Goal: Information Seeking & Learning: Learn about a topic

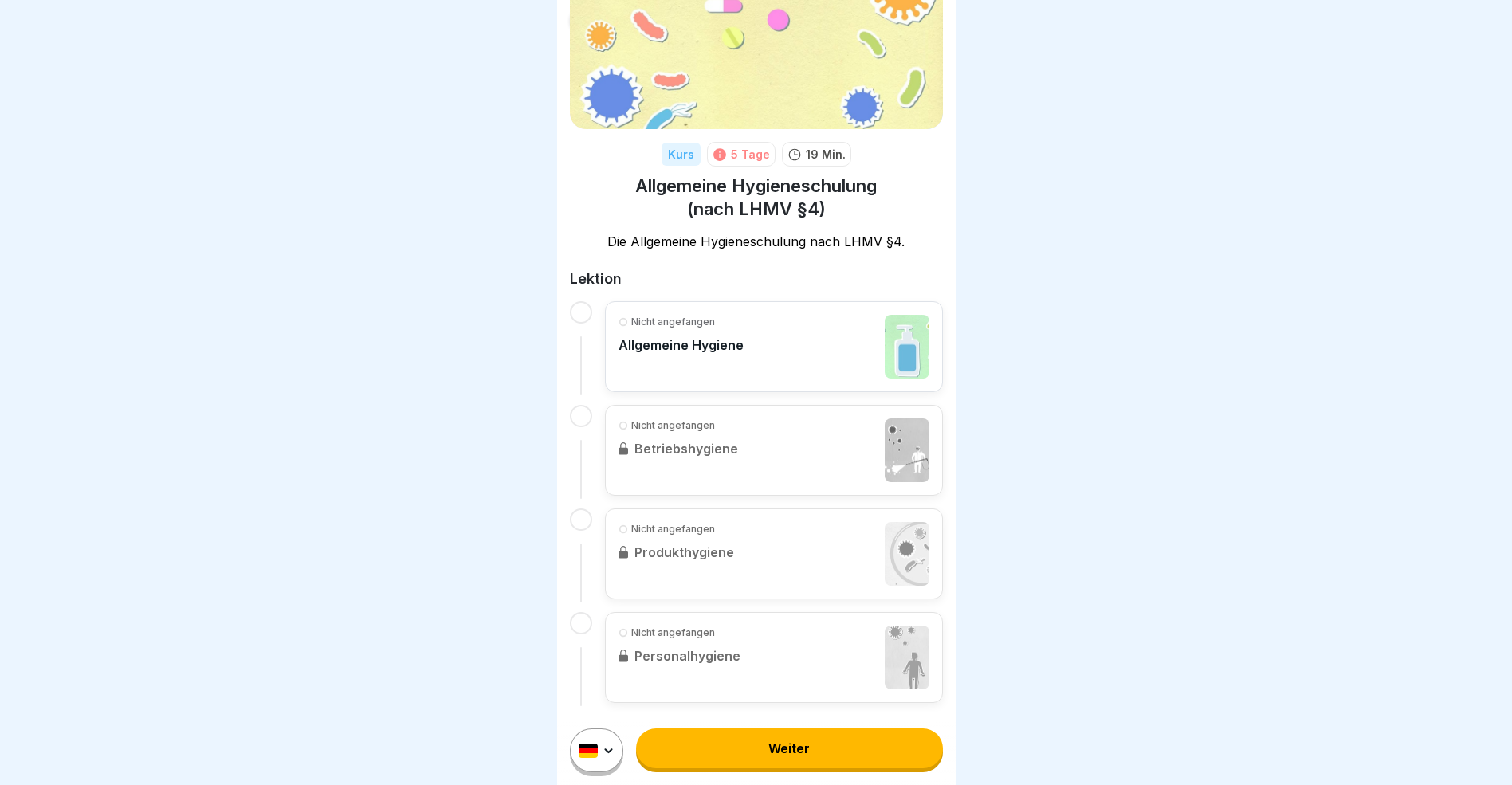
scroll to position [93, 0]
click at [799, 763] on link "Weiter" at bounding box center [789, 748] width 306 height 40
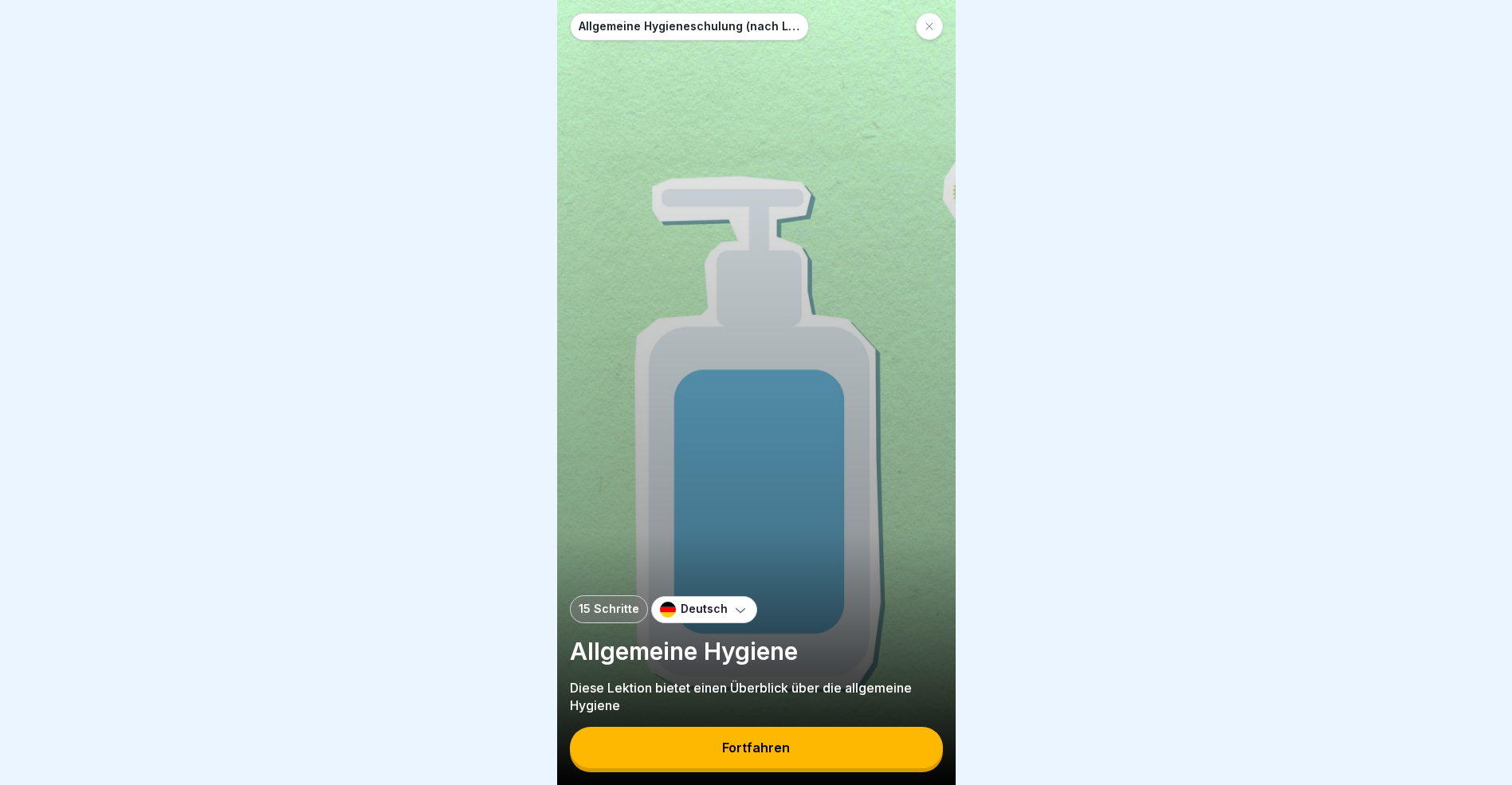
click at [732, 617] on icon at bounding box center [740, 609] width 16 height 16
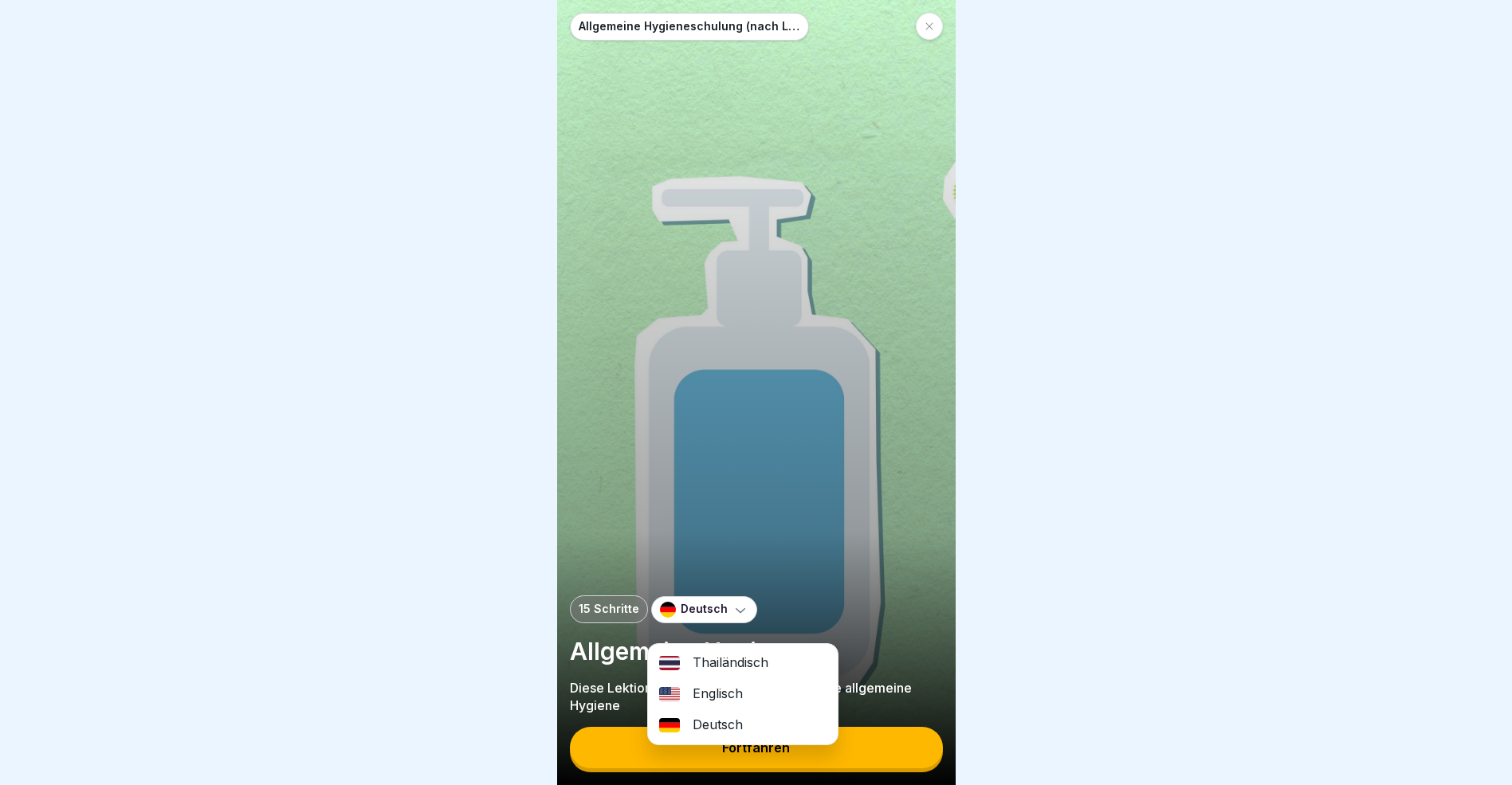
click at [703, 660] on div "Thailändisch" at bounding box center [743, 663] width 190 height 31
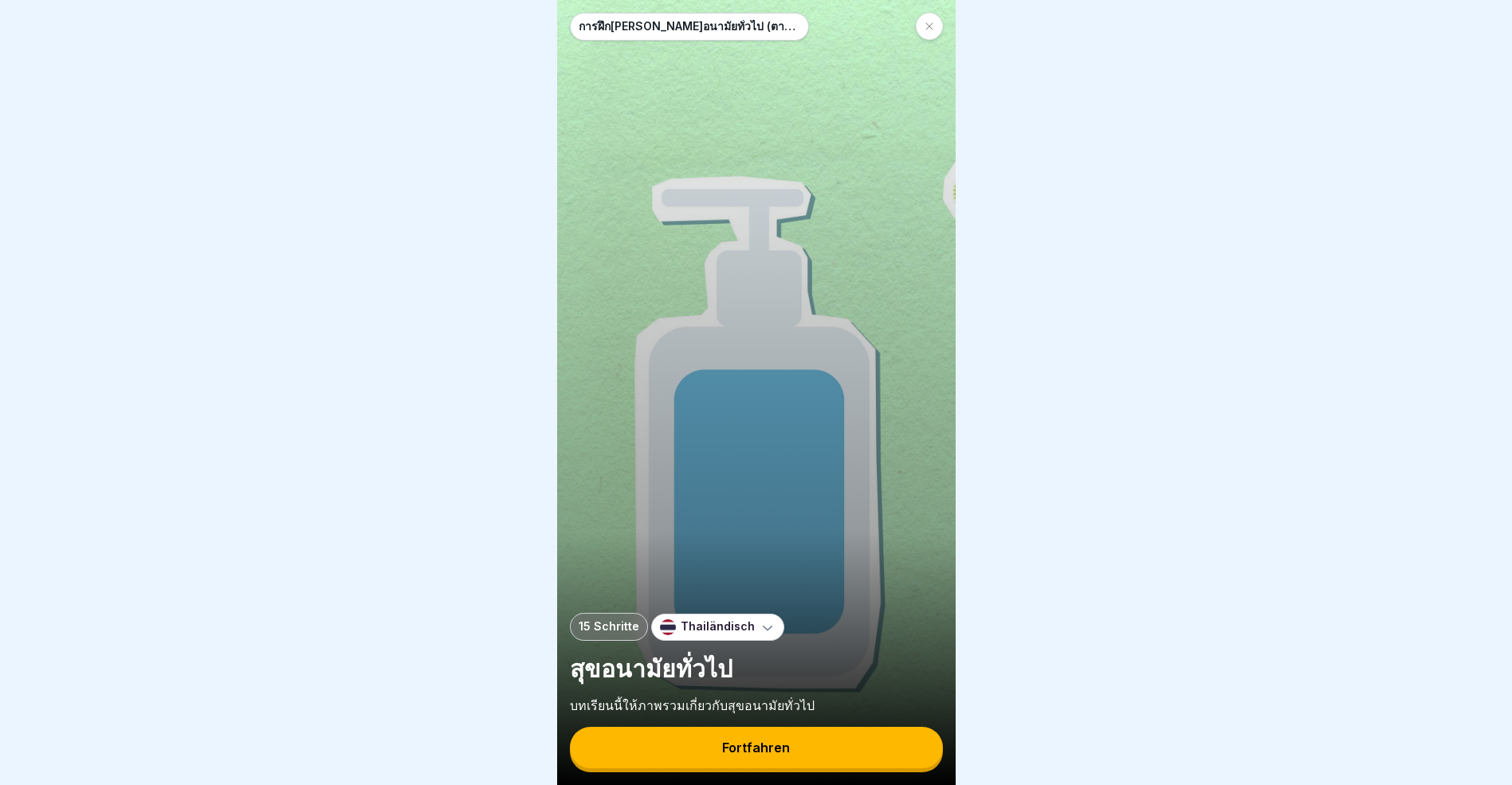
click at [756, 754] on div "Fortfahren" at bounding box center [756, 747] width 68 height 14
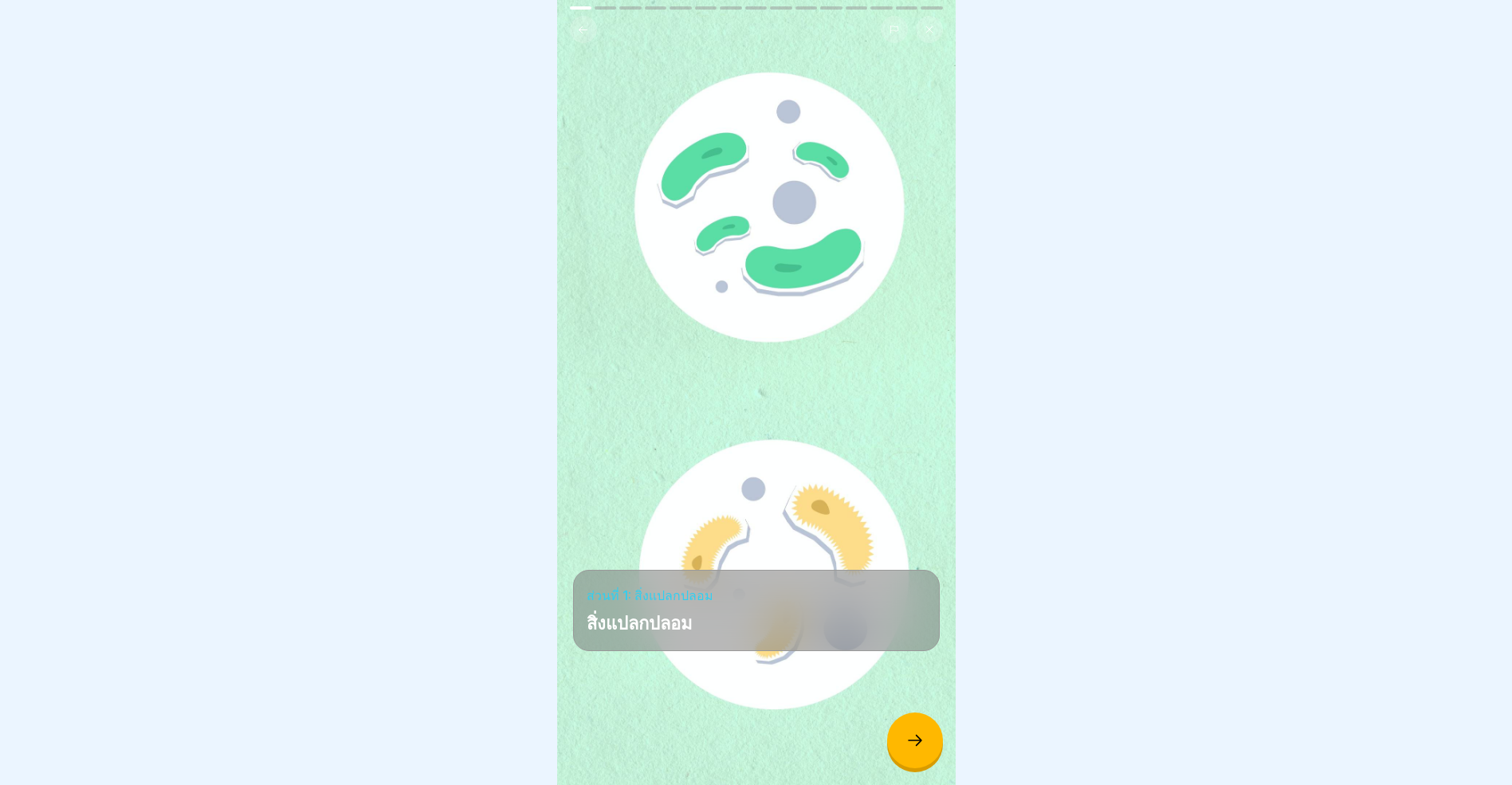
click at [910, 750] on icon at bounding box center [915, 740] width 19 height 19
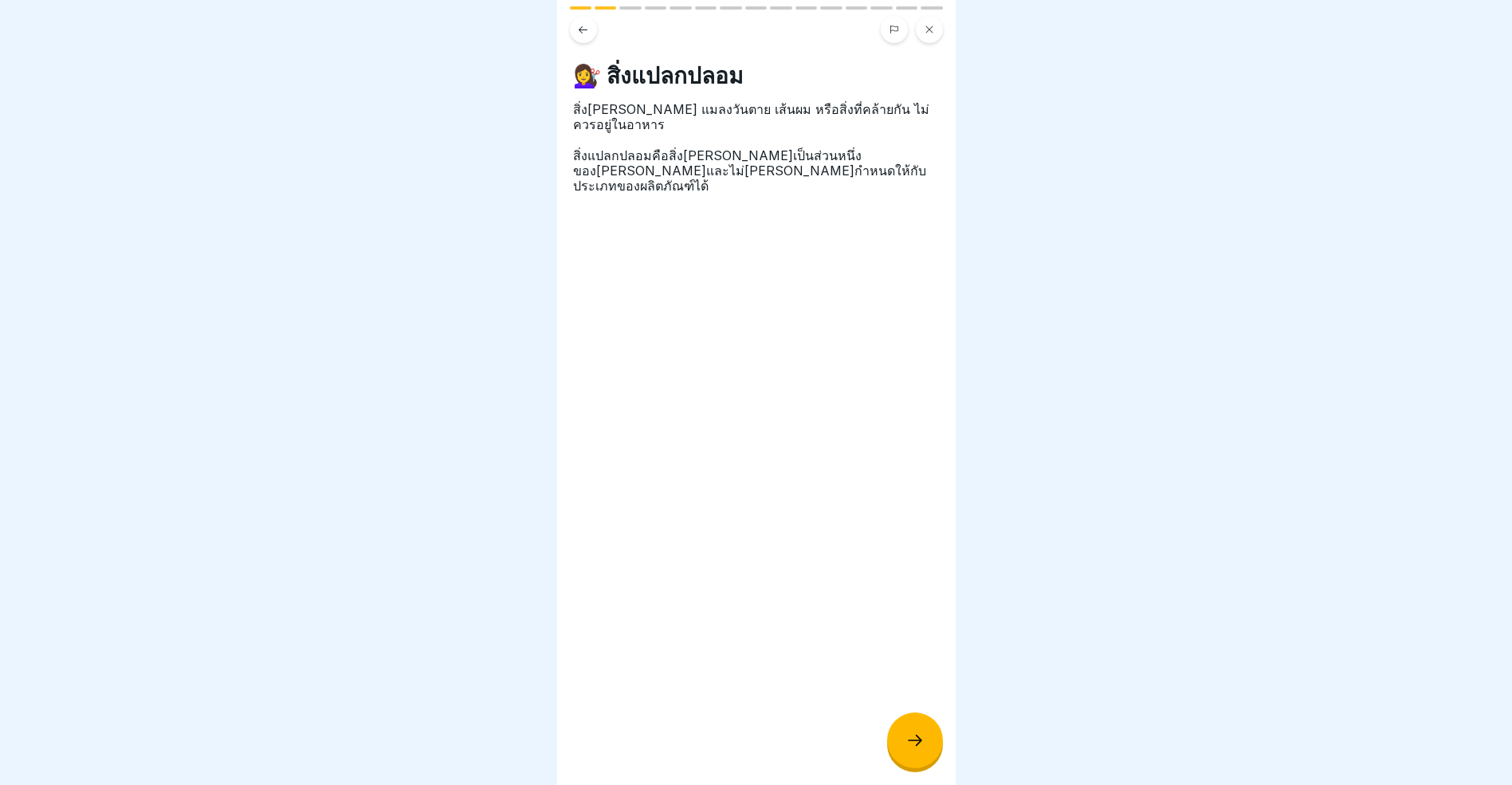
click at [910, 750] on icon at bounding box center [915, 740] width 19 height 19
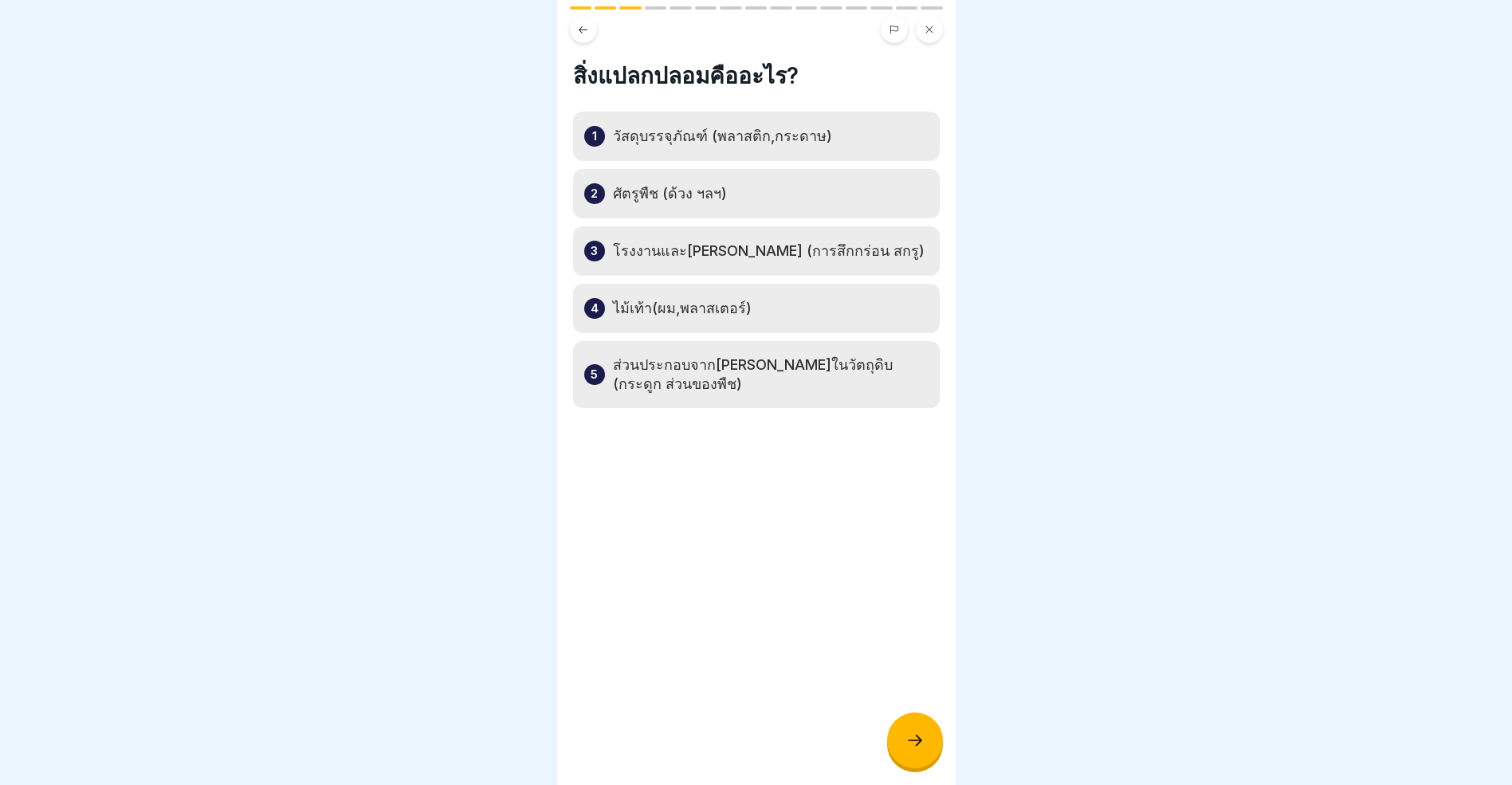
click at [910, 750] on icon at bounding box center [915, 740] width 19 height 19
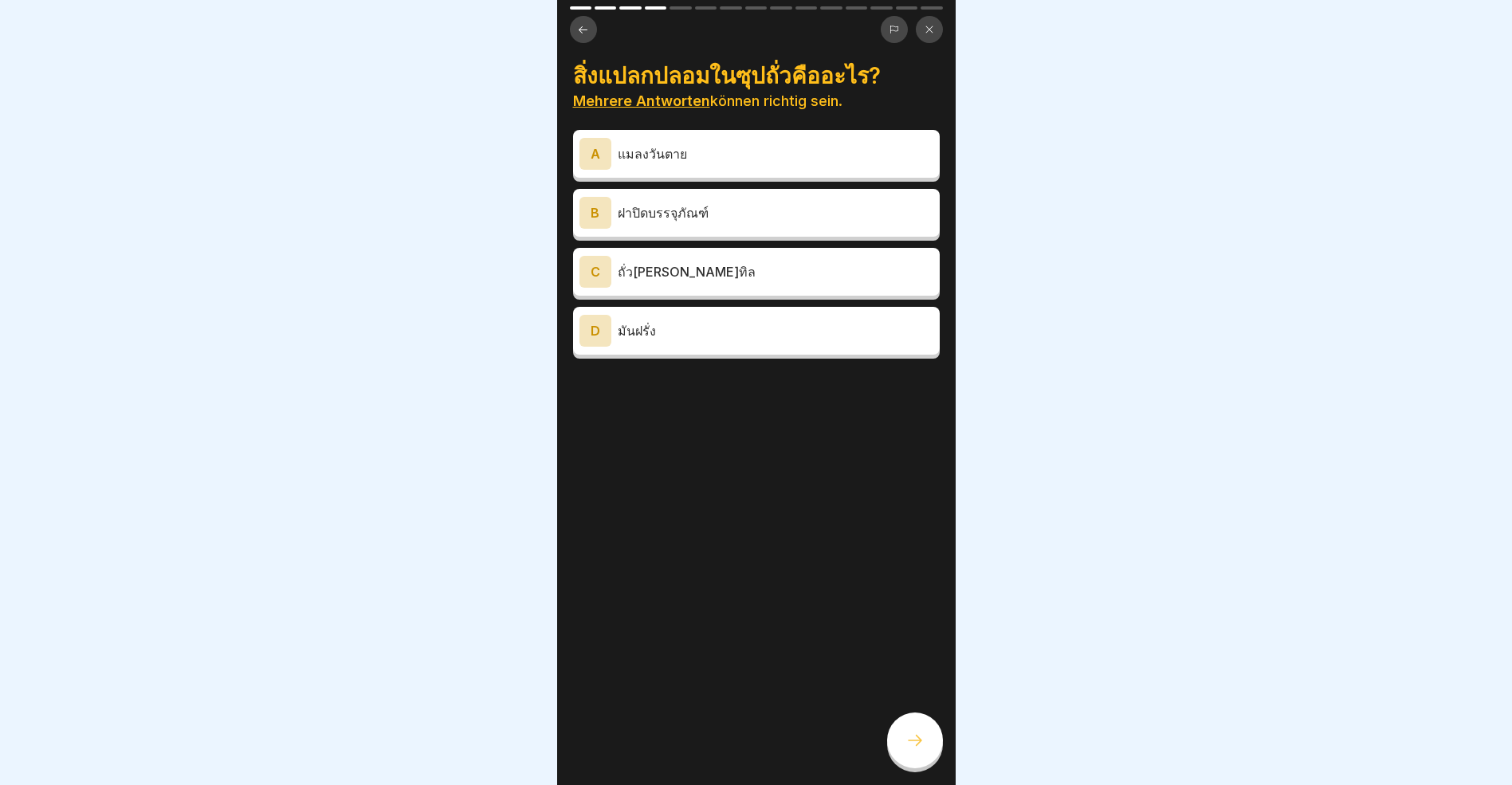
click at [582, 24] on icon at bounding box center [583, 30] width 12 height 12
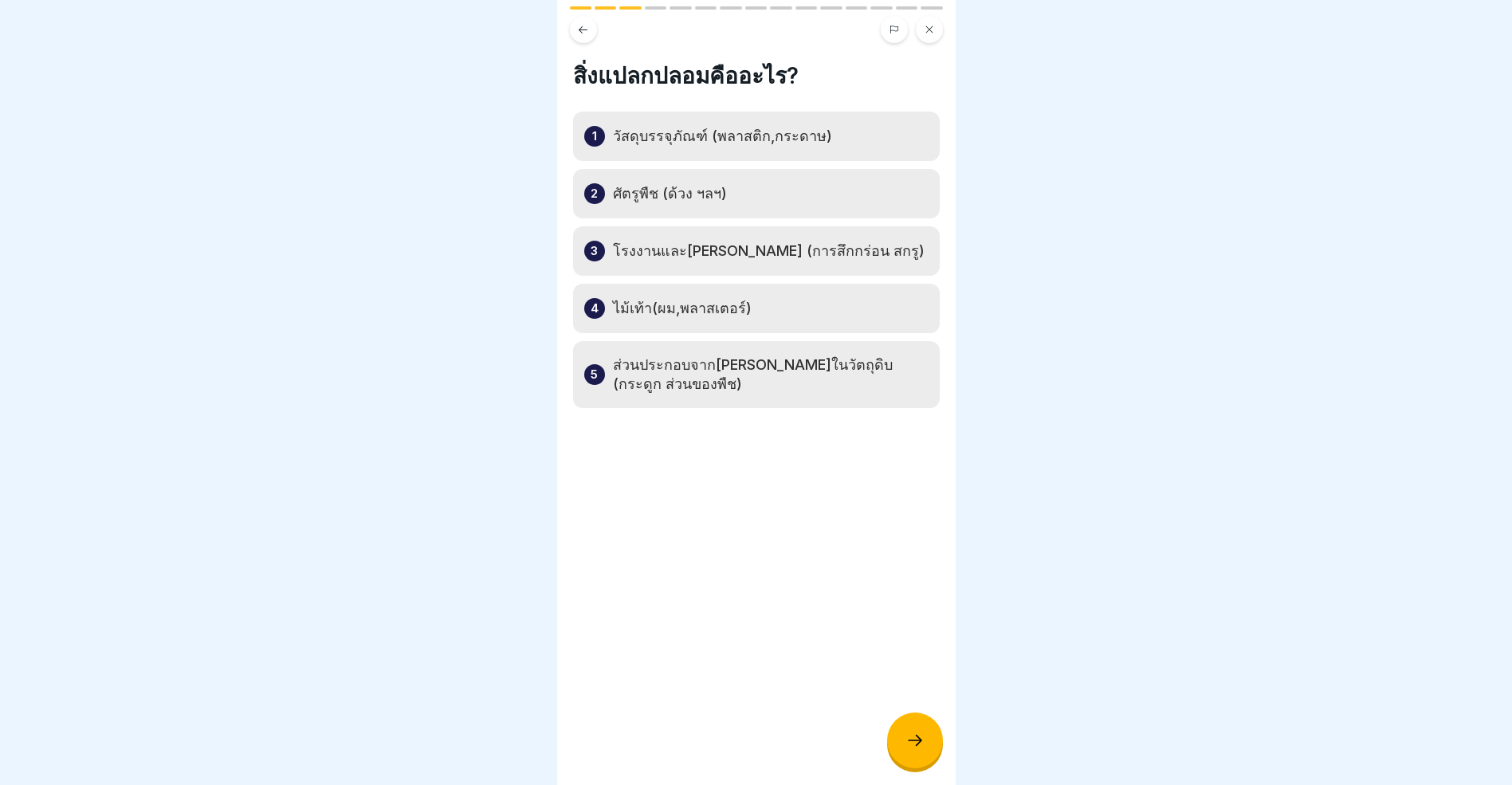
click at [918, 749] on icon at bounding box center [915, 740] width 19 height 19
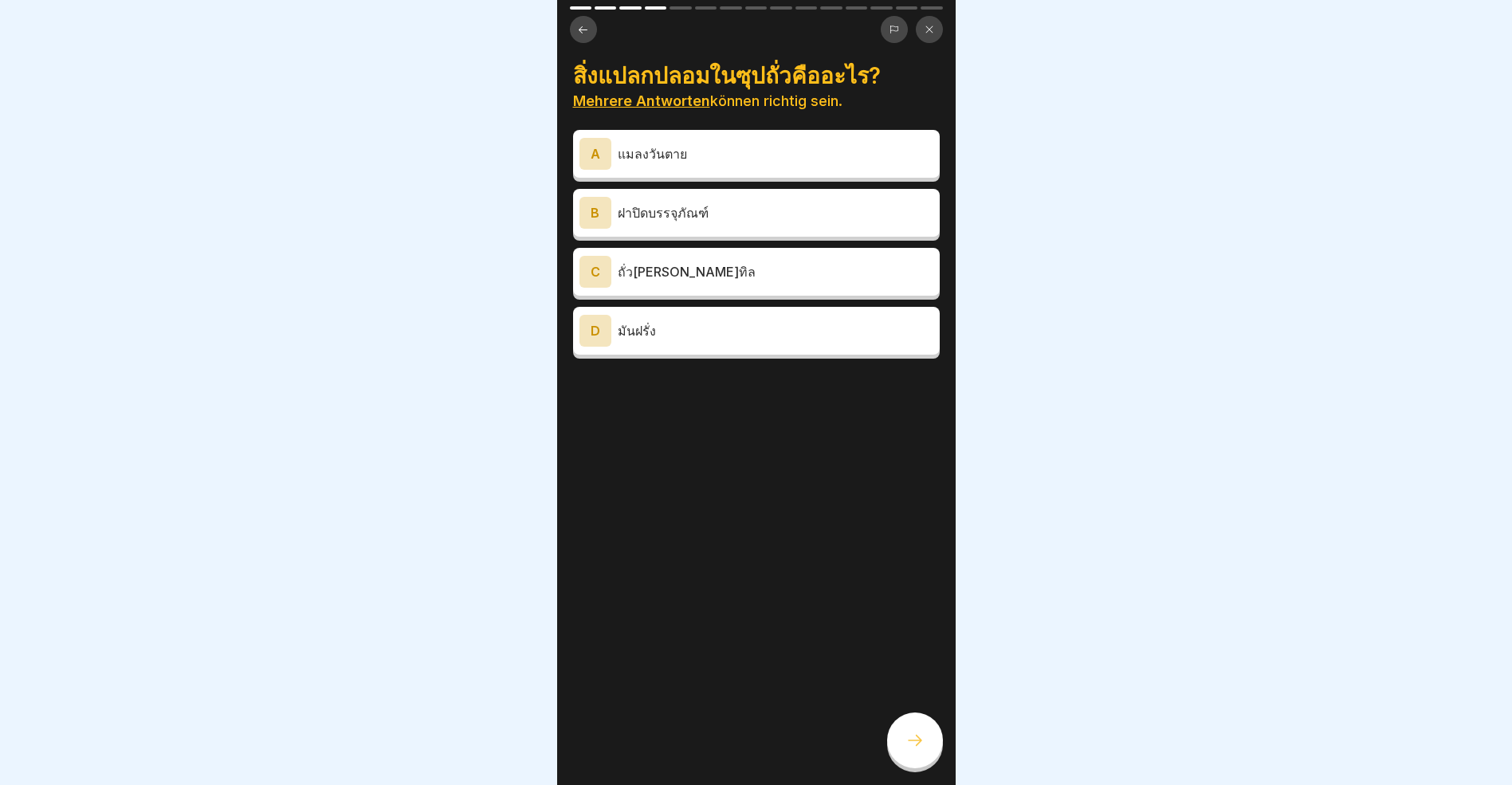
click at [592, 155] on div "A" at bounding box center [595, 154] width 32 height 32
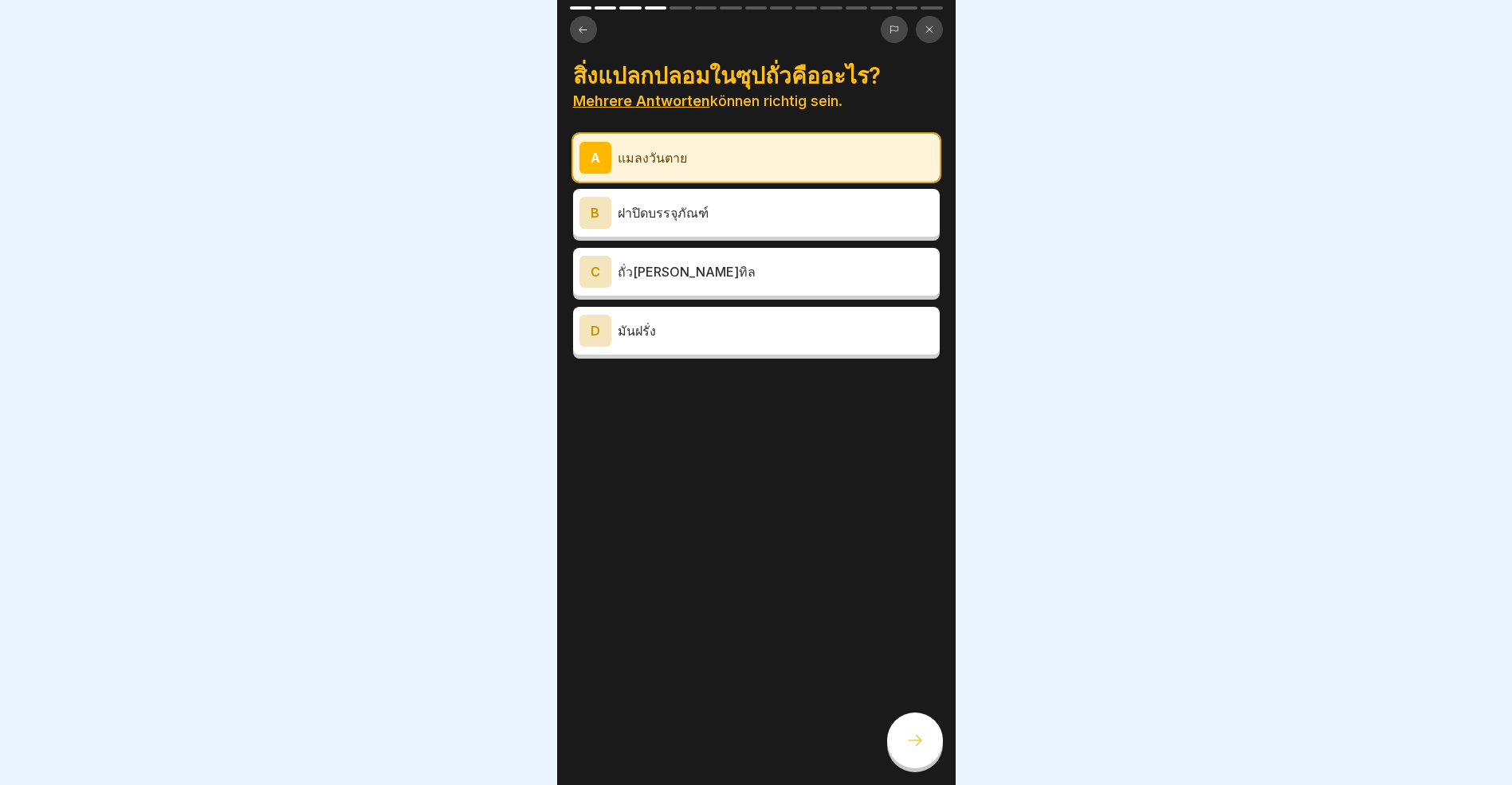
click at [914, 750] on icon at bounding box center [915, 740] width 19 height 19
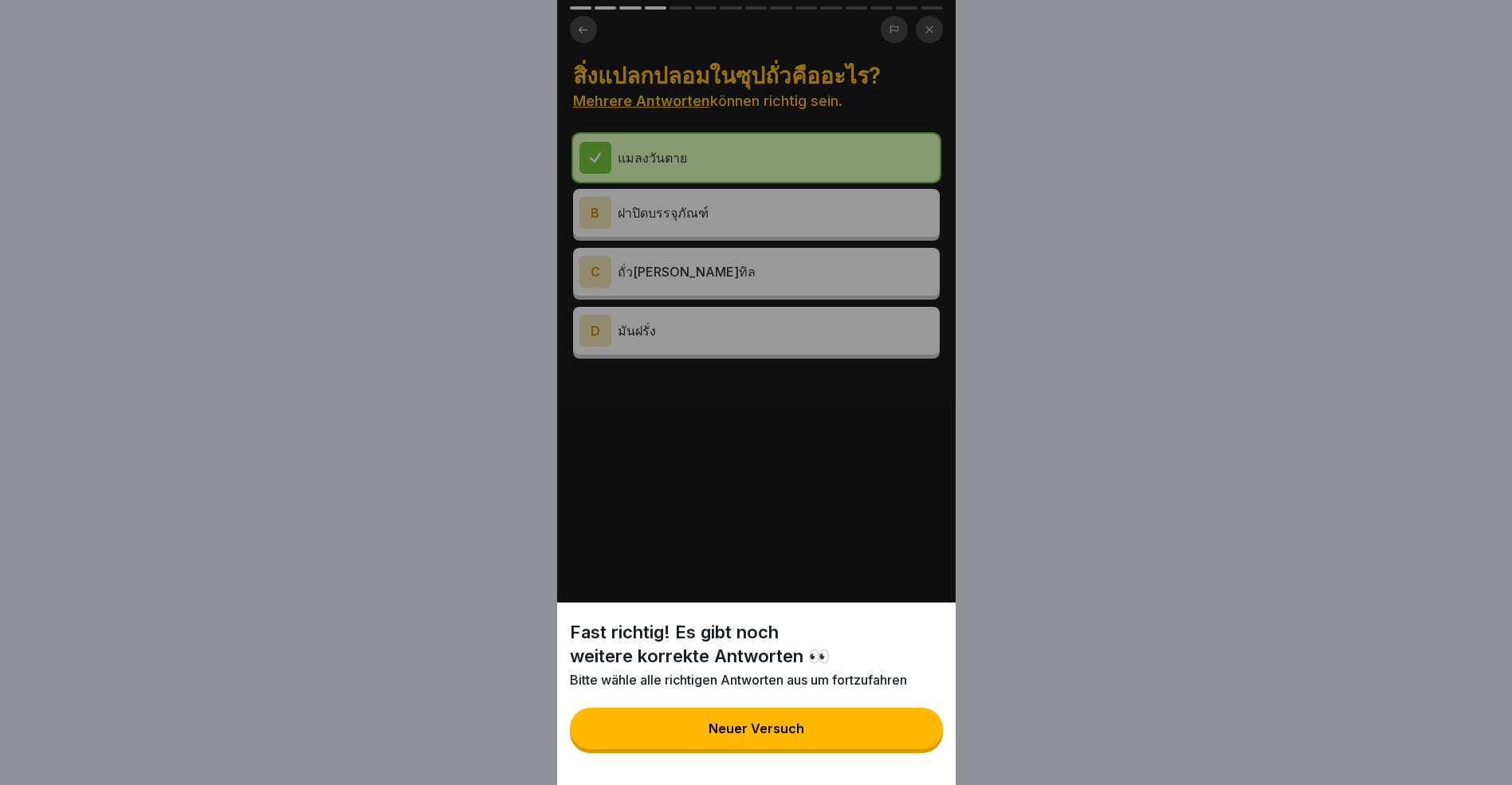
click at [860, 746] on button "Neuer Versuch" at bounding box center [756, 728] width 373 height 41
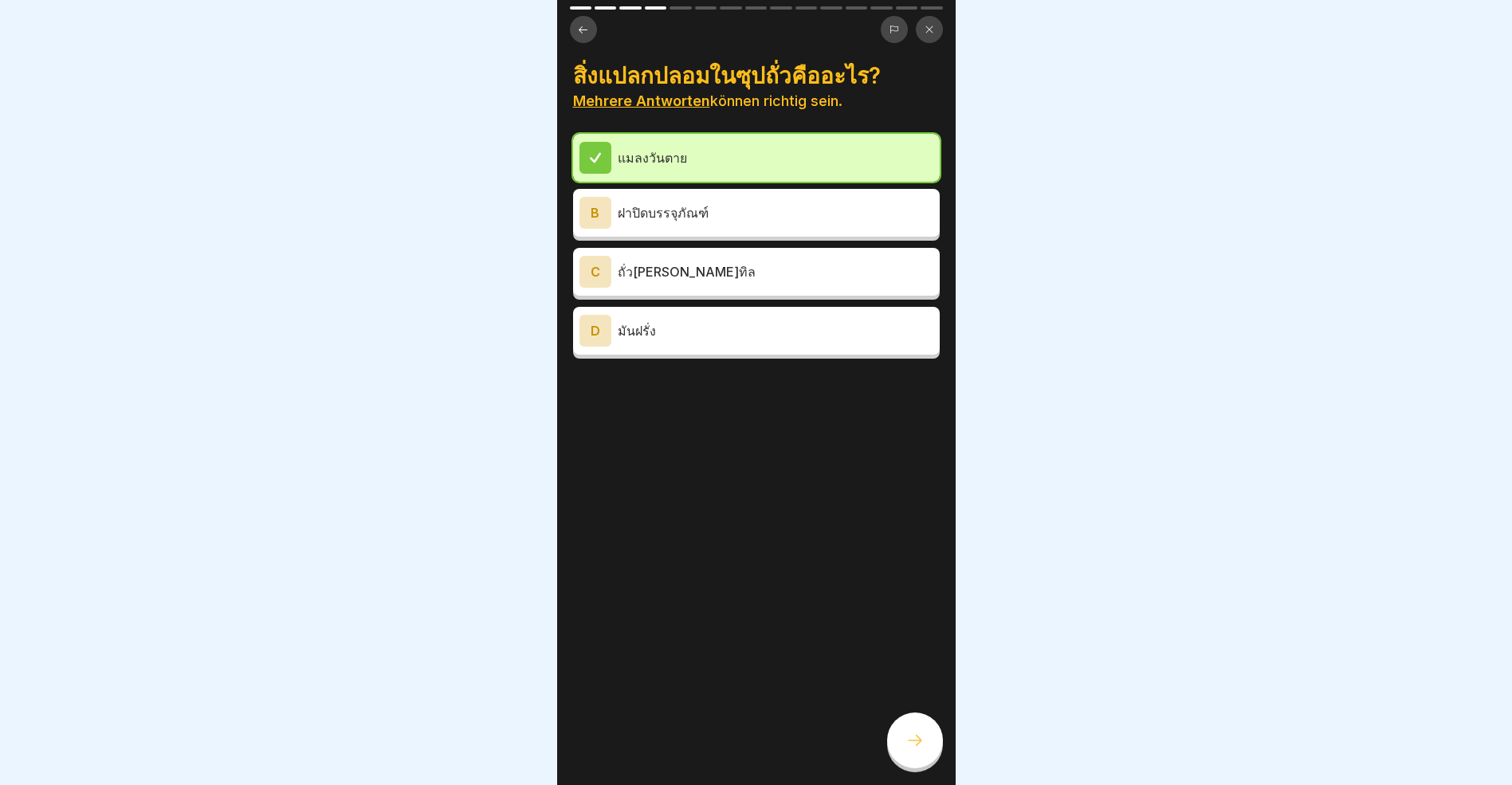
click at [580, 31] on icon at bounding box center [583, 29] width 9 height 7
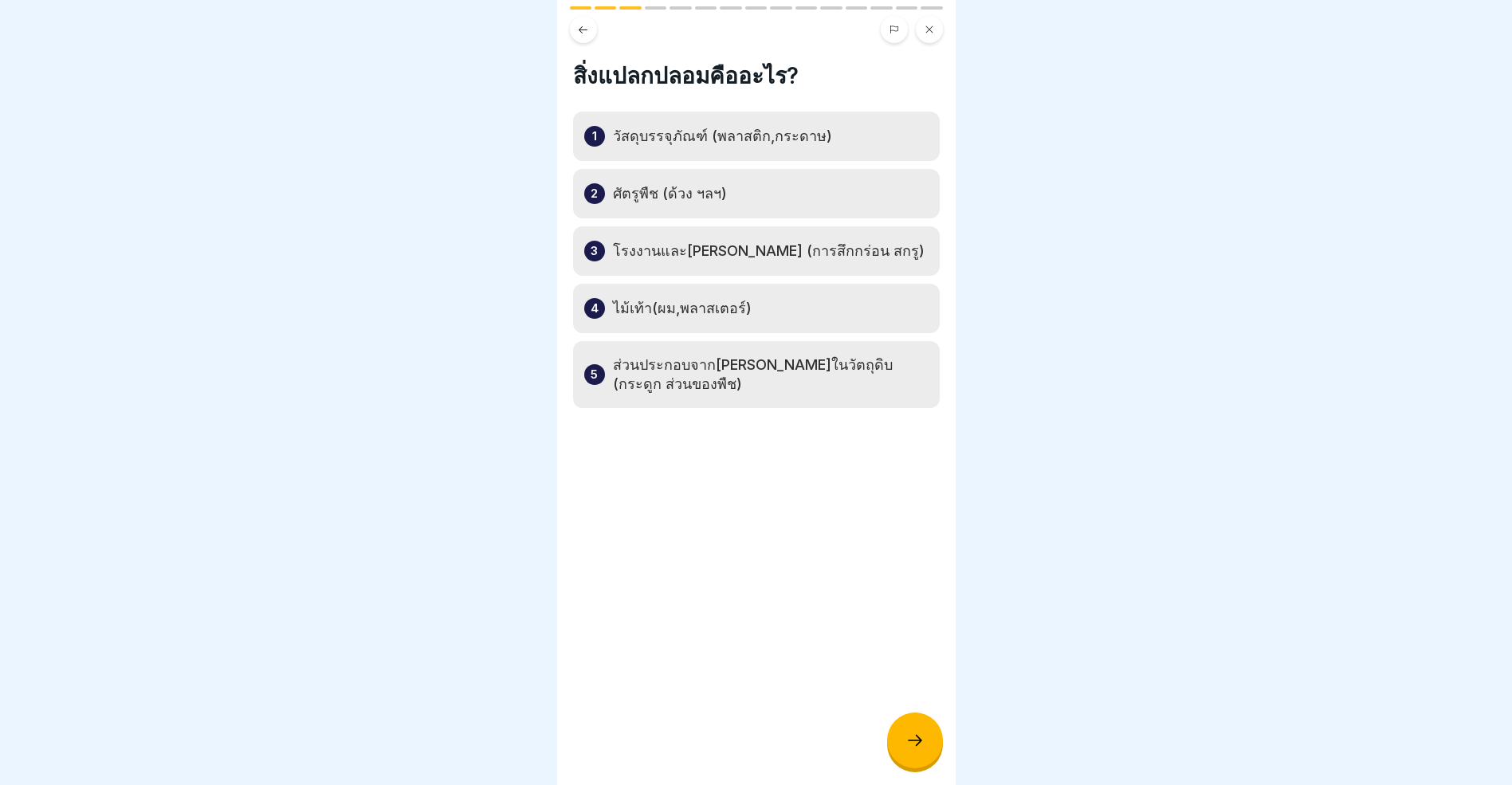
click at [580, 31] on icon at bounding box center [583, 29] width 9 height 7
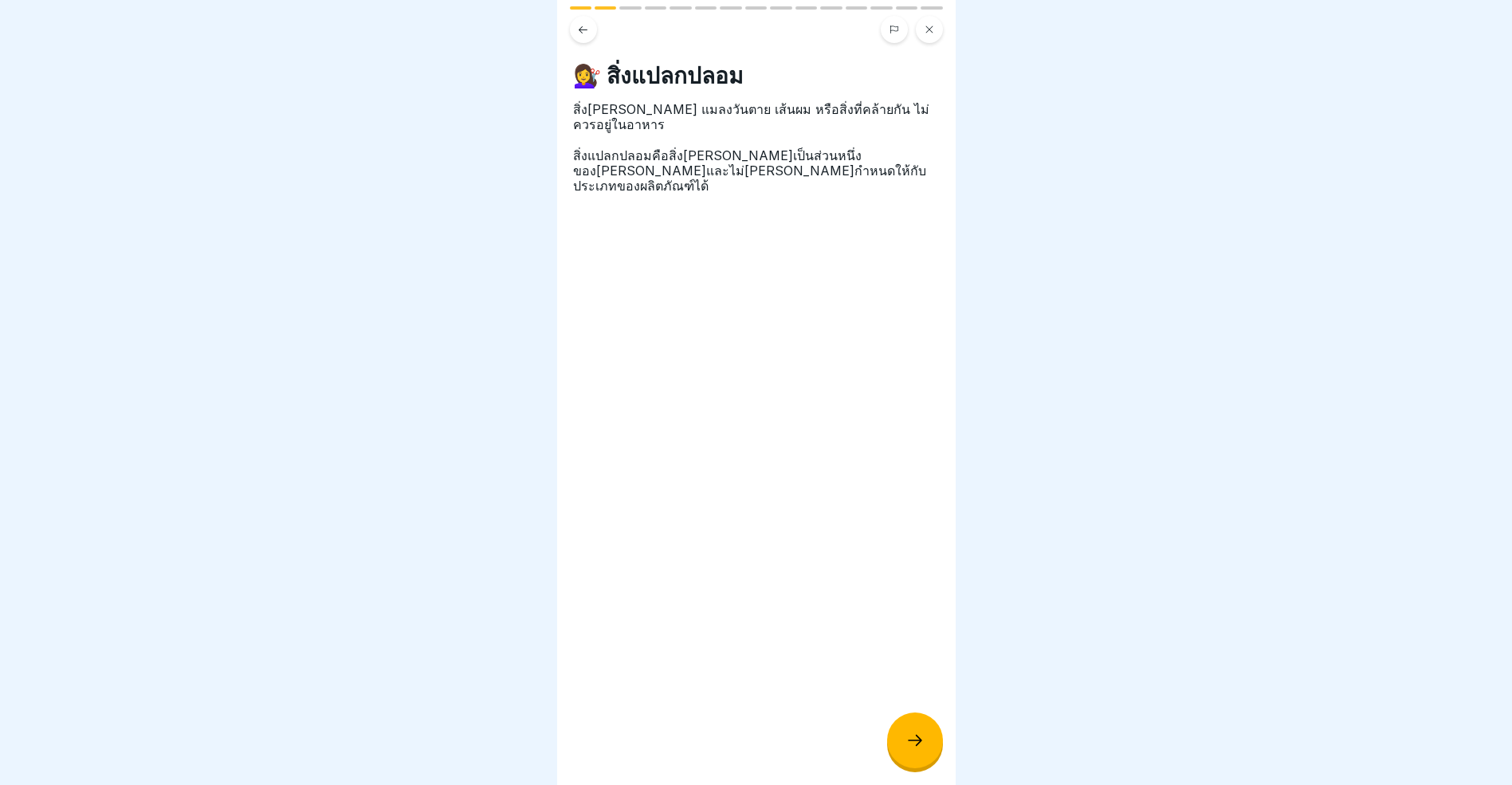
click at [580, 31] on icon at bounding box center [583, 29] width 9 height 7
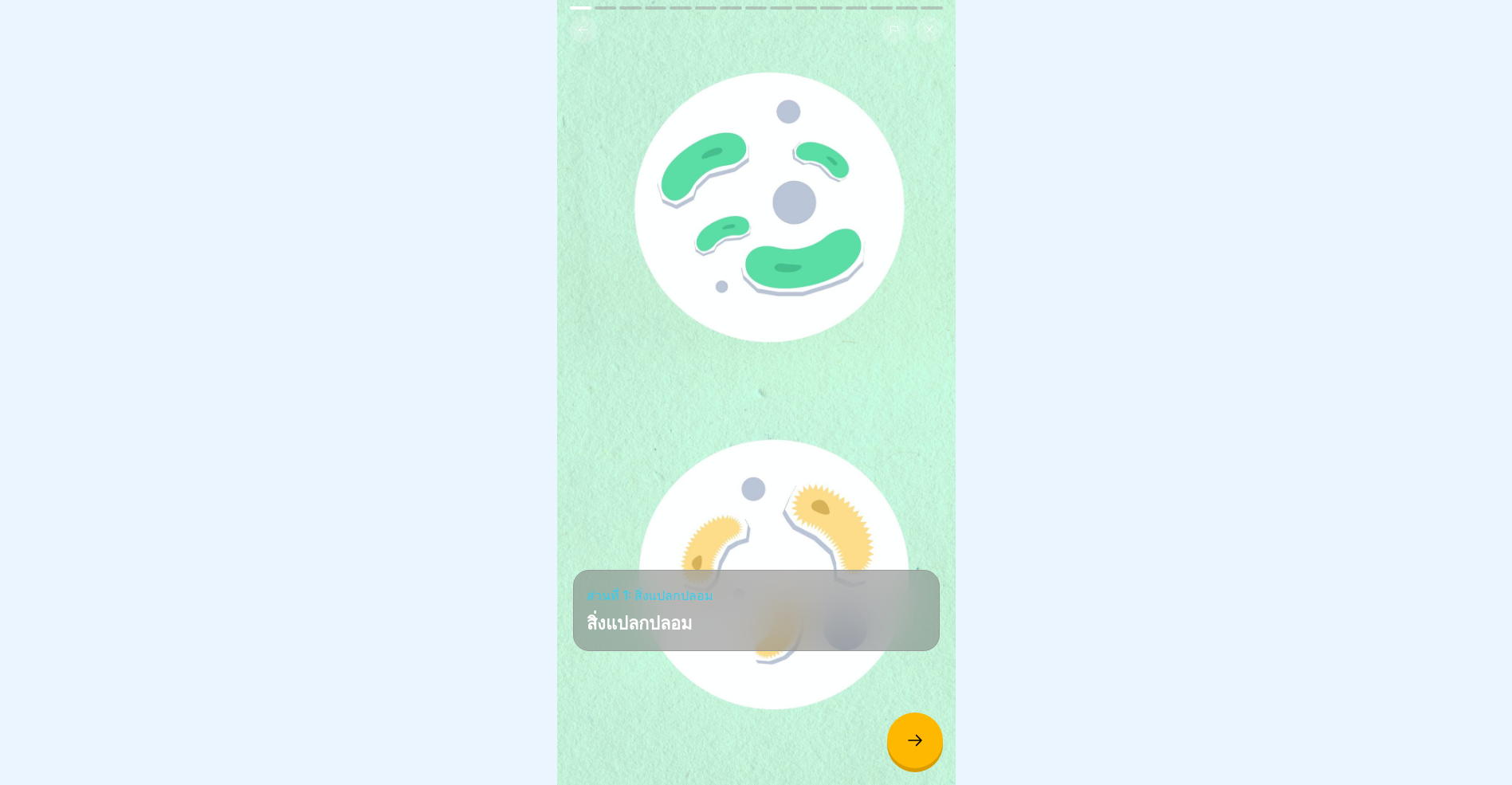
click at [580, 31] on icon at bounding box center [583, 29] width 9 height 7
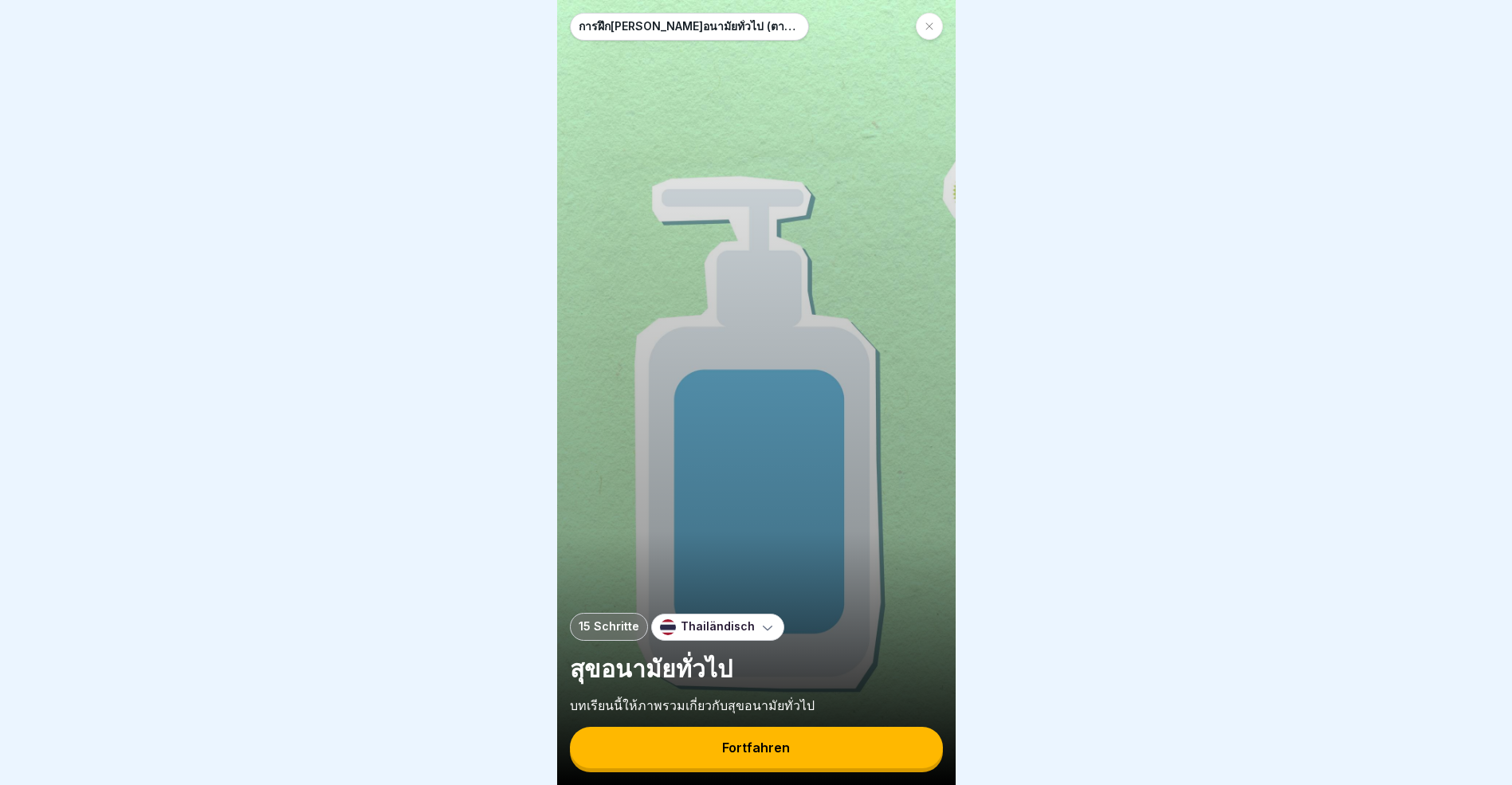
click at [933, 22] on icon at bounding box center [930, 26] width 10 height 10
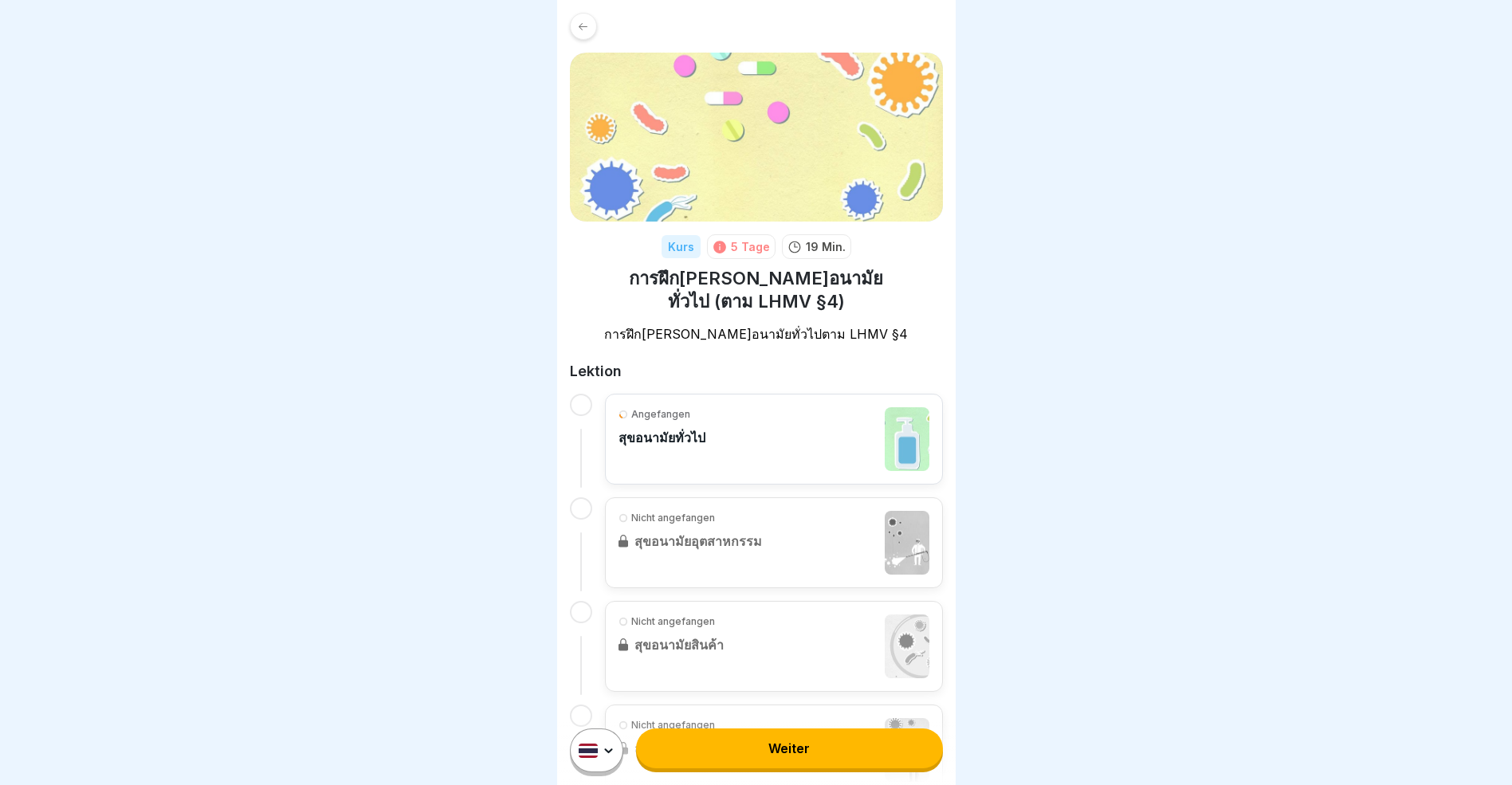
click at [770, 757] on link "Weiter" at bounding box center [789, 748] width 306 height 40
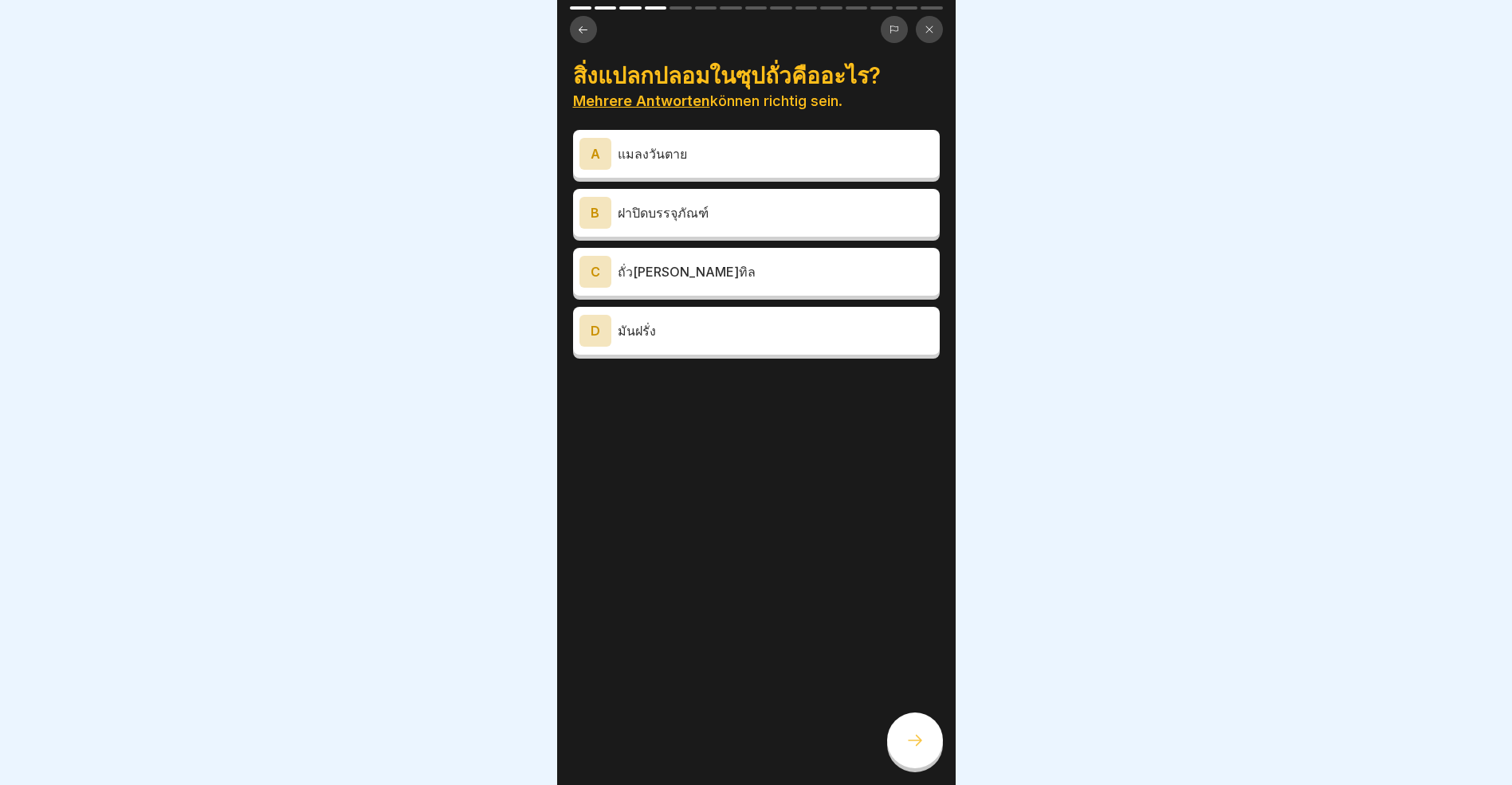
click at [582, 26] on icon at bounding box center [583, 29] width 9 height 7
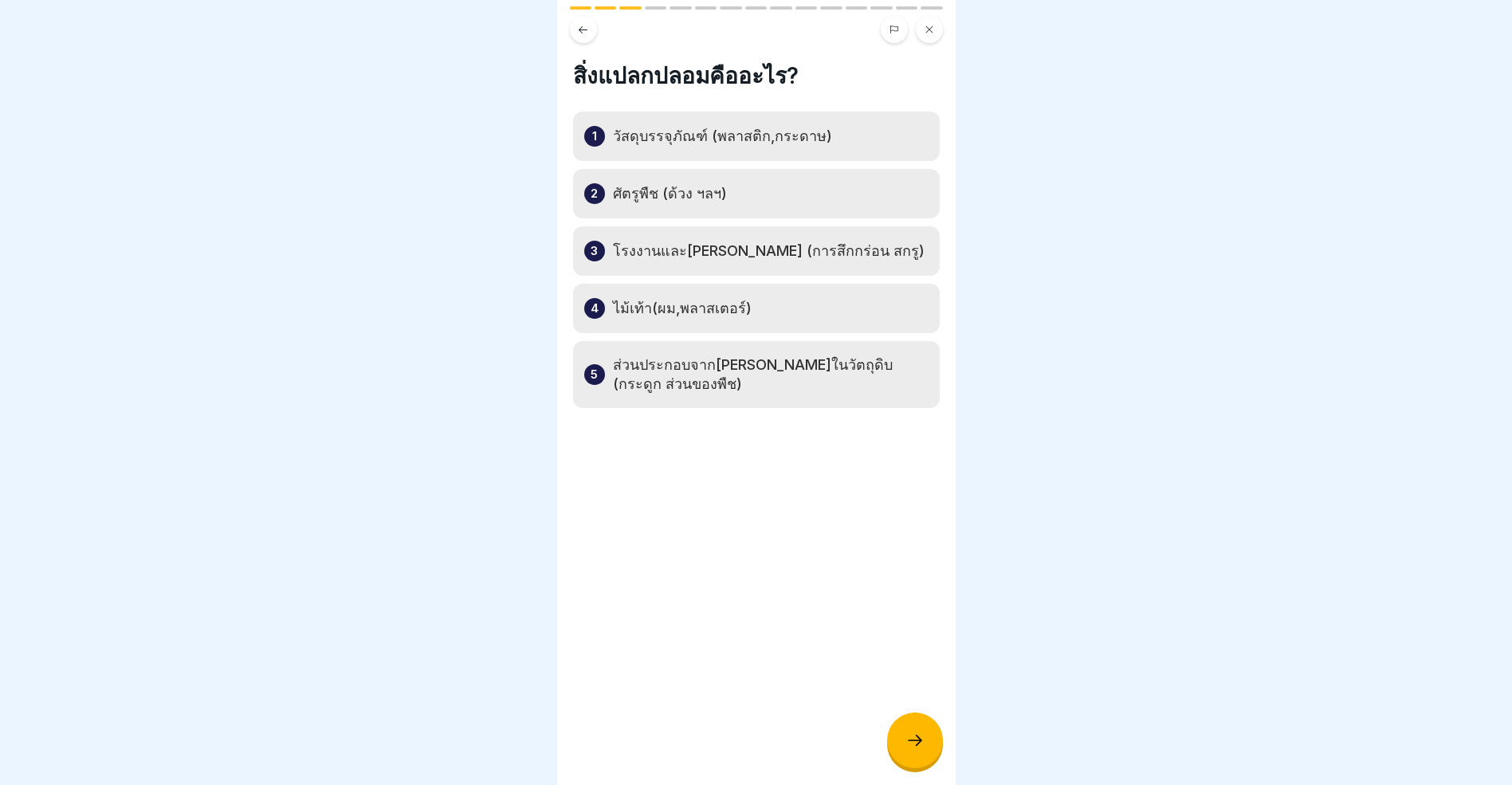
click at [586, 33] on icon at bounding box center [583, 30] width 12 height 12
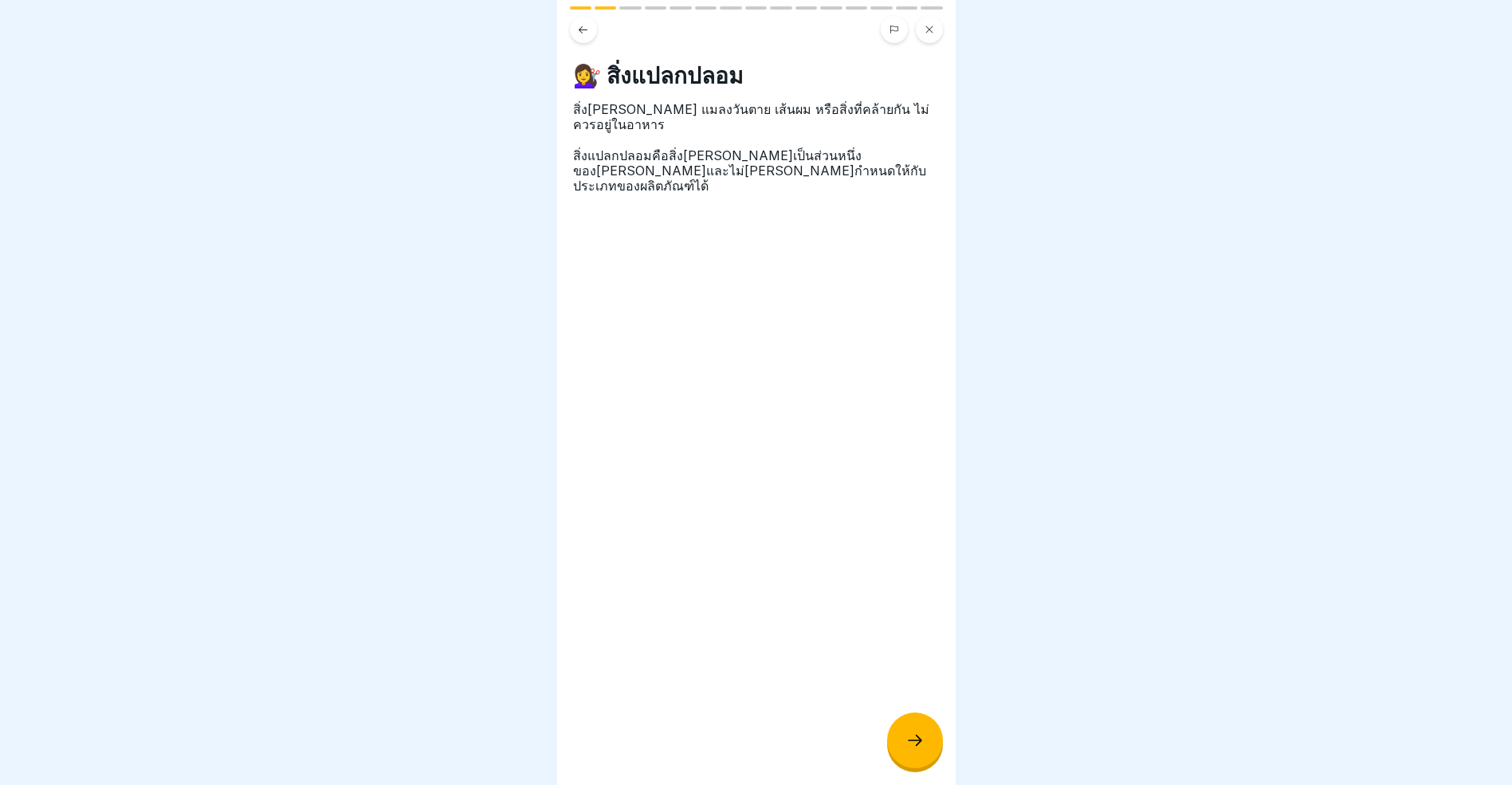
click at [586, 33] on icon at bounding box center [583, 30] width 12 height 12
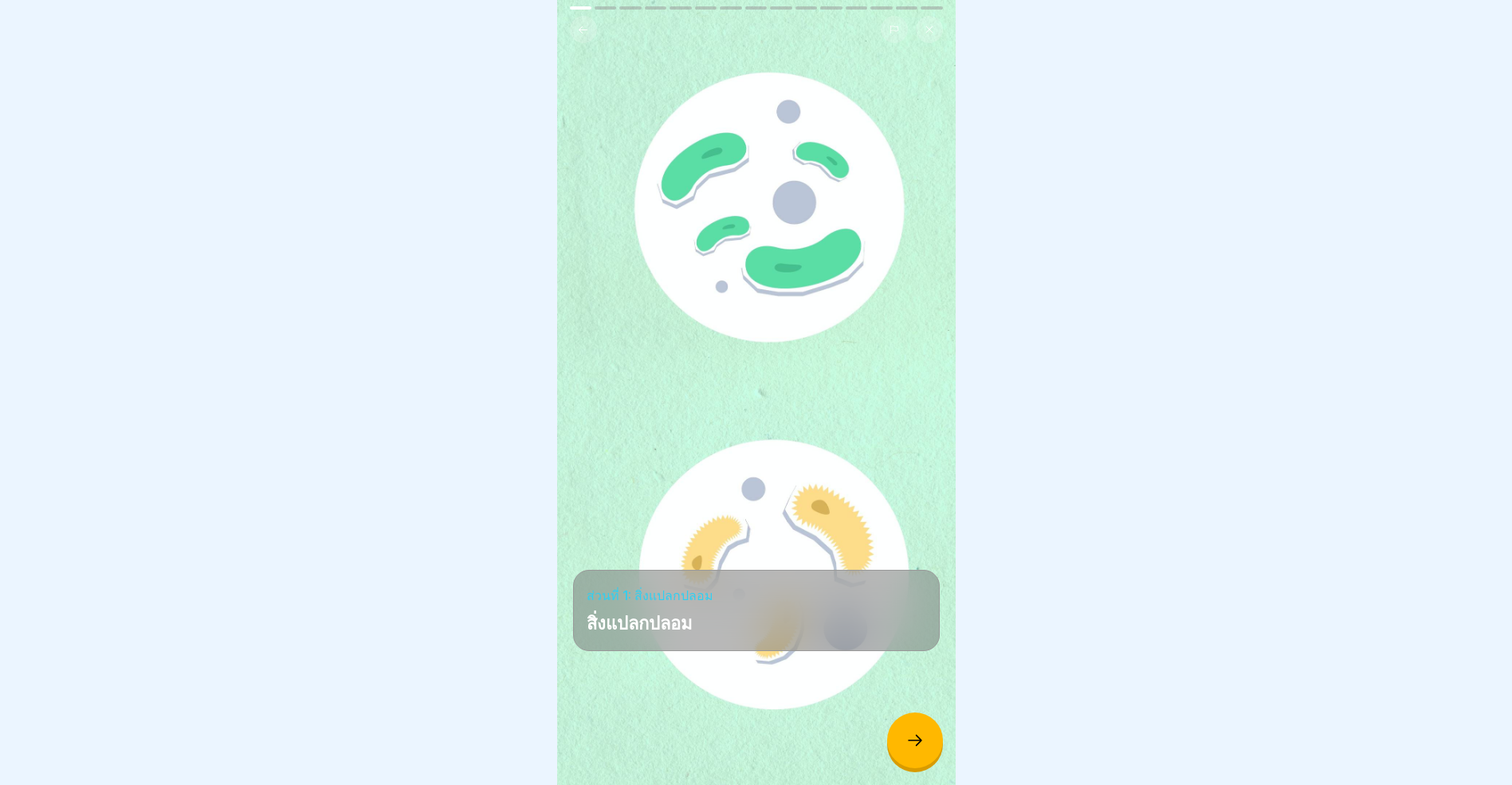
click at [586, 33] on icon at bounding box center [583, 30] width 12 height 12
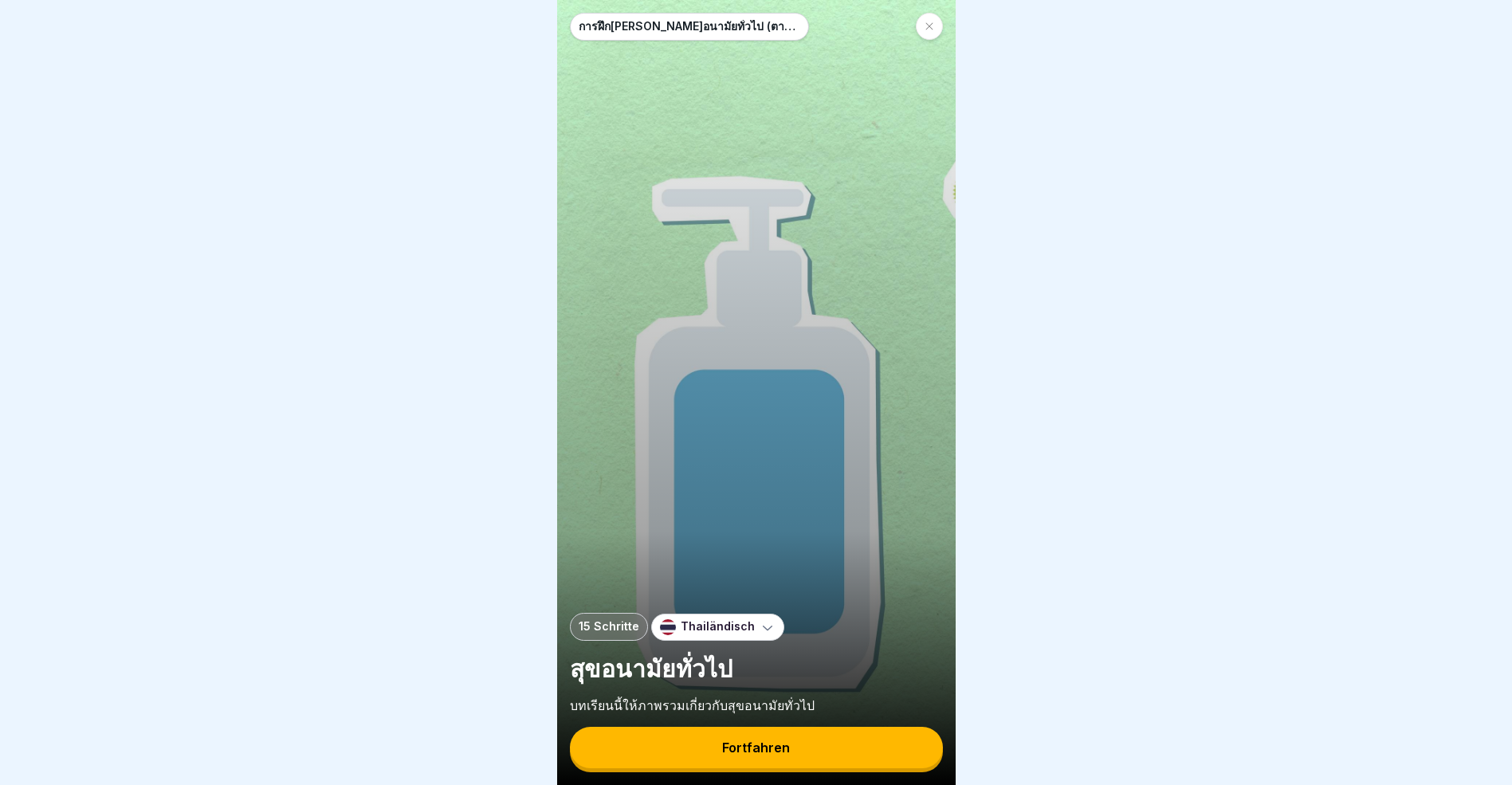
click at [760, 634] on icon at bounding box center [767, 627] width 16 height 16
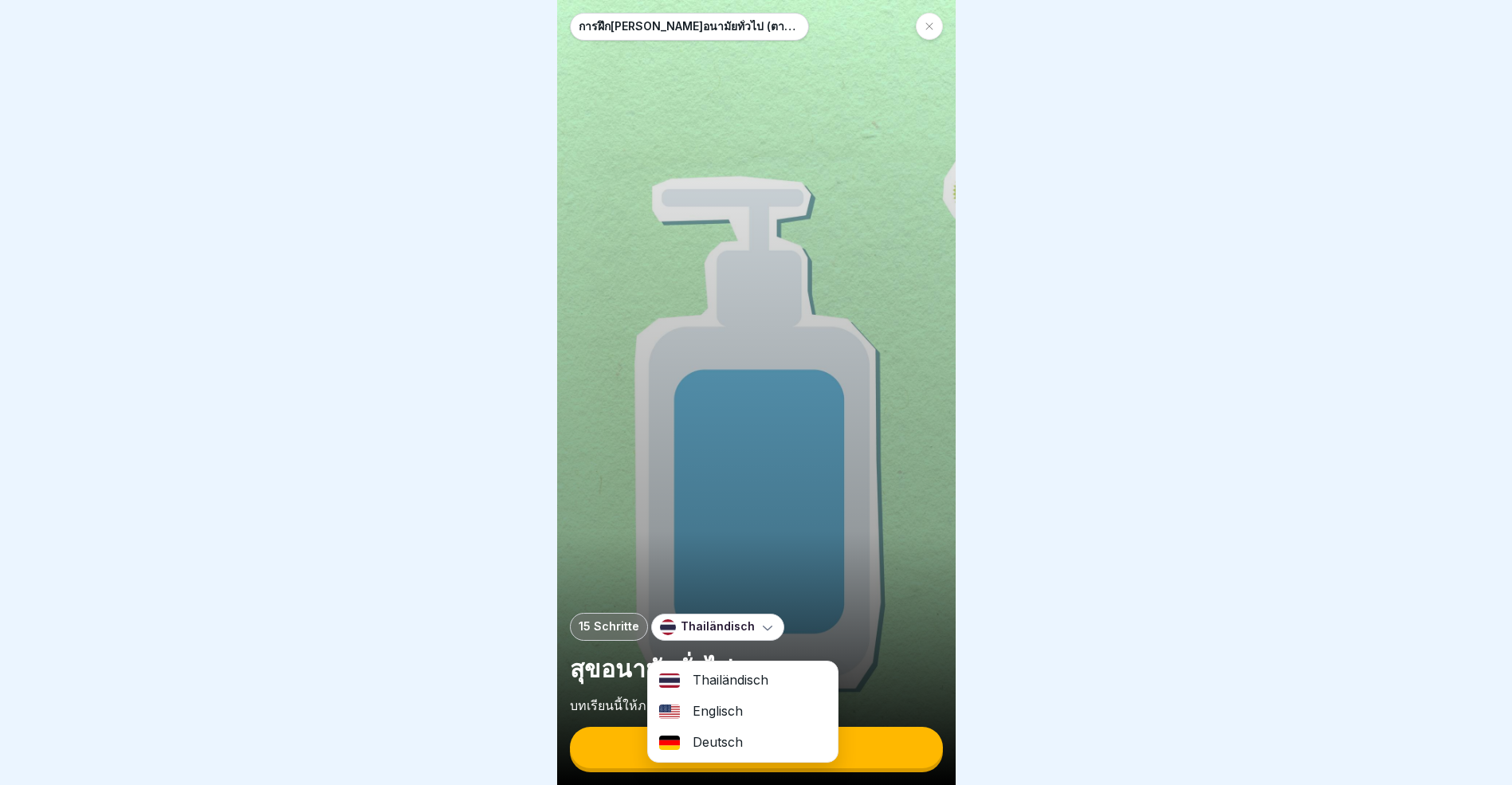
click at [731, 744] on div "Deutsch" at bounding box center [743, 742] width 190 height 31
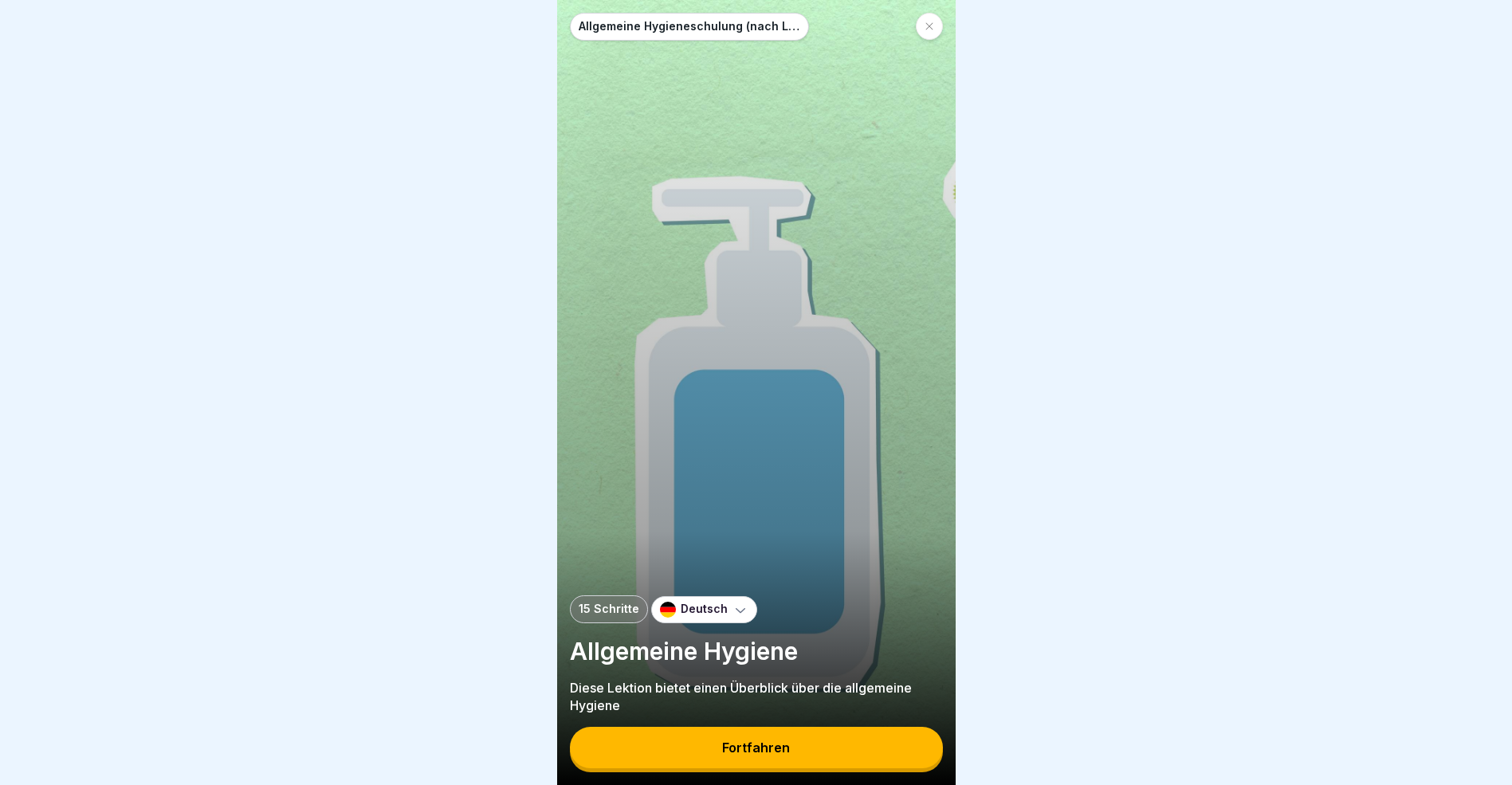
click at [789, 759] on button "Fortfahren" at bounding box center [756, 747] width 373 height 41
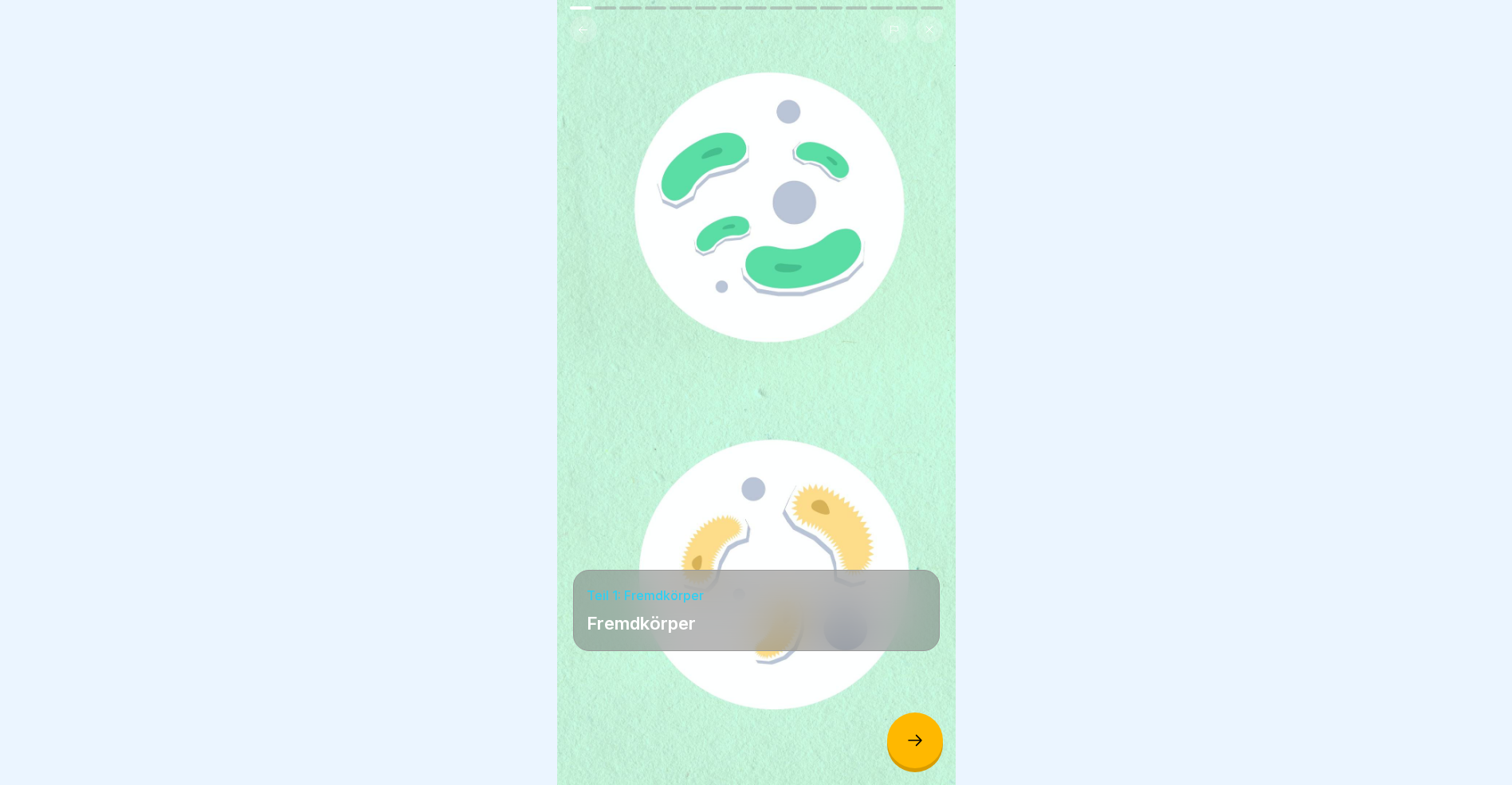
click at [912, 750] on icon at bounding box center [915, 740] width 19 height 19
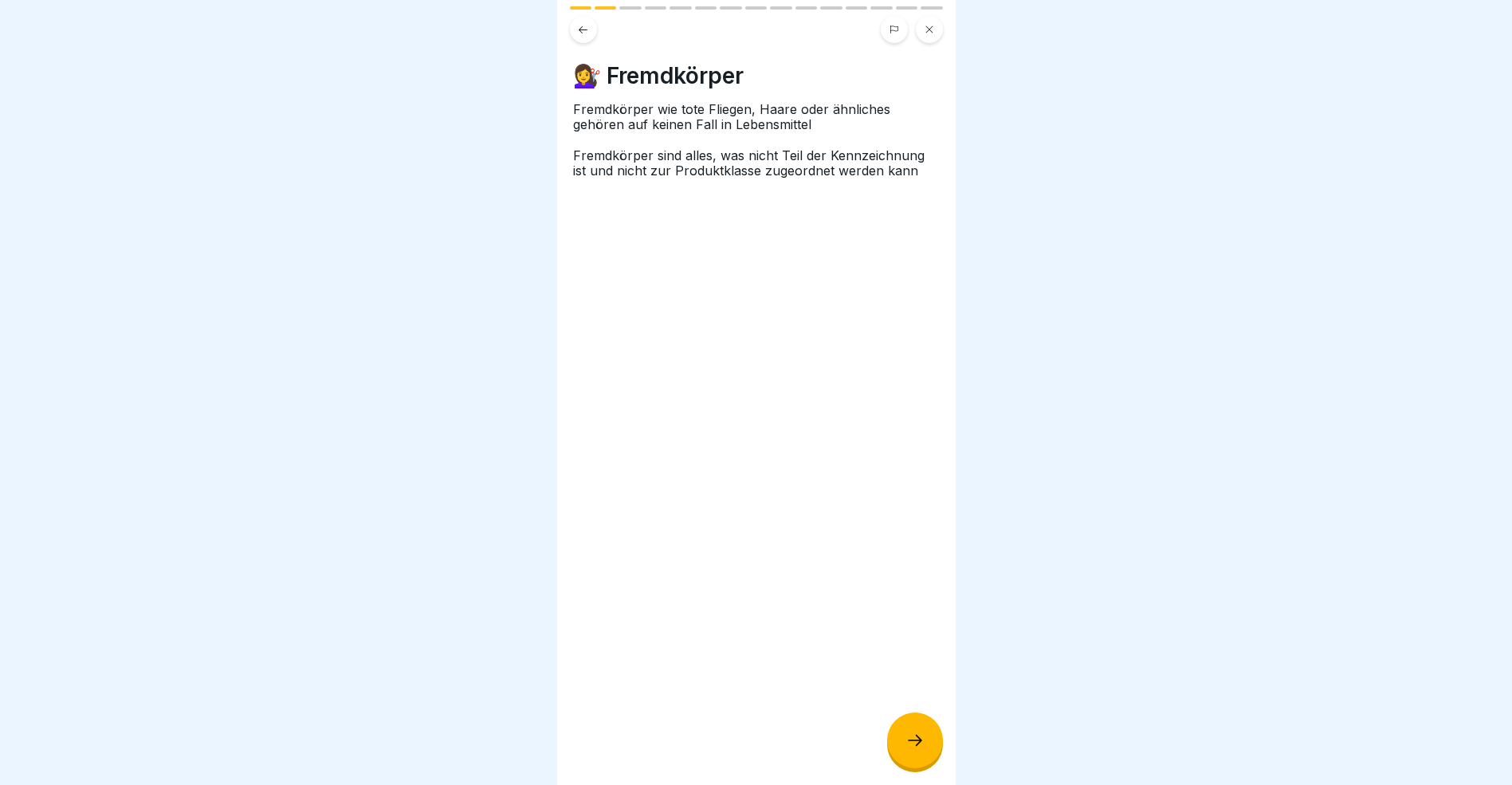
click at [912, 750] on icon at bounding box center [915, 740] width 19 height 19
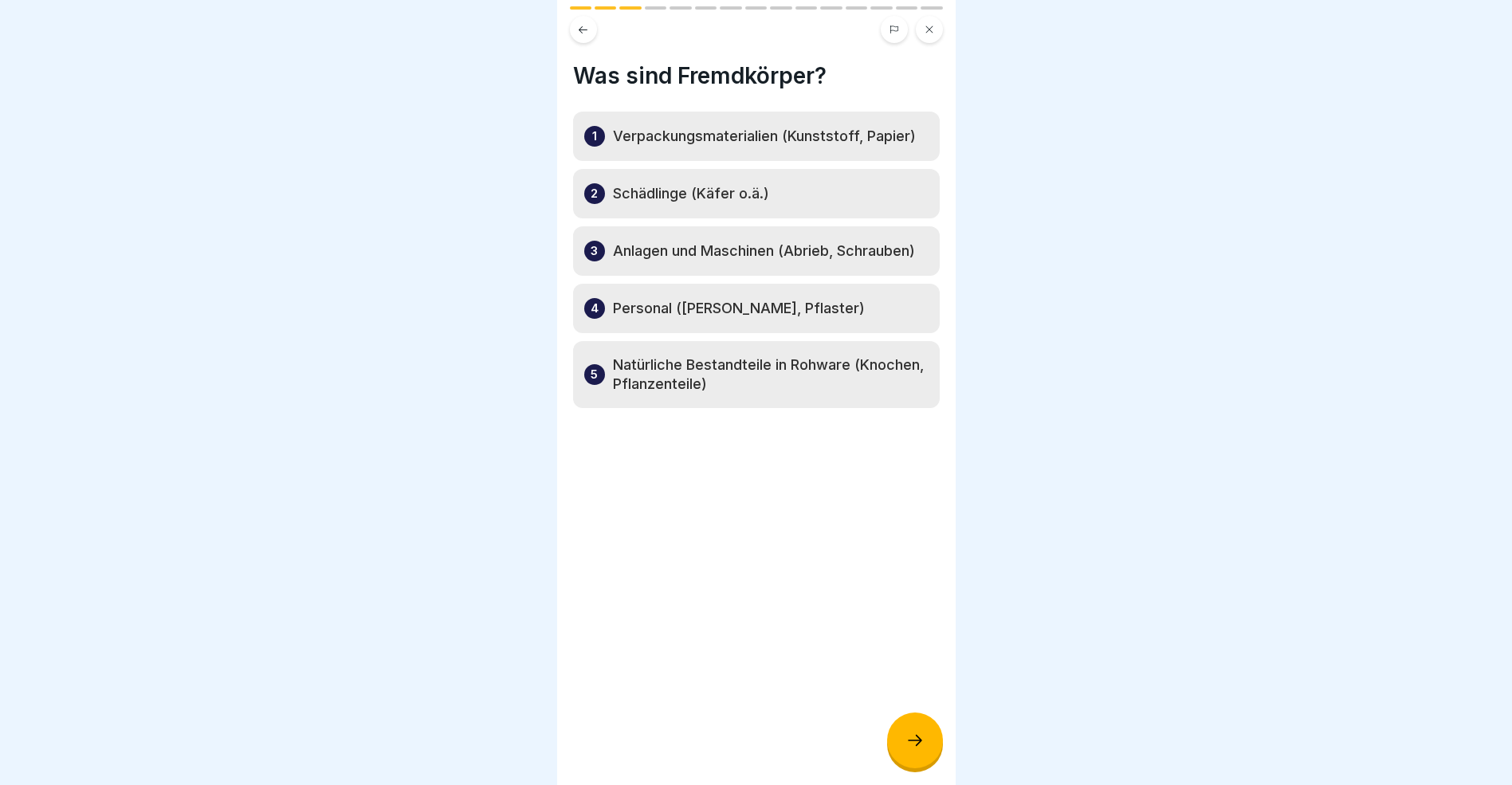
click at [912, 750] on icon at bounding box center [915, 740] width 19 height 19
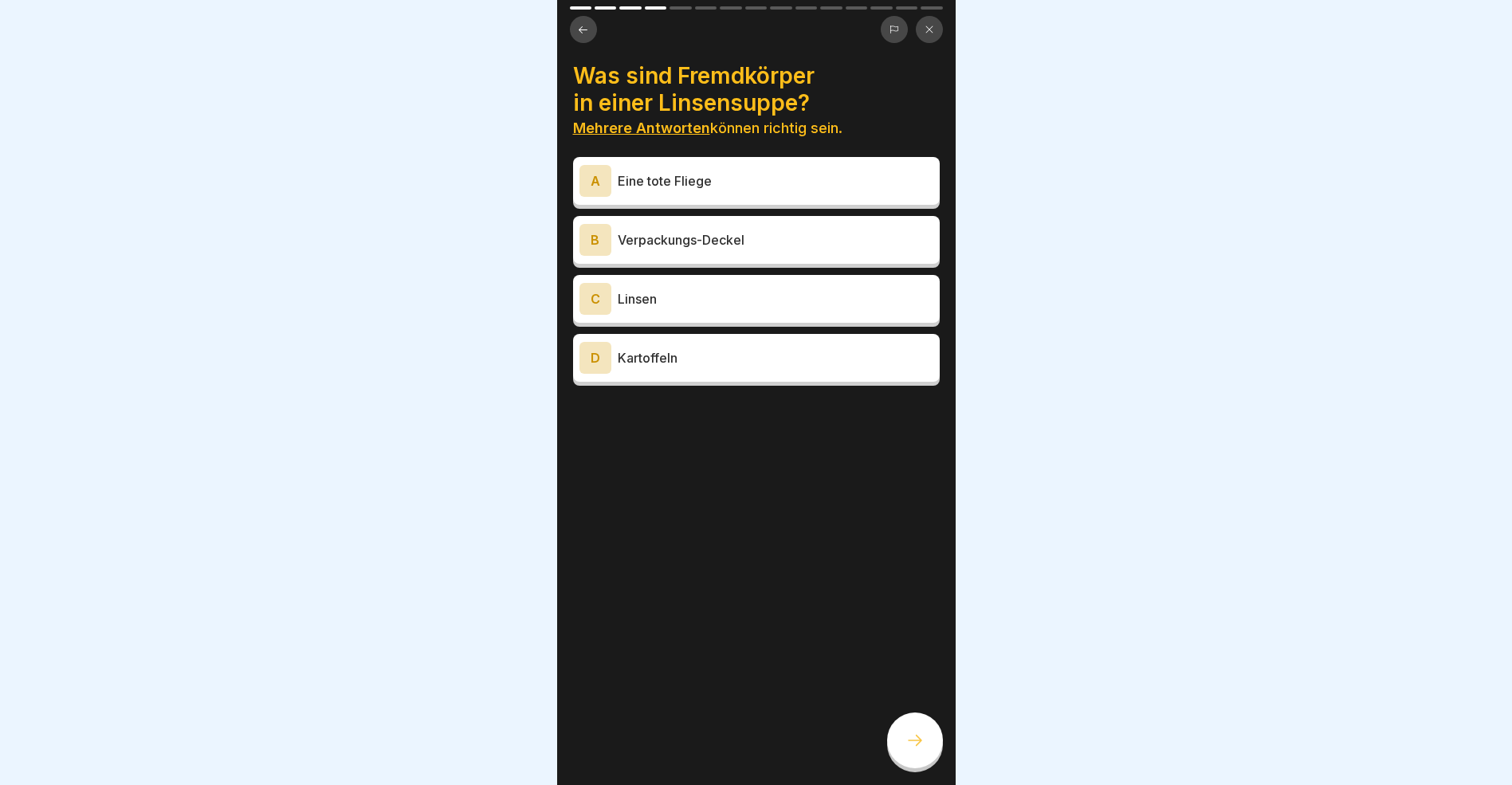
click at [601, 183] on div "A" at bounding box center [595, 181] width 32 height 32
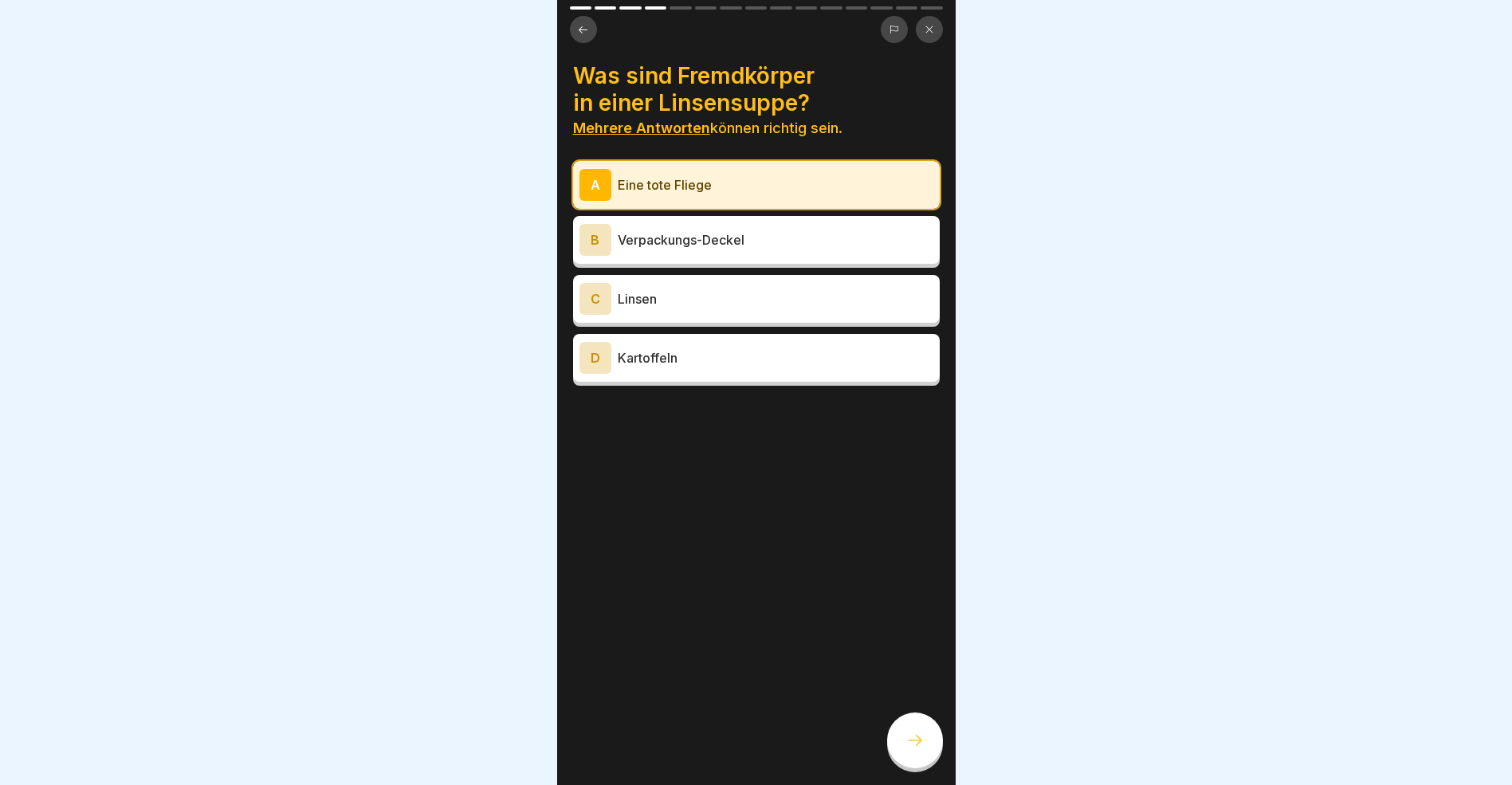
click at [600, 236] on div "B" at bounding box center [595, 239] width 32 height 32
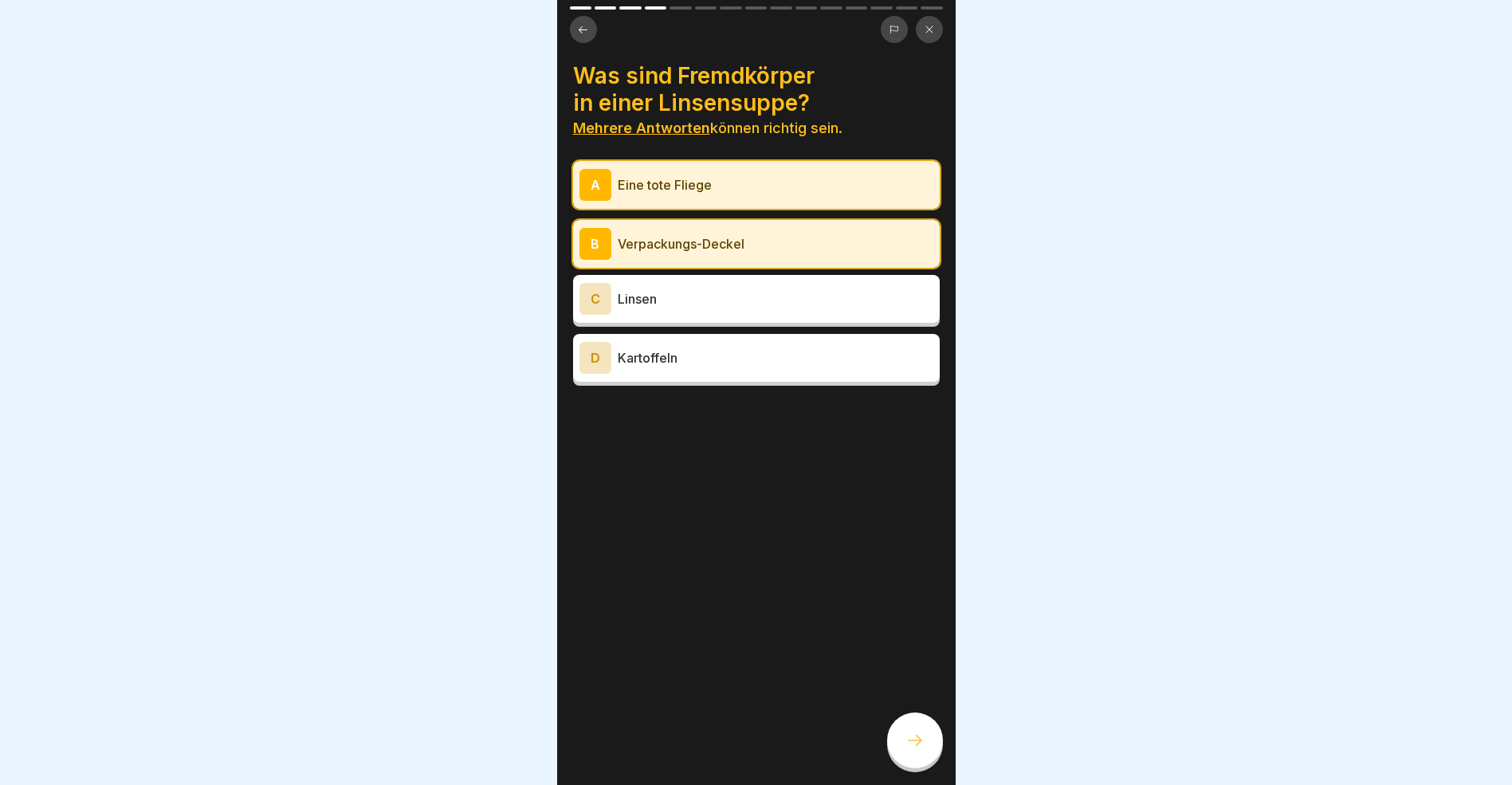
click at [915, 750] on icon at bounding box center [915, 740] width 19 height 19
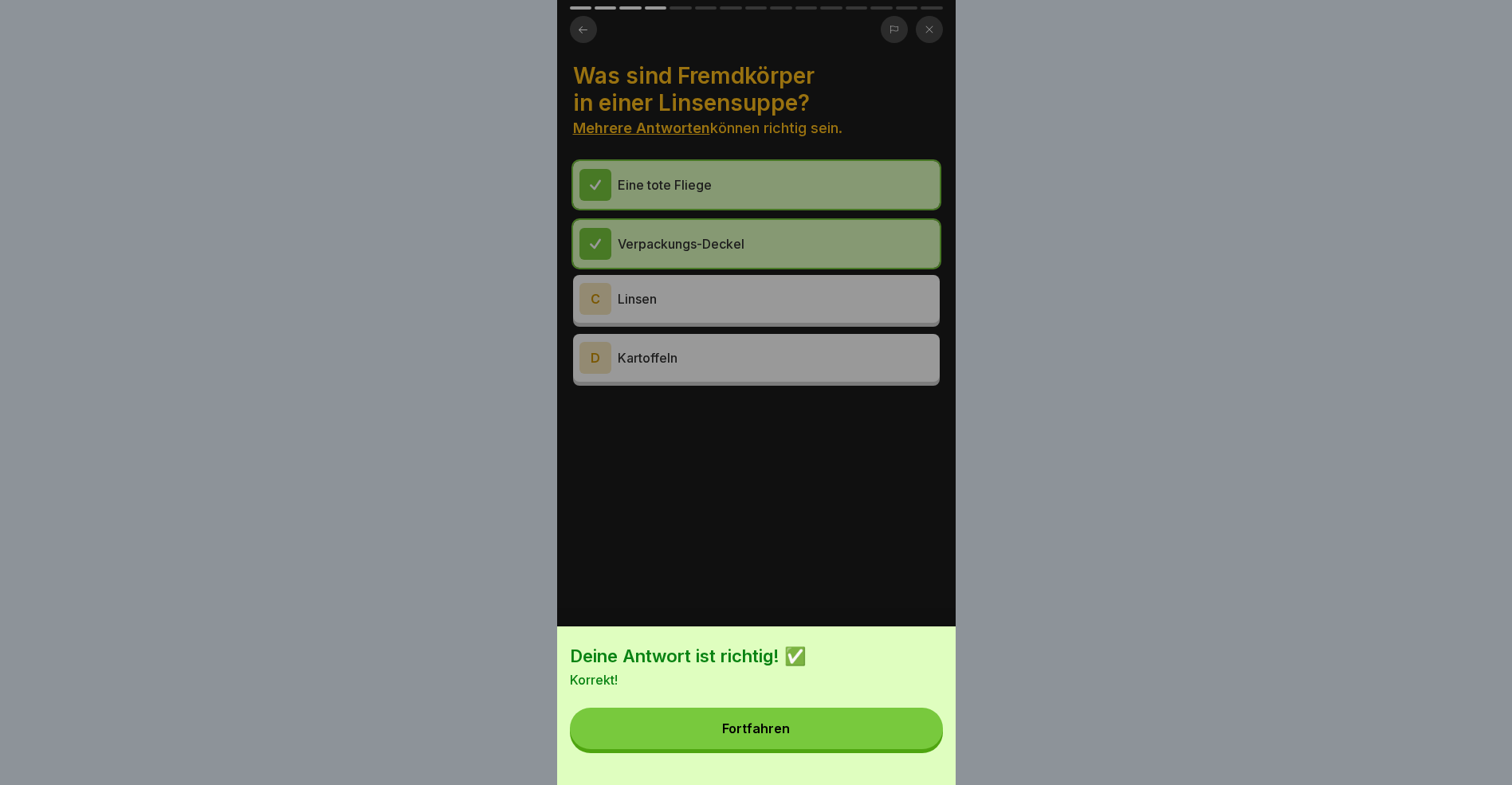
click at [821, 749] on button "Fortfahren" at bounding box center [756, 728] width 373 height 41
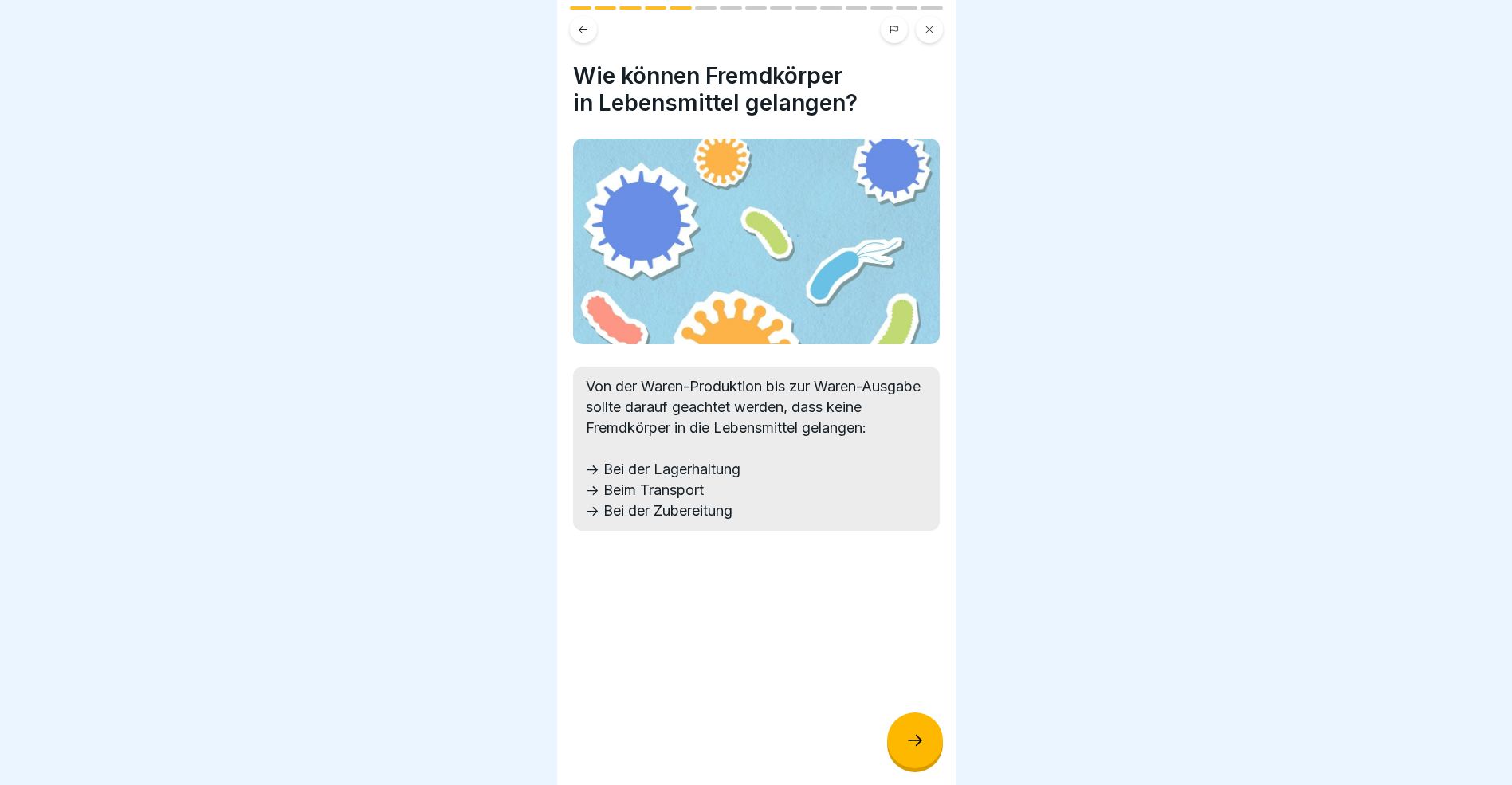
click at [912, 750] on icon at bounding box center [915, 740] width 19 height 19
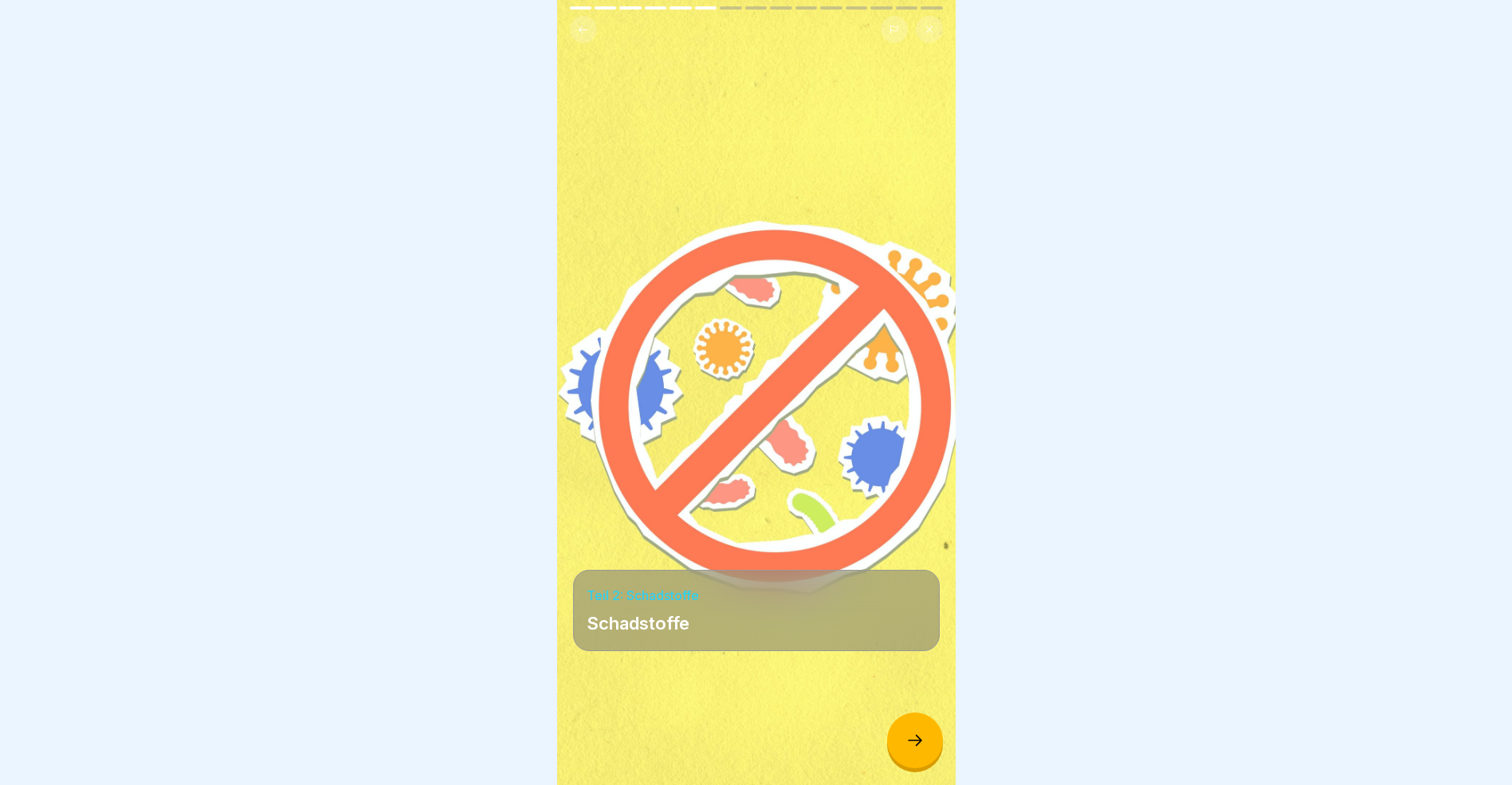
click at [917, 750] on icon at bounding box center [915, 740] width 19 height 19
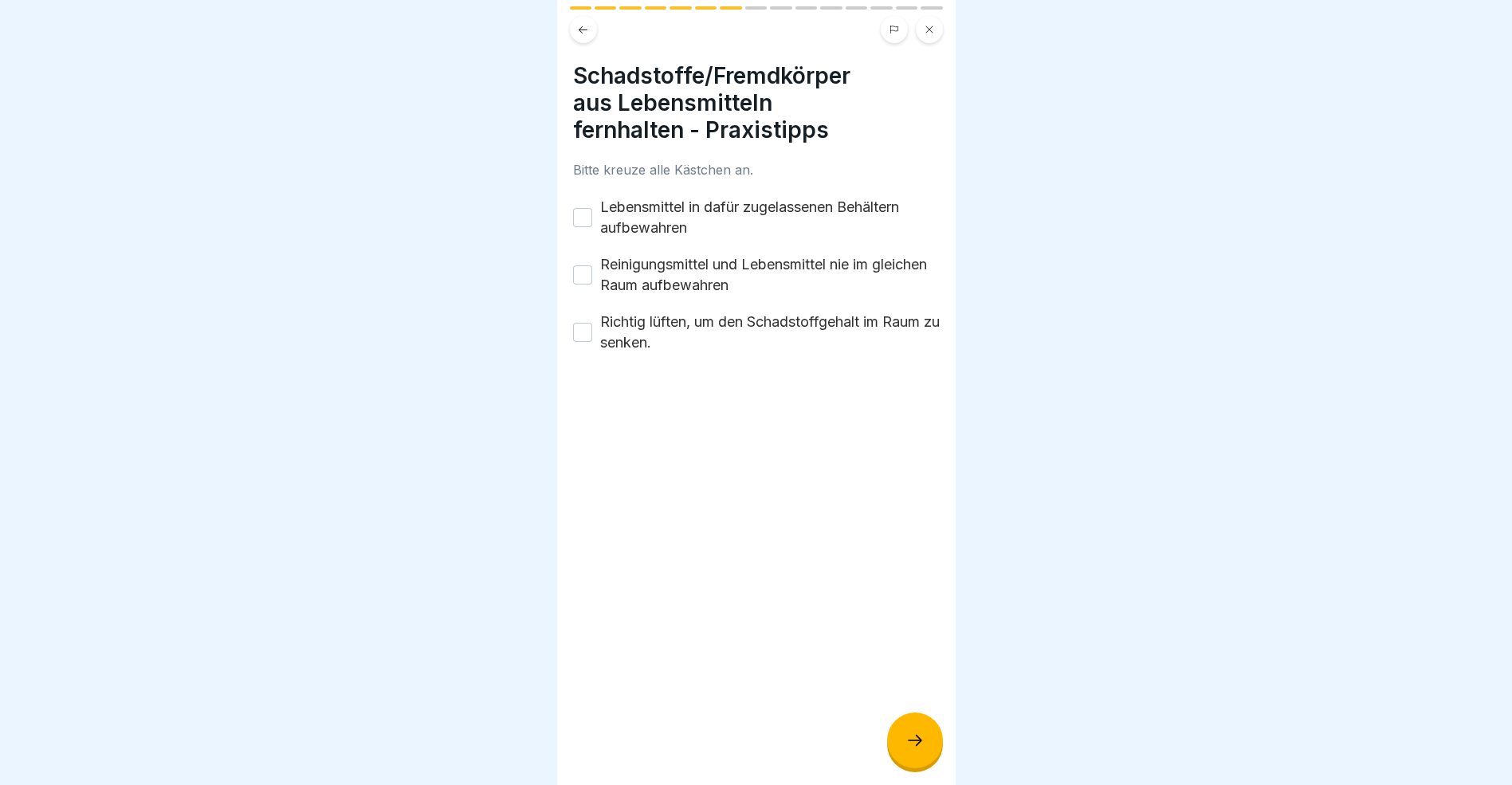
click at [581, 214] on button "Lebensmittel in dafür zugelassenen Behältern aufbewahren" at bounding box center [582, 217] width 19 height 19
click at [585, 275] on button "Reinigungsmittel und Lebensmittel nie im gleichen Raum aufbewahren" at bounding box center [582, 274] width 19 height 19
click at [581, 329] on button "Richtig lüften, um den Schadstoffgehalt im Raum zu senken." at bounding box center [582, 332] width 19 height 19
click at [913, 750] on icon at bounding box center [915, 740] width 19 height 19
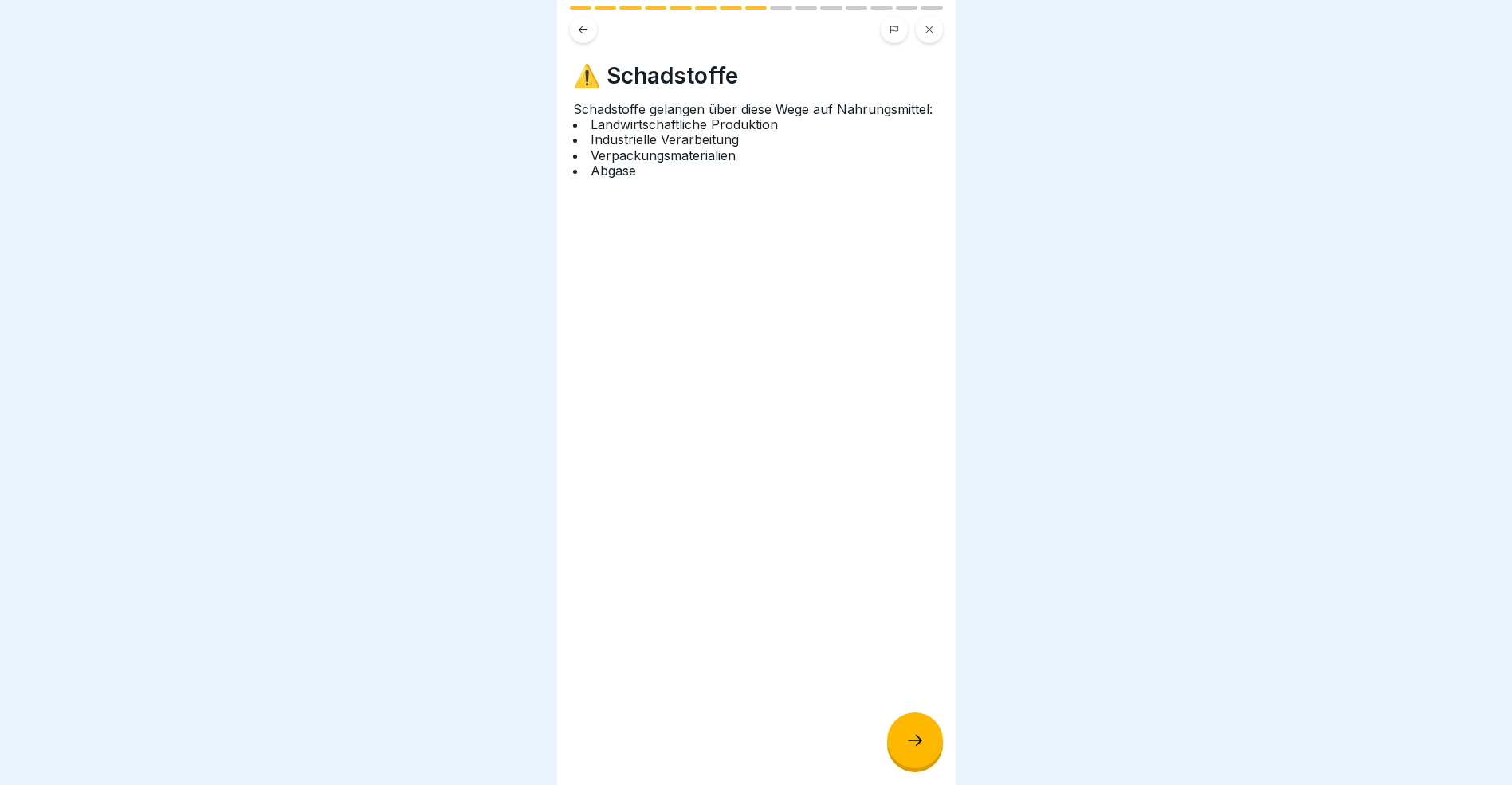
click at [917, 750] on icon at bounding box center [915, 740] width 19 height 19
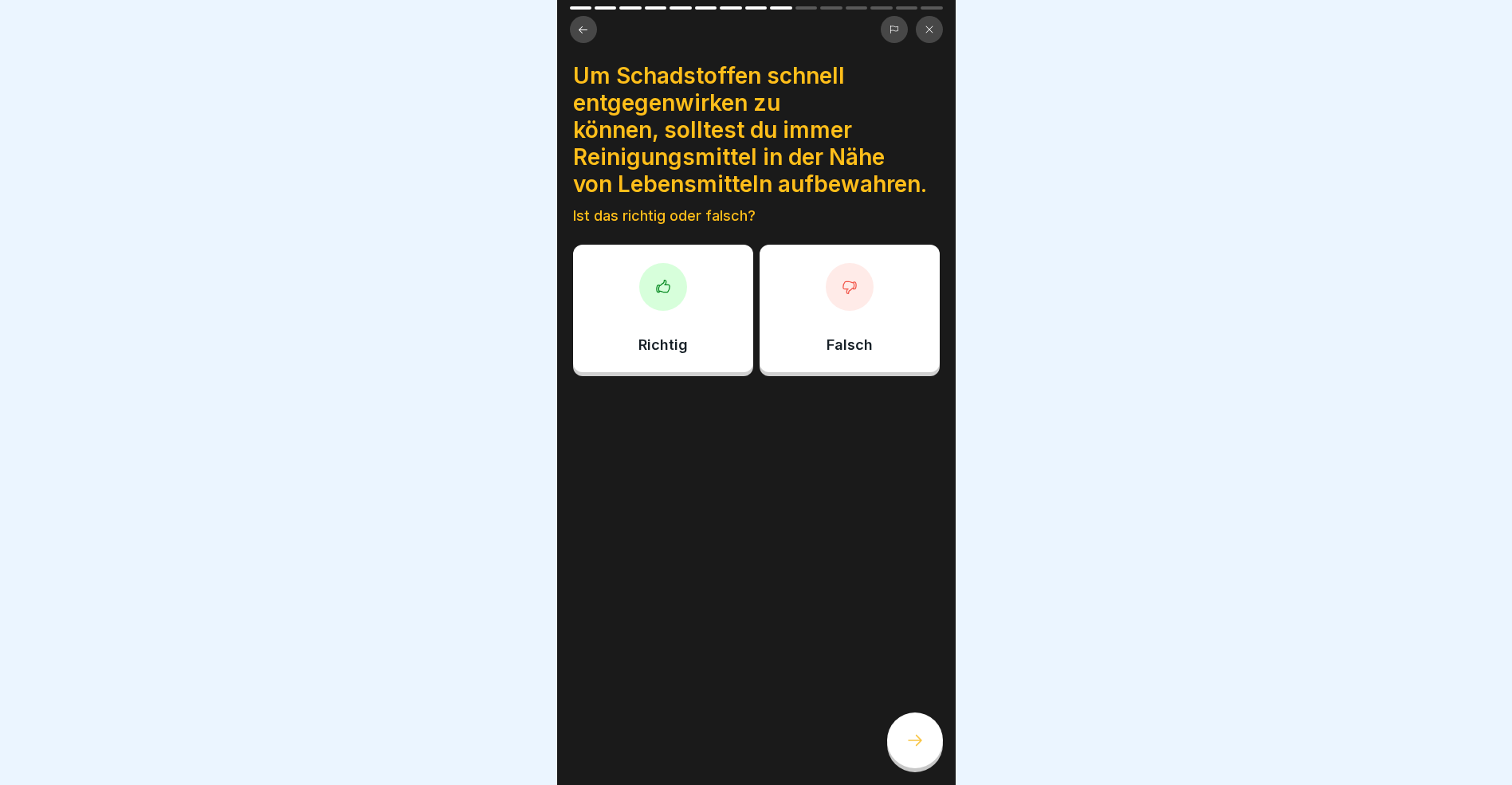
click at [586, 28] on icon at bounding box center [583, 30] width 12 height 12
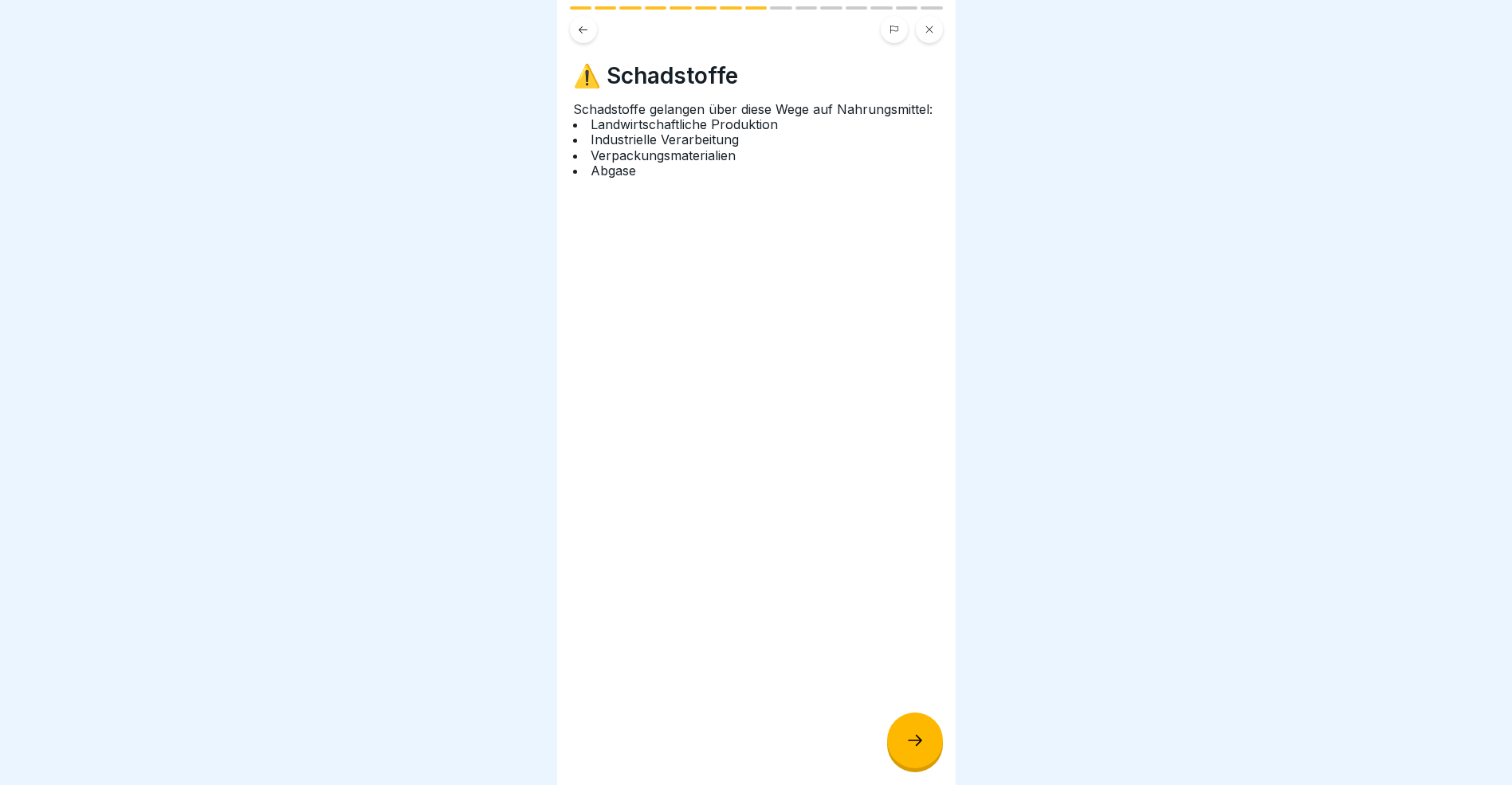
click at [579, 28] on icon at bounding box center [583, 30] width 12 height 12
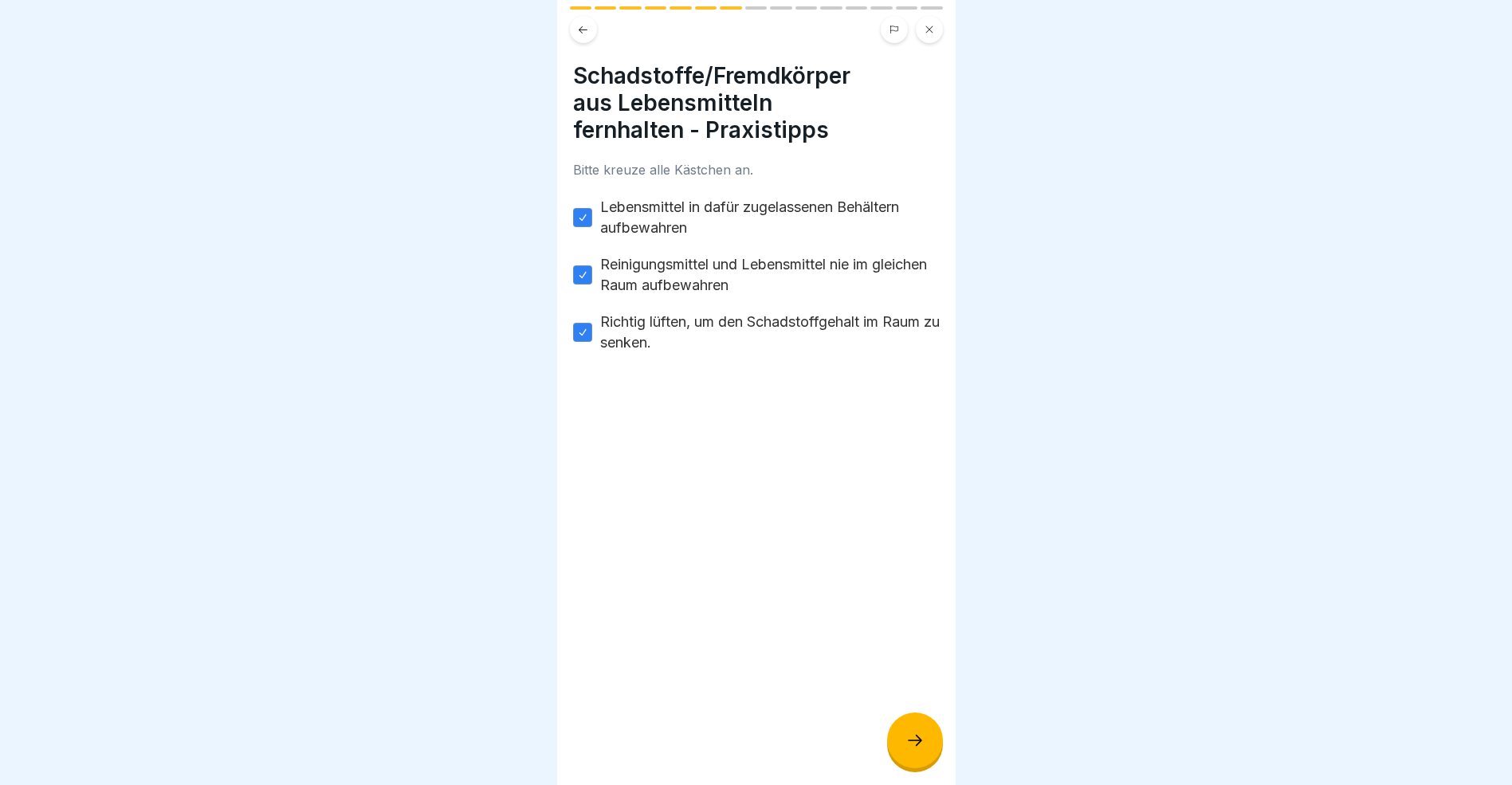
click at [921, 763] on div at bounding box center [916, 740] width 56 height 56
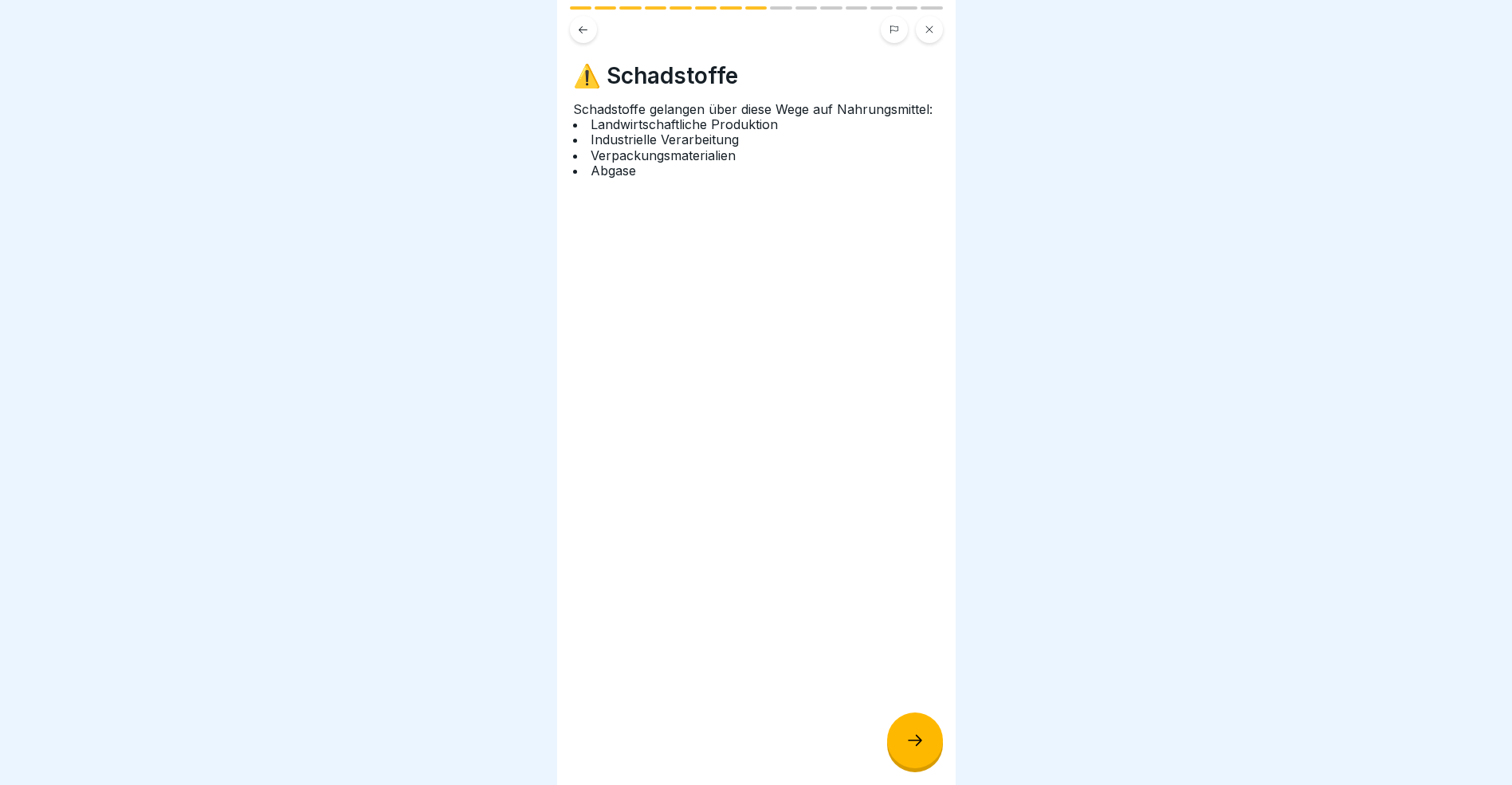
click at [921, 763] on div at bounding box center [916, 740] width 56 height 56
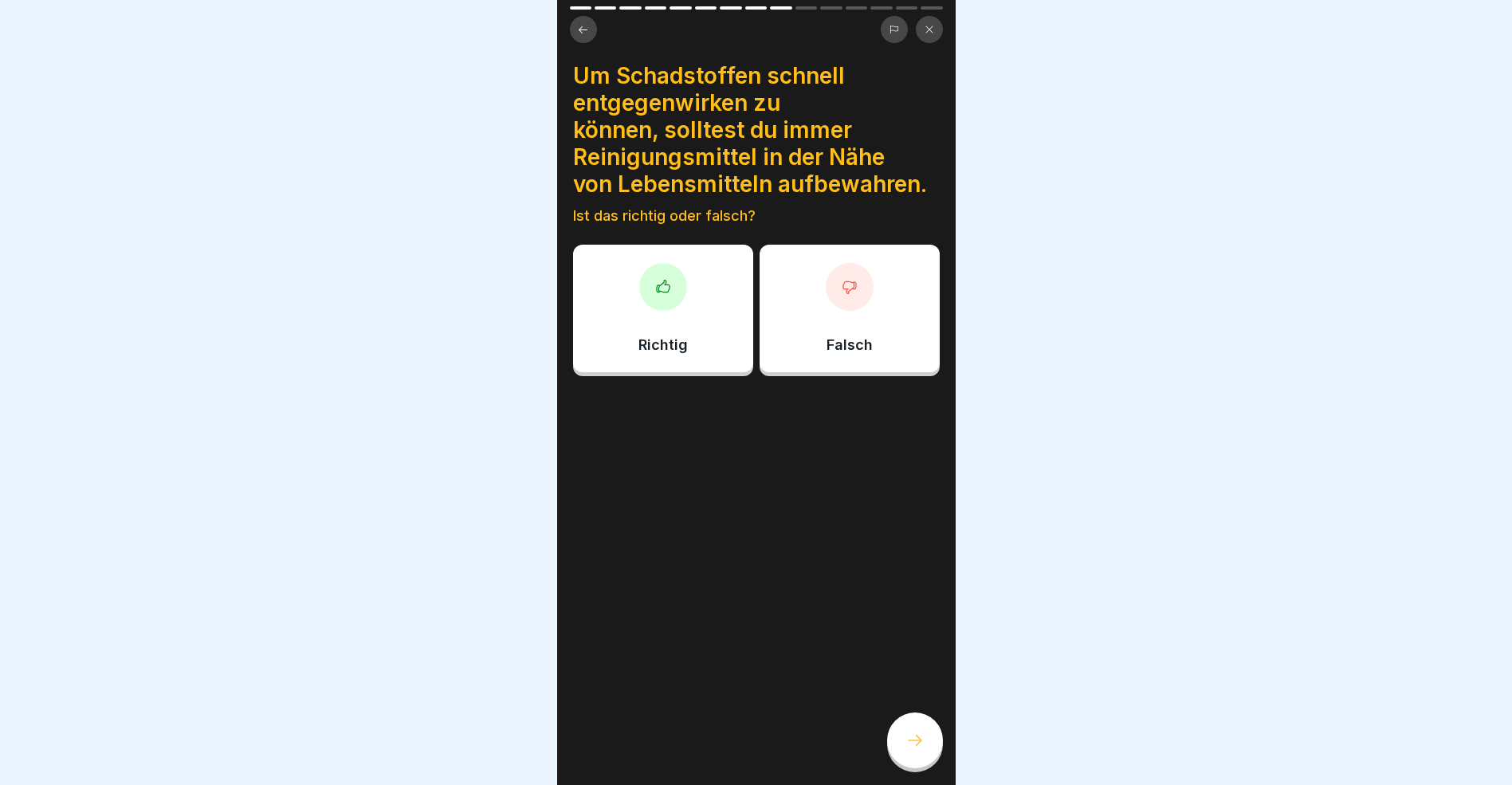
click at [842, 330] on div "Falsch" at bounding box center [850, 308] width 180 height 127
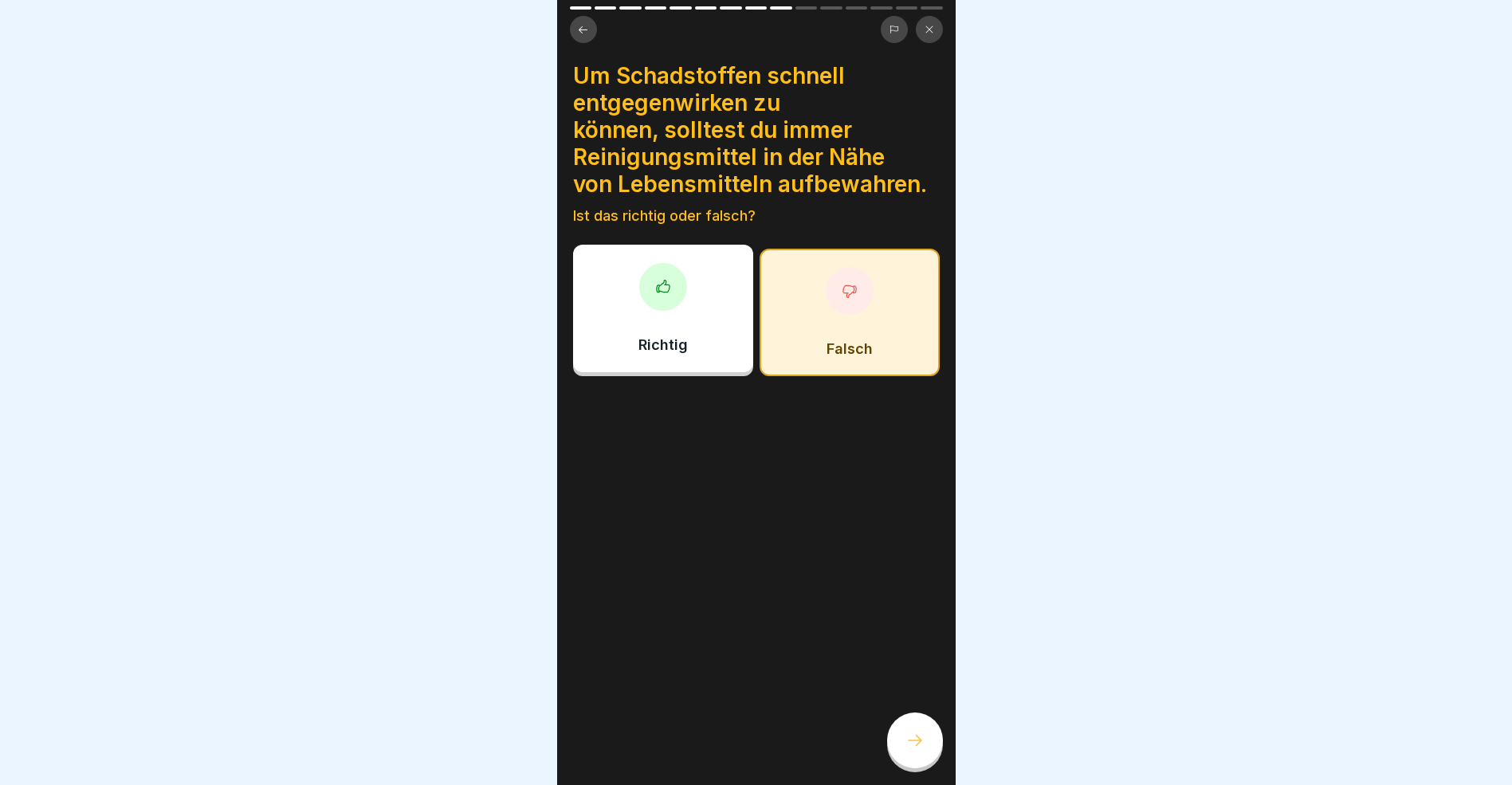
click at [920, 750] on icon at bounding box center [915, 740] width 19 height 19
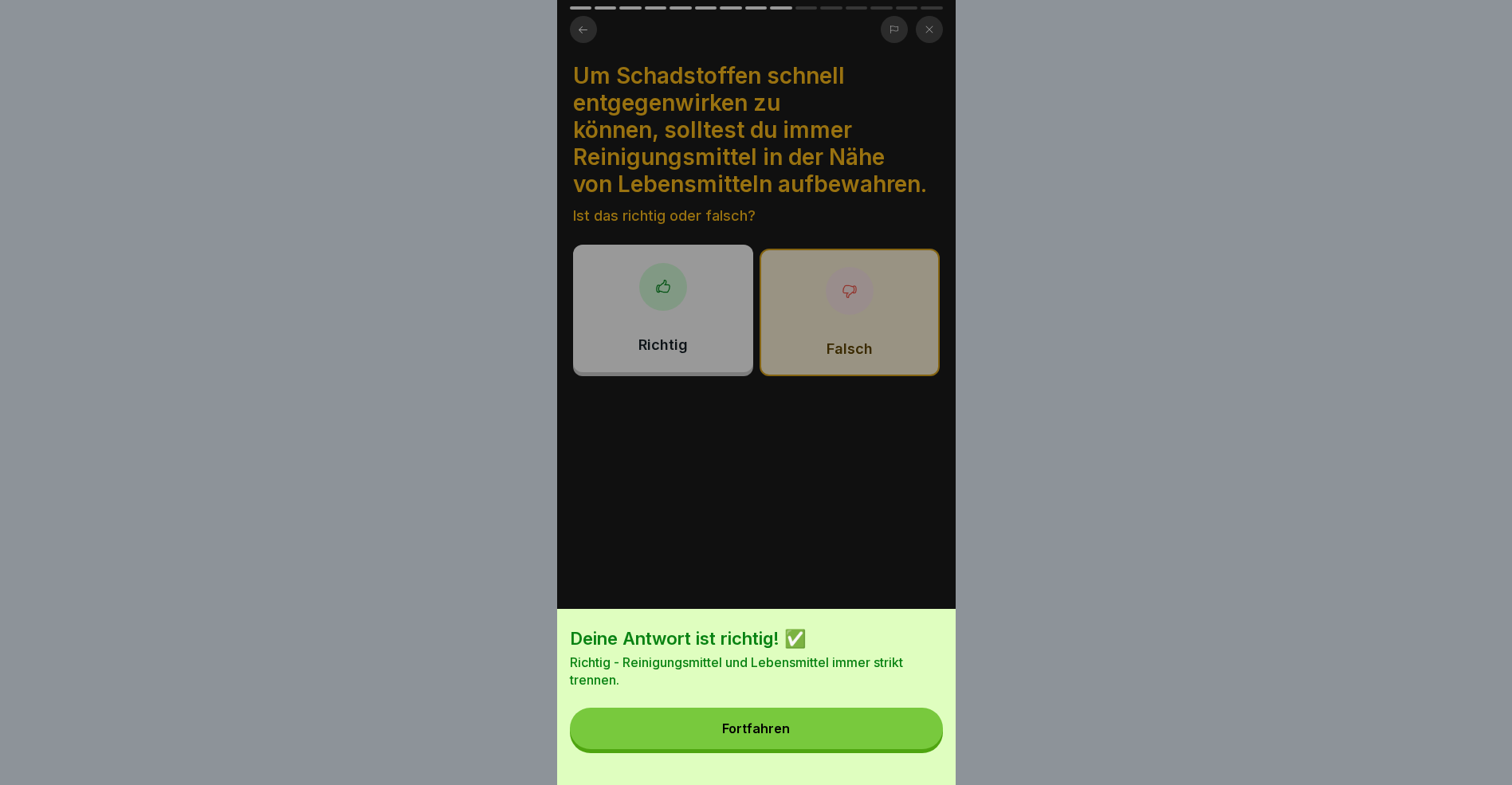
click at [764, 735] on div "Fortfahren" at bounding box center [756, 728] width 68 height 14
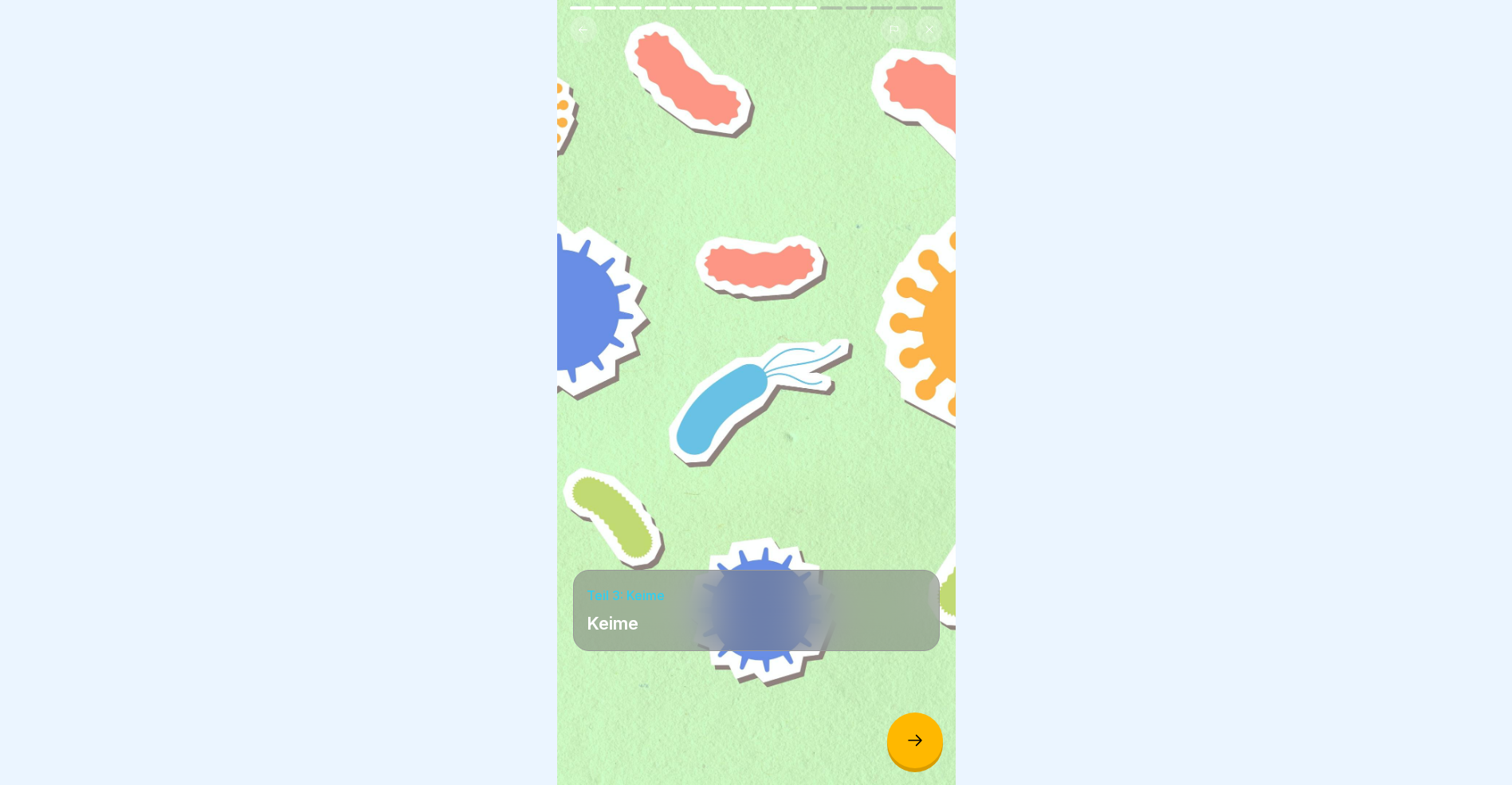
click at [912, 750] on icon at bounding box center [915, 740] width 19 height 19
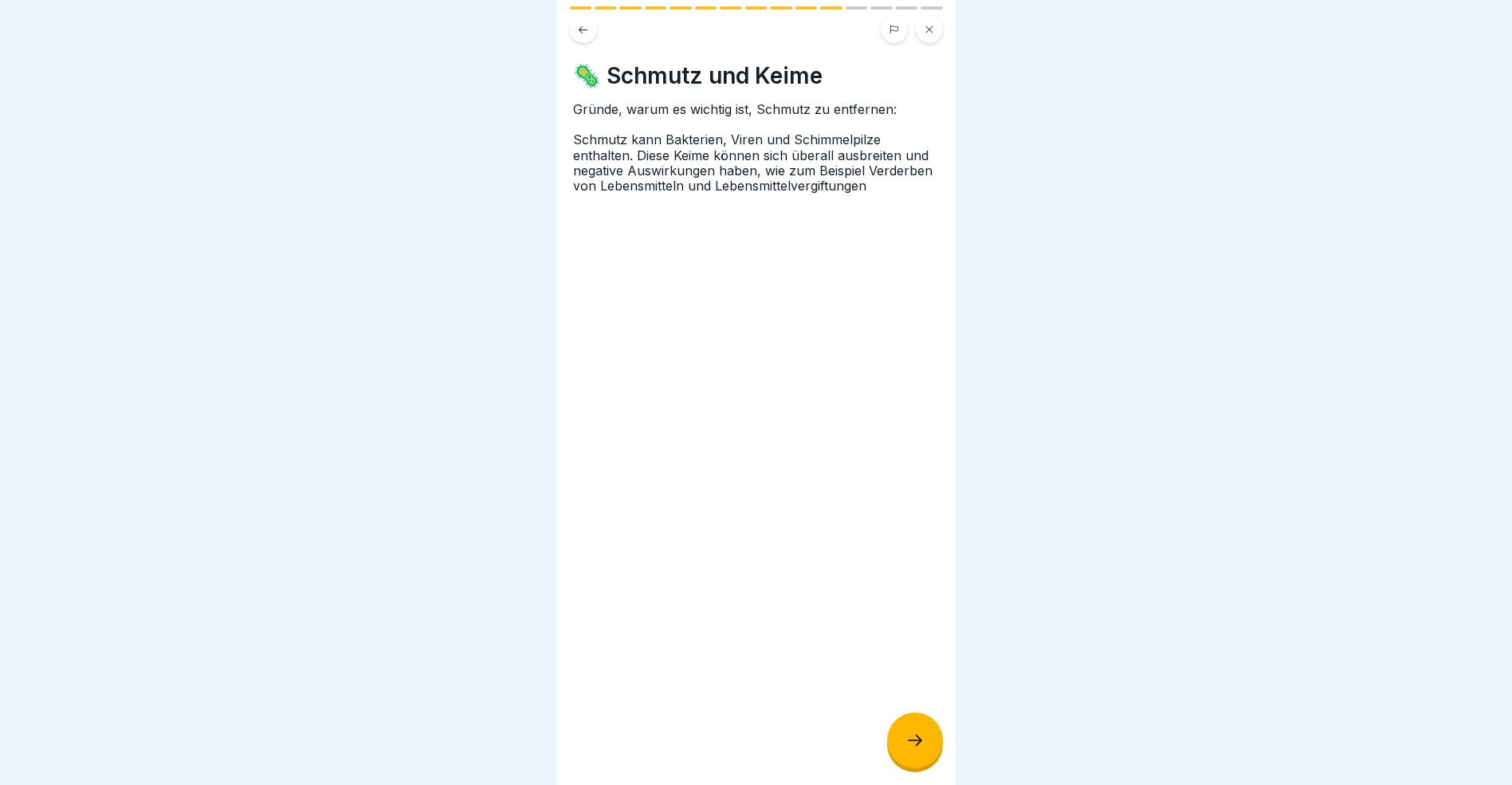
click at [912, 750] on icon at bounding box center [915, 740] width 19 height 19
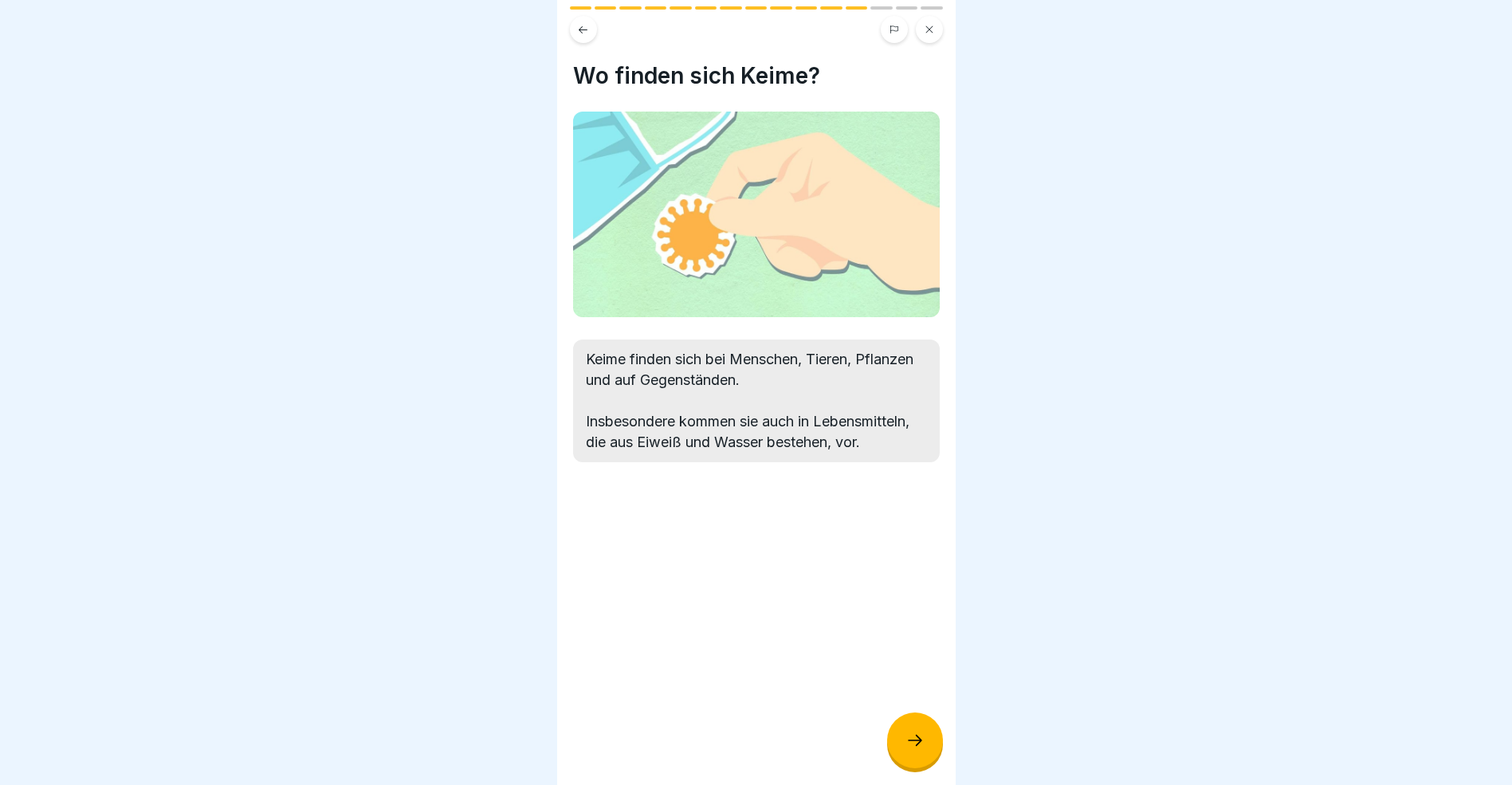
click at [912, 750] on icon at bounding box center [915, 740] width 19 height 19
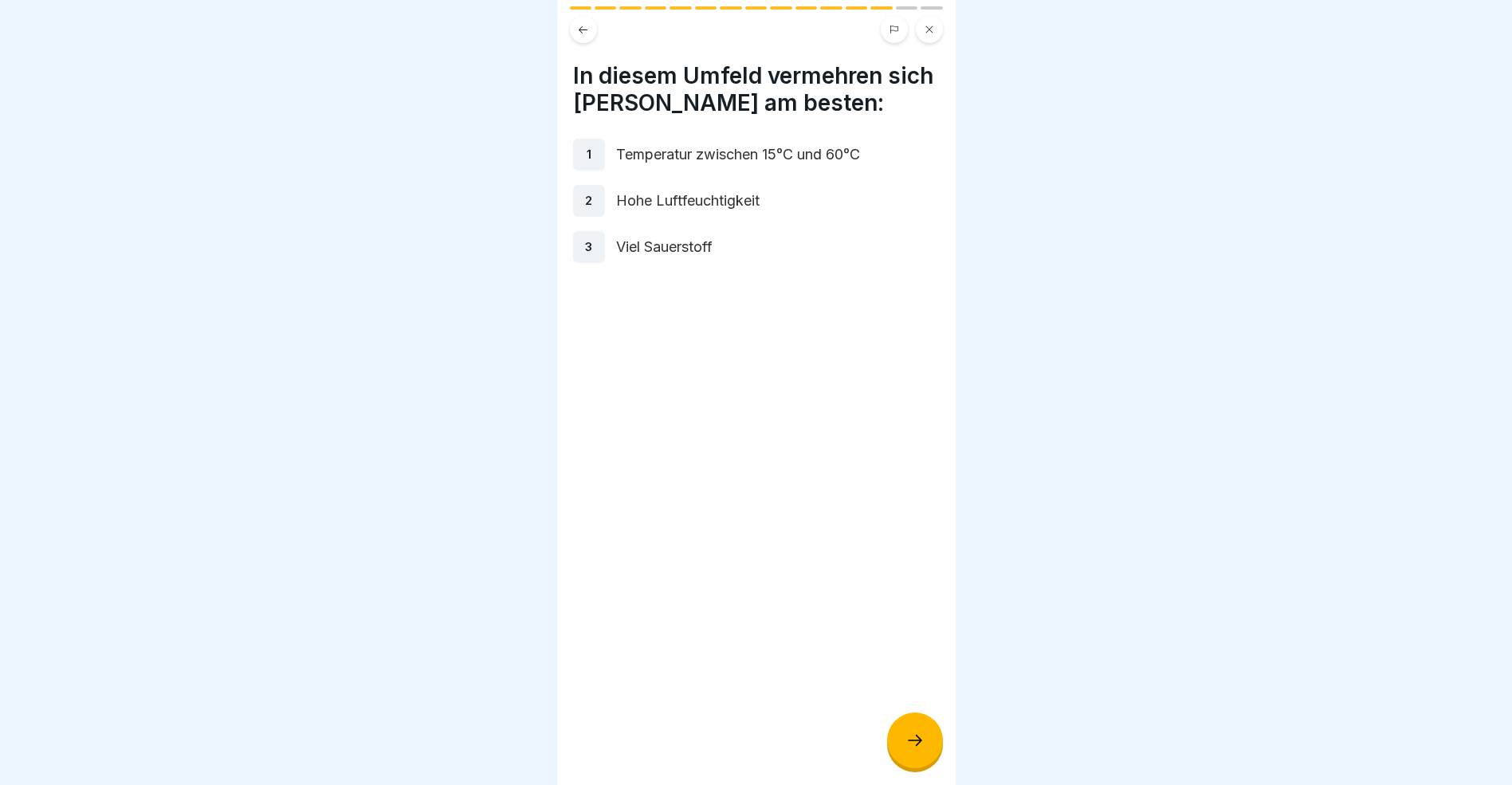
click at [912, 750] on icon at bounding box center [915, 740] width 19 height 19
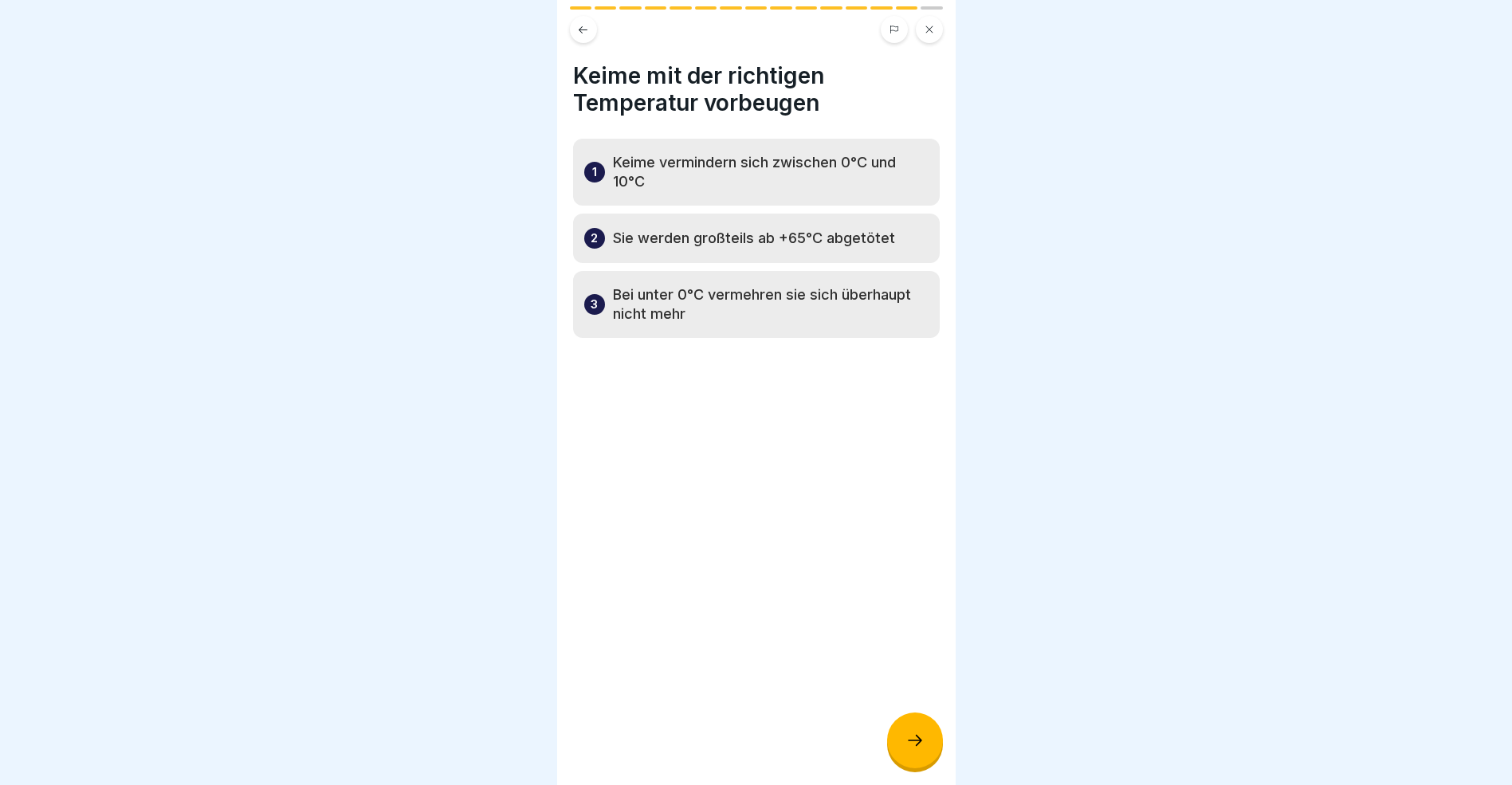
click at [917, 749] on icon at bounding box center [915, 740] width 19 height 19
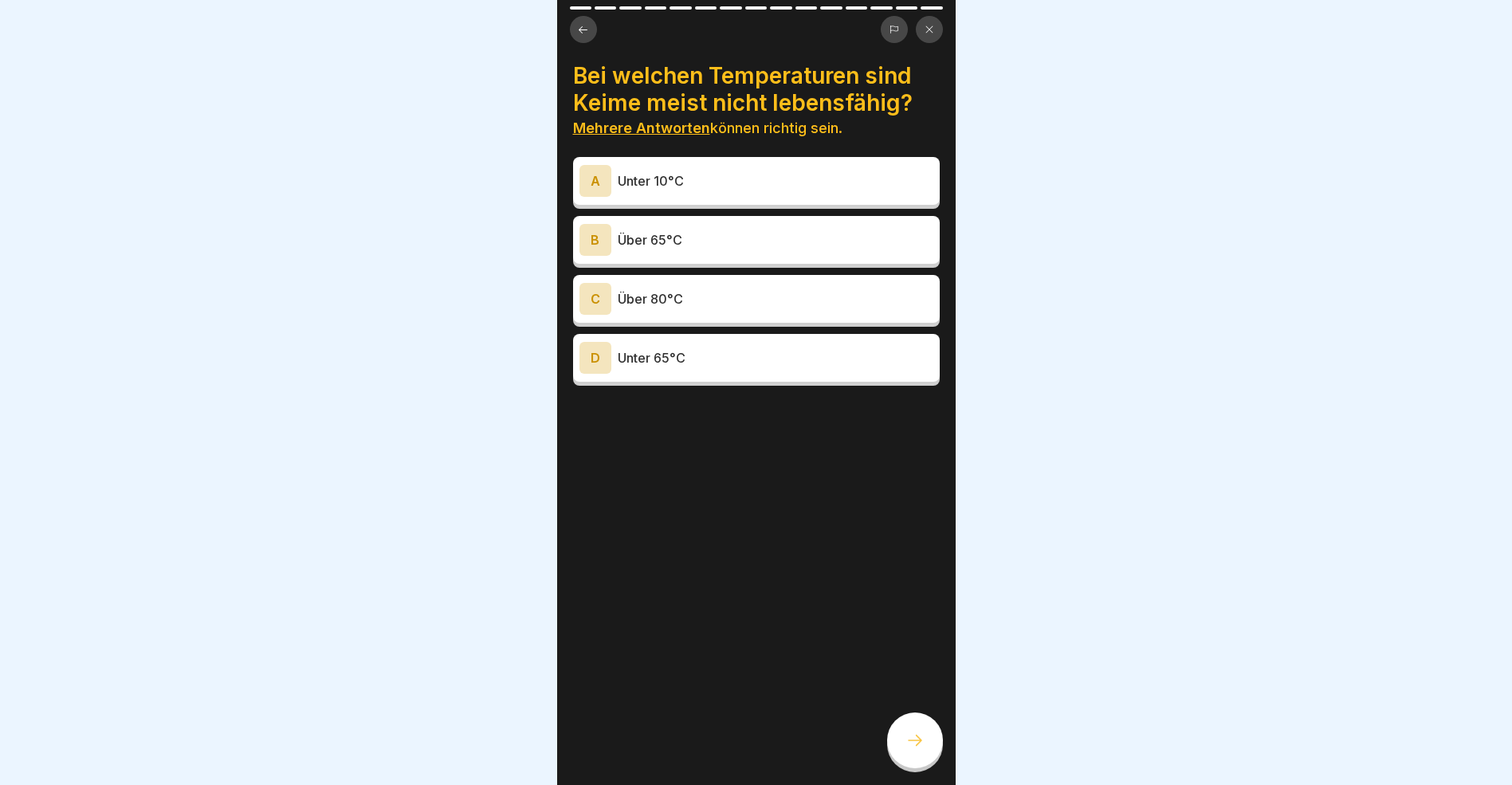
click at [594, 242] on div "B" at bounding box center [595, 239] width 32 height 32
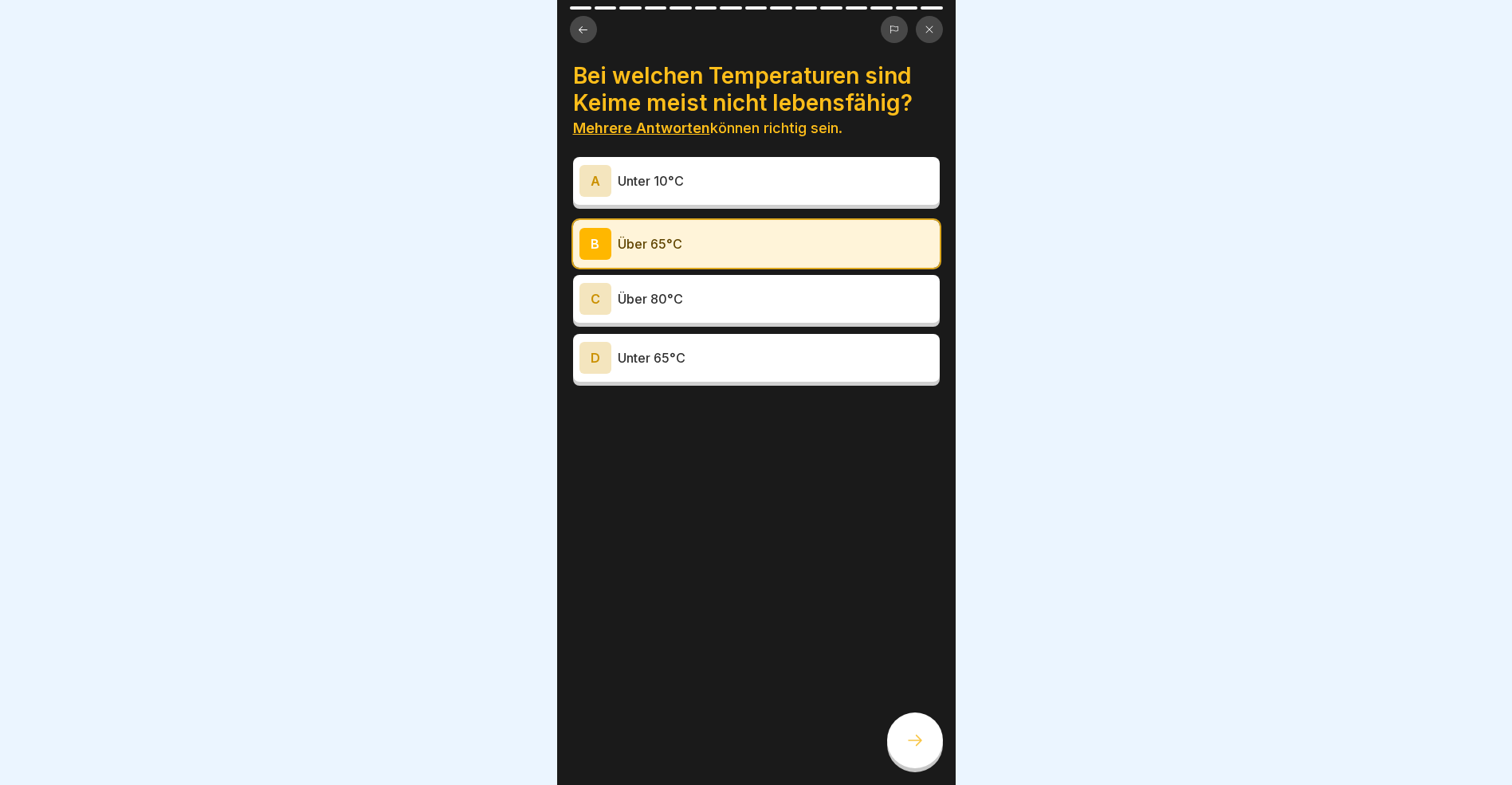
click at [908, 750] on icon at bounding box center [915, 740] width 19 height 19
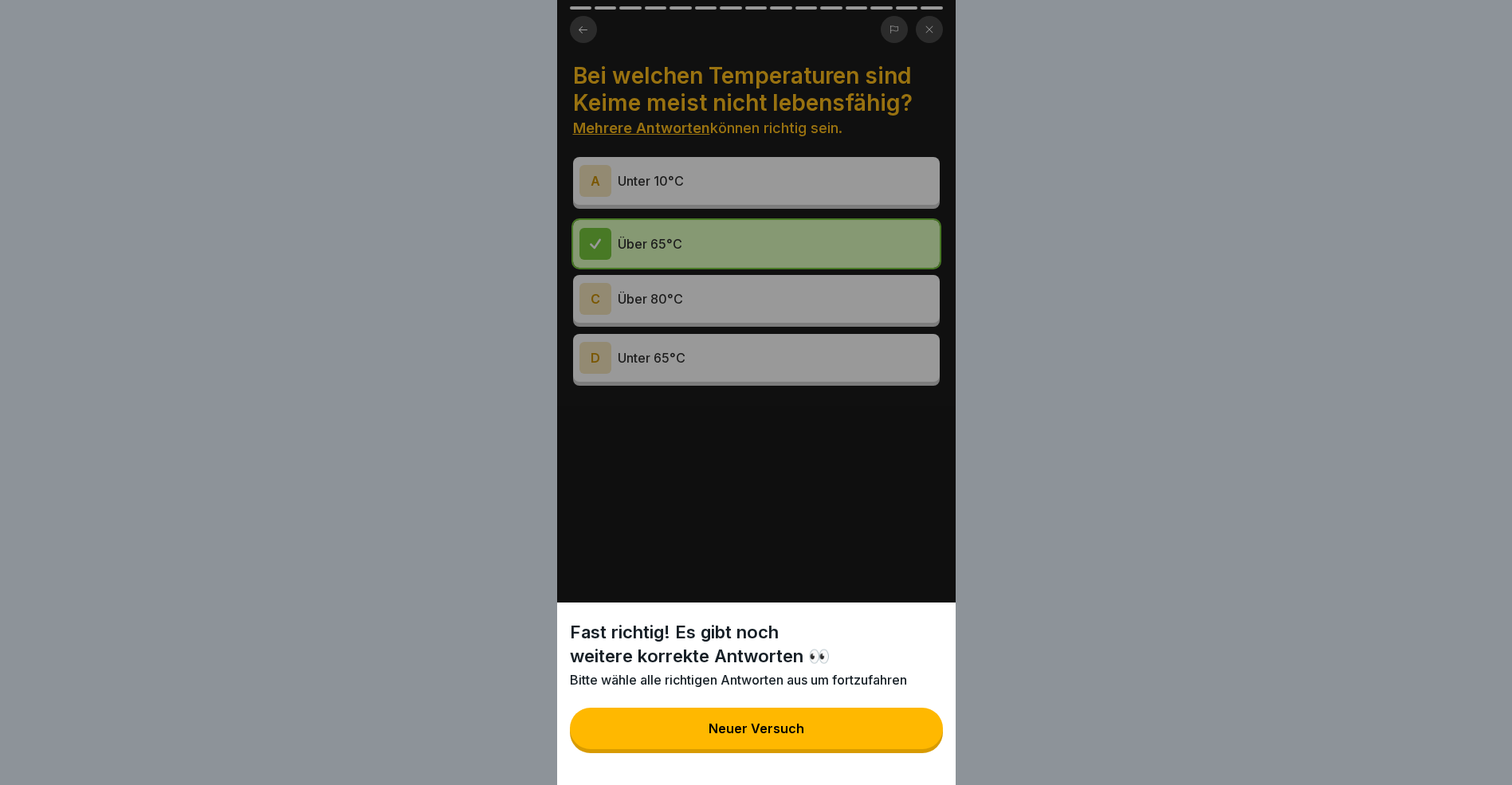
click at [865, 749] on button "Neuer Versuch" at bounding box center [756, 728] width 373 height 41
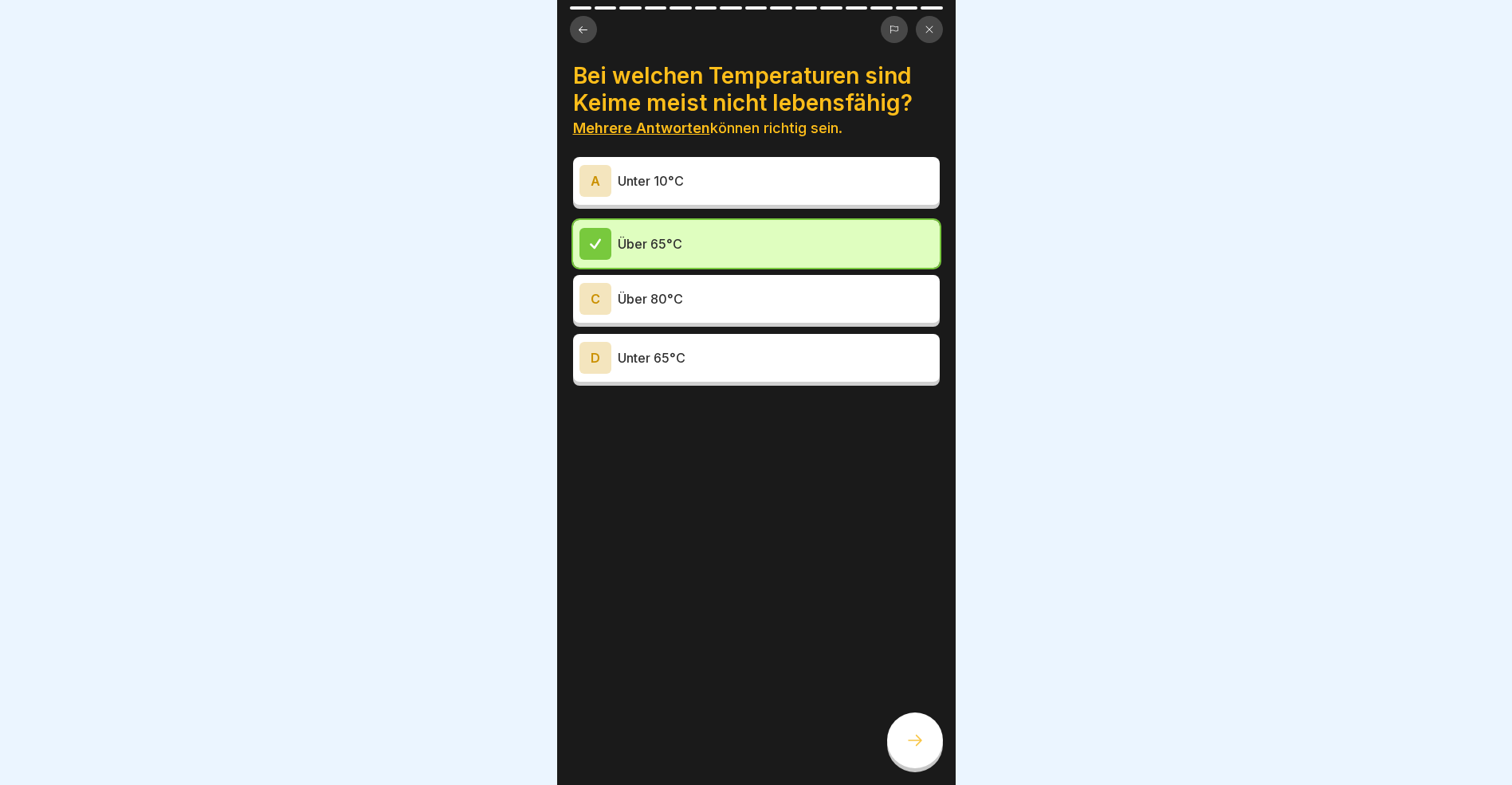
click at [596, 185] on div "A" at bounding box center [595, 181] width 32 height 32
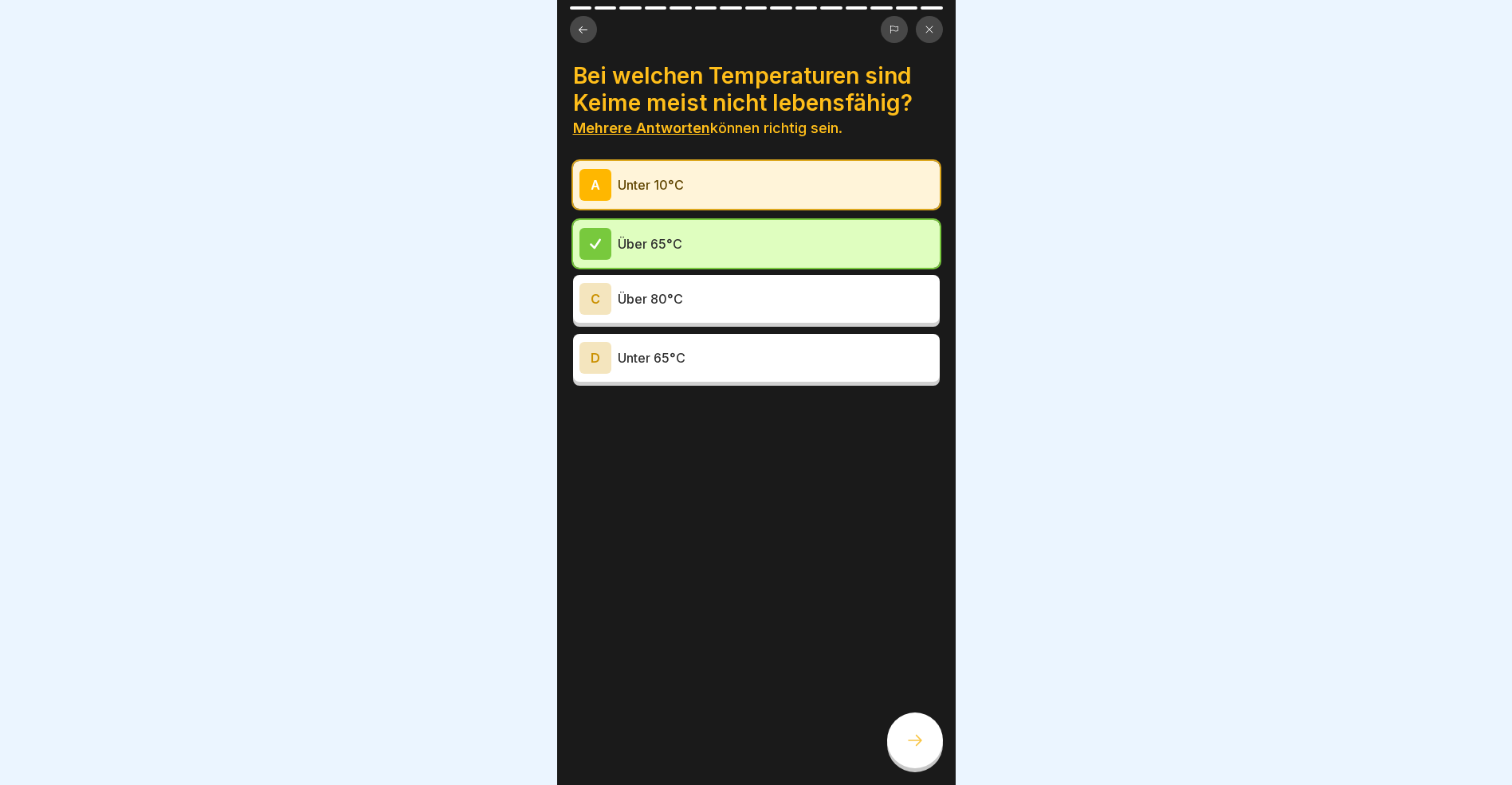
click at [918, 750] on icon at bounding box center [915, 740] width 19 height 19
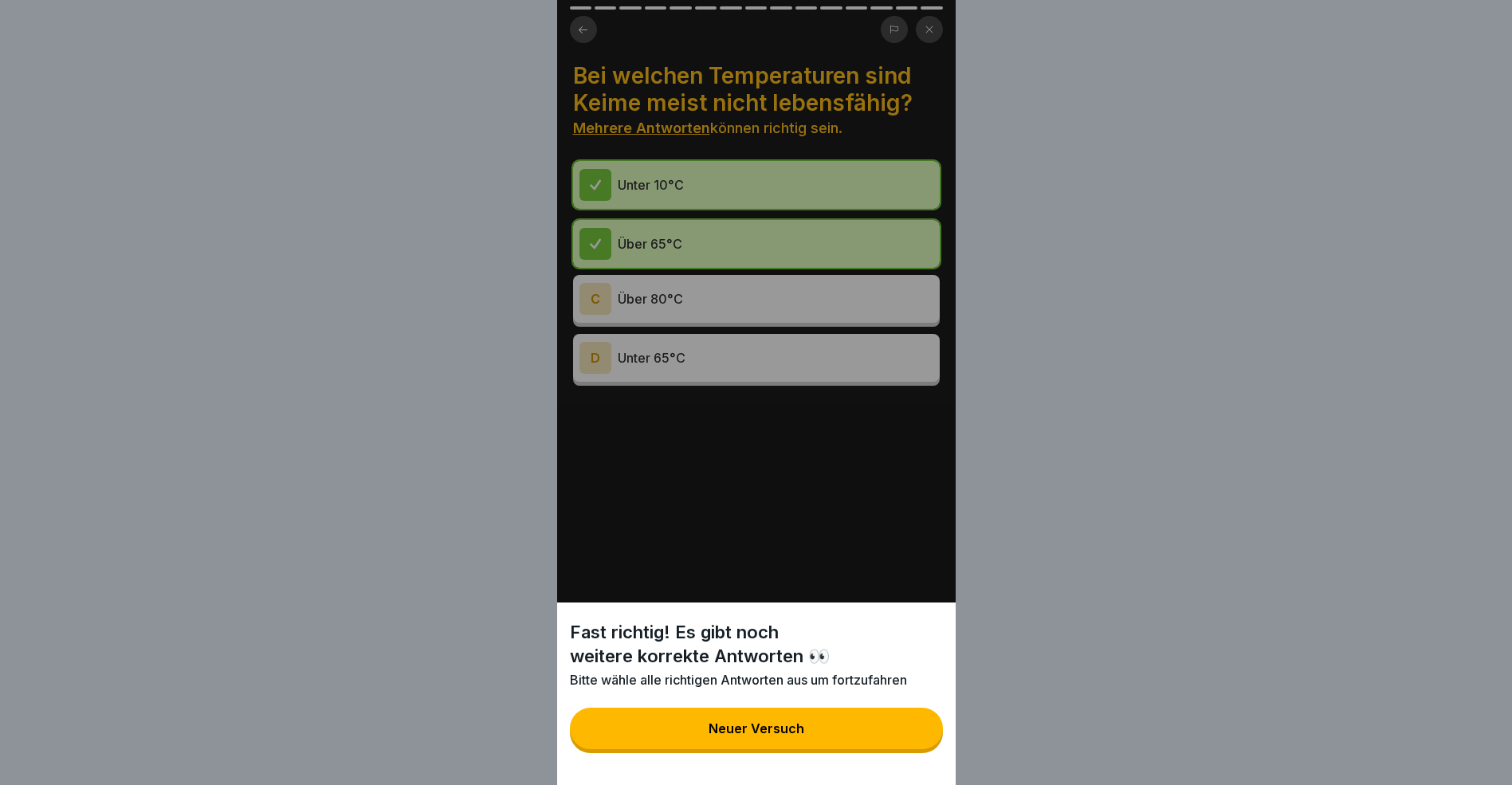
click at [786, 749] on button "Neuer Versuch" at bounding box center [756, 728] width 373 height 41
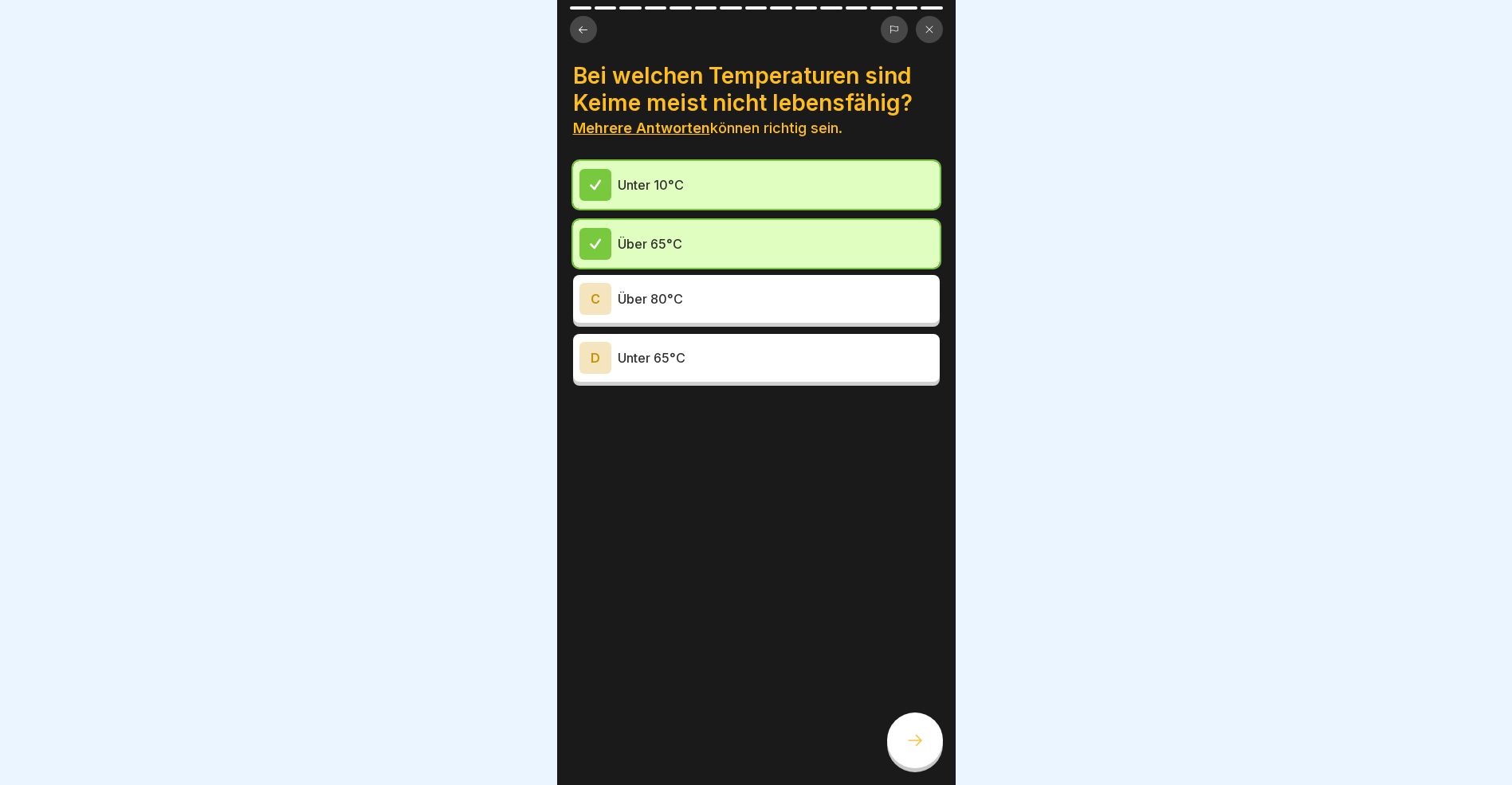
click at [579, 28] on icon at bounding box center [583, 30] width 12 height 12
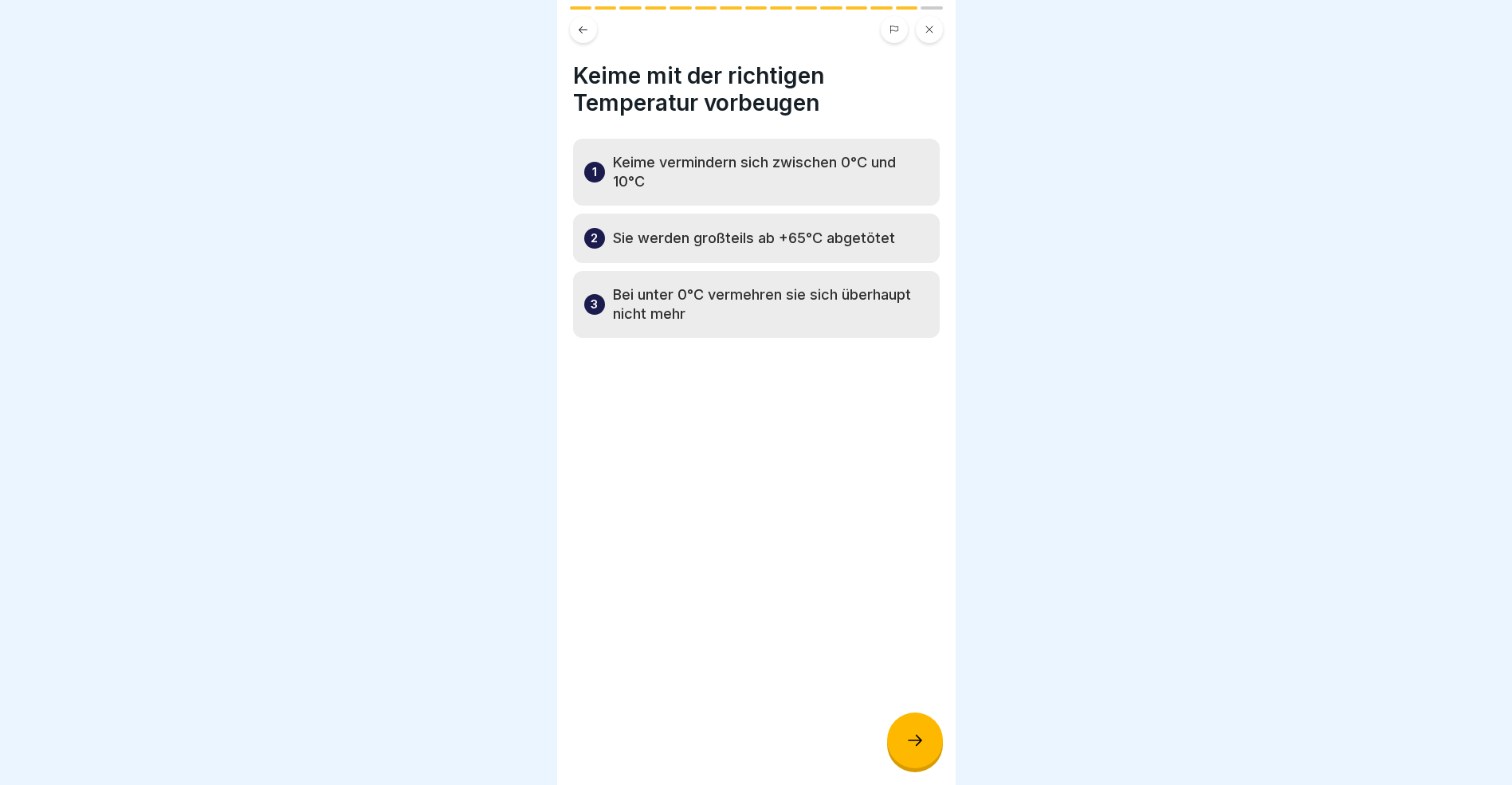
click at [580, 28] on icon at bounding box center [583, 30] width 12 height 12
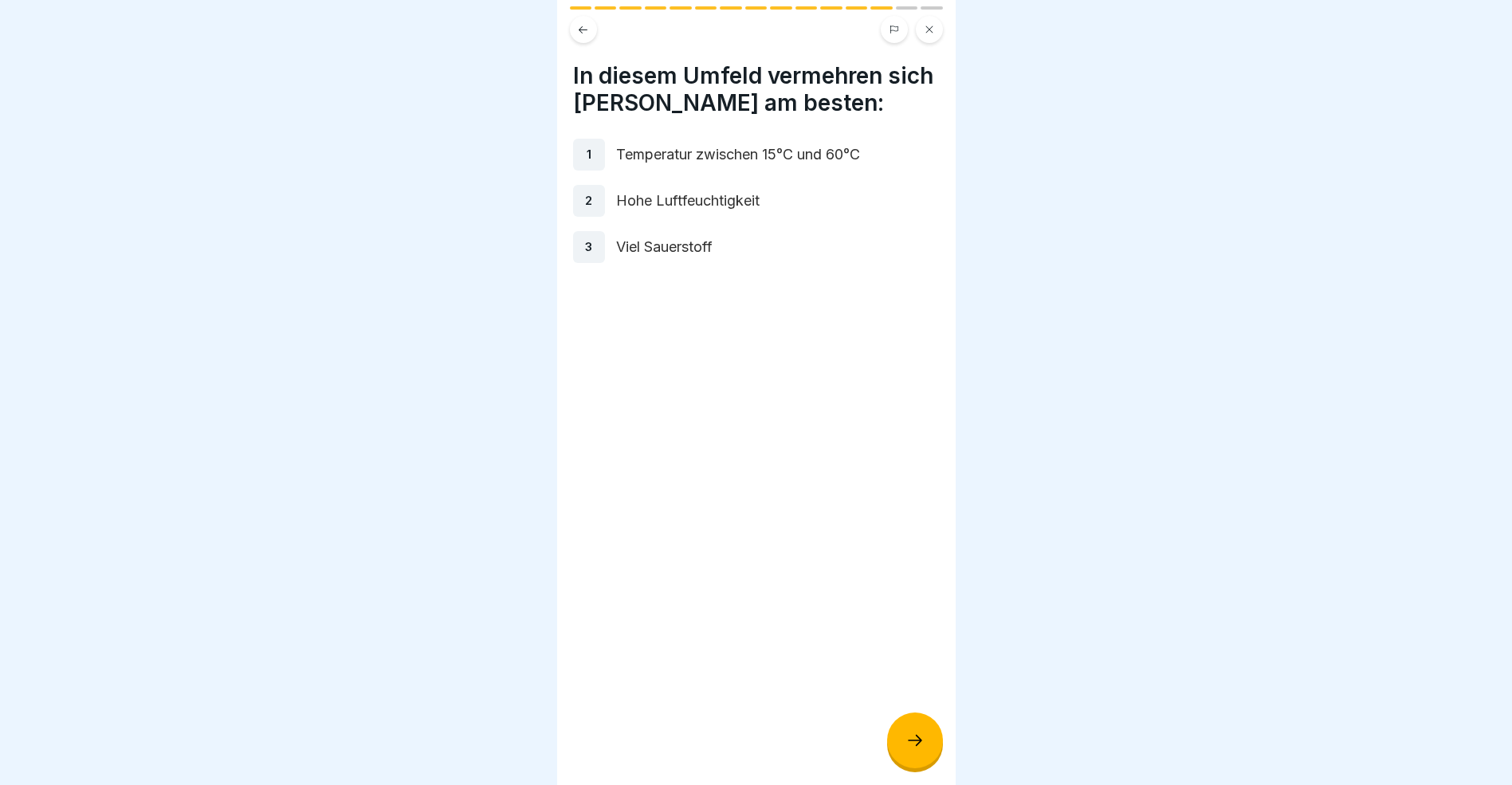
click at [919, 746] on icon at bounding box center [915, 740] width 14 height 12
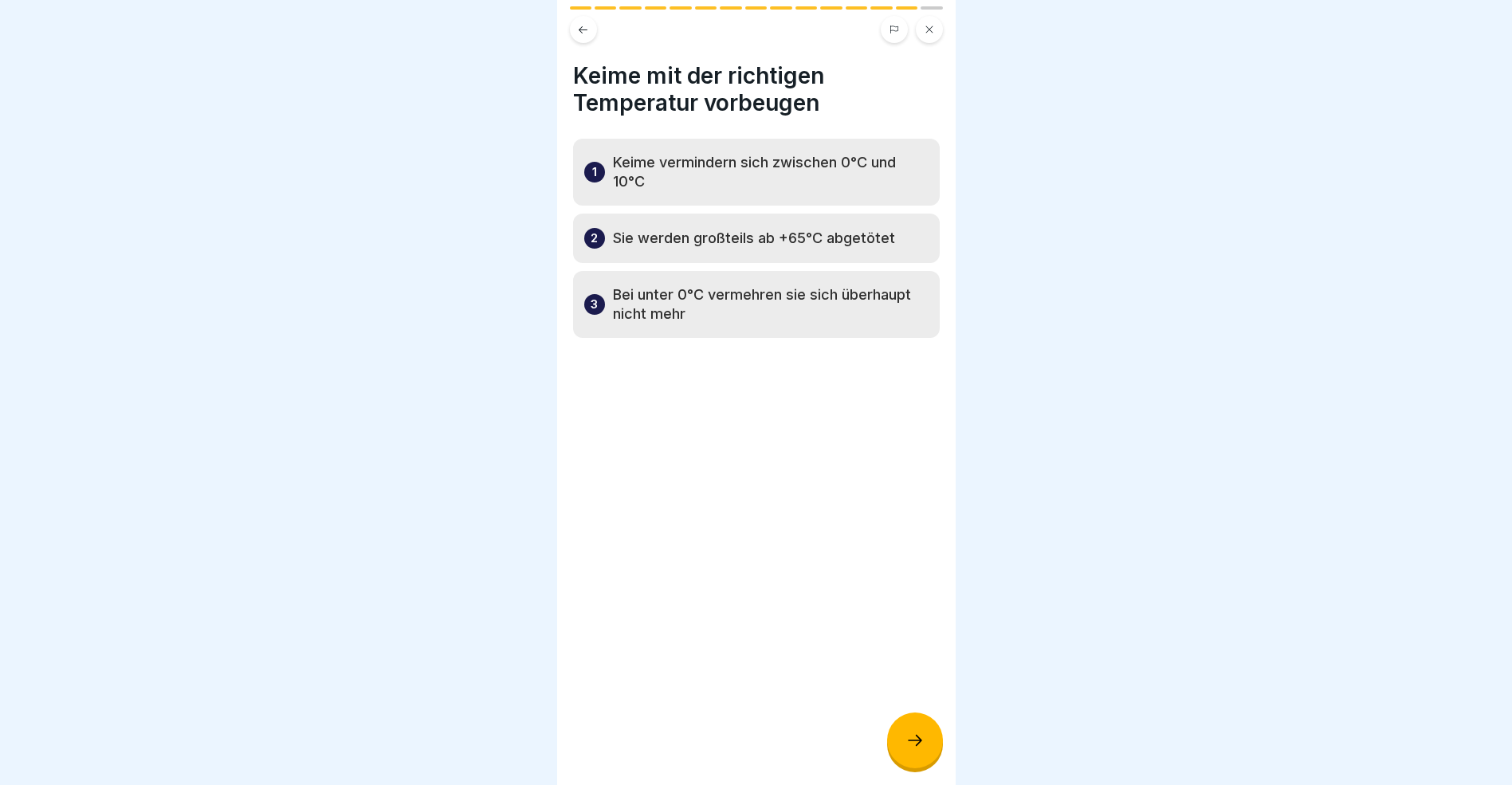
click at [916, 750] on icon at bounding box center [915, 740] width 19 height 19
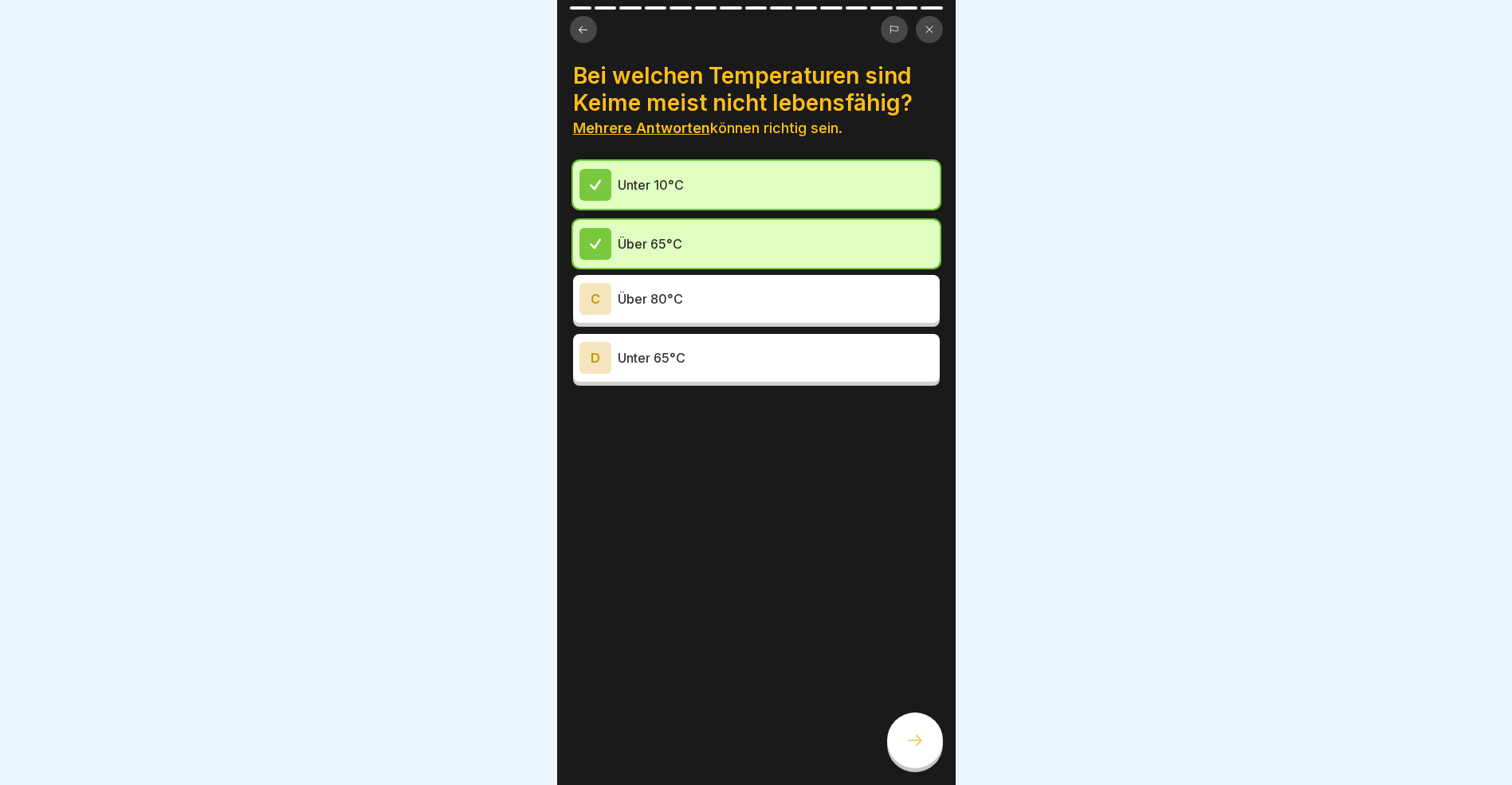
click at [598, 298] on div "C" at bounding box center [595, 299] width 32 height 32
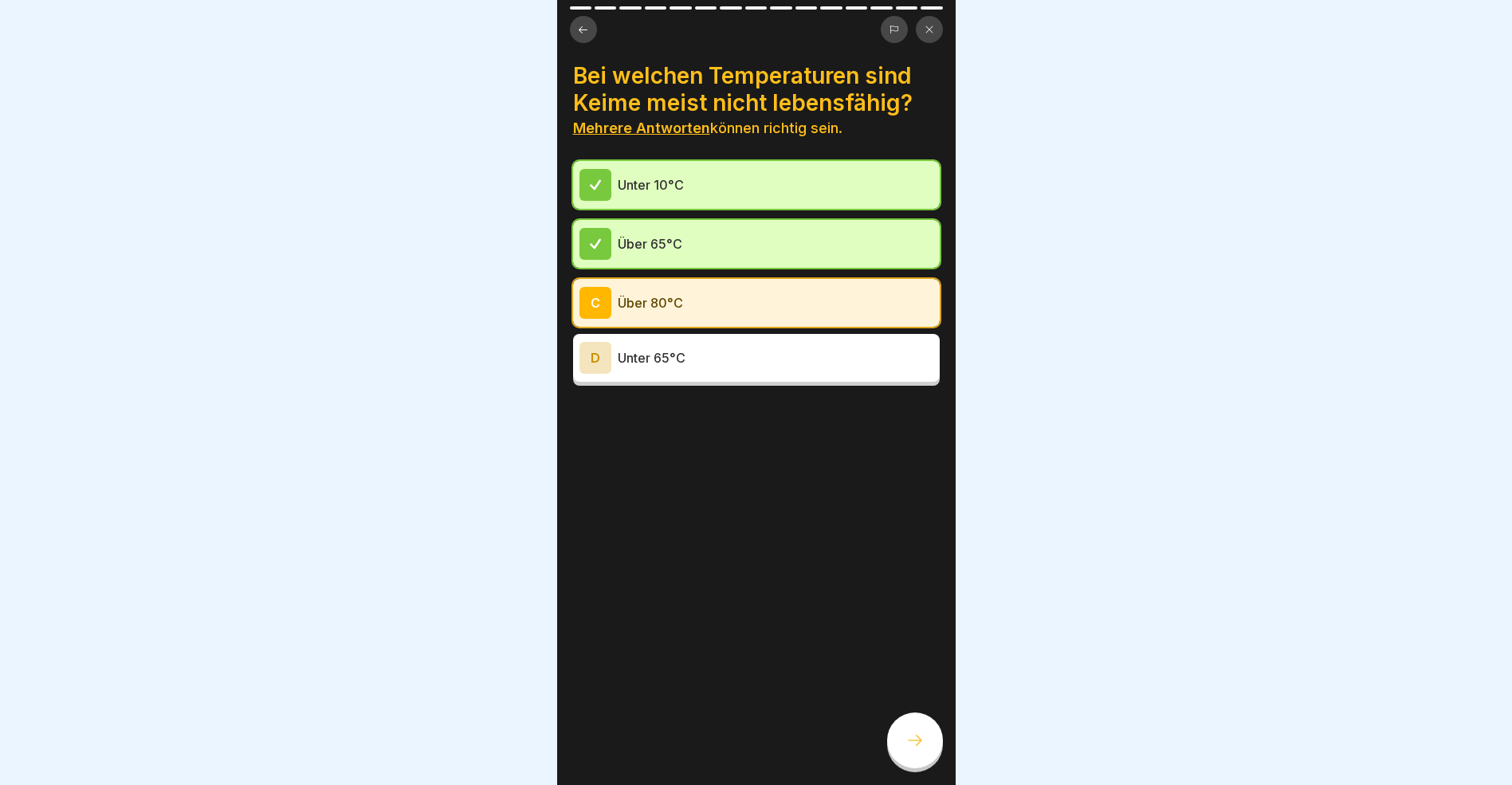
click at [921, 747] on icon at bounding box center [915, 740] width 19 height 19
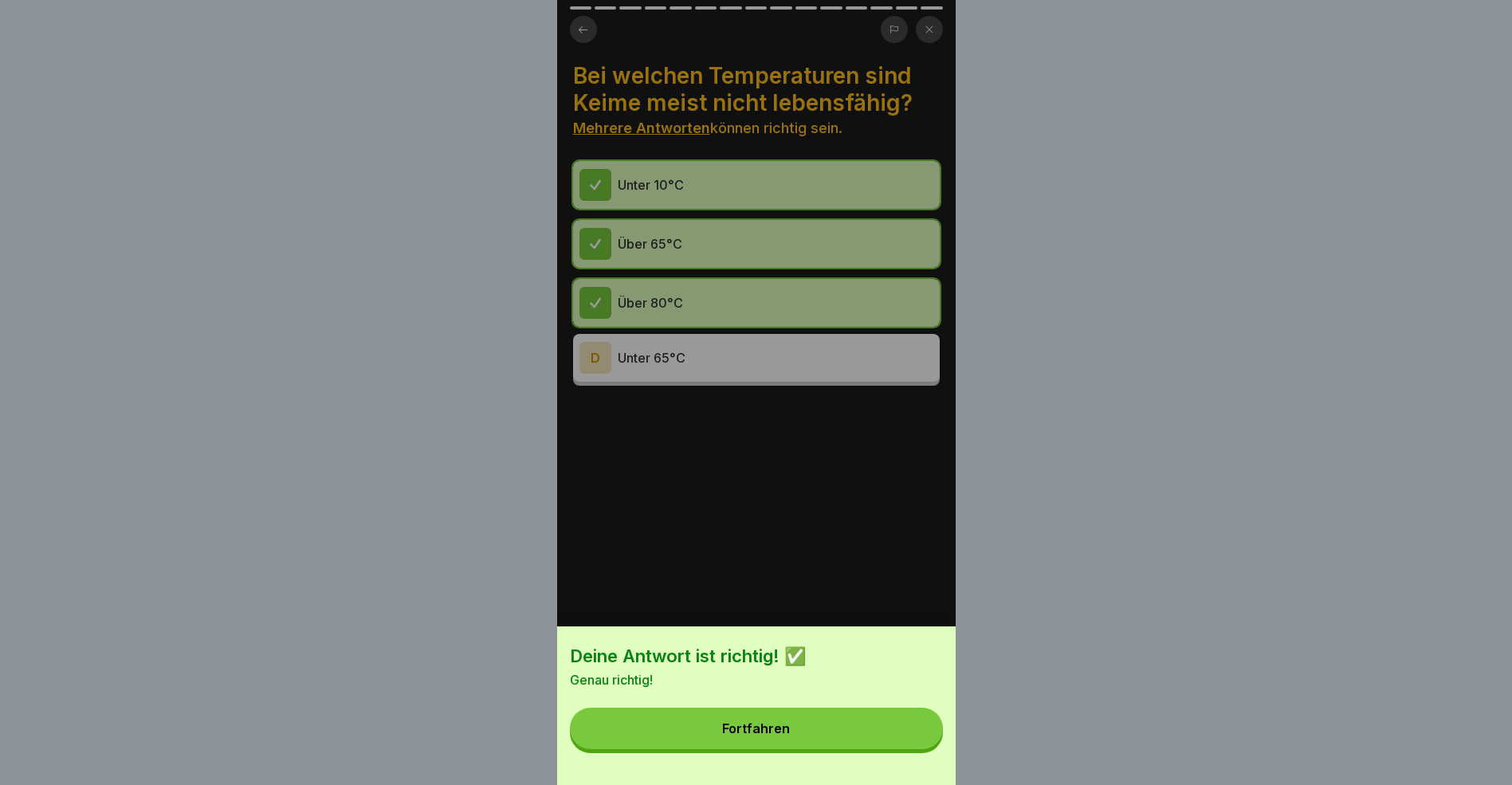
drag, startPoint x: 765, startPoint y: 733, endPoint x: 780, endPoint y: 725, distance: 17.0
click at [766, 733] on button "Fortfahren" at bounding box center [756, 728] width 373 height 41
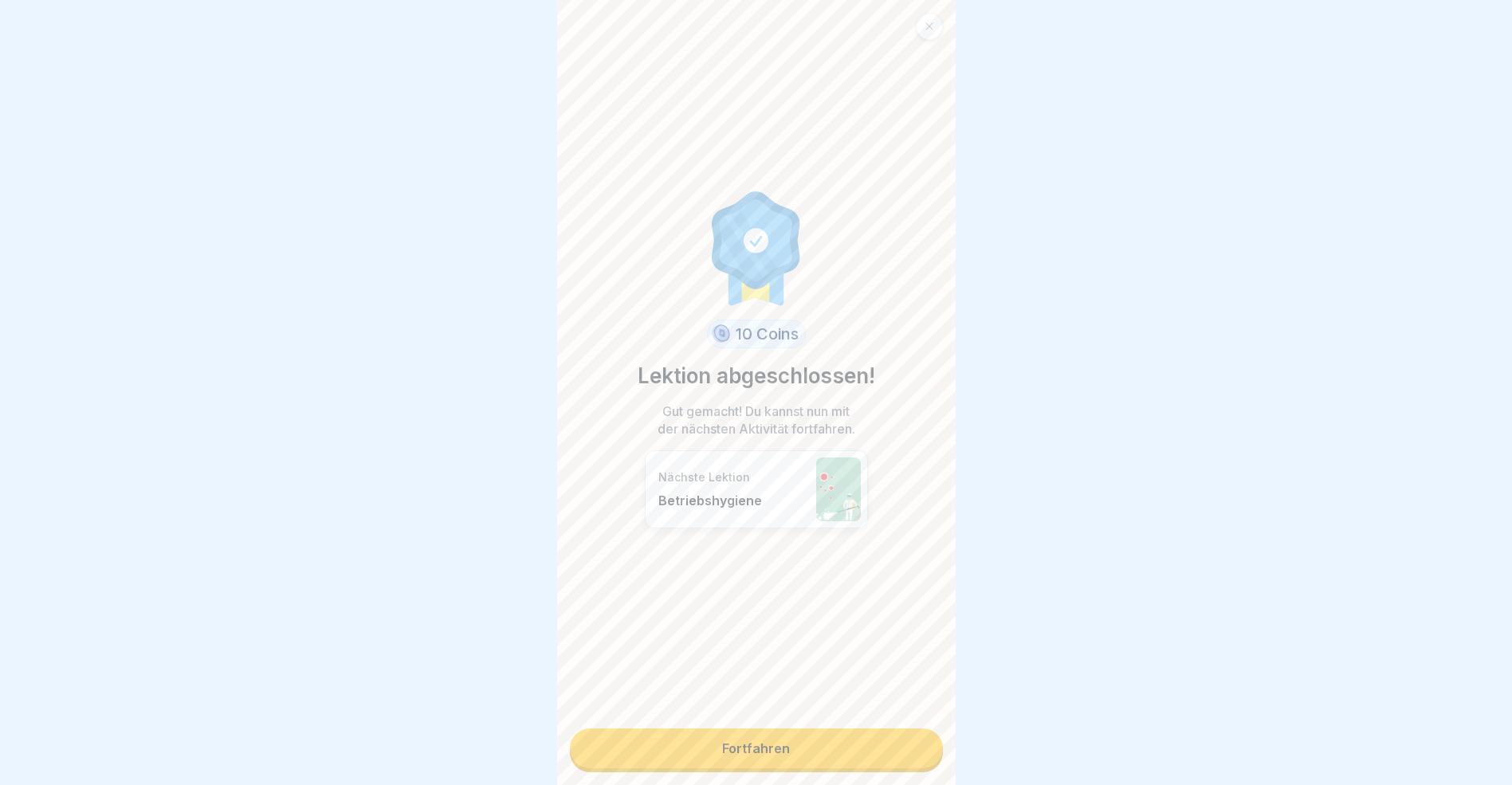
click at [787, 753] on link "Fortfahren" at bounding box center [756, 748] width 373 height 40
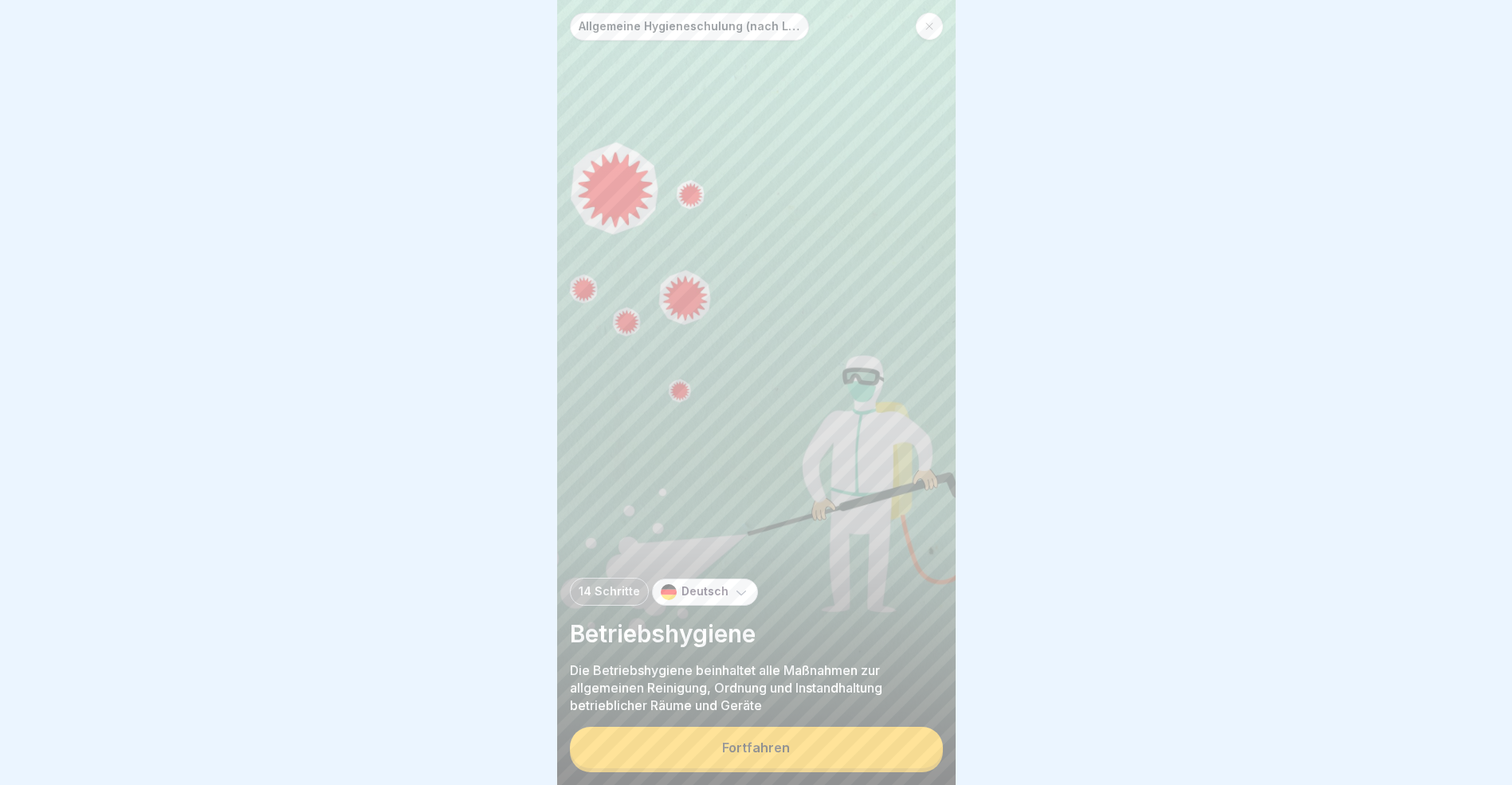
click at [783, 754] on div "Fortfahren" at bounding box center [756, 747] width 68 height 14
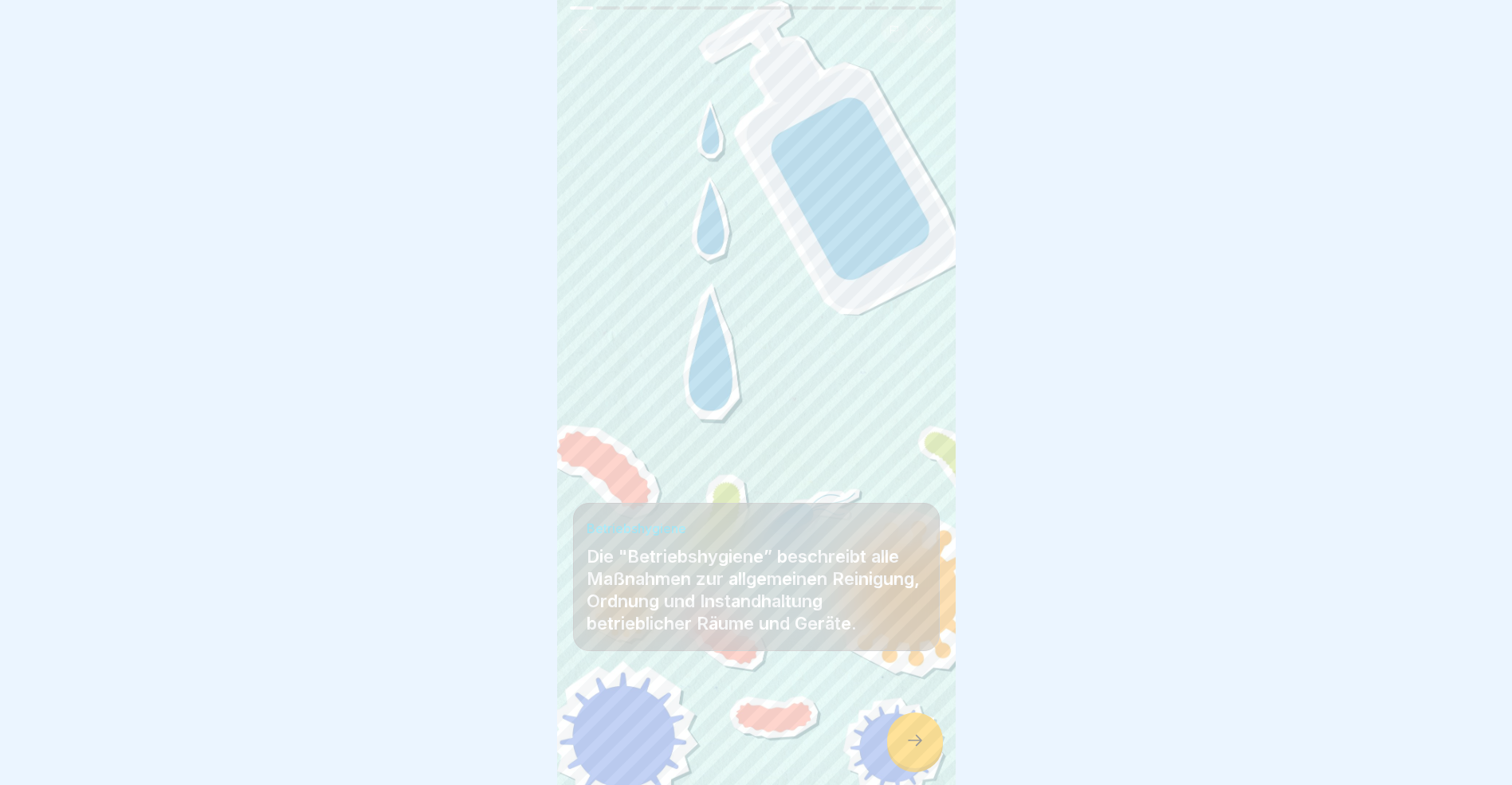
click at [911, 750] on icon at bounding box center [915, 740] width 19 height 19
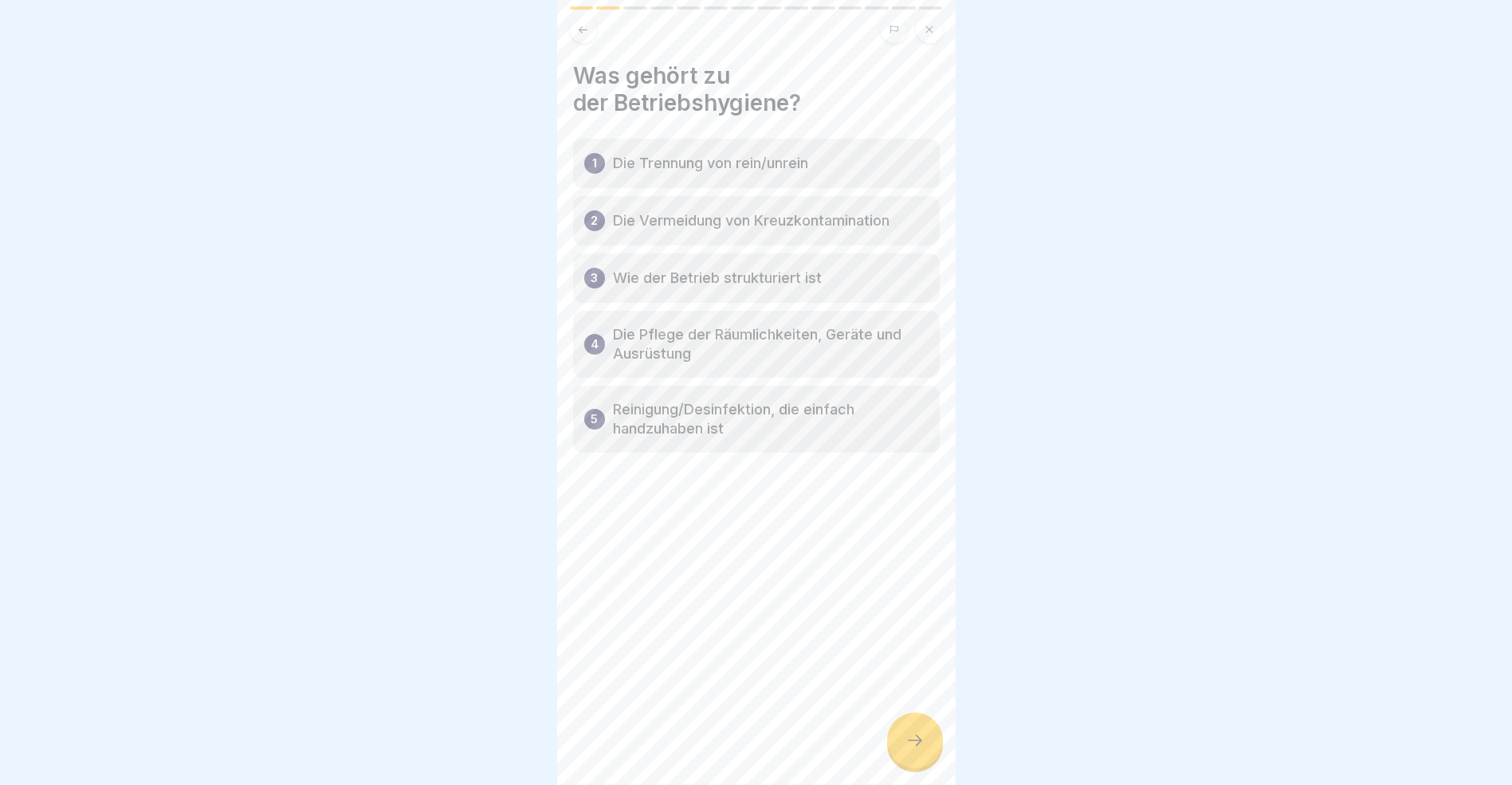
click at [912, 750] on icon at bounding box center [915, 740] width 19 height 19
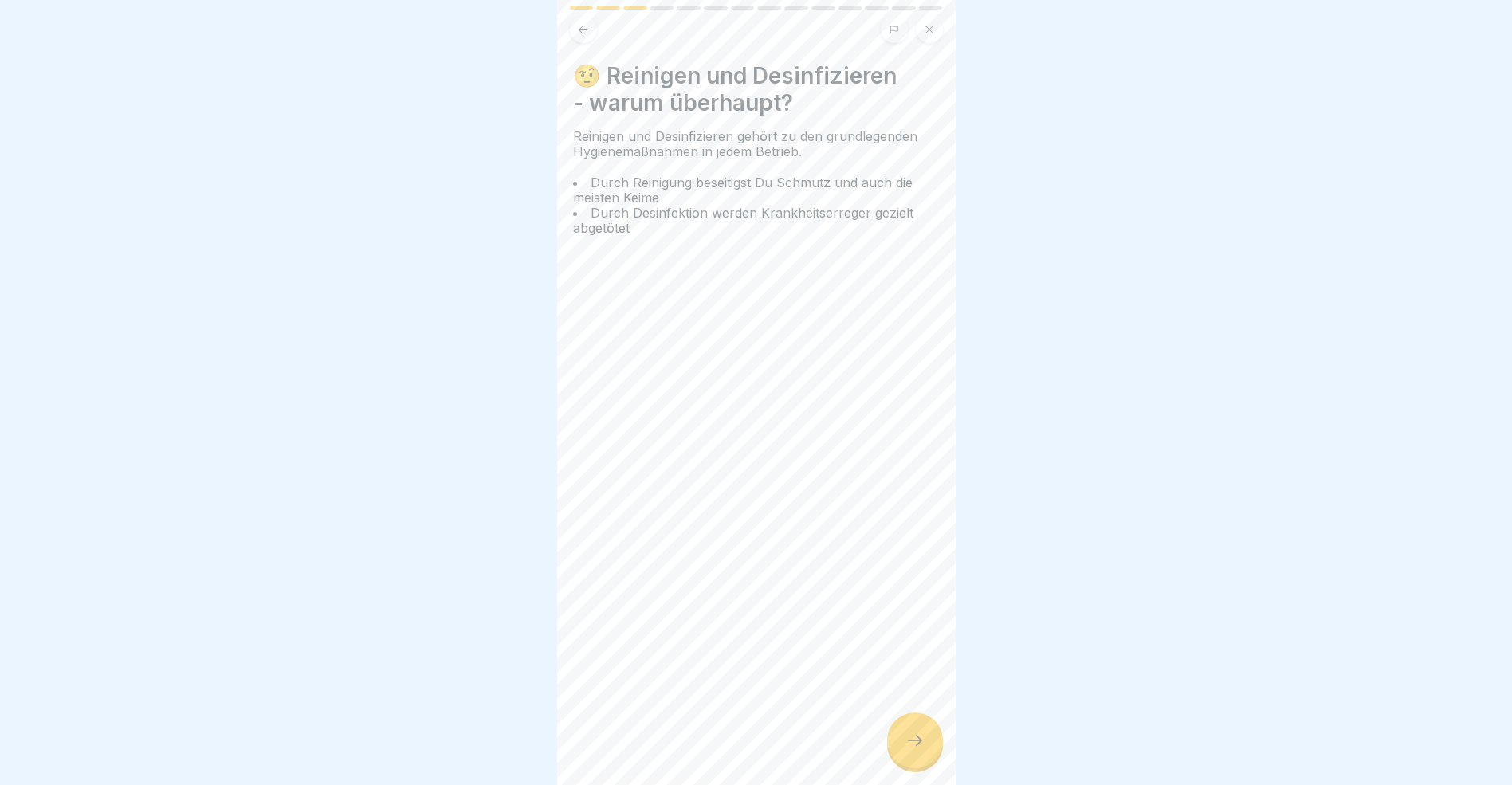
click at [915, 764] on div at bounding box center [916, 740] width 56 height 56
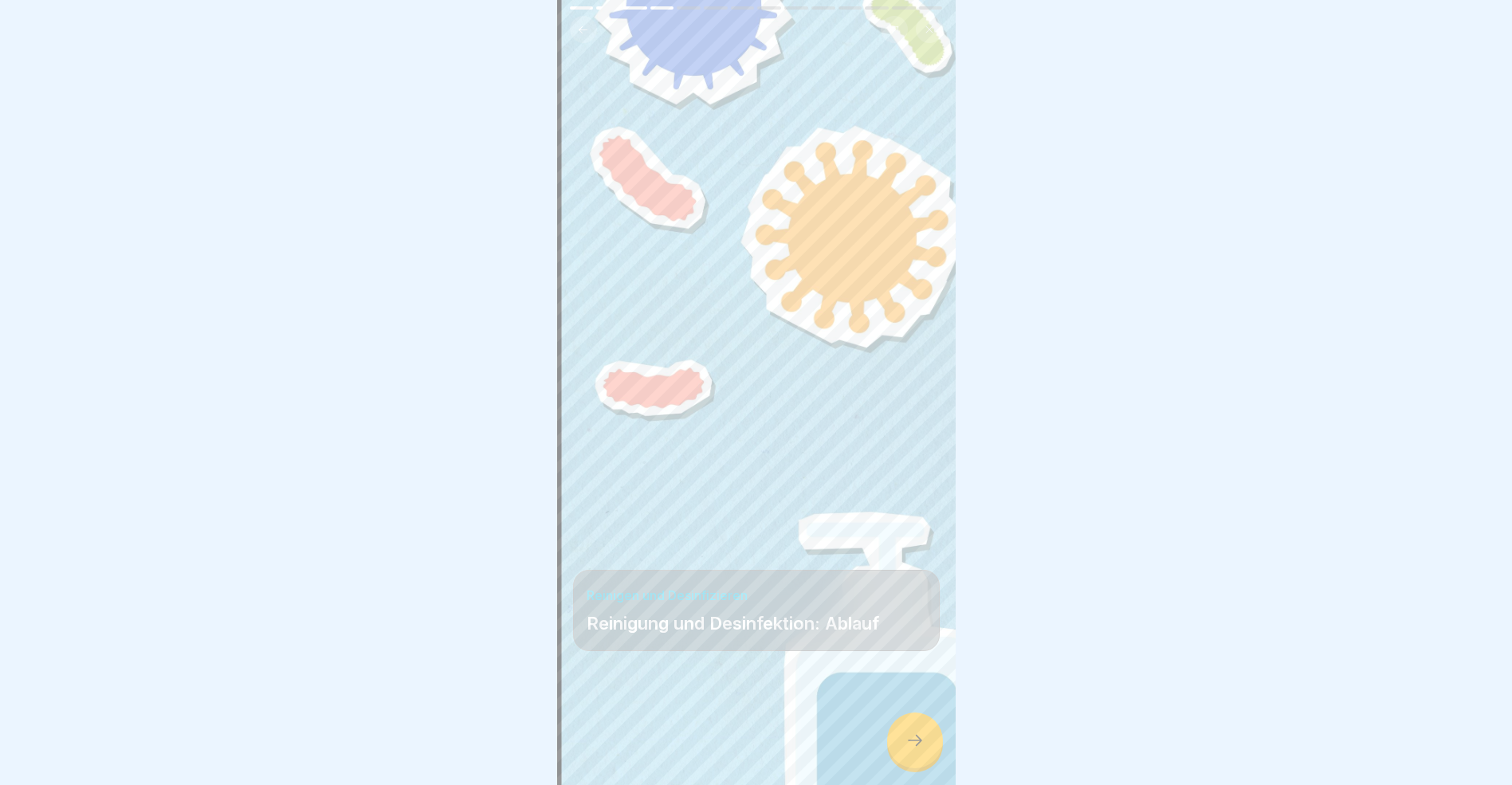
click at [915, 764] on div at bounding box center [916, 740] width 56 height 56
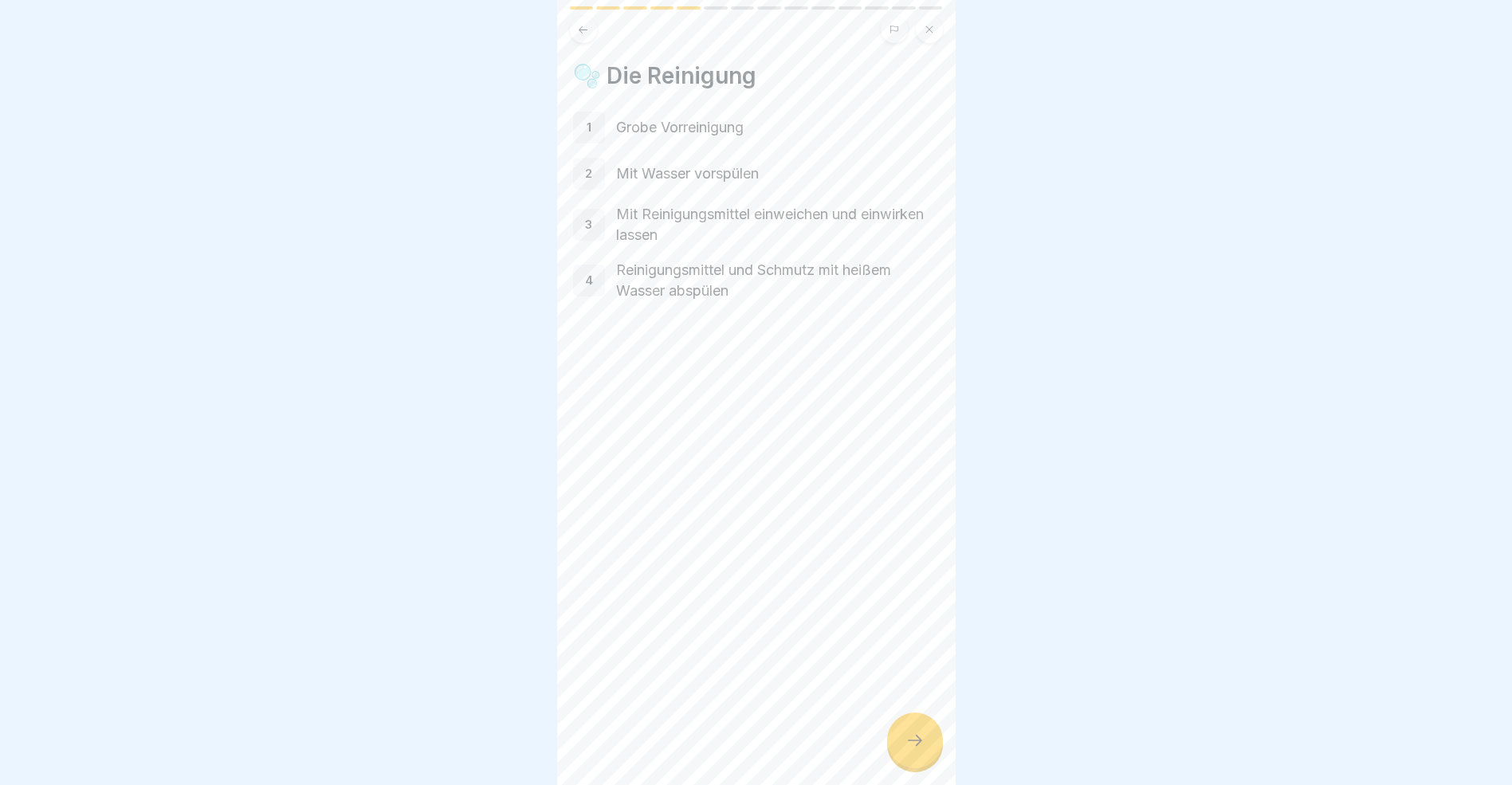
click at [916, 750] on icon at bounding box center [915, 740] width 19 height 19
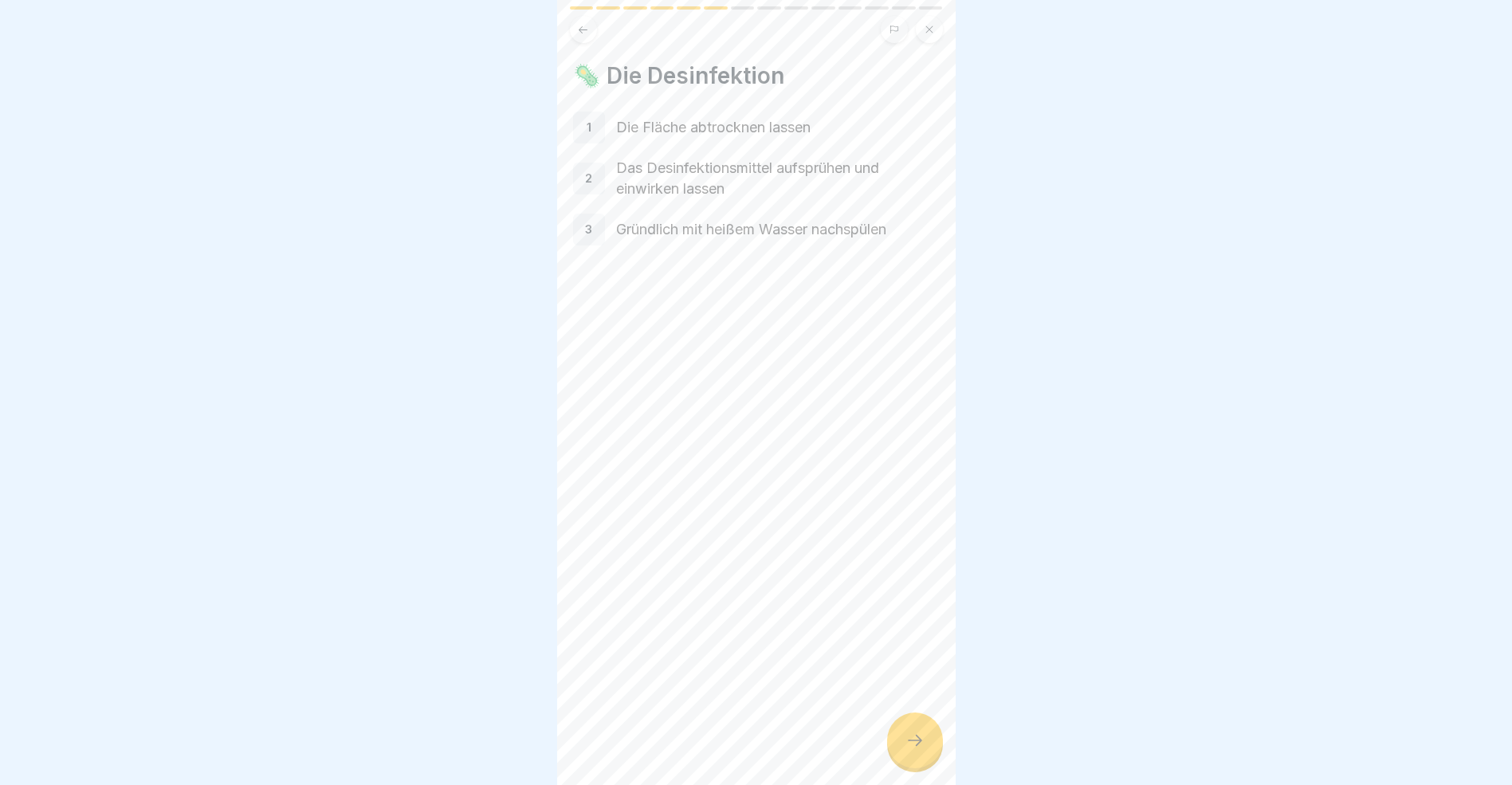
click at [912, 750] on icon at bounding box center [915, 740] width 19 height 19
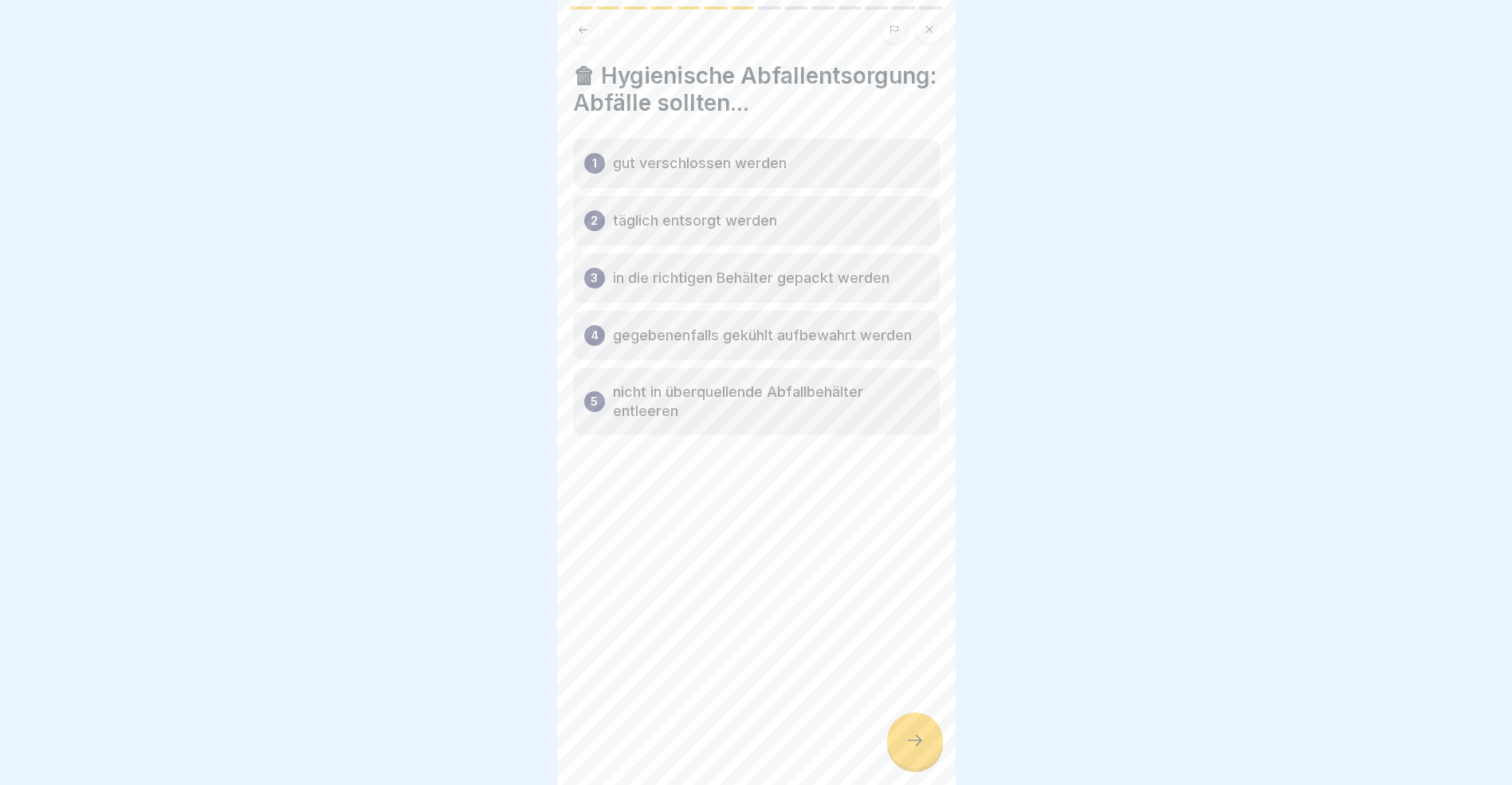
click at [915, 750] on icon at bounding box center [915, 740] width 19 height 19
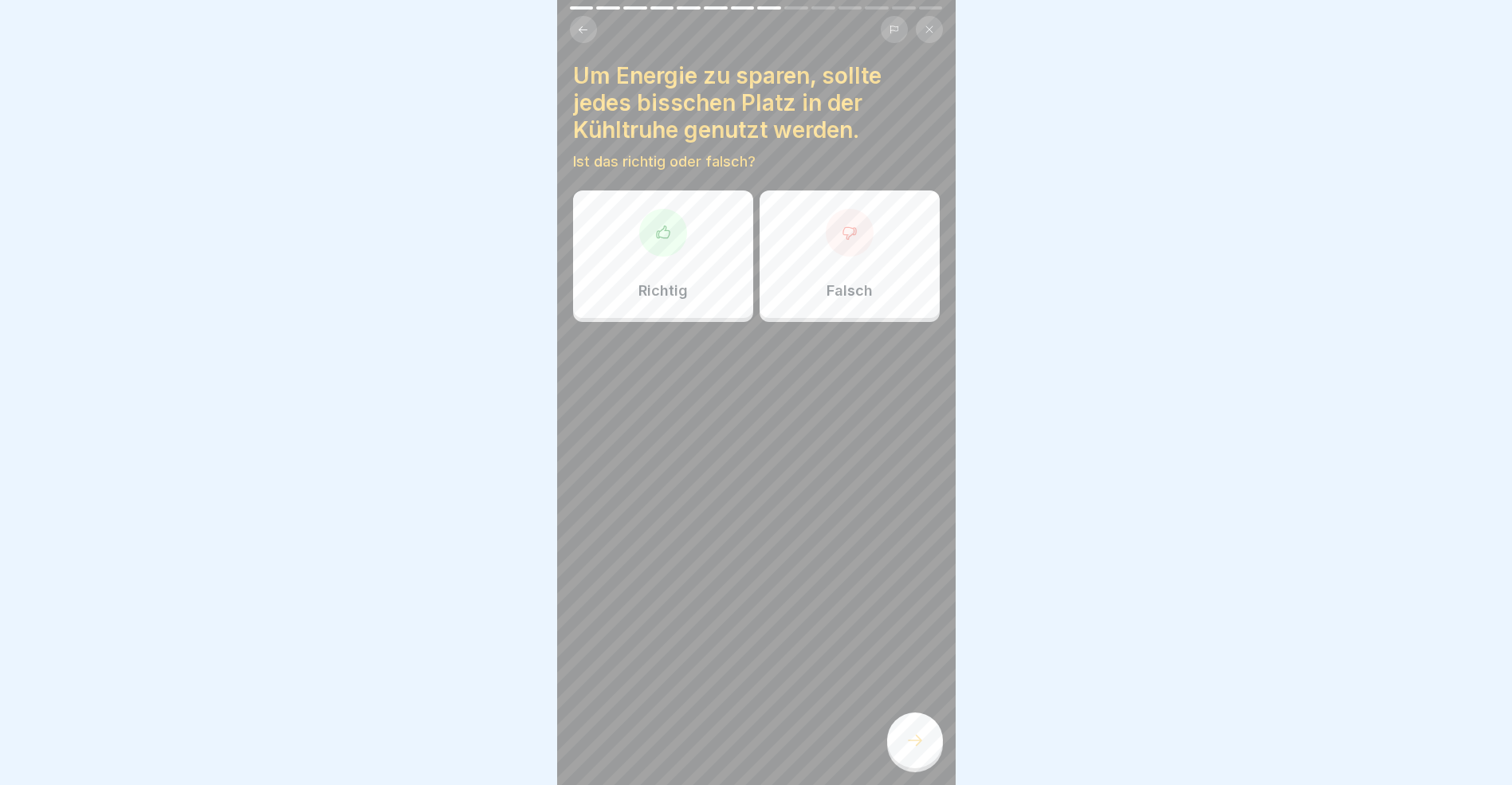
click at [585, 28] on icon at bounding box center [583, 30] width 12 height 12
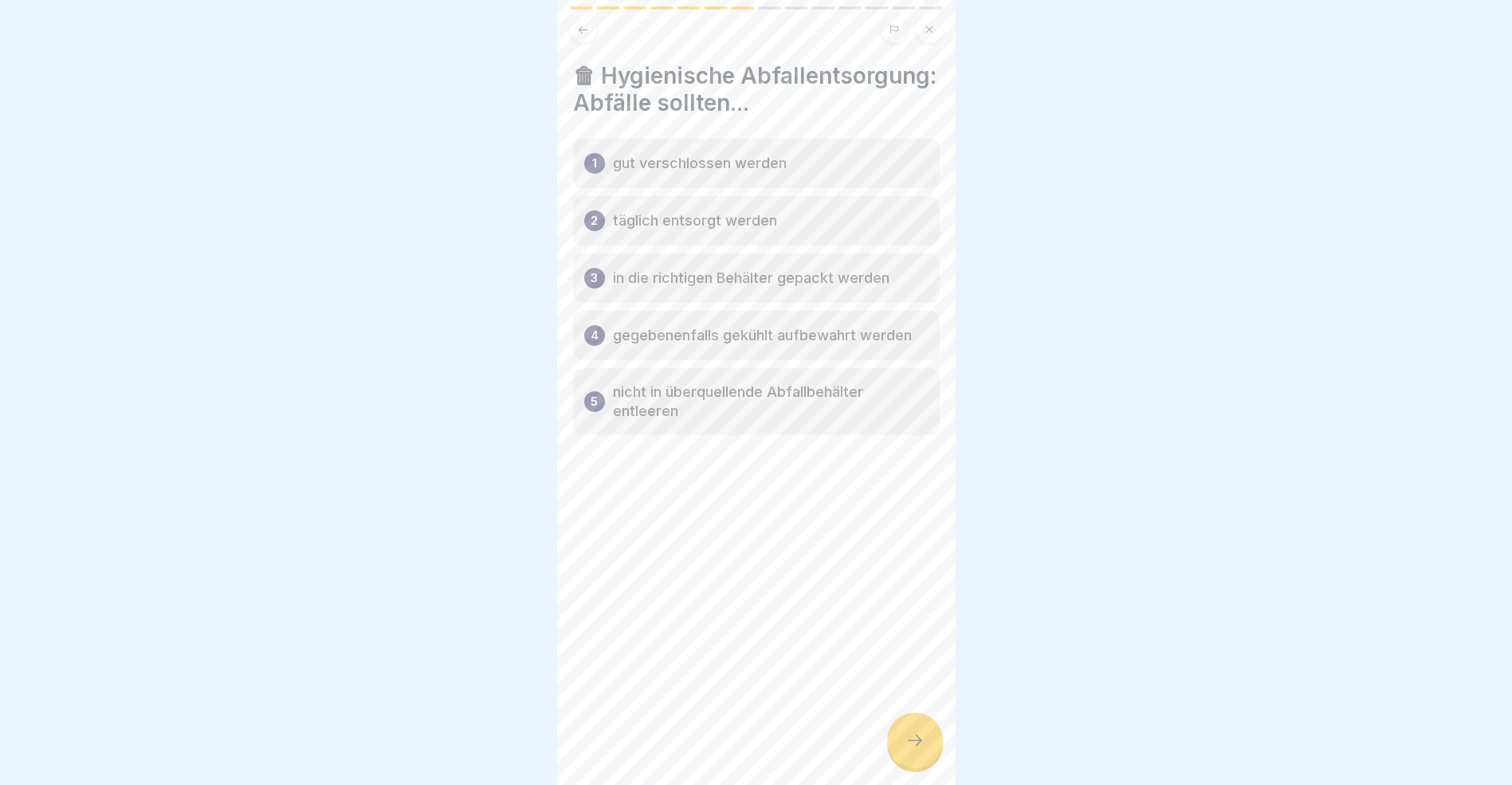
click at [585, 28] on icon at bounding box center [583, 30] width 12 height 12
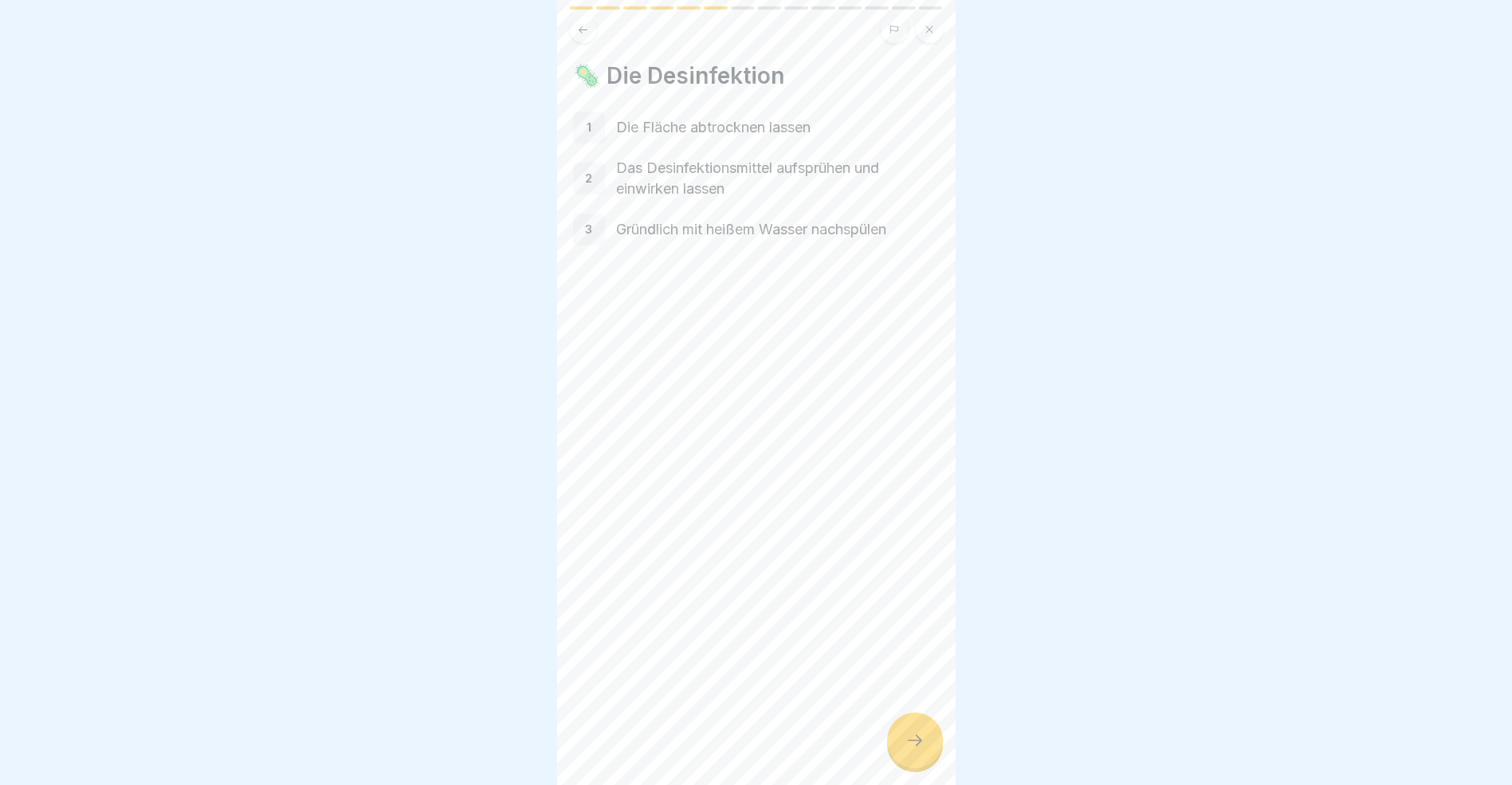
click at [585, 28] on icon at bounding box center [583, 30] width 12 height 12
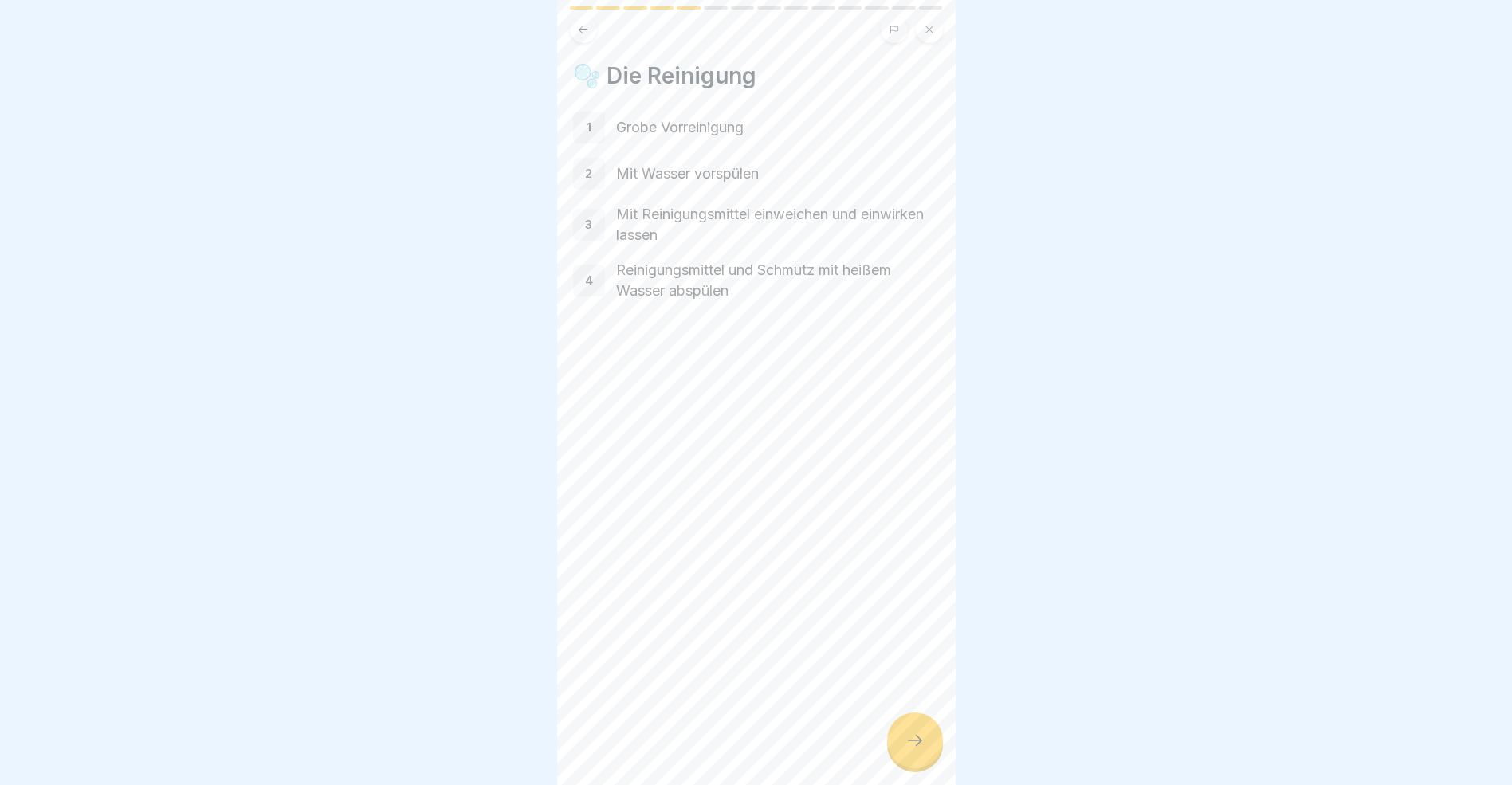
click at [585, 28] on icon at bounding box center [583, 30] width 12 height 12
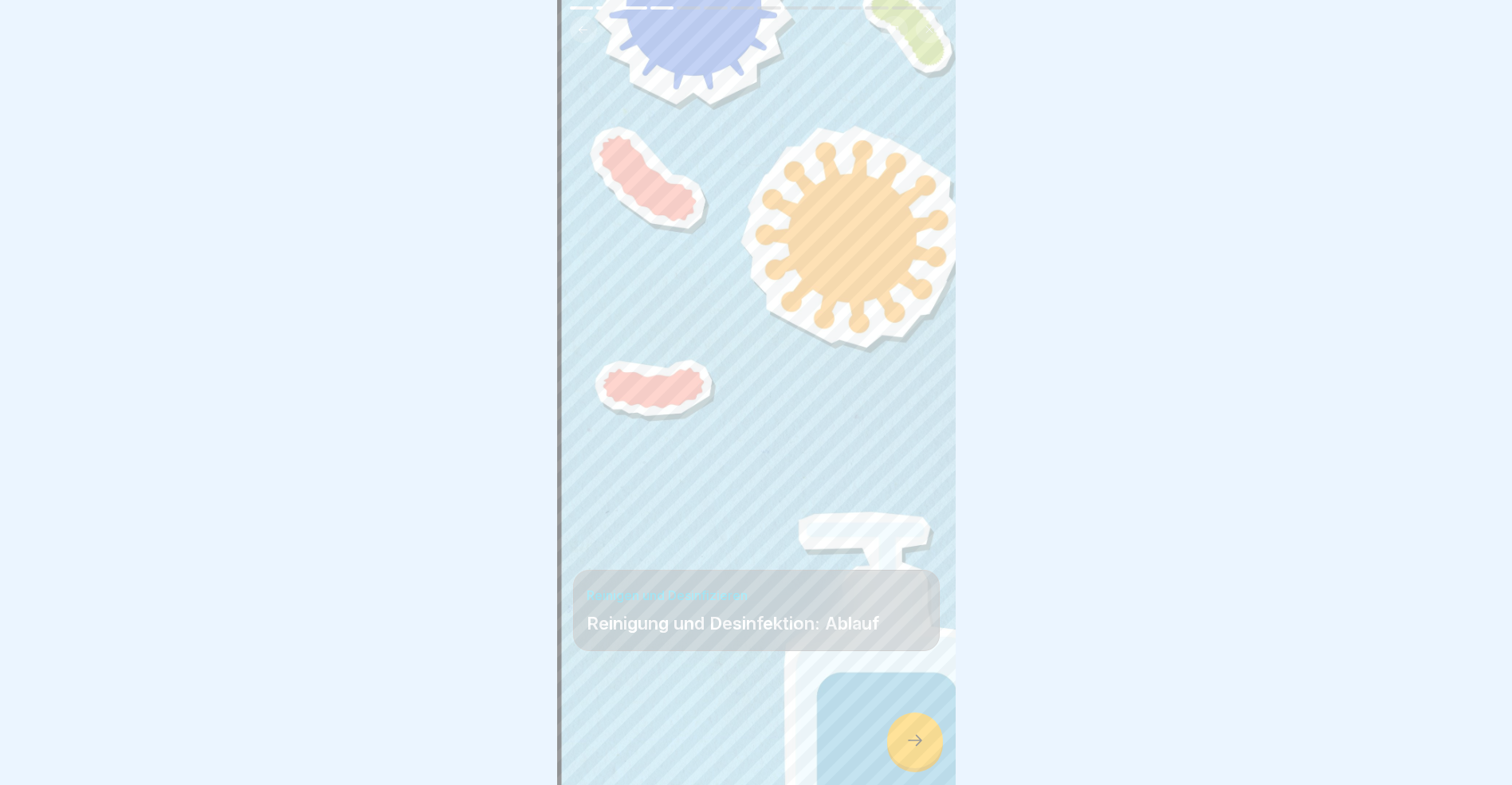
click at [920, 750] on icon at bounding box center [915, 740] width 19 height 19
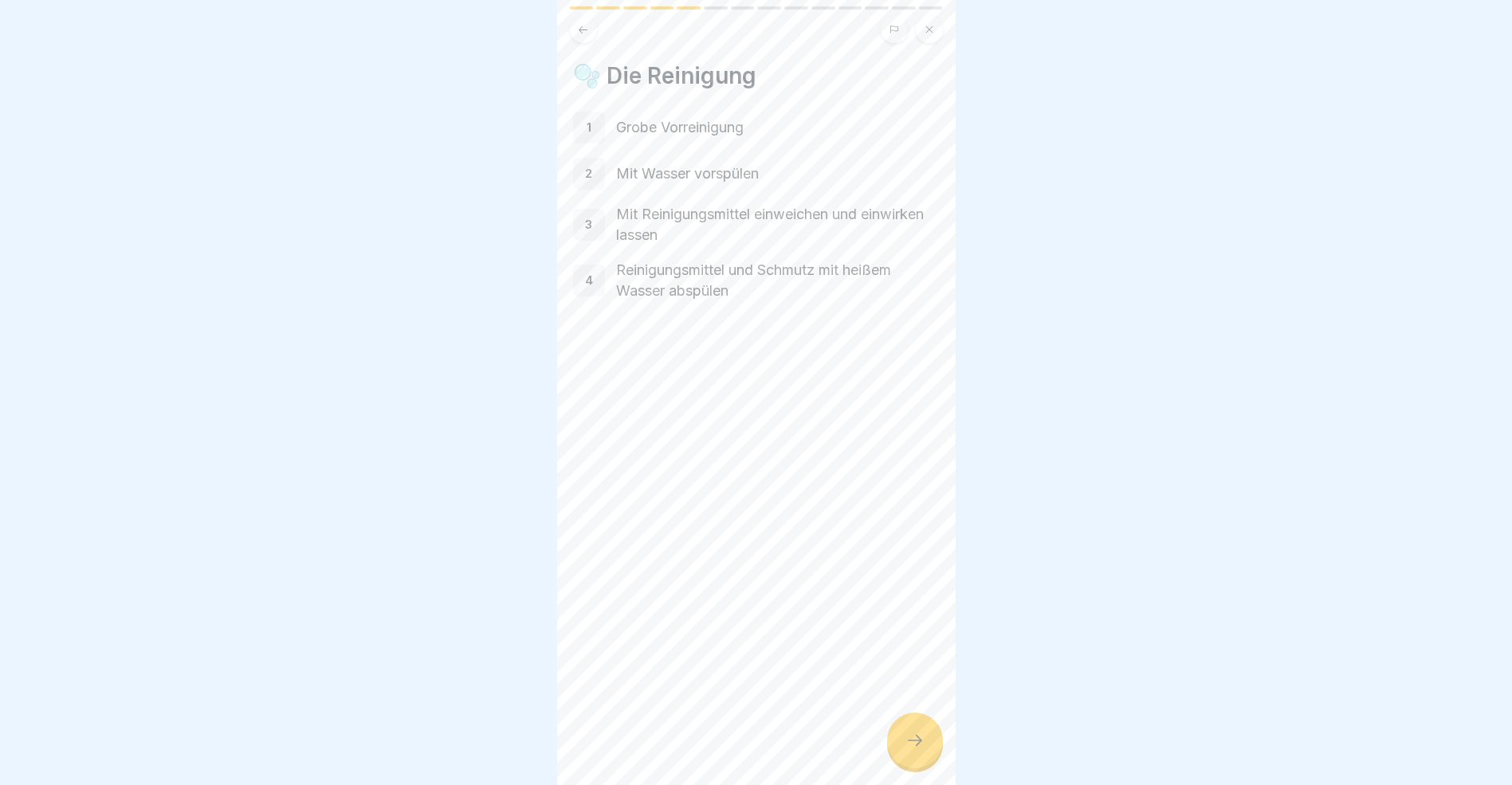
click at [920, 750] on icon at bounding box center [915, 740] width 19 height 19
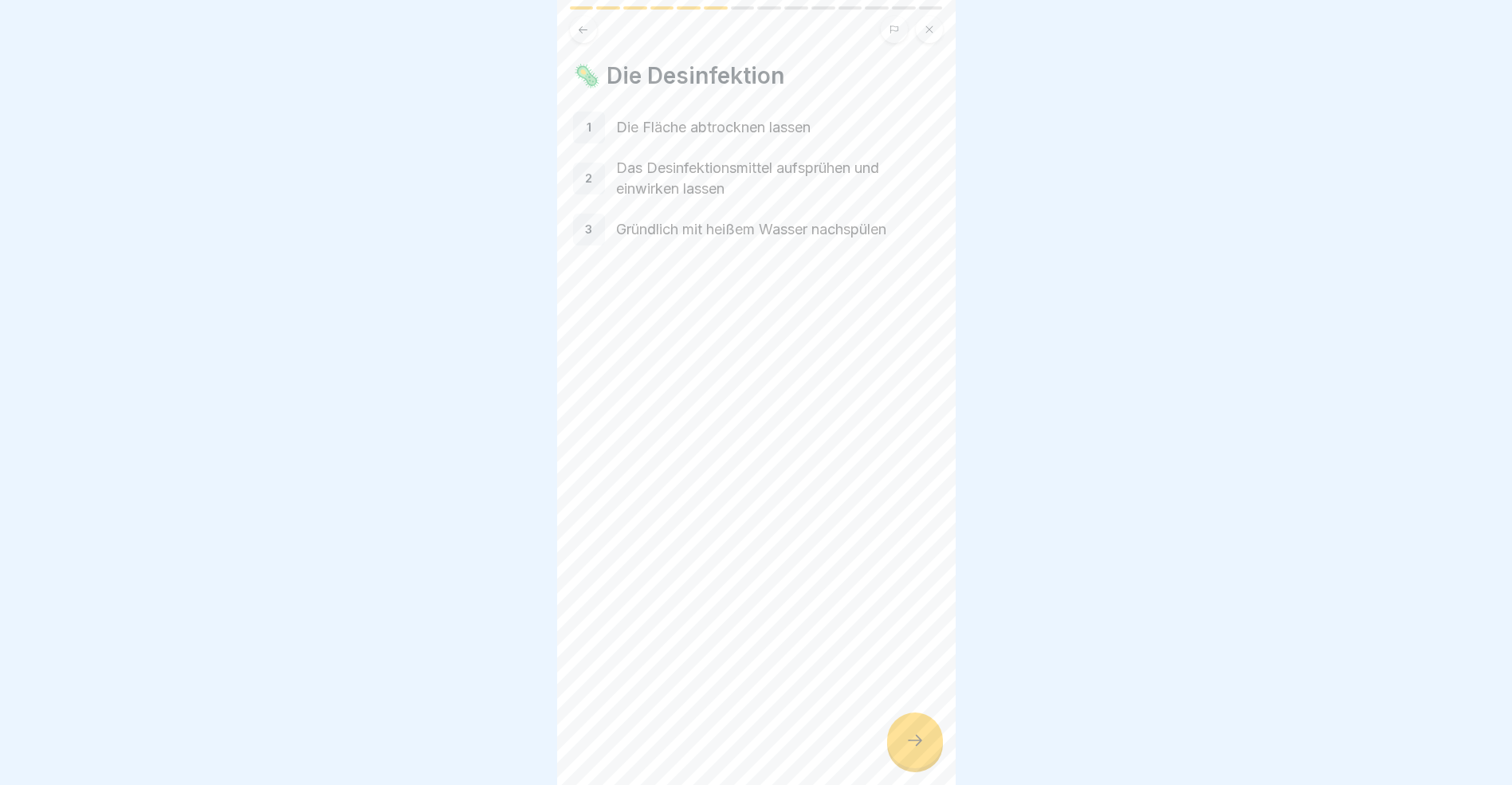
click at [920, 750] on icon at bounding box center [915, 740] width 19 height 19
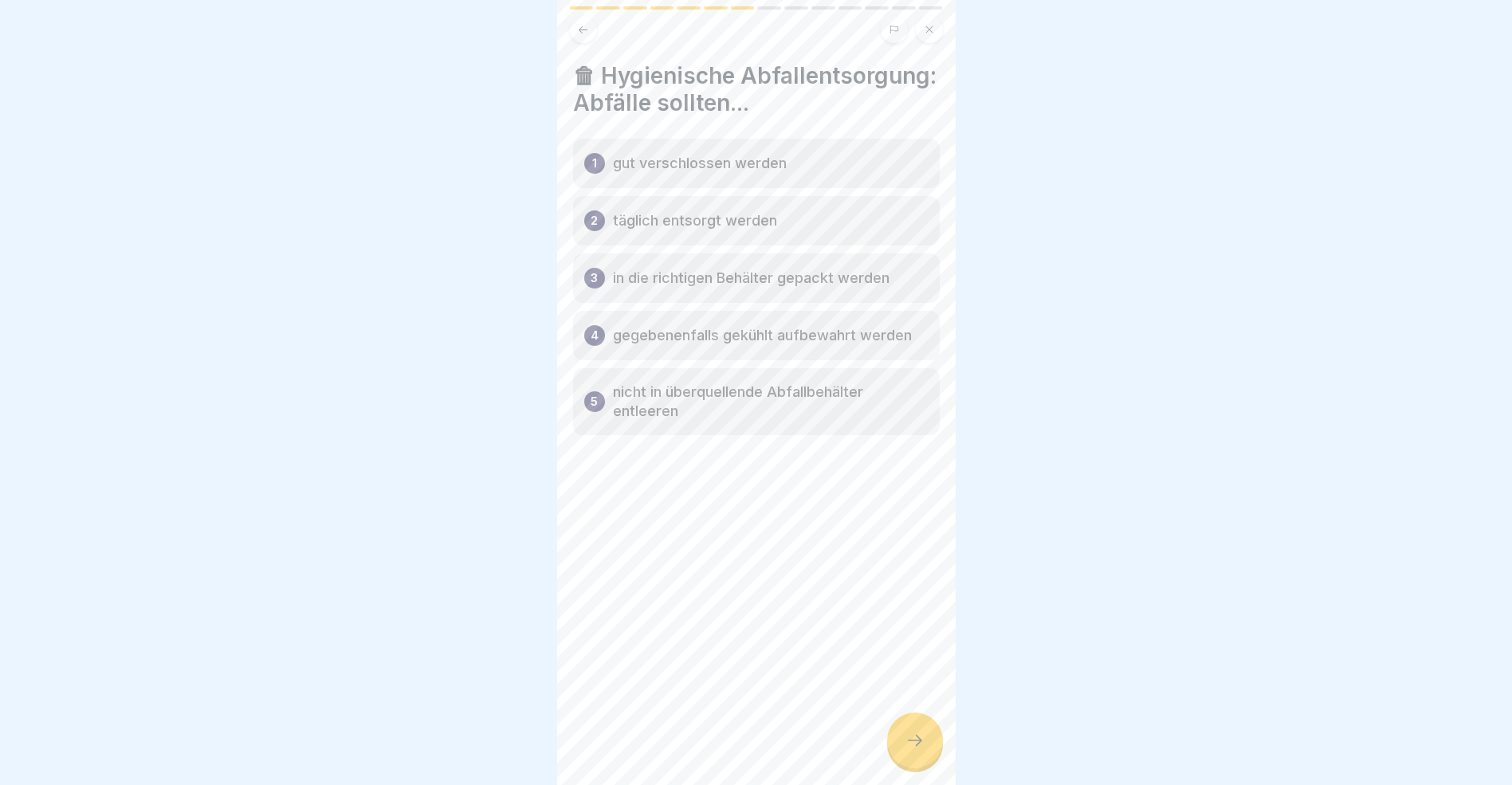
click at [920, 750] on icon at bounding box center [915, 740] width 19 height 19
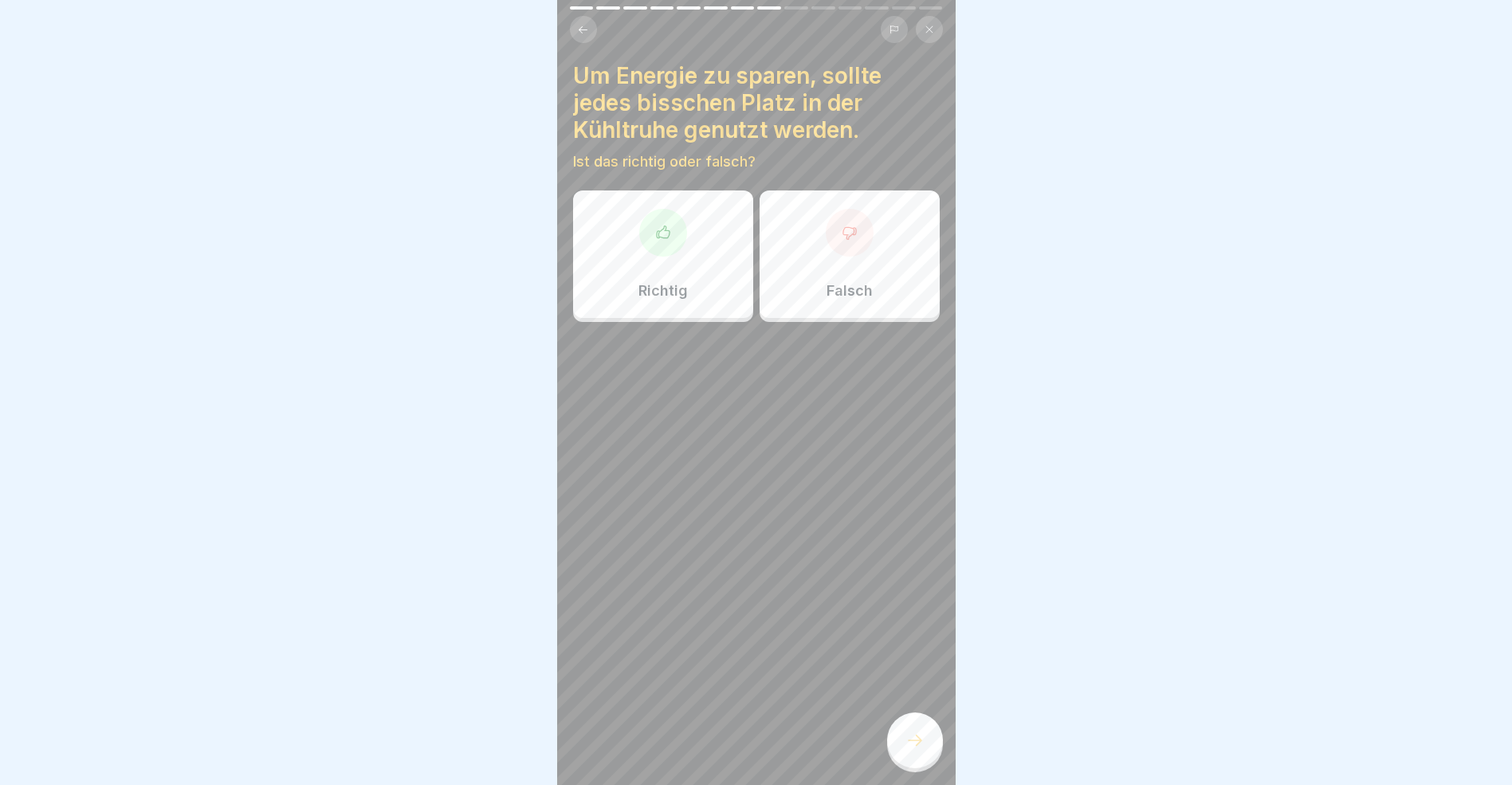
click at [661, 237] on icon at bounding box center [663, 232] width 16 height 16
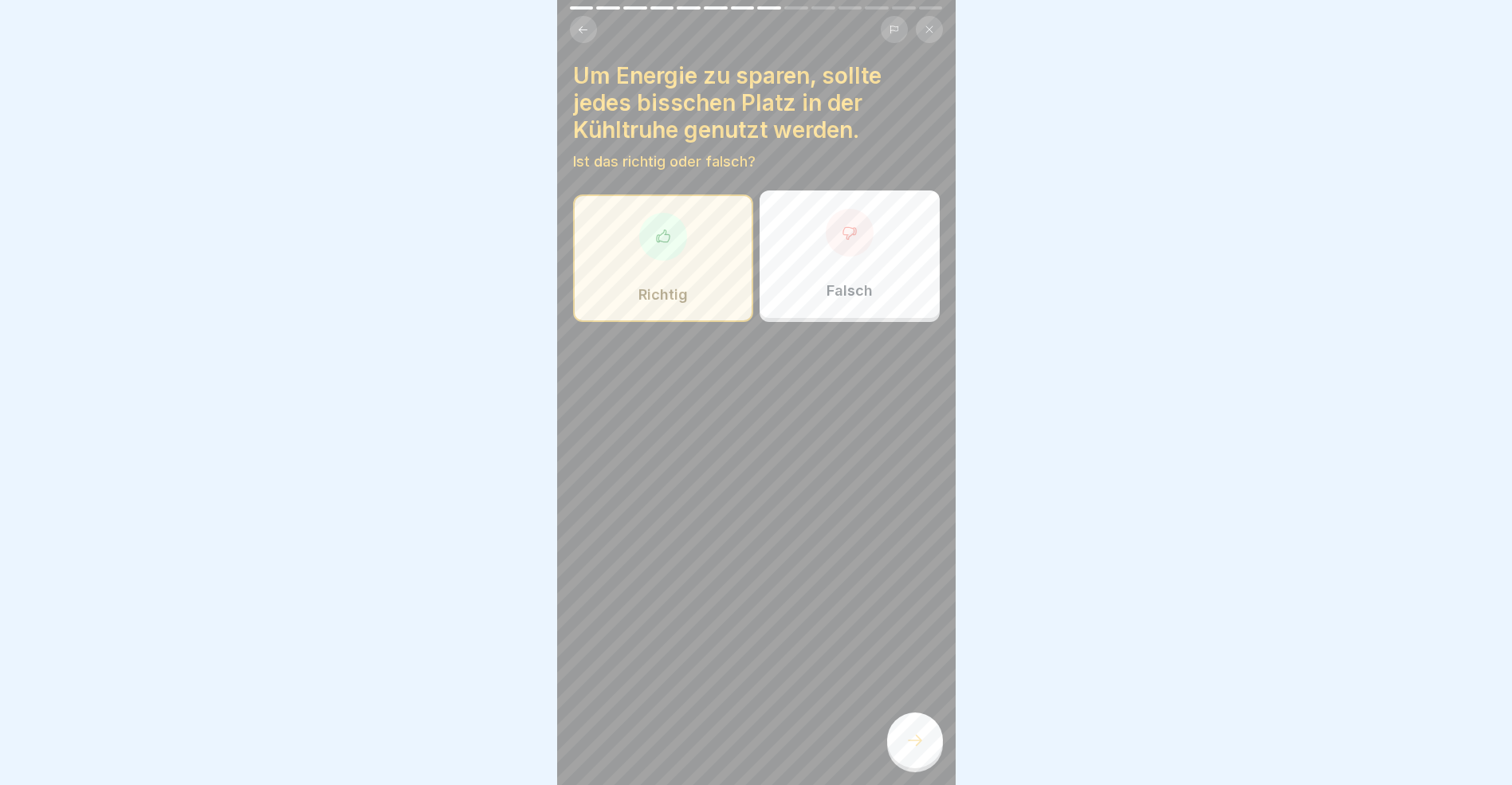
click at [918, 750] on icon at bounding box center [915, 740] width 19 height 19
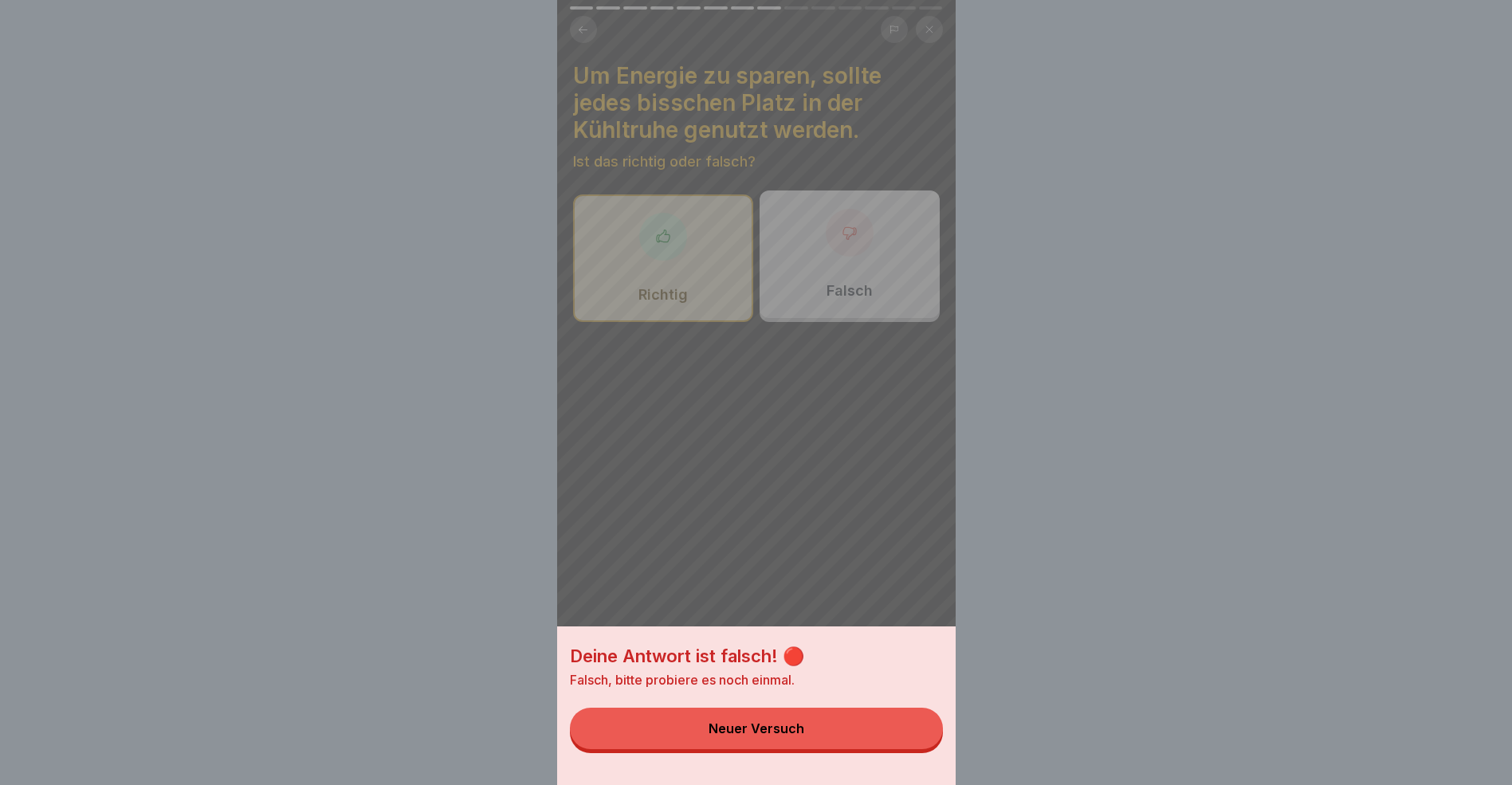
click at [848, 749] on button "Neuer Versuch" at bounding box center [756, 728] width 373 height 41
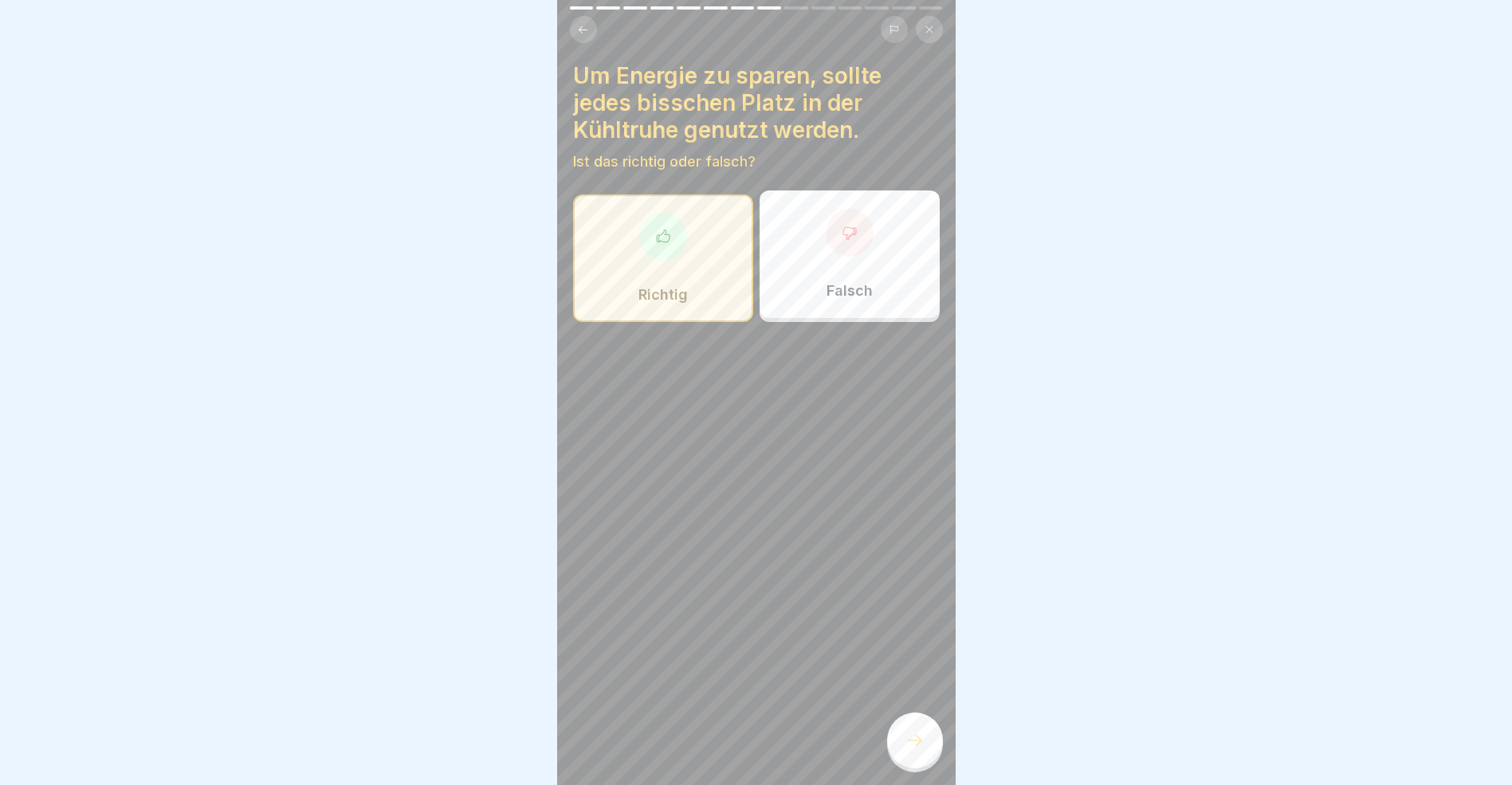
click at [836, 241] on div at bounding box center [850, 233] width 48 height 48
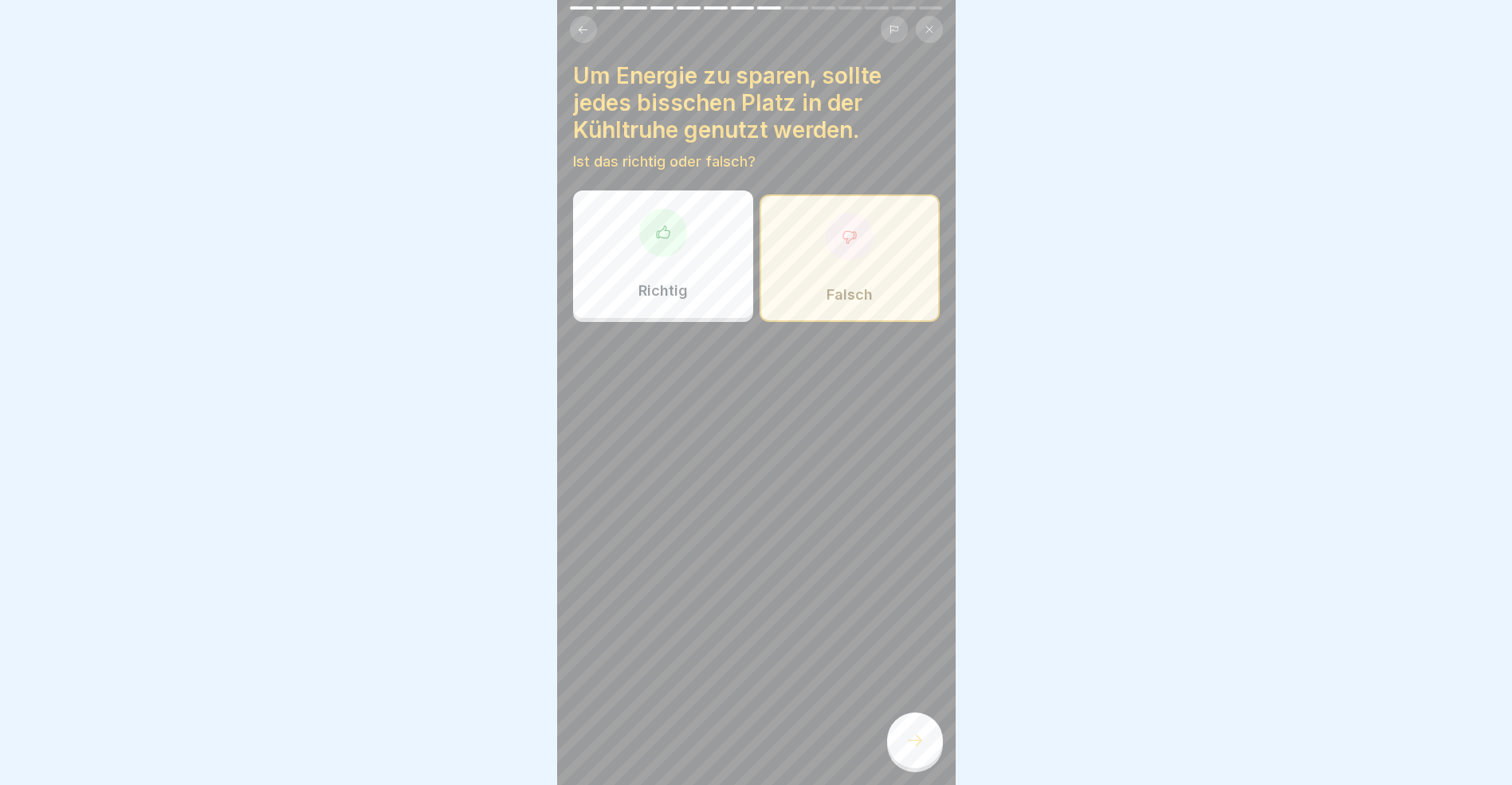
click at [916, 750] on icon at bounding box center [915, 740] width 19 height 19
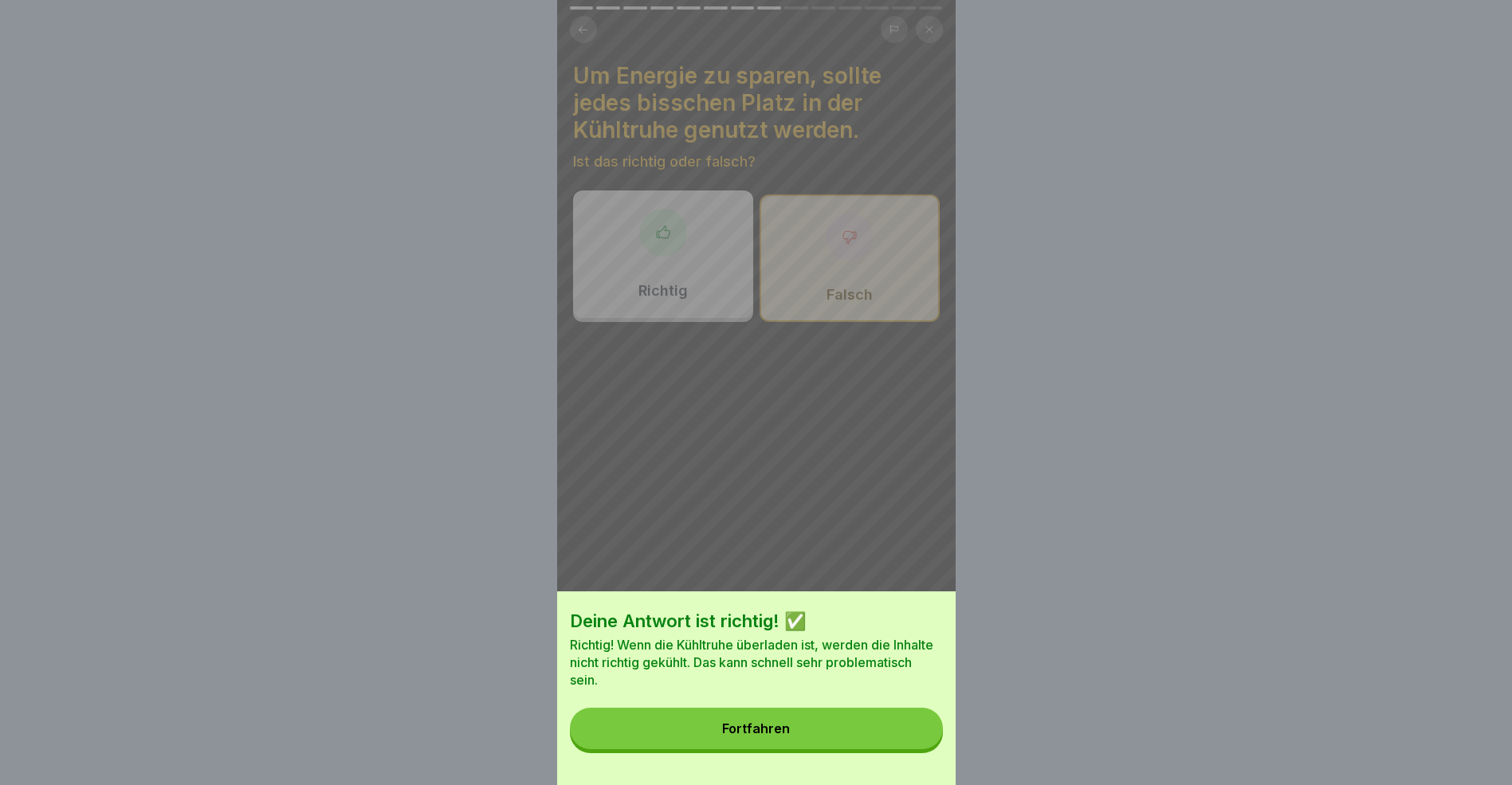
click at [845, 743] on button "Fortfahren" at bounding box center [756, 728] width 373 height 41
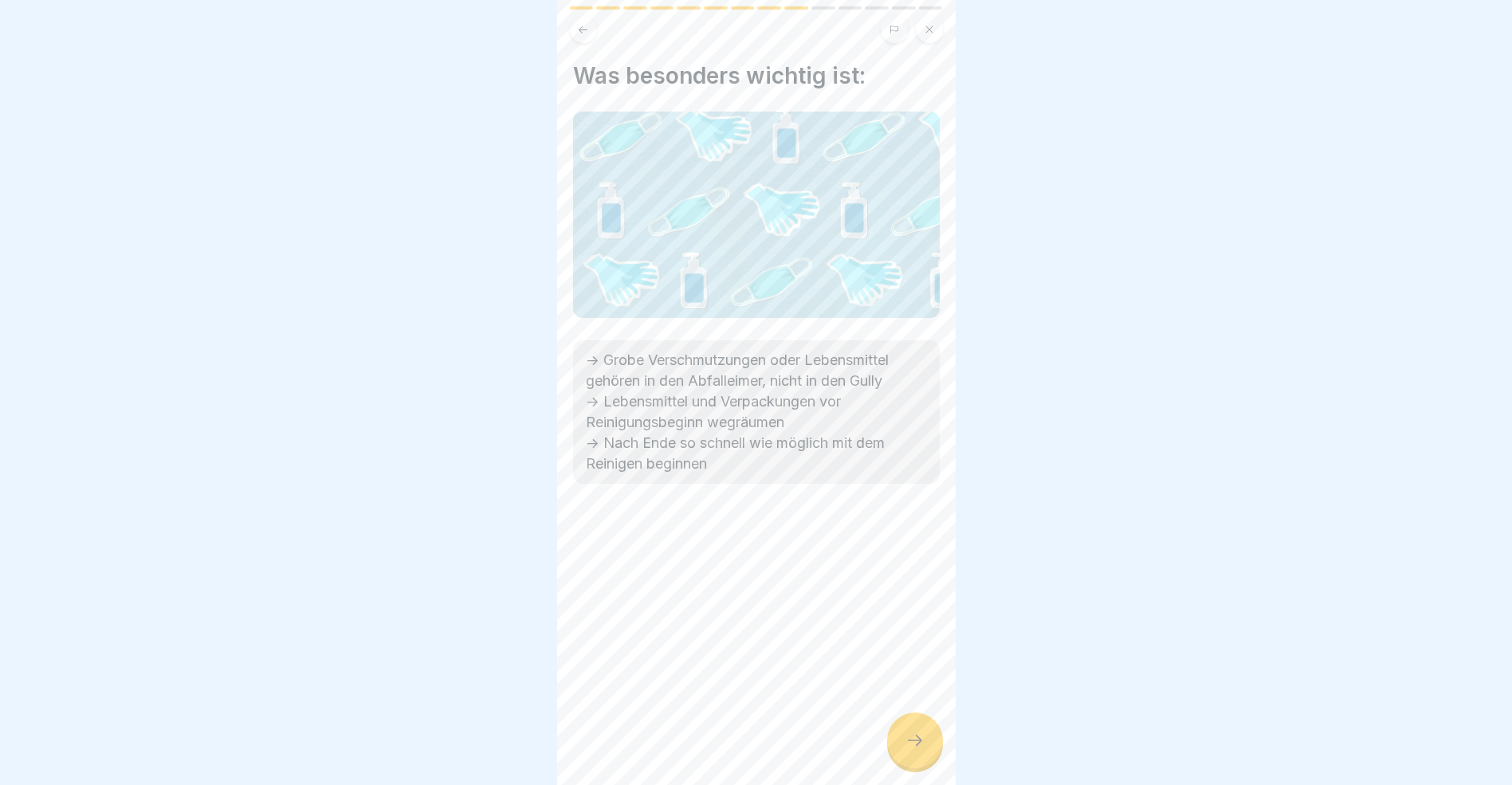
click at [910, 750] on icon at bounding box center [915, 740] width 19 height 19
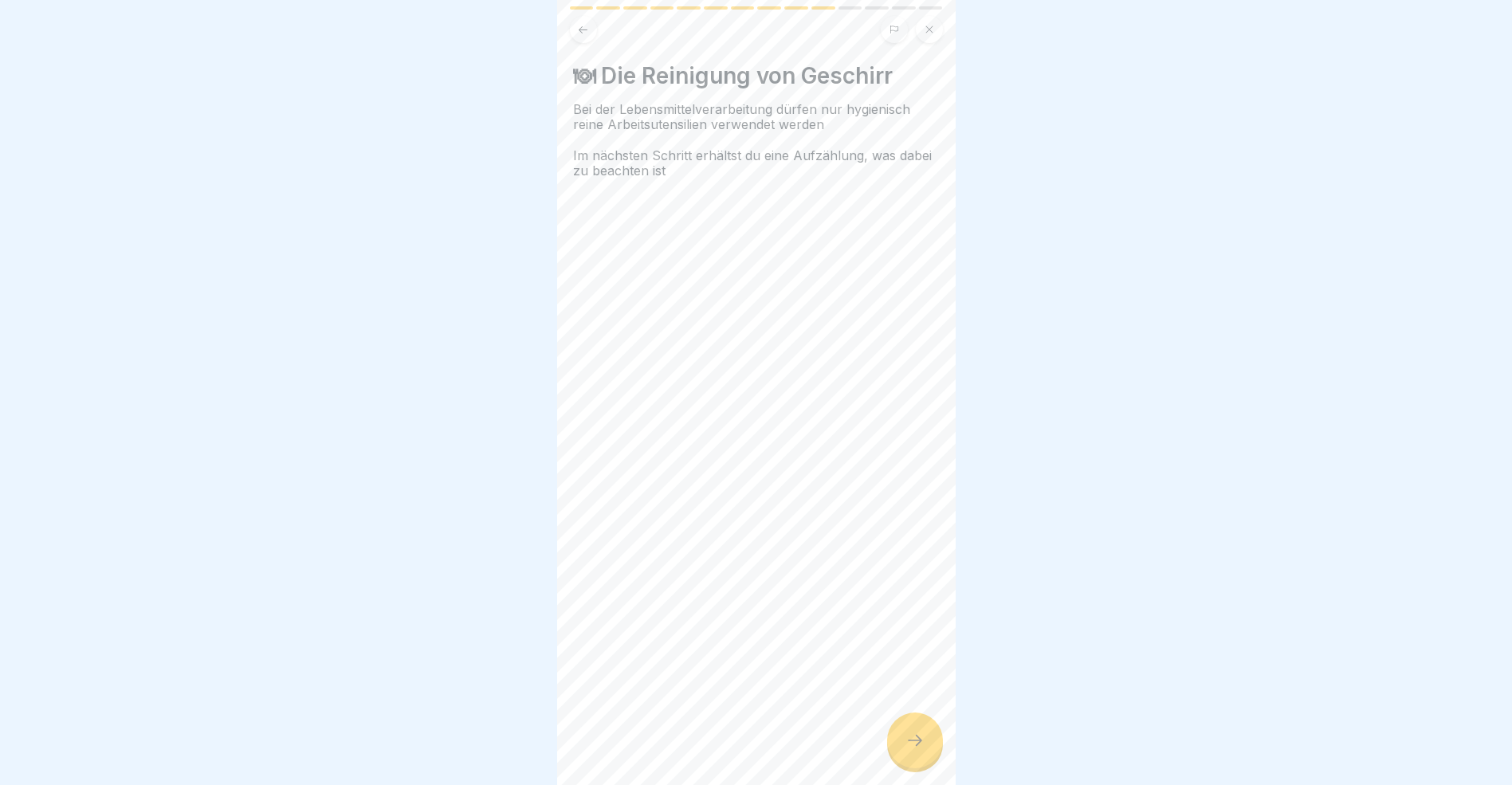
click at [910, 750] on icon at bounding box center [915, 740] width 19 height 19
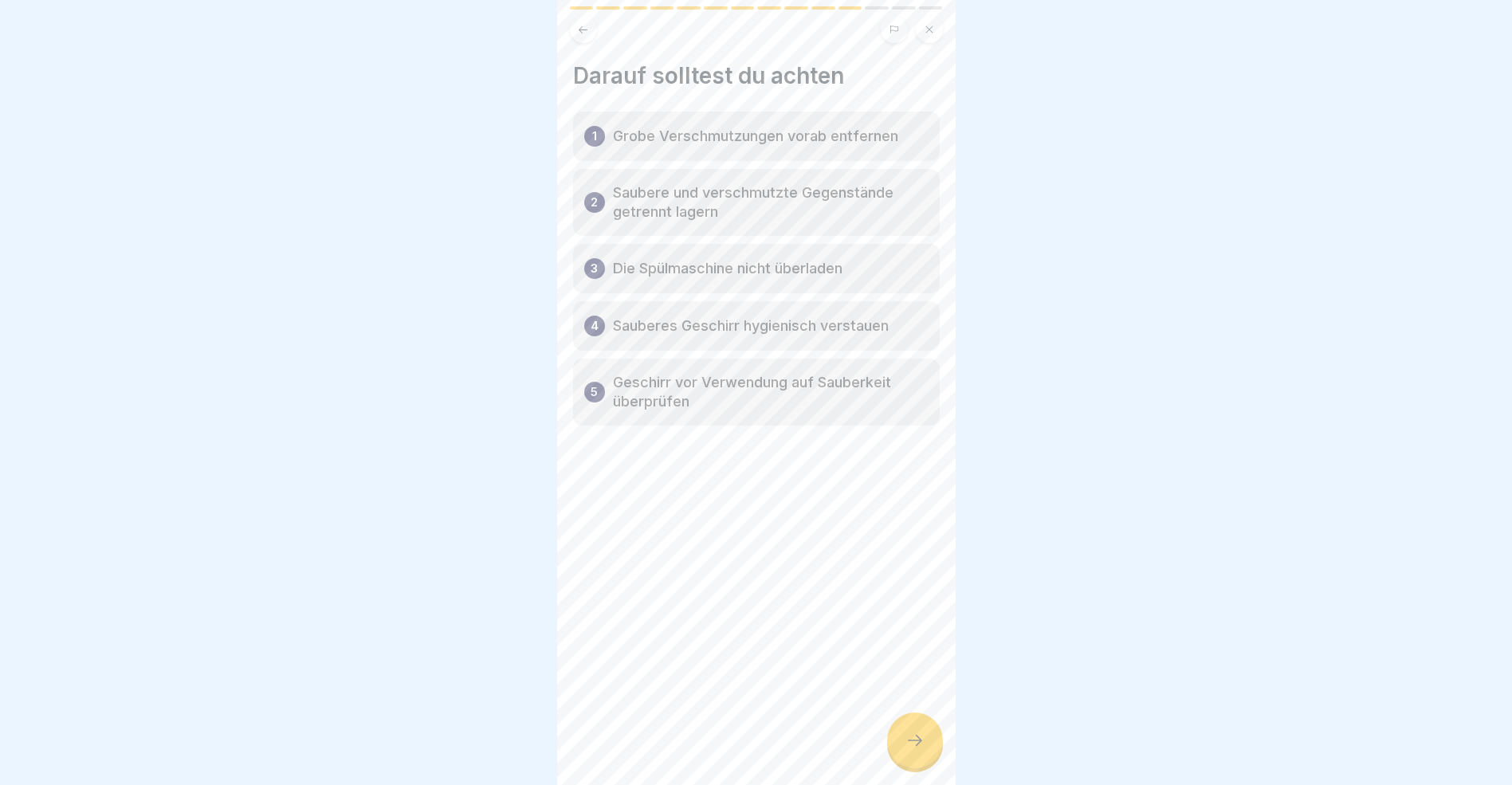
click at [910, 750] on icon at bounding box center [915, 740] width 19 height 19
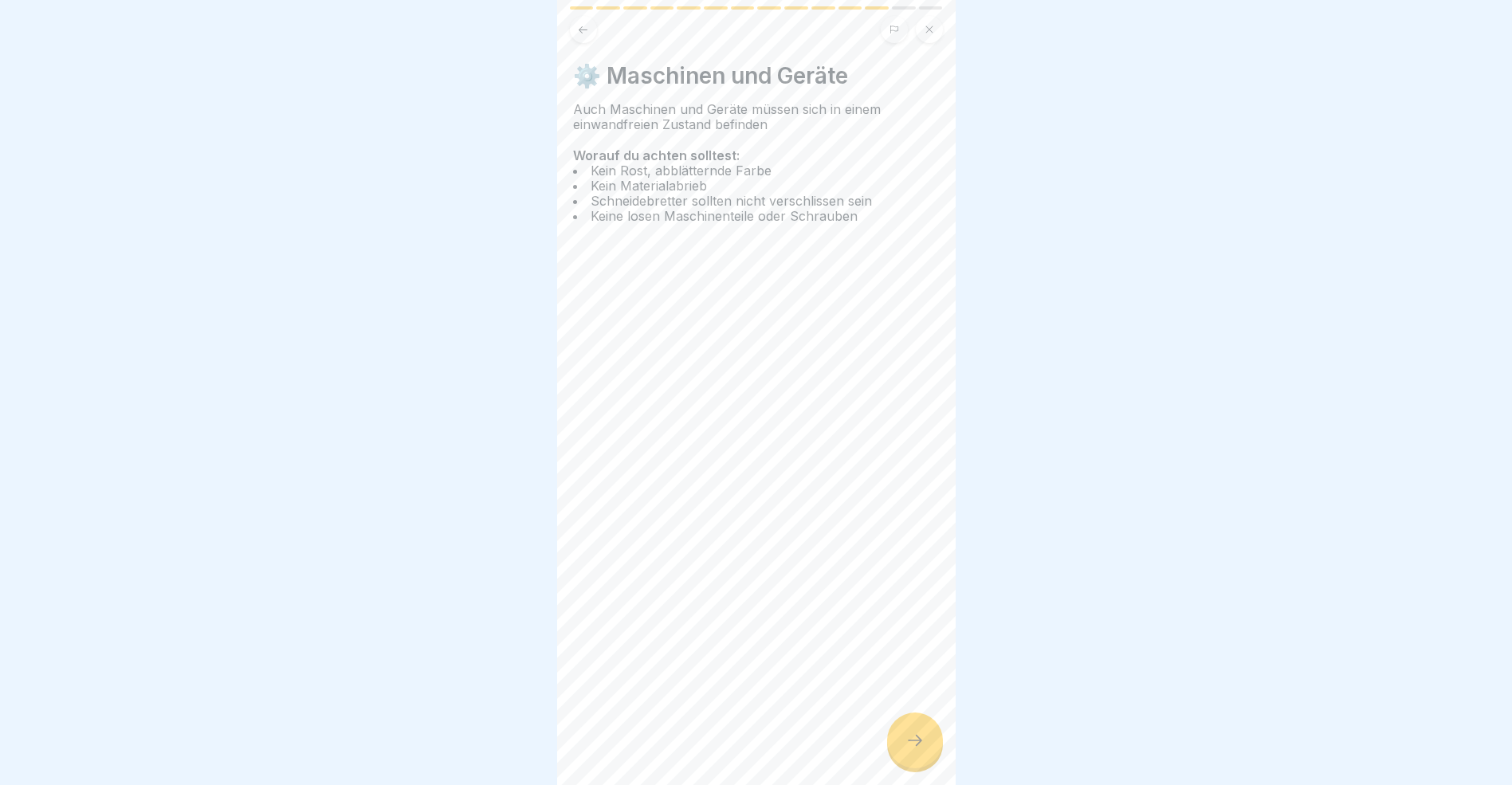
click at [910, 750] on icon at bounding box center [915, 740] width 19 height 19
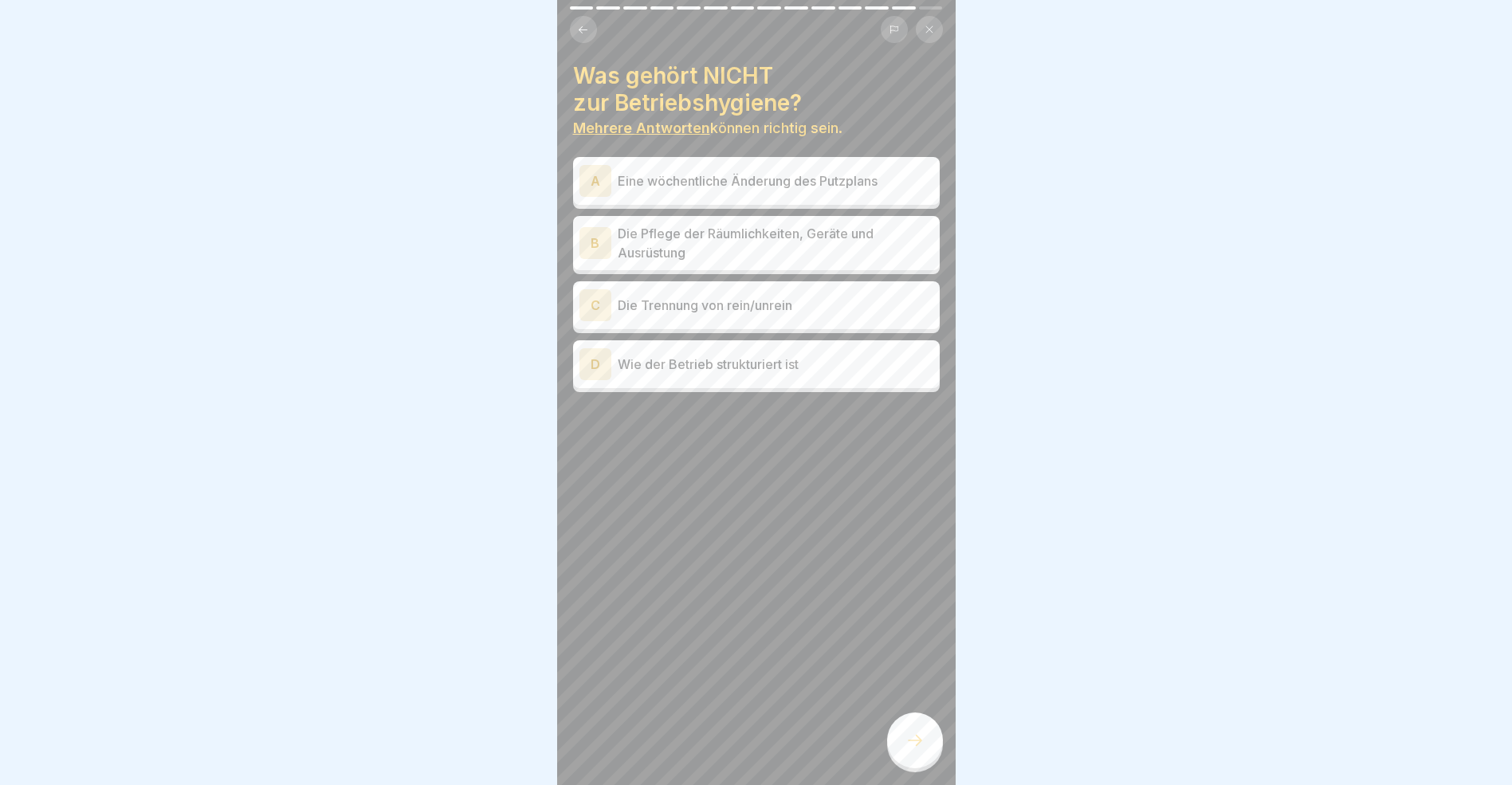
click at [587, 26] on icon at bounding box center [583, 30] width 12 height 12
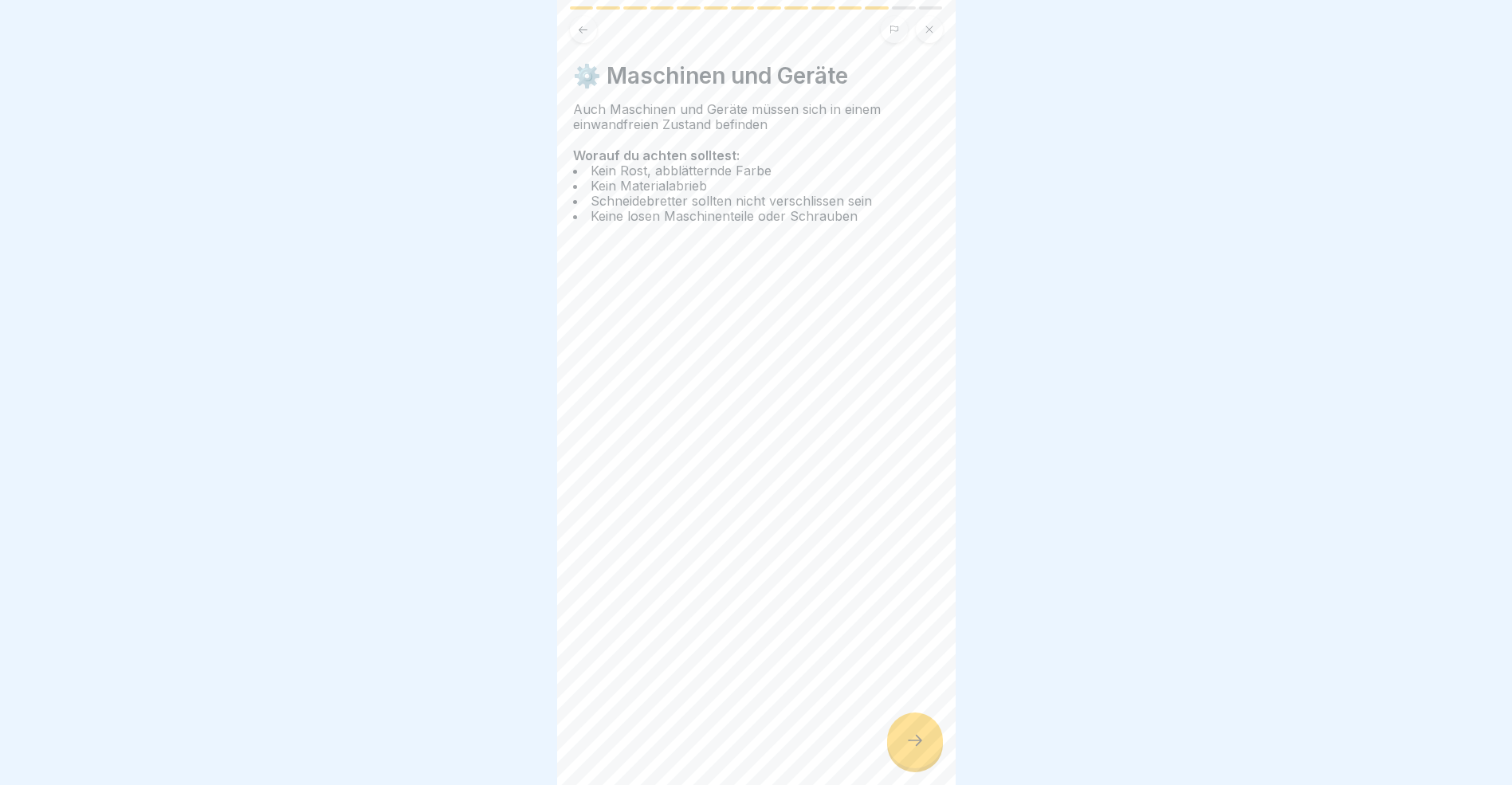
click at [587, 26] on icon at bounding box center [583, 30] width 12 height 12
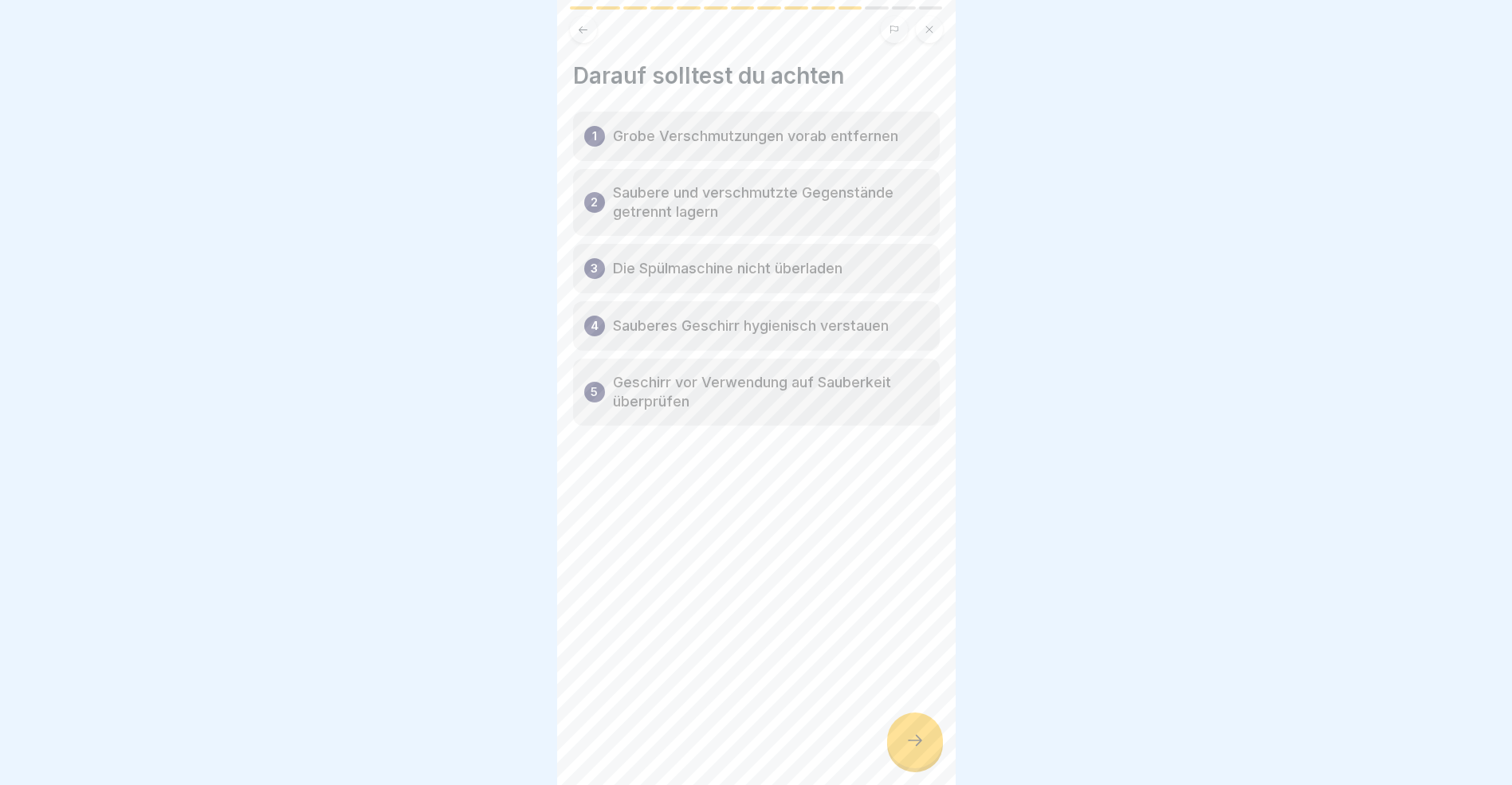
click at [587, 26] on icon at bounding box center [583, 30] width 12 height 12
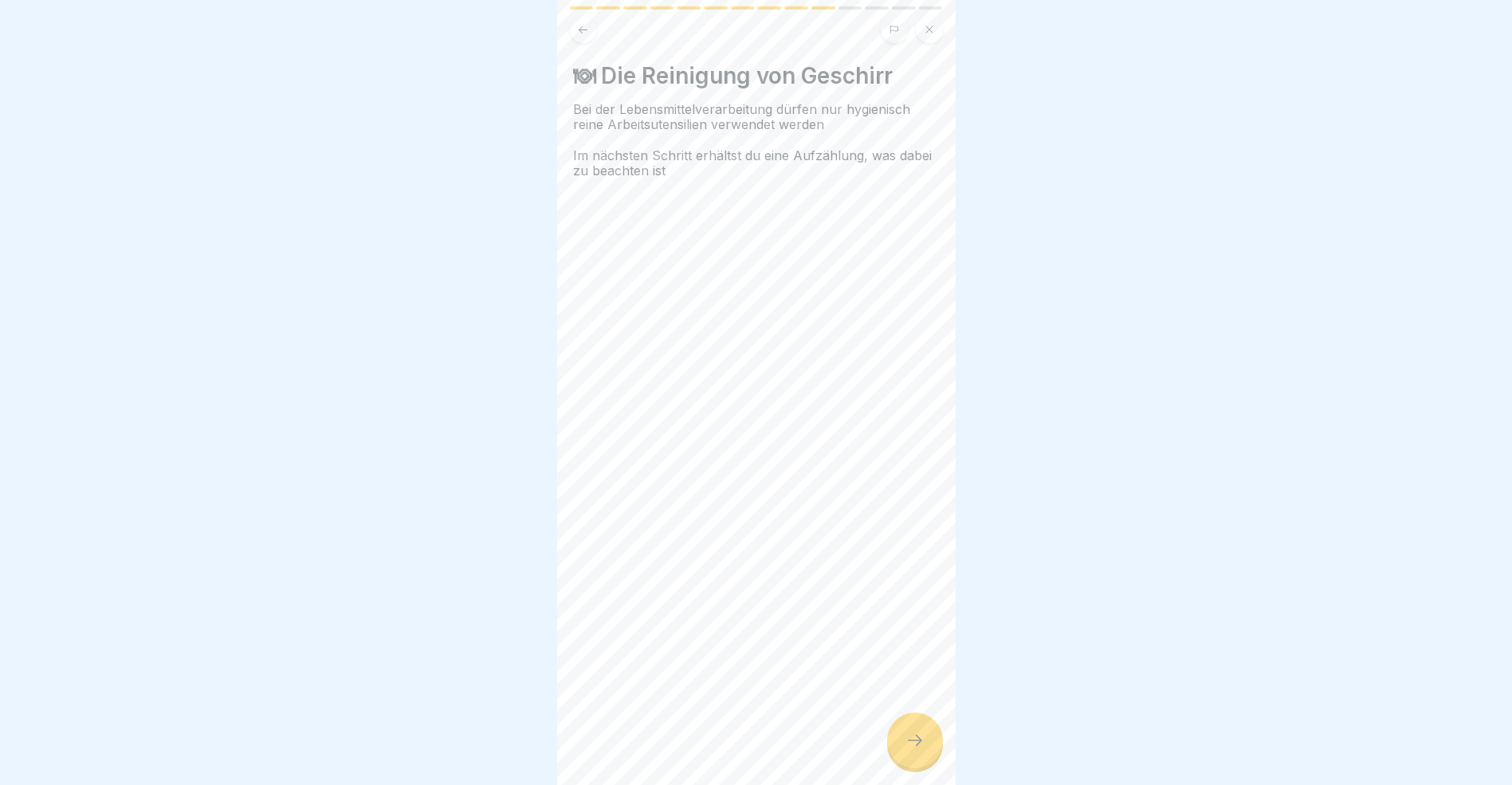
click at [587, 26] on icon at bounding box center [583, 30] width 12 height 12
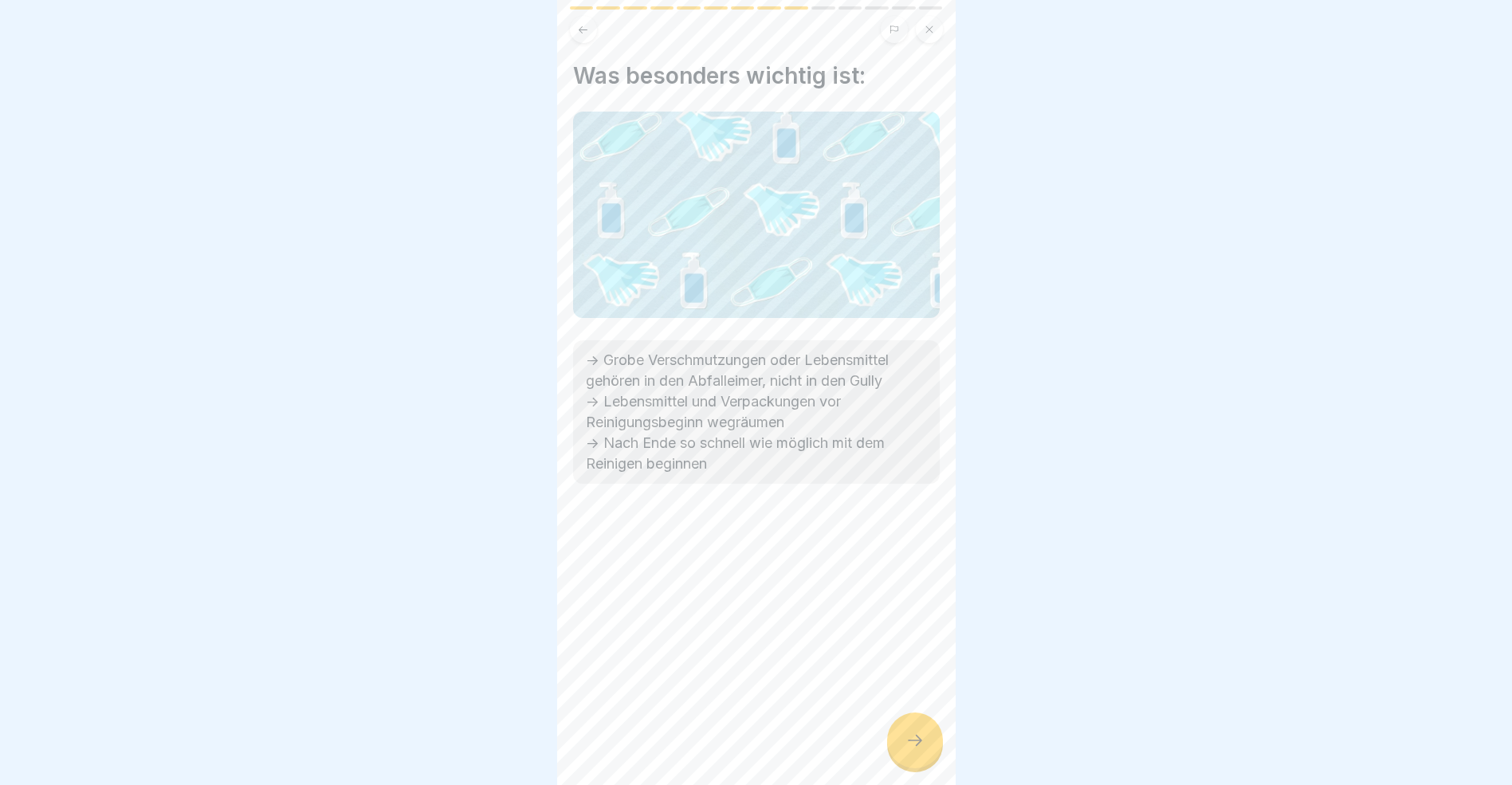
click at [925, 751] on div at bounding box center [916, 740] width 56 height 56
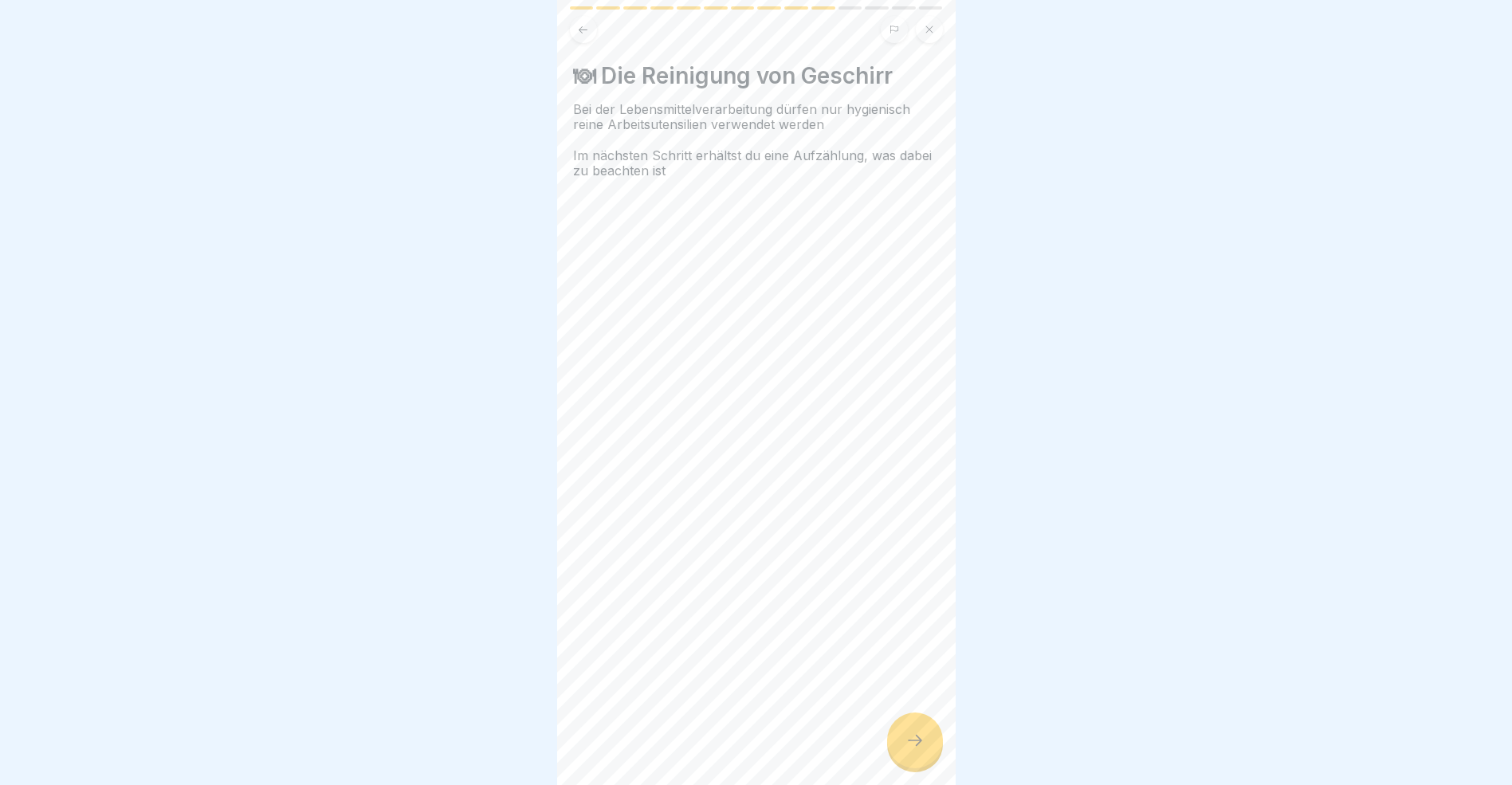
click at [925, 752] on div at bounding box center [916, 740] width 56 height 56
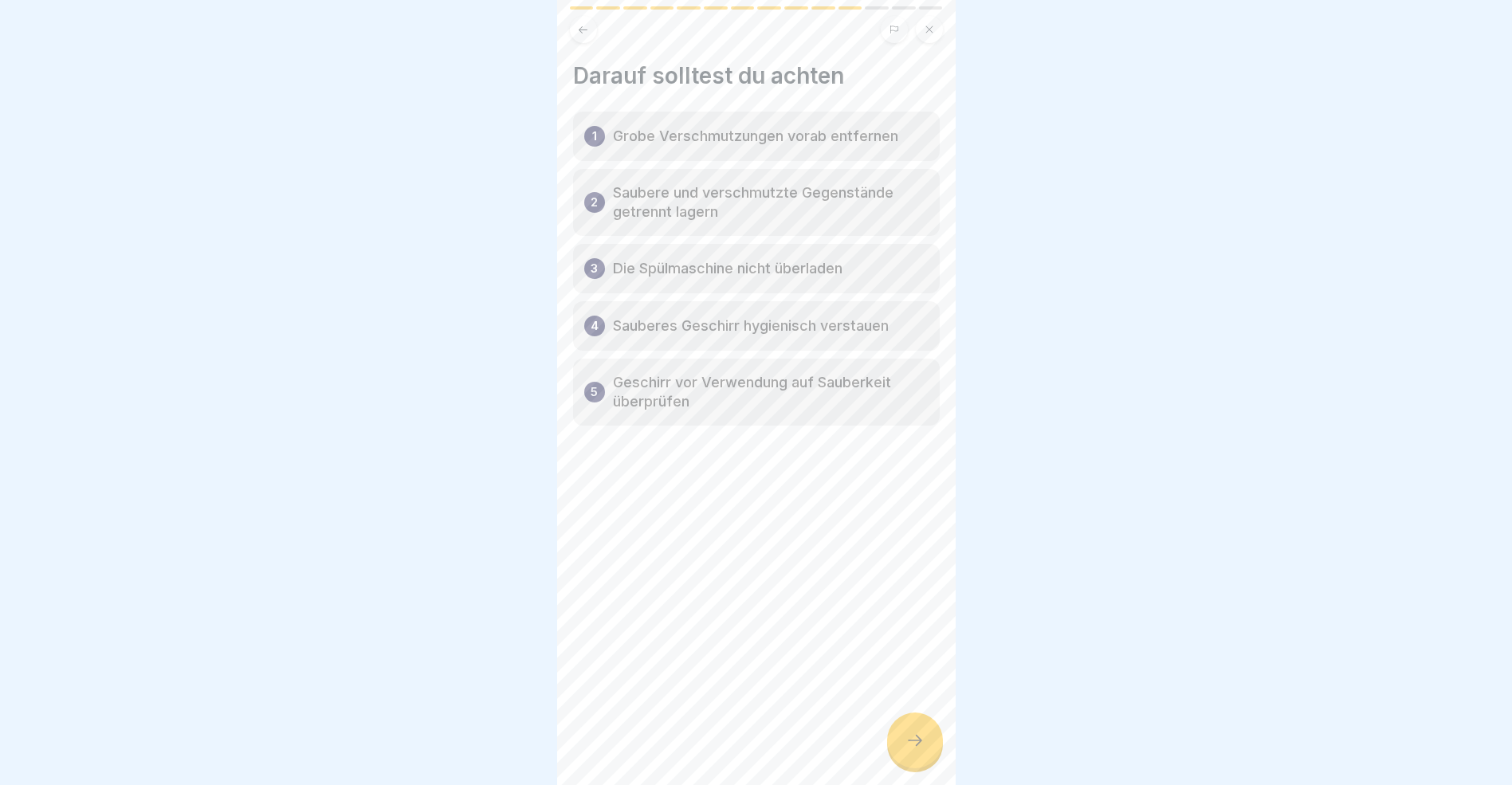
click at [924, 755] on div at bounding box center [916, 740] width 56 height 56
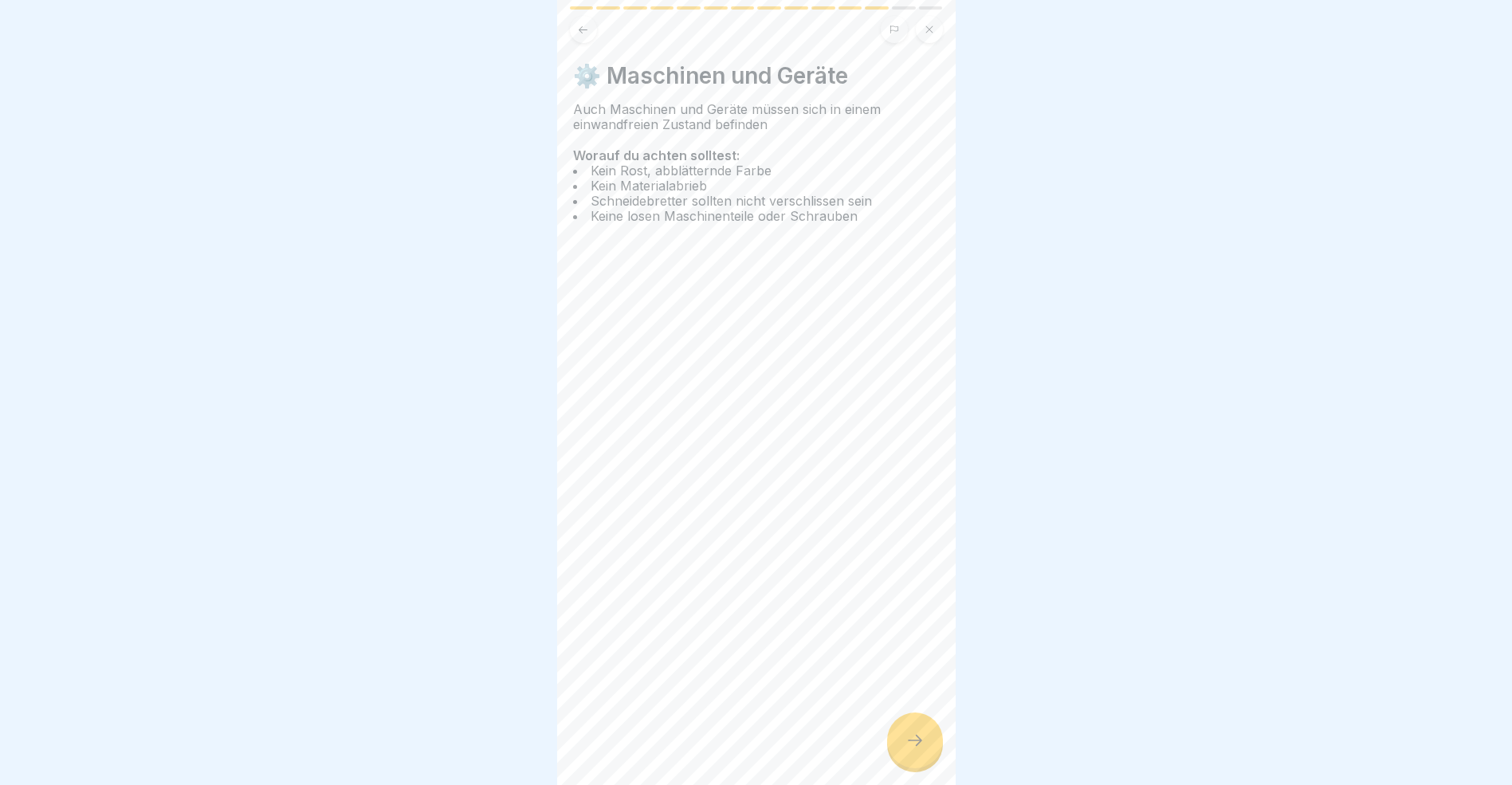
click at [924, 750] on icon at bounding box center [915, 740] width 19 height 19
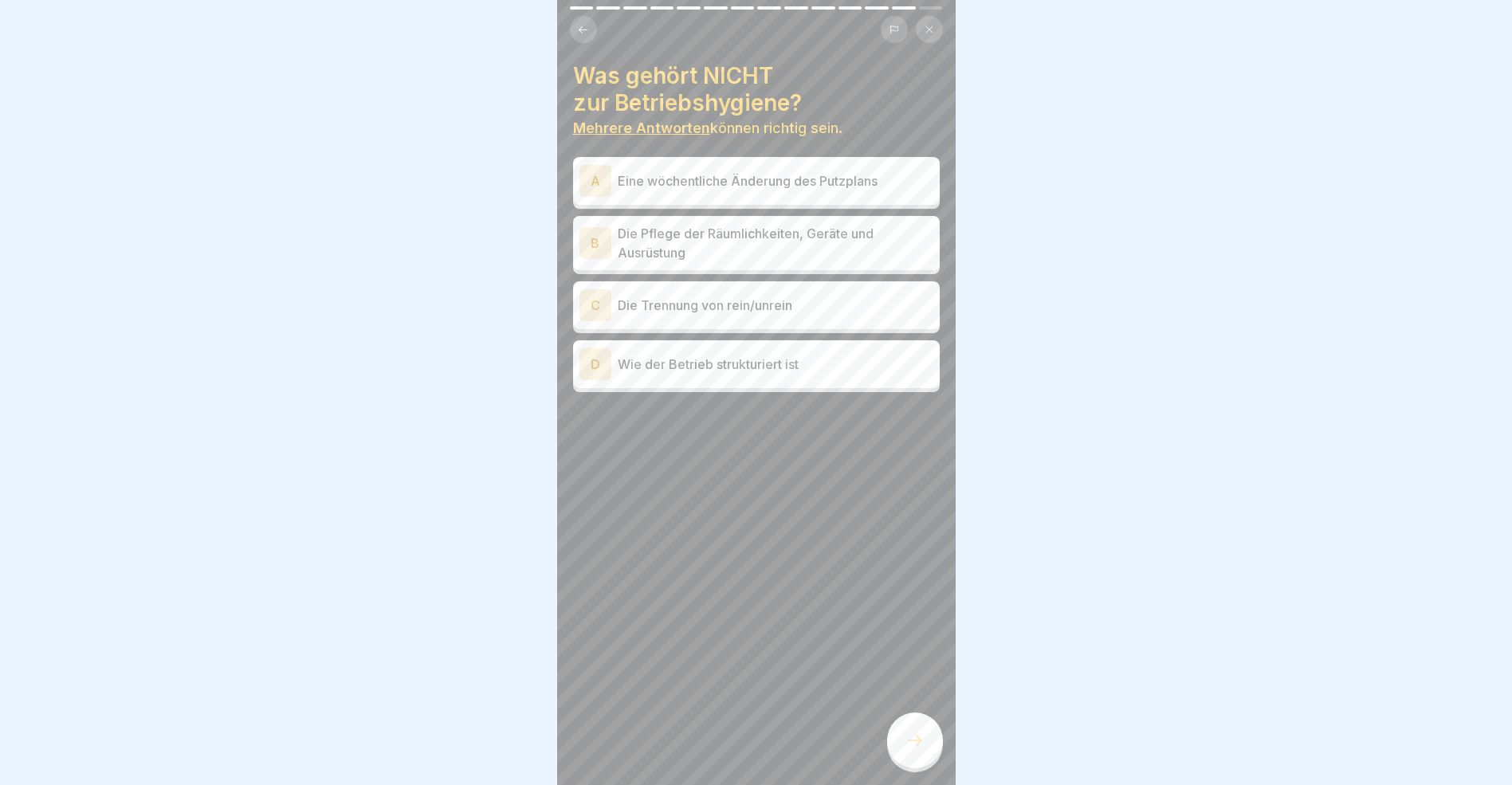
click at [593, 365] on div "D" at bounding box center [595, 364] width 32 height 32
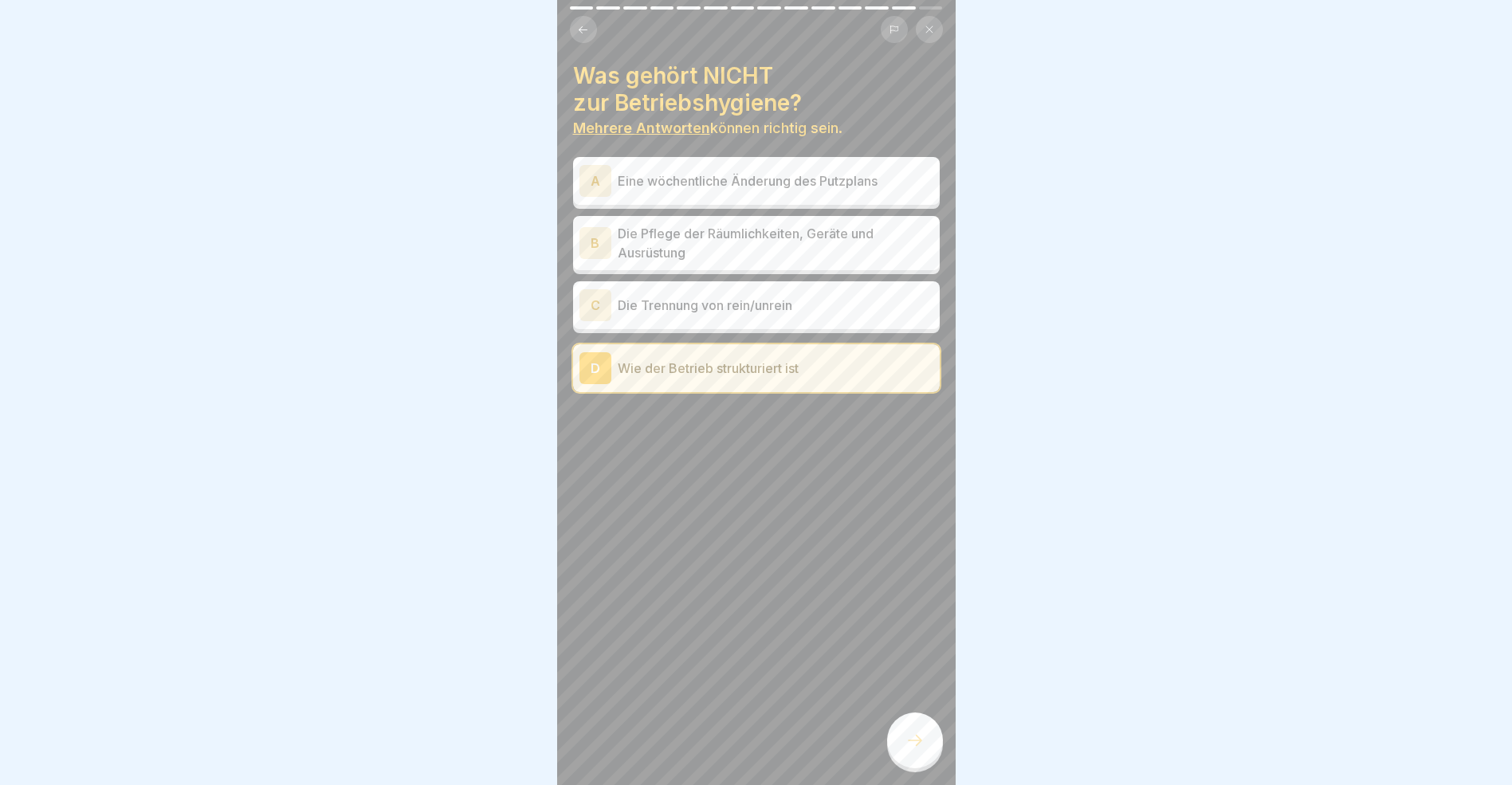
click at [595, 180] on div "A" at bounding box center [595, 181] width 32 height 32
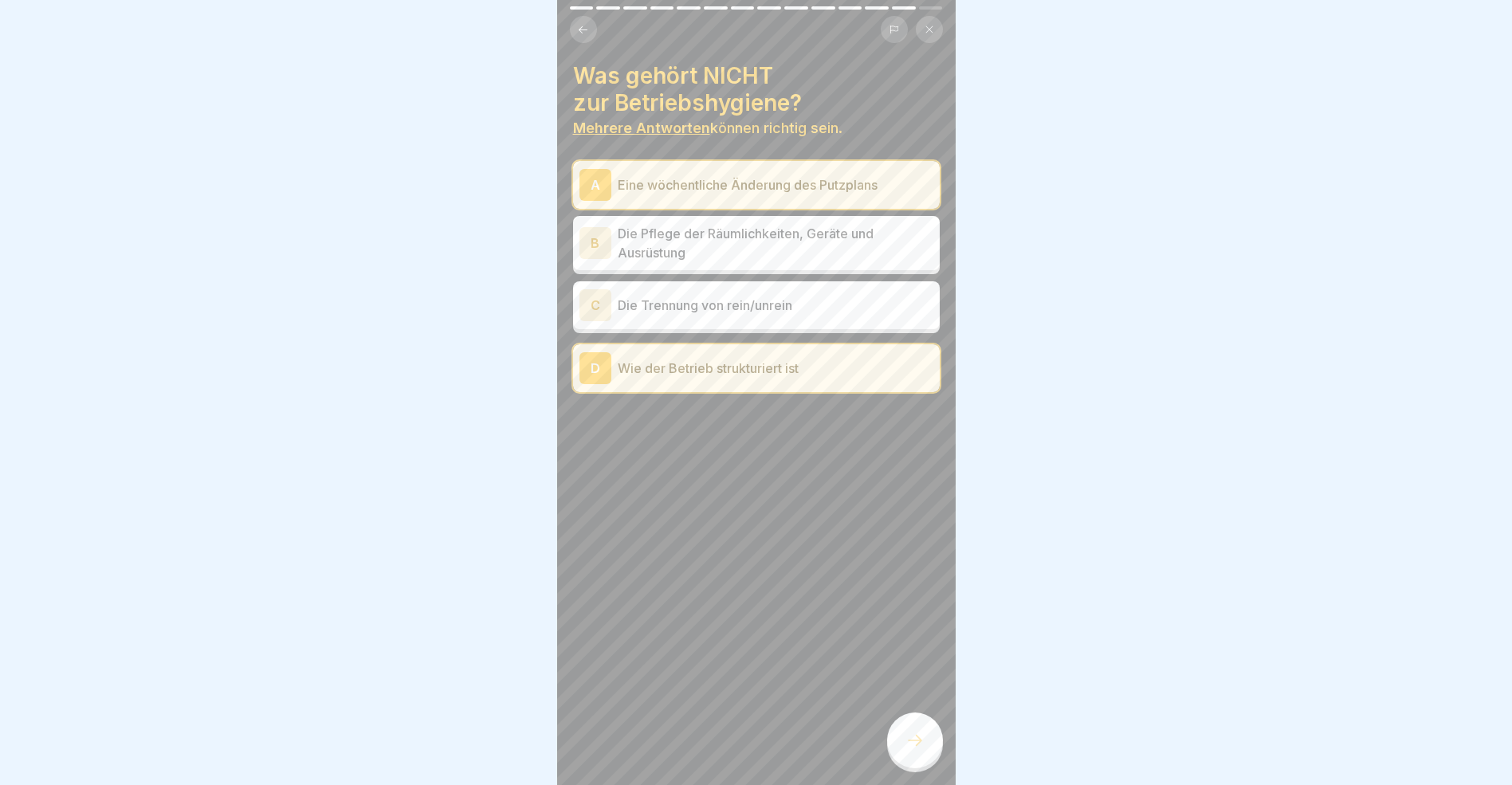
click at [917, 750] on icon at bounding box center [915, 740] width 19 height 19
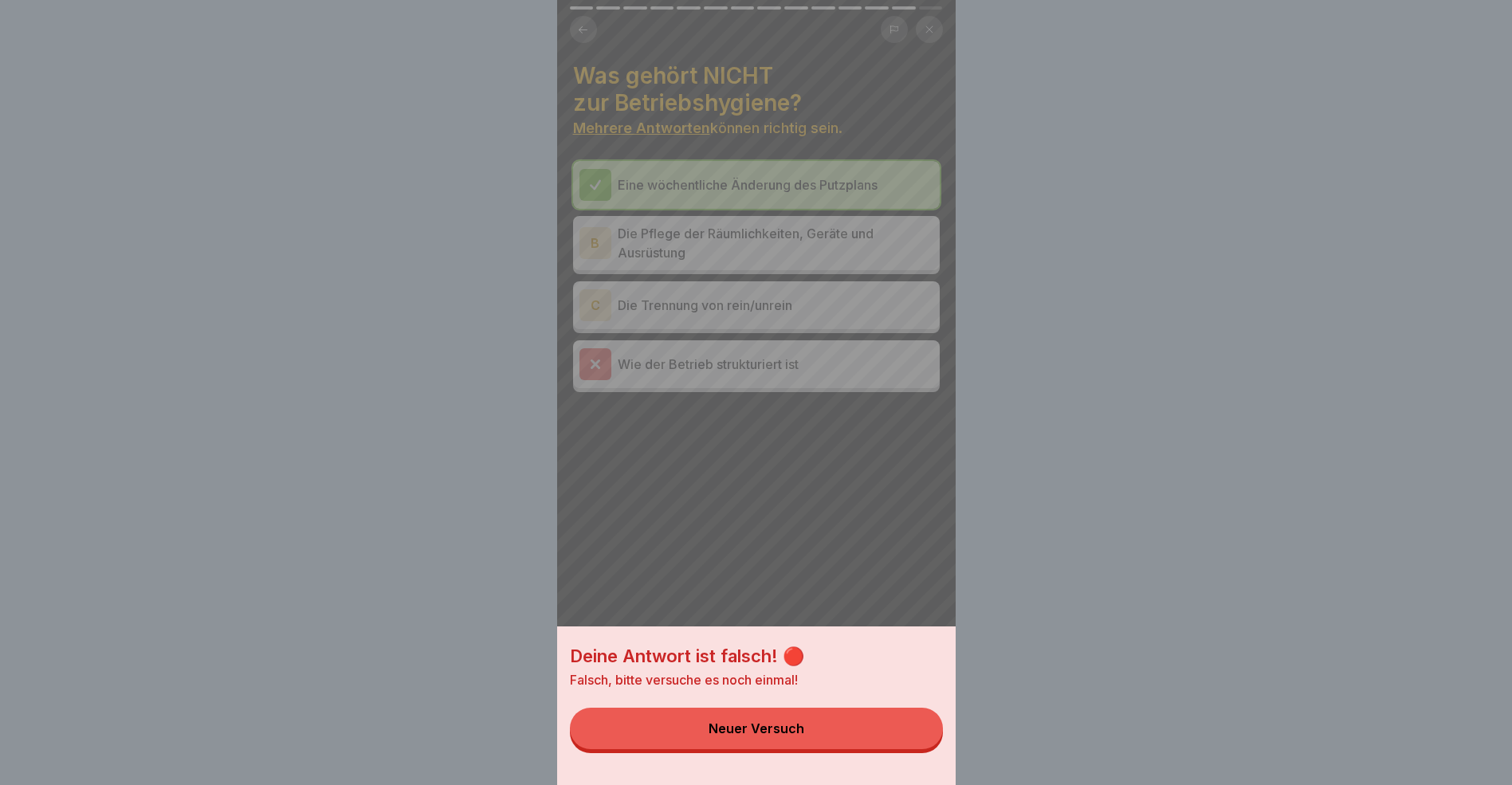
click at [884, 749] on button "Neuer Versuch" at bounding box center [756, 728] width 373 height 41
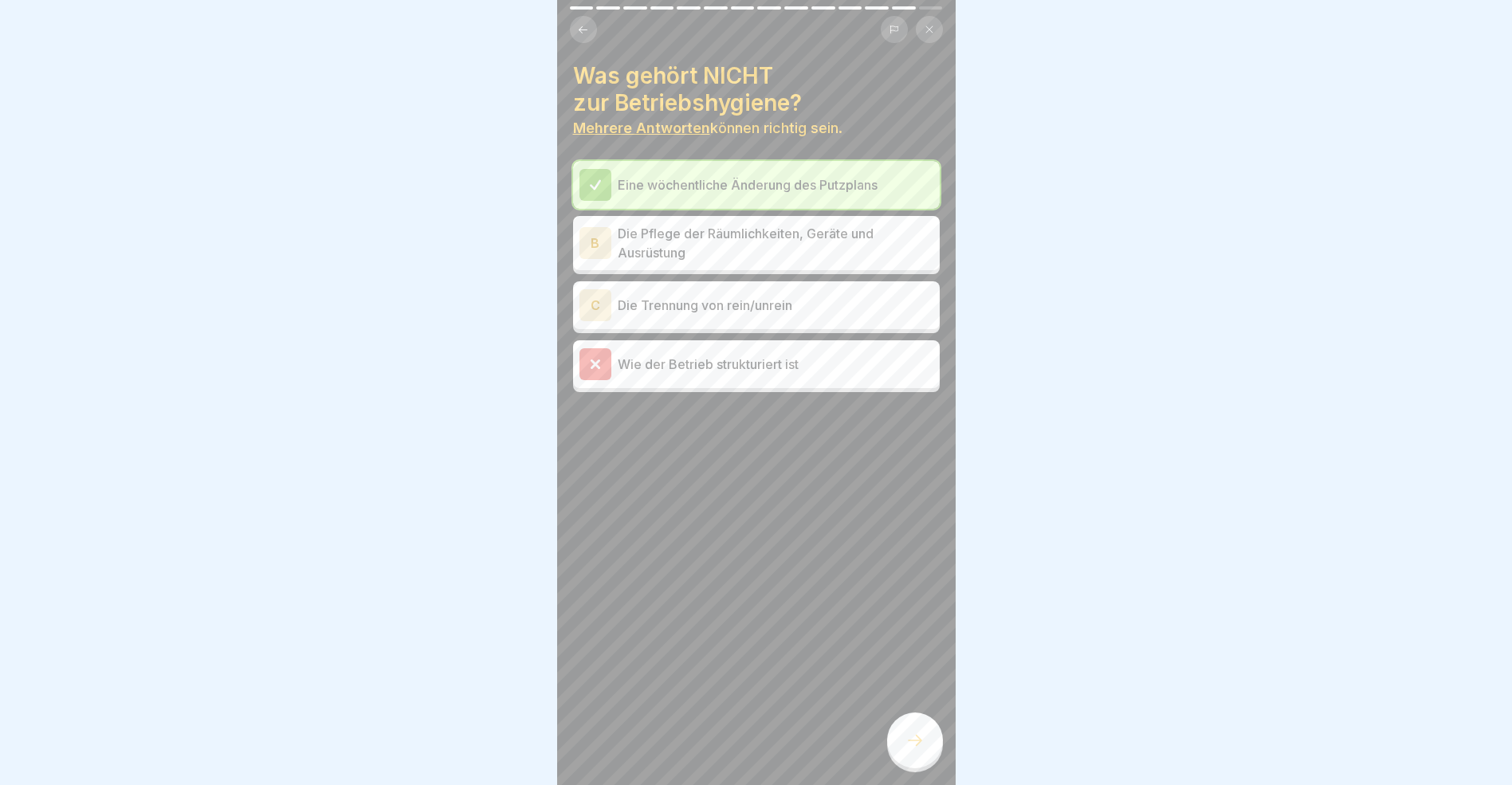
click at [599, 191] on icon at bounding box center [595, 184] width 14 height 14
click at [595, 365] on icon at bounding box center [595, 363] width 7 height 7
click at [590, 23] on button at bounding box center [583, 29] width 27 height 27
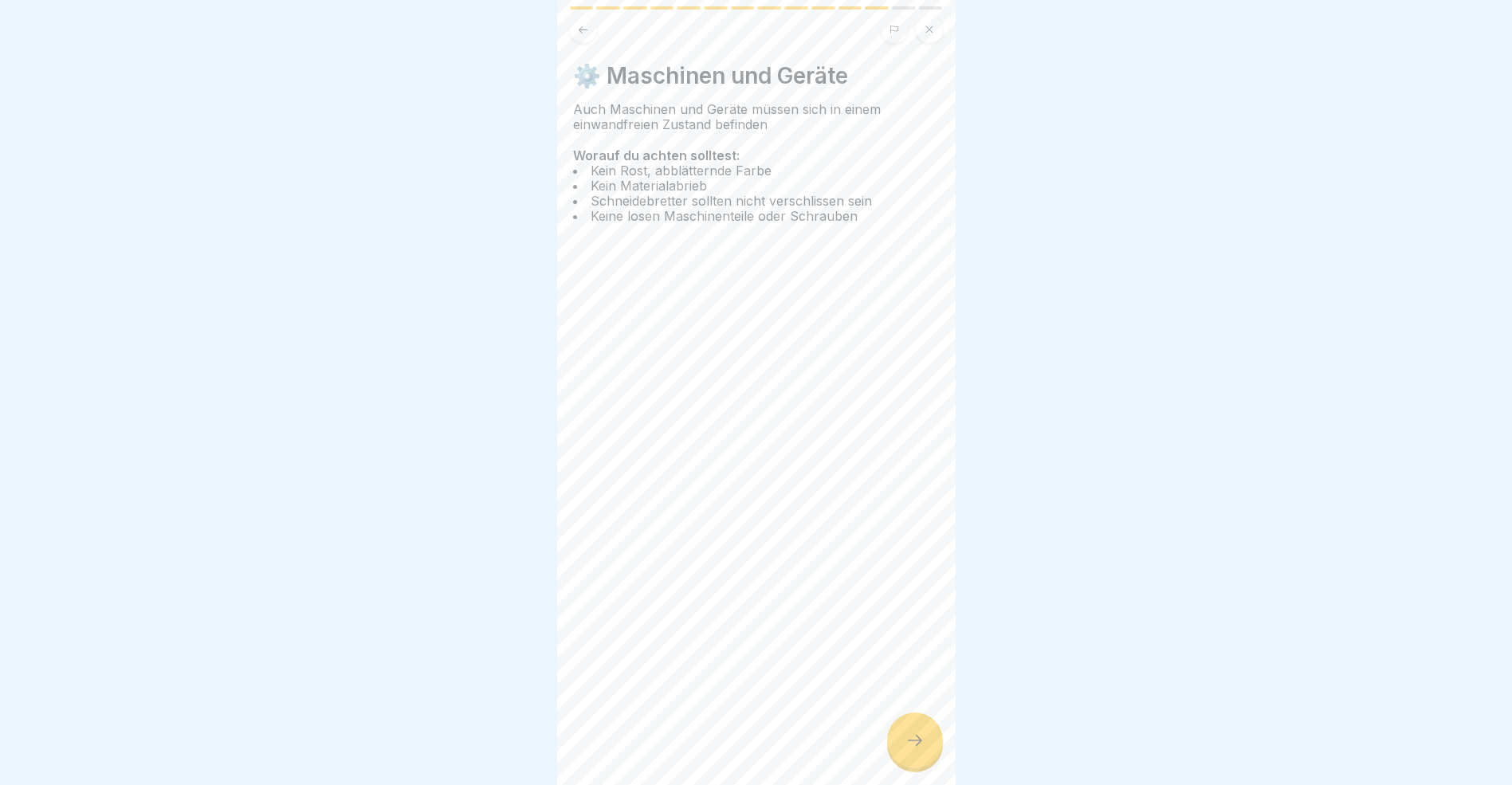
click at [587, 33] on icon at bounding box center [583, 30] width 12 height 12
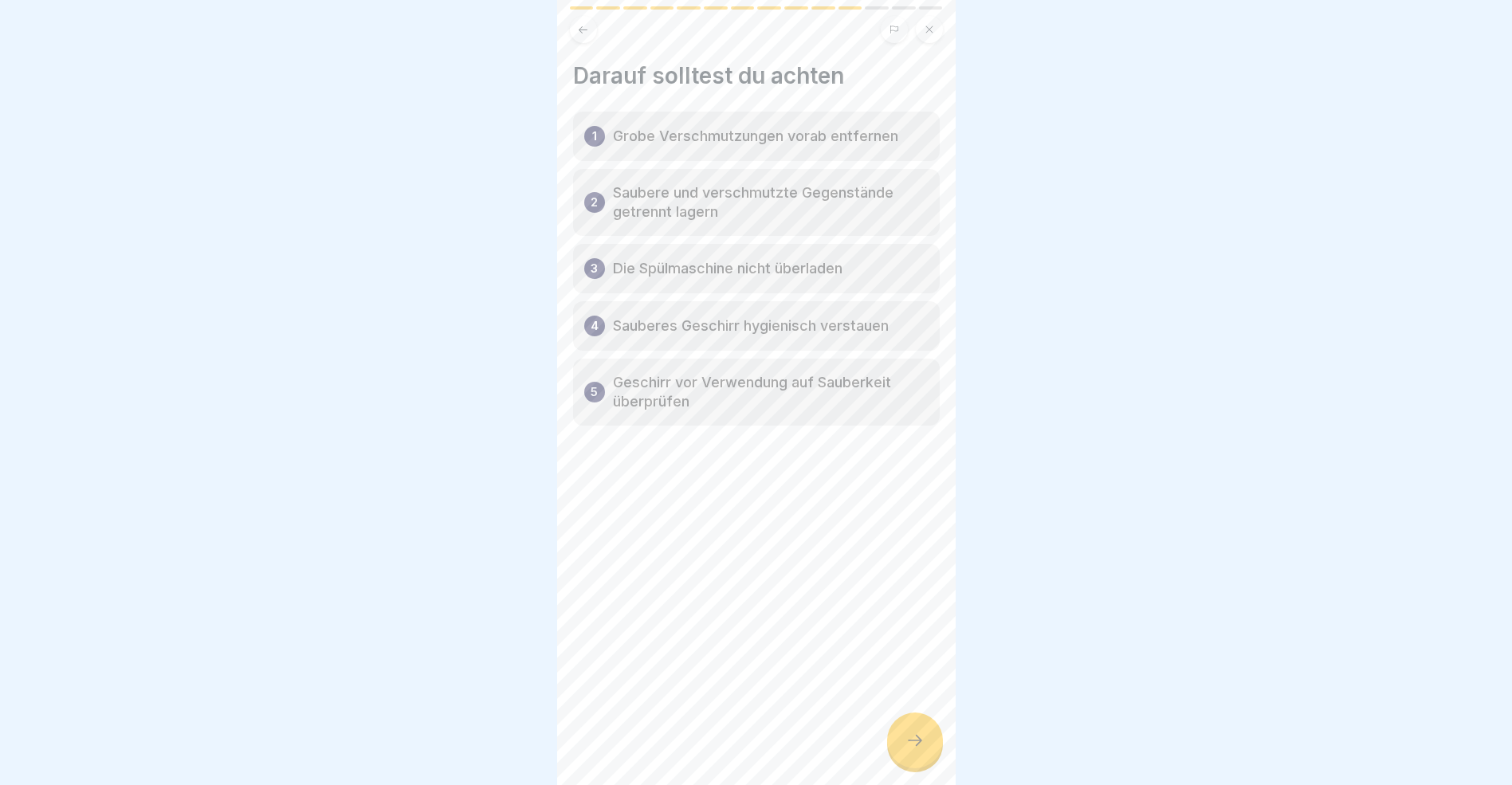
click at [587, 33] on icon at bounding box center [583, 30] width 12 height 12
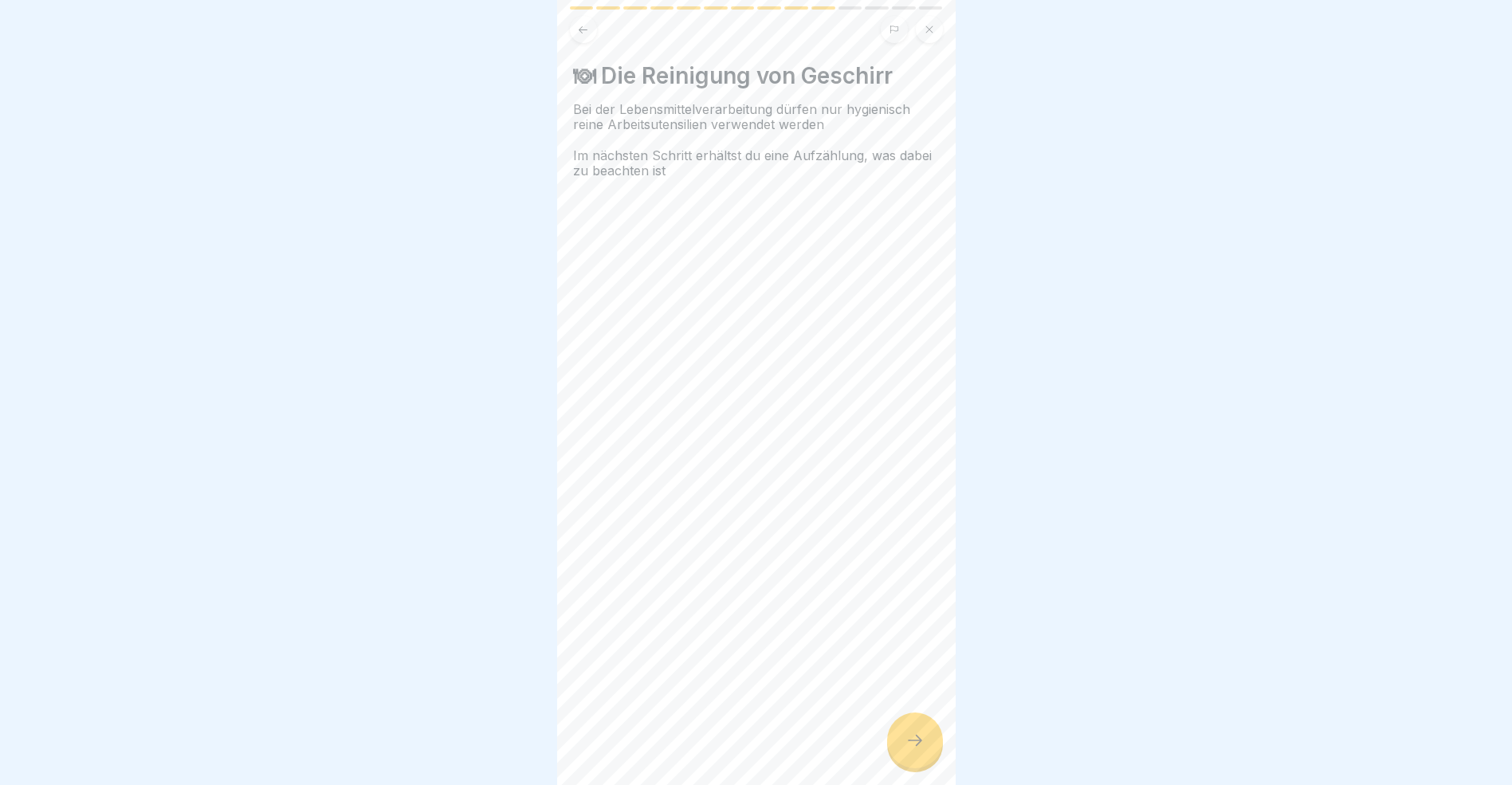
click at [587, 33] on icon at bounding box center [583, 30] width 12 height 12
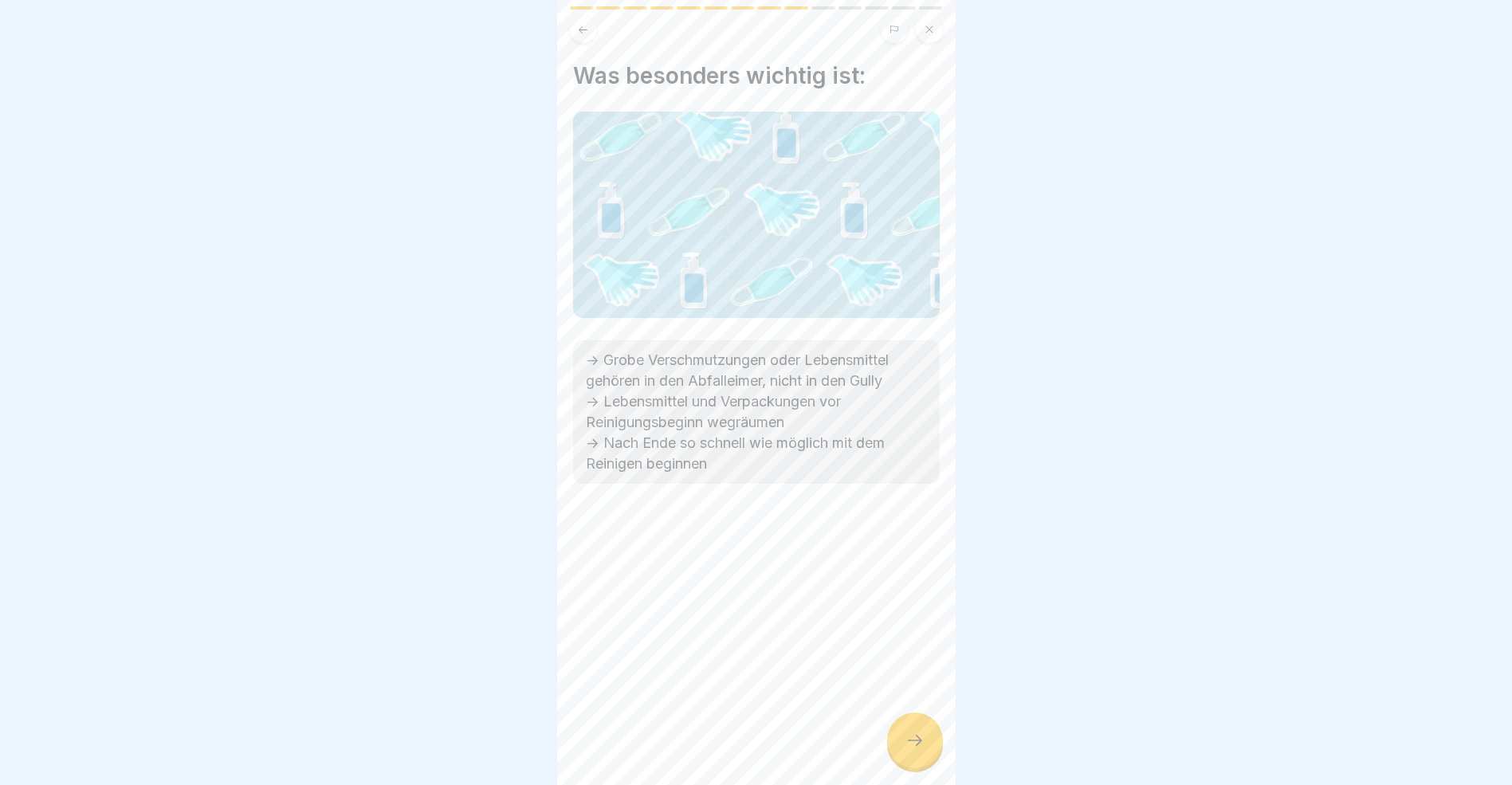
click at [587, 33] on icon at bounding box center [583, 30] width 12 height 12
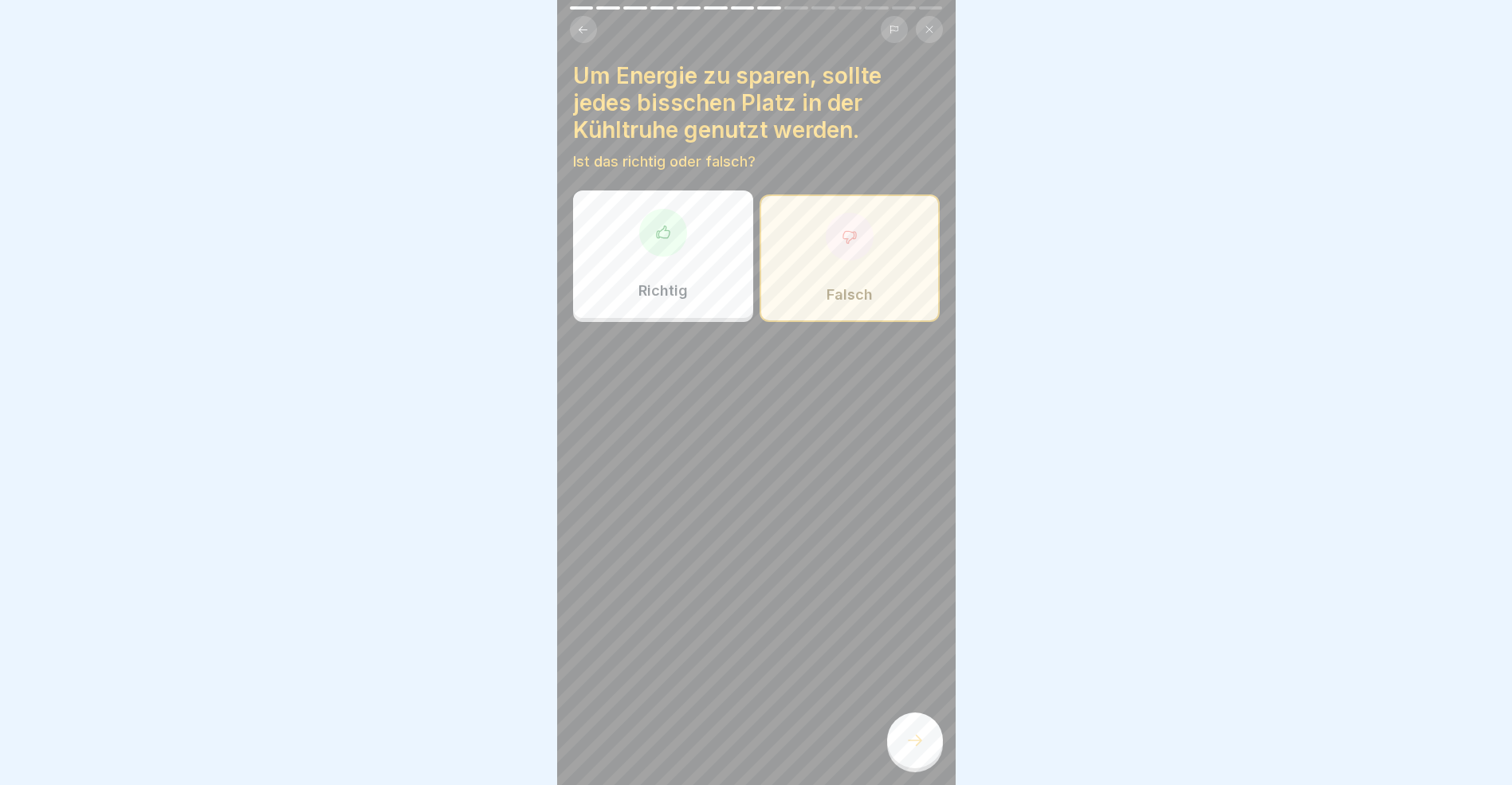
click at [587, 33] on icon at bounding box center [583, 30] width 12 height 12
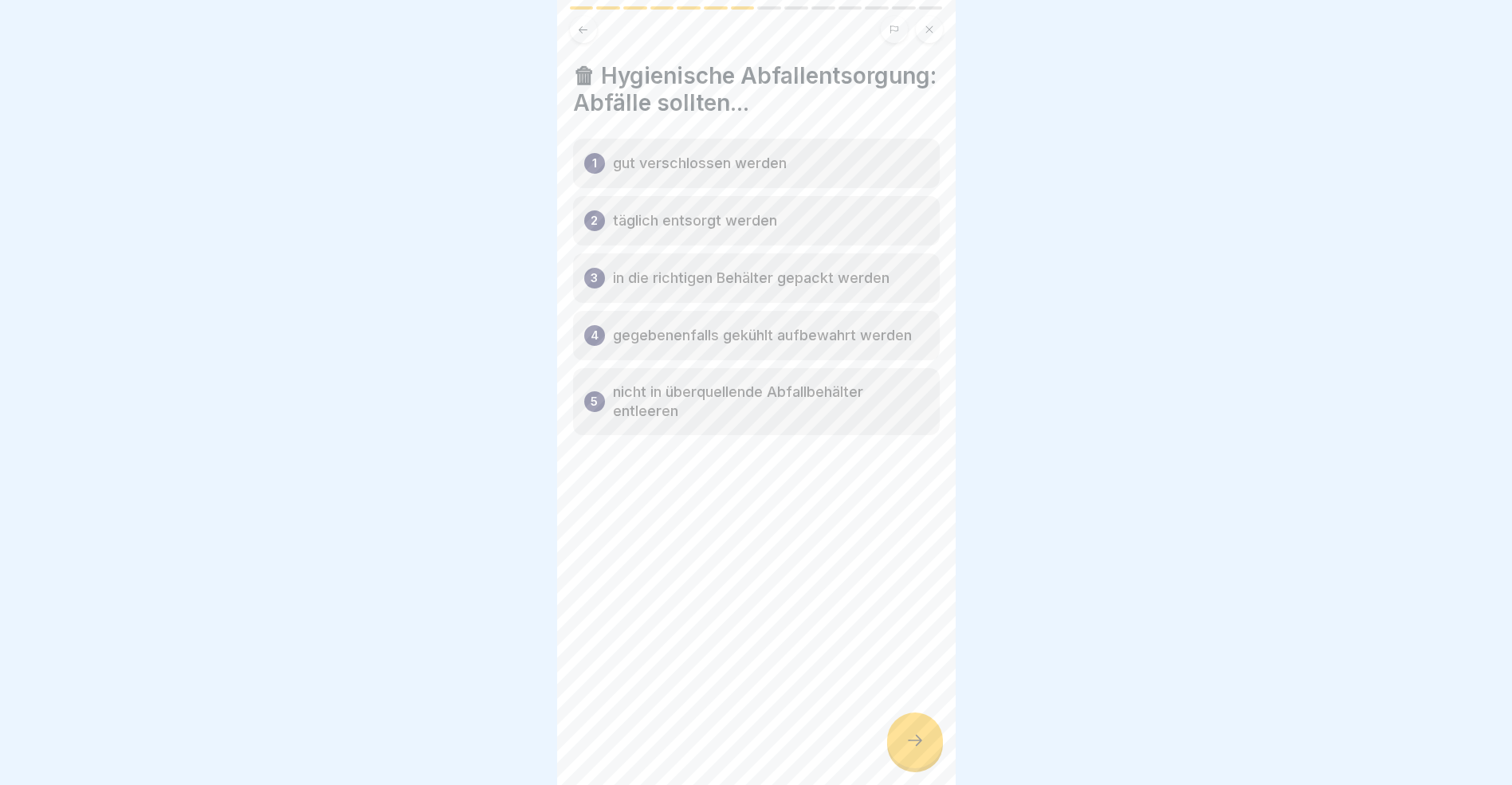
click at [908, 750] on icon at bounding box center [915, 740] width 19 height 19
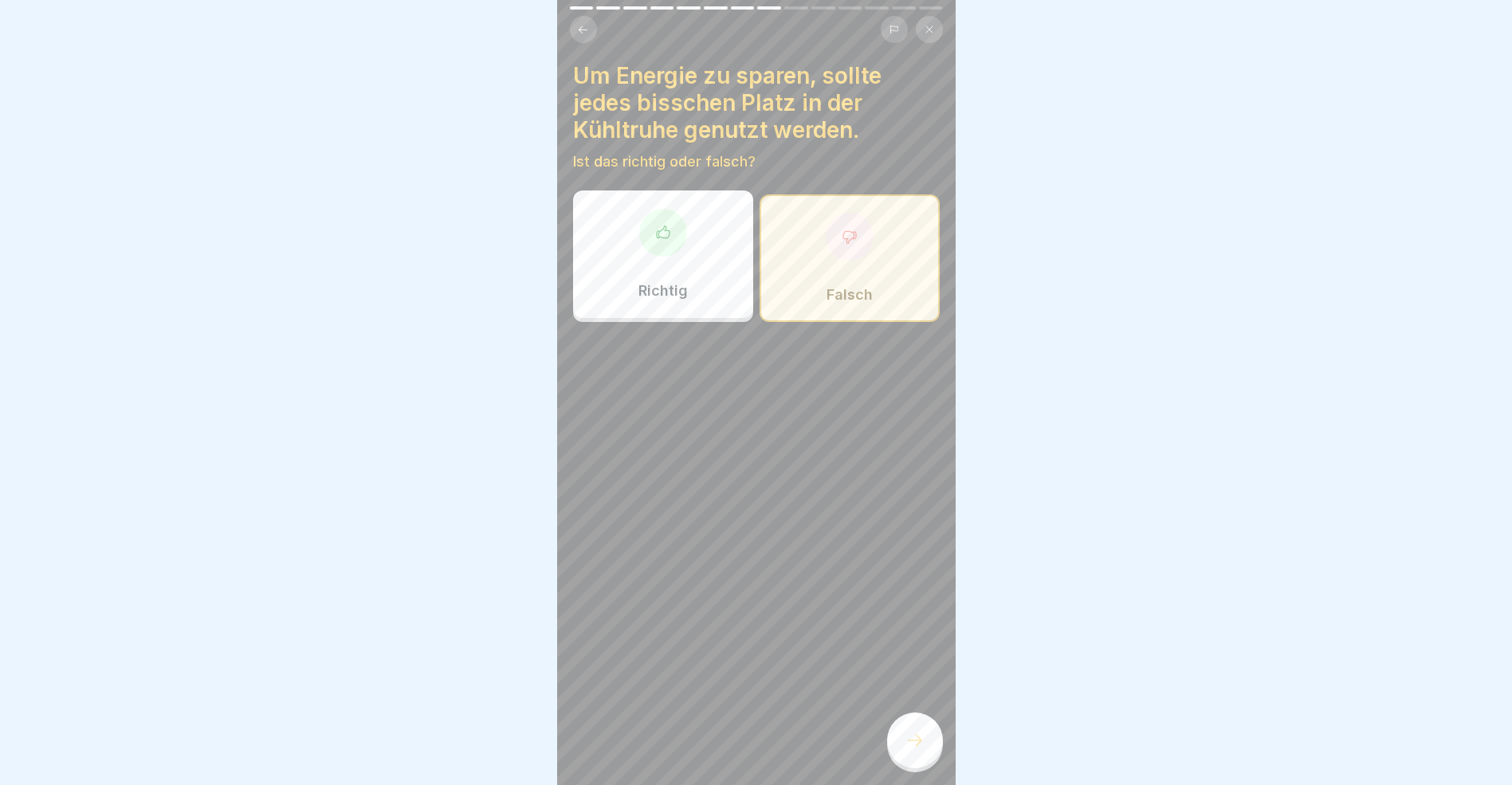
click at [851, 269] on div "Falsch" at bounding box center [850, 258] width 180 height 127
click at [916, 750] on icon at bounding box center [915, 740] width 19 height 19
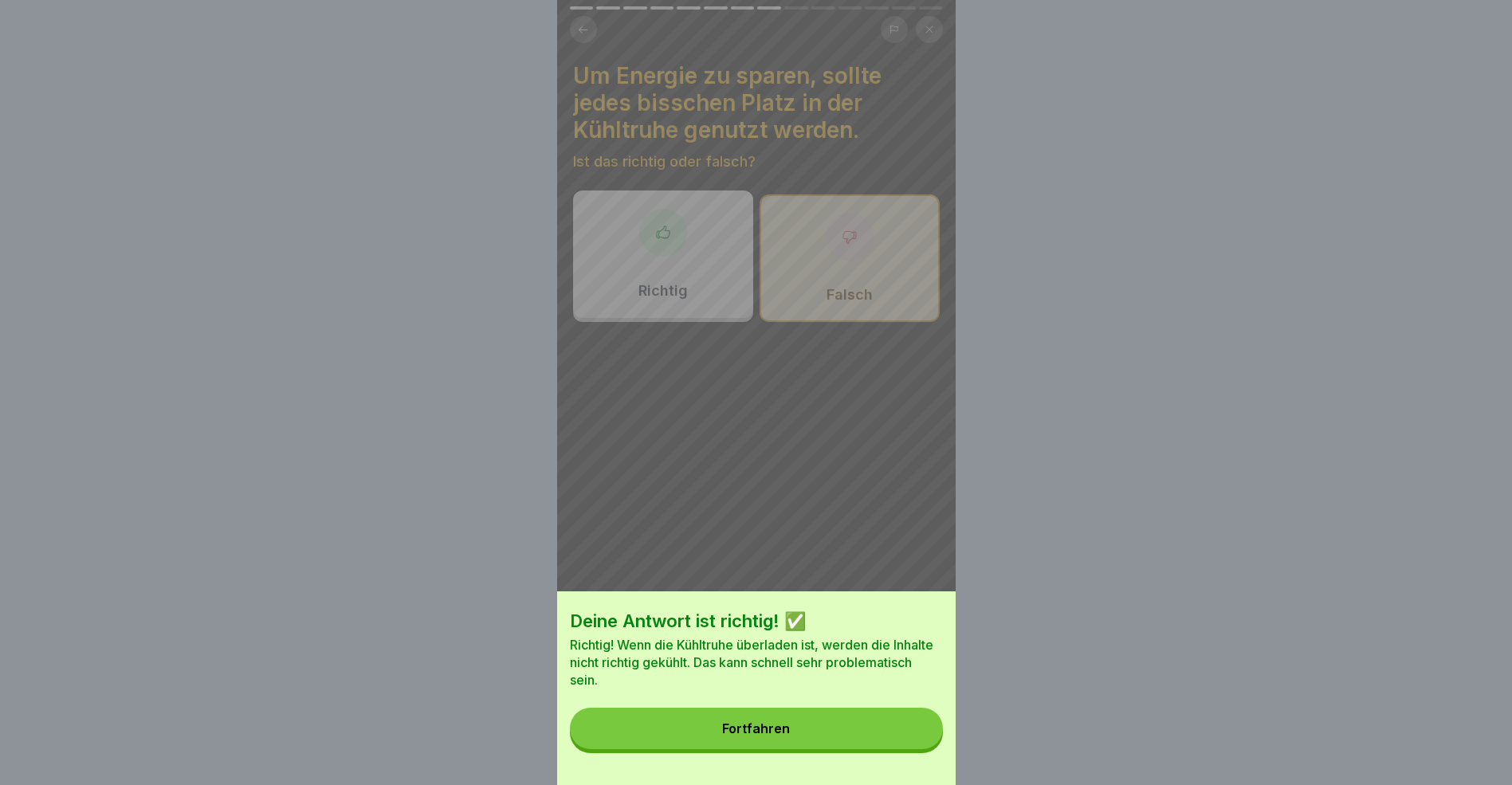
click at [866, 744] on button "Fortfahren" at bounding box center [756, 728] width 373 height 41
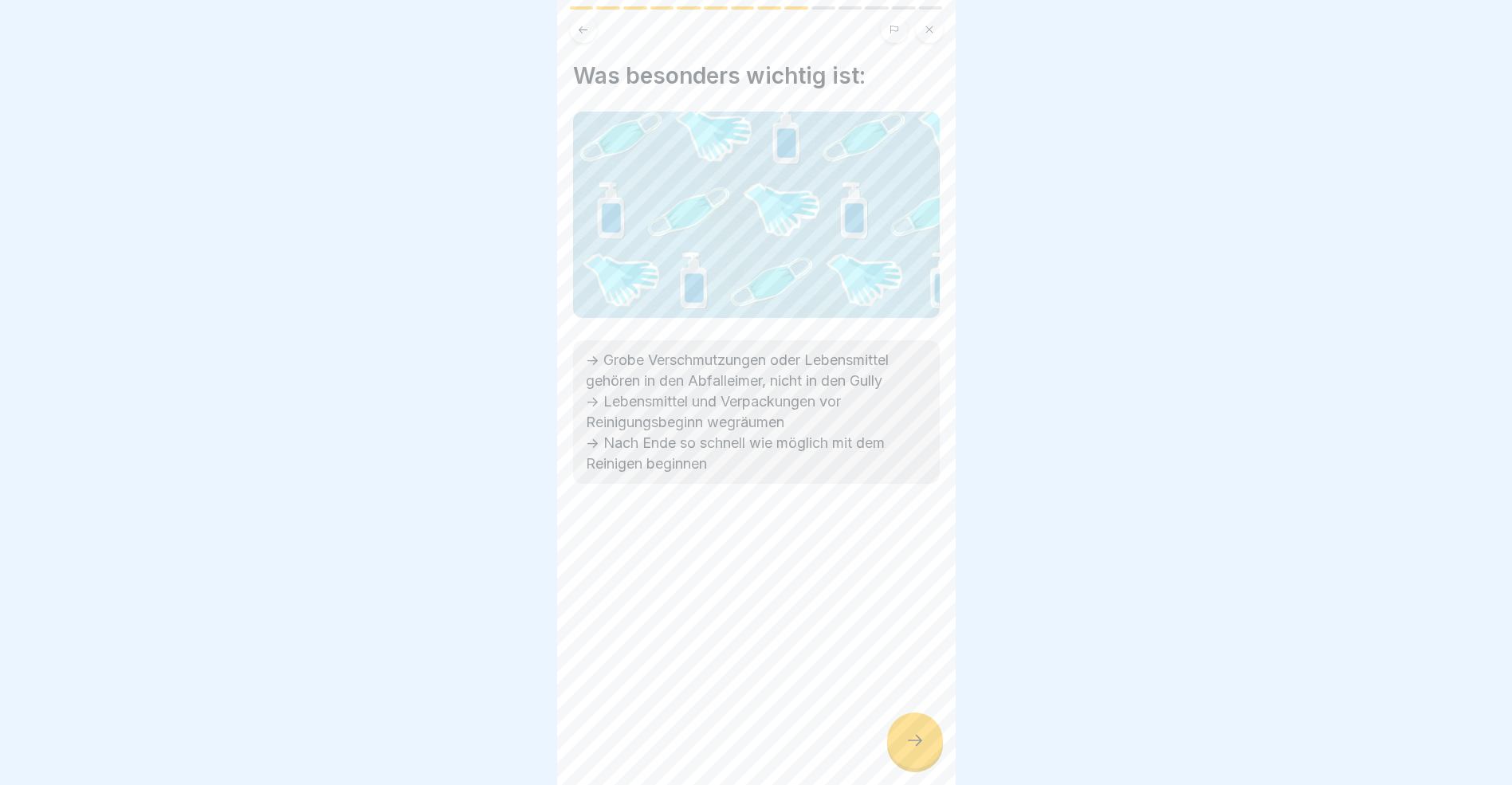
click at [919, 750] on icon at bounding box center [915, 740] width 19 height 19
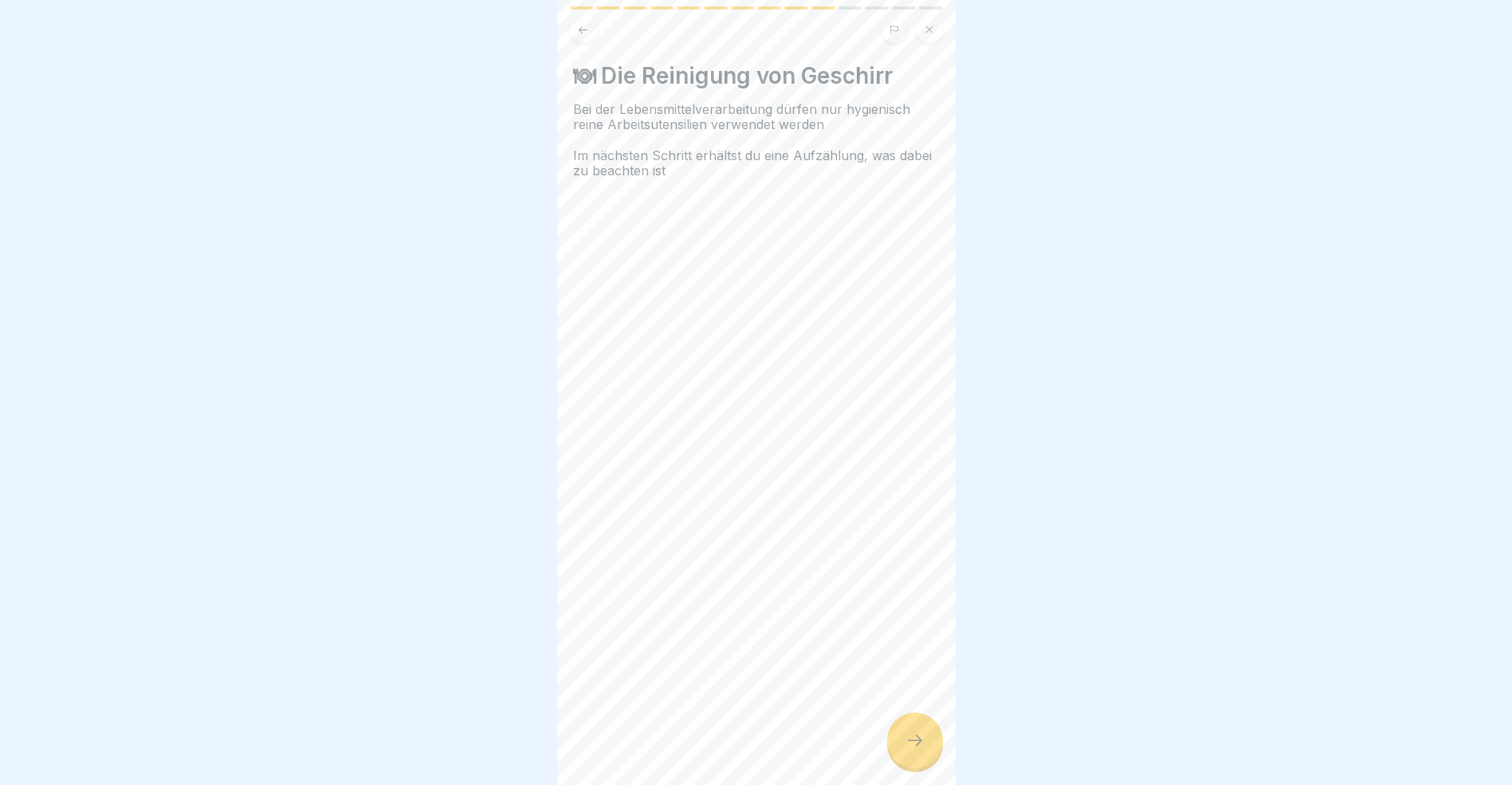
click at [919, 750] on icon at bounding box center [915, 740] width 19 height 19
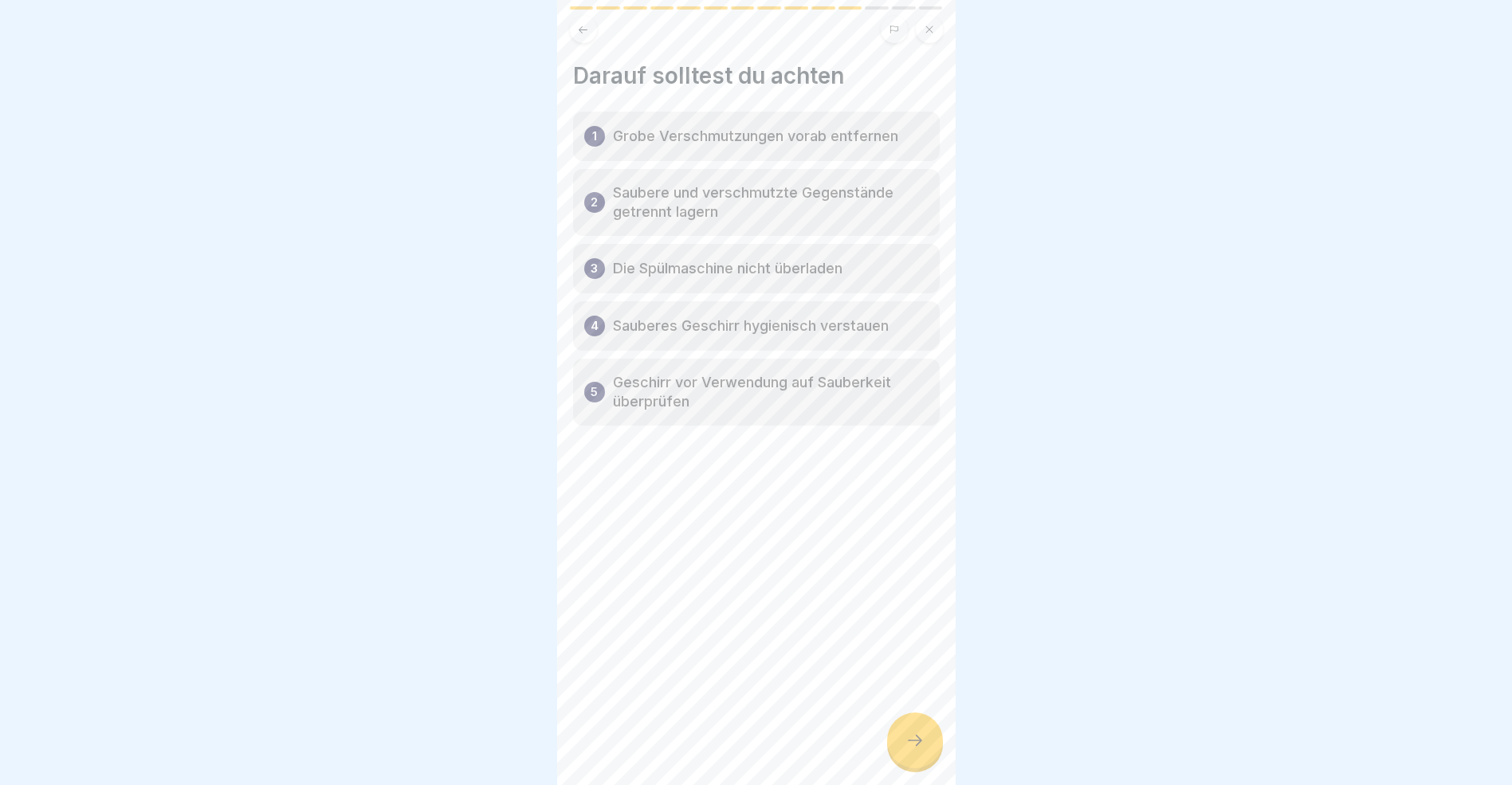
click at [919, 750] on icon at bounding box center [915, 740] width 19 height 19
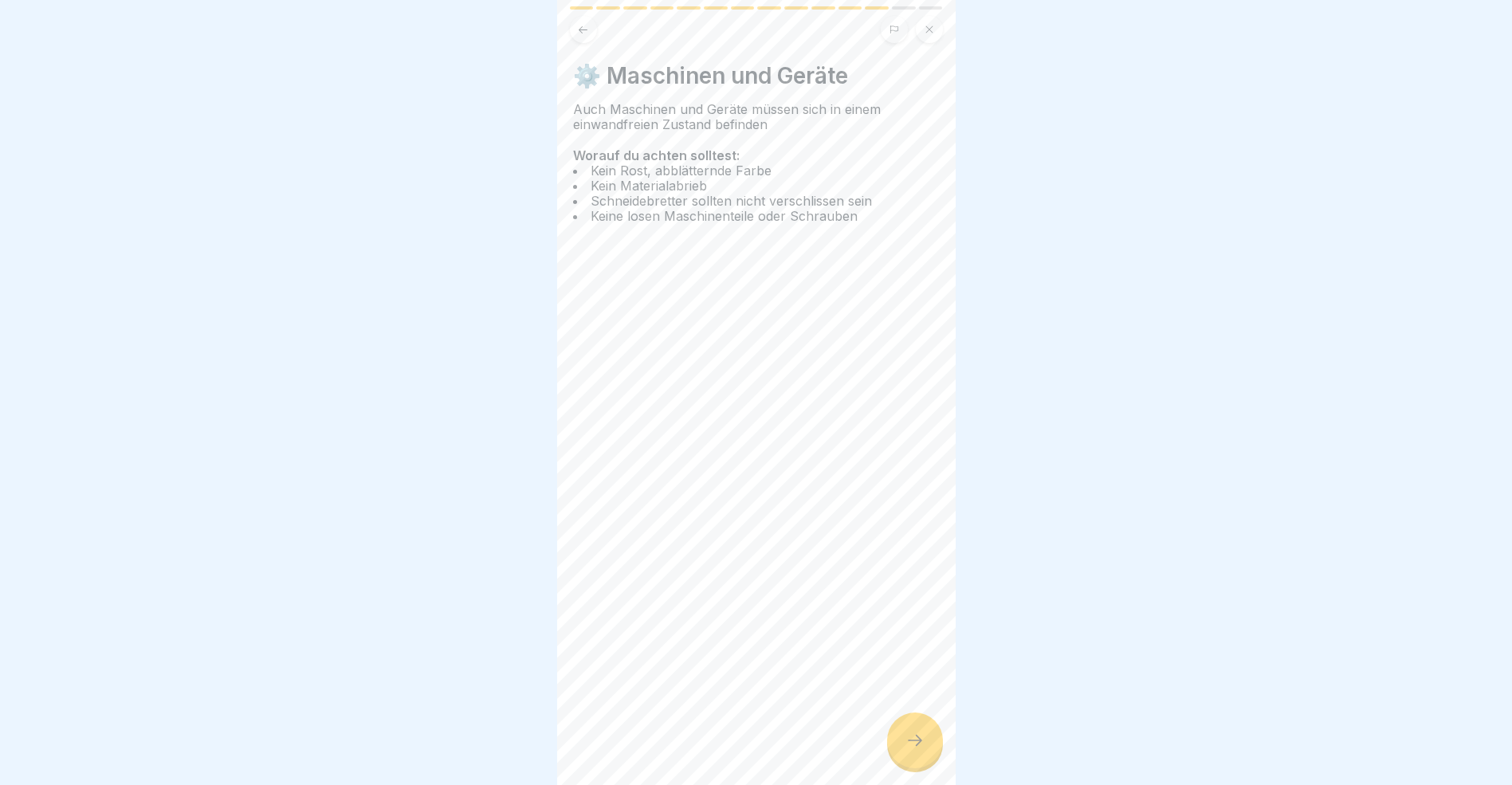
click at [919, 750] on icon at bounding box center [915, 740] width 19 height 19
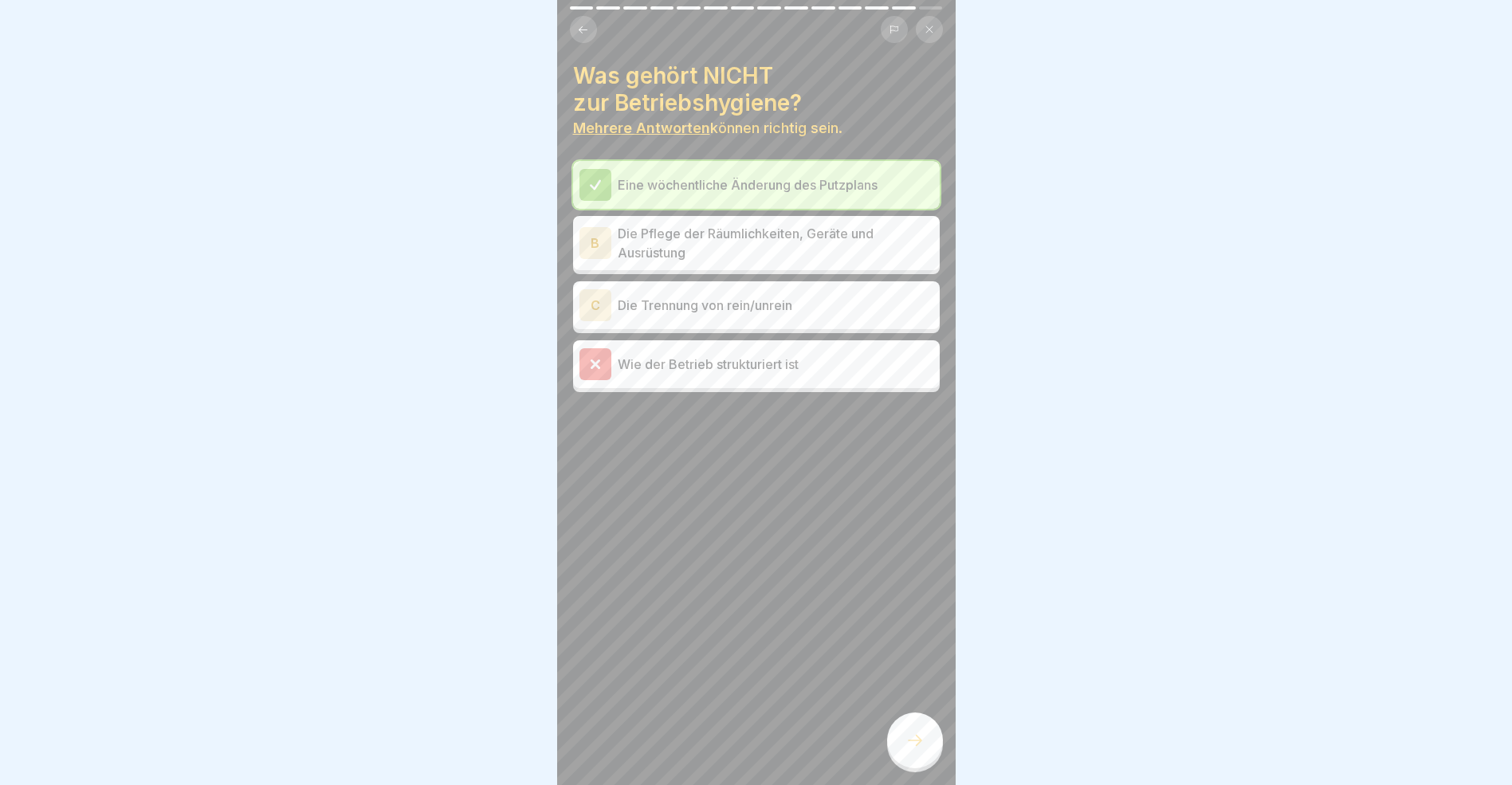
click at [596, 363] on icon at bounding box center [595, 363] width 7 height 7
click at [932, 28] on icon at bounding box center [930, 30] width 10 height 10
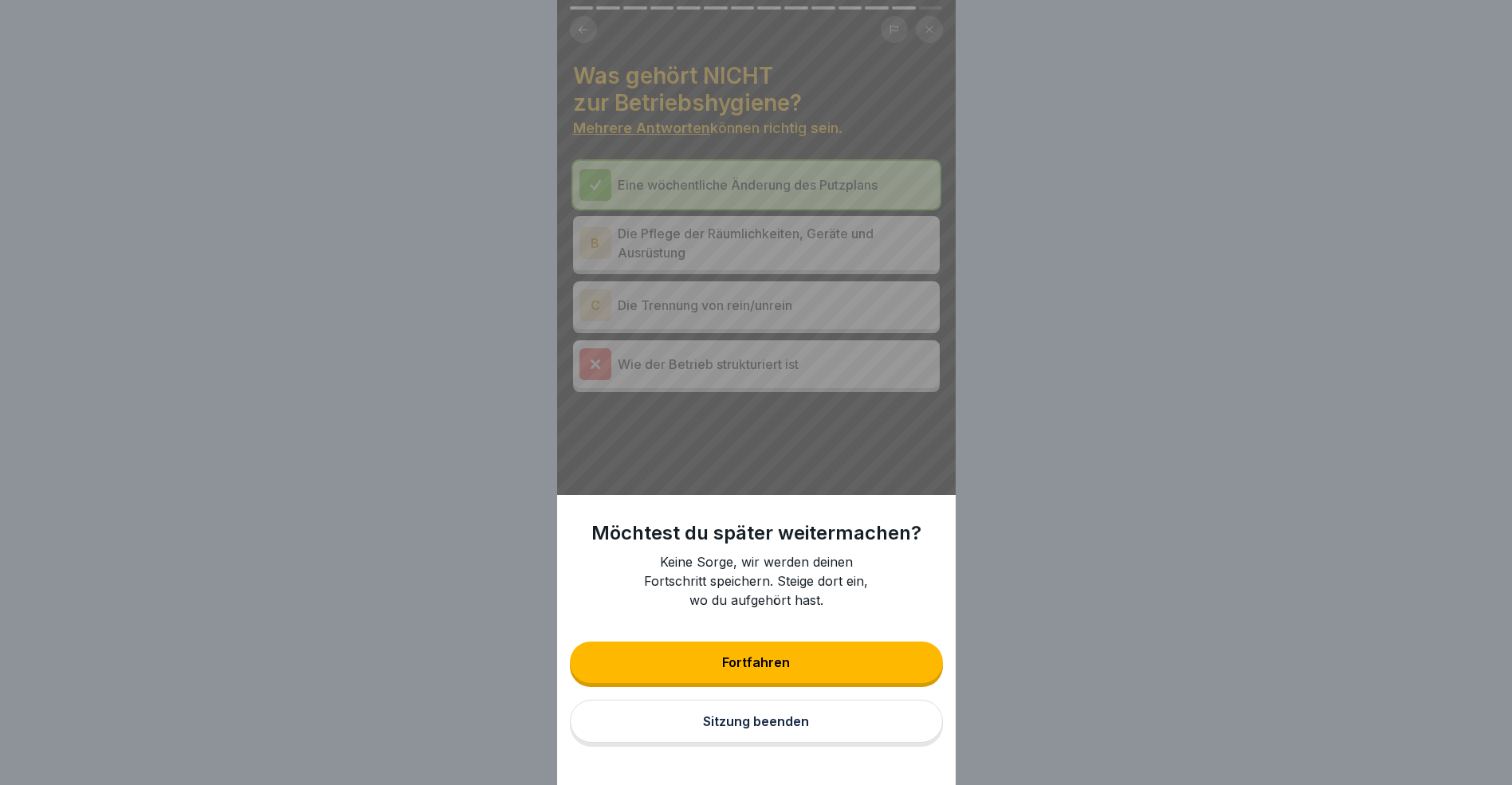
click at [787, 741] on button "Sitzung beenden" at bounding box center [756, 721] width 373 height 43
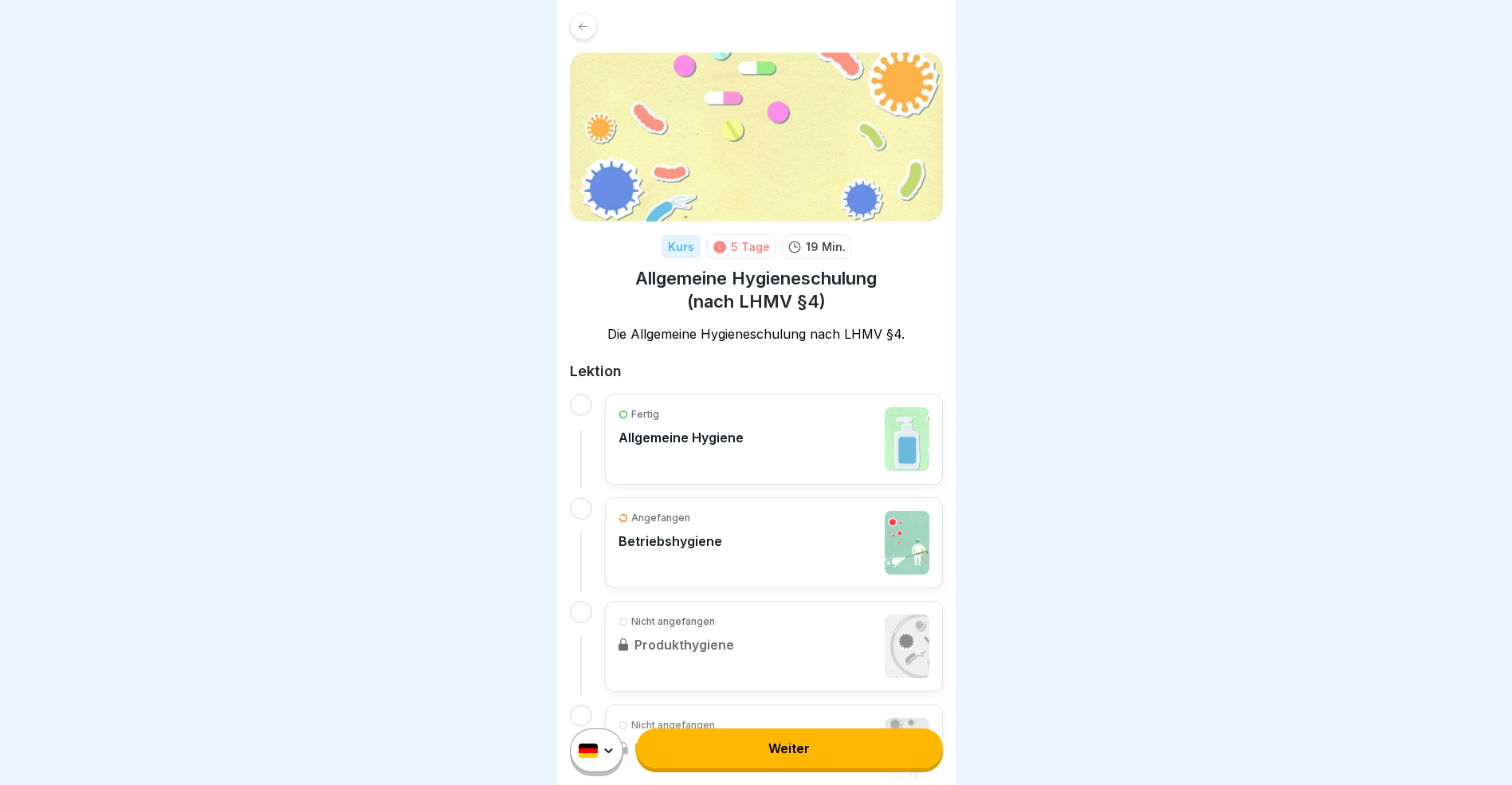
click at [834, 768] on link "Weiter" at bounding box center [789, 748] width 306 height 40
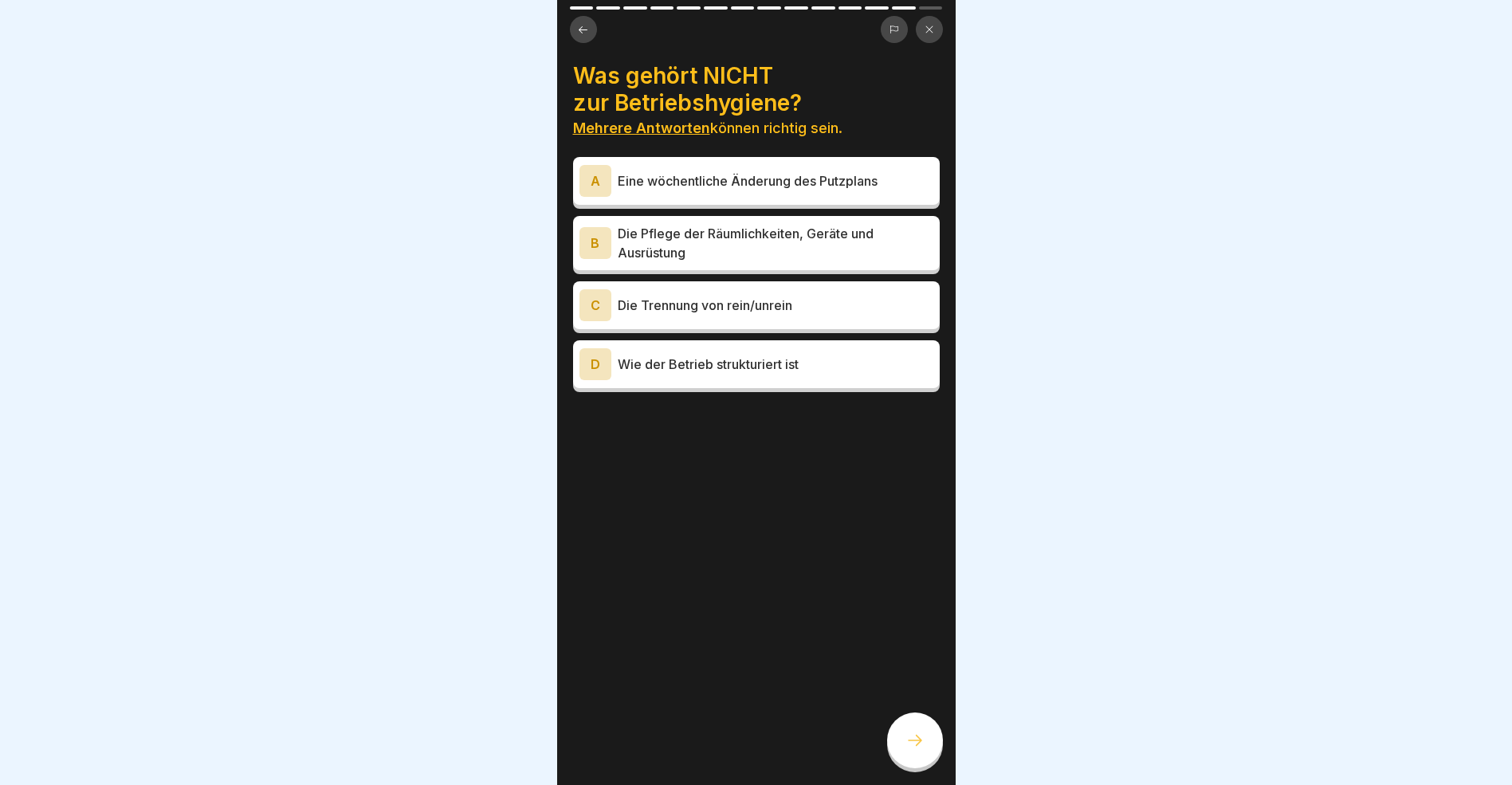
click at [585, 29] on icon at bounding box center [583, 30] width 12 height 12
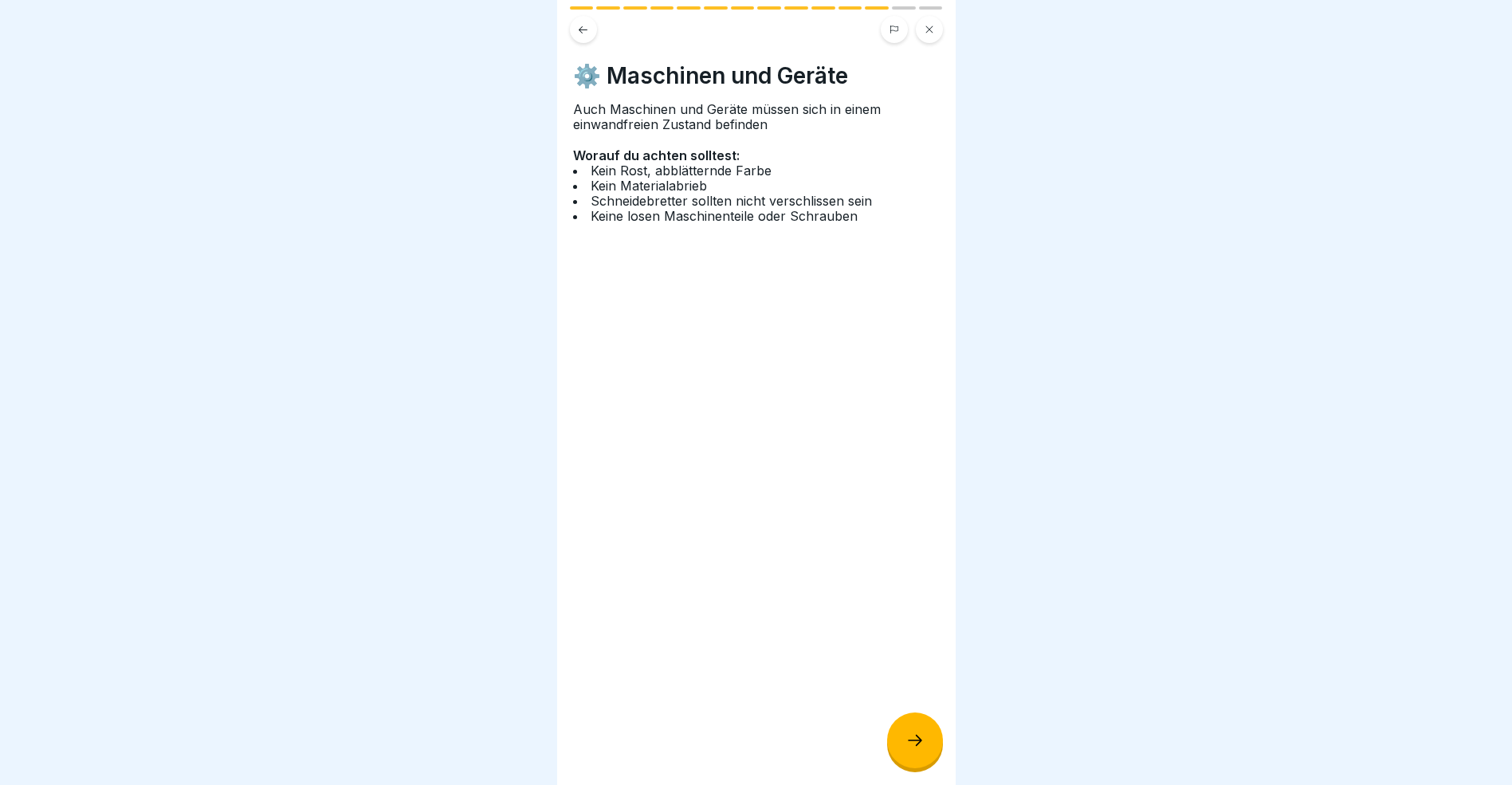
click at [585, 29] on icon at bounding box center [583, 30] width 12 height 12
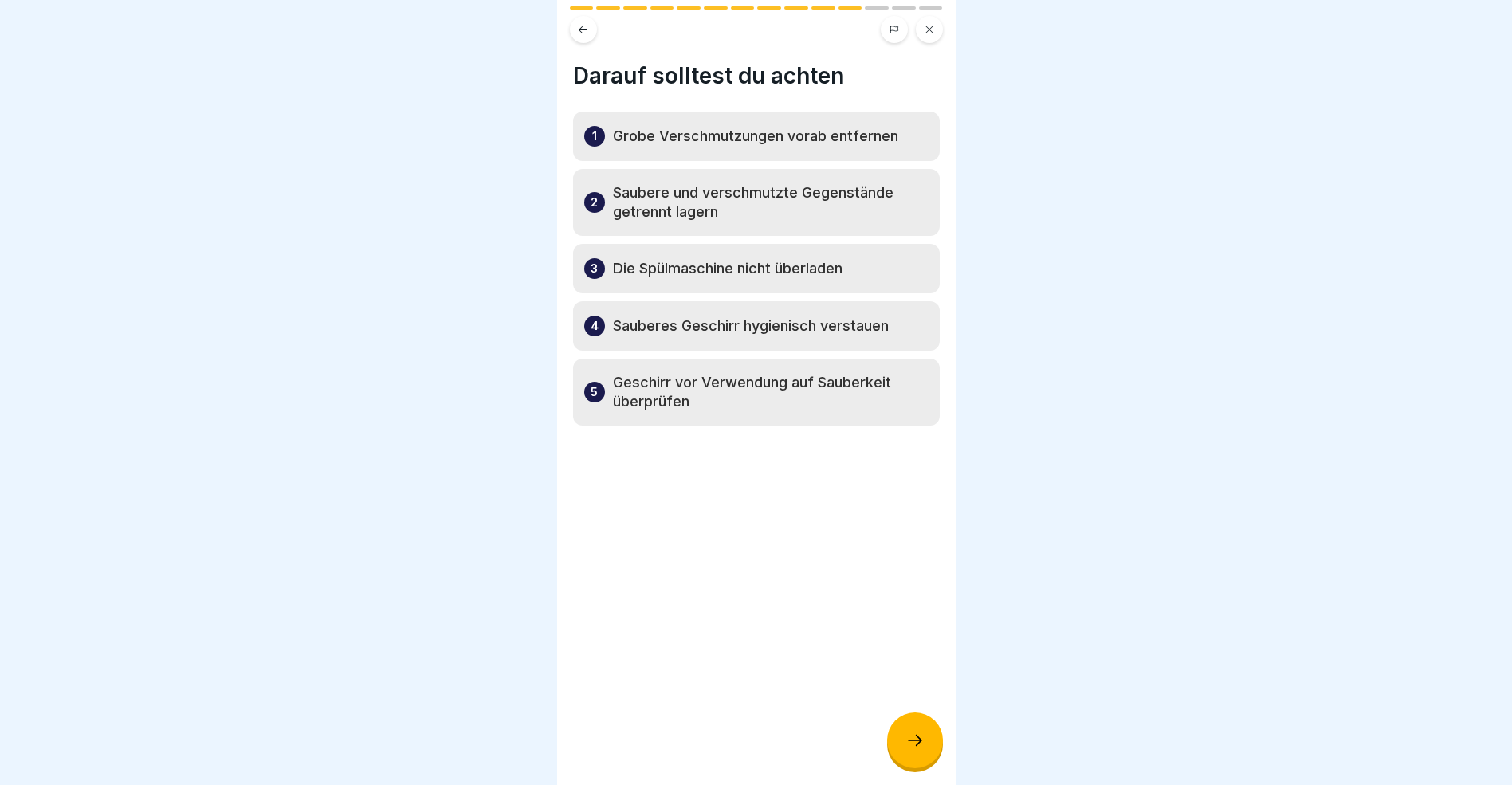
click at [585, 29] on icon at bounding box center [583, 30] width 12 height 12
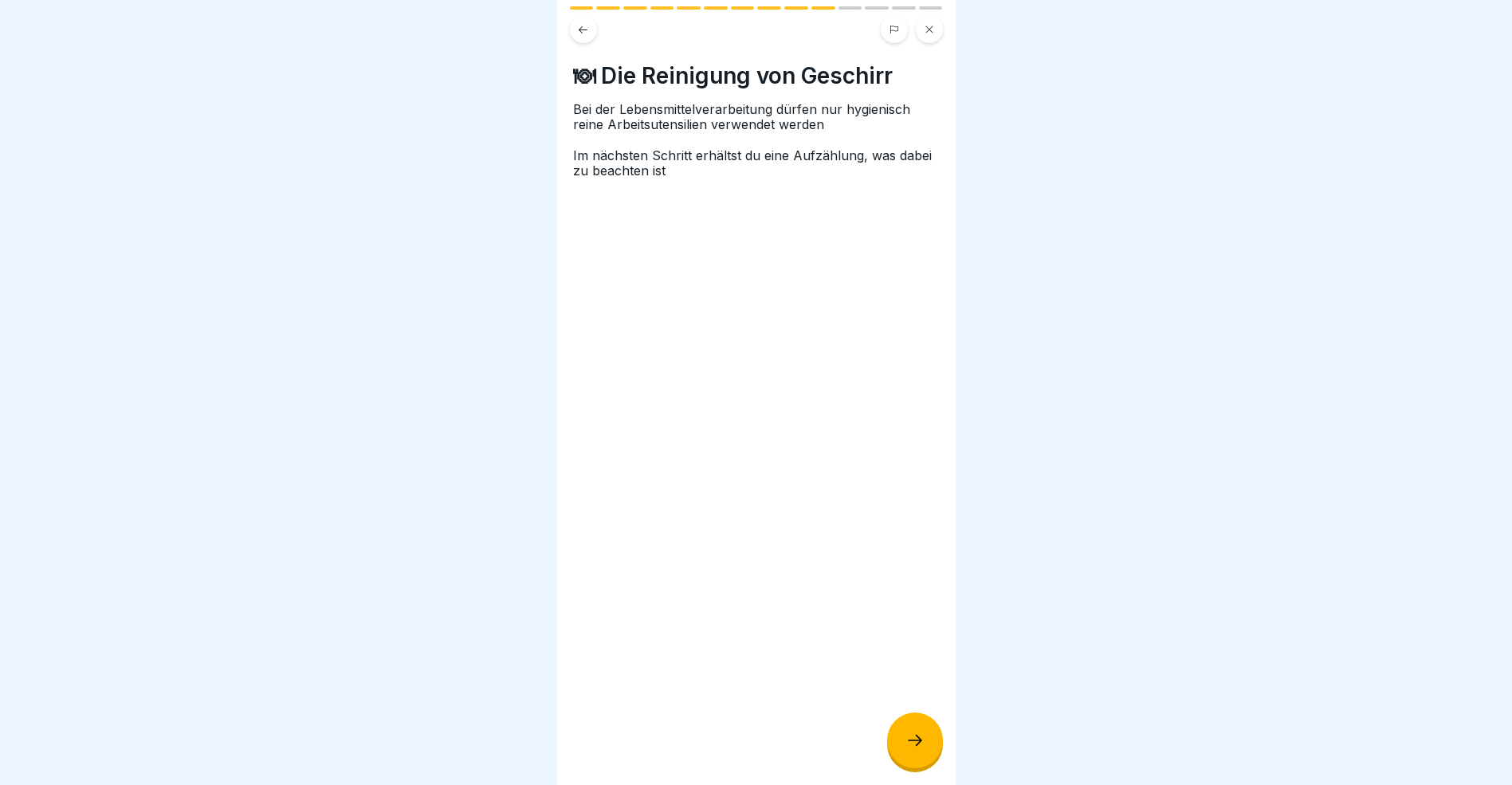
click at [585, 29] on icon at bounding box center [583, 30] width 12 height 12
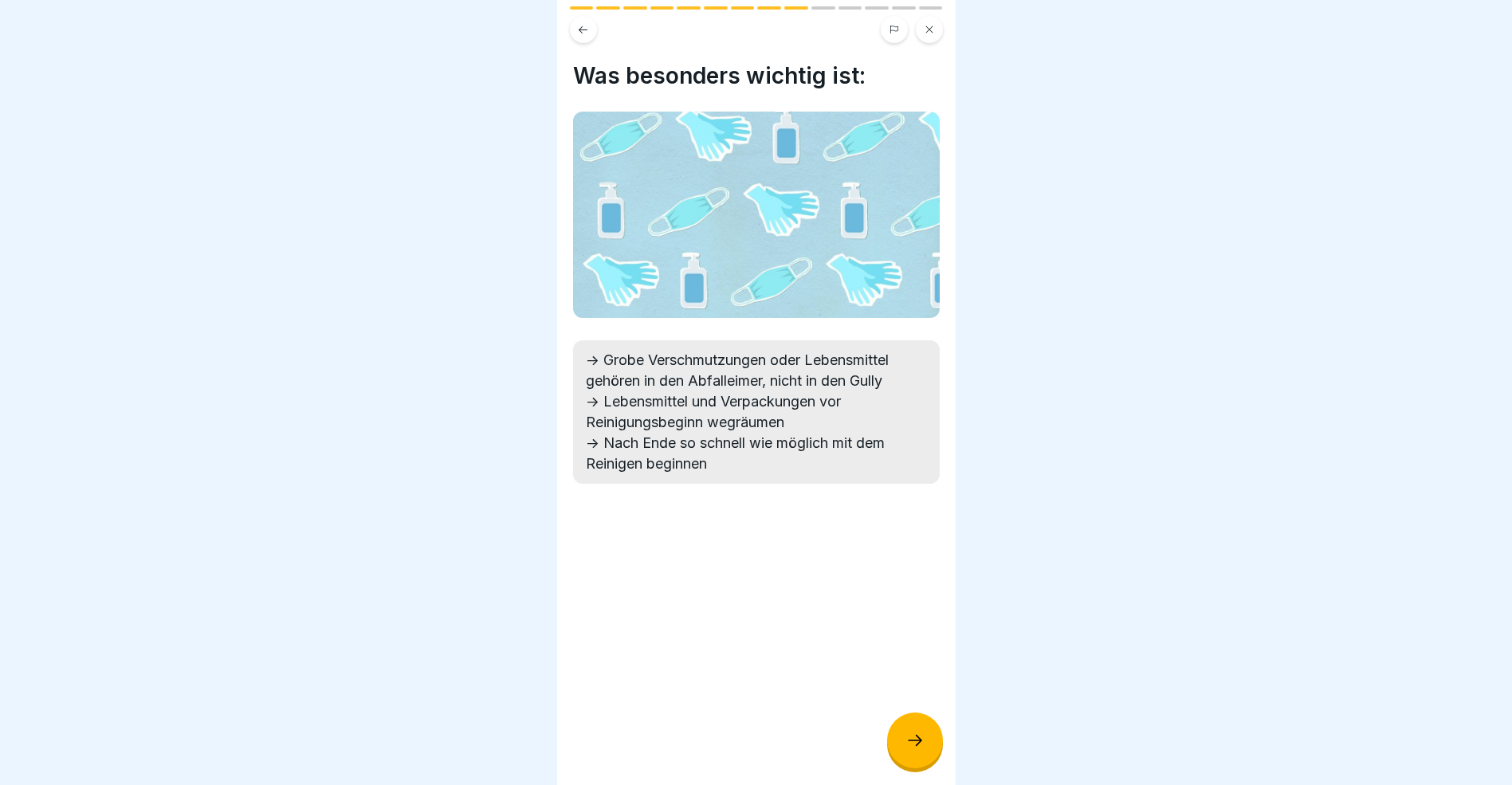
click at [585, 29] on icon at bounding box center [583, 30] width 12 height 12
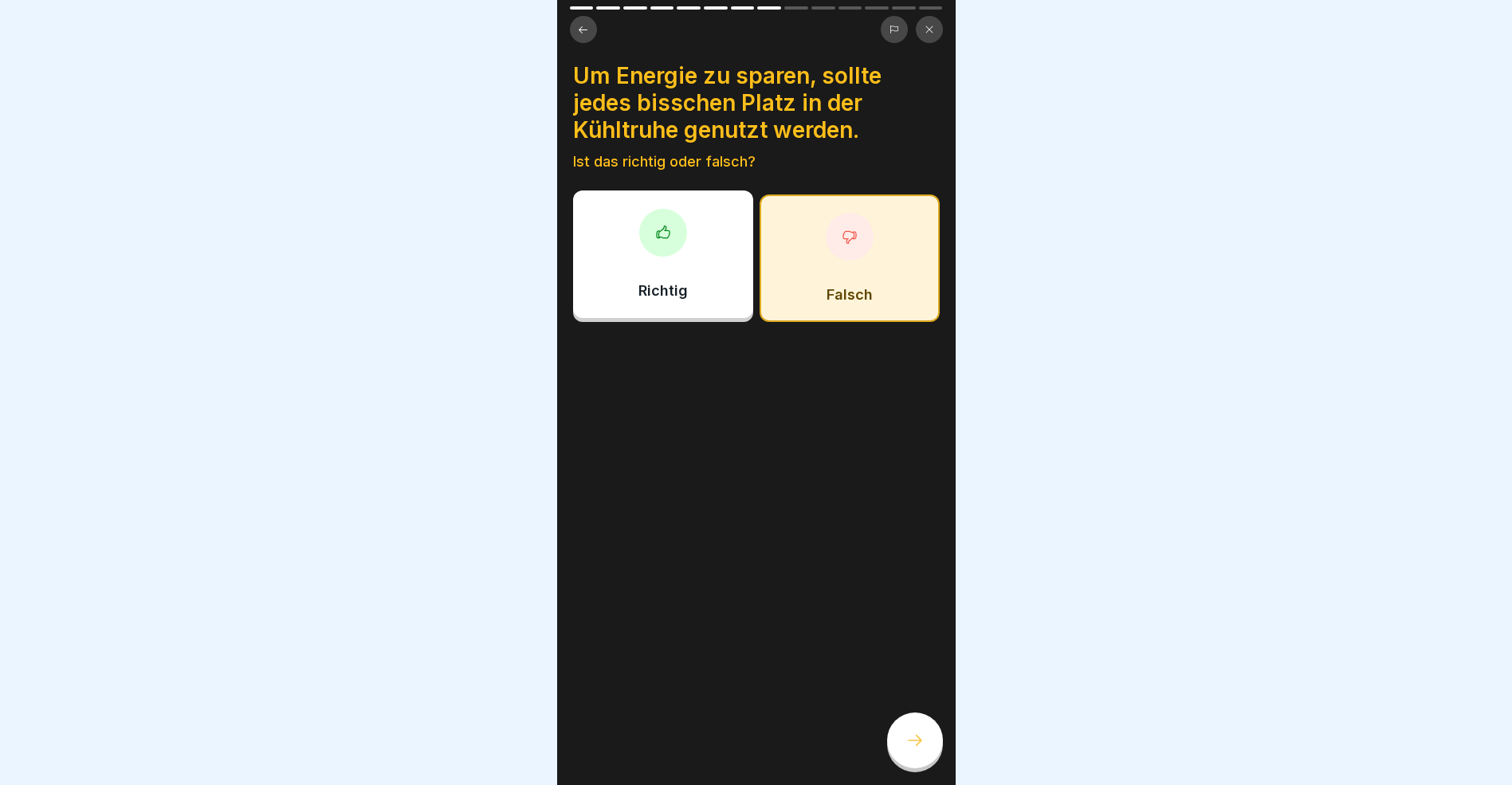
click at [585, 29] on icon at bounding box center [583, 30] width 12 height 12
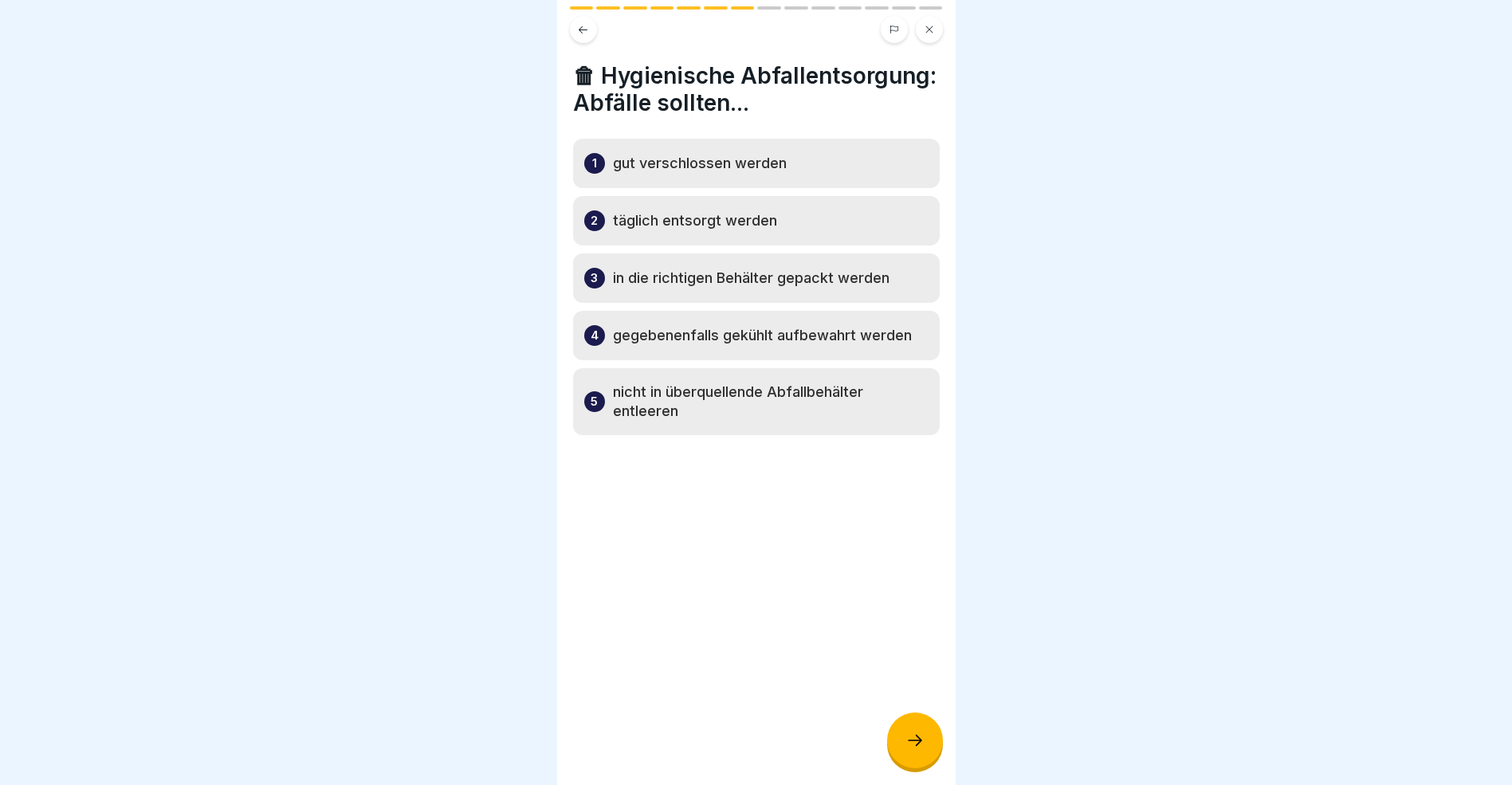
click at [585, 29] on icon at bounding box center [583, 30] width 12 height 12
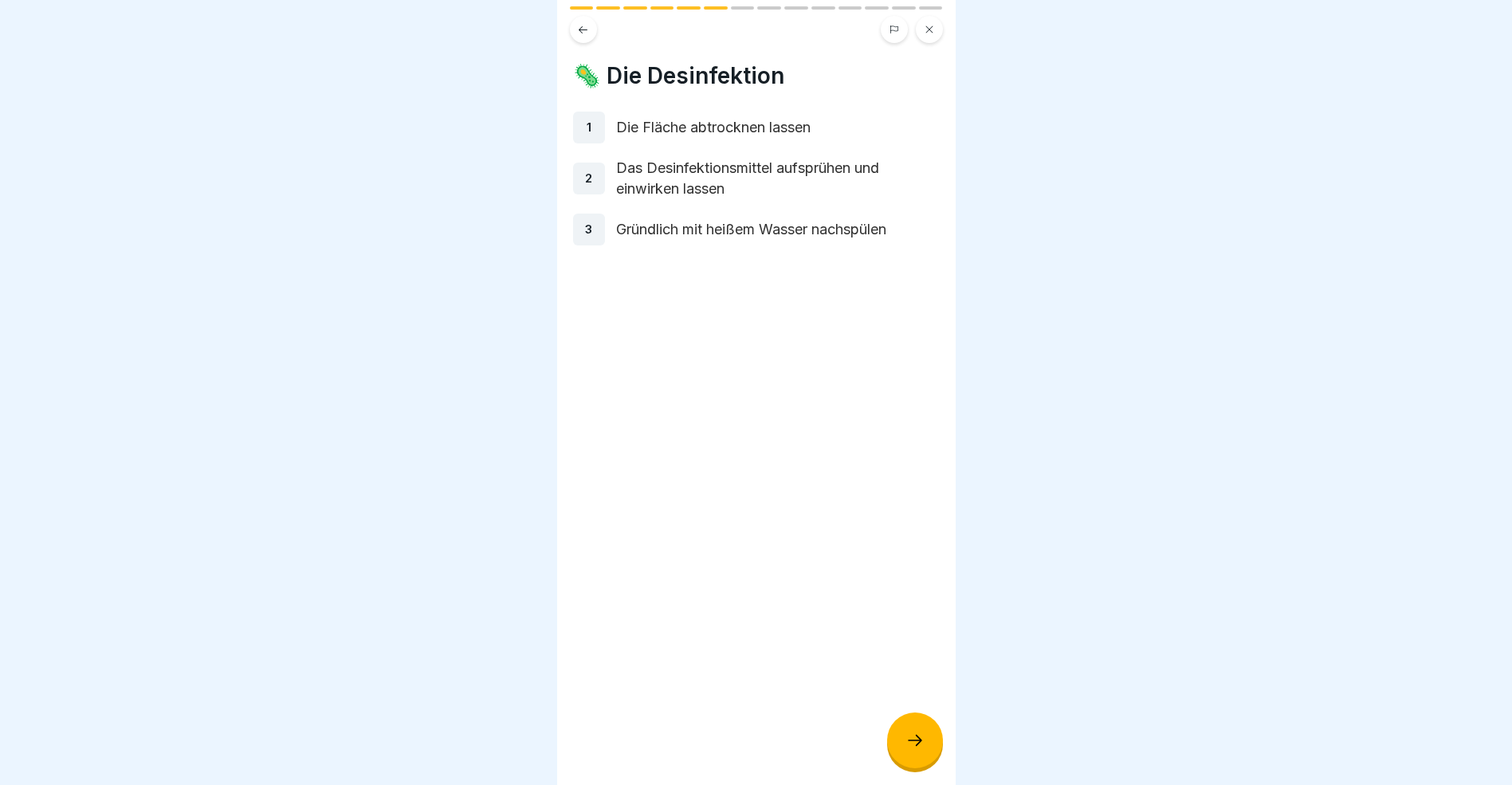
click at [585, 29] on icon at bounding box center [583, 30] width 12 height 12
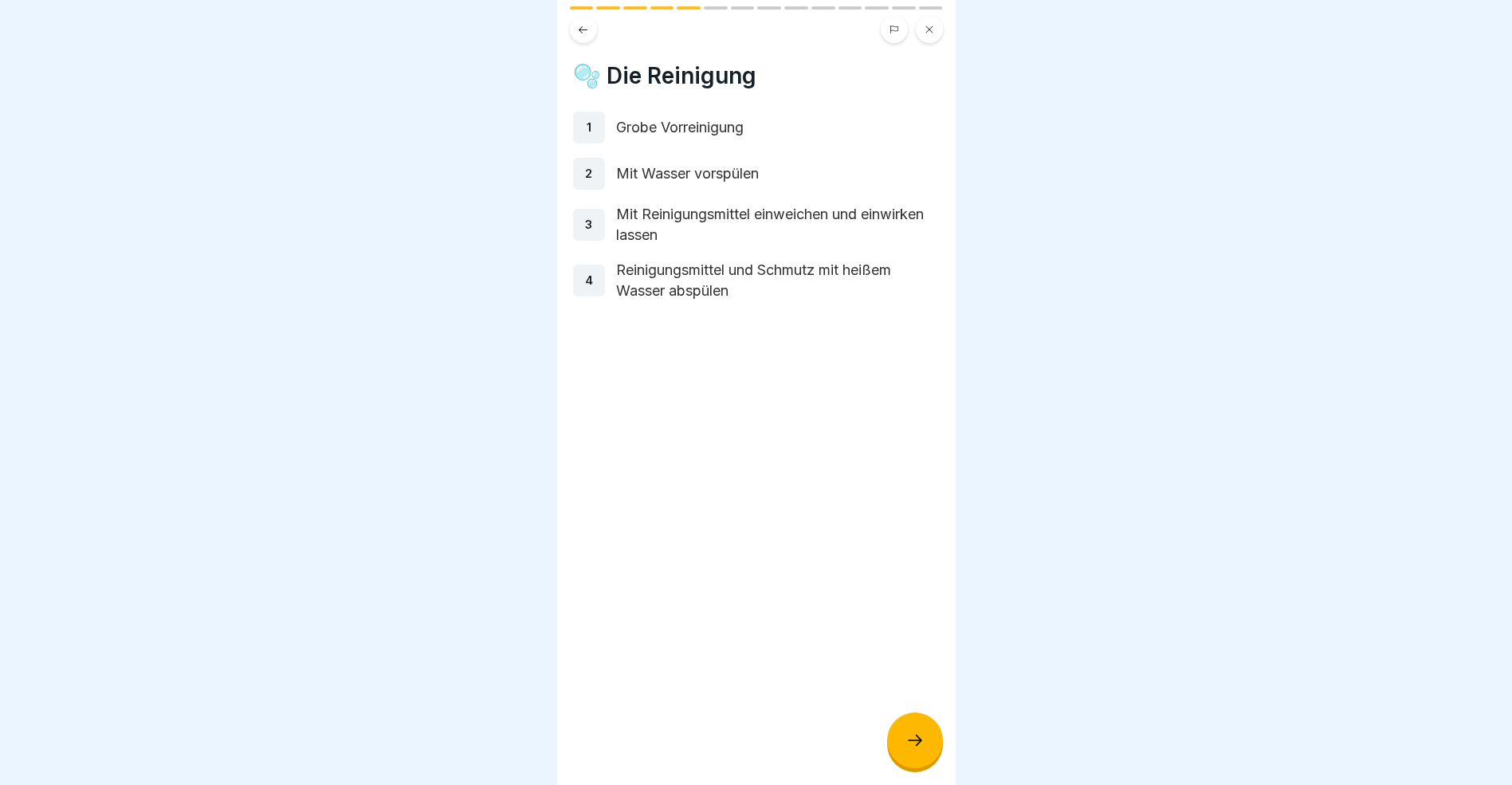
click at [585, 29] on icon at bounding box center [583, 30] width 12 height 12
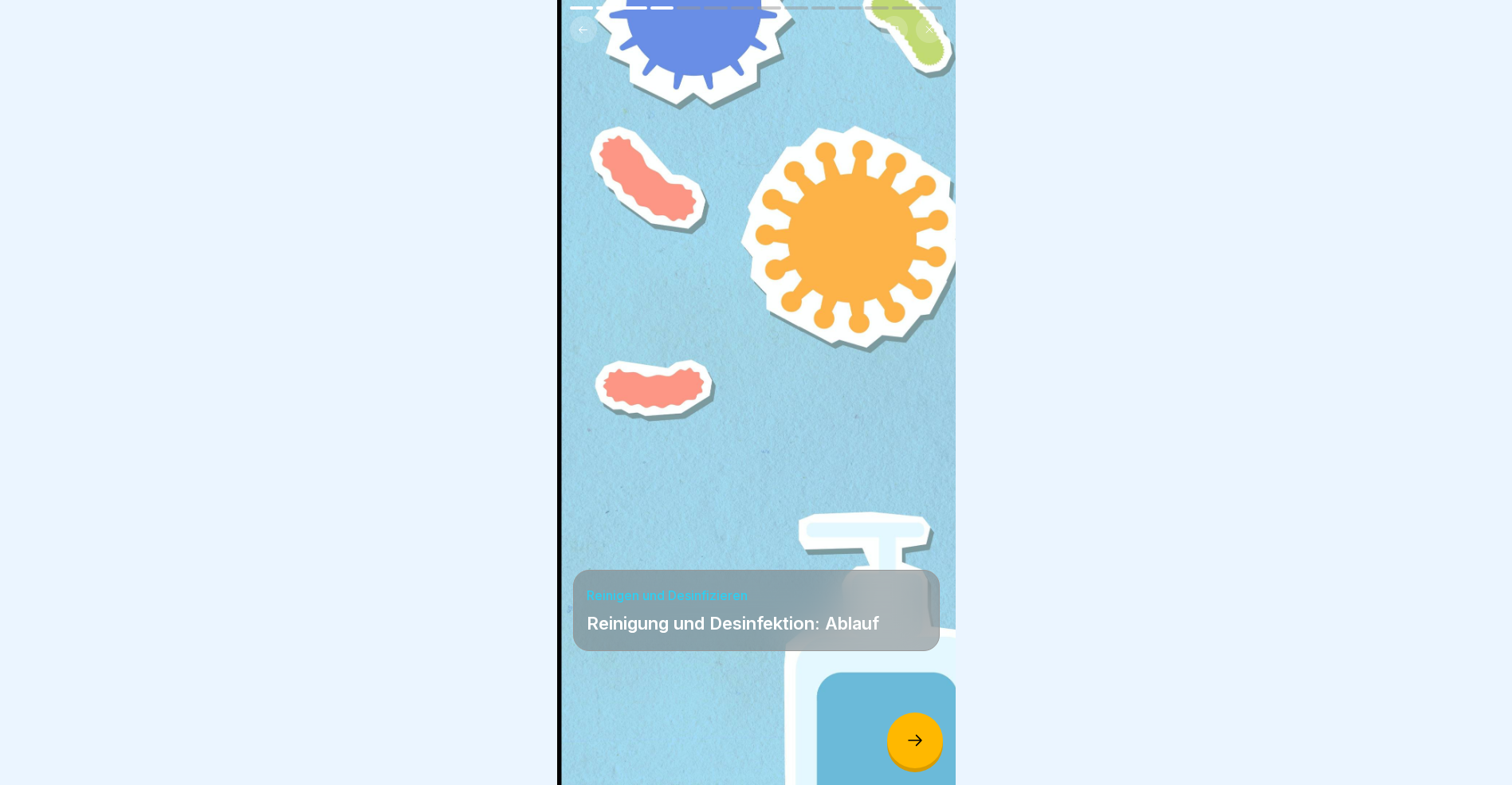
click at [585, 29] on icon at bounding box center [583, 30] width 12 height 12
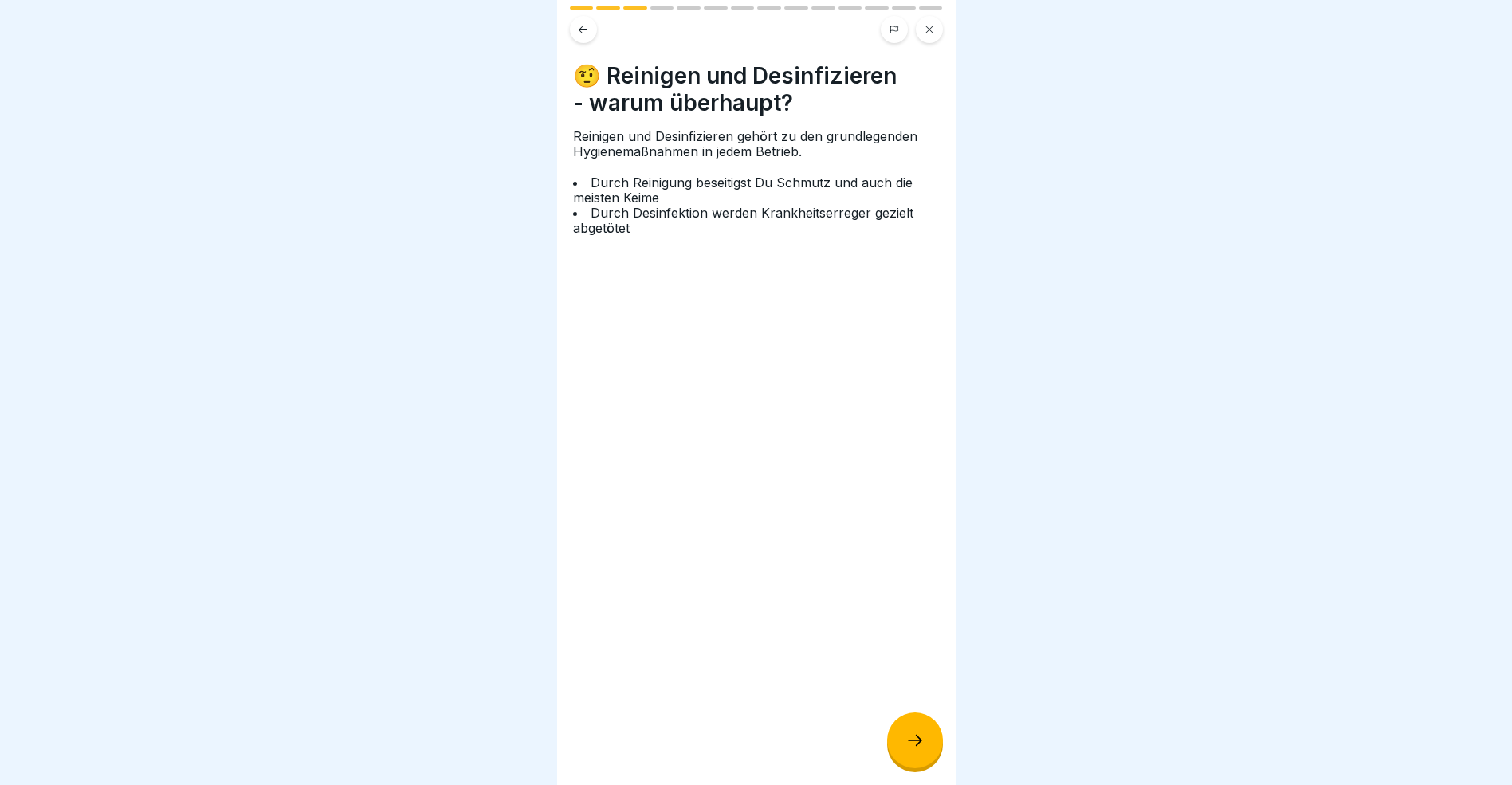
click at [590, 70] on h4 "🤨 Reinigen und Desinfizieren - warum überhaupt?" at bounding box center [756, 89] width 367 height 54
click at [591, 32] on button at bounding box center [583, 29] width 27 height 27
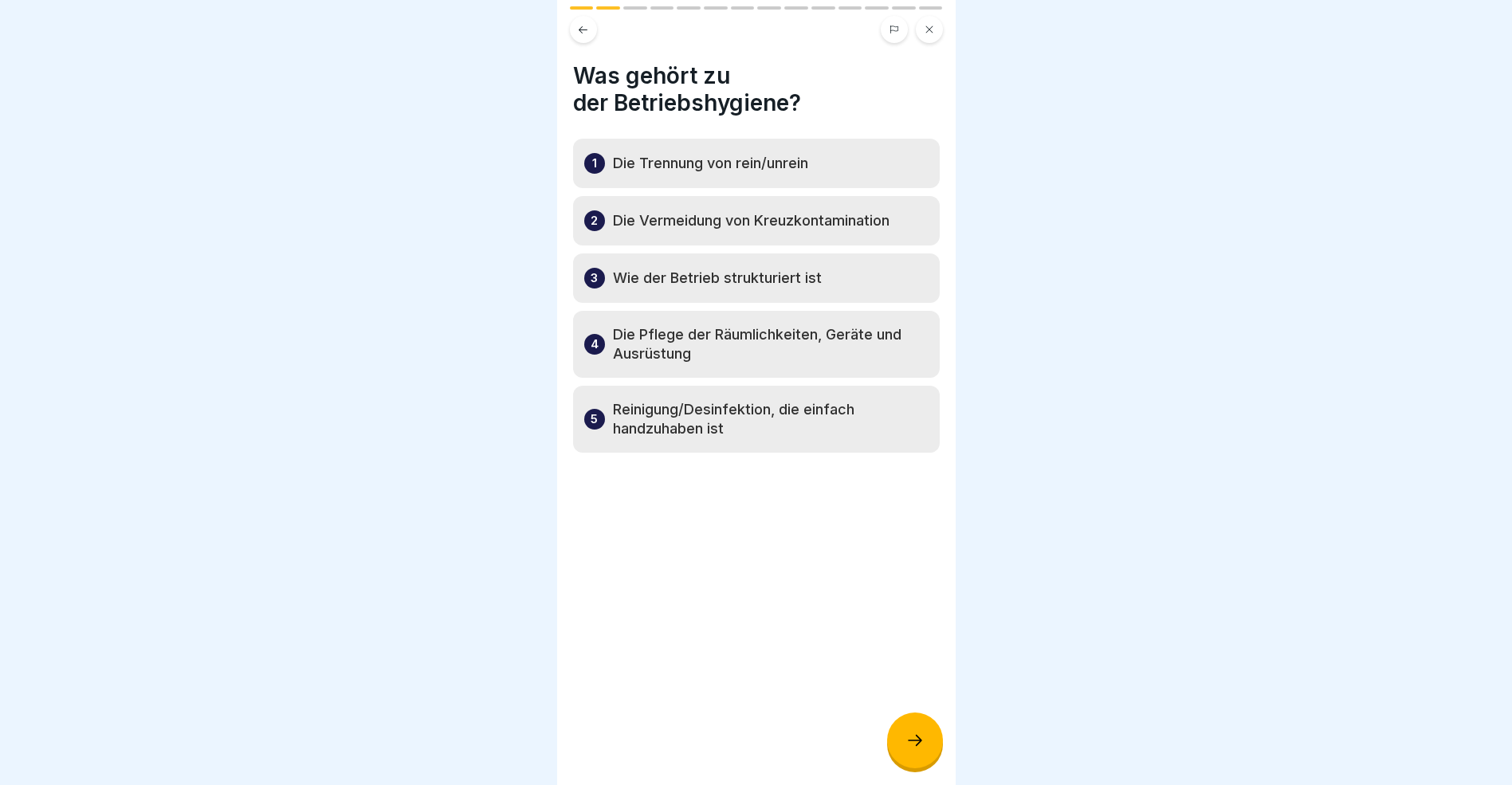
click at [916, 750] on icon at bounding box center [915, 740] width 19 height 19
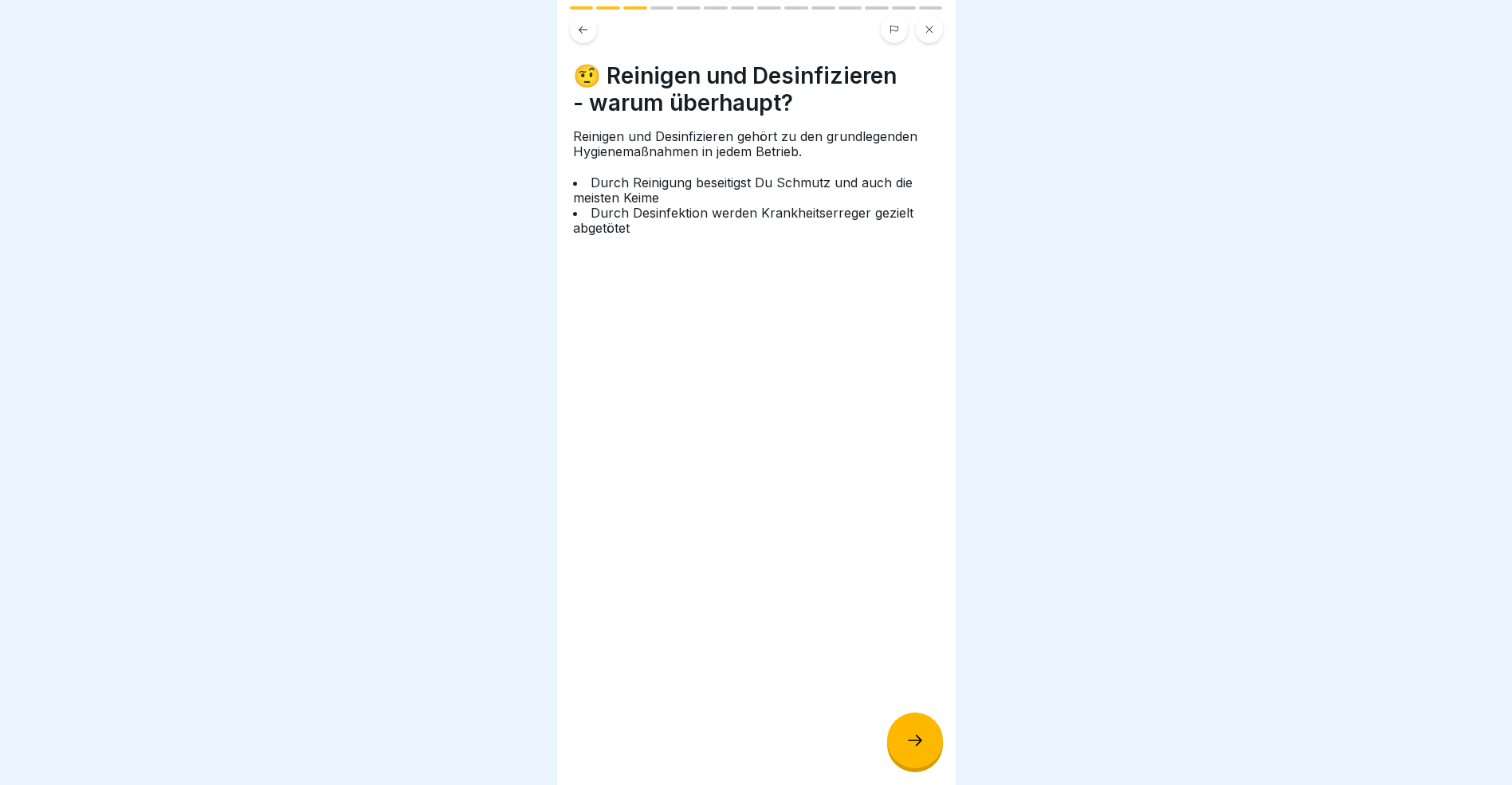
click at [916, 750] on icon at bounding box center [915, 740] width 19 height 19
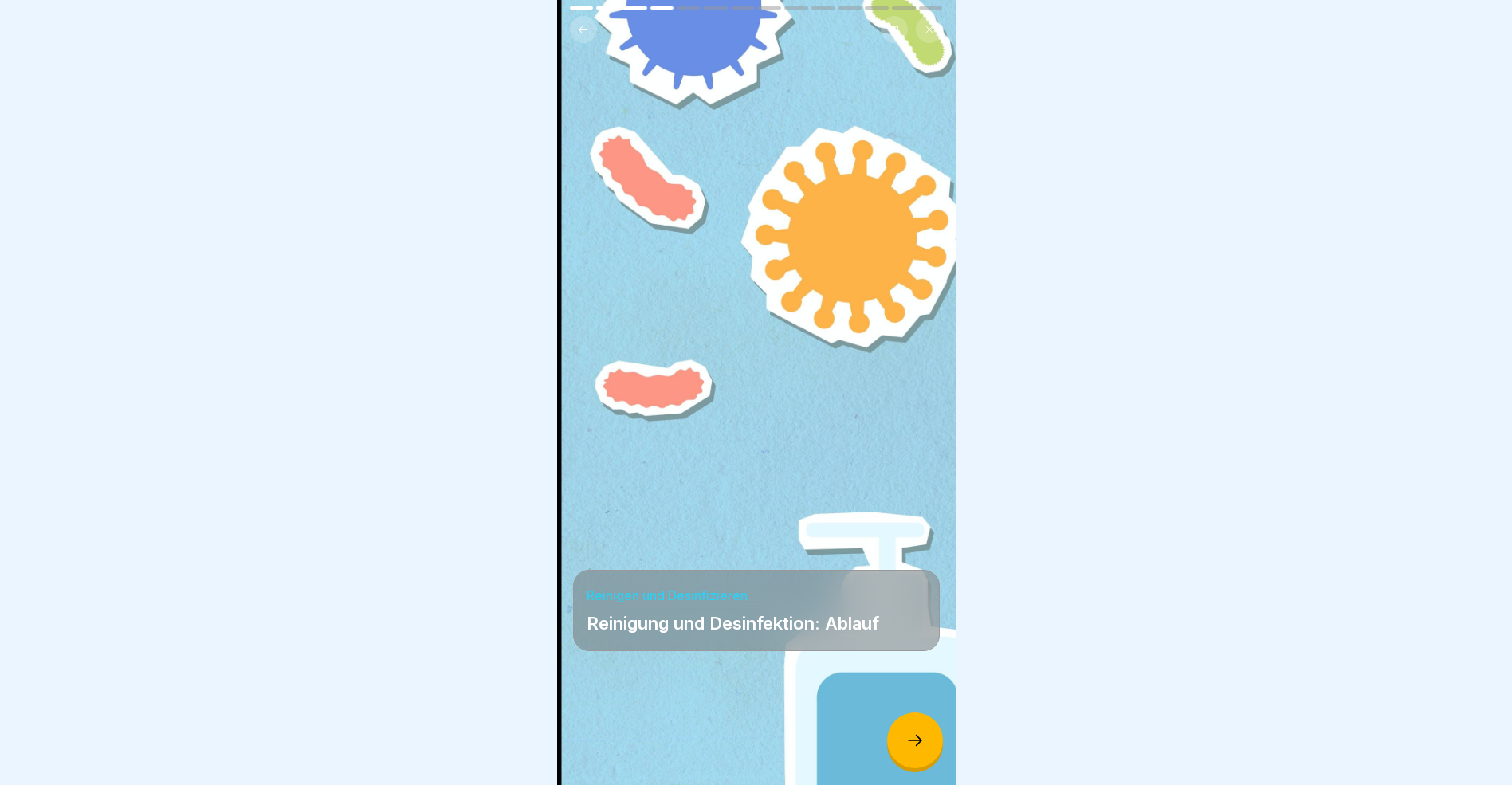
click at [916, 750] on icon at bounding box center [915, 740] width 19 height 19
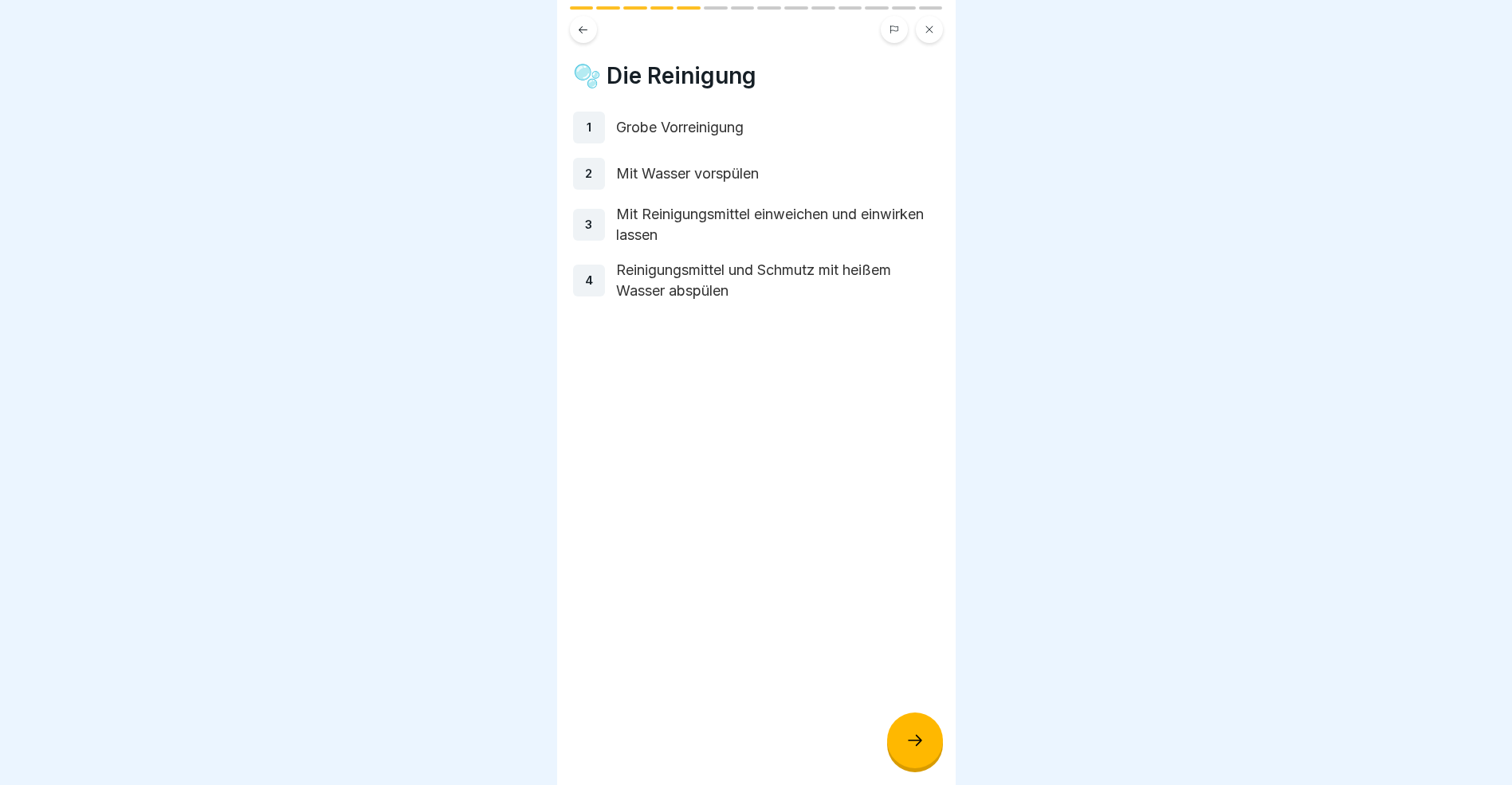
click at [916, 750] on icon at bounding box center [915, 740] width 19 height 19
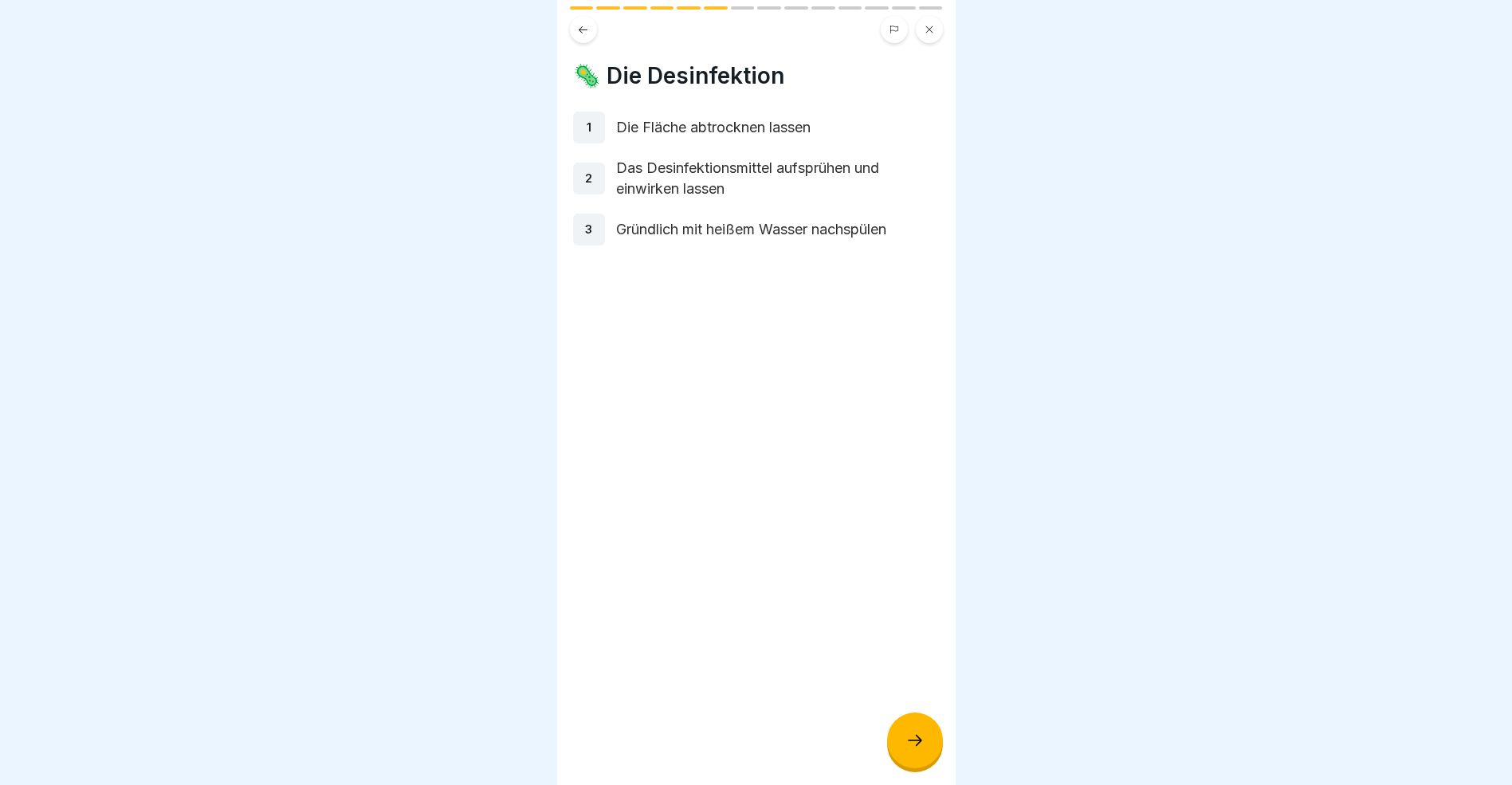
click at [916, 750] on icon at bounding box center [915, 740] width 19 height 19
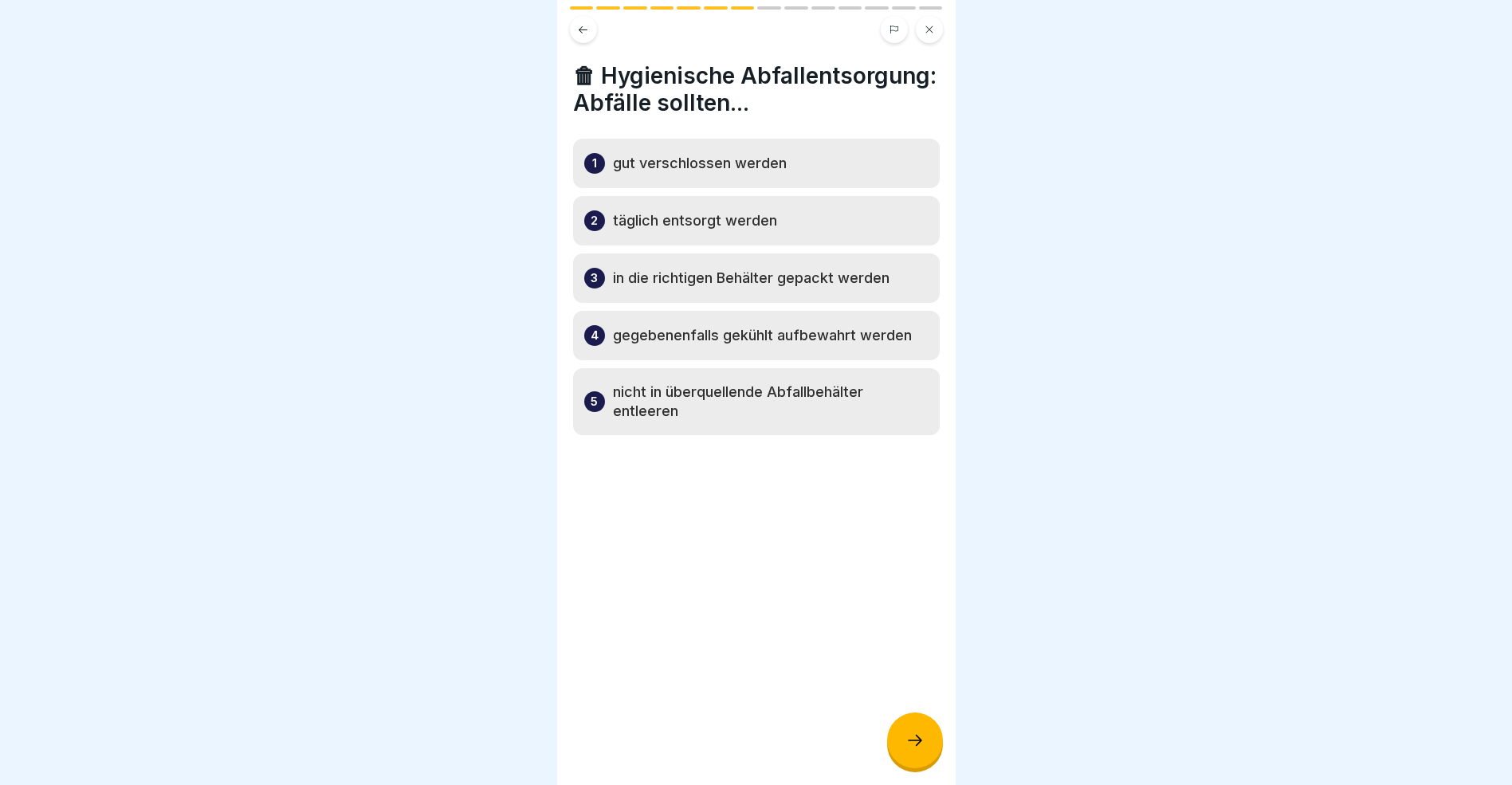
click at [916, 750] on icon at bounding box center [915, 740] width 19 height 19
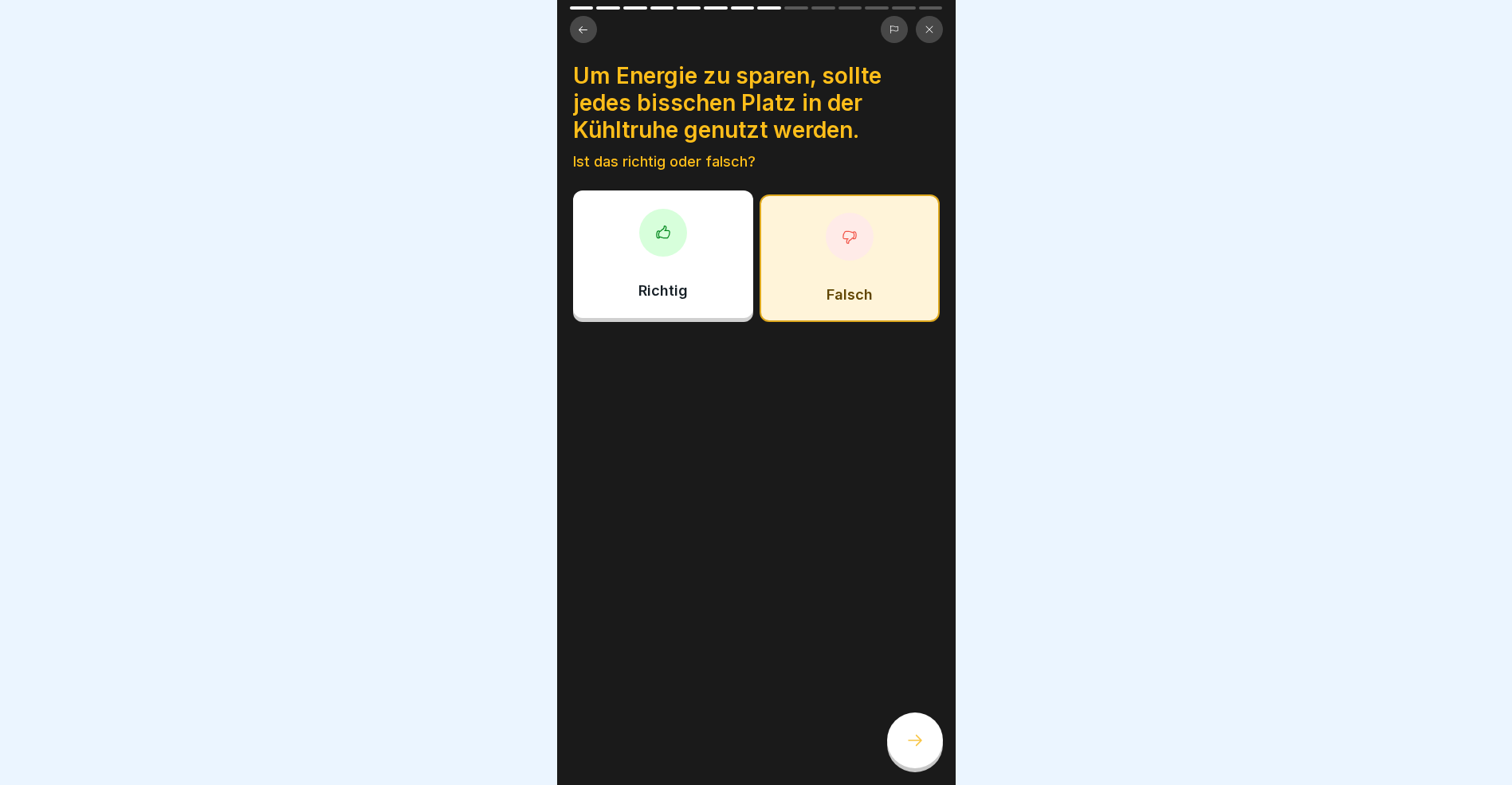
click at [830, 248] on div at bounding box center [850, 237] width 48 height 48
click at [914, 750] on icon at bounding box center [915, 740] width 19 height 19
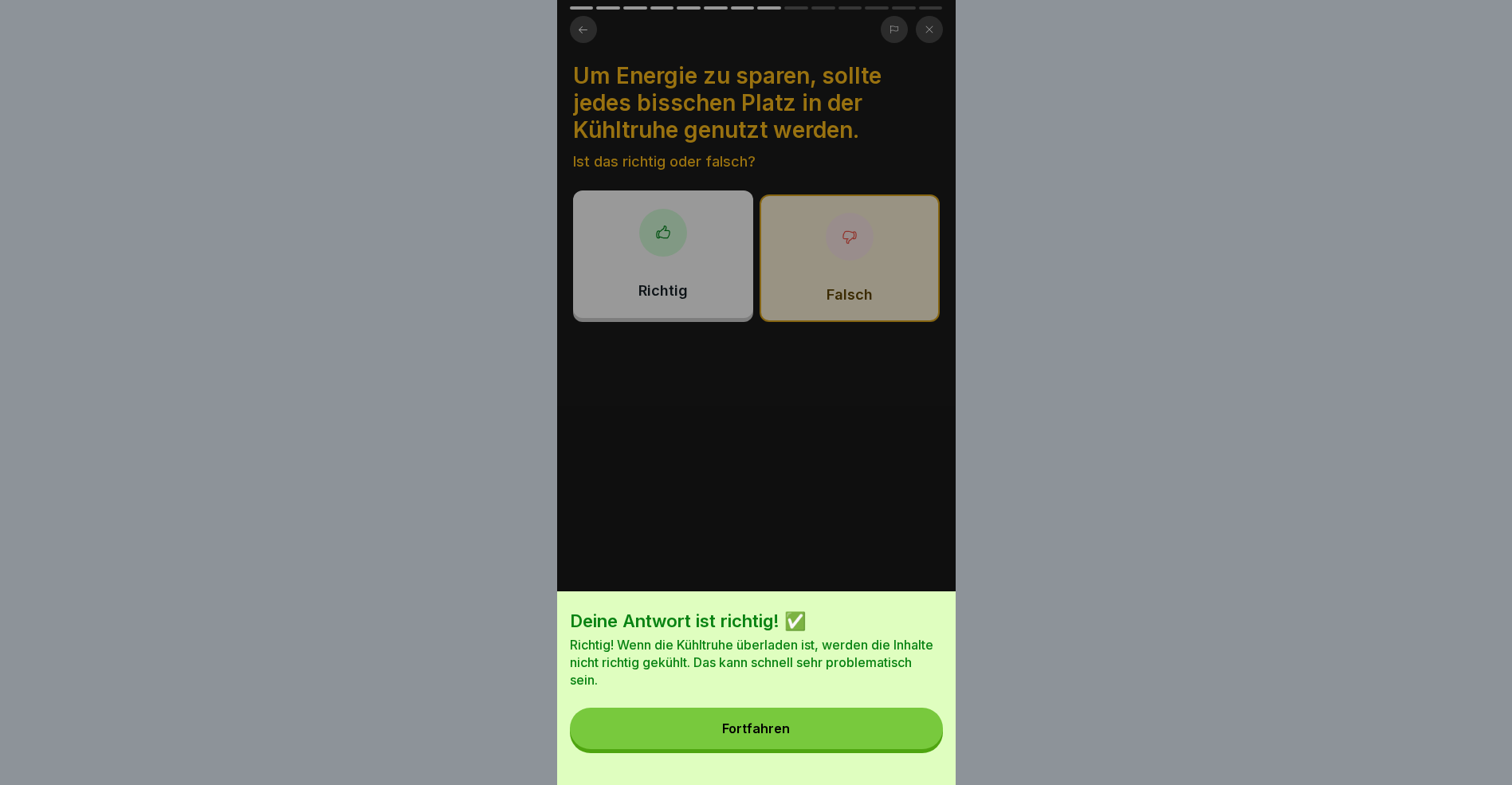
click at [890, 740] on button "Fortfahren" at bounding box center [756, 728] width 373 height 41
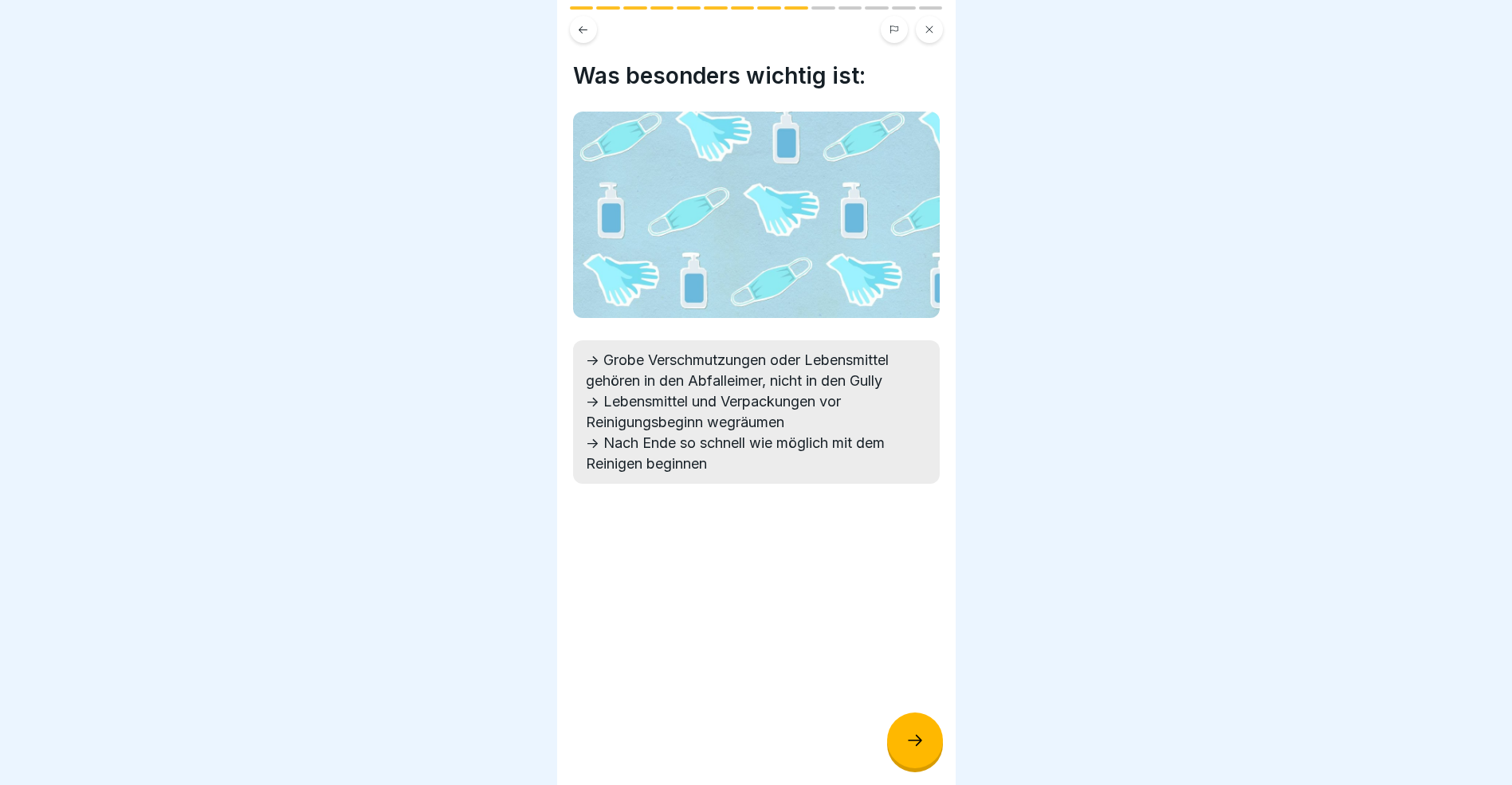
click at [908, 750] on icon at bounding box center [915, 740] width 19 height 19
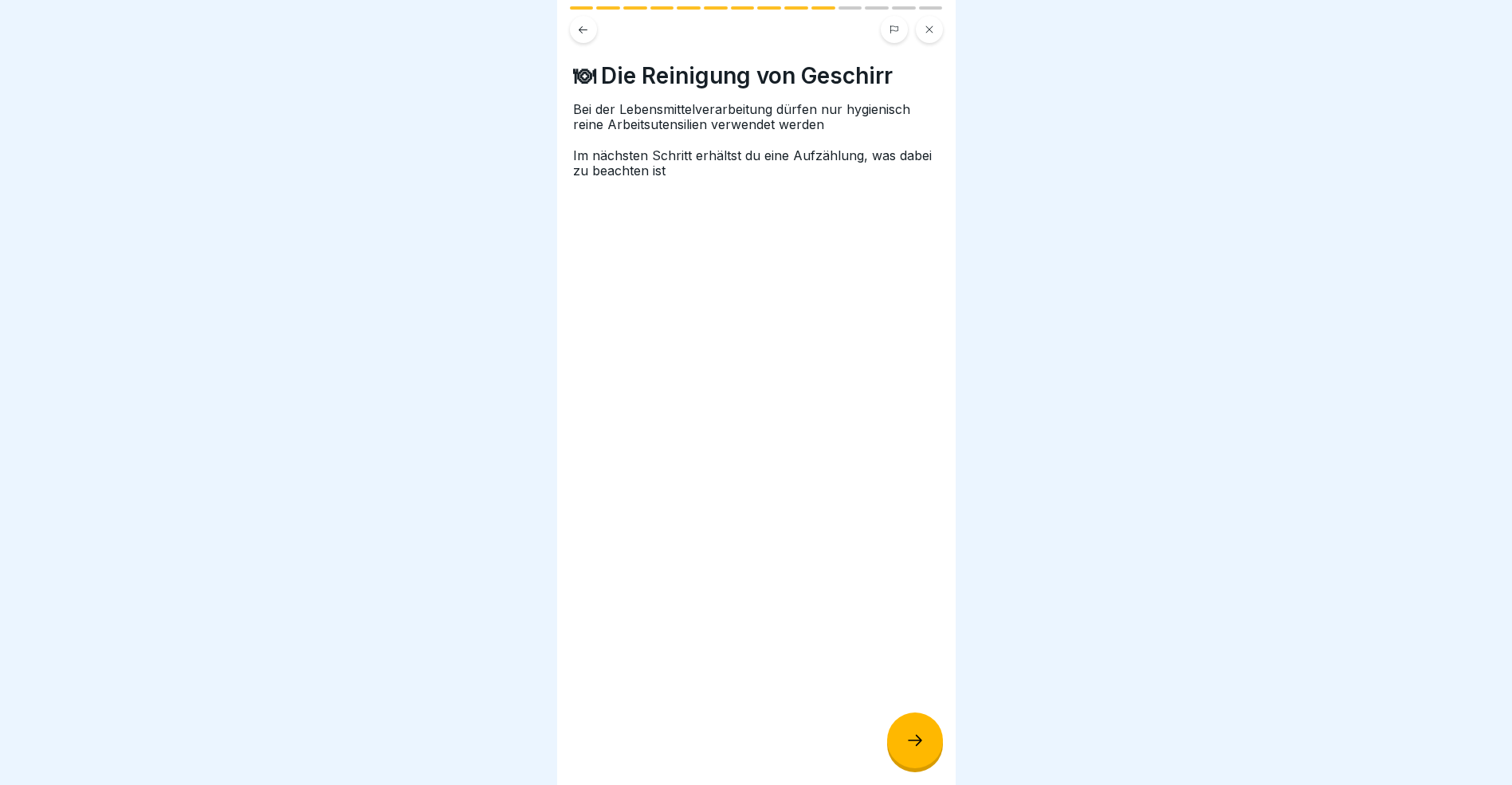
click at [908, 750] on icon at bounding box center [915, 740] width 19 height 19
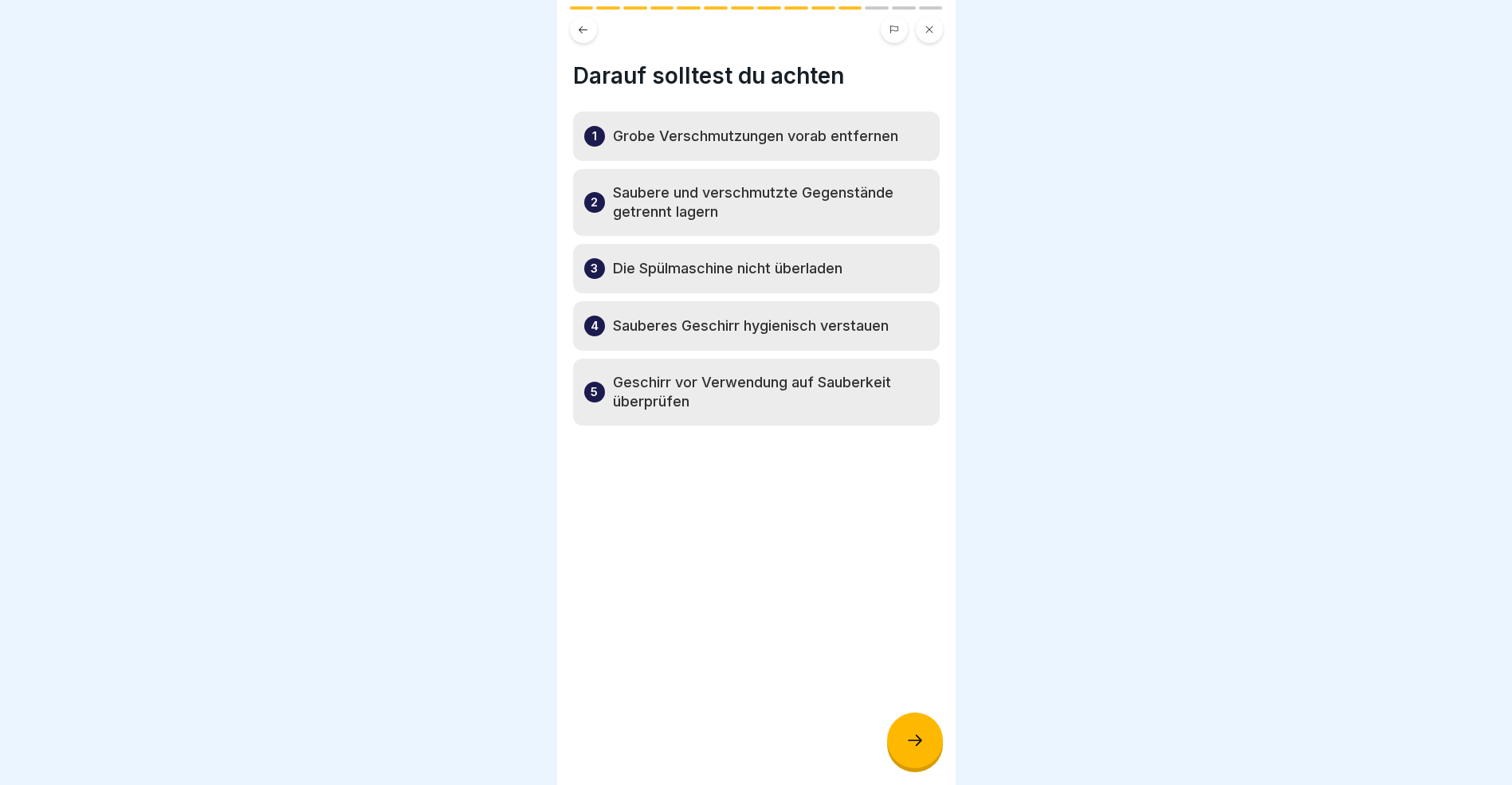
click at [912, 764] on div at bounding box center [916, 740] width 56 height 56
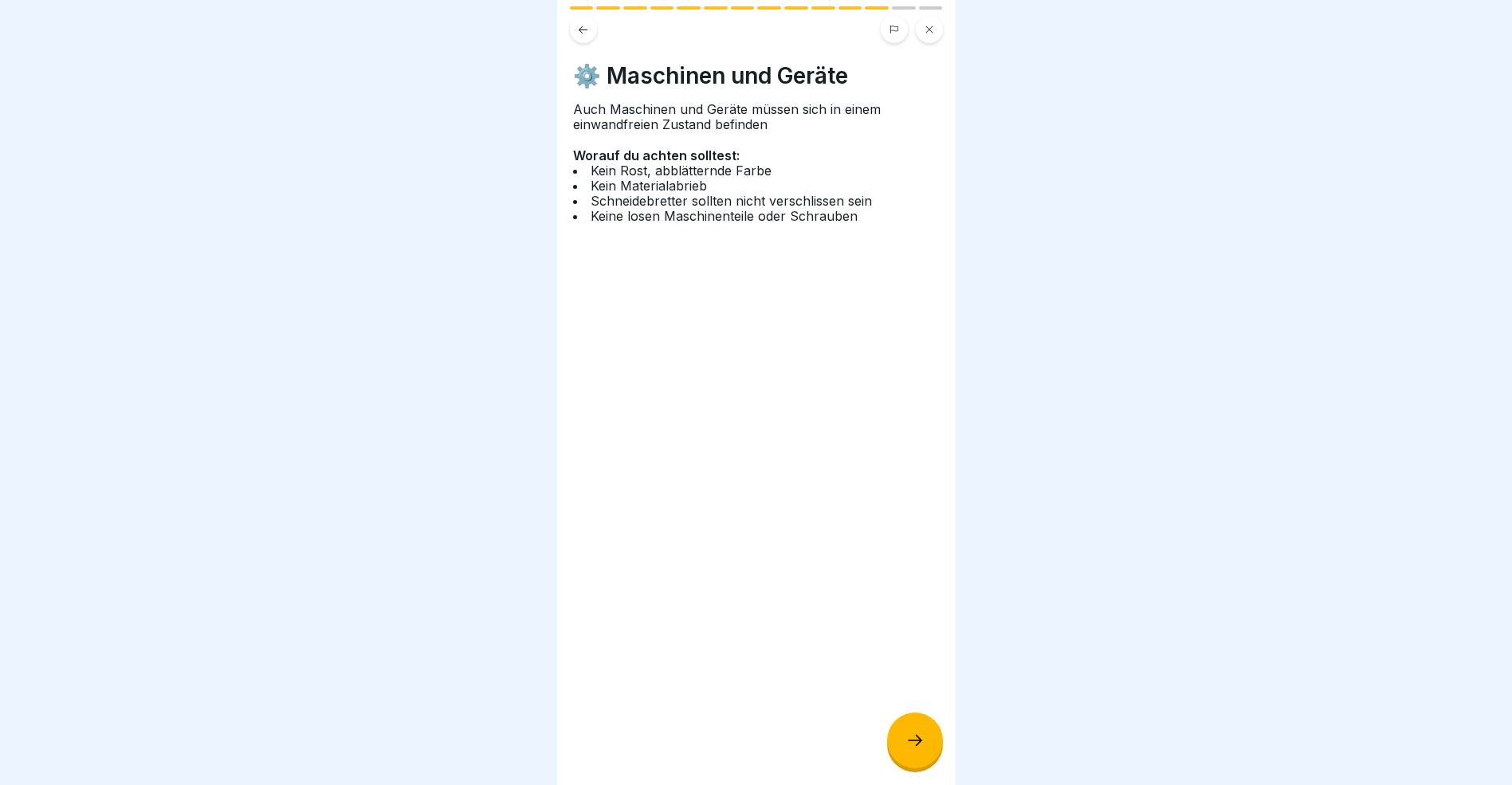
click at [912, 763] on div at bounding box center [916, 740] width 56 height 56
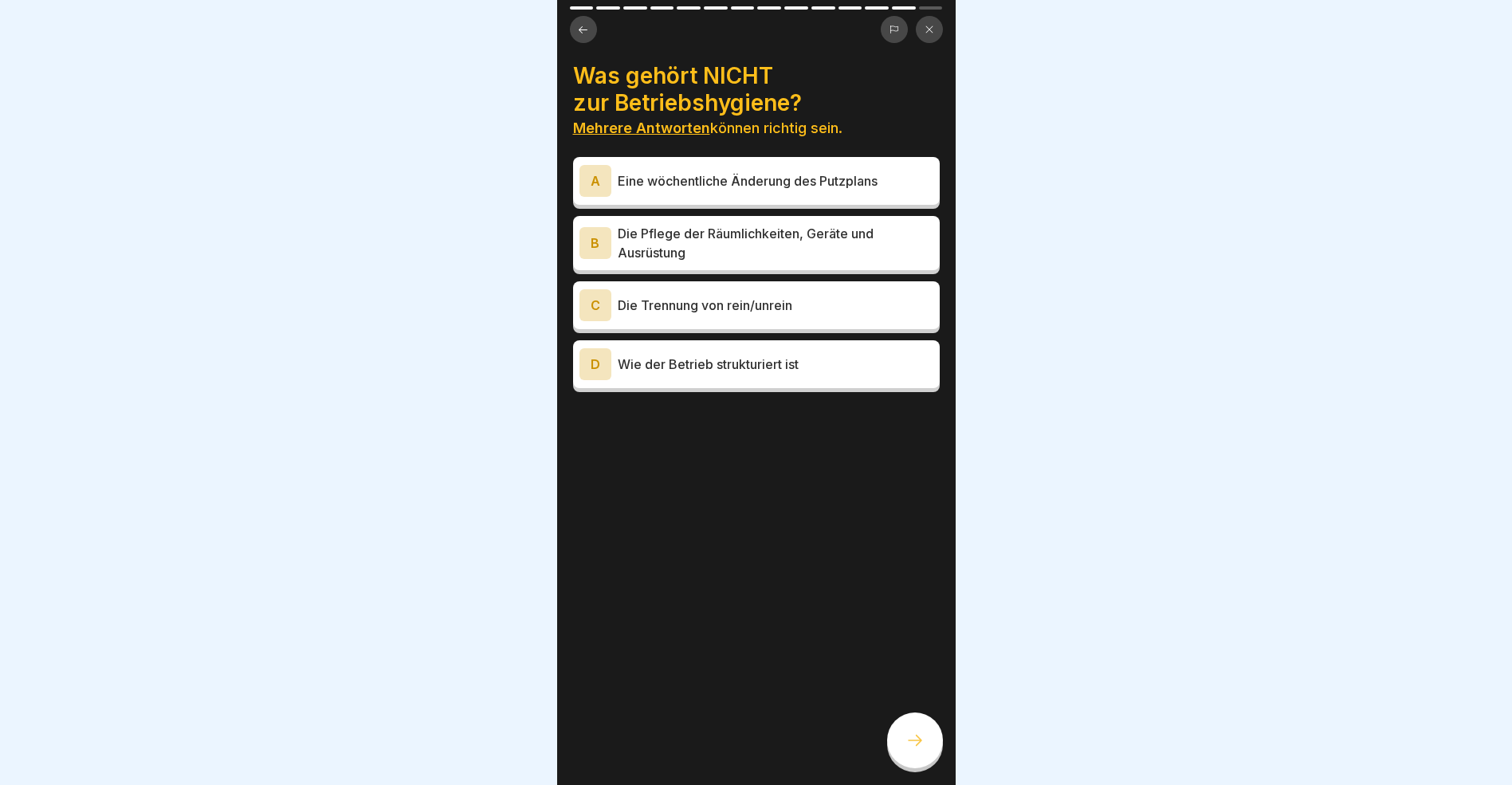
click at [596, 368] on div "D" at bounding box center [595, 364] width 32 height 32
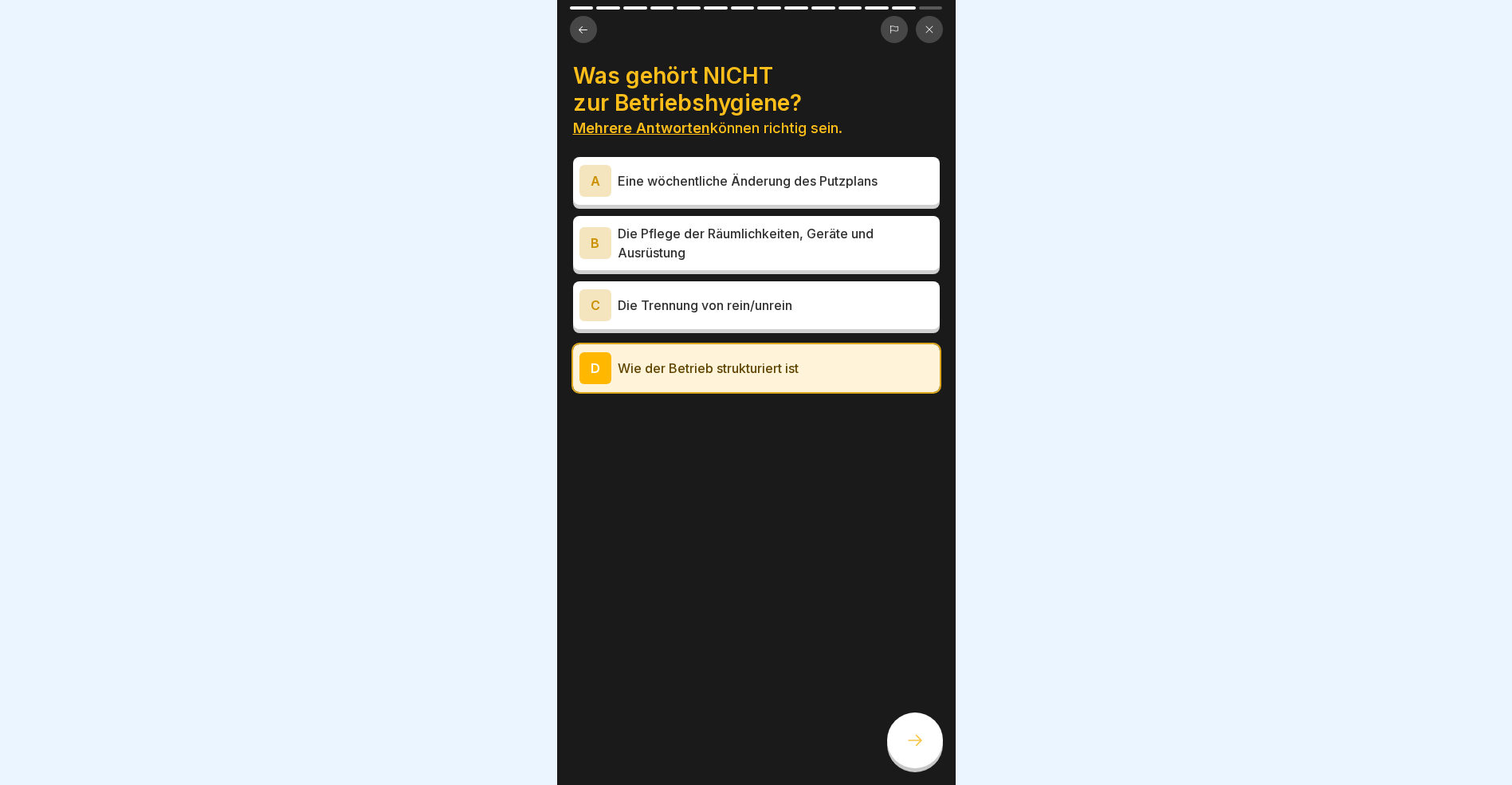
click at [592, 175] on div "A" at bounding box center [595, 181] width 32 height 32
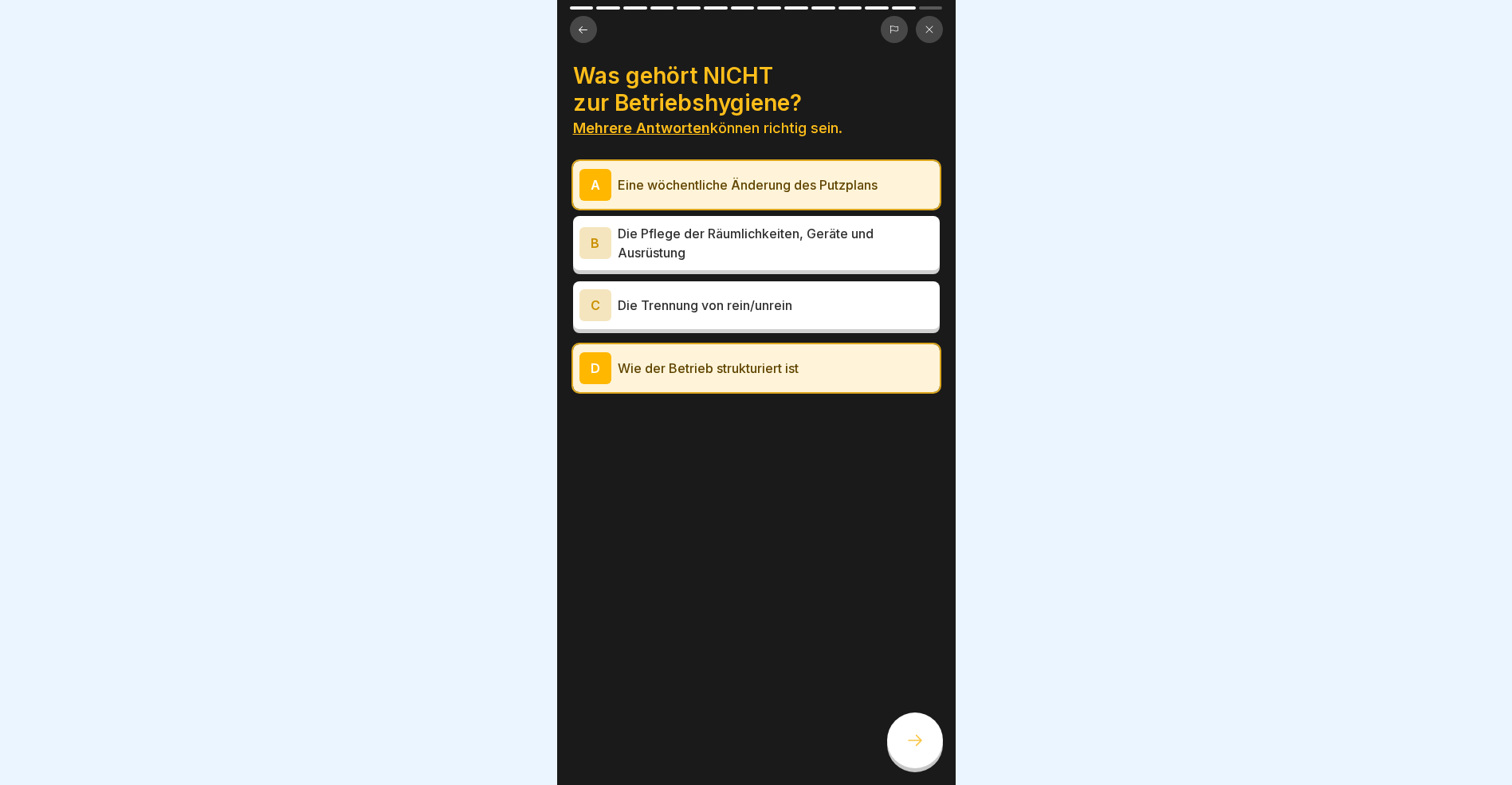
click at [919, 750] on icon at bounding box center [915, 740] width 19 height 19
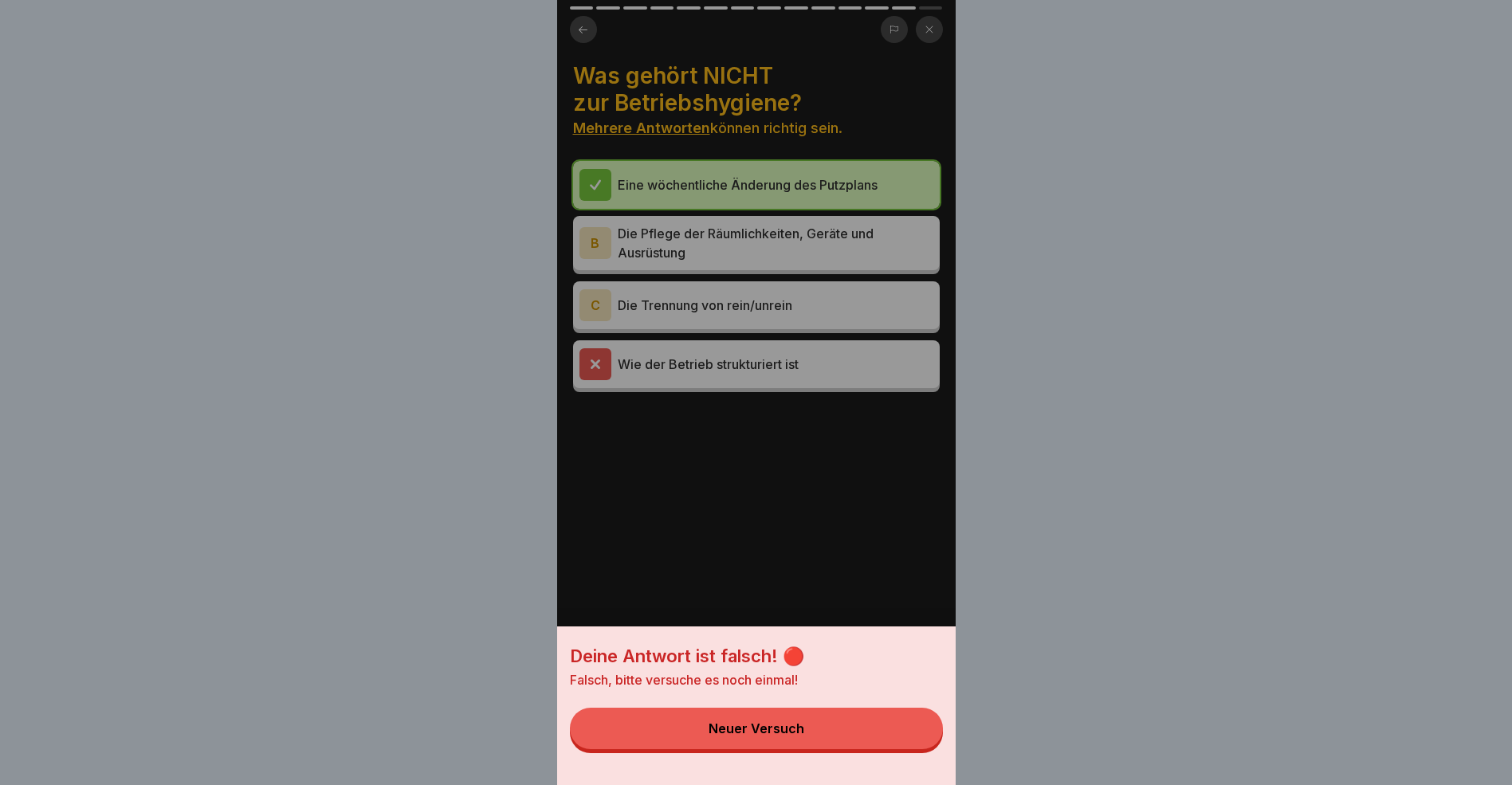
click at [855, 737] on button "Neuer Versuch" at bounding box center [756, 728] width 373 height 41
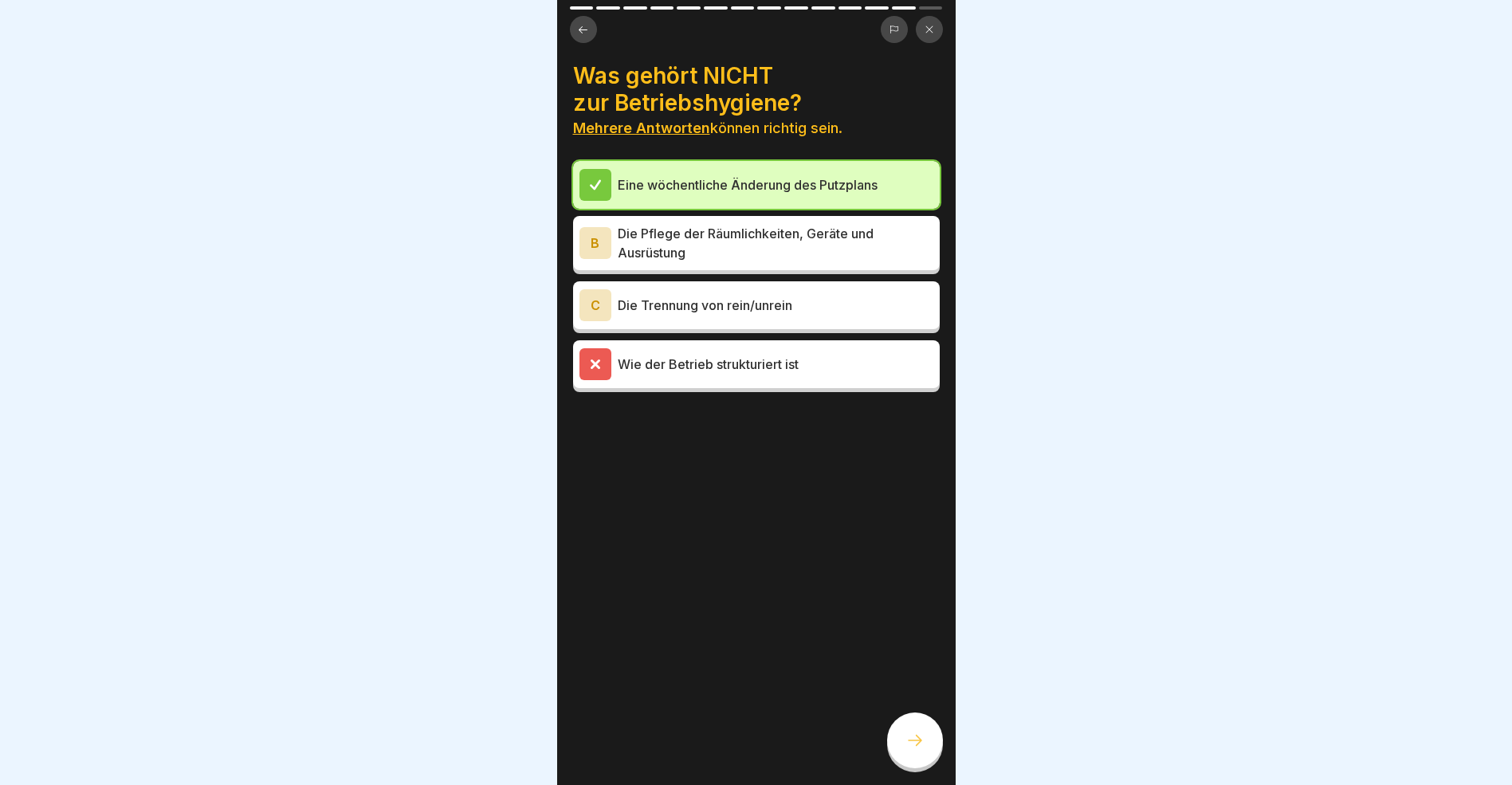
click at [588, 365] on icon at bounding box center [595, 364] width 14 height 14
click at [908, 750] on icon at bounding box center [915, 740] width 19 height 19
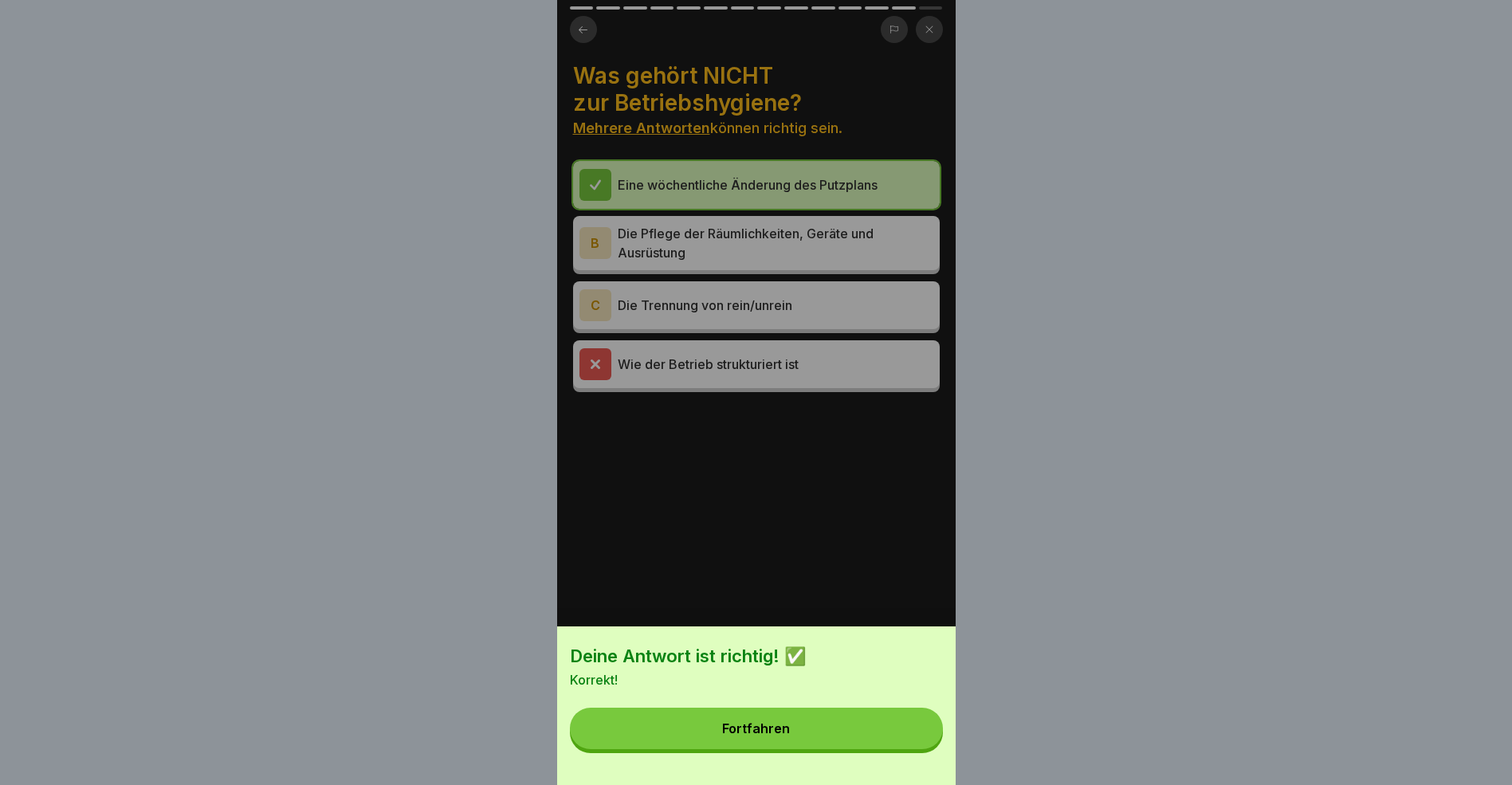
click at [808, 738] on button "Fortfahren" at bounding box center [756, 728] width 373 height 41
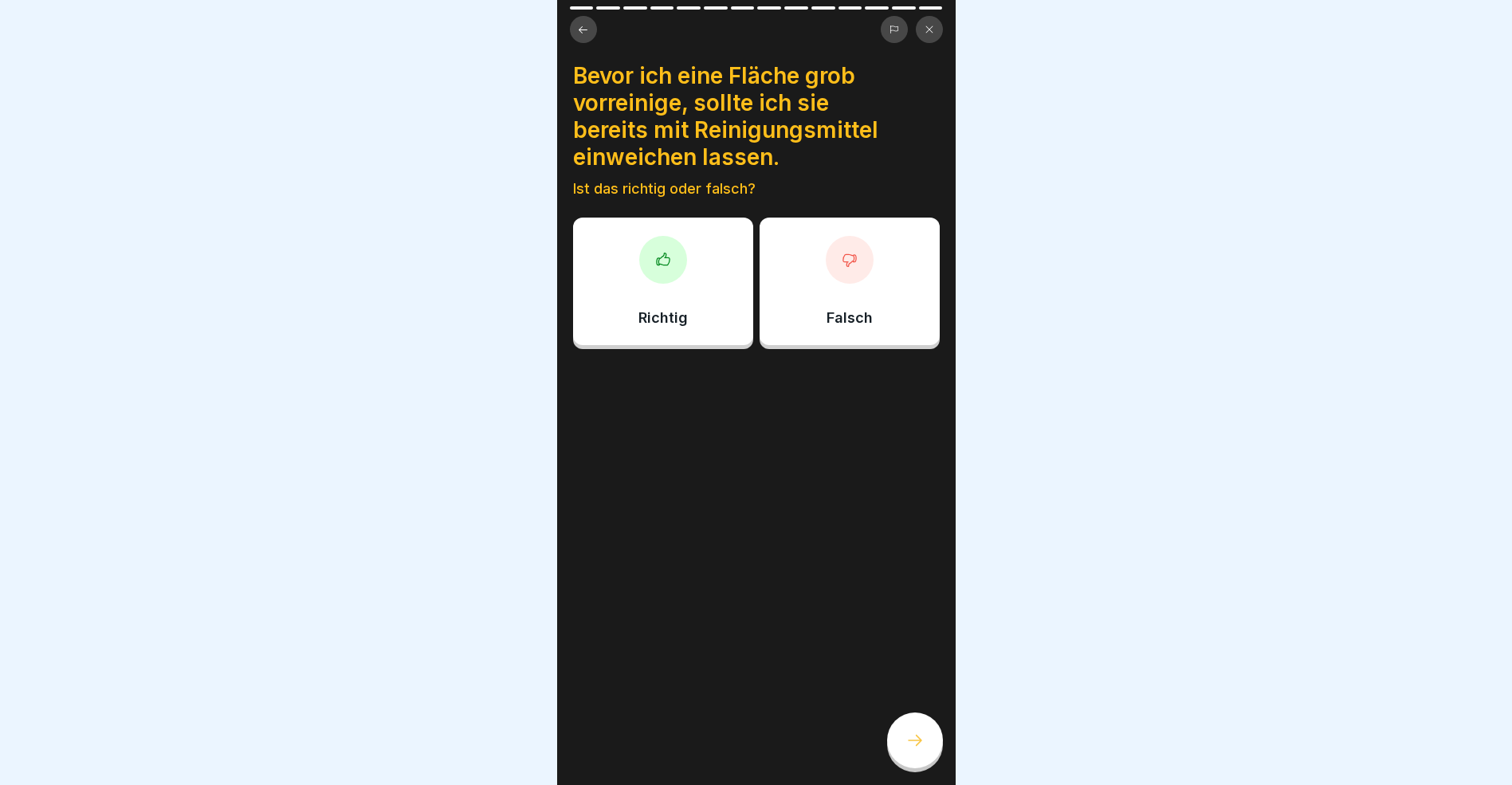
click at [640, 265] on div at bounding box center [663, 260] width 48 height 48
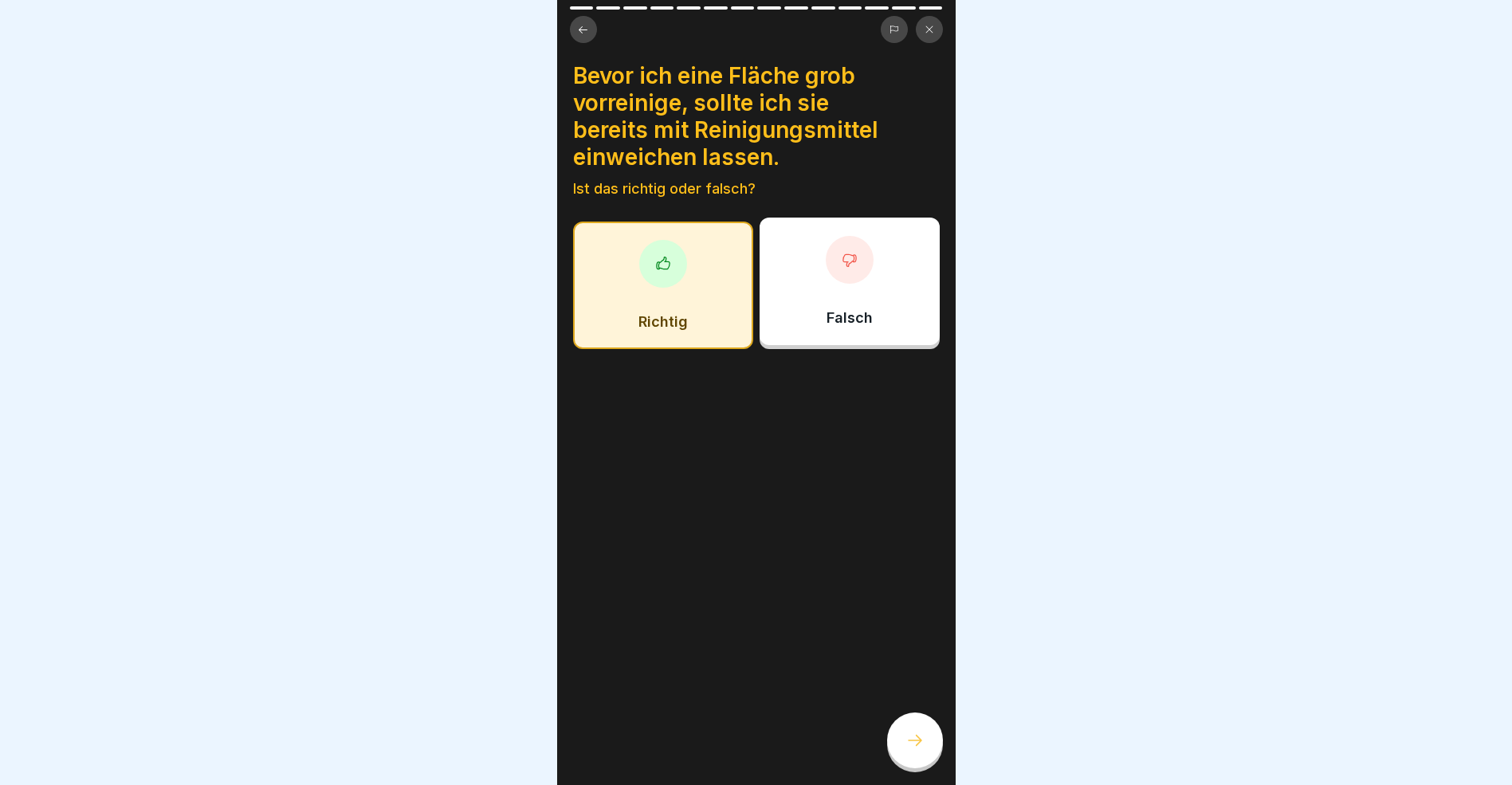
click at [919, 750] on icon at bounding box center [915, 740] width 19 height 19
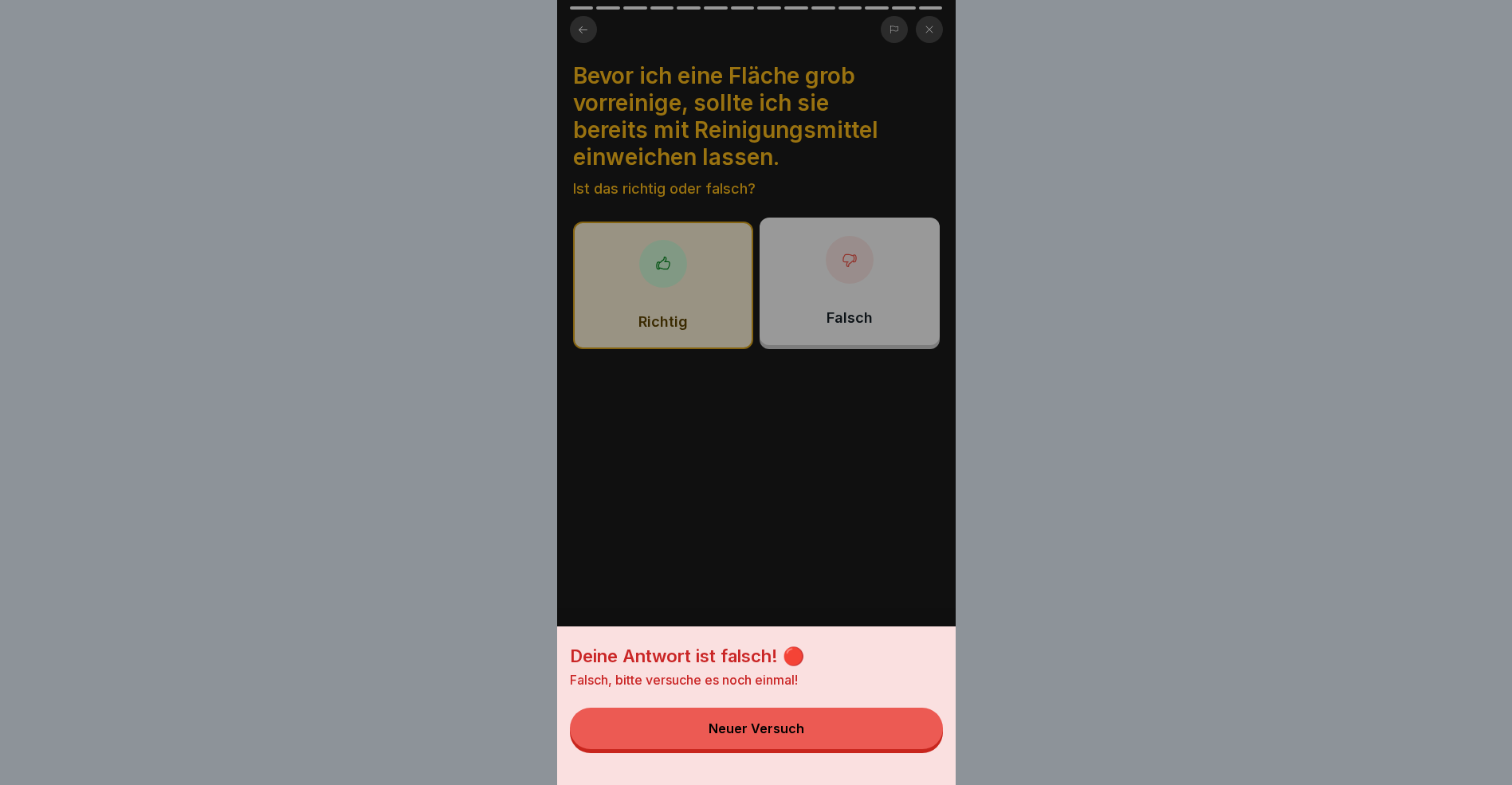
click at [841, 562] on div "Deine Antwort ist falsch! 🔴 Falsch, bitte versuche es noch einmal! Neuer Versuch" at bounding box center [756, 392] width 399 height 785
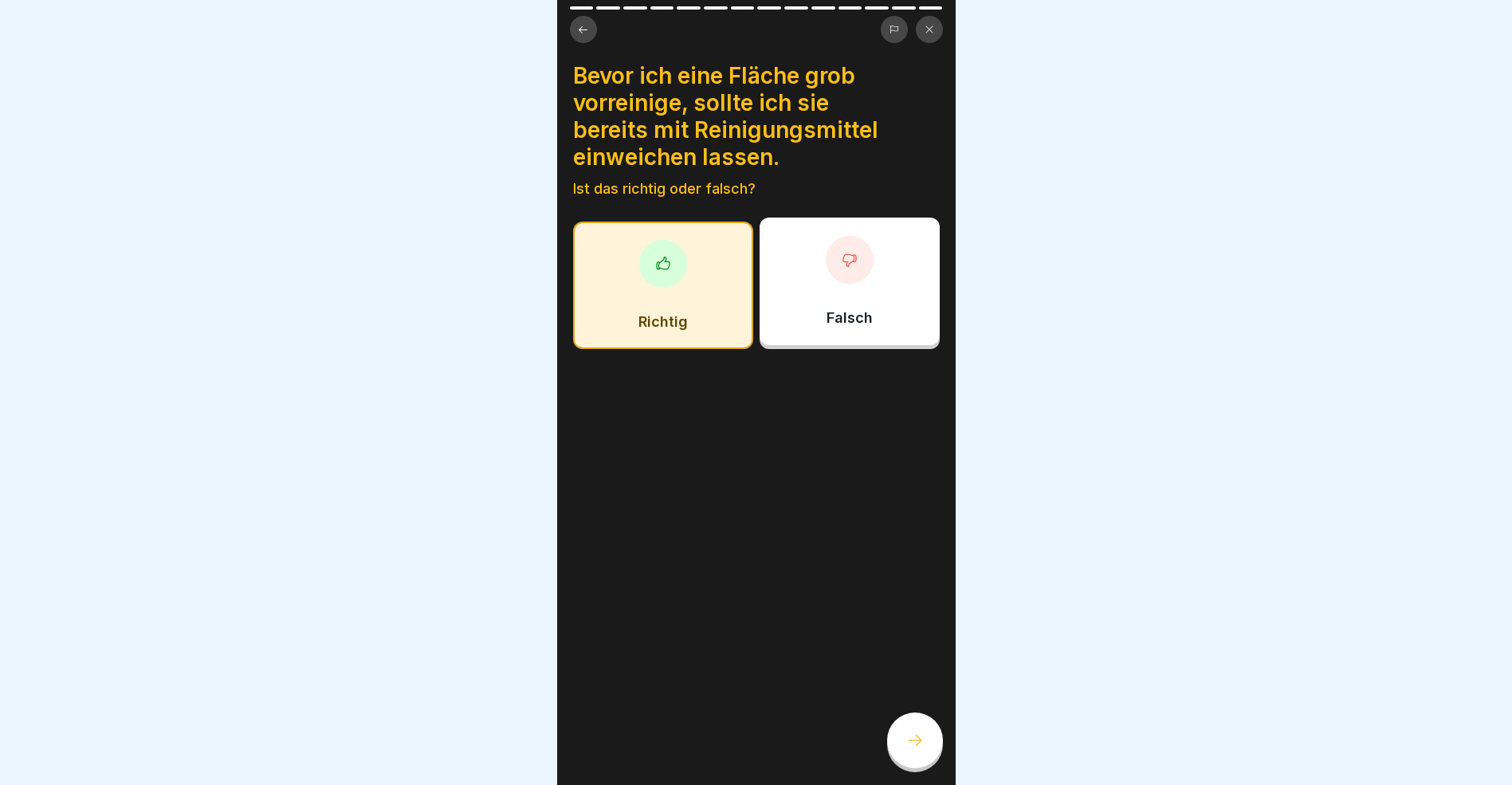
click at [841, 266] on icon at bounding box center [849, 259] width 16 height 16
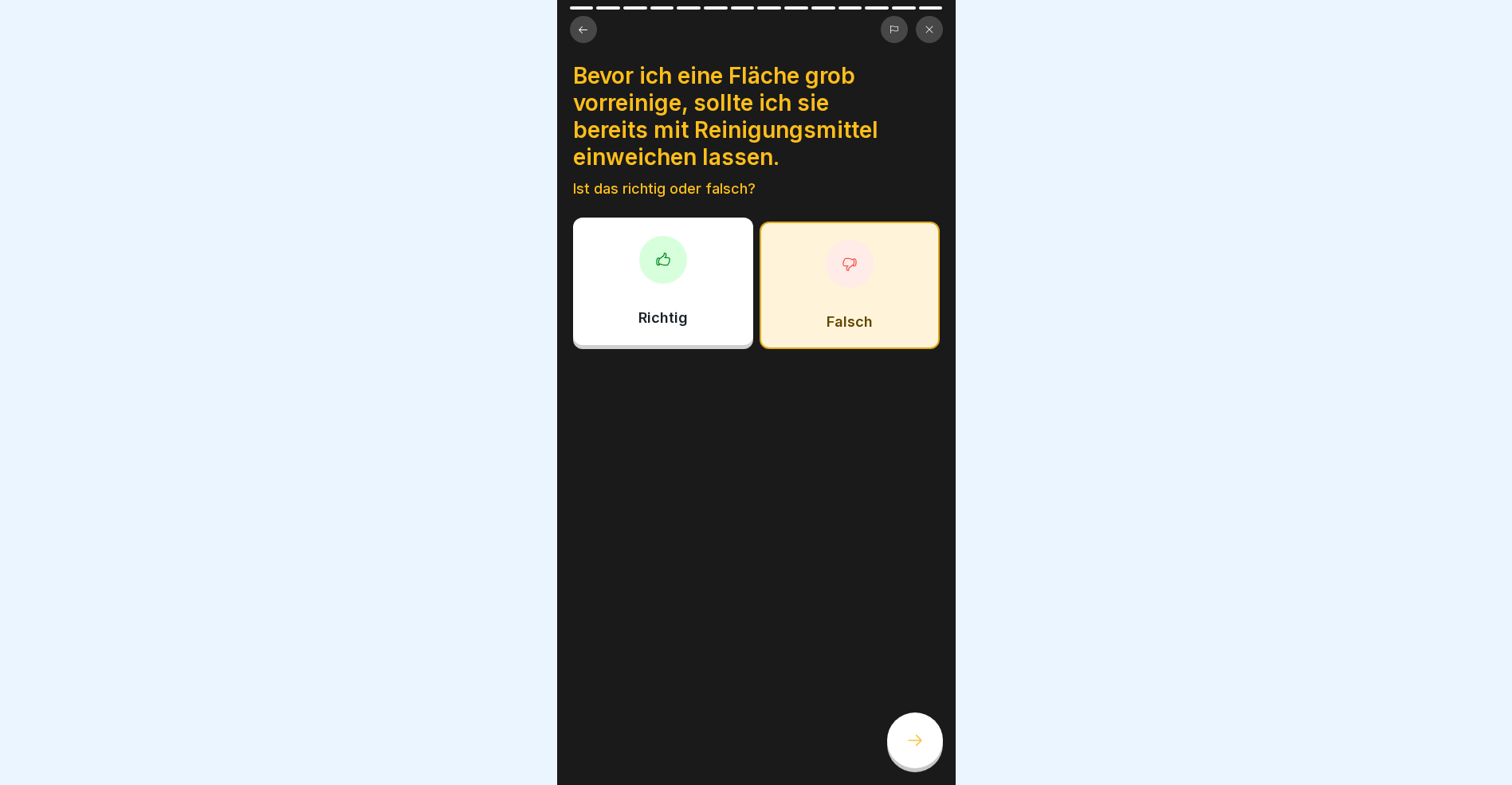
click at [917, 750] on icon at bounding box center [915, 740] width 19 height 19
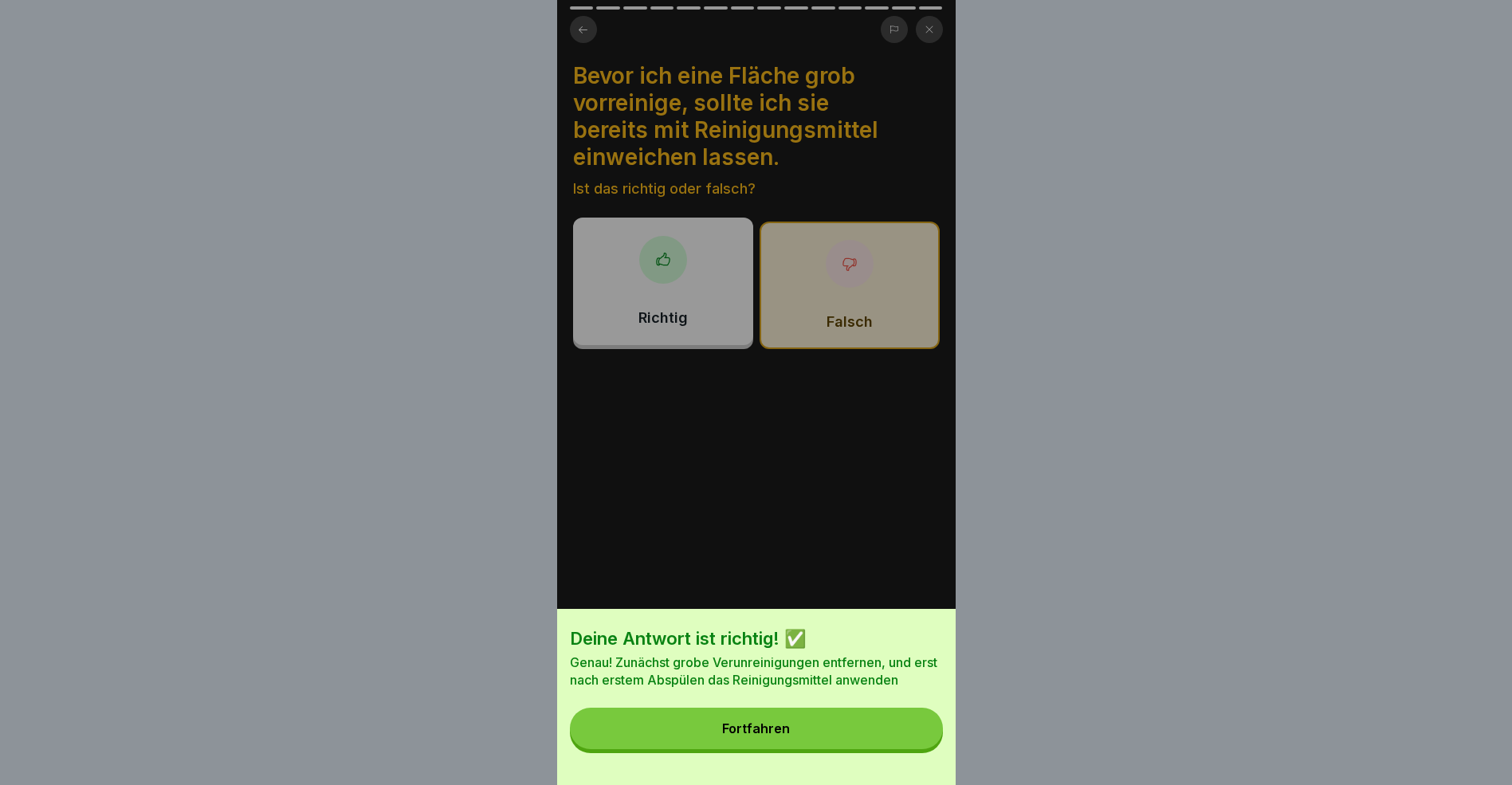
click at [839, 743] on button "Fortfahren" at bounding box center [756, 728] width 373 height 41
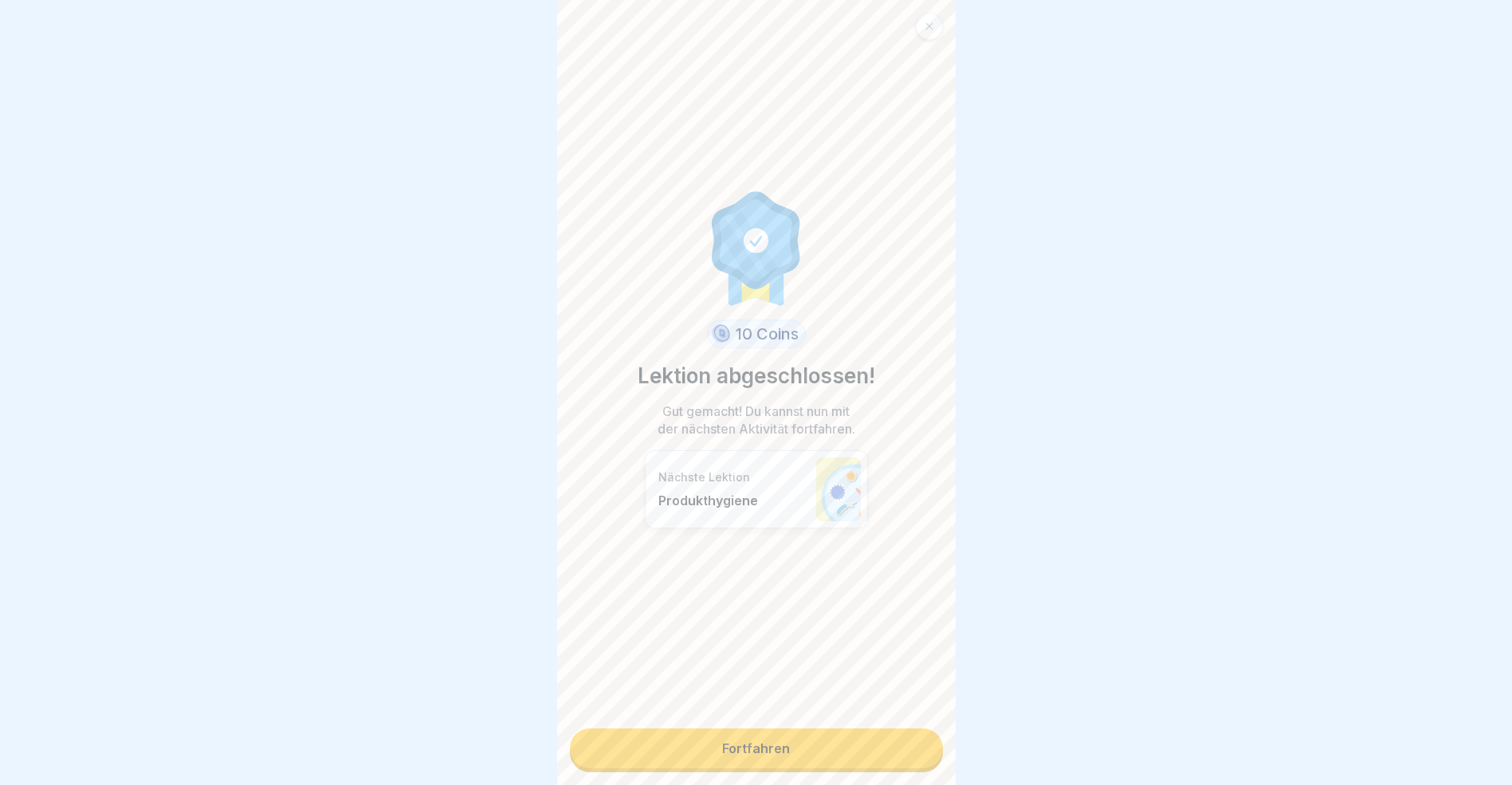
click at [768, 751] on link "Fortfahren" at bounding box center [756, 748] width 373 height 40
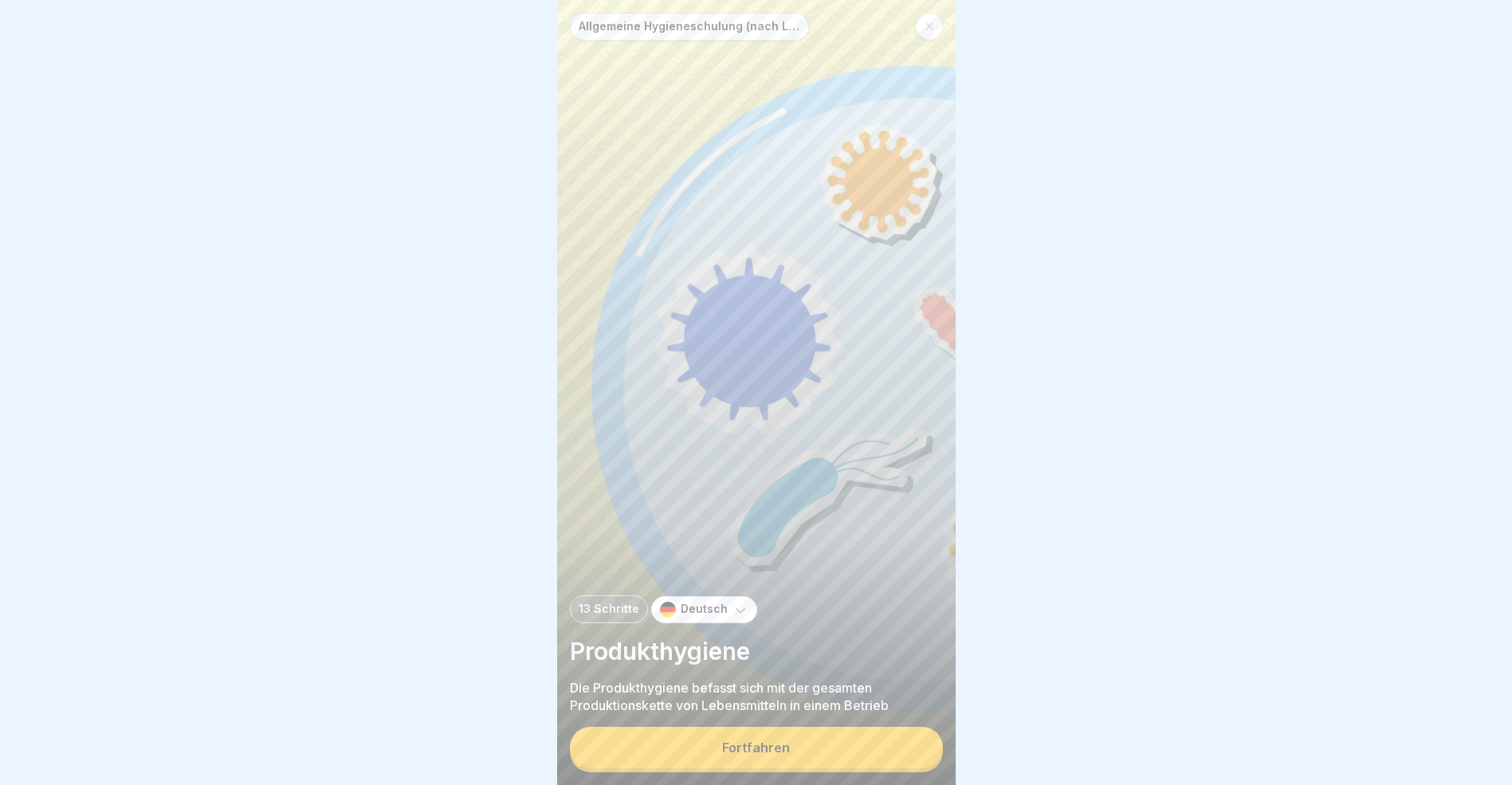
click at [780, 754] on div "Fortfahren" at bounding box center [756, 747] width 68 height 14
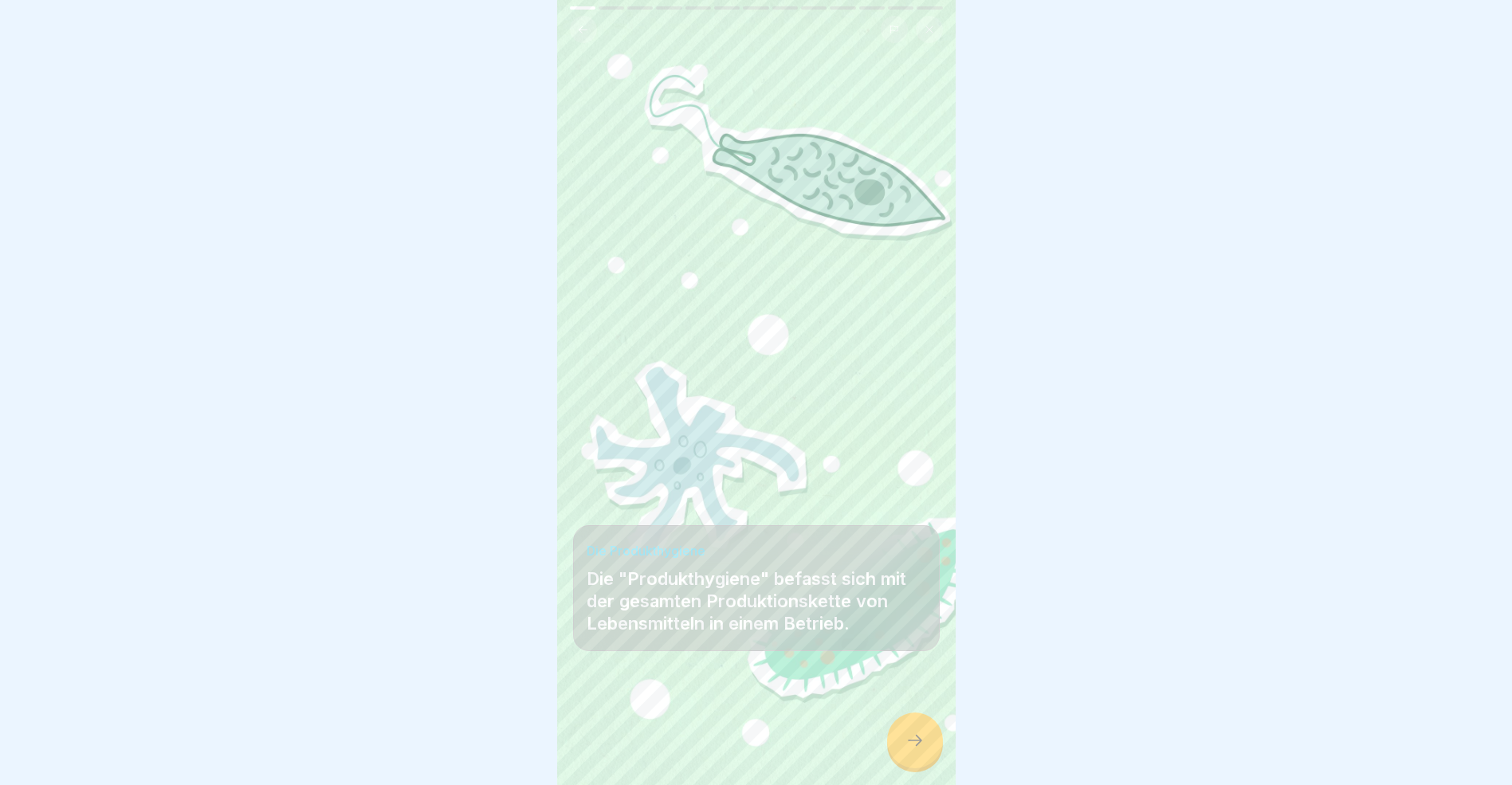
click at [912, 748] on icon at bounding box center [915, 740] width 19 height 19
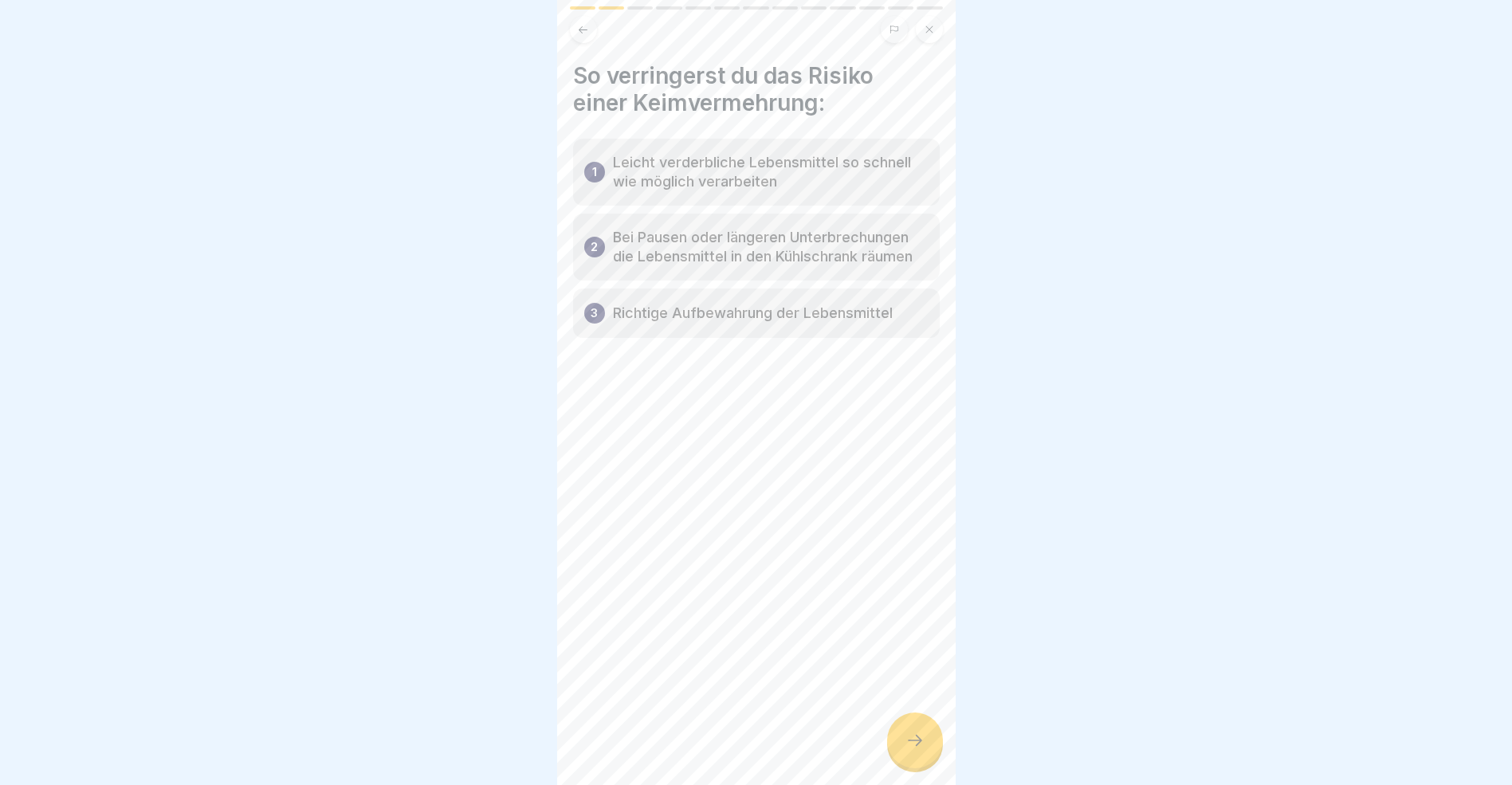
click at [912, 748] on icon at bounding box center [915, 740] width 19 height 19
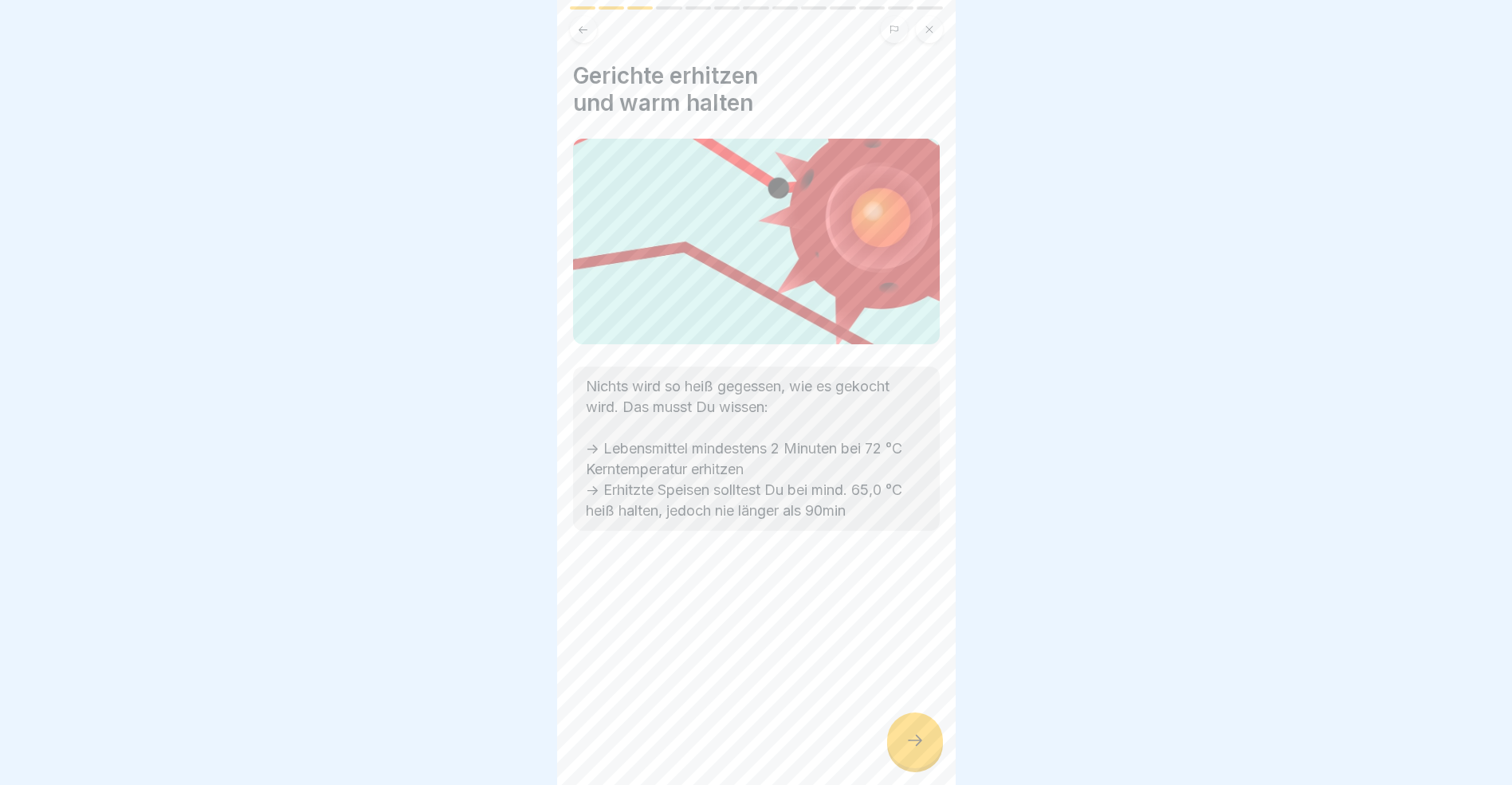
click at [912, 748] on icon at bounding box center [915, 740] width 19 height 19
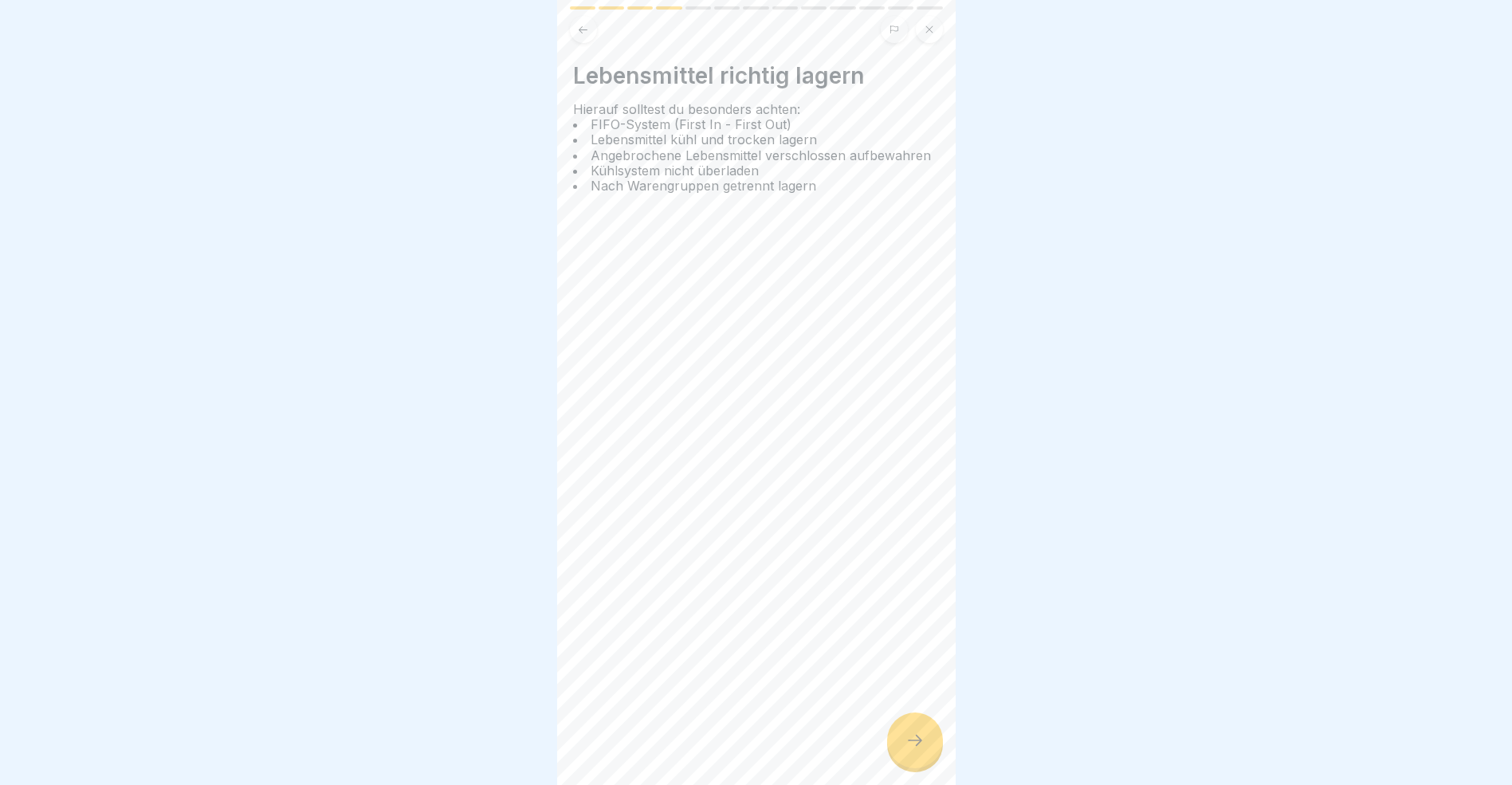
click at [912, 748] on icon at bounding box center [915, 740] width 19 height 19
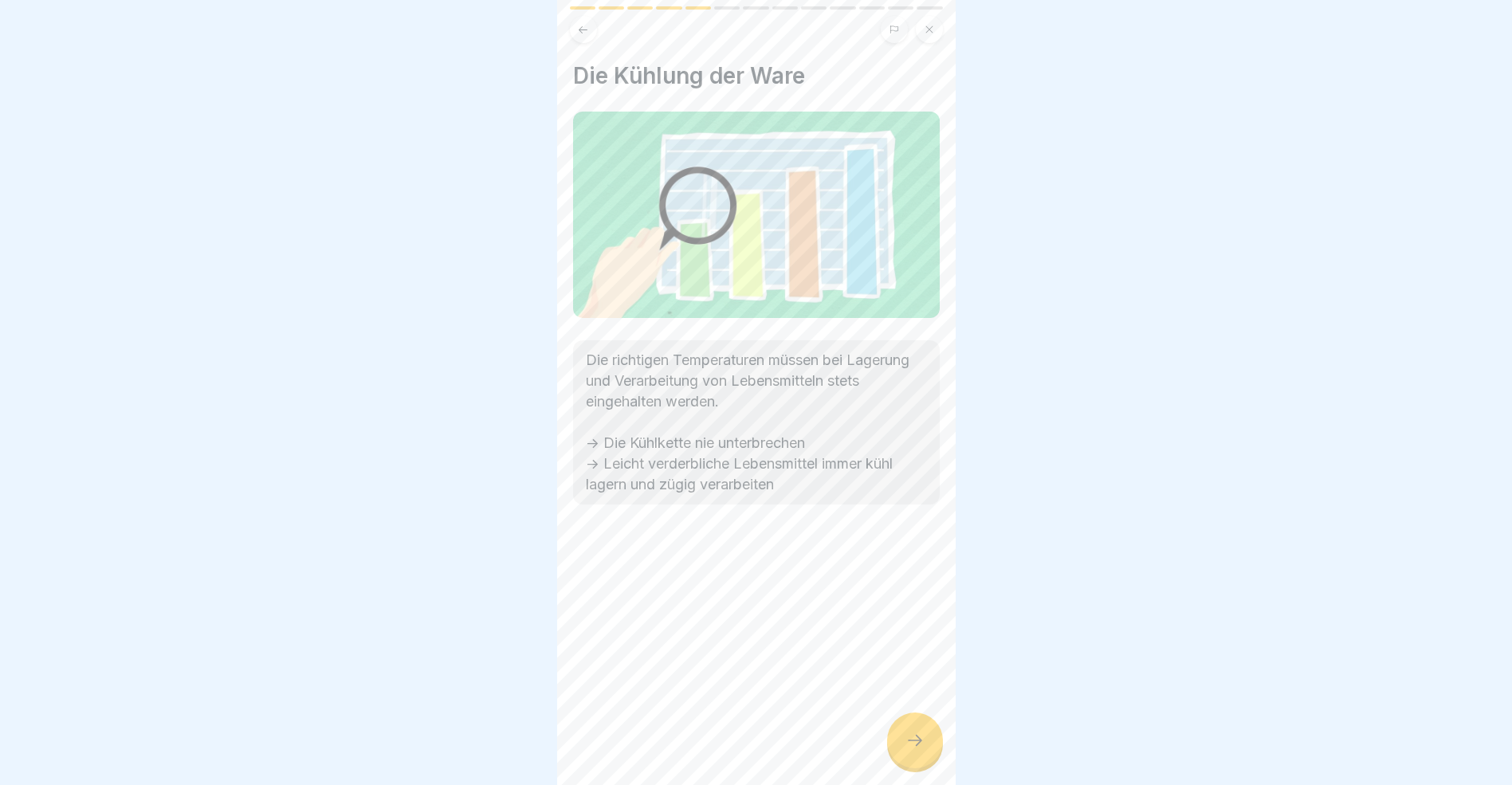
click at [912, 748] on icon at bounding box center [915, 740] width 19 height 19
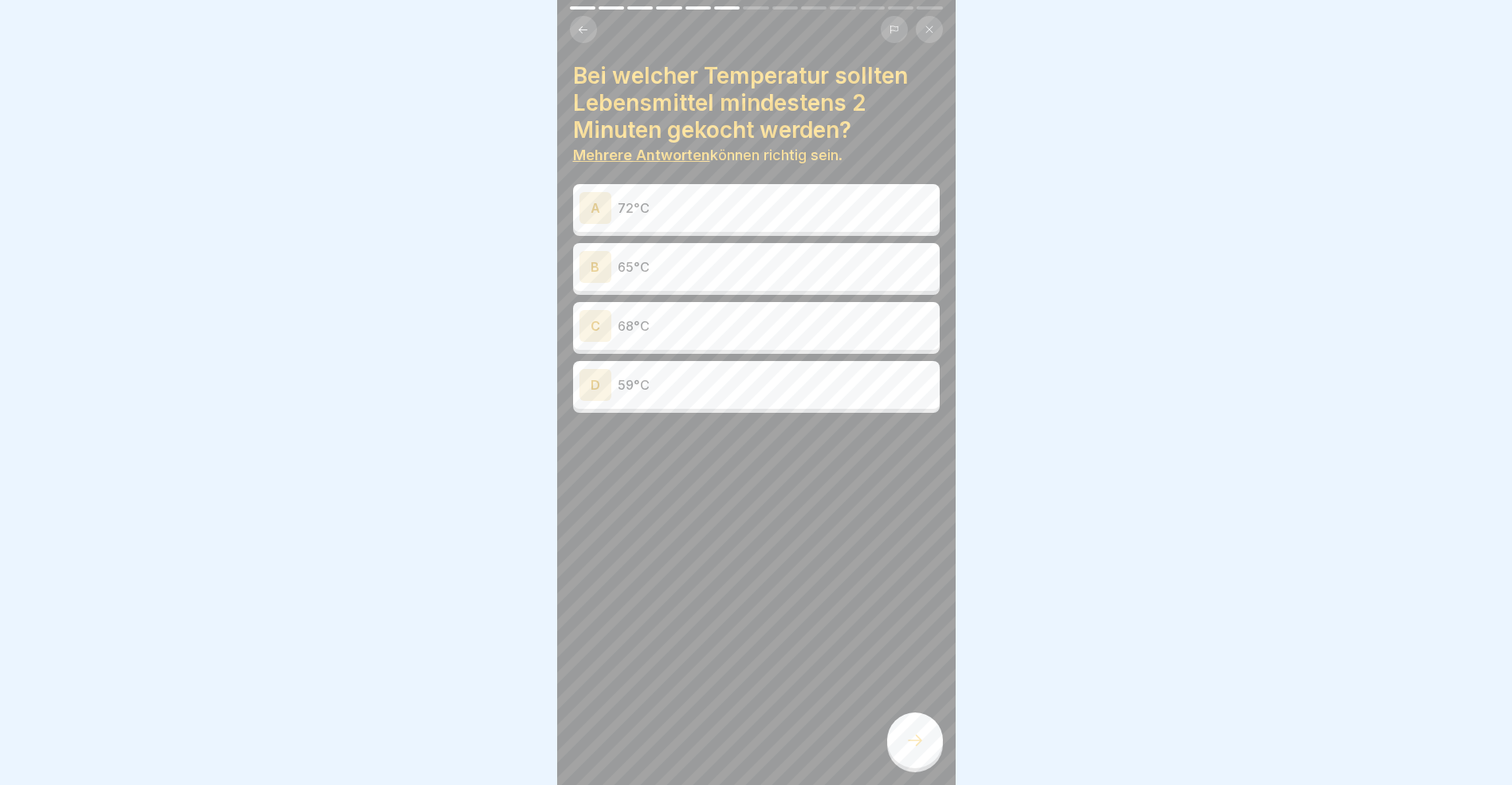
click at [585, 27] on icon at bounding box center [583, 30] width 12 height 12
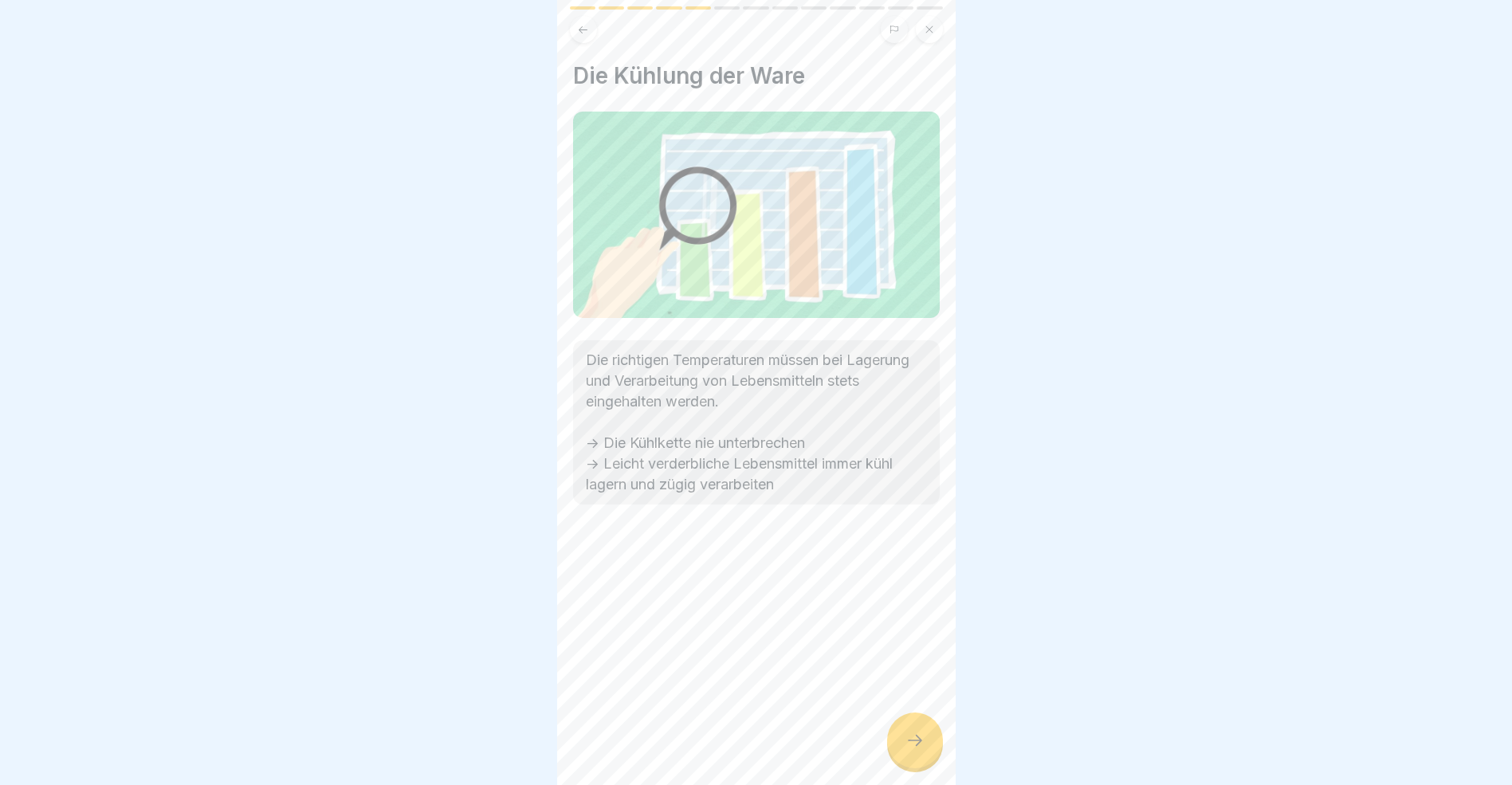
click at [585, 27] on icon at bounding box center [583, 30] width 12 height 12
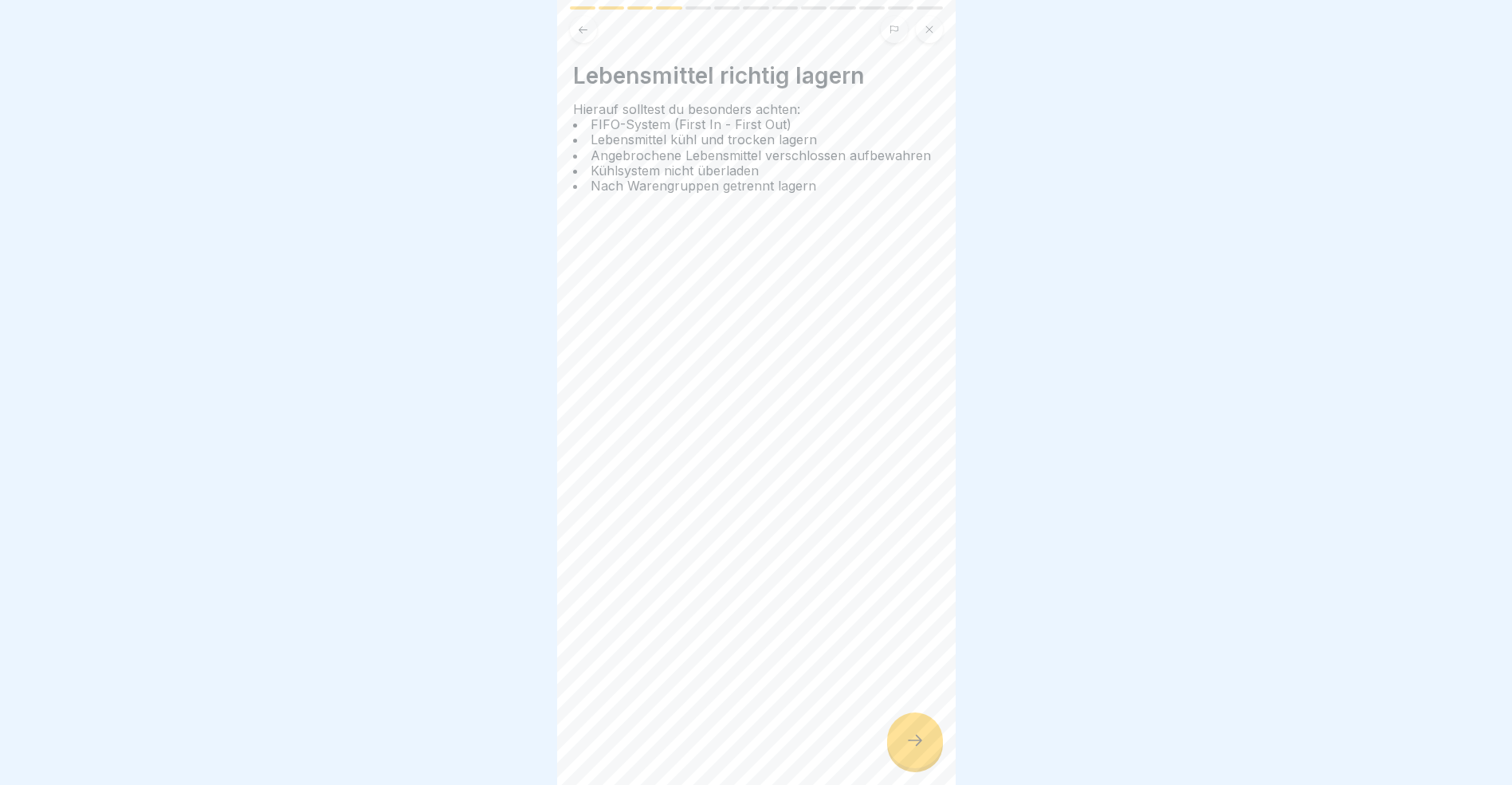
click at [585, 27] on icon at bounding box center [583, 30] width 12 height 12
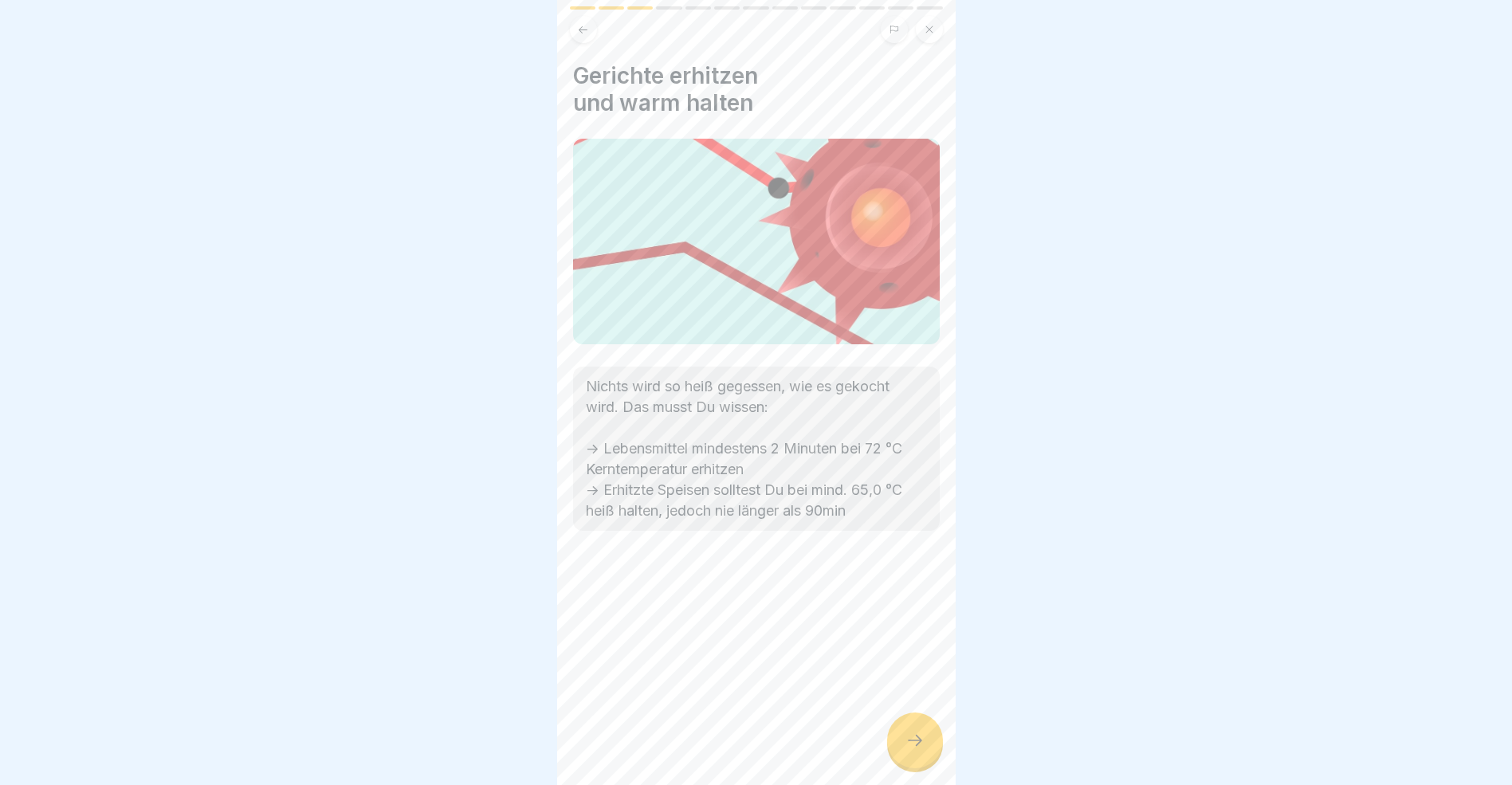
click at [921, 749] on icon at bounding box center [915, 740] width 19 height 19
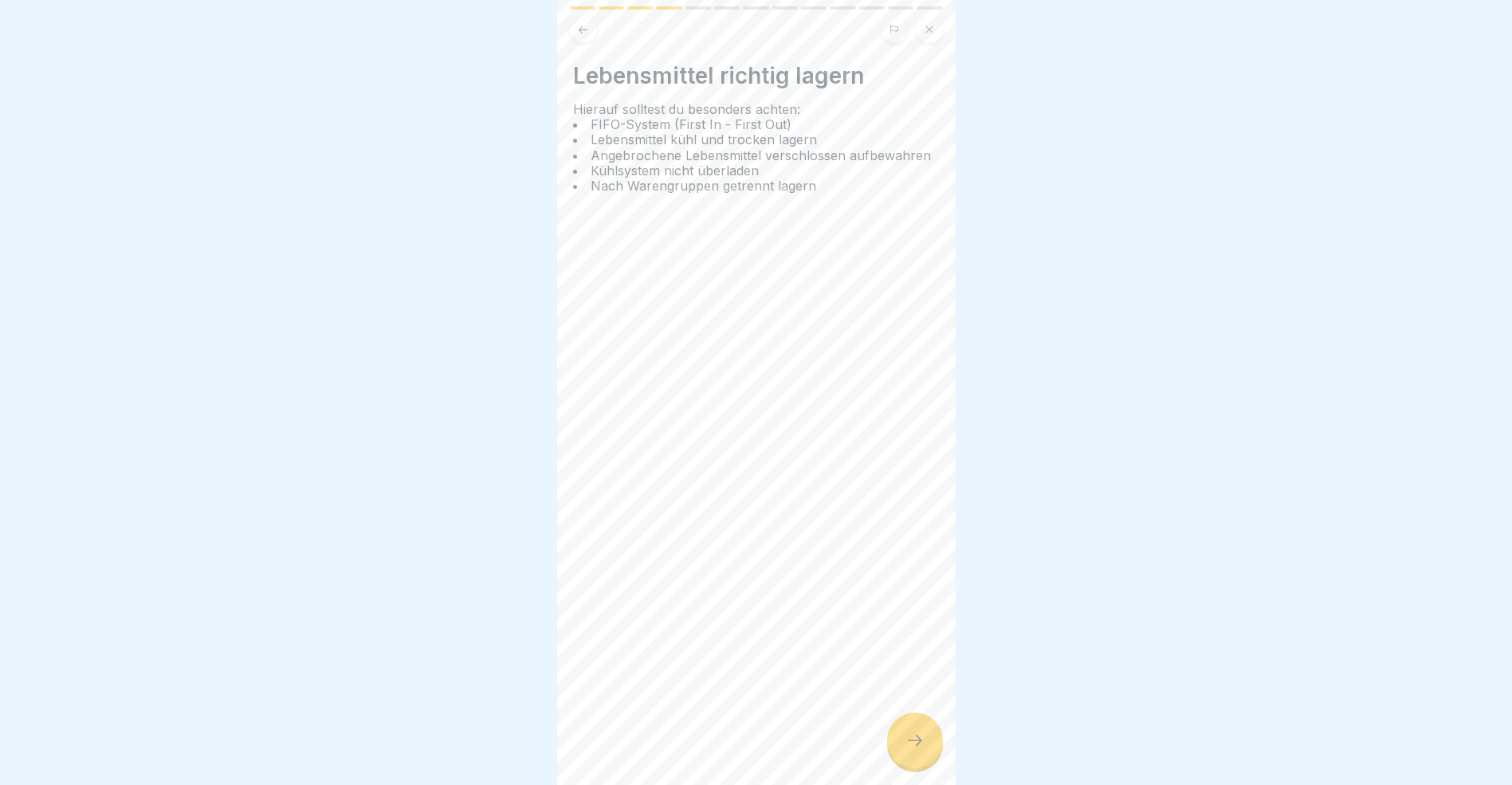
click at [921, 749] on icon at bounding box center [915, 740] width 19 height 19
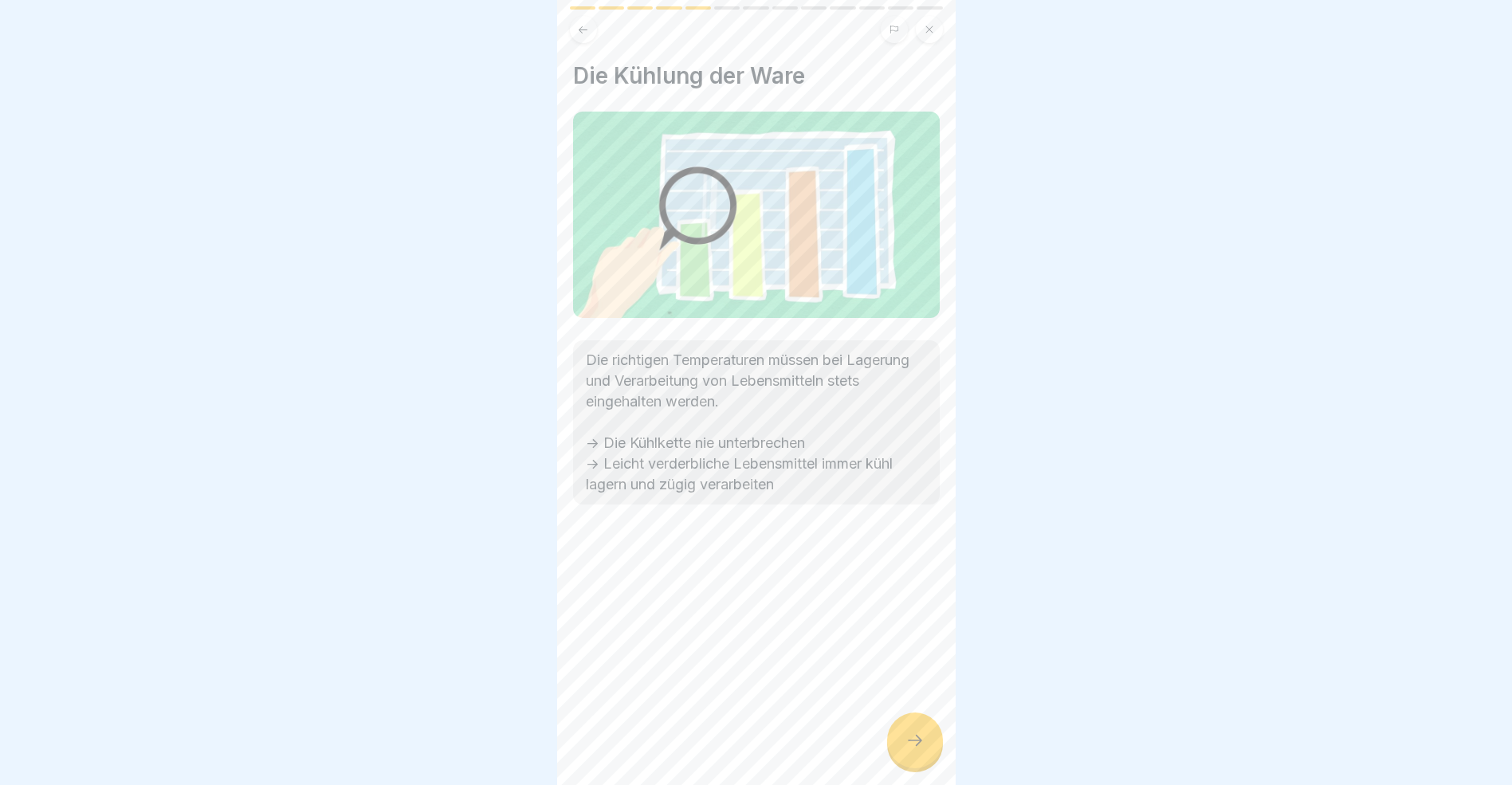
click at [921, 749] on icon at bounding box center [915, 740] width 19 height 19
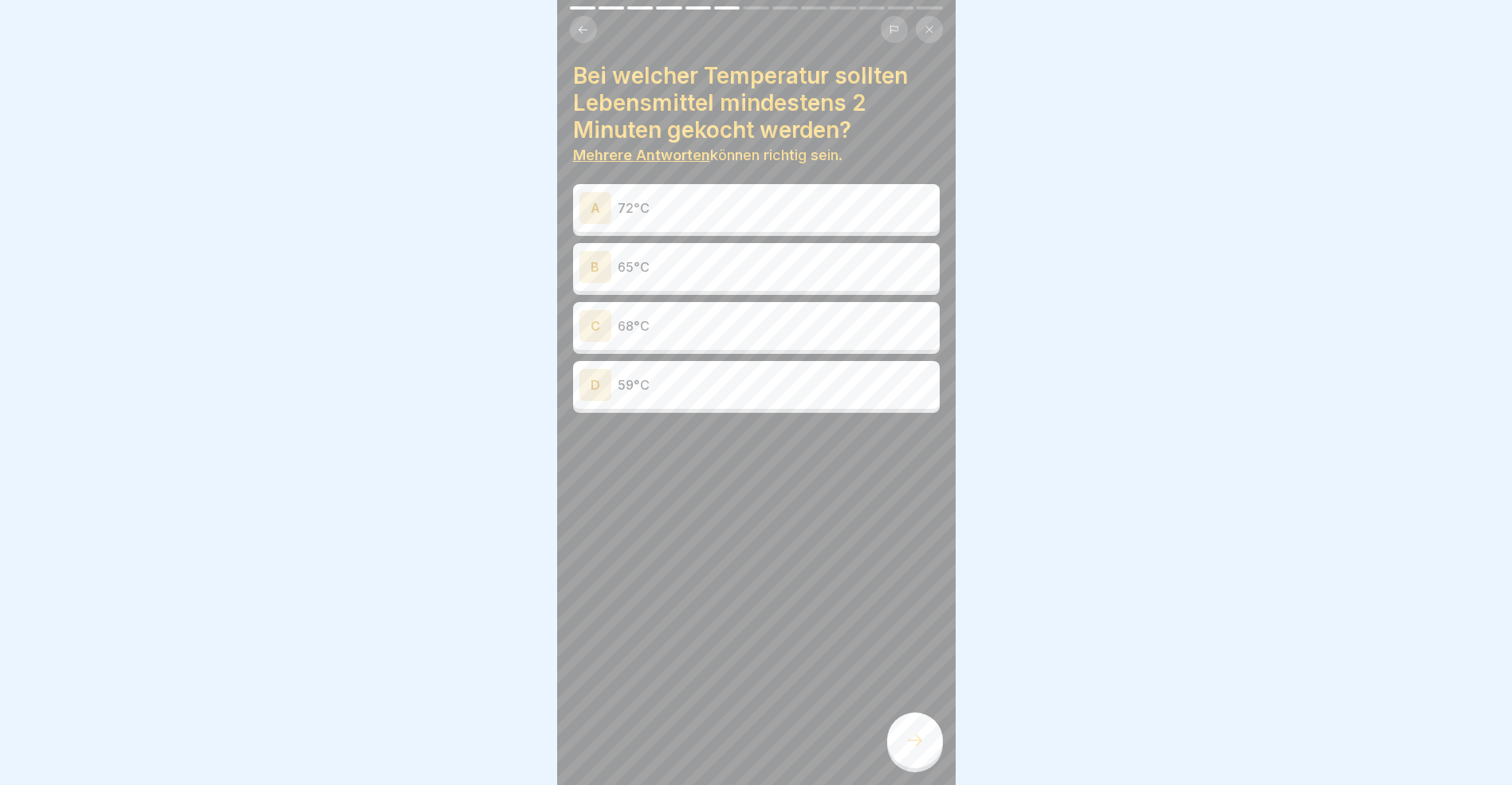
click at [594, 210] on div "A" at bounding box center [595, 208] width 32 height 32
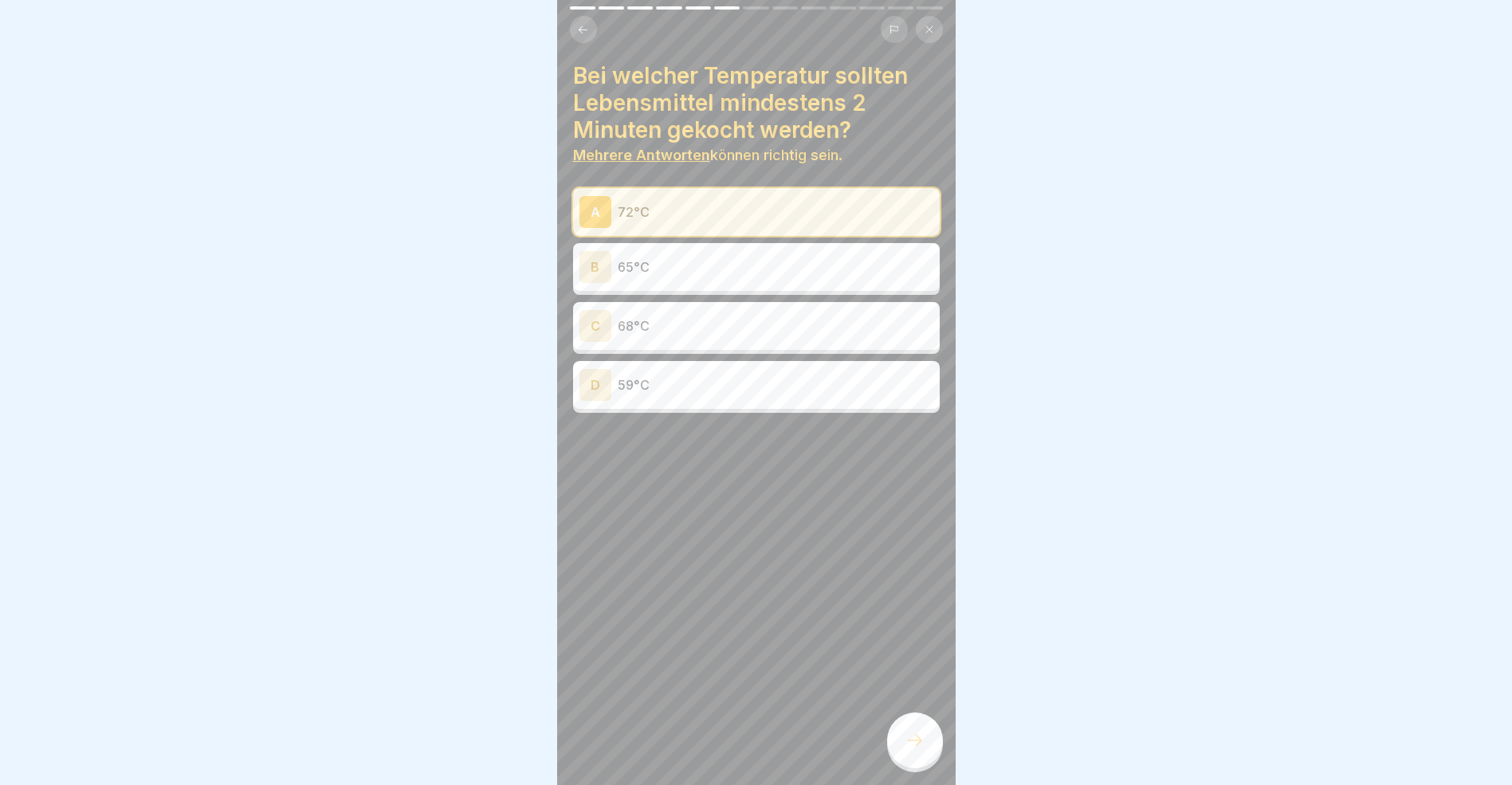
click at [579, 24] on icon at bounding box center [583, 30] width 12 height 12
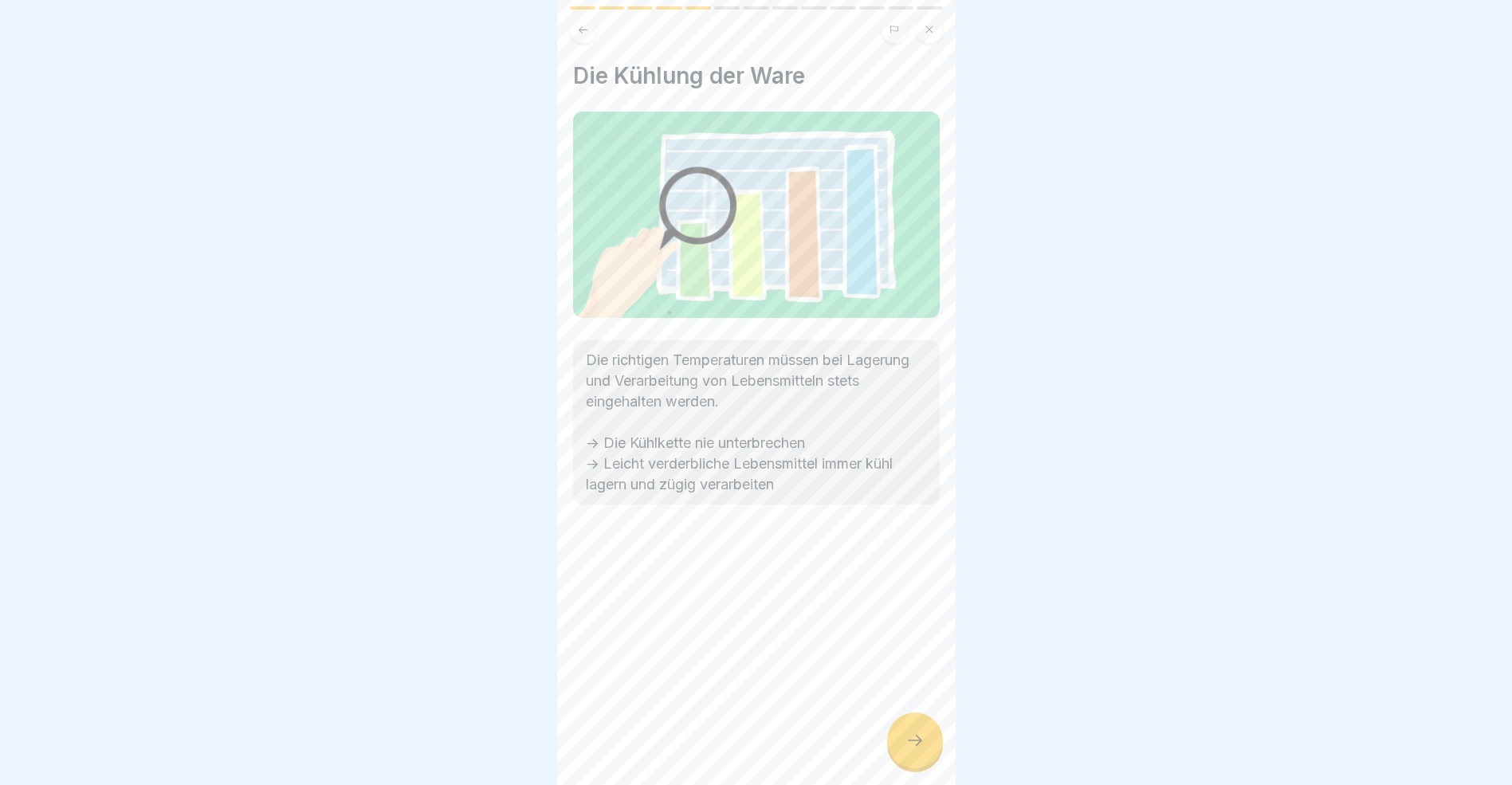
click at [579, 24] on icon at bounding box center [583, 30] width 12 height 12
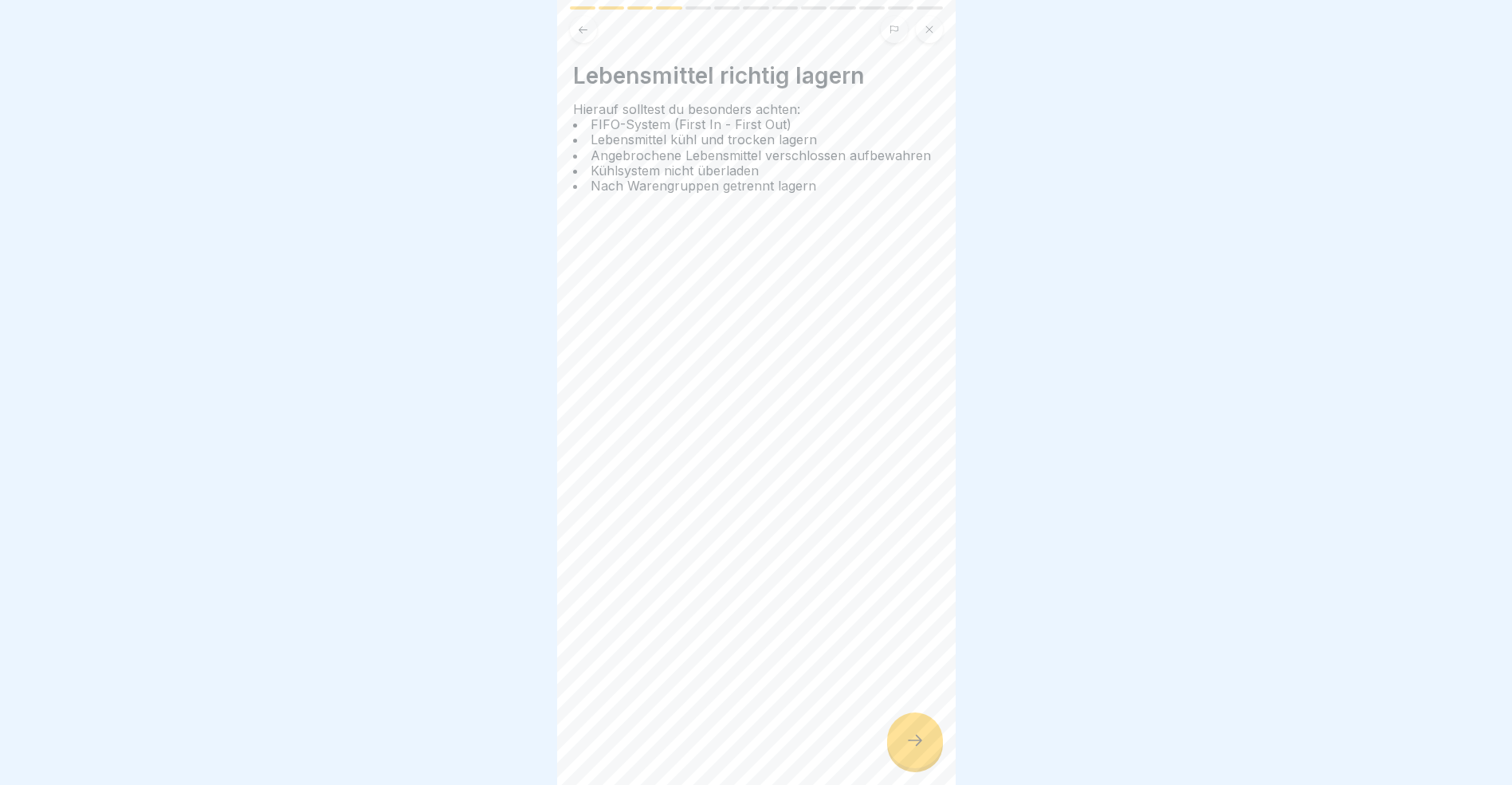
click at [579, 24] on icon at bounding box center [583, 30] width 12 height 12
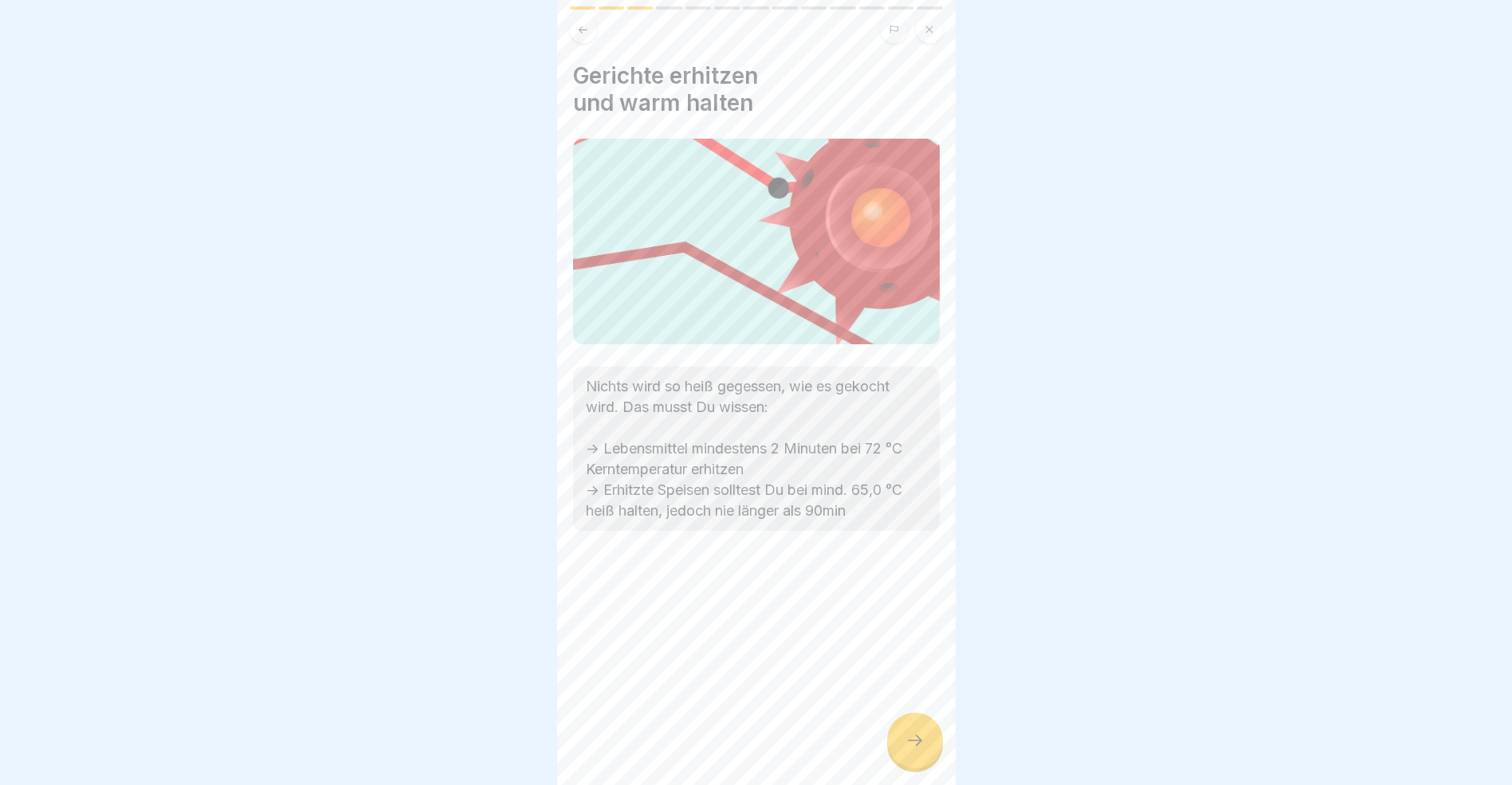
click at [914, 750] on icon at bounding box center [915, 740] width 19 height 19
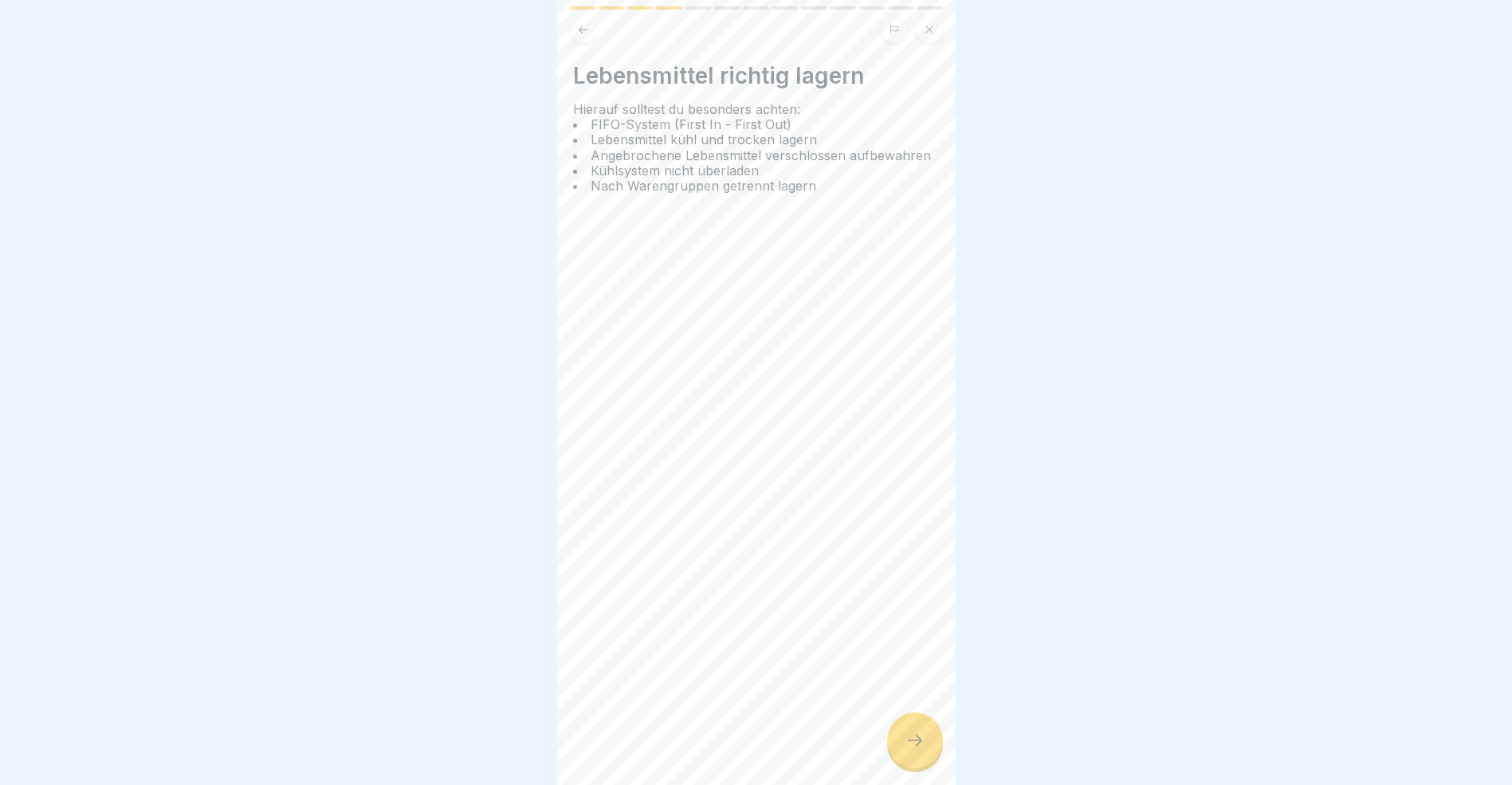
click at [914, 750] on icon at bounding box center [915, 740] width 19 height 19
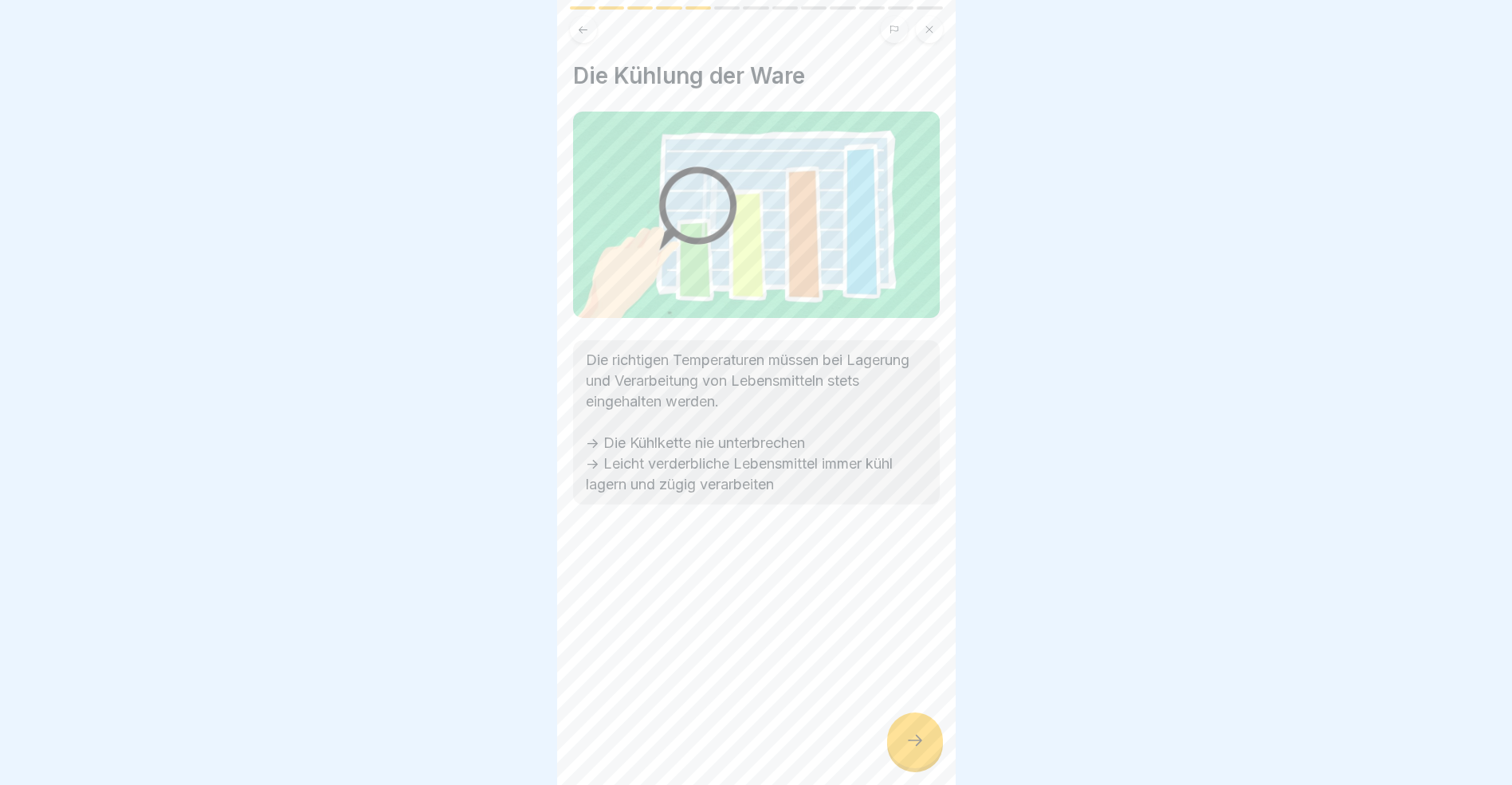
click at [914, 750] on icon at bounding box center [915, 740] width 19 height 19
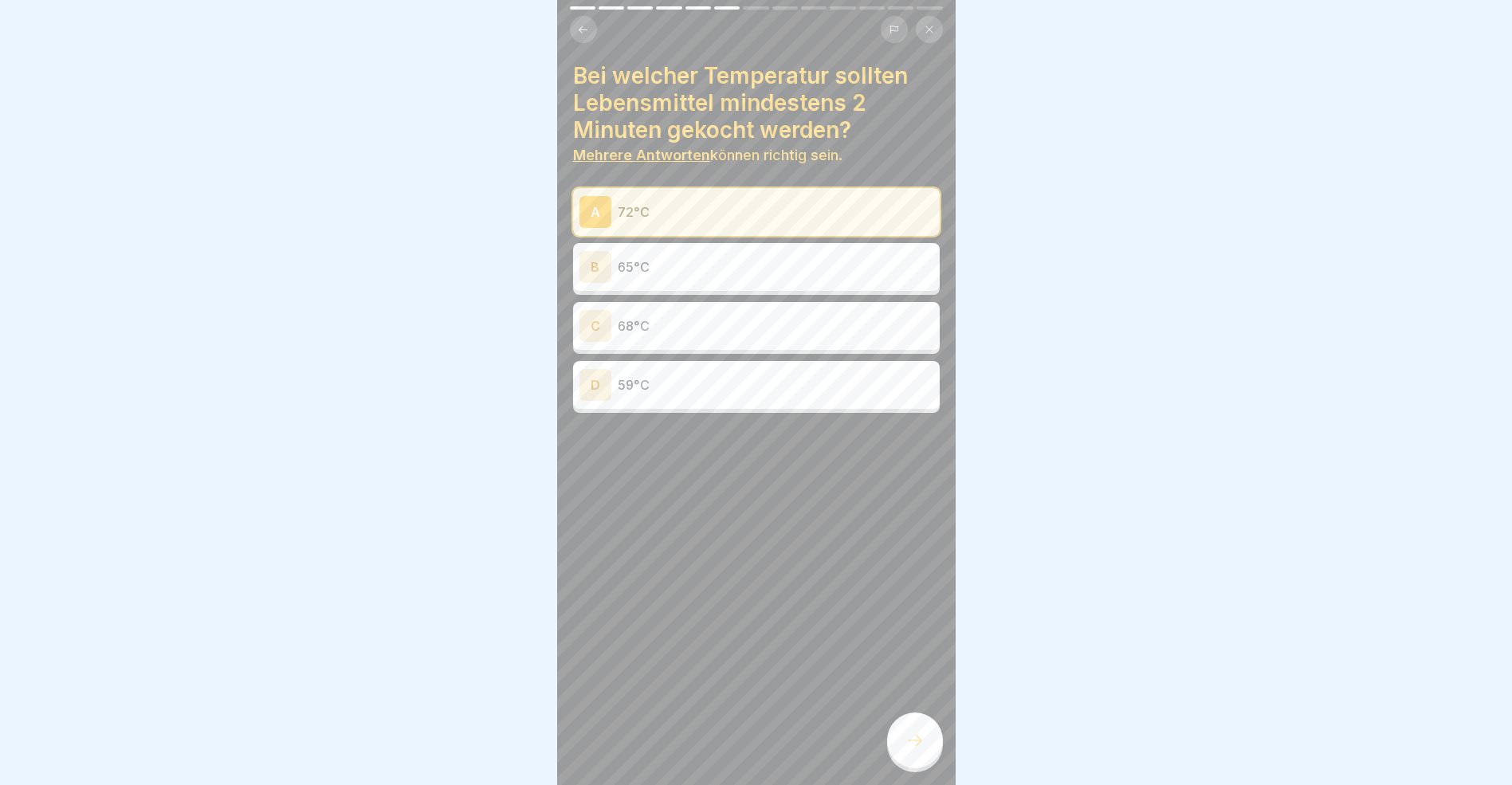
click at [925, 747] on div at bounding box center [916, 740] width 56 height 56
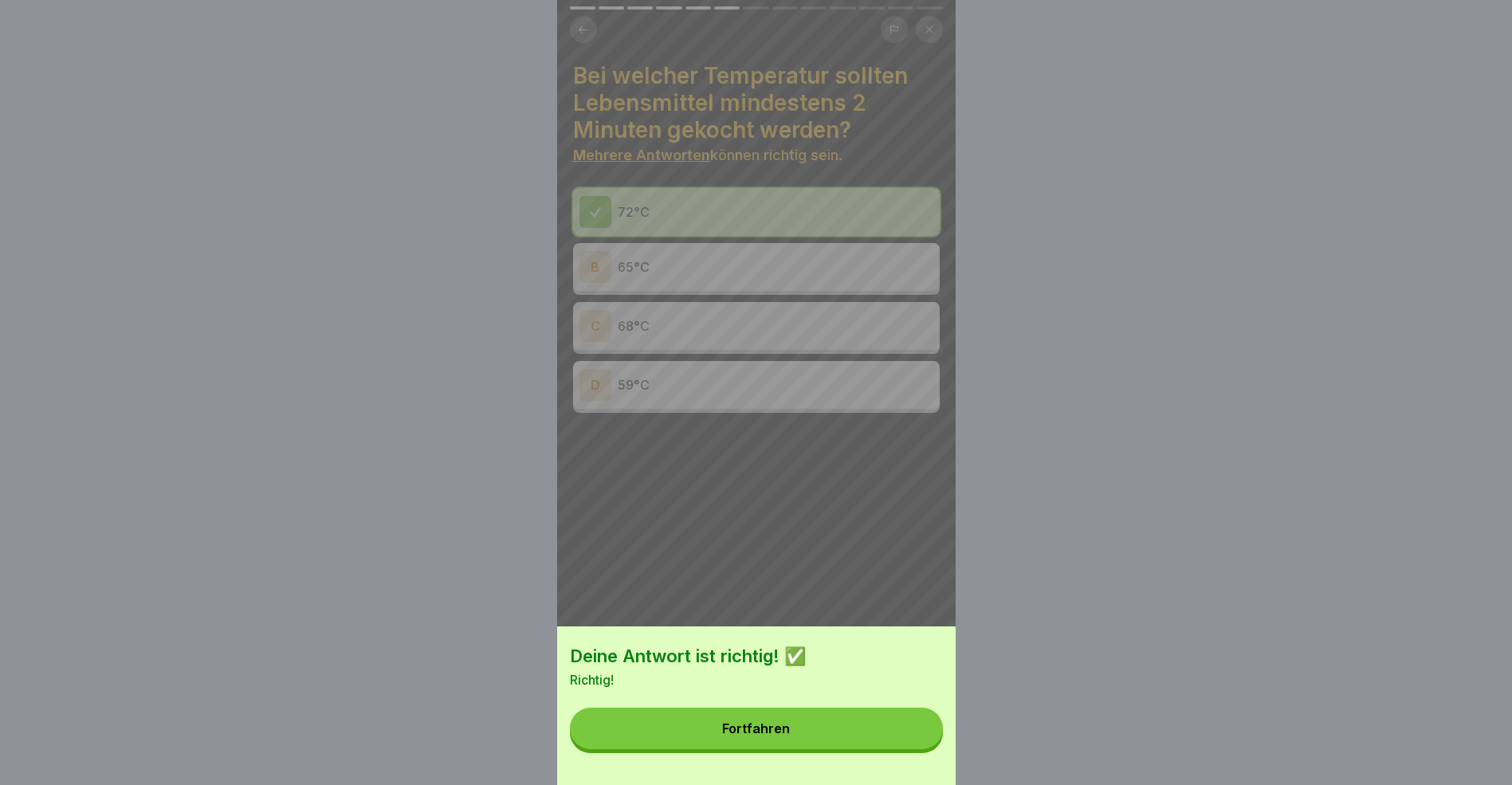
click at [833, 747] on button "Fortfahren" at bounding box center [756, 728] width 373 height 41
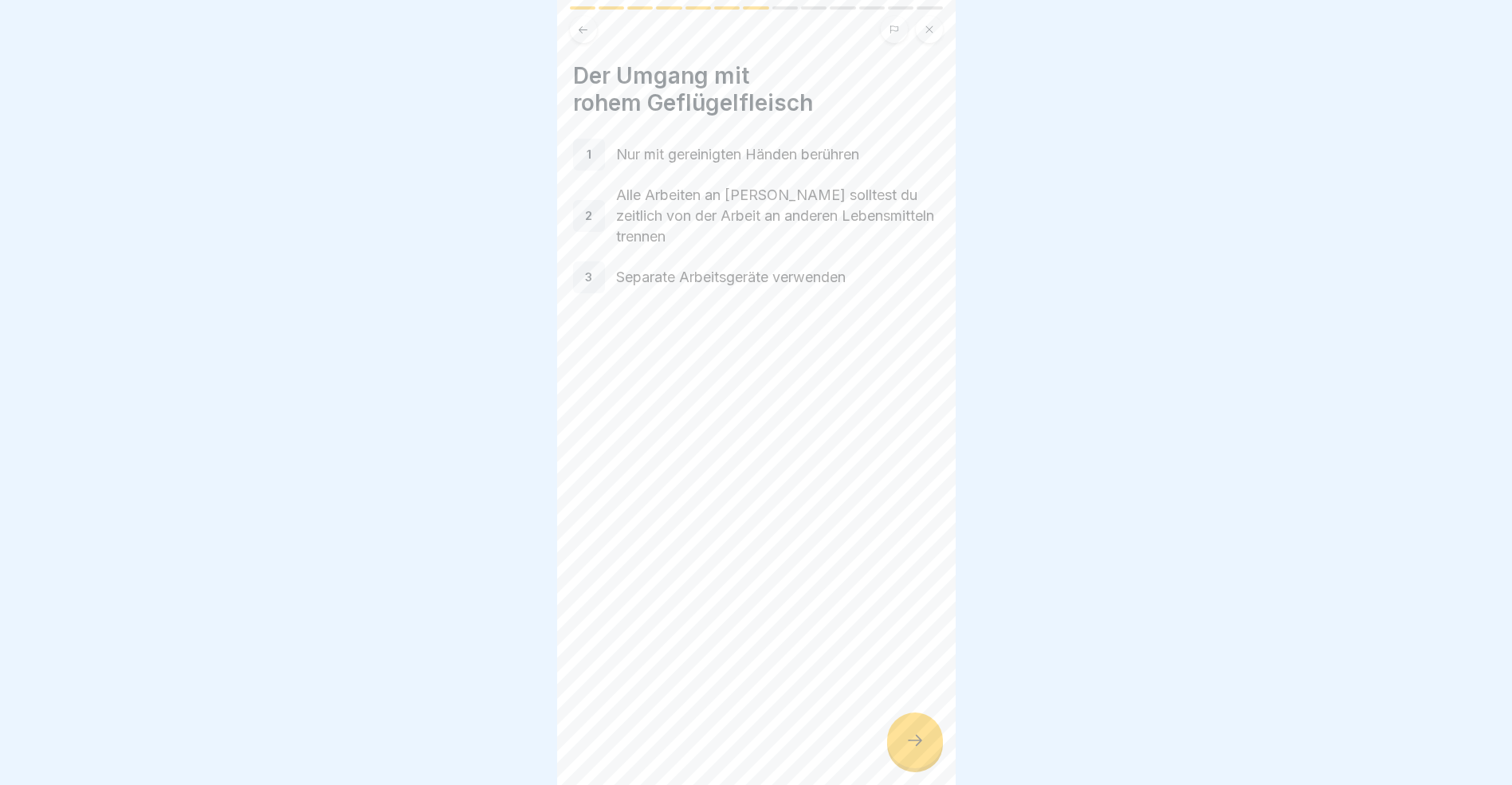
click at [918, 750] on icon at bounding box center [915, 740] width 19 height 19
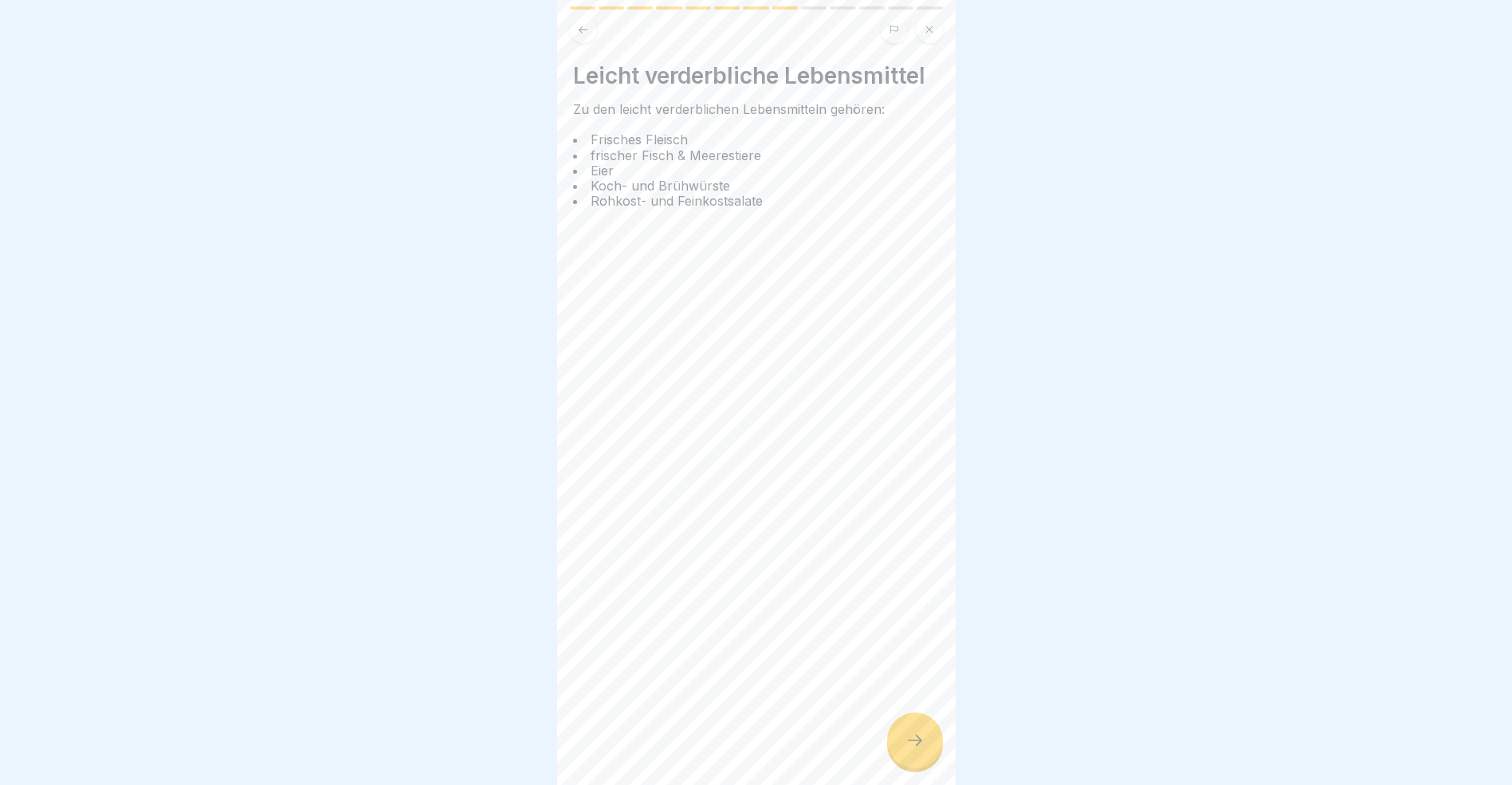
click at [917, 750] on icon at bounding box center [915, 740] width 19 height 19
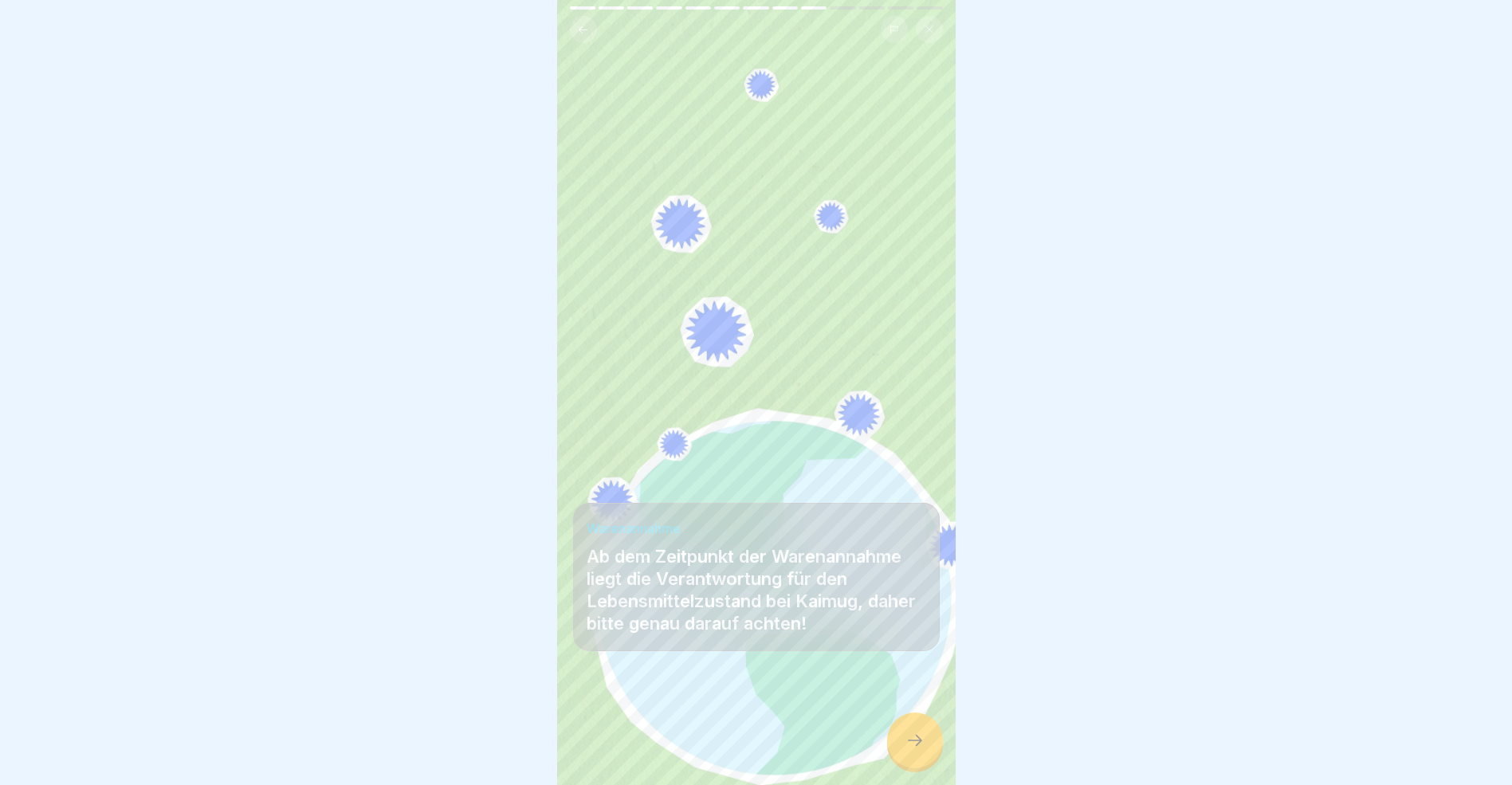
click at [917, 762] on div at bounding box center [916, 740] width 56 height 56
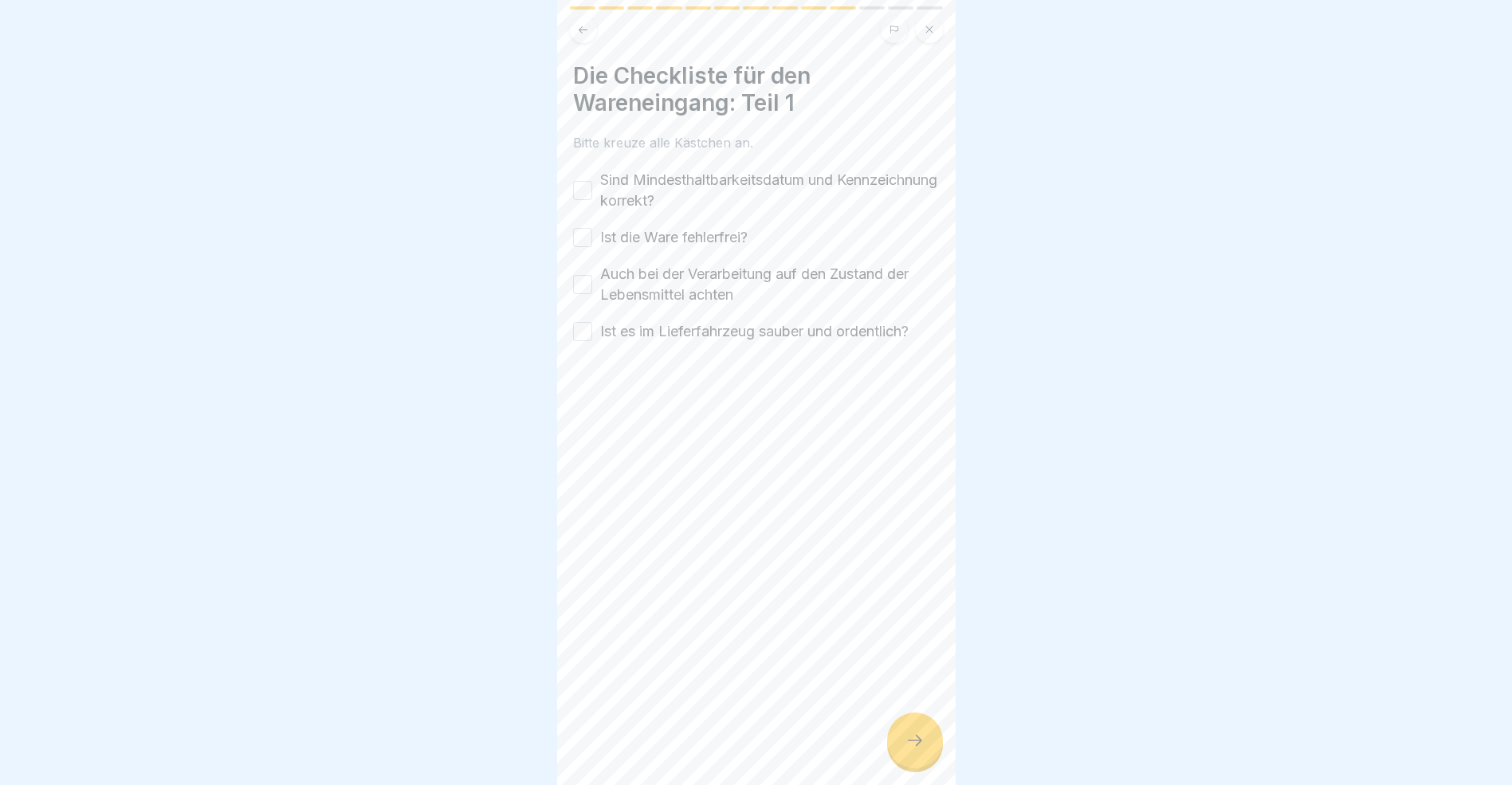
click at [586, 185] on button "Sind Mindesthaltbarkeitsdatum und Kennzeichnung korrekt?" at bounding box center [582, 190] width 19 height 19
click at [583, 238] on button "Ist die Ware fehlerfrei?" at bounding box center [582, 237] width 19 height 19
click at [582, 285] on button "Auch bei der Verarbeitung auf den Zustand der Lebensmittel achten" at bounding box center [582, 284] width 19 height 19
click at [584, 333] on button "Ist es im Lieferfahrzeug sauber und ordentlich?" at bounding box center [582, 331] width 19 height 19
click at [918, 764] on div at bounding box center [916, 740] width 56 height 56
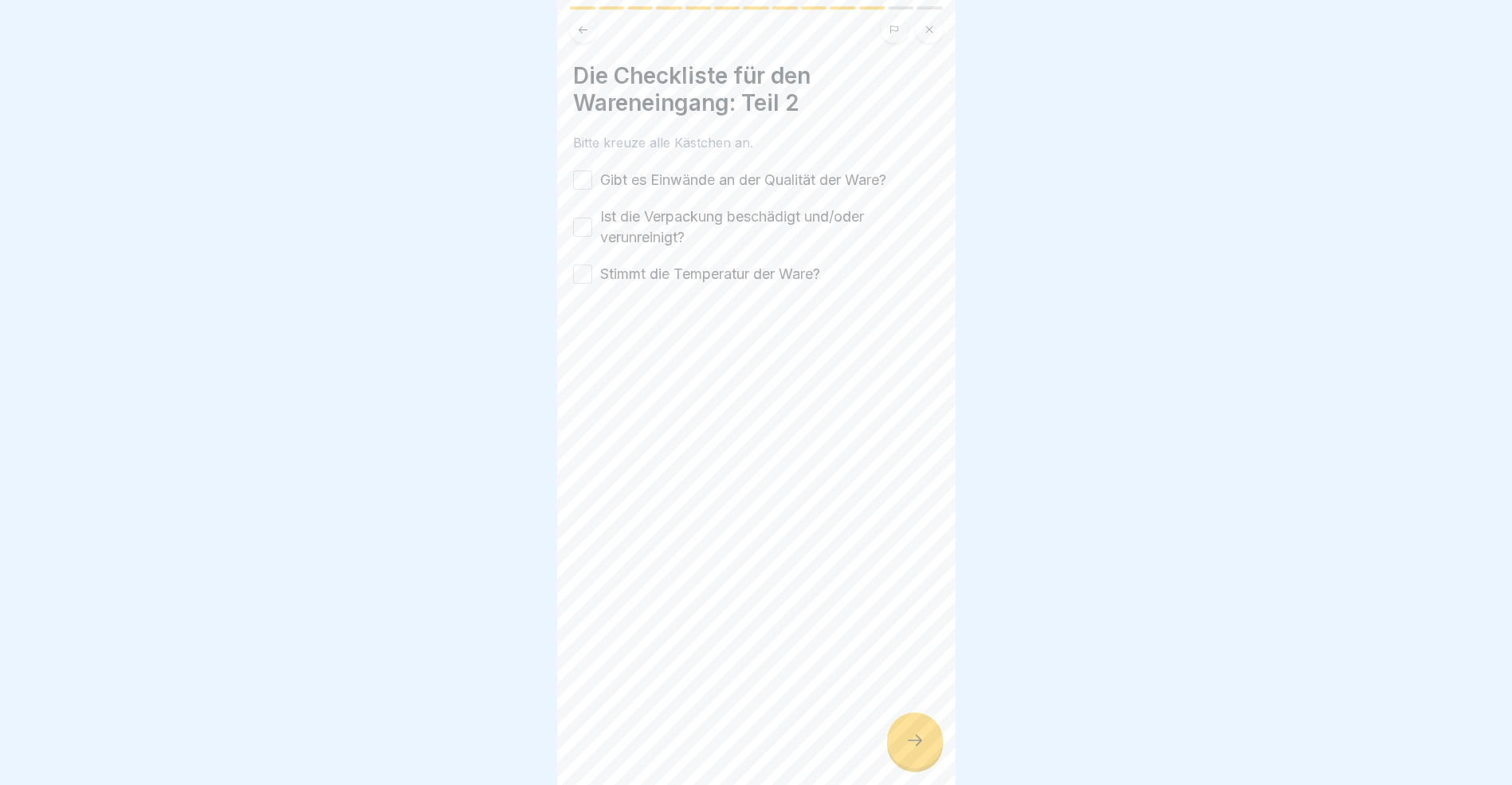
click at [581, 175] on button "Gibt es Einwände an der Qualität der Ware?" at bounding box center [582, 180] width 19 height 19
click at [581, 225] on button "Ist die Verpackung beschädigt und/oder verunreinigt?" at bounding box center [582, 227] width 19 height 19
click at [582, 275] on button "Stimmt die Temperatur der Ware?" at bounding box center [582, 274] width 19 height 19
click at [910, 749] on icon at bounding box center [915, 740] width 19 height 19
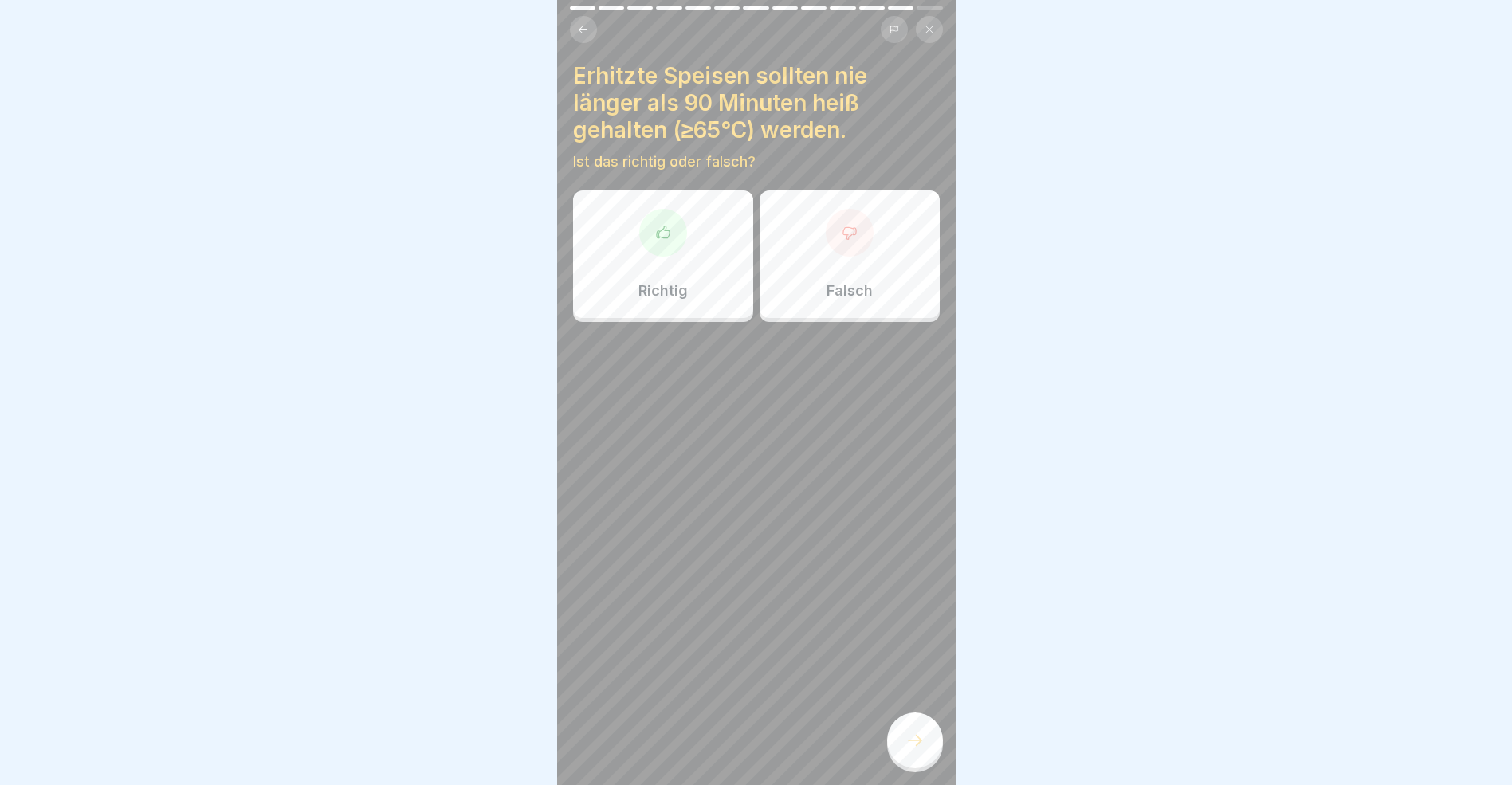
click at [672, 253] on div "Richtig" at bounding box center [663, 254] width 180 height 127
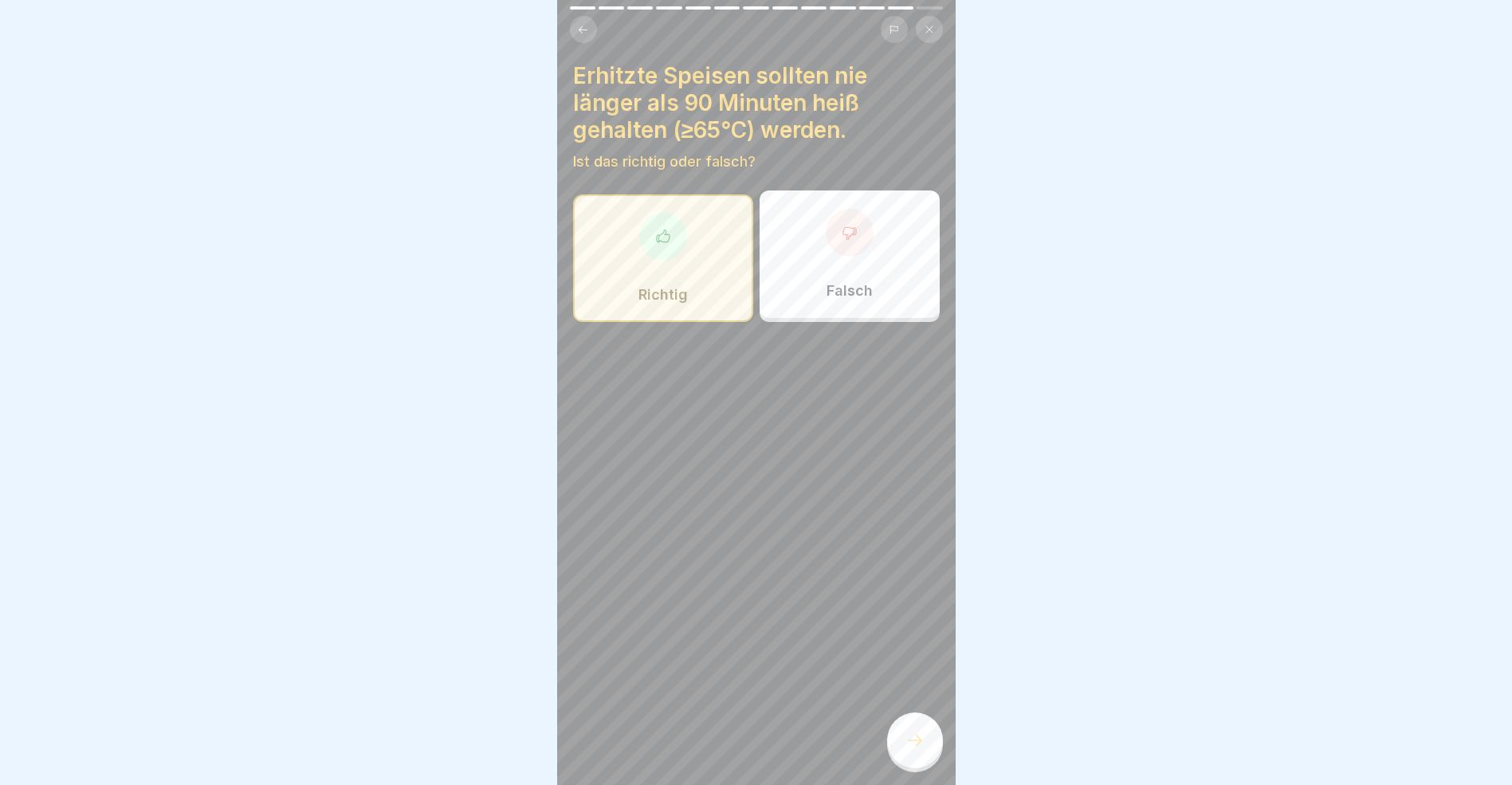
click at [917, 749] on icon at bounding box center [915, 740] width 19 height 19
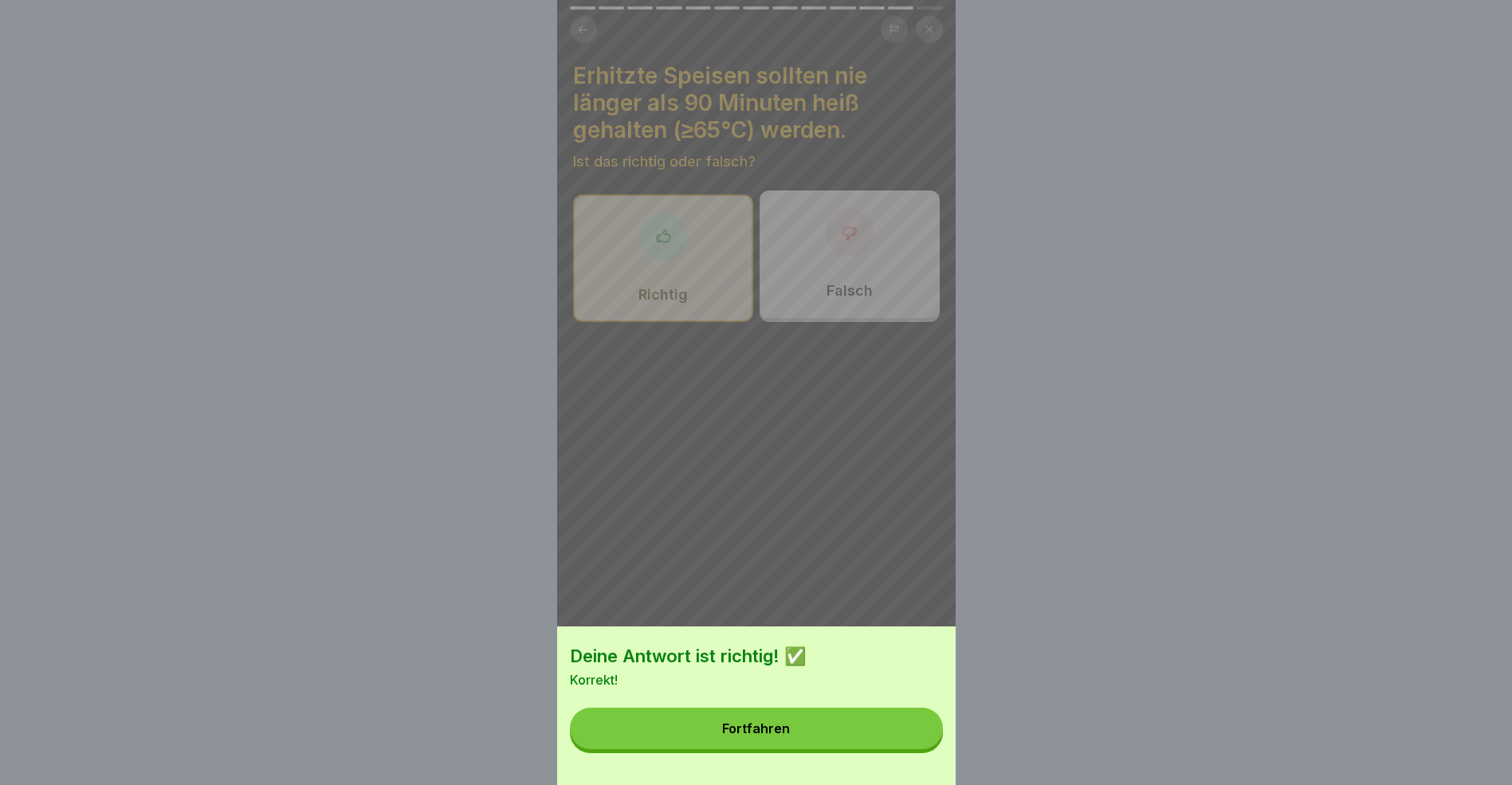
click at [863, 749] on button "Fortfahren" at bounding box center [756, 728] width 373 height 41
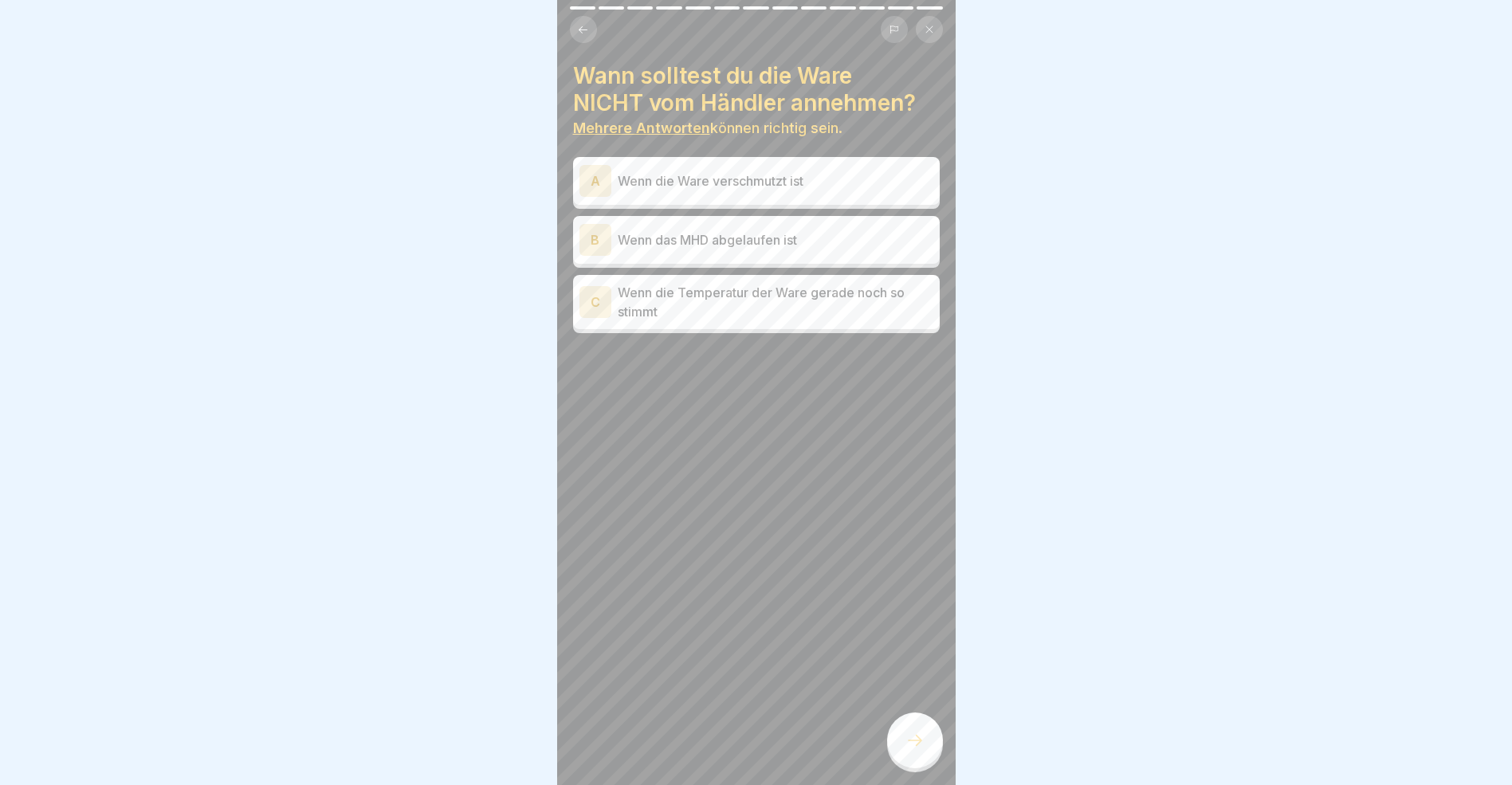
click at [580, 30] on icon at bounding box center [583, 29] width 9 height 7
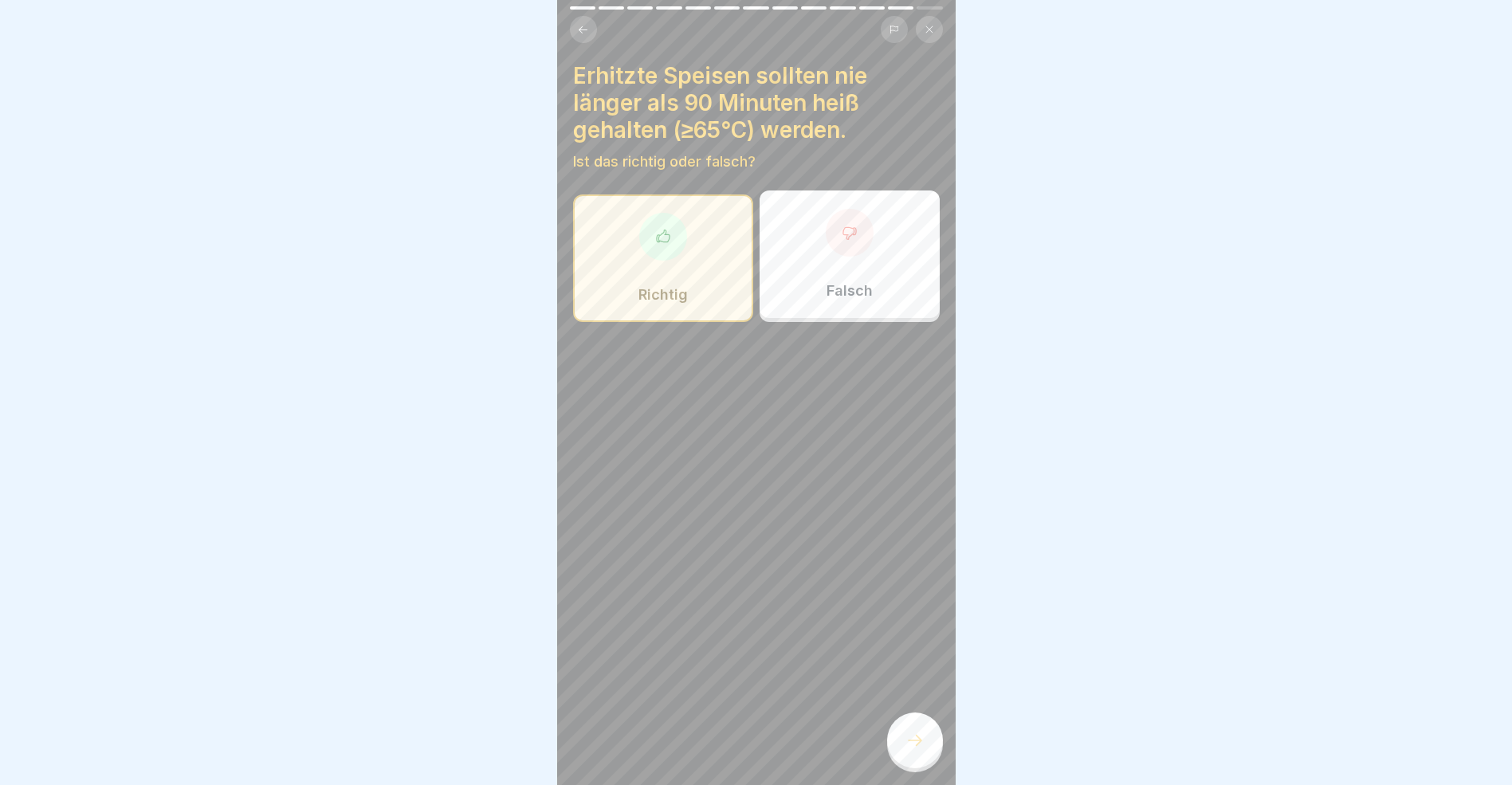
click at [580, 30] on icon at bounding box center [583, 29] width 9 height 7
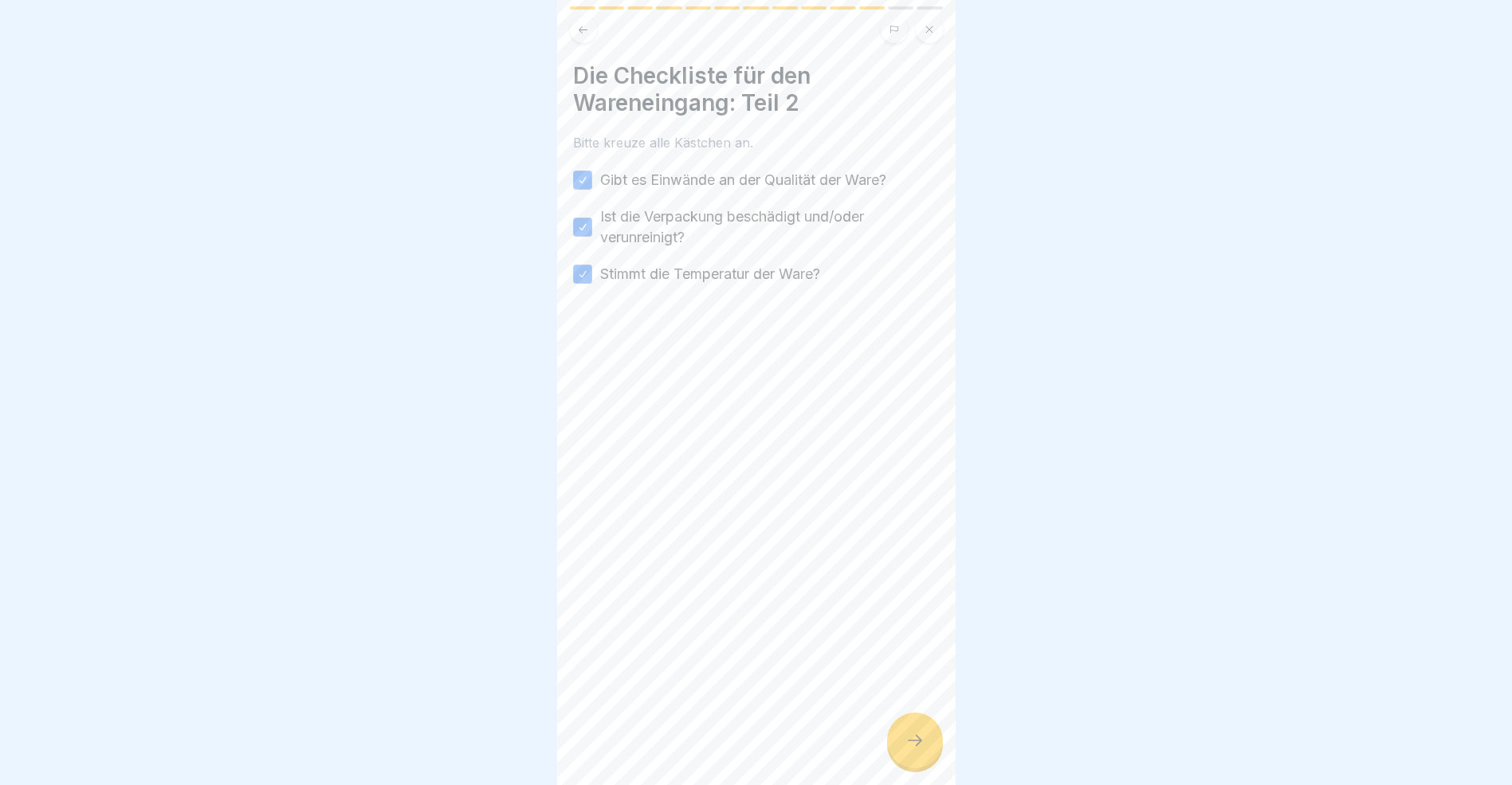
click at [580, 30] on icon at bounding box center [583, 29] width 9 height 7
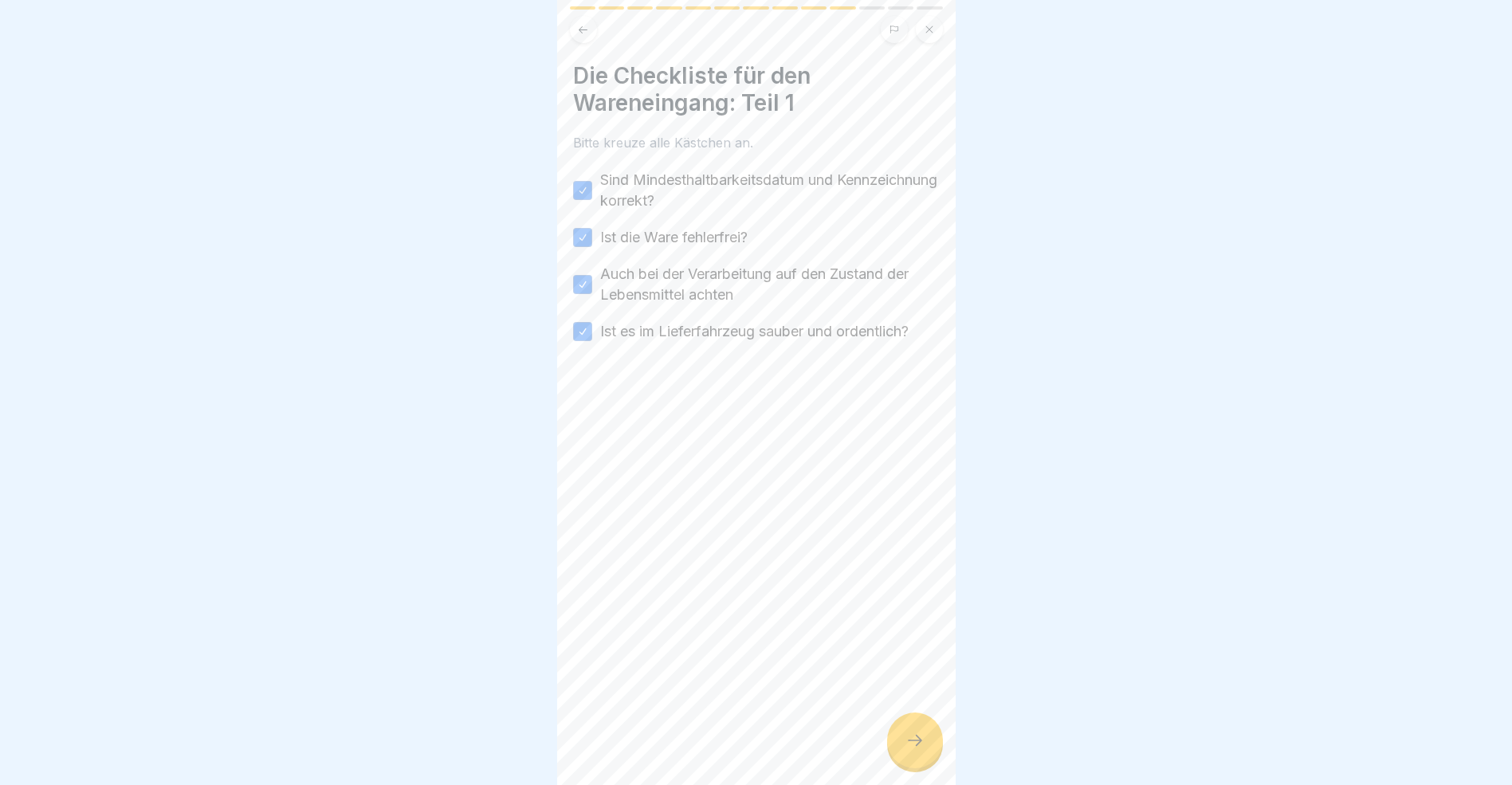
click at [580, 30] on icon at bounding box center [583, 29] width 9 height 7
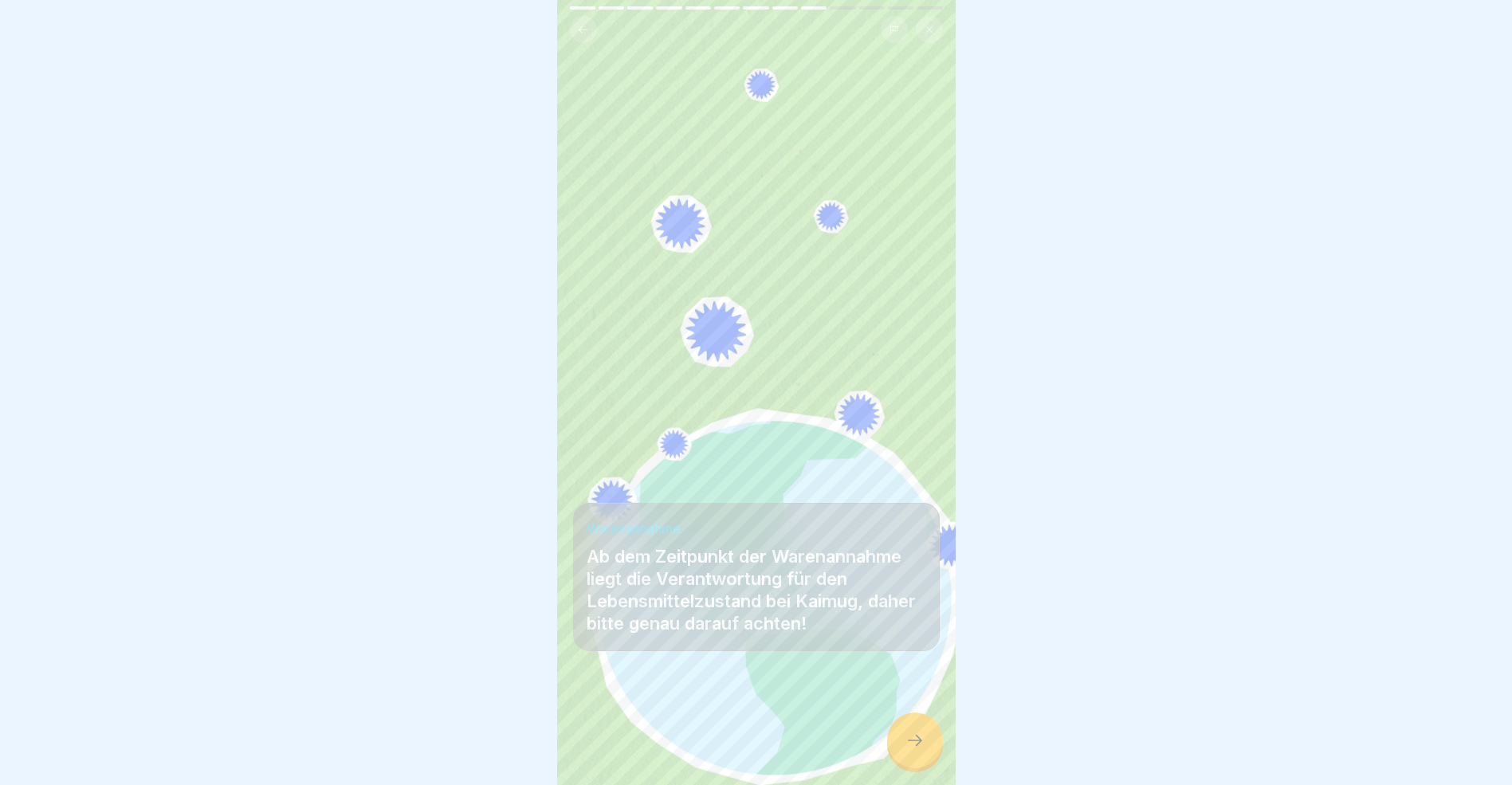
click at [911, 750] on icon at bounding box center [915, 740] width 19 height 19
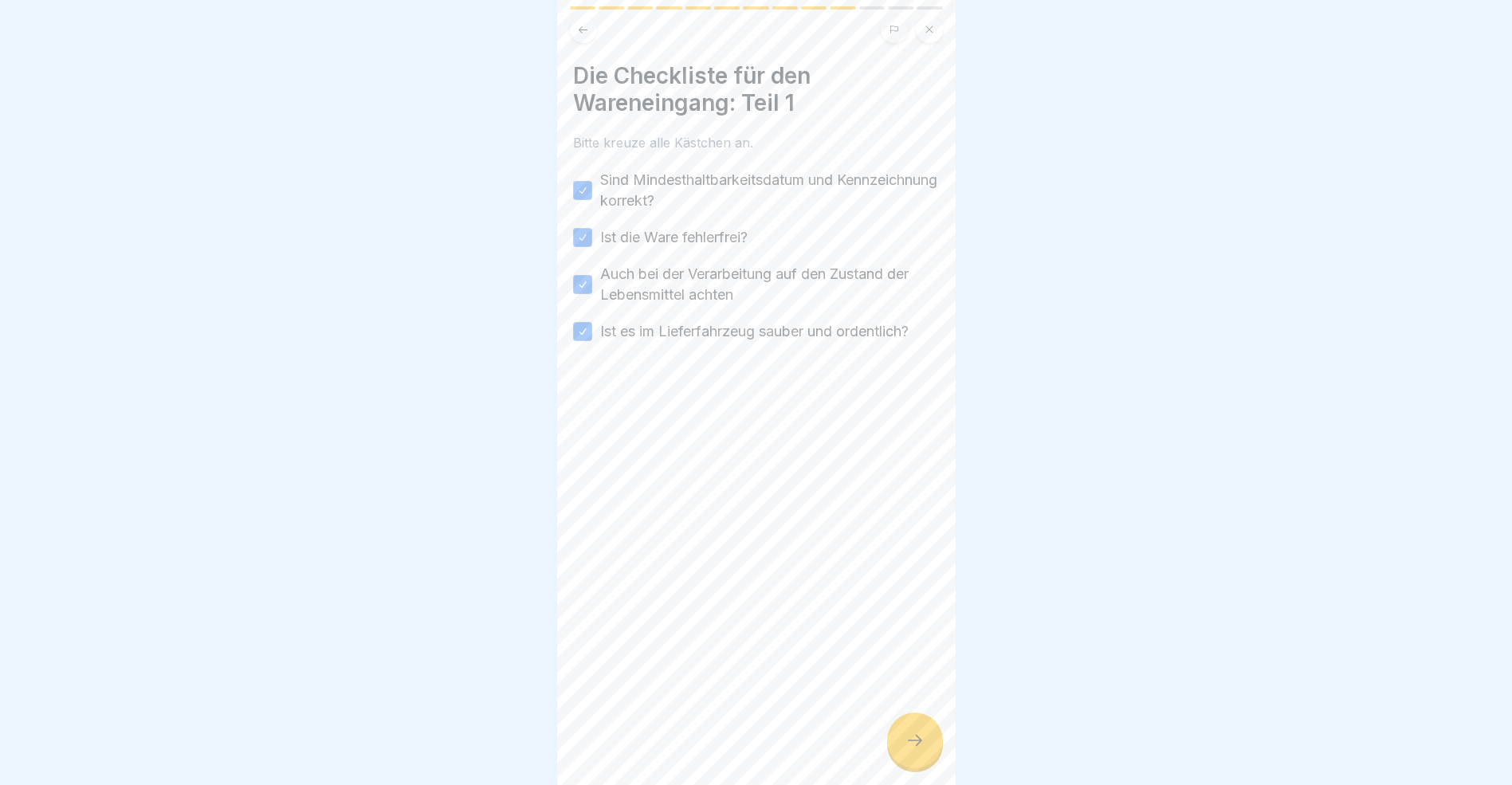
click at [911, 750] on icon at bounding box center [915, 740] width 19 height 19
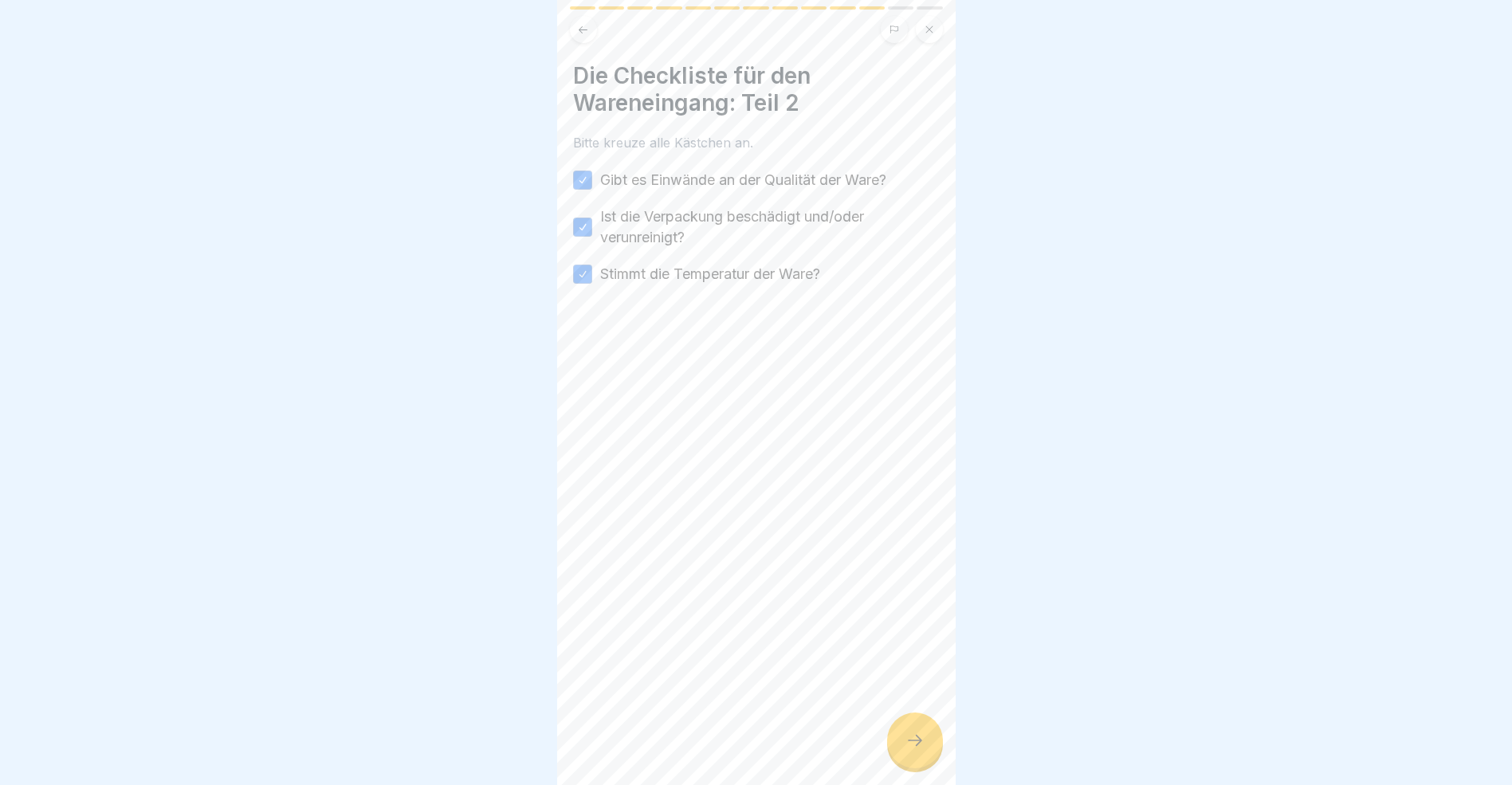
click at [911, 750] on icon at bounding box center [915, 740] width 19 height 19
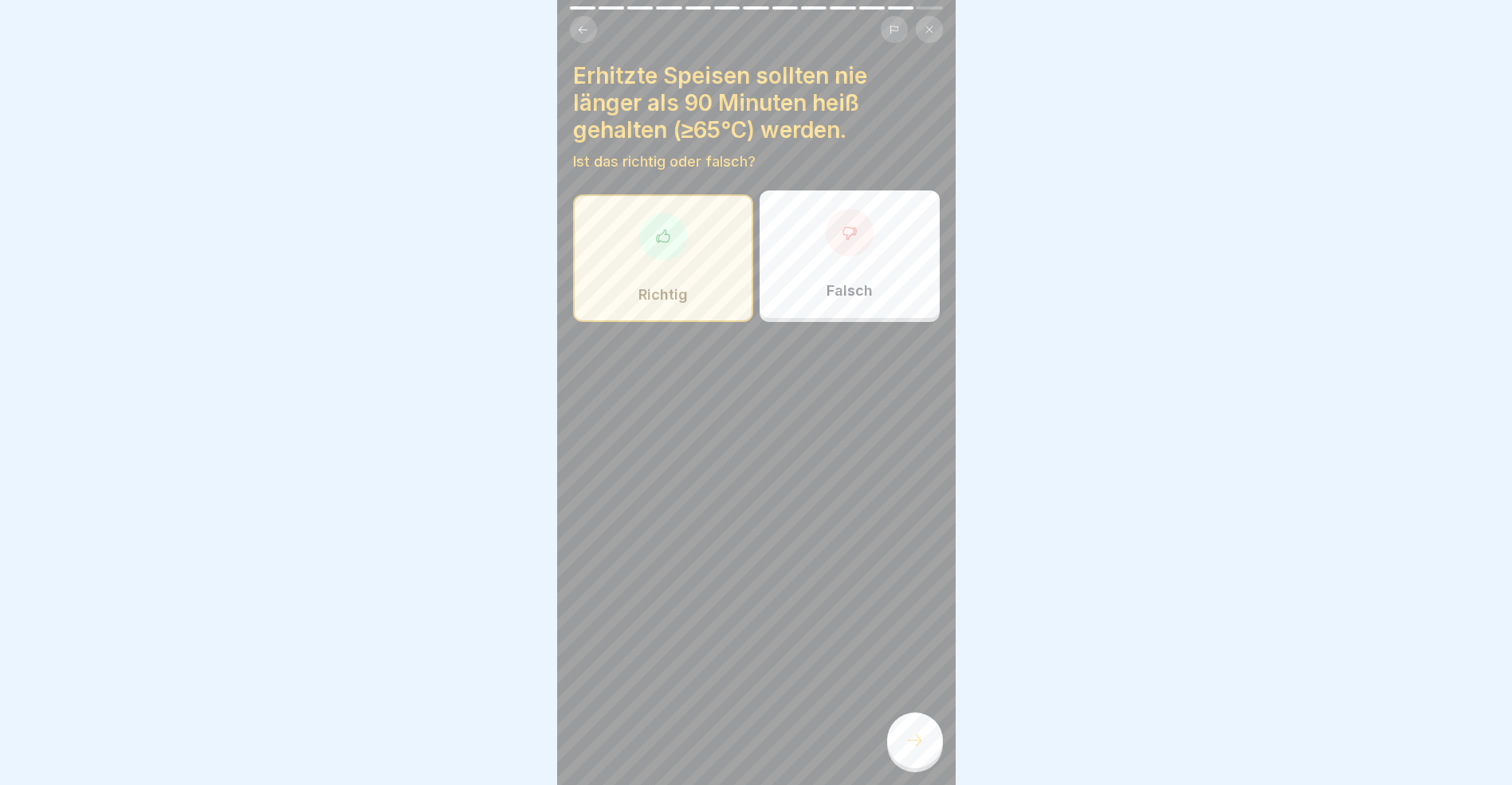
click at [911, 750] on icon at bounding box center [915, 740] width 19 height 19
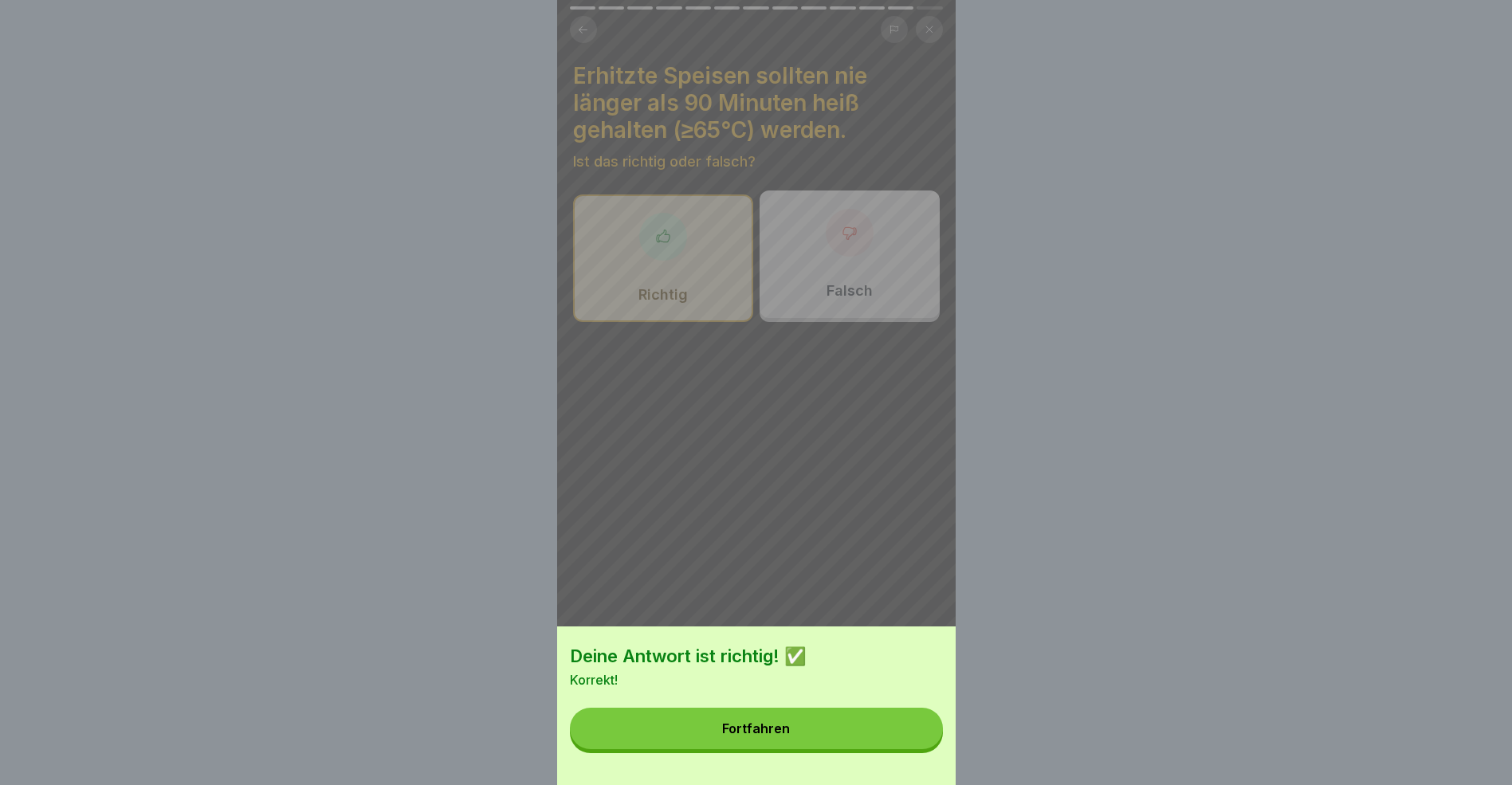
click at [911, 749] on button "Fortfahren" at bounding box center [756, 728] width 373 height 41
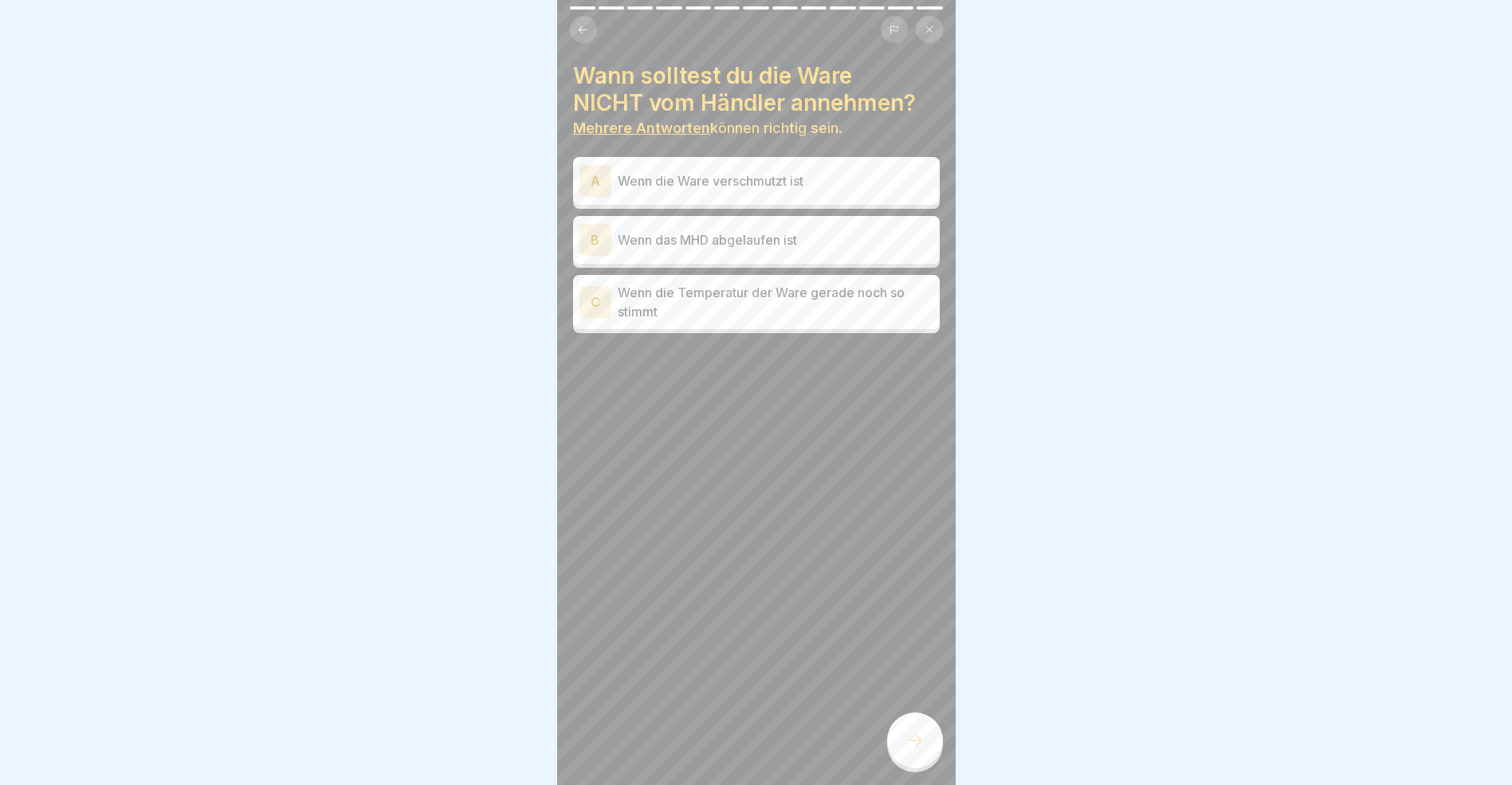
click at [597, 181] on div "A" at bounding box center [595, 181] width 32 height 32
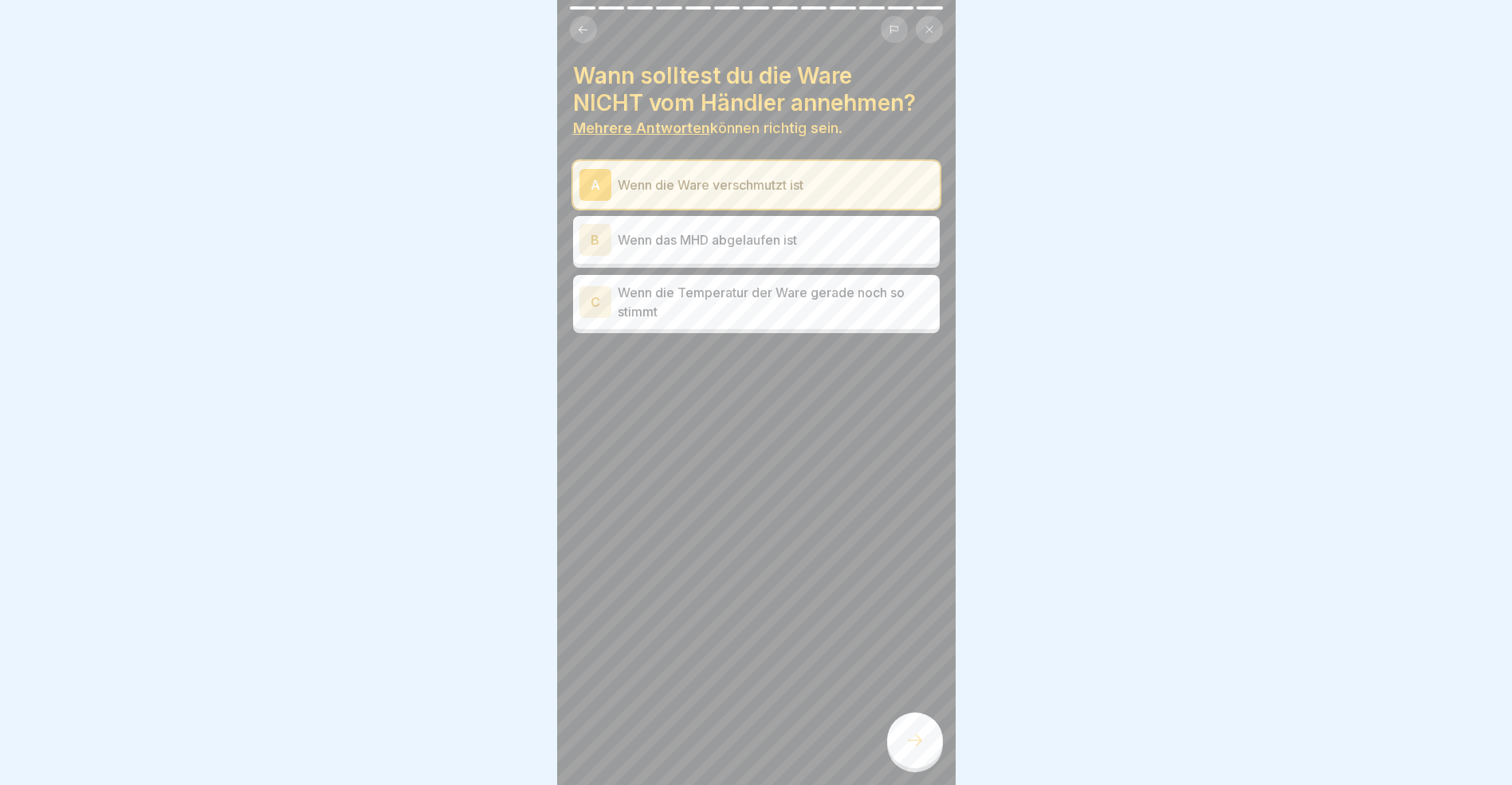
click at [601, 239] on div "B" at bounding box center [595, 239] width 32 height 32
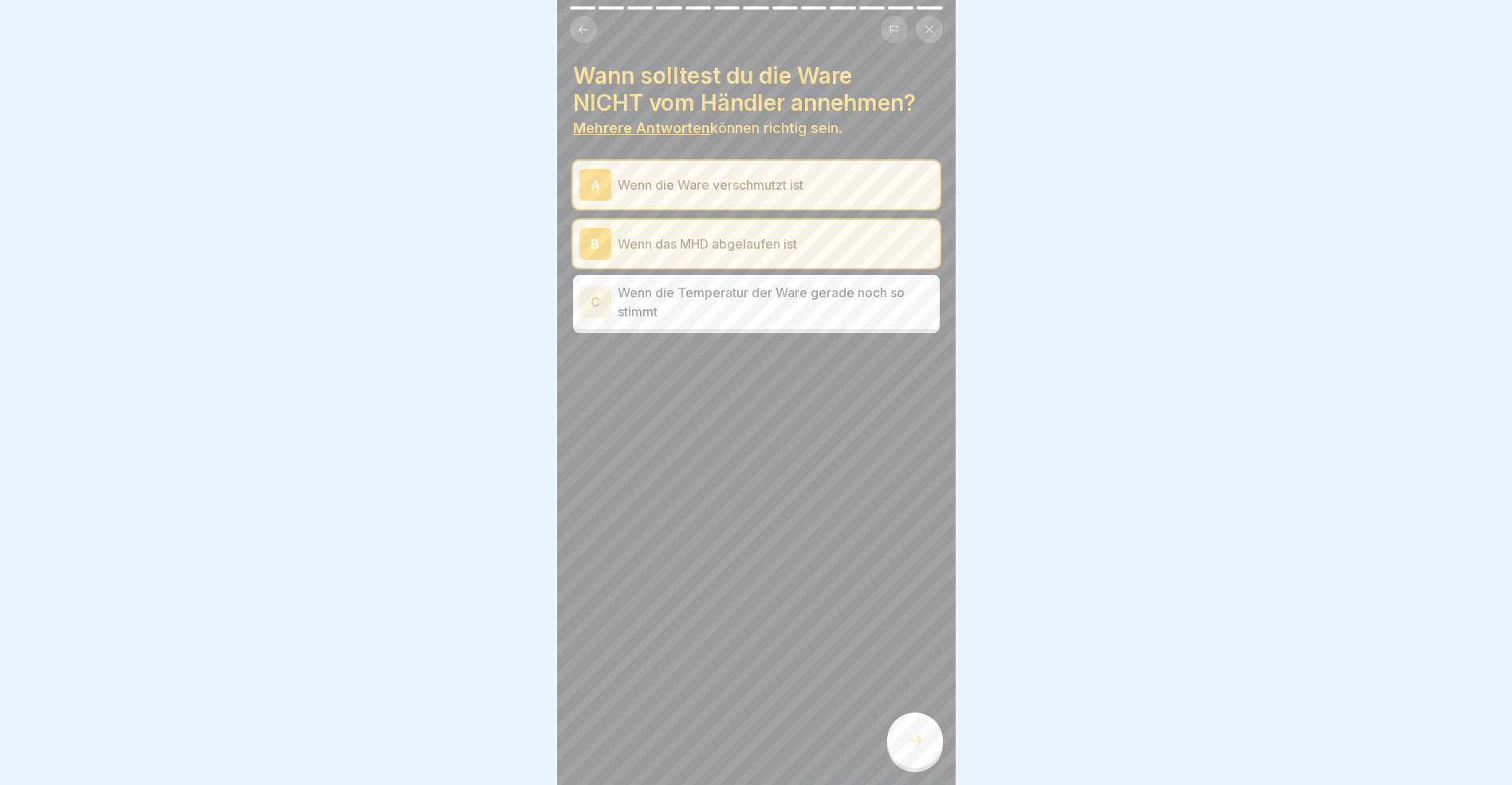
click at [917, 750] on icon at bounding box center [915, 740] width 19 height 19
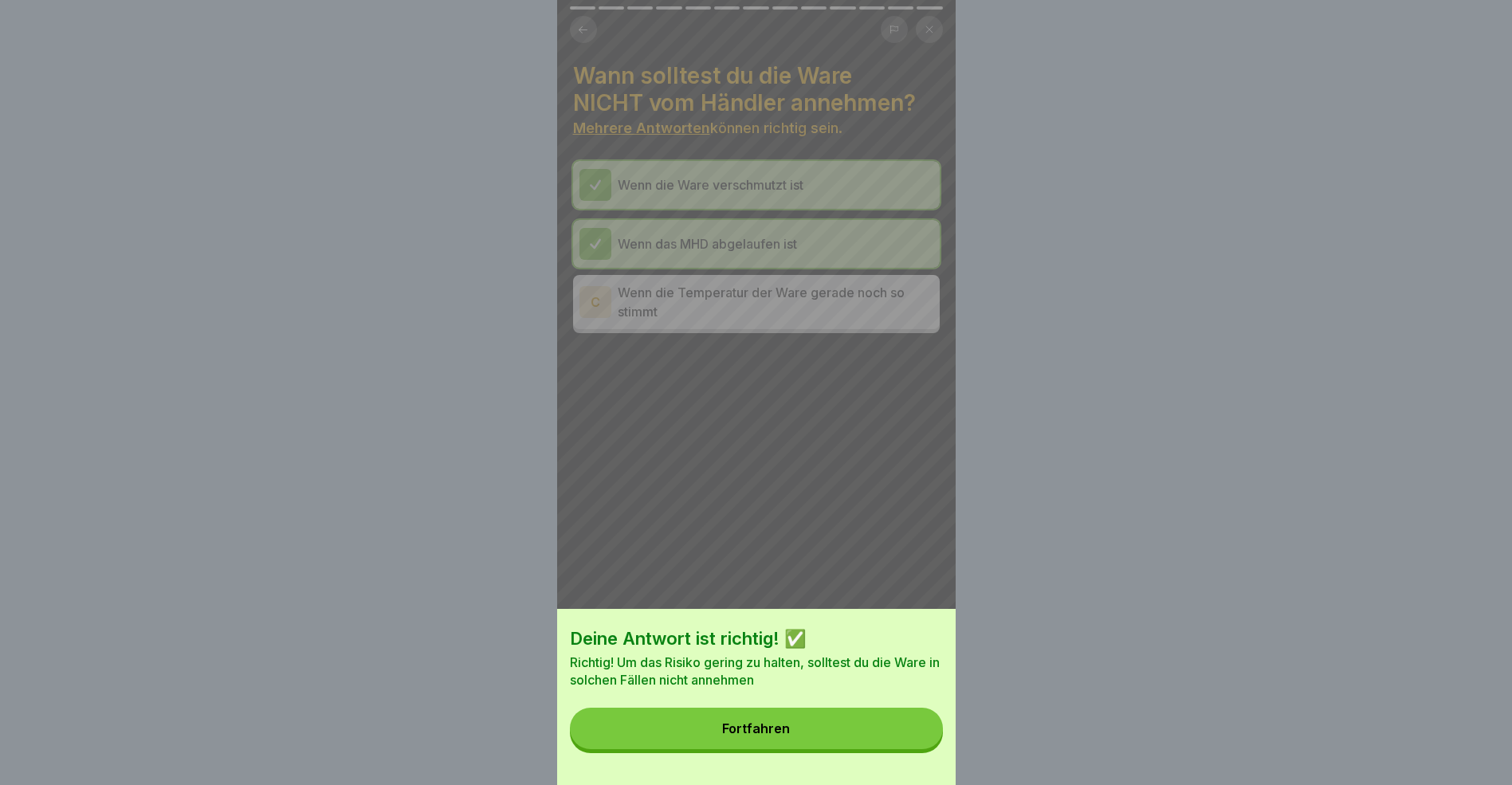
click at [818, 745] on button "Fortfahren" at bounding box center [756, 728] width 373 height 41
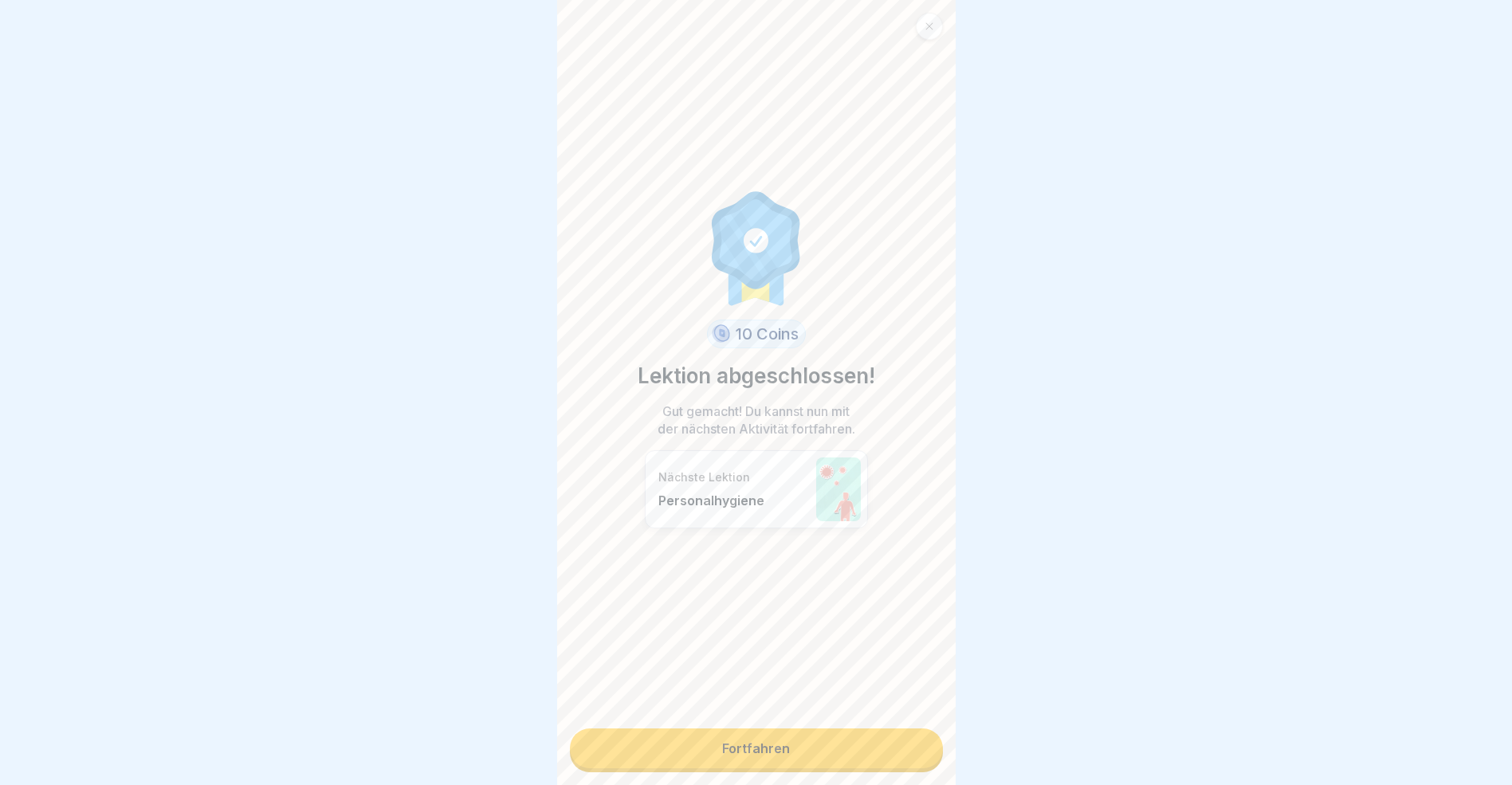
click at [765, 750] on link "Fortfahren" at bounding box center [756, 748] width 373 height 40
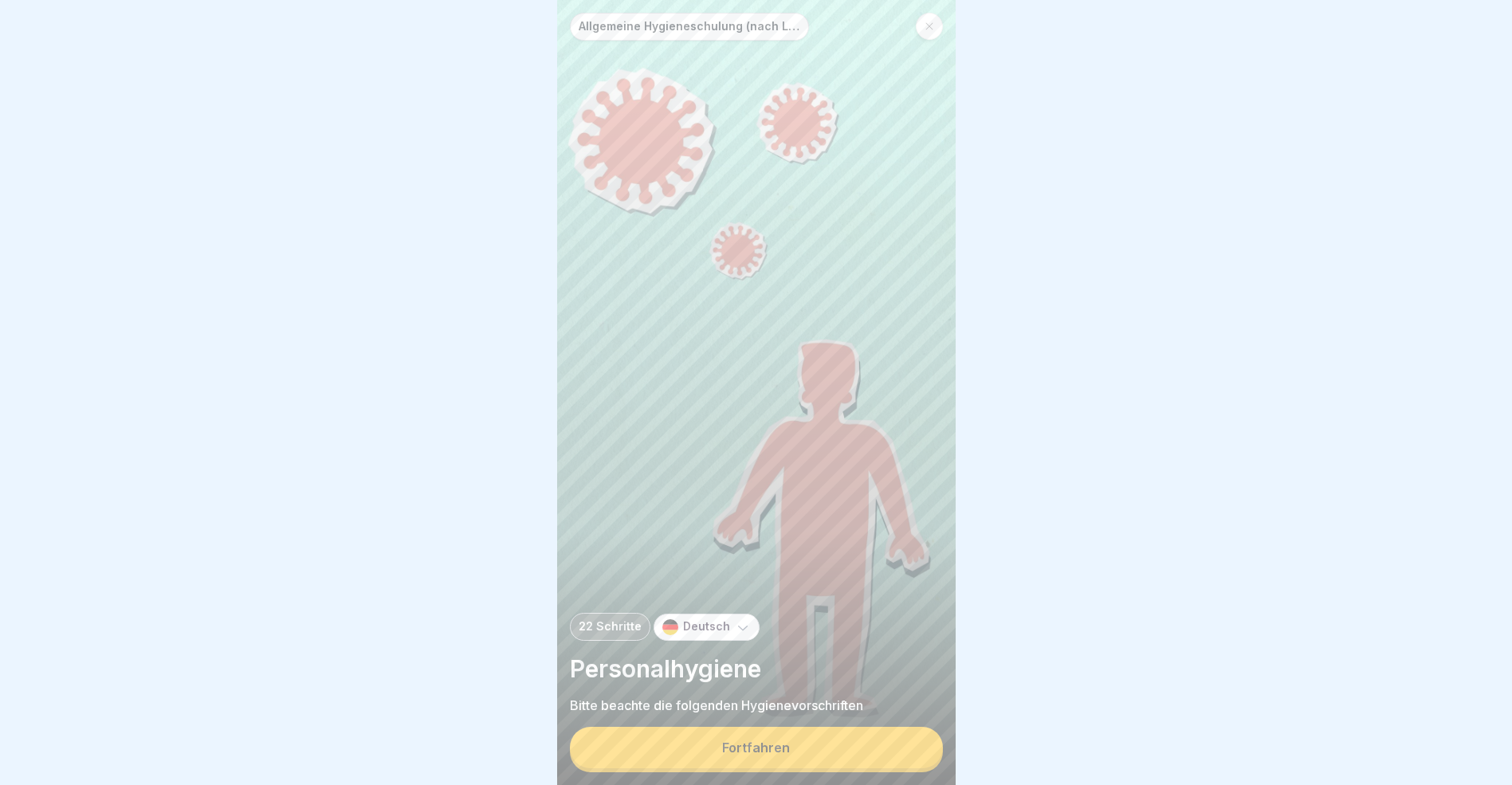
click at [770, 754] on div "Fortfahren" at bounding box center [756, 747] width 68 height 14
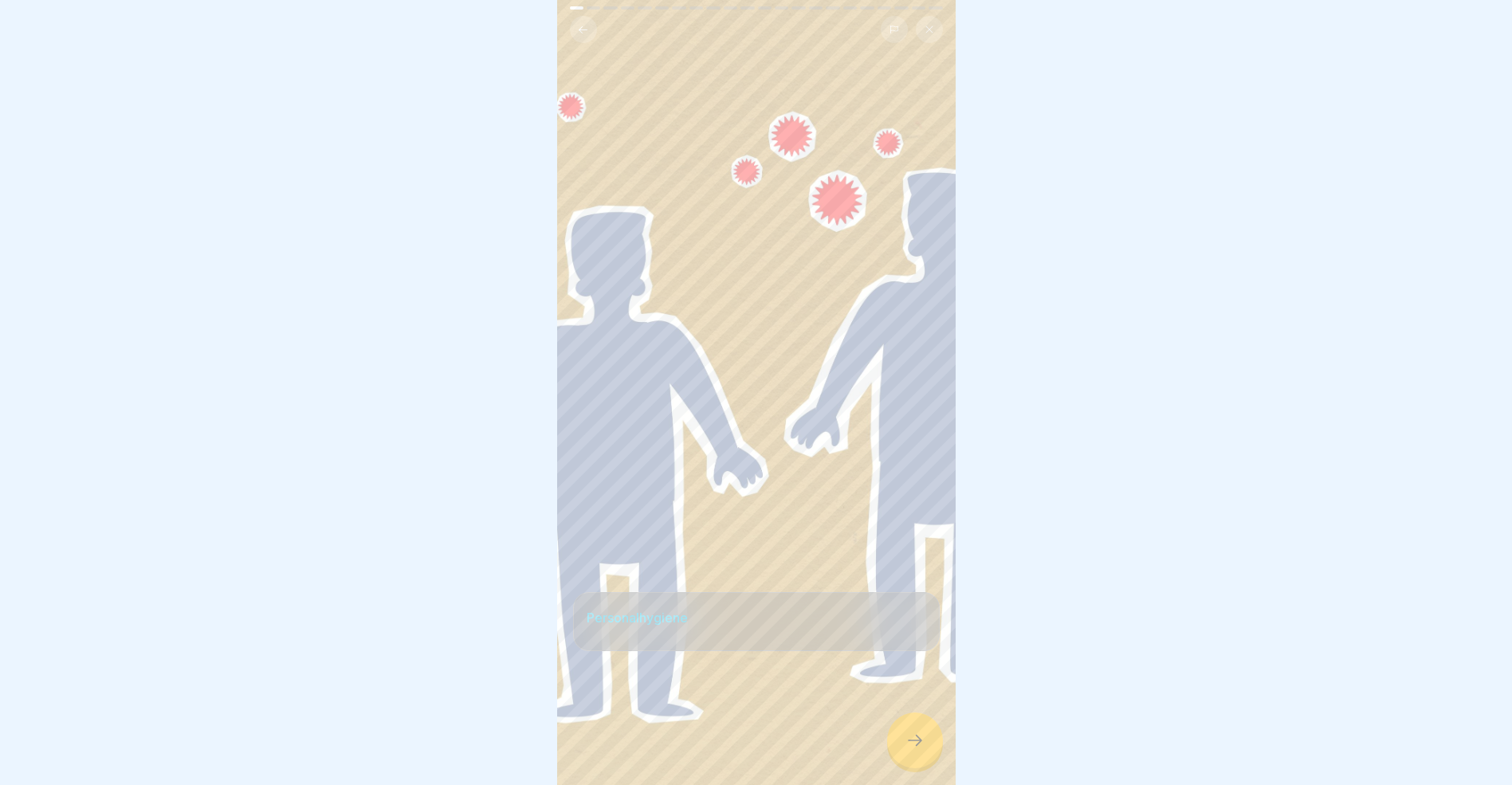
click at [909, 750] on icon at bounding box center [915, 740] width 19 height 19
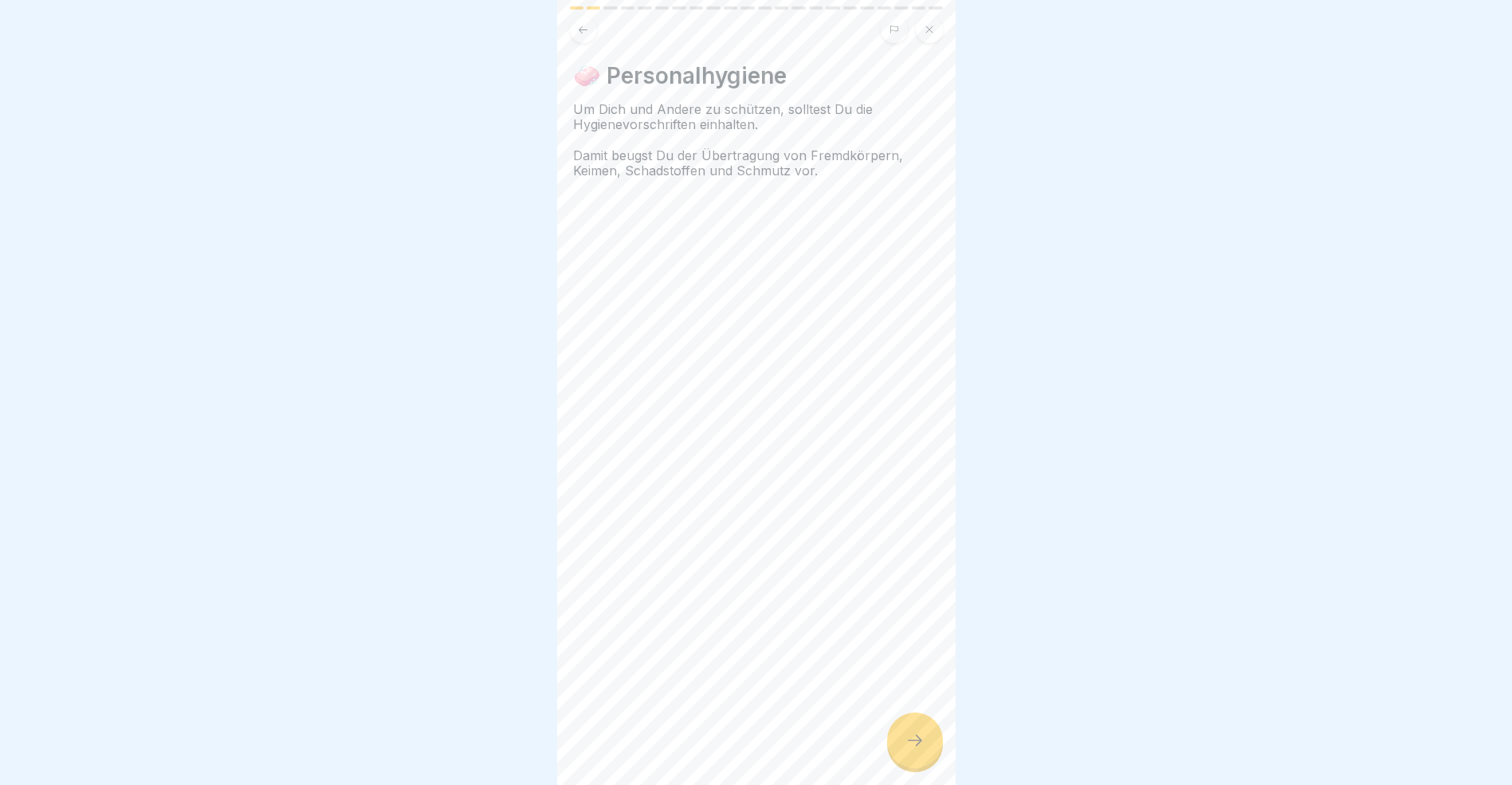
click at [909, 750] on icon at bounding box center [915, 740] width 19 height 19
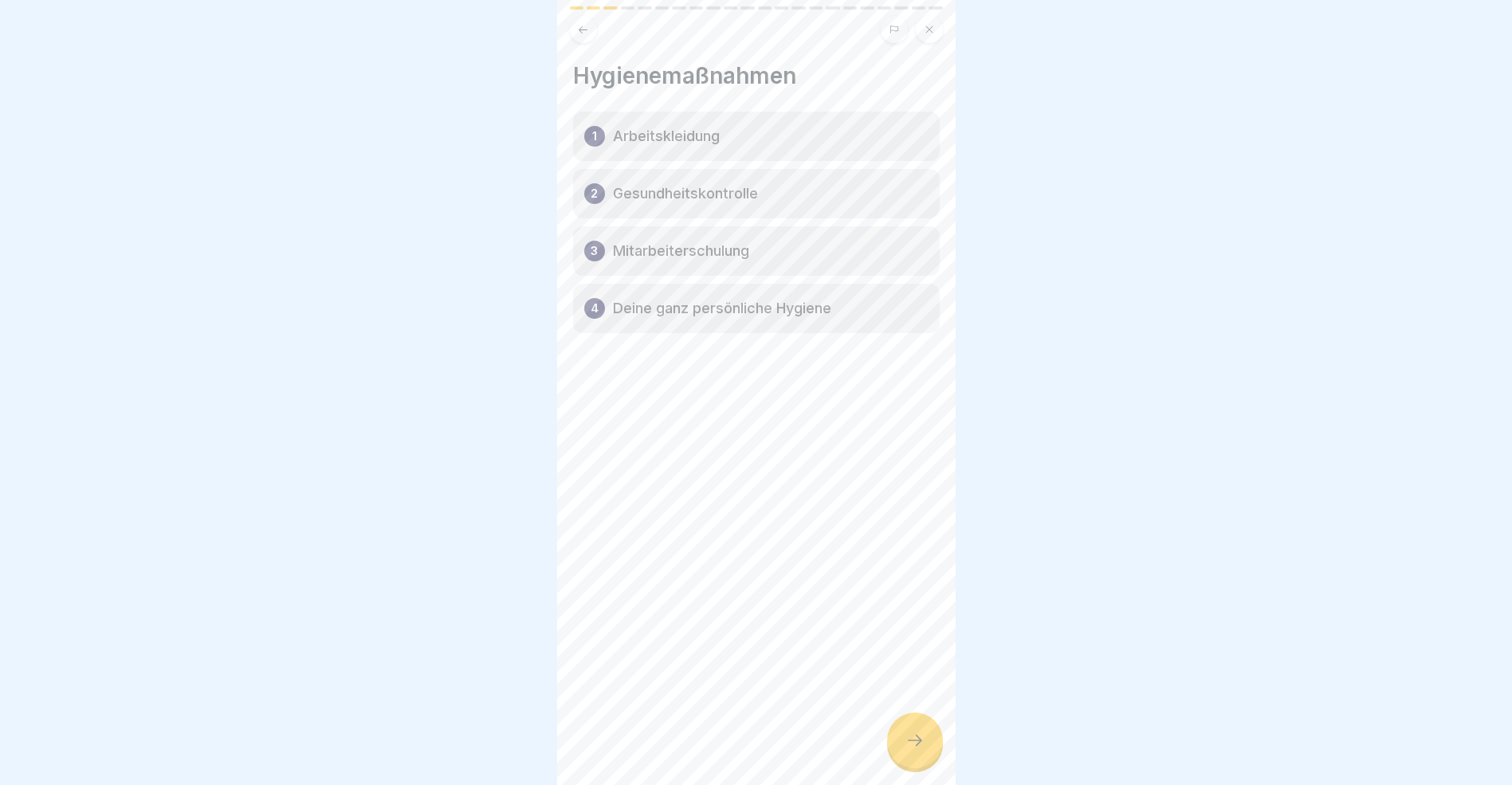
click at [909, 750] on icon at bounding box center [915, 740] width 19 height 19
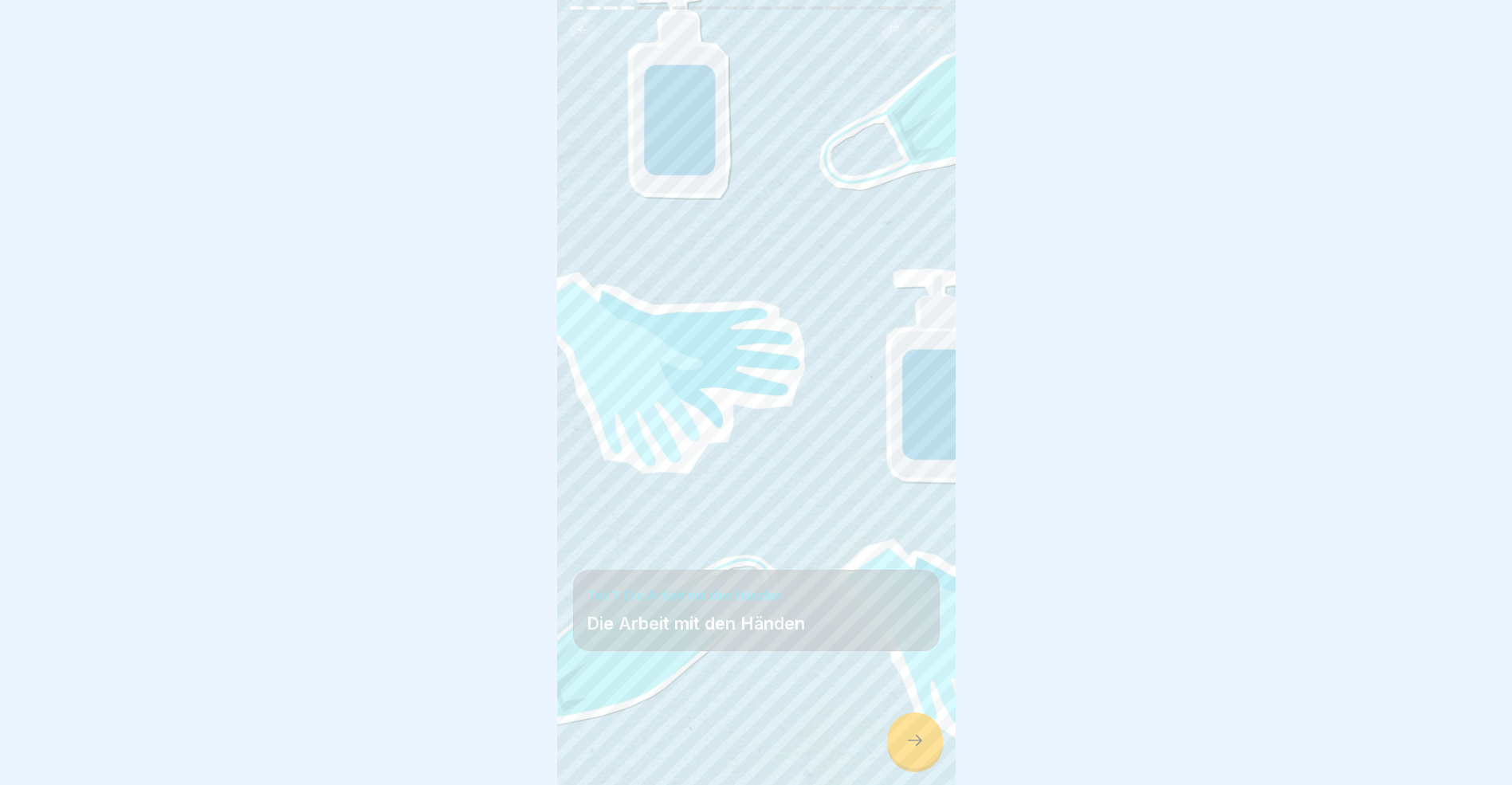
click at [909, 750] on icon at bounding box center [915, 740] width 19 height 19
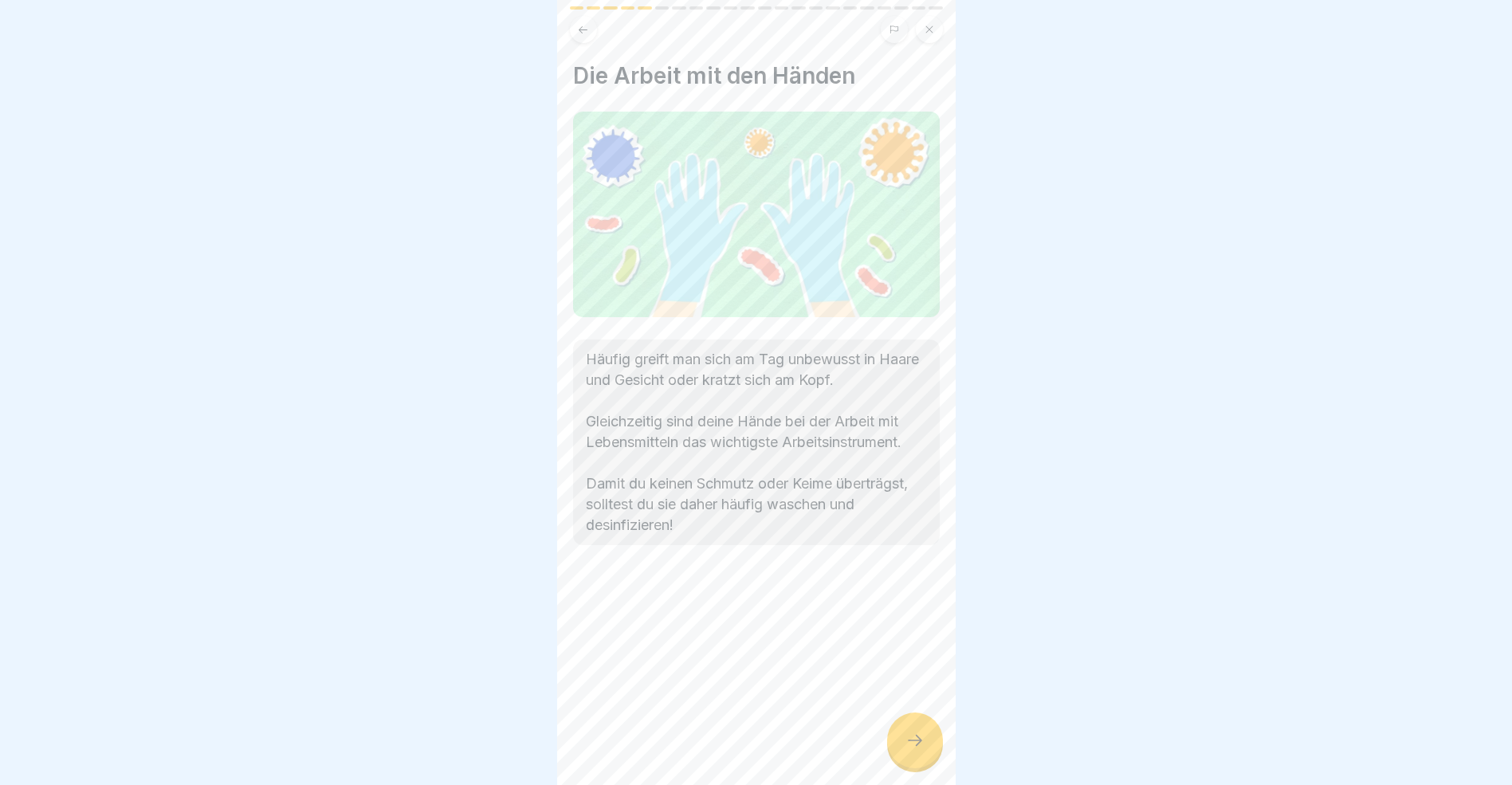
click at [909, 750] on icon at bounding box center [915, 740] width 19 height 19
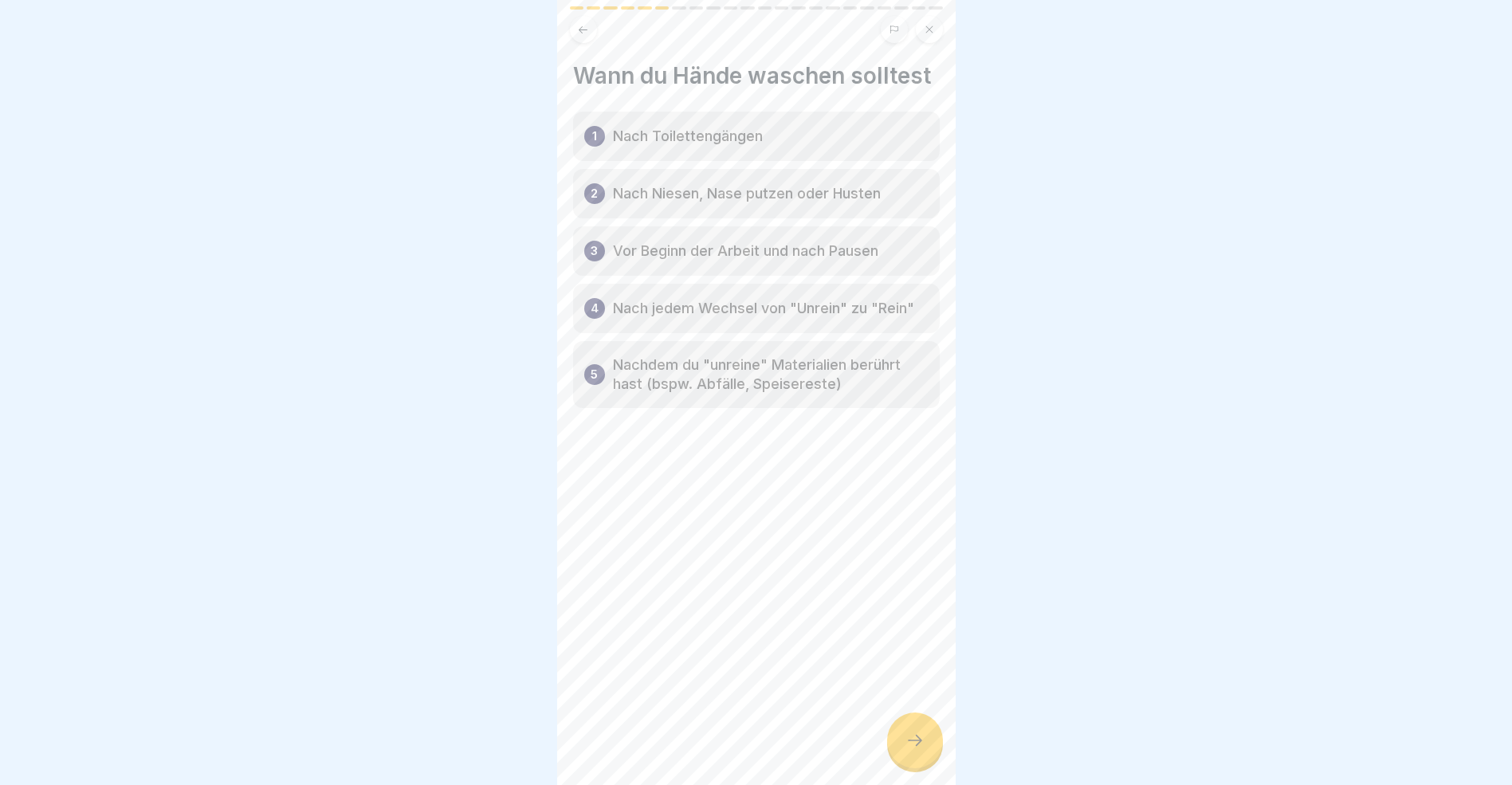
click at [909, 750] on icon at bounding box center [915, 740] width 19 height 19
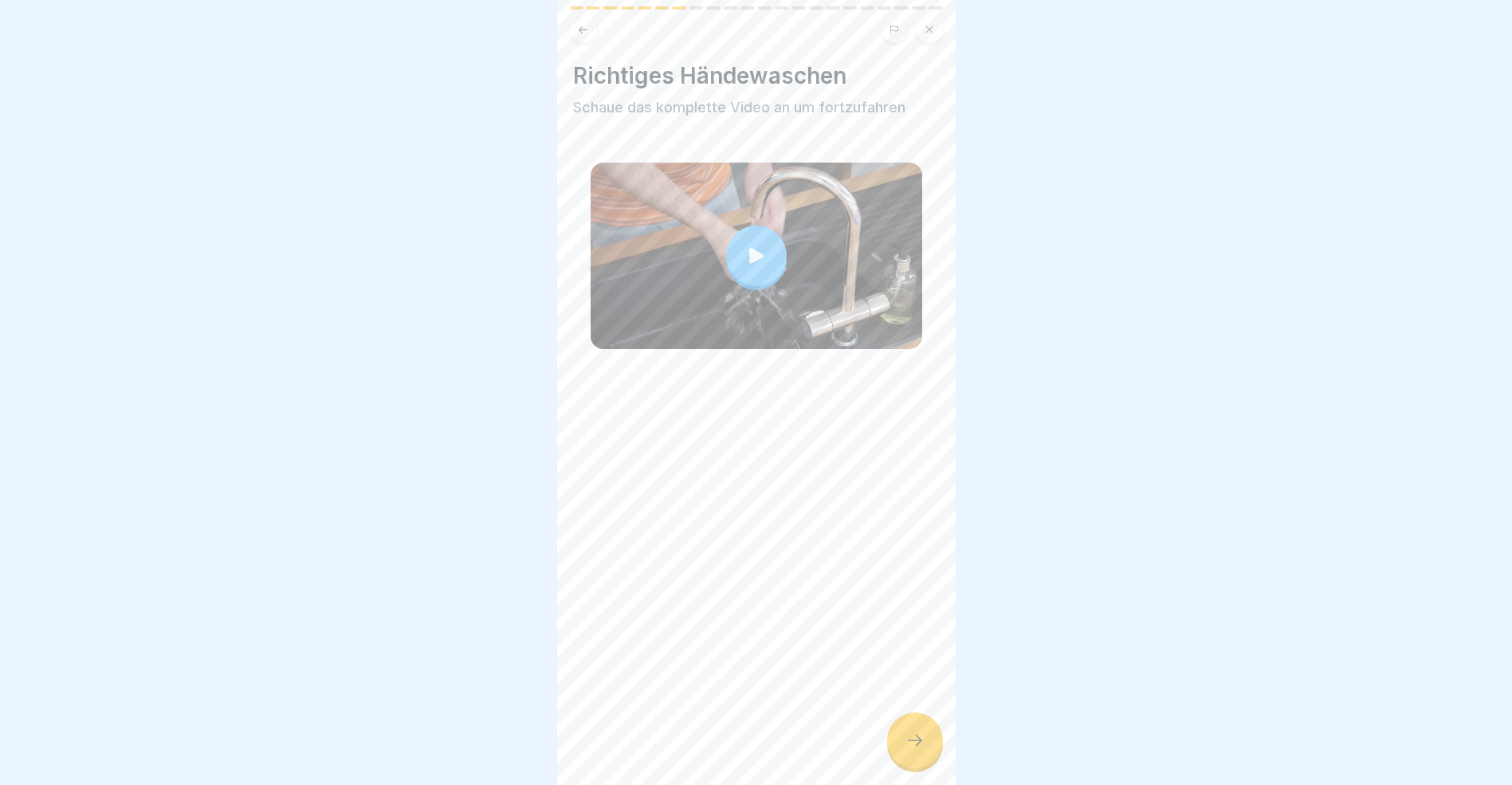
click at [909, 750] on icon at bounding box center [915, 740] width 19 height 19
click at [582, 31] on icon at bounding box center [583, 30] width 12 height 12
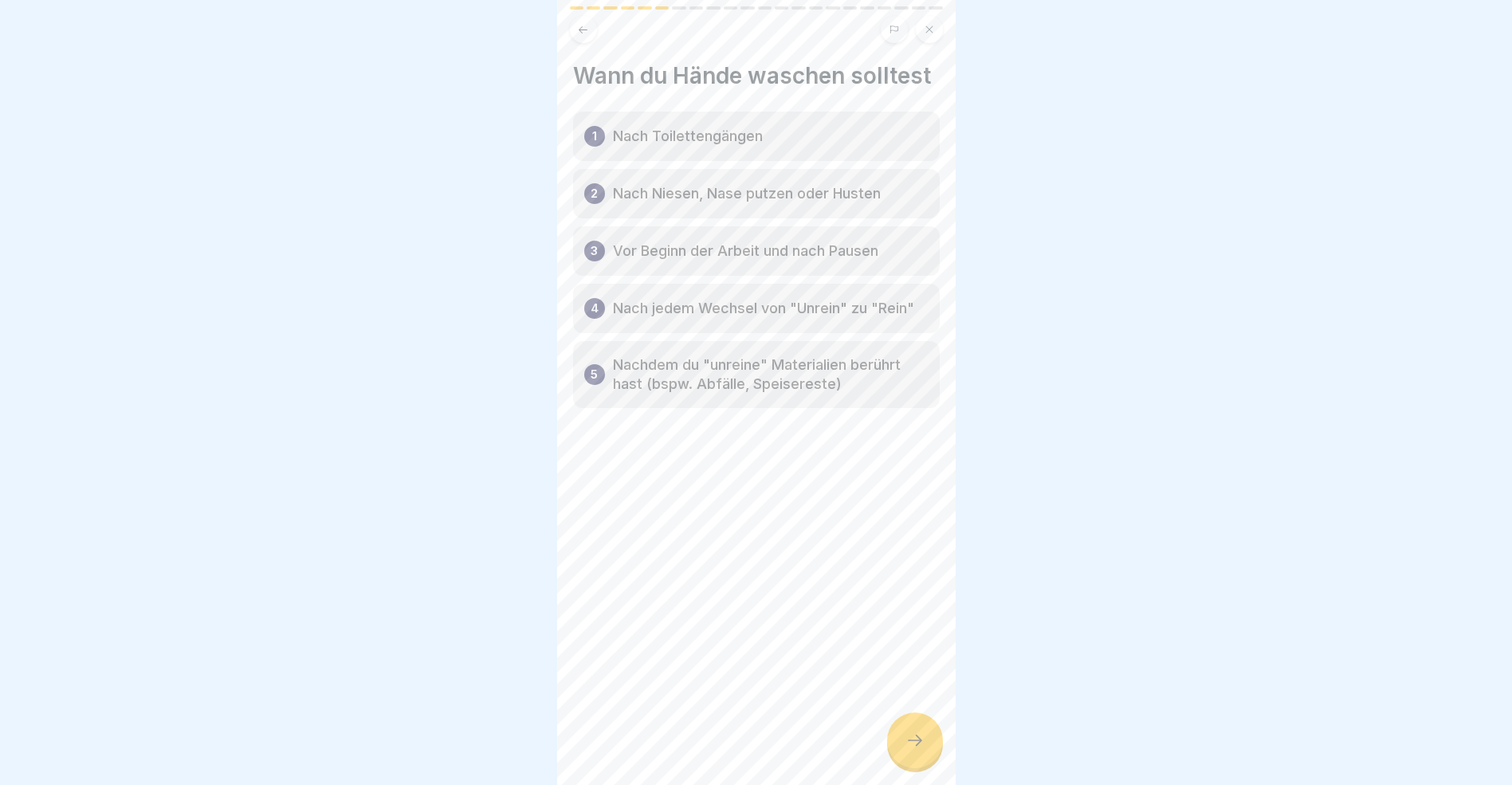
click at [915, 745] on div at bounding box center [916, 740] width 56 height 56
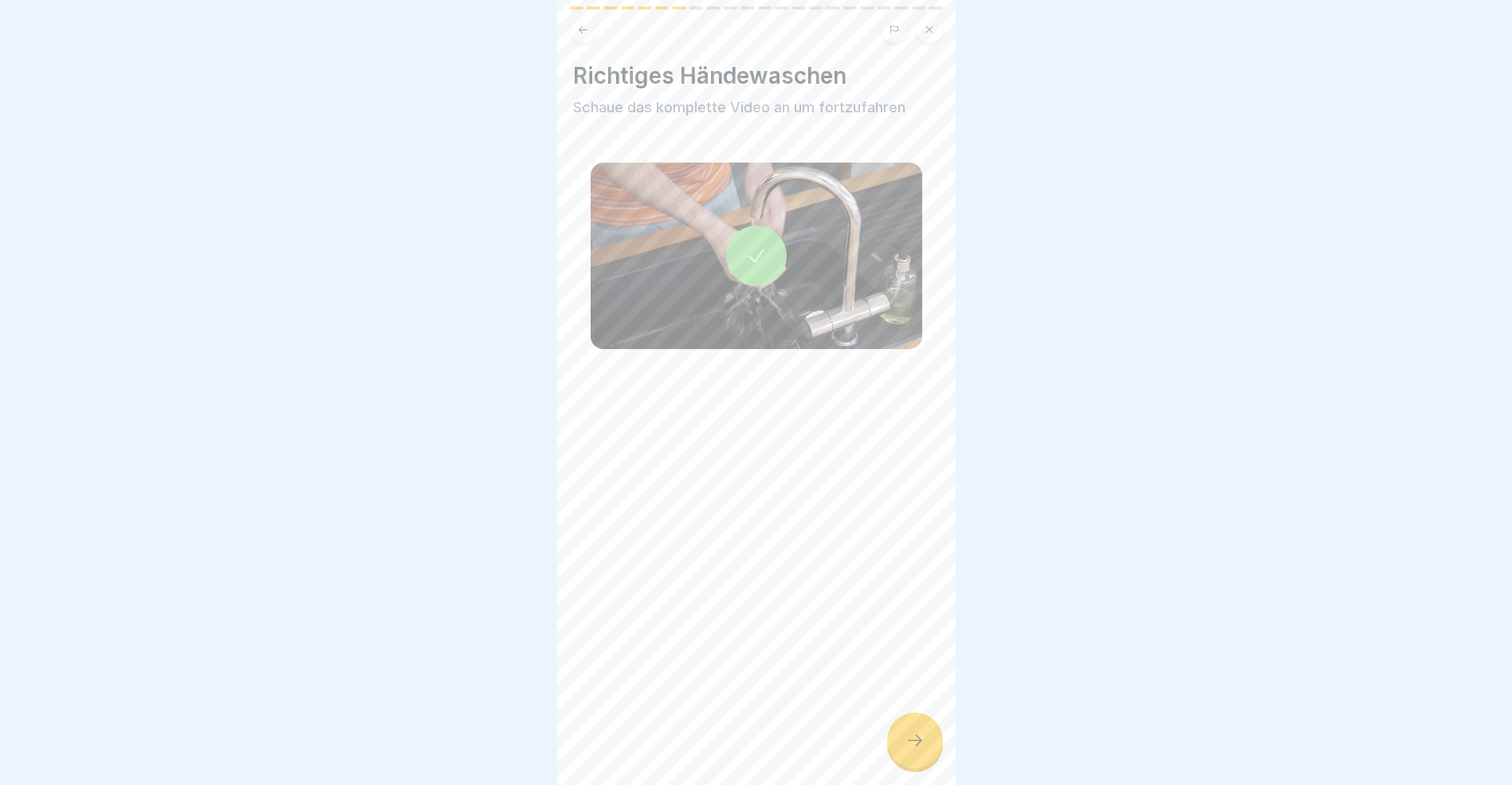
click at [908, 750] on icon at bounding box center [915, 740] width 19 height 19
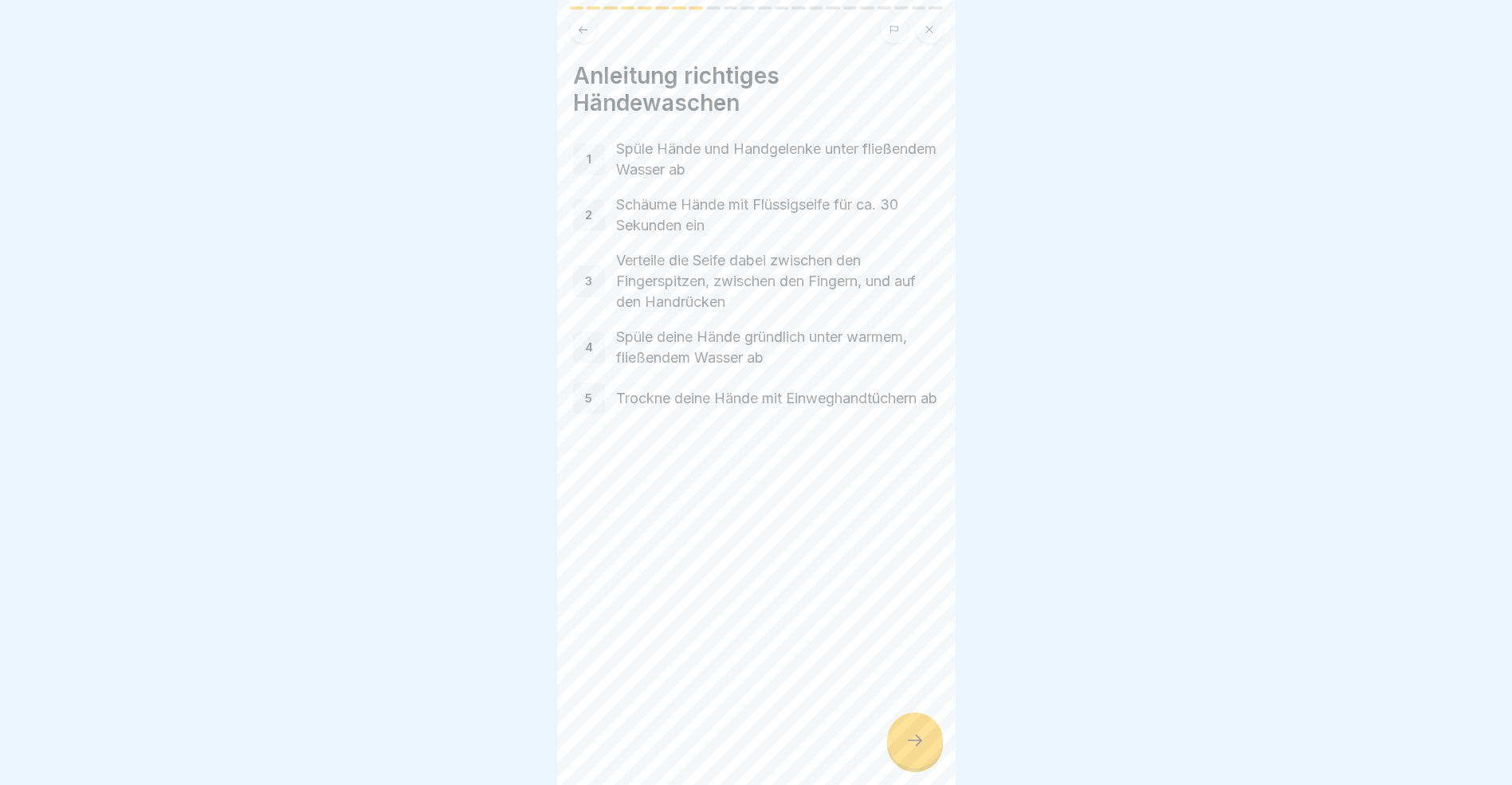
click at [912, 750] on icon at bounding box center [915, 740] width 19 height 19
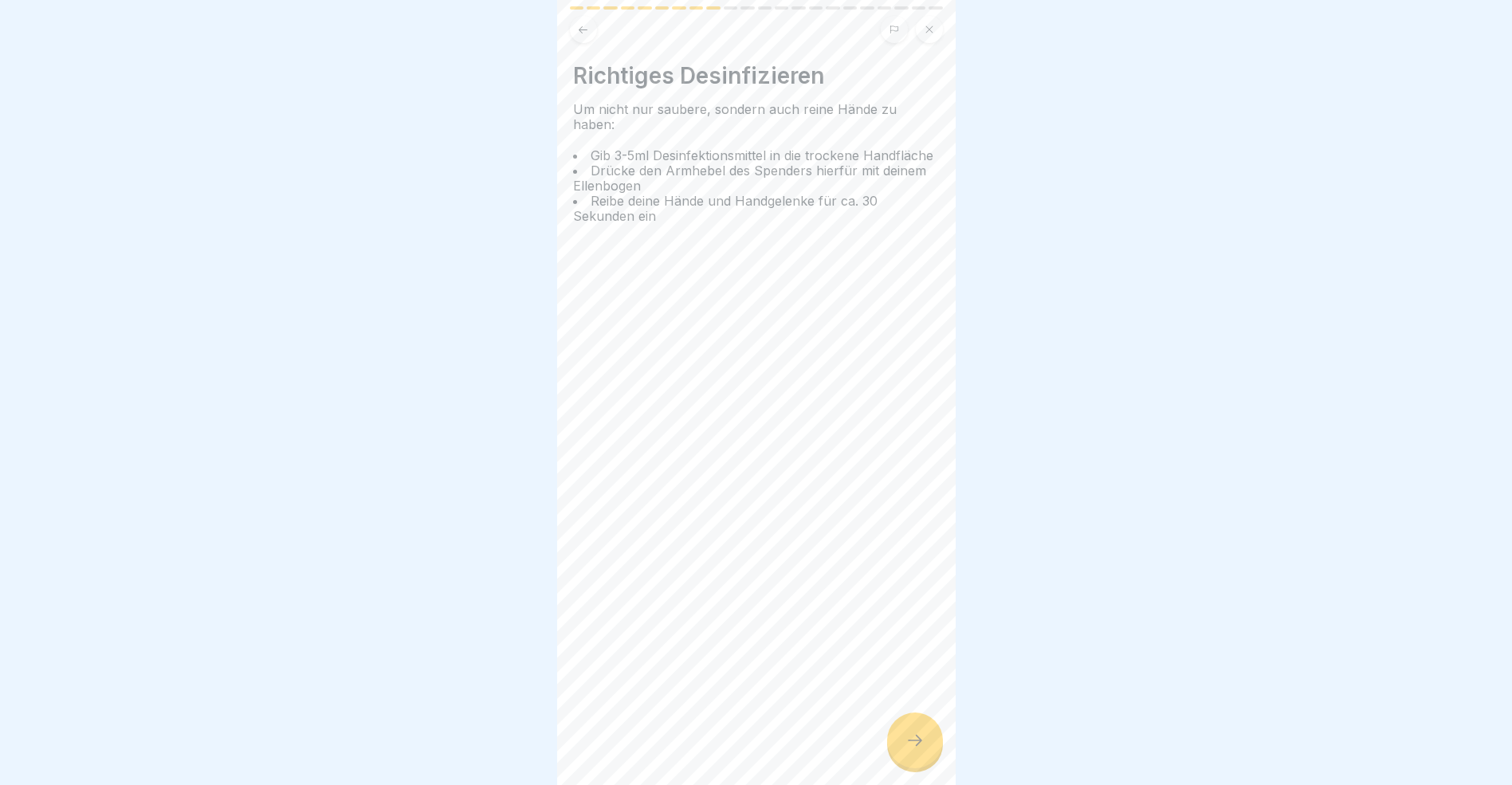
click at [912, 750] on icon at bounding box center [915, 740] width 19 height 19
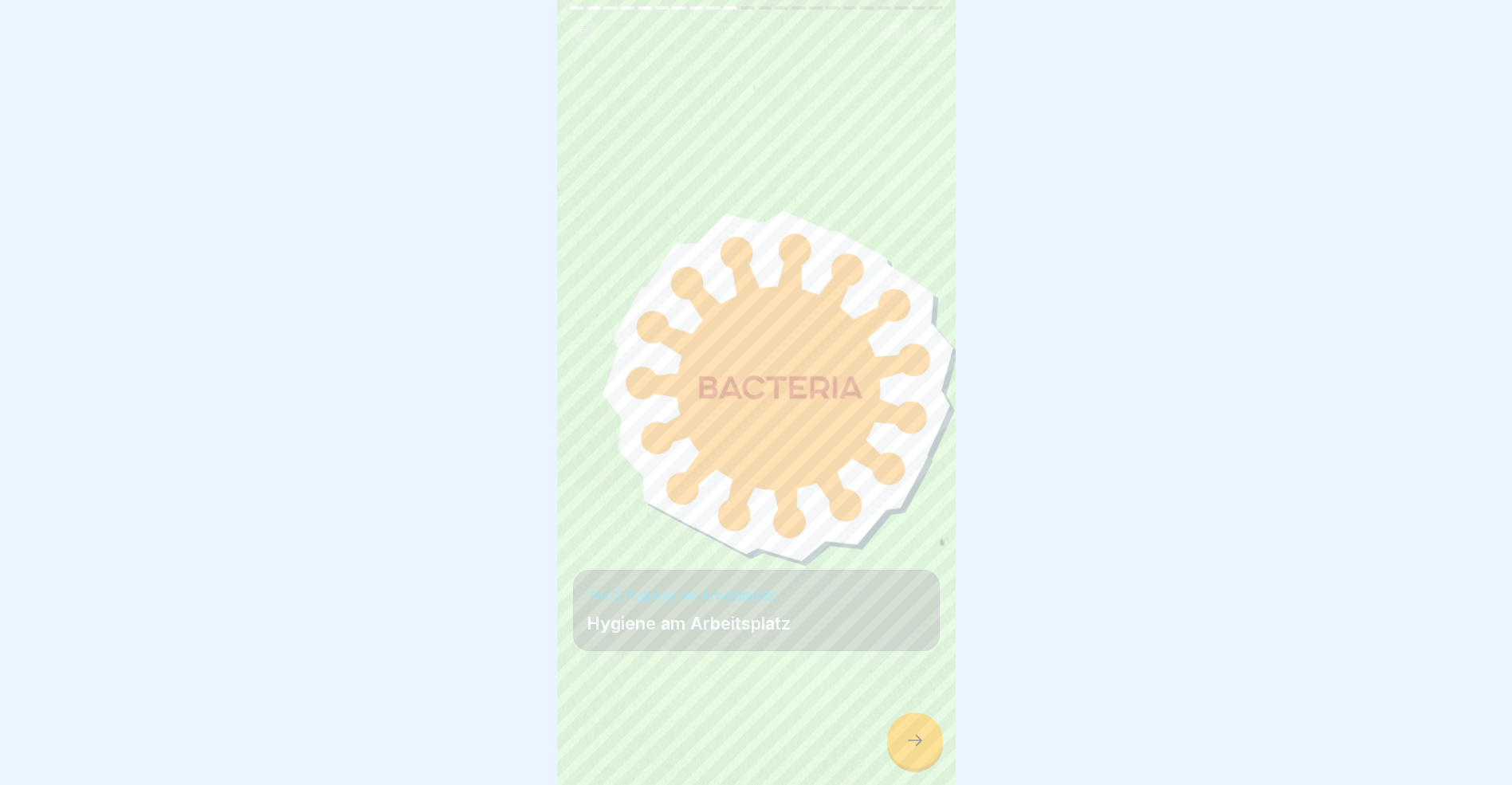
click at [912, 750] on icon at bounding box center [915, 740] width 19 height 19
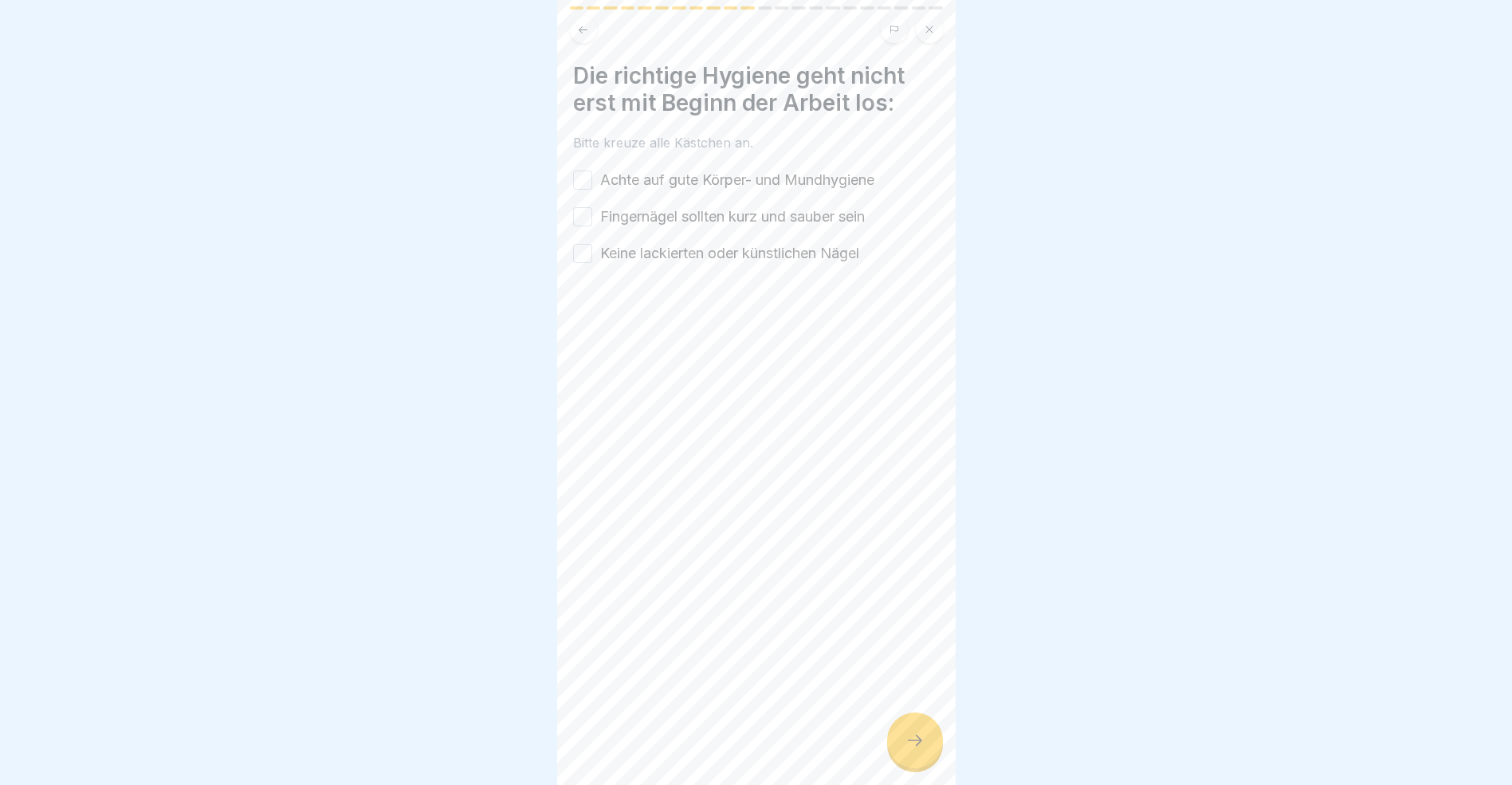
click at [581, 180] on button "Achte auf gute Körper- und Mundhygiene" at bounding box center [582, 180] width 19 height 19
click at [581, 219] on button "Fingernägel sollten kurz und sauber sein" at bounding box center [582, 216] width 19 height 19
click at [584, 251] on button "Keine lackierten oder künstlichen Nägel" at bounding box center [582, 253] width 19 height 19
click at [914, 750] on icon at bounding box center [915, 740] width 19 height 19
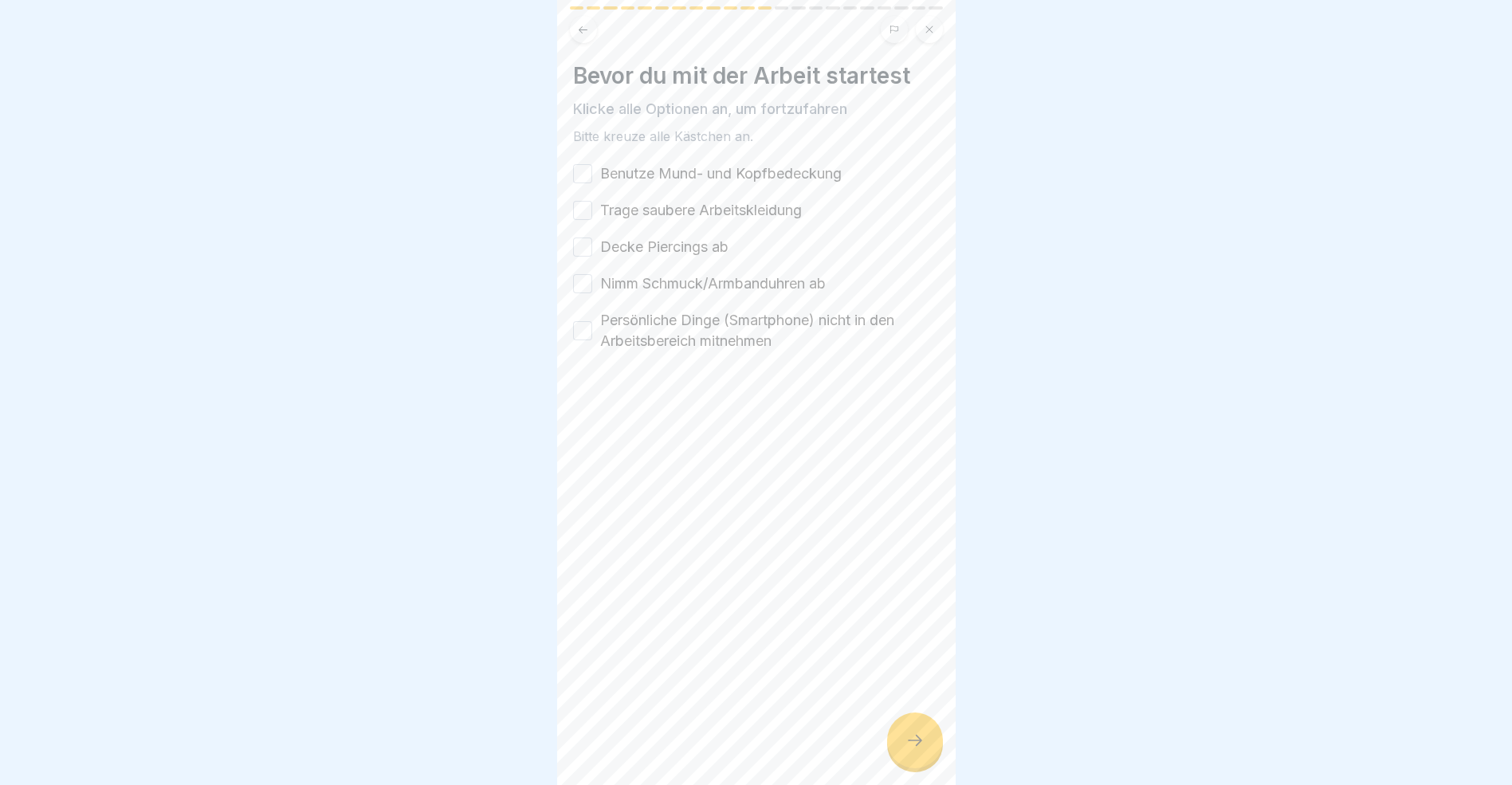
click at [585, 31] on icon at bounding box center [583, 30] width 12 height 12
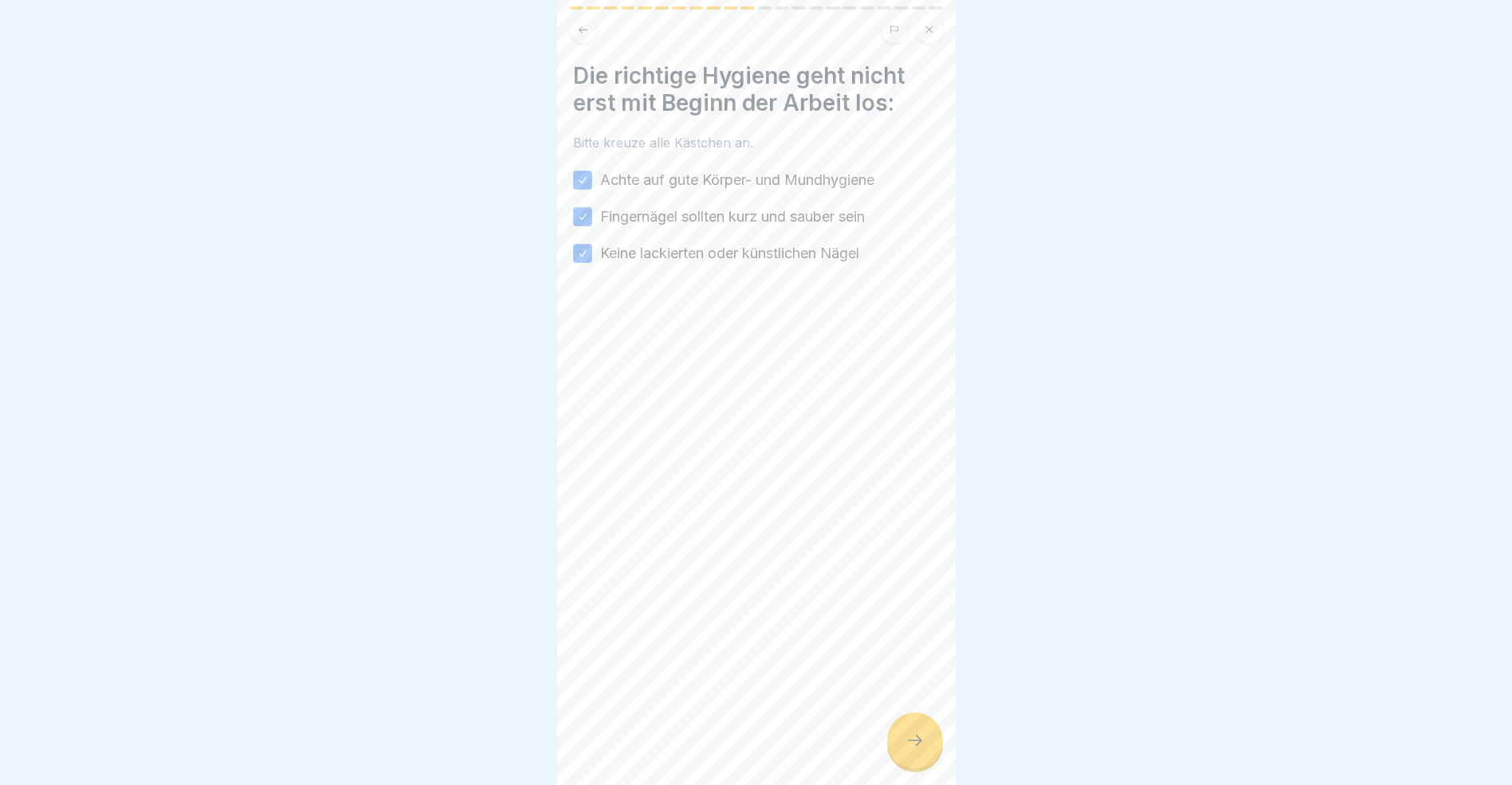
click at [917, 750] on icon at bounding box center [915, 740] width 19 height 19
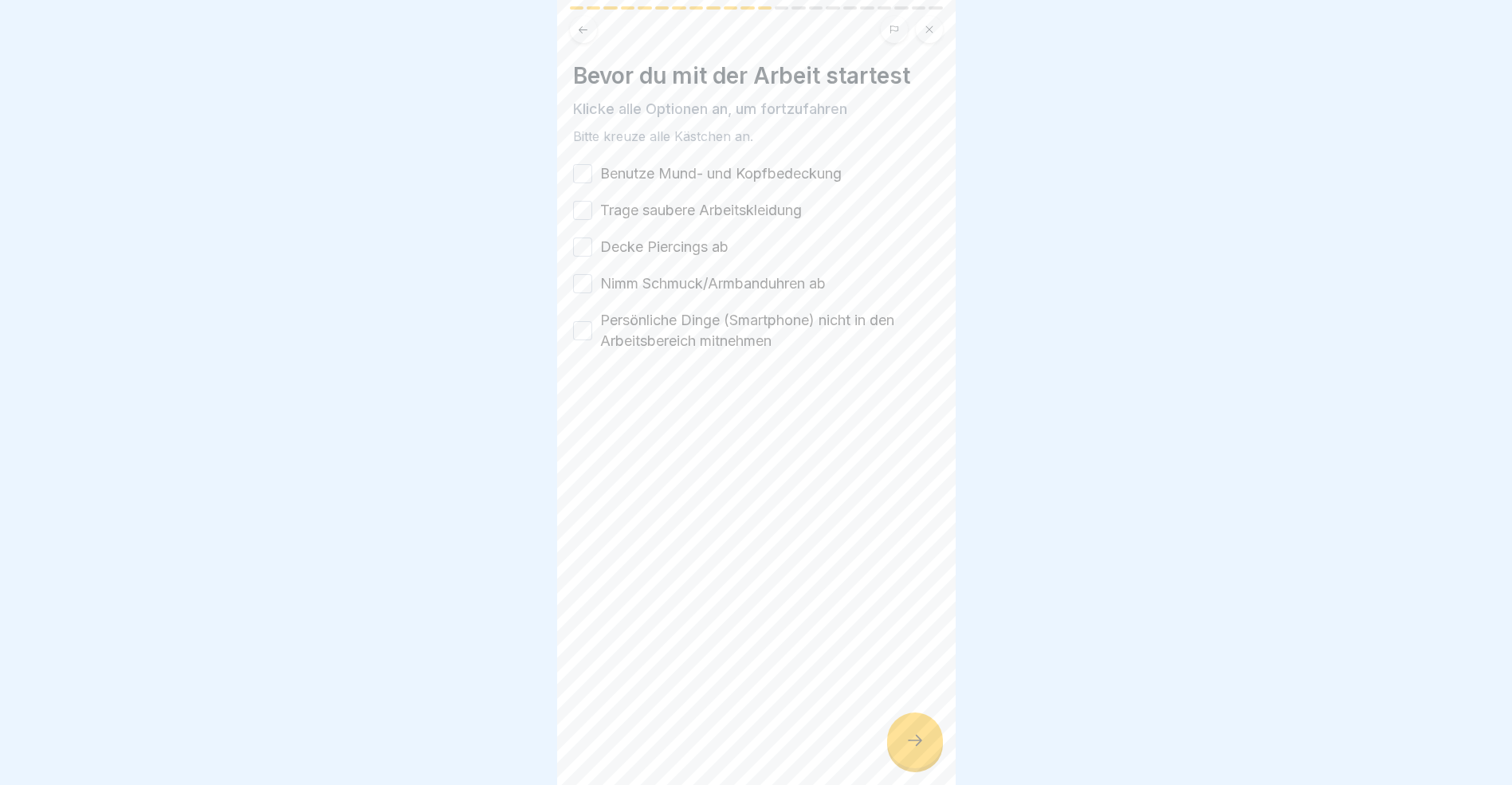
click at [583, 170] on button "Benutze Mund- und Kopfbedeckung" at bounding box center [582, 173] width 19 height 19
click at [585, 207] on button "Trage saubere Arbeitskleidung" at bounding box center [582, 210] width 19 height 19
click at [581, 245] on button "Decke Piercings ab" at bounding box center [582, 247] width 19 height 19
click at [584, 281] on button "Nimm Schmuck/Armbanduhren ab" at bounding box center [582, 283] width 19 height 19
click at [583, 333] on button "Persönliche Dinge (Smartphone) nicht in den Arbeitsbereich mitnehmen" at bounding box center [582, 330] width 19 height 19
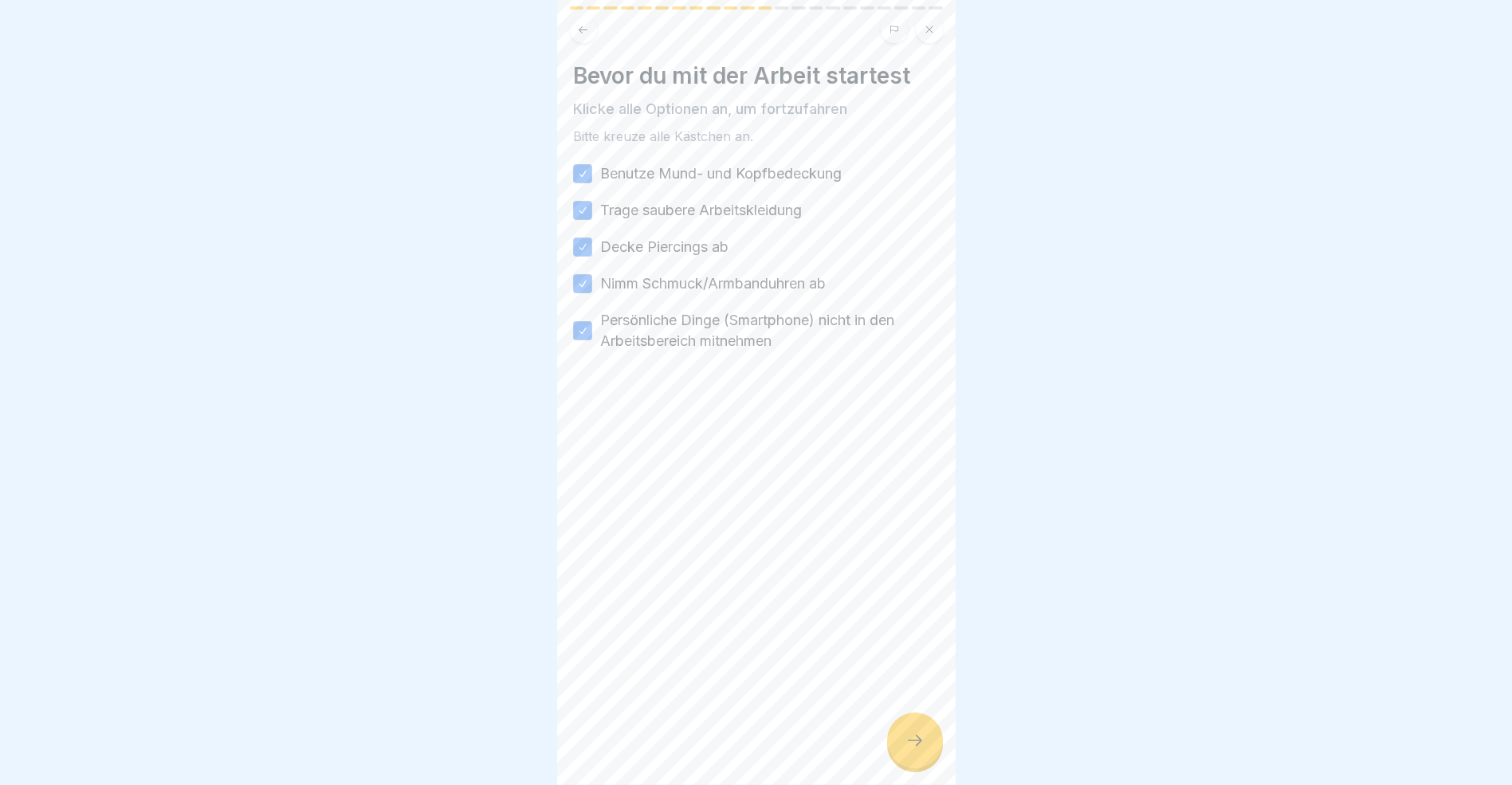
click at [910, 750] on icon at bounding box center [915, 740] width 19 height 19
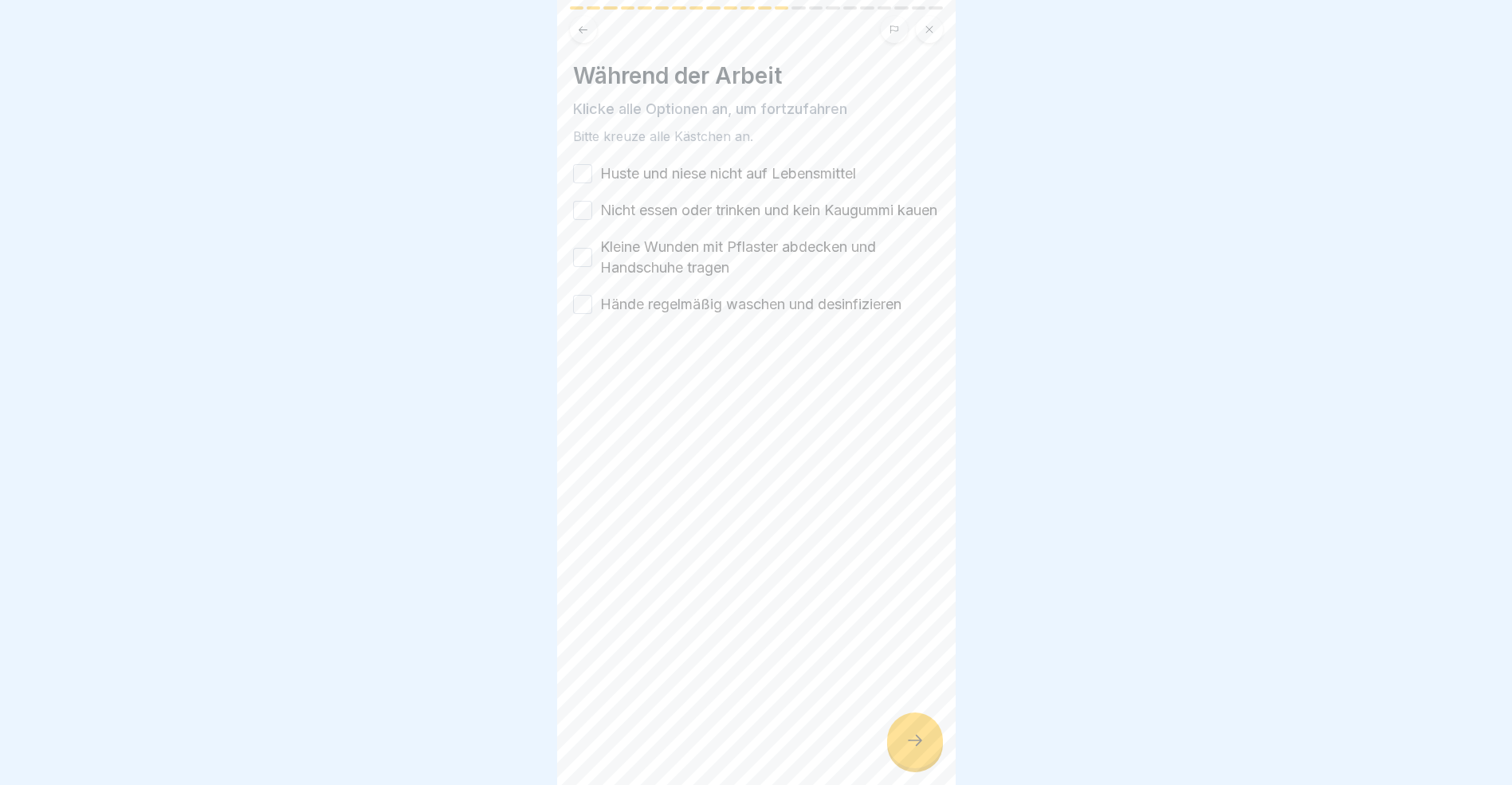
click at [585, 173] on button "Huste und niese nicht auf Lebensmittel" at bounding box center [582, 173] width 19 height 19
drag, startPoint x: 581, startPoint y: 219, endPoint x: 580, endPoint y: 255, distance: 36.0
click at [580, 219] on button "Nicht essen oder trinken und kein Kaugummi kauen" at bounding box center [582, 210] width 19 height 19
click at [587, 267] on button "Kleine Wunden mit Pflaster abdecken und Handschuhe tragen" at bounding box center [582, 257] width 19 height 19
click at [587, 314] on button "Hände regelmäßig waschen und desinfizieren" at bounding box center [582, 304] width 19 height 19
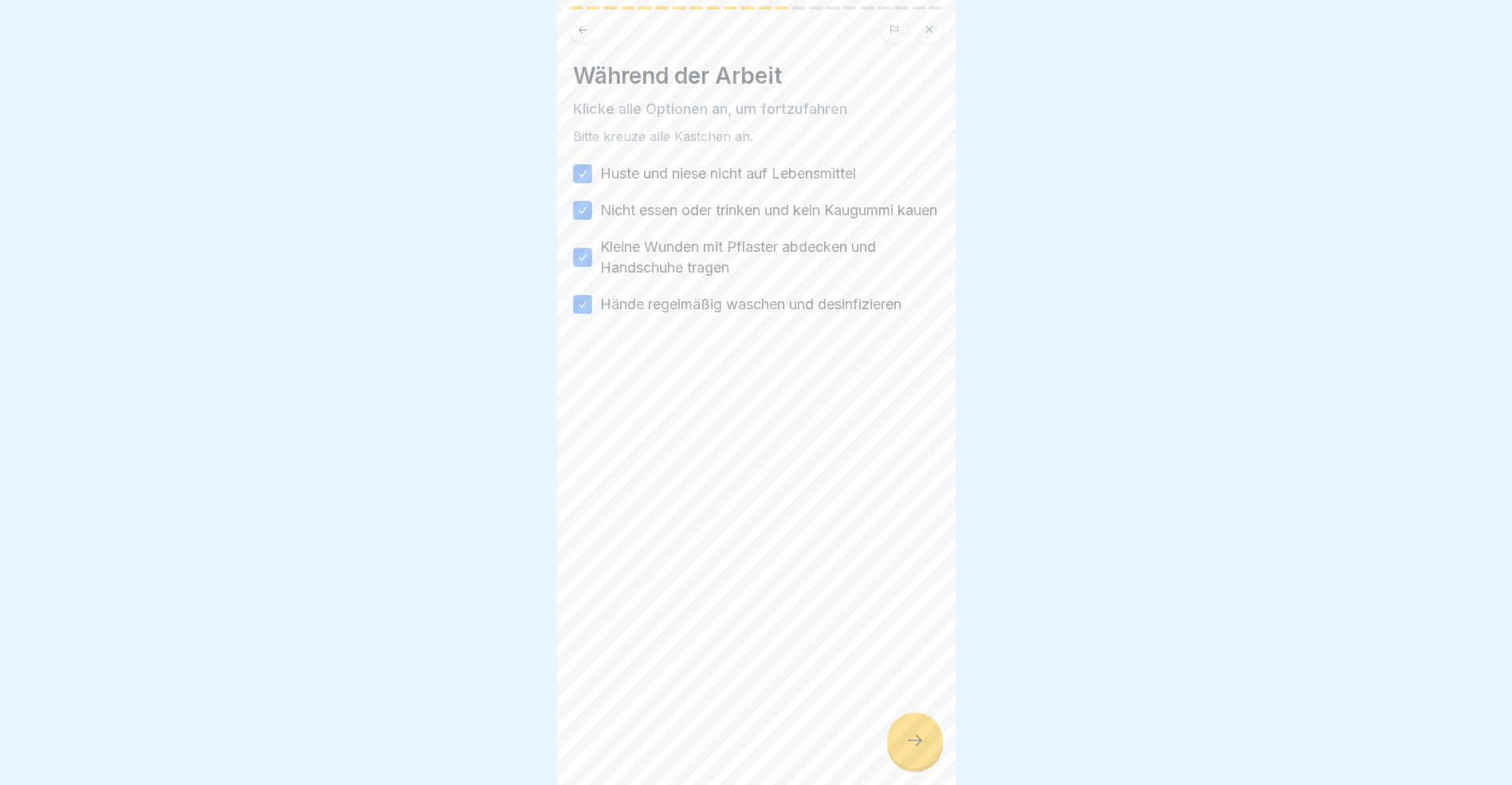
click at [919, 750] on icon at bounding box center [915, 740] width 19 height 19
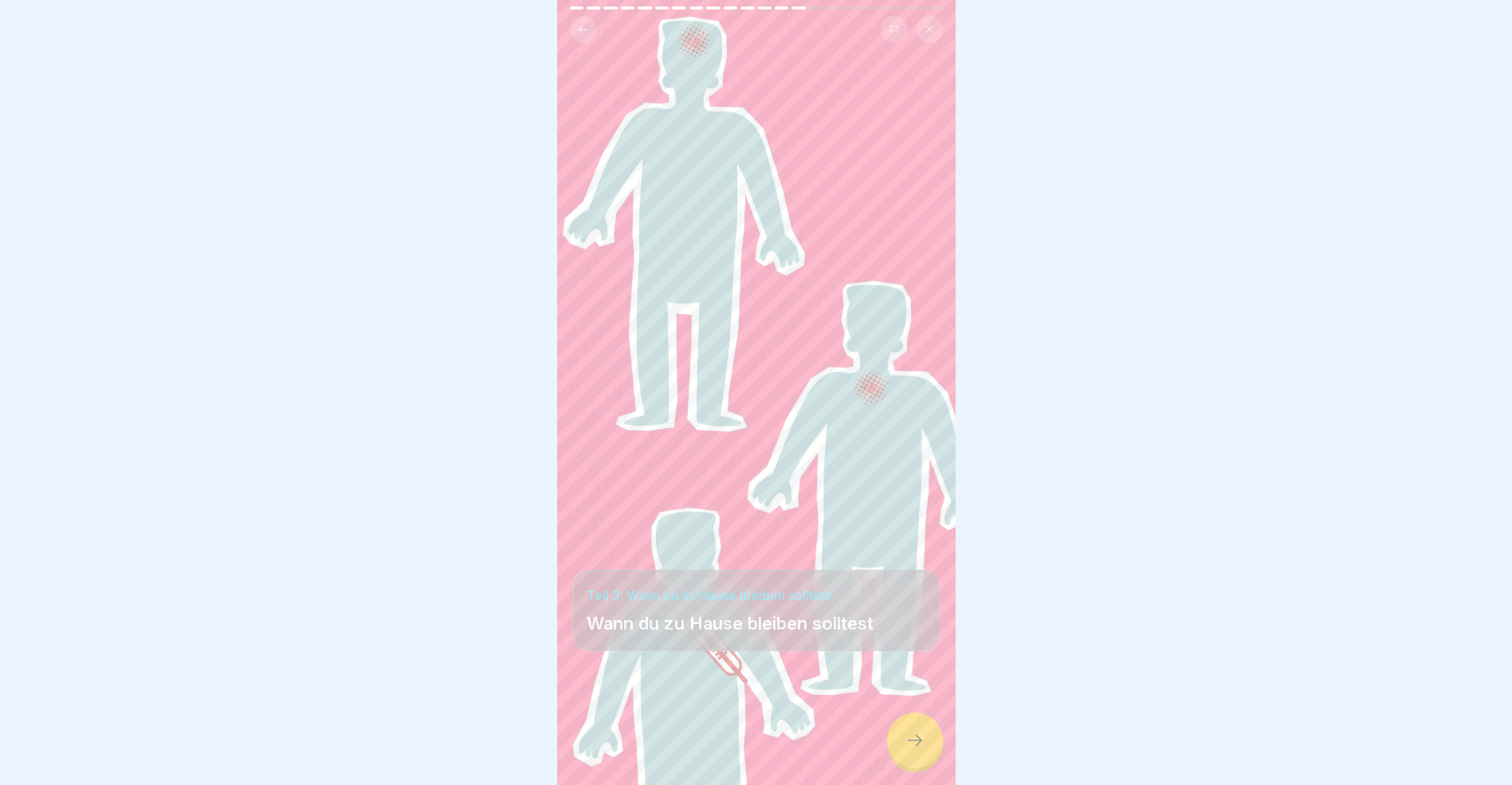
click at [915, 750] on icon at bounding box center [915, 740] width 19 height 19
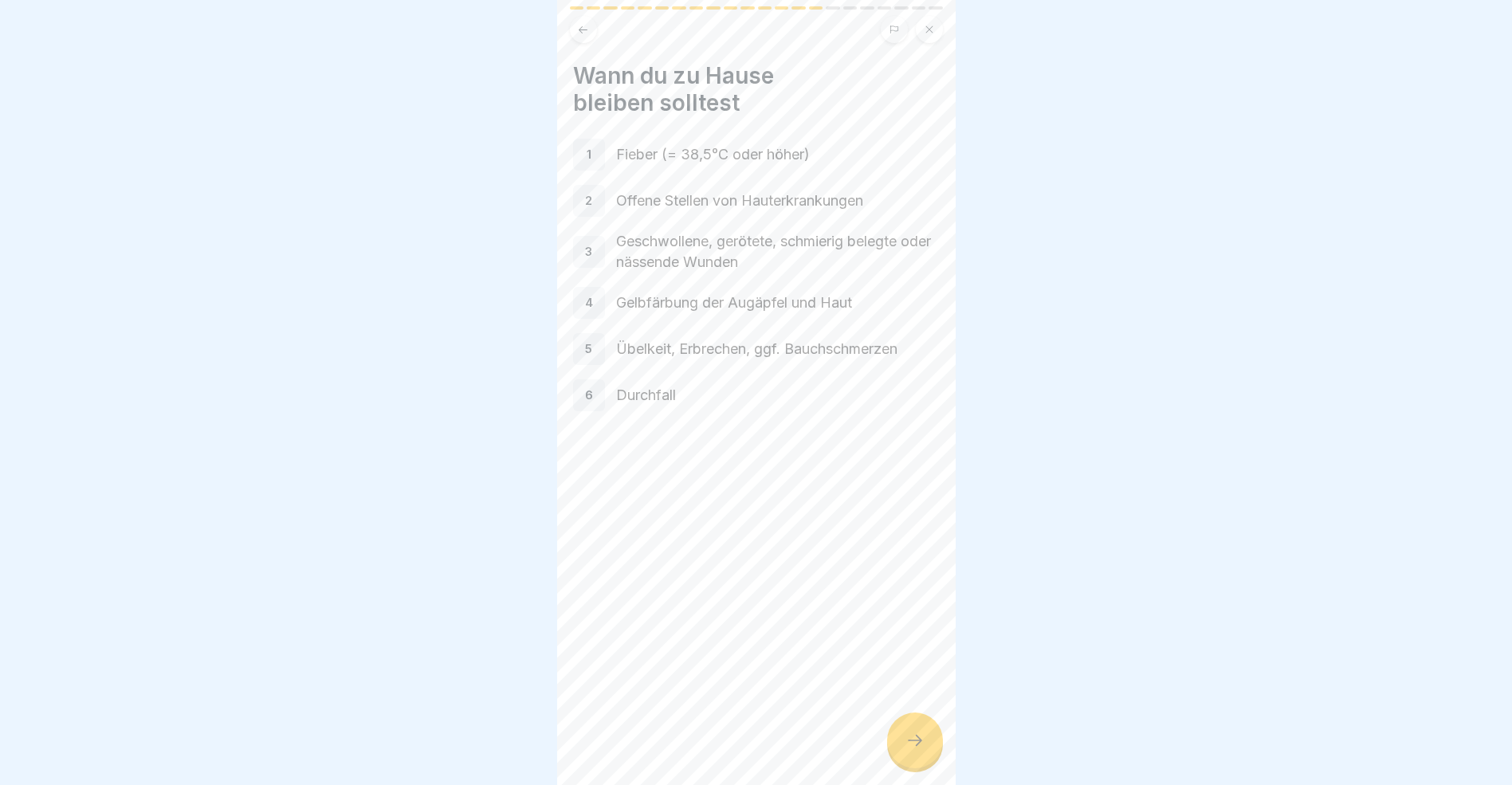
click at [912, 744] on div at bounding box center [916, 740] width 56 height 56
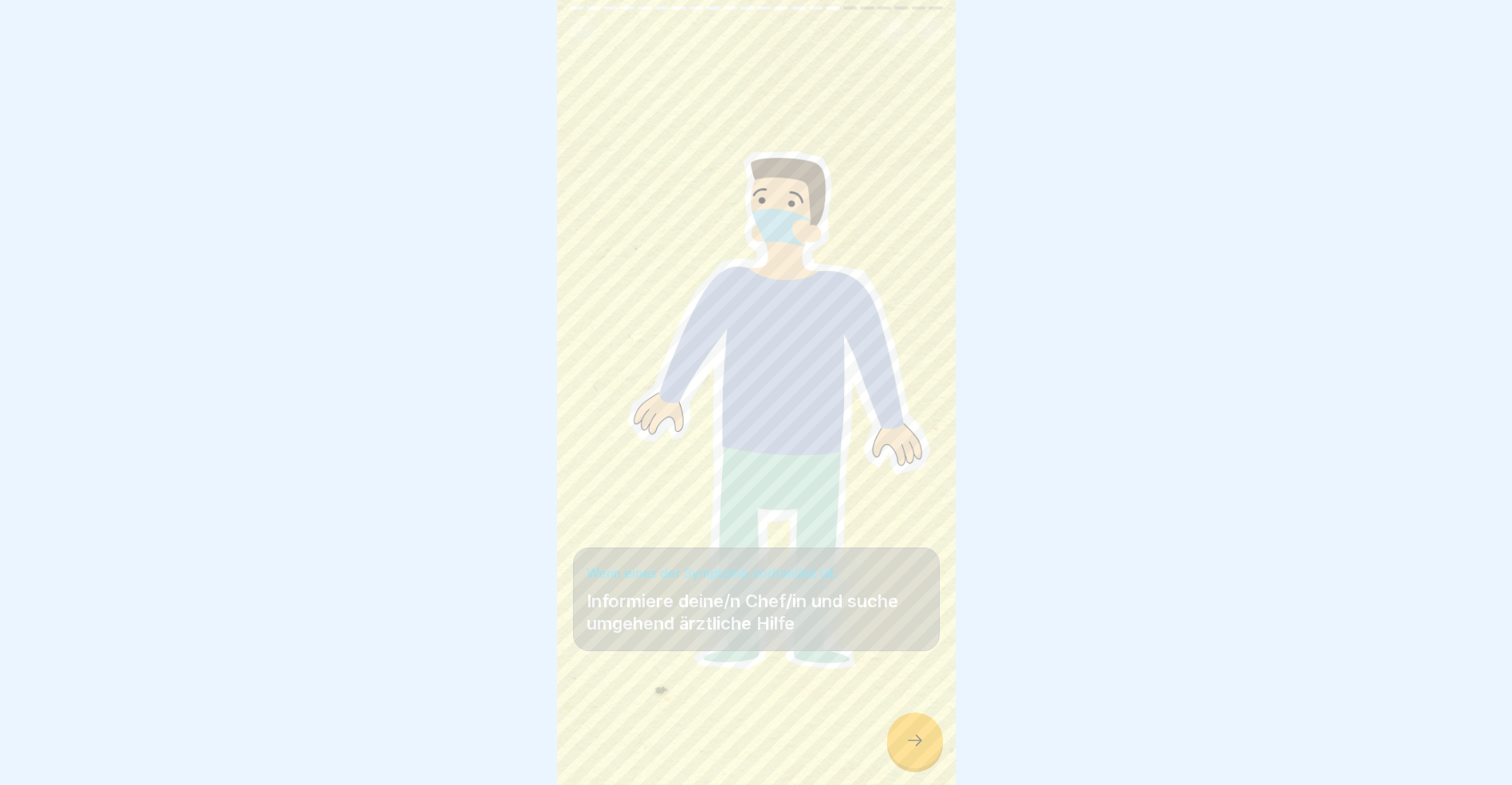
click at [911, 746] on icon at bounding box center [915, 740] width 19 height 19
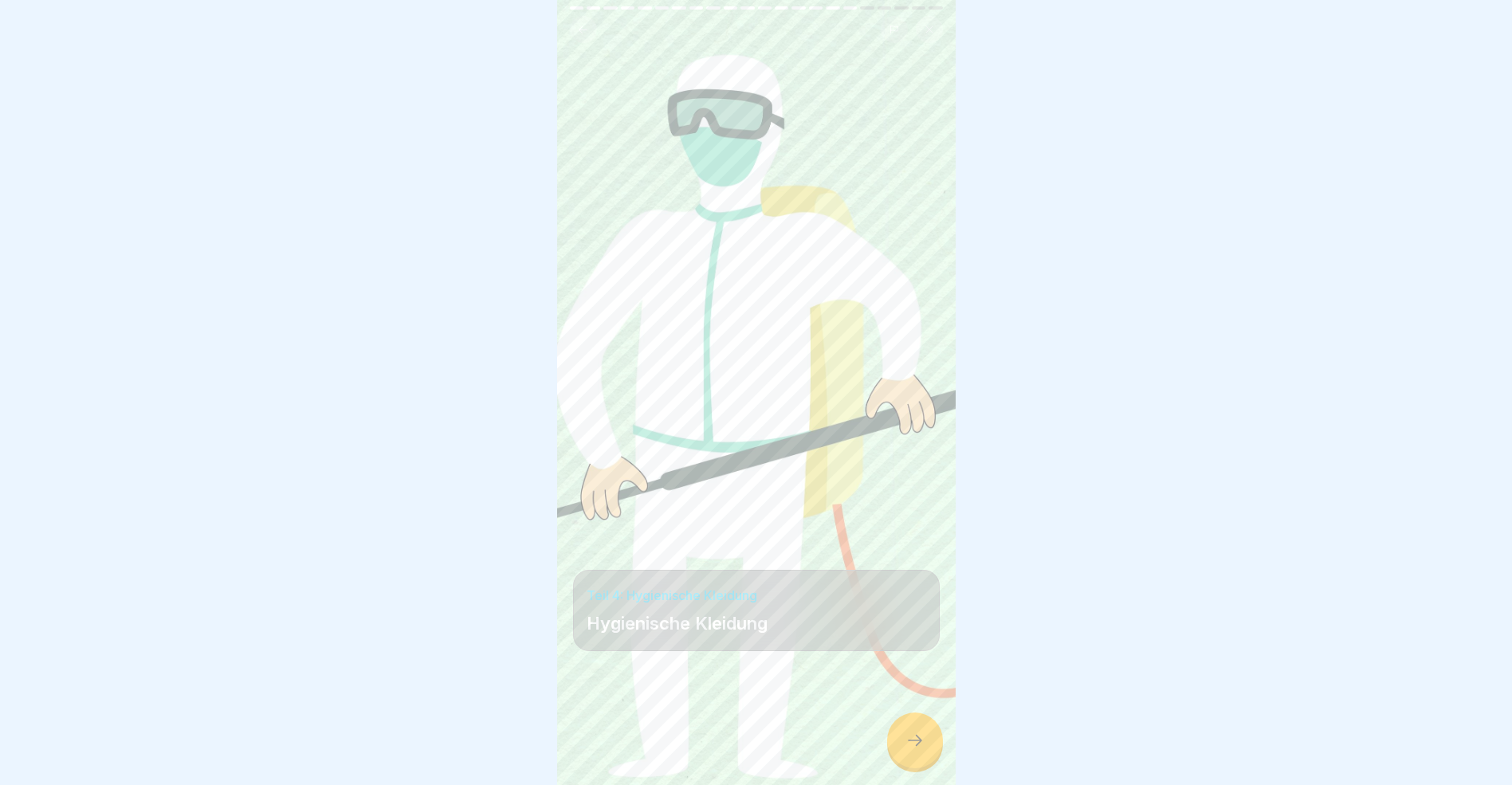
click at [914, 762] on div at bounding box center [916, 740] width 56 height 56
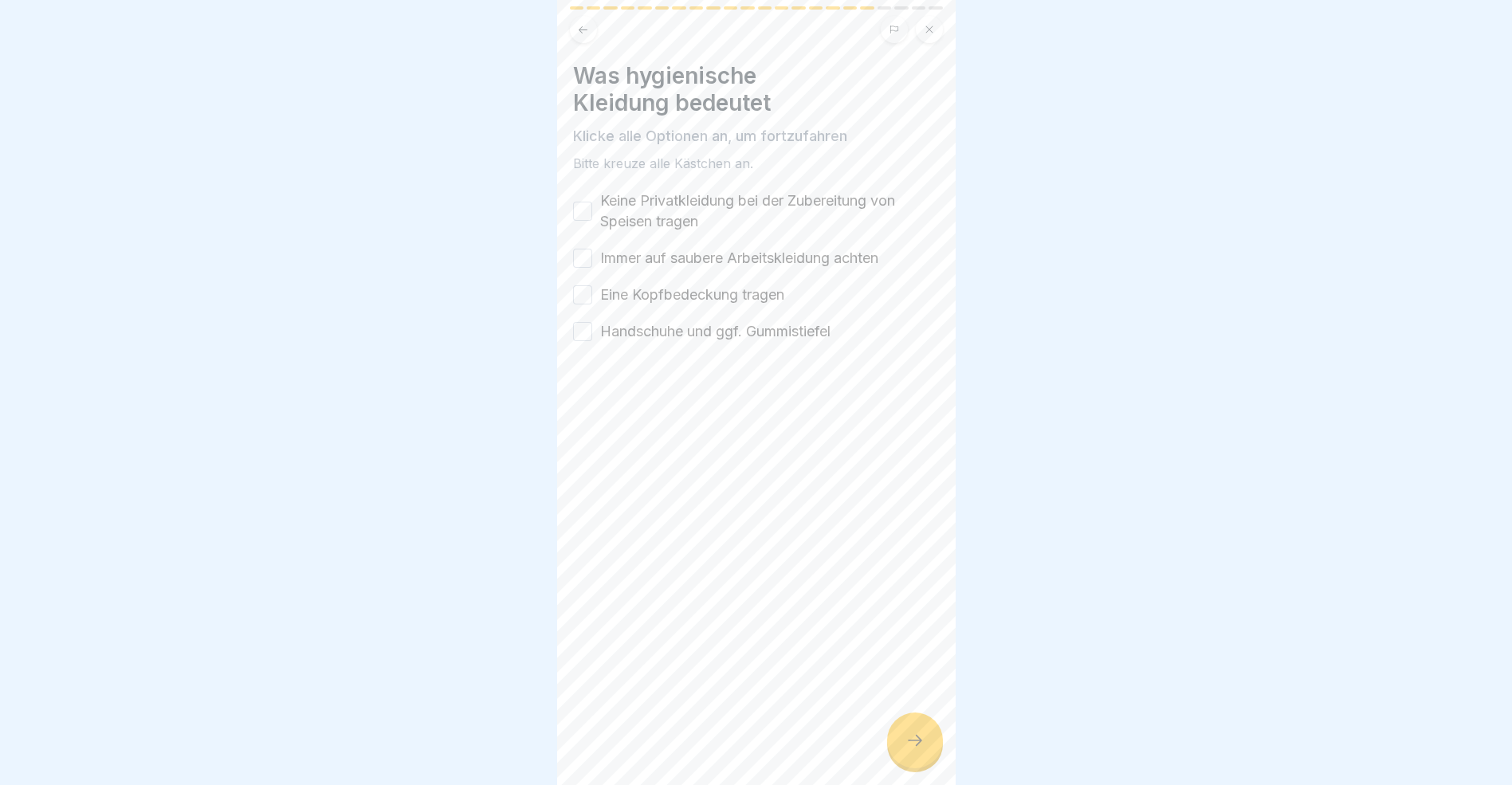
click at [585, 212] on button "Keine Privatkleidung bei der Zubereitung von Speisen tragen" at bounding box center [582, 210] width 19 height 19
click at [579, 255] on button "Immer auf saubere Arbeitskleidung achten" at bounding box center [582, 258] width 19 height 19
click at [582, 291] on button "Eine Kopfbedeckung tragen" at bounding box center [582, 295] width 19 height 19
click at [582, 328] on button "Handschuhe und ggf. Gummistiefel" at bounding box center [582, 331] width 19 height 19
click at [915, 750] on icon at bounding box center [915, 740] width 19 height 19
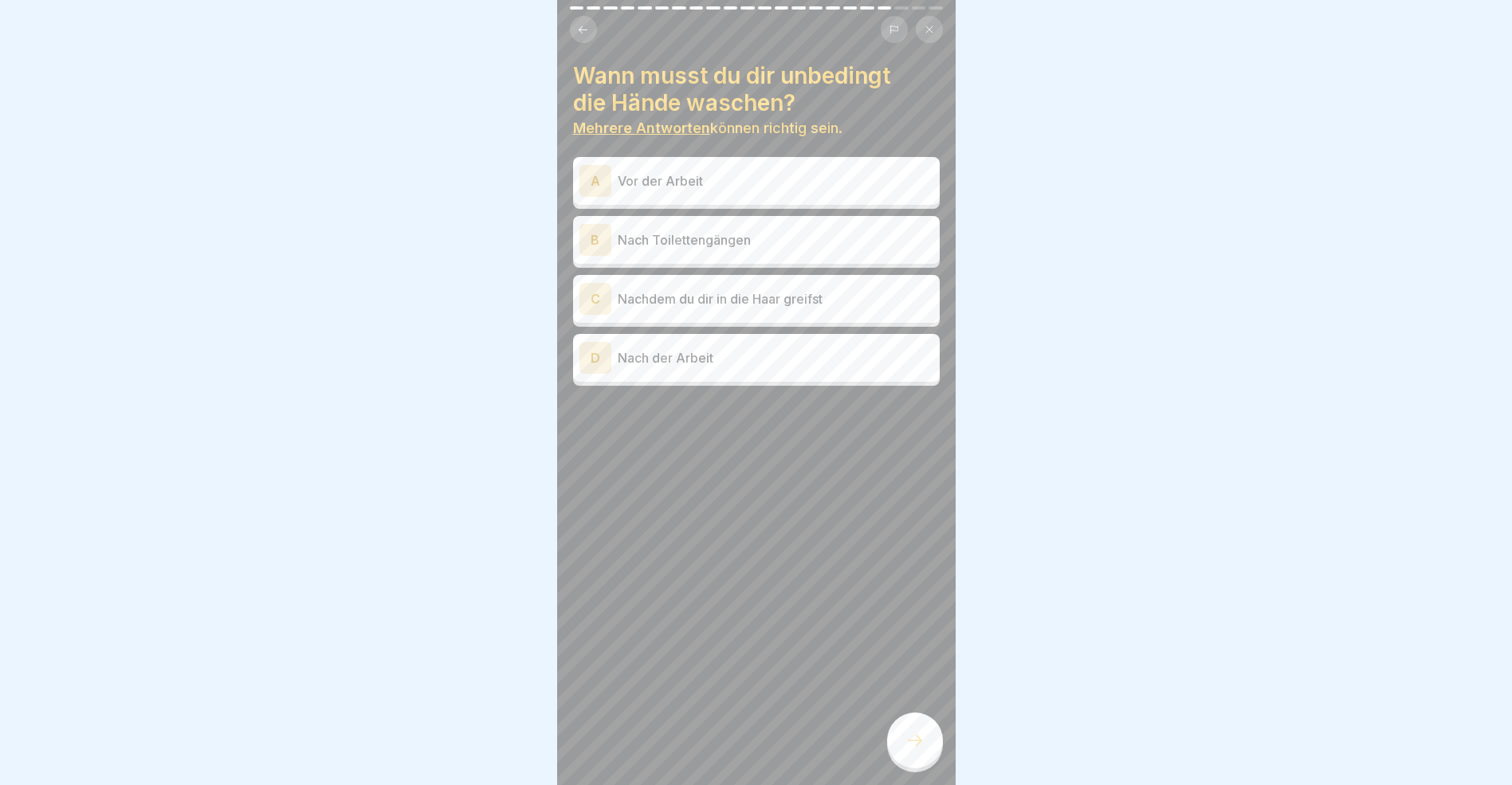
click at [598, 182] on div "A" at bounding box center [595, 181] width 32 height 32
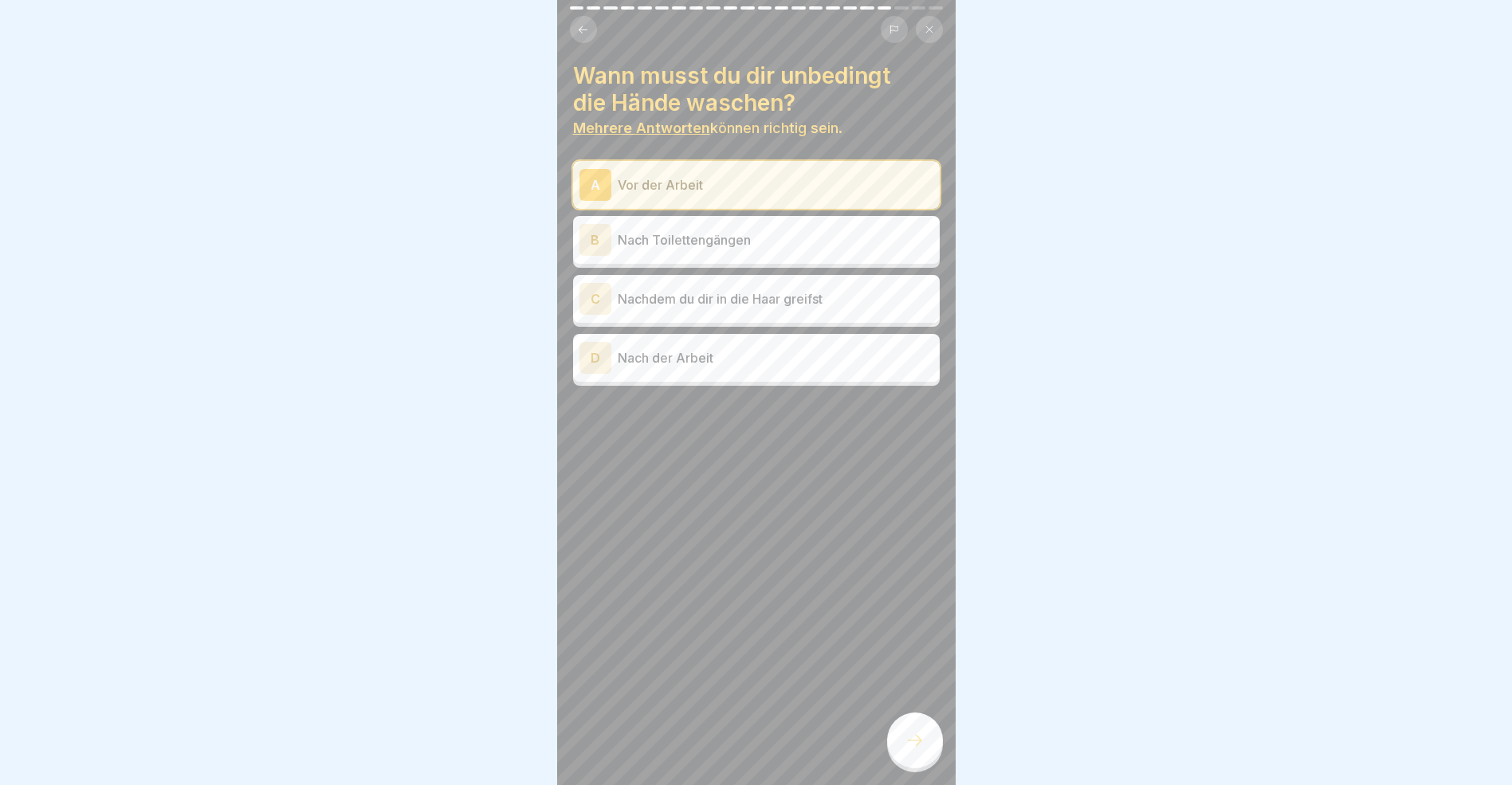
click at [599, 241] on div "B" at bounding box center [595, 239] width 32 height 32
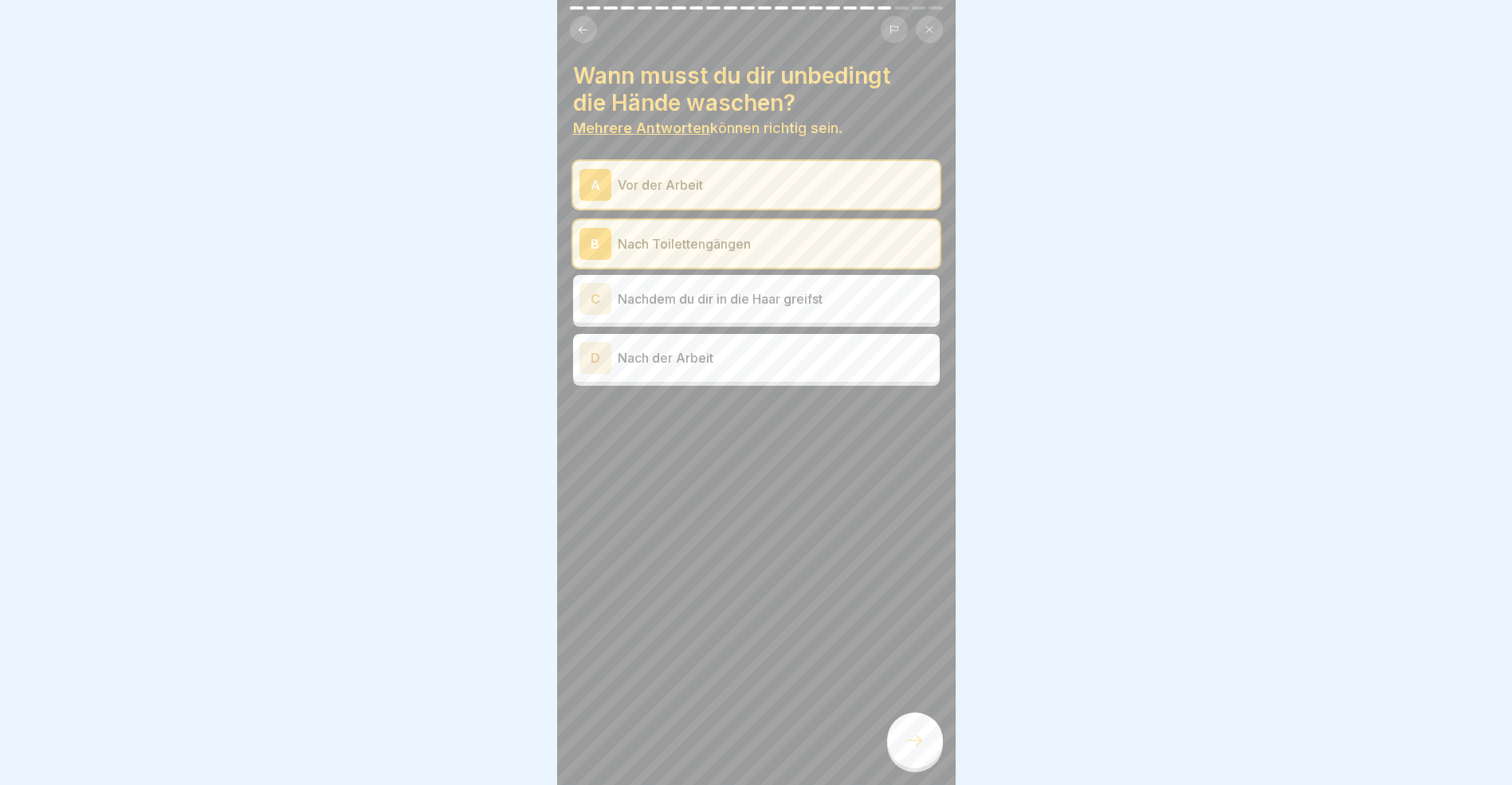
click at [601, 297] on div "C" at bounding box center [595, 299] width 32 height 32
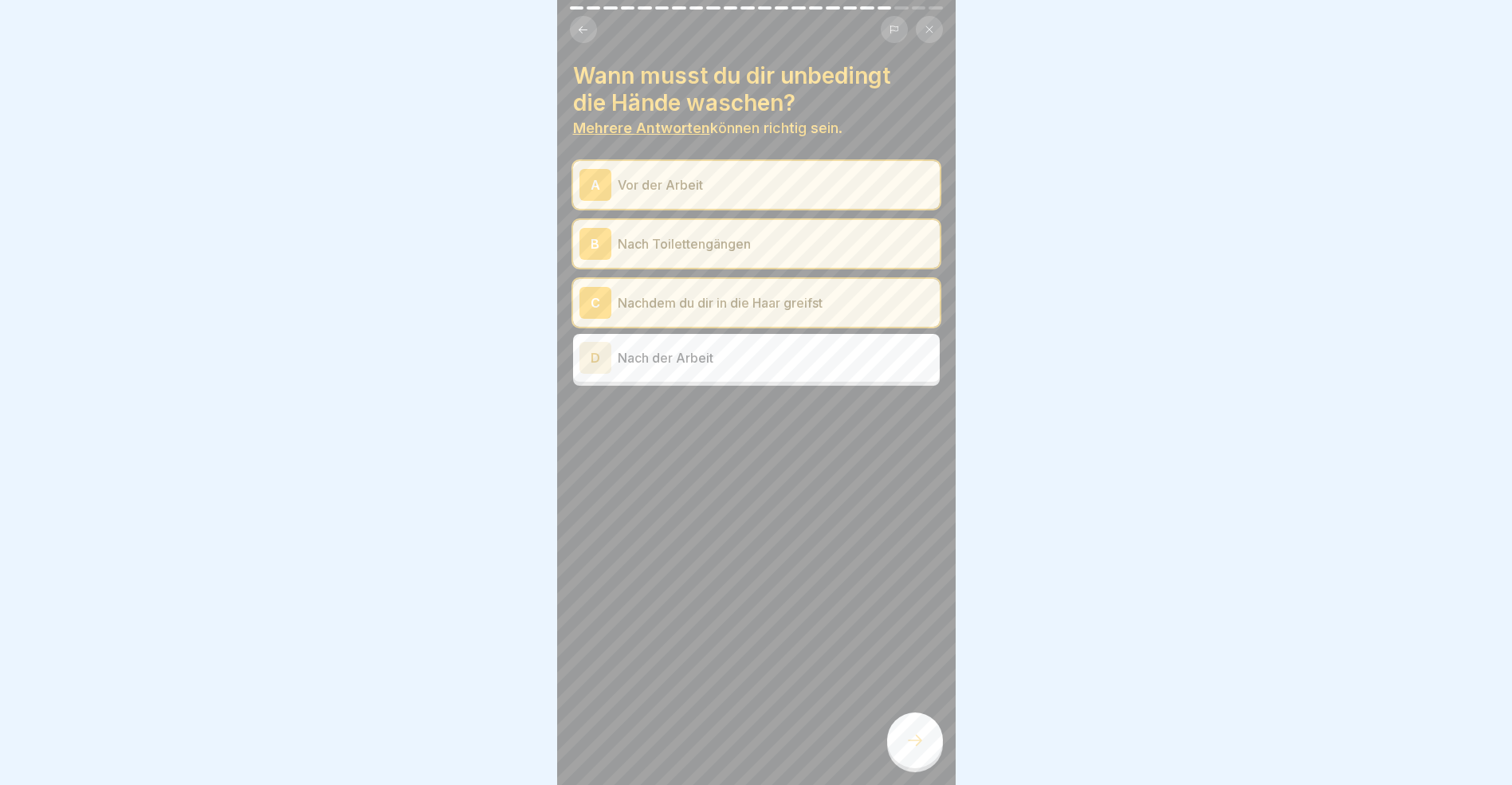
click at [598, 360] on div "D" at bounding box center [595, 357] width 32 height 32
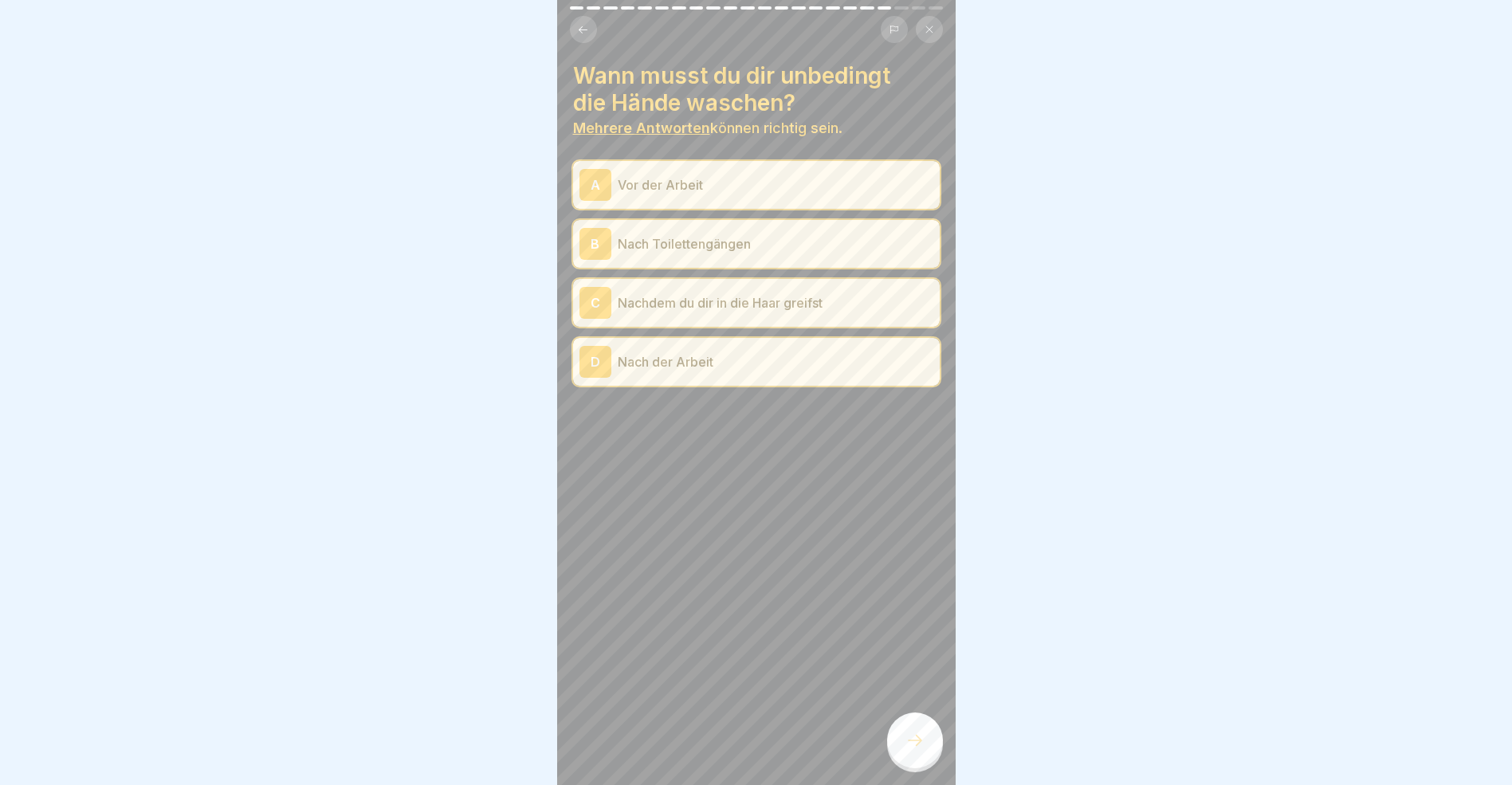
click at [918, 749] on icon at bounding box center [915, 740] width 19 height 19
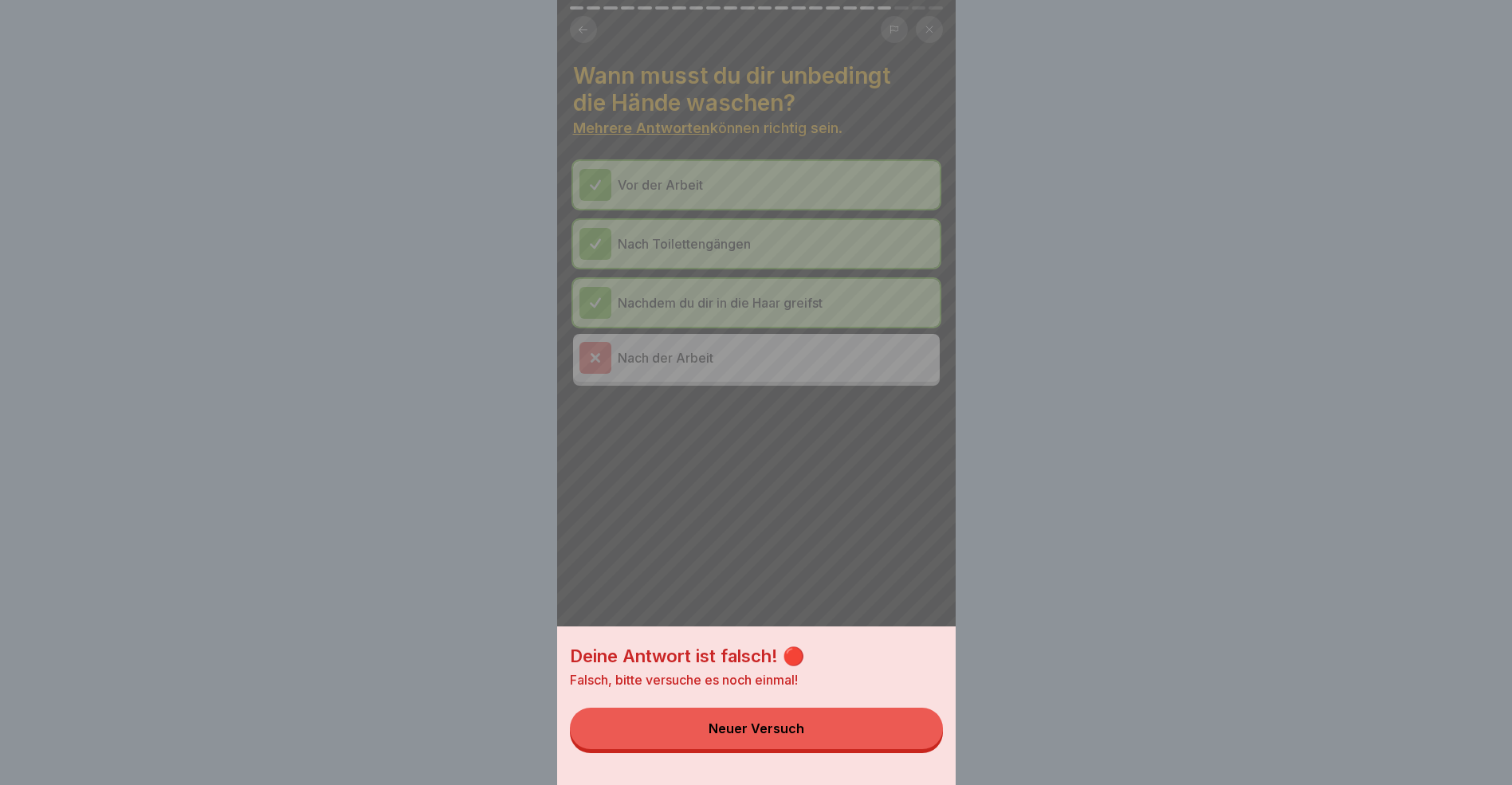
click at [833, 744] on button "Neuer Versuch" at bounding box center [756, 728] width 373 height 41
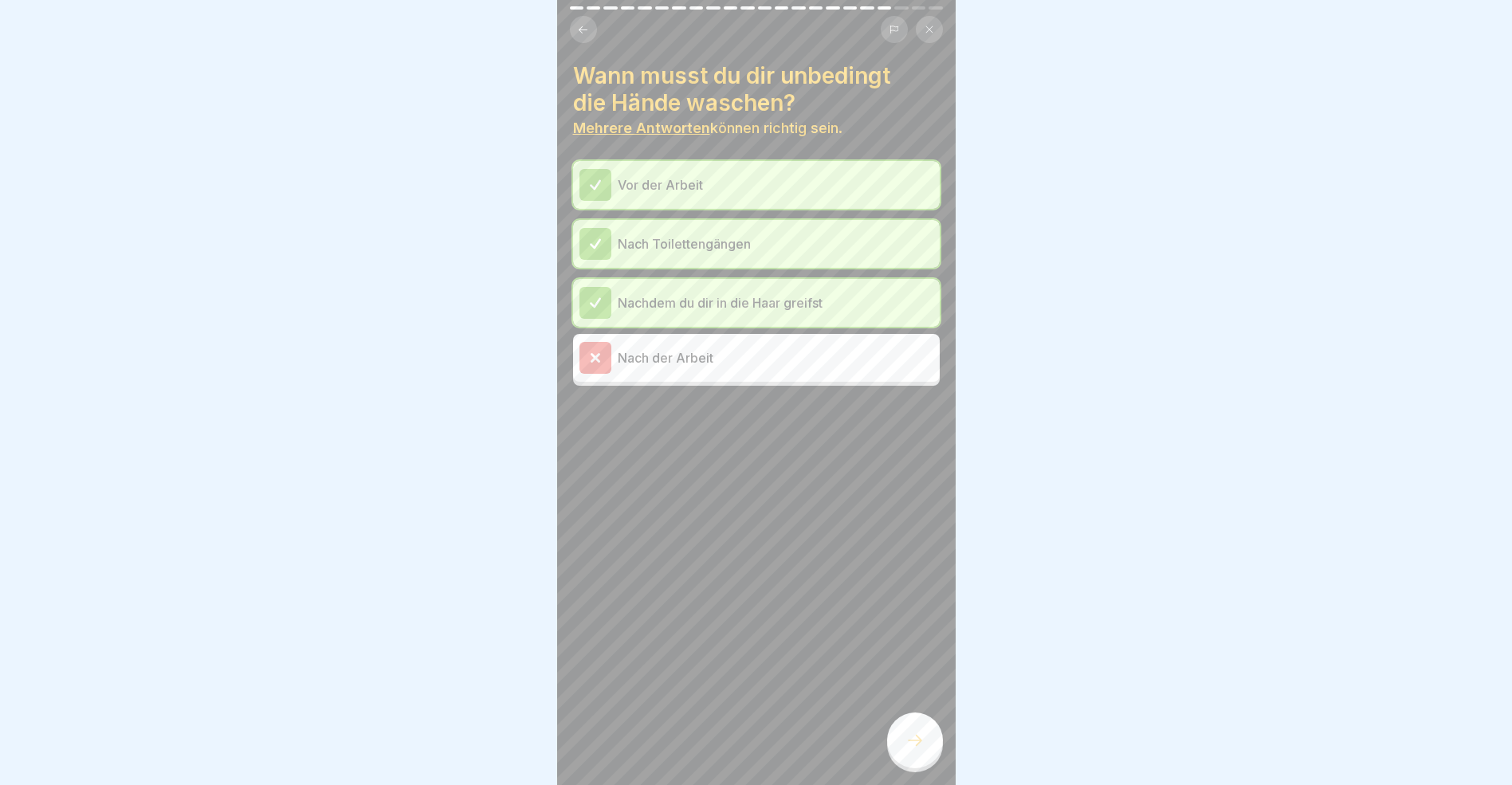
click at [922, 750] on icon at bounding box center [915, 740] width 19 height 19
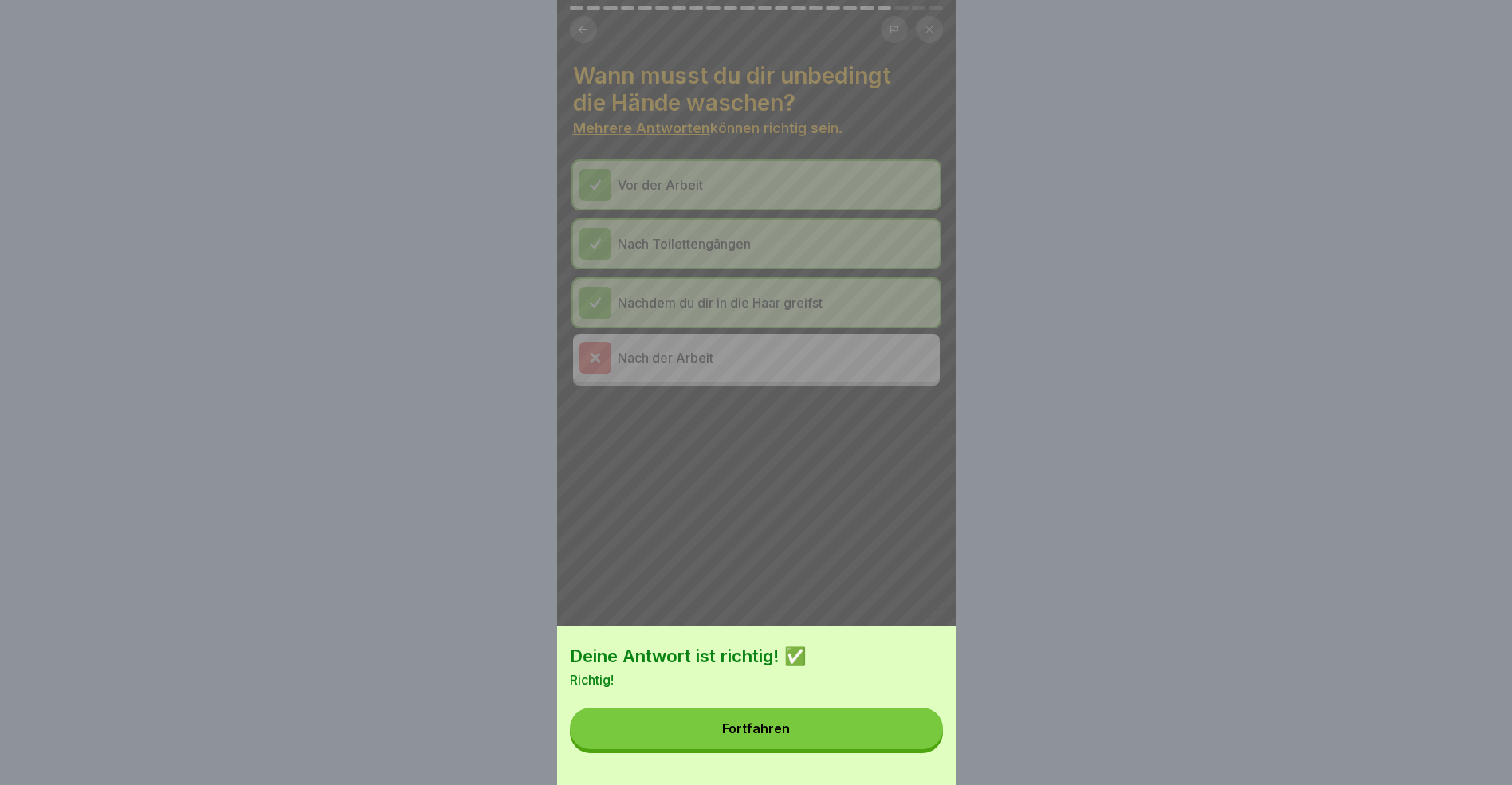
click at [808, 745] on button "Fortfahren" at bounding box center [756, 728] width 373 height 41
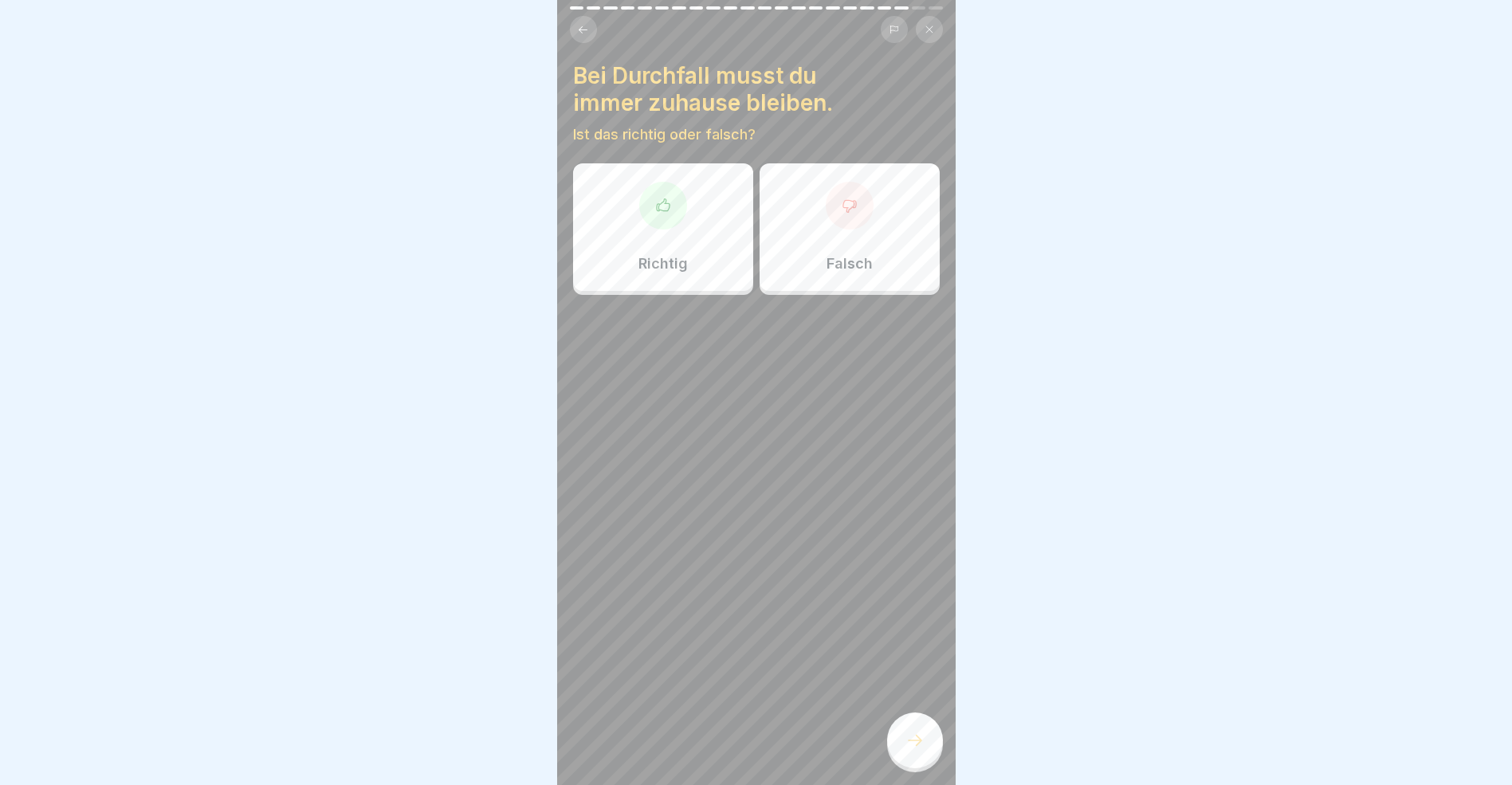
click at [656, 244] on div "Richtig" at bounding box center [663, 227] width 180 height 127
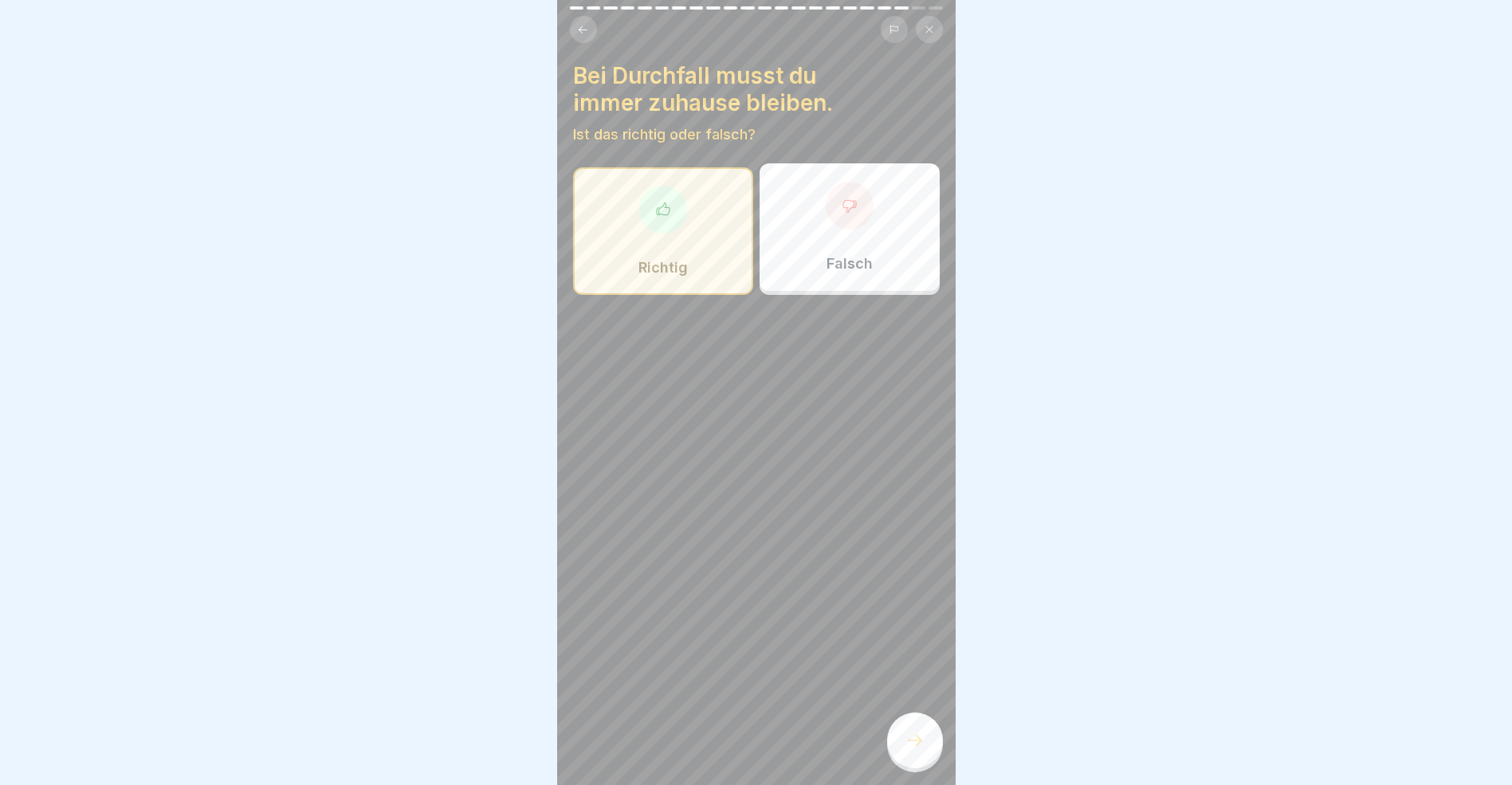
click at [925, 749] on div at bounding box center [916, 740] width 56 height 56
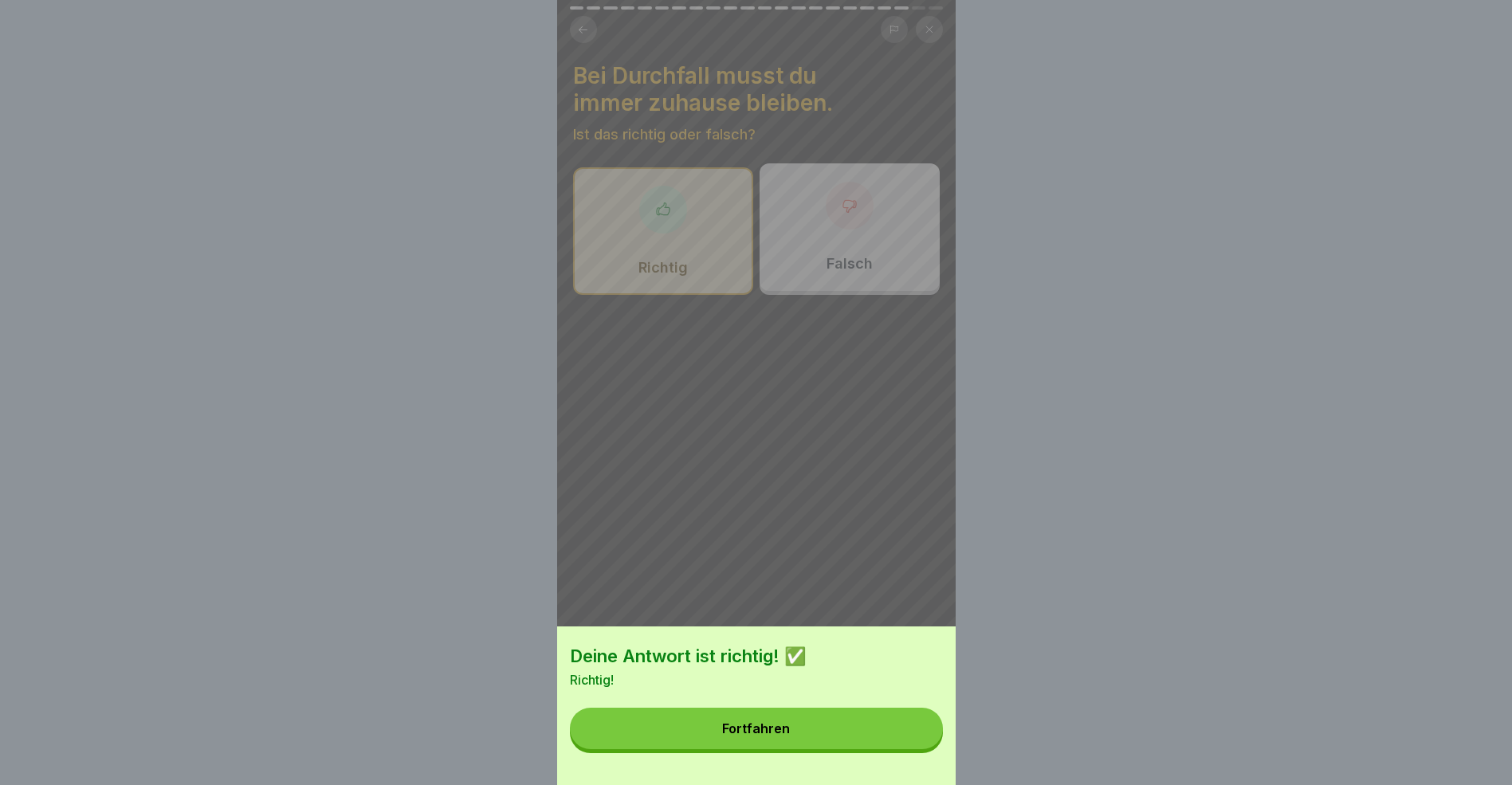
click at [837, 735] on button "Fortfahren" at bounding box center [756, 728] width 373 height 41
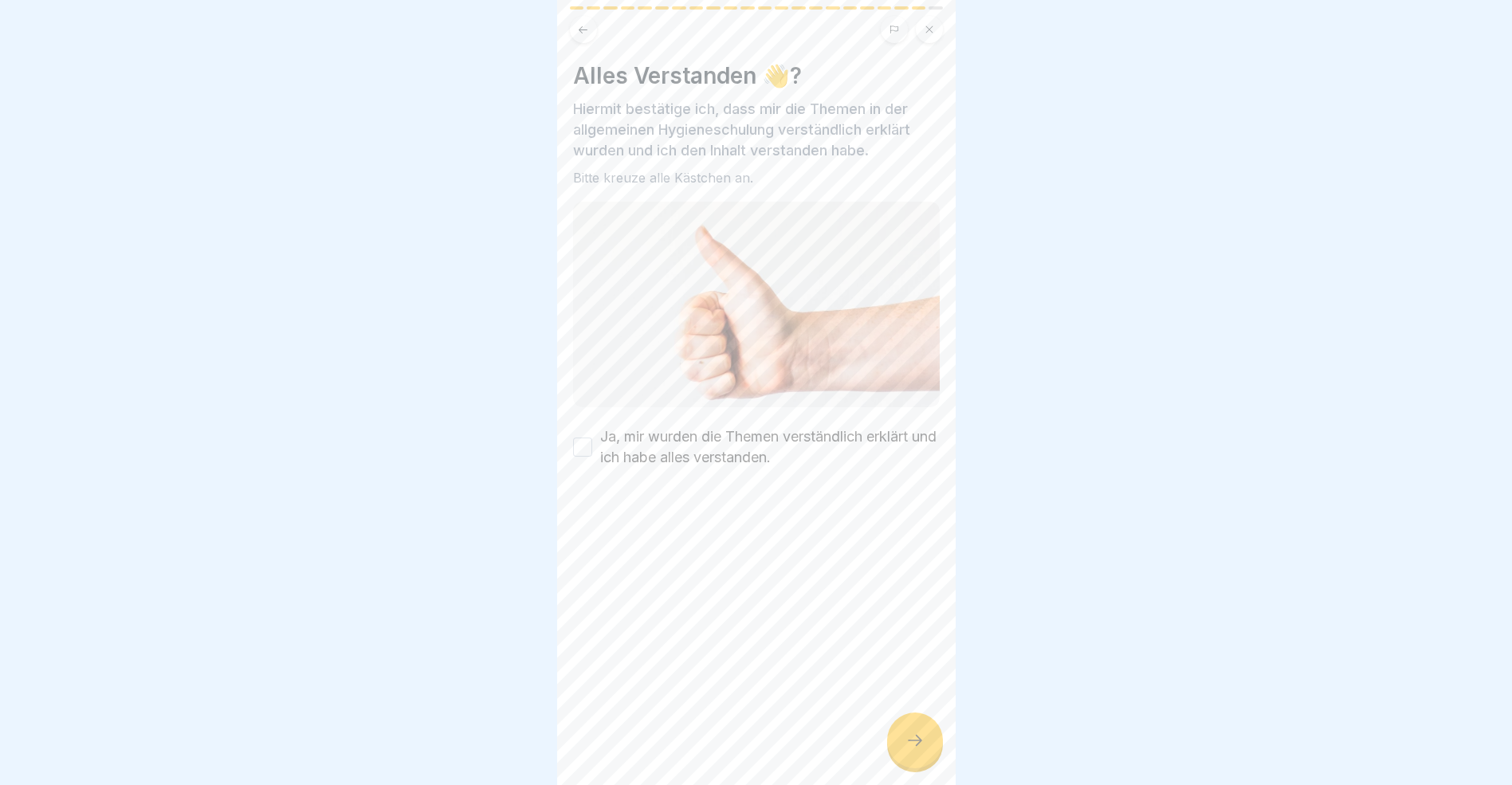
click at [586, 439] on button "Ja, mir wurden die Themen verständlich erklärt und ich habe alles verstanden." at bounding box center [582, 447] width 19 height 19
click at [911, 750] on icon at bounding box center [915, 740] width 19 height 19
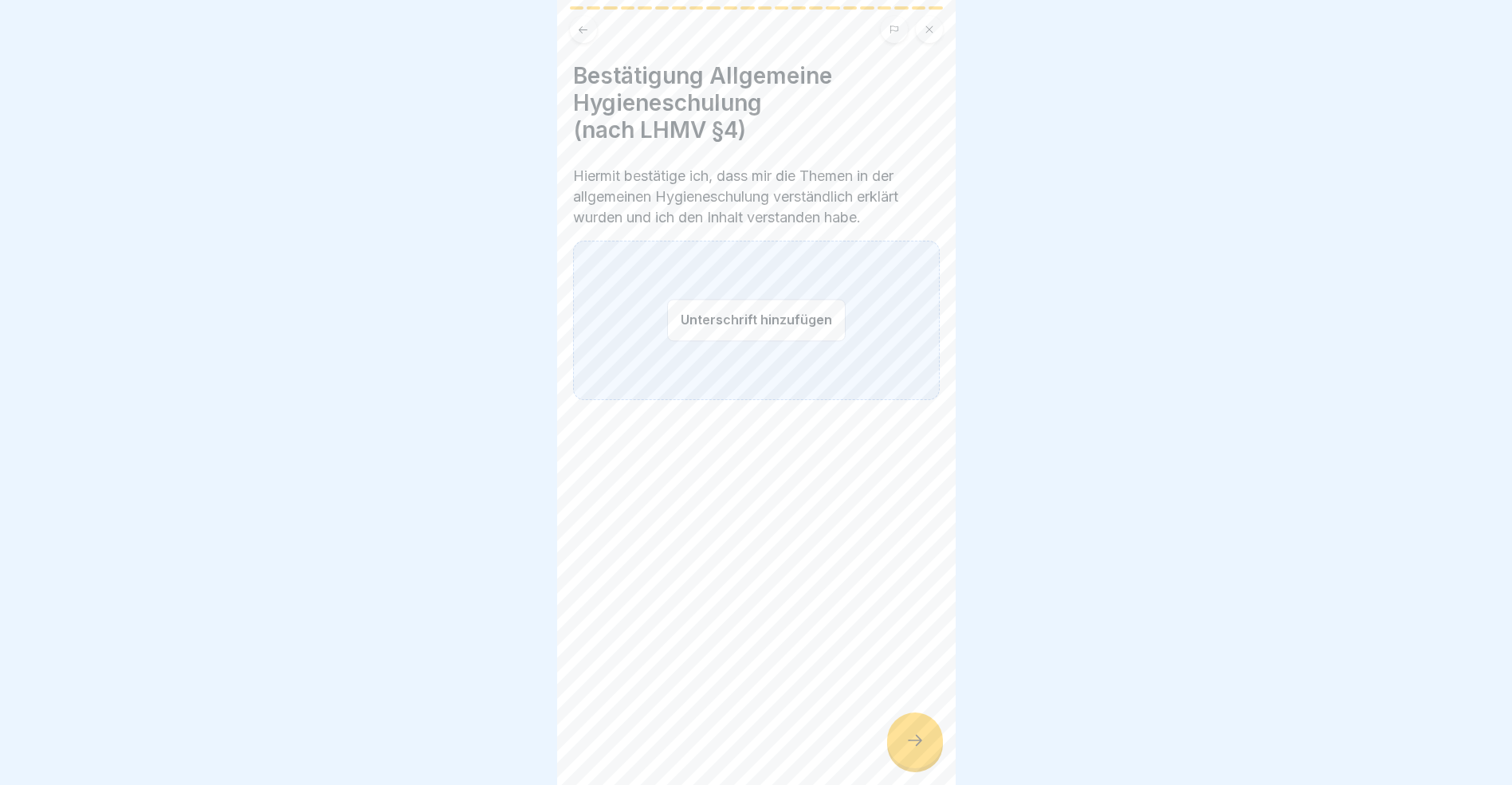
click at [699, 318] on button "Unterschrift hinzufügen" at bounding box center [756, 319] width 178 height 42
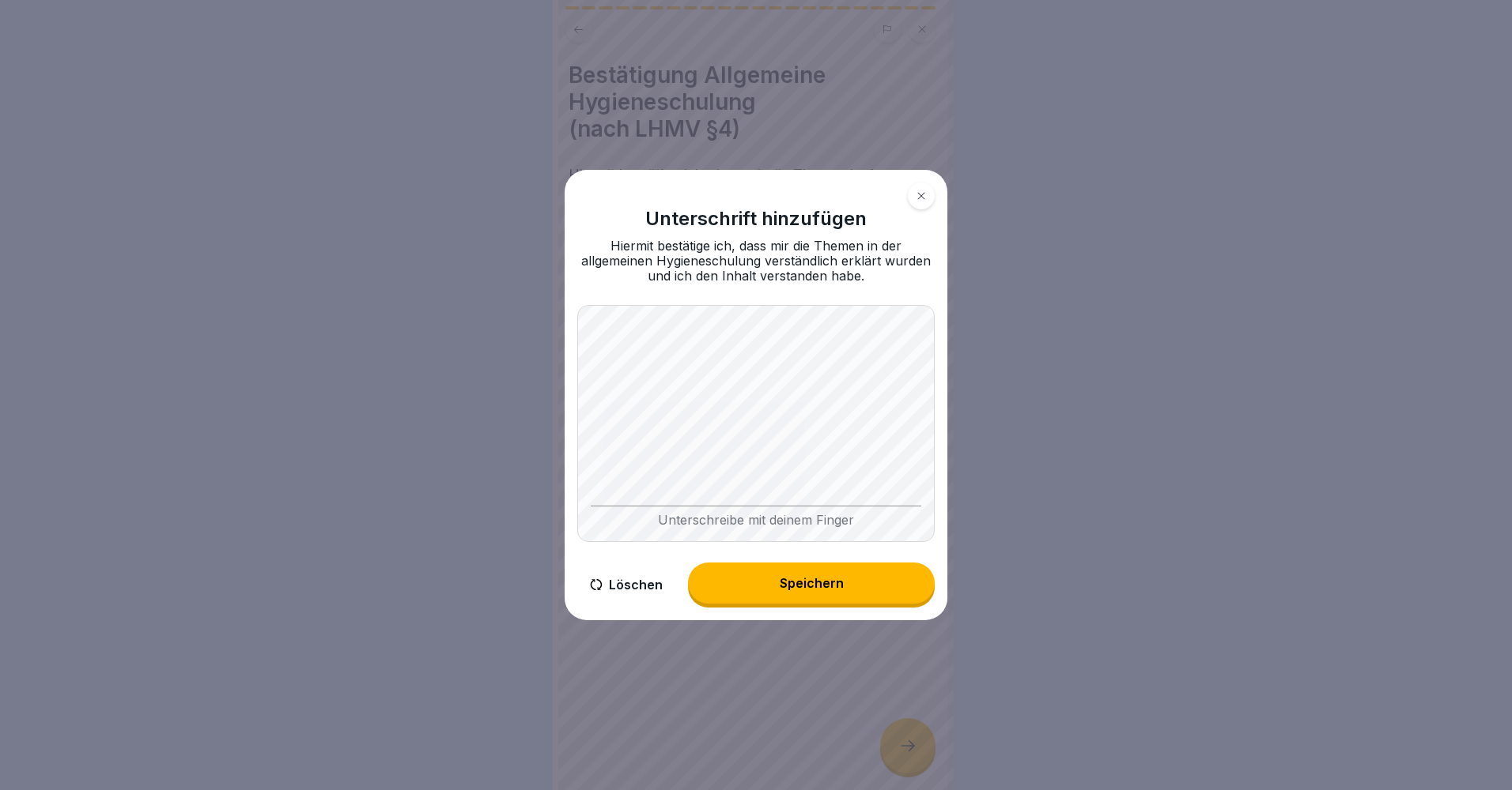
click at [805, 581] on div "Speichern" at bounding box center [812, 583] width 64 height 14
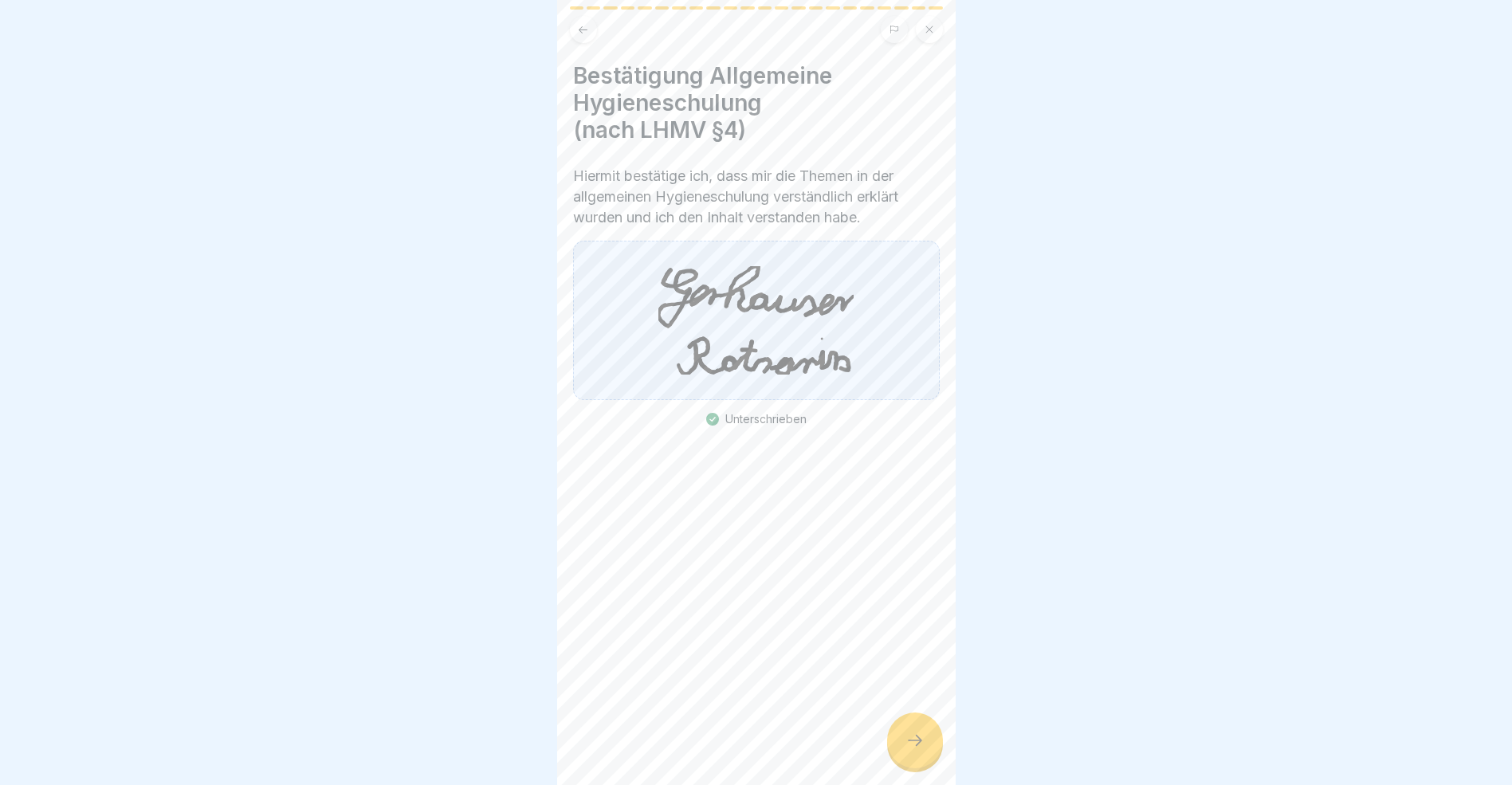
click at [908, 750] on icon at bounding box center [915, 740] width 19 height 19
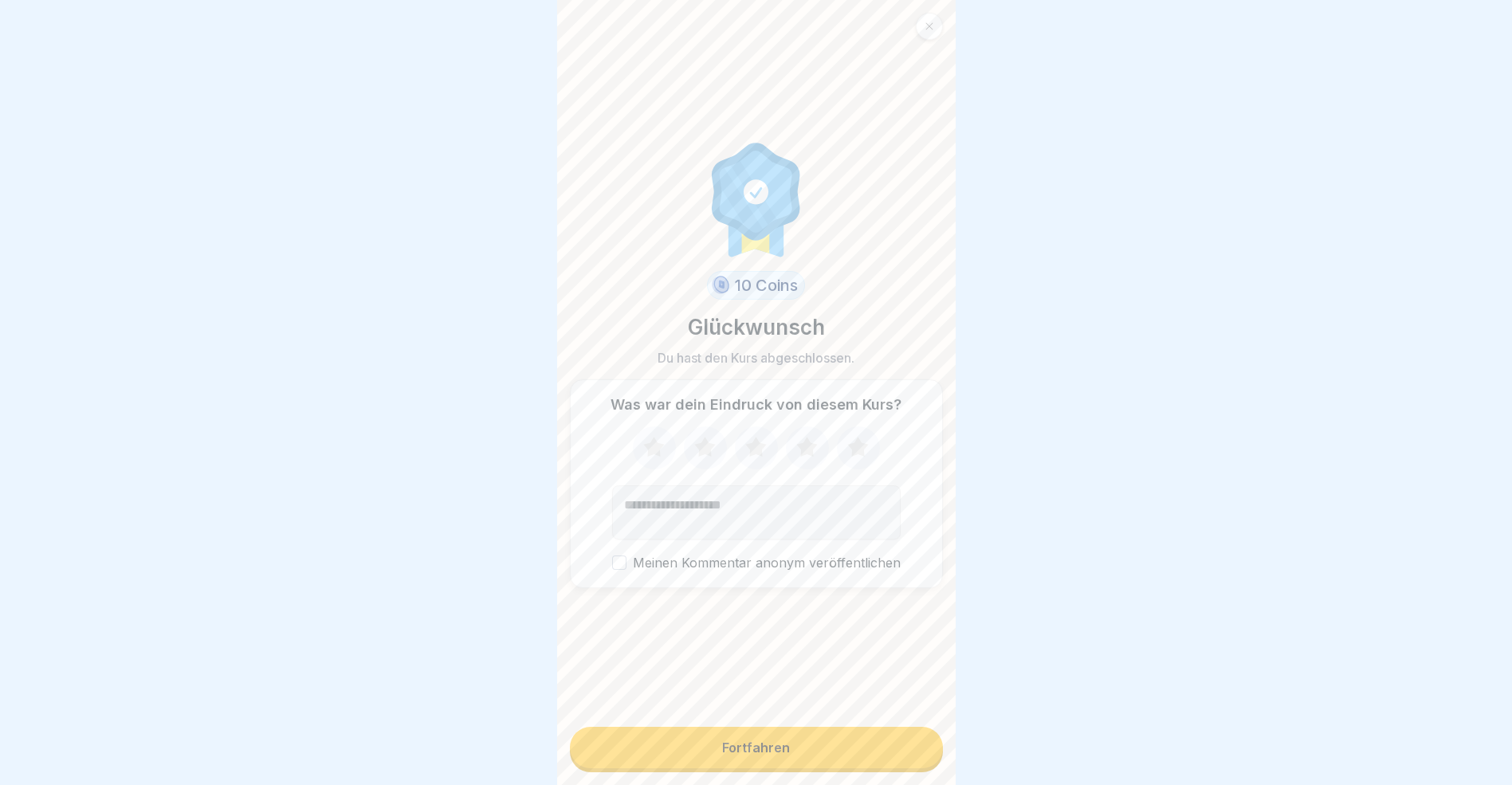
click at [874, 759] on button "Fortfahren" at bounding box center [756, 747] width 373 height 41
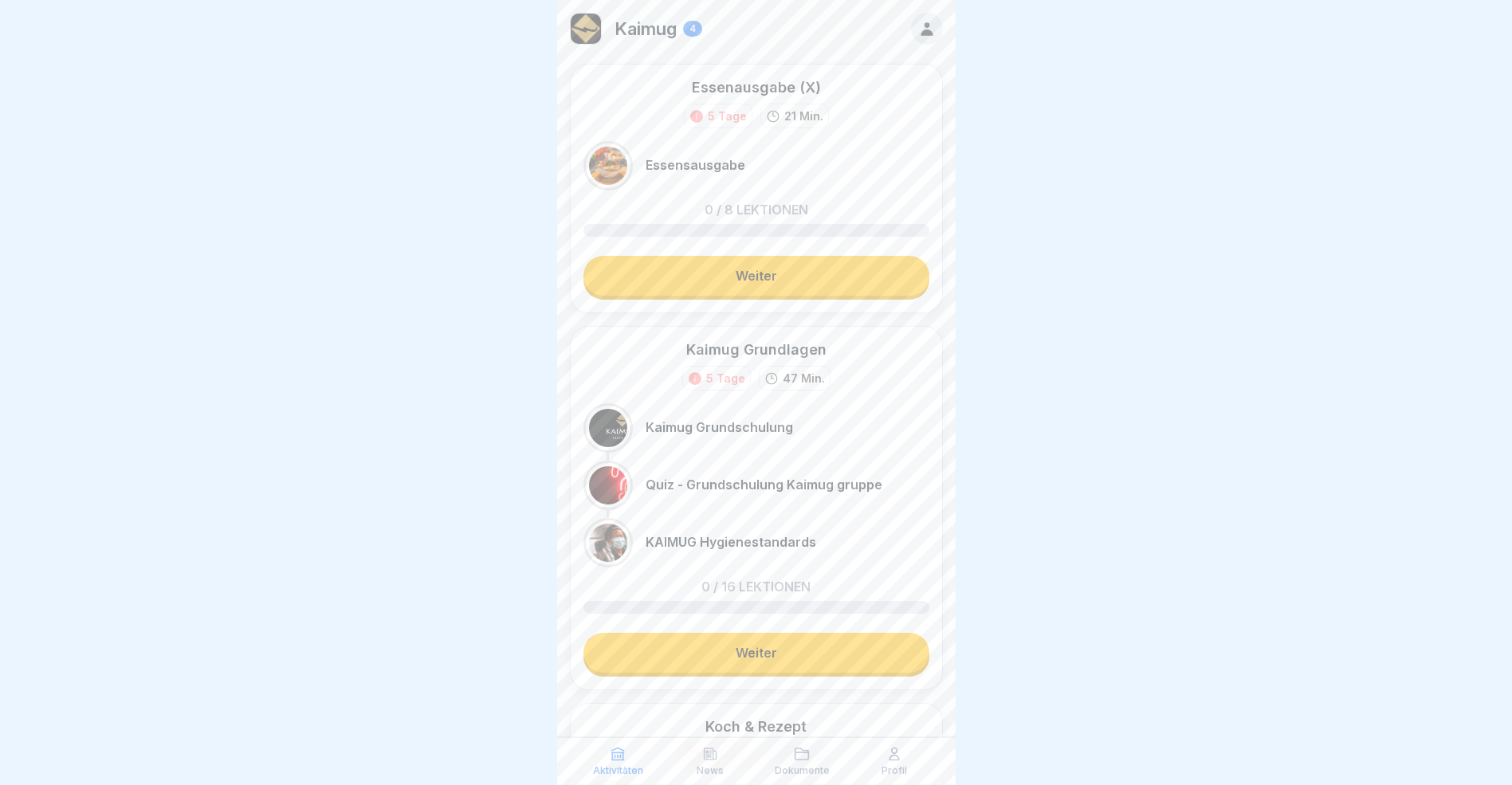
click at [787, 279] on link "Weiter" at bounding box center [756, 276] width 346 height 40
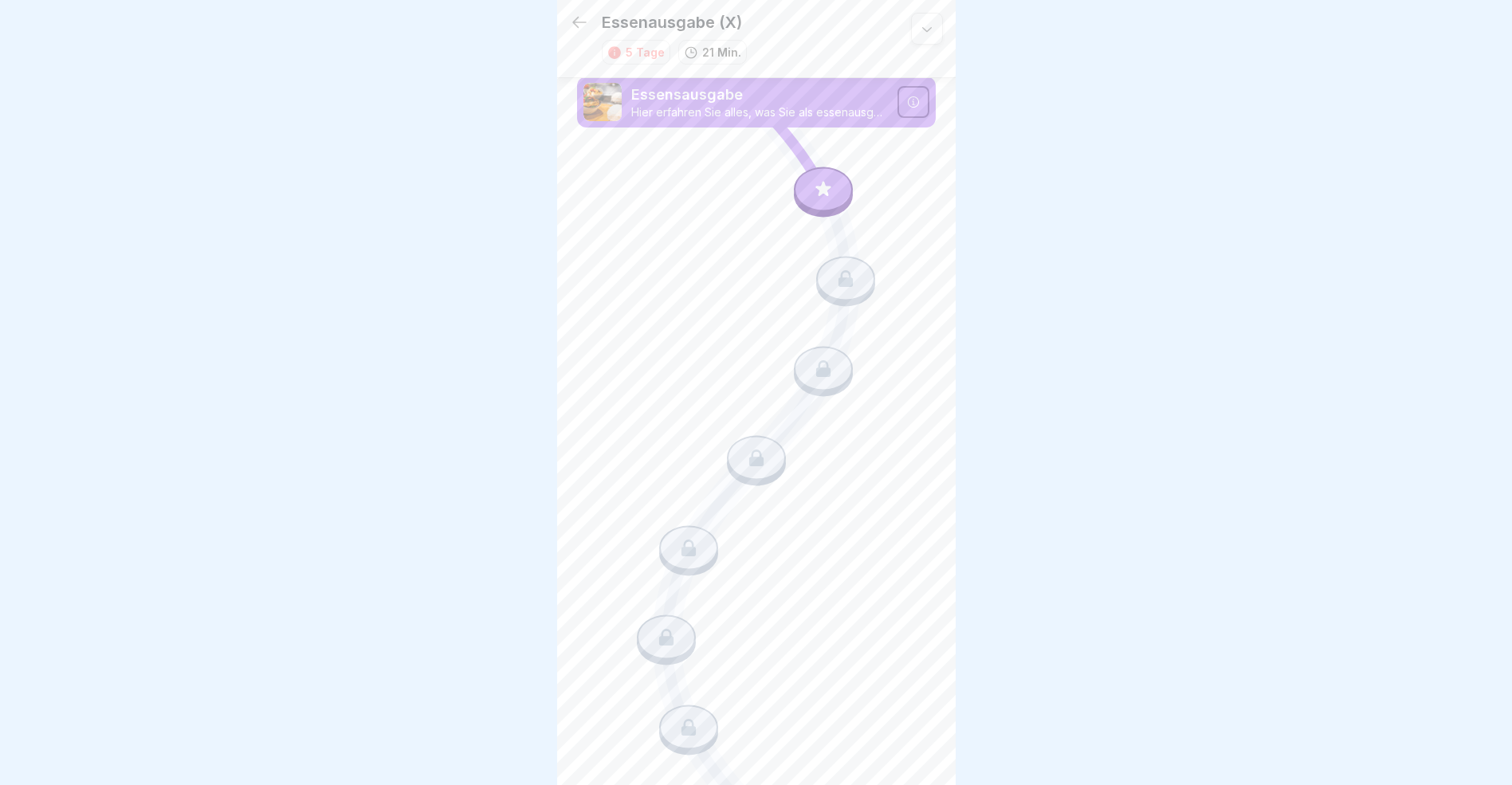
click at [908, 106] on icon at bounding box center [913, 102] width 12 height 12
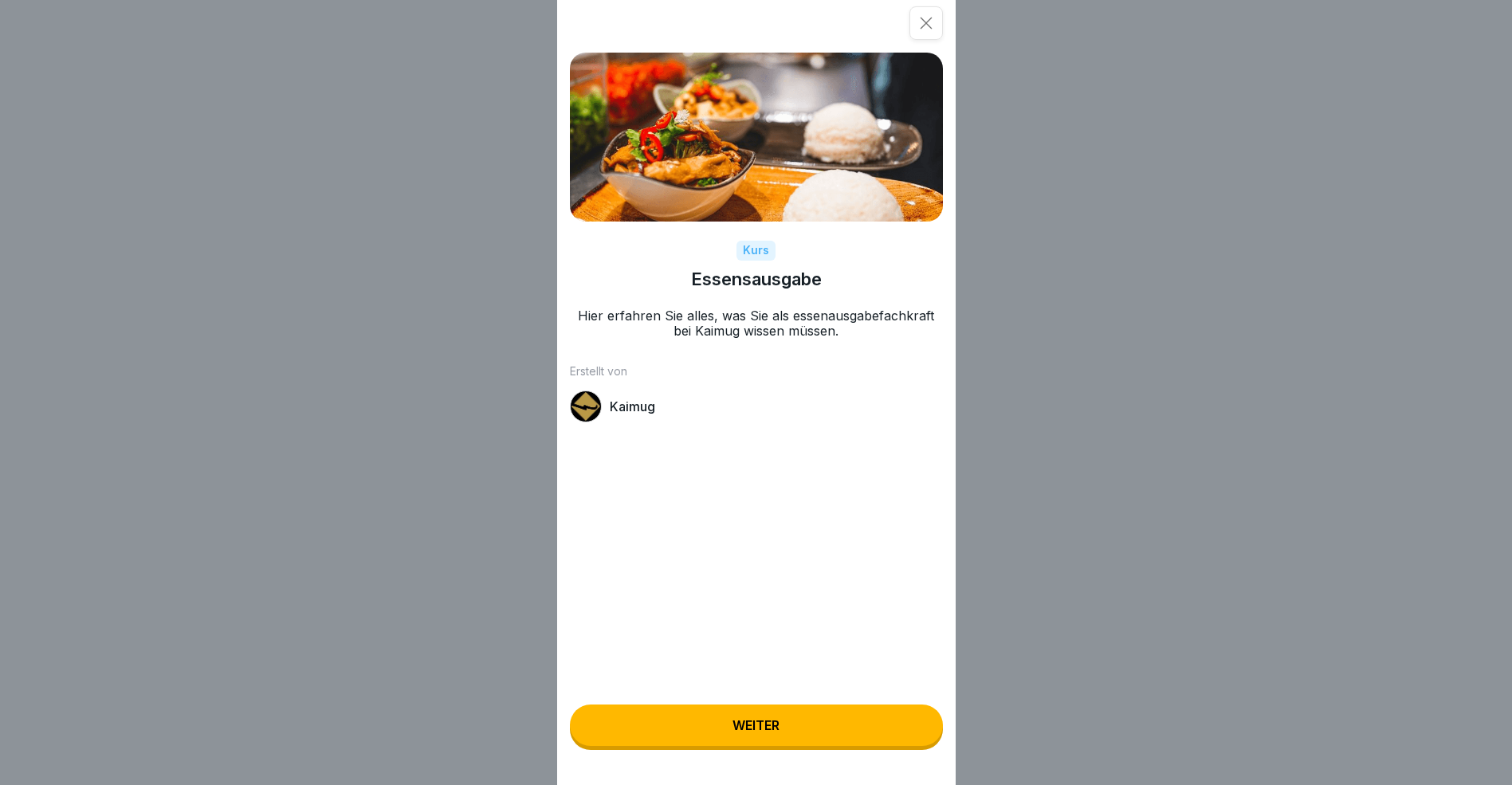
click at [799, 735] on button "Weiter" at bounding box center [756, 725] width 373 height 41
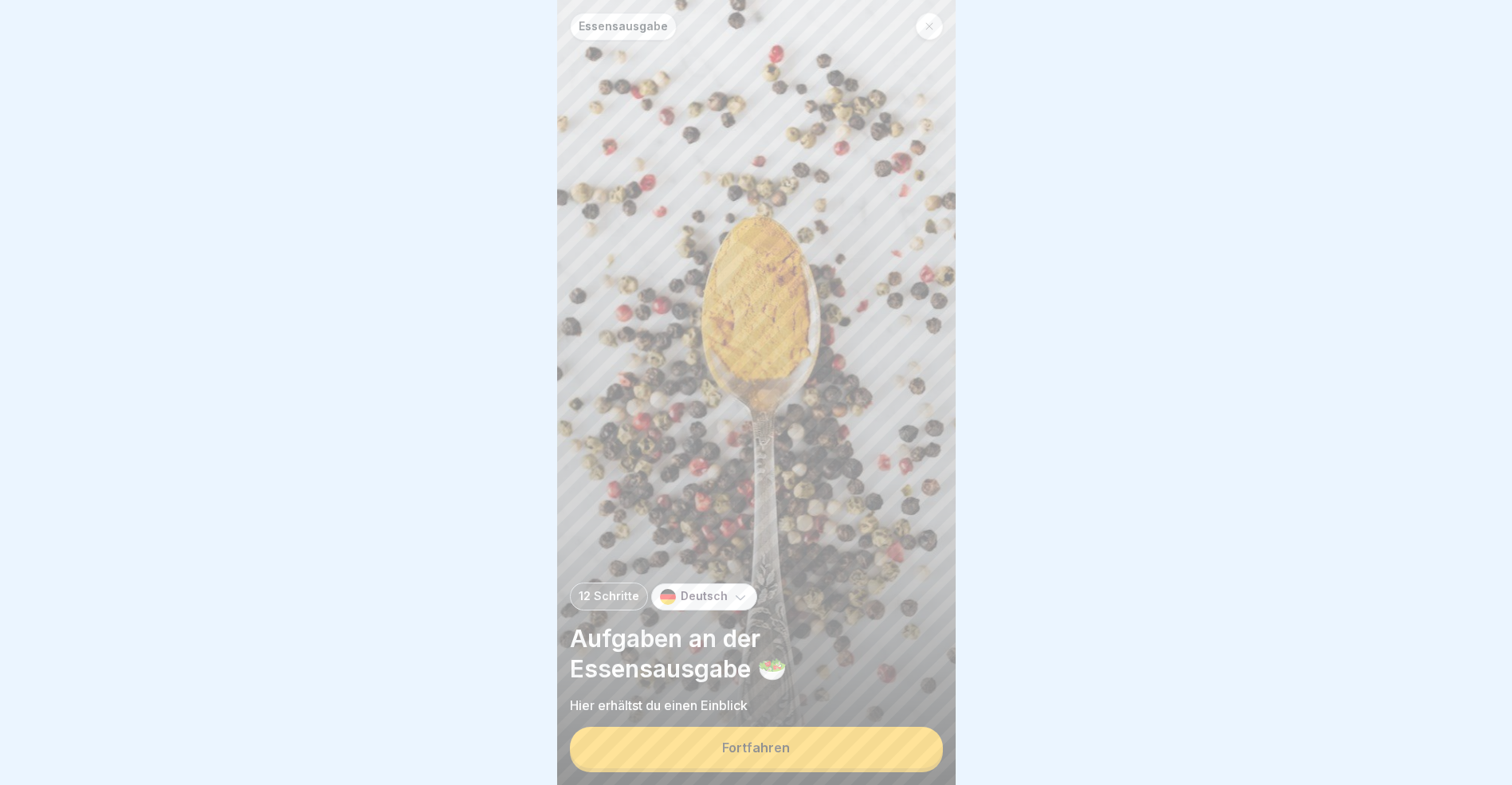
click at [799, 753] on button "Fortfahren" at bounding box center [756, 747] width 373 height 41
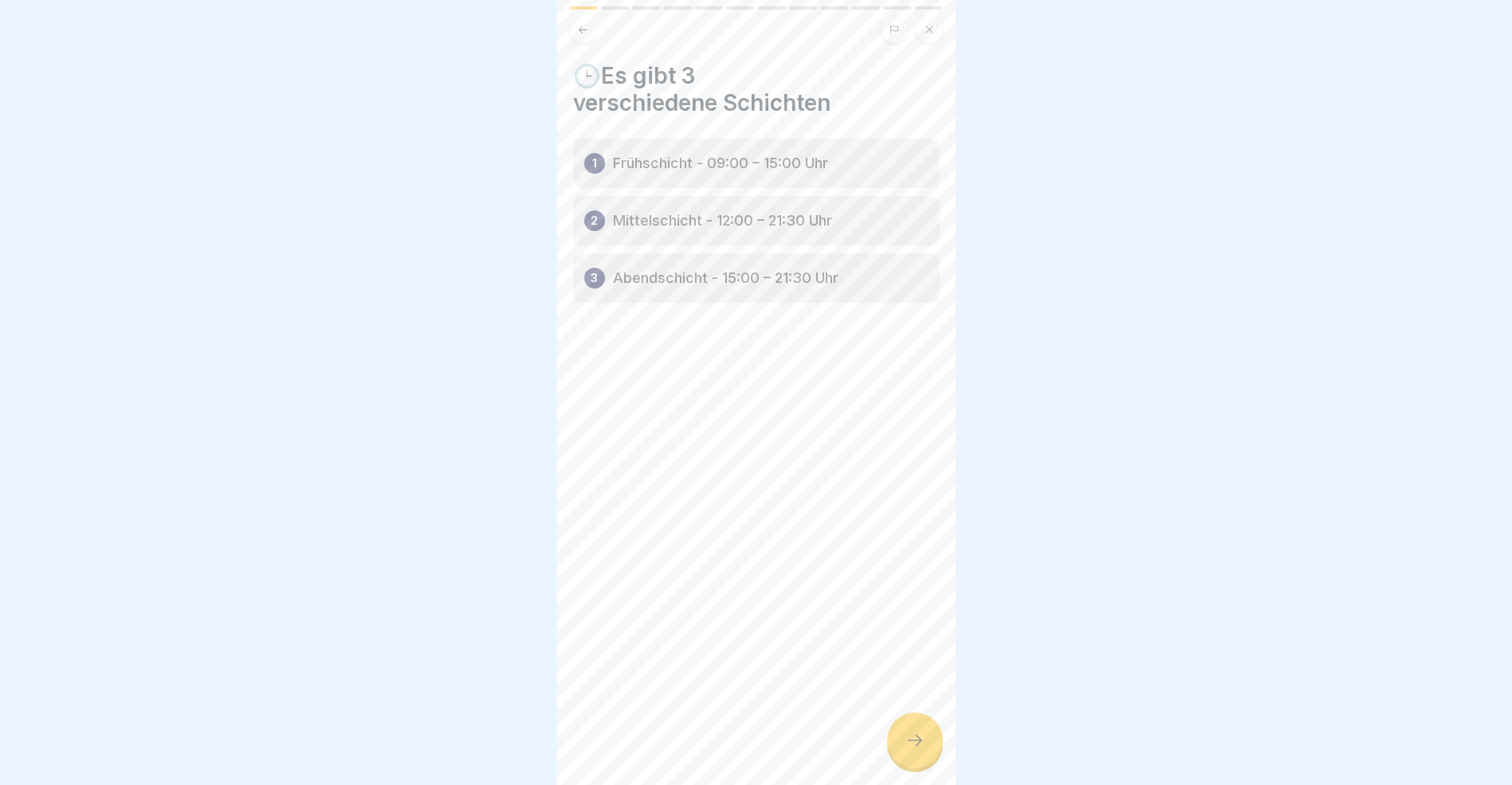
click at [924, 750] on icon at bounding box center [915, 740] width 19 height 19
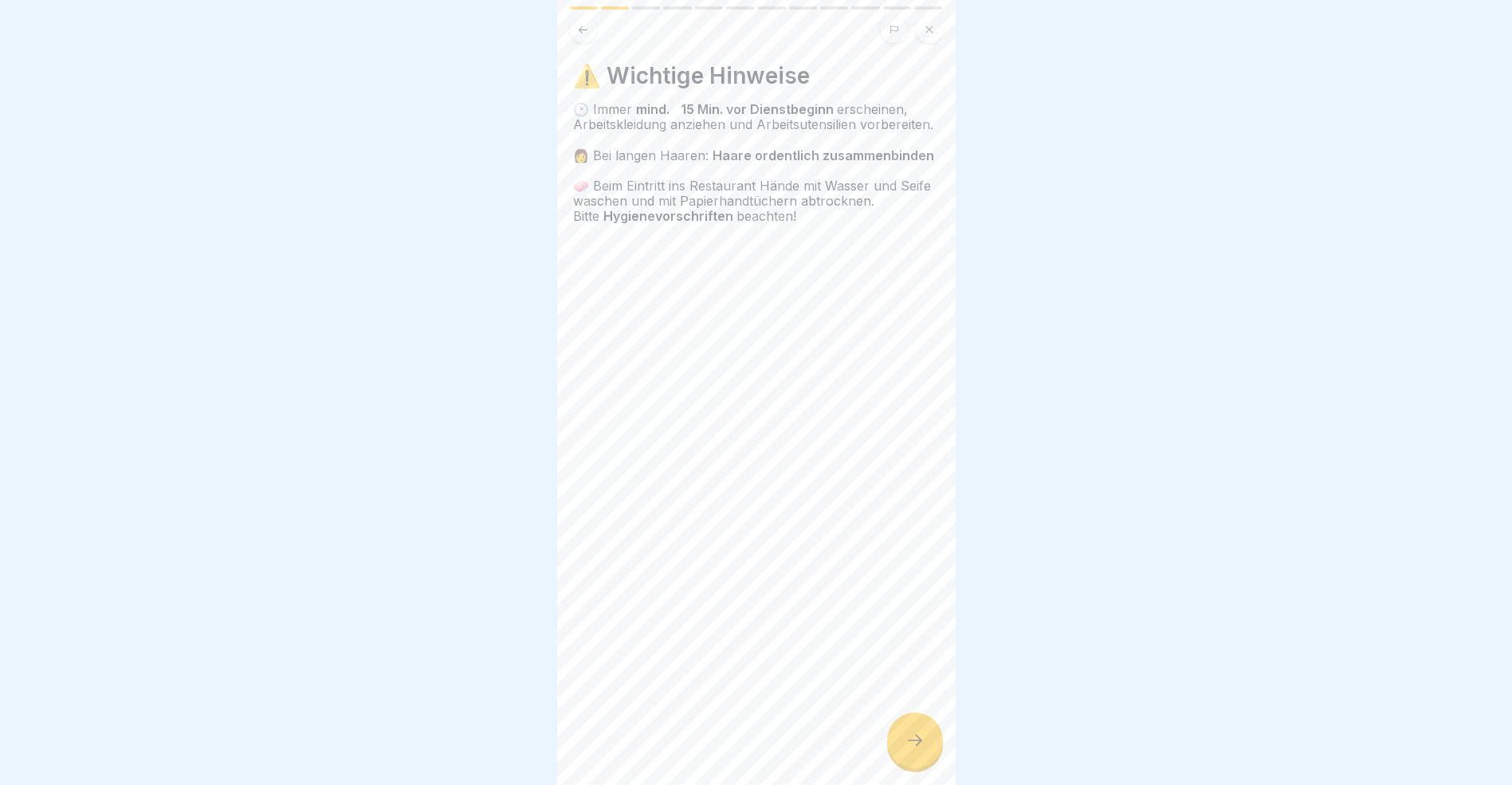
click at [917, 750] on icon at bounding box center [915, 740] width 19 height 19
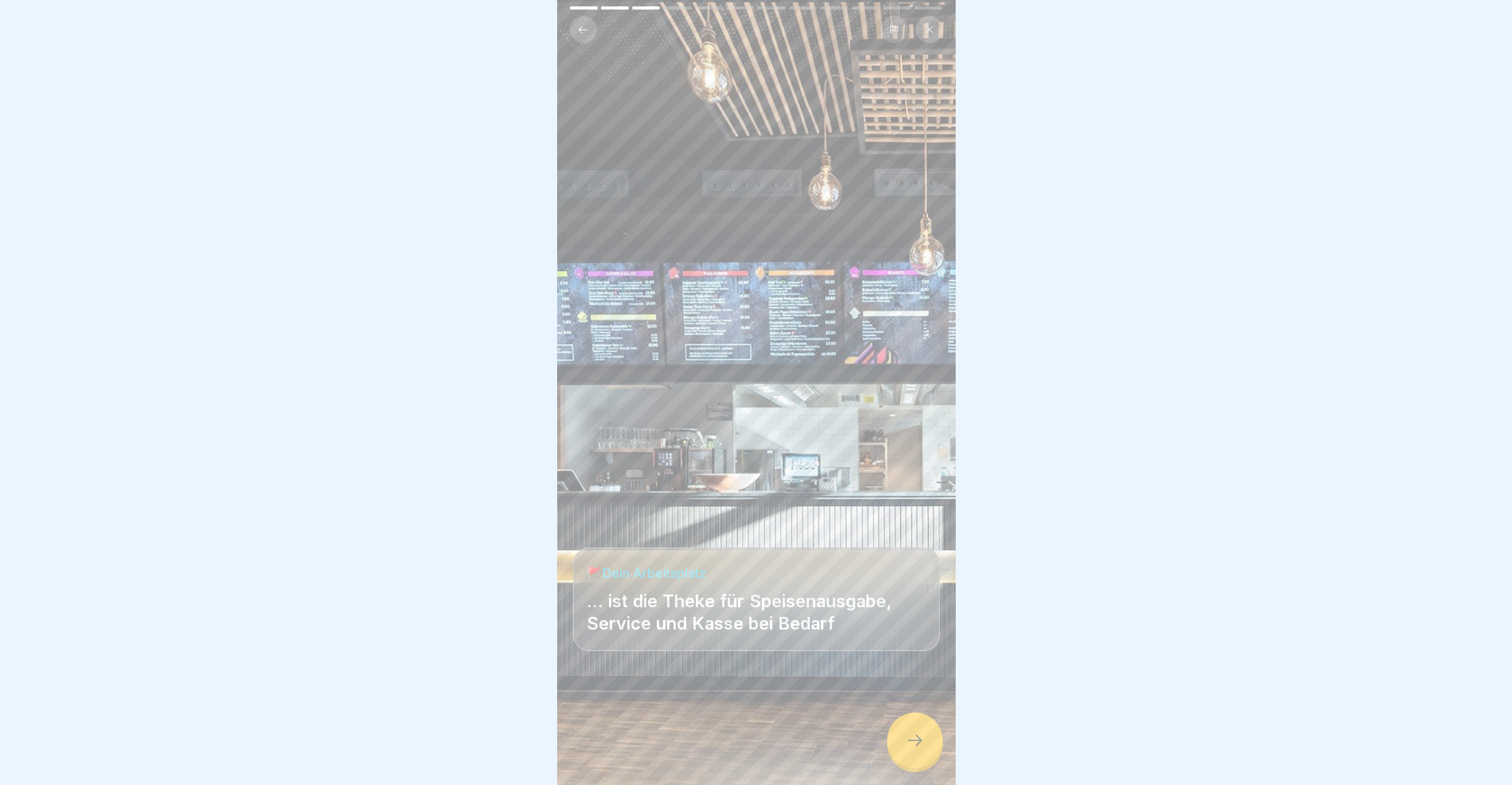
click at [917, 750] on icon at bounding box center [915, 740] width 19 height 19
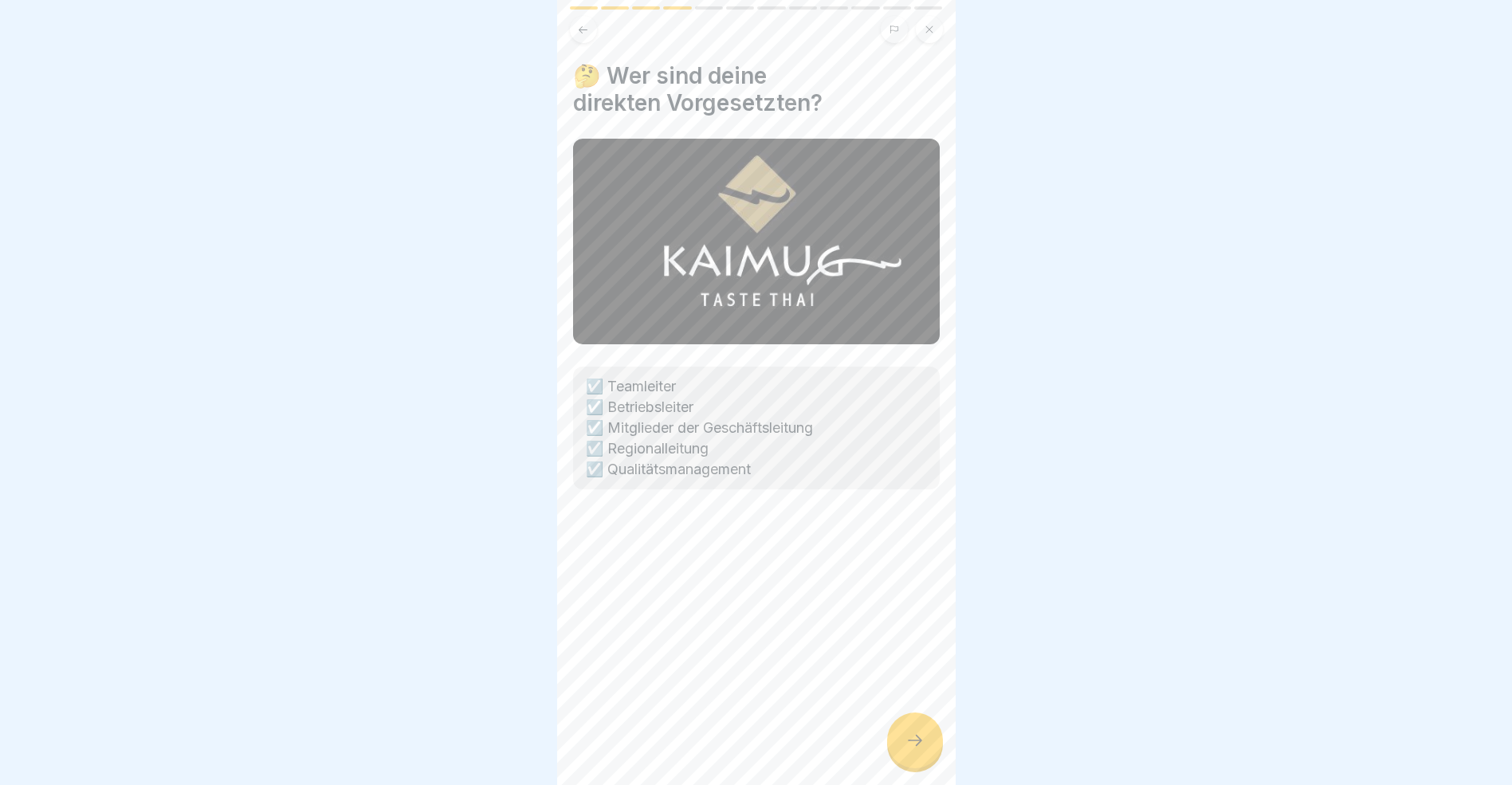
click at [917, 750] on icon at bounding box center [915, 740] width 19 height 19
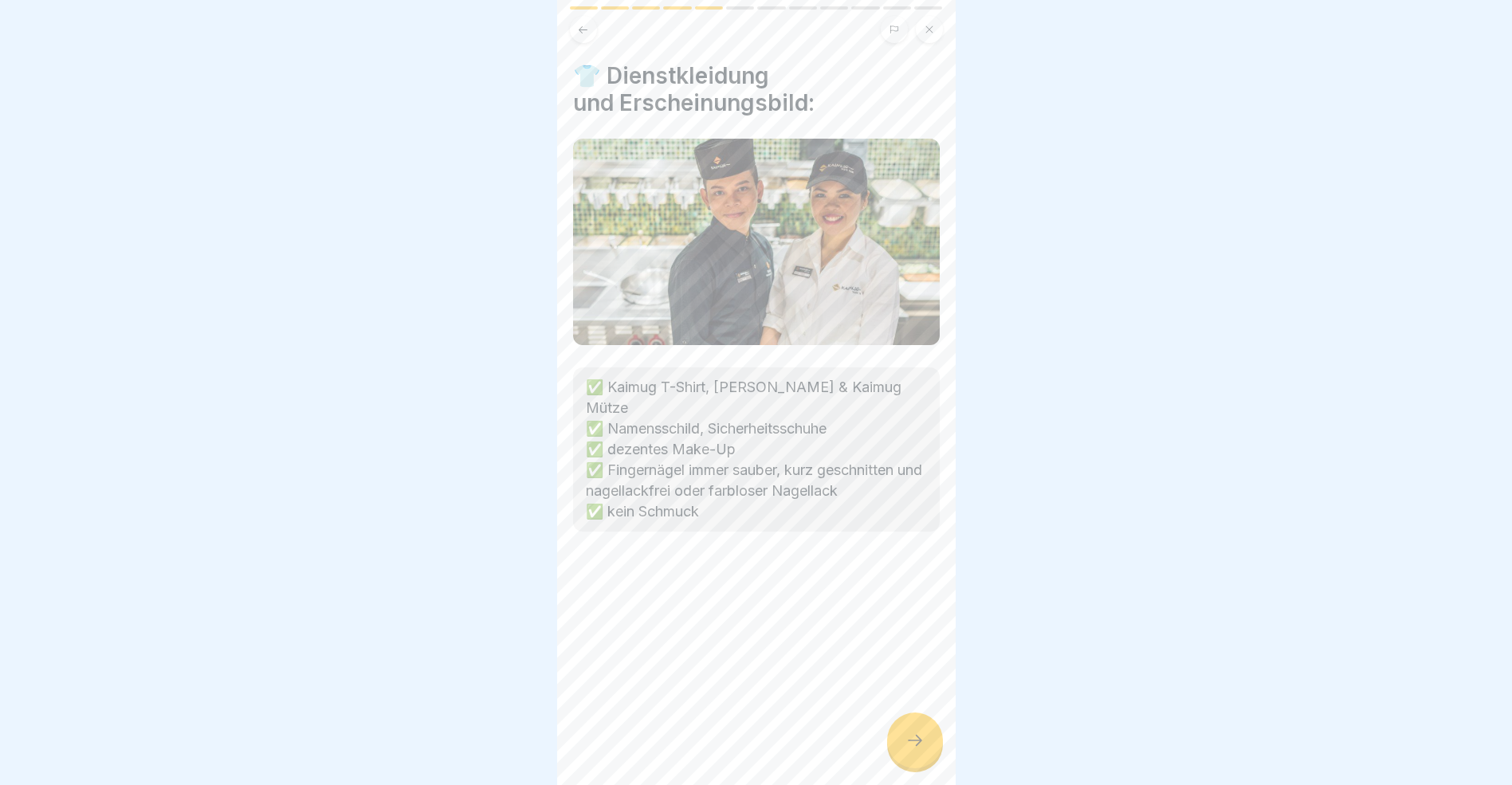
click at [917, 750] on icon at bounding box center [915, 740] width 19 height 19
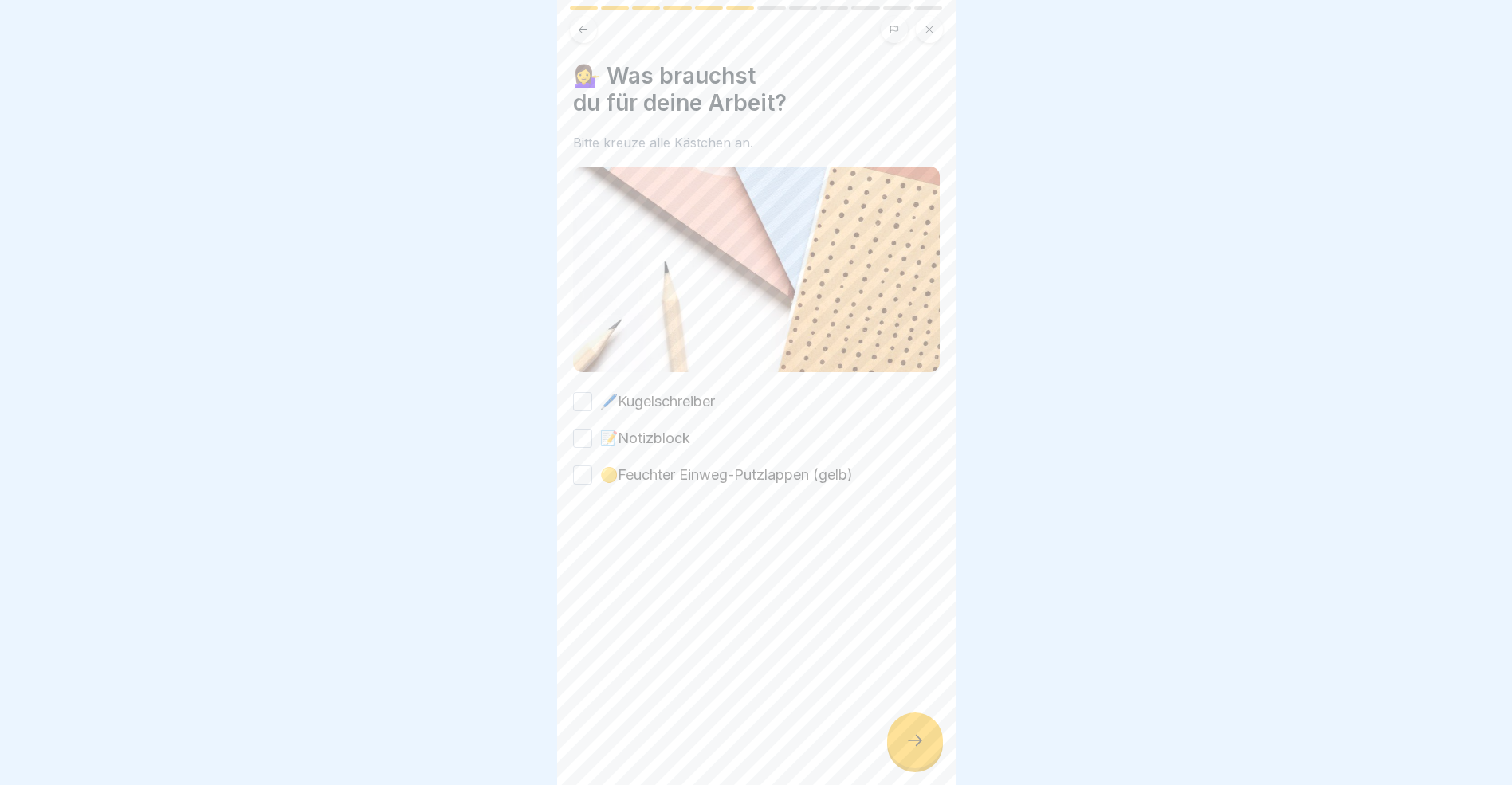
click at [588, 392] on button "🖊️Kugelschreiber" at bounding box center [582, 401] width 19 height 19
click at [583, 430] on button "📝Notizblock" at bounding box center [582, 437] width 19 height 19
click at [582, 473] on button "🟡Feuchter Einweg-Putzlappen (gelb)" at bounding box center [582, 475] width 19 height 19
click at [921, 750] on icon at bounding box center [915, 740] width 19 height 19
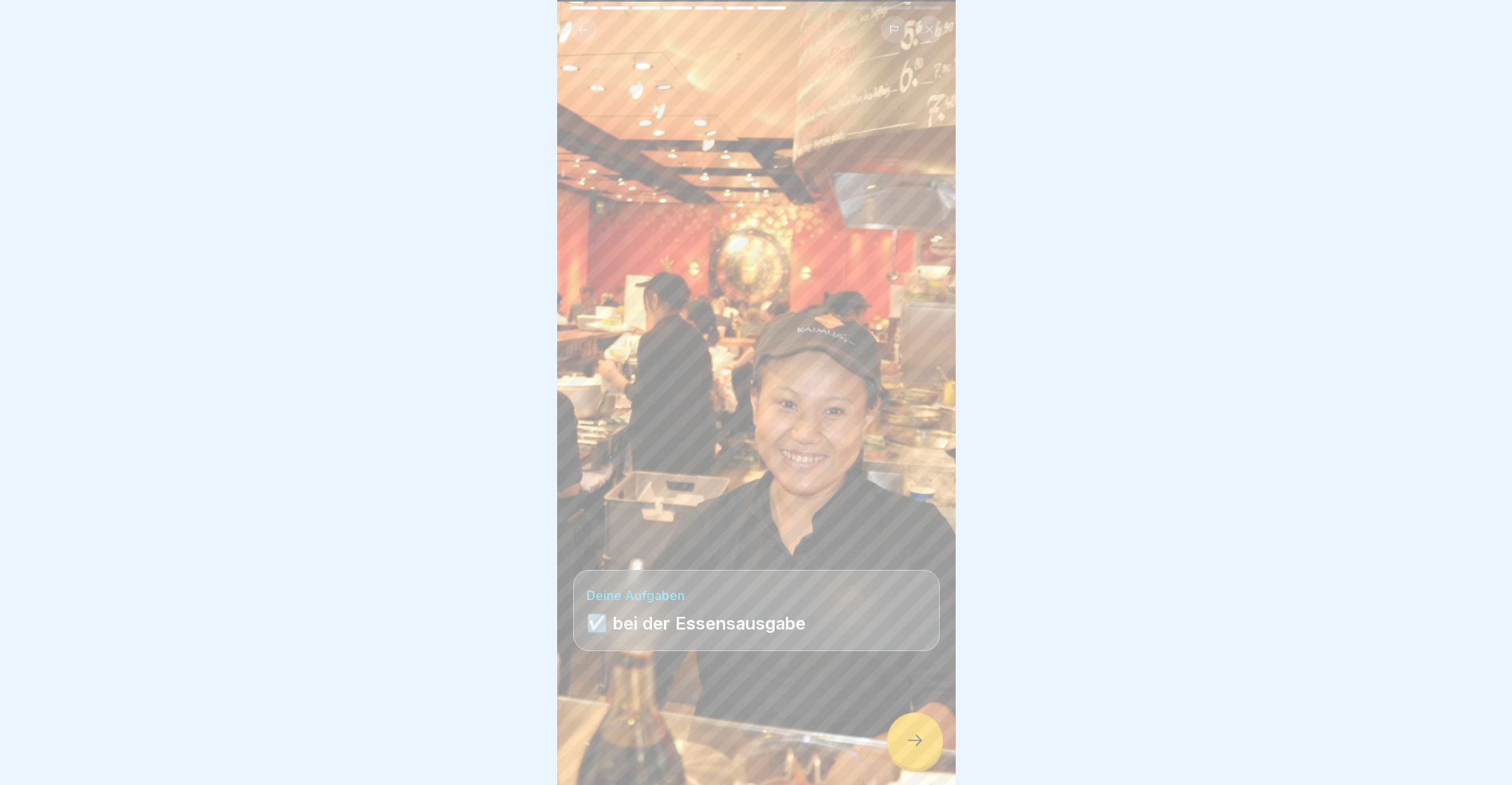
click at [921, 750] on icon at bounding box center [915, 740] width 19 height 19
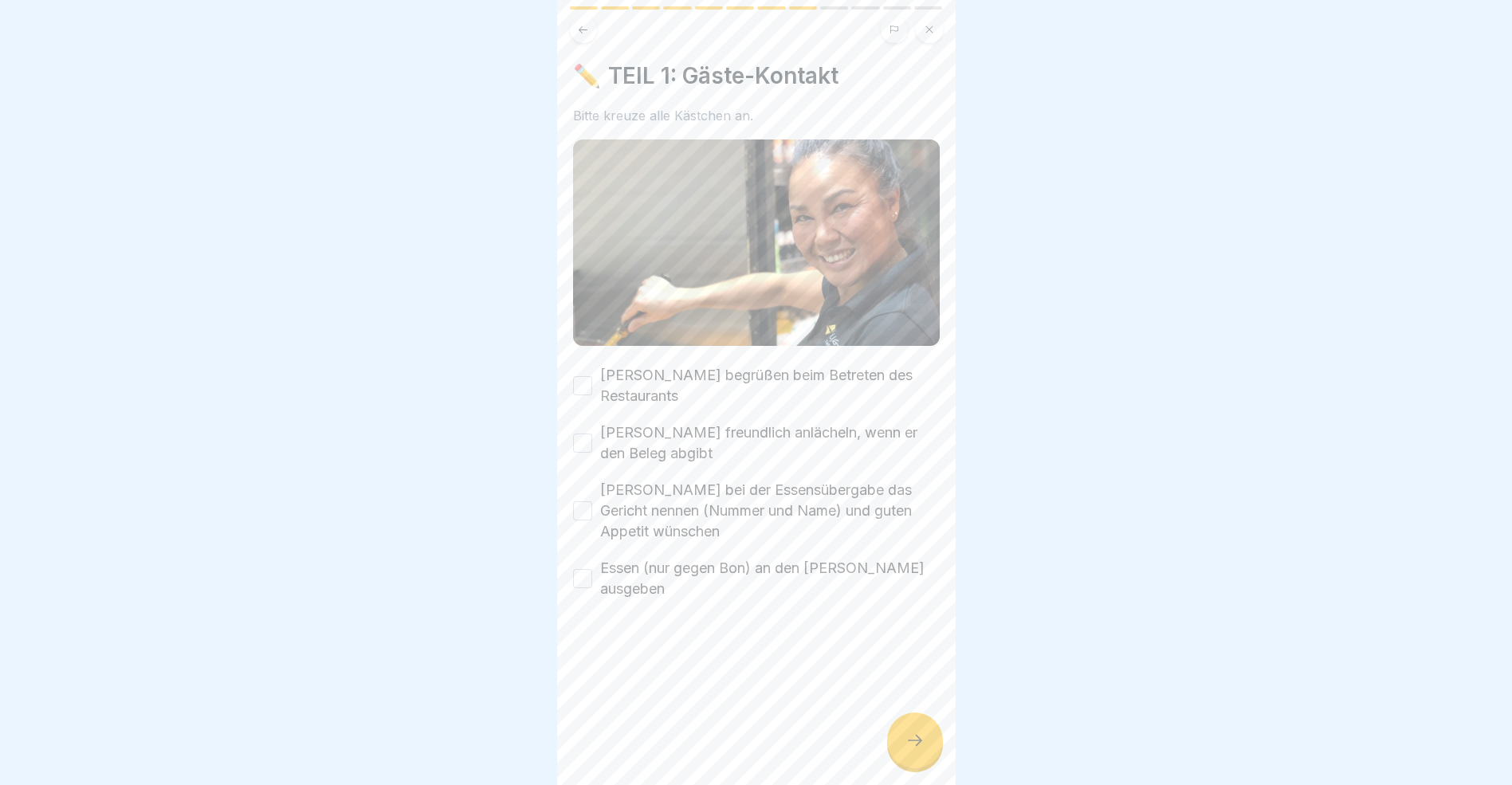
click at [582, 376] on button "[PERSON_NAME] begrüßen beim Betreten des Restaurants" at bounding box center [582, 385] width 19 height 19
click at [581, 433] on button "[PERSON_NAME] freundlich anlächeln, wenn er den Beleg abgibt" at bounding box center [582, 442] width 19 height 19
click at [585, 501] on button "[PERSON_NAME] bei der Essensübergabe das Gericht nennen (Nummer und Name) und g…" at bounding box center [582, 510] width 19 height 19
click at [578, 569] on button "Essen (nur gegen Bon) an den [PERSON_NAME] ausgeben" at bounding box center [582, 578] width 19 height 19
click at [910, 746] on icon at bounding box center [915, 740] width 19 height 19
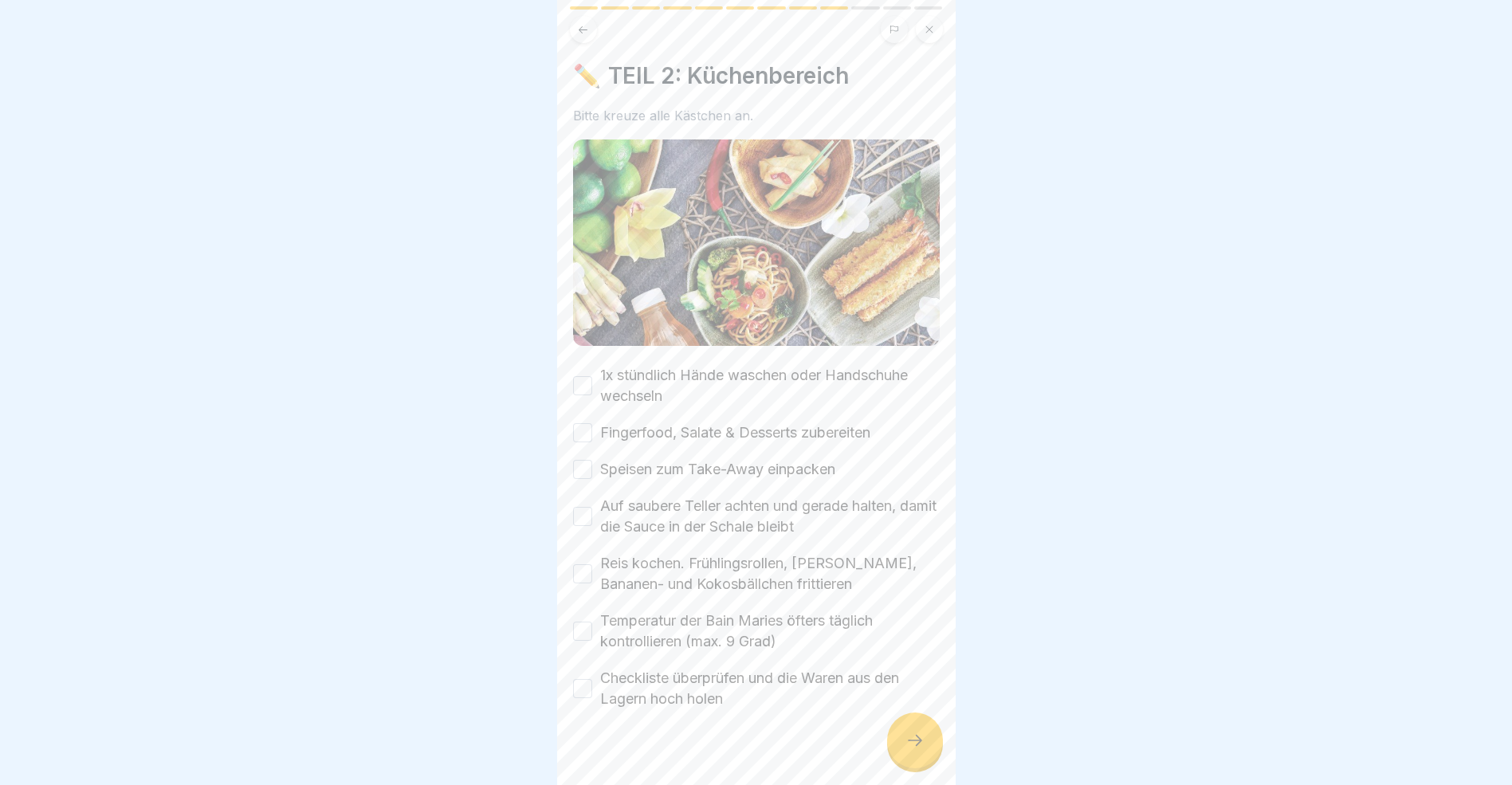
click at [581, 381] on button "1x stündlich Hände waschen oder Handschuhe wechseln" at bounding box center [582, 385] width 19 height 19
click at [588, 429] on button "Fingerfood, Salate & Desserts zubereiten" at bounding box center [582, 433] width 19 height 19
click at [580, 467] on button "Speisen zum Take-Away einpacken" at bounding box center [582, 469] width 19 height 19
click at [583, 512] on button "Auf saubere Teller achten und gerade halten, damit die Sauce in der Schale blei…" at bounding box center [582, 516] width 19 height 19
click at [577, 573] on button "Reis kochen. Frühlingsrollen, [PERSON_NAME], Bananen- und Kokosbällchen frittie…" at bounding box center [582, 574] width 19 height 19
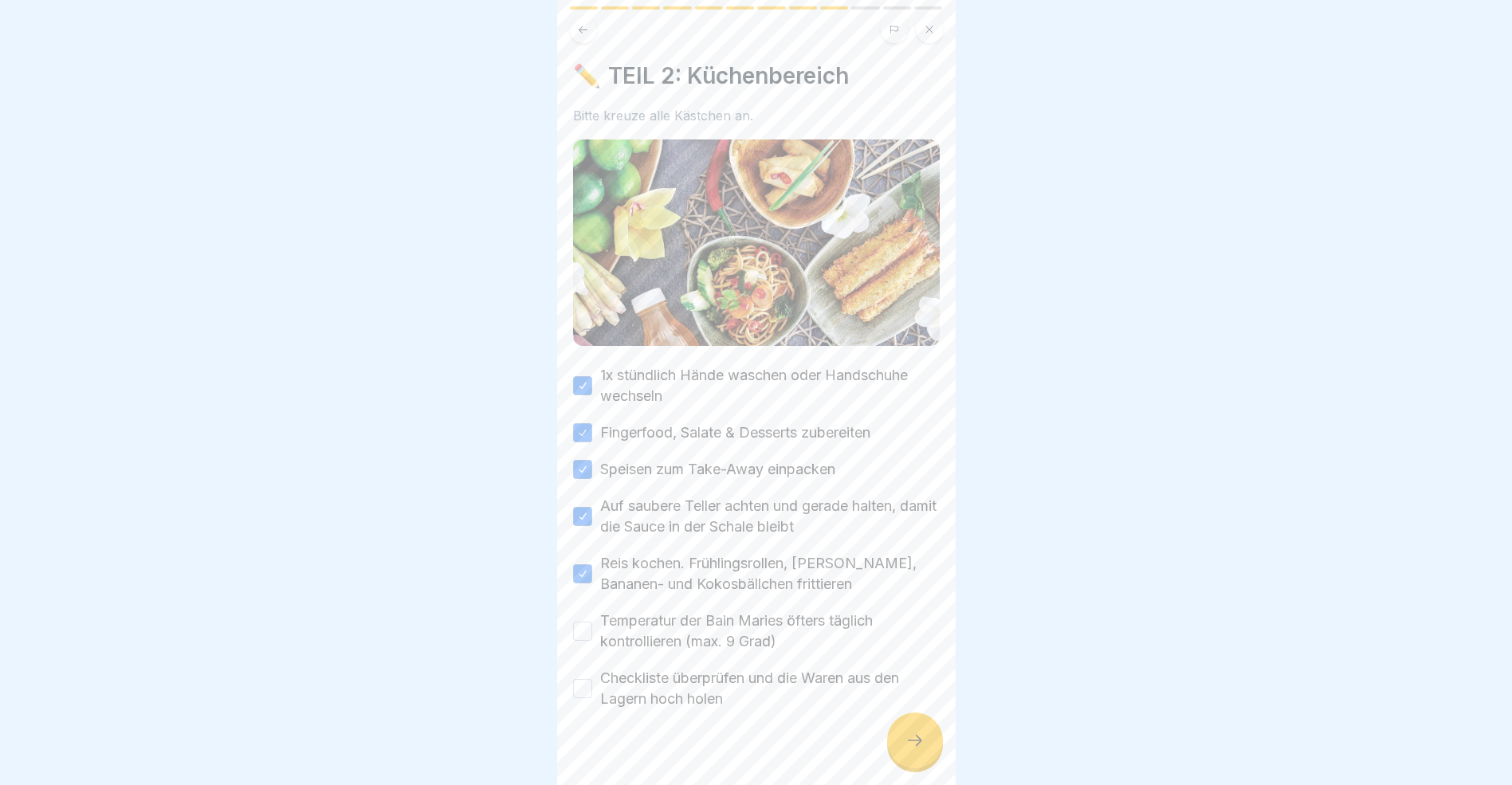
click at [579, 625] on button "Temperatur der Bain Maries öfters täglich kontrollieren (max. 9 Grad)" at bounding box center [582, 631] width 19 height 19
click at [585, 681] on button "Checkliste überprüfen und die Waren aus den Lagern hoch holen" at bounding box center [582, 688] width 19 height 19
click at [914, 749] on icon at bounding box center [915, 740] width 19 height 19
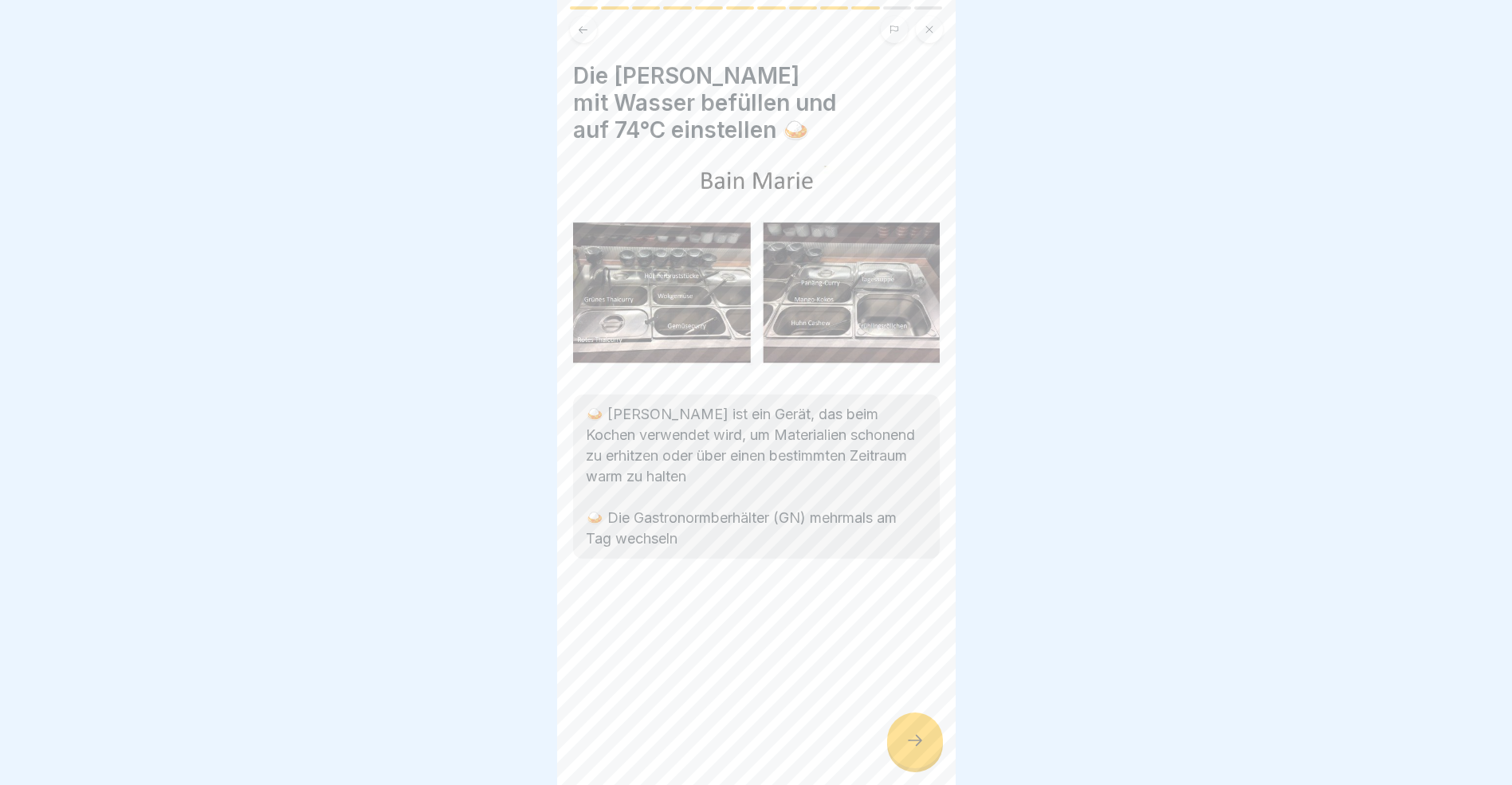
click at [909, 750] on icon at bounding box center [915, 740] width 19 height 19
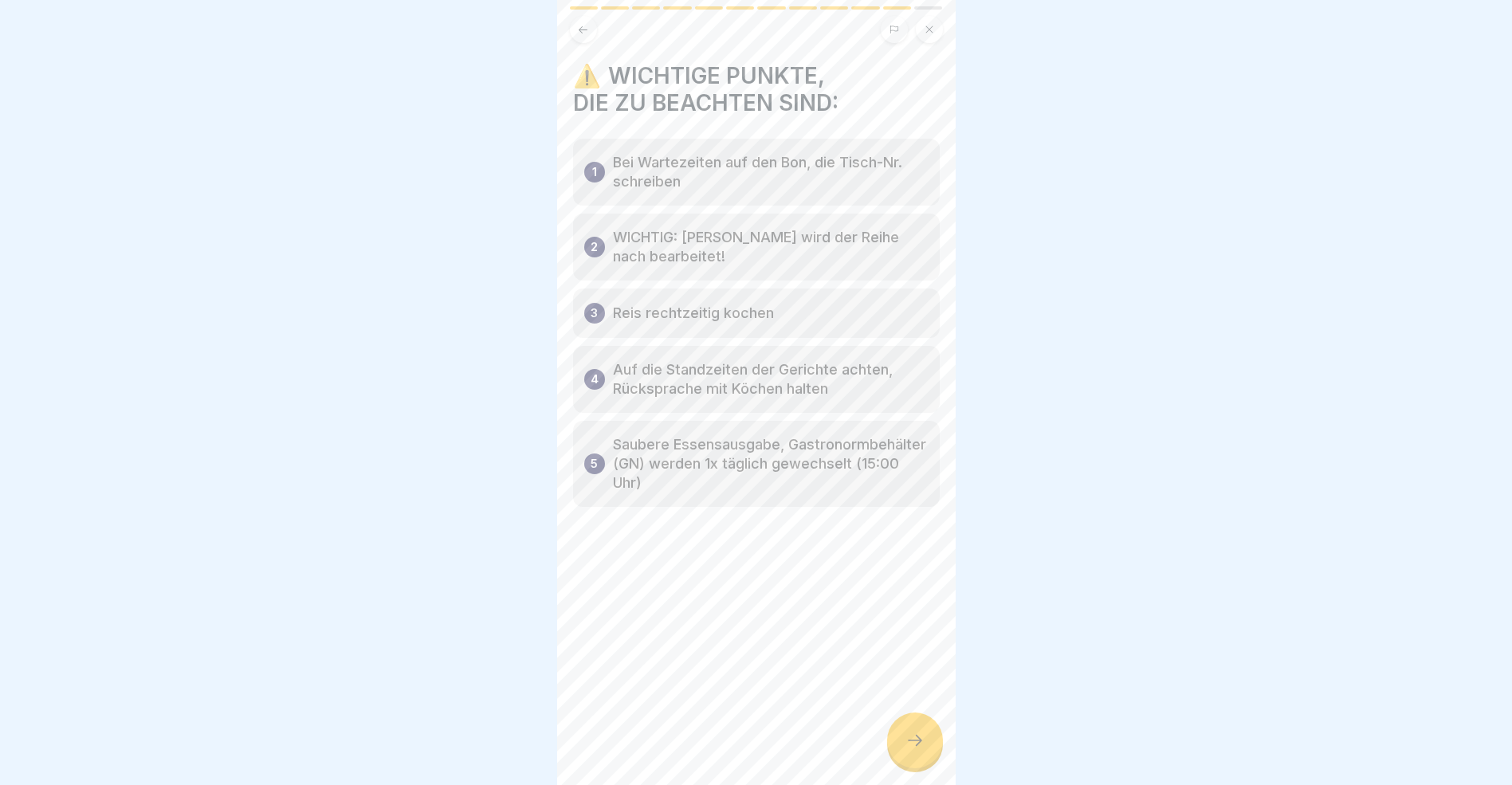
click at [909, 748] on icon at bounding box center [915, 740] width 19 height 19
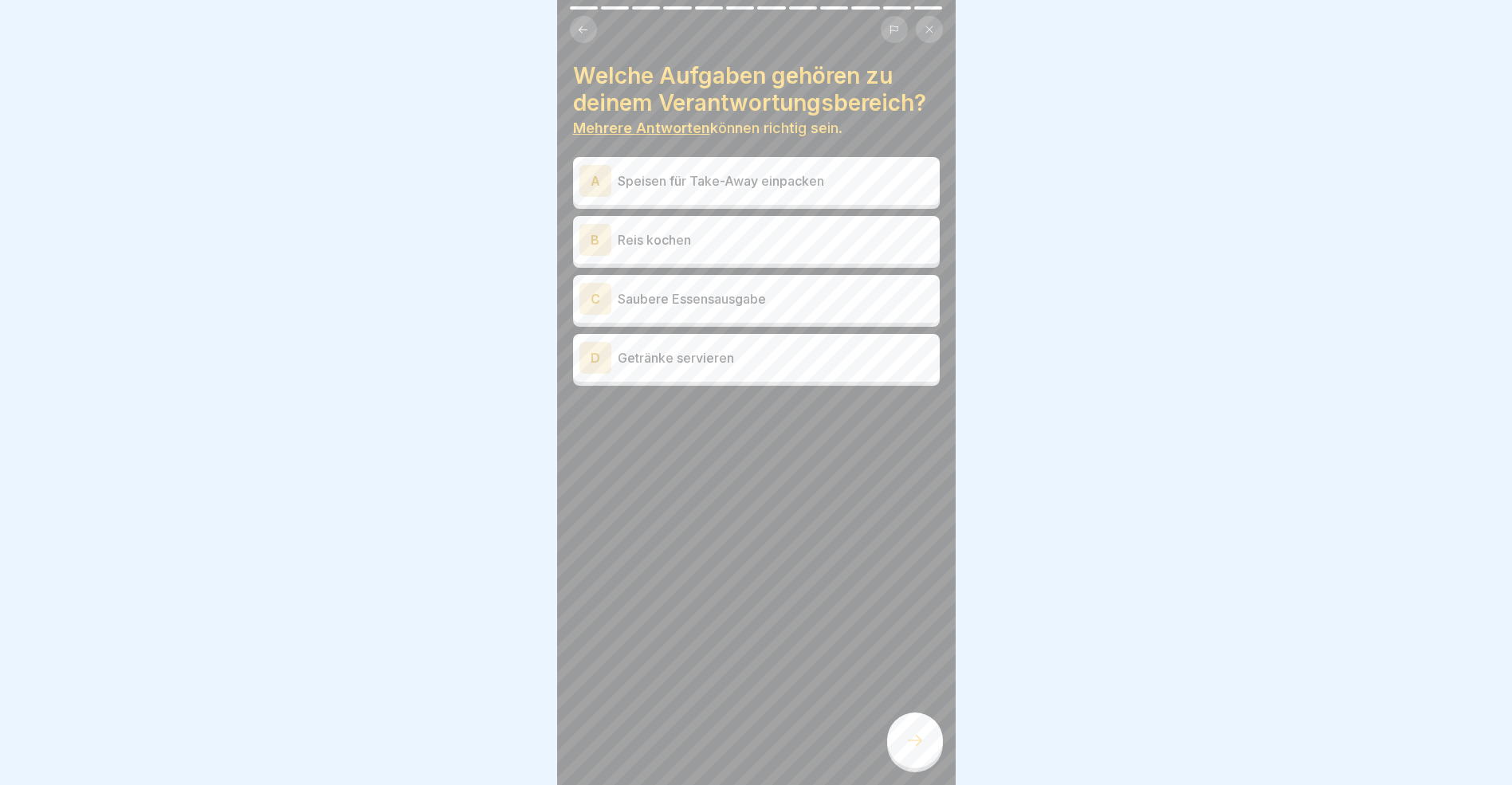
click at [583, 25] on icon at bounding box center [583, 30] width 12 height 12
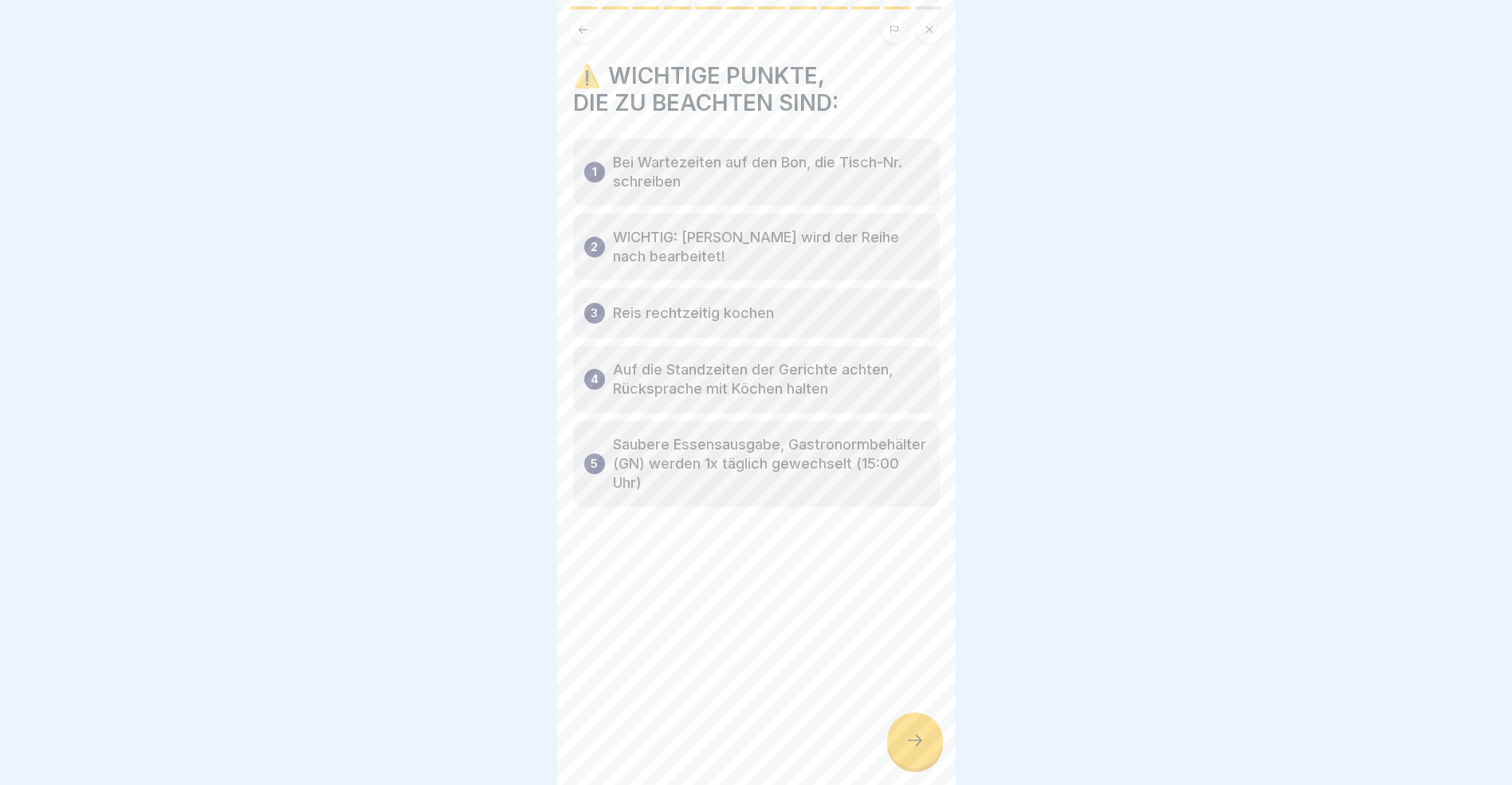
click at [585, 31] on icon at bounding box center [583, 30] width 12 height 12
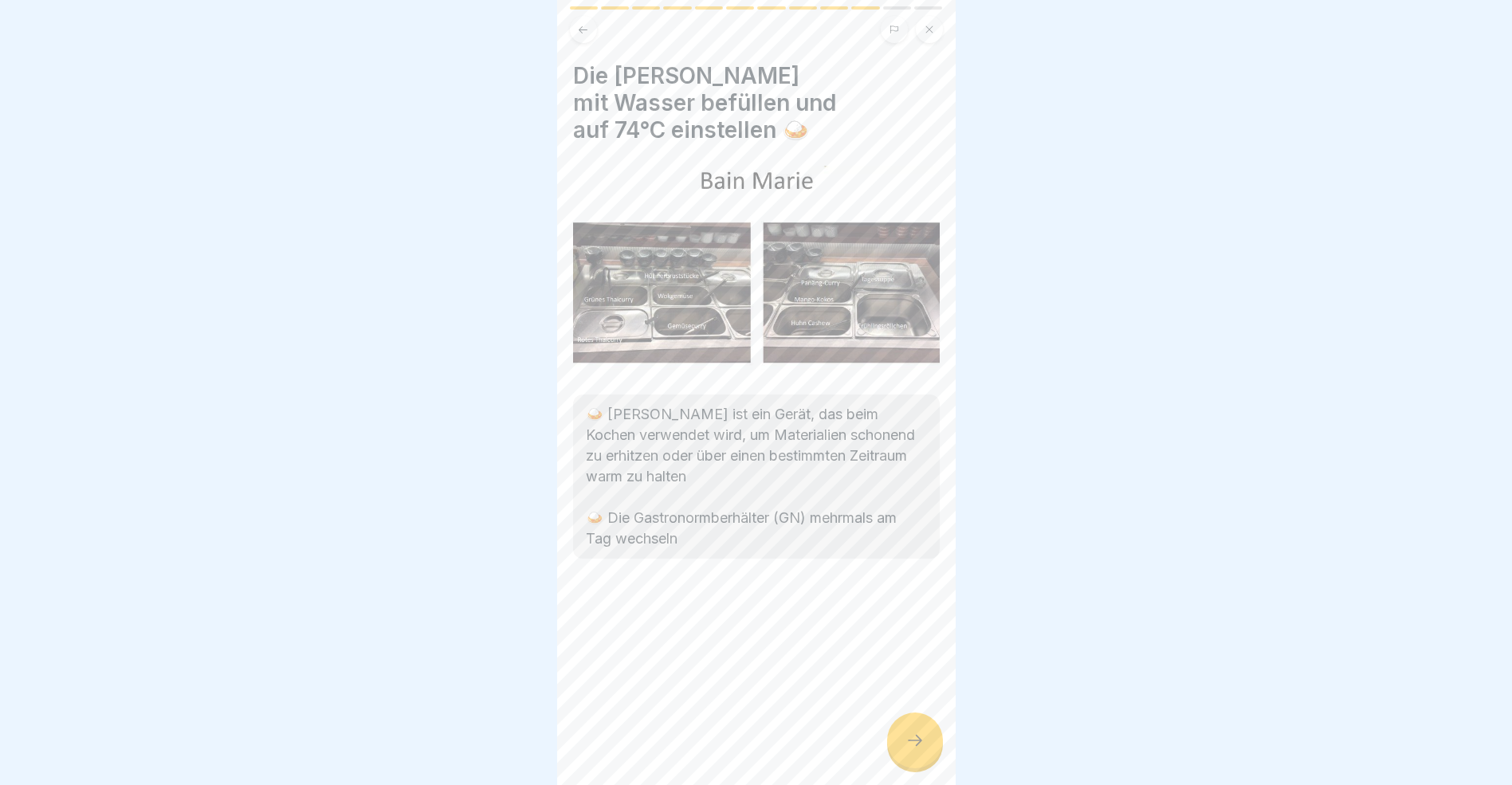
click at [585, 31] on icon at bounding box center [583, 30] width 12 height 12
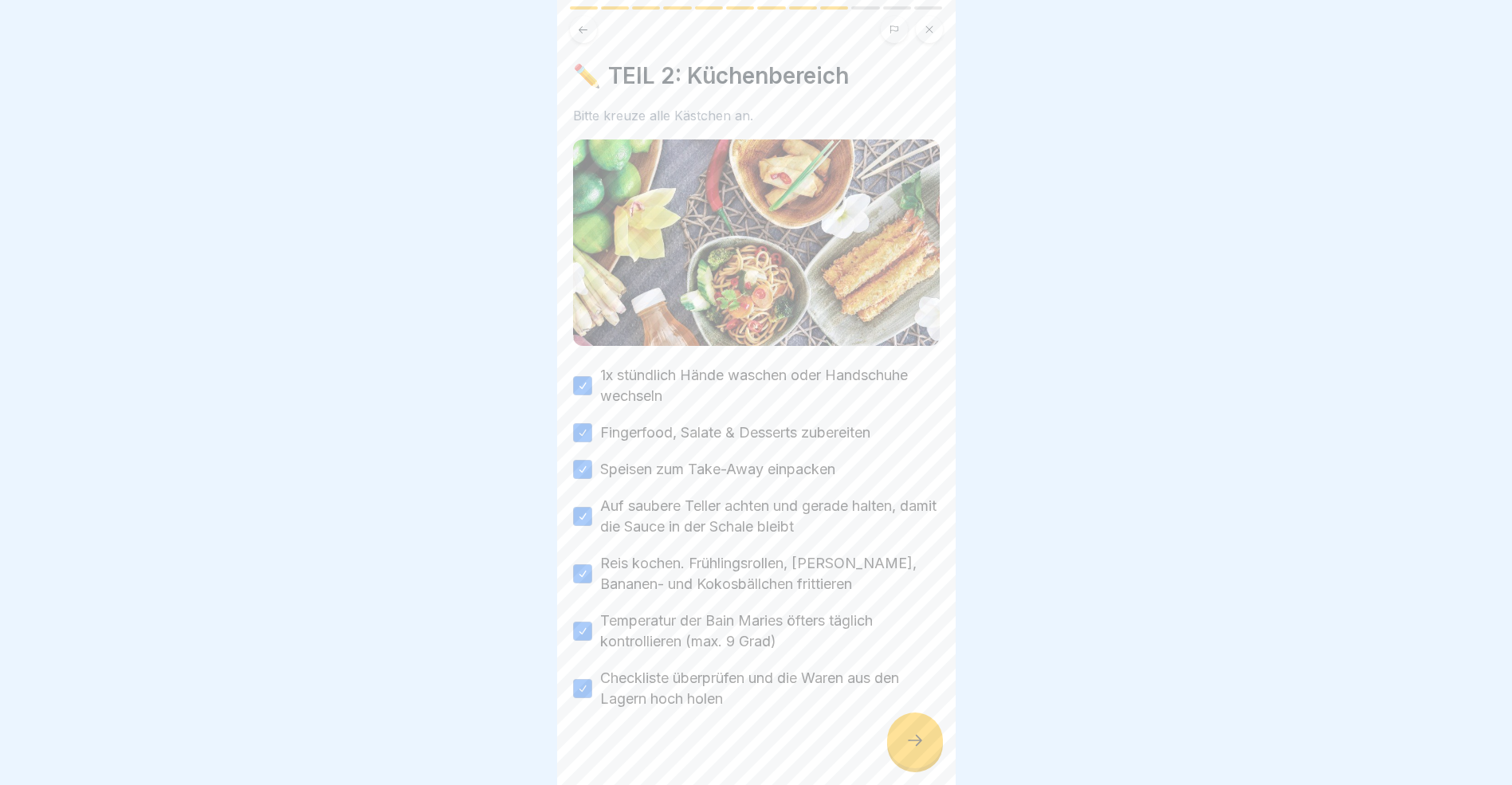
click at [585, 31] on icon at bounding box center [583, 30] width 12 height 12
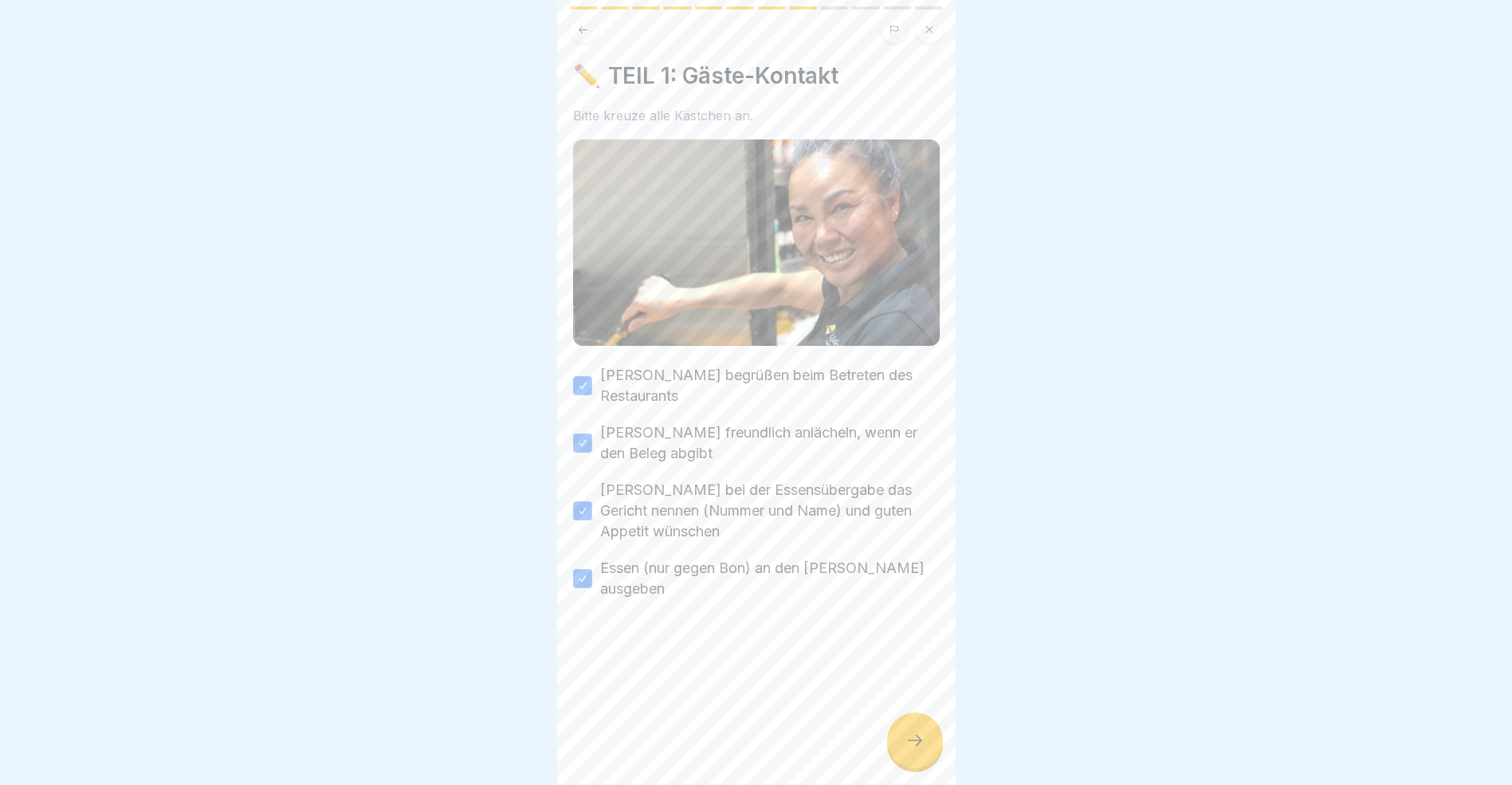
click at [585, 29] on icon at bounding box center [583, 30] width 12 height 12
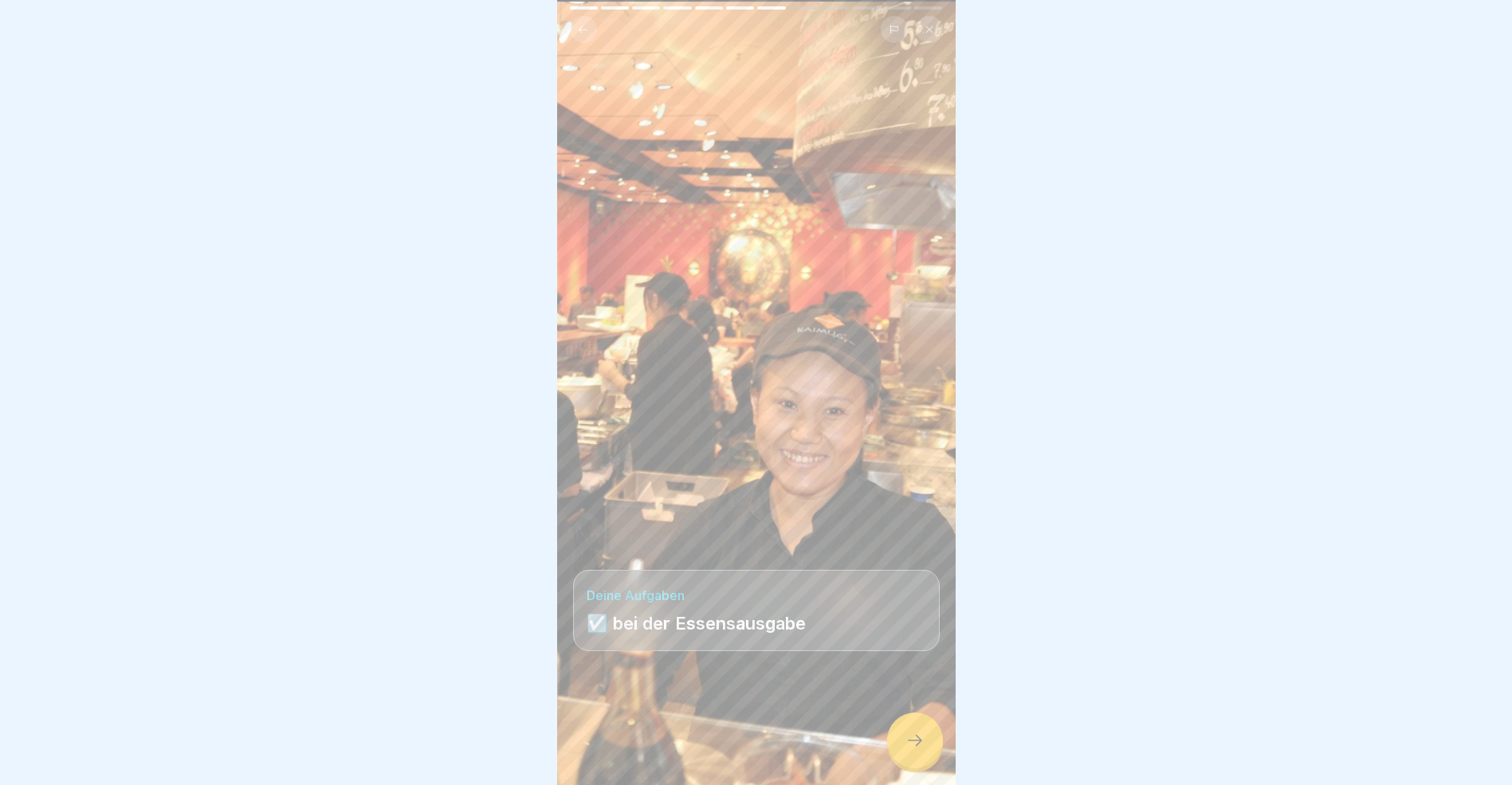
click at [926, 760] on div at bounding box center [916, 740] width 56 height 56
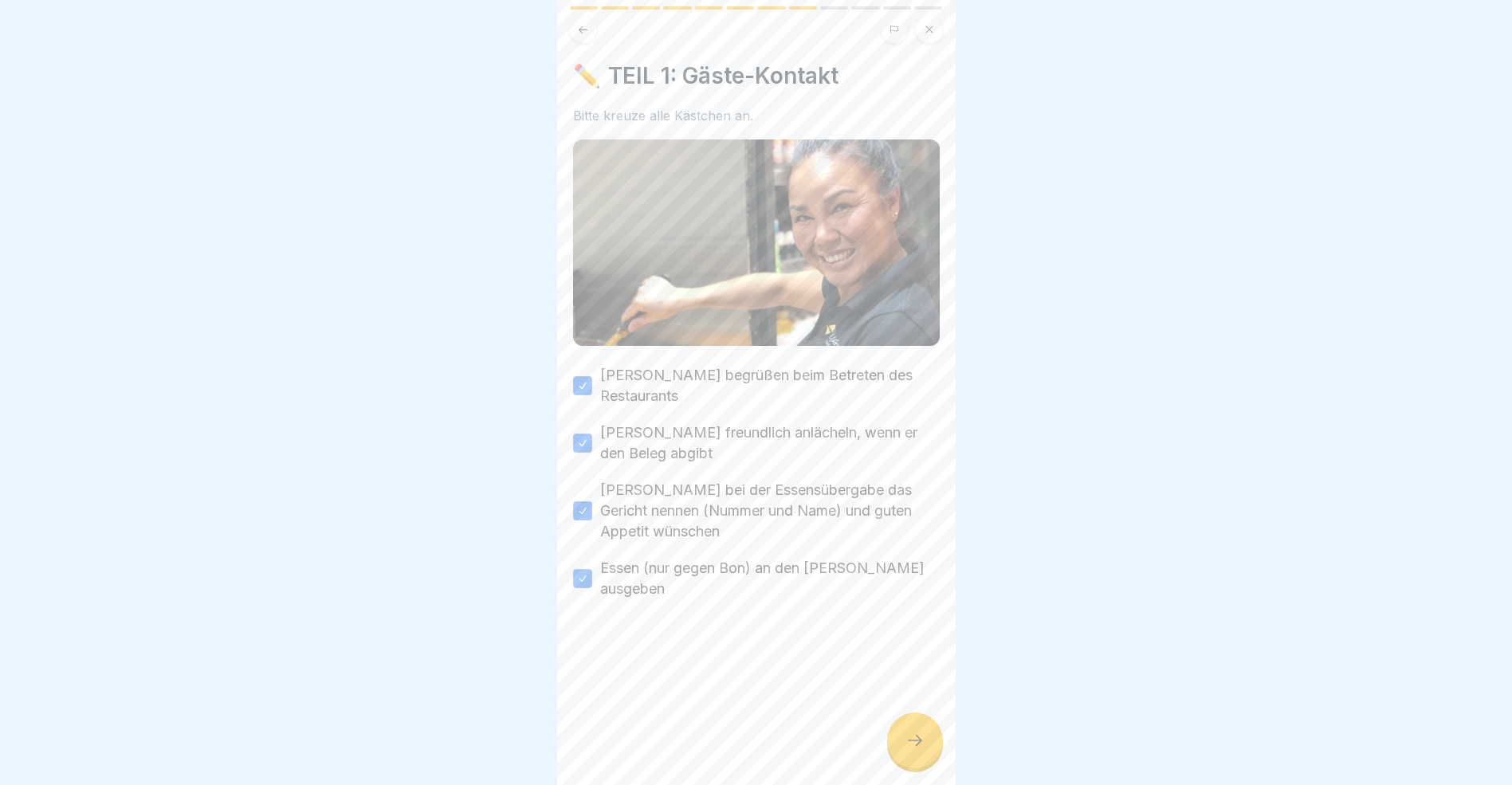
click at [915, 750] on icon at bounding box center [915, 740] width 19 height 19
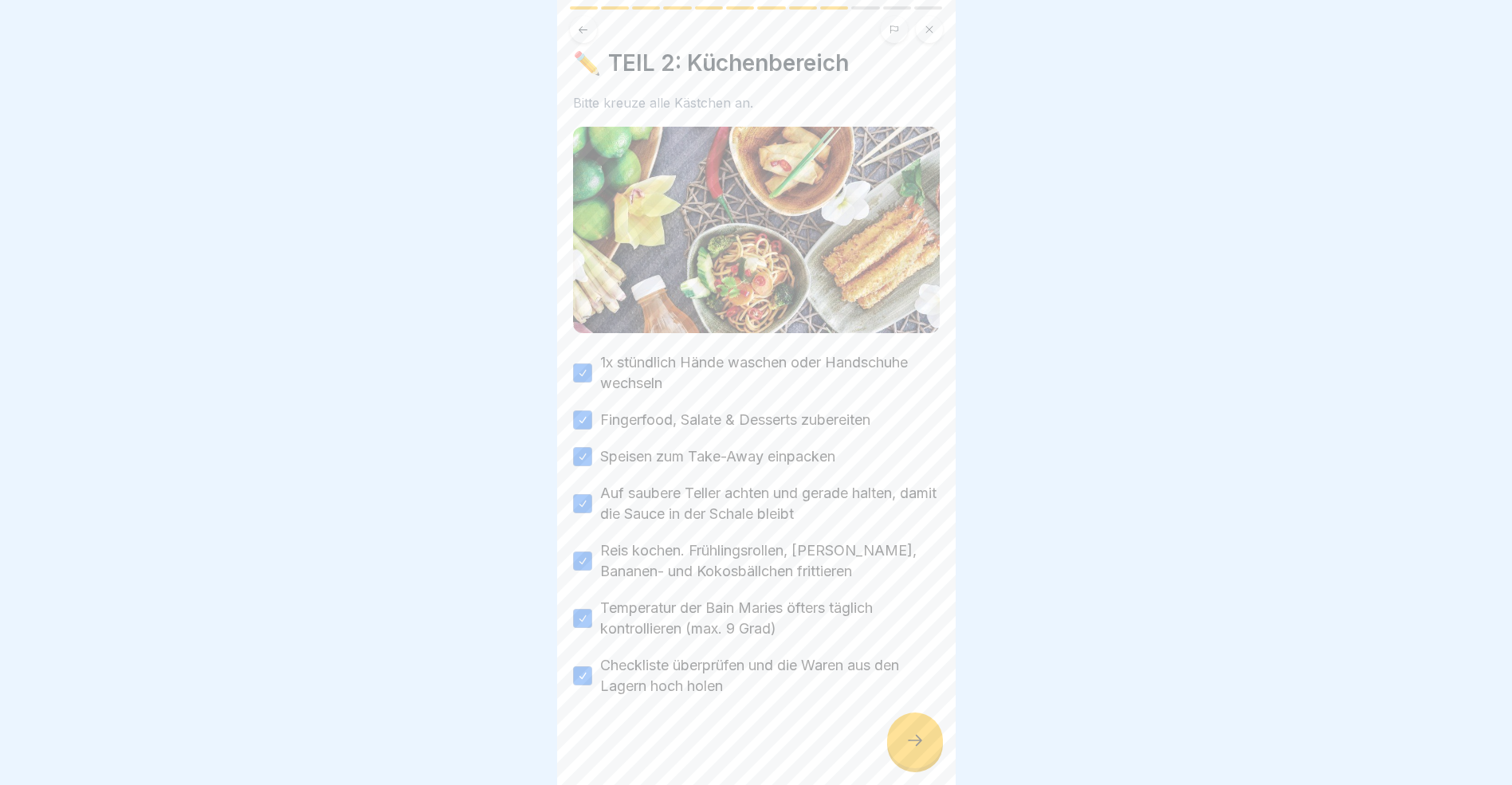
scroll to position [13, 0]
click at [908, 745] on div at bounding box center [916, 740] width 56 height 56
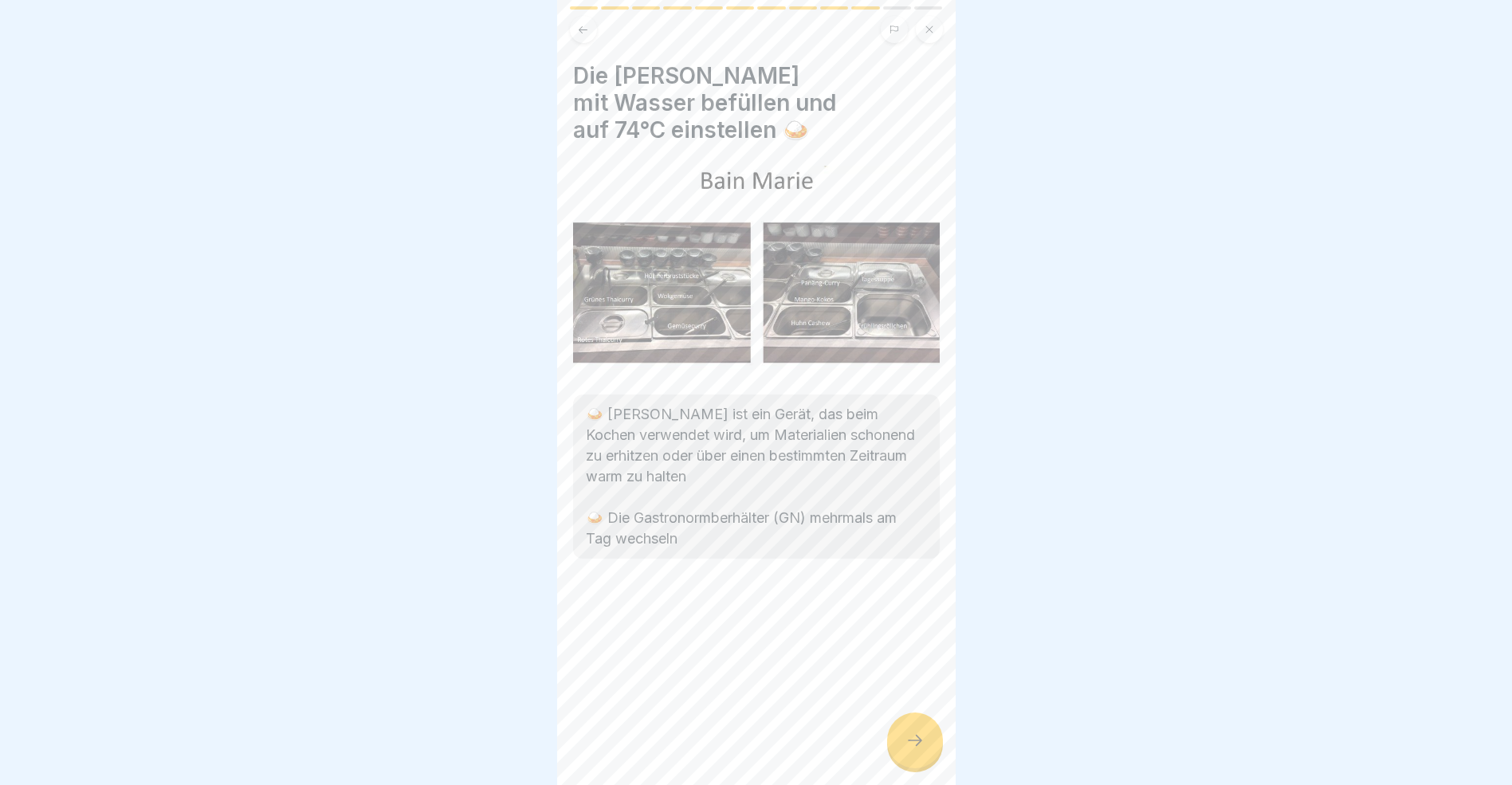
click at [908, 750] on icon at bounding box center [915, 740] width 19 height 19
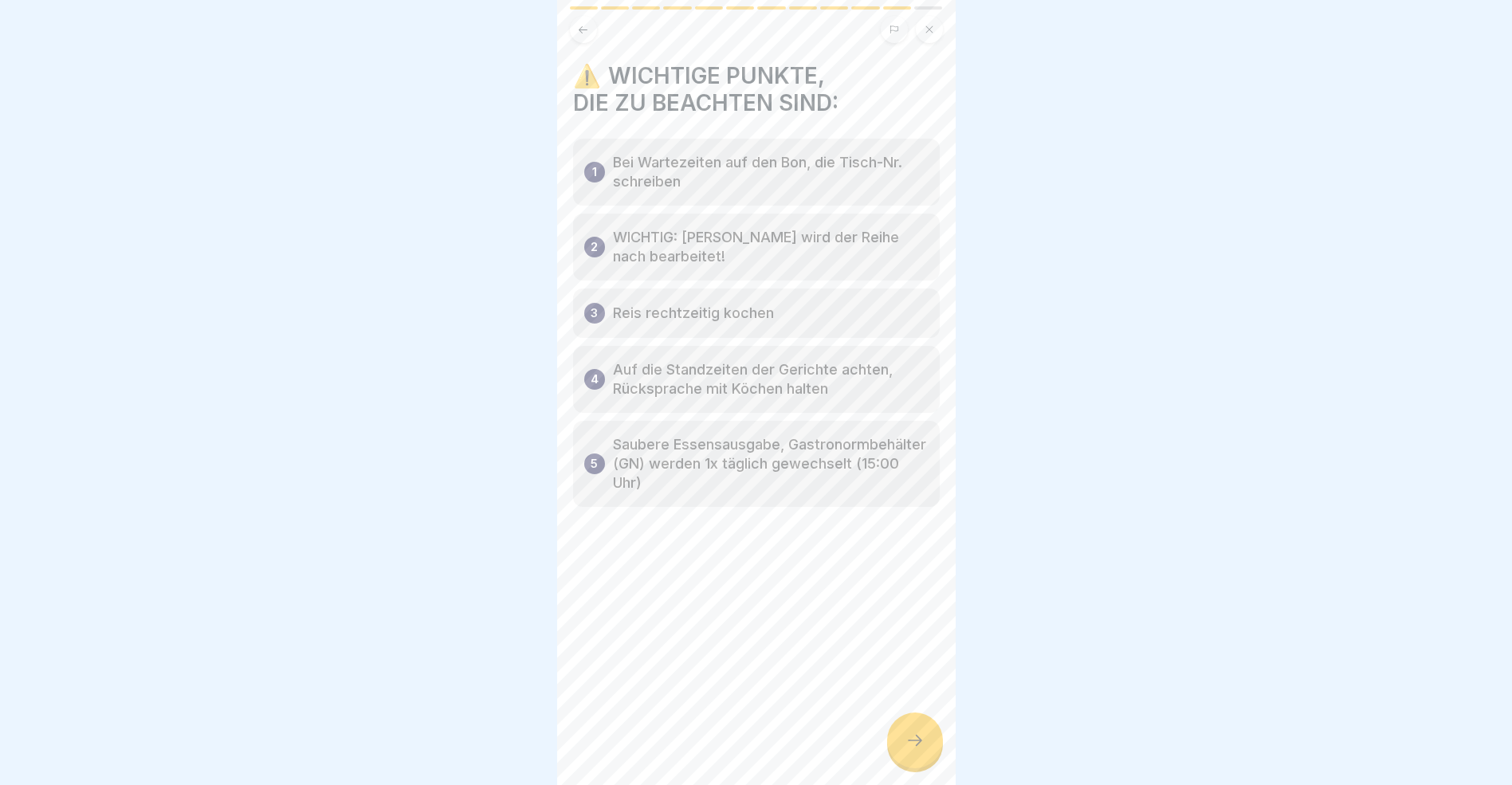
click at [897, 758] on div at bounding box center [916, 740] width 56 height 56
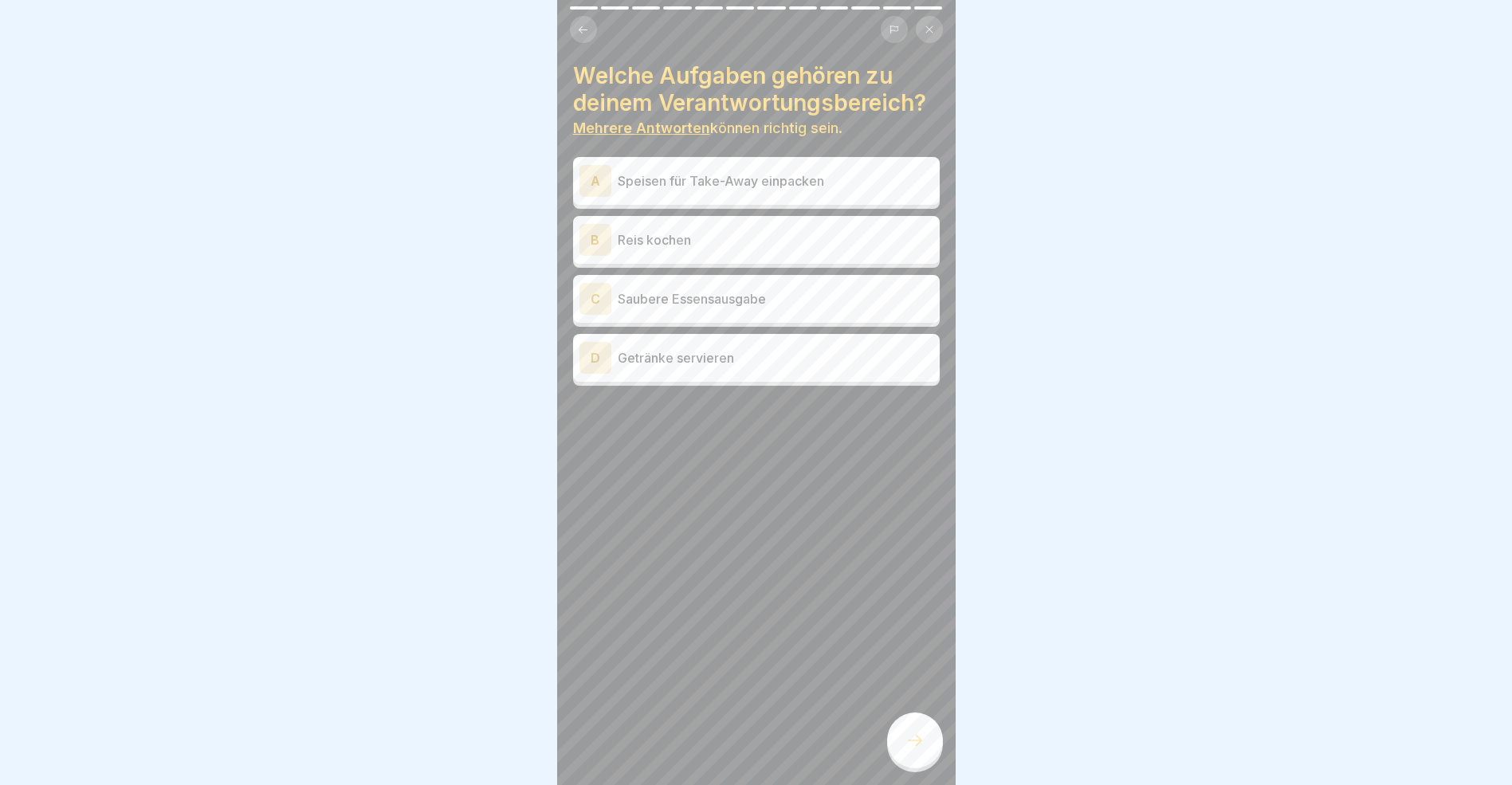
click at [600, 242] on div "B" at bounding box center [595, 239] width 32 height 32
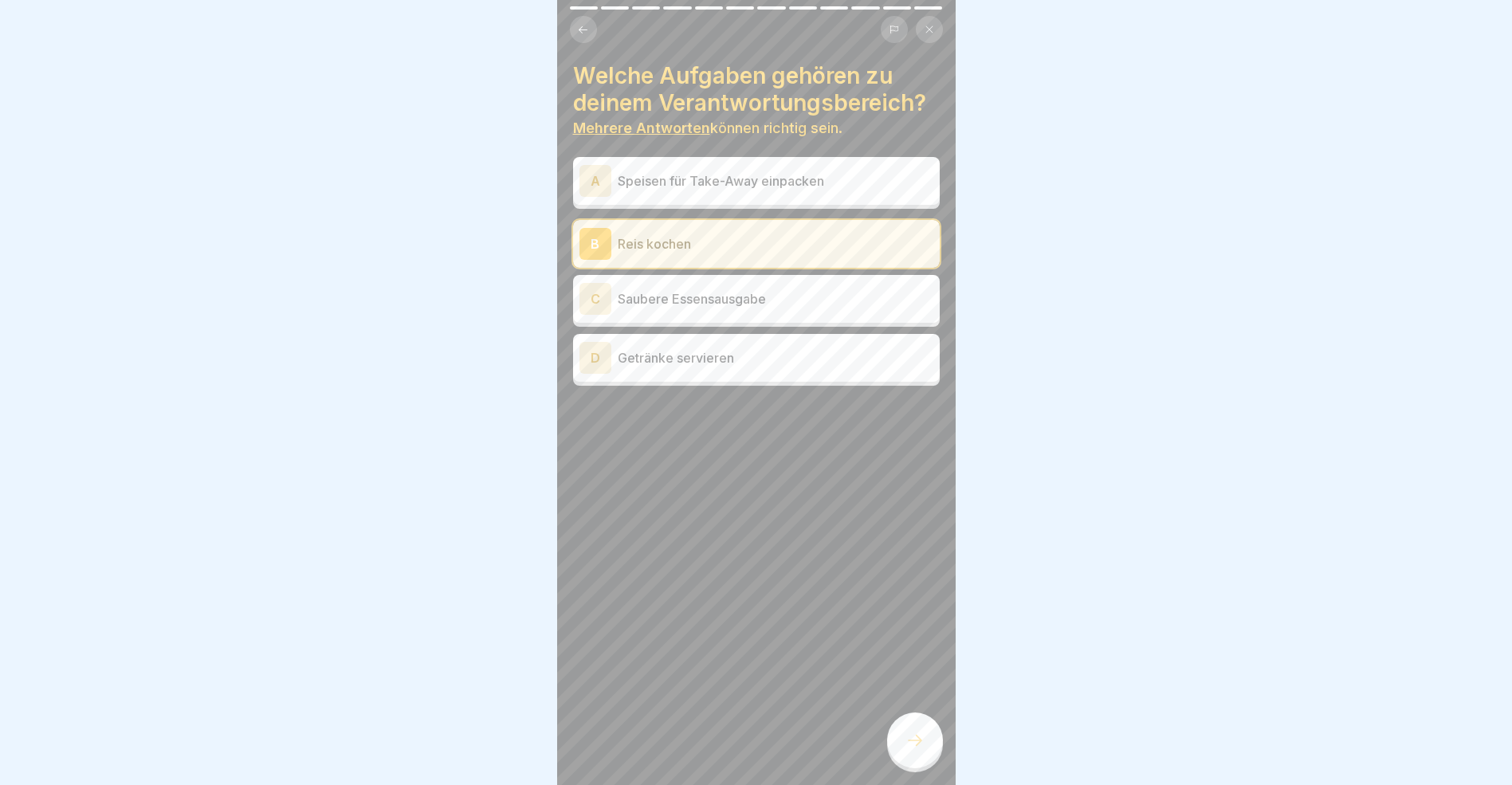
click at [602, 300] on div "C" at bounding box center [595, 299] width 32 height 32
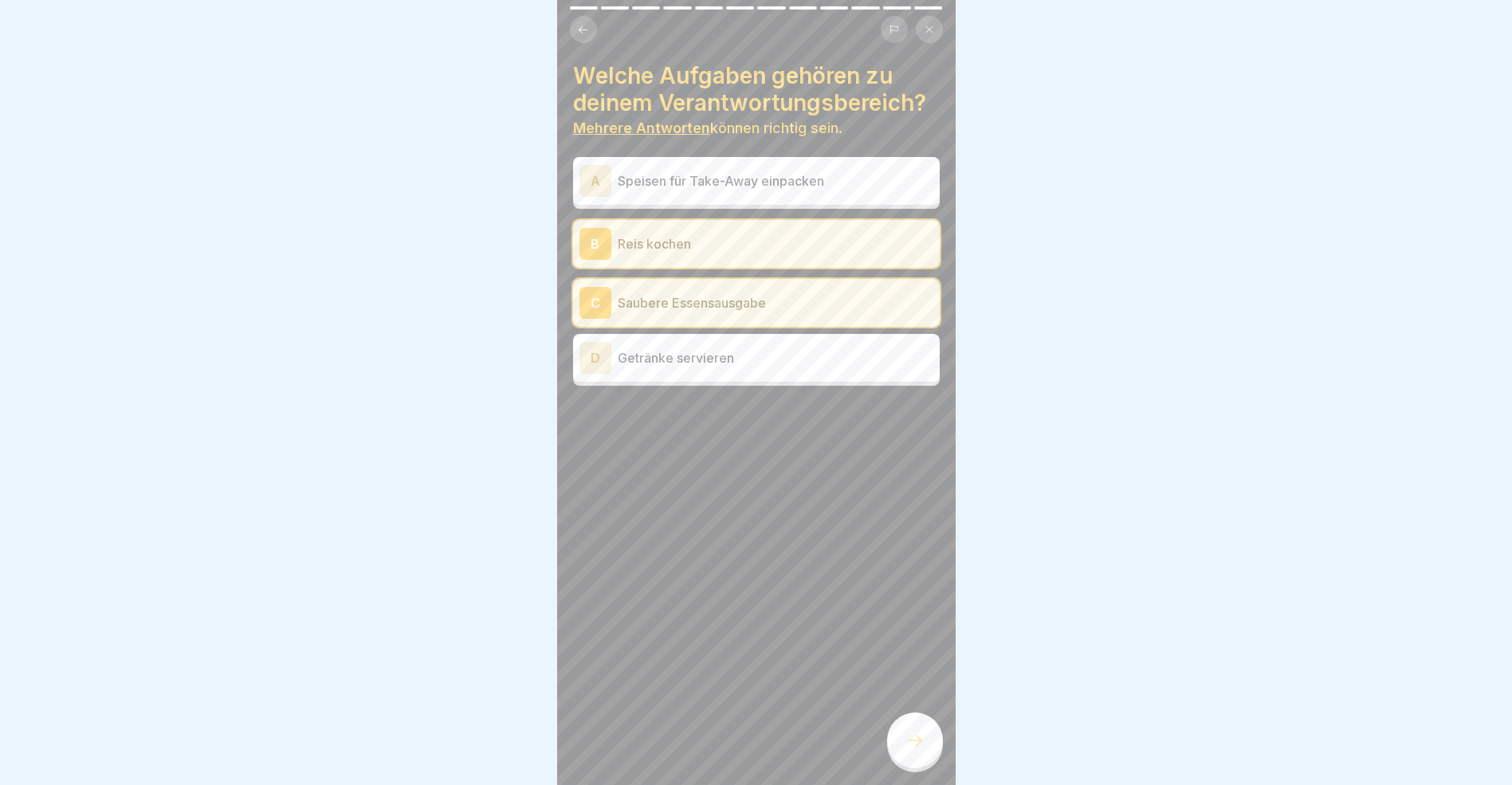
click at [600, 360] on div "D" at bounding box center [595, 357] width 32 height 32
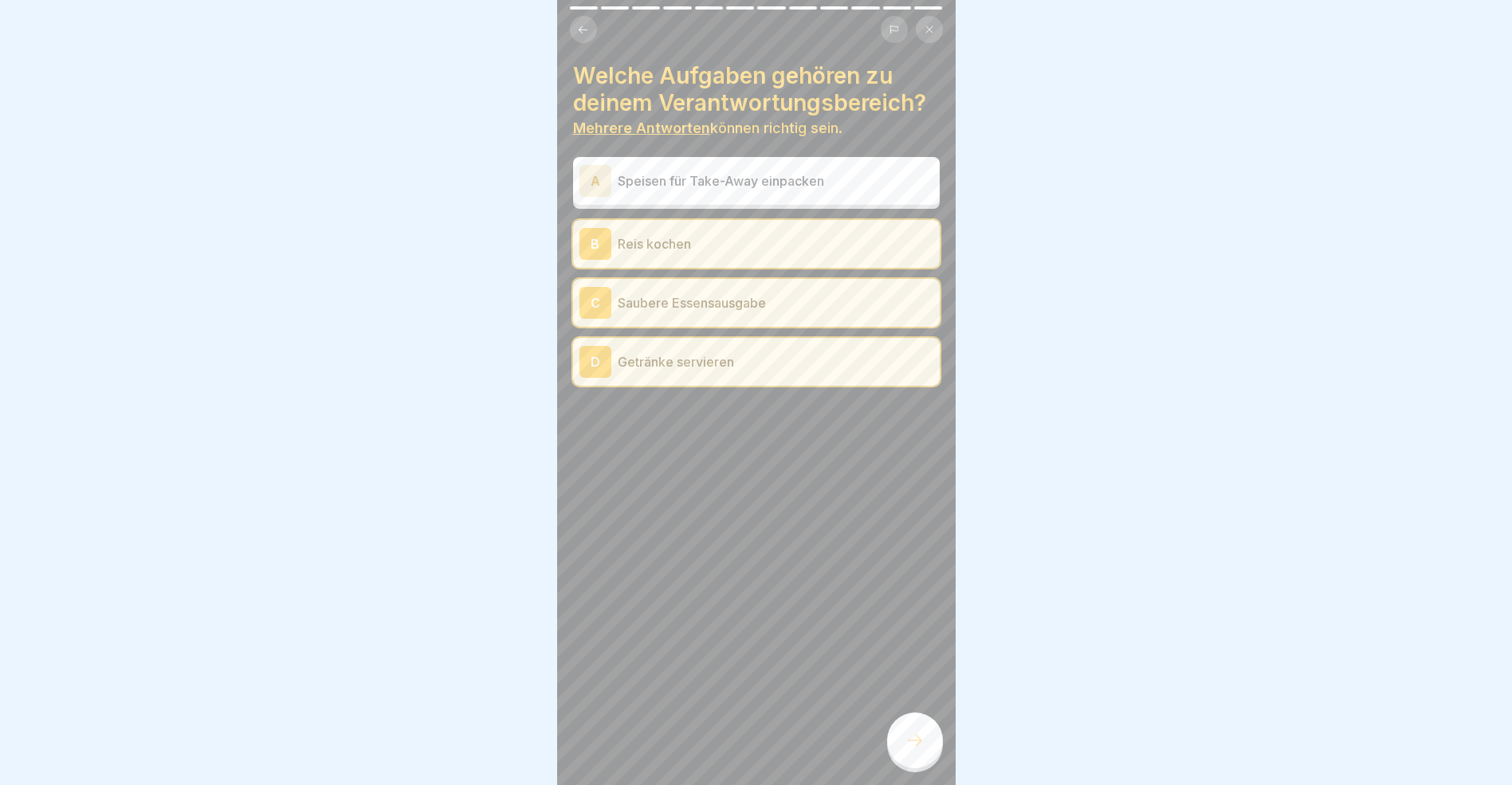
click at [927, 753] on div at bounding box center [916, 740] width 56 height 56
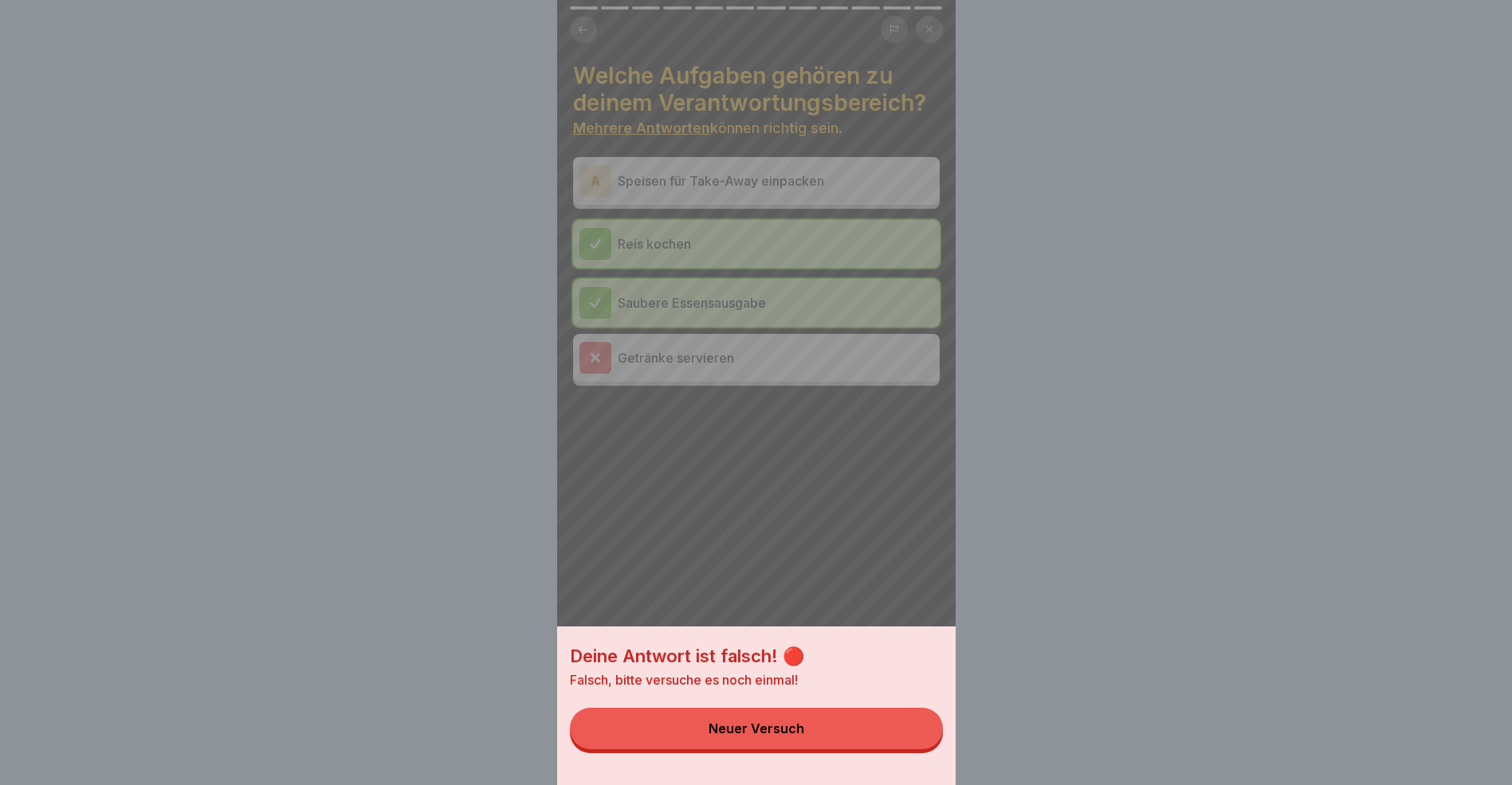
click at [739, 735] on div "Neuer Versuch" at bounding box center [756, 728] width 96 height 14
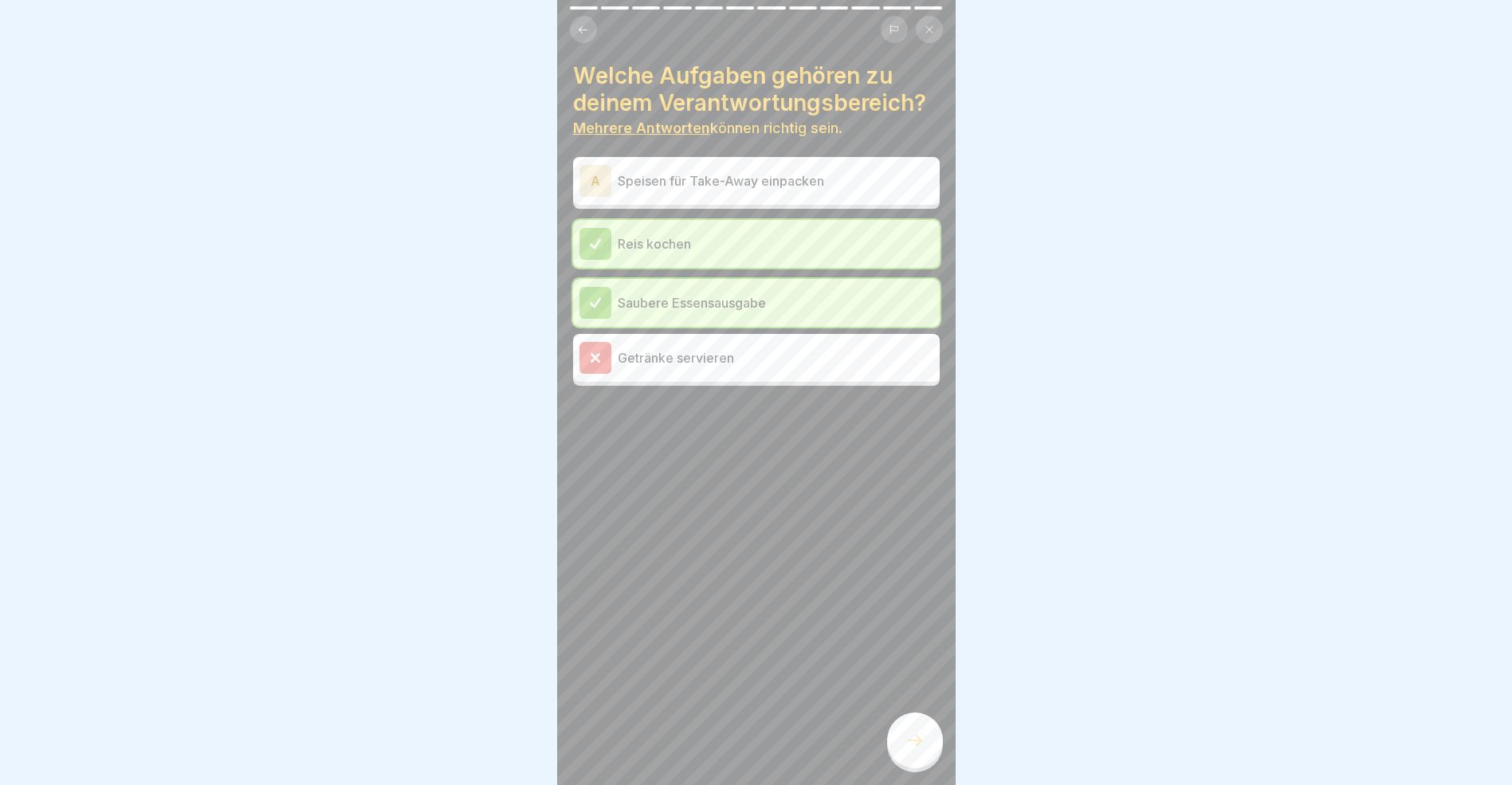
click at [925, 763] on div at bounding box center [916, 740] width 56 height 56
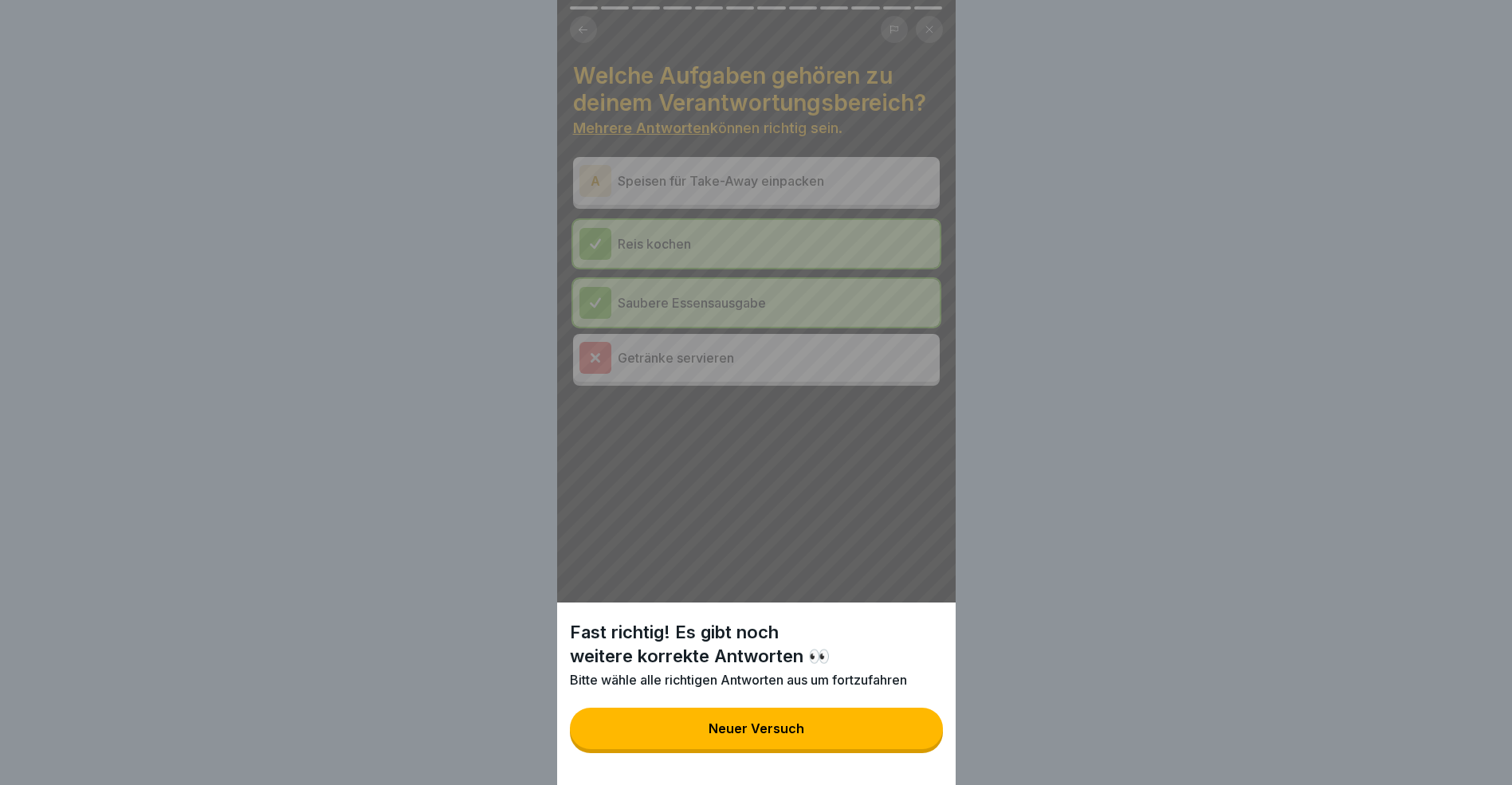
click at [838, 748] on button "Neuer Versuch" at bounding box center [756, 728] width 373 height 41
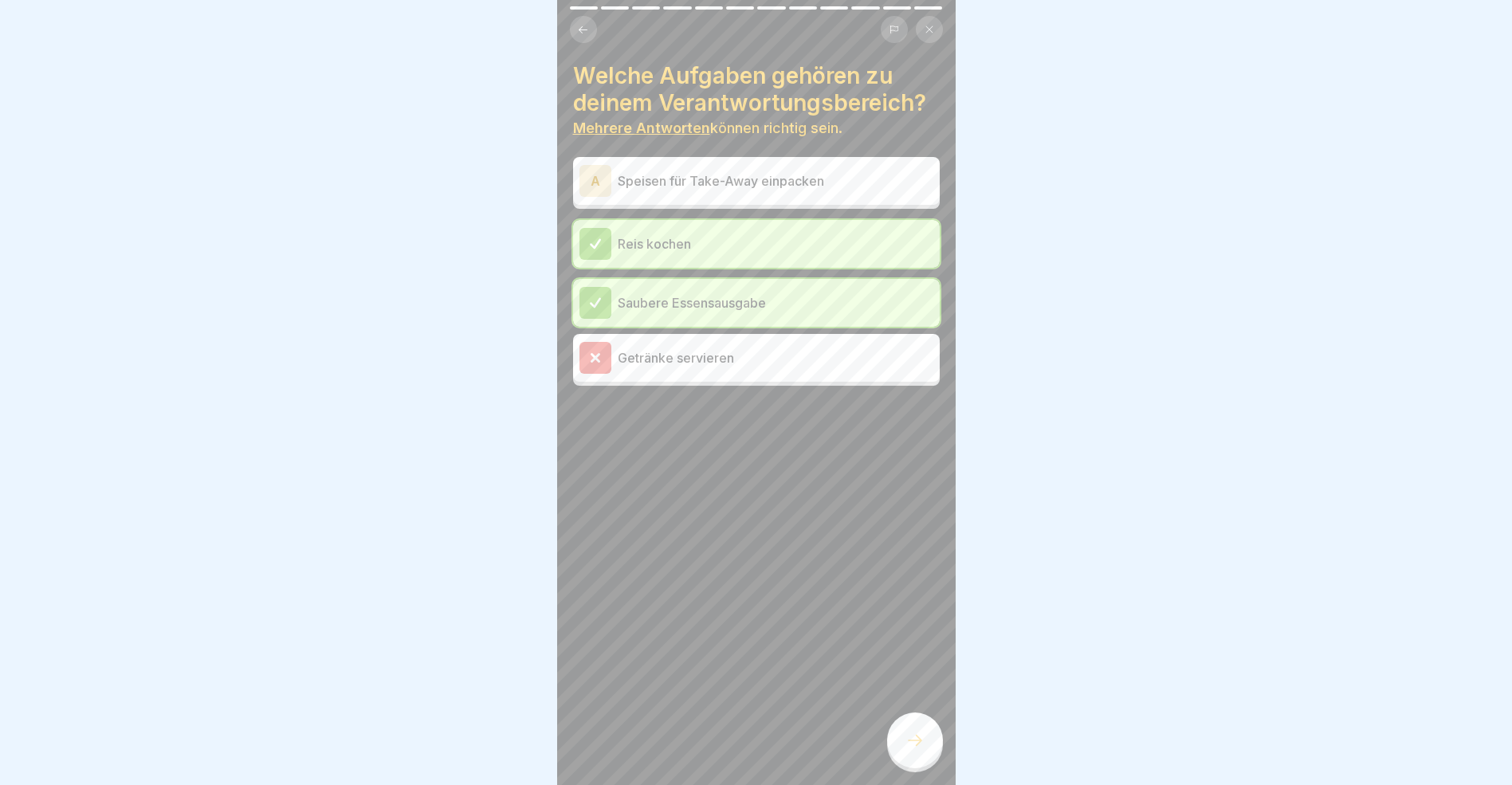
click at [602, 184] on div "A" at bounding box center [595, 181] width 32 height 32
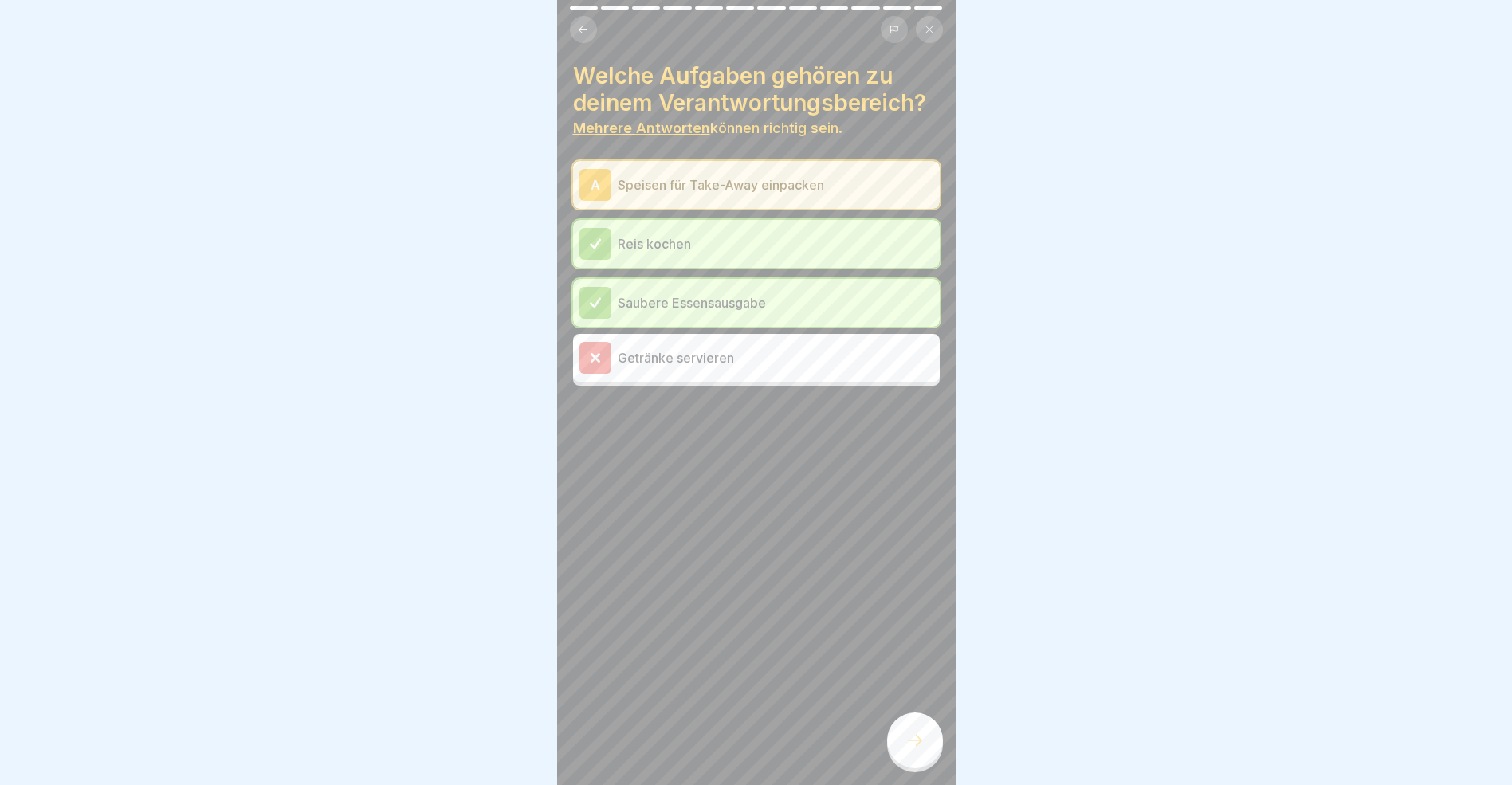
click at [930, 760] on div at bounding box center [916, 740] width 56 height 56
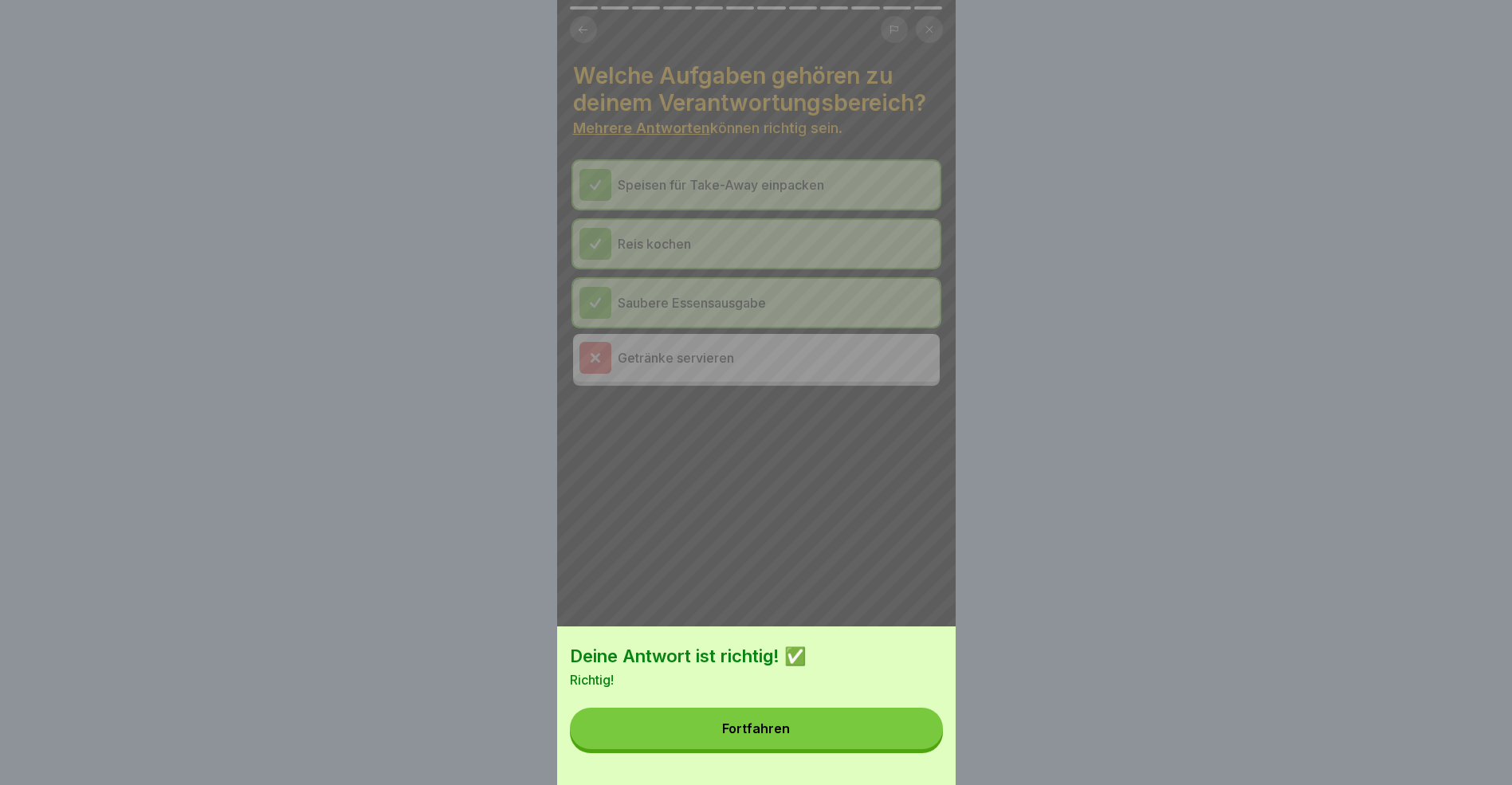
click at [823, 745] on button "Fortfahren" at bounding box center [756, 728] width 373 height 41
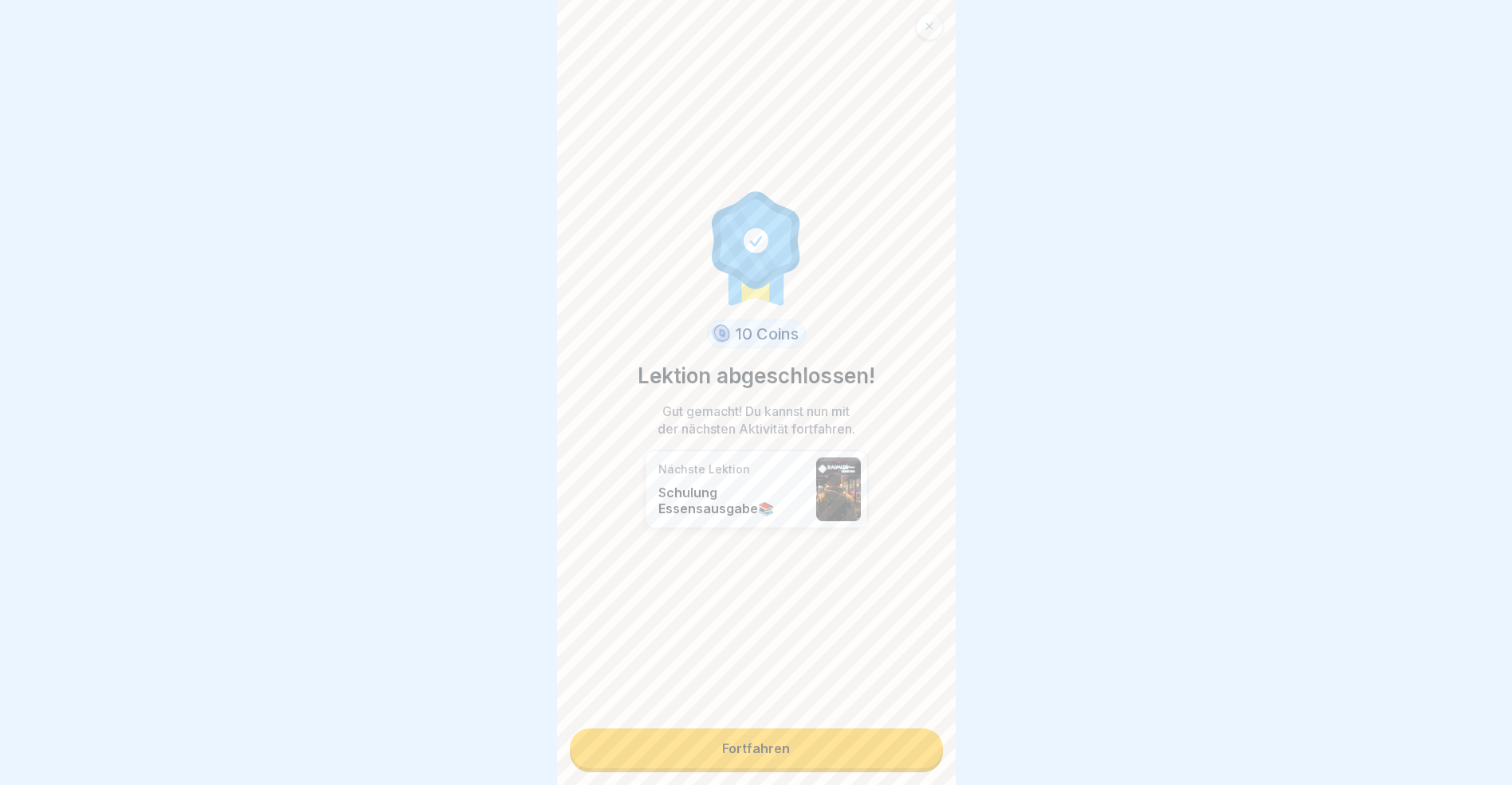
click at [780, 750] on link "Fortfahren" at bounding box center [756, 748] width 373 height 40
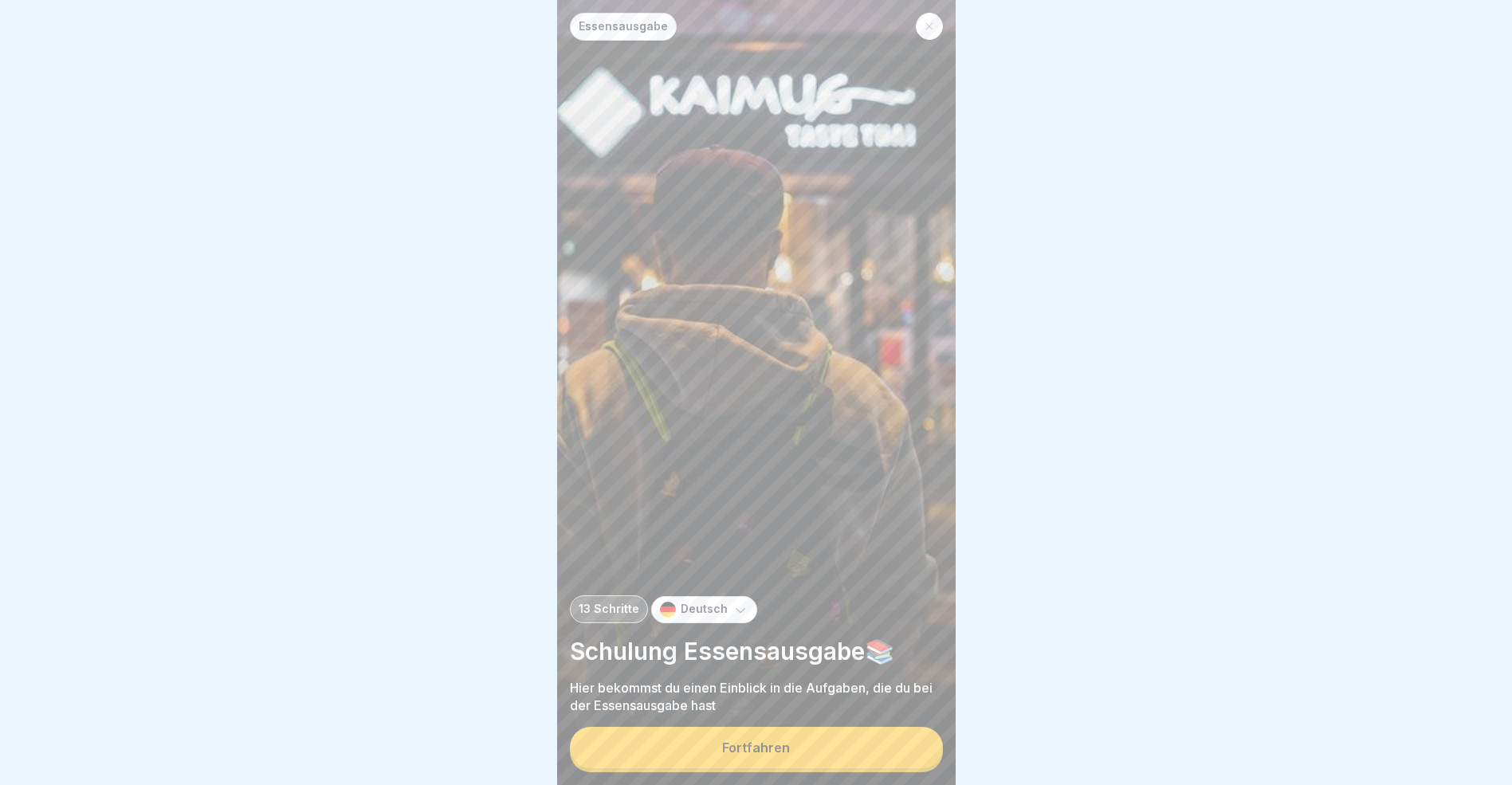
click at [765, 754] on div "Fortfahren" at bounding box center [756, 747] width 68 height 14
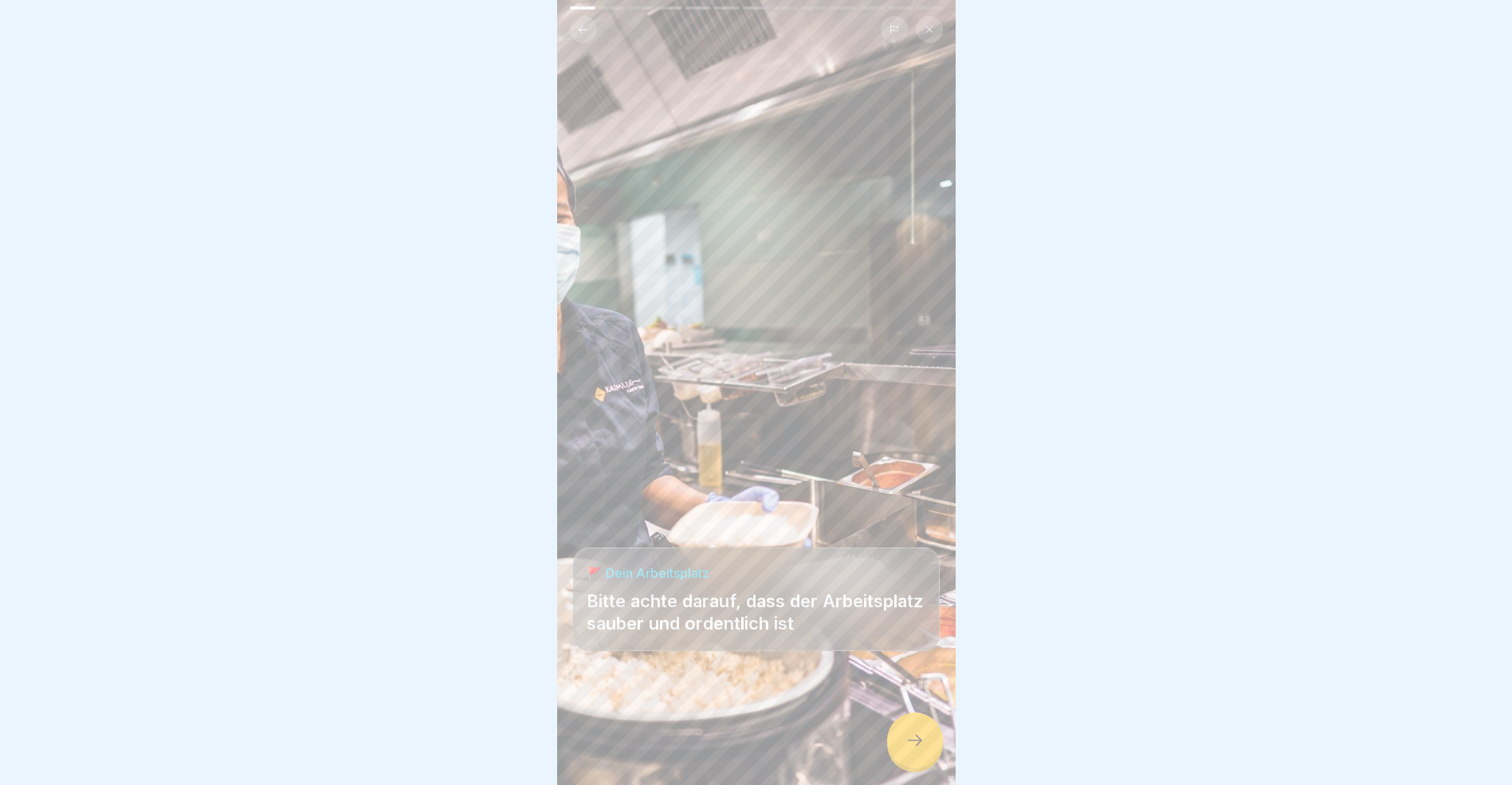
click at [917, 750] on icon at bounding box center [915, 740] width 19 height 19
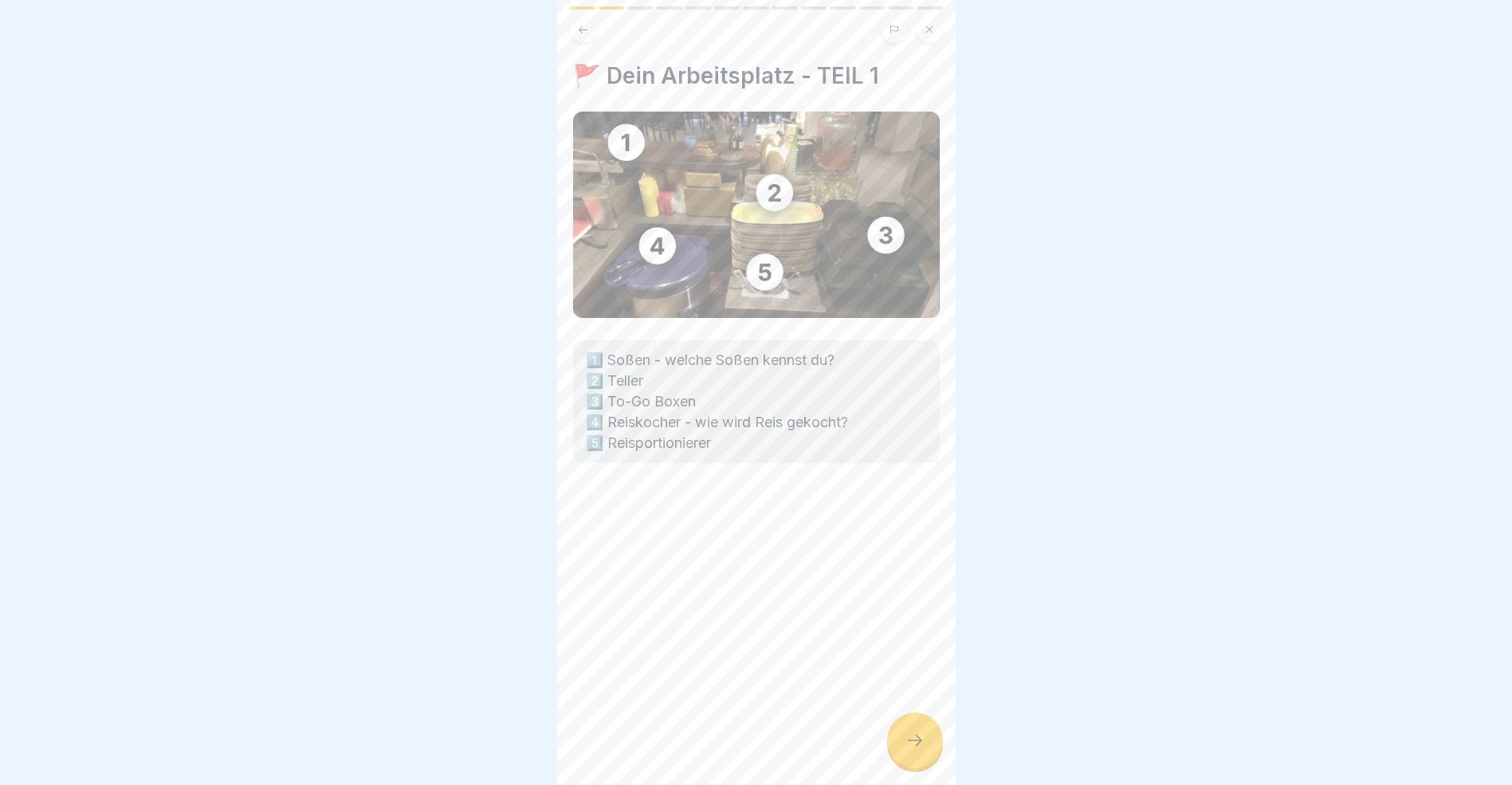
click at [917, 750] on icon at bounding box center [915, 740] width 19 height 19
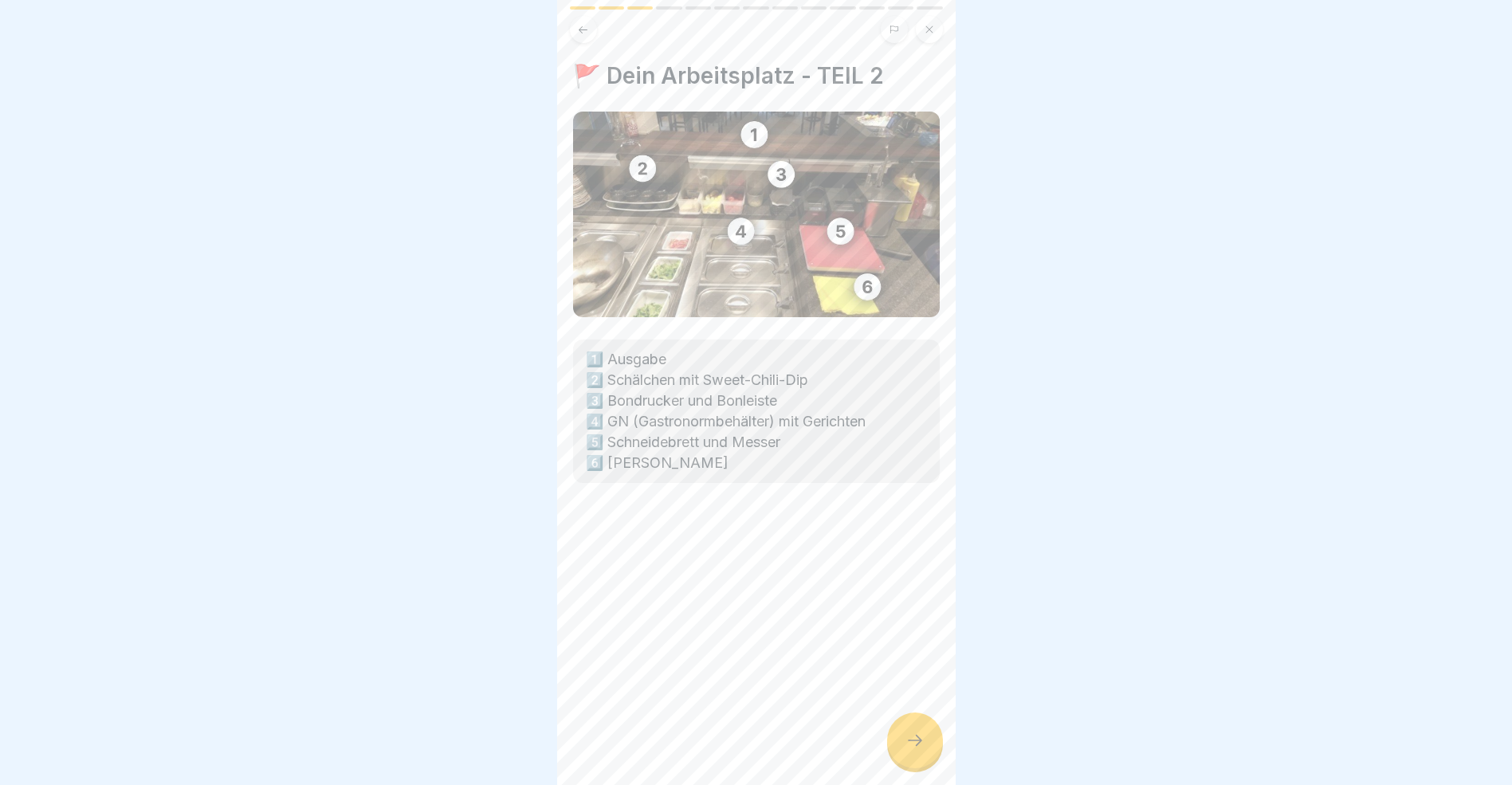
click at [917, 750] on icon at bounding box center [915, 740] width 19 height 19
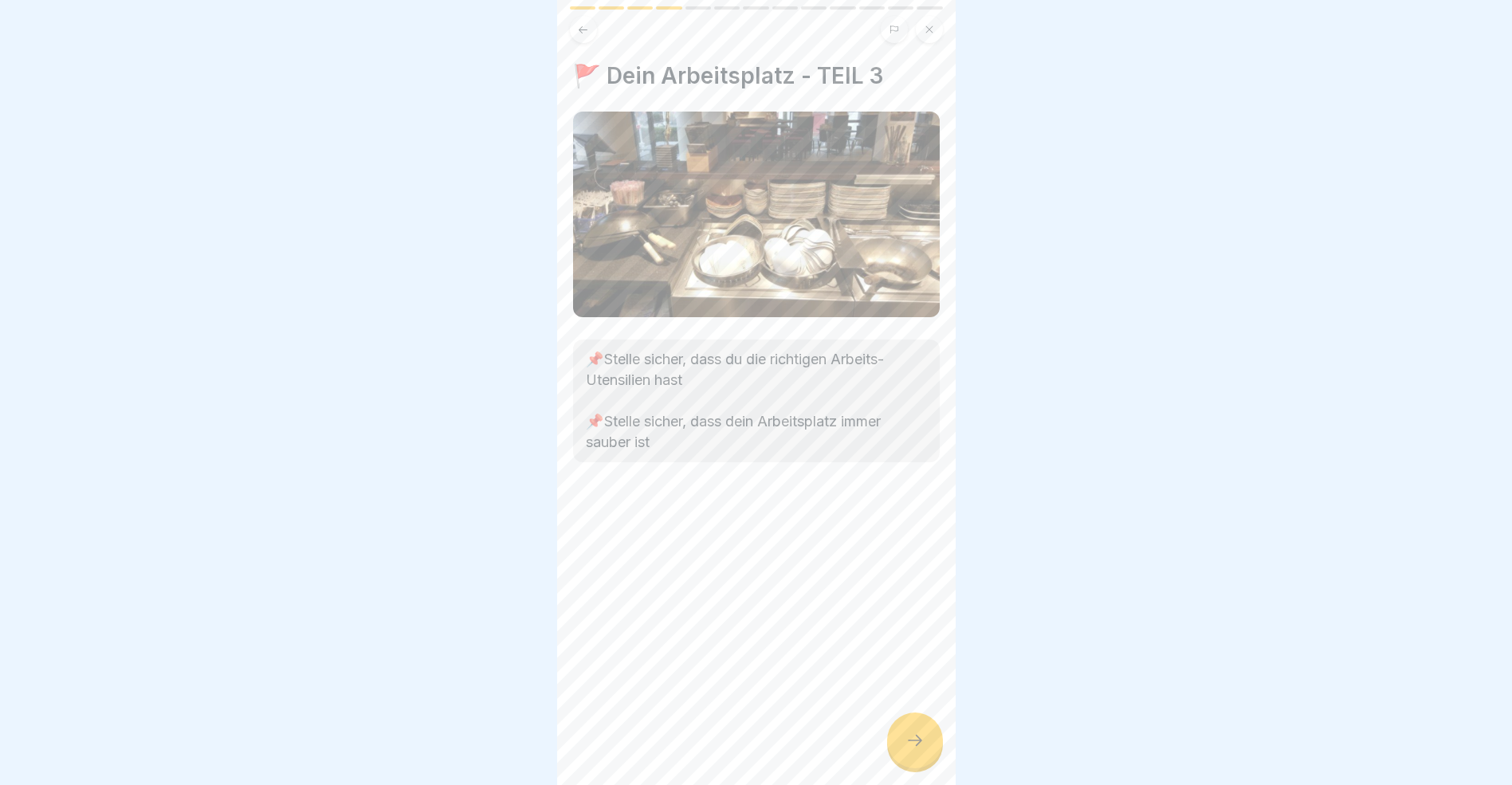
click at [917, 750] on icon at bounding box center [915, 740] width 19 height 19
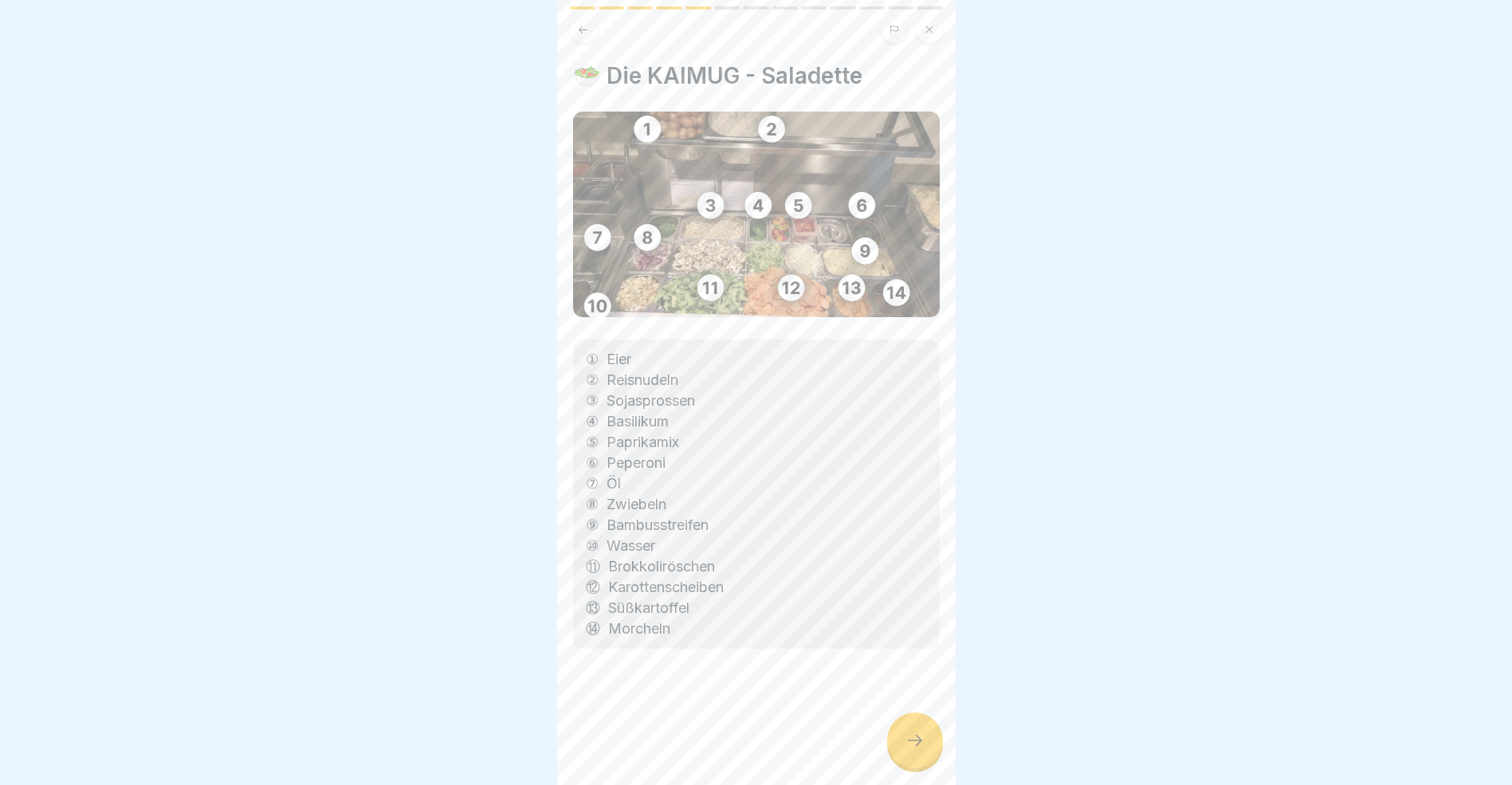
click at [917, 750] on icon at bounding box center [915, 740] width 19 height 19
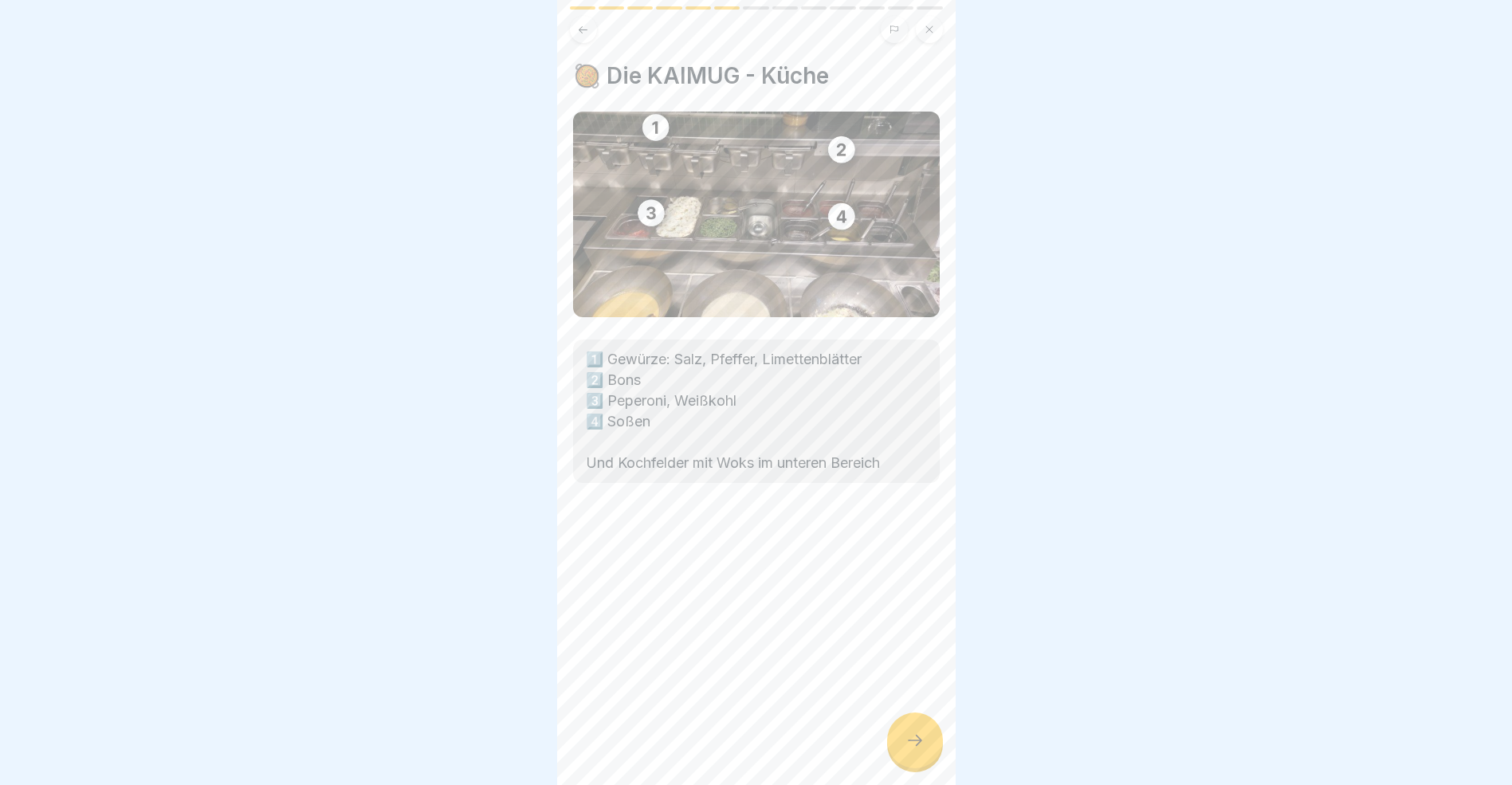
click at [917, 750] on icon at bounding box center [915, 740] width 19 height 19
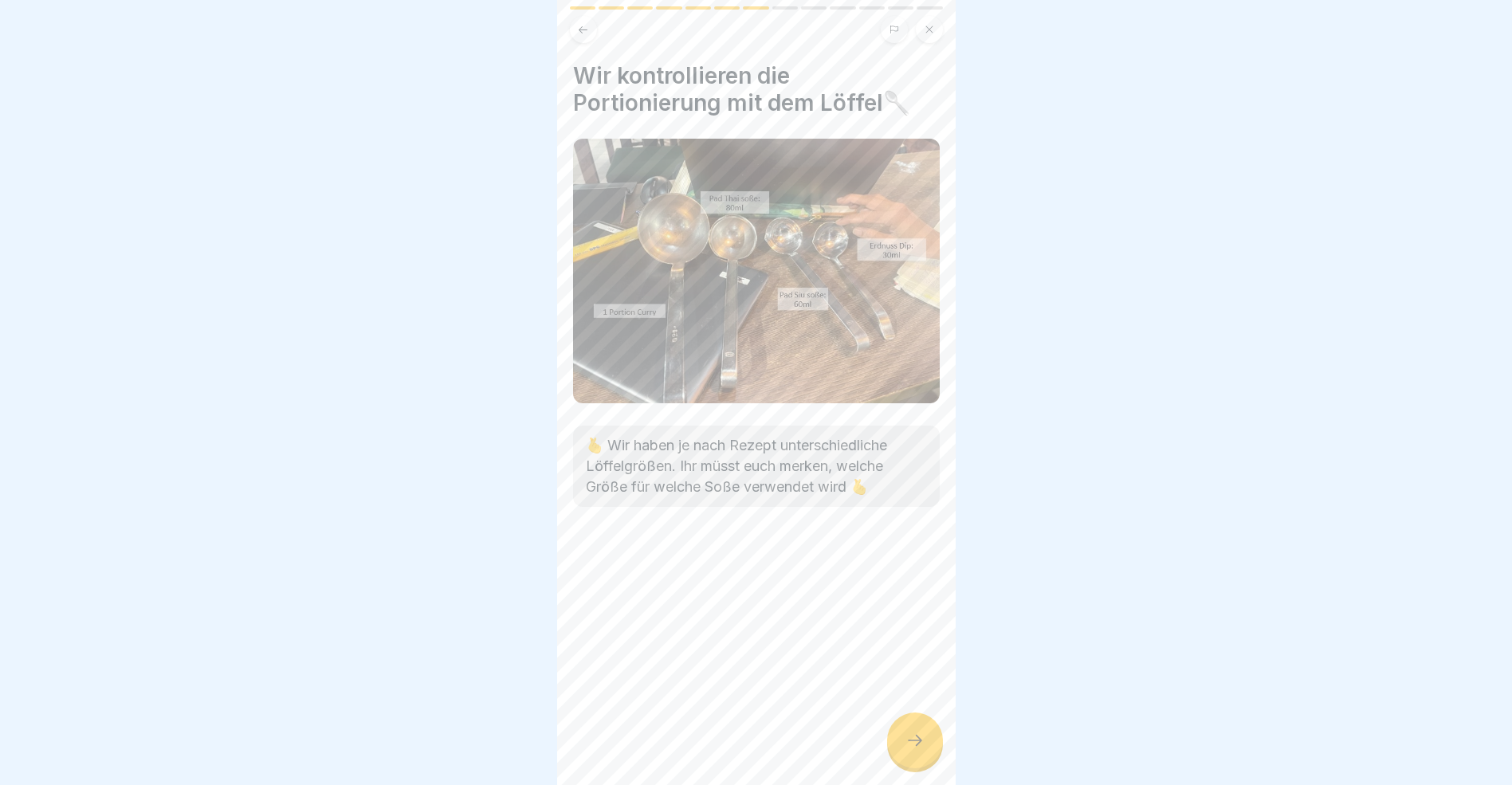
click at [917, 750] on icon at bounding box center [915, 740] width 19 height 19
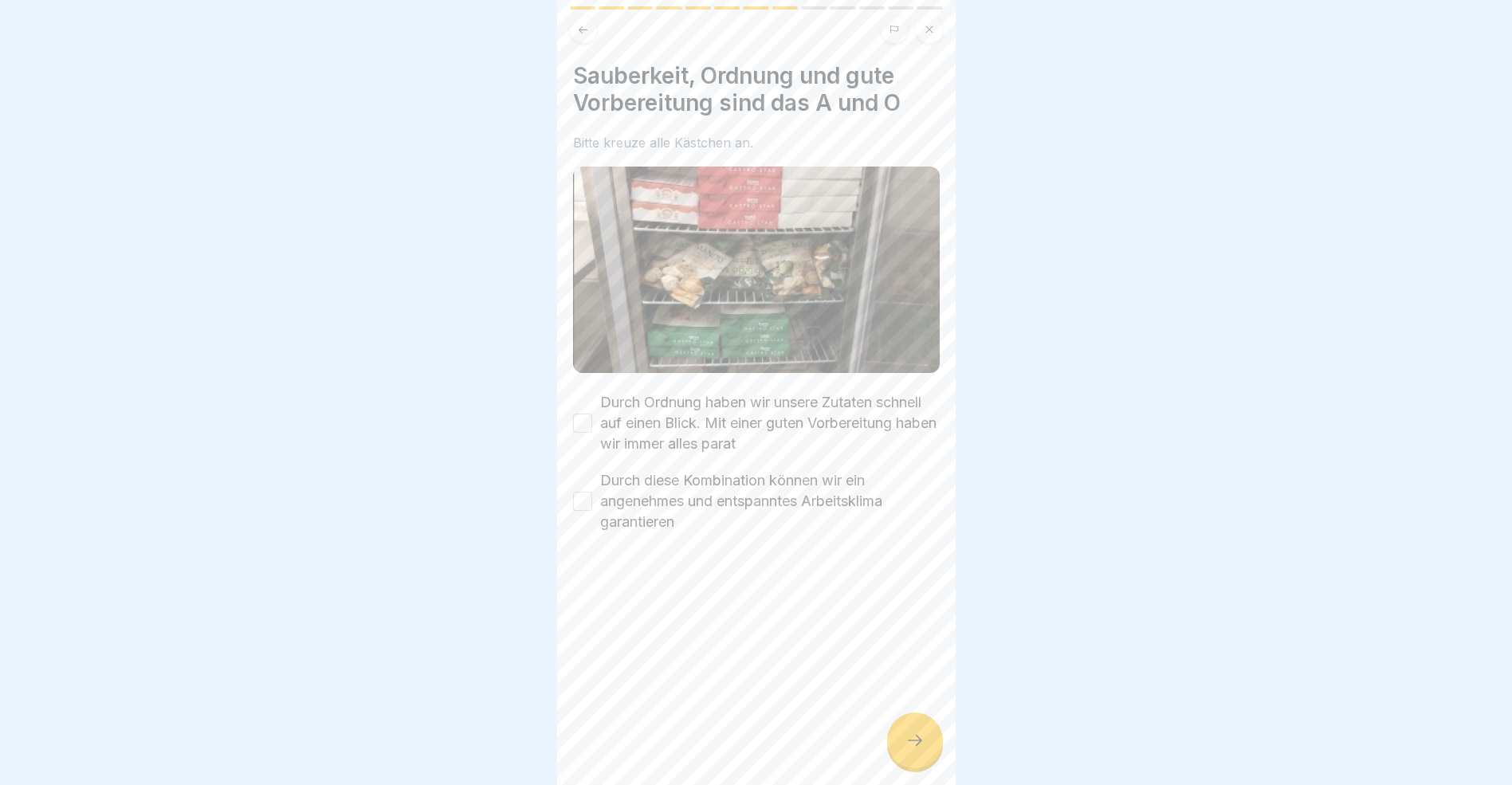
drag, startPoint x: 917, startPoint y: 755, endPoint x: 772, endPoint y: 719, distance: 149.4
click at [772, 719] on div "Essensausgabe 13 Schritte Deutsch Schulung Essensausgabe📚 Hier bekommst du eine…" at bounding box center [756, 392] width 399 height 785
click at [581, 421] on button "Durch Ordnung haben wir unsere Zutaten schnell auf einen Blick. Mit einer guten…" at bounding box center [582, 423] width 19 height 19
click at [584, 495] on button "Durch diese Kombination können wir ein angenehmes und entspanntes Arbeitsklima …" at bounding box center [582, 501] width 19 height 19
click at [917, 750] on icon at bounding box center [915, 740] width 19 height 19
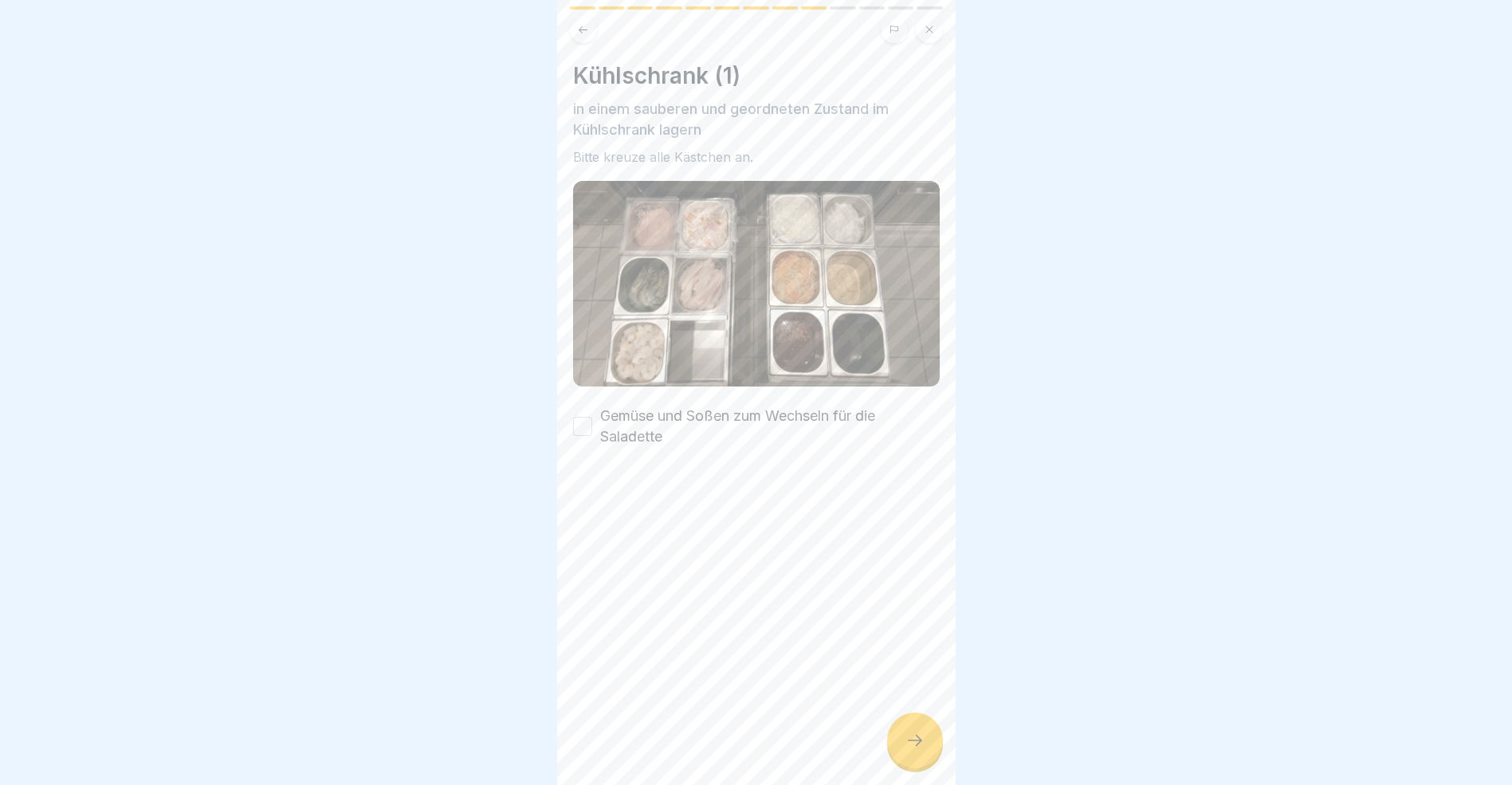
click at [586, 425] on button "Gemüse und Soßen zum Wechseln für die Saladette" at bounding box center [582, 426] width 19 height 19
click at [927, 754] on div at bounding box center [916, 740] width 56 height 56
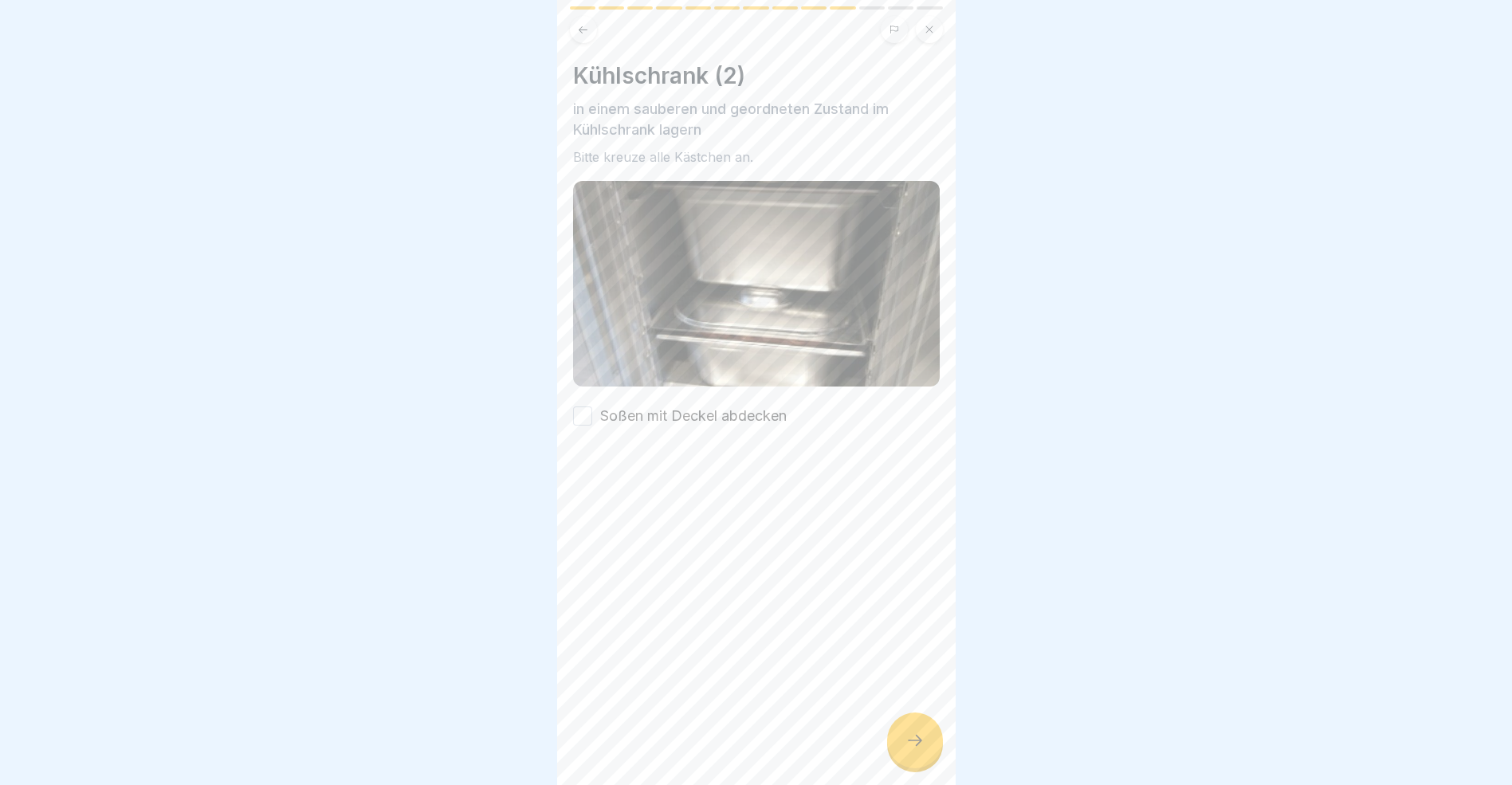
click at [581, 410] on button "Soßen mit Deckel abdecken" at bounding box center [582, 415] width 19 height 19
click at [916, 750] on icon at bounding box center [915, 740] width 19 height 19
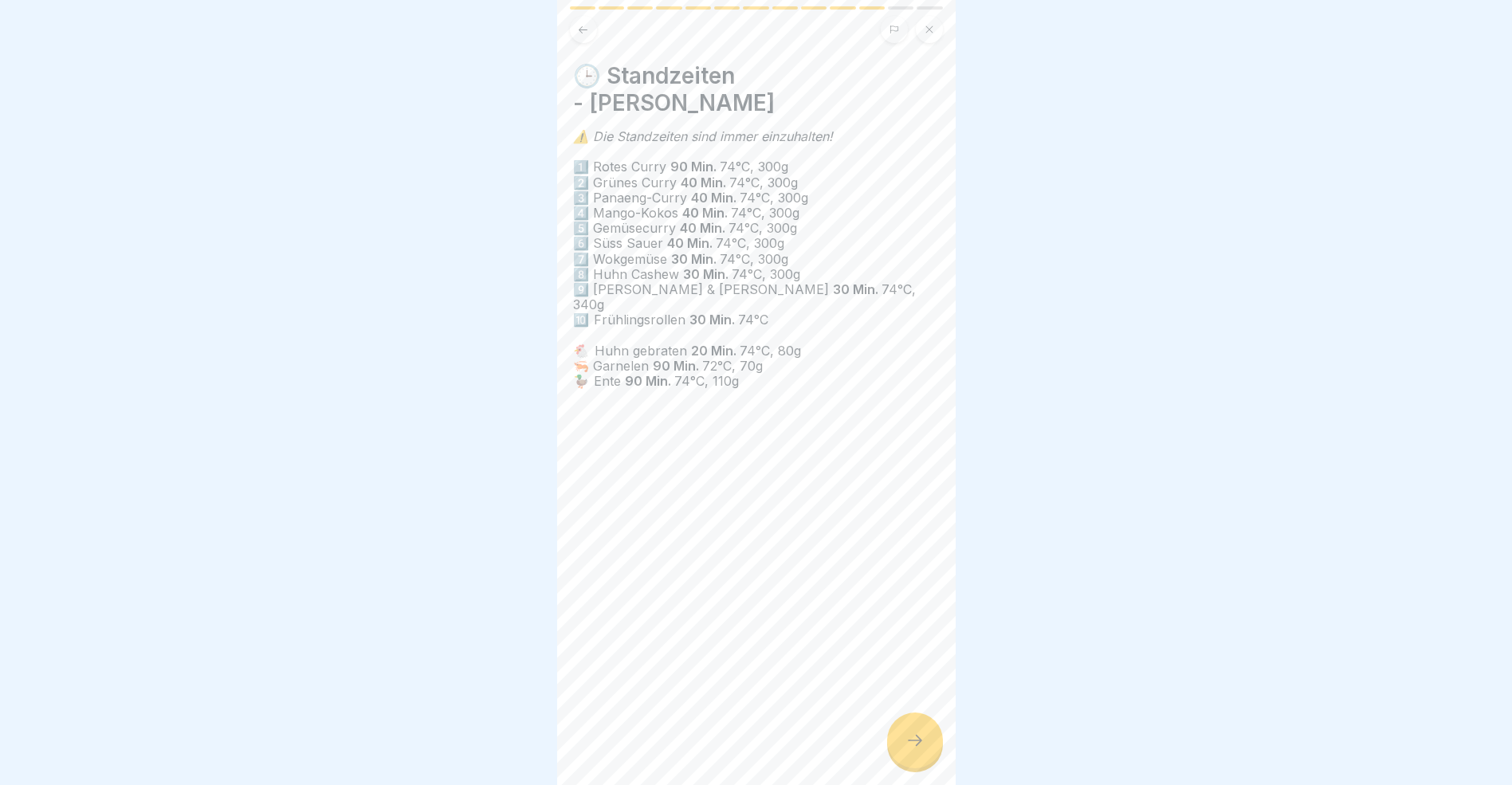
click at [912, 749] on icon at bounding box center [915, 740] width 19 height 19
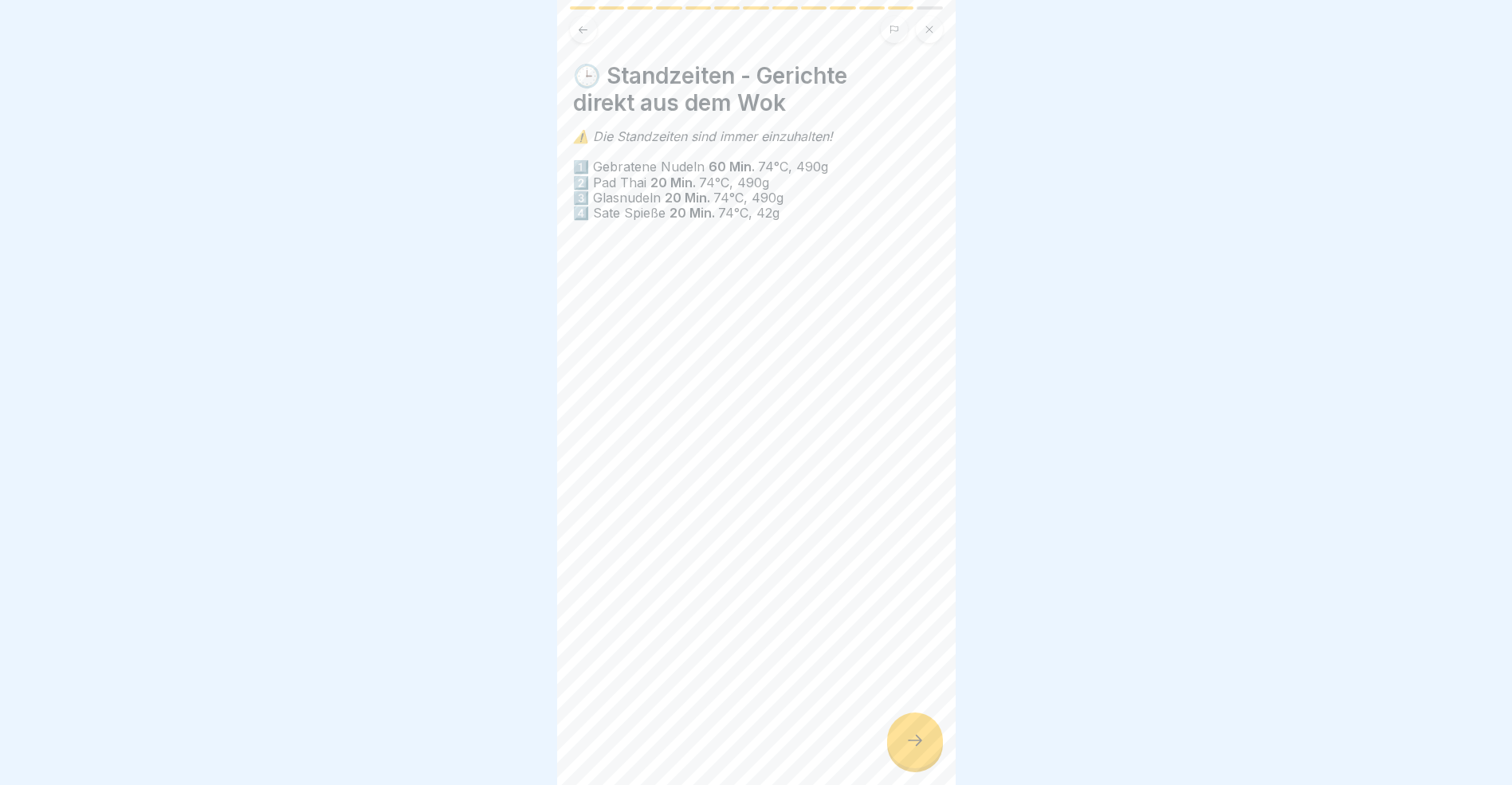
click at [912, 749] on icon at bounding box center [915, 740] width 19 height 19
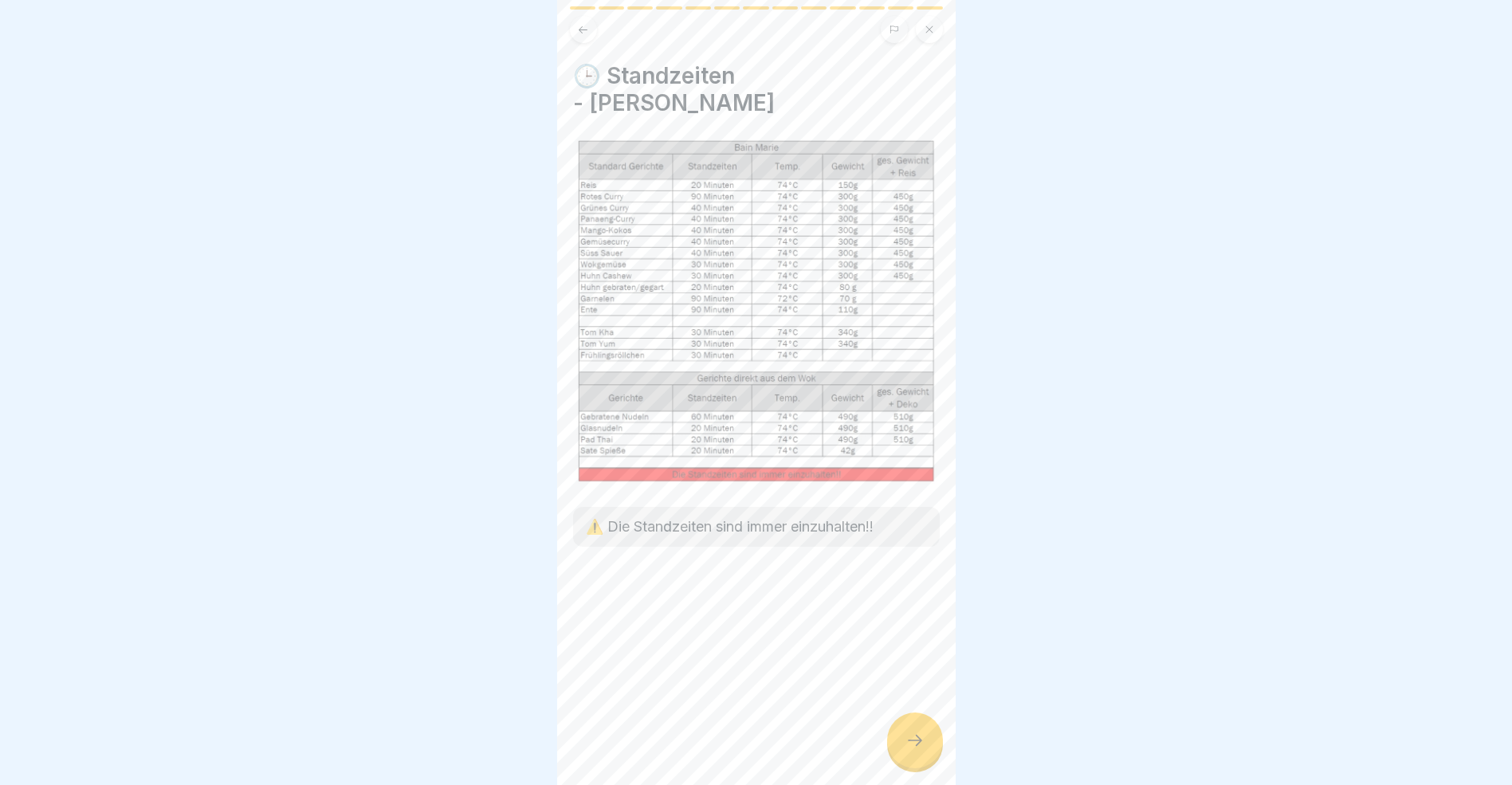
click at [912, 749] on icon at bounding box center [915, 740] width 19 height 19
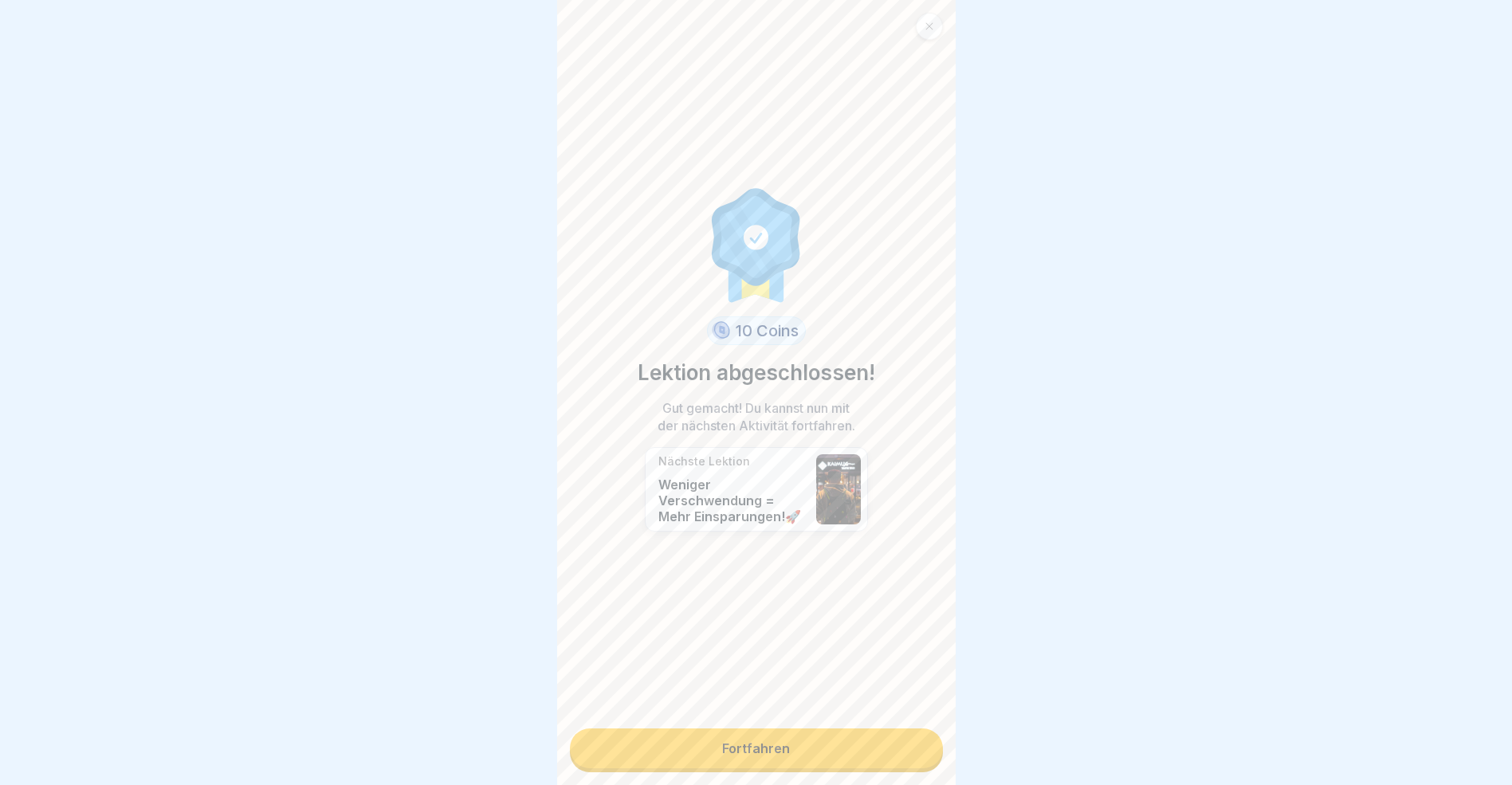
click at [866, 759] on link "Fortfahren" at bounding box center [756, 748] width 373 height 40
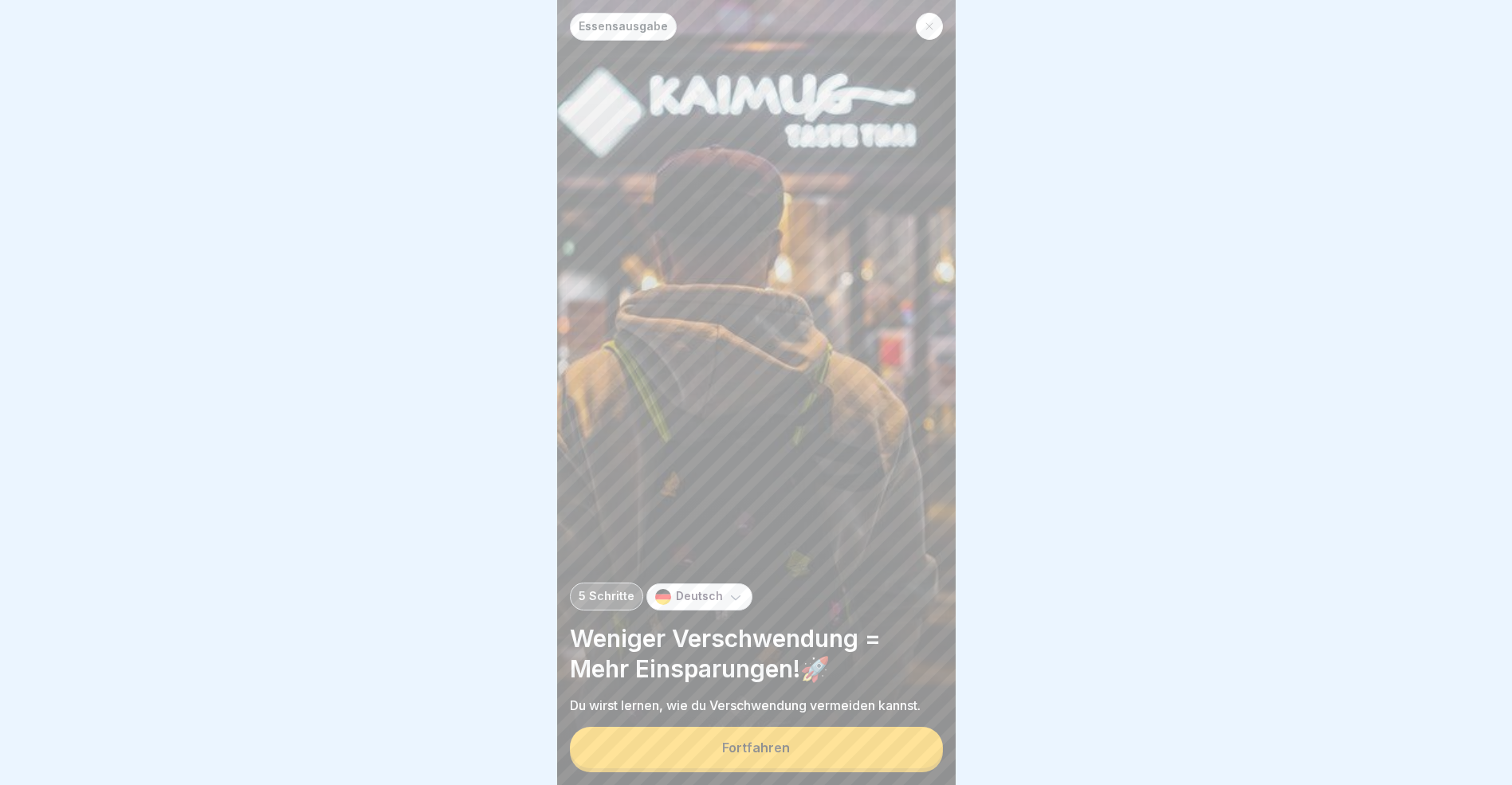
click at [860, 760] on button "Fortfahren" at bounding box center [756, 747] width 373 height 41
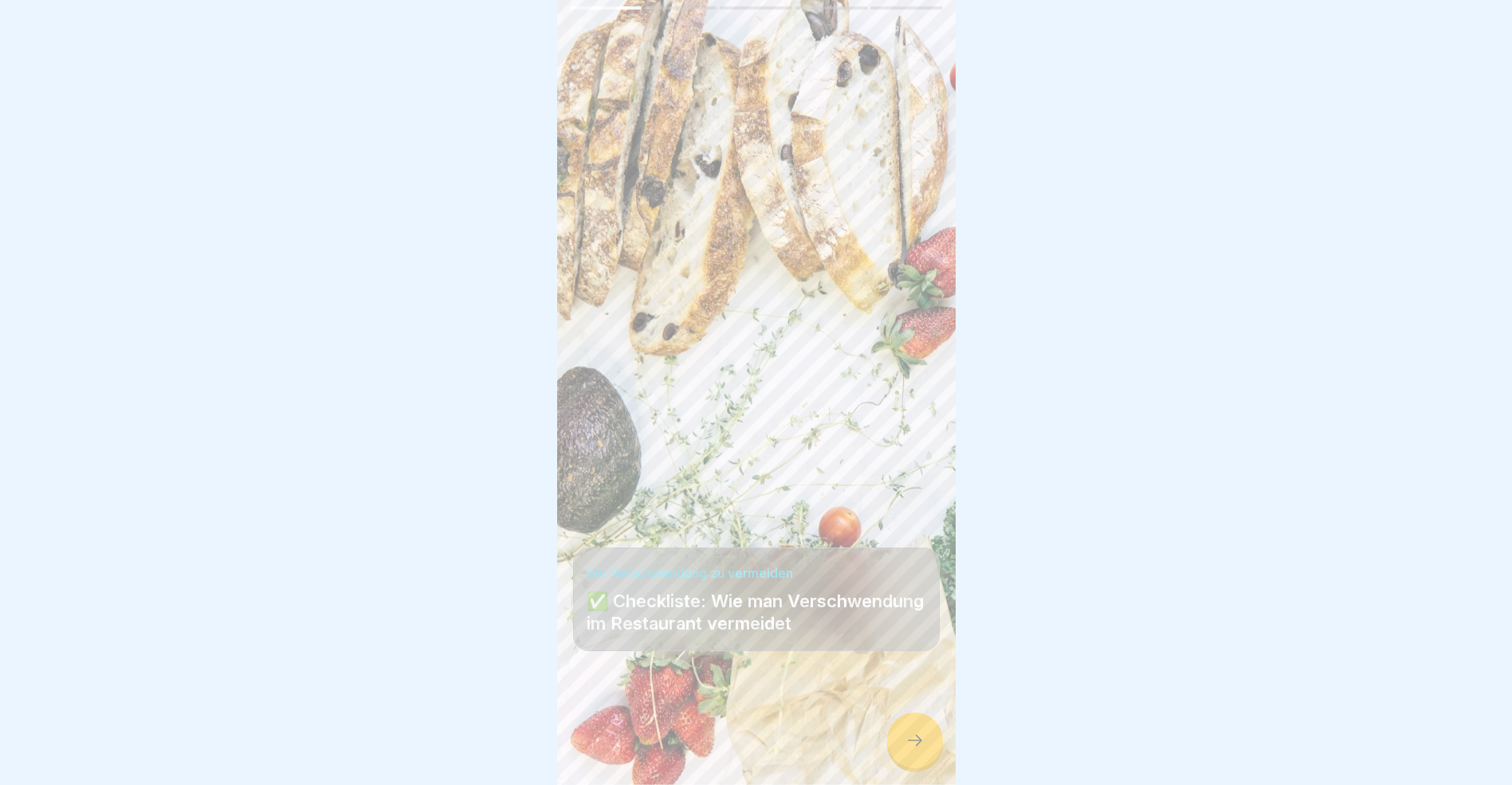
click at [924, 750] on icon at bounding box center [915, 740] width 19 height 19
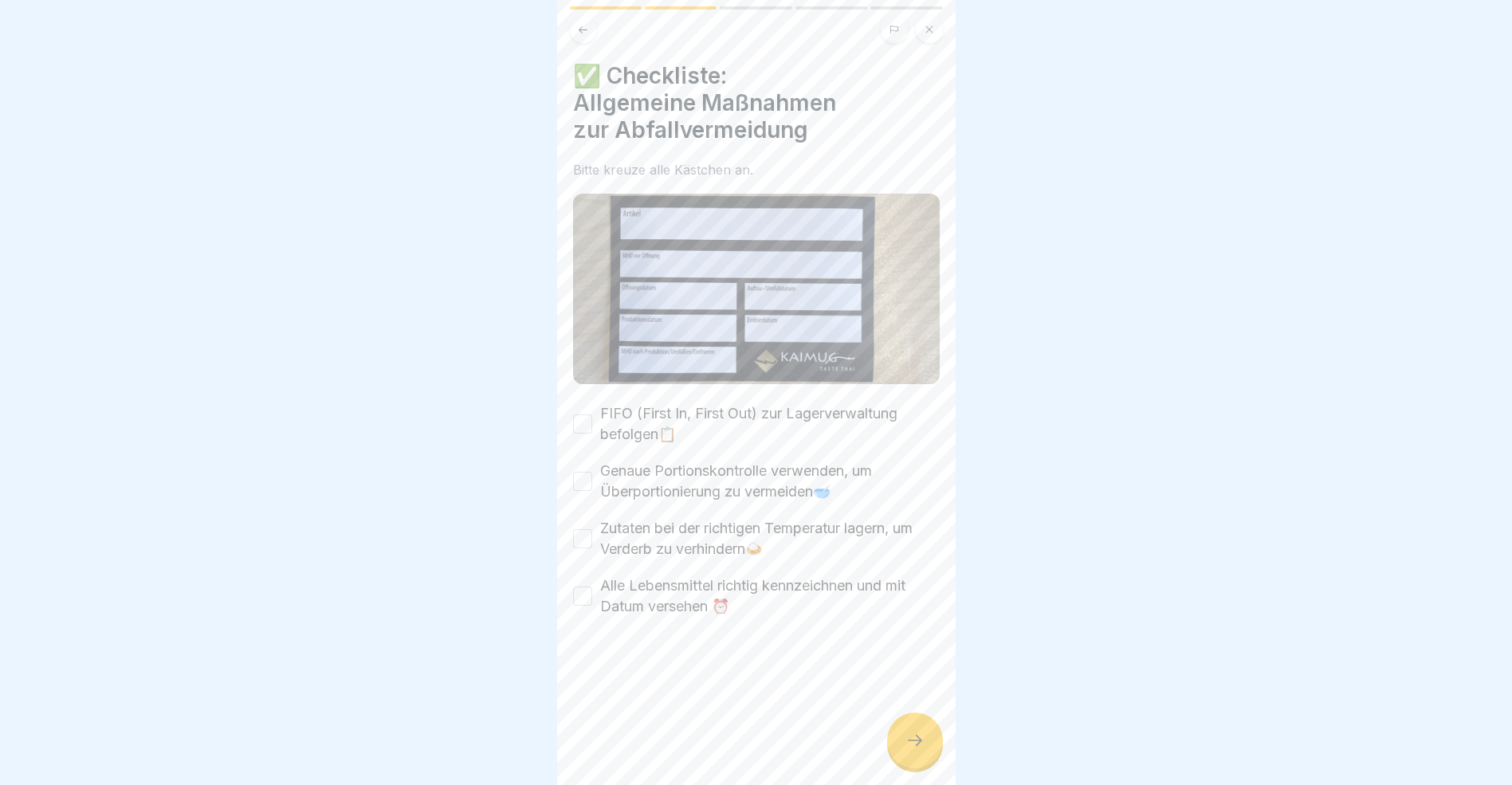
click at [578, 419] on button "FIFO (First In, First Out) zur Lagerverwaltung befolgen📋" at bounding box center [582, 423] width 19 height 19
click at [585, 474] on button "Genaue Portionskontrolle verwenden, um Überportionierung zu vermeiden🥣" at bounding box center [582, 481] width 19 height 19
click at [581, 534] on button "Zutaten bei der richtigen Temperatur lagern, um Verderb zu verhindern🍛​" at bounding box center [582, 538] width 19 height 19
click at [581, 590] on button "Alle Lebensmittel richtig kennzeichnen und mit Datum versehen ⏰​" at bounding box center [582, 596] width 19 height 19
click at [903, 752] on div at bounding box center [916, 740] width 56 height 56
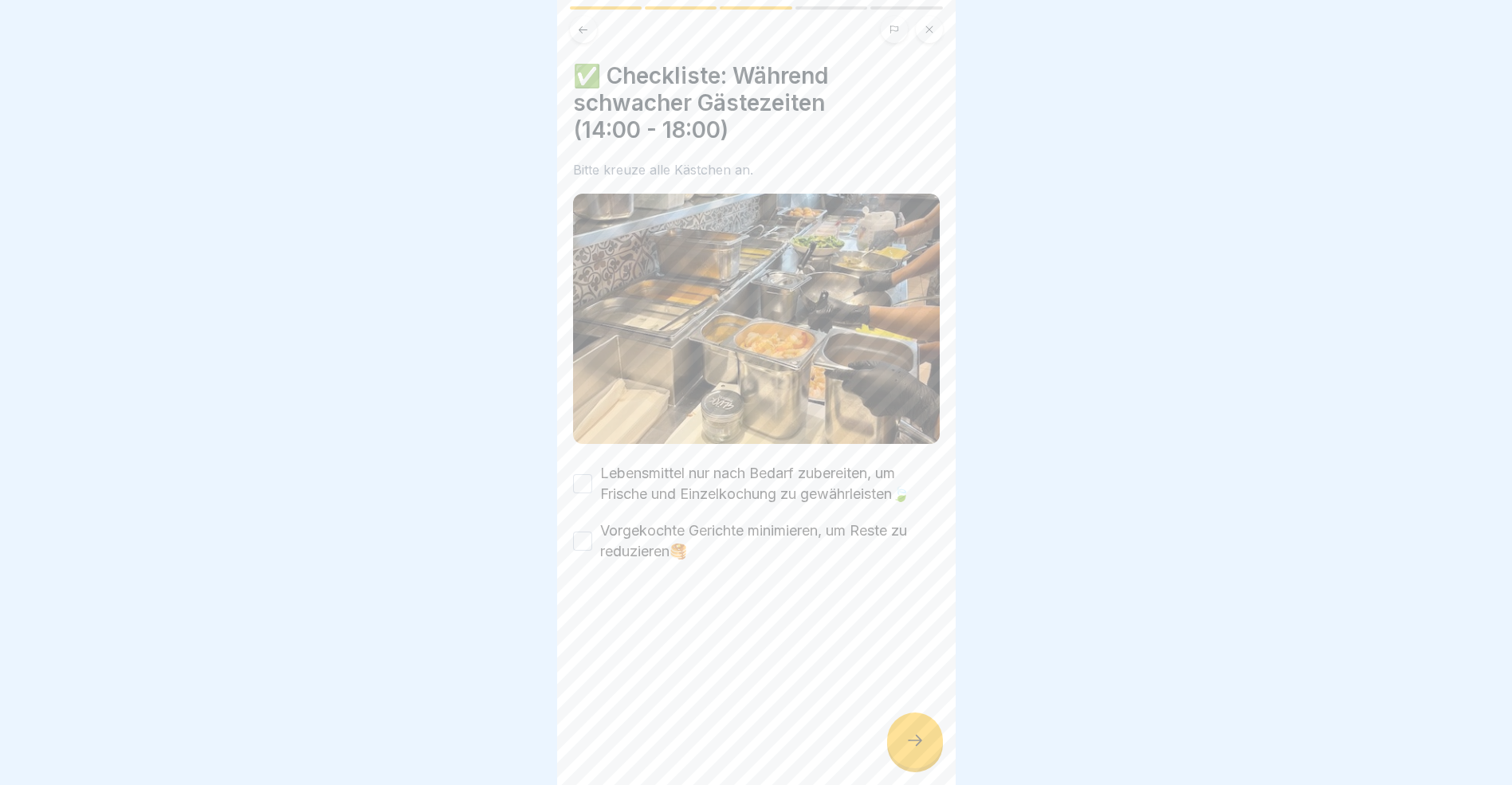
click at [581, 476] on button "Lebensmittel nur nach Bedarf zubereiten, um Frische und Einzelkochung zu gewähr…" at bounding box center [582, 483] width 19 height 19
click at [587, 532] on button "Vorgekochte Gerichte minimieren, um Reste zu reduzieren​🥞​" at bounding box center [582, 541] width 19 height 19
click at [916, 750] on icon at bounding box center [915, 740] width 19 height 19
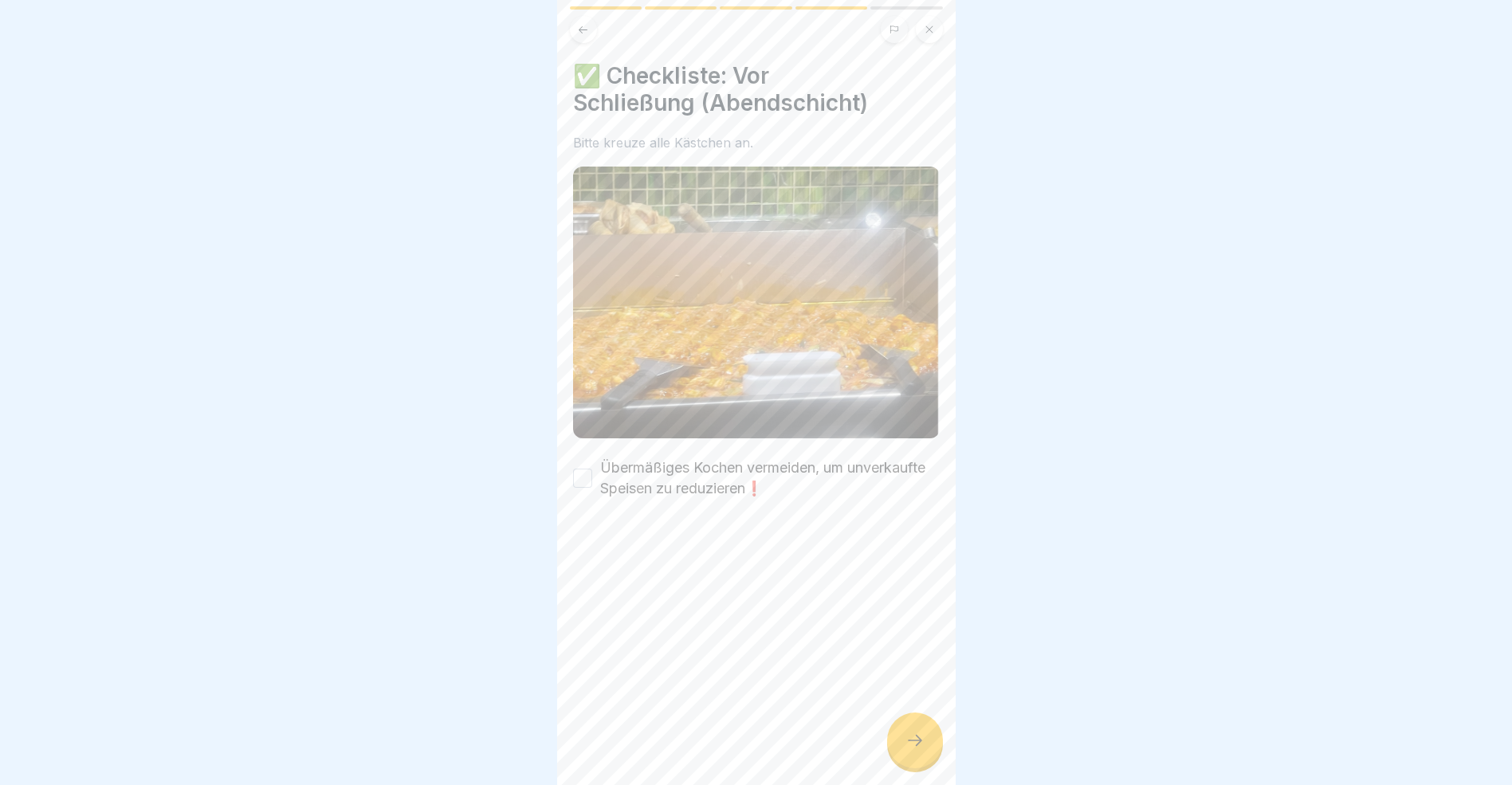
click at [576, 469] on button "Übermäßiges Kochen vermeiden, um unverkaufte Speisen zu reduzieren❗" at bounding box center [582, 478] width 19 height 19
click at [915, 750] on icon at bounding box center [915, 740] width 19 height 19
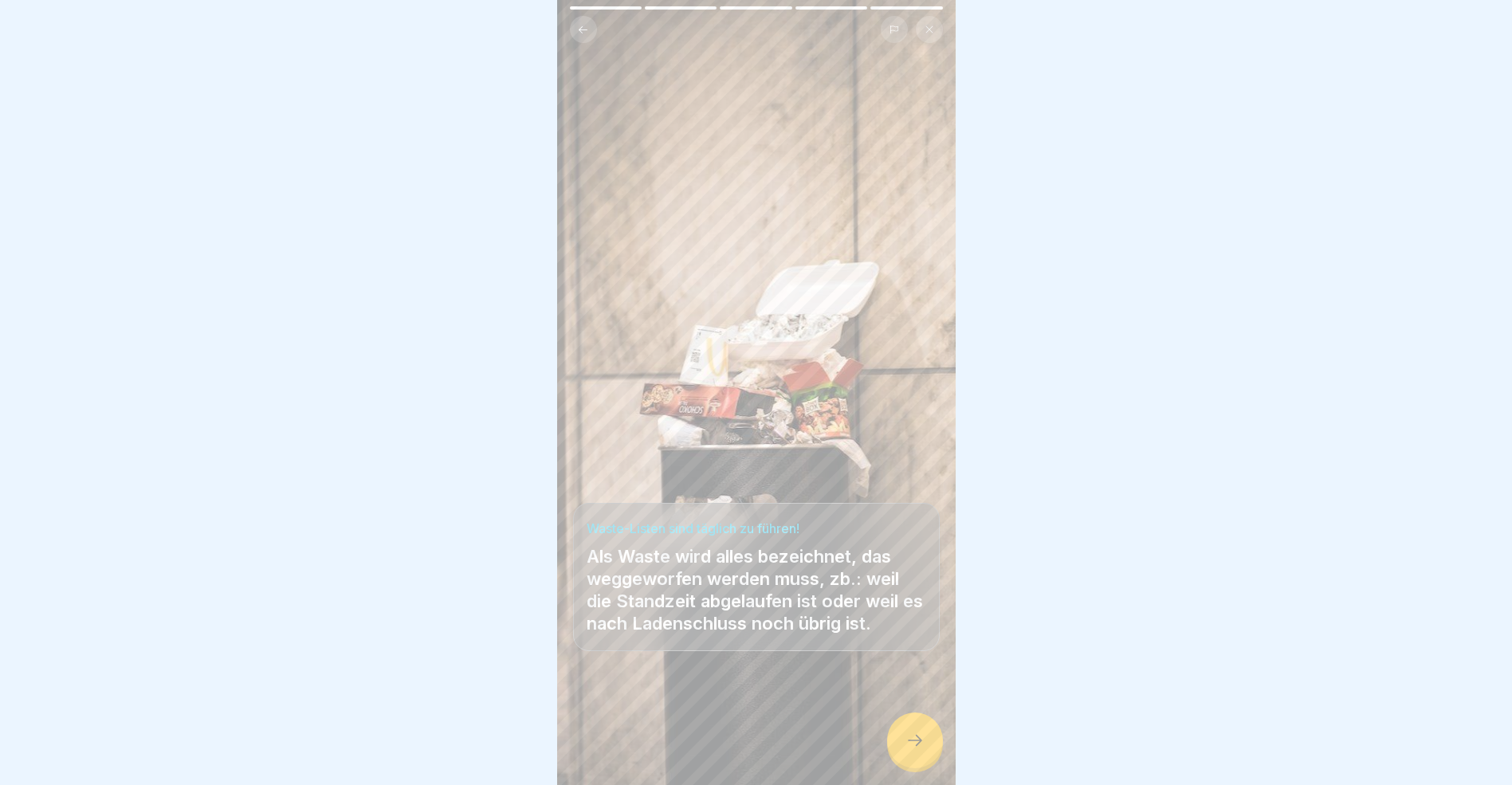
click at [908, 750] on icon at bounding box center [915, 740] width 19 height 19
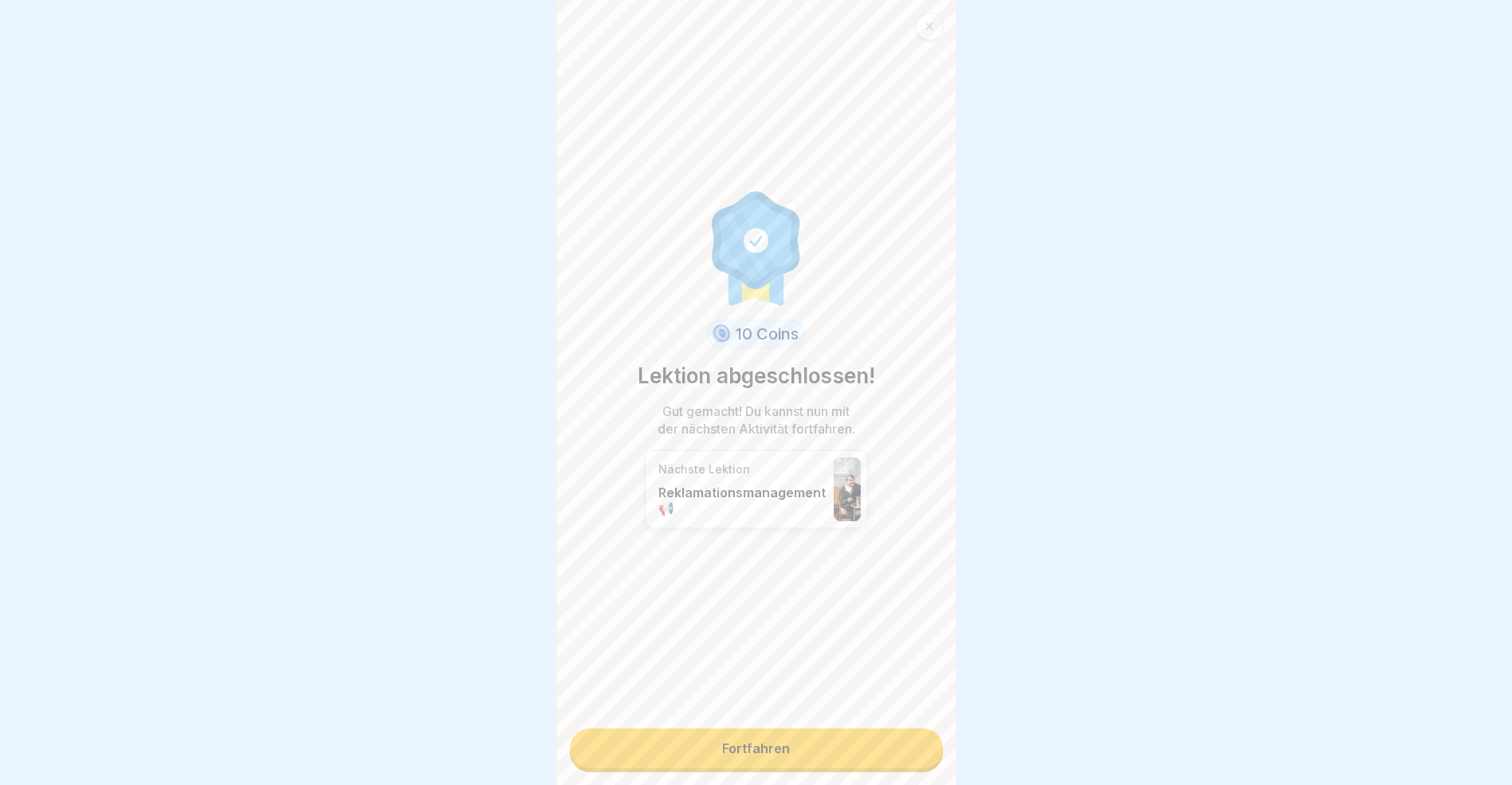
click at [796, 753] on link "Fortfahren" at bounding box center [756, 748] width 373 height 40
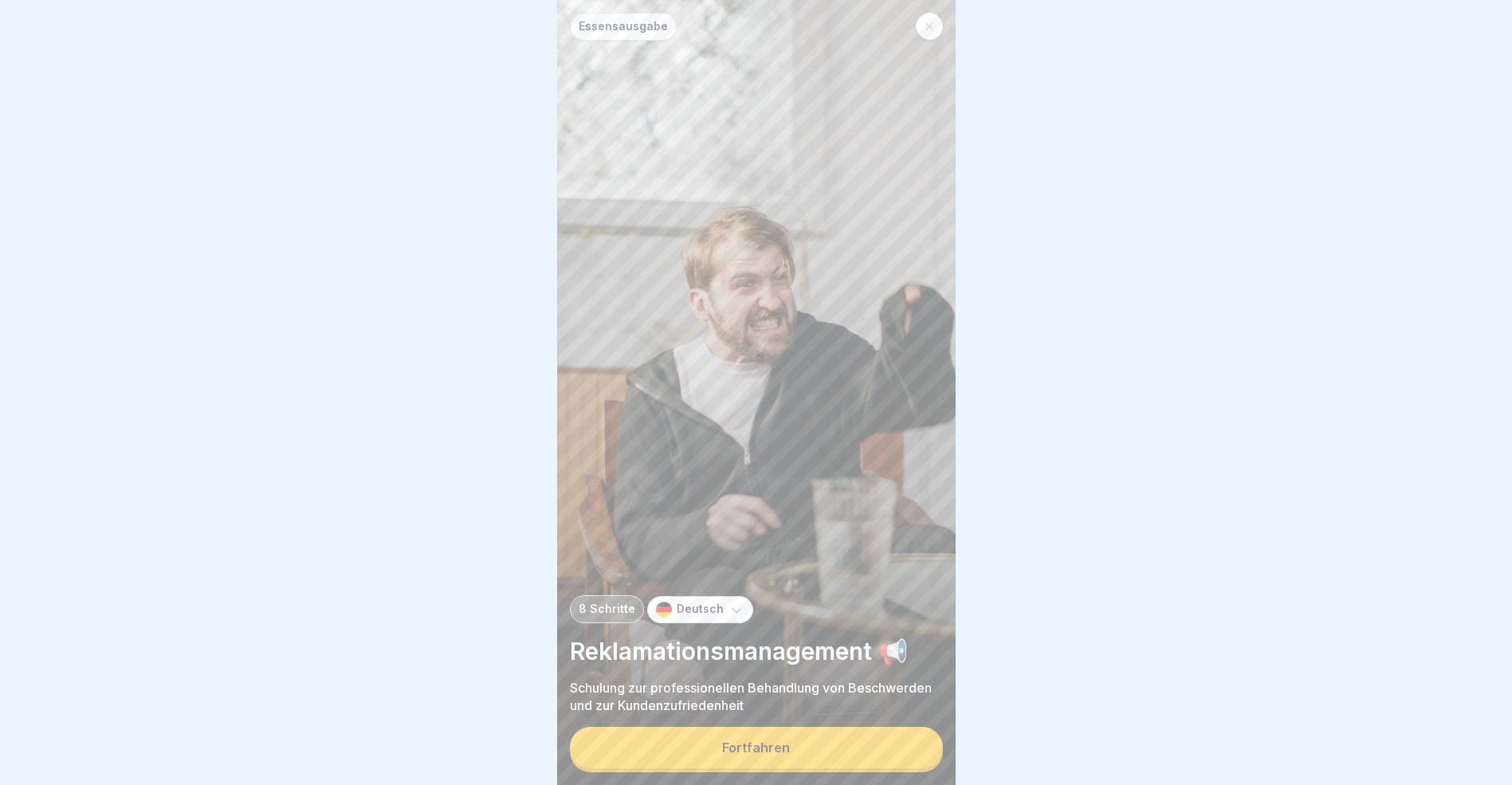
click at [796, 753] on button "Fortfahren" at bounding box center [756, 747] width 373 height 41
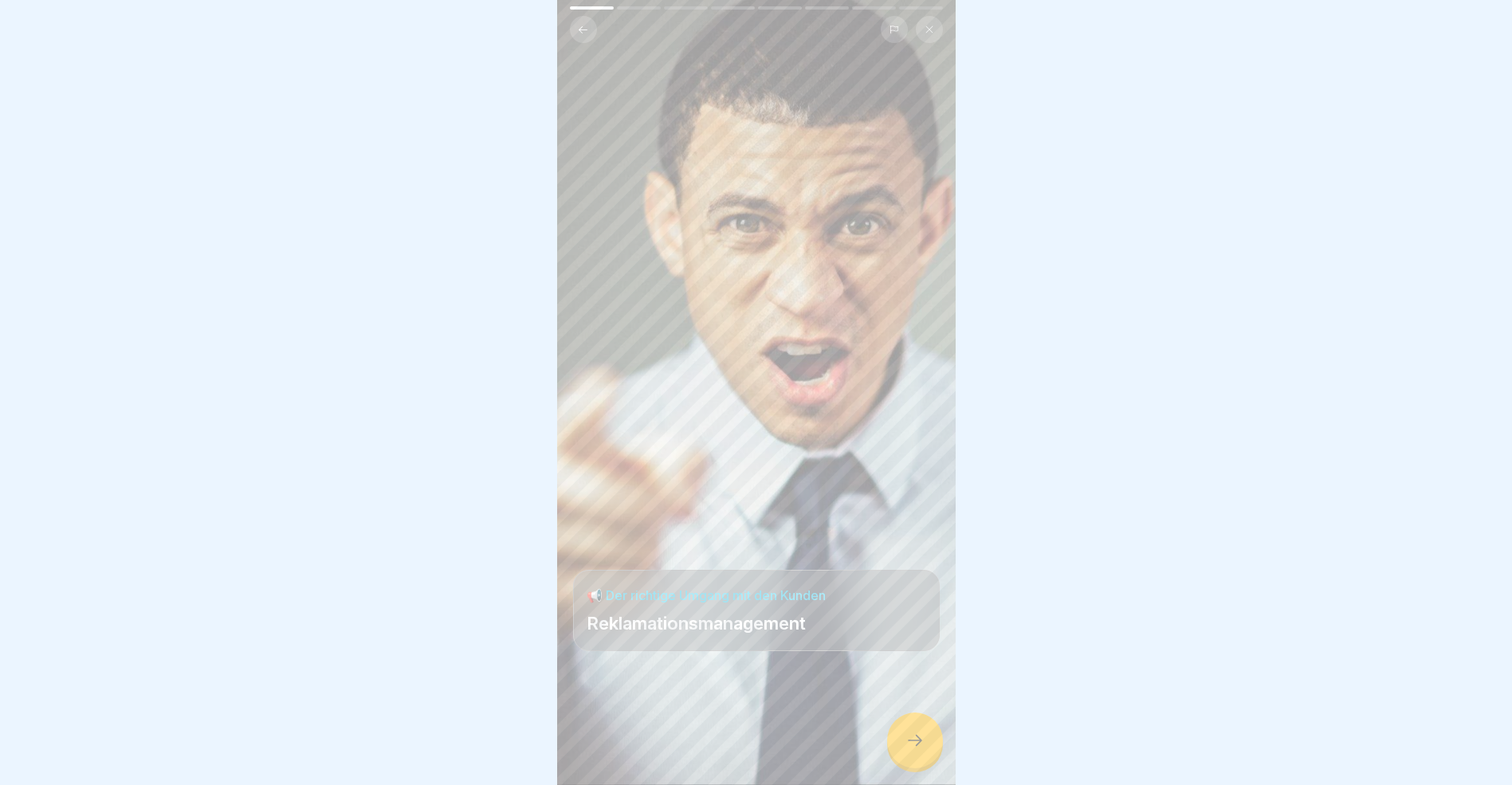
click at [920, 750] on icon at bounding box center [915, 740] width 19 height 19
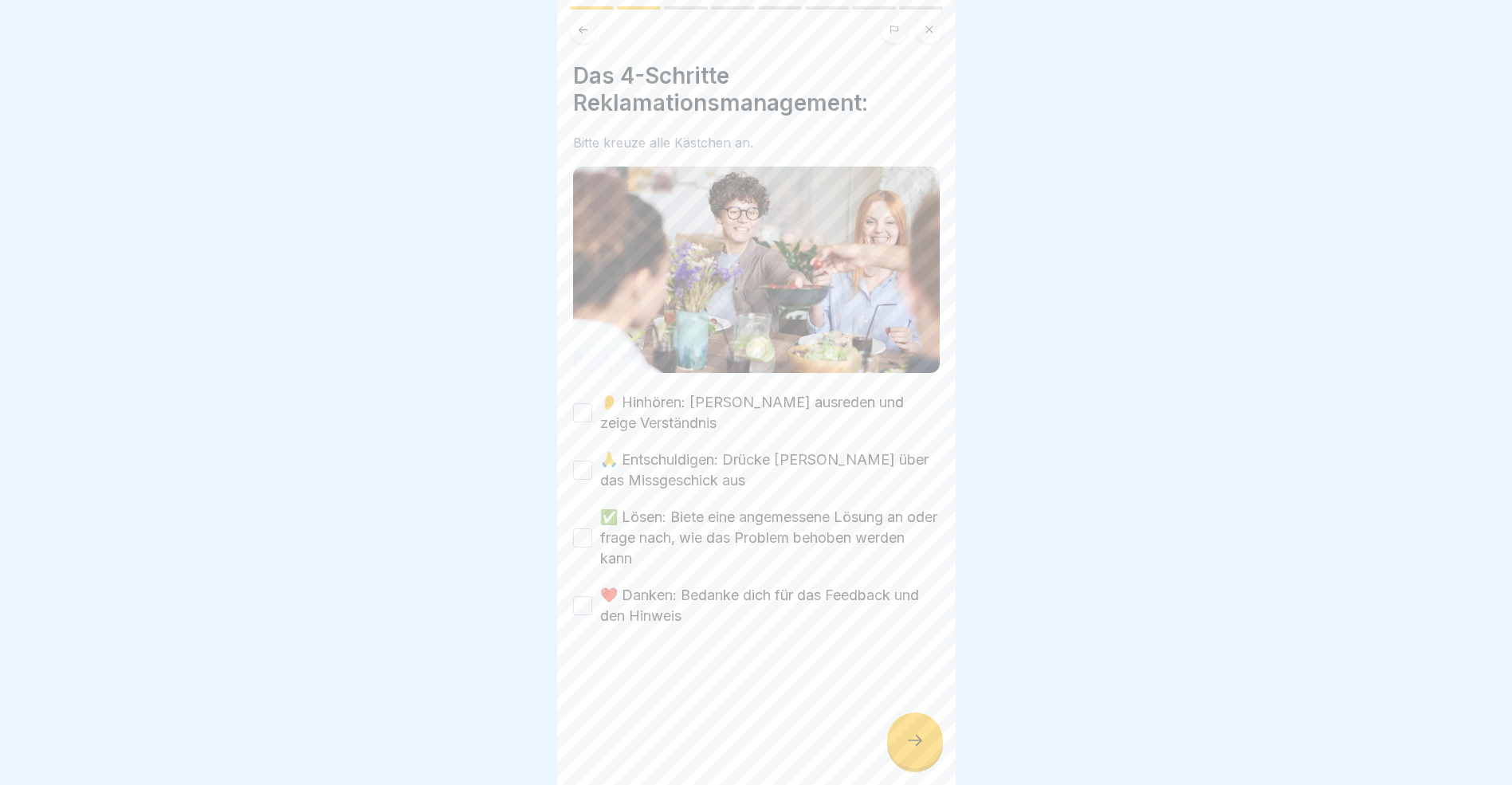
click at [578, 405] on button "👂 Hinhören: [PERSON_NAME] ausreden und zeige Verständnis" at bounding box center [582, 412] width 19 height 19
click at [581, 466] on button "🙏 Entschuldigen: Drücke [PERSON_NAME] über das Missgeschick aus" at bounding box center [582, 470] width 19 height 19
click at [581, 528] on button "✅ Lösen: Biete eine angemessene Lösung an oder frage nach, wie das Problem beho…" at bounding box center [582, 537] width 19 height 19
click at [583, 598] on button "❤️ Danken: Bedanke dich für das Feedback und den Hinweis" at bounding box center [582, 605] width 19 height 19
click at [906, 745] on icon at bounding box center [915, 740] width 19 height 19
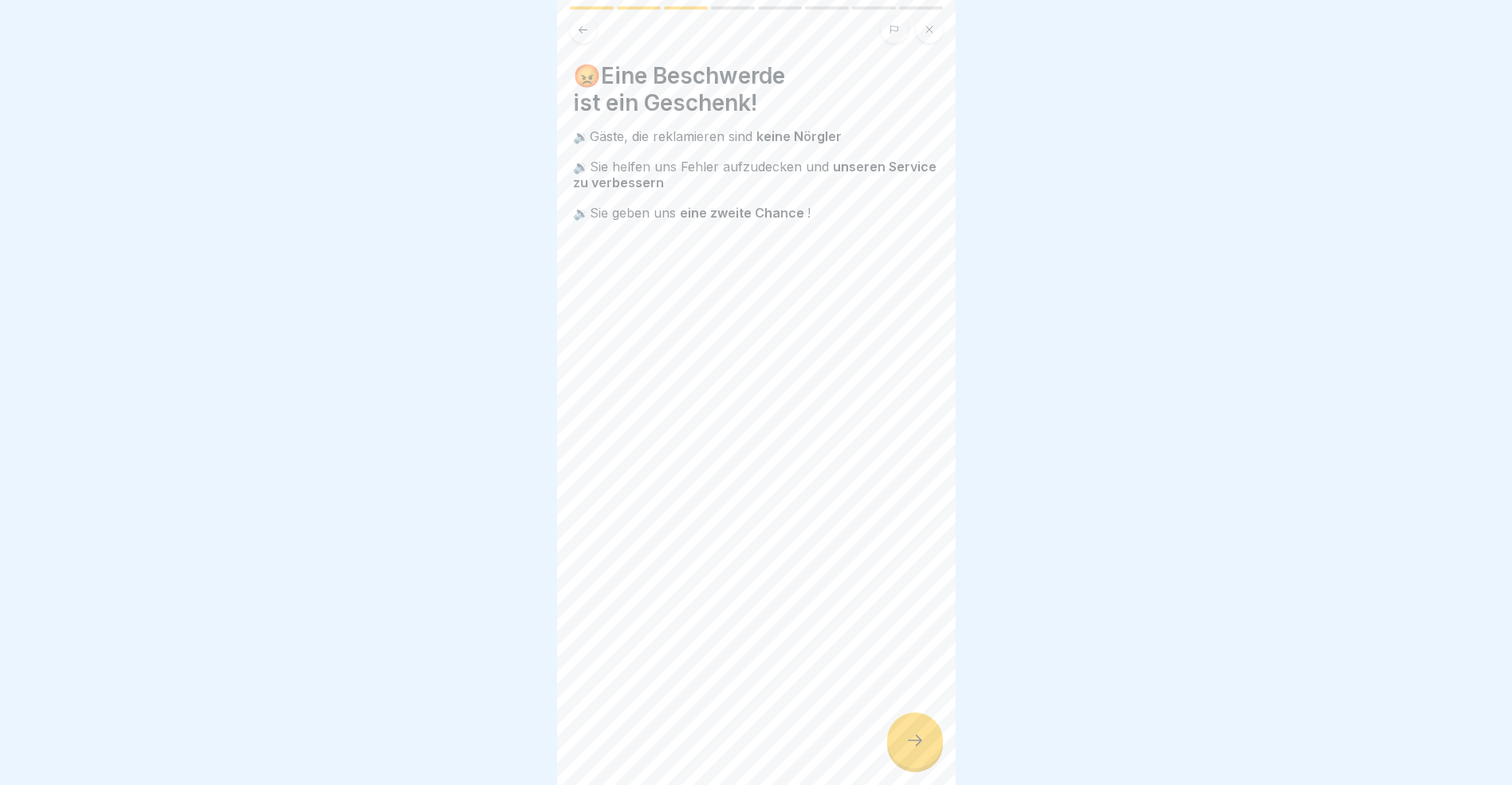
click at [902, 747] on div at bounding box center [916, 740] width 56 height 56
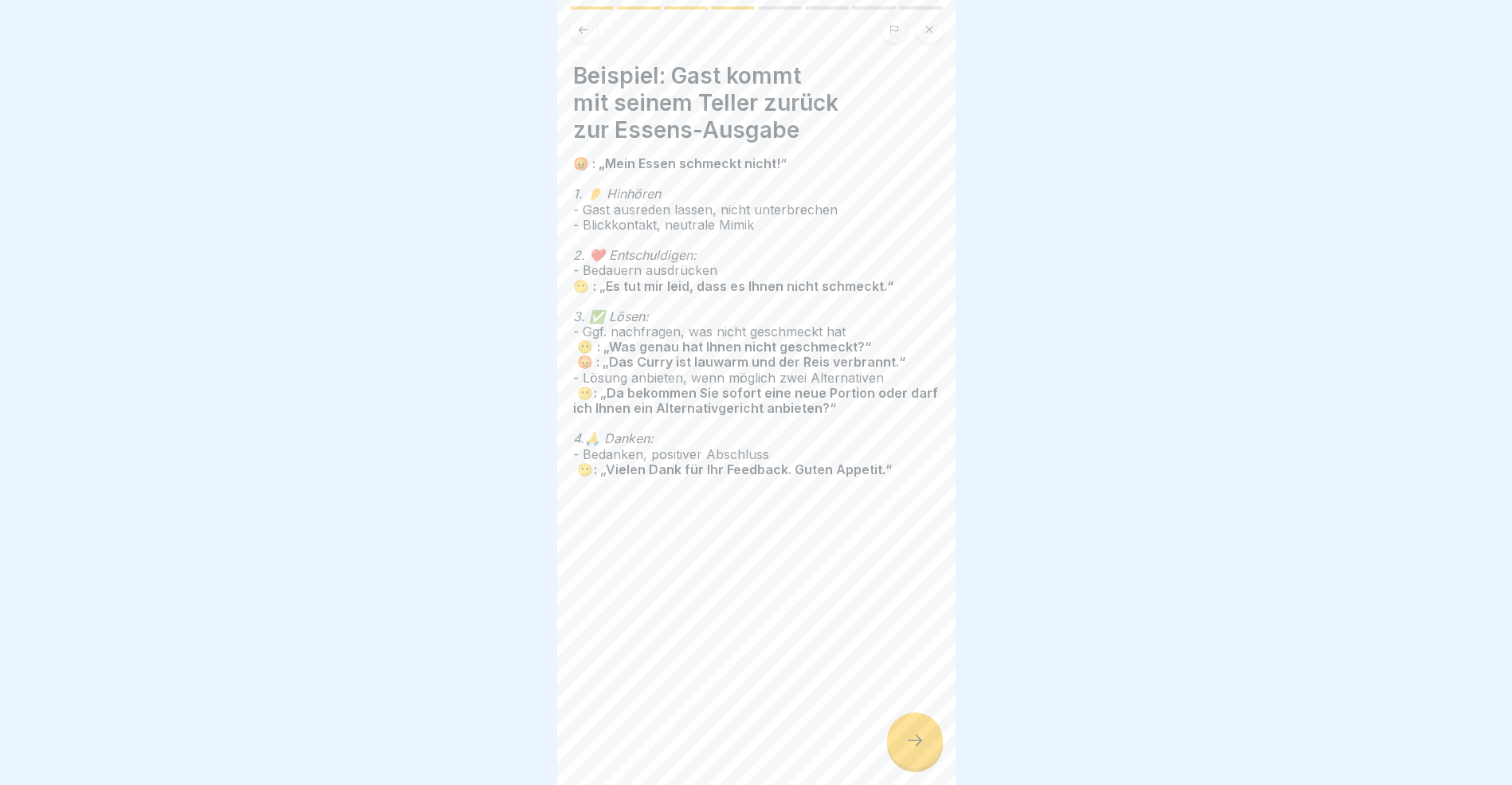
click at [902, 747] on div at bounding box center [916, 740] width 56 height 56
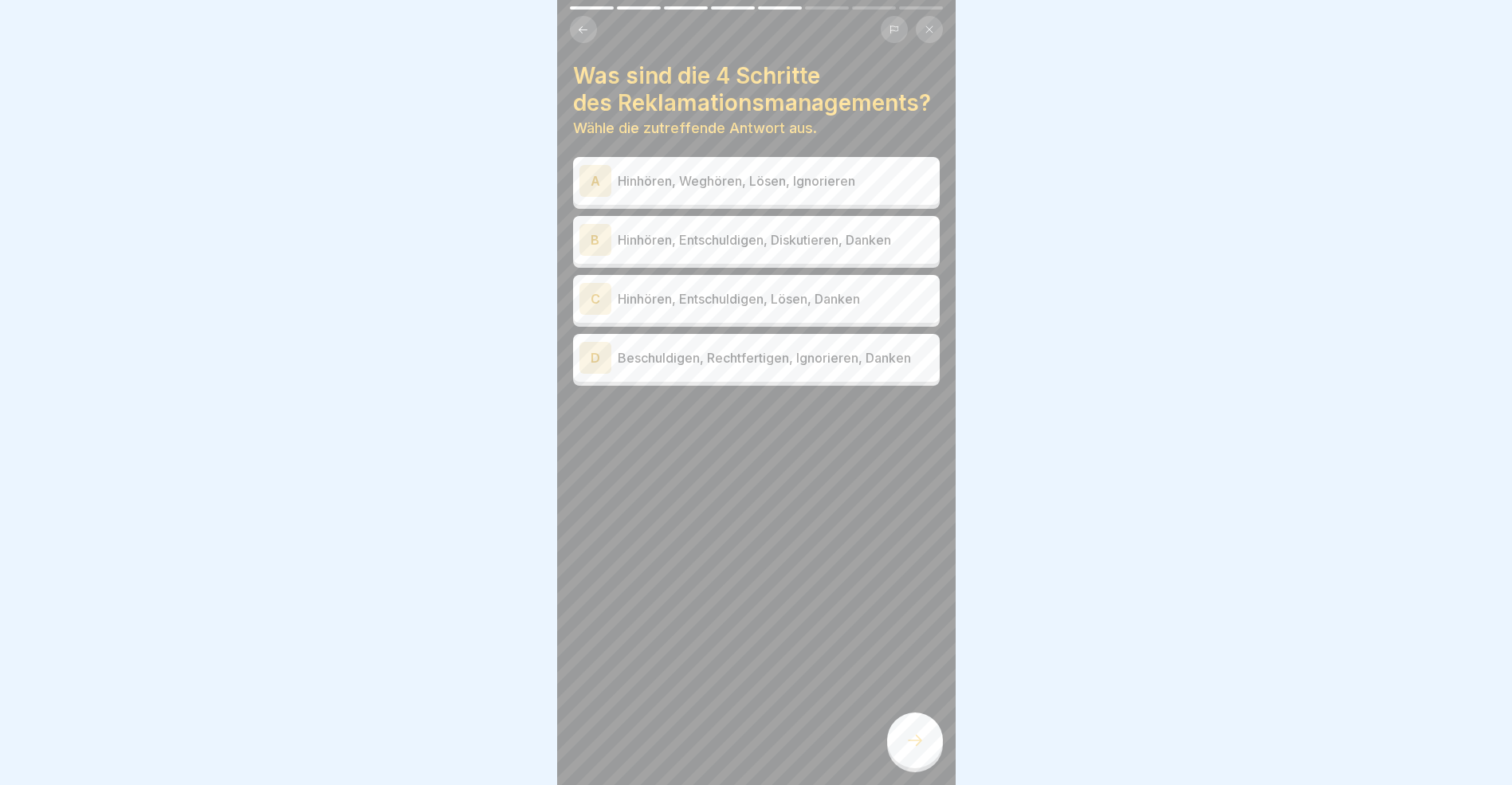
click at [581, 36] on button at bounding box center [583, 29] width 27 height 27
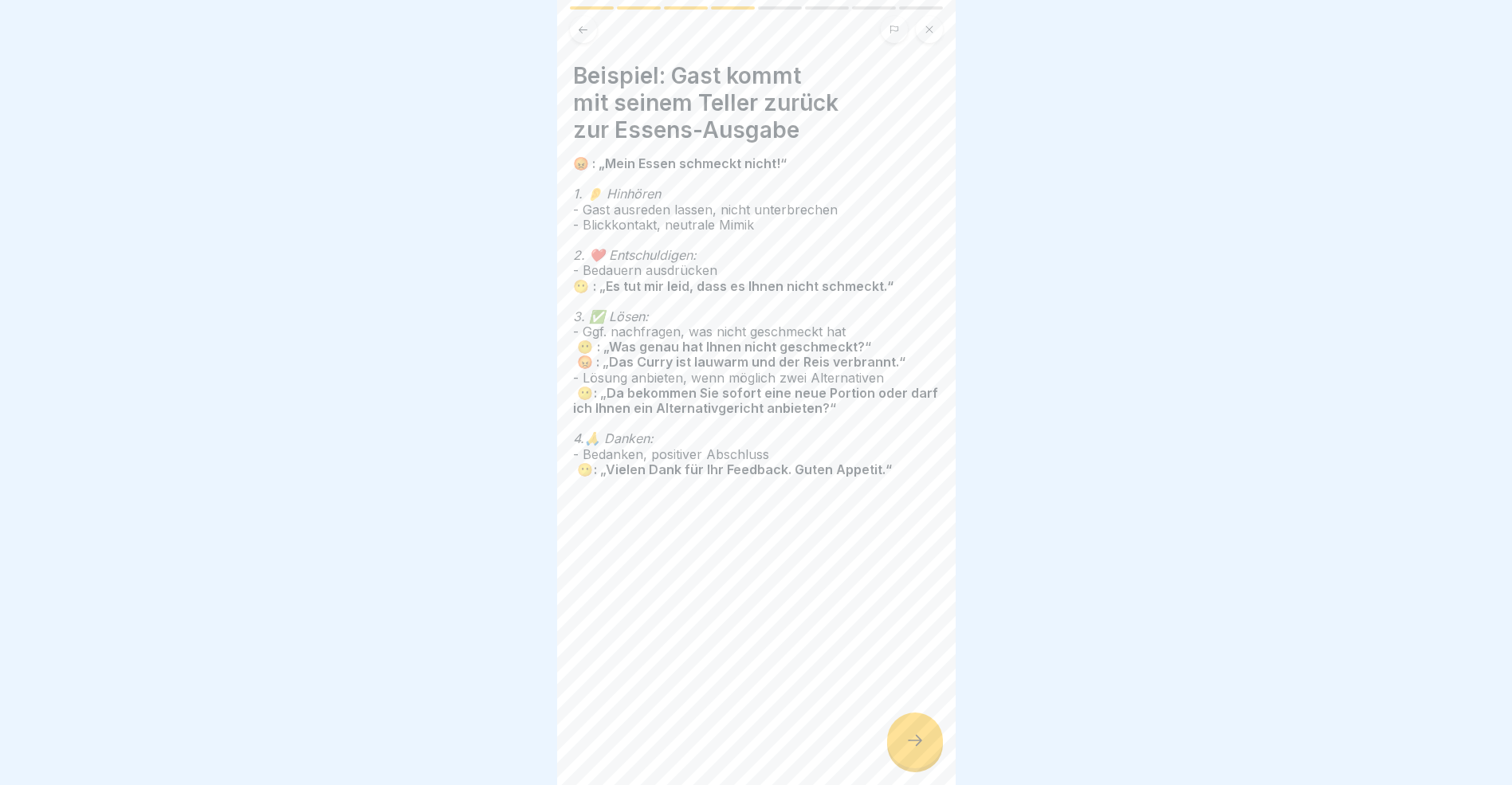
click at [918, 750] on icon at bounding box center [915, 740] width 19 height 19
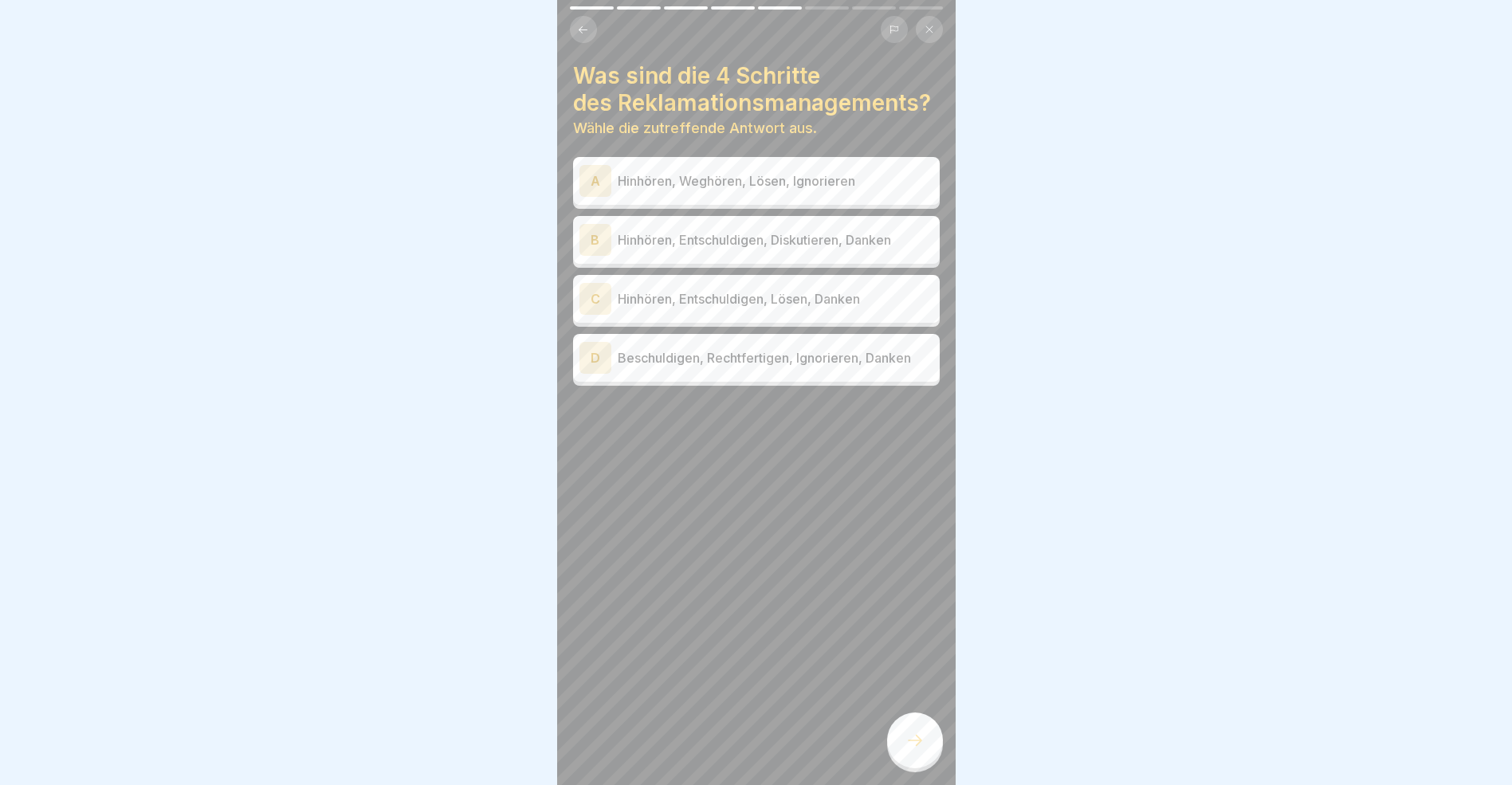
click at [591, 296] on div "C" at bounding box center [595, 299] width 32 height 32
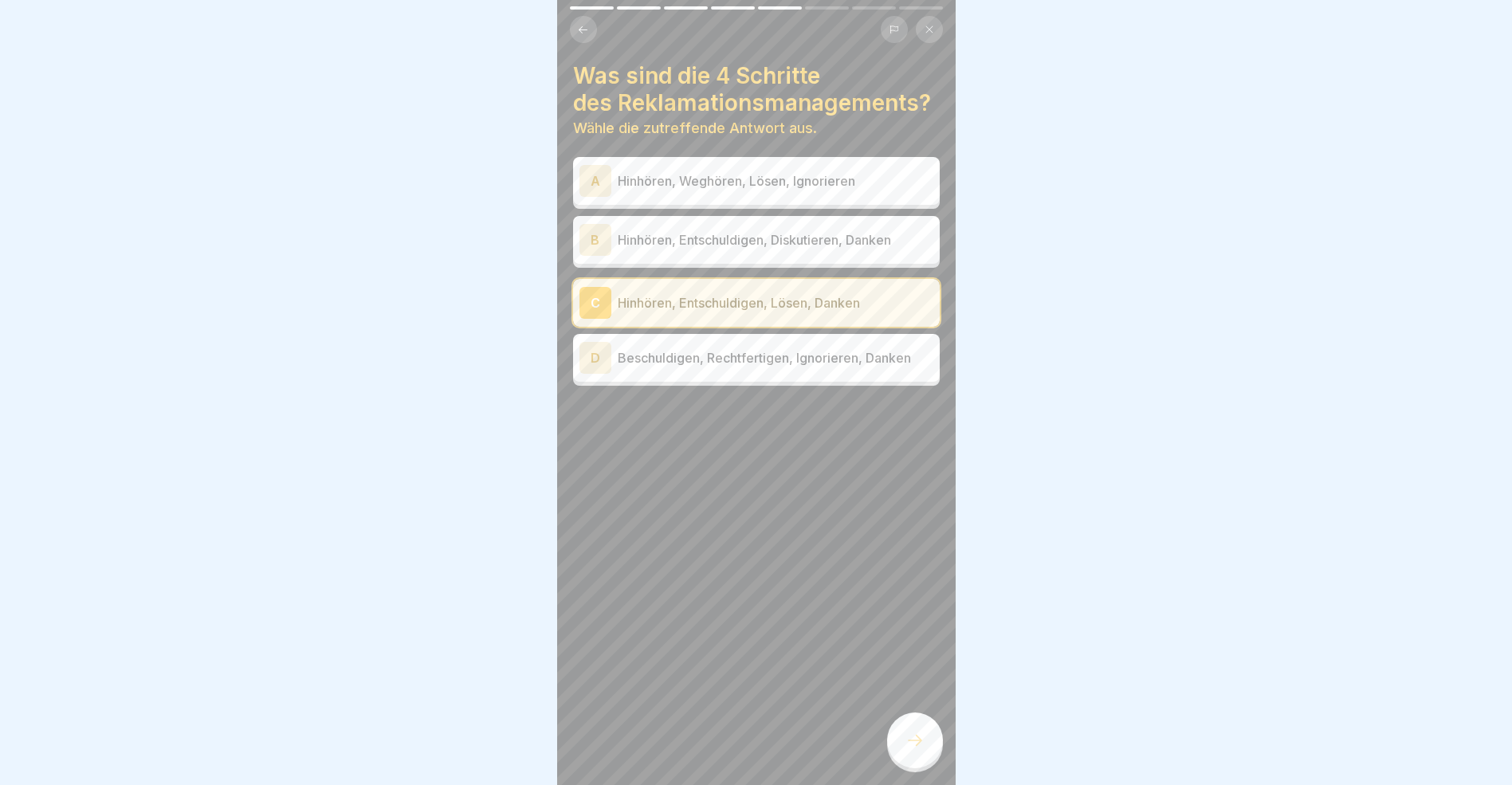
click at [913, 750] on icon at bounding box center [915, 740] width 19 height 19
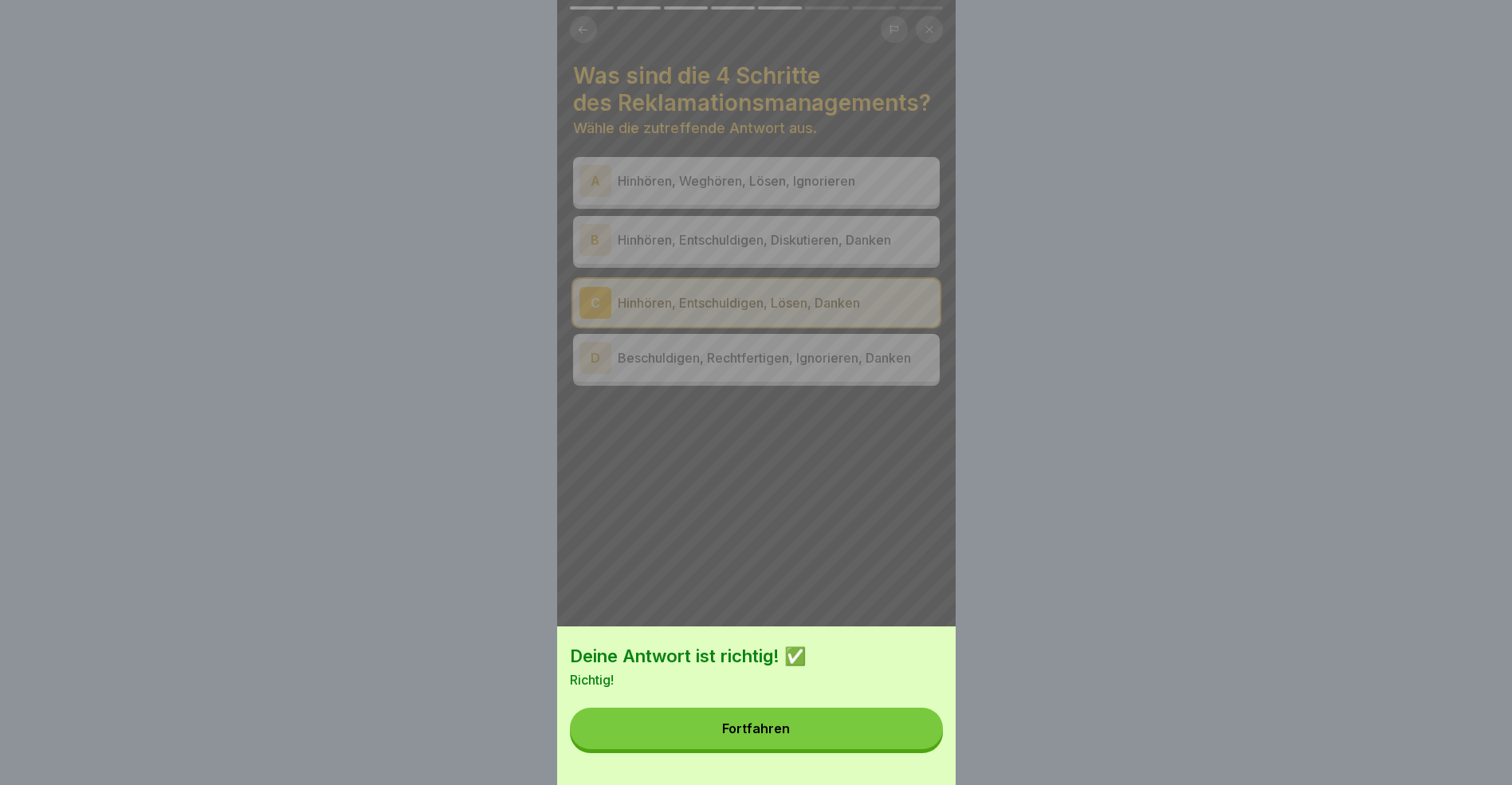
click at [840, 731] on button "Fortfahren" at bounding box center [756, 728] width 373 height 41
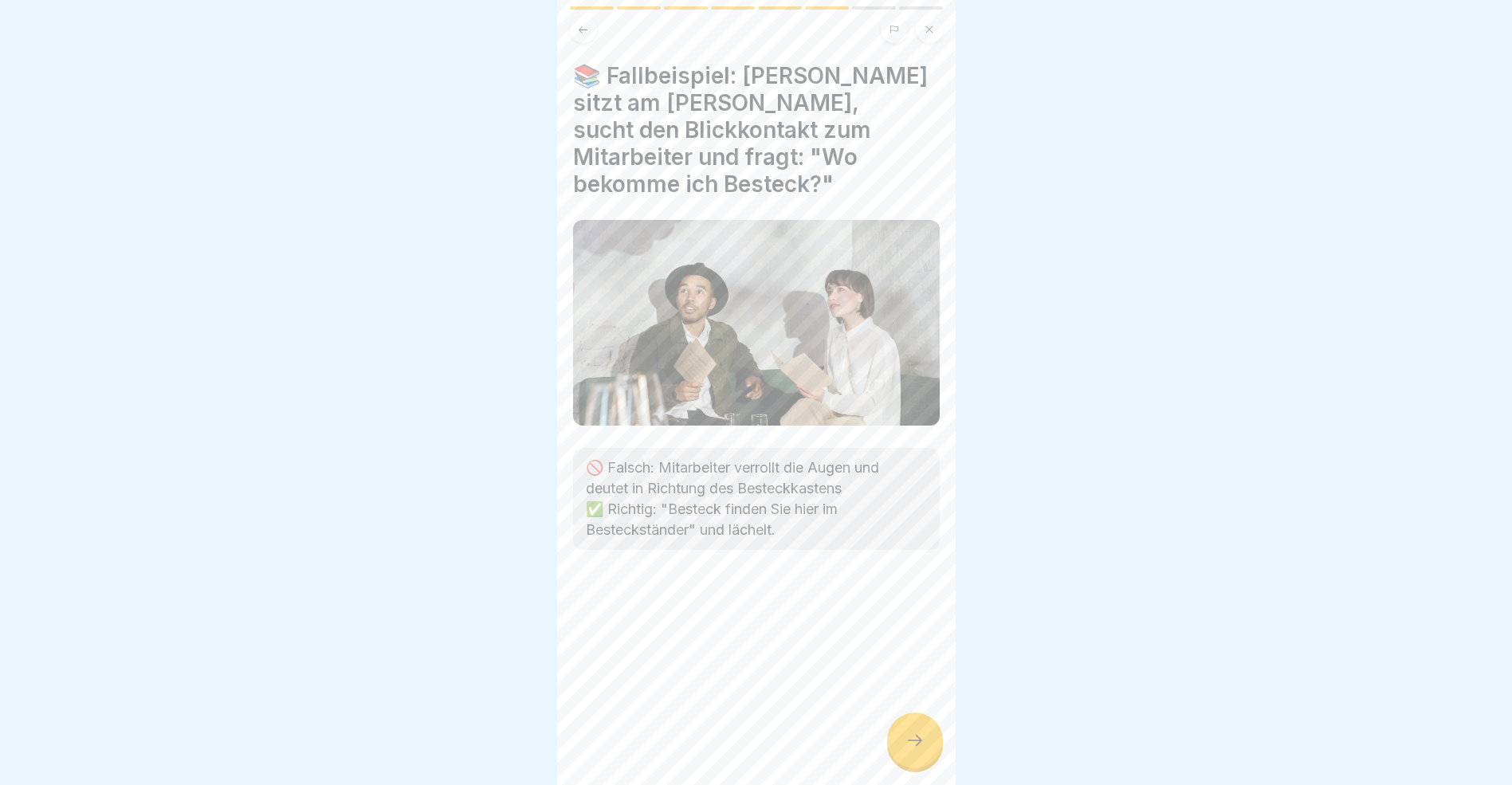
click at [921, 750] on icon at bounding box center [915, 740] width 19 height 19
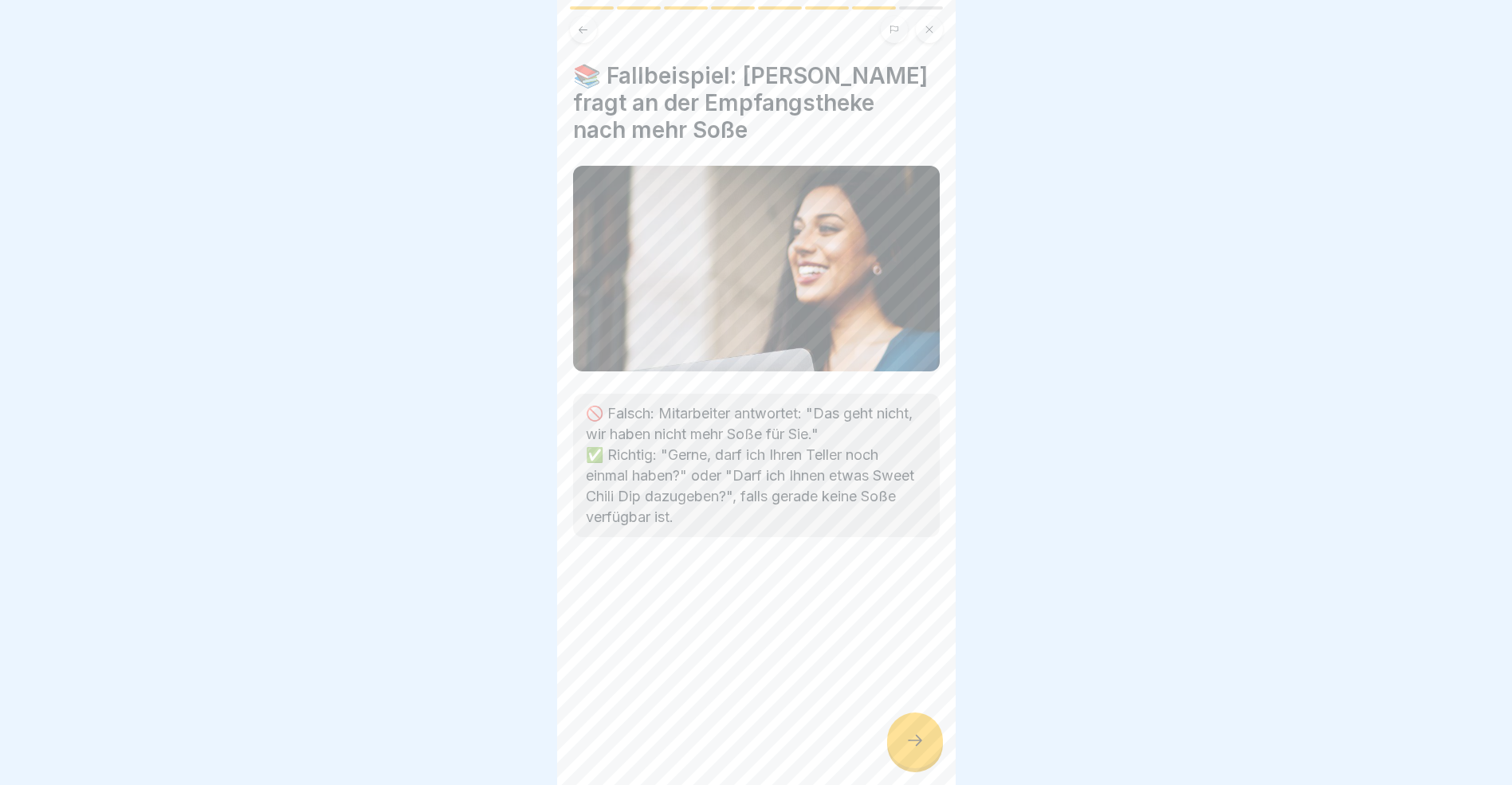
click at [920, 750] on icon at bounding box center [915, 740] width 19 height 19
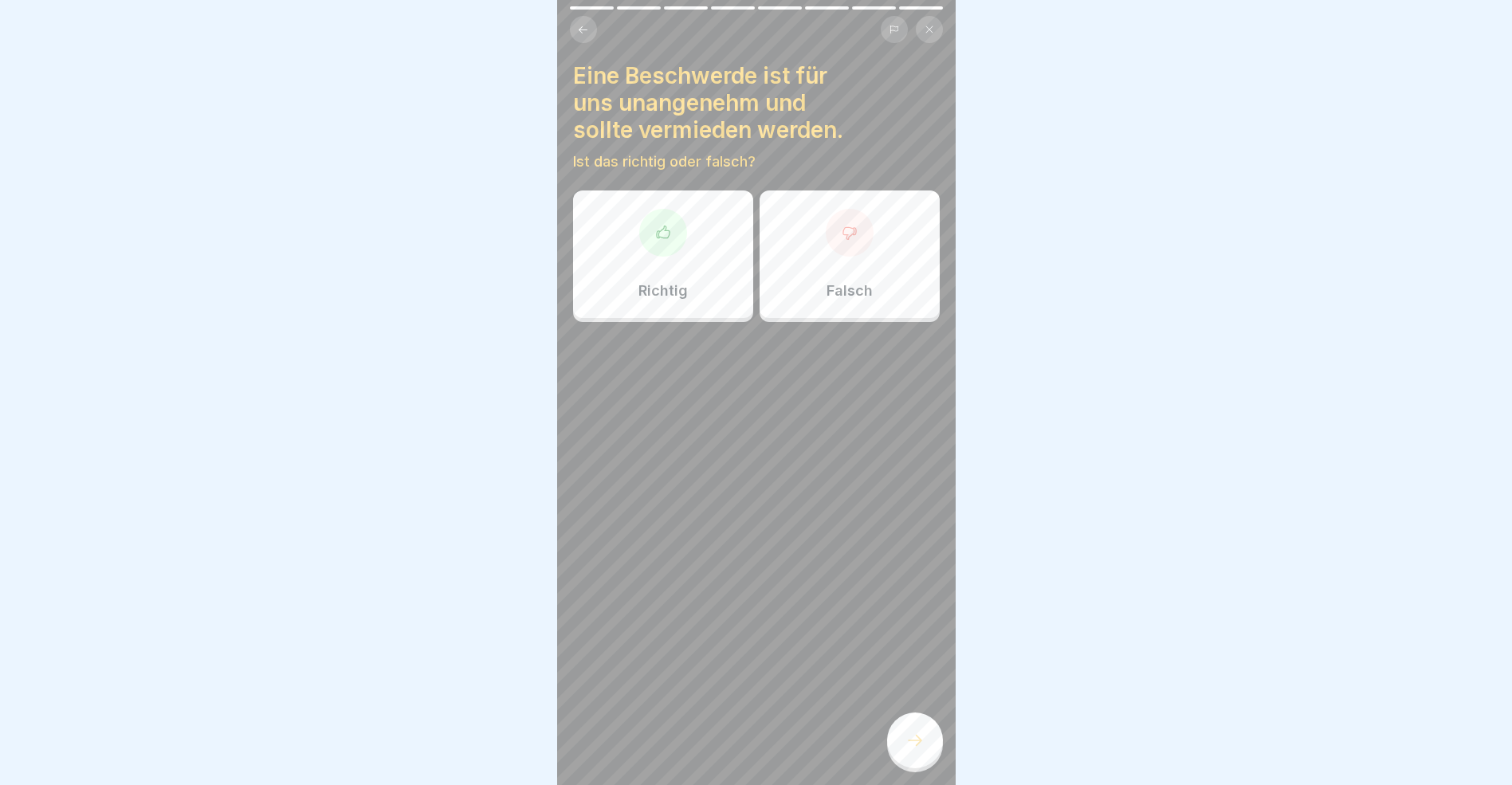
click at [588, 32] on icon at bounding box center [583, 30] width 12 height 12
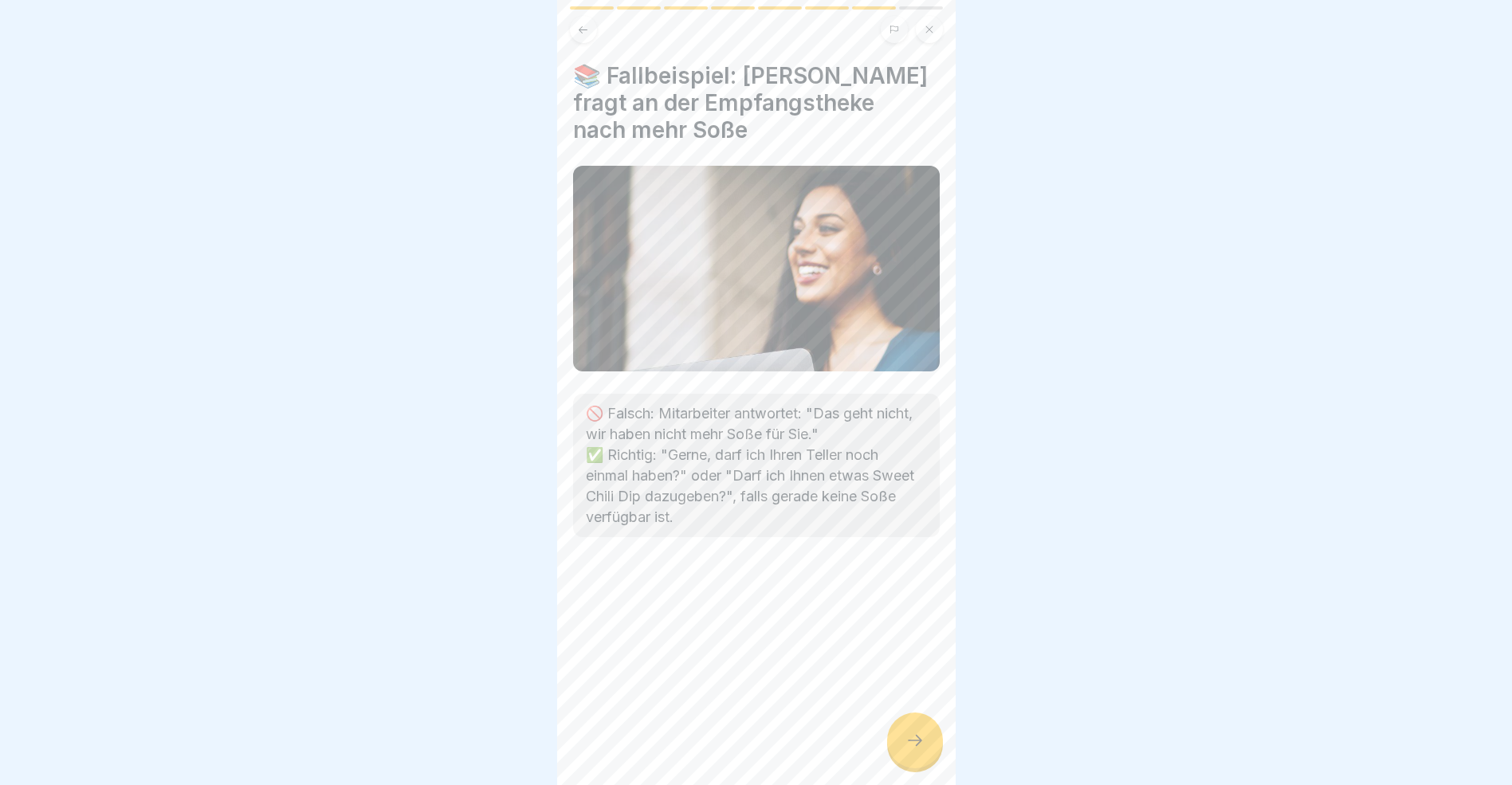
click at [588, 31] on icon at bounding box center [583, 30] width 12 height 12
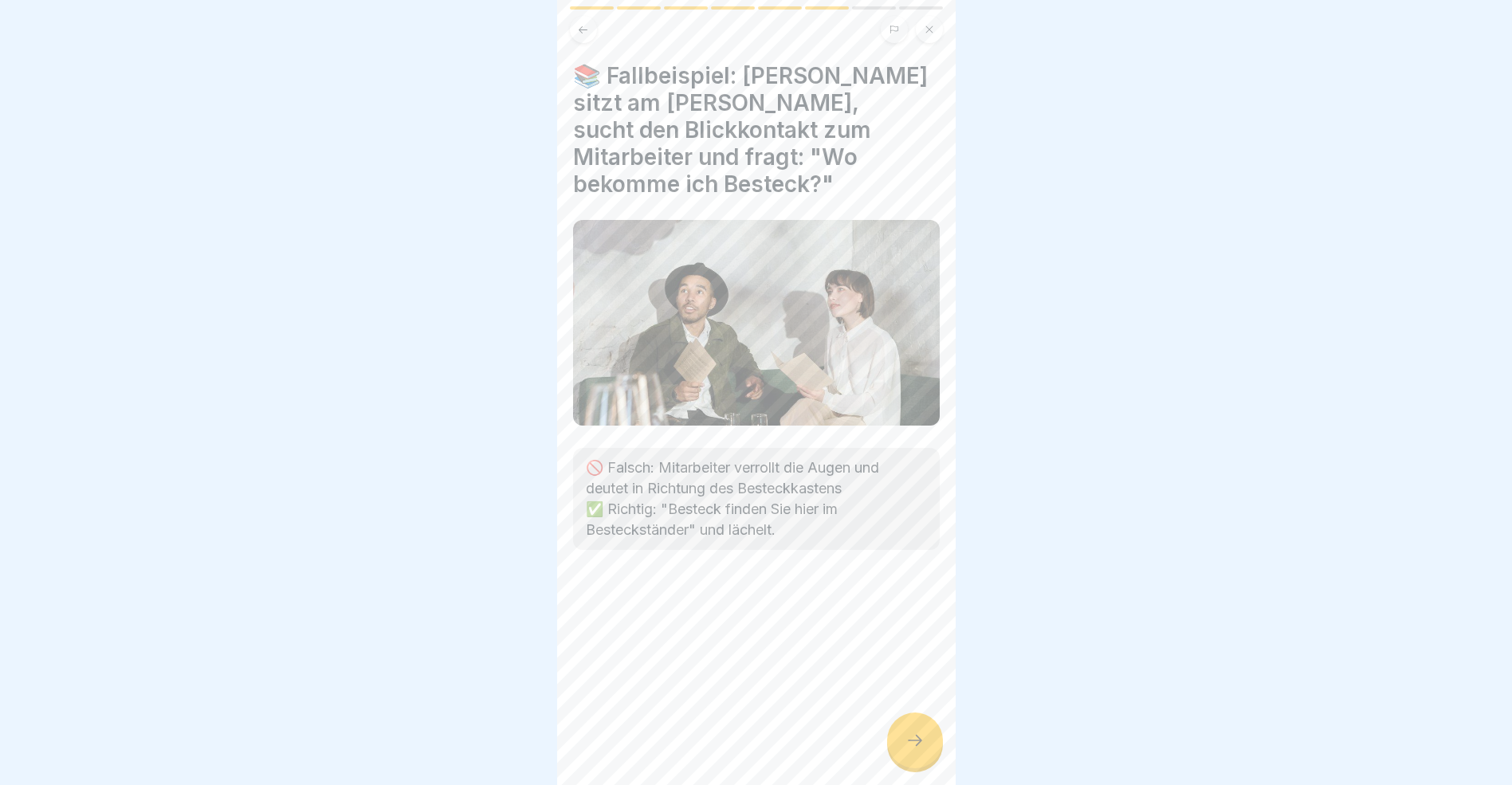
click at [588, 31] on icon at bounding box center [583, 30] width 12 height 12
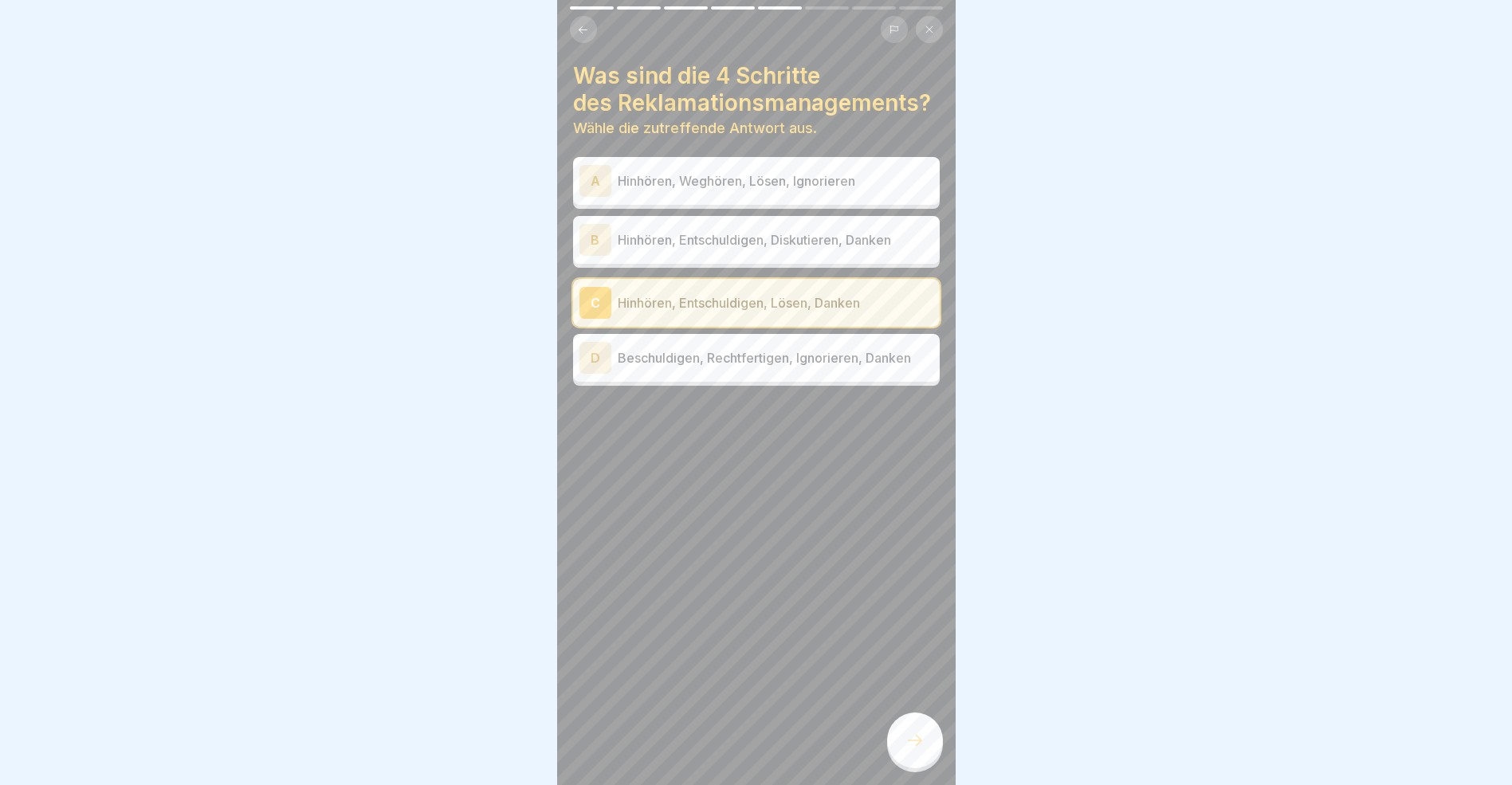
click at [920, 749] on icon at bounding box center [915, 740] width 19 height 19
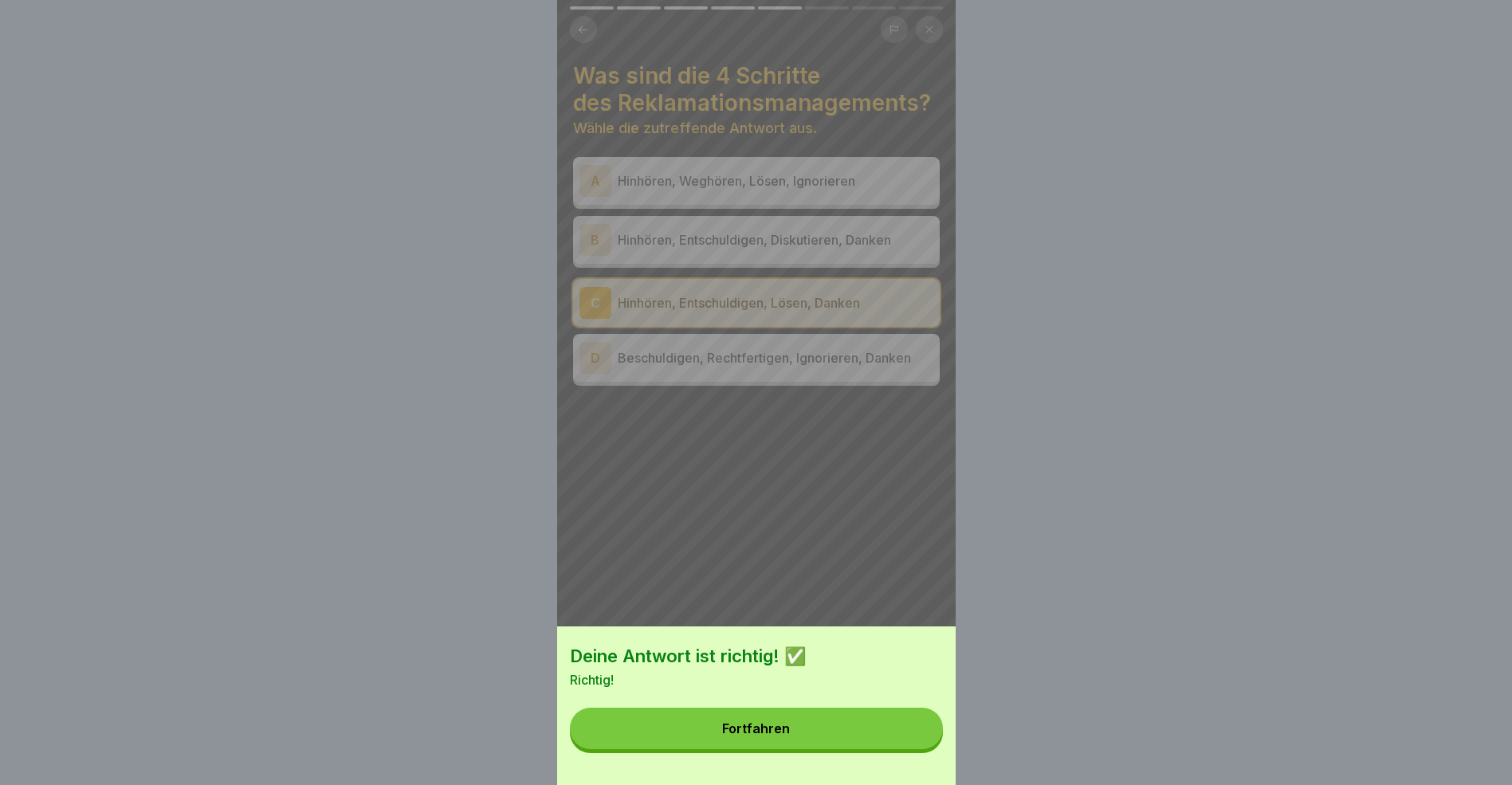
click at [861, 734] on button "Fortfahren" at bounding box center [756, 728] width 373 height 41
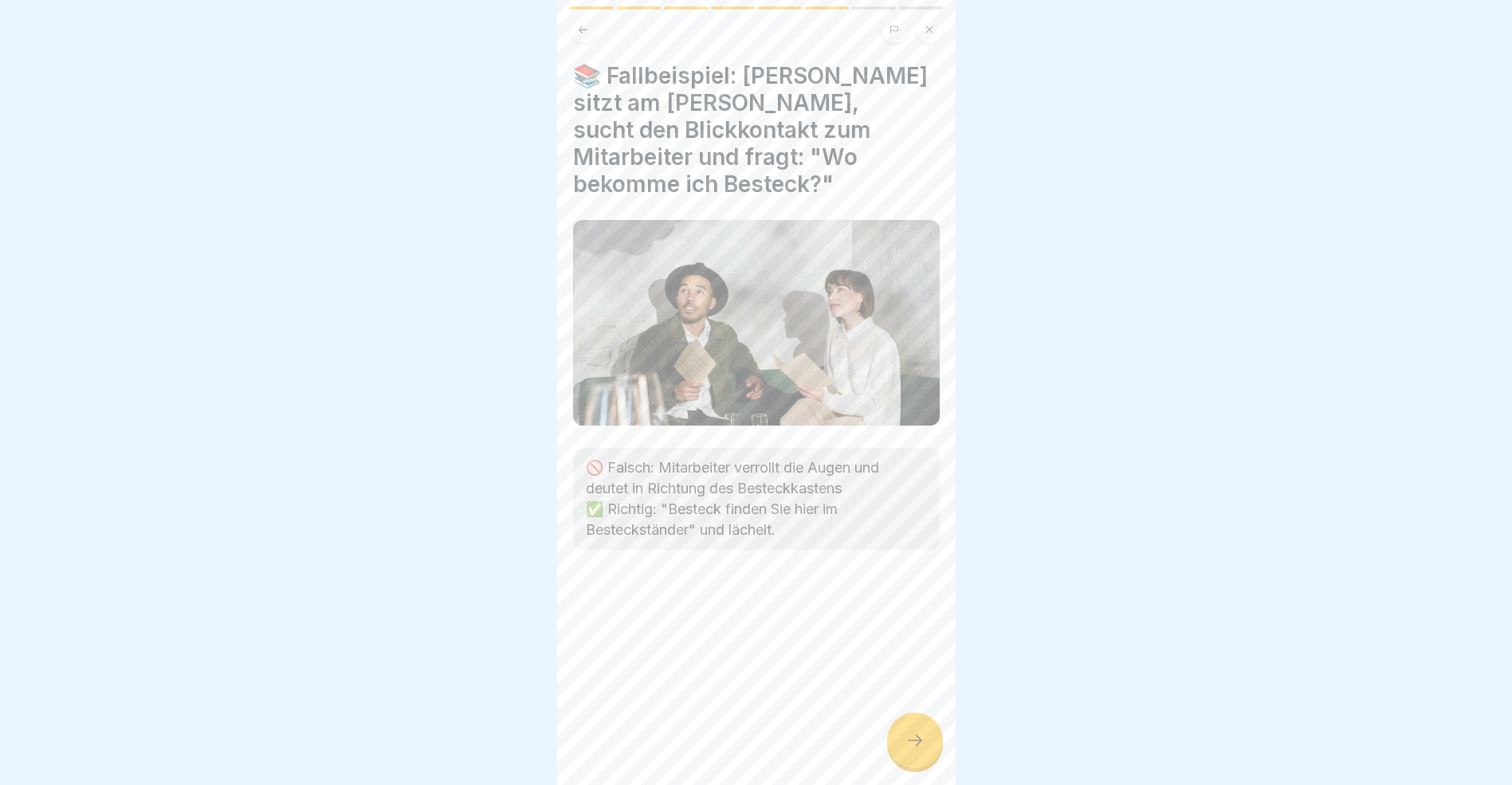
click at [913, 750] on icon at bounding box center [915, 740] width 19 height 19
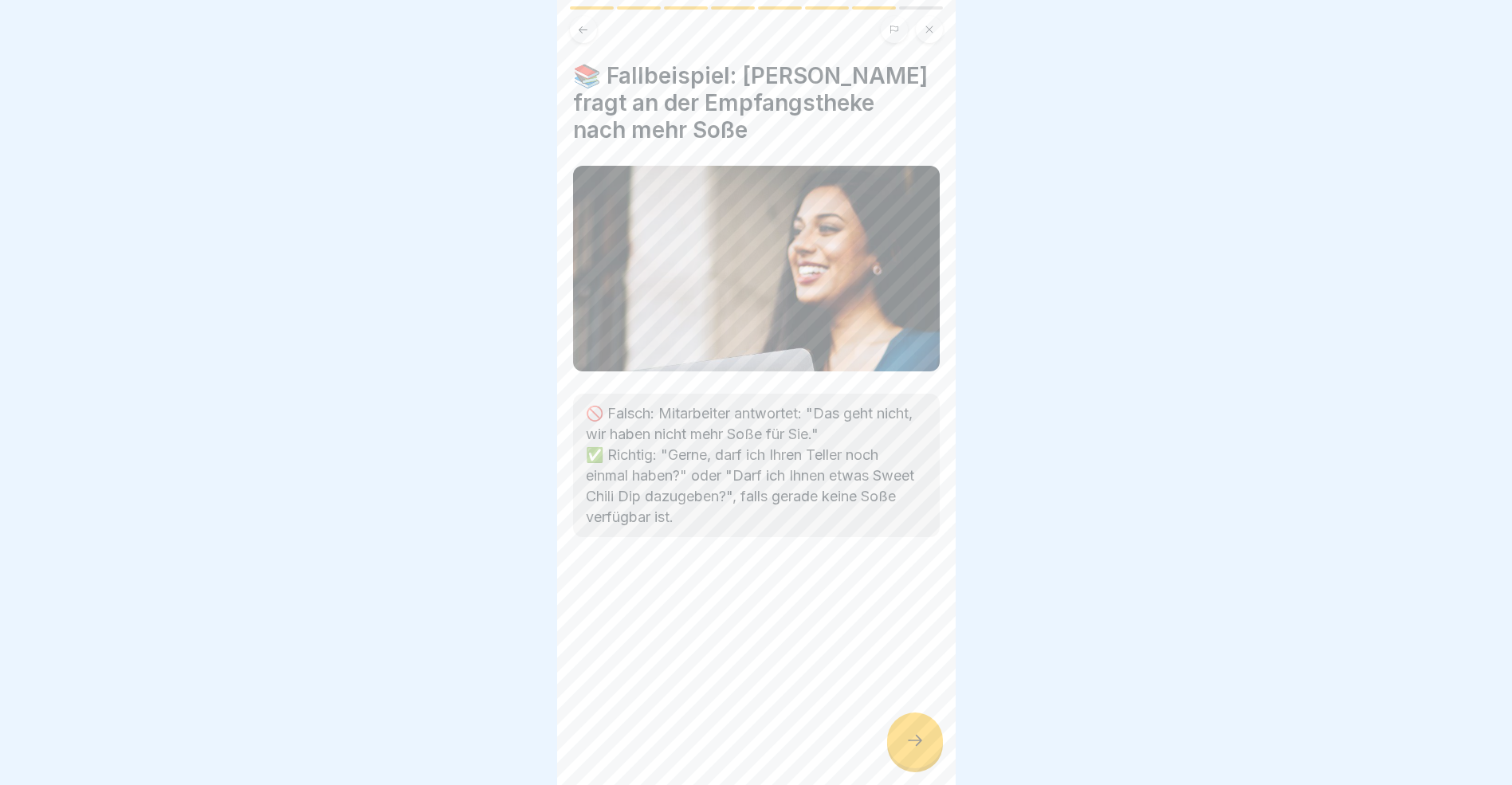
click at [917, 750] on icon at bounding box center [915, 740] width 19 height 19
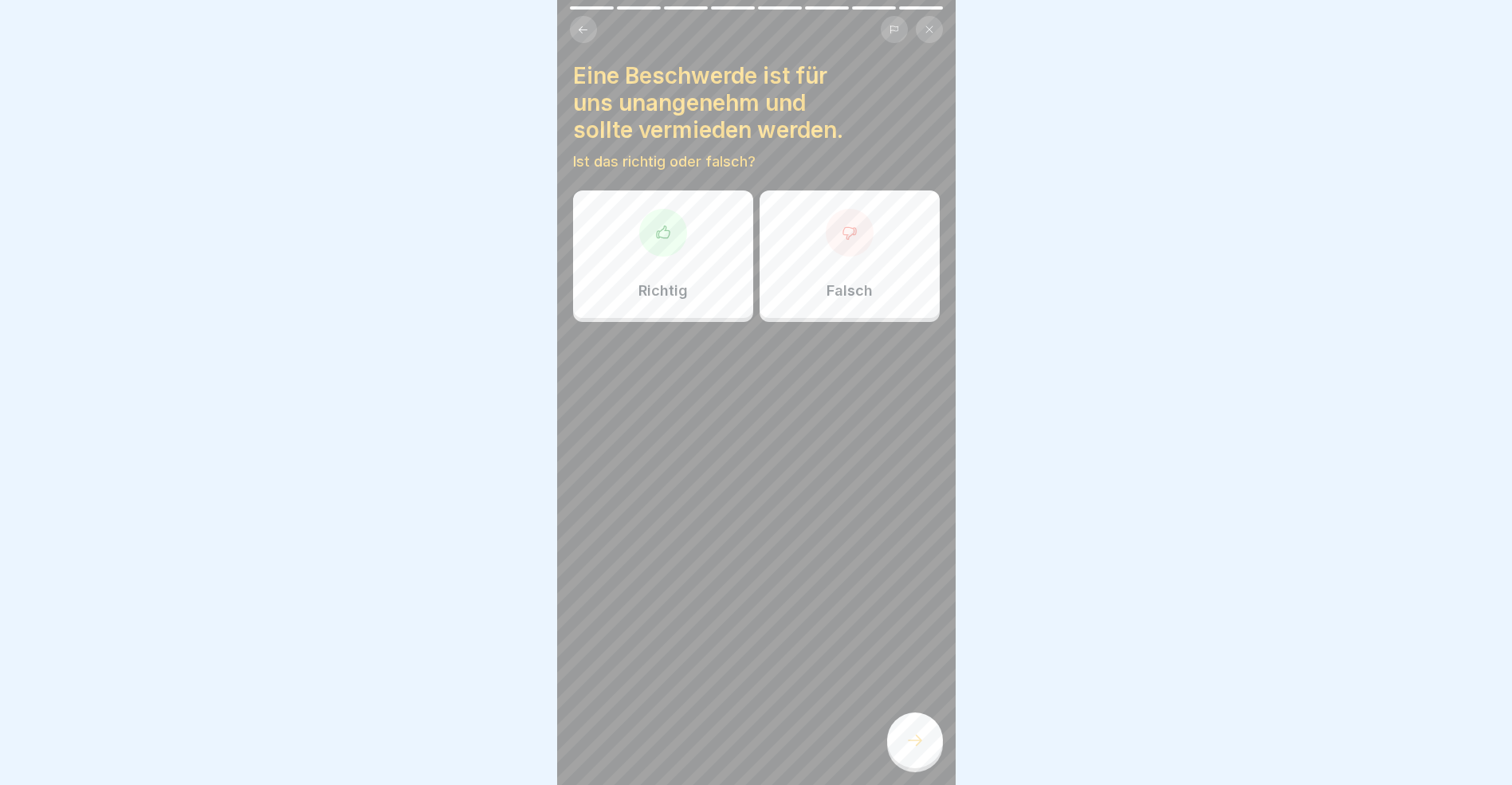
click at [667, 246] on div at bounding box center [663, 233] width 48 height 48
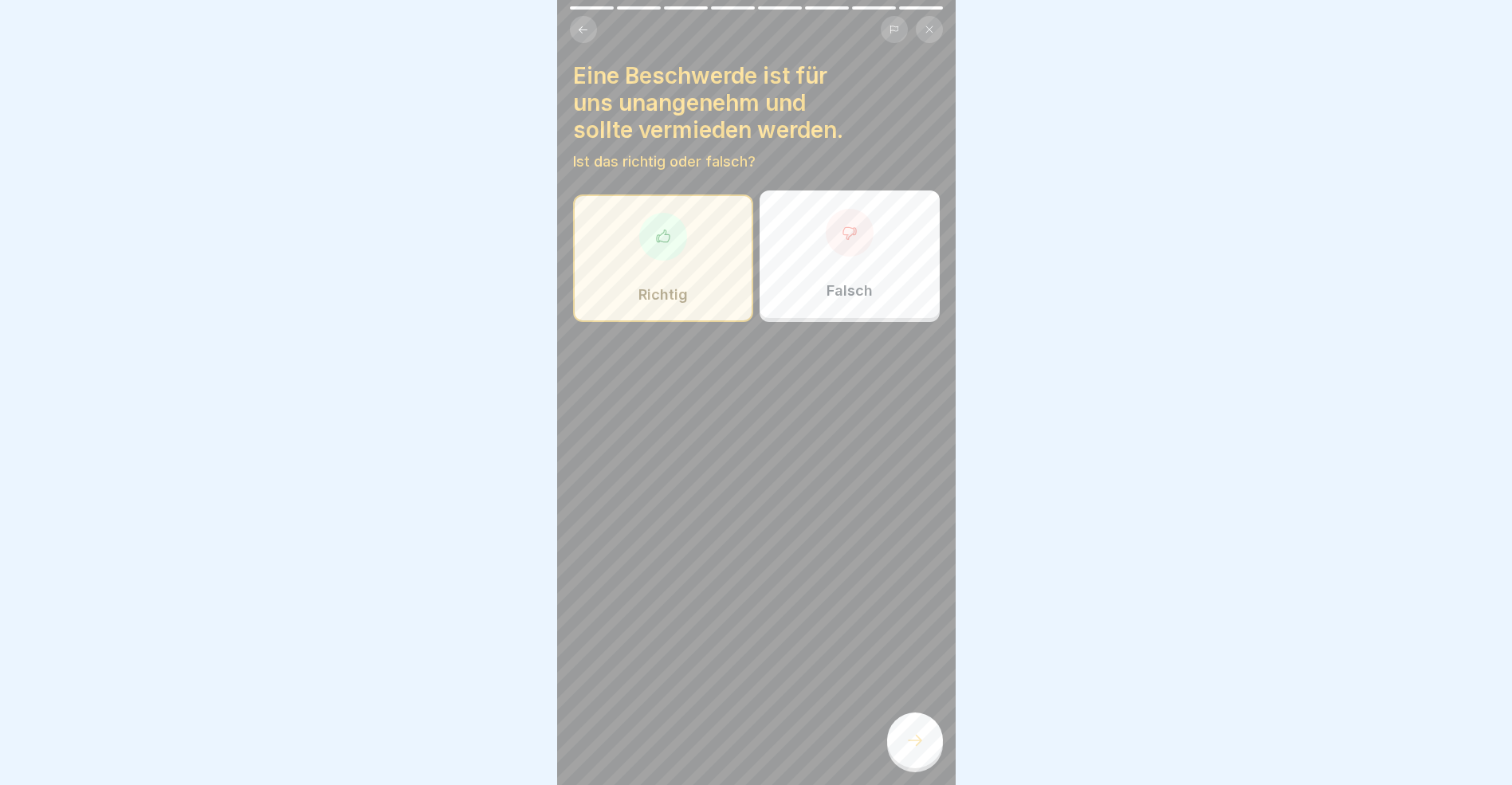
click at [915, 750] on icon at bounding box center [915, 740] width 19 height 19
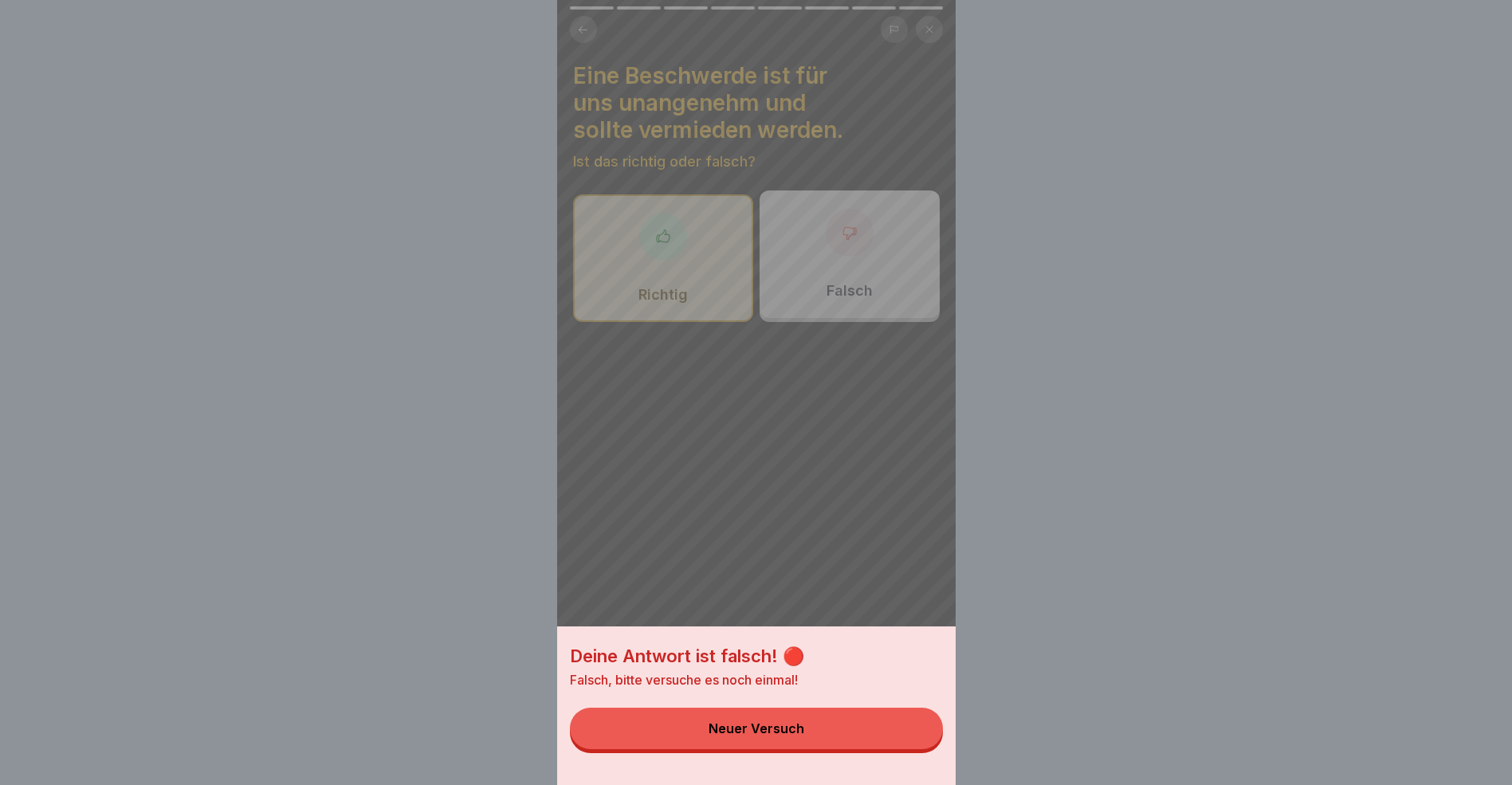
click at [887, 745] on button "Neuer Versuch" at bounding box center [756, 728] width 373 height 41
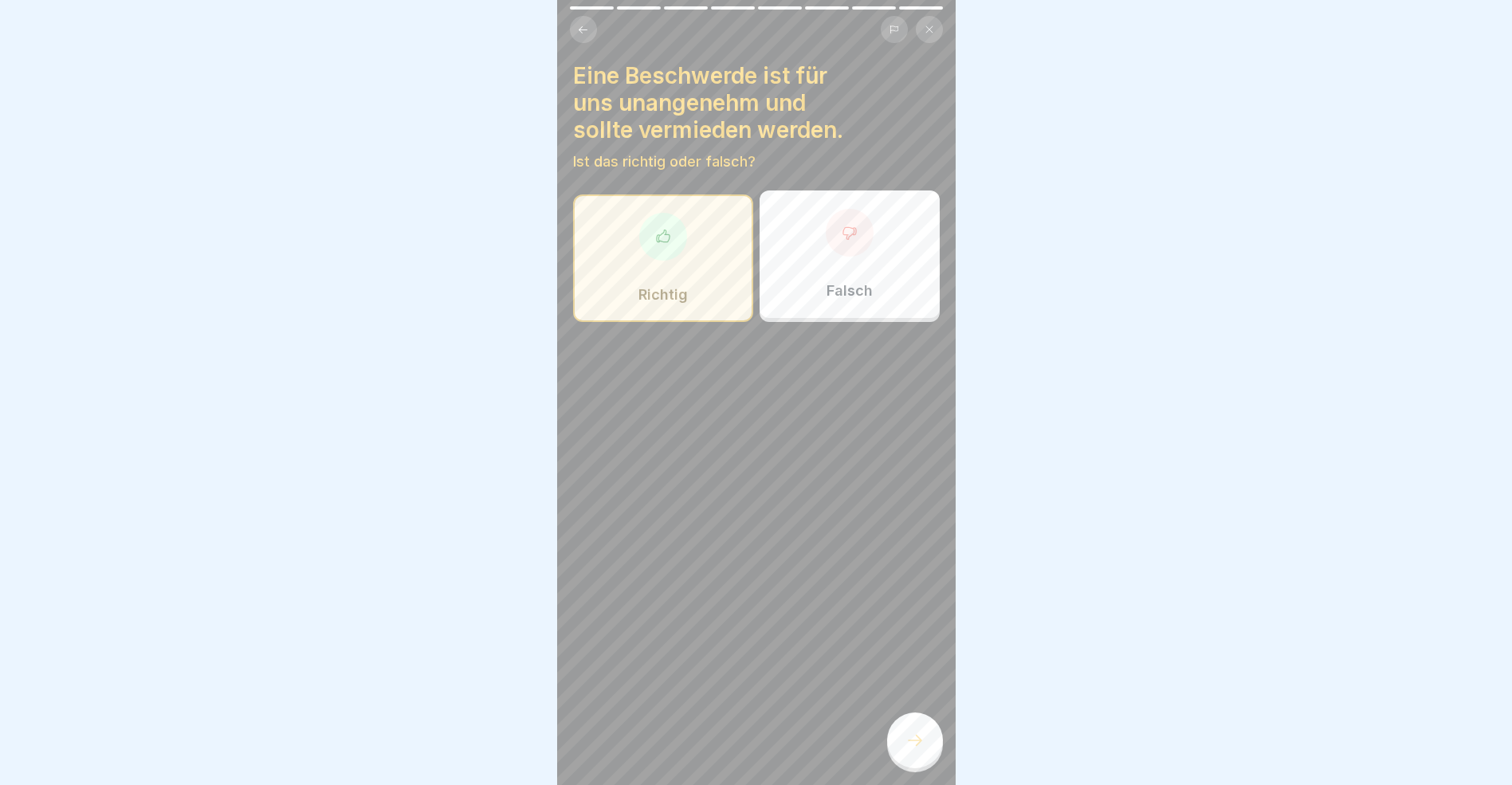
click at [827, 268] on div "Falsch" at bounding box center [850, 254] width 180 height 127
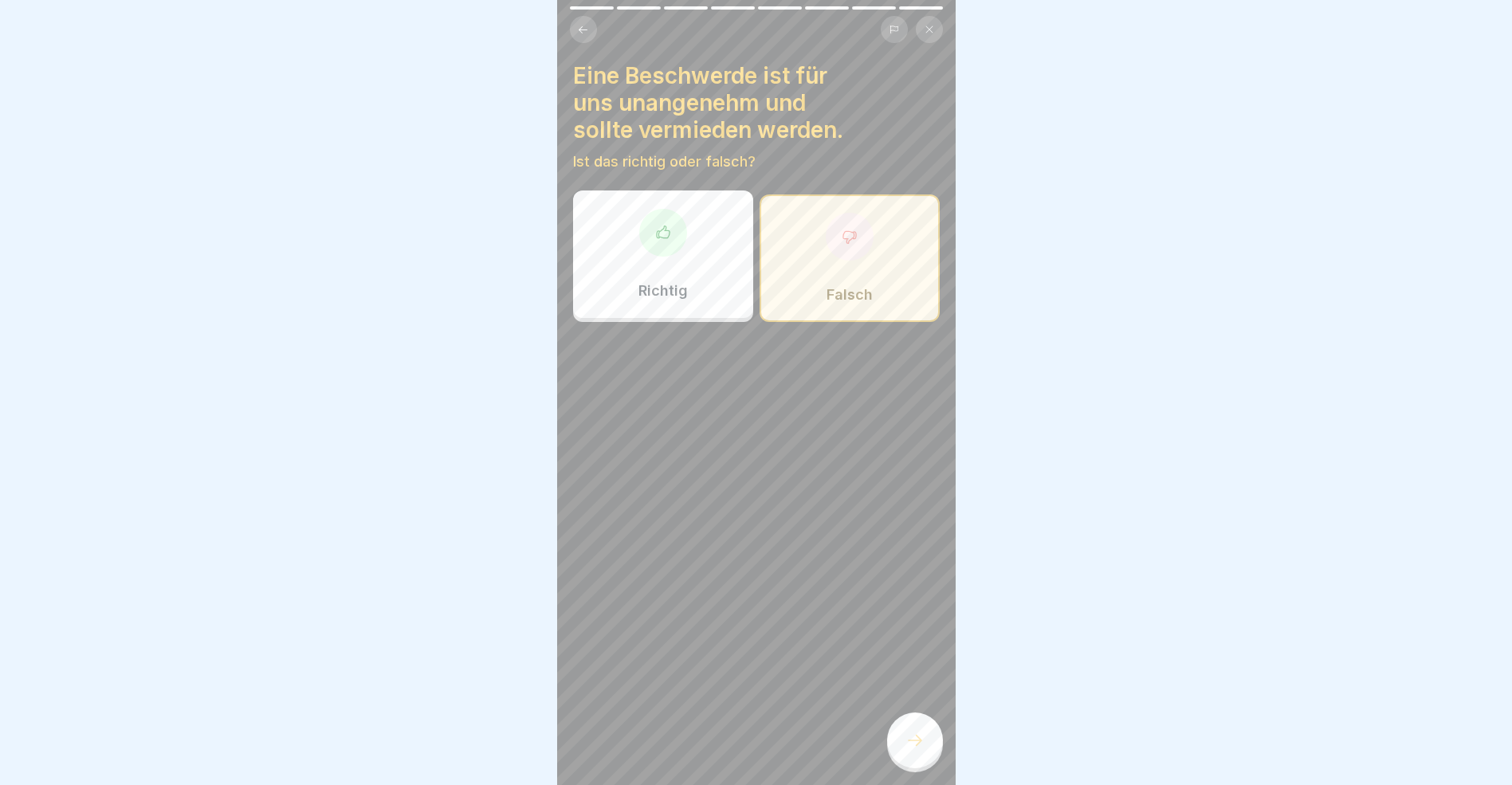
click at [913, 746] on icon at bounding box center [915, 740] width 19 height 19
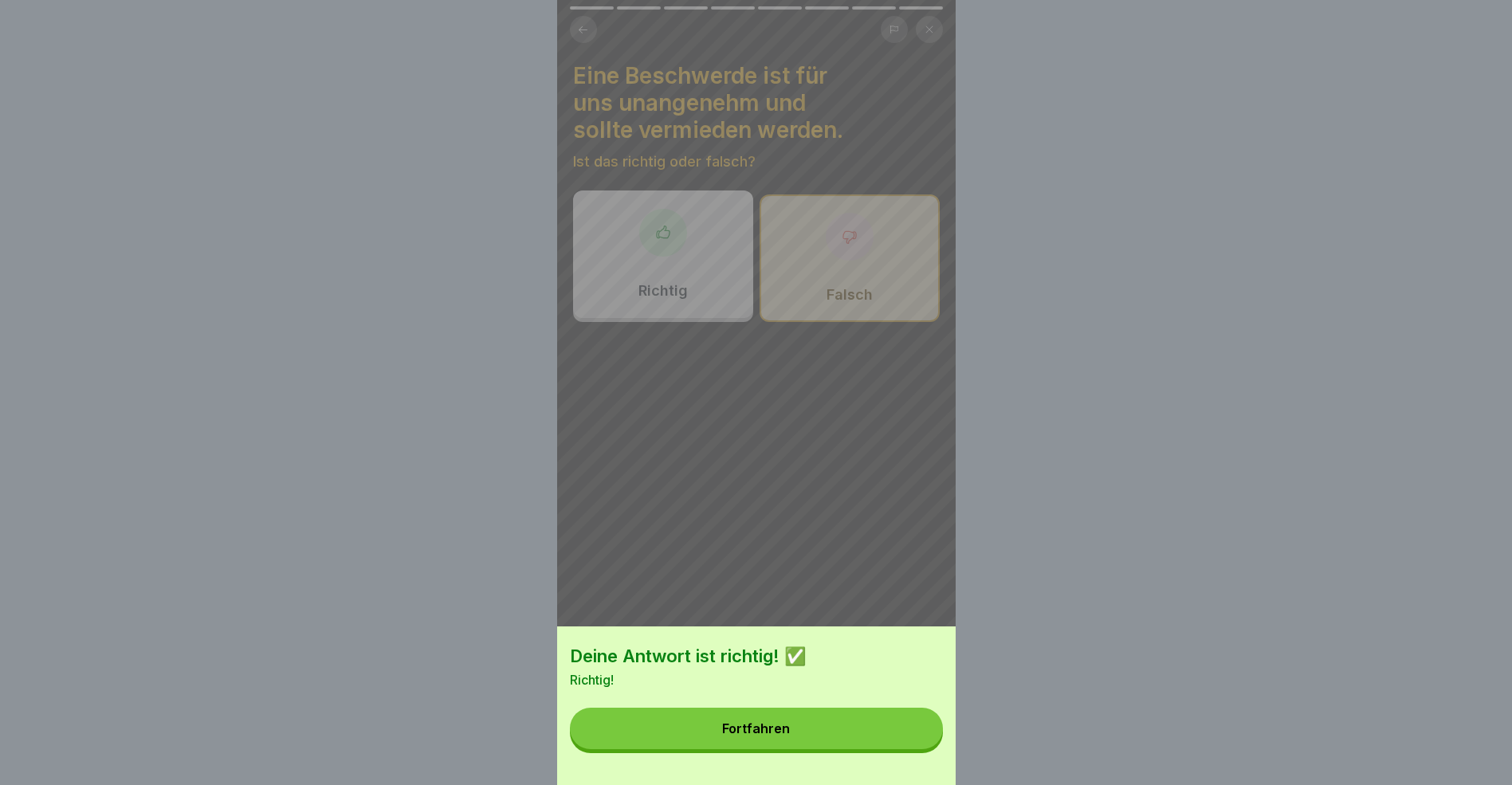
click at [862, 749] on button "Fortfahren" at bounding box center [756, 728] width 373 height 41
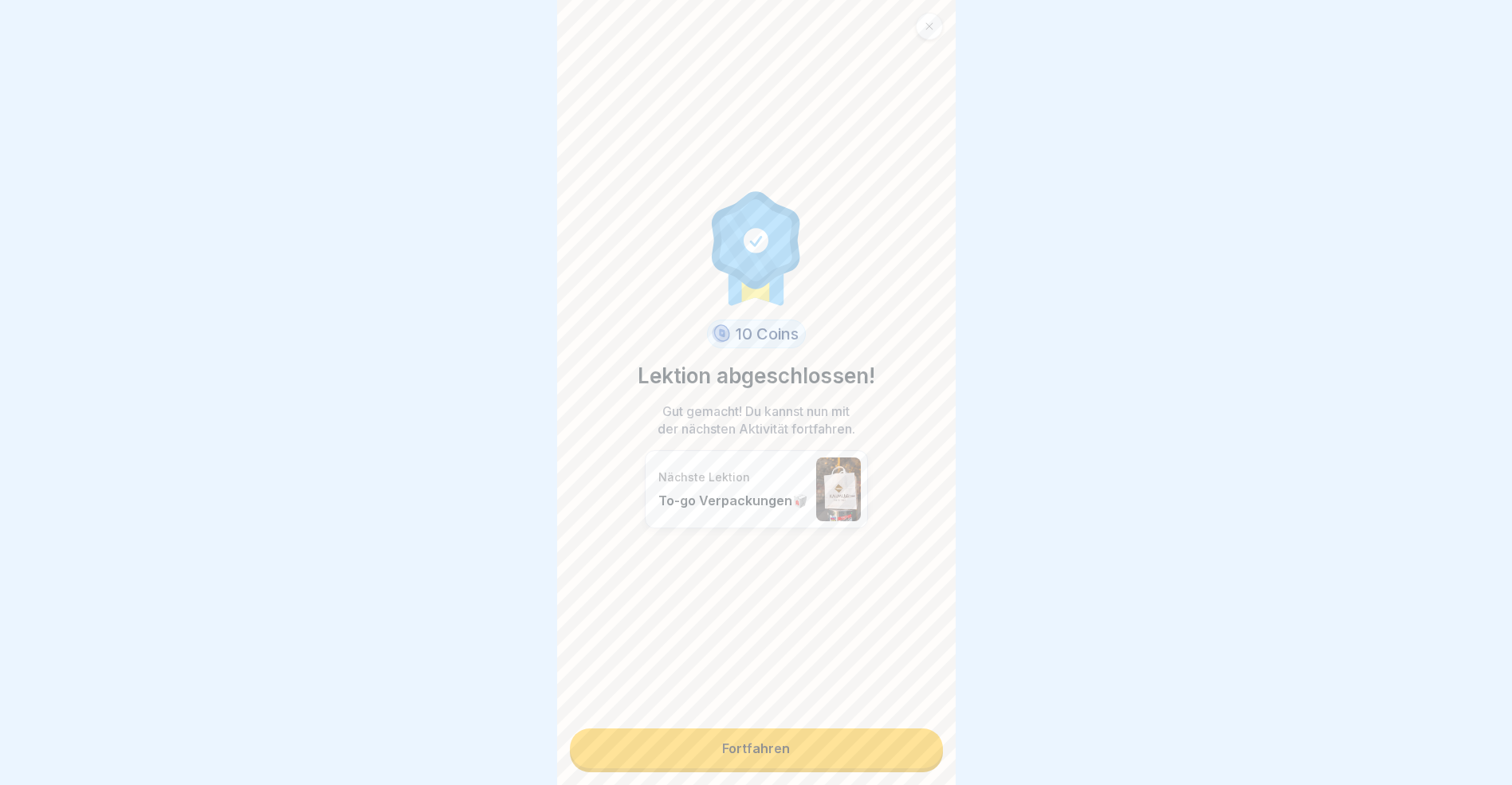
click at [821, 749] on link "Fortfahren" at bounding box center [756, 748] width 373 height 40
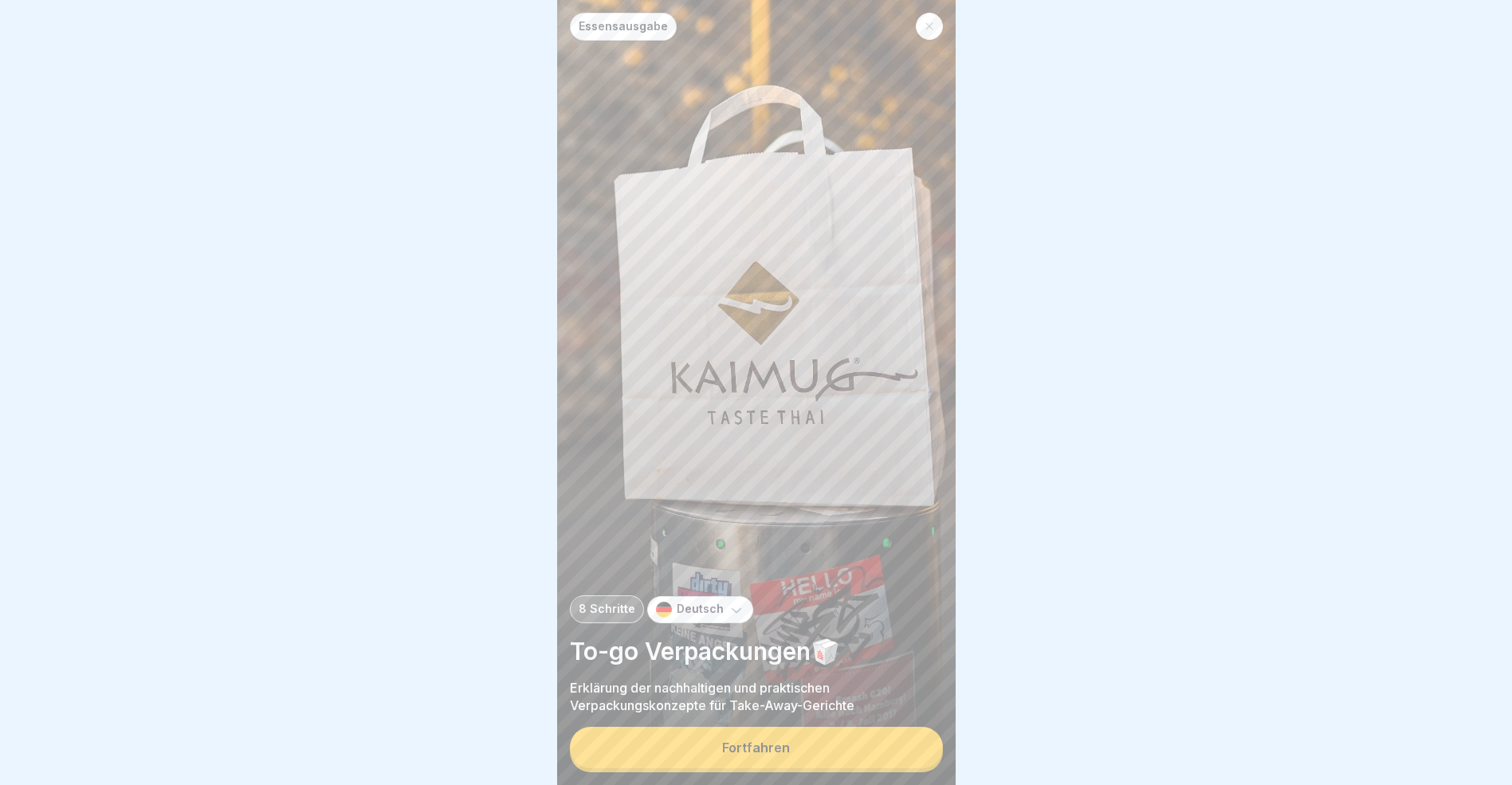
click at [821, 749] on button "Fortfahren" at bounding box center [756, 747] width 373 height 41
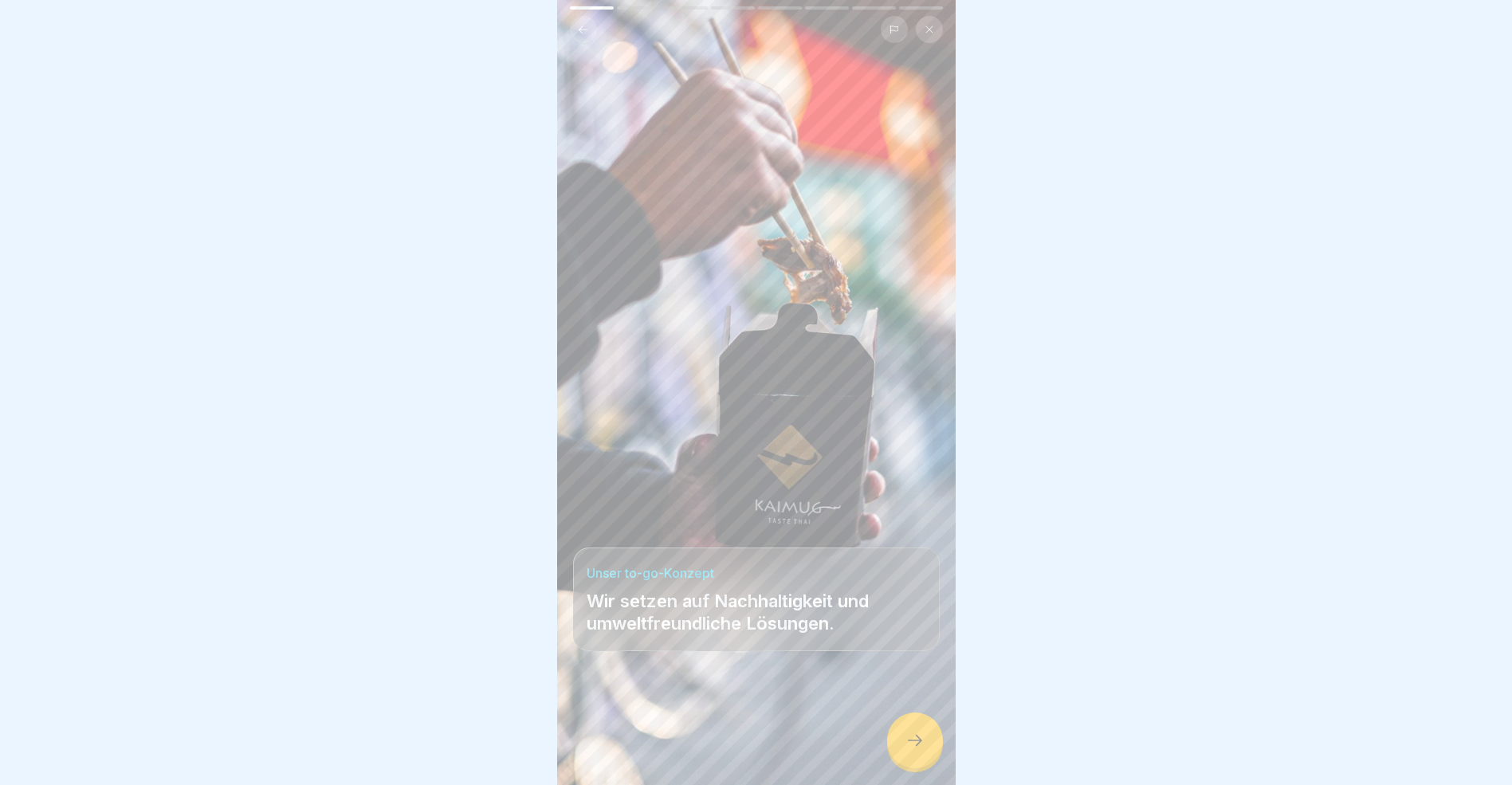
click at [906, 750] on icon at bounding box center [915, 740] width 19 height 19
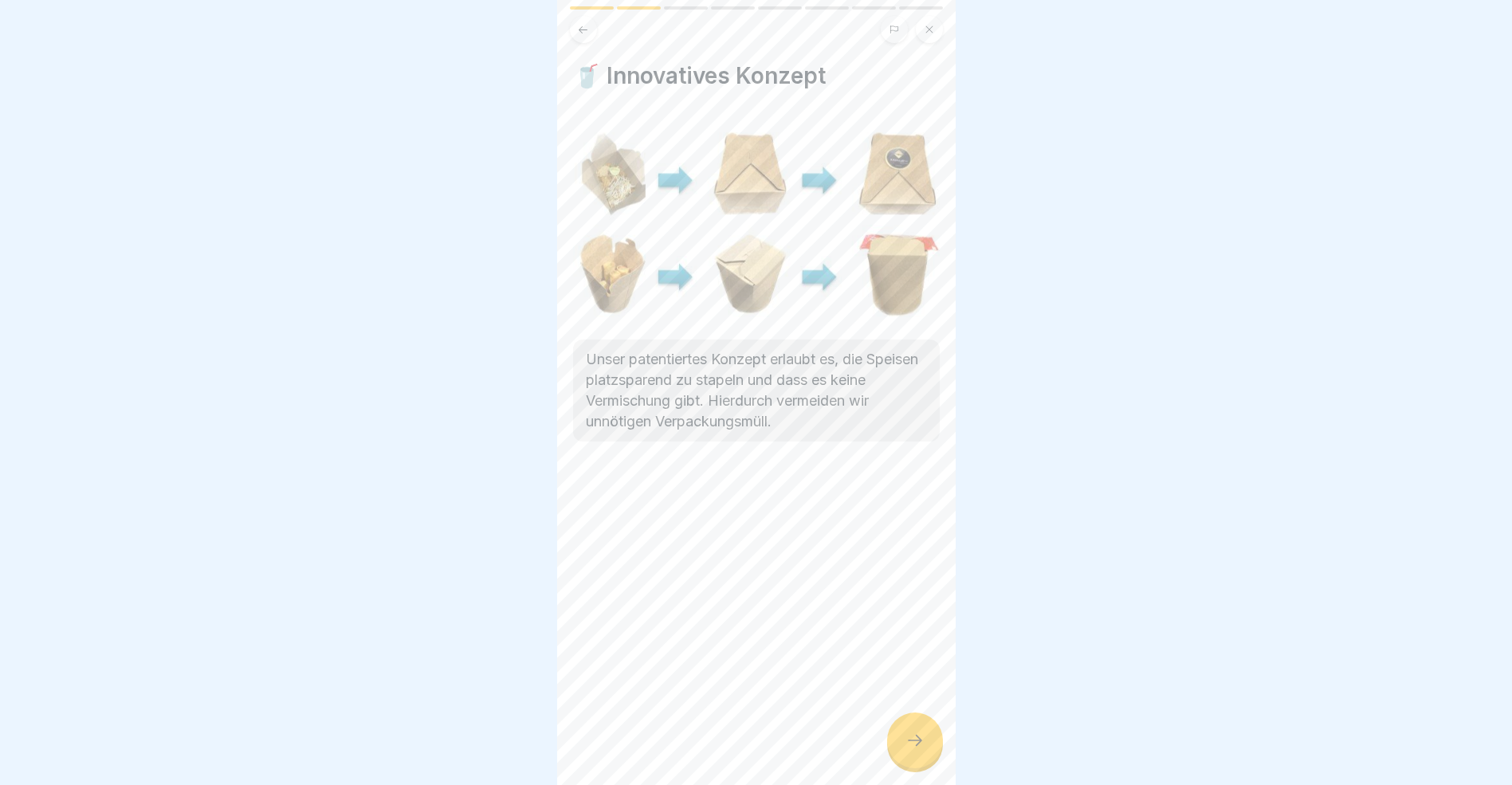
click at [906, 750] on icon at bounding box center [915, 740] width 19 height 19
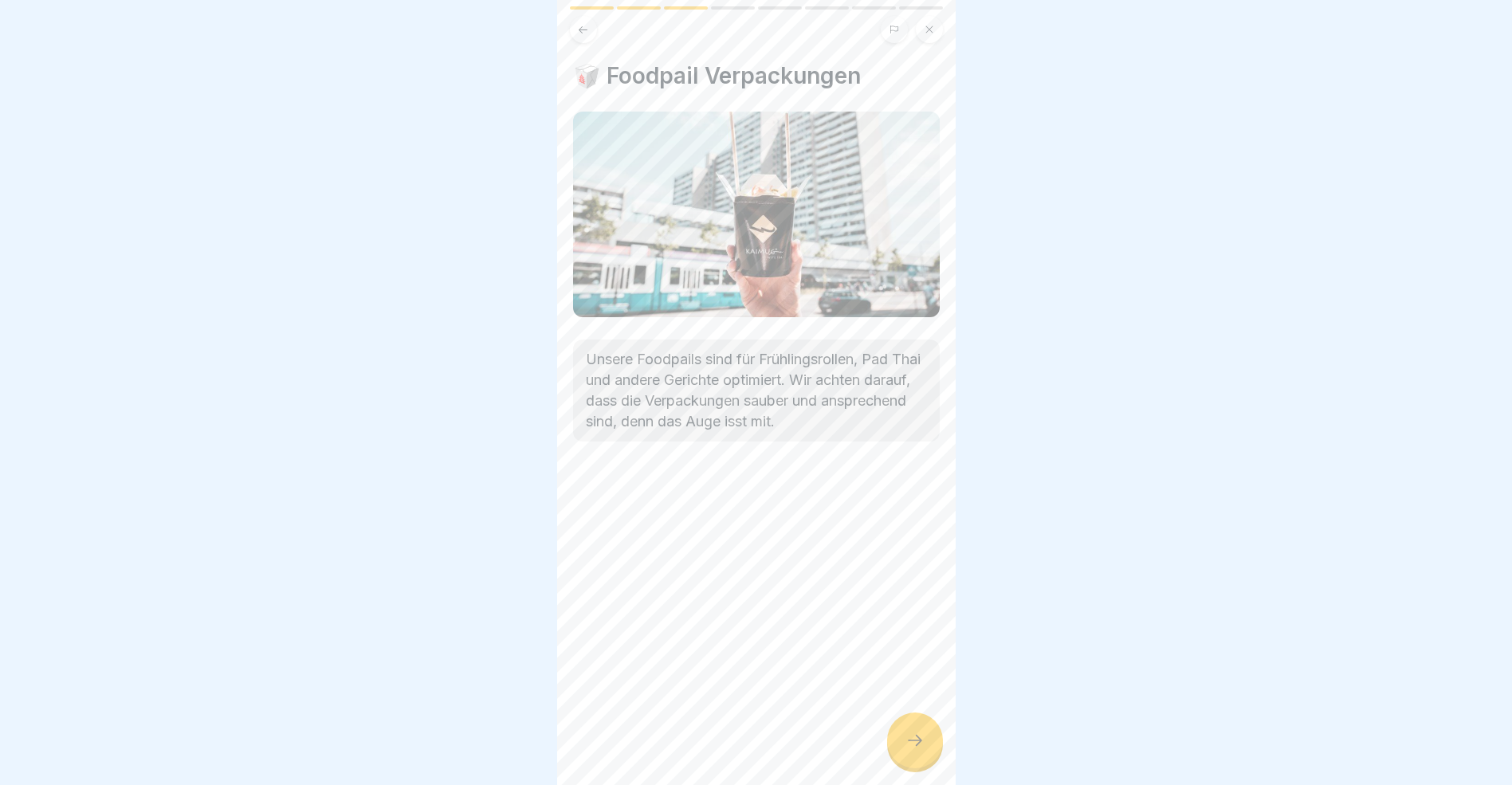
click at [906, 750] on icon at bounding box center [915, 740] width 19 height 19
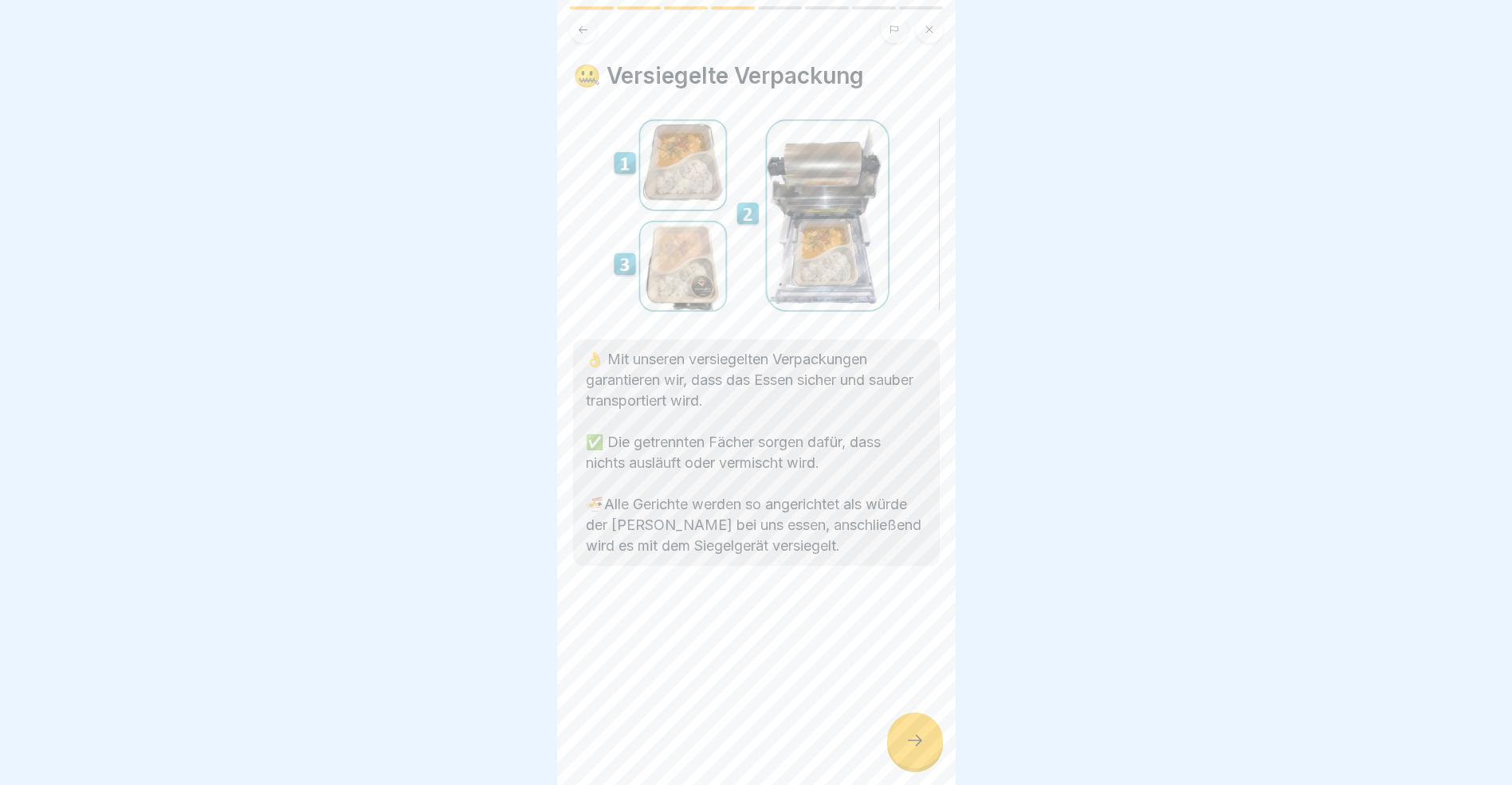
click at [906, 750] on icon at bounding box center [915, 740] width 19 height 19
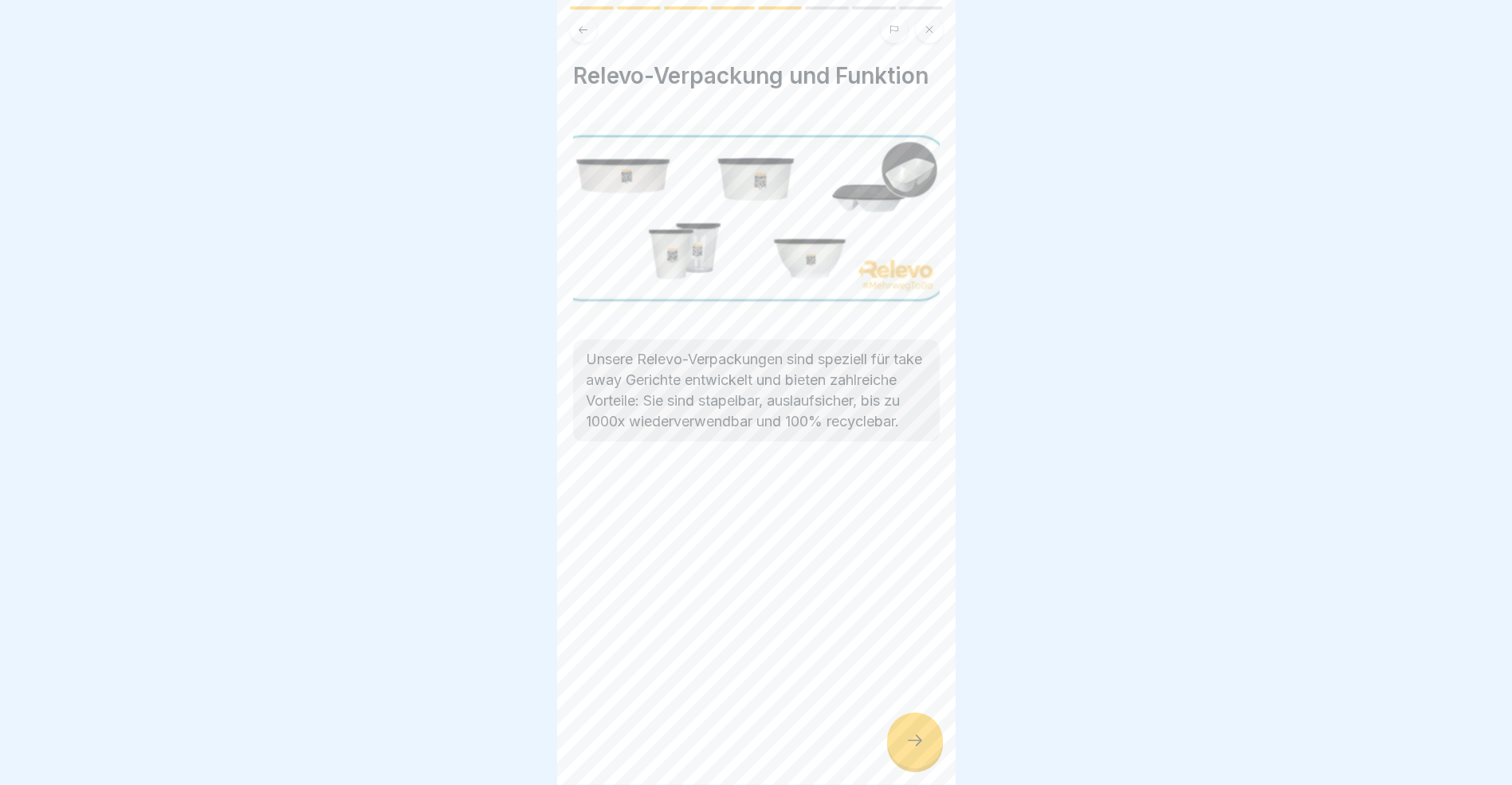
click at [906, 750] on icon at bounding box center [915, 740] width 19 height 19
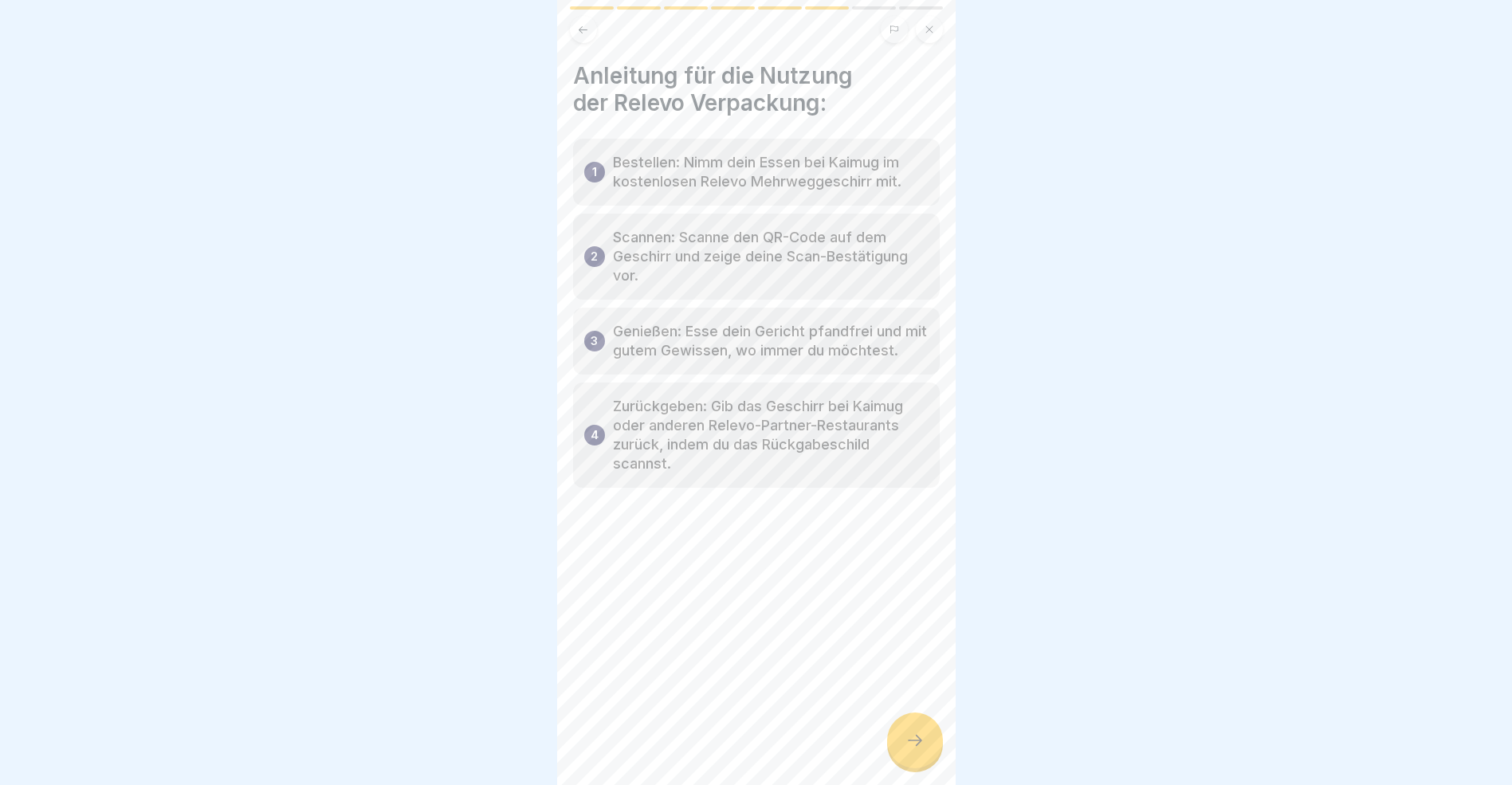
click at [906, 750] on icon at bounding box center [915, 740] width 19 height 19
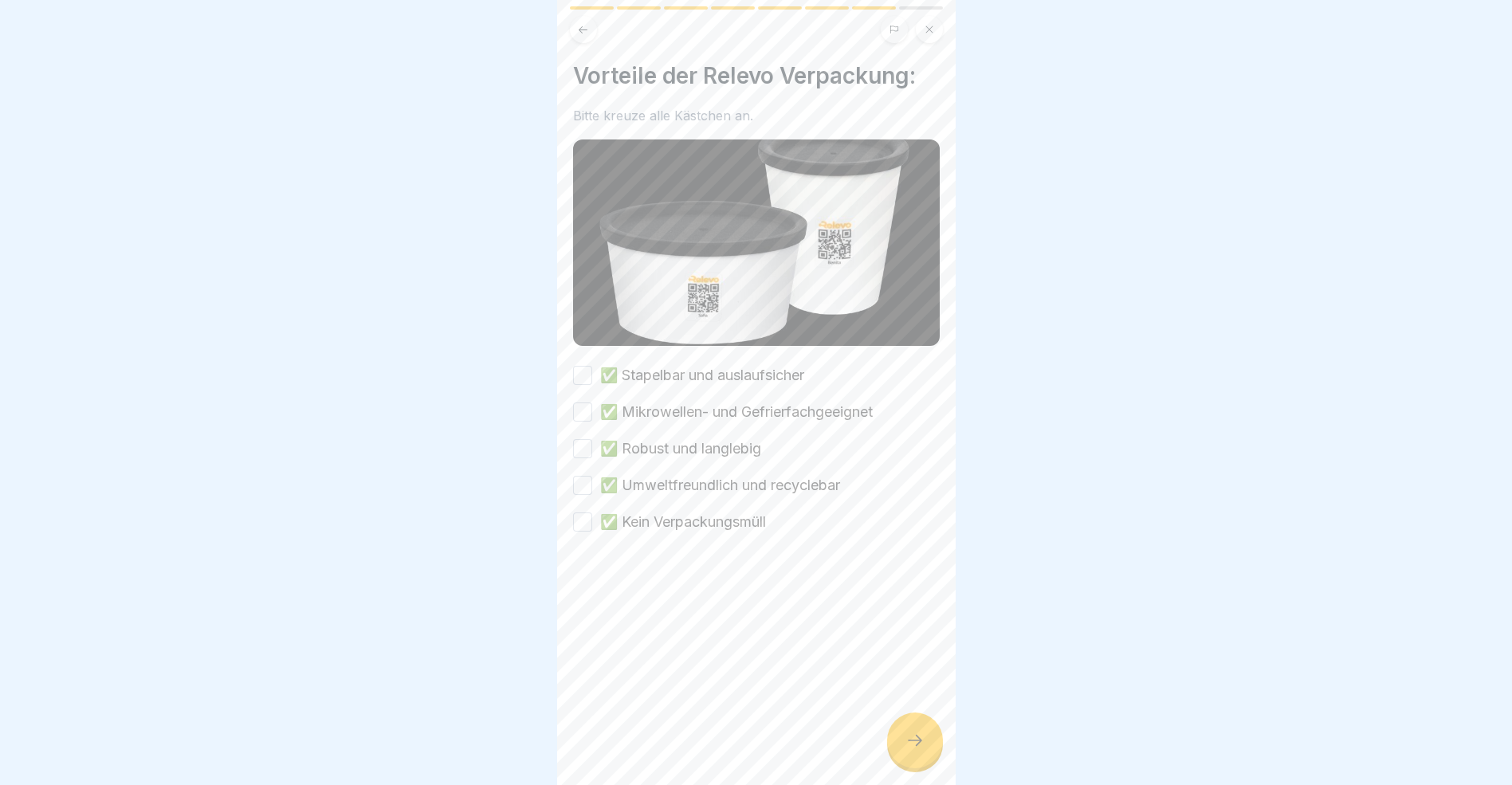
click at [580, 370] on button "✅ Stapelbar und auslaufsicher" at bounding box center [582, 375] width 19 height 19
click at [584, 403] on button "✅ Mikrowellen- und Gefrierfachgeeignet" at bounding box center [582, 412] width 19 height 19
click at [581, 446] on button "✅ Robust und langlebig" at bounding box center [582, 448] width 19 height 19
click at [583, 480] on button "✅ Umweltfreundlich und recyclebar" at bounding box center [582, 485] width 19 height 19
click at [583, 516] on button "✅ Kein Verpackungsmüll" at bounding box center [582, 522] width 19 height 19
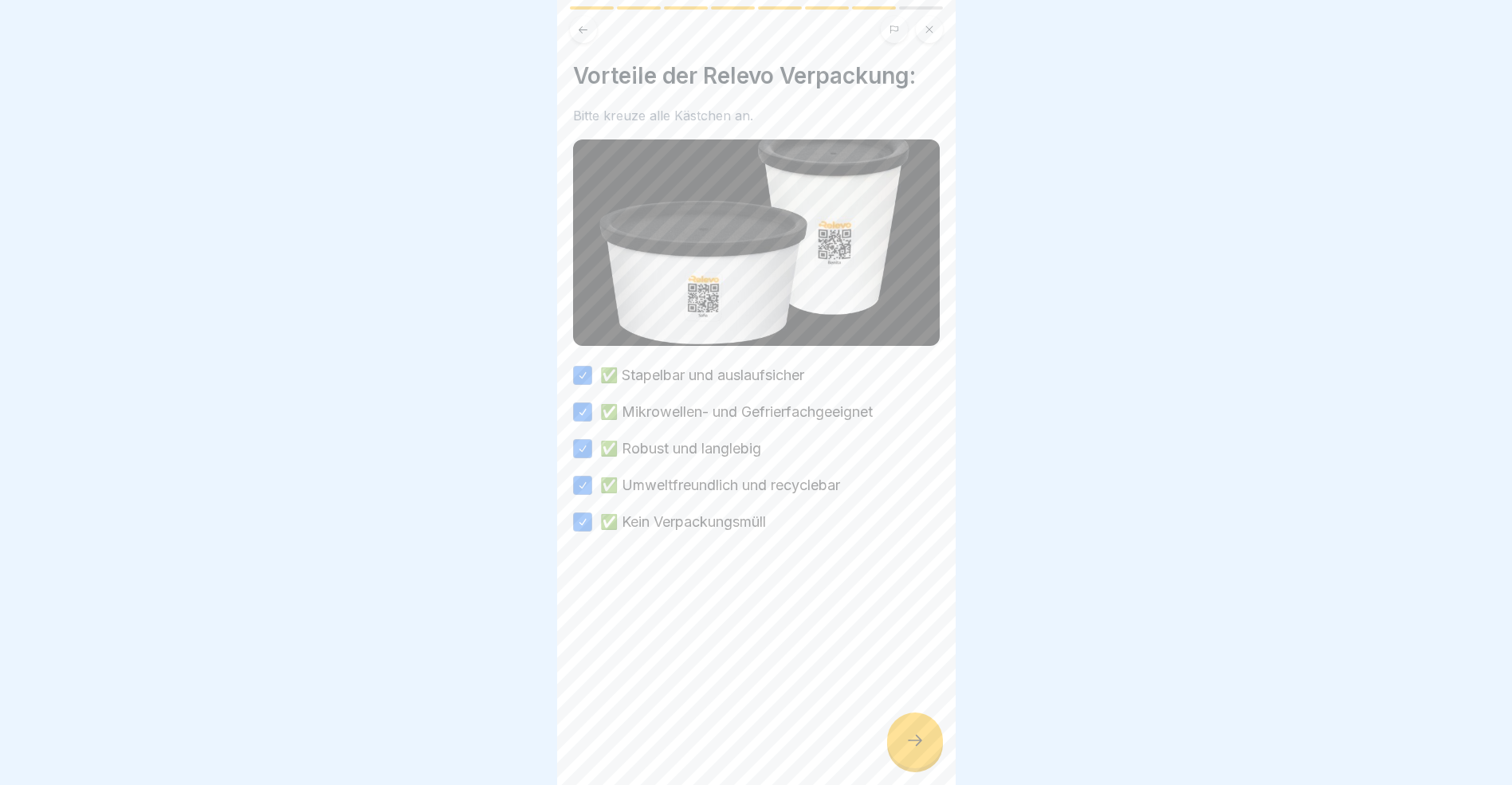
click at [913, 750] on icon at bounding box center [915, 740] width 19 height 19
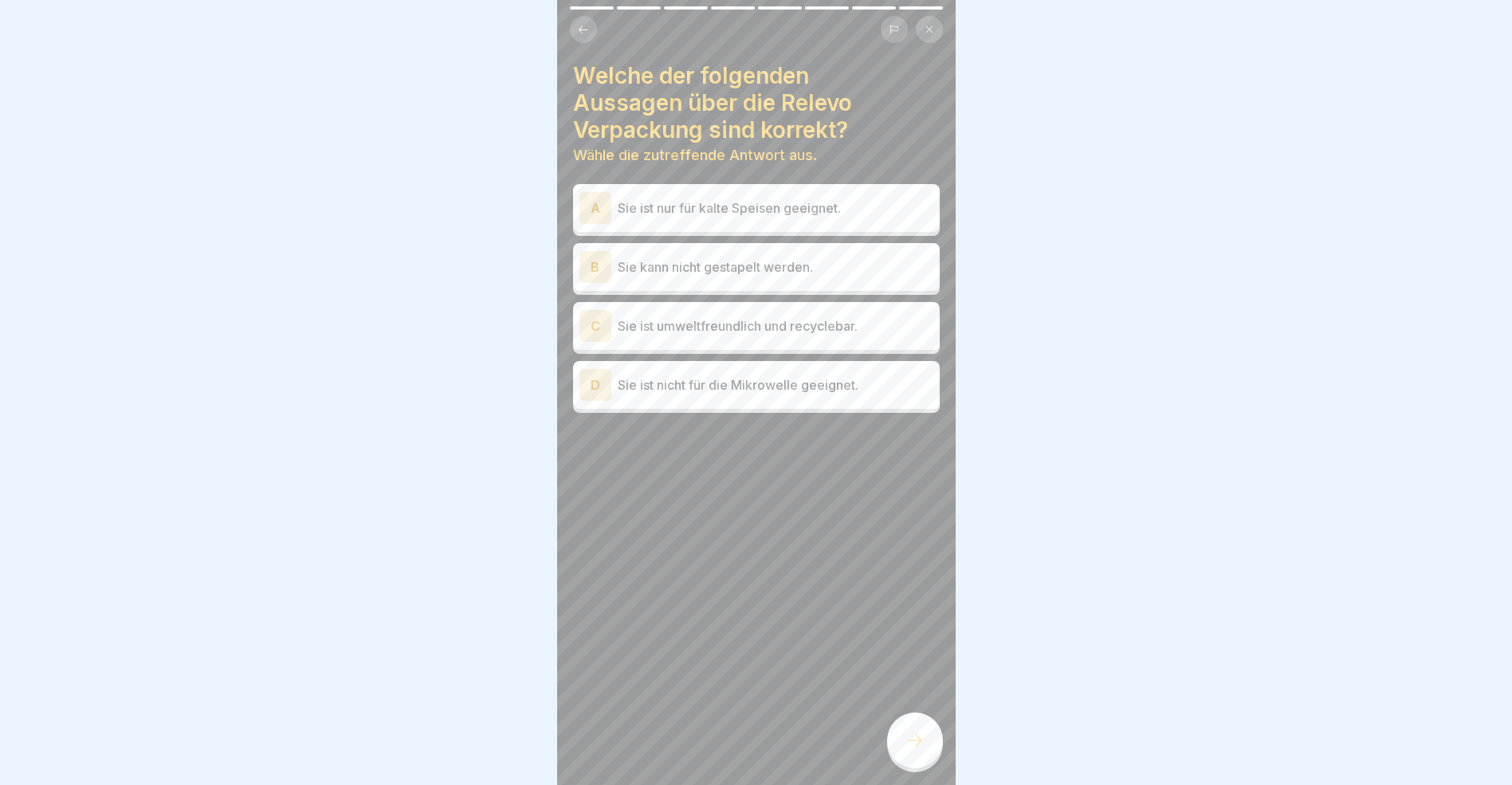
click at [586, 34] on icon at bounding box center [583, 30] width 12 height 12
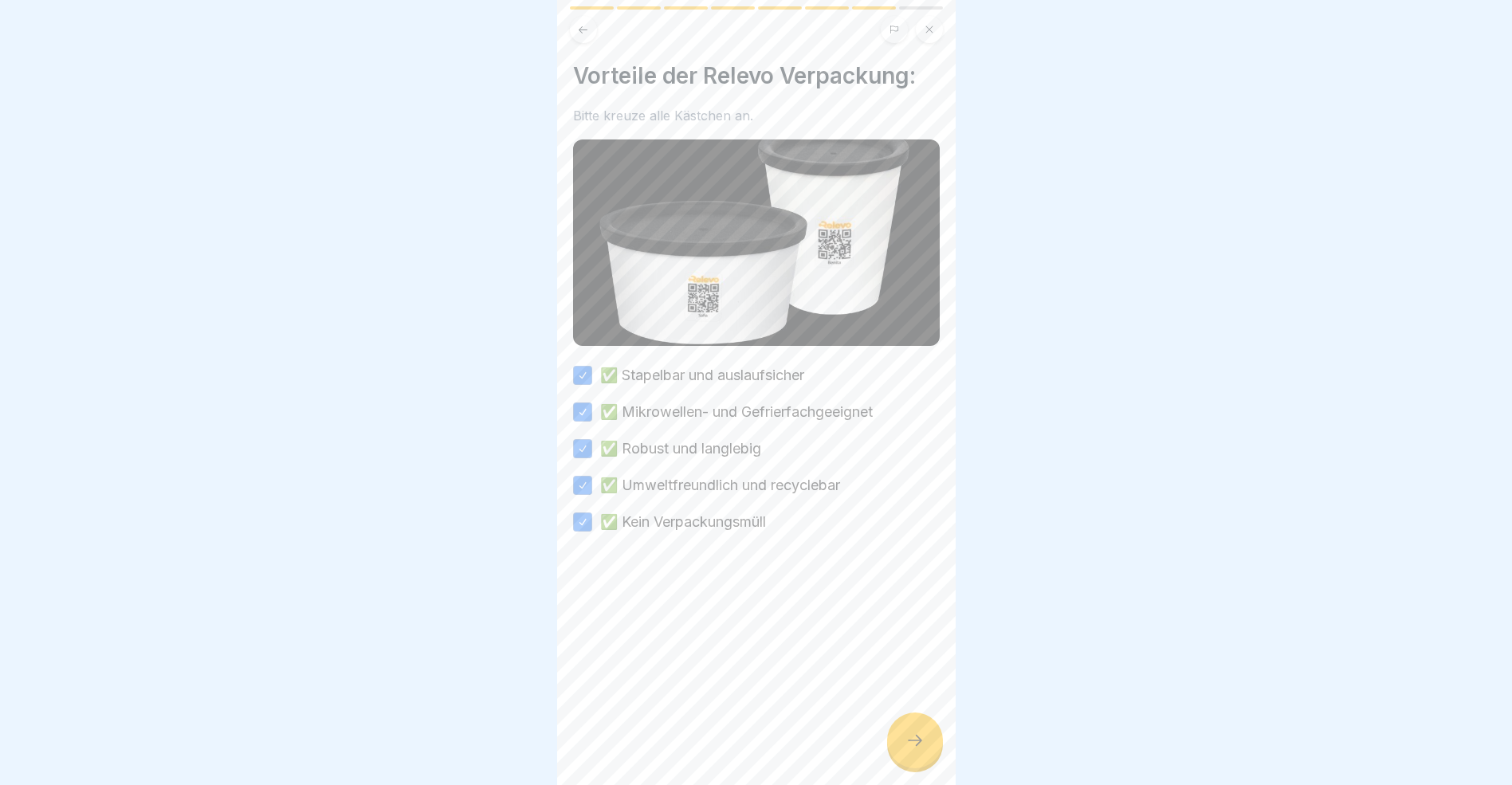
click at [579, 32] on icon at bounding box center [583, 30] width 12 height 12
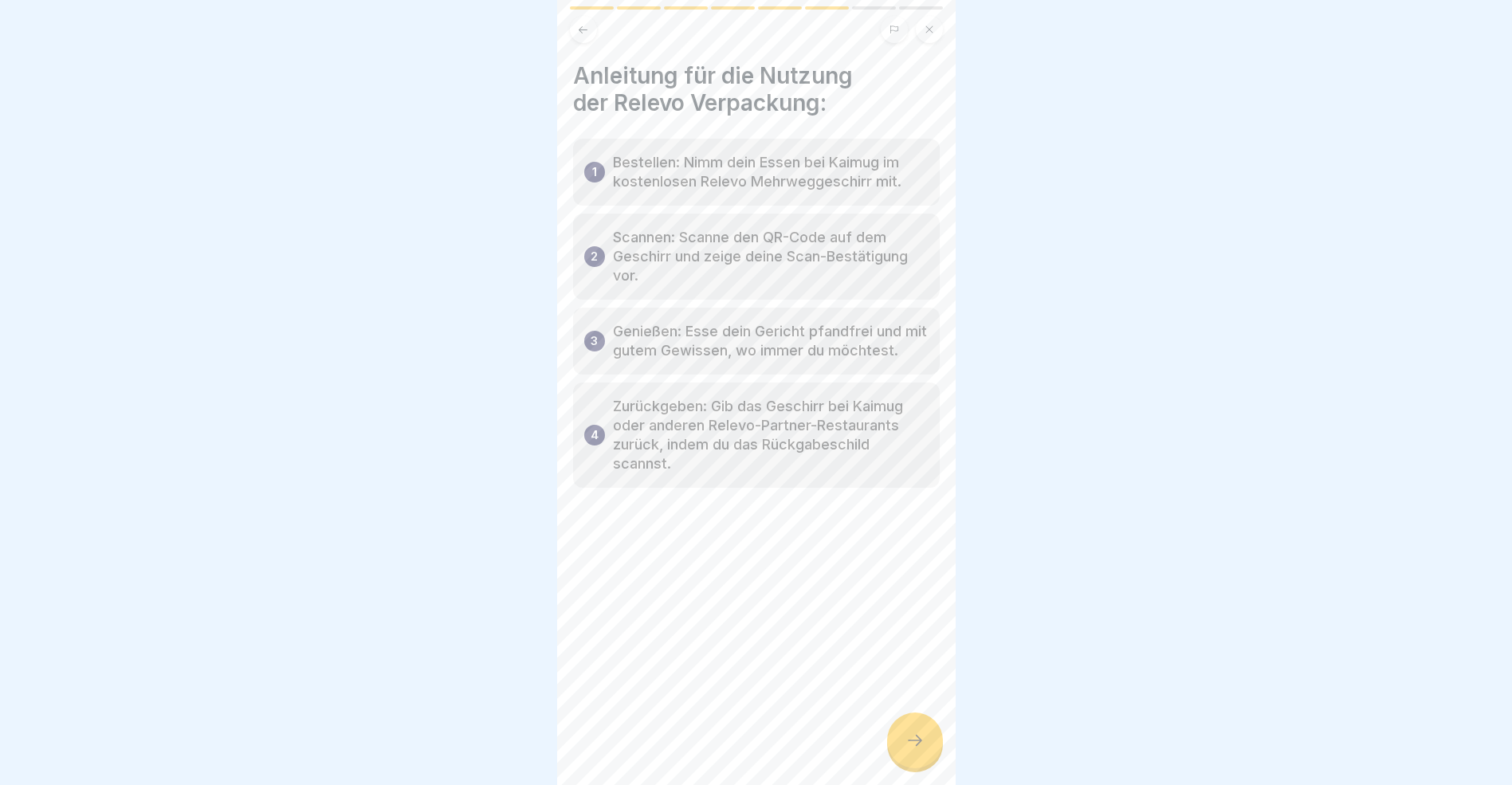
click at [912, 749] on icon at bounding box center [915, 740] width 19 height 19
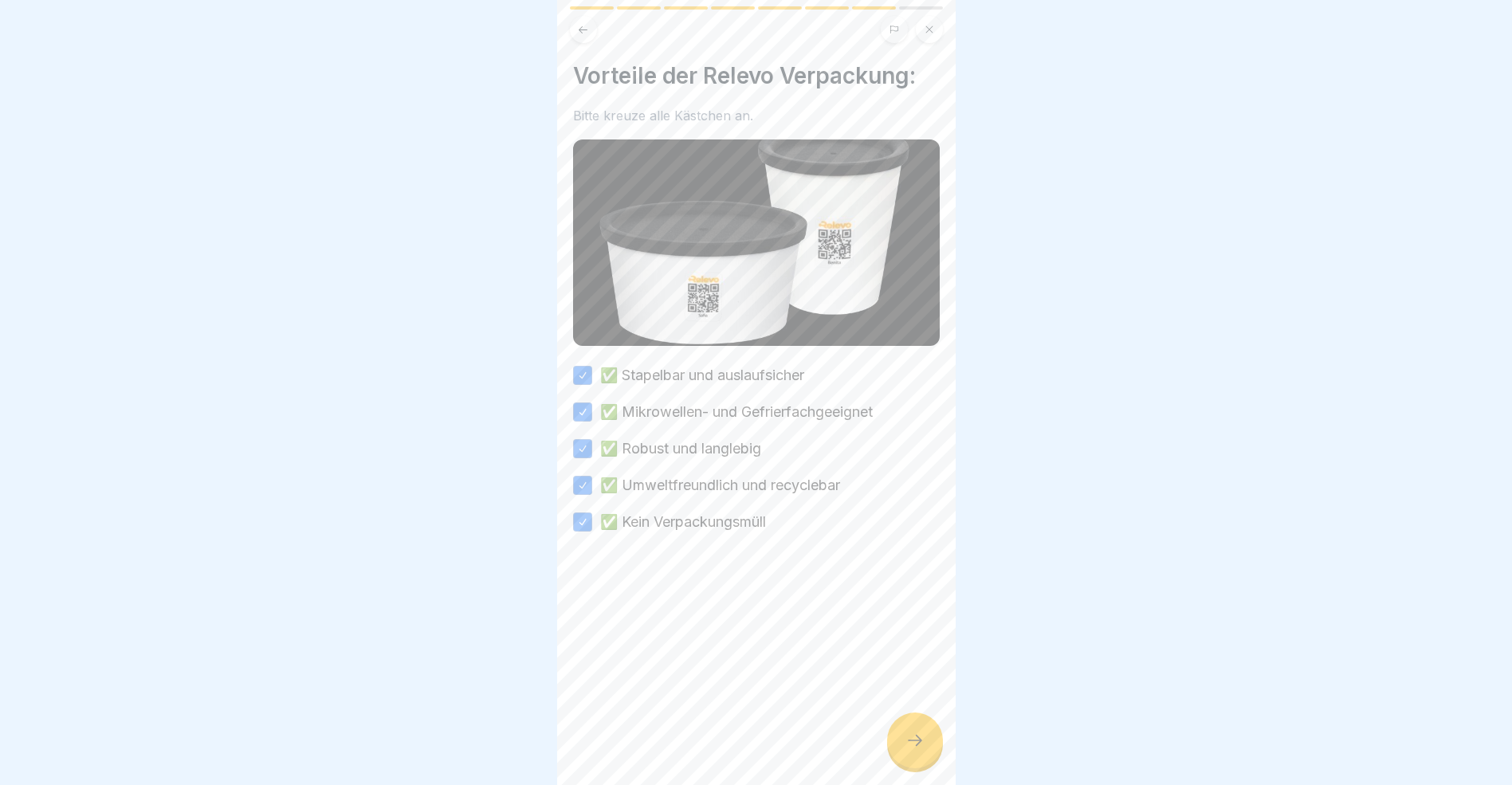
click at [912, 749] on icon at bounding box center [915, 740] width 19 height 19
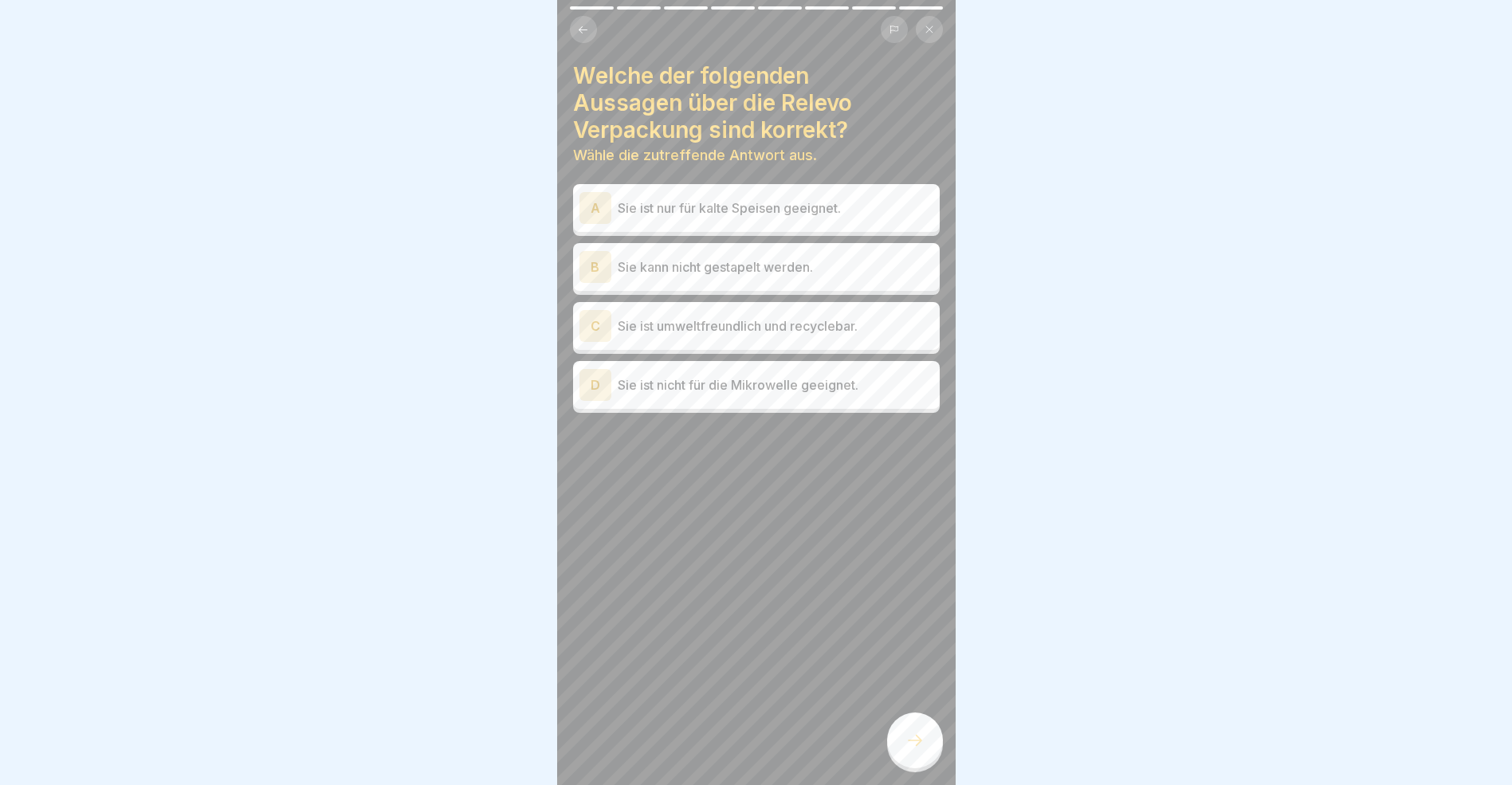
click at [599, 324] on div "C" at bounding box center [595, 326] width 32 height 32
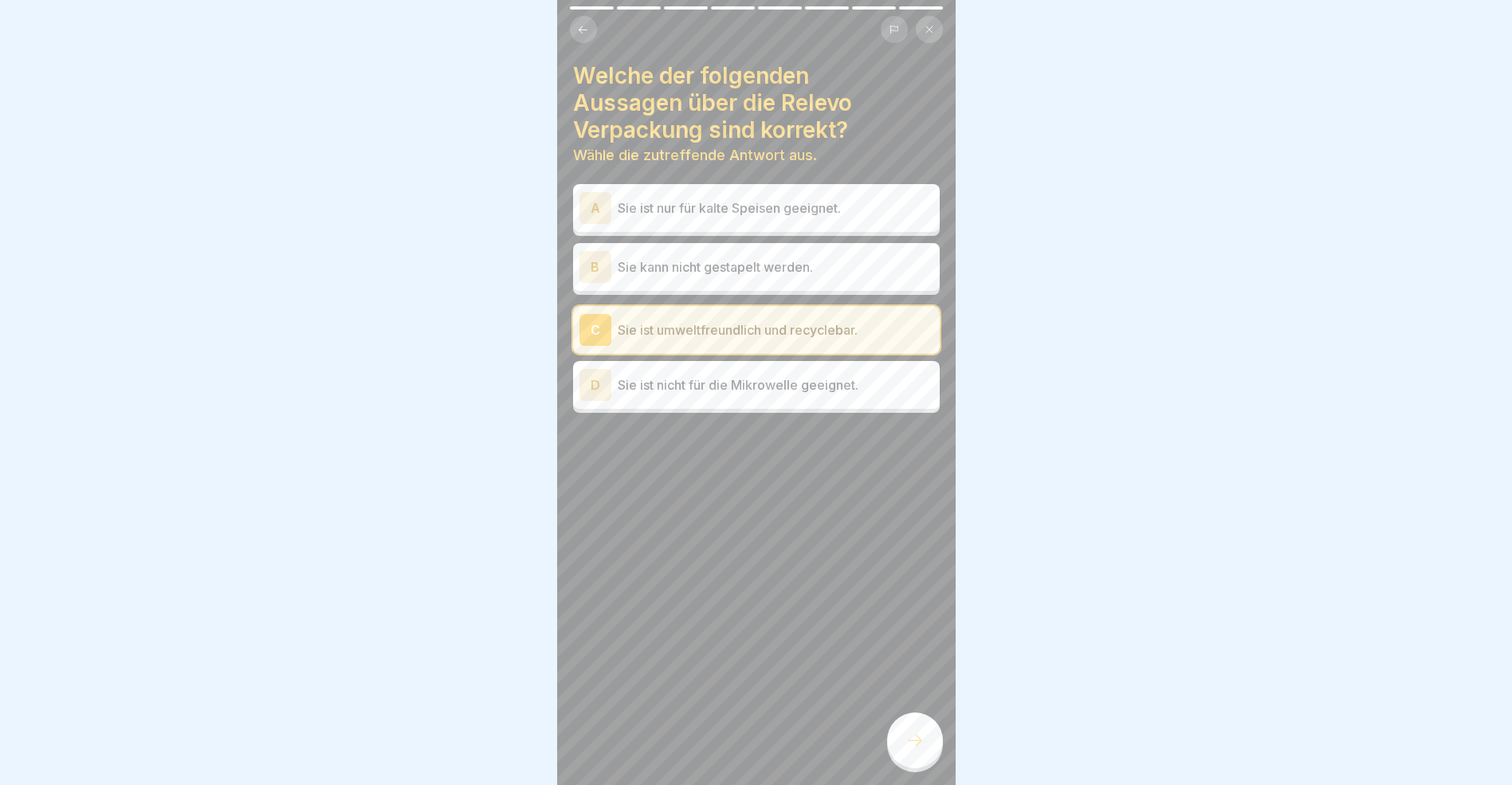
click at [920, 750] on icon at bounding box center [915, 740] width 19 height 19
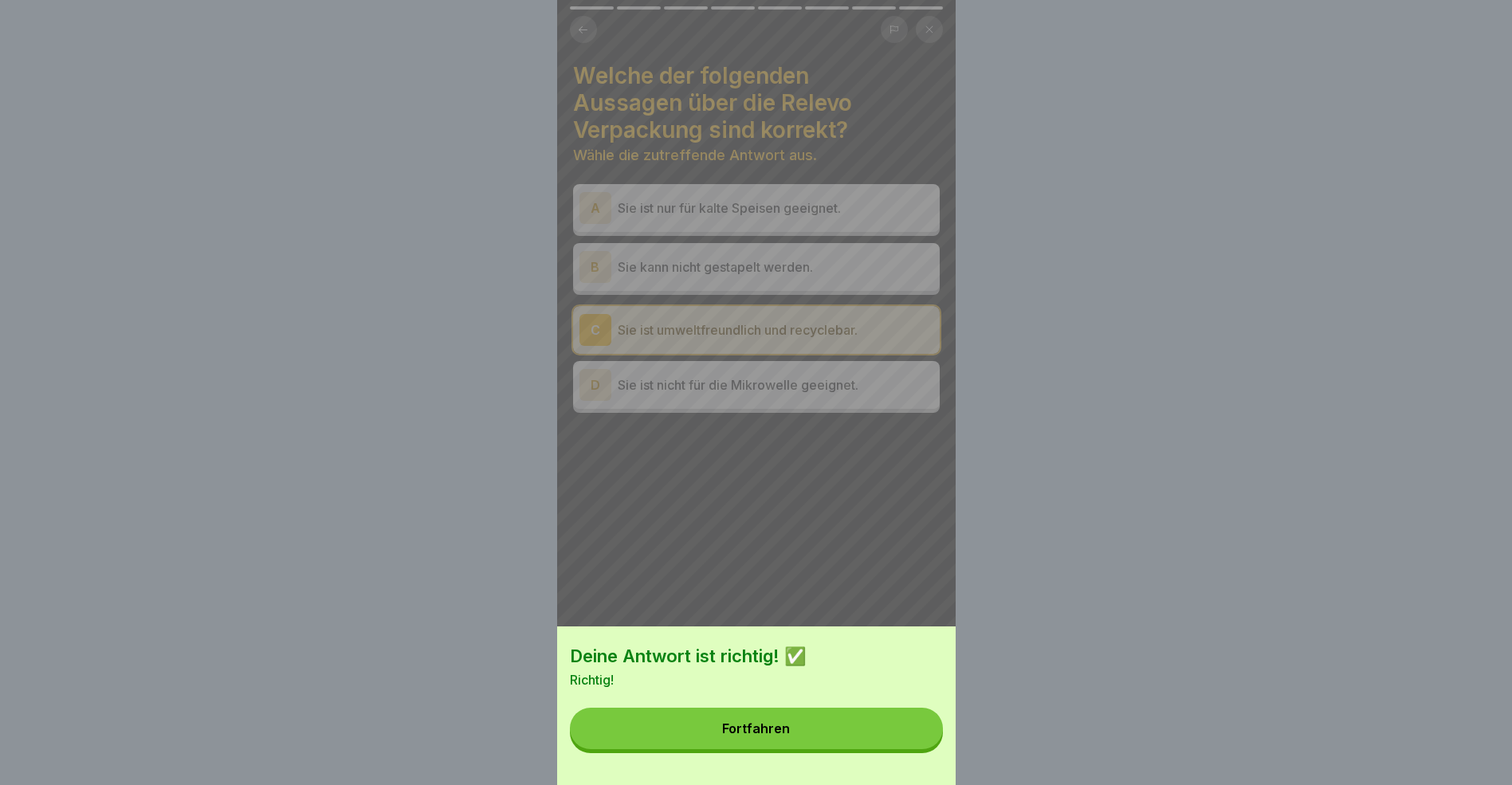
click at [827, 736] on button "Fortfahren" at bounding box center [756, 728] width 373 height 41
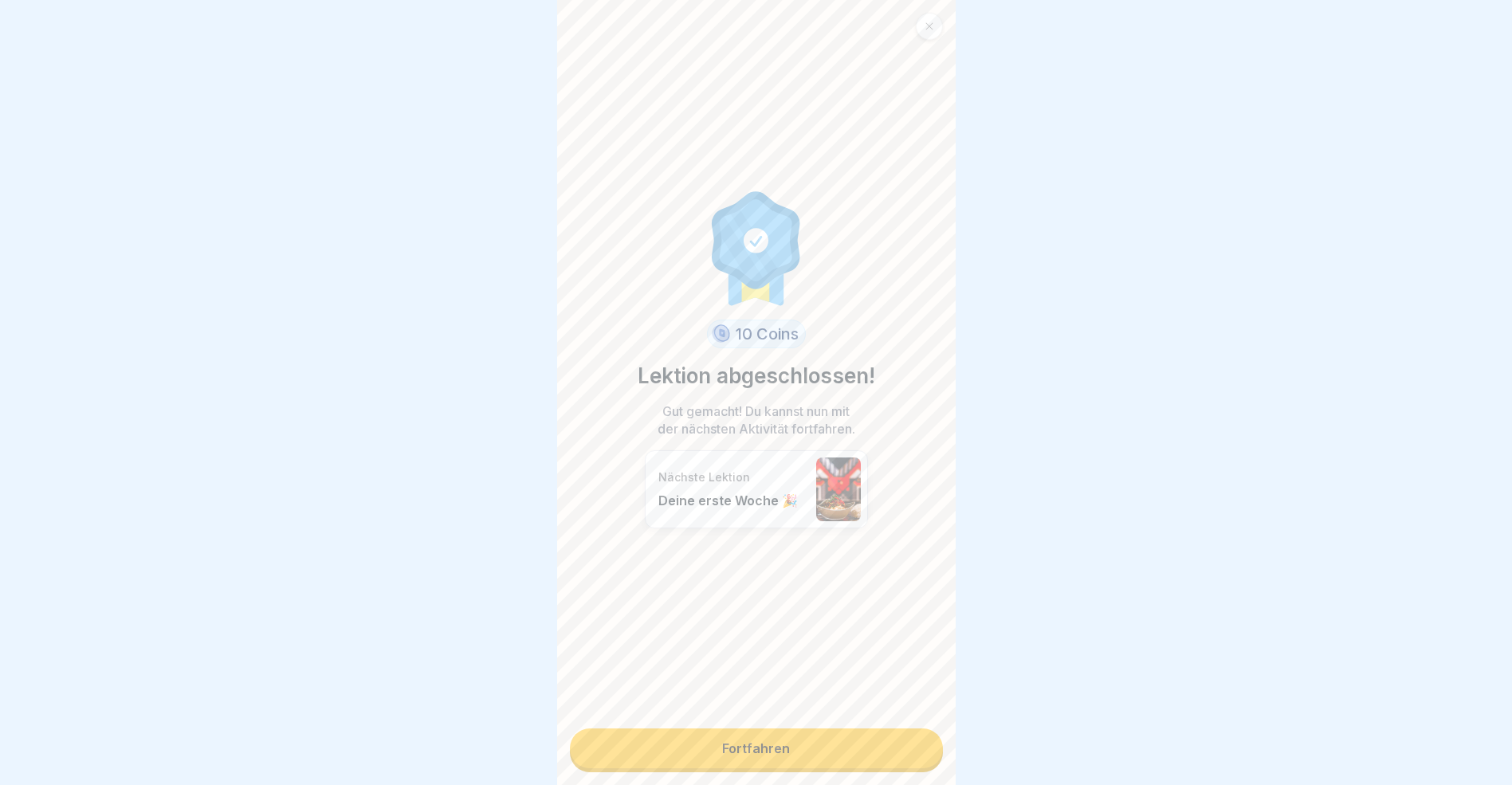
click at [792, 755] on link "Fortfahren" at bounding box center [756, 748] width 373 height 40
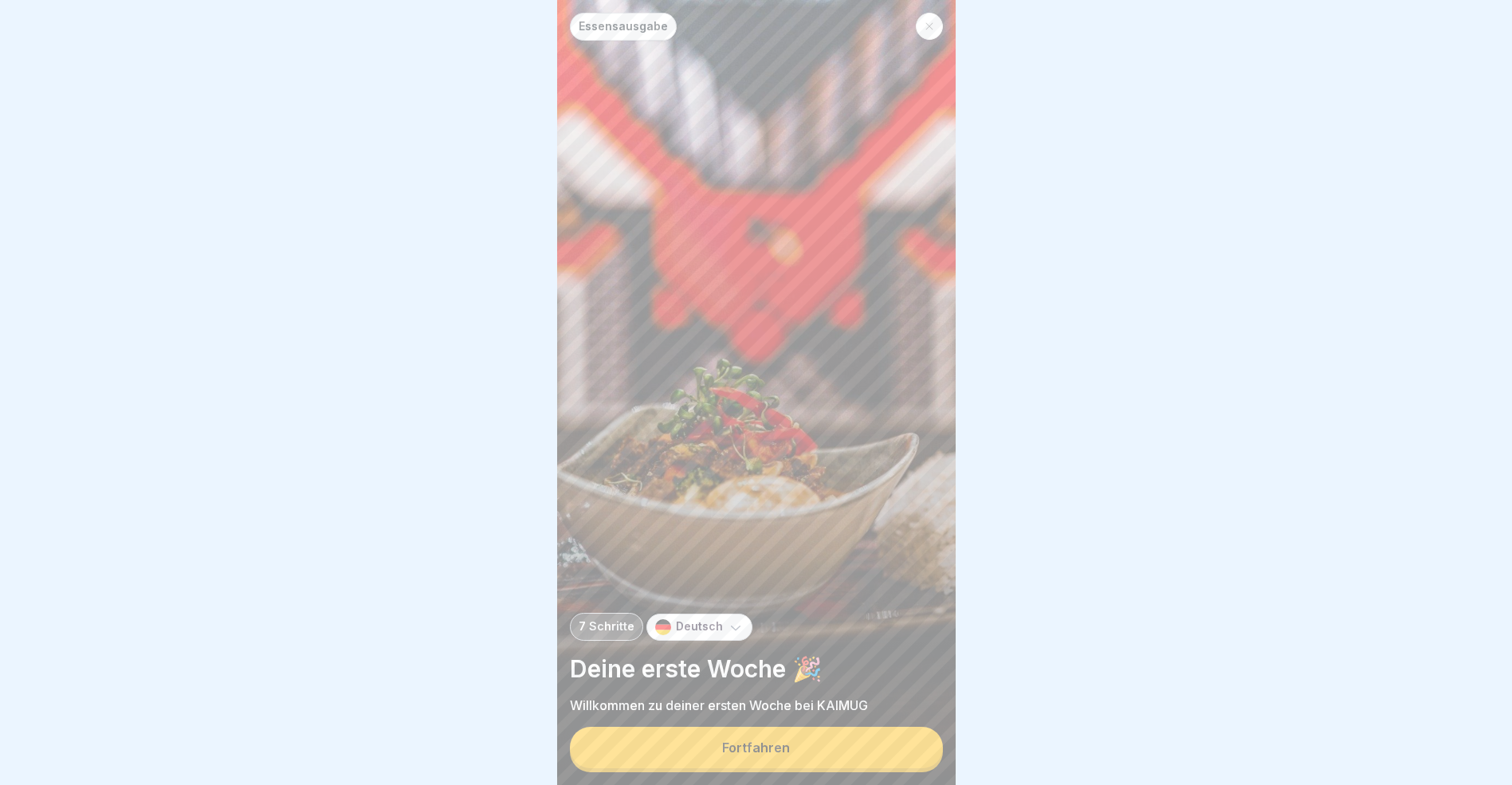
click at [791, 754] on button "Fortfahren" at bounding box center [756, 747] width 373 height 41
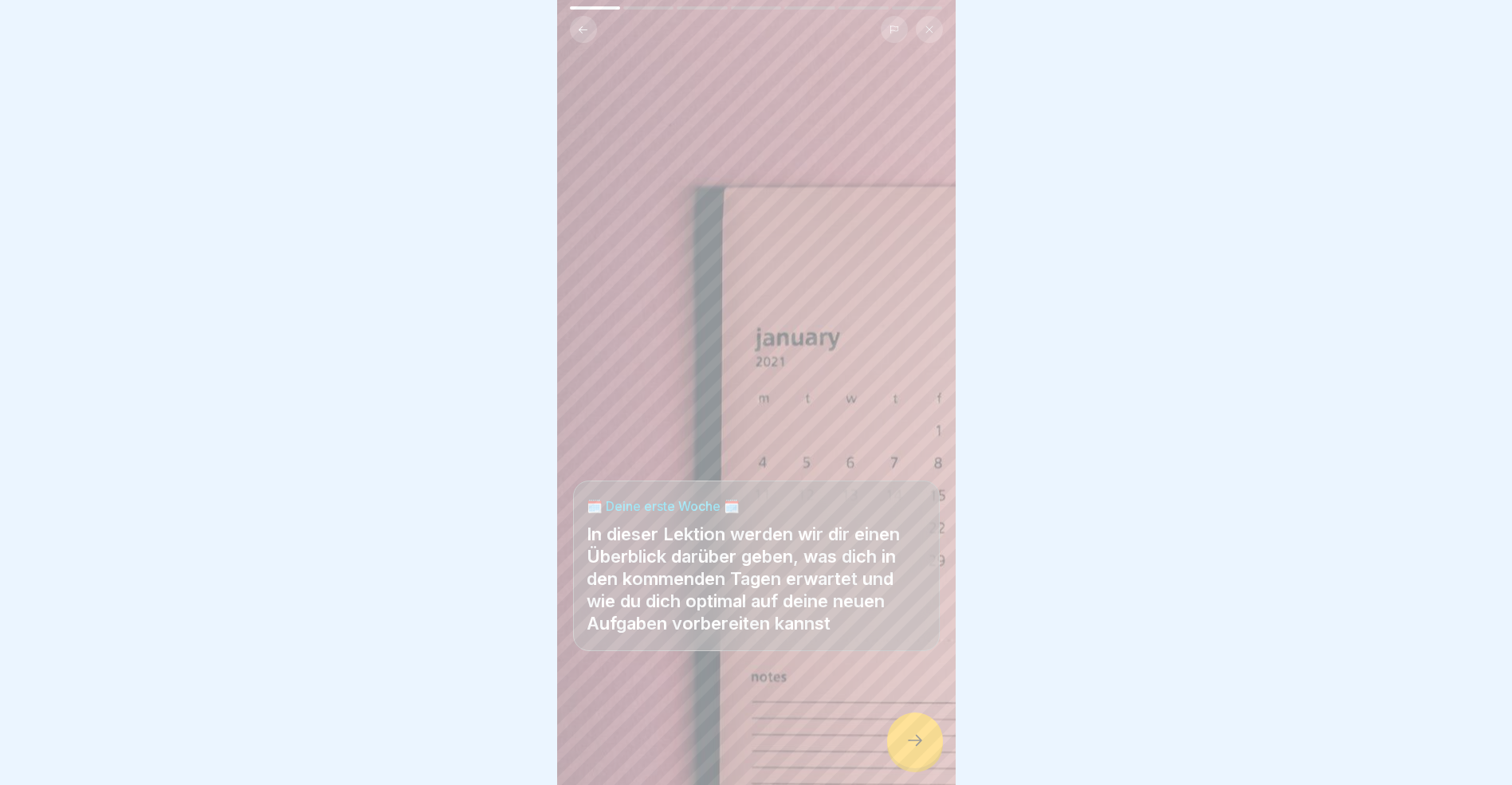
click at [919, 749] on icon at bounding box center [915, 740] width 19 height 19
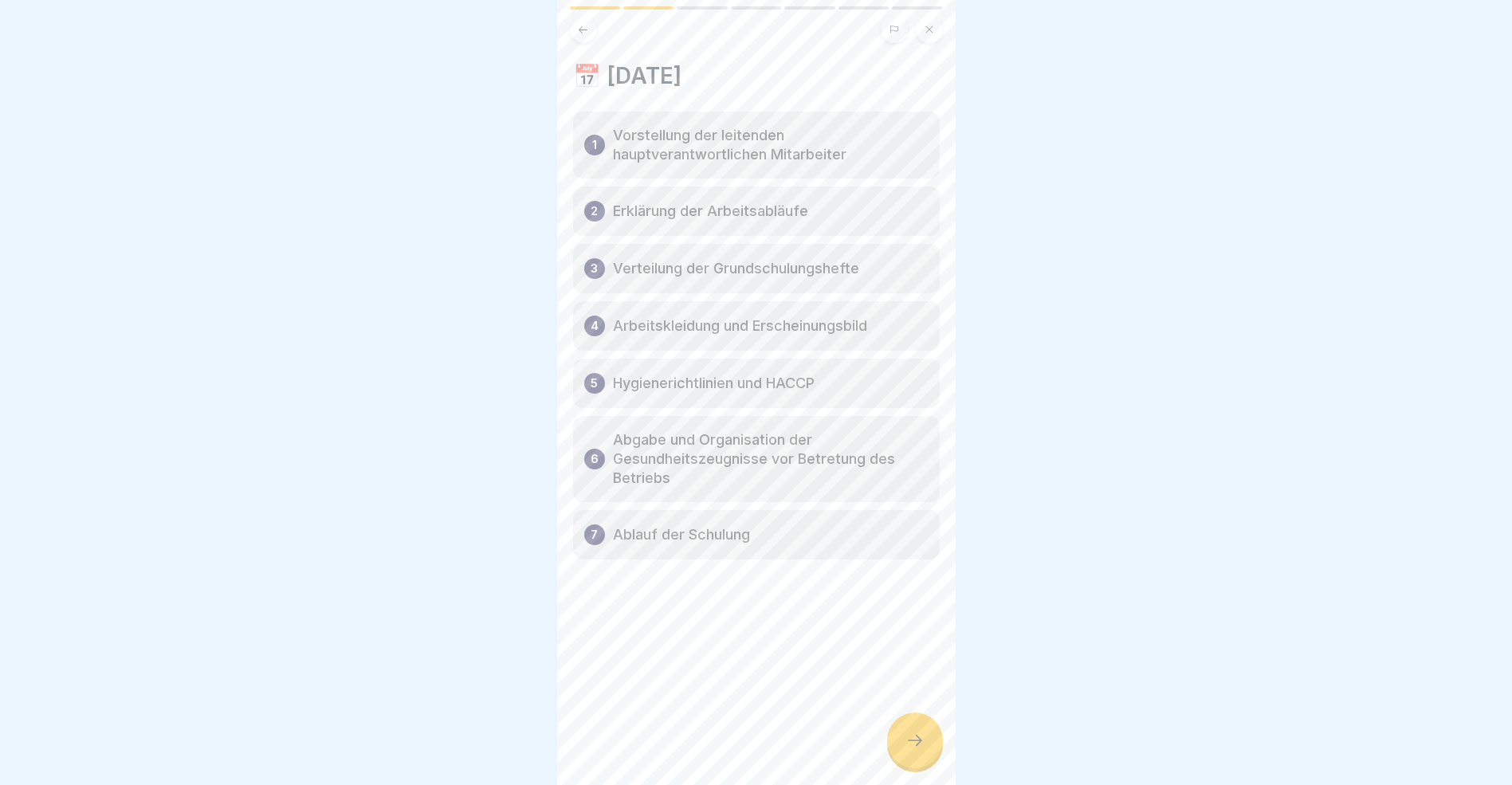
click at [910, 750] on icon at bounding box center [915, 740] width 19 height 19
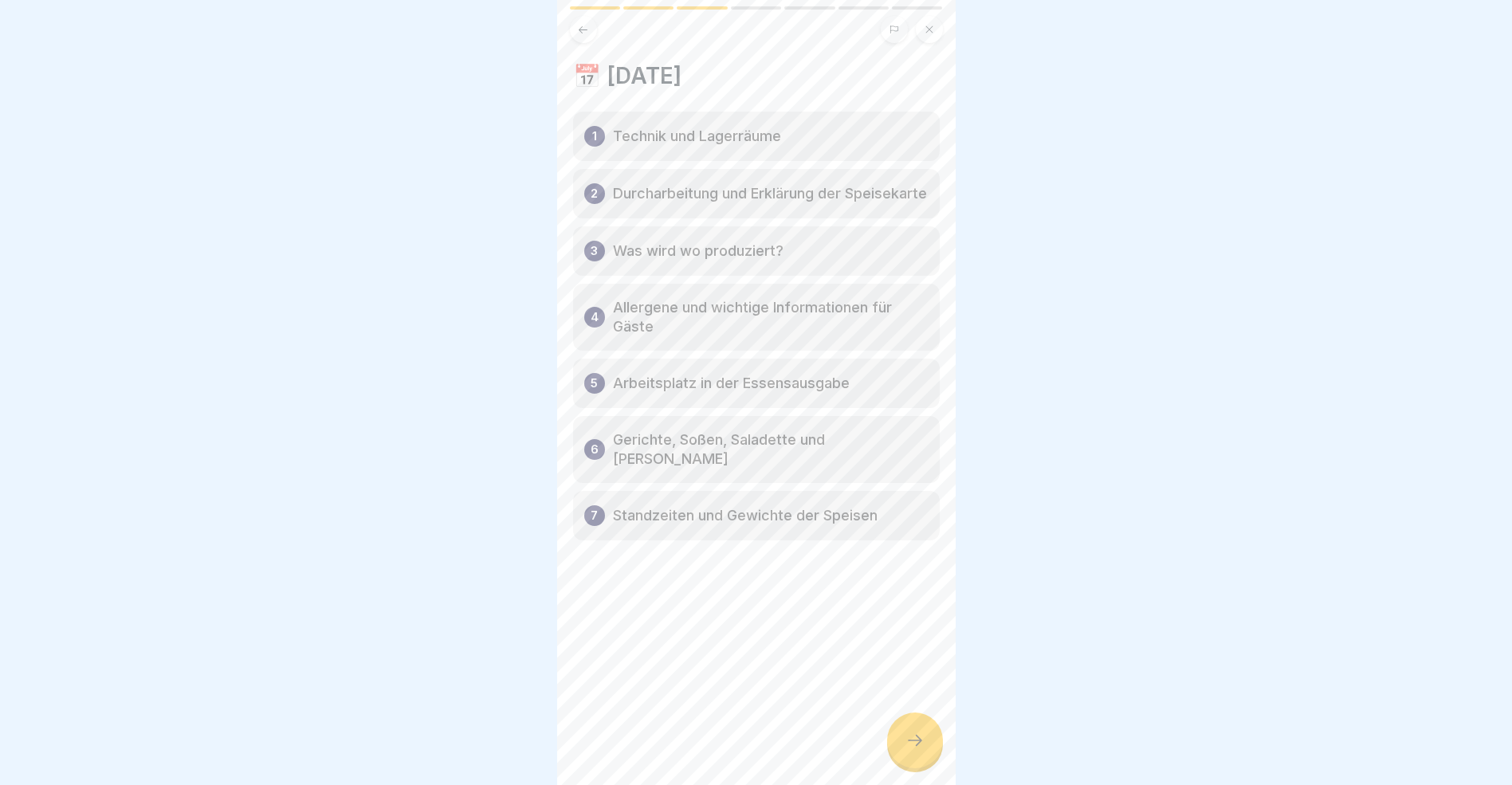
click at [910, 750] on icon at bounding box center [915, 740] width 19 height 19
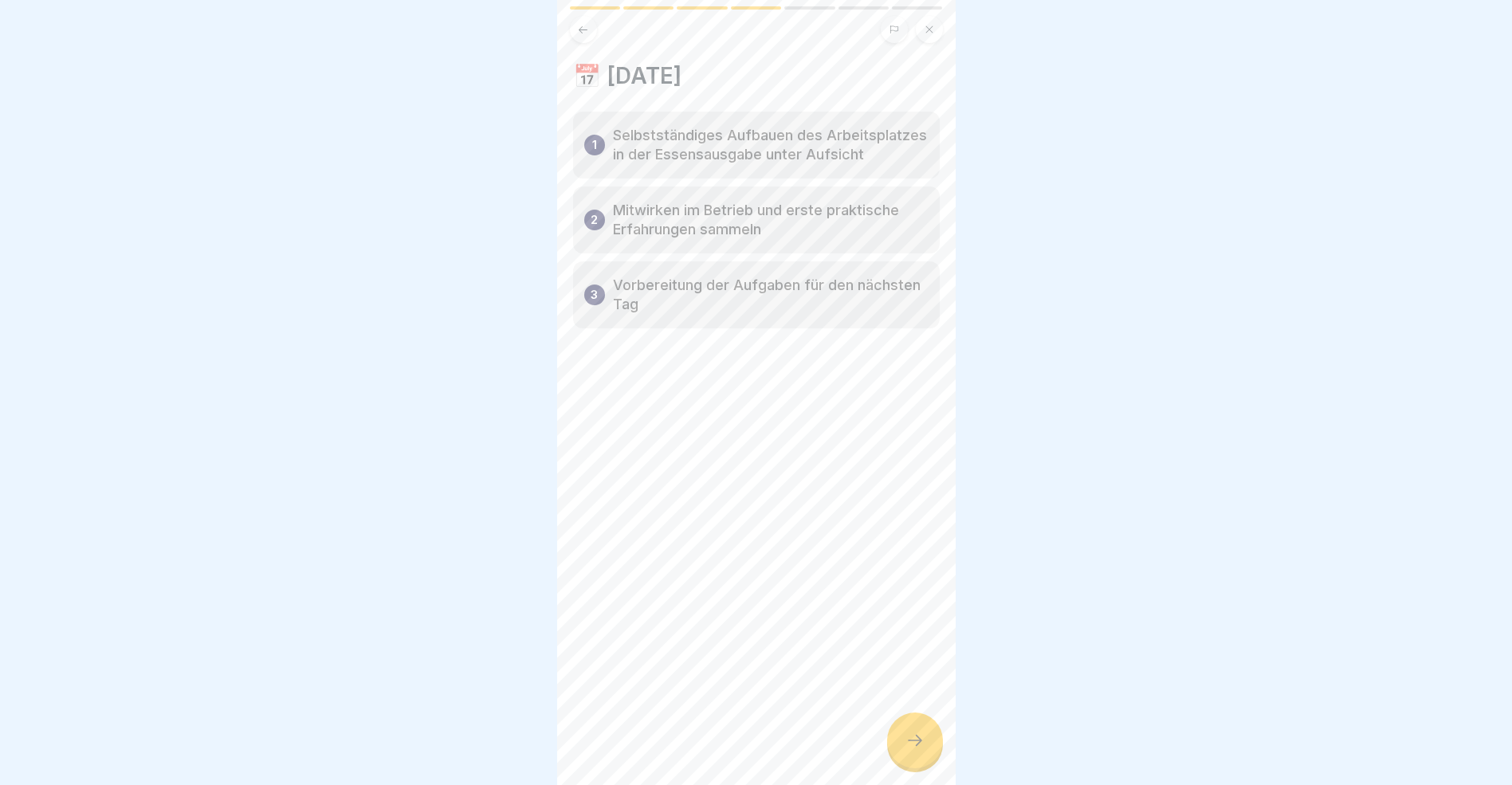
click at [910, 750] on icon at bounding box center [915, 740] width 19 height 19
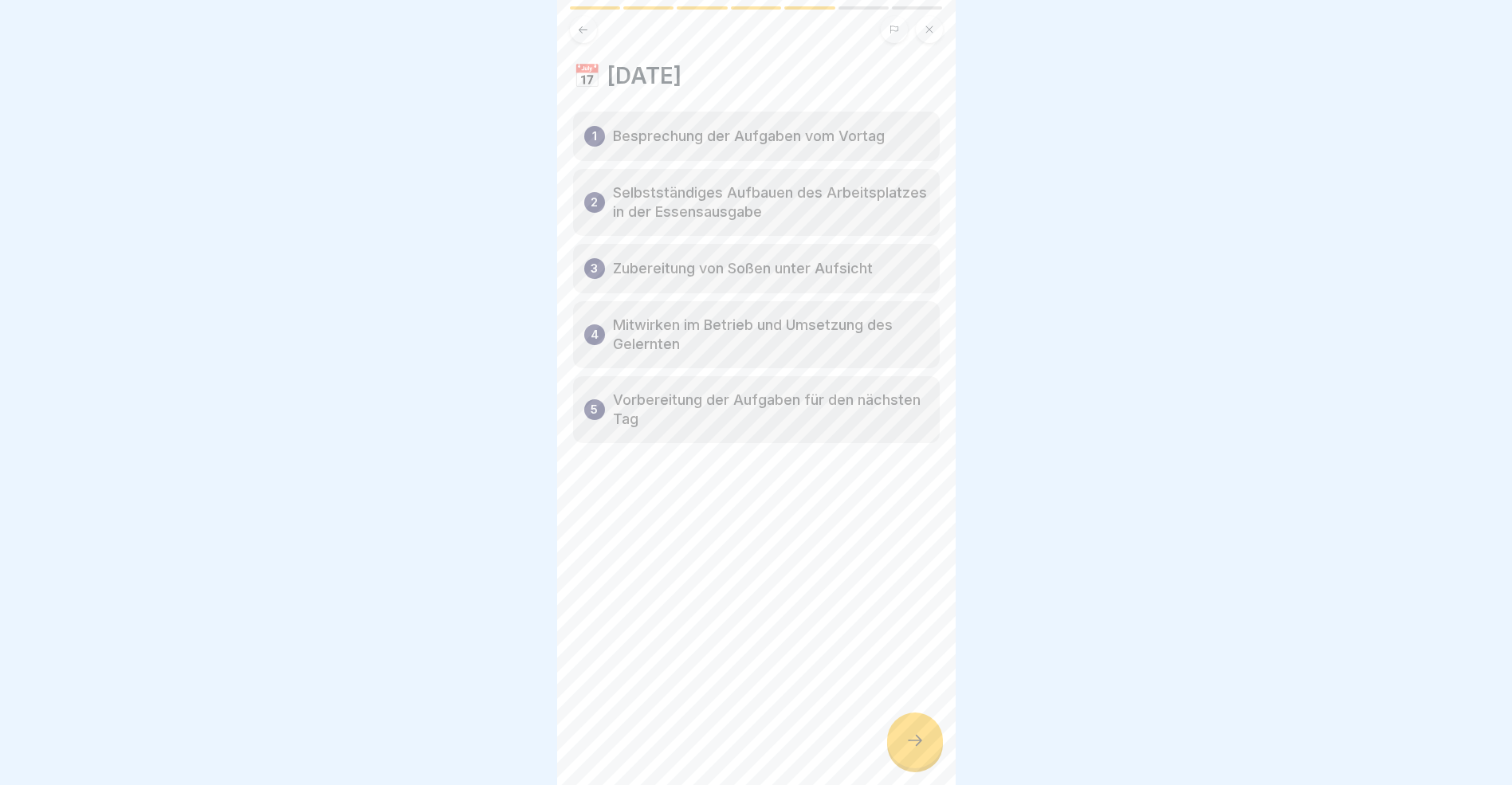
click at [910, 750] on icon at bounding box center [915, 740] width 19 height 19
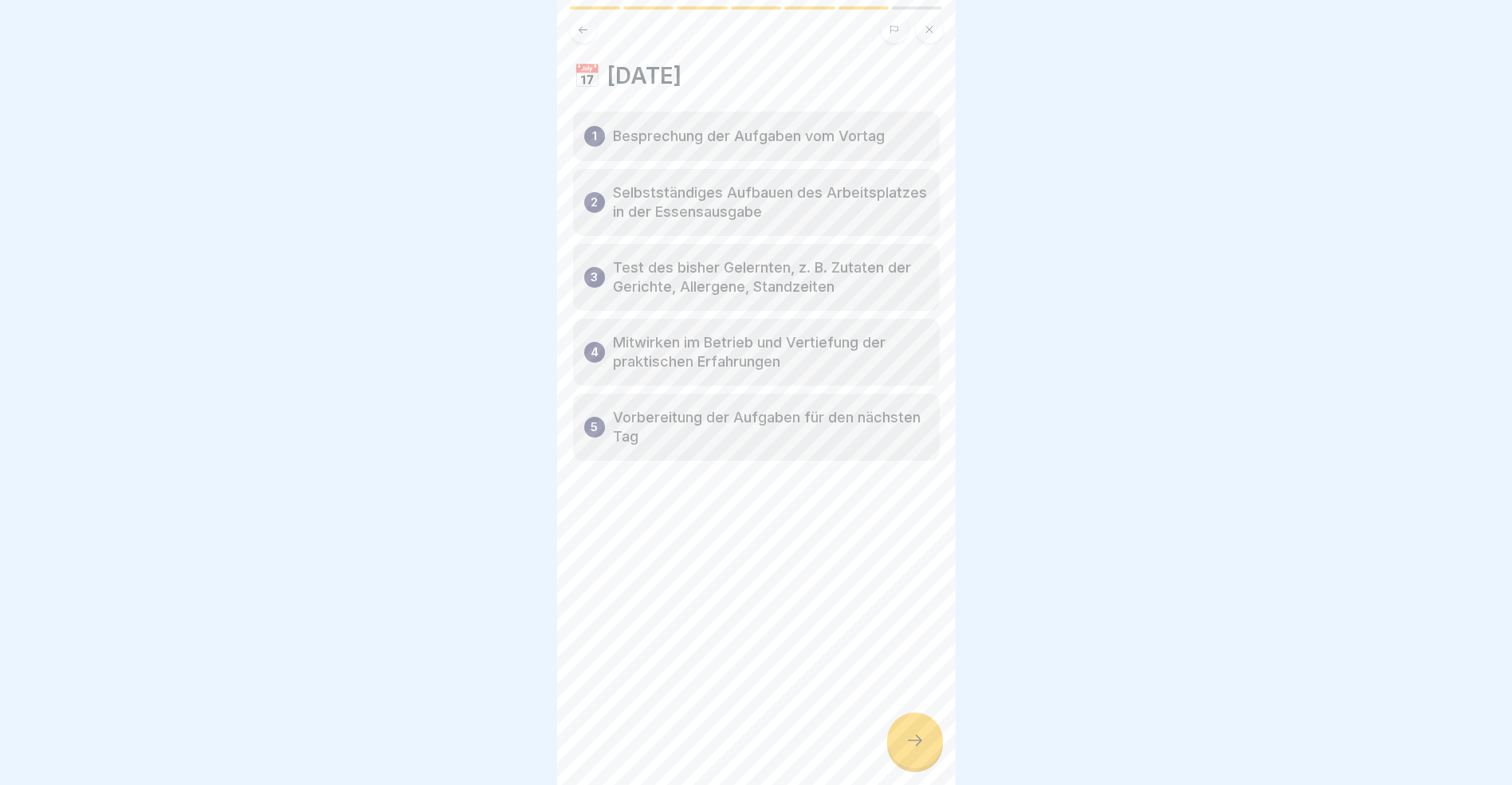
click at [910, 750] on icon at bounding box center [915, 740] width 19 height 19
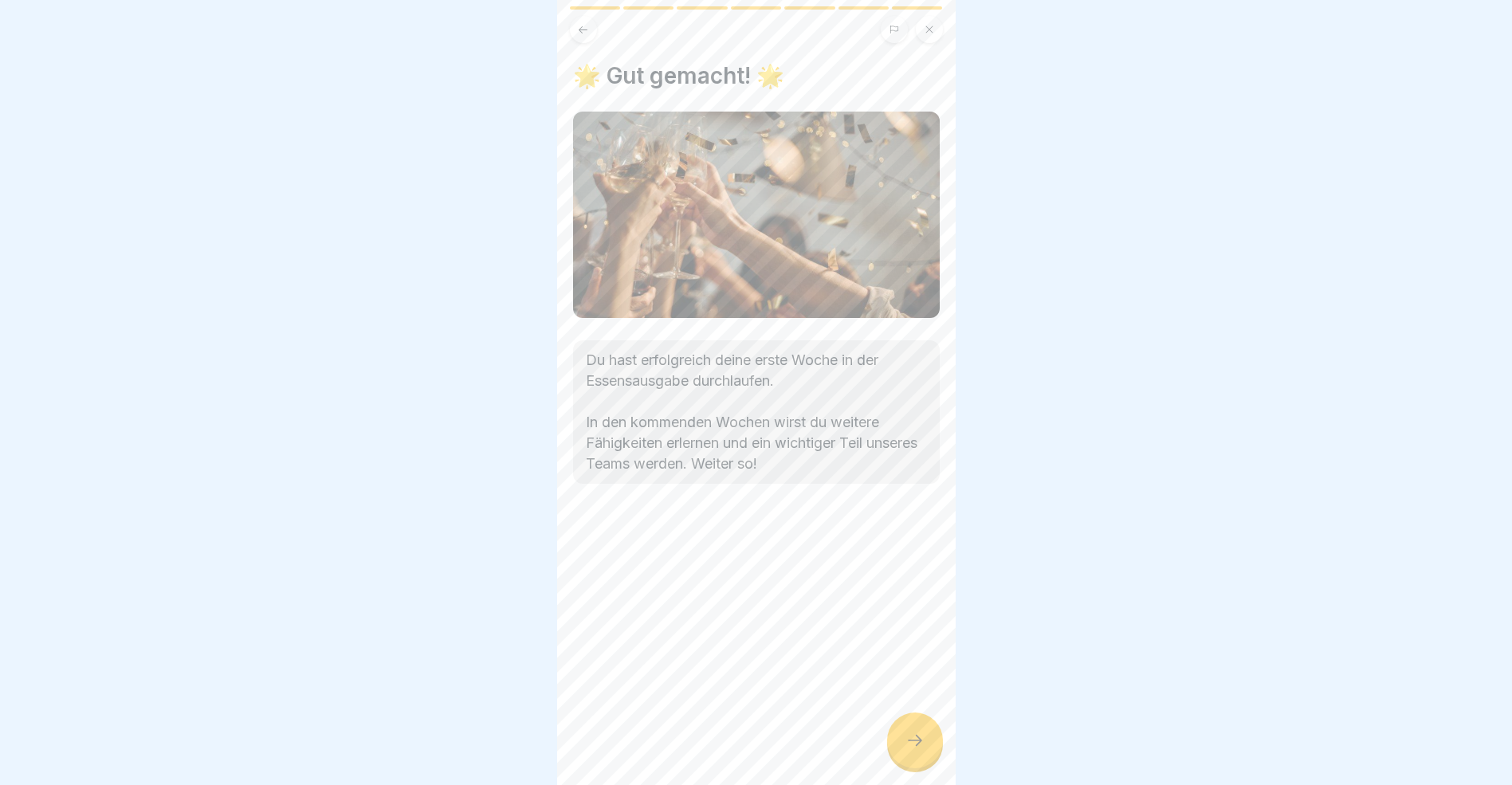
click at [910, 750] on icon at bounding box center [915, 740] width 19 height 19
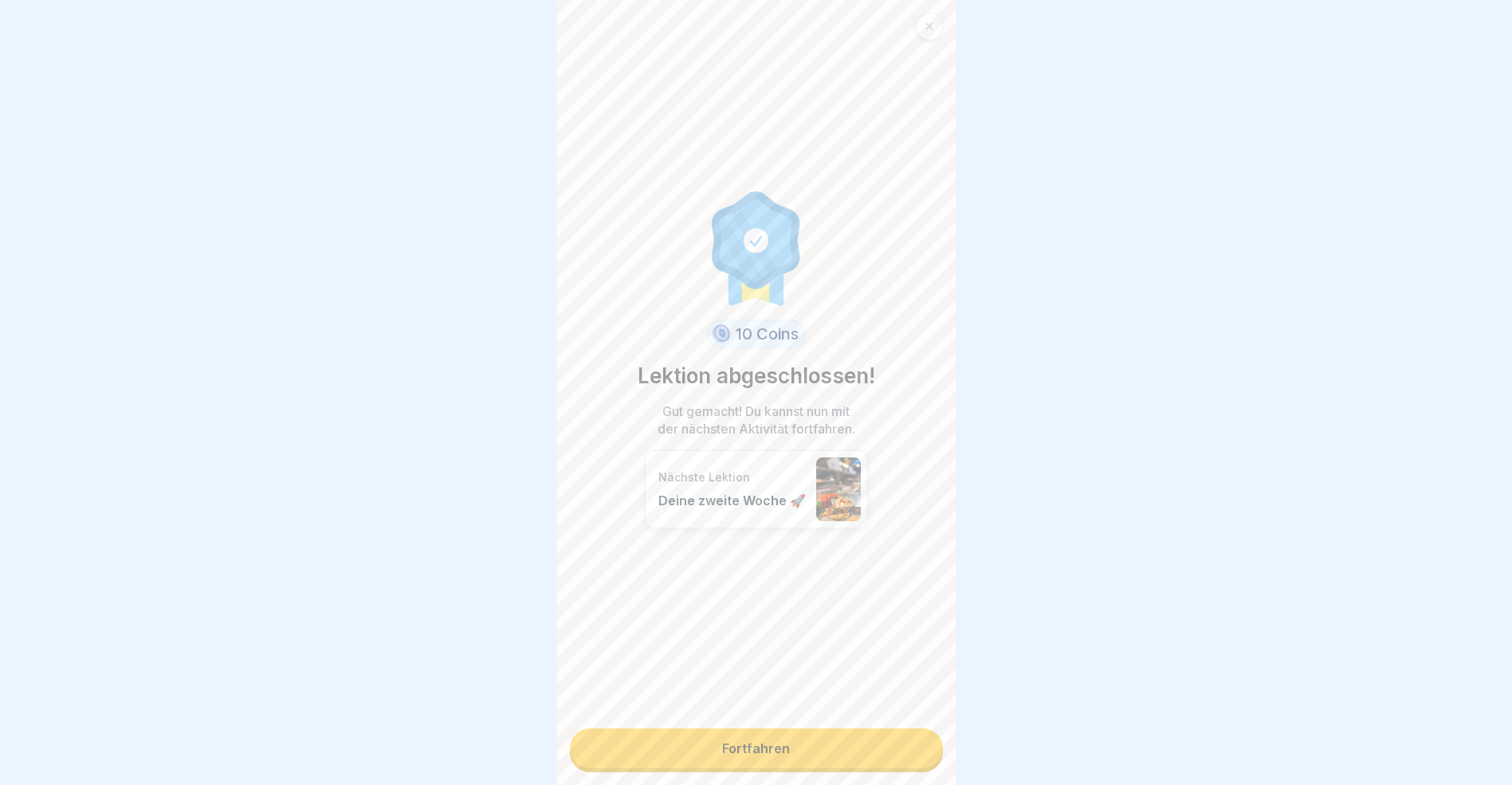
click at [849, 752] on link "Fortfahren" at bounding box center [756, 748] width 373 height 40
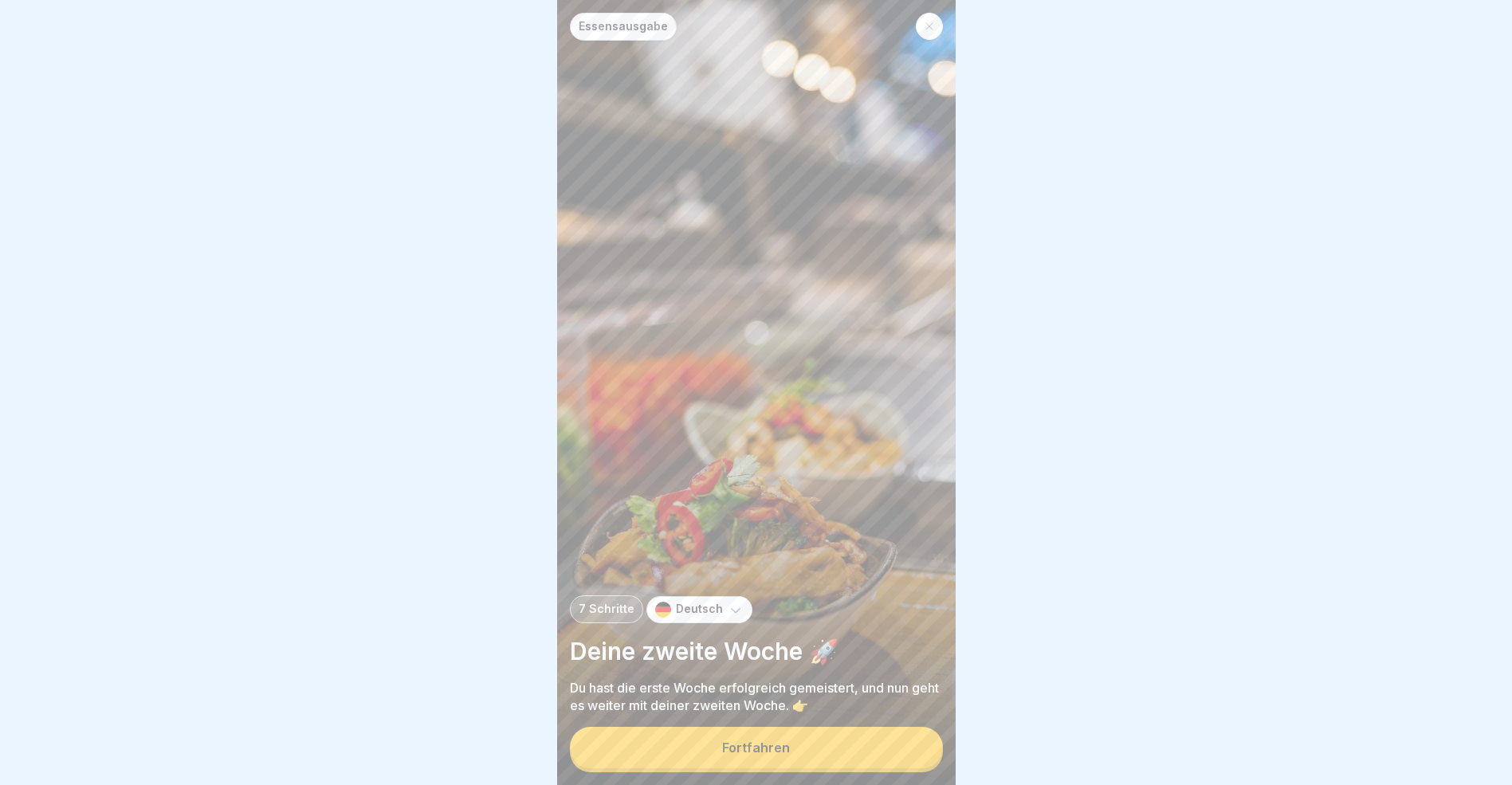
click at [859, 757] on button "Fortfahren" at bounding box center [756, 747] width 373 height 41
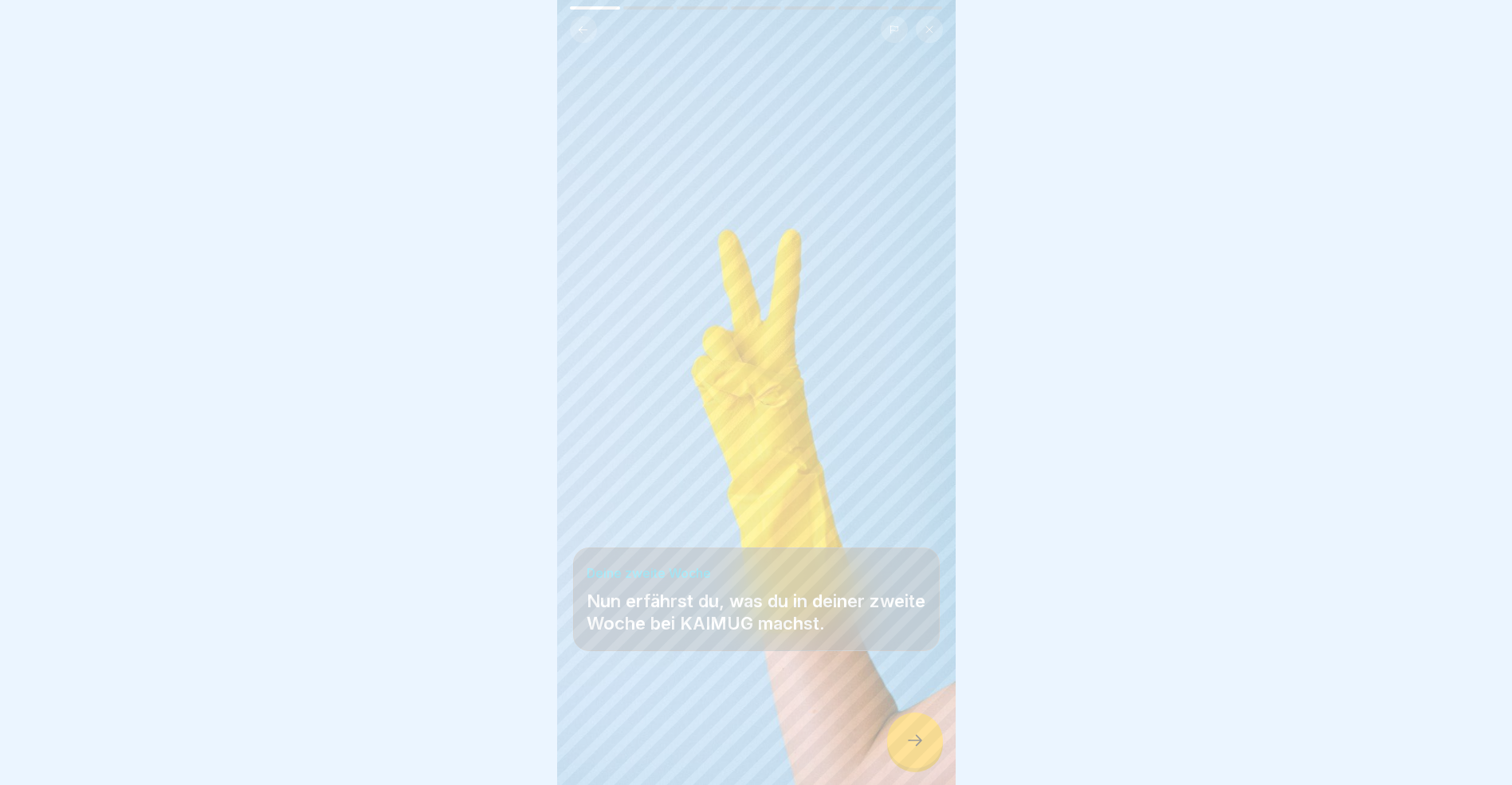
click at [921, 750] on icon at bounding box center [915, 740] width 19 height 19
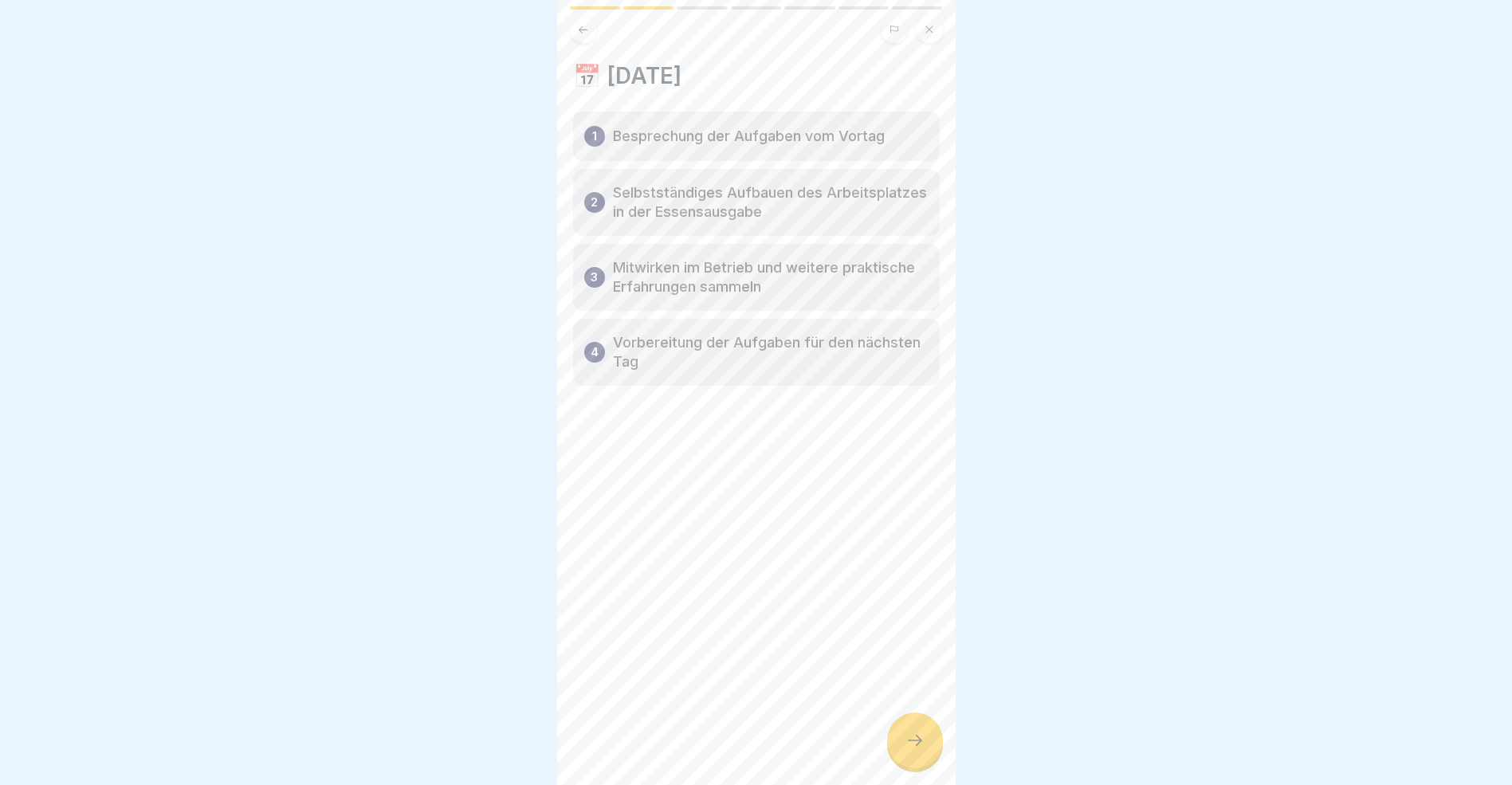
click at [921, 750] on icon at bounding box center [915, 740] width 19 height 19
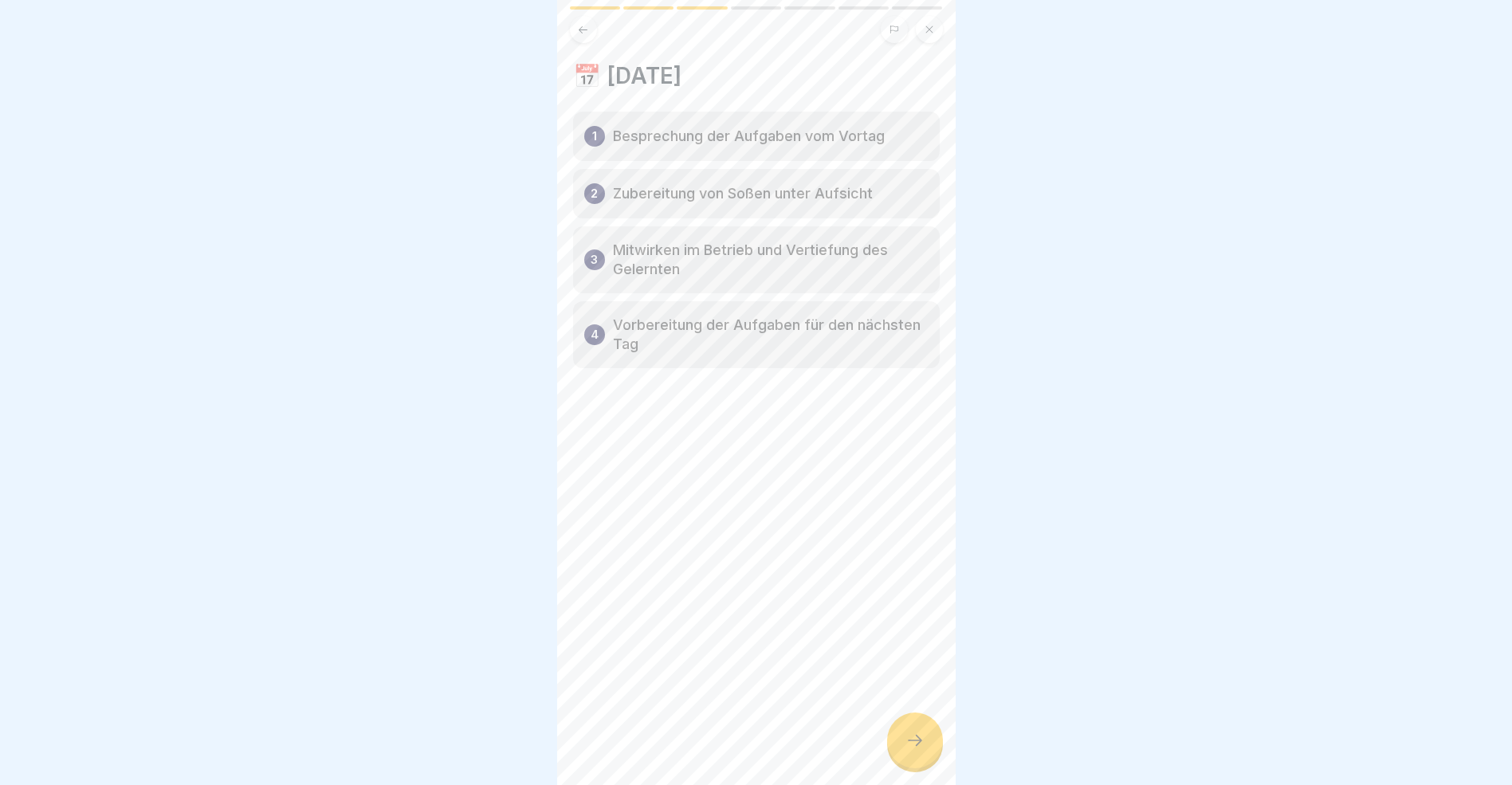
click at [921, 750] on icon at bounding box center [915, 740] width 19 height 19
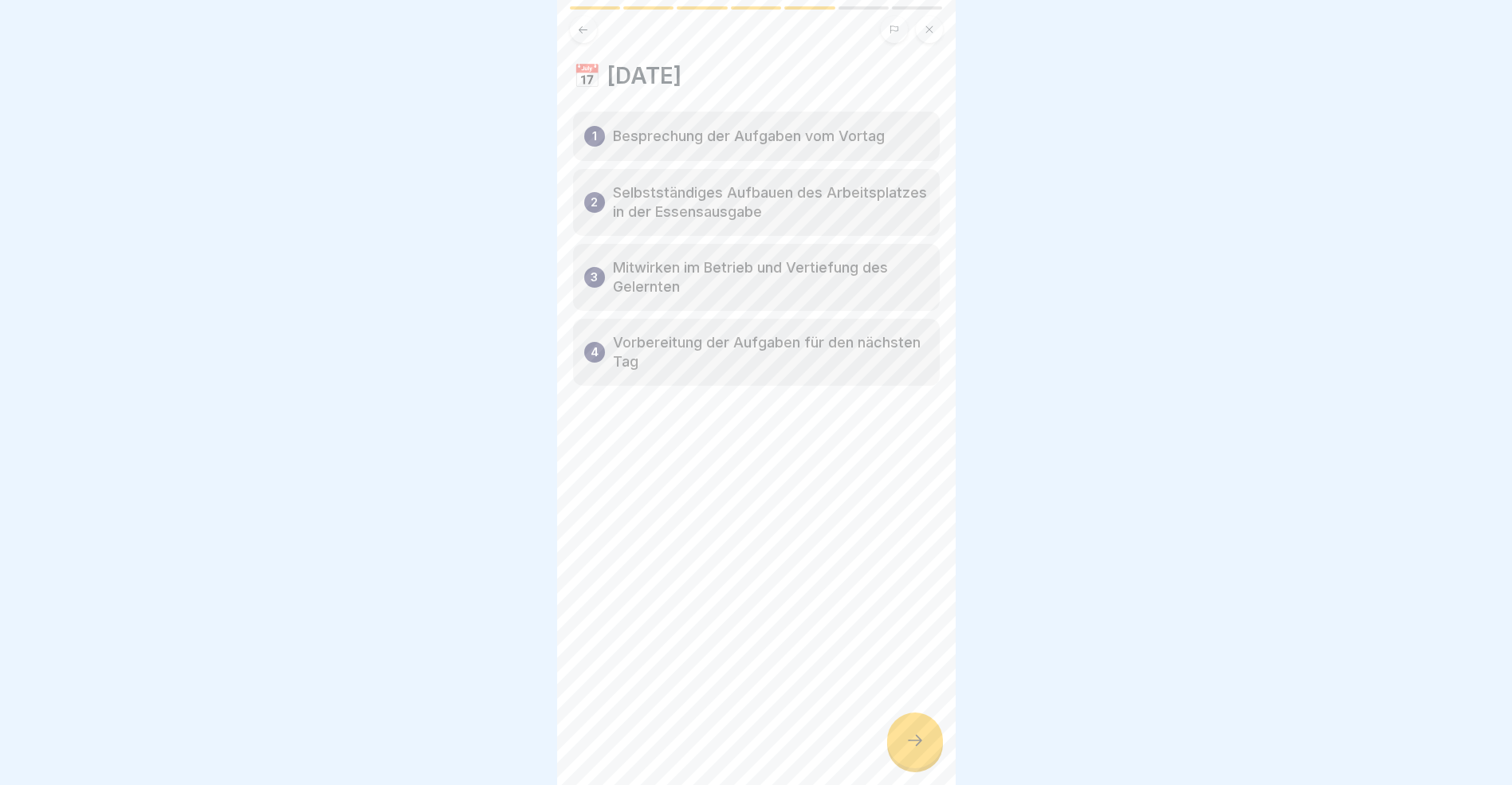
click at [921, 750] on icon at bounding box center [915, 740] width 19 height 19
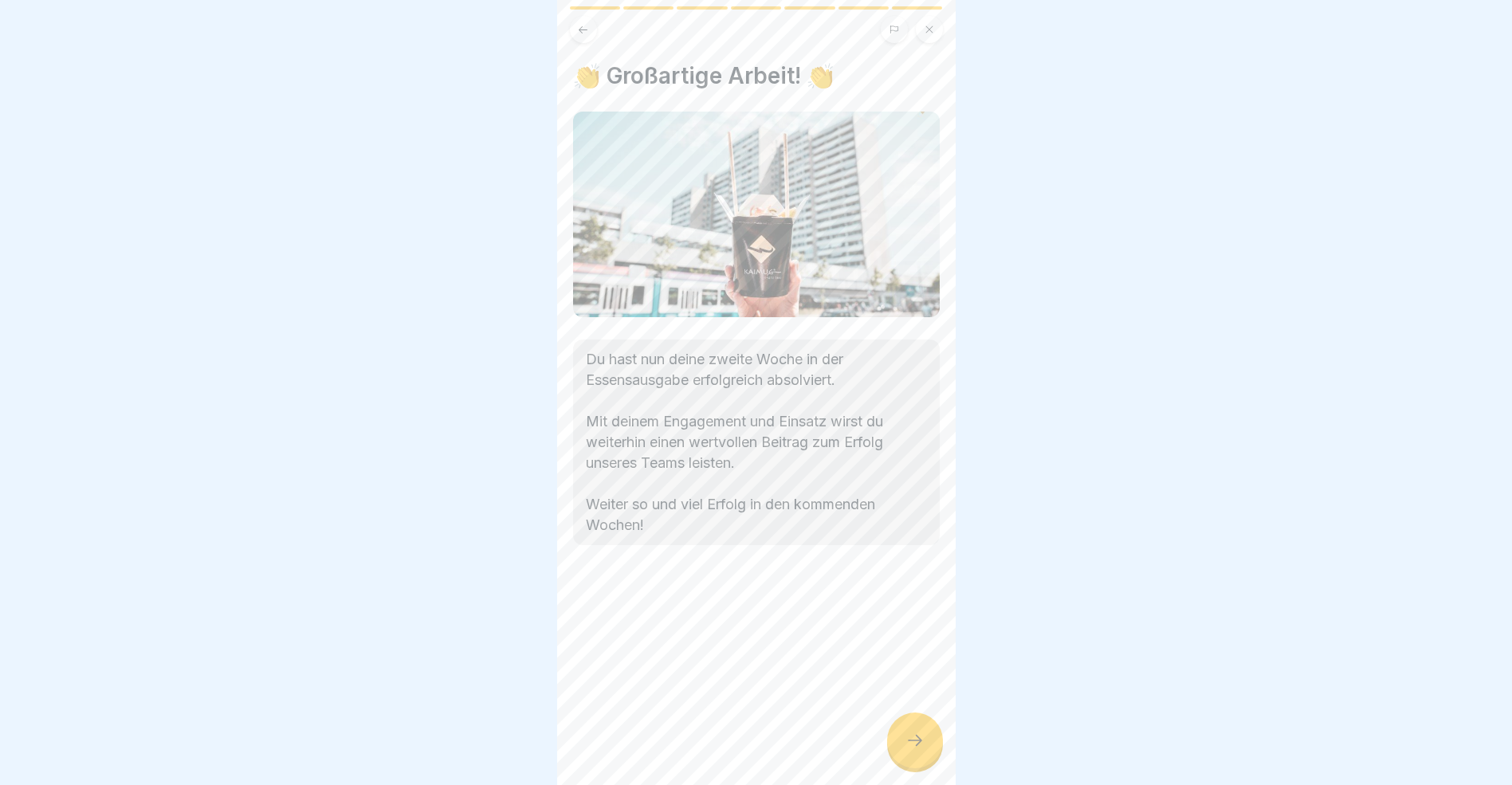
click at [921, 750] on icon at bounding box center [915, 740] width 19 height 19
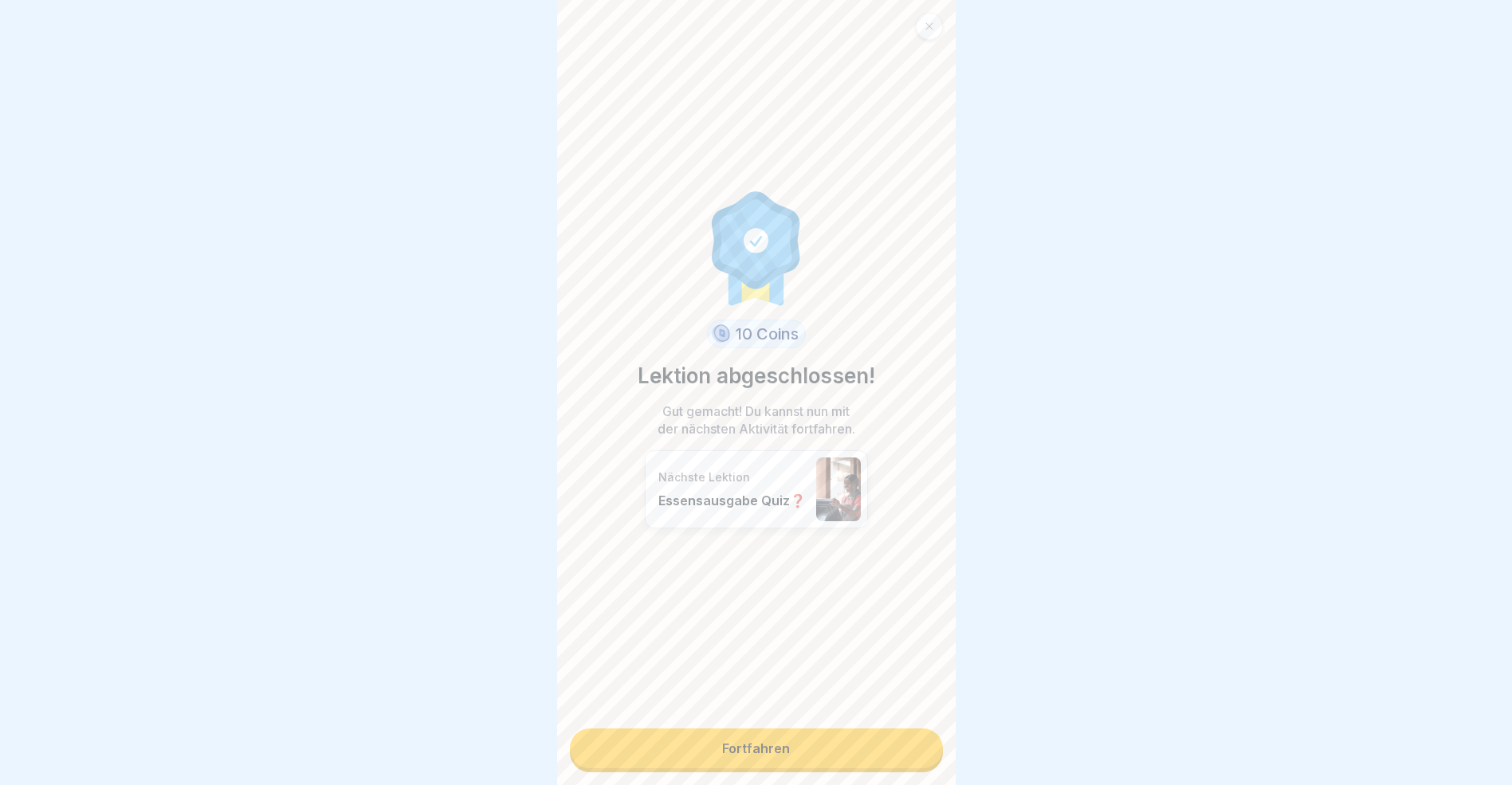
click at [844, 753] on link "Fortfahren" at bounding box center [756, 748] width 373 height 40
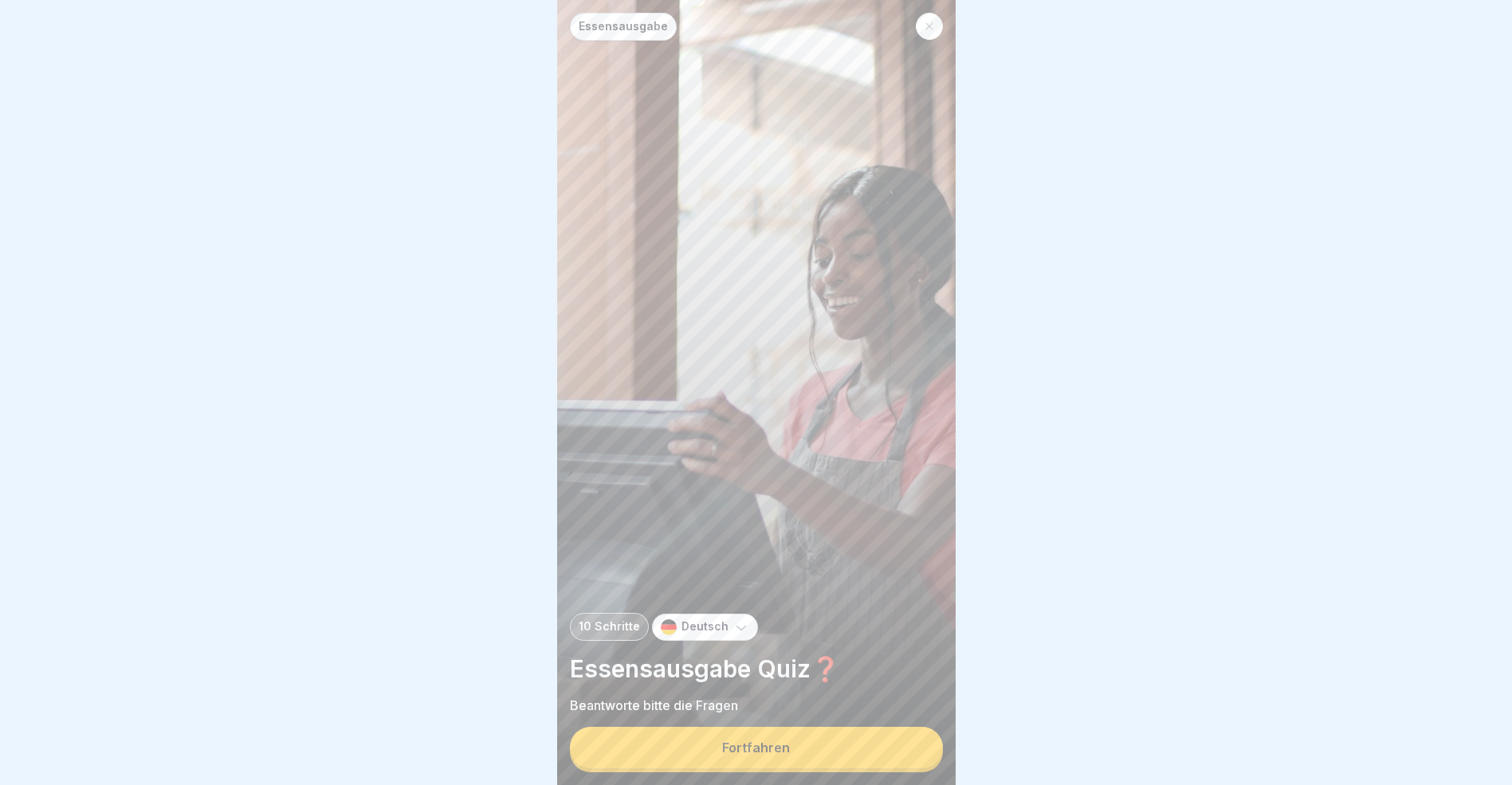
click at [841, 759] on button "Fortfahren" at bounding box center [756, 747] width 373 height 41
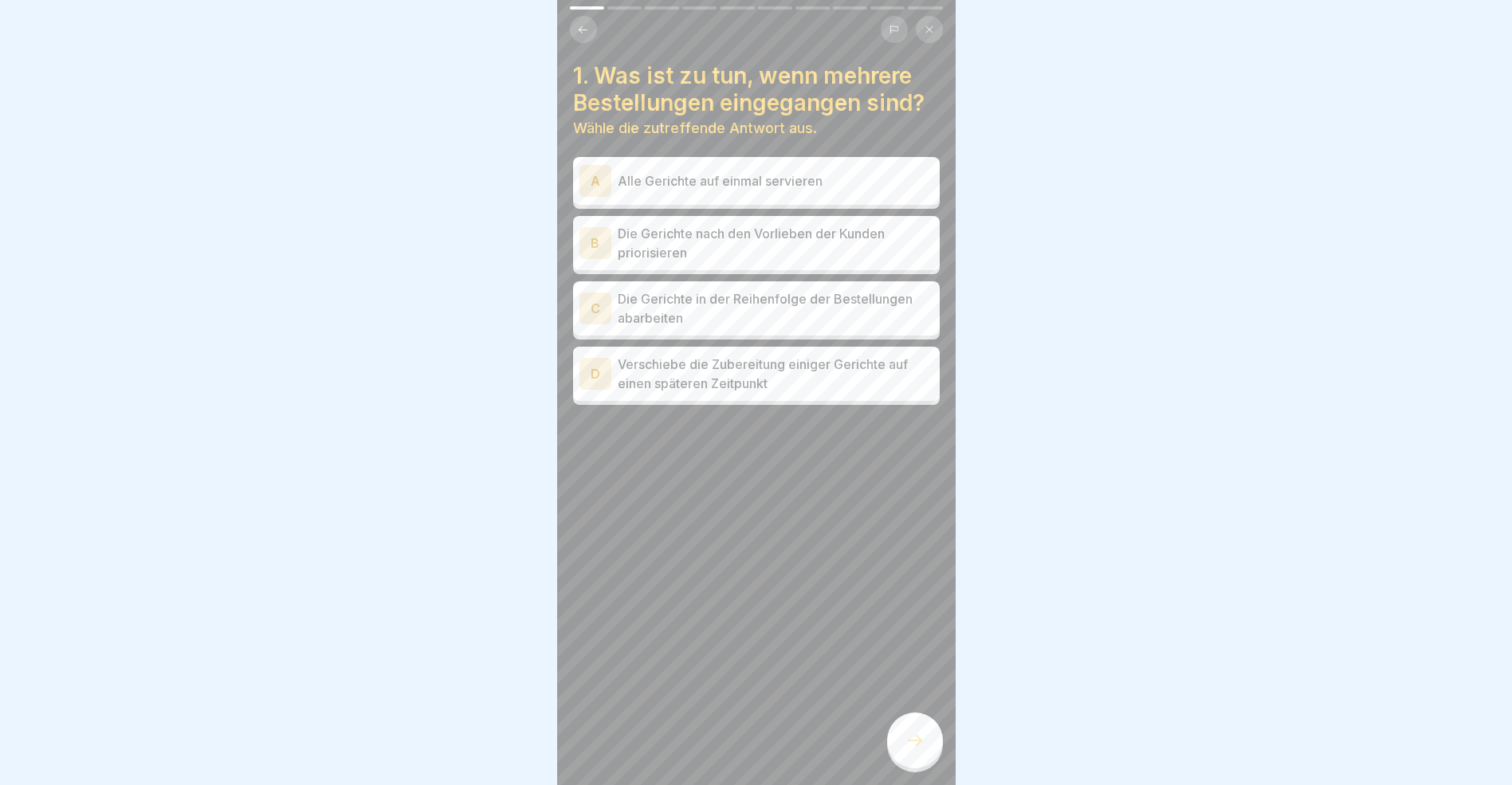
click at [600, 308] on div "C" at bounding box center [595, 308] width 32 height 32
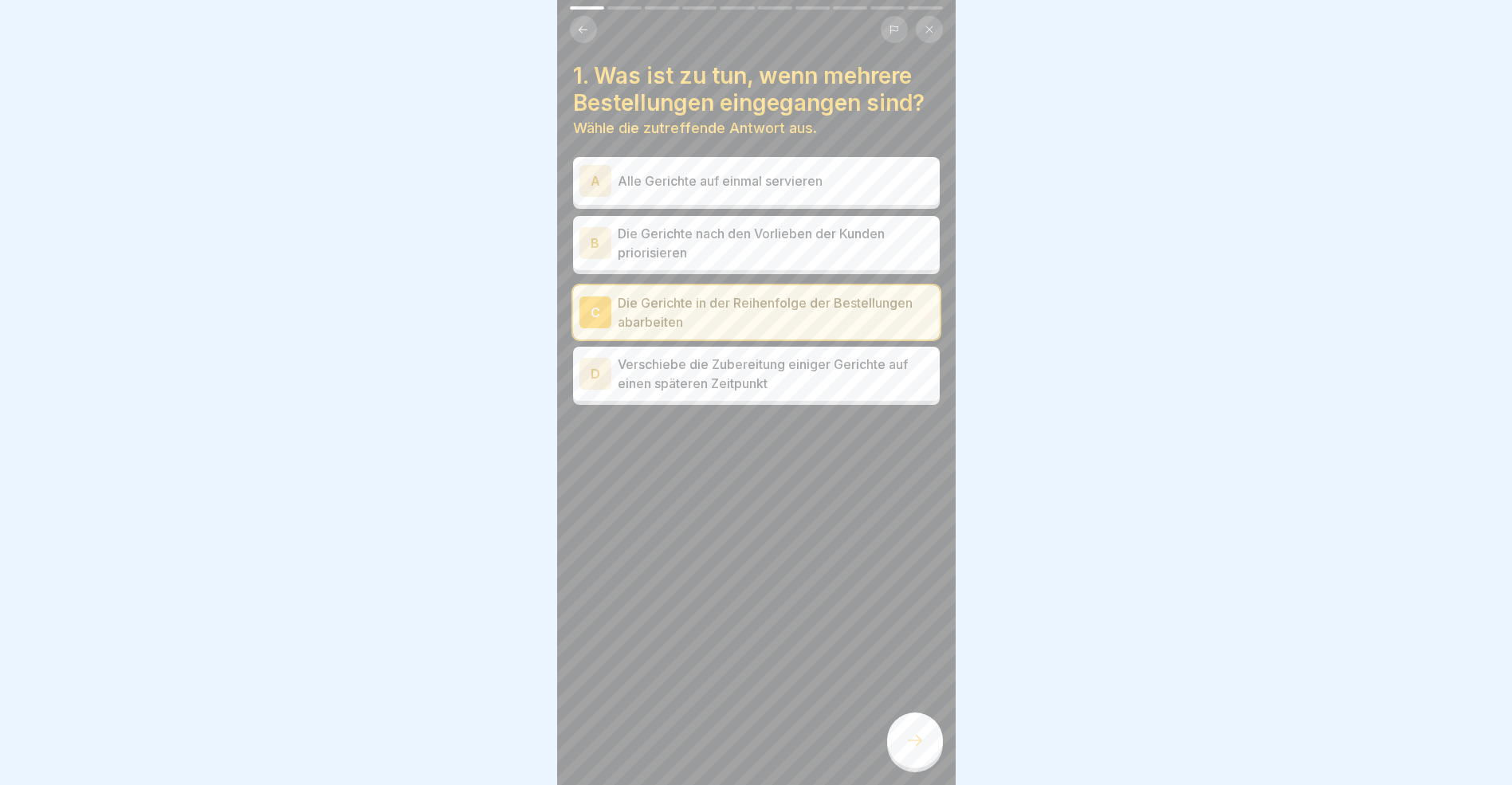
click at [918, 746] on icon at bounding box center [915, 740] width 14 height 12
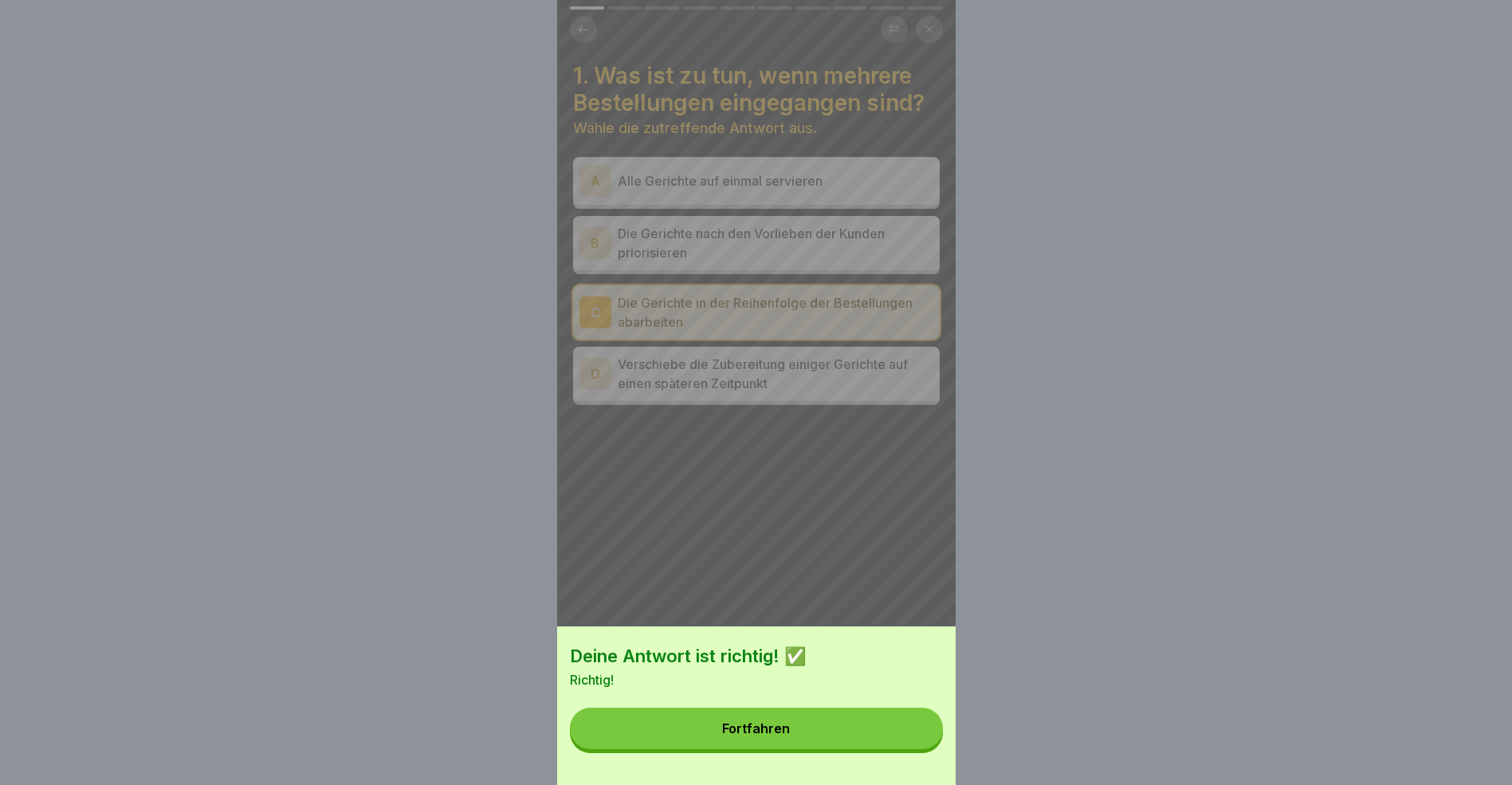
click at [843, 747] on button "Fortfahren" at bounding box center [756, 728] width 373 height 41
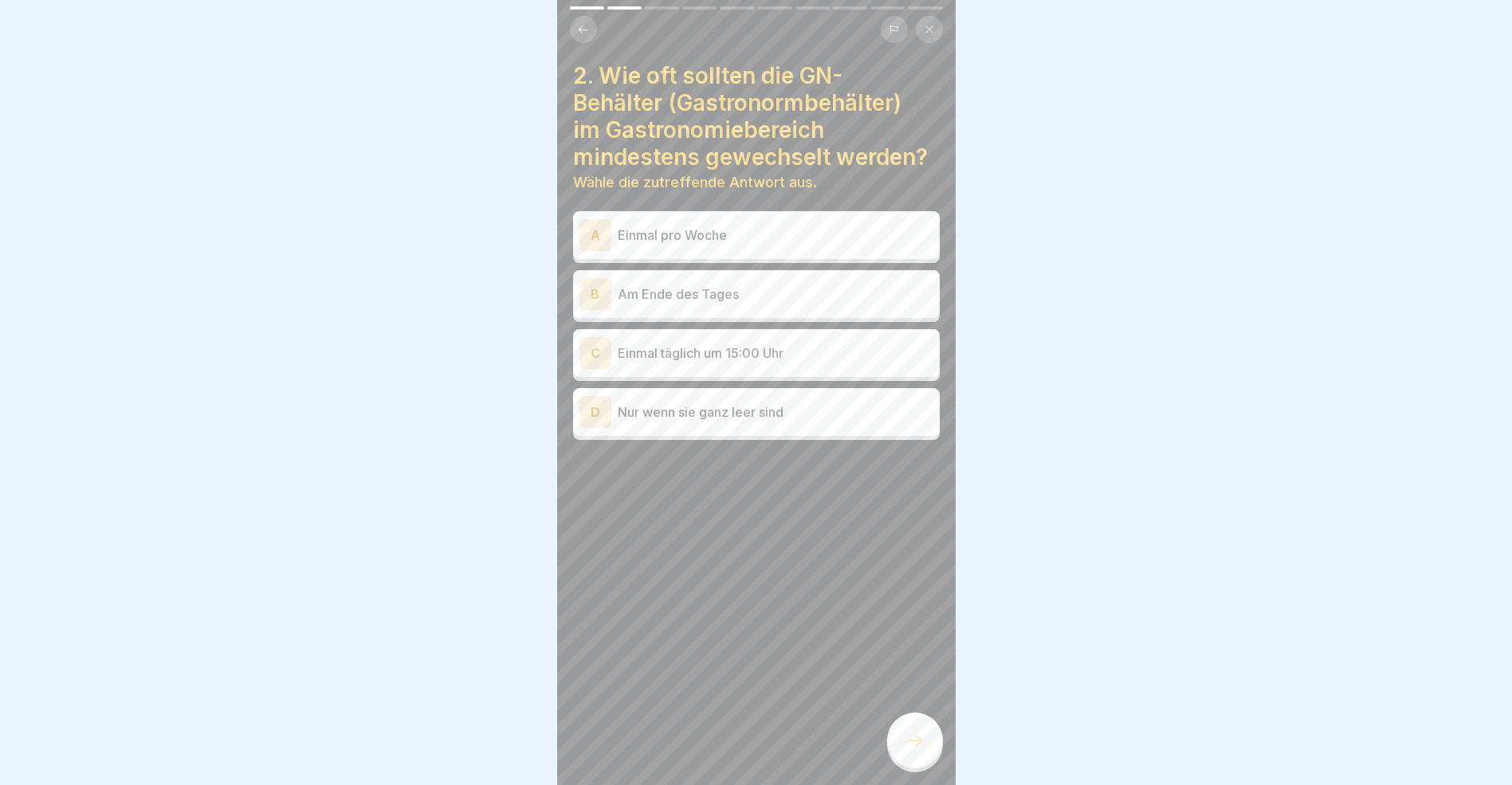
click at [595, 357] on div "C" at bounding box center [595, 352] width 32 height 32
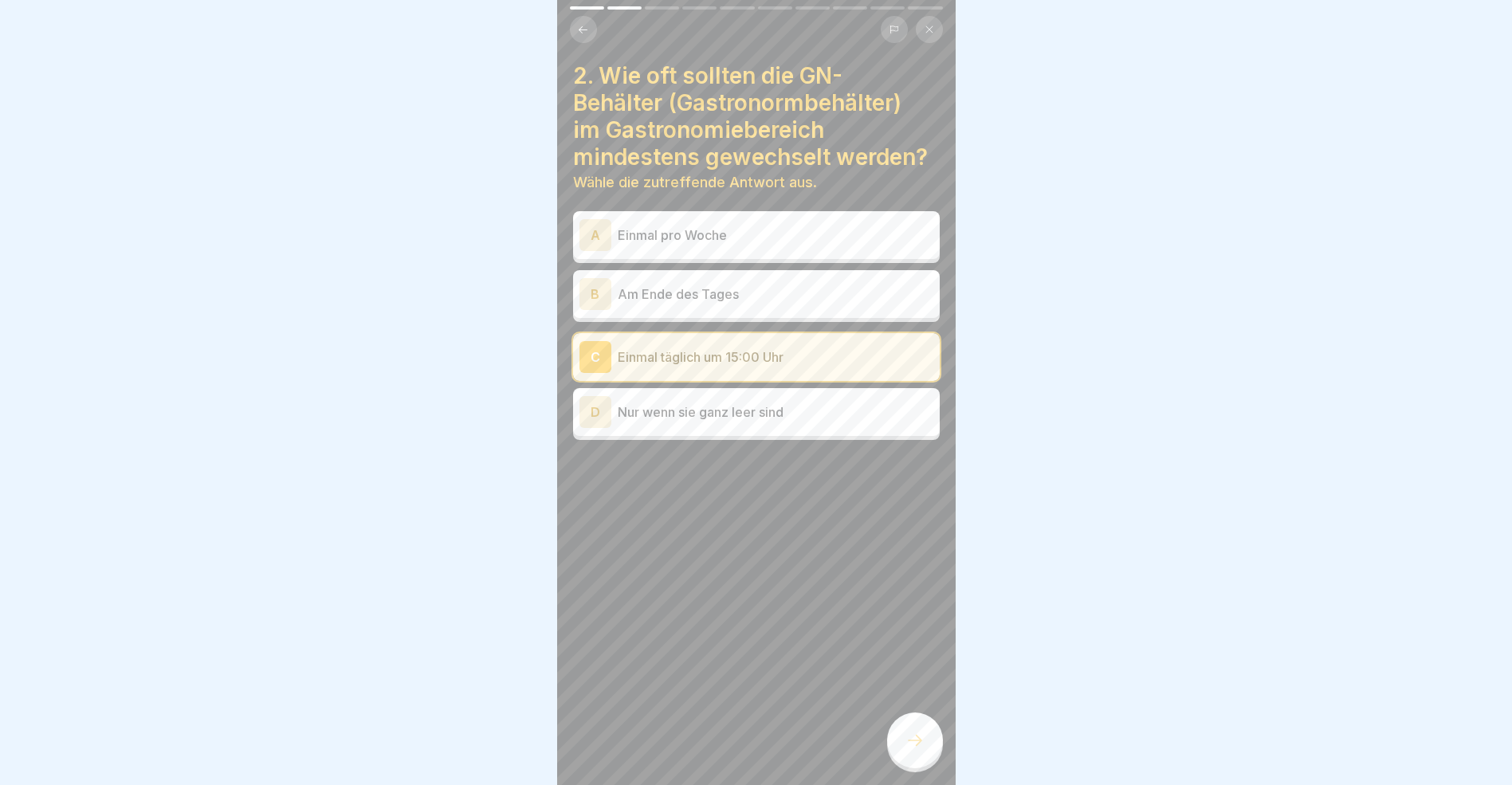
click at [906, 750] on icon at bounding box center [915, 740] width 19 height 19
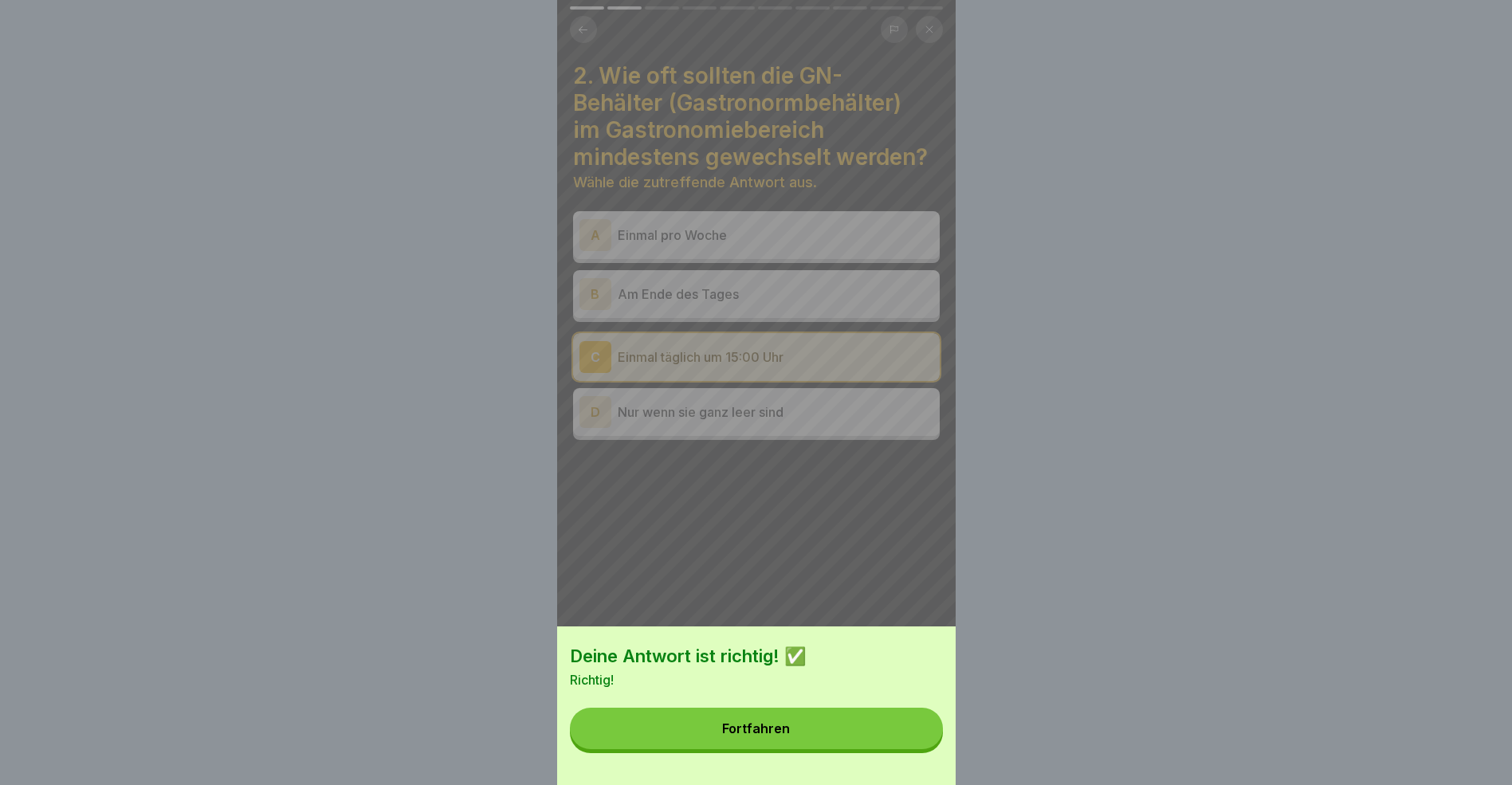
click at [827, 735] on button "Fortfahren" at bounding box center [756, 728] width 373 height 41
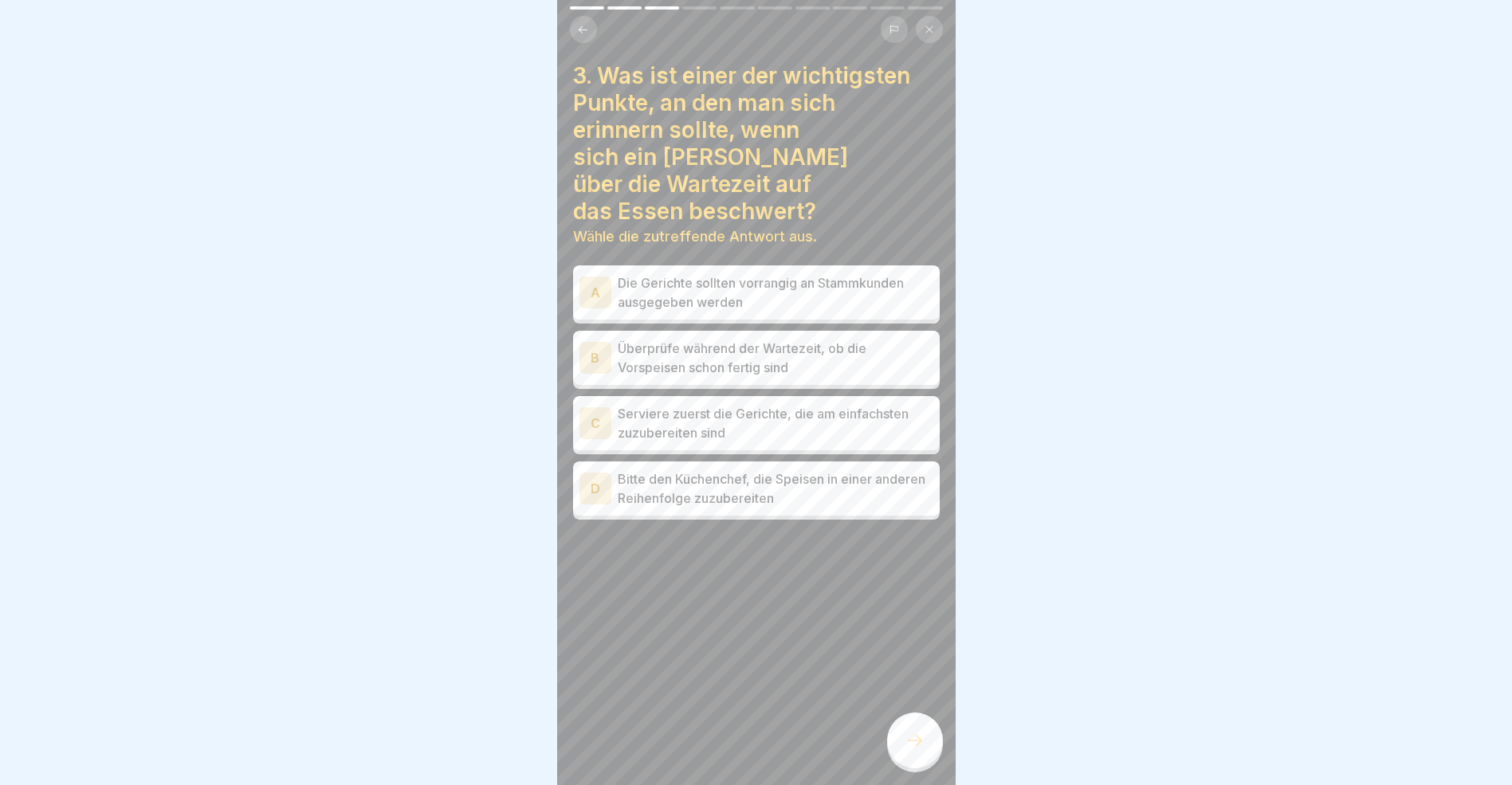
click at [595, 342] on div "B" at bounding box center [595, 357] width 32 height 32
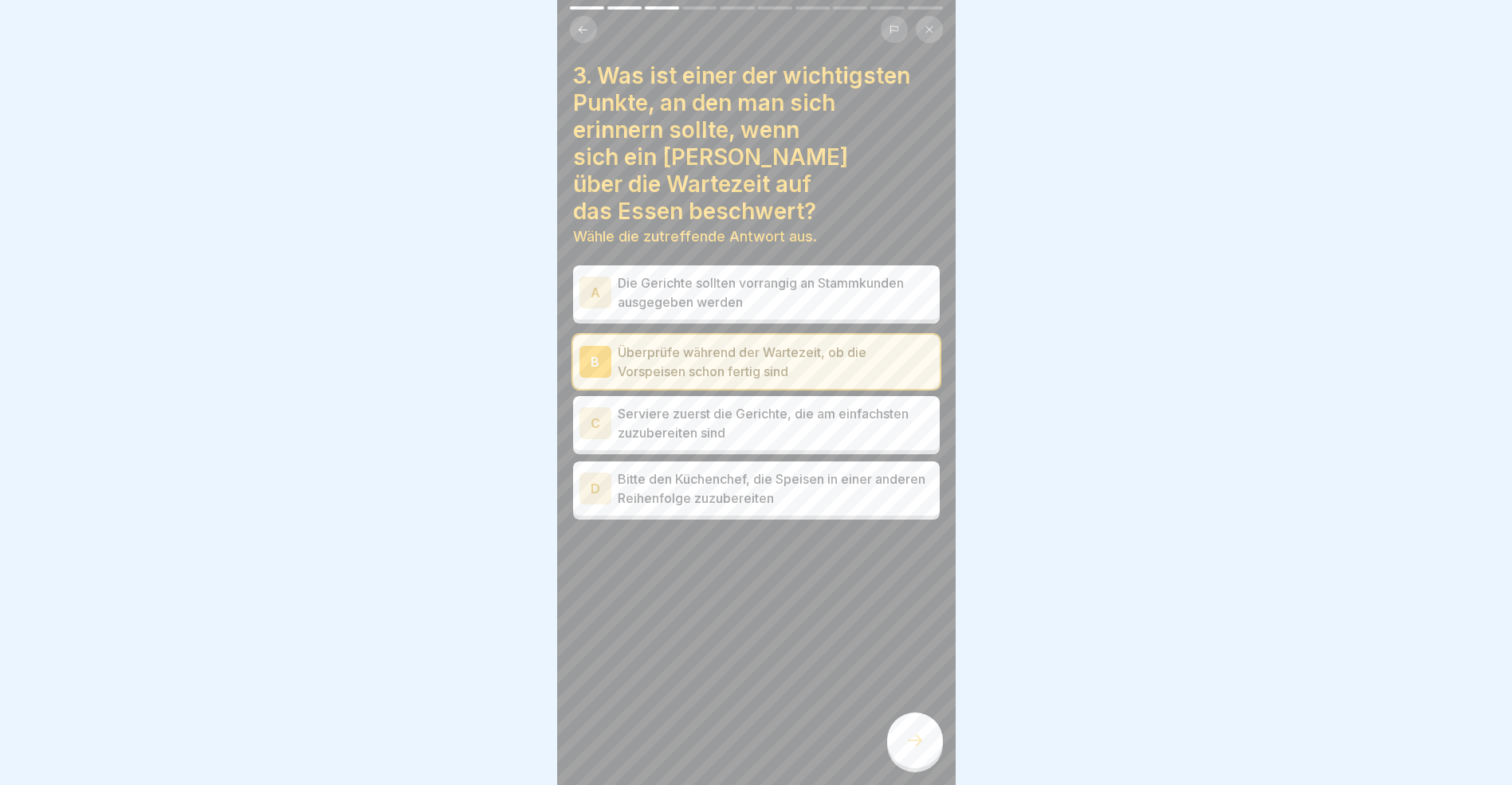
click at [588, 26] on icon at bounding box center [583, 30] width 12 height 12
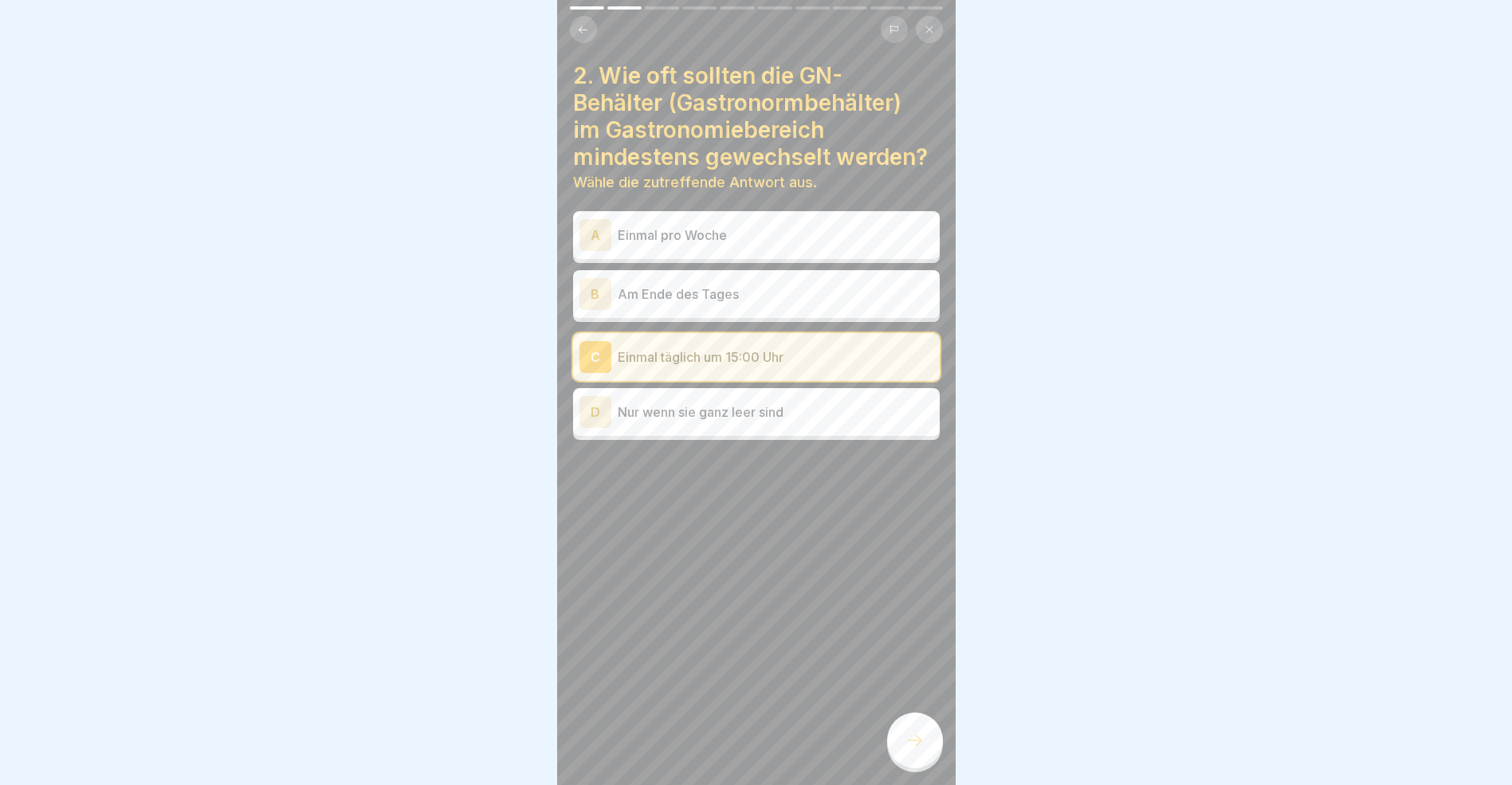
click at [588, 26] on icon at bounding box center [583, 30] width 12 height 12
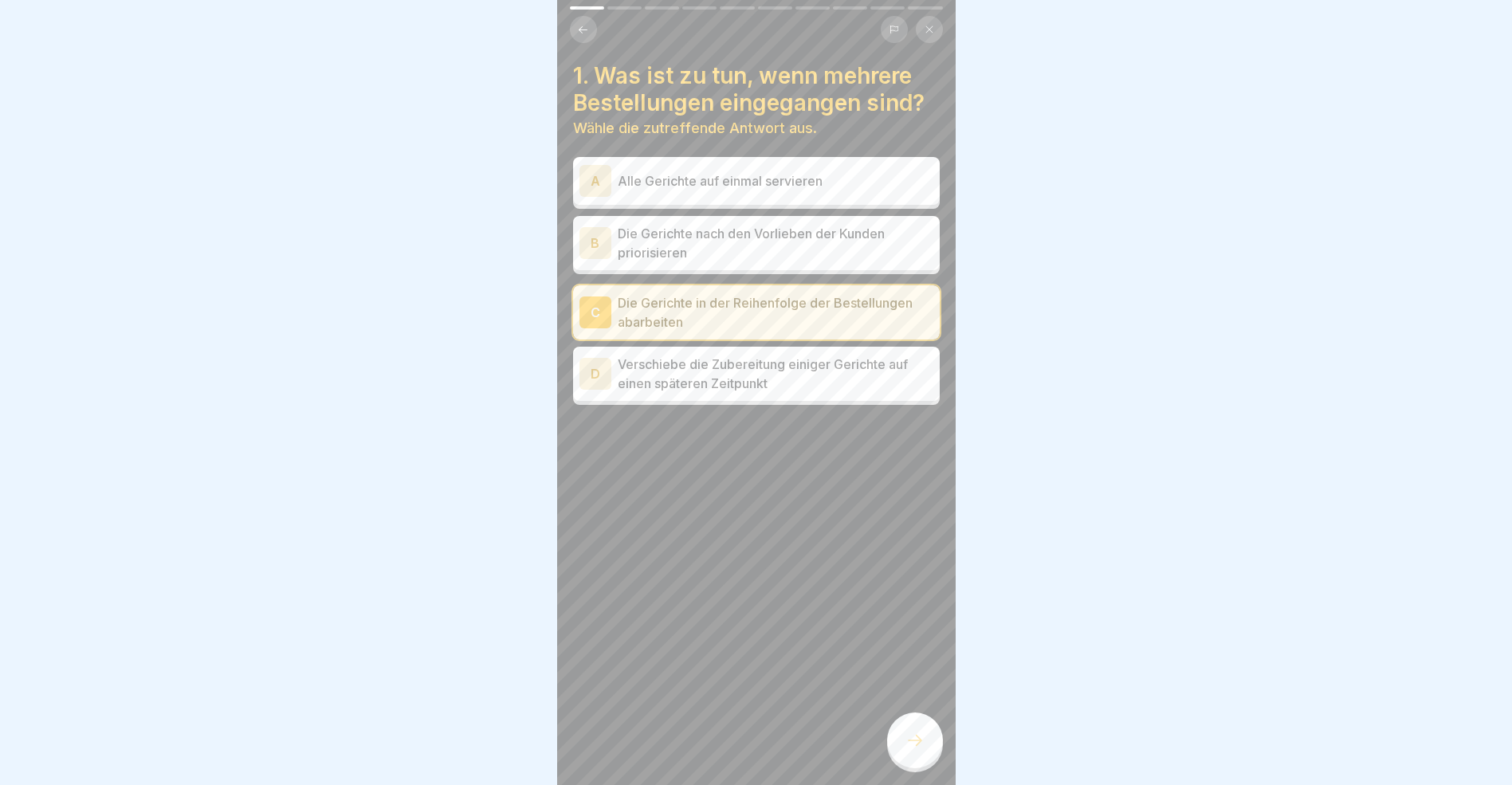
click at [588, 26] on icon at bounding box center [583, 30] width 12 height 12
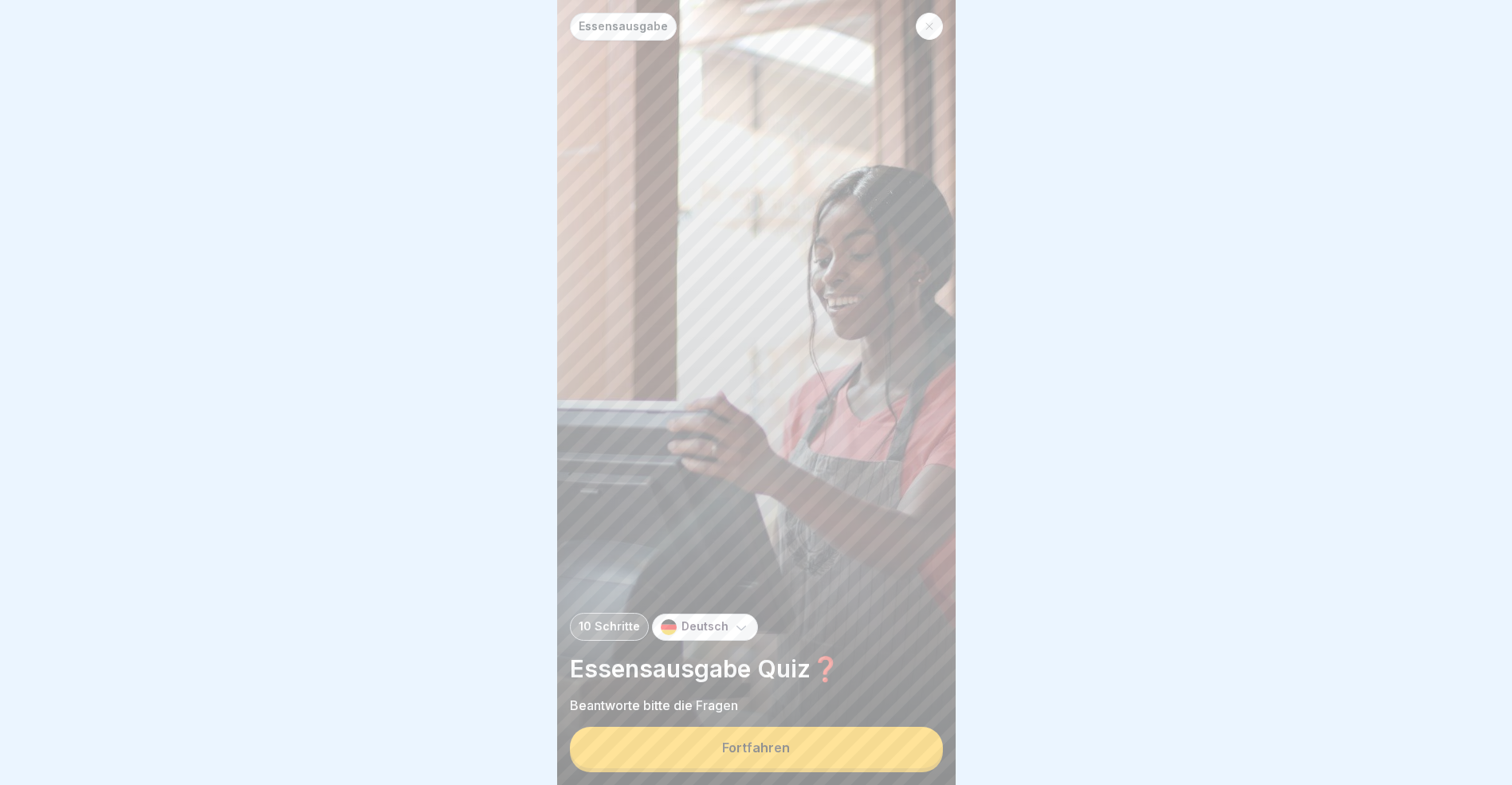
click at [779, 754] on div "Fortfahren" at bounding box center [756, 747] width 68 height 14
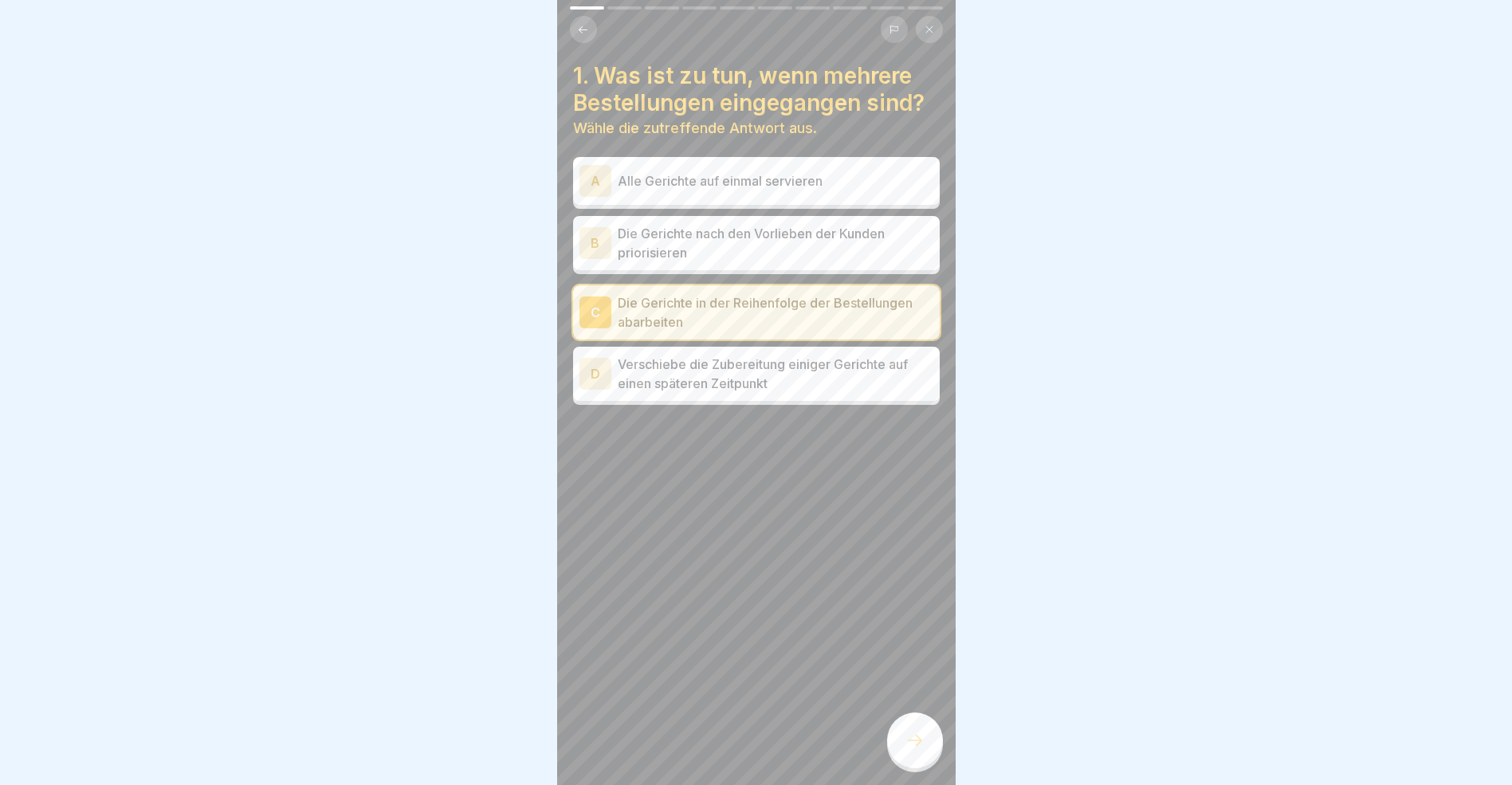
click at [924, 750] on icon at bounding box center [915, 740] width 19 height 19
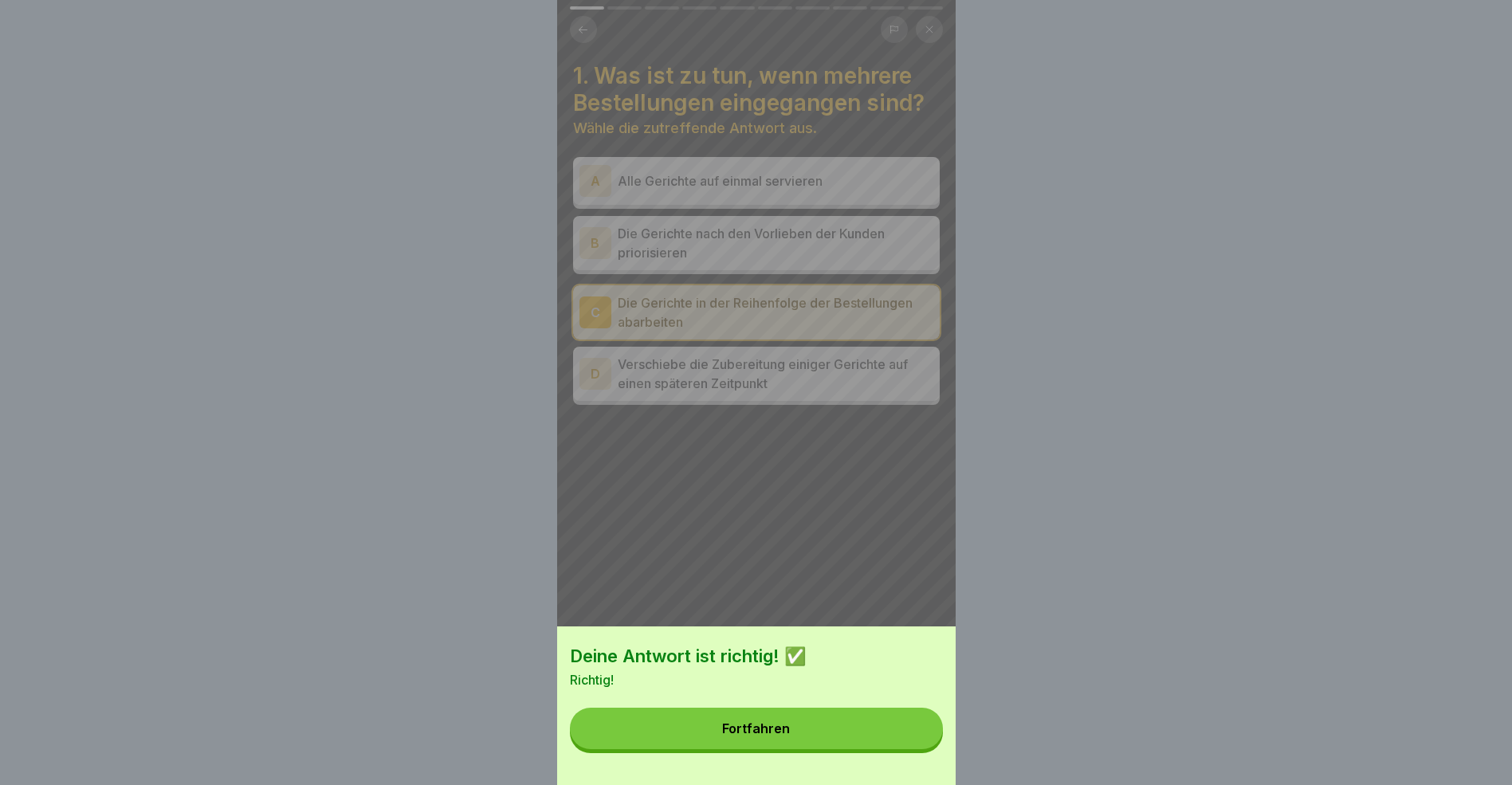
click at [897, 749] on button "Fortfahren" at bounding box center [756, 728] width 373 height 41
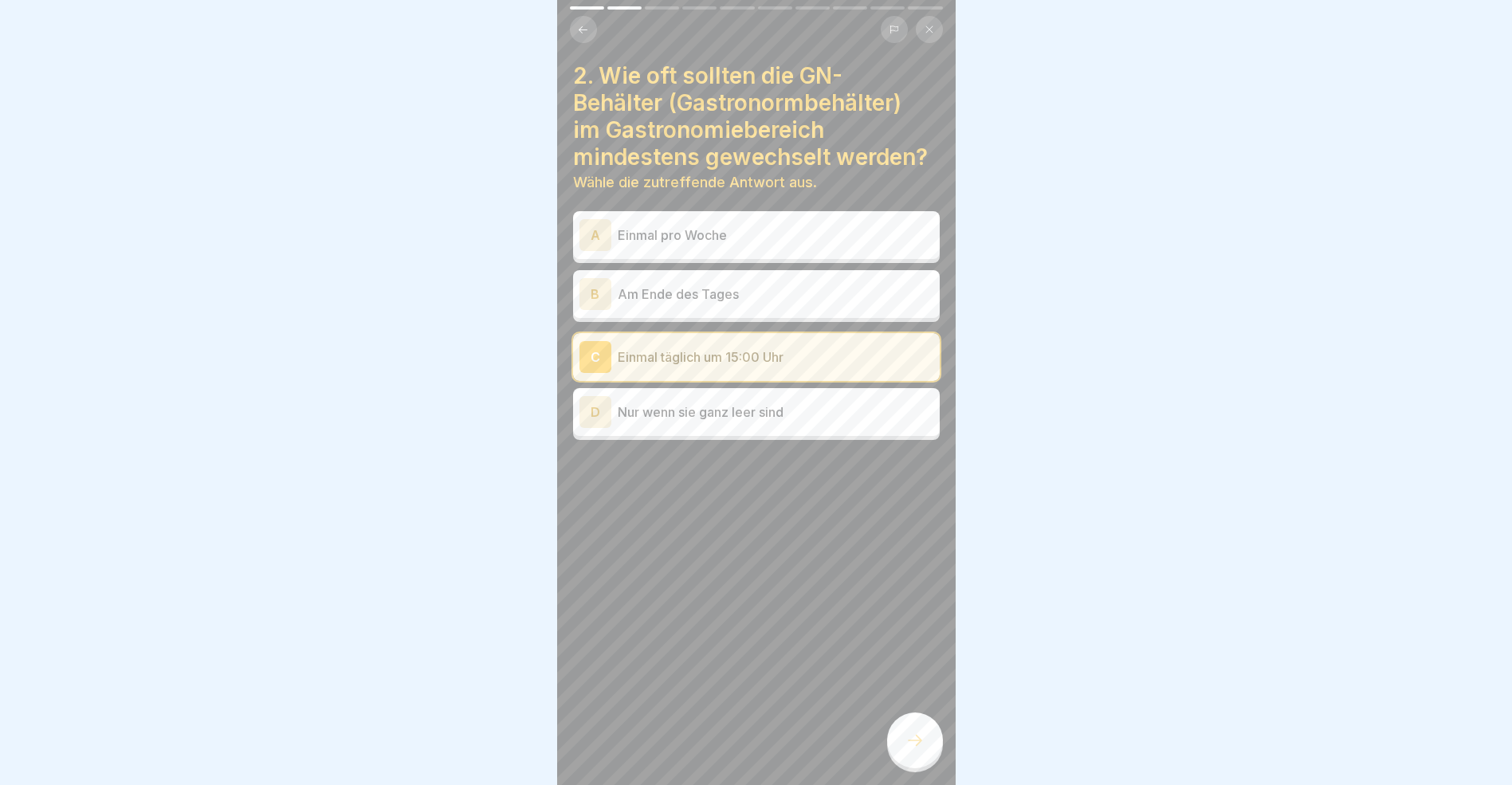
click at [908, 748] on icon at bounding box center [915, 740] width 19 height 19
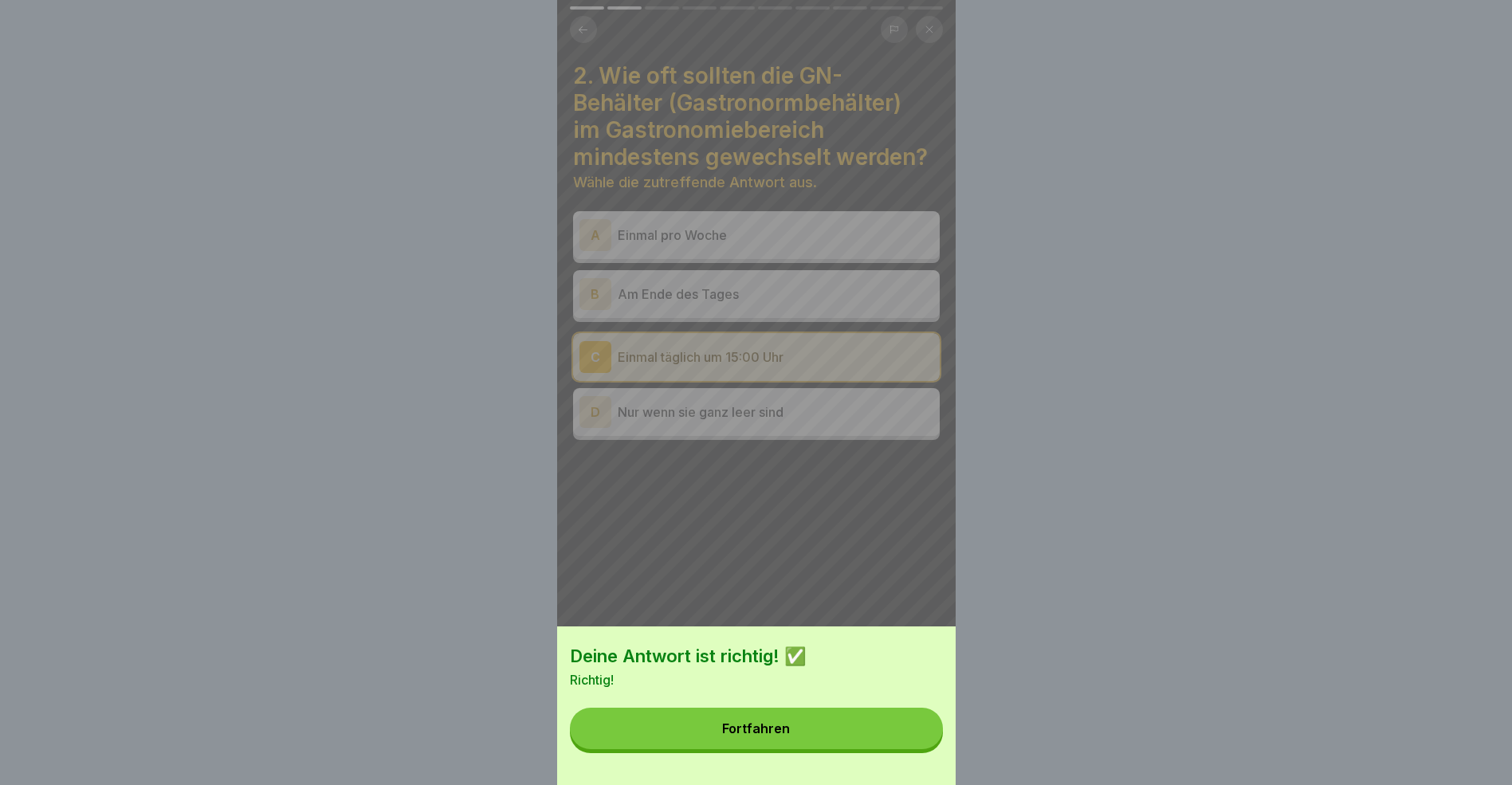
click at [858, 734] on button "Fortfahren" at bounding box center [756, 728] width 373 height 41
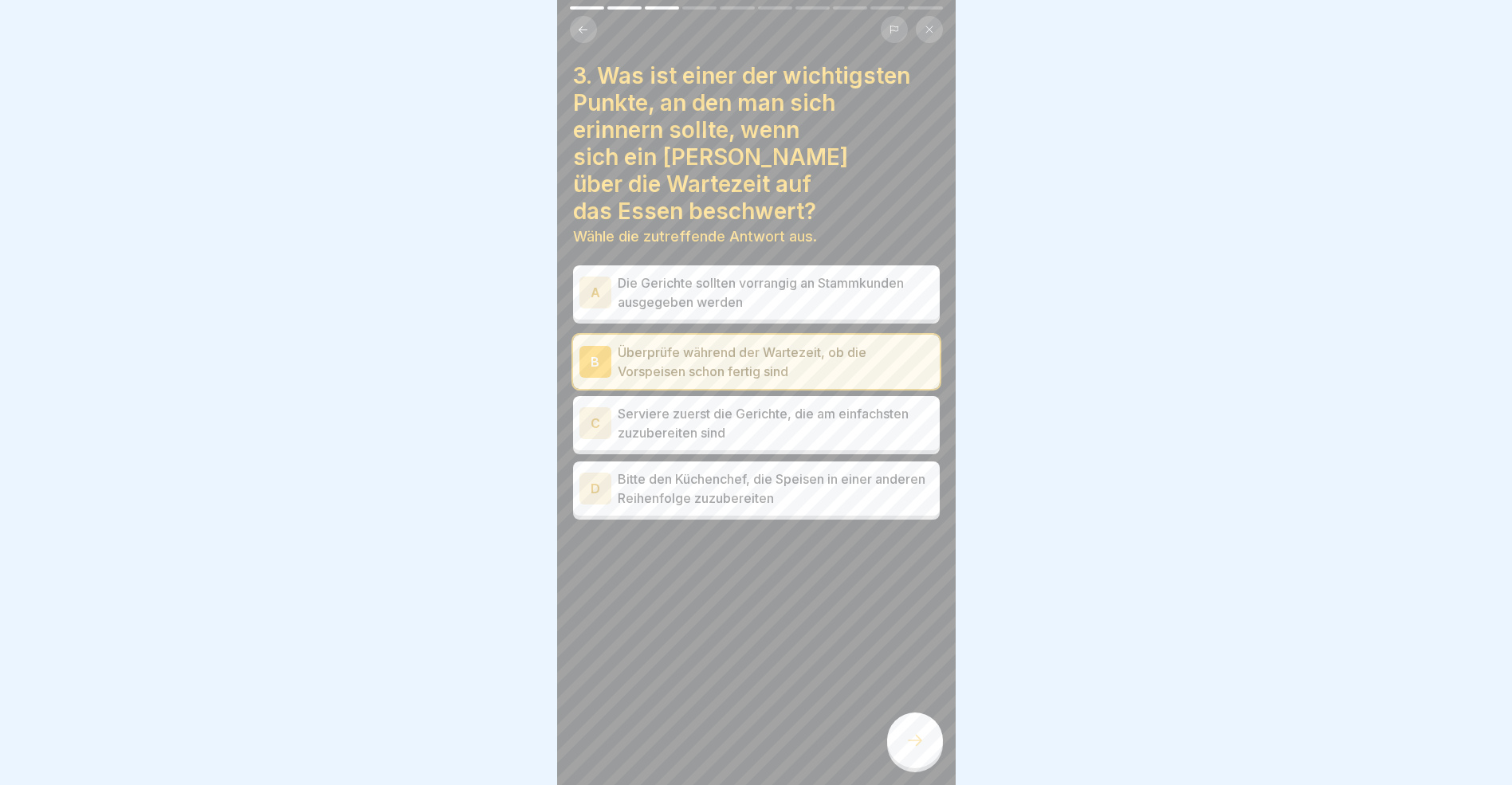
click at [916, 750] on icon at bounding box center [915, 740] width 19 height 19
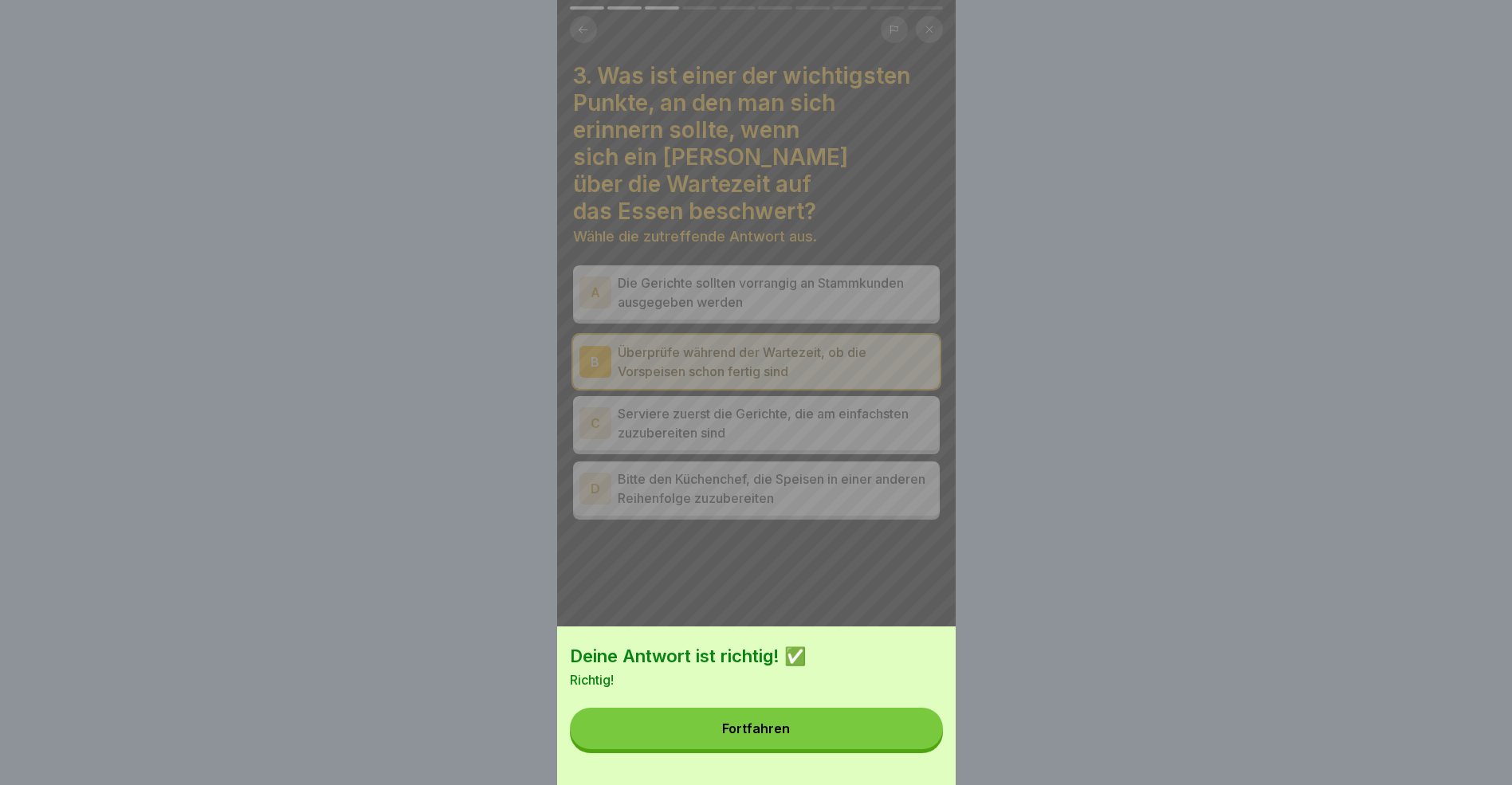
click at [839, 744] on button "Fortfahren" at bounding box center [756, 728] width 373 height 41
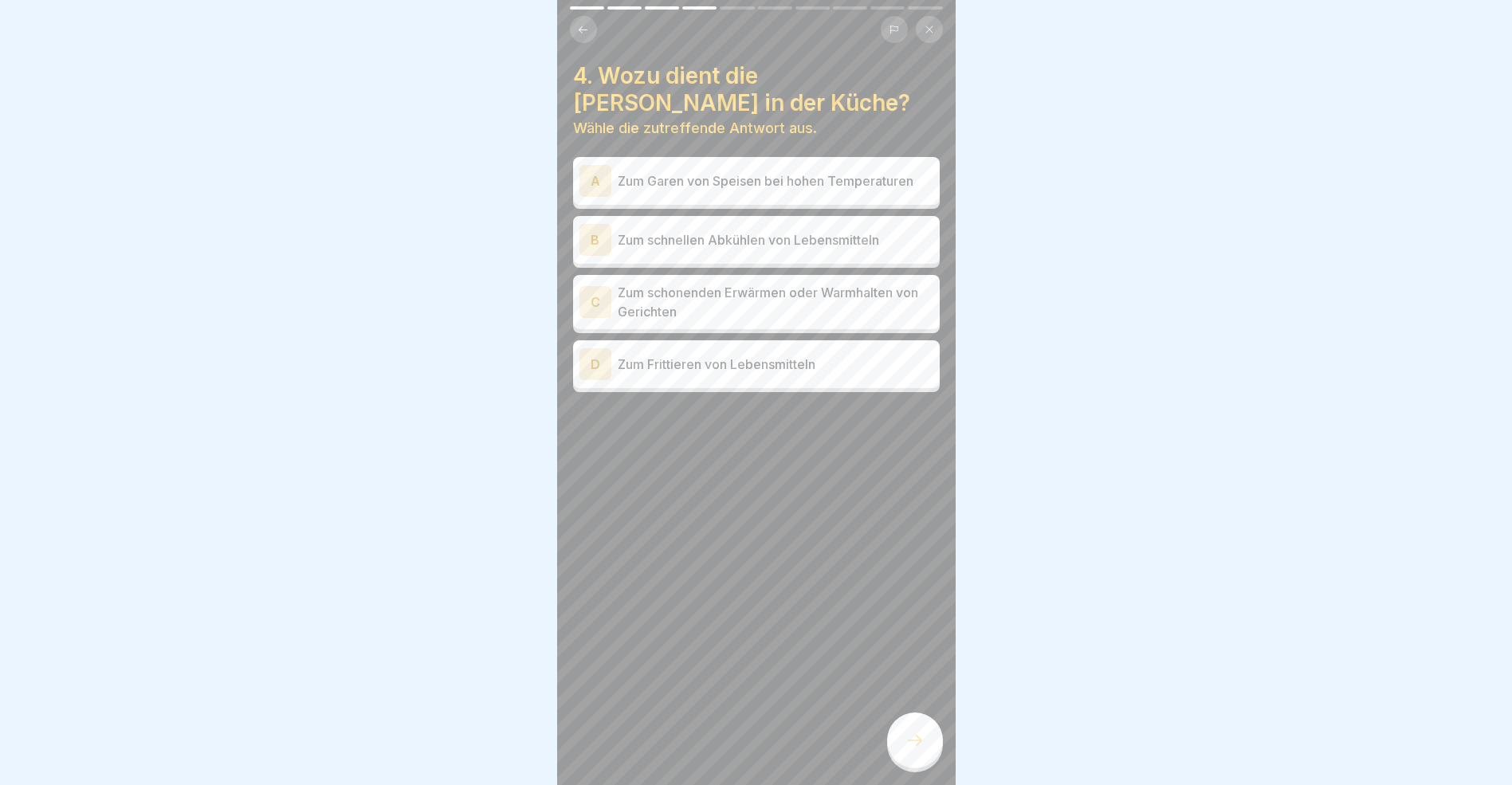
click at [598, 305] on div "C" at bounding box center [595, 302] width 32 height 32
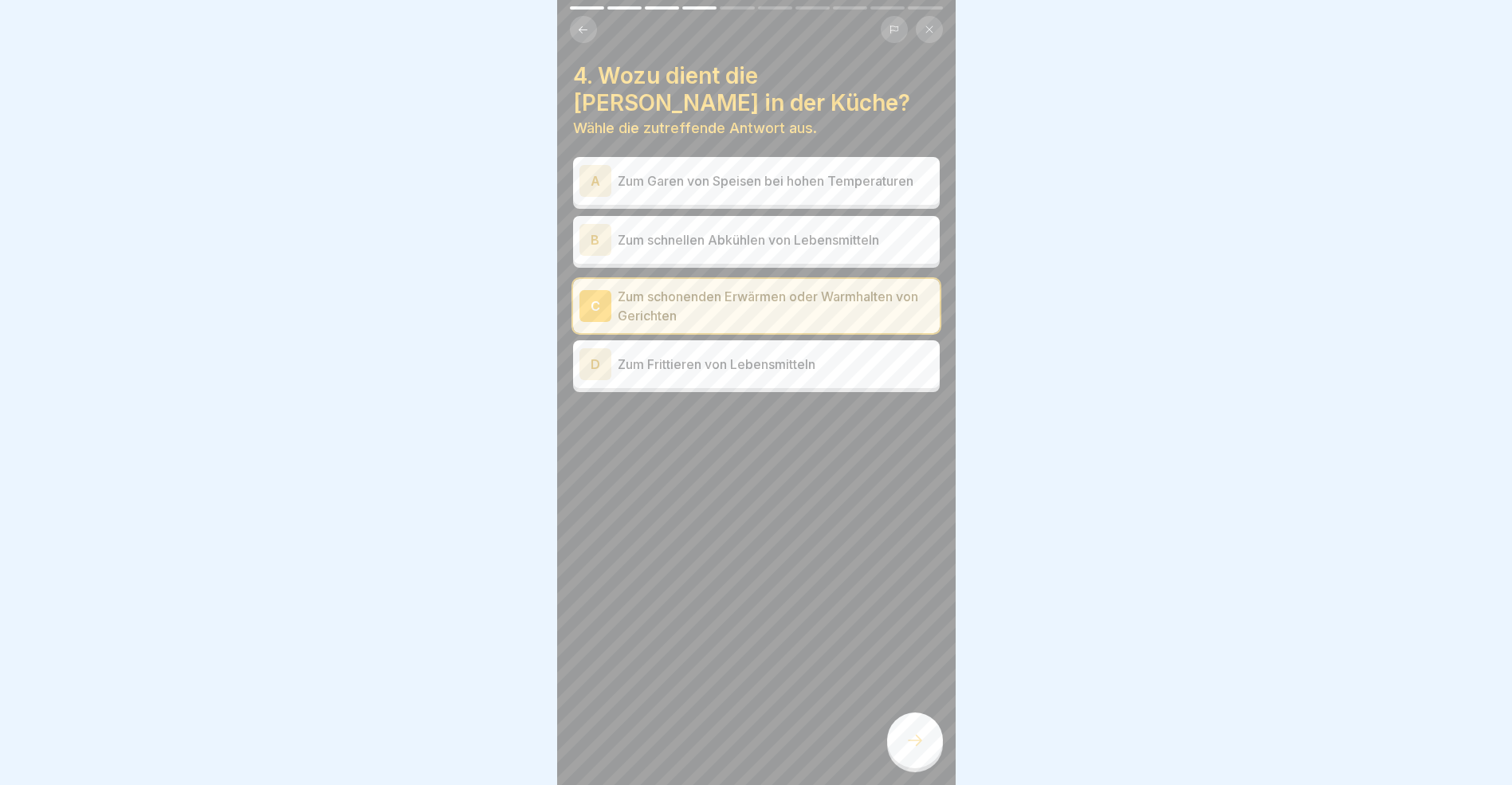
click at [917, 750] on icon at bounding box center [915, 740] width 19 height 19
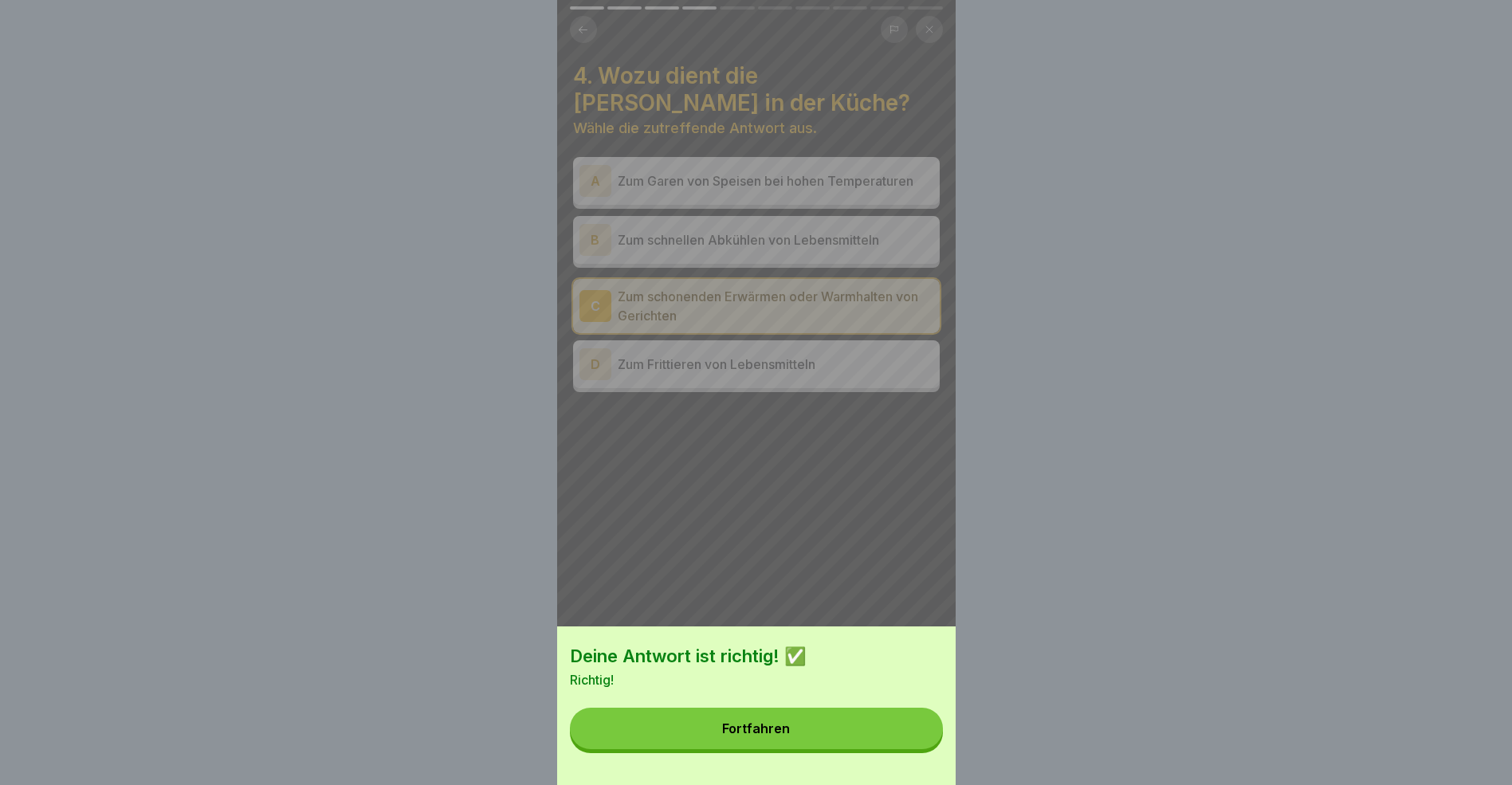
click at [831, 745] on button "Fortfahren" at bounding box center [756, 728] width 373 height 41
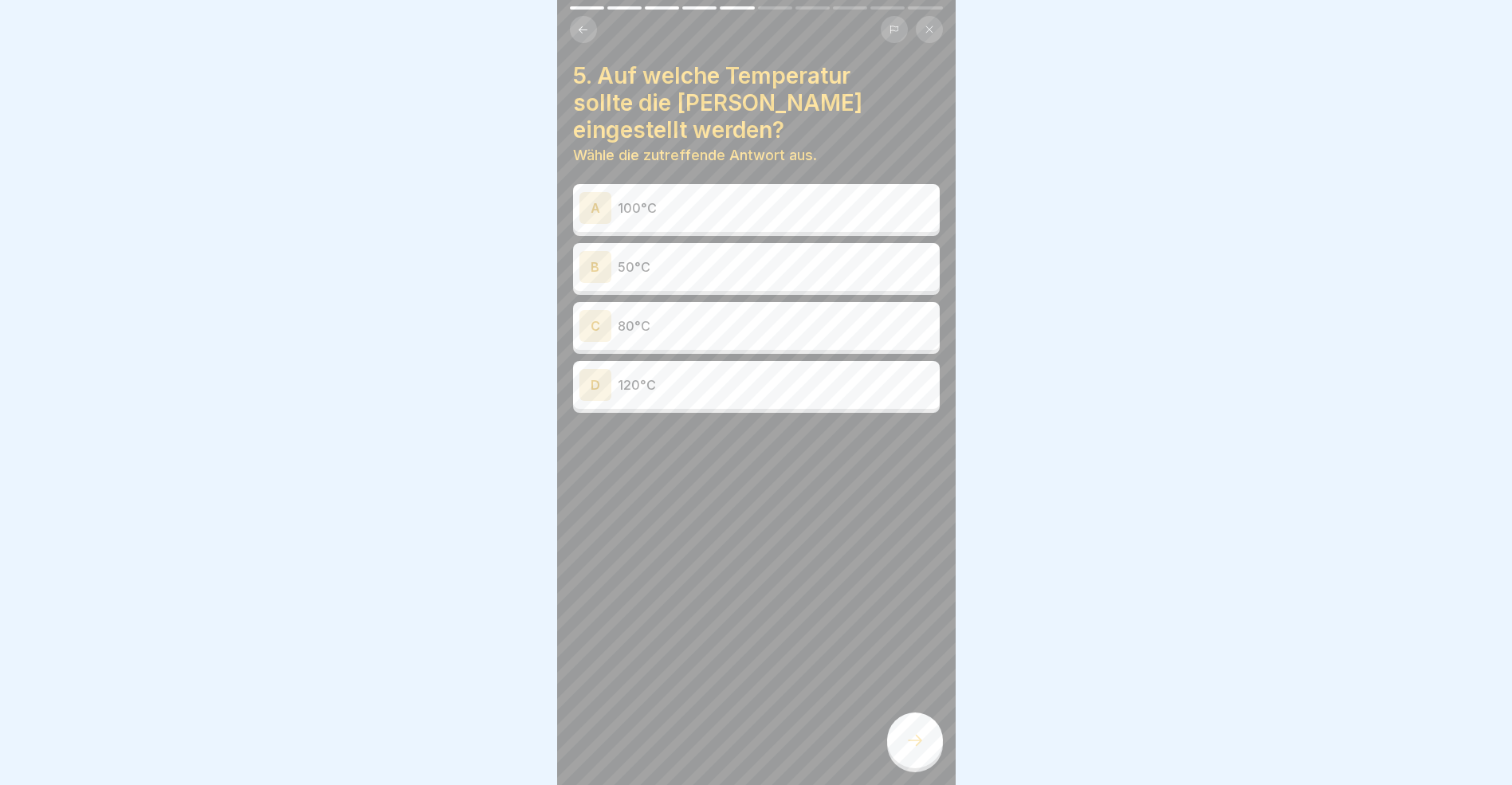
click at [598, 325] on div "C" at bounding box center [595, 326] width 32 height 32
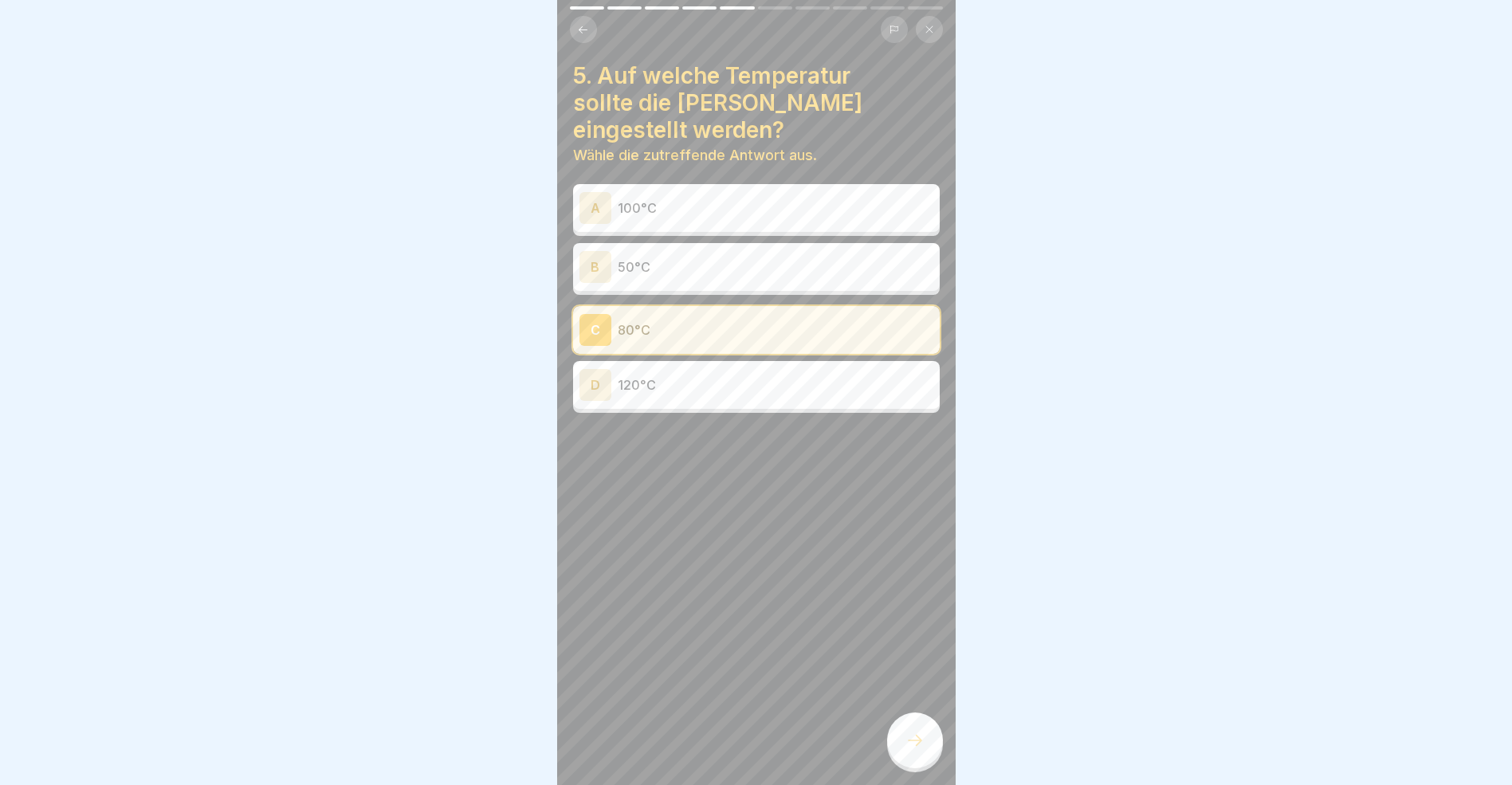
click at [923, 750] on icon at bounding box center [915, 740] width 19 height 19
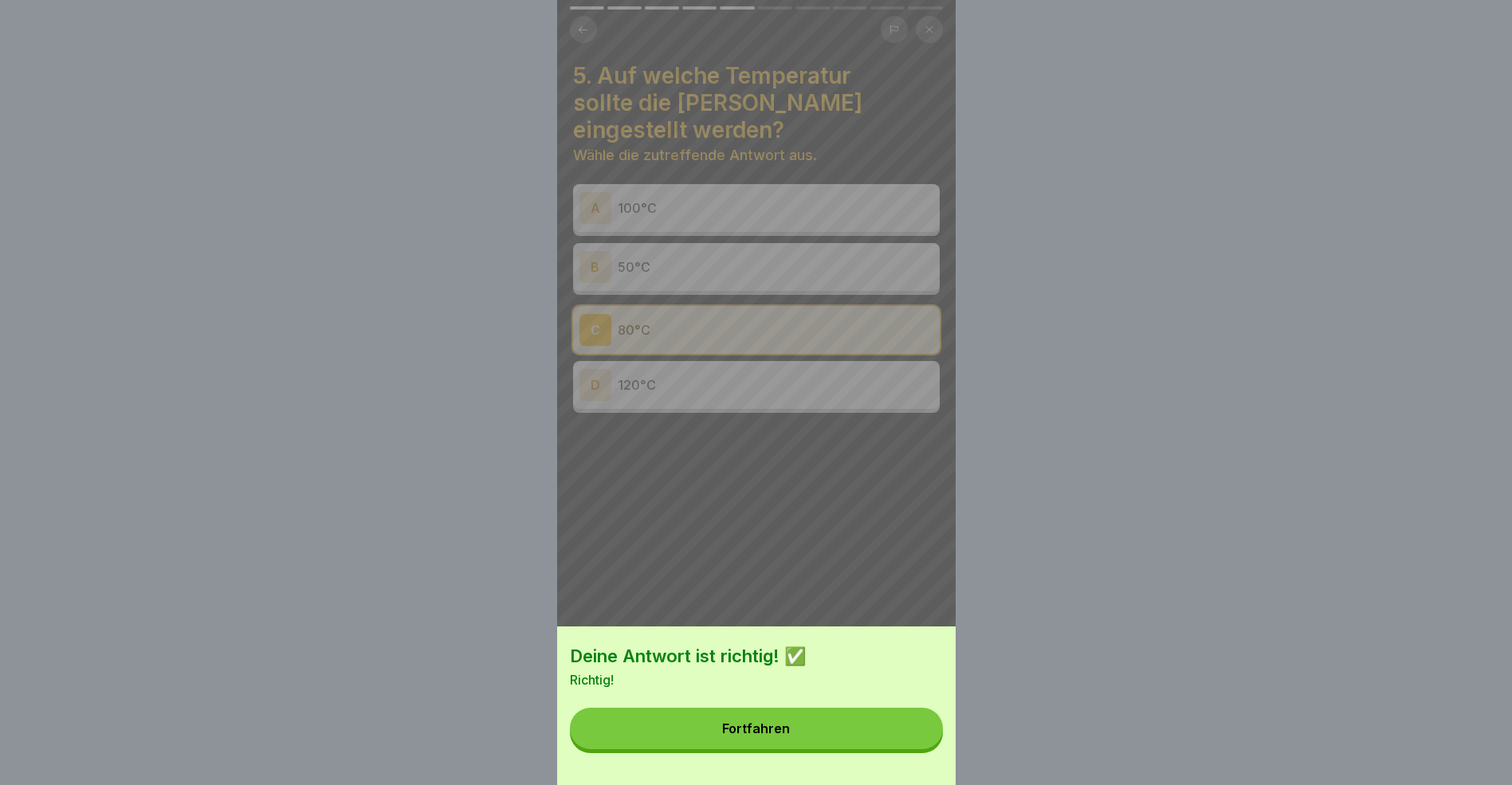
click at [858, 746] on button "Fortfahren" at bounding box center [756, 728] width 373 height 41
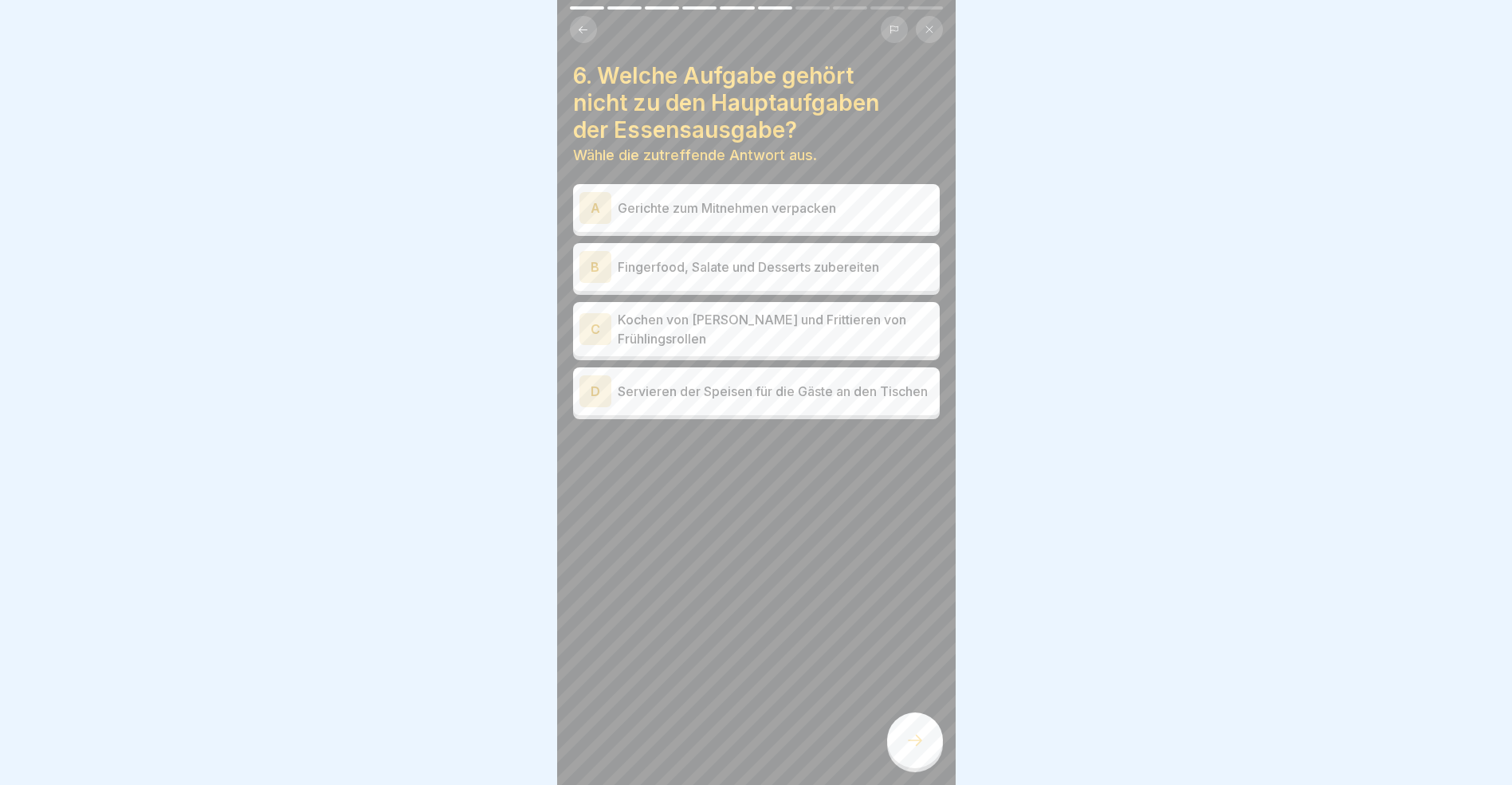
click at [593, 208] on div "A" at bounding box center [595, 208] width 32 height 32
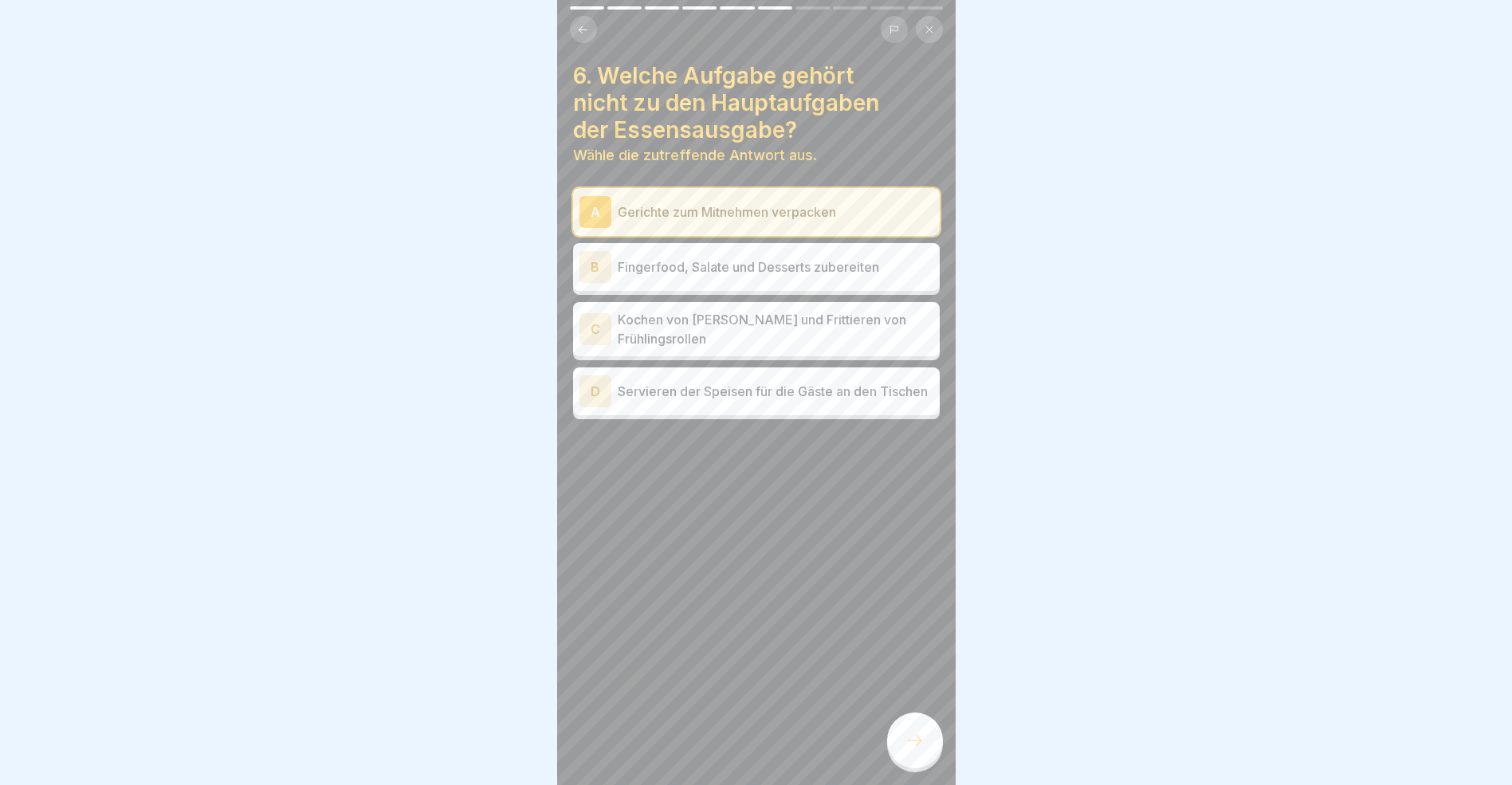
click at [919, 750] on icon at bounding box center [915, 740] width 19 height 19
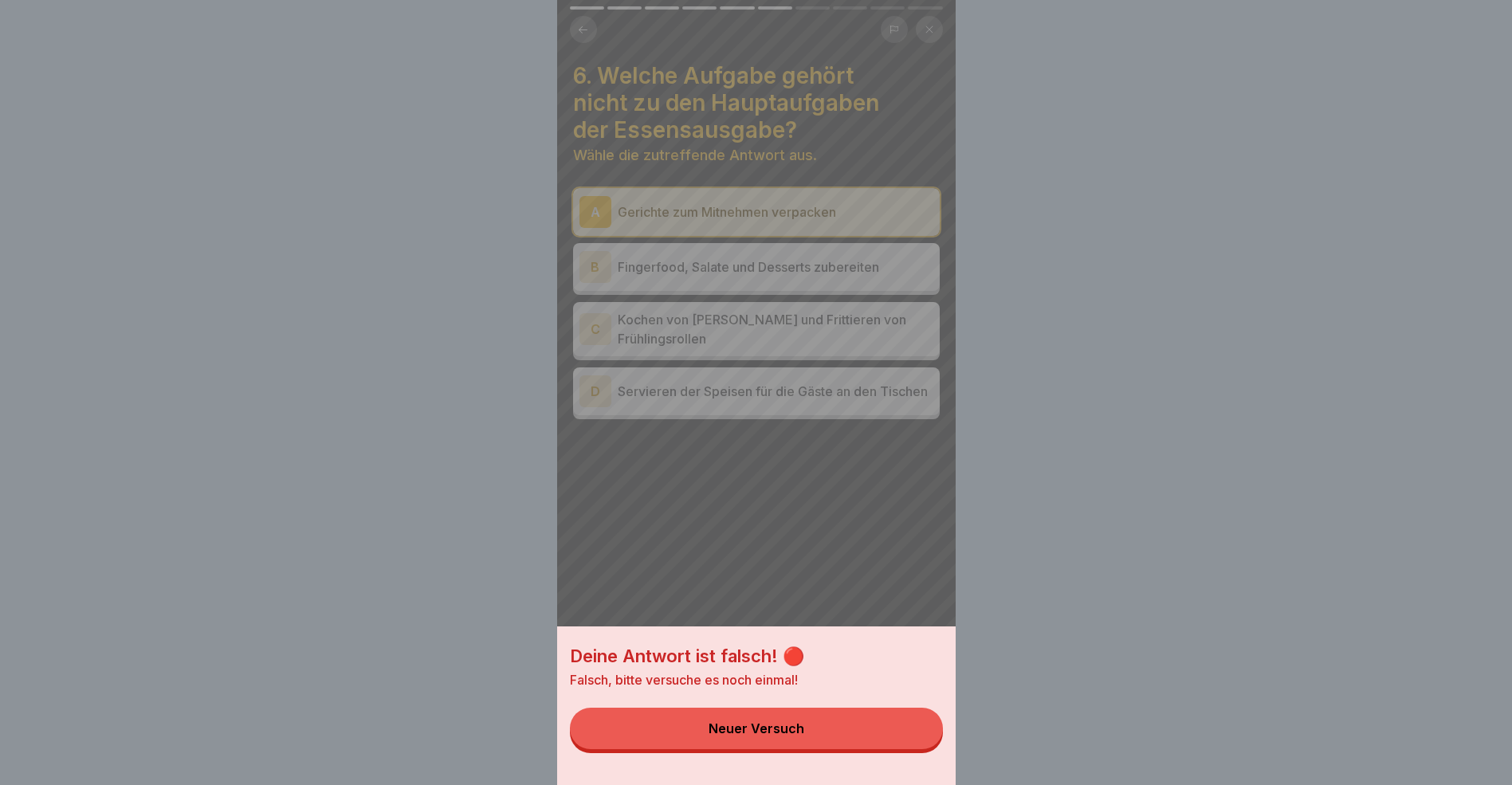
click at [828, 593] on div "Deine Antwort ist falsch! 🔴 Falsch, bitte versuche es noch einmal! Neuer Versuch" at bounding box center [756, 392] width 399 height 785
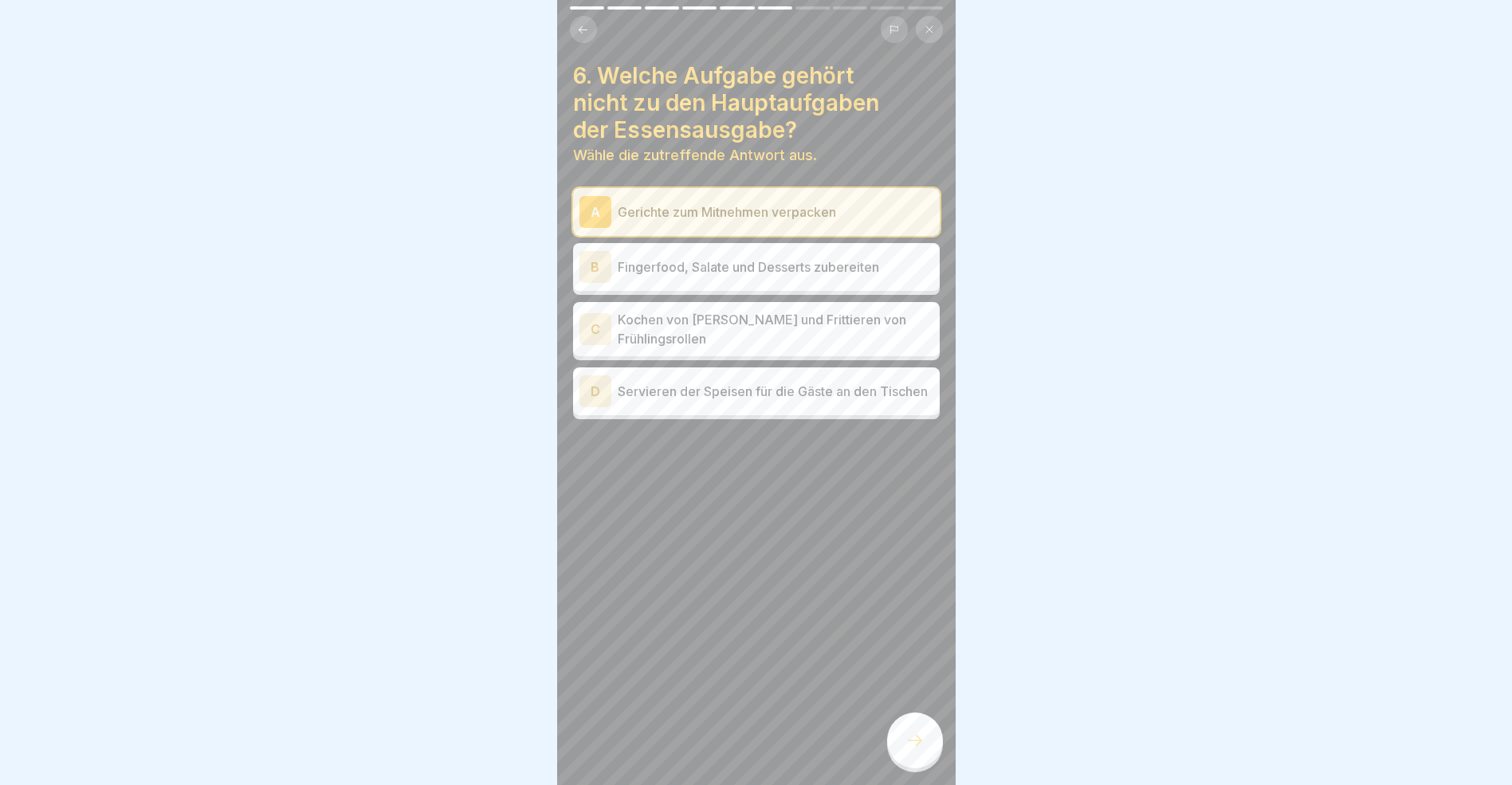
click at [596, 395] on div "D" at bounding box center [595, 391] width 32 height 32
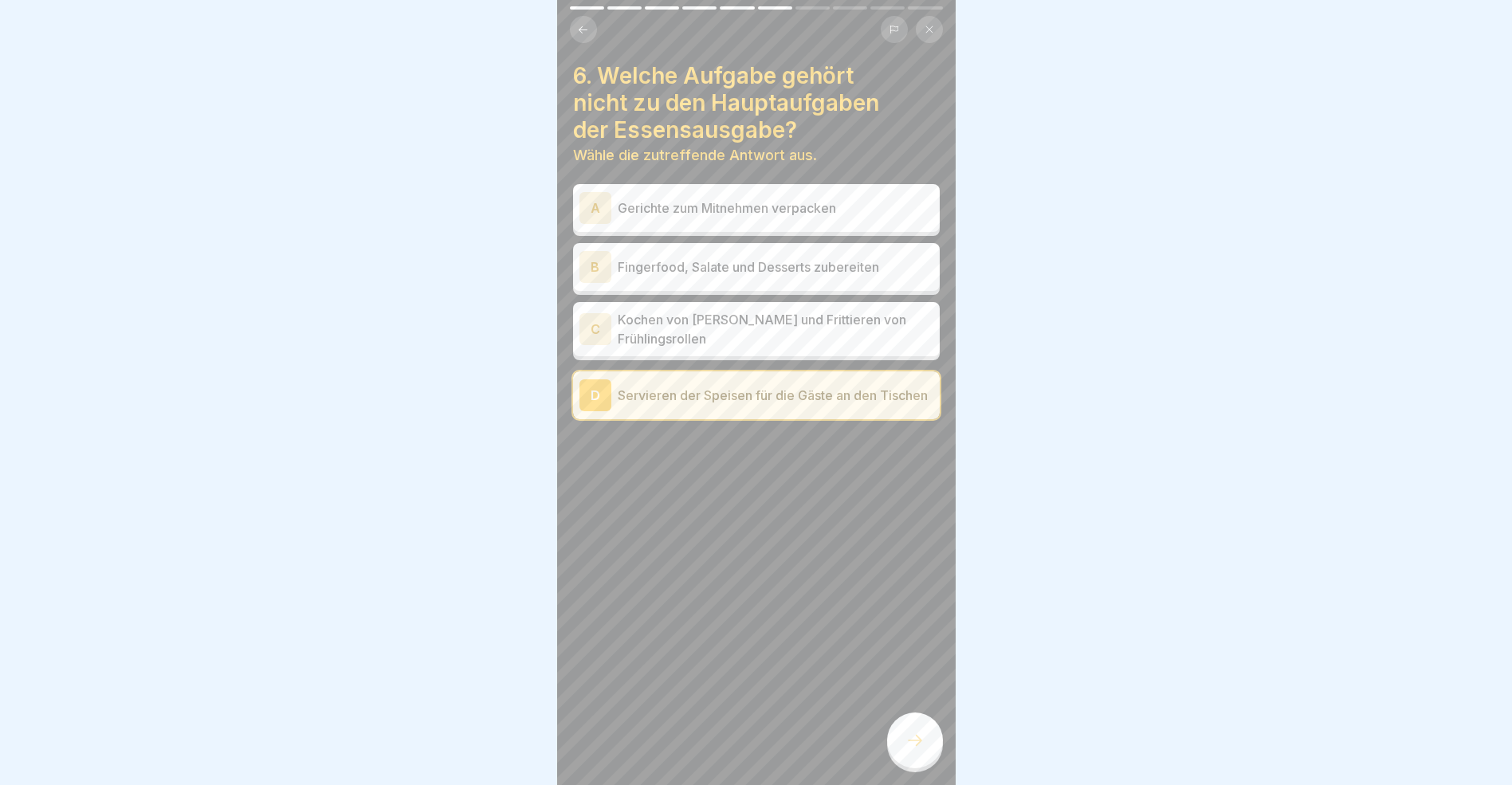
click at [594, 211] on div "A" at bounding box center [595, 208] width 32 height 32
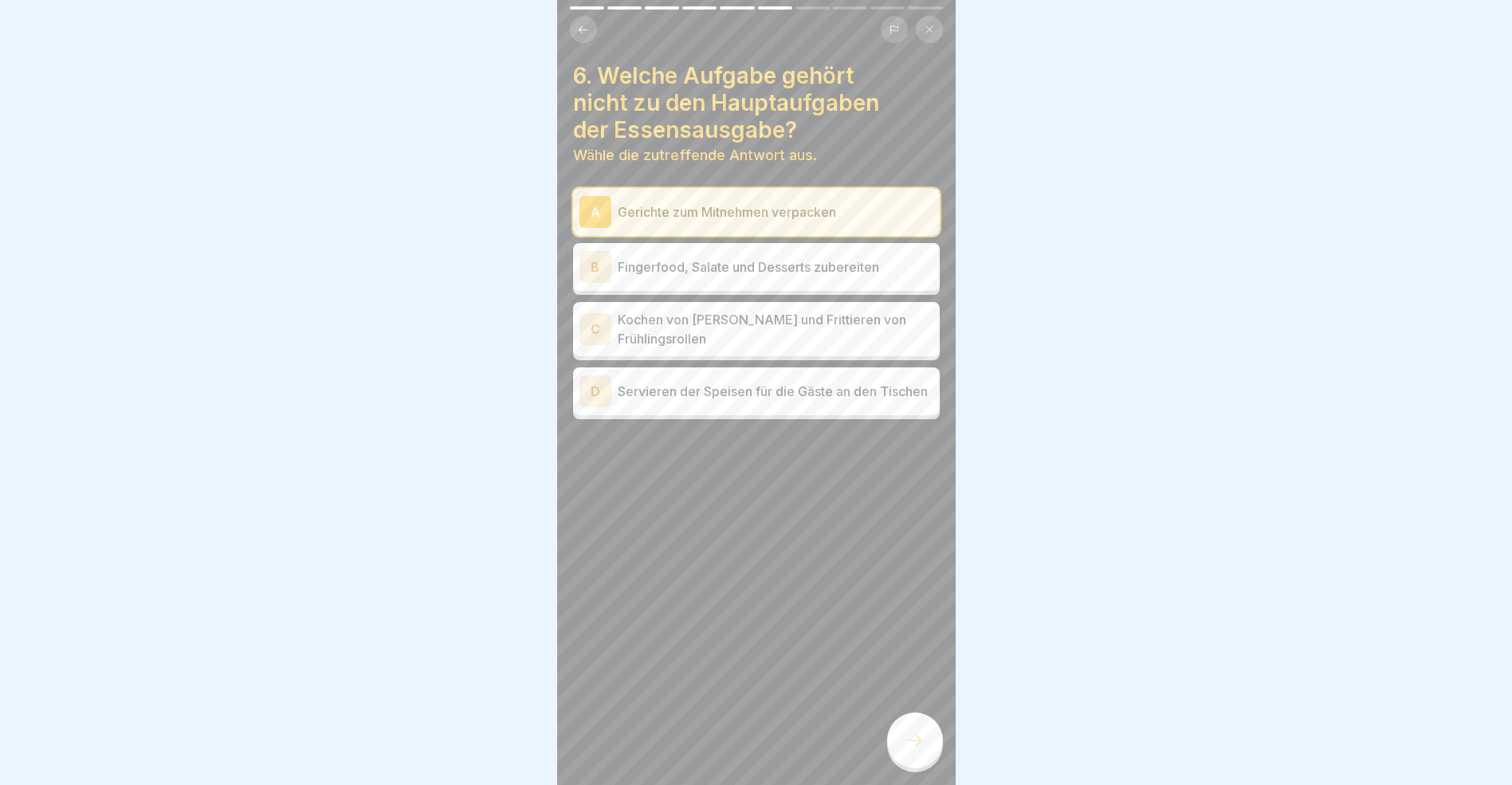
click at [812, 125] on h4 "6. Welche Aufgabe gehört nicht zu den Hauptaufgaben der Essensausgabe?" at bounding box center [756, 102] width 367 height 81
click at [579, 33] on icon at bounding box center [583, 30] width 12 height 12
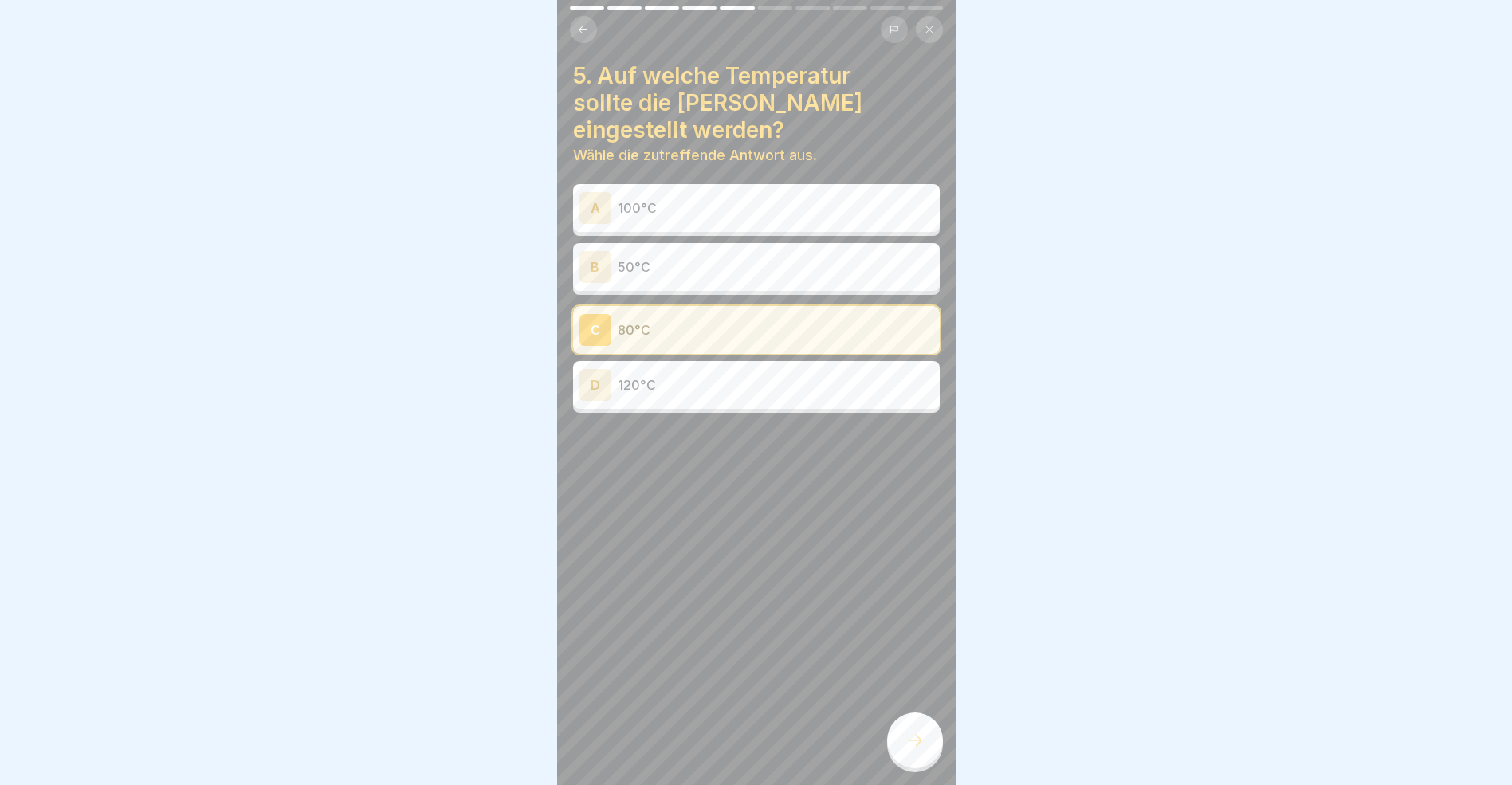
click at [913, 749] on icon at bounding box center [915, 740] width 19 height 19
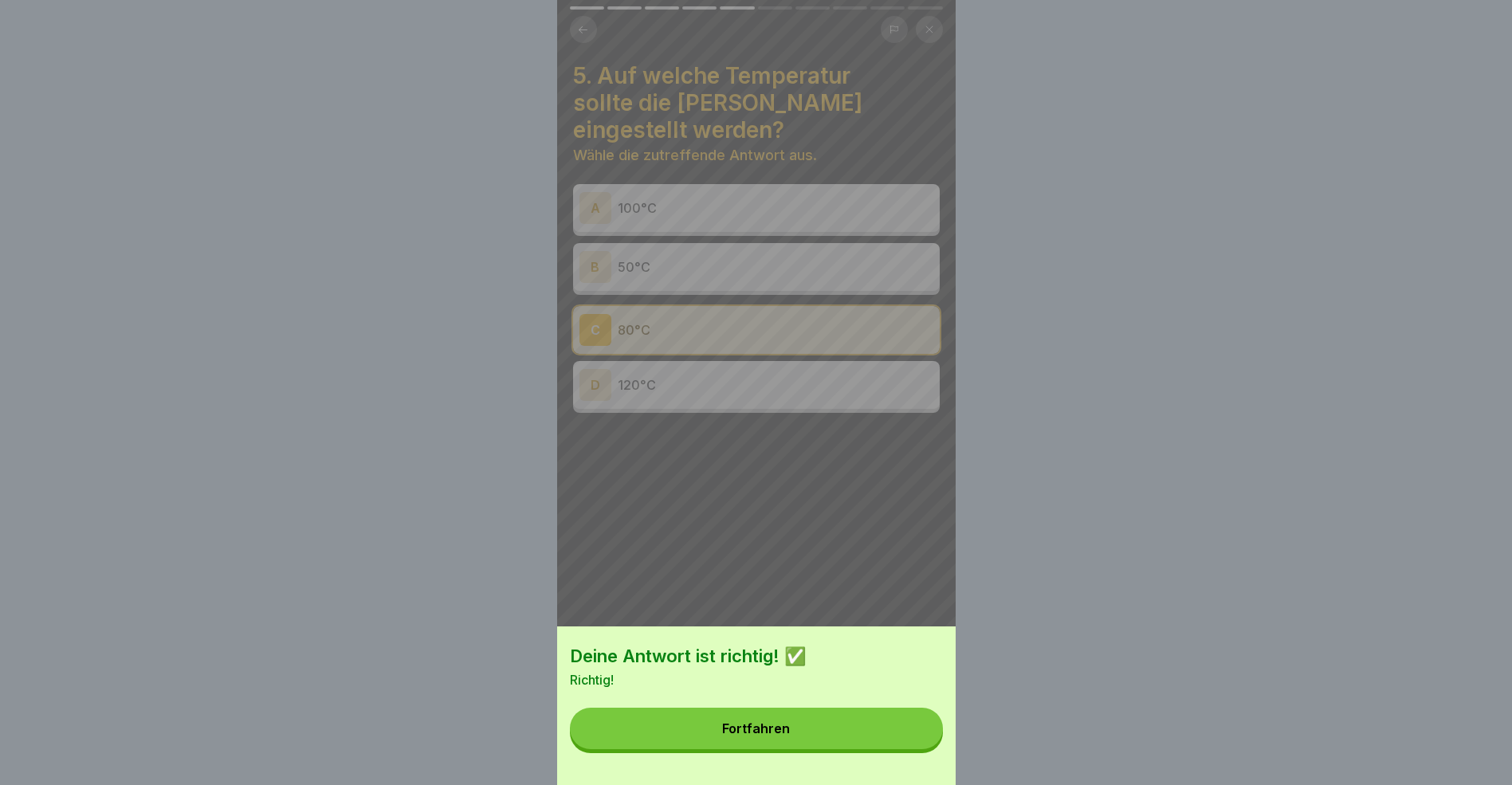
click at [873, 741] on button "Fortfahren" at bounding box center [756, 728] width 373 height 41
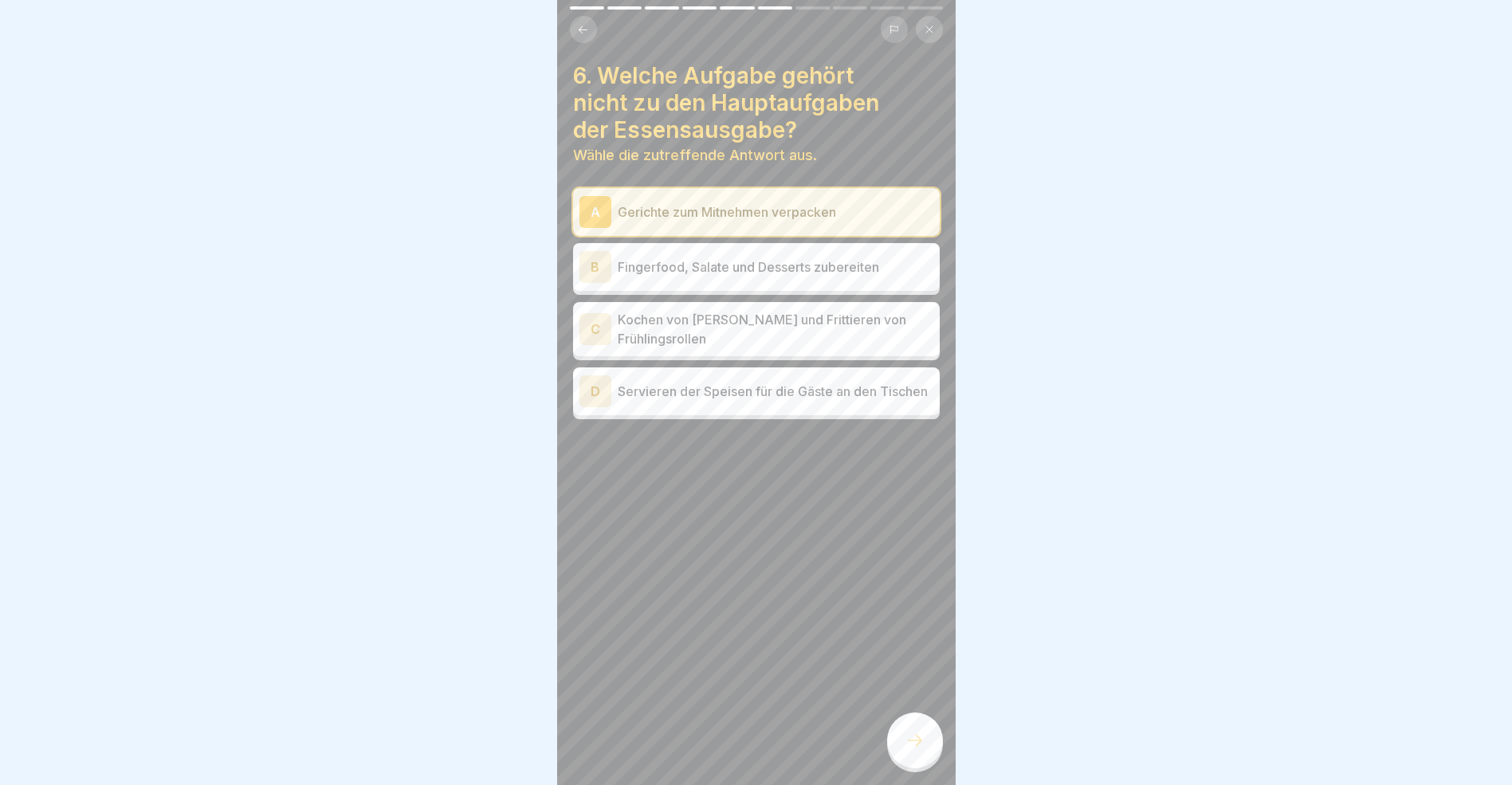
click at [595, 271] on div "B" at bounding box center [595, 267] width 32 height 32
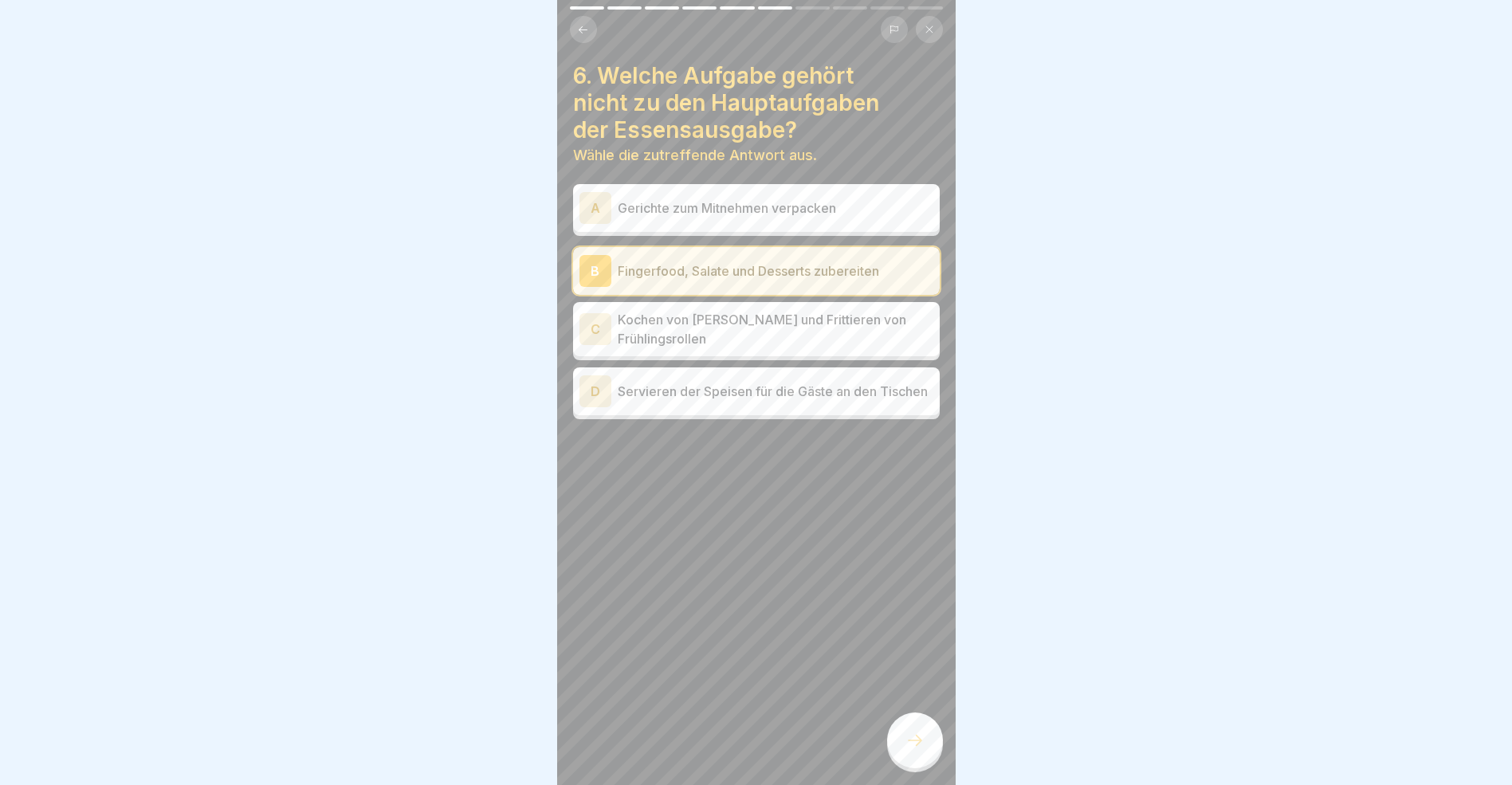
click at [595, 392] on div "D" at bounding box center [595, 391] width 32 height 32
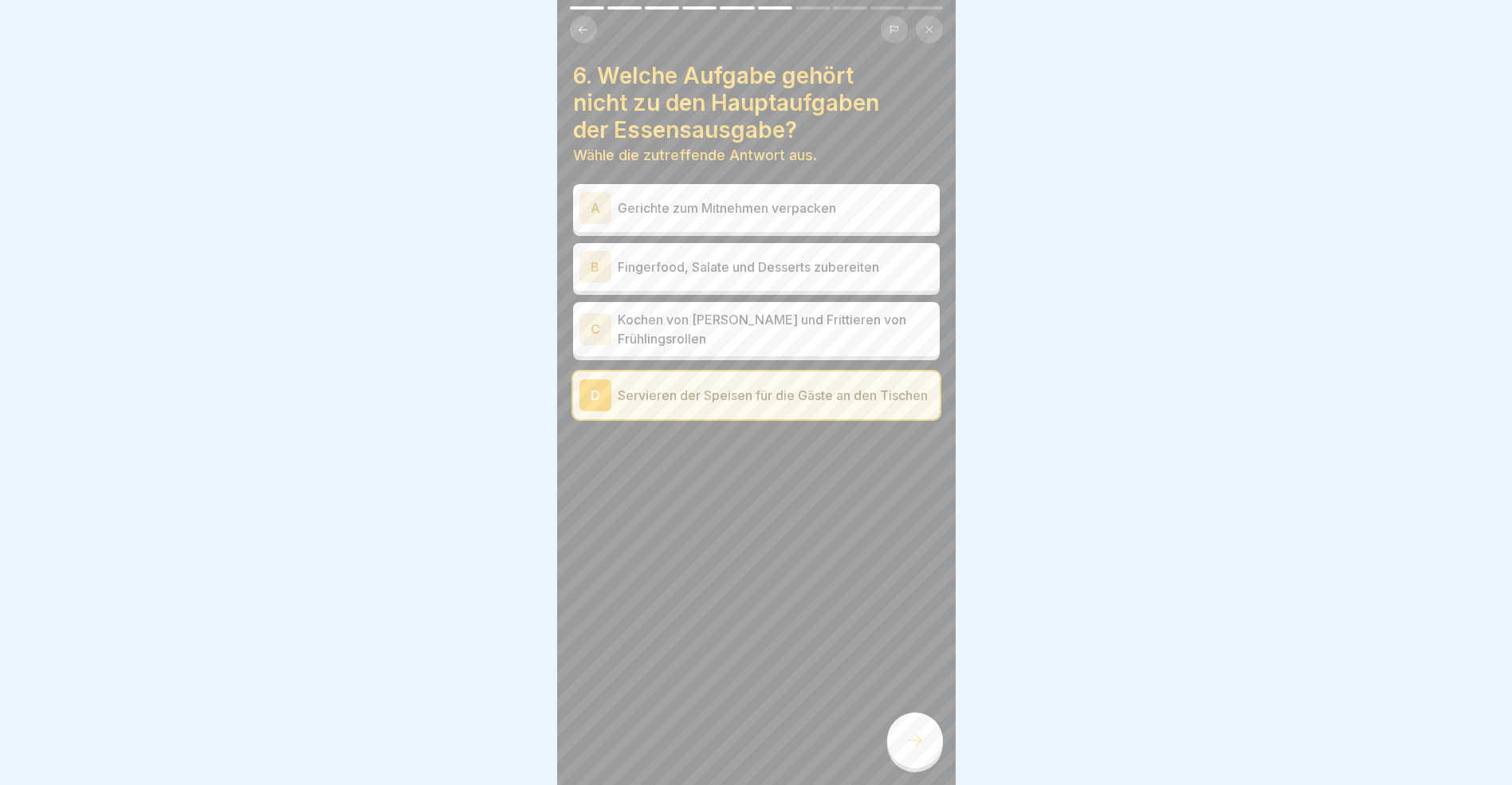
click at [913, 762] on div at bounding box center [916, 740] width 56 height 56
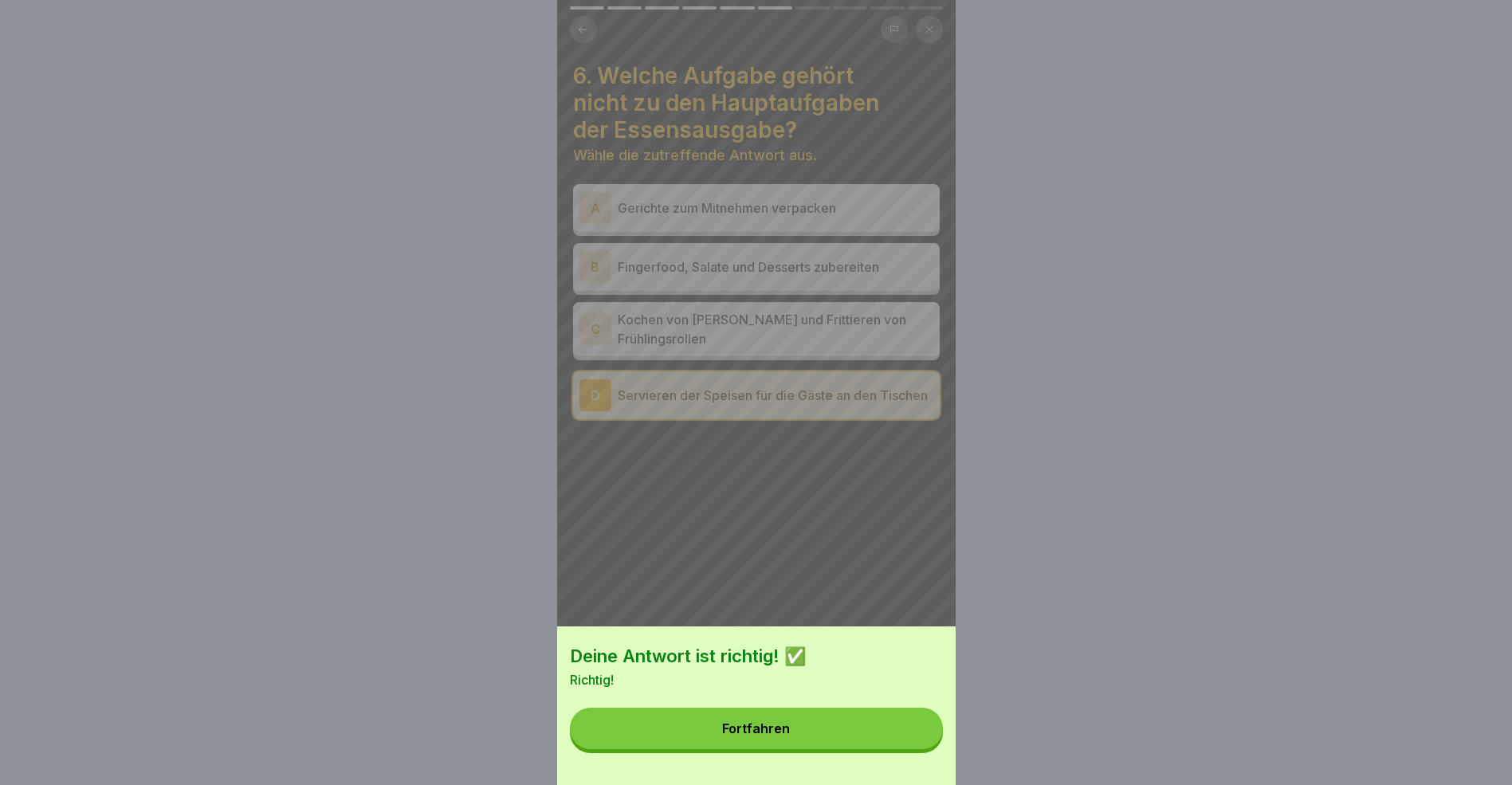
click at [845, 738] on button "Fortfahren" at bounding box center [756, 728] width 373 height 41
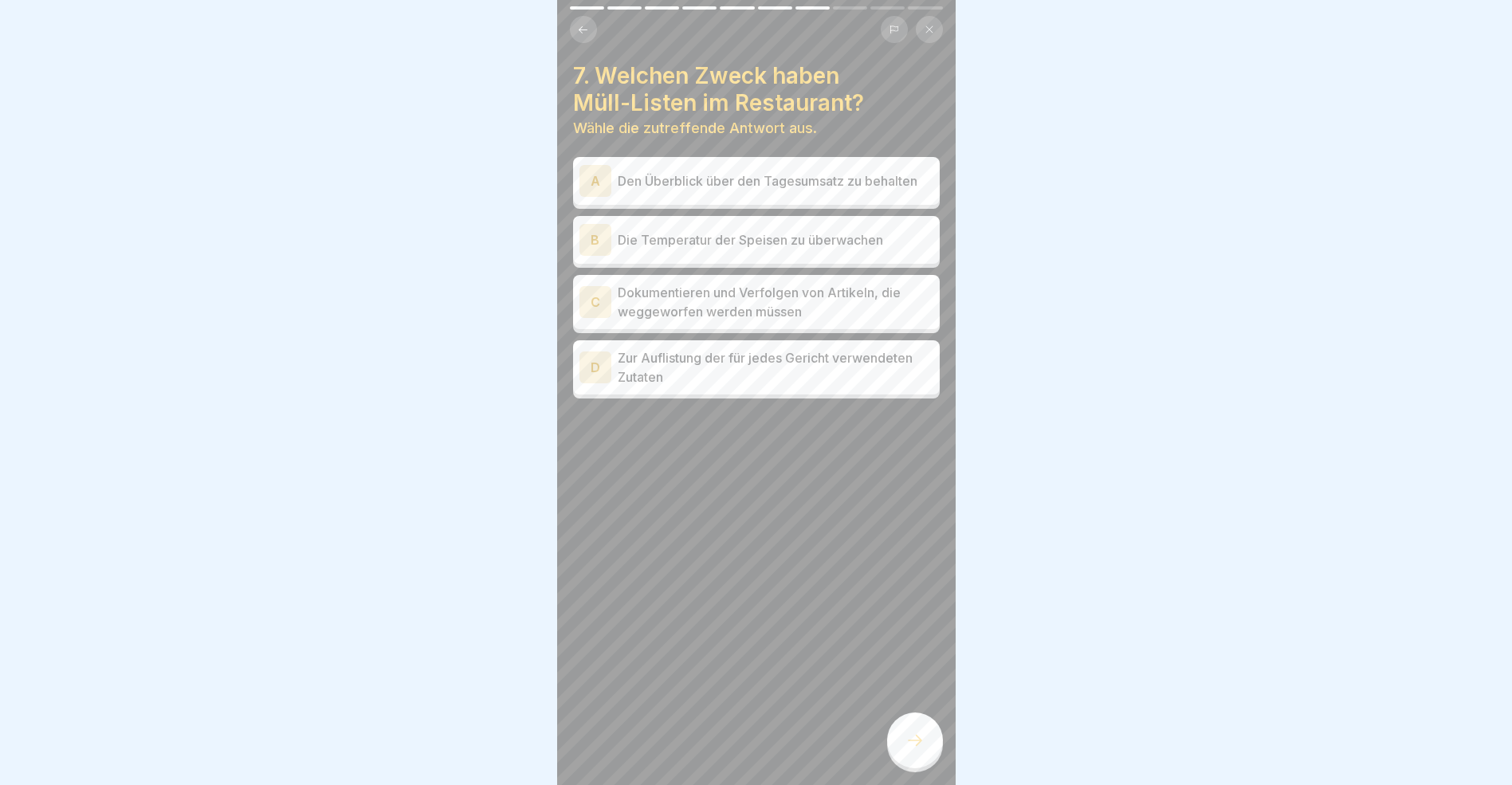
click at [594, 311] on div "C" at bounding box center [595, 302] width 32 height 32
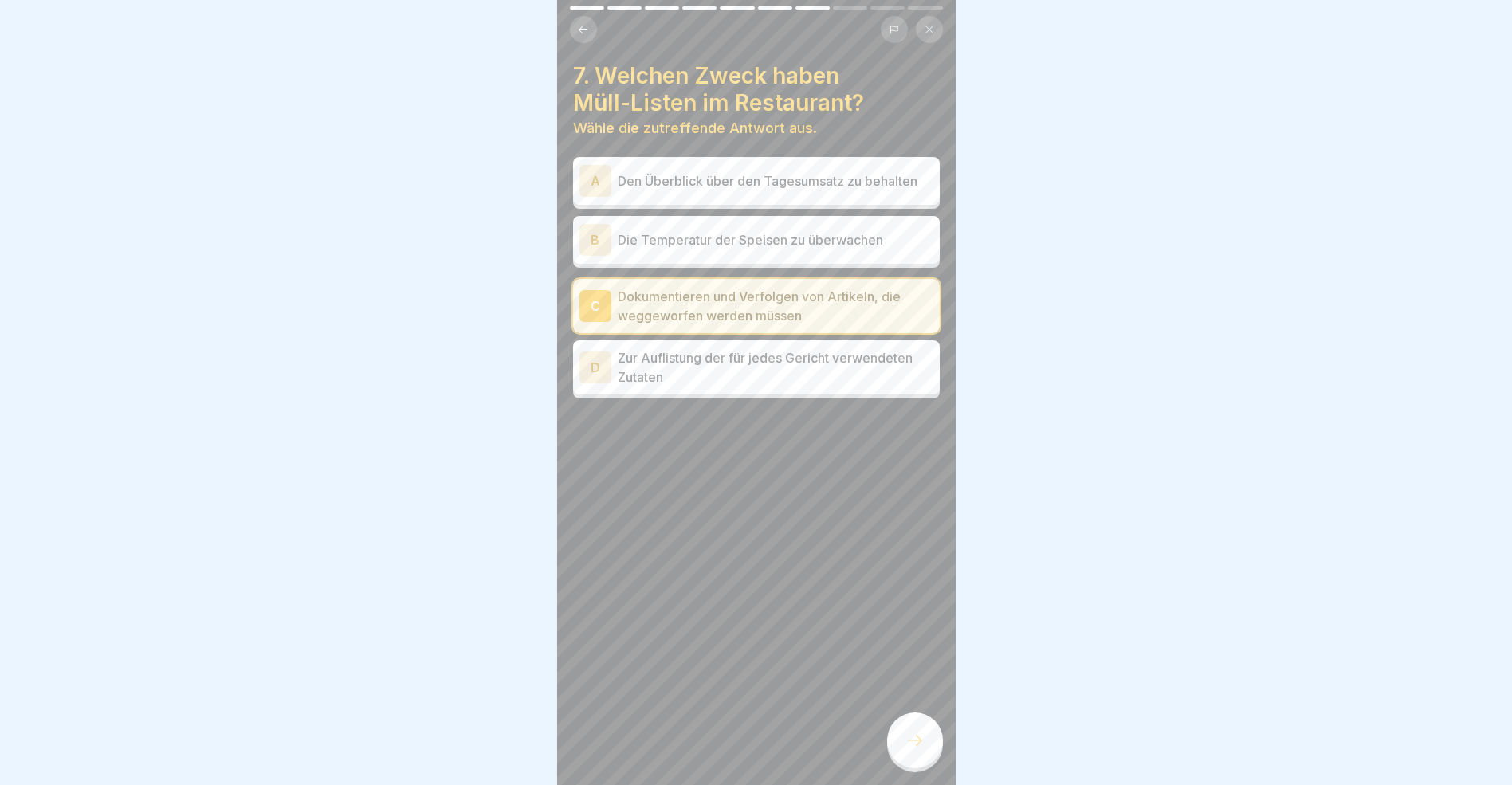
click at [601, 182] on div "A" at bounding box center [595, 181] width 32 height 32
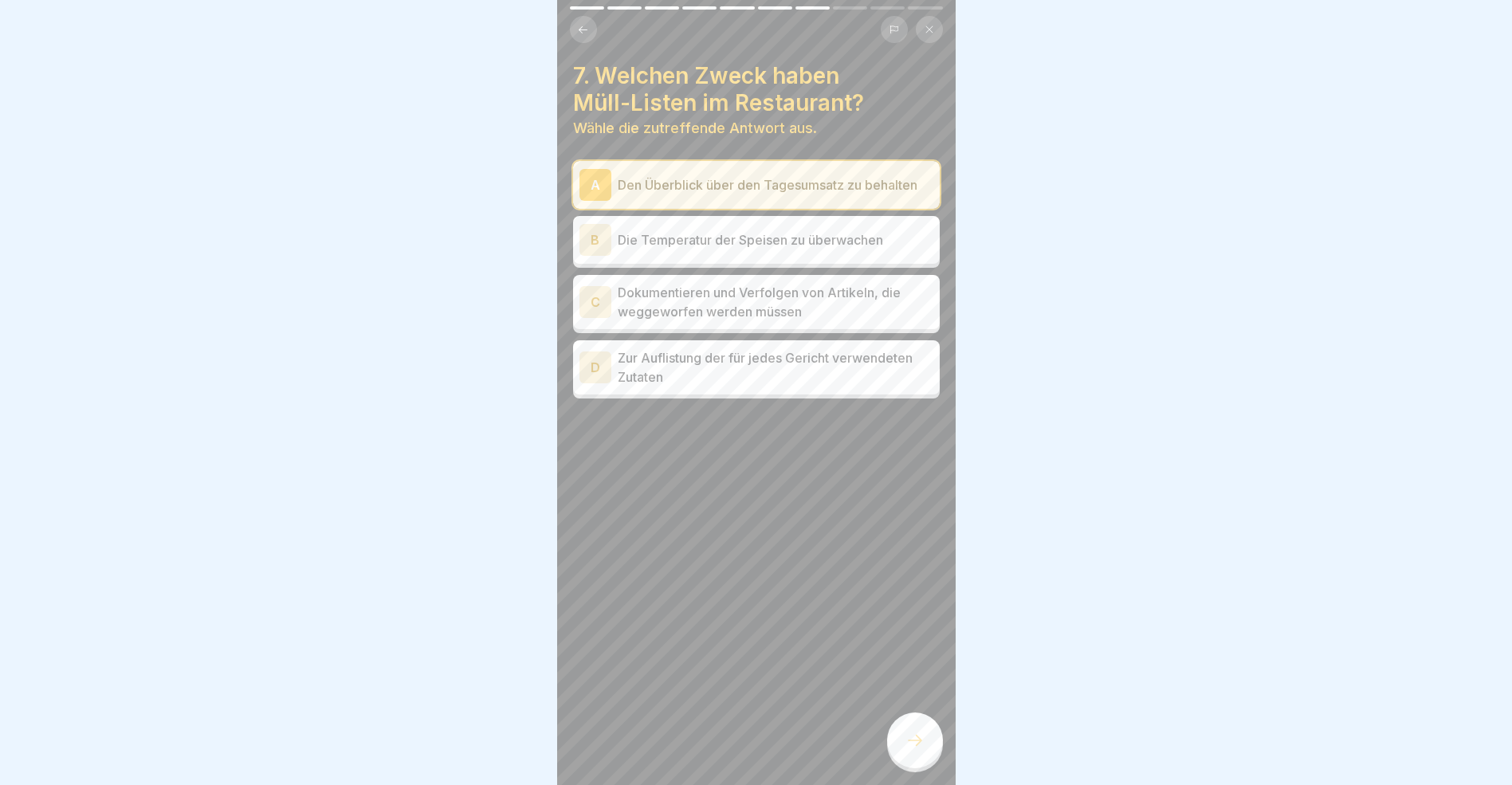
click at [598, 310] on div "C" at bounding box center [595, 302] width 32 height 32
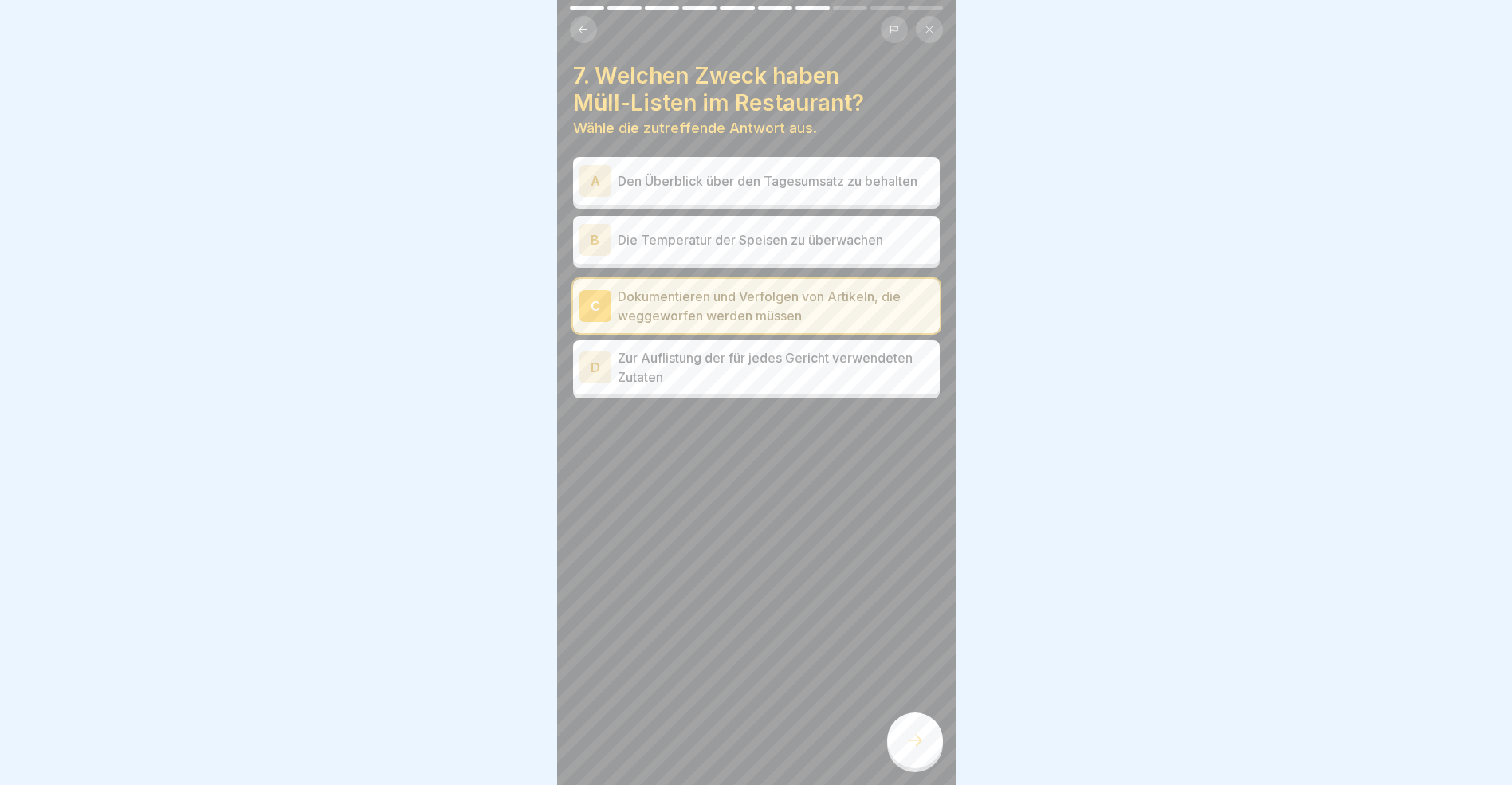
click at [908, 750] on icon at bounding box center [915, 740] width 19 height 19
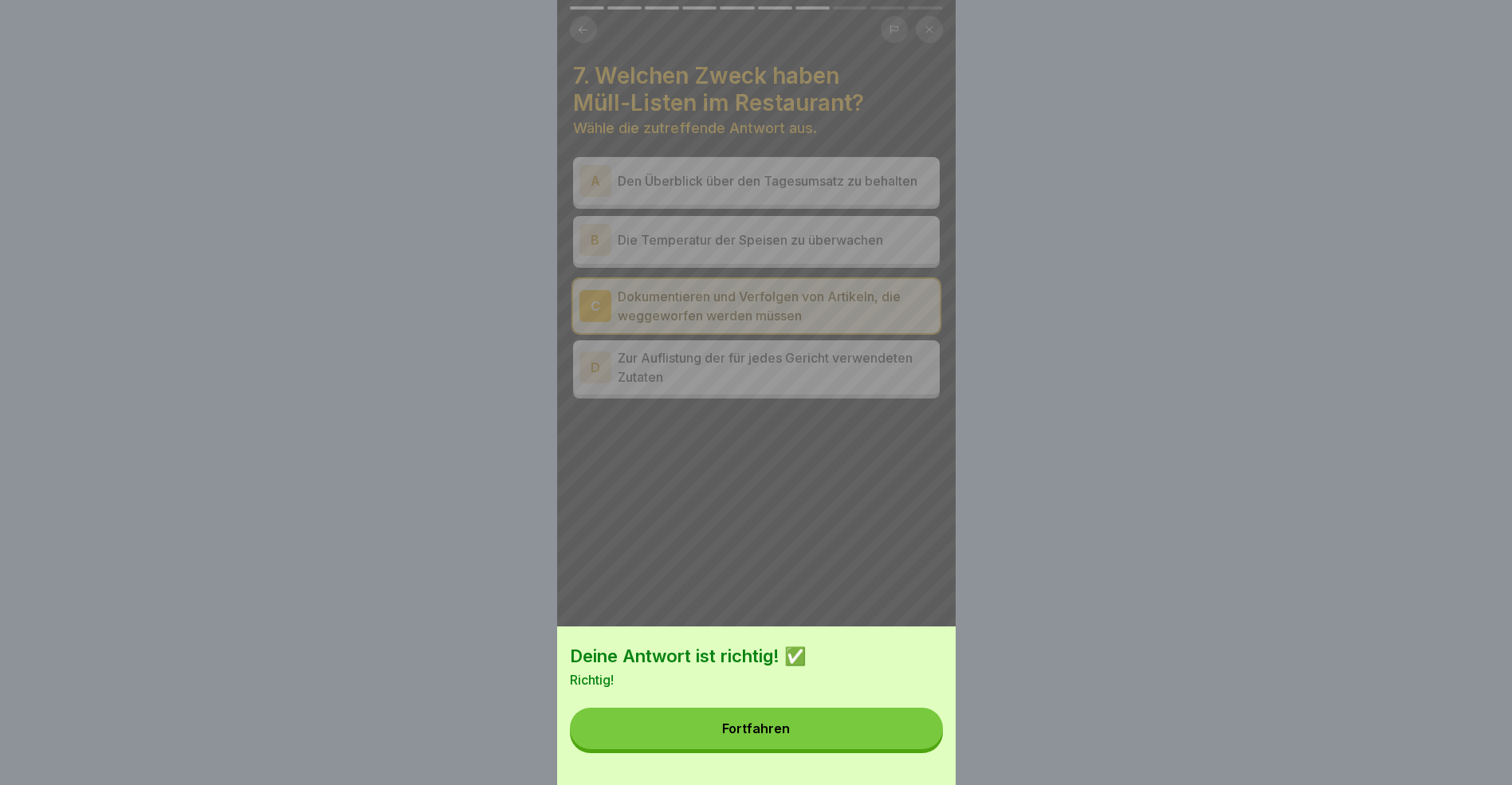
click at [846, 743] on button "Fortfahren" at bounding box center [756, 728] width 373 height 41
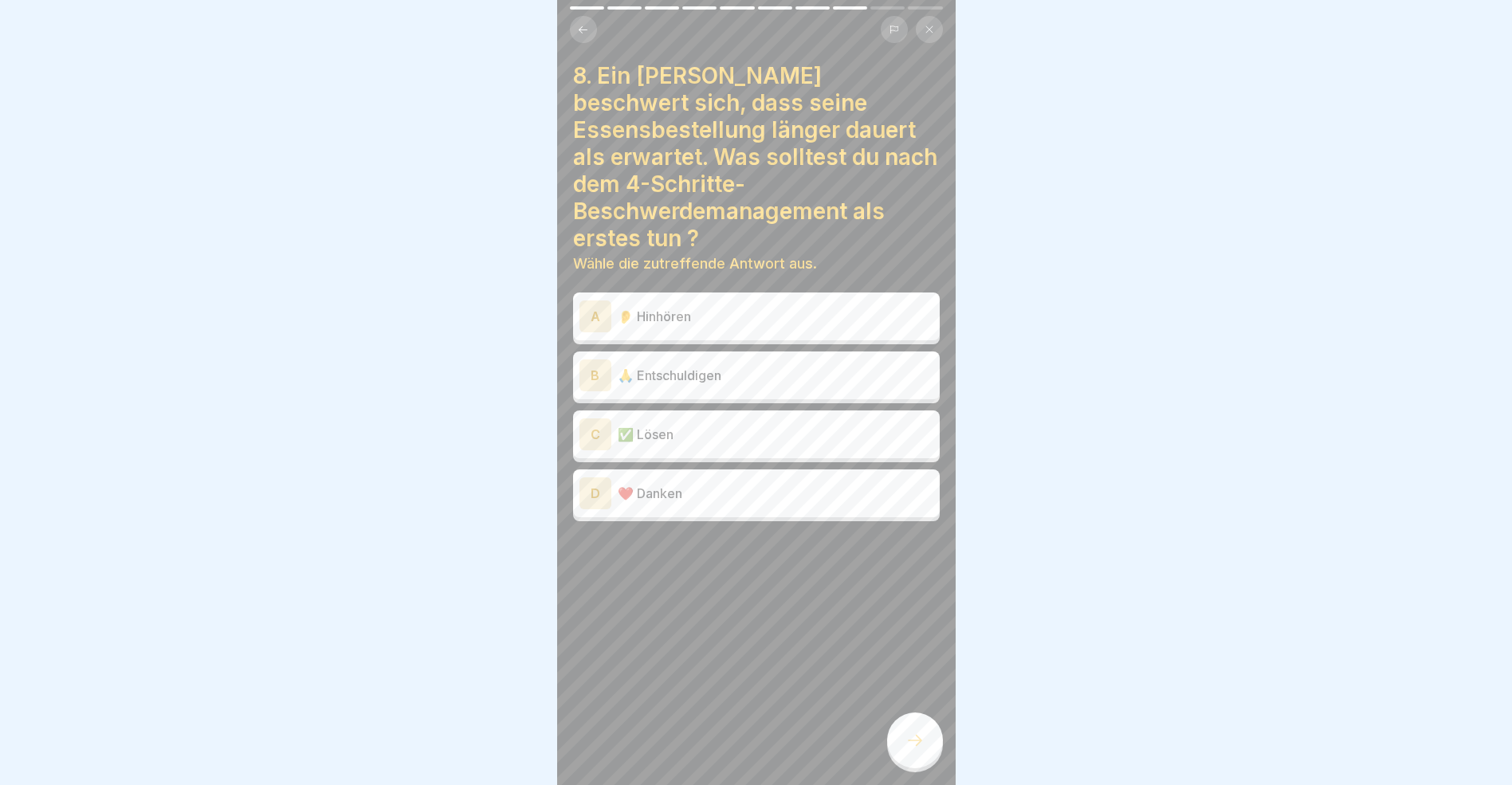
click at [597, 300] on div "A" at bounding box center [595, 316] width 32 height 32
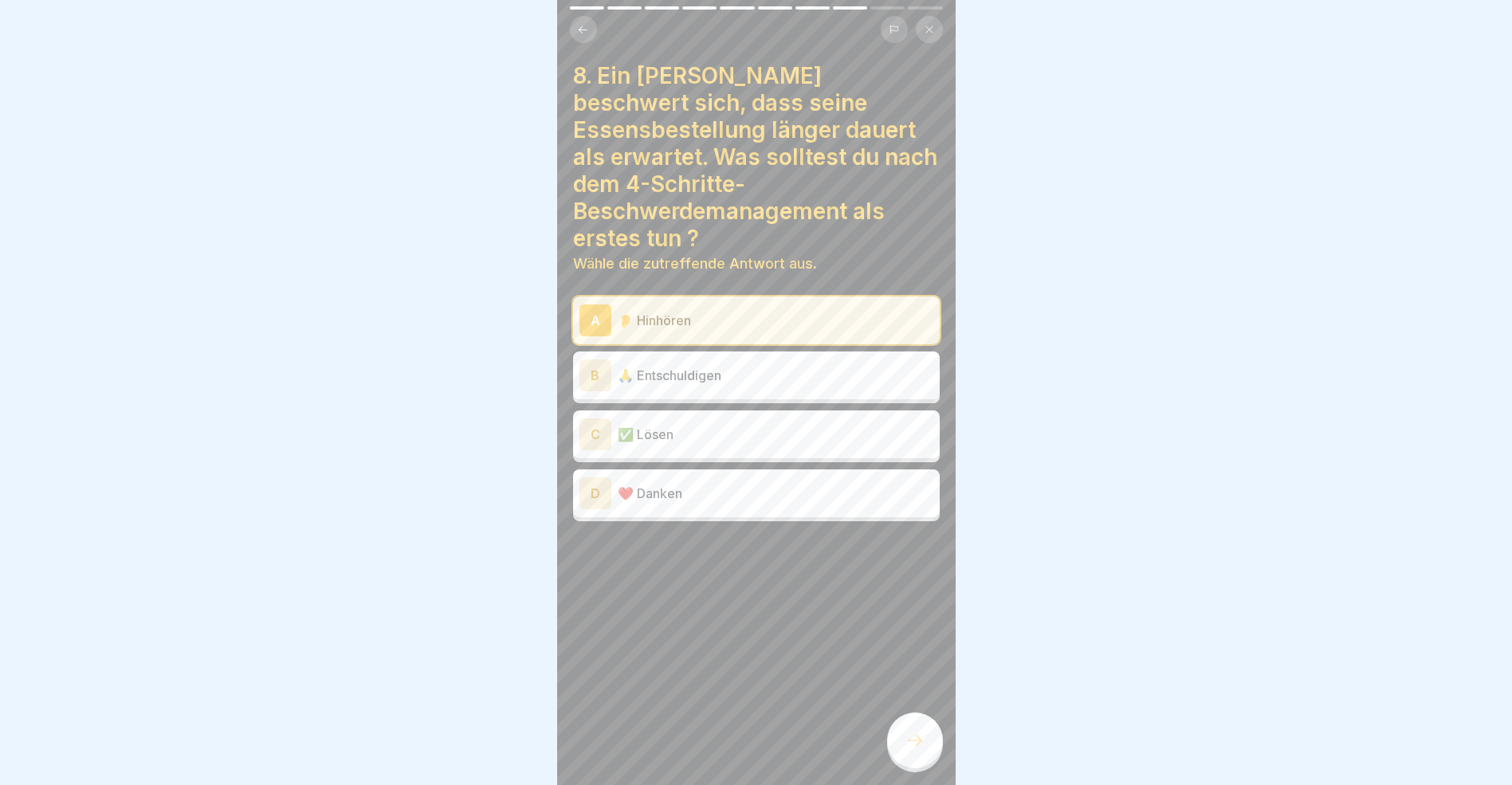
click at [595, 359] on div "B" at bounding box center [595, 375] width 32 height 32
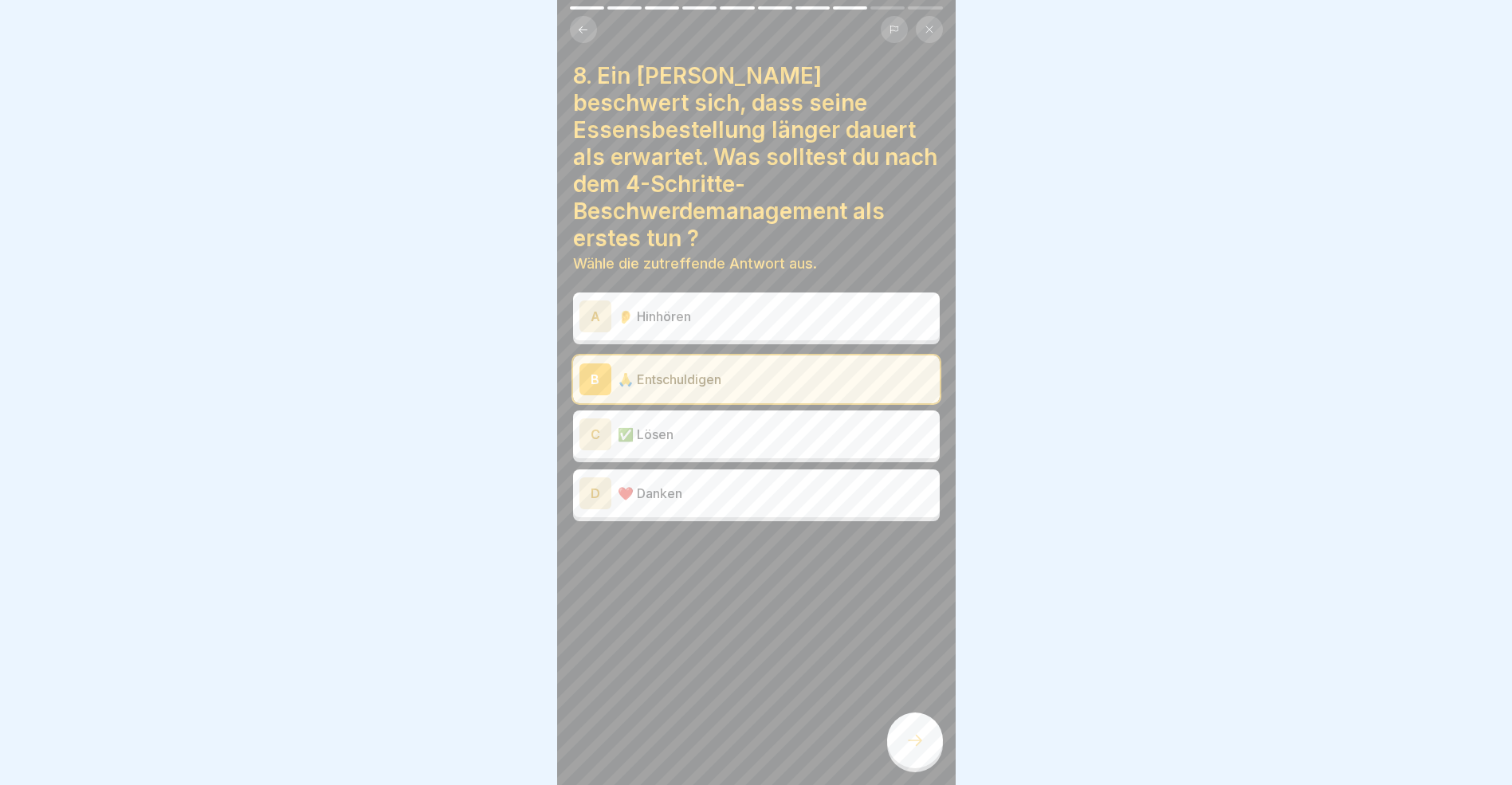
click at [598, 300] on div "A" at bounding box center [595, 316] width 32 height 32
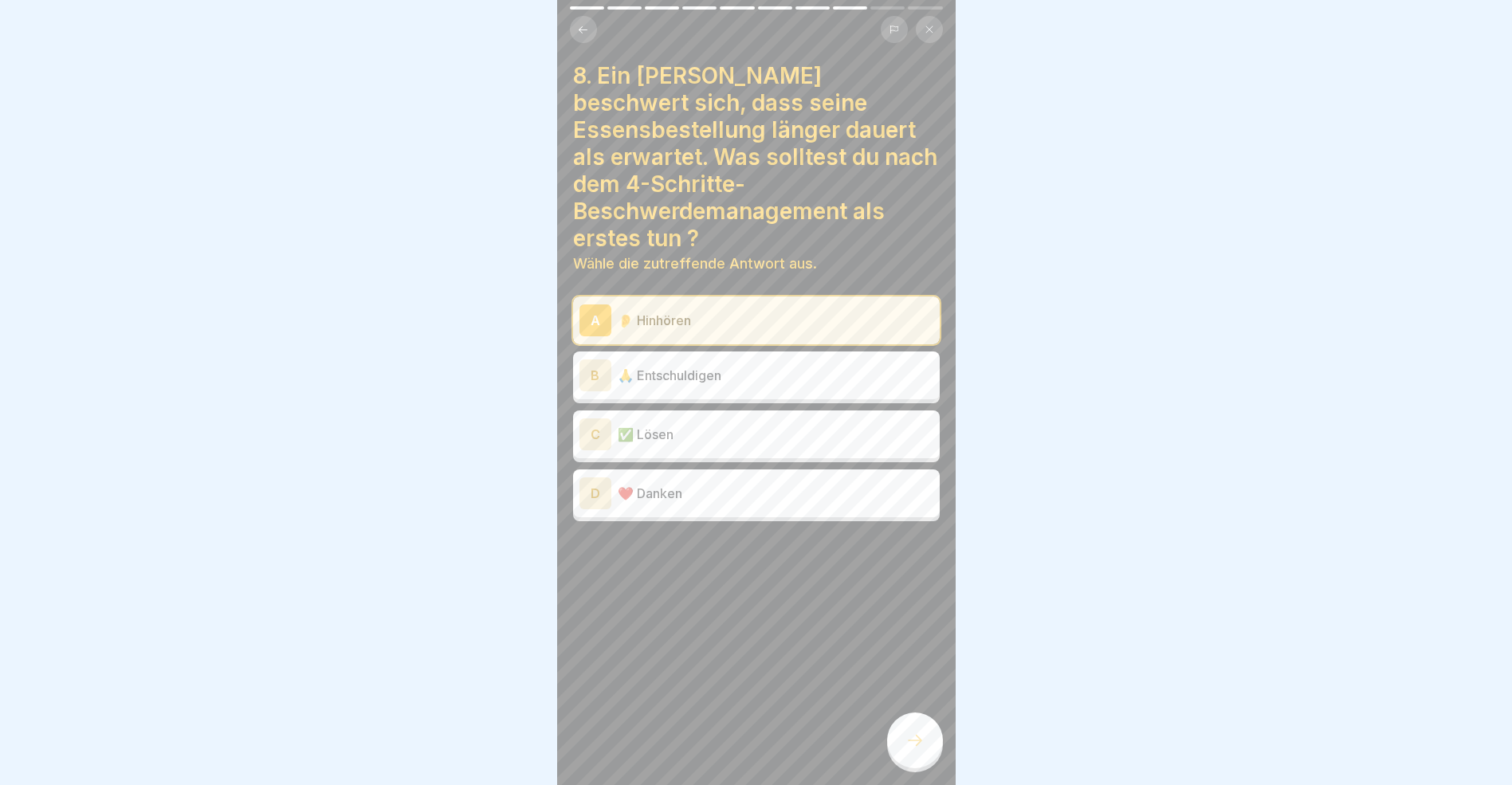
click at [595, 359] on div "B" at bounding box center [595, 375] width 32 height 32
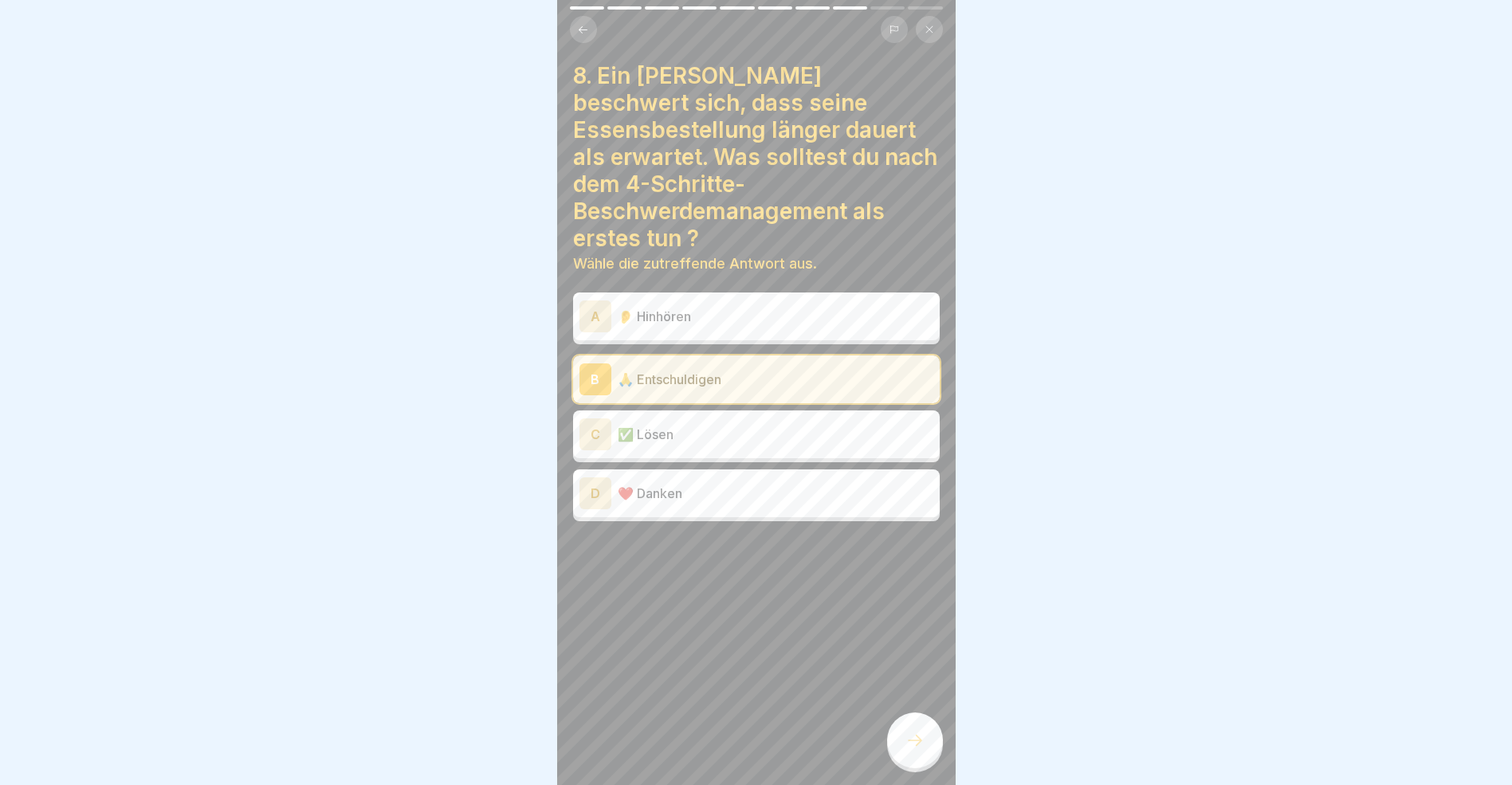
click at [913, 750] on icon at bounding box center [915, 740] width 19 height 19
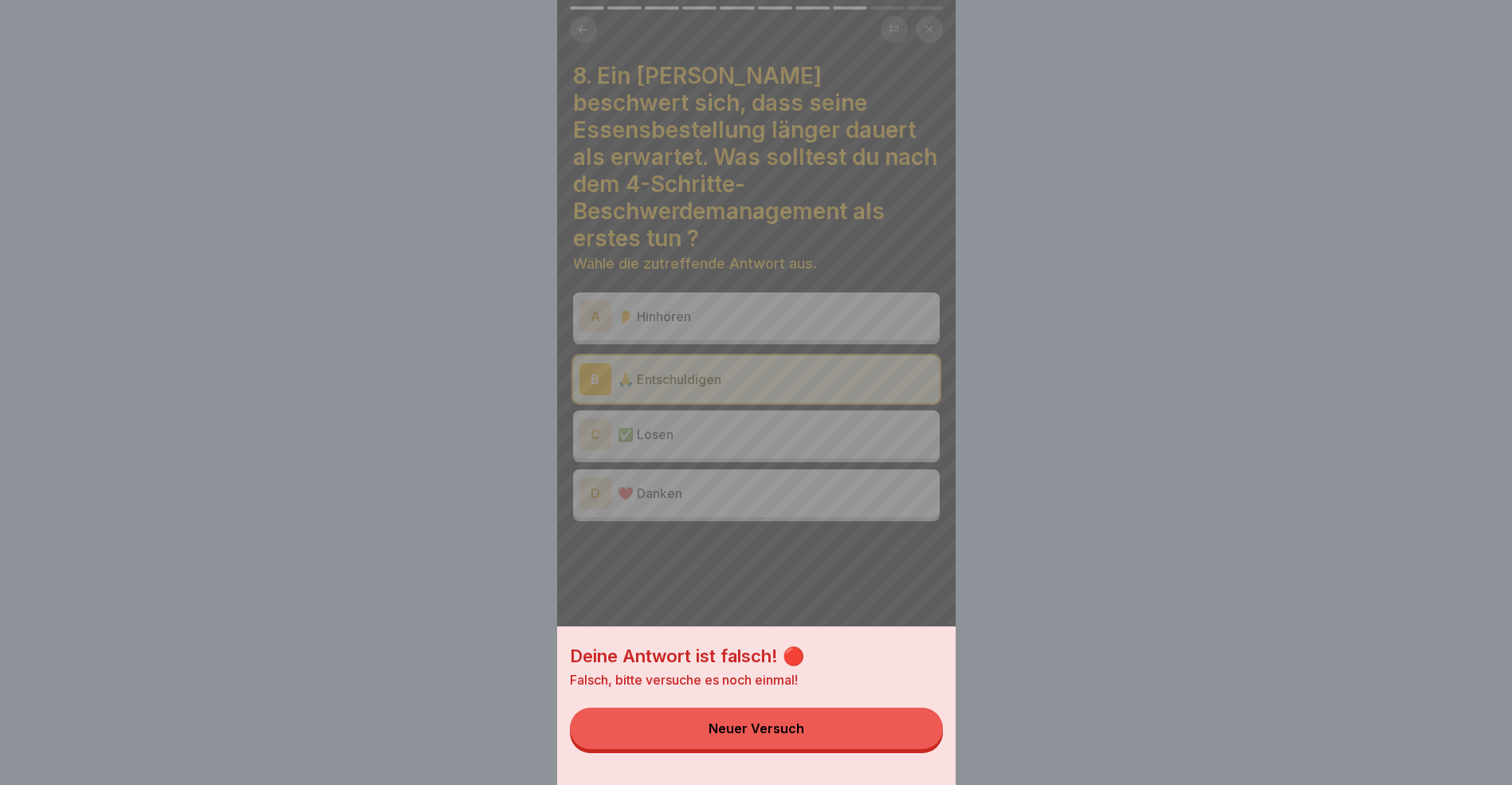
click at [842, 729] on button "Neuer Versuch" at bounding box center [756, 728] width 373 height 41
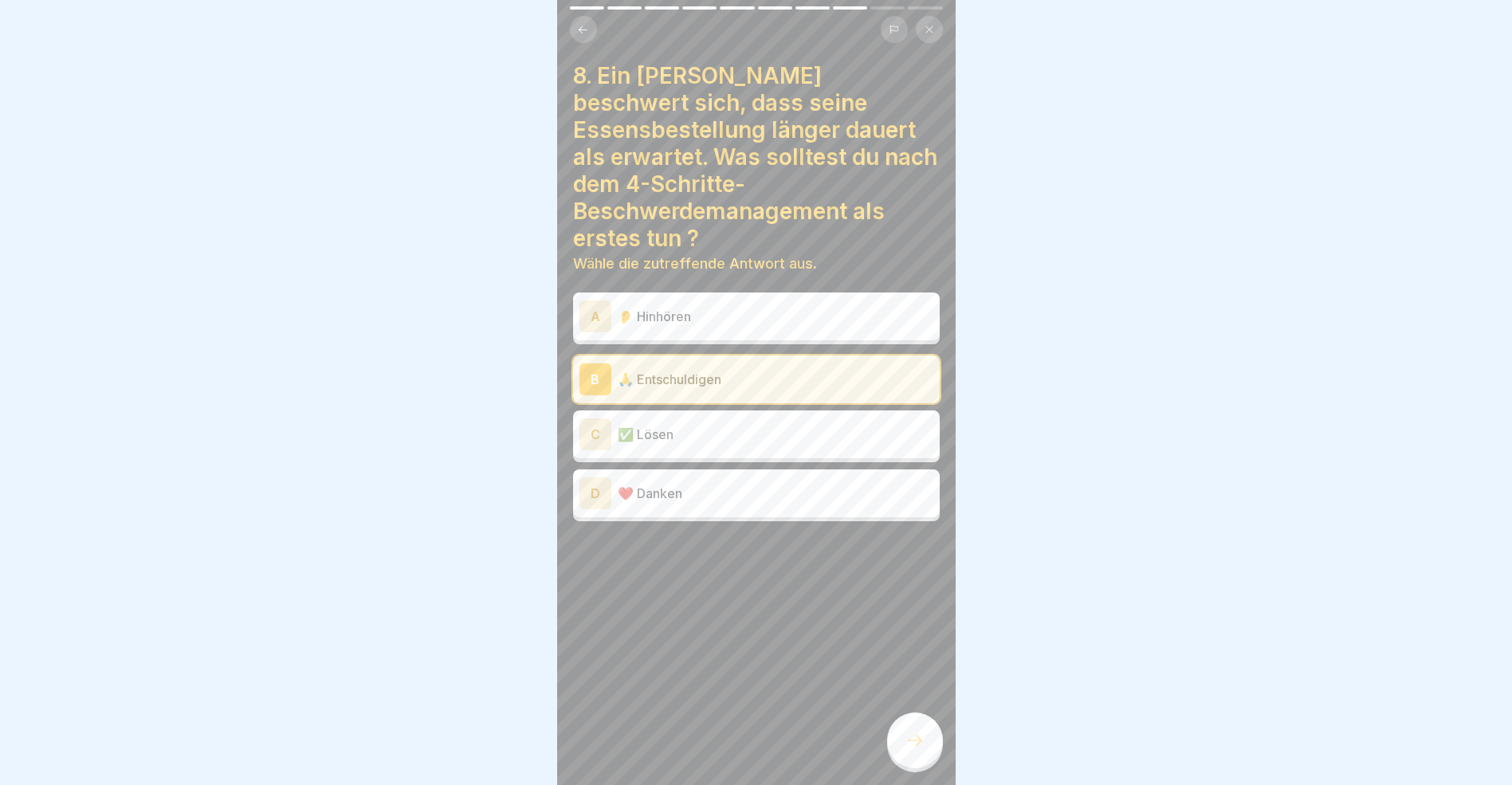
click at [597, 419] on div "C" at bounding box center [595, 434] width 32 height 32
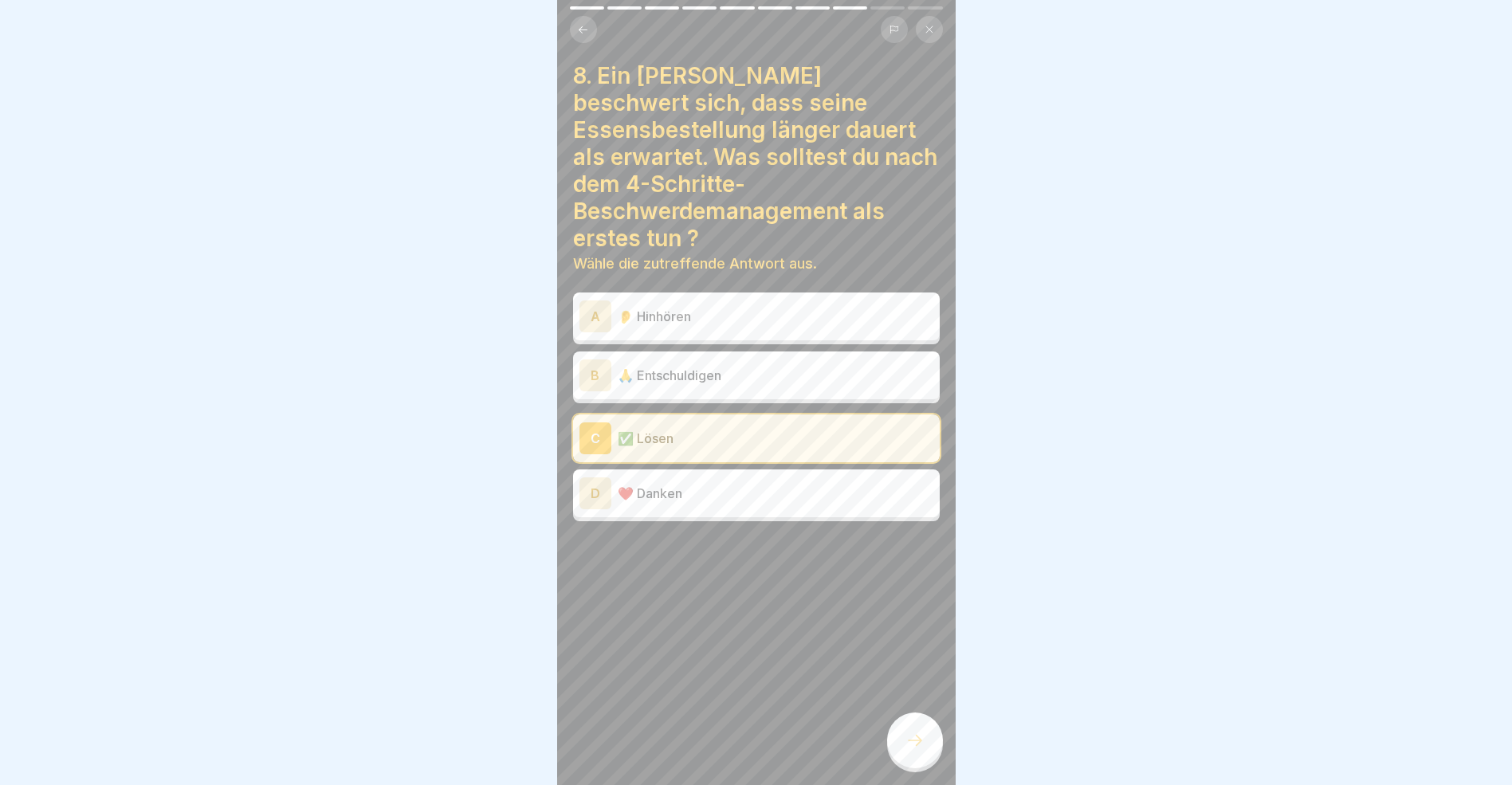
click at [910, 750] on icon at bounding box center [915, 740] width 19 height 19
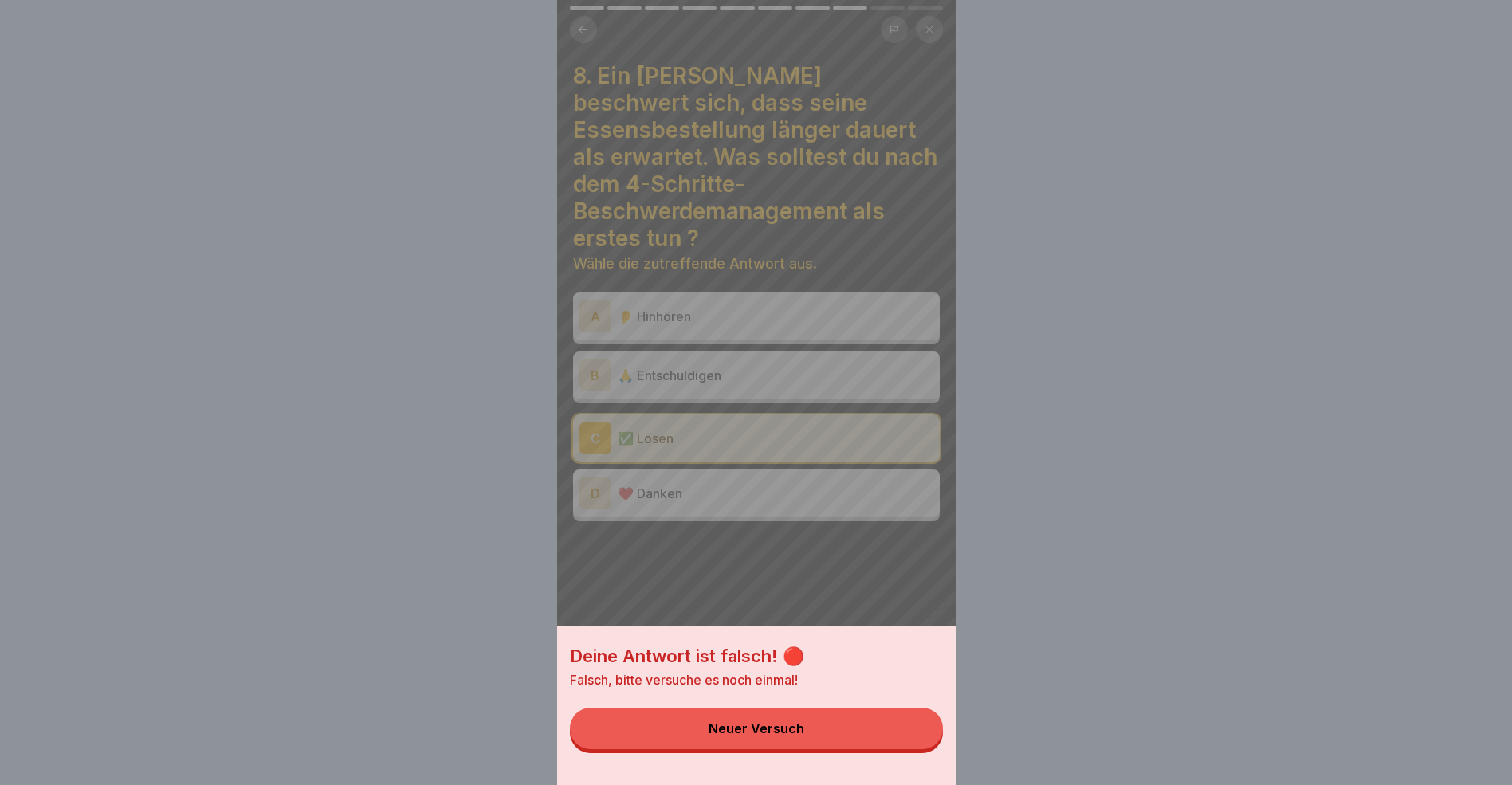
click at [879, 745] on button "Neuer Versuch" at bounding box center [756, 728] width 373 height 41
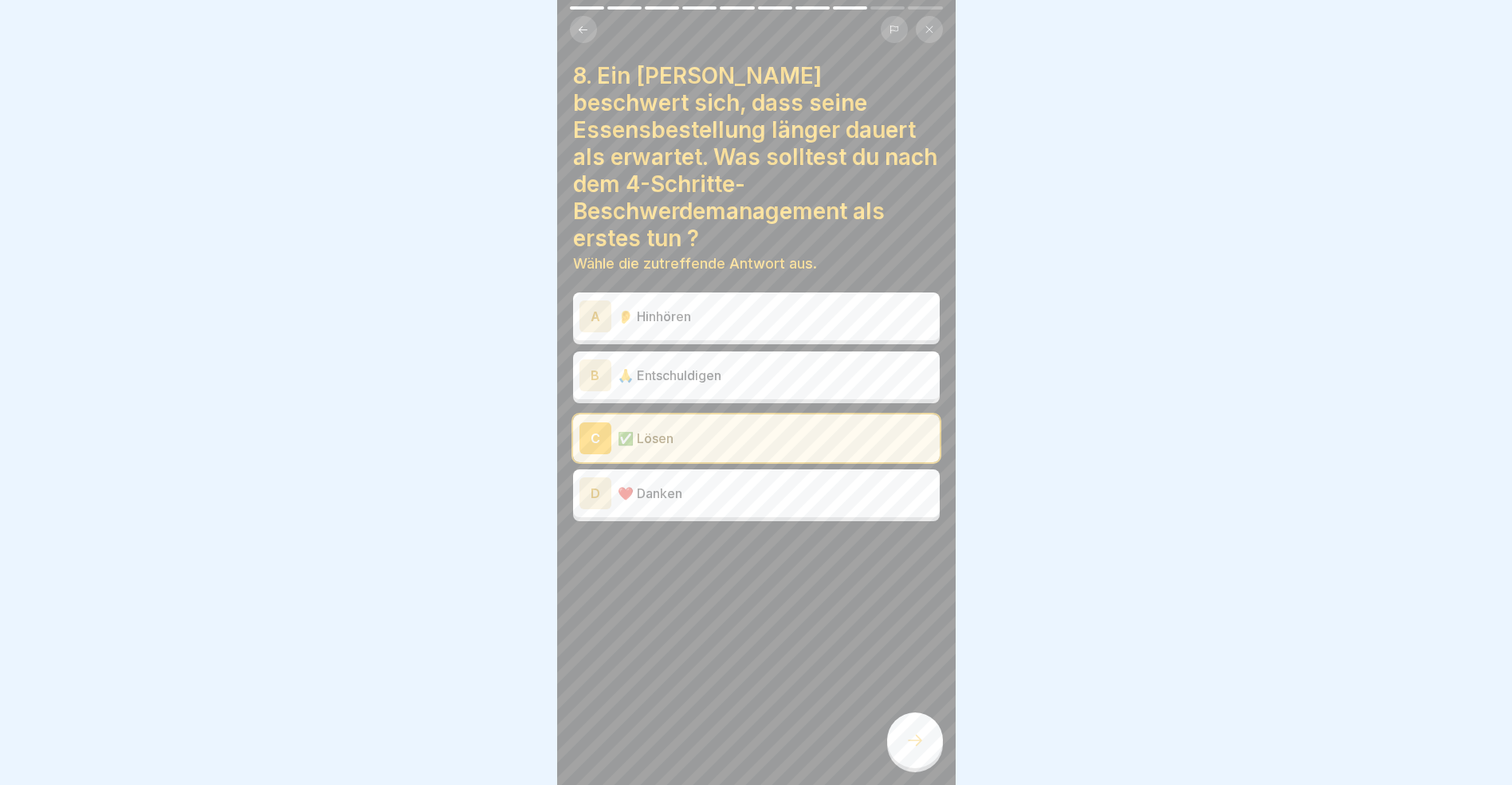
click at [593, 300] on div "A" at bounding box center [595, 316] width 32 height 32
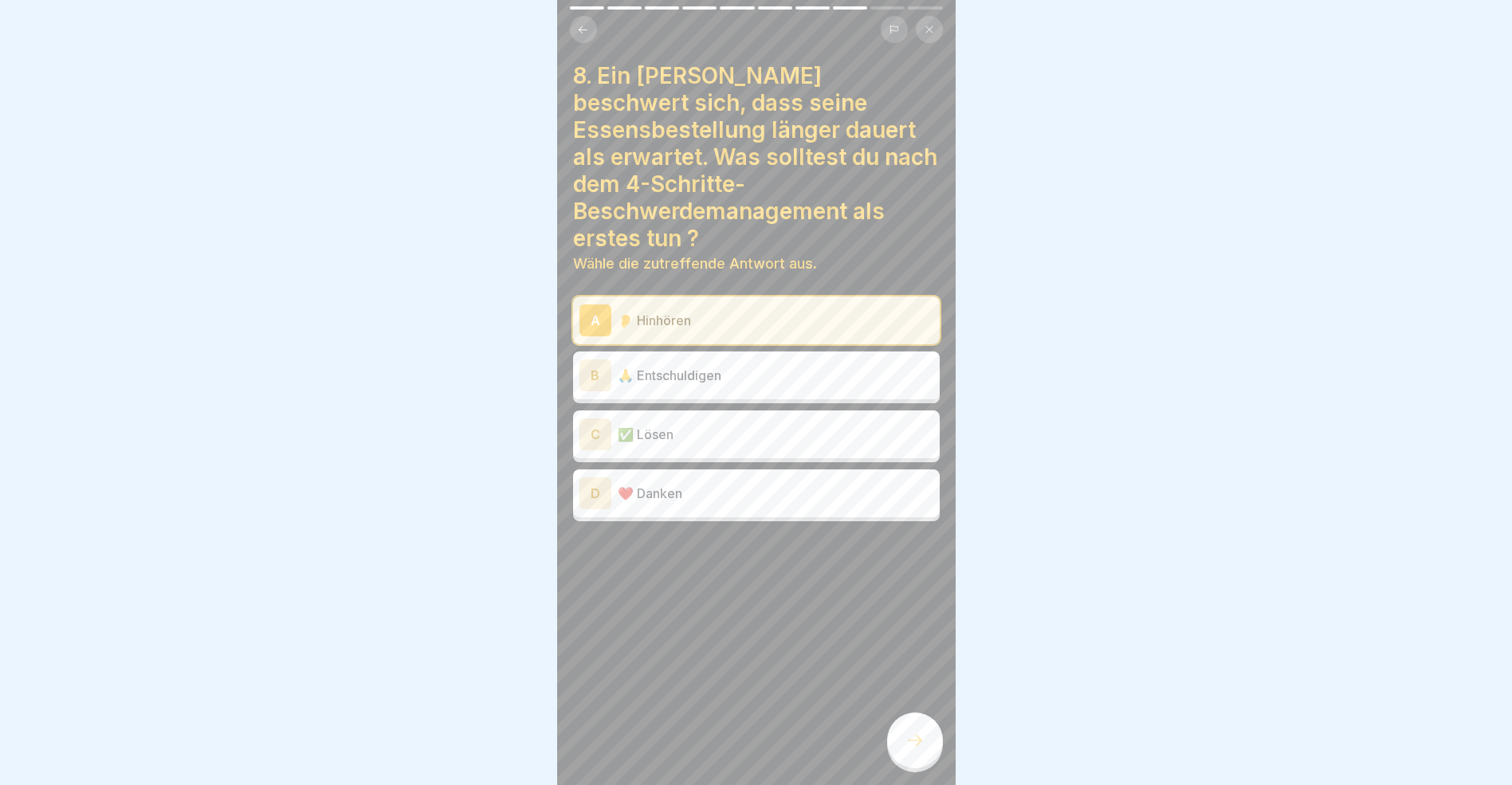
click at [911, 750] on icon at bounding box center [915, 740] width 19 height 19
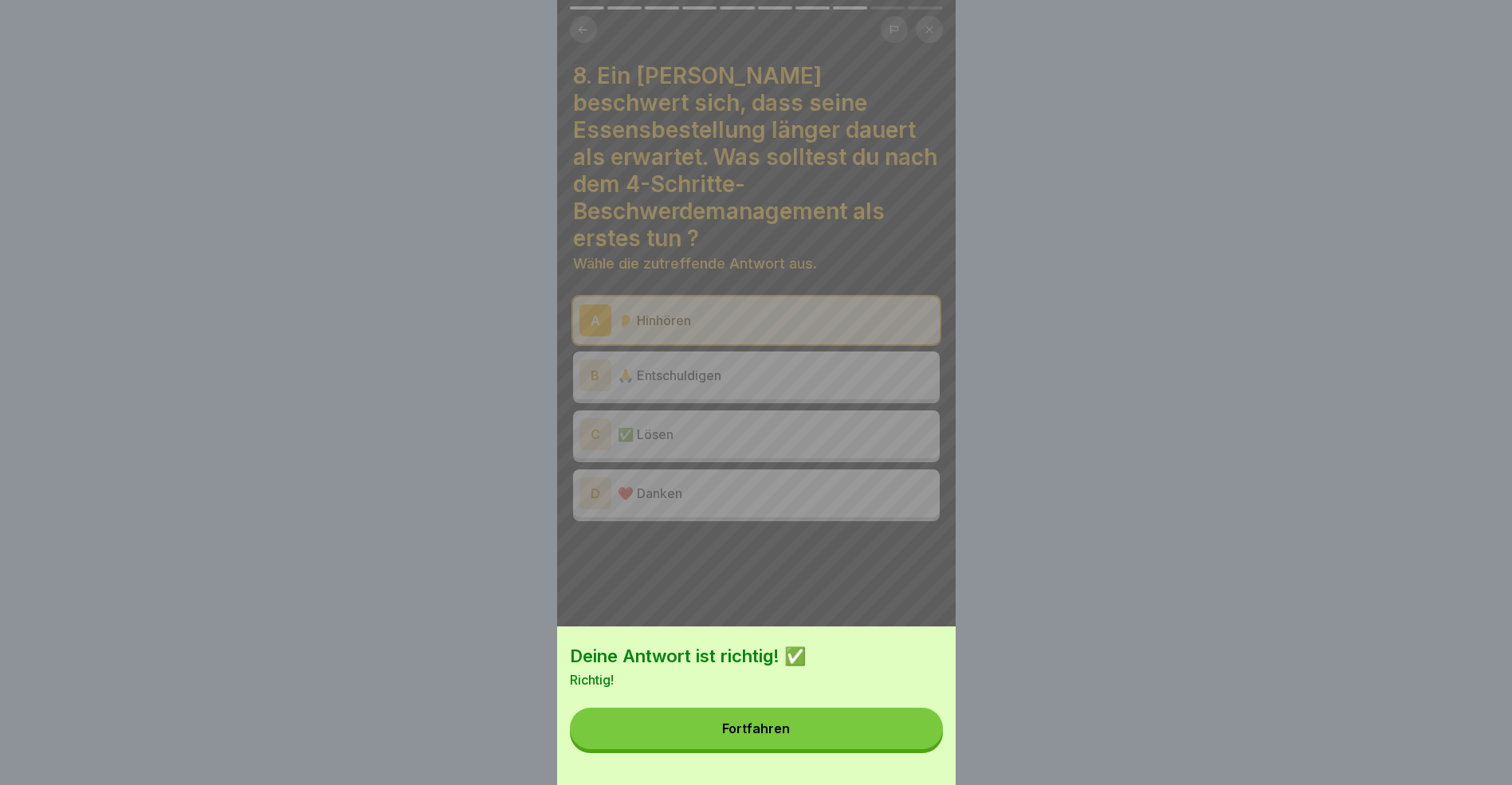
click at [843, 743] on button "Fortfahren" at bounding box center [756, 728] width 373 height 41
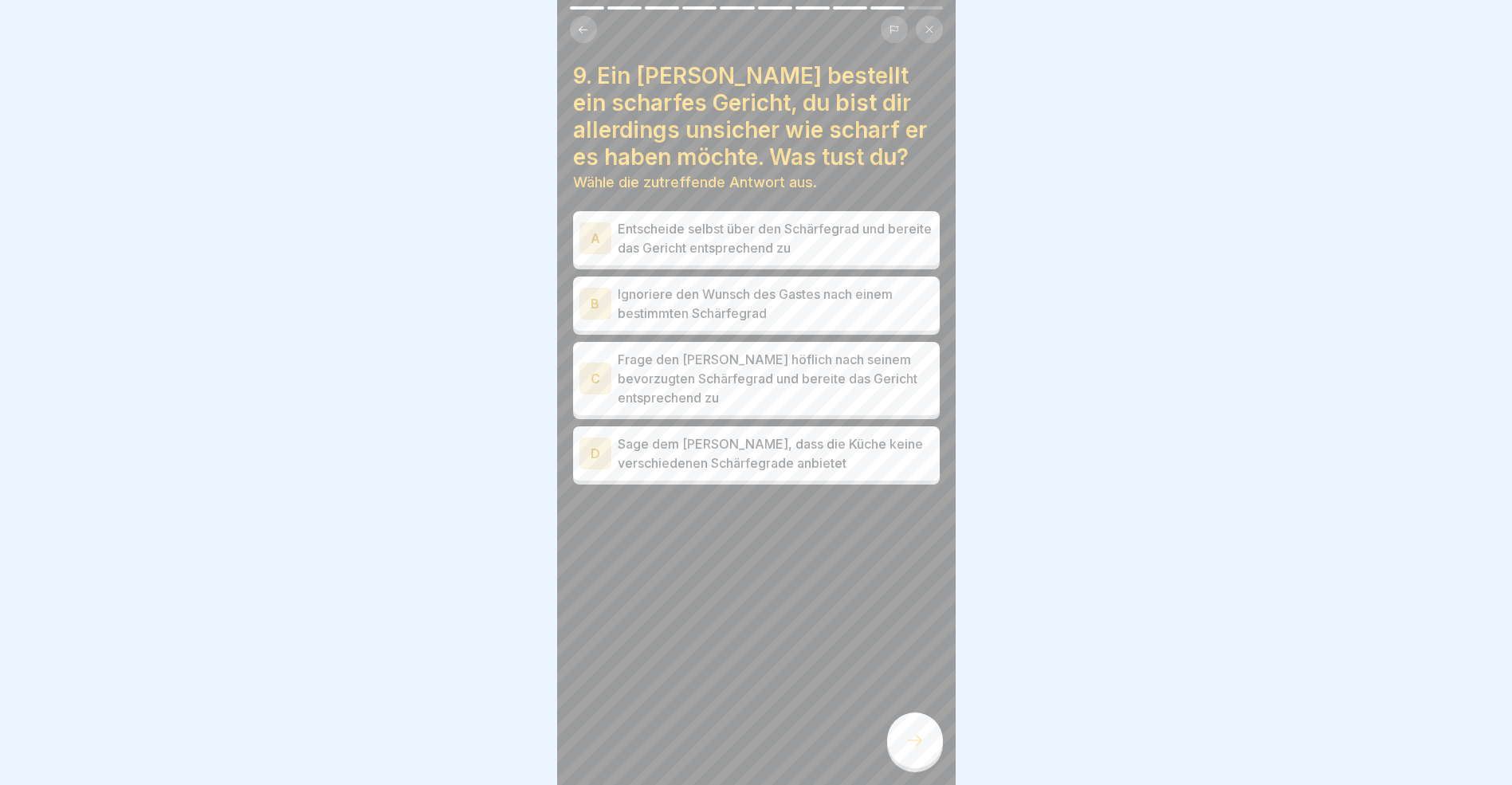
click at [595, 373] on div "C" at bounding box center [595, 378] width 32 height 32
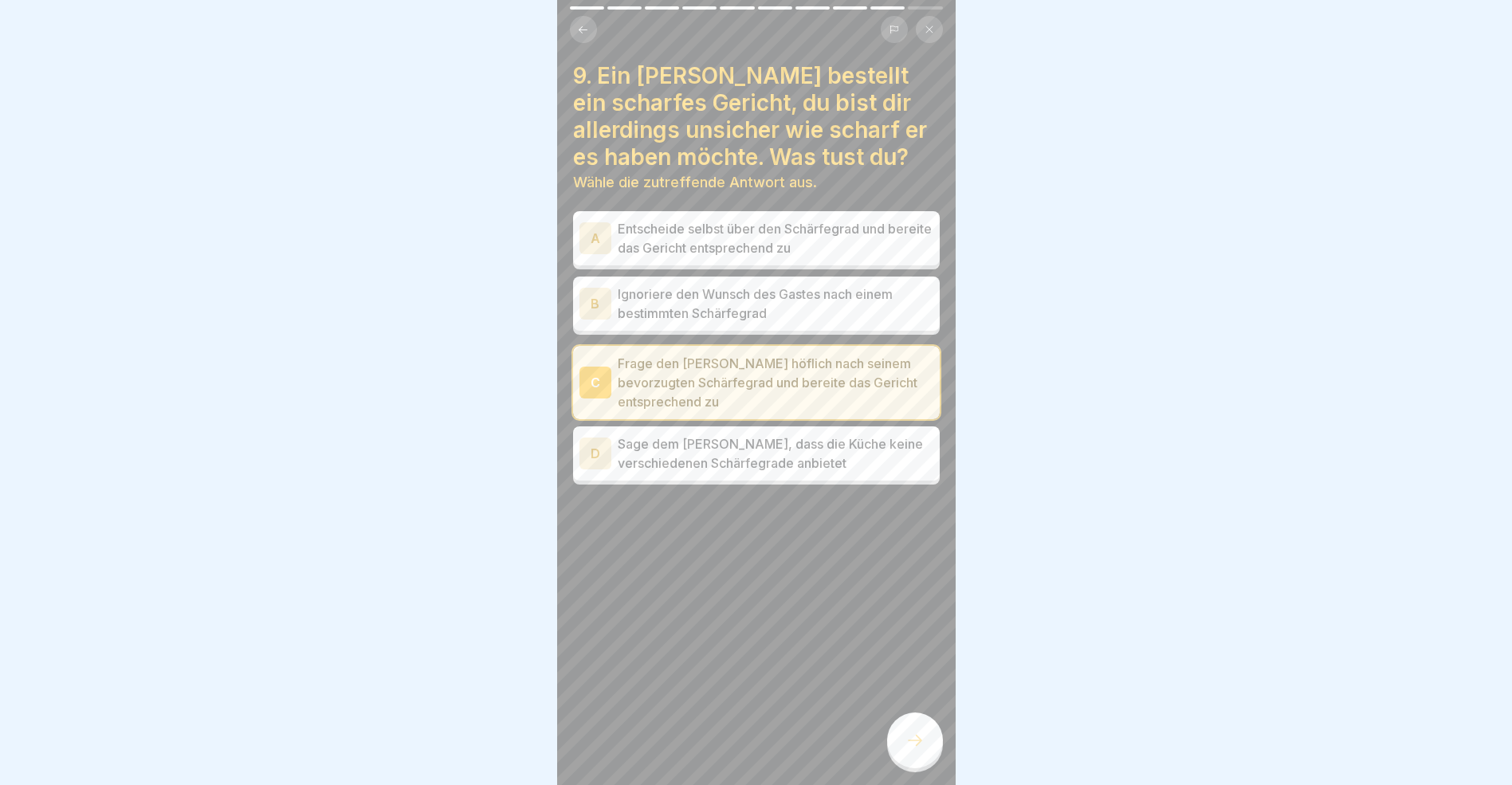
click at [915, 750] on icon at bounding box center [915, 740] width 19 height 19
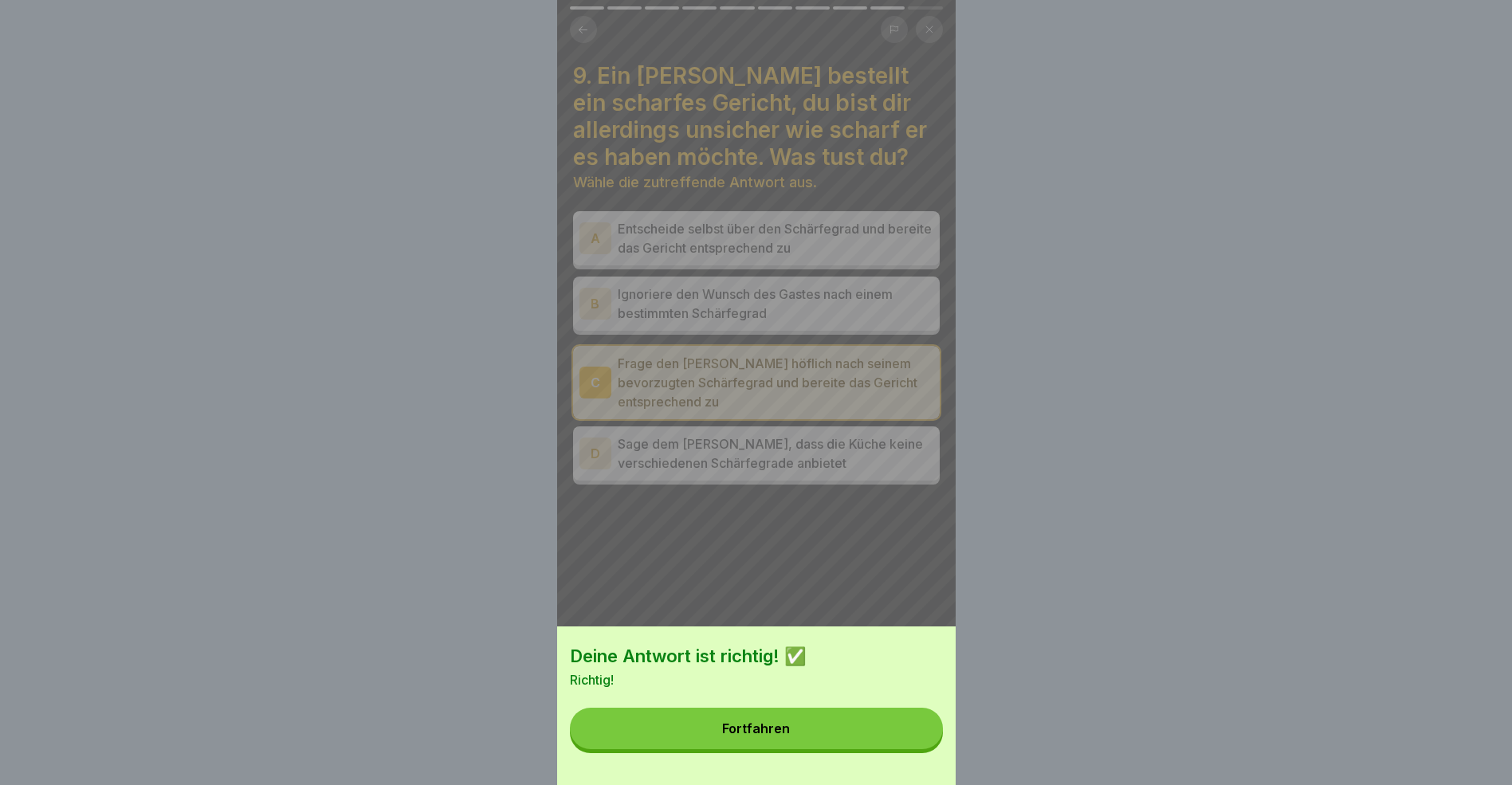
click at [789, 726] on button "Fortfahren" at bounding box center [756, 728] width 373 height 41
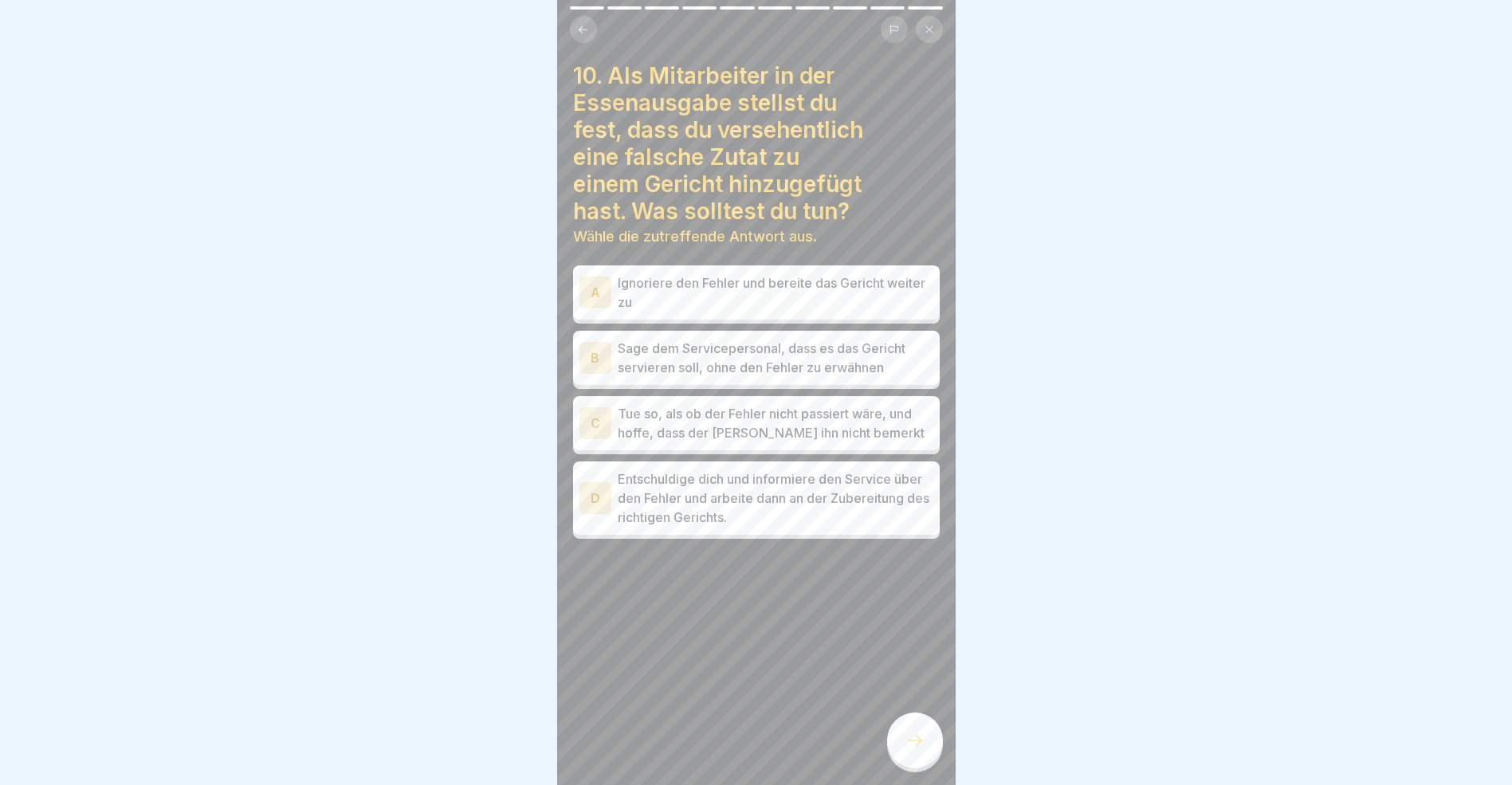
click at [603, 498] on div "D" at bounding box center [595, 498] width 32 height 32
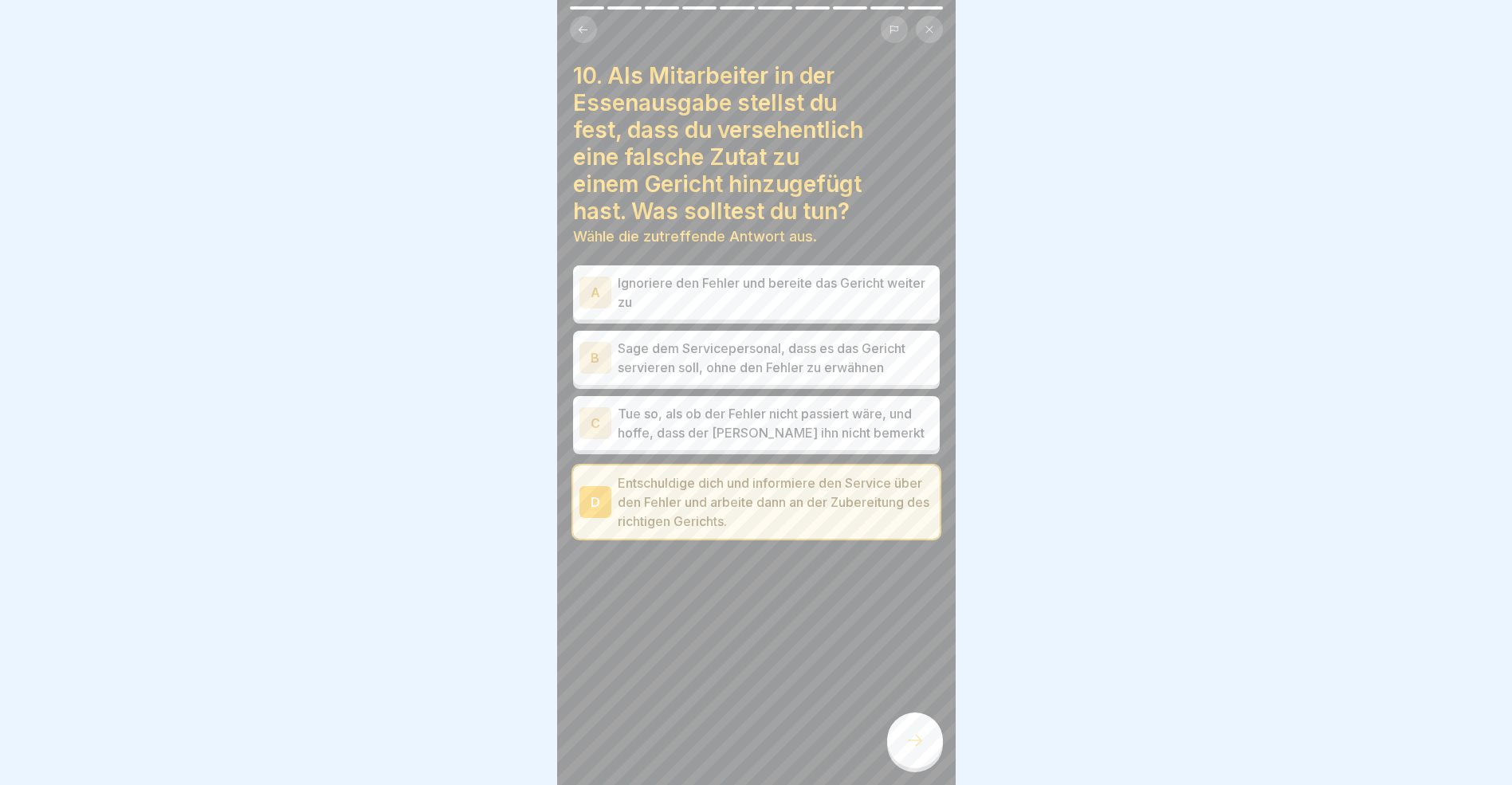
click at [931, 745] on div at bounding box center [916, 740] width 56 height 56
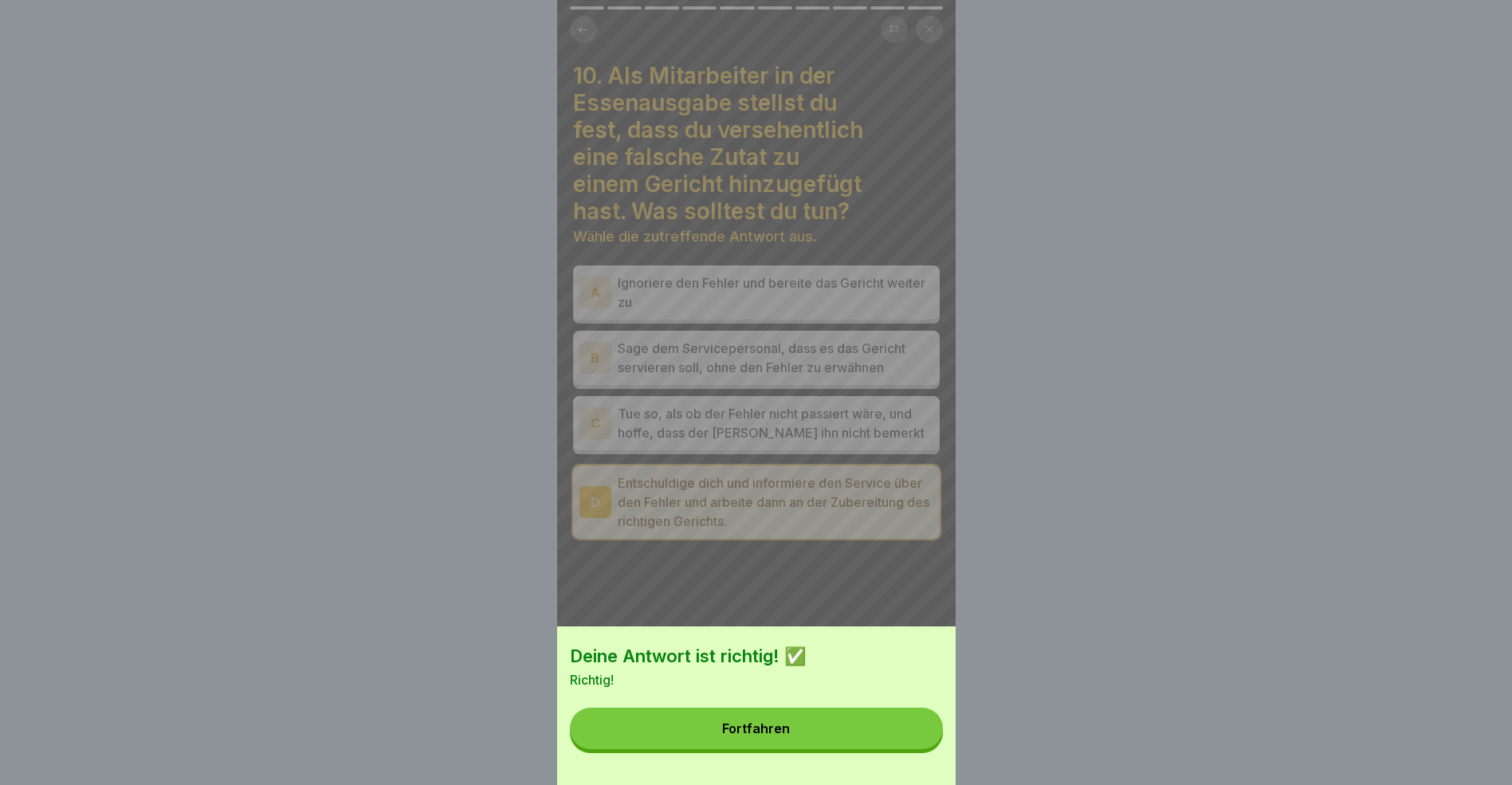
click at [855, 747] on button "Fortfahren" at bounding box center [756, 728] width 373 height 41
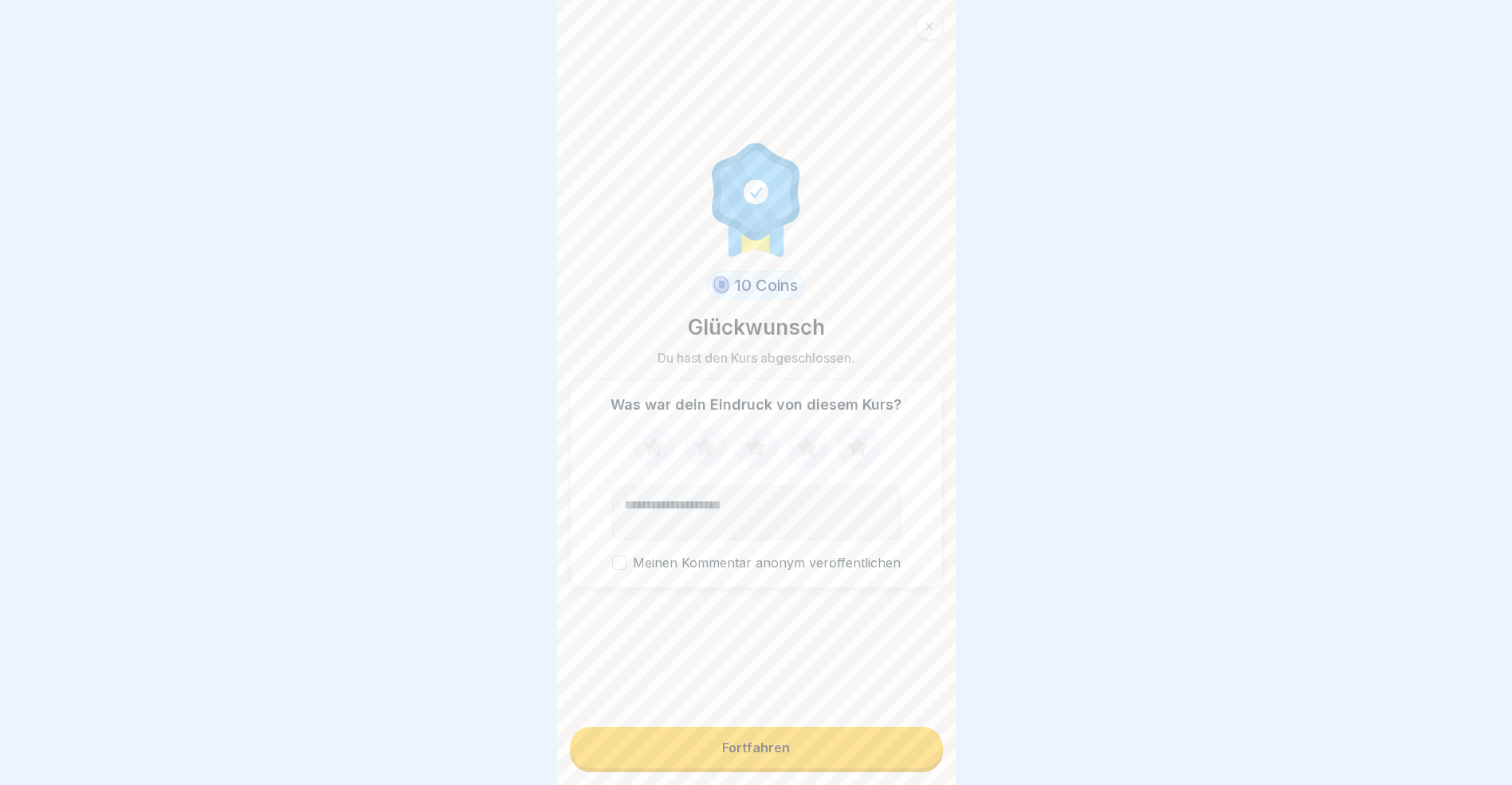
click at [774, 754] on div "Fortfahren" at bounding box center [756, 747] width 68 height 14
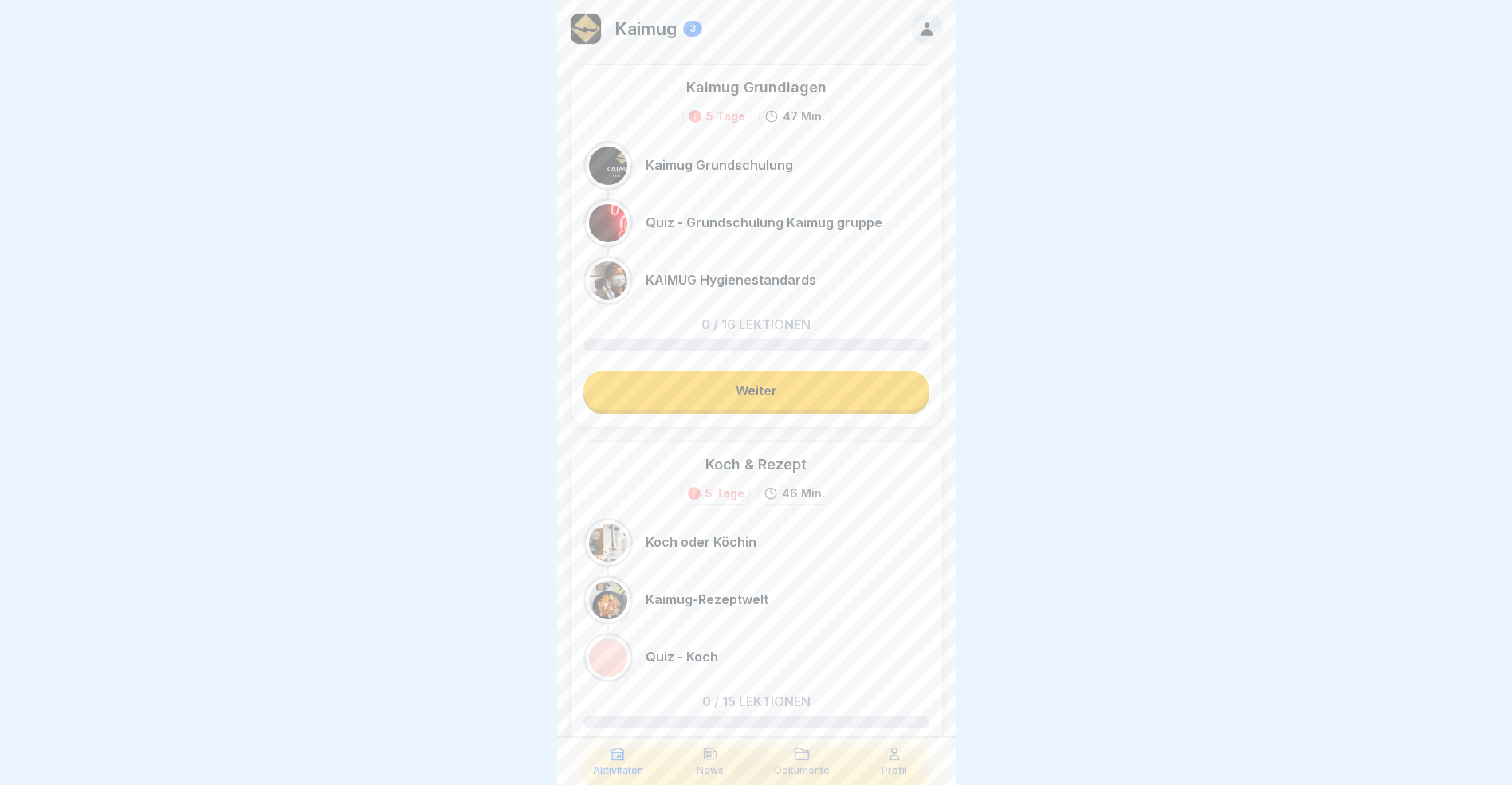
click at [768, 393] on link "Weiter" at bounding box center [756, 390] width 346 height 40
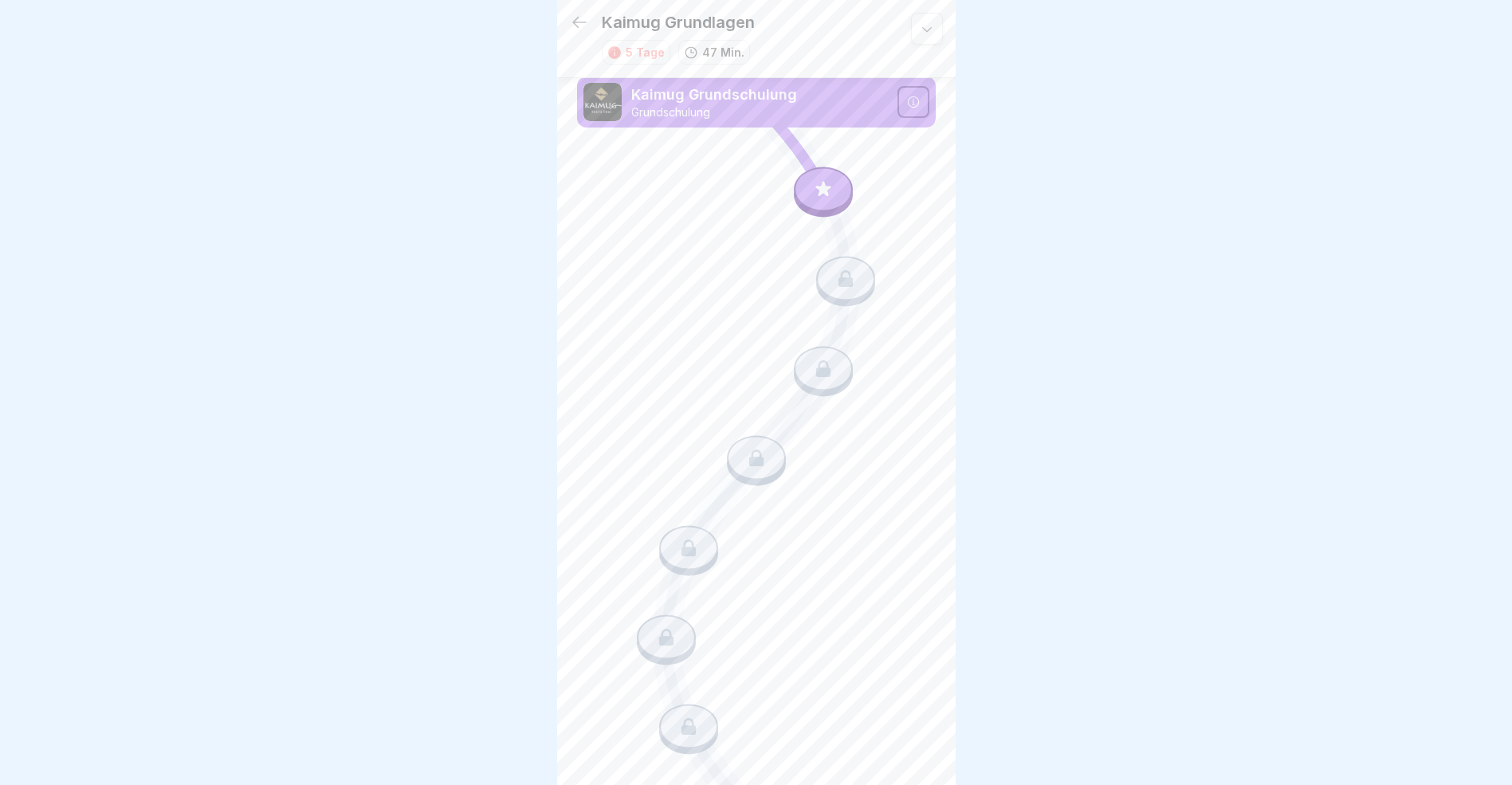
click at [898, 100] on div at bounding box center [913, 102] width 32 height 32
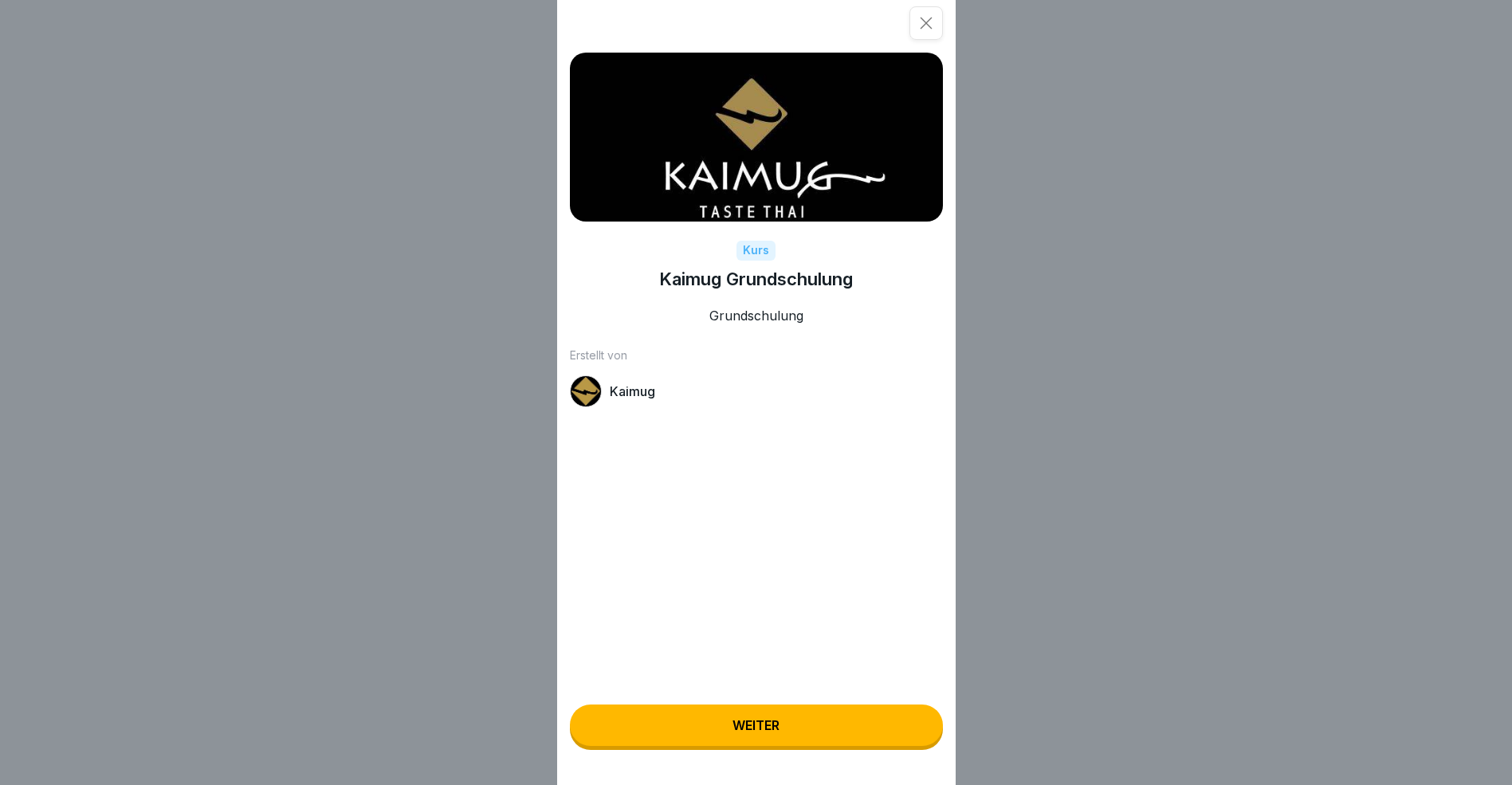
click at [791, 727] on button "Weiter" at bounding box center [756, 725] width 373 height 41
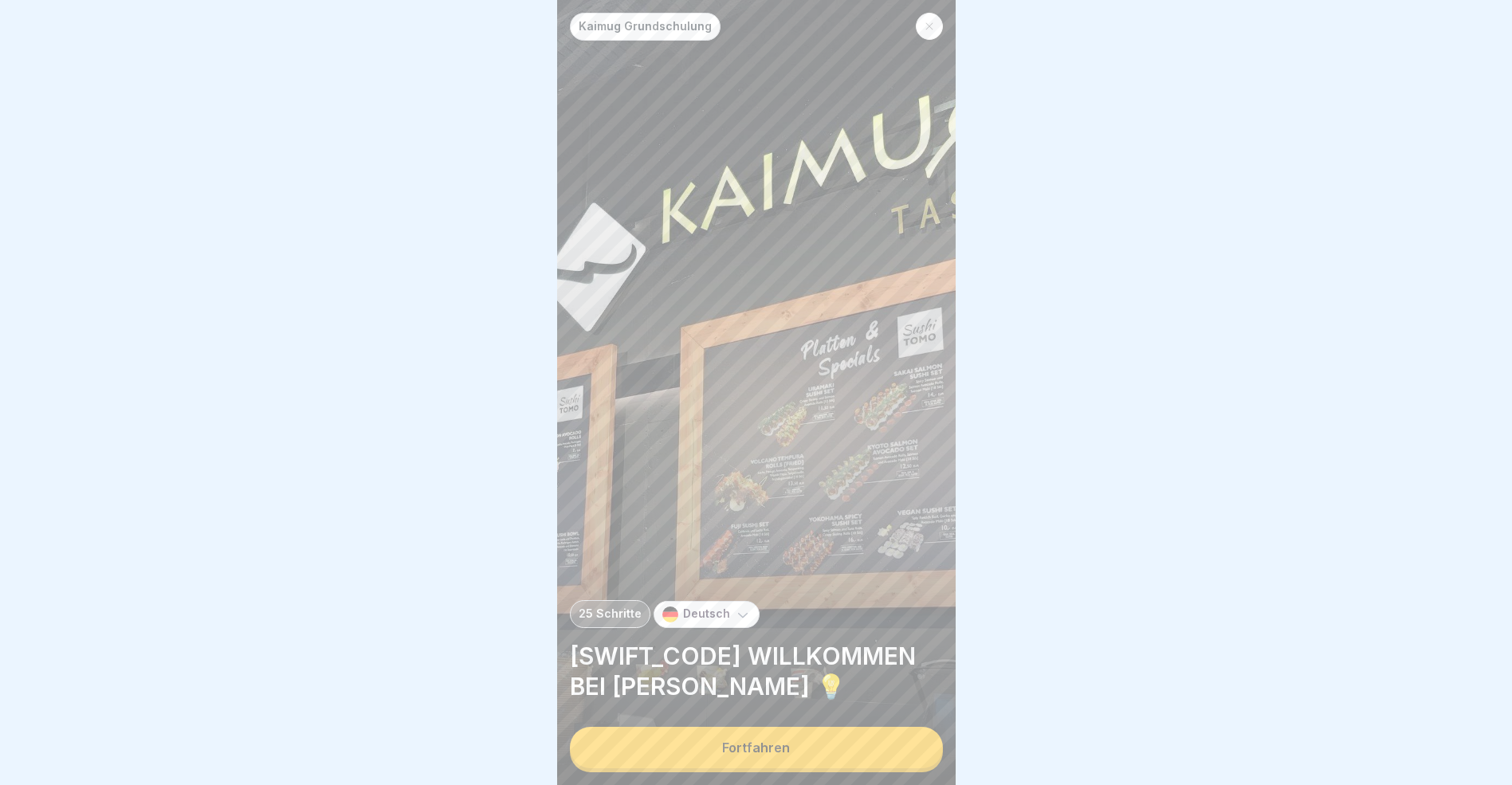
click at [766, 754] on div "Fortfahren" at bounding box center [756, 747] width 68 height 14
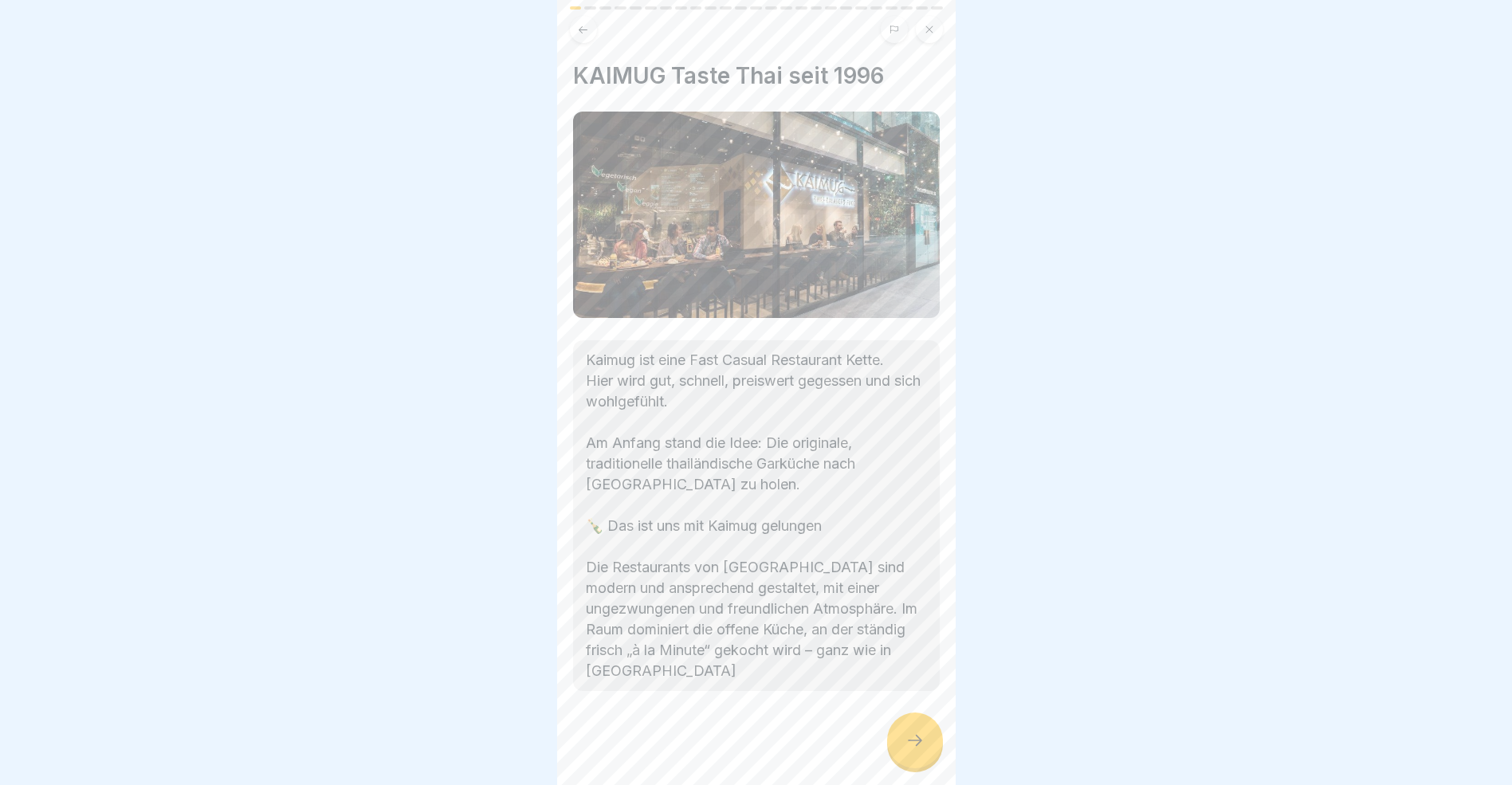
click at [917, 750] on icon at bounding box center [915, 740] width 19 height 19
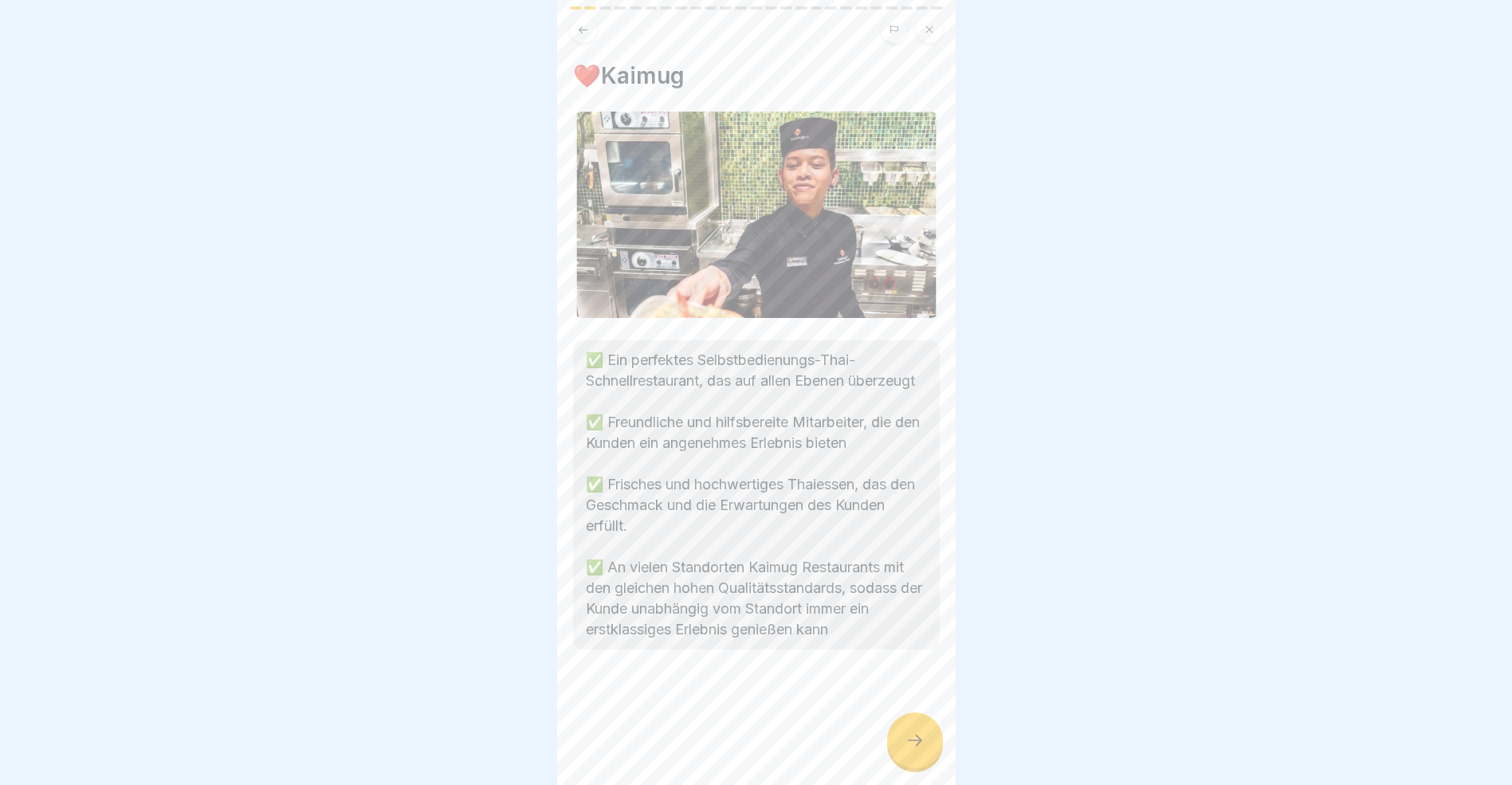
click at [917, 750] on icon at bounding box center [915, 740] width 19 height 19
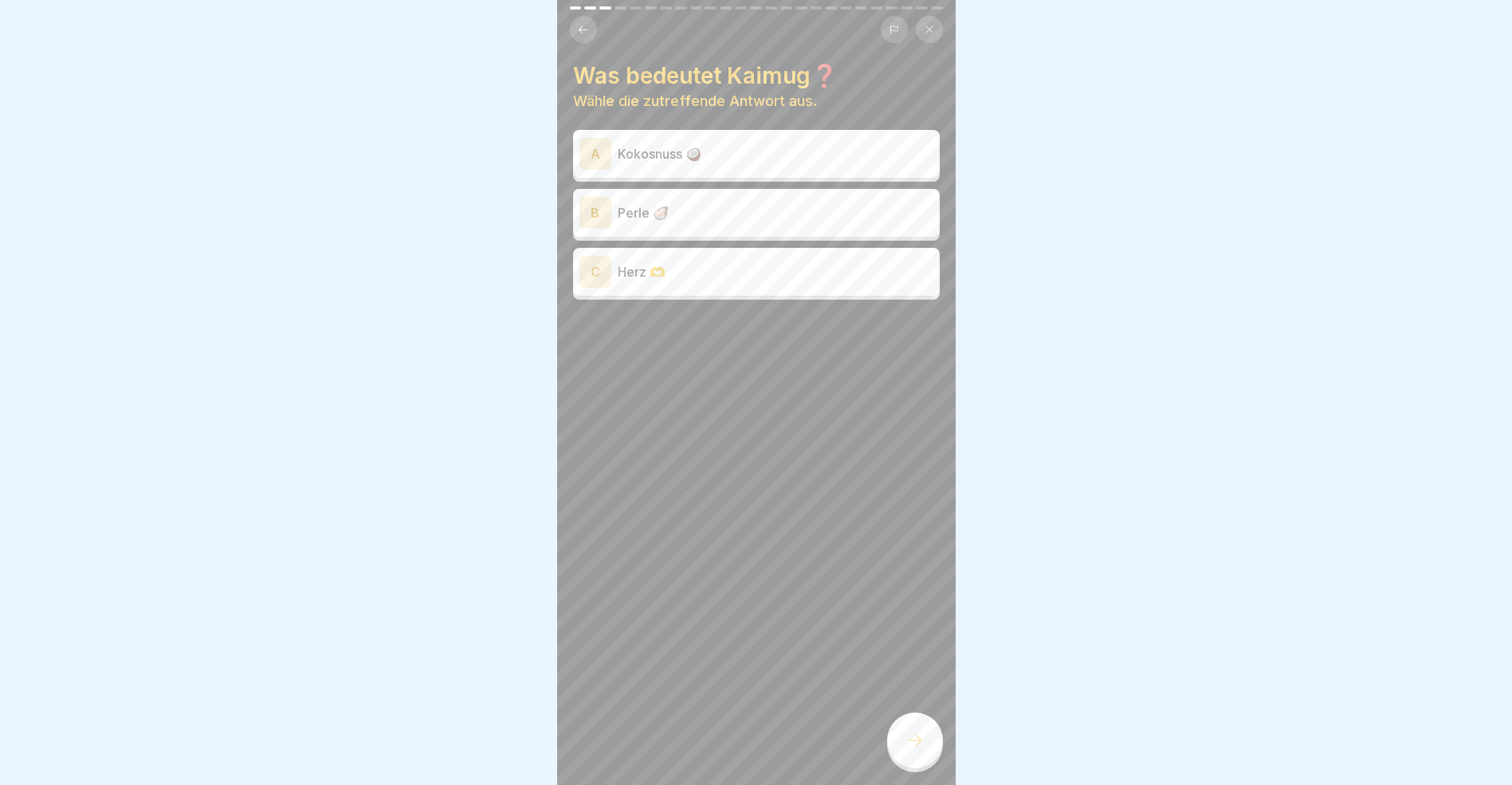
click at [587, 29] on icon at bounding box center [583, 30] width 12 height 12
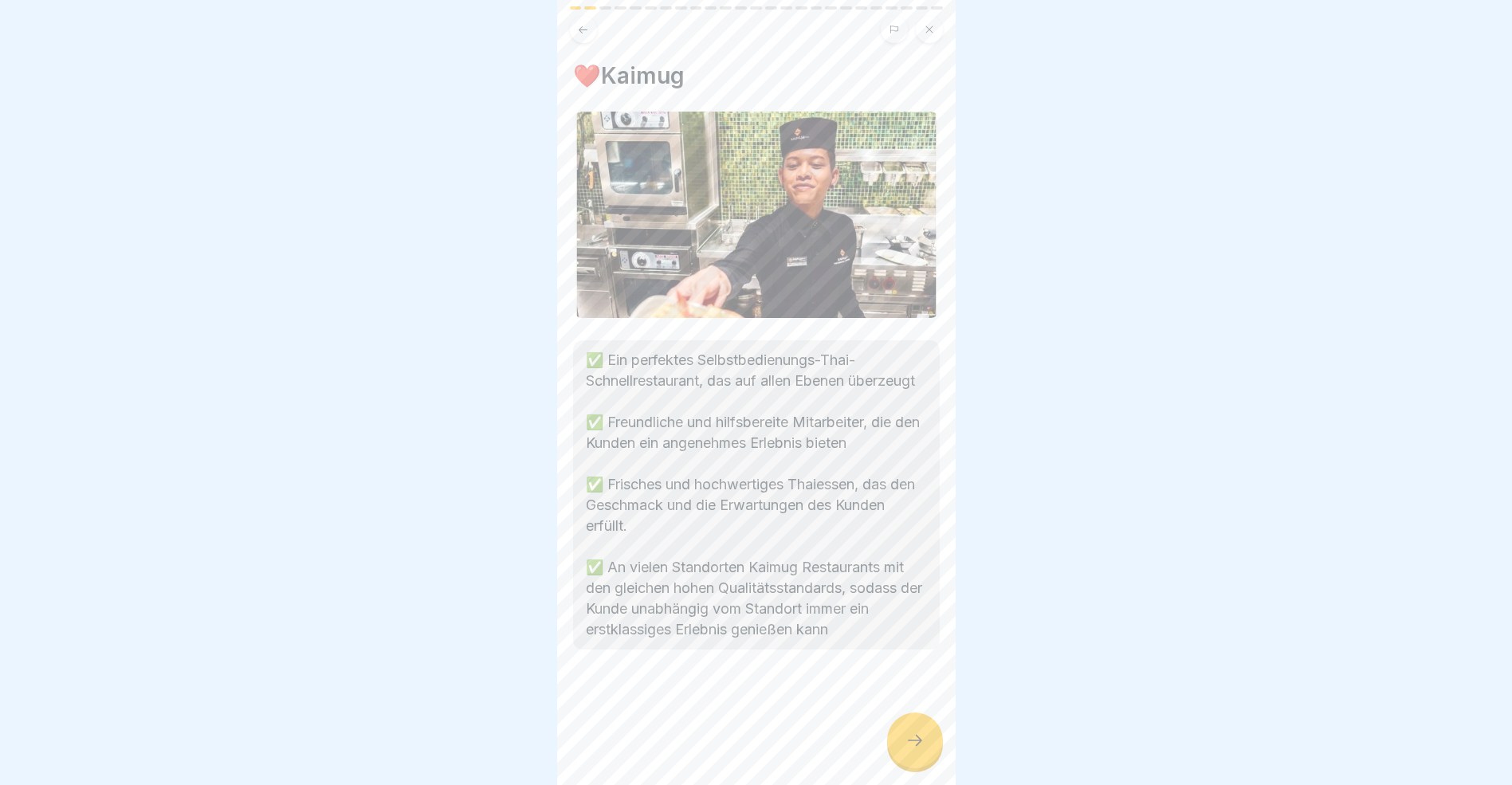
click at [587, 29] on icon at bounding box center [583, 30] width 12 height 12
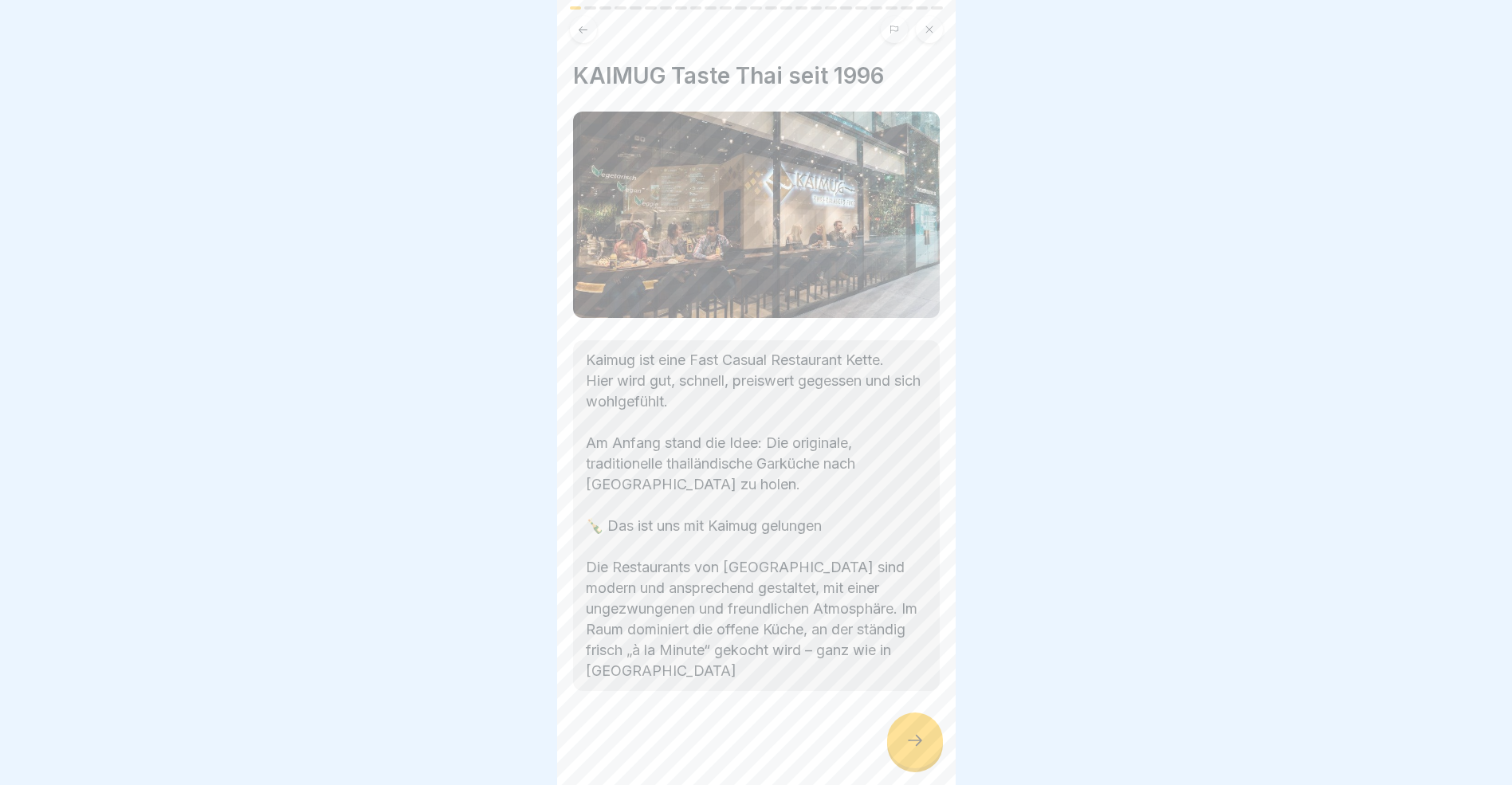
click at [586, 30] on icon at bounding box center [583, 29] width 9 height 7
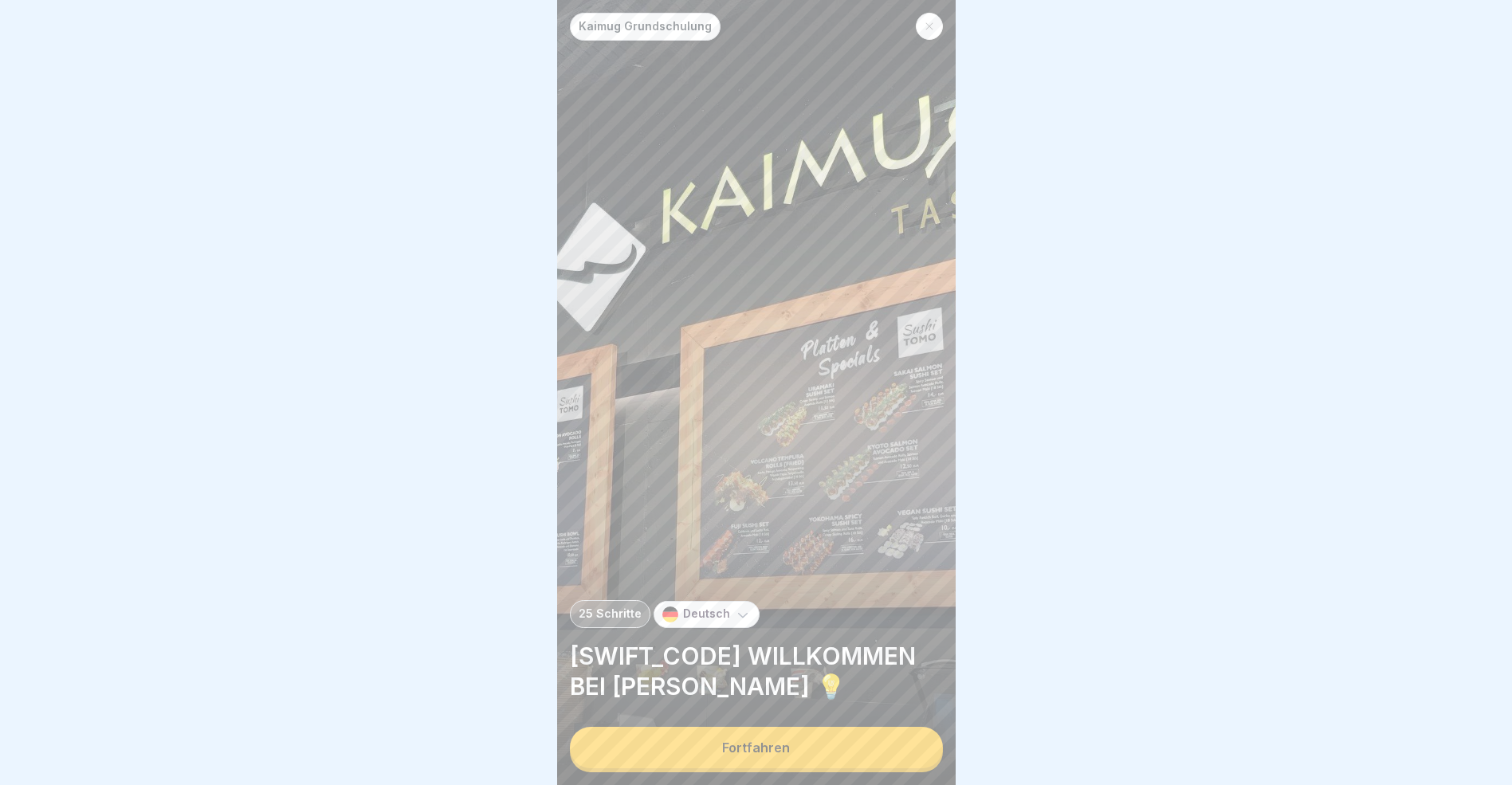
click at [870, 768] on button "Fortfahren" at bounding box center [756, 747] width 373 height 41
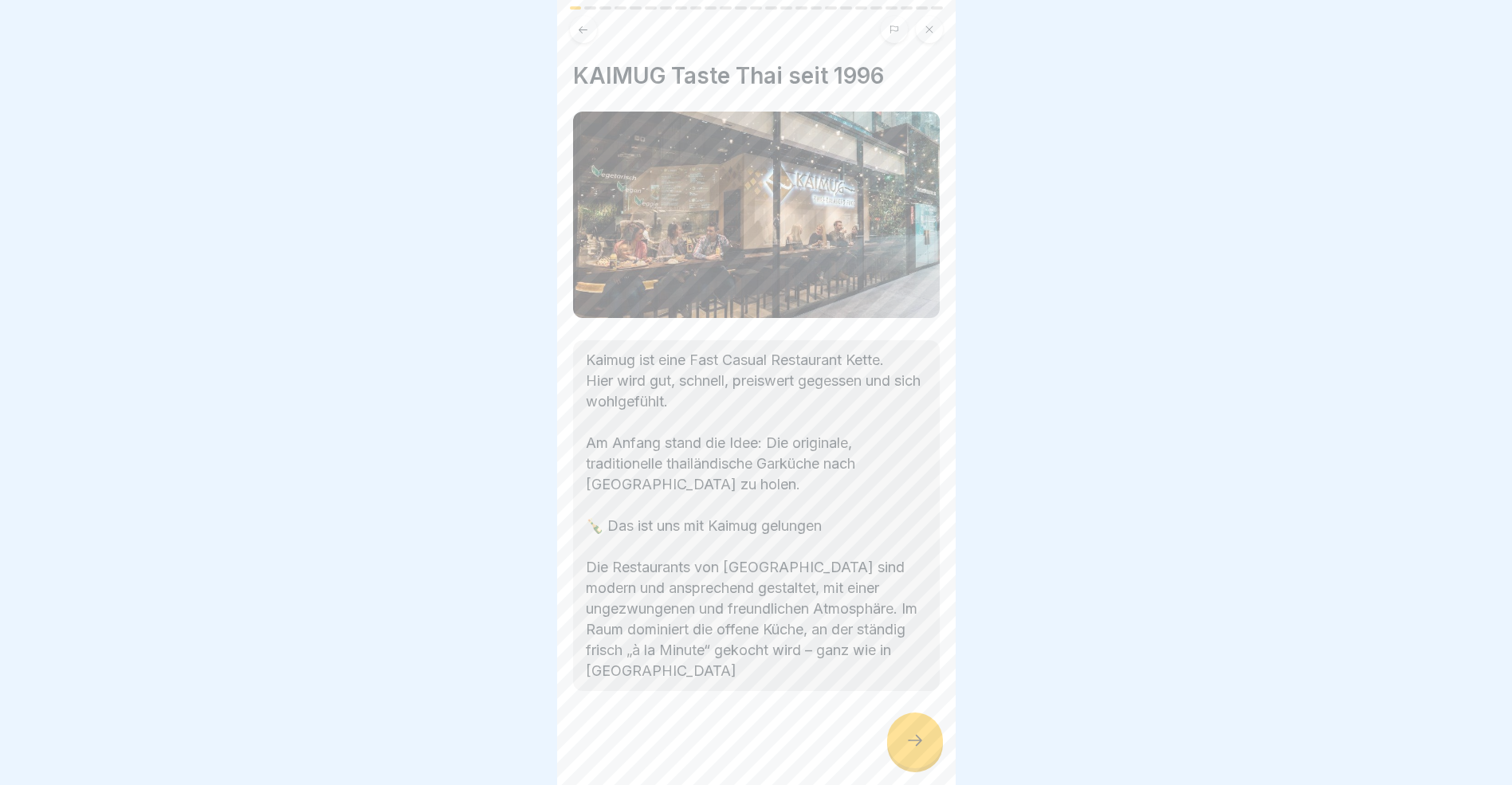
click at [921, 750] on icon at bounding box center [915, 740] width 19 height 19
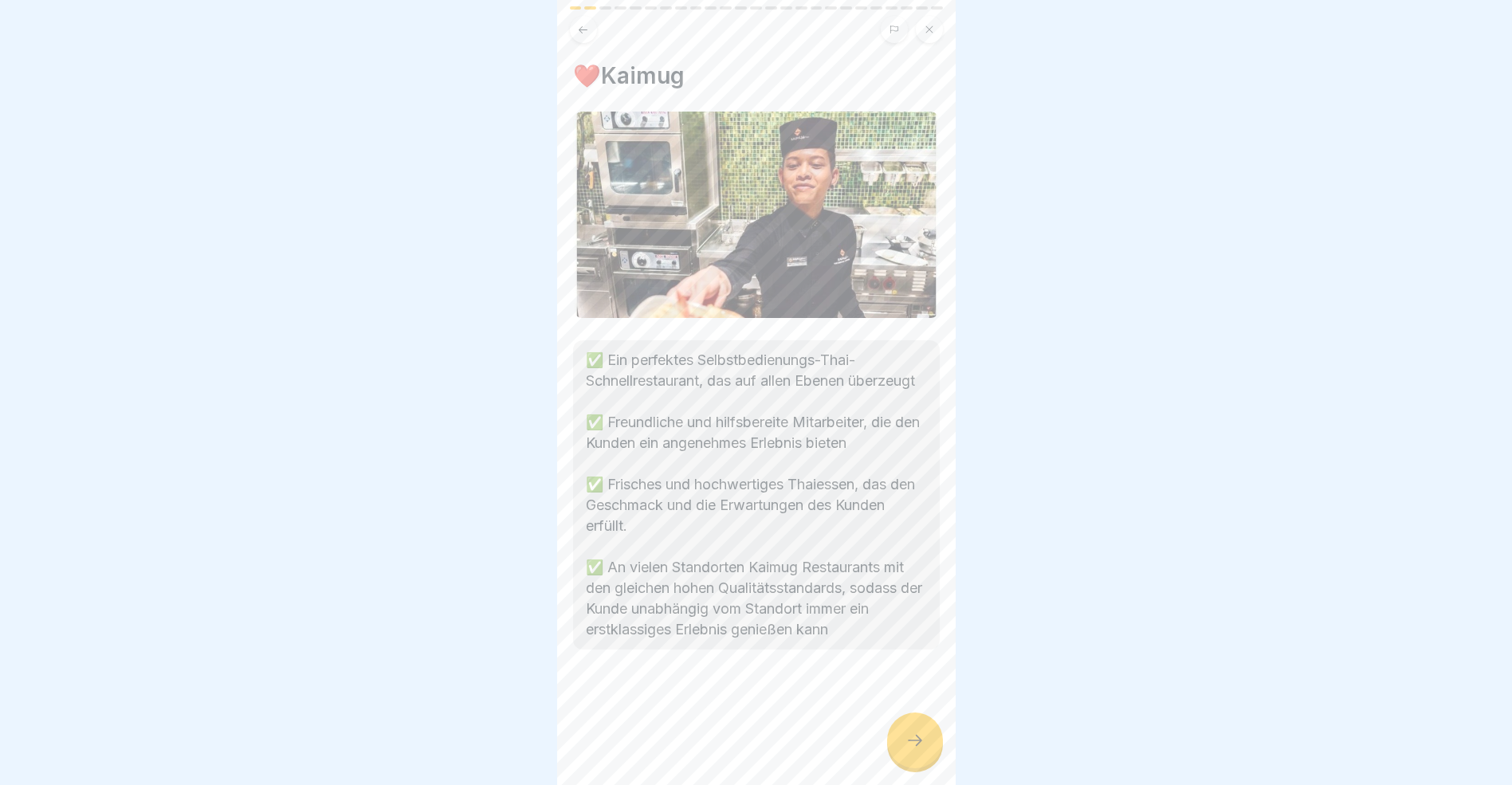
click at [916, 745] on icon at bounding box center [915, 740] width 19 height 19
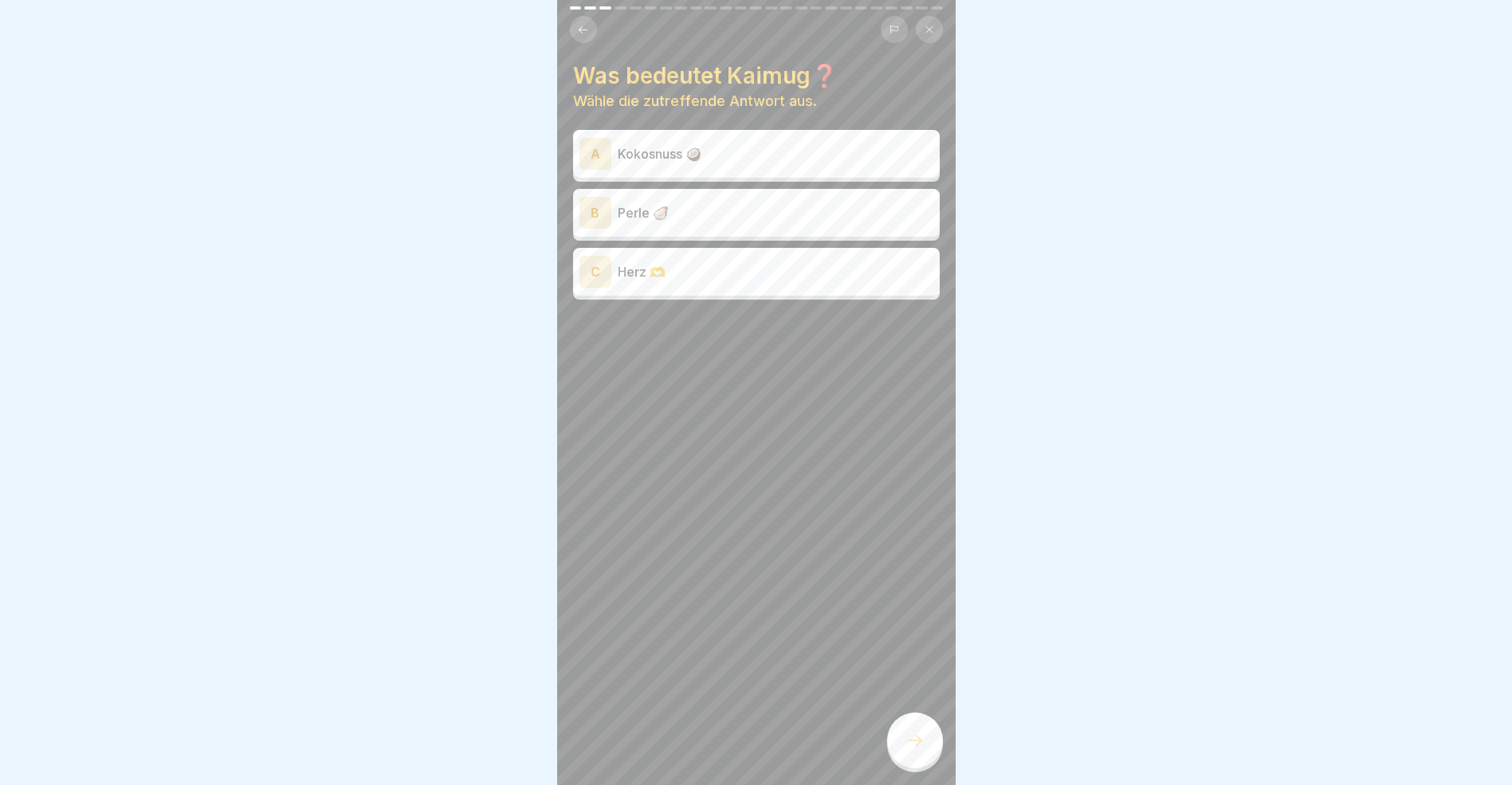
click at [600, 212] on div "B" at bounding box center [595, 212] width 32 height 32
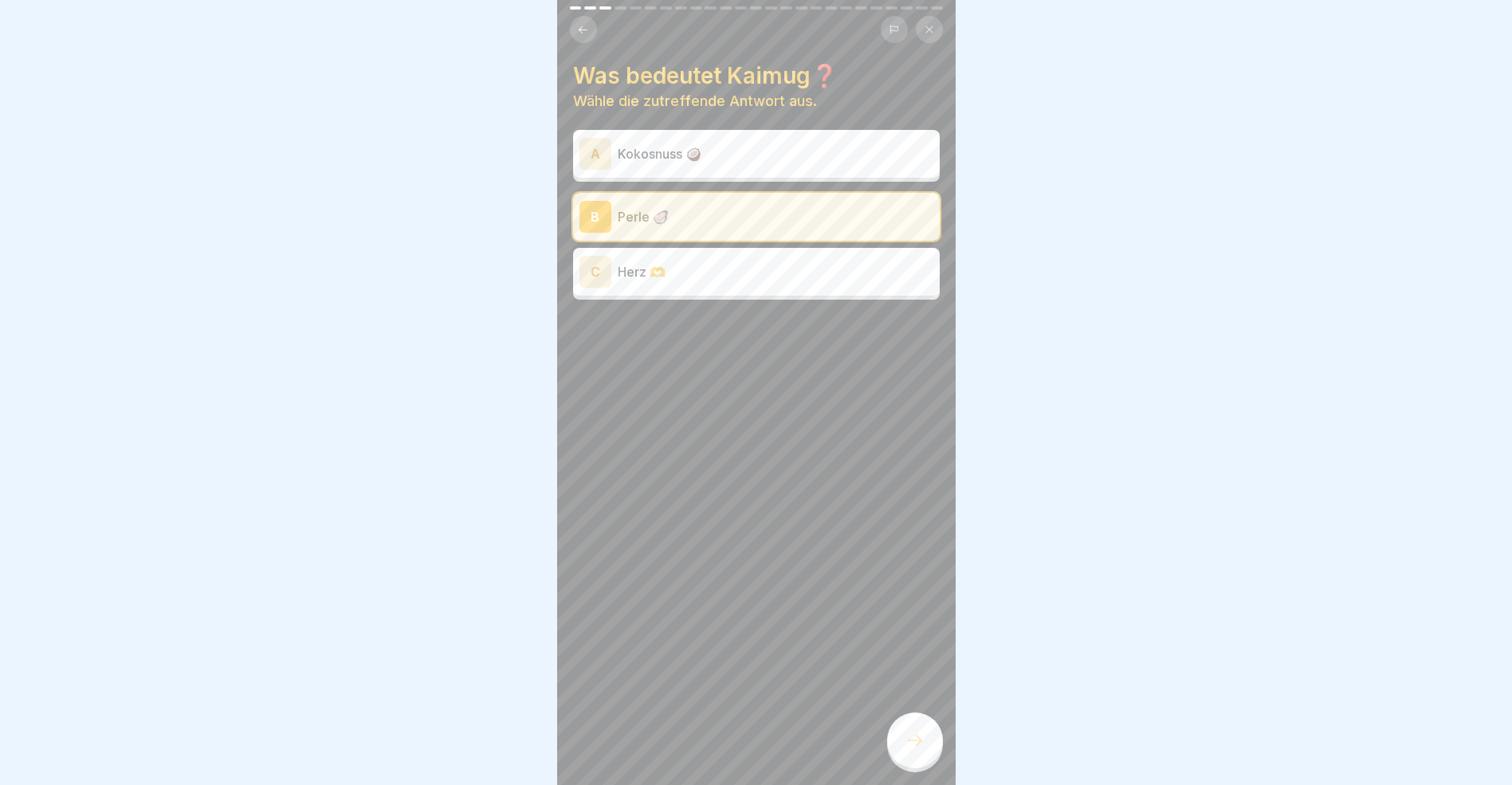
click at [922, 750] on icon at bounding box center [915, 740] width 19 height 19
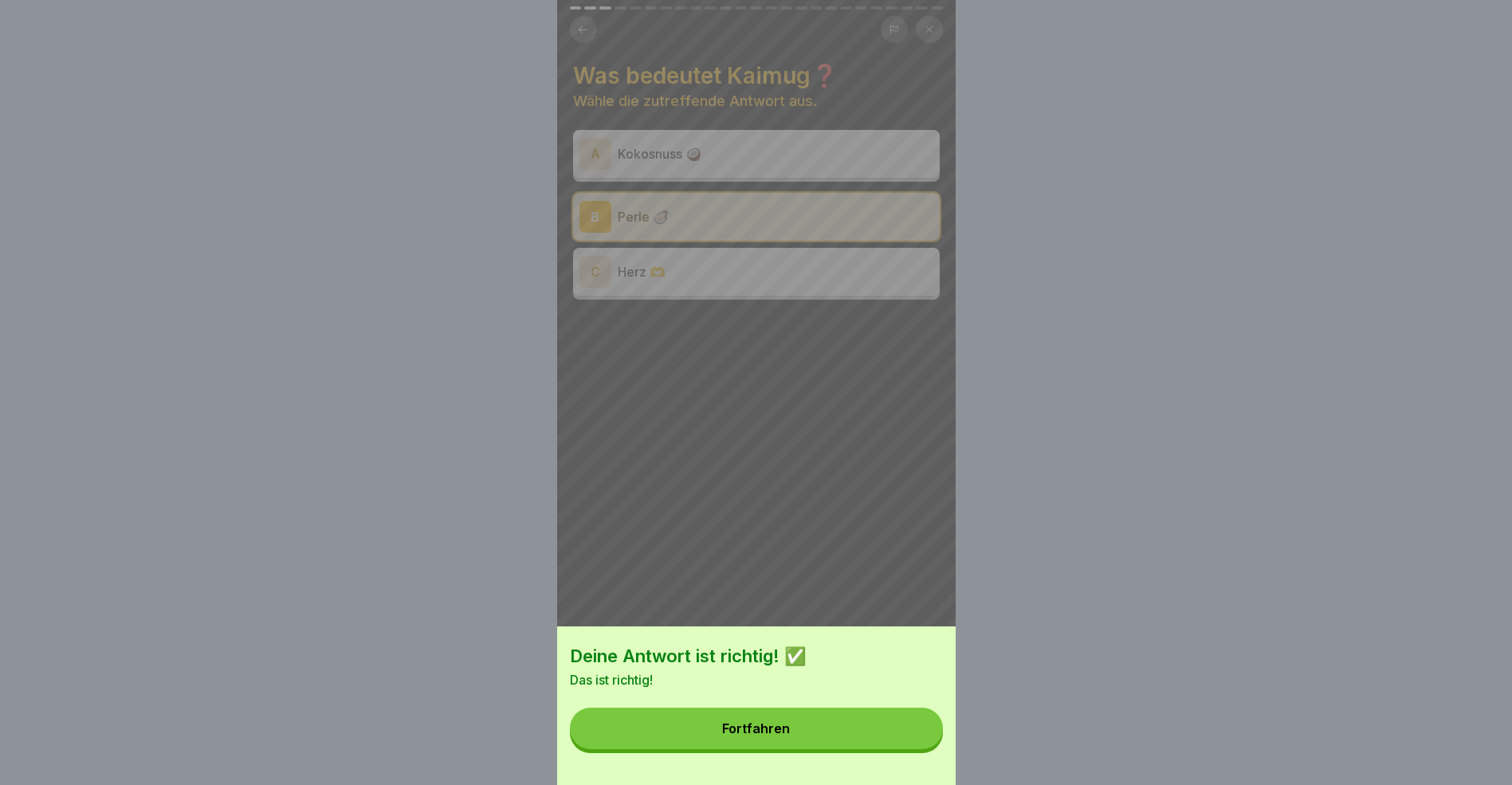
click at [795, 743] on button "Fortfahren" at bounding box center [756, 728] width 373 height 41
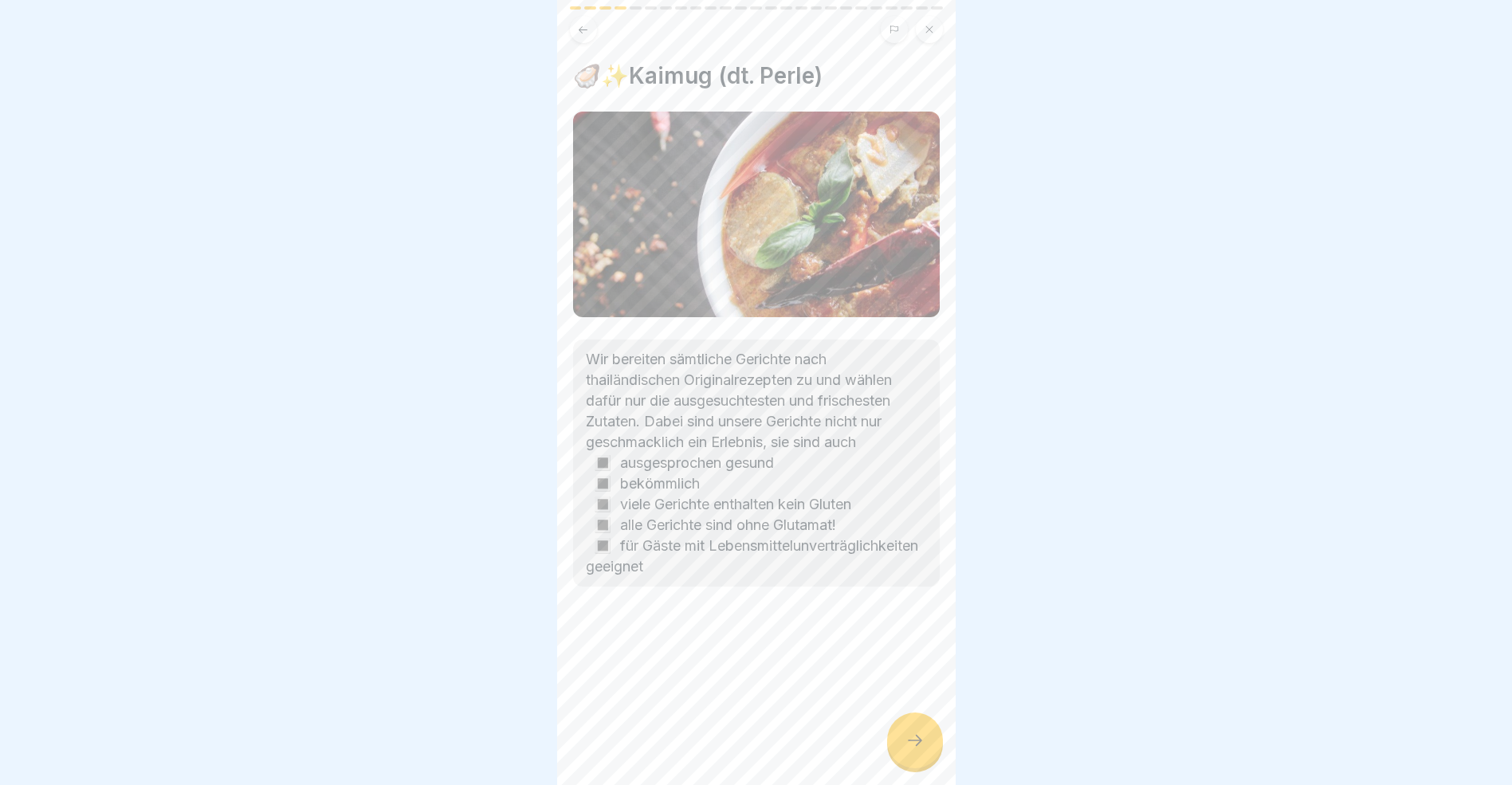
click at [919, 750] on icon at bounding box center [915, 740] width 19 height 19
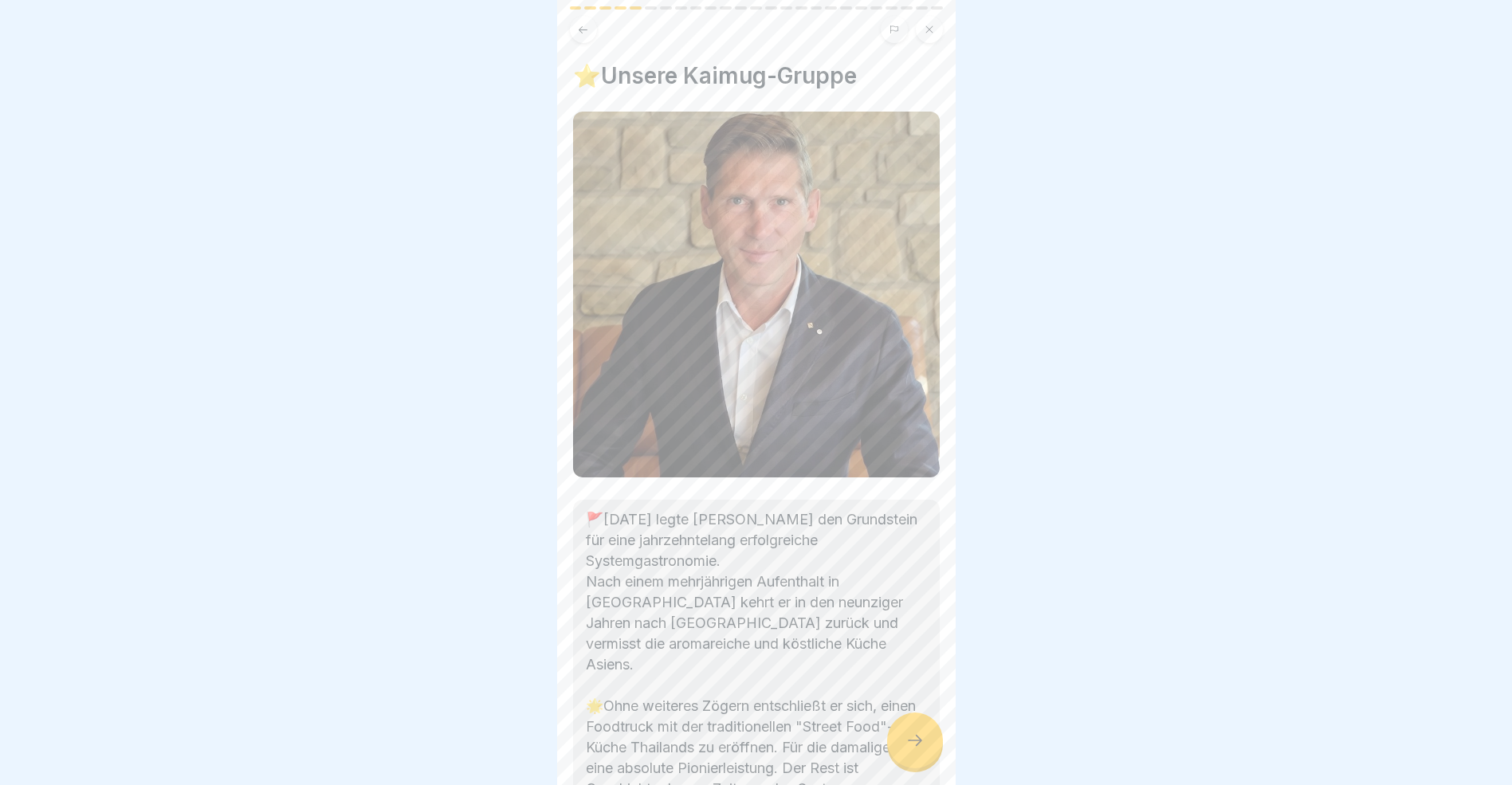
click at [919, 750] on icon at bounding box center [915, 740] width 19 height 19
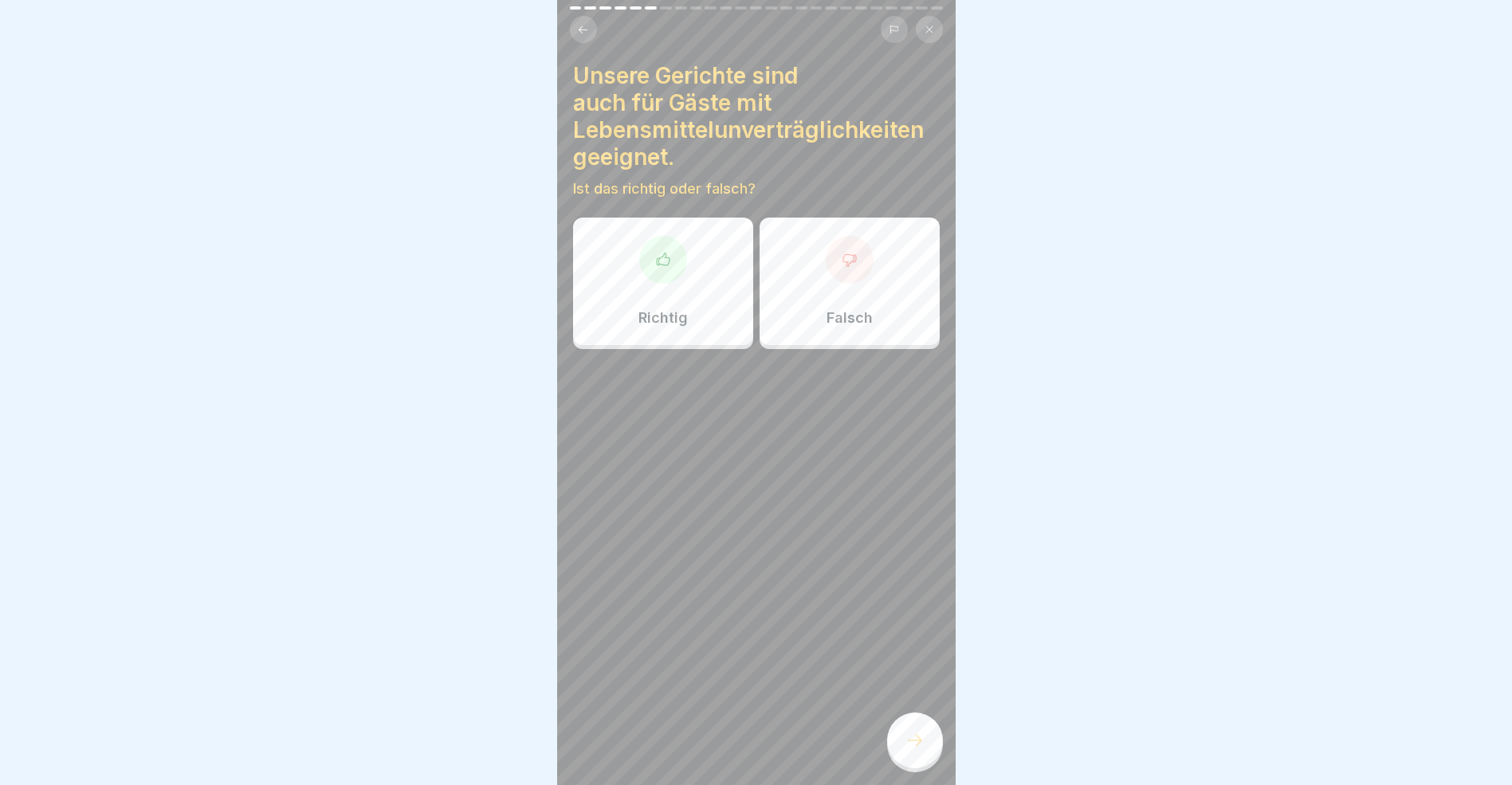
click at [659, 267] on icon at bounding box center [663, 259] width 16 height 16
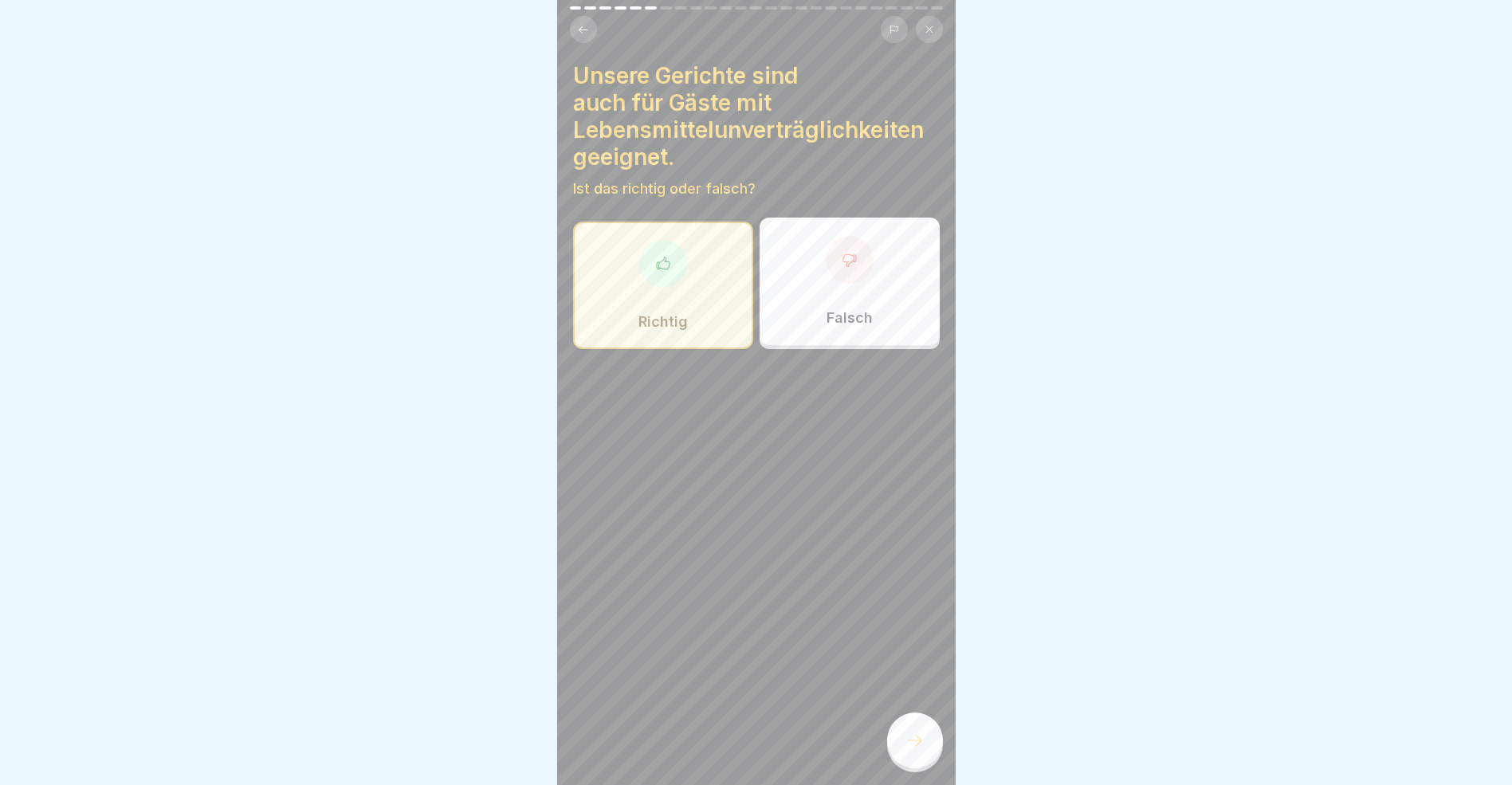
click at [914, 750] on icon at bounding box center [915, 740] width 19 height 19
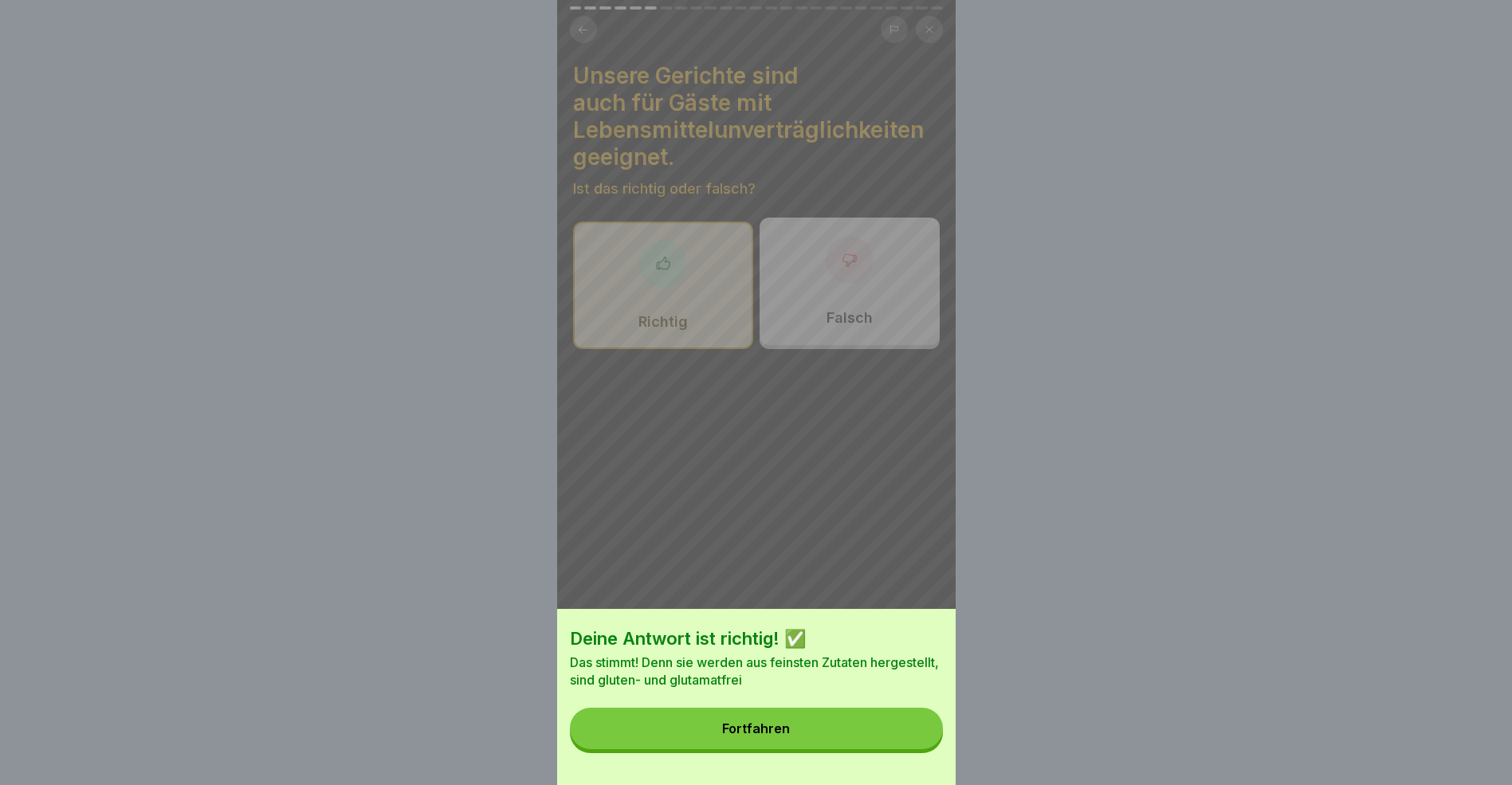
click at [838, 741] on button "Fortfahren" at bounding box center [756, 728] width 373 height 41
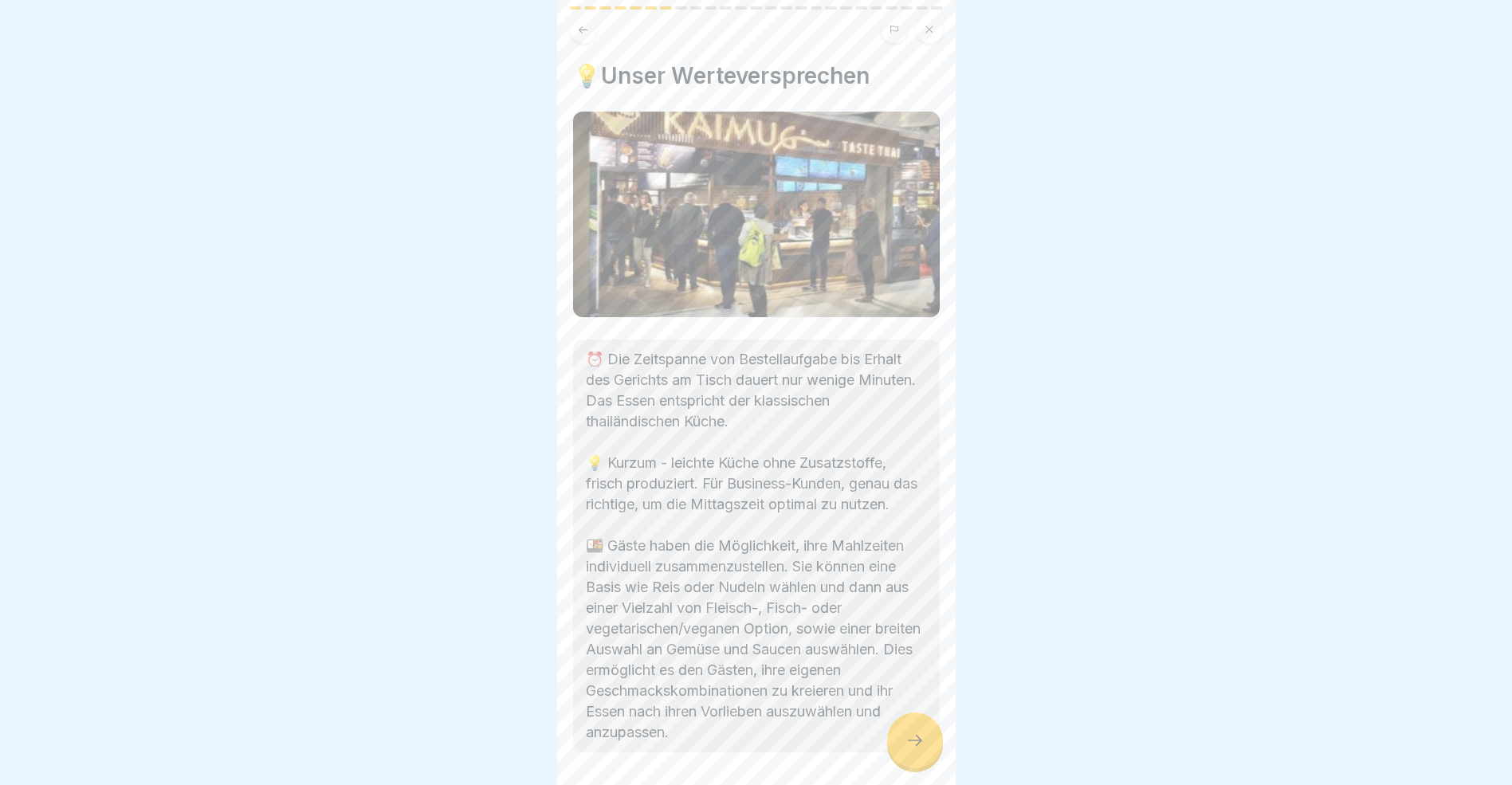
click at [904, 755] on div at bounding box center [916, 740] width 56 height 56
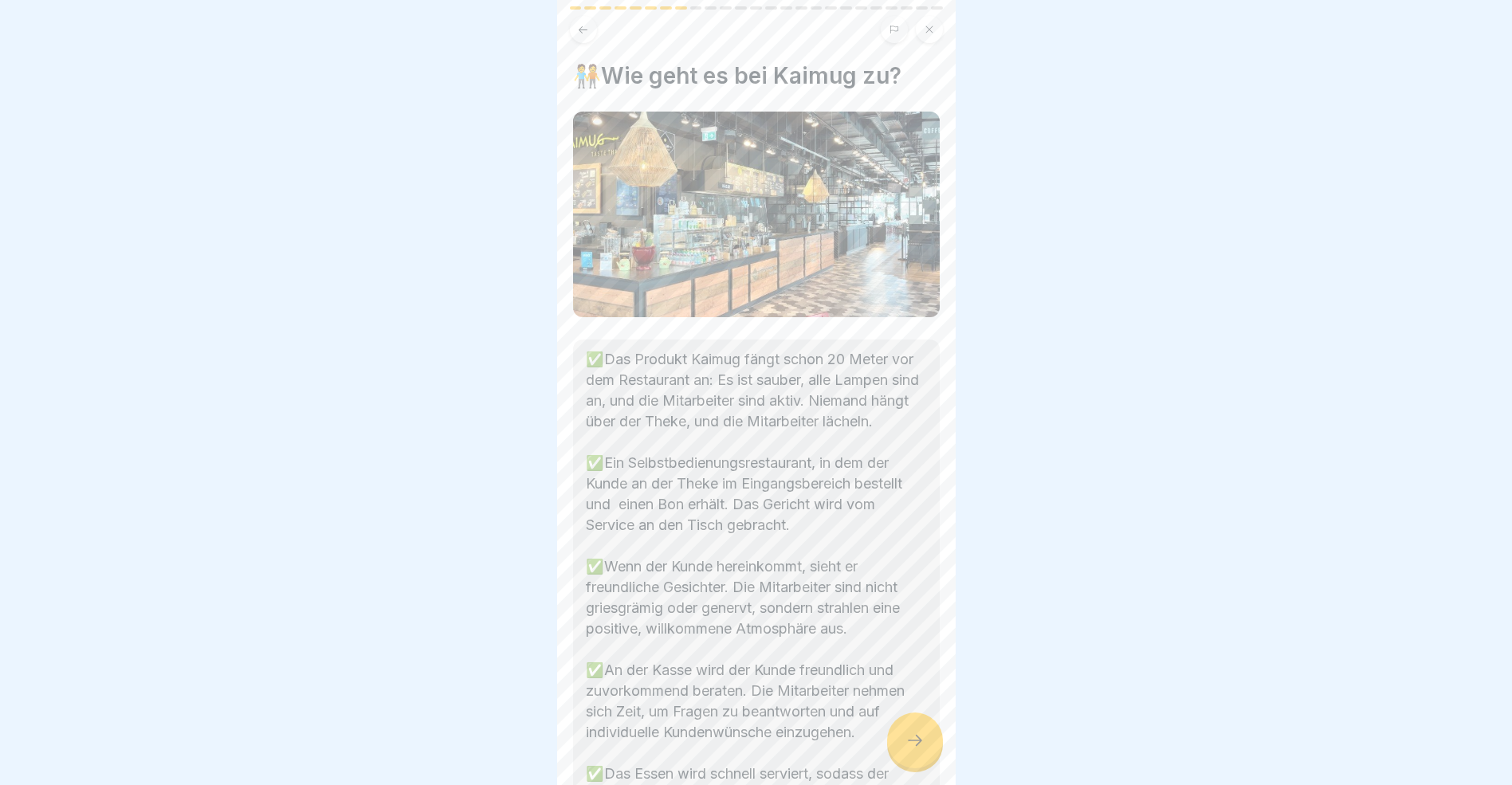
click at [904, 755] on div at bounding box center [916, 740] width 56 height 56
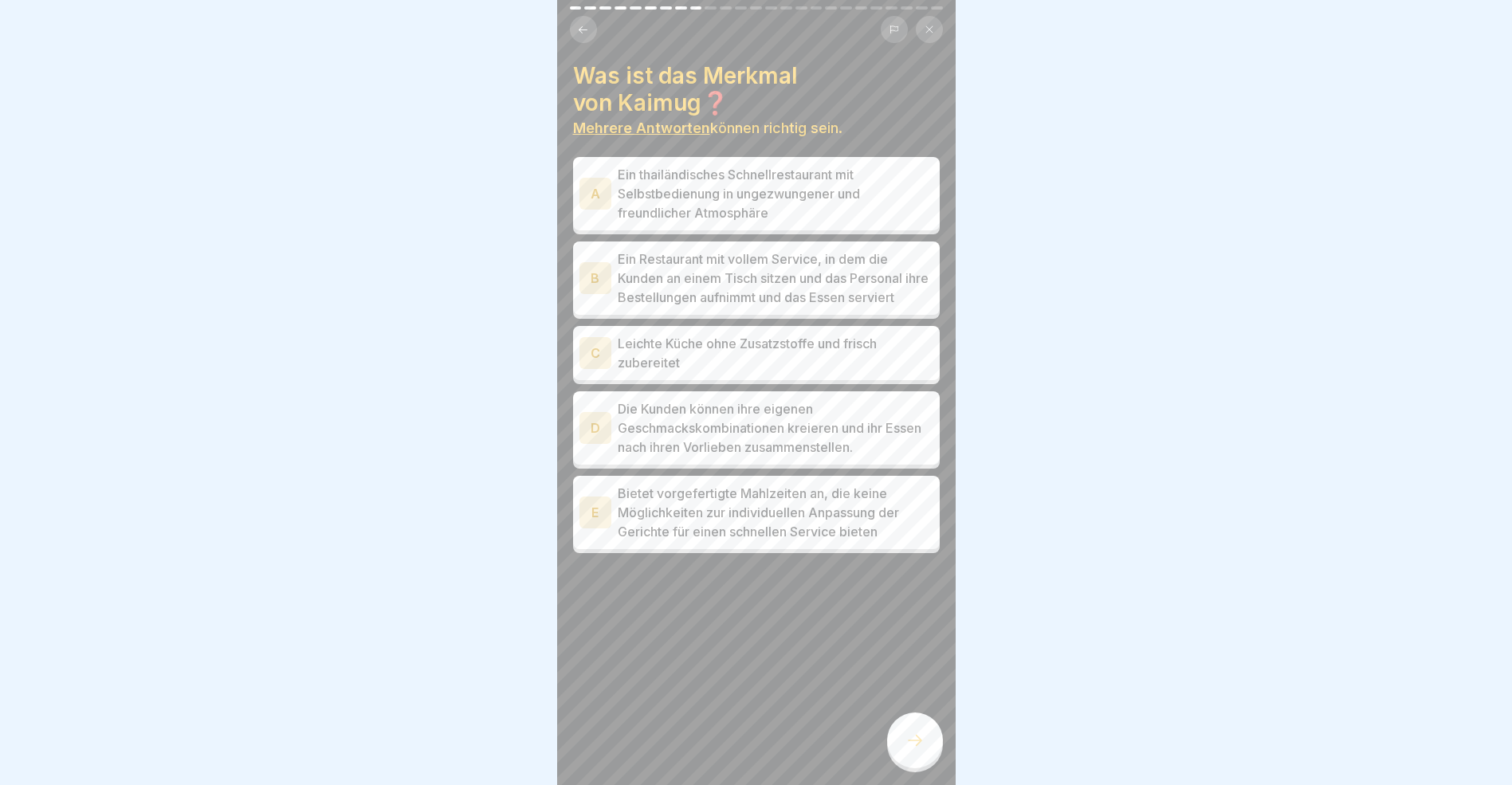
click at [597, 195] on div "A" at bounding box center [595, 193] width 32 height 32
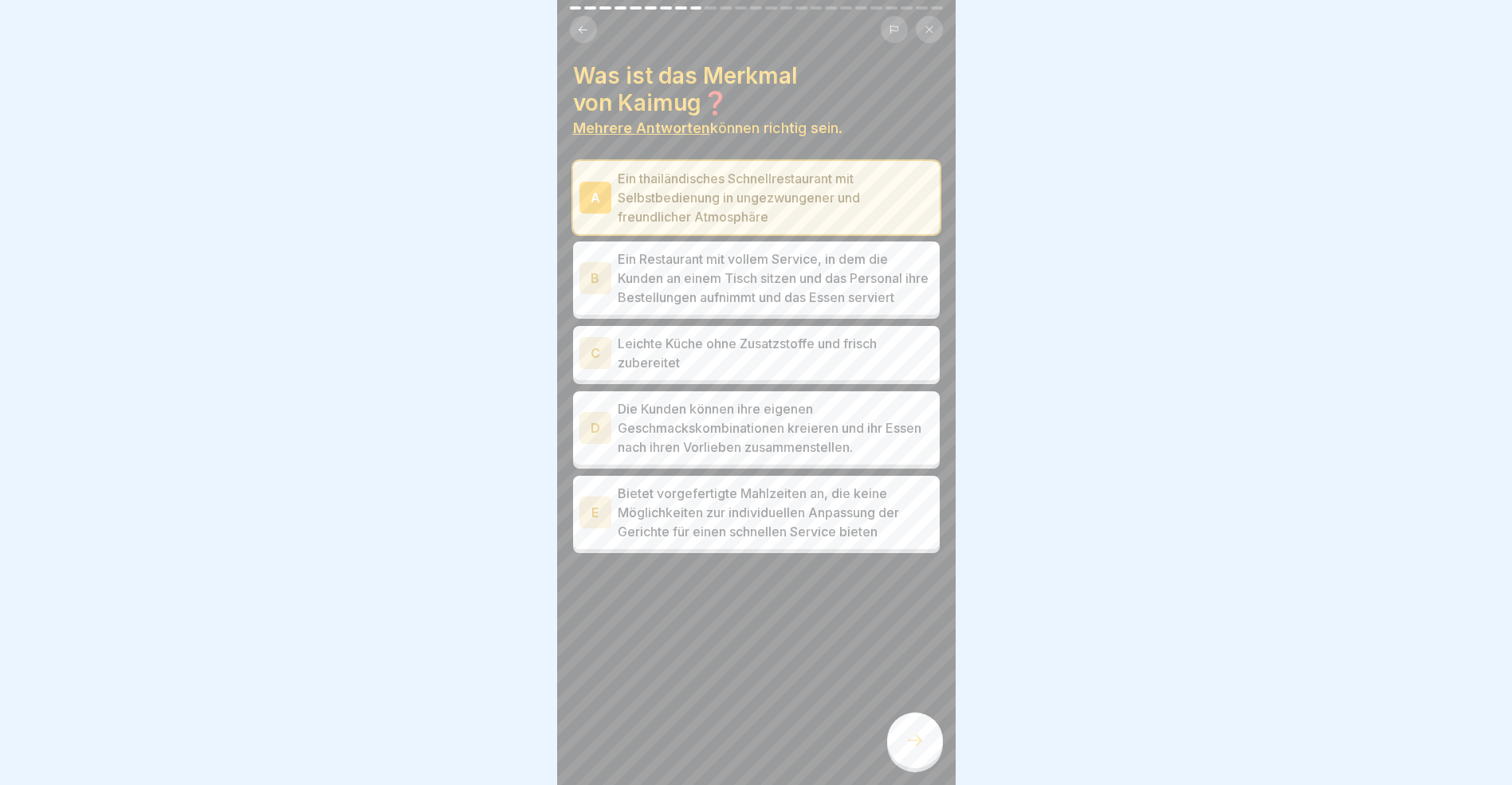
click at [598, 289] on div "B" at bounding box center [595, 278] width 32 height 32
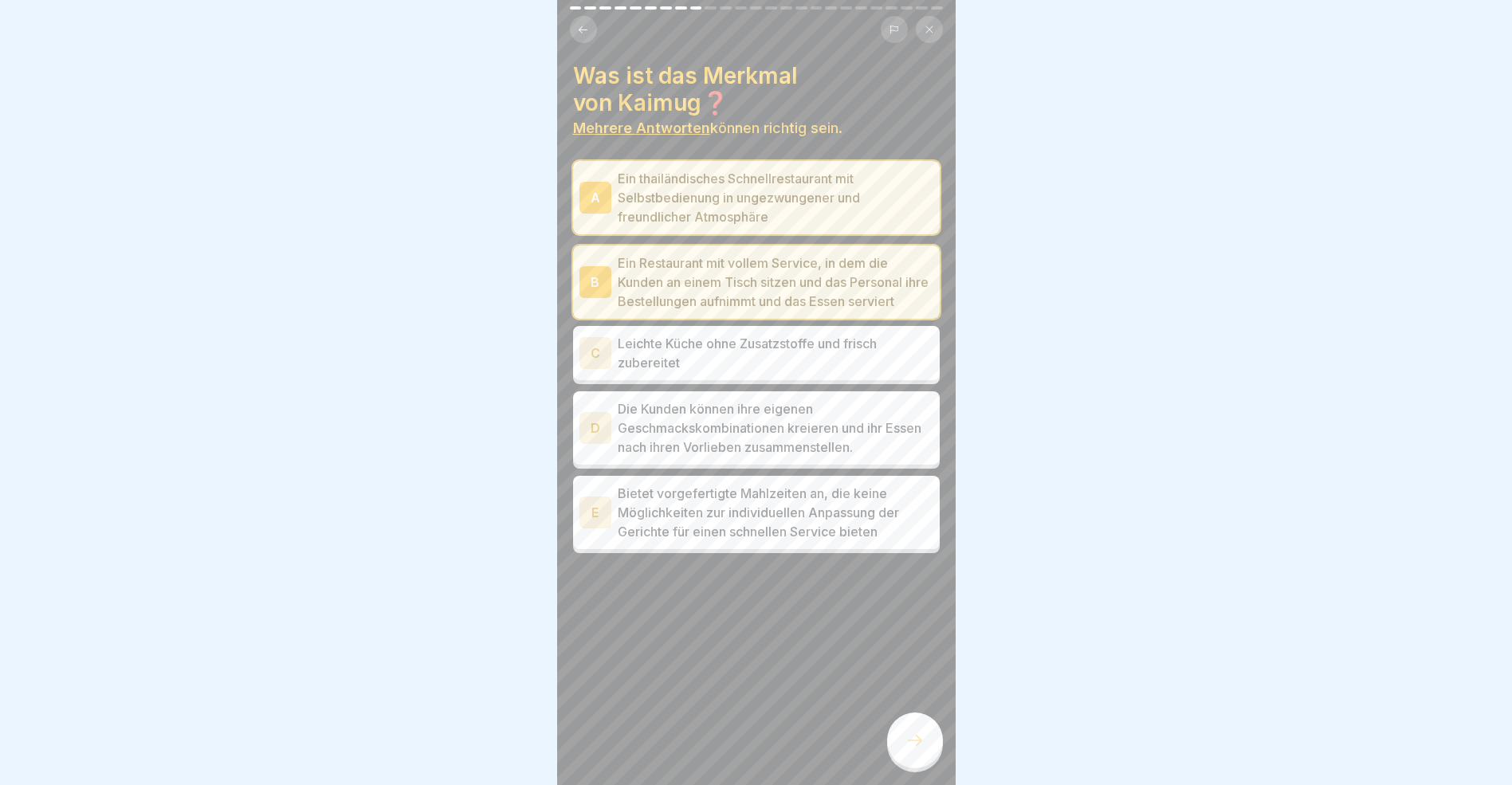
click at [594, 369] on div "C" at bounding box center [595, 352] width 32 height 32
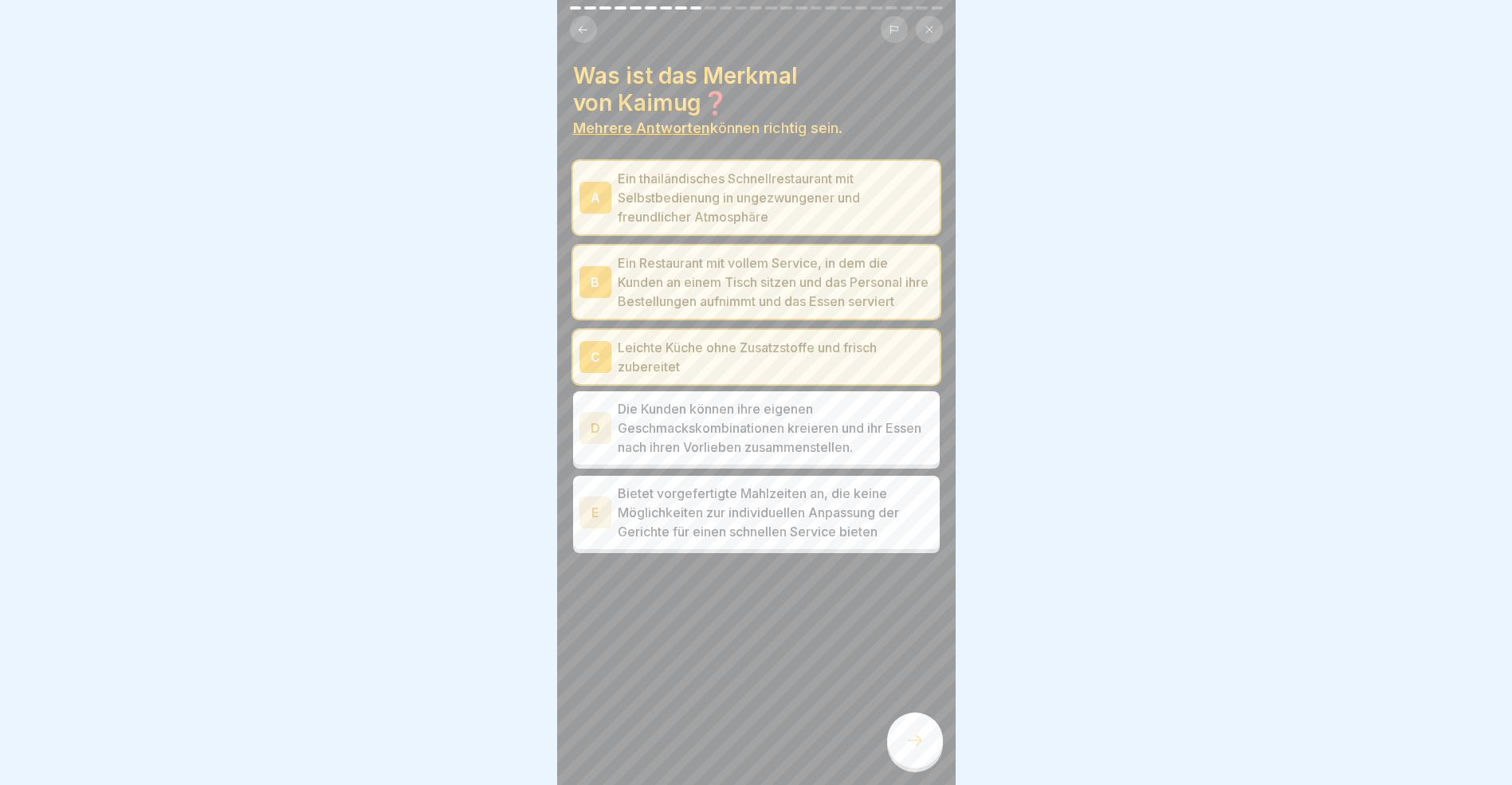
click at [604, 444] on div "D" at bounding box center [595, 428] width 32 height 32
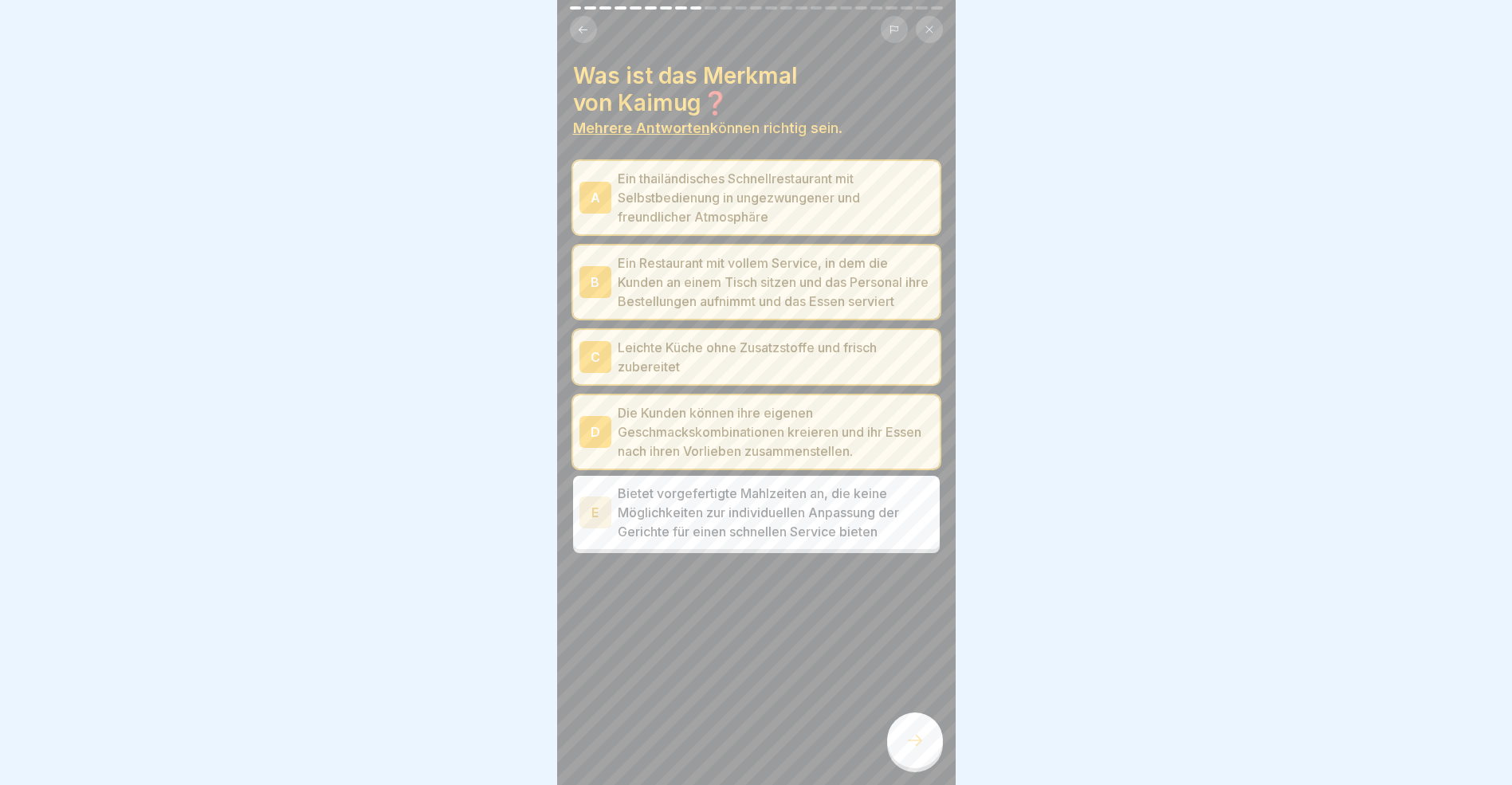
click at [917, 750] on icon at bounding box center [915, 740] width 19 height 19
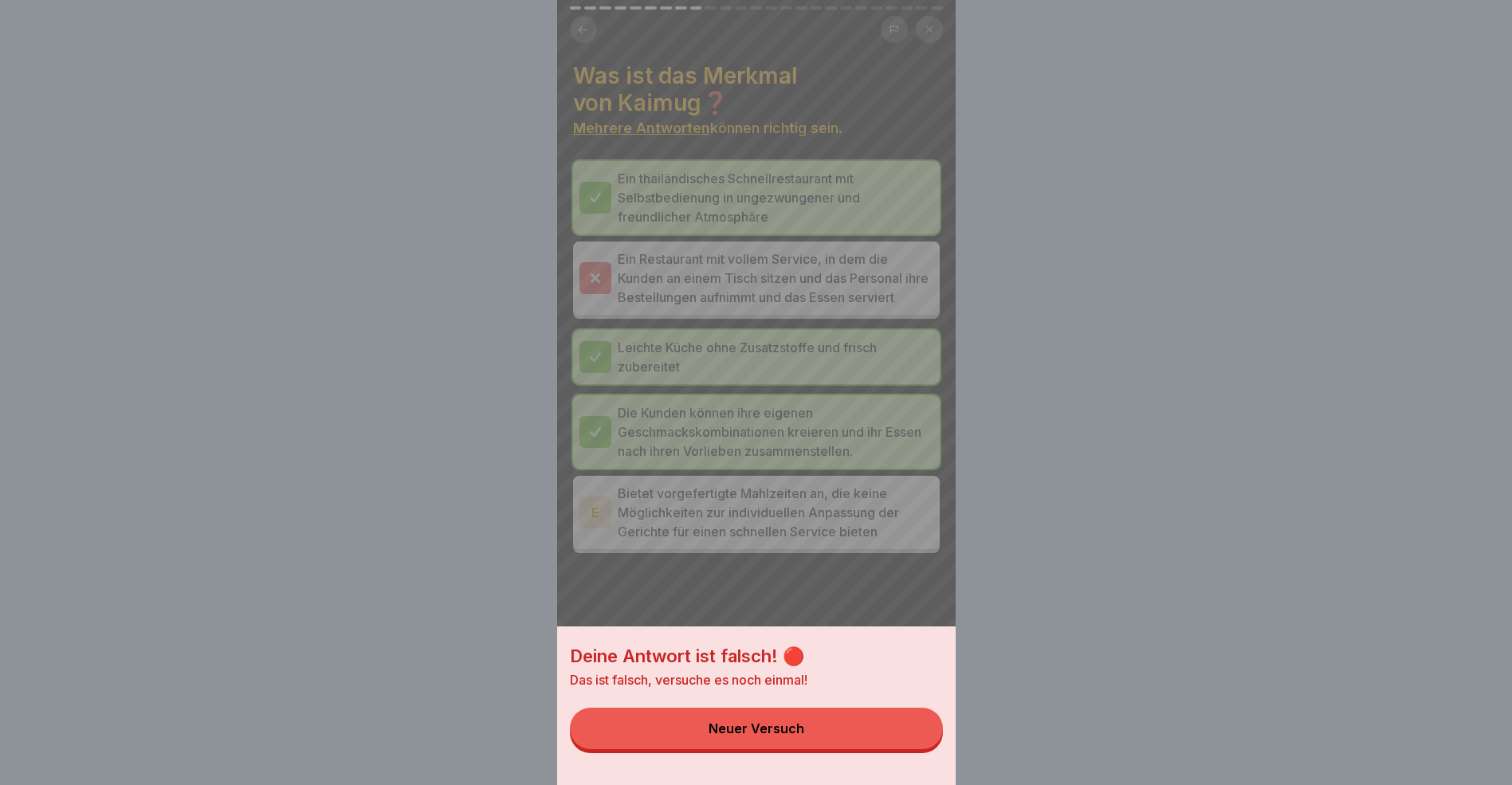
click at [851, 743] on button "Neuer Versuch" at bounding box center [756, 728] width 373 height 41
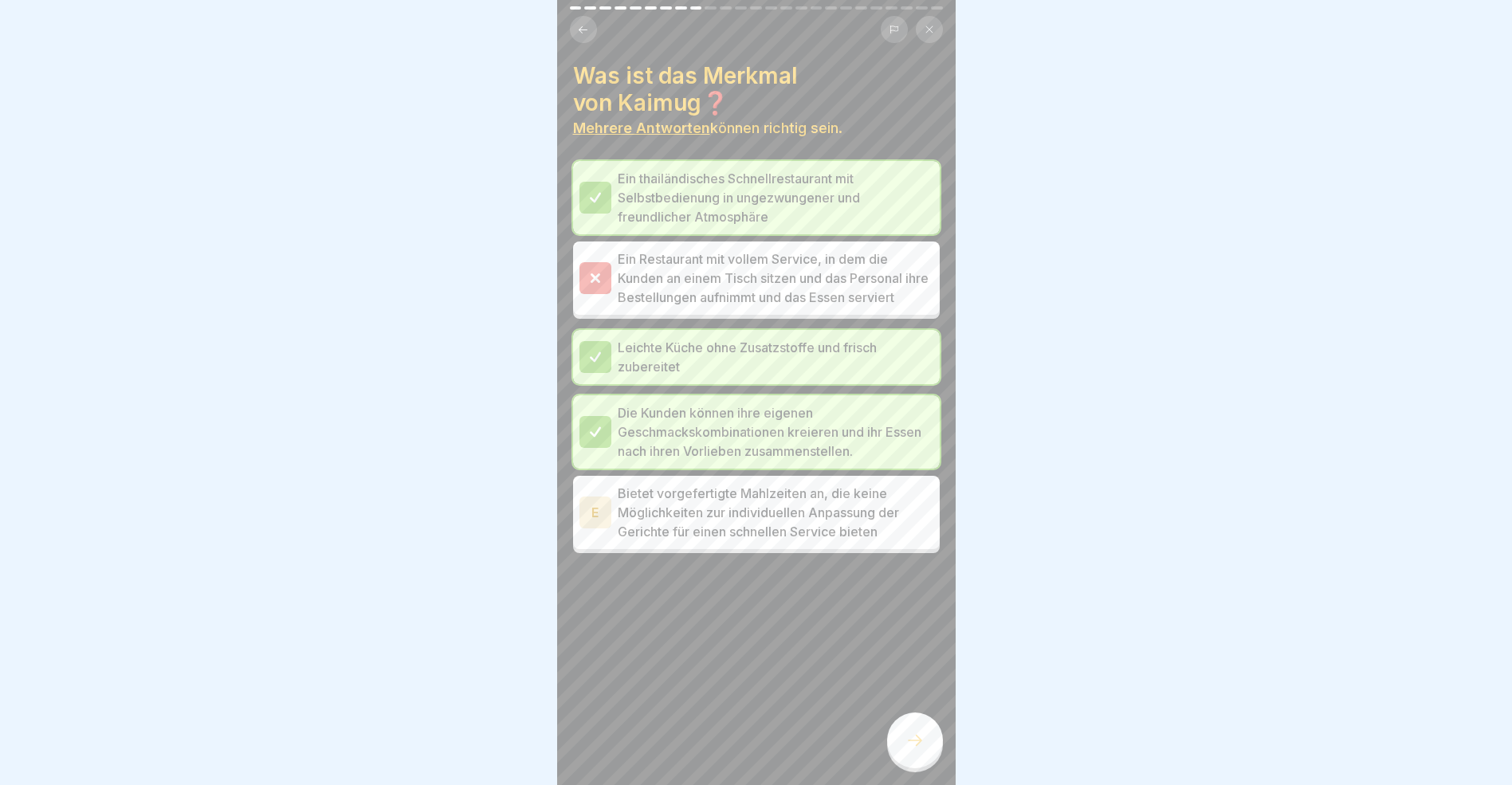
click at [922, 750] on icon at bounding box center [915, 740] width 19 height 19
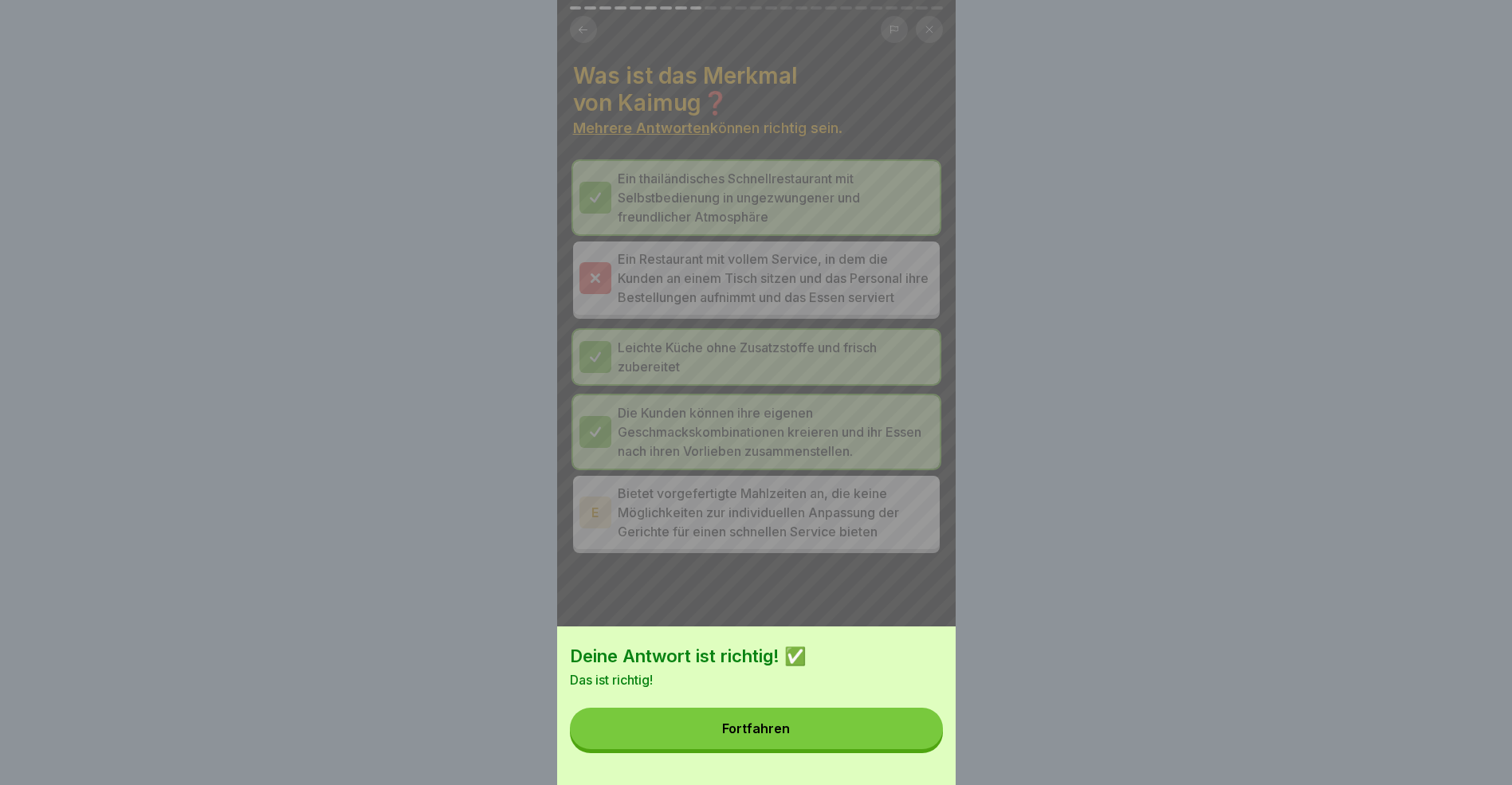
click at [890, 749] on button "Fortfahren" at bounding box center [756, 728] width 373 height 41
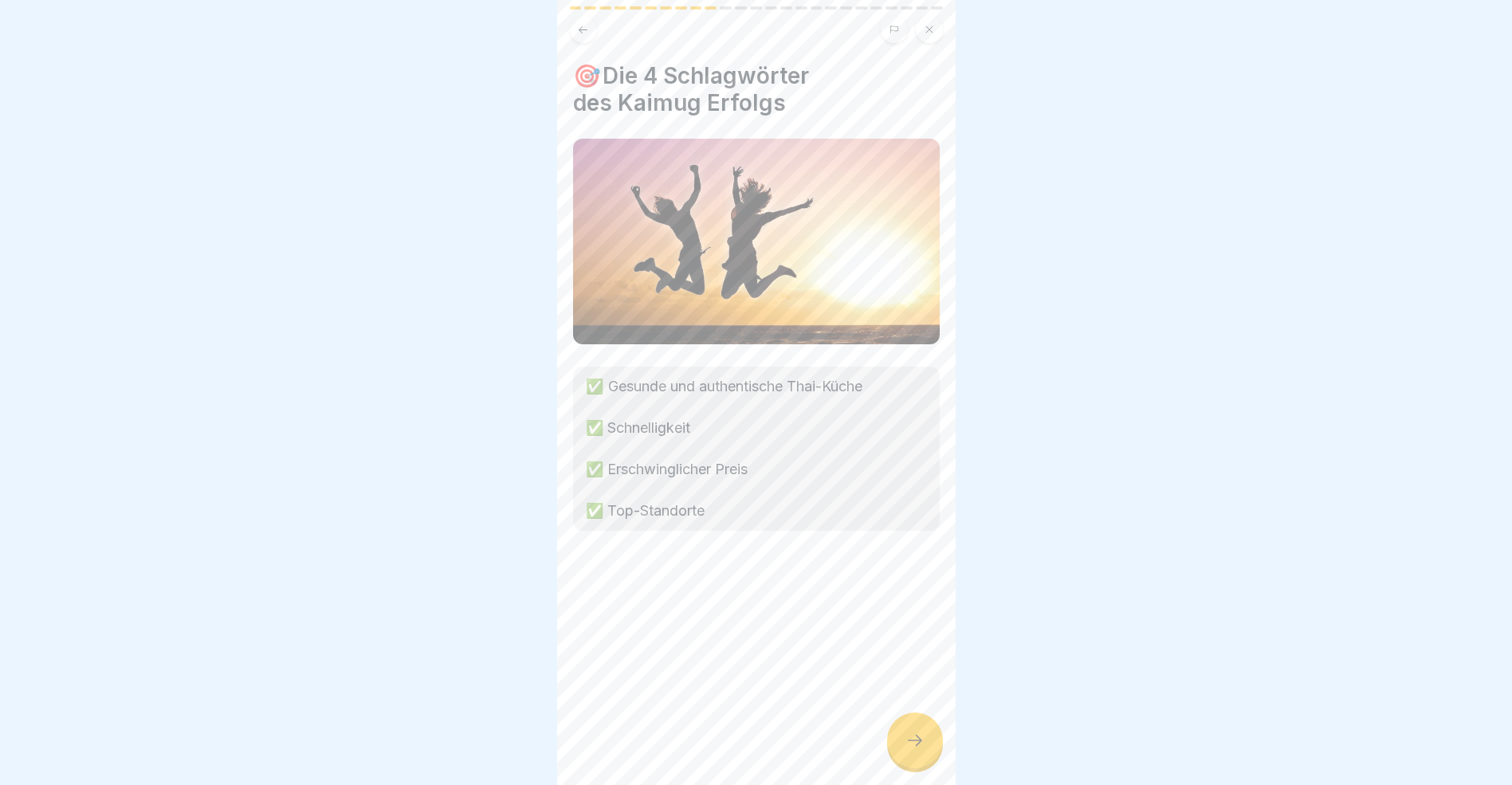
click at [906, 749] on icon at bounding box center [915, 740] width 19 height 19
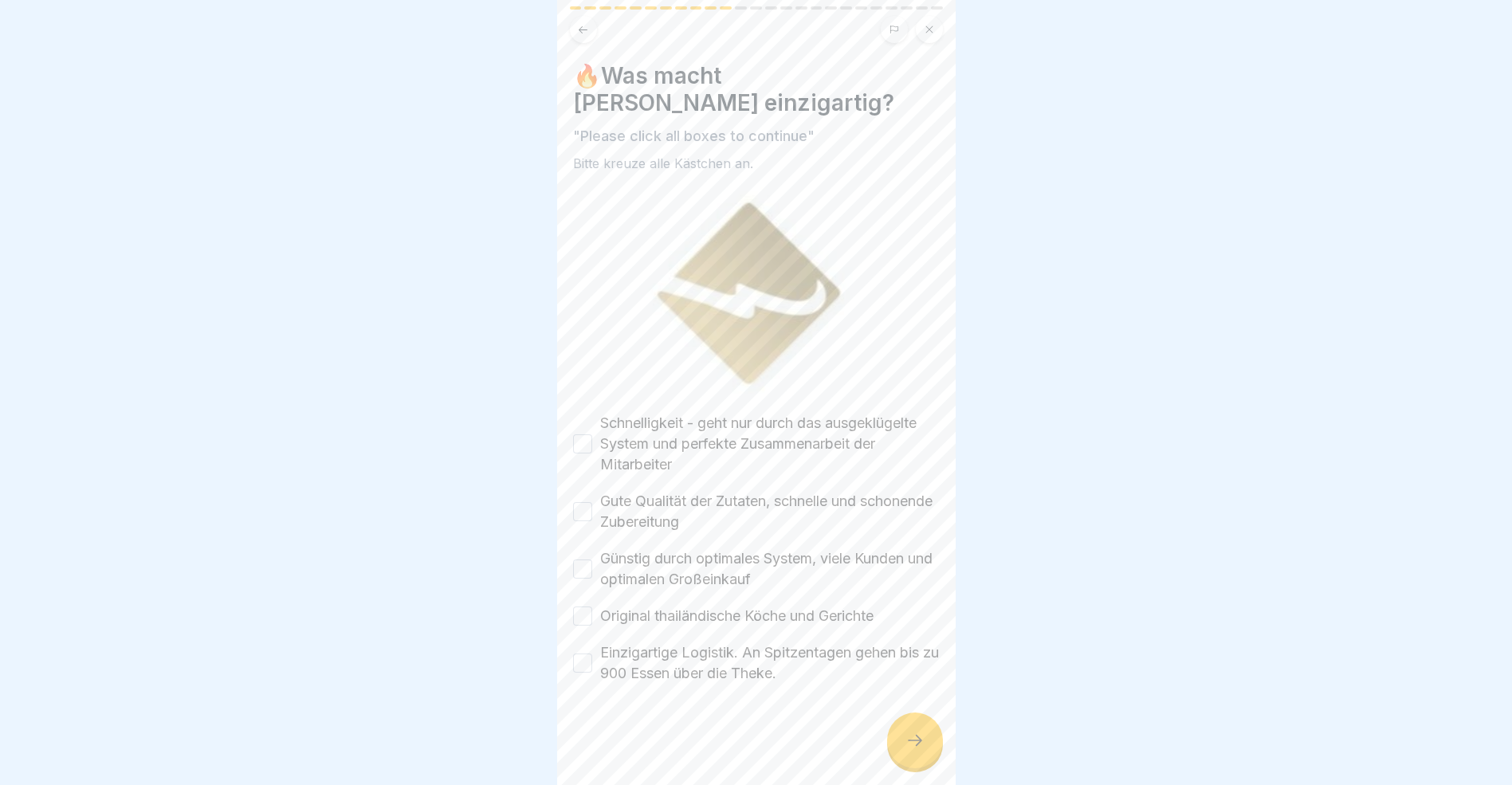
click at [581, 434] on button "Schnelligkeit - geht nur durch das ausgeklügelte System und perfekte Zusammenar…" at bounding box center [582, 443] width 19 height 19
click at [586, 502] on button "Gute Qualität der Zutaten, schnelle und schonende Zubereitung" at bounding box center [582, 511] width 19 height 19
click at [588, 562] on button "Günstig durch optimales System, viele Kunden und optimalen Großeinkauf" at bounding box center [582, 569] width 19 height 19
click at [582, 615] on button "Original thailändische Köche und Gerichte" at bounding box center [582, 616] width 19 height 19
click at [584, 658] on button "Einzigartige Logistik. An Spitzentagen gehen bis zu 900 Essen über die Theke." at bounding box center [582, 663] width 19 height 19
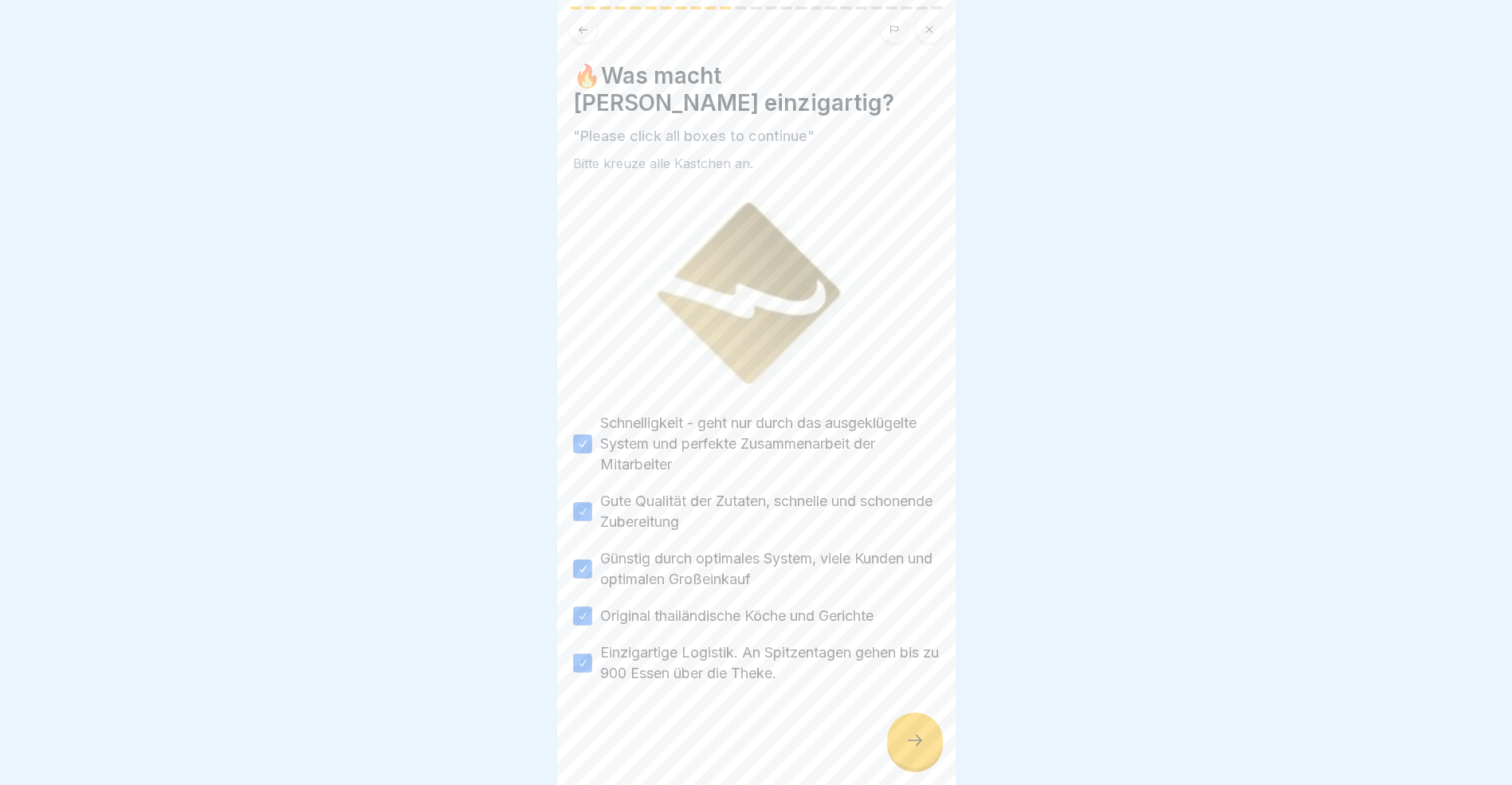
click at [914, 750] on icon at bounding box center [915, 740] width 19 height 19
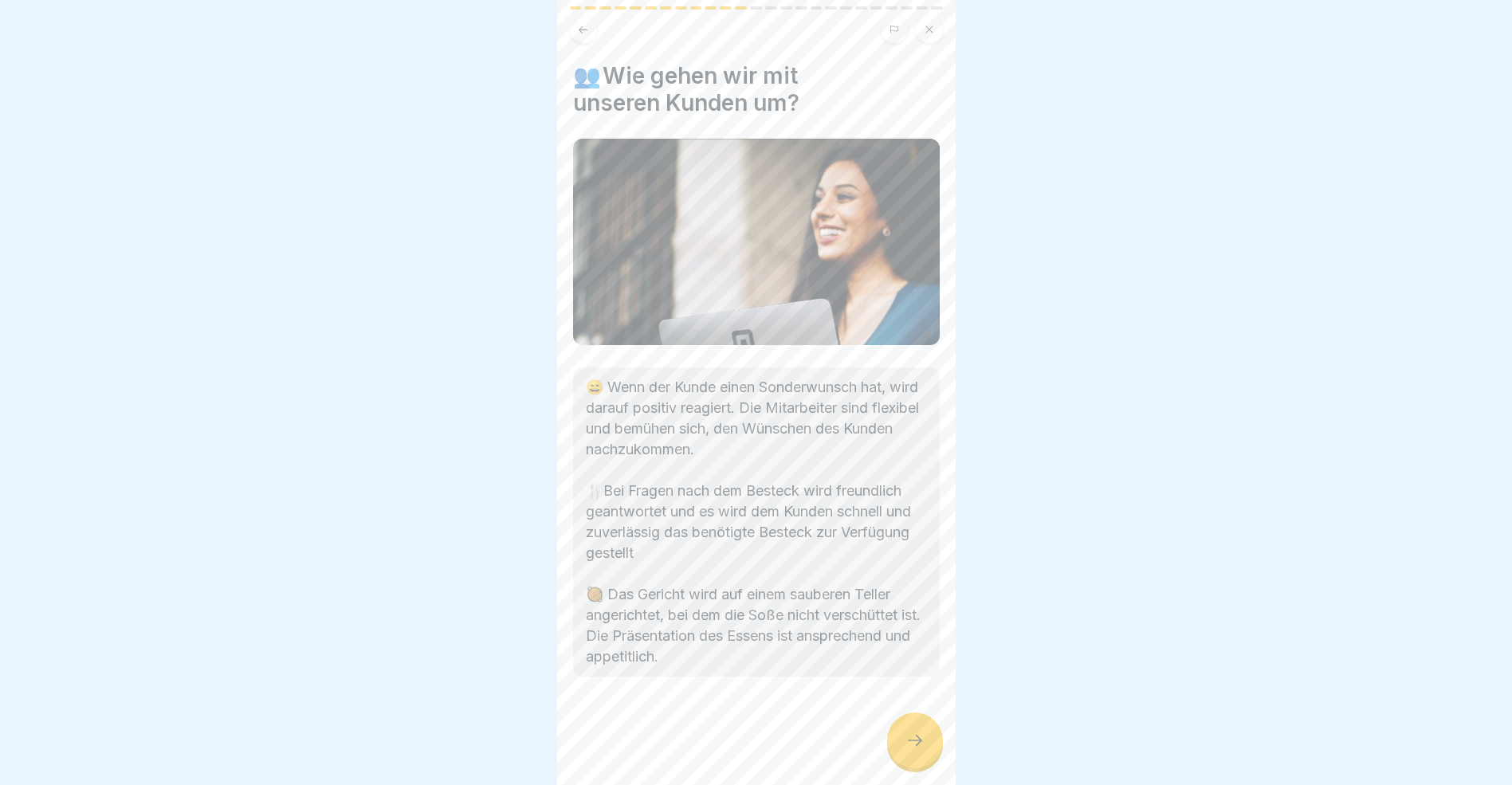
click at [914, 750] on icon at bounding box center [915, 740] width 19 height 19
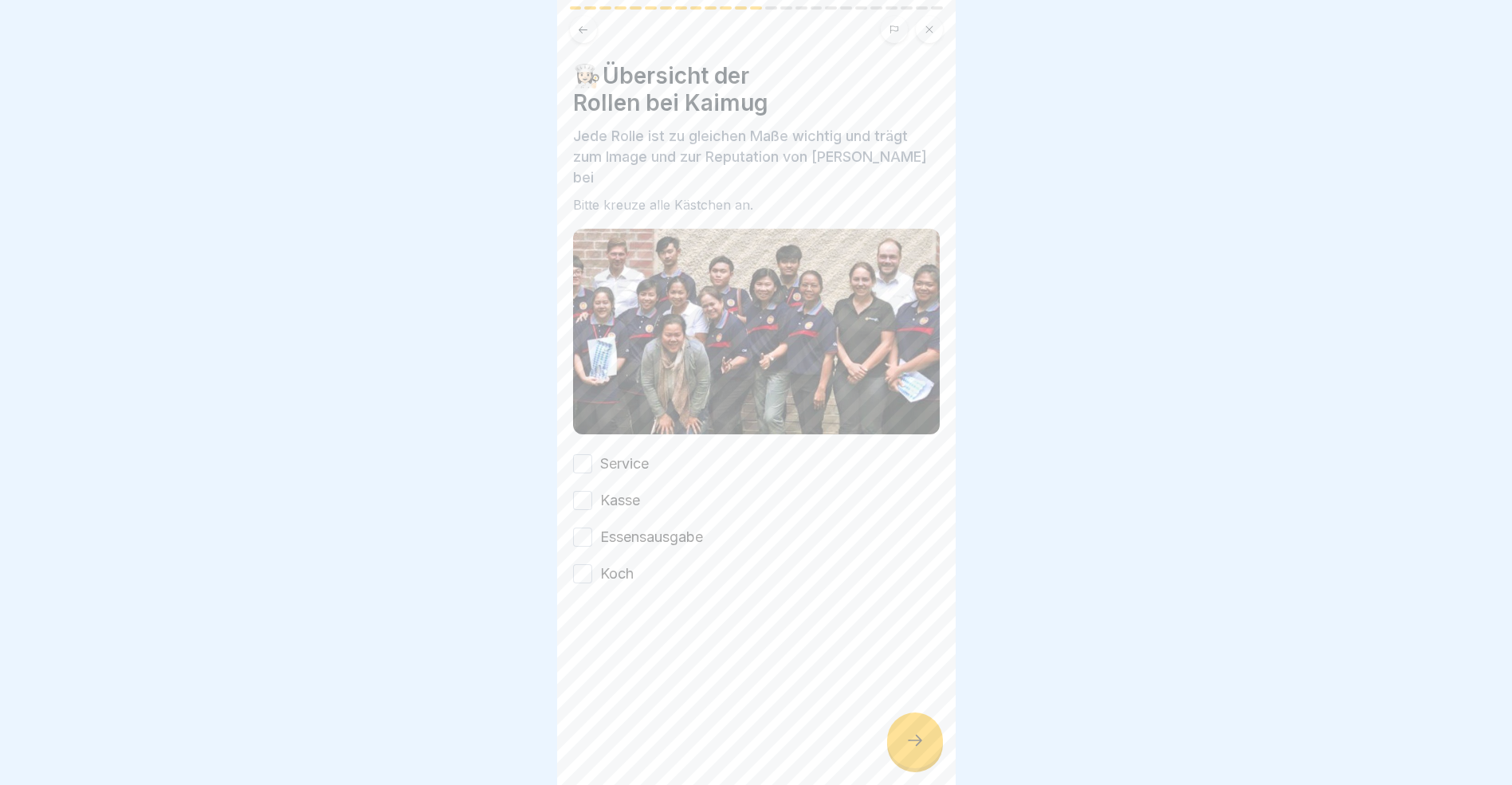
click at [581, 454] on button "Service" at bounding box center [582, 463] width 19 height 19
click at [587, 491] on button "Kasse" at bounding box center [582, 500] width 19 height 19
click at [588, 527] on button "Essensausgabe" at bounding box center [582, 537] width 19 height 19
click at [588, 565] on button "Koch" at bounding box center [582, 574] width 19 height 19
click at [928, 762] on div at bounding box center [916, 740] width 56 height 56
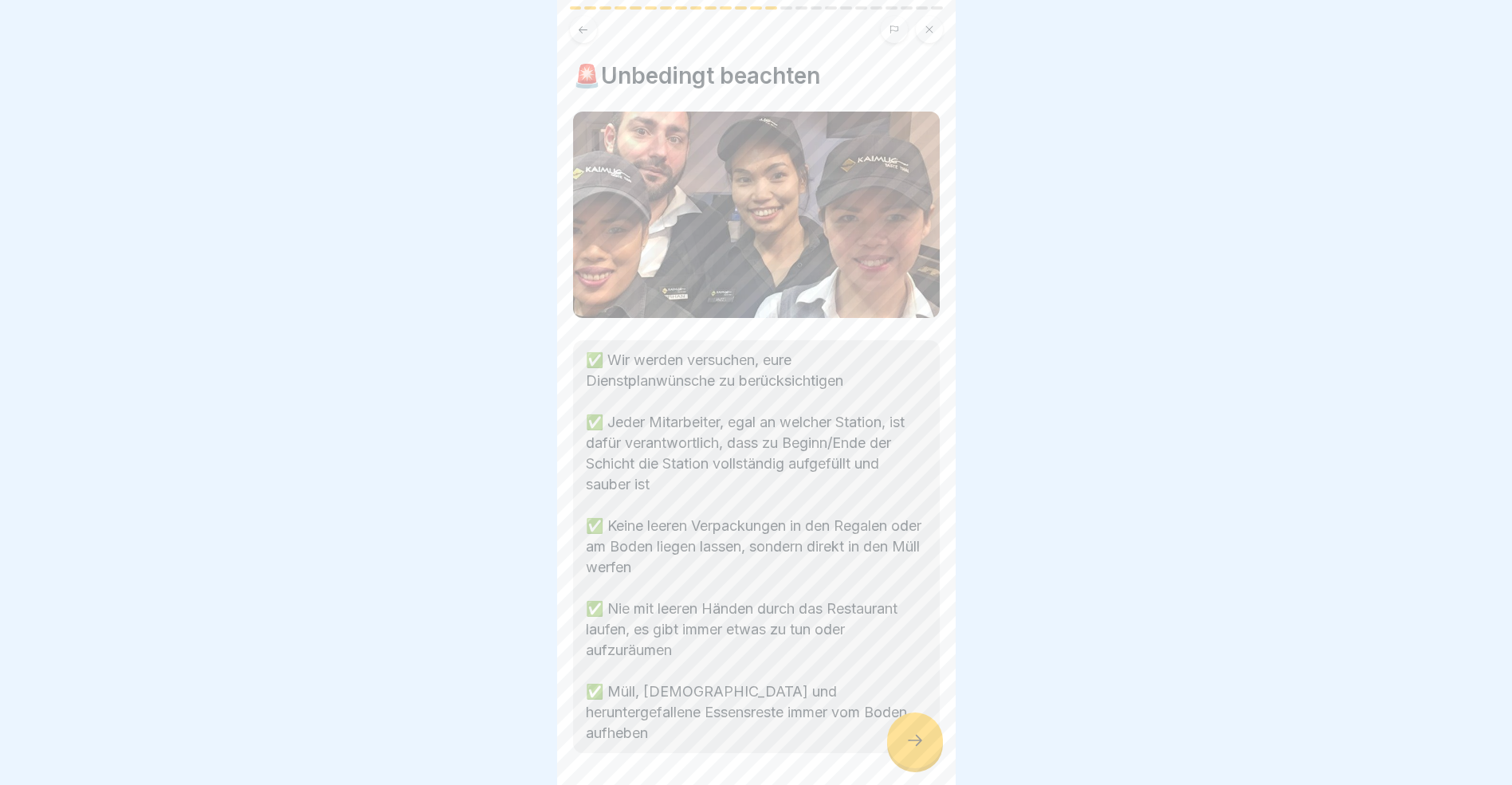
click at [928, 761] on div at bounding box center [916, 740] width 56 height 56
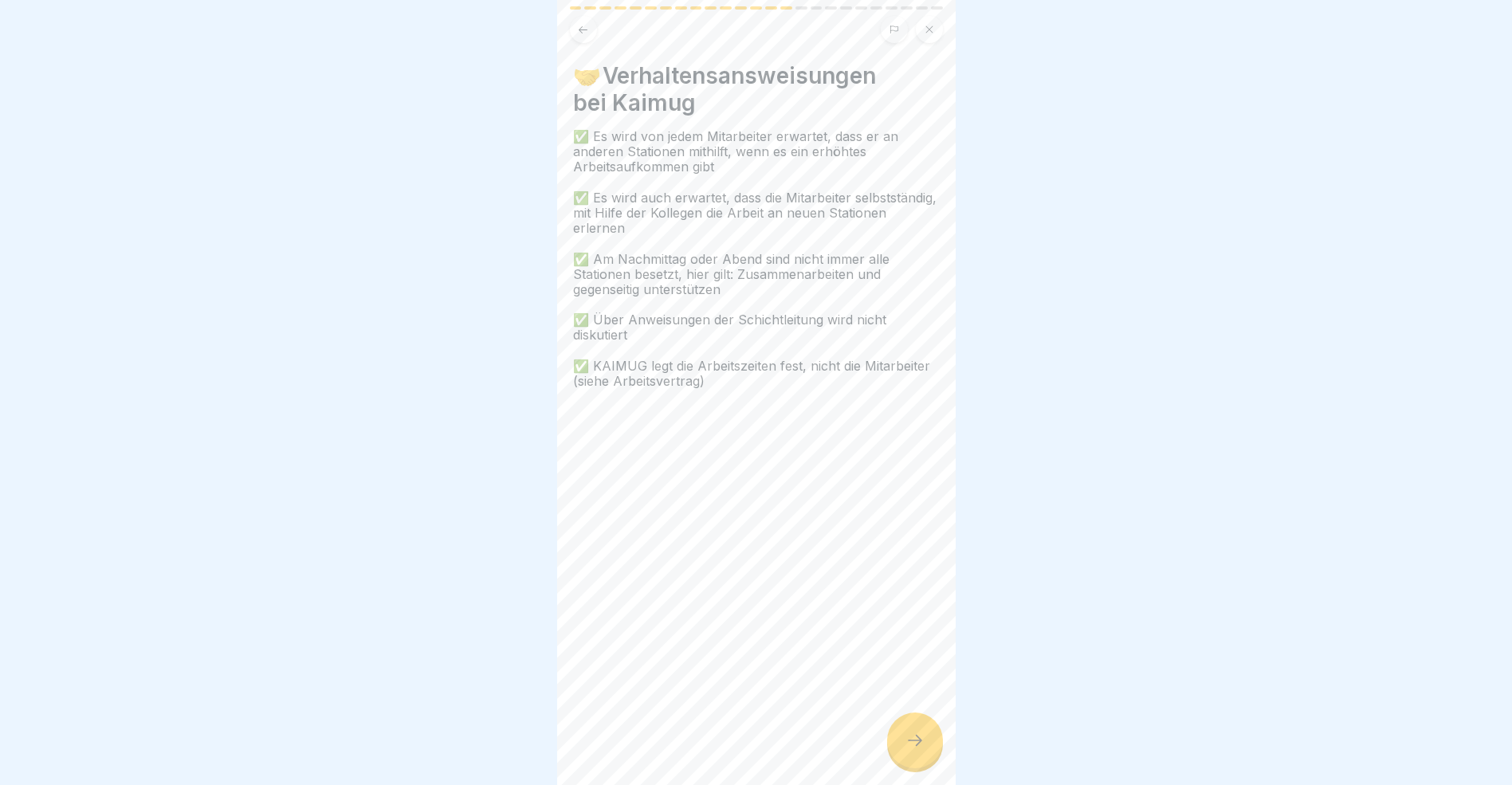
click at [910, 750] on icon at bounding box center [915, 740] width 19 height 19
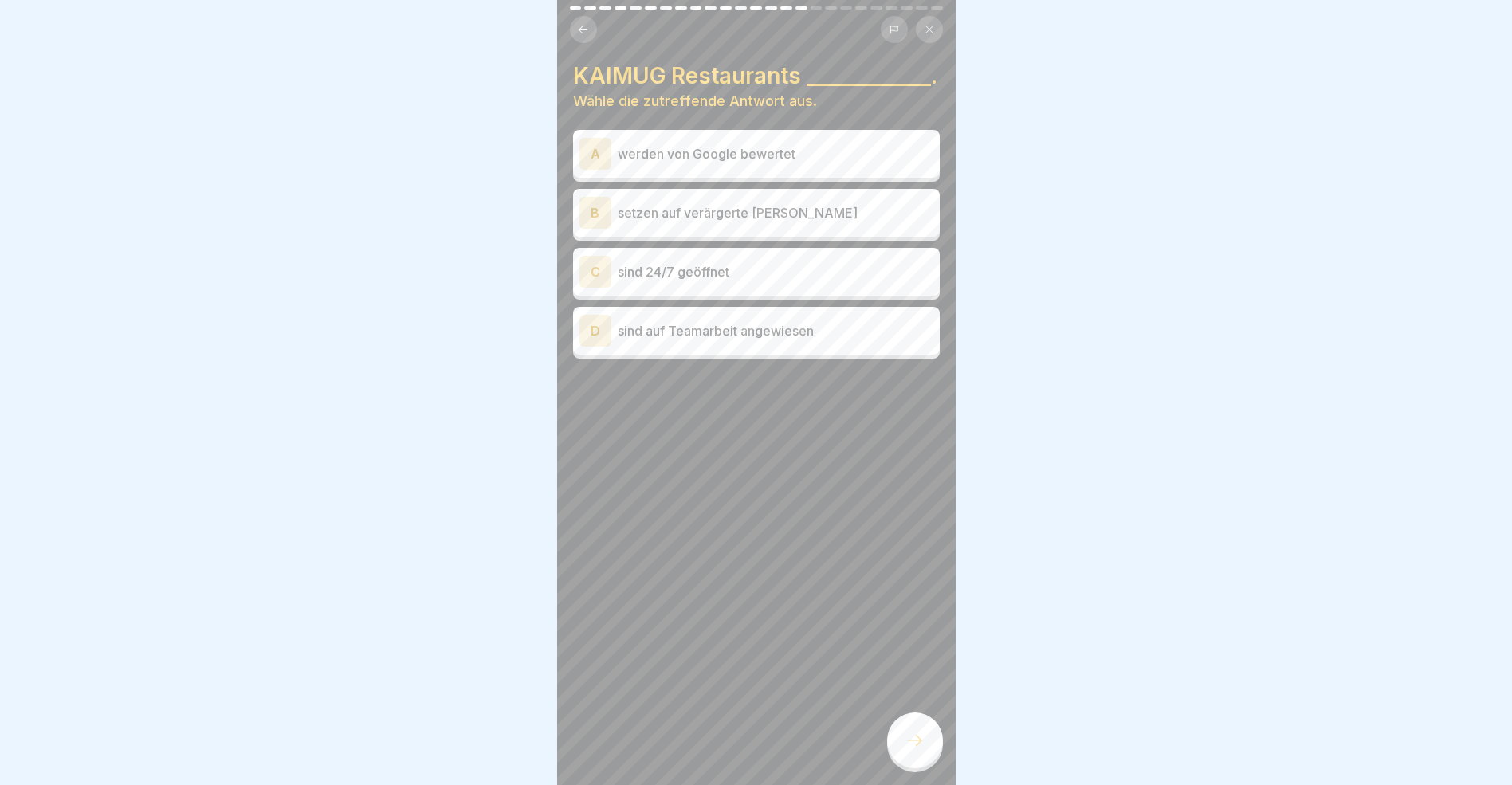
click at [590, 170] on div "A" at bounding box center [595, 154] width 32 height 32
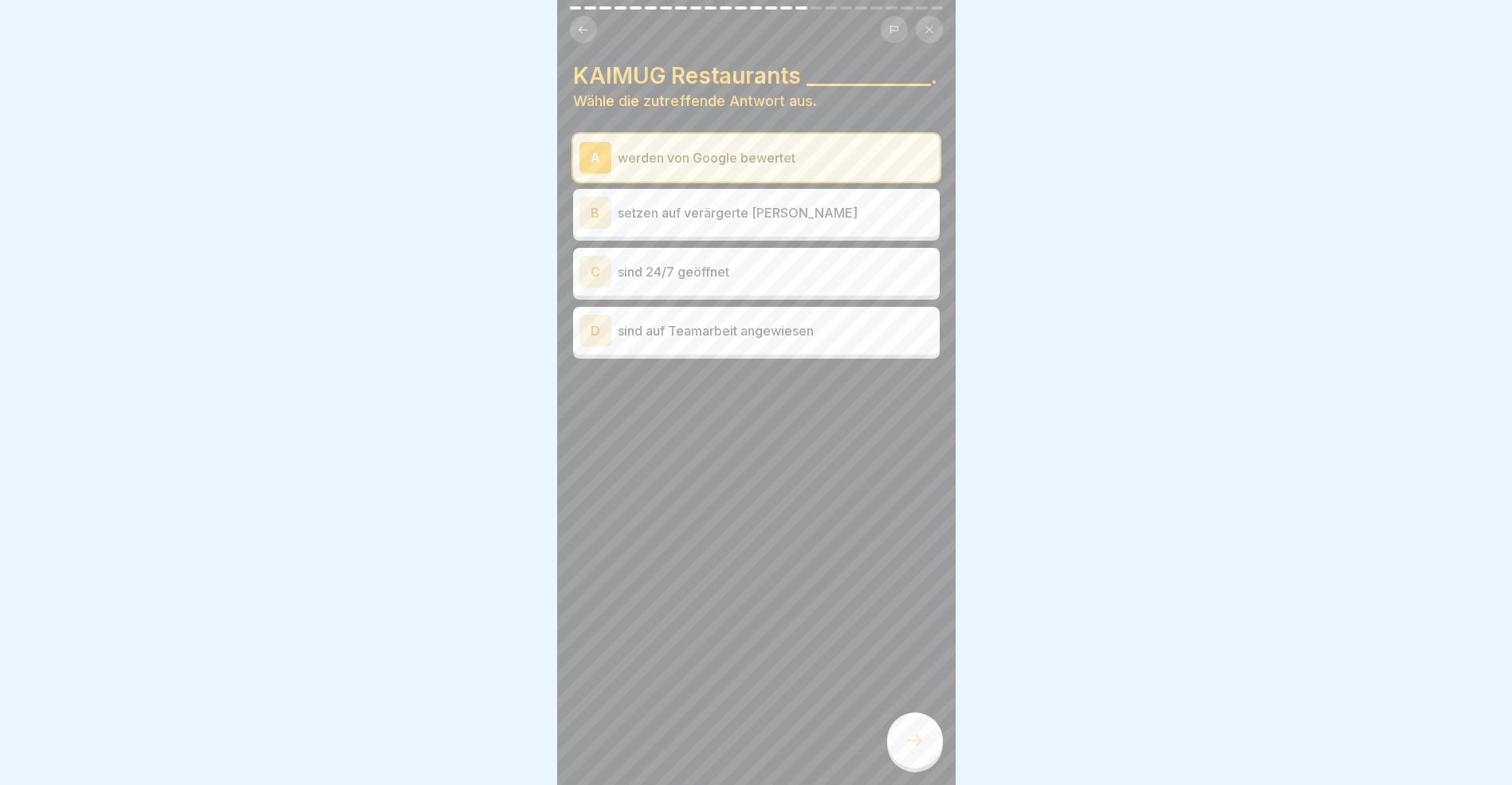
click at [601, 347] on div "D" at bounding box center [595, 330] width 32 height 32
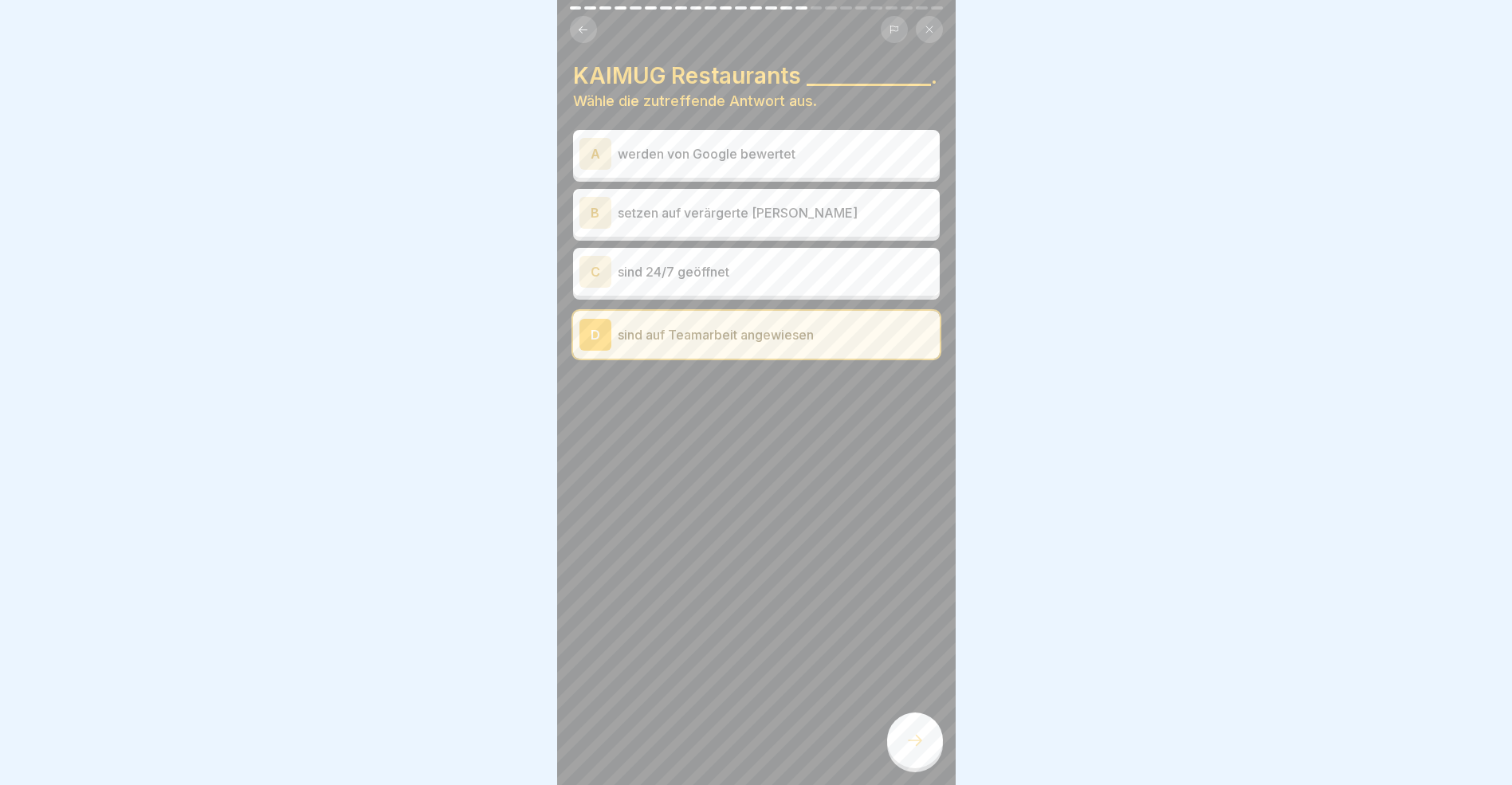
click at [597, 170] on div "A" at bounding box center [595, 154] width 32 height 32
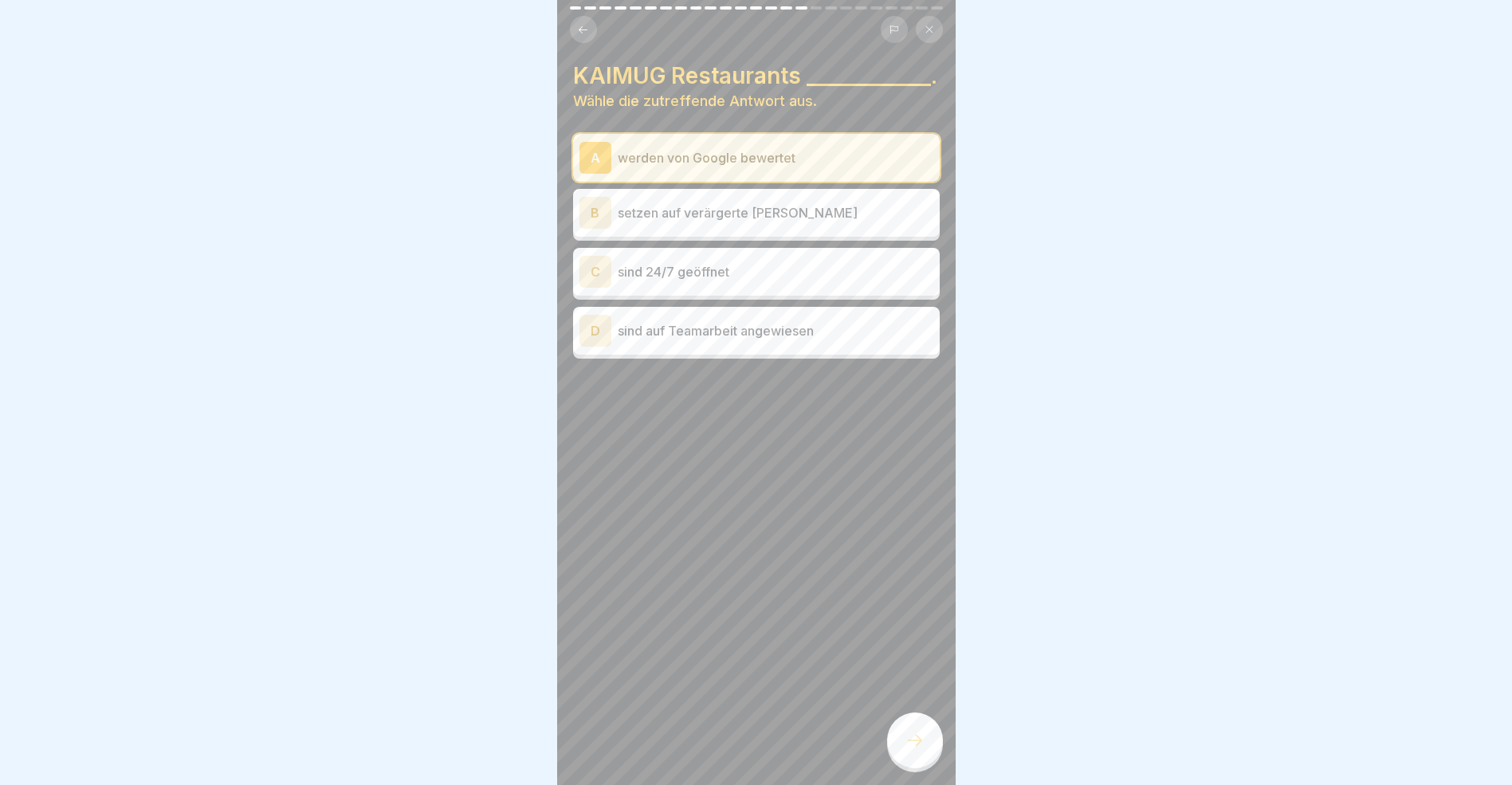
click at [917, 750] on icon at bounding box center [915, 740] width 19 height 19
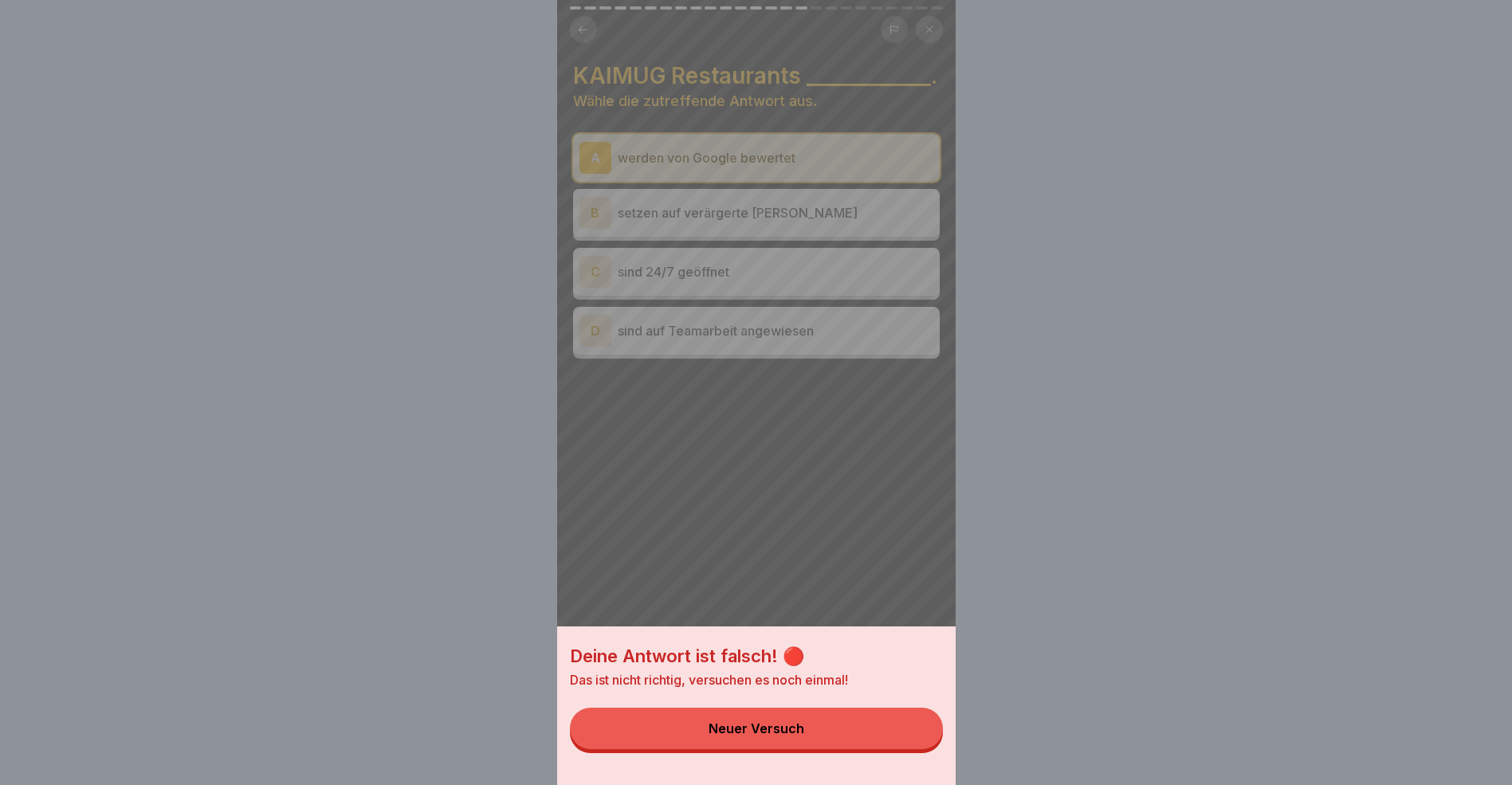
click at [852, 743] on button "Neuer Versuch" at bounding box center [756, 728] width 373 height 41
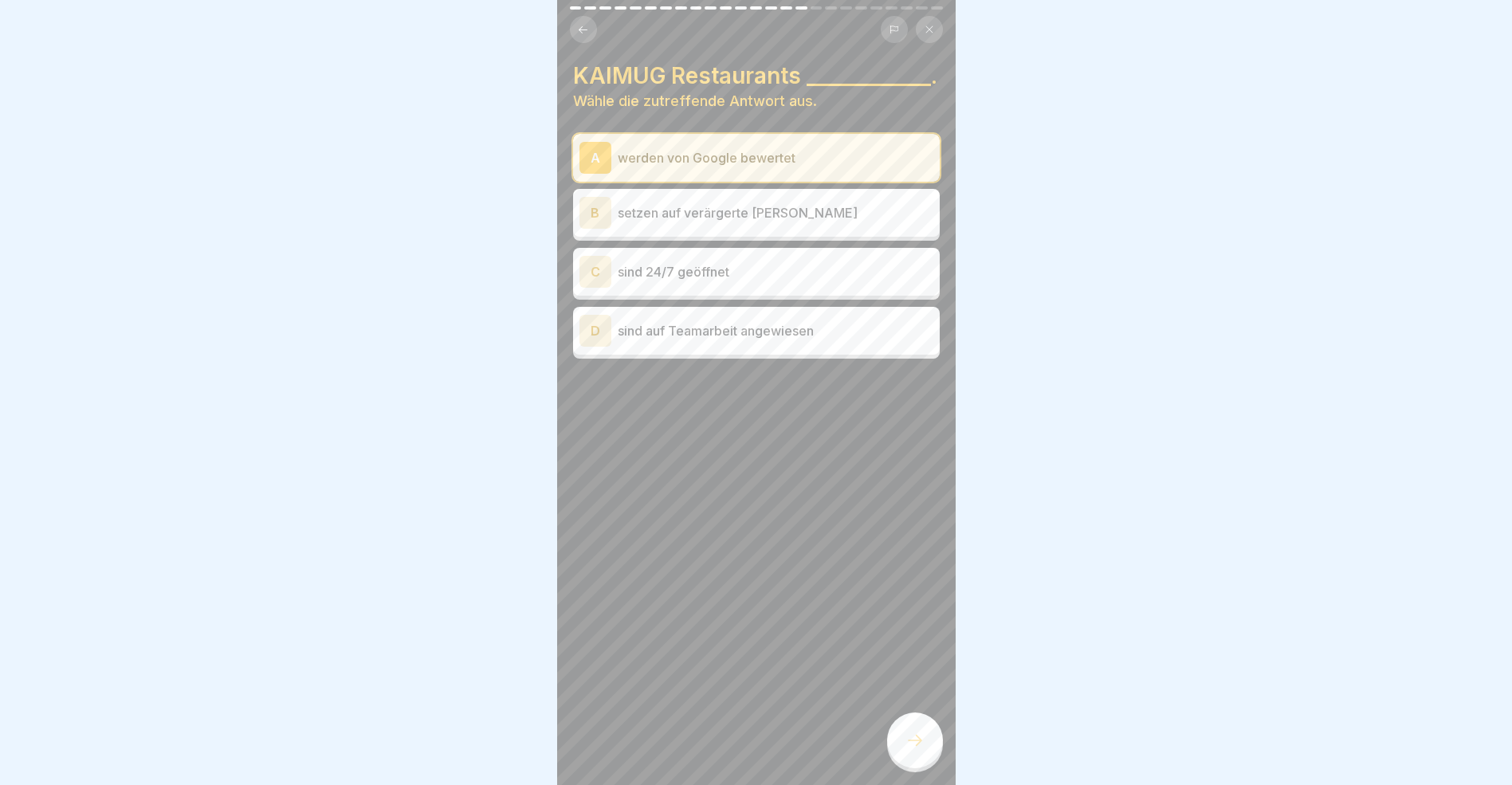
click at [590, 347] on div "D" at bounding box center [595, 330] width 32 height 32
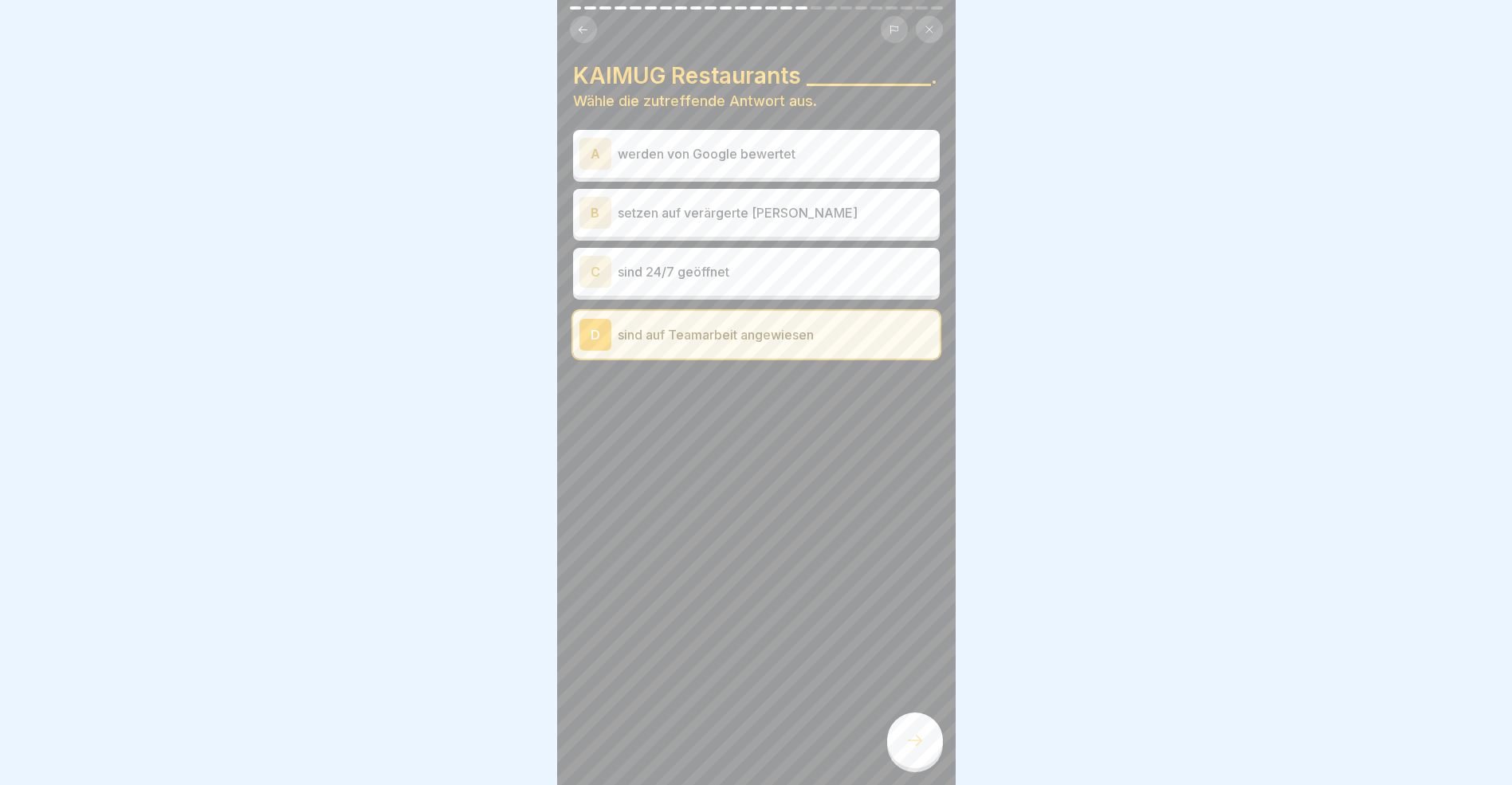
click at [927, 761] on div at bounding box center [916, 740] width 56 height 56
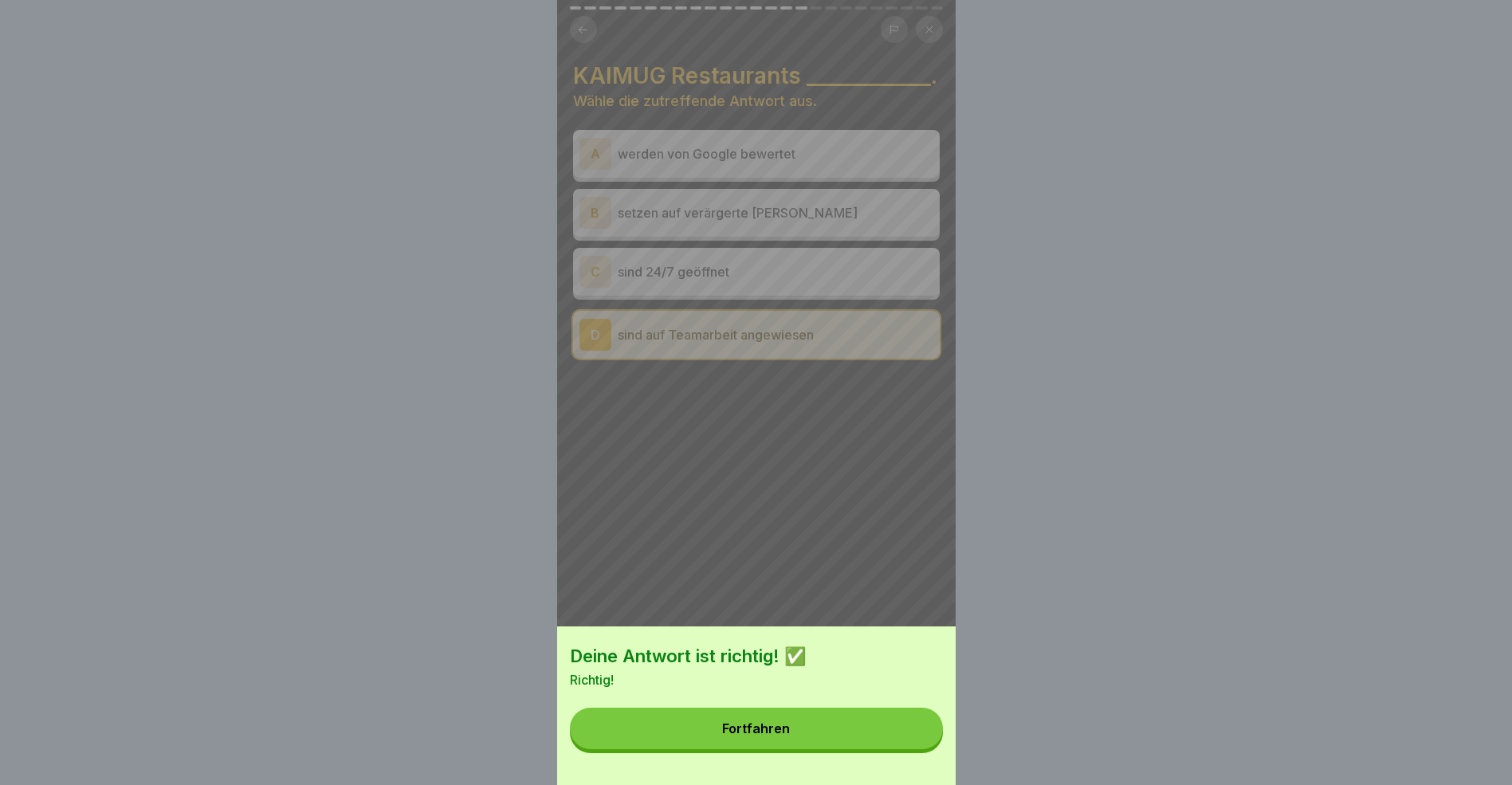
click at [799, 739] on button "Fortfahren" at bounding box center [756, 728] width 373 height 41
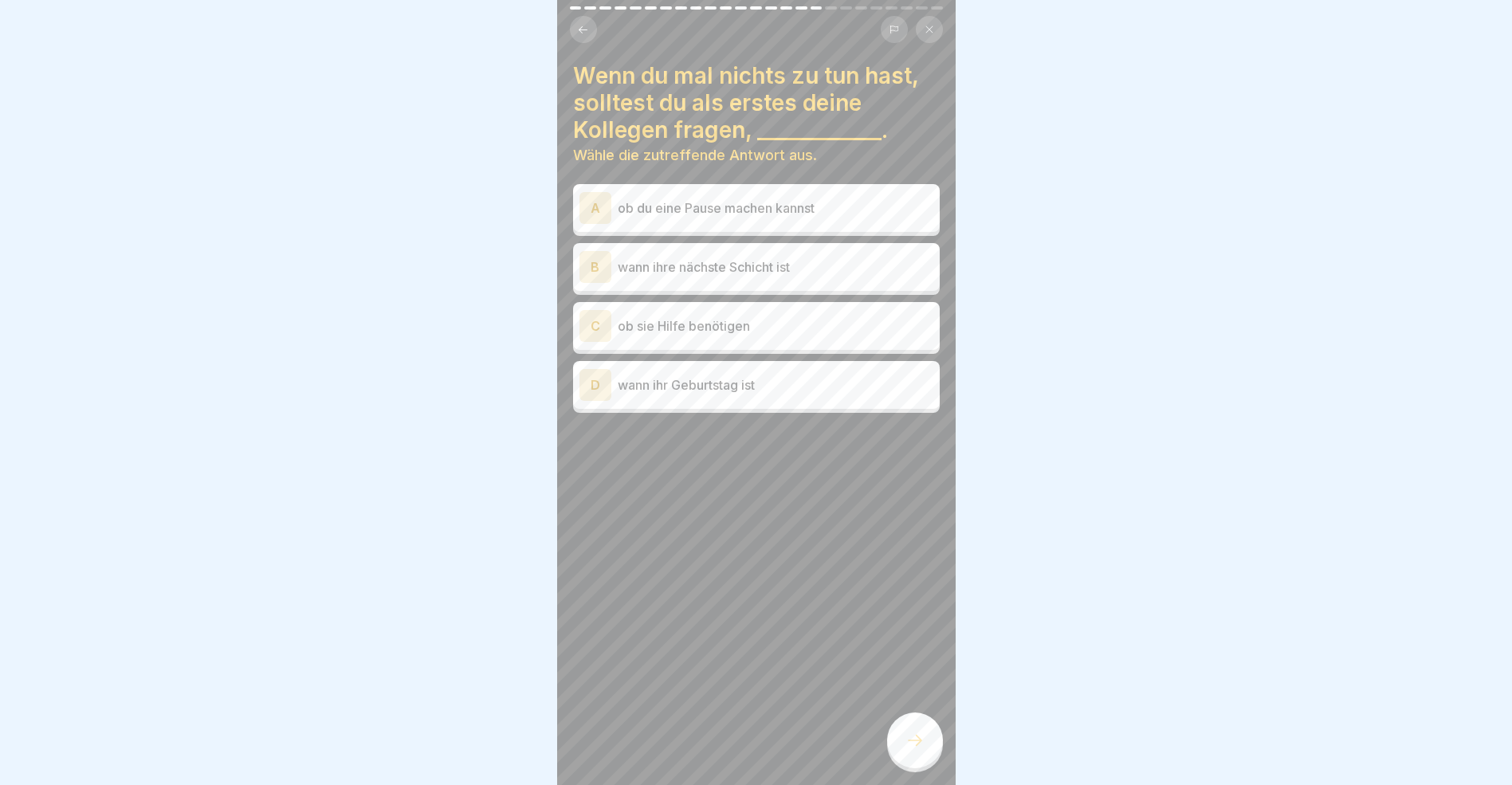
click at [592, 325] on div "C" at bounding box center [595, 326] width 32 height 32
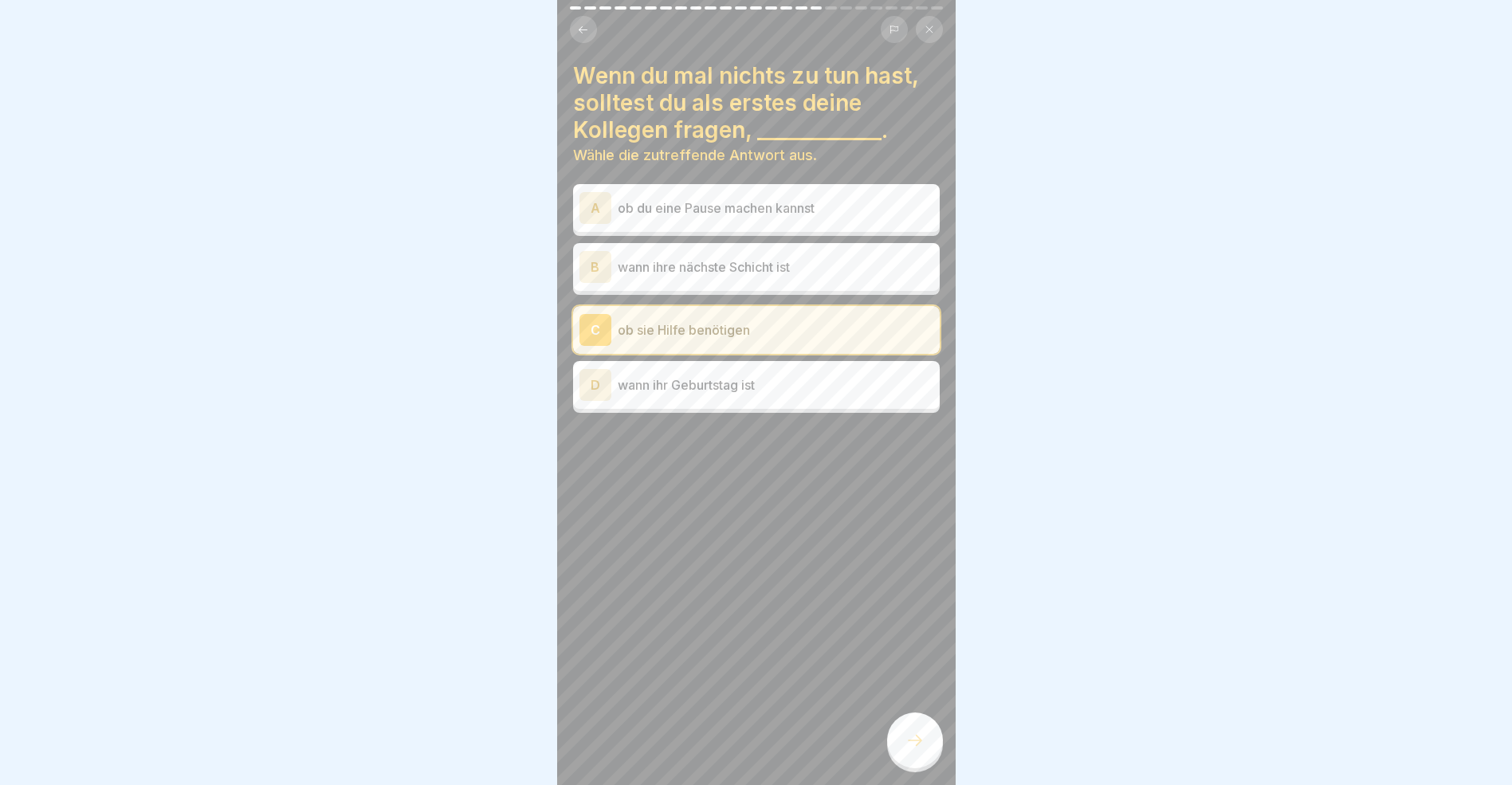
click at [921, 750] on icon at bounding box center [915, 740] width 19 height 19
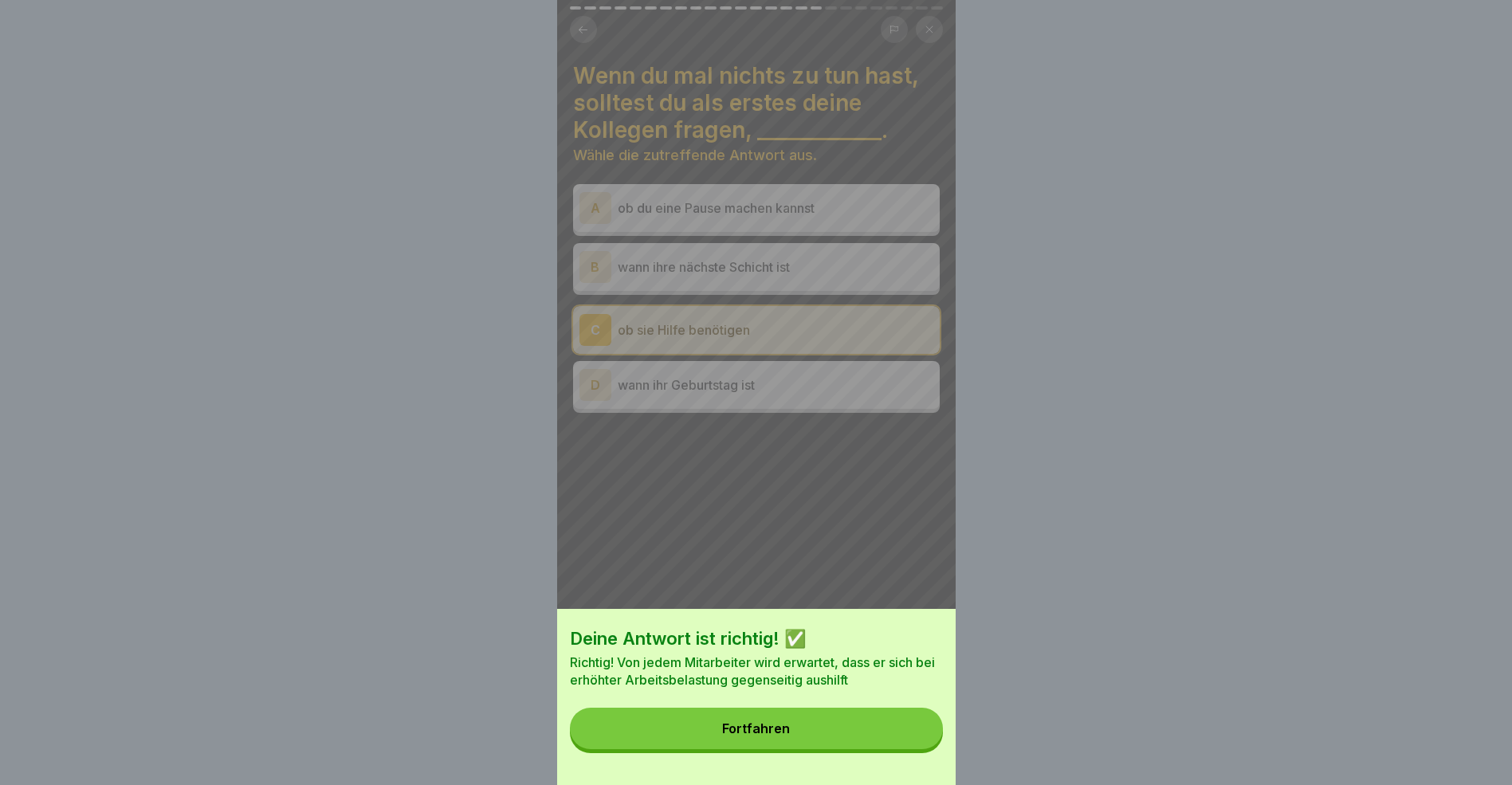
click at [787, 735] on div "Fortfahren" at bounding box center [756, 728] width 68 height 14
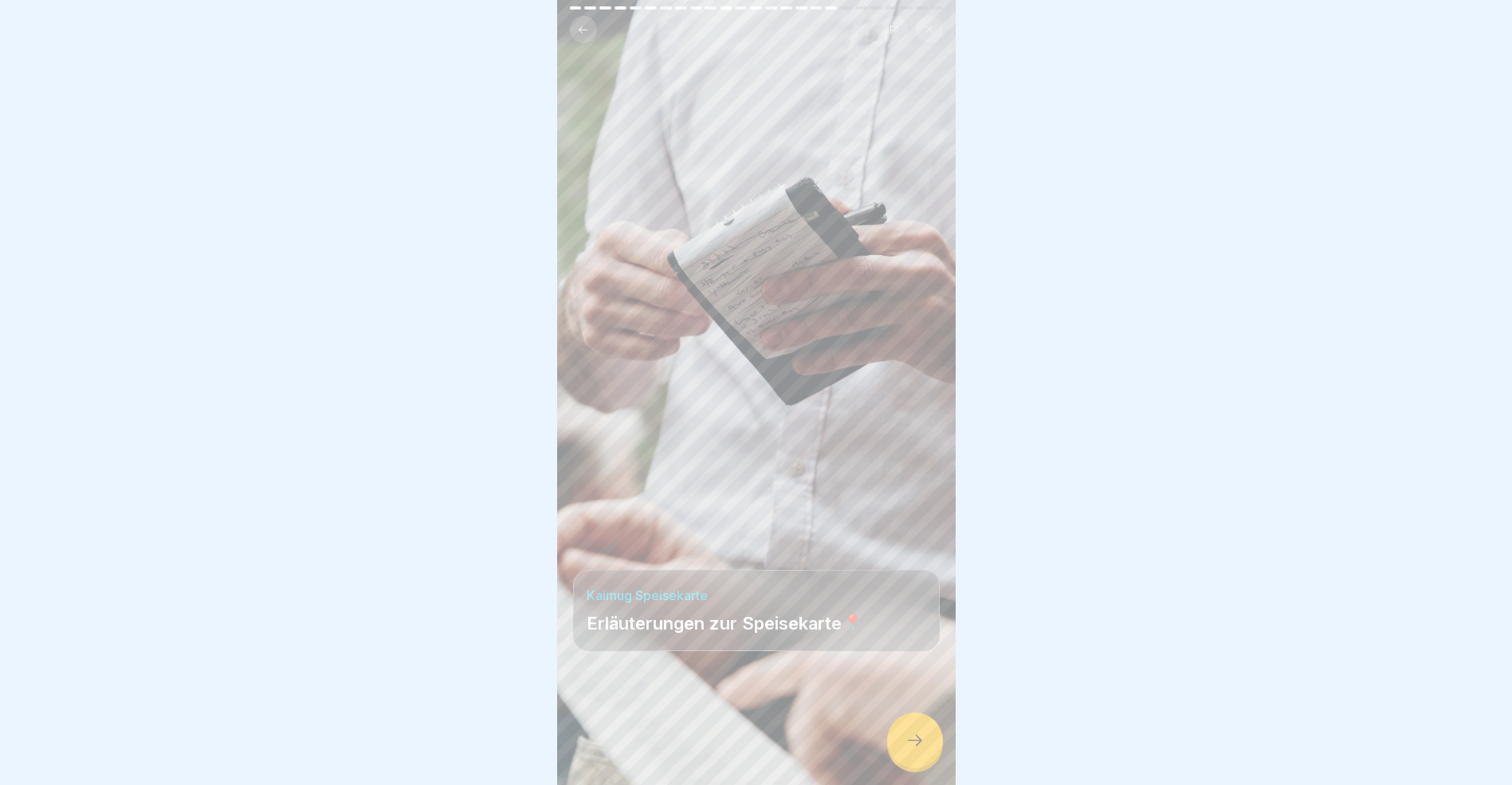
click at [917, 750] on icon at bounding box center [915, 740] width 19 height 19
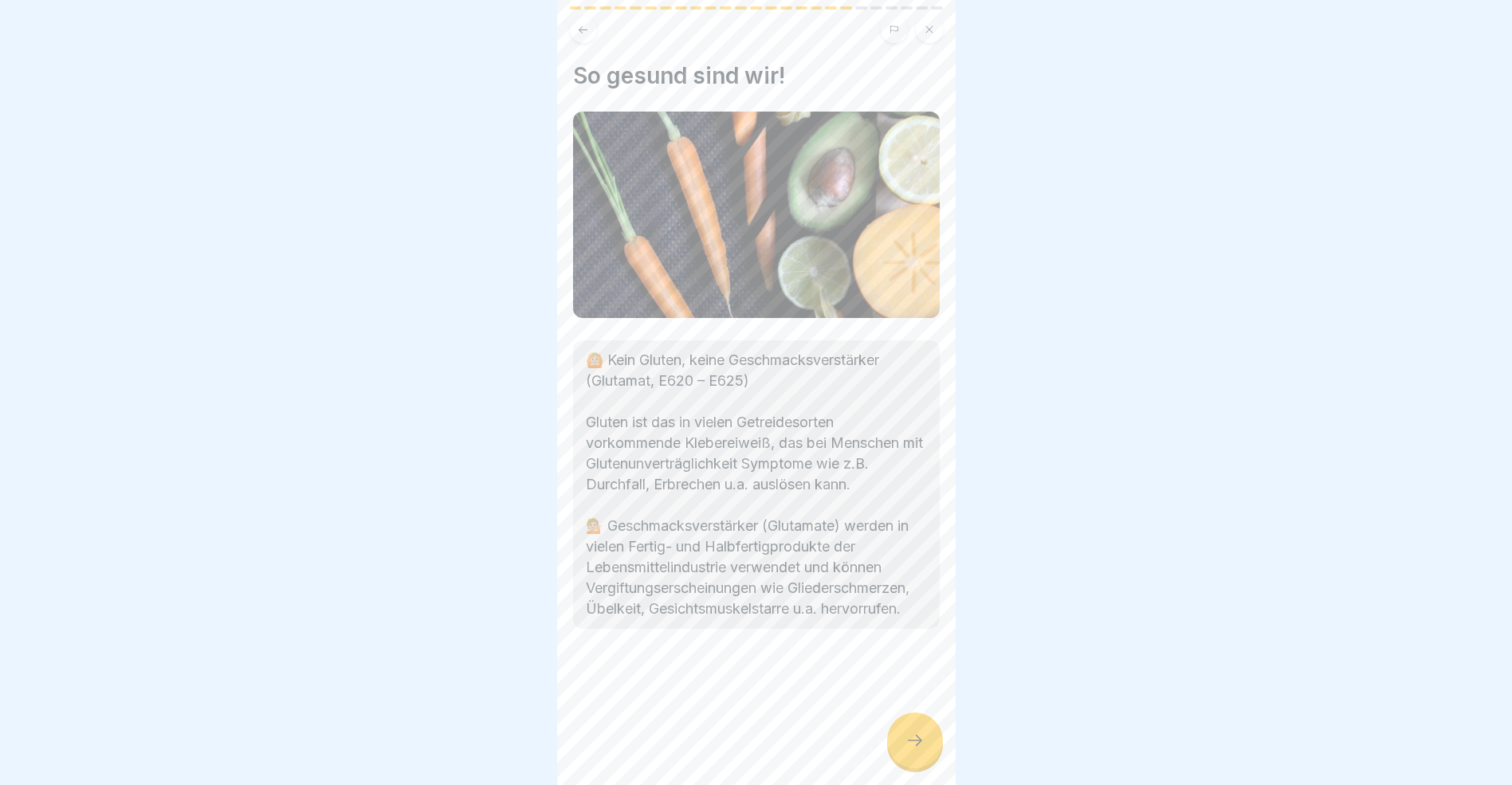
click at [917, 750] on icon at bounding box center [915, 740] width 19 height 19
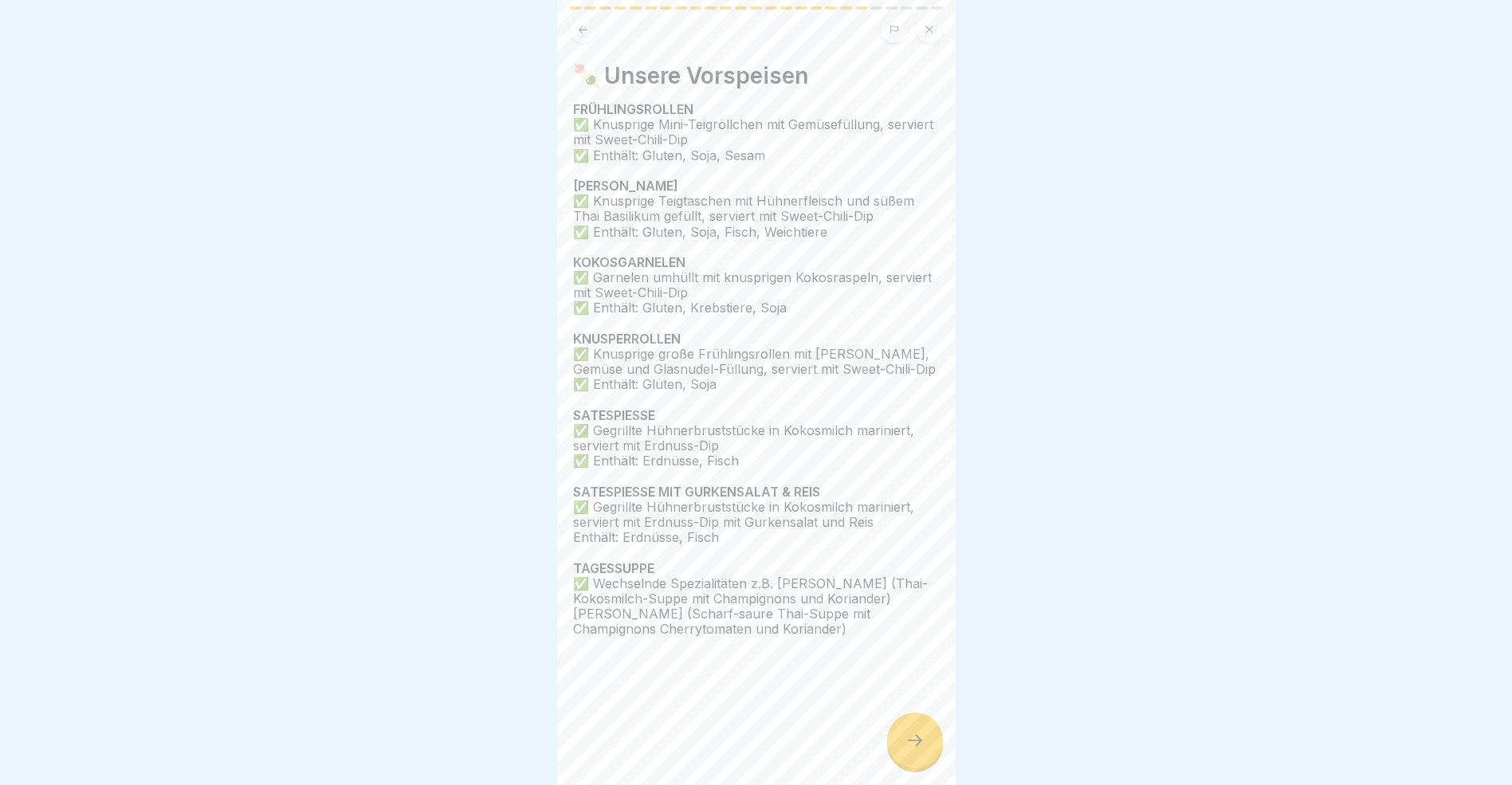
click at [917, 750] on icon at bounding box center [915, 740] width 19 height 19
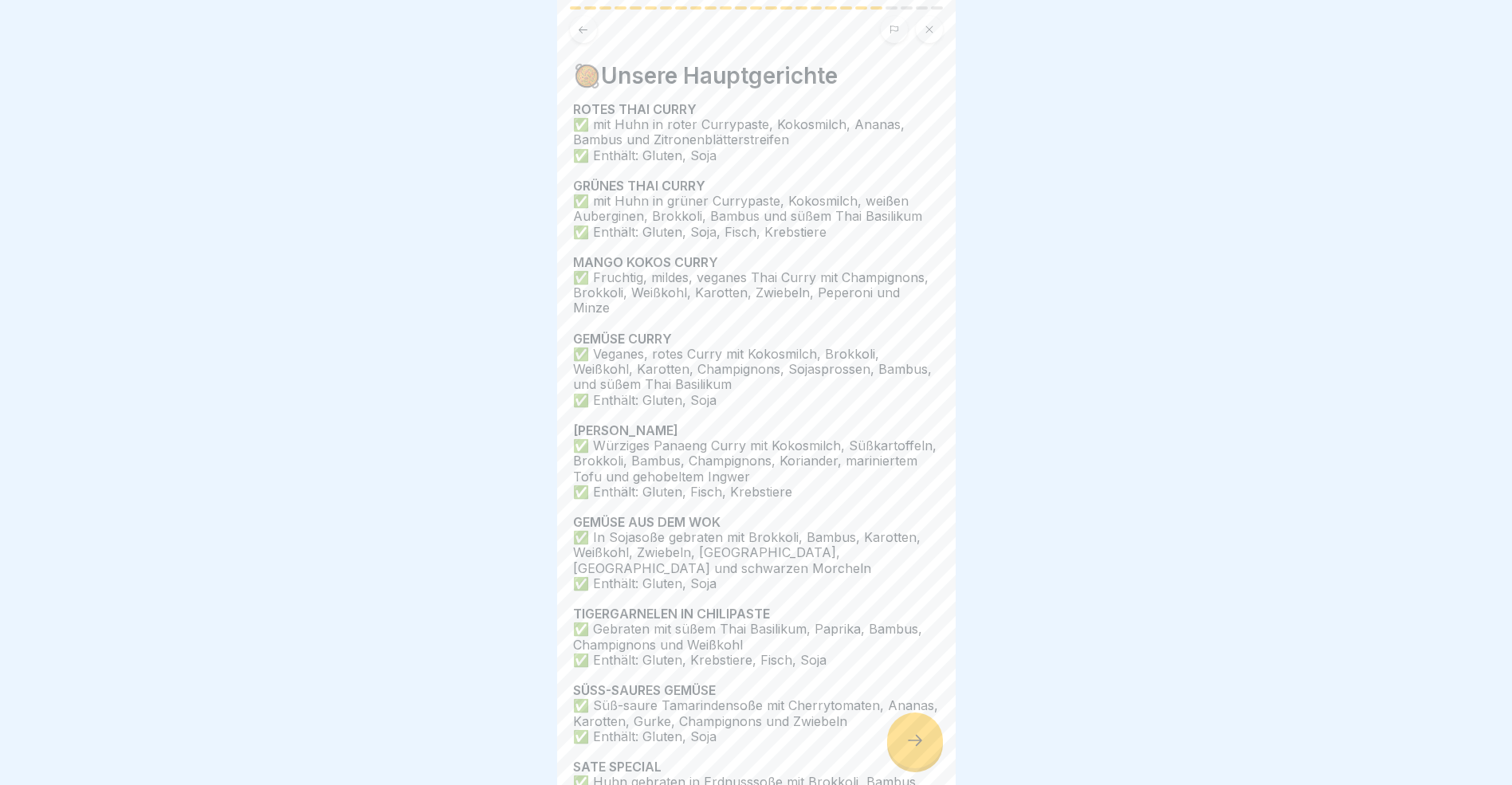
click at [917, 750] on icon at bounding box center [915, 740] width 19 height 19
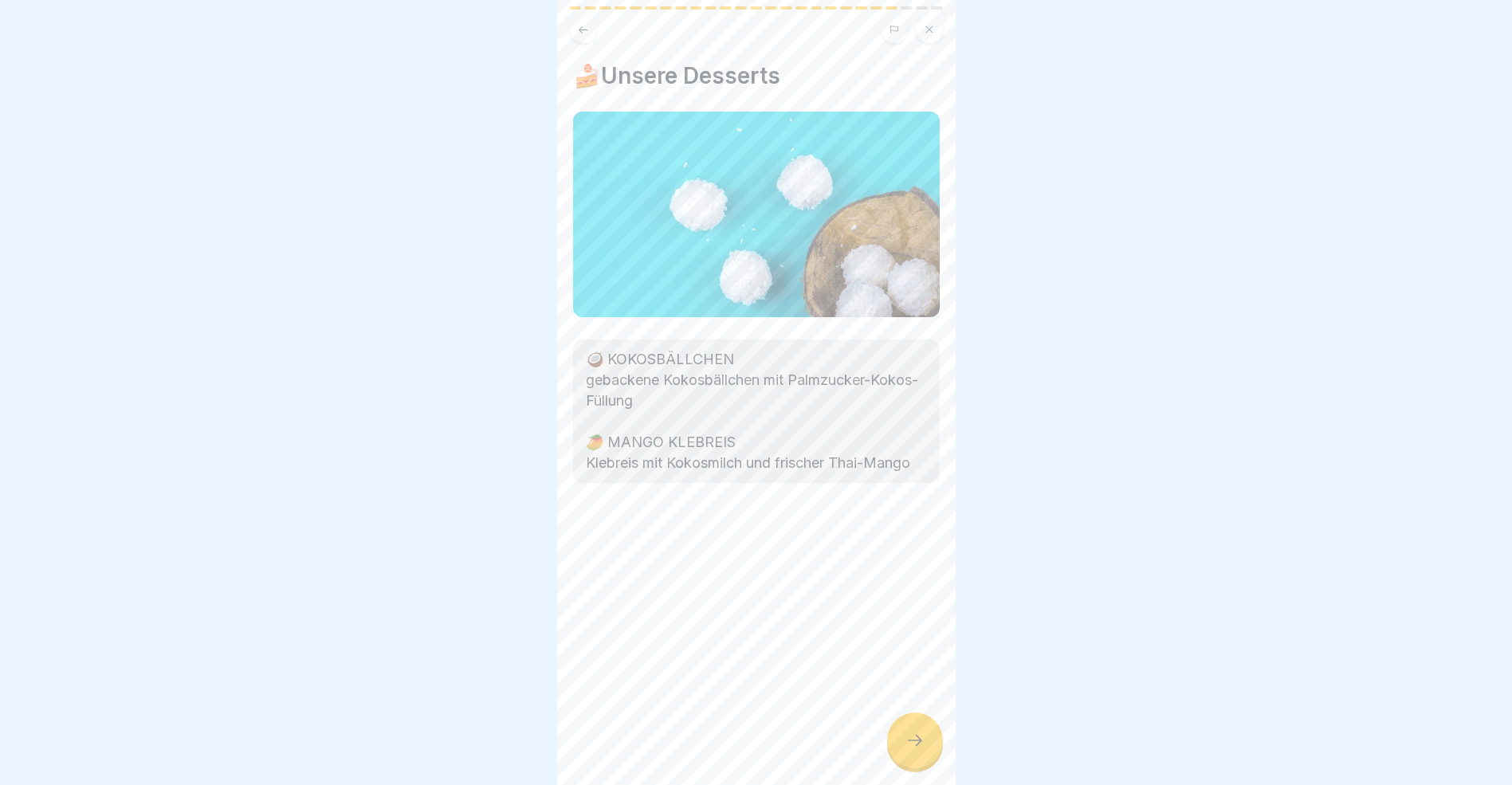
click at [917, 750] on icon at bounding box center [915, 740] width 19 height 19
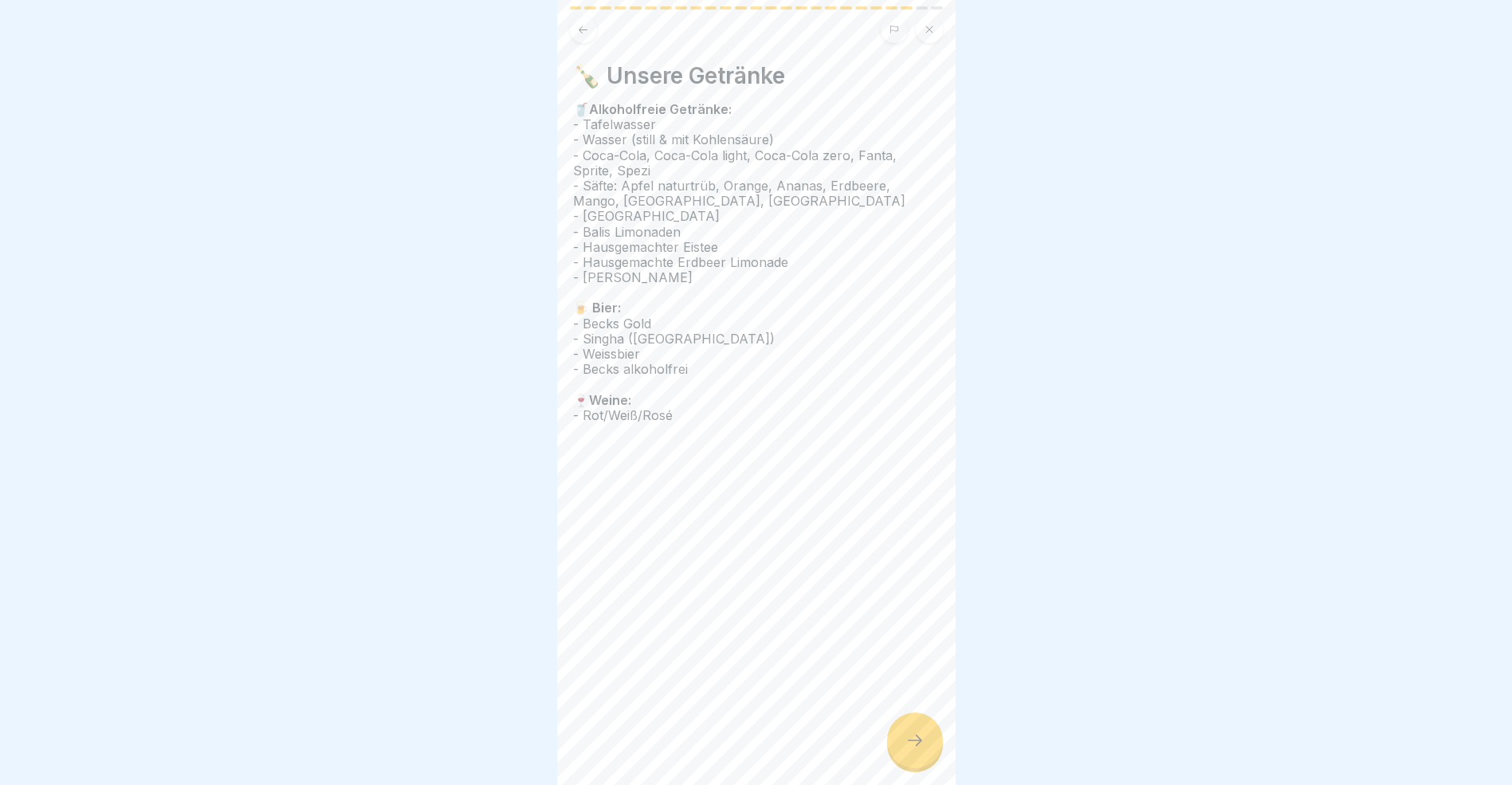
click at [917, 750] on icon at bounding box center [915, 740] width 19 height 19
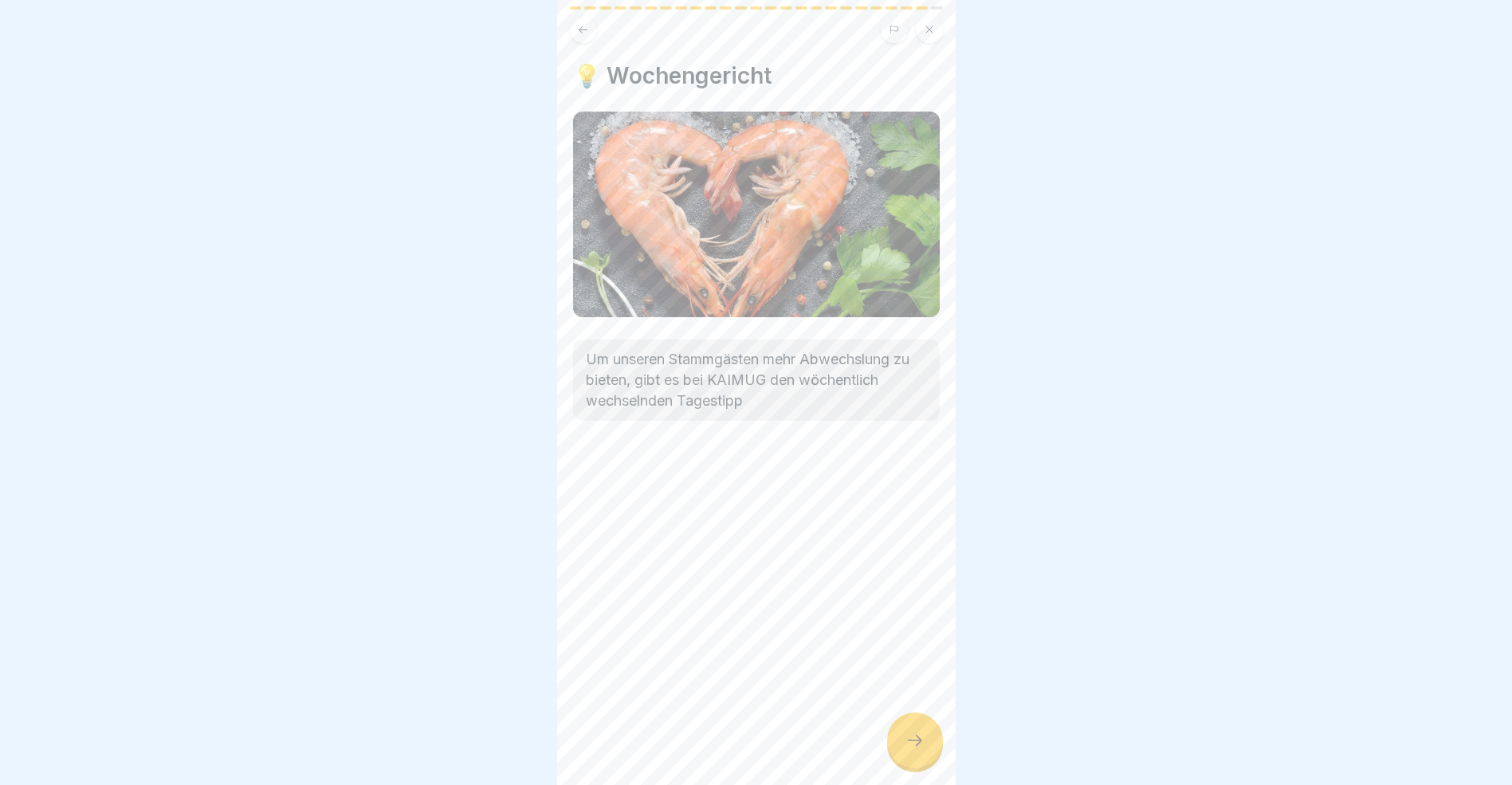
click at [917, 750] on icon at bounding box center [915, 740] width 19 height 19
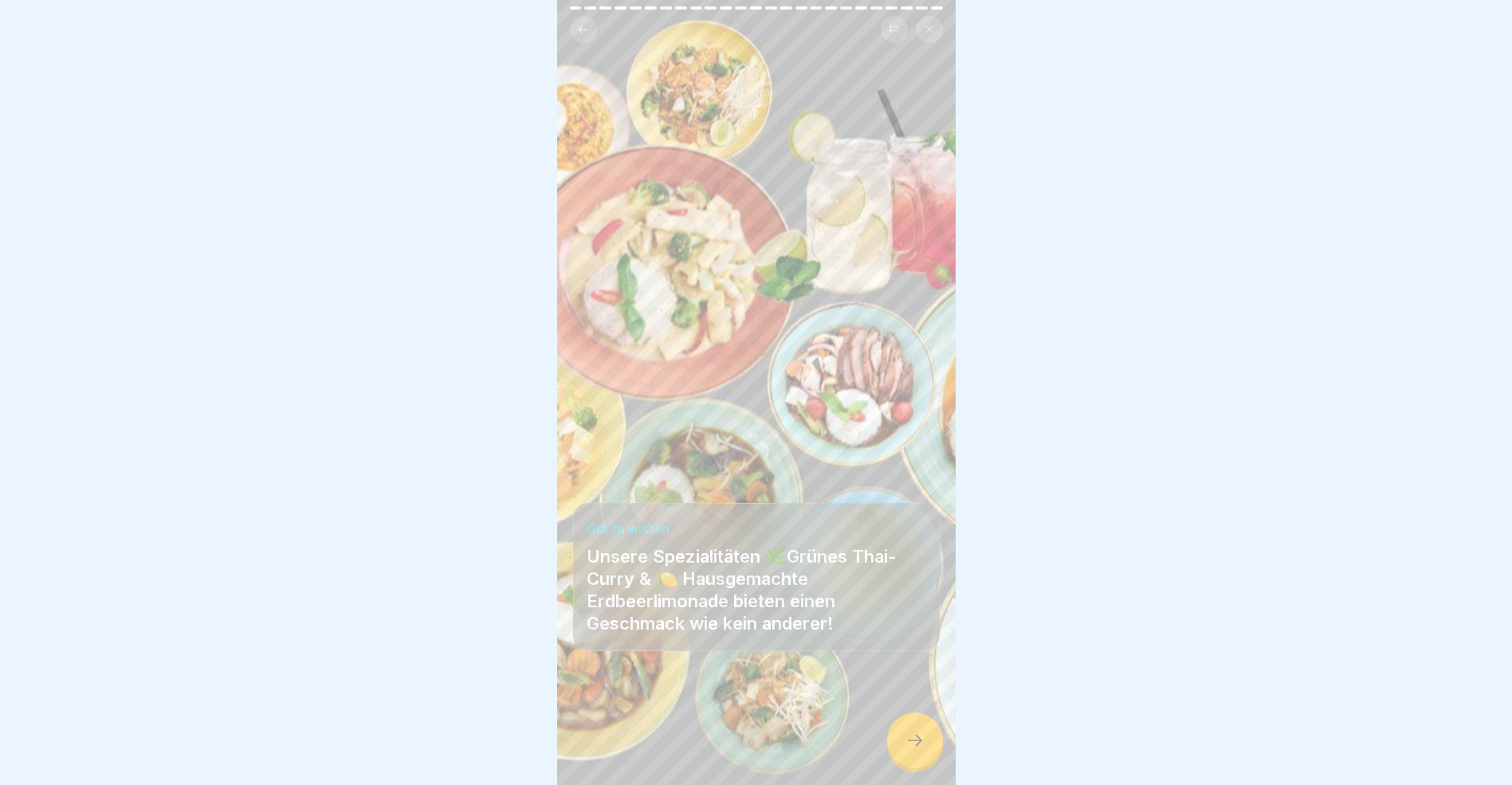
click at [917, 750] on icon at bounding box center [915, 740] width 19 height 19
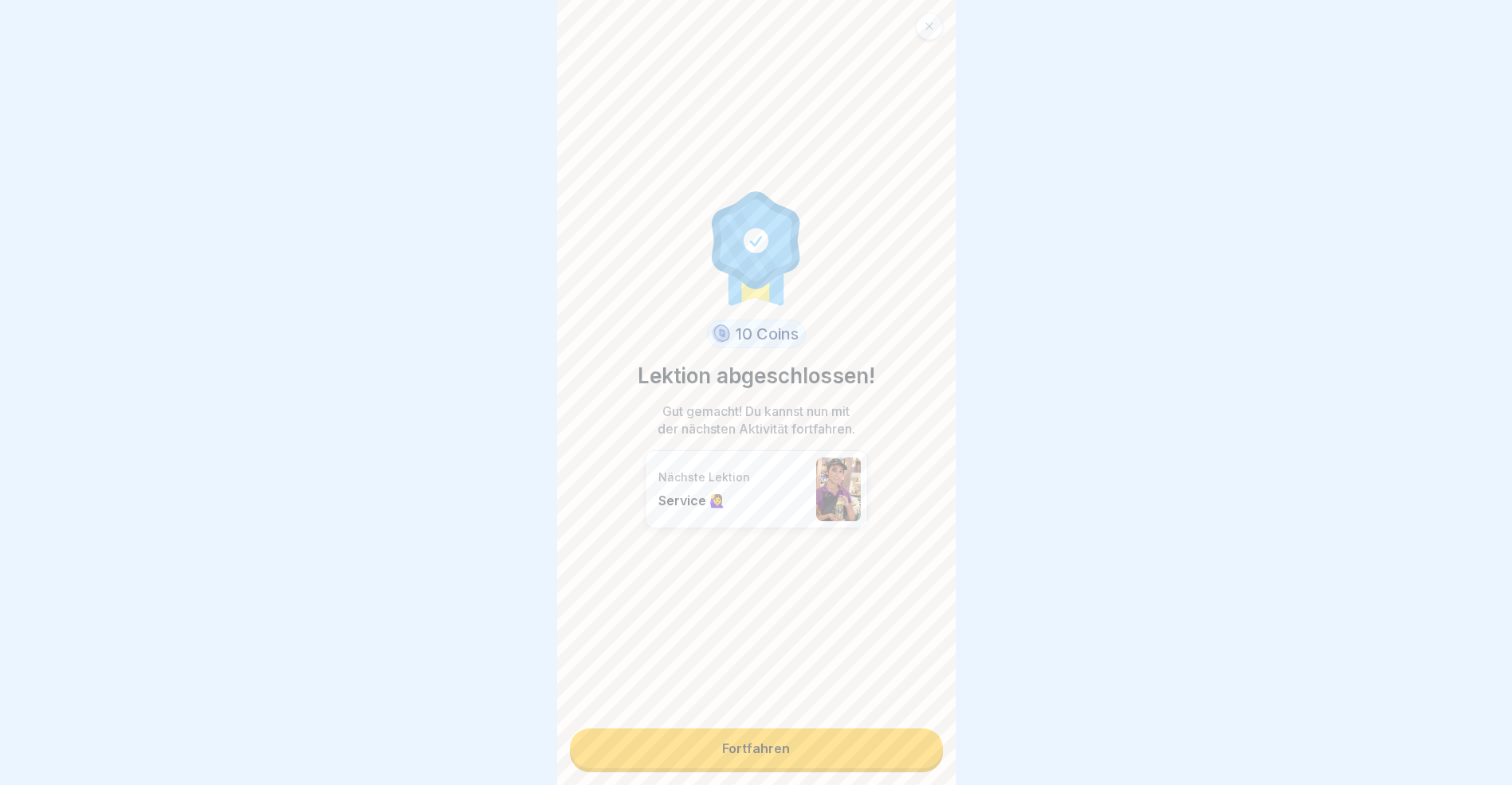
click at [883, 753] on link "Fortfahren" at bounding box center [756, 748] width 373 height 40
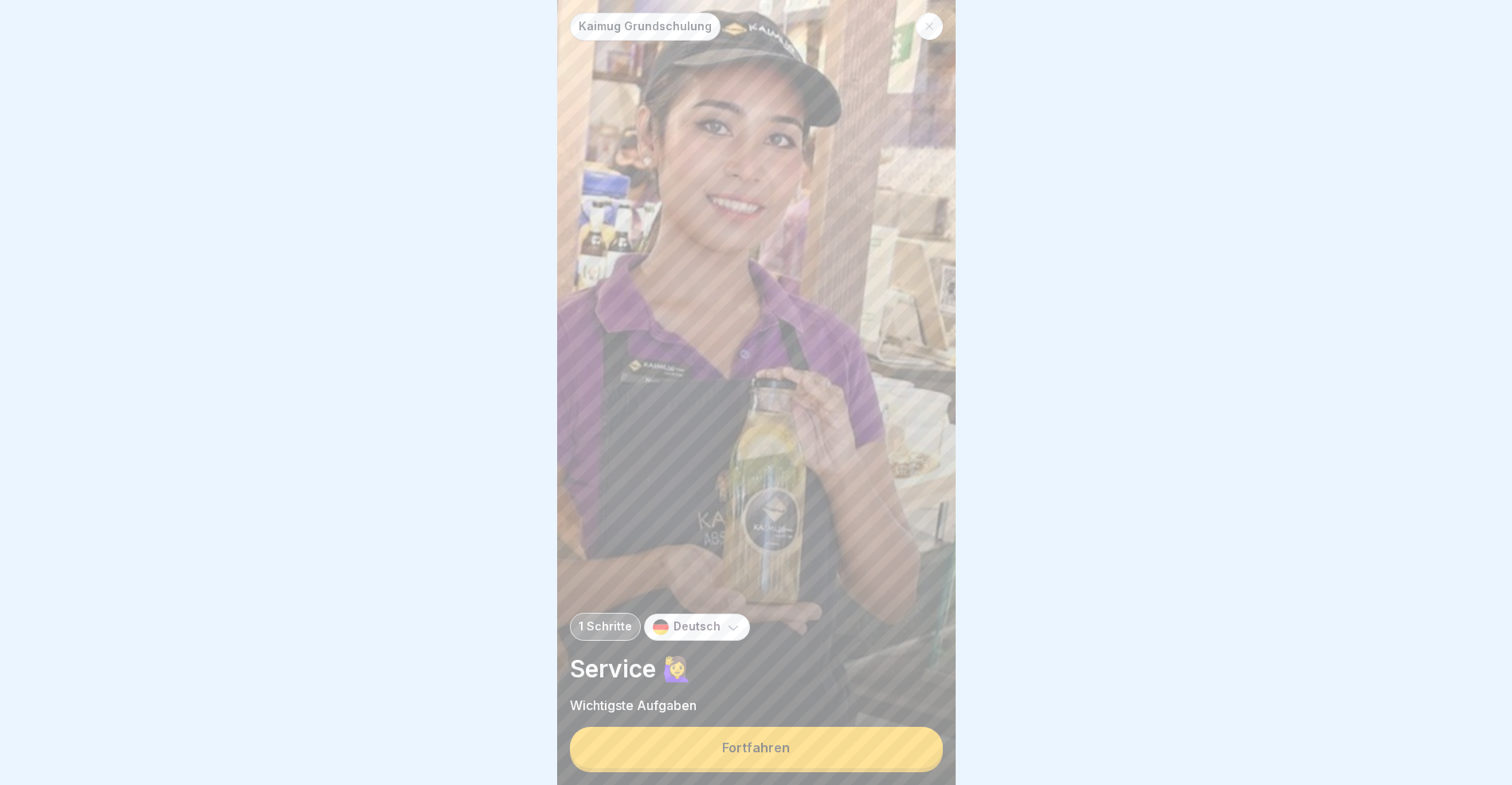
click at [878, 752] on button "Fortfahren" at bounding box center [756, 747] width 373 height 41
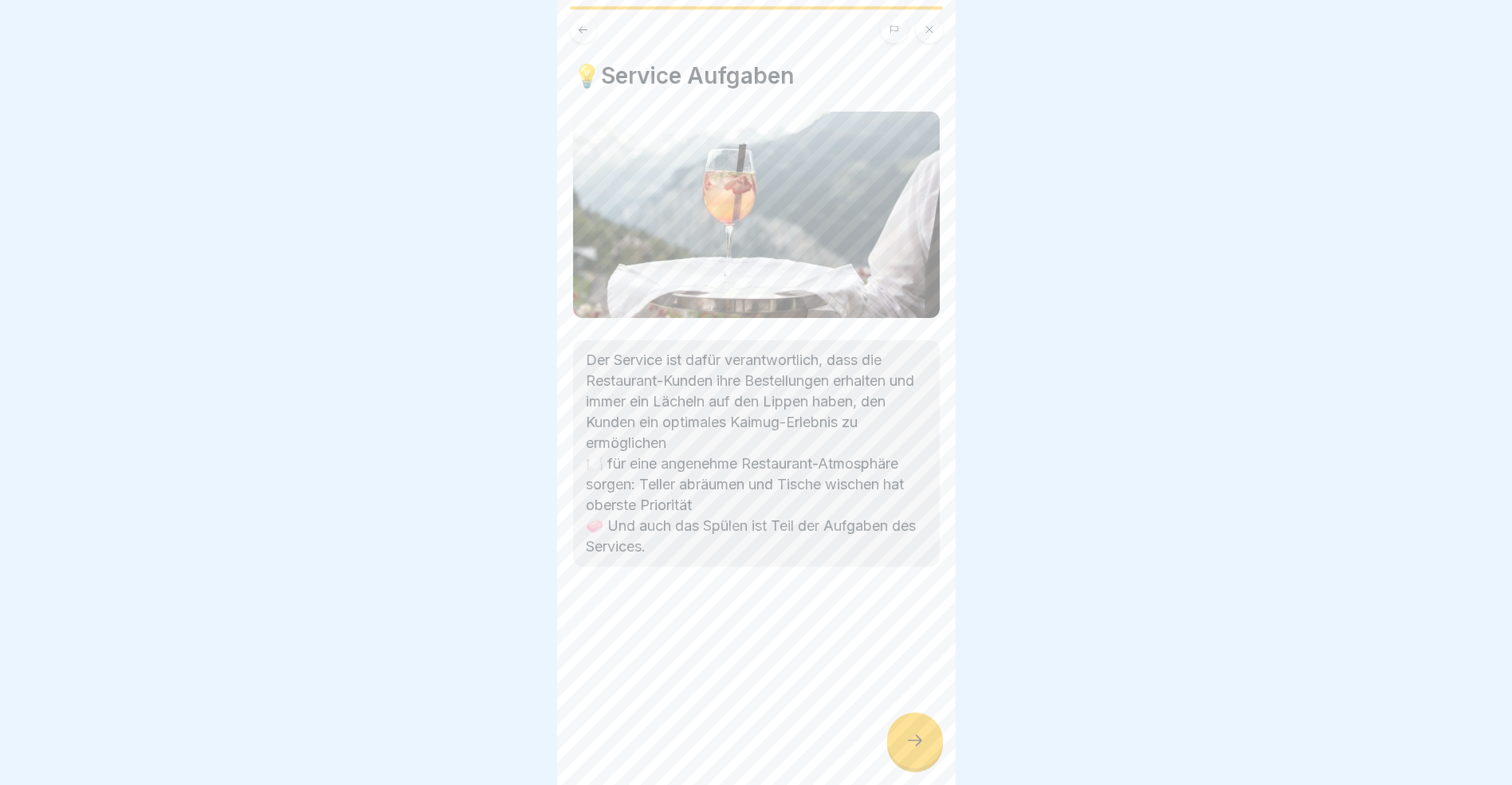
click at [913, 750] on icon at bounding box center [915, 740] width 19 height 19
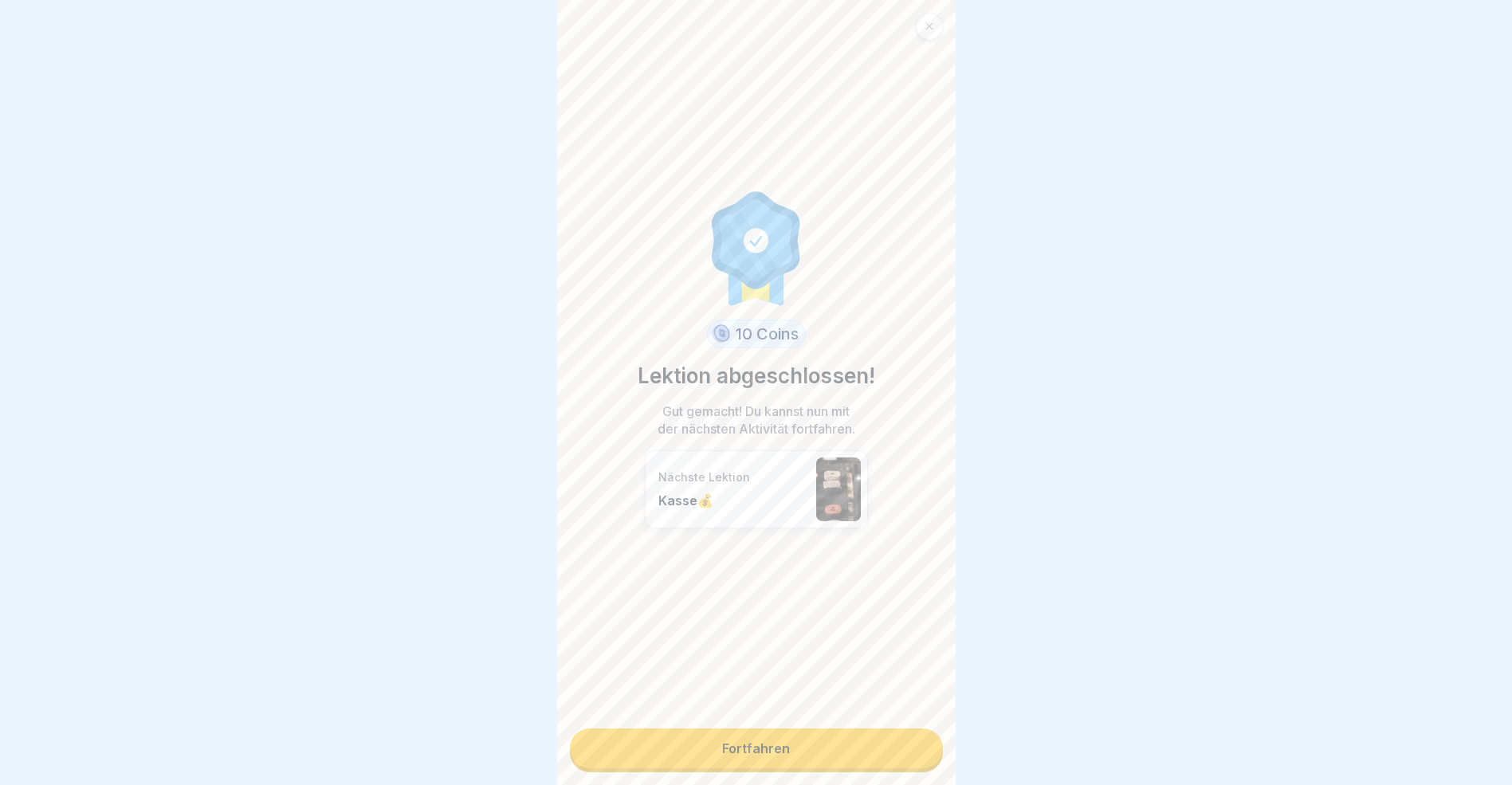
click at [824, 749] on link "Fortfahren" at bounding box center [756, 748] width 373 height 40
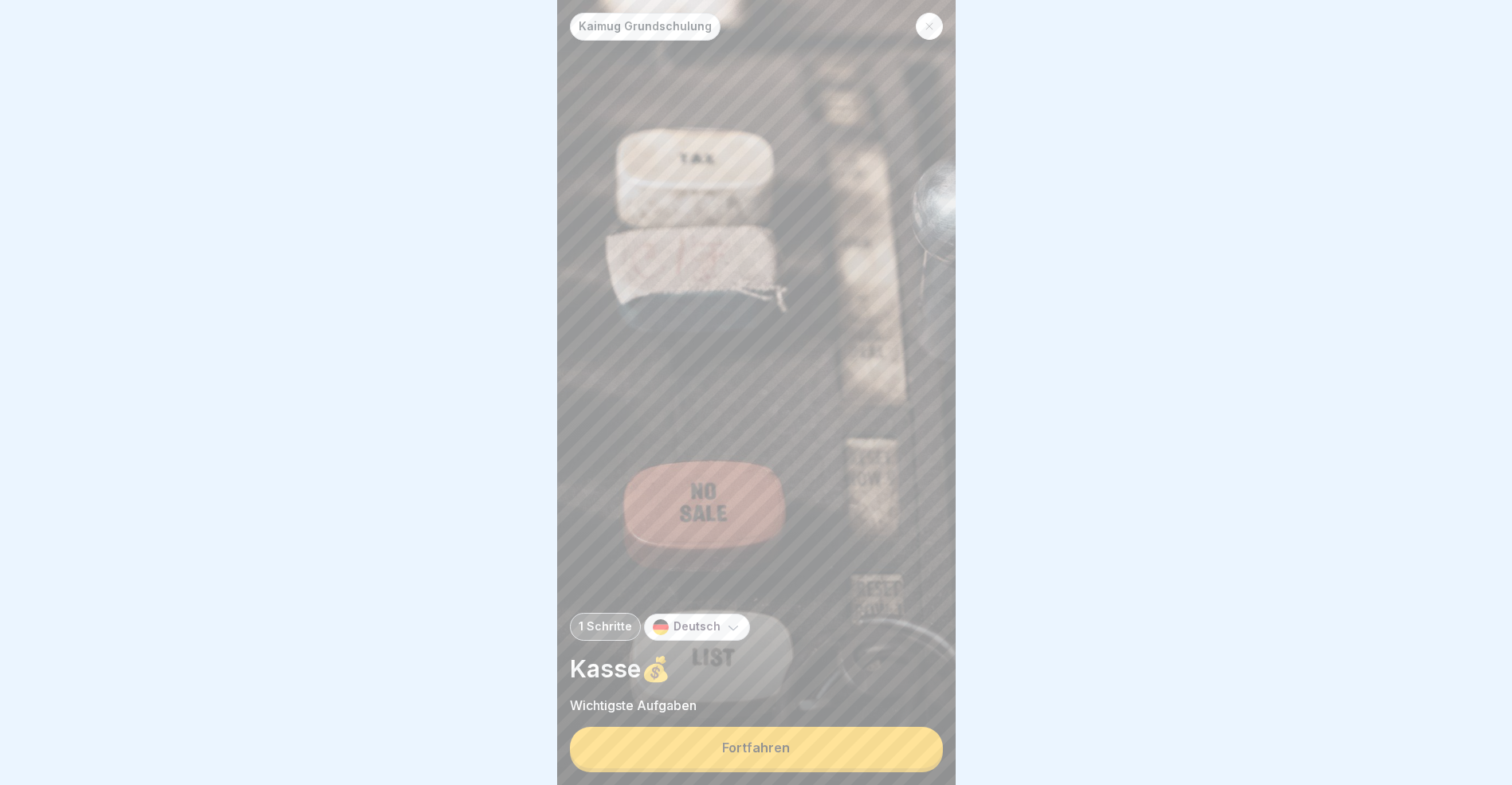
click at [823, 754] on button "Fortfahren" at bounding box center [756, 747] width 373 height 41
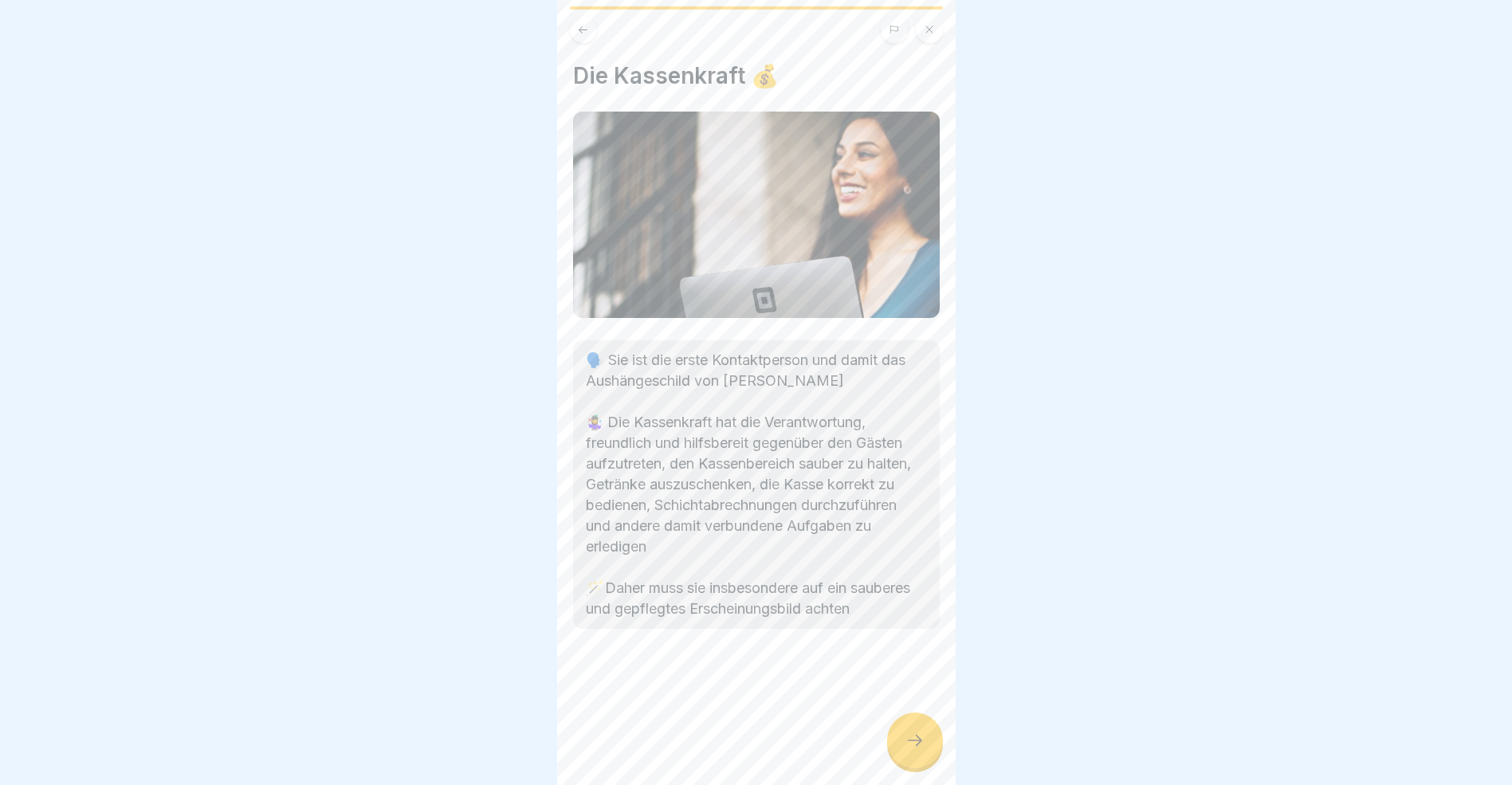
click at [912, 763] on div at bounding box center [916, 740] width 56 height 56
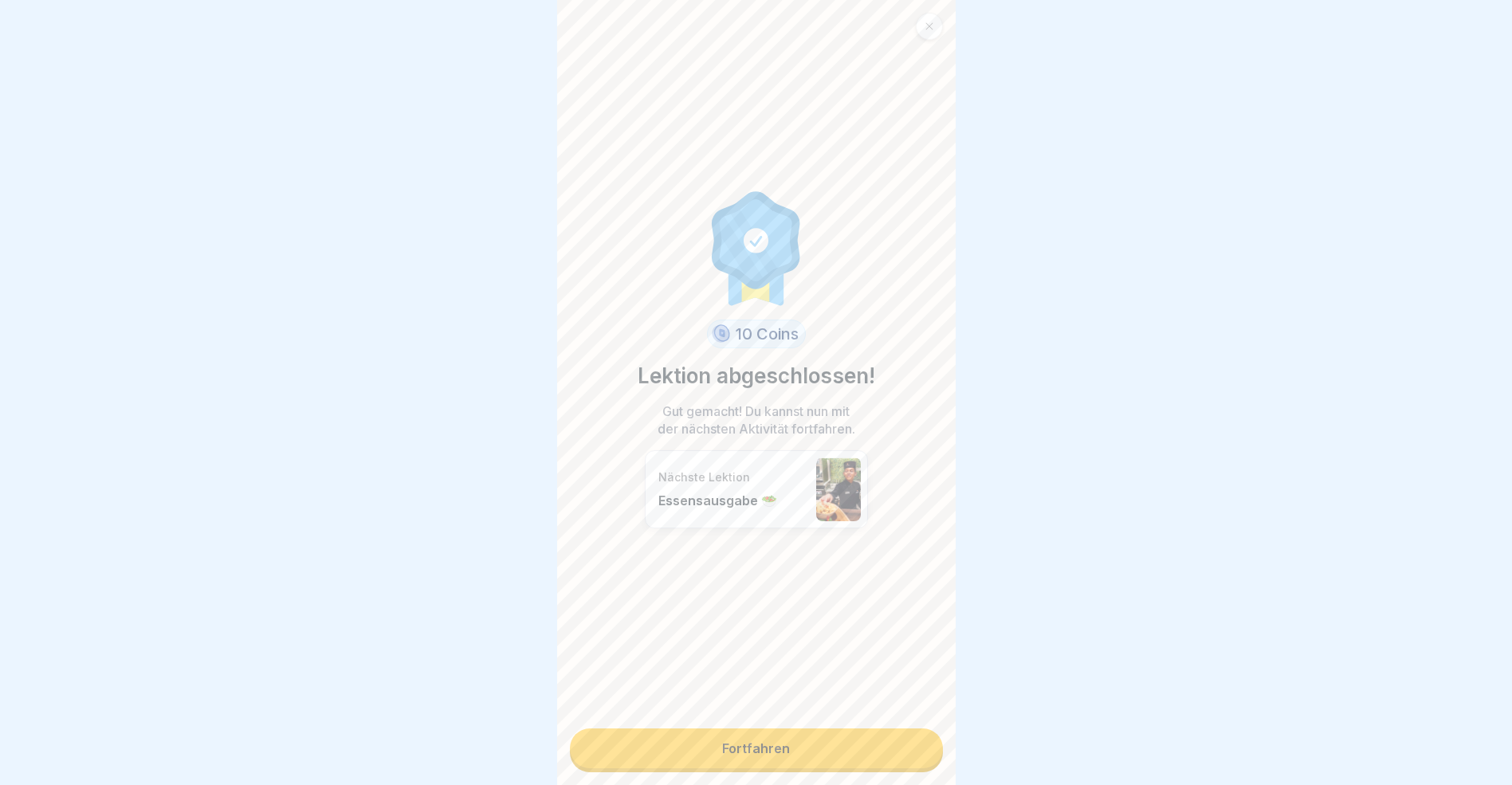
click at [841, 756] on link "Fortfahren" at bounding box center [756, 748] width 373 height 40
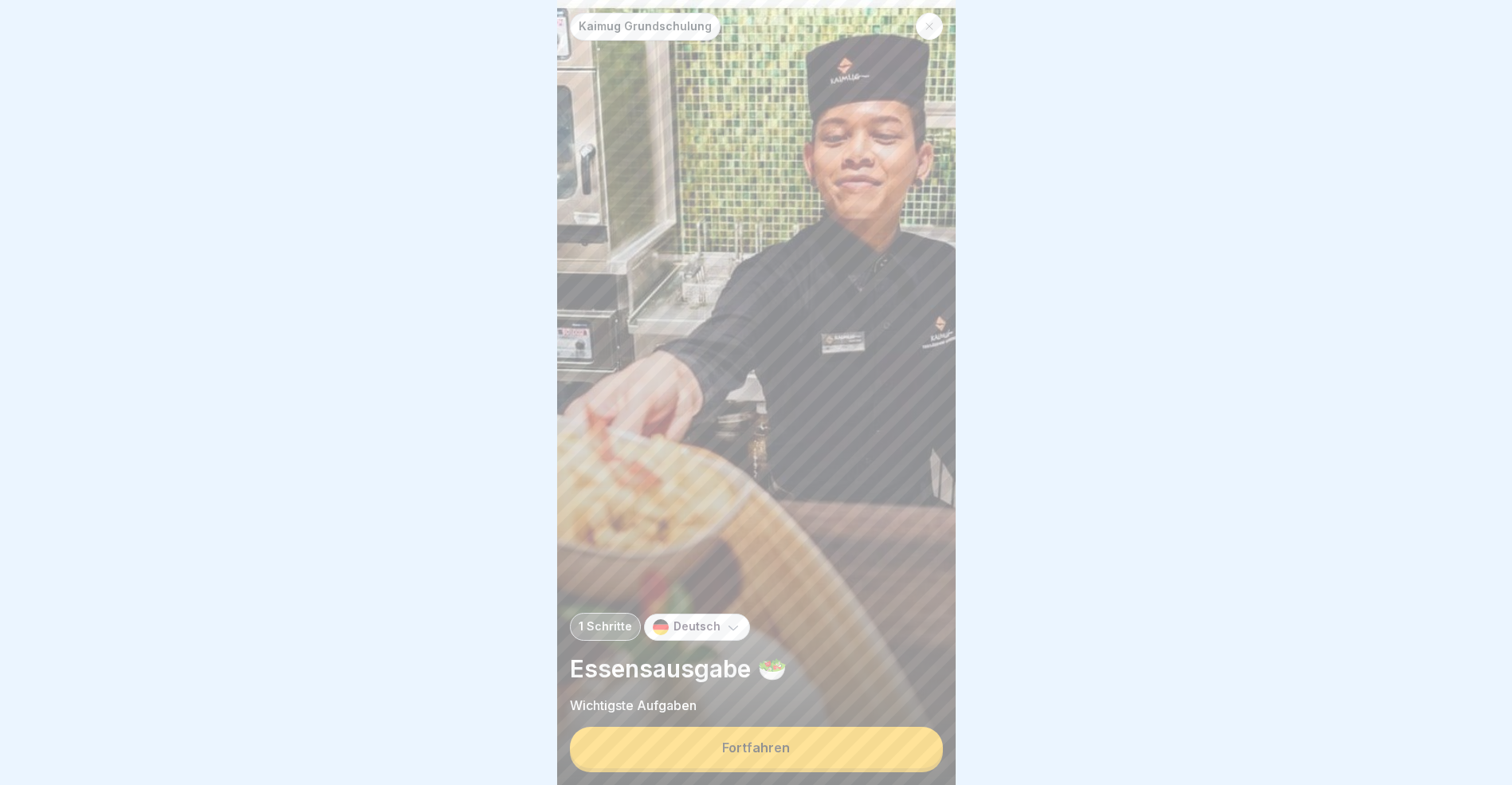
click at [841, 756] on button "Fortfahren" at bounding box center [756, 747] width 373 height 41
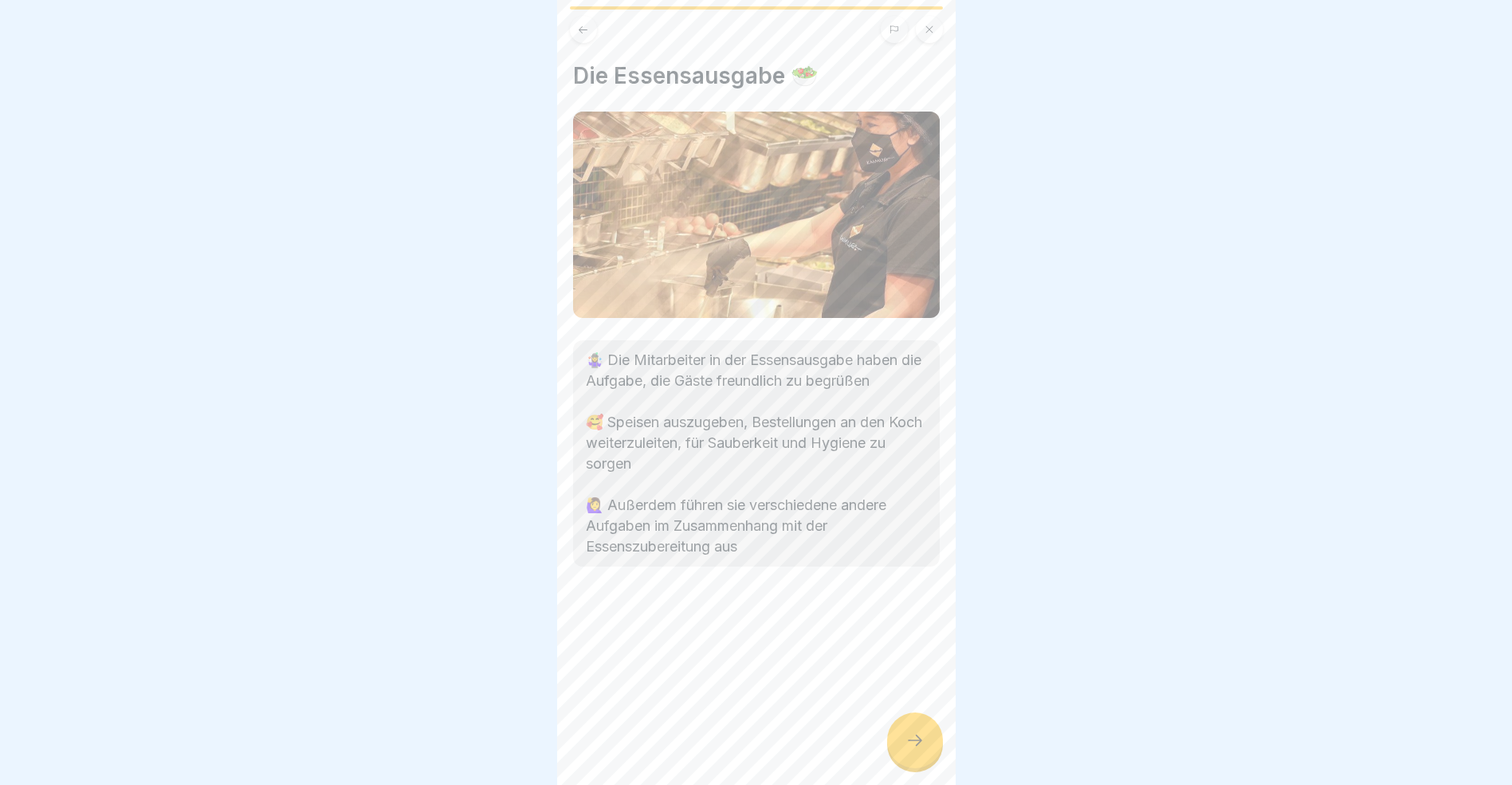
click at [910, 750] on icon at bounding box center [915, 740] width 19 height 19
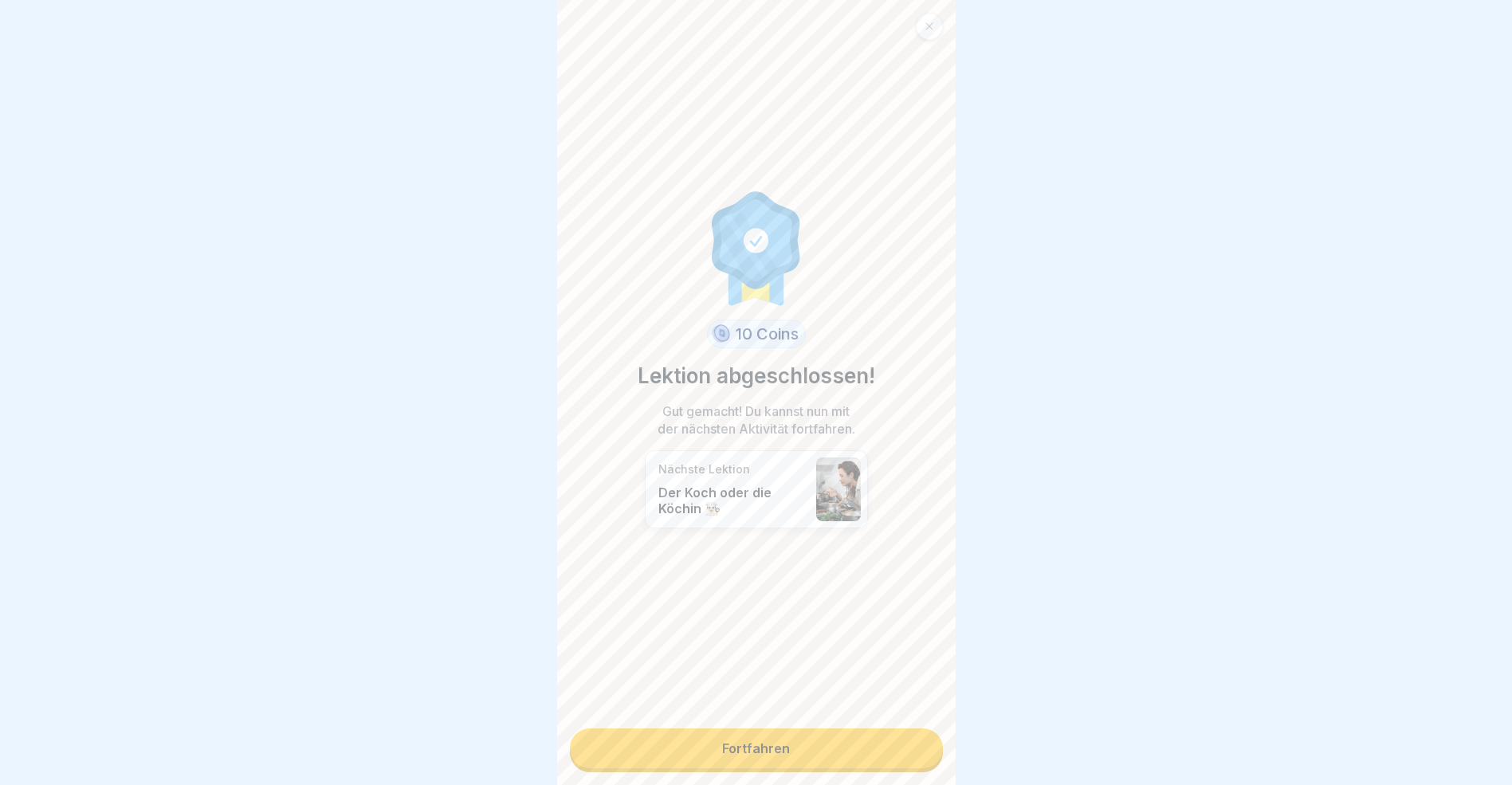
click at [818, 754] on link "Fortfahren" at bounding box center [756, 748] width 373 height 40
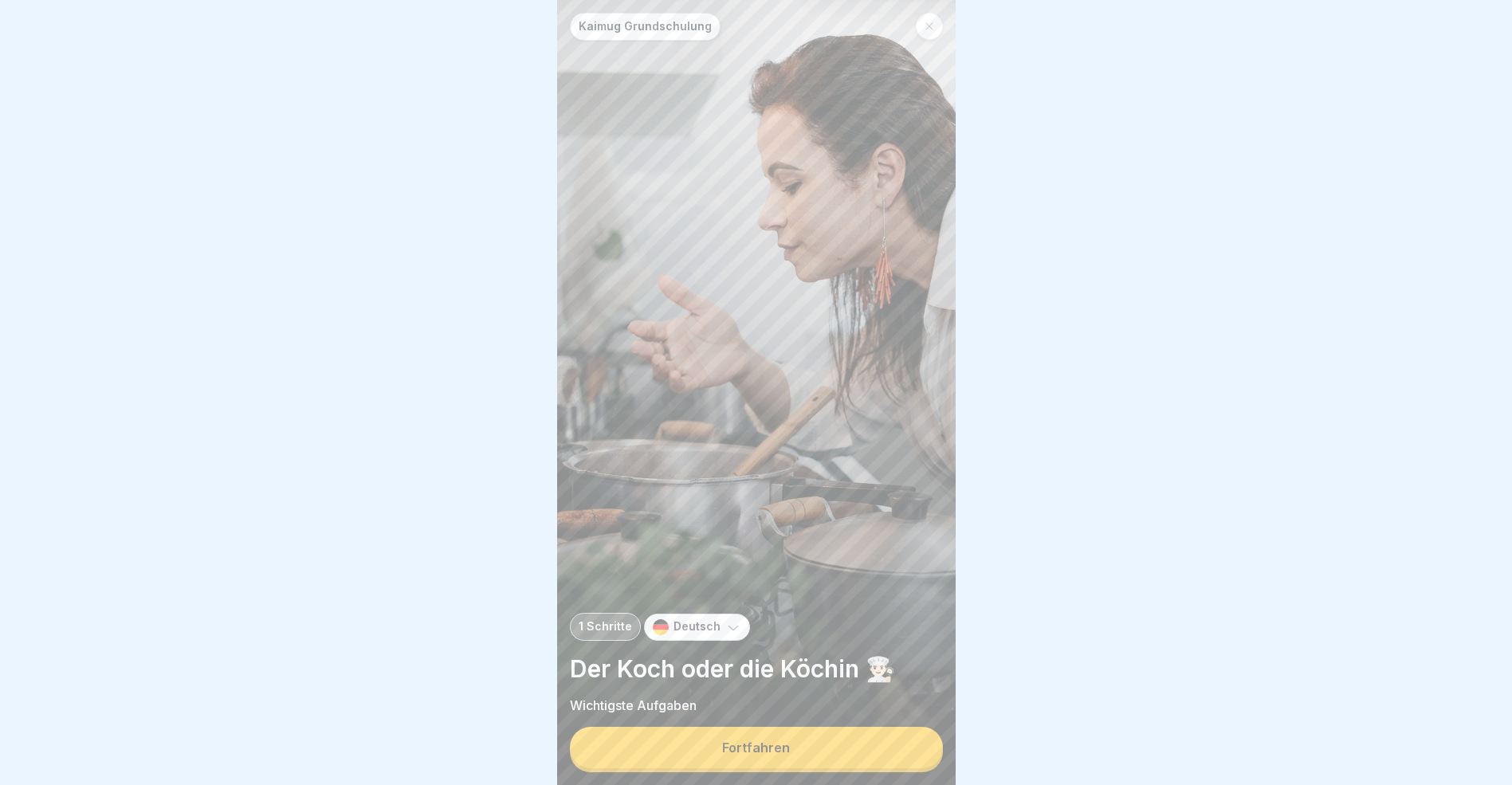
click at [818, 754] on button "Fortfahren" at bounding box center [756, 747] width 373 height 41
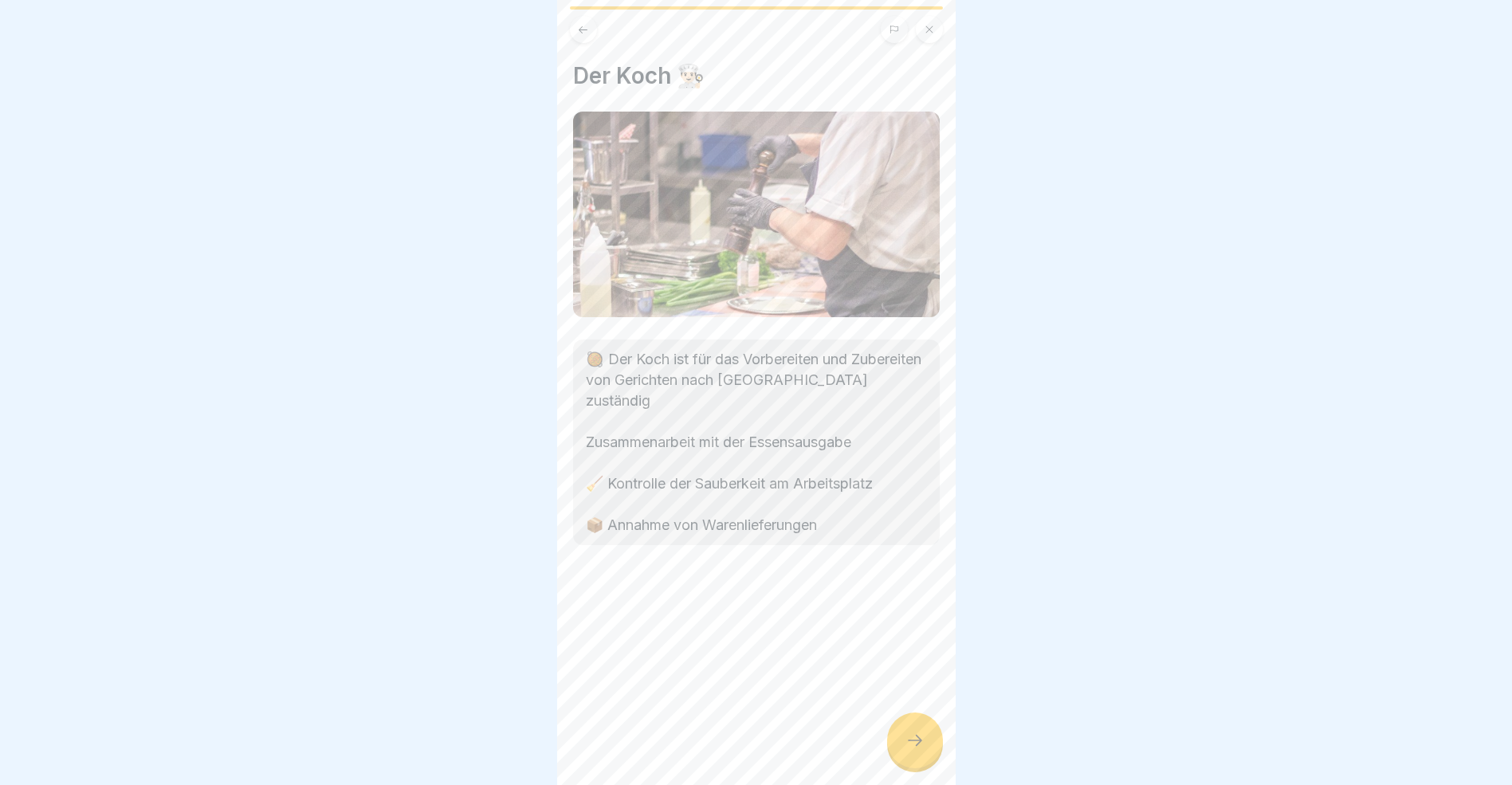
click at [924, 750] on icon at bounding box center [915, 740] width 19 height 19
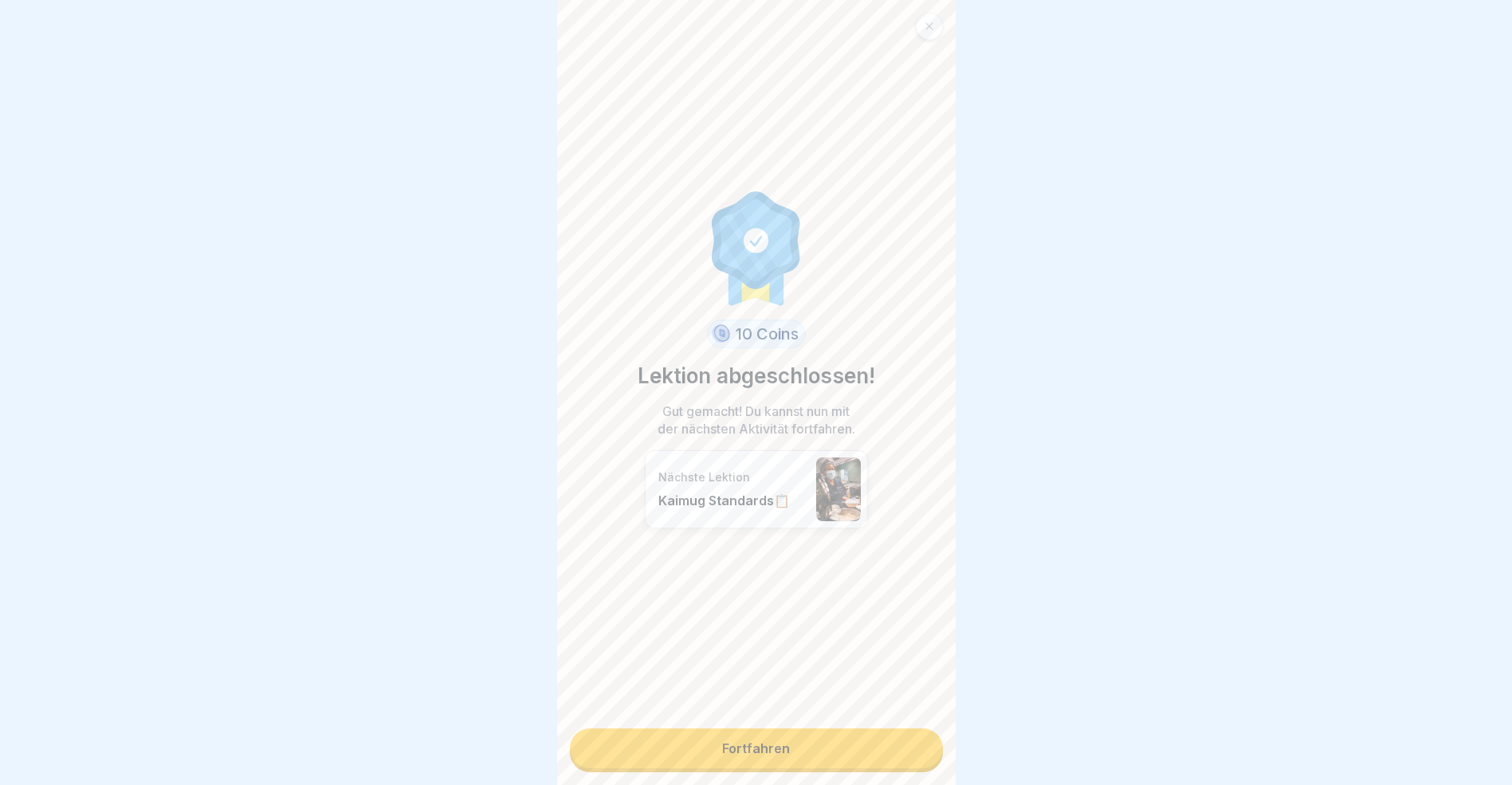
click at [822, 744] on link "Fortfahren" at bounding box center [756, 748] width 373 height 40
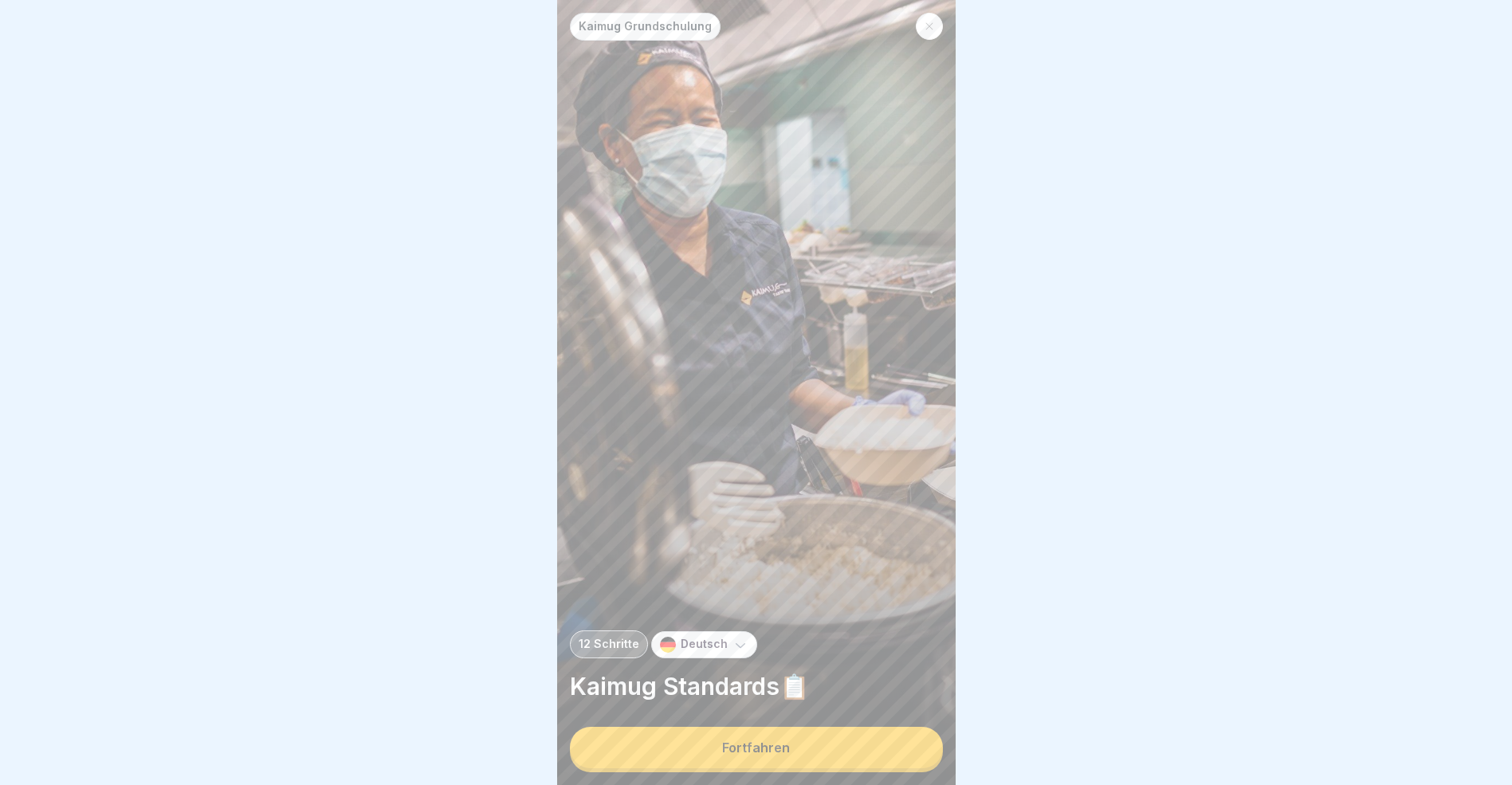
click at [818, 747] on button "Fortfahren" at bounding box center [756, 747] width 373 height 41
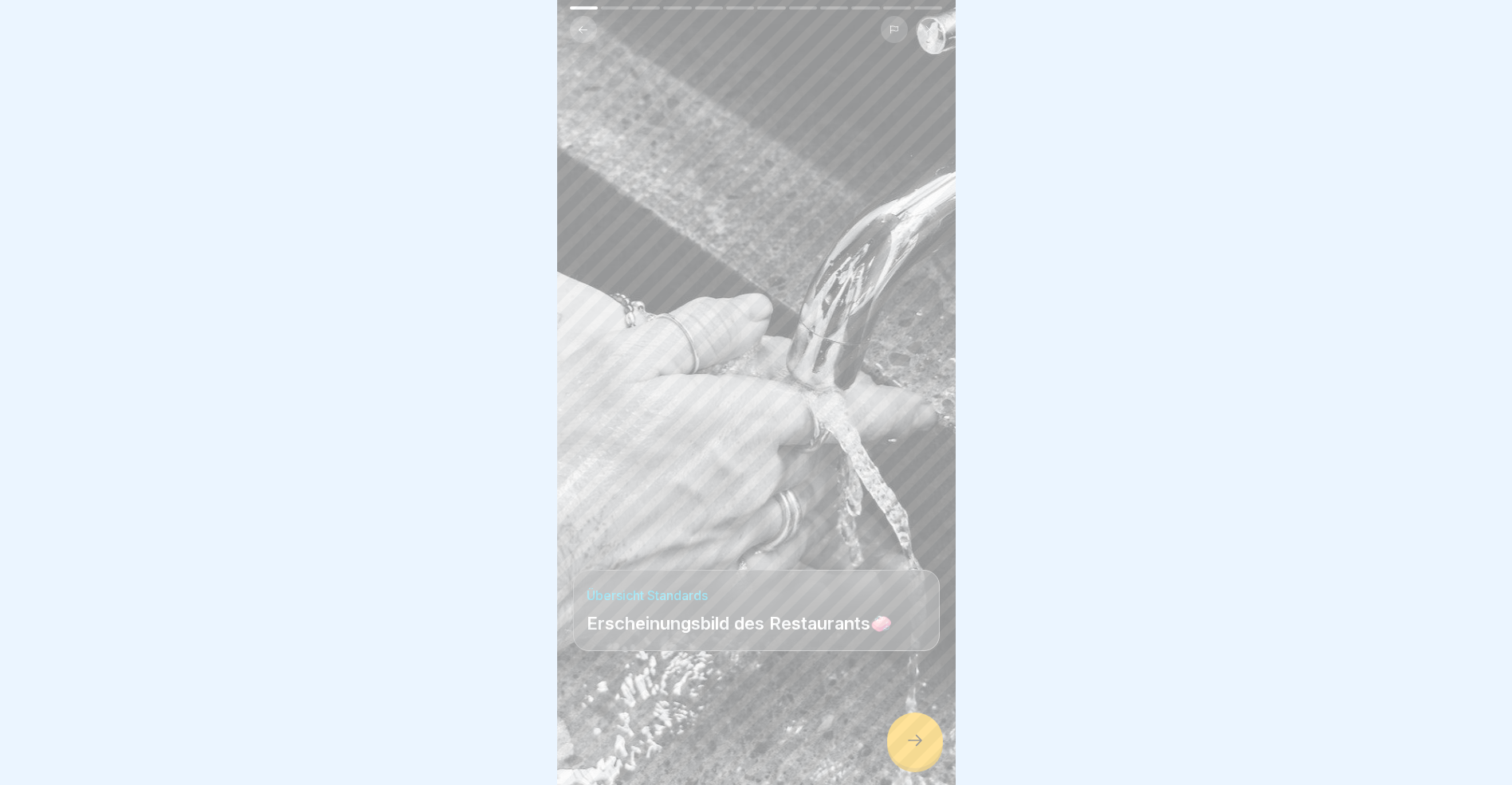
click at [910, 750] on icon at bounding box center [915, 740] width 19 height 19
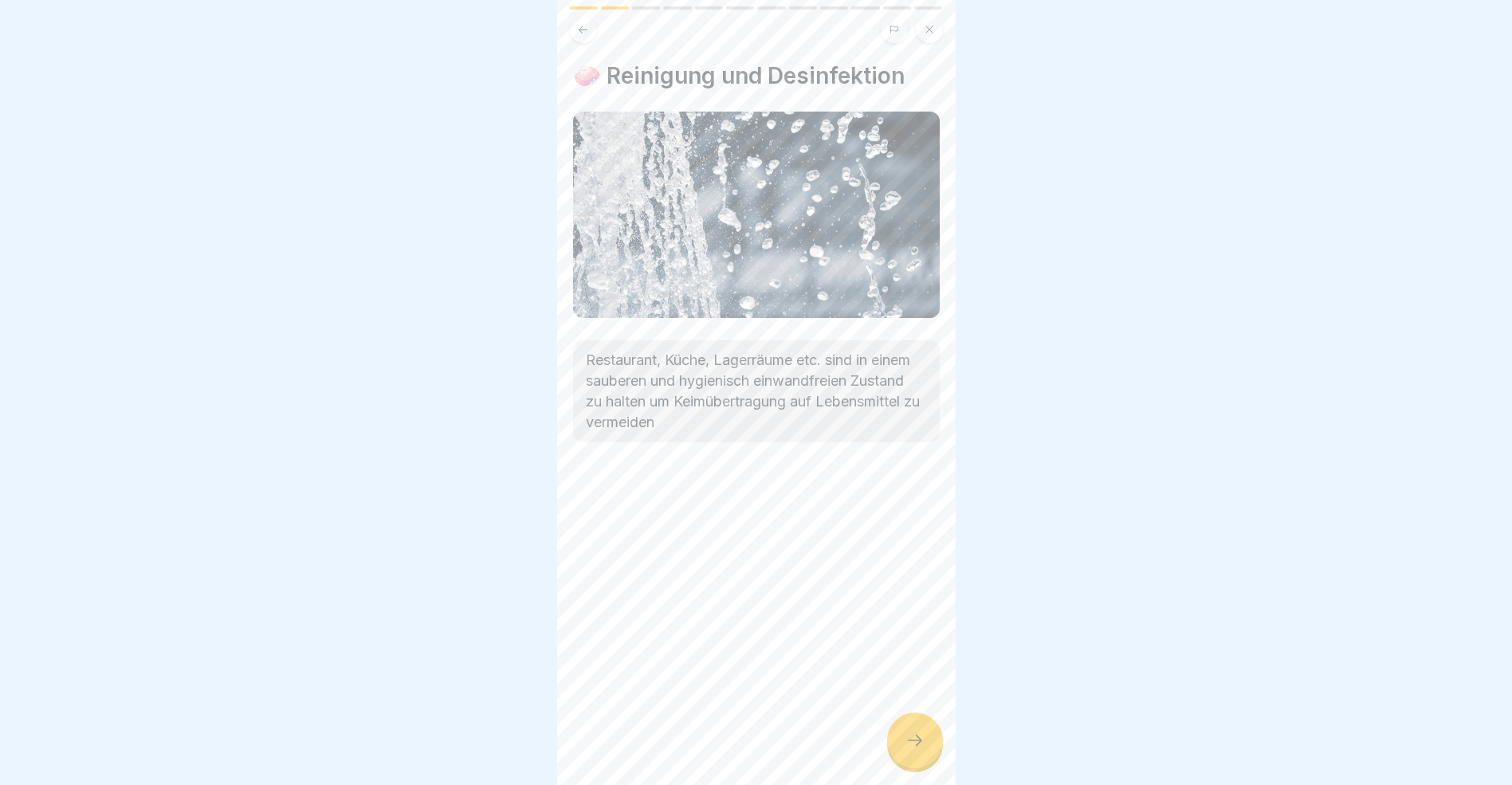
click at [912, 750] on icon at bounding box center [915, 740] width 19 height 19
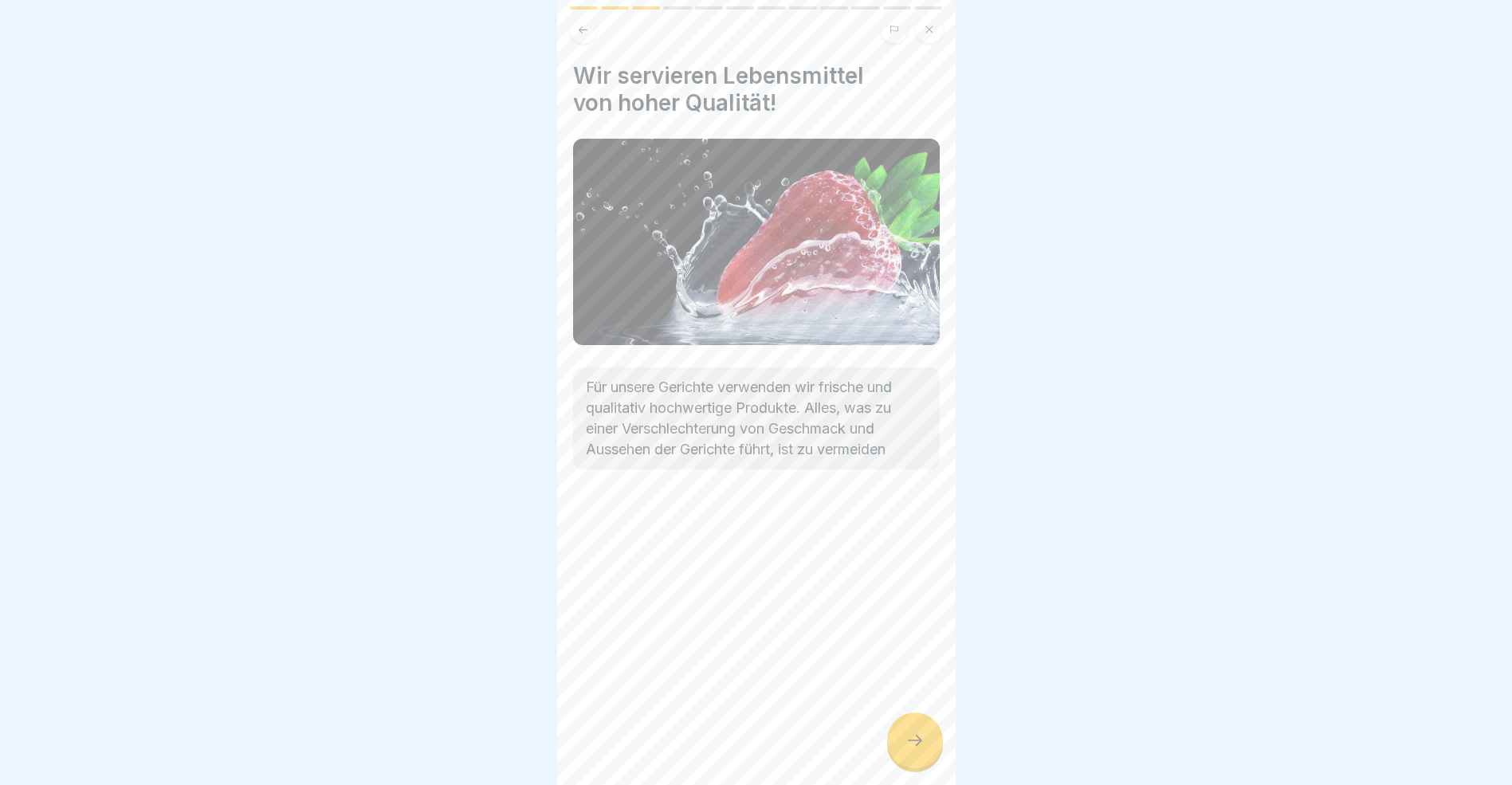
click at [912, 750] on icon at bounding box center [915, 740] width 19 height 19
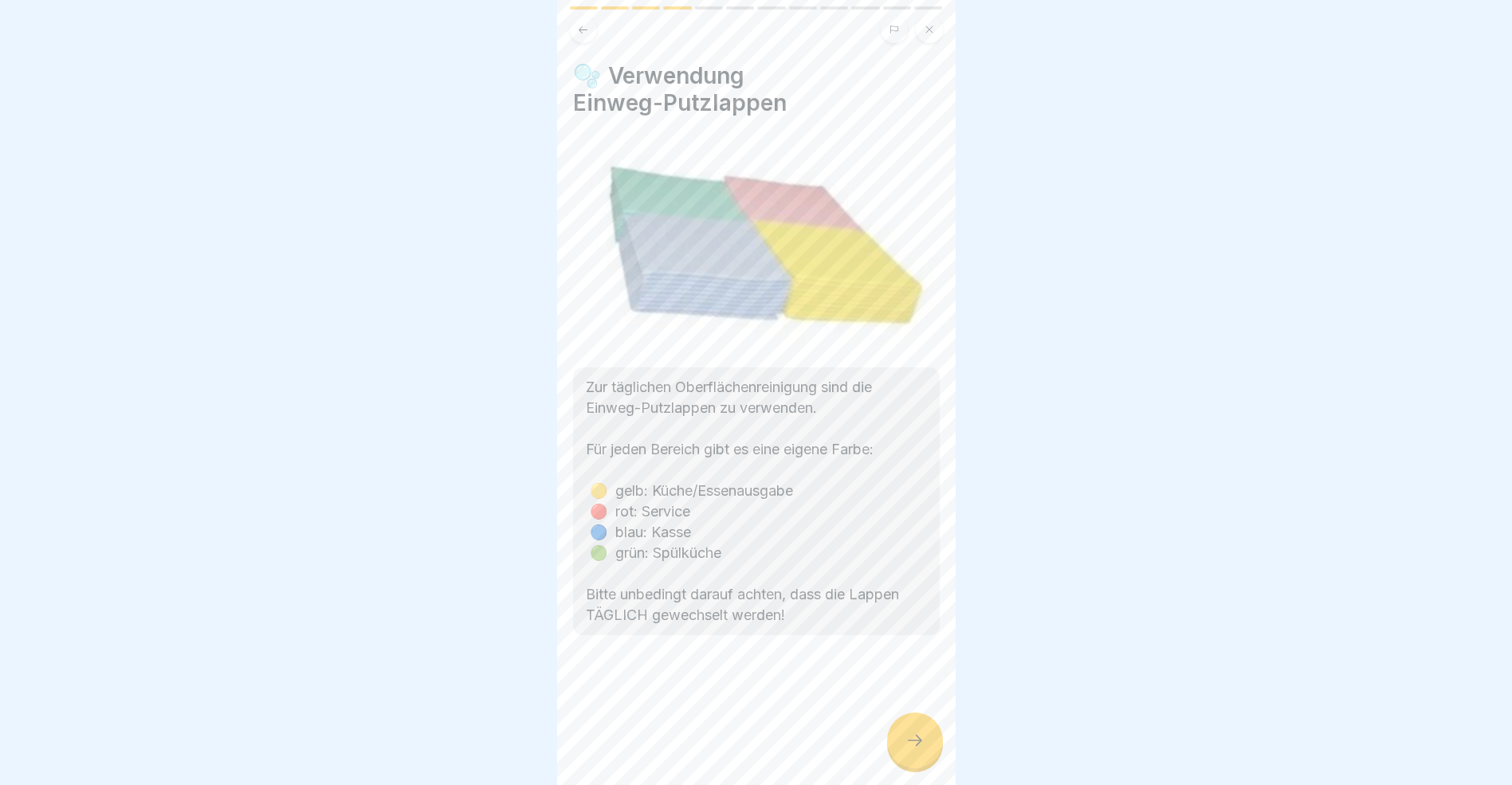
click at [910, 750] on icon at bounding box center [915, 740] width 19 height 19
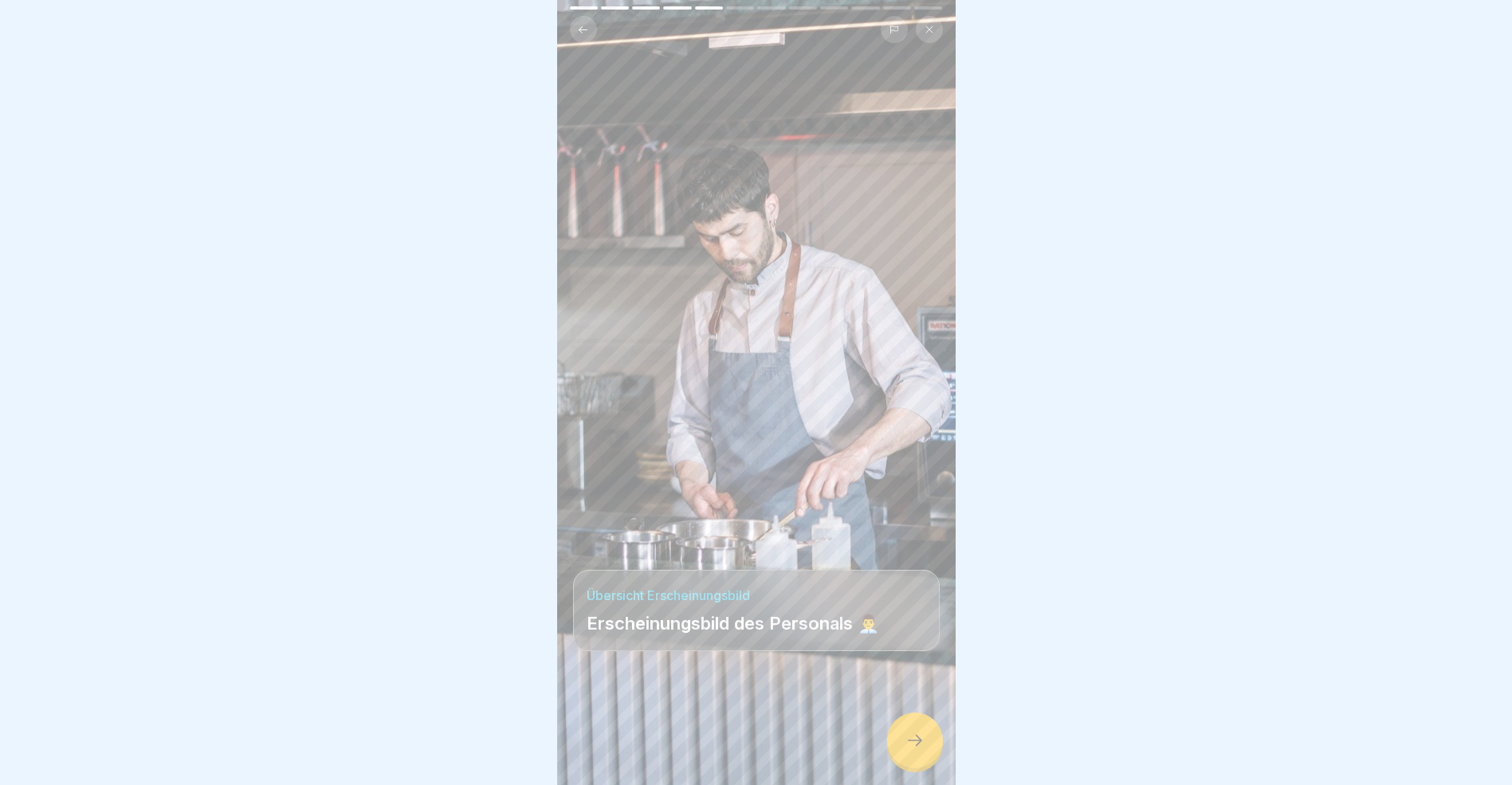
click at [910, 750] on icon at bounding box center [915, 740] width 19 height 19
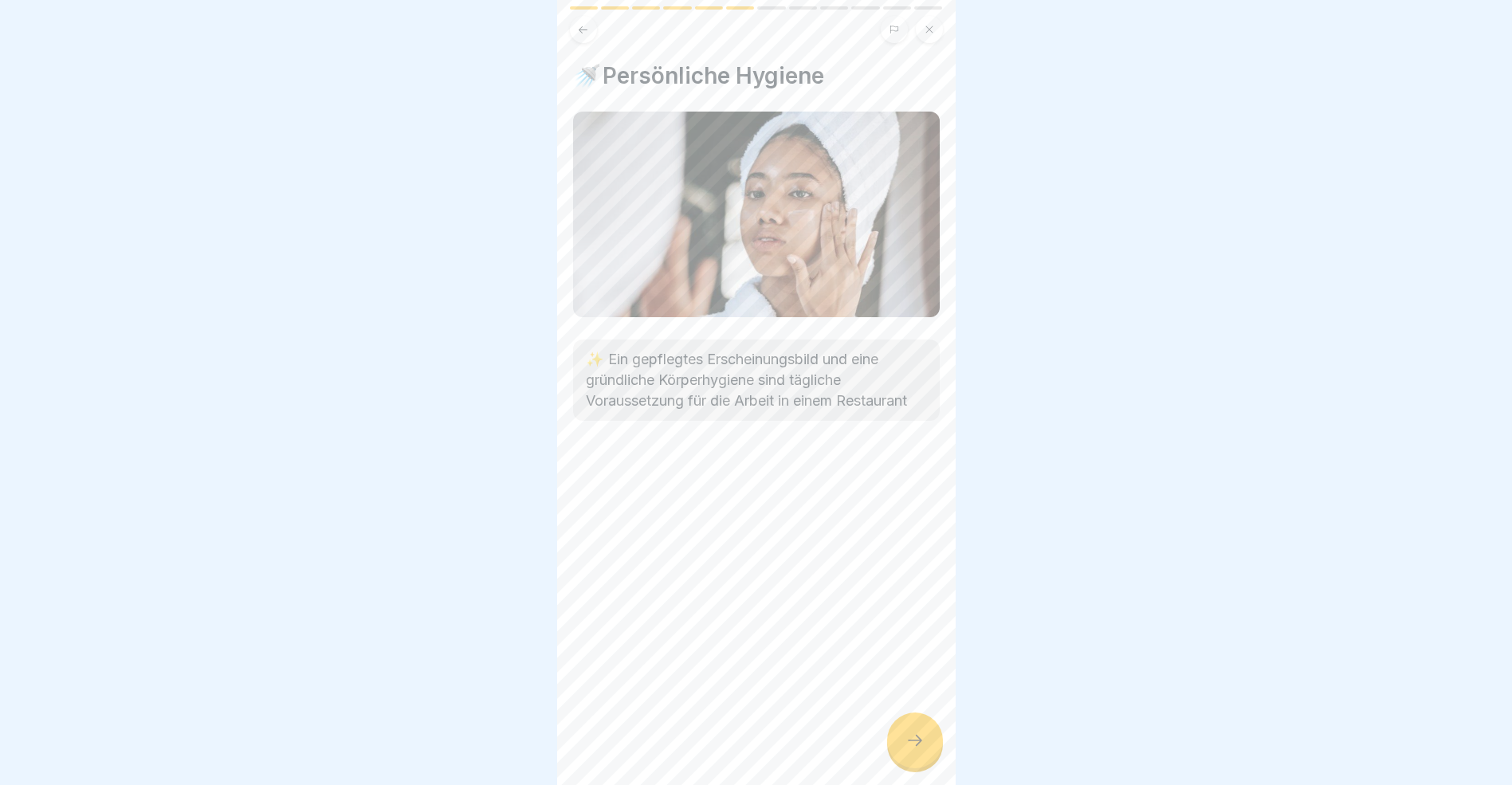
click at [910, 750] on icon at bounding box center [915, 740] width 19 height 19
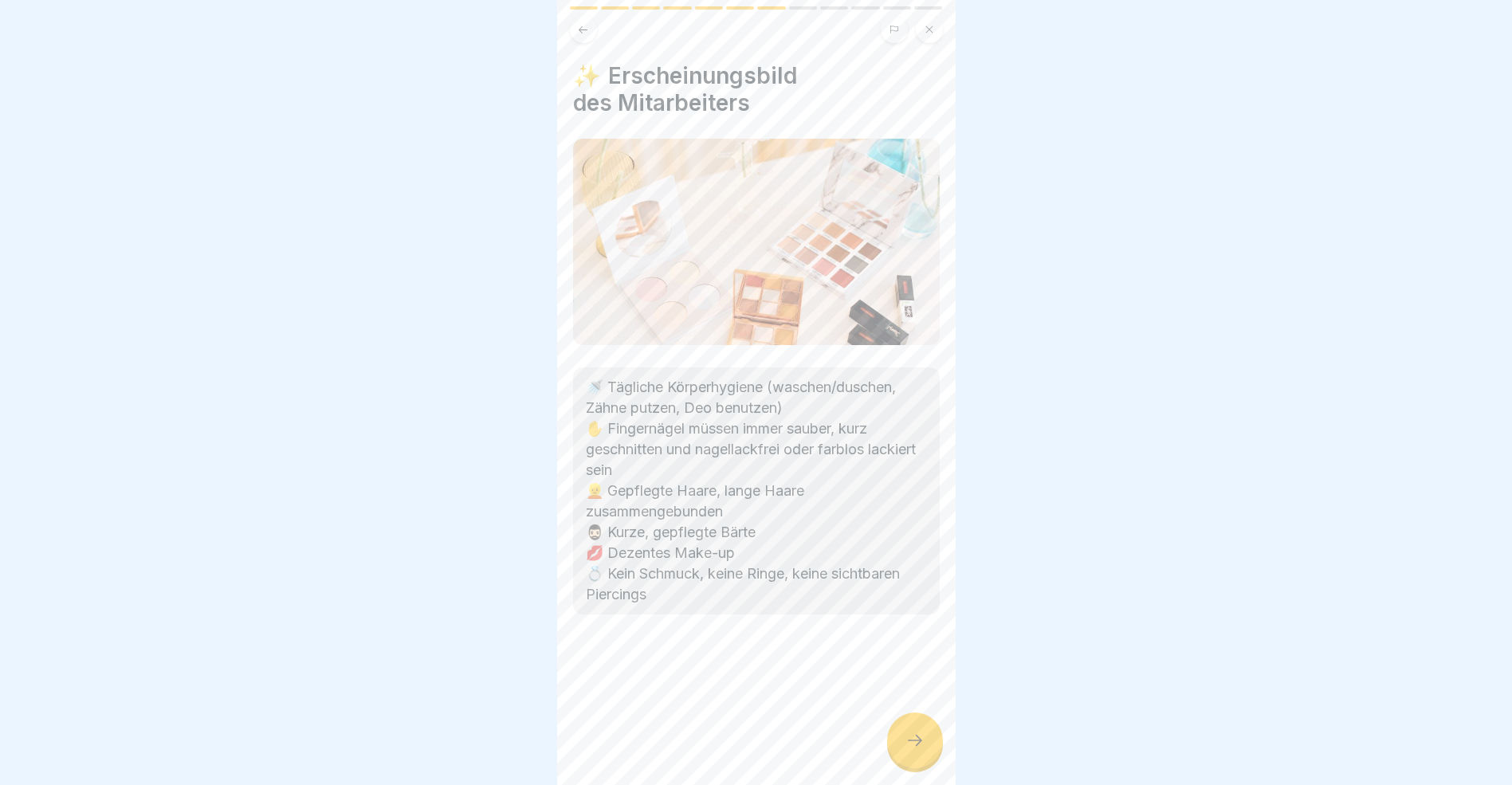
click at [910, 750] on icon at bounding box center [915, 740] width 19 height 19
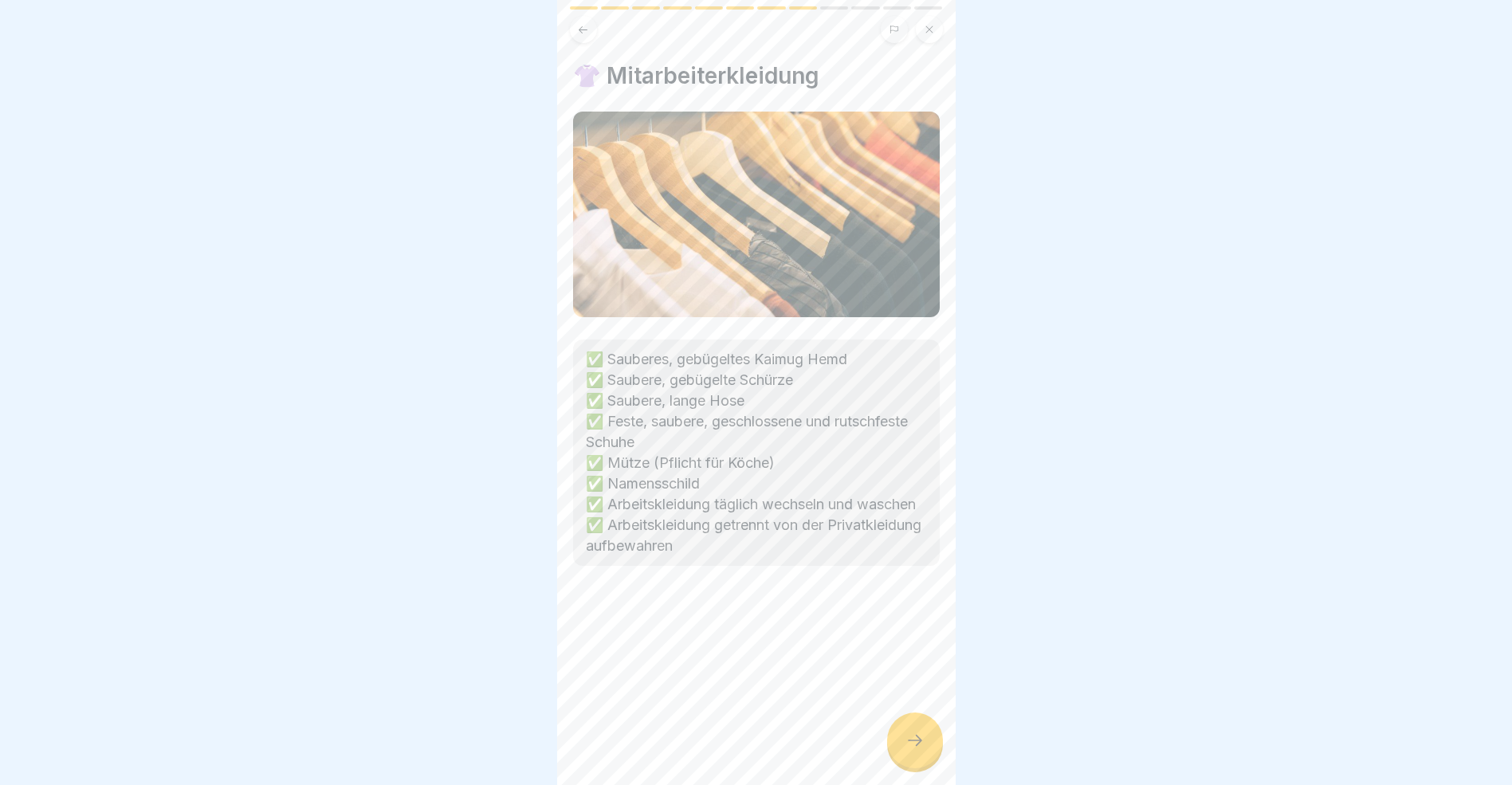
click at [910, 750] on icon at bounding box center [915, 740] width 19 height 19
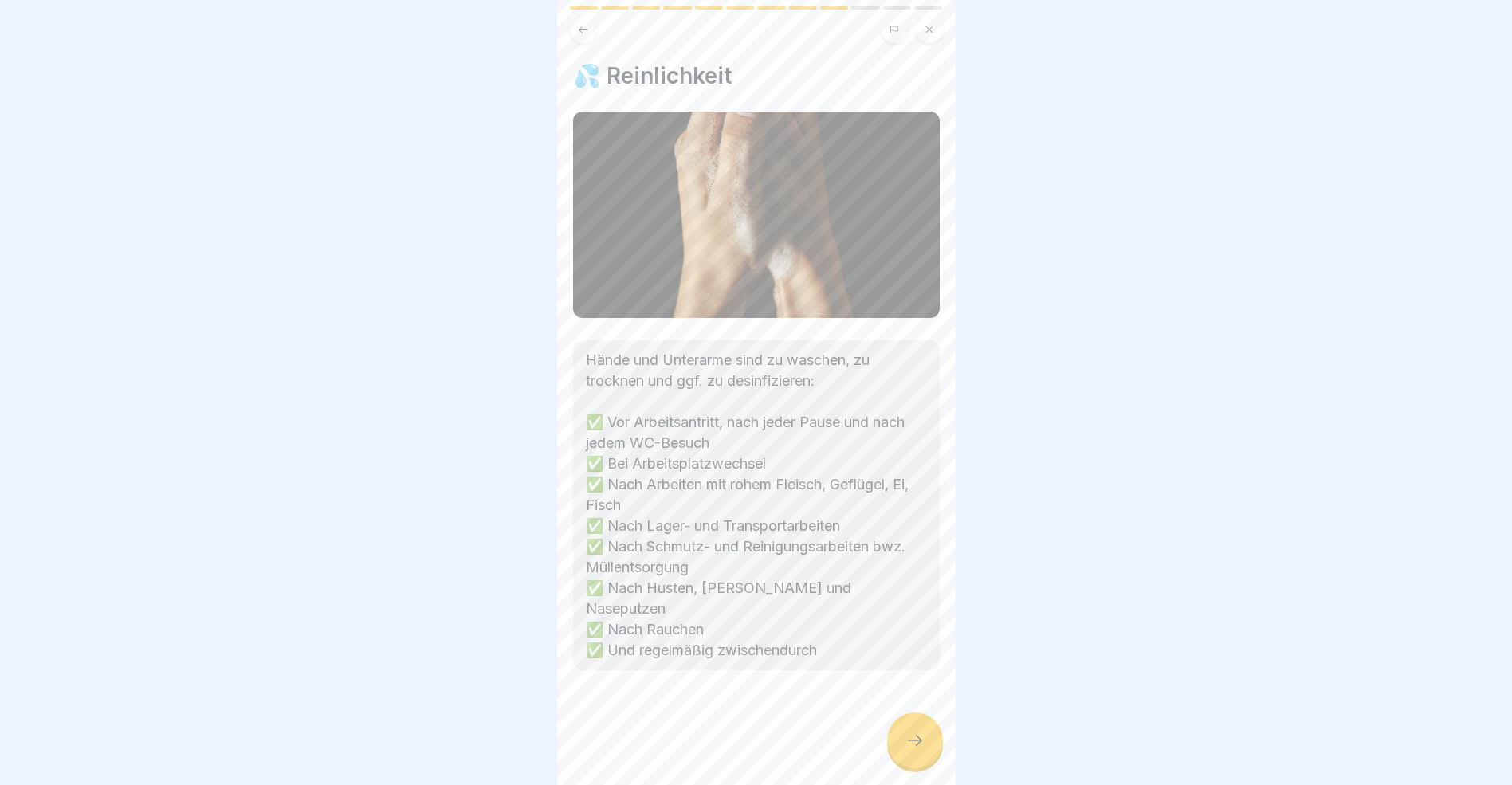
click at [910, 750] on icon at bounding box center [915, 740] width 19 height 19
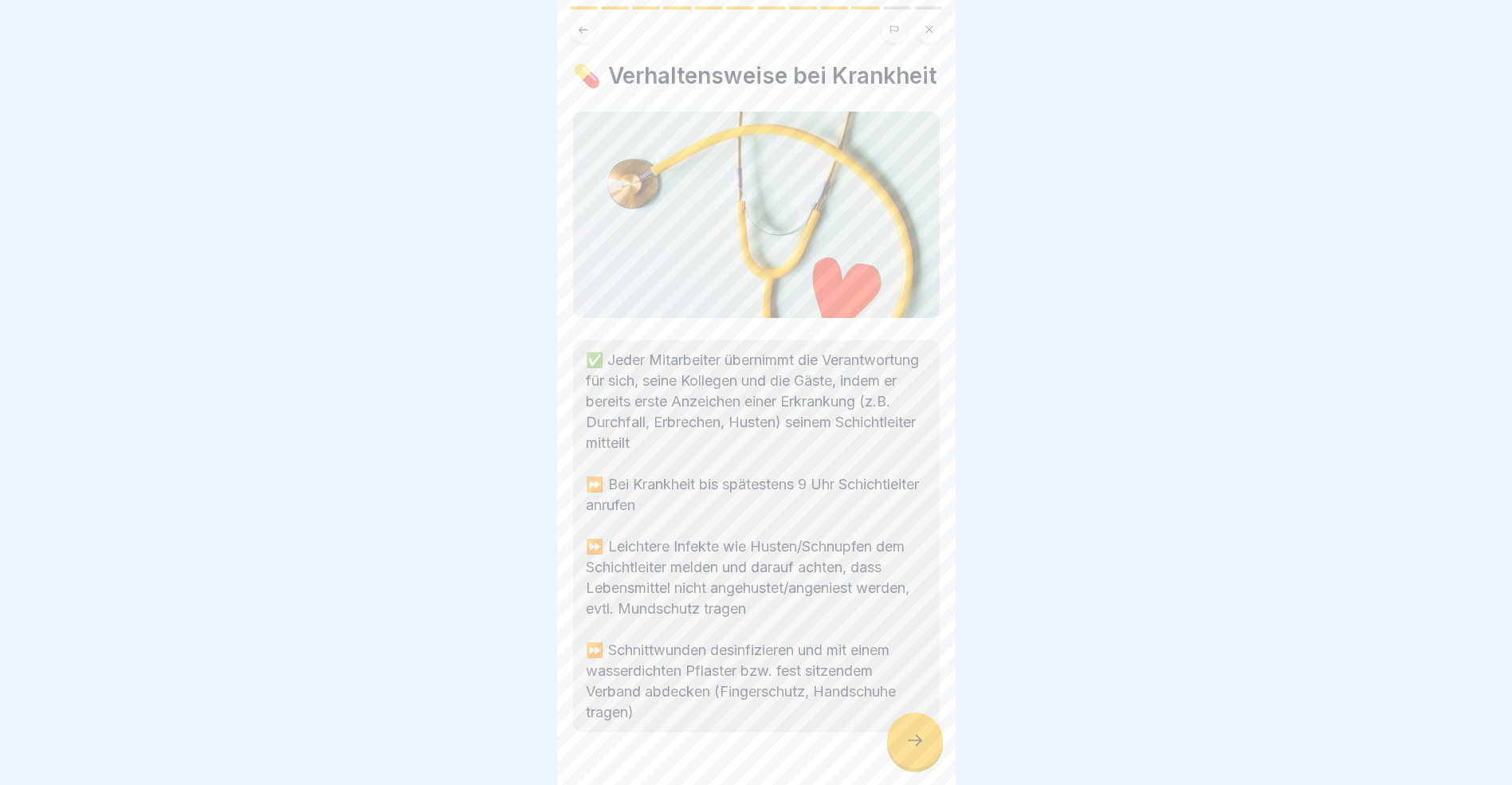
click at [910, 750] on icon at bounding box center [915, 740] width 19 height 19
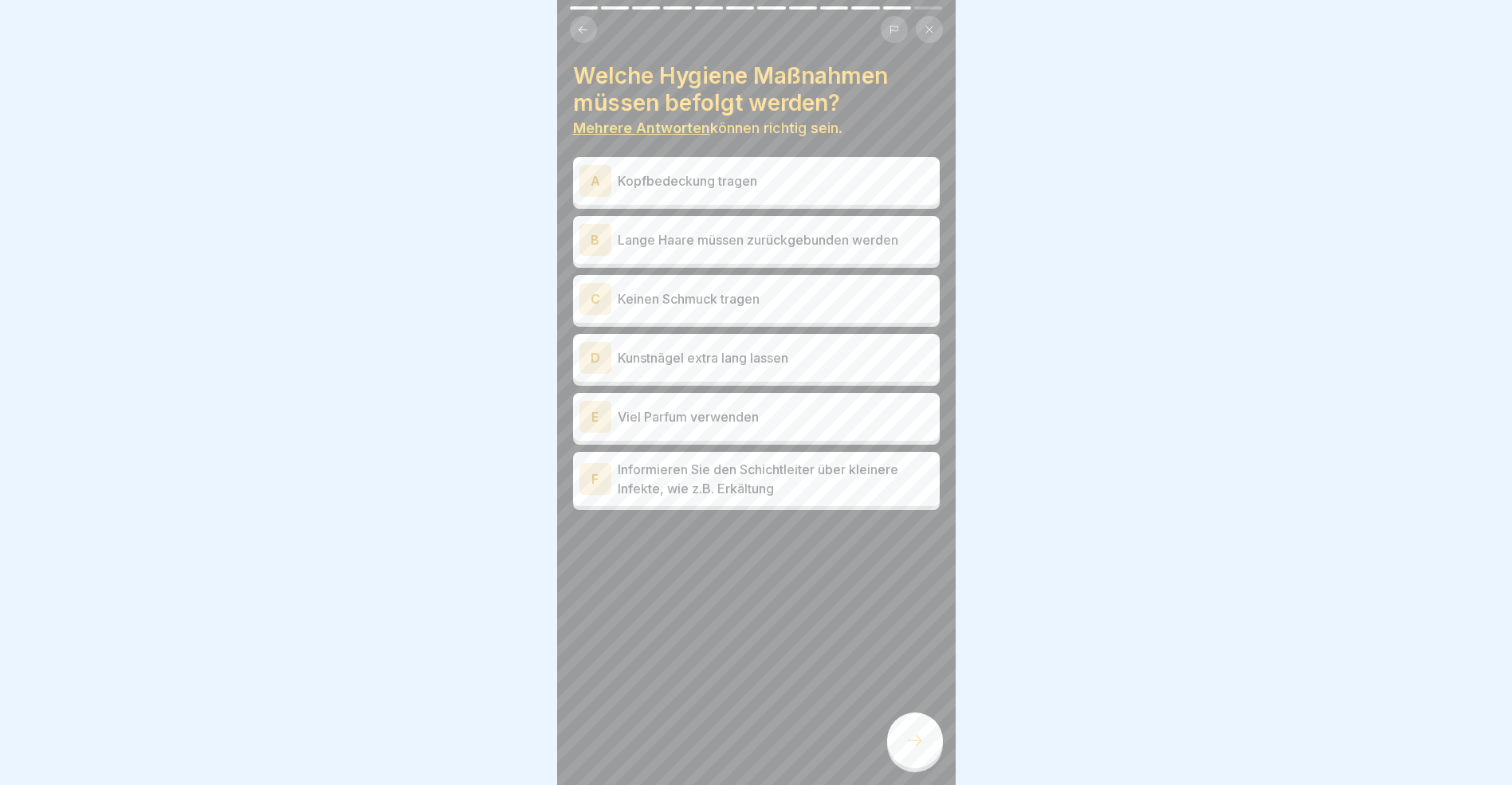
click at [594, 183] on div "A" at bounding box center [595, 181] width 32 height 32
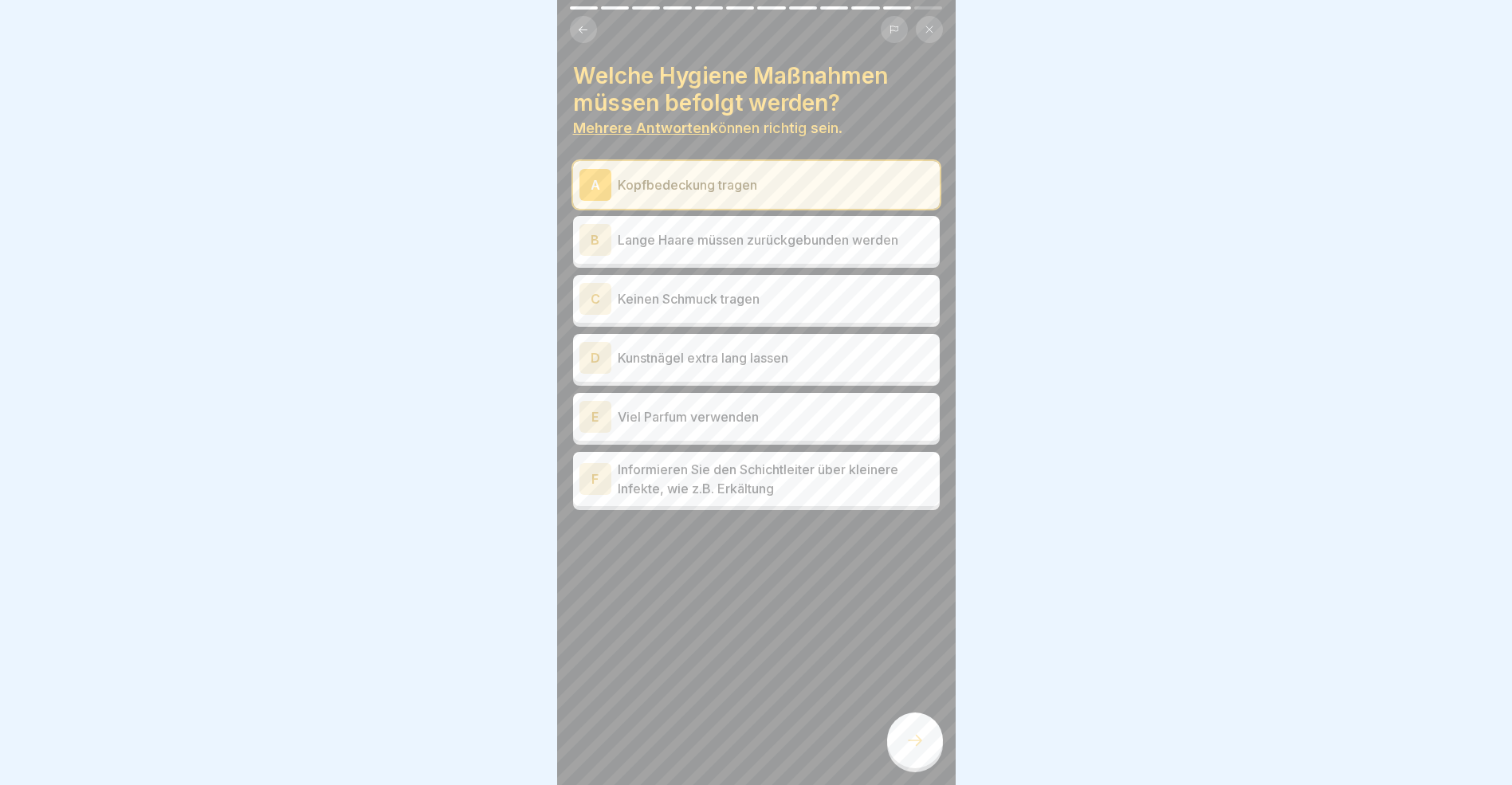
click at [595, 242] on div "B" at bounding box center [595, 239] width 32 height 32
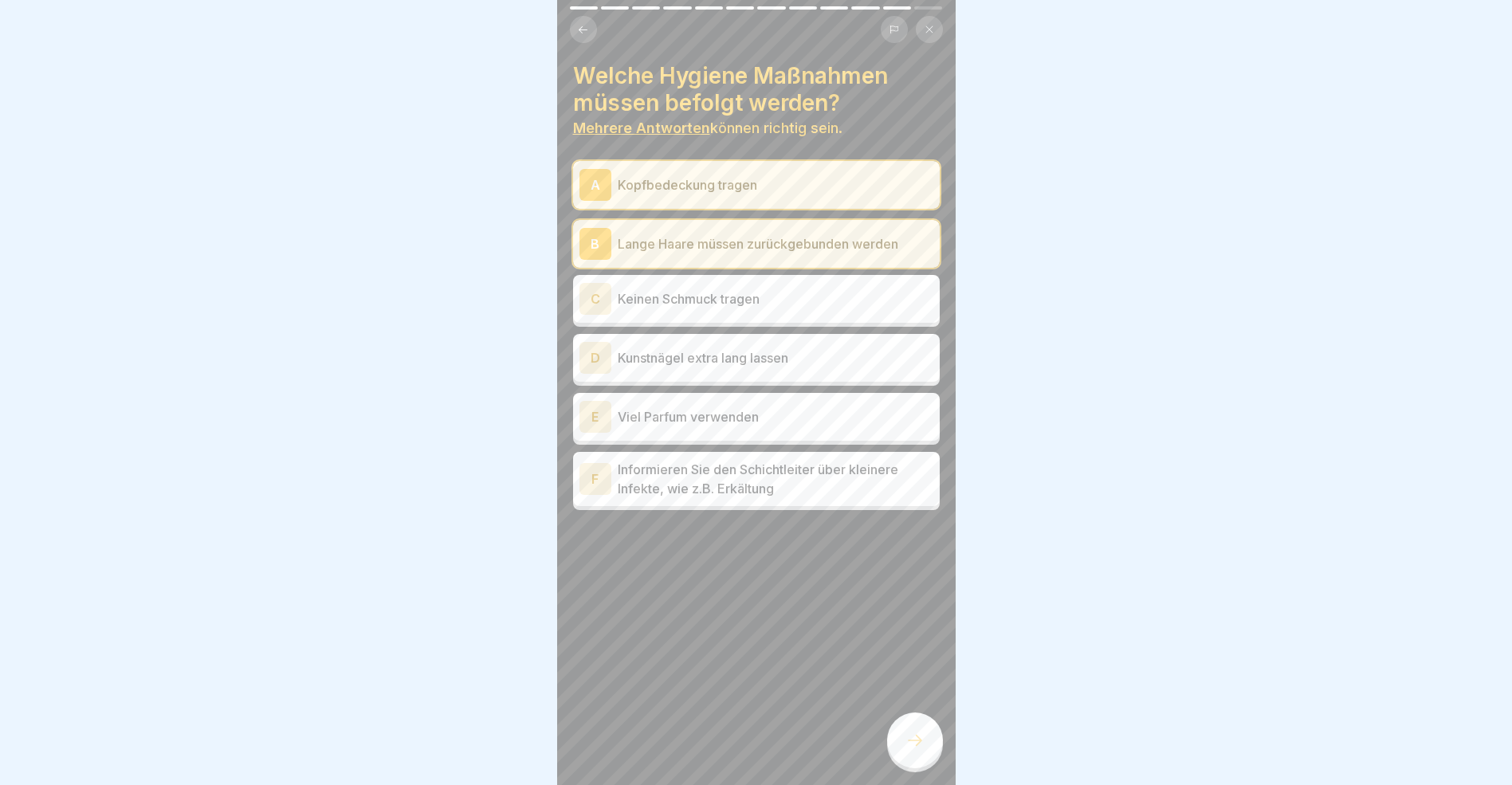
click at [592, 296] on div "C" at bounding box center [595, 299] width 32 height 32
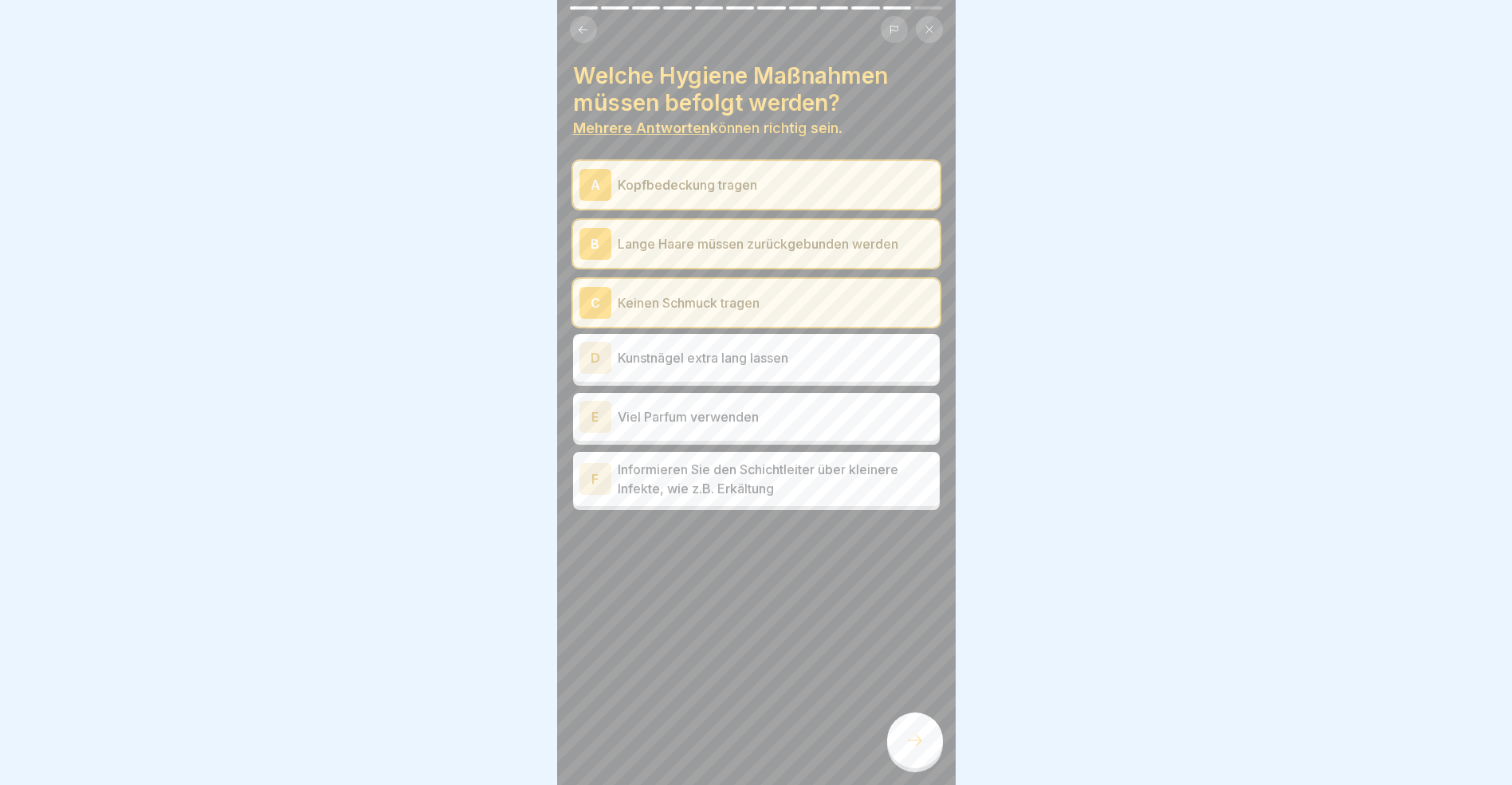
click at [599, 482] on div "F" at bounding box center [595, 479] width 32 height 32
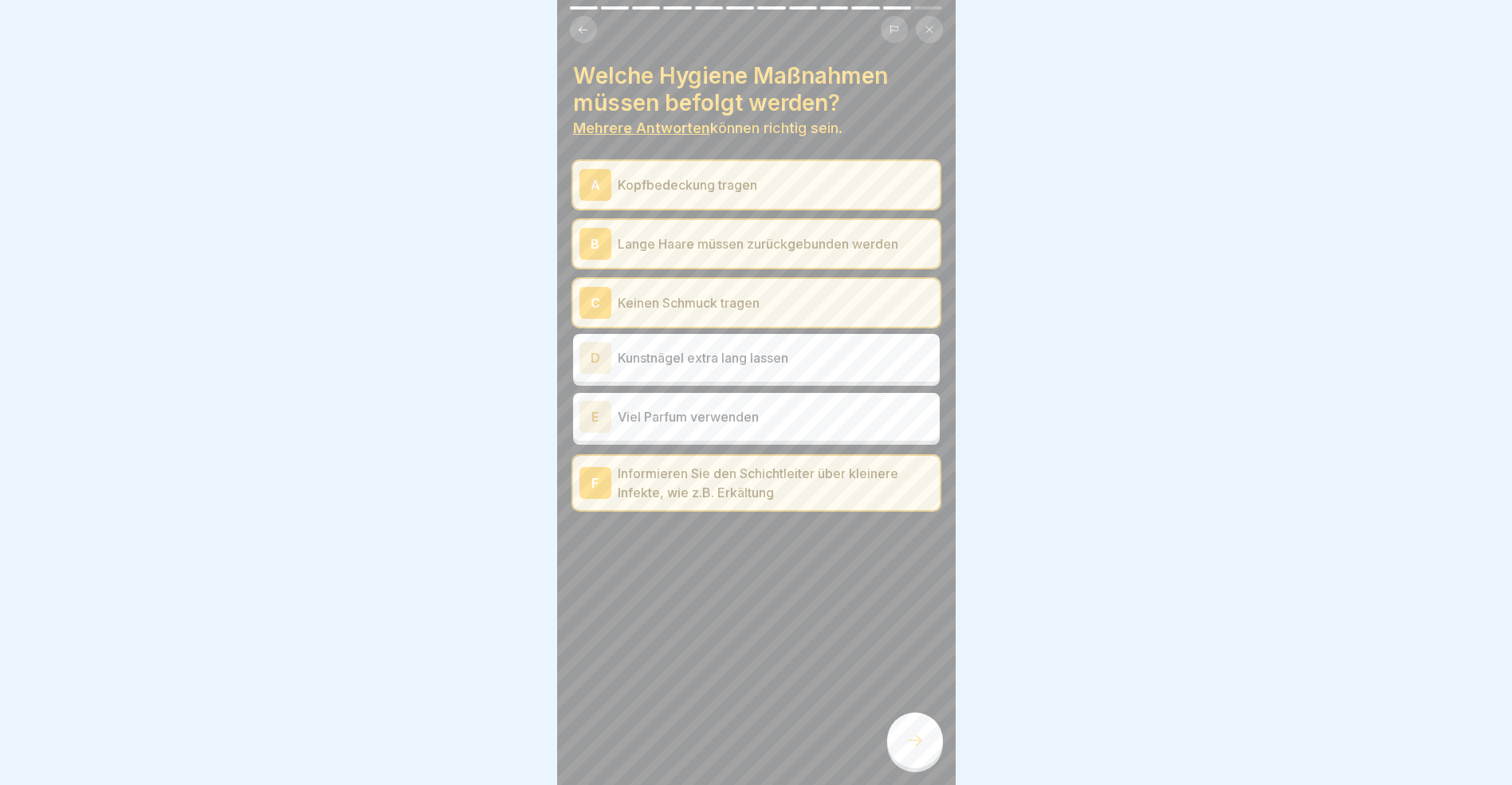
click at [918, 765] on div at bounding box center [916, 740] width 56 height 56
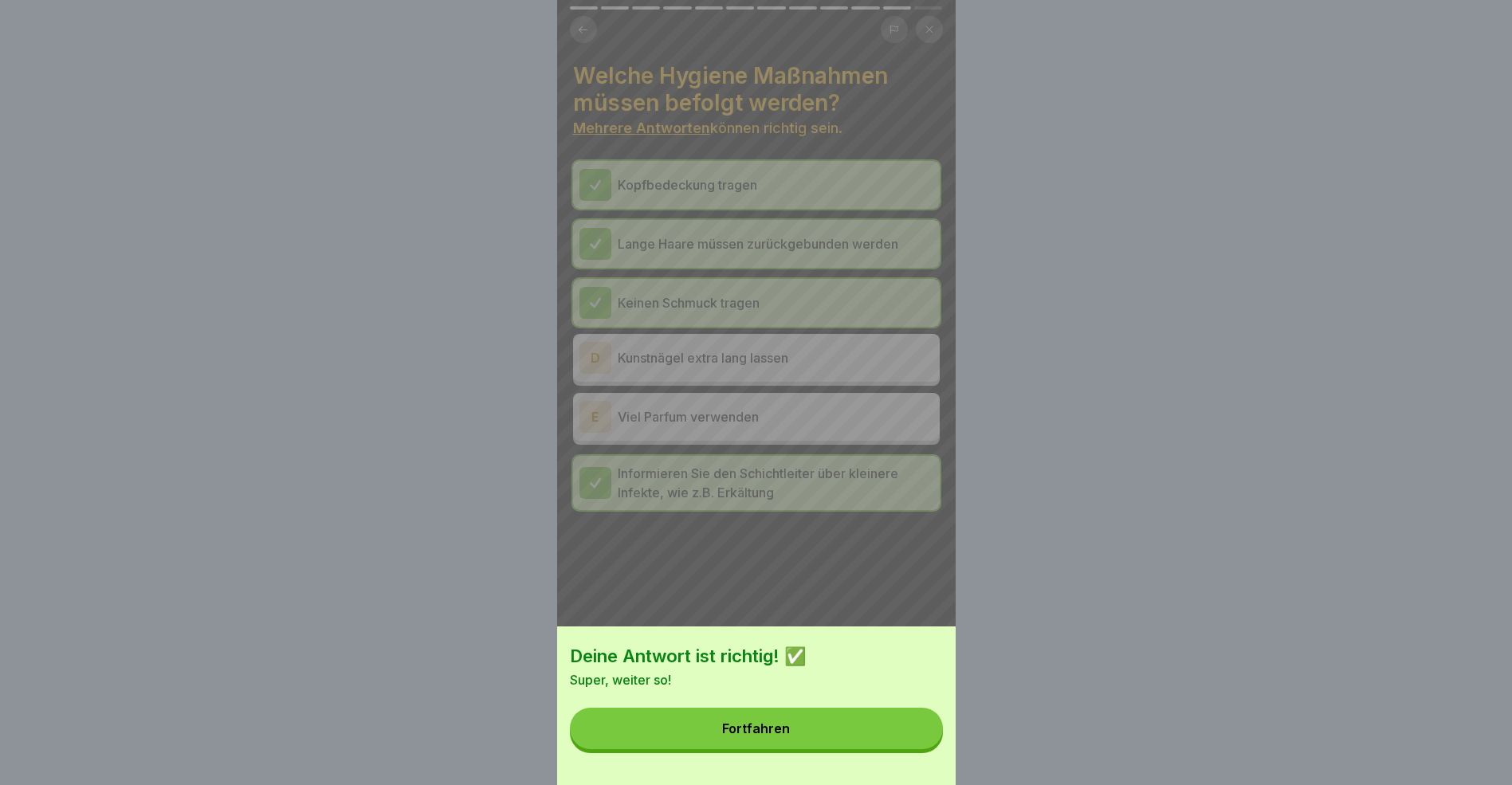
click at [807, 725] on button "Fortfahren" at bounding box center [756, 728] width 373 height 41
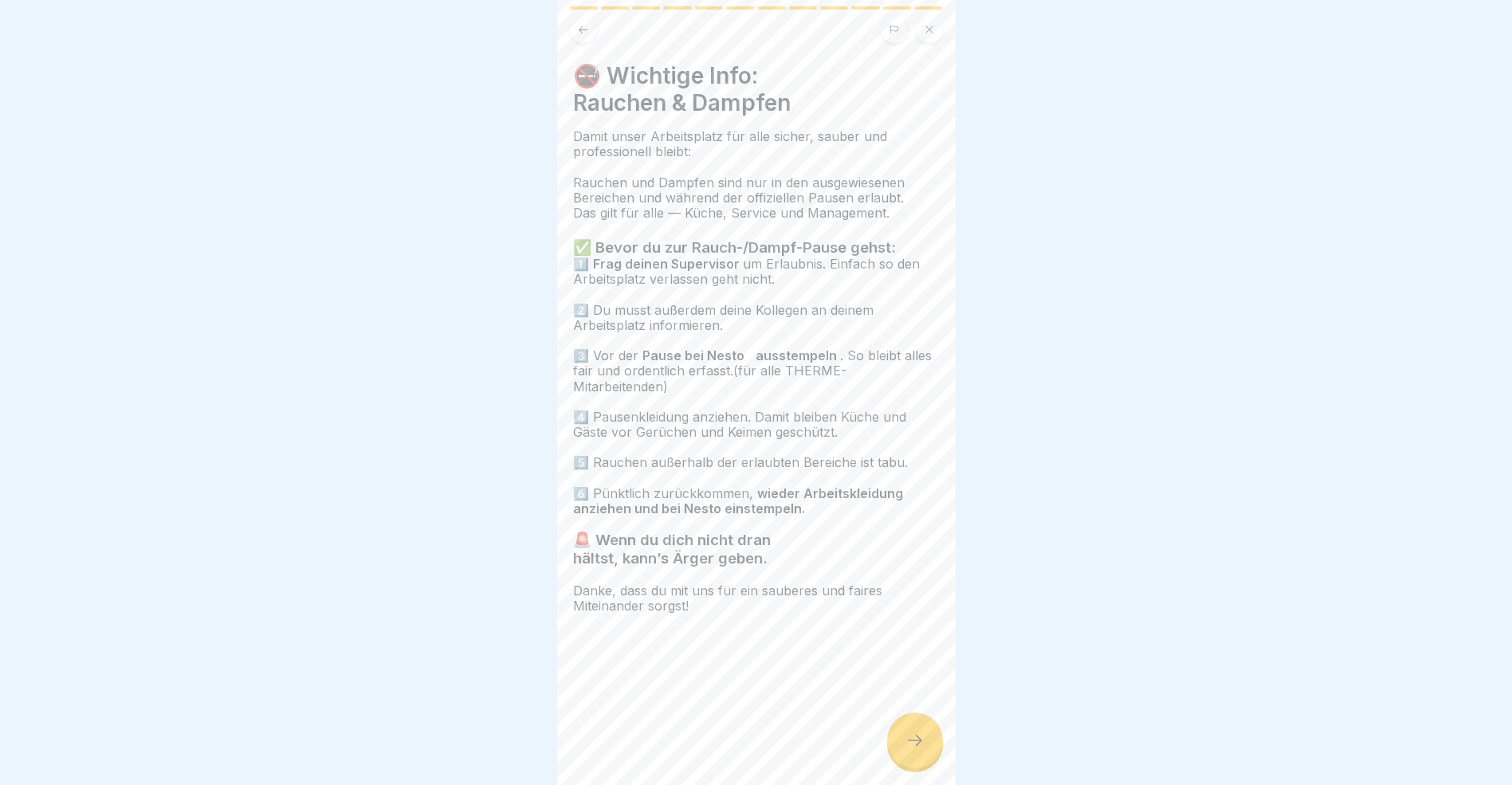
click at [915, 750] on icon at bounding box center [915, 740] width 19 height 19
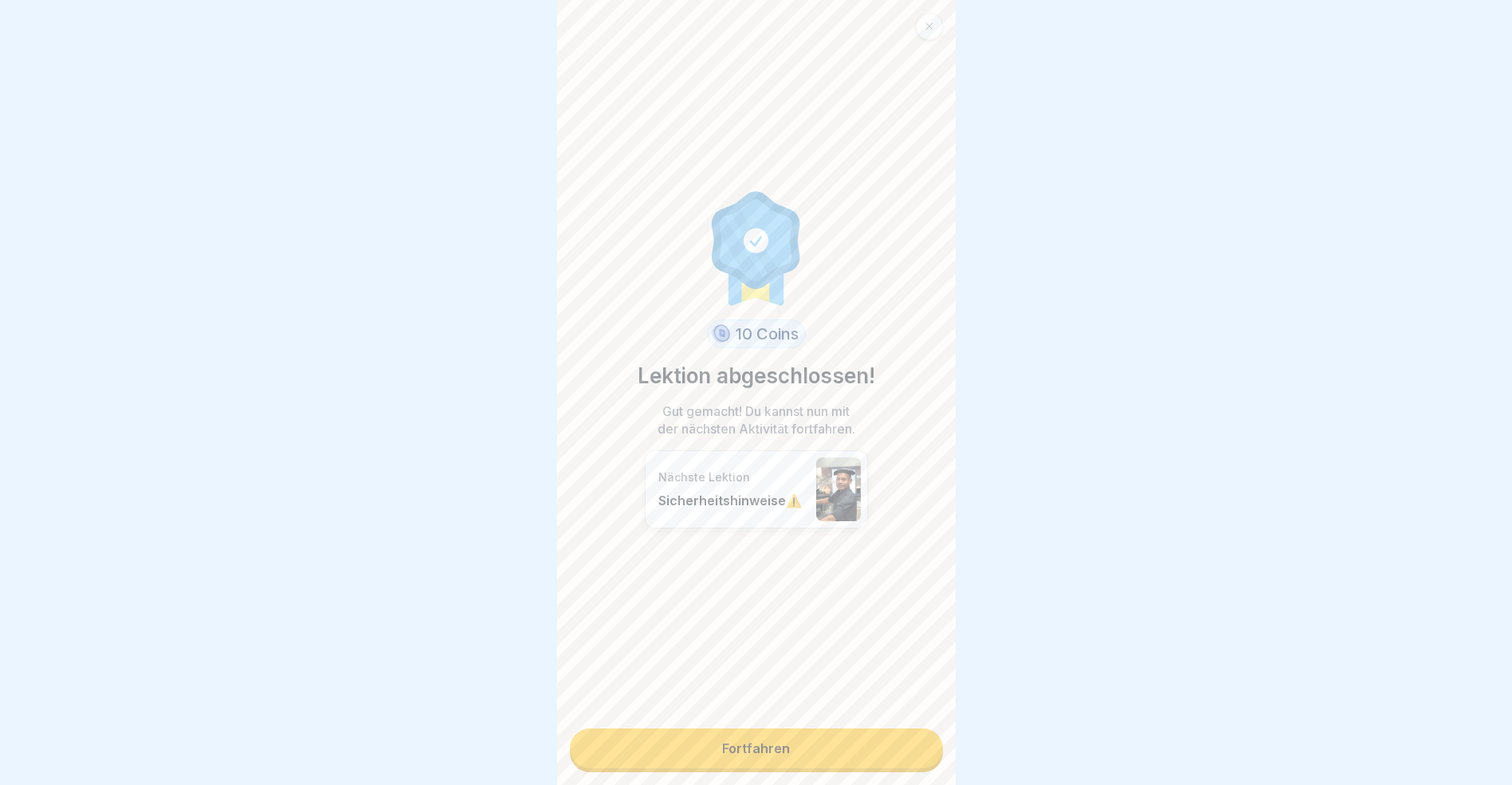
click at [892, 755] on link "Fortfahren" at bounding box center [756, 748] width 373 height 40
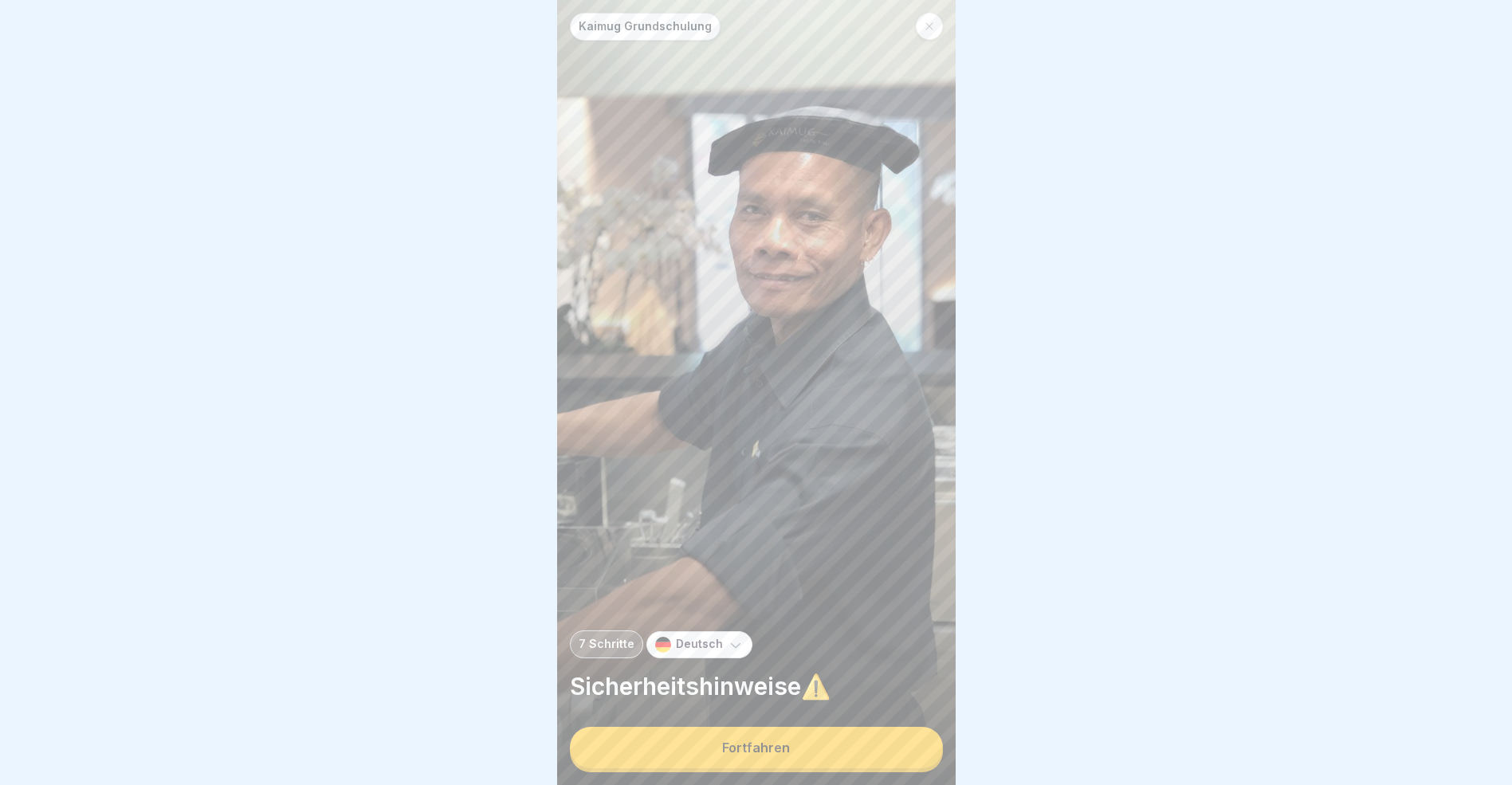
click at [892, 755] on button "Fortfahren" at bounding box center [756, 747] width 373 height 41
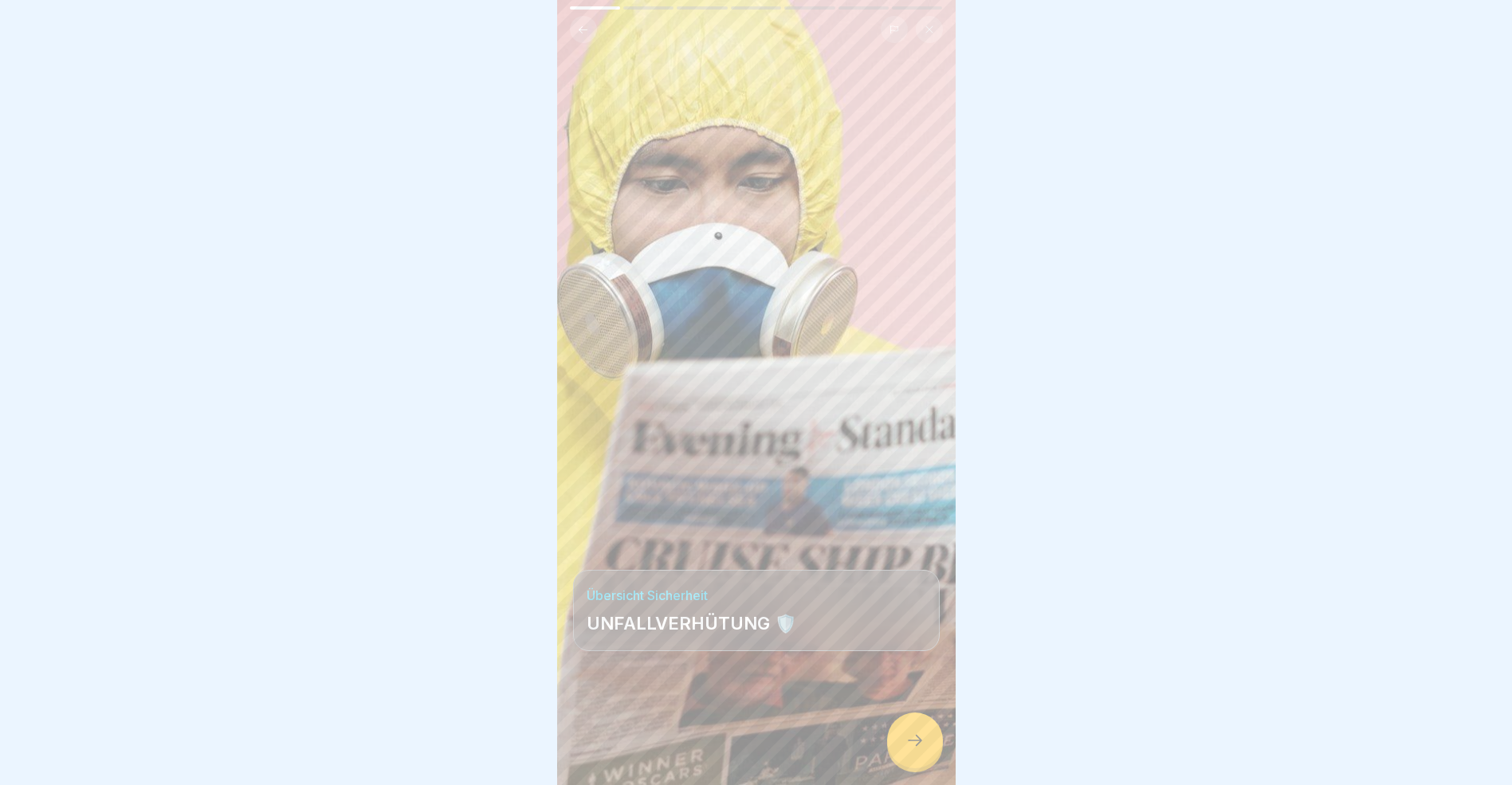
click at [920, 750] on icon at bounding box center [915, 740] width 19 height 19
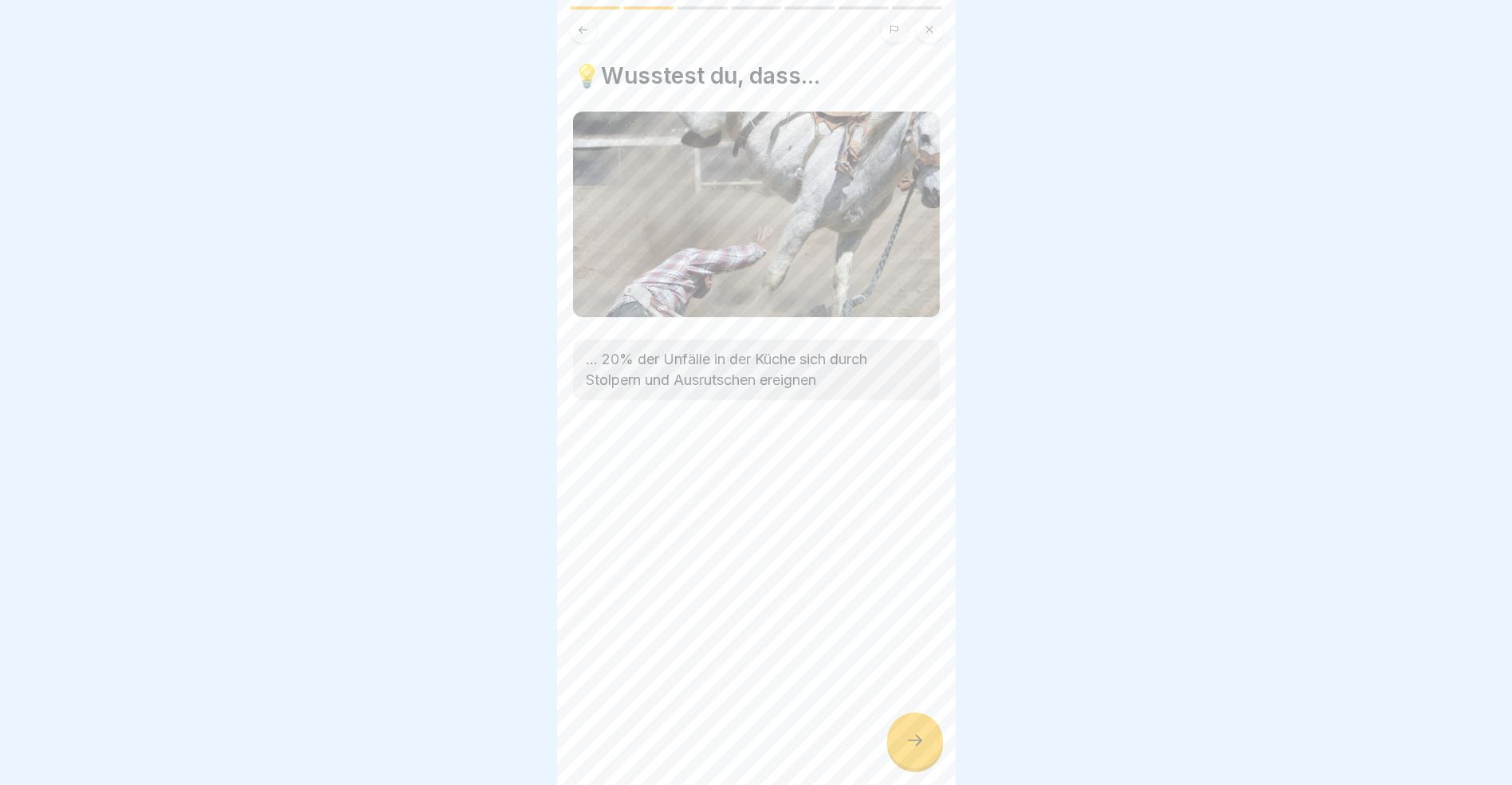
click at [920, 750] on icon at bounding box center [915, 740] width 19 height 19
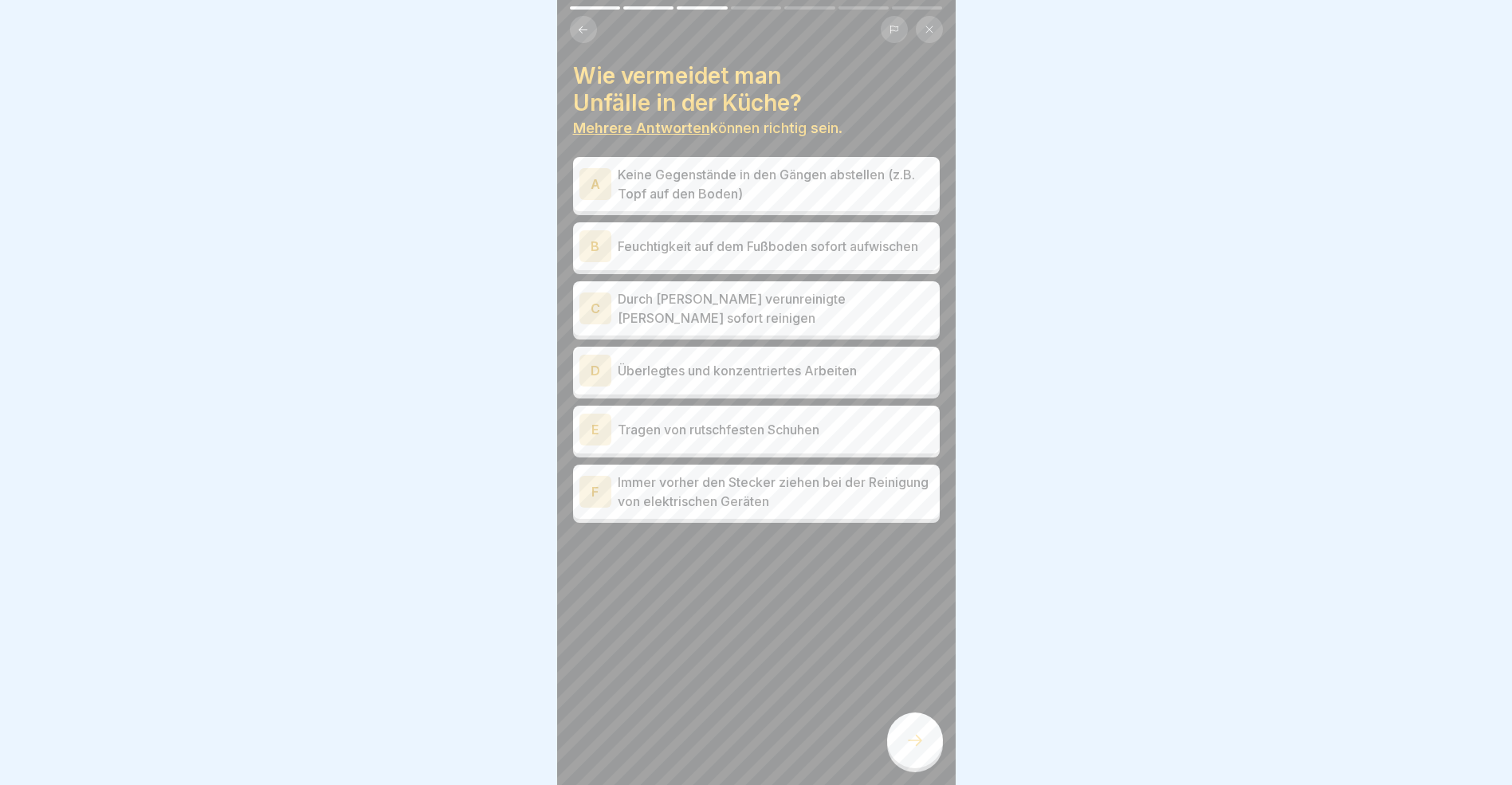
click at [595, 179] on div "A" at bounding box center [595, 184] width 32 height 32
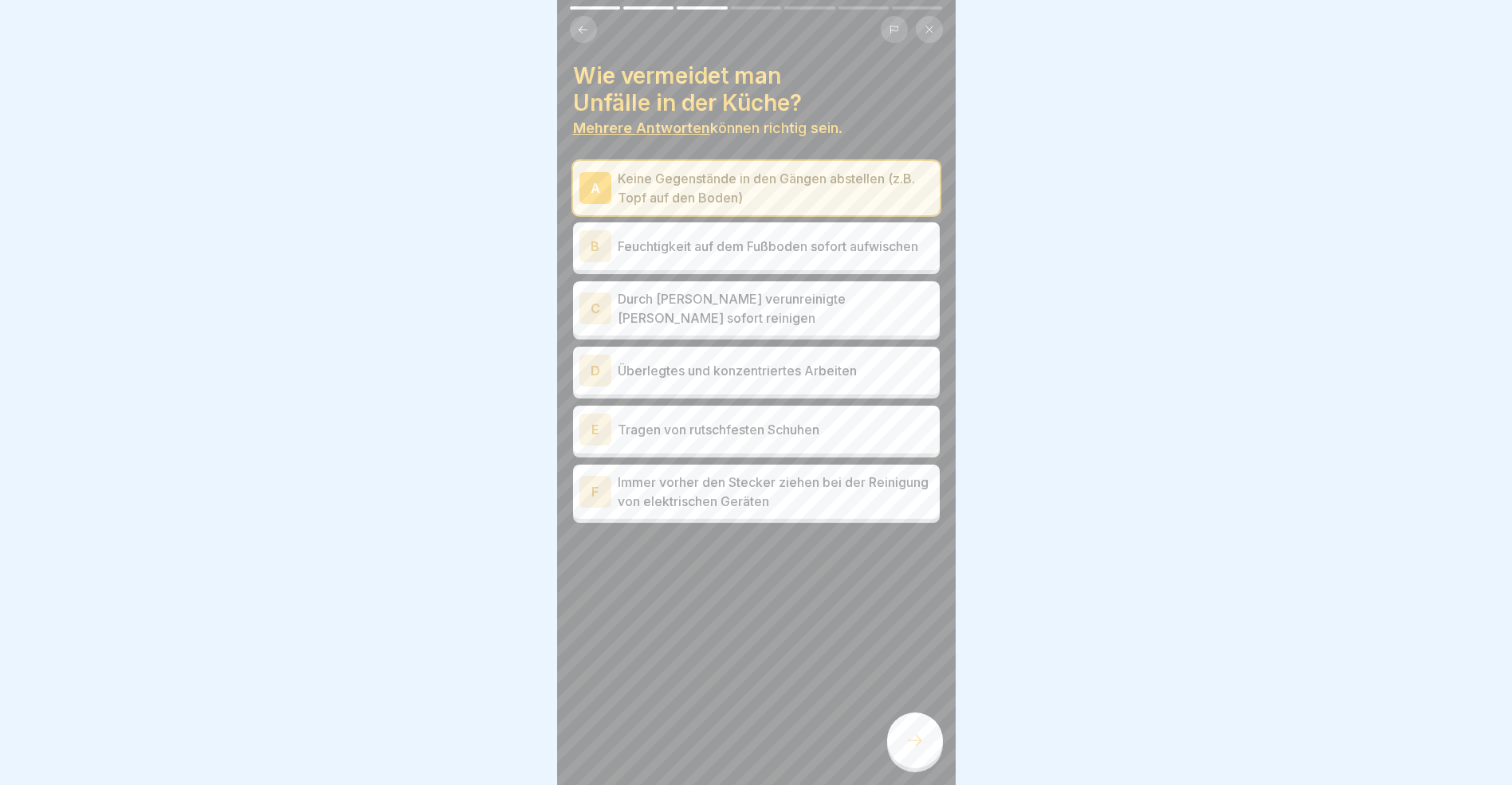
click at [590, 246] on div "B" at bounding box center [595, 246] width 32 height 32
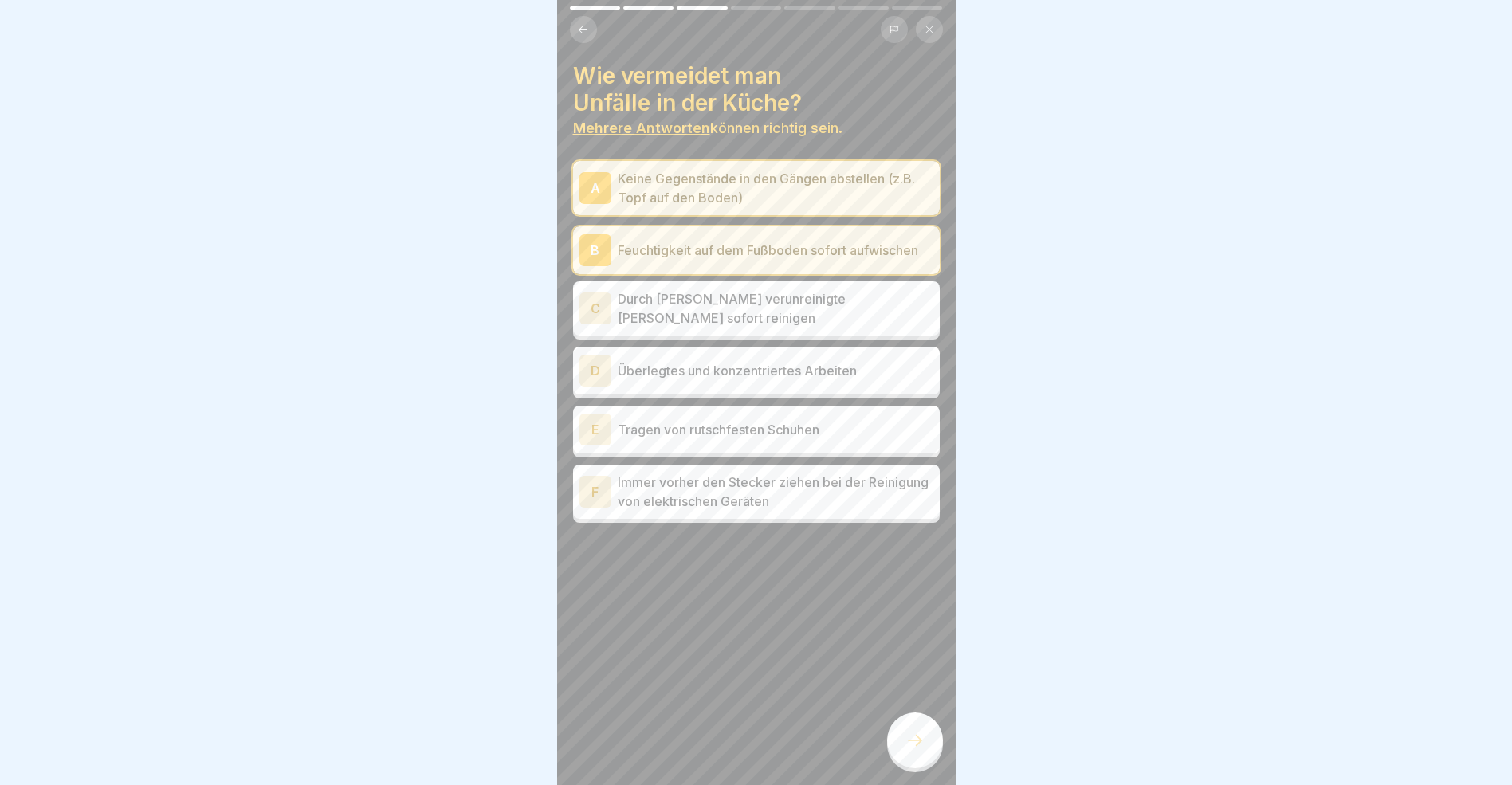
click at [595, 309] on div "C" at bounding box center [595, 308] width 32 height 32
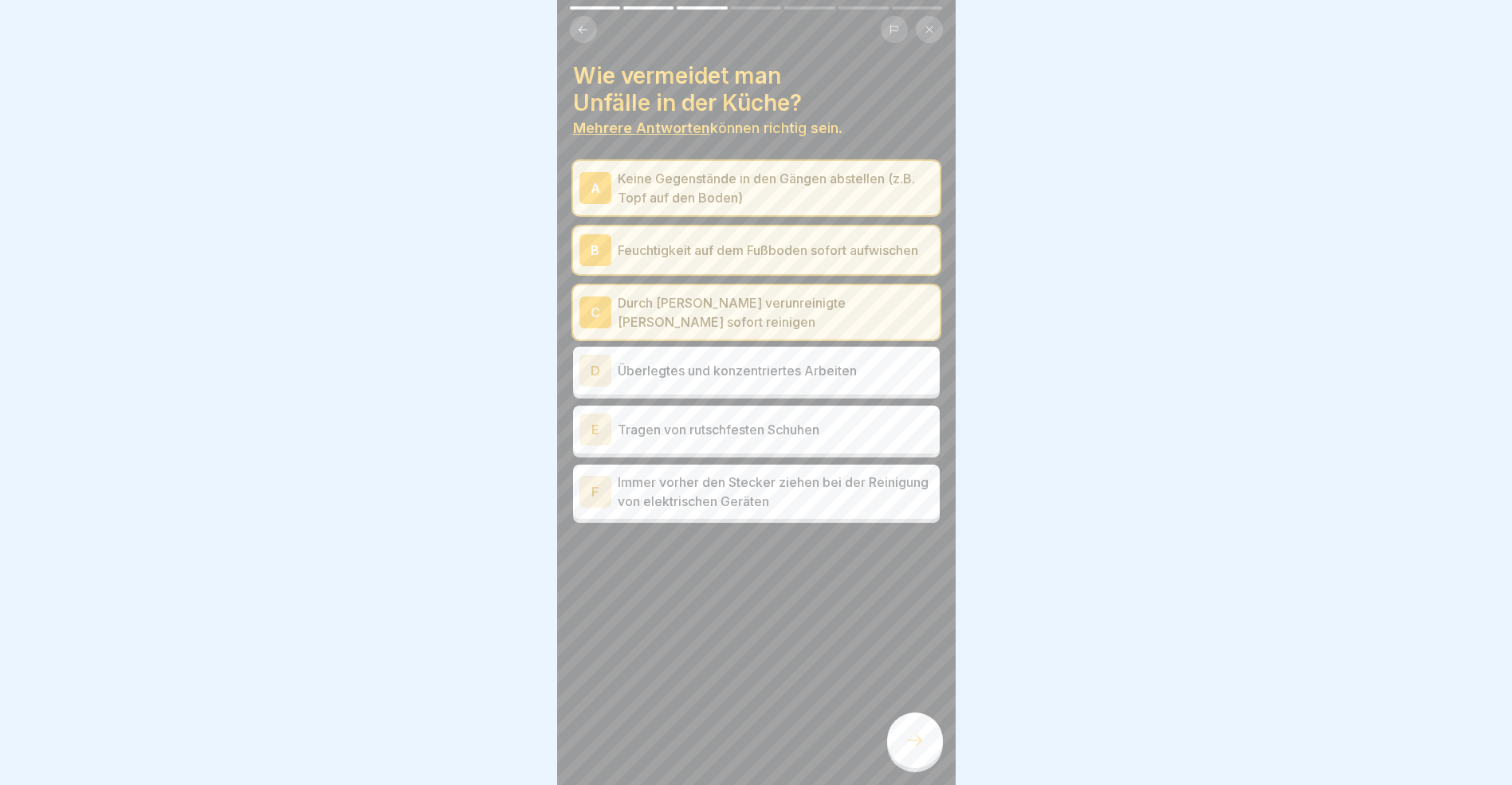
click at [591, 495] on div "F" at bounding box center [595, 491] width 32 height 32
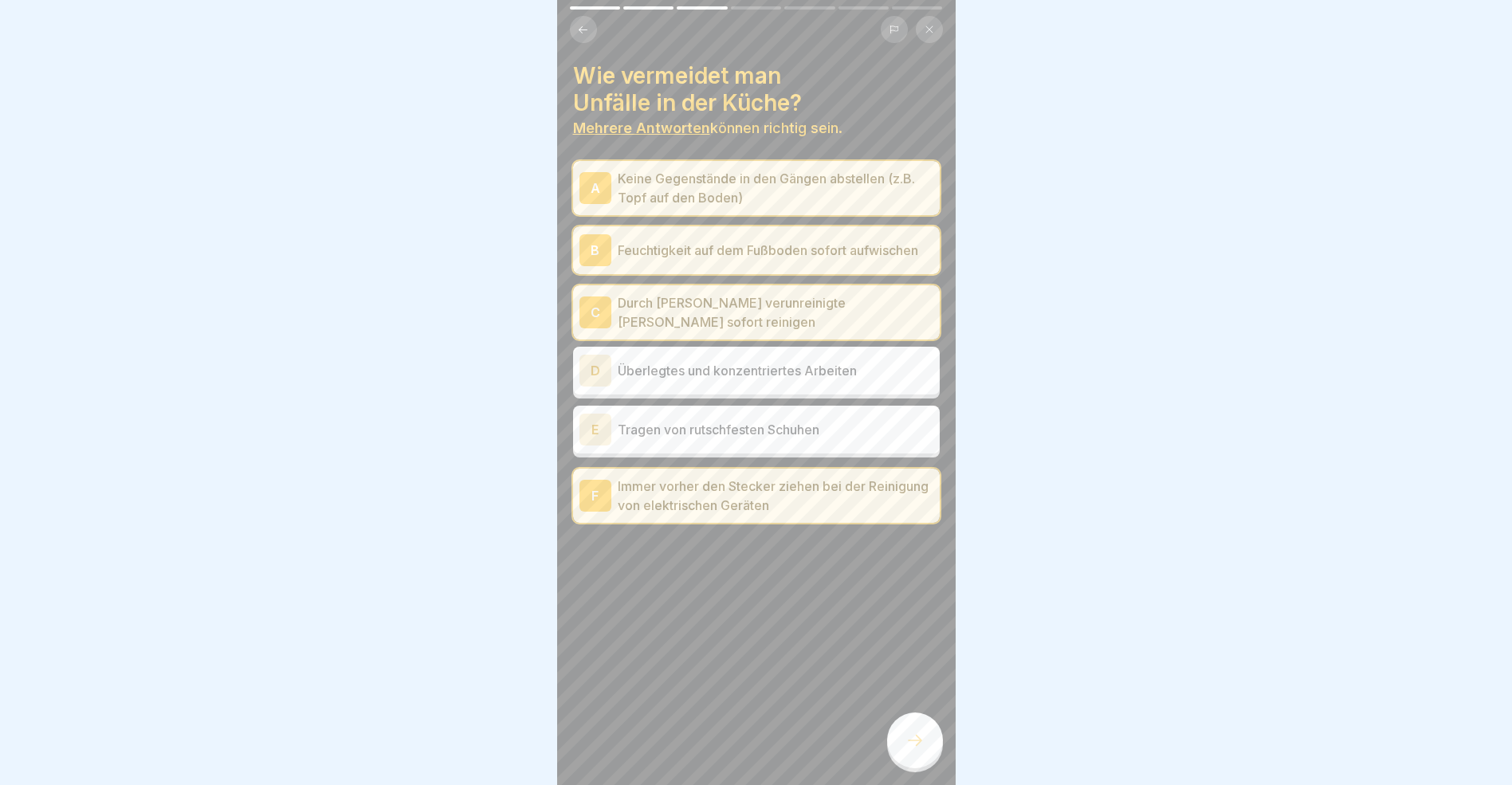
click at [910, 750] on icon at bounding box center [915, 740] width 19 height 19
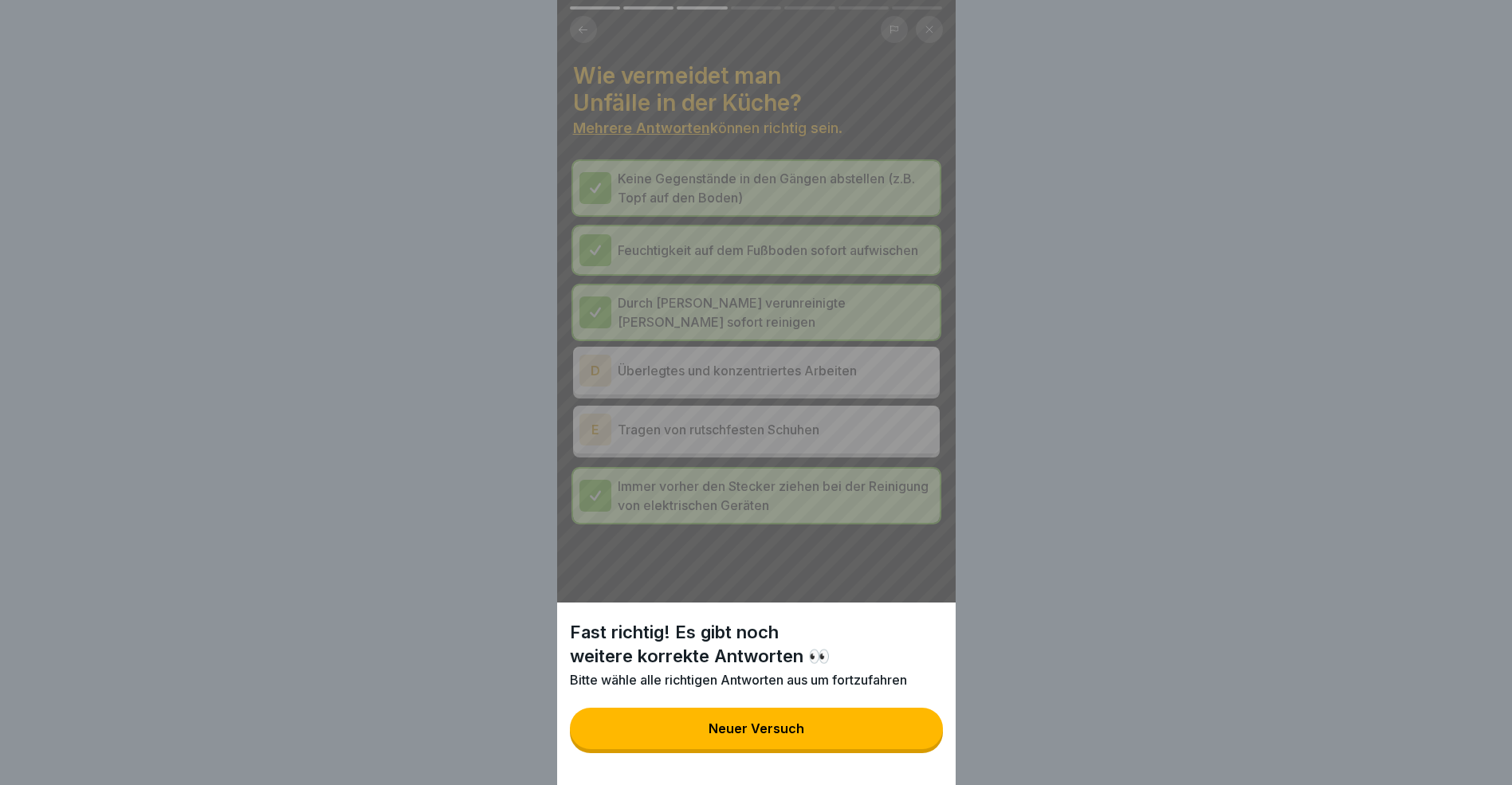
click at [781, 735] on div "Neuer Versuch" at bounding box center [756, 728] width 96 height 14
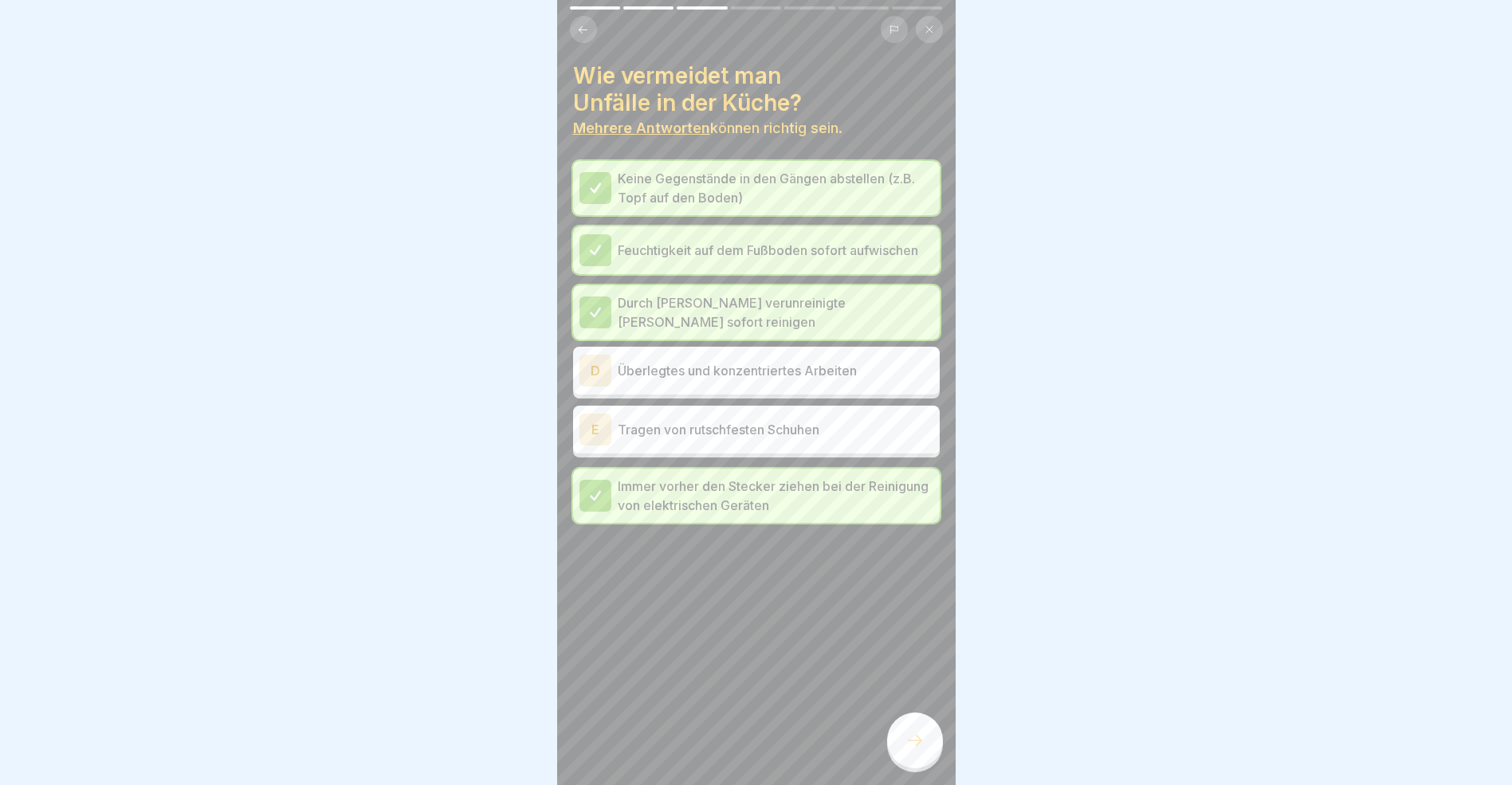
click at [592, 432] on div "E" at bounding box center [595, 429] width 32 height 32
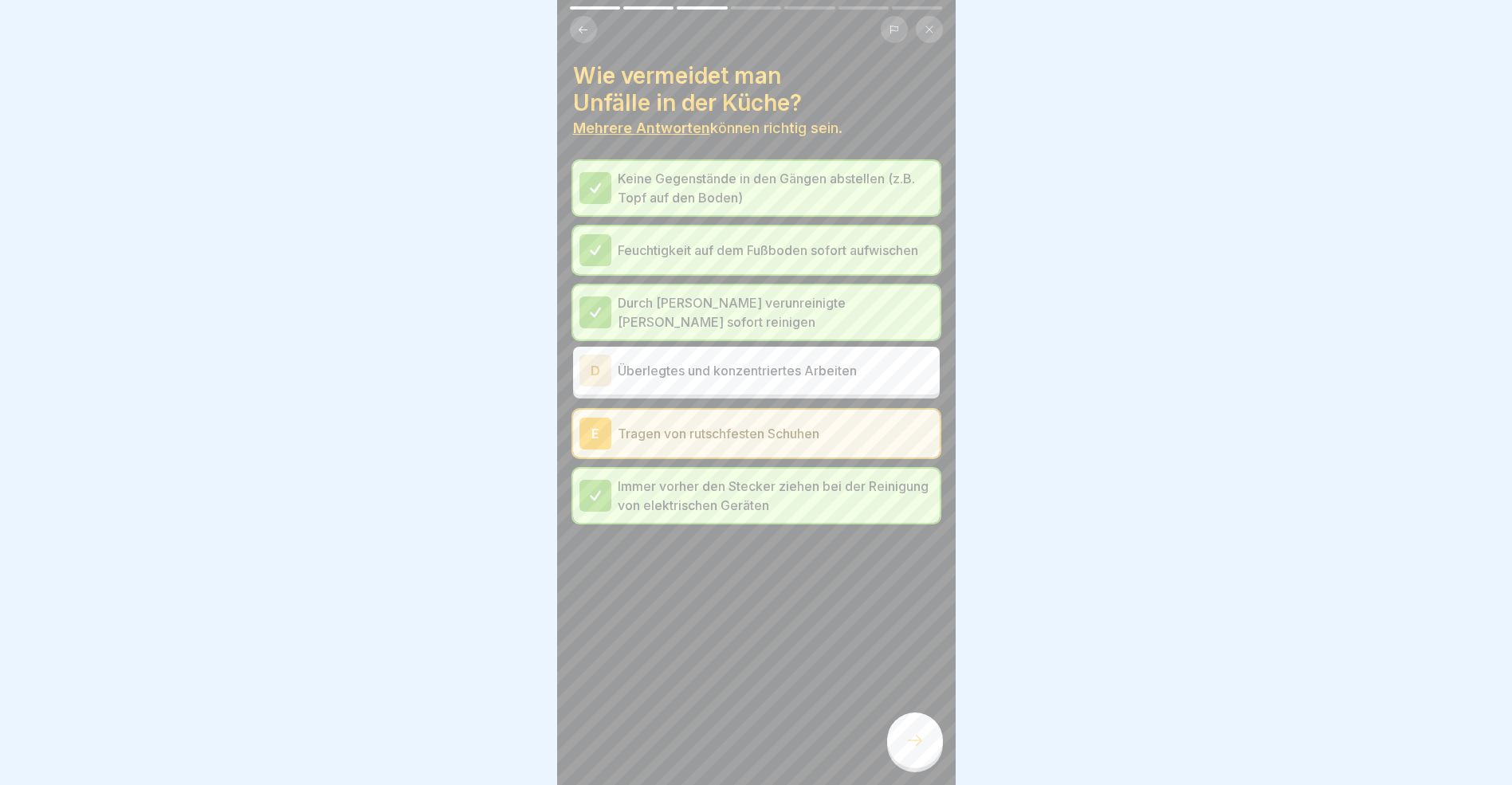
click at [600, 377] on div "D" at bounding box center [595, 371] width 32 height 32
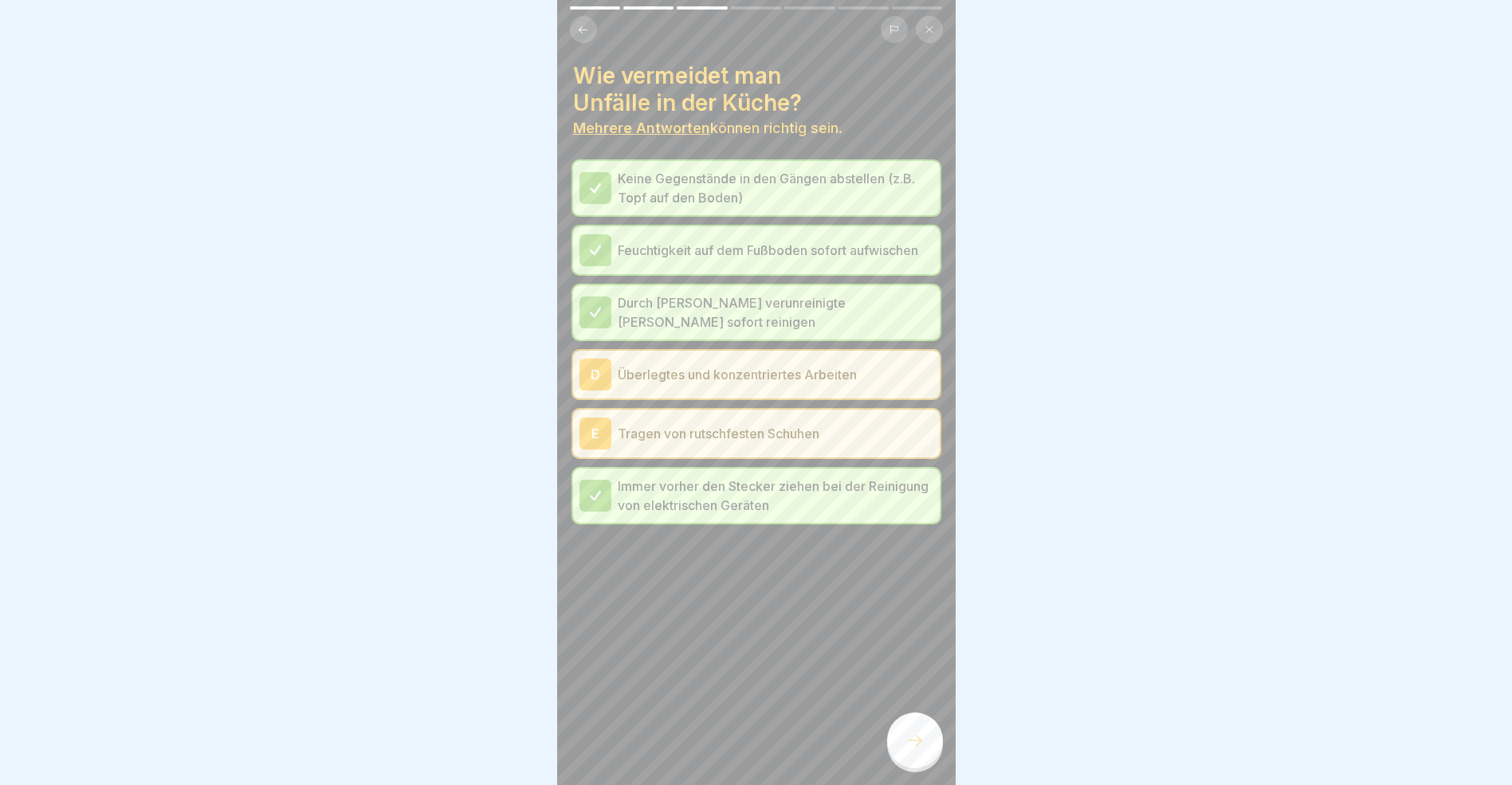
click at [913, 750] on icon at bounding box center [915, 740] width 19 height 19
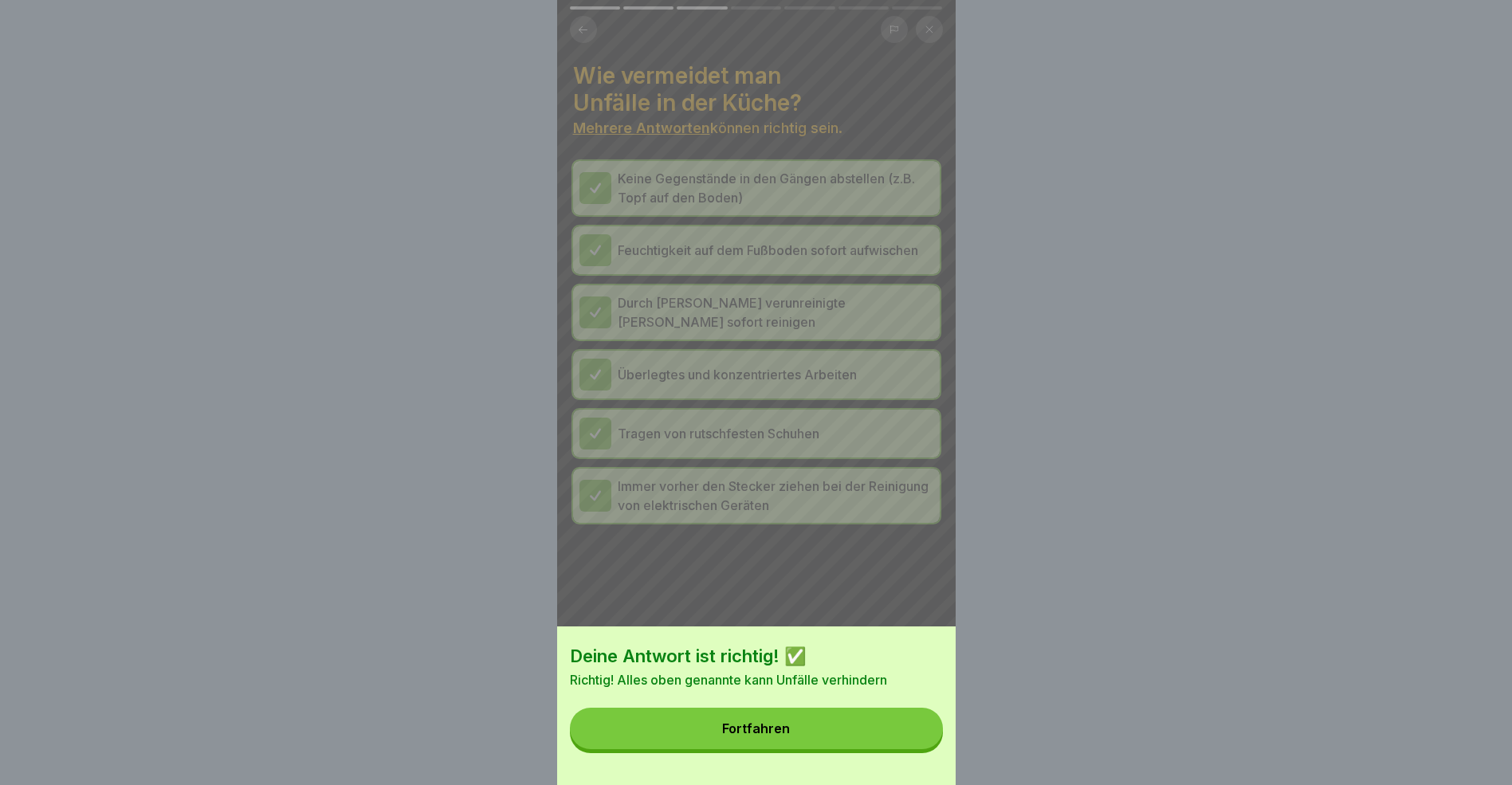
click at [789, 735] on div "Fortfahren" at bounding box center [756, 728] width 68 height 14
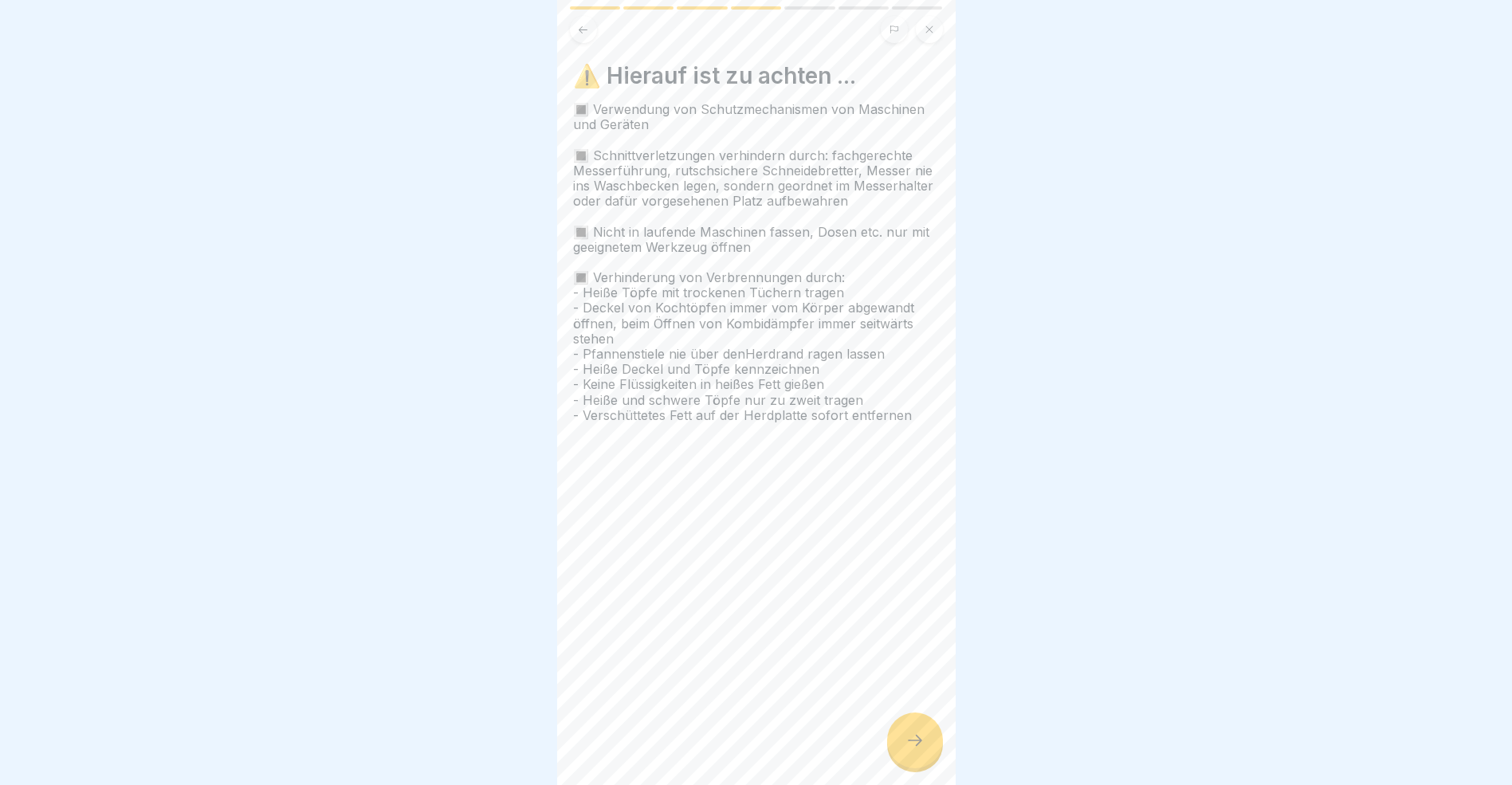
drag, startPoint x: 918, startPoint y: 749, endPoint x: 915, endPoint y: 740, distance: 9.5
click at [917, 744] on div at bounding box center [916, 740] width 56 height 56
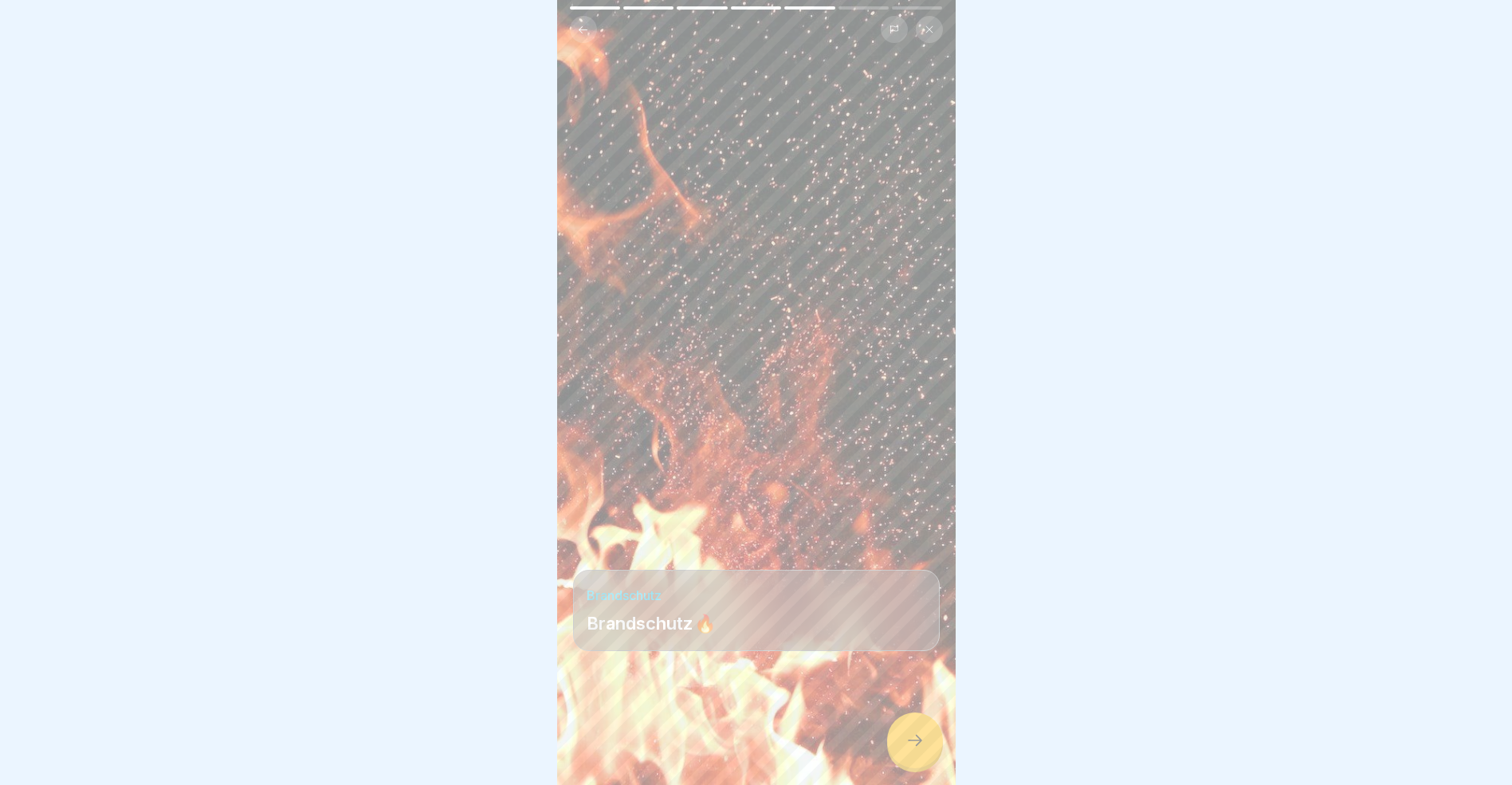
click at [916, 749] on icon at bounding box center [915, 740] width 19 height 19
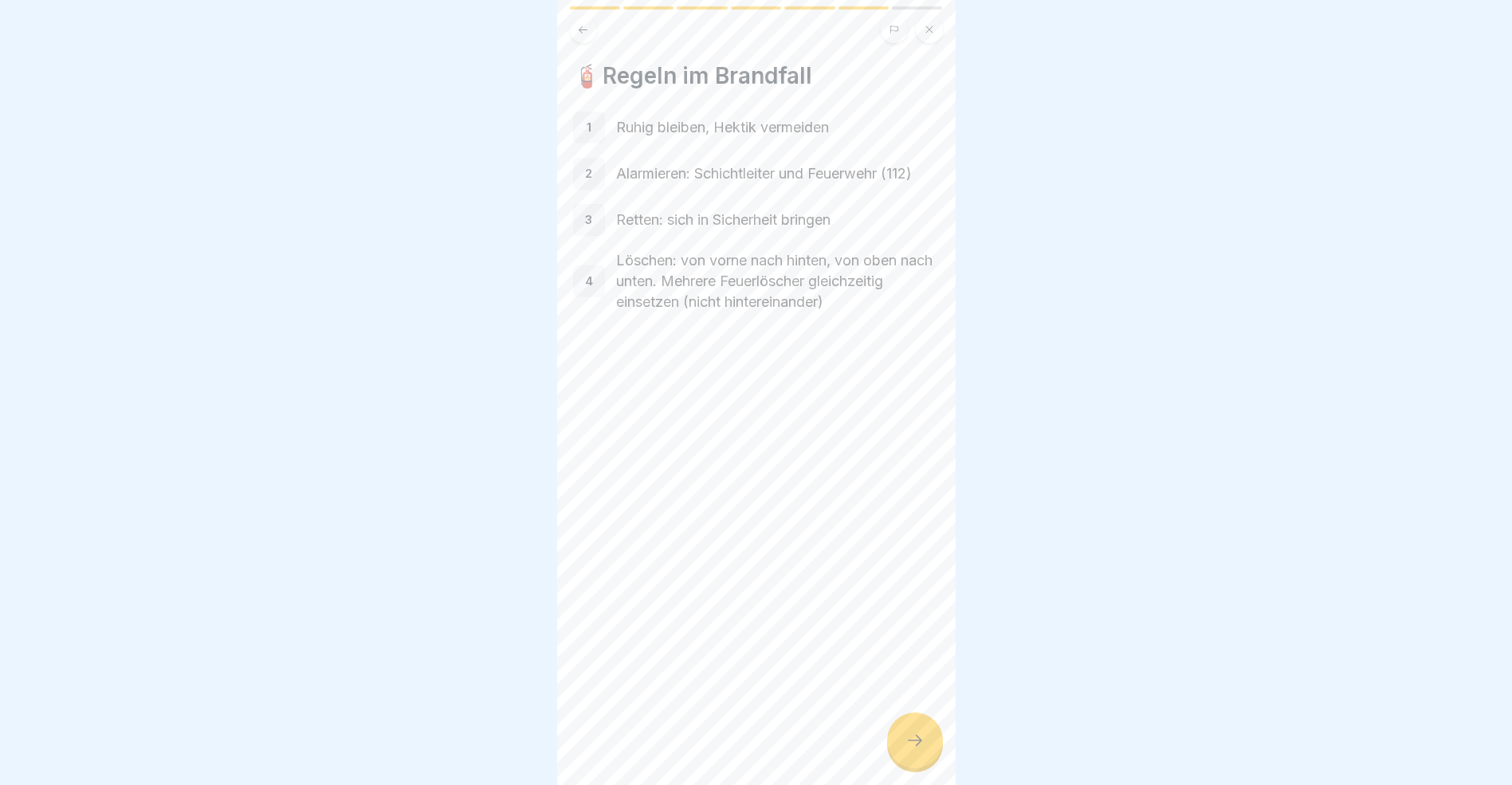
click at [924, 750] on icon at bounding box center [915, 740] width 19 height 19
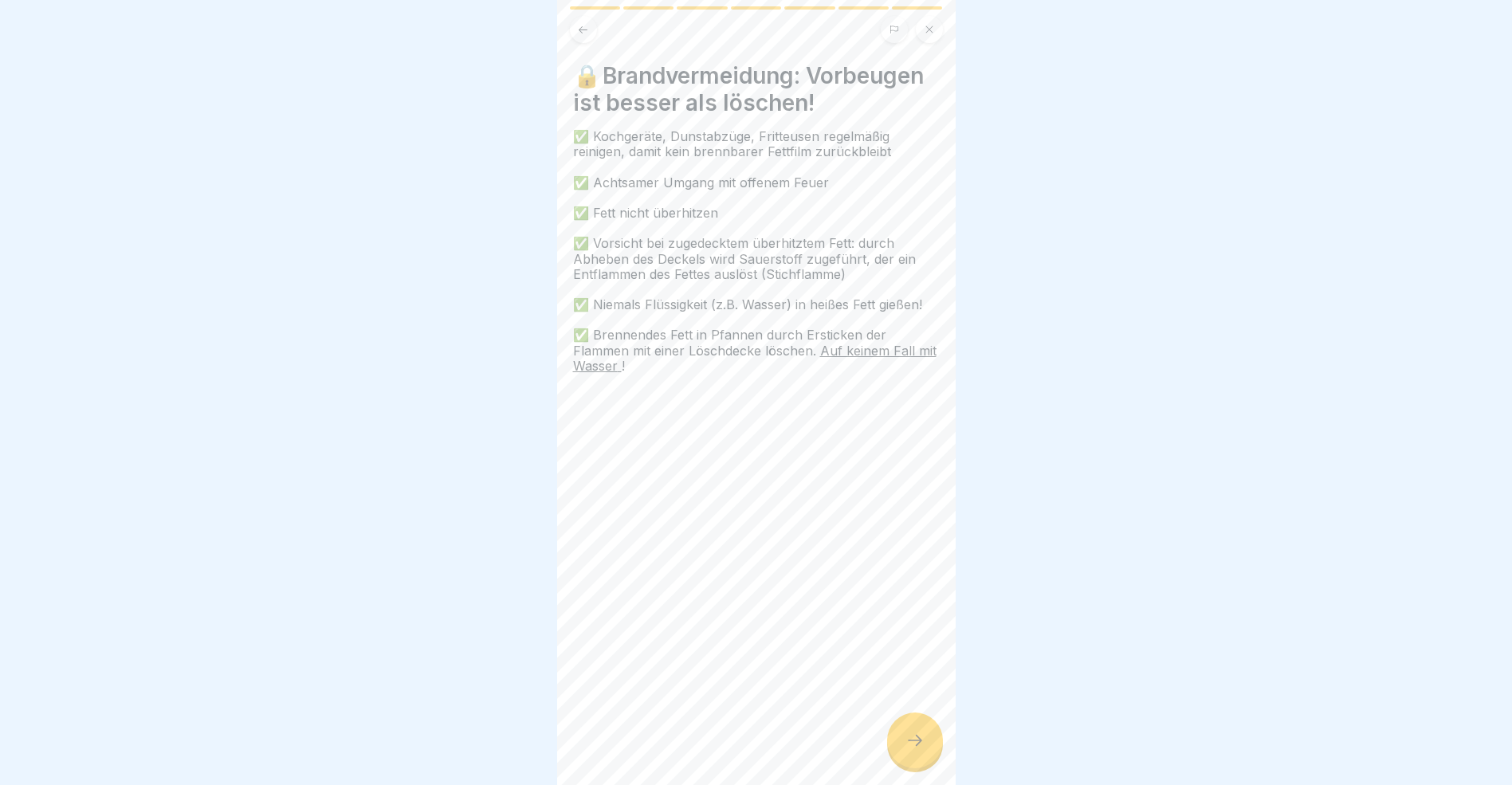
click at [916, 750] on icon at bounding box center [915, 740] width 19 height 19
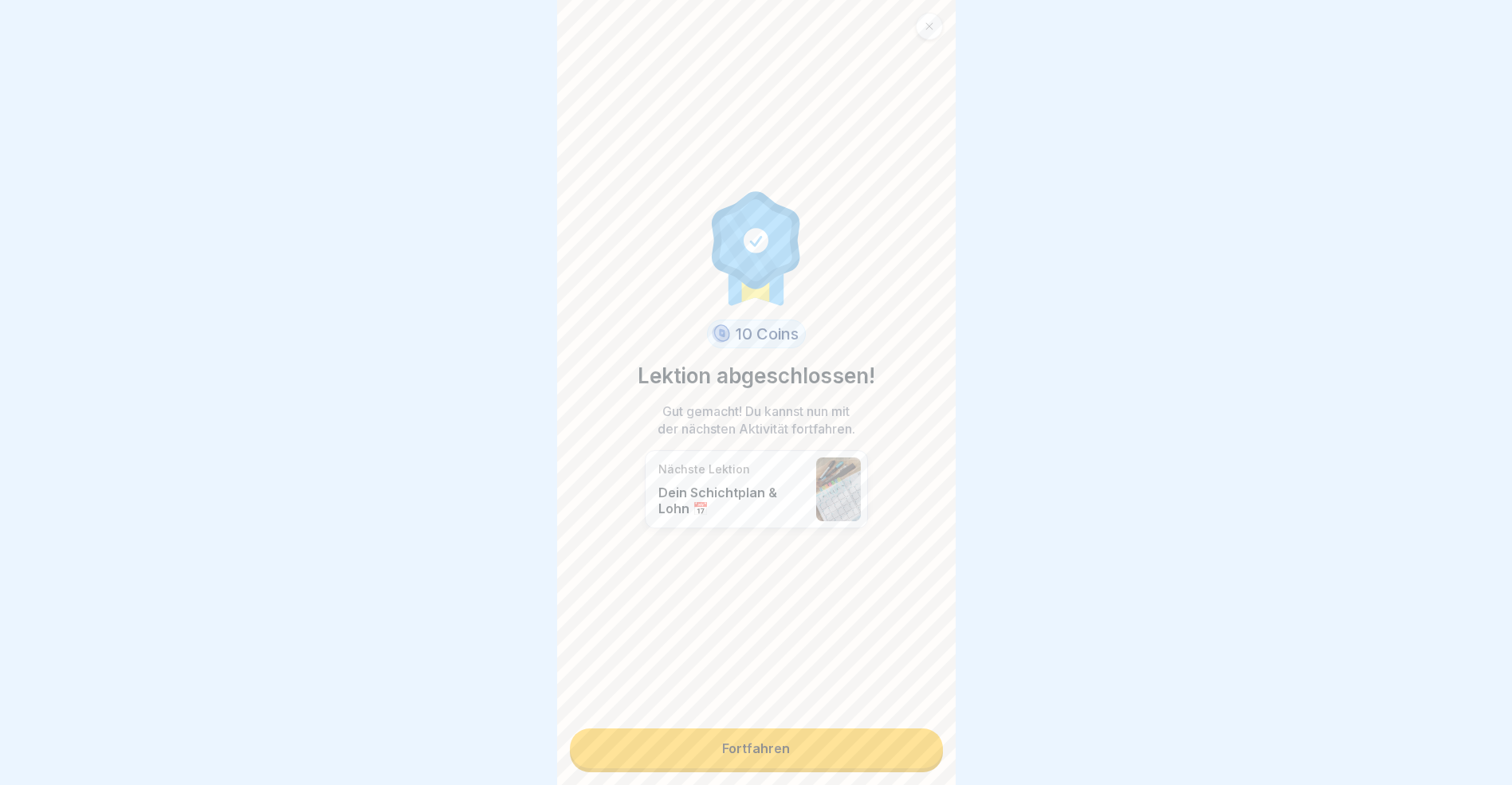
click at [829, 748] on link "Fortfahren" at bounding box center [756, 748] width 373 height 40
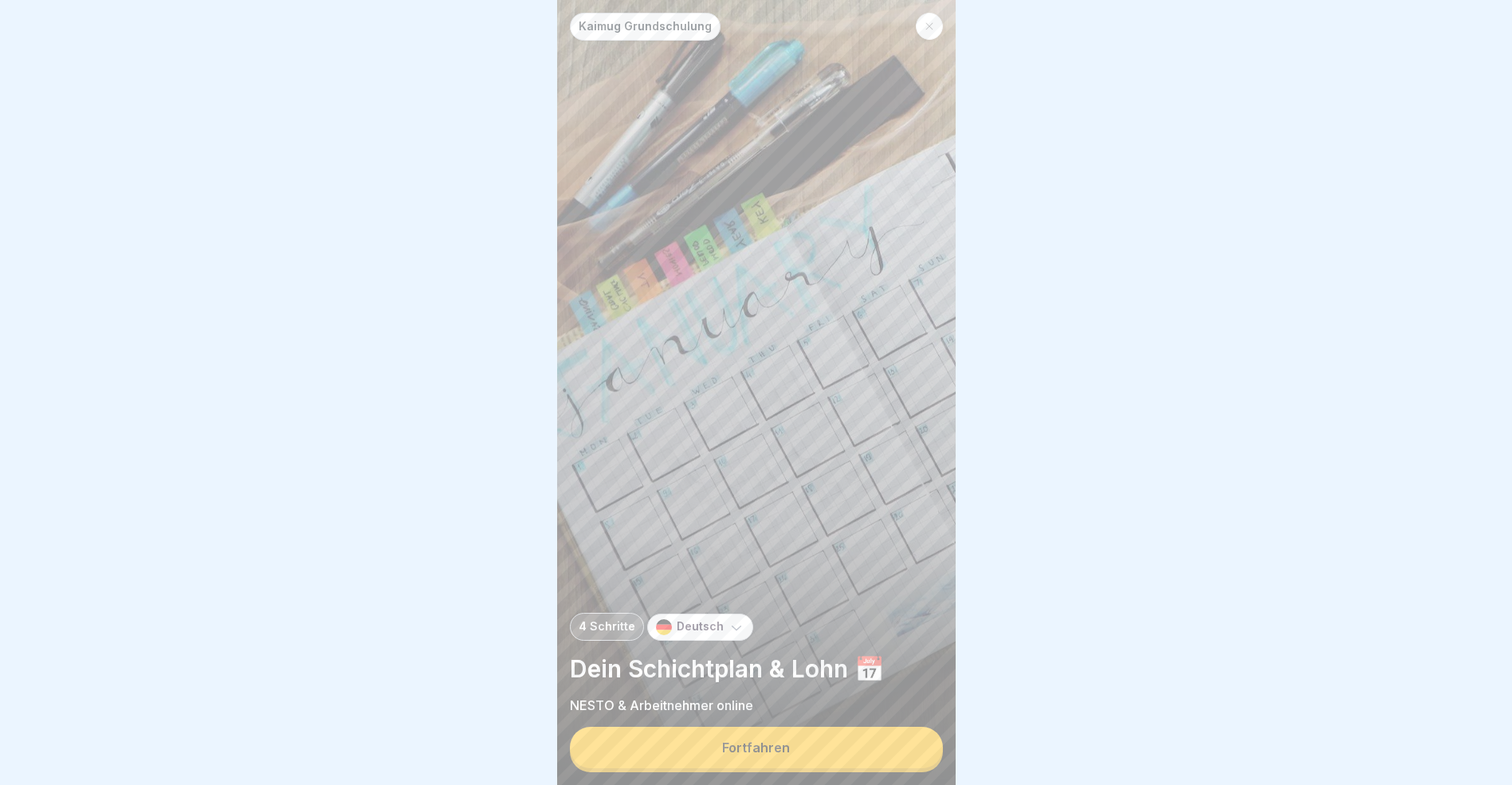
click at [841, 760] on button "Fortfahren" at bounding box center [756, 747] width 373 height 41
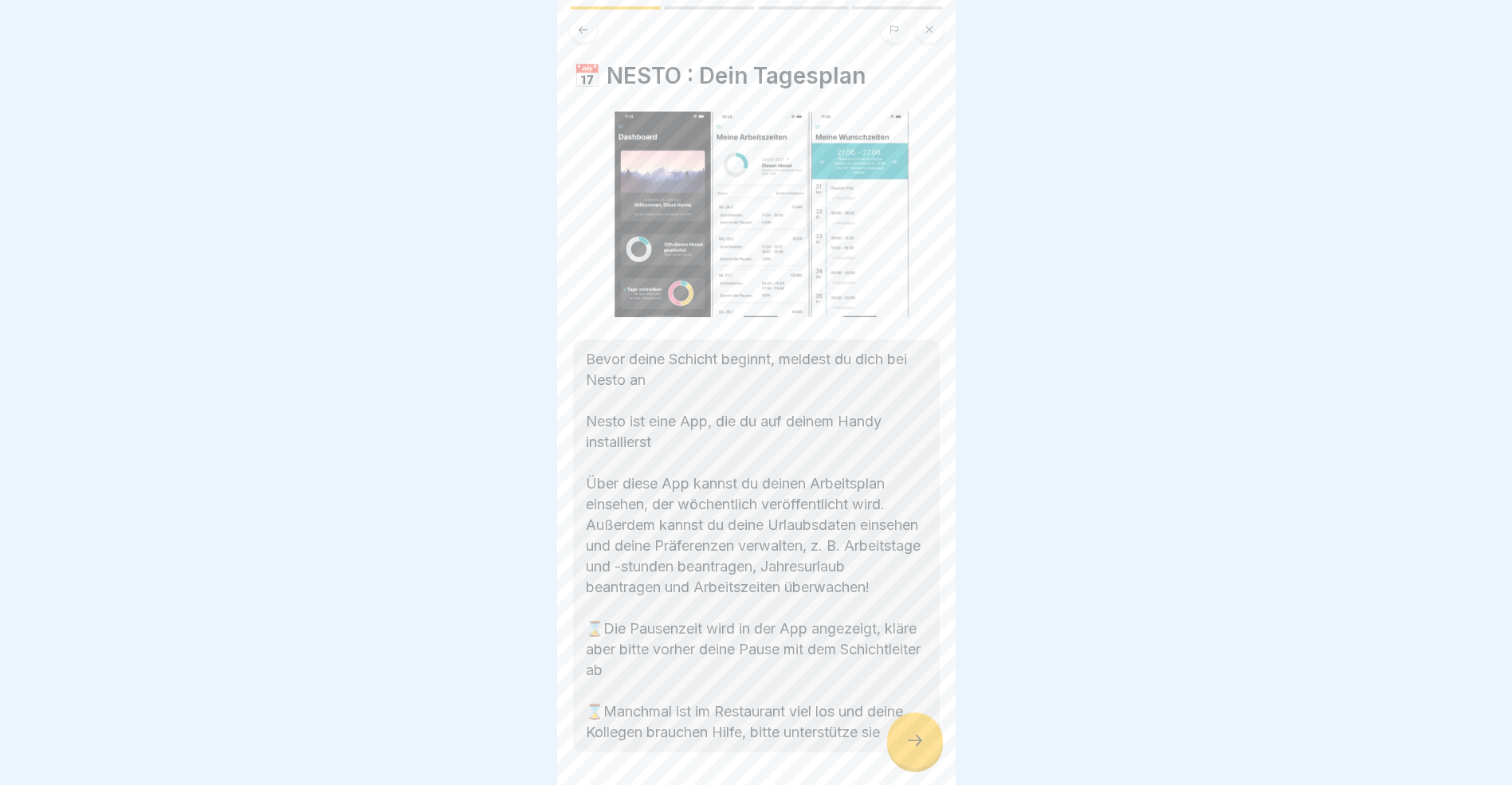
click at [908, 750] on icon at bounding box center [915, 740] width 19 height 19
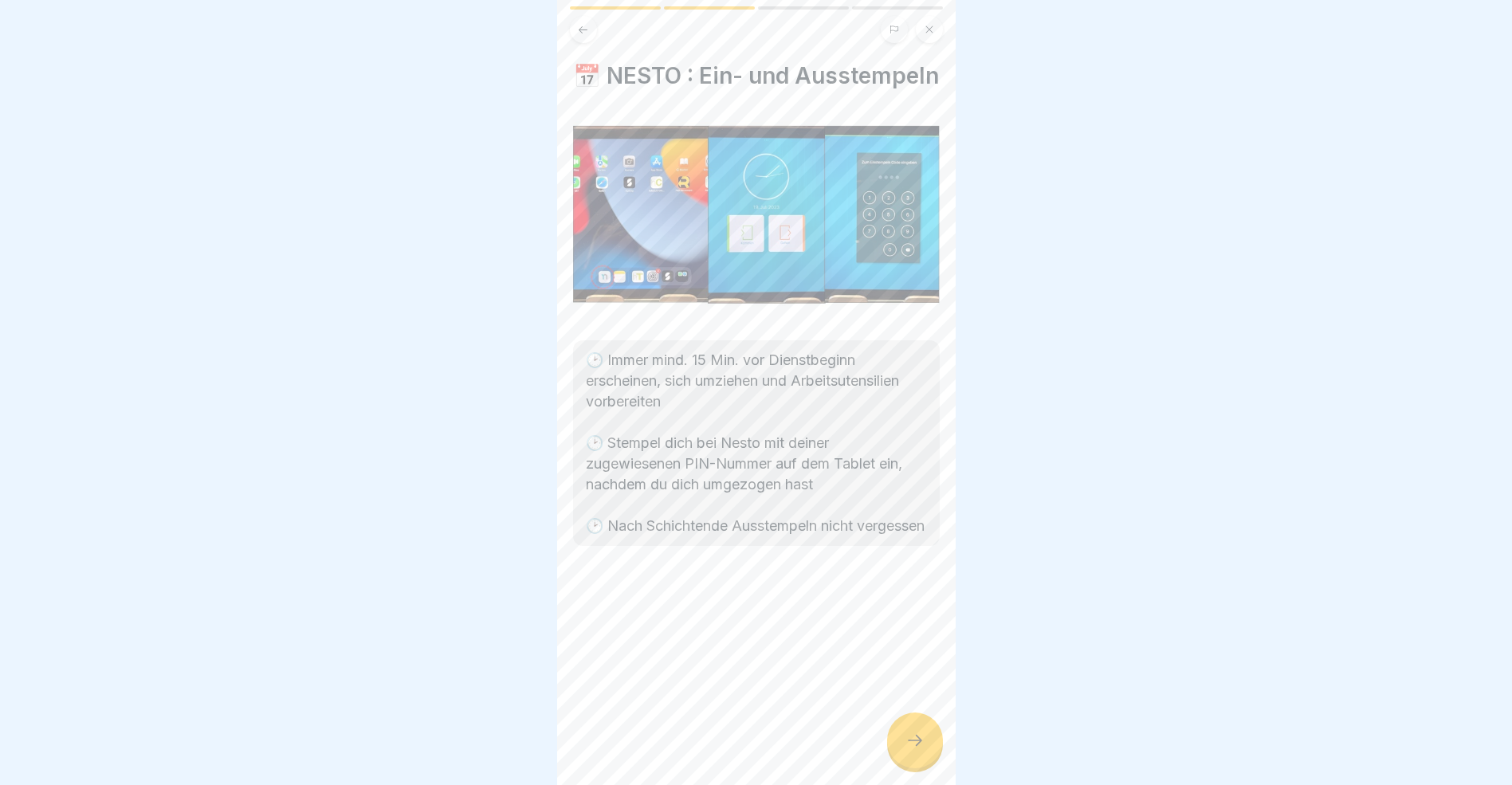
click at [918, 750] on icon at bounding box center [915, 740] width 19 height 19
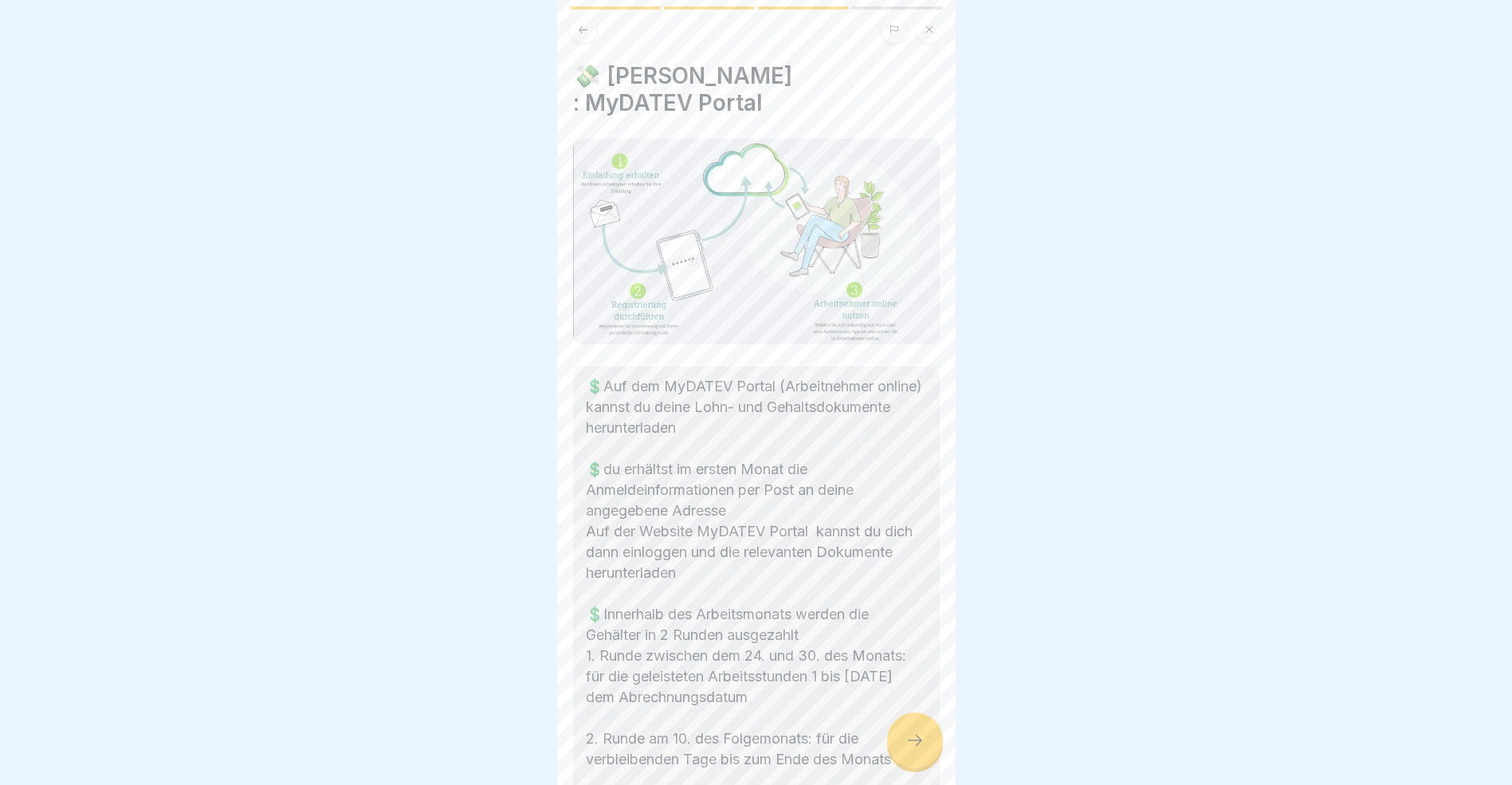
click at [918, 750] on icon at bounding box center [915, 740] width 19 height 19
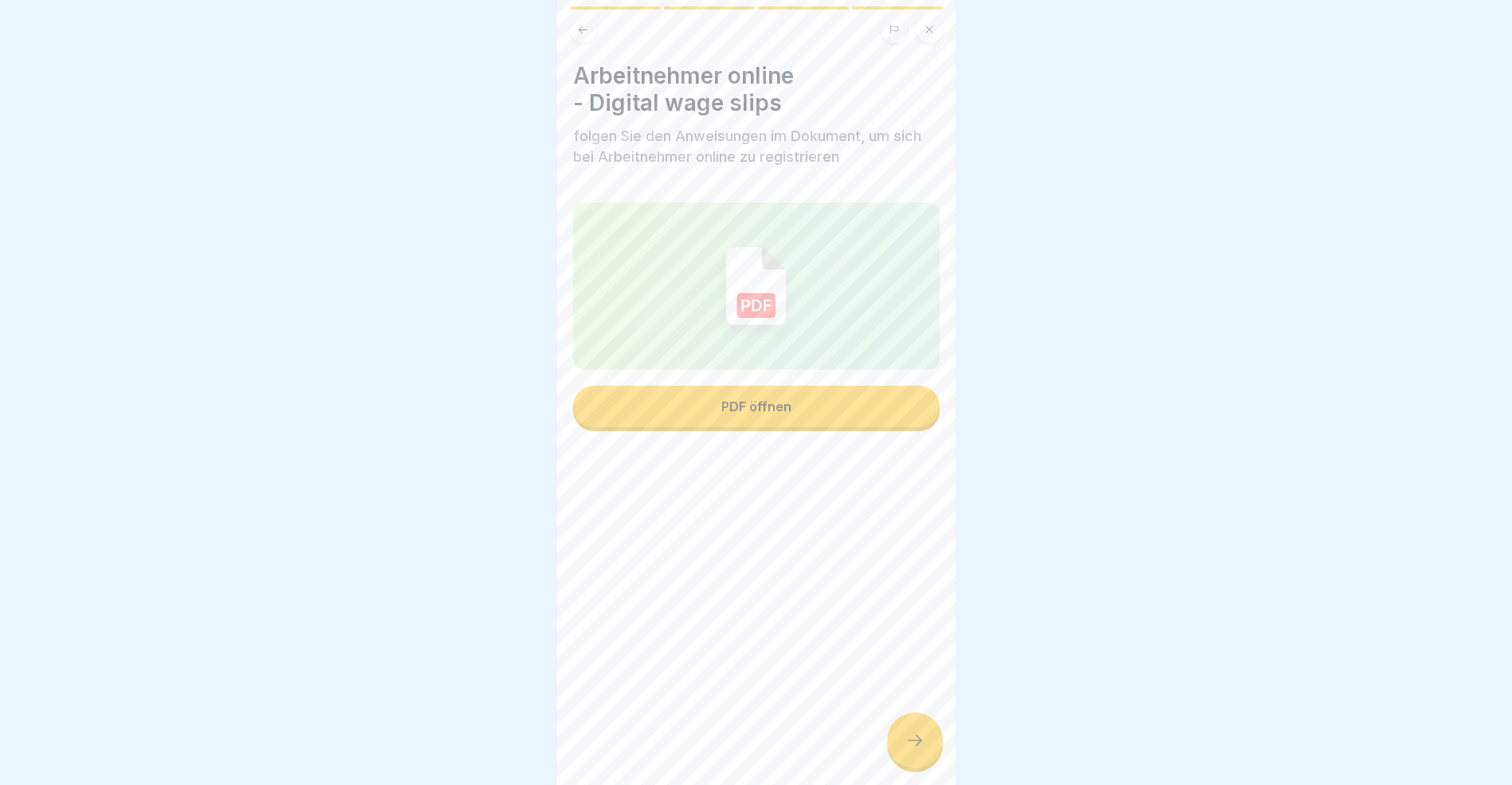
click at [760, 414] on div "PDF öffnen" at bounding box center [756, 406] width 70 height 14
click at [920, 750] on icon at bounding box center [915, 740] width 19 height 19
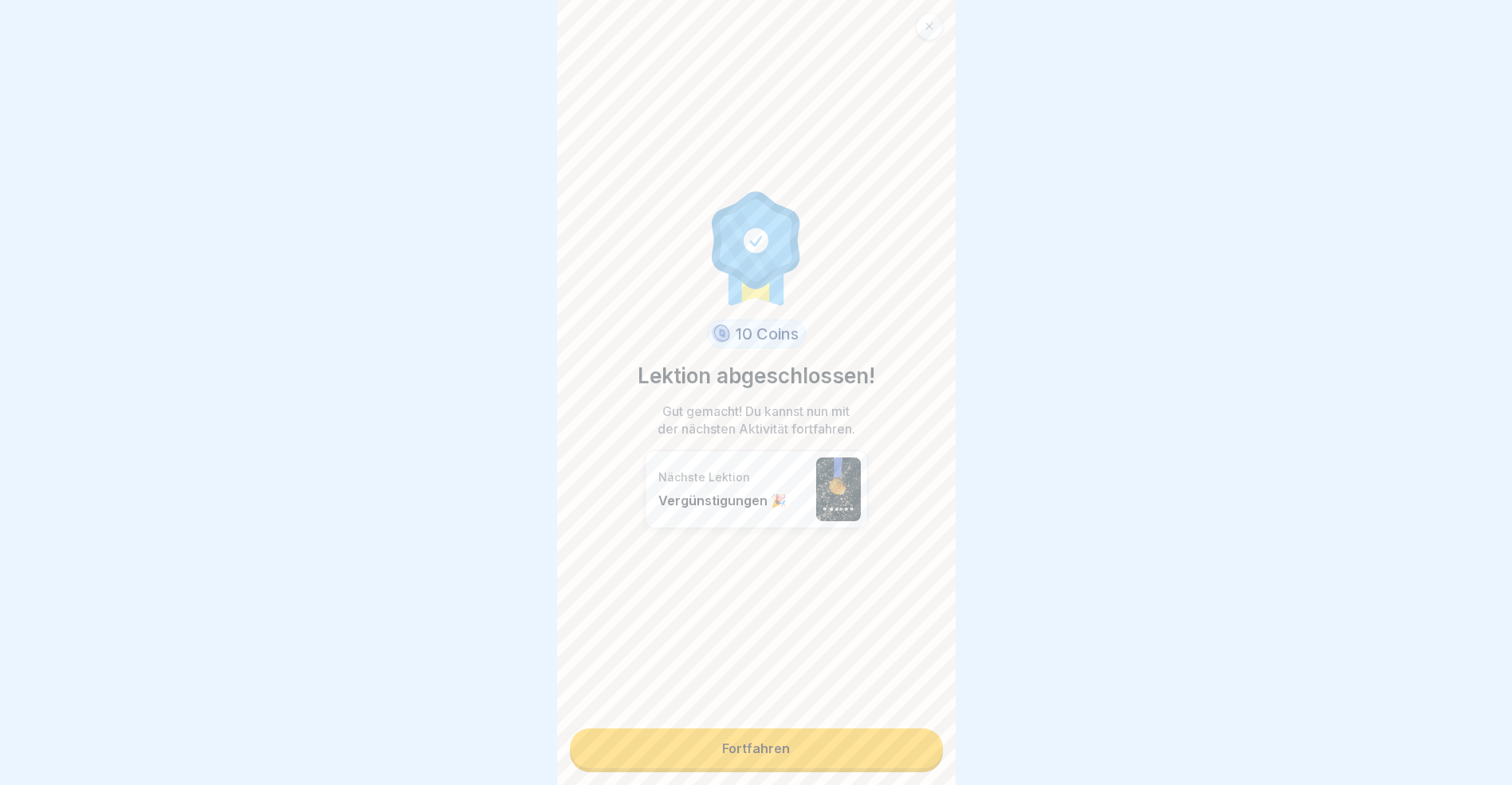
click at [838, 747] on link "Fortfahren" at bounding box center [756, 748] width 373 height 40
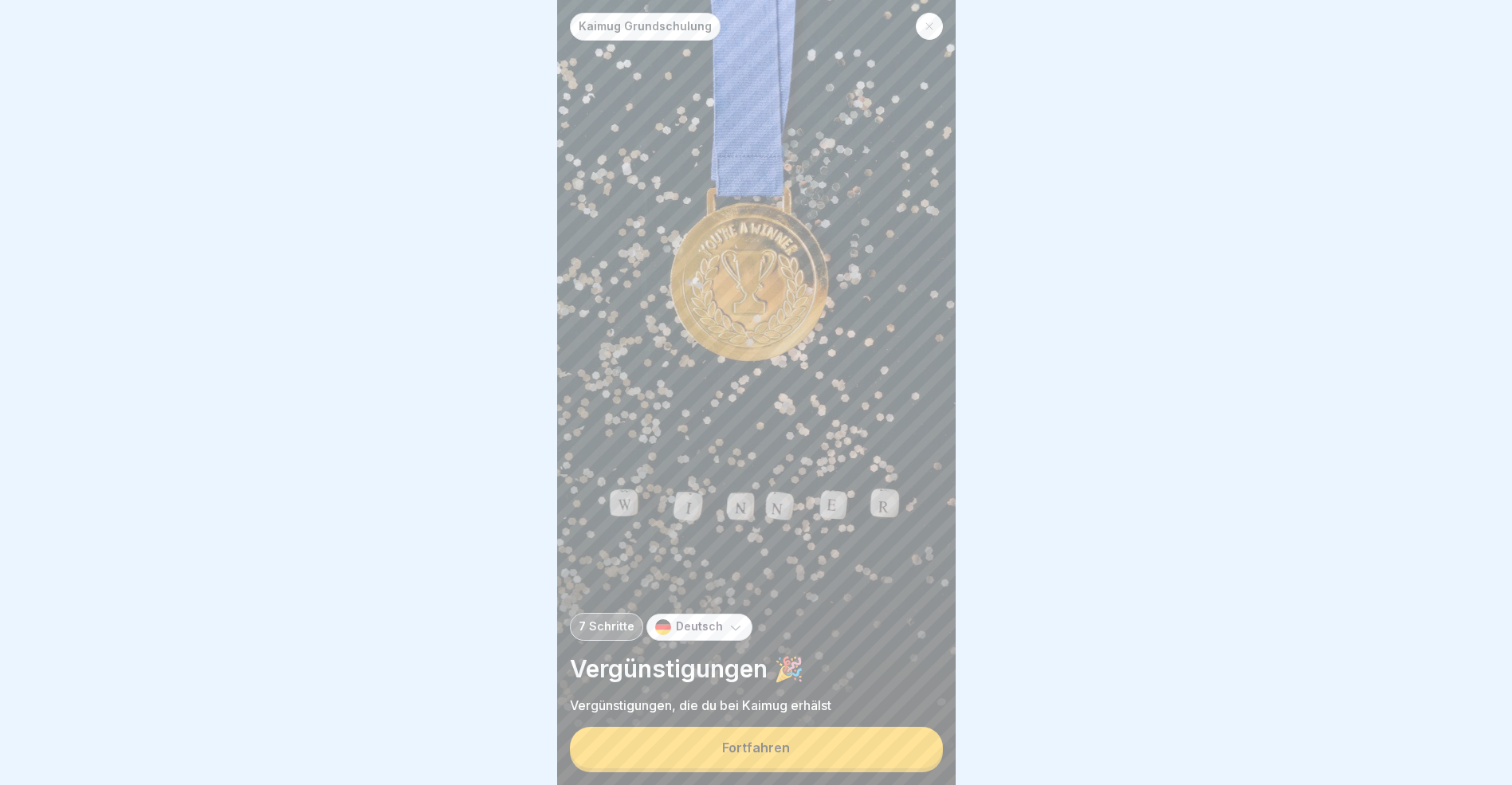
click at [758, 754] on div "Fortfahren" at bounding box center [756, 747] width 68 height 14
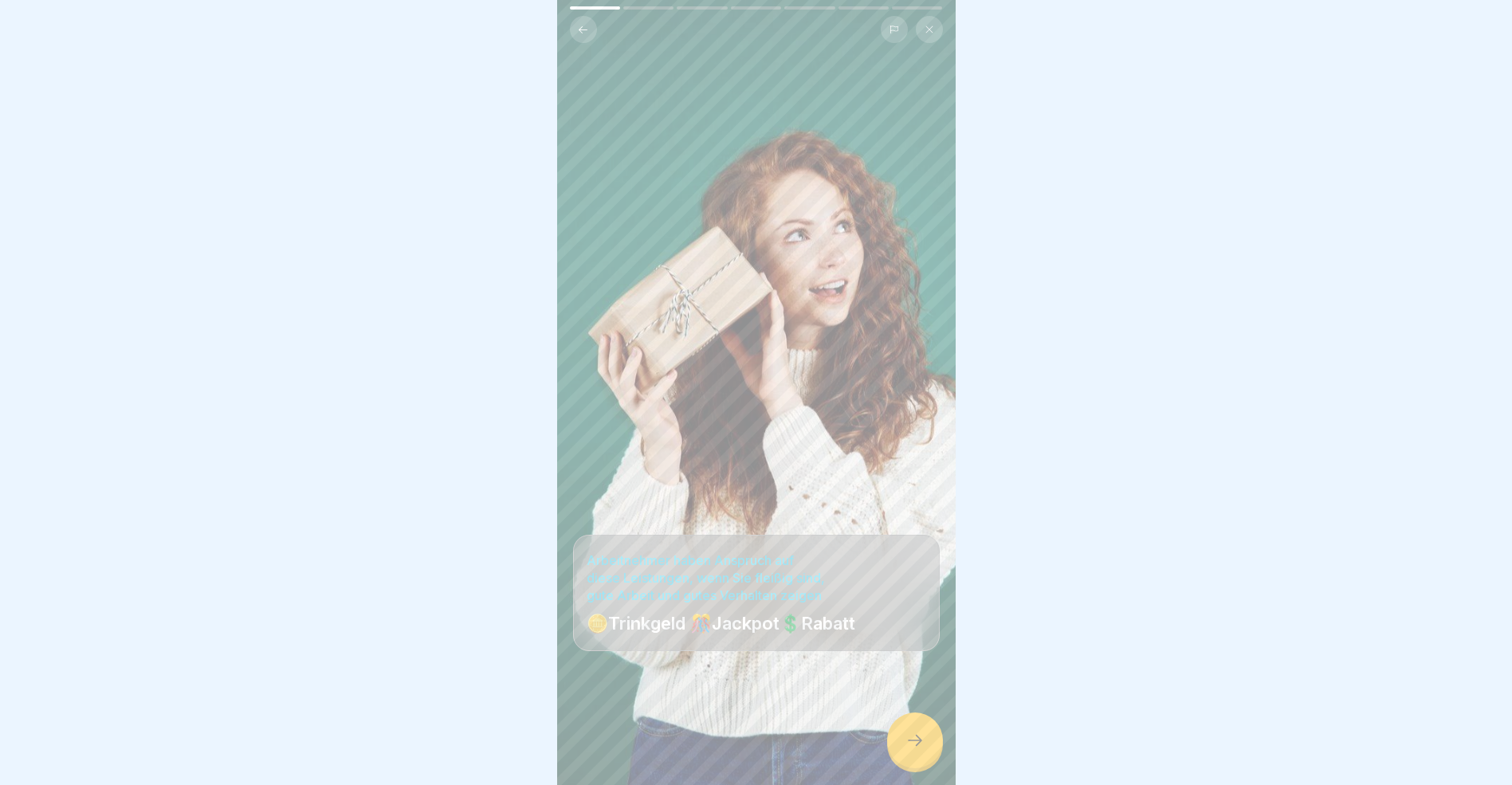
click at [920, 750] on icon at bounding box center [915, 740] width 19 height 19
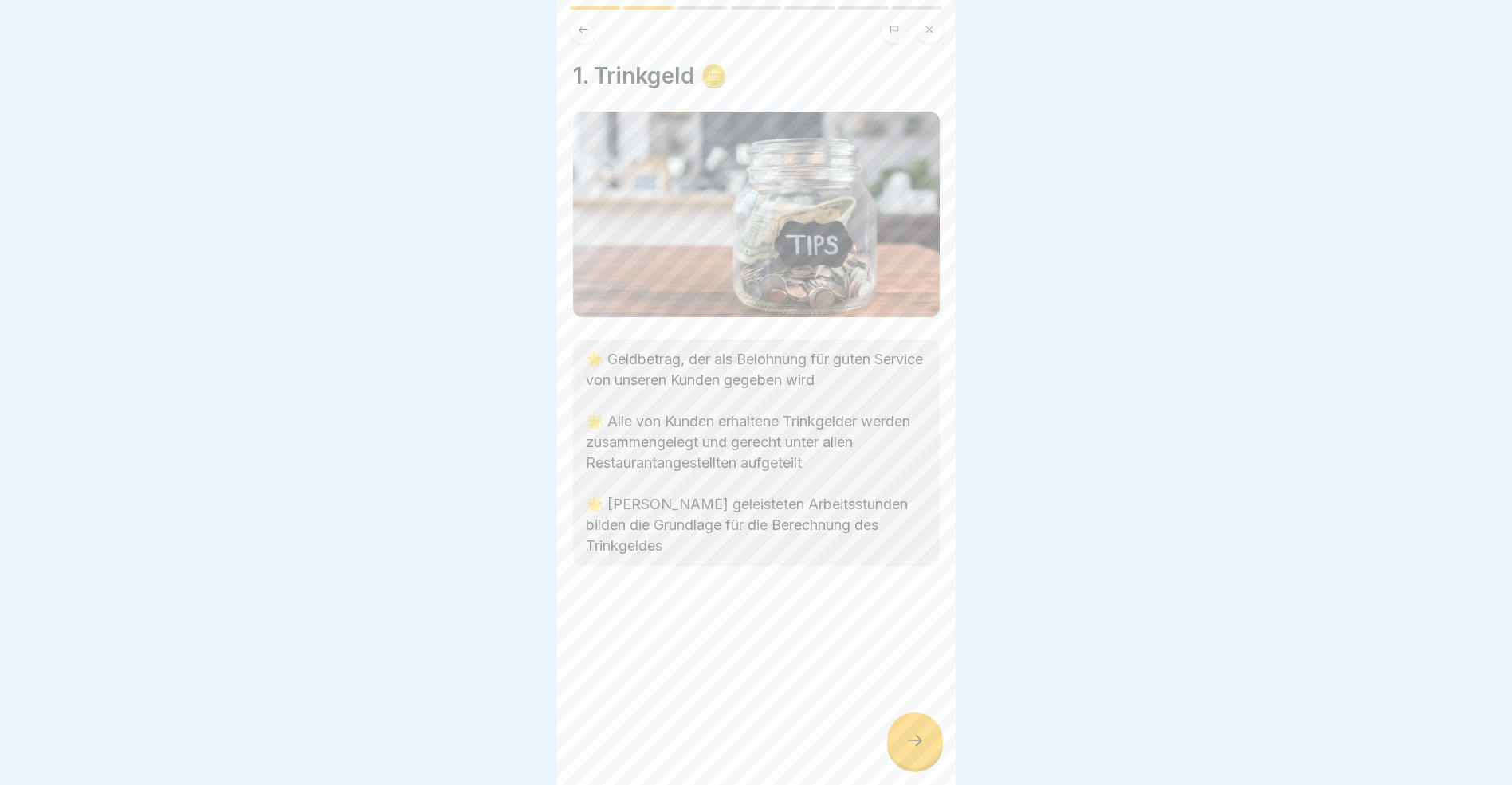
click at [910, 750] on icon at bounding box center [915, 740] width 19 height 19
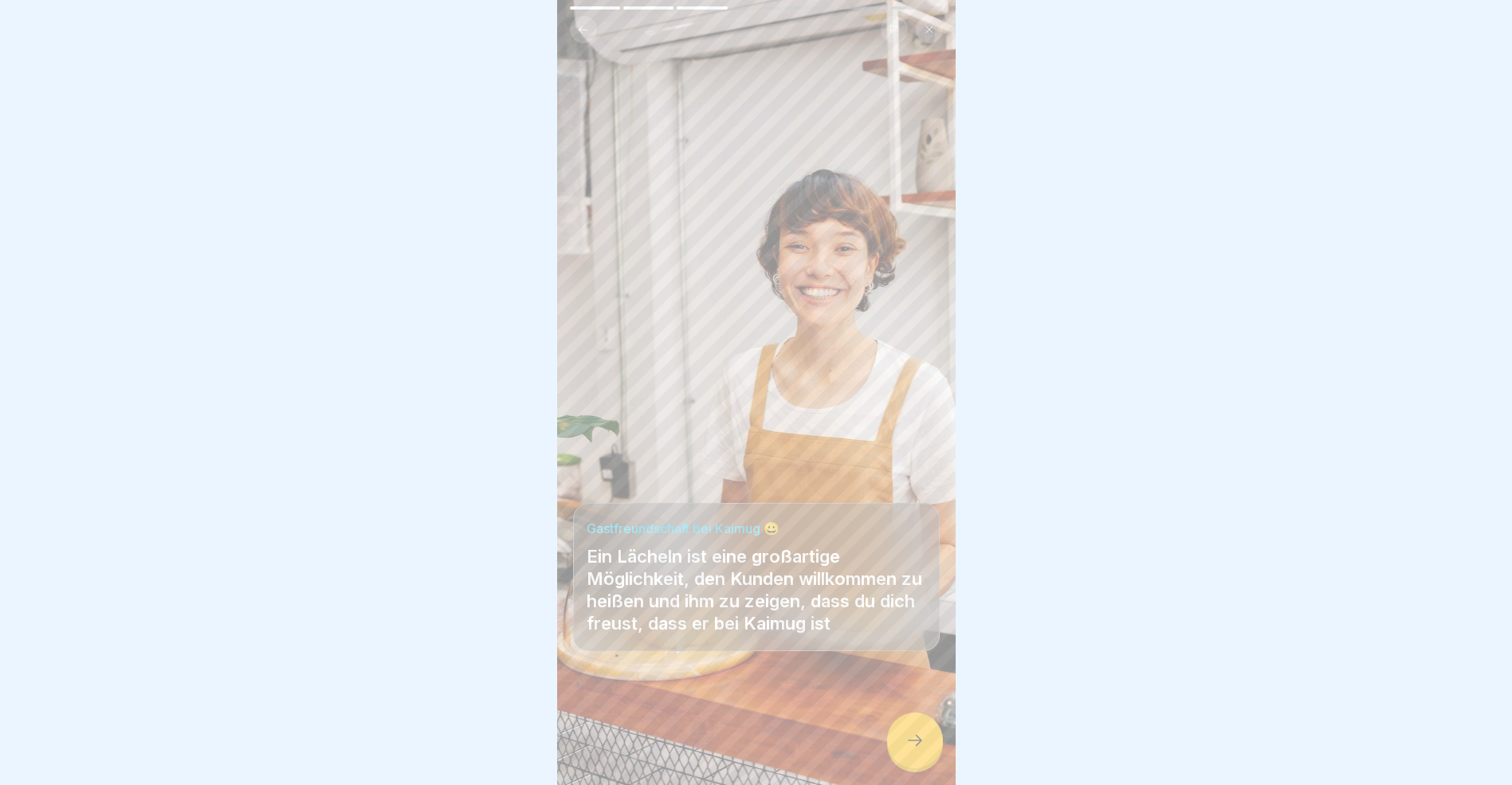
click at [910, 750] on icon at bounding box center [915, 740] width 19 height 19
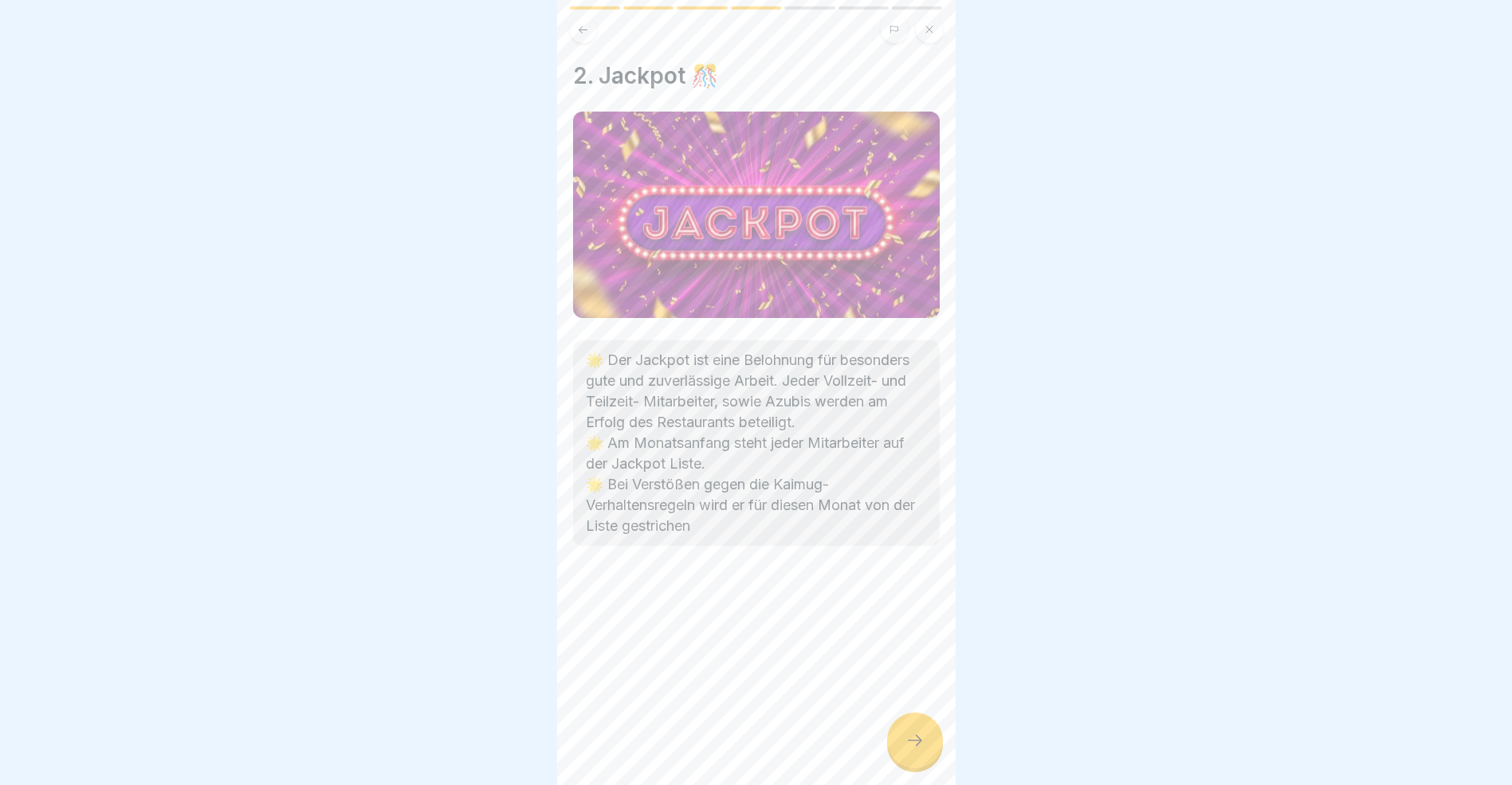
click at [930, 754] on div at bounding box center [916, 740] width 56 height 56
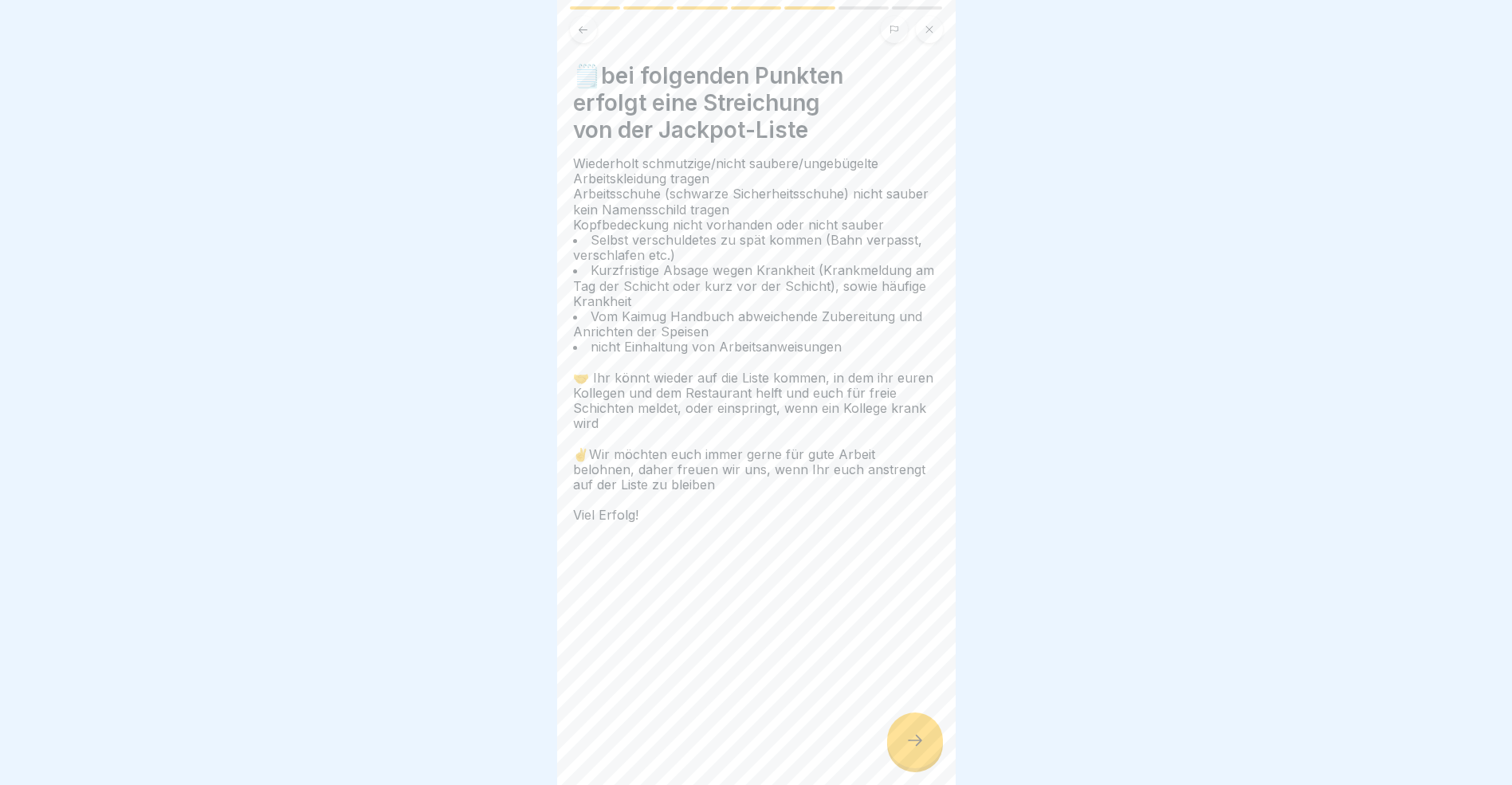
click at [926, 754] on div at bounding box center [916, 740] width 56 height 56
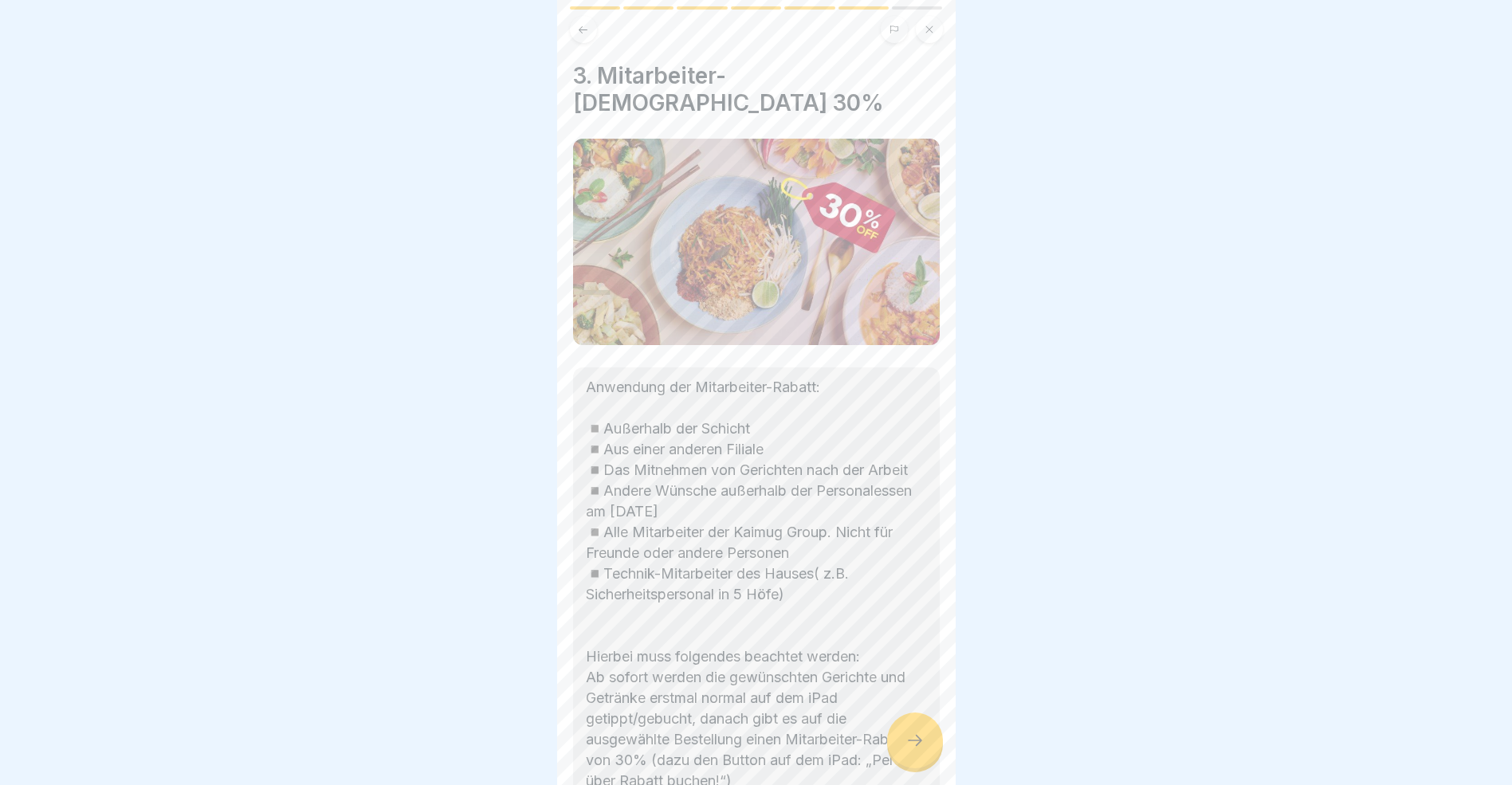
click at [926, 754] on div at bounding box center [916, 740] width 56 height 56
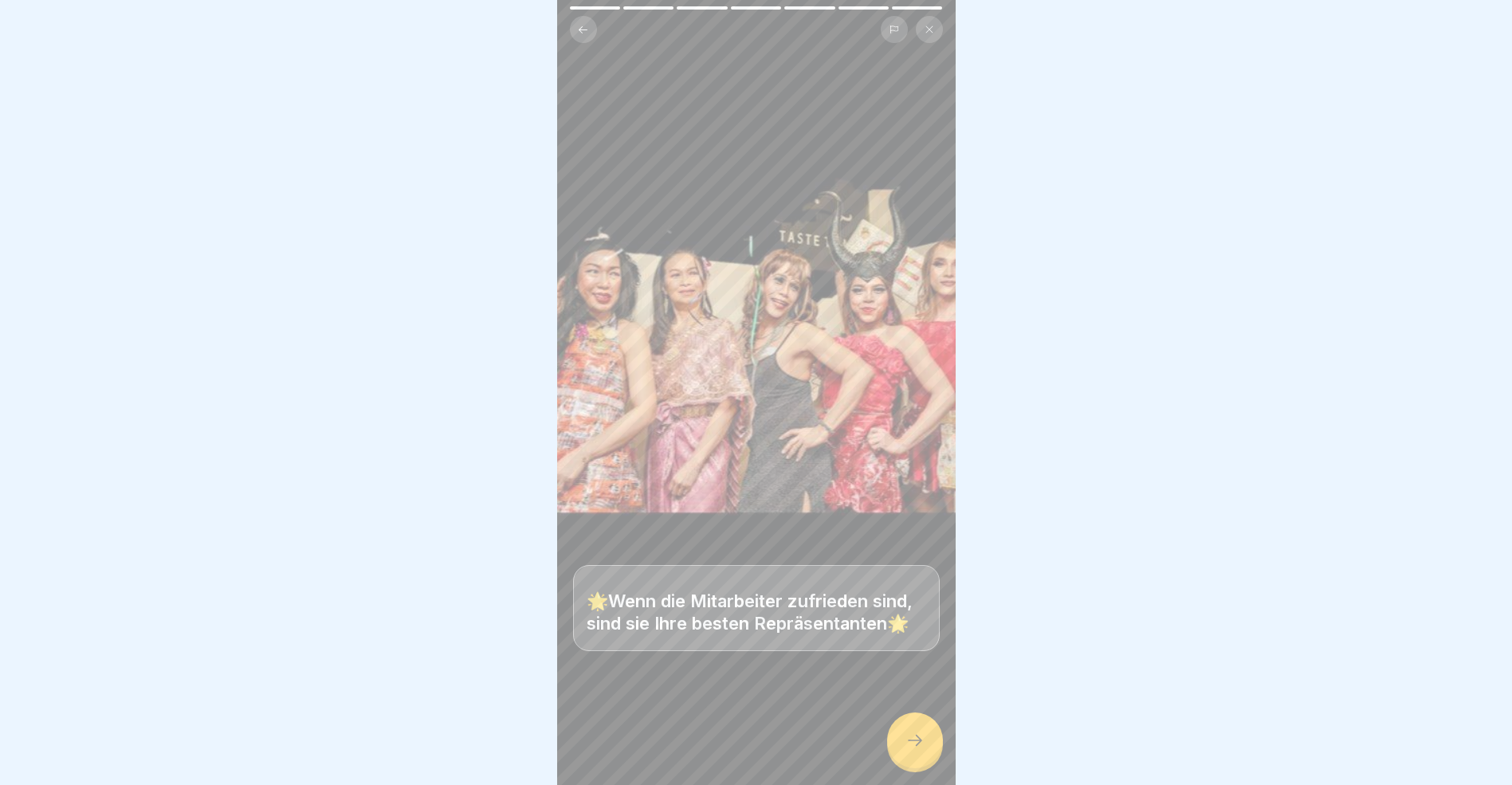
click at [926, 754] on div at bounding box center [916, 740] width 56 height 56
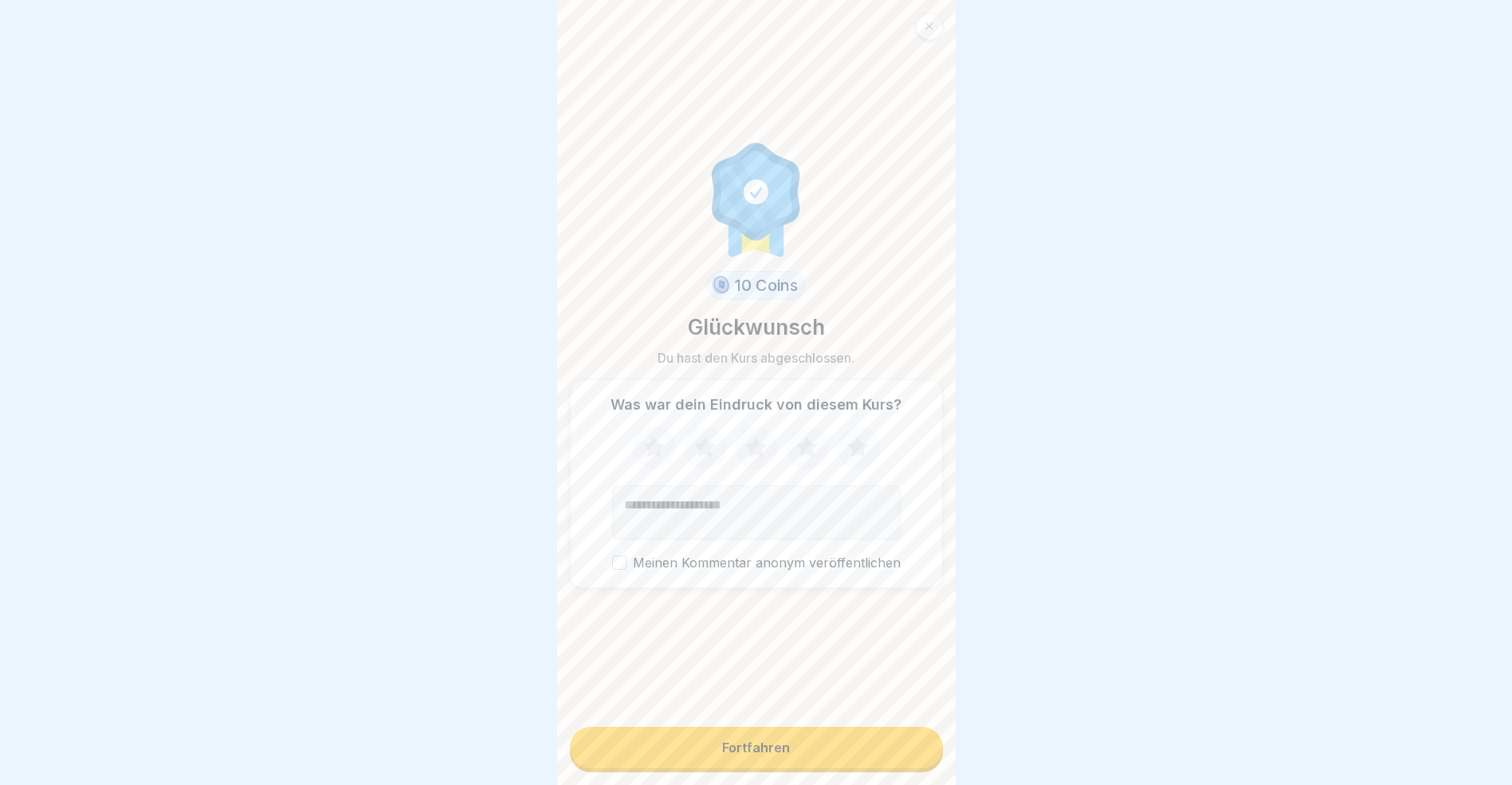
click at [844, 756] on button "Fortfahren" at bounding box center [756, 747] width 373 height 41
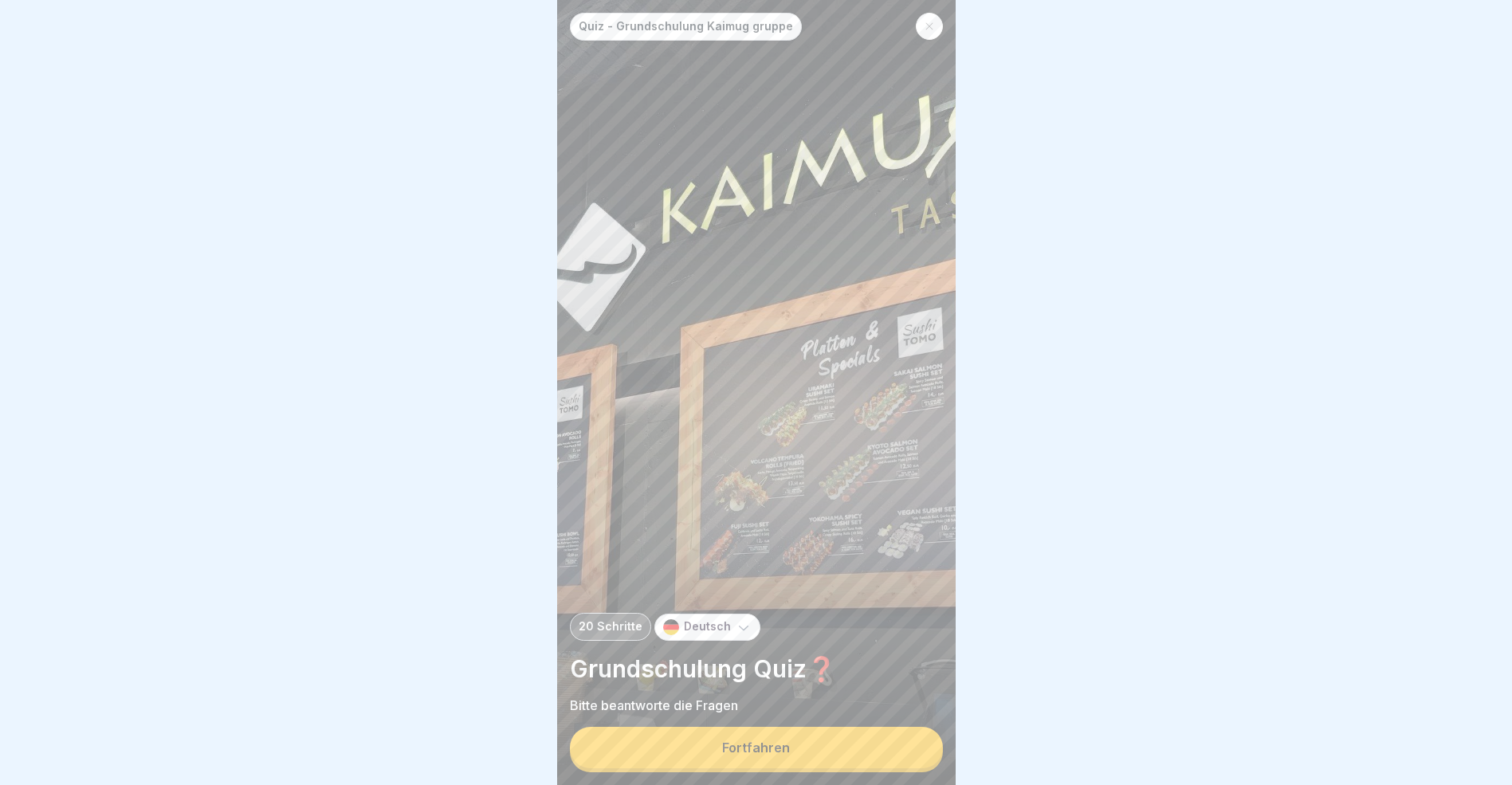
click at [837, 765] on button "Fortfahren" at bounding box center [756, 747] width 373 height 41
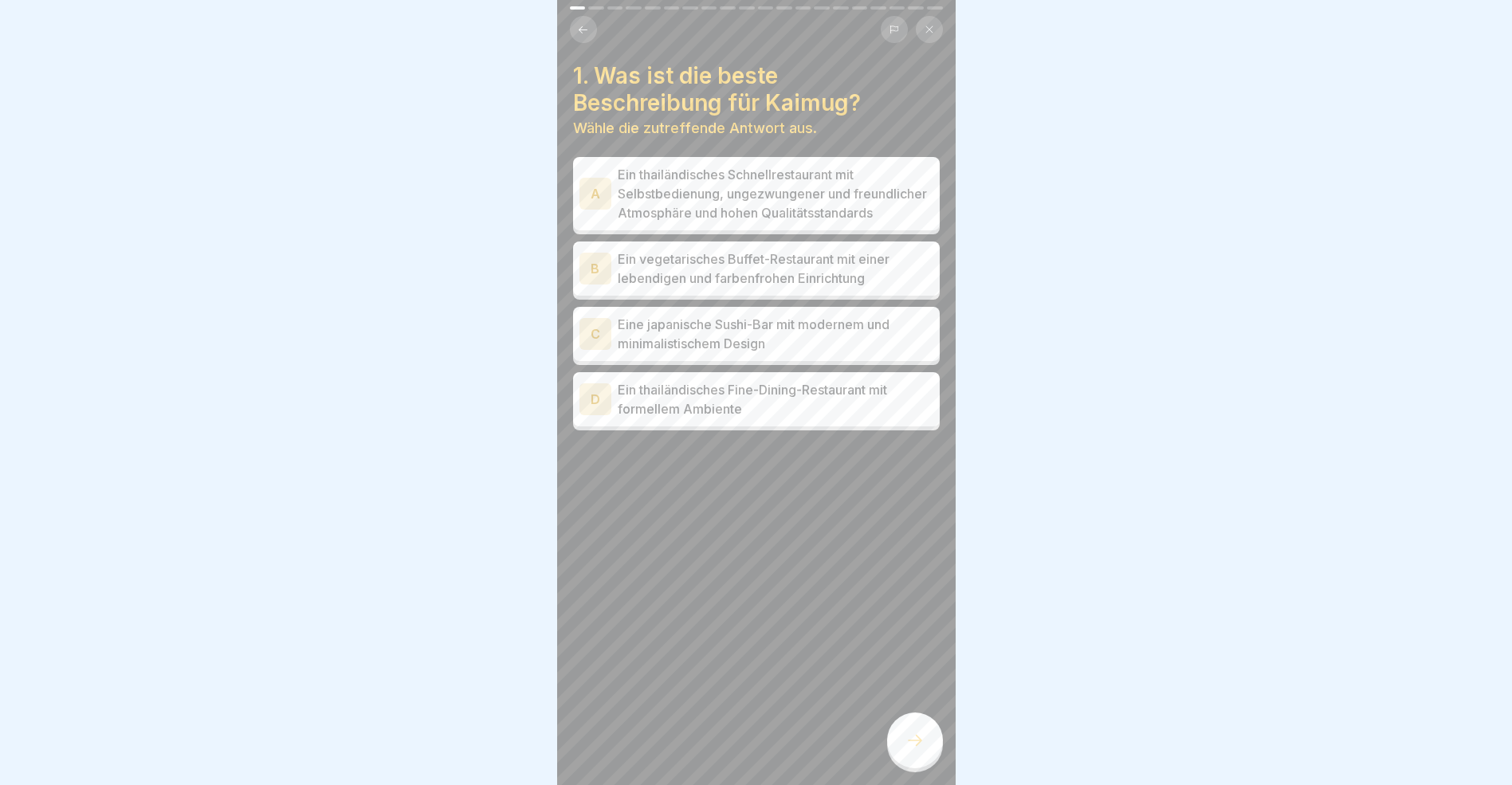
click at [596, 198] on div "A" at bounding box center [595, 193] width 32 height 32
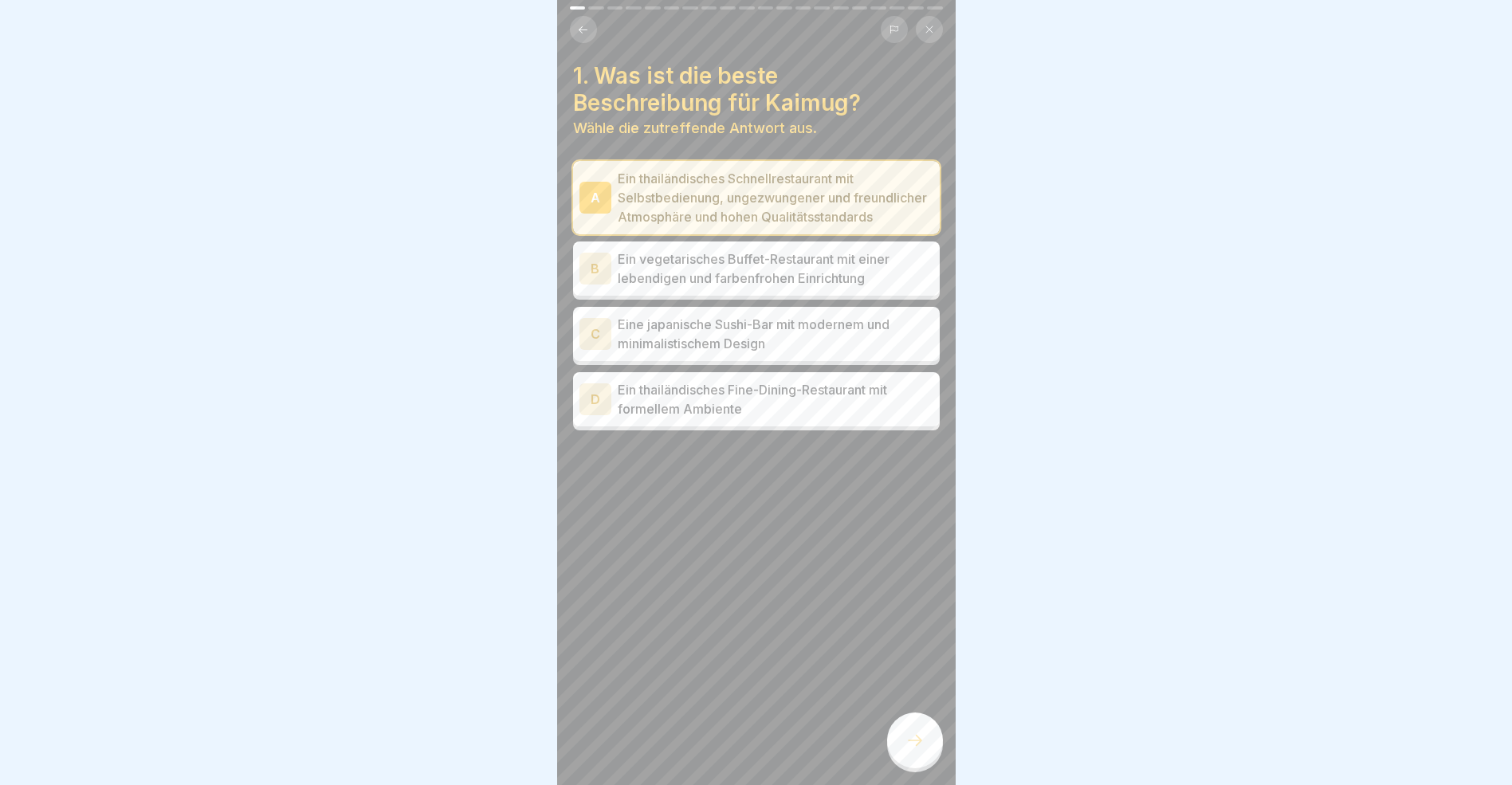
click at [911, 750] on icon at bounding box center [915, 740] width 19 height 19
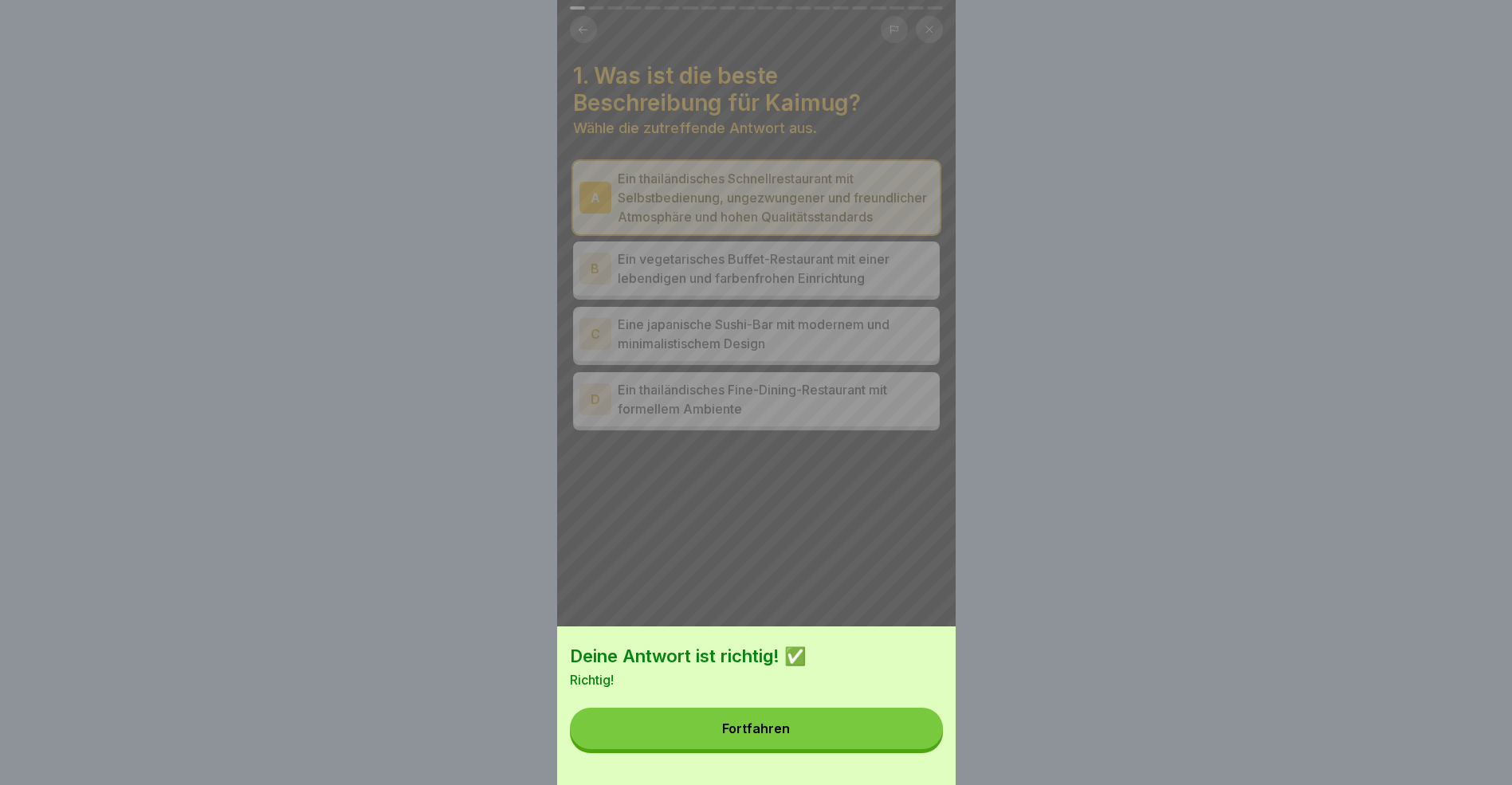
click at [830, 747] on button "Fortfahren" at bounding box center [756, 728] width 373 height 41
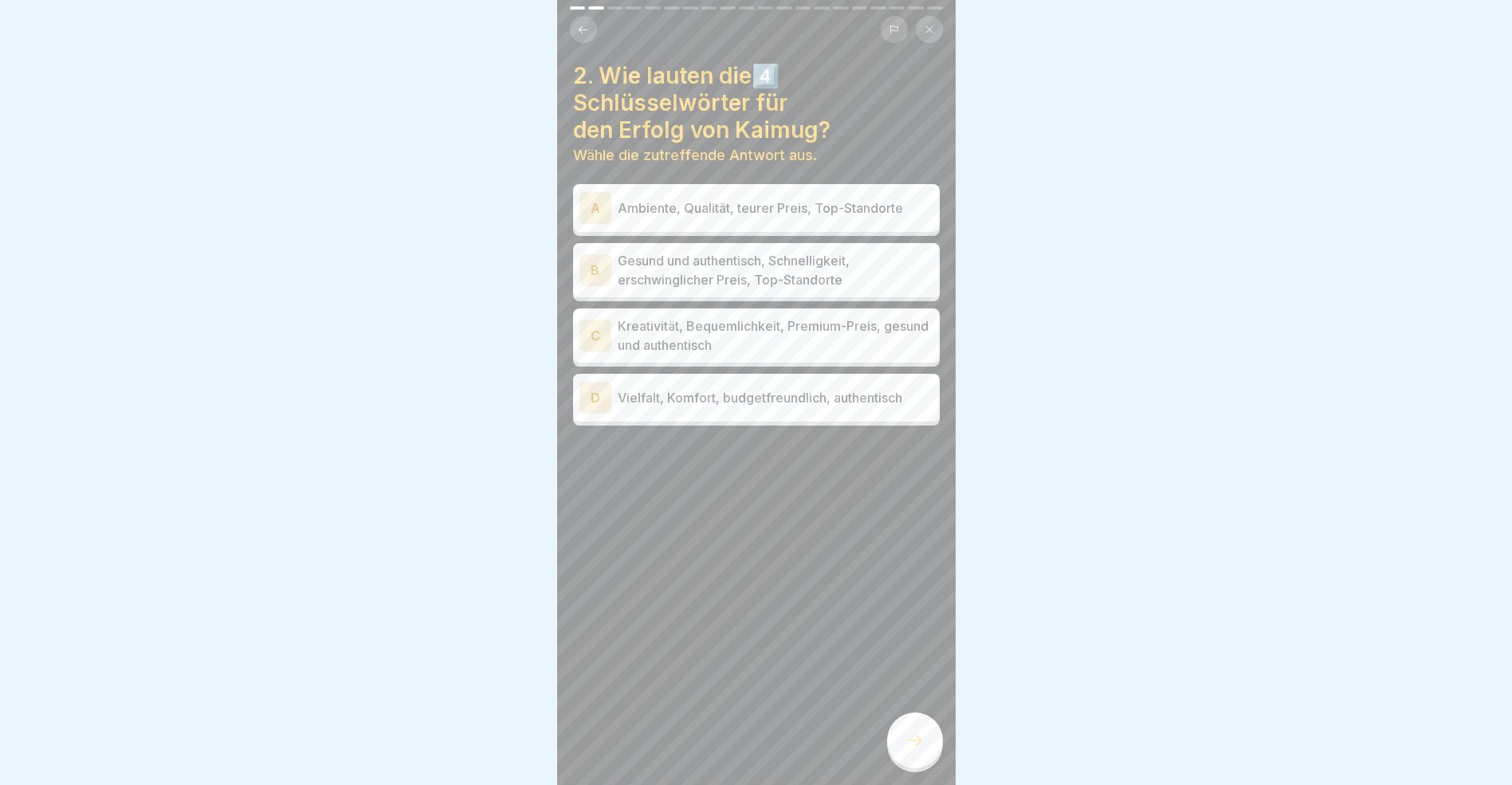
click at [600, 271] on div "B" at bounding box center [595, 270] width 32 height 32
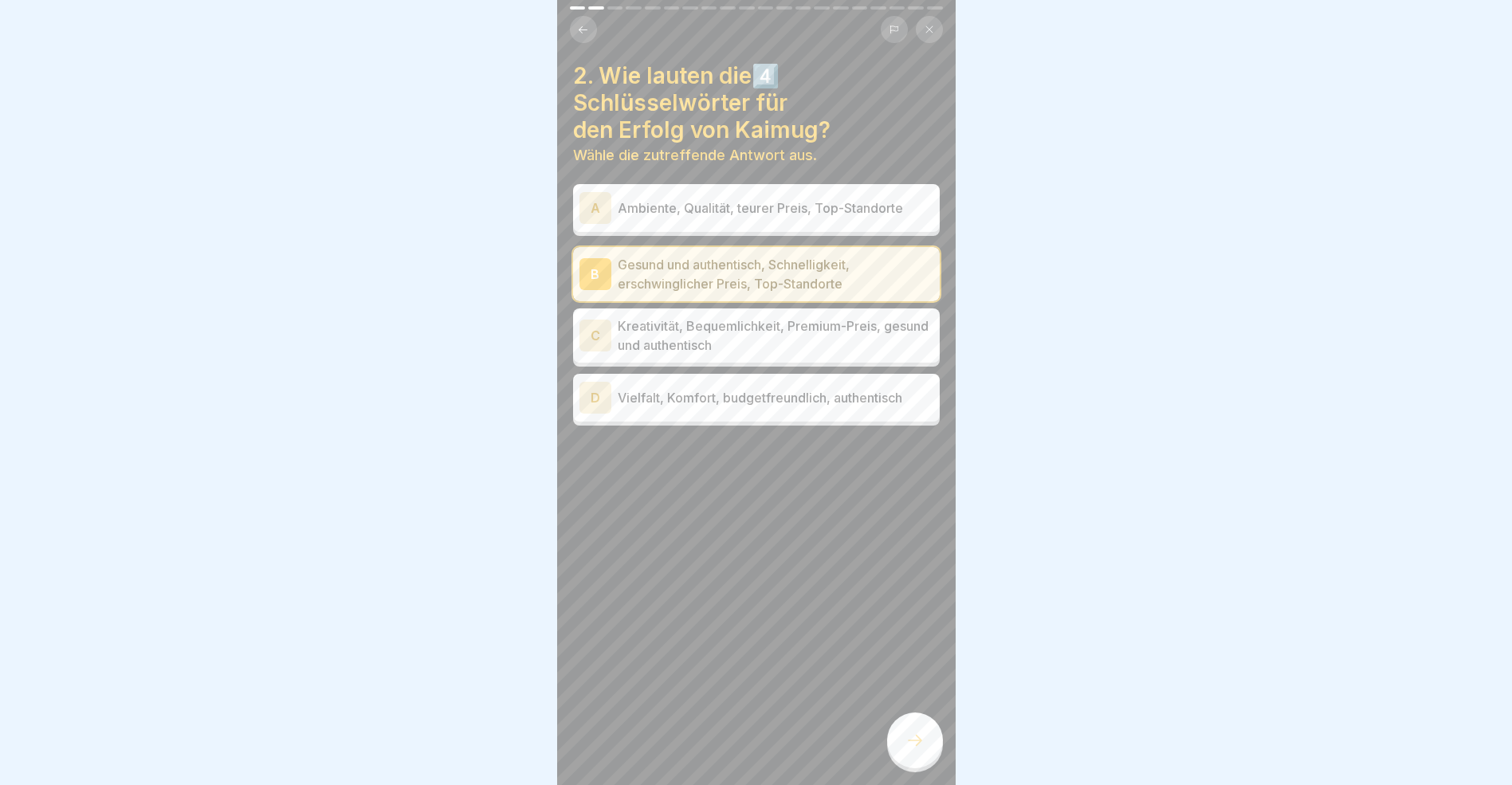
click at [917, 750] on icon at bounding box center [915, 740] width 19 height 19
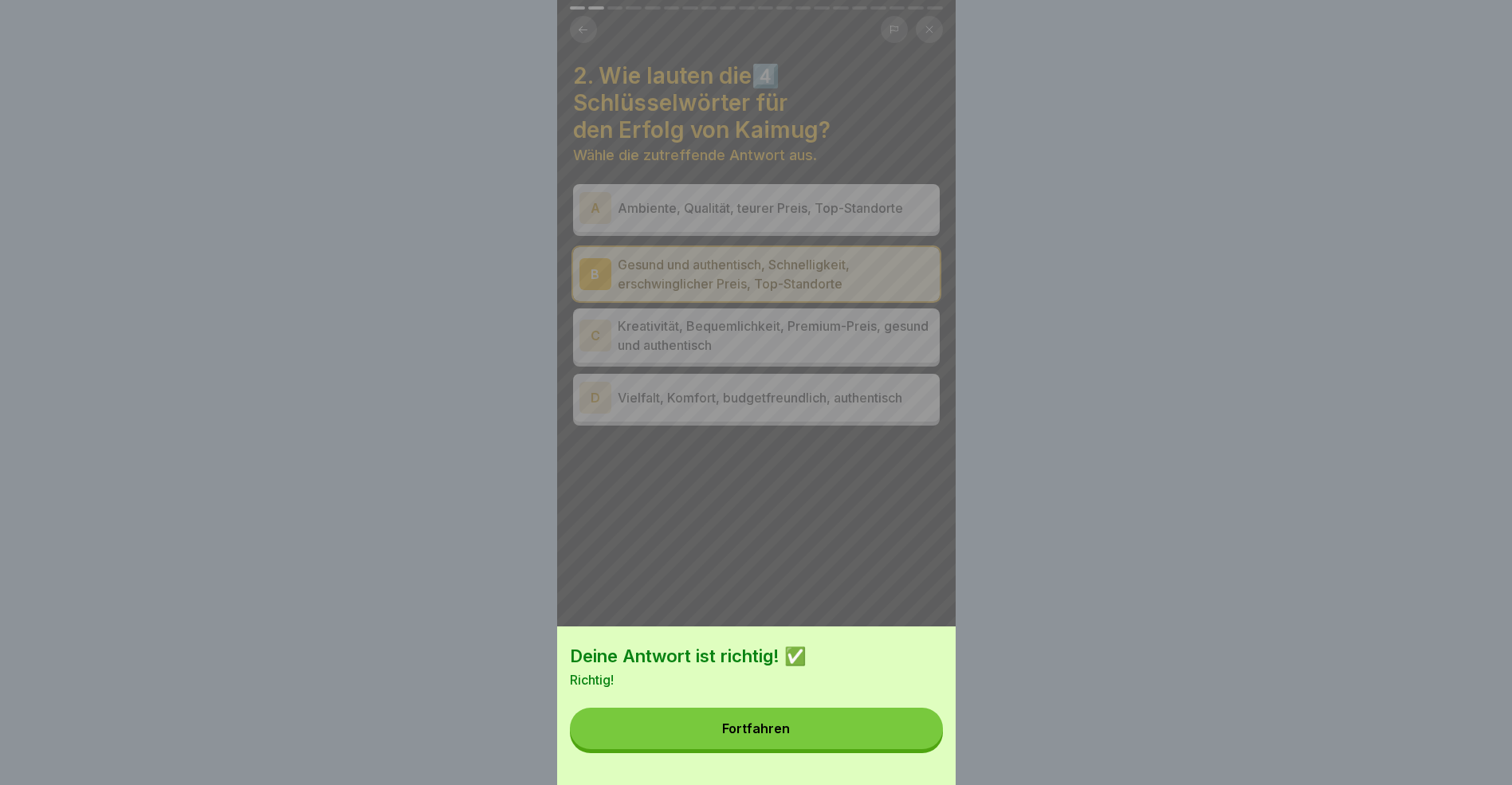
click at [828, 741] on button "Fortfahren" at bounding box center [756, 728] width 373 height 41
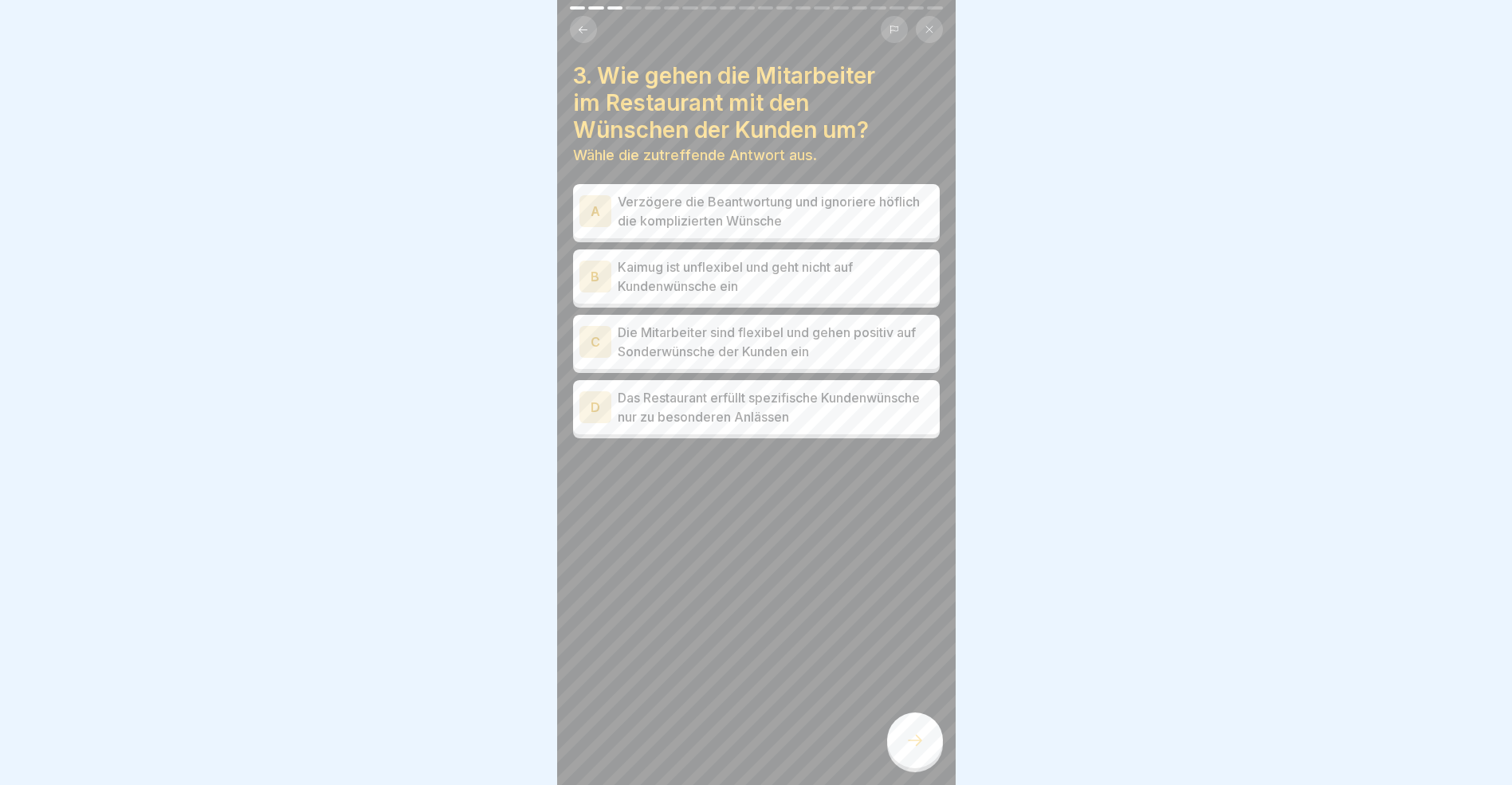
click at [601, 344] on div "C" at bounding box center [595, 342] width 32 height 32
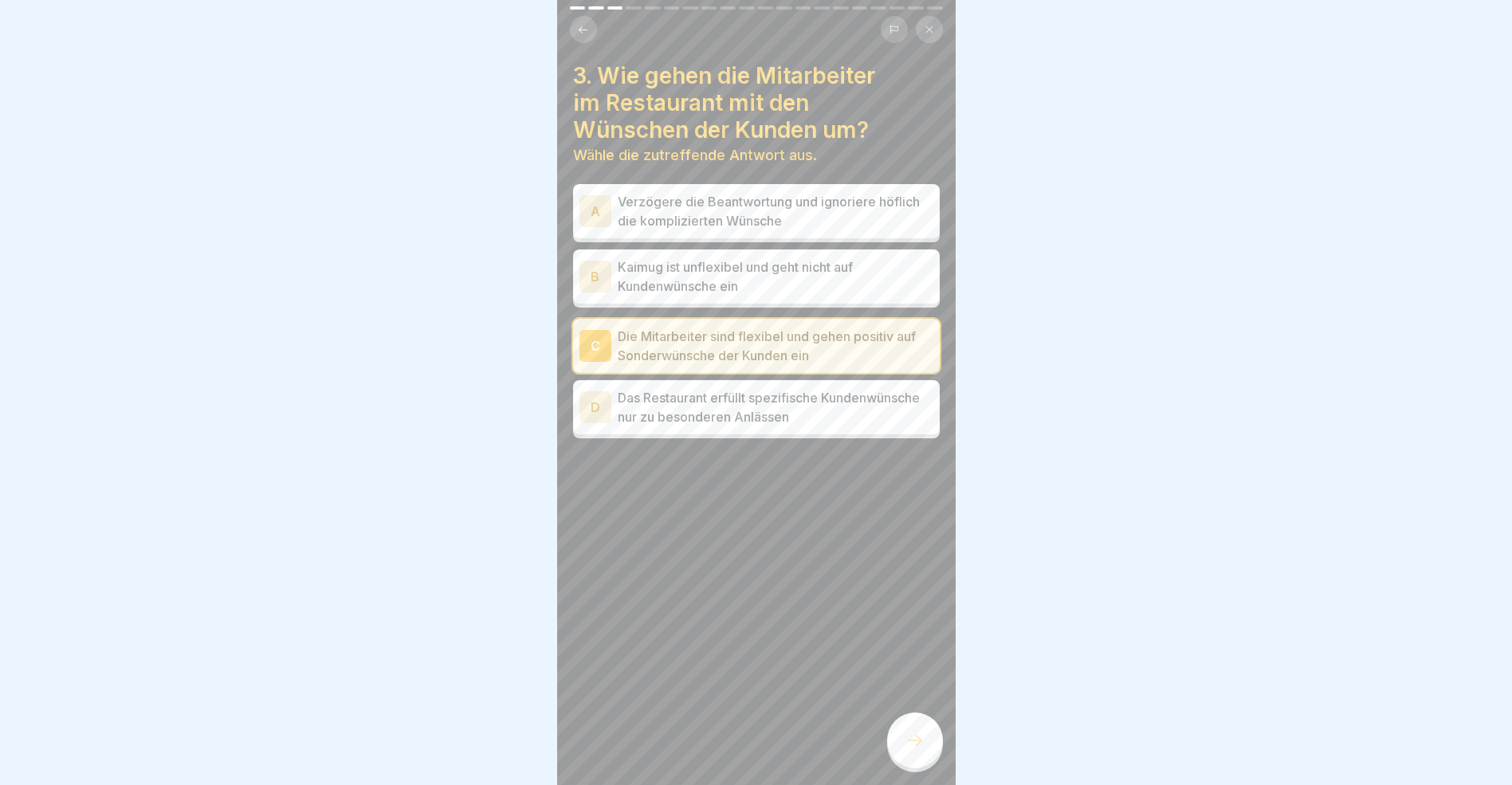
click at [914, 745] on icon at bounding box center [915, 740] width 19 height 19
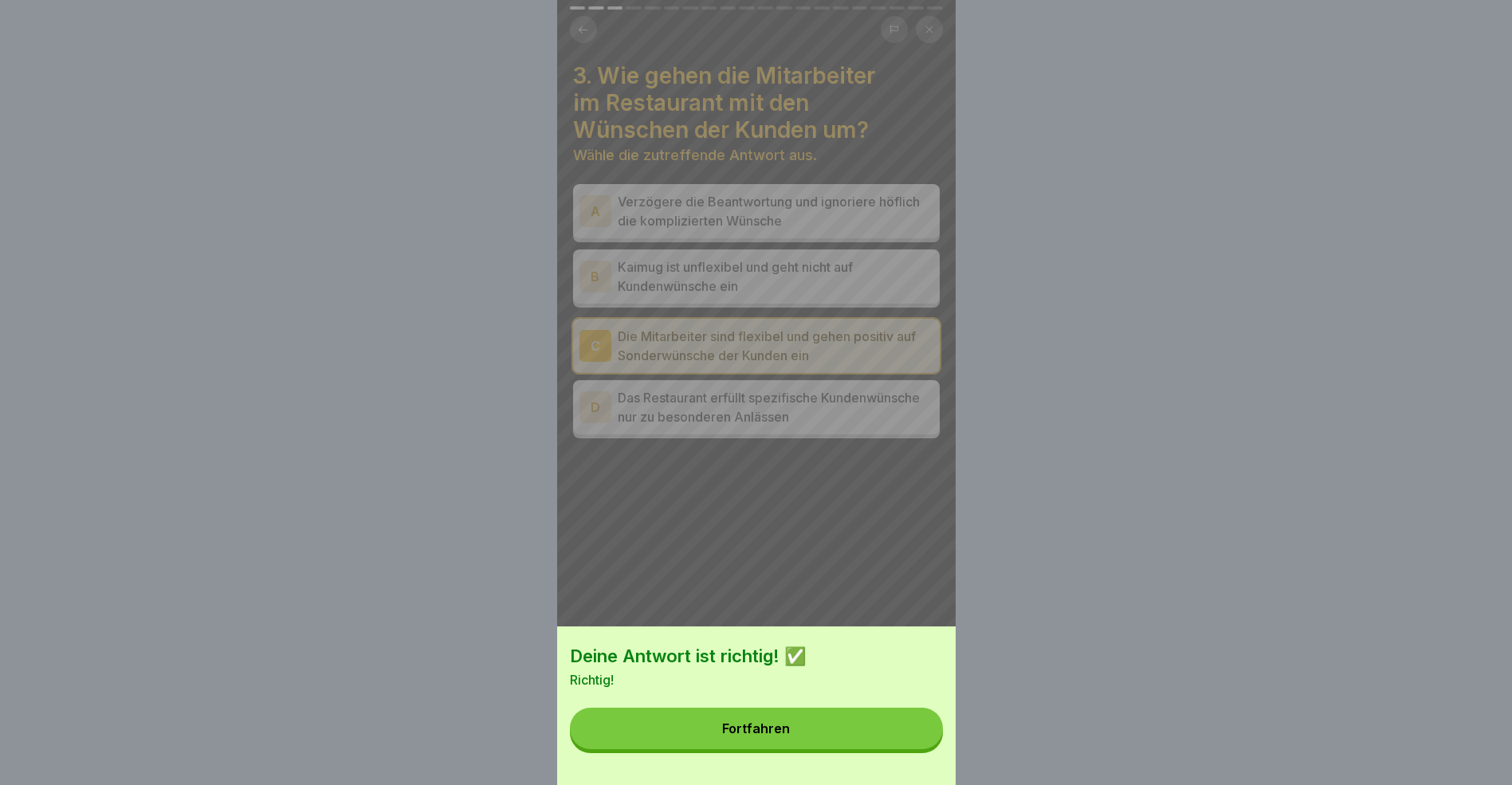
click at [781, 735] on div "Fortfahren" at bounding box center [756, 728] width 68 height 14
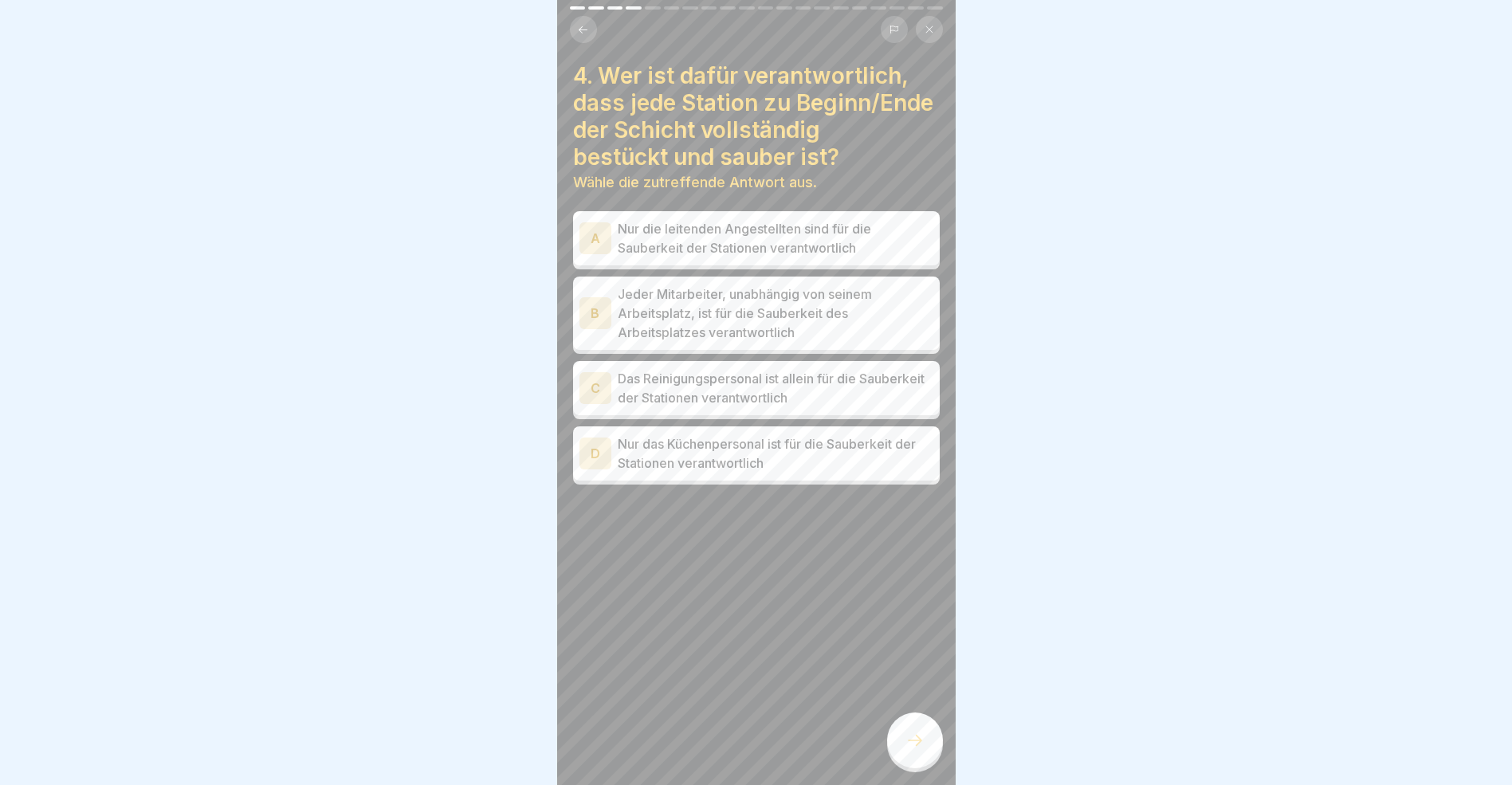
click at [591, 329] on div "B" at bounding box center [595, 313] width 32 height 32
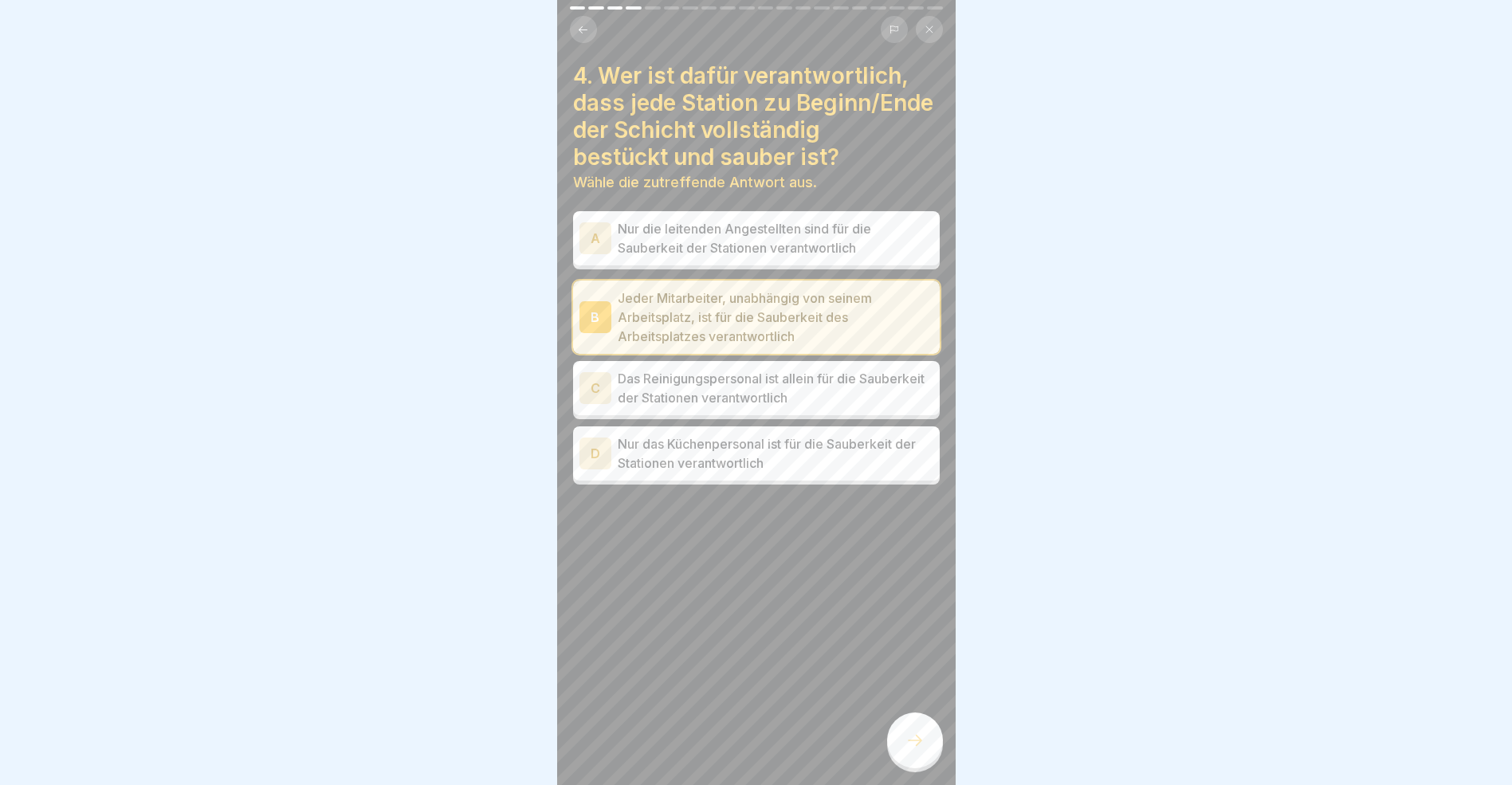
click at [919, 746] on icon at bounding box center [915, 740] width 14 height 12
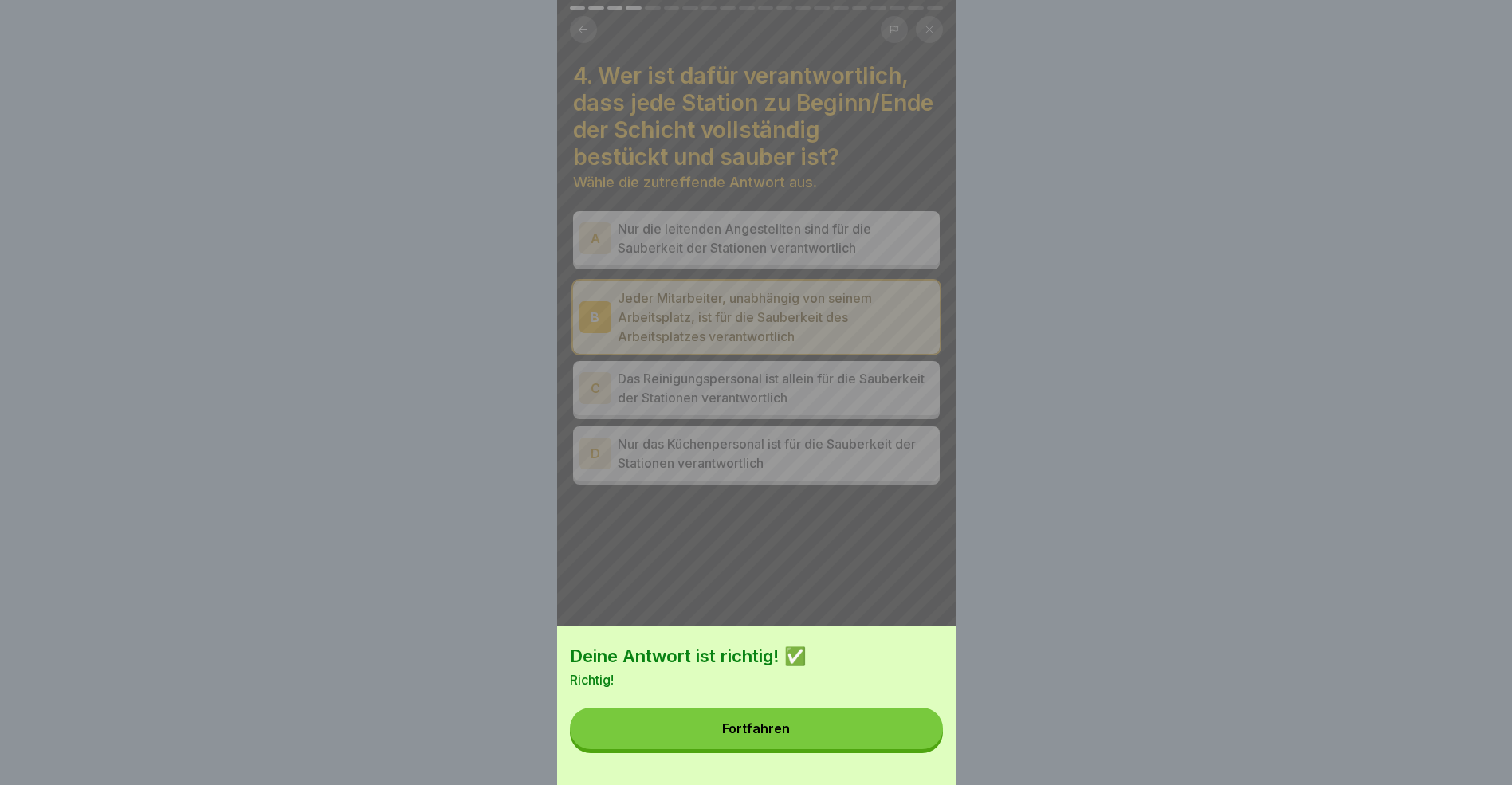
click at [807, 729] on button "Fortfahren" at bounding box center [756, 728] width 373 height 41
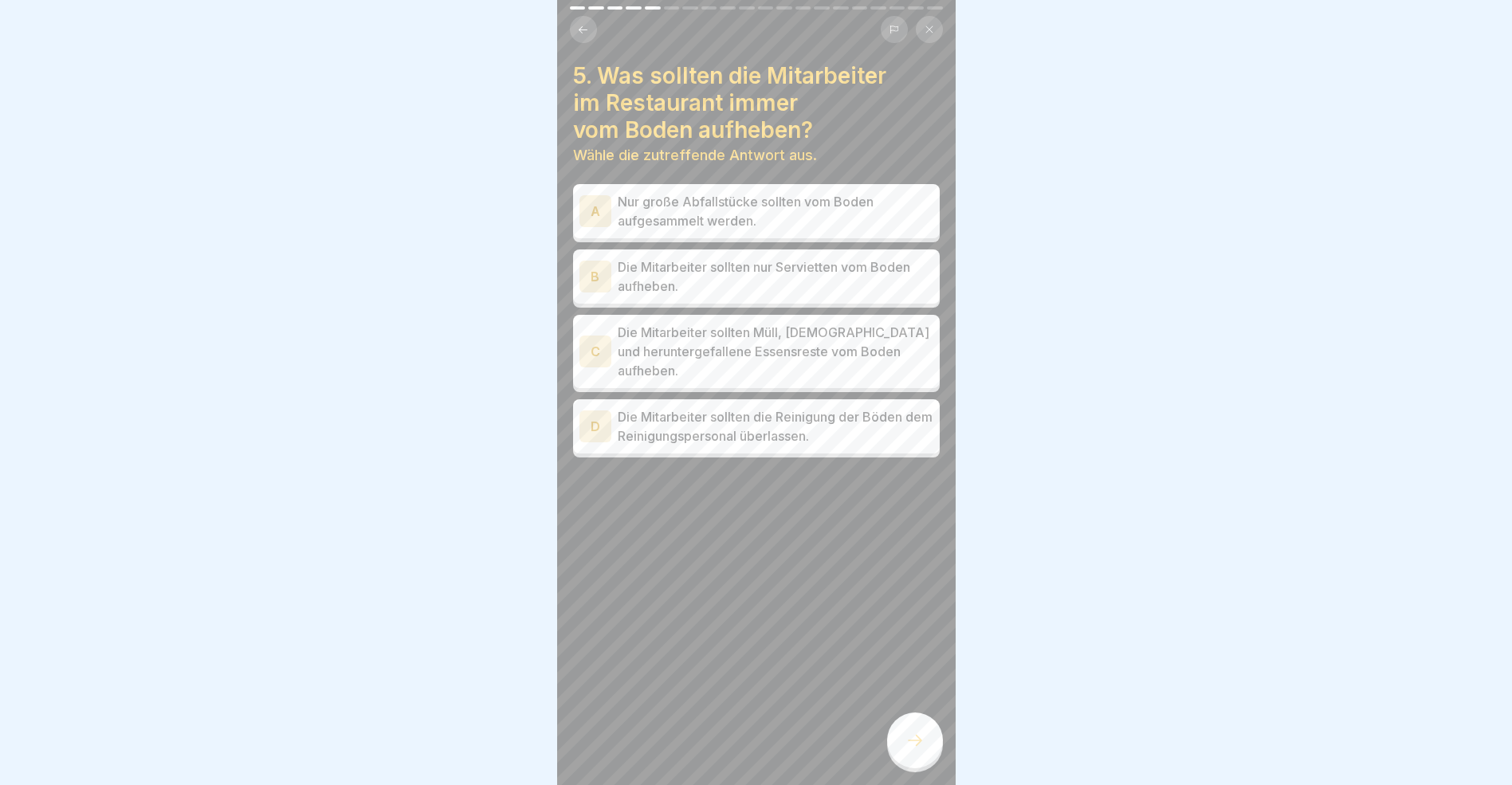
click at [602, 349] on div "C" at bounding box center [595, 351] width 32 height 32
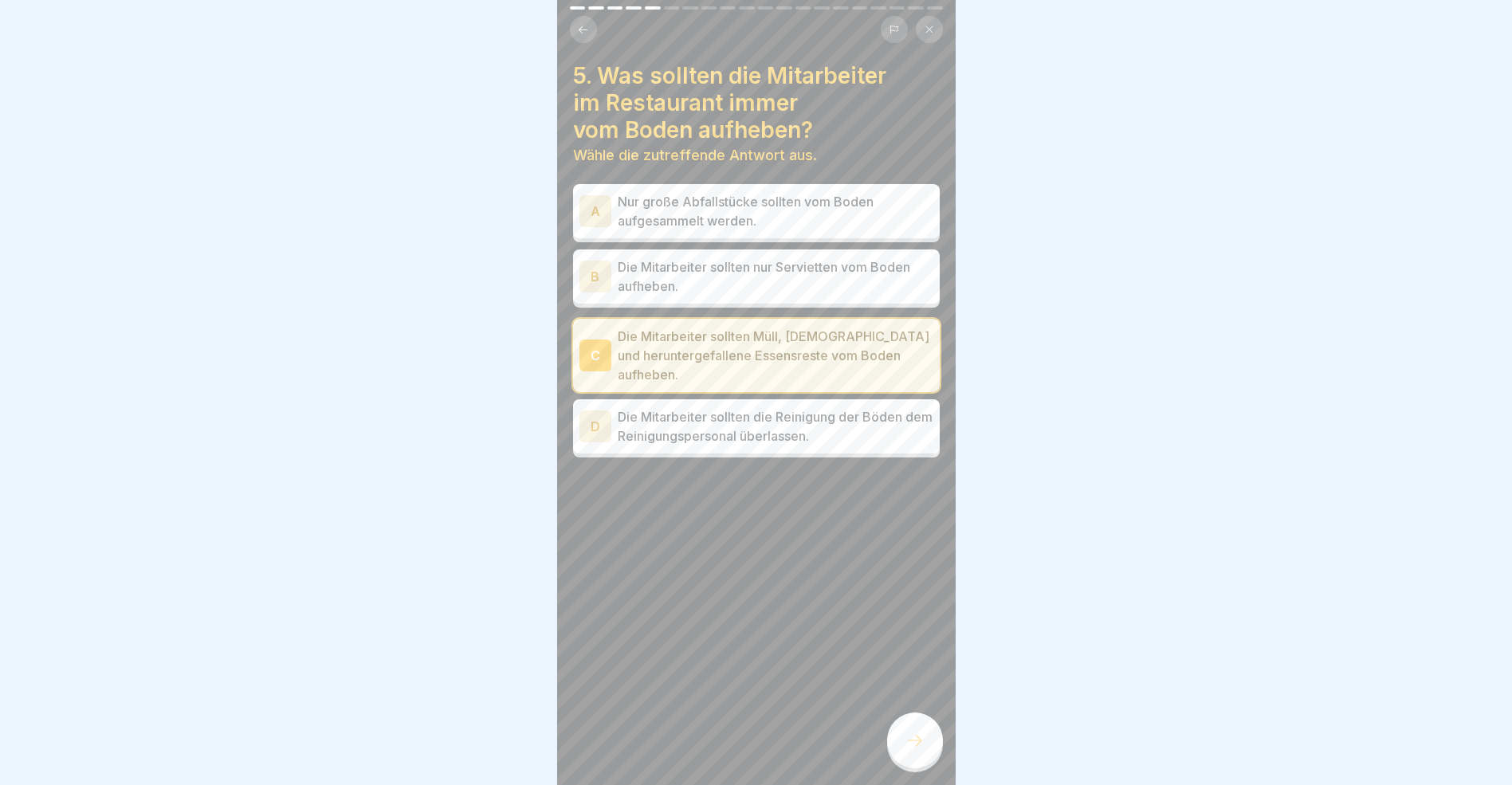
click at [917, 741] on div at bounding box center [916, 740] width 56 height 56
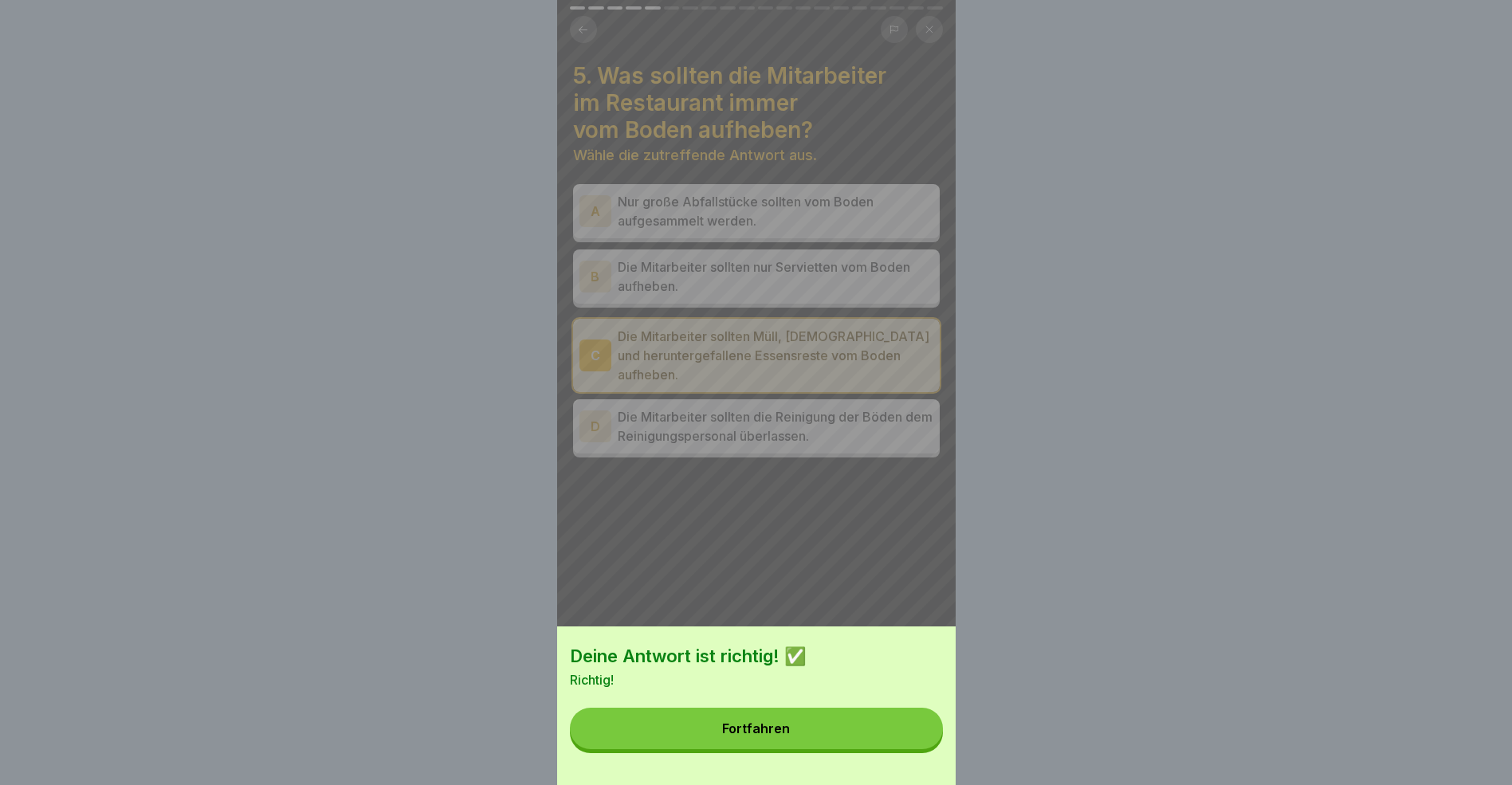
click at [830, 733] on button "Fortfahren" at bounding box center [756, 728] width 373 height 41
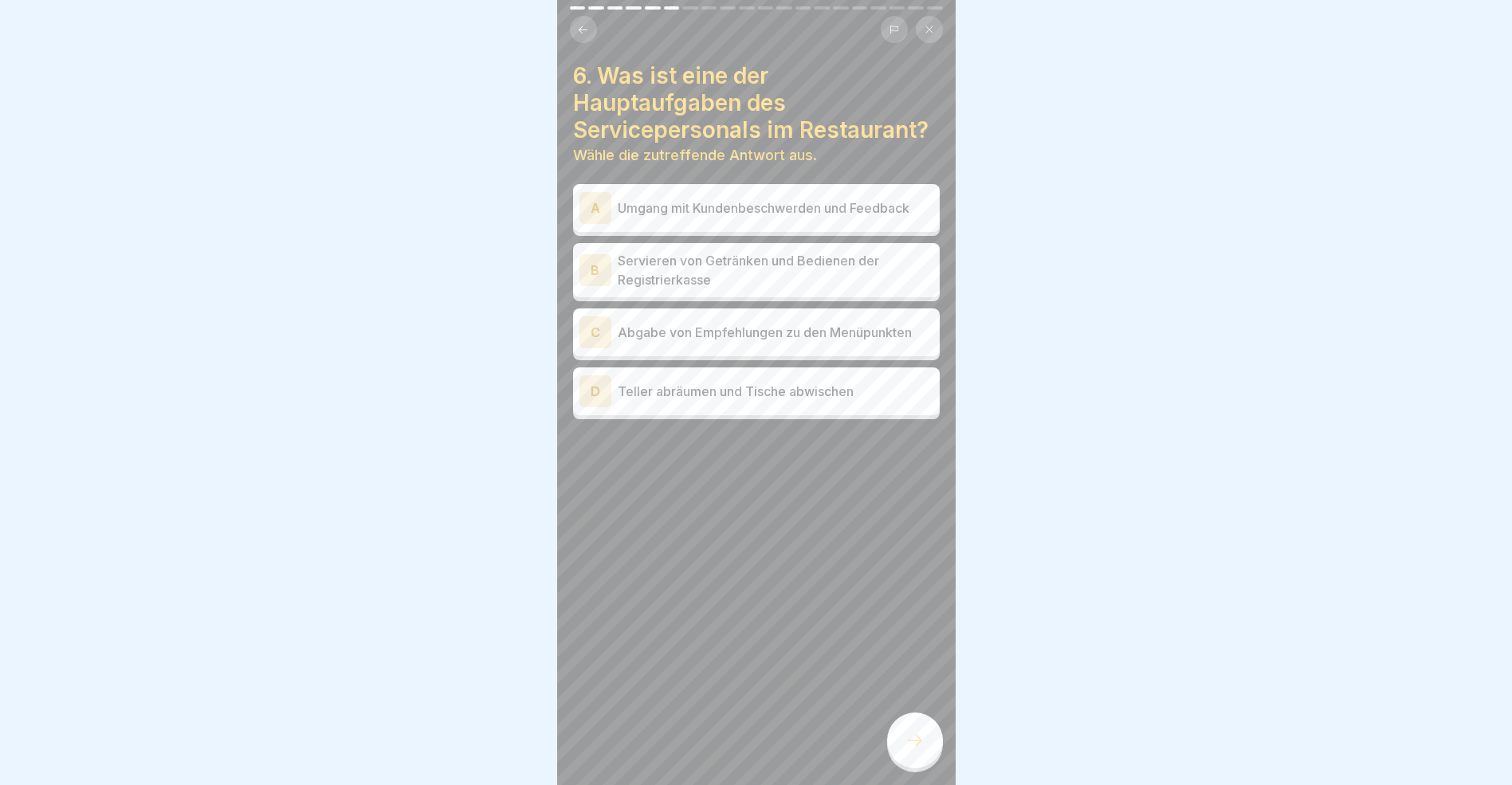
click at [597, 224] on div "A" at bounding box center [595, 208] width 32 height 32
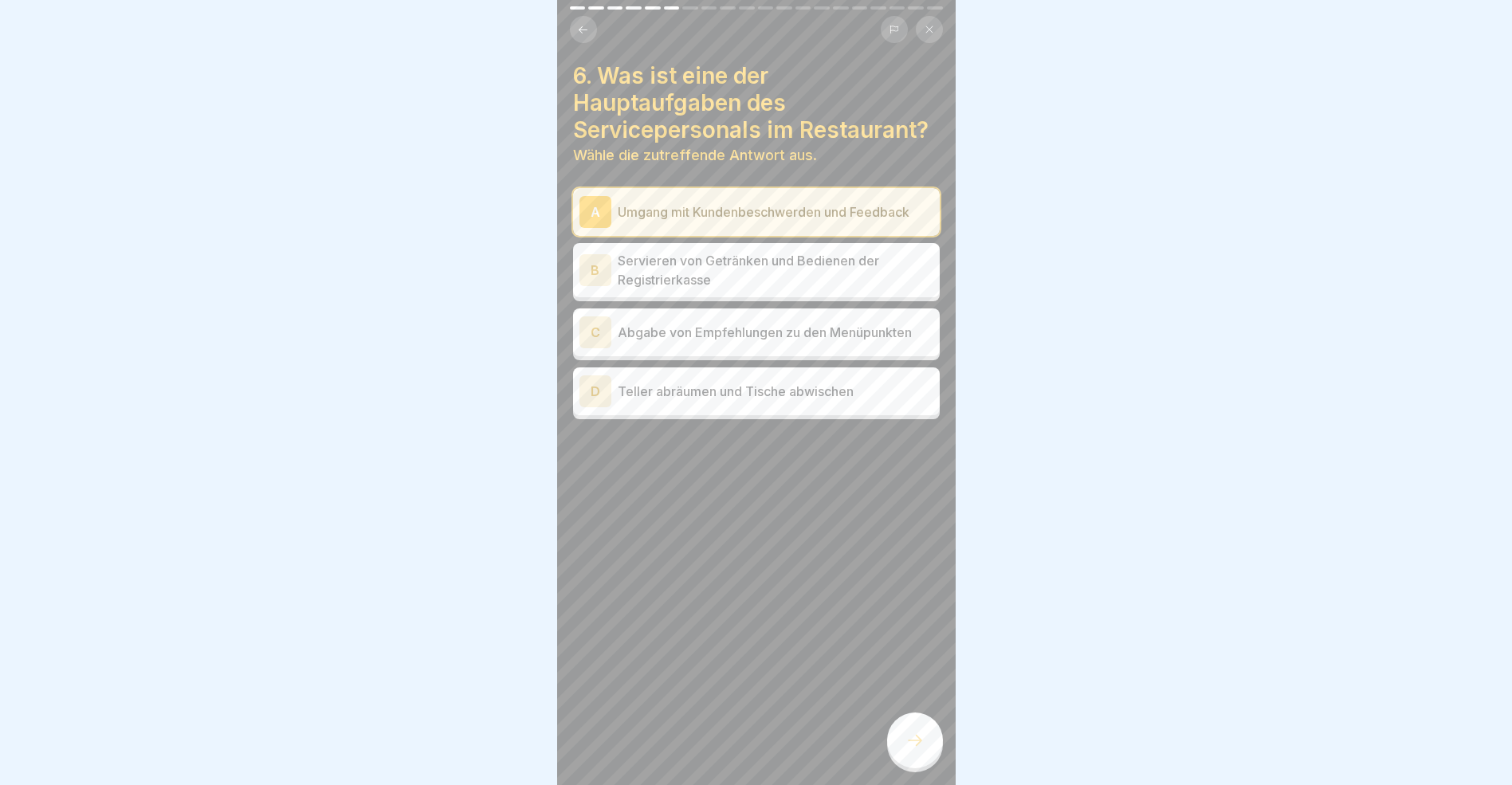
click at [597, 286] on div "B" at bounding box center [595, 270] width 32 height 32
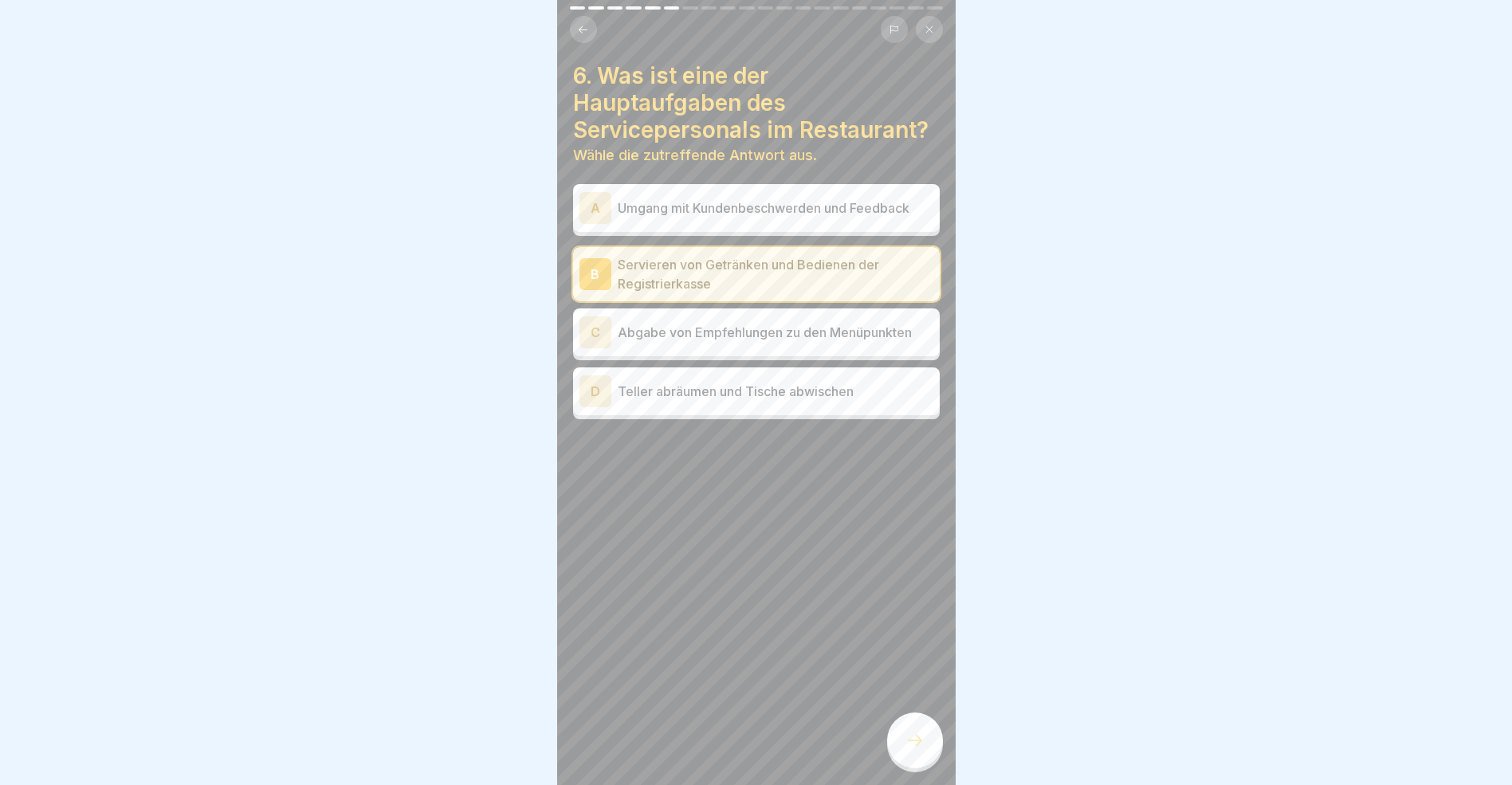
click at [910, 746] on icon at bounding box center [915, 740] width 19 height 19
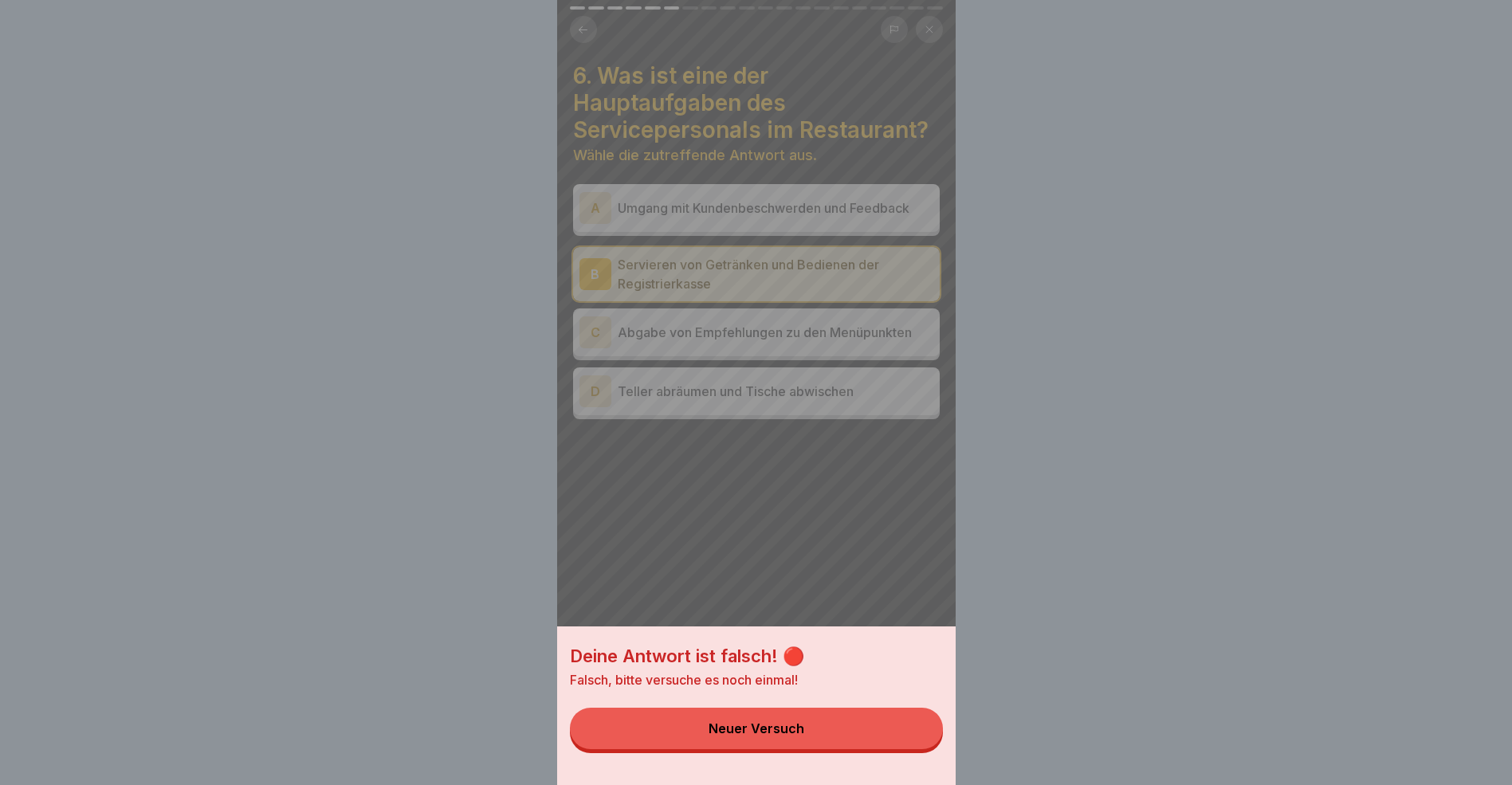
click at [827, 723] on button "Neuer Versuch" at bounding box center [756, 728] width 373 height 41
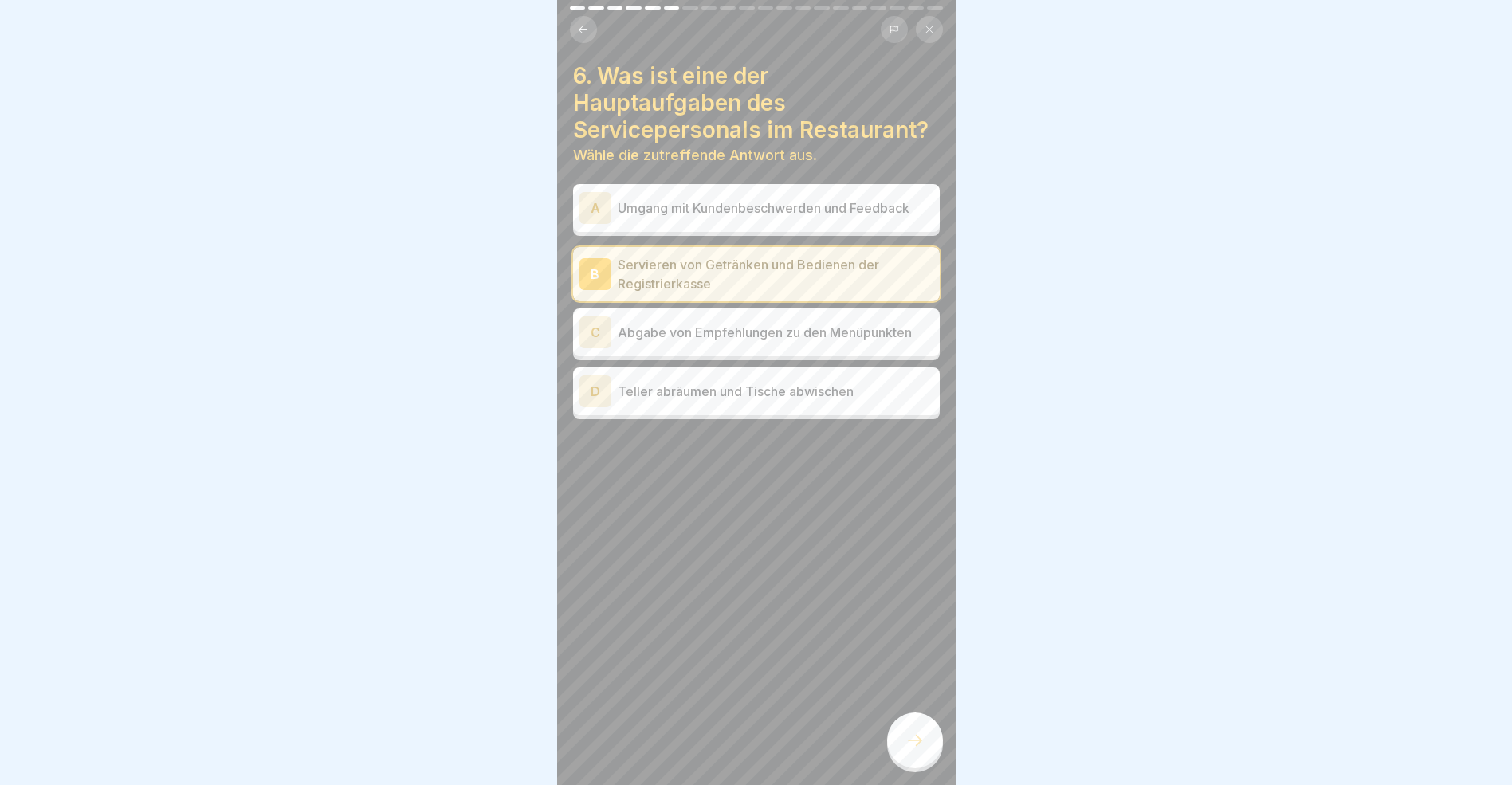
click at [600, 407] on div "D" at bounding box center [595, 391] width 32 height 32
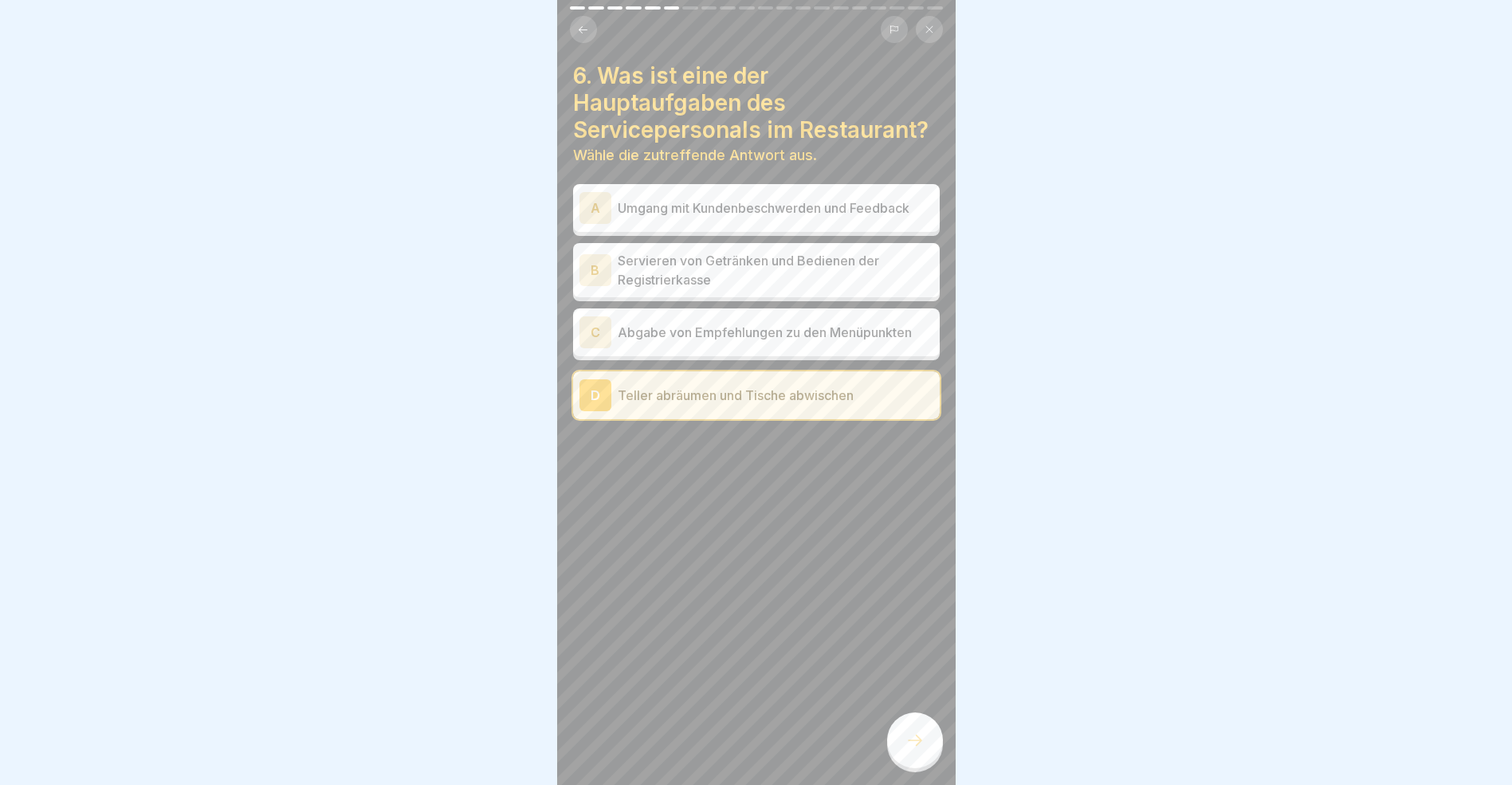
click at [908, 738] on div at bounding box center [916, 740] width 56 height 56
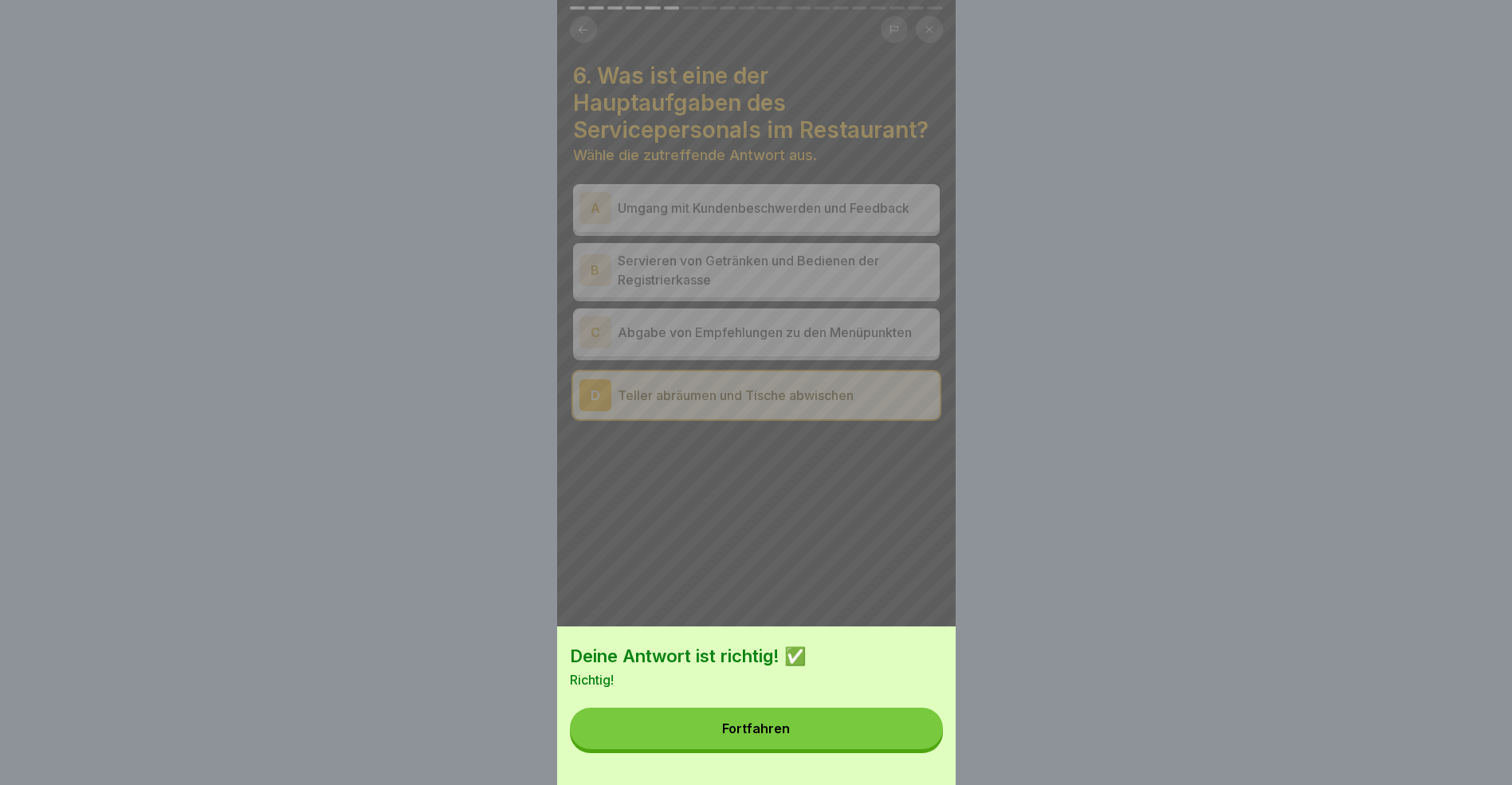
click at [775, 735] on div "Fortfahren" at bounding box center [756, 728] width 68 height 14
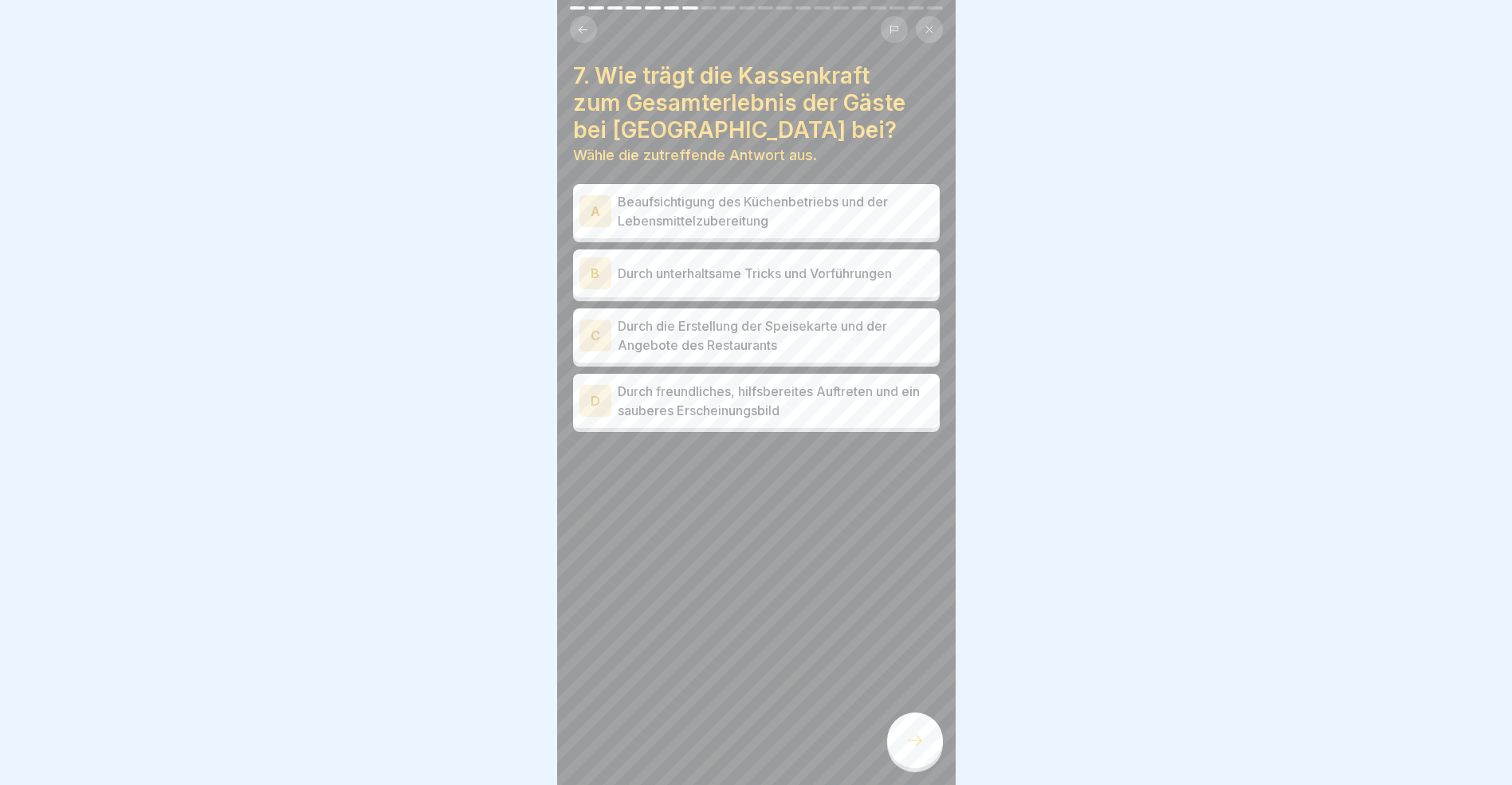
click at [588, 397] on div "D" at bounding box center [595, 400] width 32 height 32
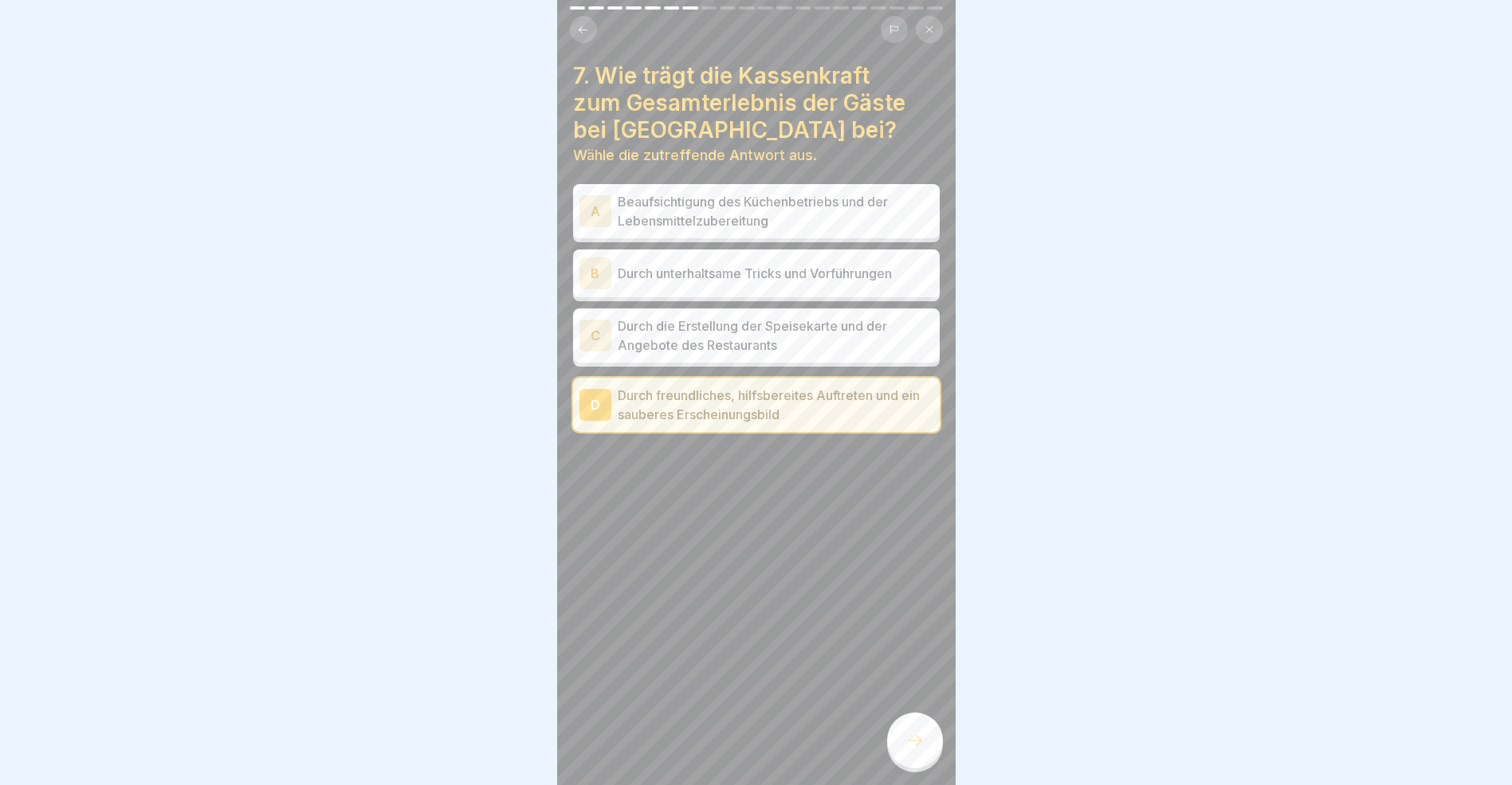
click at [921, 745] on div at bounding box center [916, 740] width 56 height 56
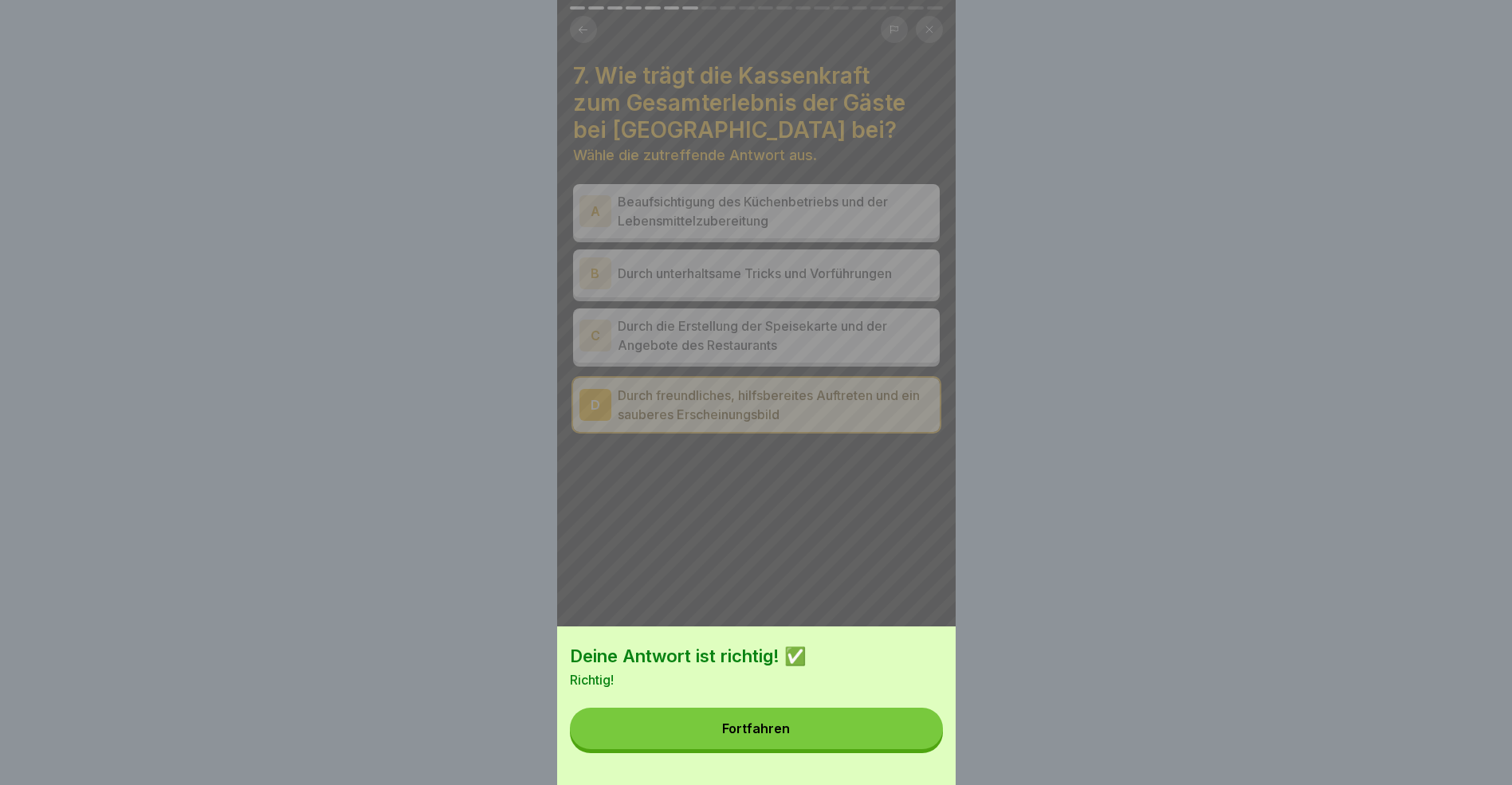
click at [828, 734] on button "Fortfahren" at bounding box center [756, 728] width 373 height 41
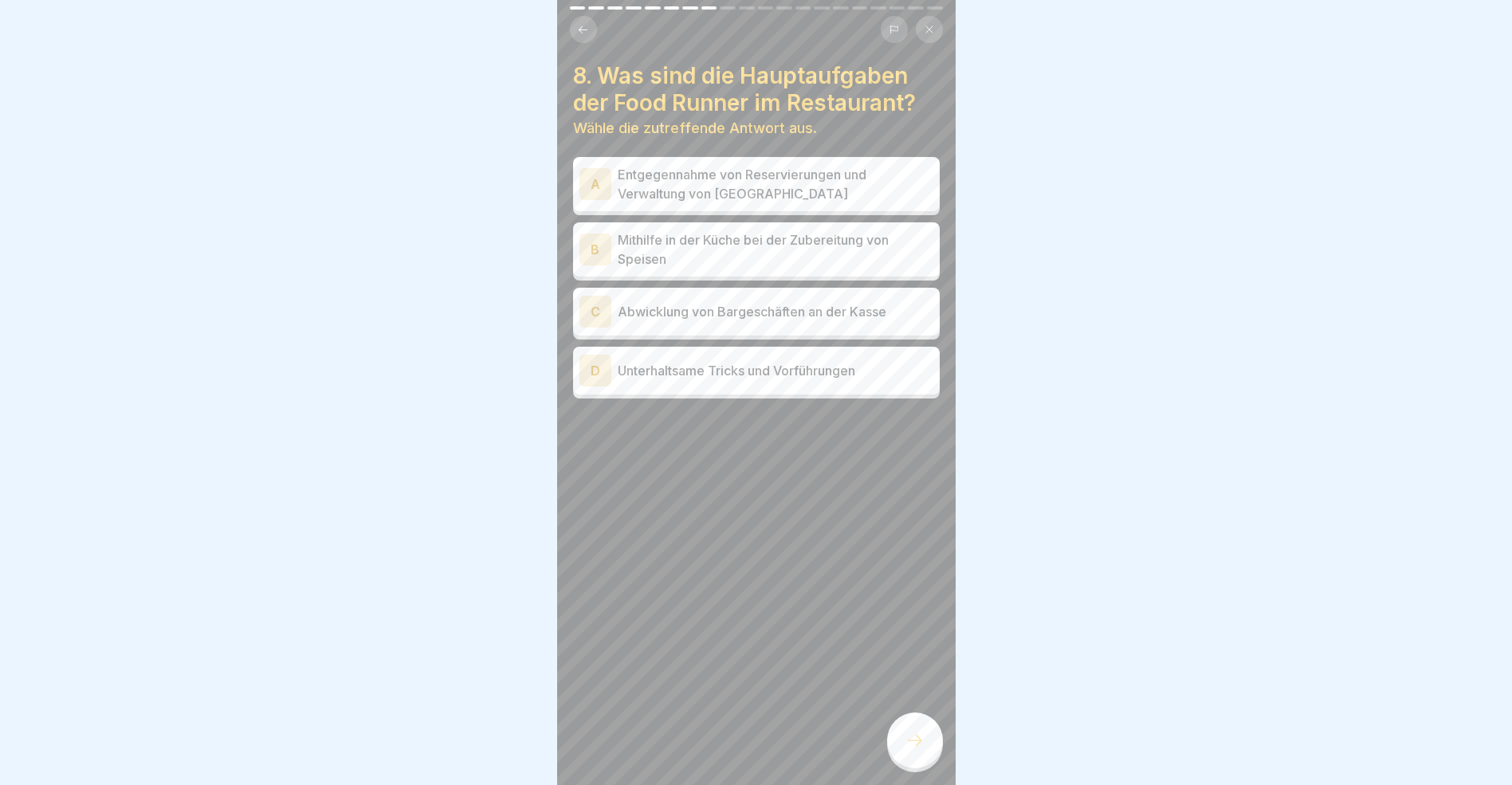
click at [591, 248] on div "B" at bounding box center [595, 249] width 32 height 32
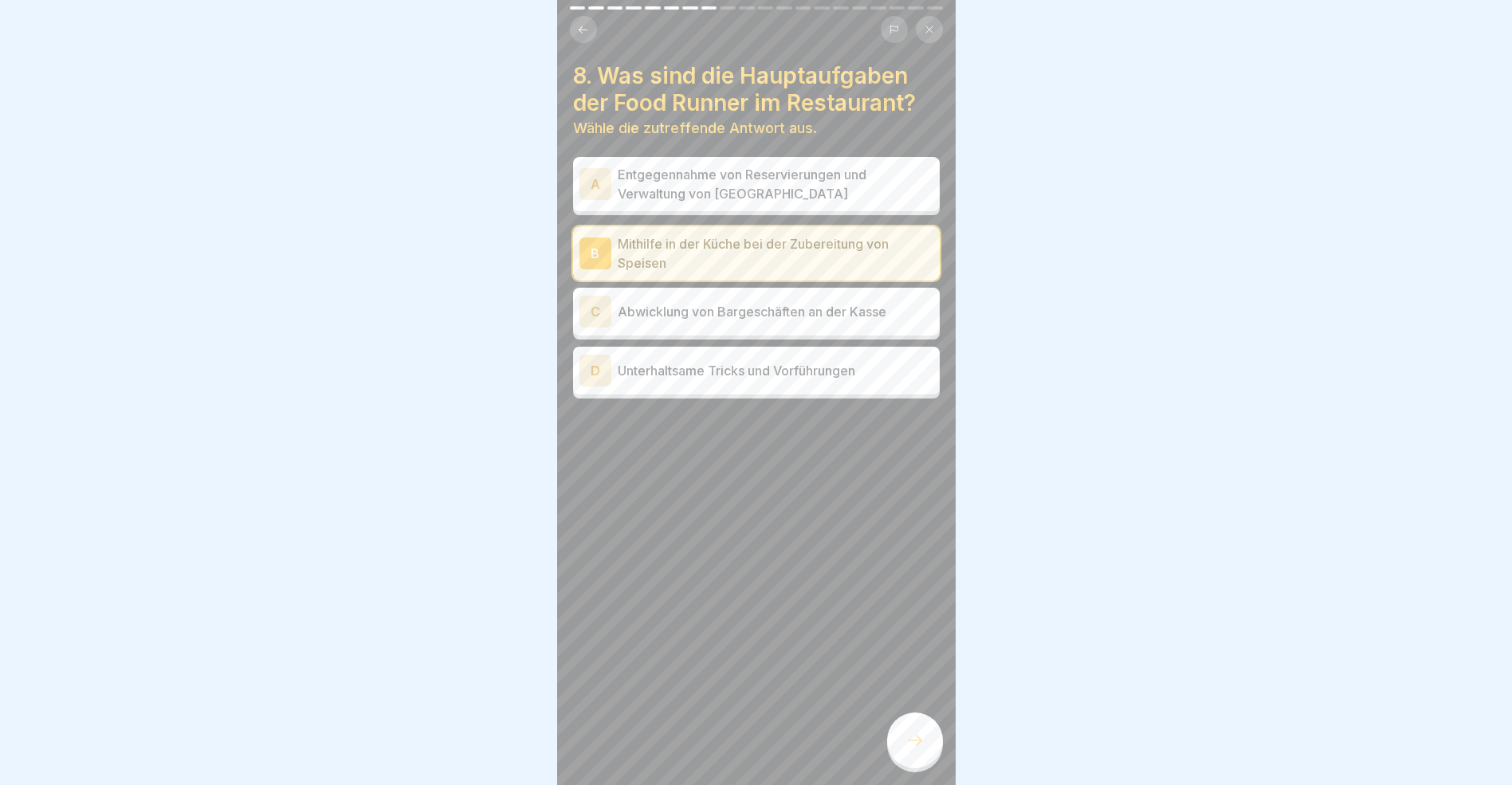
click at [911, 750] on icon at bounding box center [915, 740] width 19 height 19
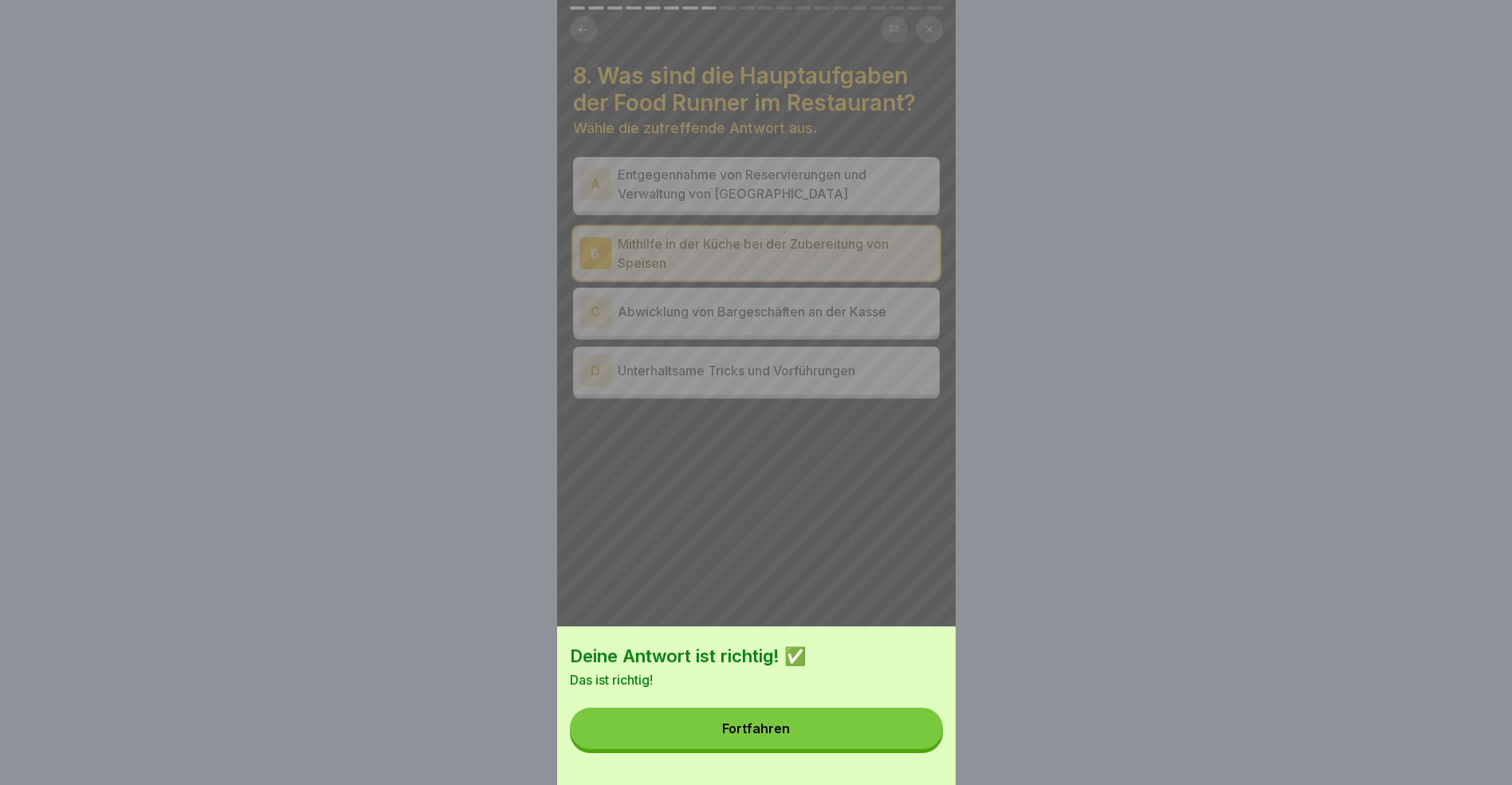
click at [816, 739] on button "Fortfahren" at bounding box center [756, 728] width 373 height 41
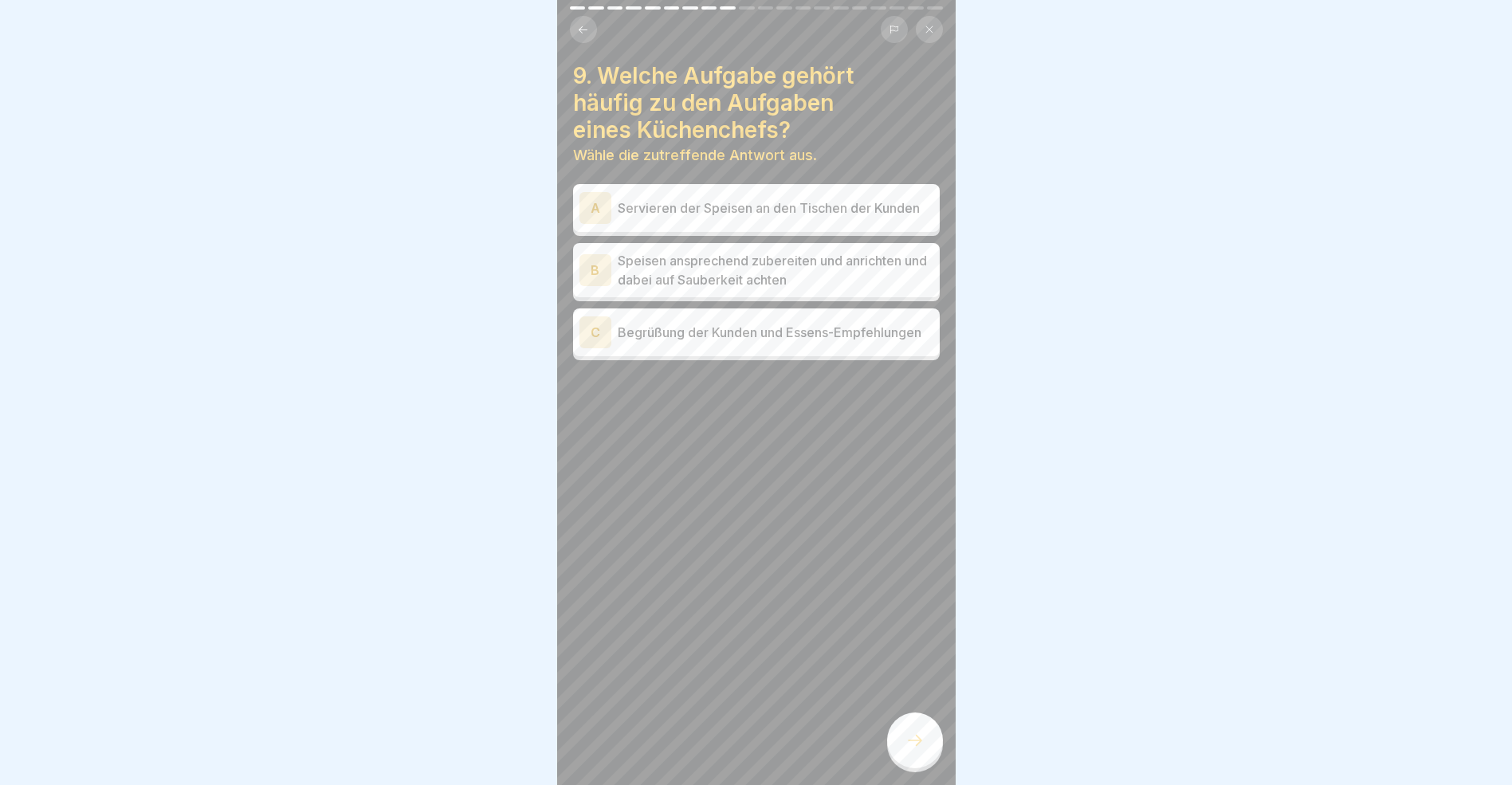
click at [590, 281] on div "B" at bounding box center [595, 270] width 32 height 32
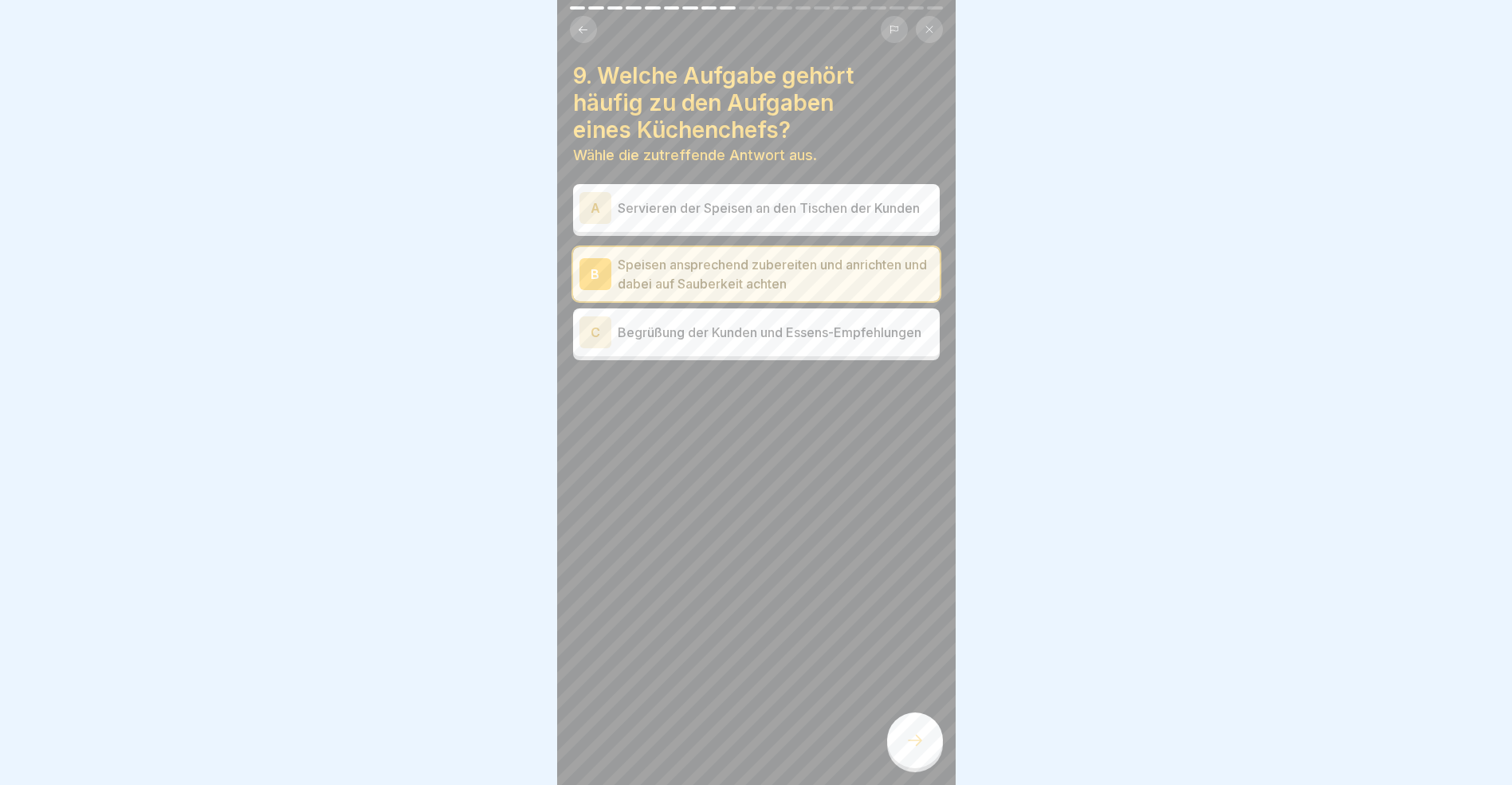
click at [919, 750] on icon at bounding box center [915, 740] width 19 height 19
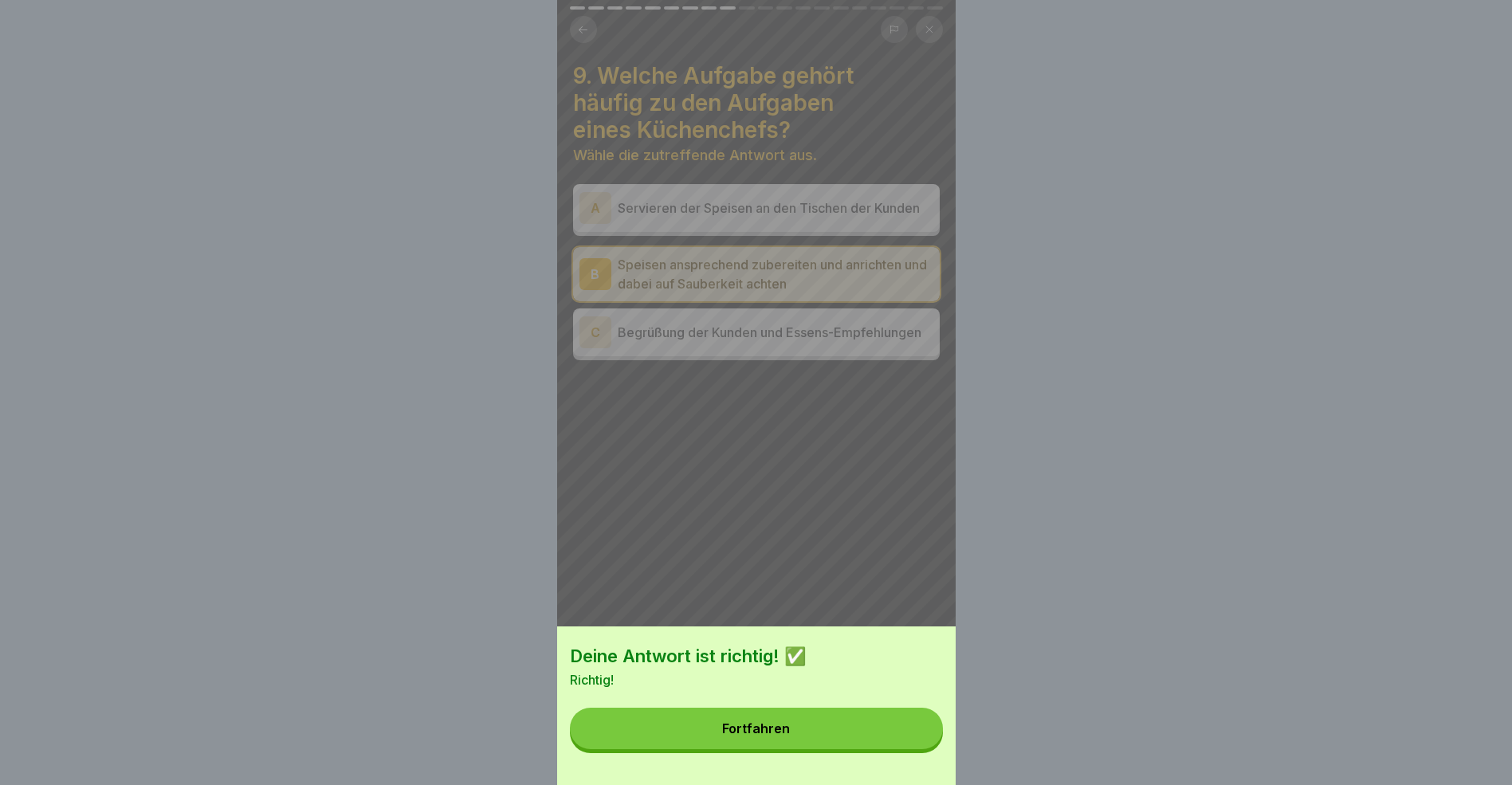
click at [817, 749] on button "Fortfahren" at bounding box center [756, 728] width 373 height 41
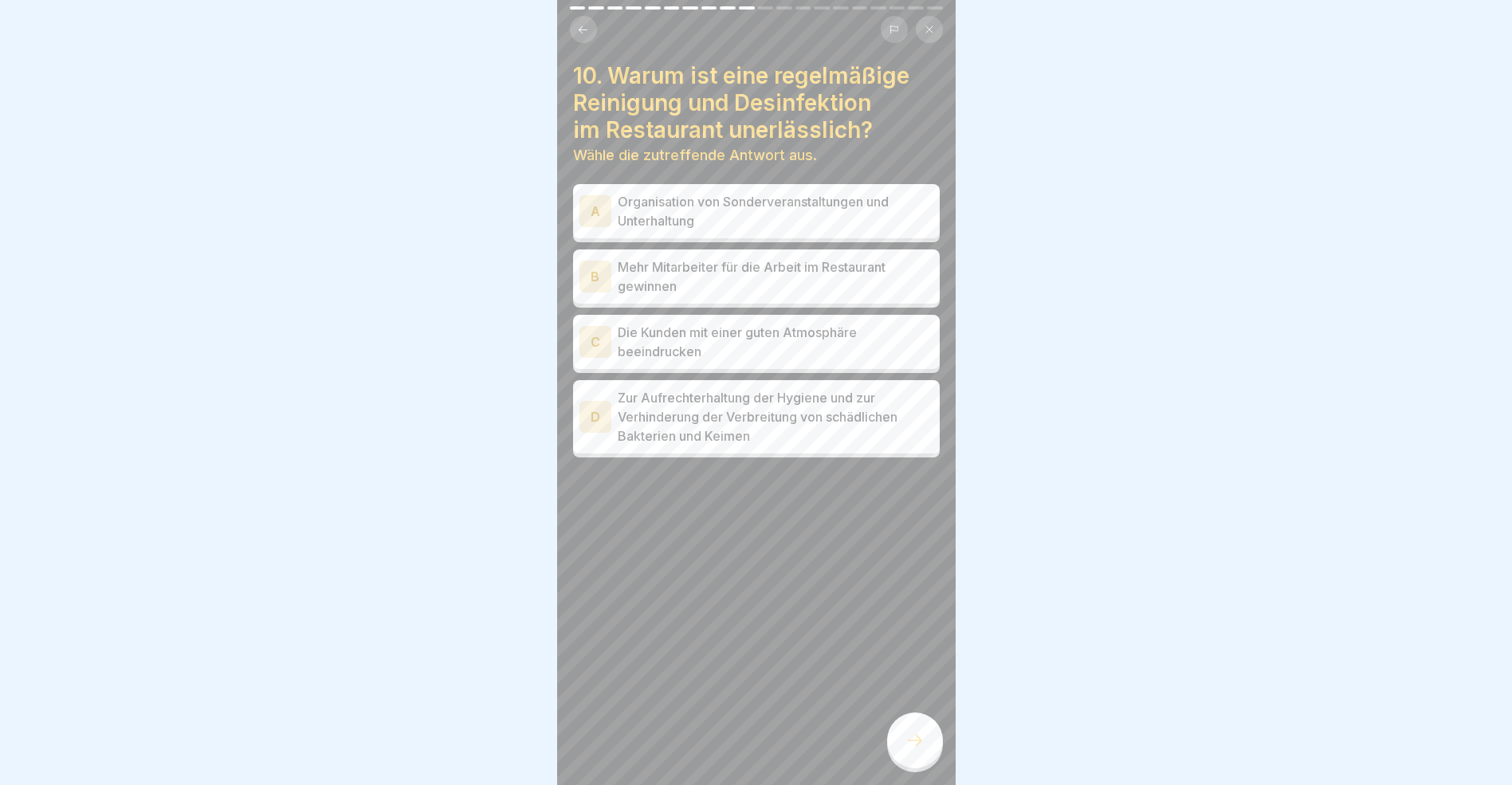
click at [593, 417] on div "D" at bounding box center [595, 417] width 32 height 32
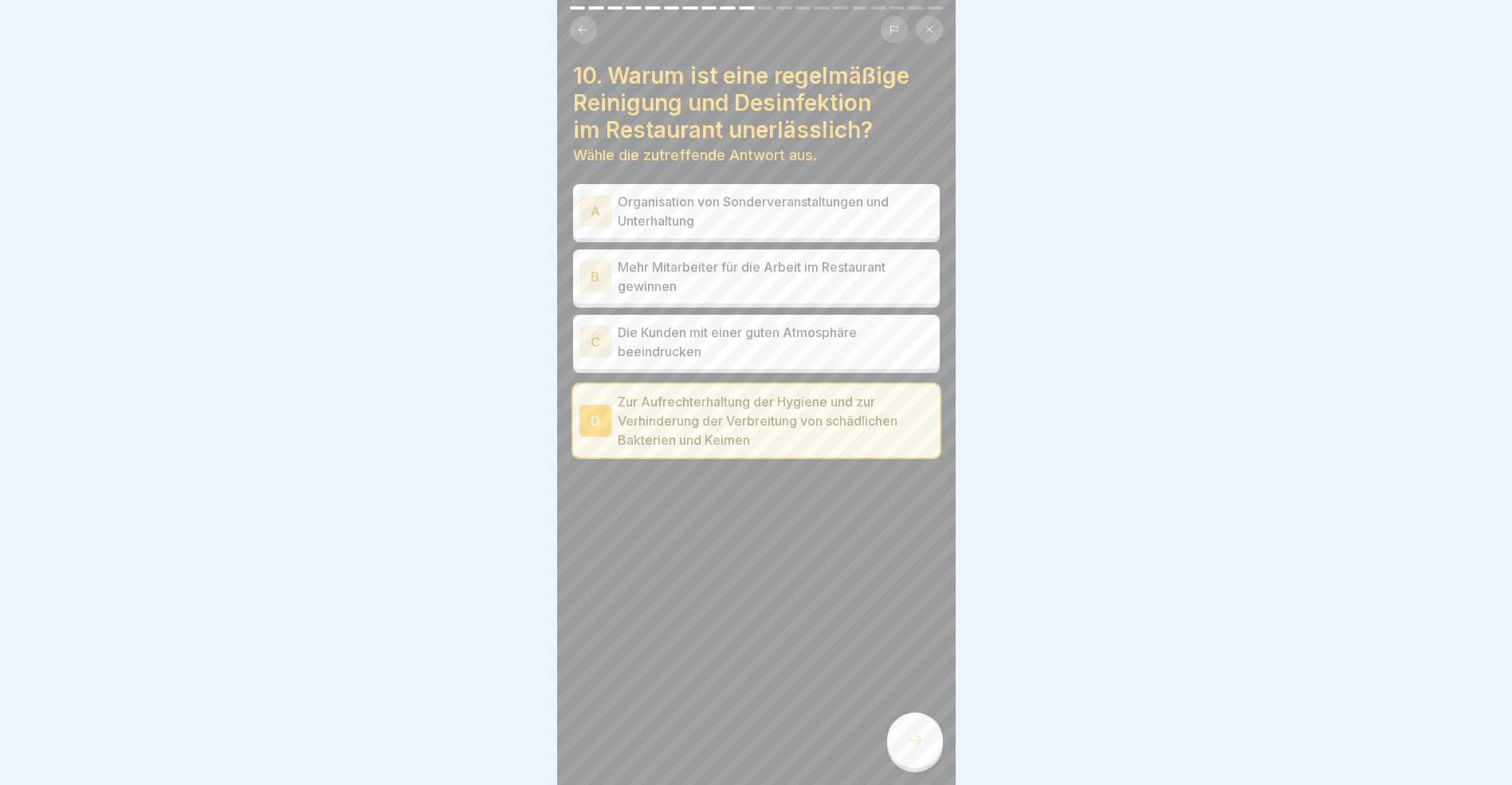
click at [915, 750] on icon at bounding box center [915, 740] width 19 height 19
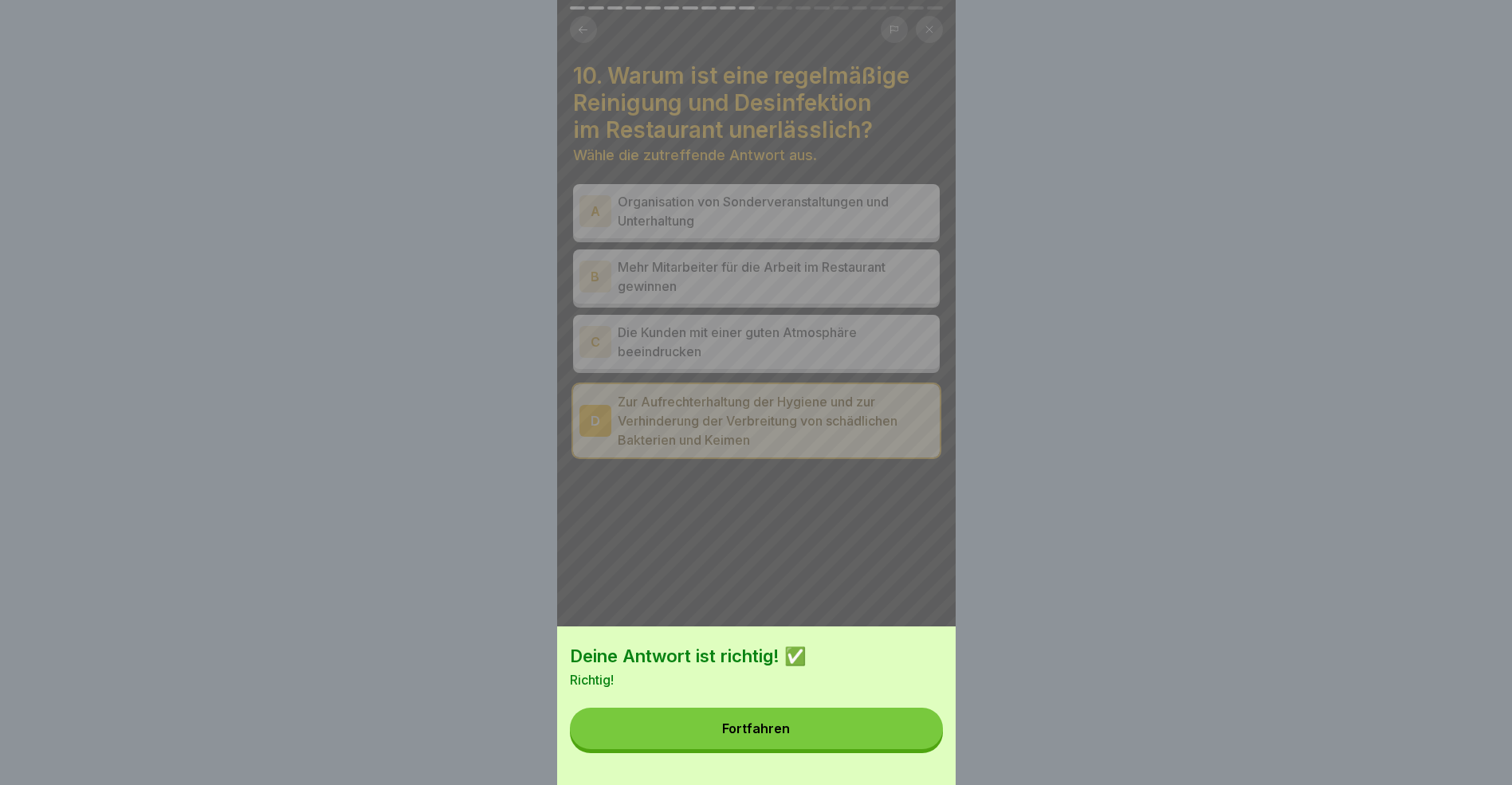
click at [801, 743] on button "Fortfahren" at bounding box center [756, 728] width 373 height 41
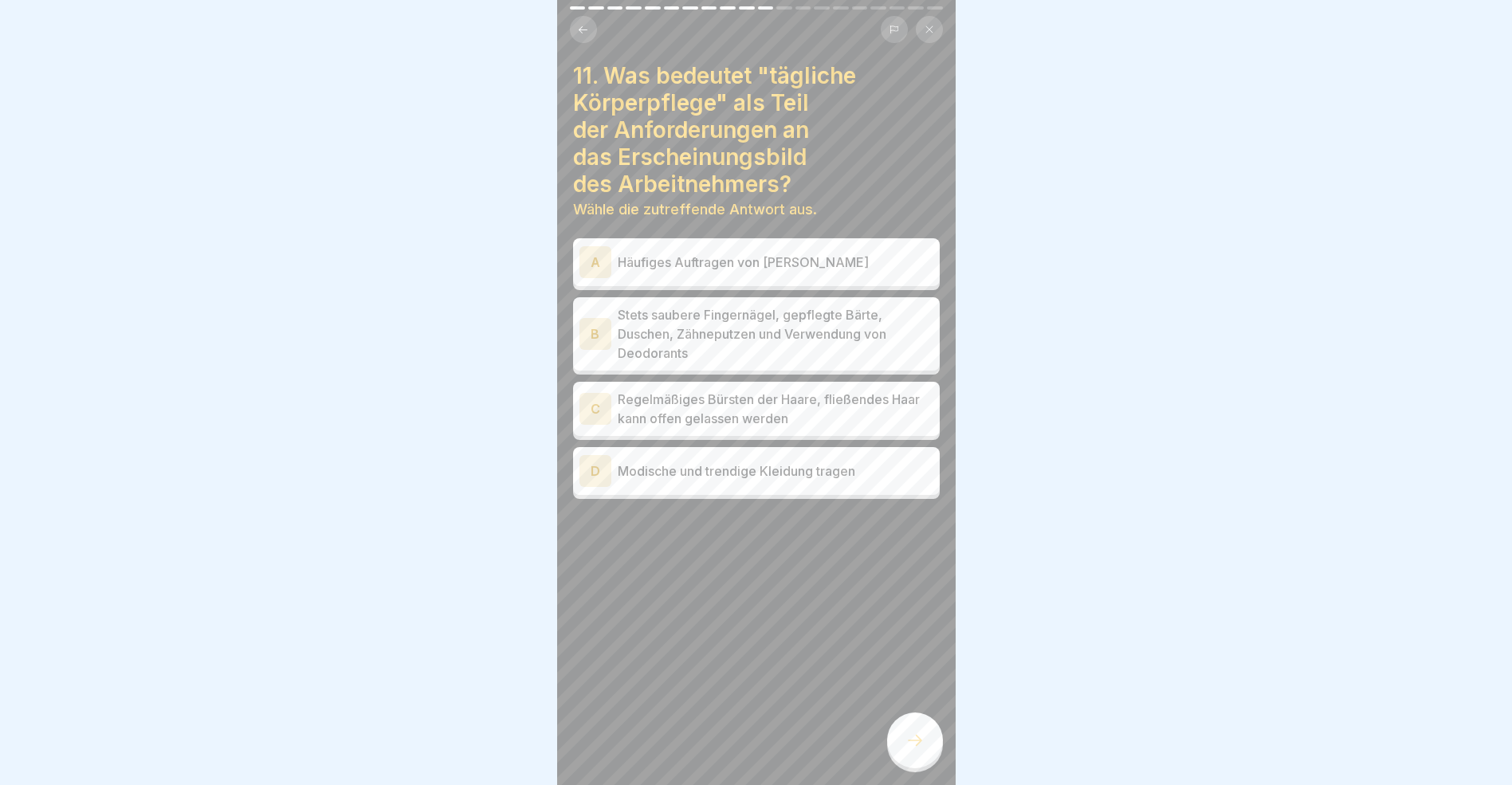
click at [599, 339] on div "B" at bounding box center [595, 333] width 32 height 32
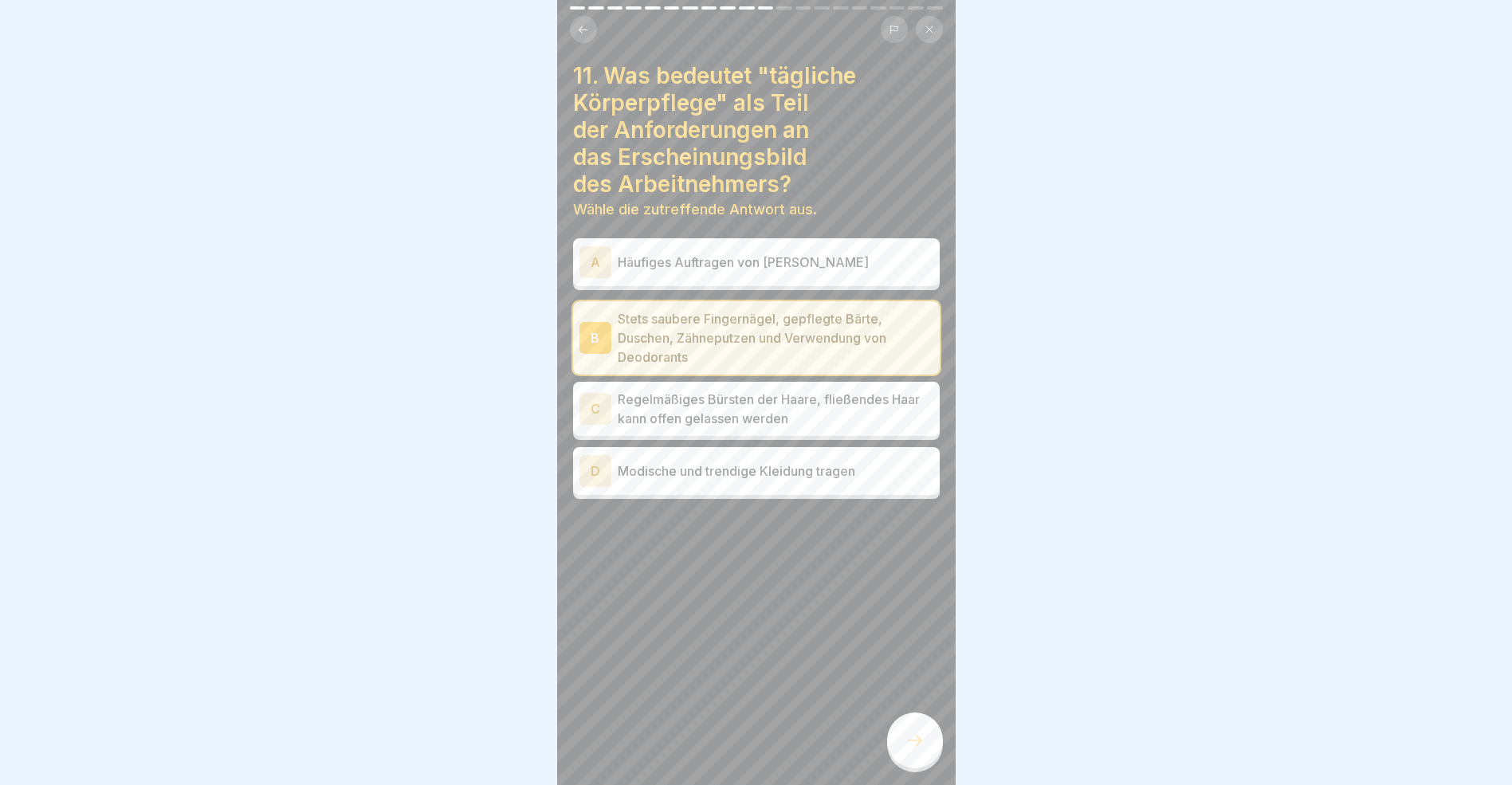
click at [917, 750] on icon at bounding box center [915, 740] width 19 height 19
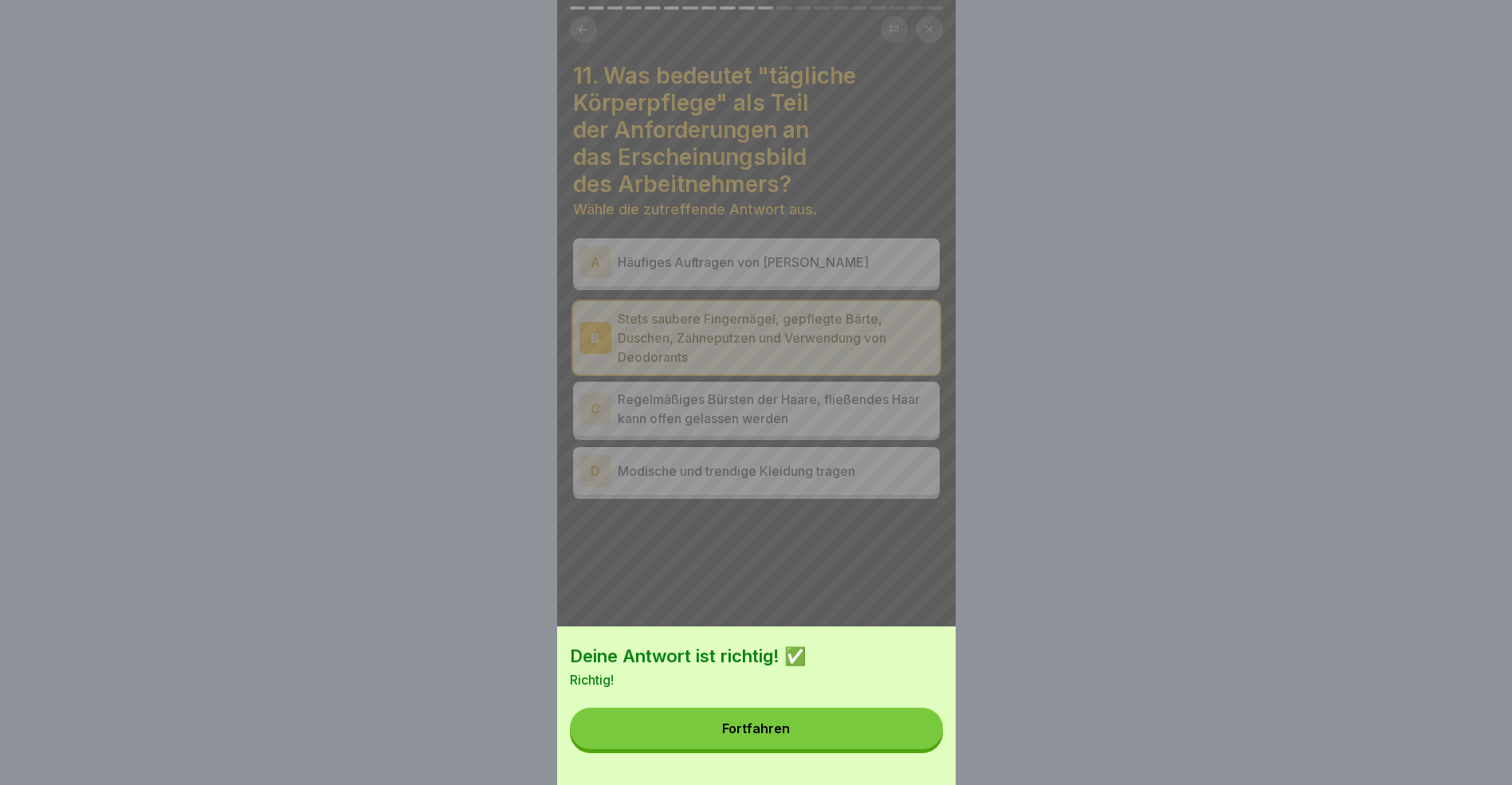
click at [822, 744] on button "Fortfahren" at bounding box center [756, 728] width 373 height 41
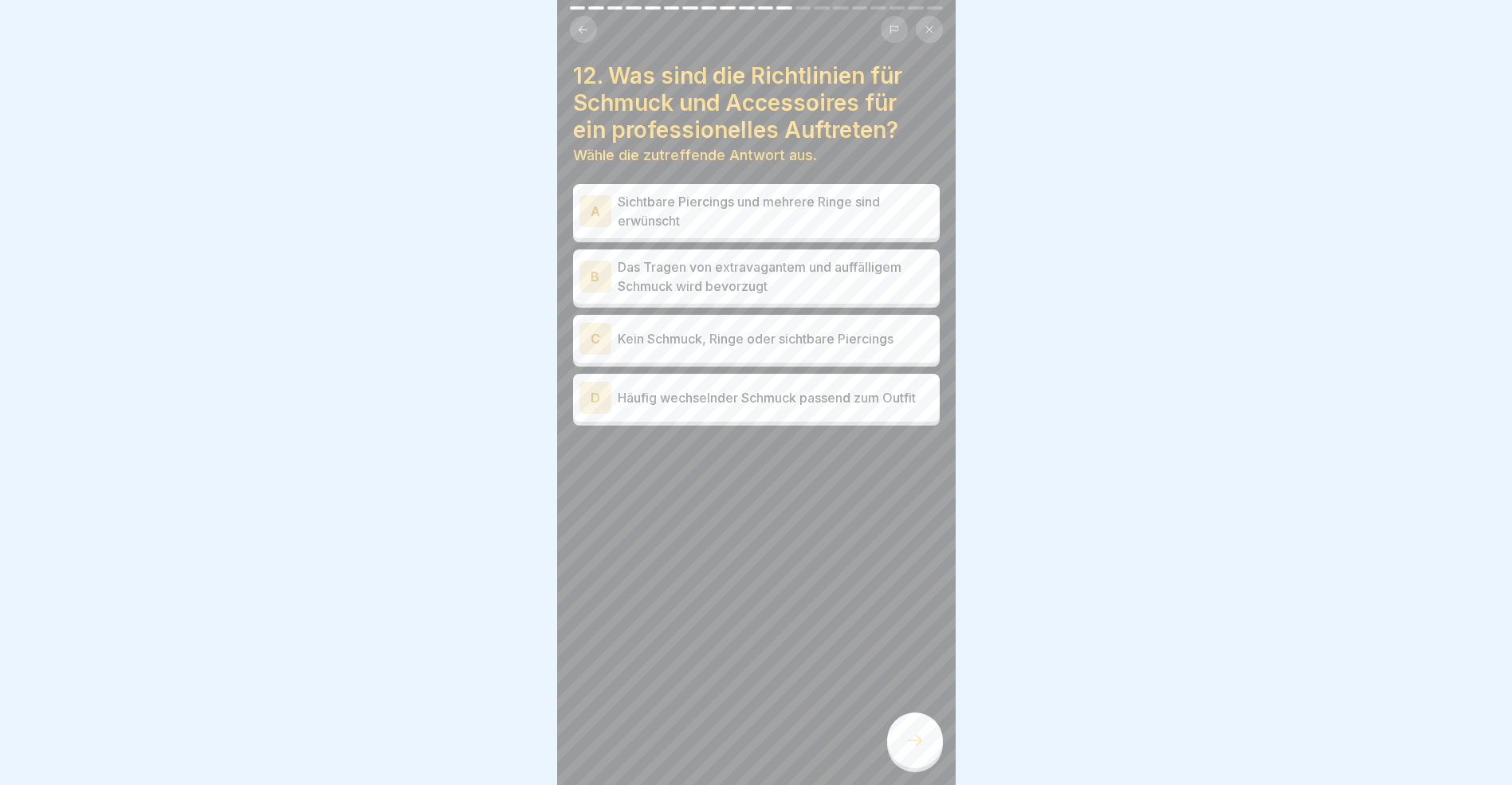
click at [588, 337] on div "C" at bounding box center [595, 338] width 32 height 32
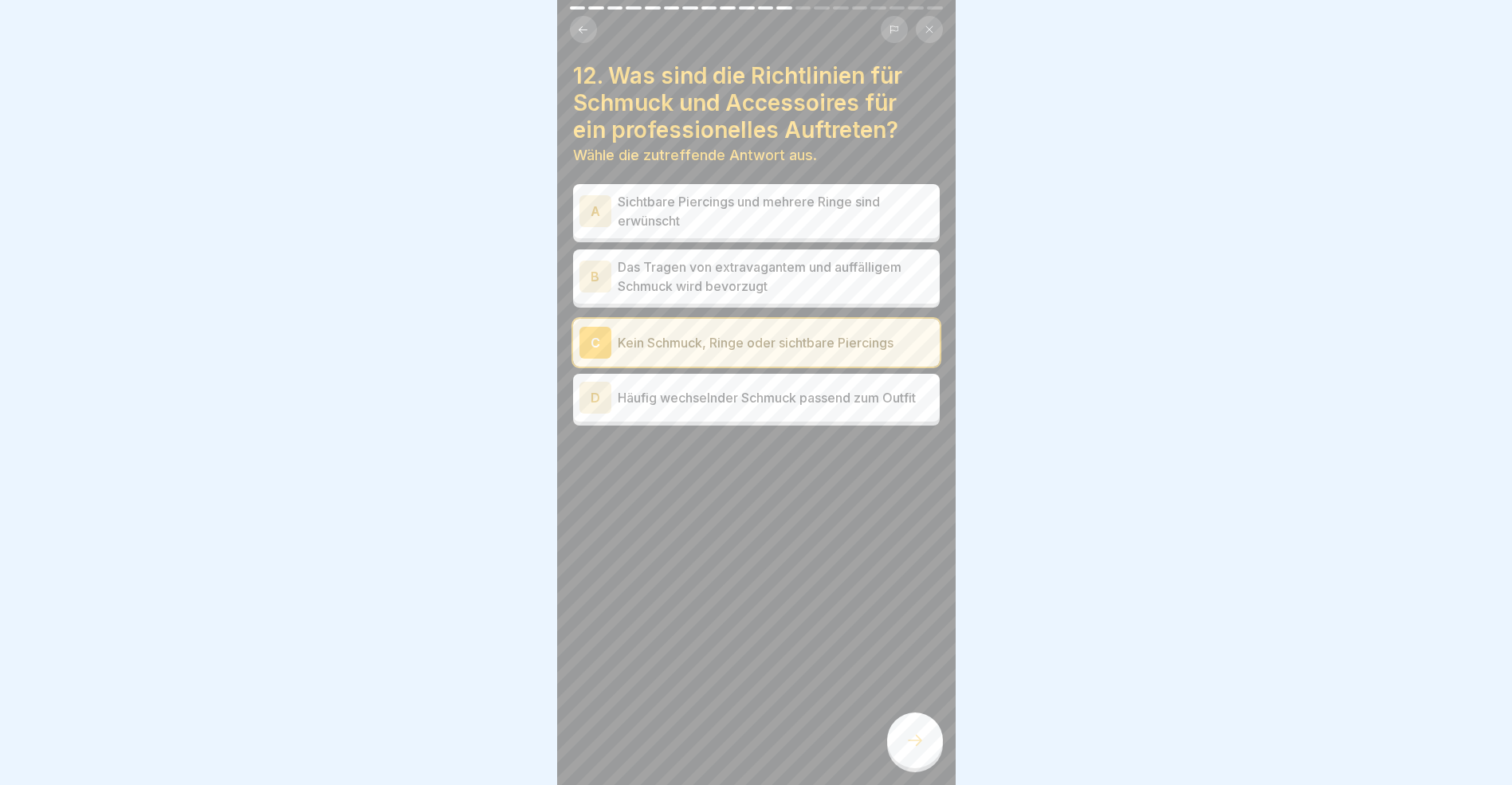
click at [909, 748] on icon at bounding box center [915, 740] width 19 height 19
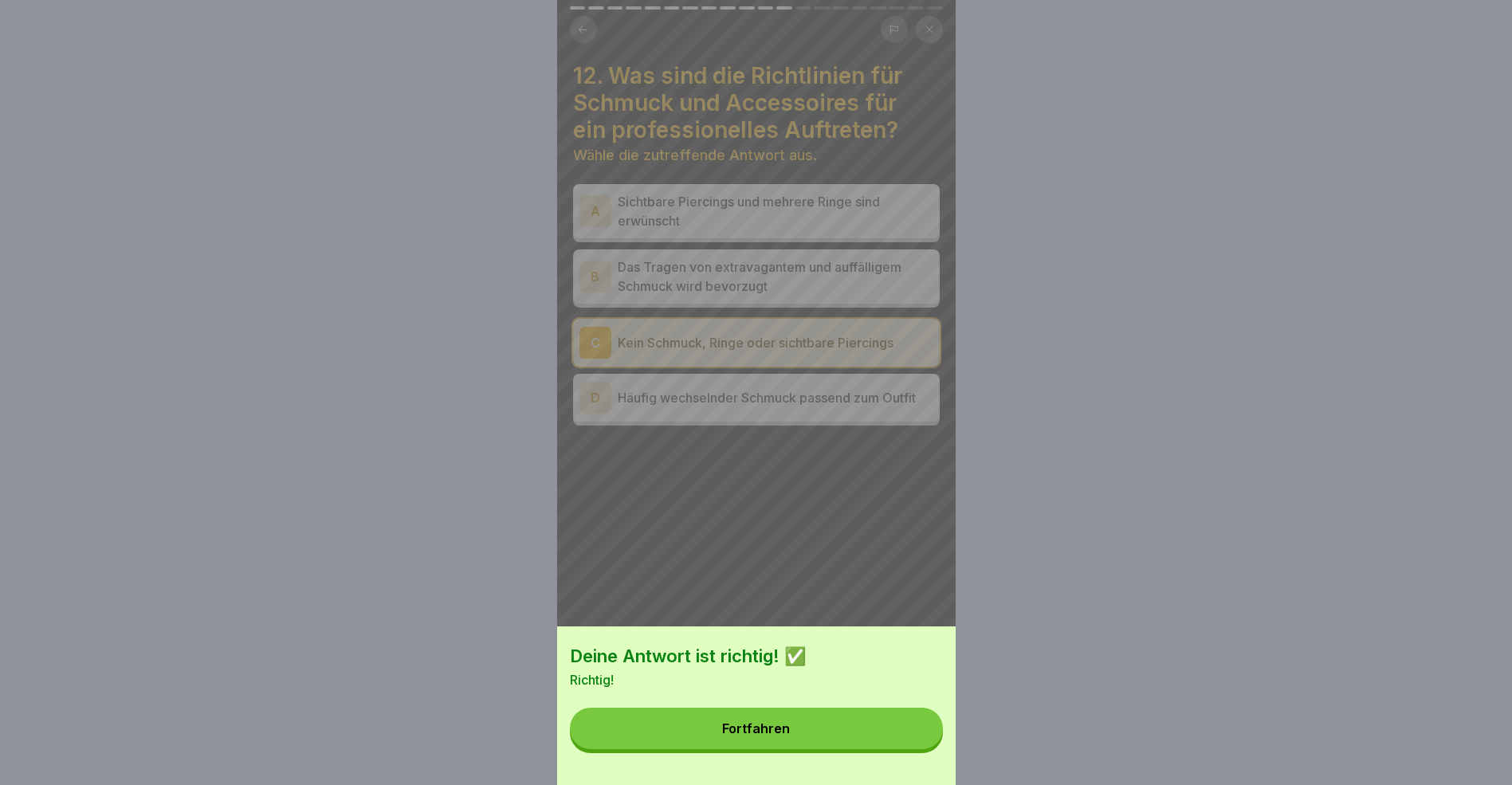
click at [802, 741] on button "Fortfahren" at bounding box center [756, 728] width 373 height 41
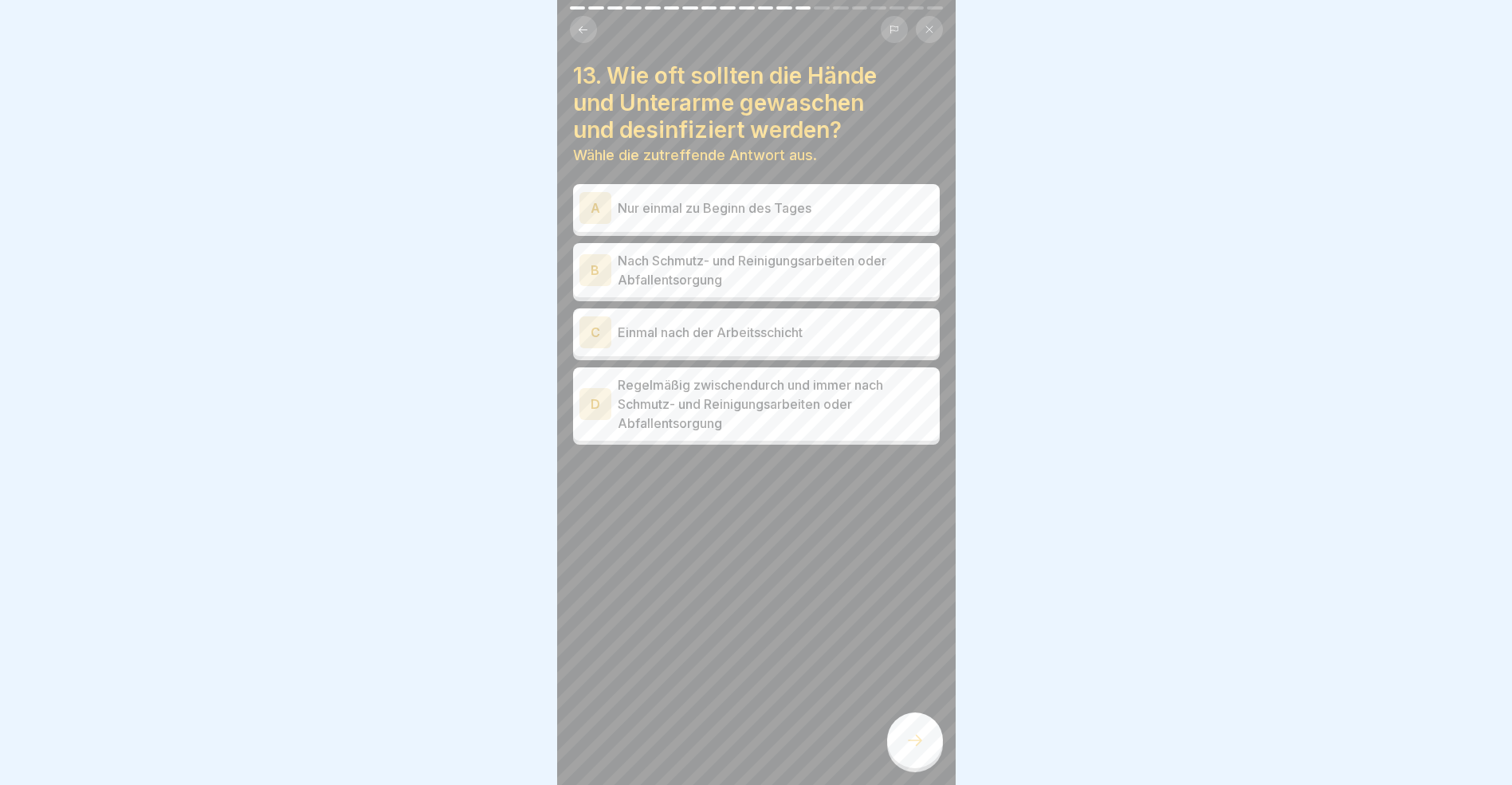
click at [603, 405] on div "D" at bounding box center [595, 404] width 32 height 32
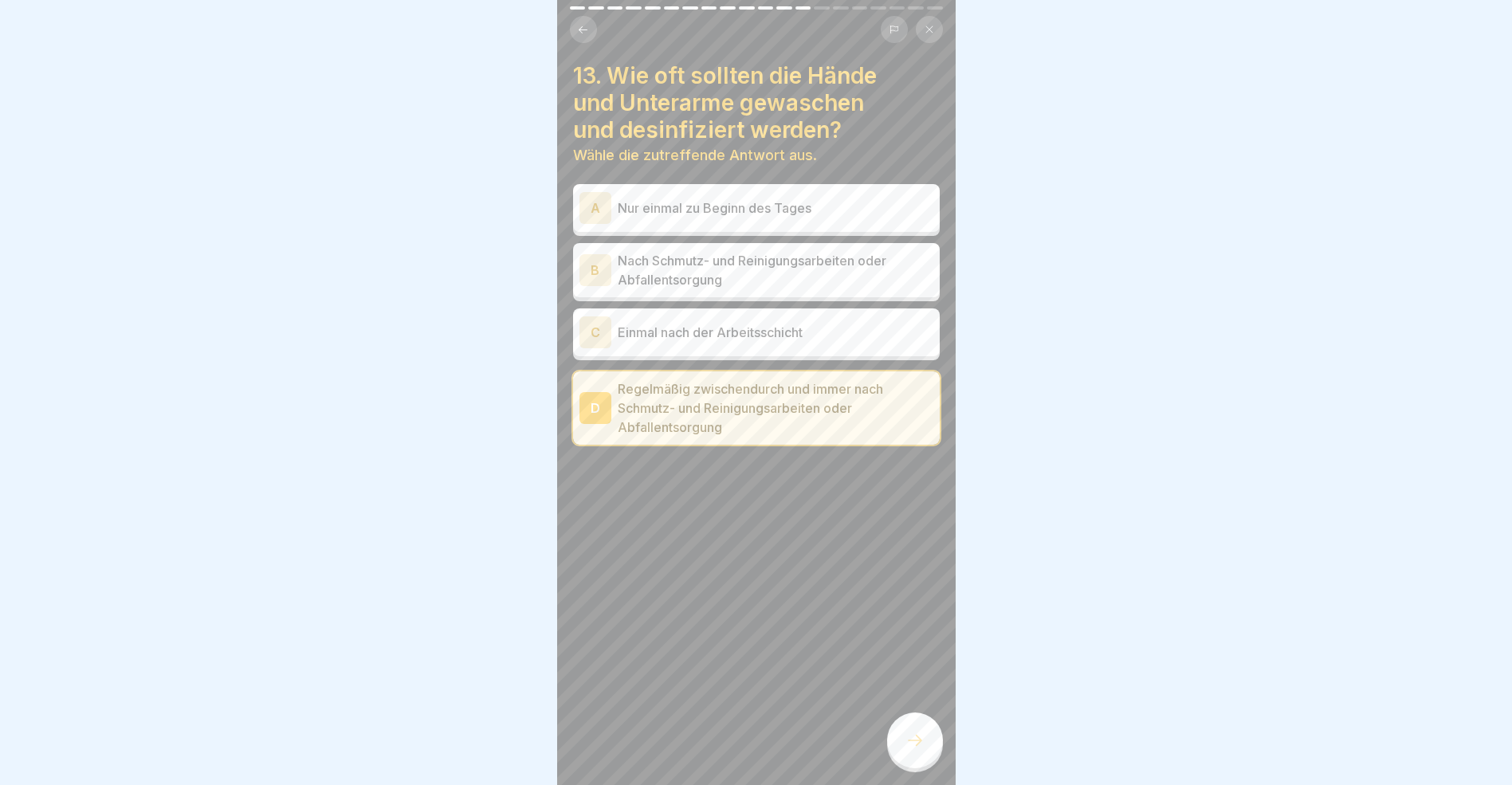
click at [917, 750] on icon at bounding box center [915, 740] width 19 height 19
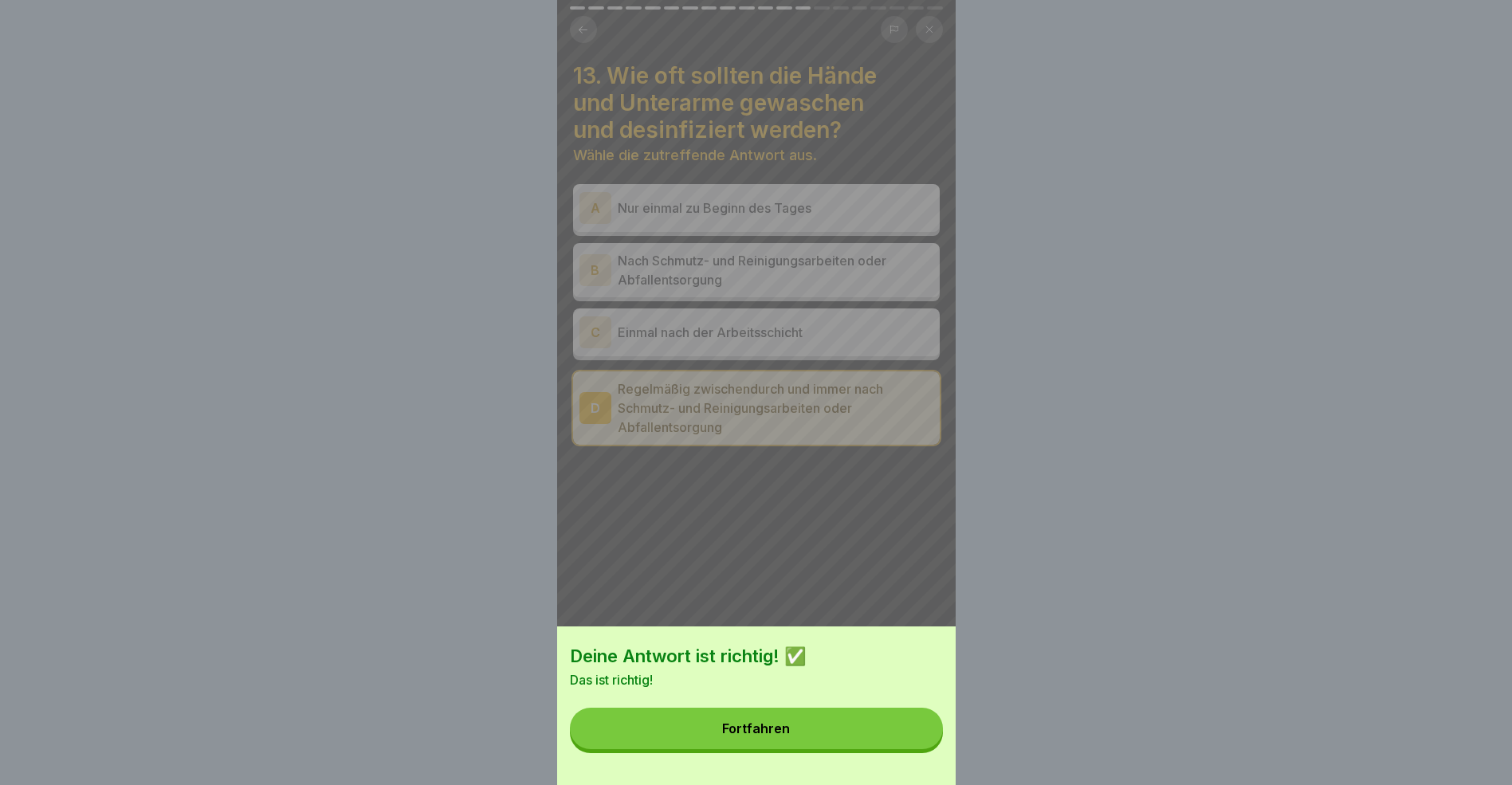
click at [785, 735] on div "Fortfahren" at bounding box center [756, 728] width 68 height 14
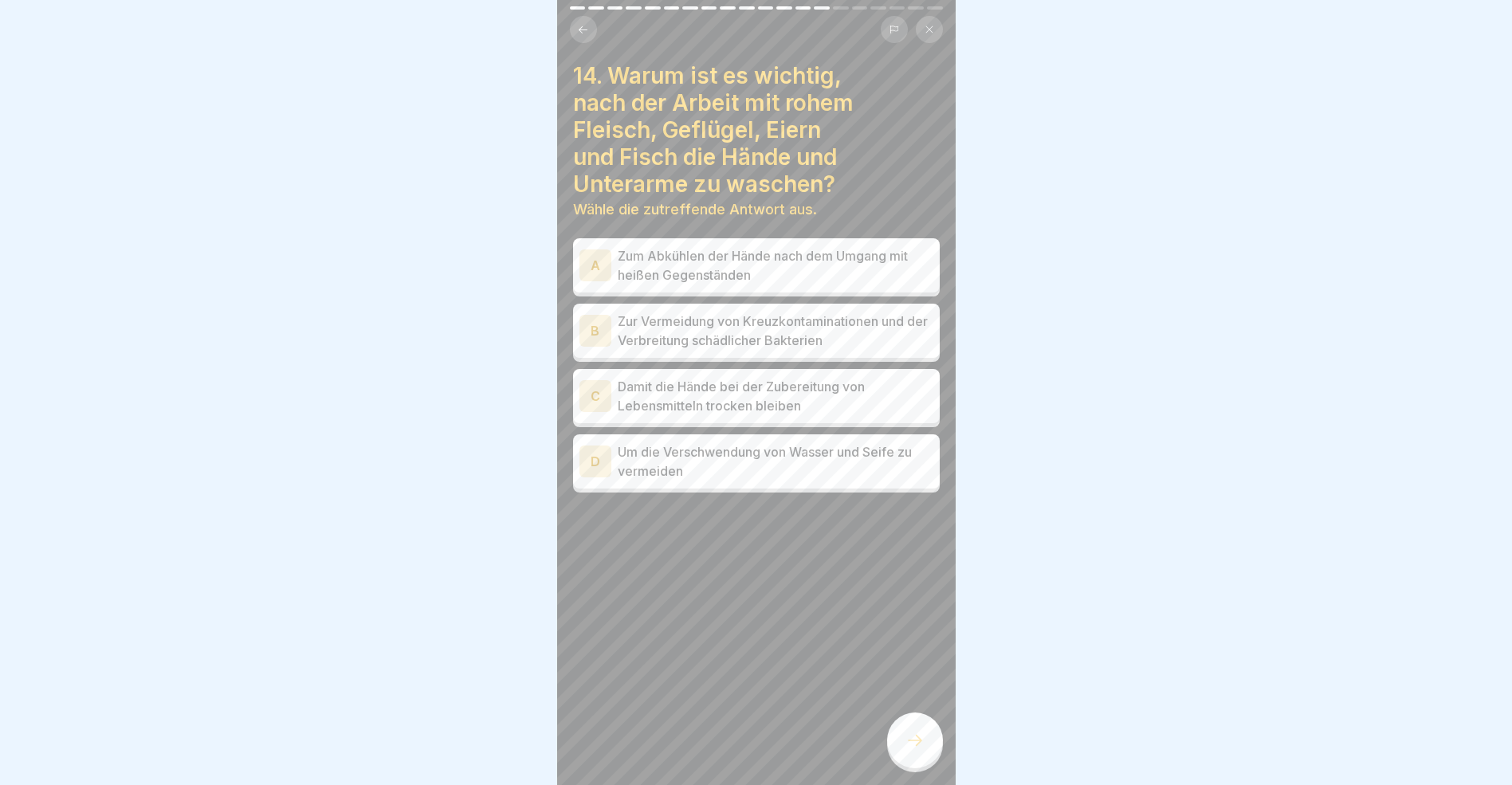
click at [607, 329] on div "B" at bounding box center [595, 330] width 32 height 32
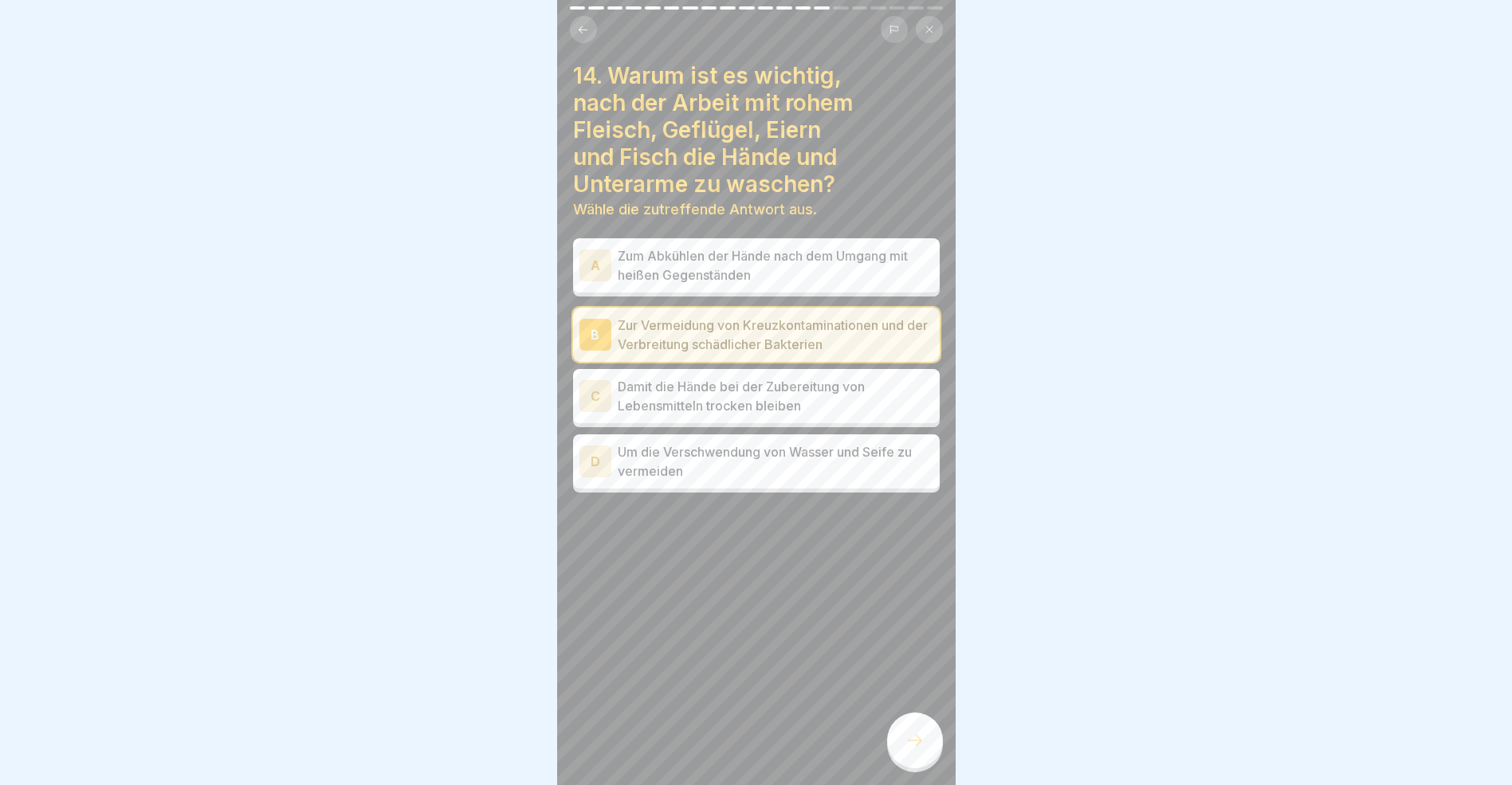
click at [919, 746] on icon at bounding box center [915, 740] width 14 height 12
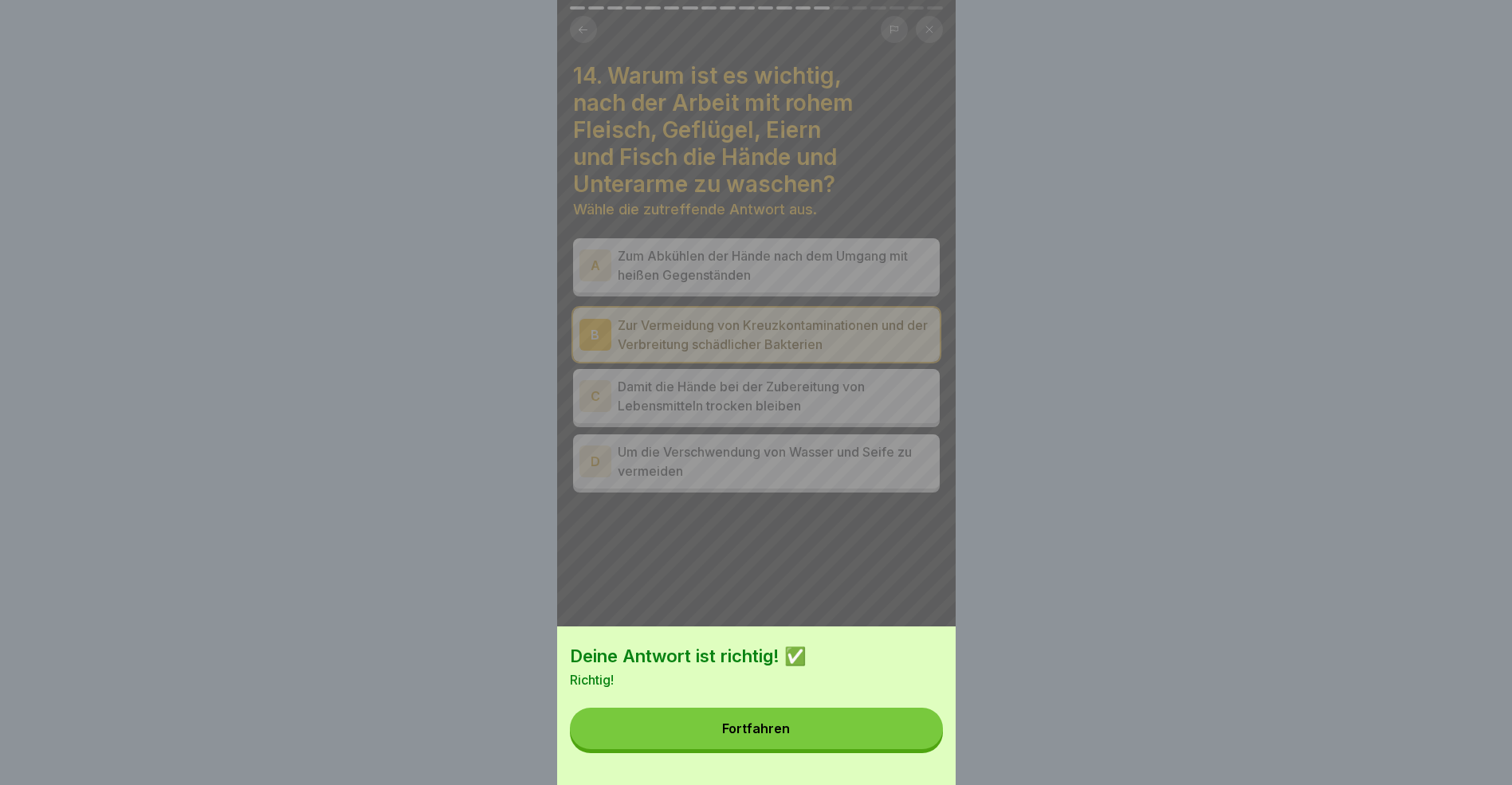
click at [694, 749] on button "Fortfahren" at bounding box center [756, 728] width 373 height 41
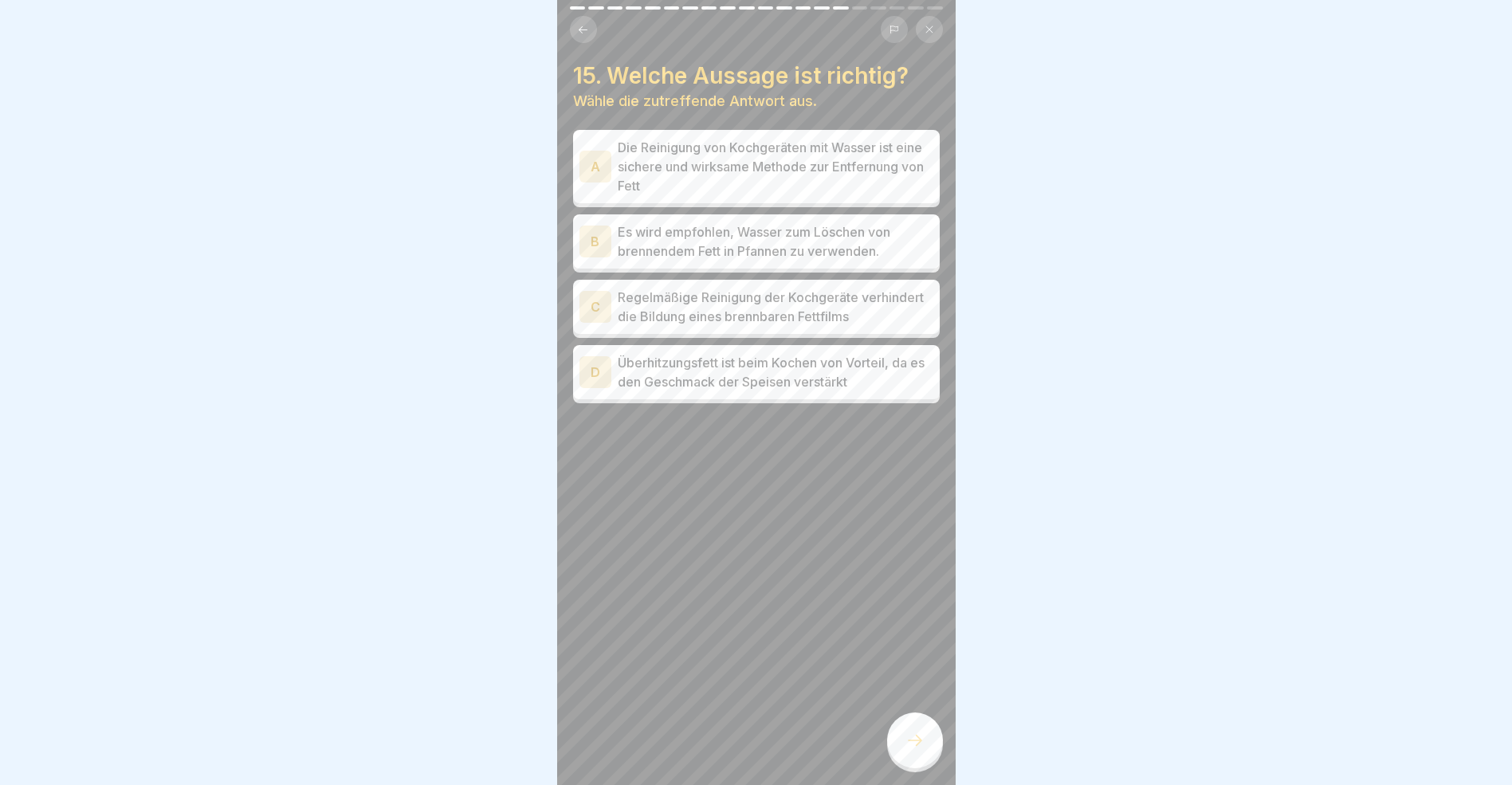
click at [593, 301] on div "C" at bounding box center [595, 306] width 32 height 32
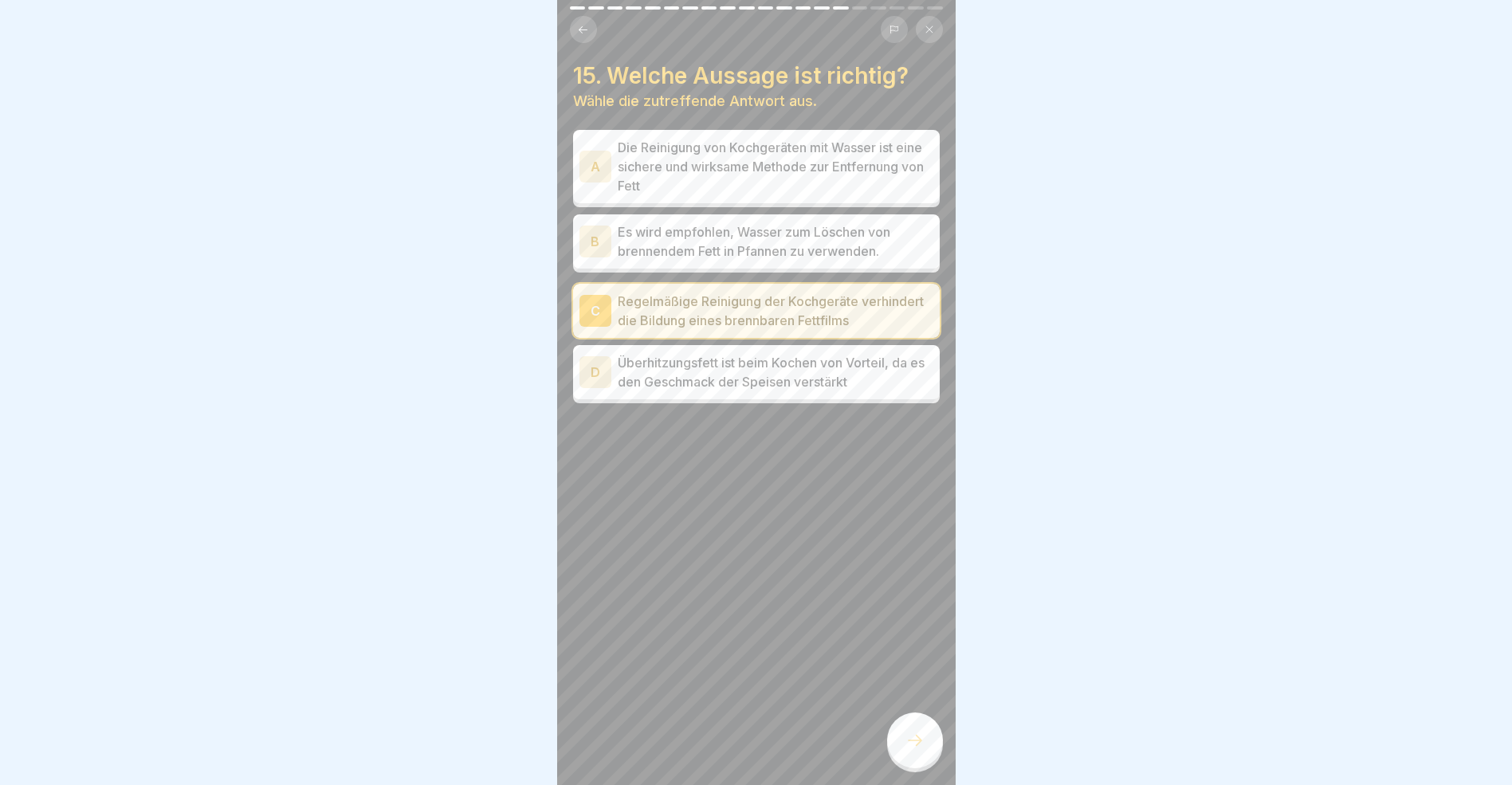
click at [921, 750] on icon at bounding box center [915, 740] width 19 height 19
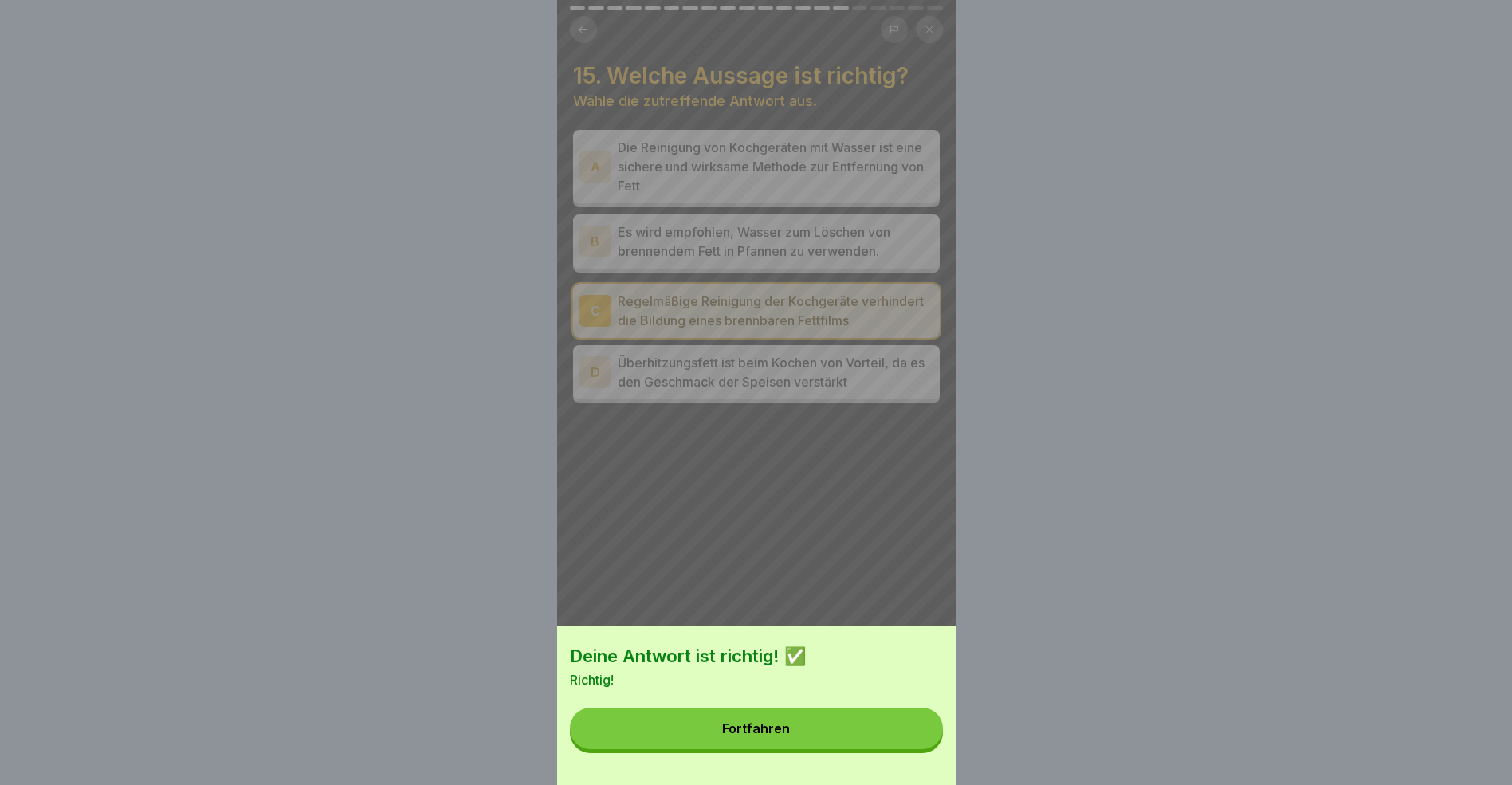
click at [825, 736] on button "Fortfahren" at bounding box center [756, 728] width 373 height 41
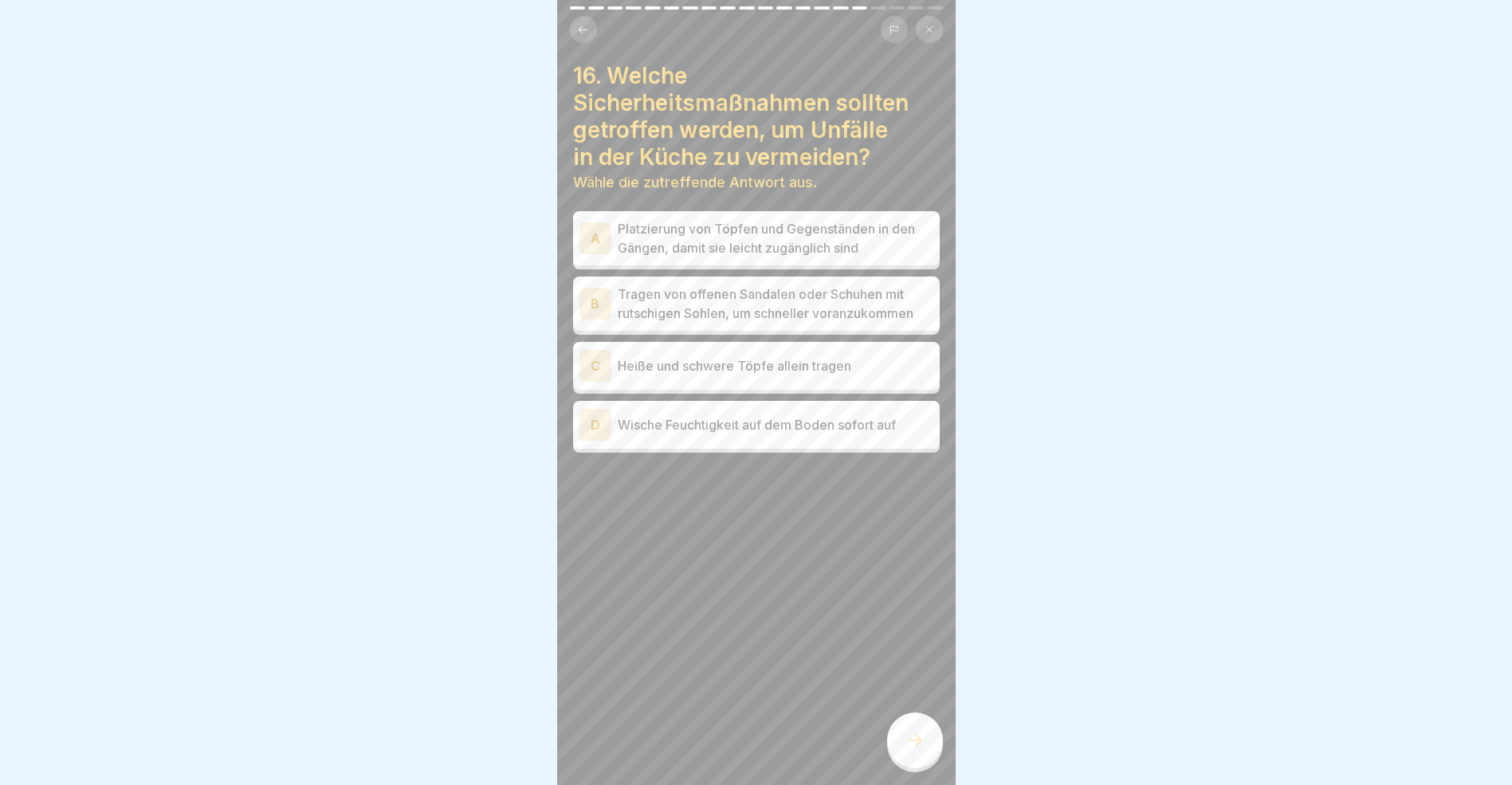
click at [592, 428] on div "D" at bounding box center [595, 424] width 32 height 32
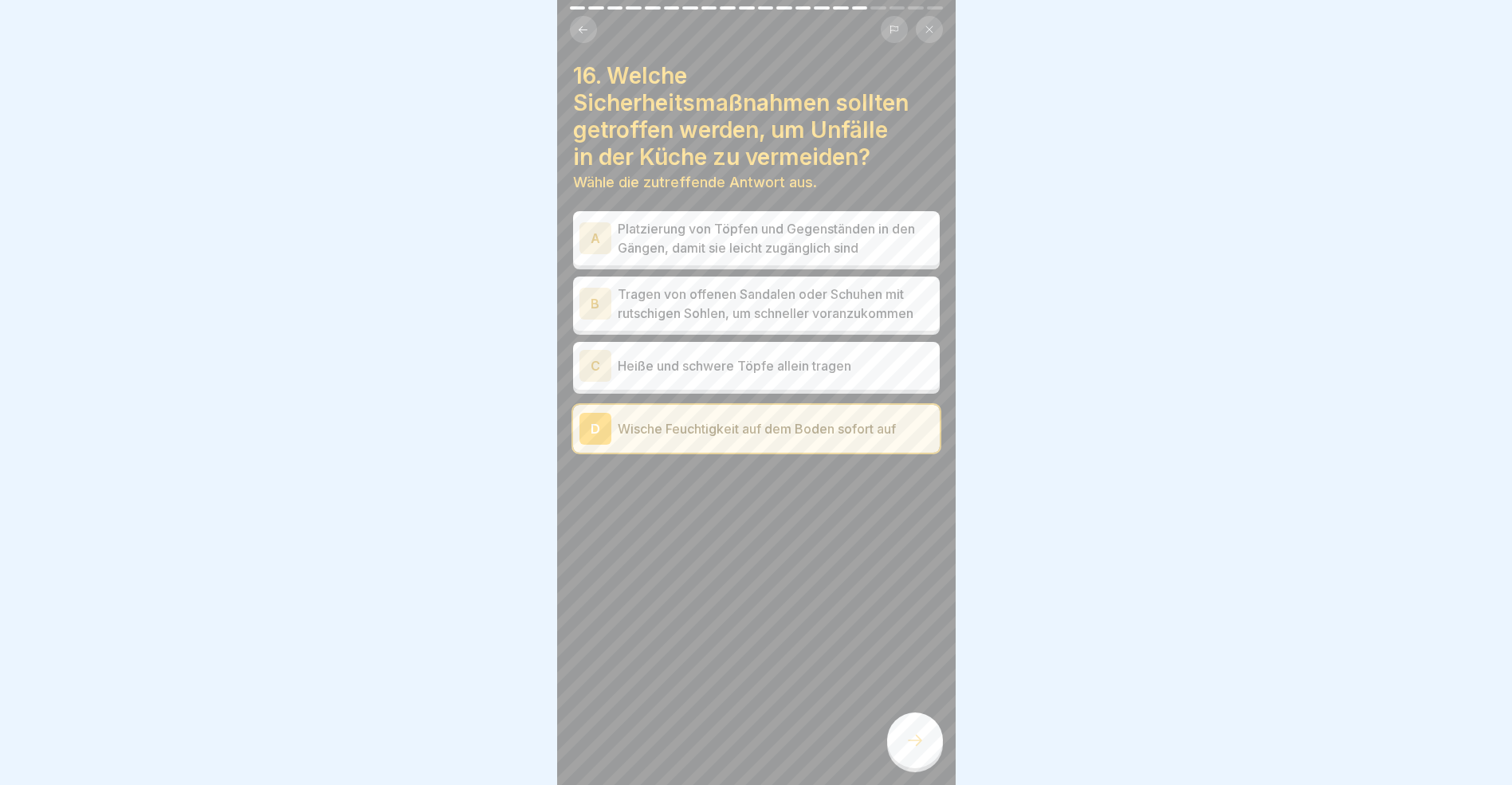
click at [917, 750] on icon at bounding box center [915, 740] width 19 height 19
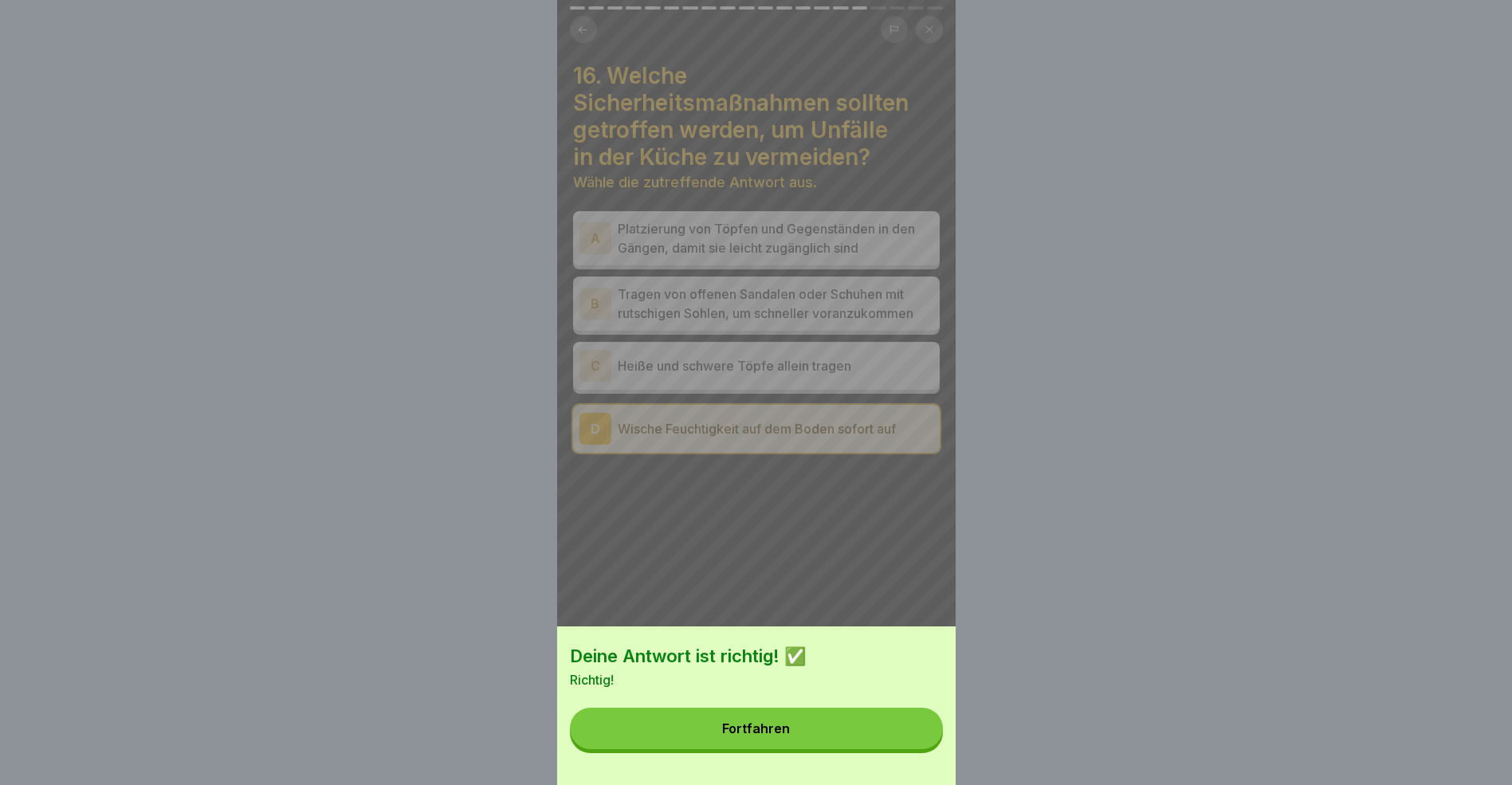
click at [836, 736] on button "Fortfahren" at bounding box center [756, 728] width 373 height 41
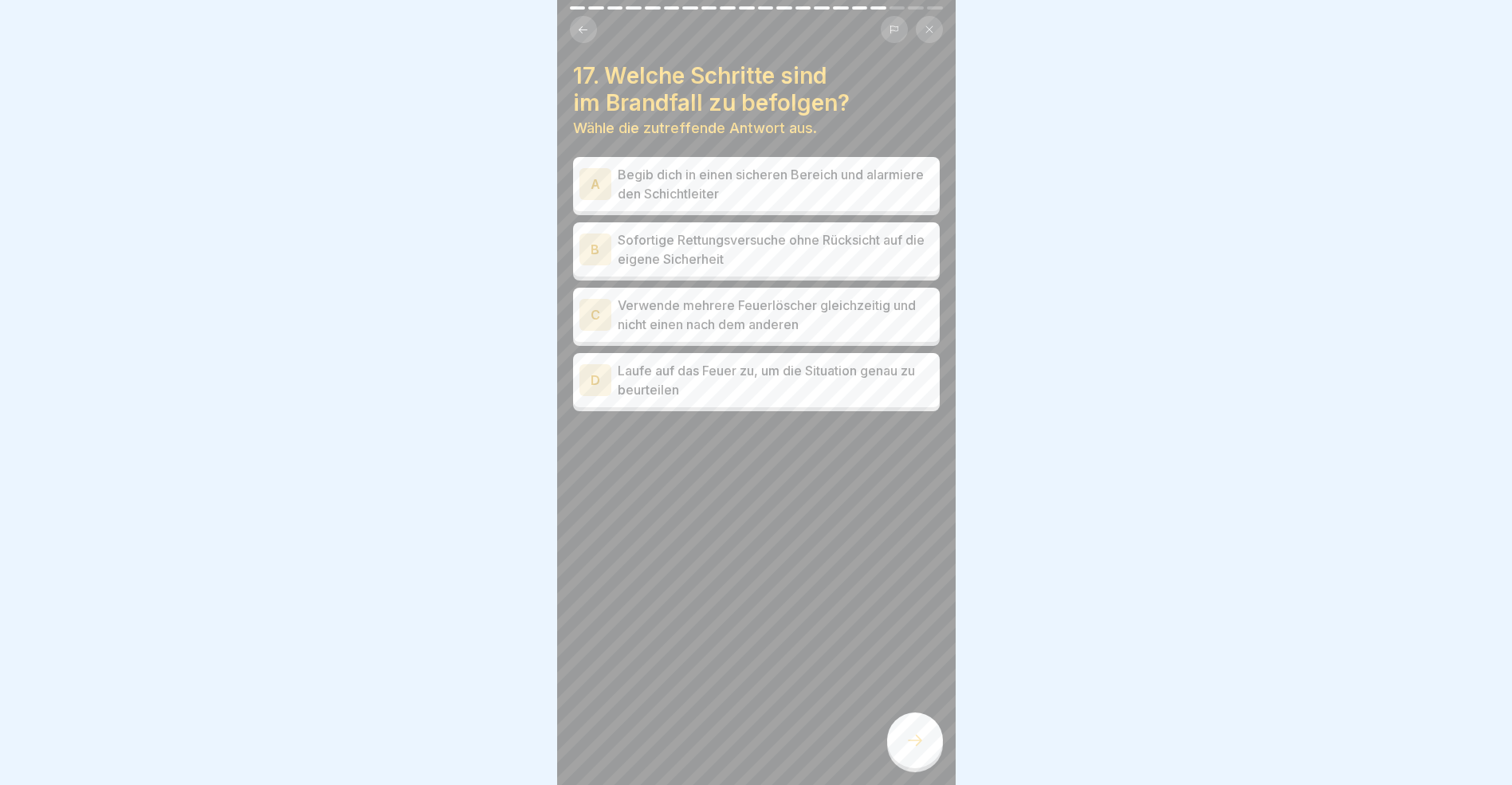
click at [595, 184] on div "A" at bounding box center [595, 184] width 32 height 32
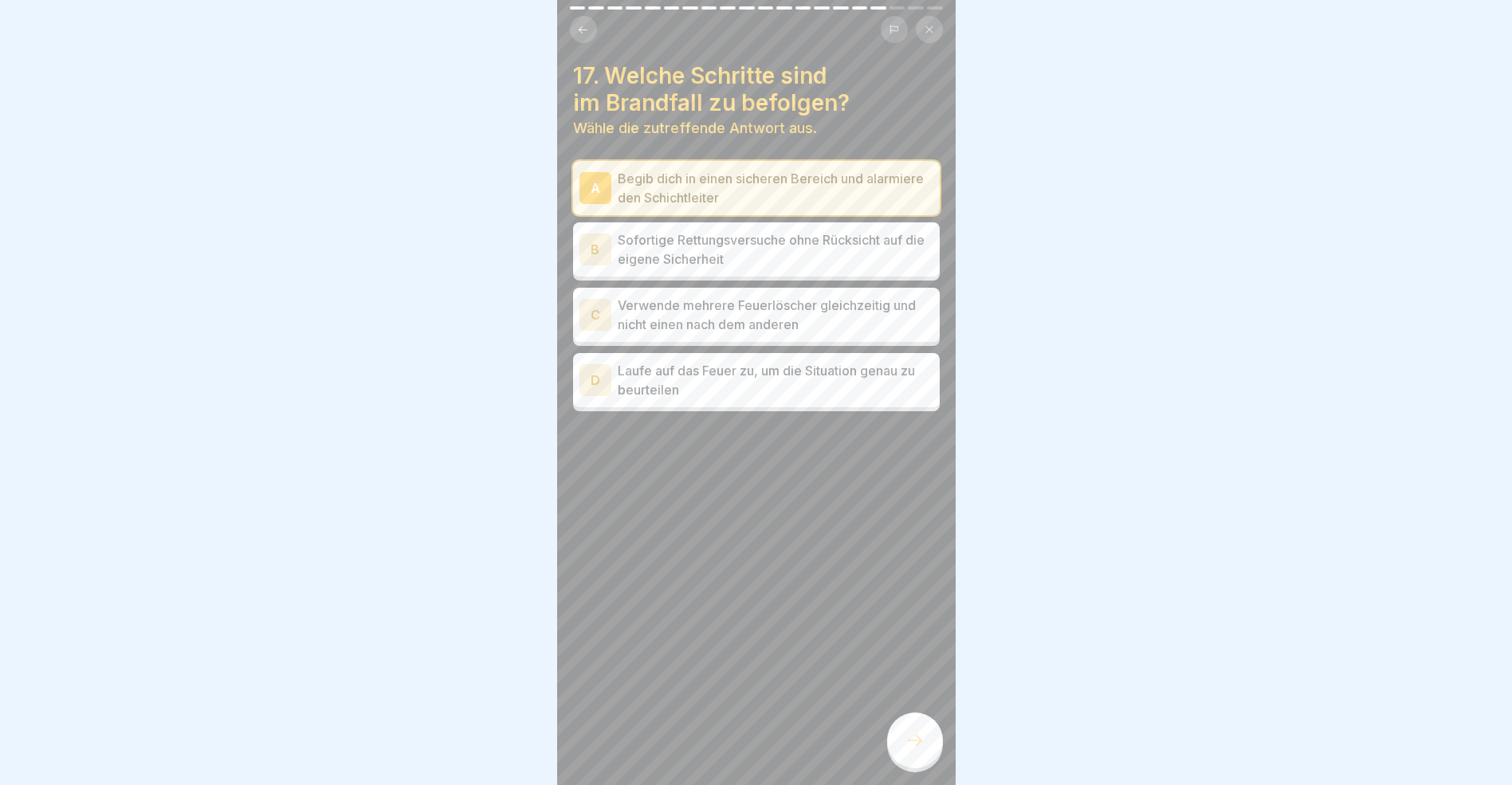
click at [913, 762] on div at bounding box center [916, 740] width 56 height 56
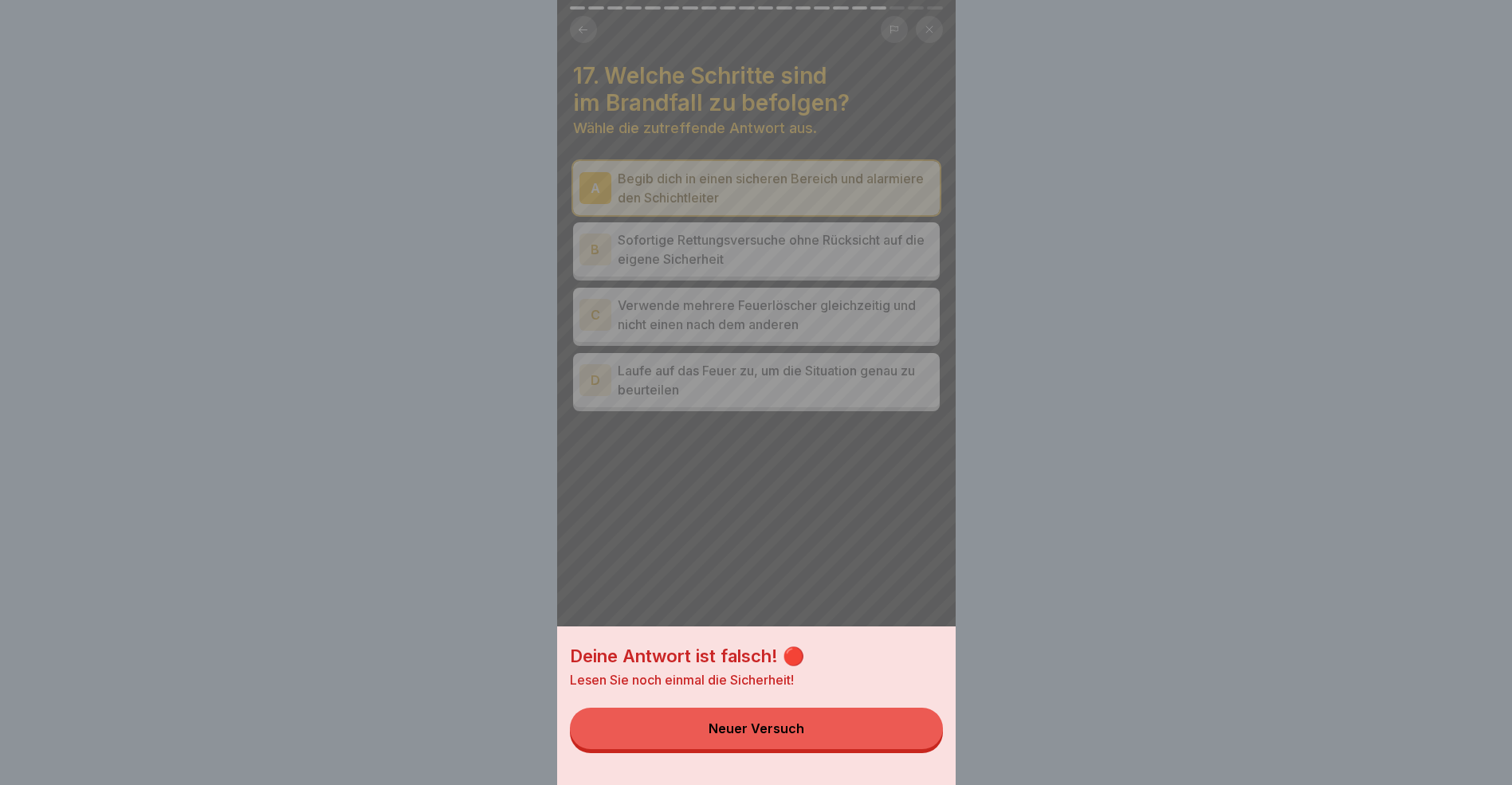
click at [877, 749] on button "Neuer Versuch" at bounding box center [756, 728] width 373 height 41
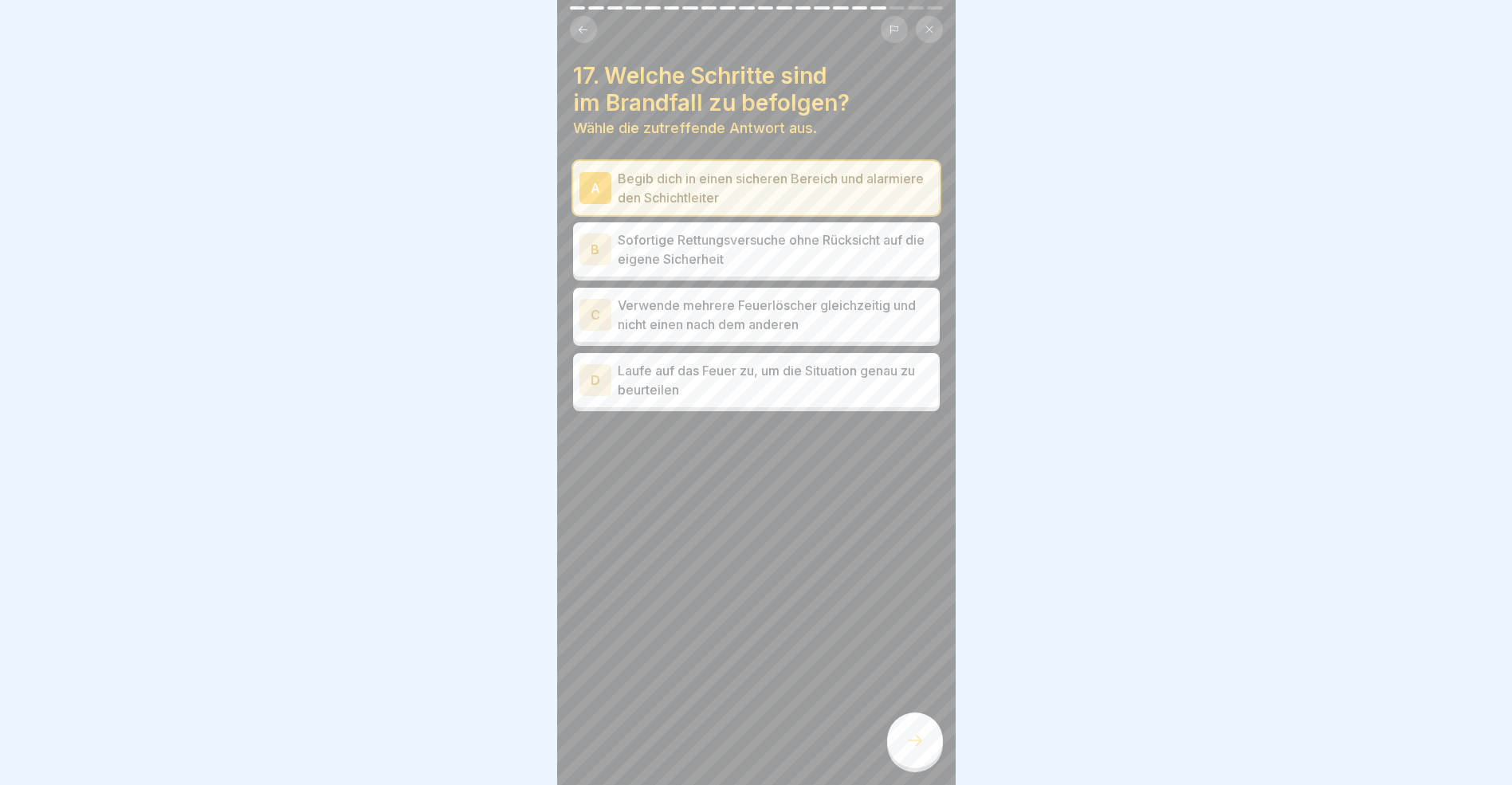
click at [591, 381] on div "D" at bounding box center [595, 380] width 32 height 32
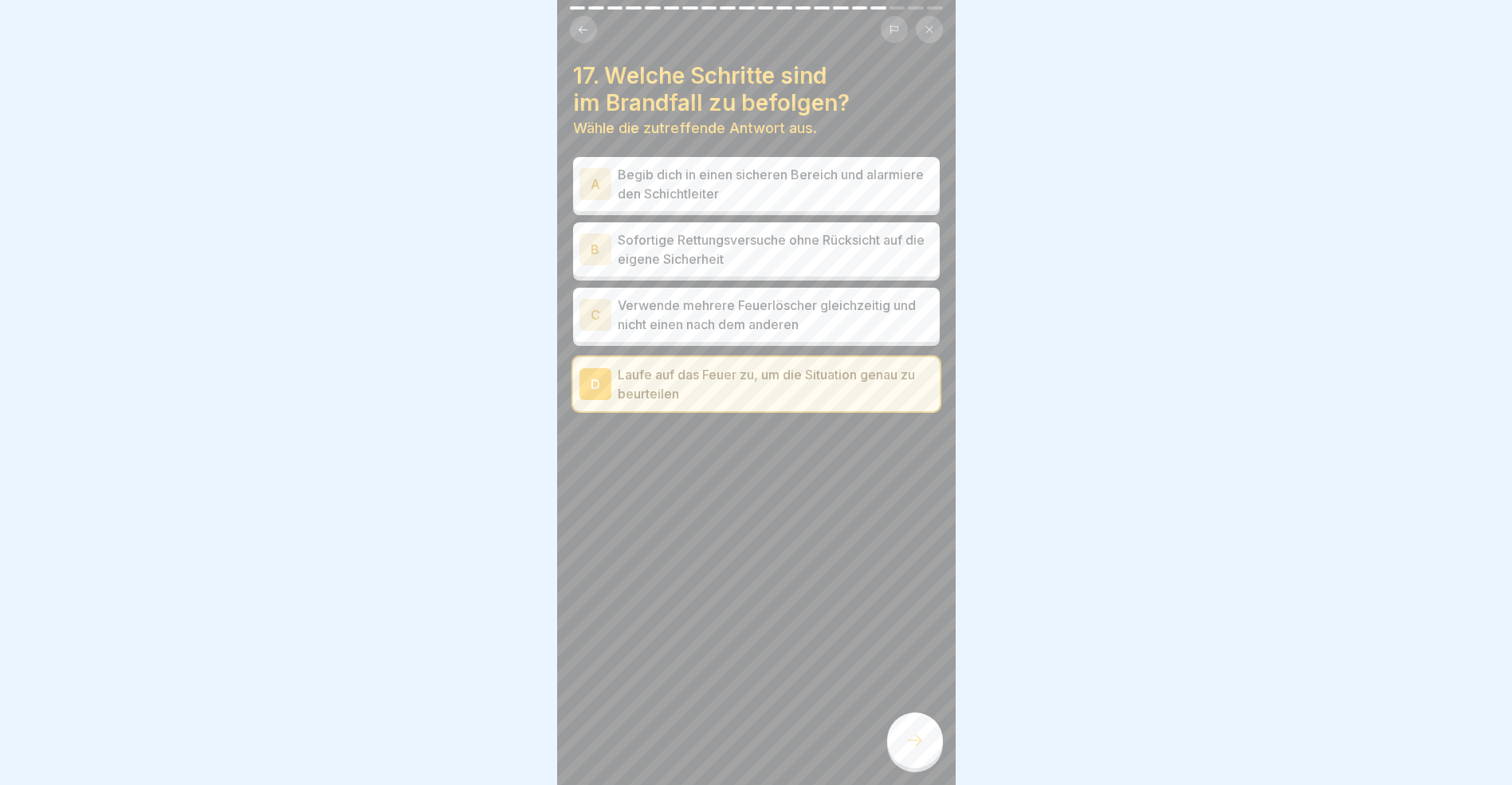
click at [918, 750] on icon at bounding box center [915, 740] width 19 height 19
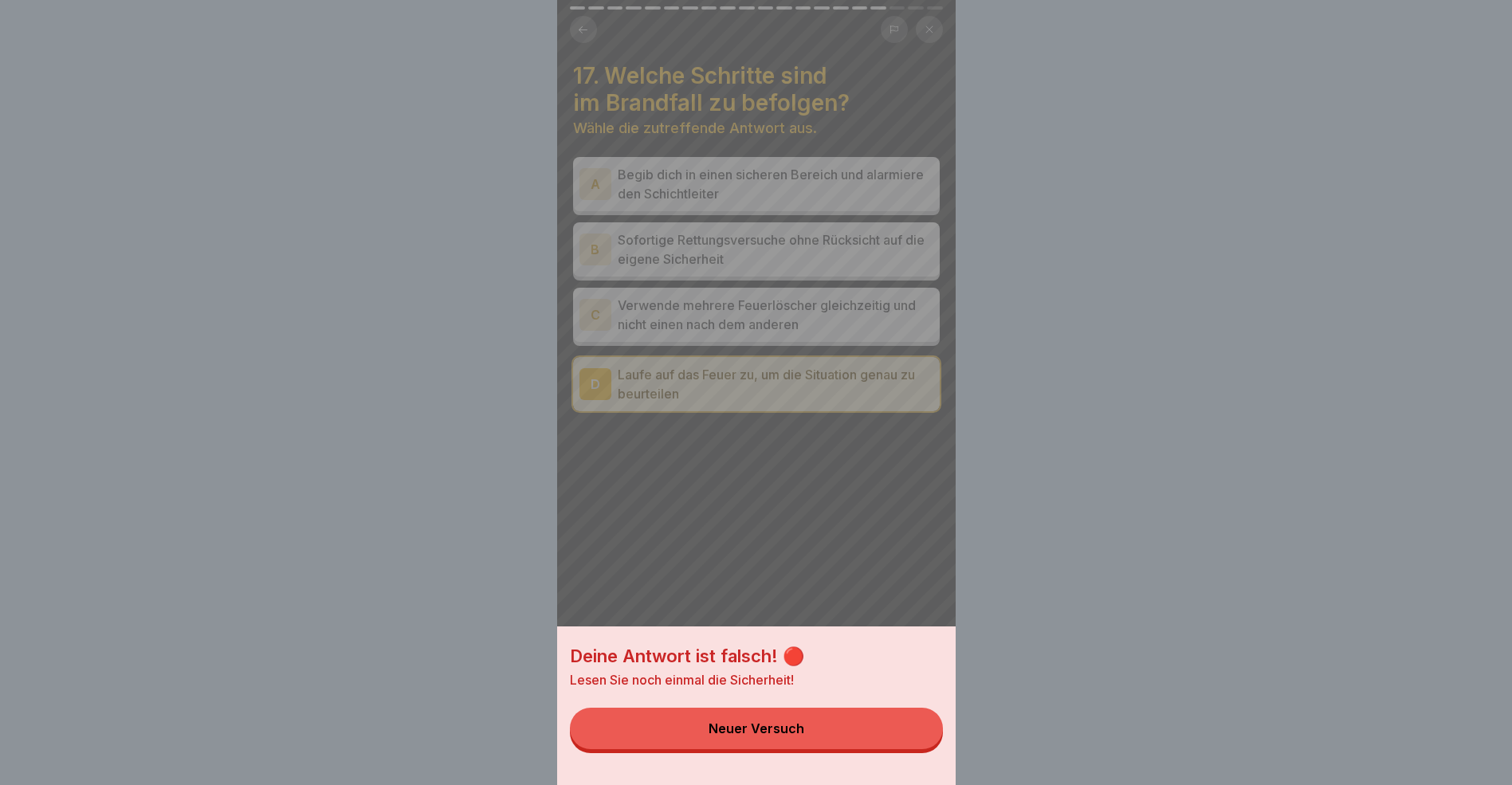
click at [829, 583] on div "Deine Antwort ist falsch! 🔴 Lesen Sie noch einmal die Sicherheit! Neuer Versuch" at bounding box center [756, 392] width 399 height 785
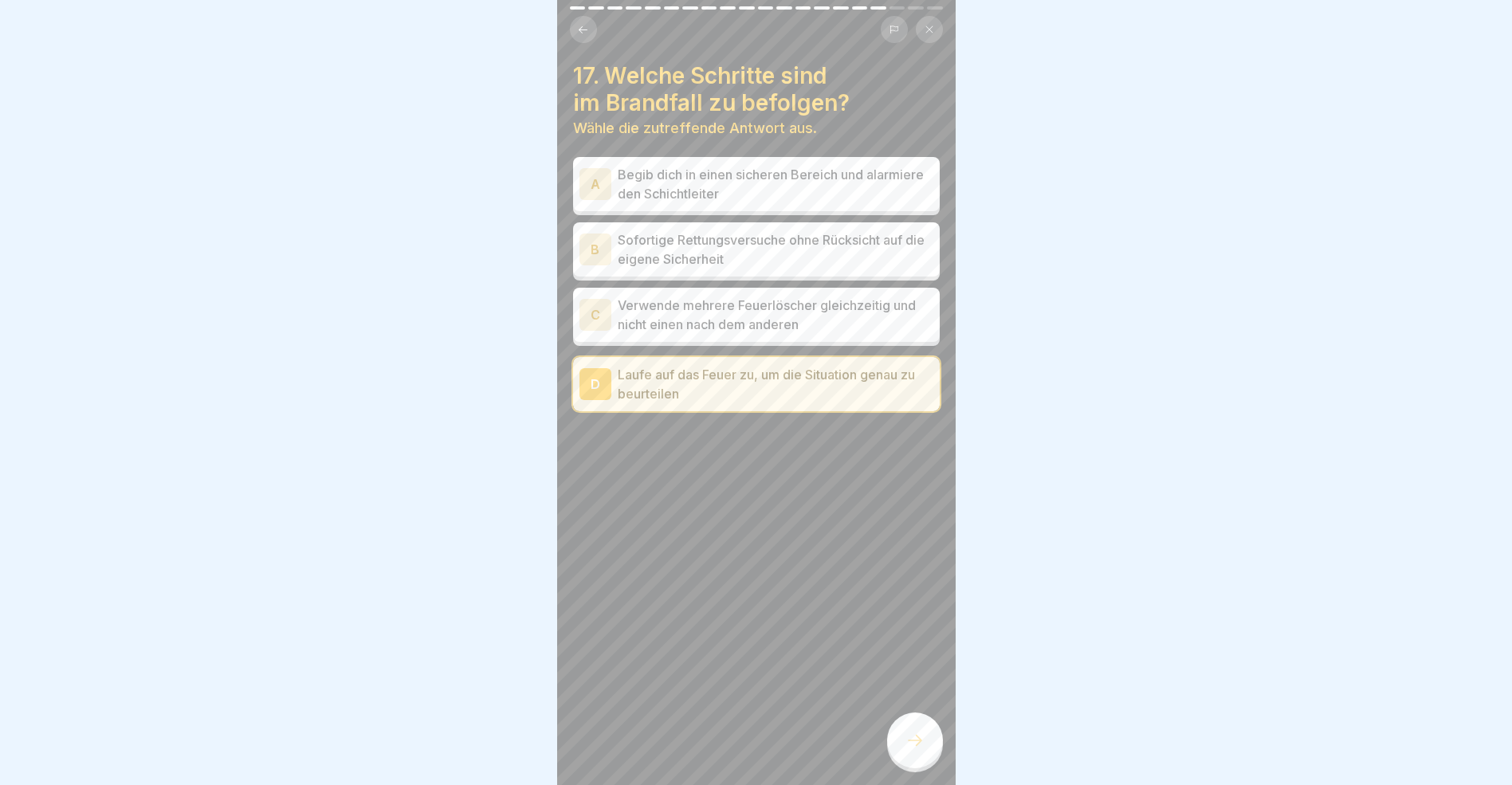
click at [603, 317] on div "C" at bounding box center [595, 314] width 32 height 32
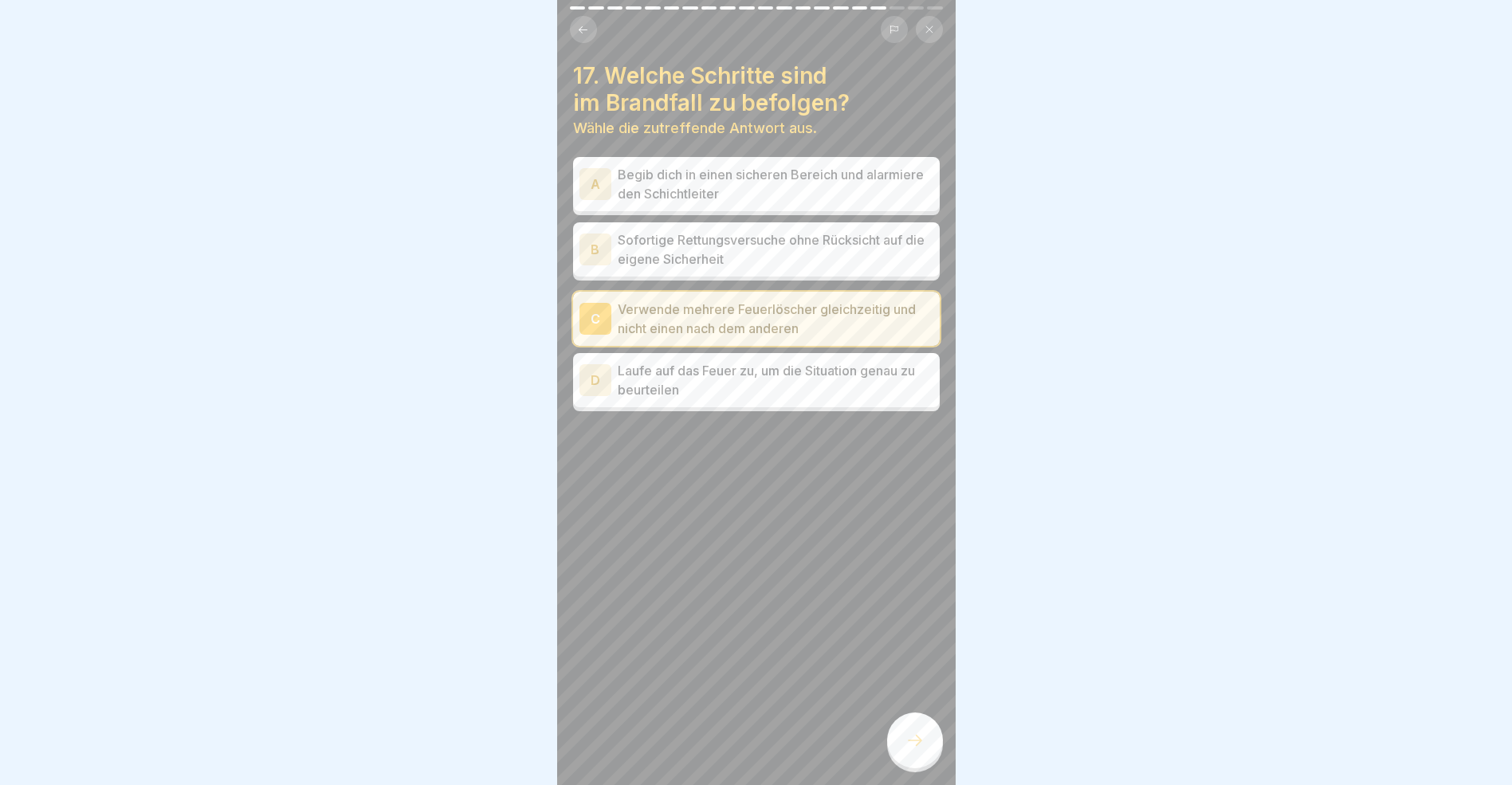
click at [922, 750] on icon at bounding box center [915, 740] width 19 height 19
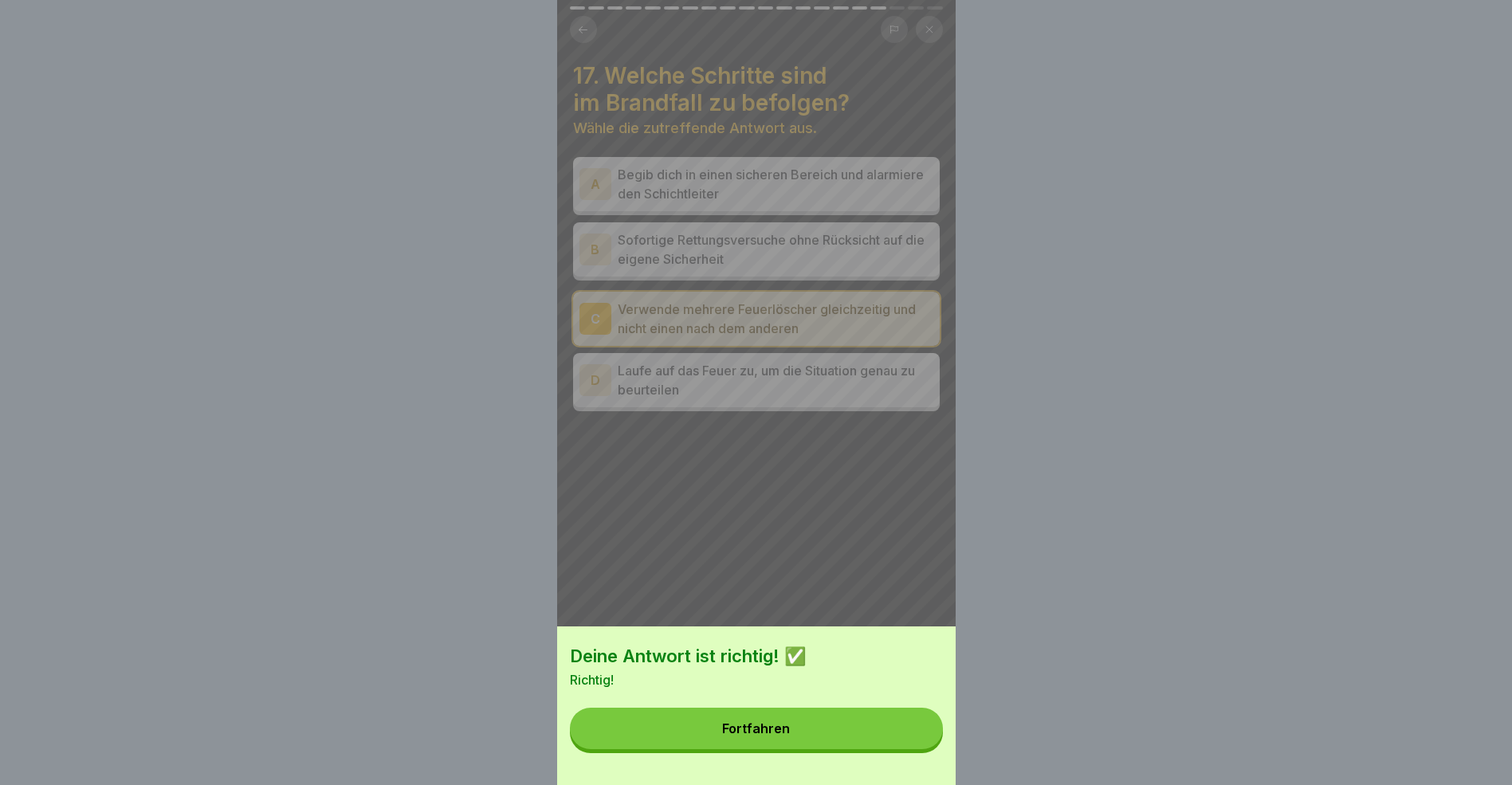
click at [861, 746] on button "Fortfahren" at bounding box center [756, 728] width 373 height 41
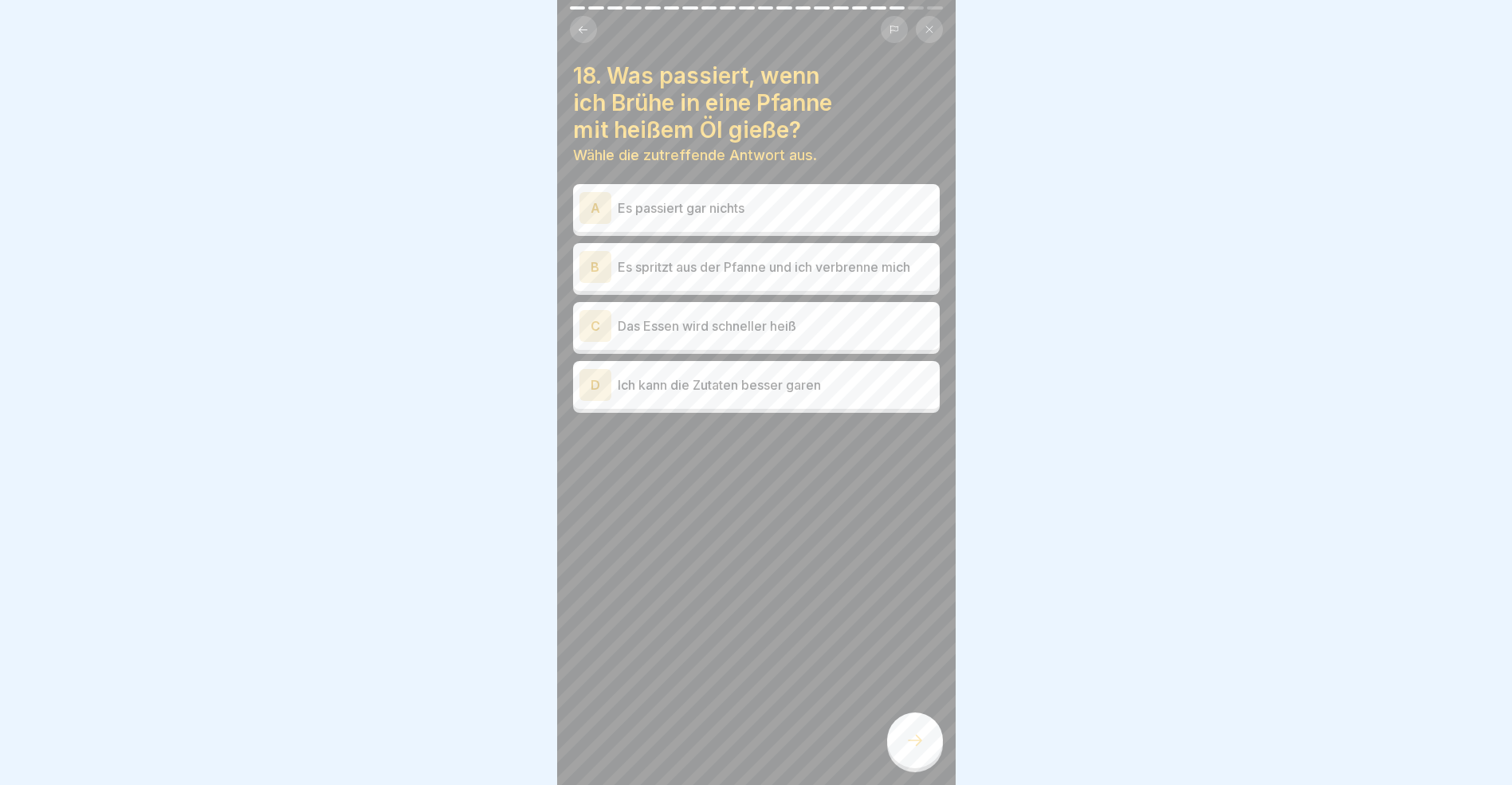
click at [600, 267] on div "B" at bounding box center [595, 267] width 32 height 32
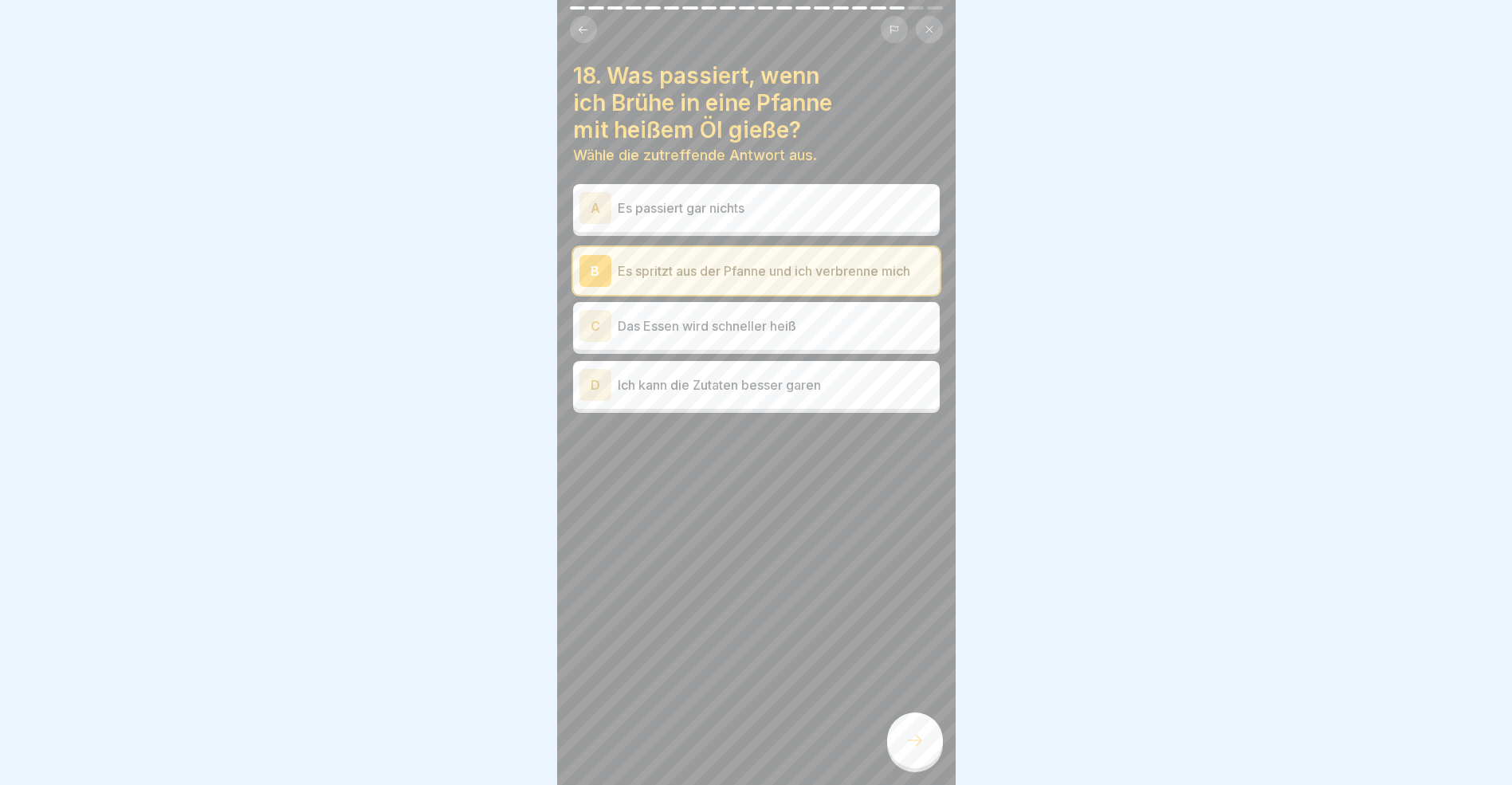
click at [922, 750] on icon at bounding box center [915, 740] width 19 height 19
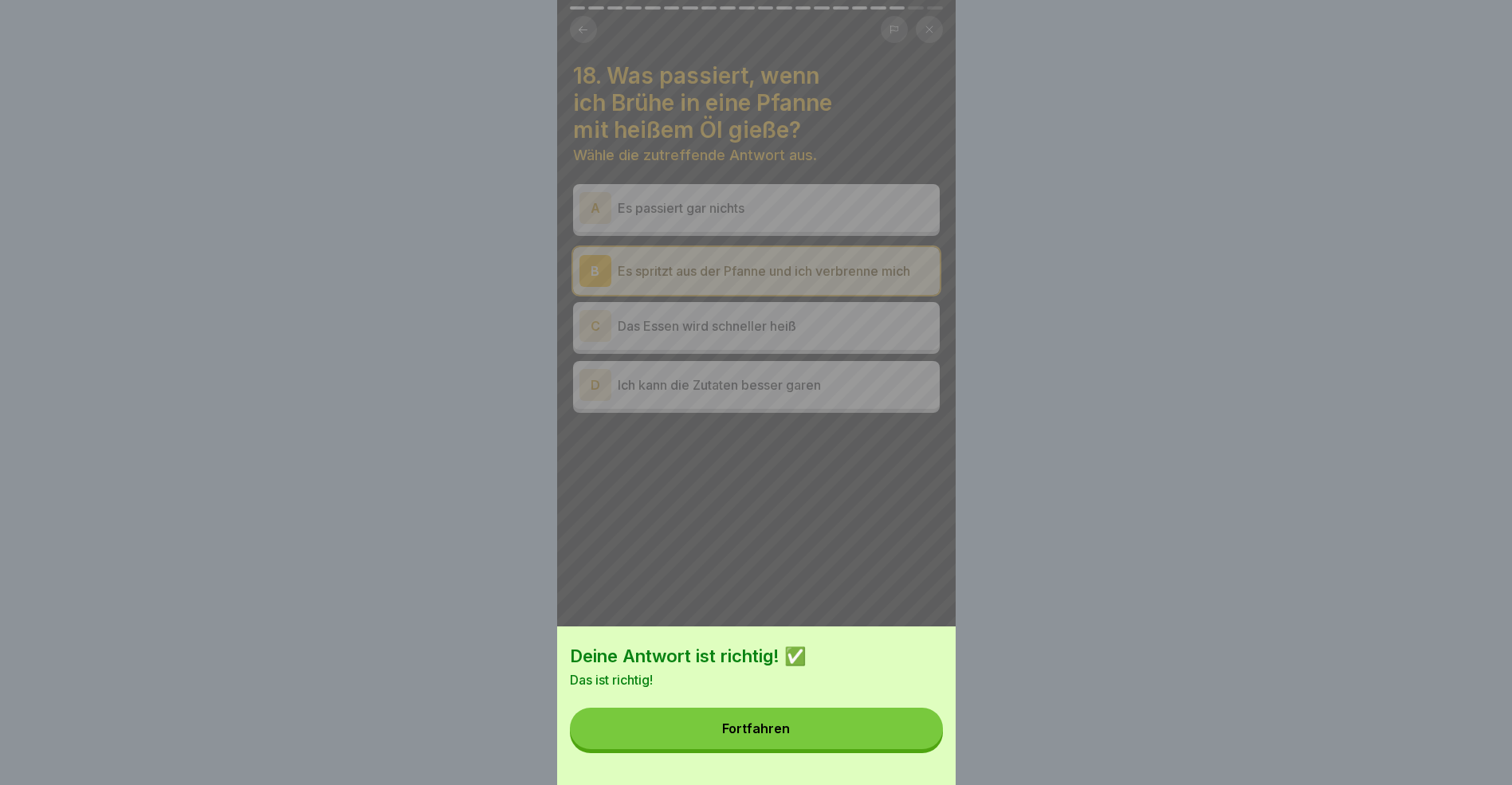
click at [841, 743] on button "Fortfahren" at bounding box center [756, 728] width 373 height 41
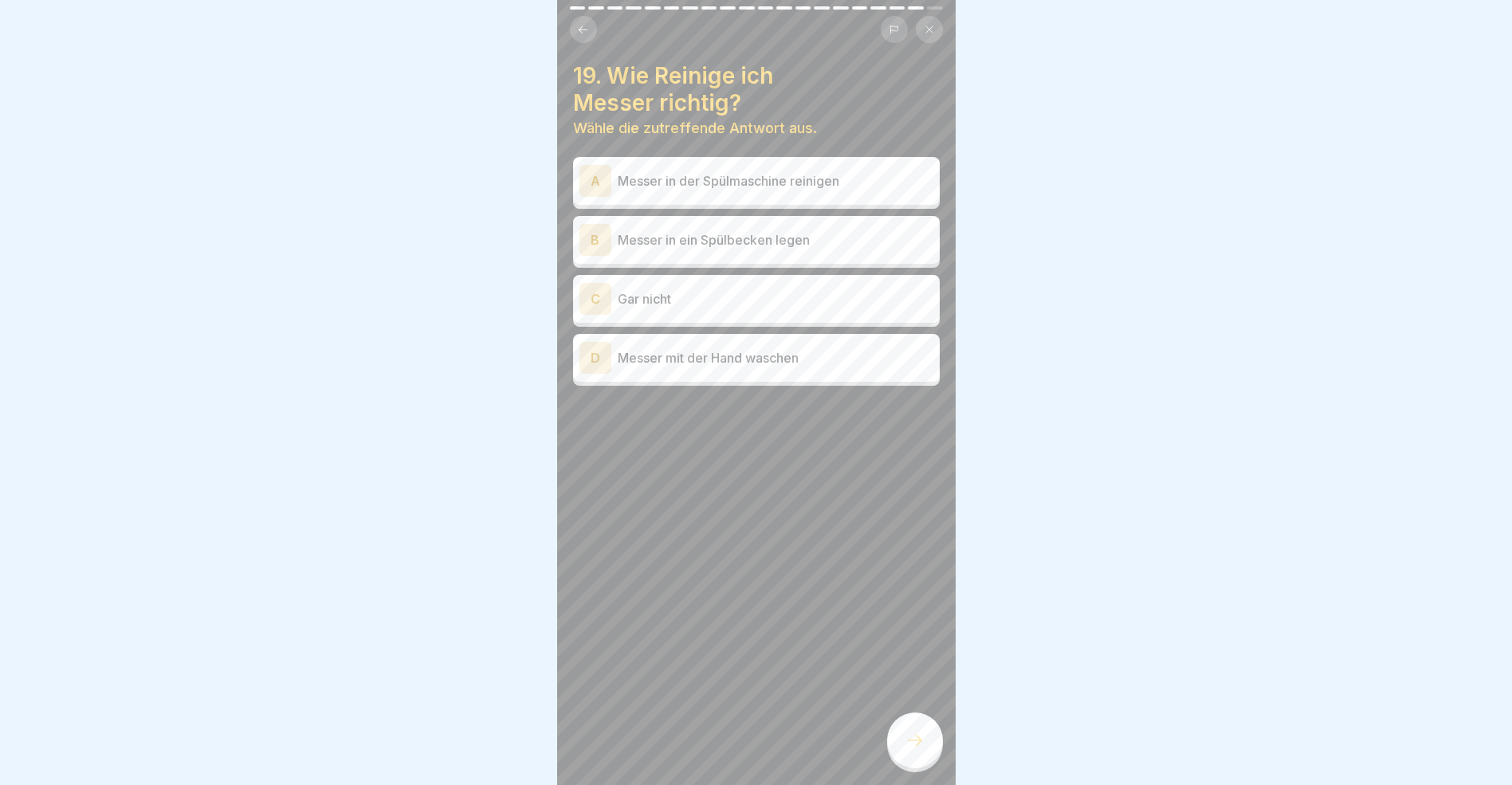
click at [597, 362] on div "D" at bounding box center [595, 357] width 32 height 32
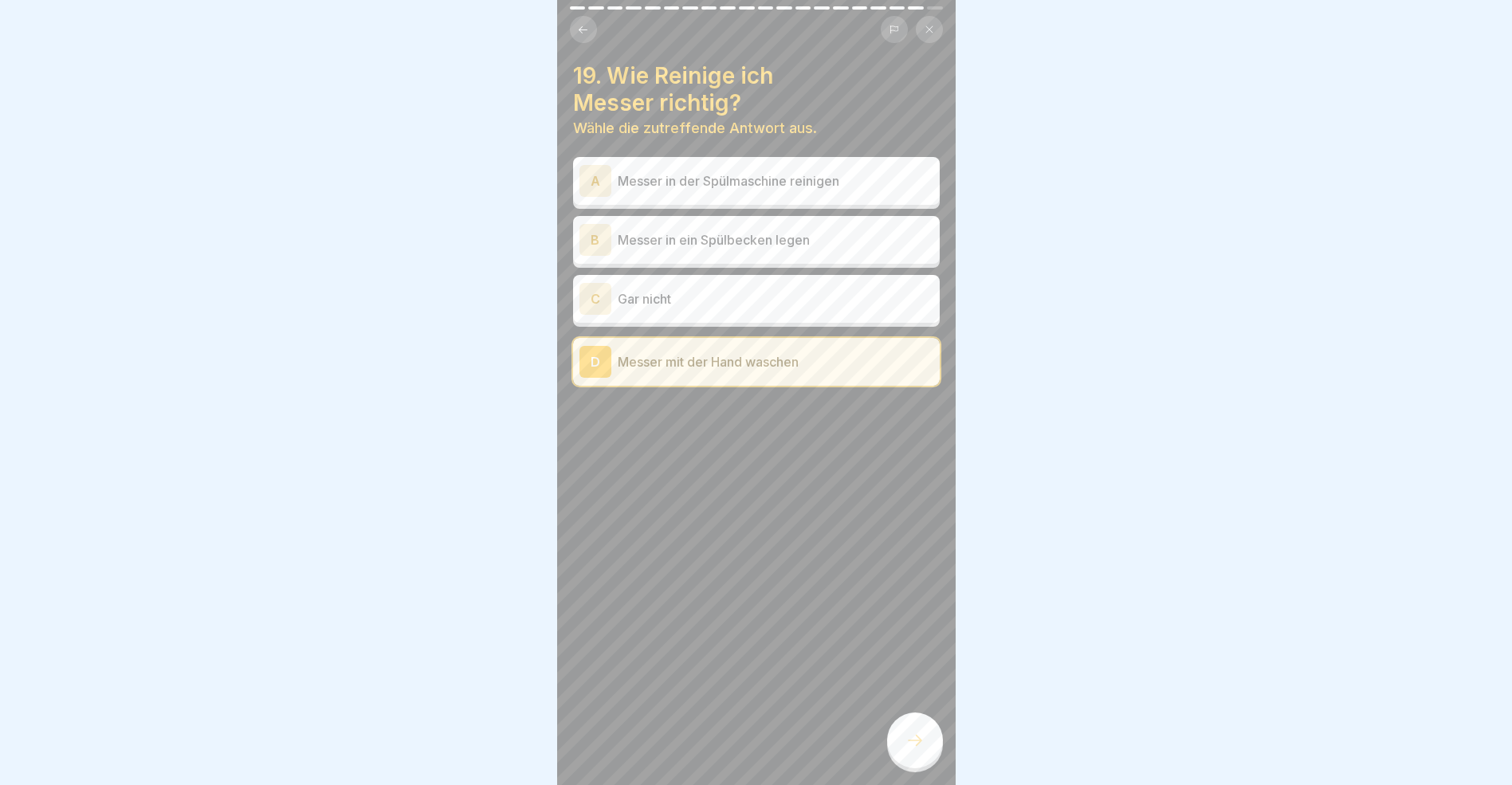
click at [911, 745] on icon at bounding box center [915, 740] width 19 height 19
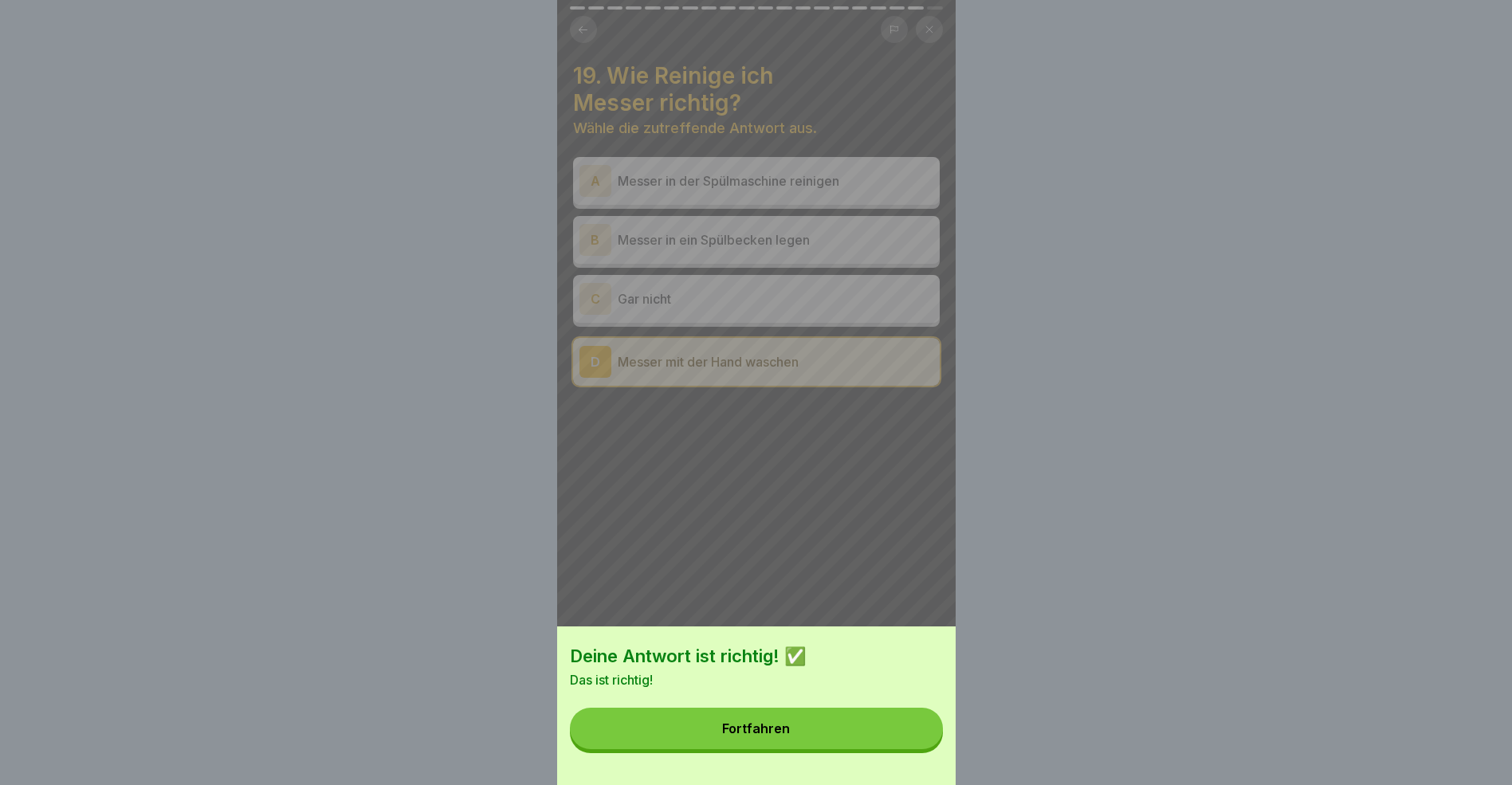
click at [876, 744] on button "Fortfahren" at bounding box center [756, 728] width 373 height 41
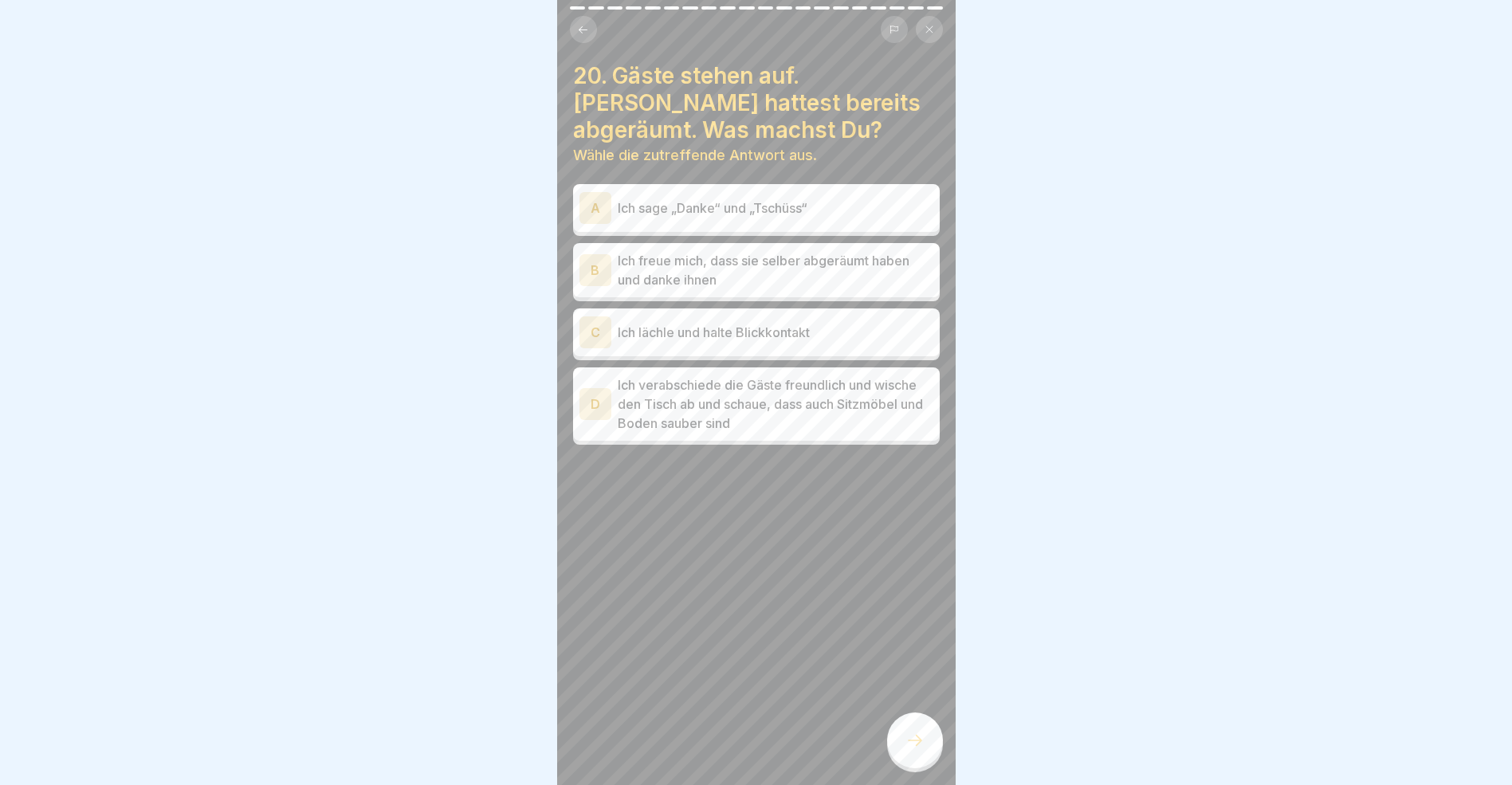
click at [600, 405] on div "D" at bounding box center [595, 404] width 32 height 32
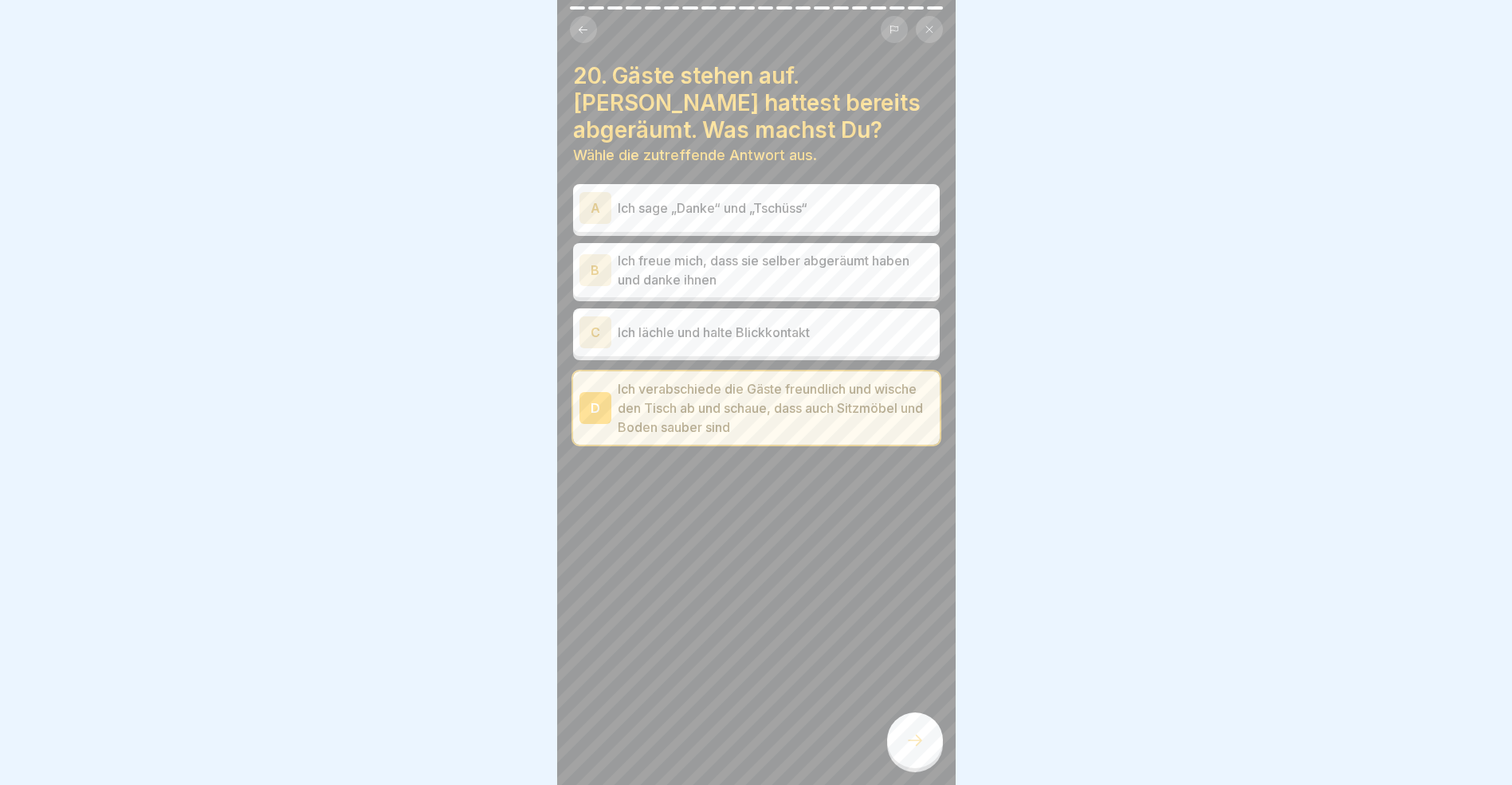
click at [920, 745] on icon at bounding box center [915, 740] width 19 height 19
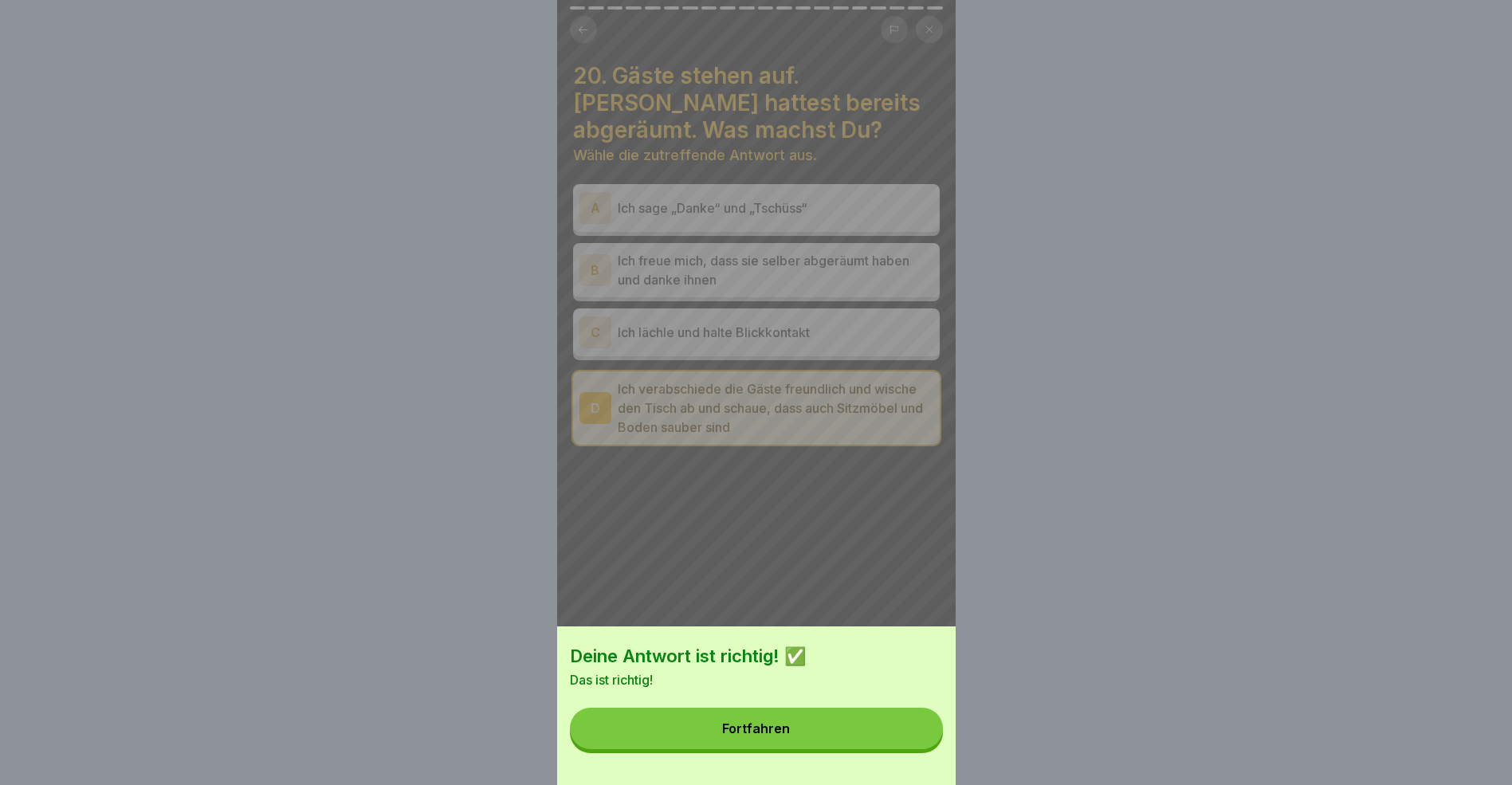
click at [837, 742] on button "Fortfahren" at bounding box center [756, 728] width 373 height 41
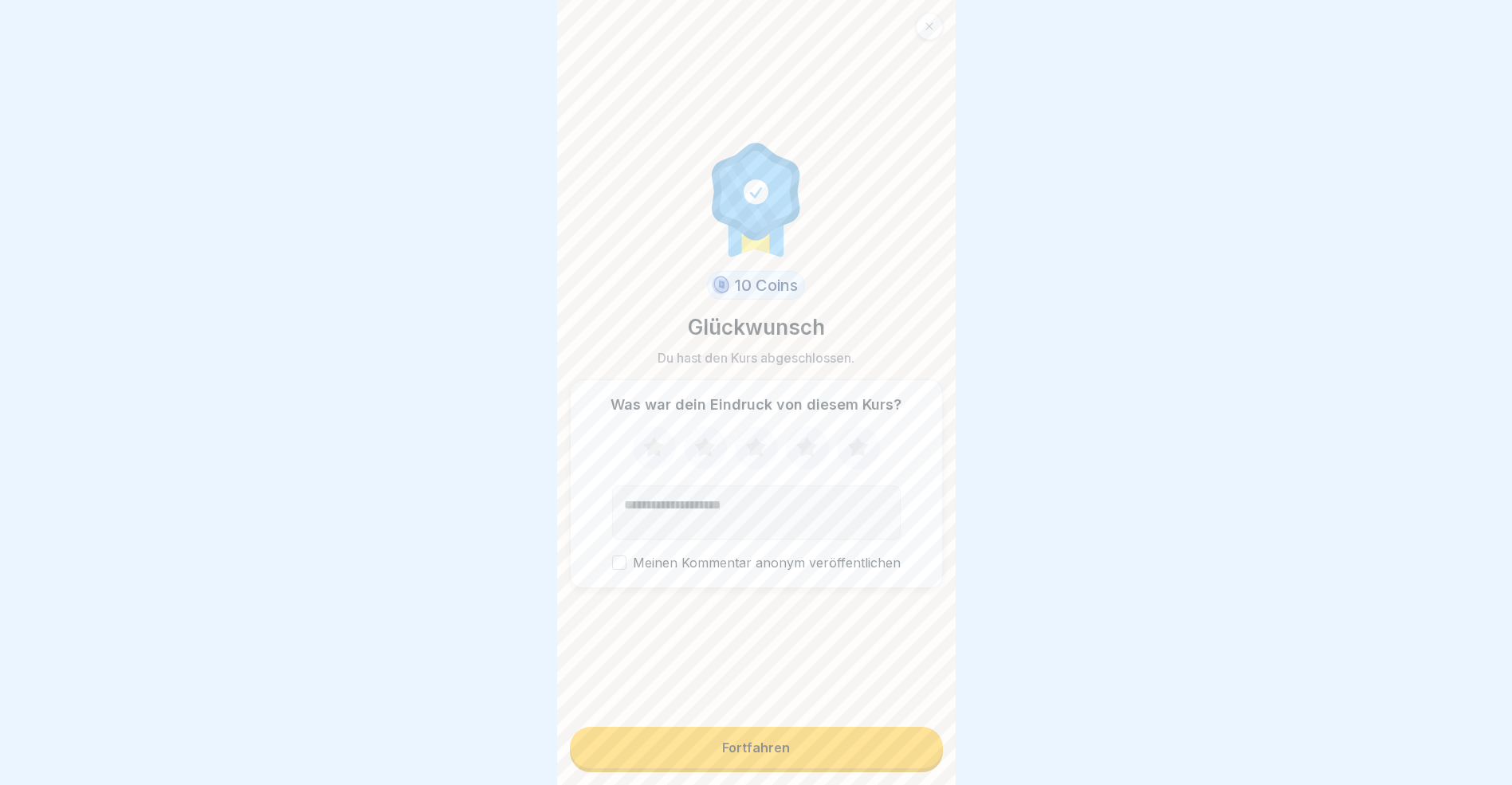
click at [737, 754] on div "Fortfahren" at bounding box center [756, 747] width 68 height 14
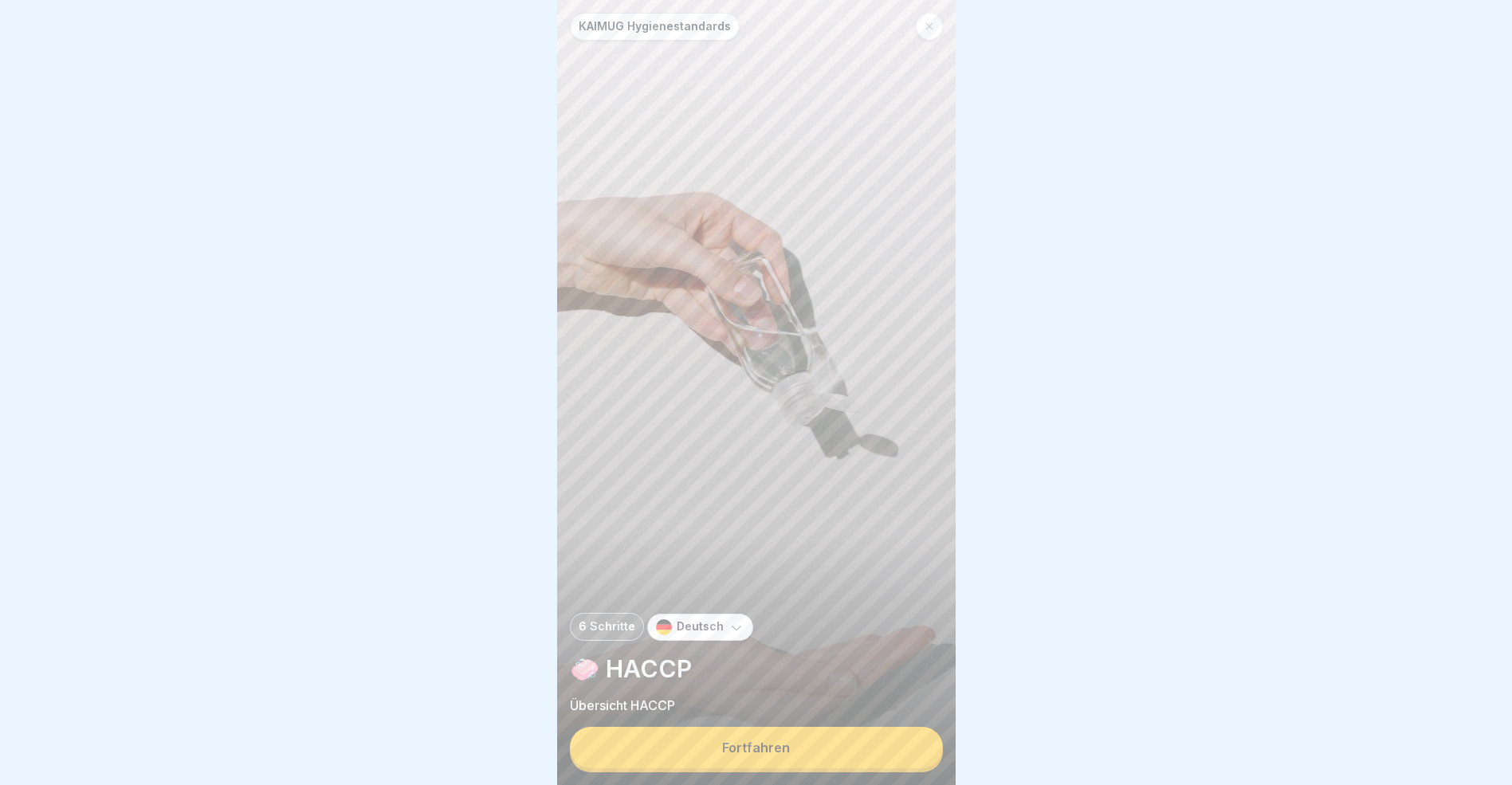
click at [738, 754] on div "Fortfahren" at bounding box center [756, 747] width 68 height 14
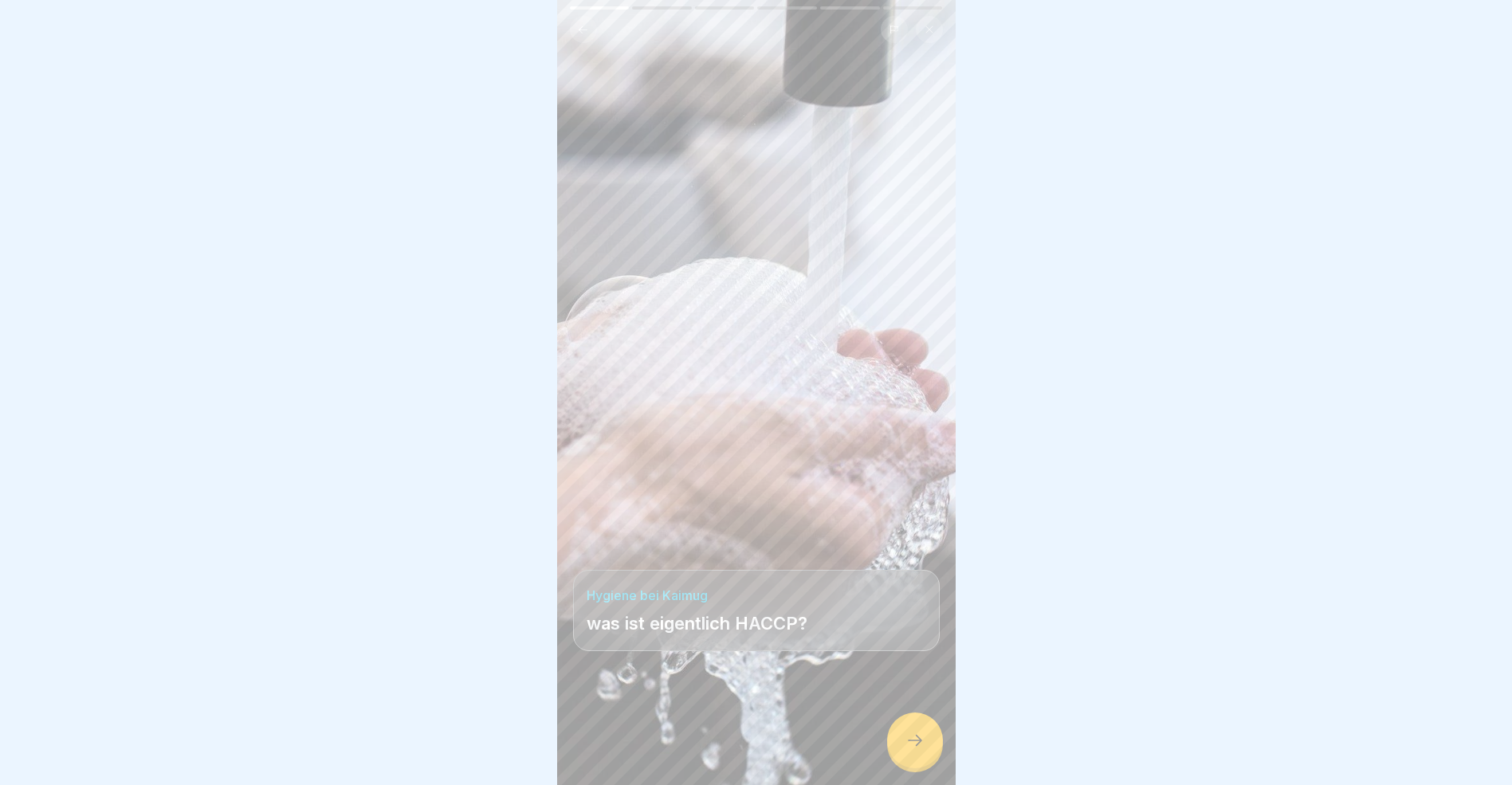
click at [909, 750] on icon at bounding box center [915, 740] width 19 height 19
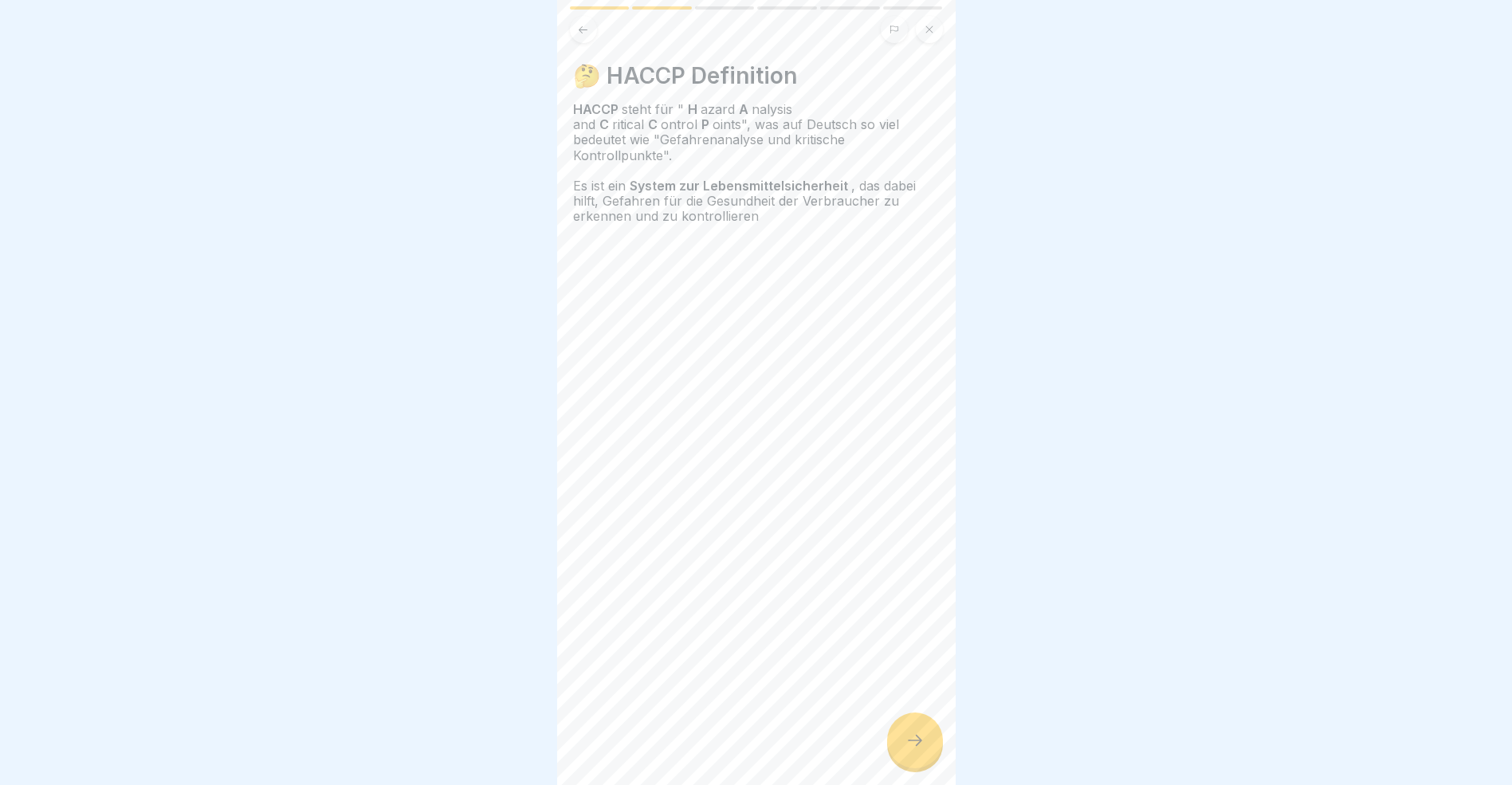
click at [909, 750] on icon at bounding box center [915, 740] width 19 height 19
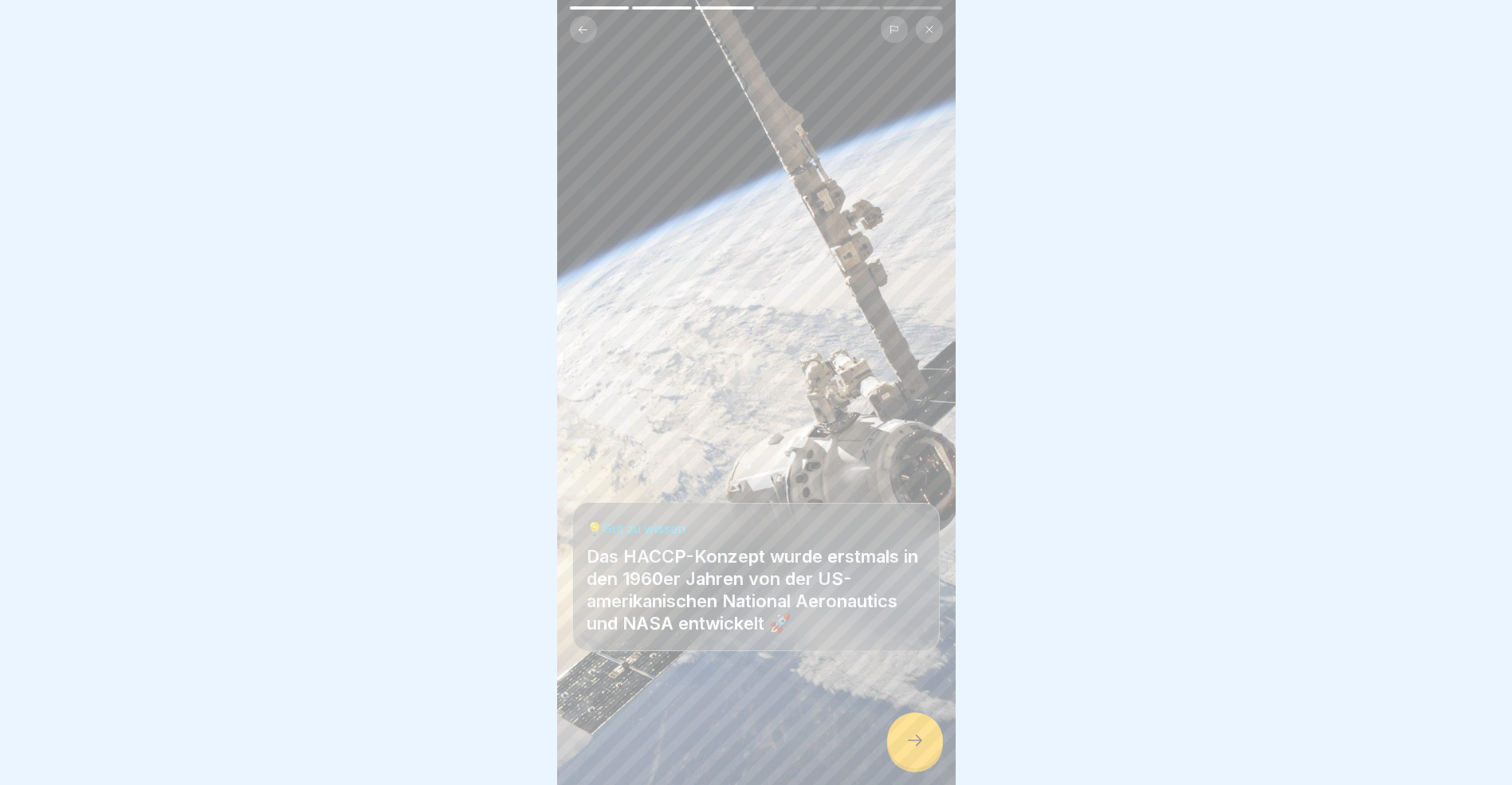
click at [909, 750] on icon at bounding box center [915, 740] width 19 height 19
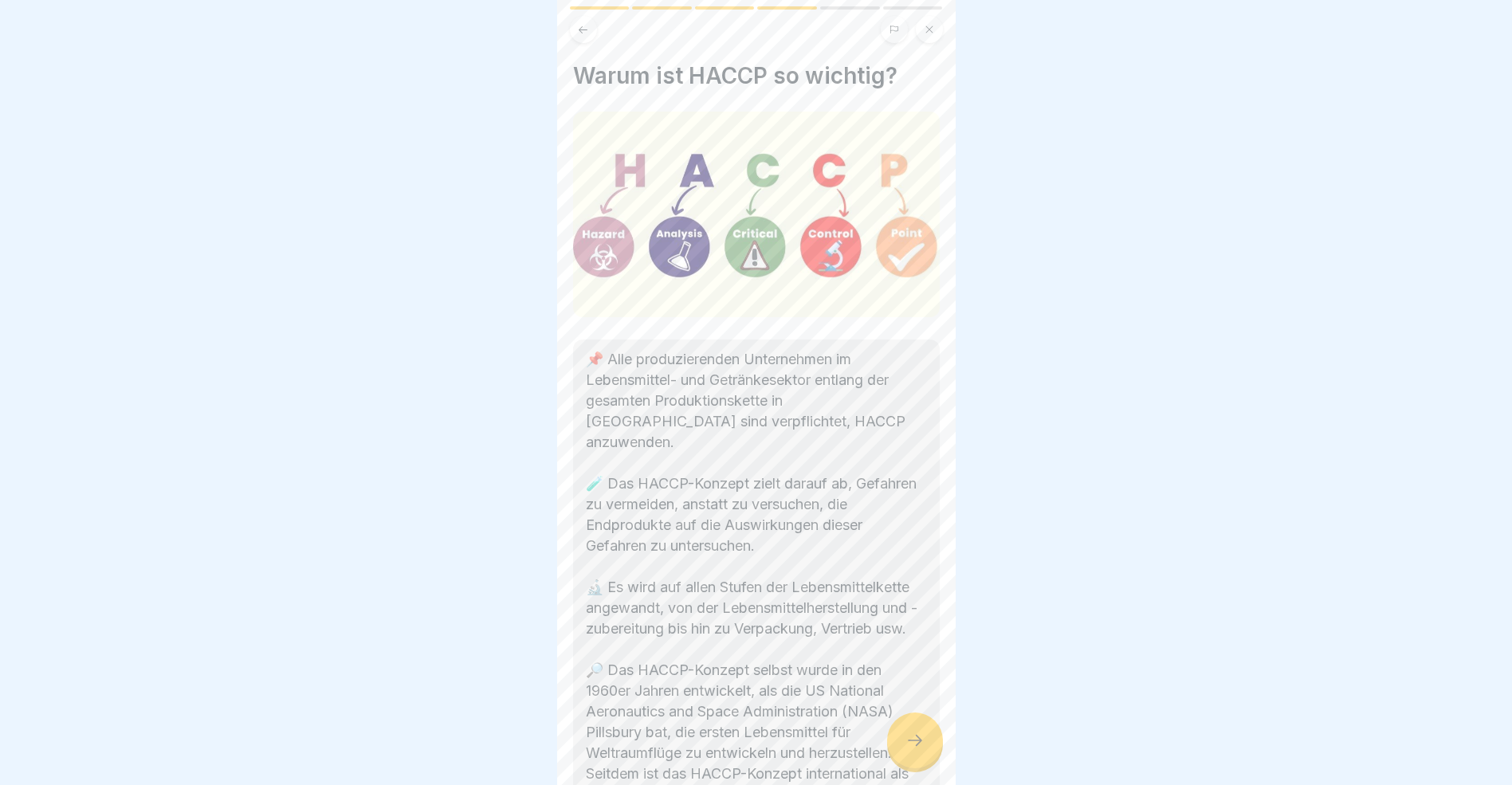
click at [909, 750] on icon at bounding box center [915, 740] width 19 height 19
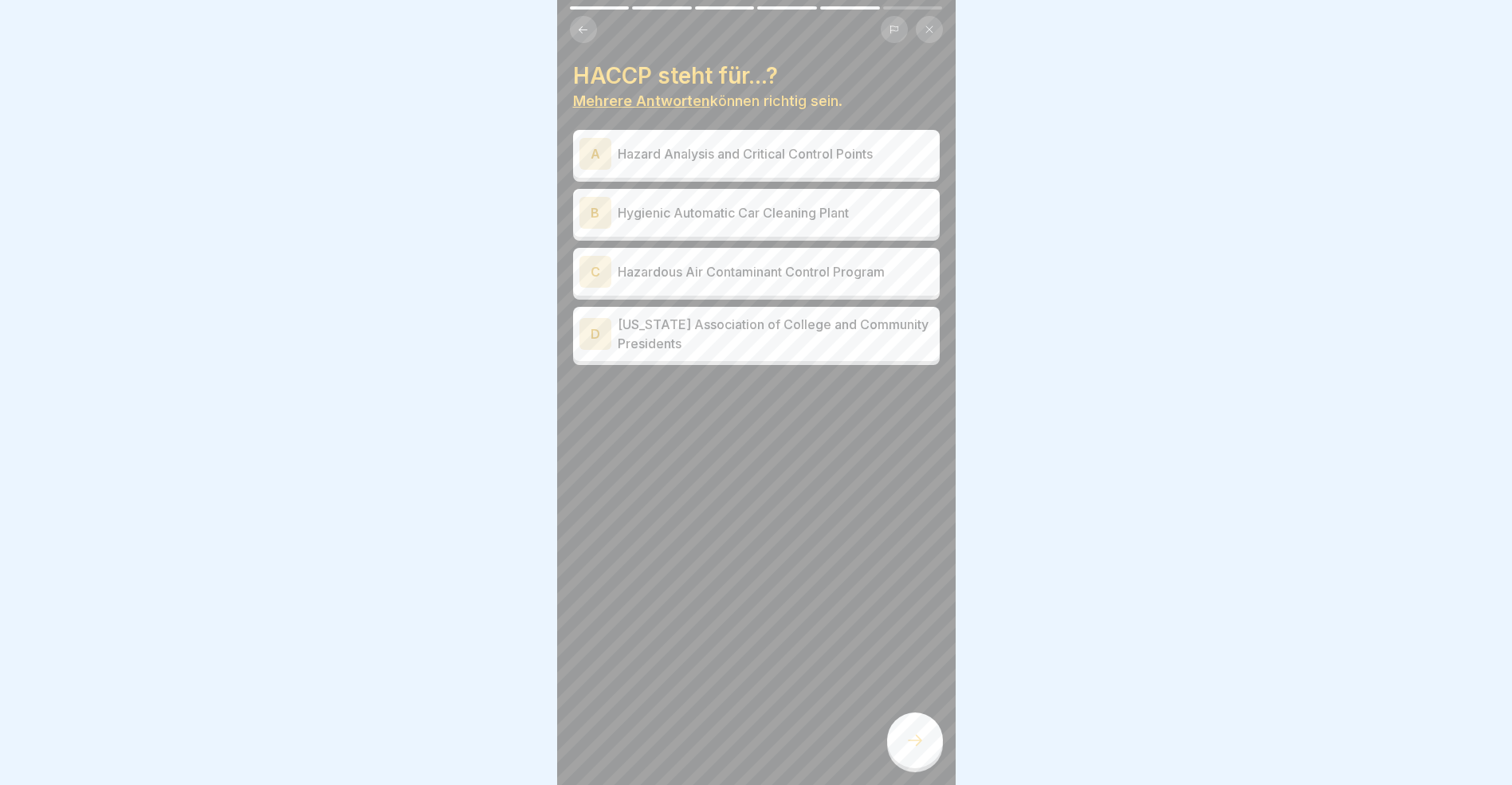
click at [575, 28] on button at bounding box center [583, 29] width 27 height 27
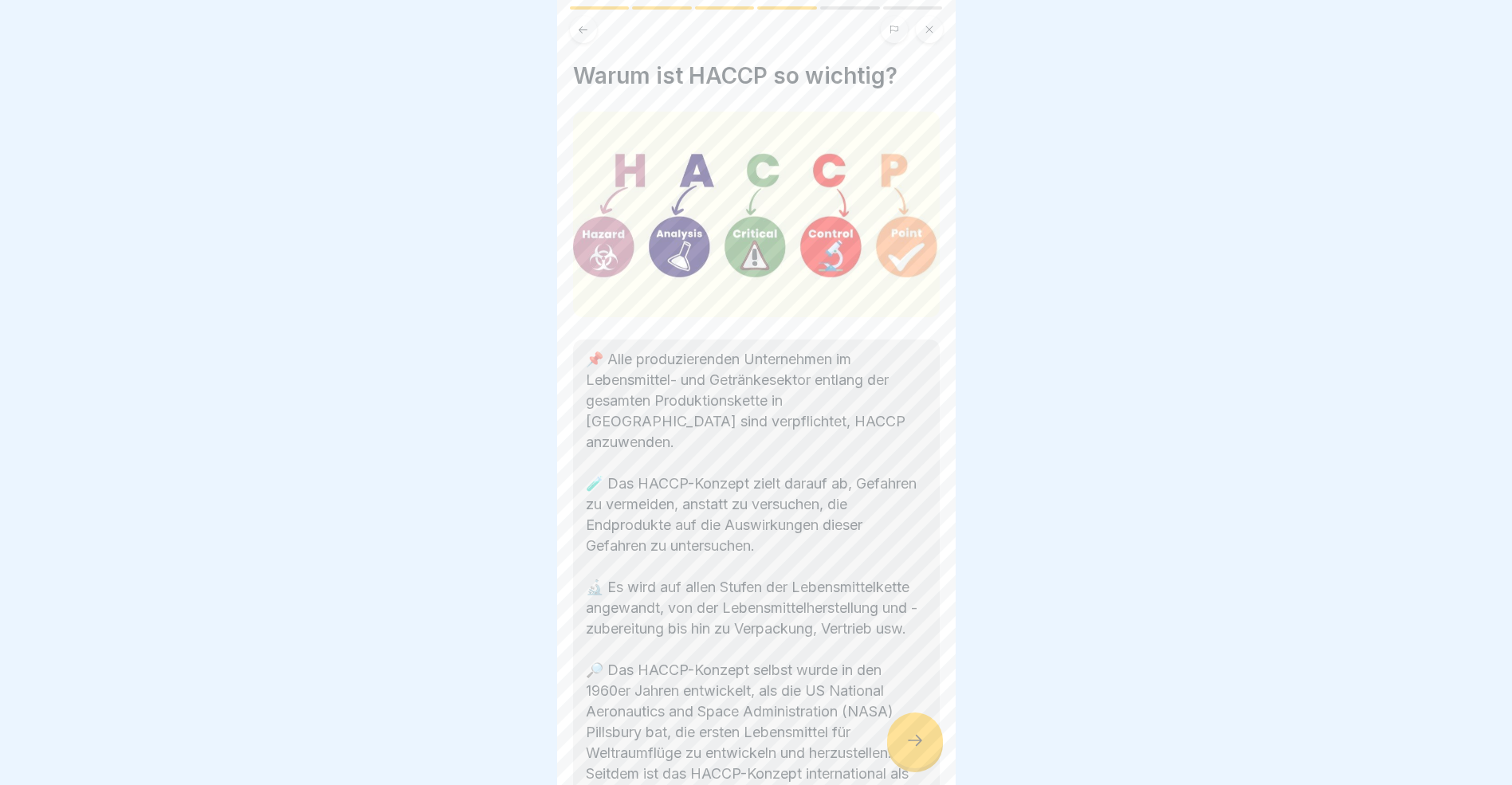
click at [583, 31] on icon at bounding box center [583, 30] width 12 height 12
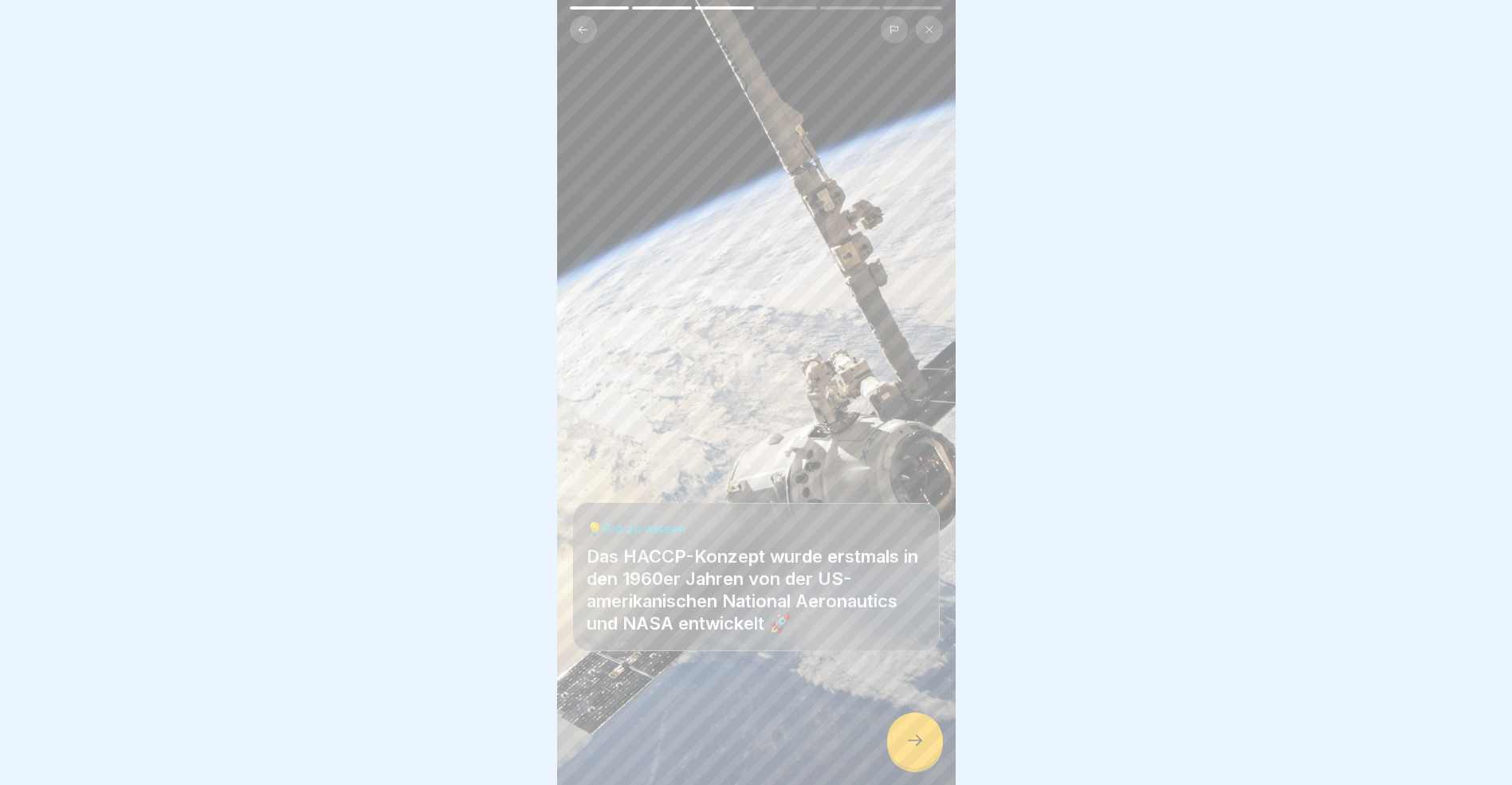
click at [583, 31] on icon at bounding box center [583, 30] width 12 height 12
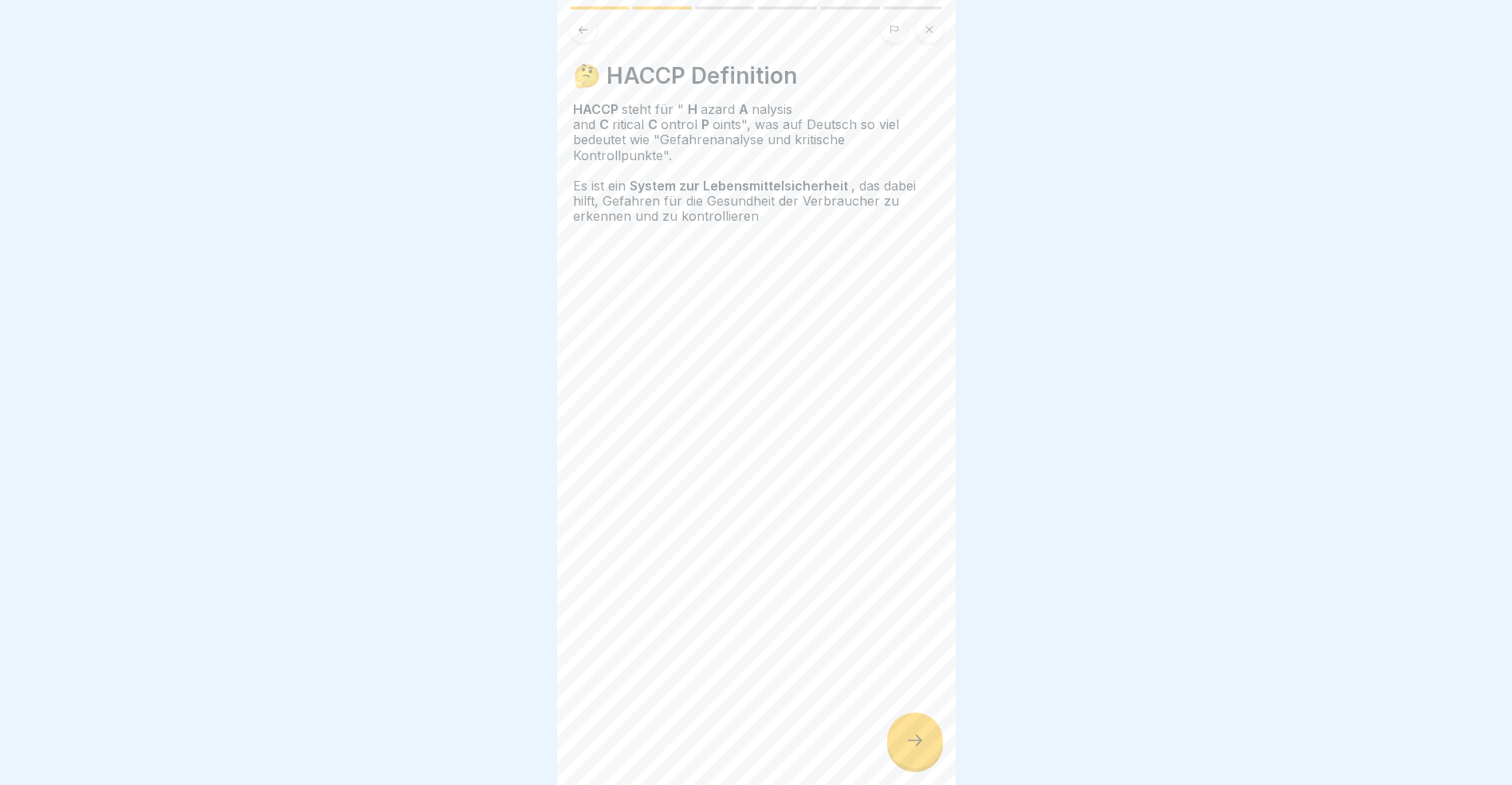
click at [583, 31] on icon at bounding box center [583, 30] width 12 height 12
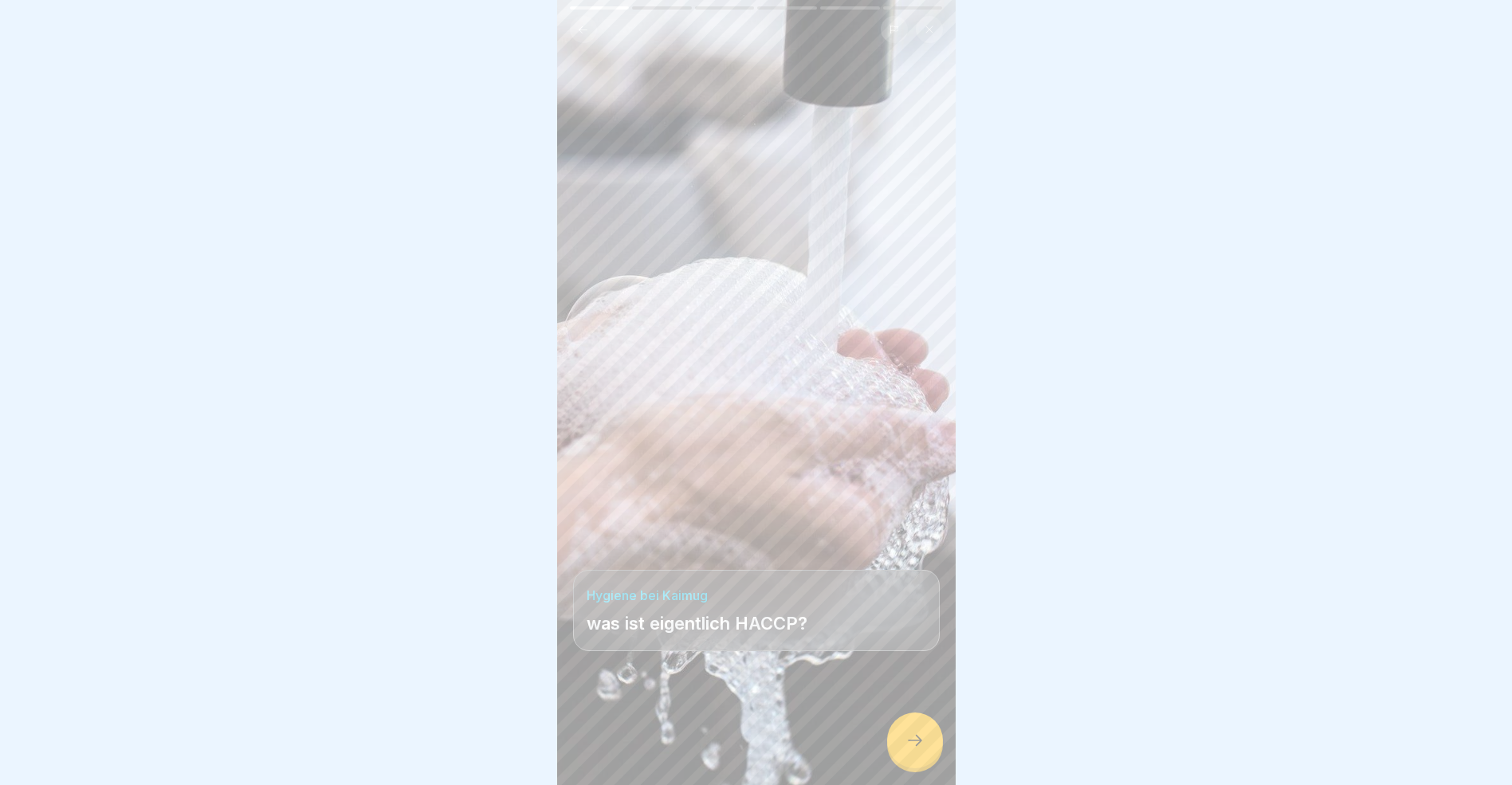
click at [583, 31] on icon at bounding box center [583, 30] width 12 height 12
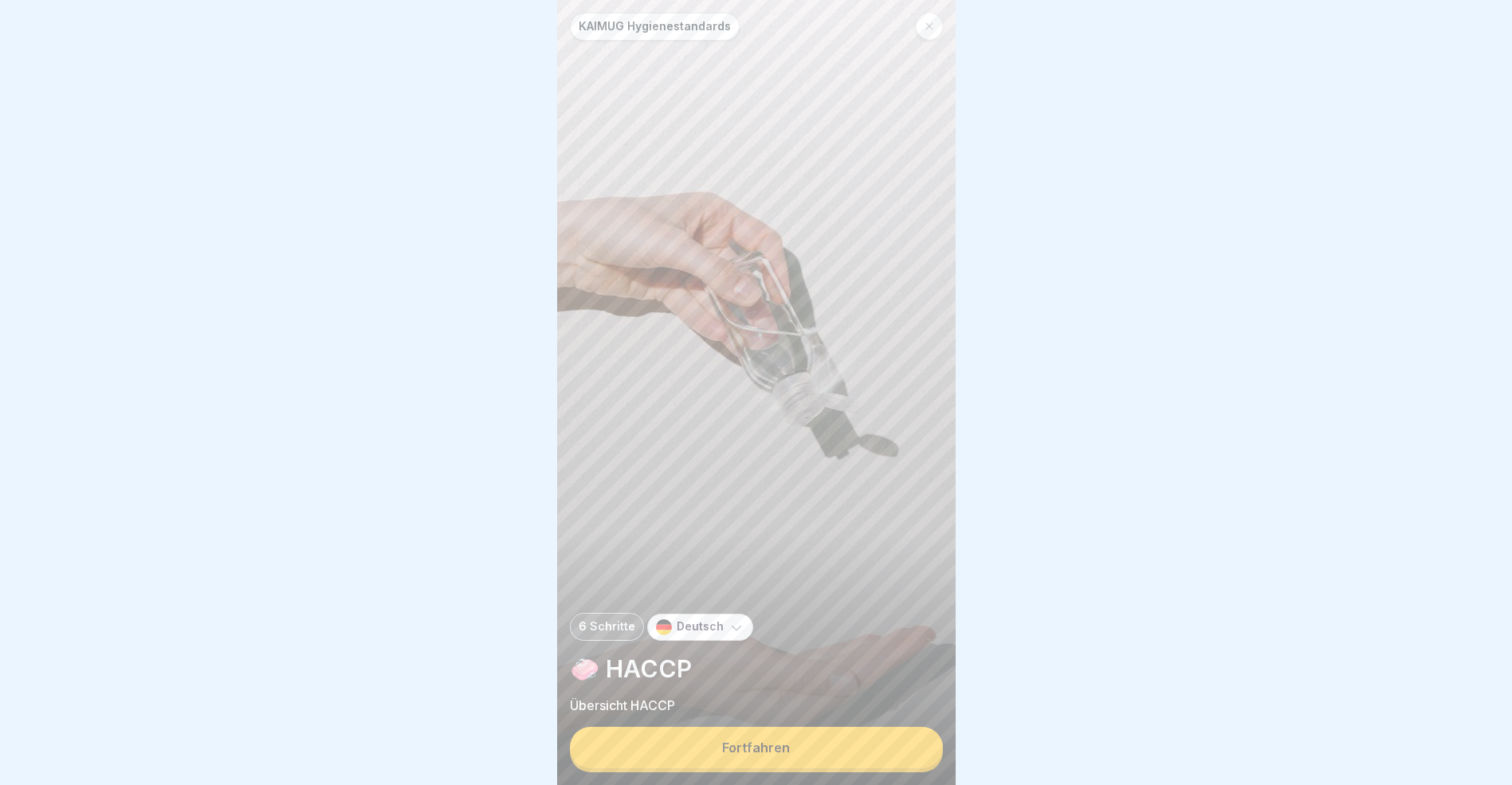
click at [757, 768] on button "Fortfahren" at bounding box center [756, 747] width 373 height 41
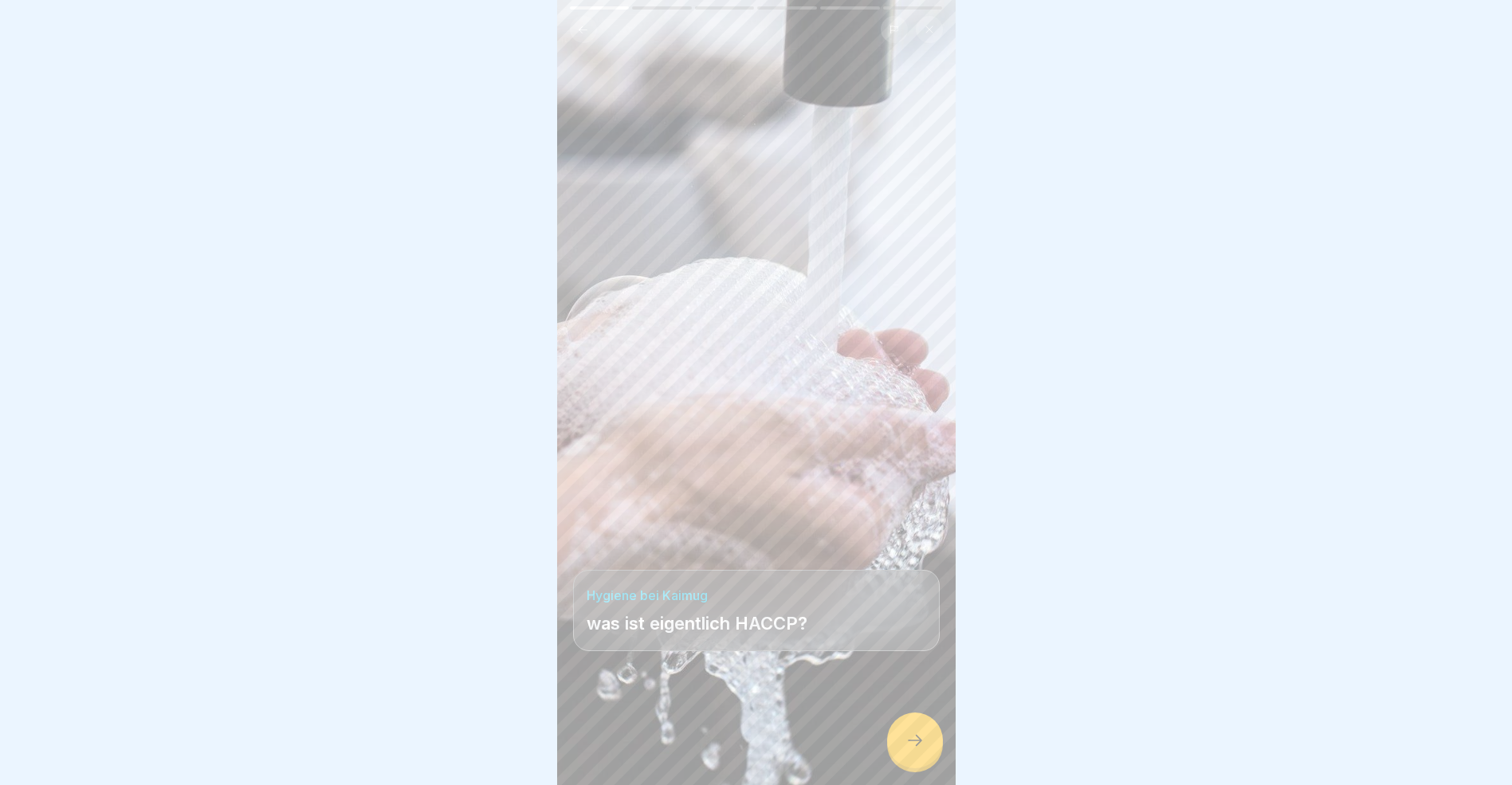
click at [919, 746] on icon at bounding box center [915, 740] width 14 height 12
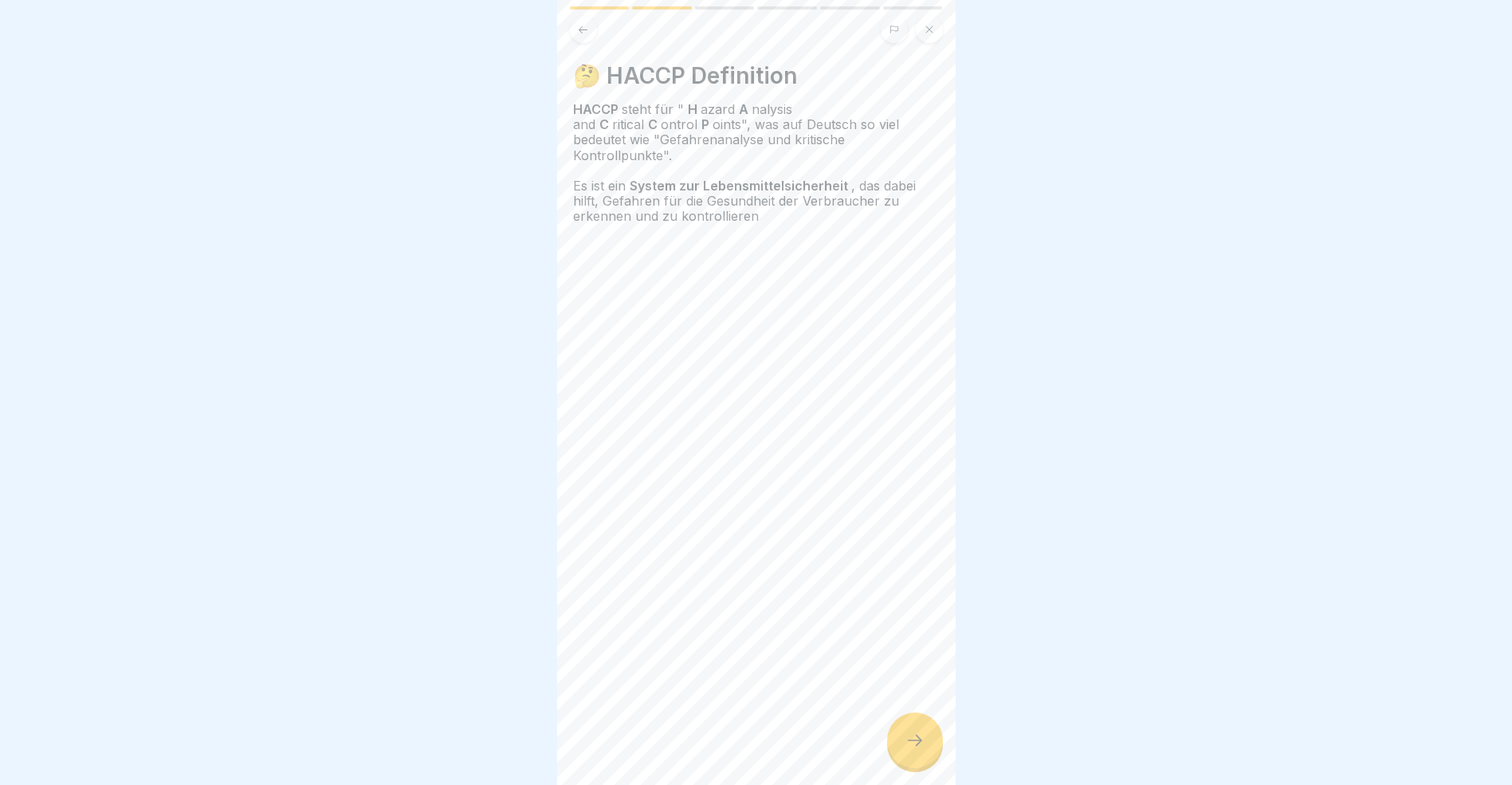
click at [915, 750] on icon at bounding box center [915, 740] width 19 height 19
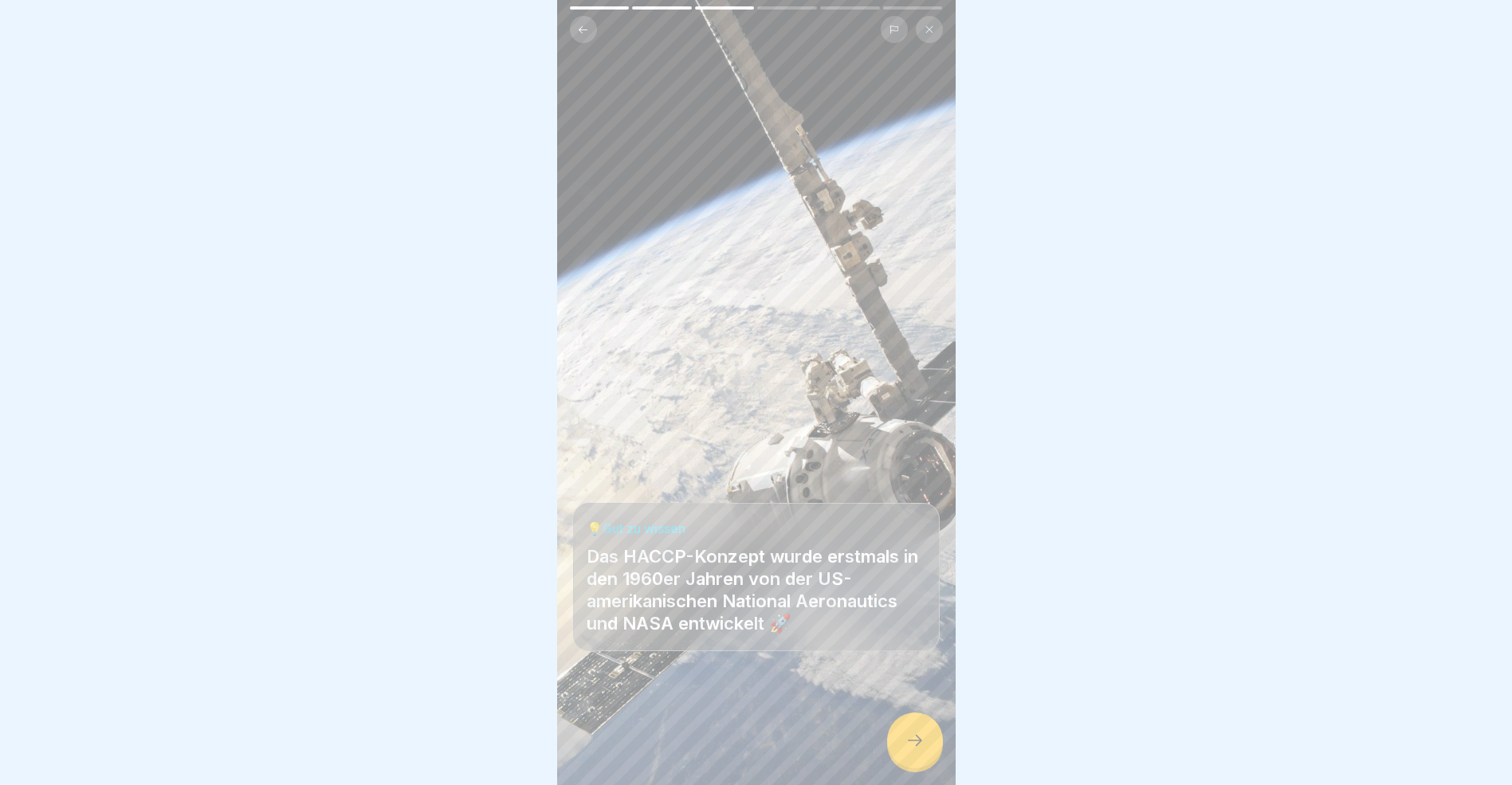
click at [915, 750] on icon at bounding box center [915, 740] width 19 height 19
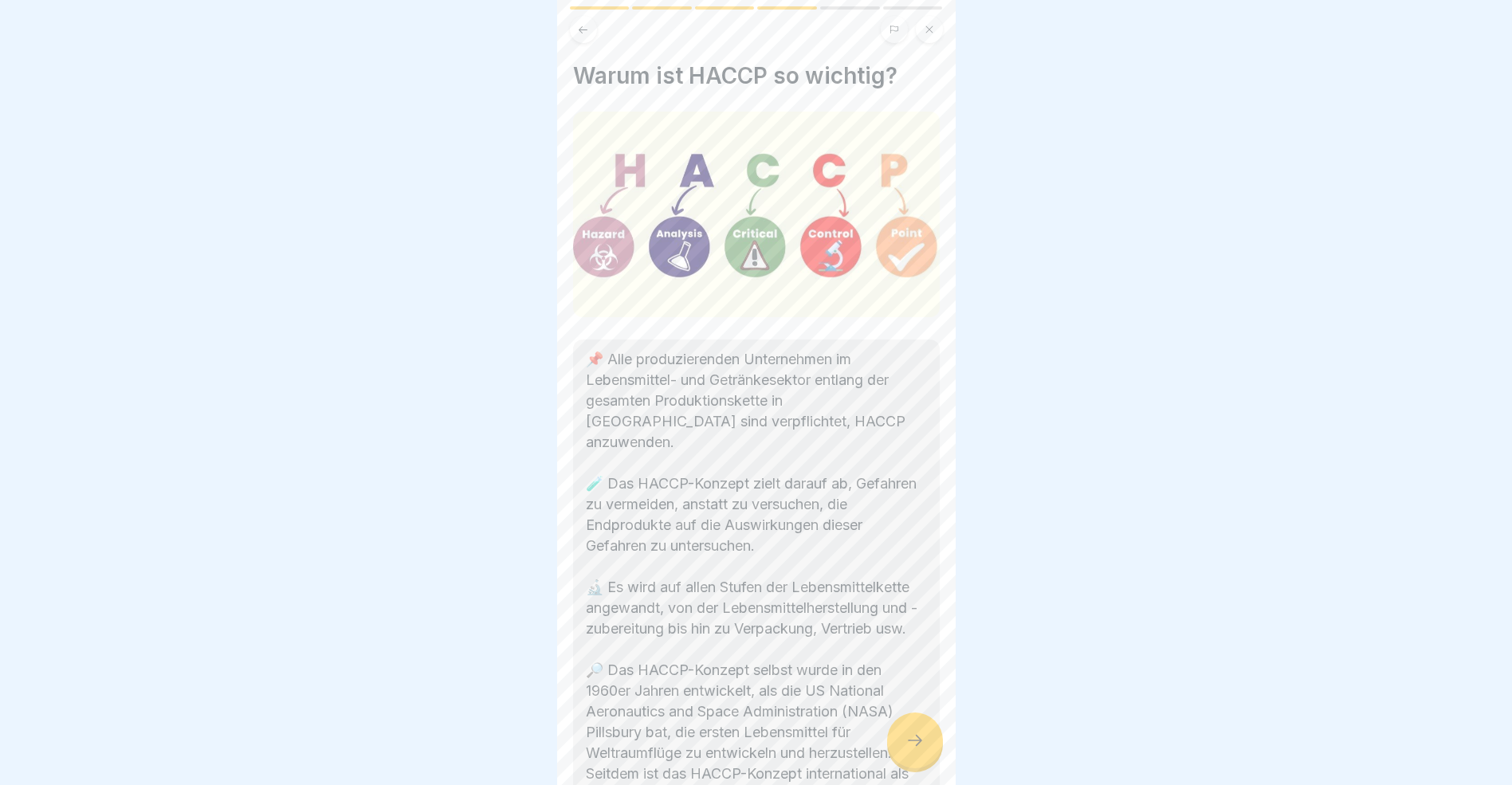
click at [915, 750] on icon at bounding box center [915, 740] width 19 height 19
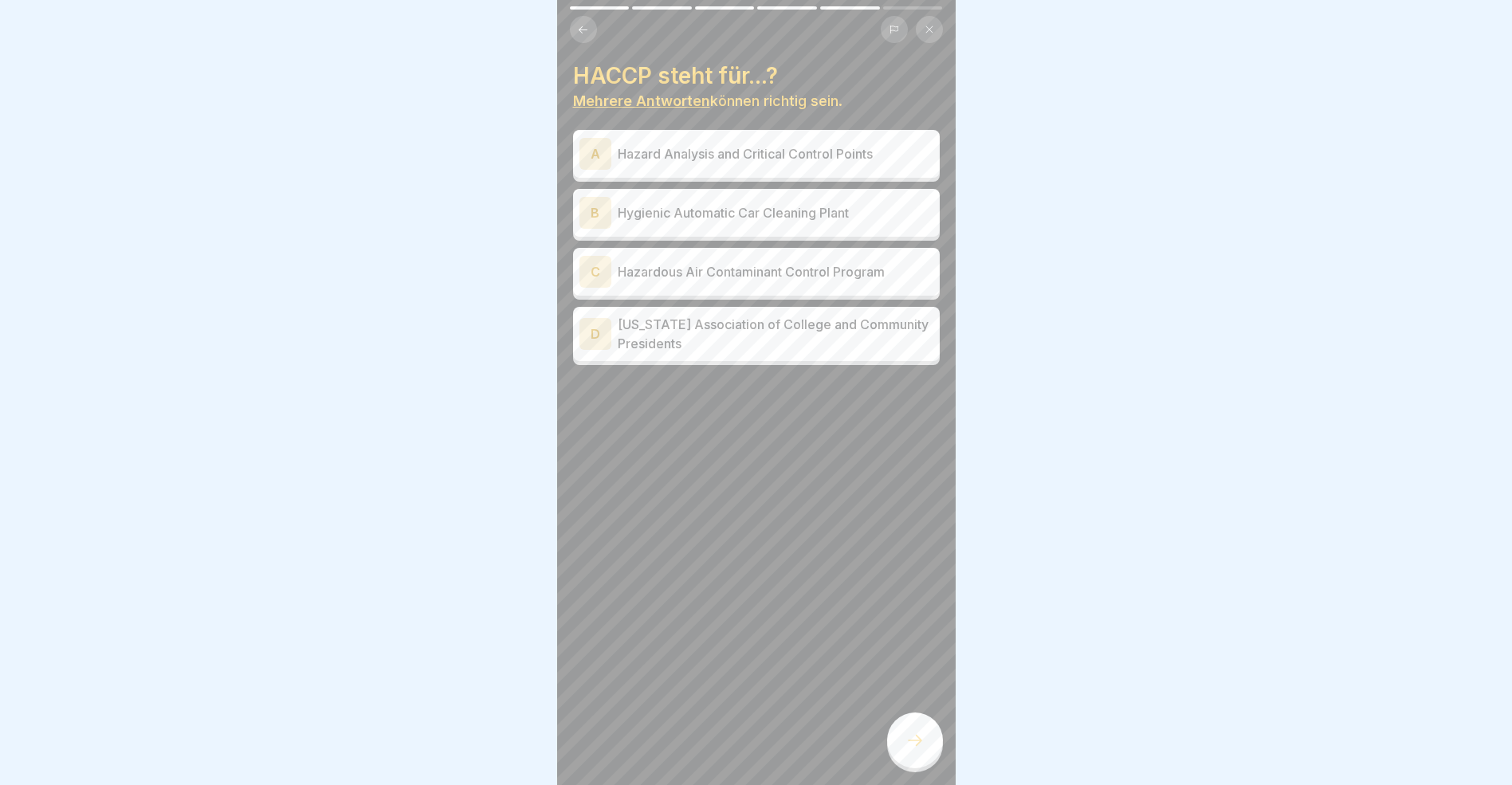
click at [593, 153] on div "A" at bounding box center [595, 154] width 32 height 32
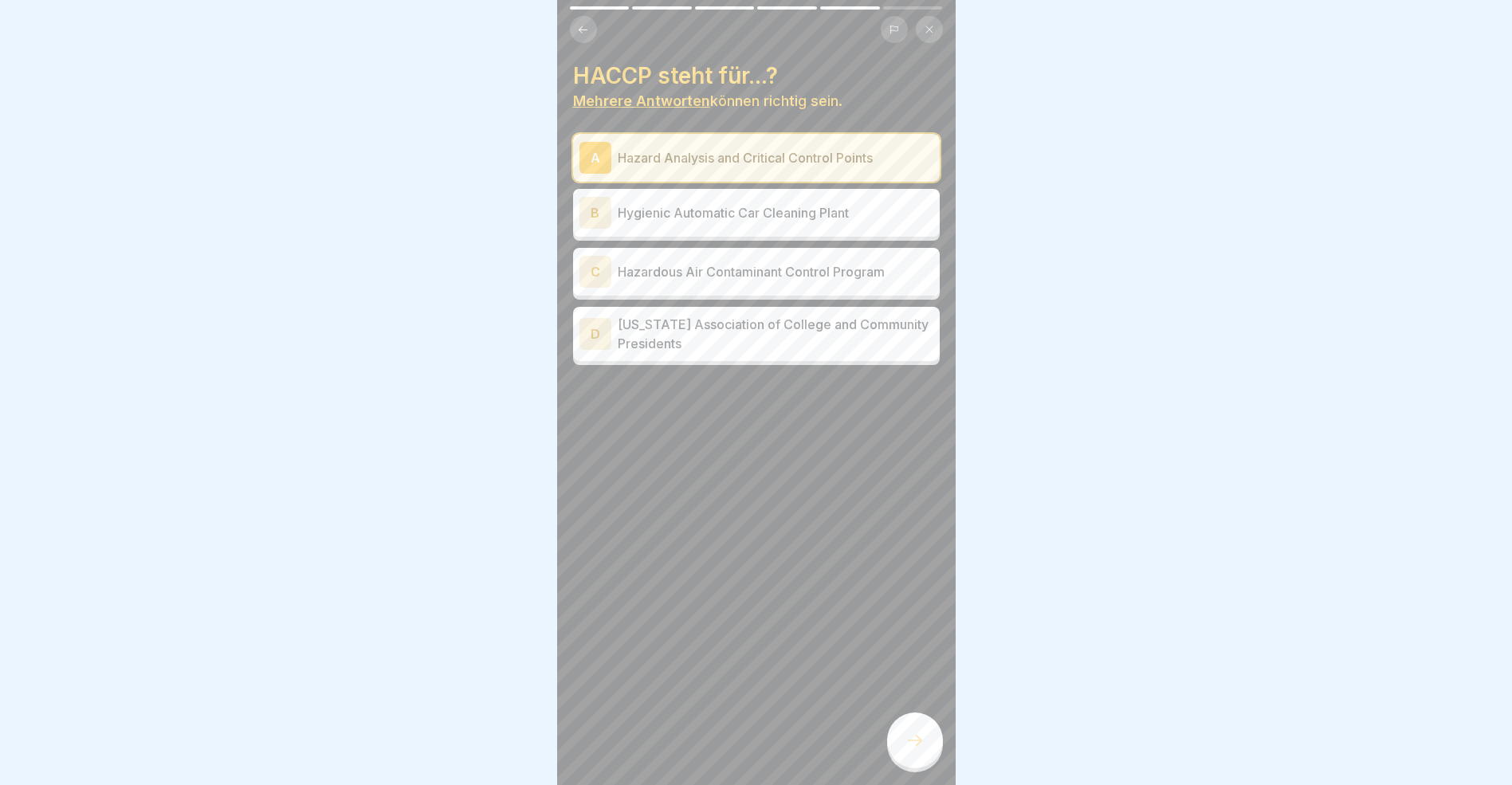
click at [915, 750] on icon at bounding box center [915, 740] width 19 height 19
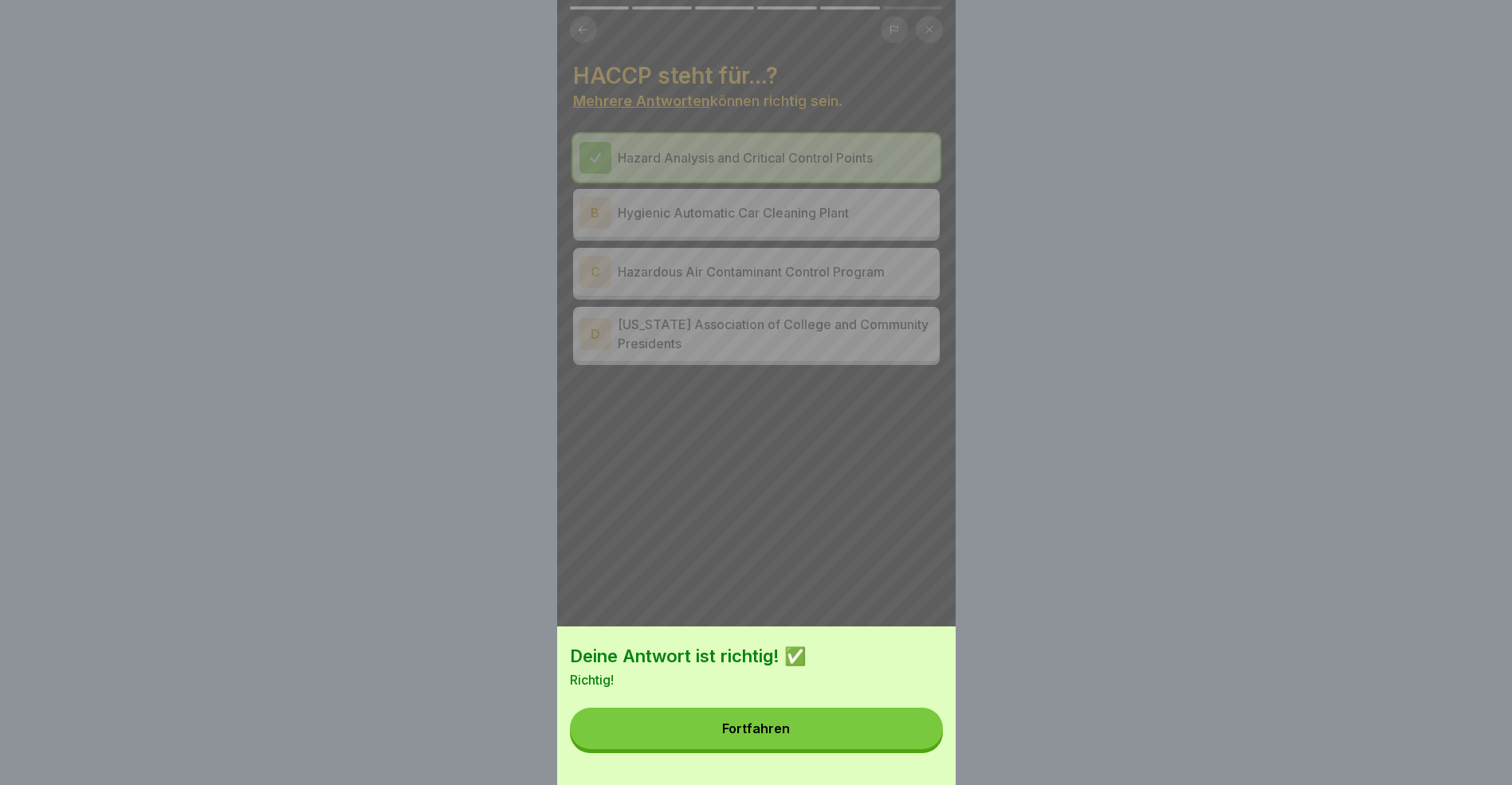
click at [859, 749] on button "Fortfahren" at bounding box center [756, 728] width 373 height 41
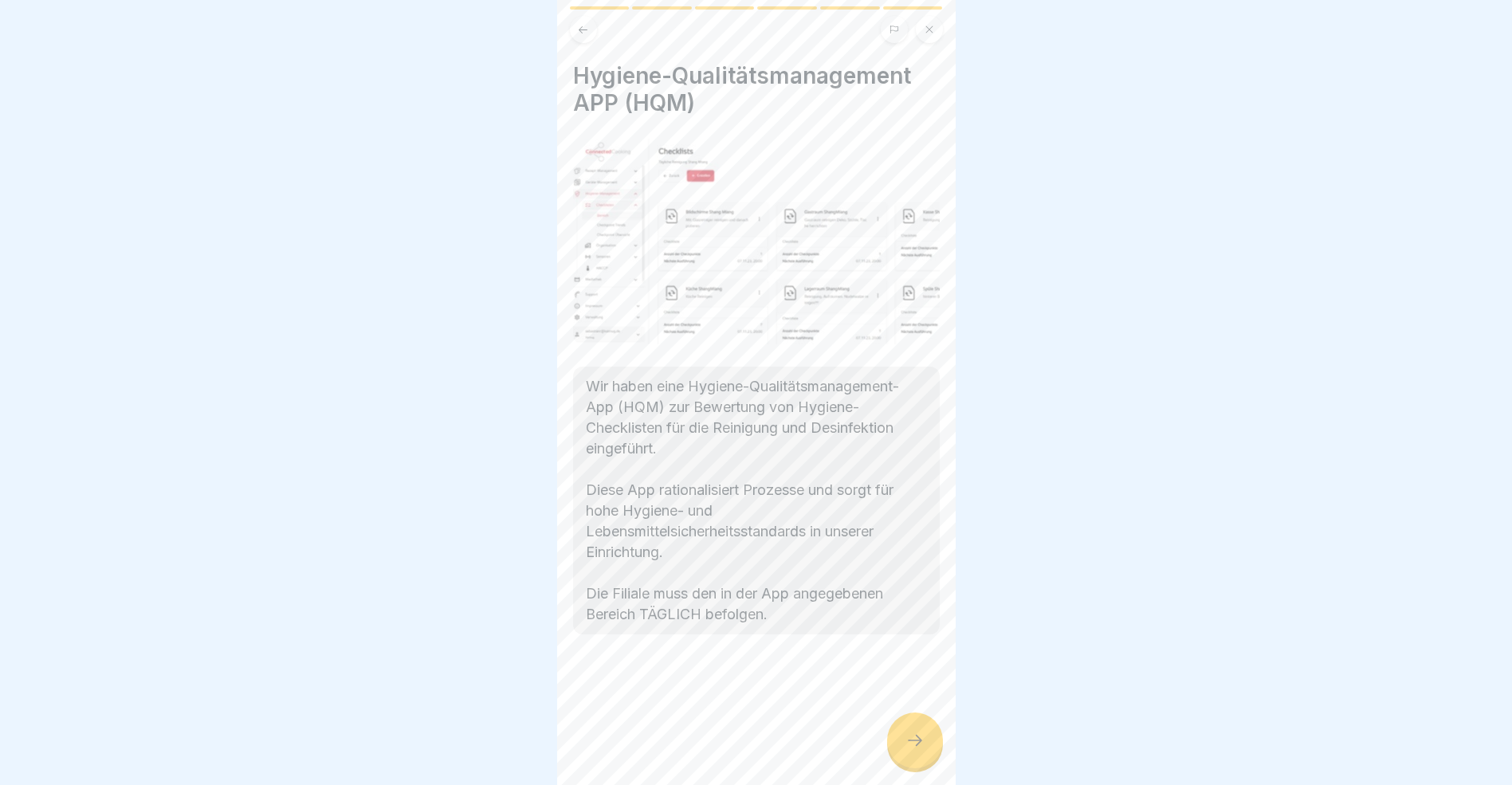
click at [911, 750] on icon at bounding box center [915, 740] width 19 height 19
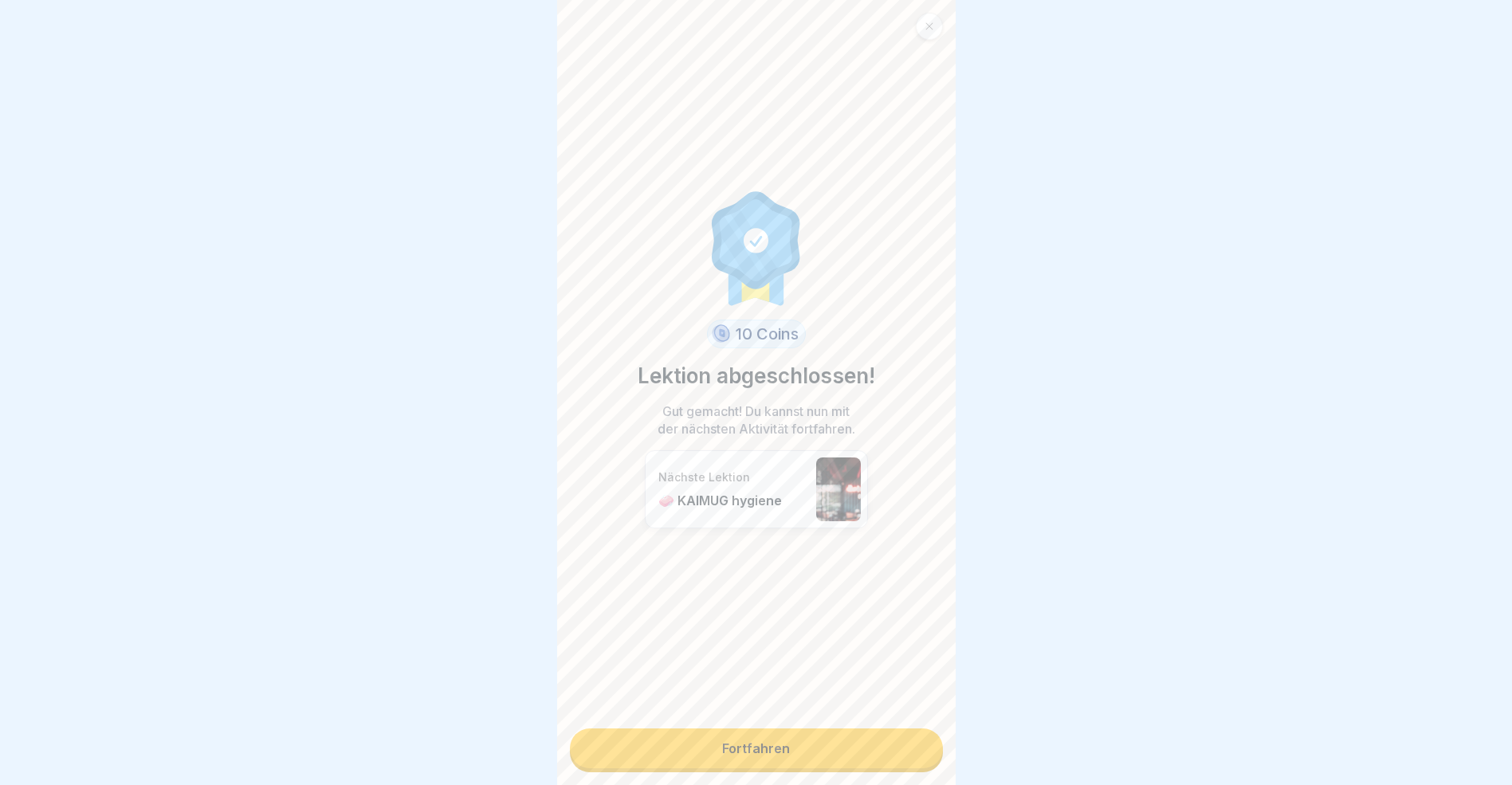
click at [832, 751] on link "Fortfahren" at bounding box center [756, 748] width 373 height 40
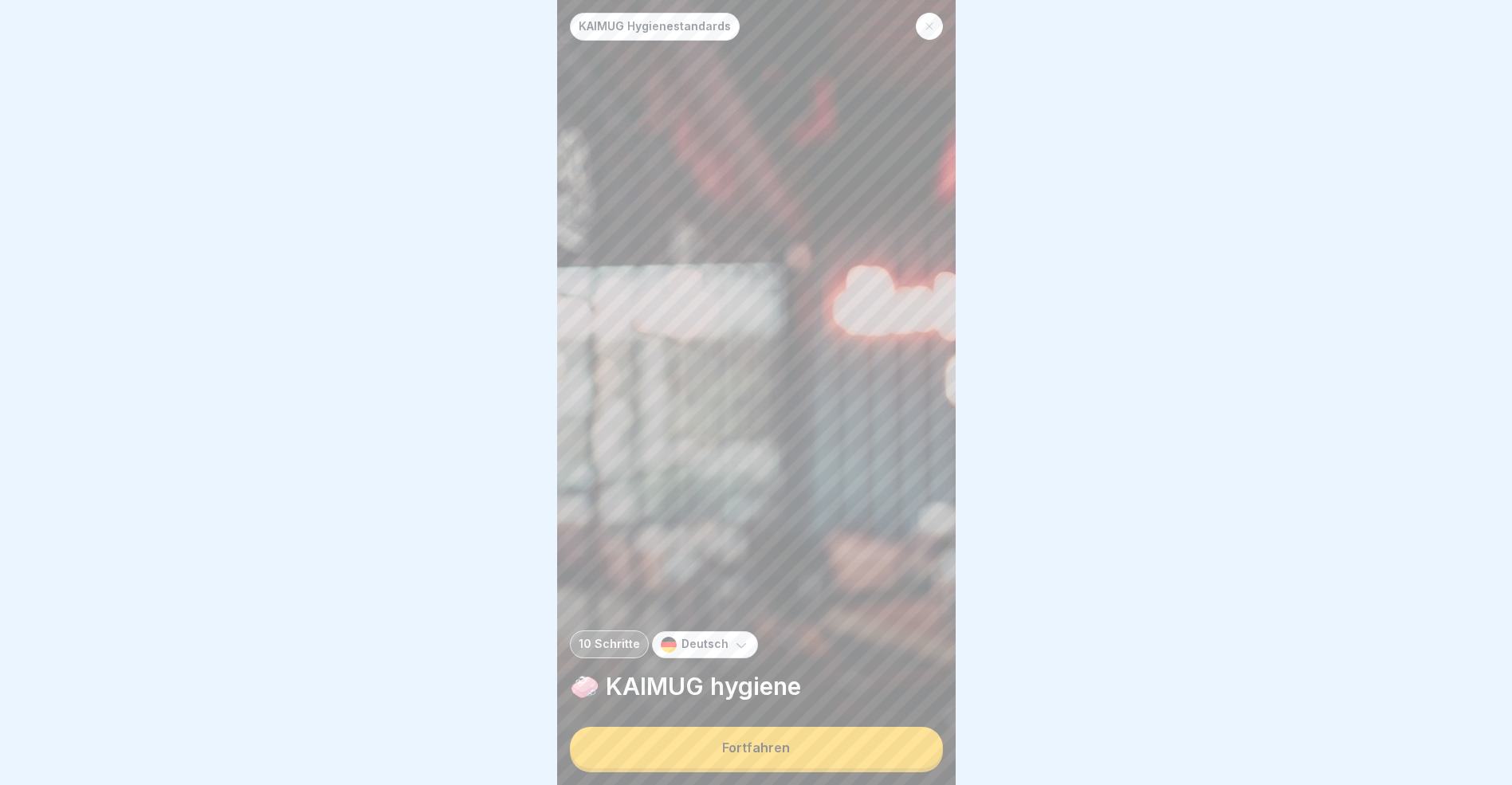
click at [832, 751] on button "Fortfahren" at bounding box center [756, 747] width 373 height 41
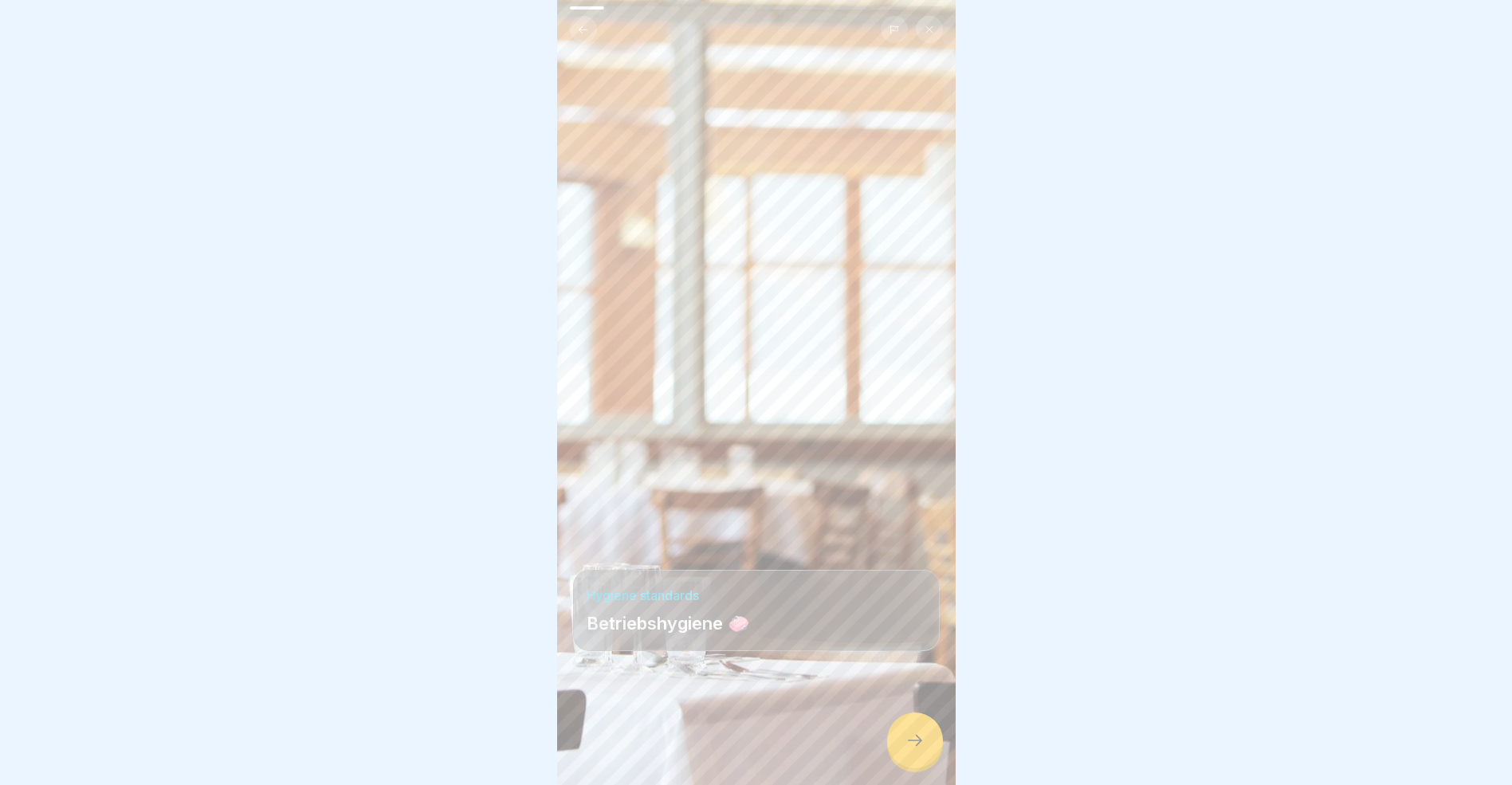
click at [915, 750] on icon at bounding box center [915, 740] width 19 height 19
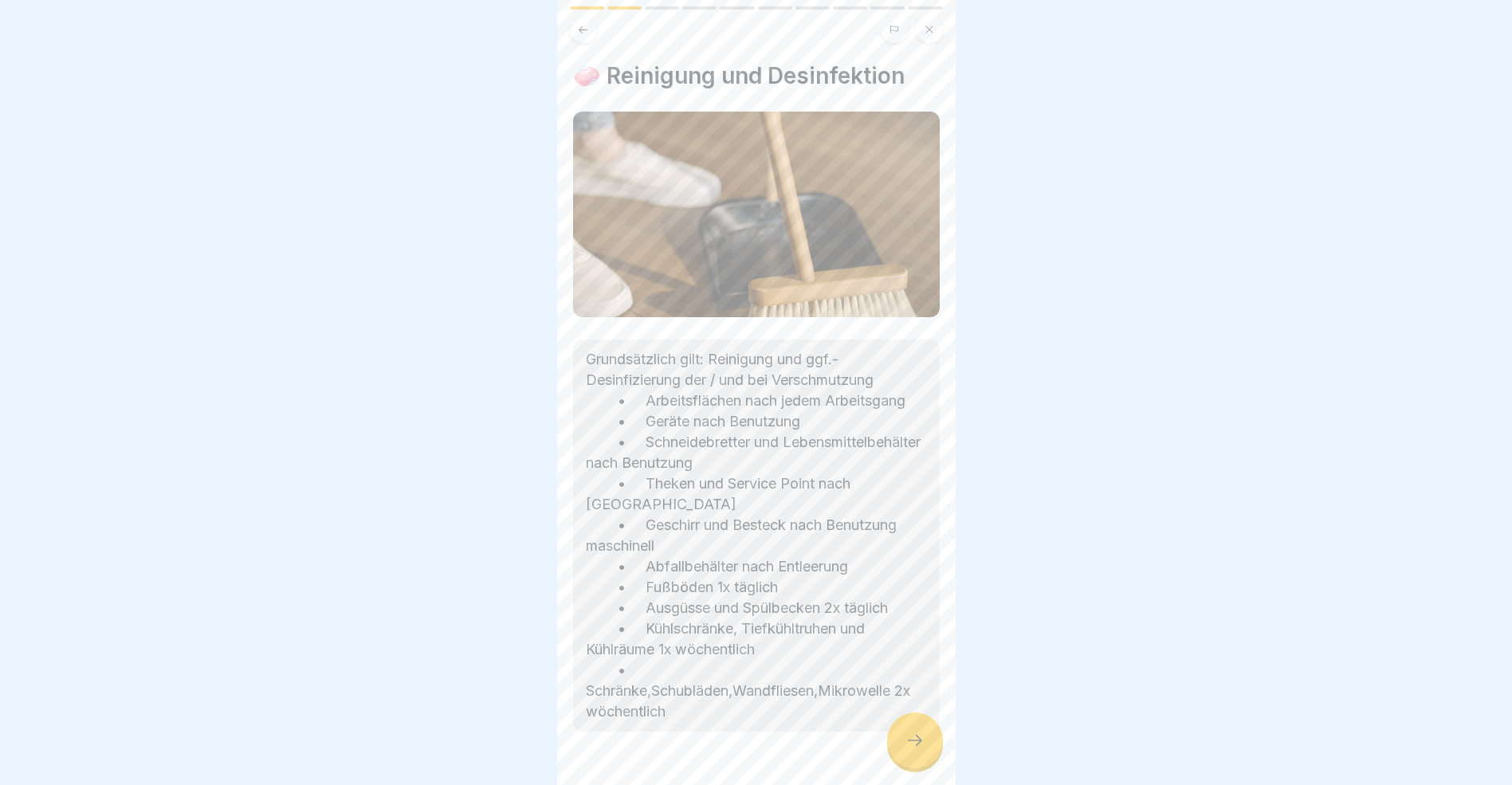
click at [915, 750] on icon at bounding box center [915, 740] width 19 height 19
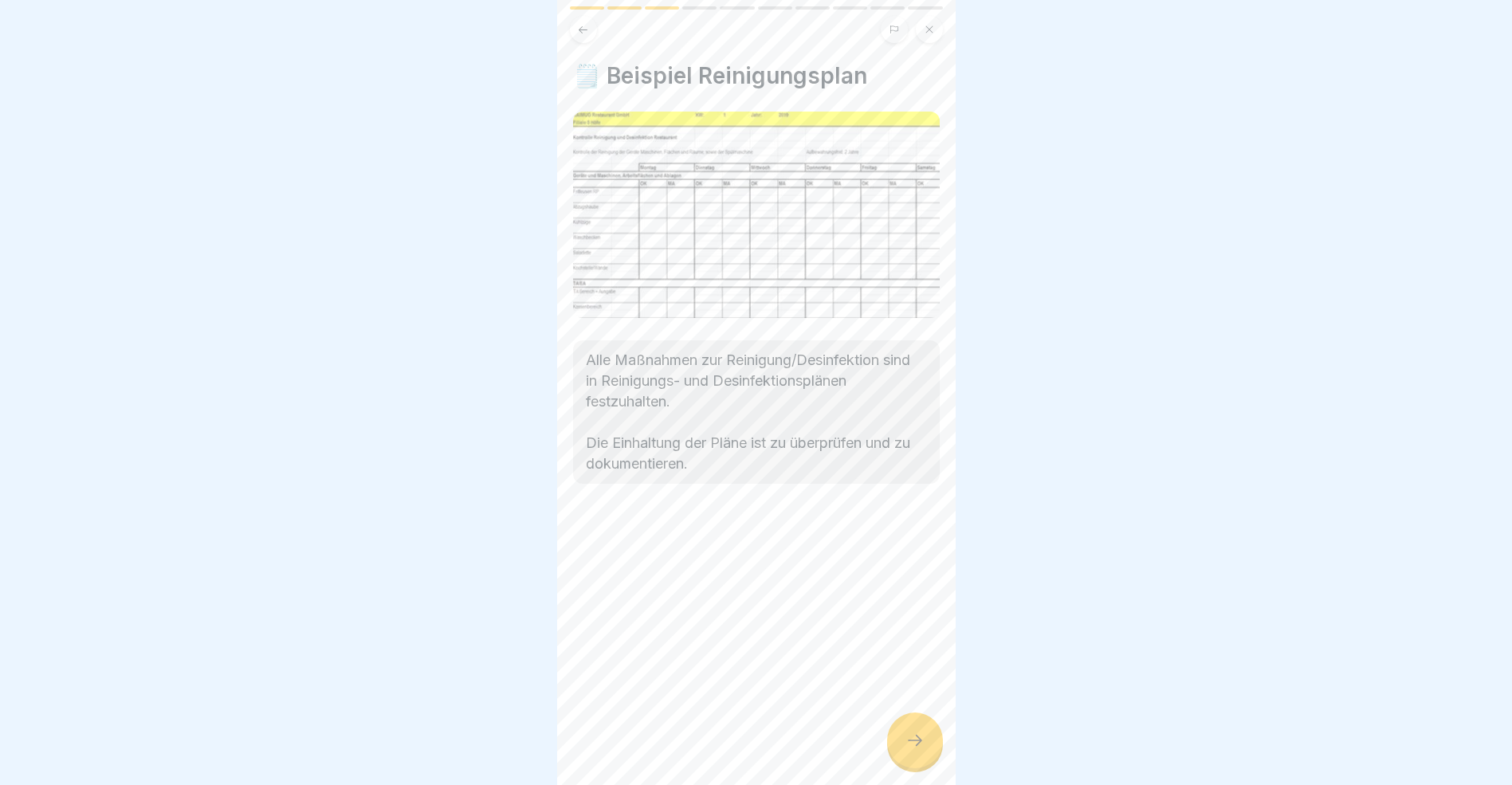
click at [915, 750] on icon at bounding box center [915, 740] width 19 height 19
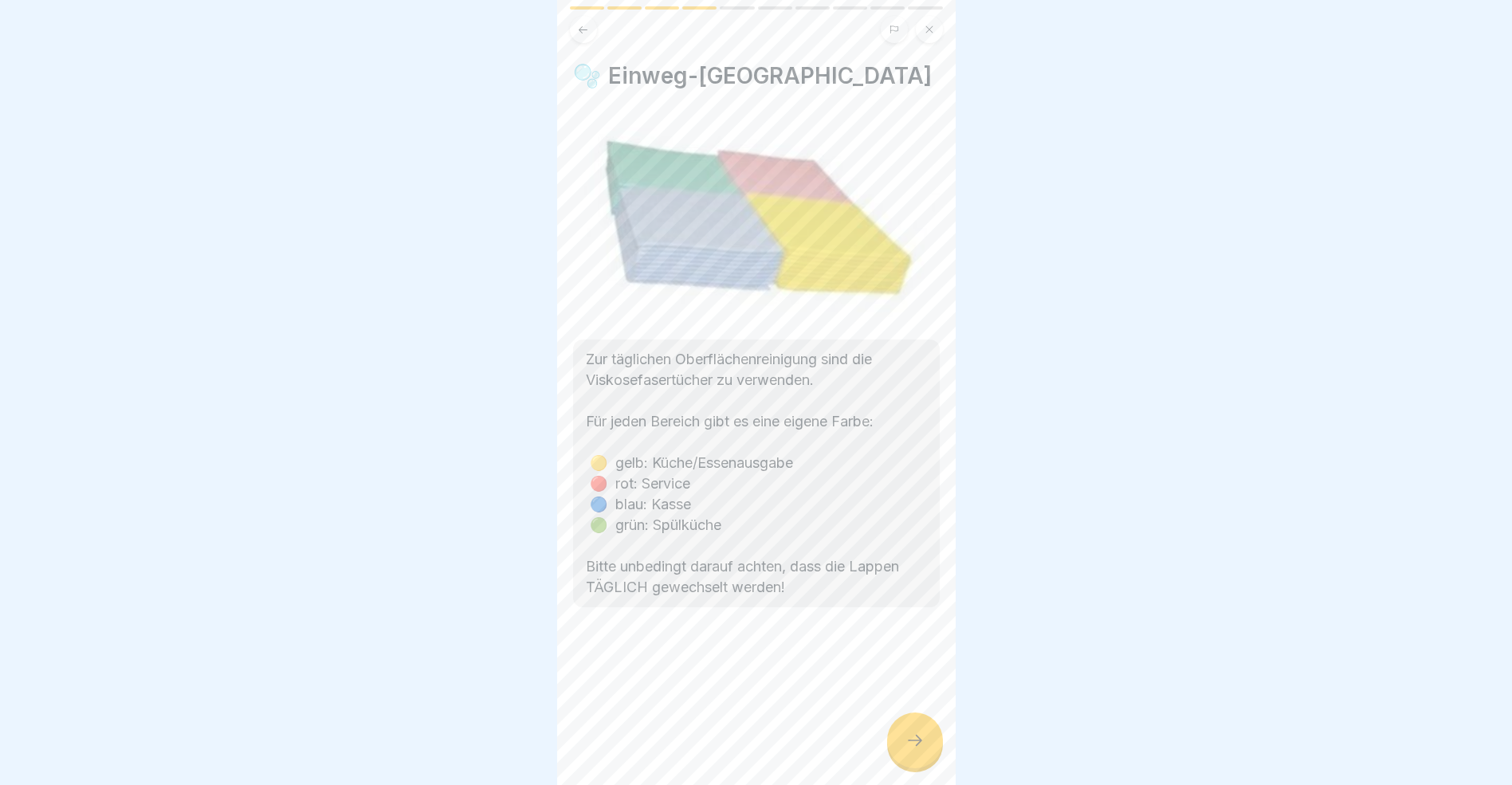
click at [915, 750] on icon at bounding box center [915, 740] width 19 height 19
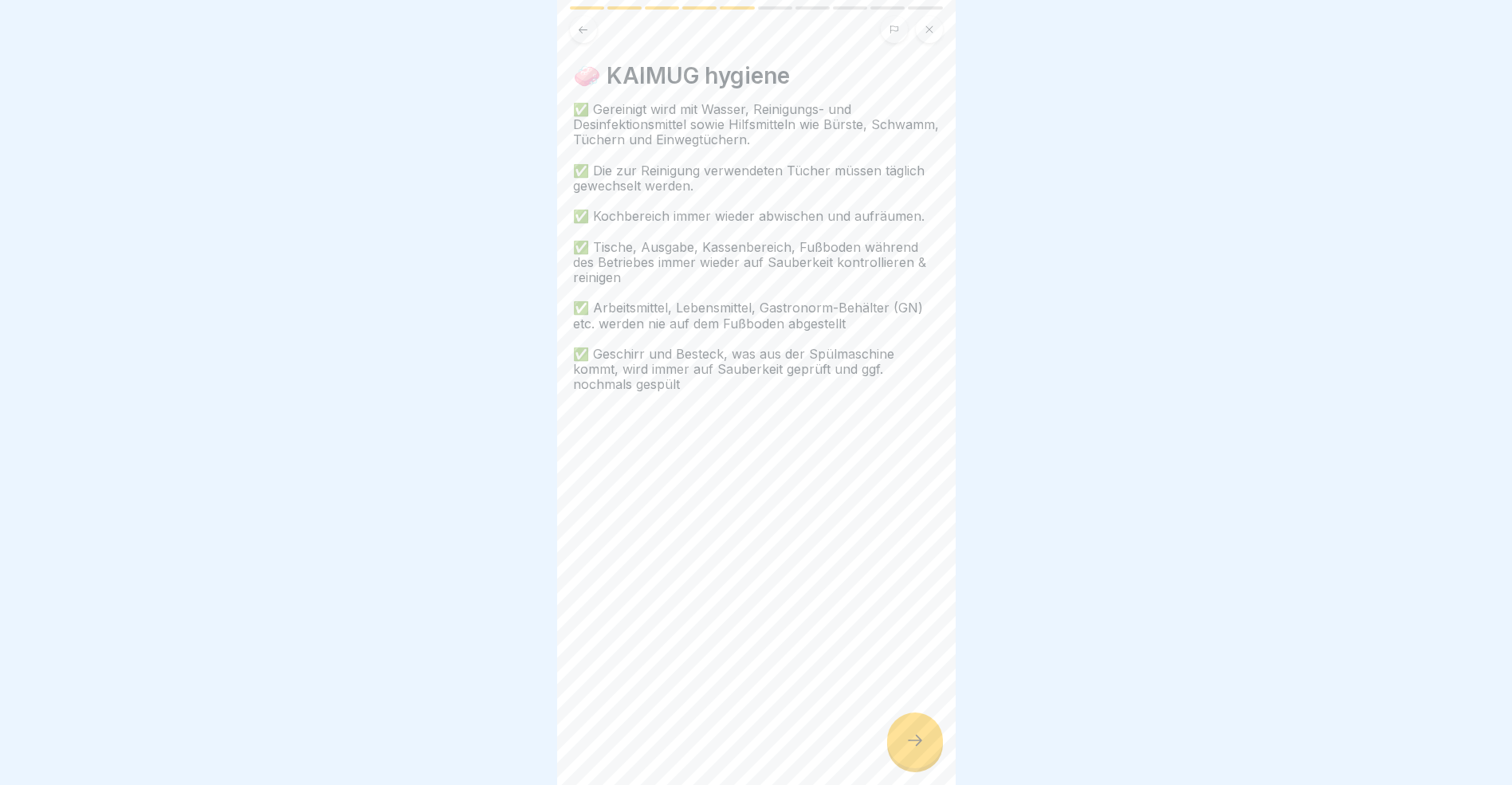
click at [915, 750] on icon at bounding box center [915, 740] width 19 height 19
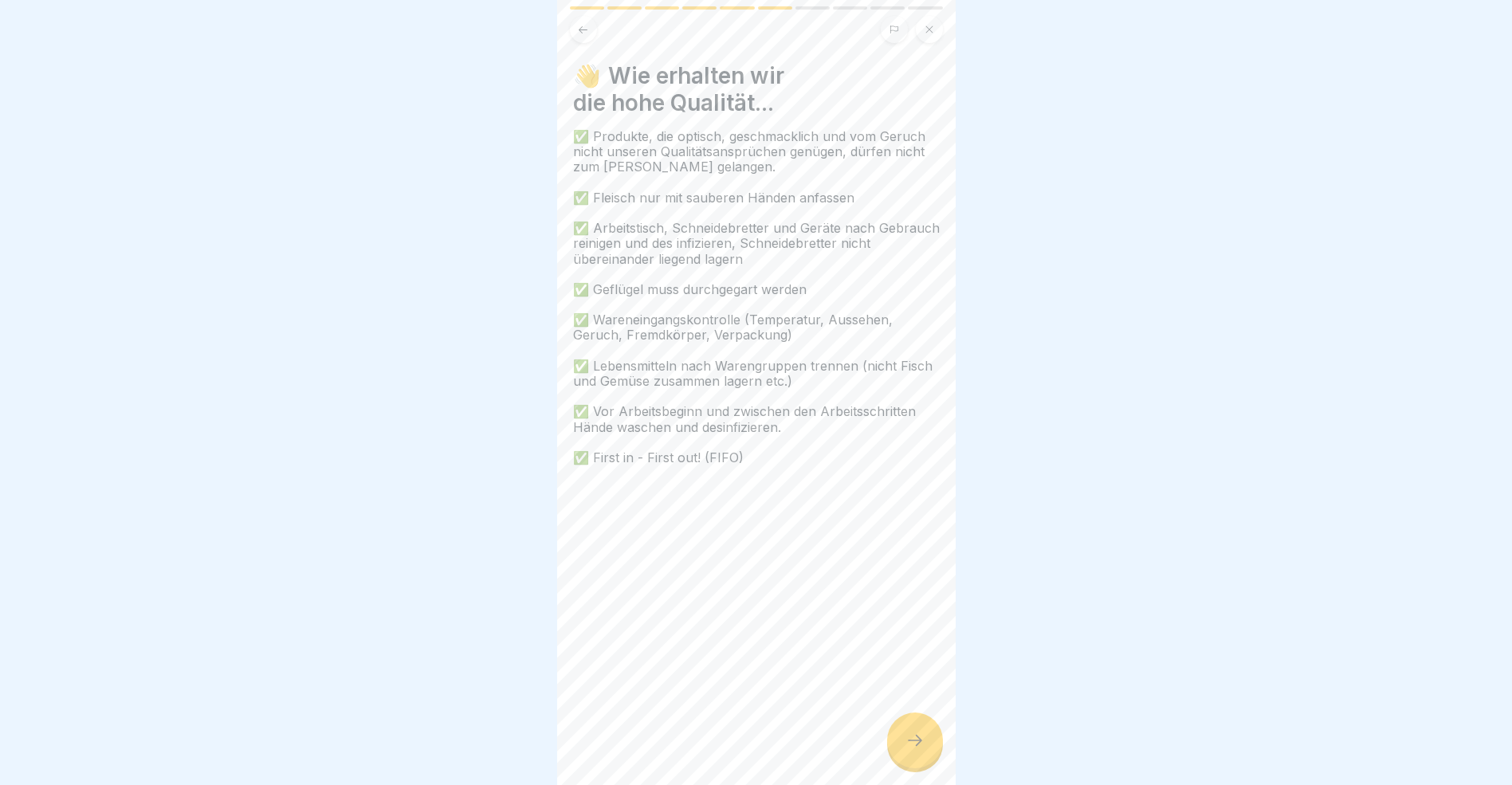
click at [915, 750] on icon at bounding box center [915, 740] width 19 height 19
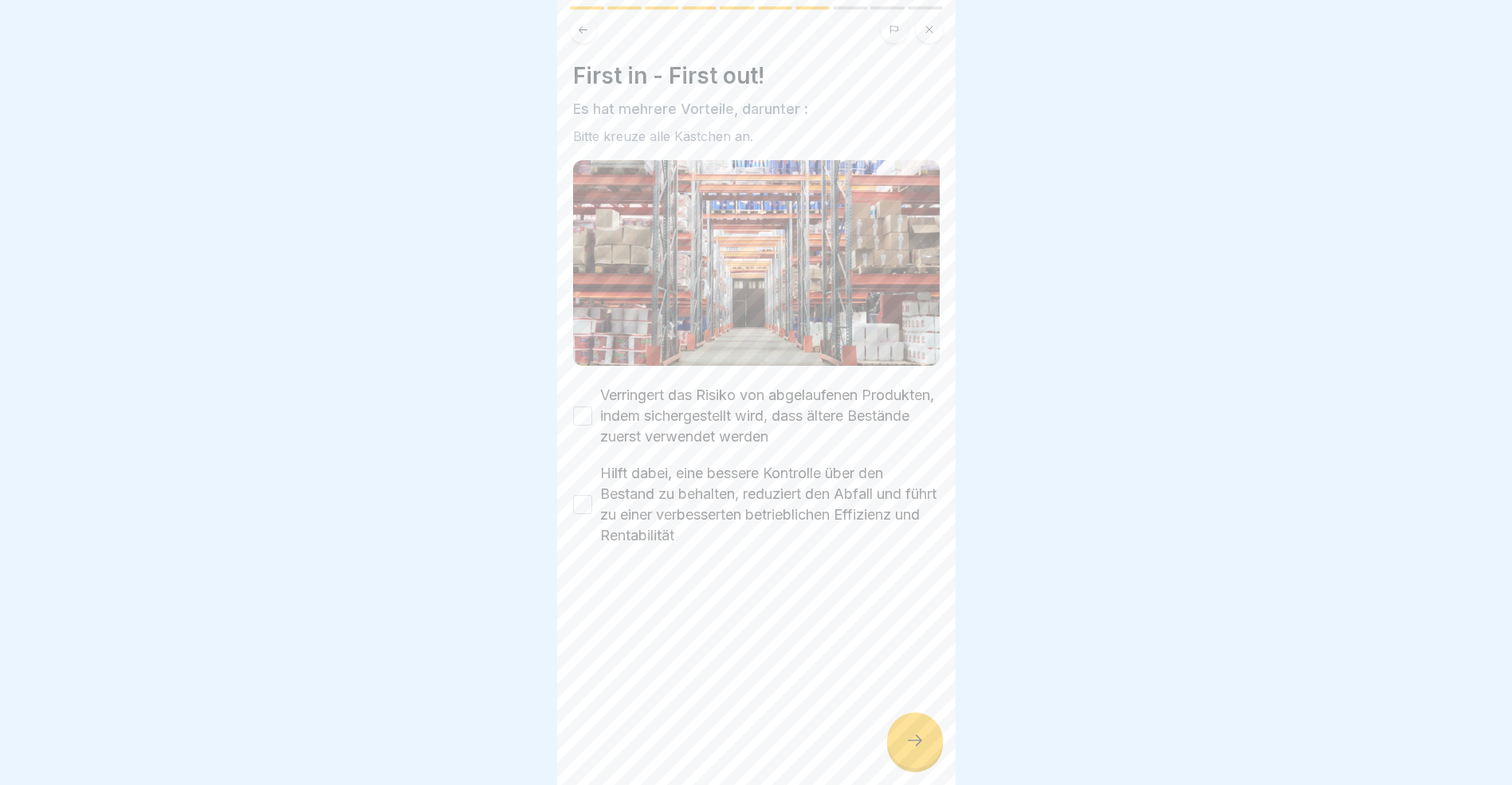
click at [915, 750] on icon at bounding box center [915, 740] width 19 height 19
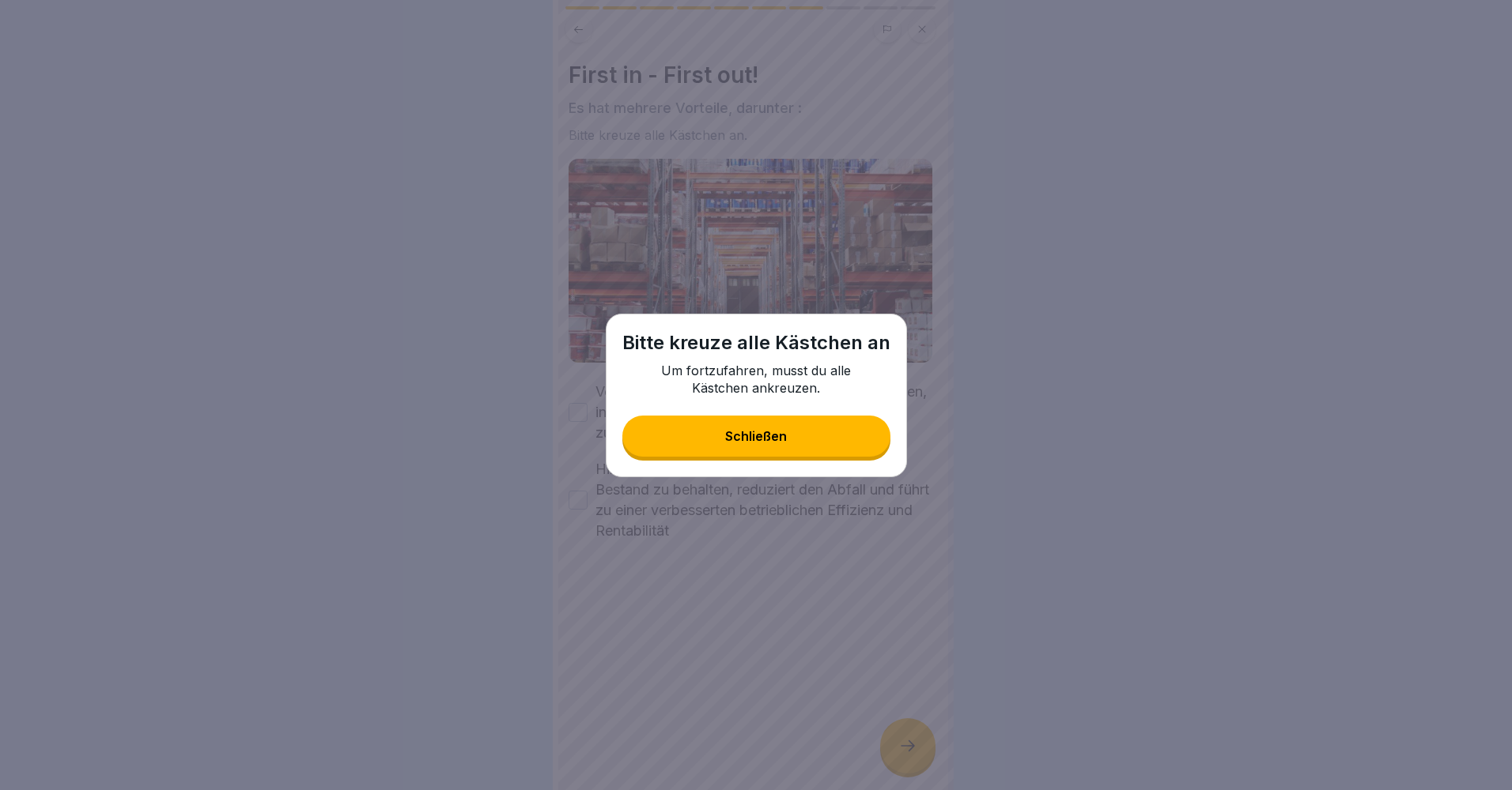
click at [764, 445] on button "Schließen" at bounding box center [756, 436] width 268 height 41
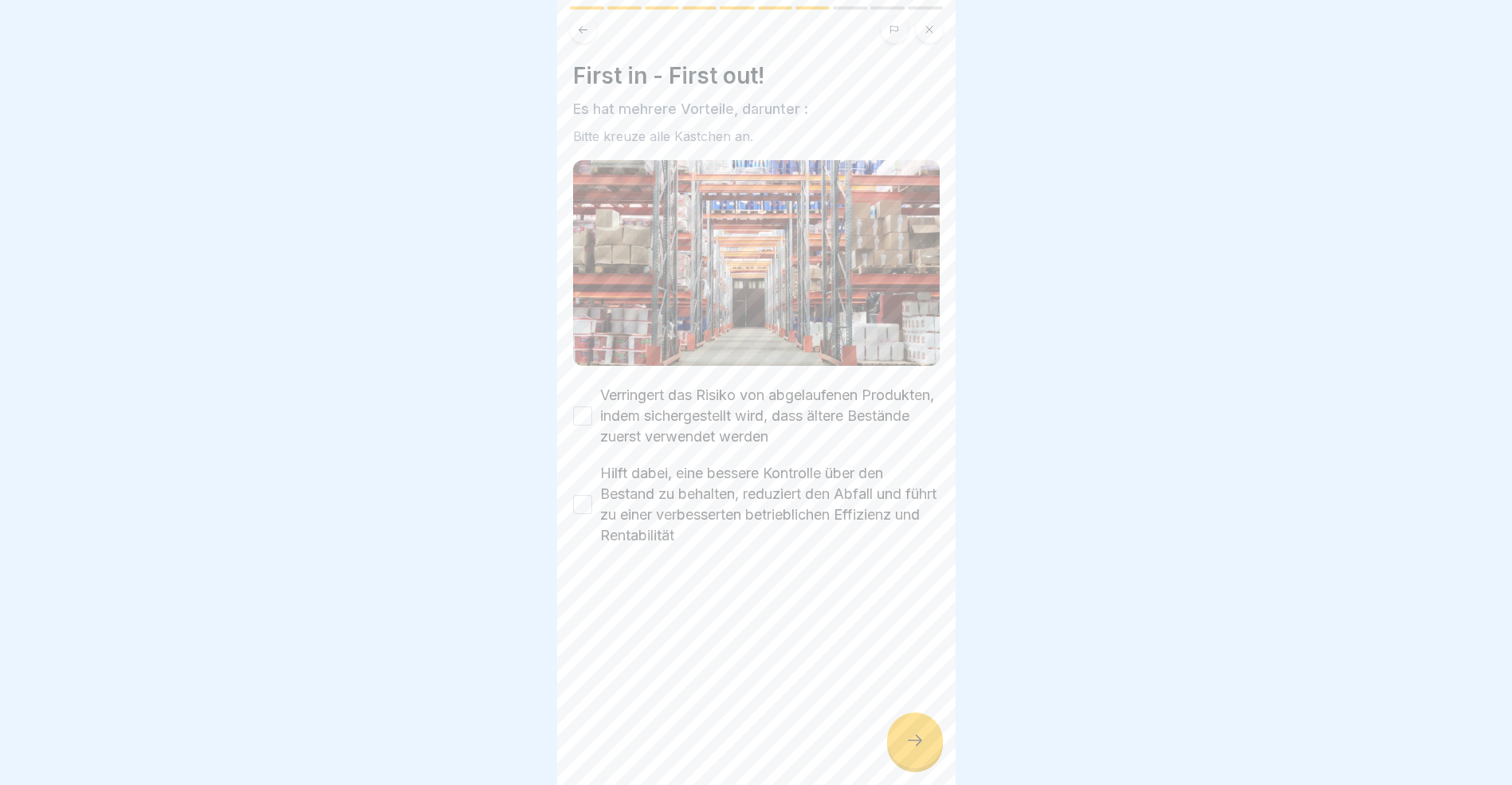
click at [585, 409] on button "Verringert das Risiko von abgelaufenen Produkten, indem sichergestellt wird, da…" at bounding box center [582, 415] width 19 height 19
drag, startPoint x: 586, startPoint y: 493, endPoint x: 605, endPoint y: 550, distance: 60.1
click at [587, 495] on button "Hilft dabei, eine bessere Kontrolle über den Bestand zu behalten, reduziert den…" at bounding box center [582, 504] width 19 height 19
click at [917, 750] on icon at bounding box center [915, 740] width 19 height 19
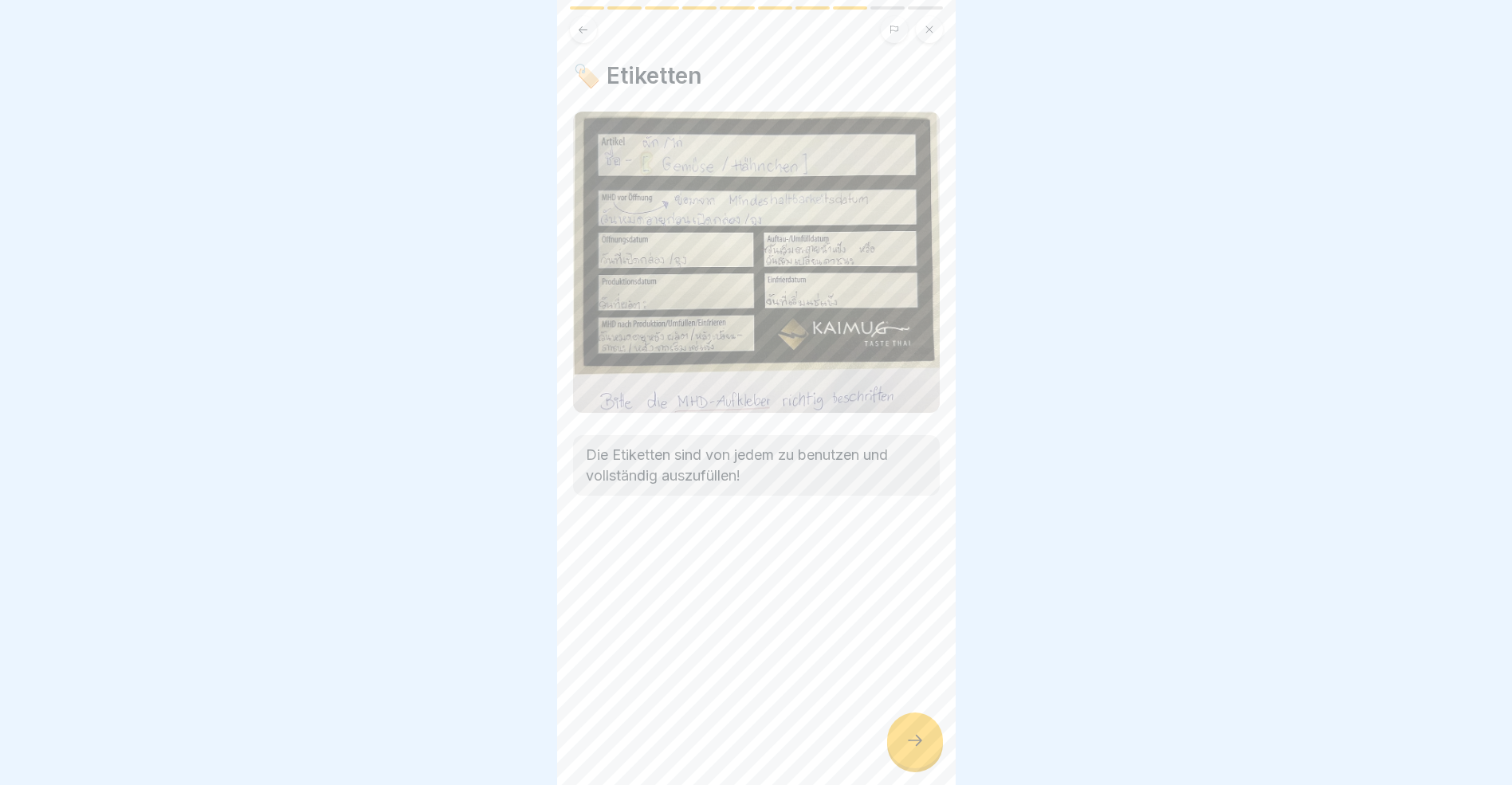
click at [917, 750] on icon at bounding box center [915, 740] width 19 height 19
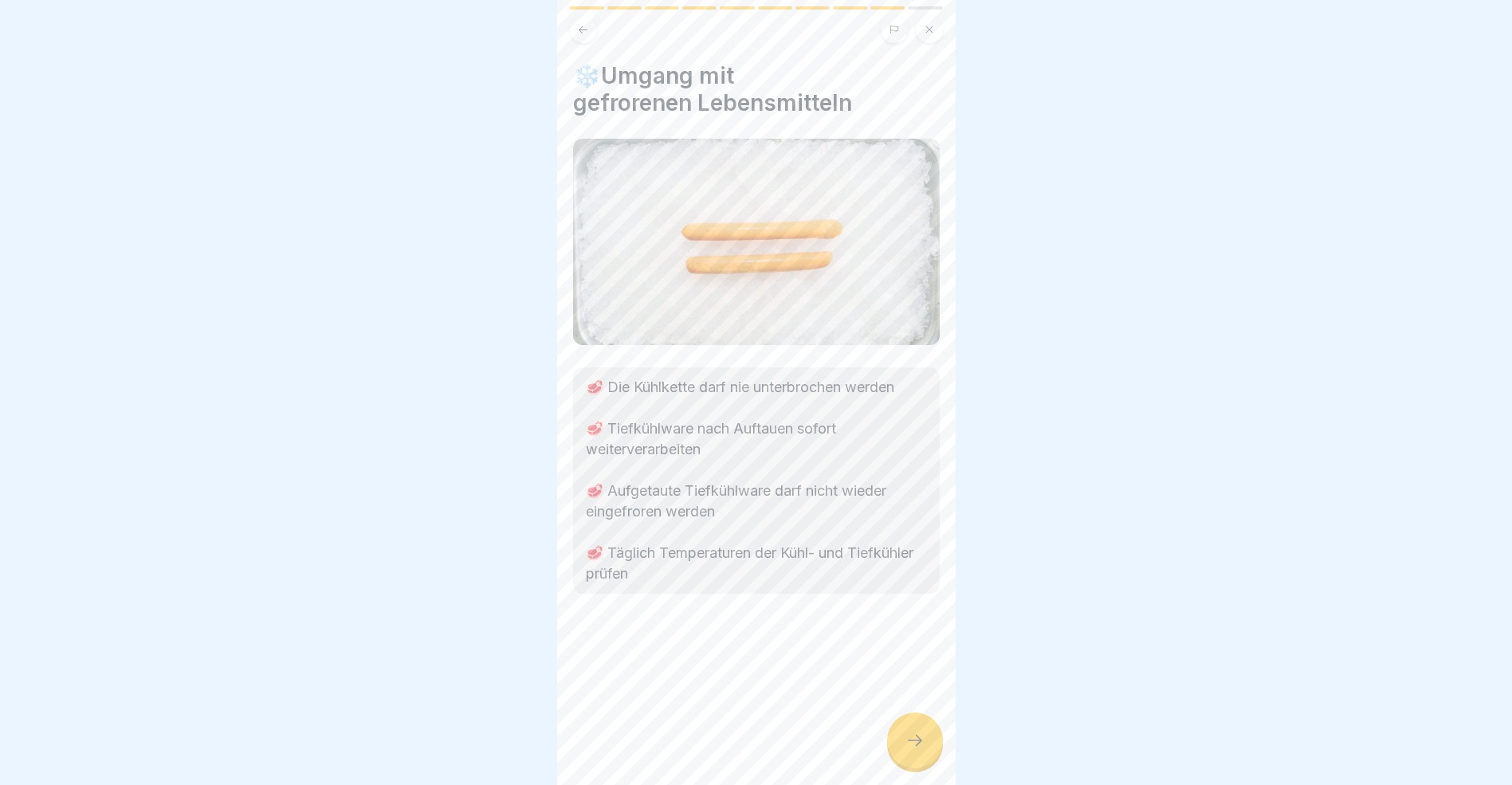
click at [917, 750] on icon at bounding box center [915, 740] width 19 height 19
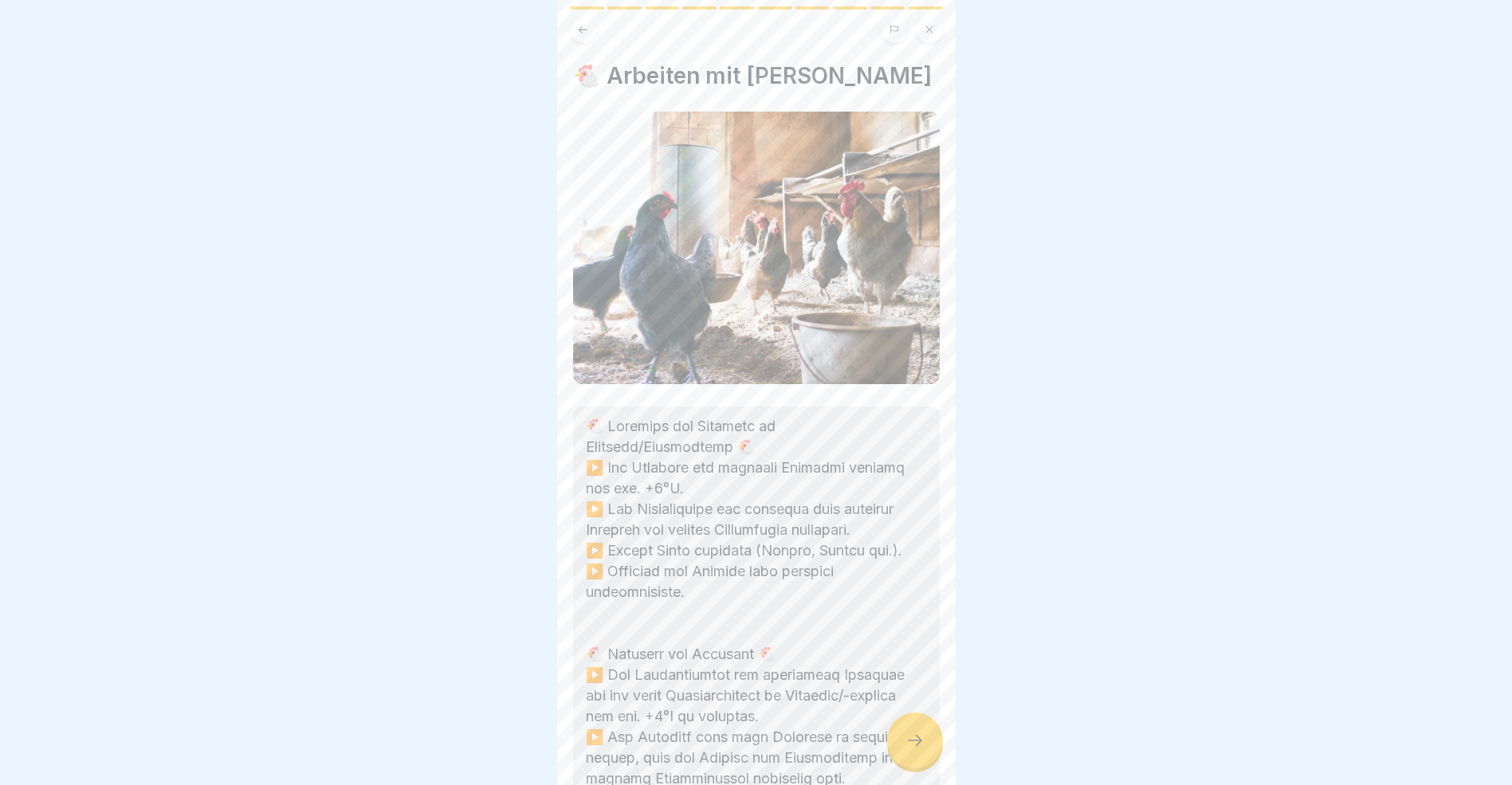
click at [917, 750] on icon at bounding box center [915, 740] width 19 height 19
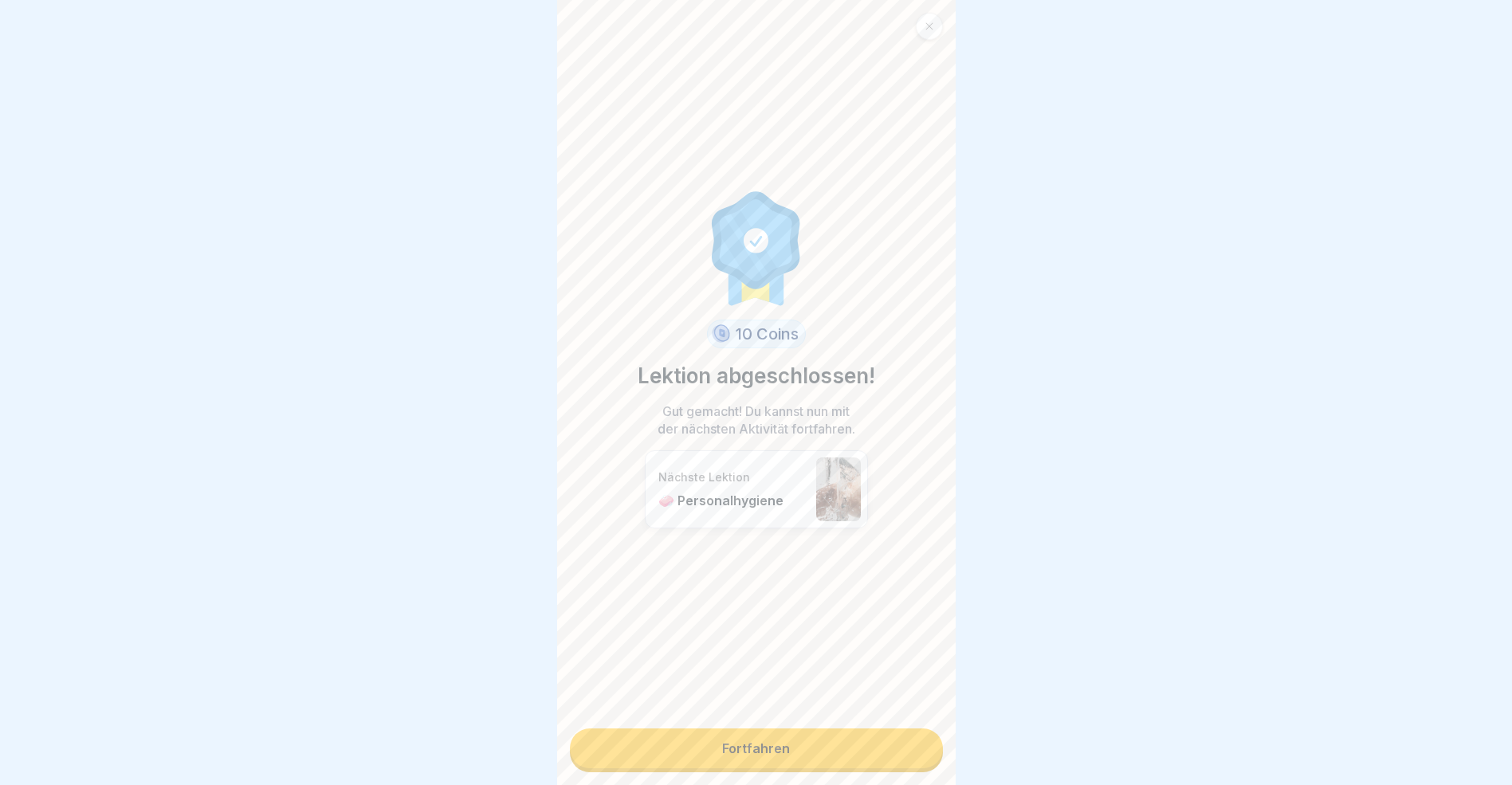
click at [893, 755] on link "Fortfahren" at bounding box center [756, 748] width 373 height 40
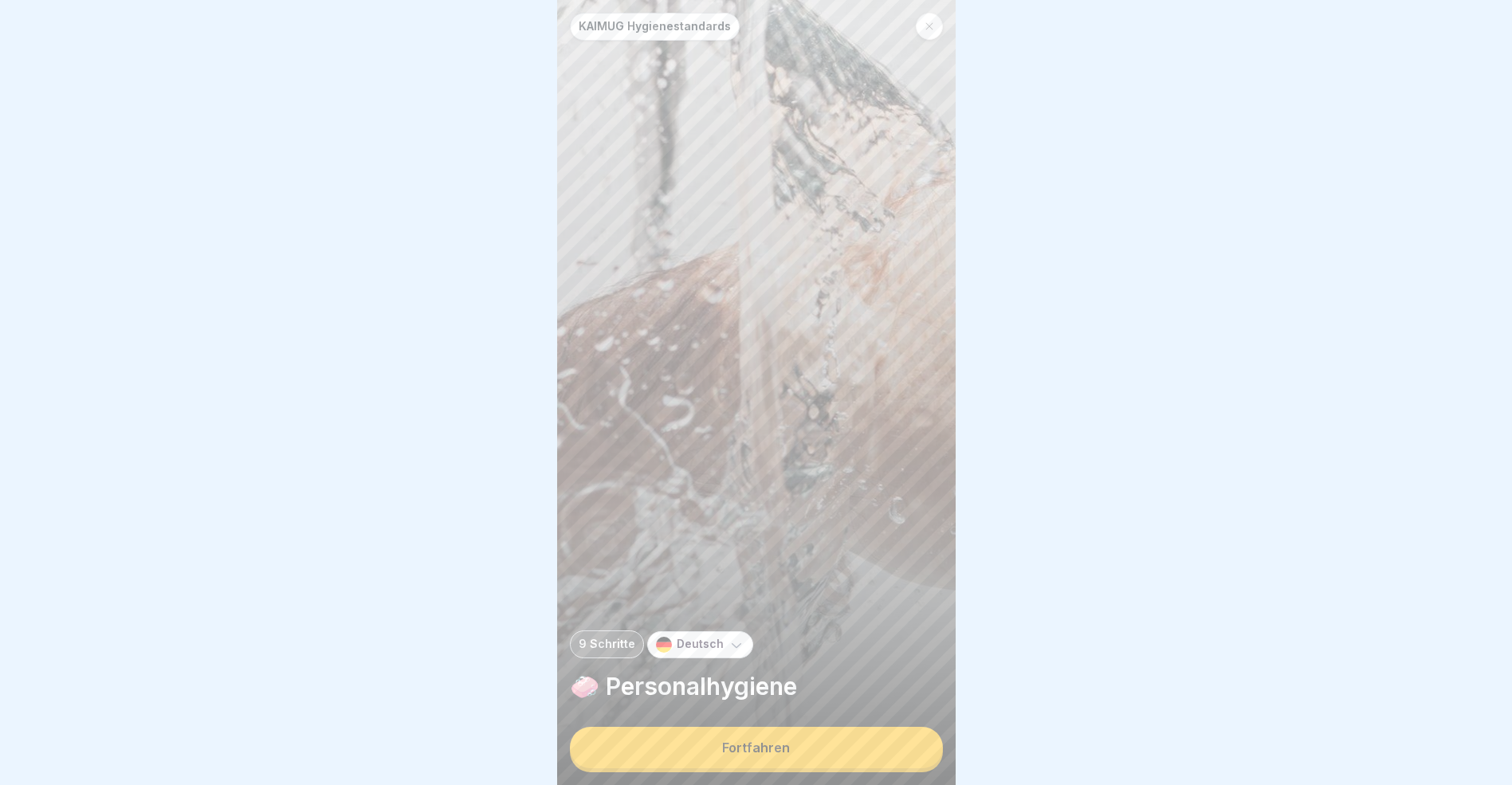
click at [893, 755] on button "Fortfahren" at bounding box center [756, 747] width 373 height 41
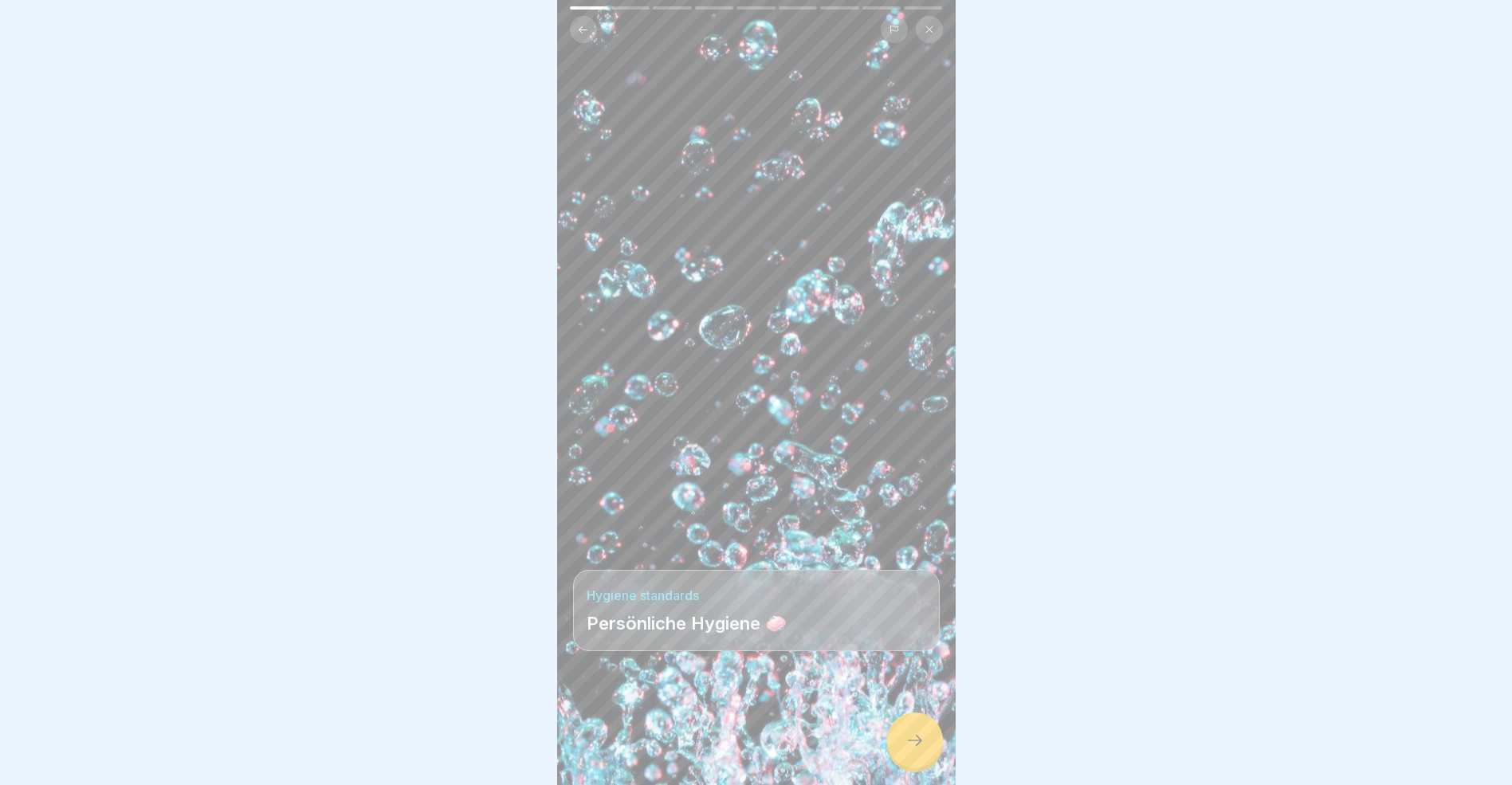
click at [919, 746] on icon at bounding box center [915, 740] width 14 height 12
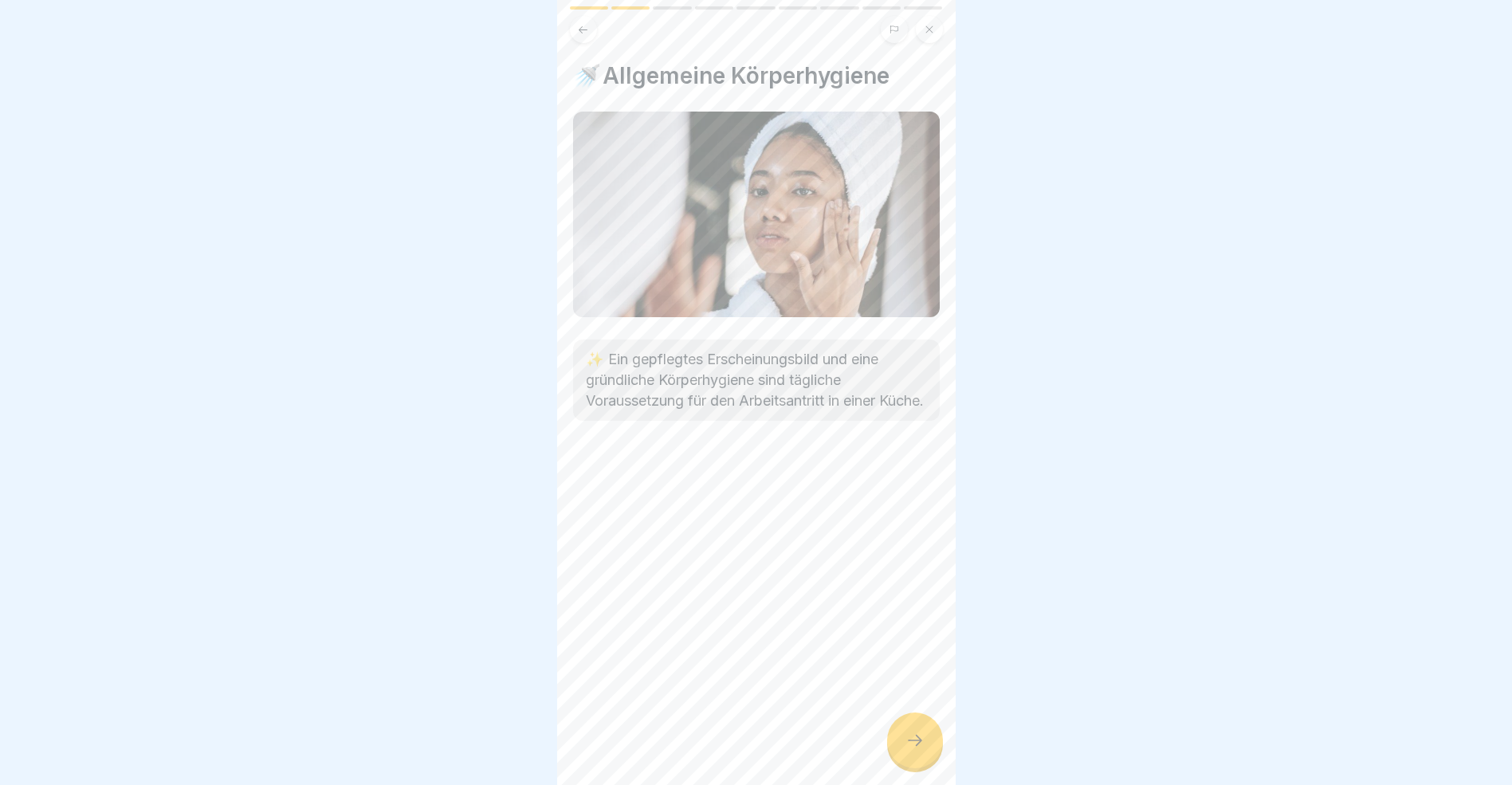
click at [919, 746] on icon at bounding box center [915, 740] width 14 height 12
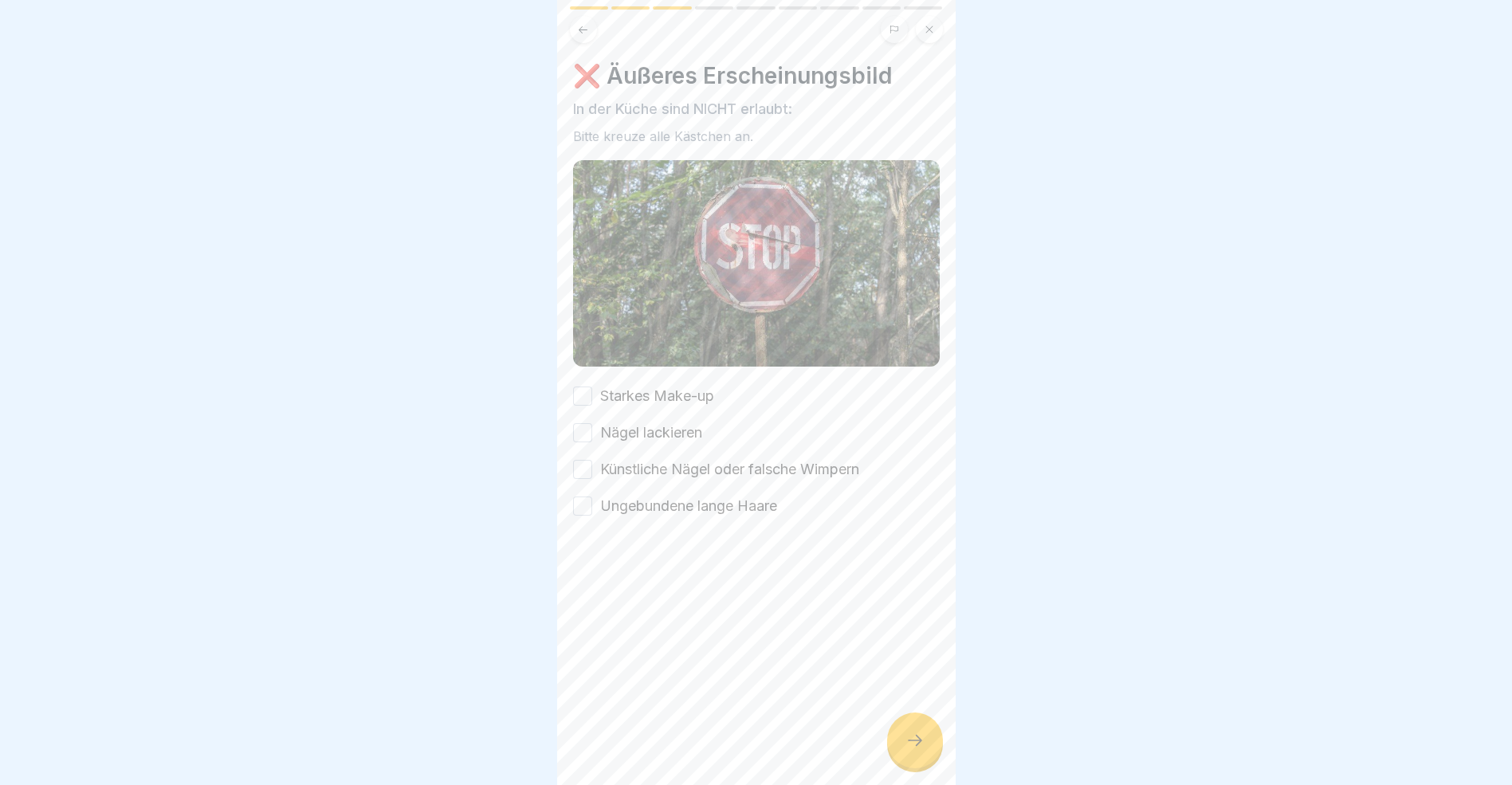
click at [582, 386] on button "Starkes Make-up" at bounding box center [582, 395] width 19 height 19
click at [580, 428] on button "Nägel lackieren" at bounding box center [582, 433] width 19 height 19
click at [584, 460] on button "Künstliche Nägel oder falsche Wimpern" at bounding box center [582, 469] width 19 height 19
click at [587, 496] on button "Ungebundene lange Haare" at bounding box center [582, 505] width 19 height 19
click at [917, 750] on icon at bounding box center [915, 740] width 19 height 19
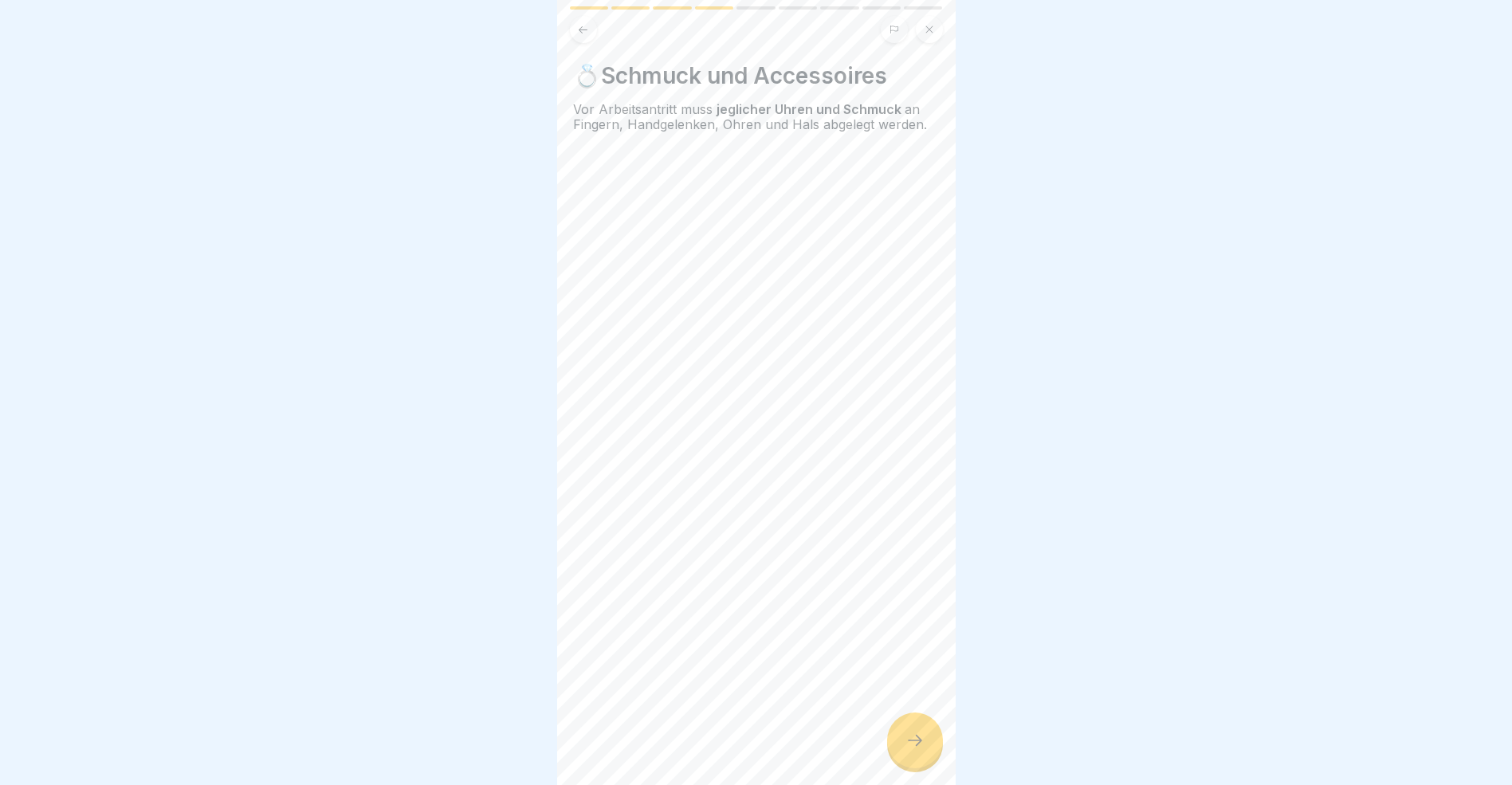
click at [917, 750] on icon at bounding box center [915, 740] width 19 height 19
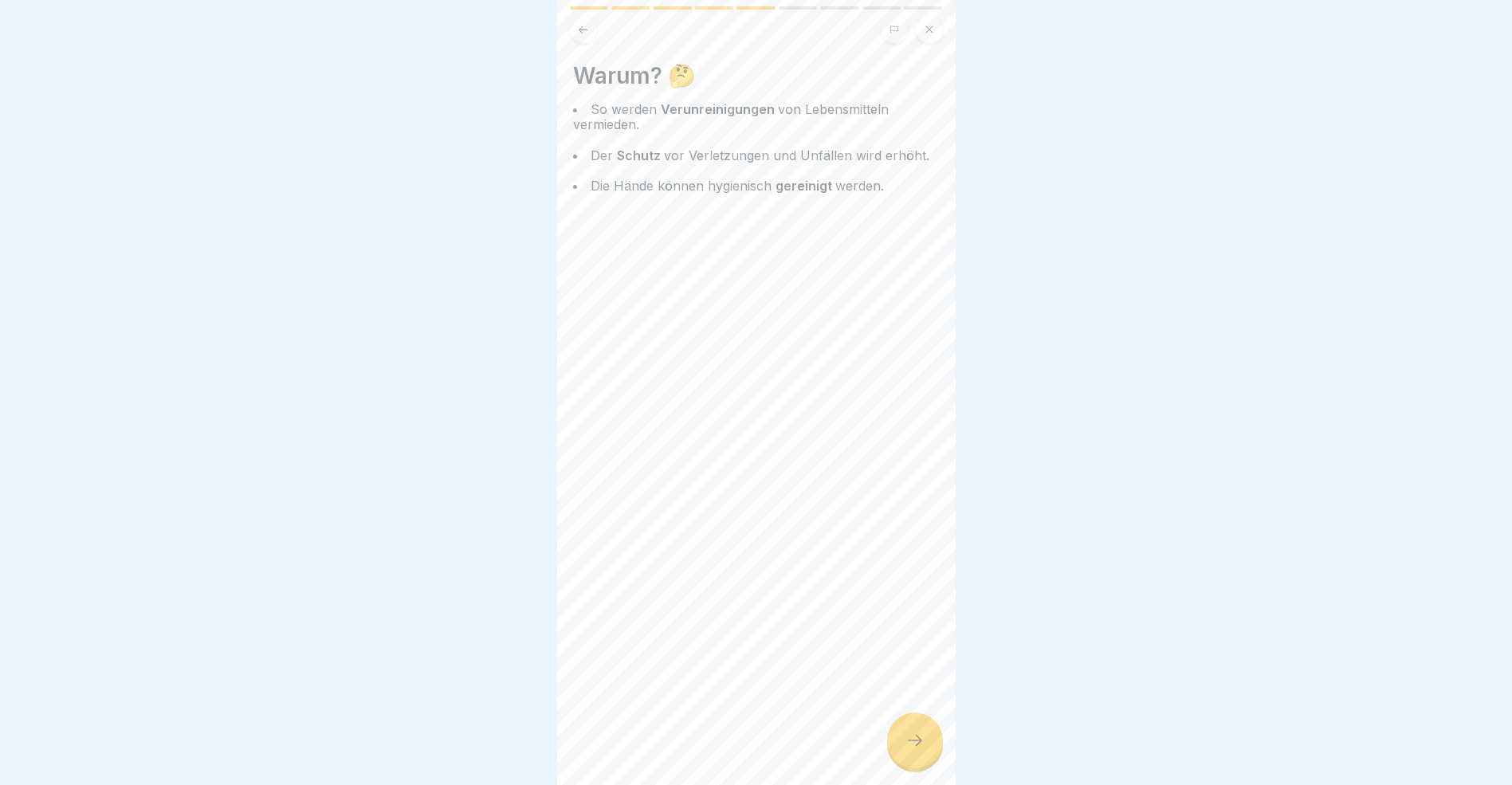
click at [917, 750] on icon at bounding box center [915, 740] width 19 height 19
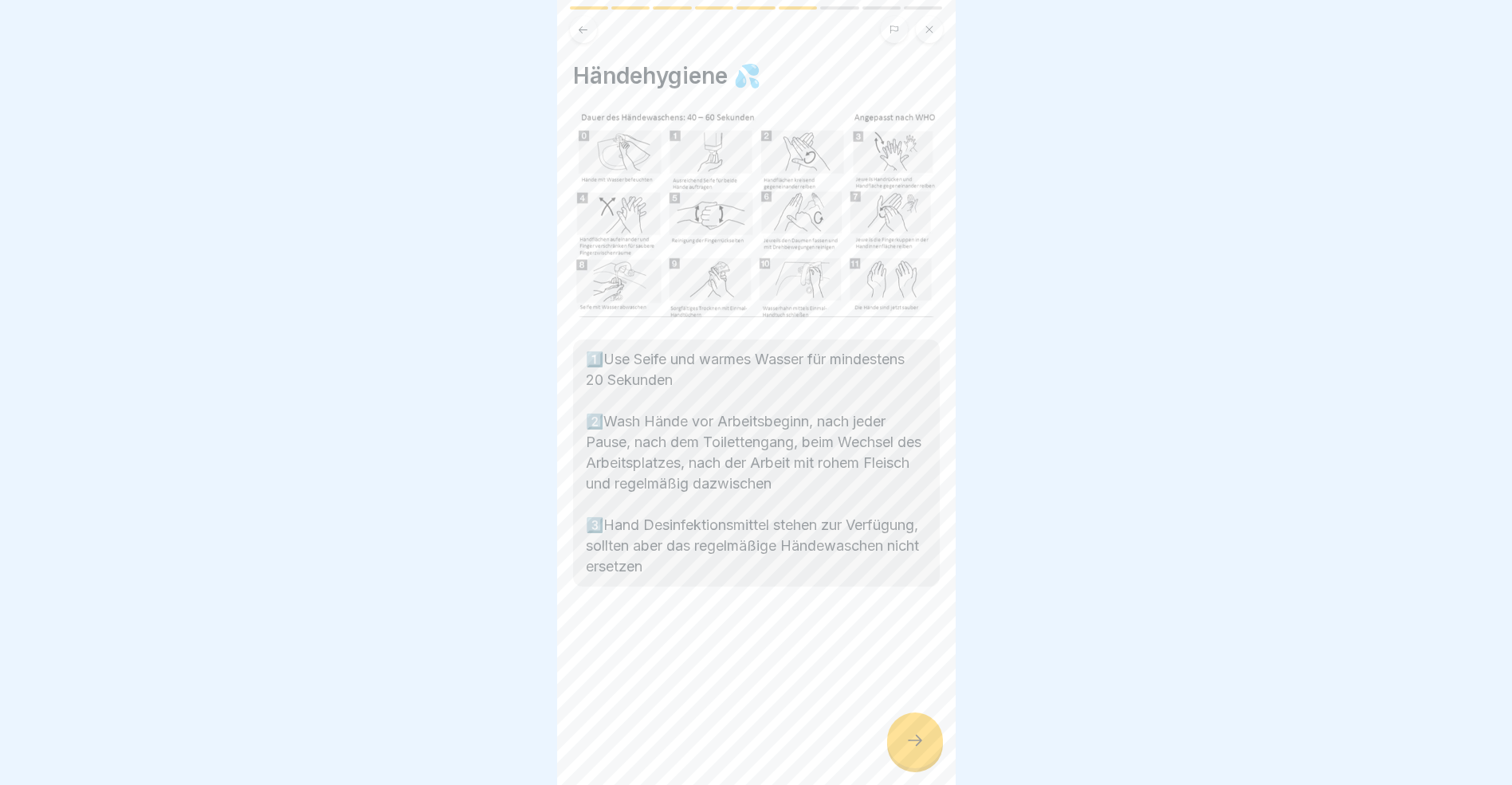
click at [917, 750] on icon at bounding box center [915, 740] width 19 height 19
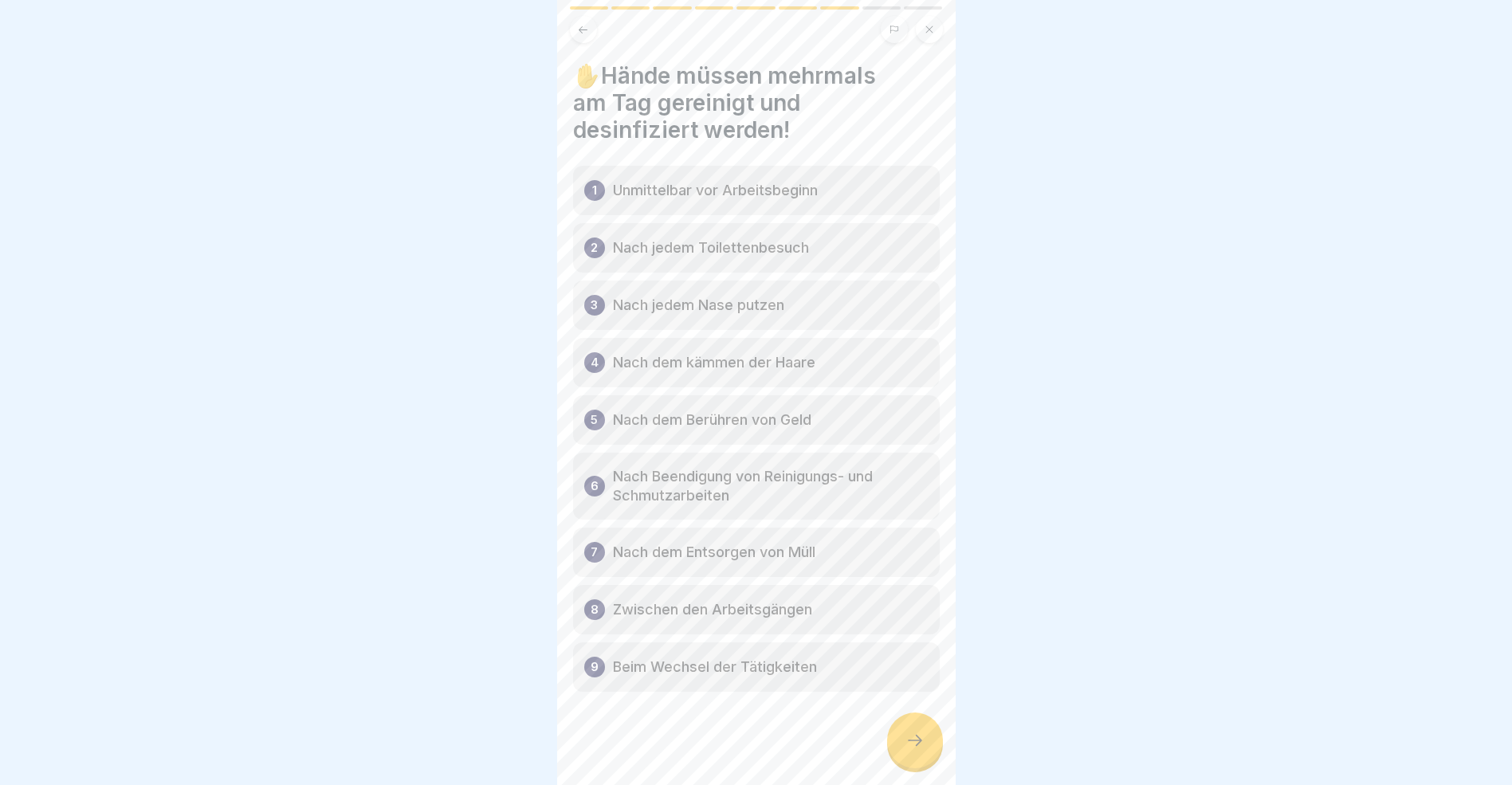
click at [917, 750] on icon at bounding box center [915, 740] width 19 height 19
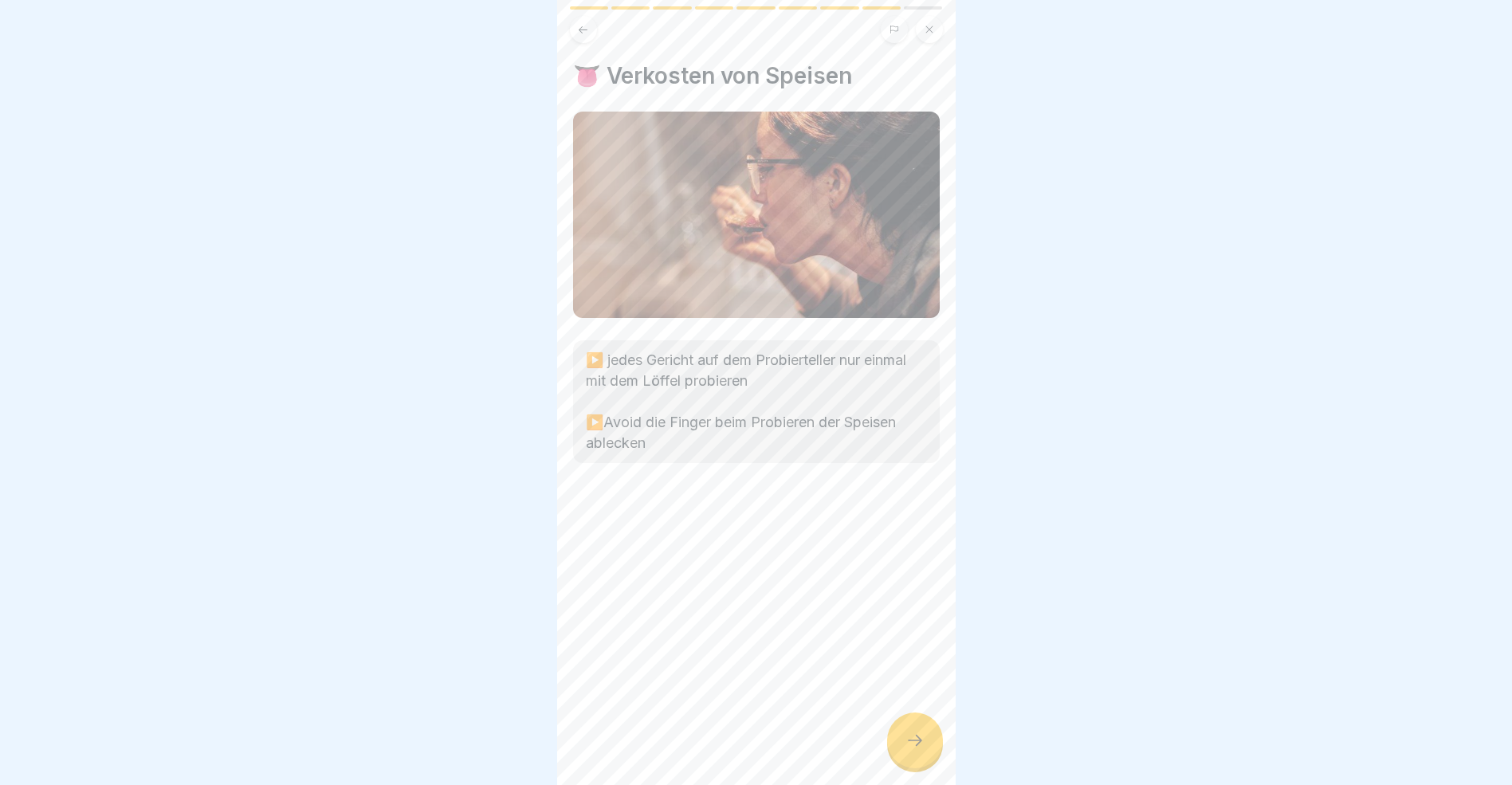
click at [917, 750] on icon at bounding box center [915, 740] width 19 height 19
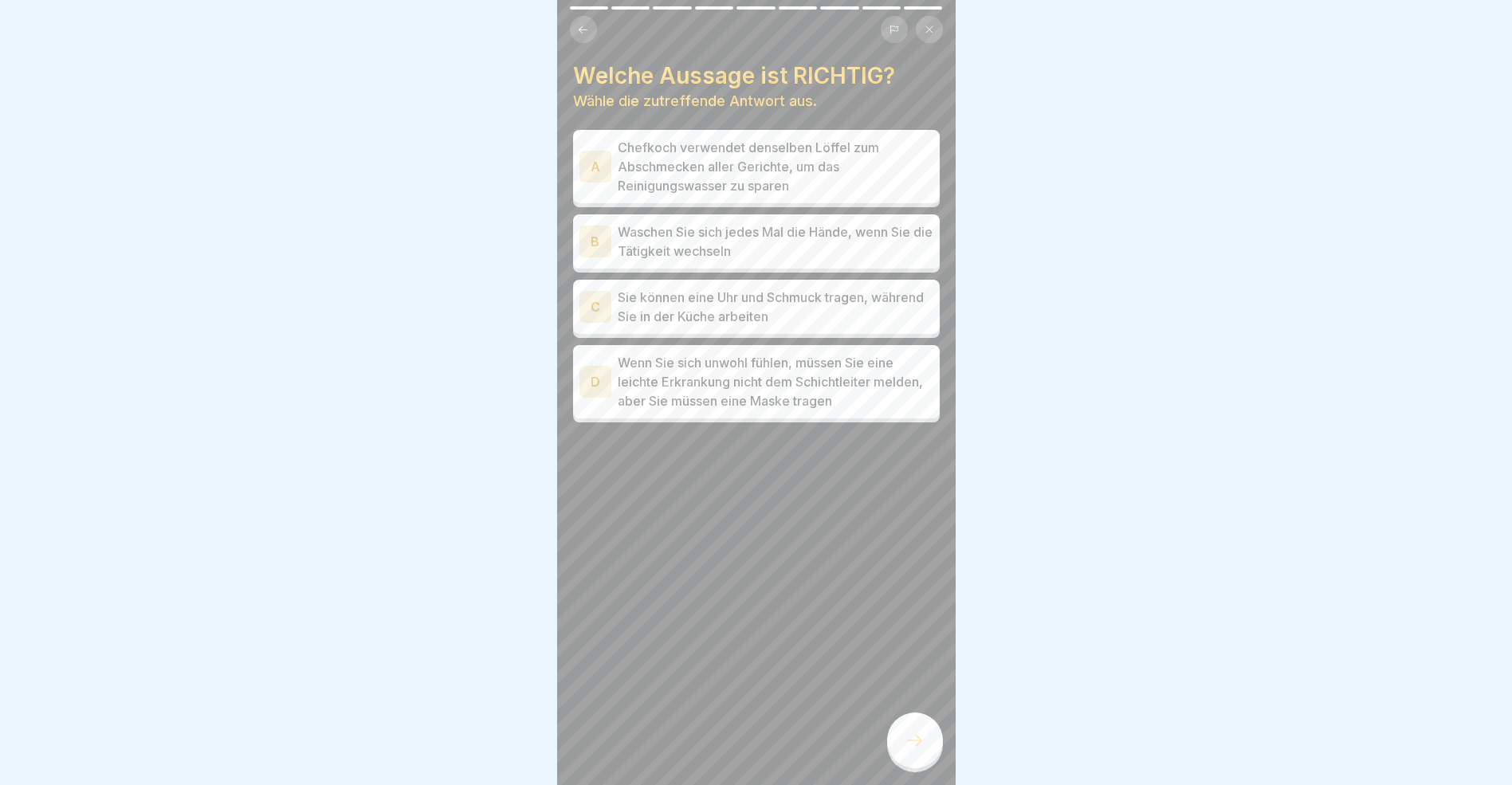
click at [598, 241] on div "B" at bounding box center [595, 241] width 32 height 32
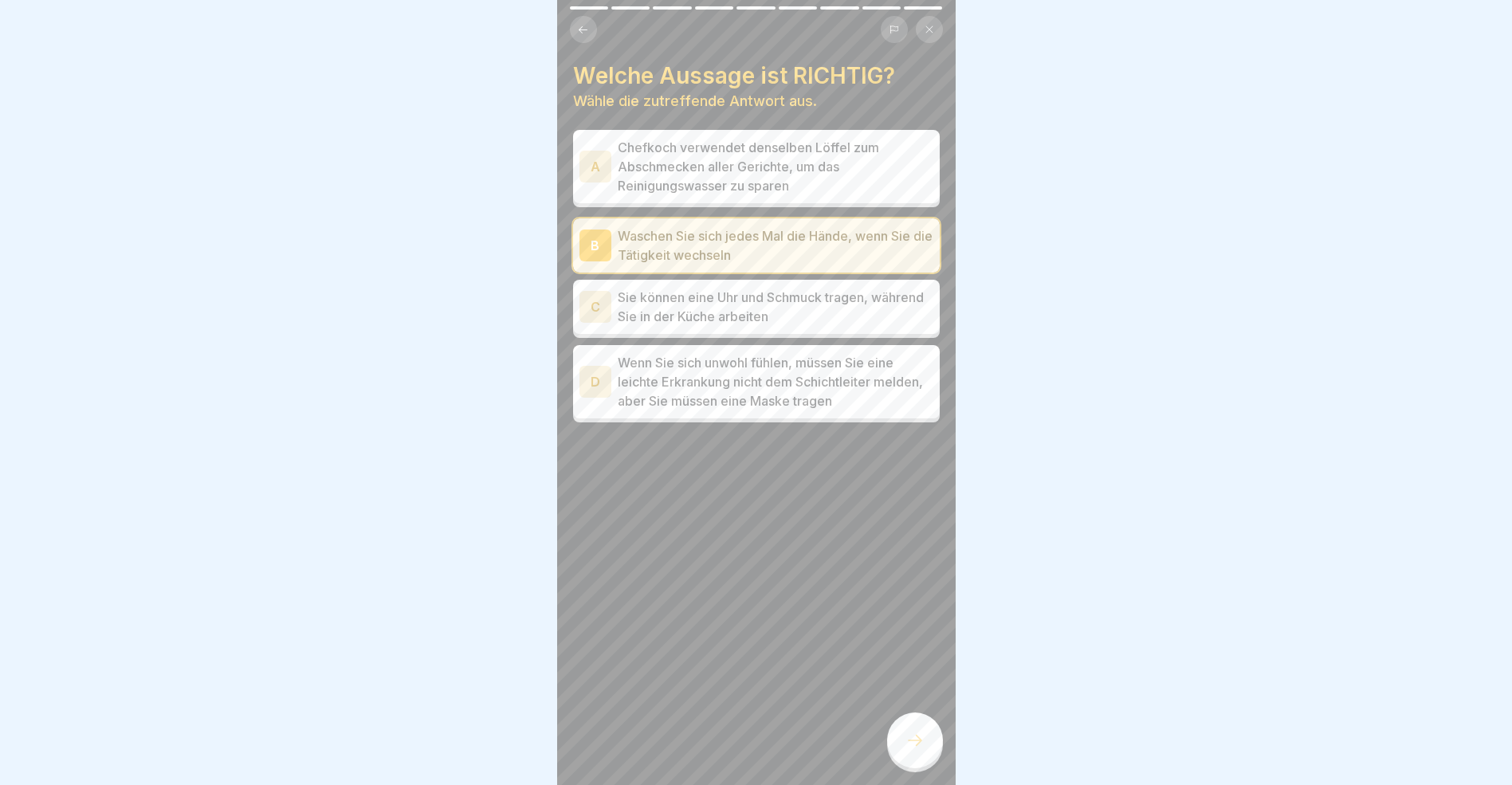
click at [918, 746] on icon at bounding box center [915, 740] width 19 height 19
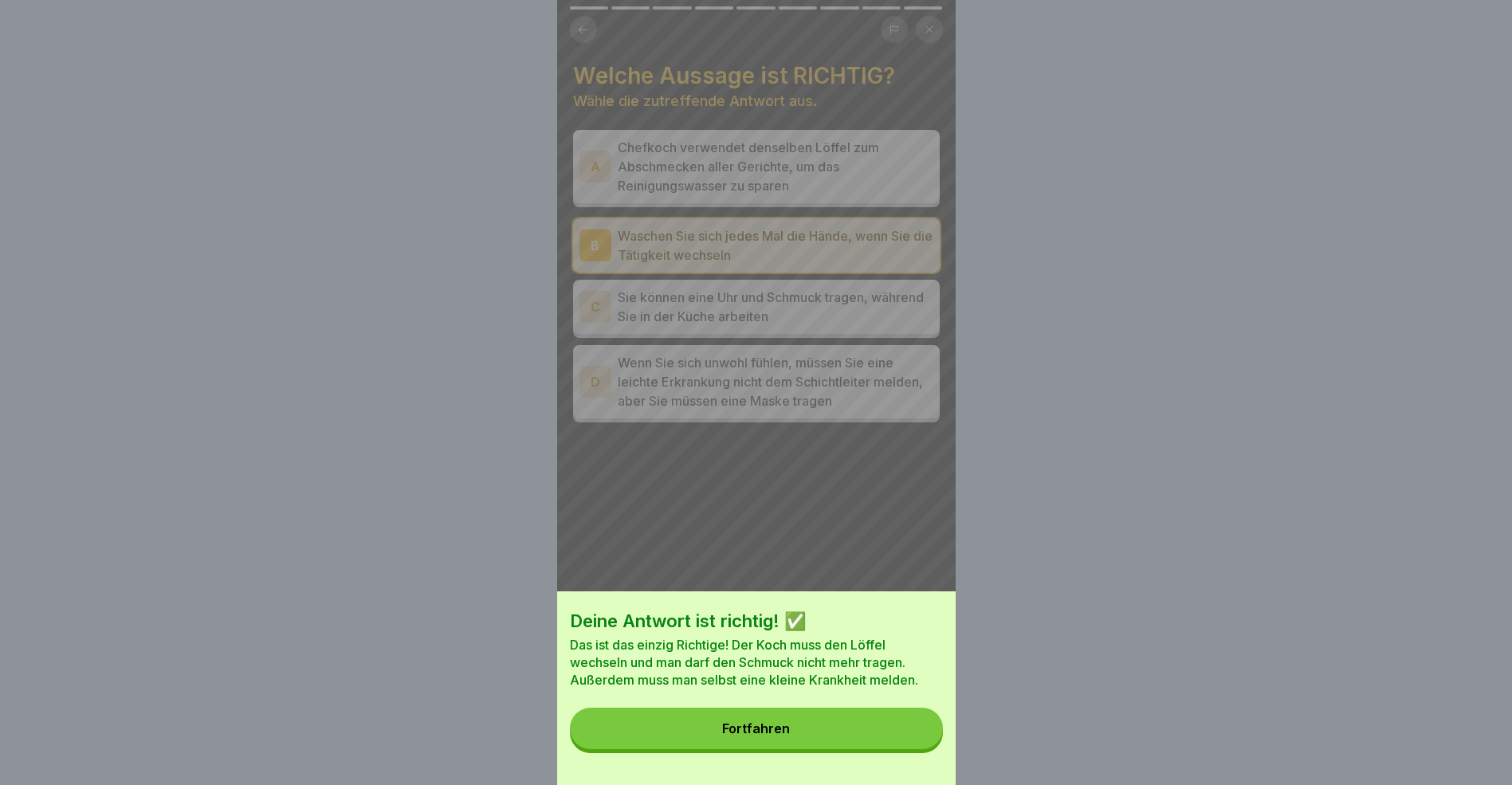
click at [909, 748] on button "Fortfahren" at bounding box center [756, 728] width 373 height 41
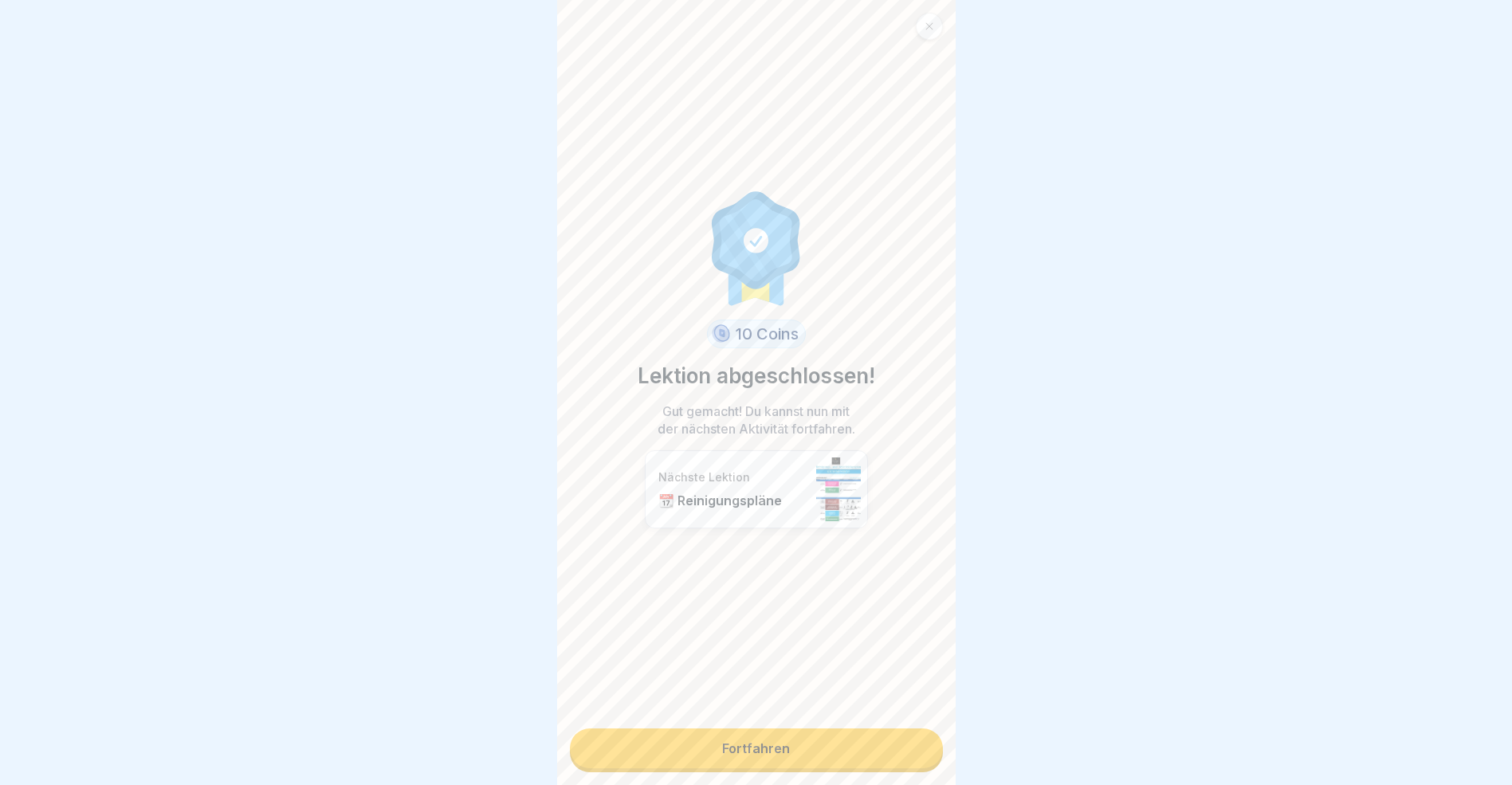
click at [872, 747] on link "Fortfahren" at bounding box center [756, 748] width 373 height 40
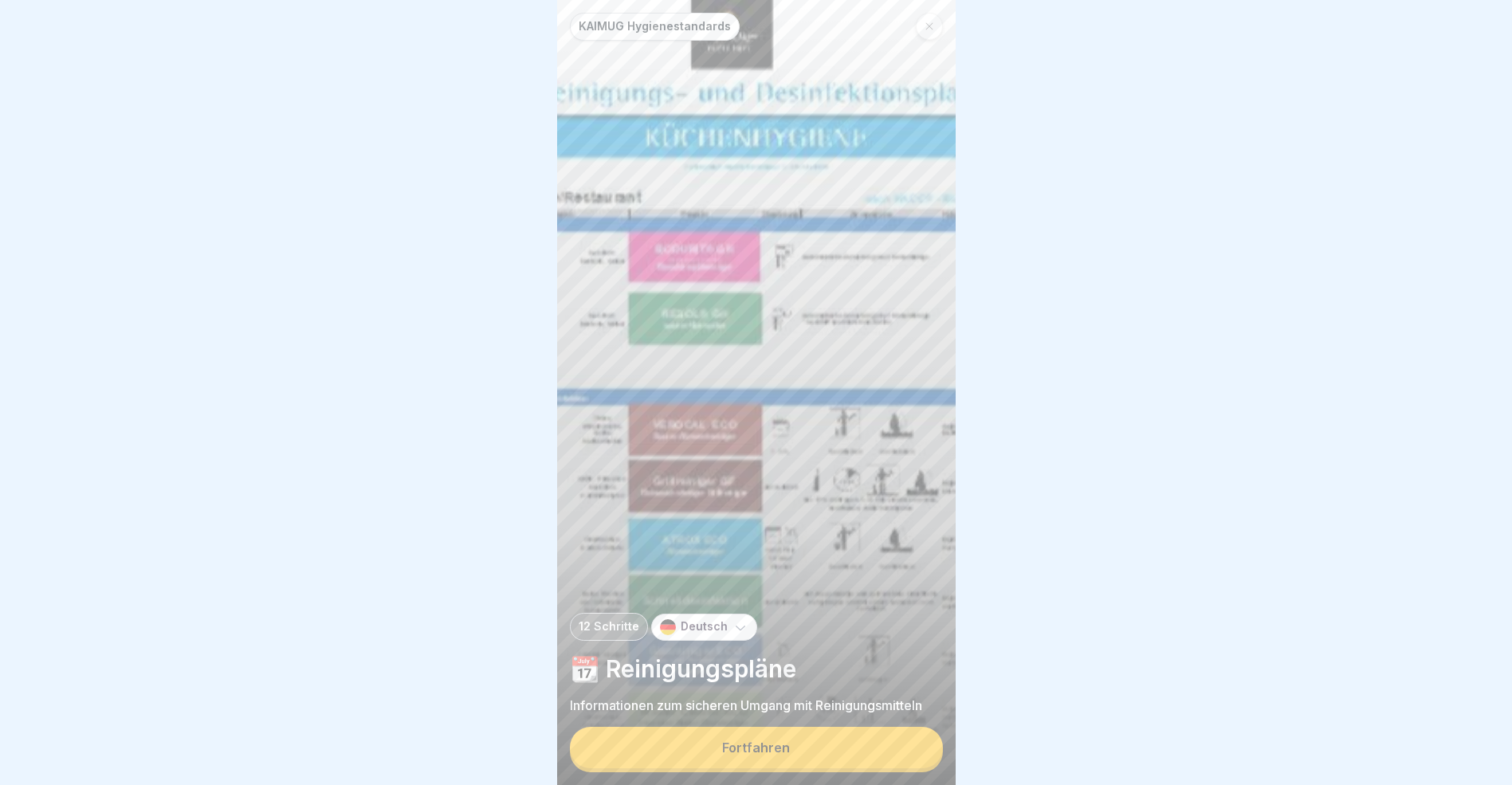
click at [867, 751] on button "Fortfahren" at bounding box center [756, 747] width 373 height 41
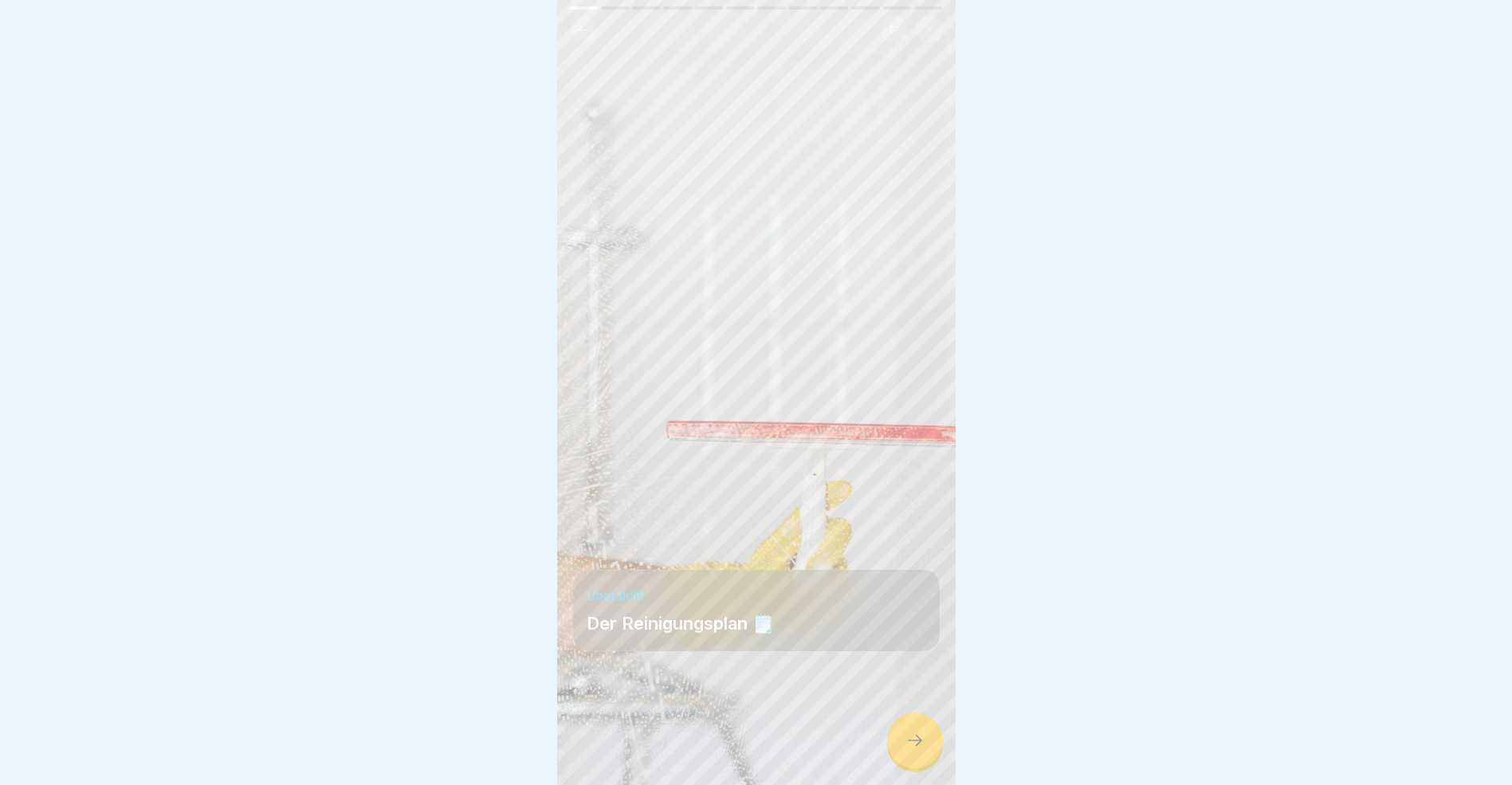
click at [913, 750] on icon at bounding box center [915, 740] width 19 height 19
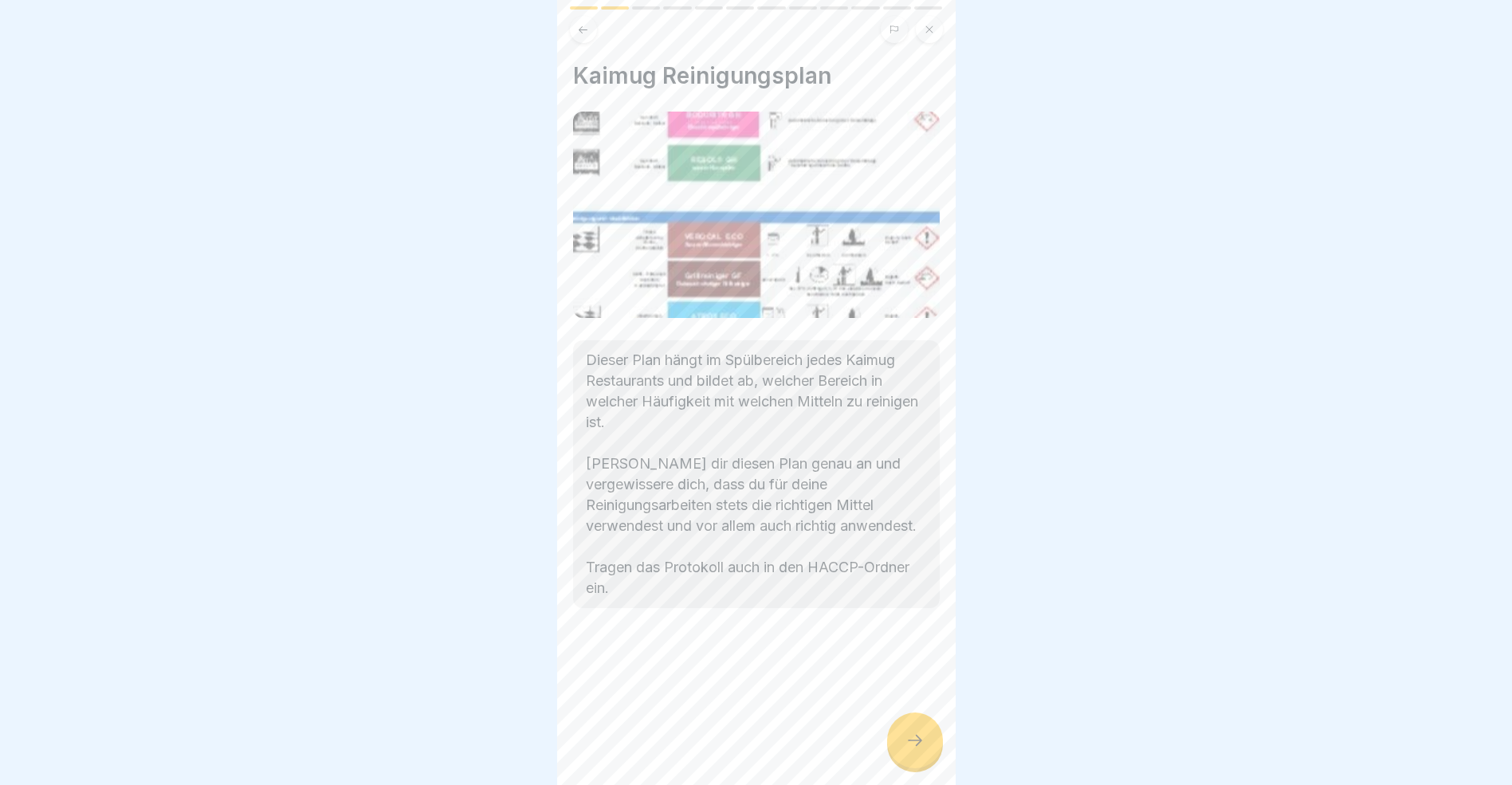
click at [913, 750] on icon at bounding box center [915, 740] width 19 height 19
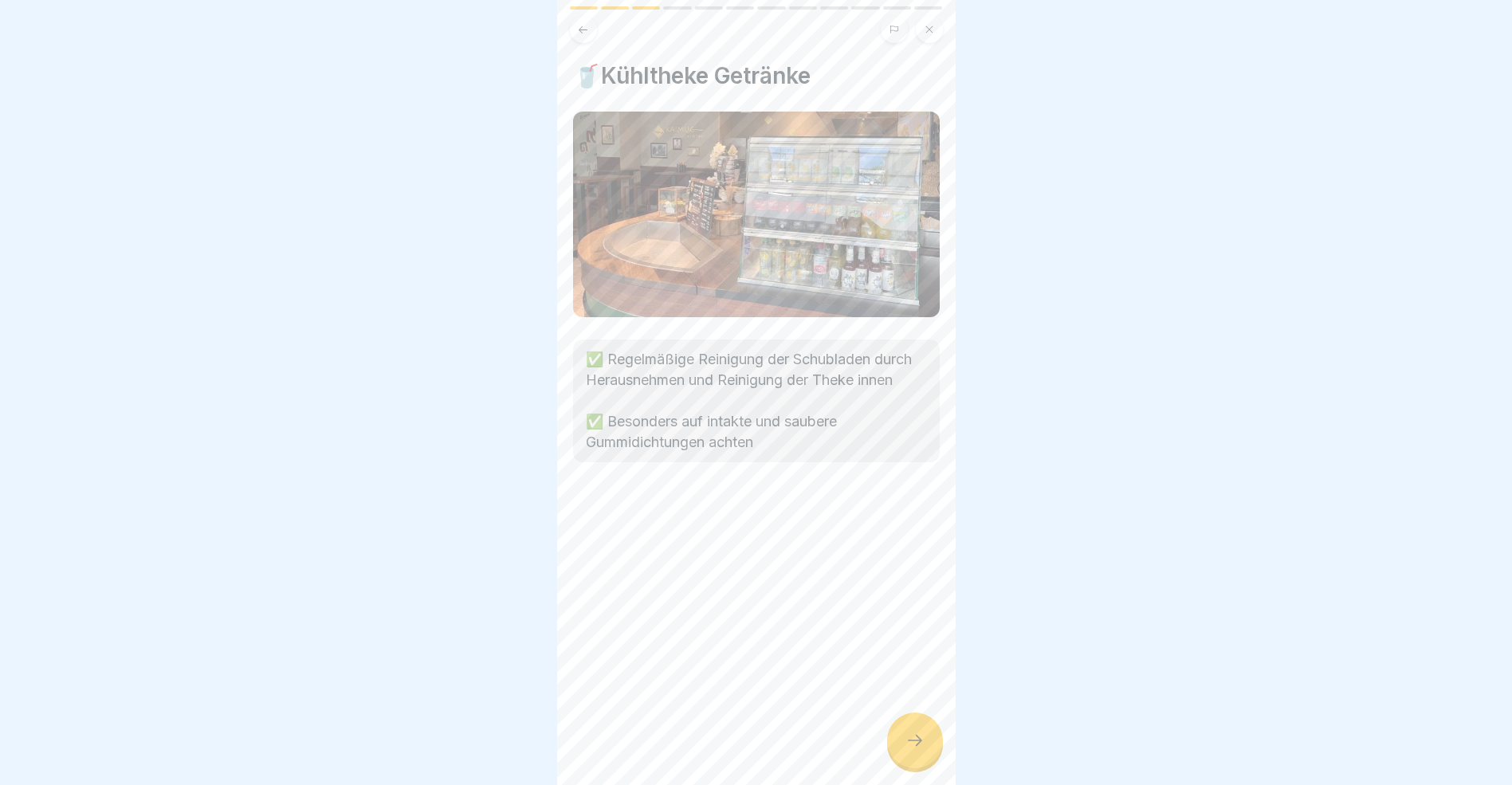
click at [913, 750] on icon at bounding box center [915, 740] width 19 height 19
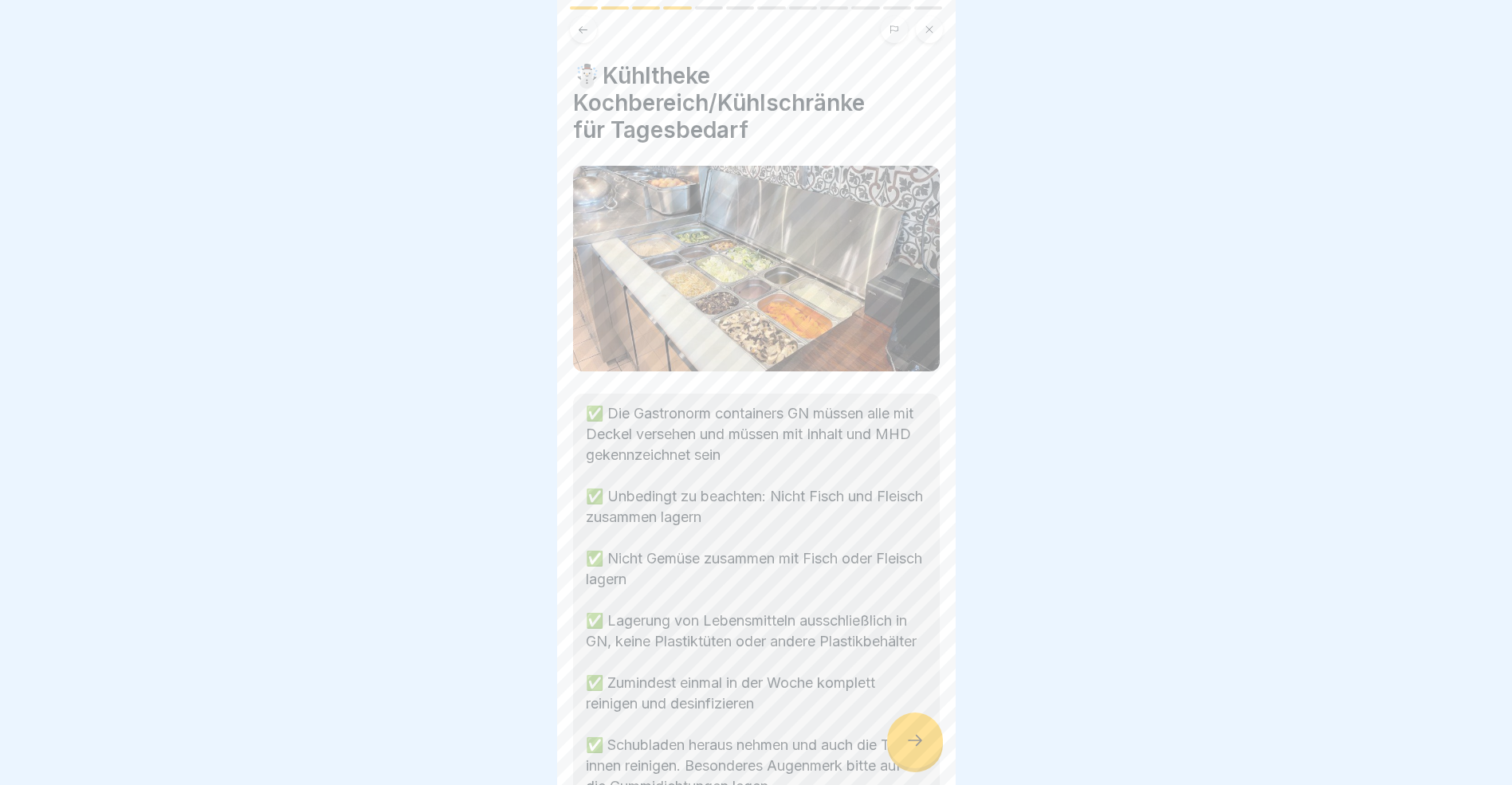
click at [913, 750] on icon at bounding box center [915, 740] width 19 height 19
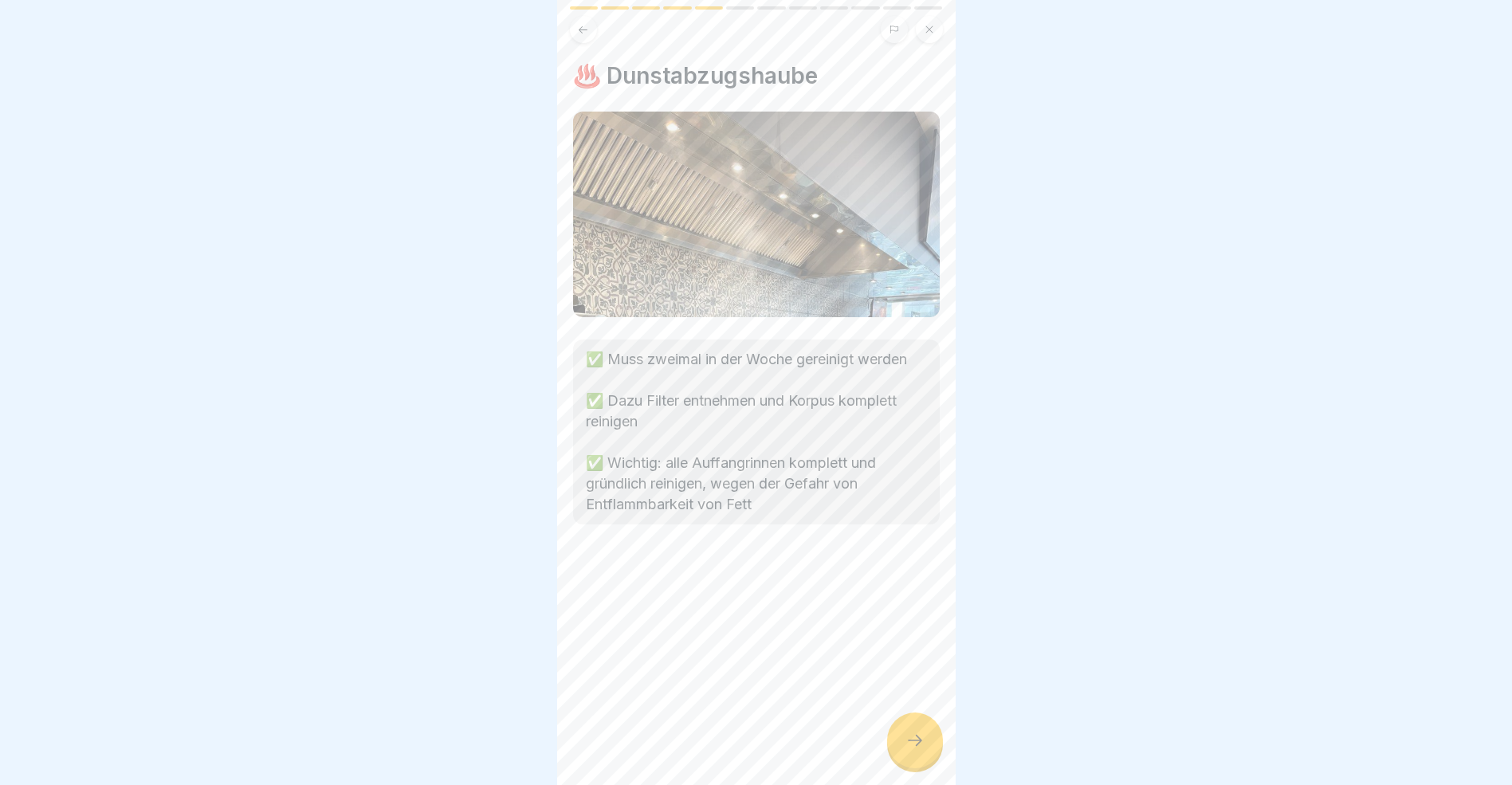
click at [913, 750] on icon at bounding box center [915, 740] width 19 height 19
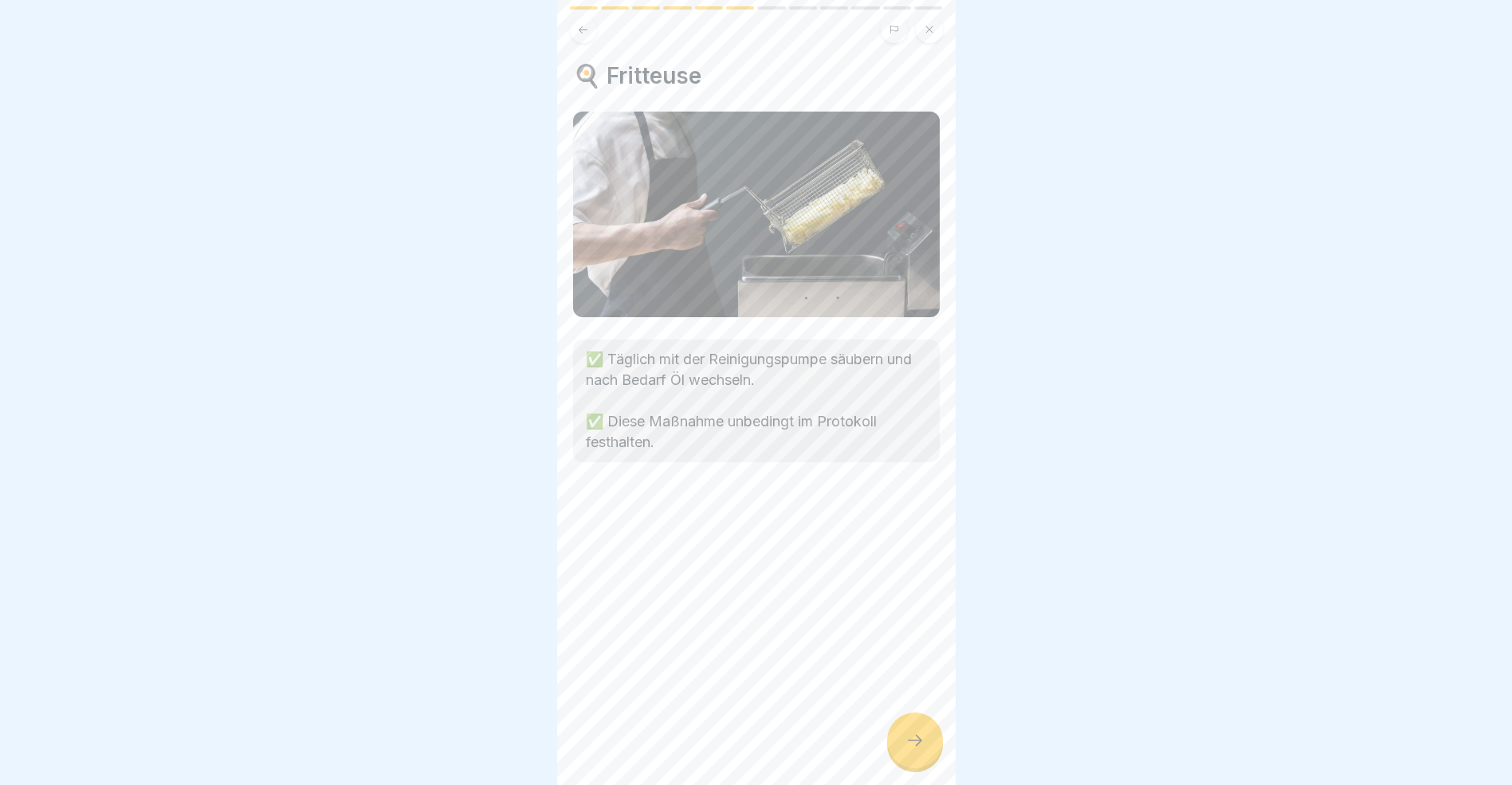
click at [913, 750] on icon at bounding box center [915, 740] width 19 height 19
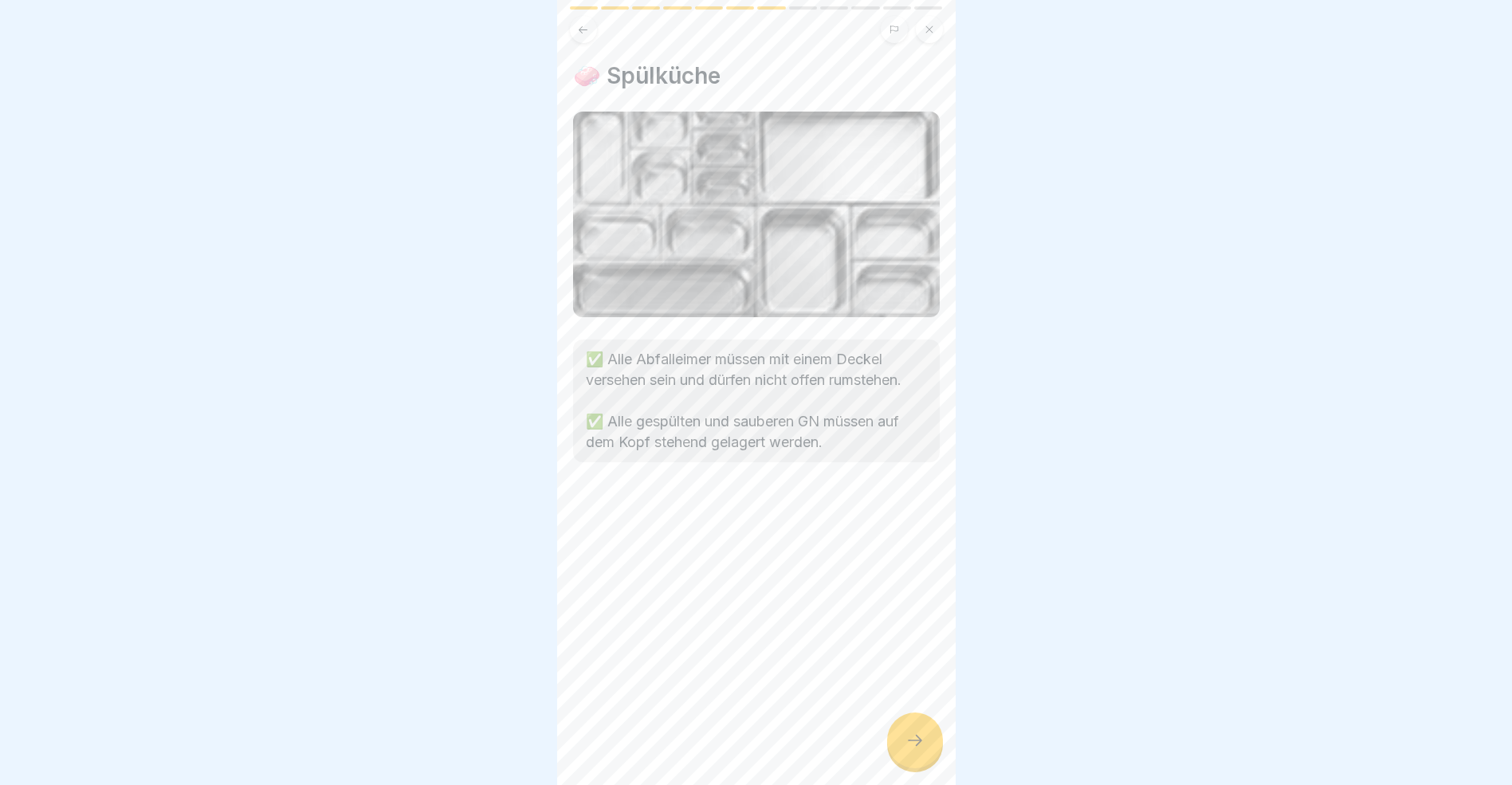
click at [913, 750] on icon at bounding box center [915, 740] width 19 height 19
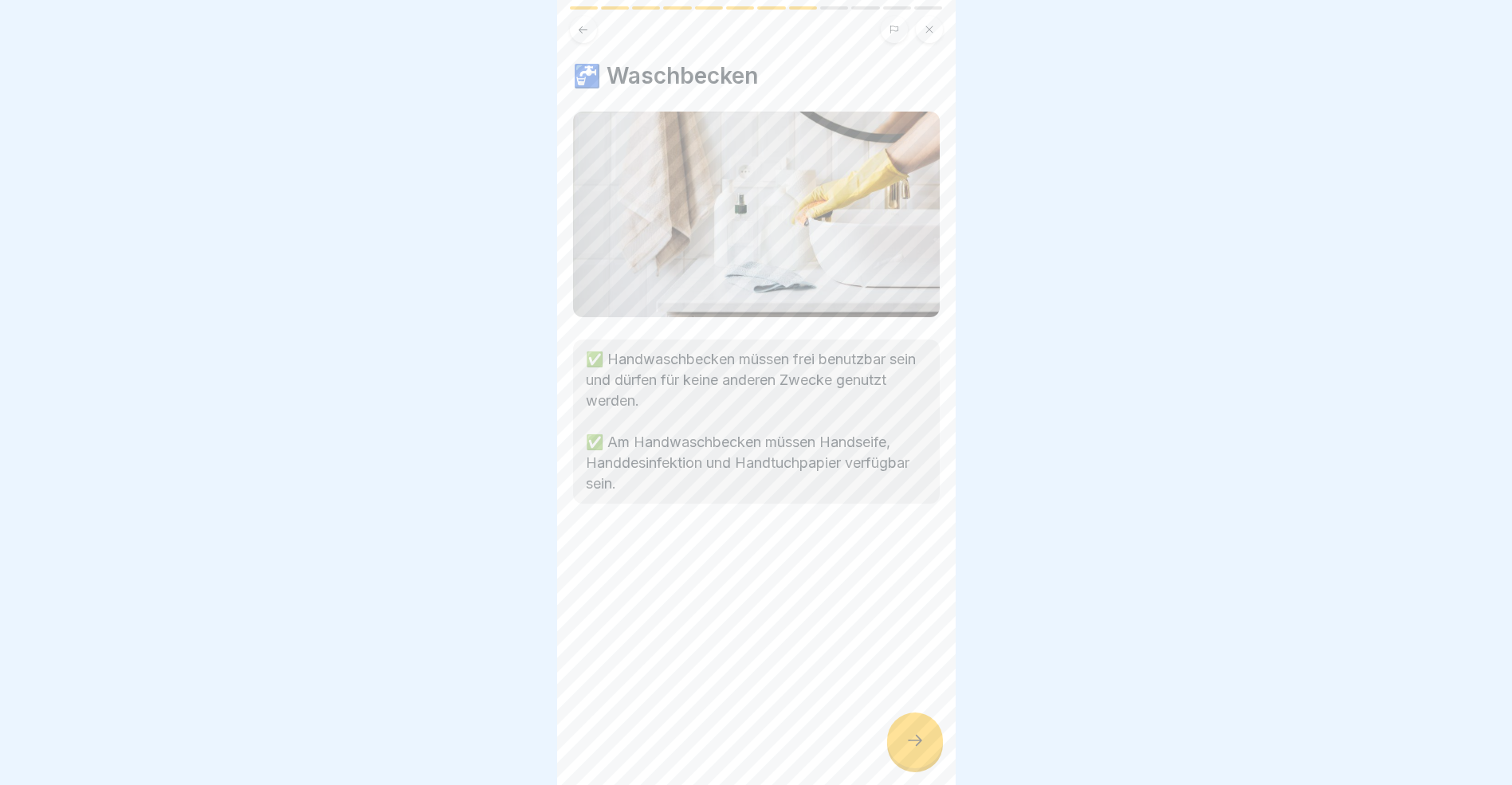
click at [913, 750] on icon at bounding box center [915, 740] width 19 height 19
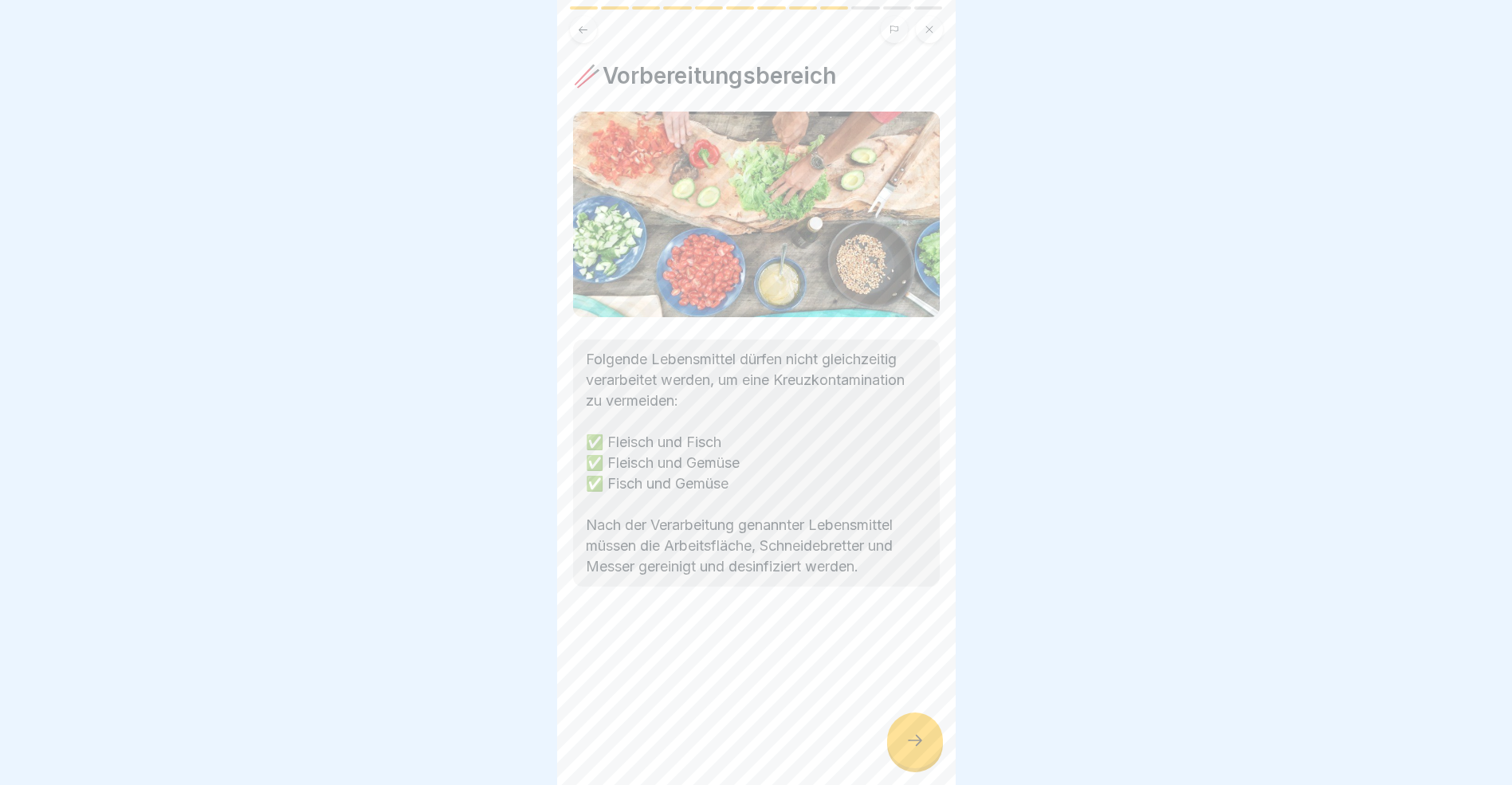
click at [913, 750] on icon at bounding box center [915, 740] width 19 height 19
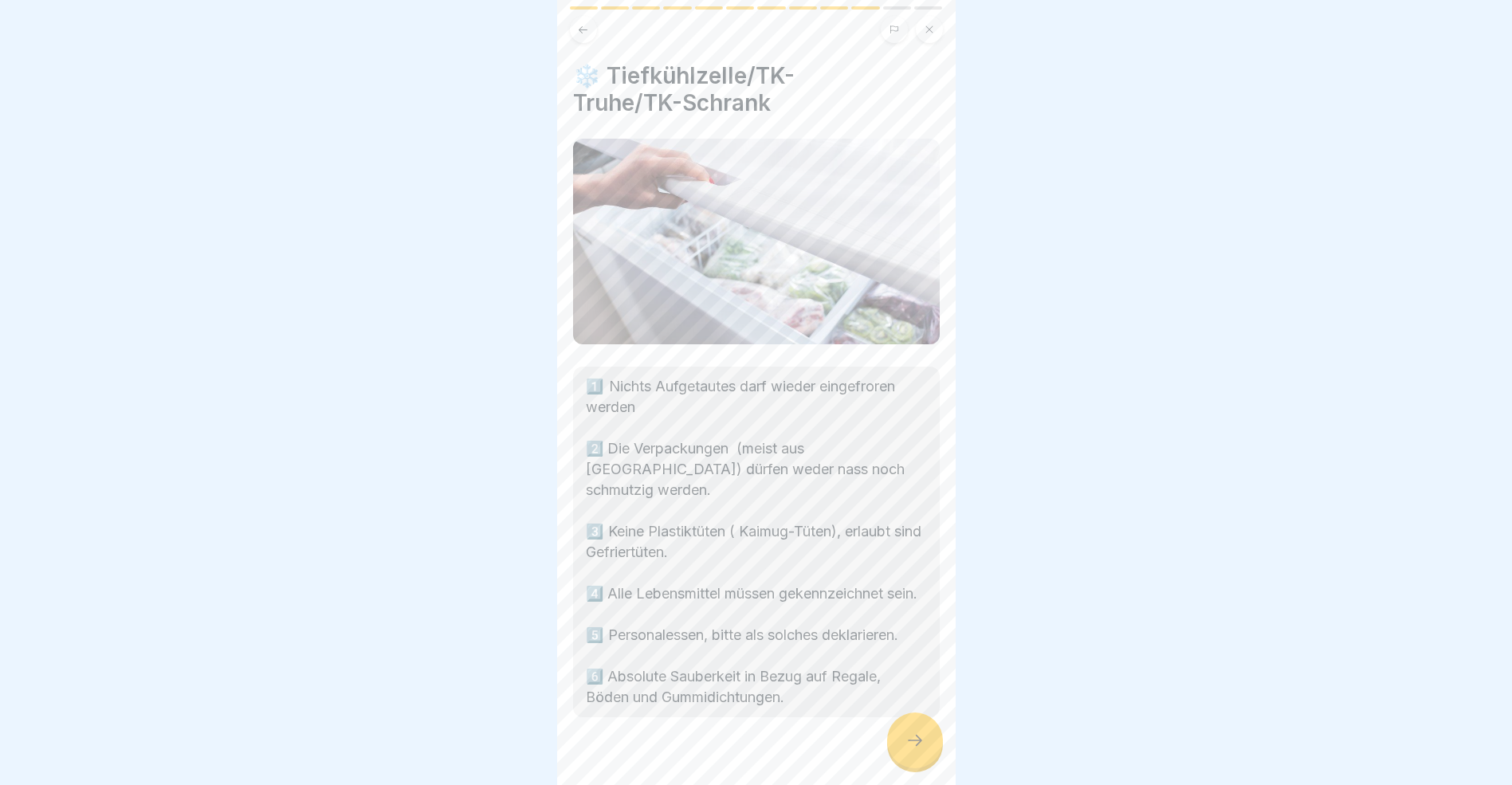
click at [913, 750] on icon at bounding box center [915, 740] width 19 height 19
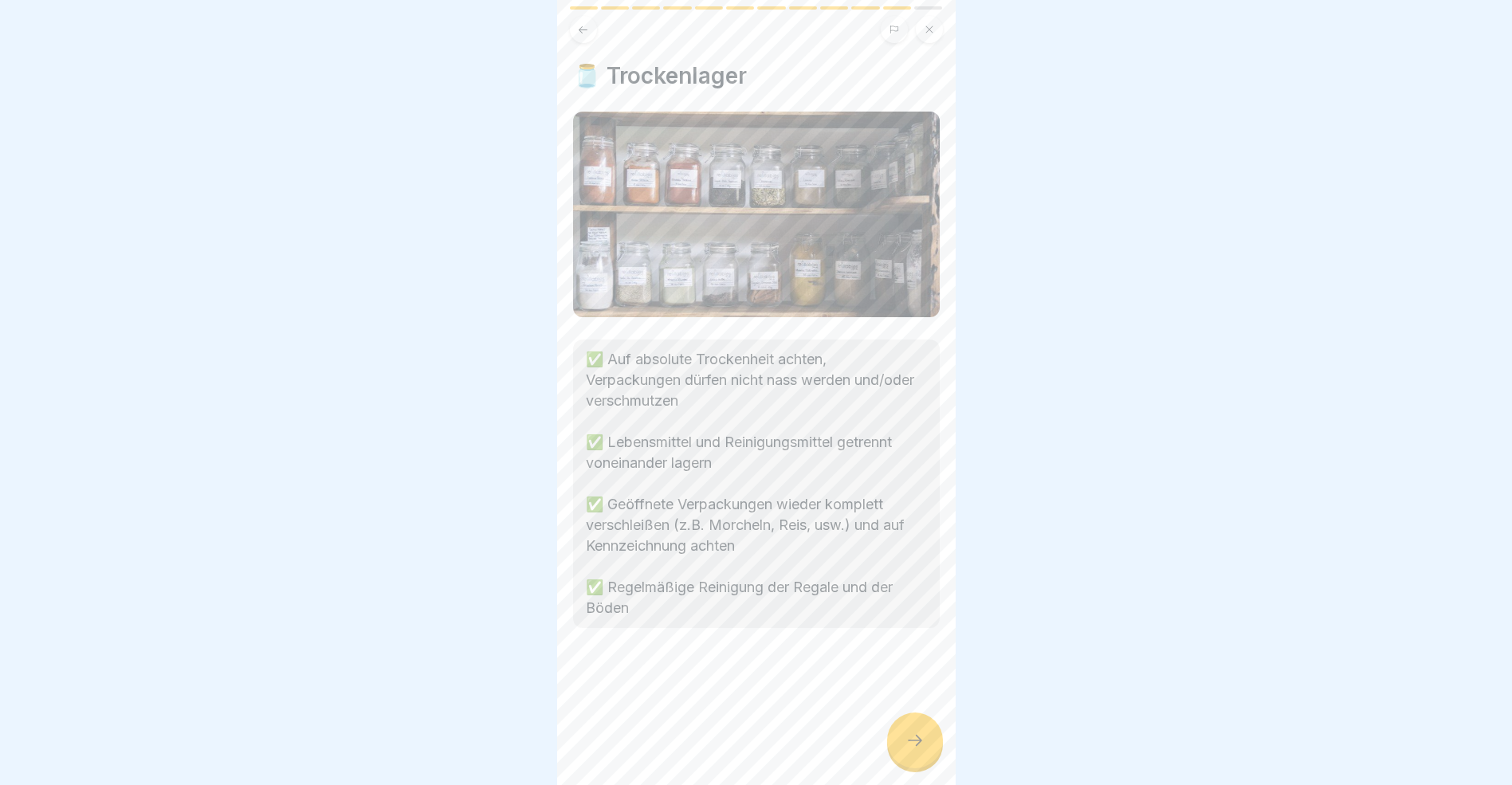
click at [913, 750] on icon at bounding box center [915, 740] width 19 height 19
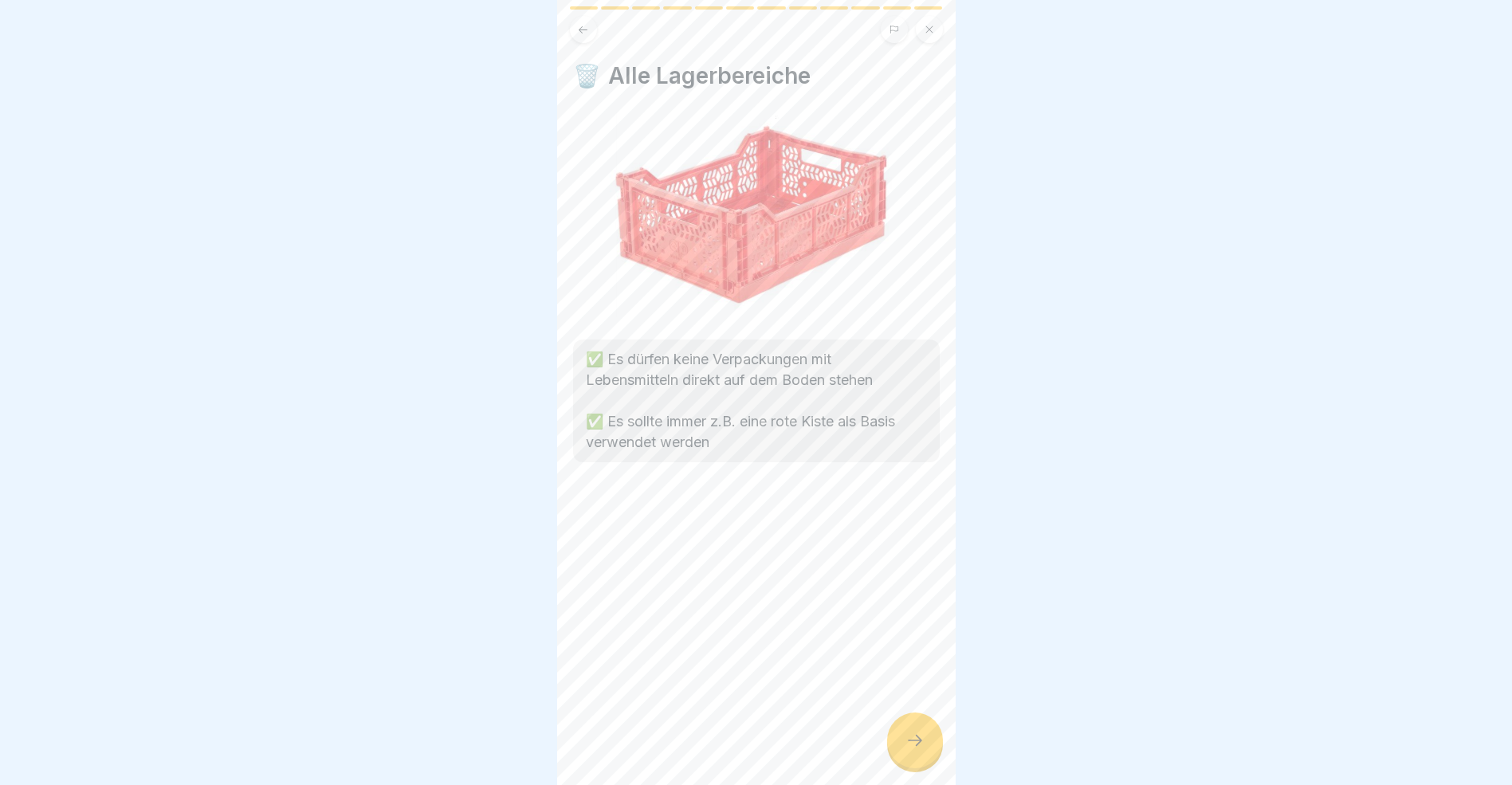
click at [913, 750] on icon at bounding box center [915, 740] width 19 height 19
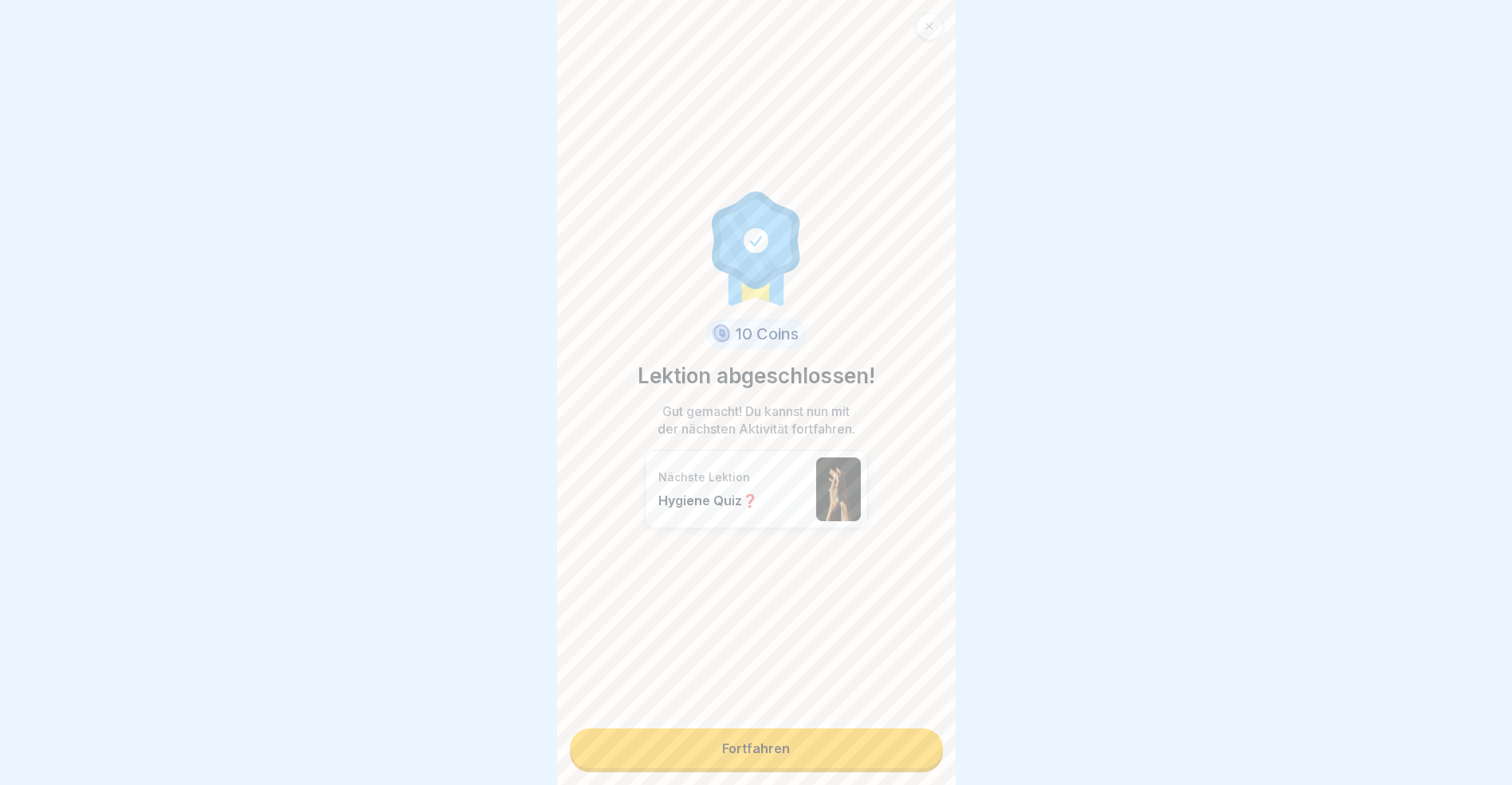
click at [868, 750] on link "Fortfahren" at bounding box center [756, 748] width 373 height 40
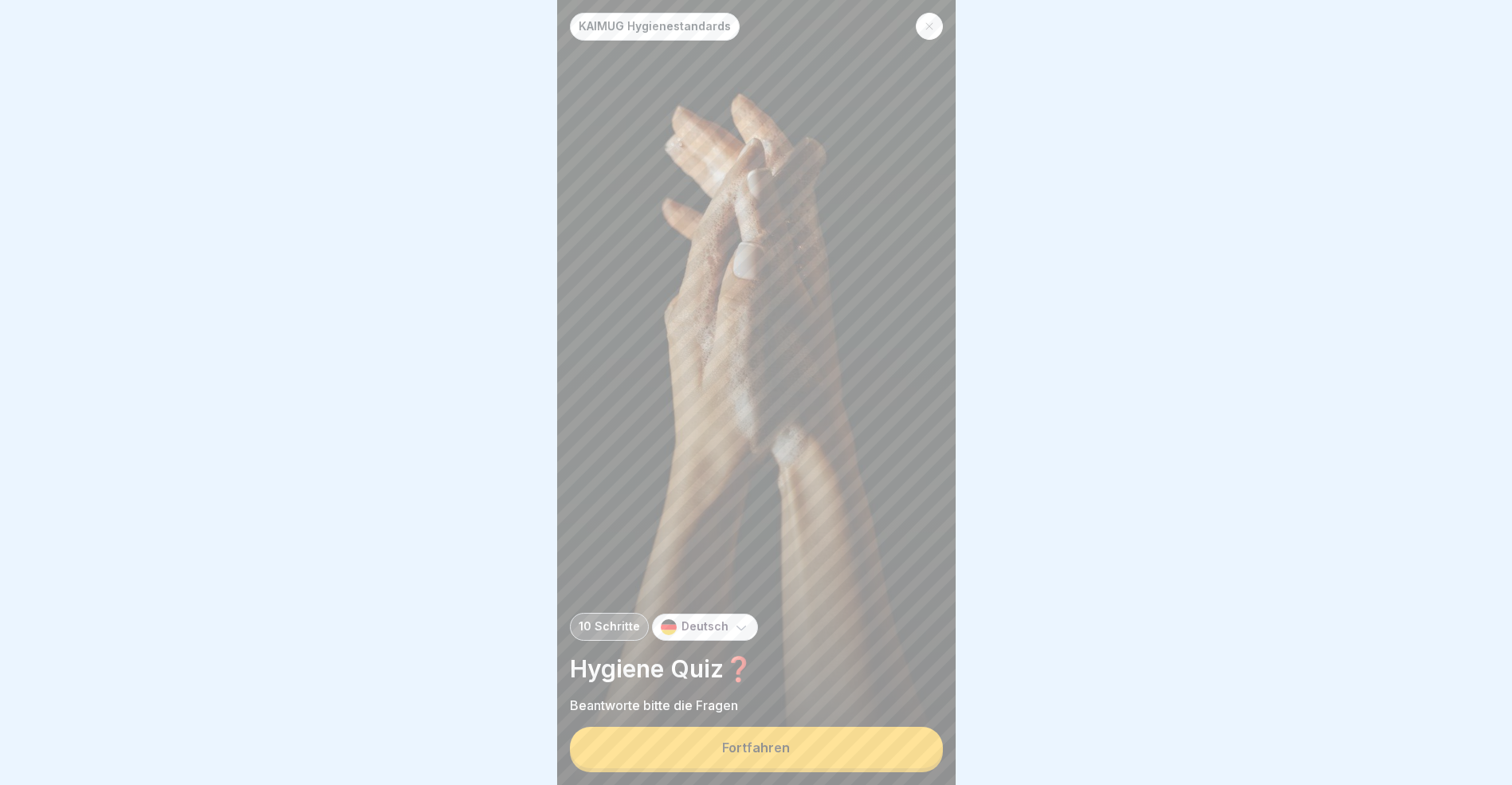
click at [867, 754] on button "Fortfahren" at bounding box center [756, 747] width 373 height 41
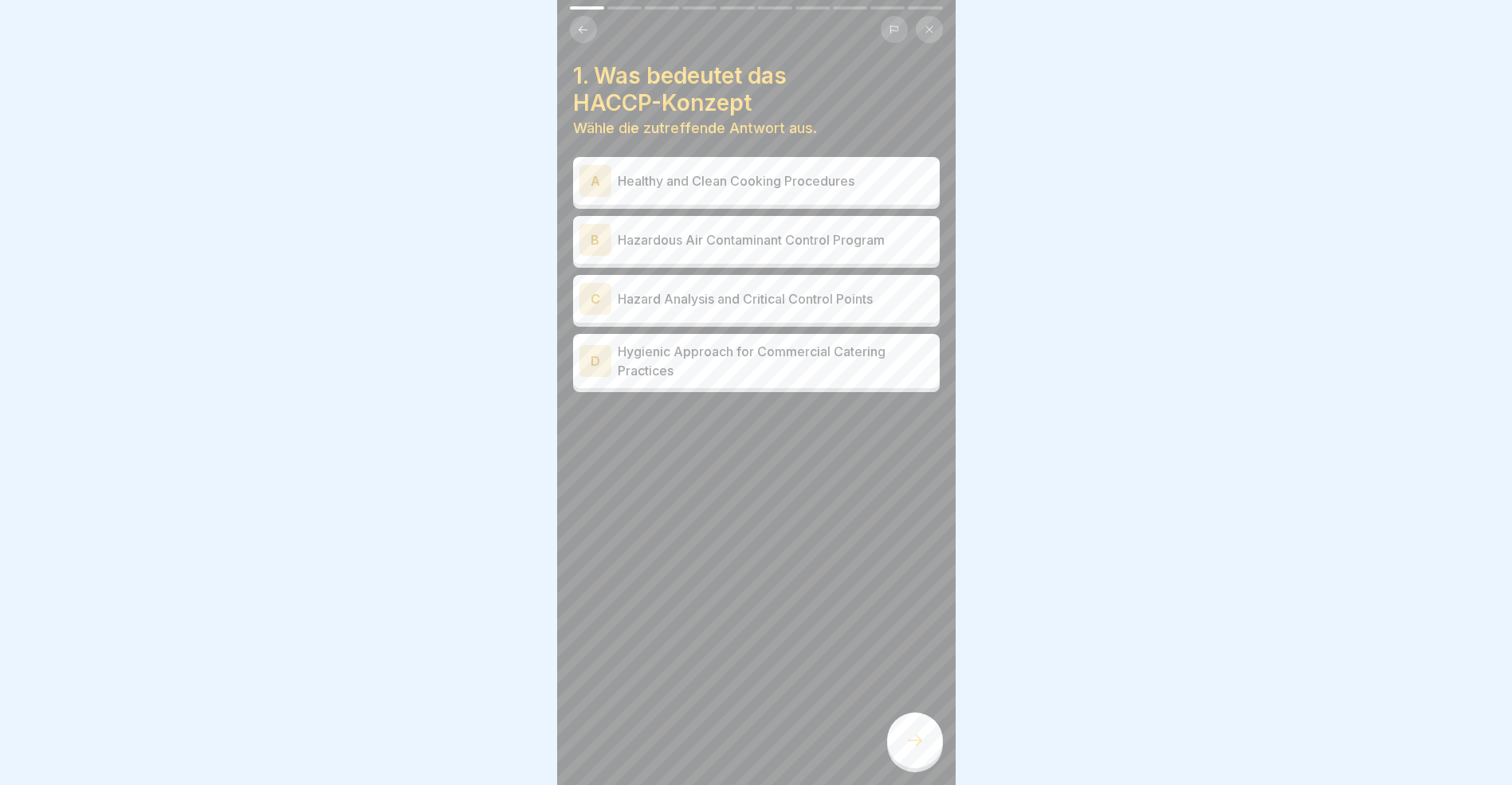
click at [601, 187] on div "A" at bounding box center [595, 181] width 32 height 32
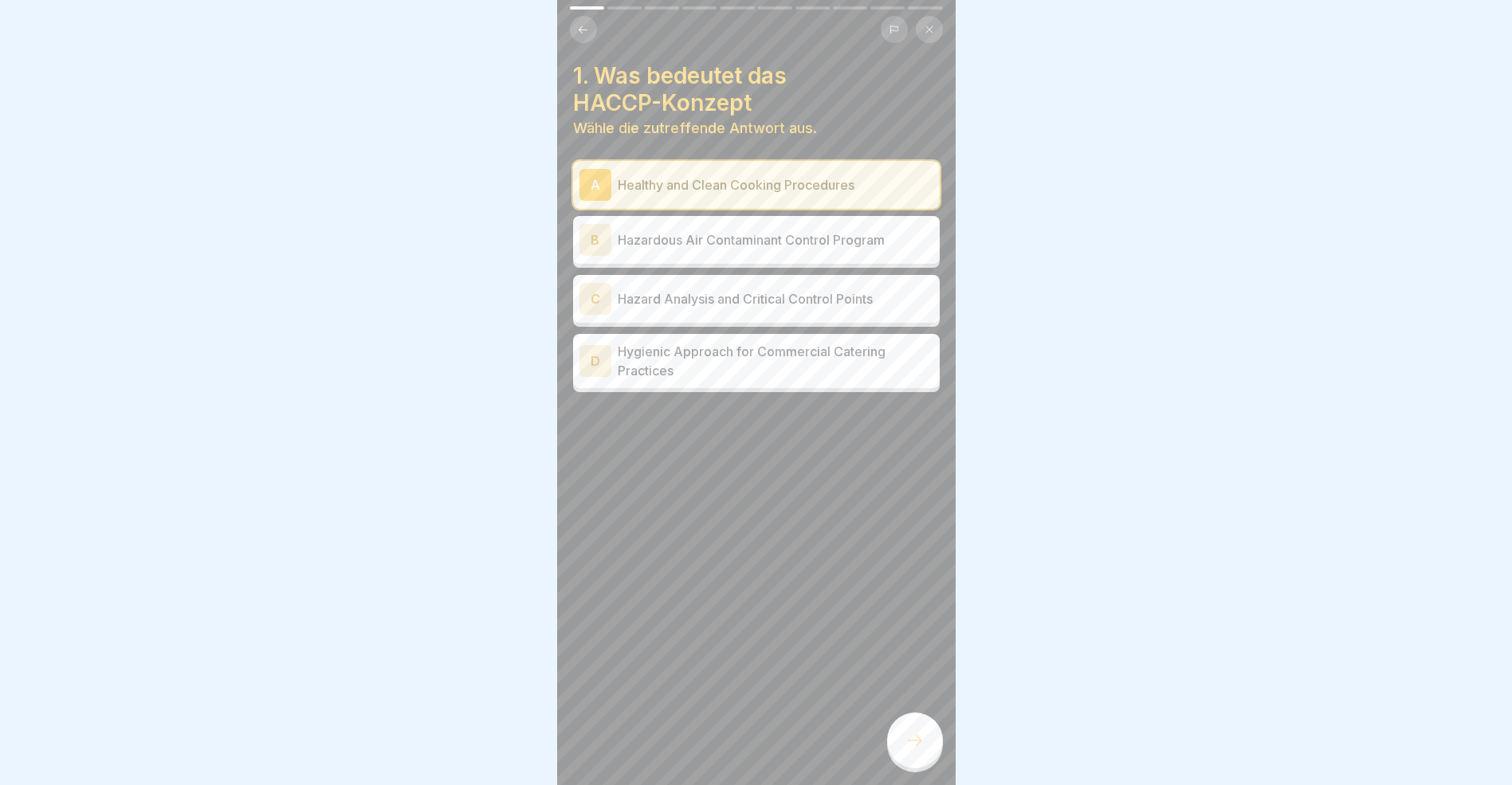
click at [915, 749] on icon at bounding box center [915, 740] width 19 height 19
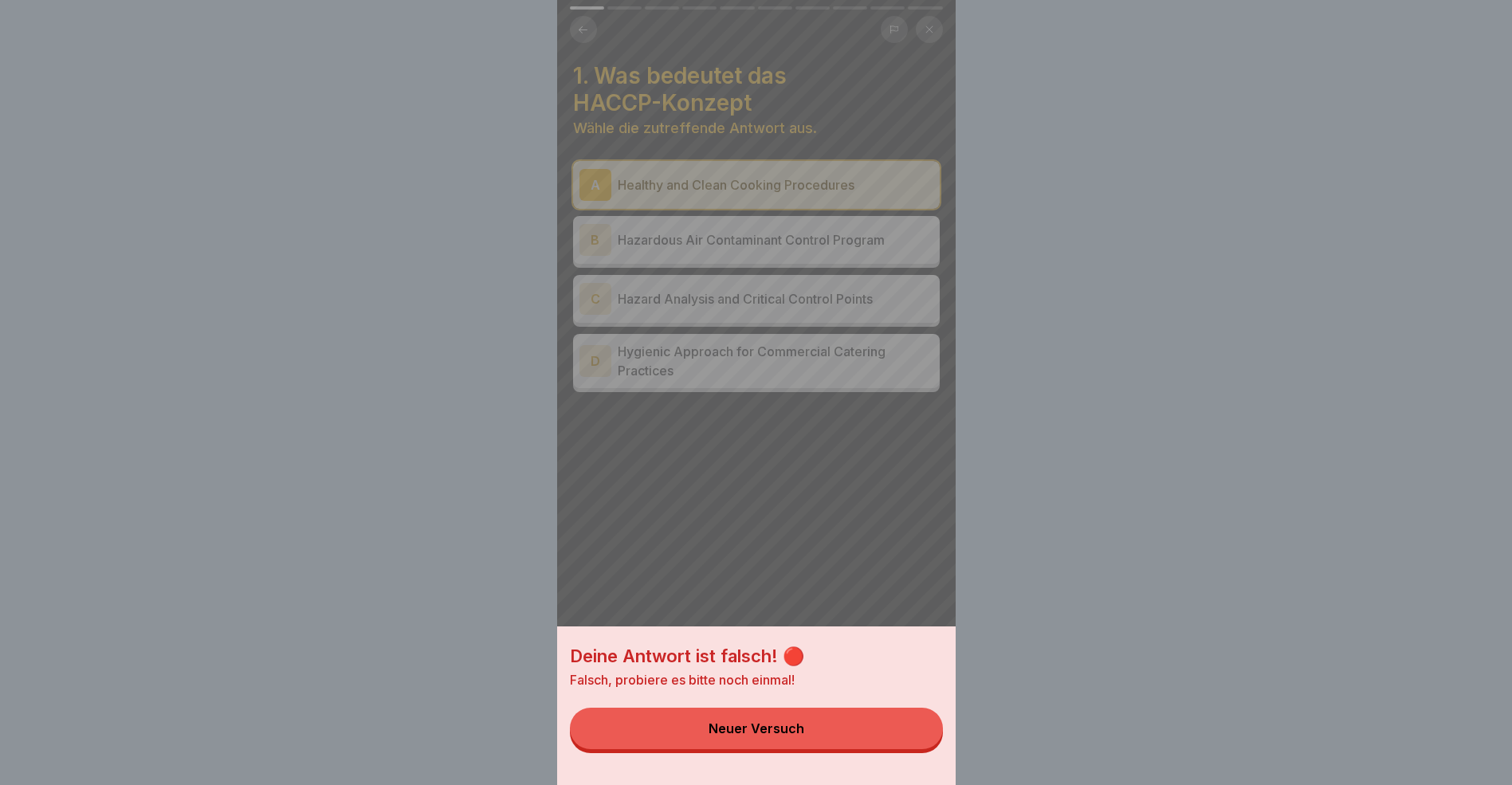
click at [889, 749] on button "Neuer Versuch" at bounding box center [756, 728] width 373 height 41
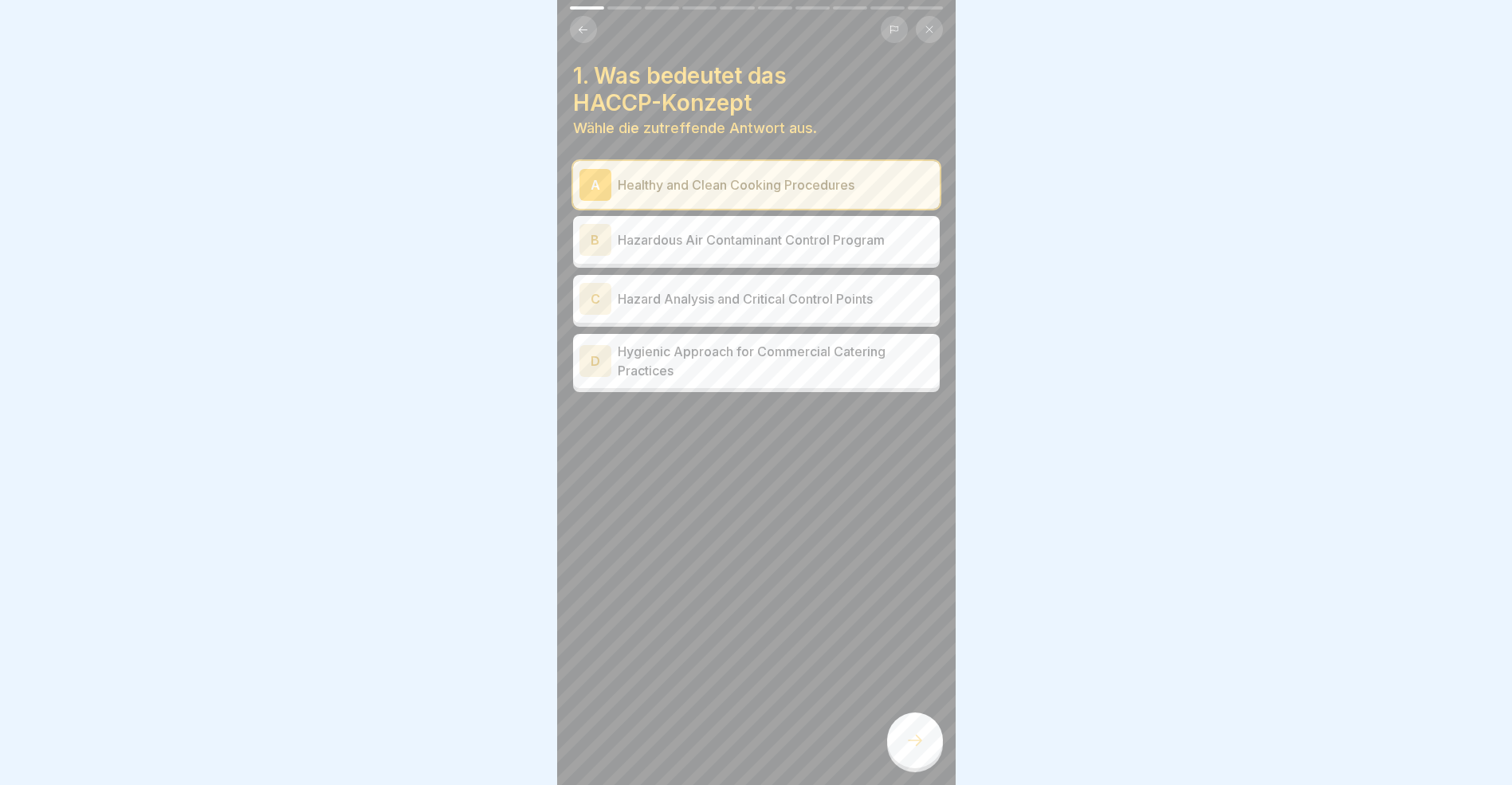
click at [592, 244] on div "B" at bounding box center [595, 239] width 32 height 32
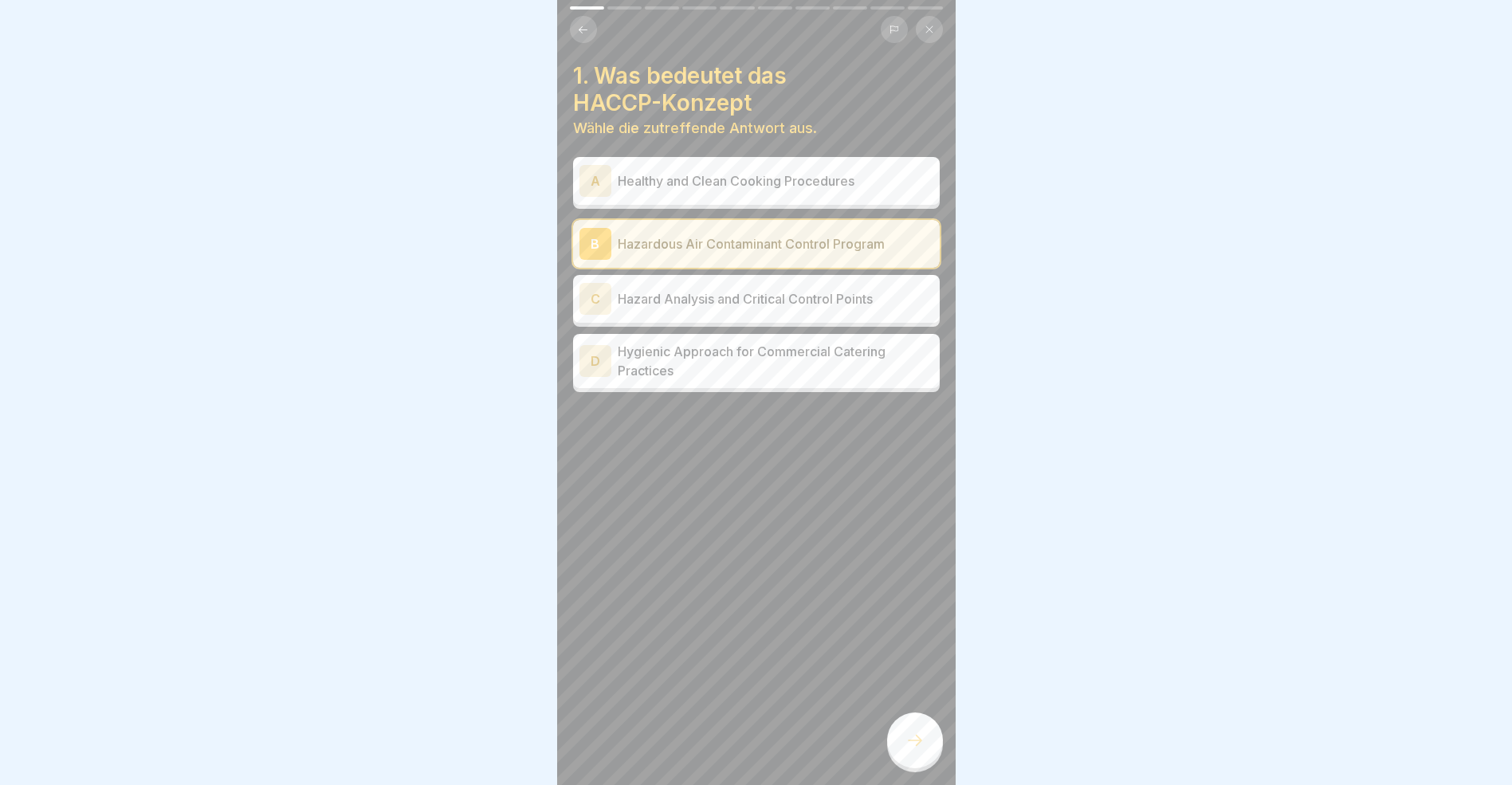
click at [914, 749] on icon at bounding box center [915, 740] width 19 height 19
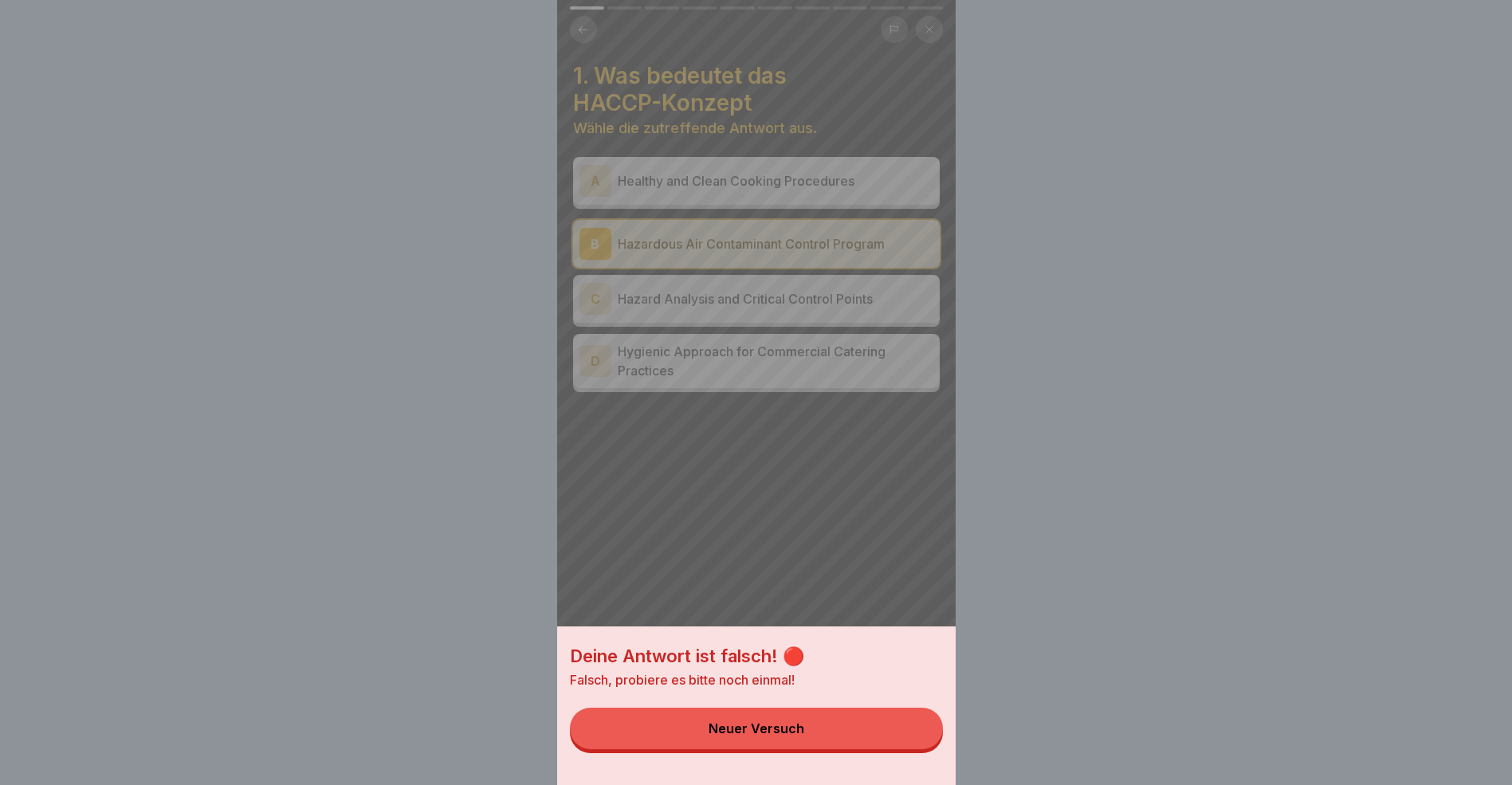
click at [832, 744] on button "Neuer Versuch" at bounding box center [756, 728] width 373 height 41
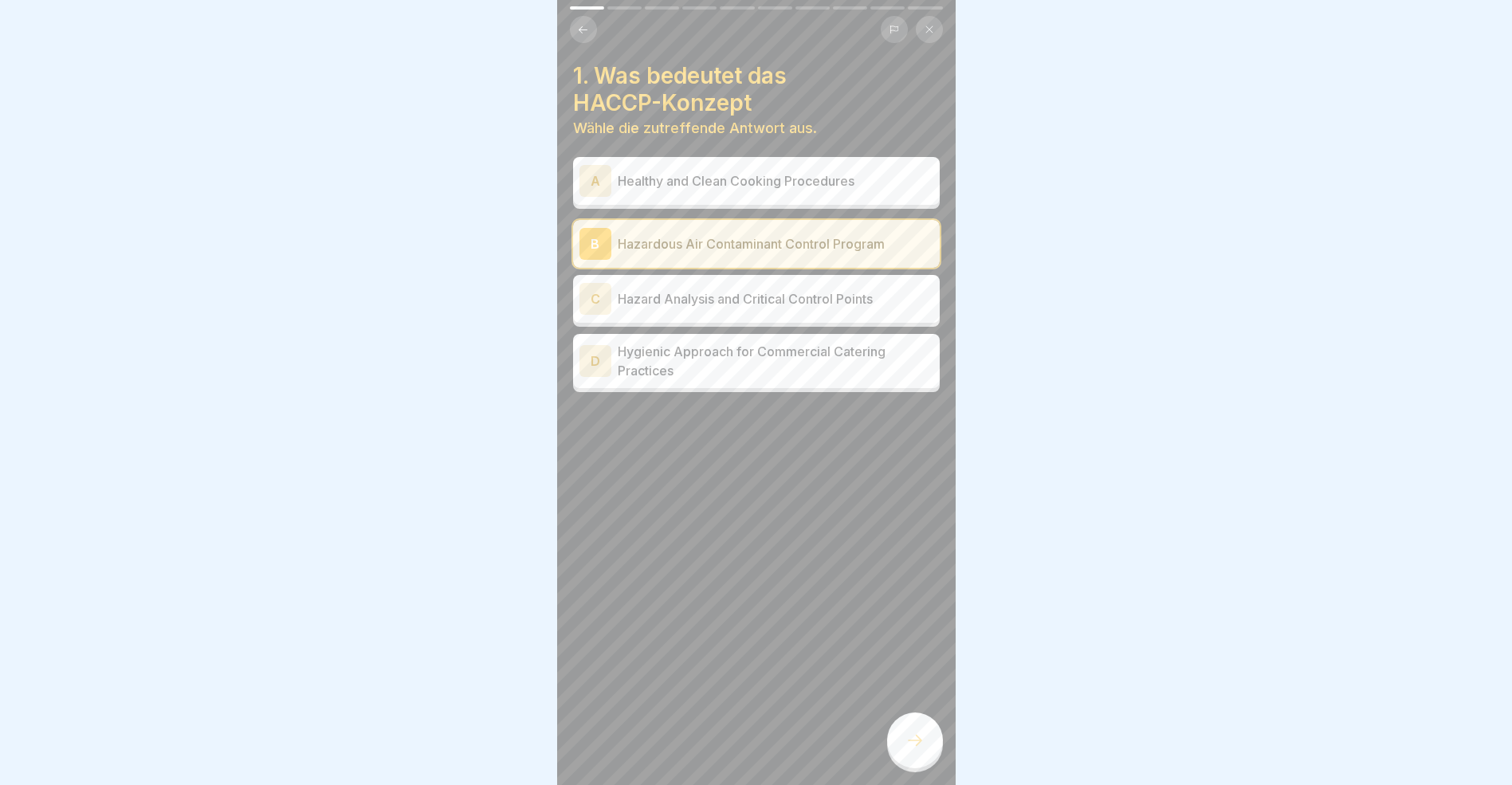
click at [592, 303] on div "C" at bounding box center [595, 299] width 32 height 32
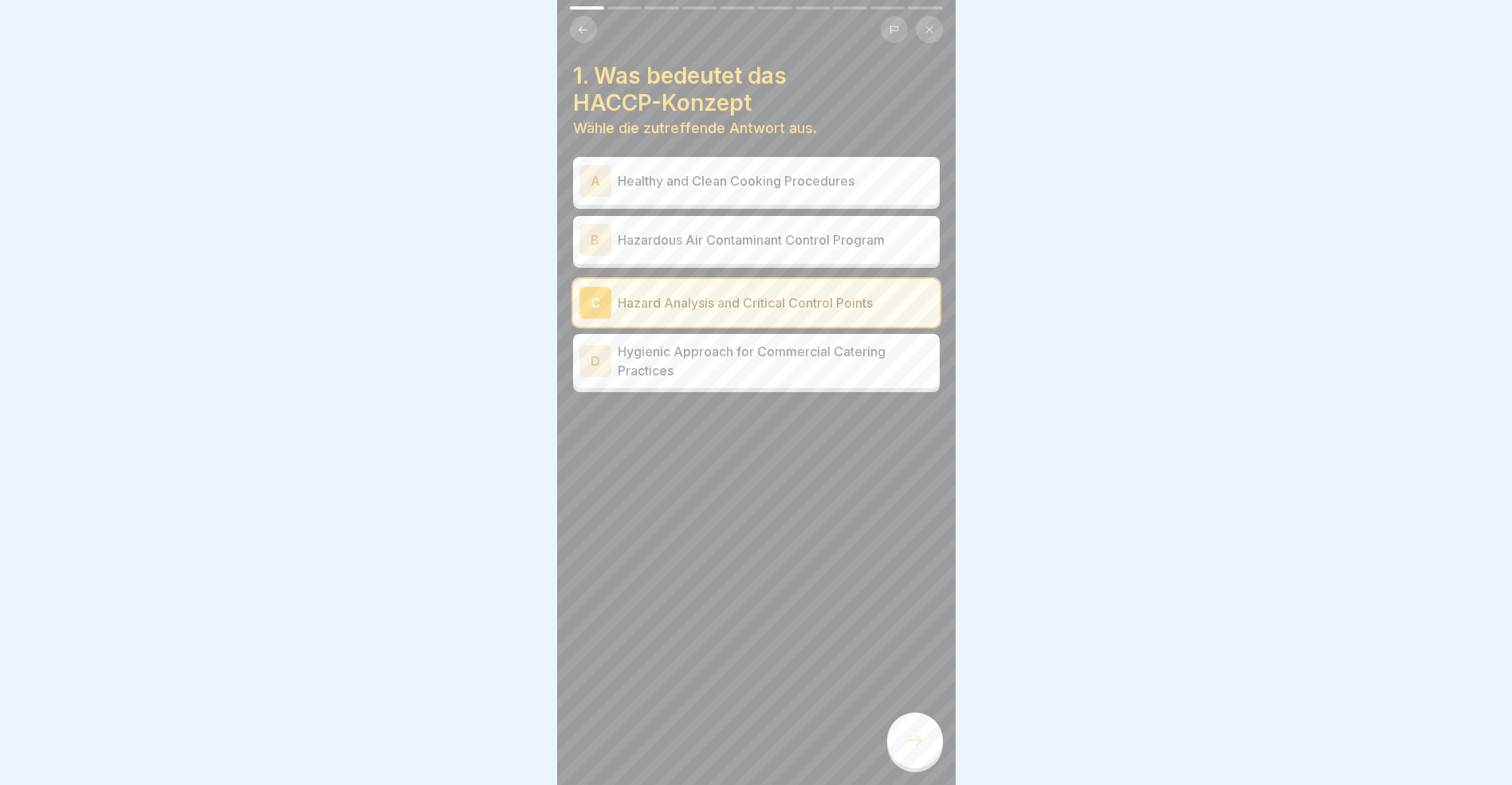
click at [916, 749] on icon at bounding box center [915, 740] width 19 height 19
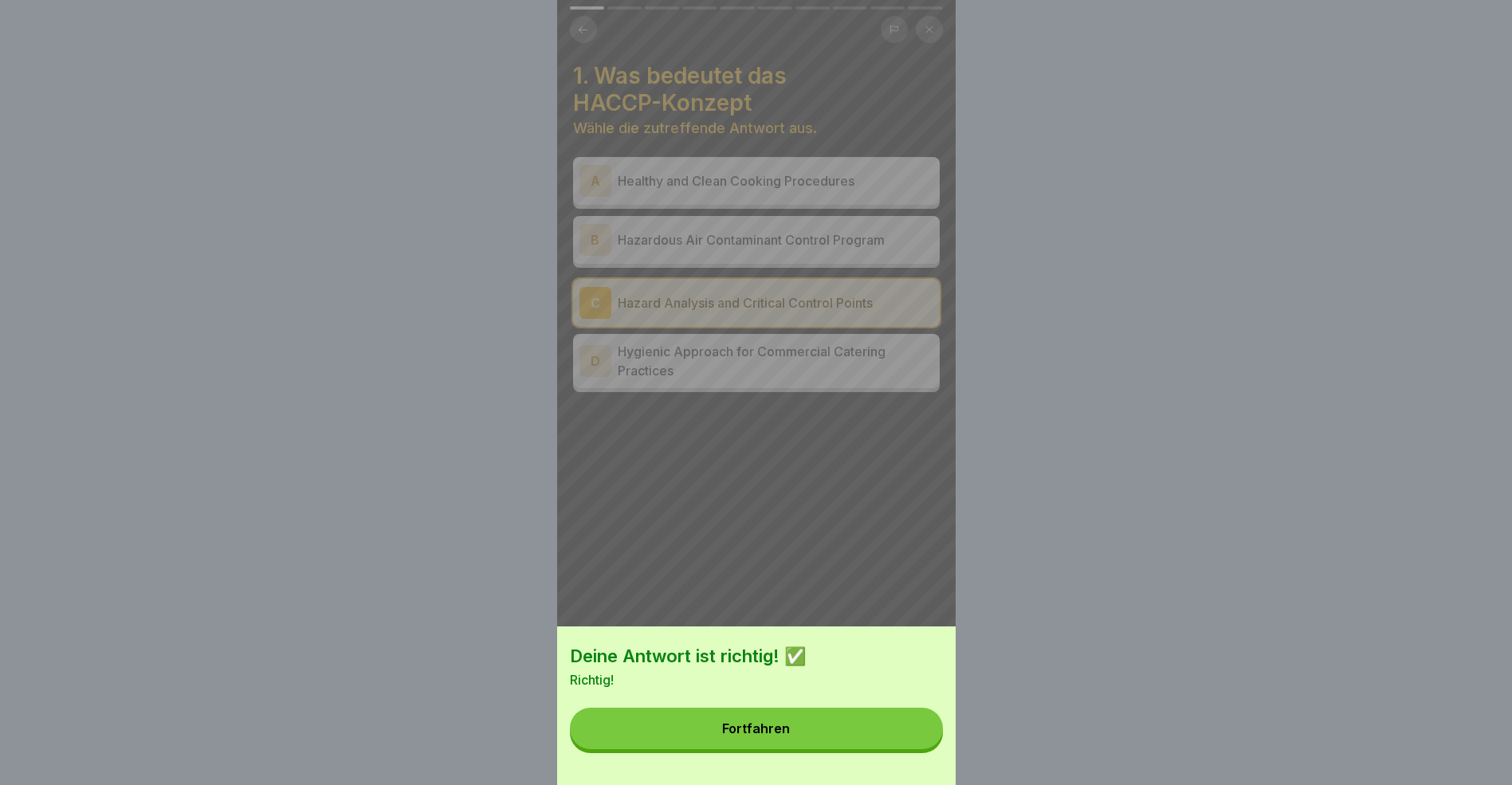
click at [845, 735] on button "Fortfahren" at bounding box center [756, 728] width 373 height 41
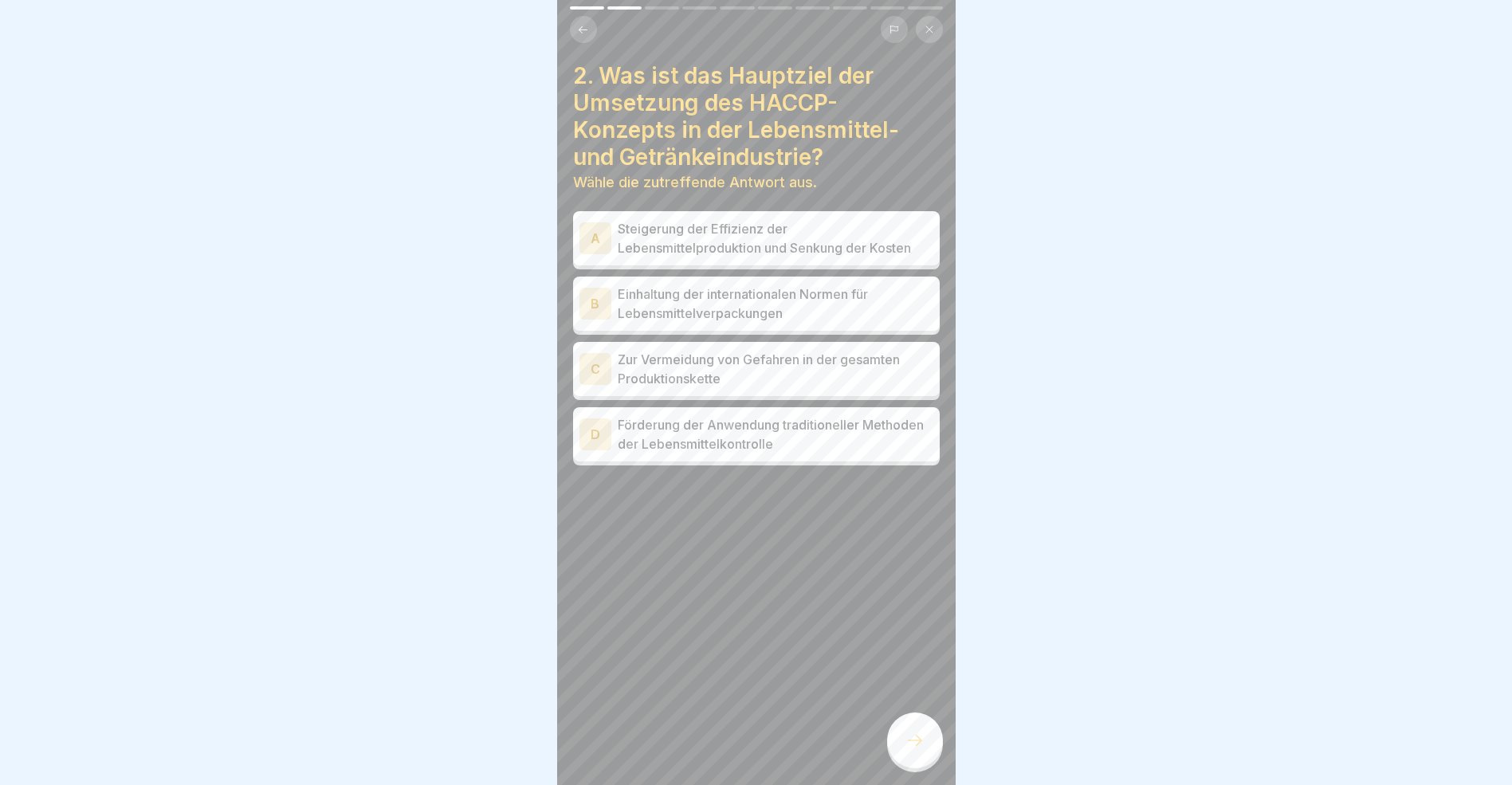
click at [598, 302] on div "B" at bounding box center [595, 304] width 32 height 32
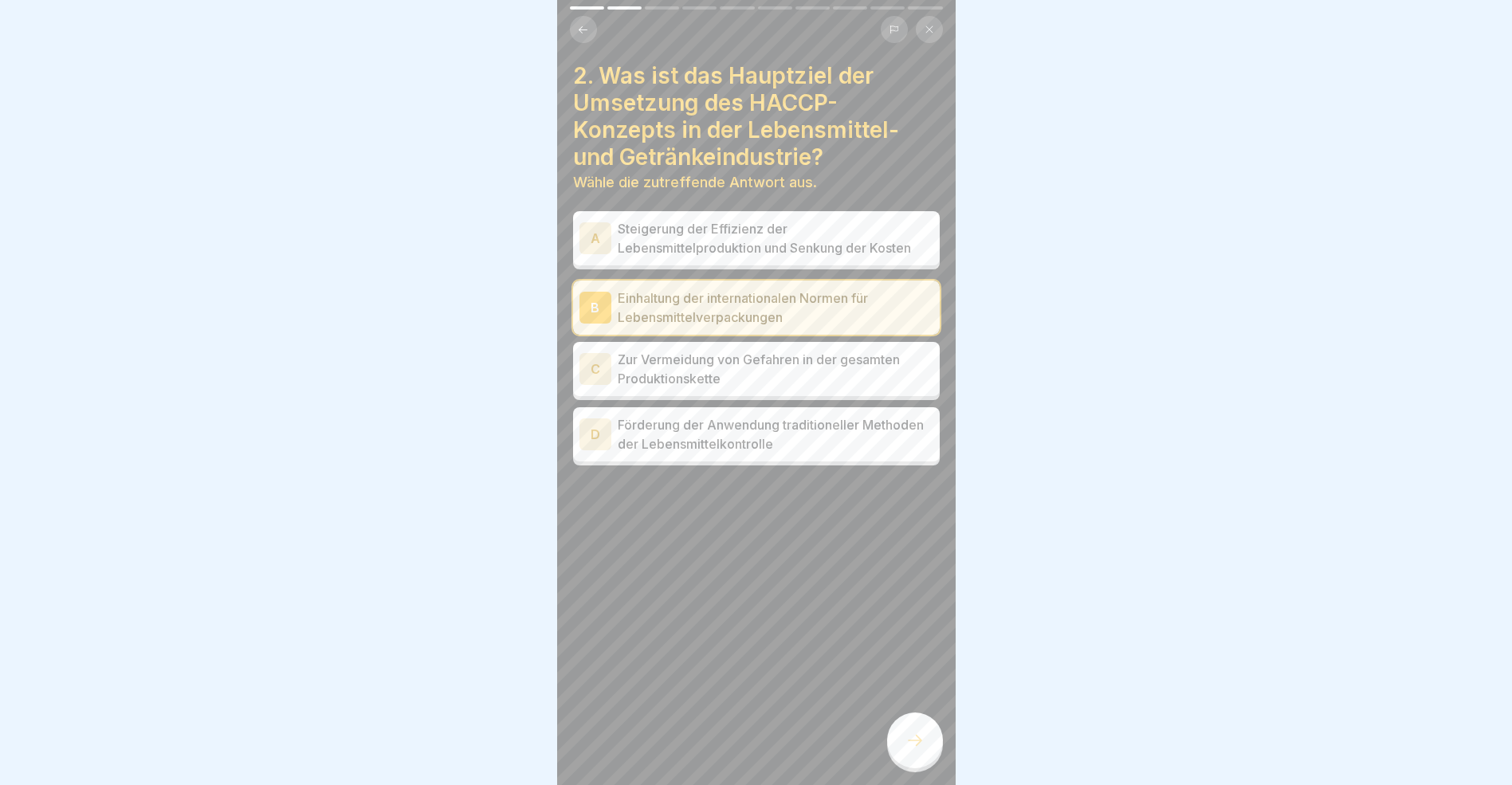
click at [924, 764] on div at bounding box center [916, 740] width 56 height 56
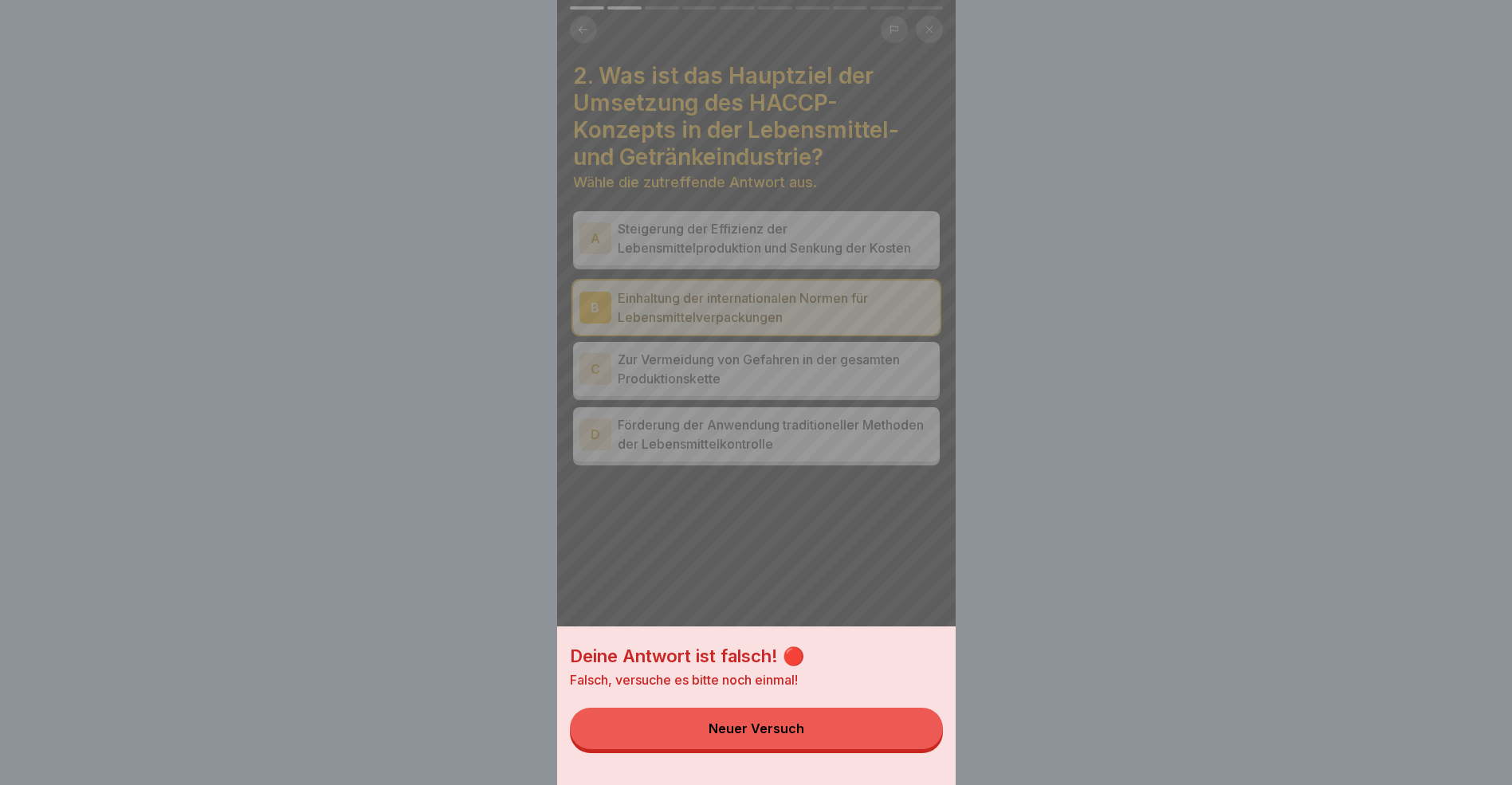
click at [855, 749] on button "Neuer Versuch" at bounding box center [756, 728] width 373 height 41
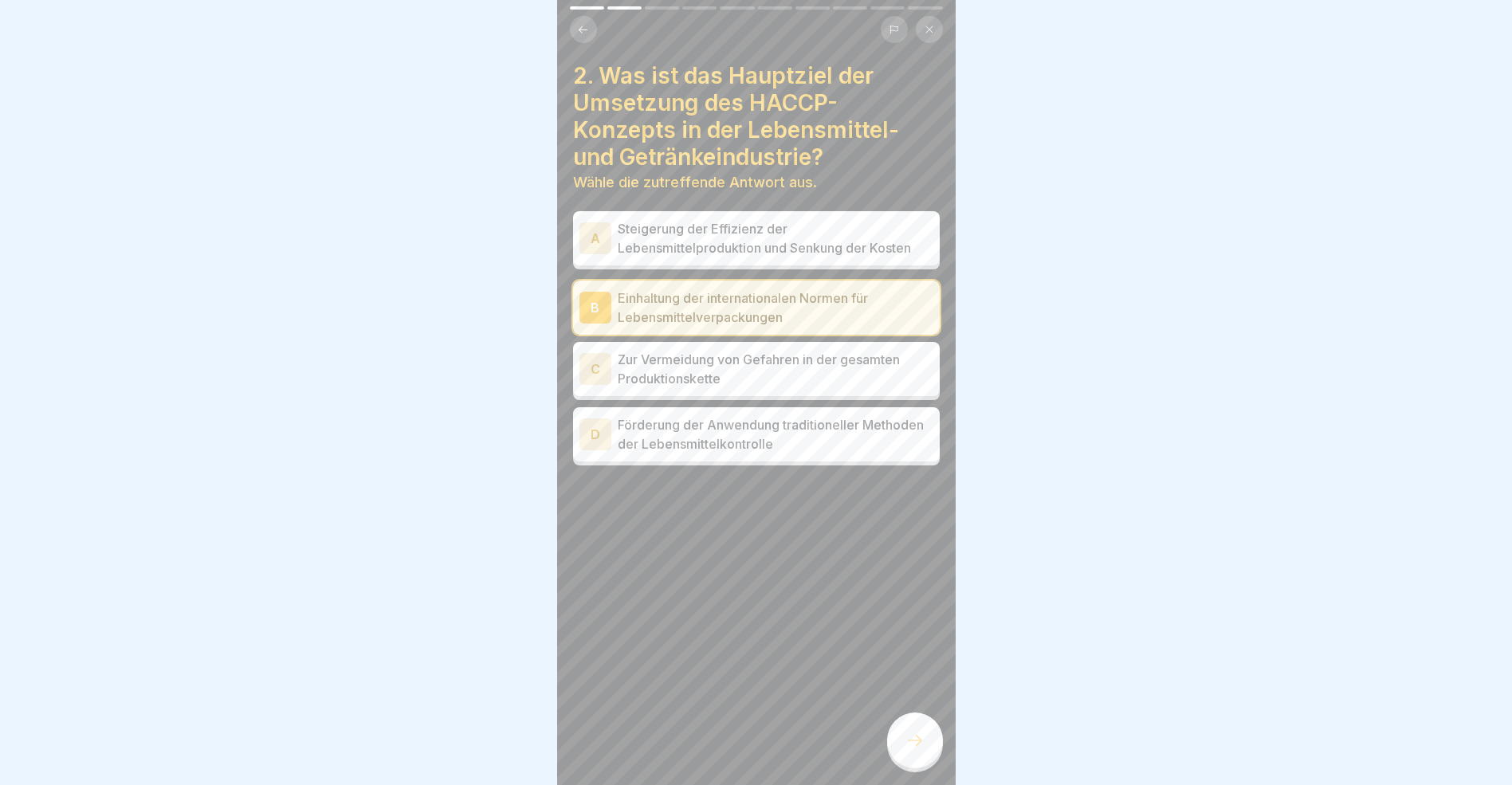
click at [599, 242] on div "A" at bounding box center [595, 238] width 32 height 32
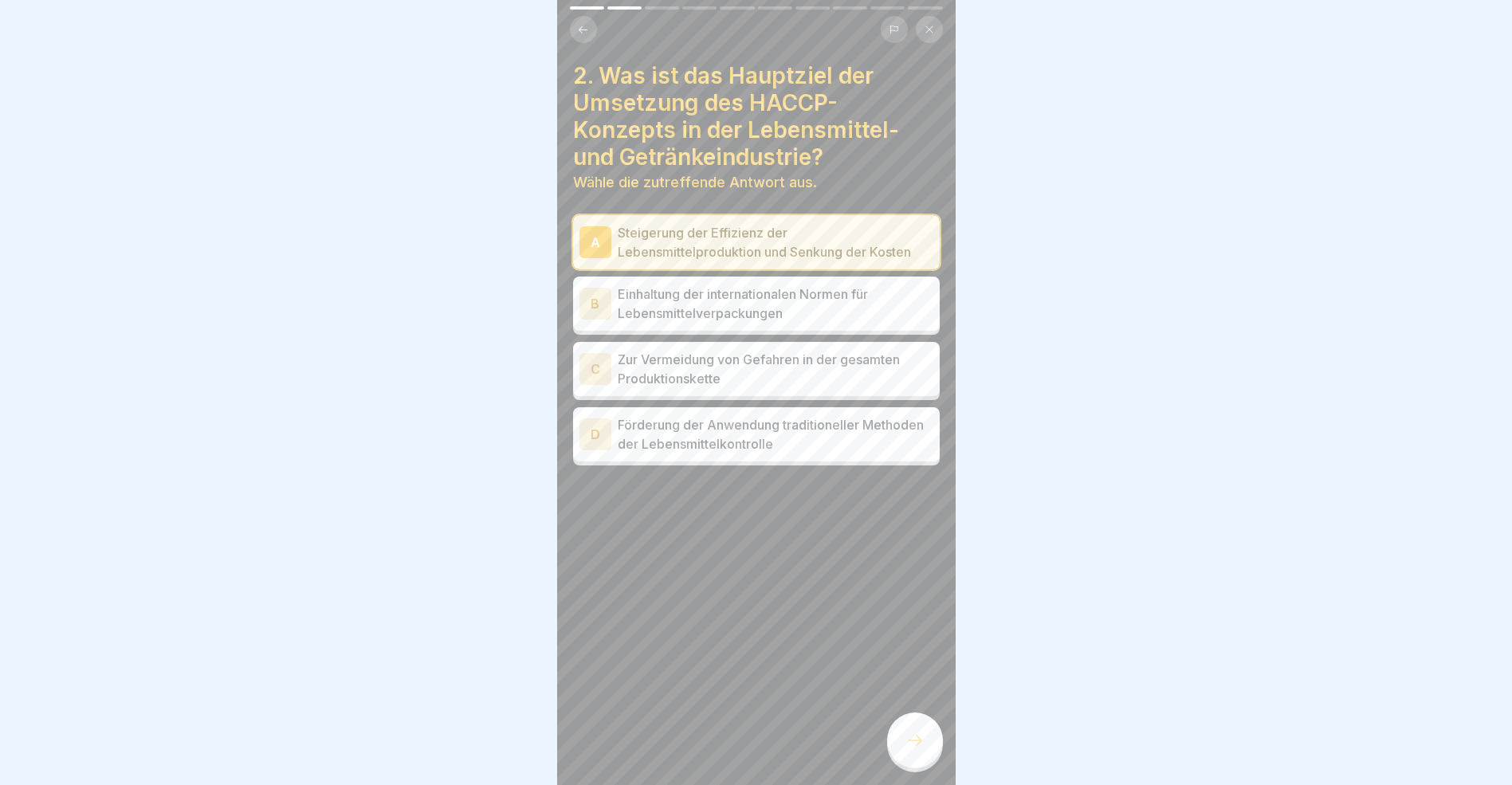
click at [911, 750] on icon at bounding box center [915, 740] width 19 height 19
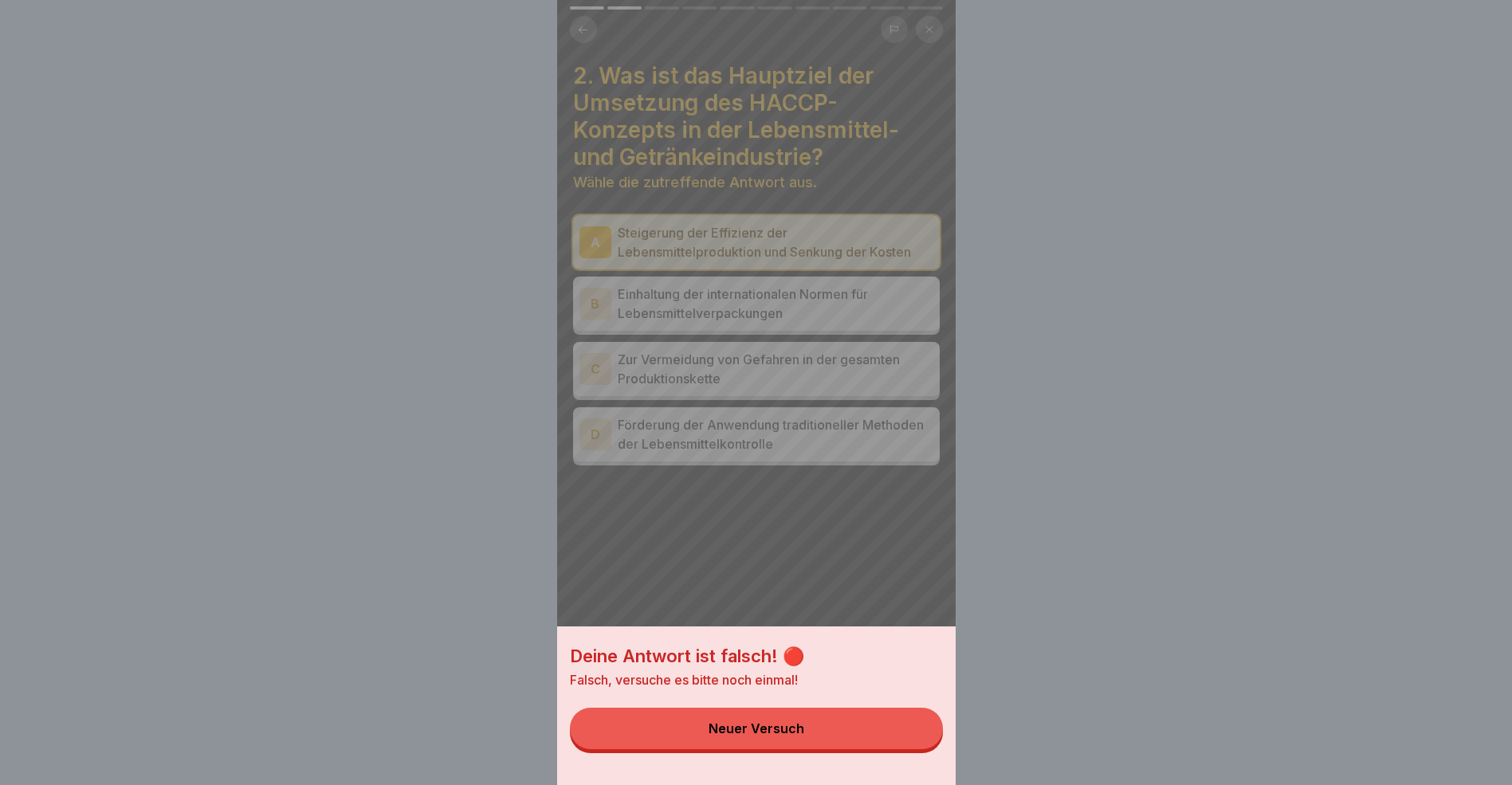
drag, startPoint x: 842, startPoint y: 744, endPoint x: 830, endPoint y: 737, distance: 13.9
click at [841, 744] on button "Neuer Versuch" at bounding box center [756, 728] width 373 height 41
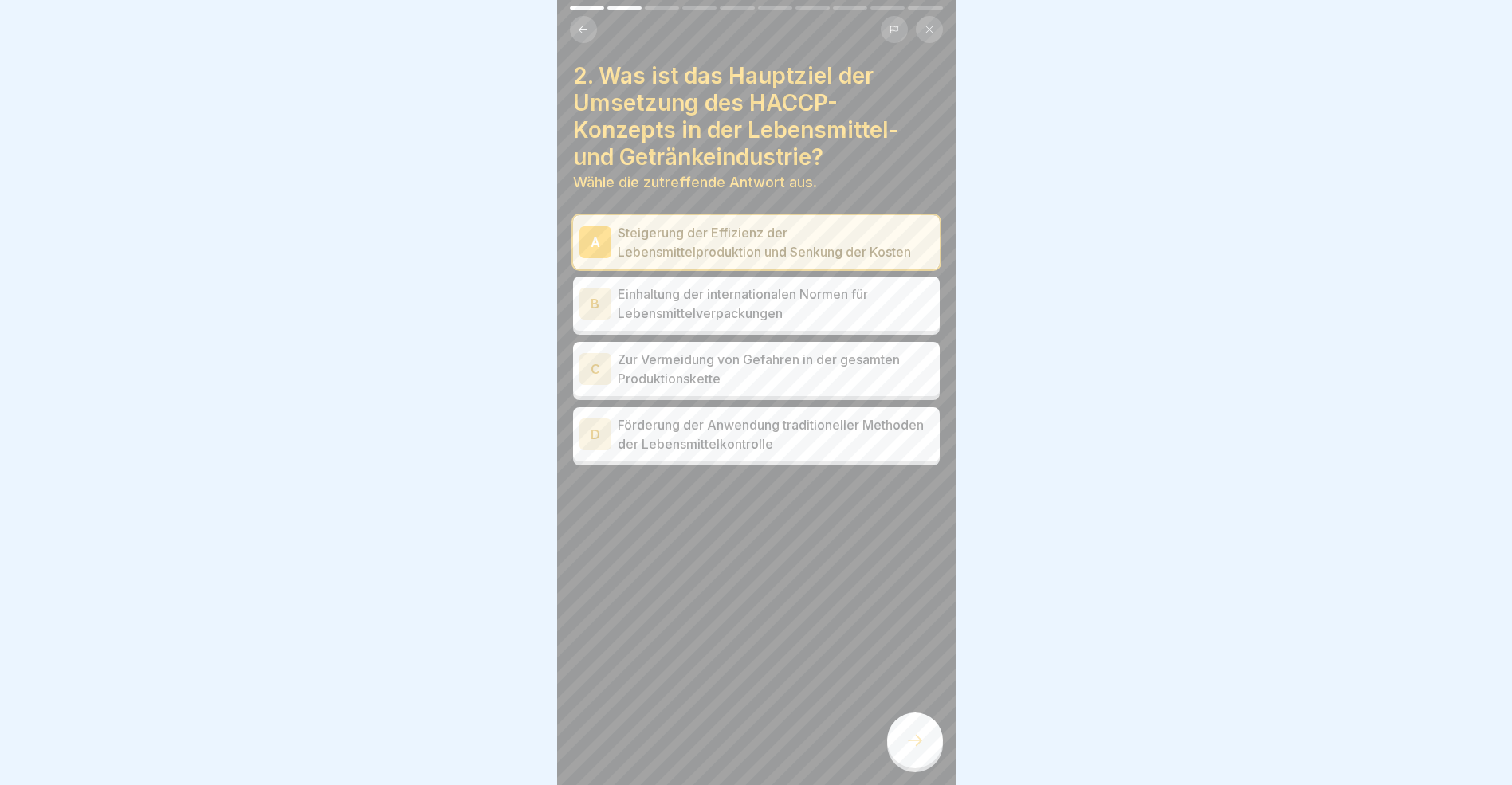
click at [590, 366] on div "C" at bounding box center [595, 369] width 32 height 32
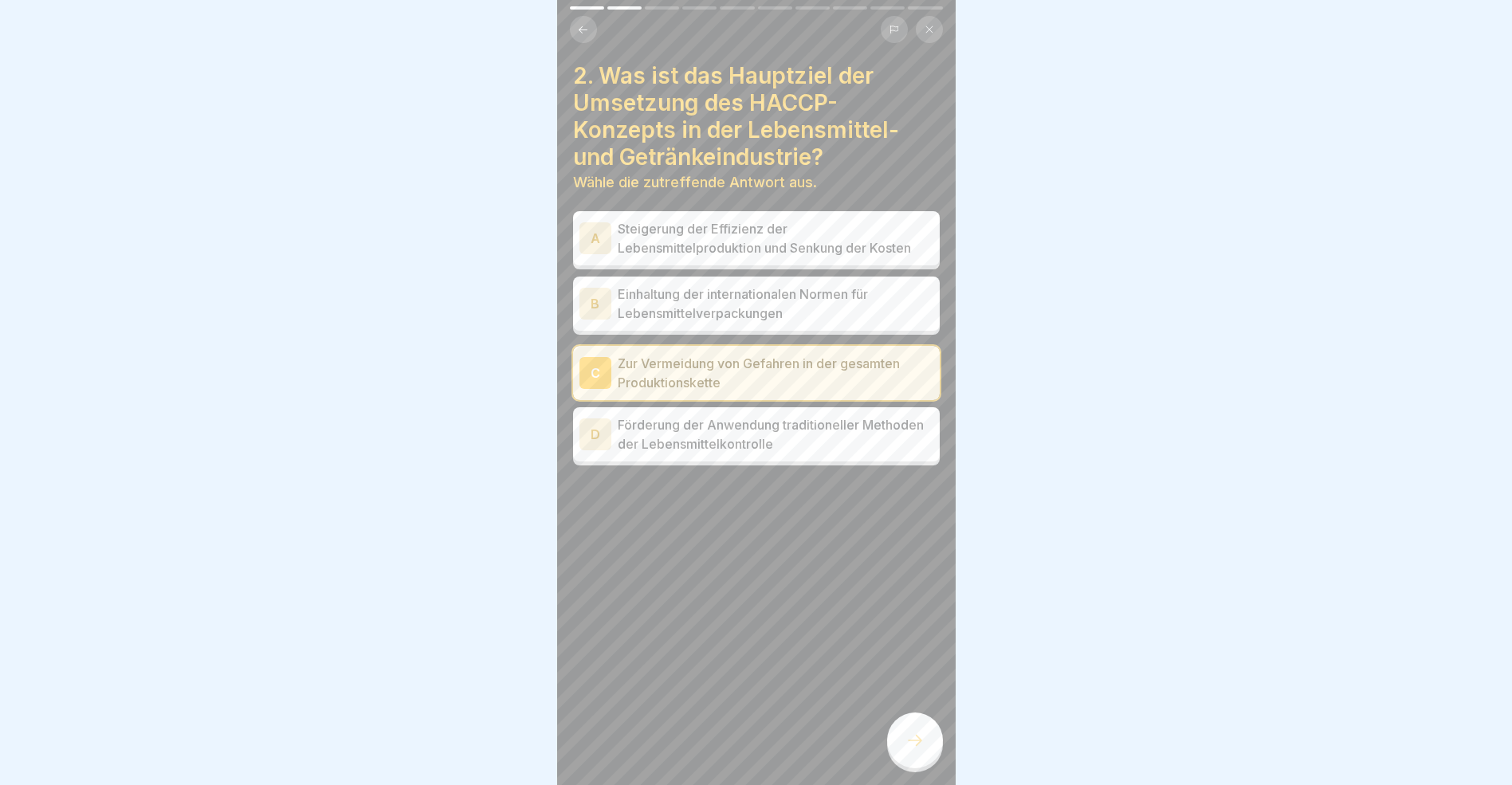
click at [917, 750] on icon at bounding box center [915, 740] width 19 height 19
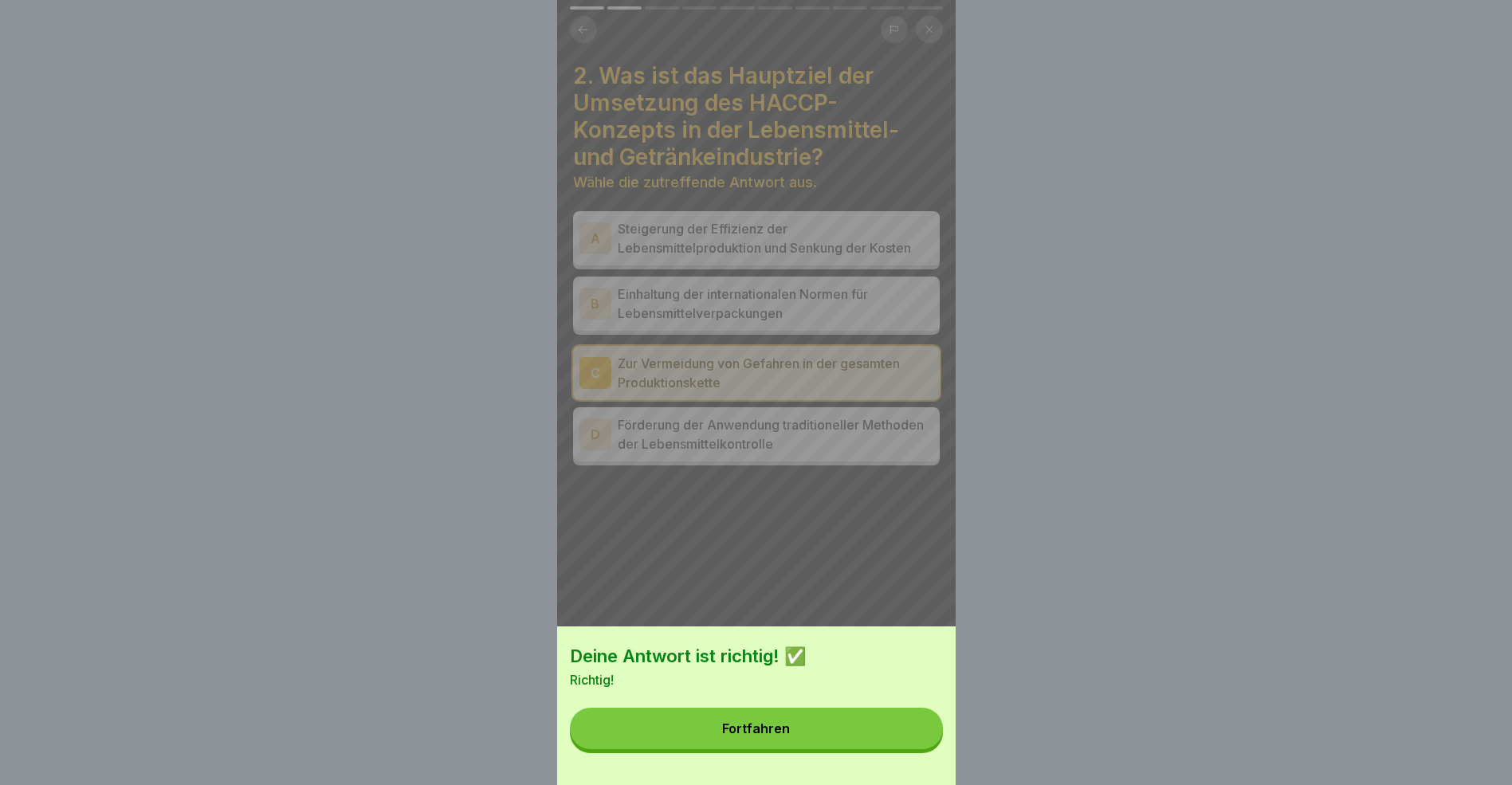
click at [832, 741] on button "Fortfahren" at bounding box center [756, 728] width 373 height 41
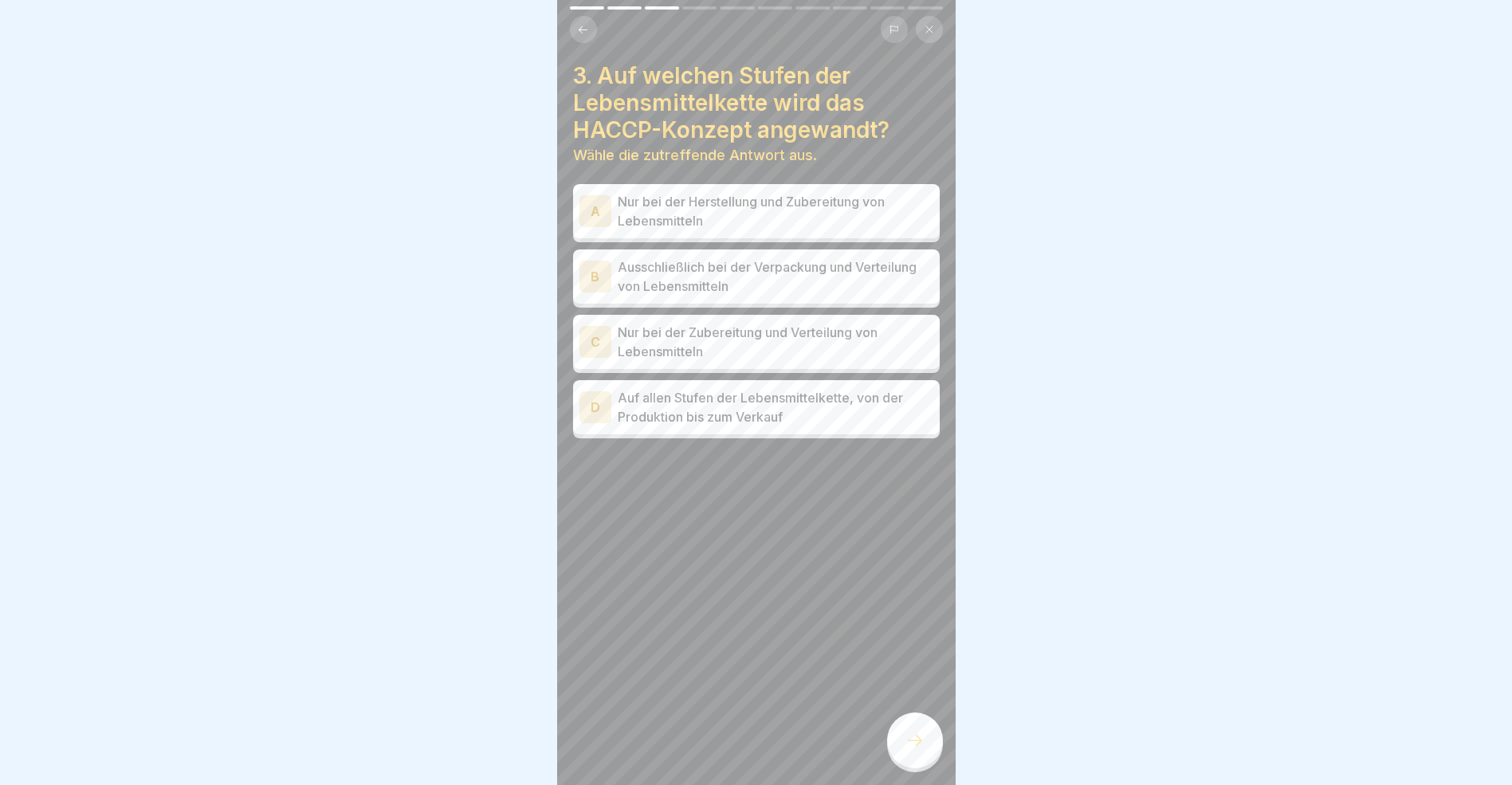
click at [605, 210] on div "A" at bounding box center [595, 211] width 32 height 32
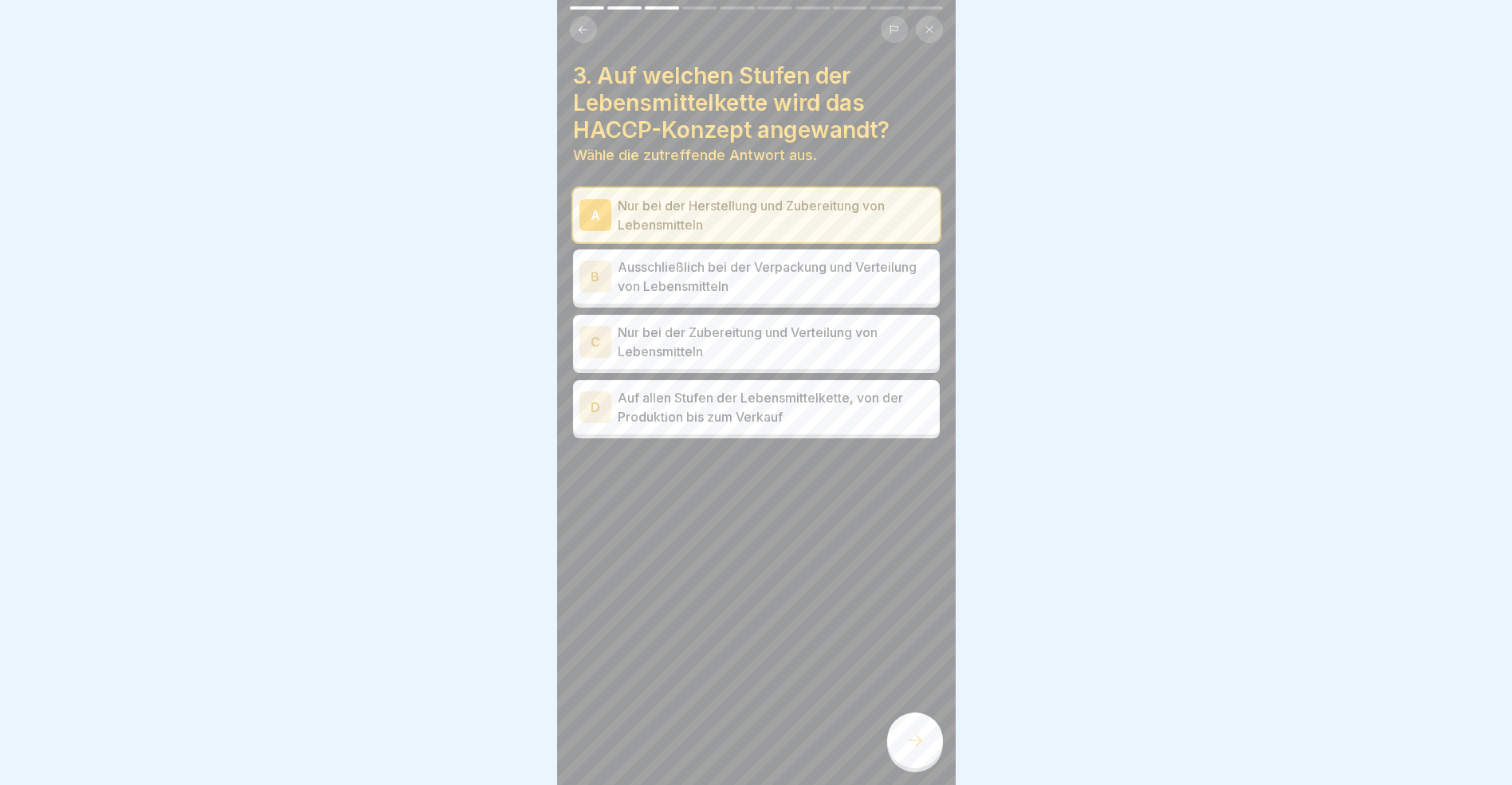
click at [927, 764] on div at bounding box center [916, 740] width 56 height 56
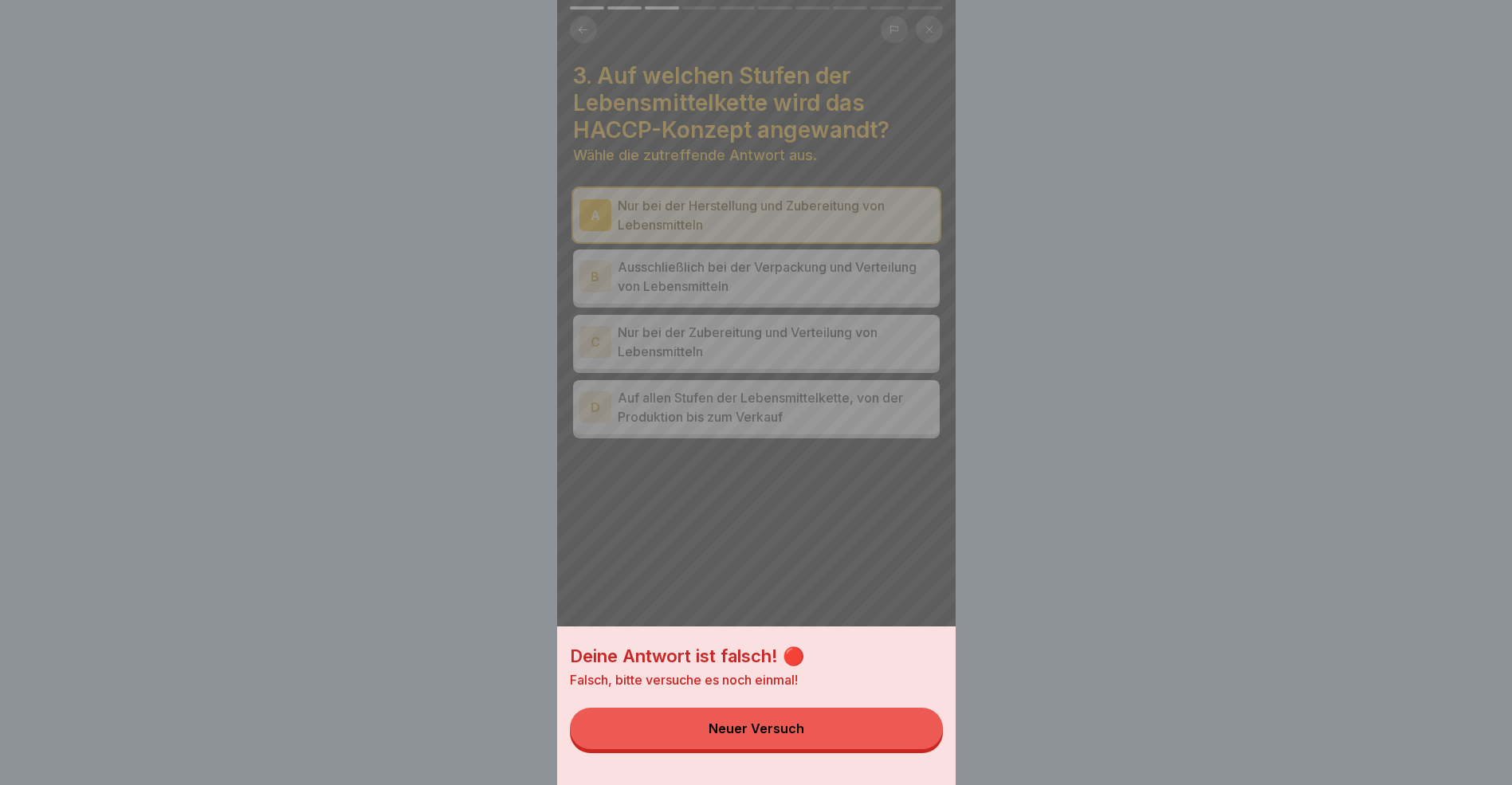
drag, startPoint x: 822, startPoint y: 726, endPoint x: 794, endPoint y: 708, distance: 33.3
click at [822, 726] on button "Neuer Versuch" at bounding box center [756, 728] width 373 height 41
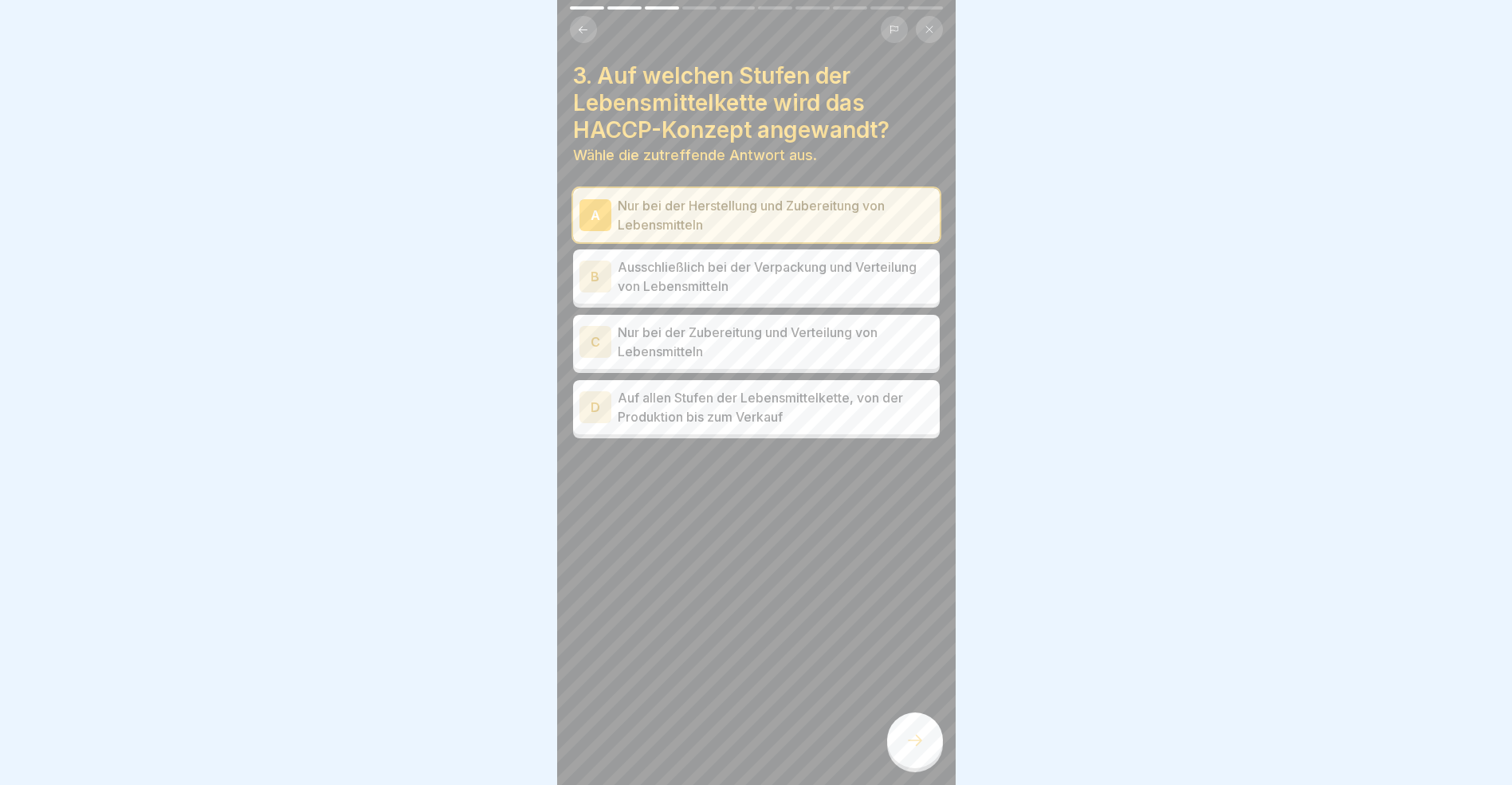
click at [595, 278] on div "B" at bounding box center [595, 277] width 32 height 32
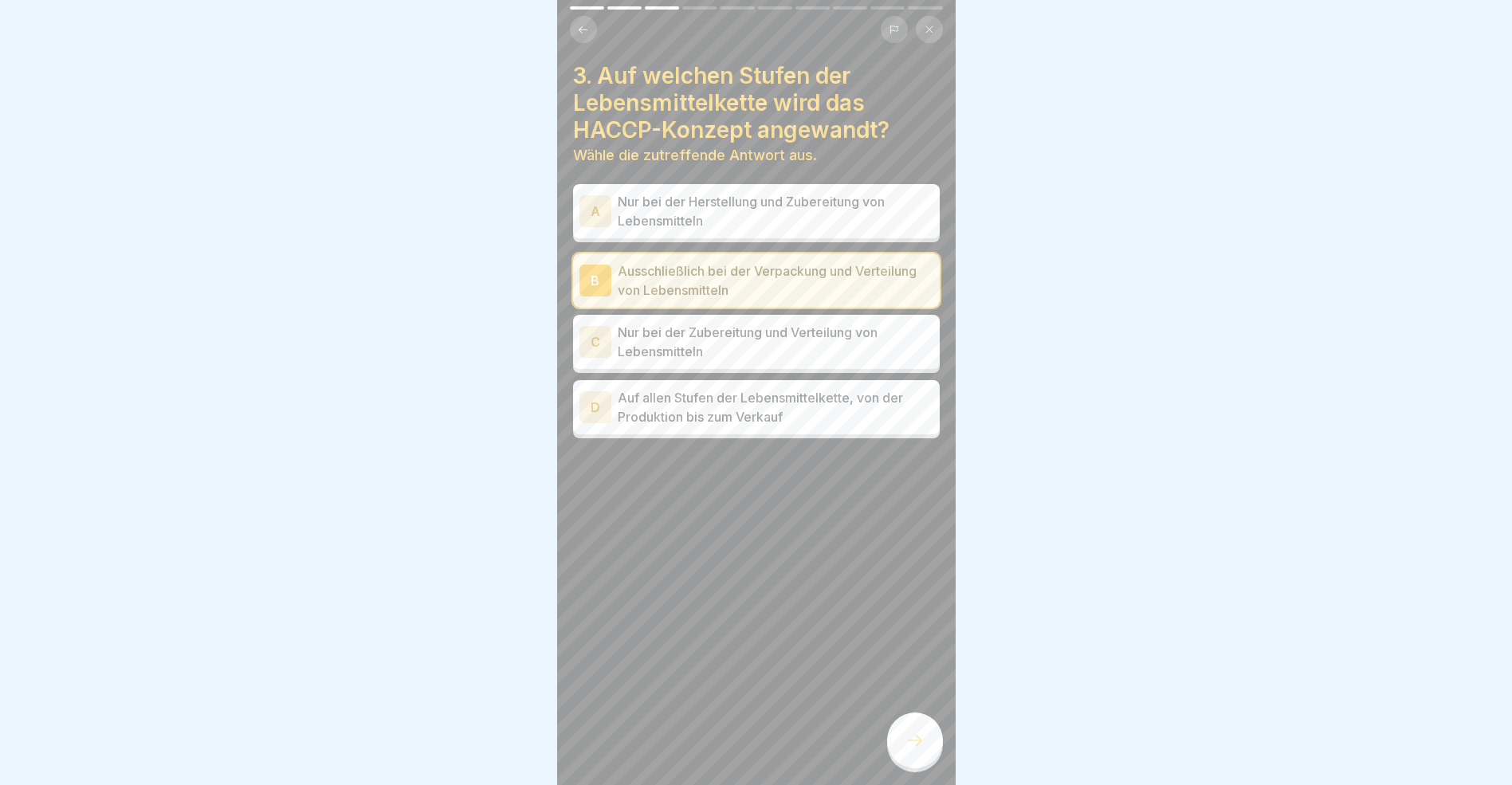
click at [909, 750] on icon at bounding box center [915, 740] width 19 height 19
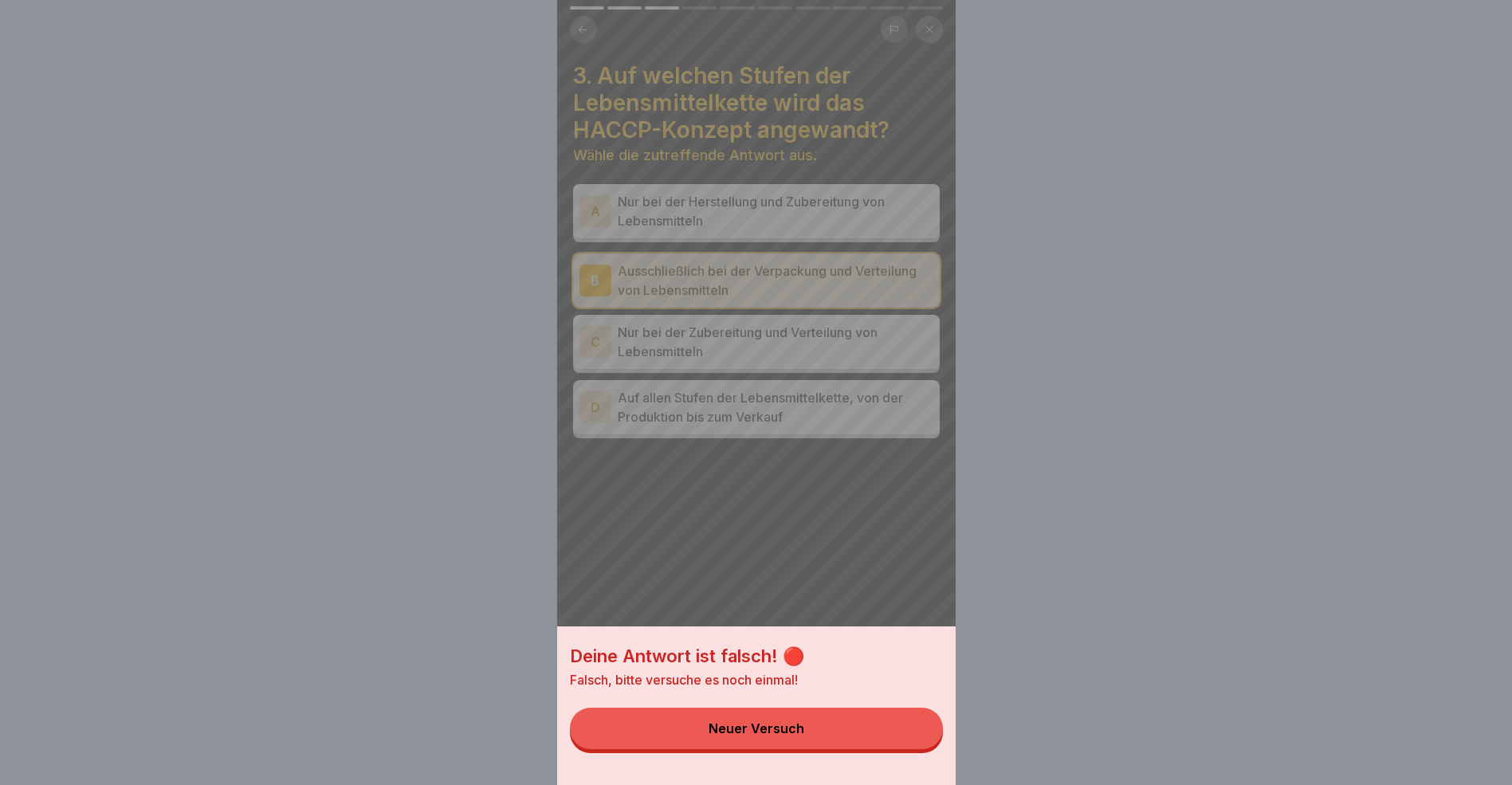
click at [779, 735] on div "Neuer Versuch" at bounding box center [756, 728] width 96 height 14
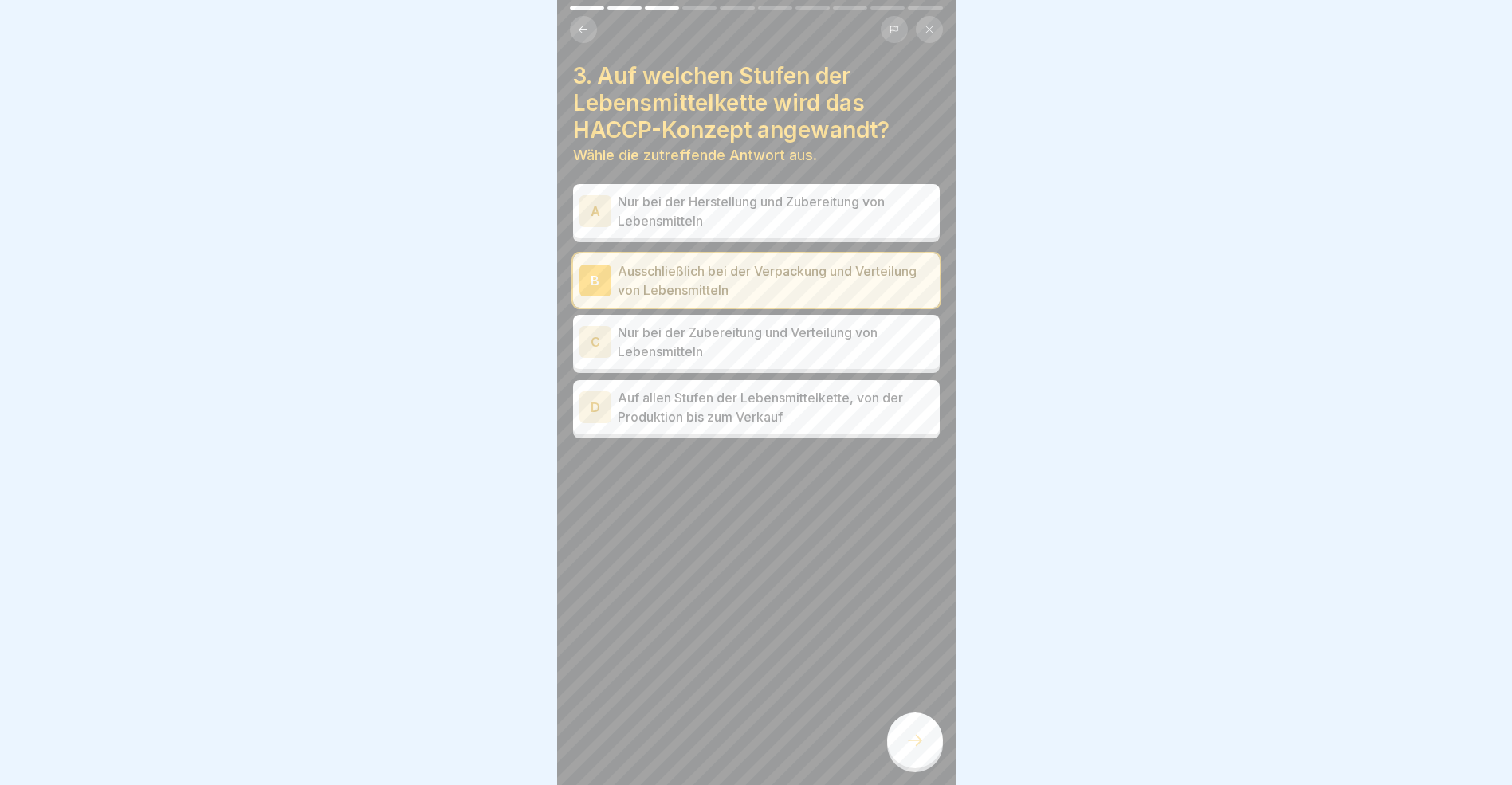
click at [604, 345] on div "C" at bounding box center [595, 342] width 32 height 32
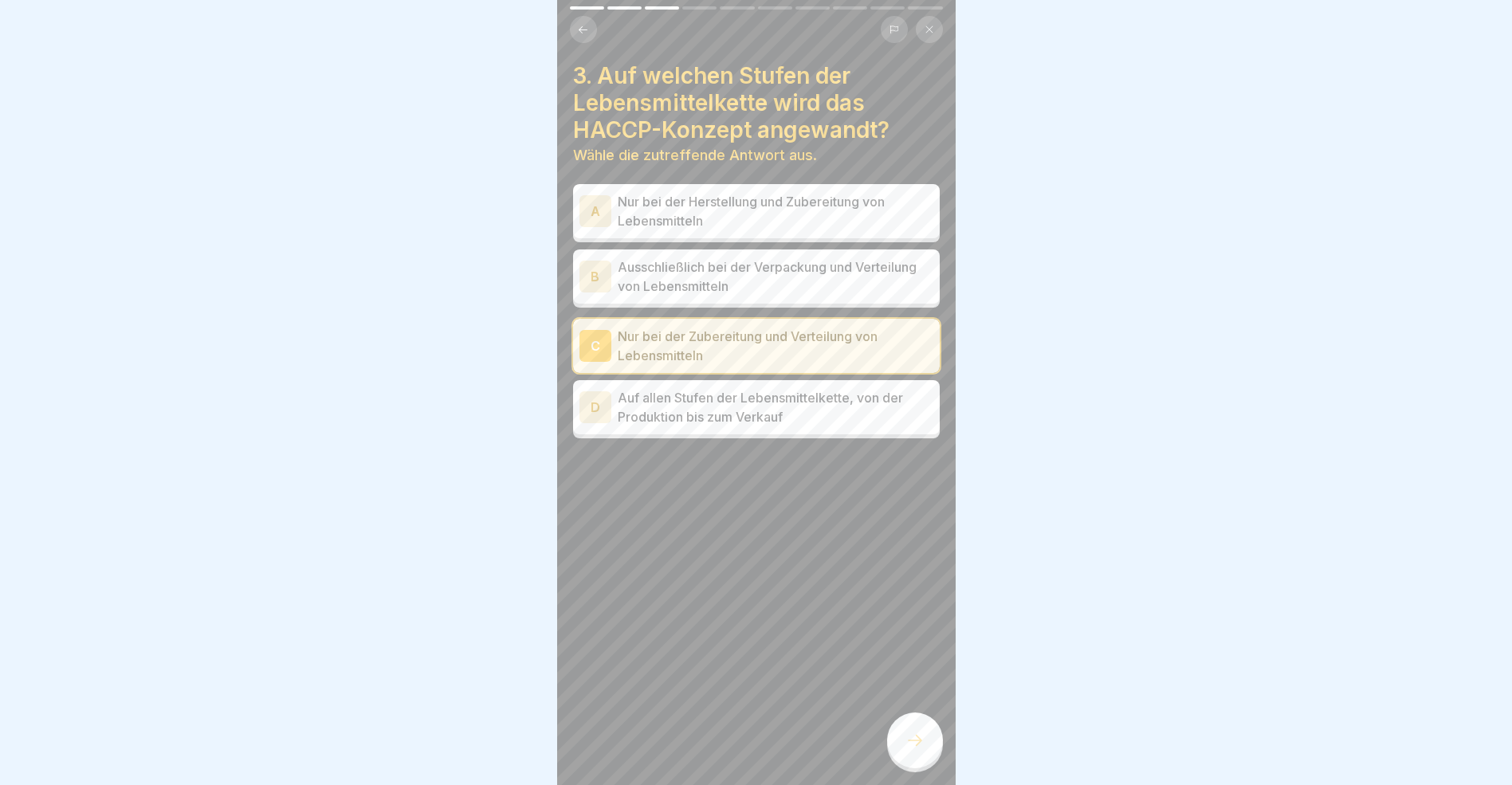
click at [915, 750] on icon at bounding box center [915, 740] width 19 height 19
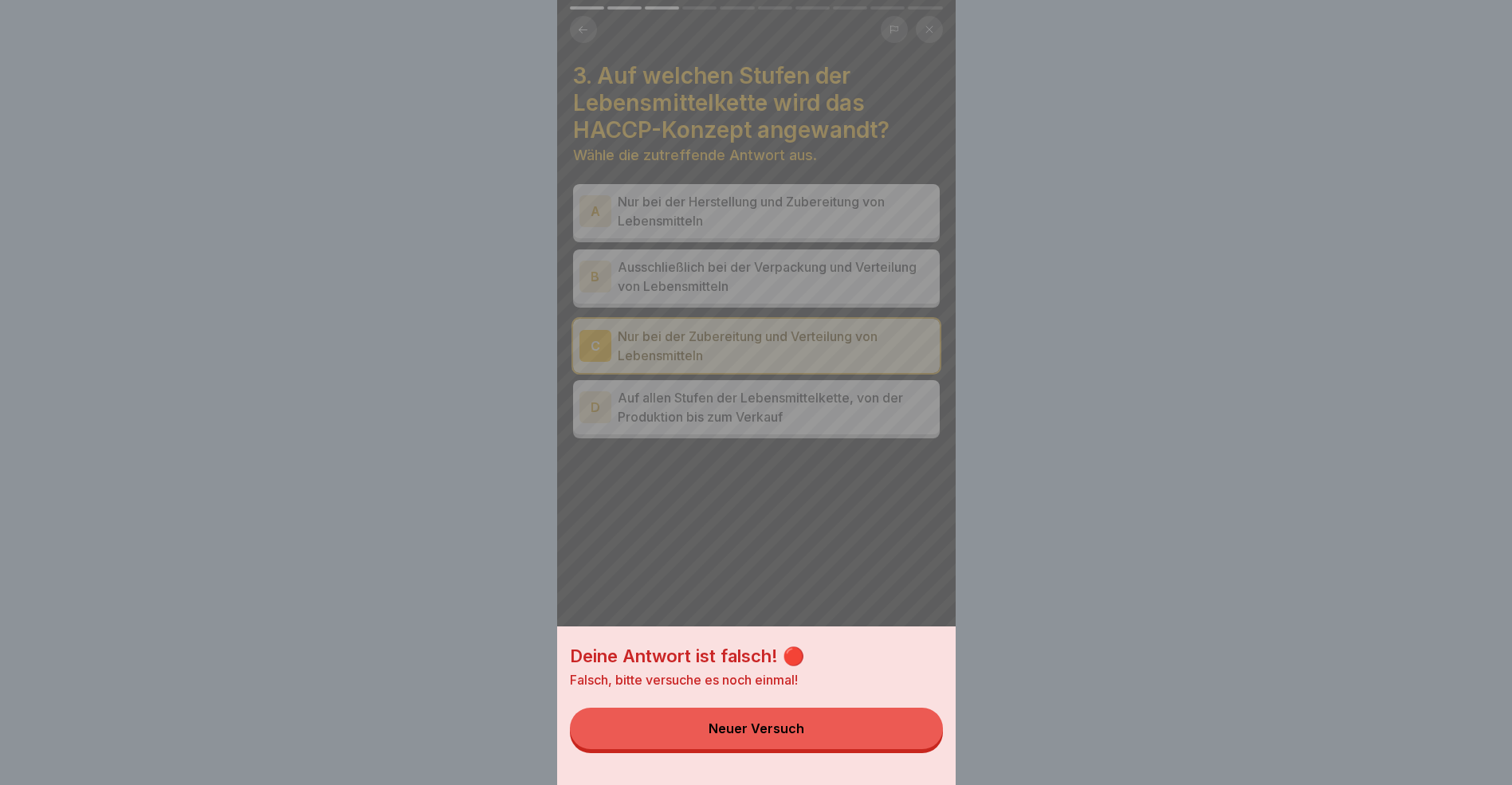
click at [814, 731] on button "Neuer Versuch" at bounding box center [756, 728] width 373 height 41
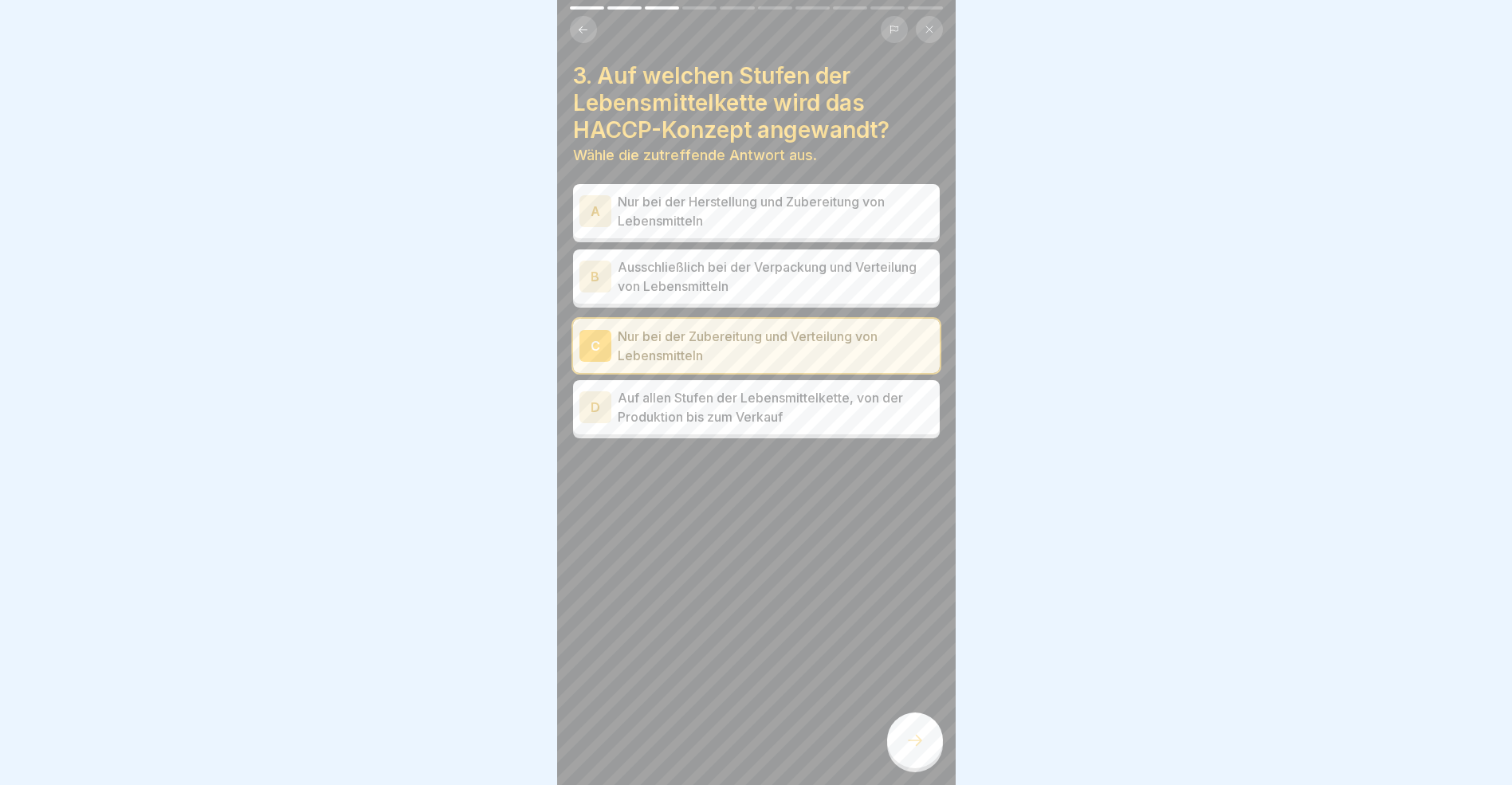
click at [600, 404] on div "D" at bounding box center [595, 407] width 32 height 32
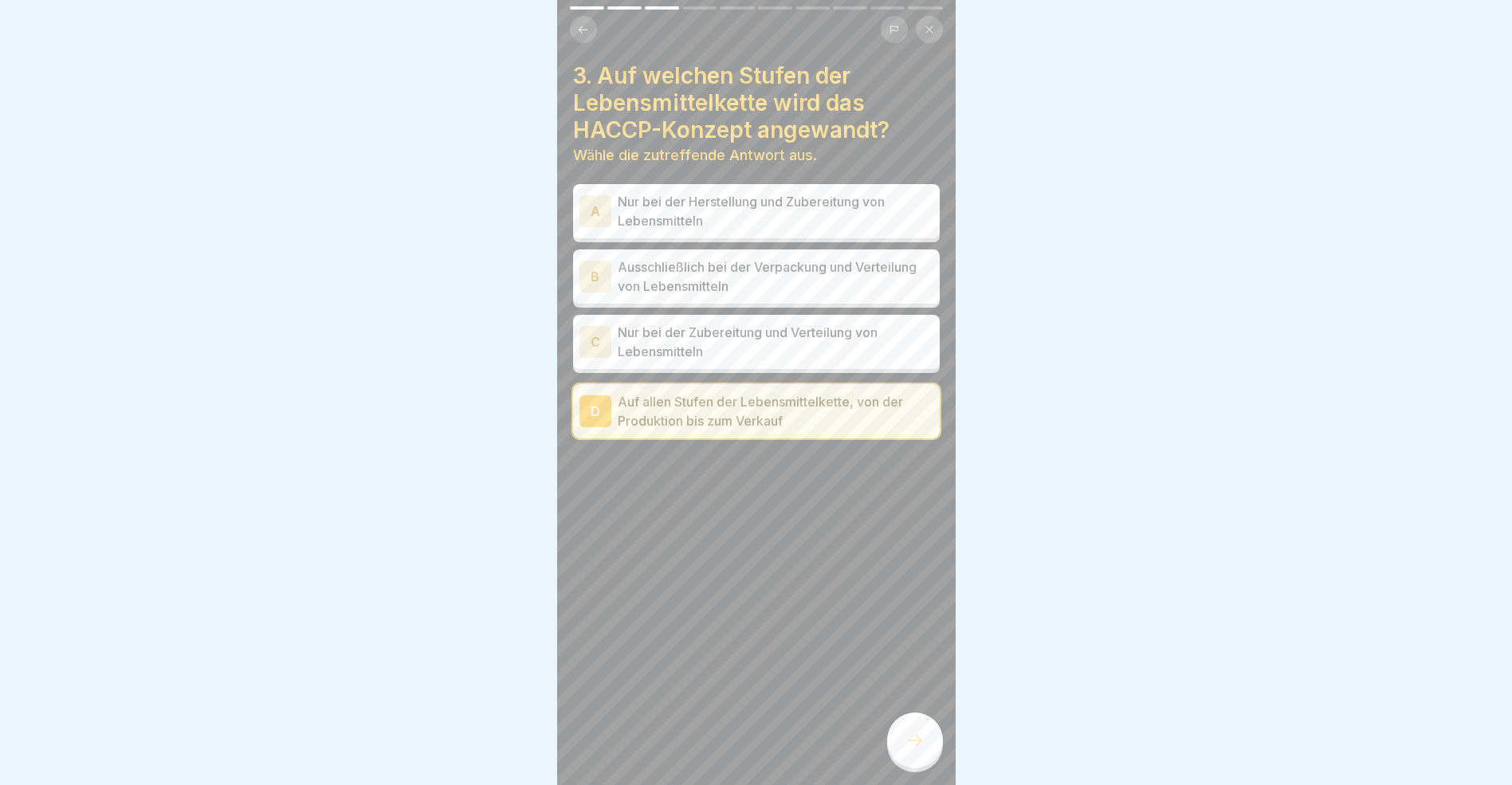
click at [910, 750] on icon at bounding box center [915, 740] width 19 height 19
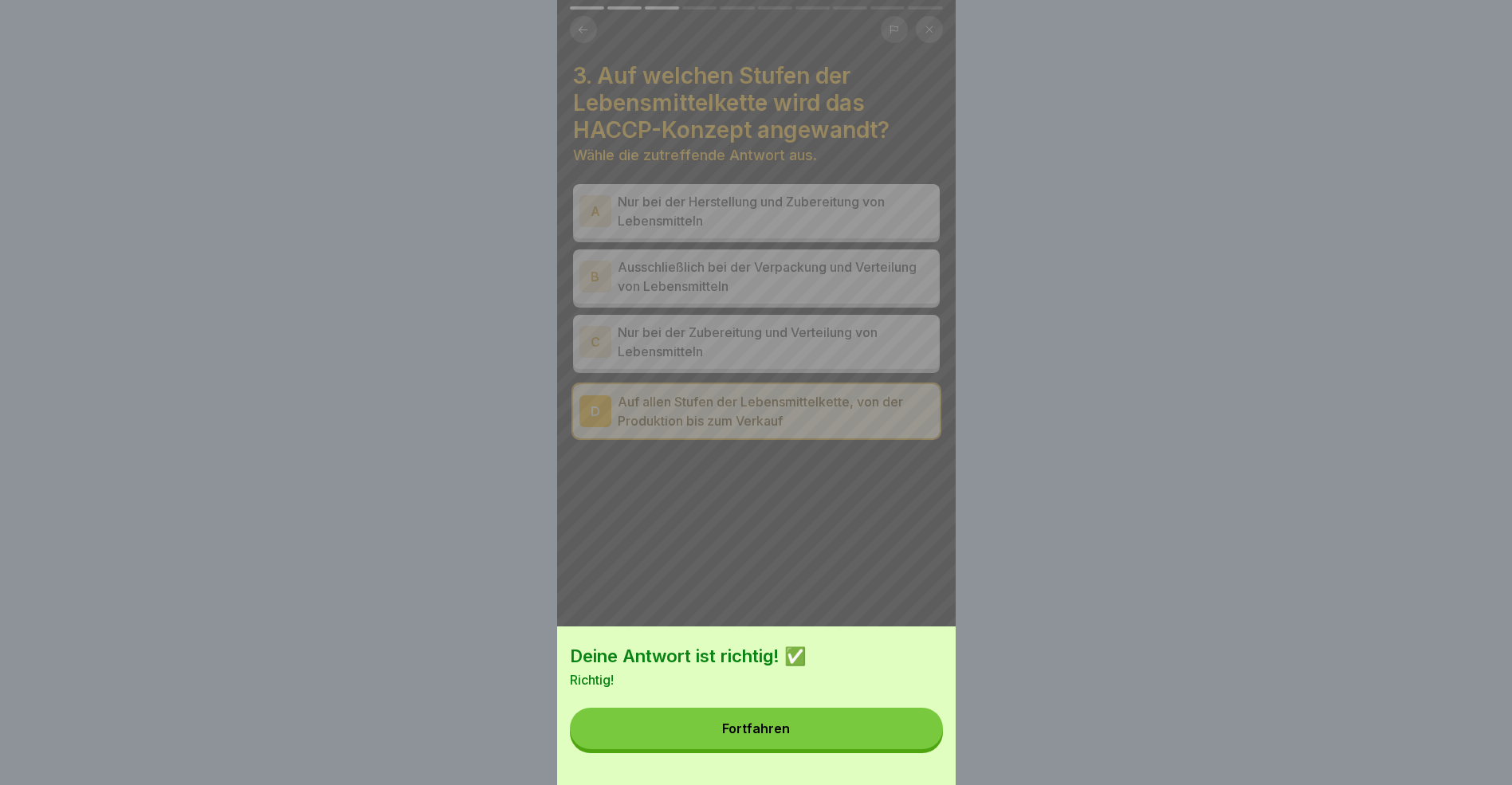
click at [804, 735] on button "Fortfahren" at bounding box center [756, 728] width 373 height 41
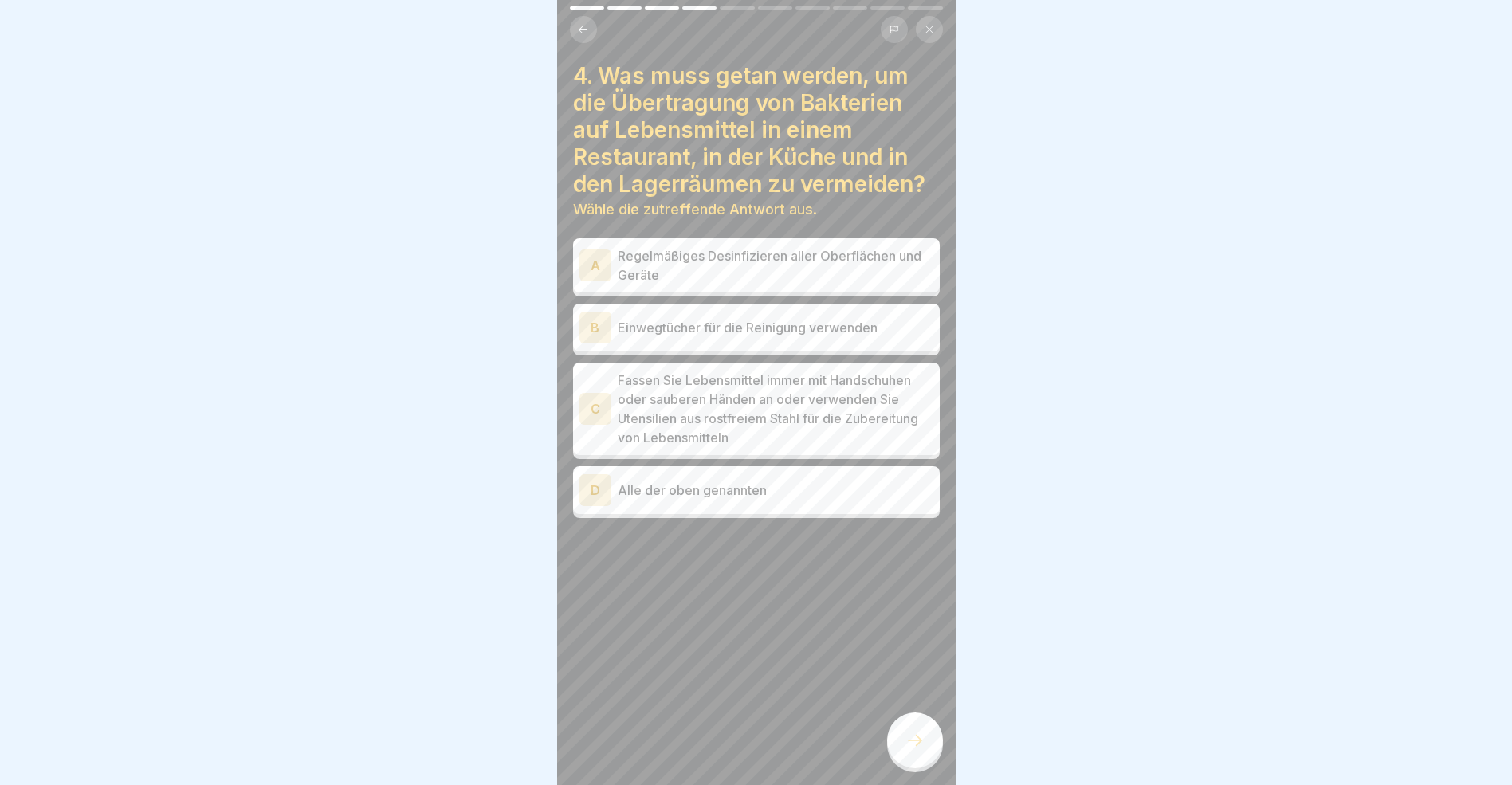
click at [604, 404] on div "C" at bounding box center [595, 409] width 32 height 32
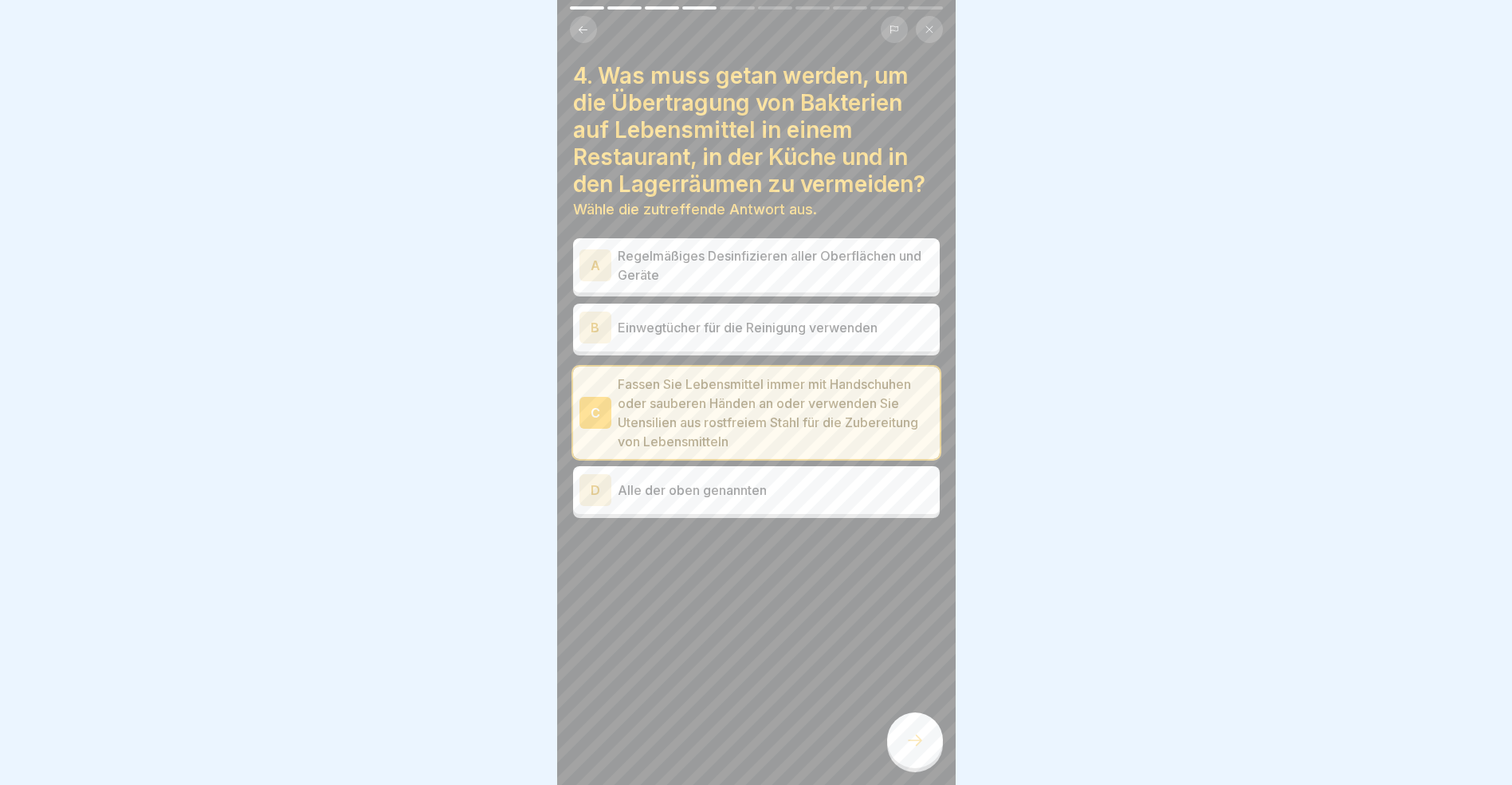
click at [927, 754] on div at bounding box center [916, 740] width 56 height 56
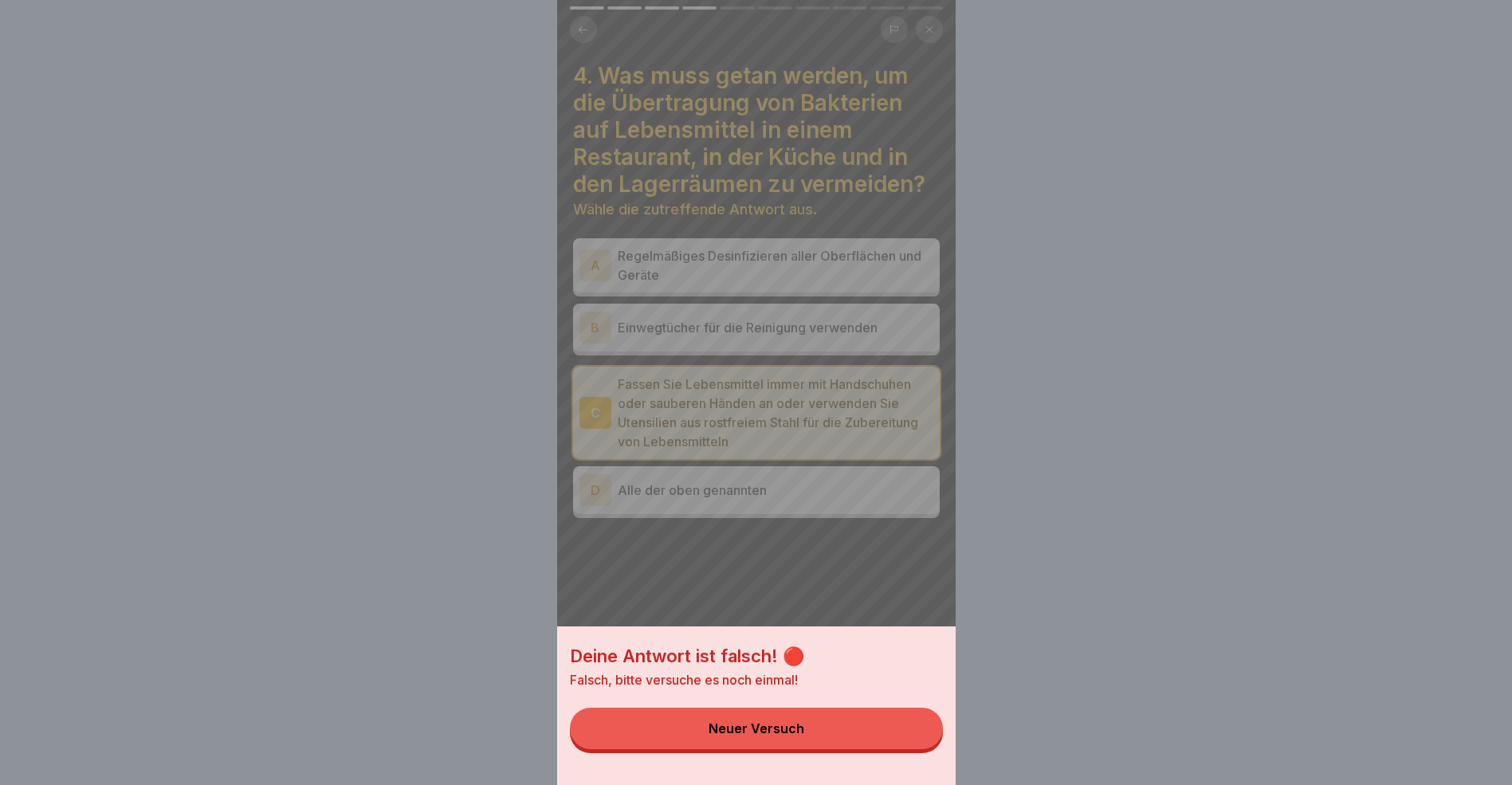
click at [823, 745] on button "Neuer Versuch" at bounding box center [756, 728] width 373 height 41
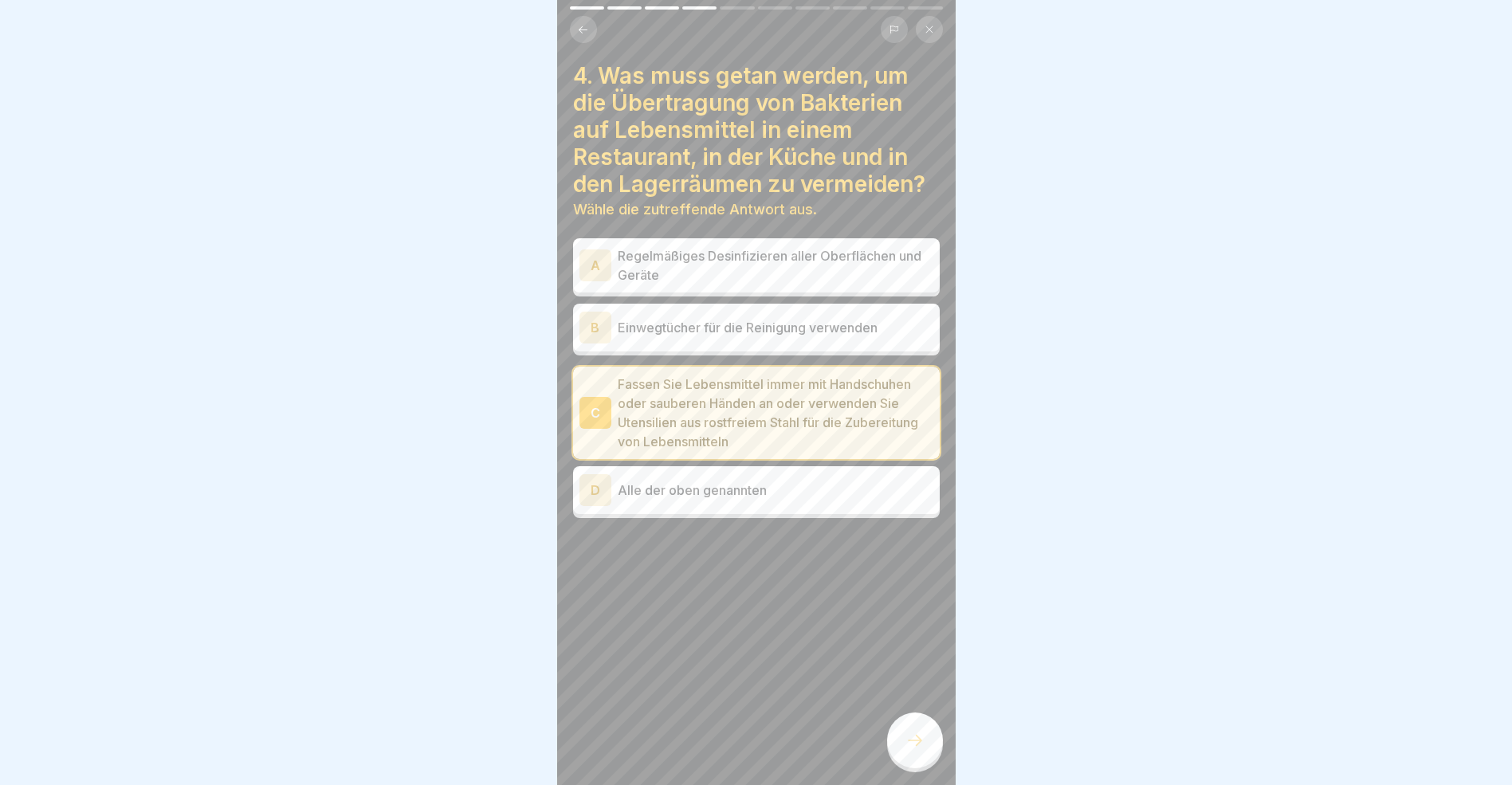
click at [605, 487] on div "D" at bounding box center [595, 489] width 32 height 32
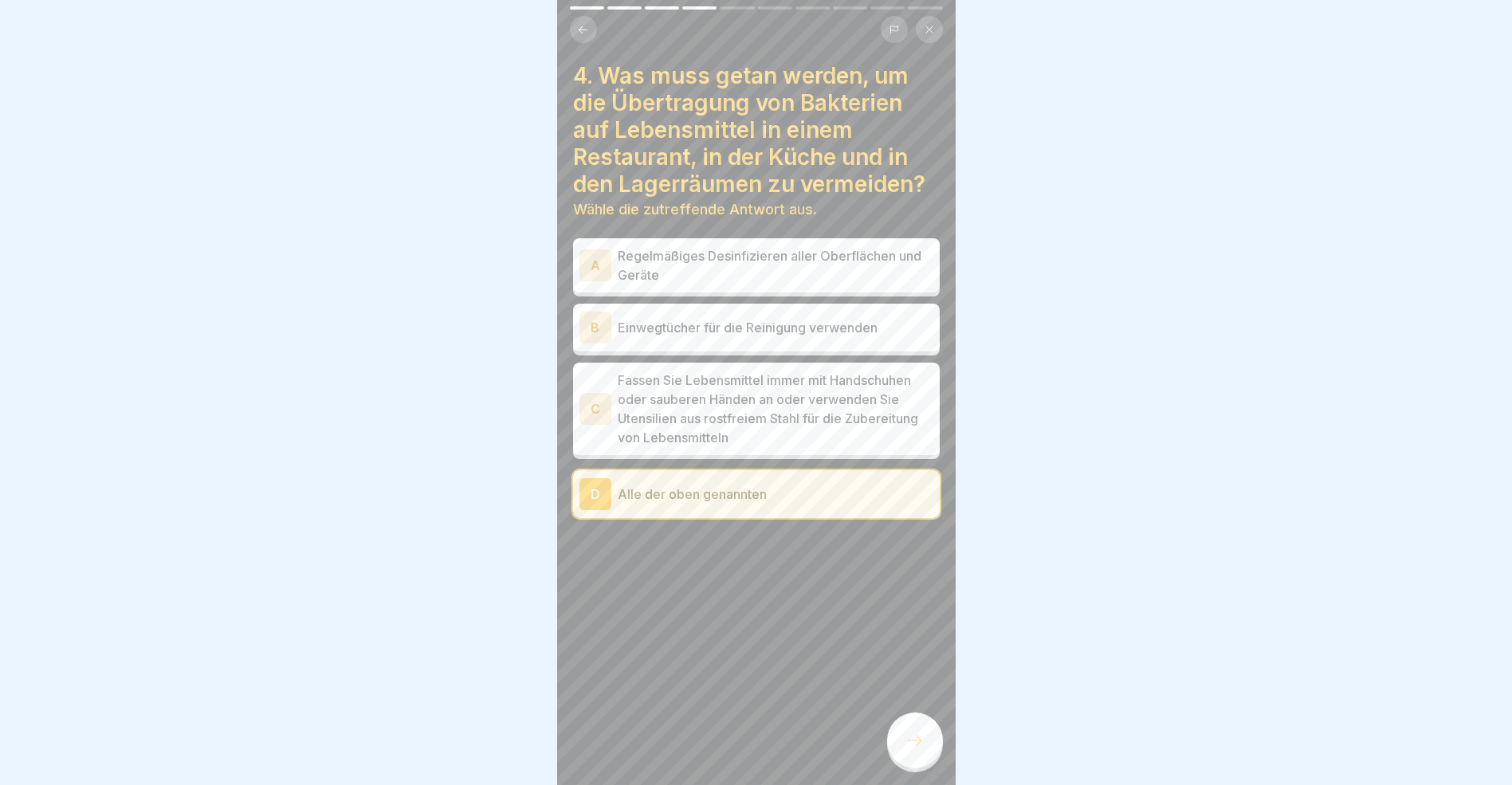
click at [909, 750] on icon at bounding box center [915, 740] width 19 height 19
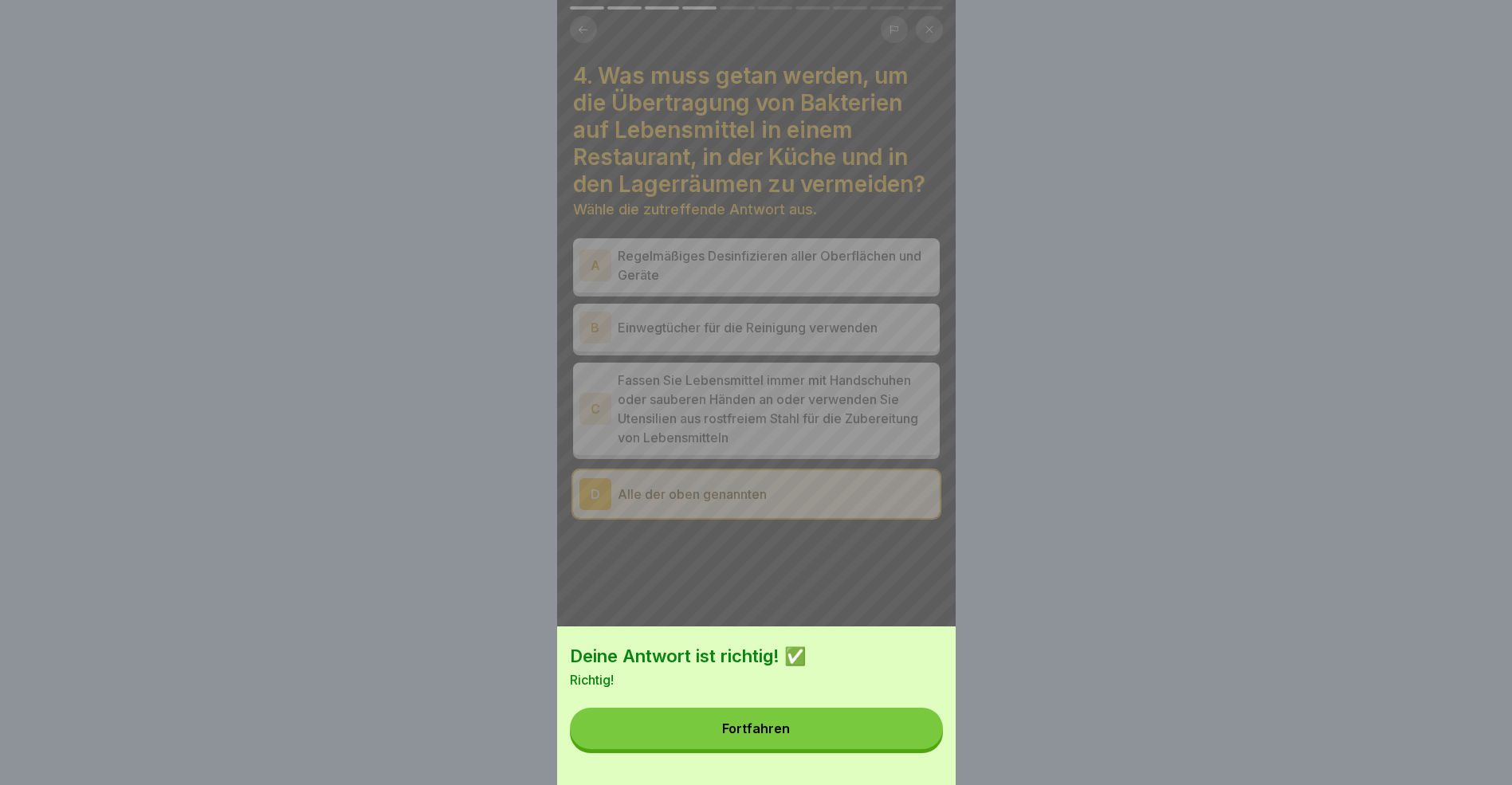
click at [795, 744] on button "Fortfahren" at bounding box center [756, 728] width 373 height 41
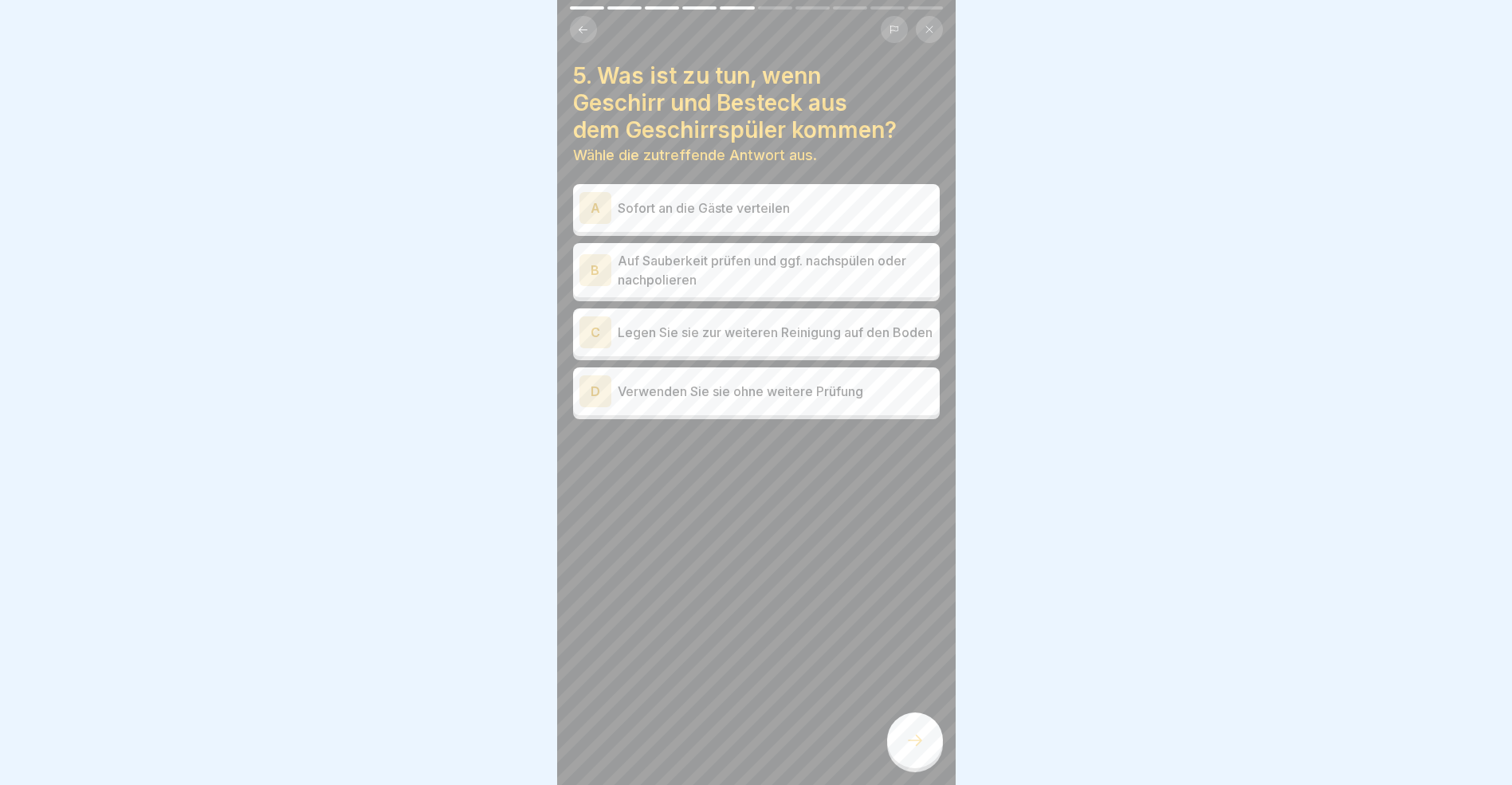
click at [600, 273] on div "B" at bounding box center [595, 270] width 32 height 32
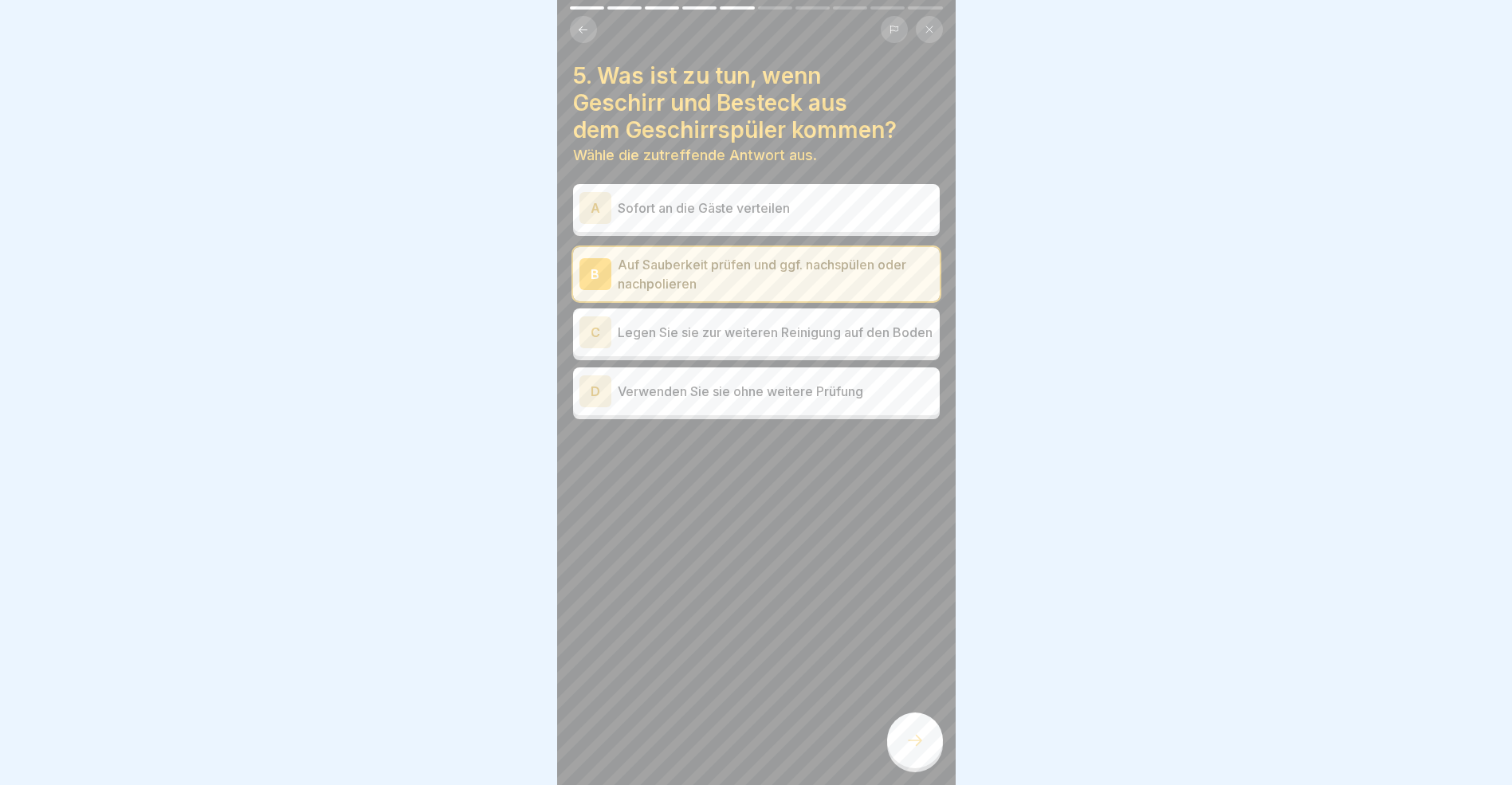
click at [919, 746] on icon at bounding box center [915, 740] width 14 height 12
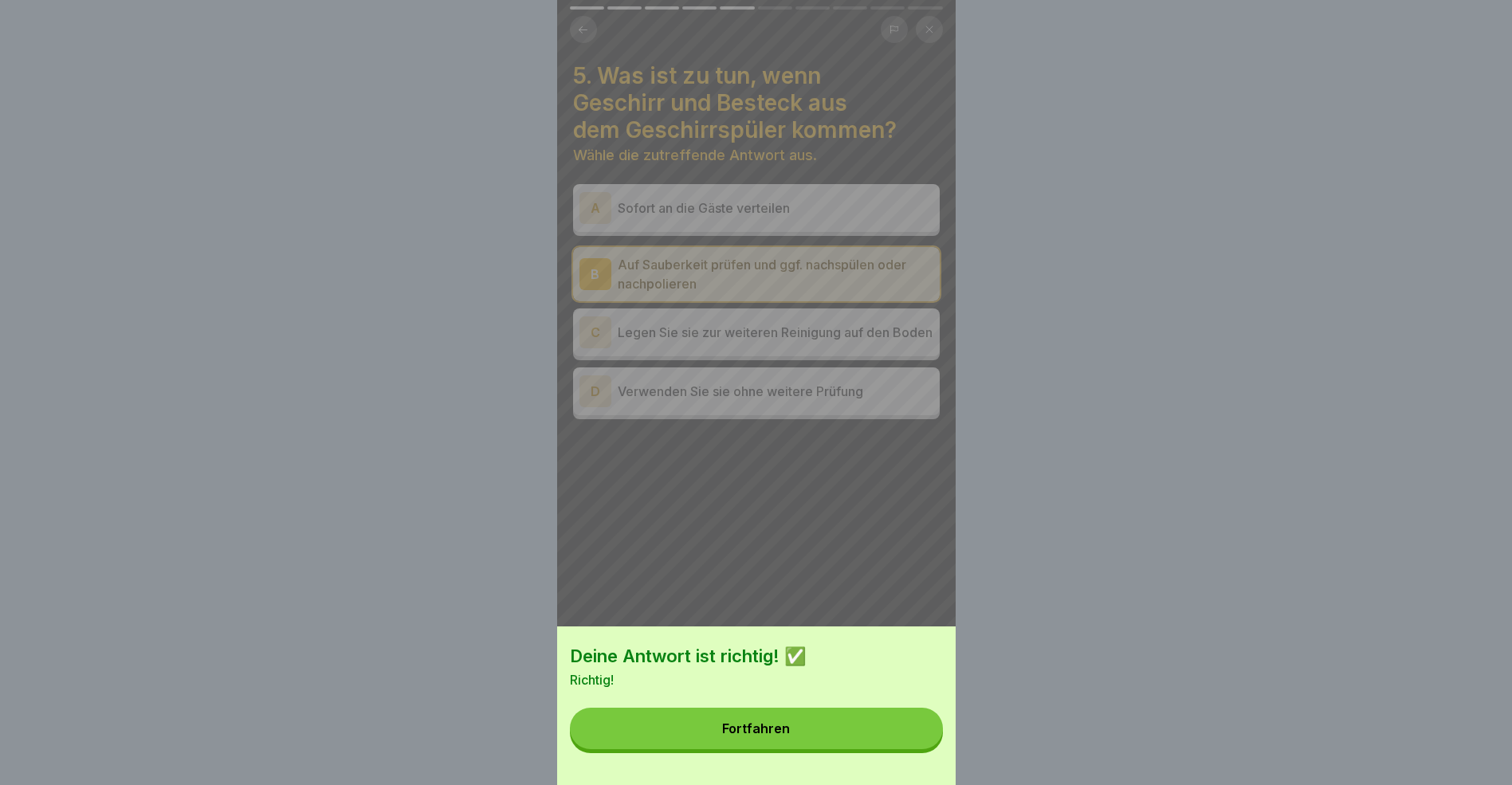
click at [793, 732] on button "Fortfahren" at bounding box center [756, 728] width 373 height 41
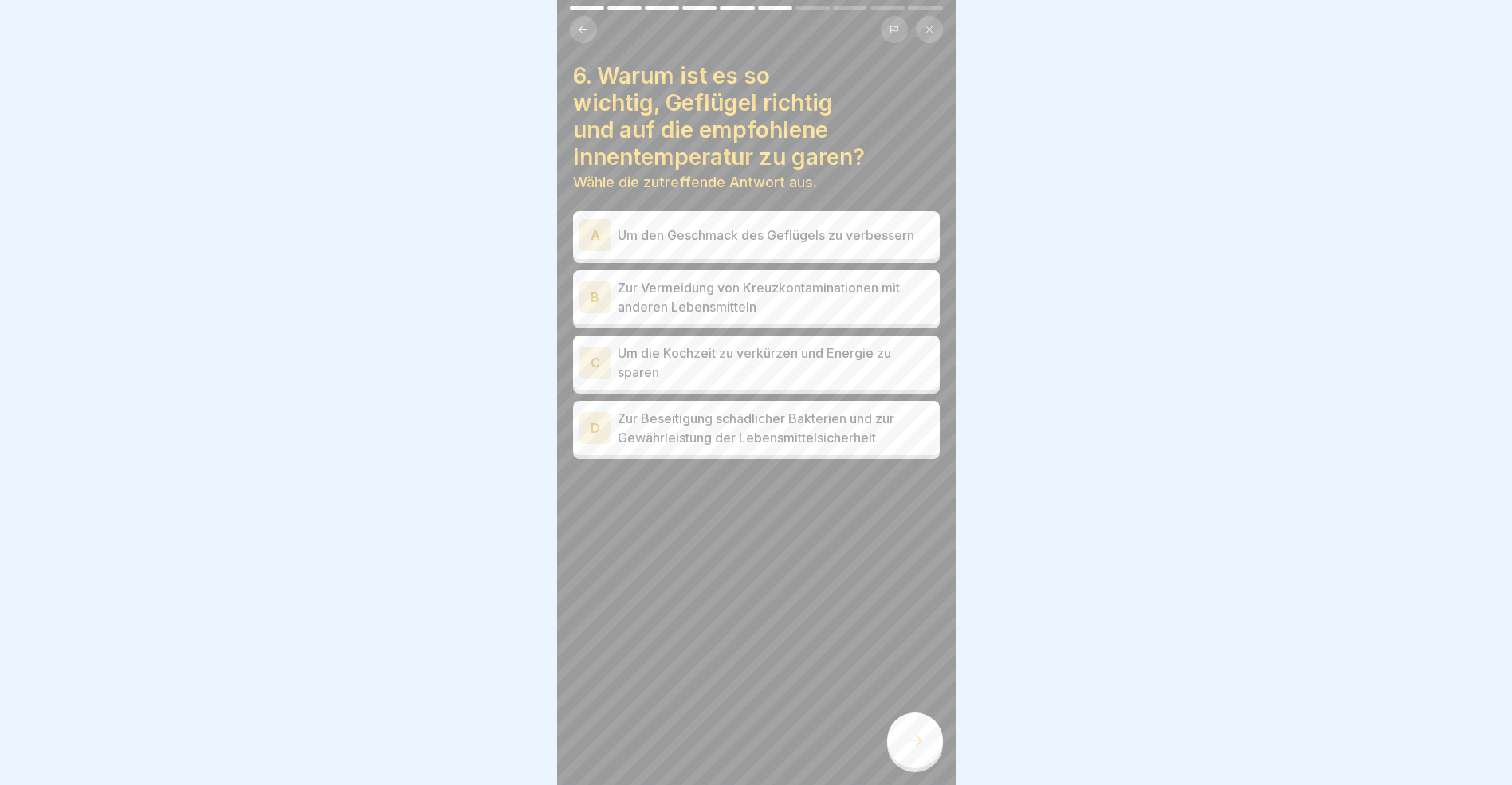
click at [590, 296] on div "B" at bounding box center [595, 297] width 32 height 32
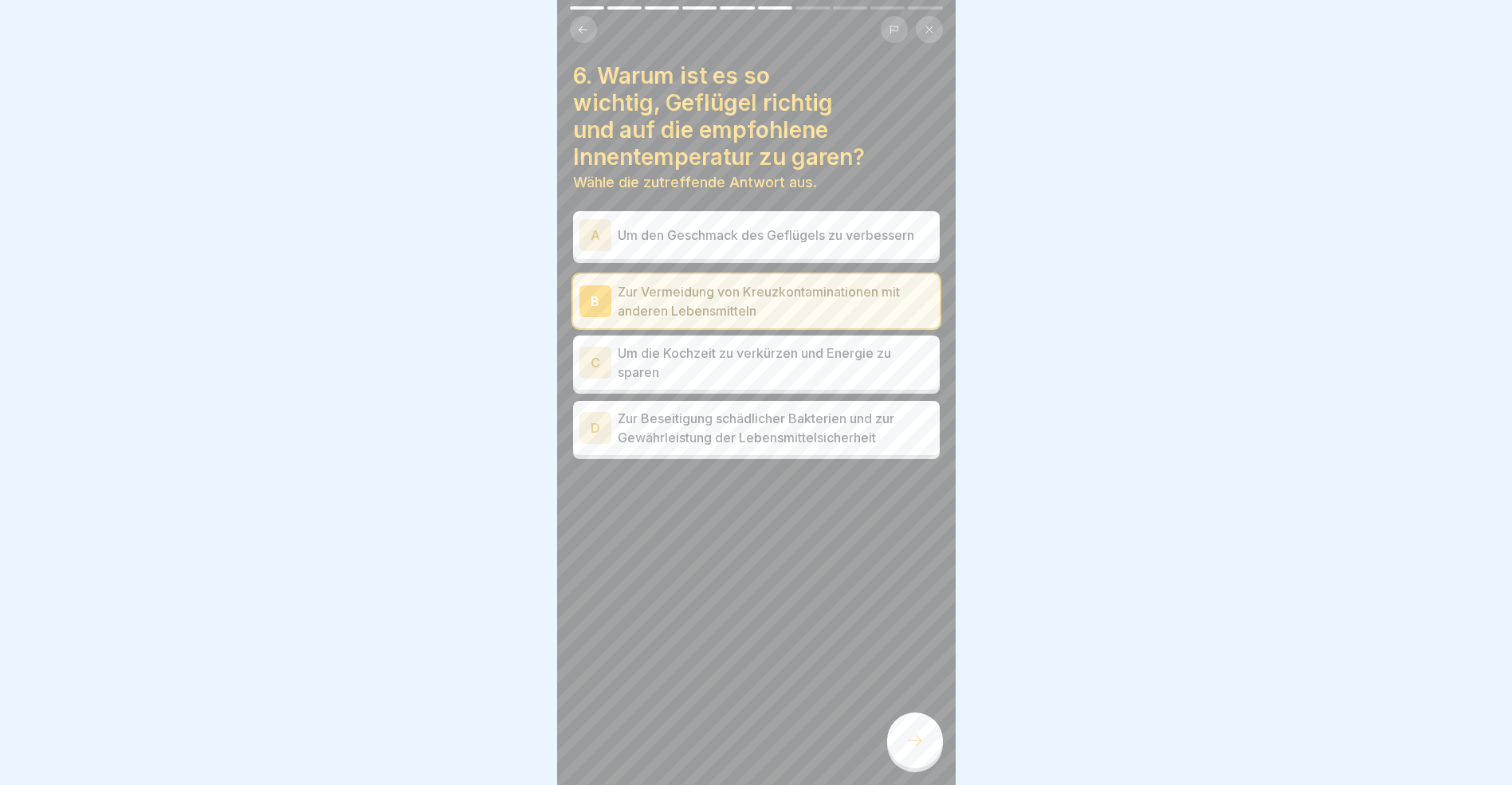
click at [914, 749] on icon at bounding box center [915, 740] width 19 height 19
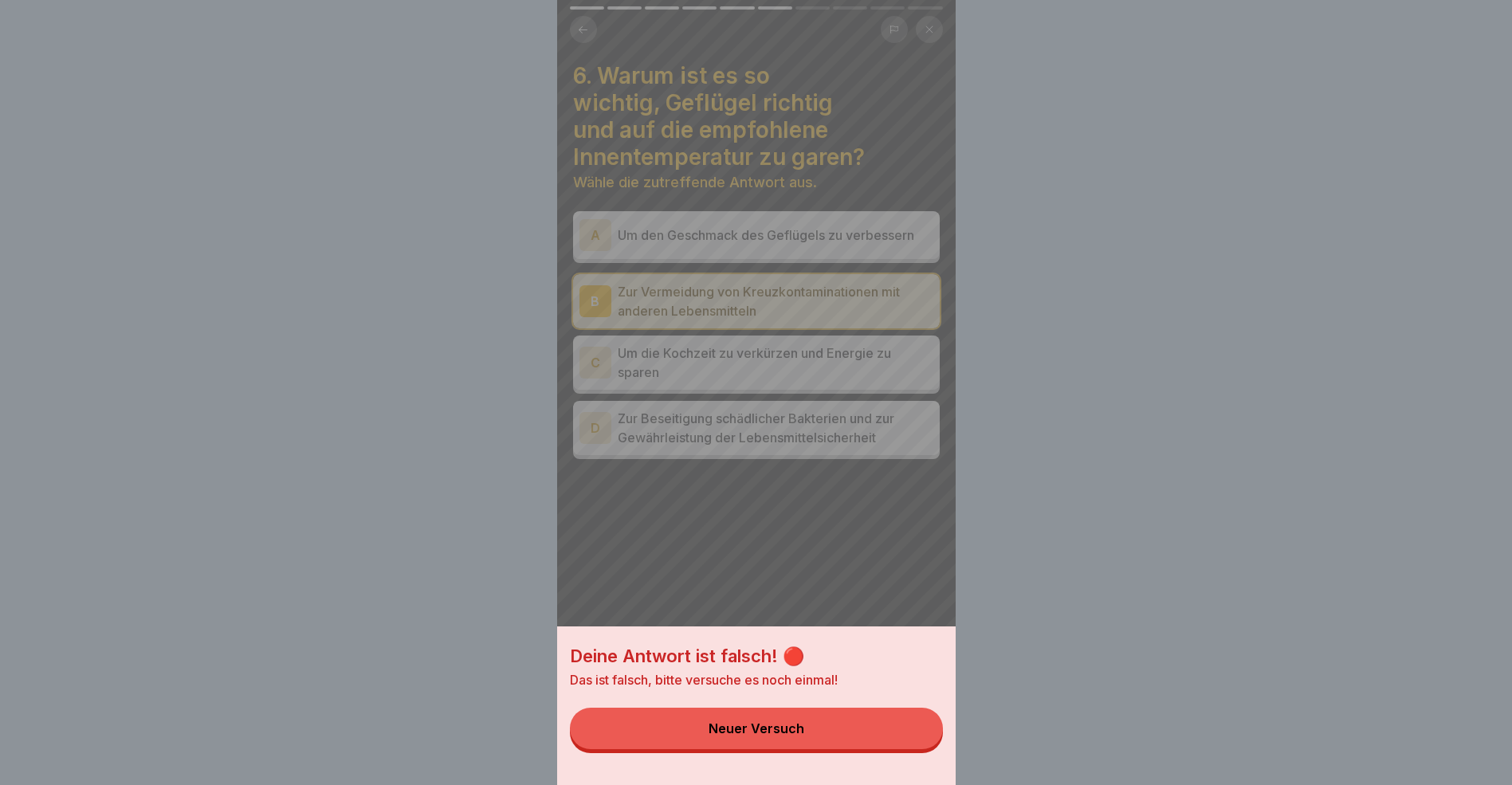
click at [867, 746] on button "Neuer Versuch" at bounding box center [756, 728] width 373 height 41
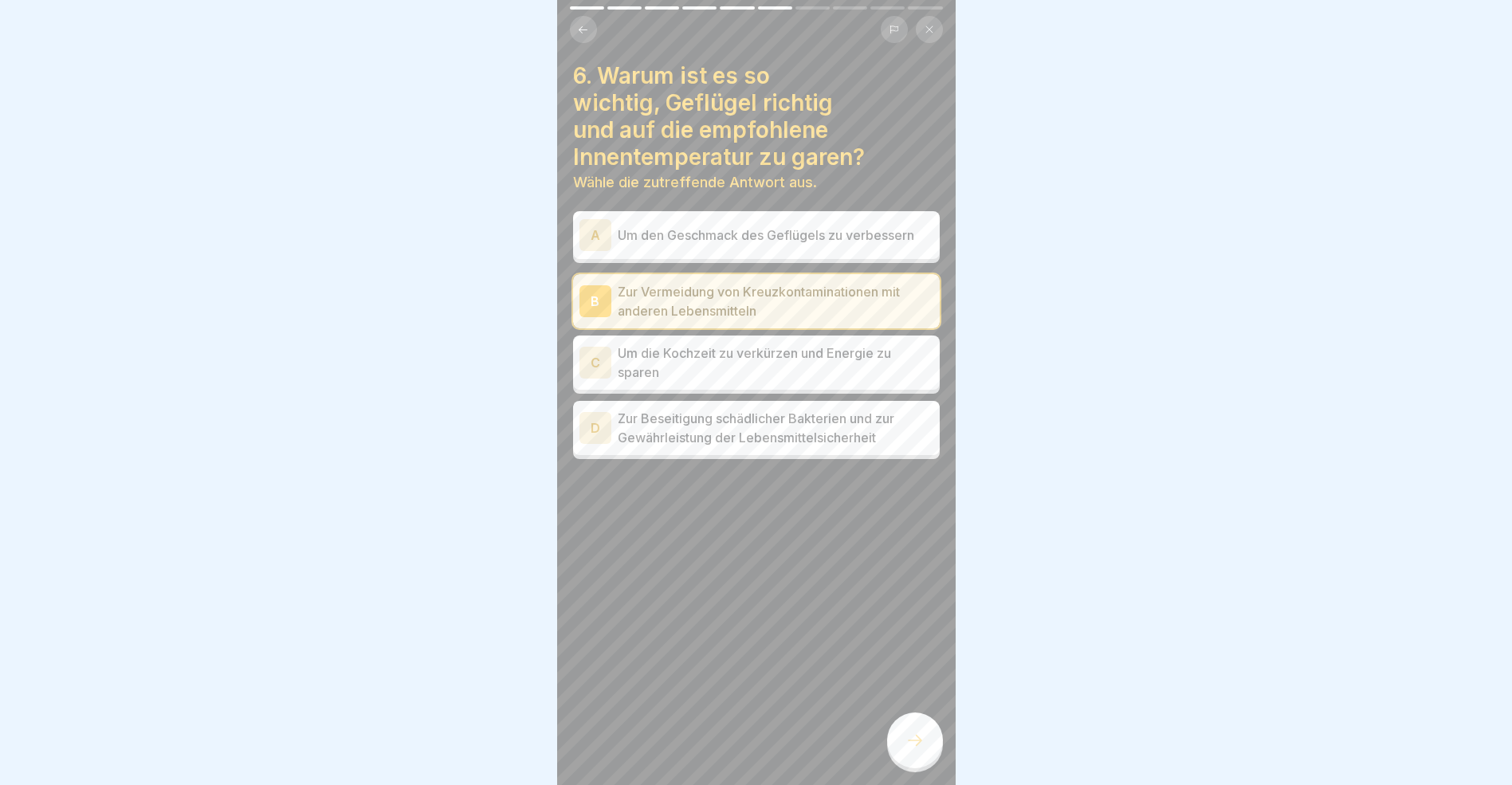
click at [589, 431] on div "D" at bounding box center [595, 428] width 32 height 32
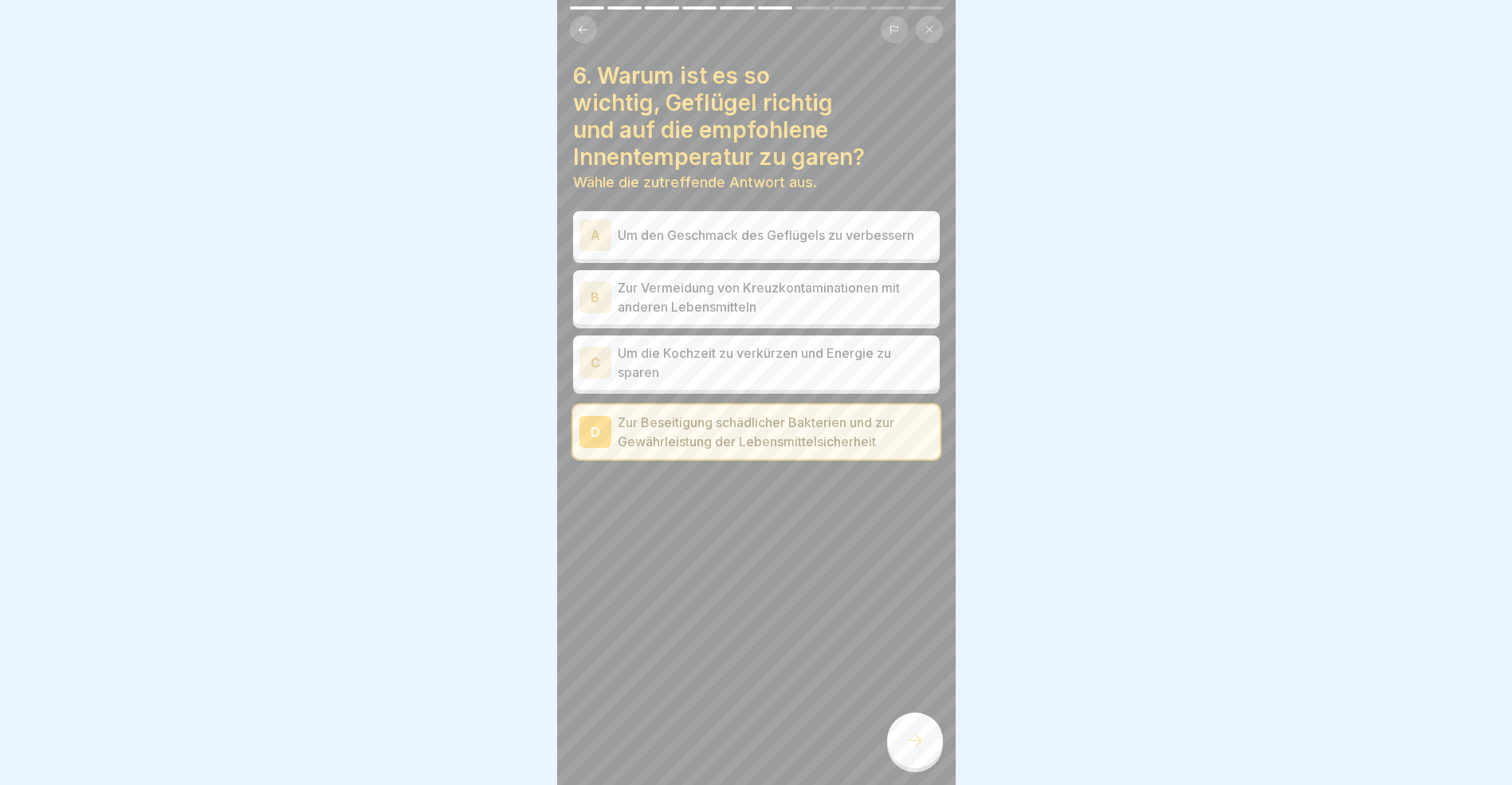
click at [908, 745] on icon at bounding box center [915, 740] width 19 height 19
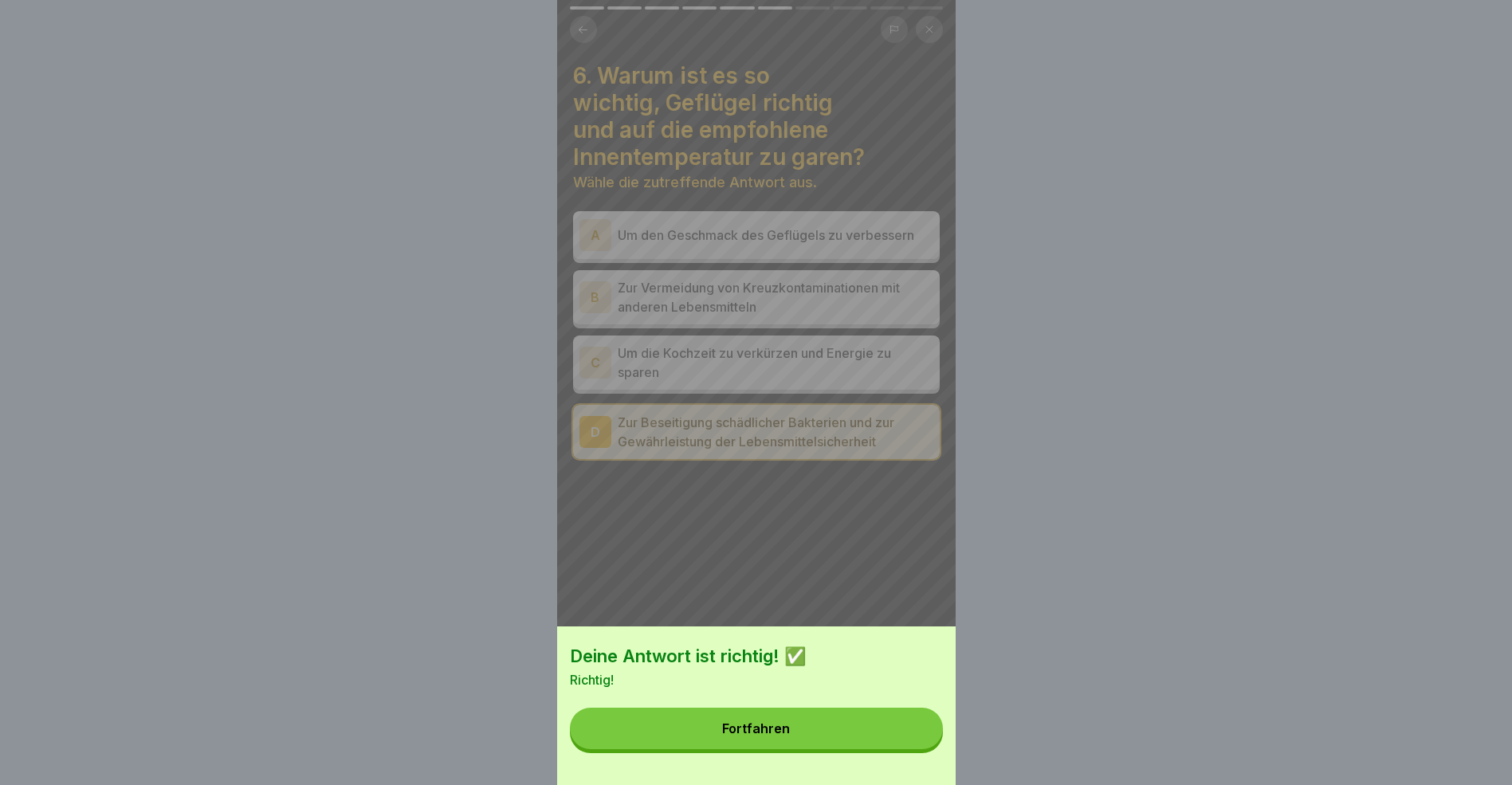
click at [814, 739] on button "Fortfahren" at bounding box center [756, 728] width 373 height 41
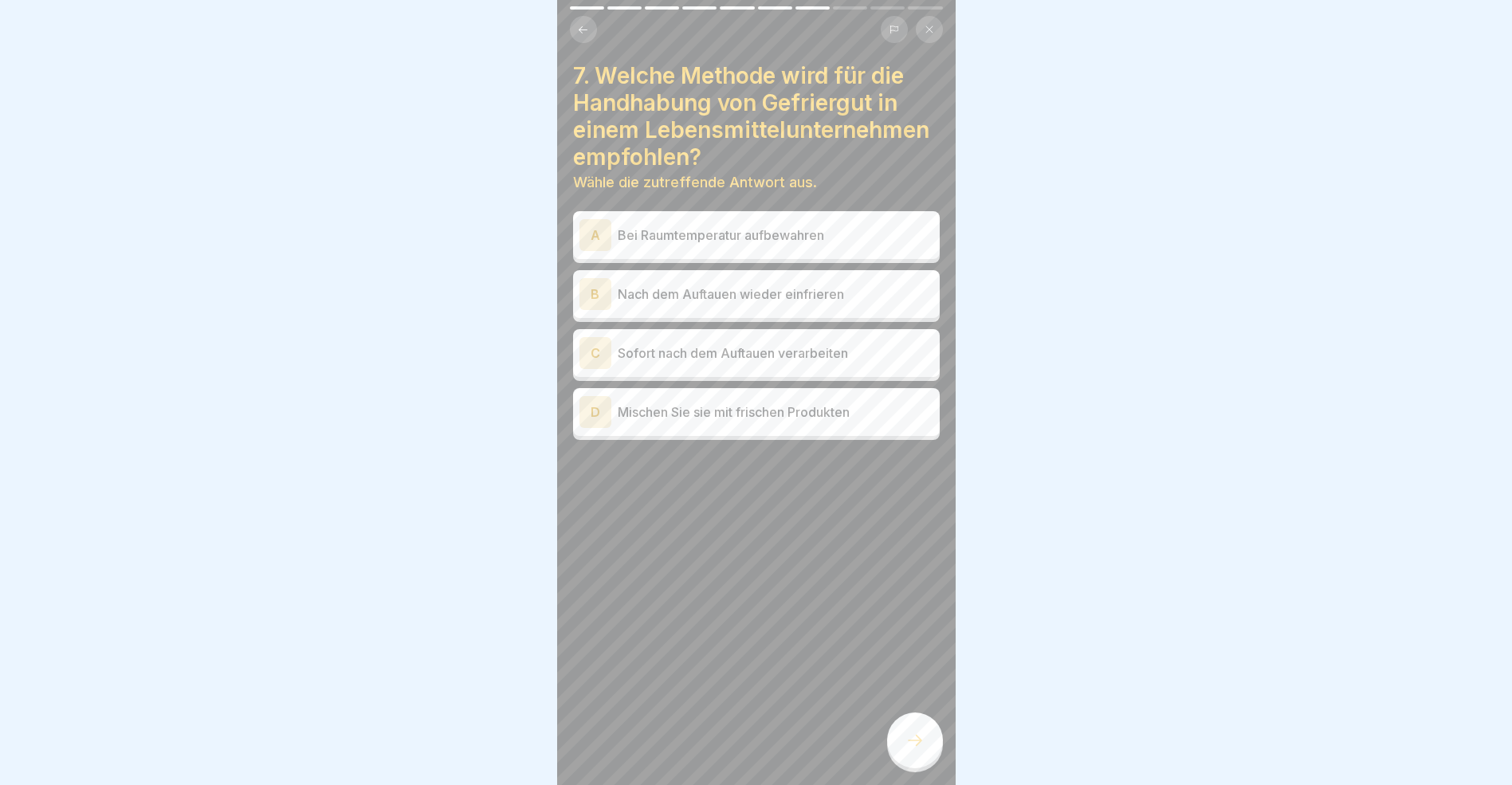
click at [600, 369] on div "C" at bounding box center [595, 352] width 32 height 32
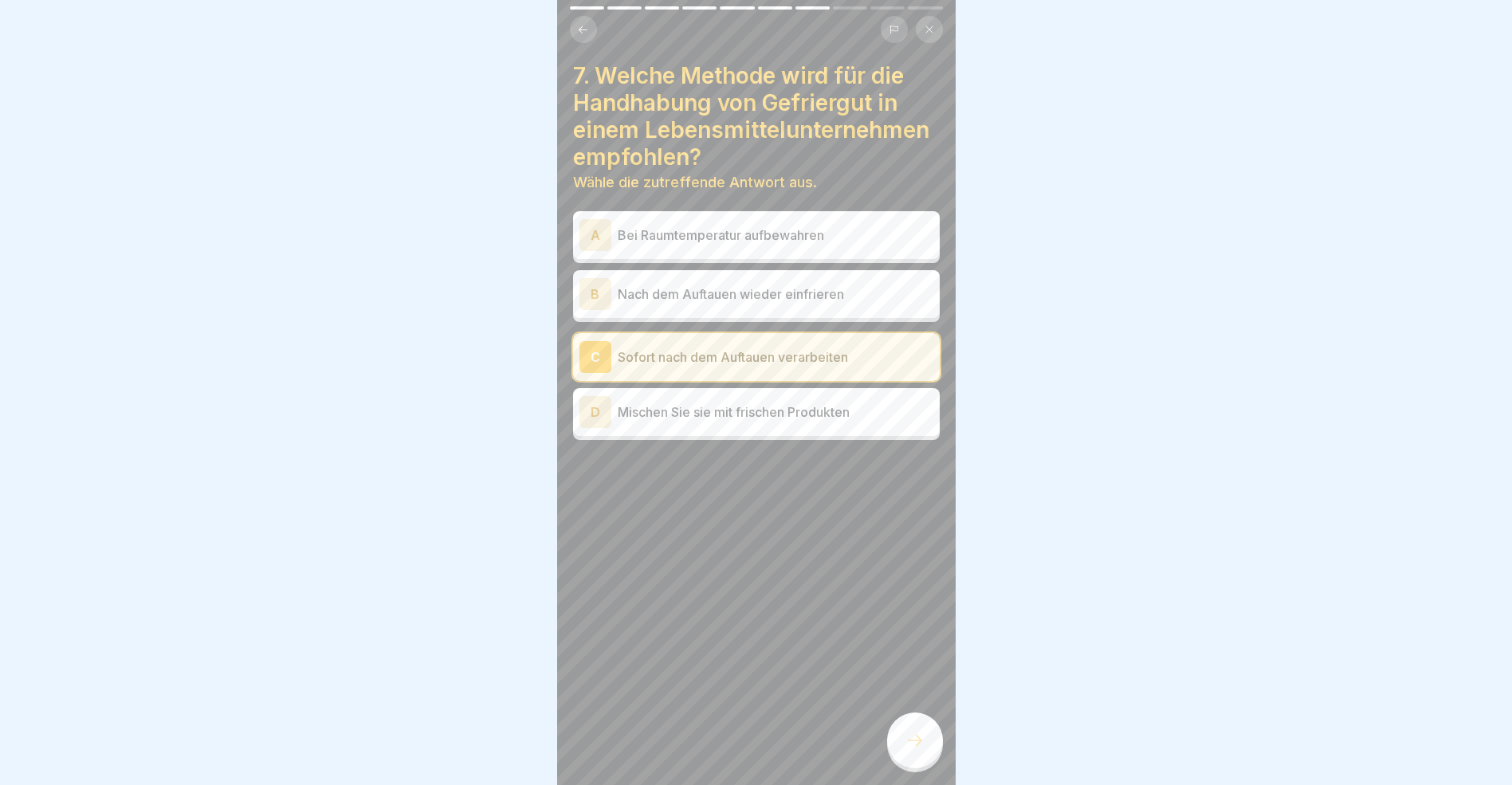
click at [915, 750] on icon at bounding box center [915, 740] width 19 height 19
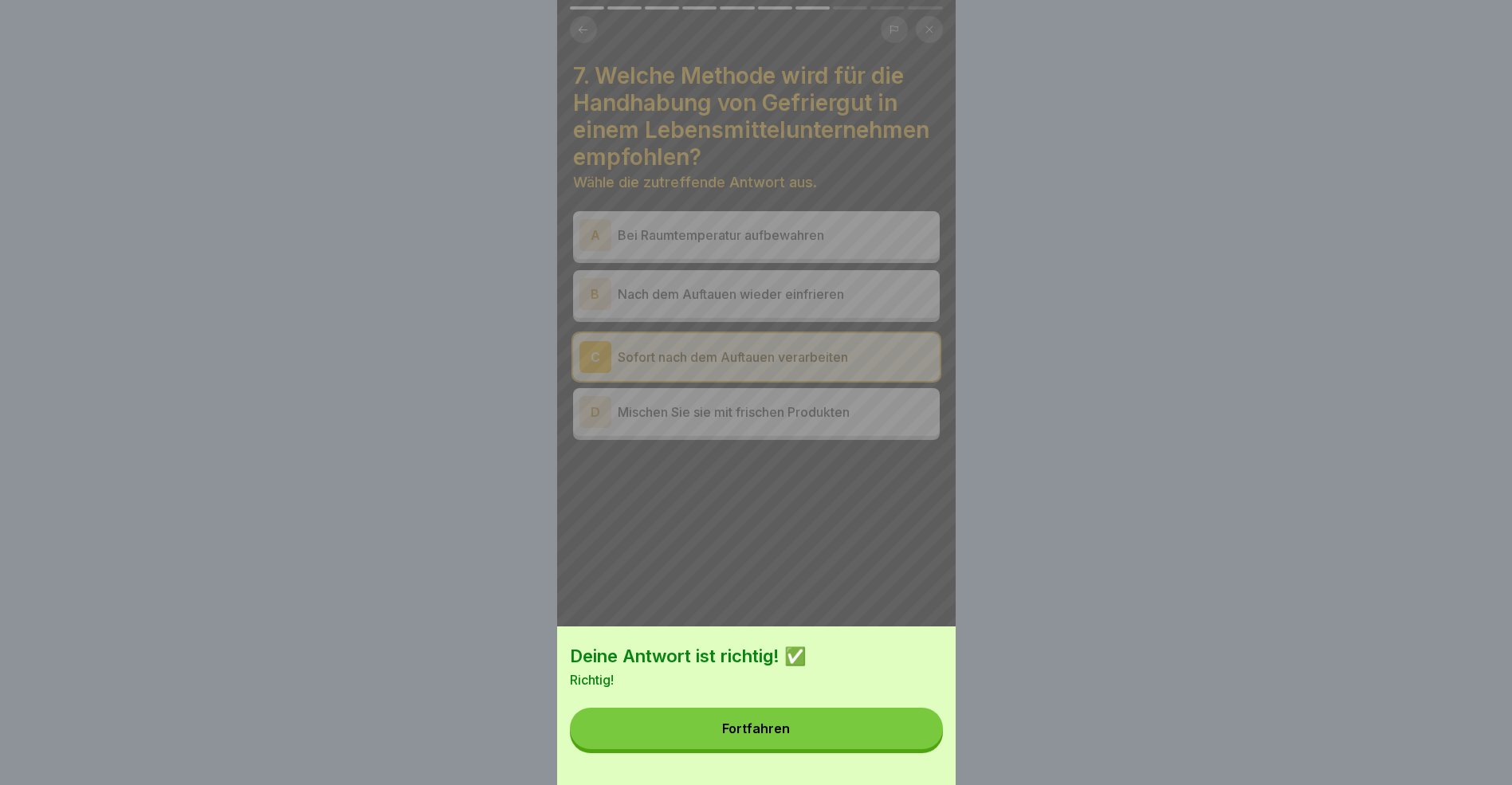
click at [834, 740] on button "Fortfahren" at bounding box center [756, 728] width 373 height 41
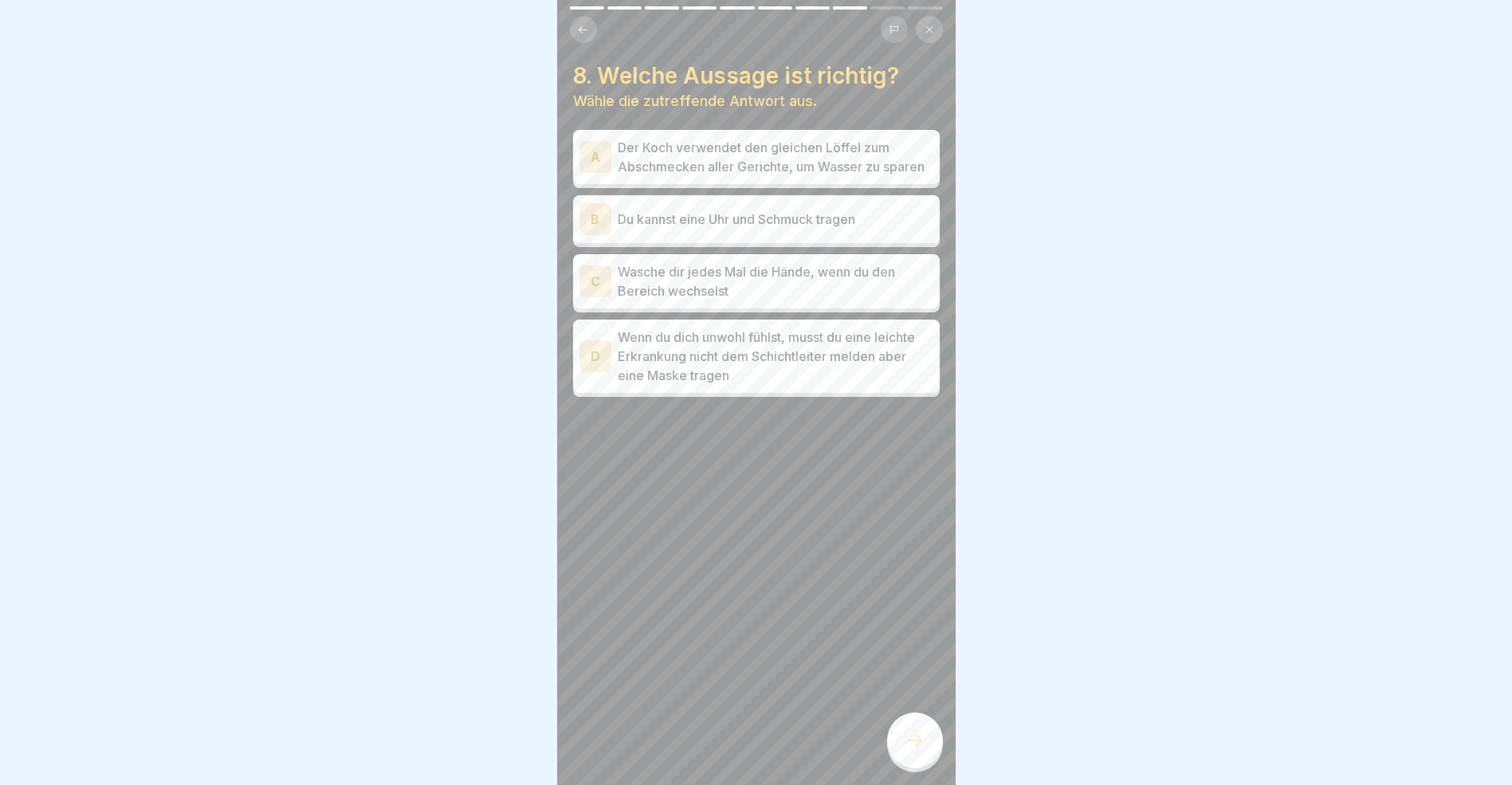
click at [593, 297] on div "C" at bounding box center [595, 281] width 32 height 32
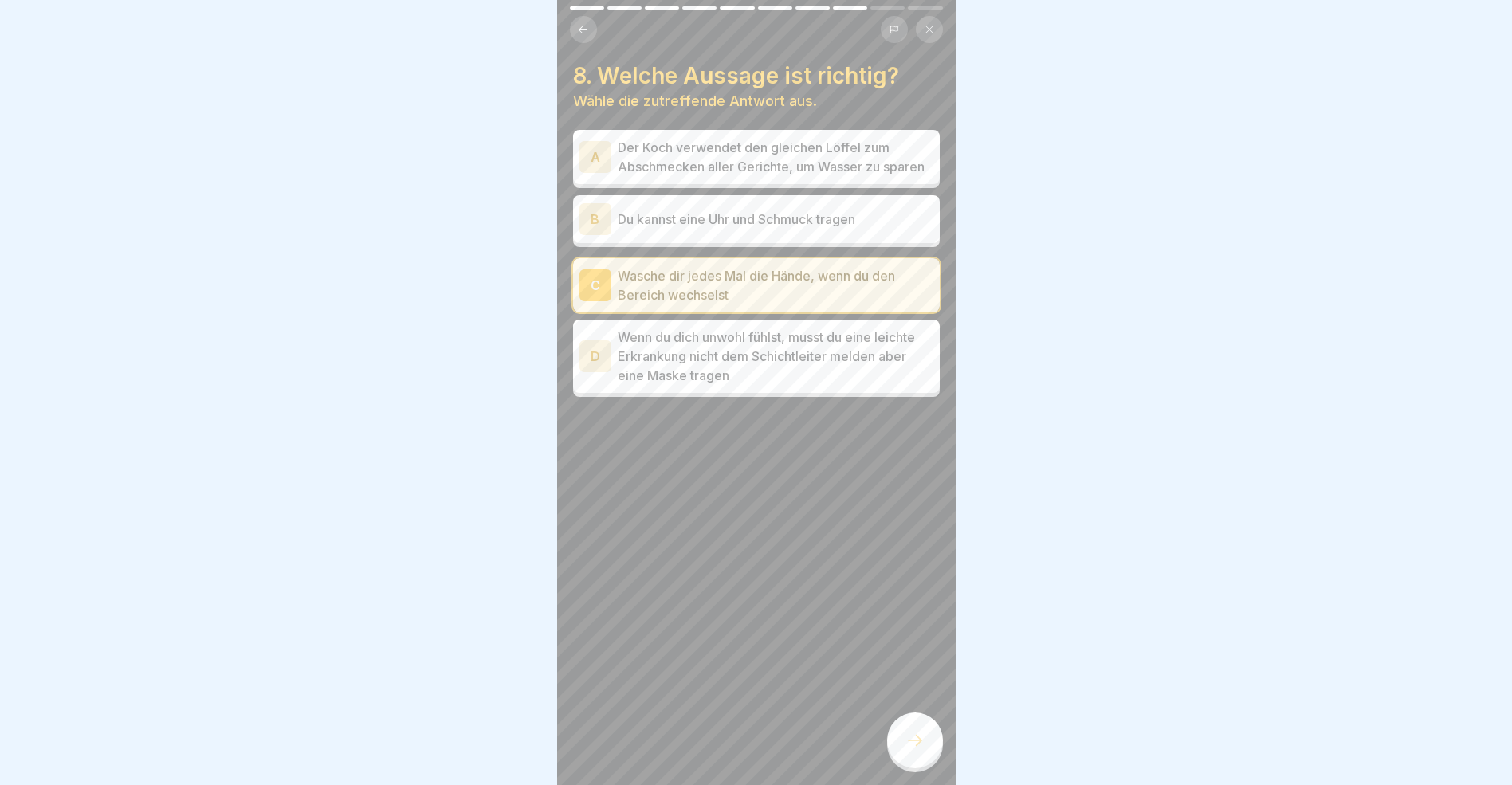
click at [914, 750] on icon at bounding box center [915, 740] width 19 height 19
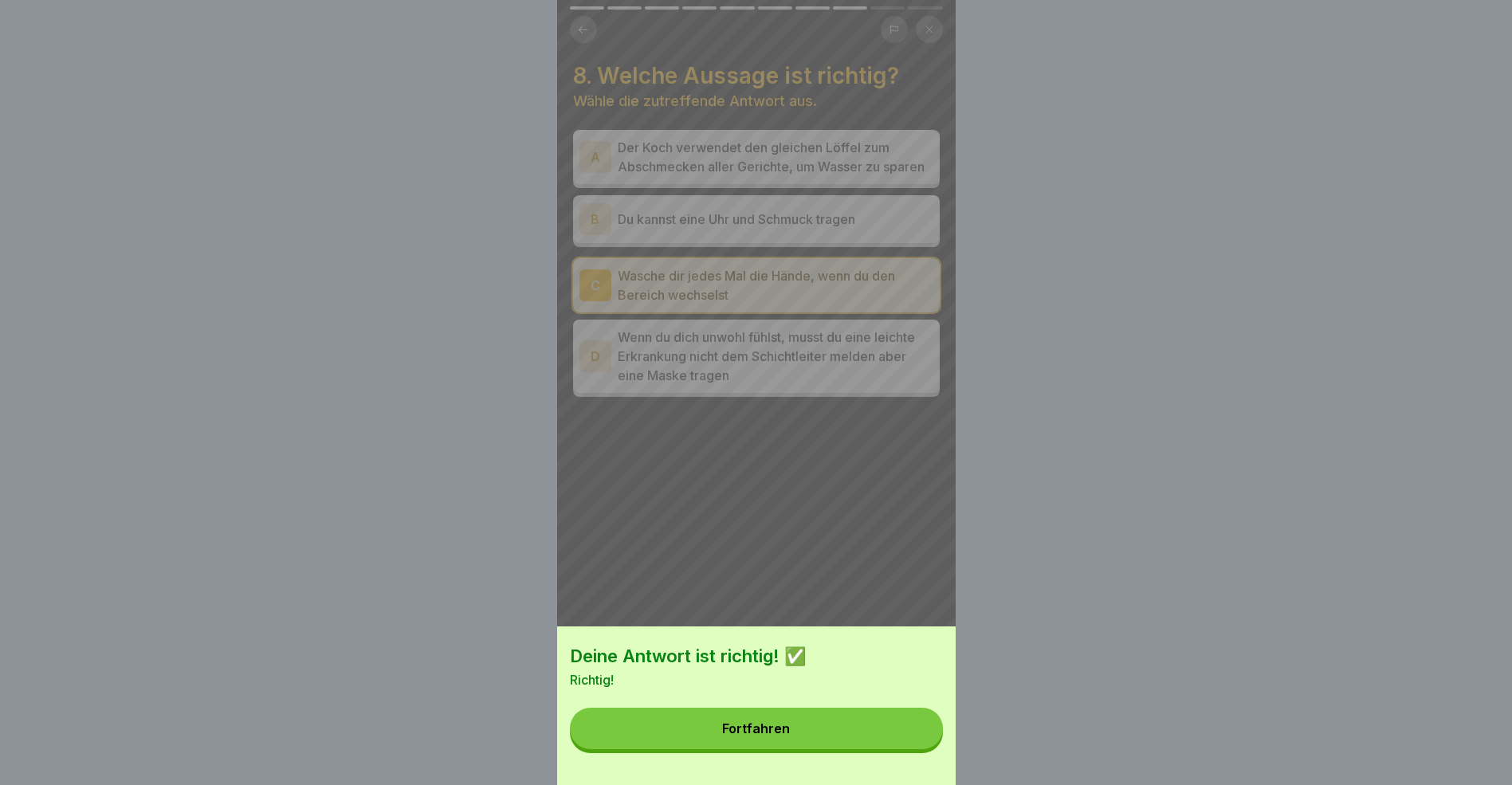
click at [859, 728] on button "Fortfahren" at bounding box center [756, 728] width 373 height 41
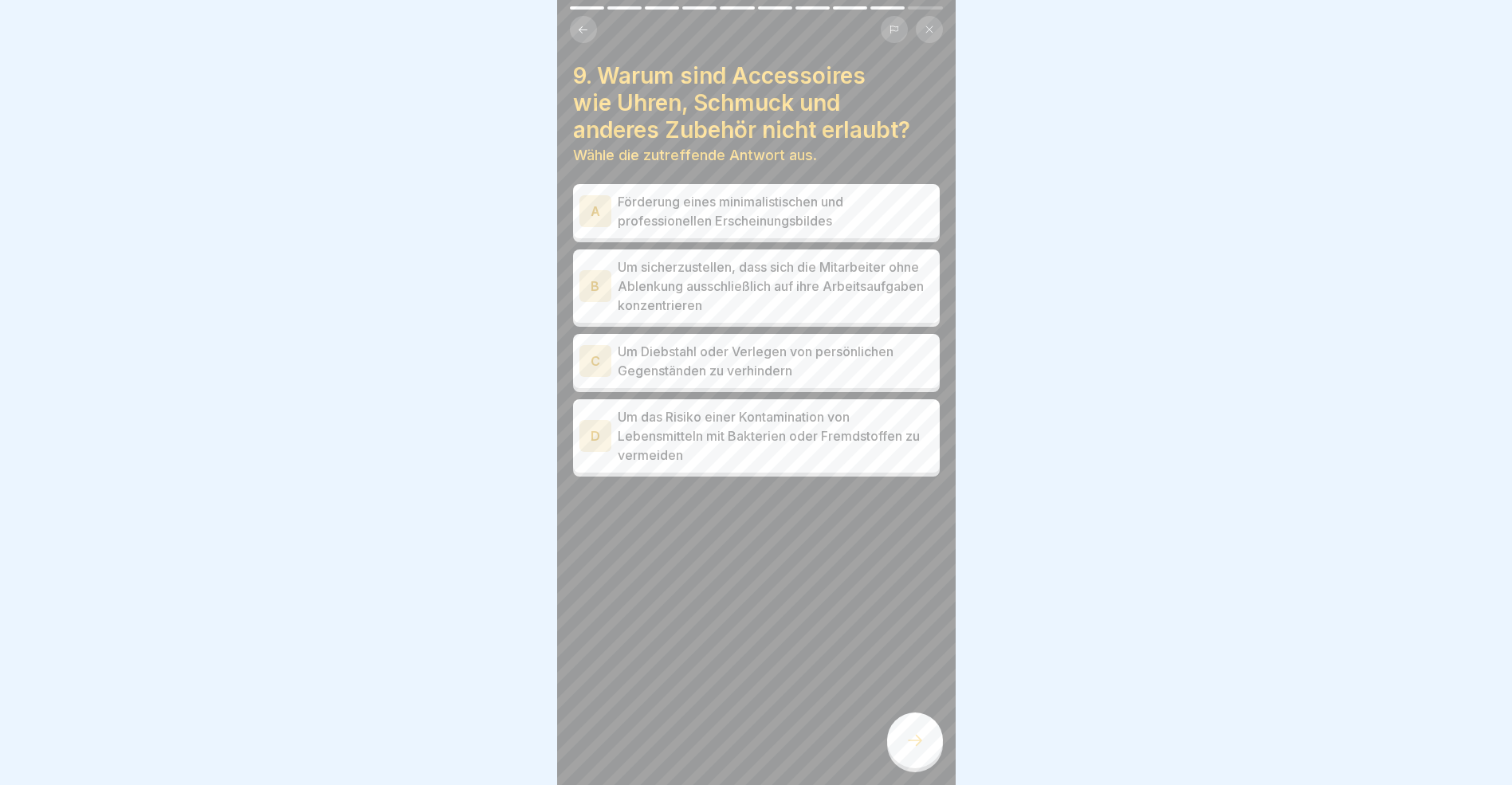
click at [600, 433] on div "D" at bounding box center [595, 436] width 32 height 32
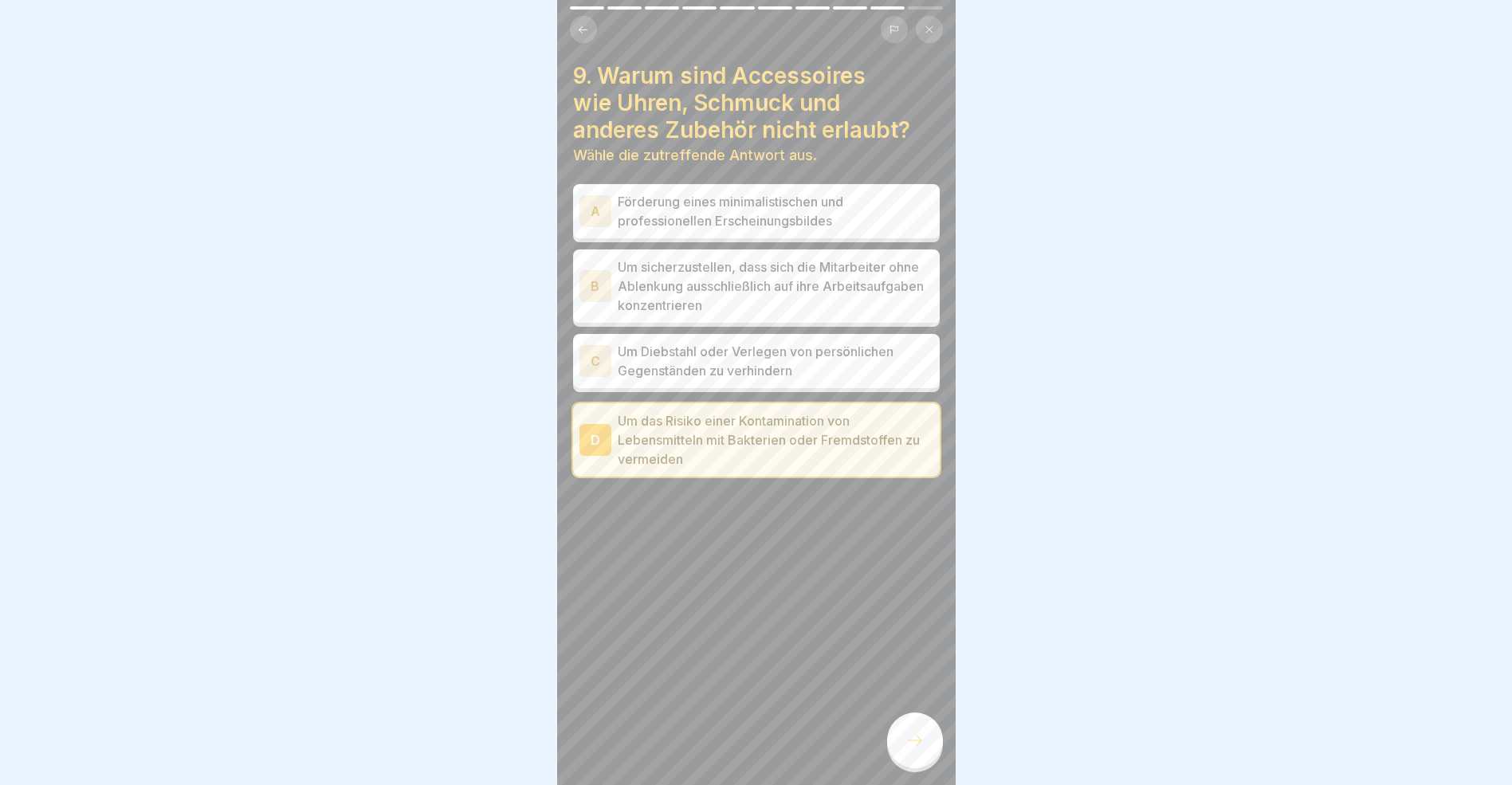
click at [917, 750] on icon at bounding box center [915, 740] width 19 height 19
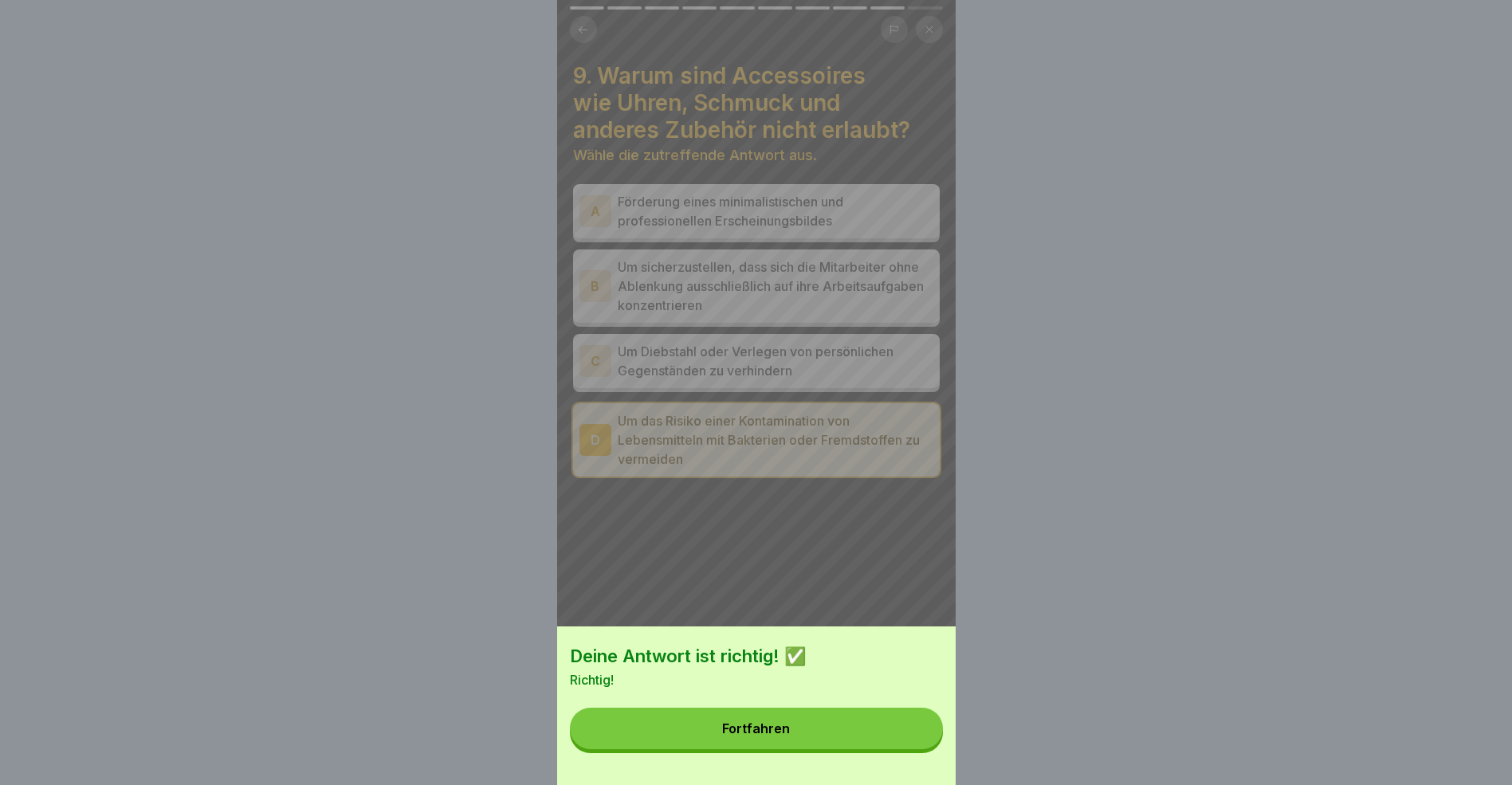
click at [837, 731] on button "Fortfahren" at bounding box center [756, 728] width 373 height 41
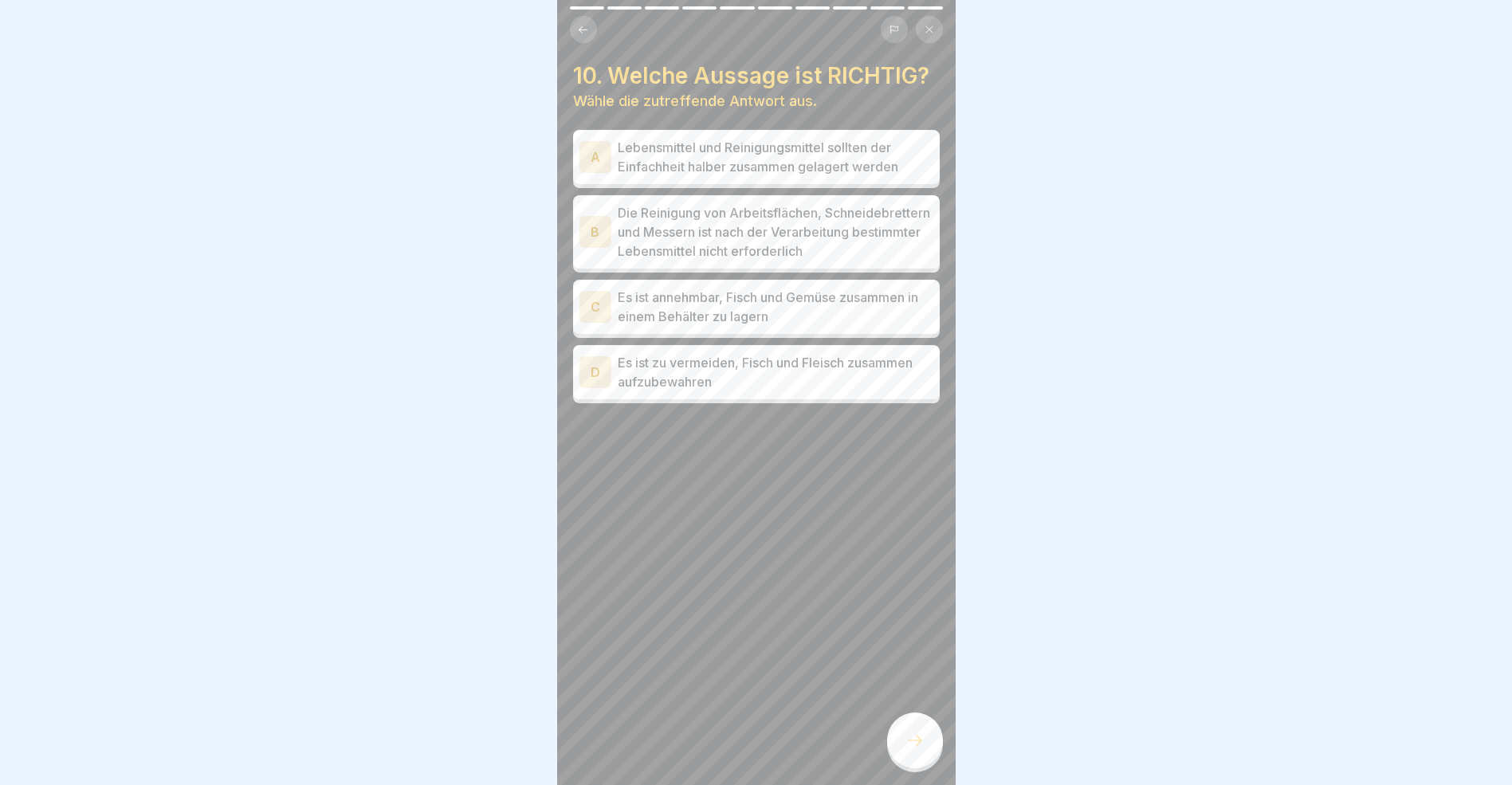
click at [598, 388] on div "D" at bounding box center [595, 372] width 32 height 32
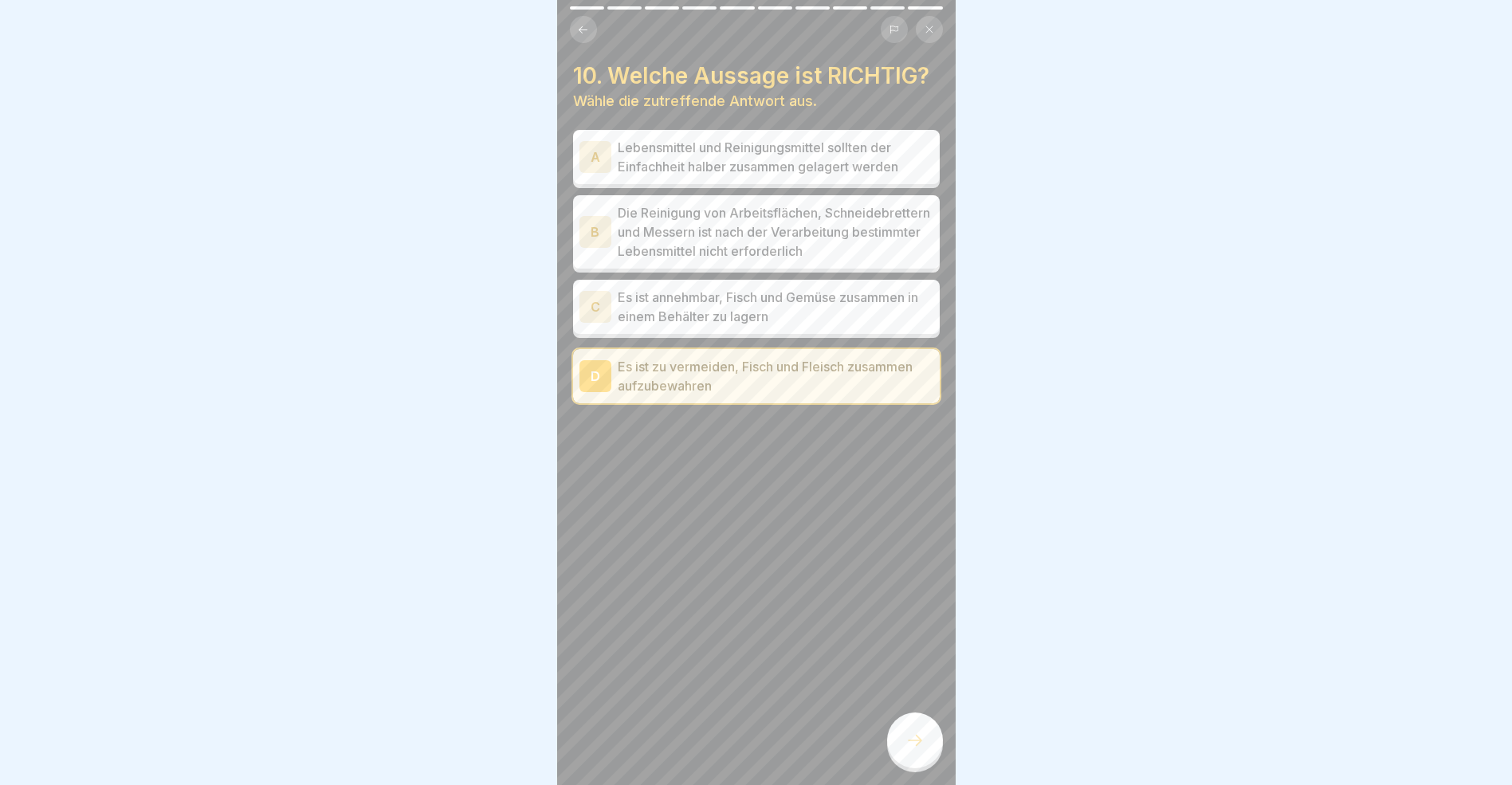
click at [908, 748] on icon at bounding box center [915, 740] width 19 height 19
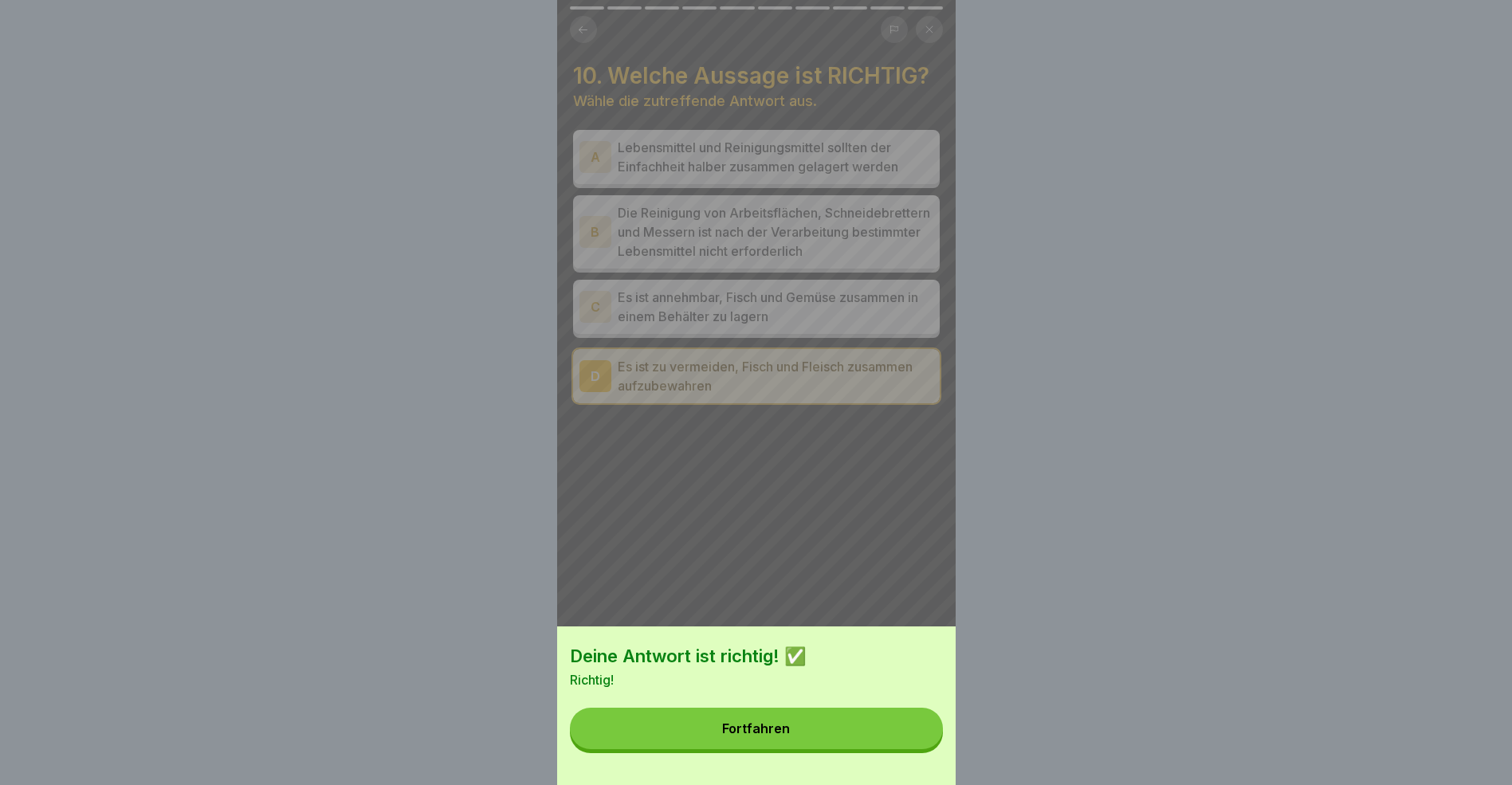
click at [834, 740] on button "Fortfahren" at bounding box center [756, 728] width 373 height 41
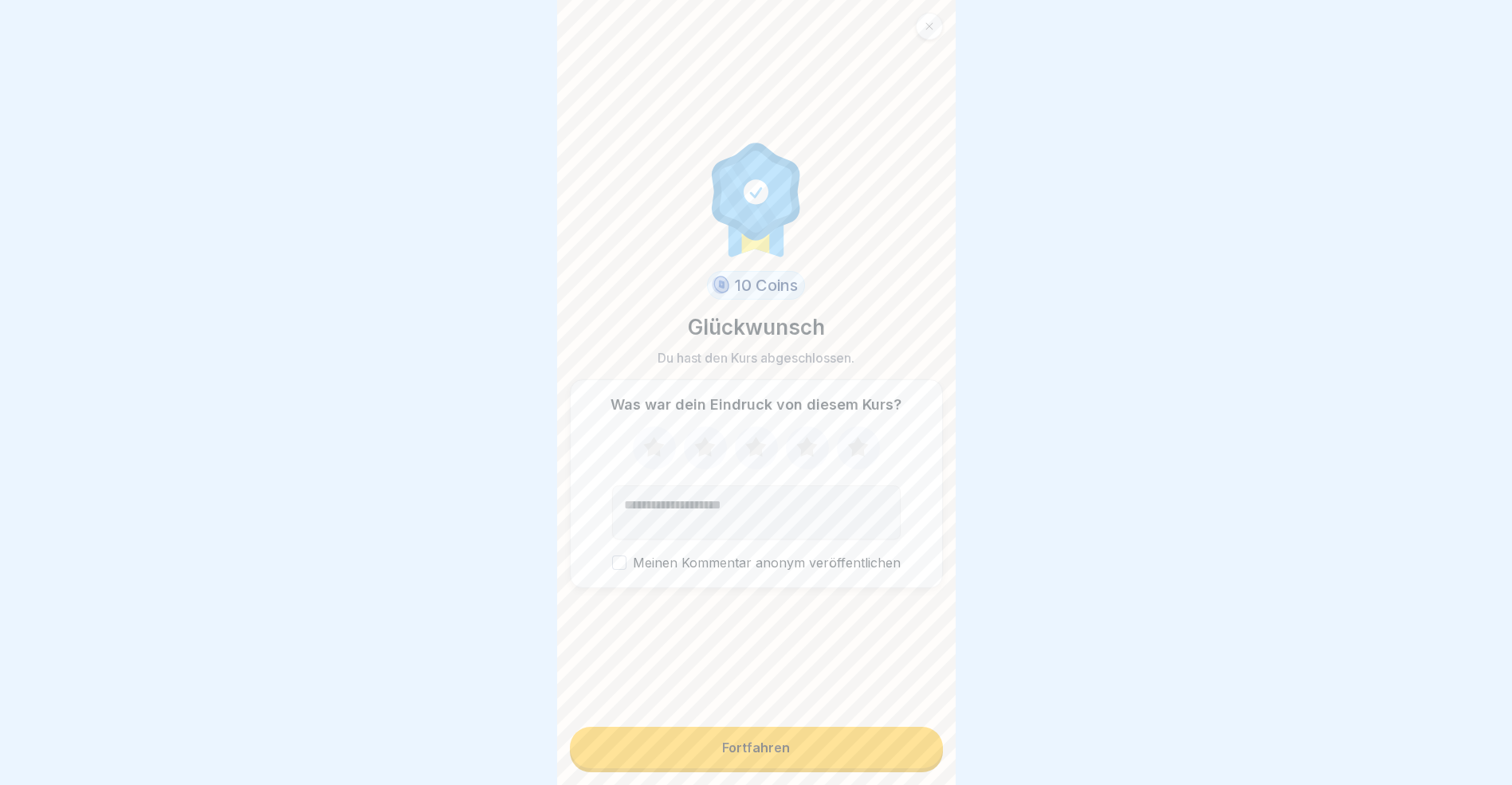
click at [796, 768] on button "Fortfahren" at bounding box center [756, 747] width 373 height 41
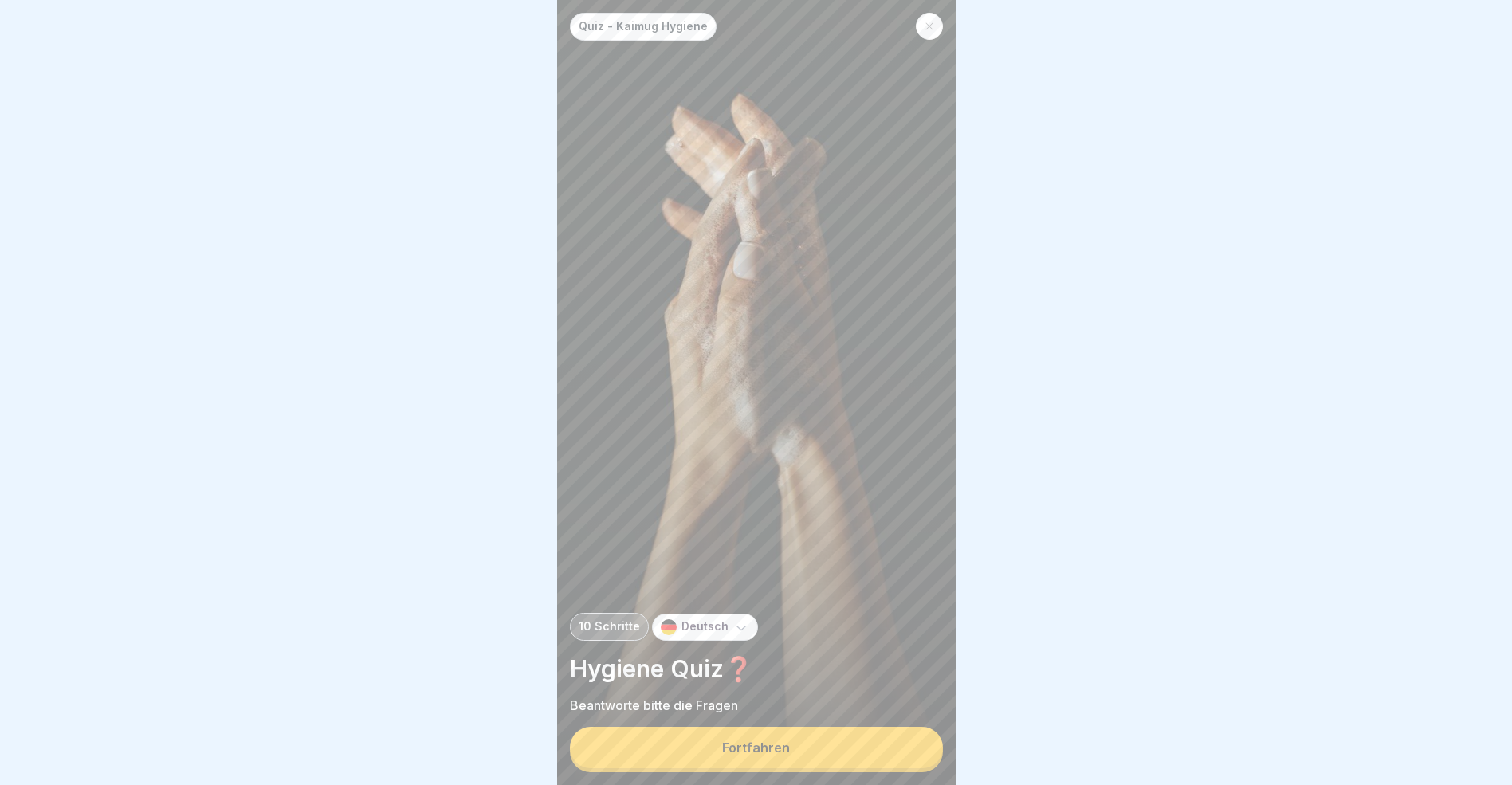
click at [796, 768] on button "Fortfahren" at bounding box center [756, 747] width 373 height 41
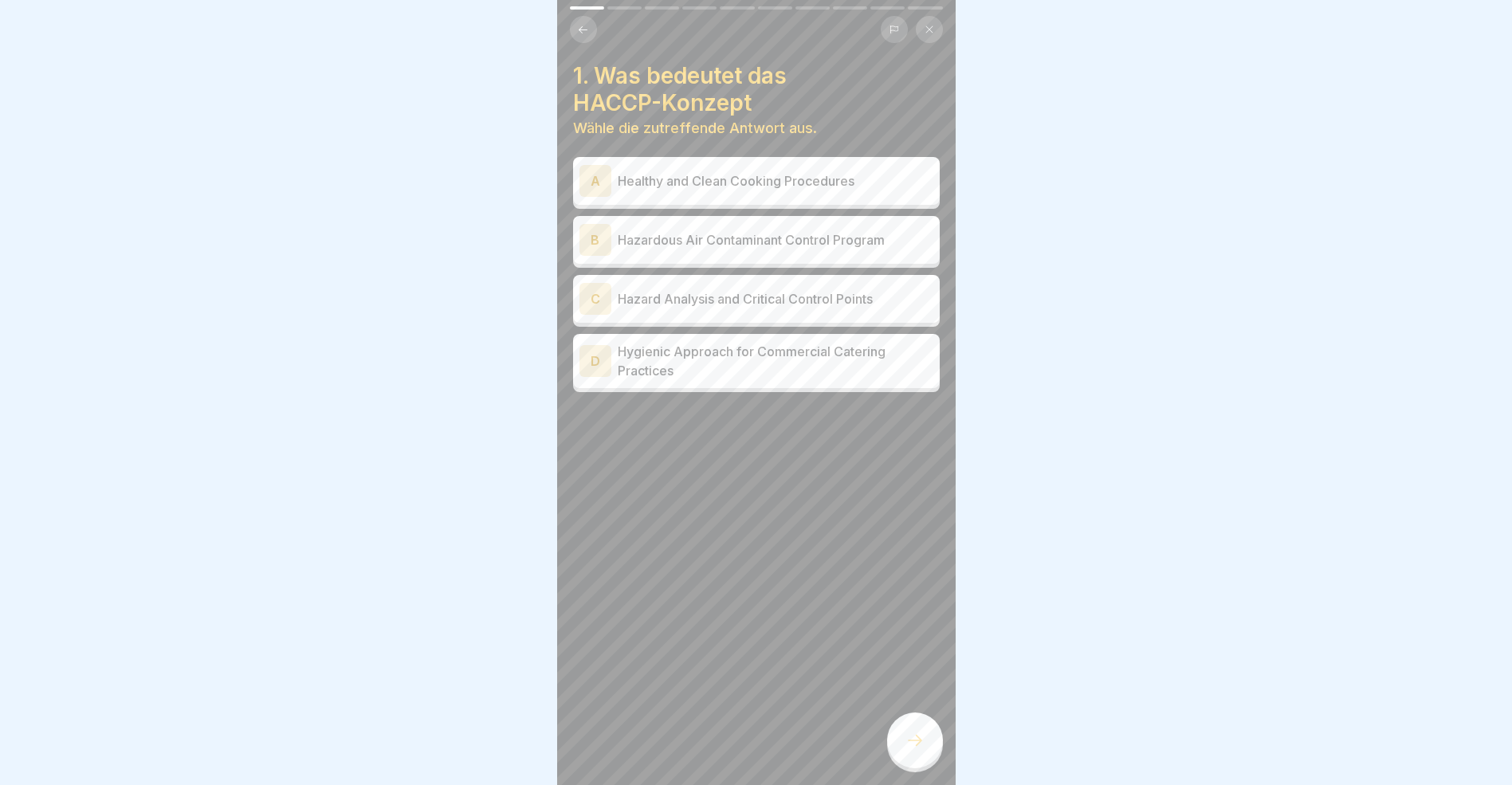
click at [585, 242] on div "B" at bounding box center [595, 239] width 32 height 32
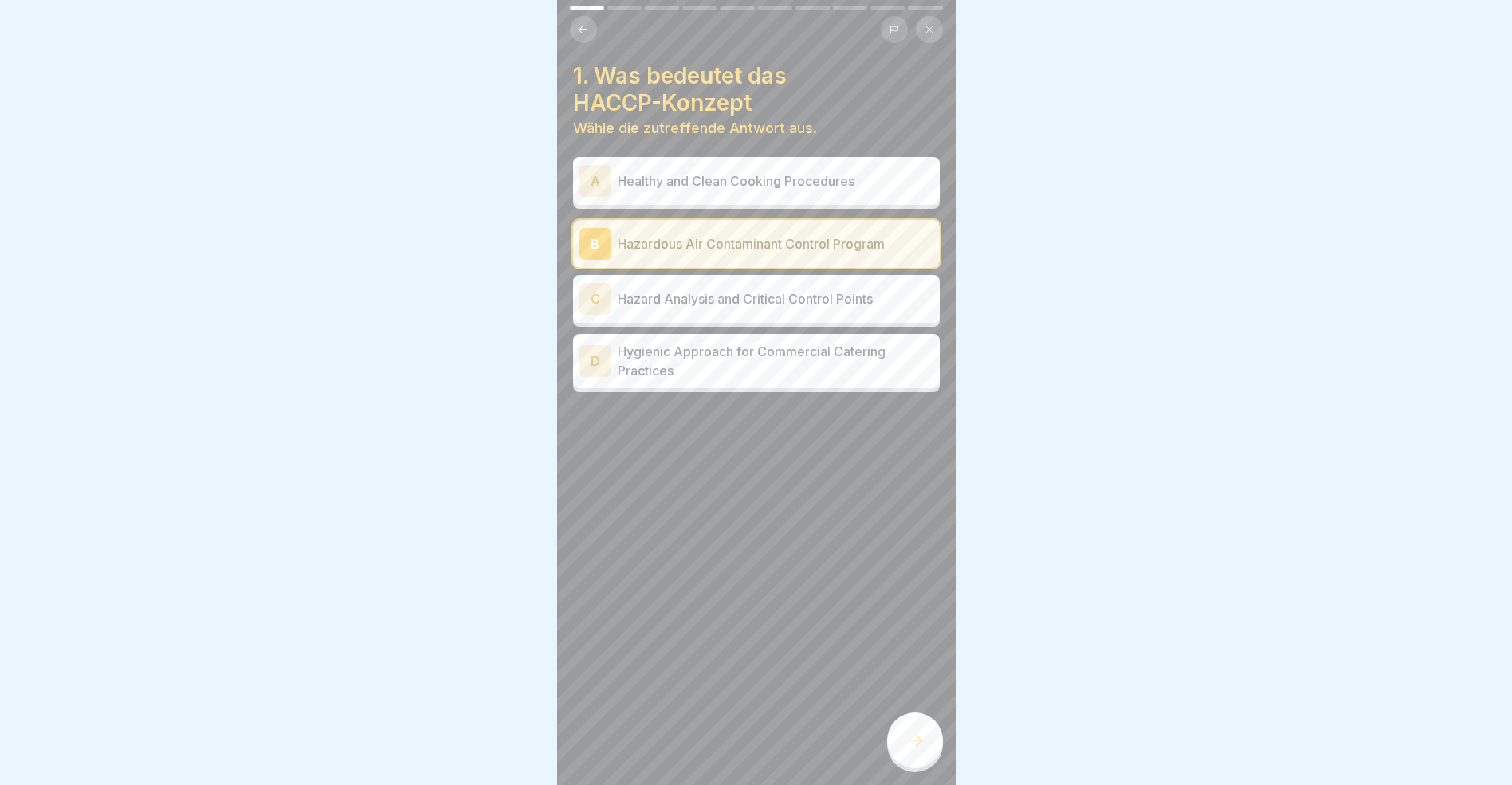
click at [910, 750] on icon at bounding box center [915, 740] width 19 height 19
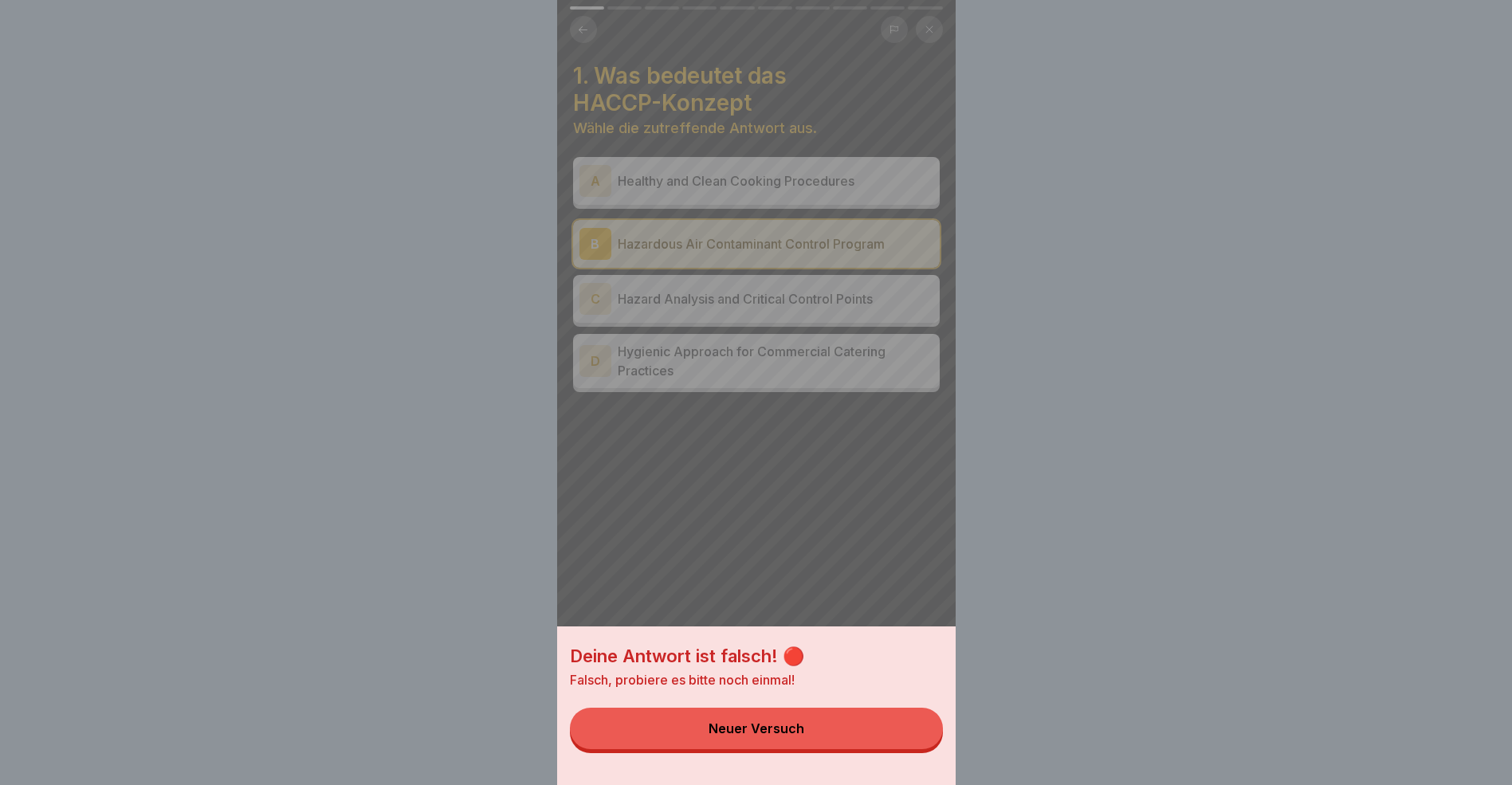
click at [836, 744] on button "Neuer Versuch" at bounding box center [756, 728] width 373 height 41
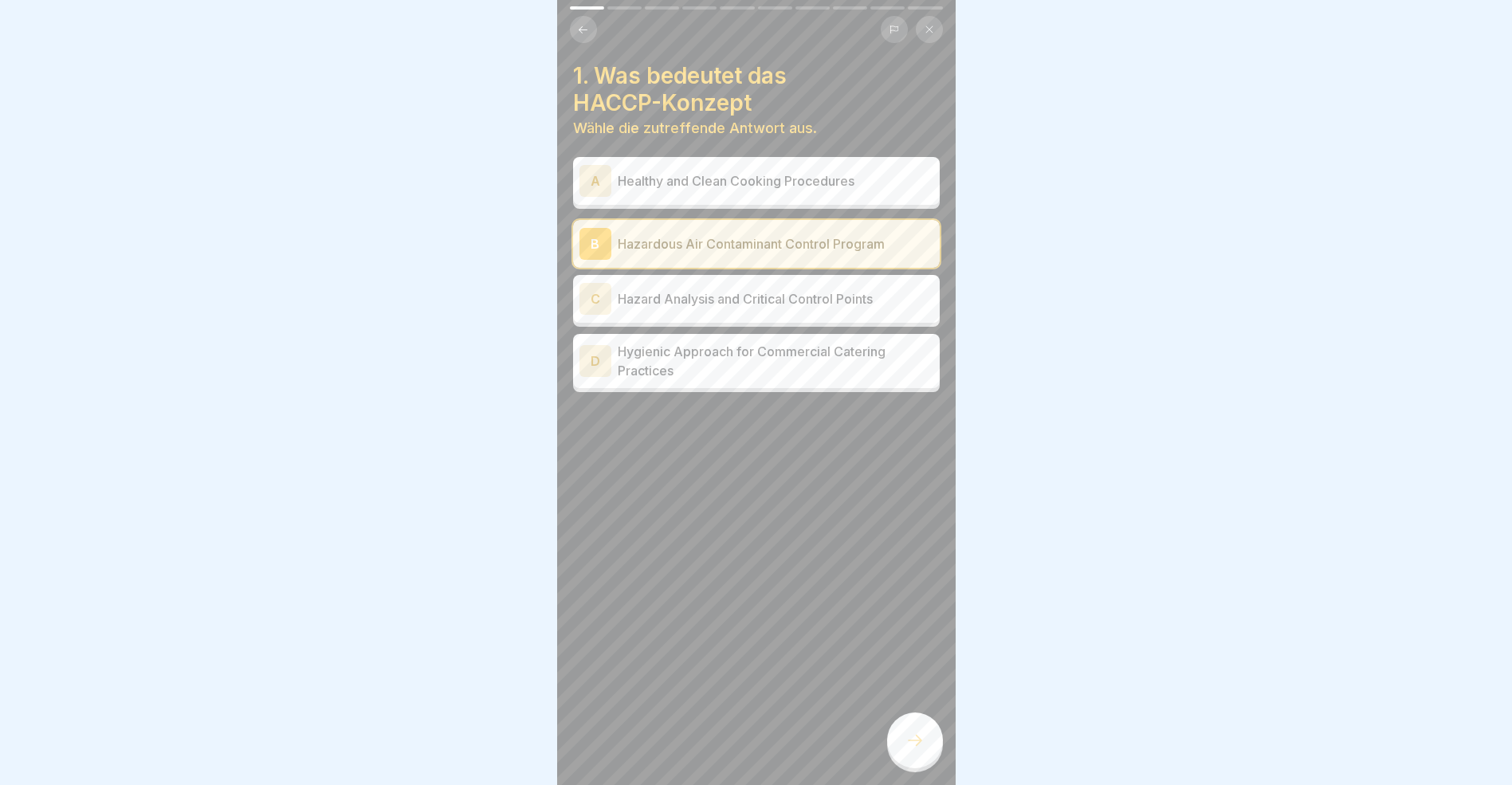
click at [595, 365] on div "D" at bounding box center [595, 361] width 32 height 32
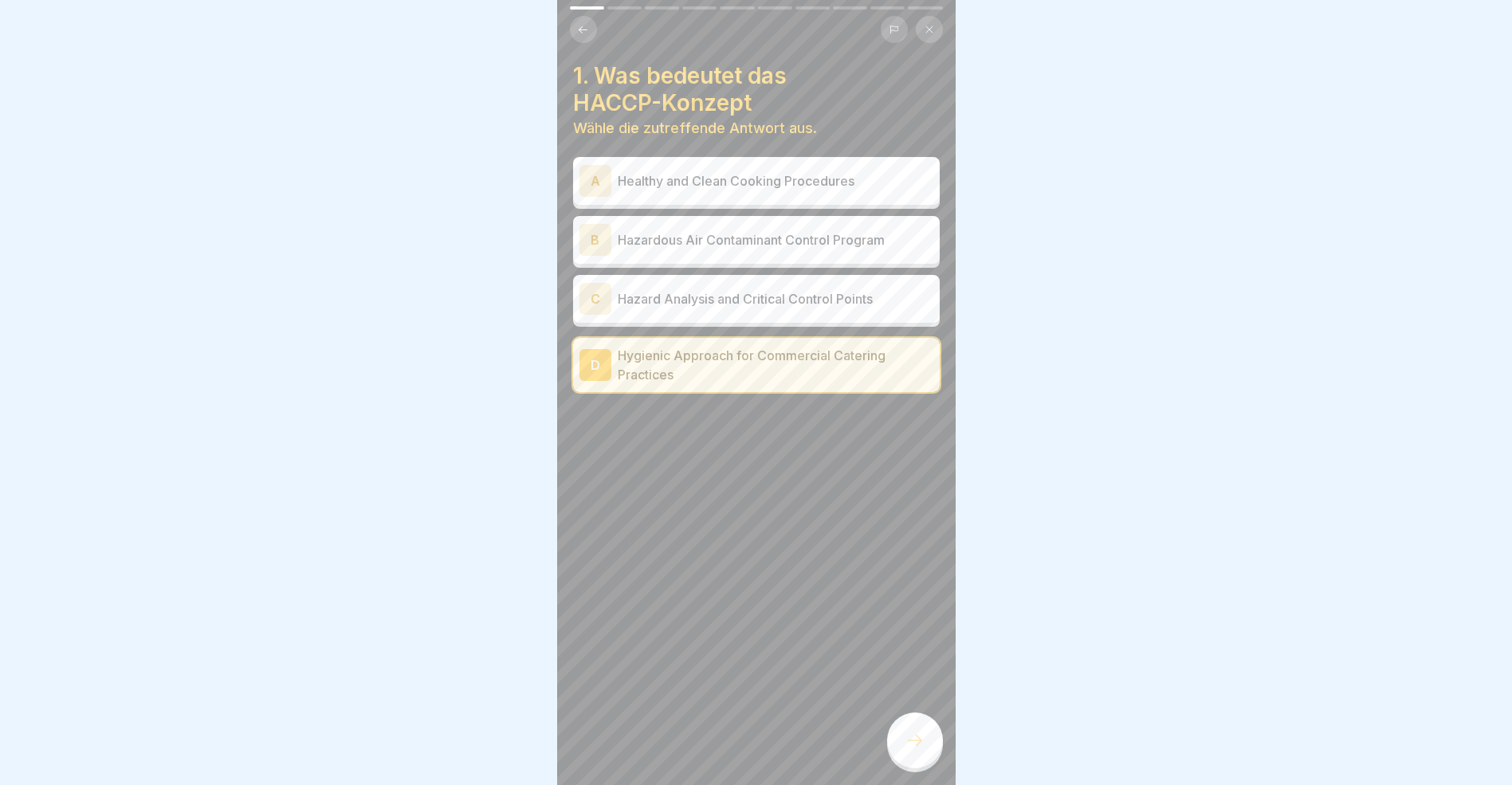
click at [908, 750] on icon at bounding box center [915, 740] width 19 height 19
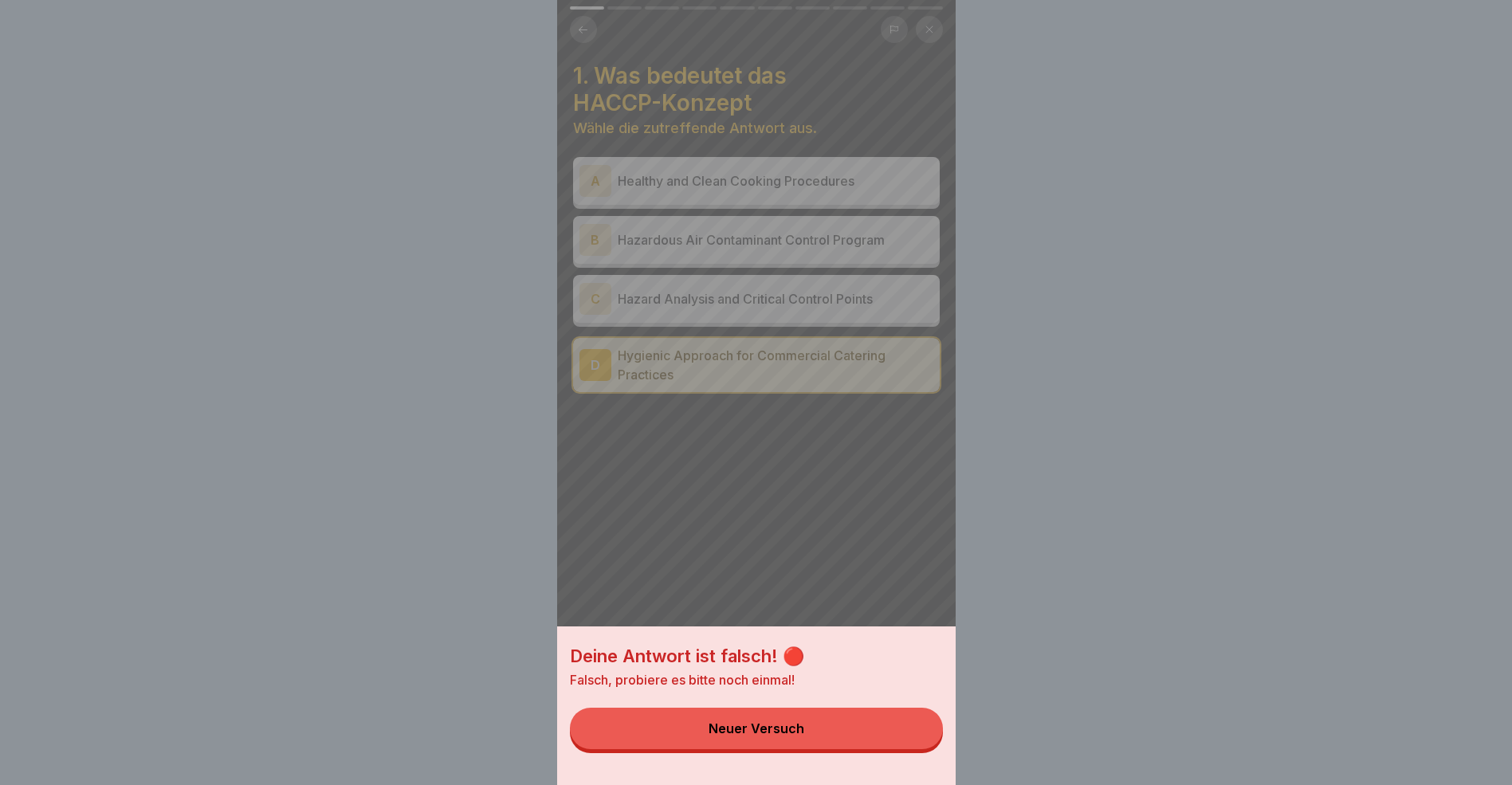
click at [818, 740] on button "Neuer Versuch" at bounding box center [756, 728] width 373 height 41
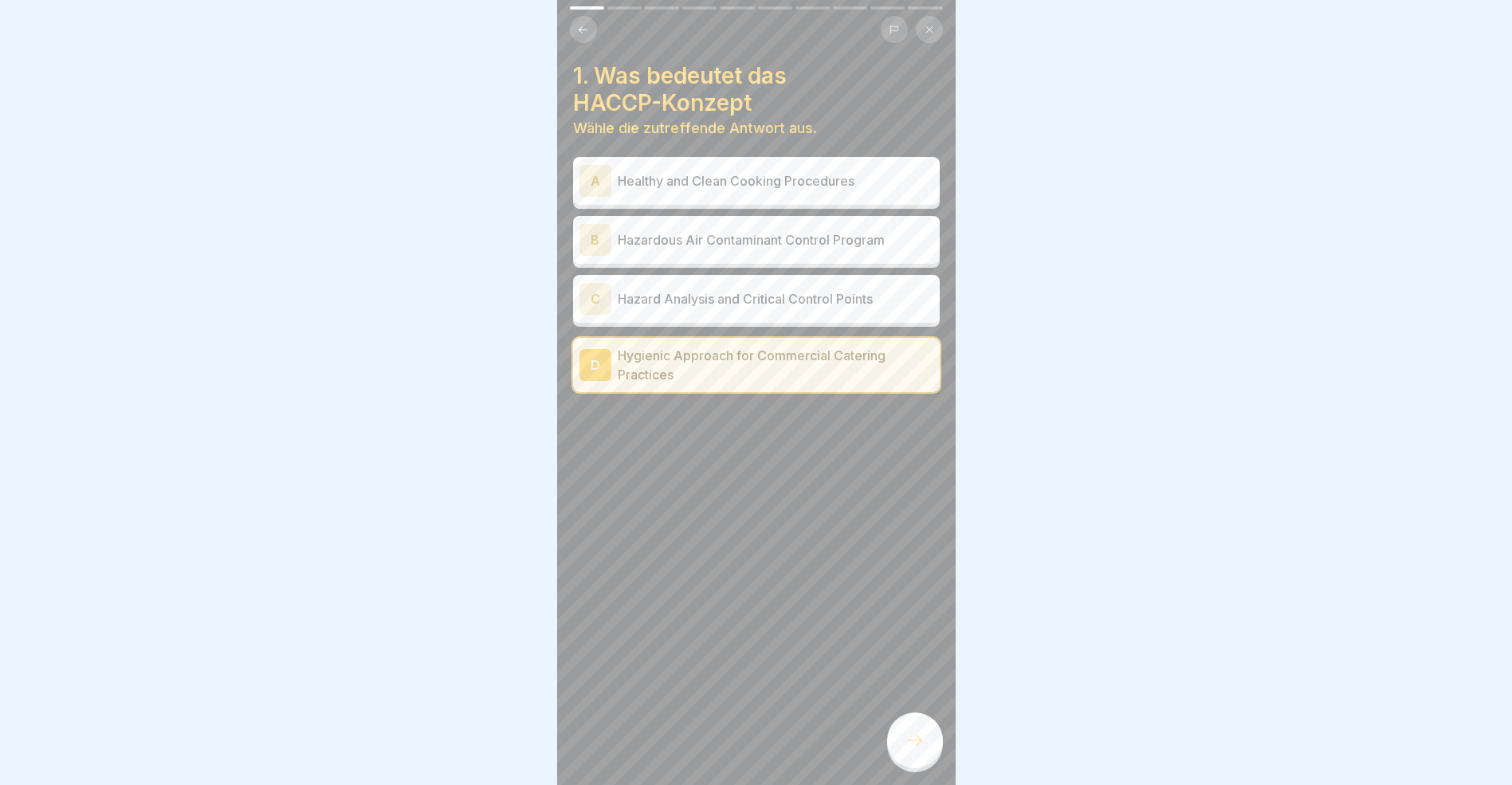
click at [605, 299] on div "C" at bounding box center [595, 299] width 32 height 32
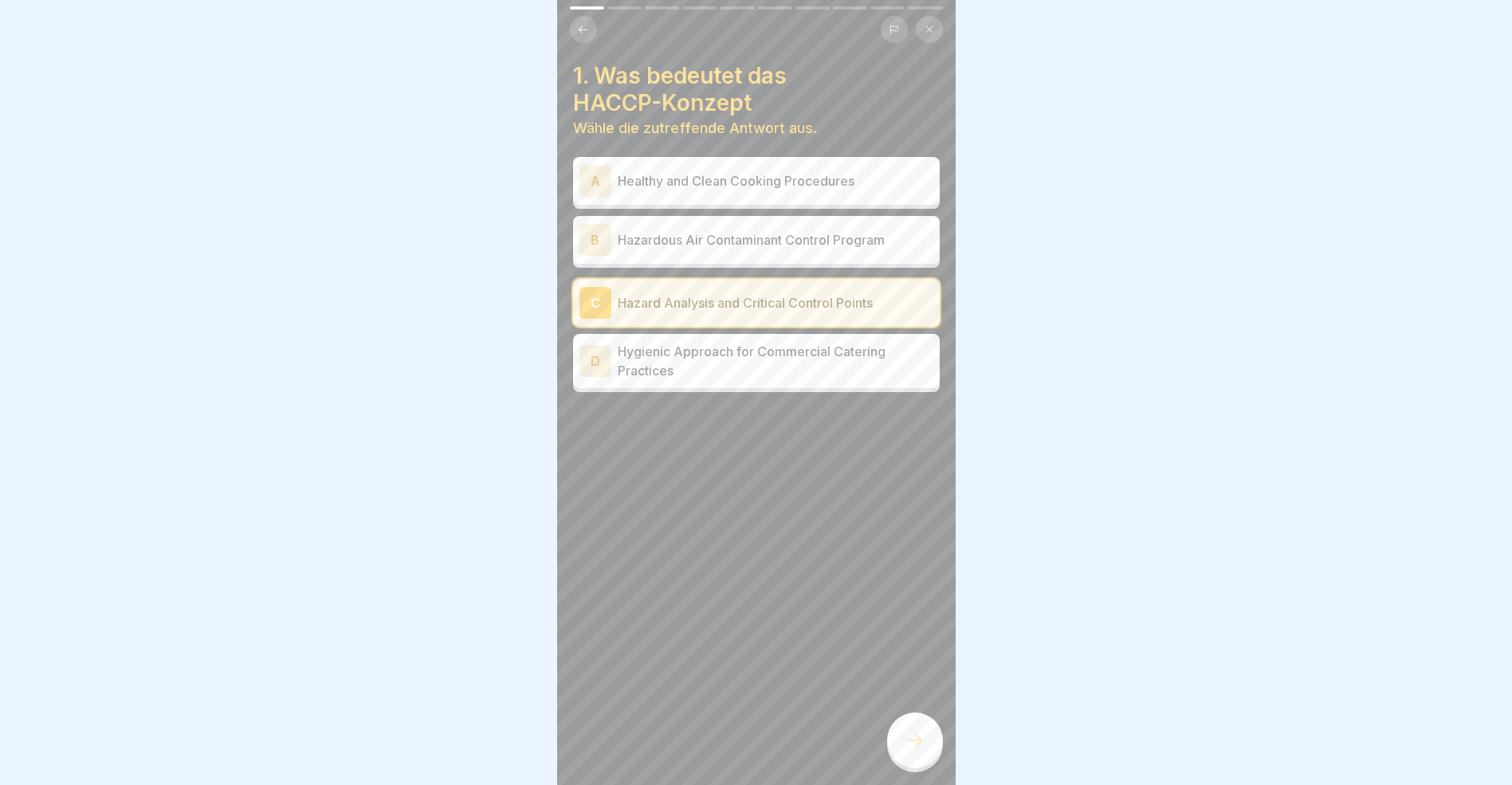
click at [908, 750] on icon at bounding box center [915, 740] width 19 height 19
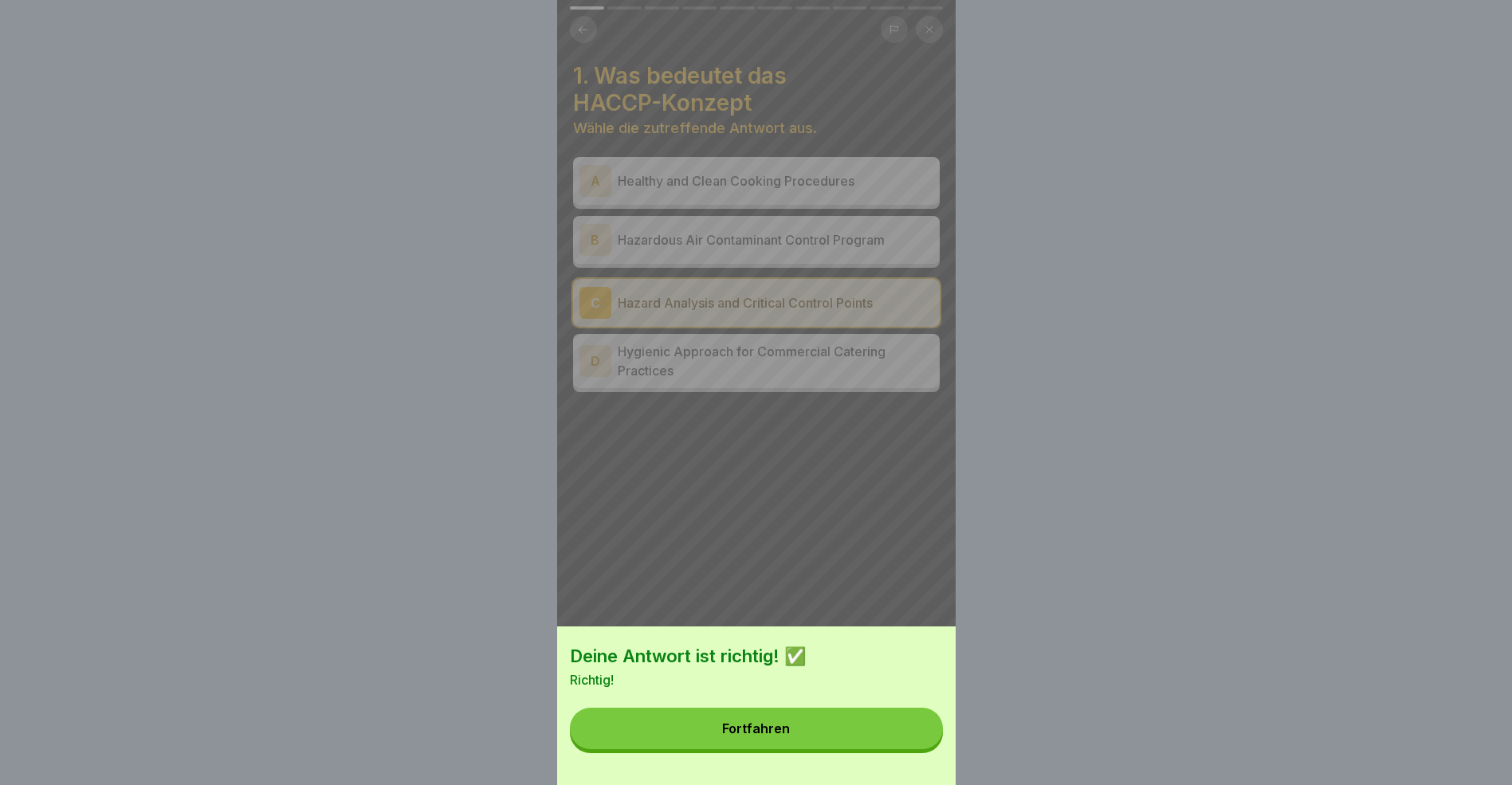
click at [840, 739] on button "Fortfahren" at bounding box center [756, 728] width 373 height 41
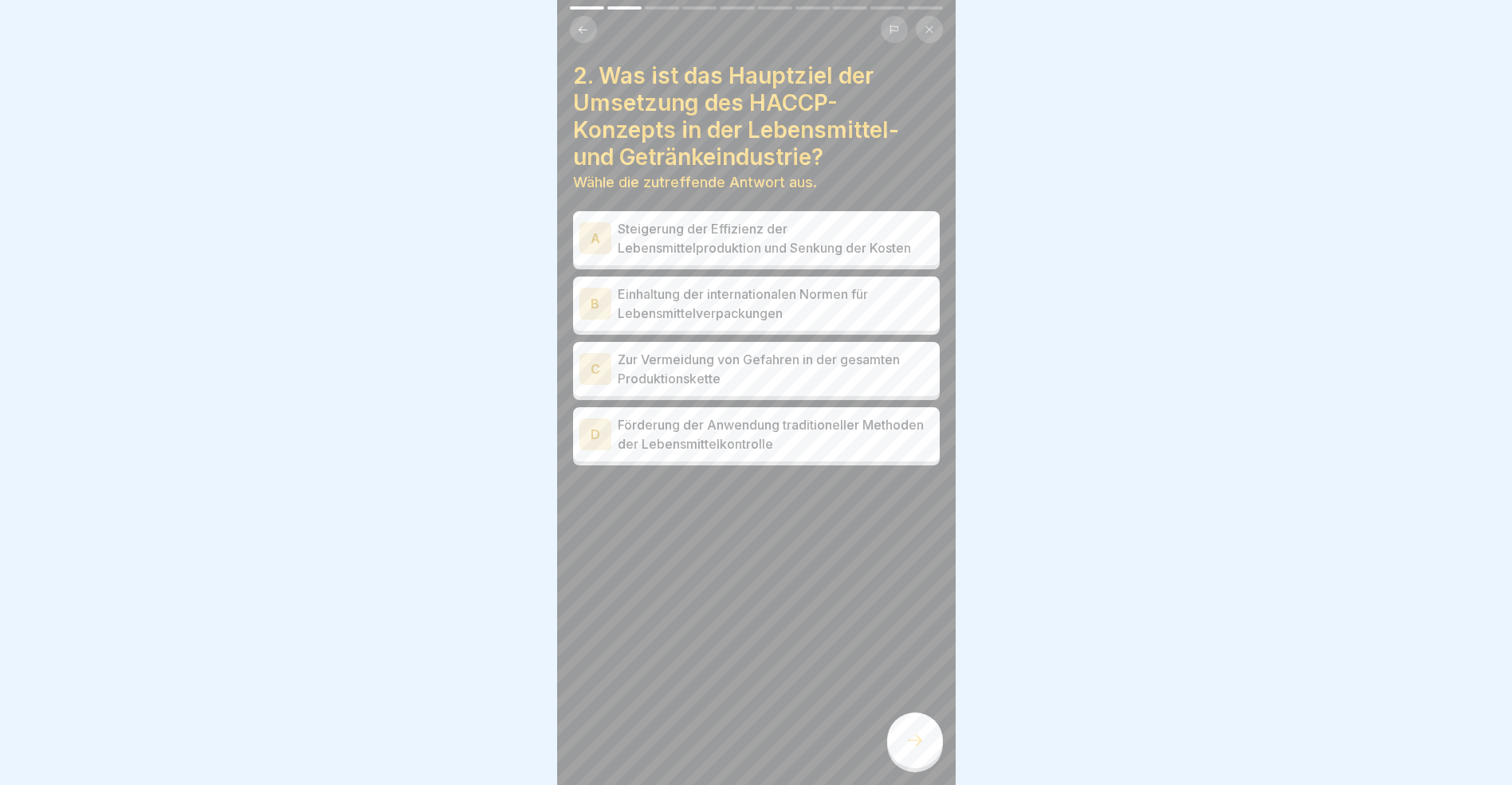
click at [592, 370] on div "C" at bounding box center [595, 369] width 32 height 32
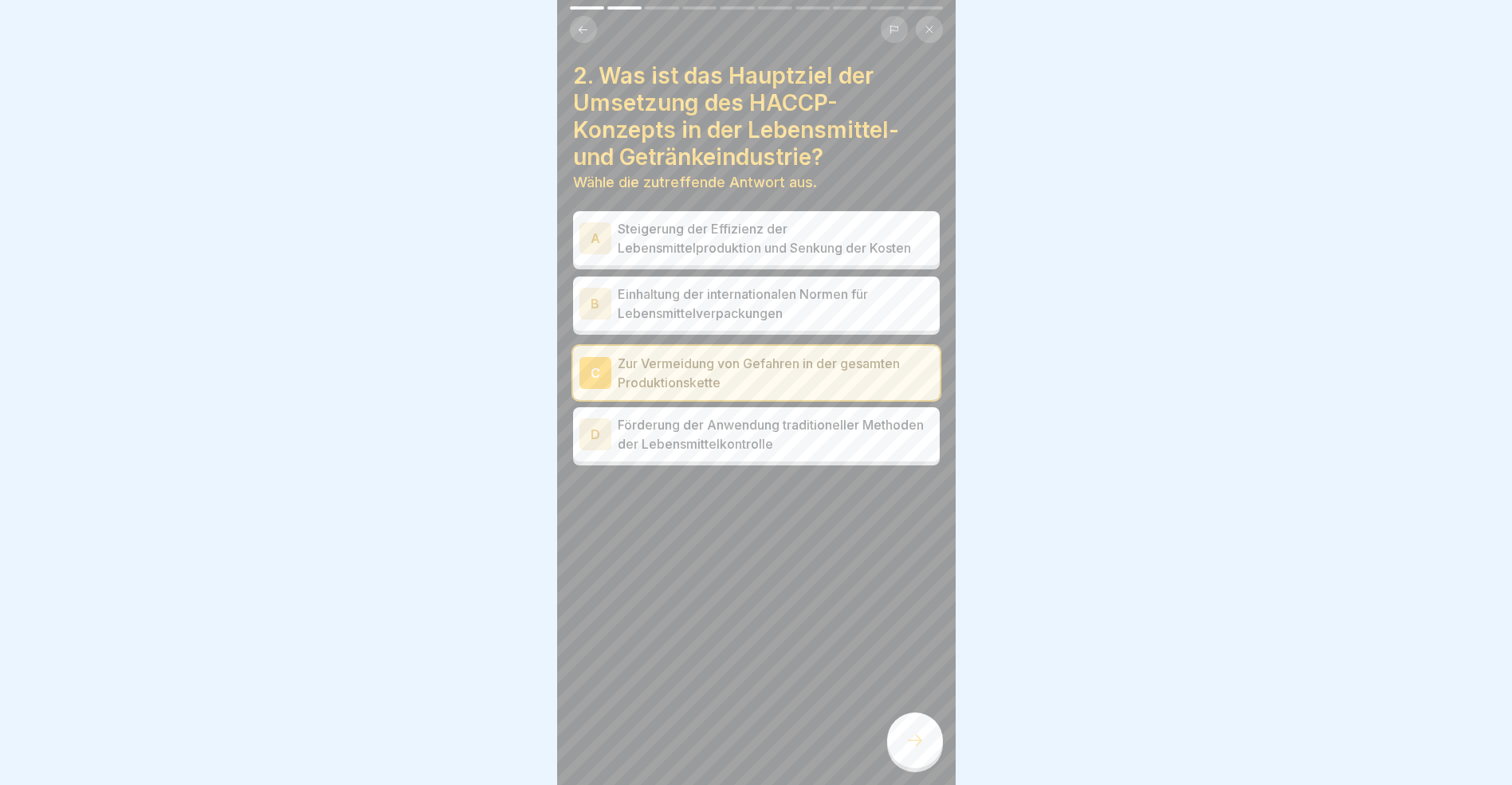
click at [917, 765] on div at bounding box center [916, 740] width 56 height 56
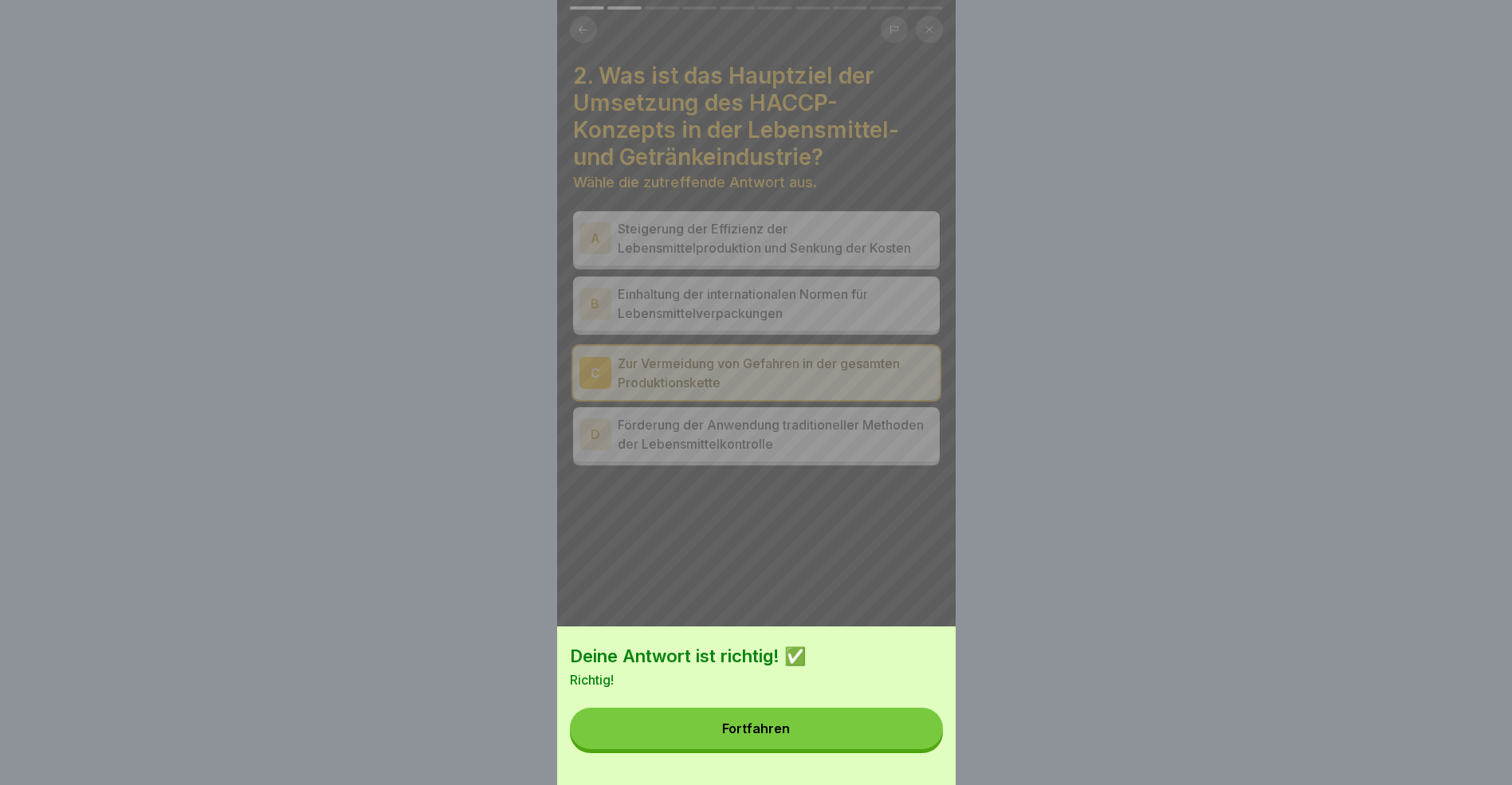
click at [851, 741] on button "Fortfahren" at bounding box center [756, 728] width 373 height 41
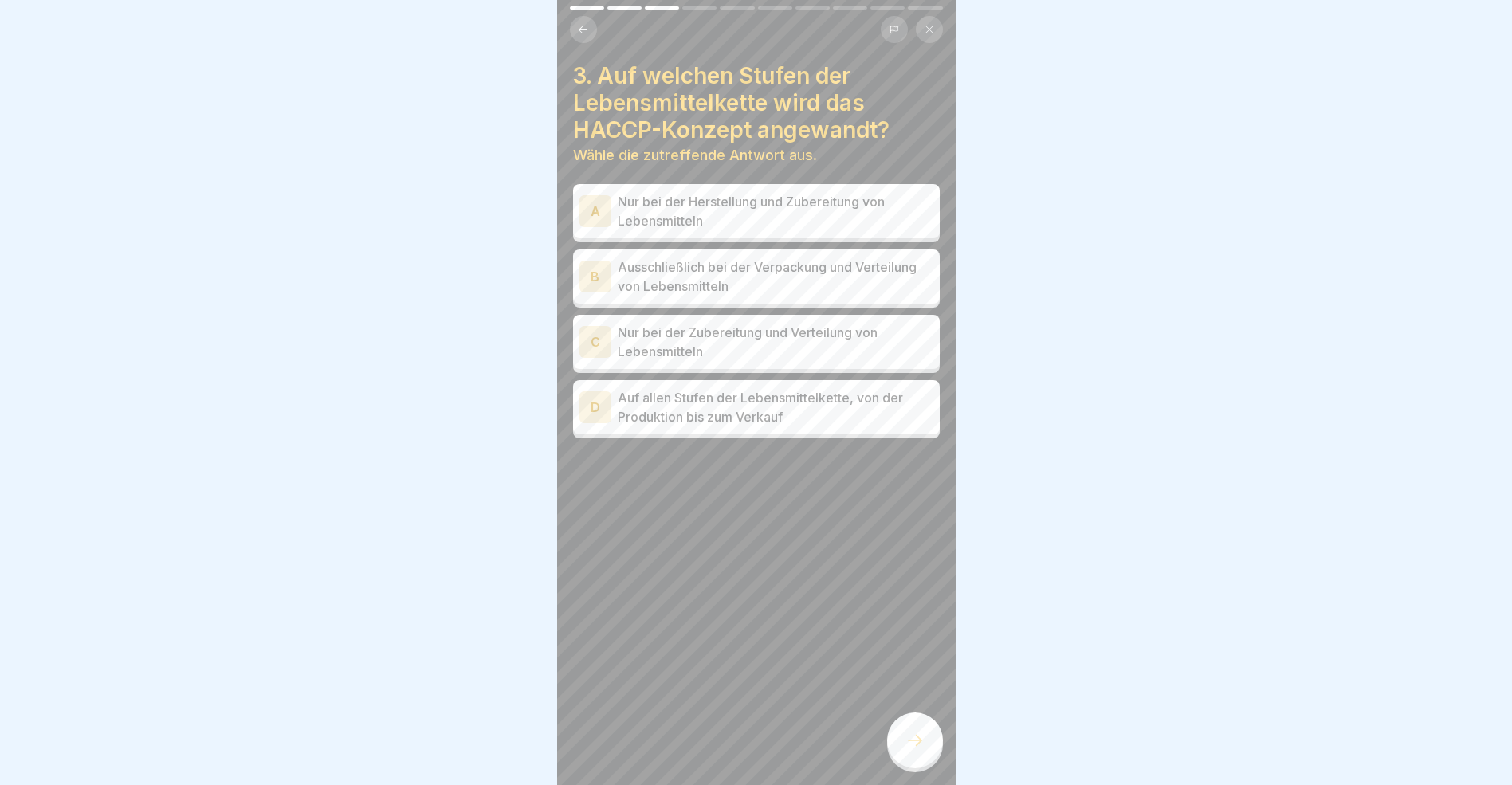
click at [594, 409] on div "D" at bounding box center [595, 407] width 32 height 32
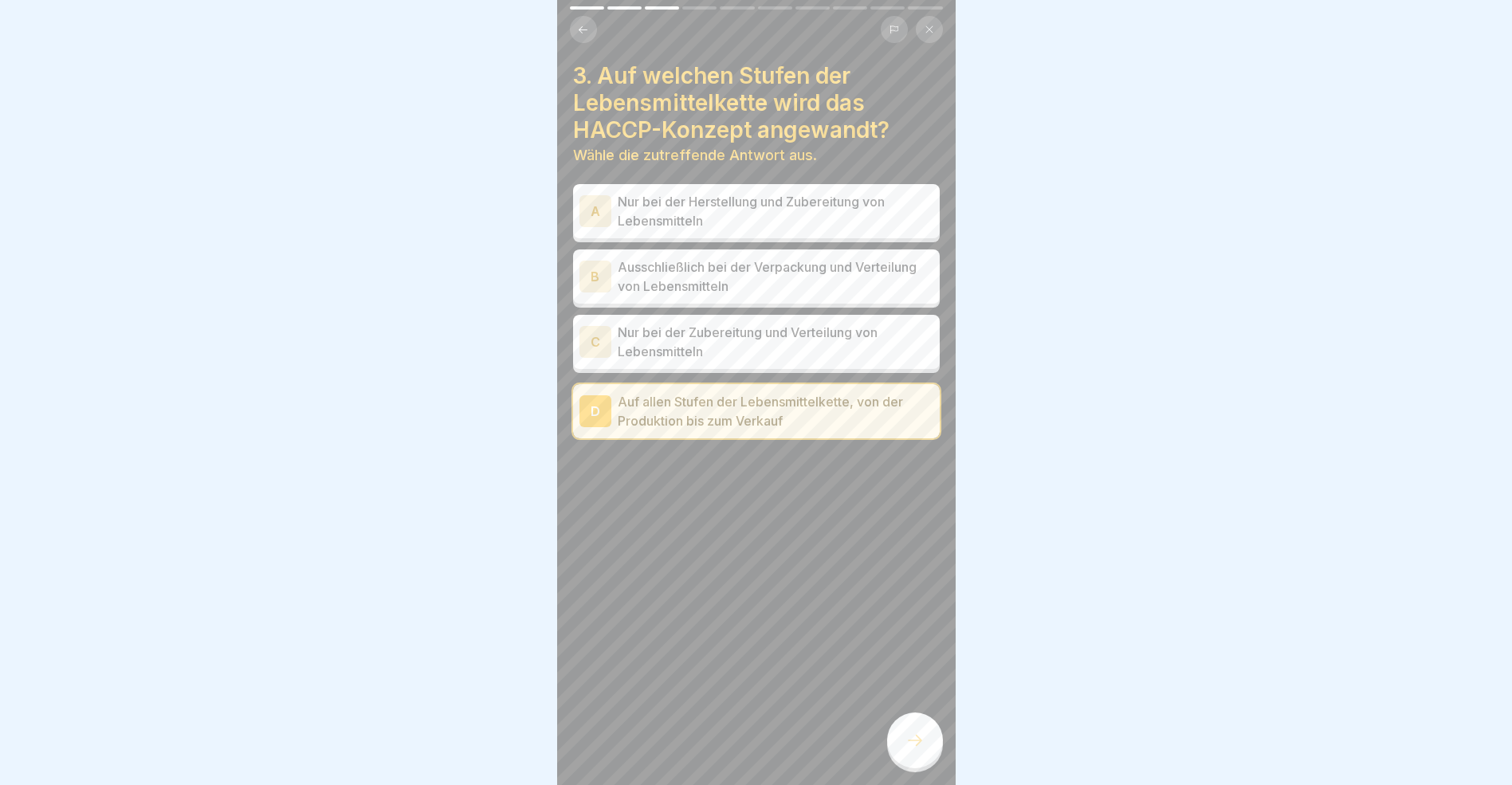
click at [916, 750] on icon at bounding box center [915, 740] width 19 height 19
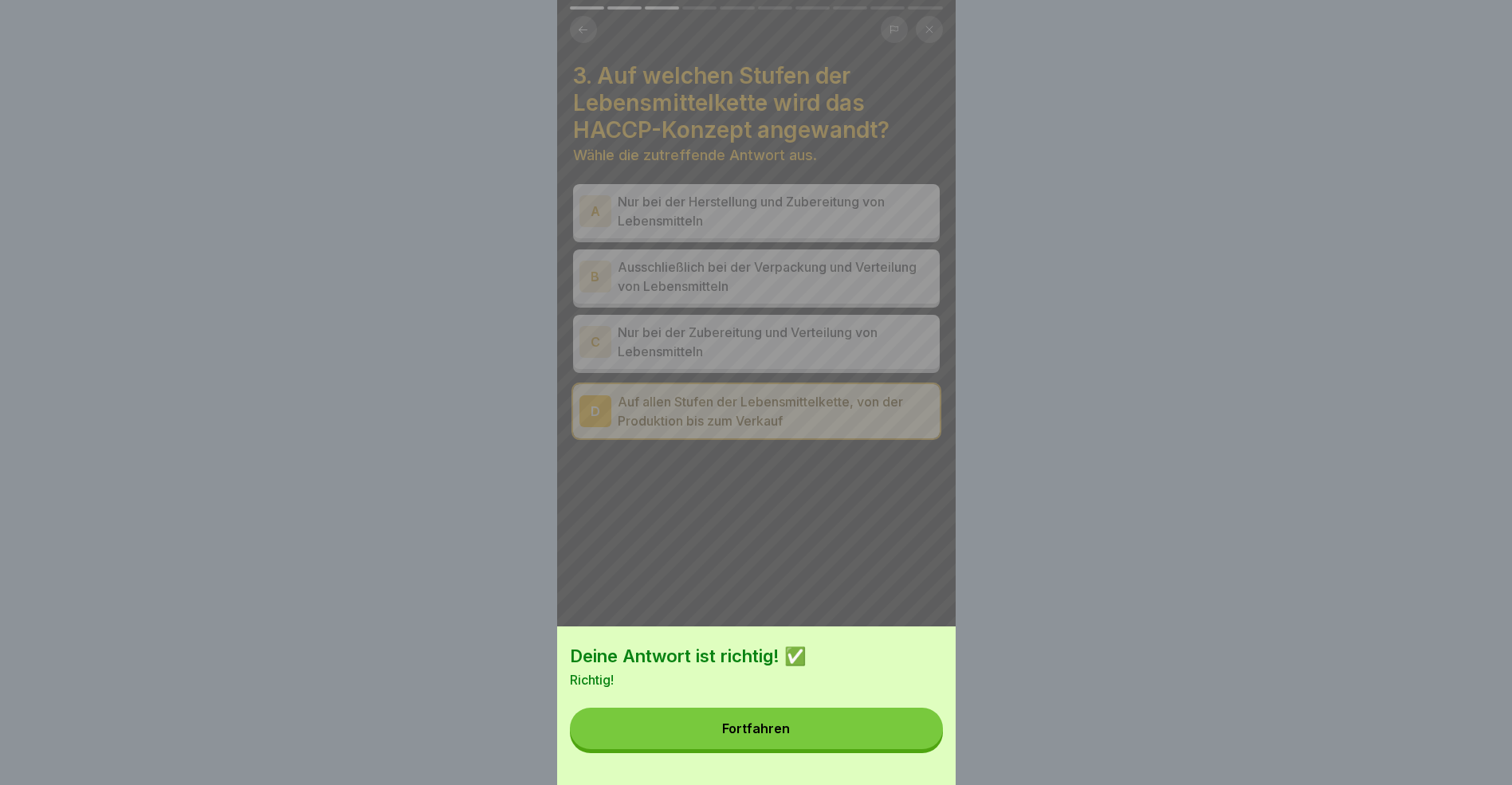
click at [810, 742] on button "Fortfahren" at bounding box center [756, 728] width 373 height 41
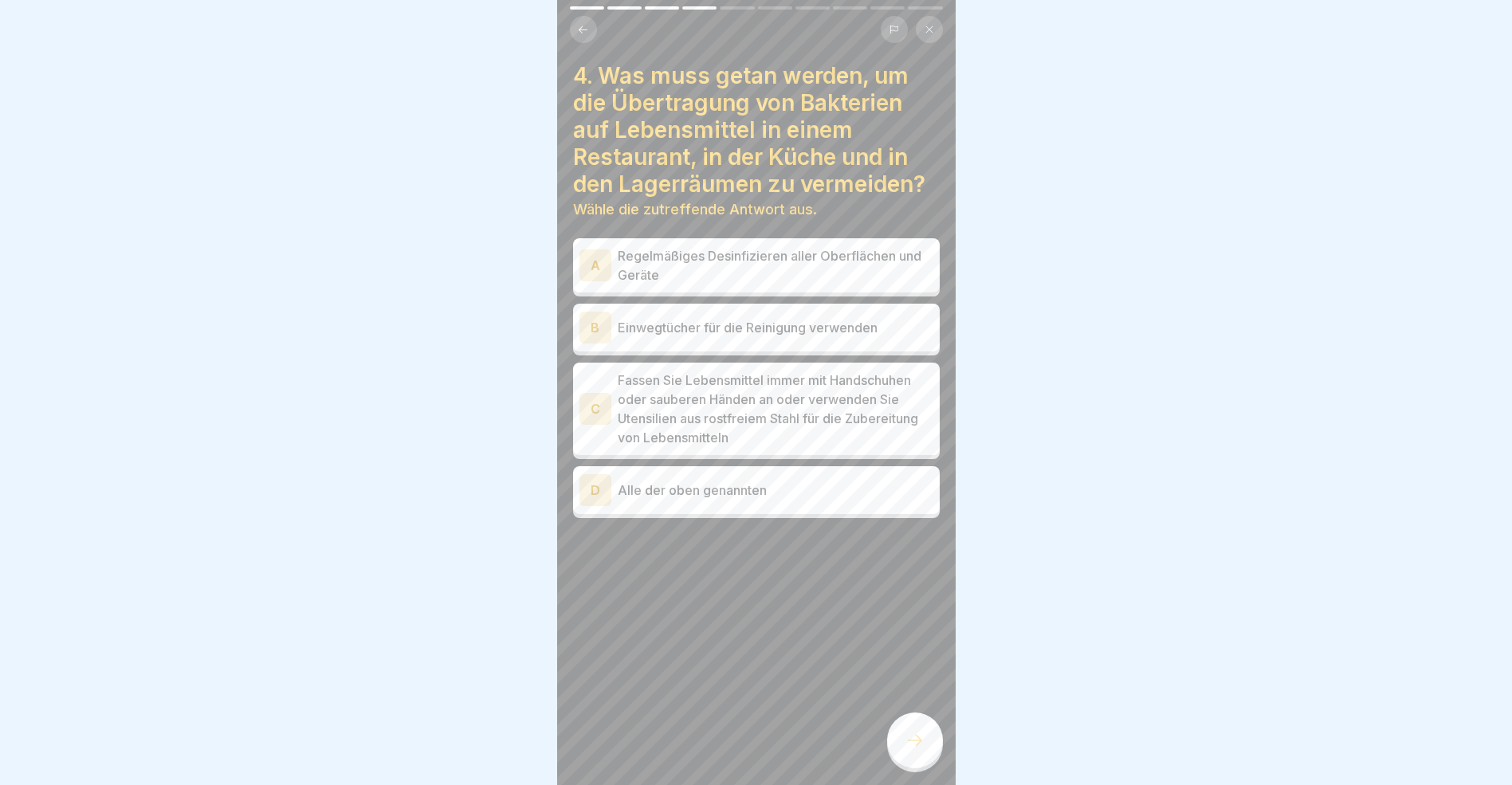
click at [590, 496] on div "D" at bounding box center [595, 489] width 32 height 32
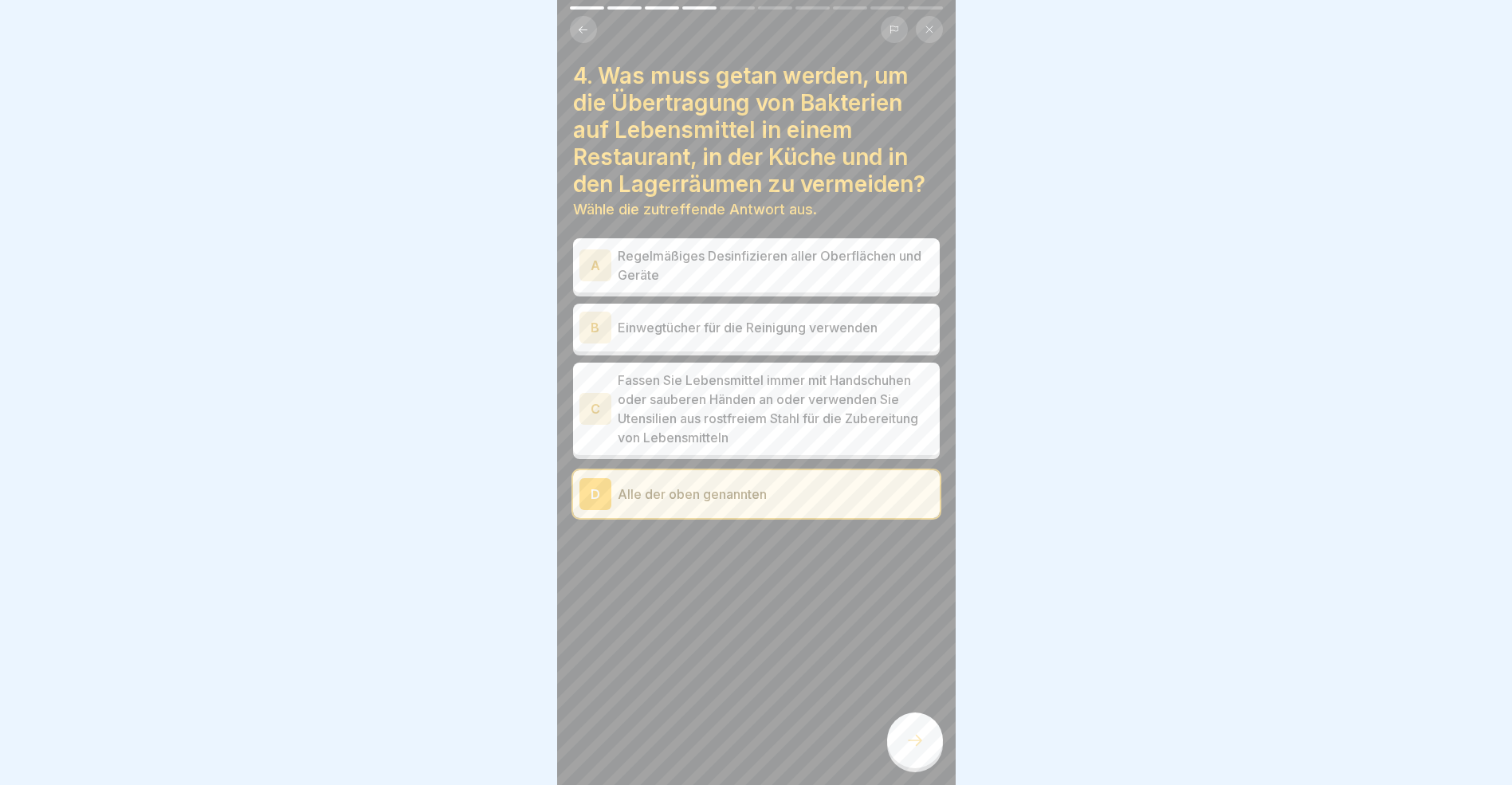
click at [921, 743] on div at bounding box center [916, 740] width 56 height 56
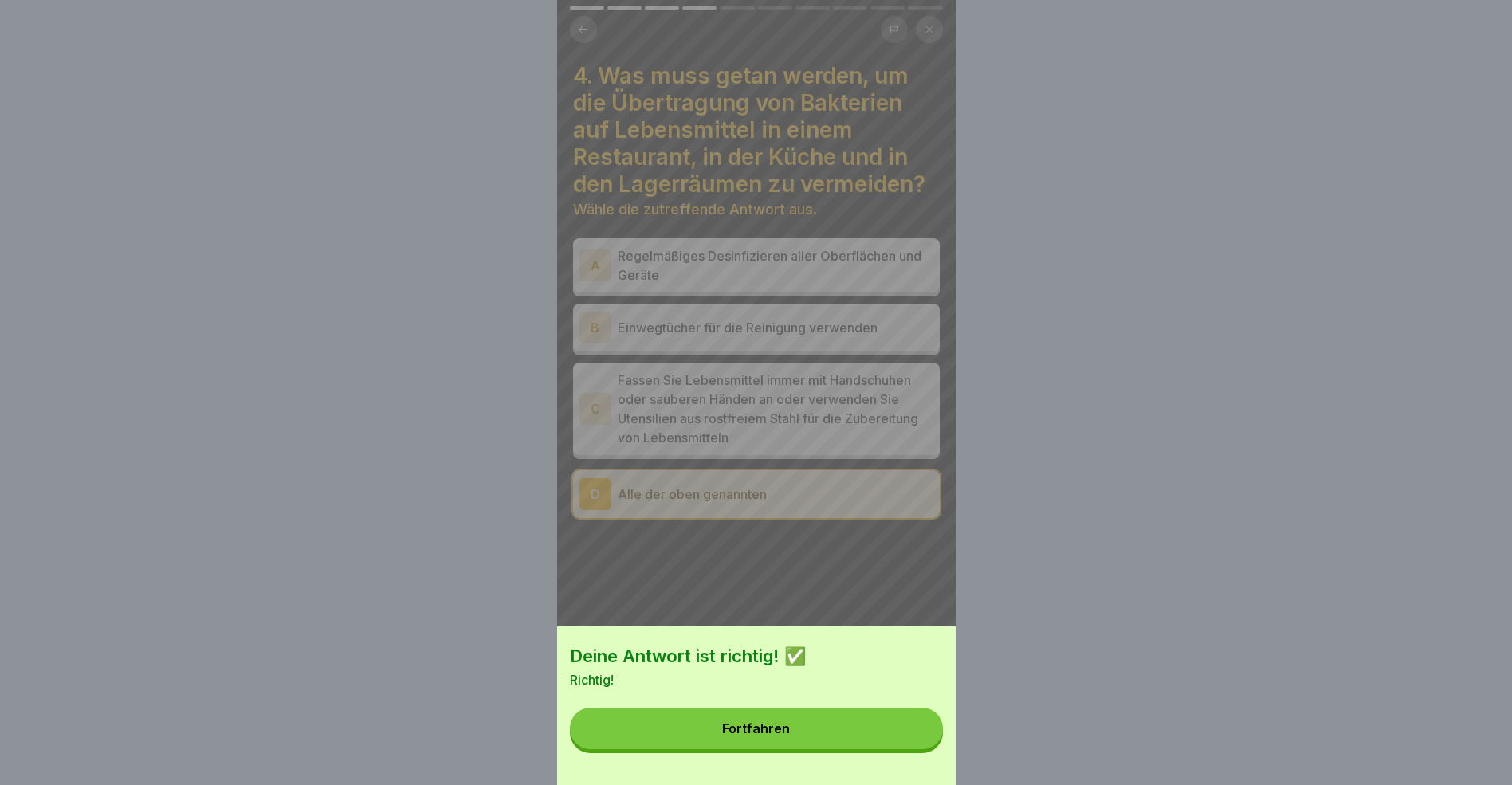
click at [844, 744] on button "Fortfahren" at bounding box center [756, 728] width 373 height 41
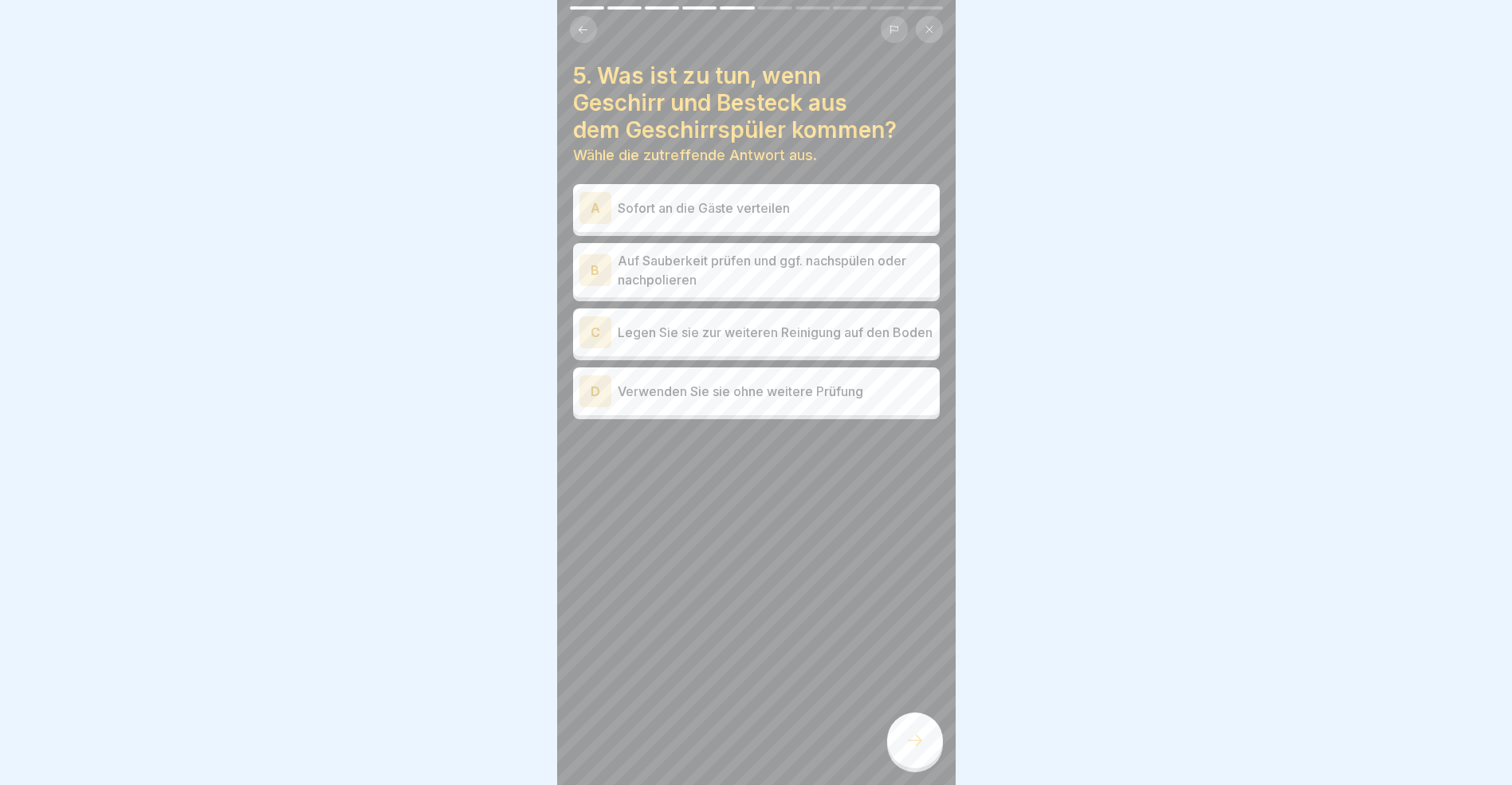
click at [601, 270] on div "B" at bounding box center [595, 270] width 32 height 32
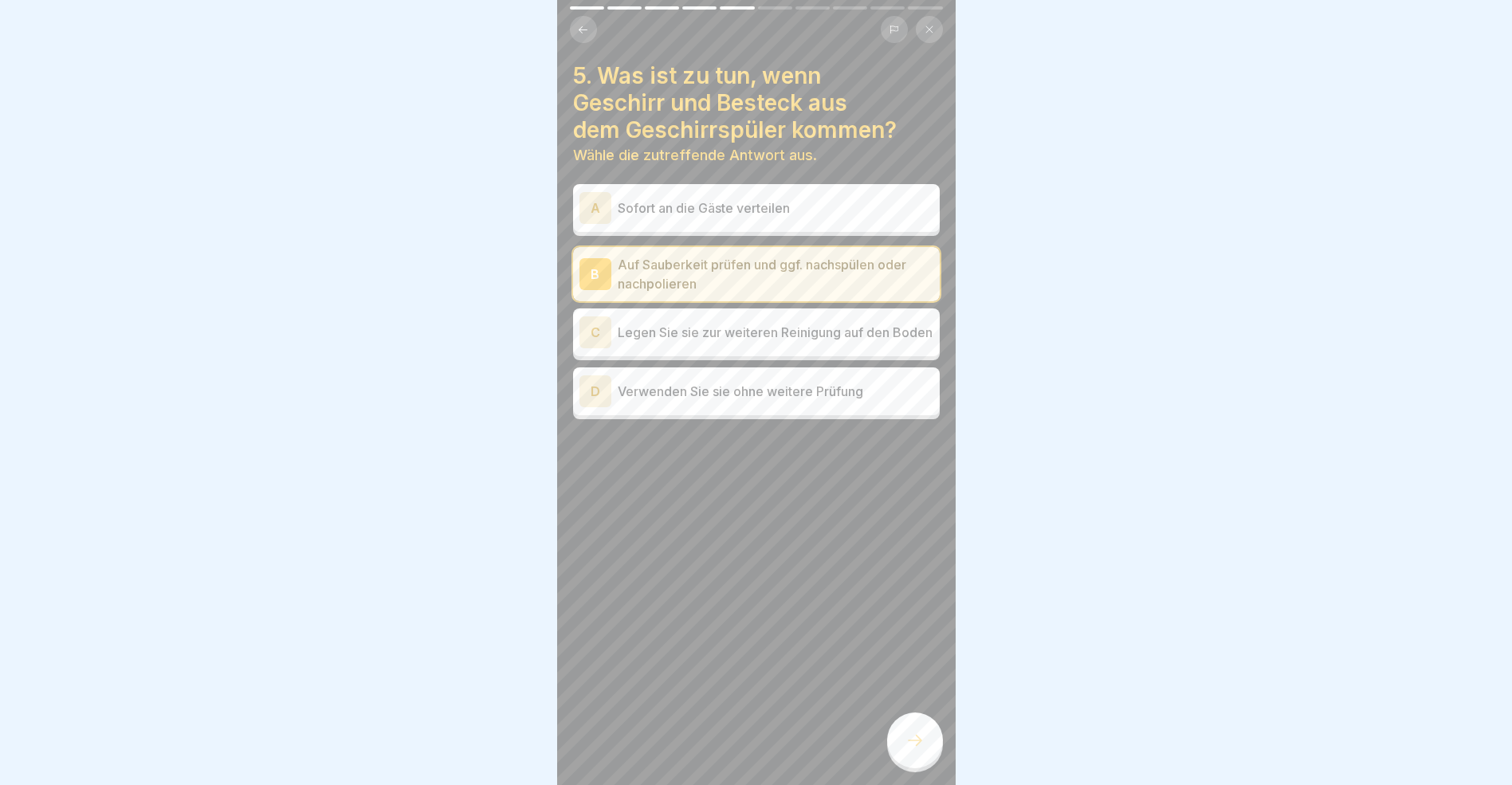
click at [914, 746] on icon at bounding box center [915, 740] width 19 height 19
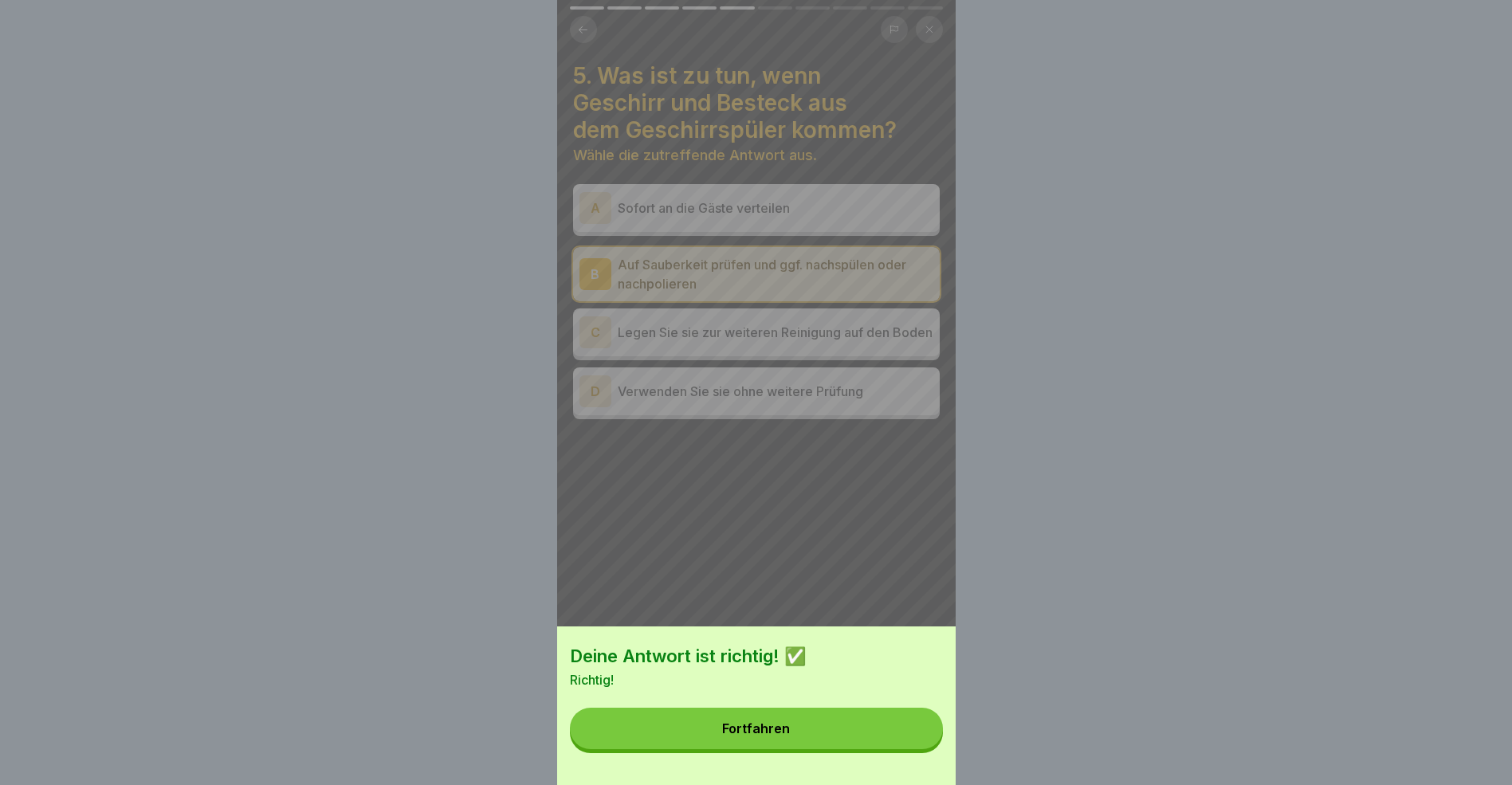
click at [840, 730] on button "Fortfahren" at bounding box center [756, 728] width 373 height 41
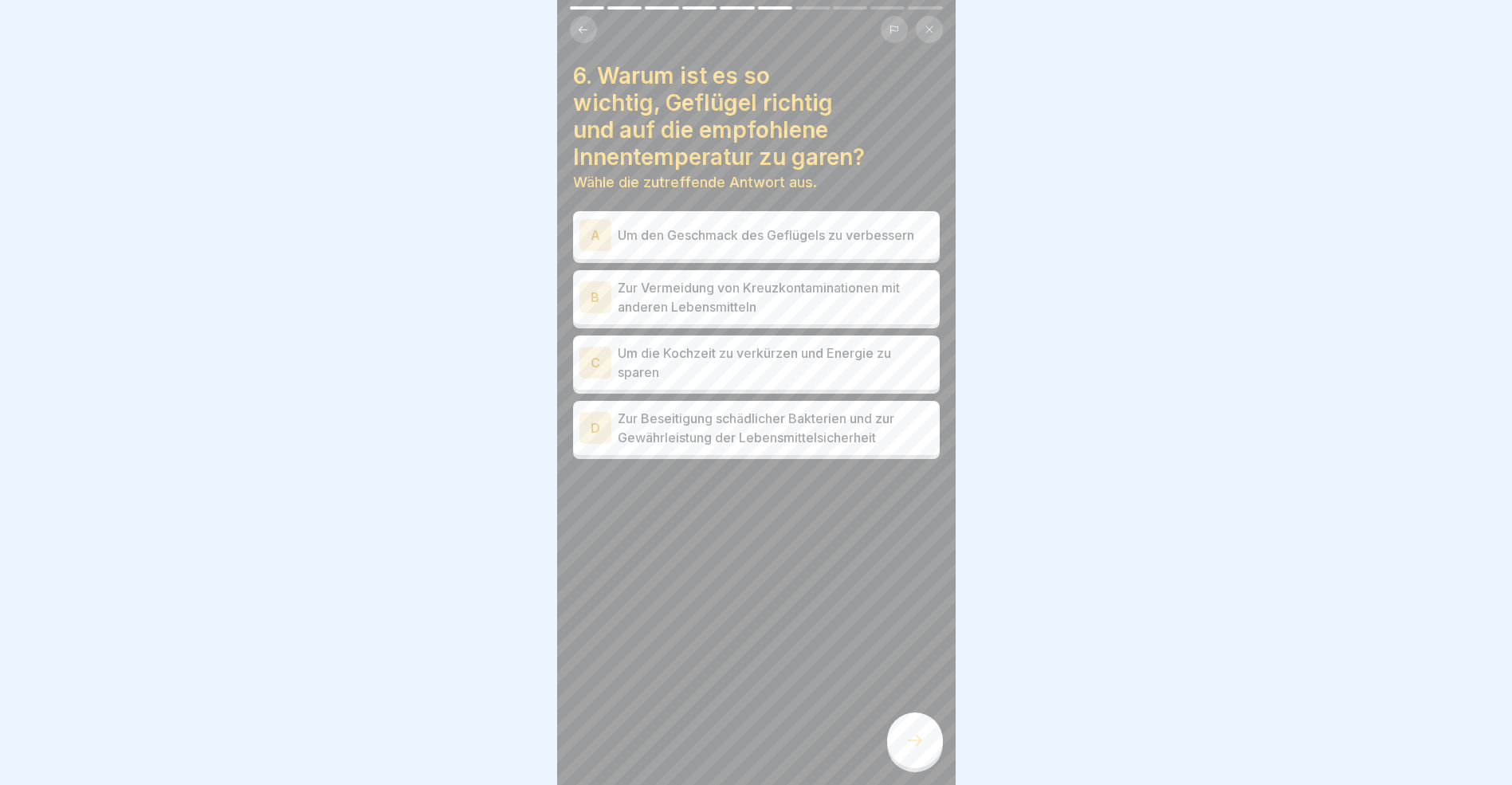
click at [605, 426] on div "D" at bounding box center [595, 428] width 32 height 32
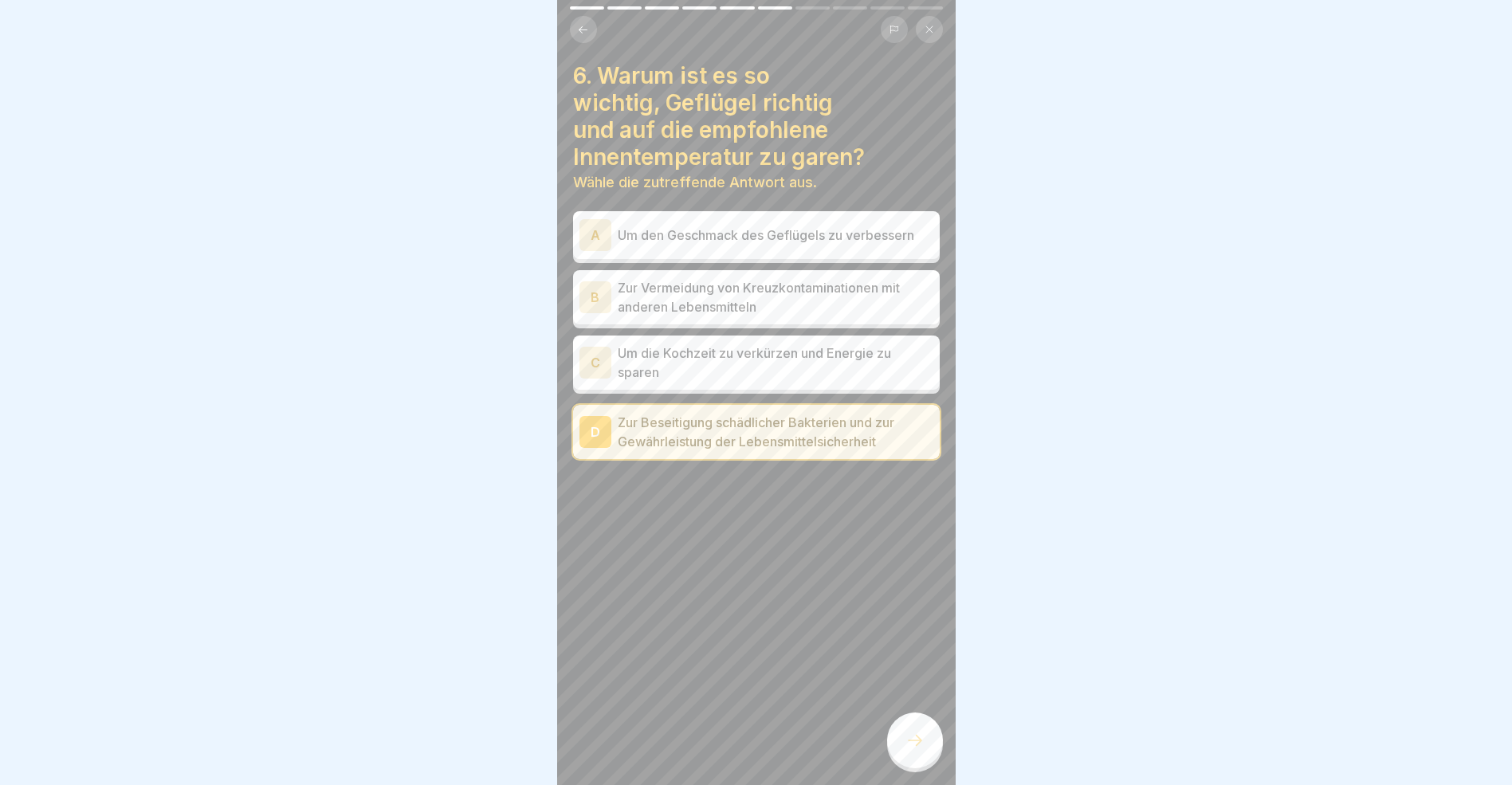
click at [913, 750] on icon at bounding box center [915, 740] width 19 height 19
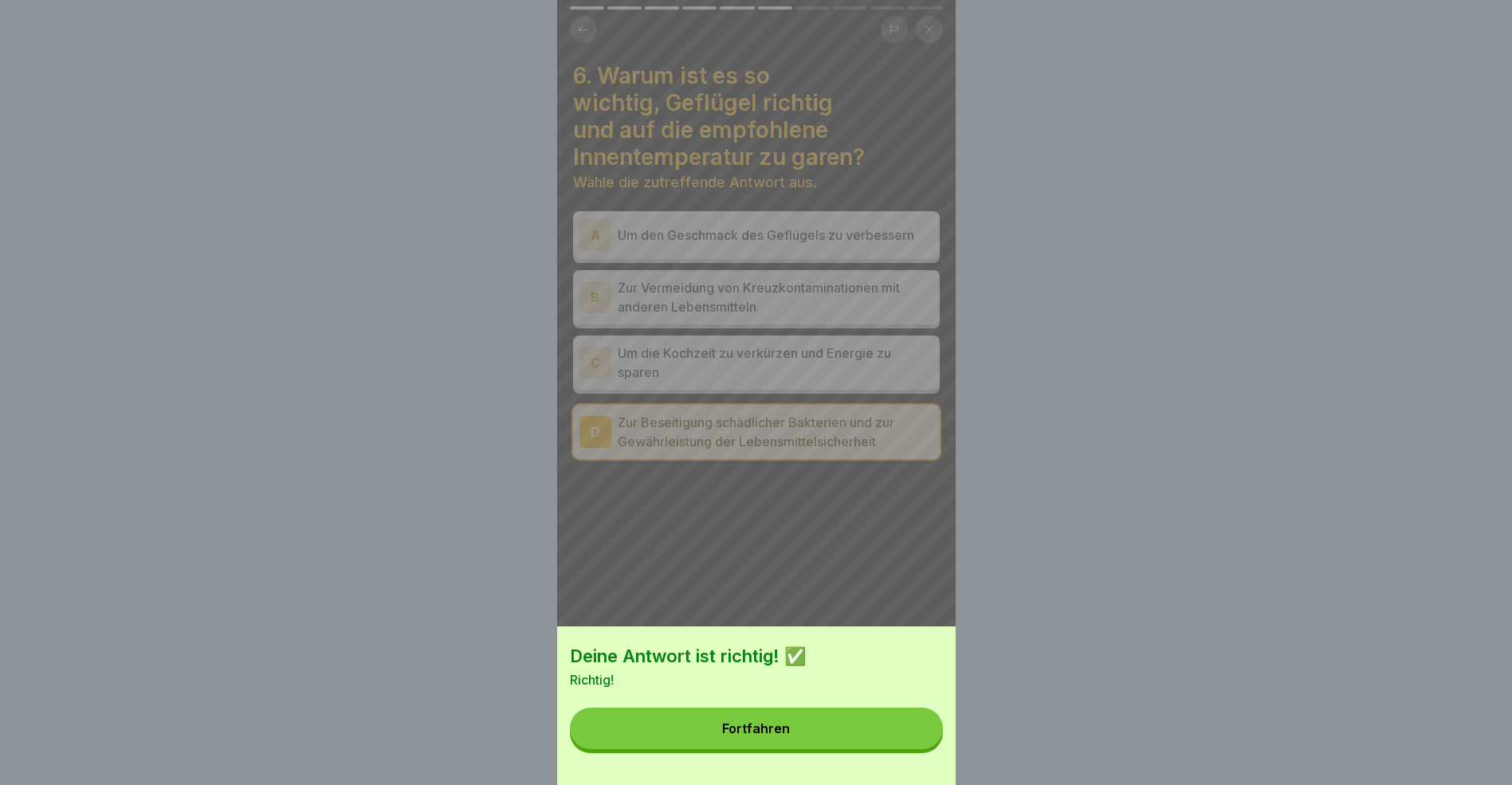
click at [825, 732] on button "Fortfahren" at bounding box center [756, 728] width 373 height 41
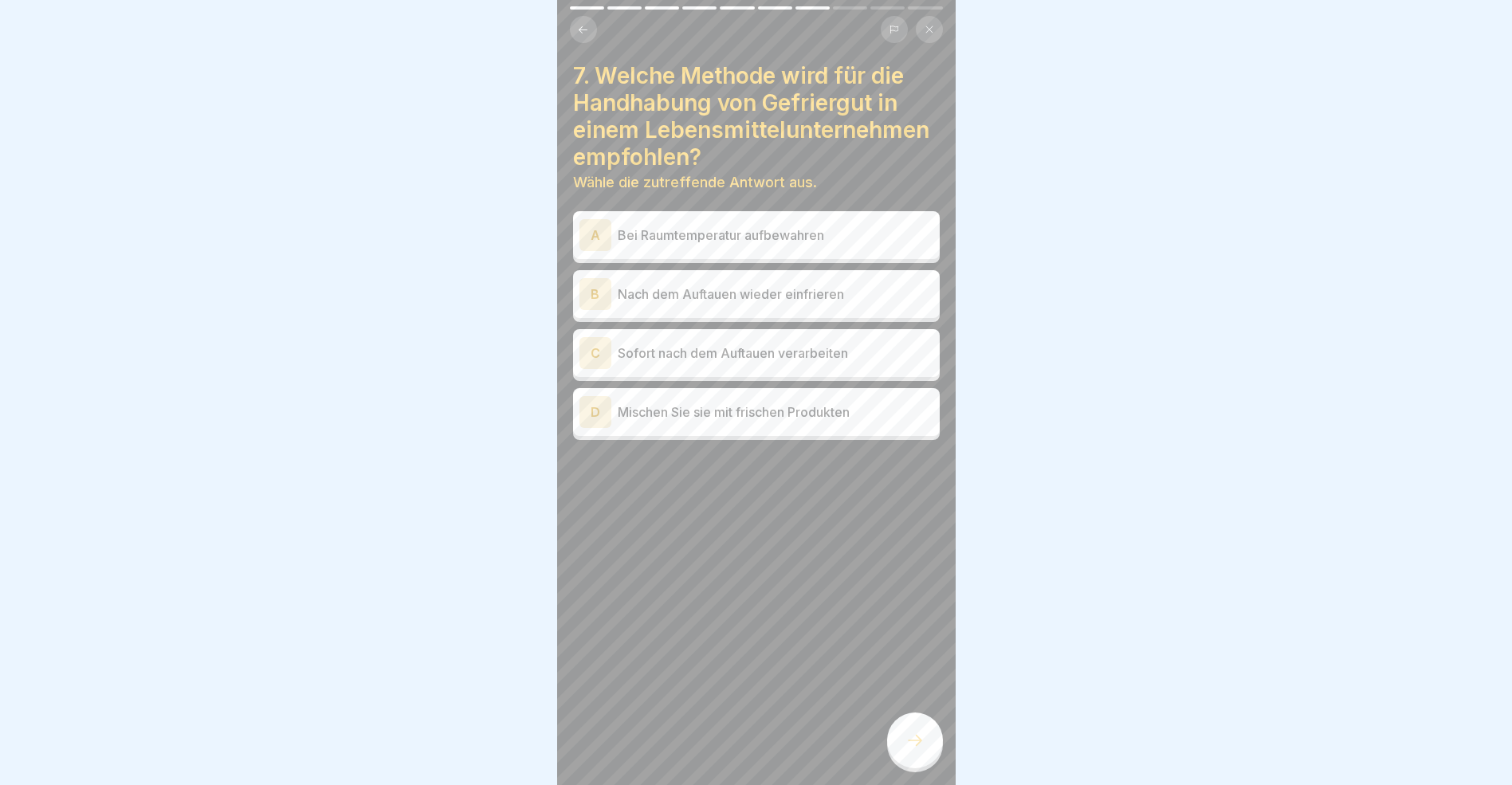
click at [586, 369] on div "C" at bounding box center [595, 352] width 32 height 32
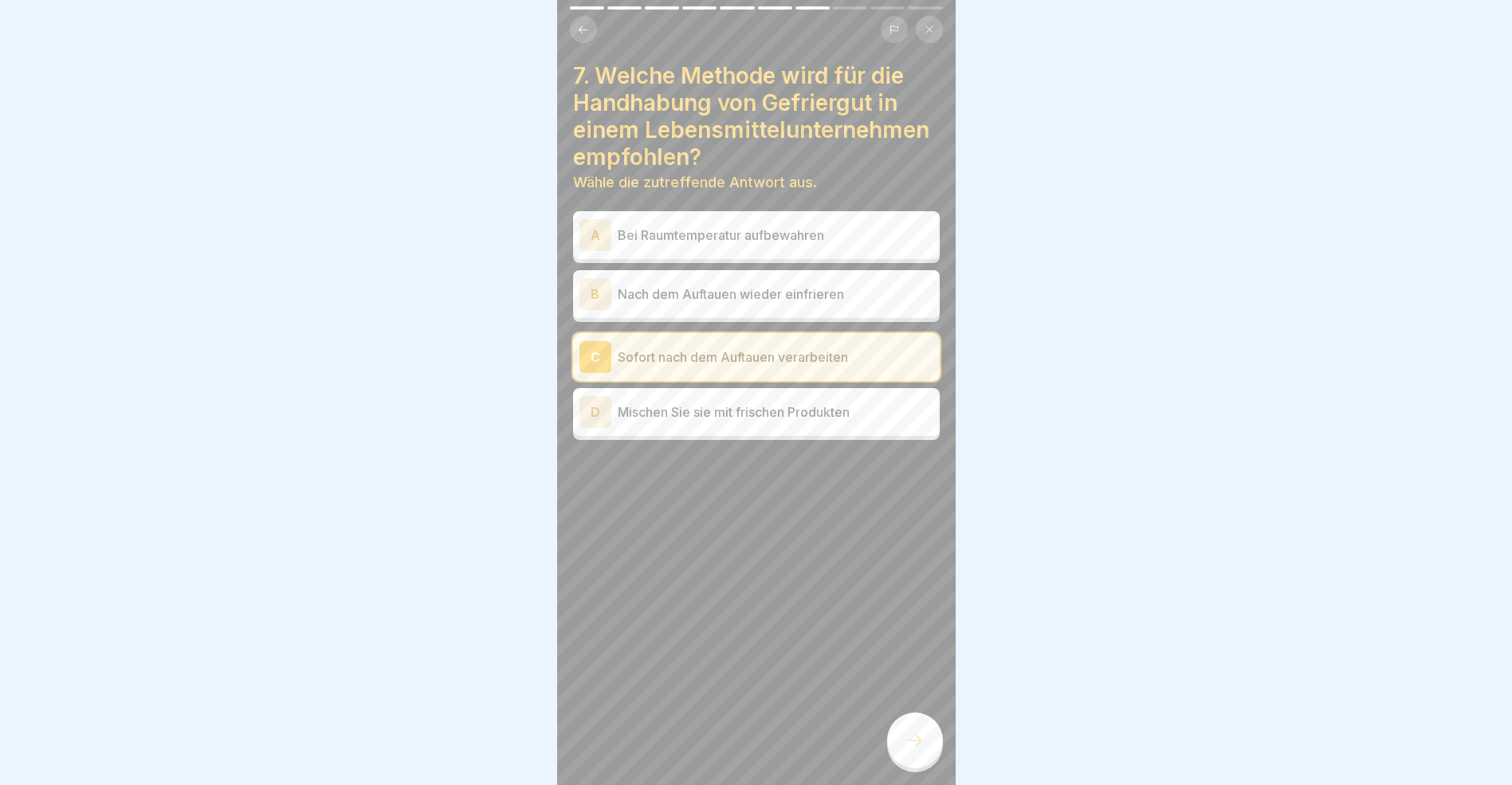
click at [927, 753] on div at bounding box center [916, 740] width 56 height 56
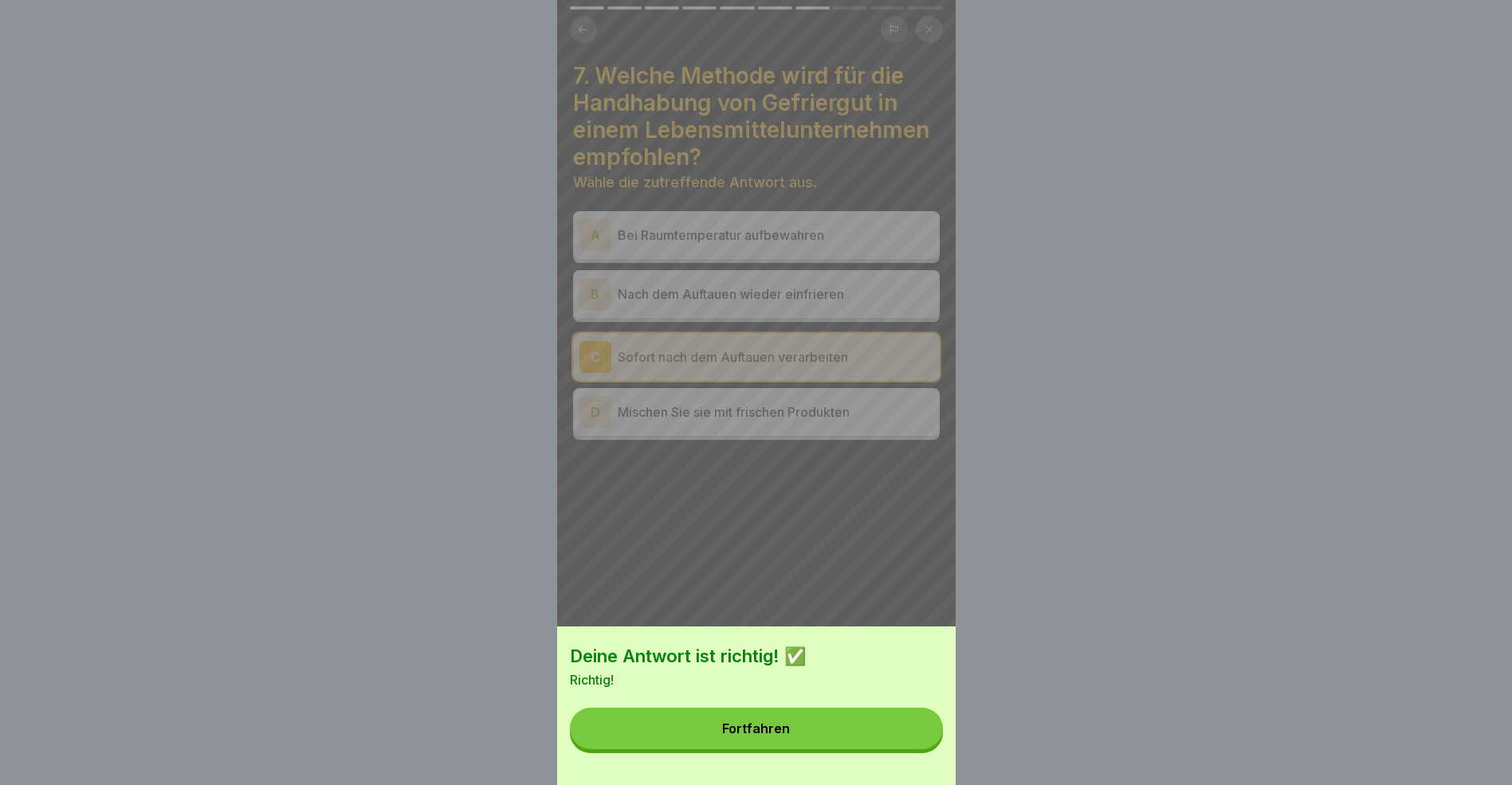
click at [802, 741] on button "Fortfahren" at bounding box center [756, 728] width 373 height 41
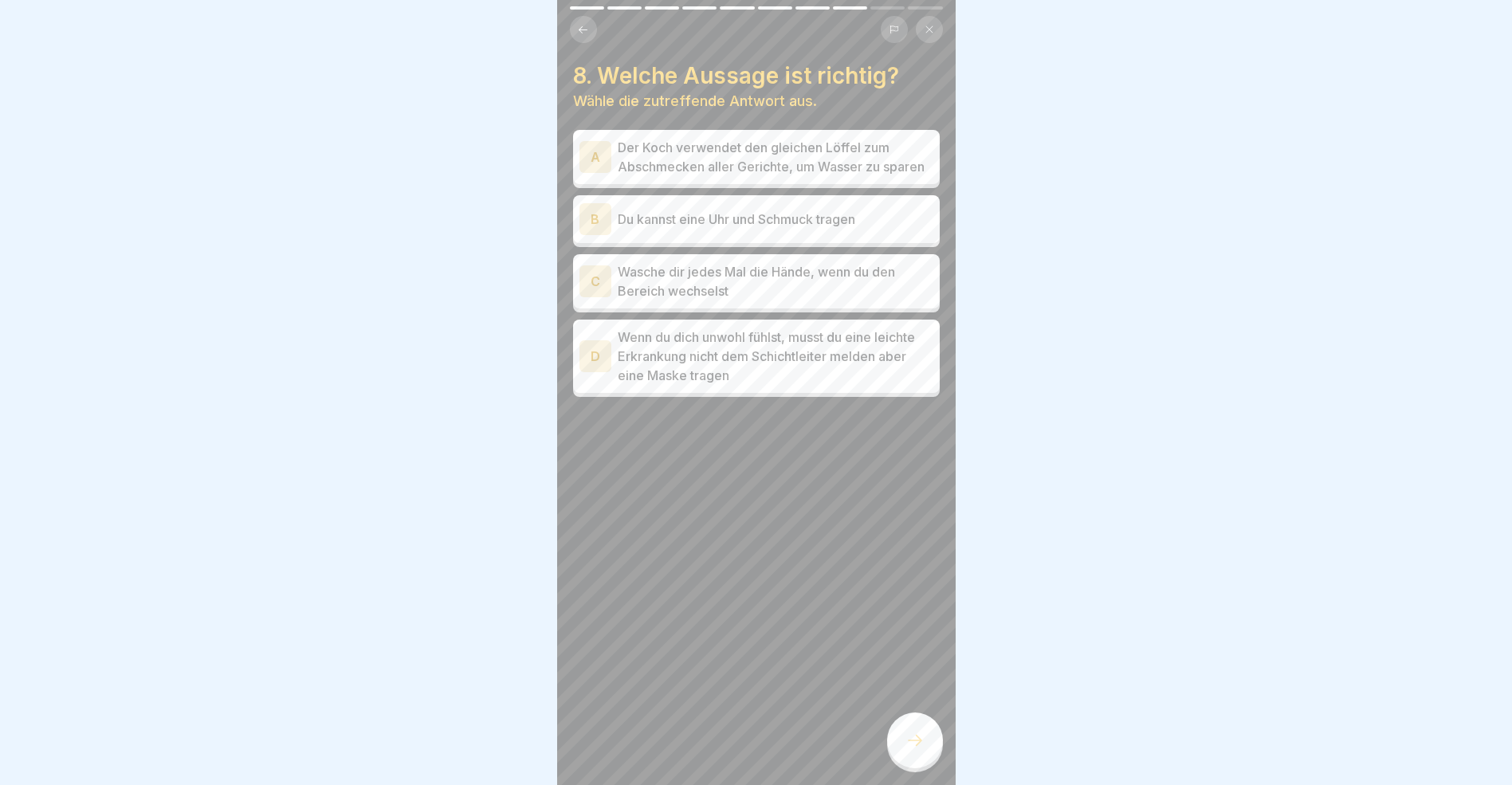
click at [594, 297] on div "C" at bounding box center [595, 281] width 32 height 32
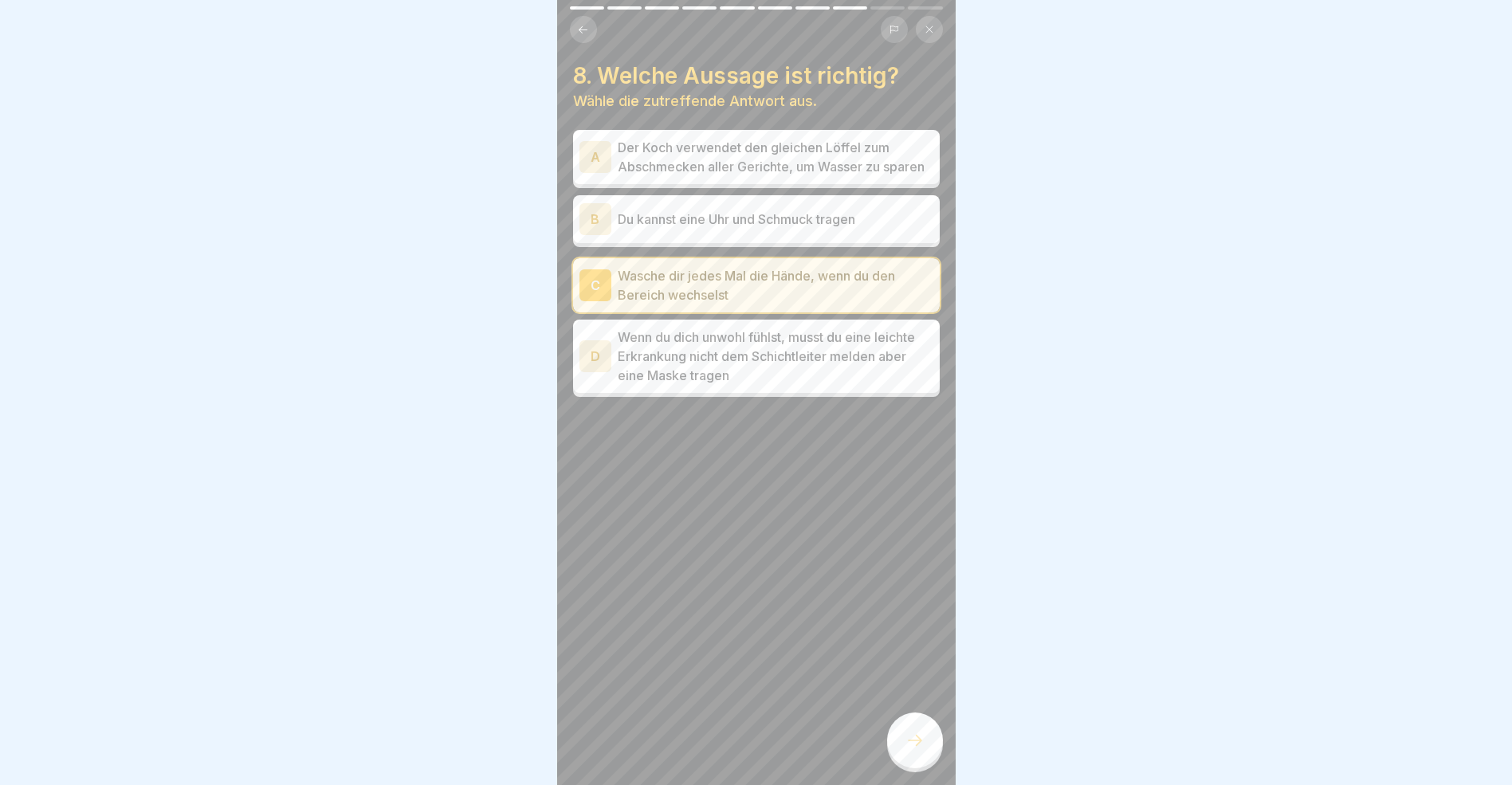
click at [917, 750] on icon at bounding box center [915, 740] width 19 height 19
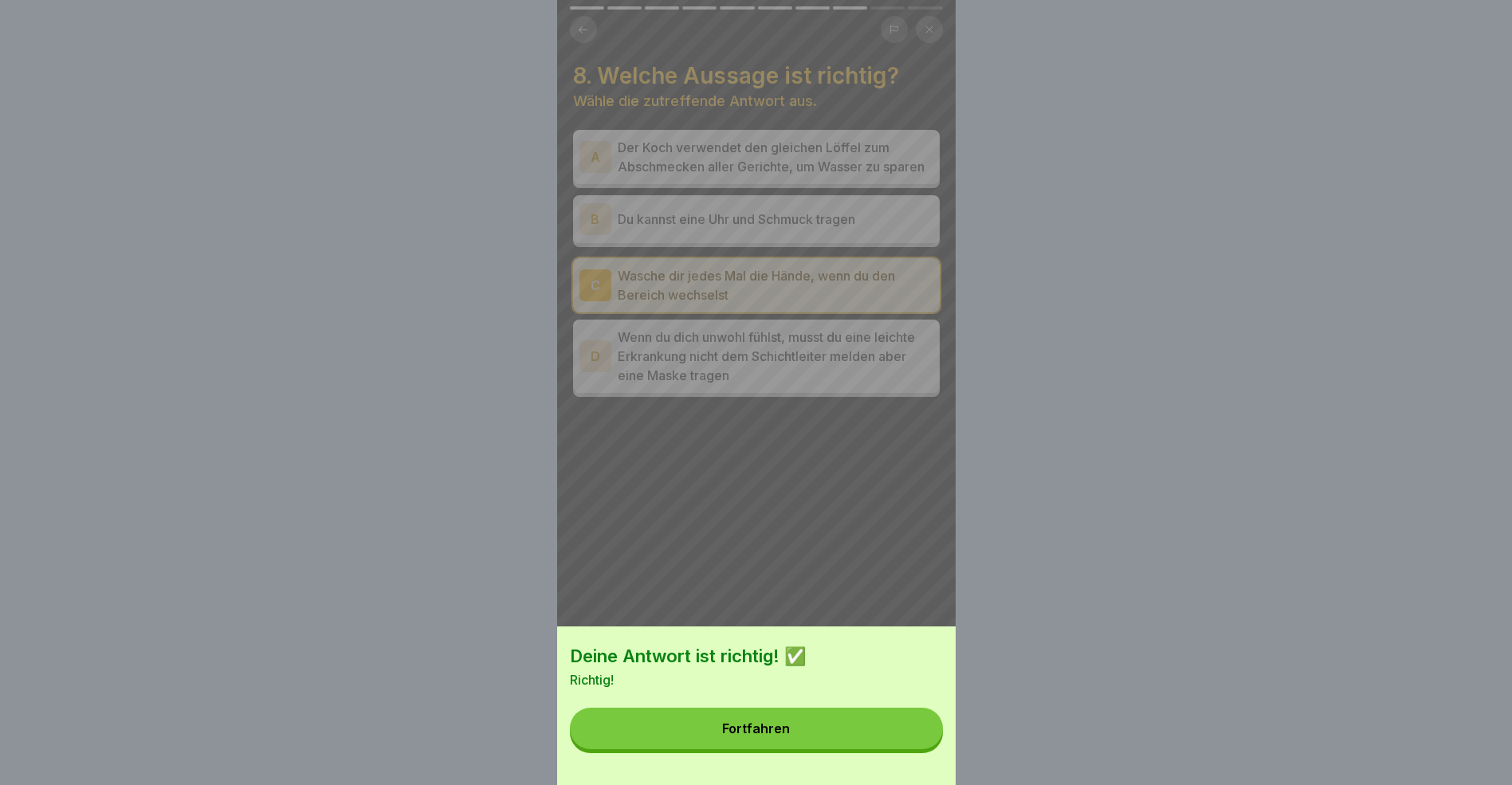
click at [804, 742] on button "Fortfahren" at bounding box center [756, 728] width 373 height 41
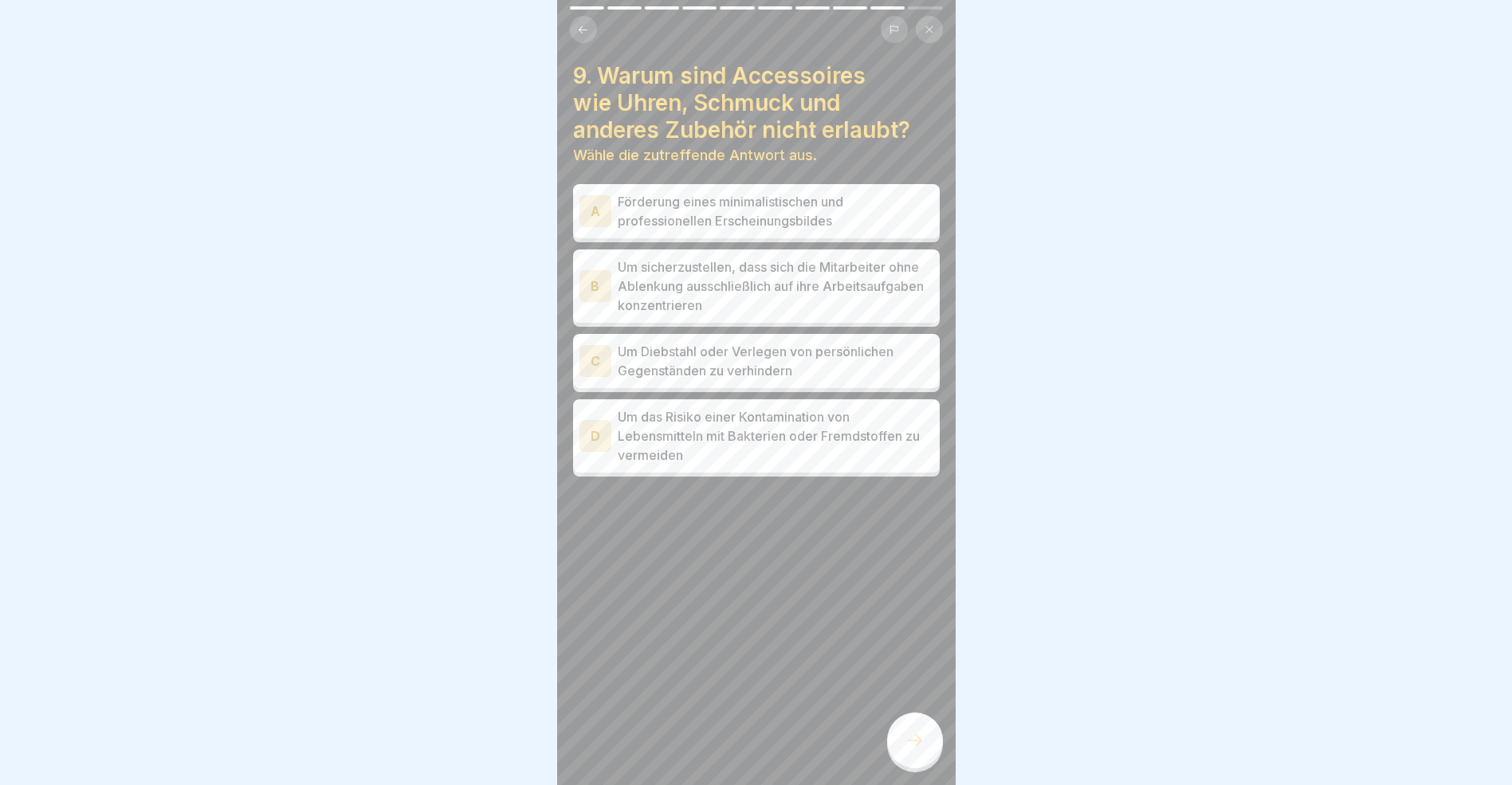
click at [591, 432] on div "D" at bounding box center [595, 436] width 32 height 32
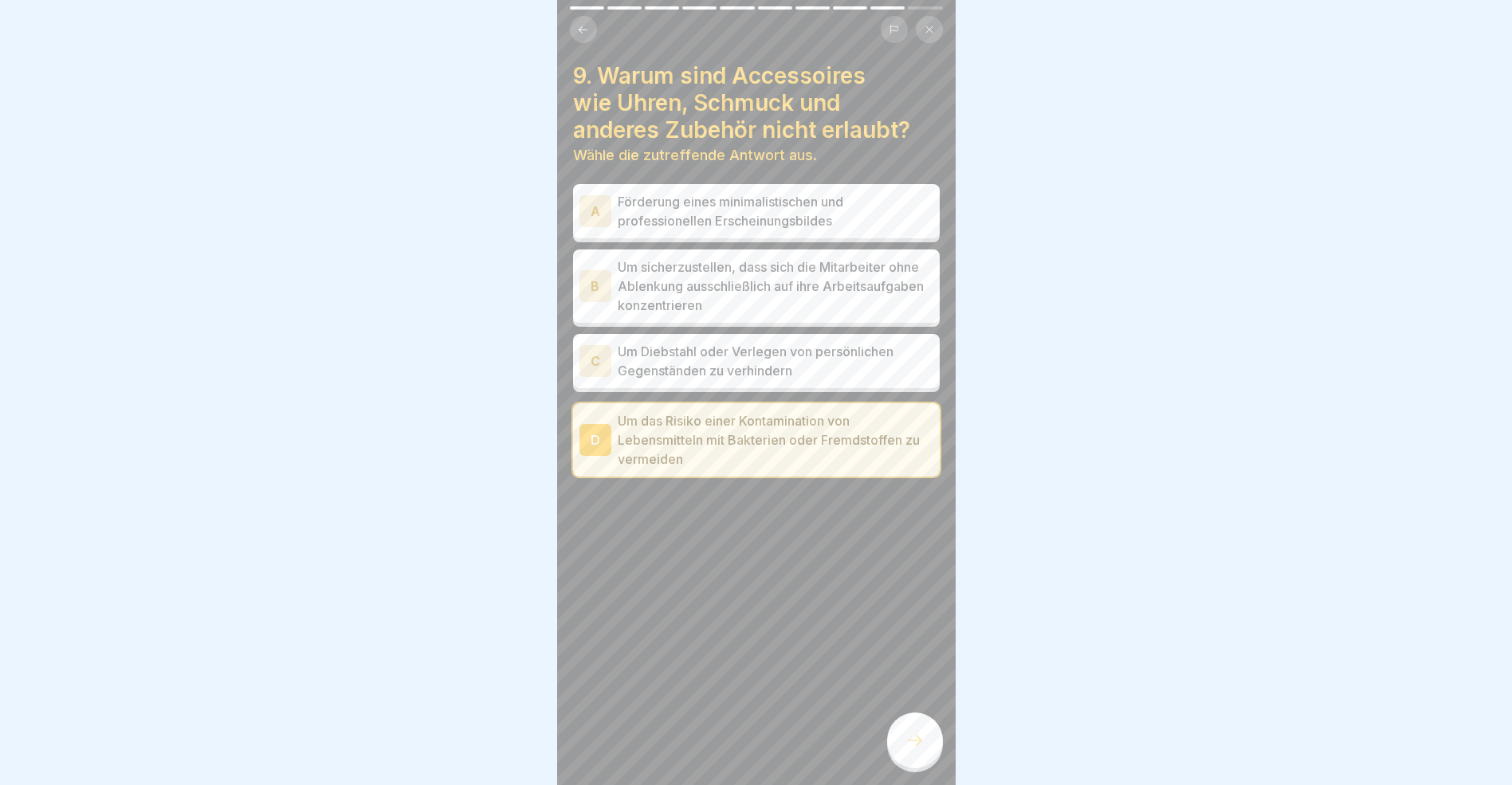
click at [917, 750] on icon at bounding box center [915, 740] width 19 height 19
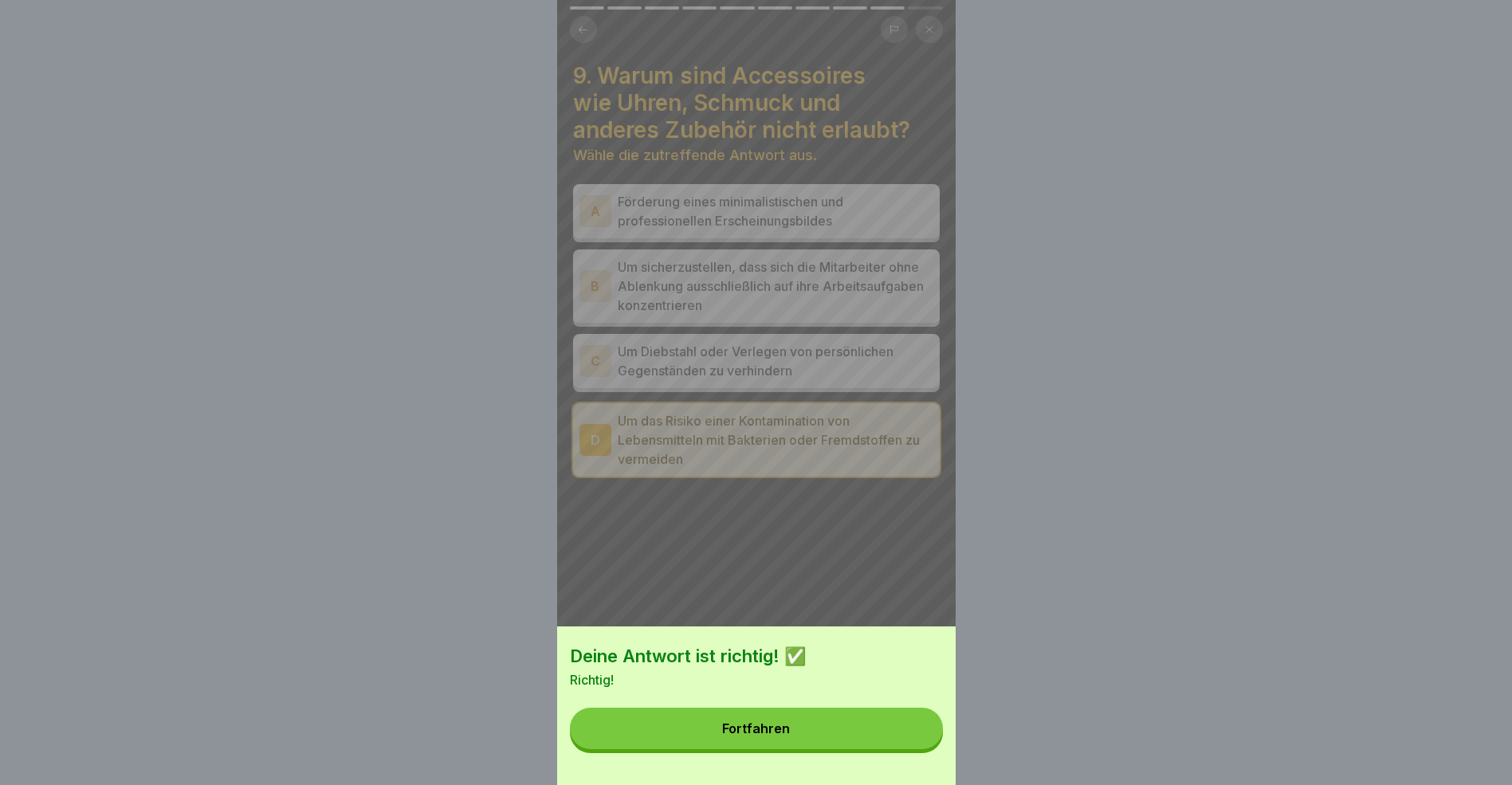
click at [780, 735] on div "Fortfahren" at bounding box center [756, 728] width 68 height 14
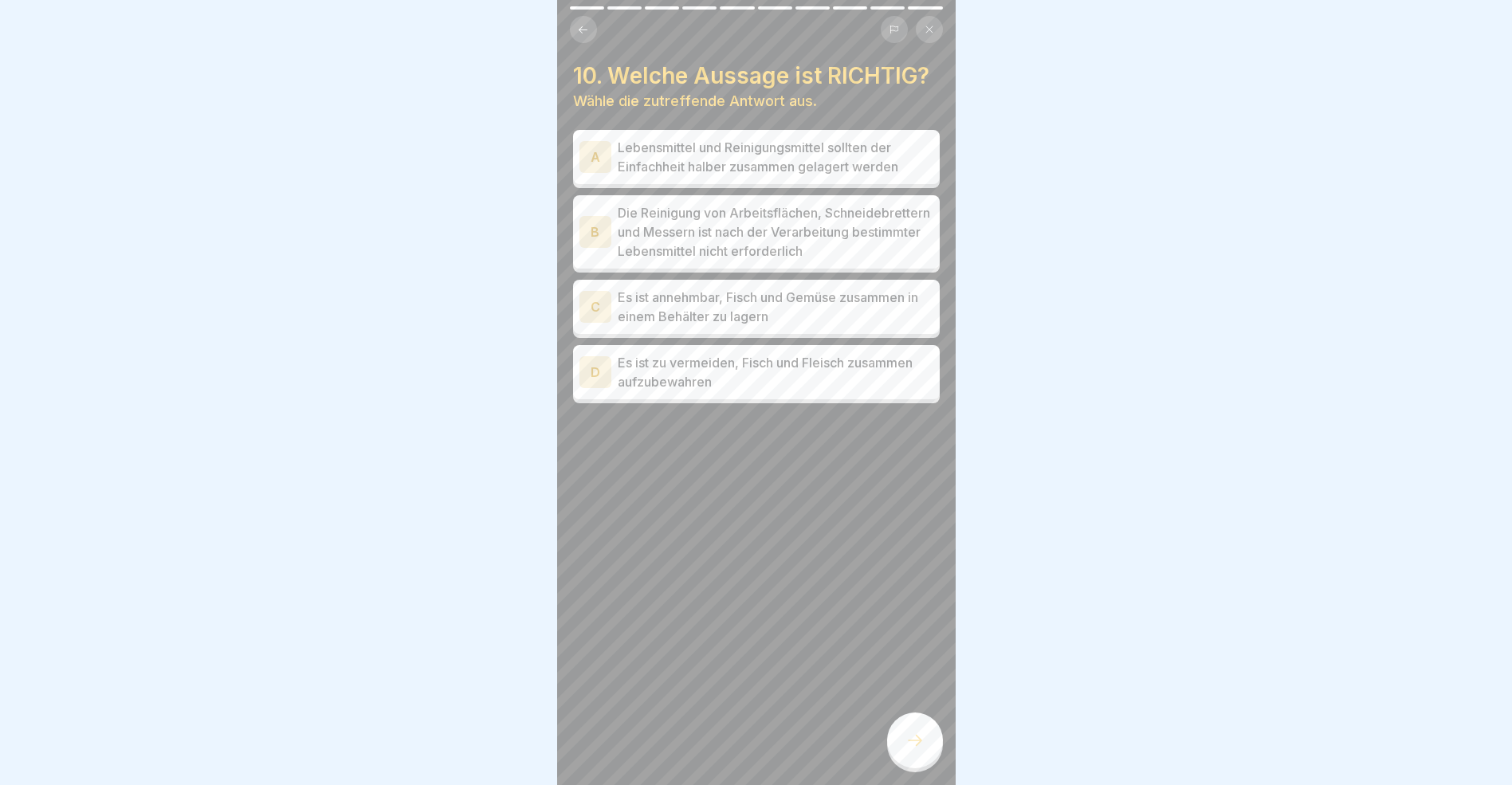
click at [593, 388] on div "D" at bounding box center [595, 372] width 32 height 32
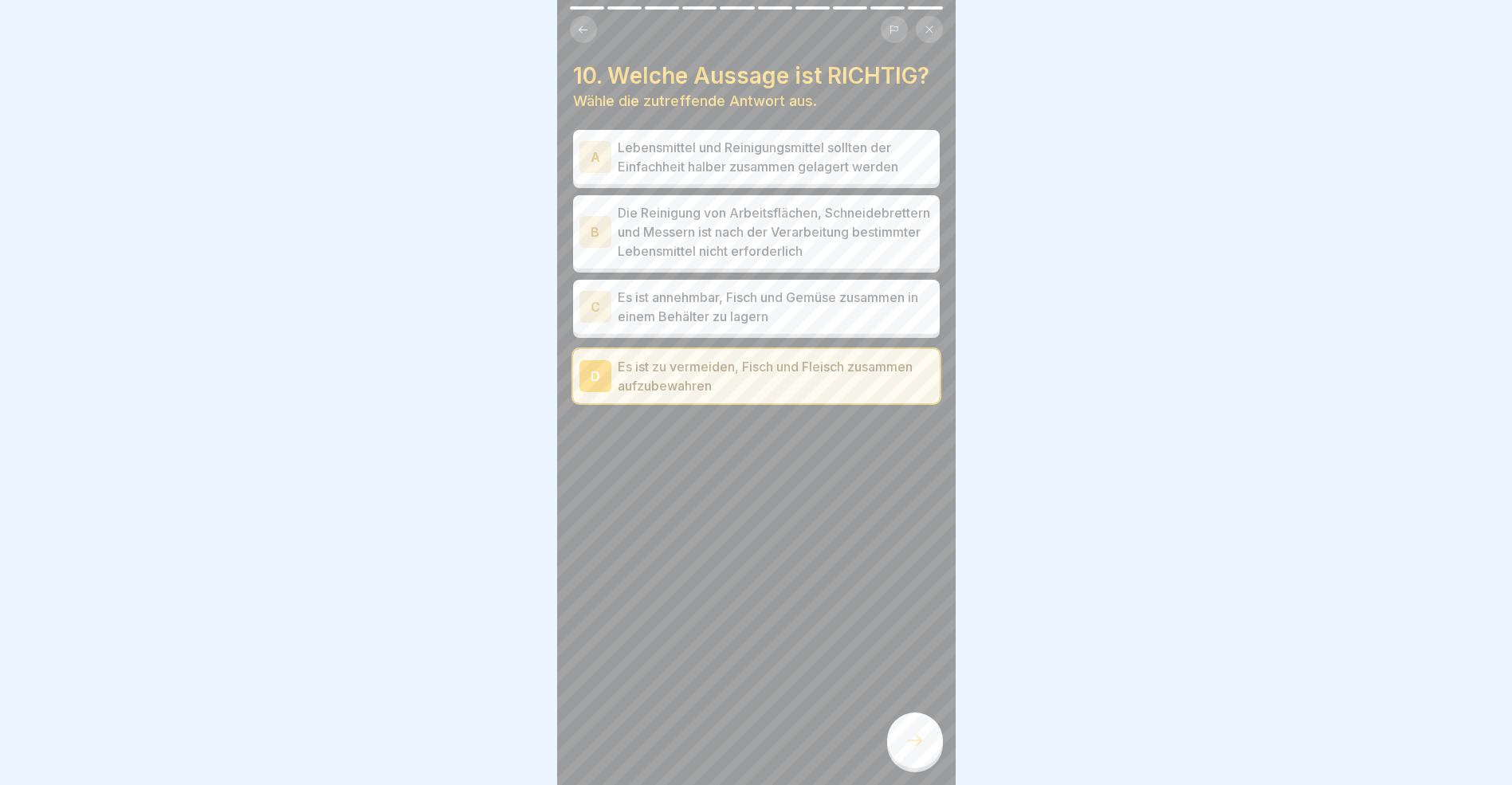
click at [924, 750] on icon at bounding box center [915, 740] width 19 height 19
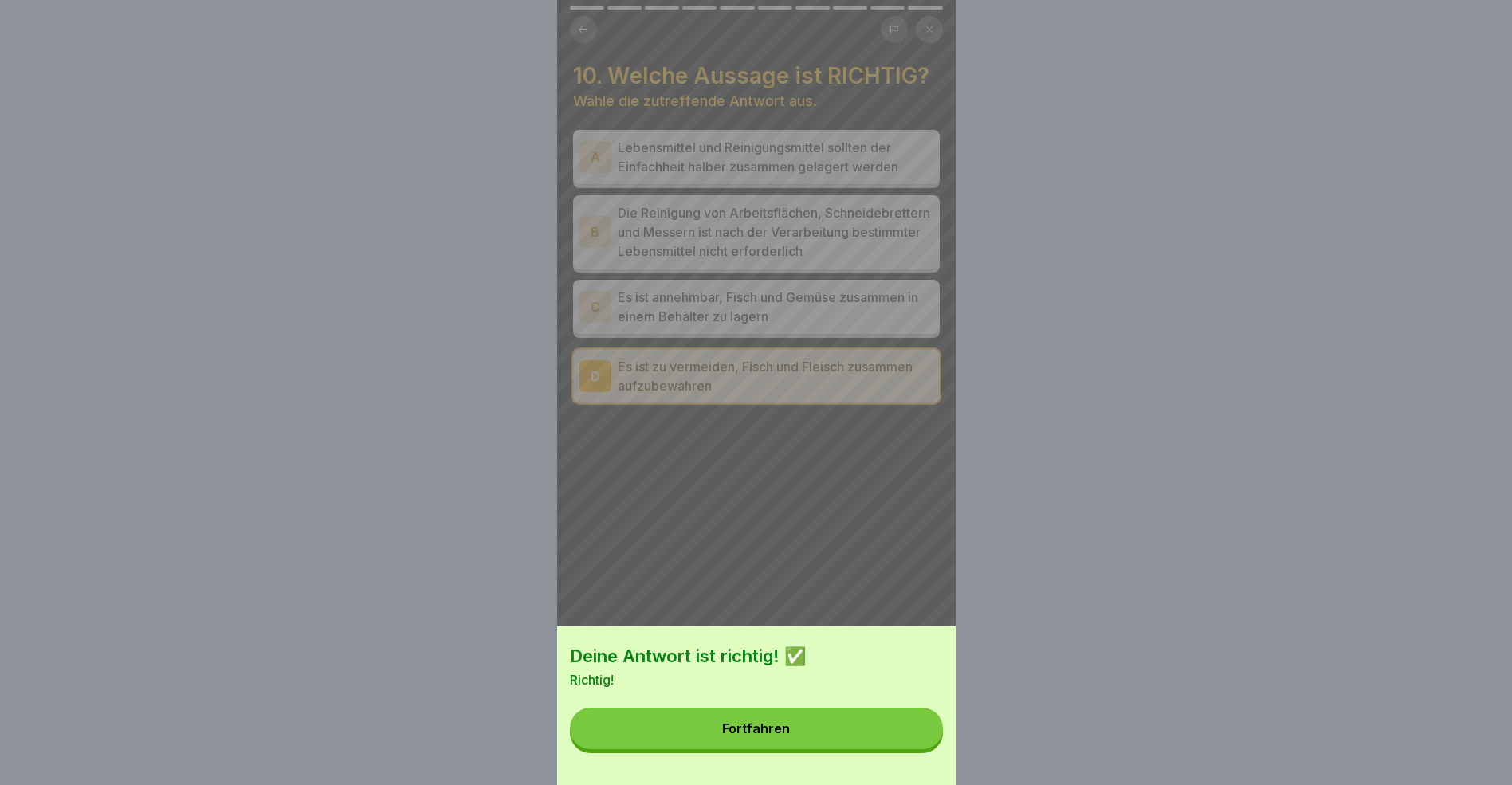
click at [805, 744] on button "Fortfahren" at bounding box center [756, 728] width 373 height 41
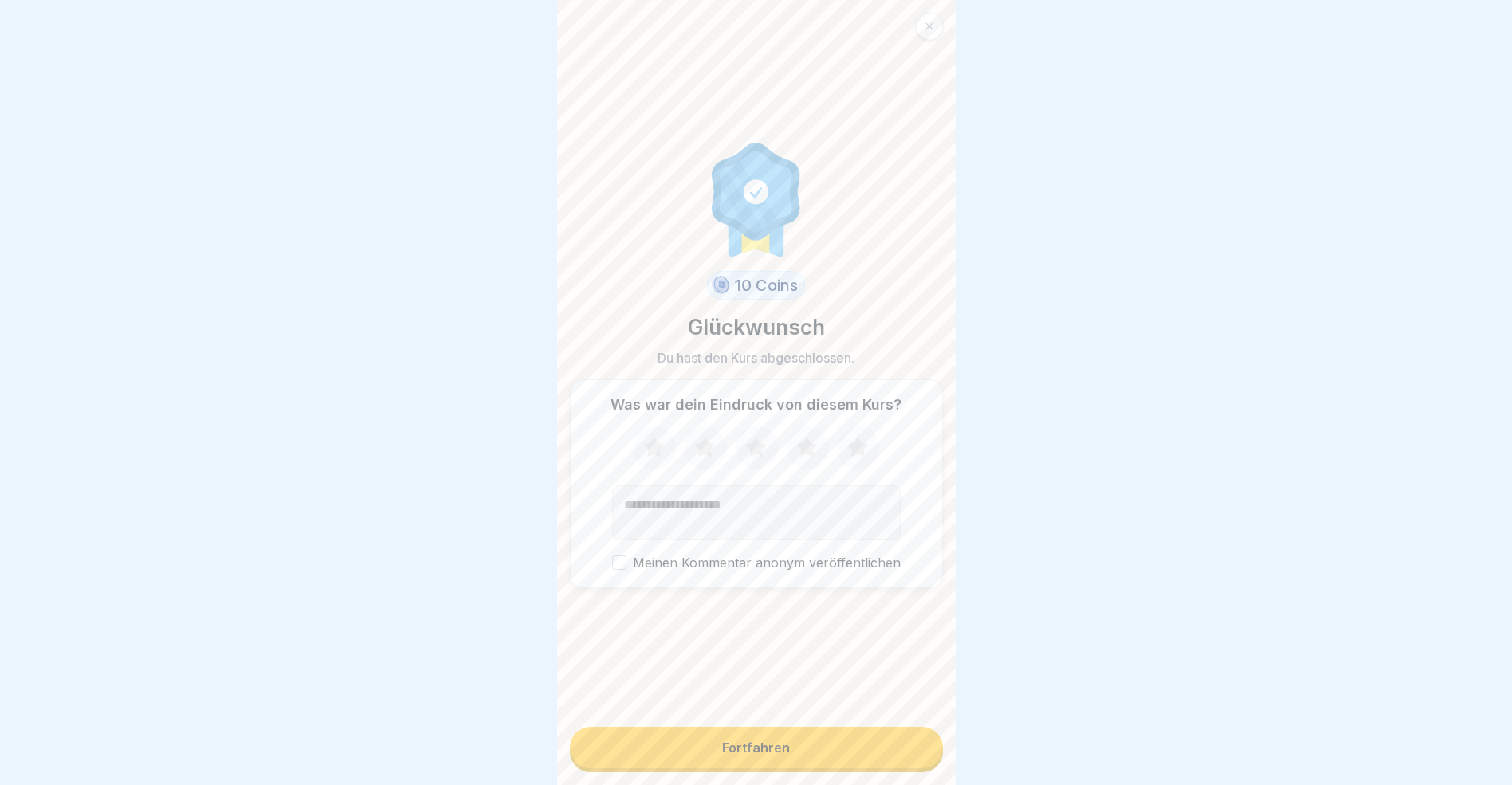
click at [784, 759] on button "Fortfahren" at bounding box center [756, 747] width 373 height 41
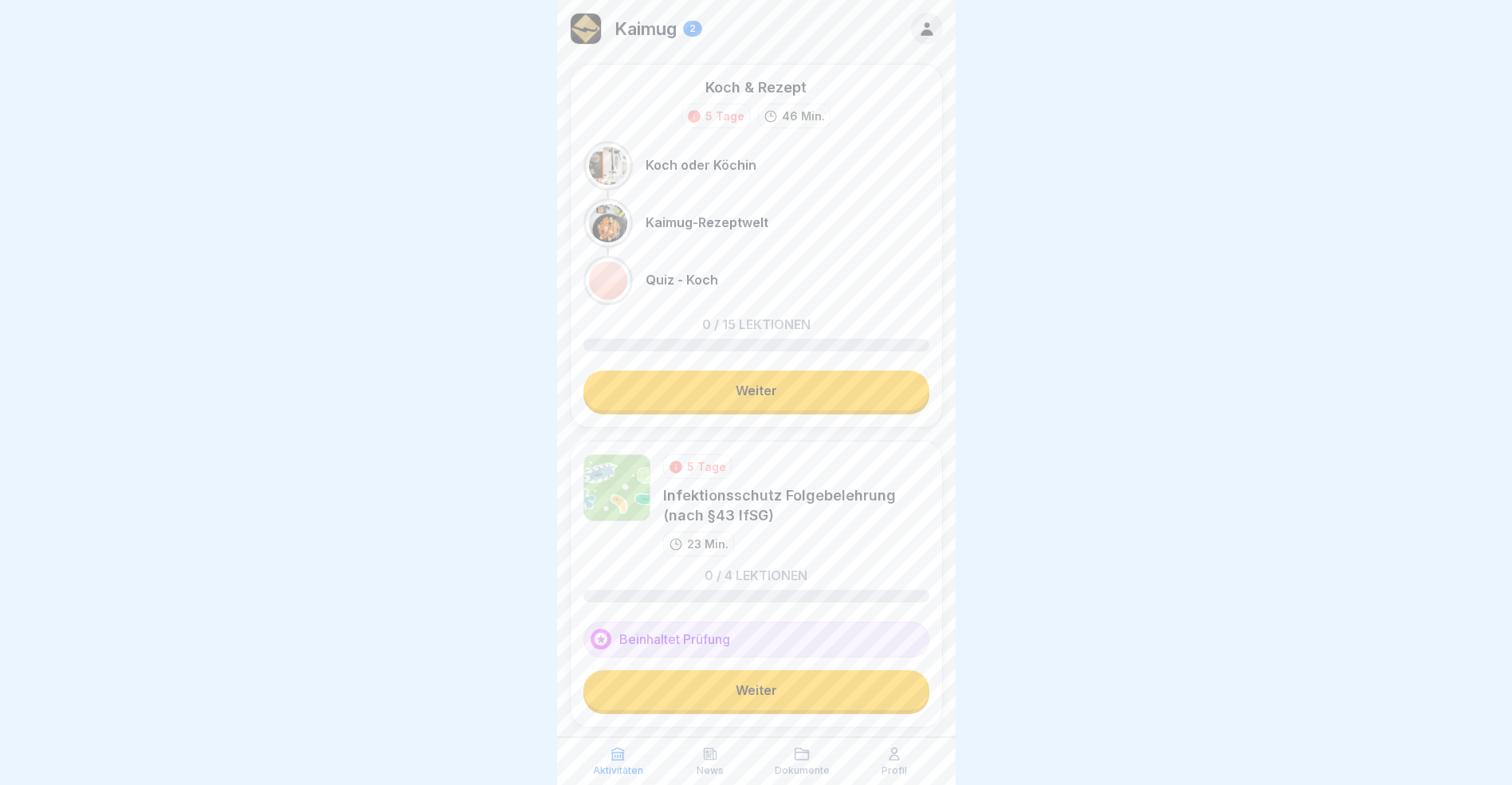
click at [853, 390] on link "Weiter" at bounding box center [756, 390] width 346 height 40
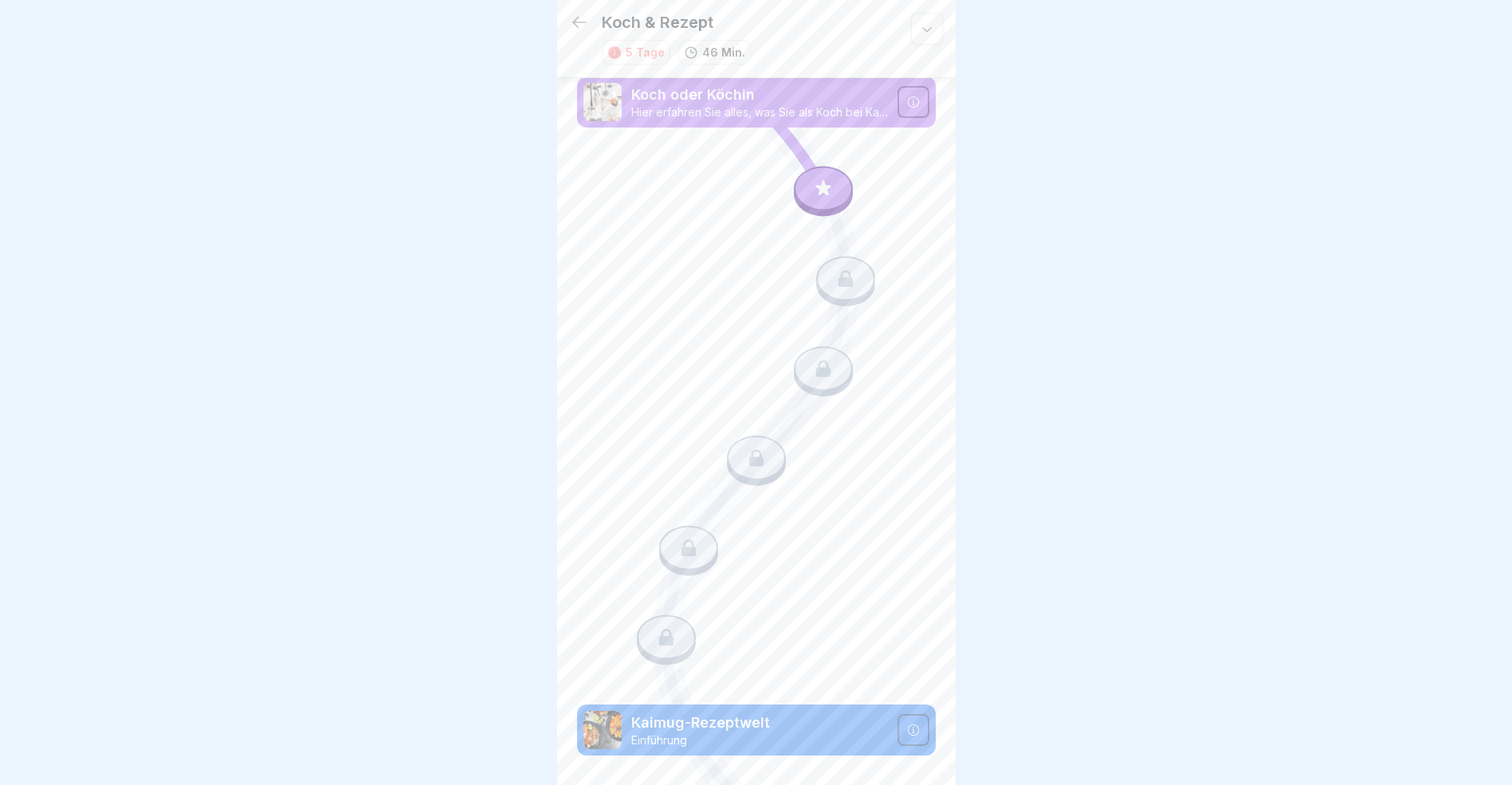
click at [910, 102] on div at bounding box center [913, 102] width 32 height 32
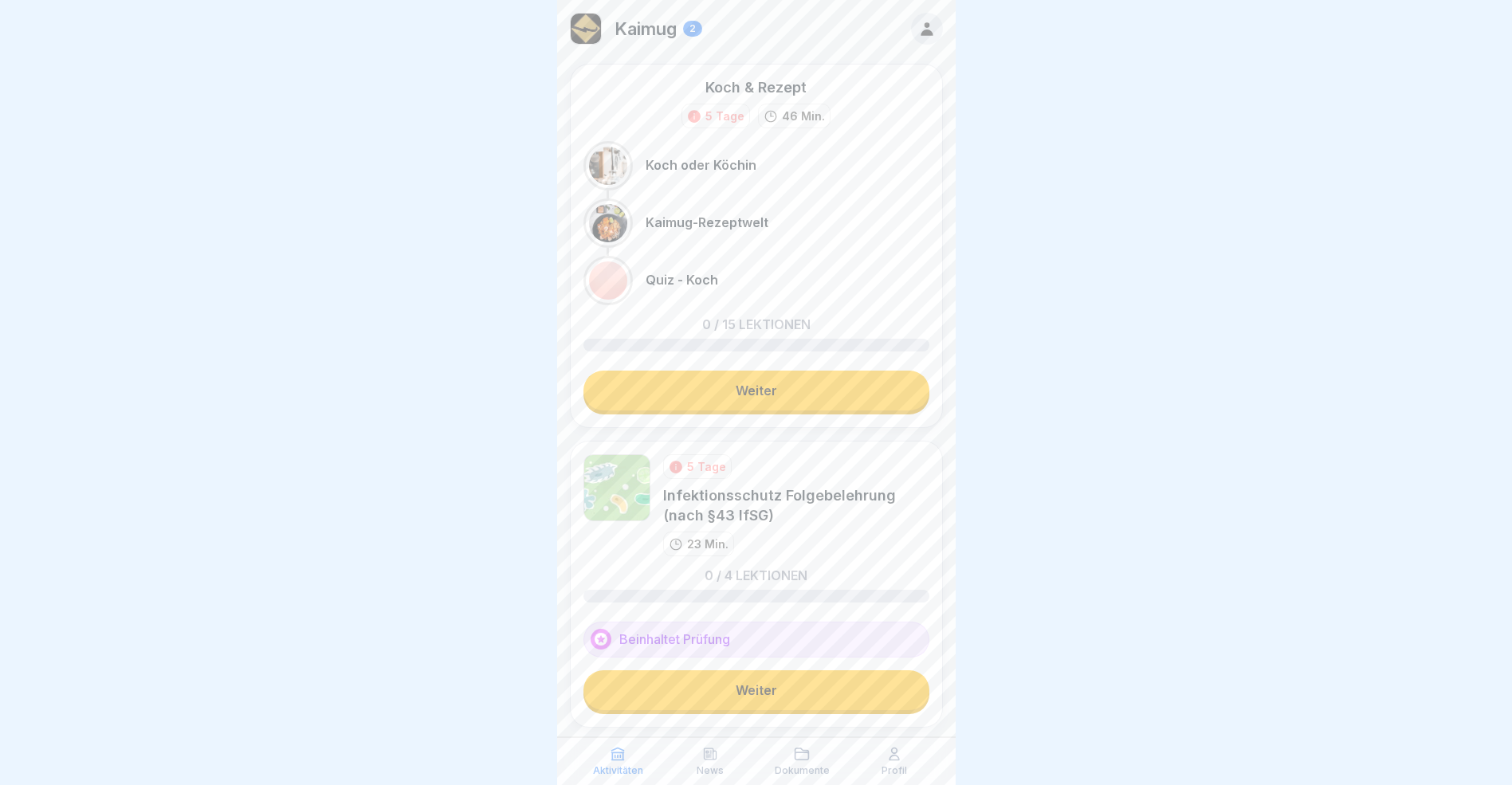
click at [784, 392] on link "Weiter" at bounding box center [756, 390] width 346 height 40
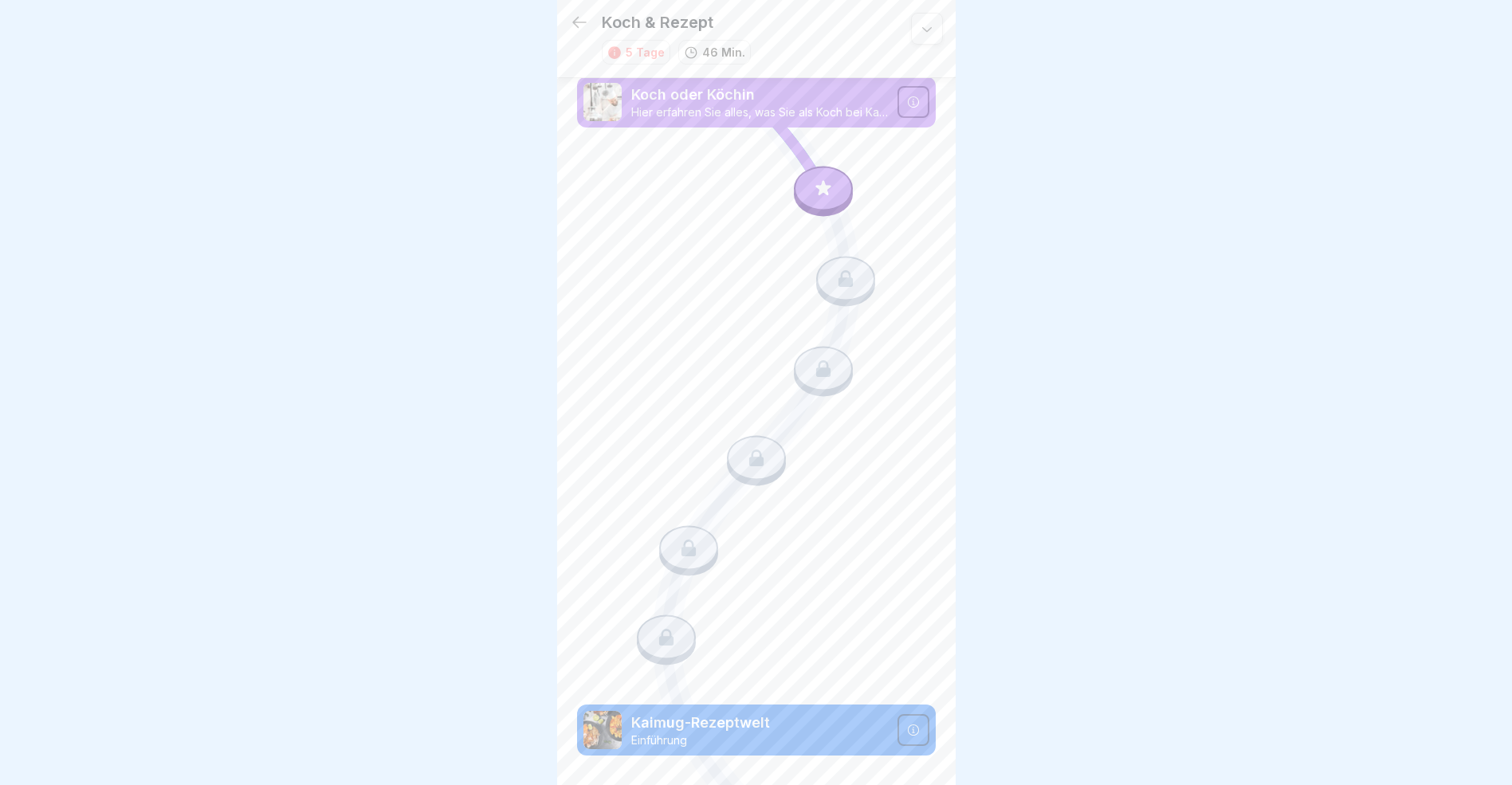
click at [910, 714] on div at bounding box center [913, 730] width 32 height 32
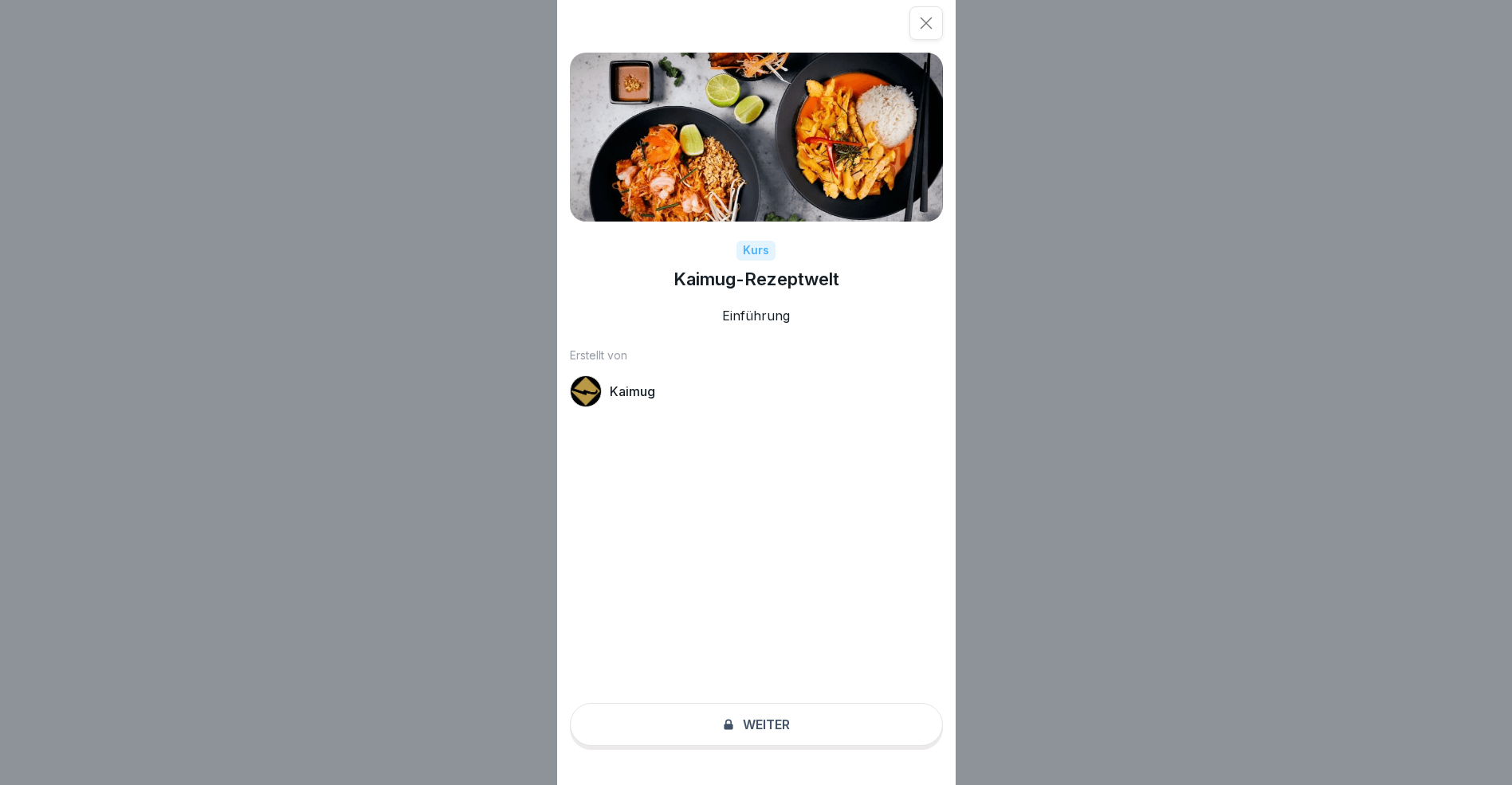
click at [797, 736] on div "Kurs Kaimug-Rezeptwelt Einführung Erstellt von [PERSON_NAME]" at bounding box center [756, 392] width 399 height 785
click at [930, 29] on icon at bounding box center [926, 22] width 16 height 16
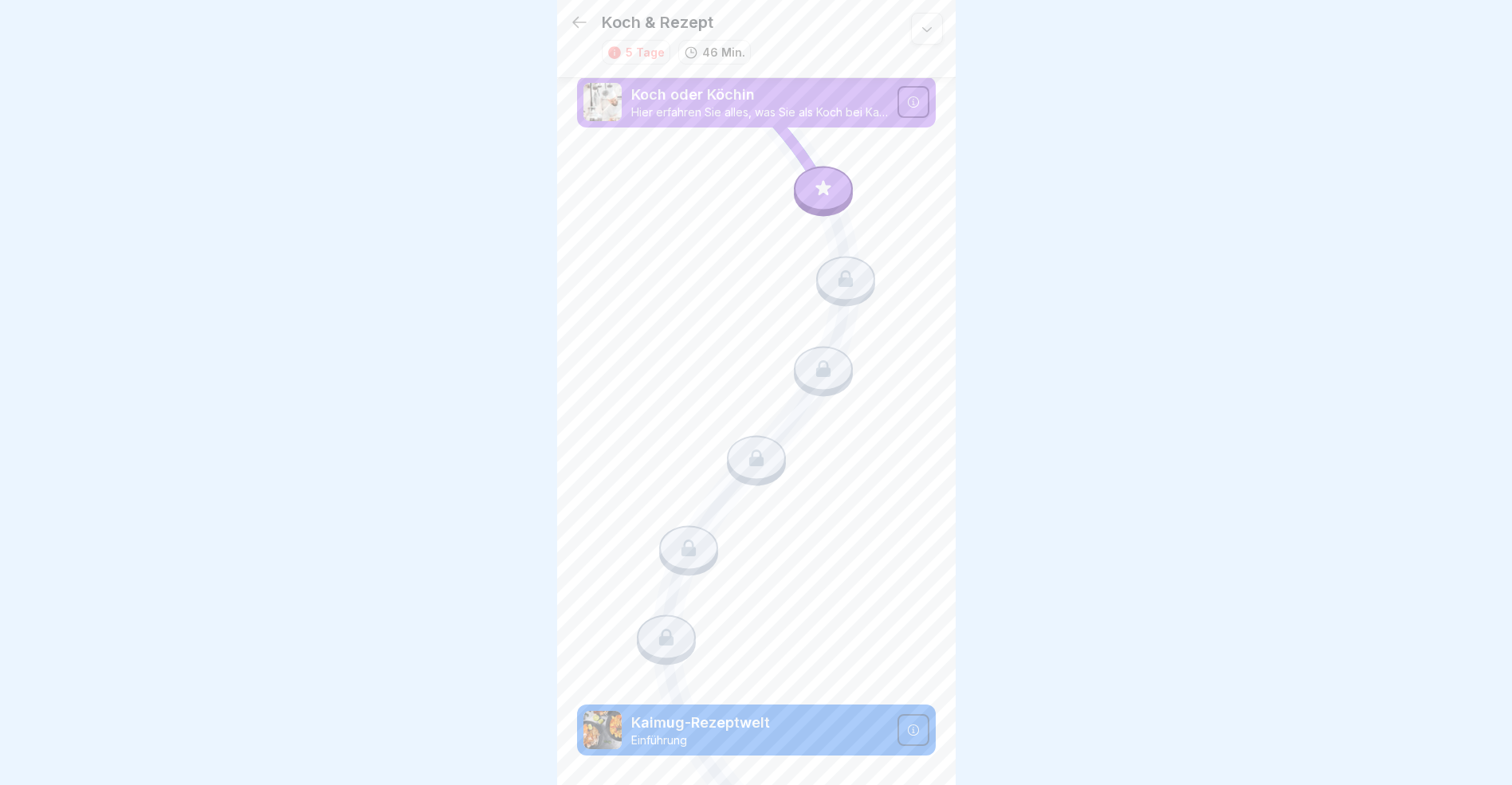
click at [903, 107] on div at bounding box center [913, 102] width 32 height 32
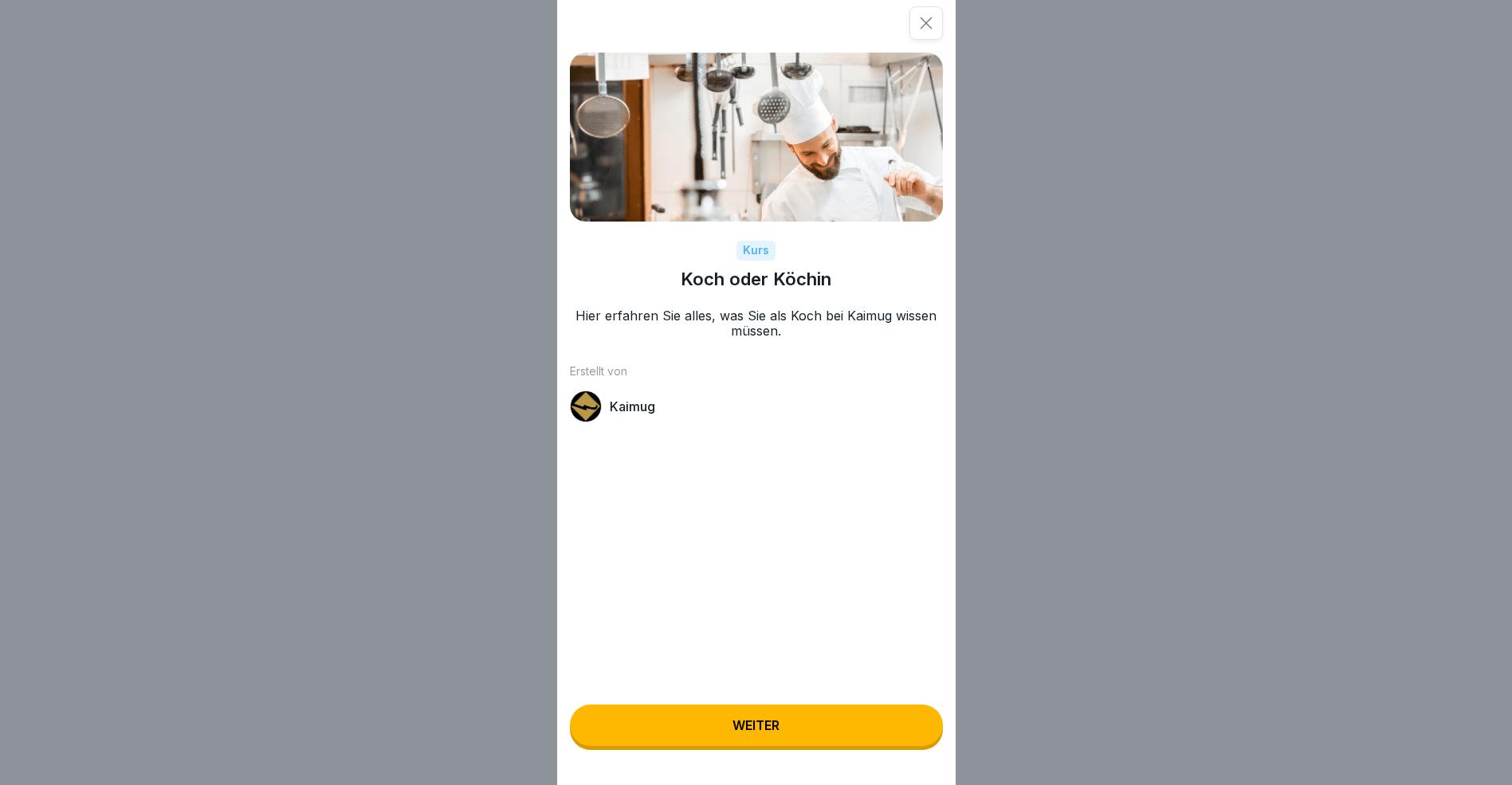
click at [754, 728] on button "Weiter" at bounding box center [756, 725] width 373 height 41
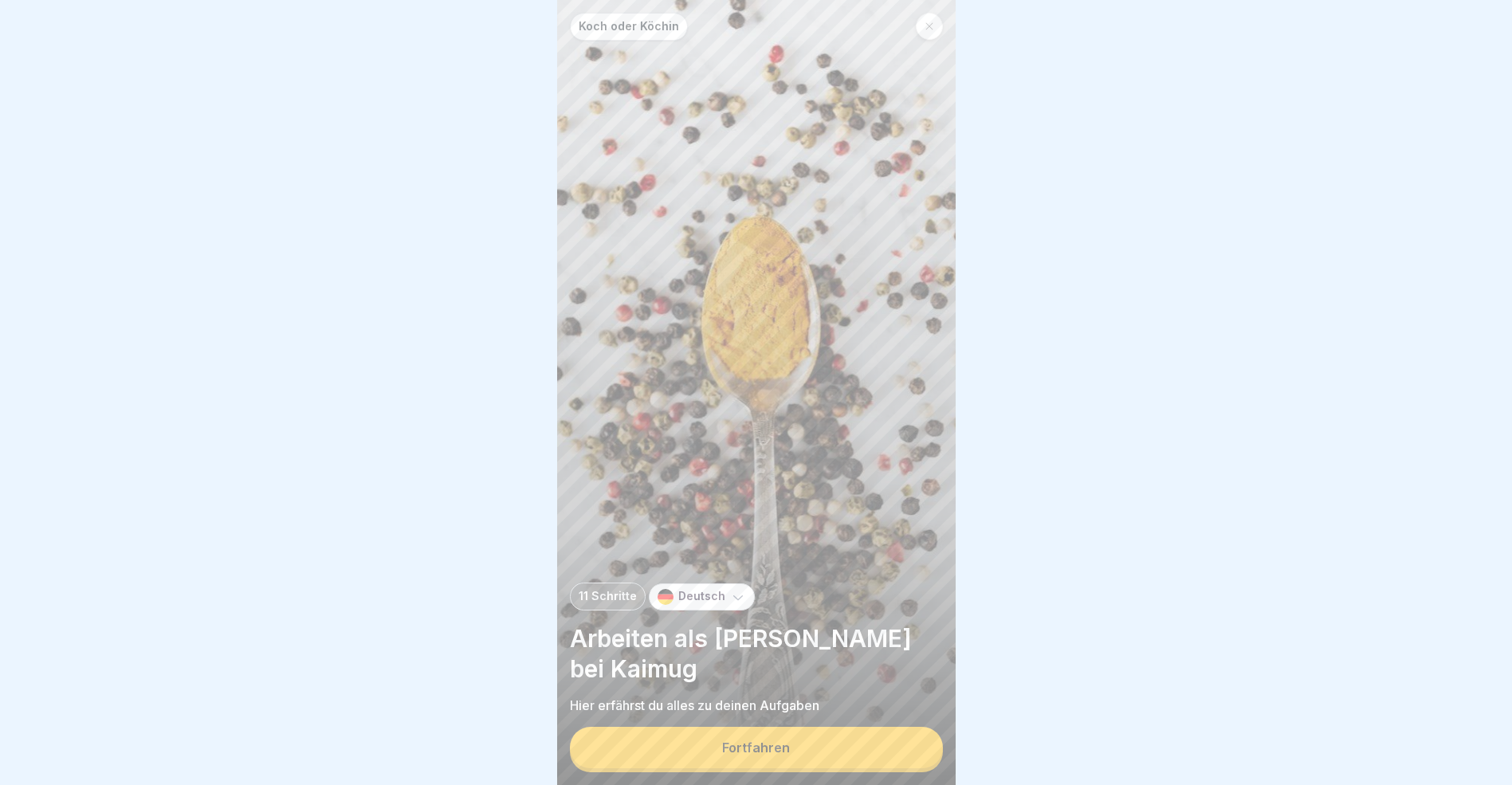
click at [765, 754] on div "Fortfahren" at bounding box center [756, 747] width 68 height 14
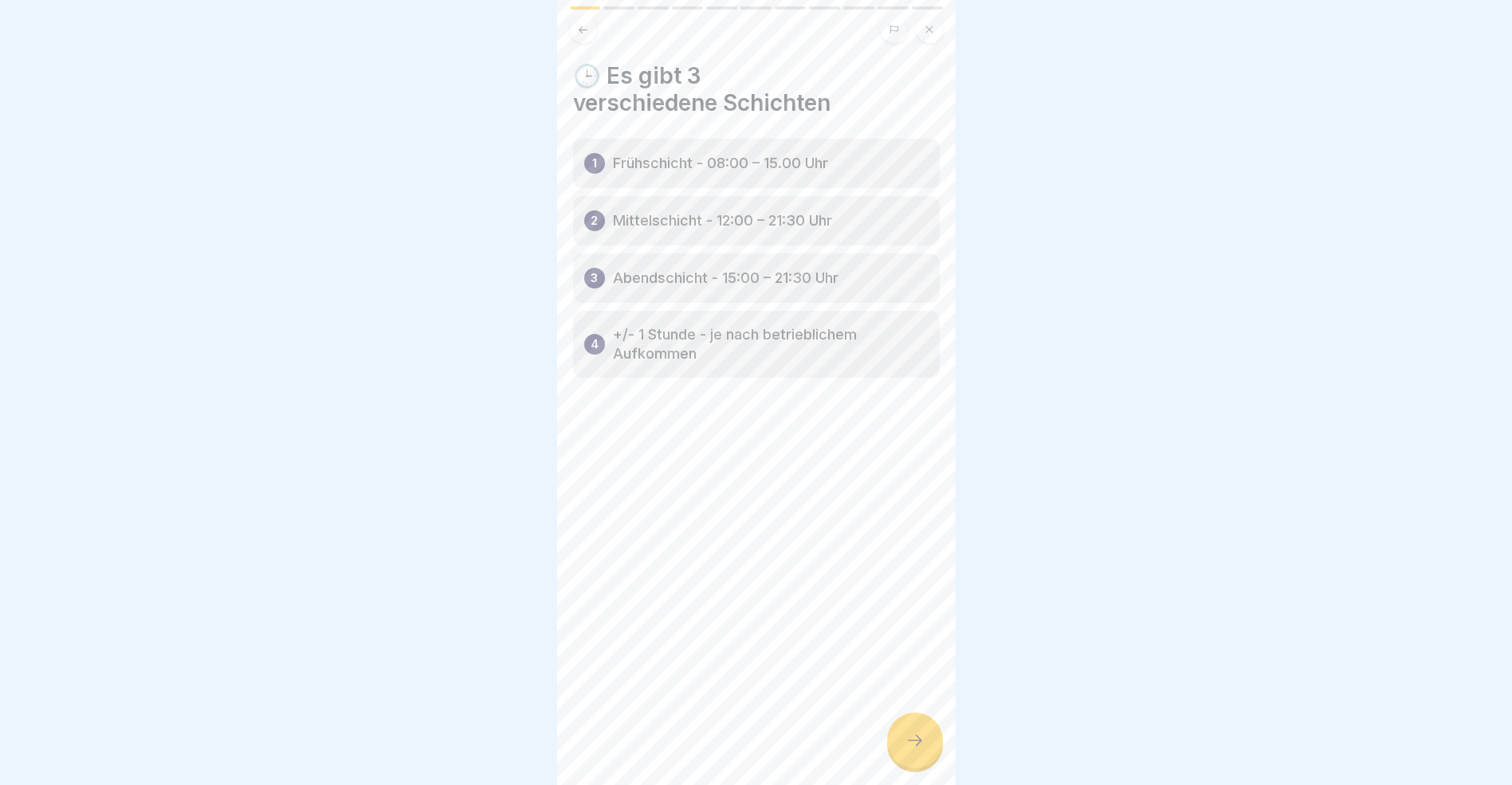
click at [922, 750] on icon at bounding box center [915, 740] width 19 height 19
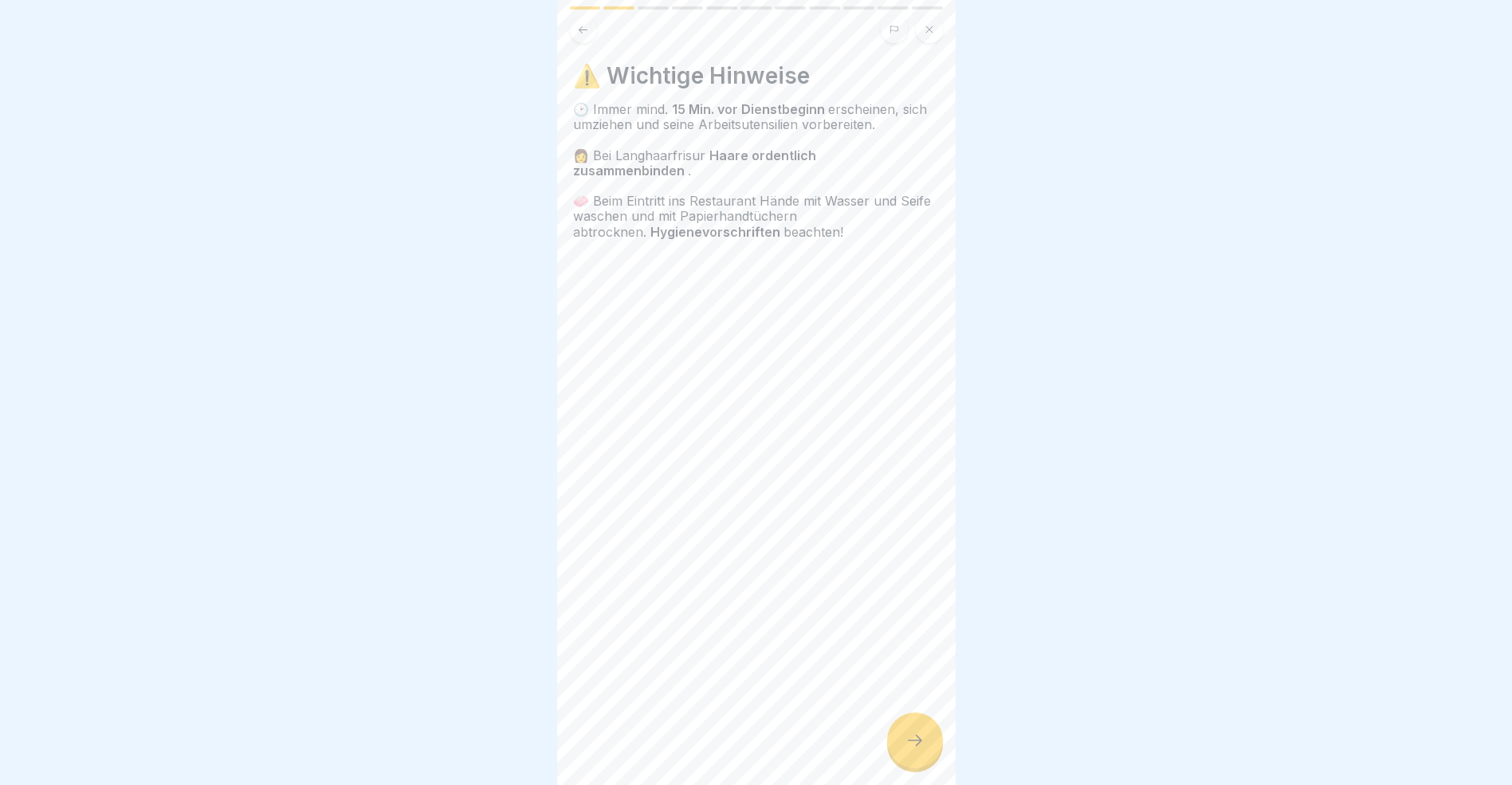
click at [922, 750] on icon at bounding box center [915, 740] width 19 height 19
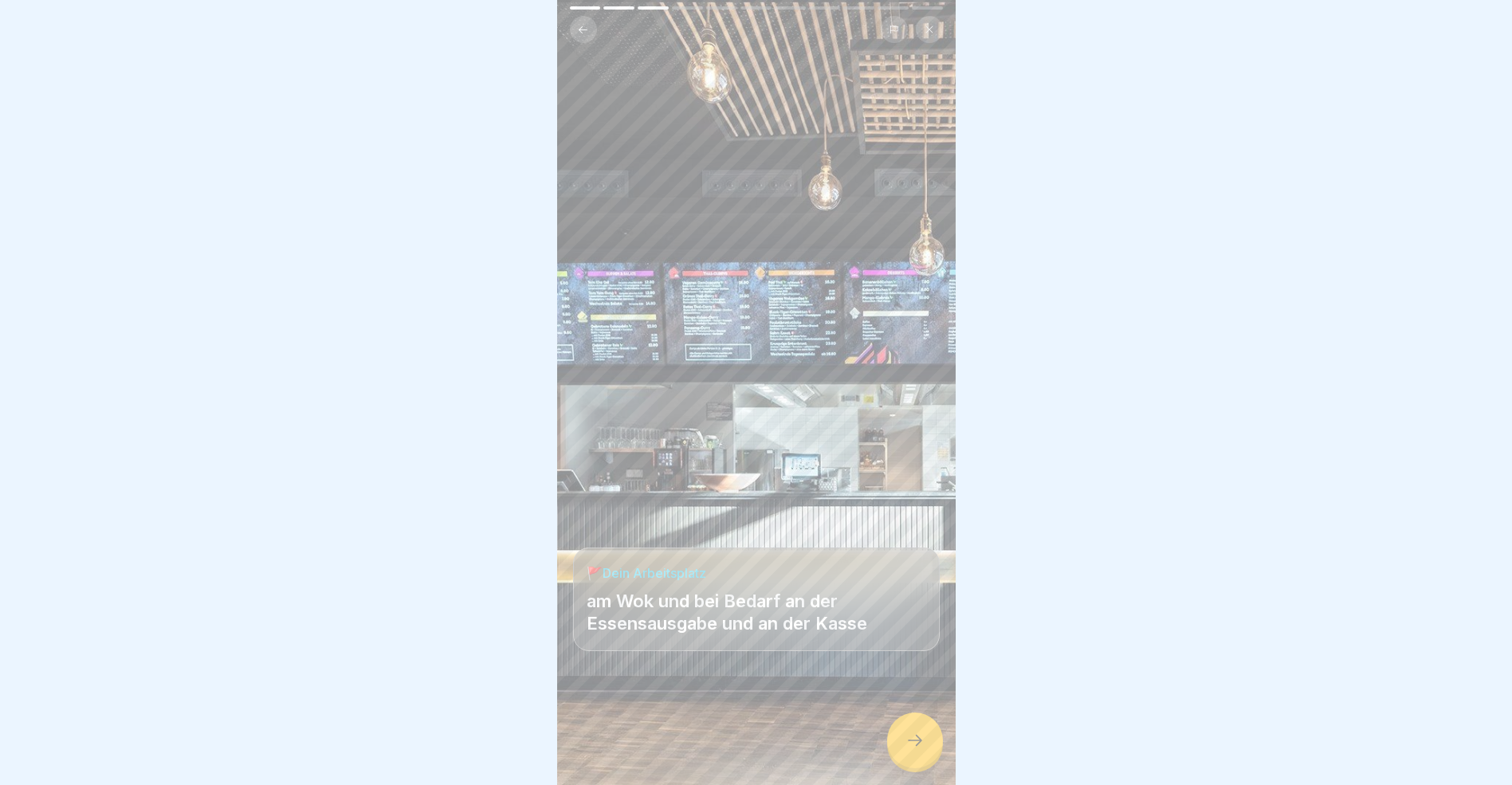
click at [922, 750] on icon at bounding box center [915, 740] width 19 height 19
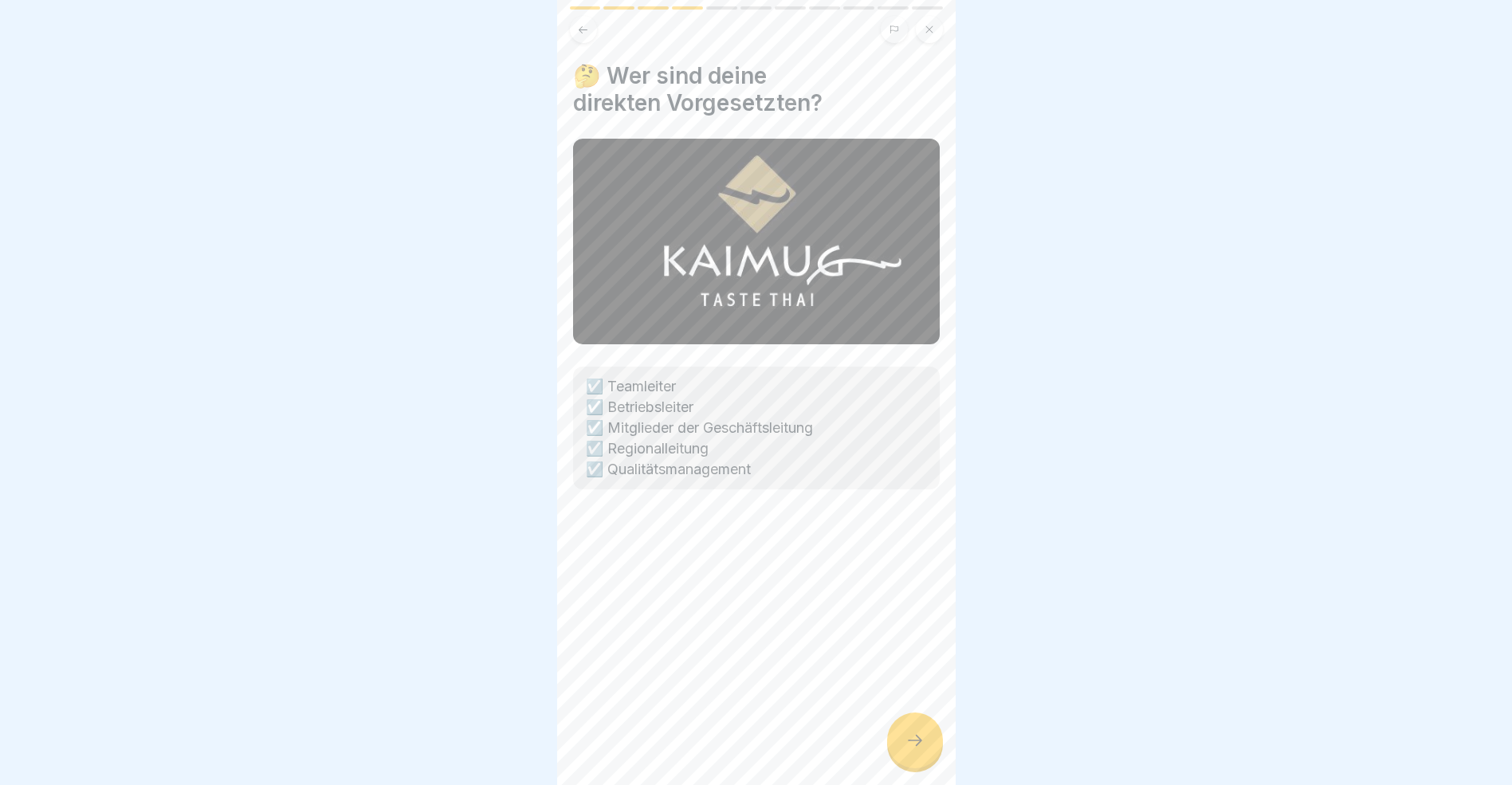
click at [922, 750] on icon at bounding box center [915, 740] width 19 height 19
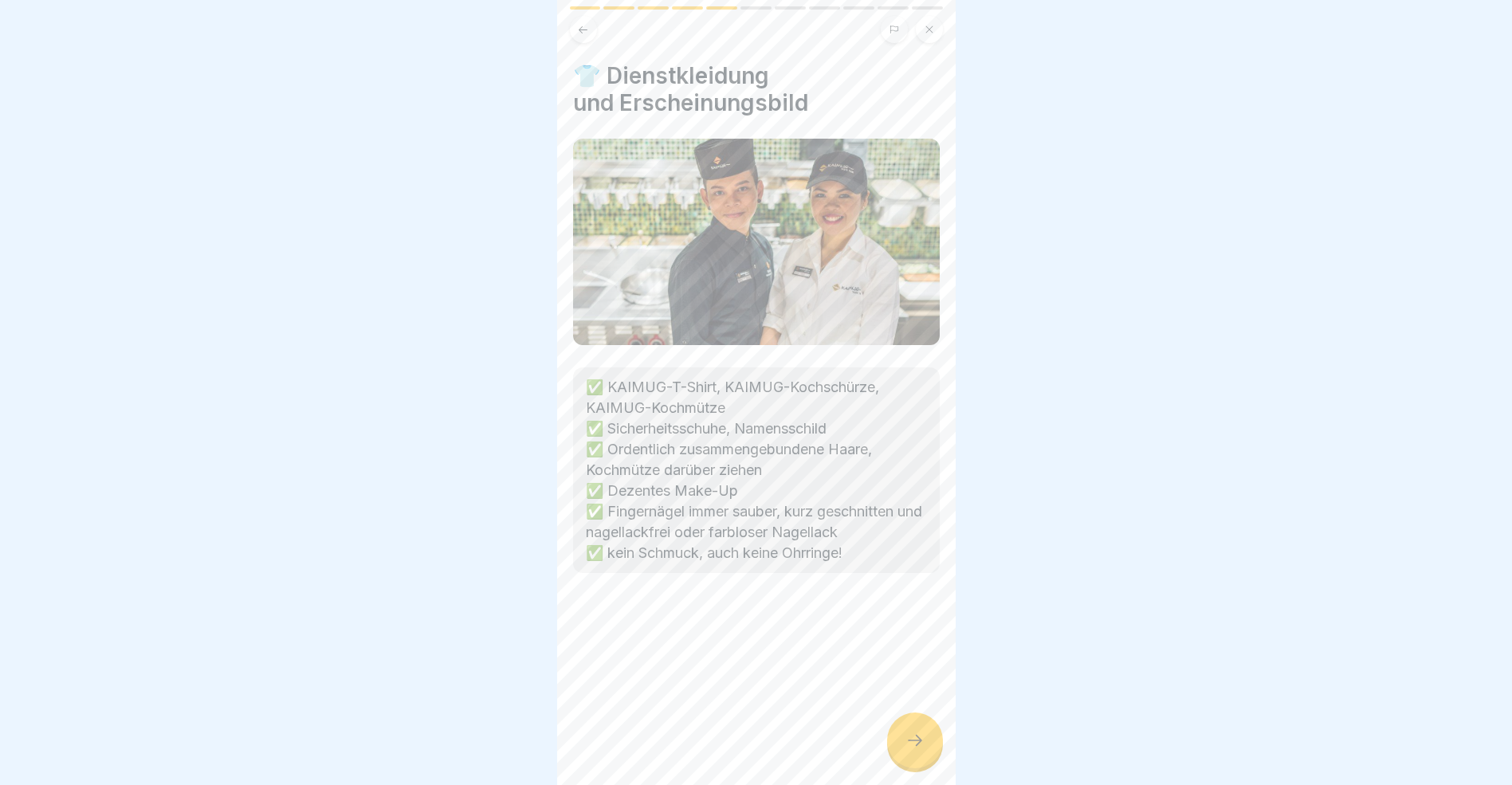
click at [922, 750] on icon at bounding box center [915, 740] width 19 height 19
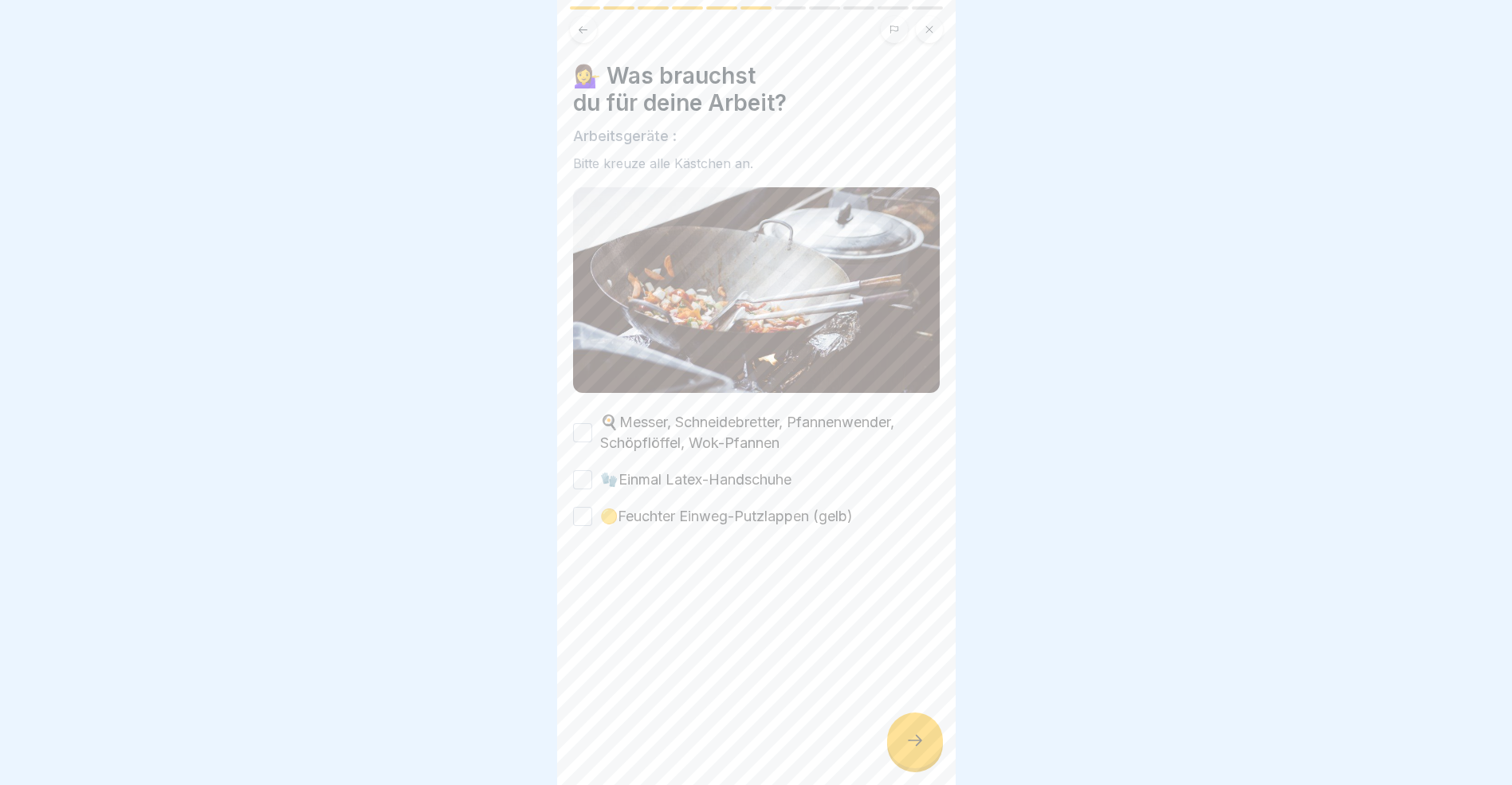
click at [922, 750] on icon at bounding box center [915, 740] width 19 height 19
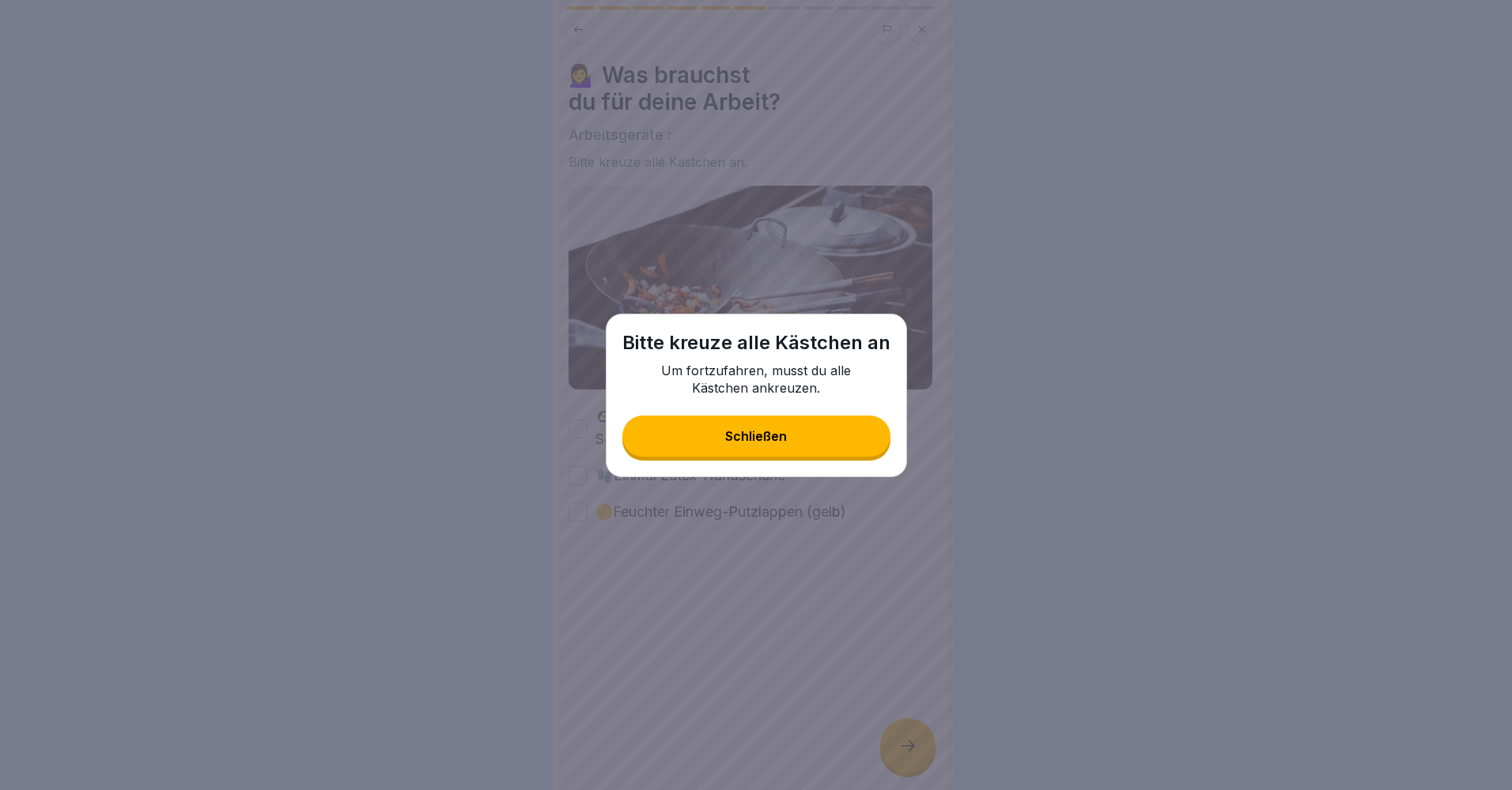
click at [772, 440] on div "Schließen" at bounding box center [755, 436] width 61 height 14
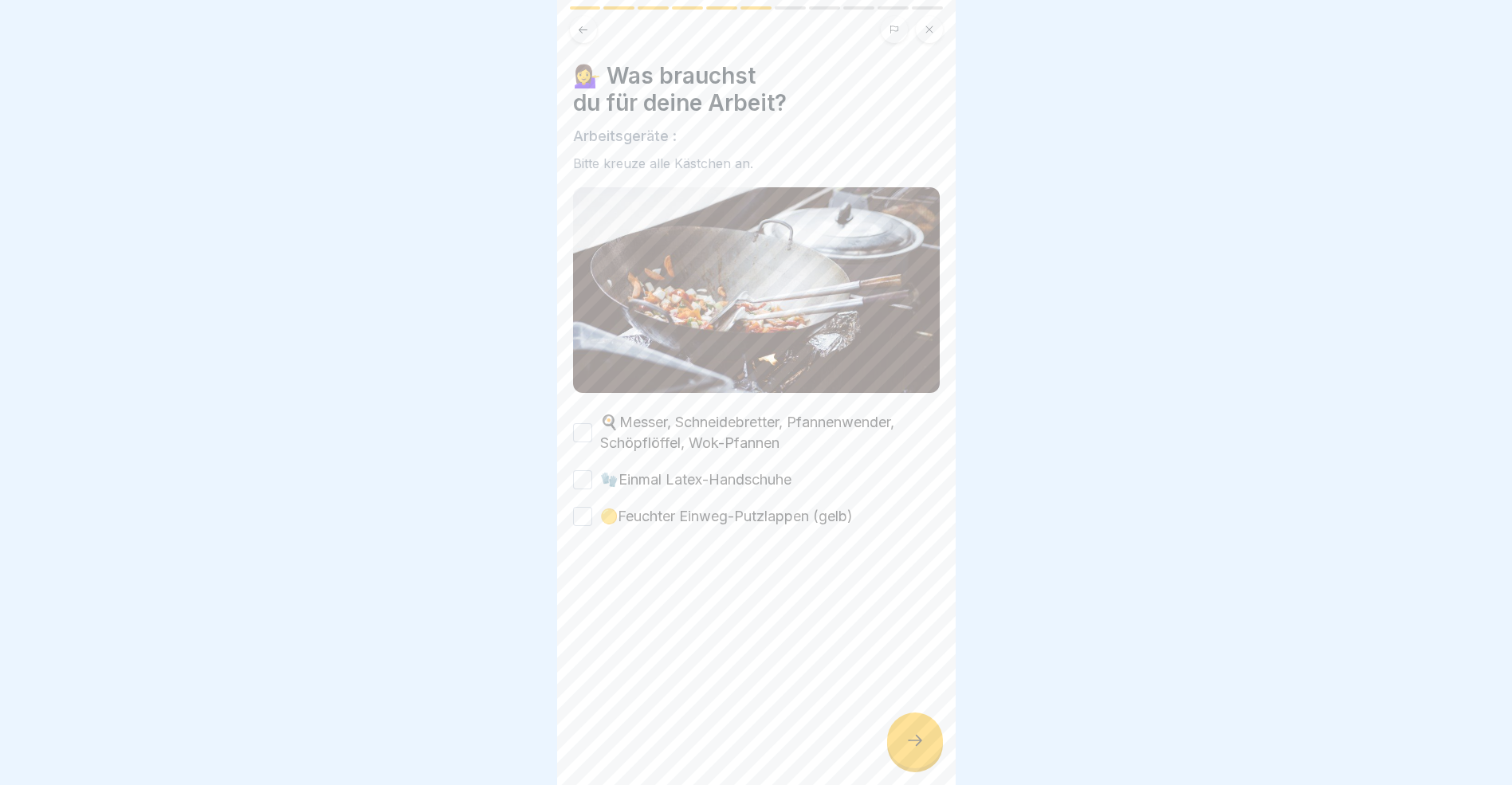
click at [587, 423] on button "🍳  Messer, Schneidebretter, Pfannenwender, Schöpflöffel, Wok-Pfannen" at bounding box center [582, 433] width 19 height 19
click at [581, 472] on button "🧤 Einmal Latex-Handschuhe" at bounding box center [582, 480] width 19 height 19
click at [573, 518] on div "🟡Feuchter Einweg-Putzlappen (gelb)" at bounding box center [713, 516] width 280 height 21
click at [584, 509] on button "🟡Feuchter Einweg-Putzlappen (gelb)" at bounding box center [582, 516] width 19 height 19
click at [917, 762] on div at bounding box center [916, 740] width 56 height 56
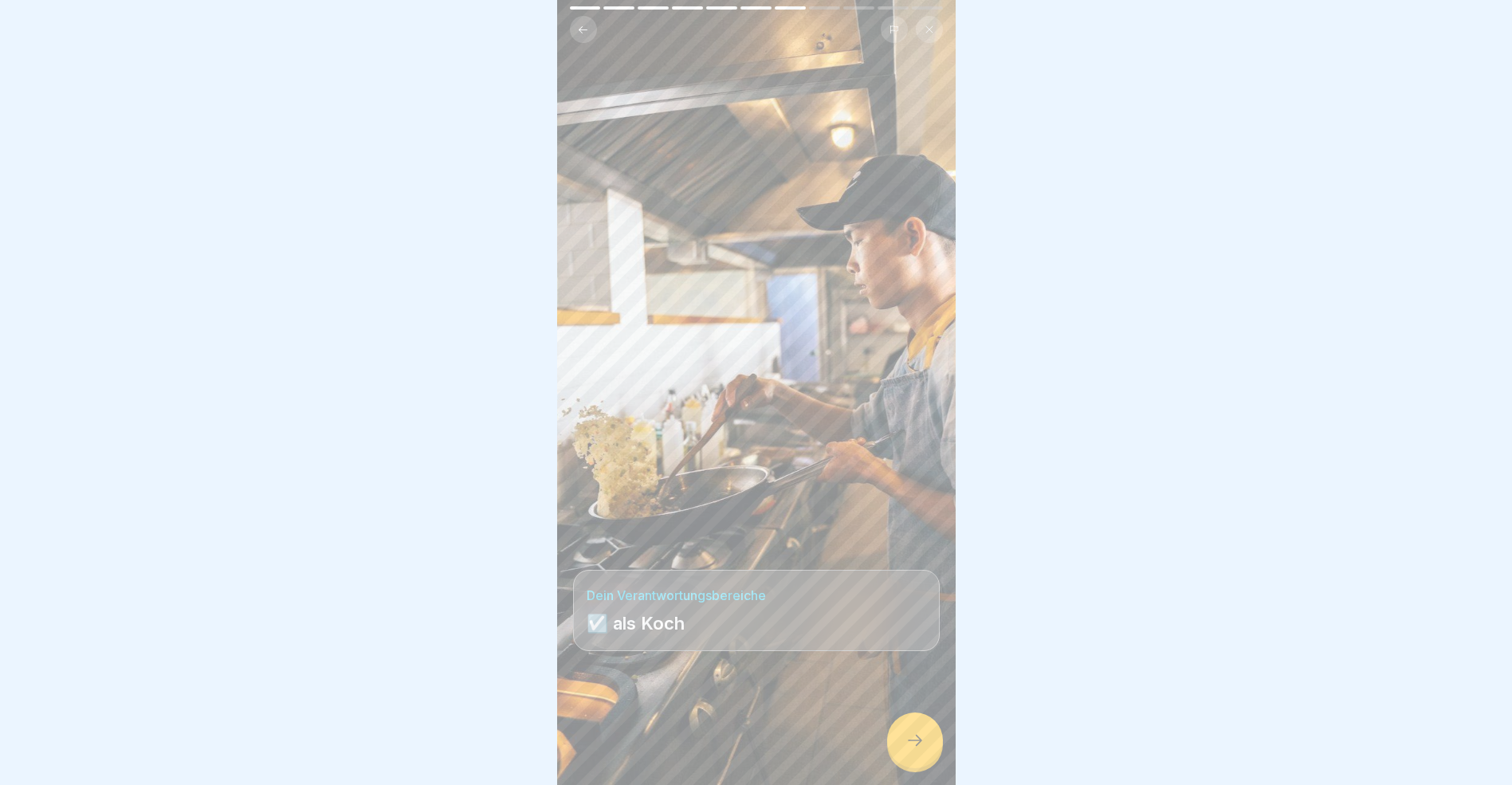
click at [917, 762] on div at bounding box center [916, 740] width 56 height 56
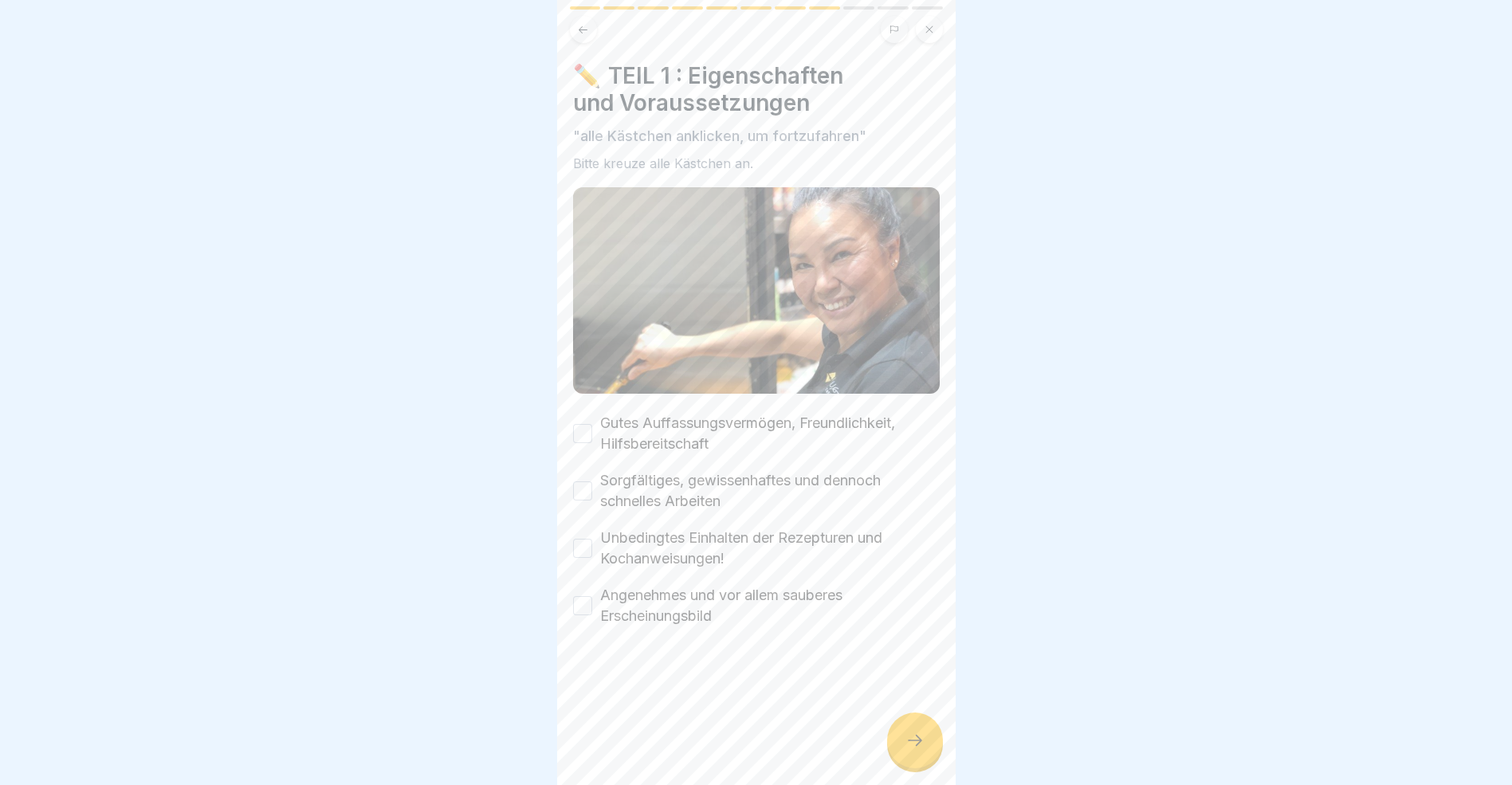
click at [585, 431] on button "Gutes Auffassungsvermögen, Freundlichkeit, Hilfsbereitschaft" at bounding box center [582, 433] width 19 height 19
click at [579, 492] on button "Sorgfältiges, gewissenhaftes und dennoch schnelles Arbeiten" at bounding box center [582, 490] width 19 height 19
click at [581, 554] on div "Unbedingtes Einhalten der Rezepturen und Kochanweisungen!" at bounding box center [756, 548] width 367 height 41
click at [583, 598] on button "Angenehmes und vor allem sauberes Erscheinungsbild" at bounding box center [582, 605] width 19 height 19
drag, startPoint x: 587, startPoint y: 537, endPoint x: 588, endPoint y: 550, distance: 13.0
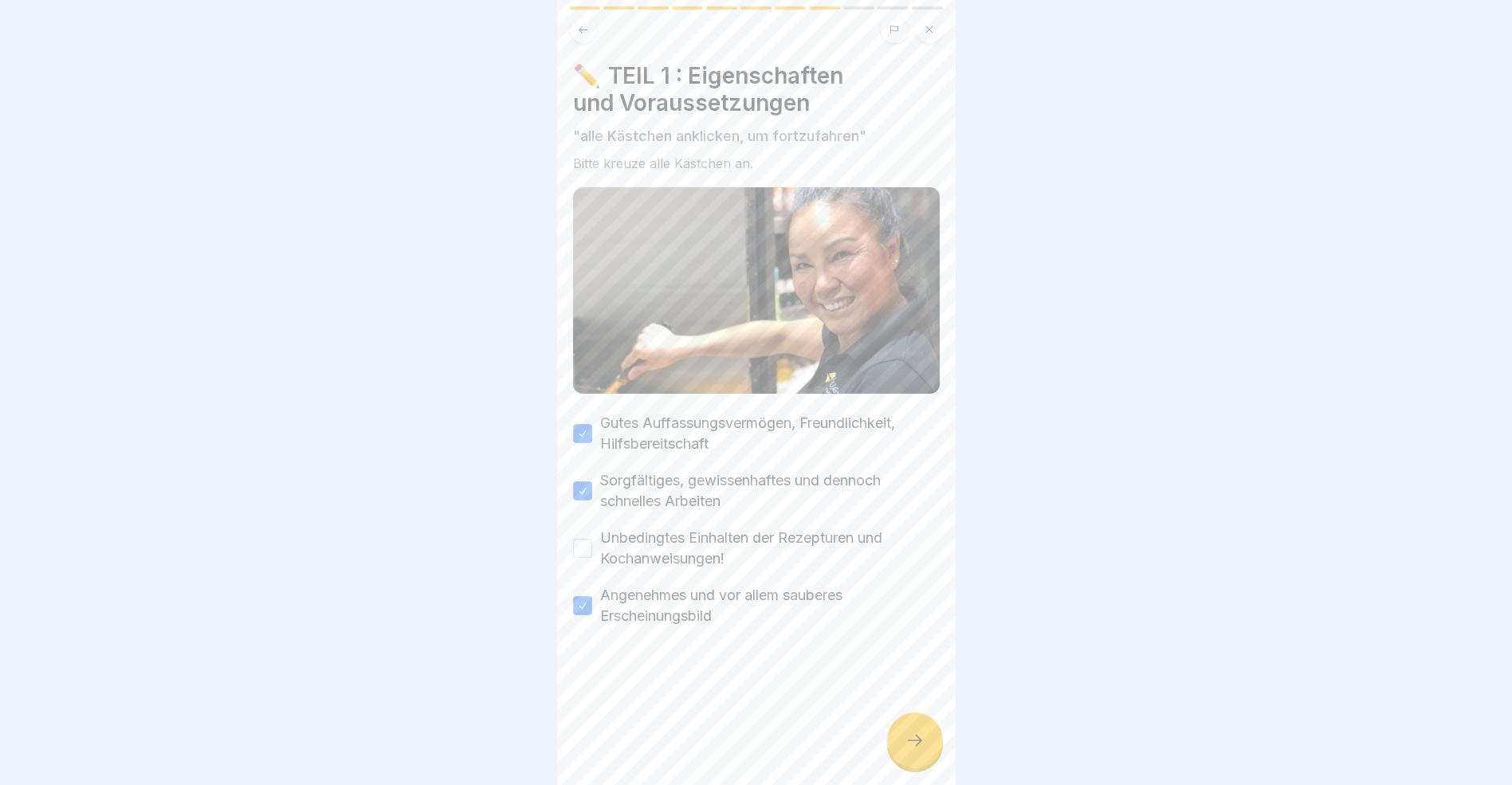
click at [587, 539] on button "Unbedingtes Einhalten der Rezepturen und Kochanweisungen!" at bounding box center [582, 548] width 19 height 19
click at [914, 750] on icon at bounding box center [915, 740] width 19 height 19
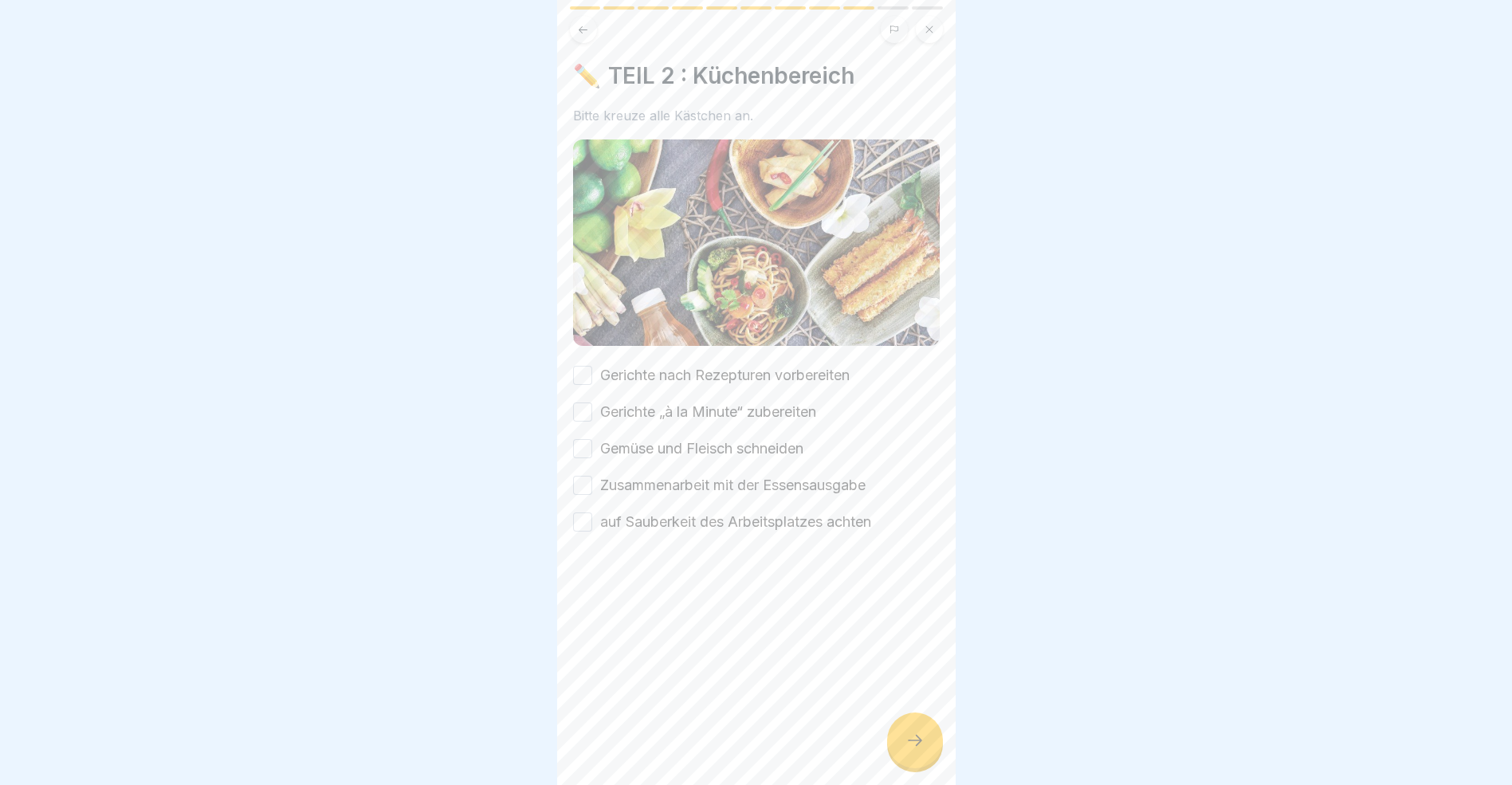
click at [580, 370] on button "Gerichte nach Rezepturen vorbereiten" at bounding box center [582, 375] width 19 height 19
click at [576, 407] on button "Gerichte „à la Minute“ zubereiten" at bounding box center [582, 412] width 19 height 19
click at [583, 440] on button "Gemüse und Fleisch schneiden" at bounding box center [582, 448] width 19 height 19
click at [581, 475] on button "Zusammenarbeit mit der Essensausgabe" at bounding box center [582, 485] width 19 height 19
click at [582, 513] on button "auf Sauberkeit des Arbeitsplatzes achten" at bounding box center [582, 522] width 19 height 19
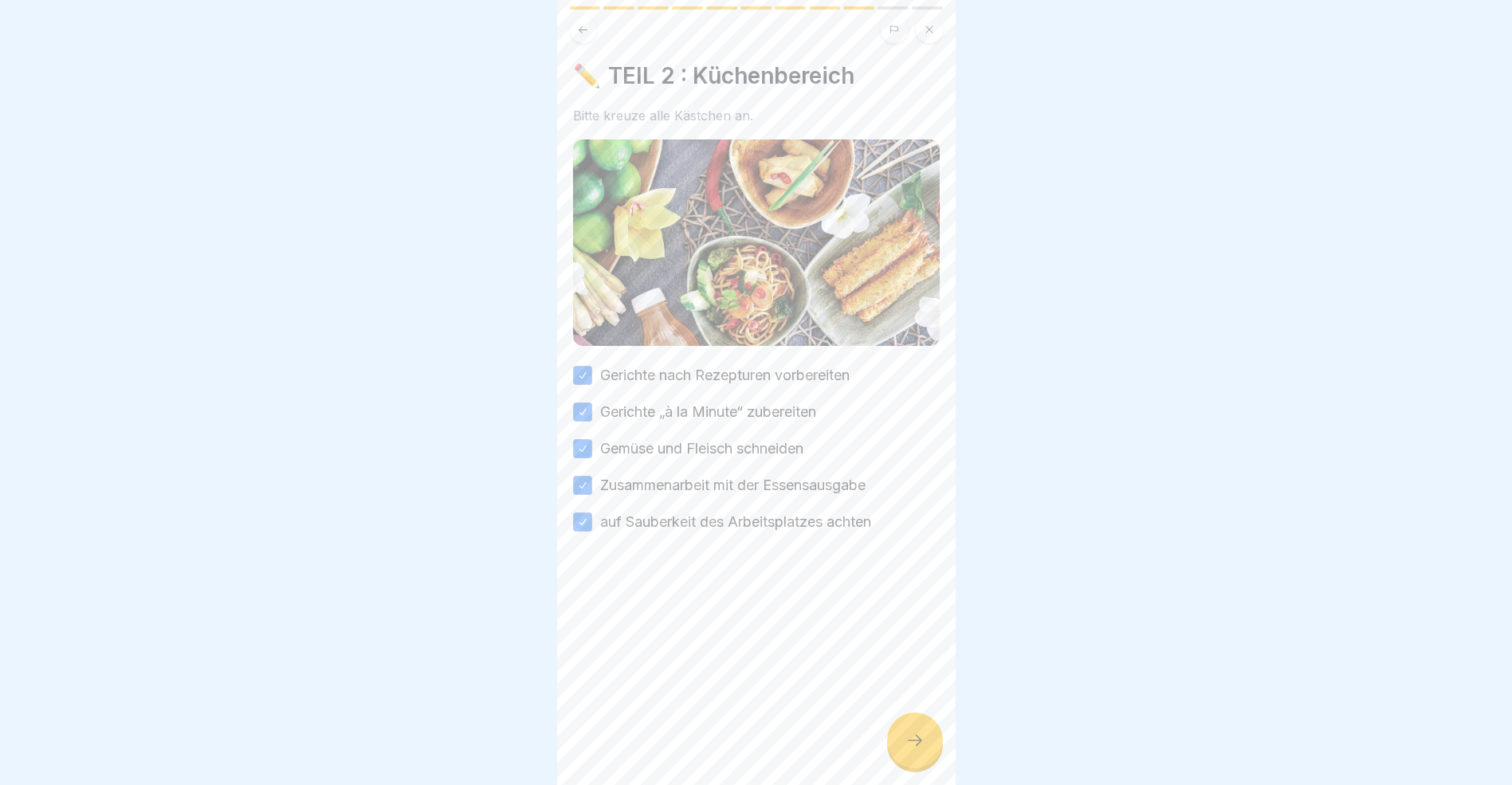
click at [900, 760] on div at bounding box center [916, 740] width 56 height 56
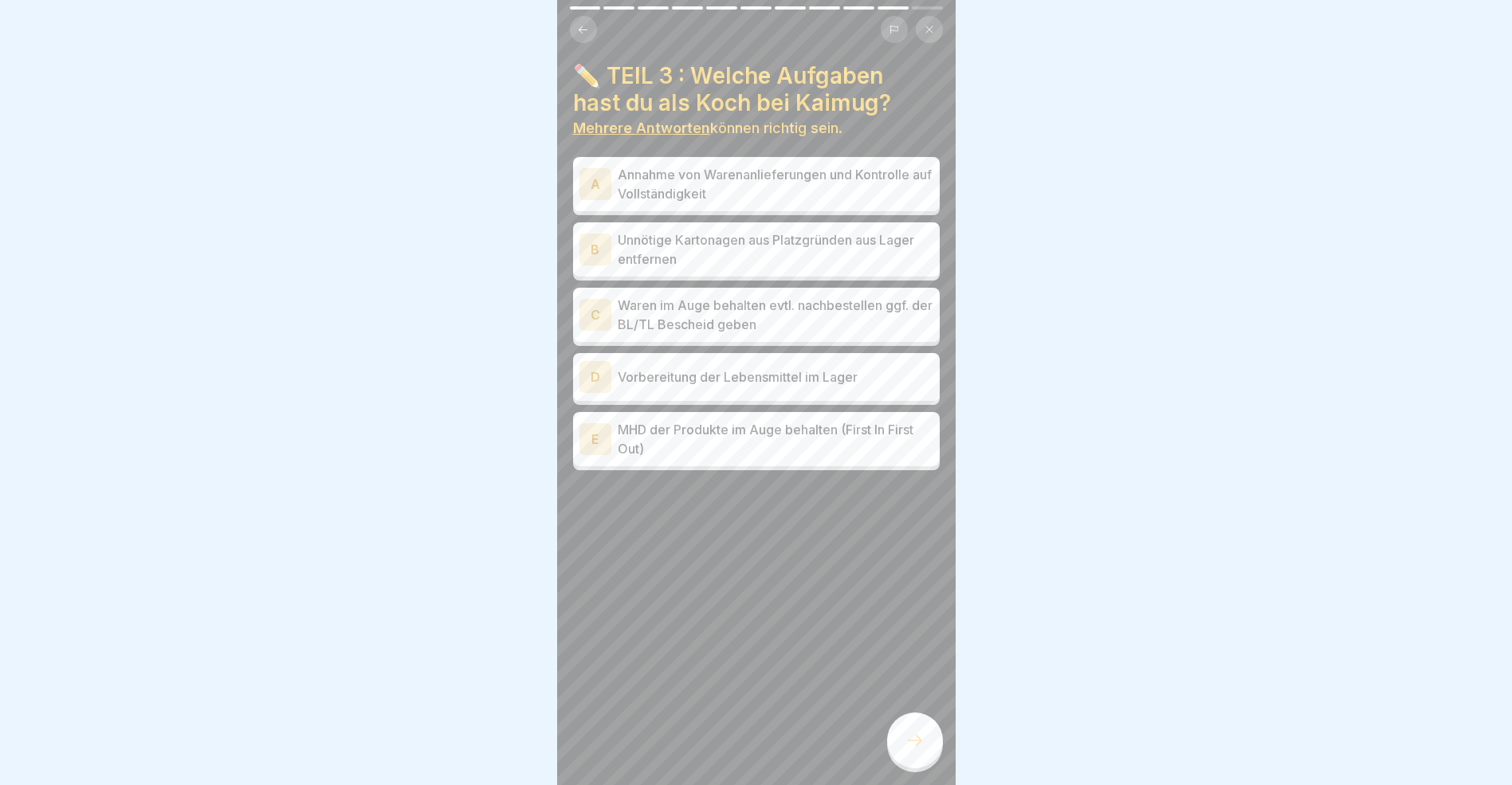
click at [589, 31] on button at bounding box center [583, 29] width 27 height 27
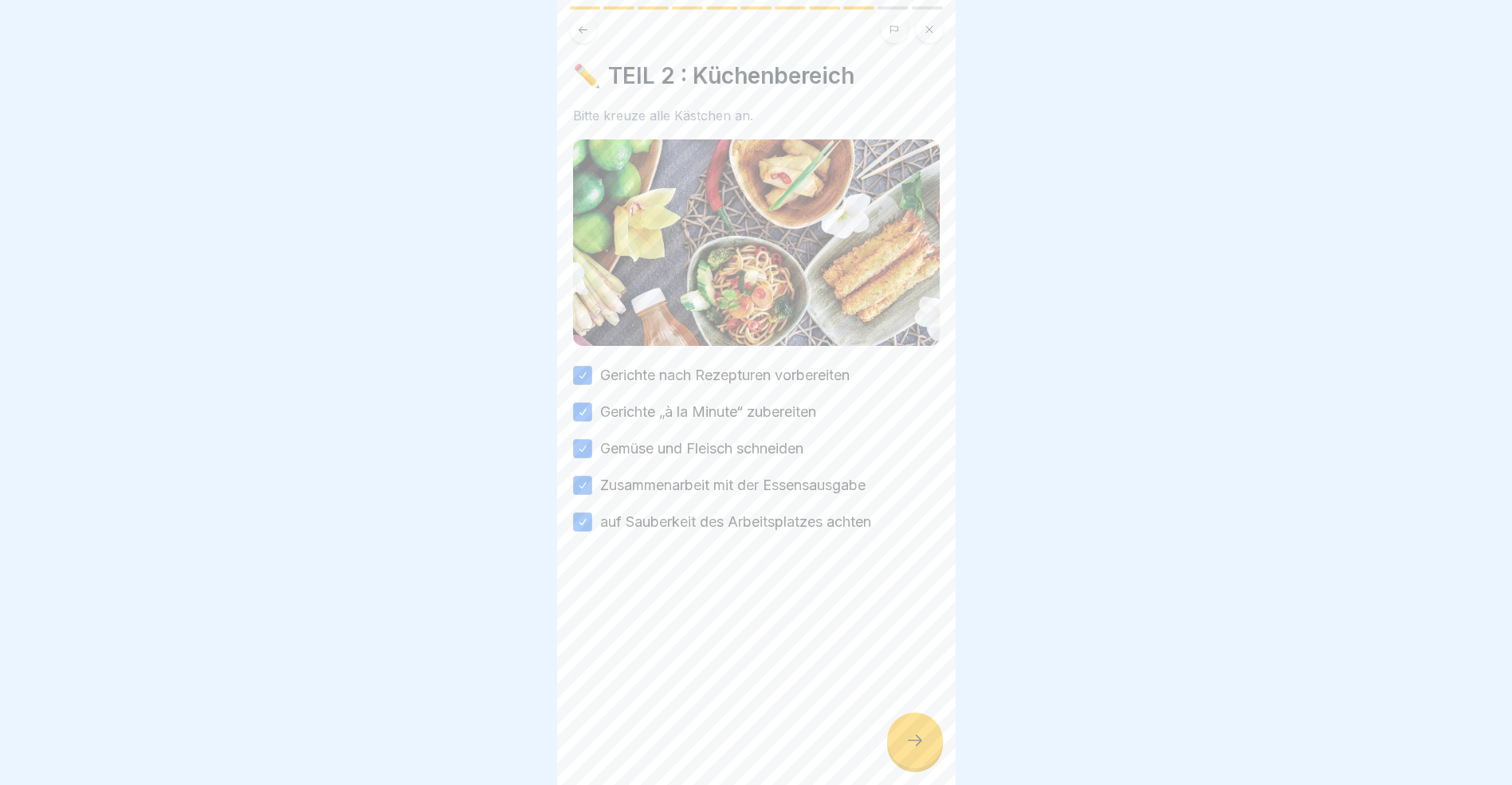
click at [586, 29] on icon at bounding box center [583, 30] width 12 height 12
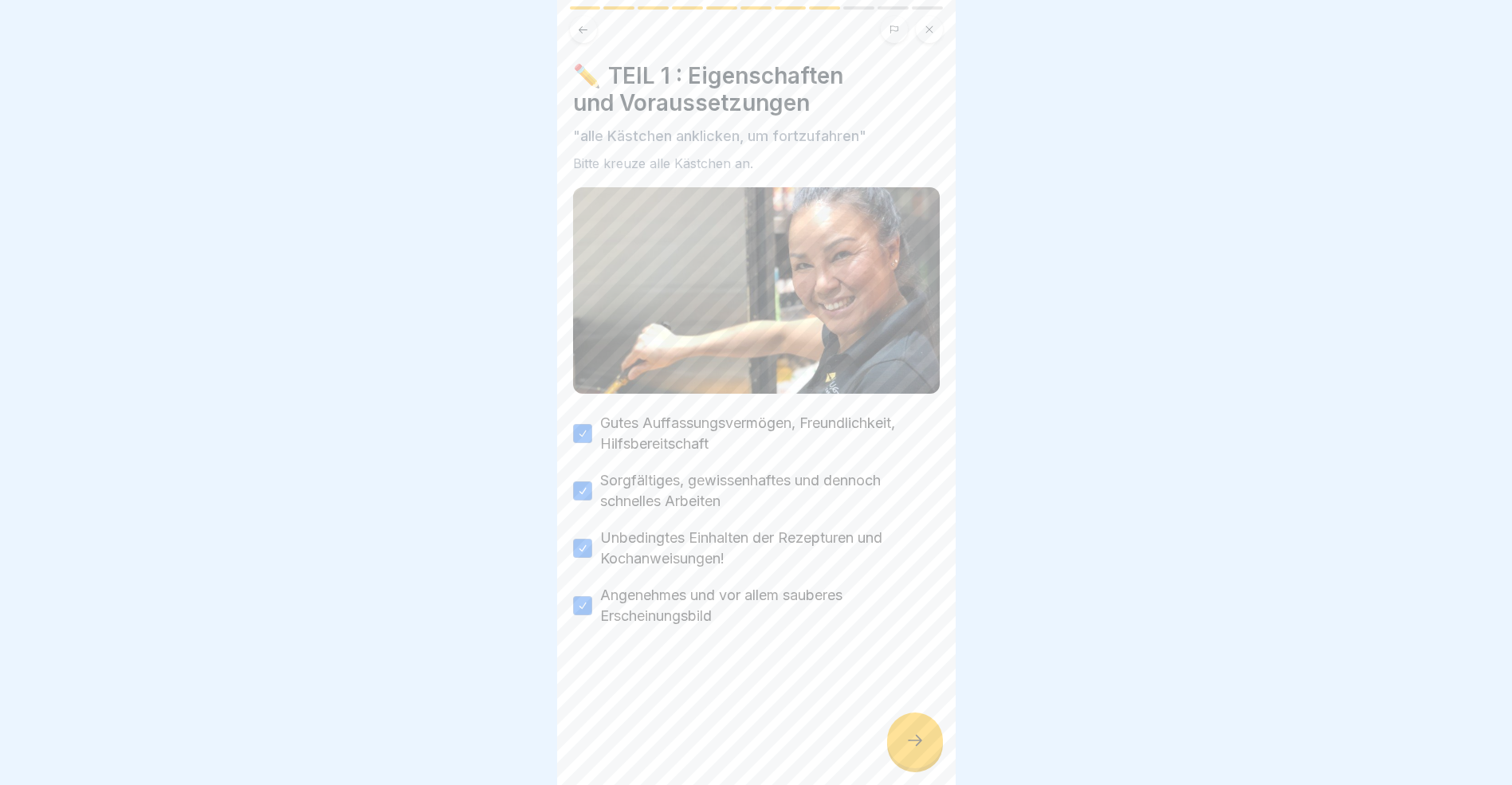
click at [585, 35] on icon at bounding box center [583, 30] width 12 height 12
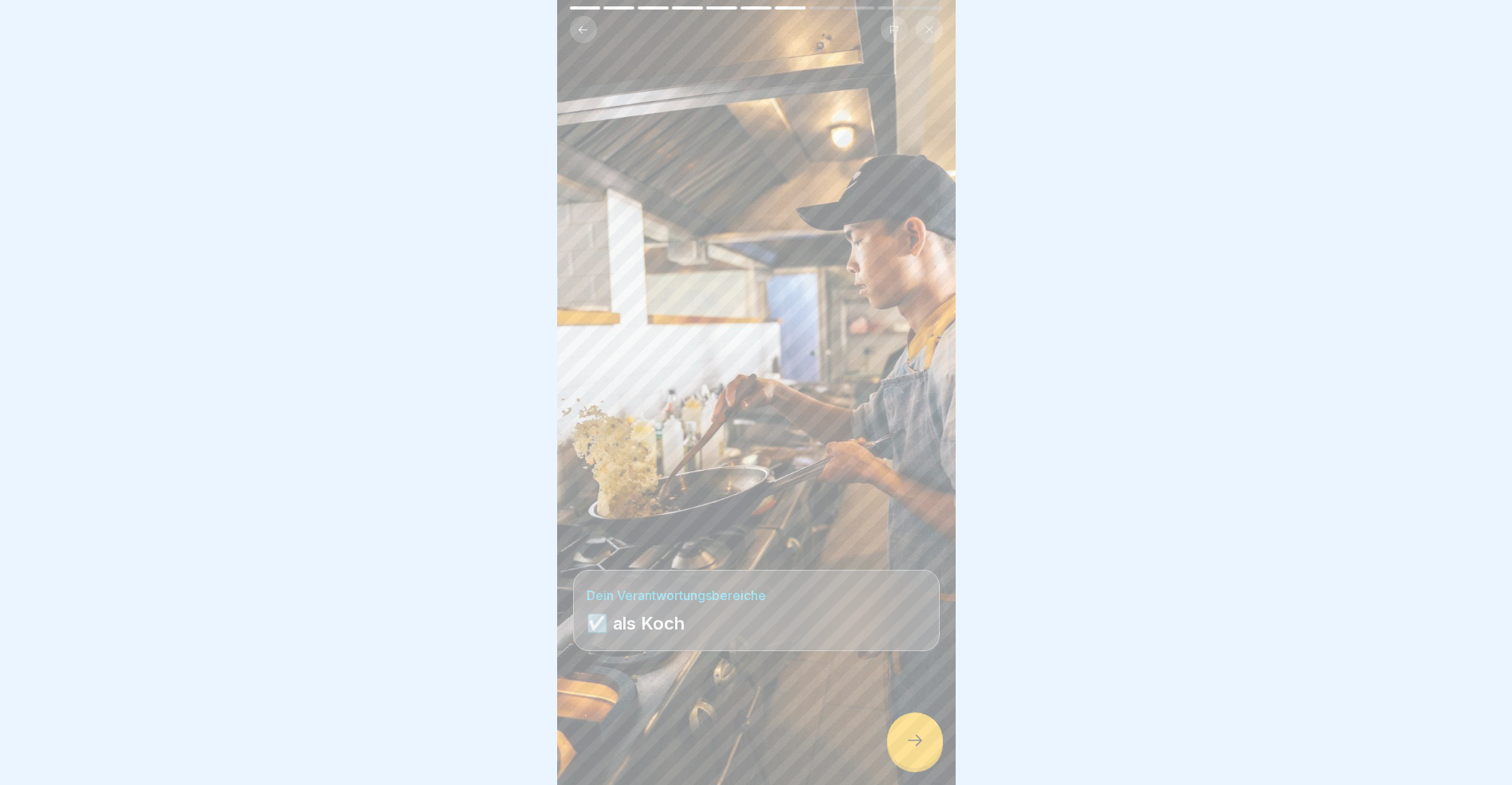
click at [923, 746] on icon at bounding box center [915, 740] width 19 height 19
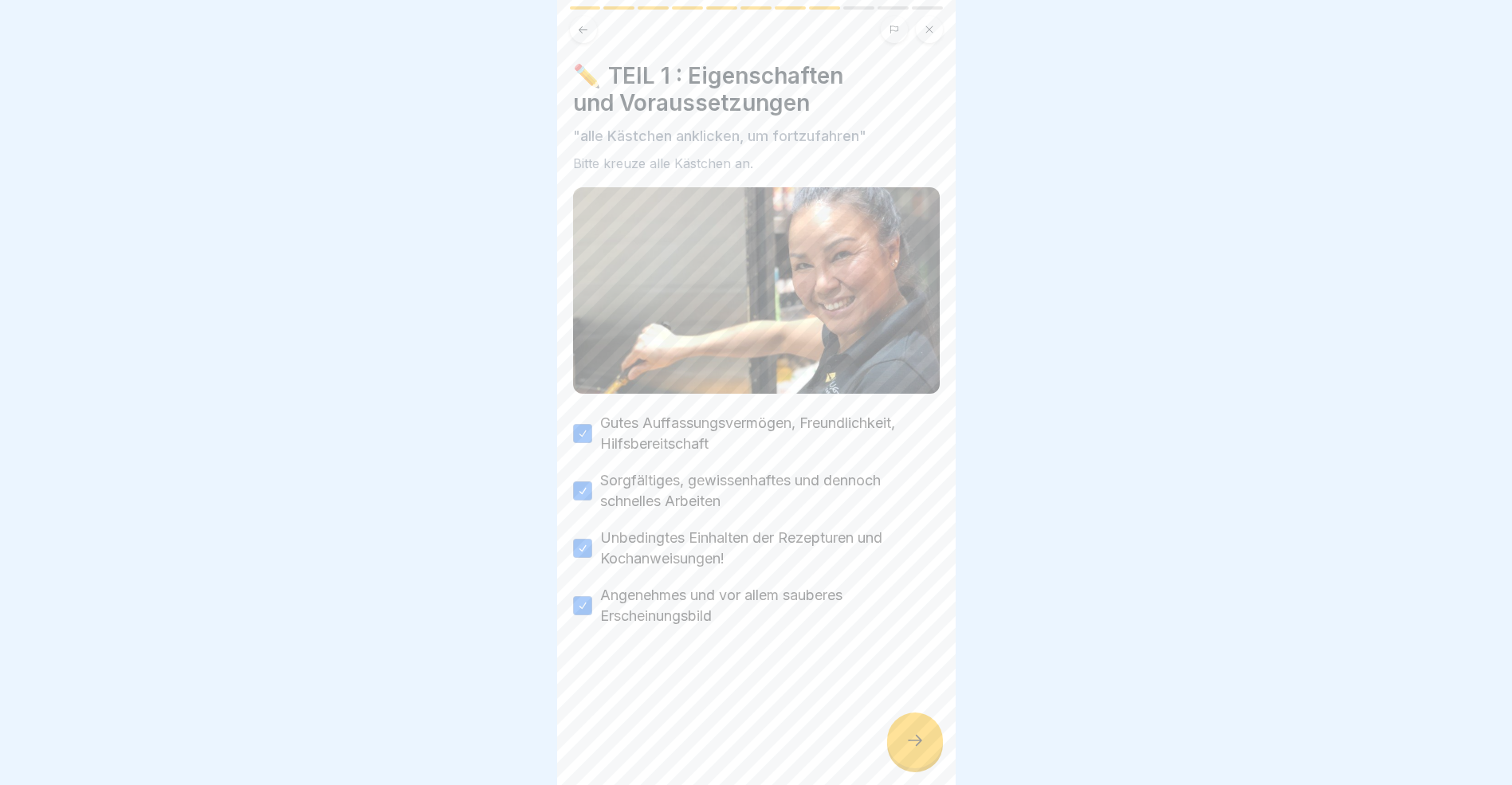
click at [921, 746] on icon at bounding box center [915, 740] width 19 height 19
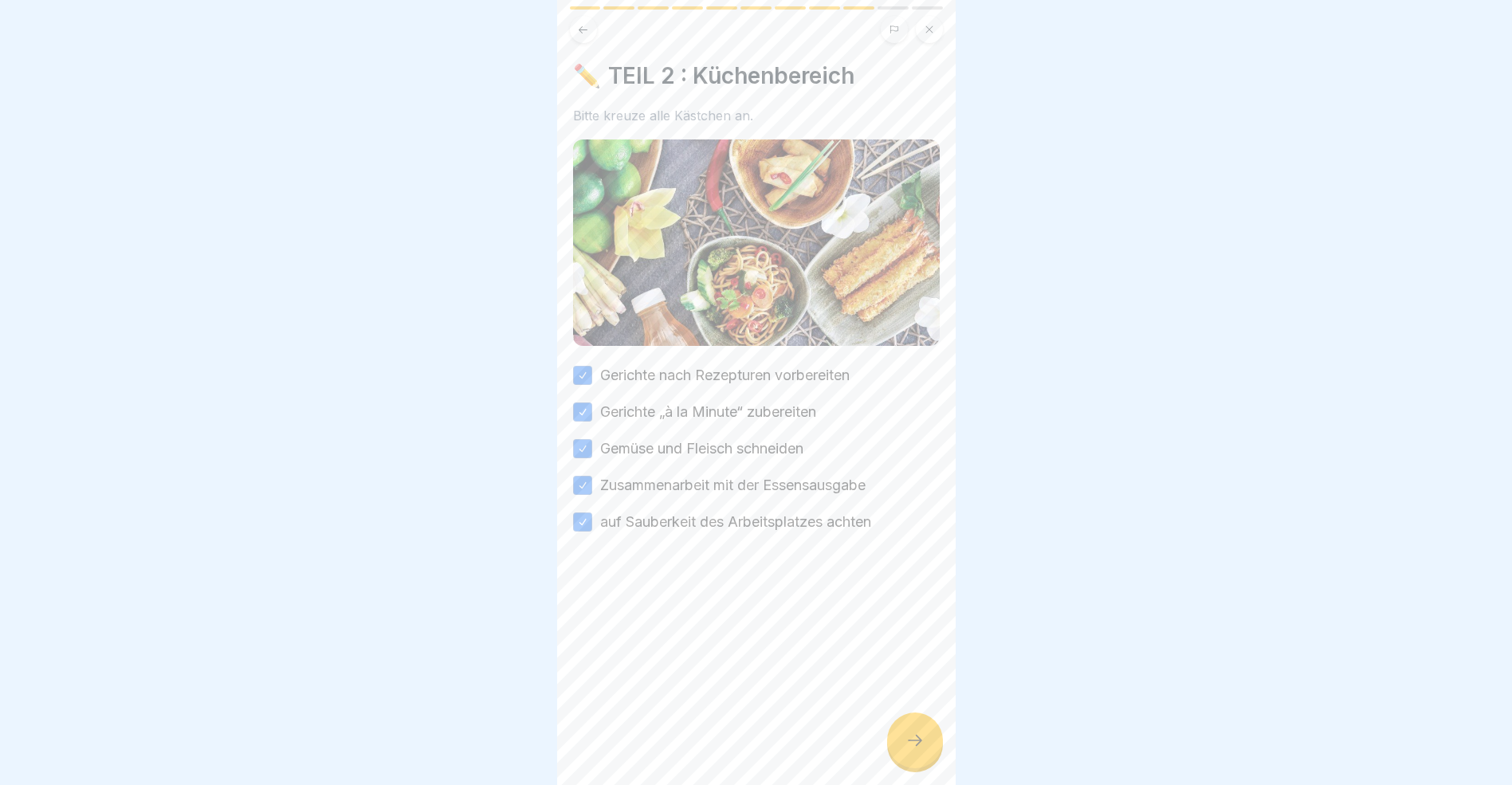
click at [919, 746] on icon at bounding box center [915, 740] width 19 height 19
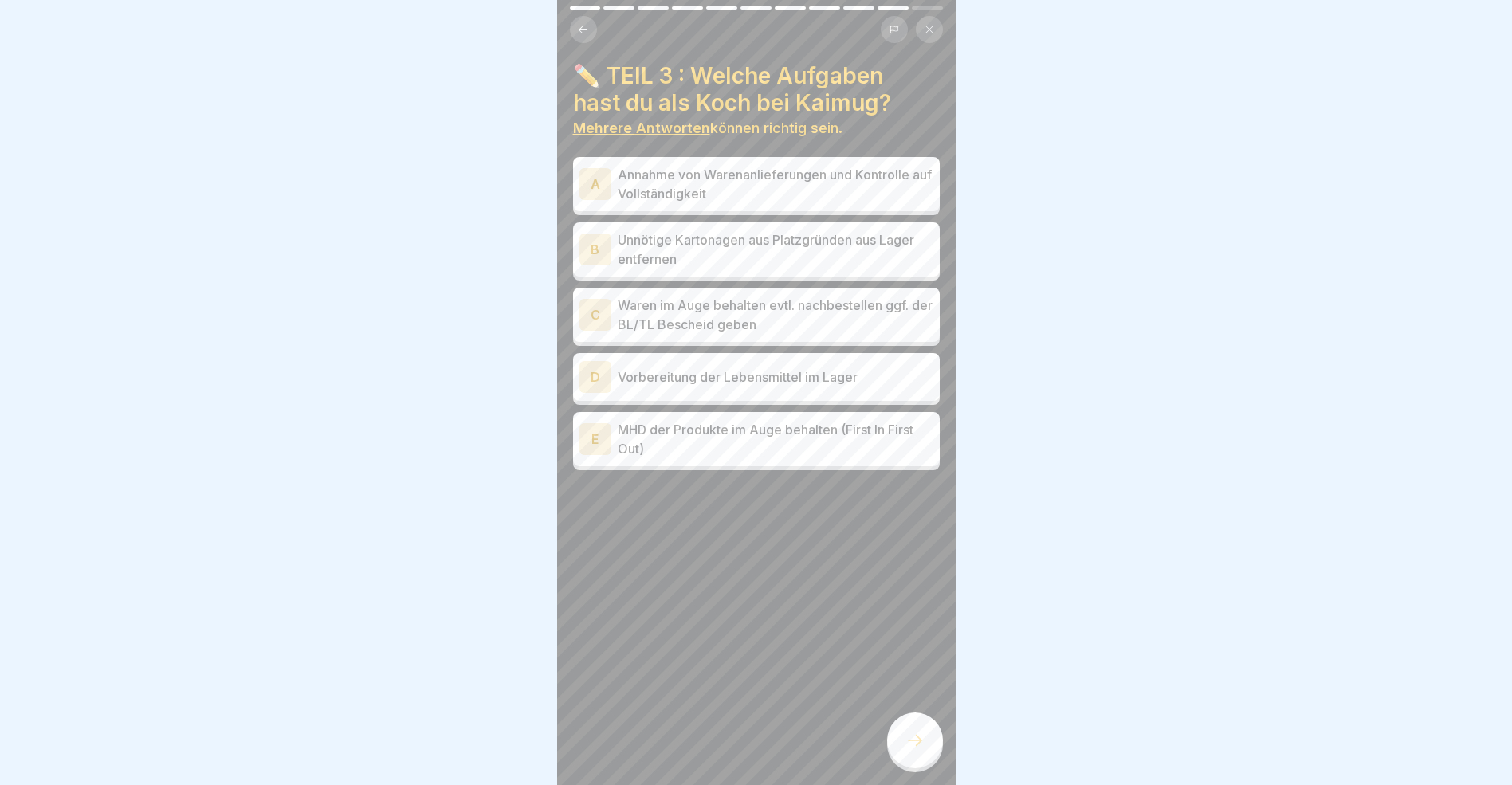
click at [588, 184] on div "A" at bounding box center [595, 184] width 32 height 32
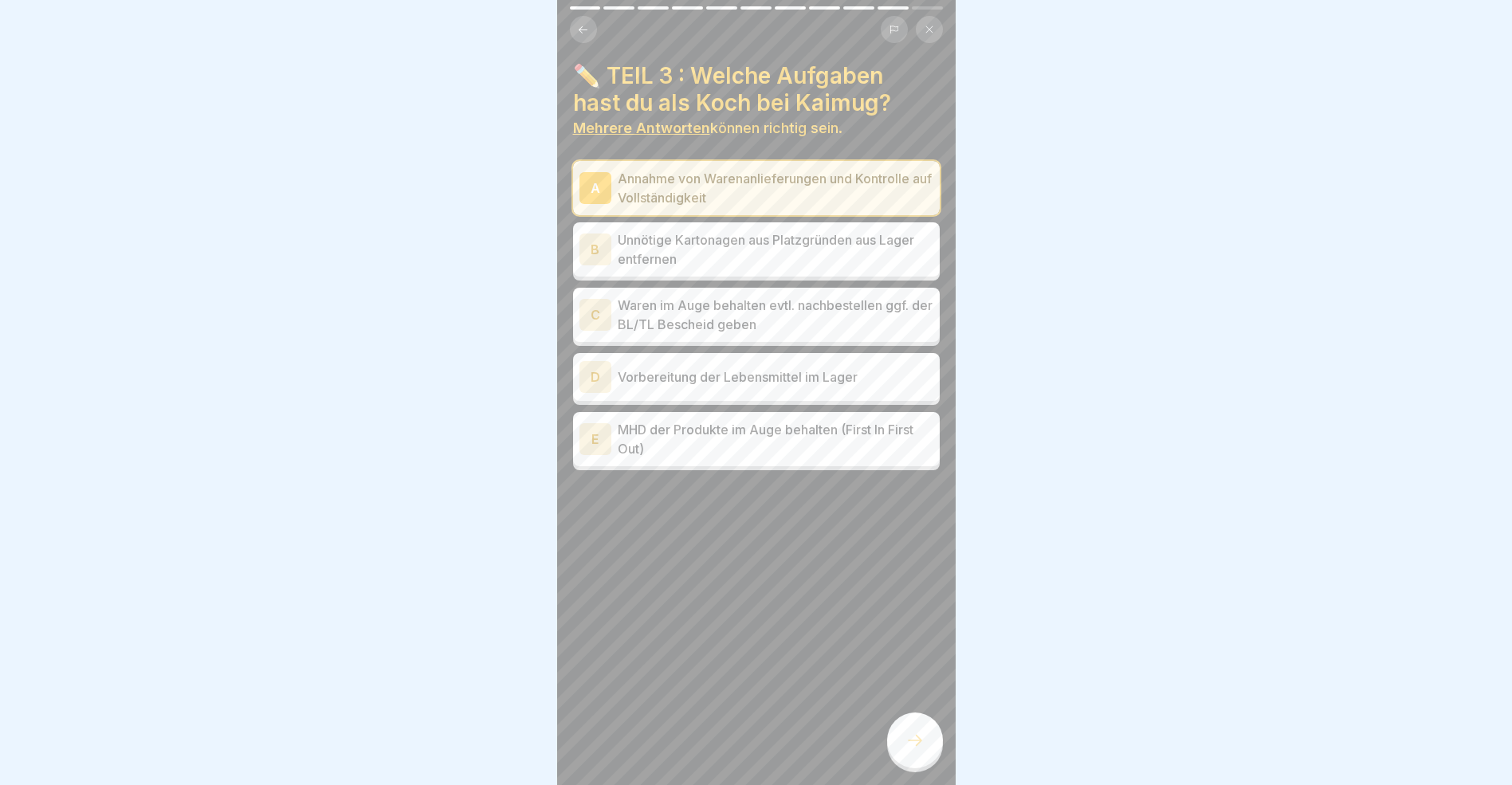
click at [584, 306] on div "C" at bounding box center [595, 314] width 32 height 32
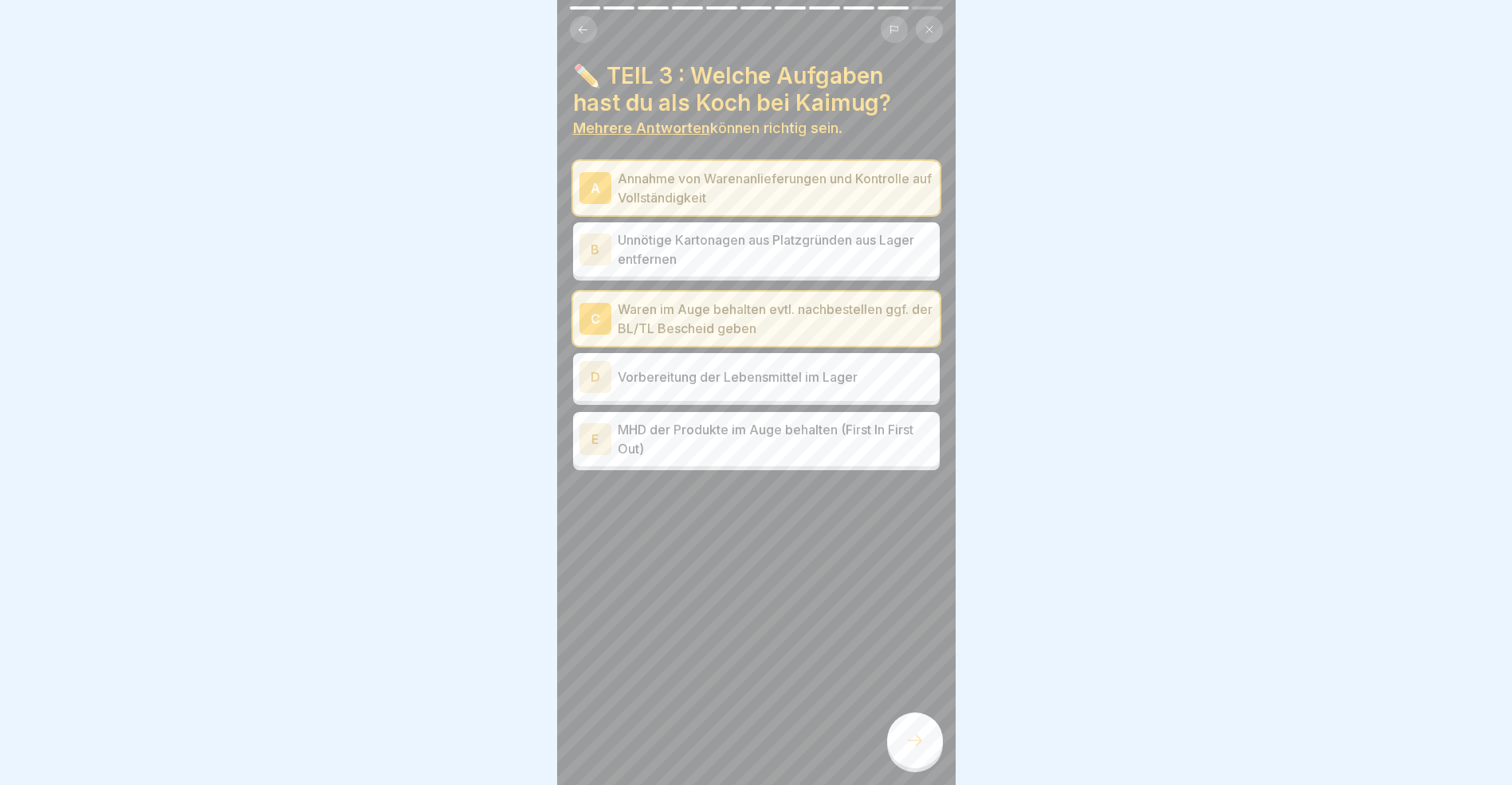
click at [595, 436] on div "E" at bounding box center [595, 439] width 32 height 32
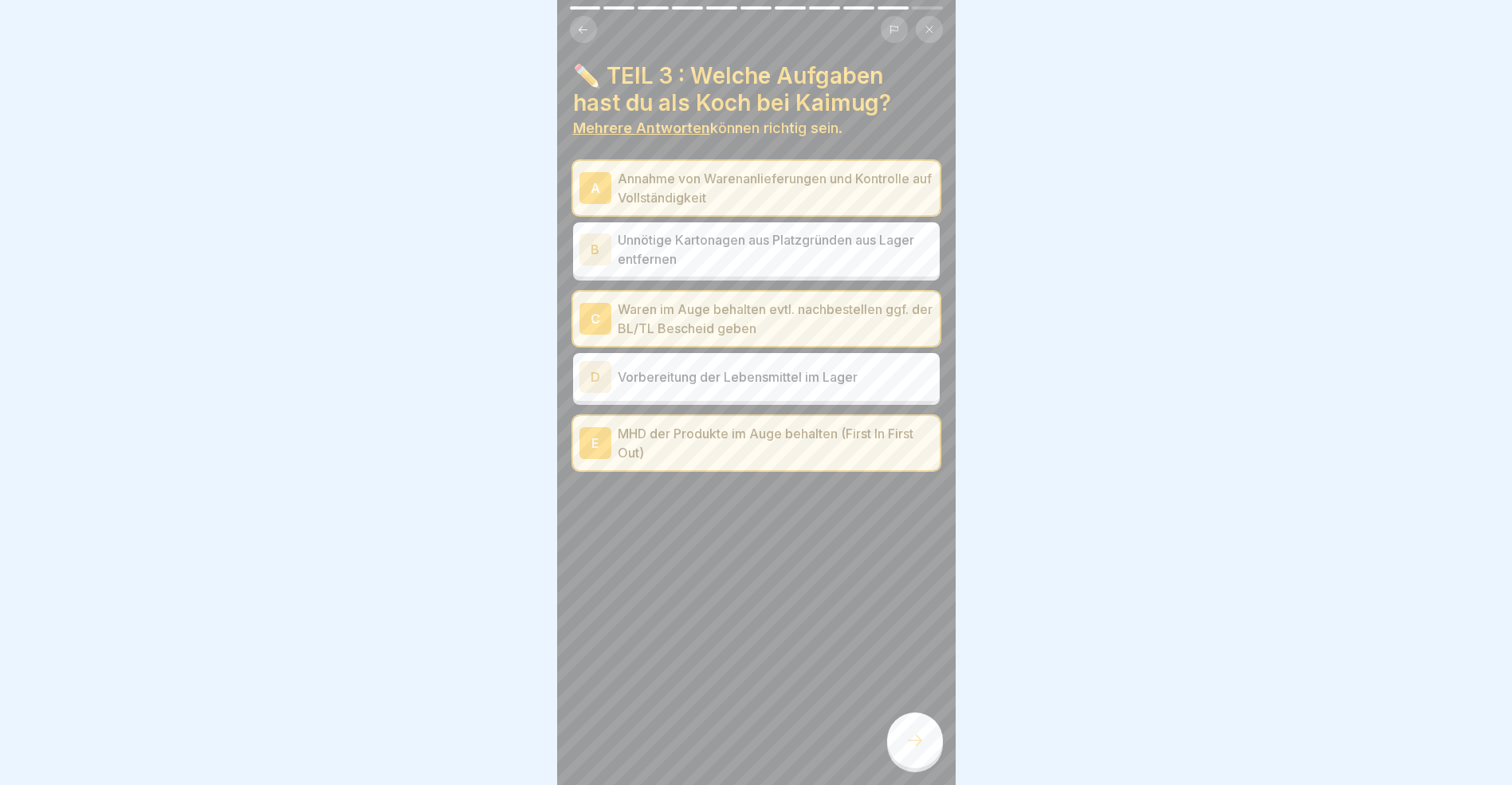
click at [919, 744] on div at bounding box center [916, 740] width 56 height 56
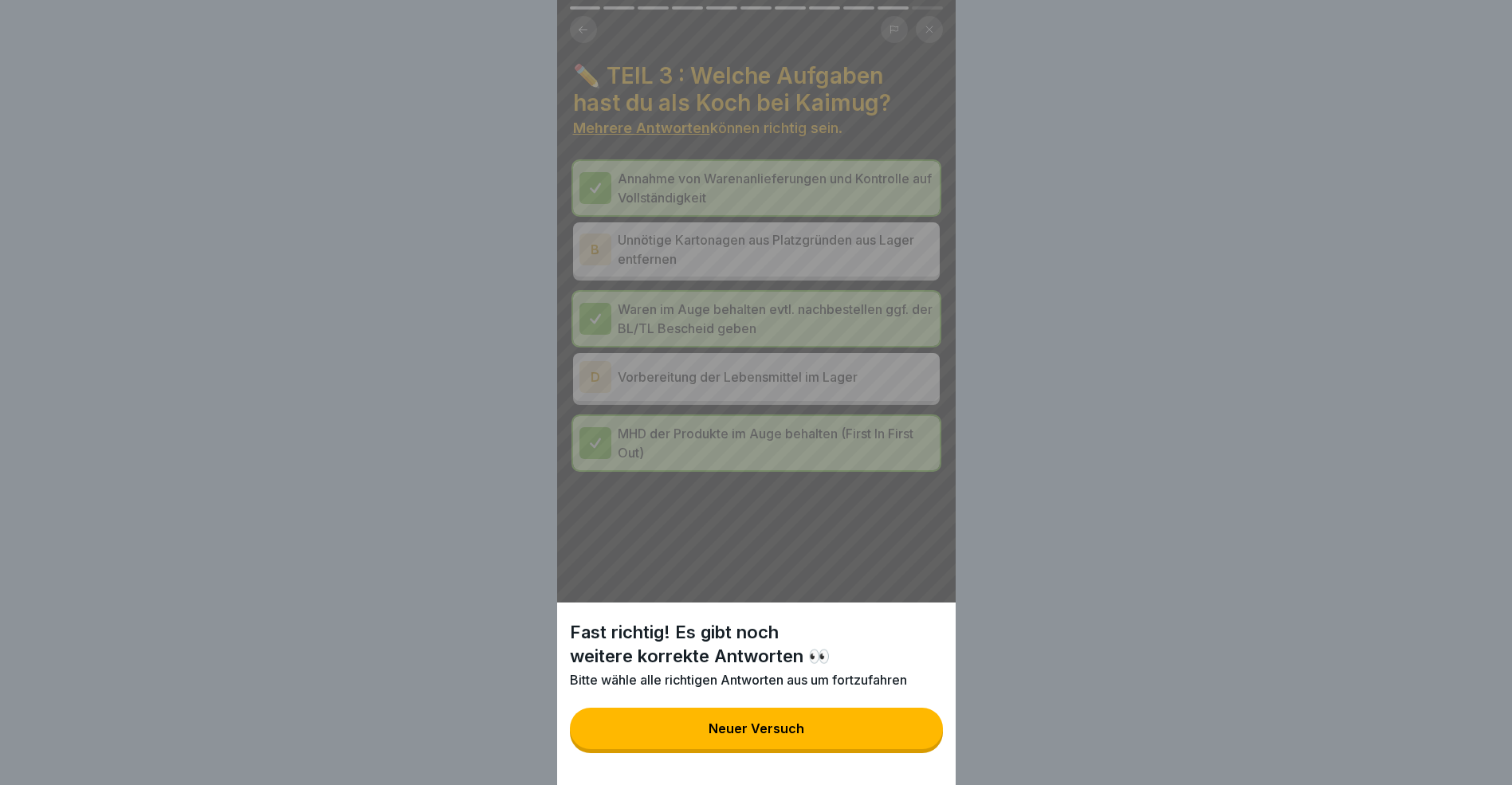
click at [816, 743] on button "Neuer Versuch" at bounding box center [756, 728] width 373 height 41
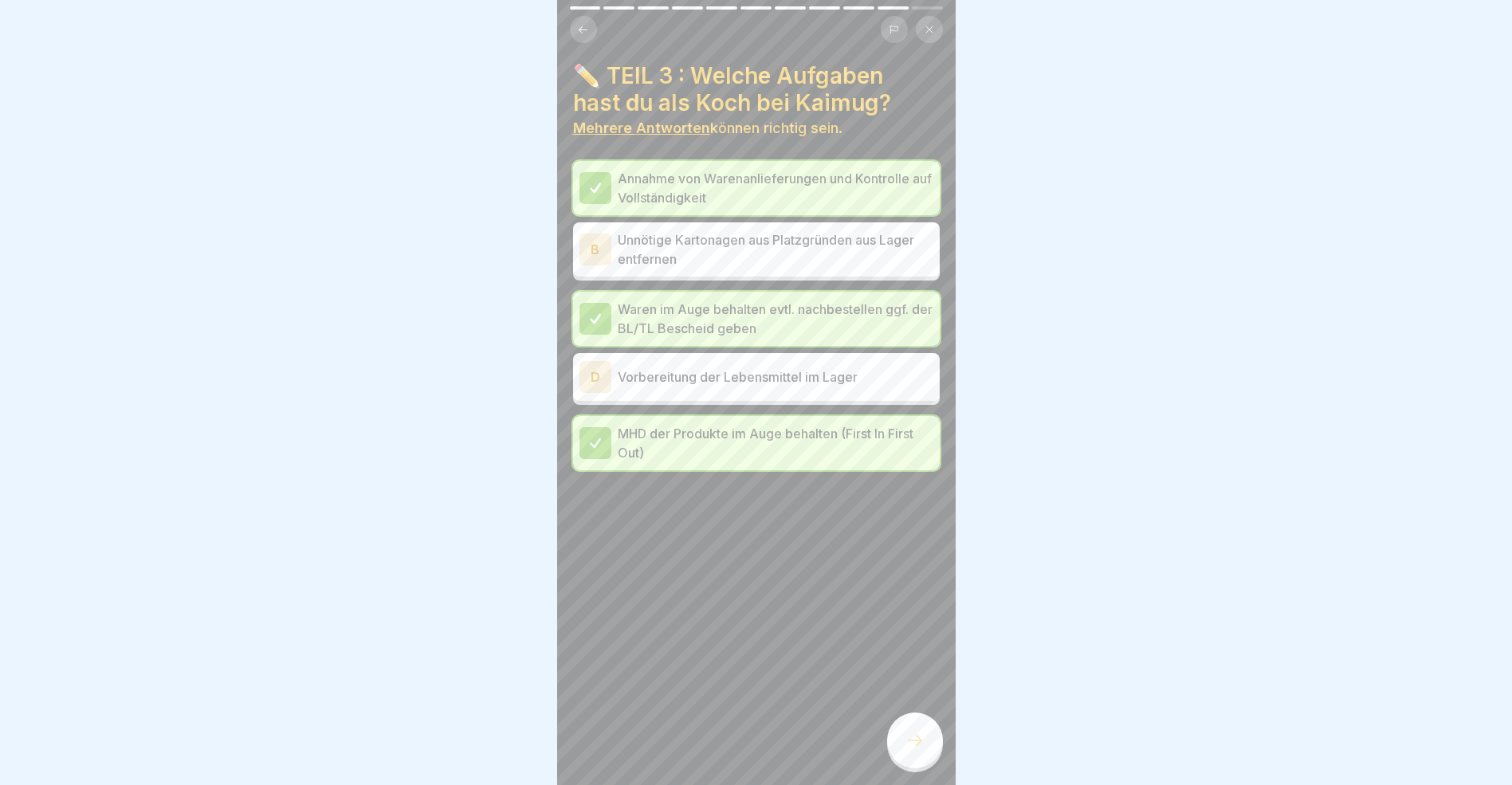
click at [606, 248] on div "B" at bounding box center [595, 249] width 32 height 32
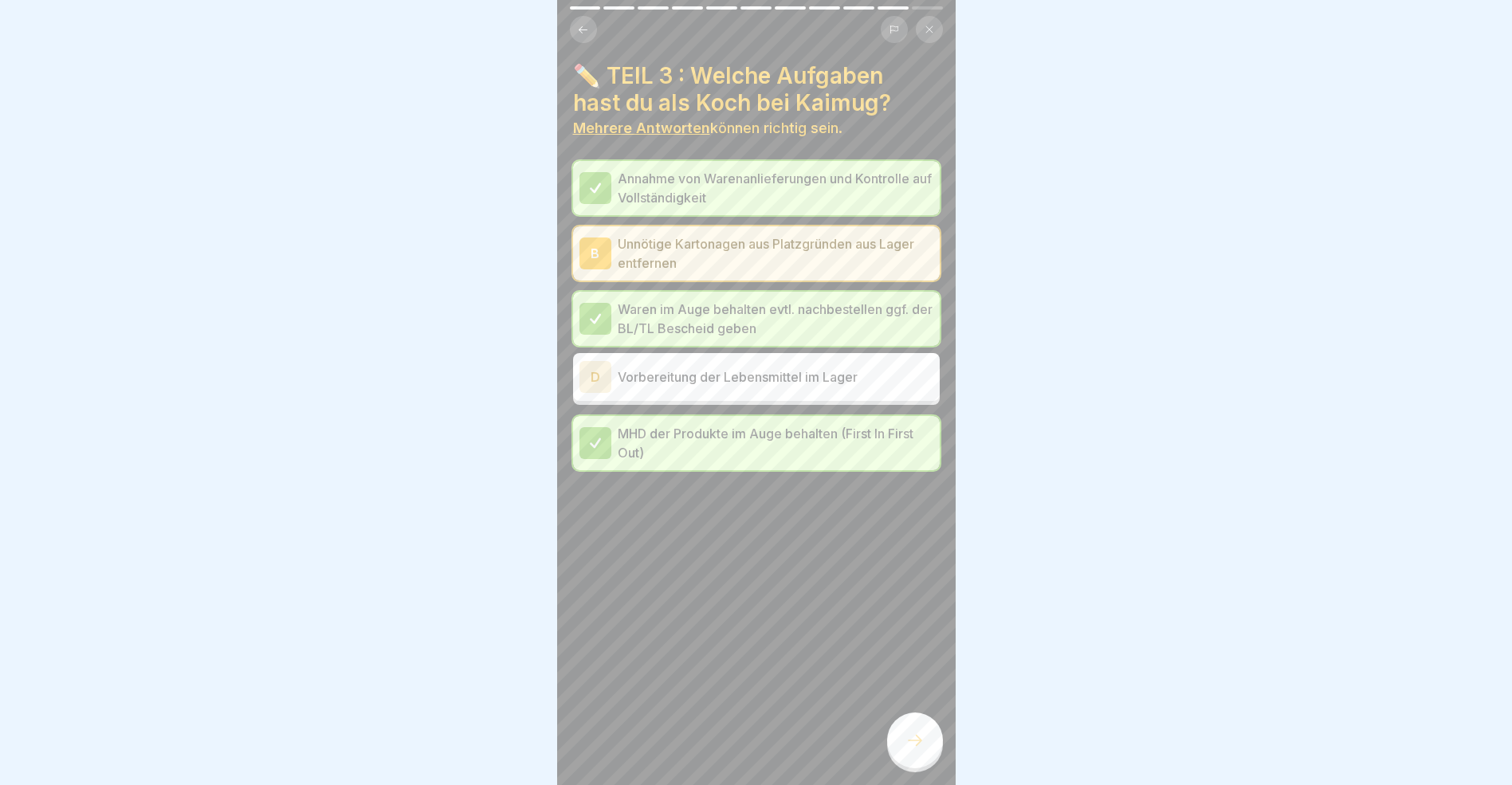
click at [915, 749] on icon at bounding box center [915, 740] width 19 height 19
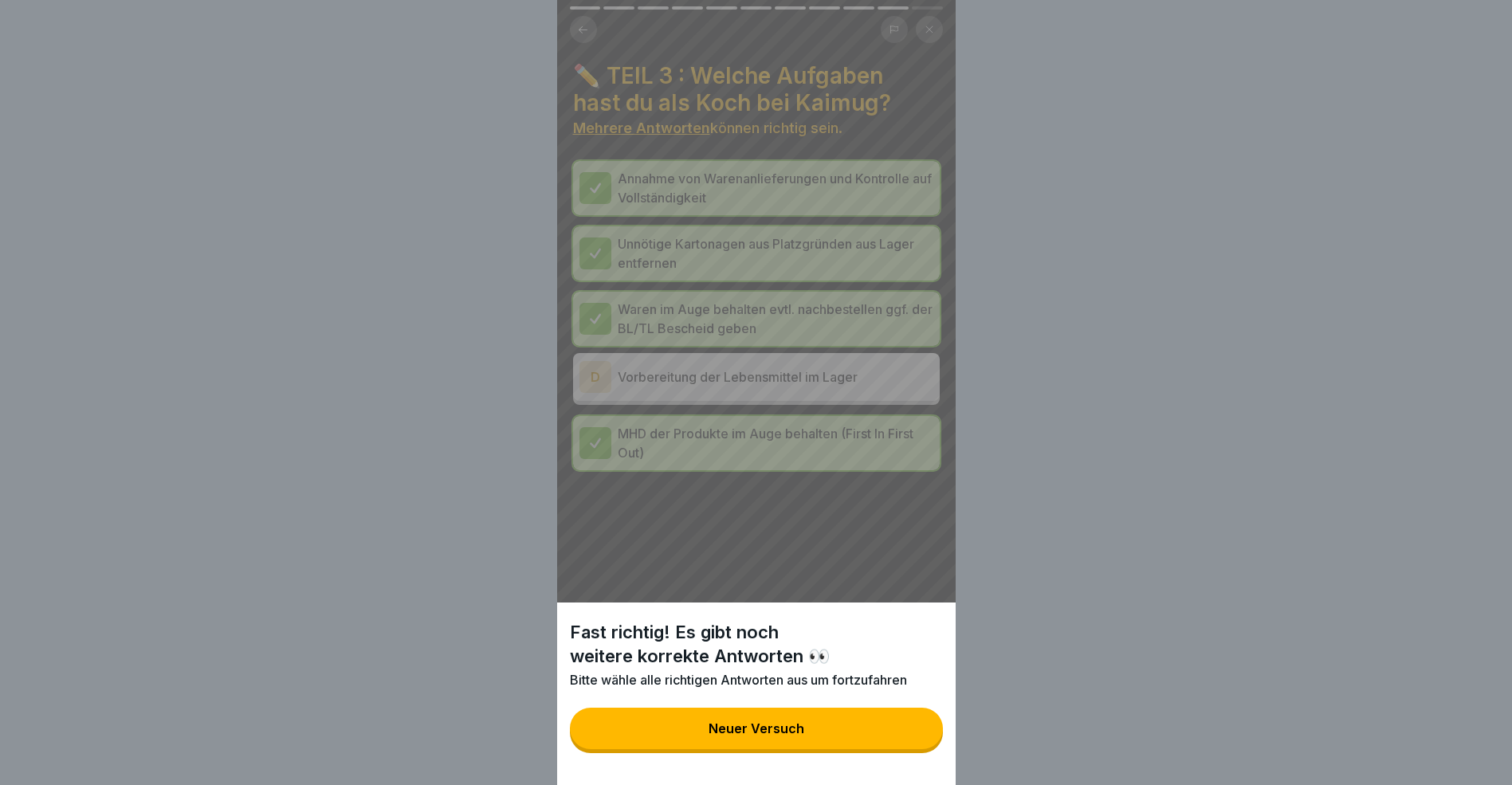
click at [858, 739] on button "Neuer Versuch" at bounding box center [756, 728] width 373 height 41
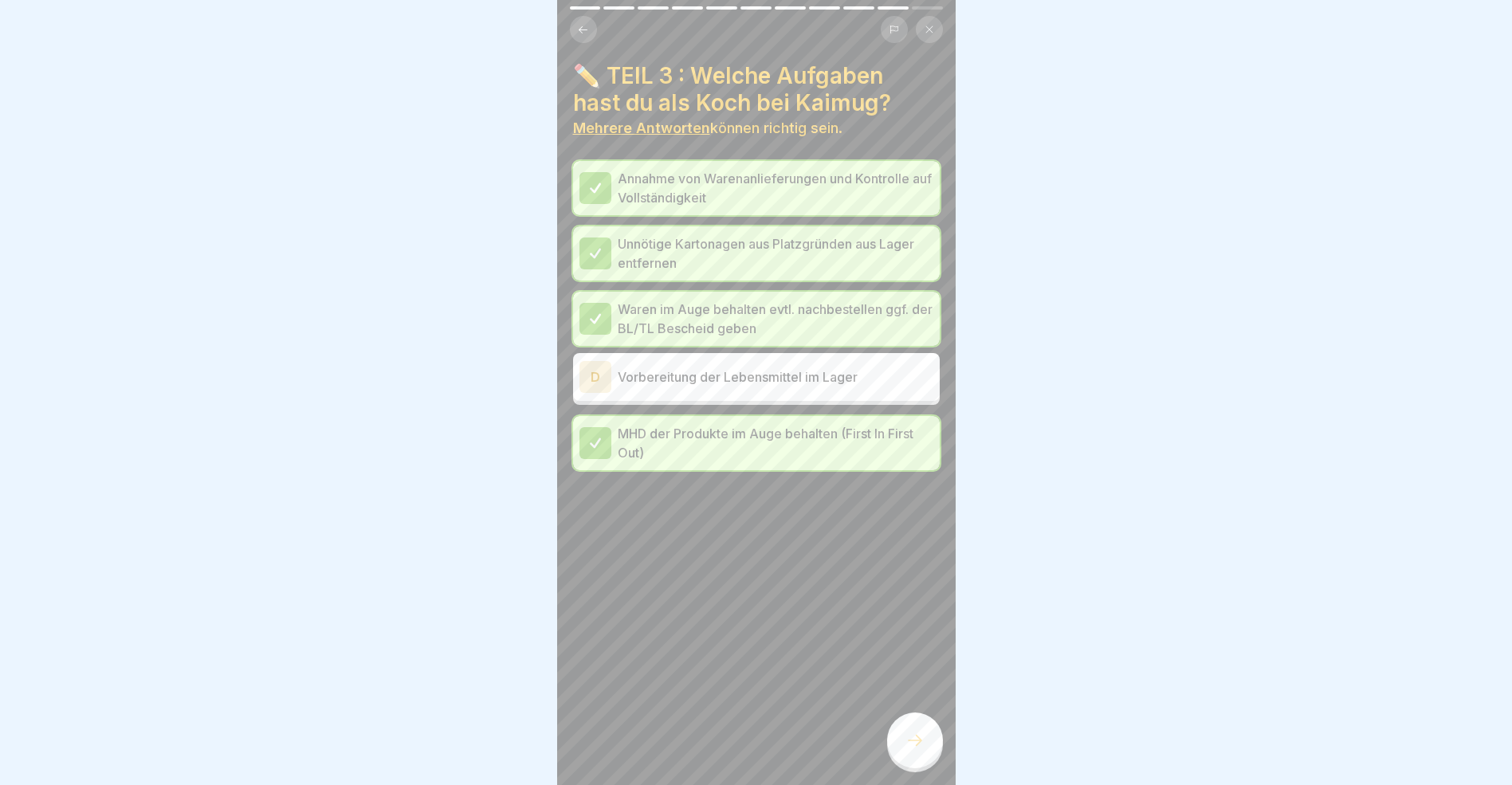
click at [600, 375] on div "D" at bounding box center [595, 376] width 32 height 32
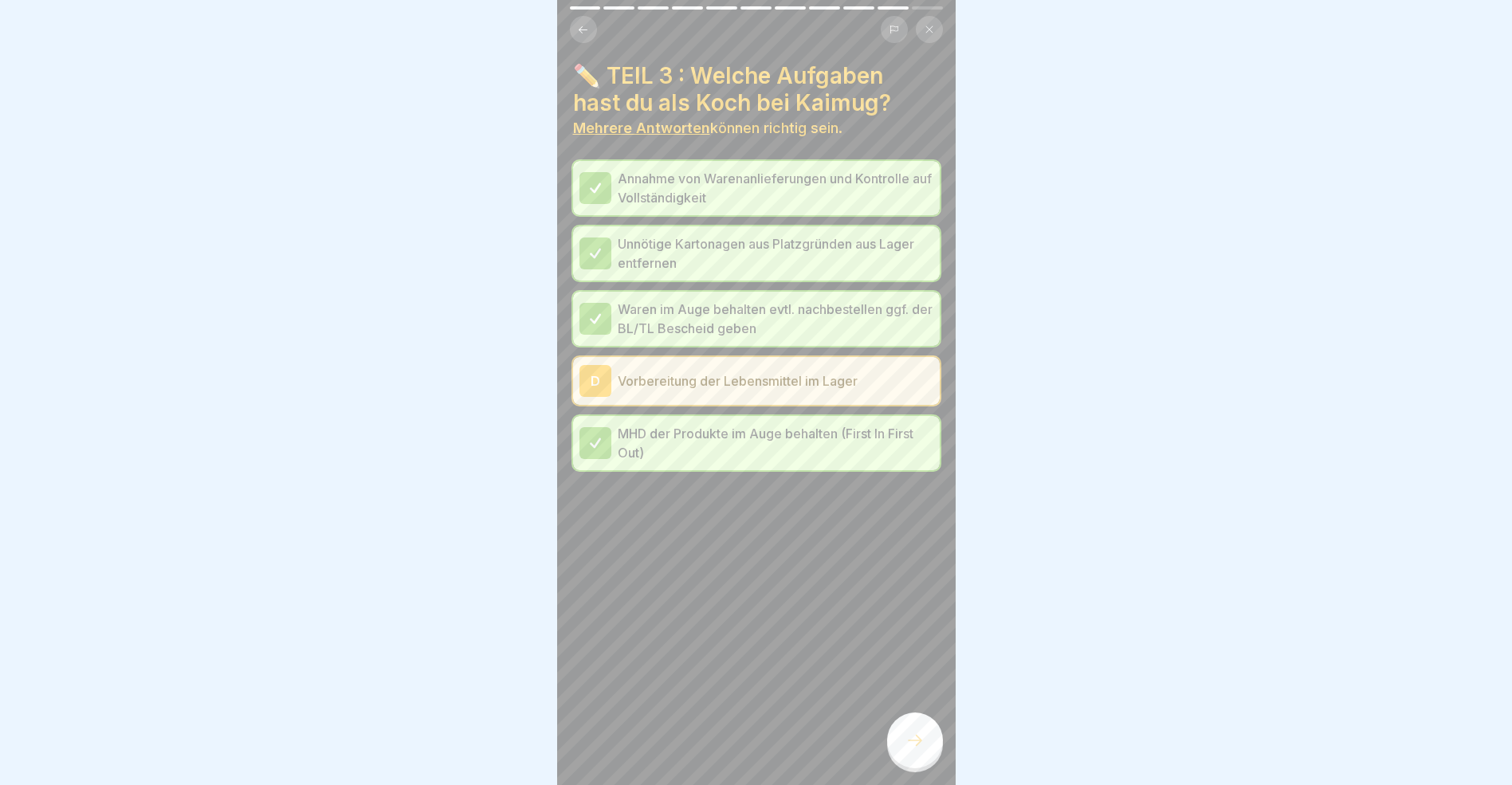
click at [917, 750] on icon at bounding box center [915, 740] width 19 height 19
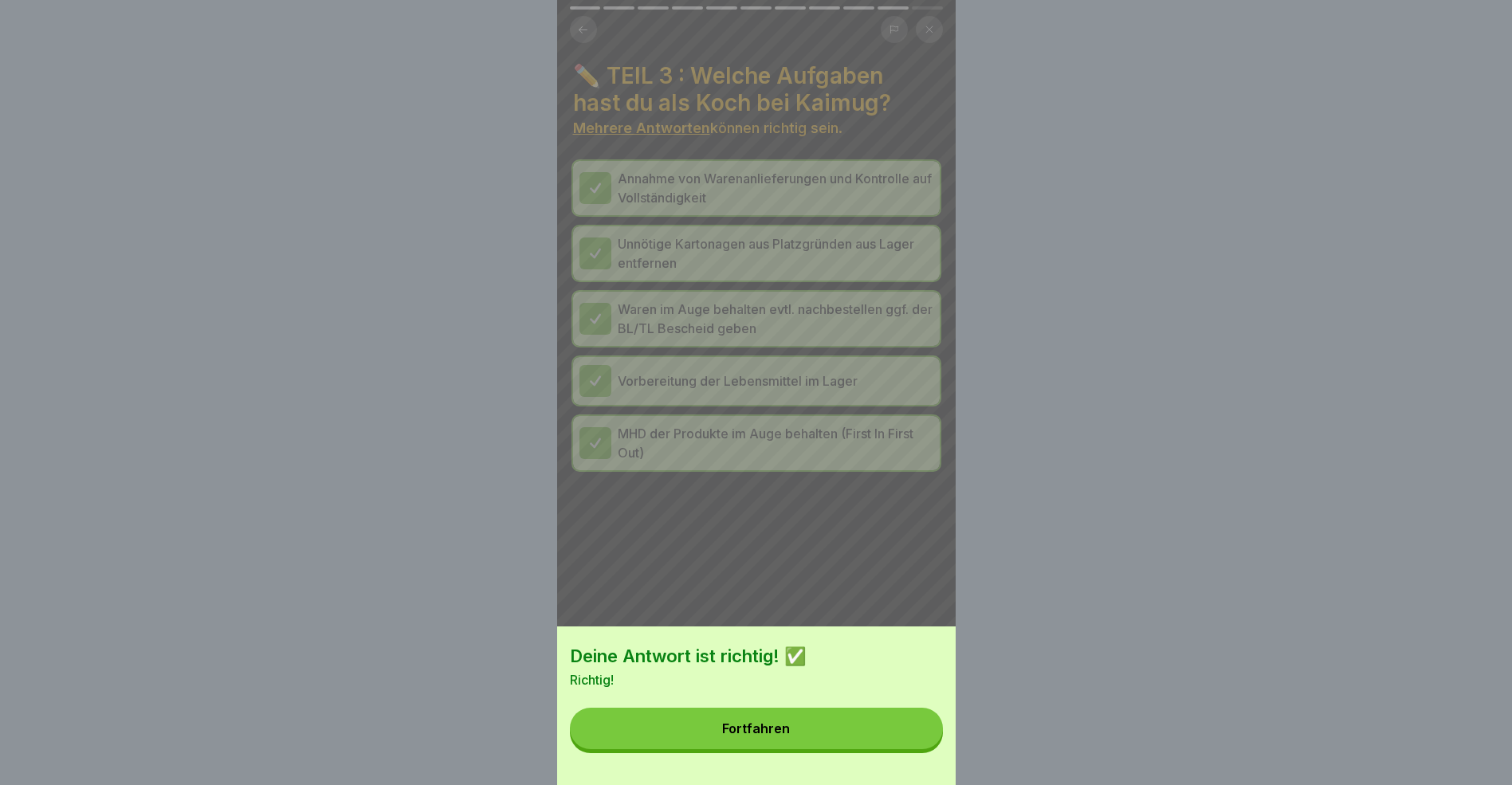
click at [863, 740] on button "Fortfahren" at bounding box center [756, 728] width 373 height 41
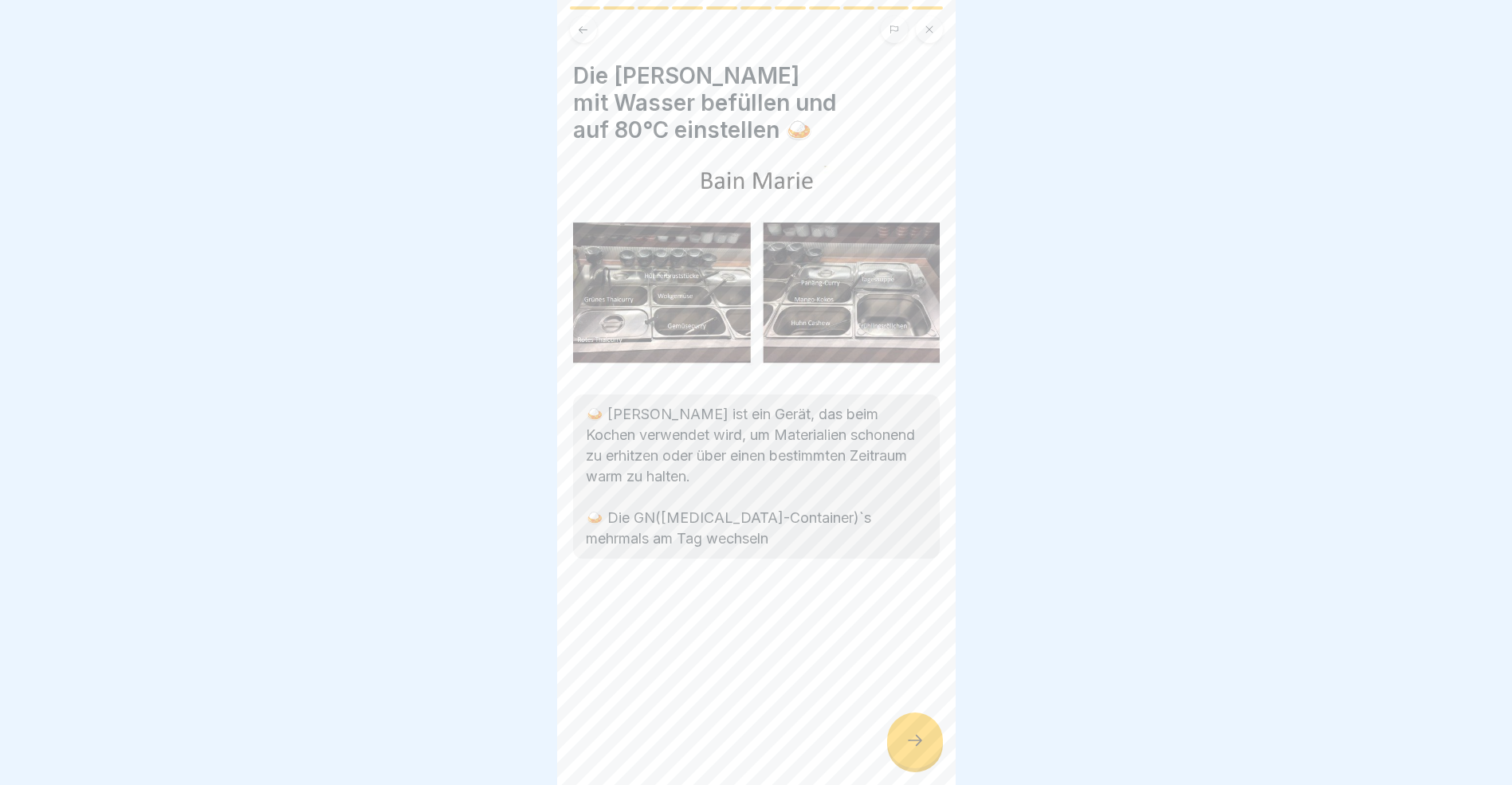
click at [923, 747] on icon at bounding box center [915, 740] width 19 height 19
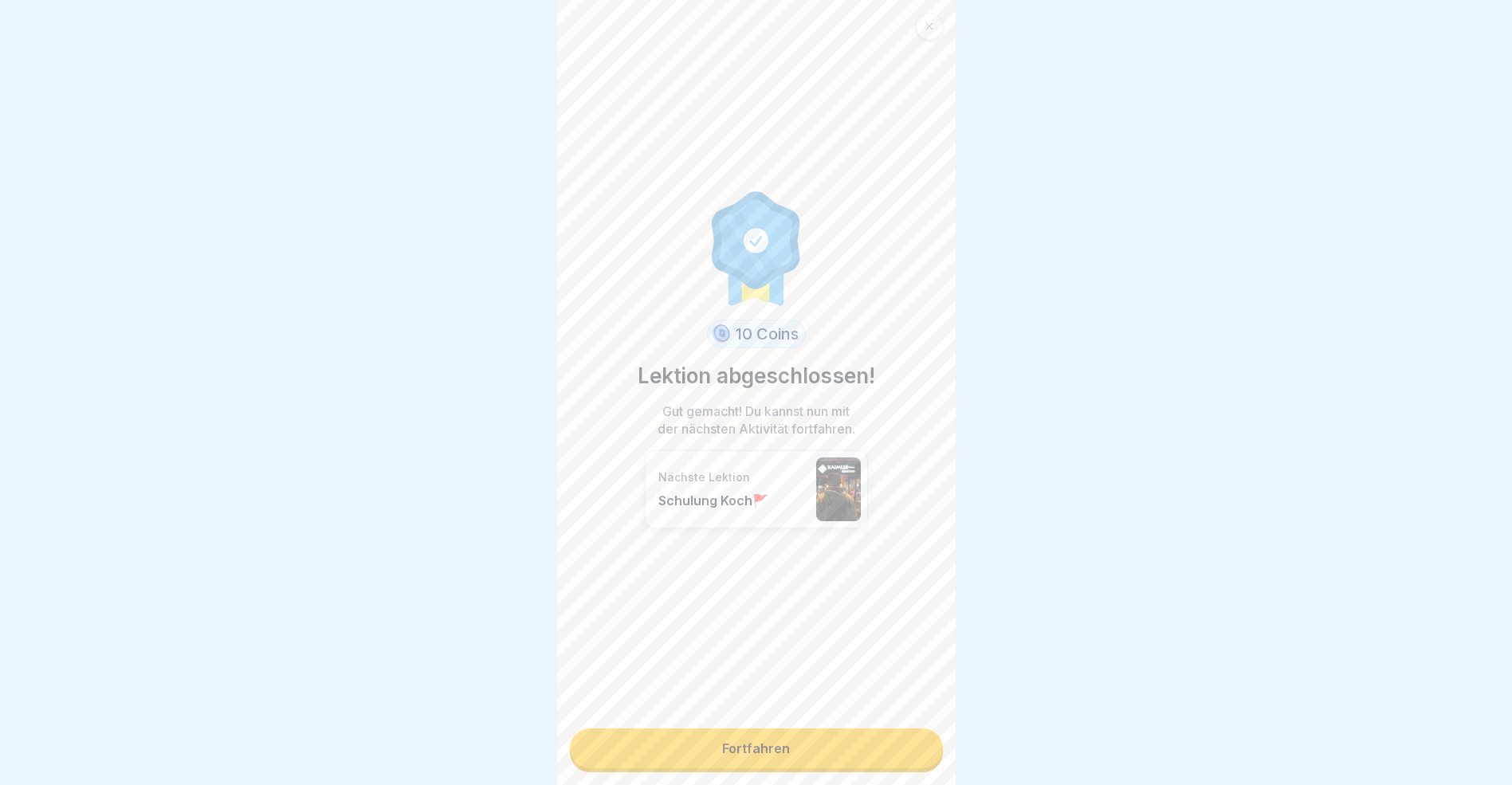
click at [862, 745] on link "Fortfahren" at bounding box center [756, 748] width 373 height 40
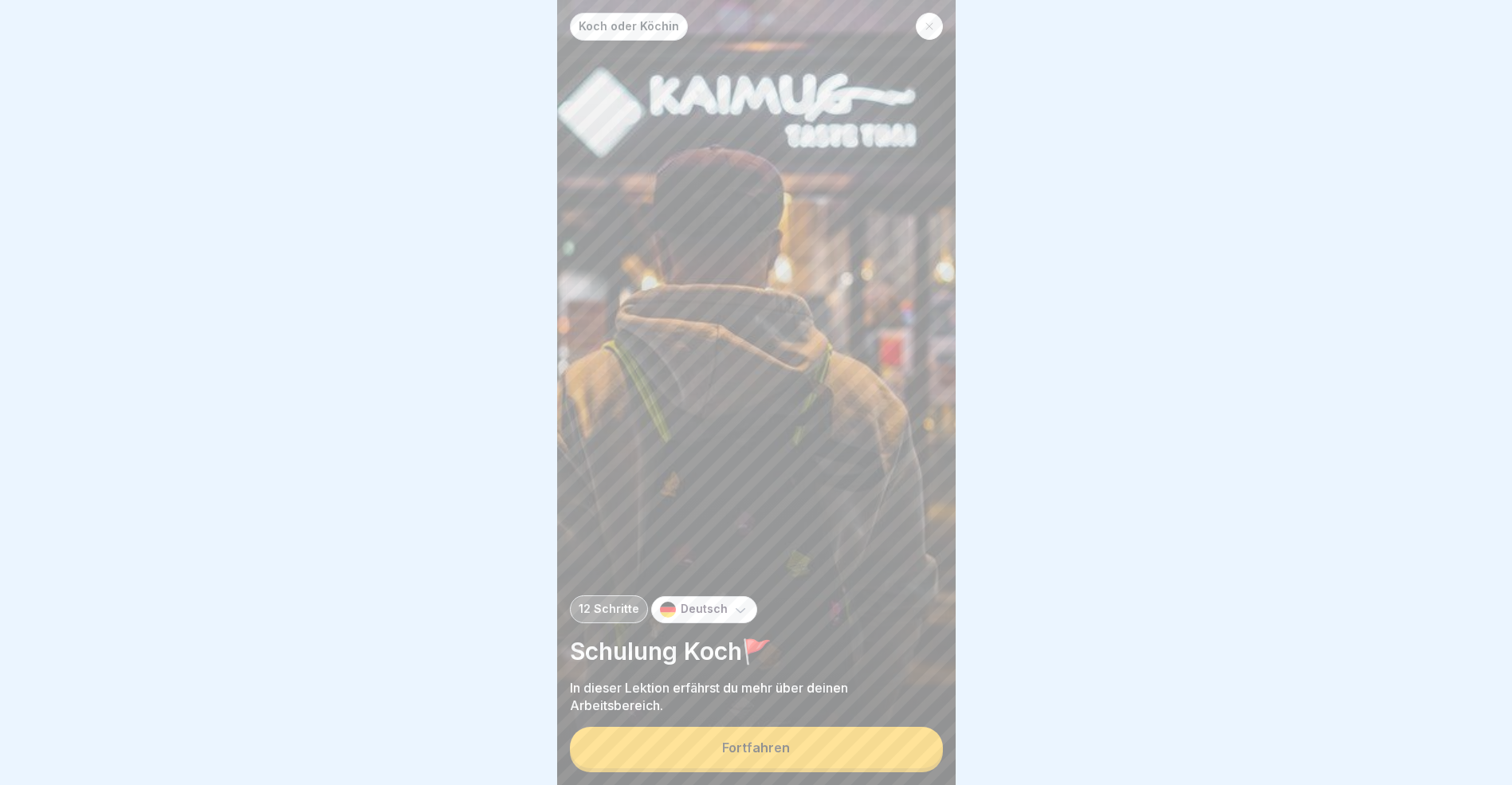
click at [862, 745] on button "Fortfahren" at bounding box center [756, 747] width 373 height 41
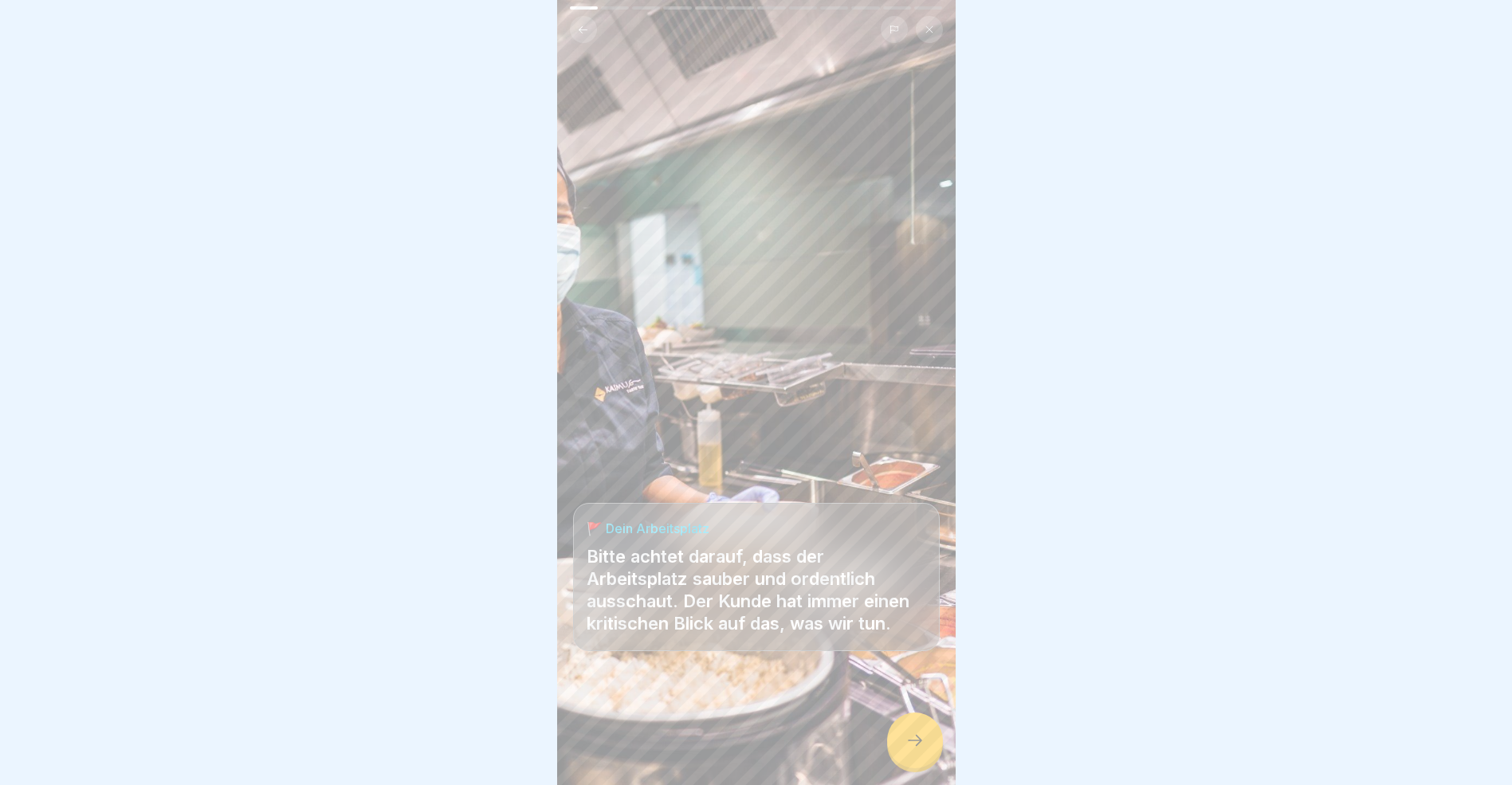
click at [920, 762] on div at bounding box center [916, 740] width 56 height 56
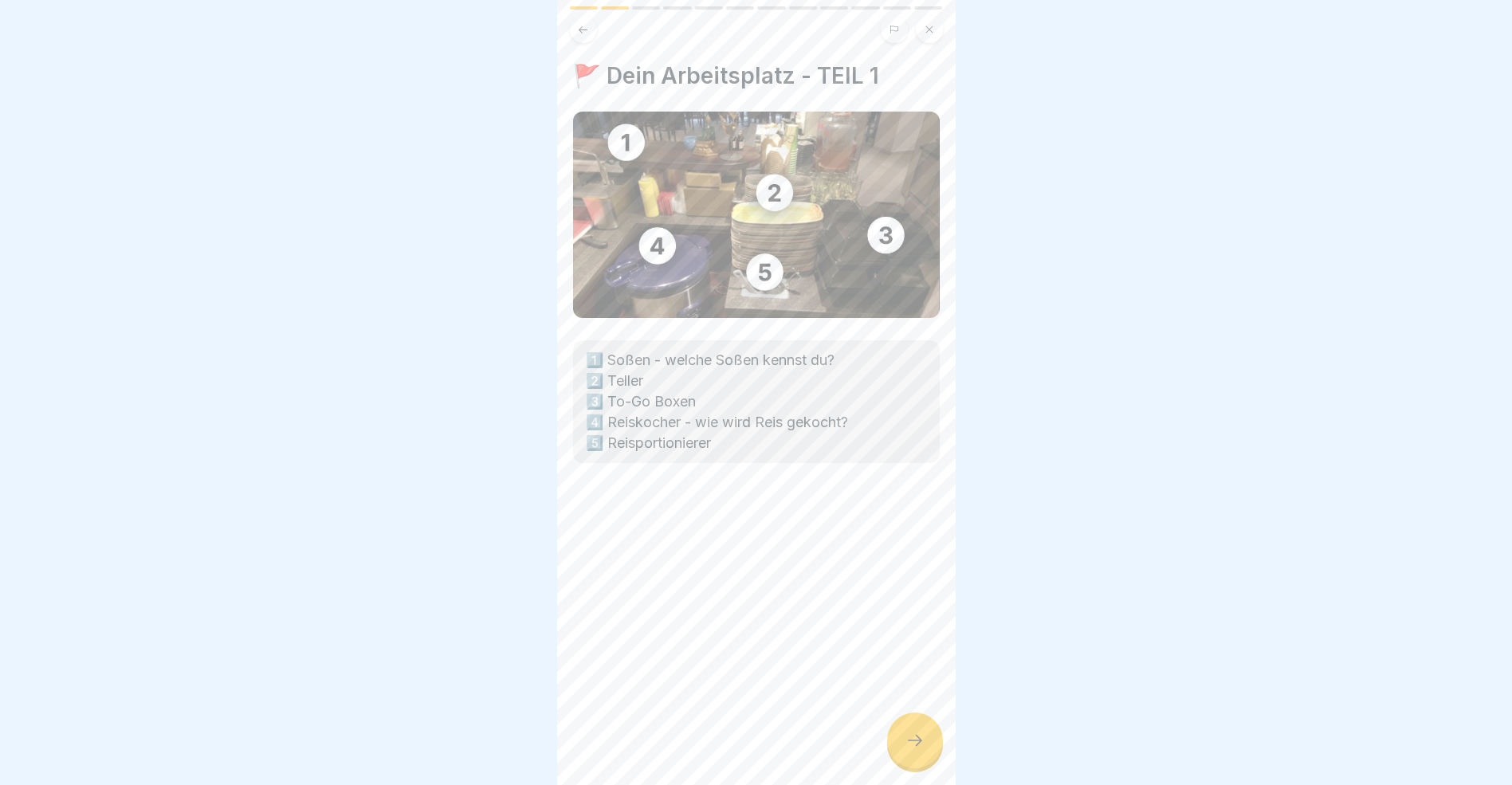
click at [920, 762] on div at bounding box center [916, 740] width 56 height 56
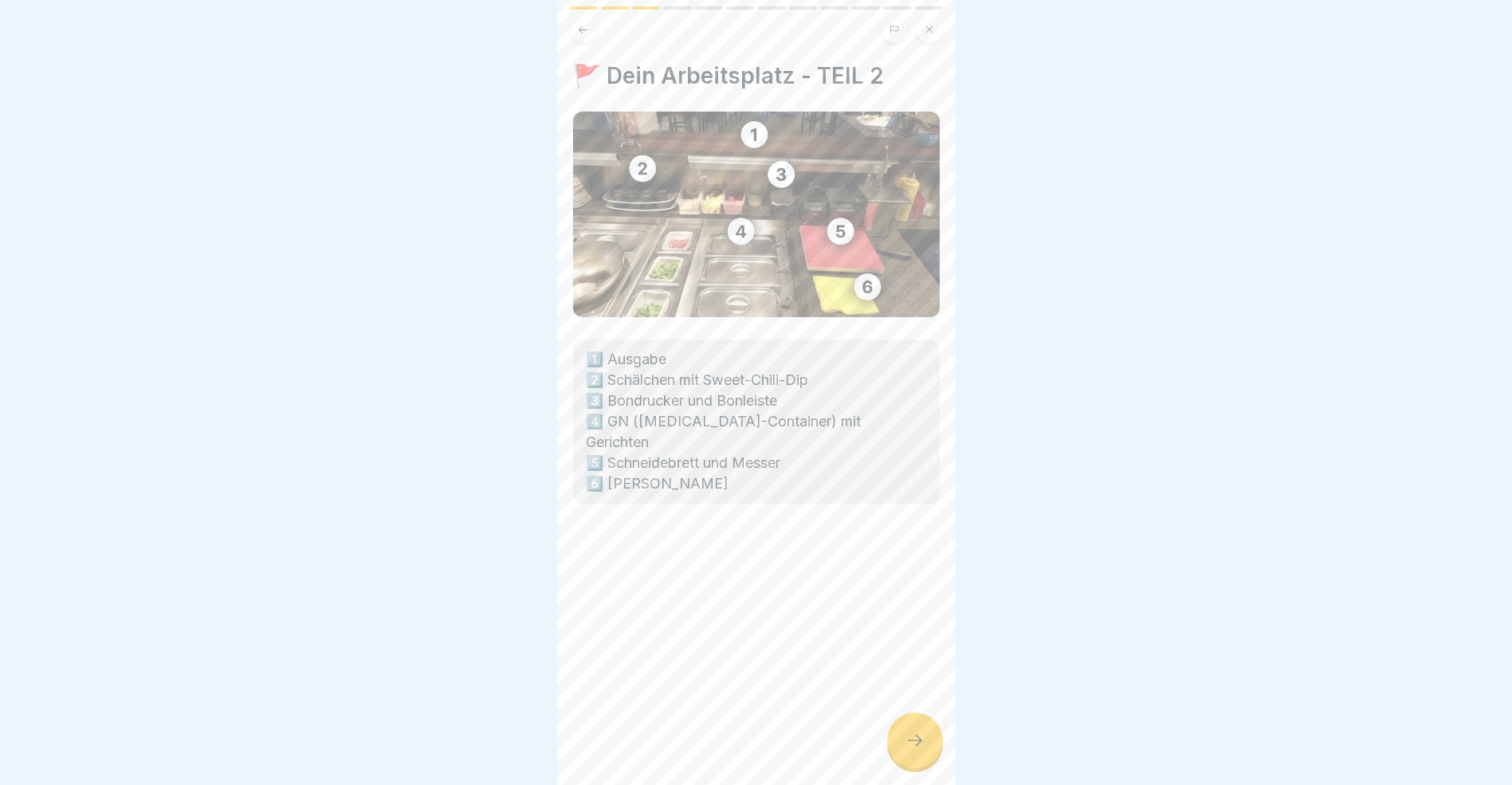
click at [920, 762] on div at bounding box center [916, 740] width 56 height 56
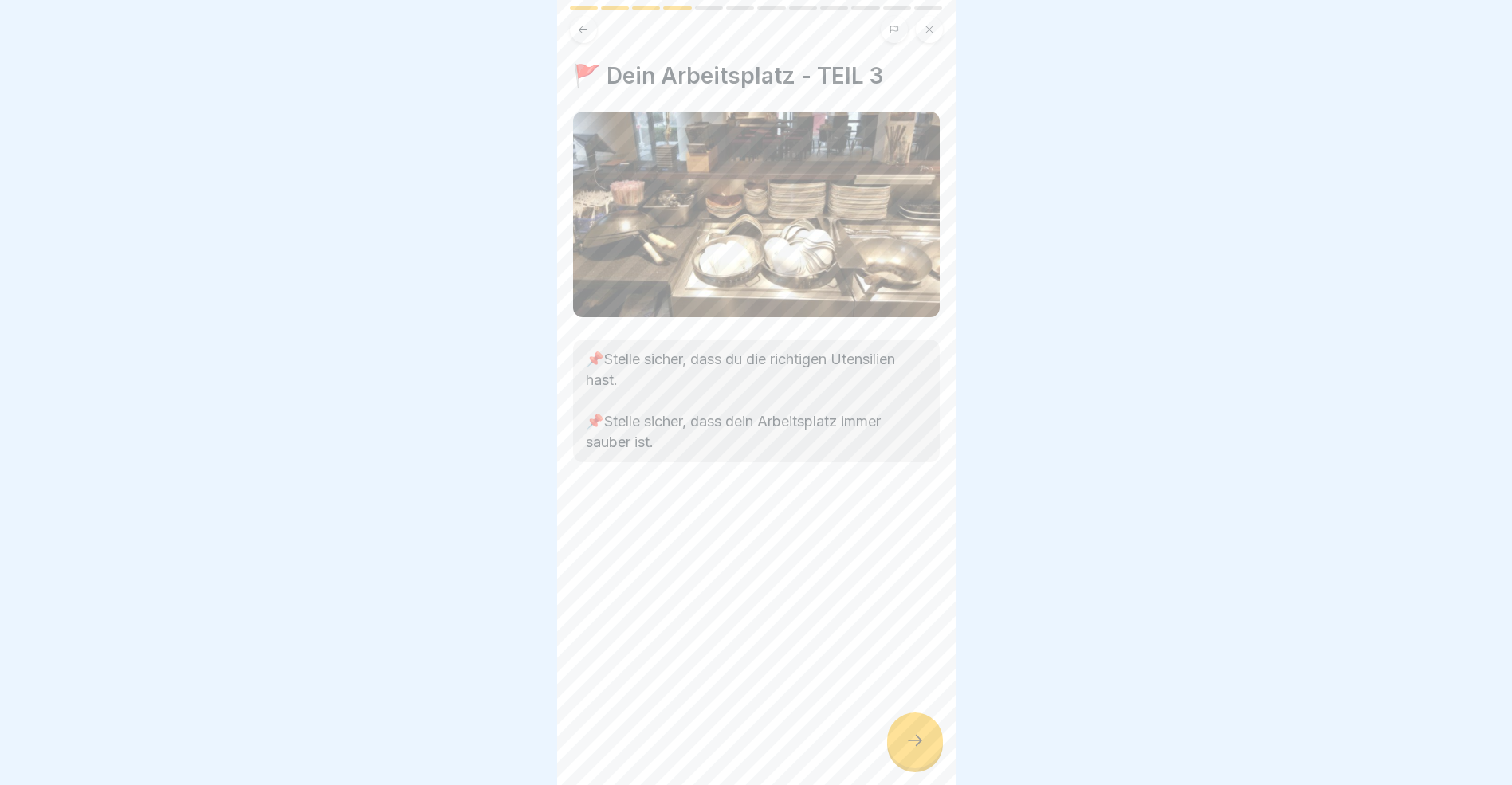
click at [920, 762] on div at bounding box center [916, 740] width 56 height 56
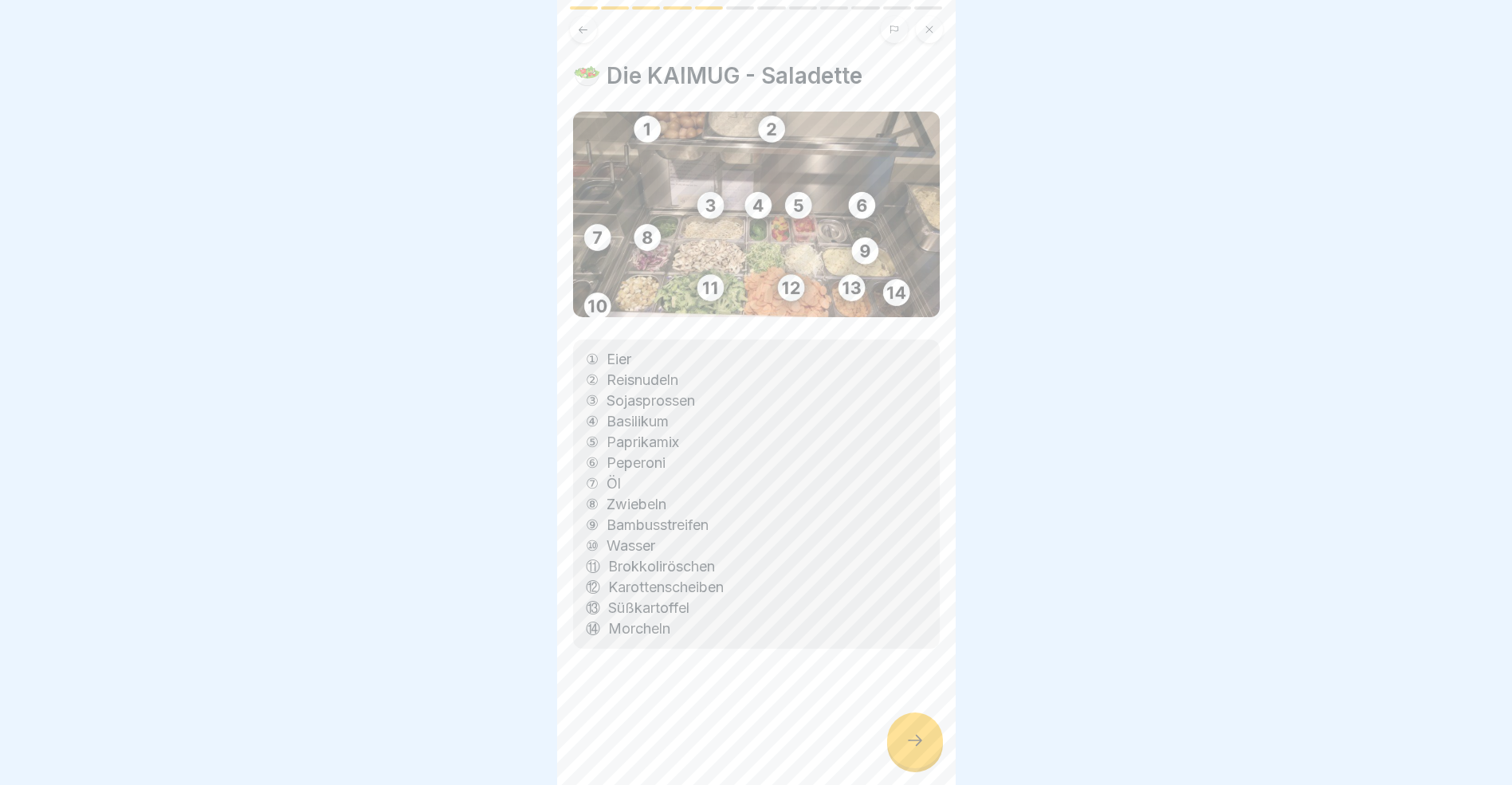
click at [920, 762] on div at bounding box center [916, 740] width 56 height 56
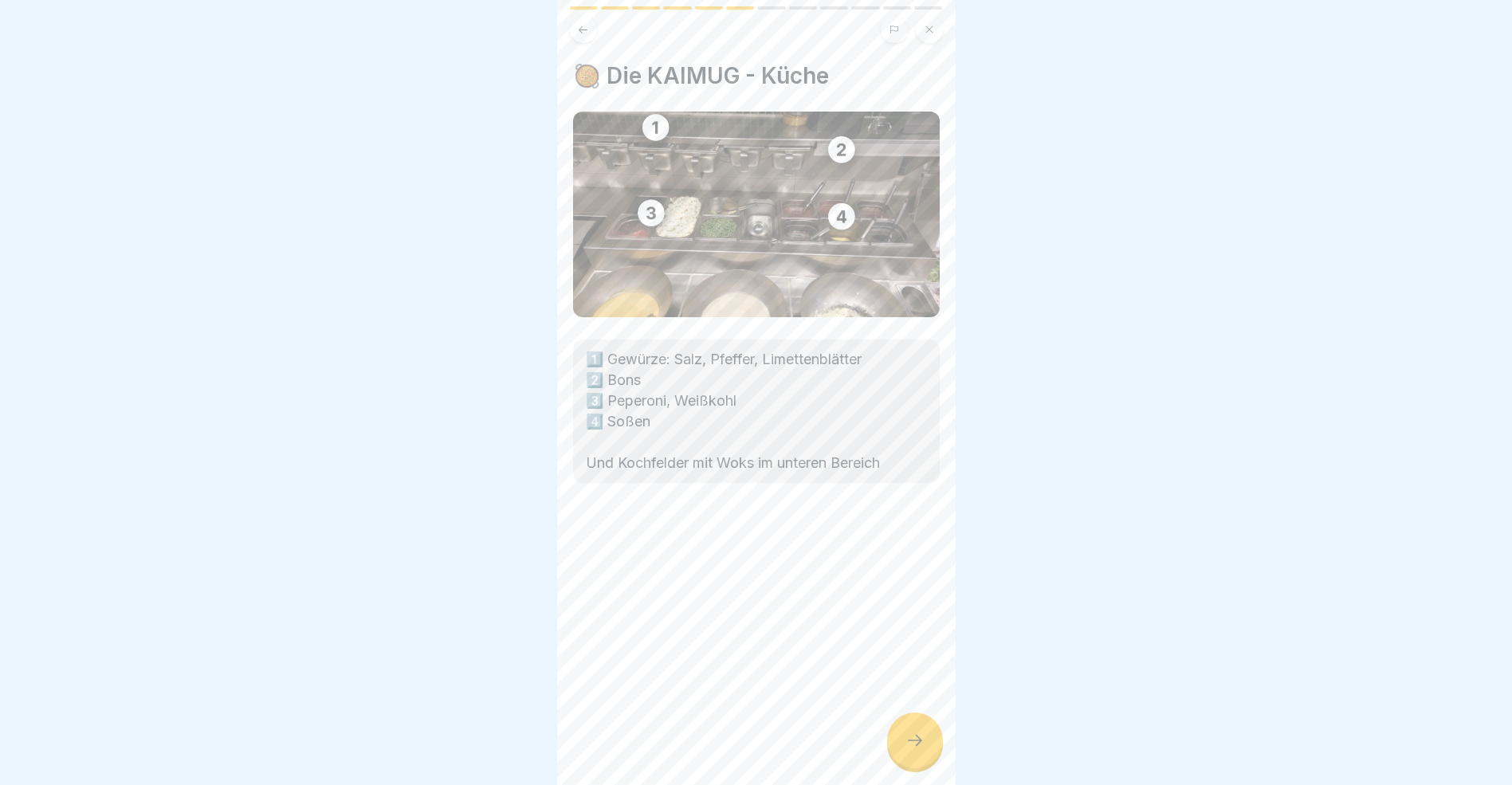
click at [920, 762] on div at bounding box center [916, 740] width 56 height 56
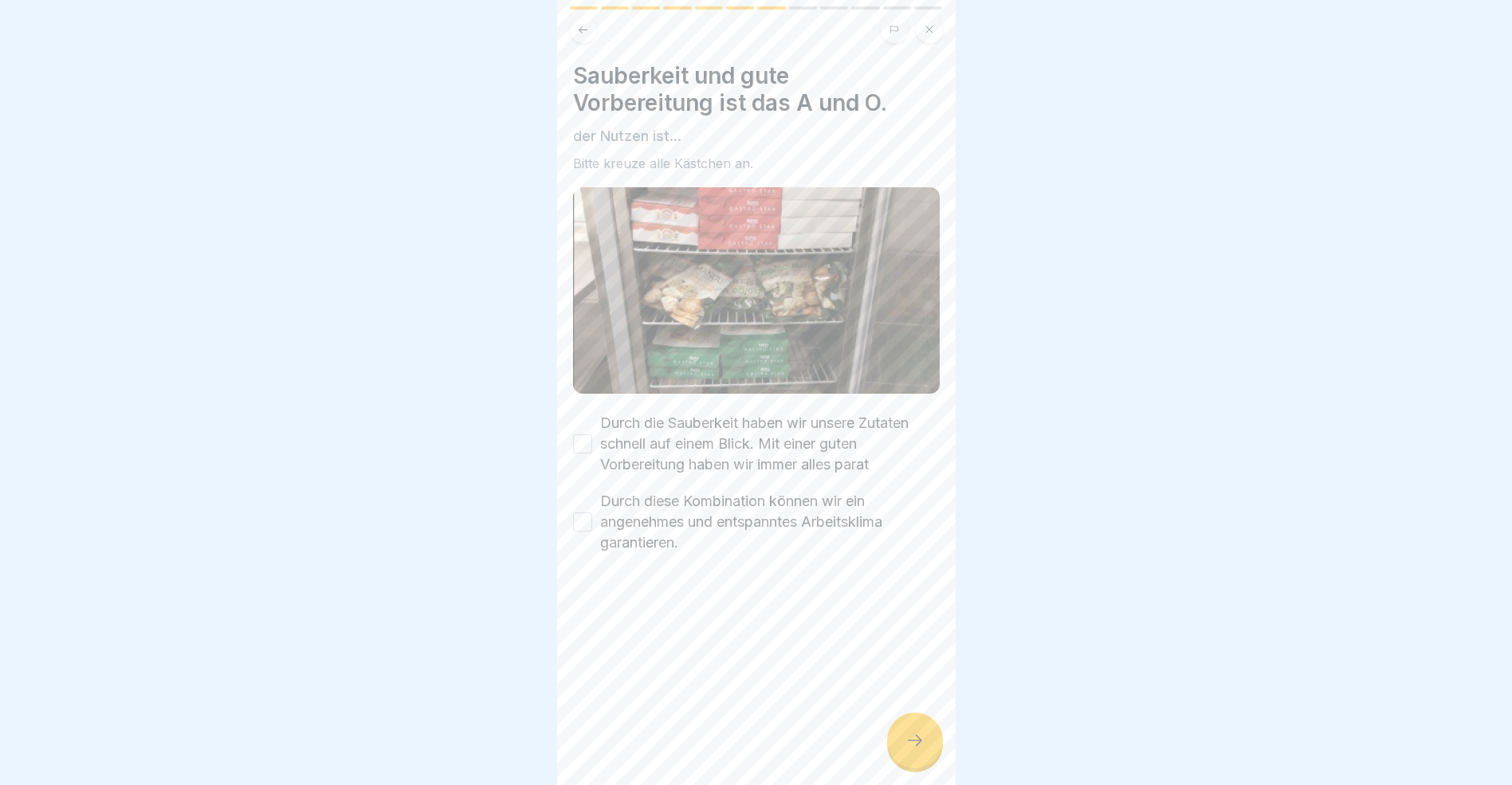
drag, startPoint x: 920, startPoint y: 762, endPoint x: 736, endPoint y: 712, distance: 190.7
click at [736, 712] on div "Koch oder Köchin 12 Schritte Deutsch Schulung Koch🚩 In dieser Lektion erfährst …" at bounding box center [756, 392] width 399 height 785
click at [590, 434] on button "Durch die Sauberkeit haben wir unsere Zutaten schnell auf einem Blick. Mit eine…" at bounding box center [582, 443] width 19 height 19
click at [587, 518] on button "Durch diese Kombination können wir ein angenehmes und entspanntes Arbeitsklima …" at bounding box center [582, 522] width 19 height 19
click at [917, 750] on icon at bounding box center [915, 740] width 19 height 19
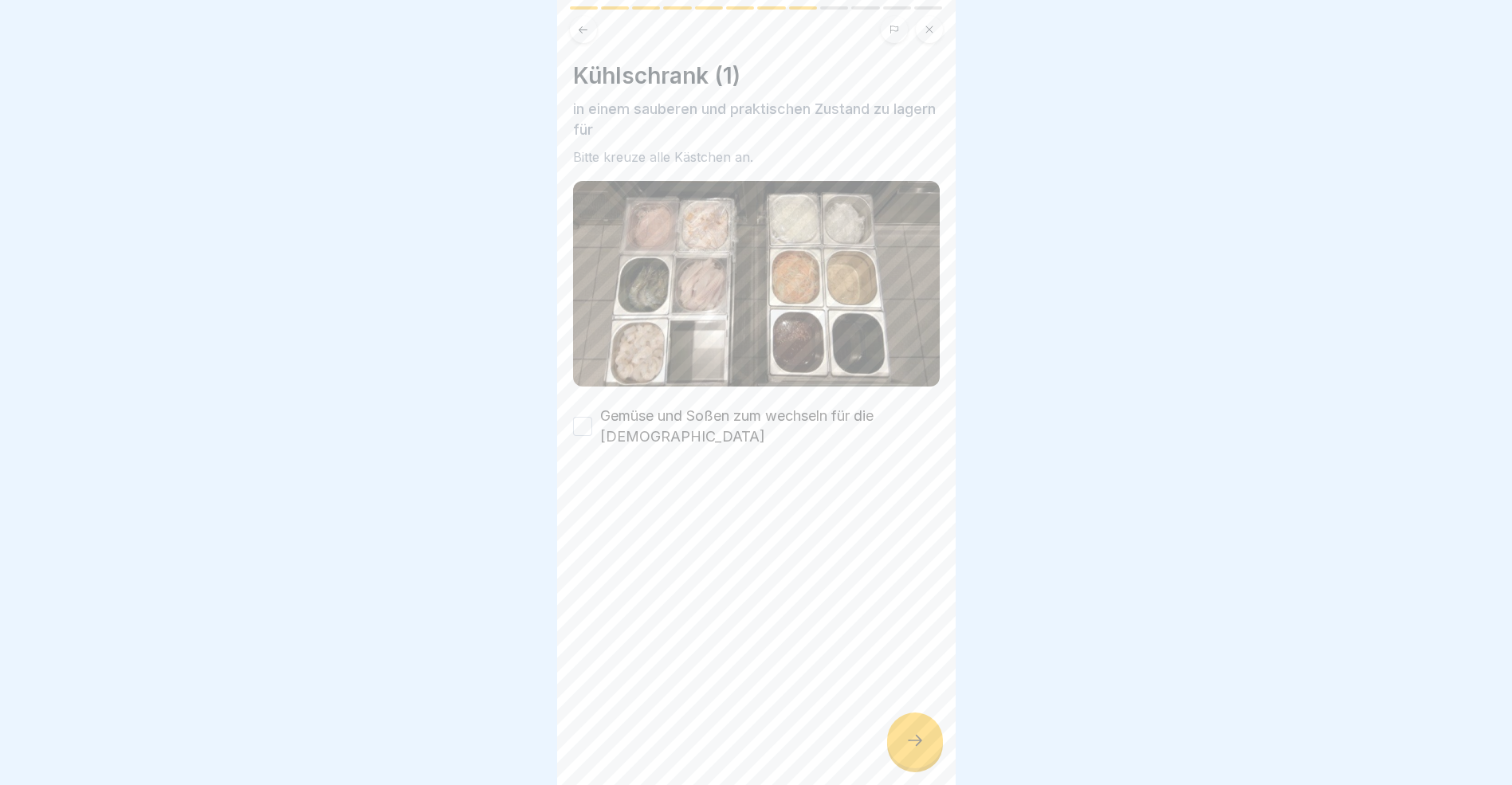
click at [585, 419] on button "Gemüse und Soßen zum wechseln für die [DEMOGRAPHIC_DATA]" at bounding box center [582, 426] width 19 height 19
click at [920, 750] on icon at bounding box center [915, 740] width 19 height 19
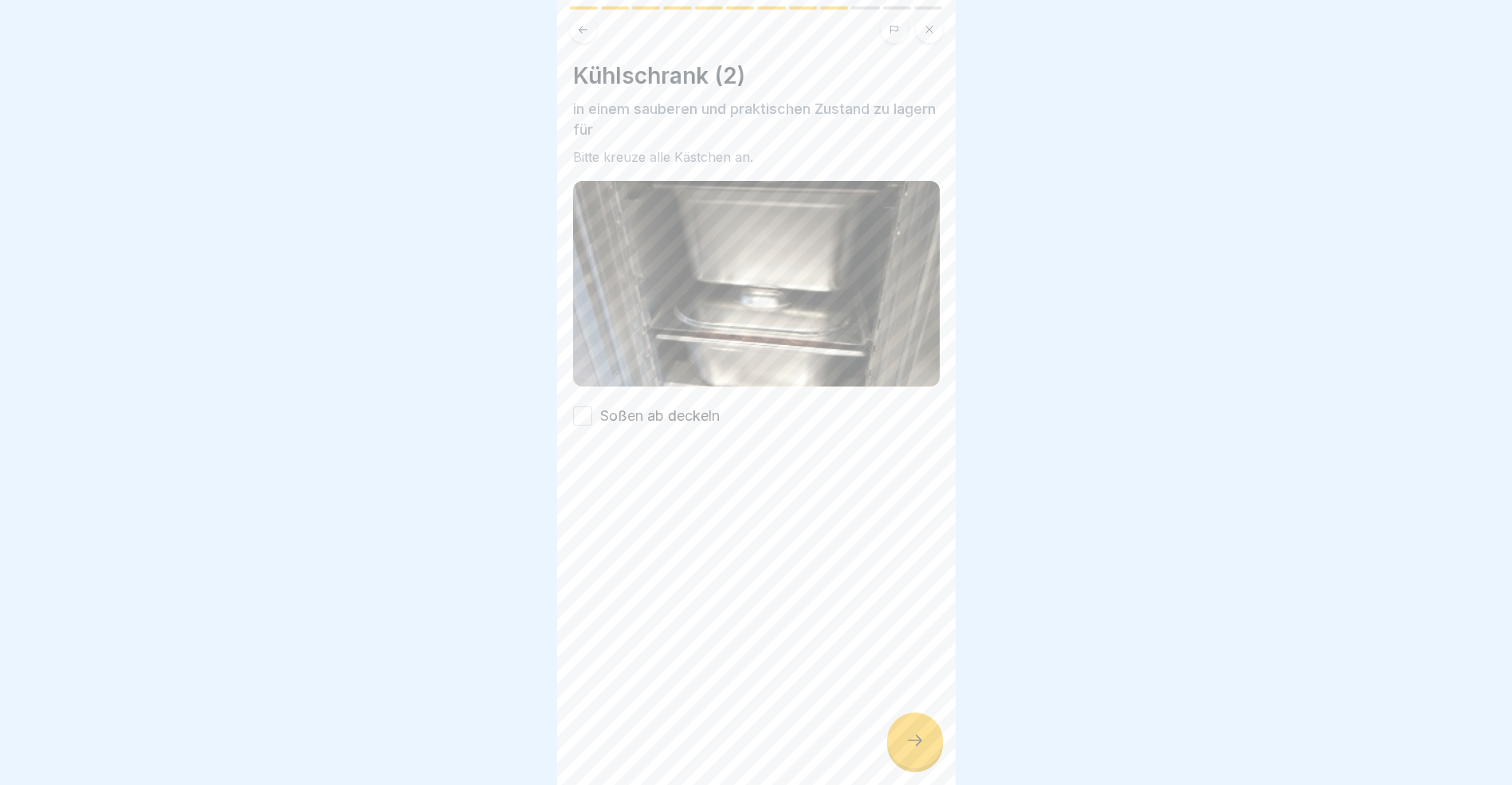
click at [578, 407] on button "Soßen ab deckeln" at bounding box center [582, 415] width 19 height 19
click at [903, 749] on div at bounding box center [916, 740] width 56 height 56
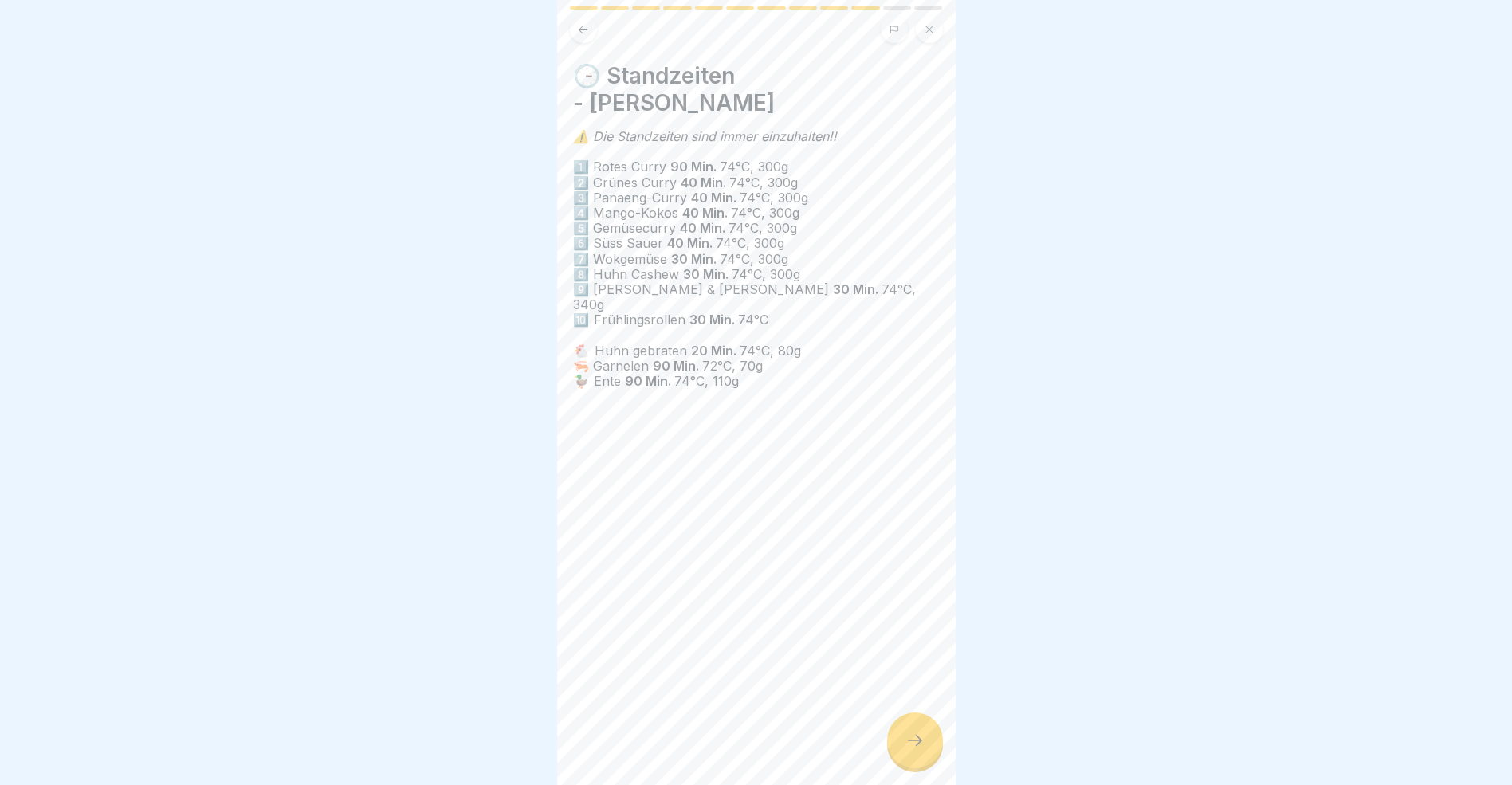
click at [903, 749] on div at bounding box center [916, 740] width 56 height 56
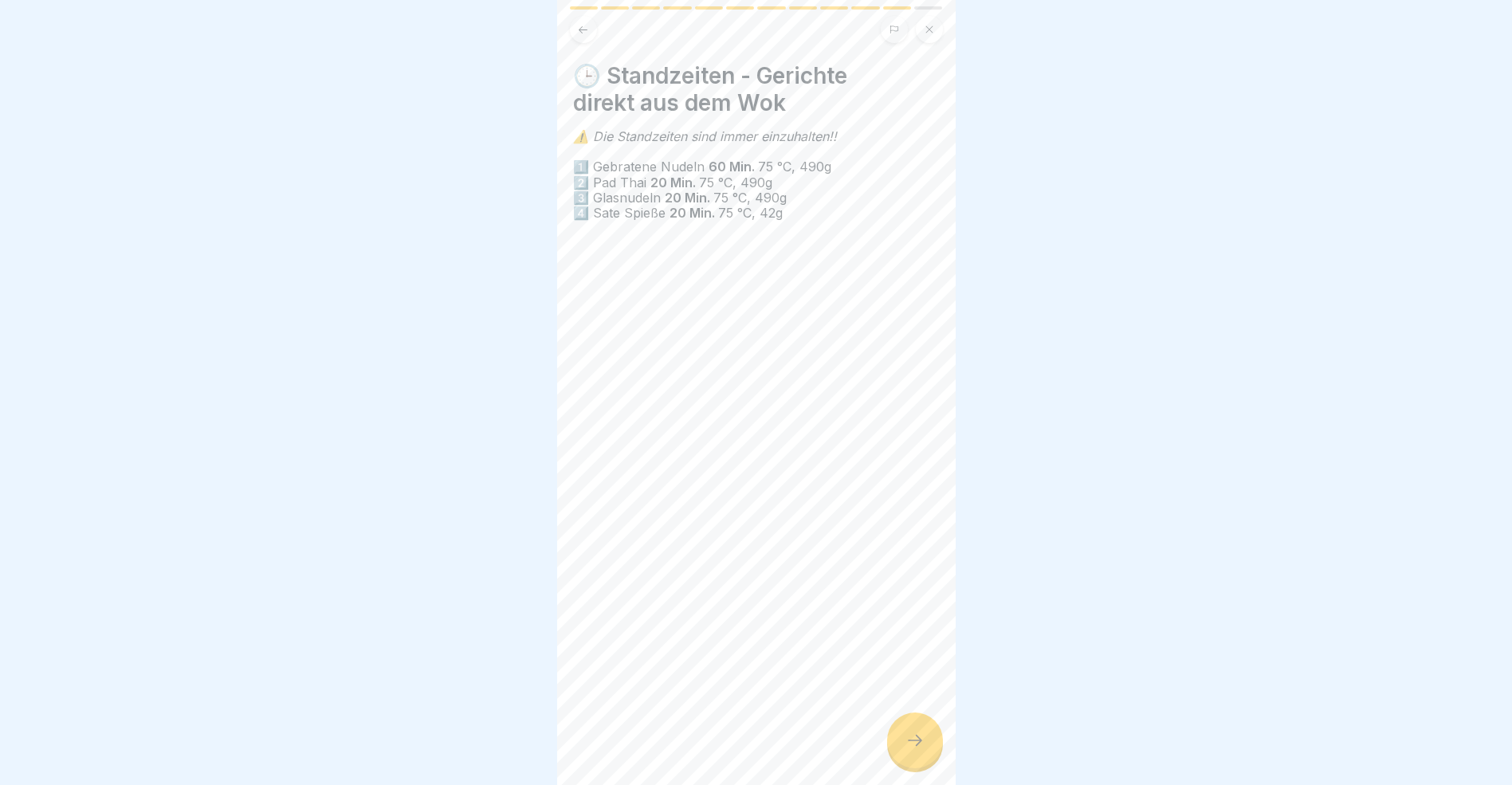
click at [900, 749] on div at bounding box center [916, 740] width 56 height 56
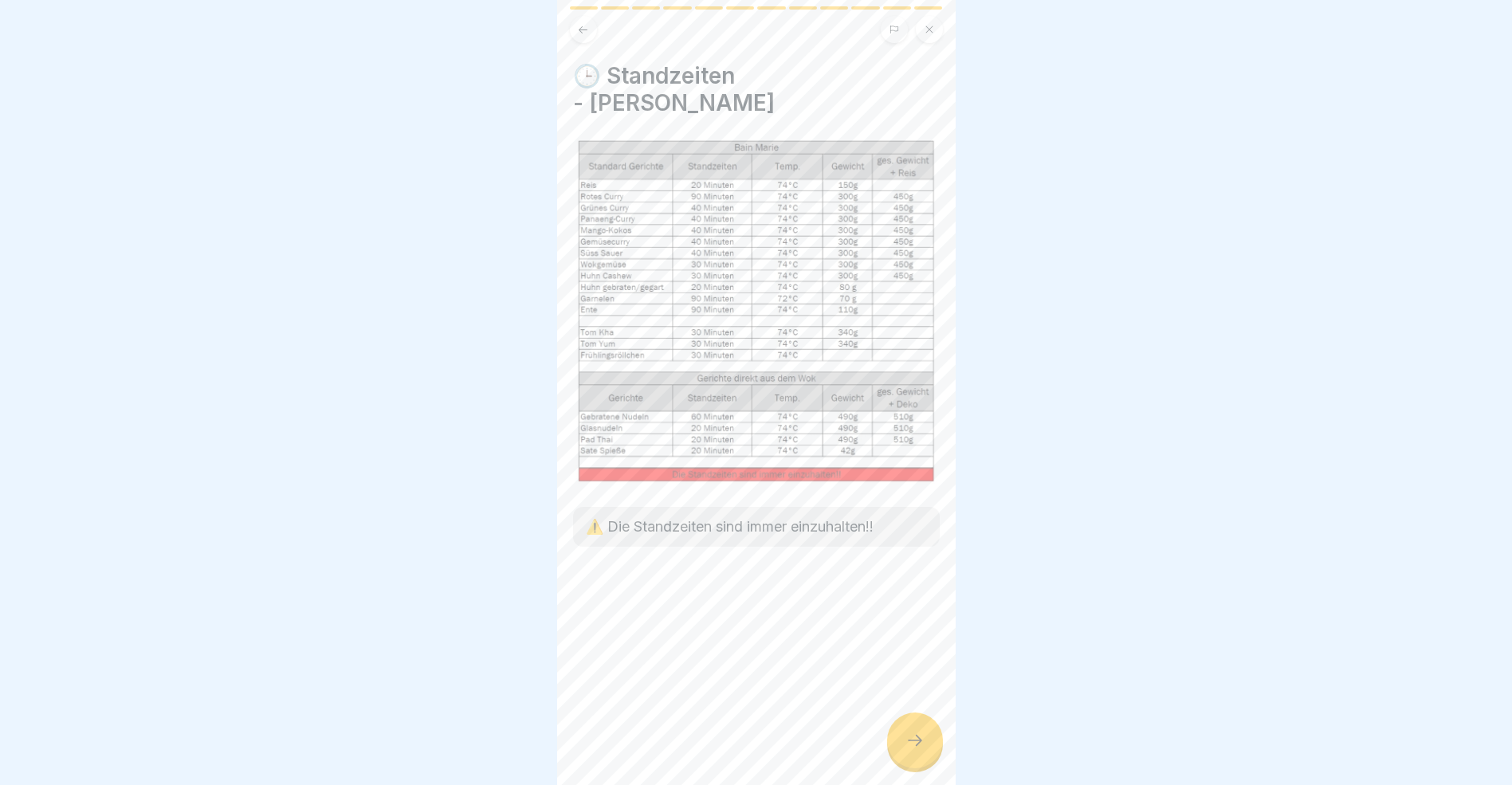
click at [900, 749] on div at bounding box center [916, 740] width 56 height 56
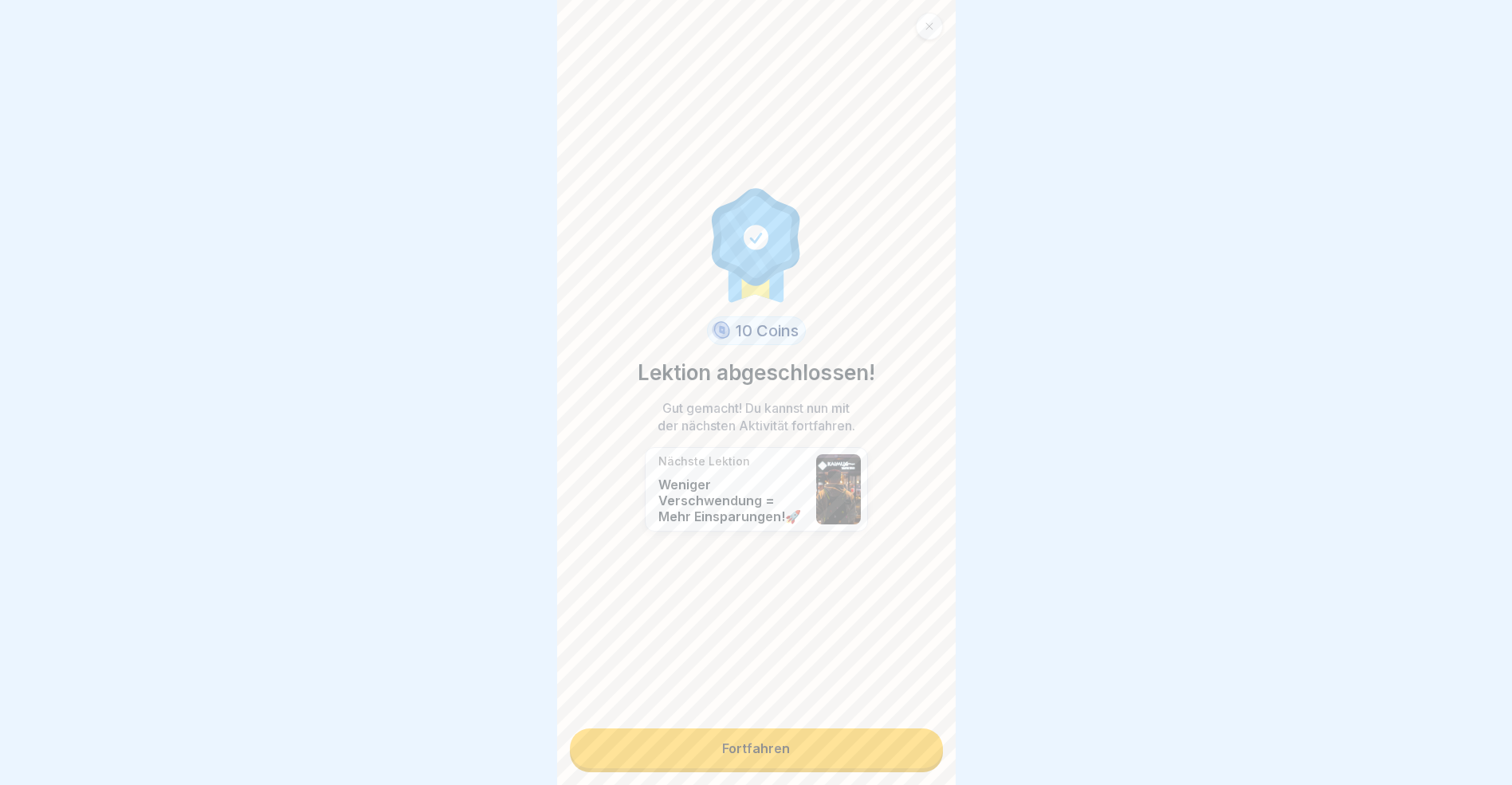
click at [879, 747] on link "Fortfahren" at bounding box center [756, 748] width 373 height 40
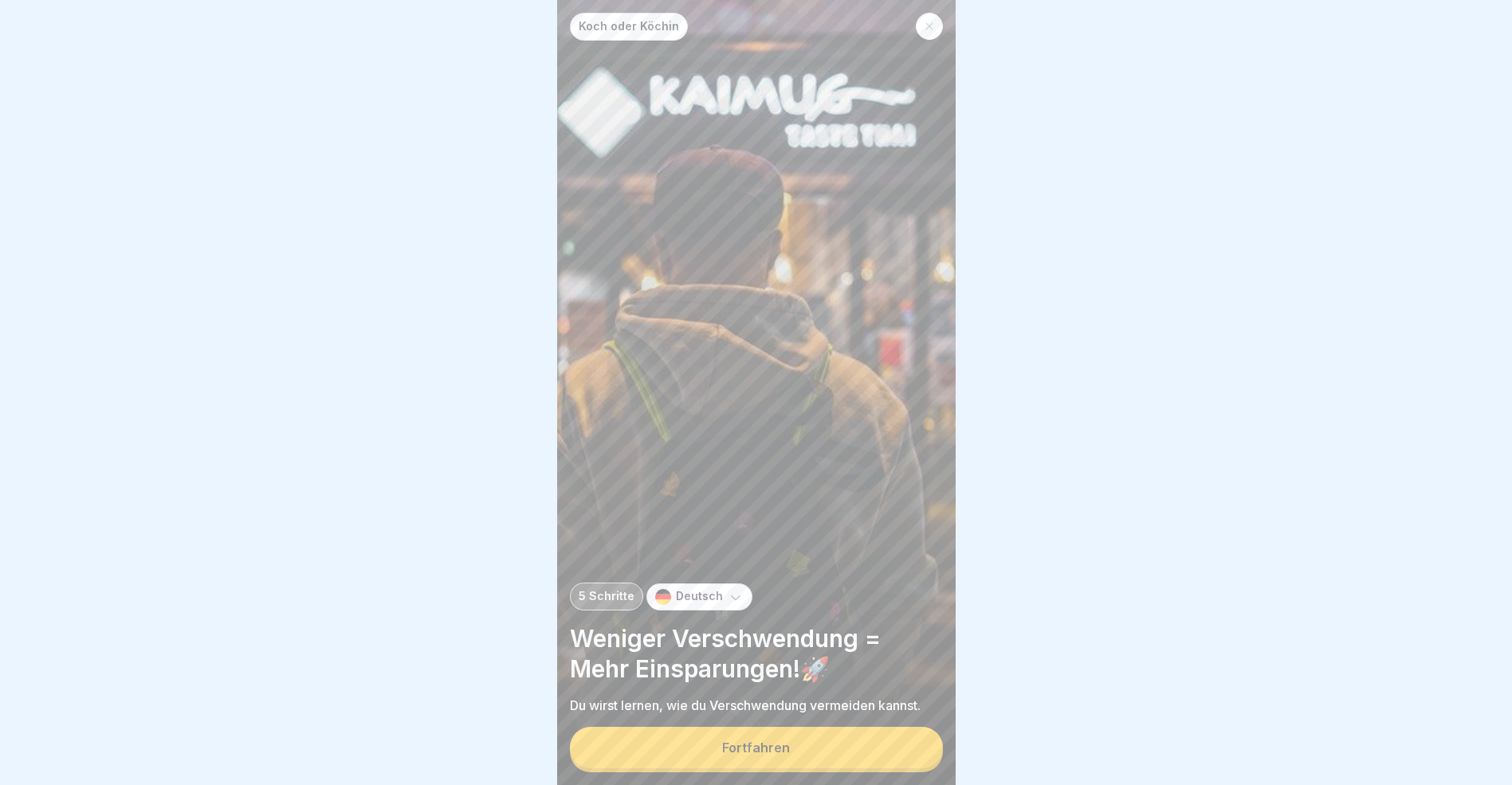
click at [877, 754] on button "Fortfahren" at bounding box center [756, 747] width 373 height 41
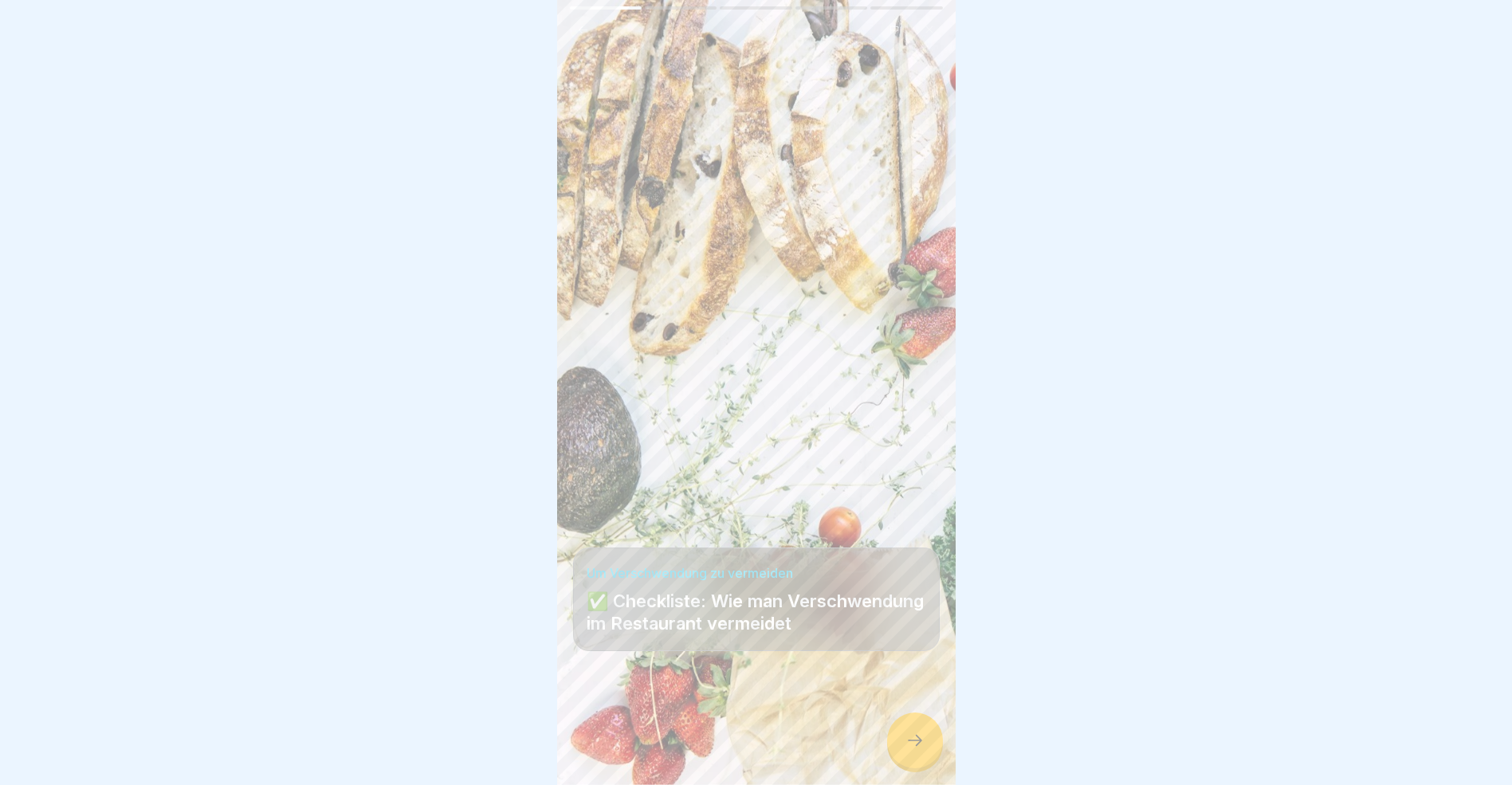
click at [914, 750] on icon at bounding box center [915, 740] width 19 height 19
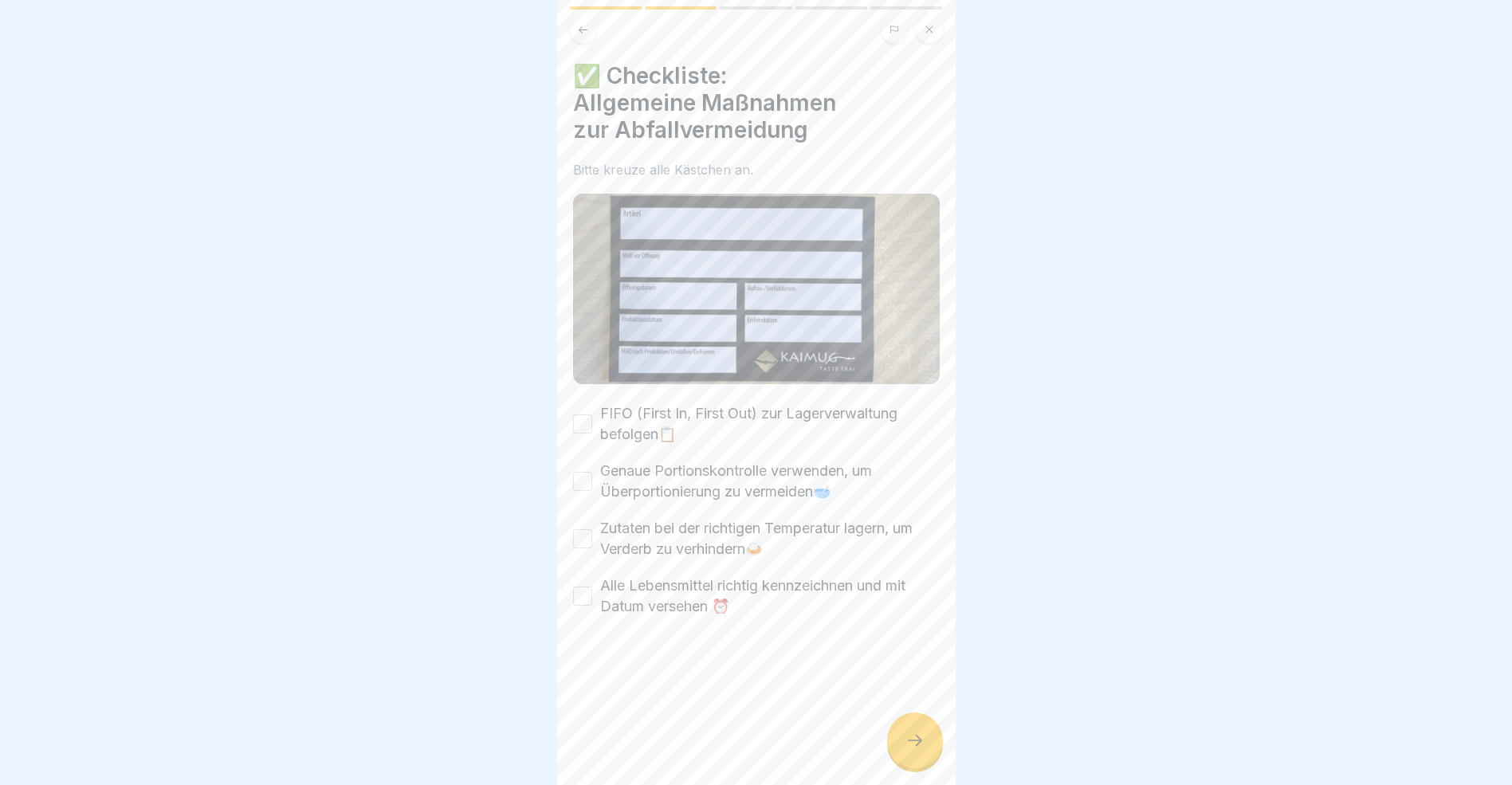
click at [584, 419] on button "FIFO (First In, First Out) zur Lagerverwaltung befolgen📋" at bounding box center [582, 423] width 19 height 19
click at [590, 493] on div "Genaue Portionskontrolle verwenden, um Überportionierung zu vermeiden🥣" at bounding box center [756, 481] width 367 height 41
click at [585, 479] on button "Genaue Portionskontrolle verwenden, um Überportionierung zu vermeiden🥣" at bounding box center [582, 481] width 19 height 19
click at [580, 535] on button "Zutaten bei der richtigen Temperatur lagern, um Verderb zu verhindern🍛​" at bounding box center [582, 538] width 19 height 19
click at [581, 592] on button "Alle Lebensmittel richtig kennzeichnen und mit Datum versehen ⏰​" at bounding box center [582, 596] width 19 height 19
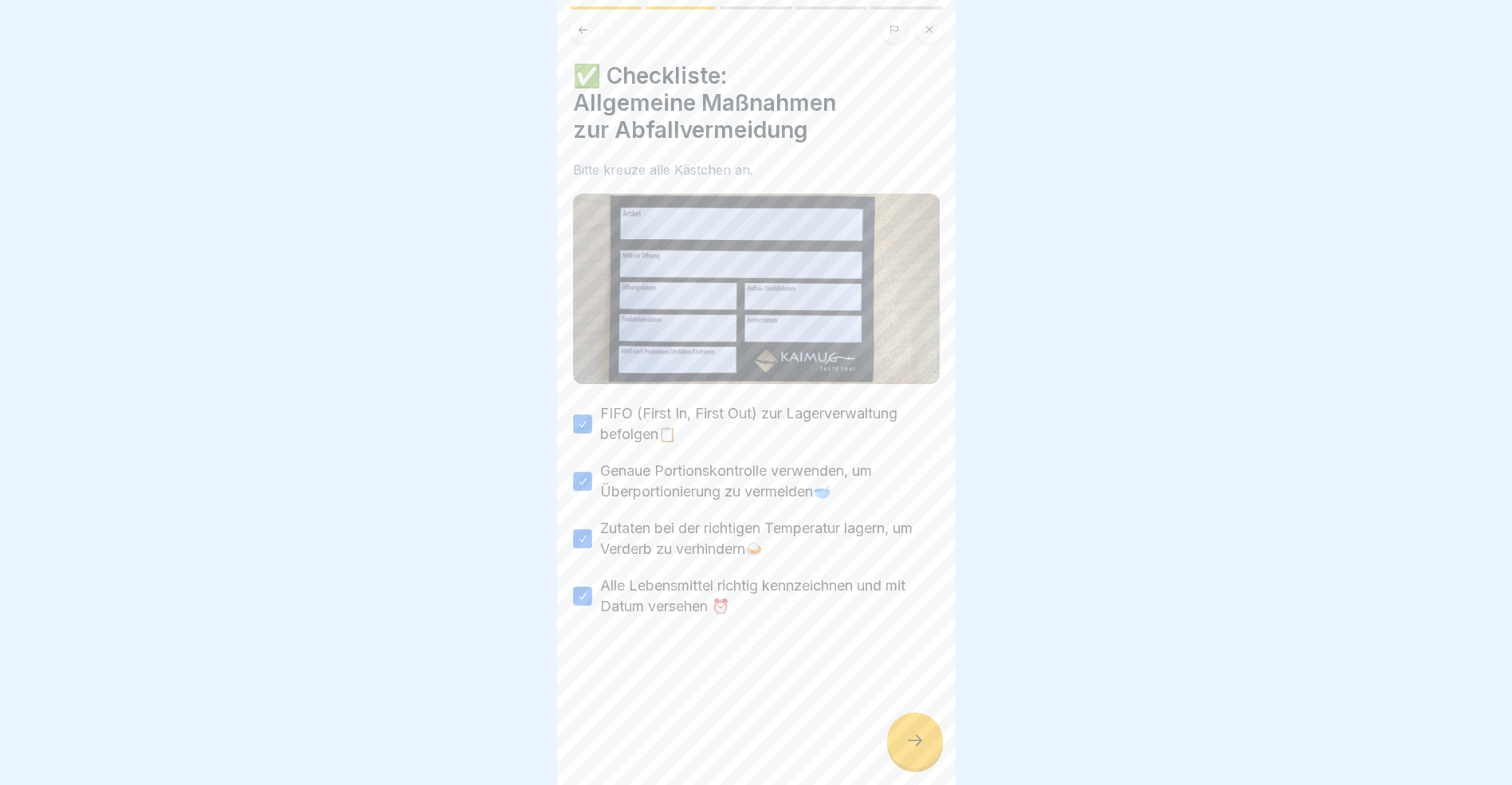
click at [910, 750] on icon at bounding box center [915, 740] width 19 height 19
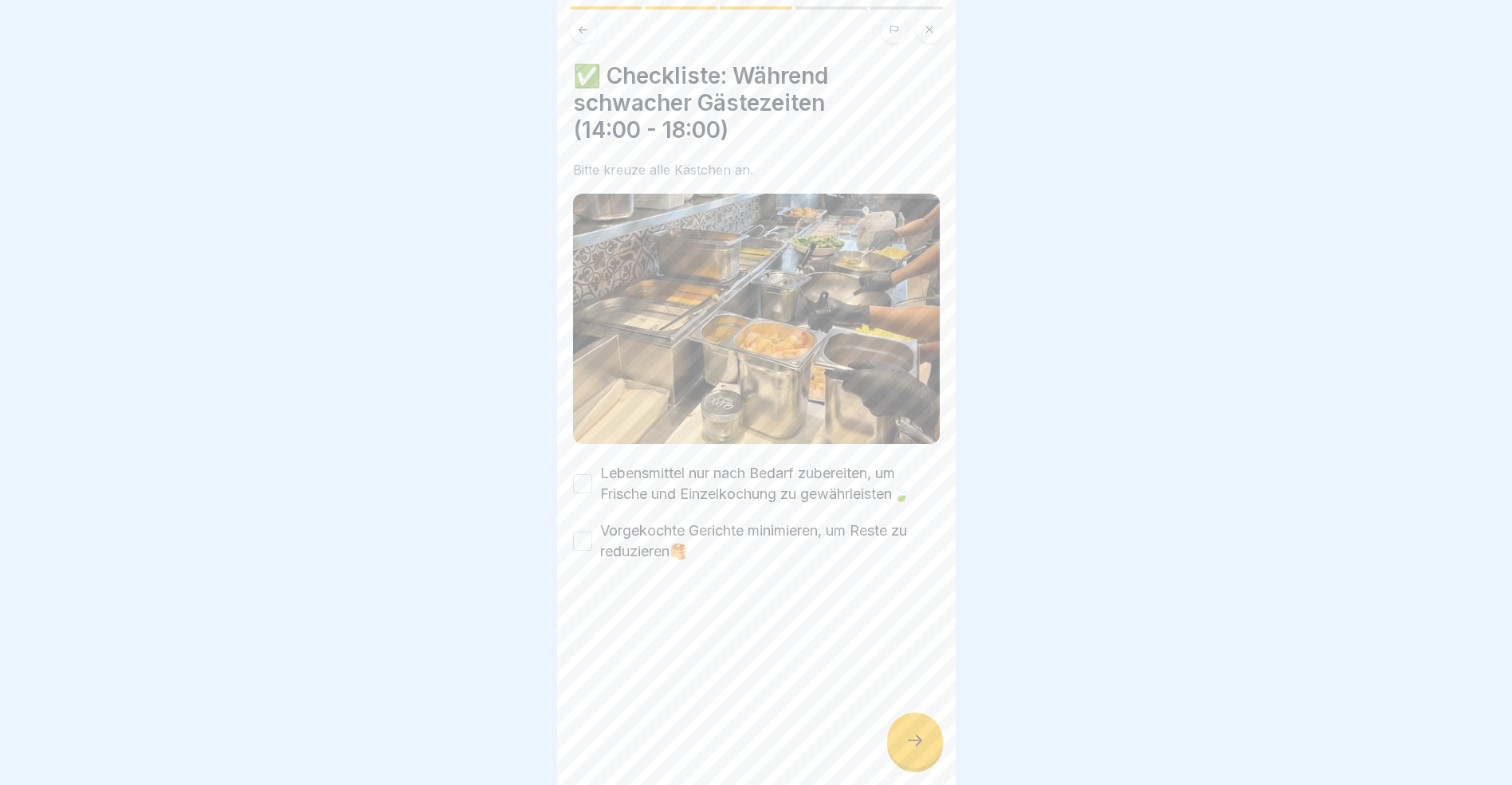
click at [578, 475] on button "Lebensmittel nur nach Bedarf zubereiten, um Frische und Einzelkochung zu gewähr…" at bounding box center [582, 483] width 19 height 19
click at [581, 532] on button "Vorgekochte Gerichte minimieren, um Reste zu reduzieren​🥞​" at bounding box center [582, 541] width 19 height 19
click at [915, 749] on icon at bounding box center [915, 740] width 19 height 19
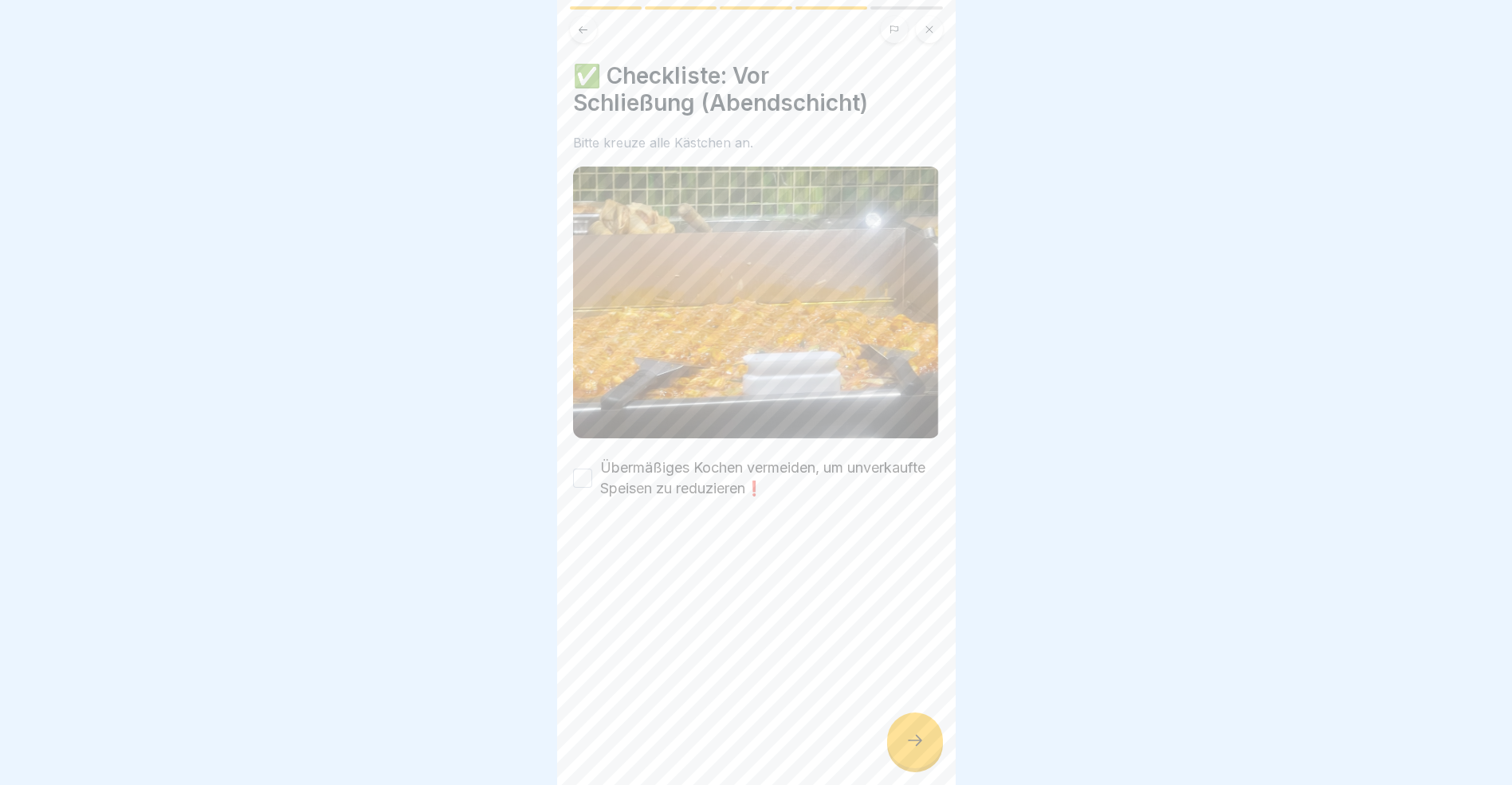
click at [584, 469] on button "Übermäßiges Kochen vermeiden, um unverkaufte Speisen zu reduzieren❗" at bounding box center [582, 478] width 19 height 19
click at [908, 750] on icon at bounding box center [915, 740] width 19 height 19
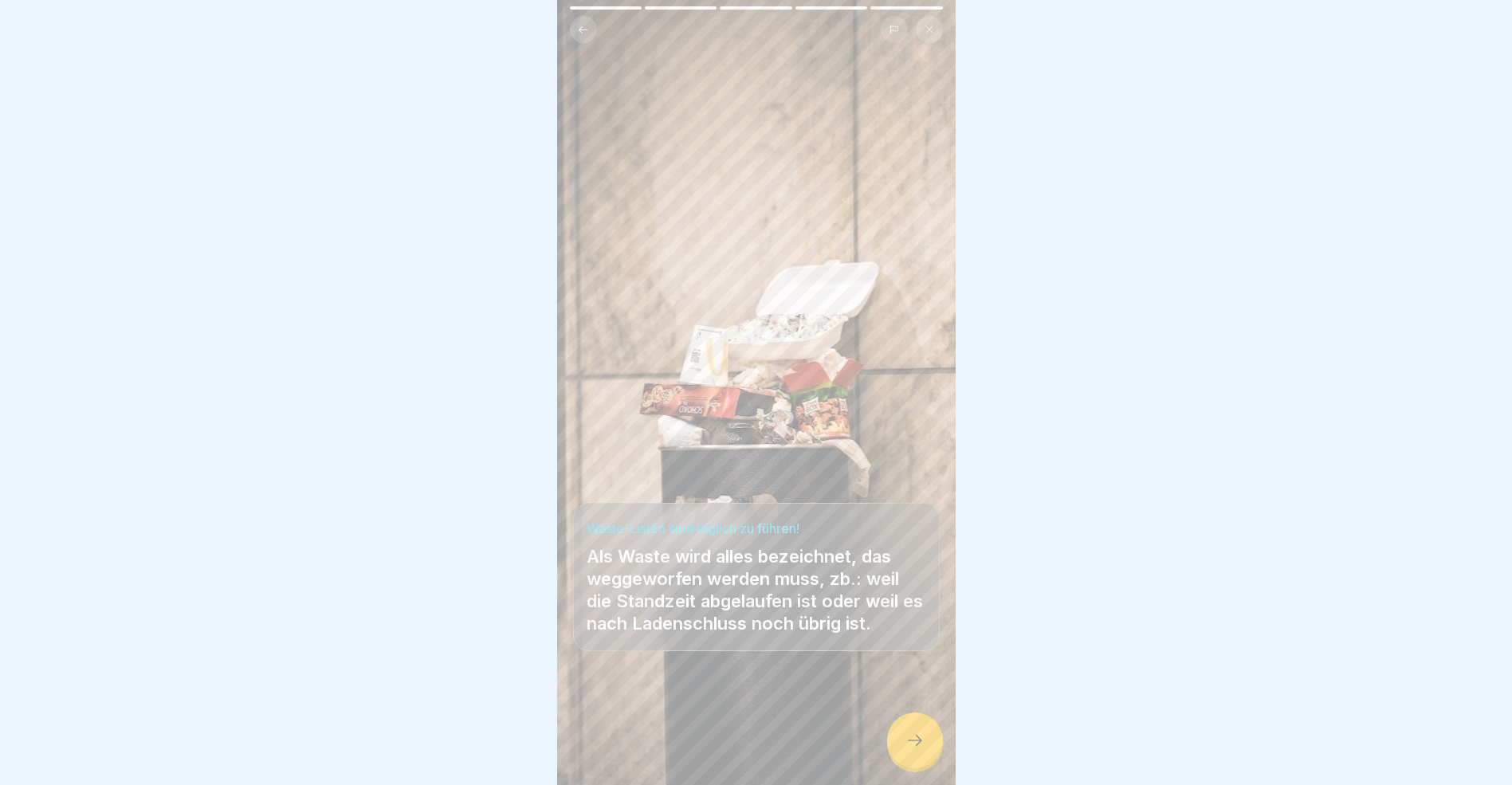
click at [908, 750] on icon at bounding box center [915, 740] width 19 height 19
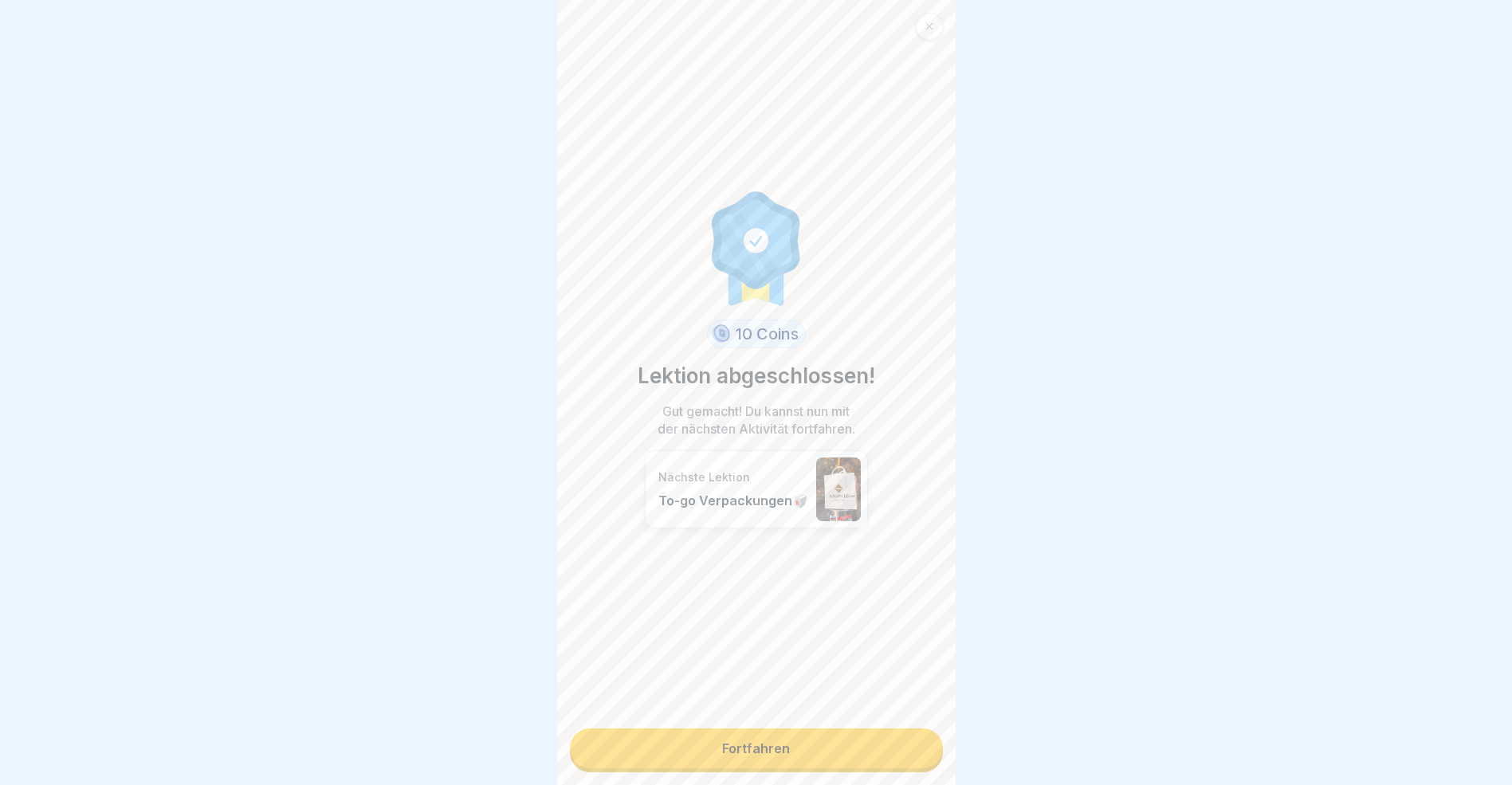
click at [908, 752] on link "Fortfahren" at bounding box center [756, 748] width 373 height 40
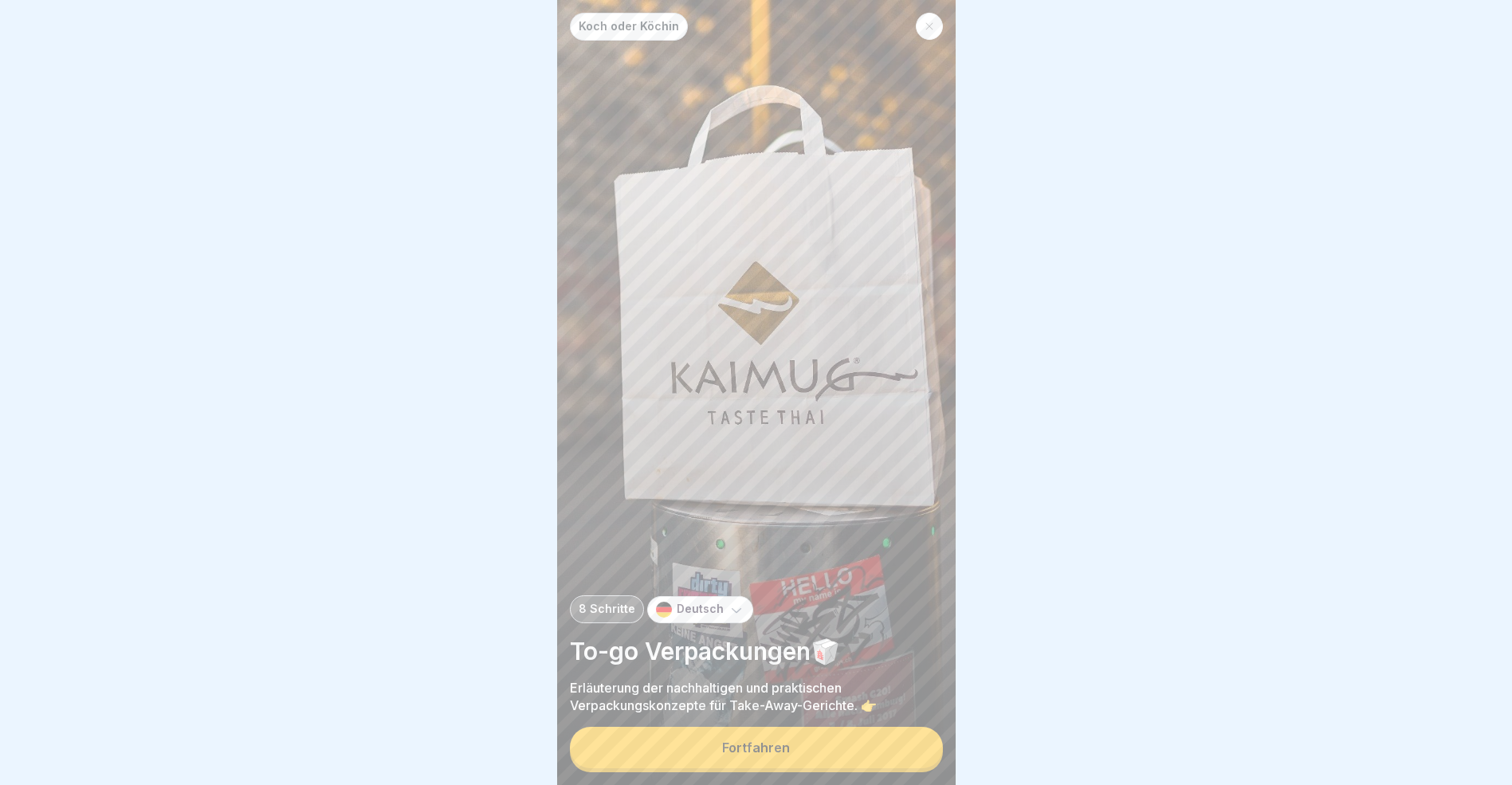
click at [897, 759] on button "Fortfahren" at bounding box center [756, 747] width 373 height 41
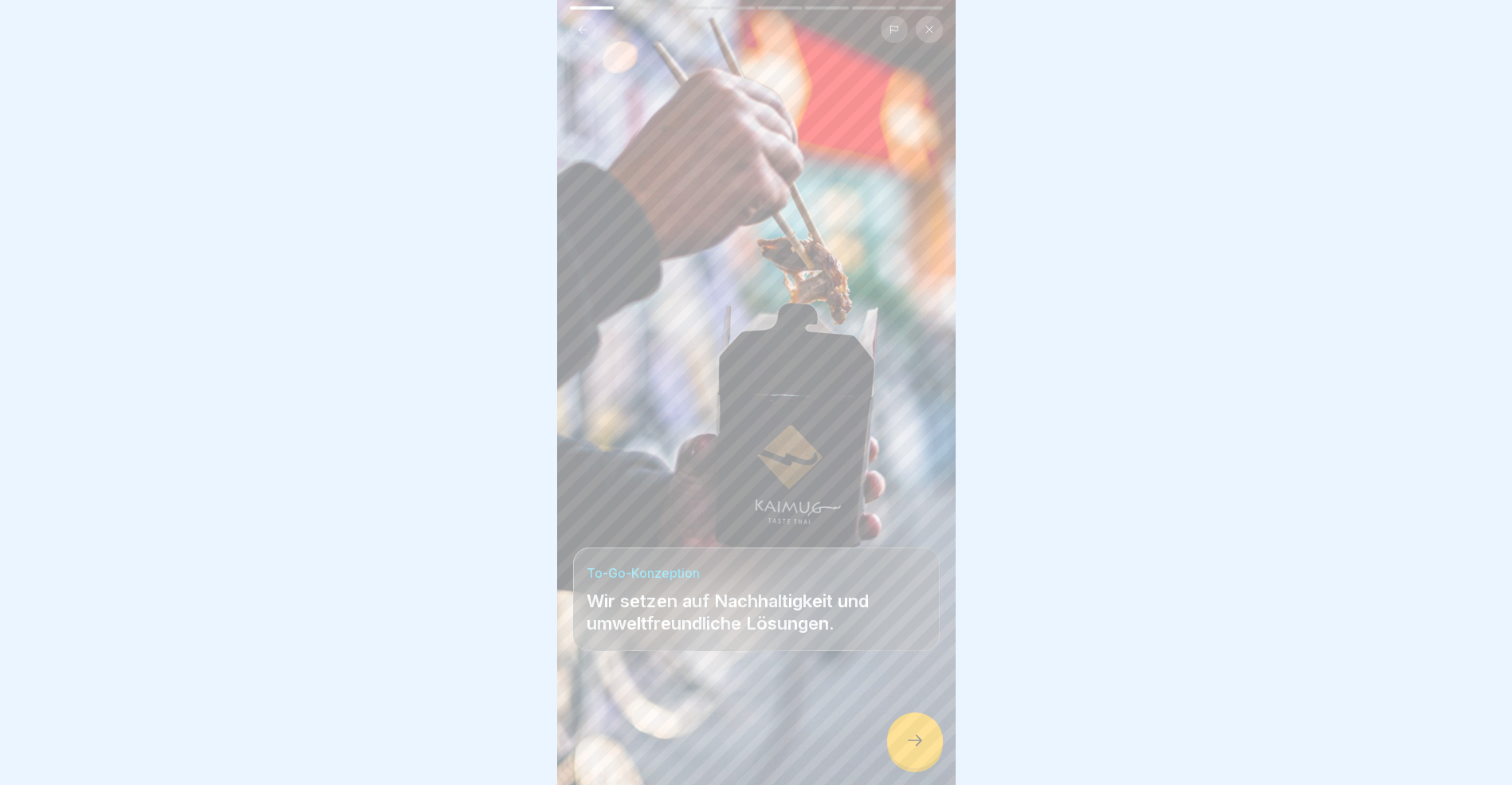
click at [921, 750] on icon at bounding box center [915, 740] width 19 height 19
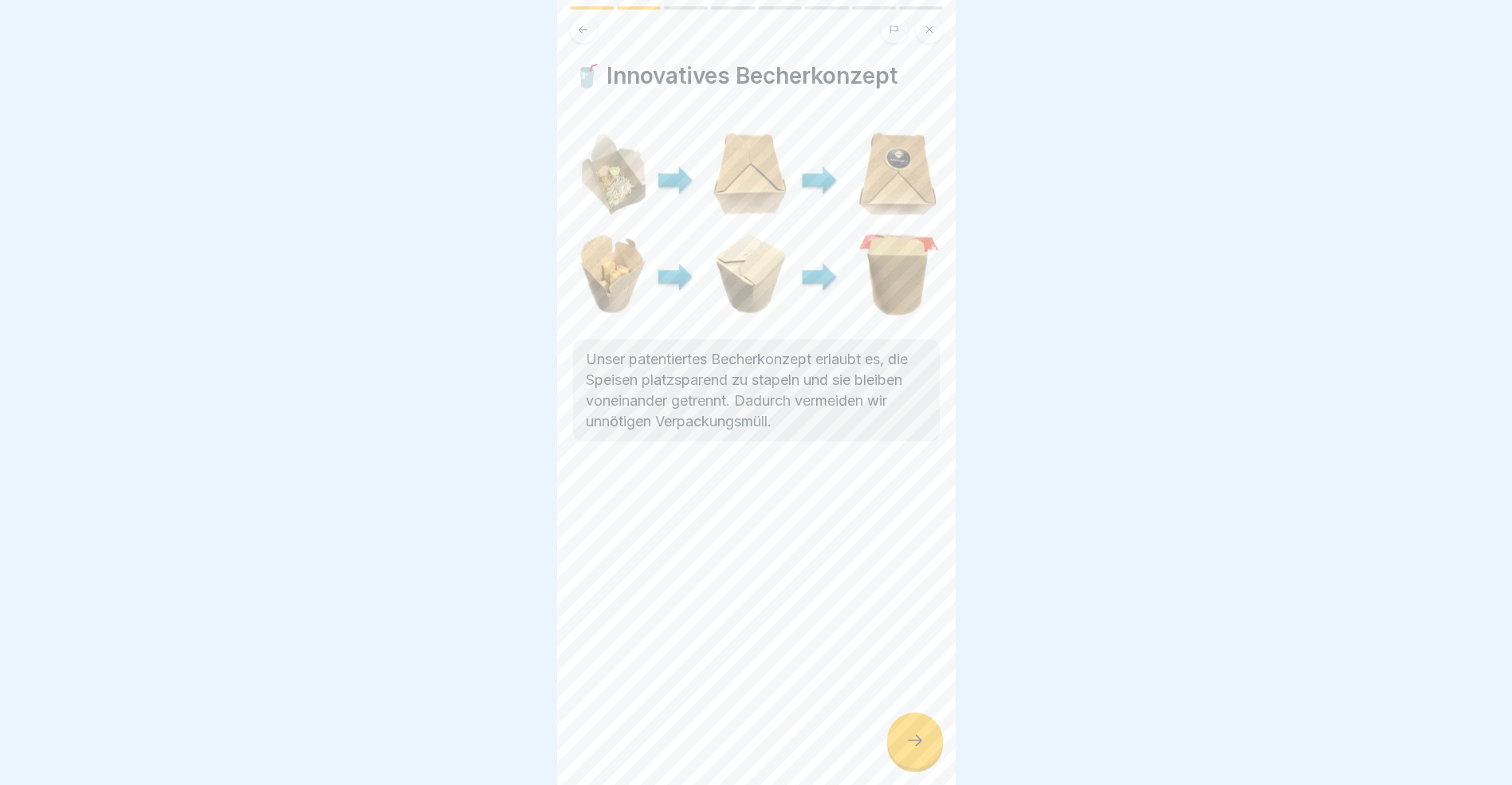
click at [921, 750] on icon at bounding box center [915, 740] width 19 height 19
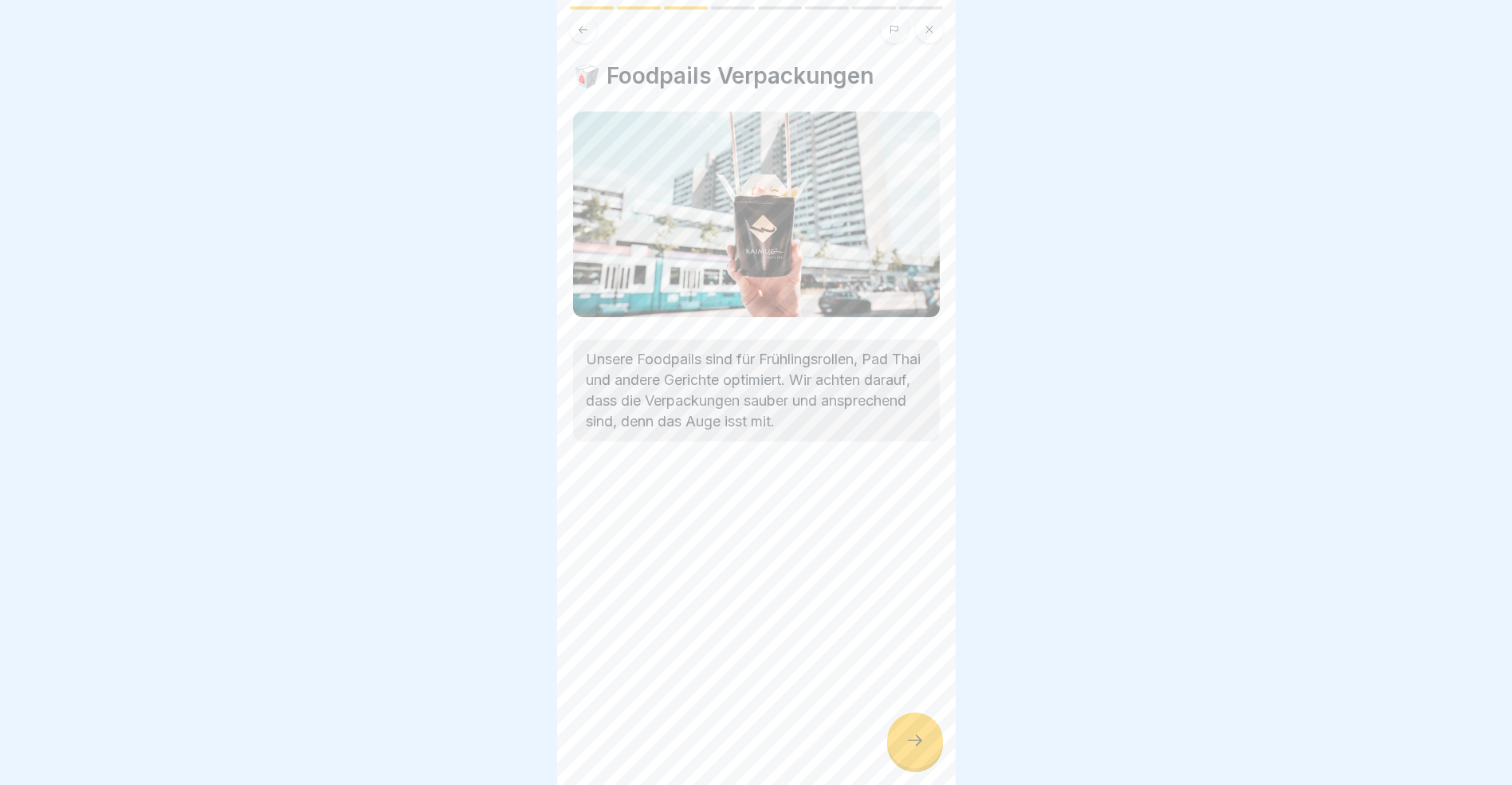
click at [921, 750] on icon at bounding box center [915, 740] width 19 height 19
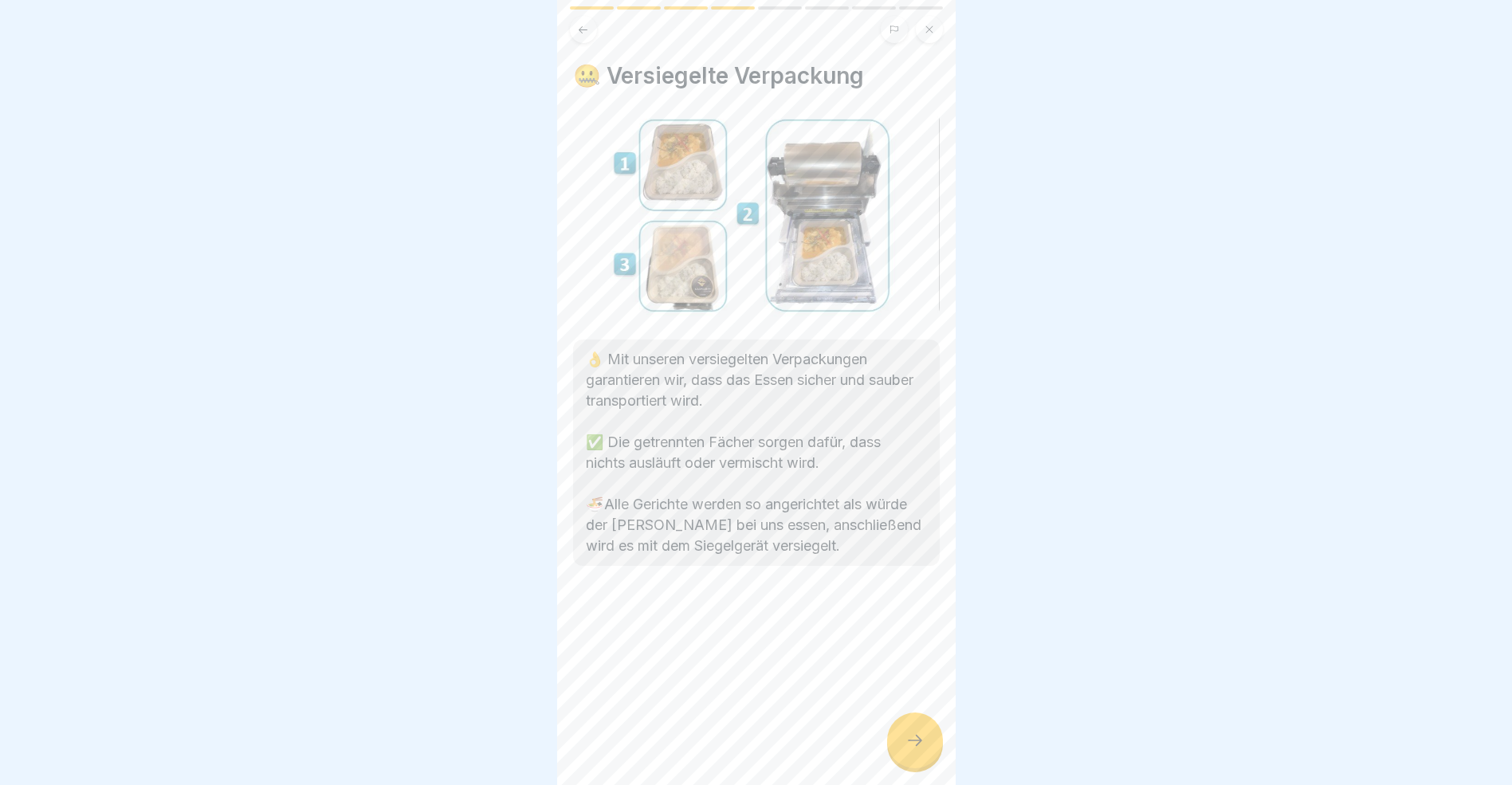
click at [921, 750] on icon at bounding box center [915, 740] width 19 height 19
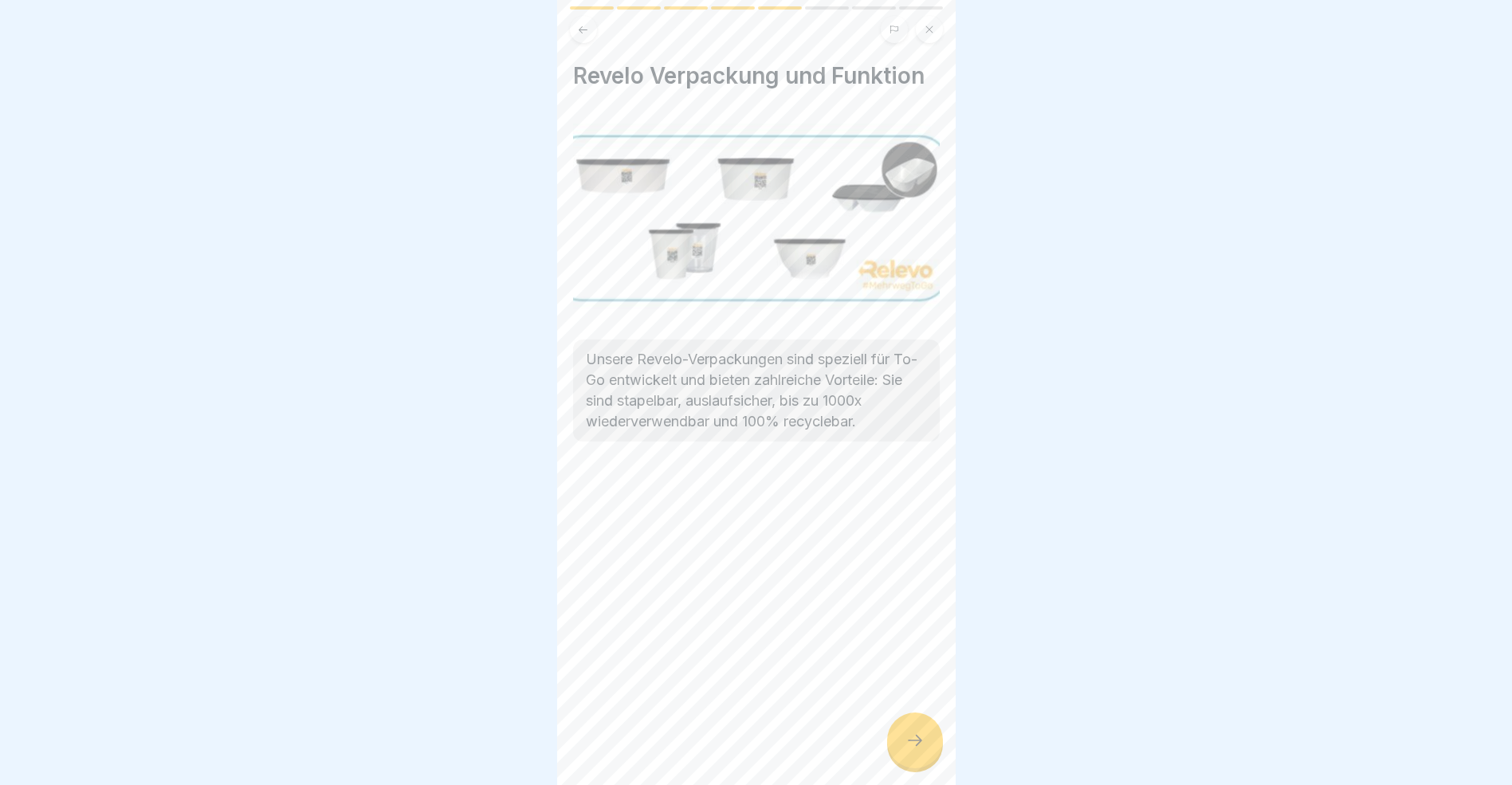
click at [921, 750] on icon at bounding box center [915, 740] width 19 height 19
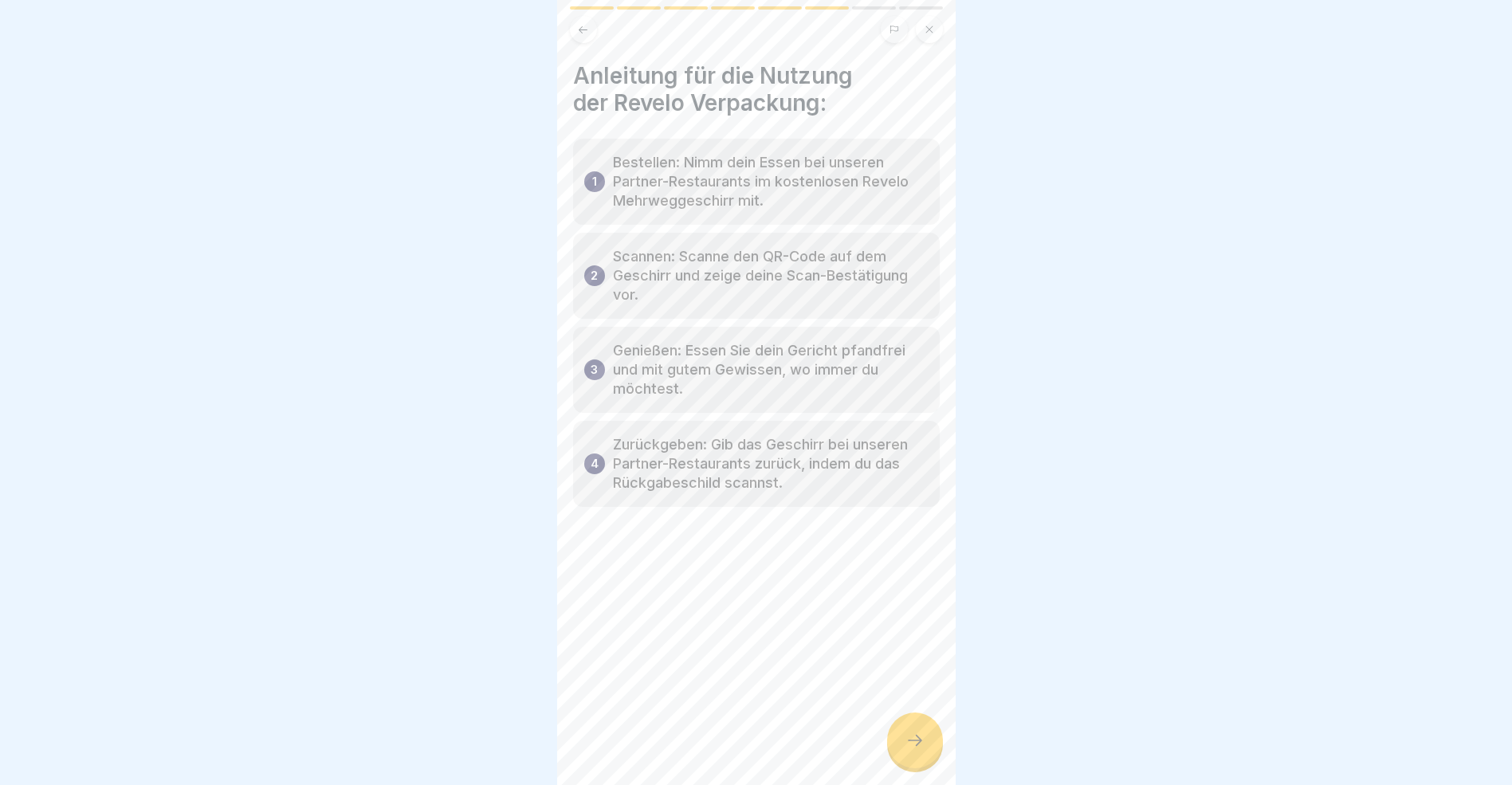
click at [921, 750] on icon at bounding box center [915, 740] width 19 height 19
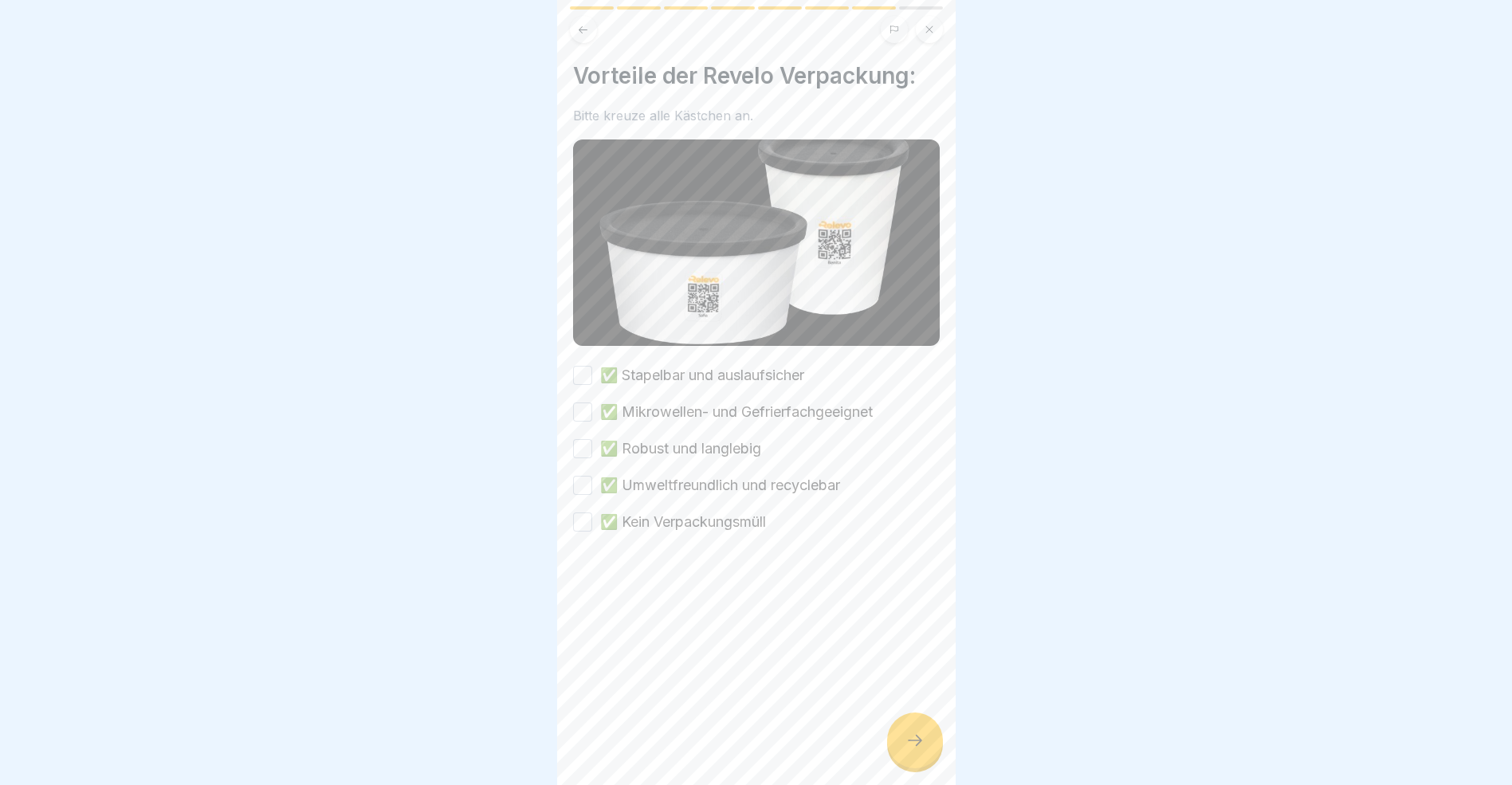
click at [921, 750] on icon at bounding box center [915, 740] width 19 height 19
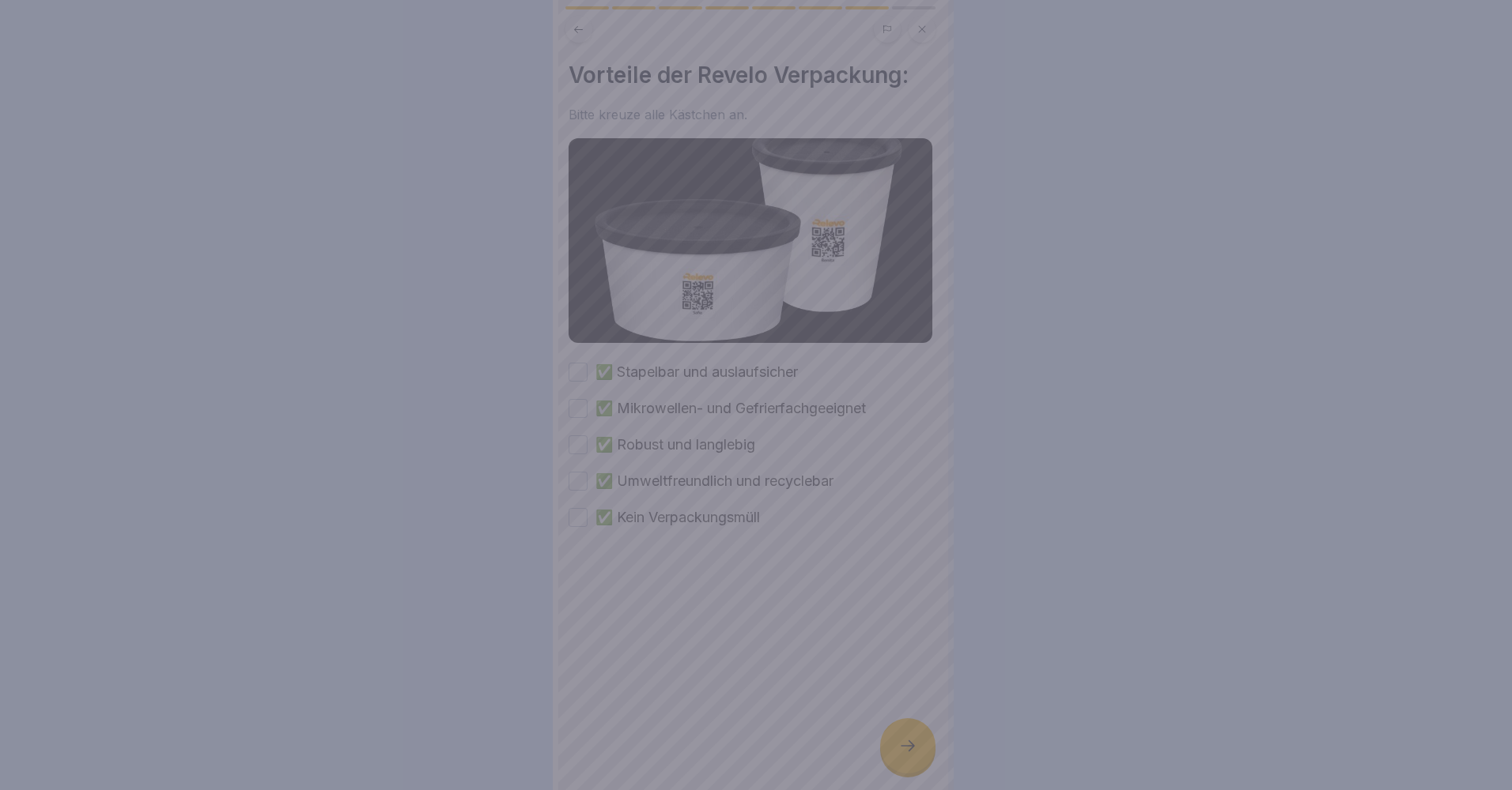
drag, startPoint x: 795, startPoint y: 666, endPoint x: 790, endPoint y: 609, distance: 57.2
click at [792, 658] on div at bounding box center [756, 395] width 1512 height 790
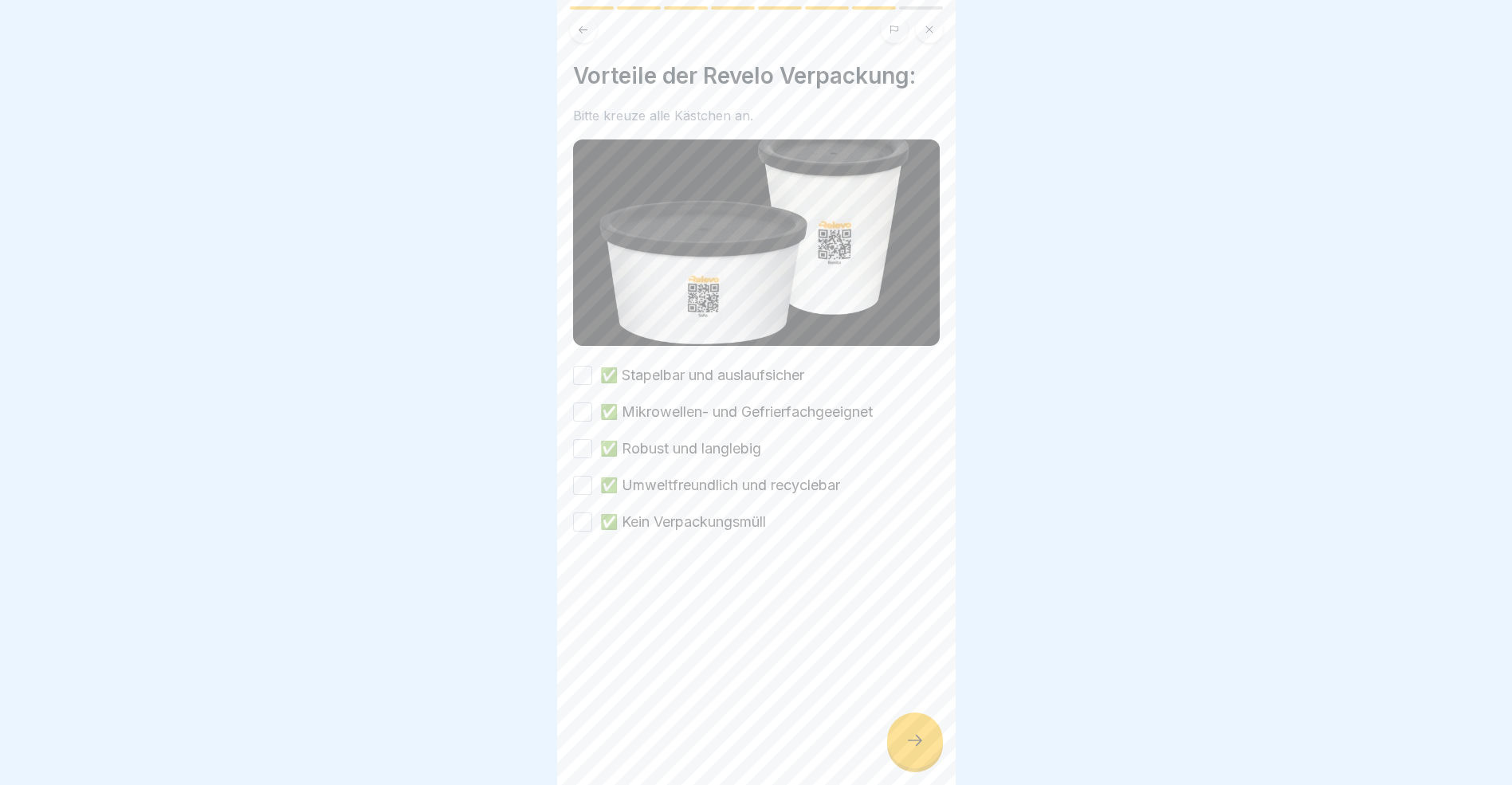
click at [582, 372] on button "✅ Stapelbar und auslaufsicher" at bounding box center [582, 375] width 19 height 19
click at [585, 407] on button "✅ Mikrowellen- und Gefrierfachgeeignet" at bounding box center [582, 412] width 19 height 19
click at [587, 439] on button "✅ Robust und langlebig" at bounding box center [582, 448] width 19 height 19
click at [581, 467] on div "✅ Stapelbar und auslaufsicher ✅ Mikrowellen- und Gefrierfachgeeignet ✅ Robust u…" at bounding box center [756, 448] width 367 height 168
click at [581, 477] on button "✅ Umweltfreundlich und recyclebar" at bounding box center [582, 485] width 19 height 19
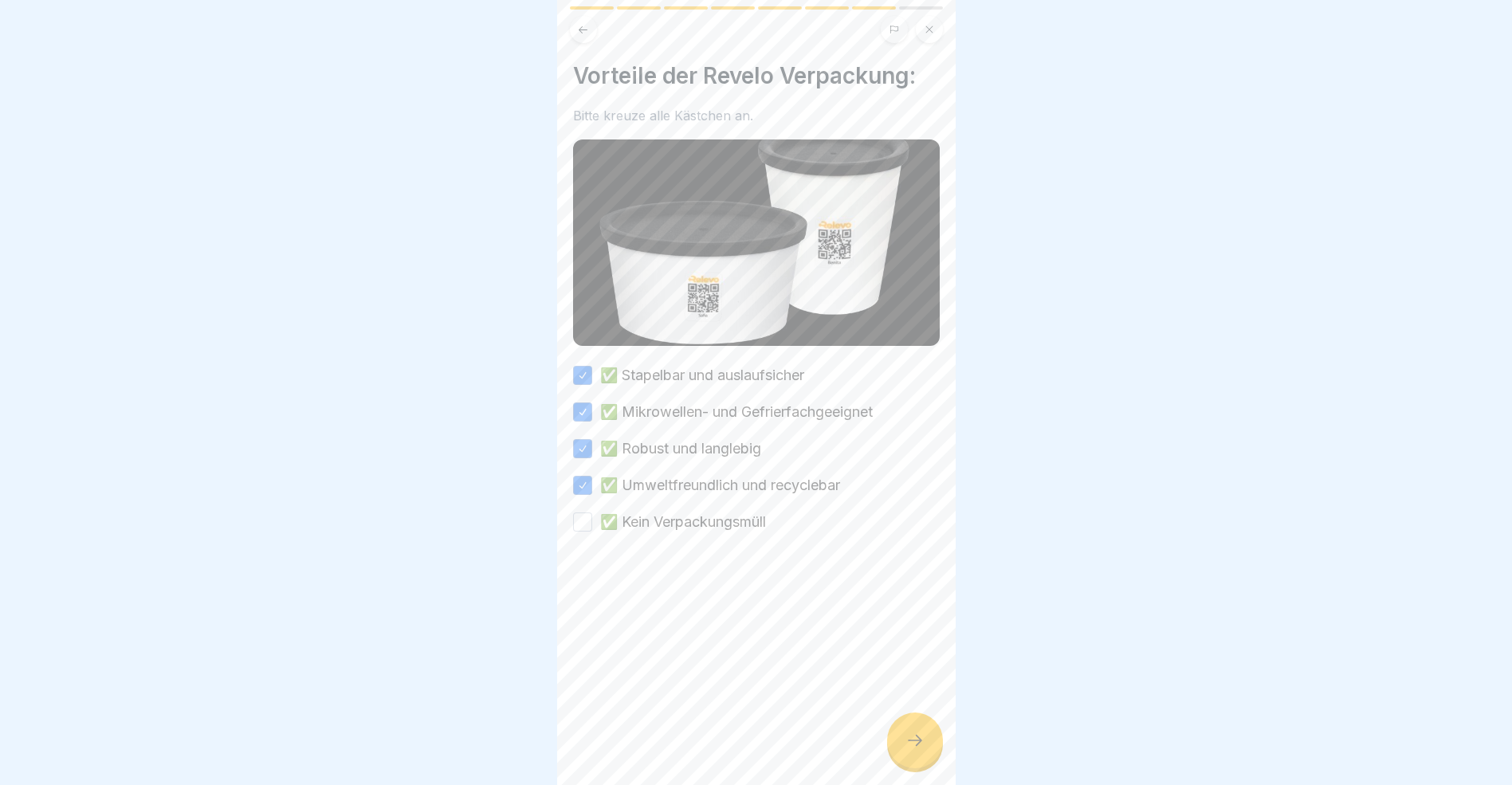
click at [584, 515] on button "✅ Kein Verpackungsmüll" at bounding box center [582, 522] width 19 height 19
click at [917, 765] on div at bounding box center [916, 740] width 56 height 56
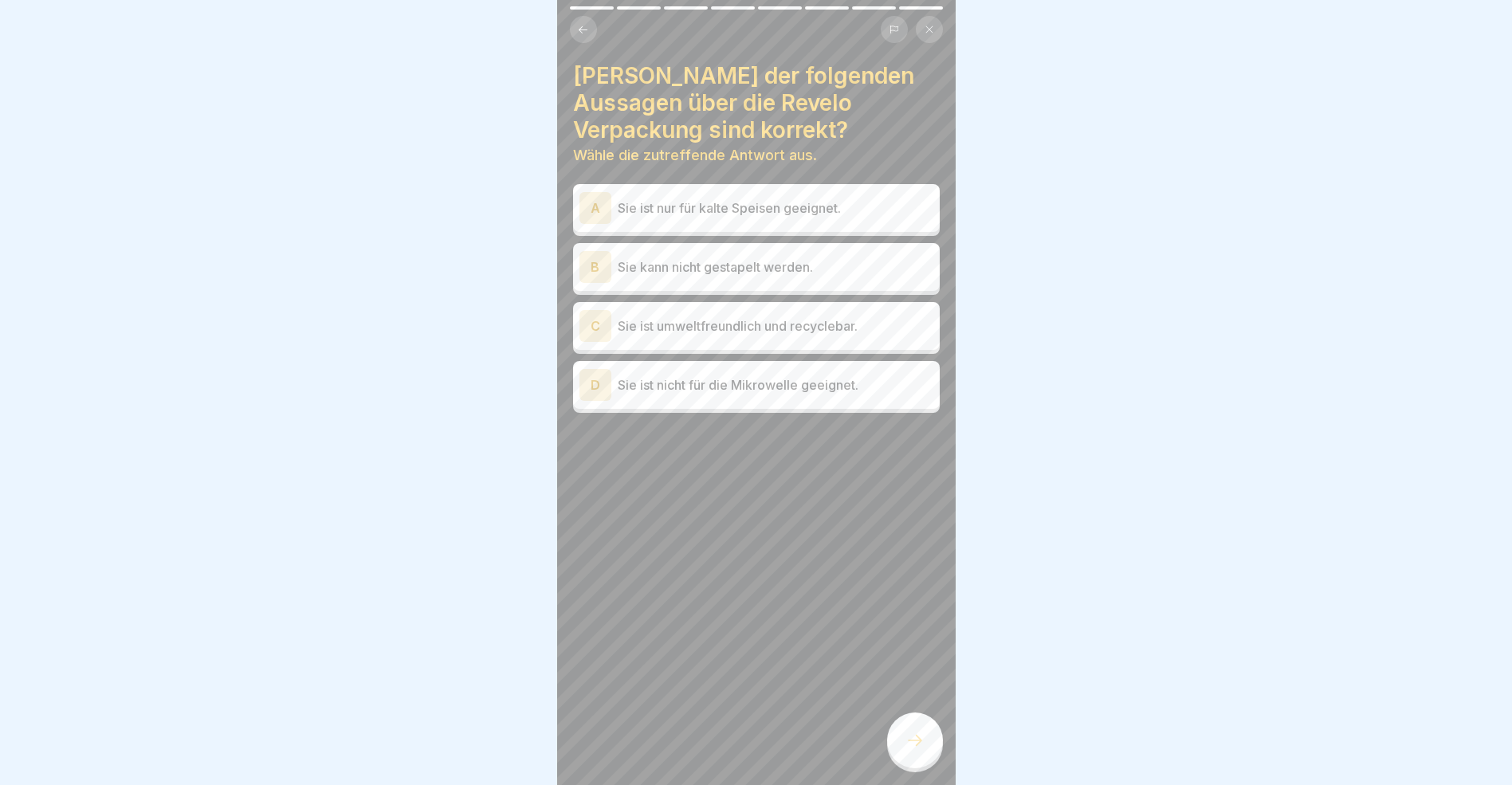
click at [594, 324] on div "C" at bounding box center [595, 326] width 32 height 32
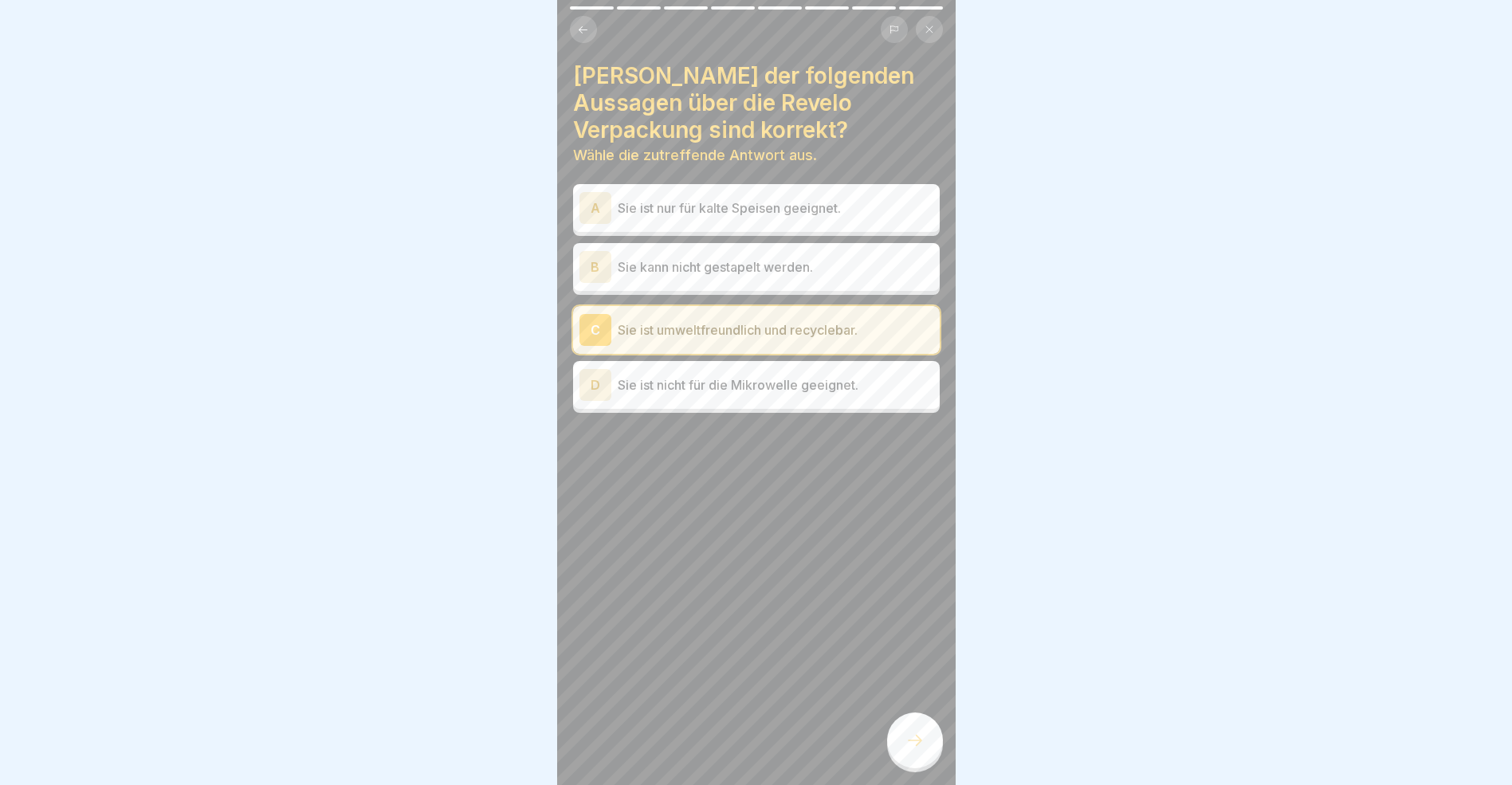
click at [909, 750] on icon at bounding box center [915, 740] width 19 height 19
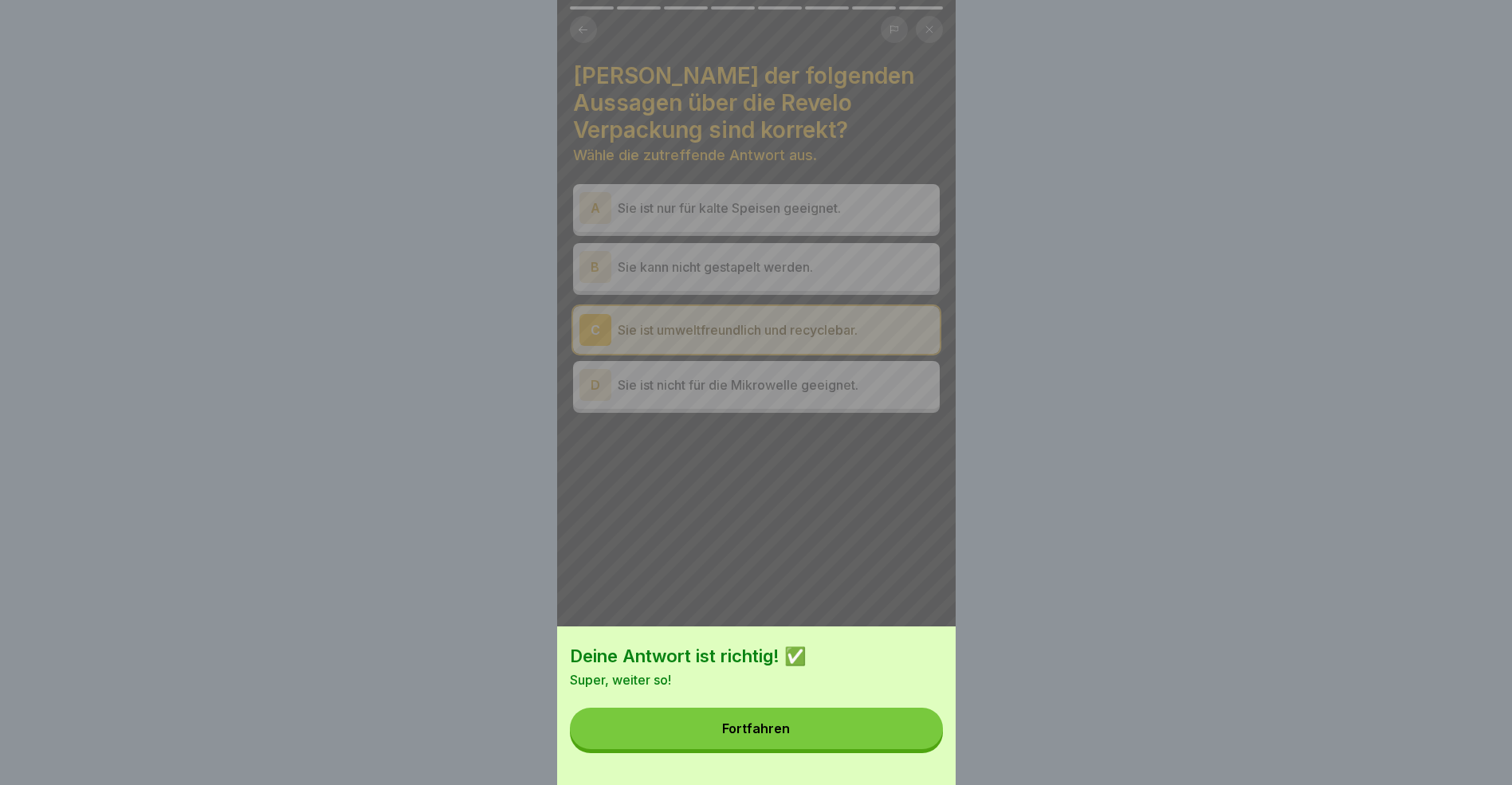
click at [867, 746] on button "Fortfahren" at bounding box center [756, 728] width 373 height 41
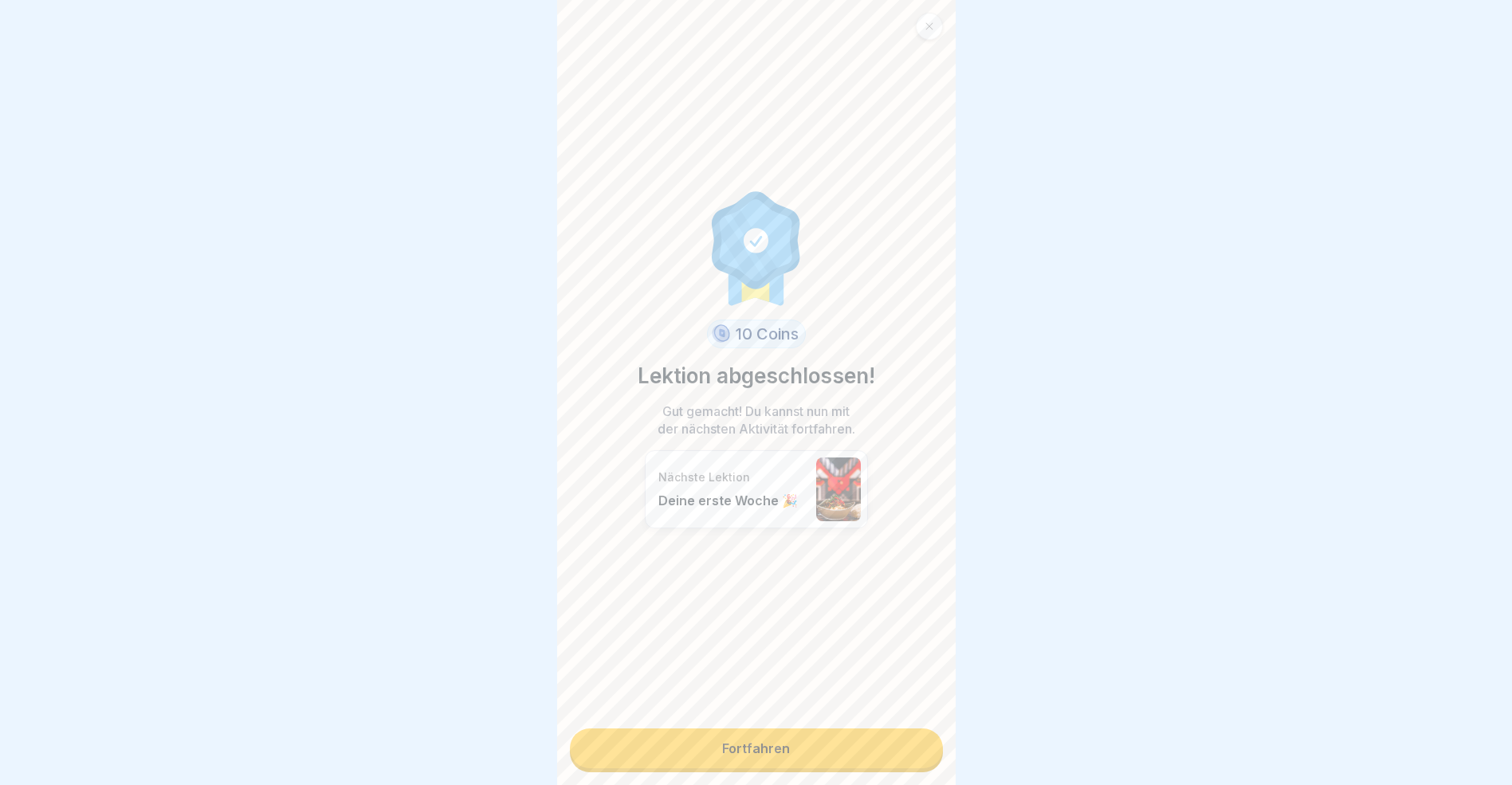
click at [827, 752] on link "Fortfahren" at bounding box center [756, 748] width 373 height 40
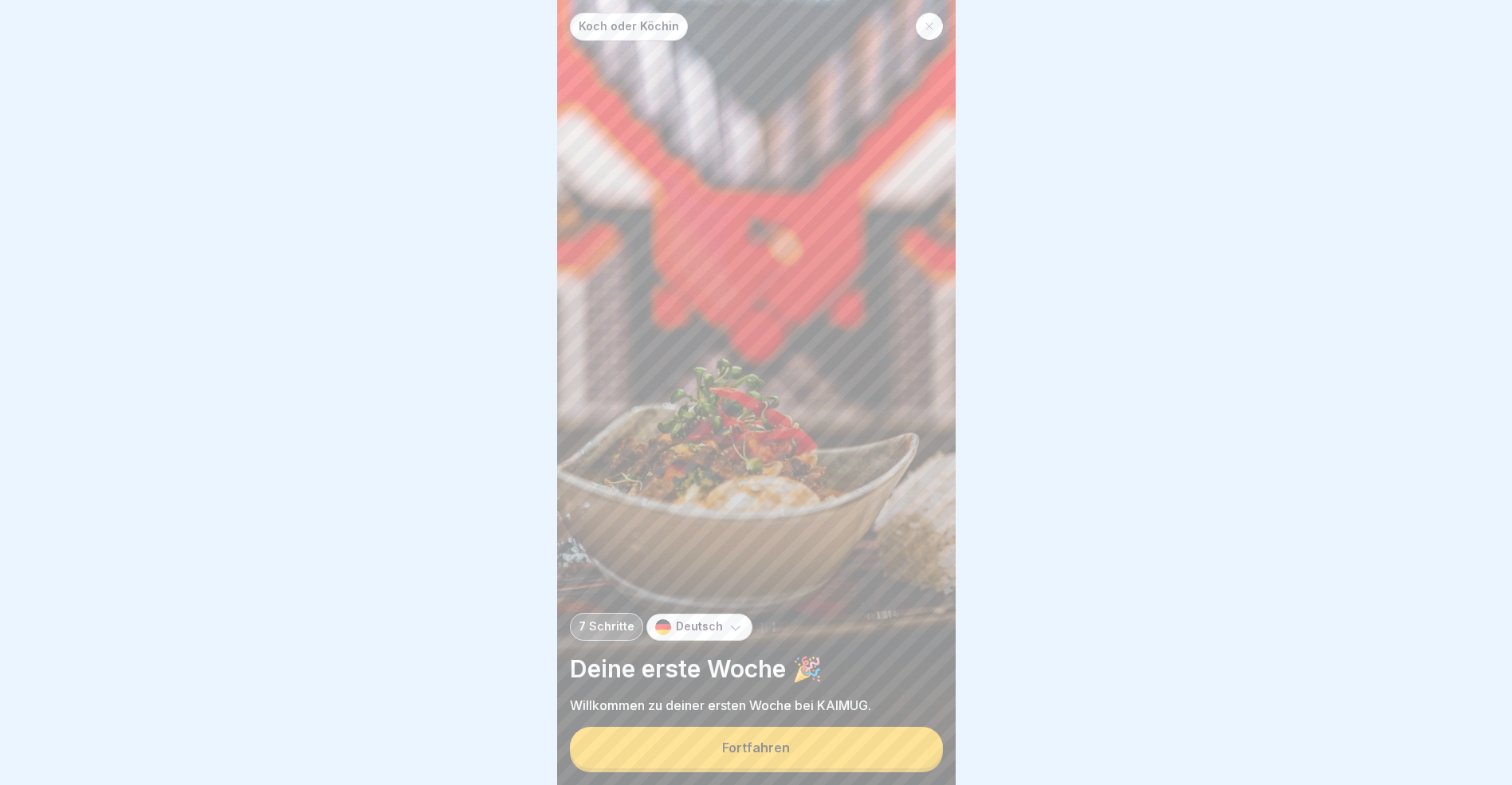
click at [827, 752] on button "Fortfahren" at bounding box center [756, 747] width 373 height 41
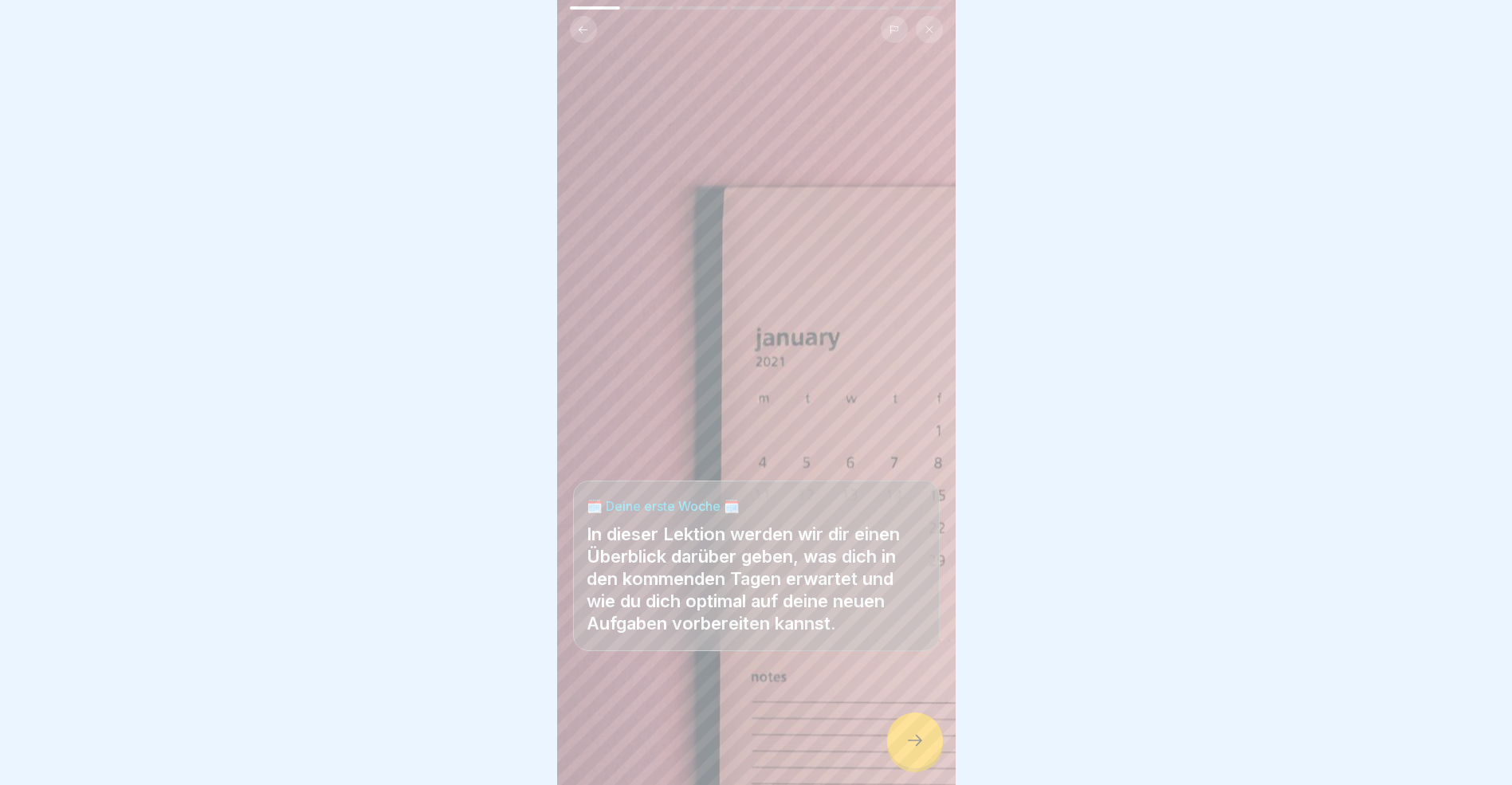
click at [923, 750] on icon at bounding box center [915, 740] width 19 height 19
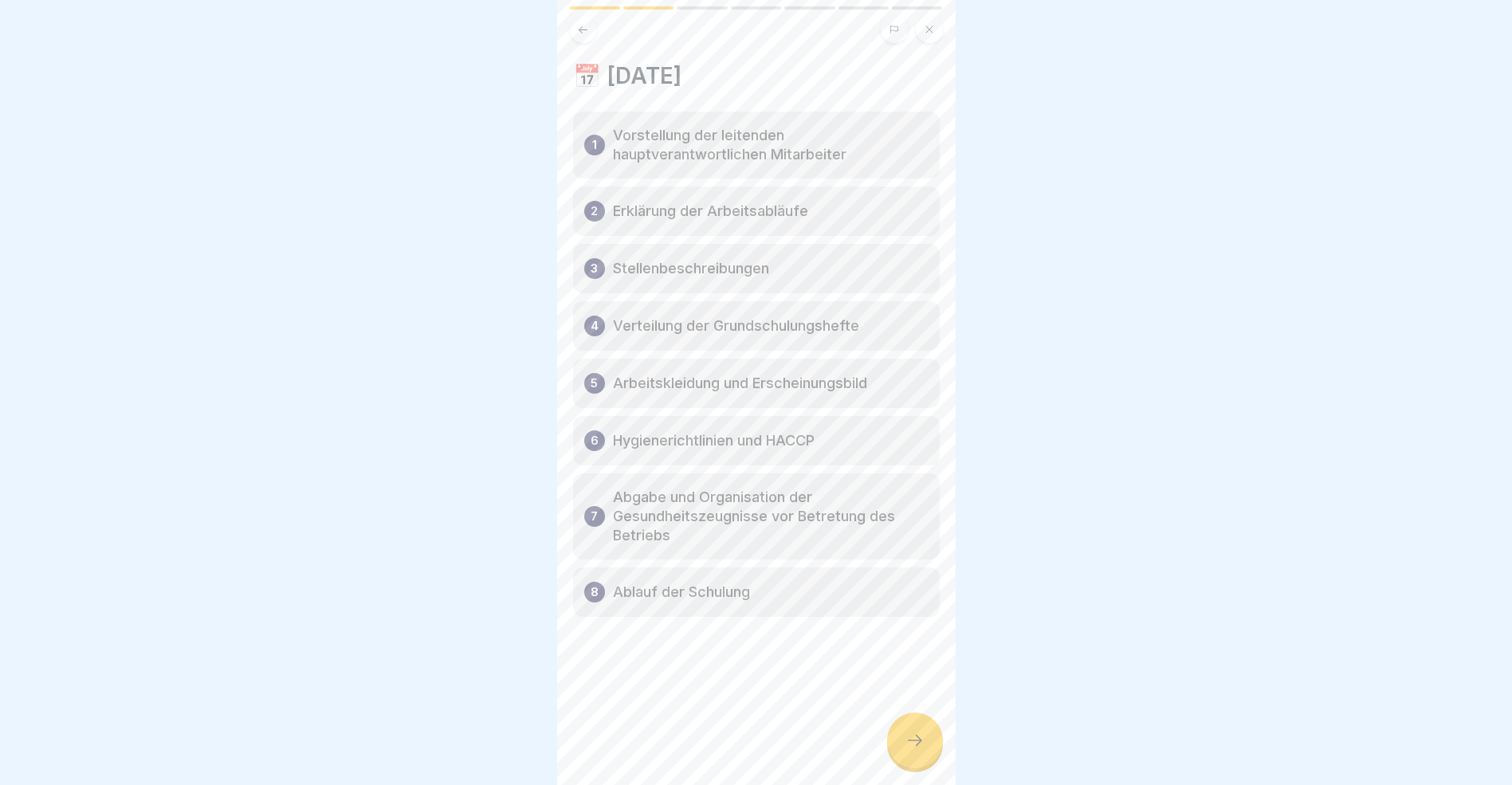
click at [910, 750] on icon at bounding box center [915, 740] width 19 height 19
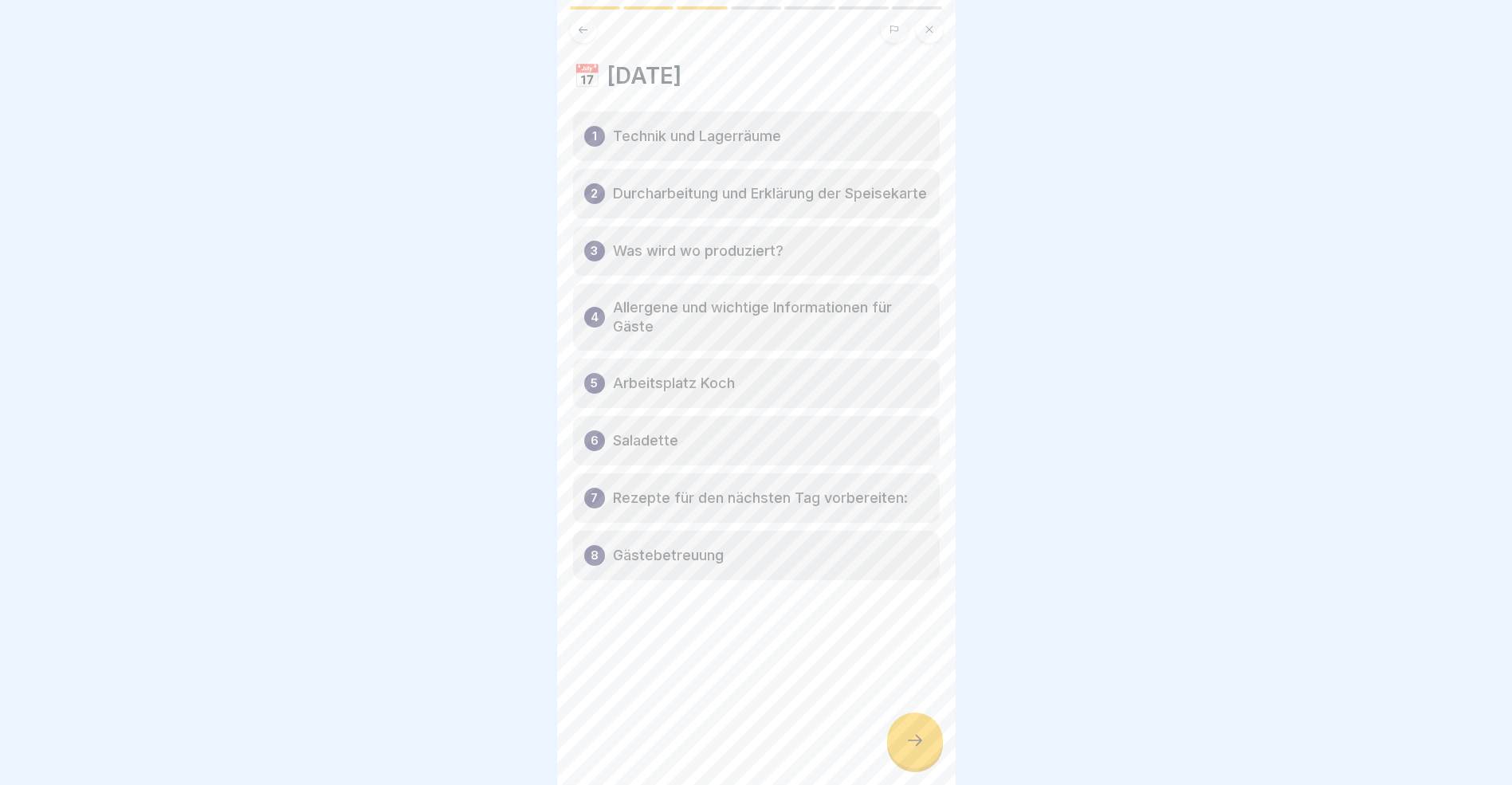
click at [910, 750] on icon at bounding box center [915, 740] width 19 height 19
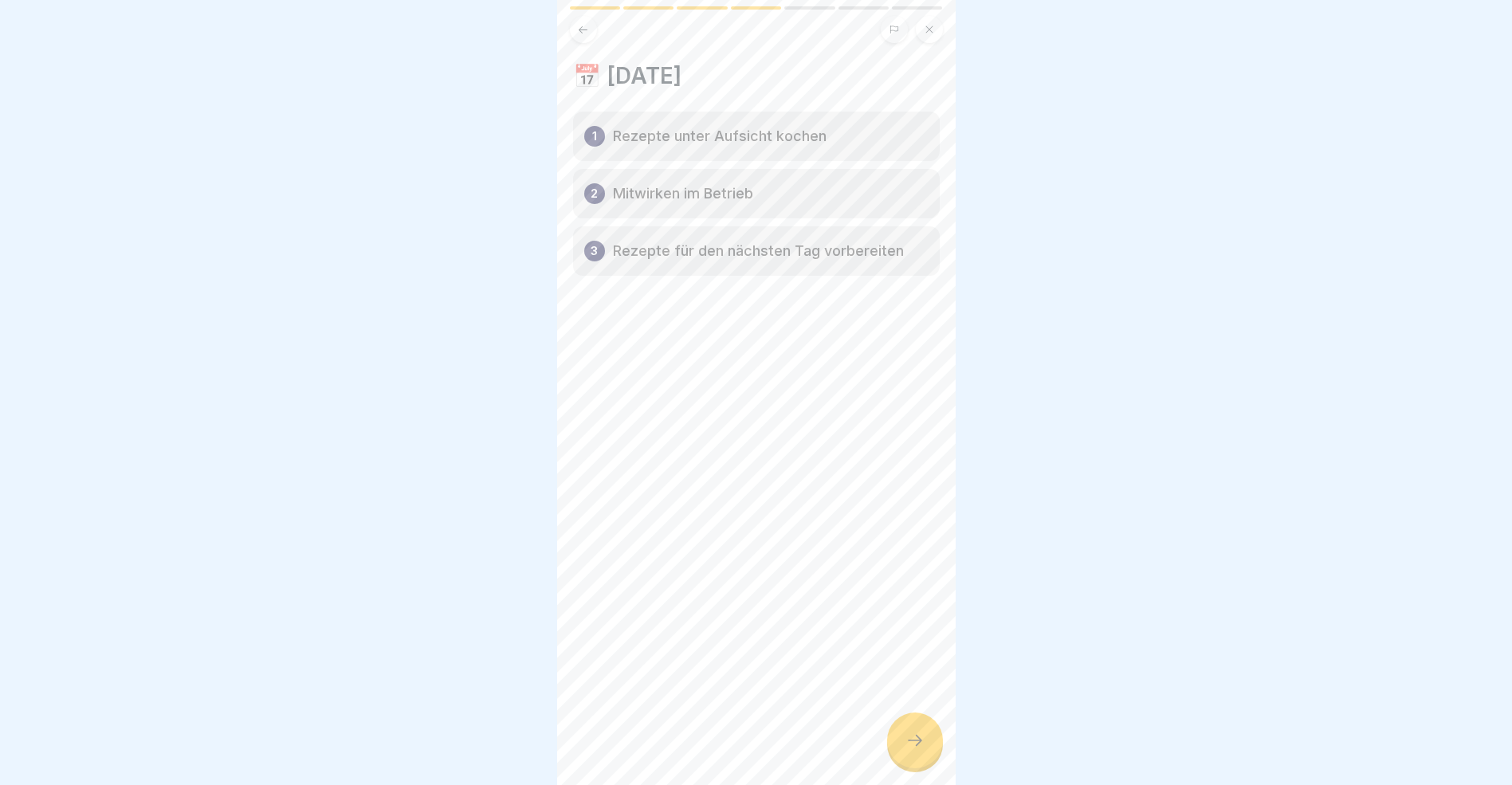
click at [910, 750] on icon at bounding box center [915, 740] width 19 height 19
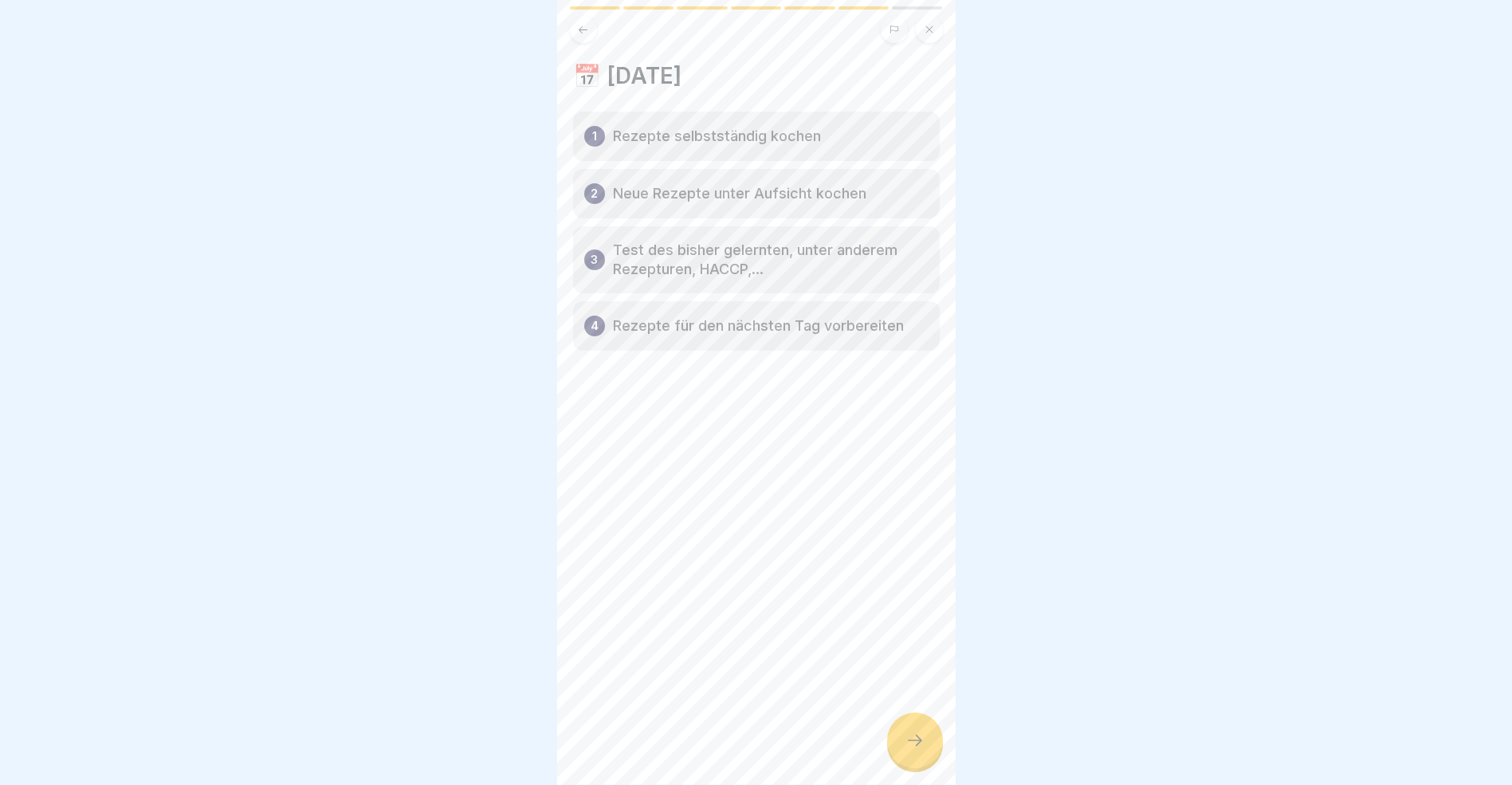
click at [910, 750] on icon at bounding box center [915, 740] width 19 height 19
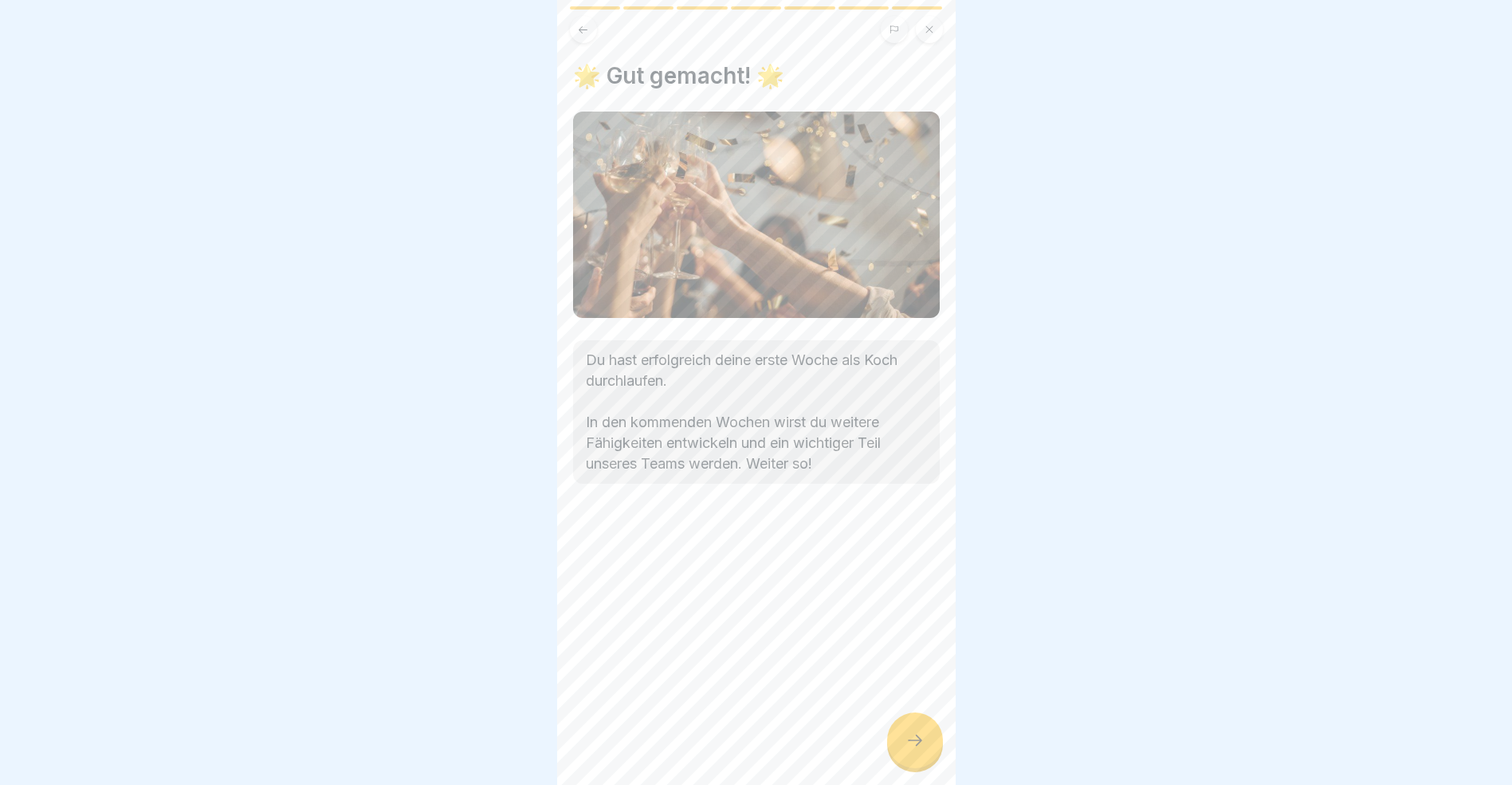
click at [910, 750] on icon at bounding box center [915, 740] width 19 height 19
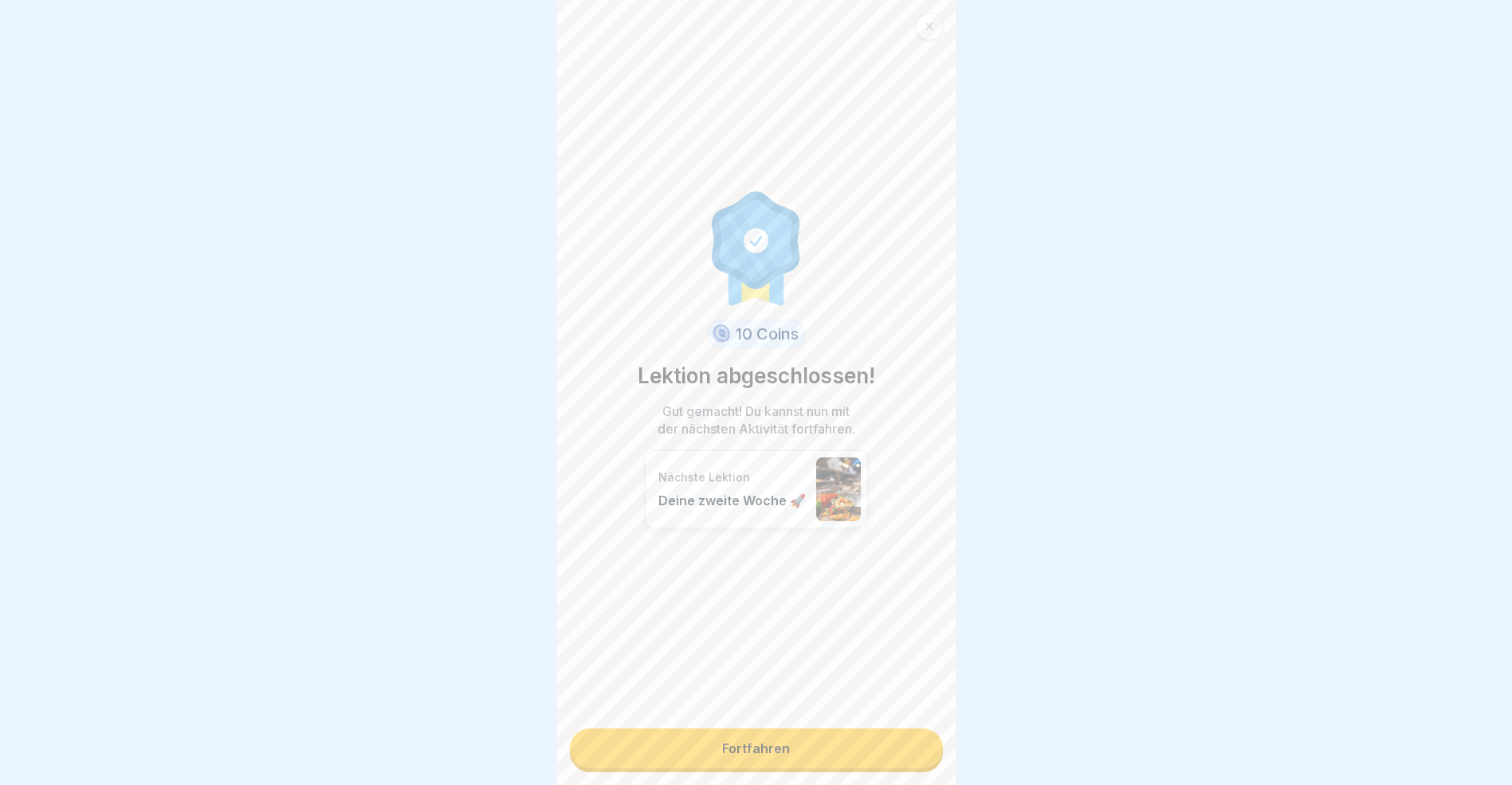
click at [893, 756] on link "Fortfahren" at bounding box center [756, 748] width 373 height 40
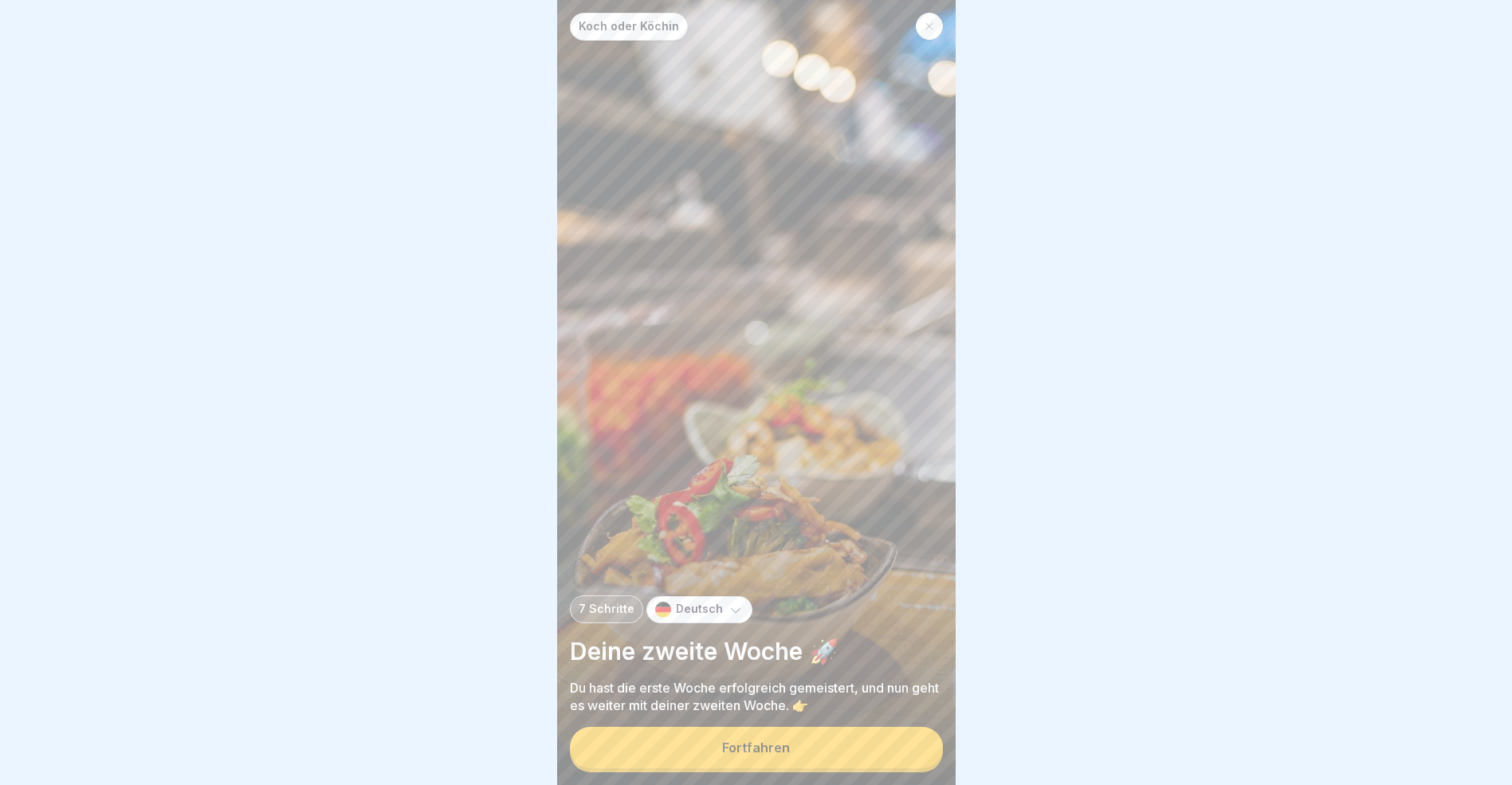
click at [893, 756] on button "Fortfahren" at bounding box center [756, 747] width 373 height 41
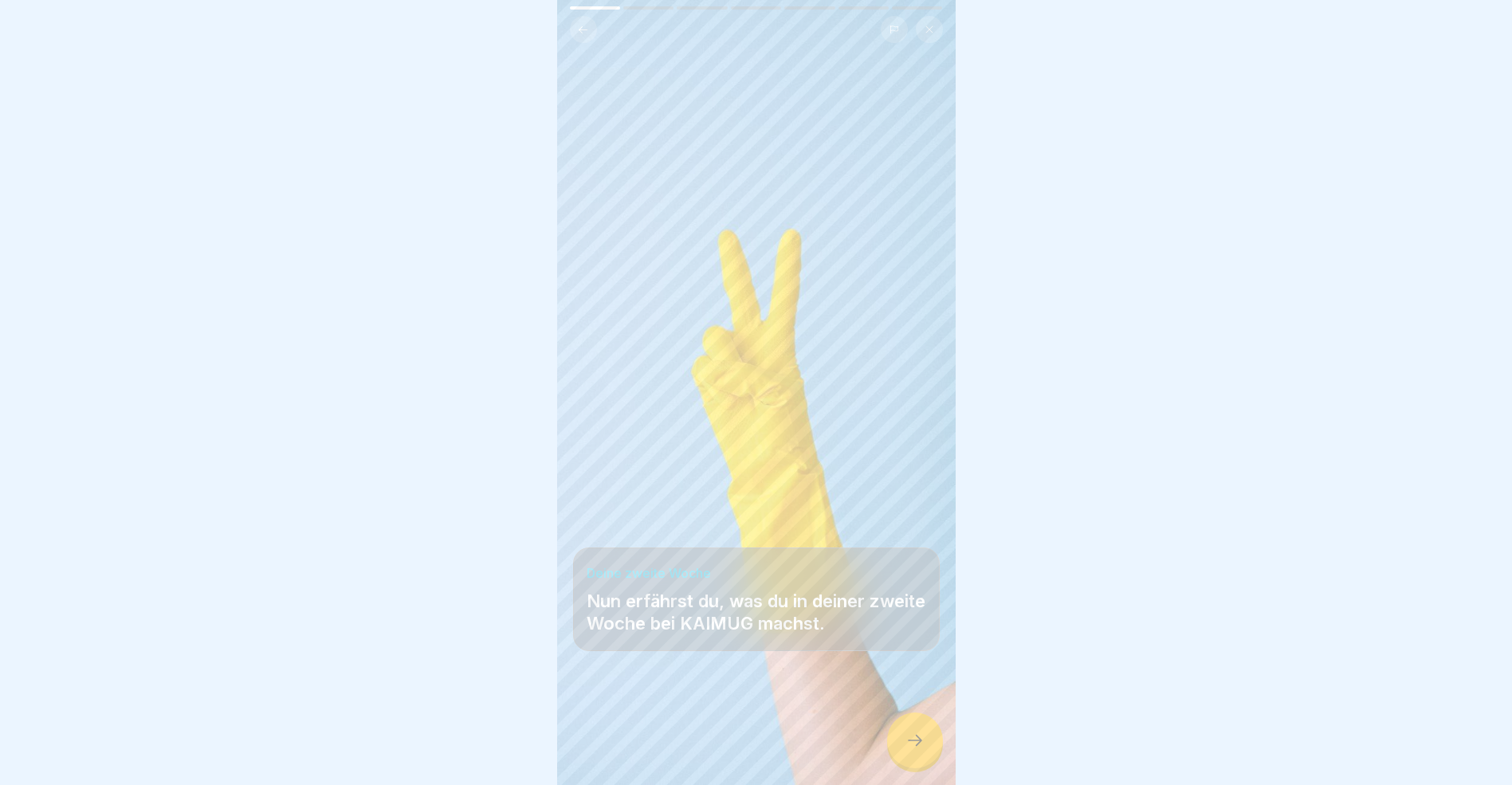
click at [915, 750] on icon at bounding box center [915, 740] width 19 height 19
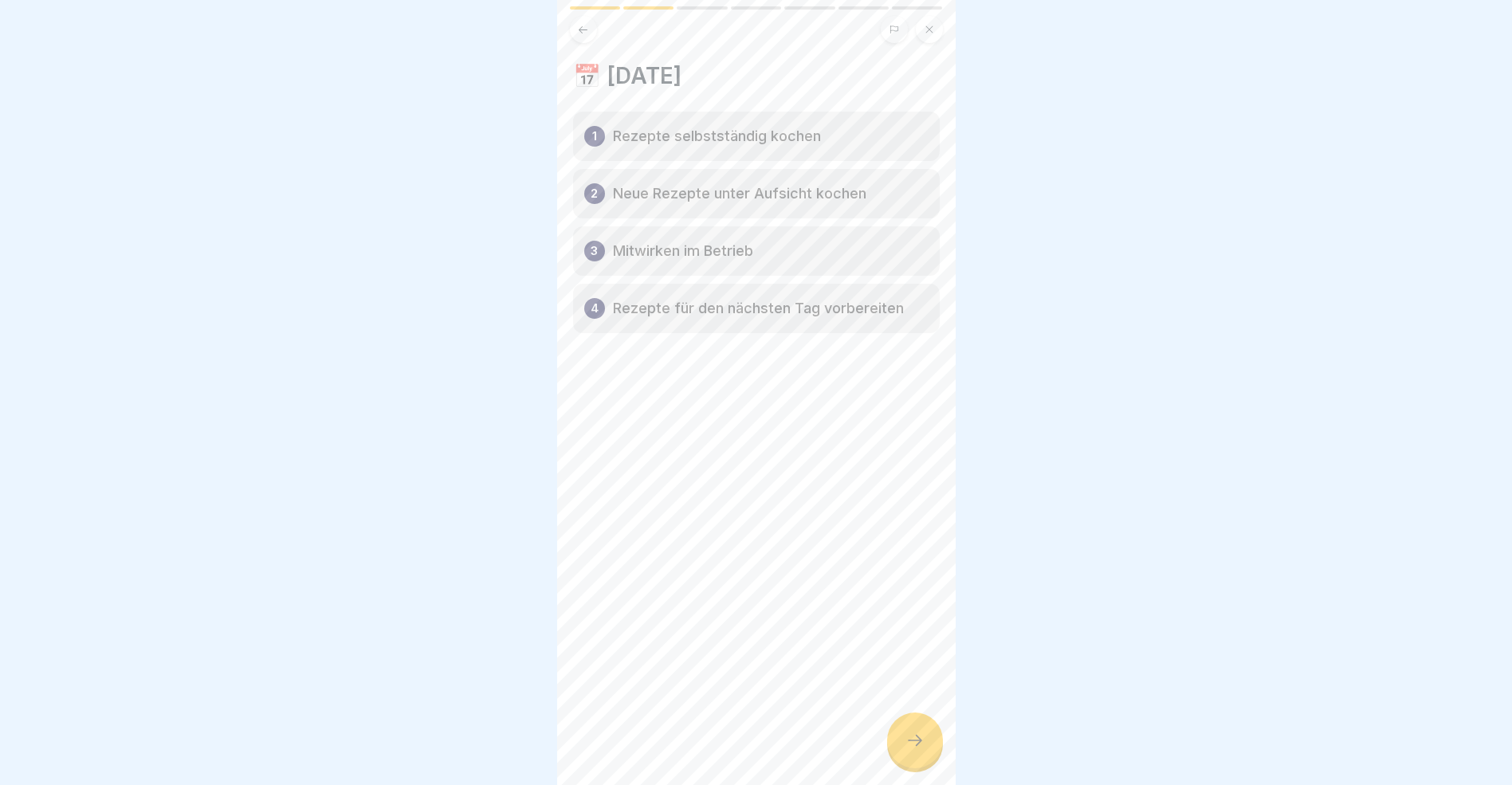
click at [915, 750] on icon at bounding box center [915, 740] width 19 height 19
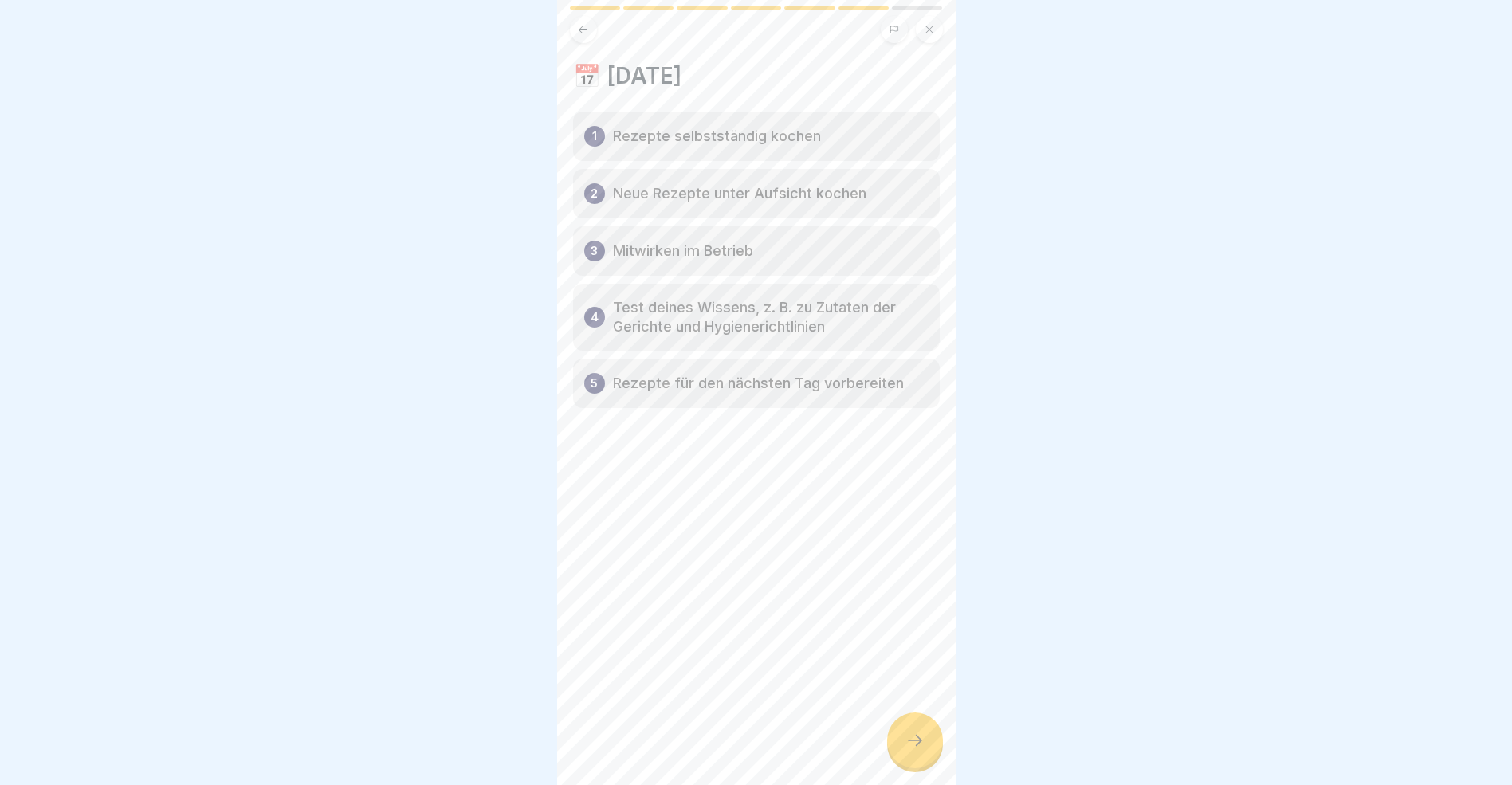
click at [915, 750] on icon at bounding box center [915, 740] width 19 height 19
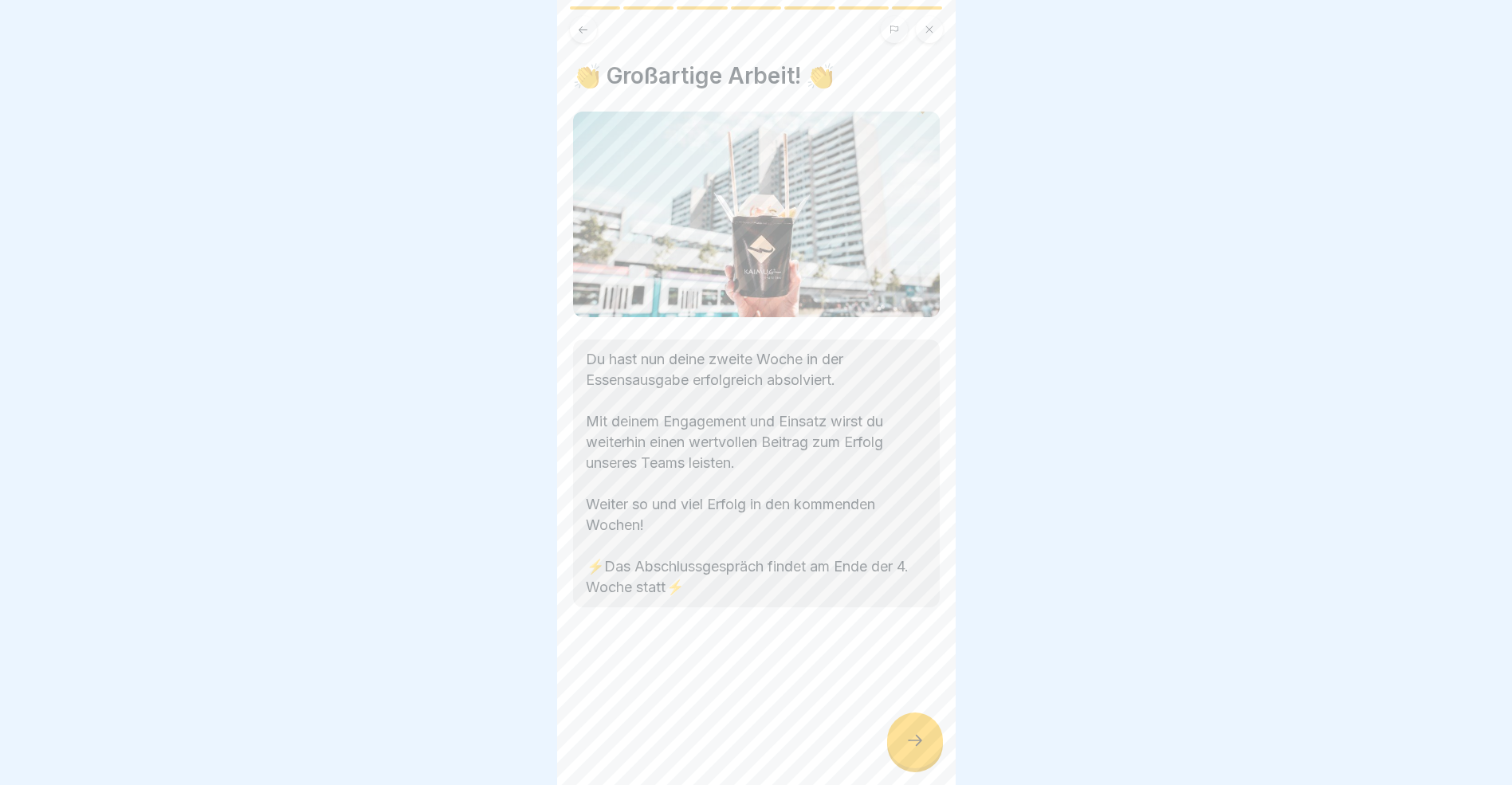
click at [915, 750] on icon at bounding box center [915, 740] width 19 height 19
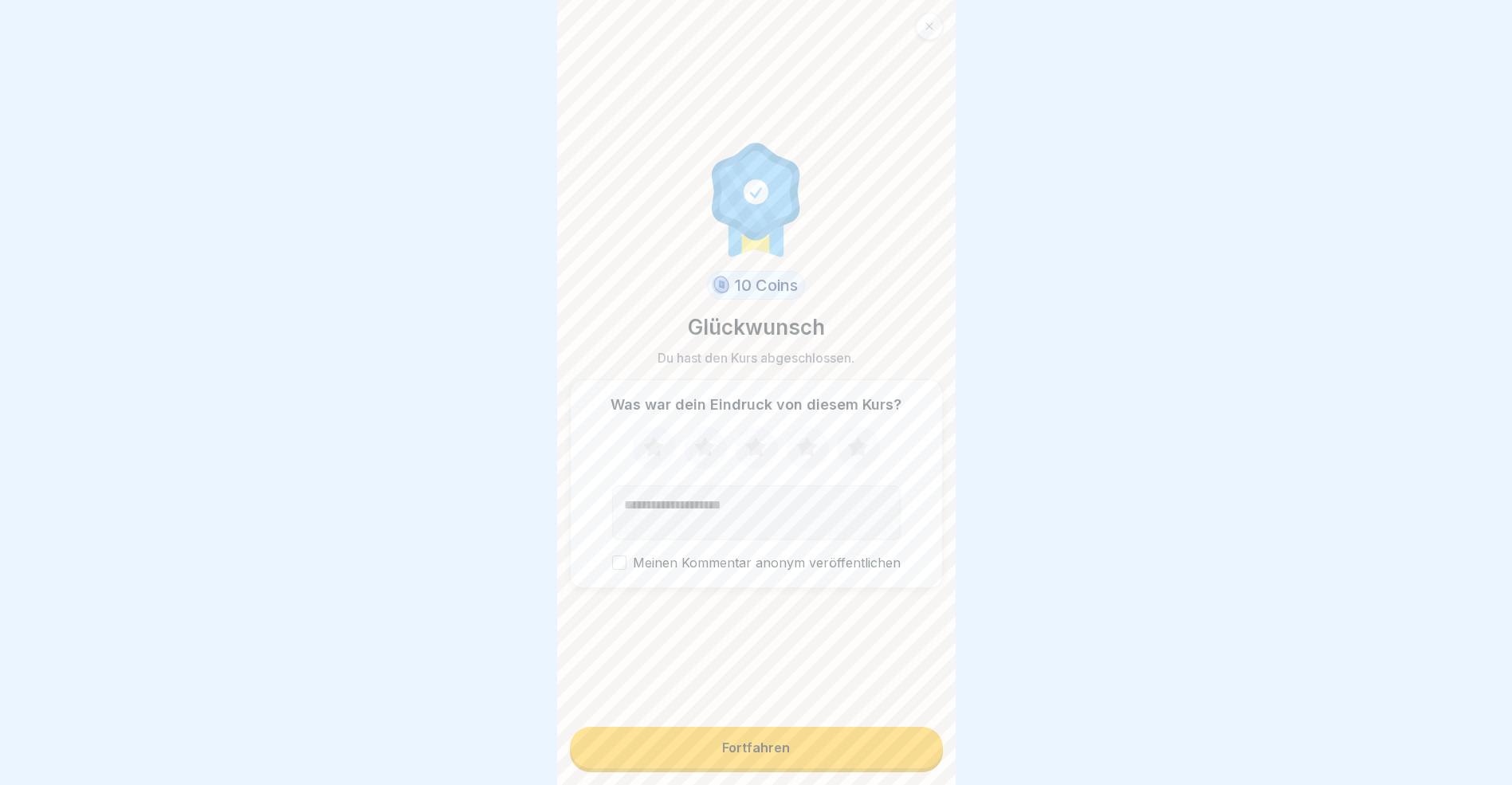
click at [840, 766] on button "Fortfahren" at bounding box center [756, 747] width 373 height 41
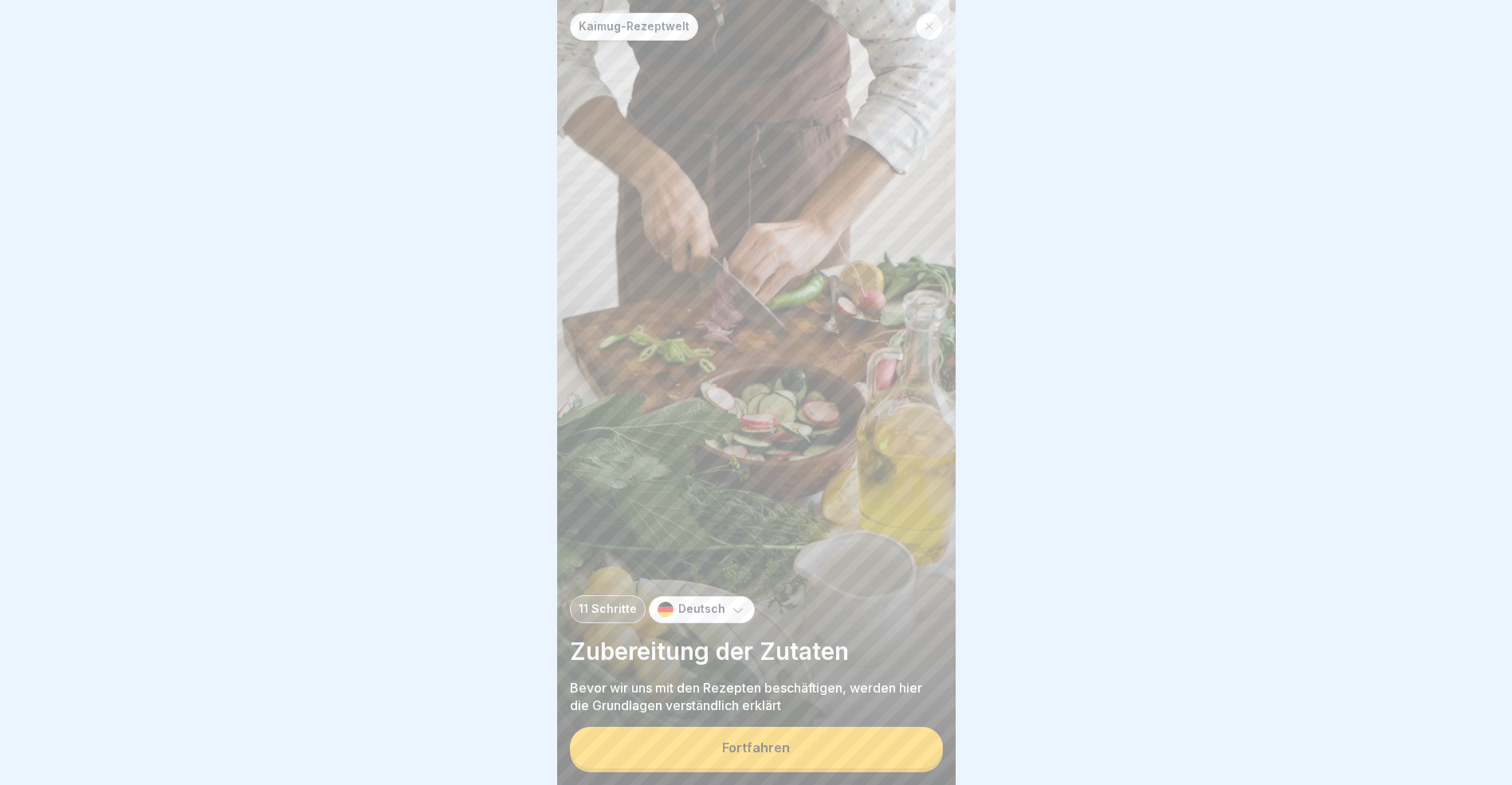
click at [851, 765] on button "Fortfahren" at bounding box center [756, 747] width 373 height 41
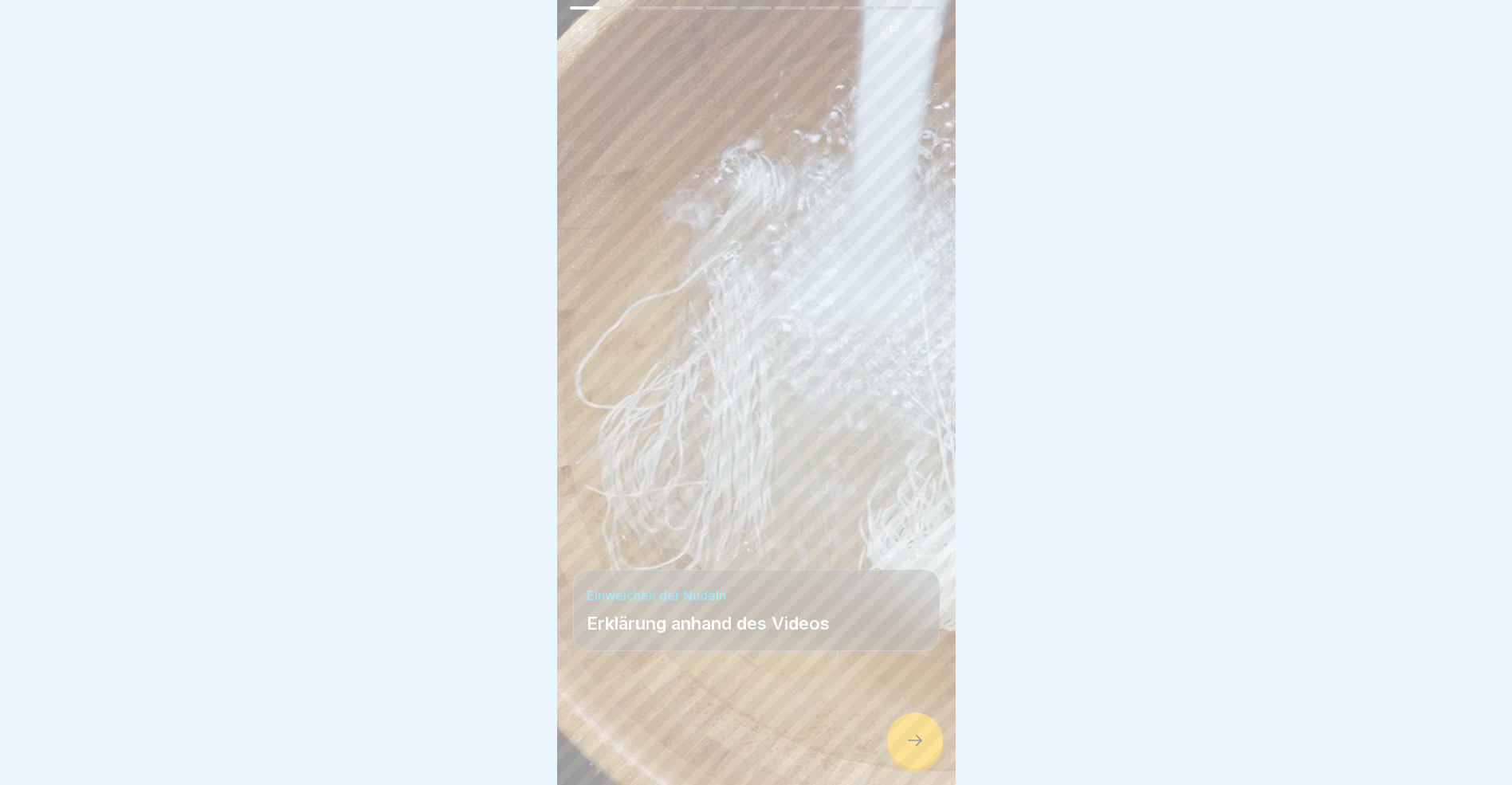
click at [906, 750] on icon at bounding box center [915, 740] width 19 height 19
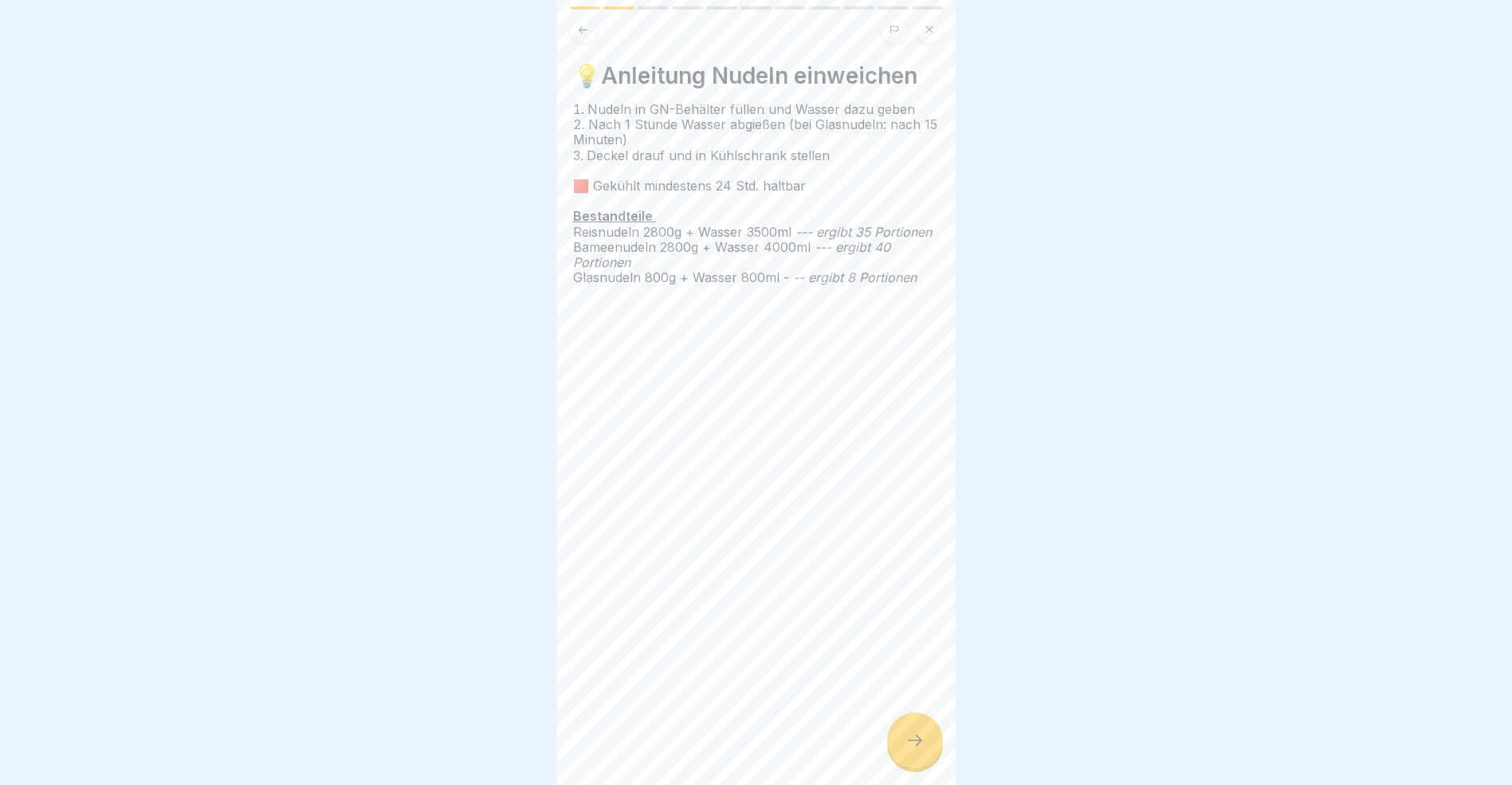
click at [906, 750] on icon at bounding box center [915, 740] width 19 height 19
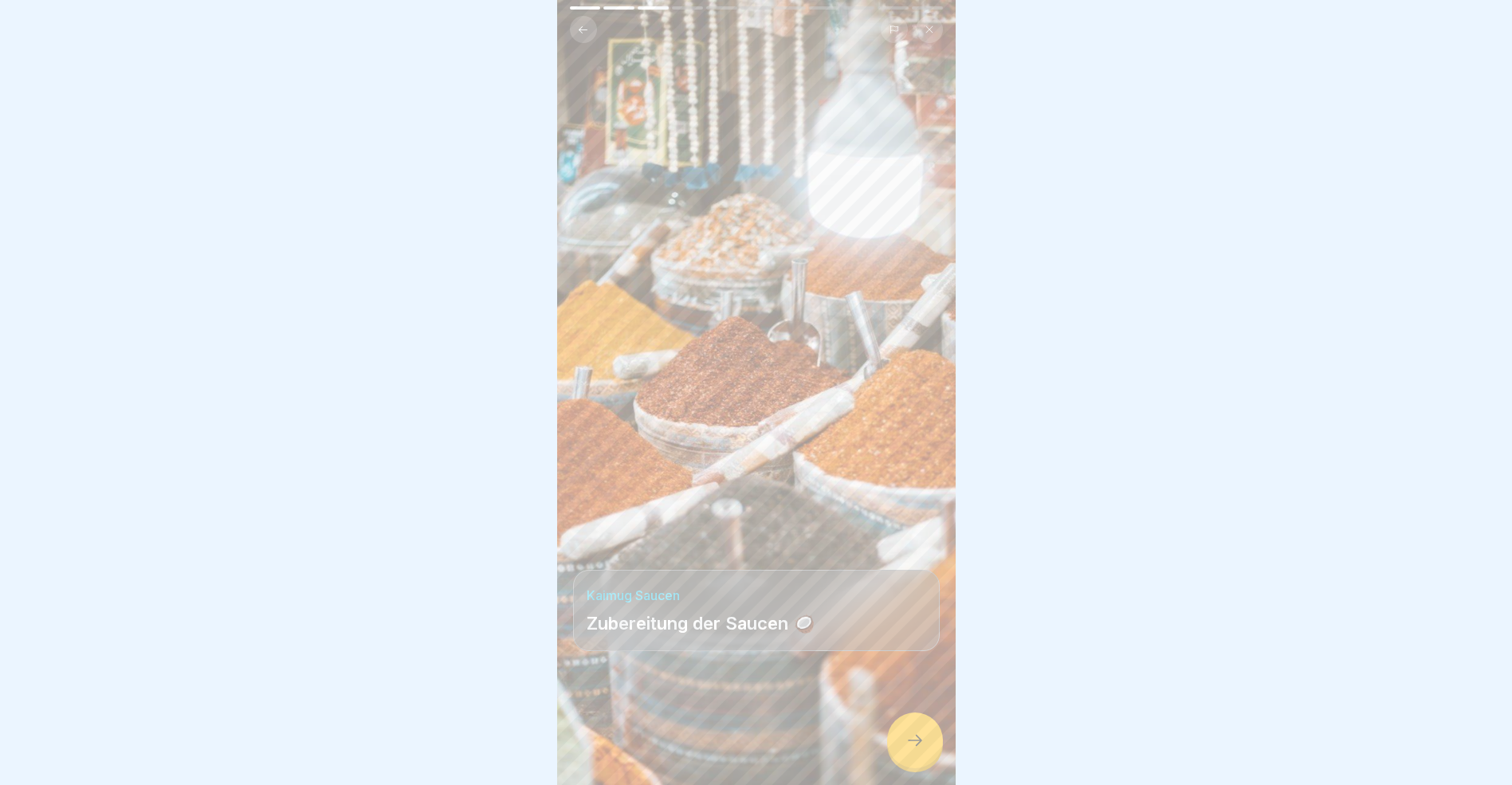
click at [906, 750] on icon at bounding box center [915, 740] width 19 height 19
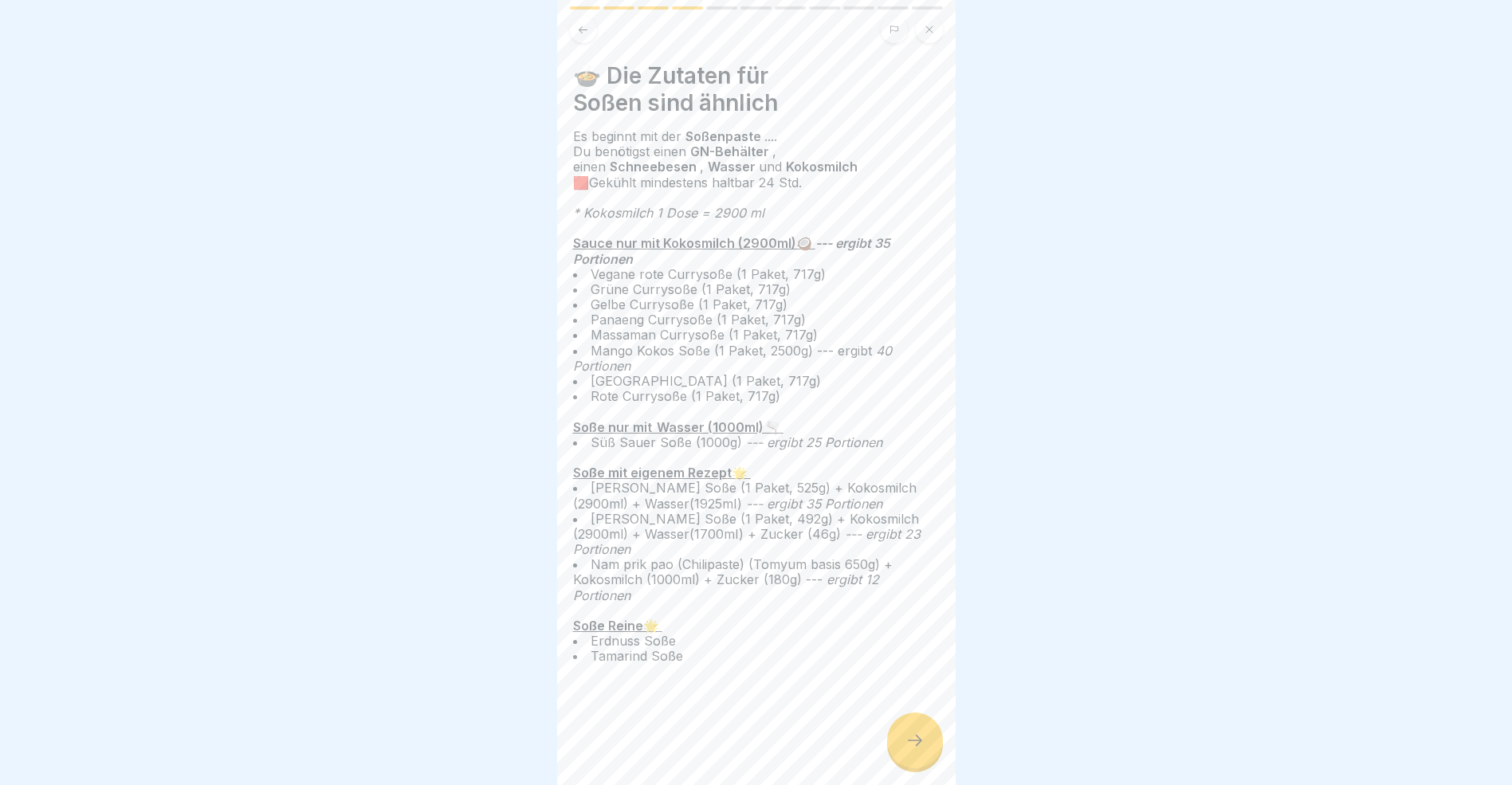
click at [906, 750] on icon at bounding box center [915, 740] width 19 height 19
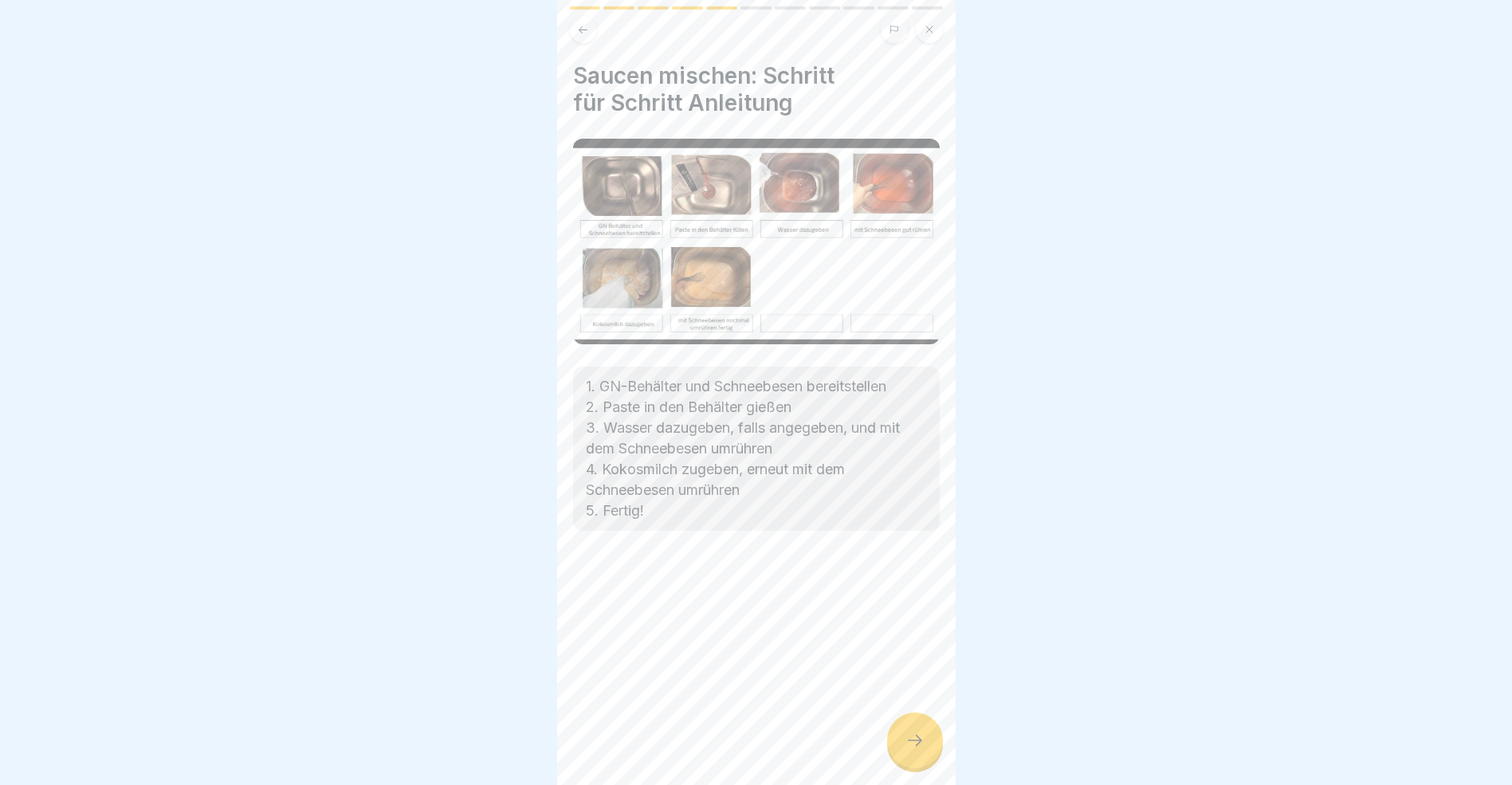
click at [906, 750] on icon at bounding box center [915, 740] width 19 height 19
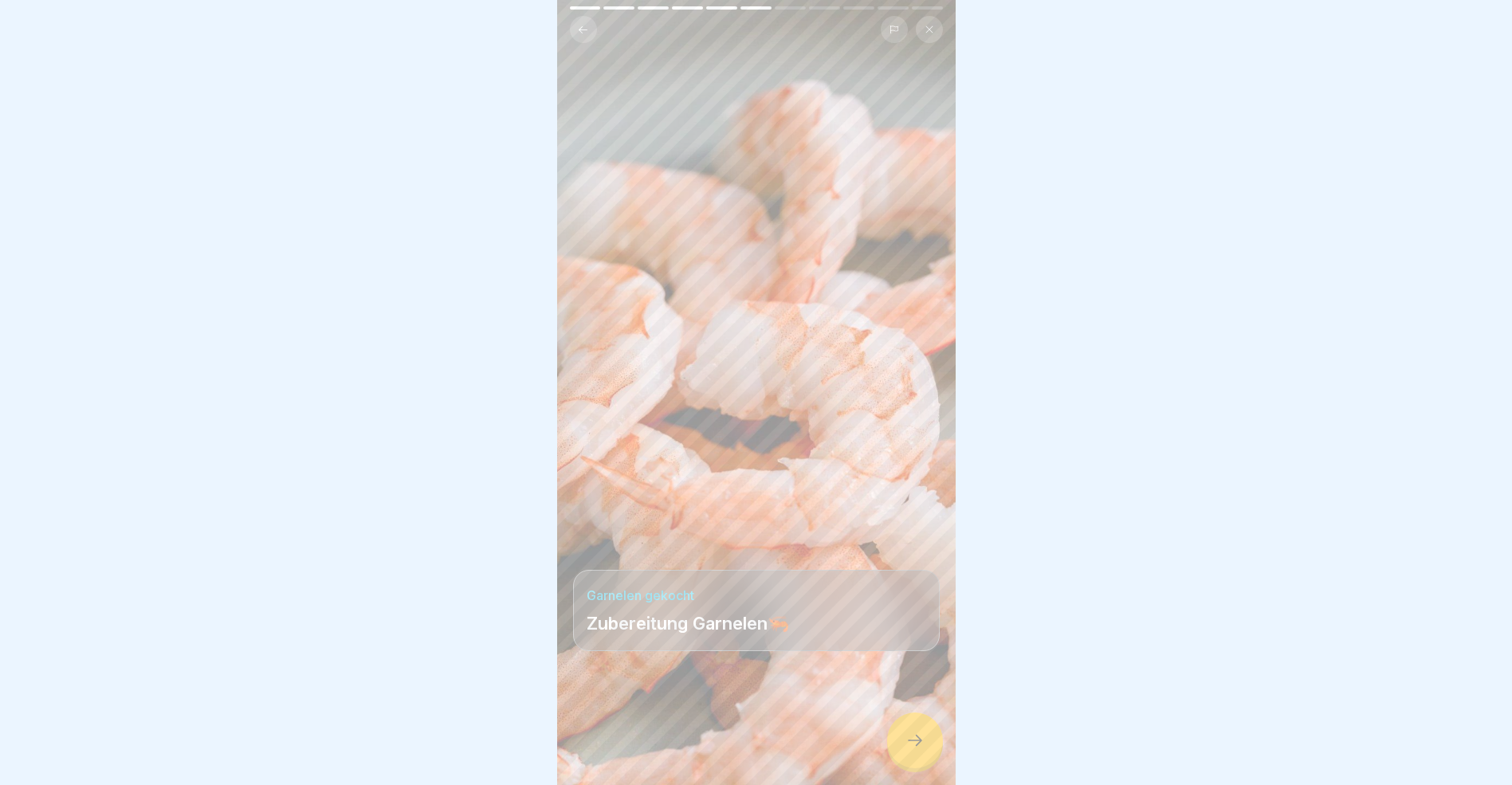
click at [906, 750] on icon at bounding box center [915, 740] width 19 height 19
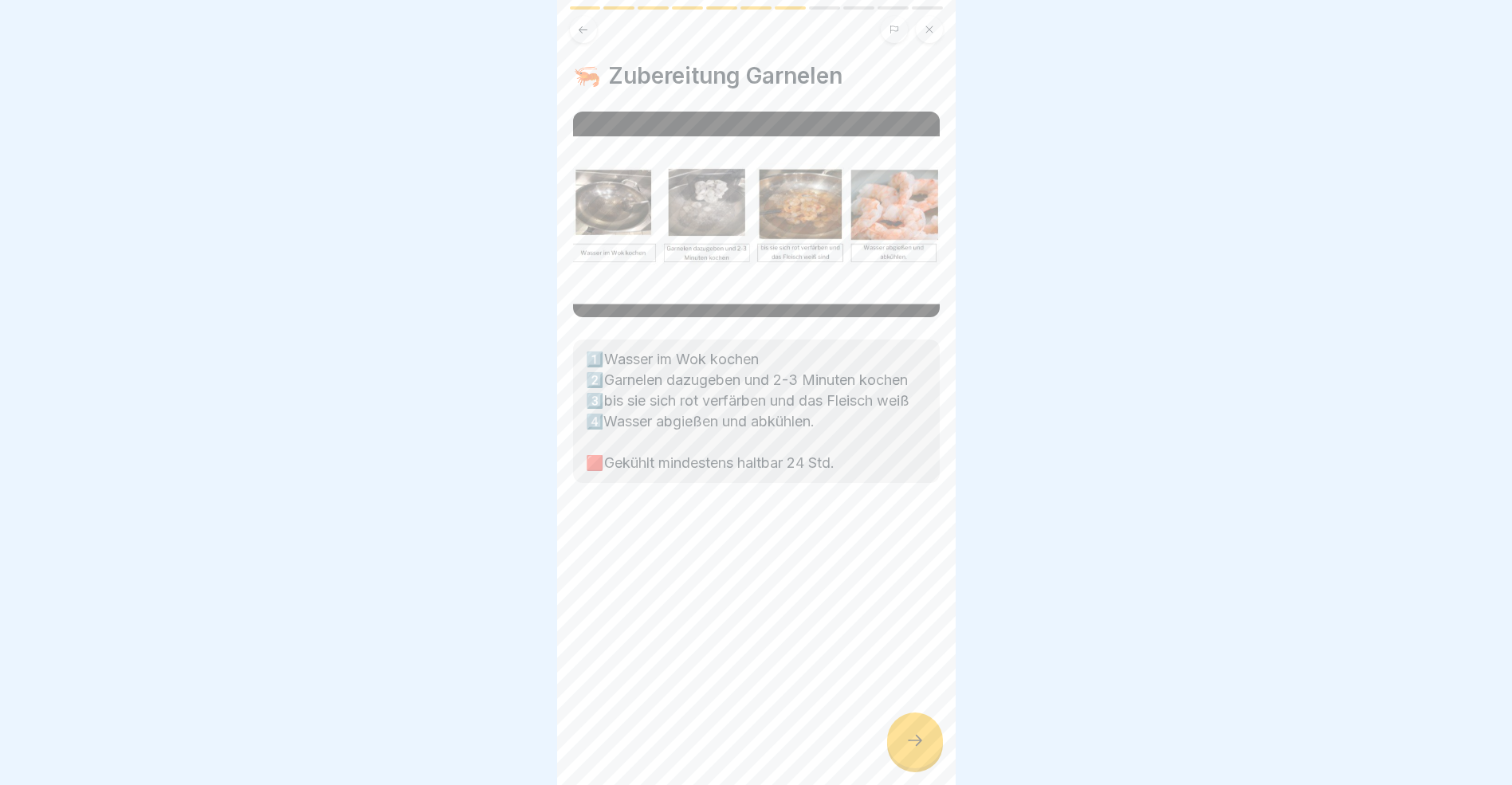
click at [906, 750] on icon at bounding box center [915, 740] width 19 height 19
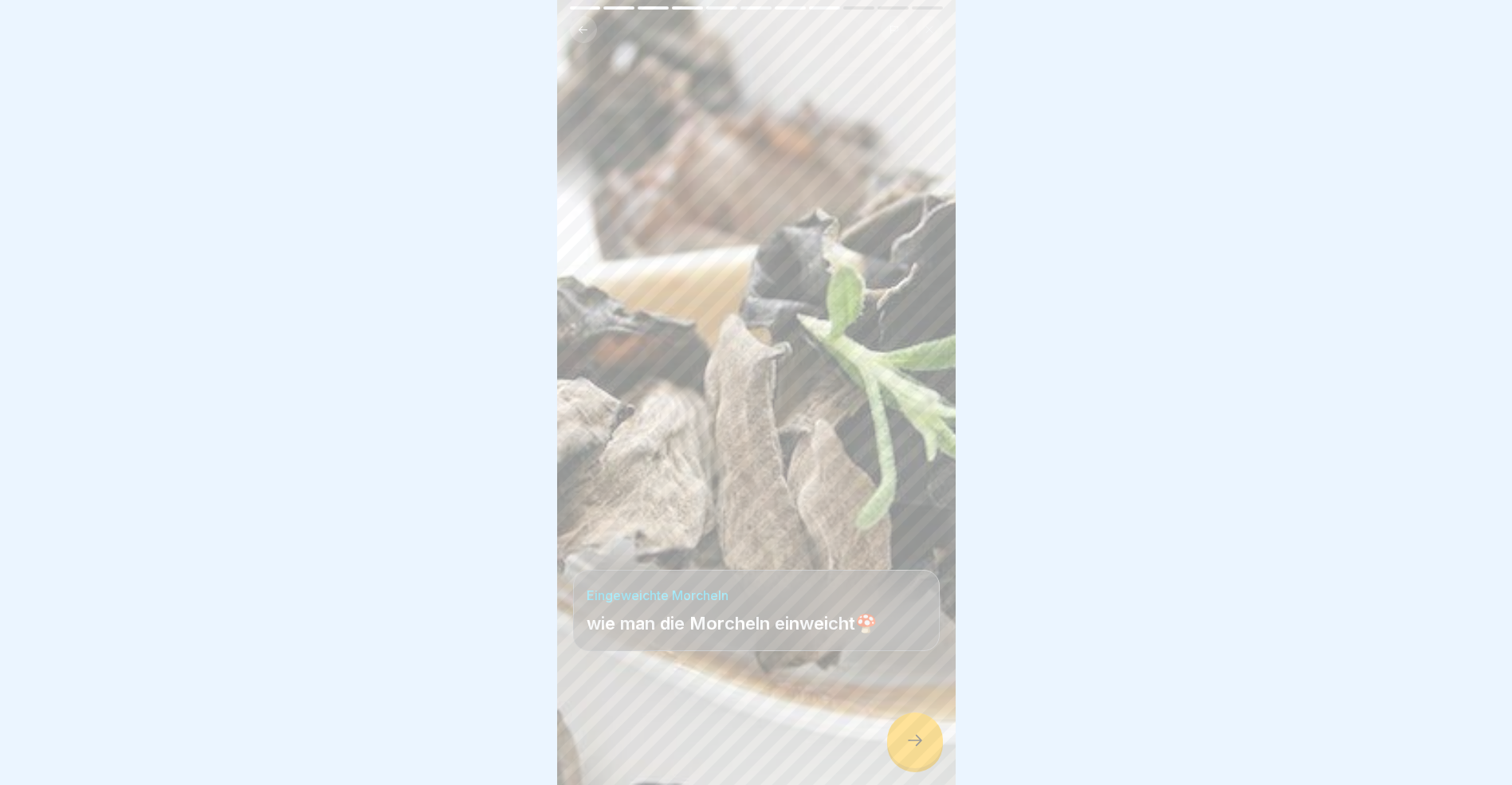
click at [906, 750] on icon at bounding box center [915, 740] width 19 height 19
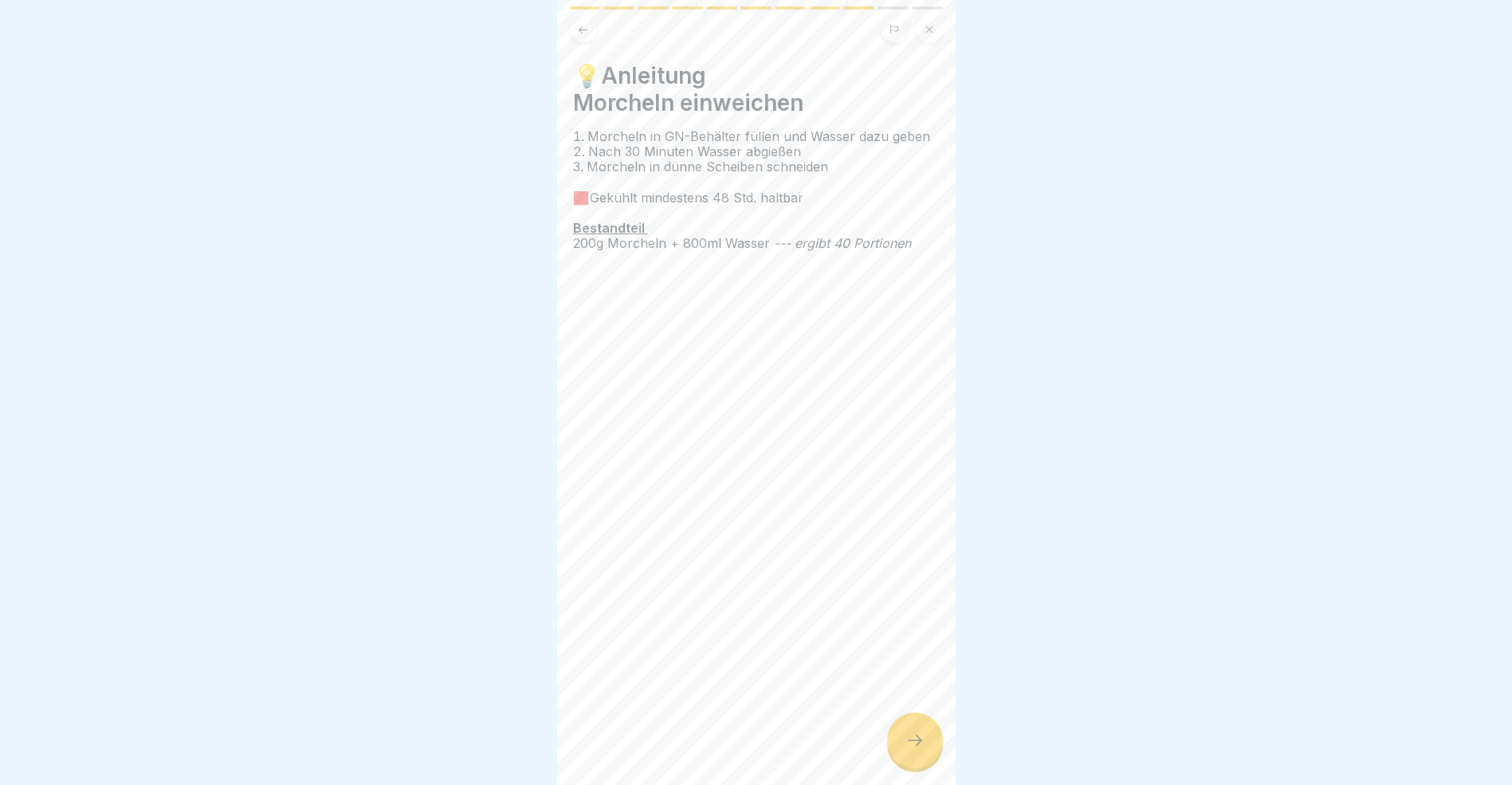
click at [906, 750] on icon at bounding box center [915, 740] width 19 height 19
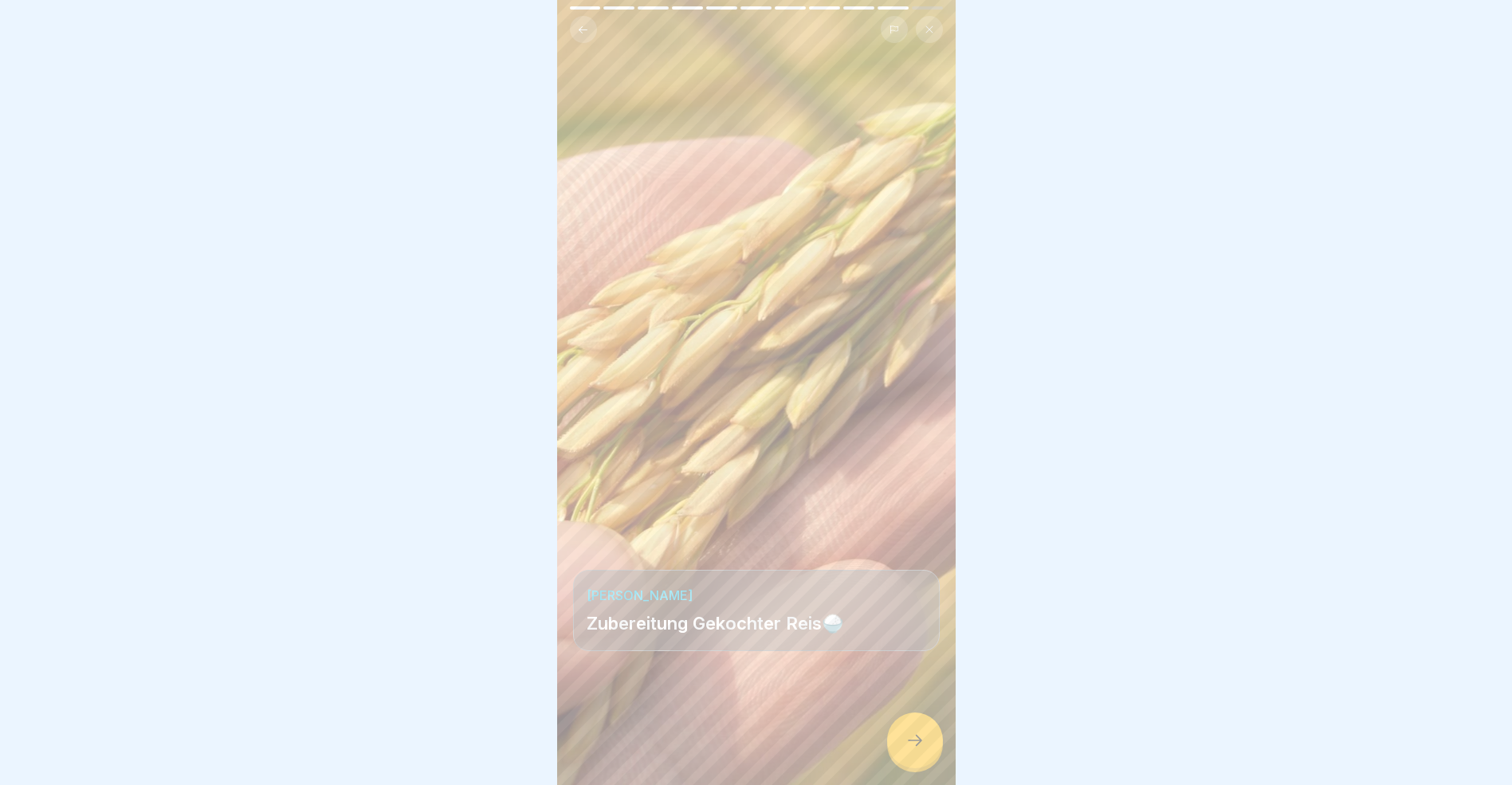
click at [906, 750] on icon at bounding box center [915, 740] width 19 height 19
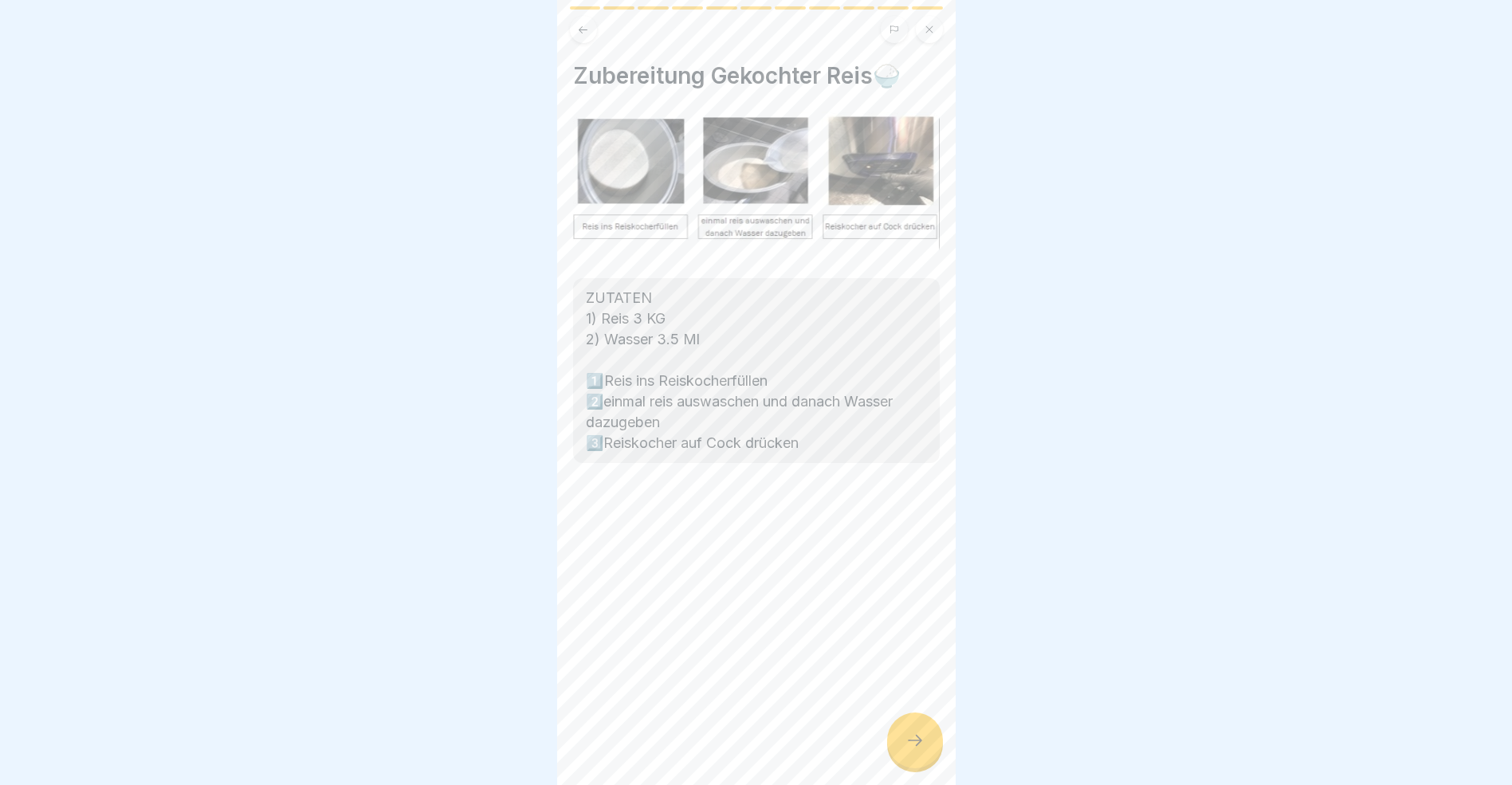
click at [906, 750] on icon at bounding box center [915, 740] width 19 height 19
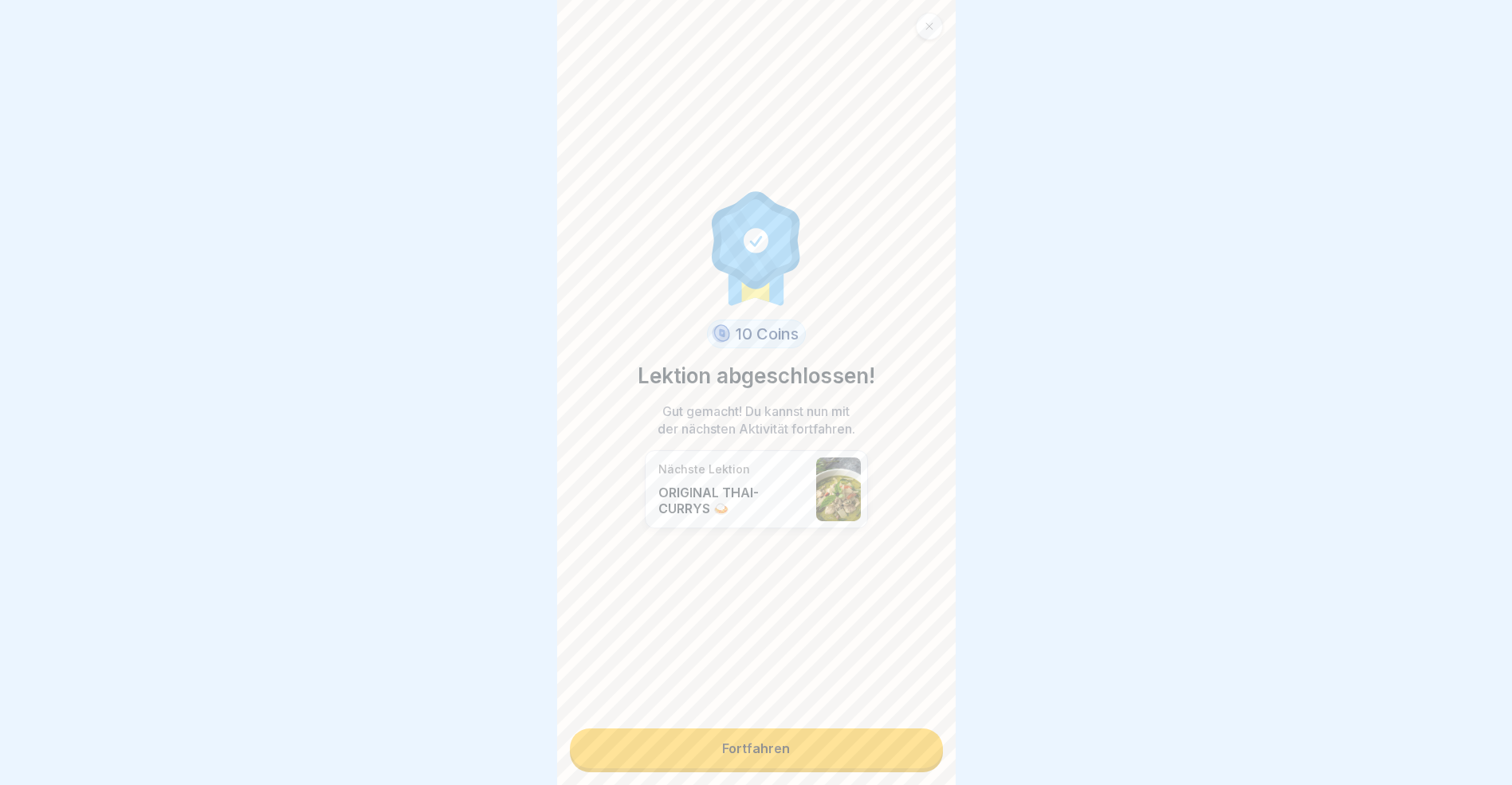
click at [906, 759] on link "Fortfahren" at bounding box center [756, 748] width 373 height 40
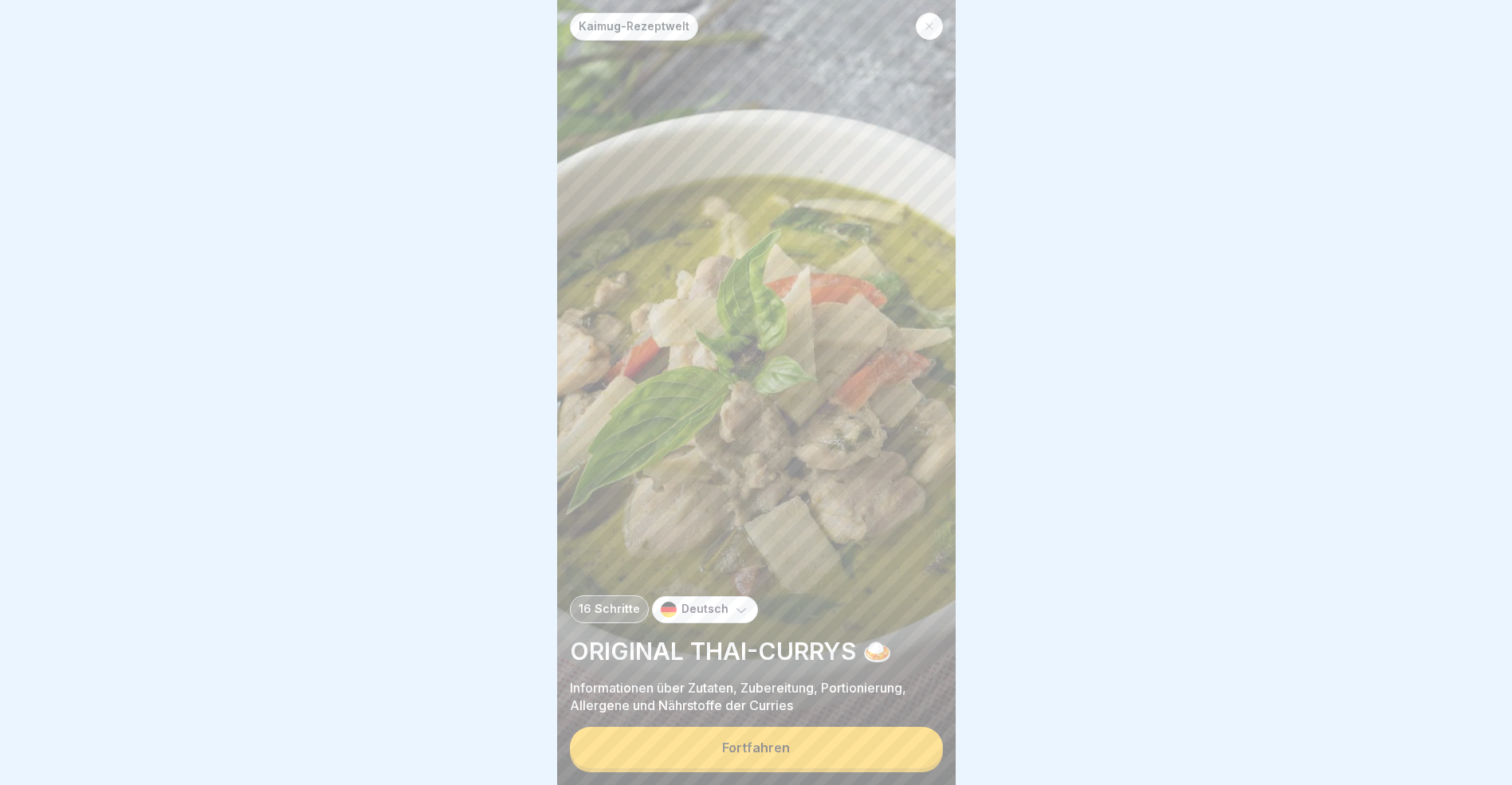
click at [906, 759] on button "Fortfahren" at bounding box center [756, 747] width 373 height 41
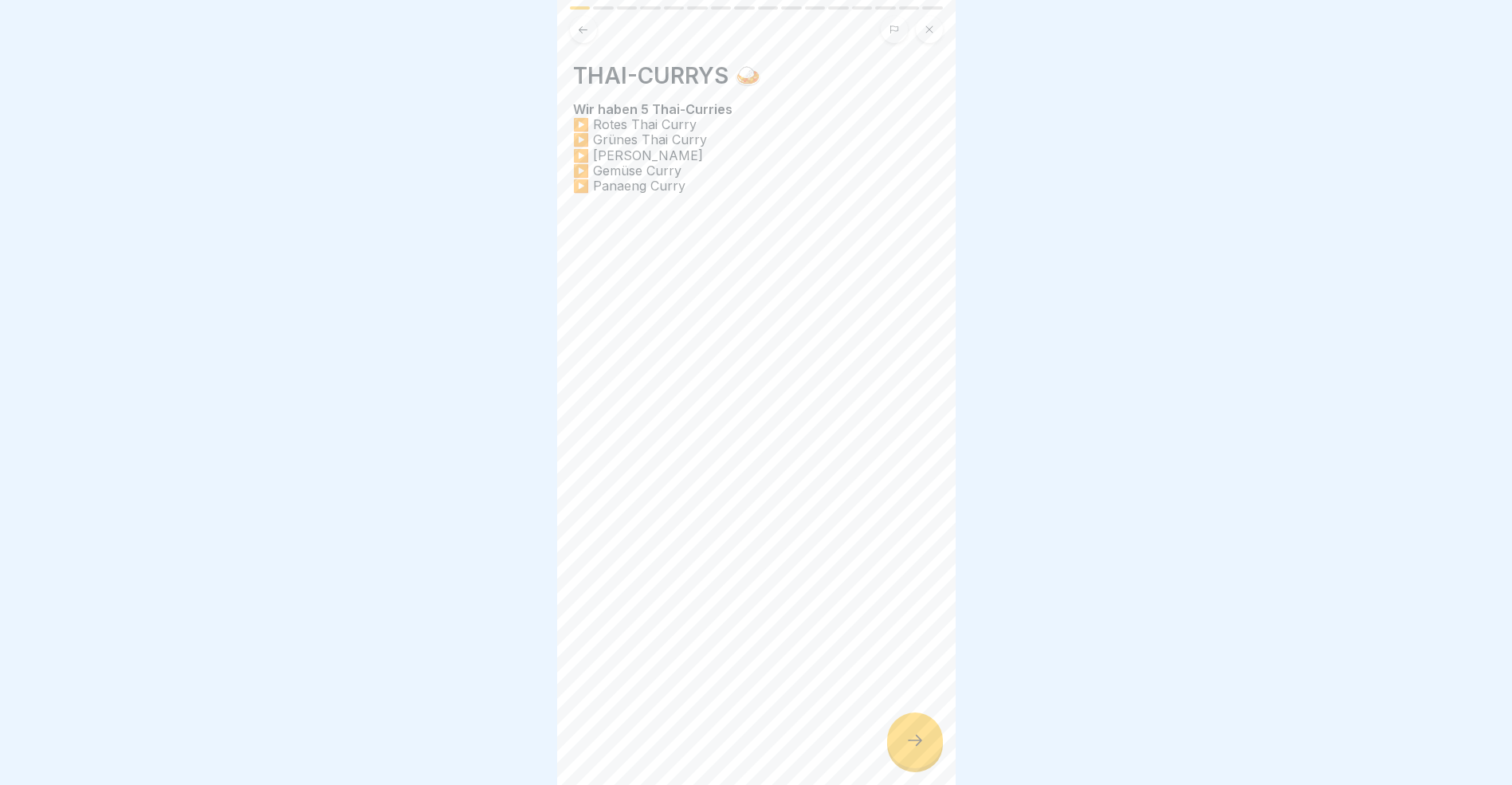
click at [906, 750] on icon at bounding box center [915, 740] width 19 height 19
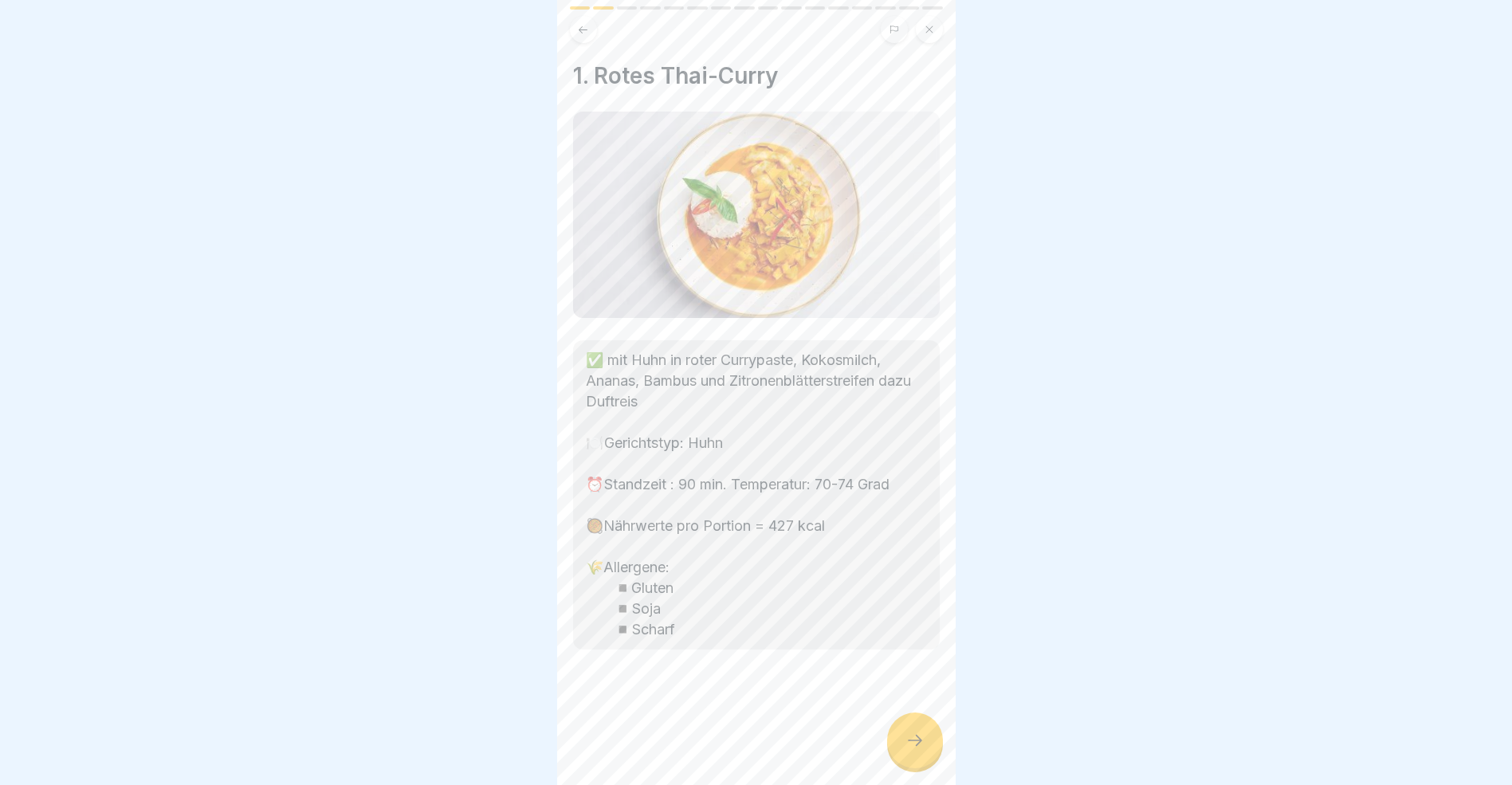
click at [906, 750] on icon at bounding box center [915, 740] width 19 height 19
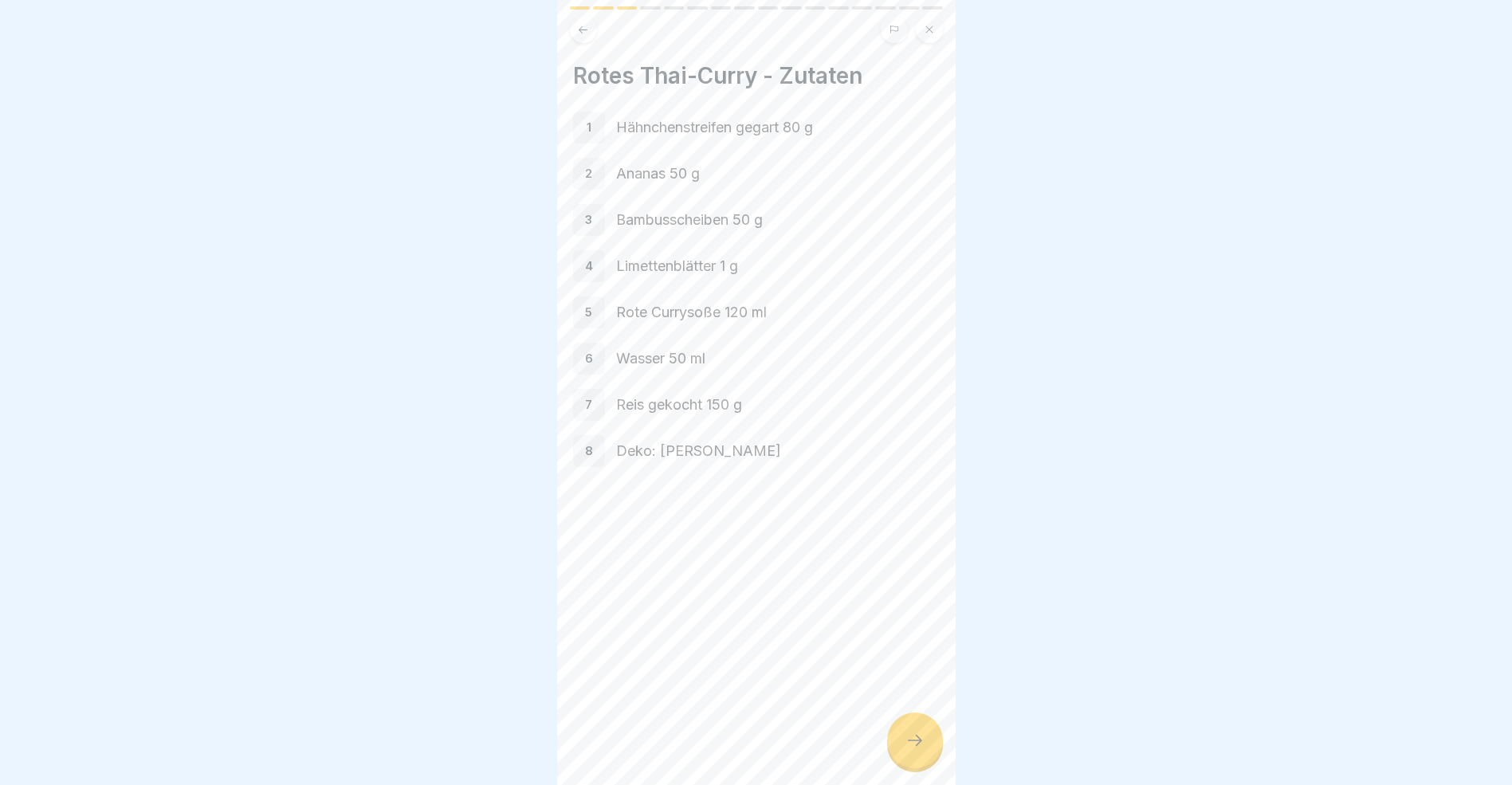
click at [906, 750] on icon at bounding box center [915, 740] width 19 height 19
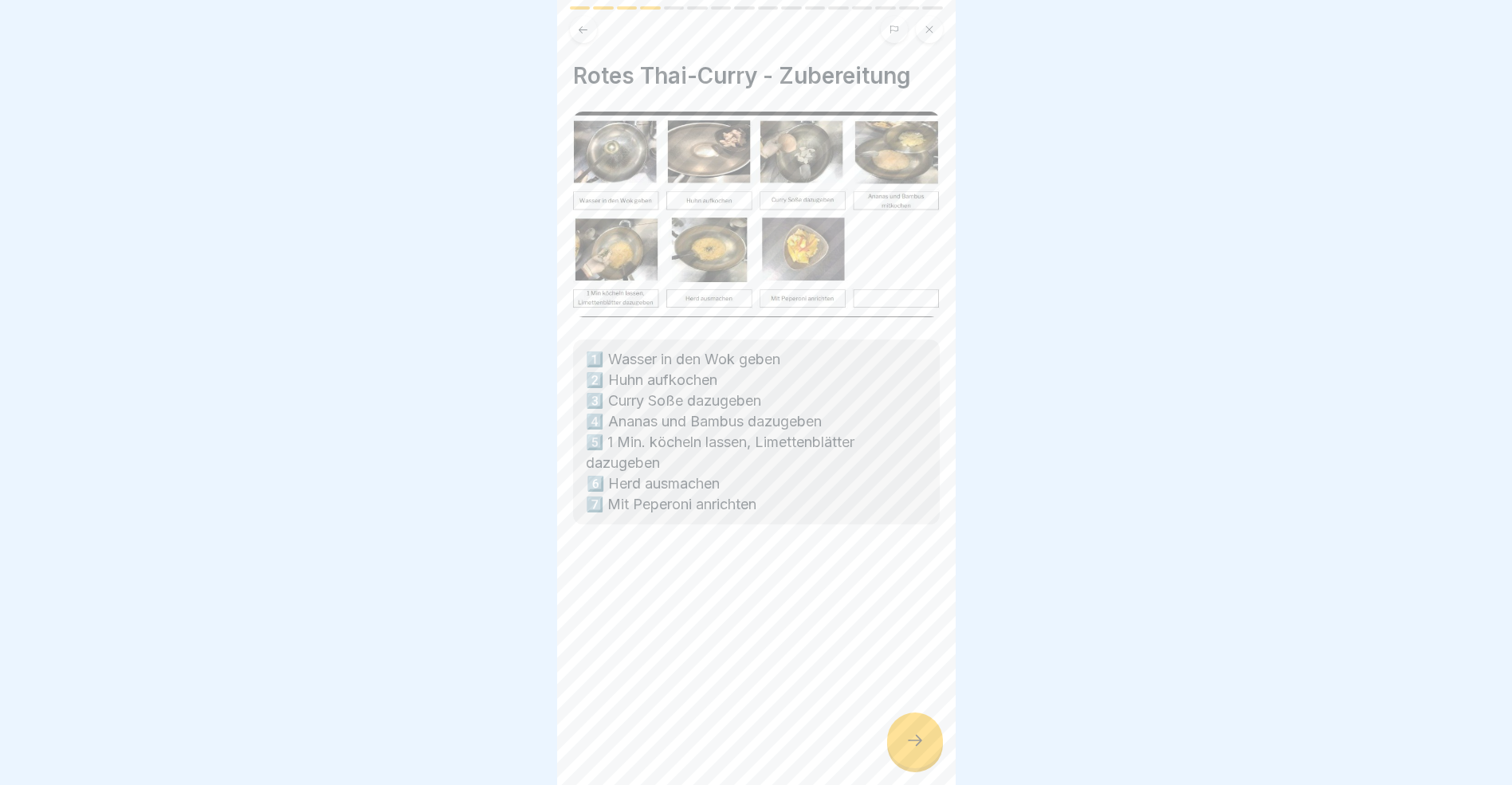
click at [906, 750] on icon at bounding box center [915, 740] width 19 height 19
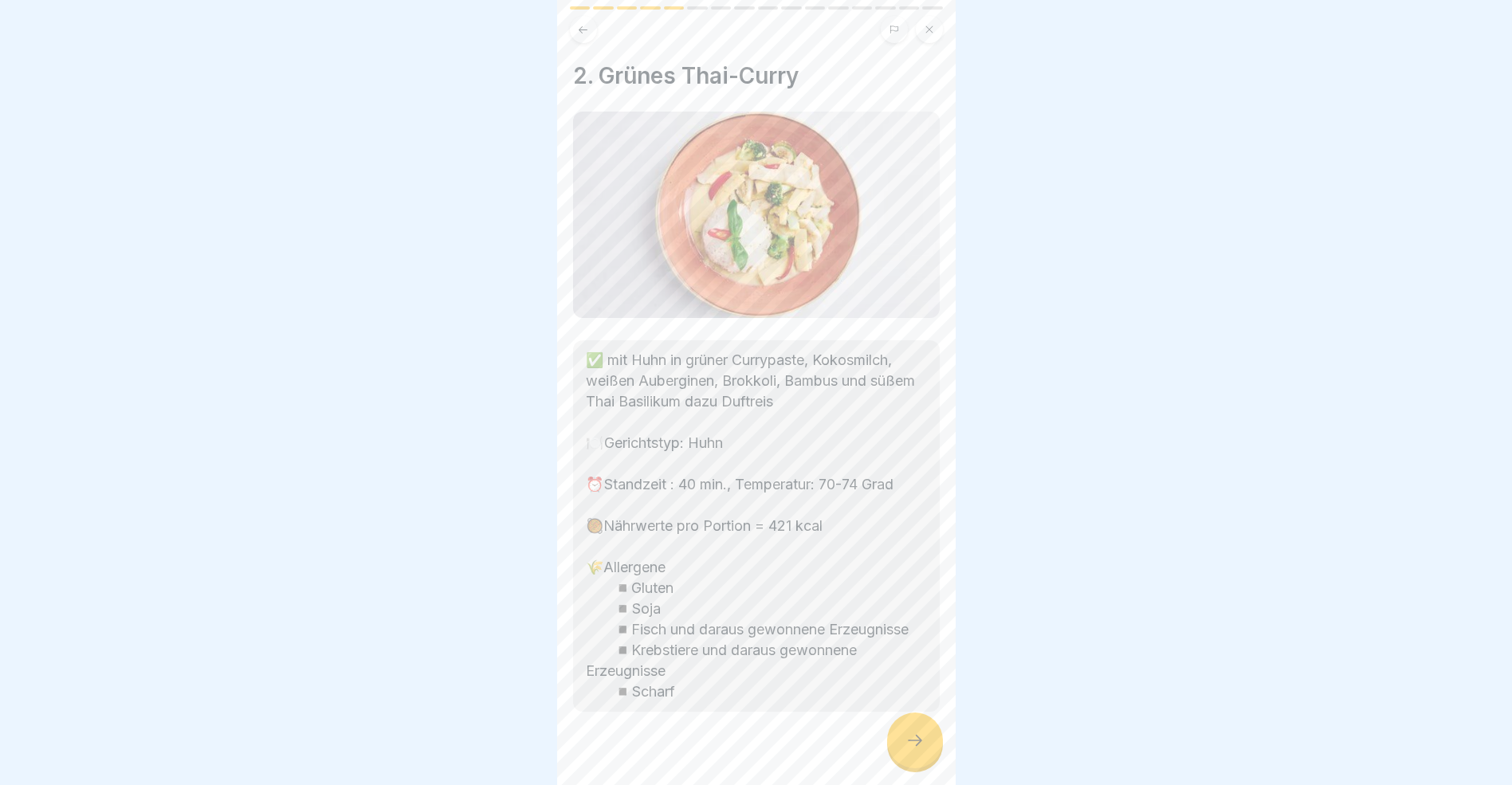
click at [906, 750] on icon at bounding box center [915, 740] width 19 height 19
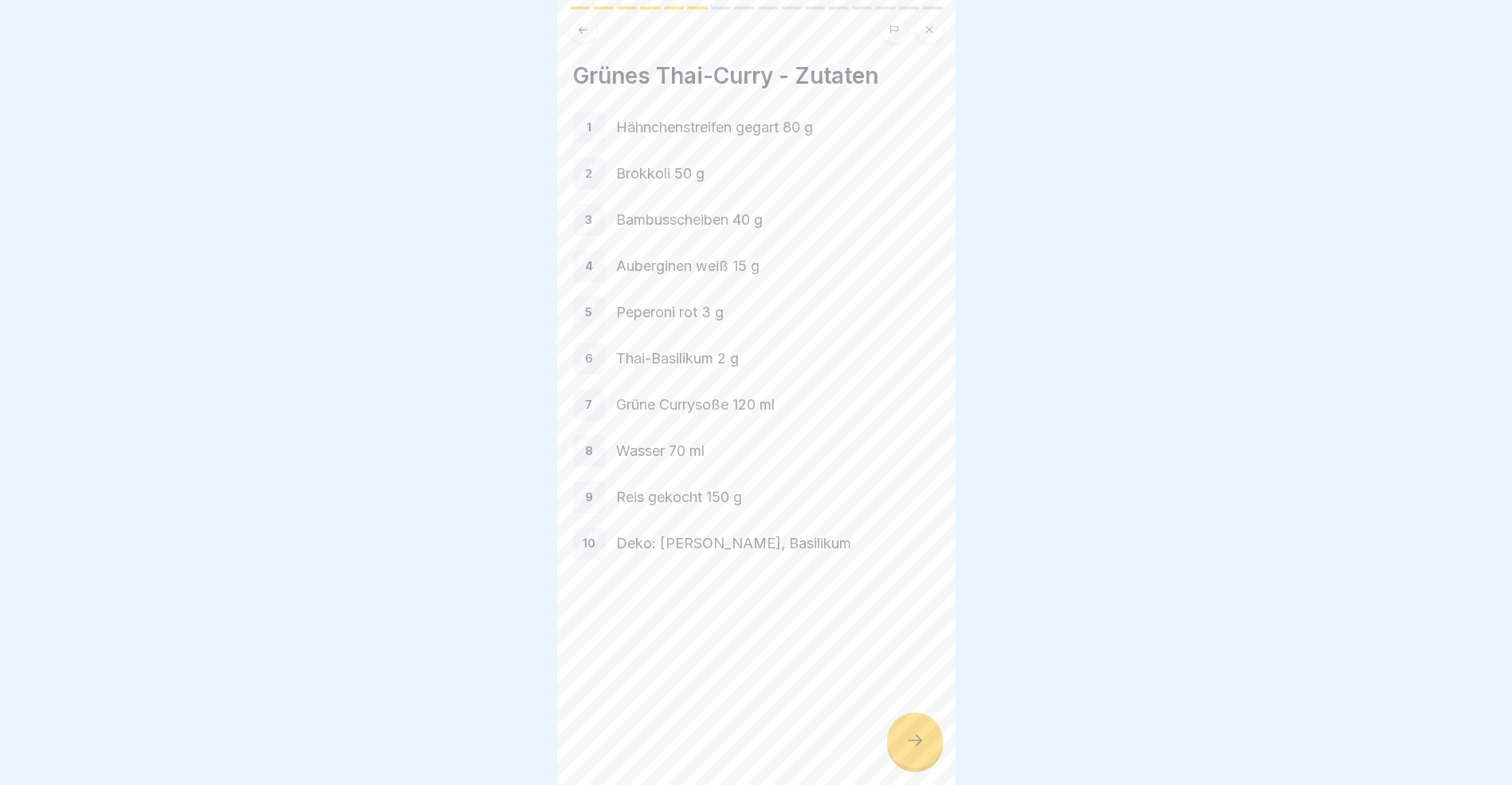
click at [906, 750] on icon at bounding box center [915, 740] width 19 height 19
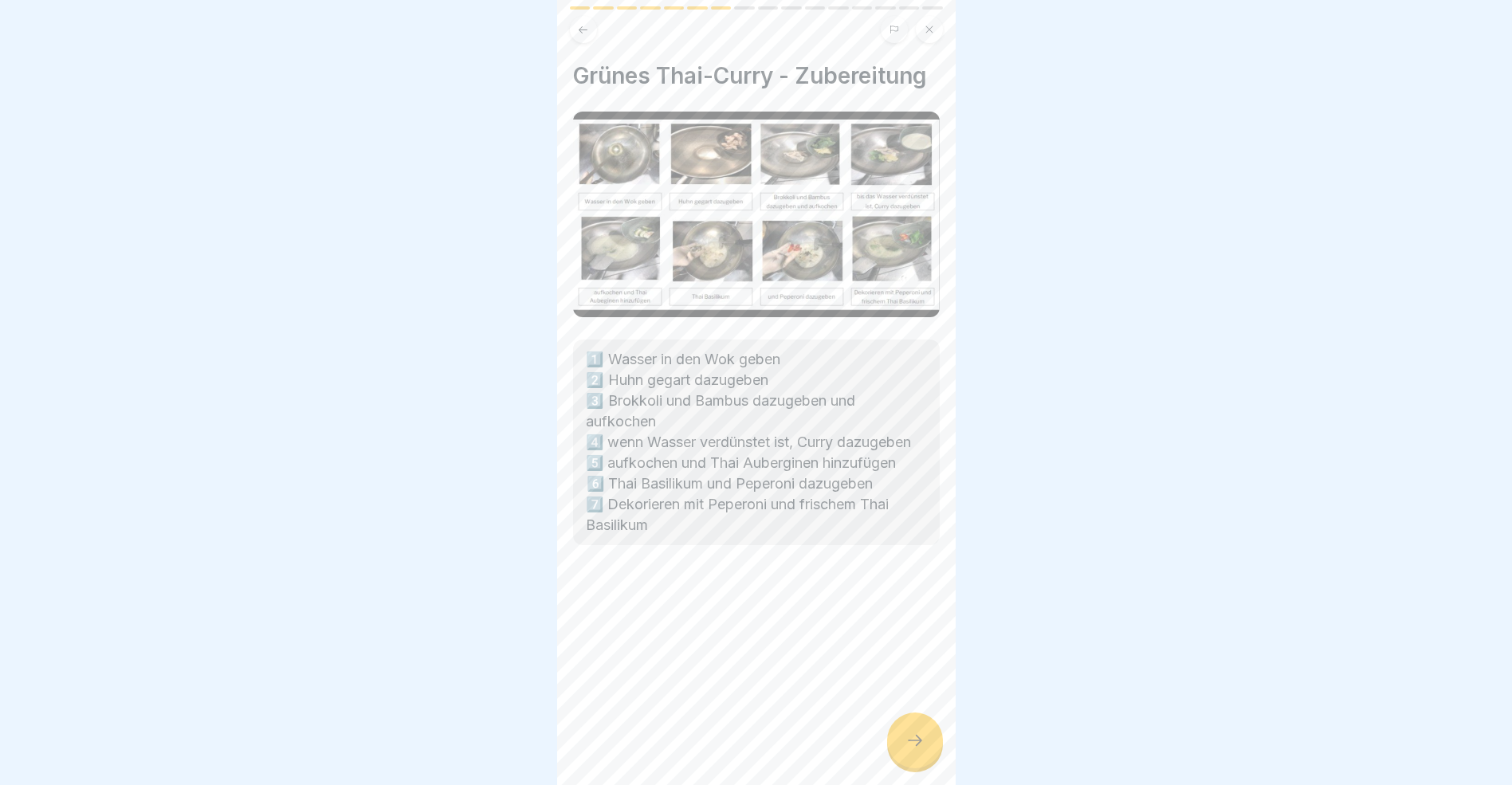
click at [906, 750] on icon at bounding box center [915, 740] width 19 height 19
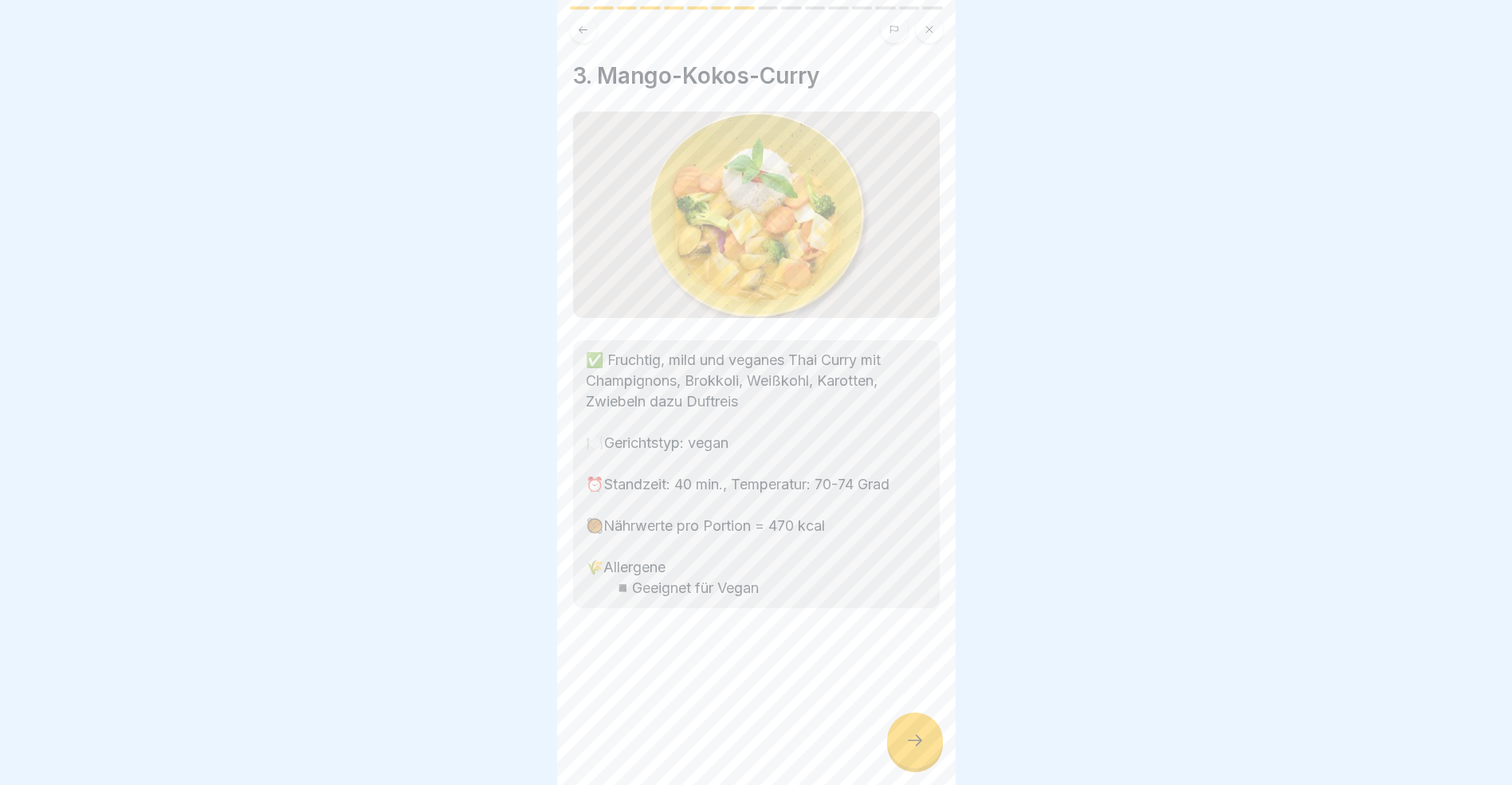
click at [906, 750] on icon at bounding box center [915, 740] width 19 height 19
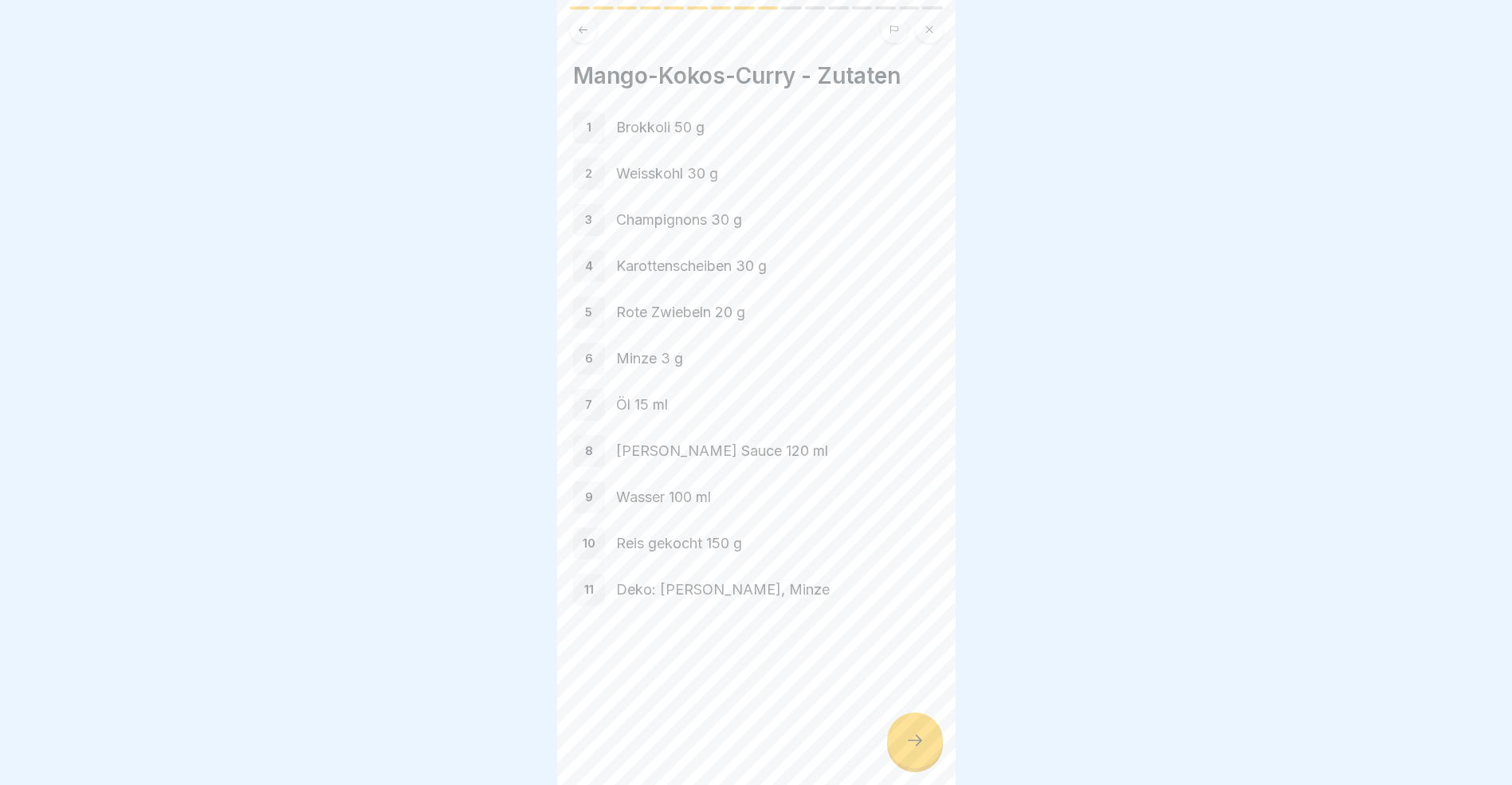
click at [906, 750] on icon at bounding box center [915, 740] width 19 height 19
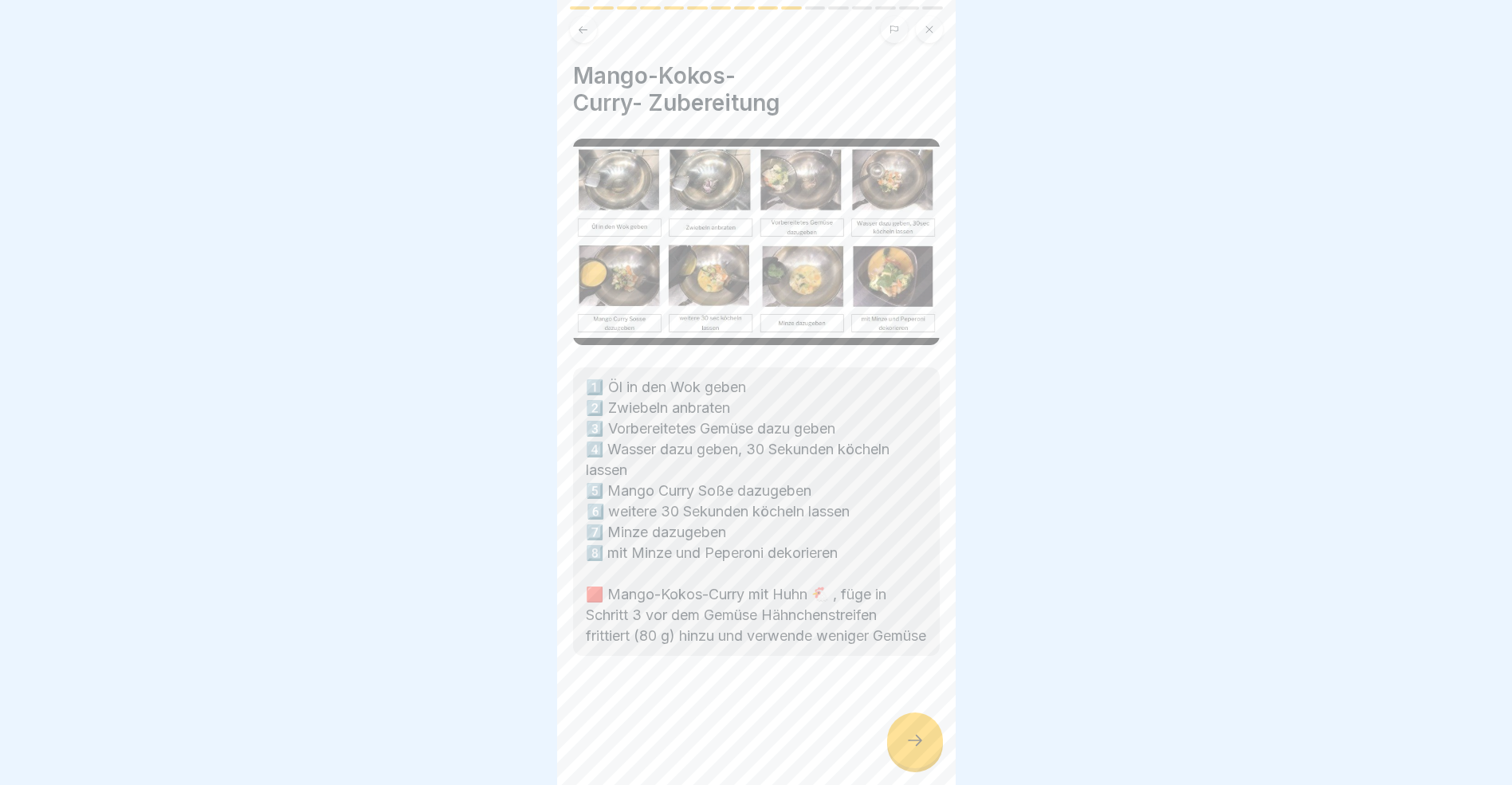
click at [906, 750] on icon at bounding box center [915, 740] width 19 height 19
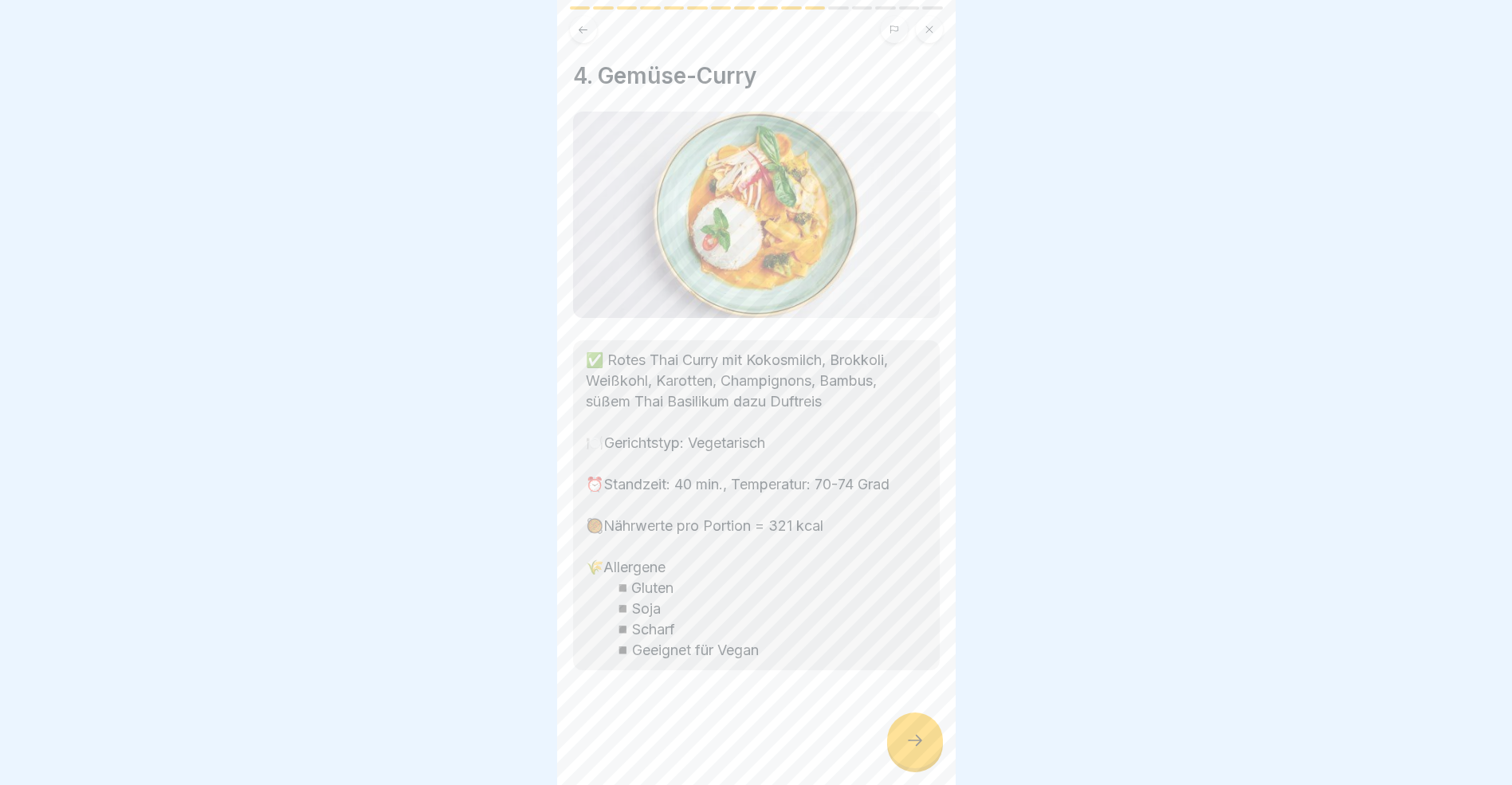
click at [906, 750] on icon at bounding box center [915, 740] width 19 height 19
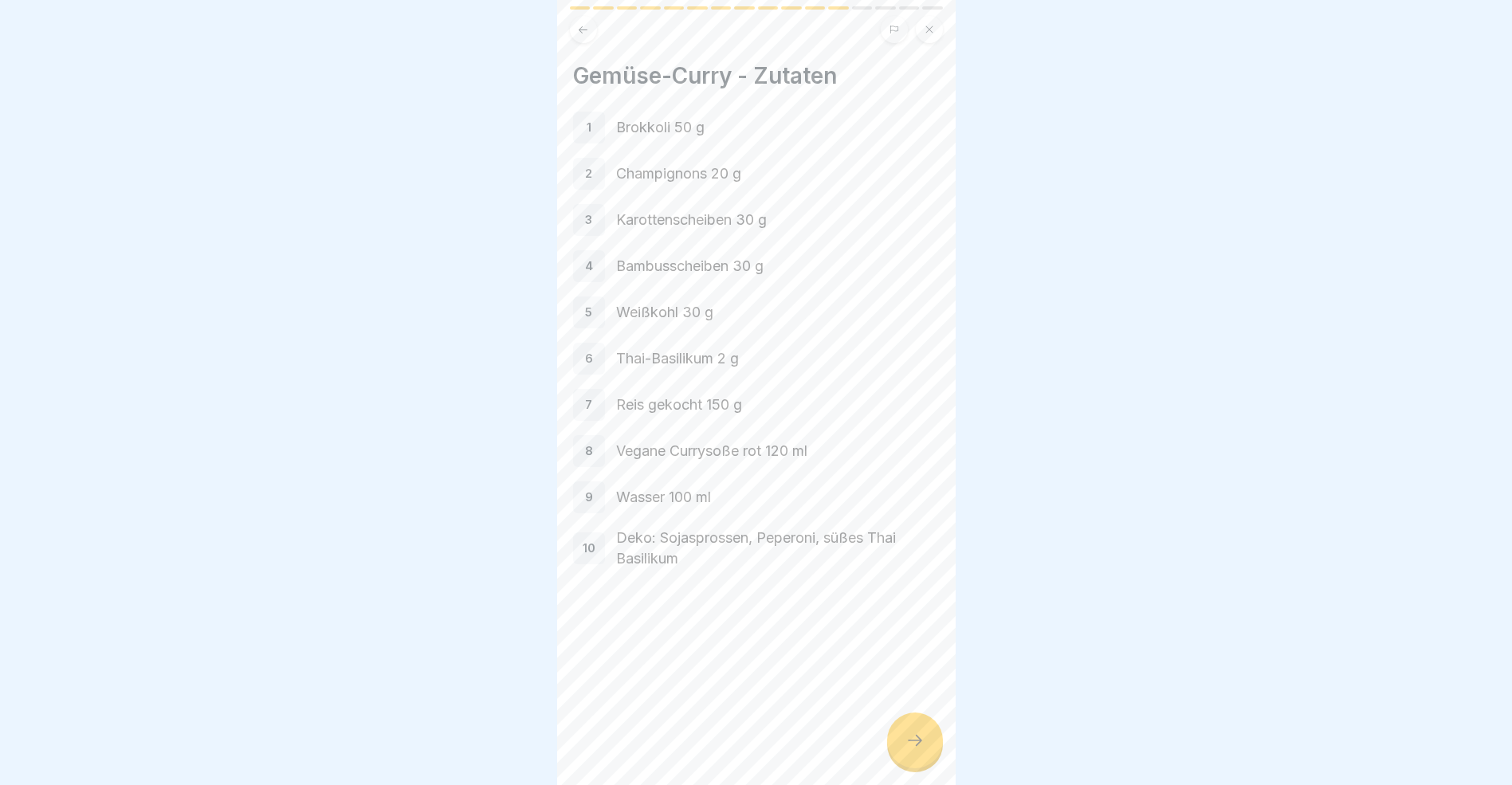
click at [906, 750] on icon at bounding box center [915, 740] width 19 height 19
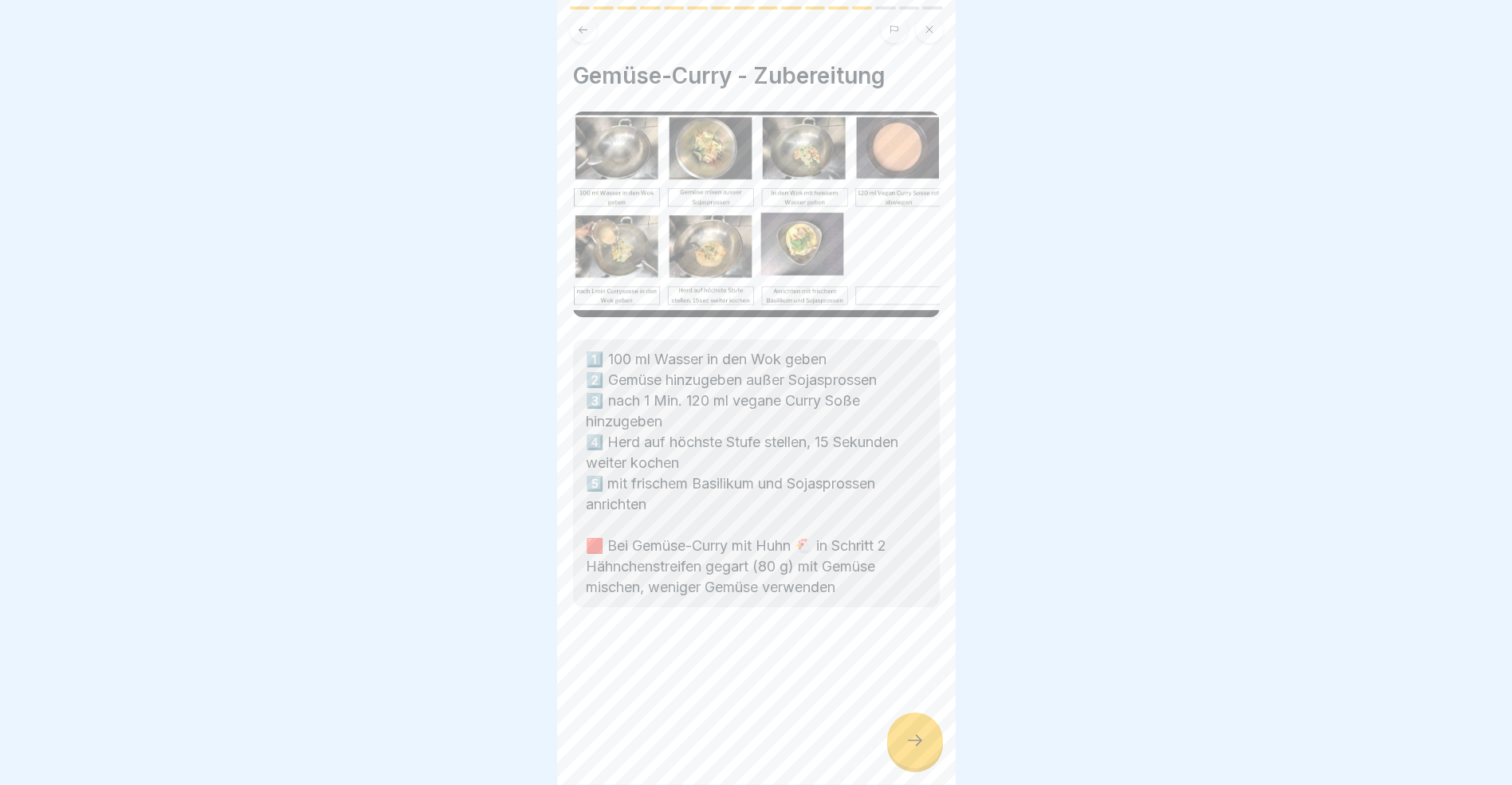
click at [906, 750] on icon at bounding box center [915, 740] width 19 height 19
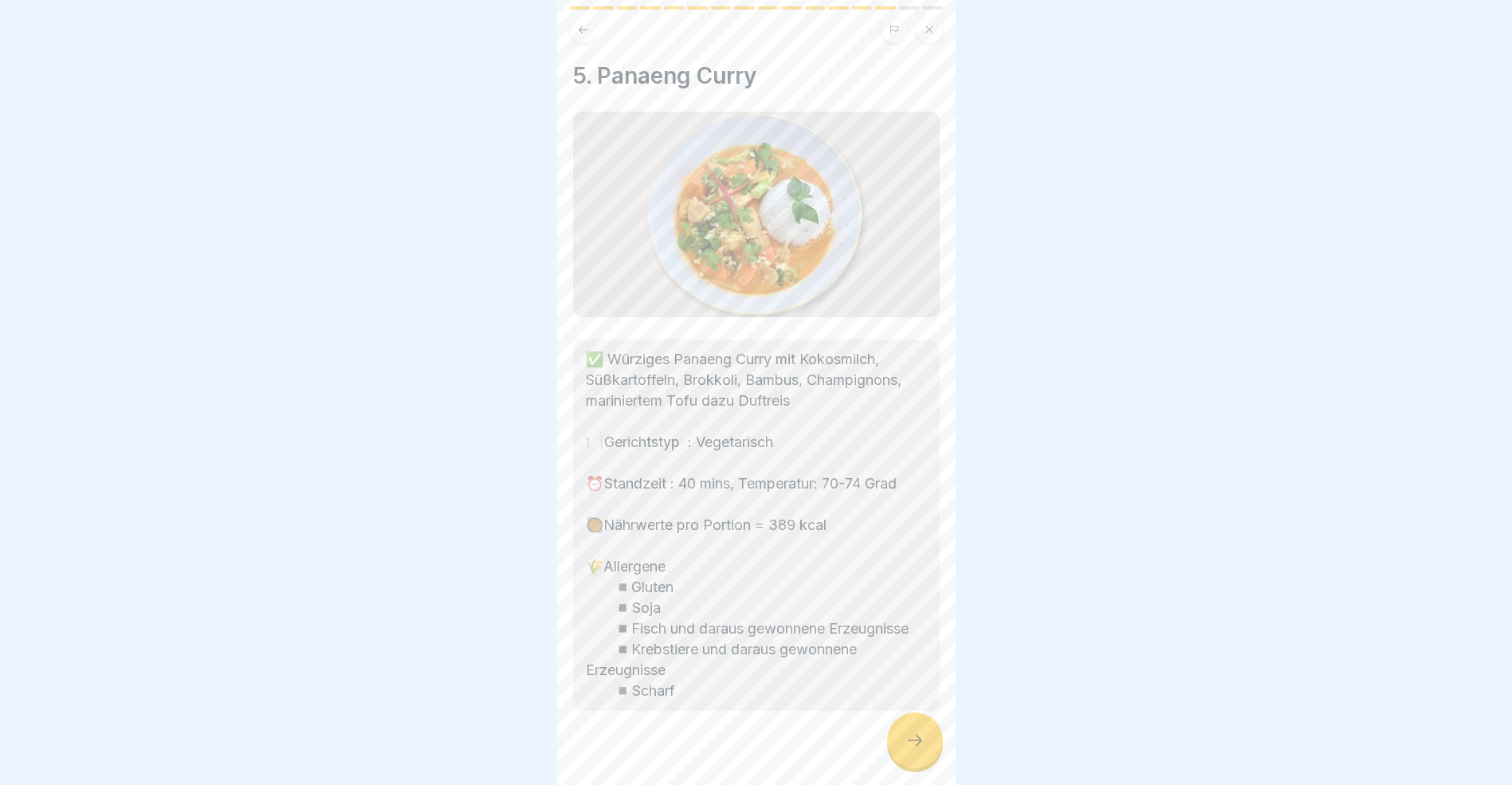
click at [906, 750] on icon at bounding box center [915, 740] width 19 height 19
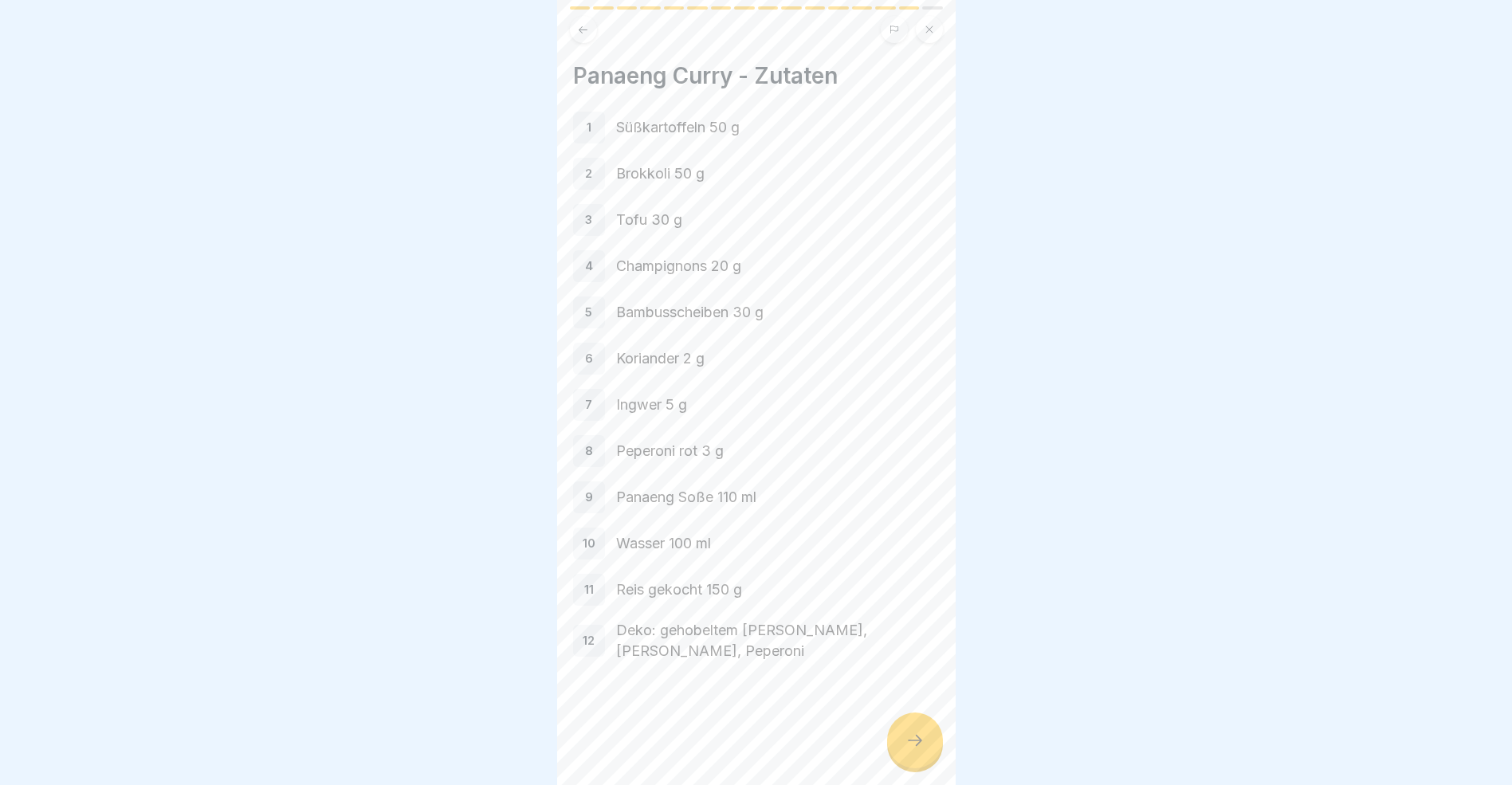
click at [906, 750] on icon at bounding box center [915, 740] width 19 height 19
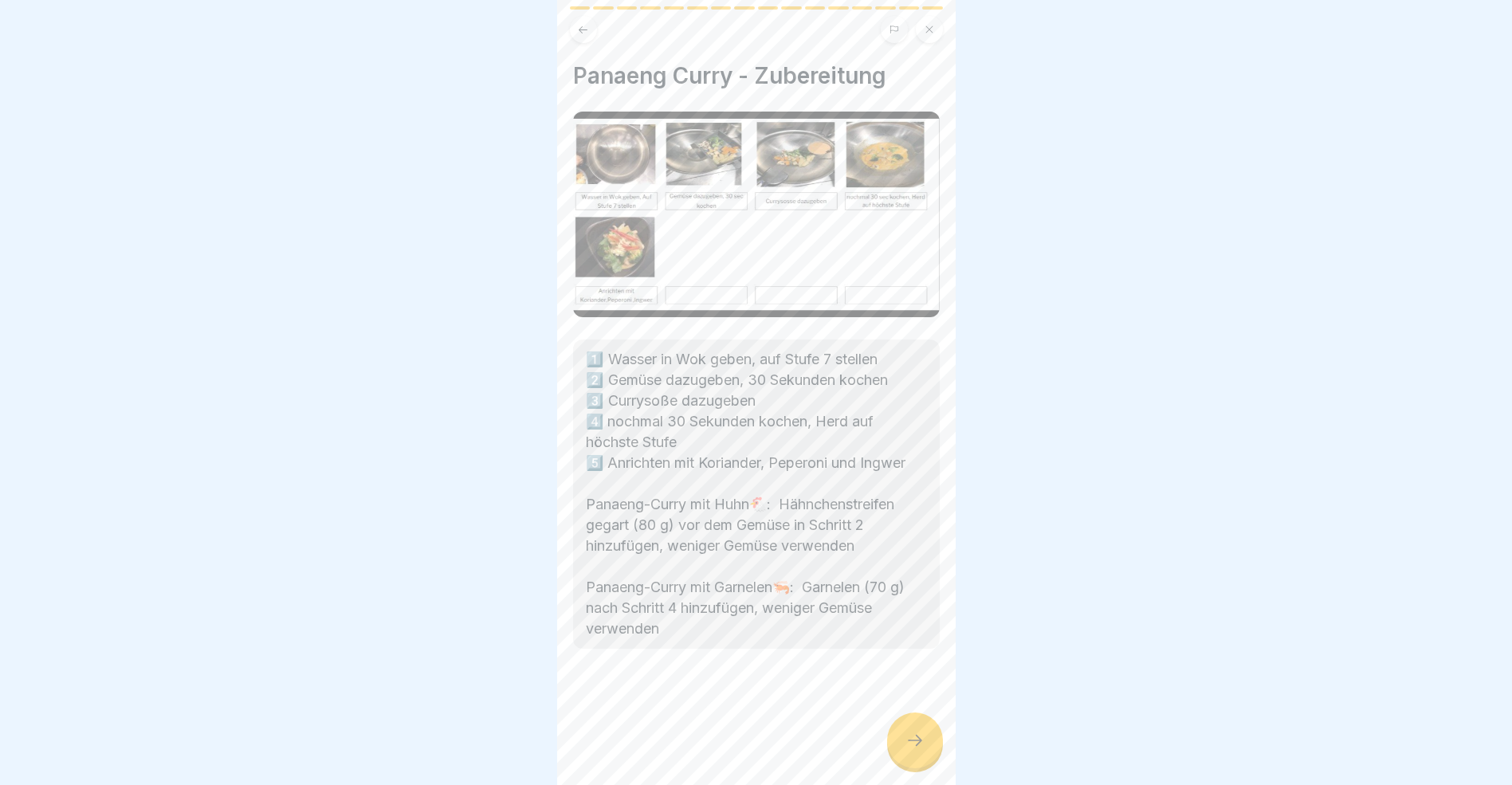
click at [906, 750] on icon at bounding box center [915, 740] width 19 height 19
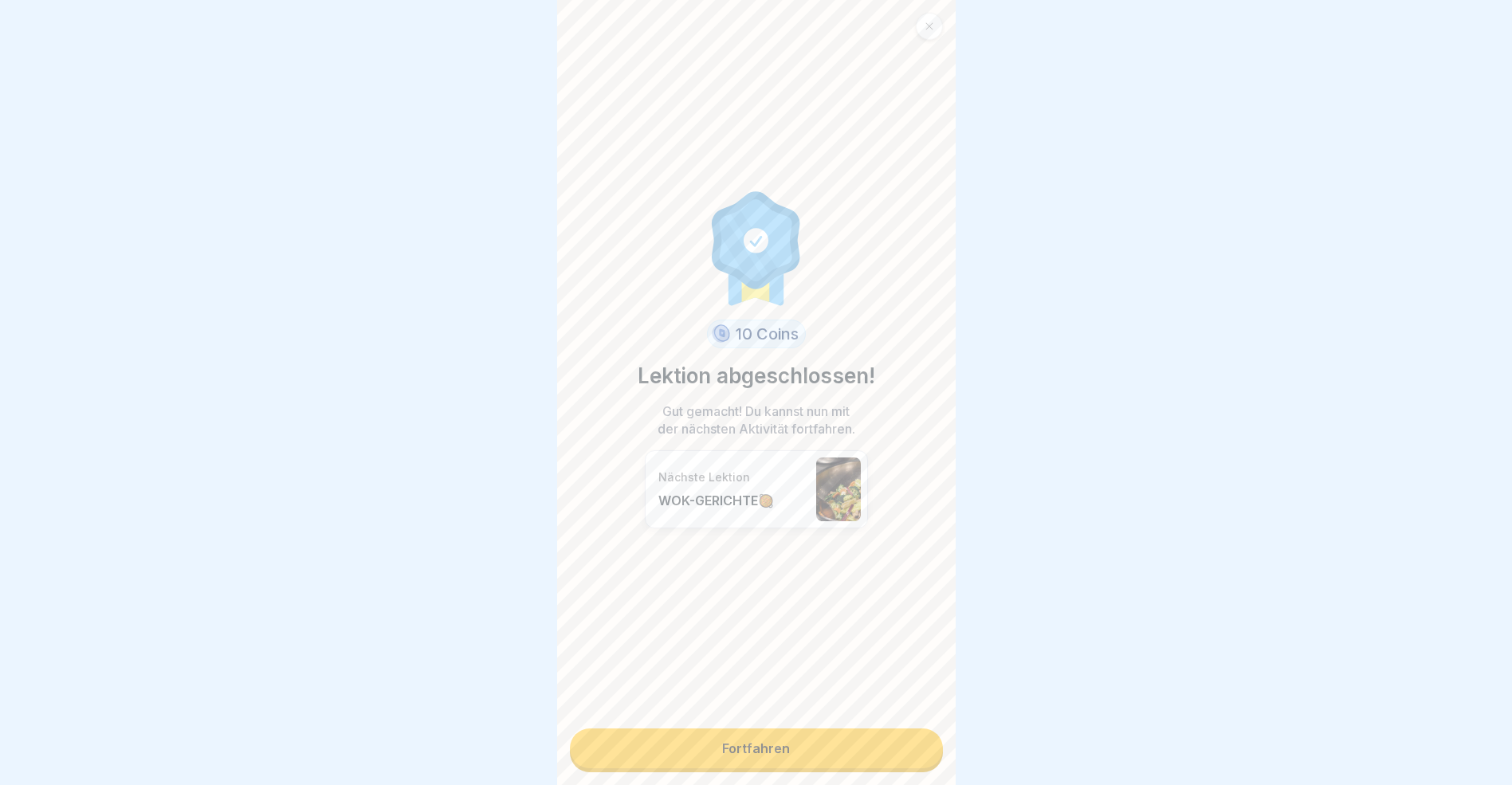
click at [906, 759] on link "Fortfahren" at bounding box center [756, 748] width 373 height 40
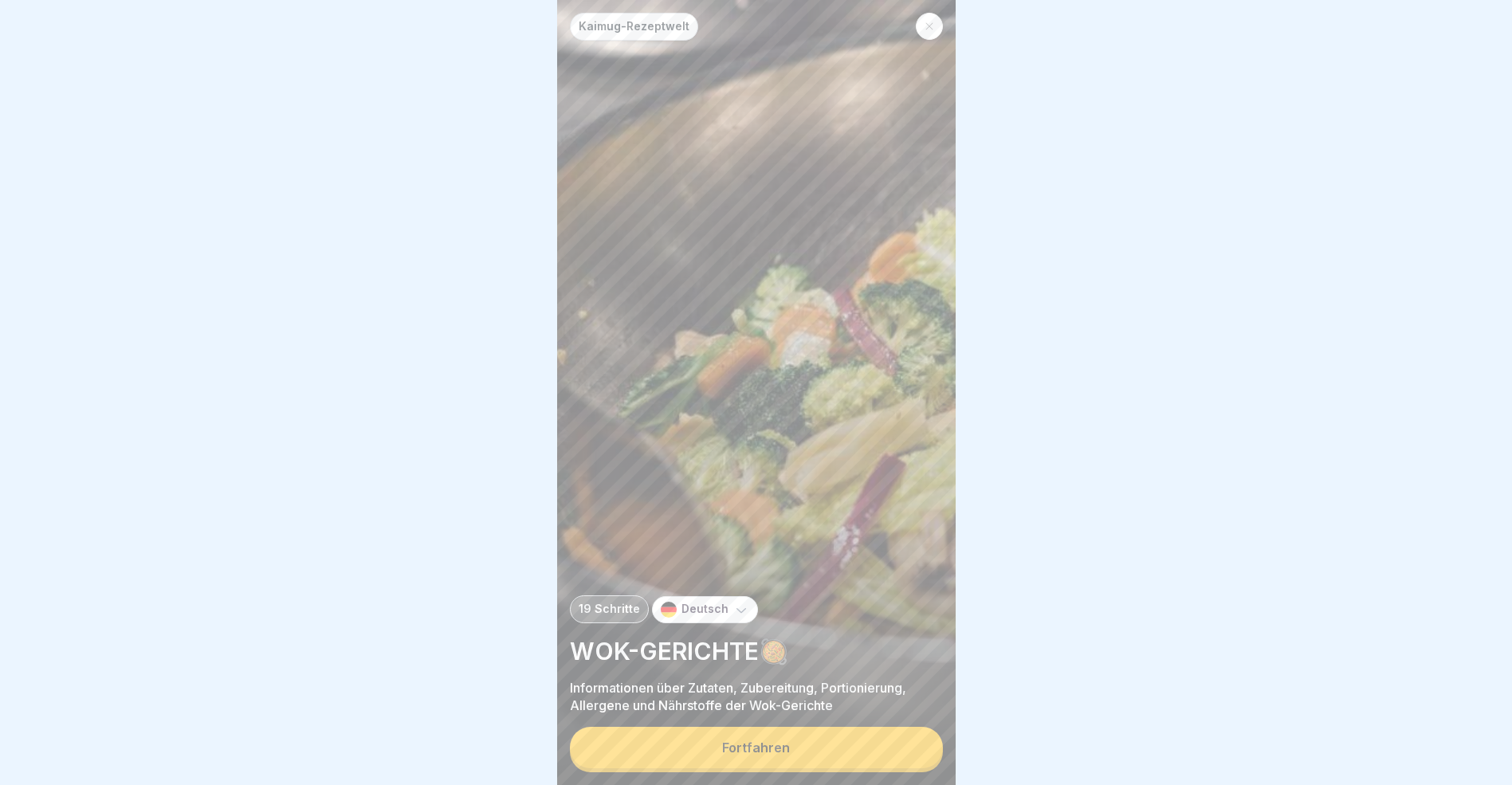
click at [906, 759] on button "Fortfahren" at bounding box center [756, 747] width 373 height 41
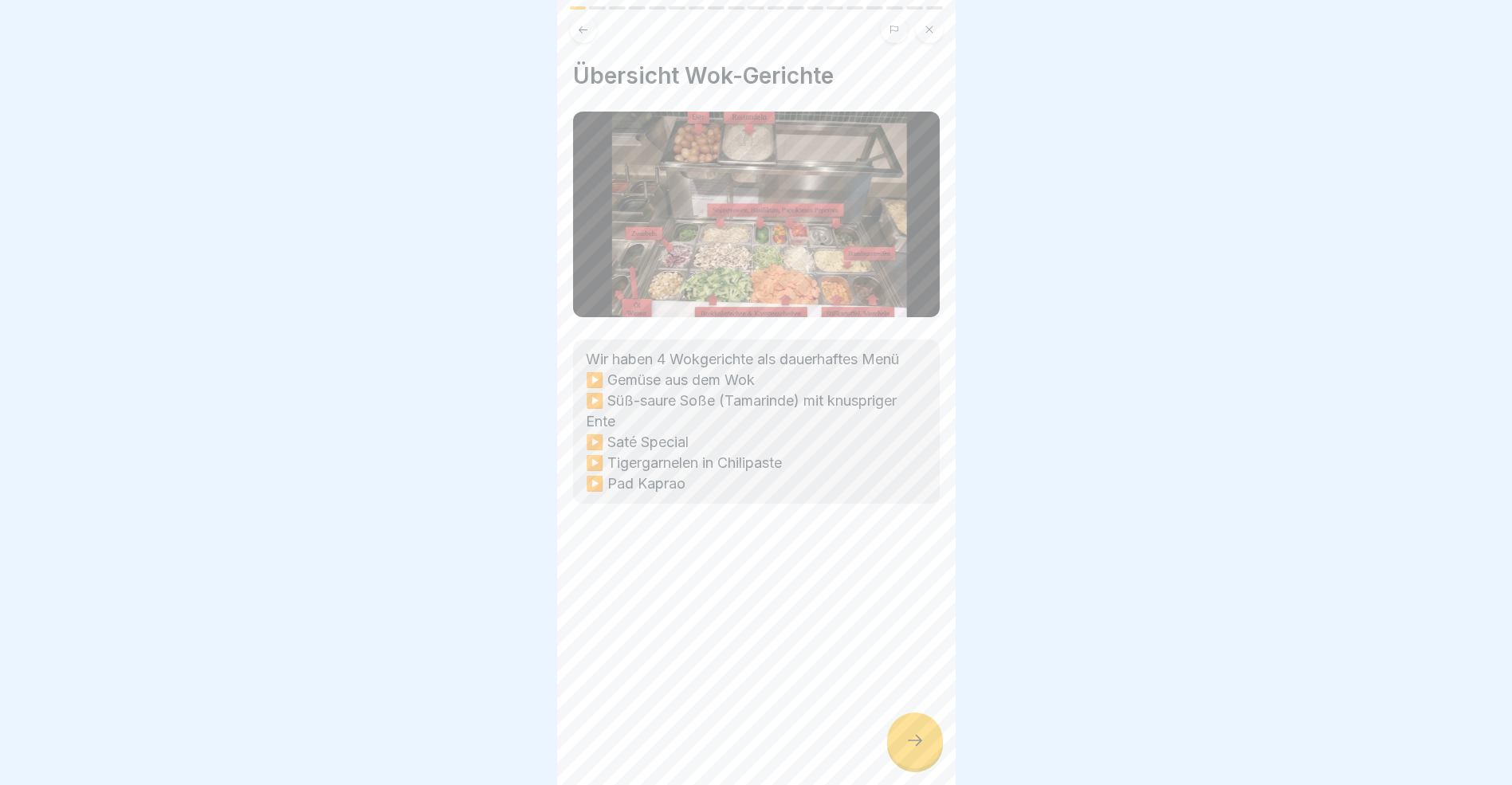
click at [906, 750] on icon at bounding box center [915, 740] width 19 height 19
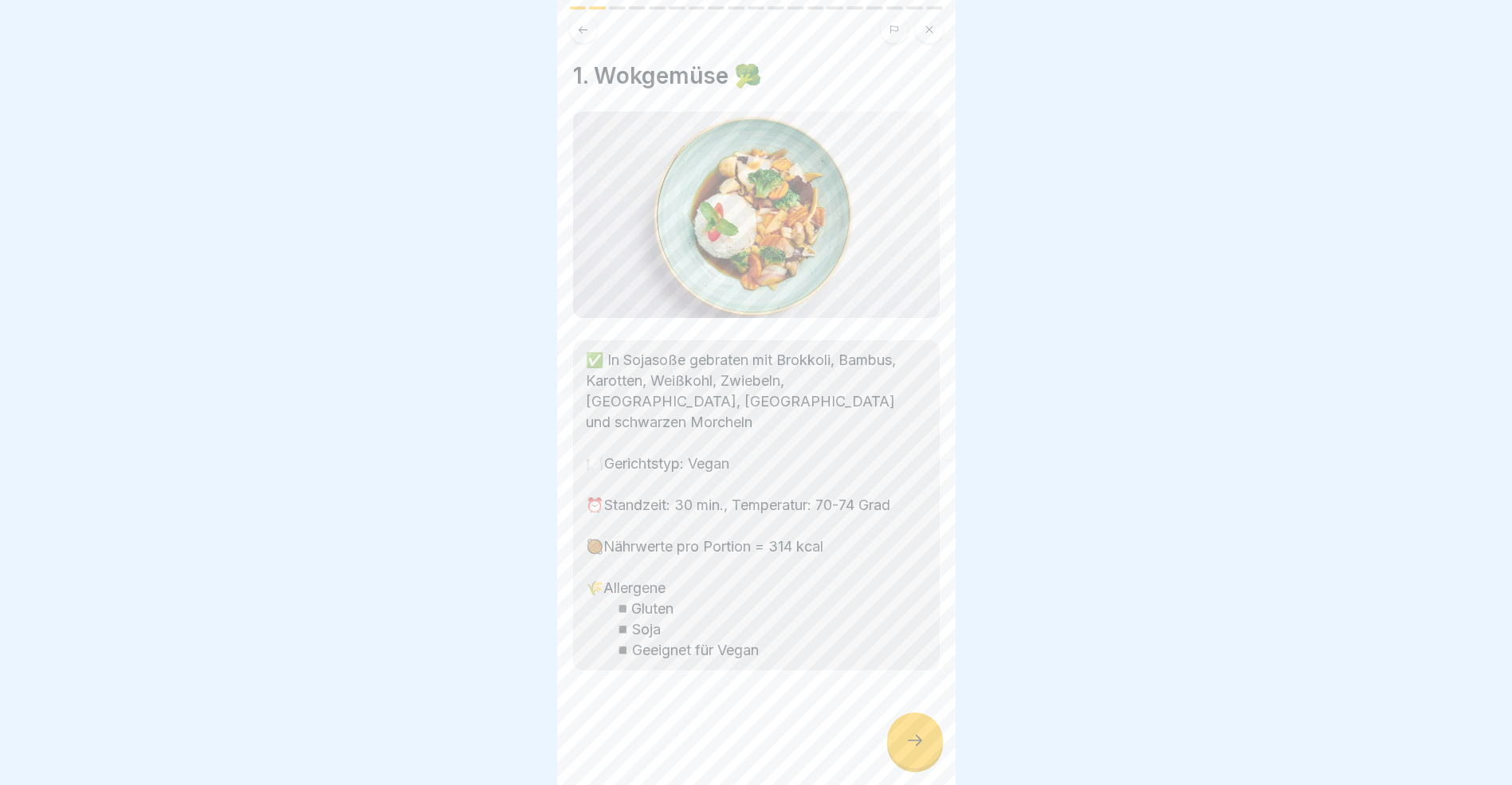
click at [906, 750] on icon at bounding box center [915, 740] width 19 height 19
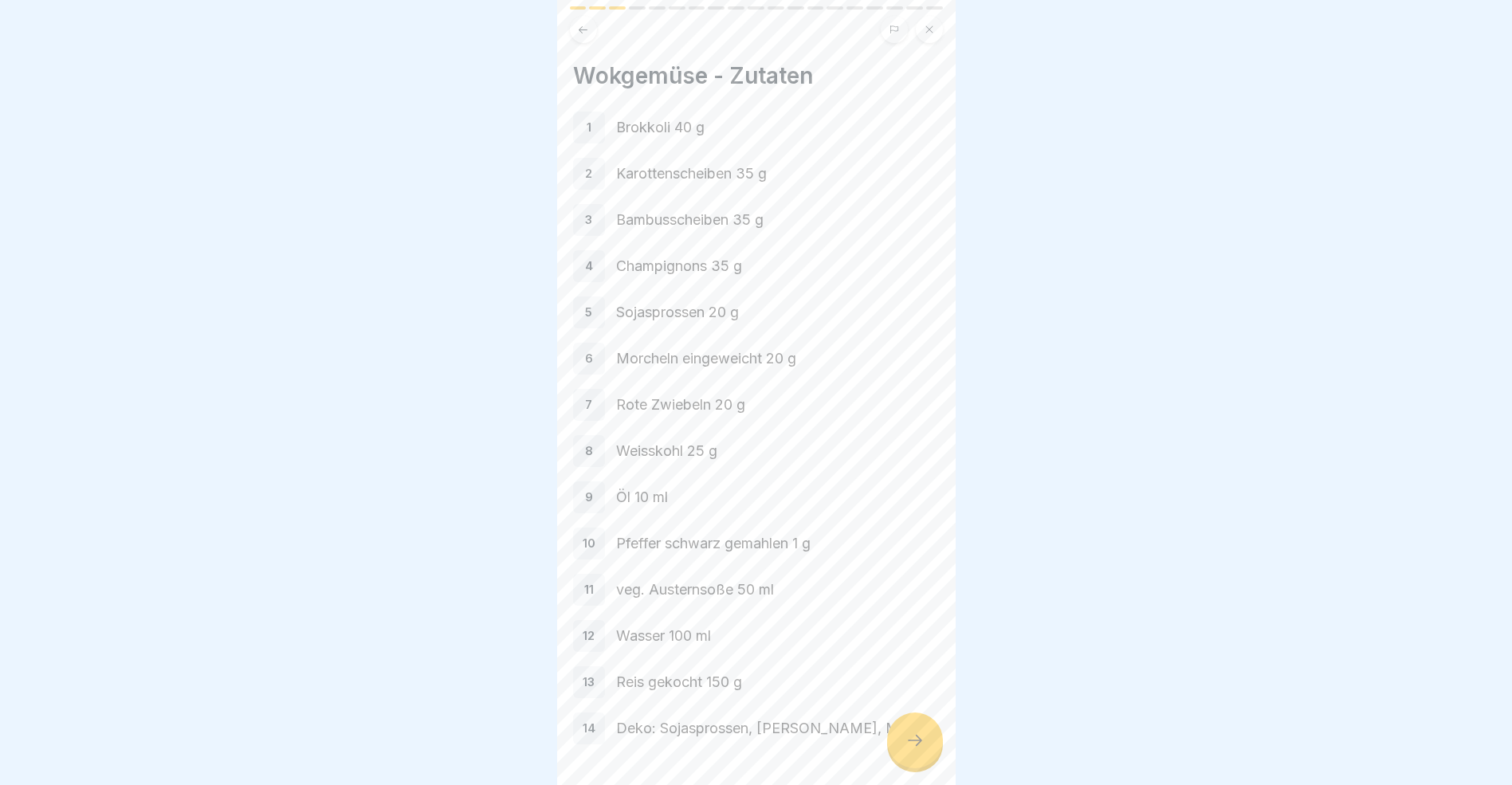
click at [906, 750] on icon at bounding box center [915, 740] width 19 height 19
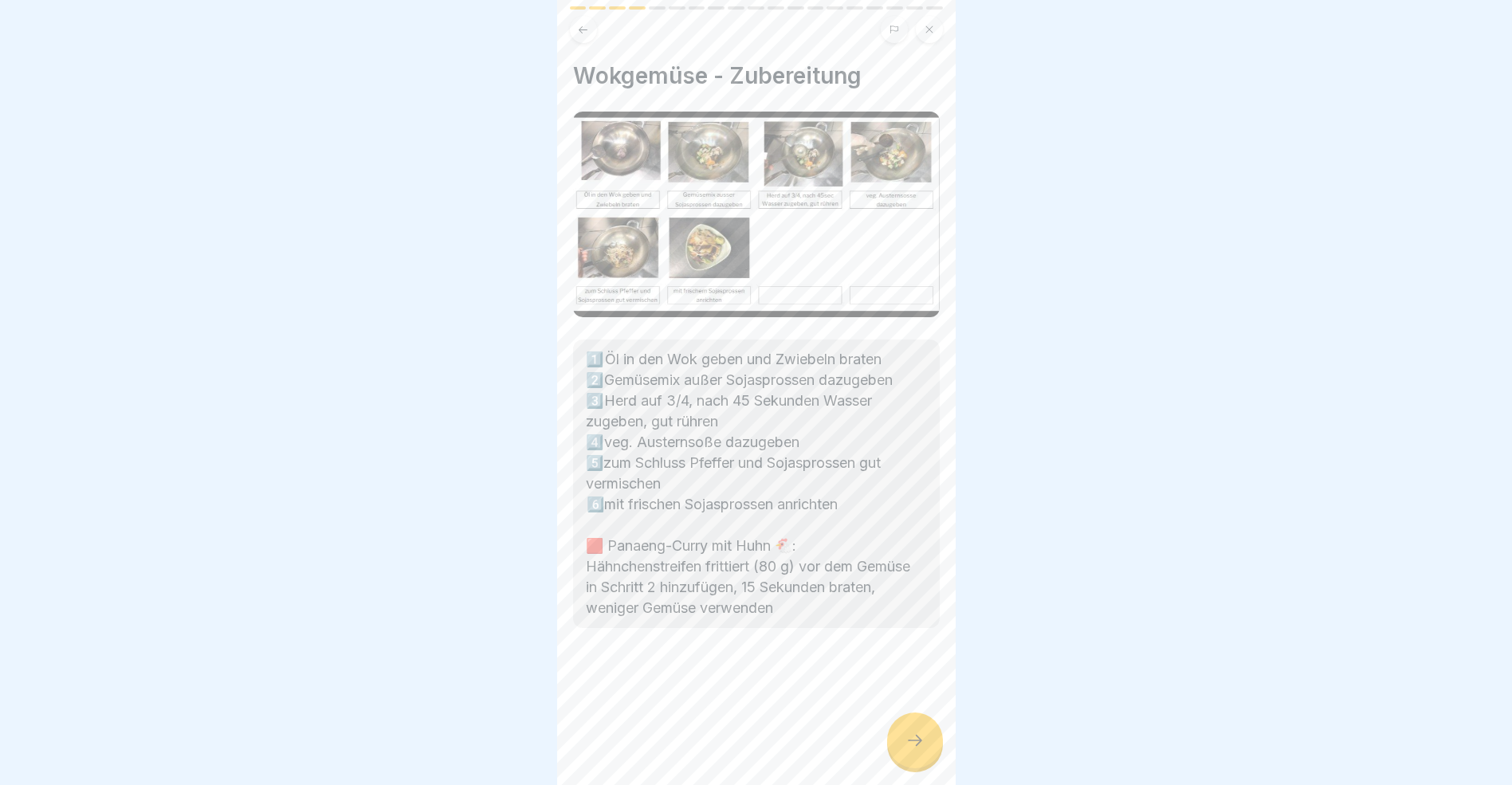
click at [906, 750] on icon at bounding box center [915, 740] width 19 height 19
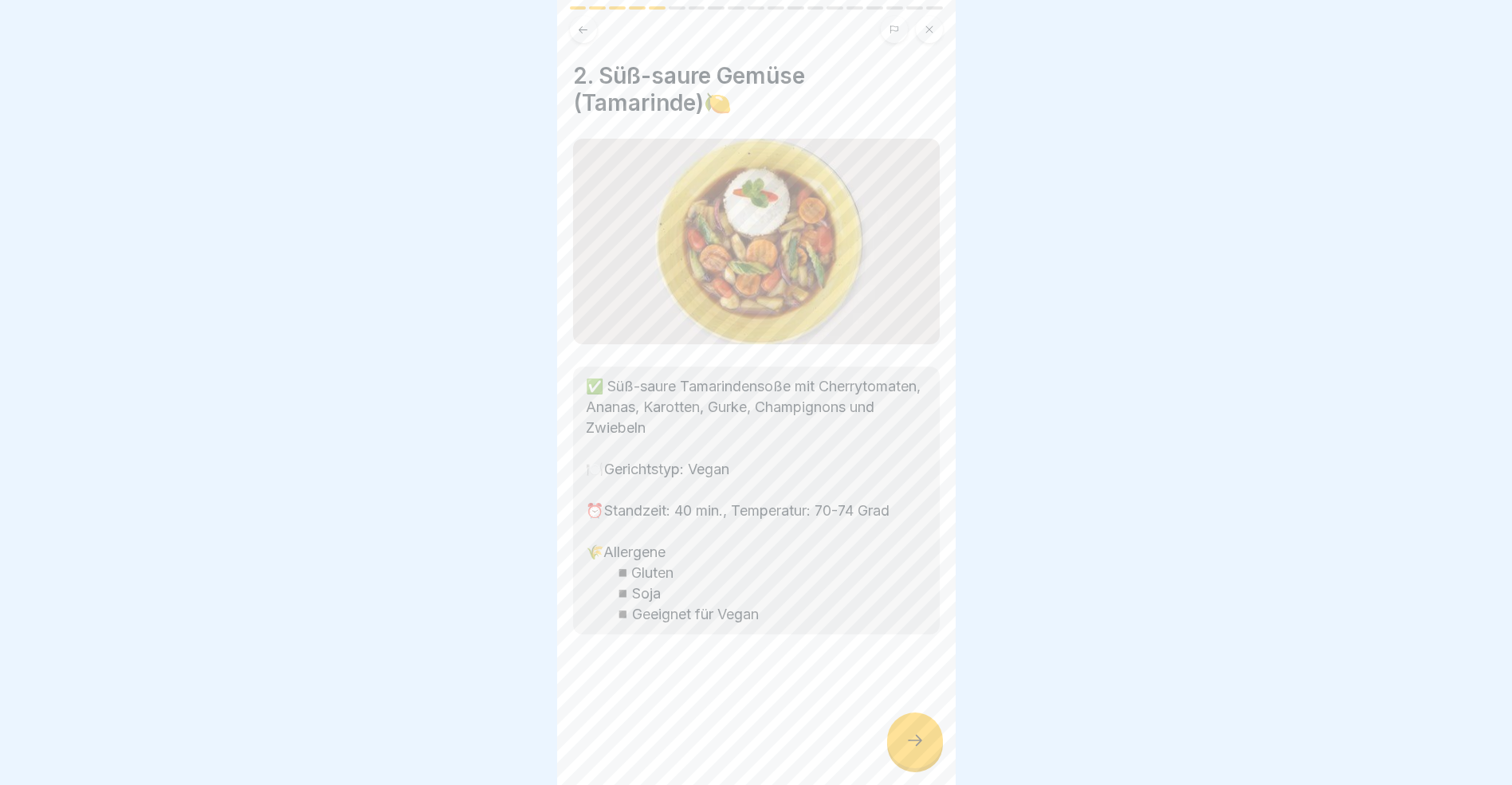
click at [906, 750] on icon at bounding box center [915, 740] width 19 height 19
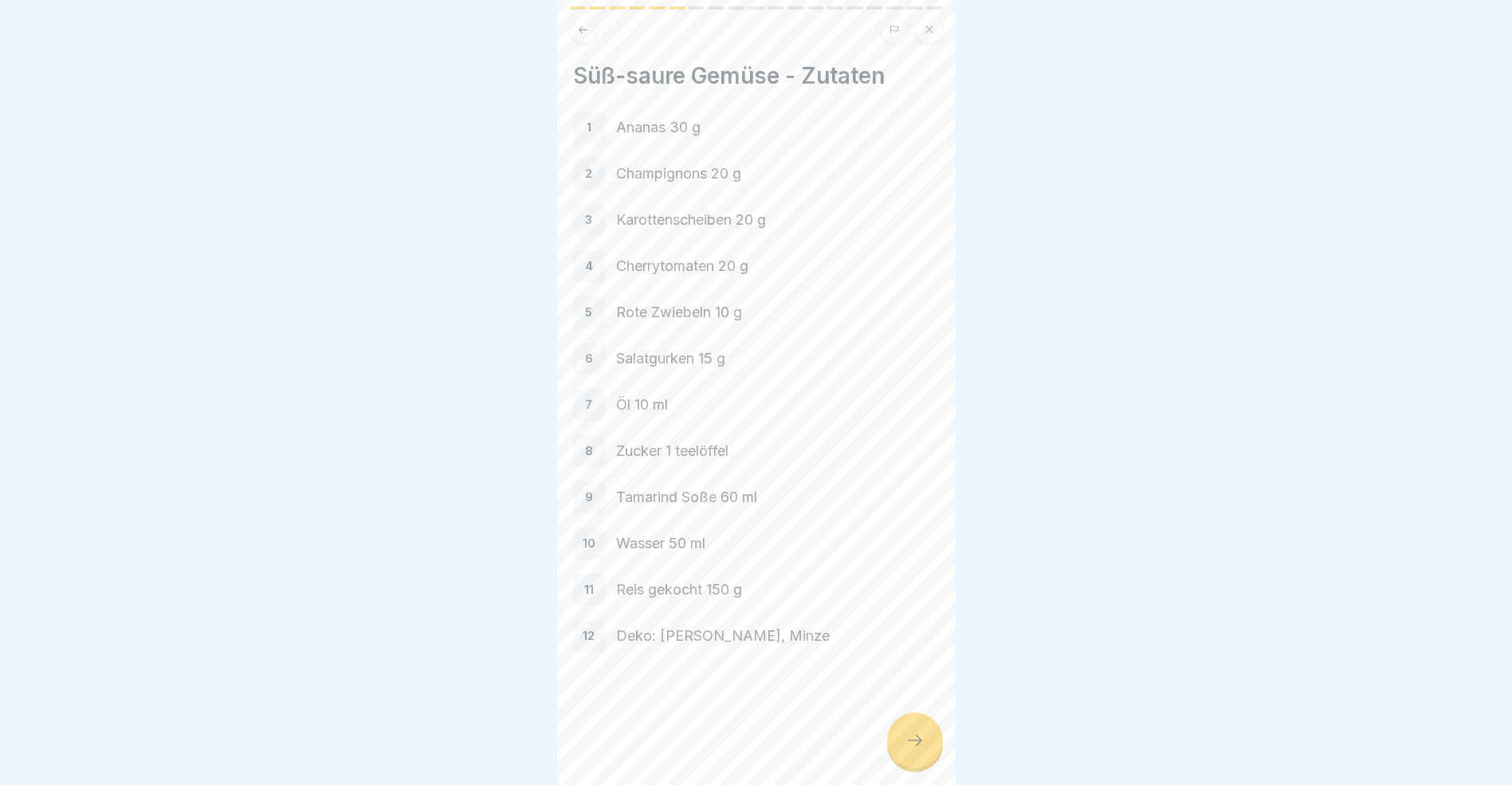
click at [906, 750] on icon at bounding box center [915, 740] width 19 height 19
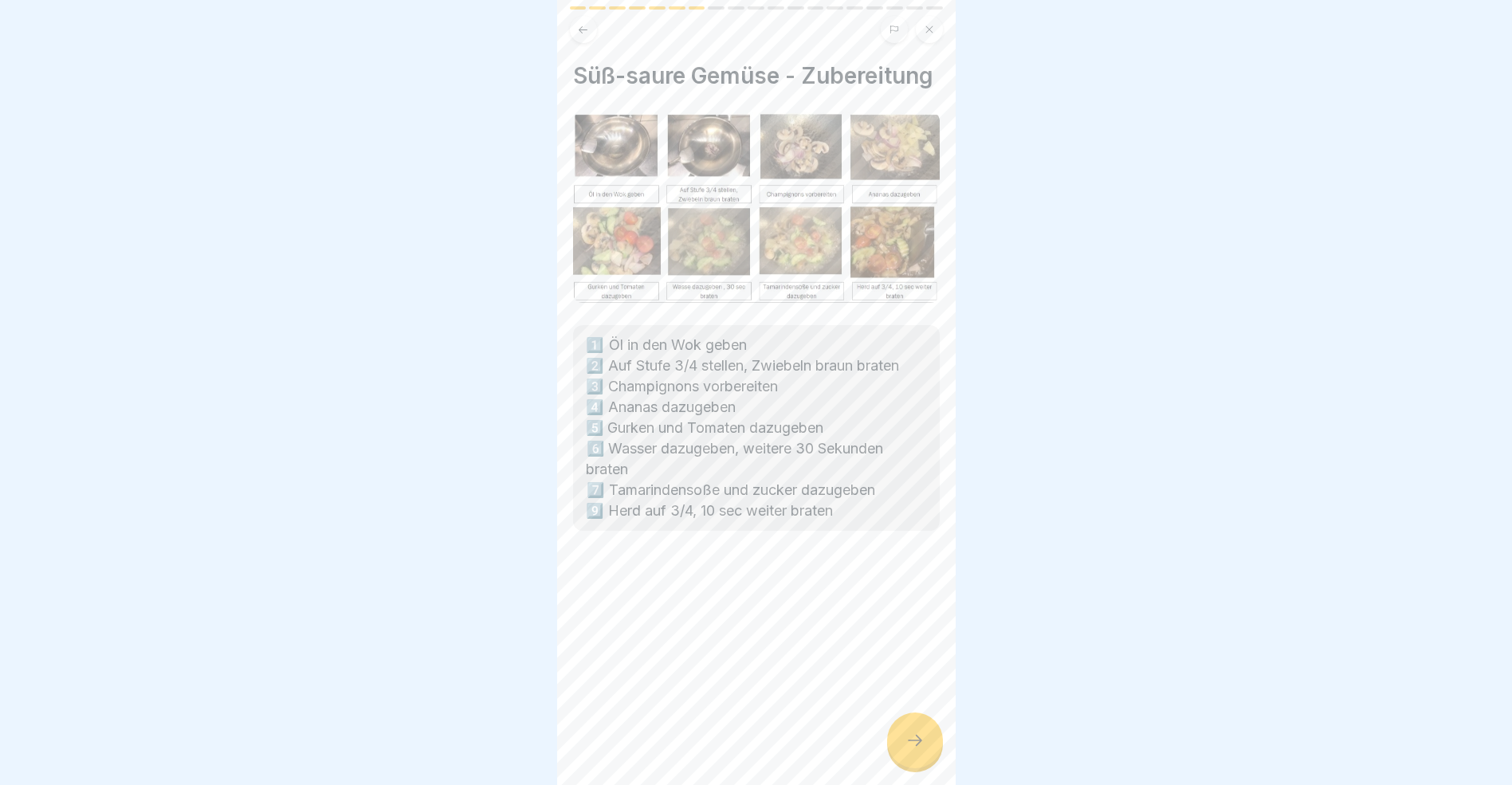
click at [906, 750] on icon at bounding box center [915, 740] width 19 height 19
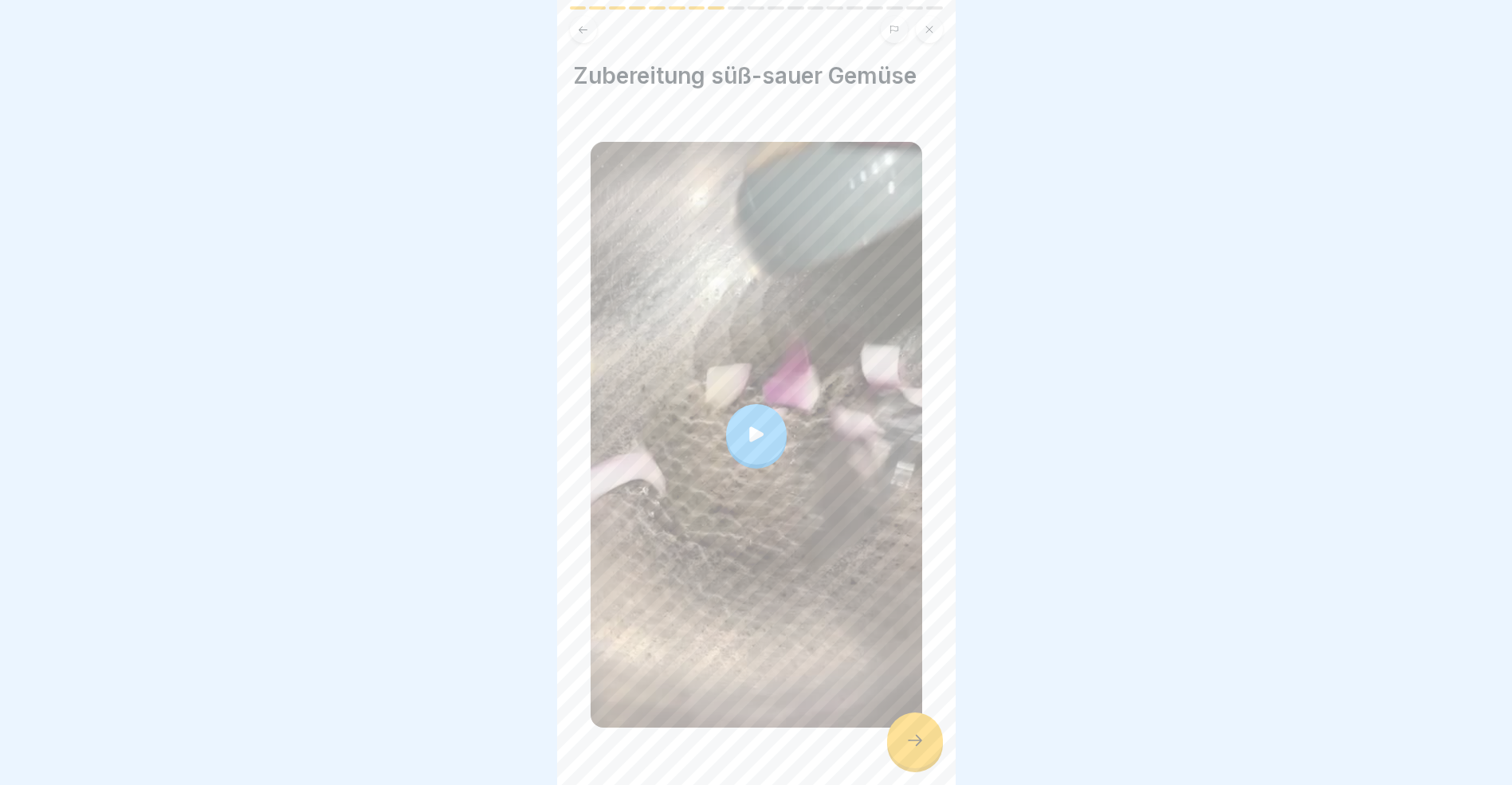
click at [906, 750] on icon at bounding box center [915, 740] width 19 height 19
click at [907, 750] on icon at bounding box center [915, 740] width 19 height 19
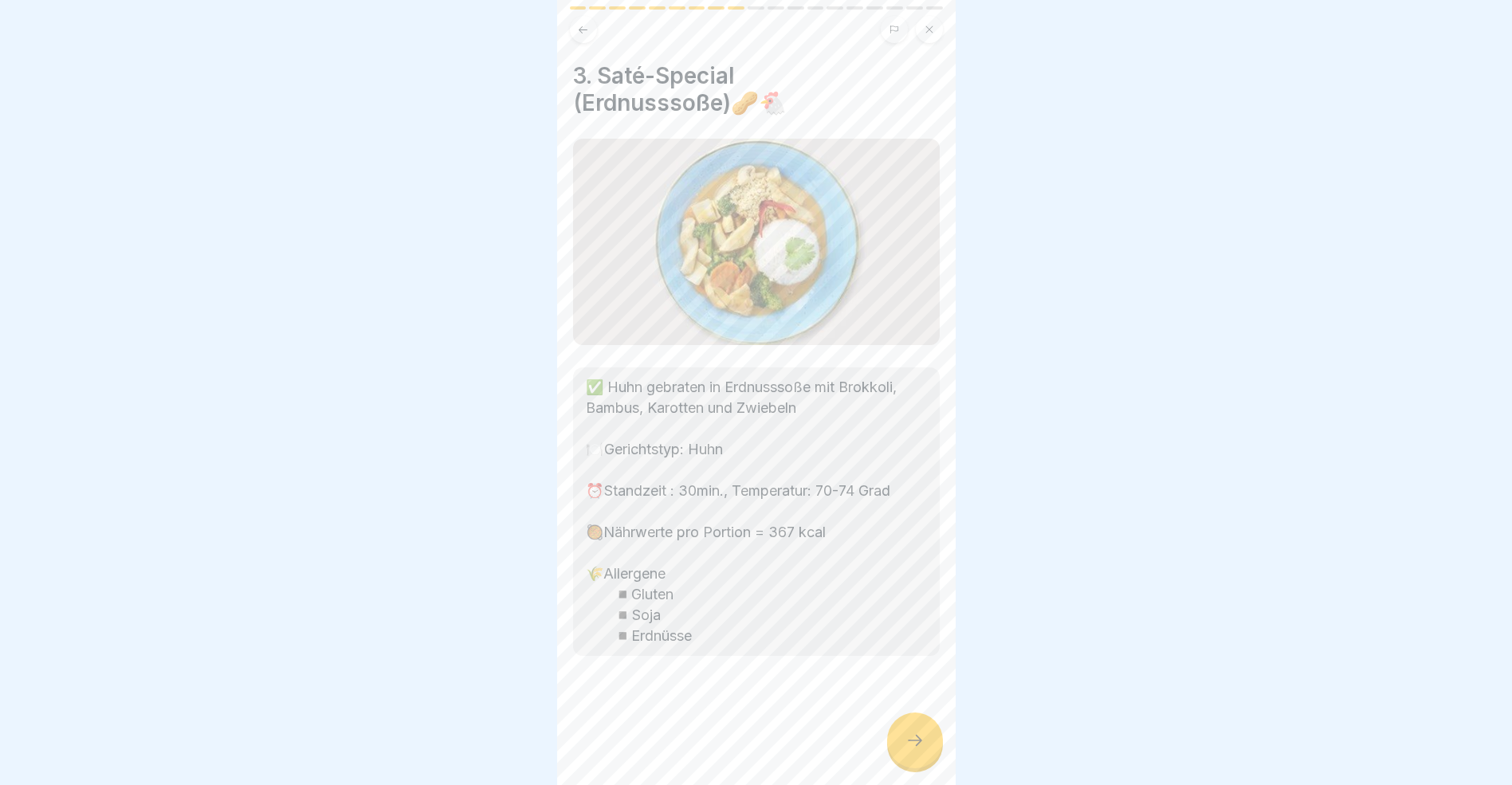
click at [907, 750] on icon at bounding box center [915, 740] width 19 height 19
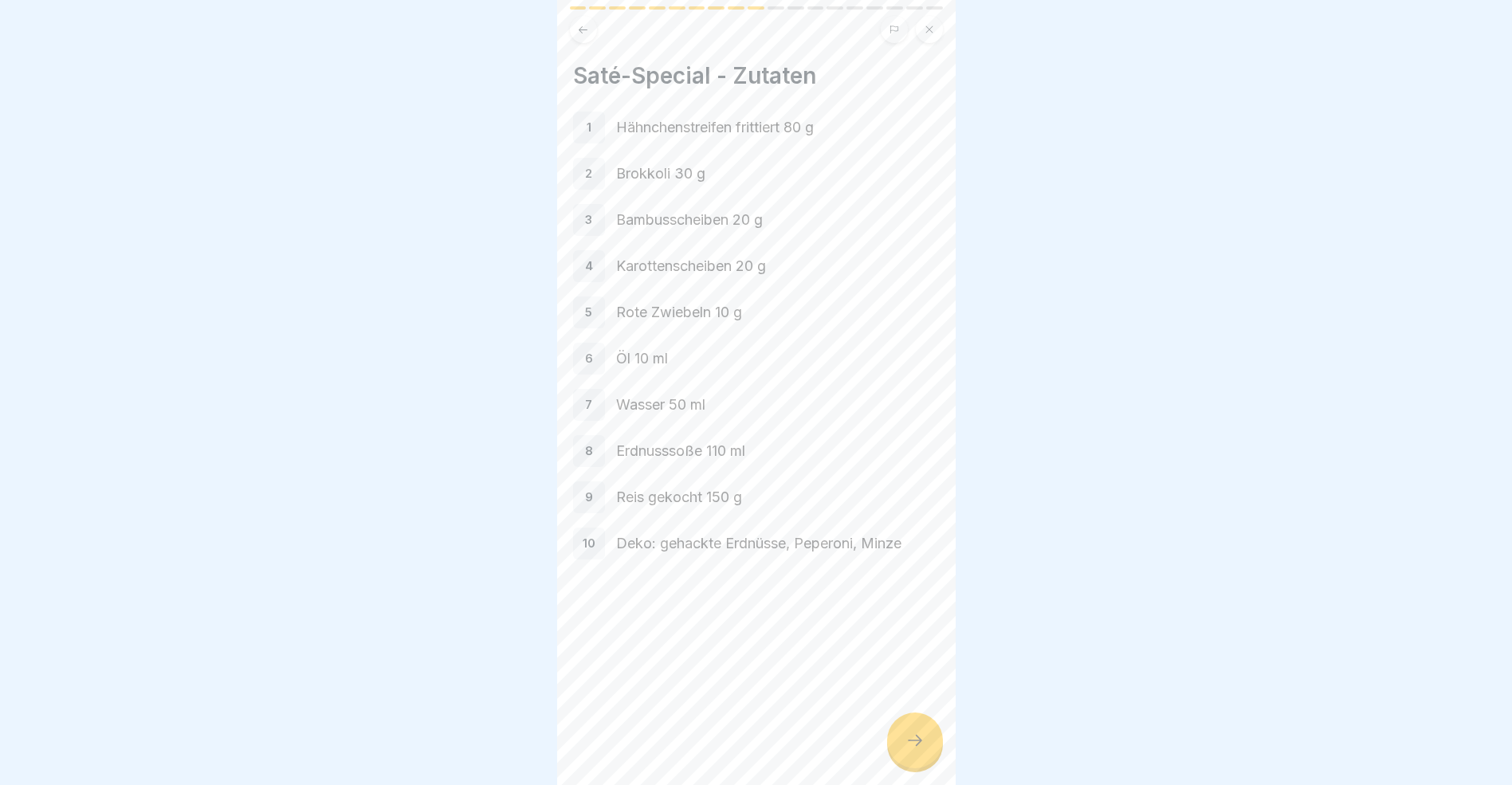
click at [912, 750] on icon at bounding box center [915, 740] width 19 height 19
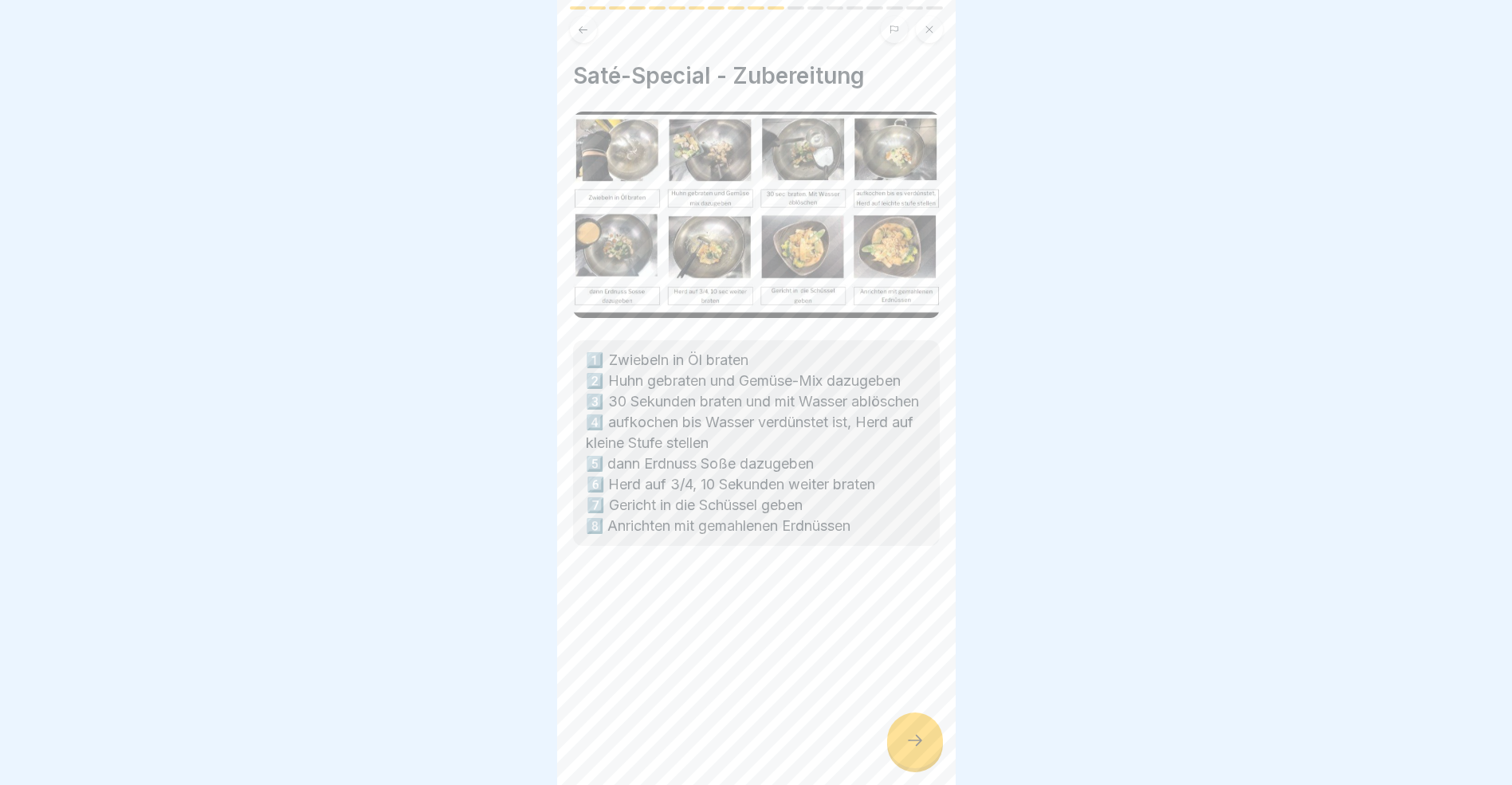
click at [912, 750] on icon at bounding box center [915, 740] width 19 height 19
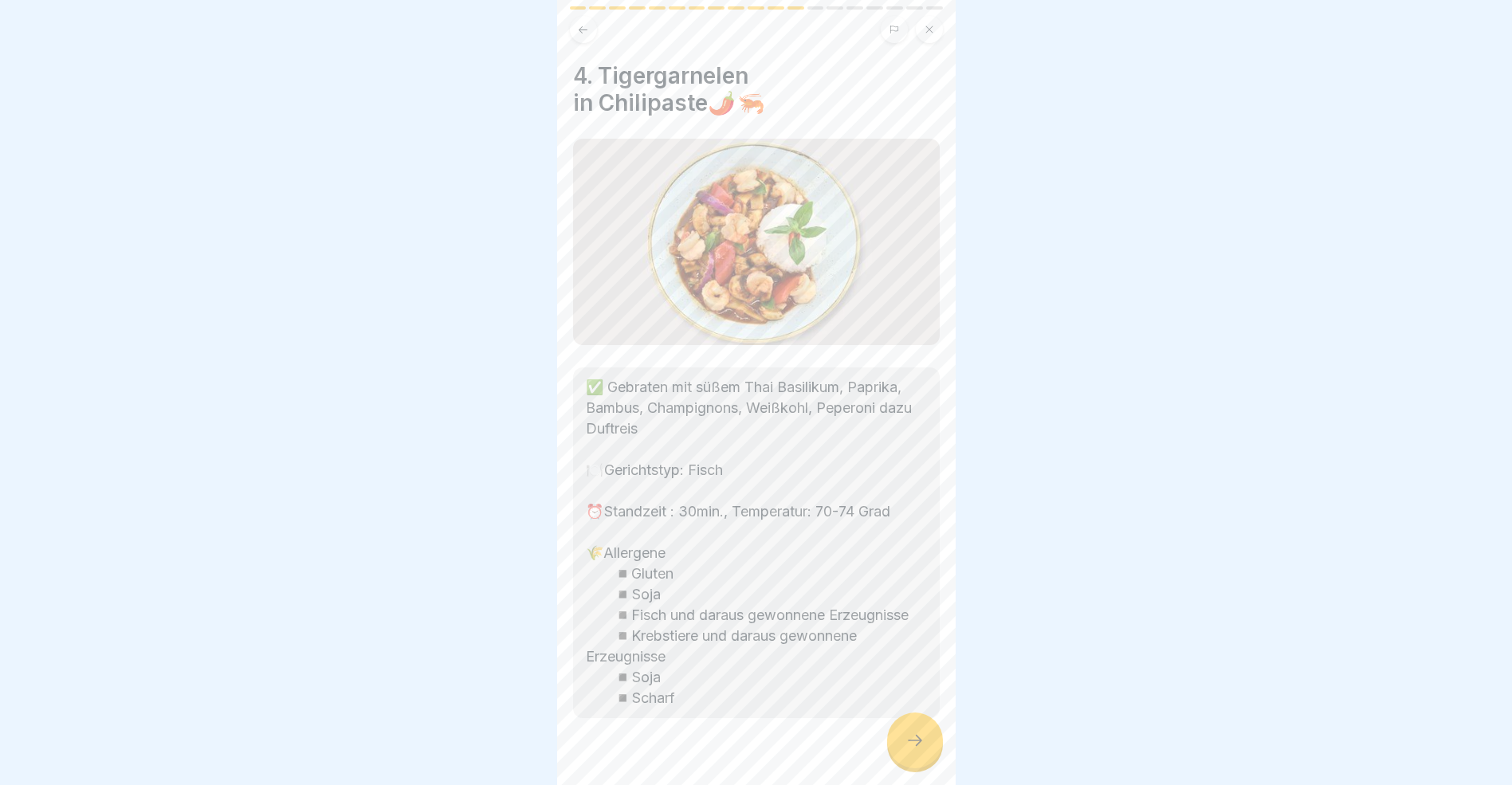
click at [912, 750] on icon at bounding box center [915, 740] width 19 height 19
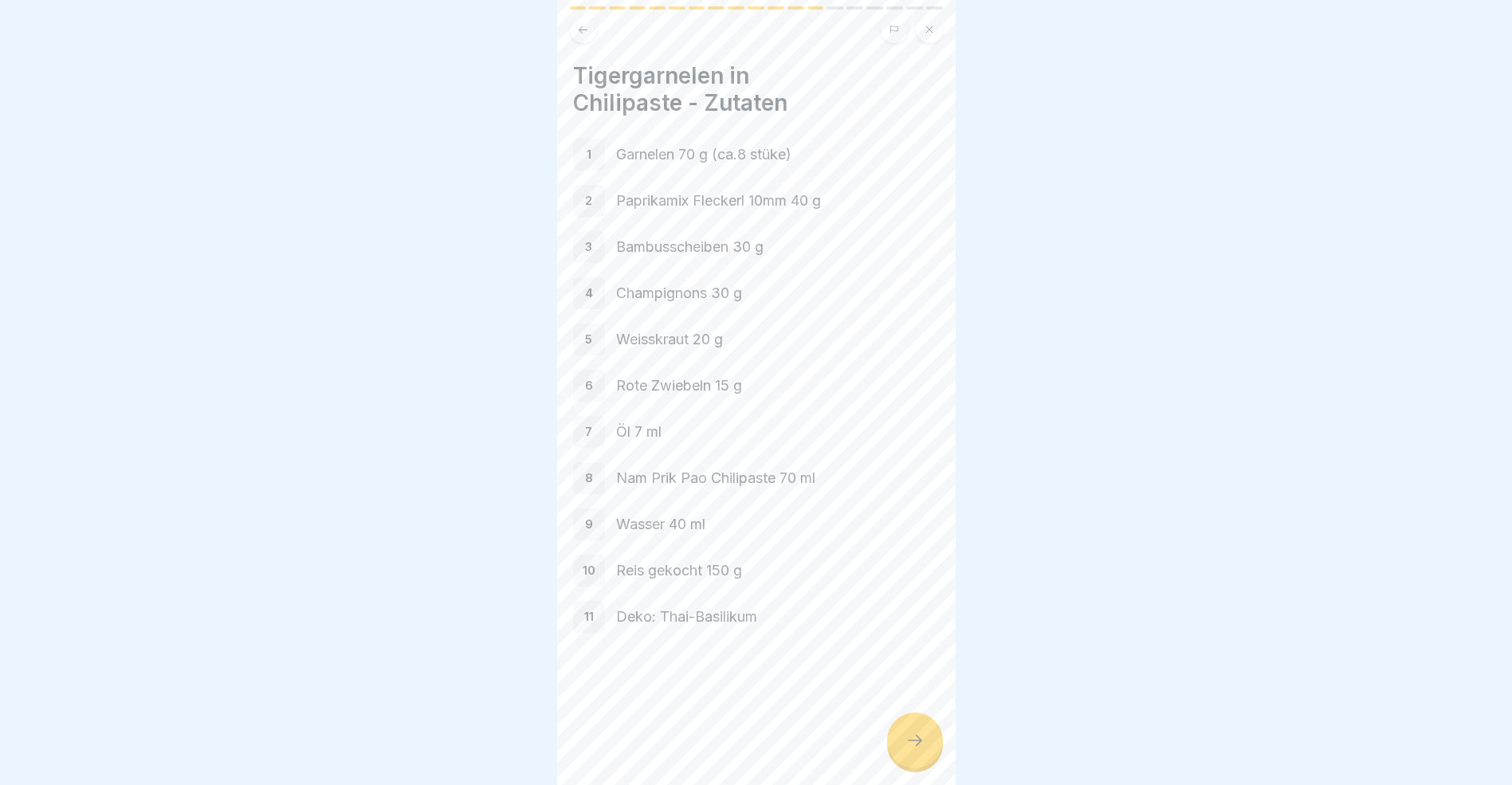
click at [912, 750] on icon at bounding box center [915, 740] width 19 height 19
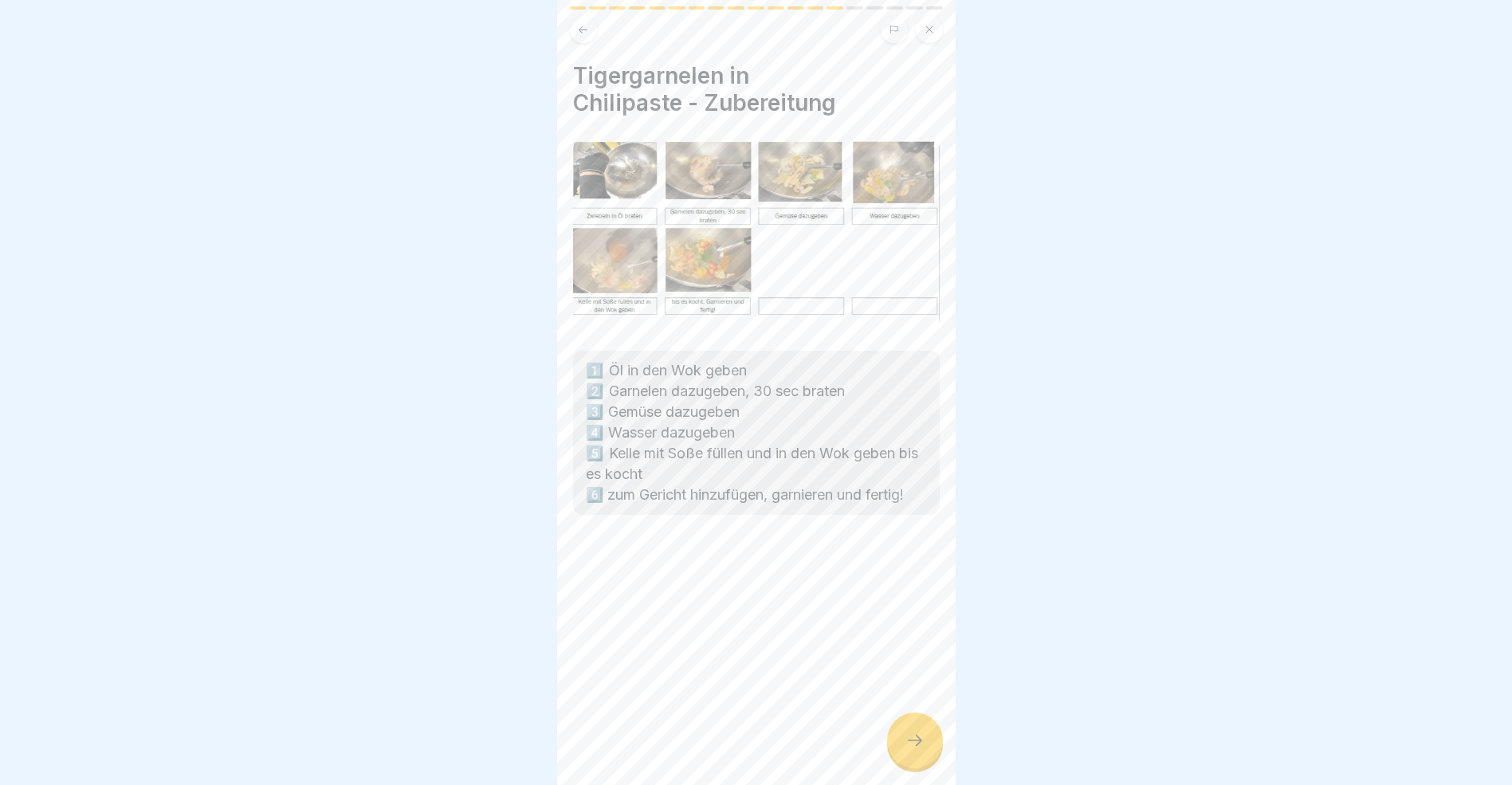
click at [912, 750] on icon at bounding box center [915, 740] width 19 height 19
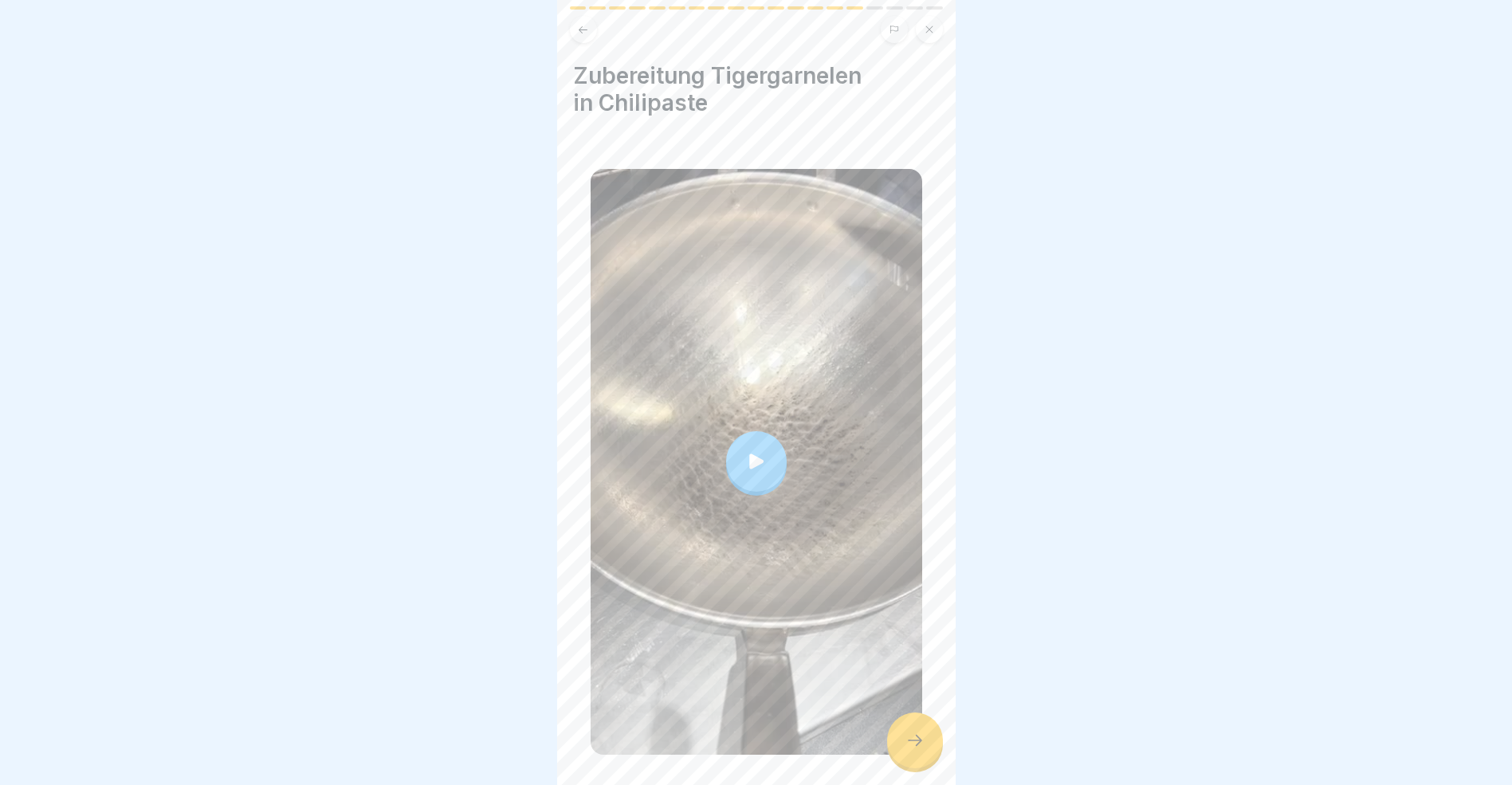
click at [912, 750] on icon at bounding box center [915, 740] width 19 height 19
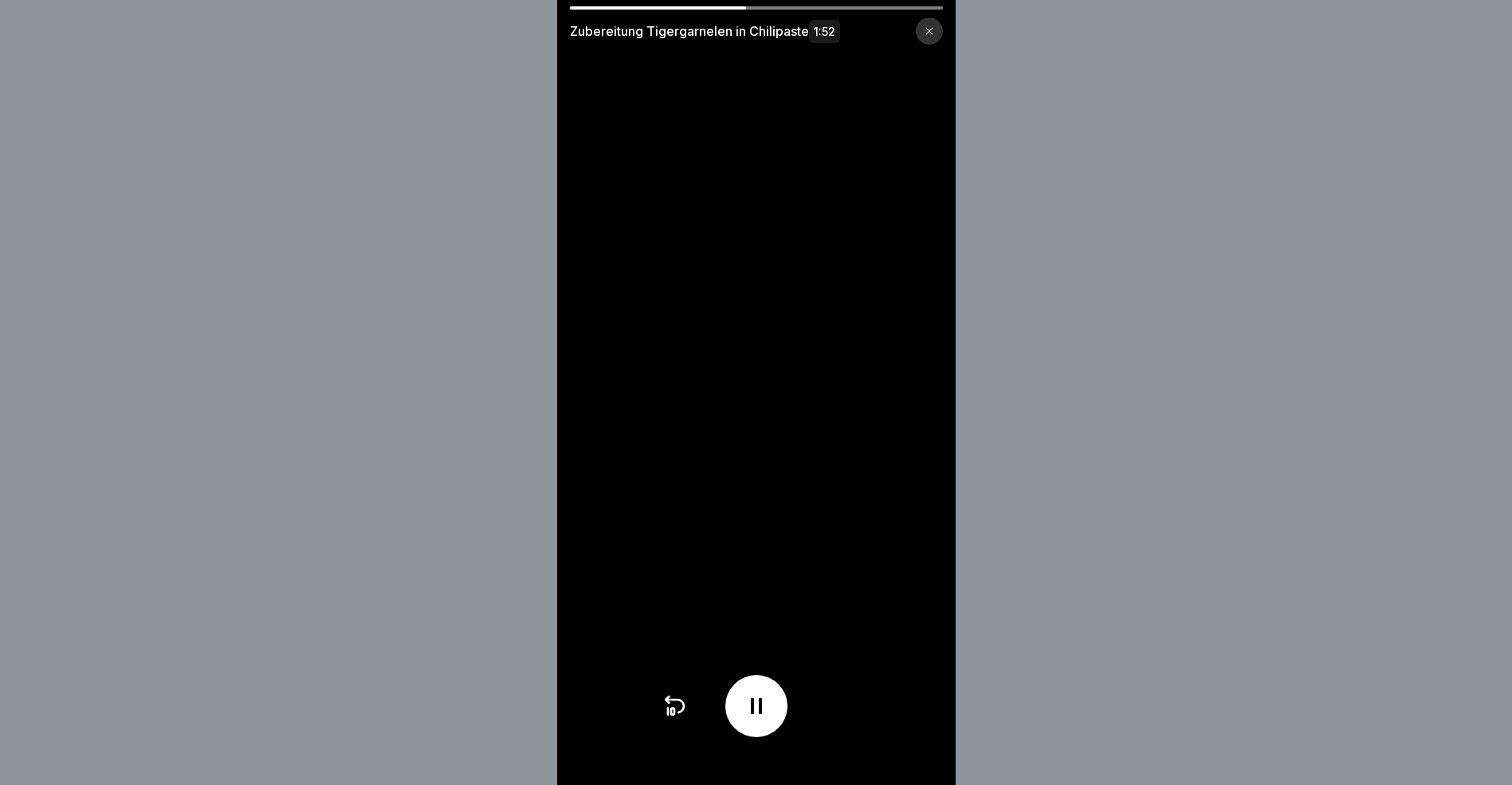
click at [934, 31] on icon at bounding box center [930, 31] width 10 height 10
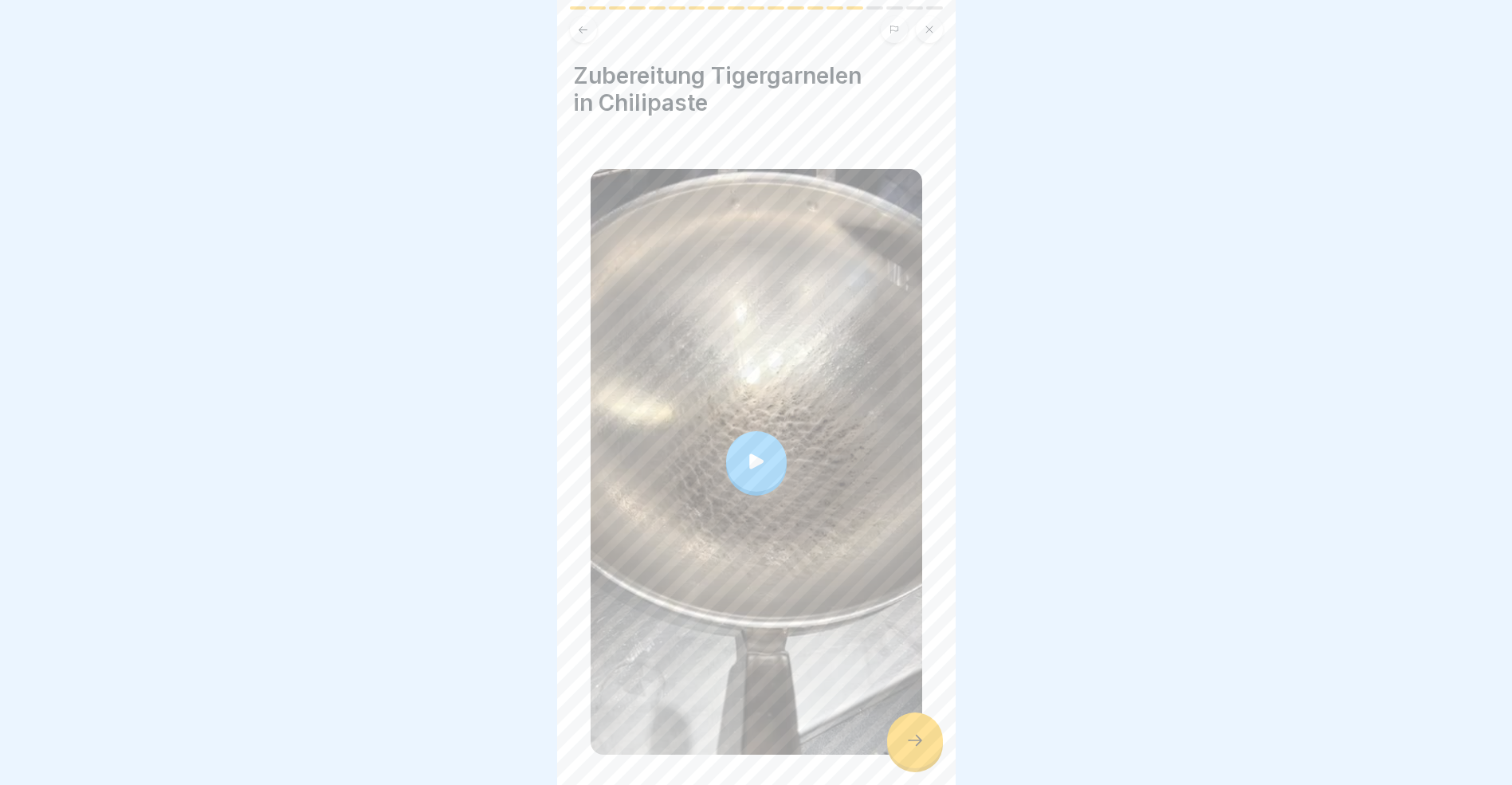
click at [926, 768] on div at bounding box center [916, 740] width 56 height 56
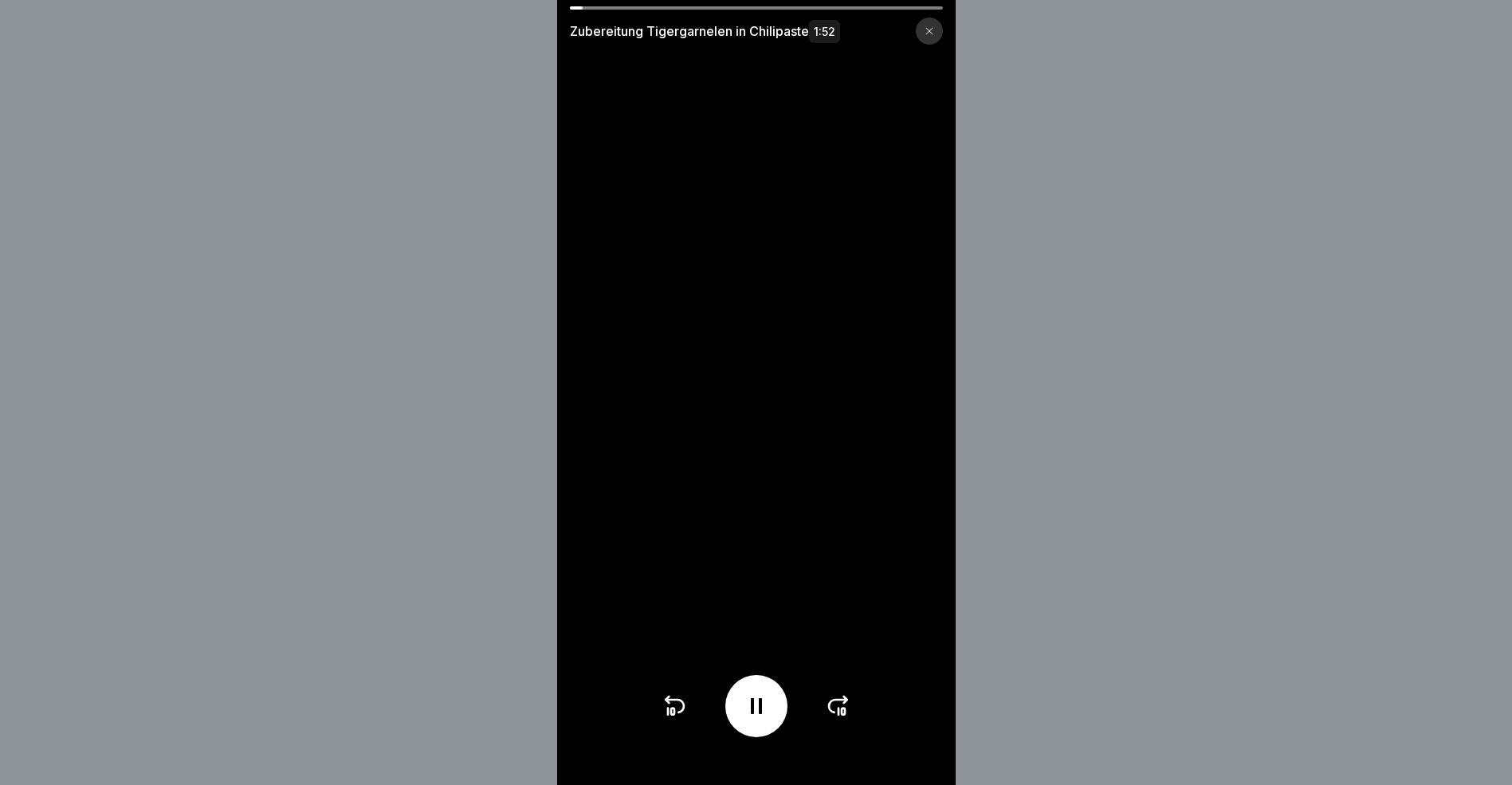
click at [934, 26] on div at bounding box center [929, 31] width 27 height 27
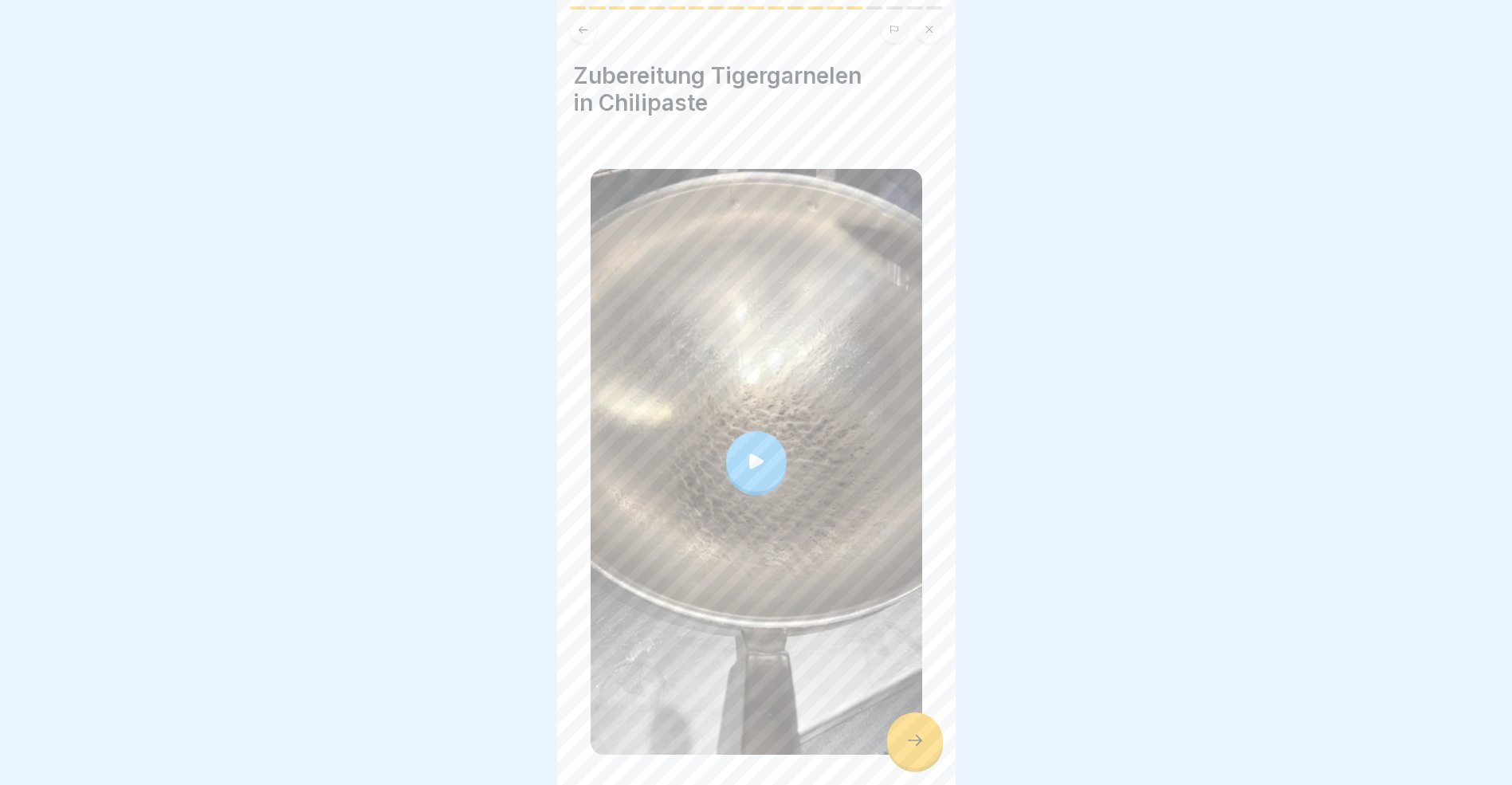
click at [920, 739] on div at bounding box center [916, 740] width 56 height 56
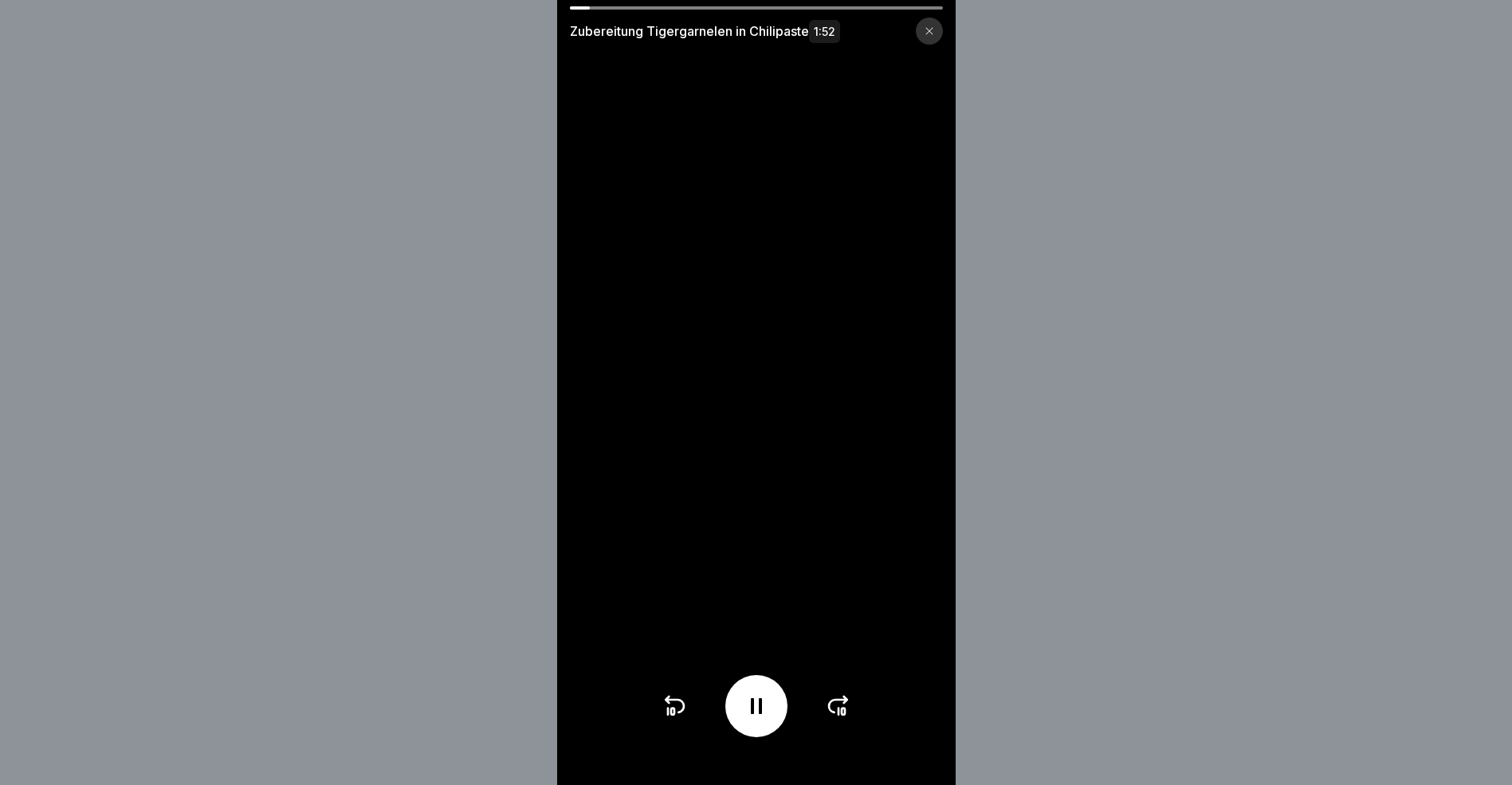
click at [839, 715] on icon at bounding box center [839, 712] width 0 height 7
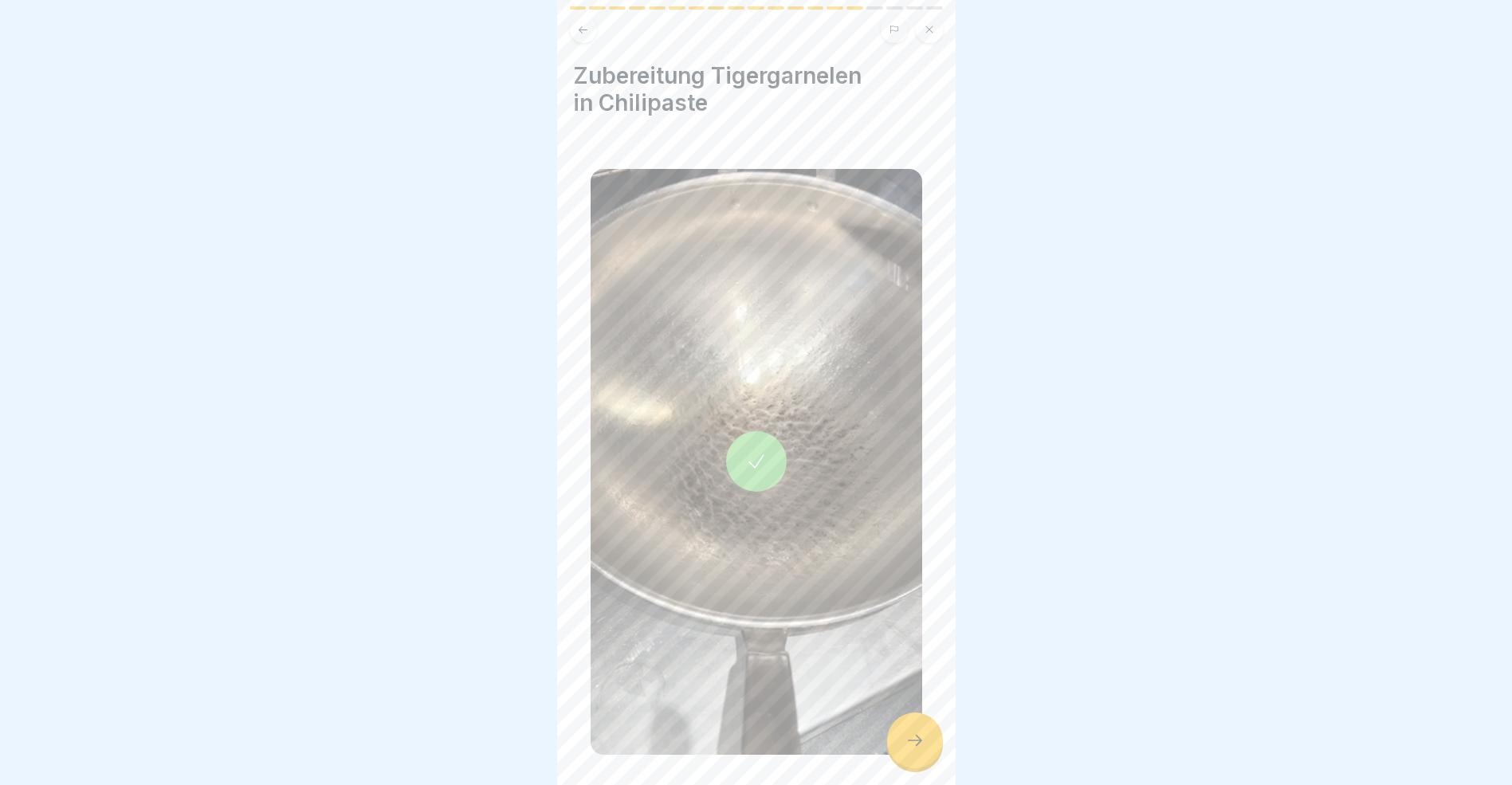
click at [925, 759] on div at bounding box center [916, 740] width 56 height 56
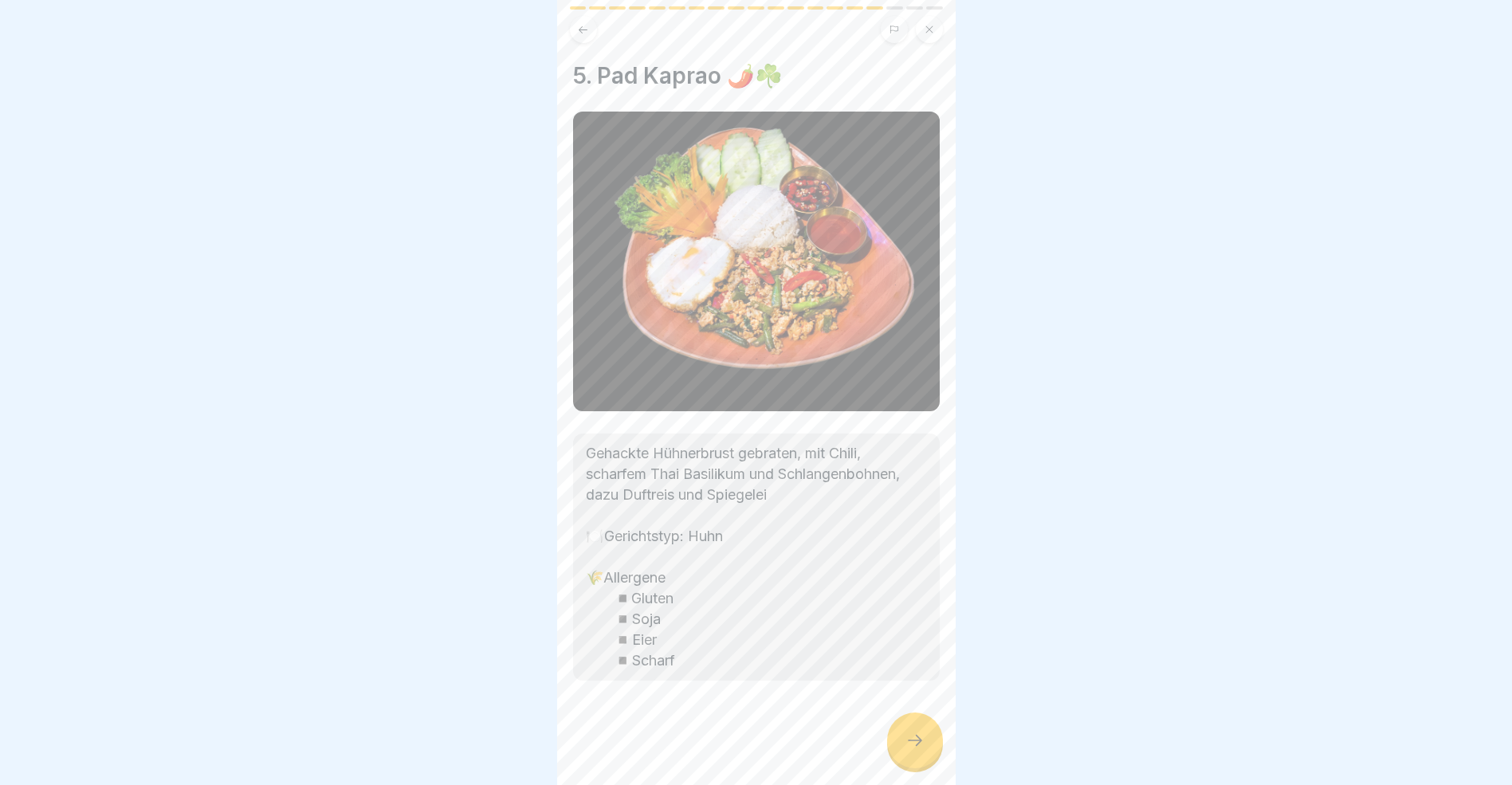
click at [925, 759] on div at bounding box center [916, 740] width 56 height 56
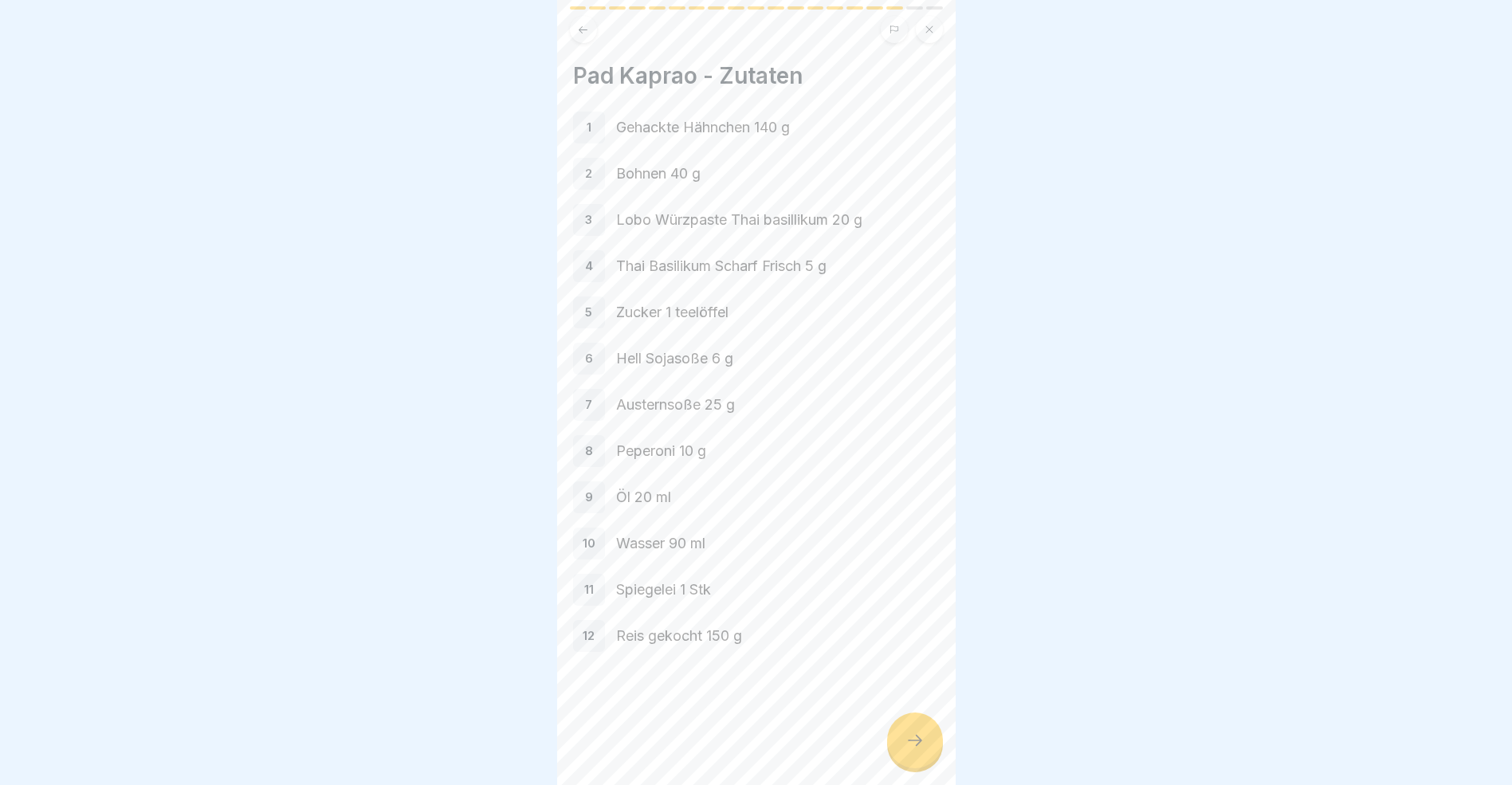
click at [925, 759] on div at bounding box center [916, 740] width 56 height 56
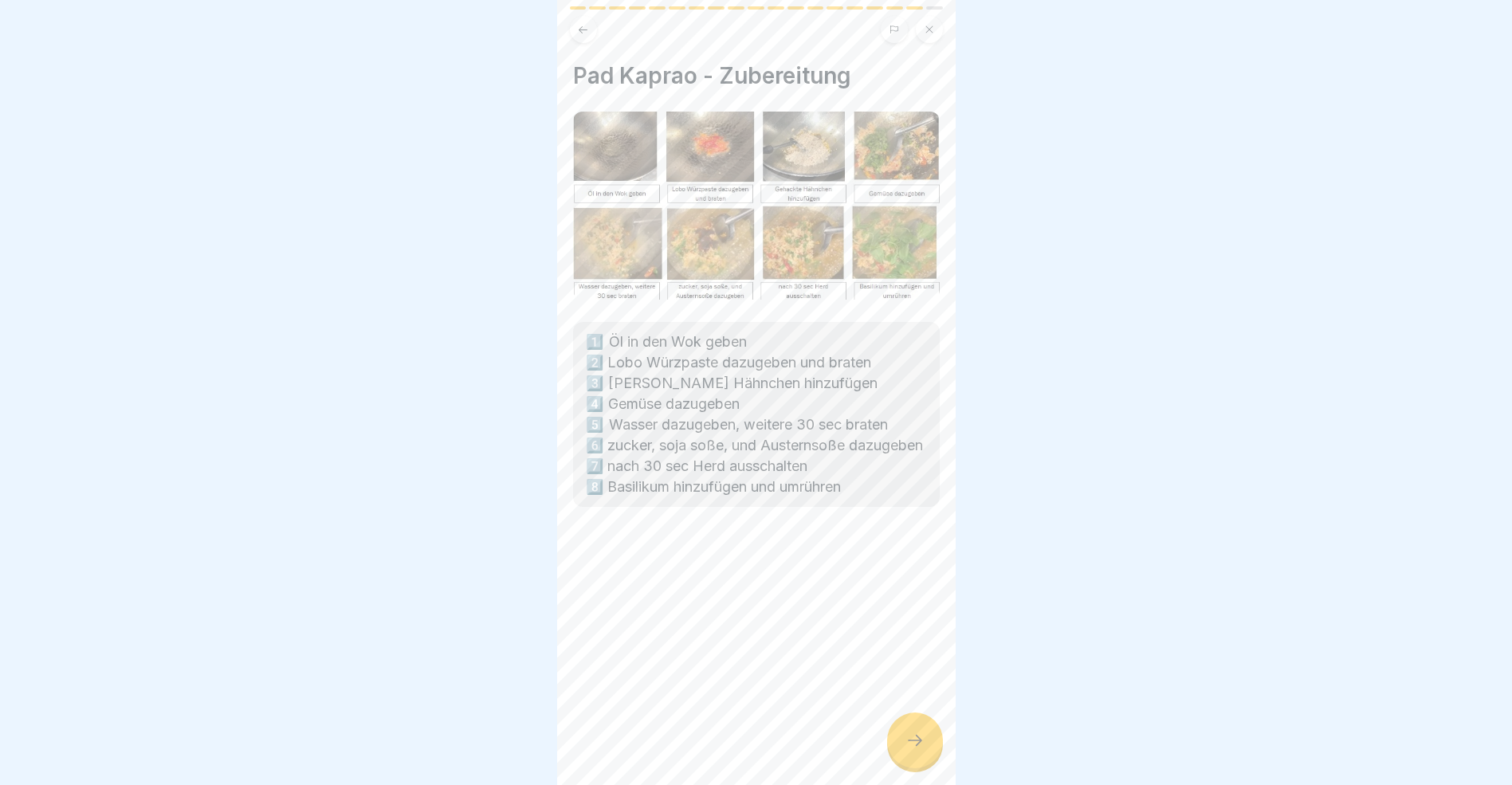
click at [925, 759] on div at bounding box center [916, 740] width 56 height 56
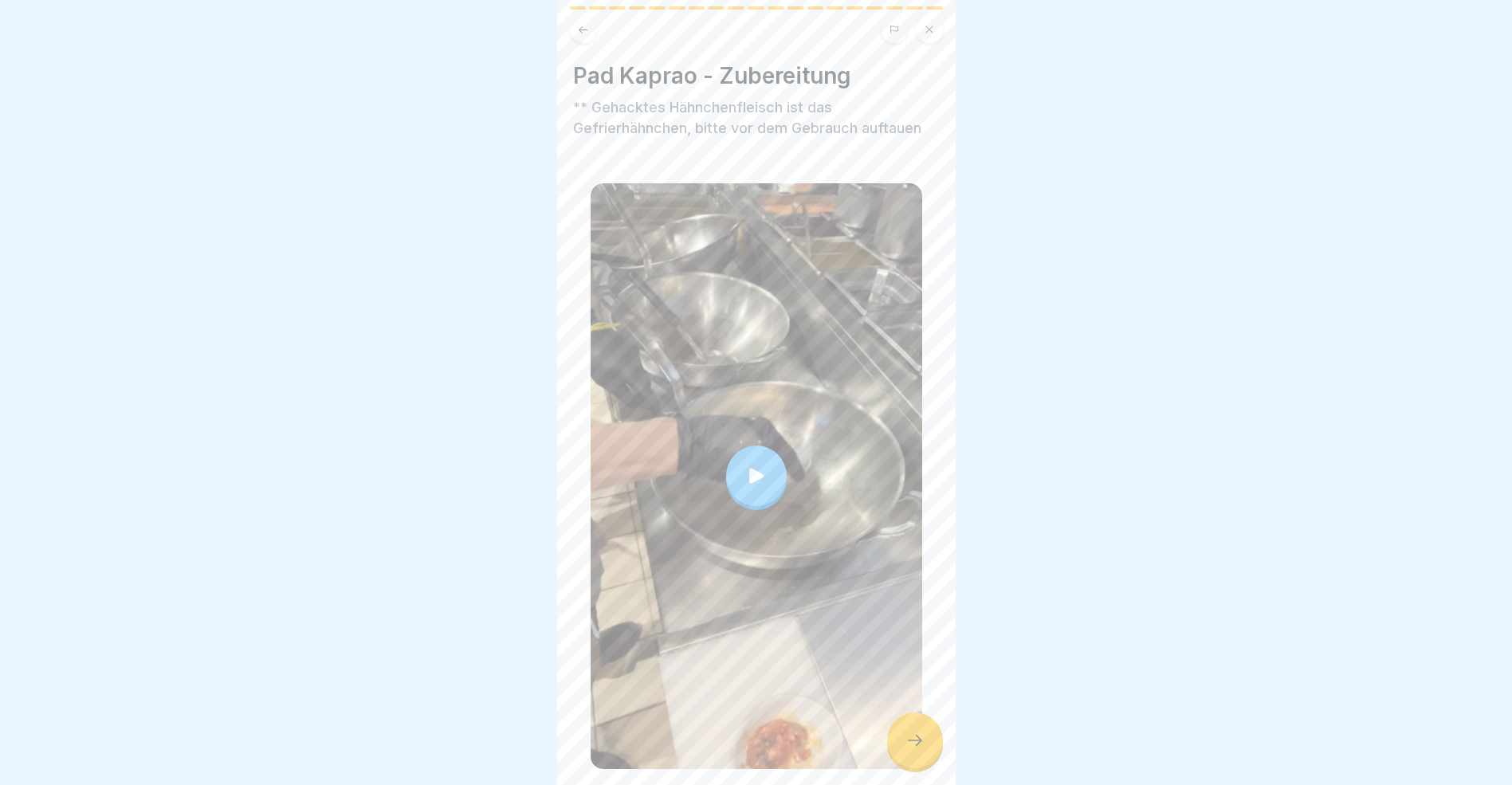
click at [925, 759] on div at bounding box center [916, 740] width 56 height 56
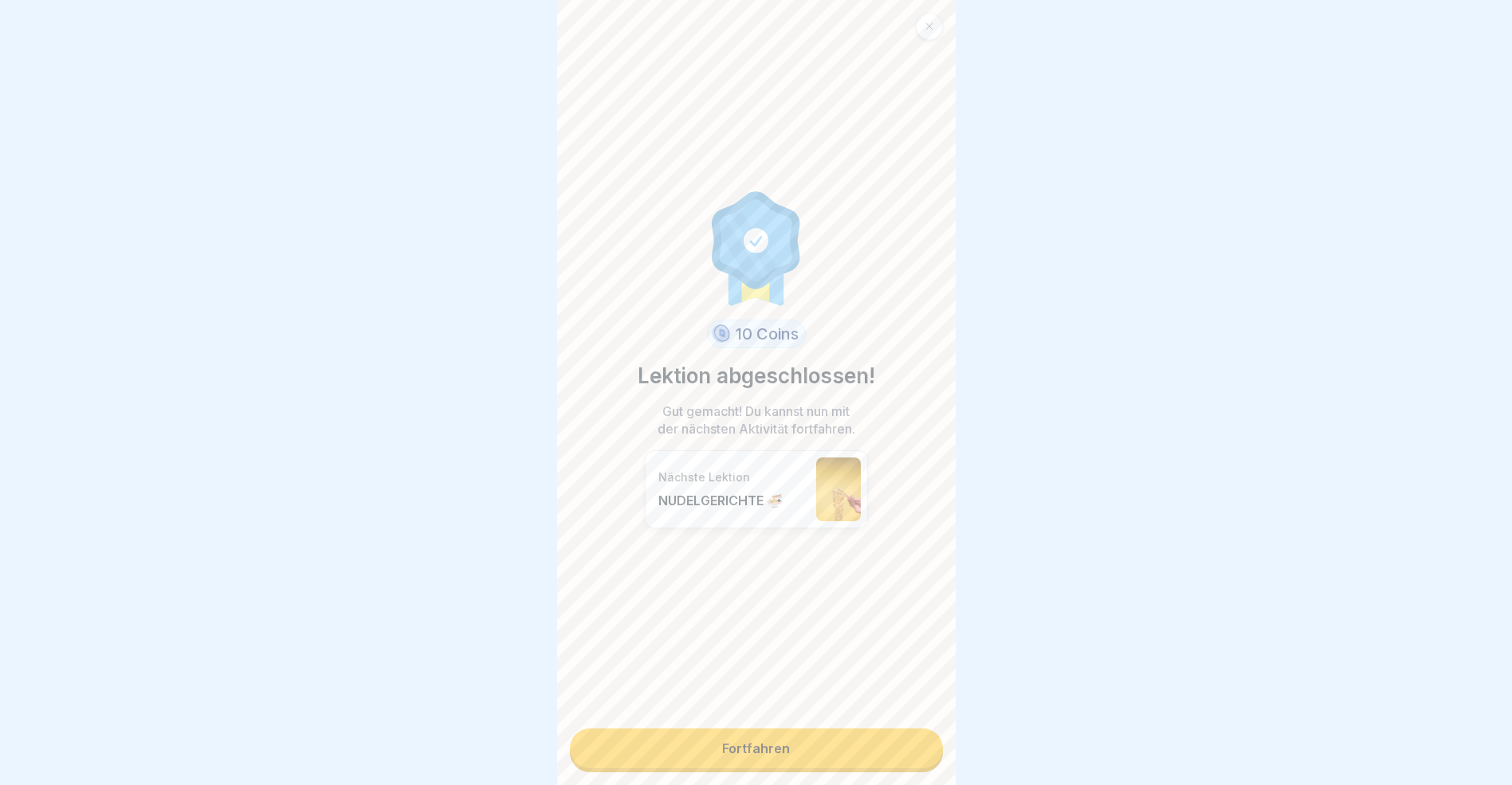
click at [925, 759] on link "Fortfahren" at bounding box center [756, 748] width 373 height 40
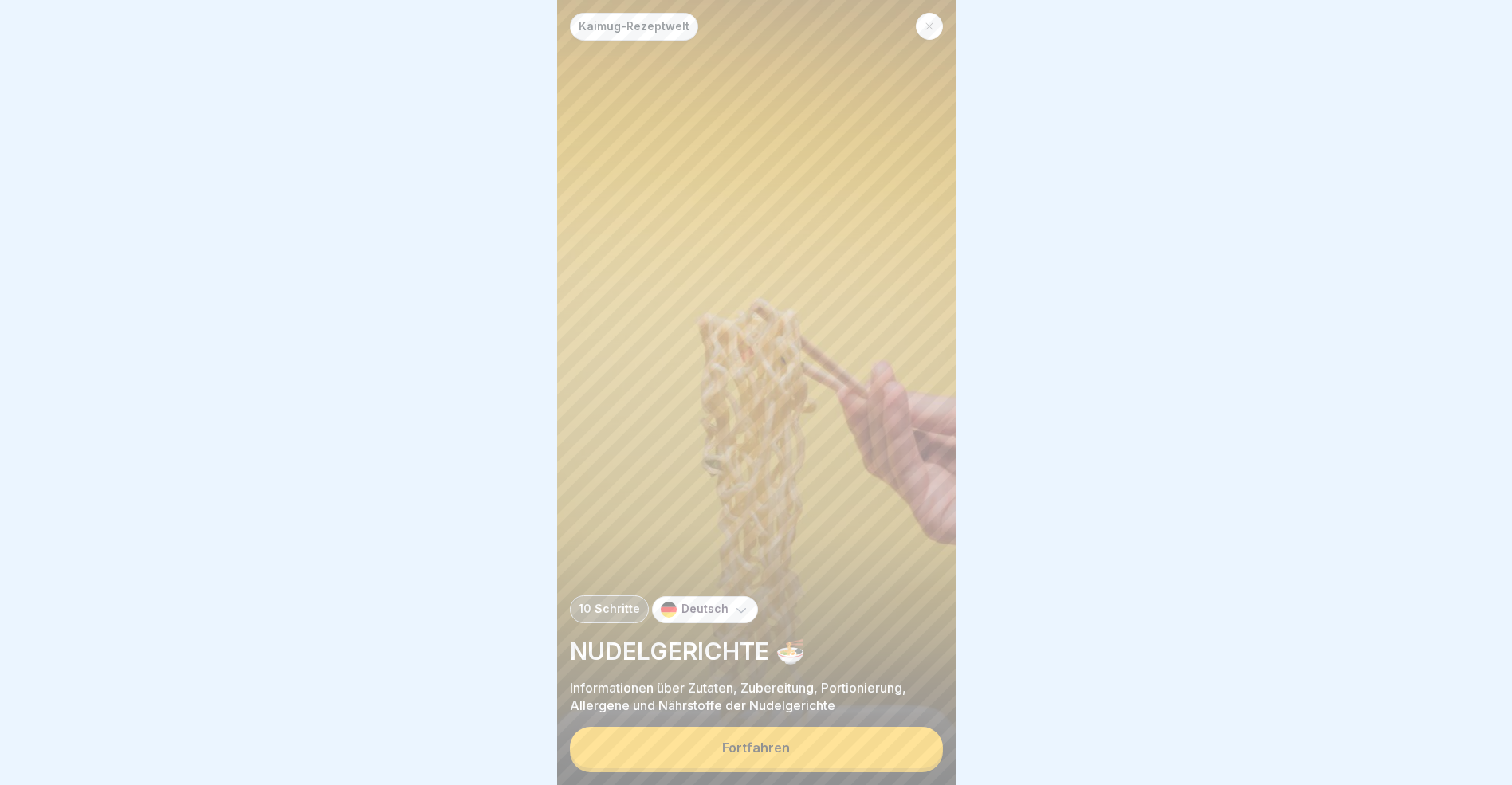
click at [925, 759] on button "Fortfahren" at bounding box center [756, 747] width 373 height 41
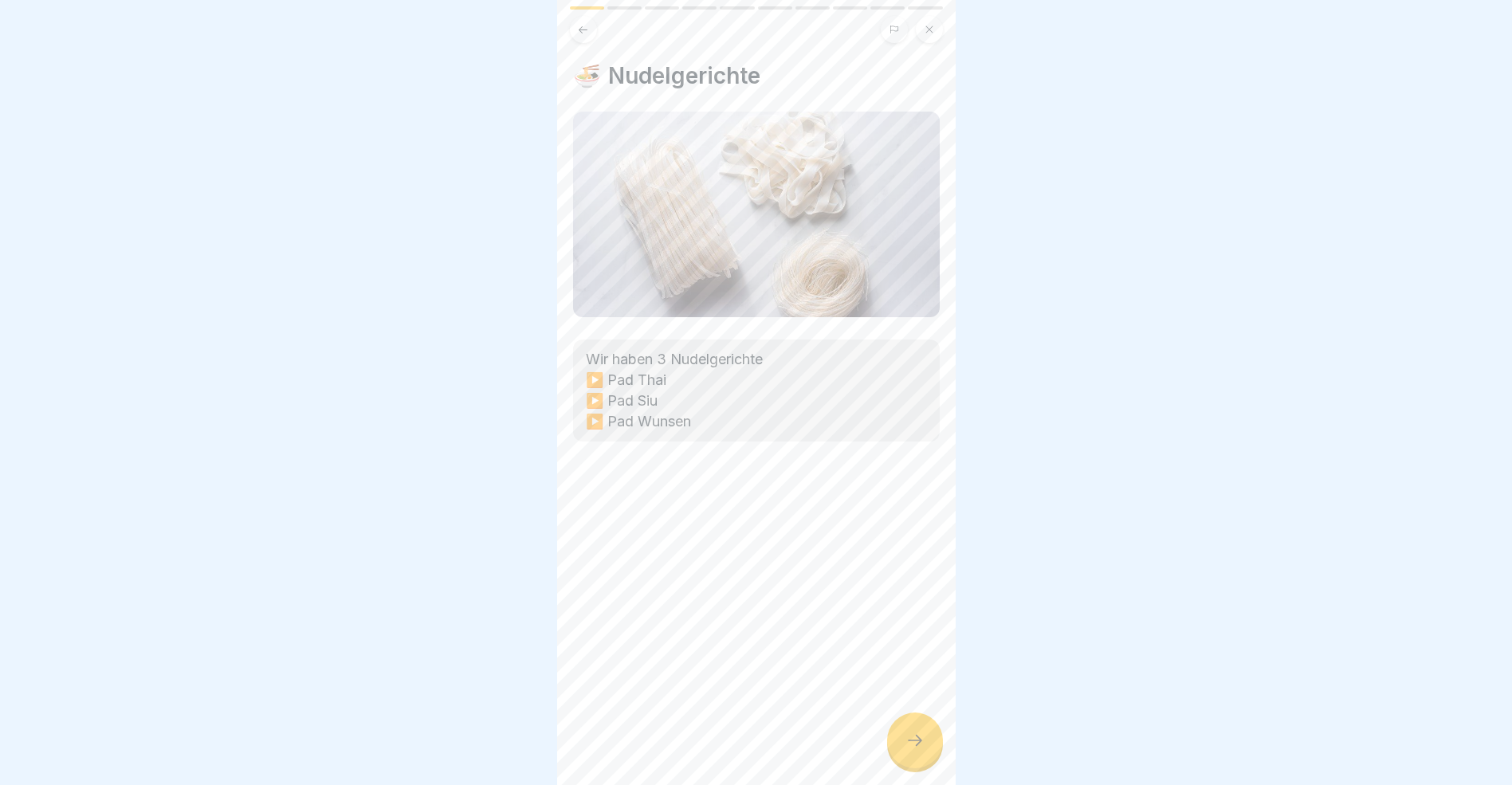
click at [925, 759] on div at bounding box center [916, 740] width 56 height 56
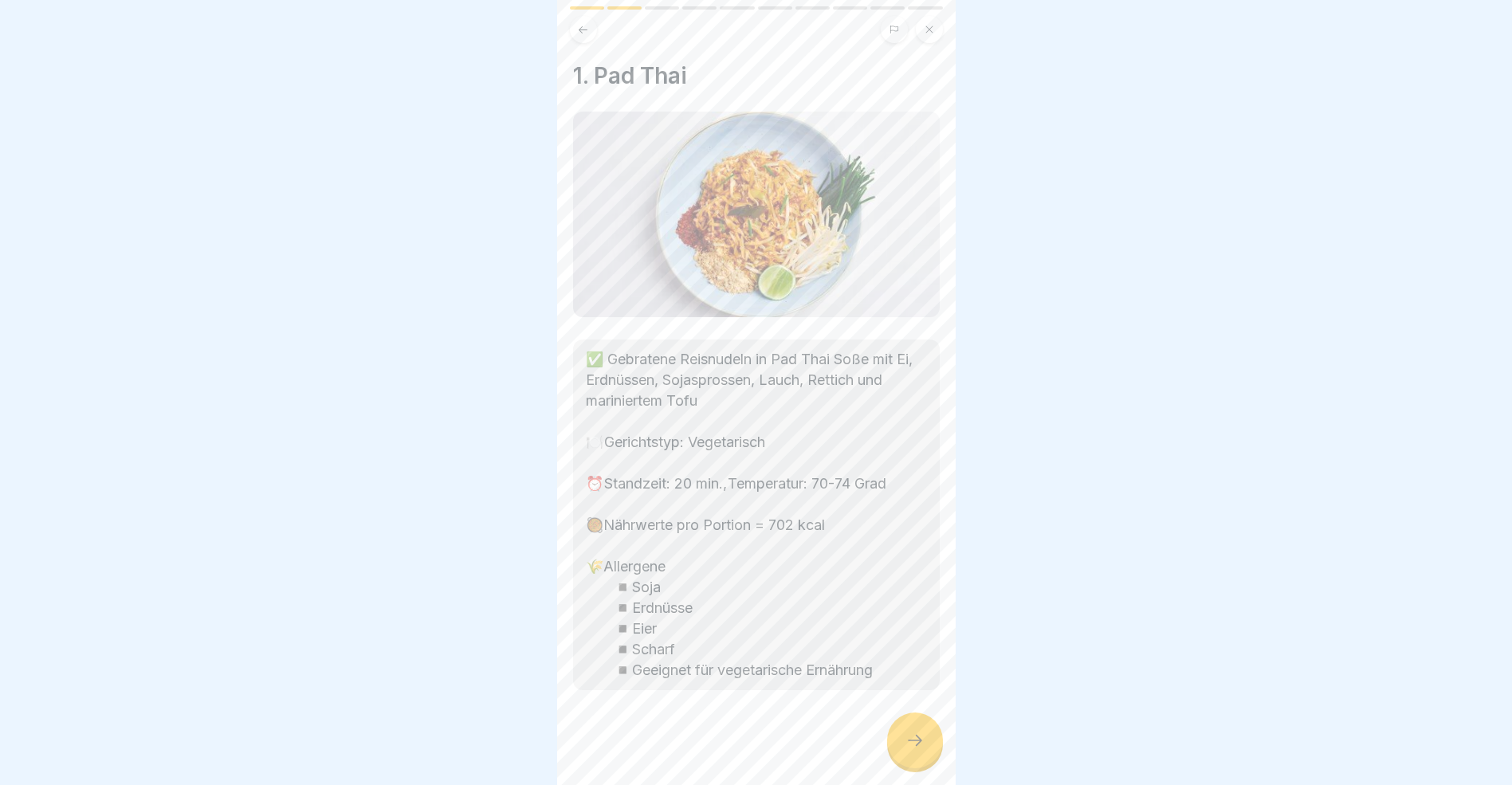
click at [925, 759] on div at bounding box center [916, 740] width 56 height 56
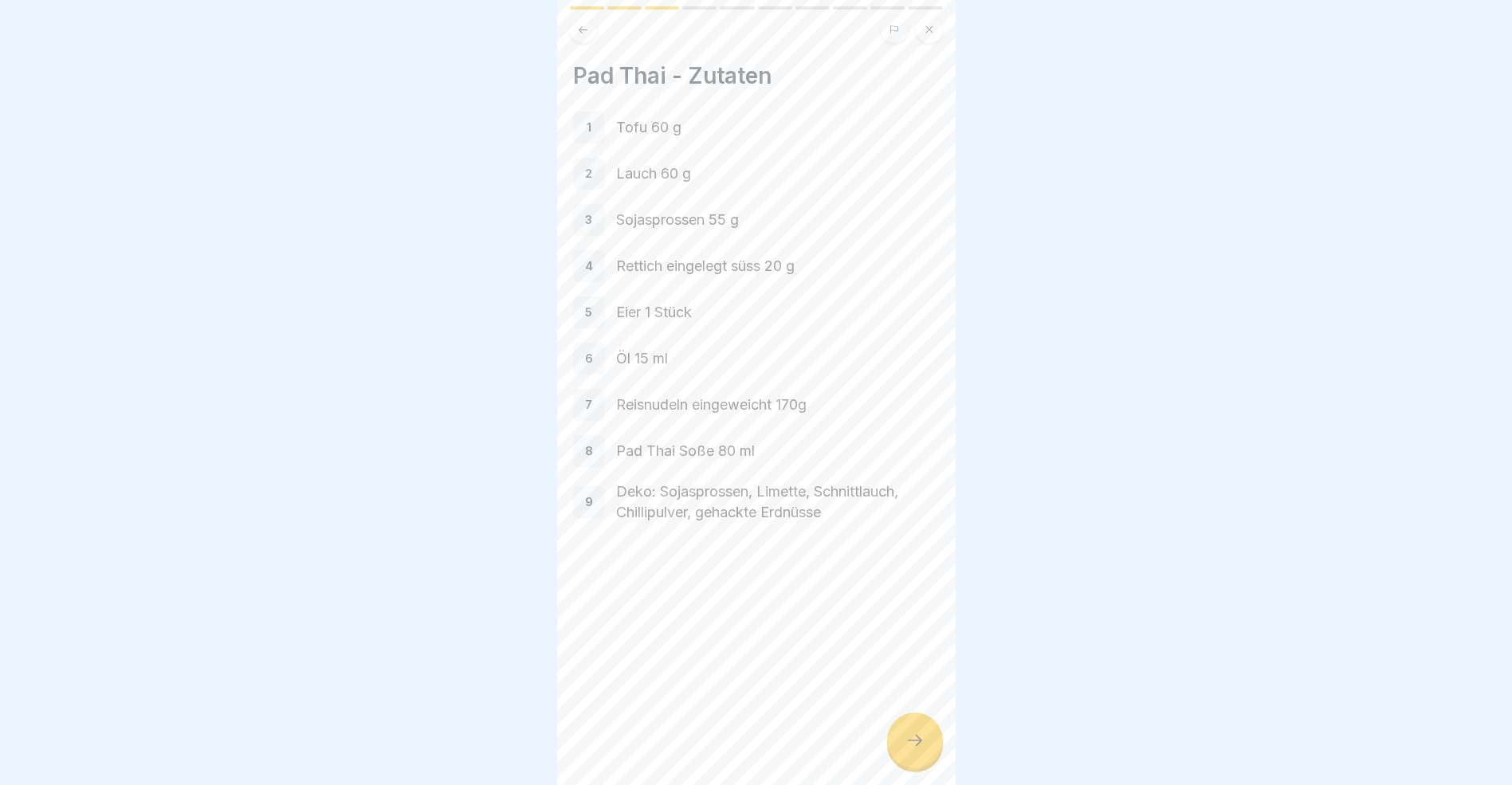
click at [925, 759] on div at bounding box center [916, 740] width 56 height 56
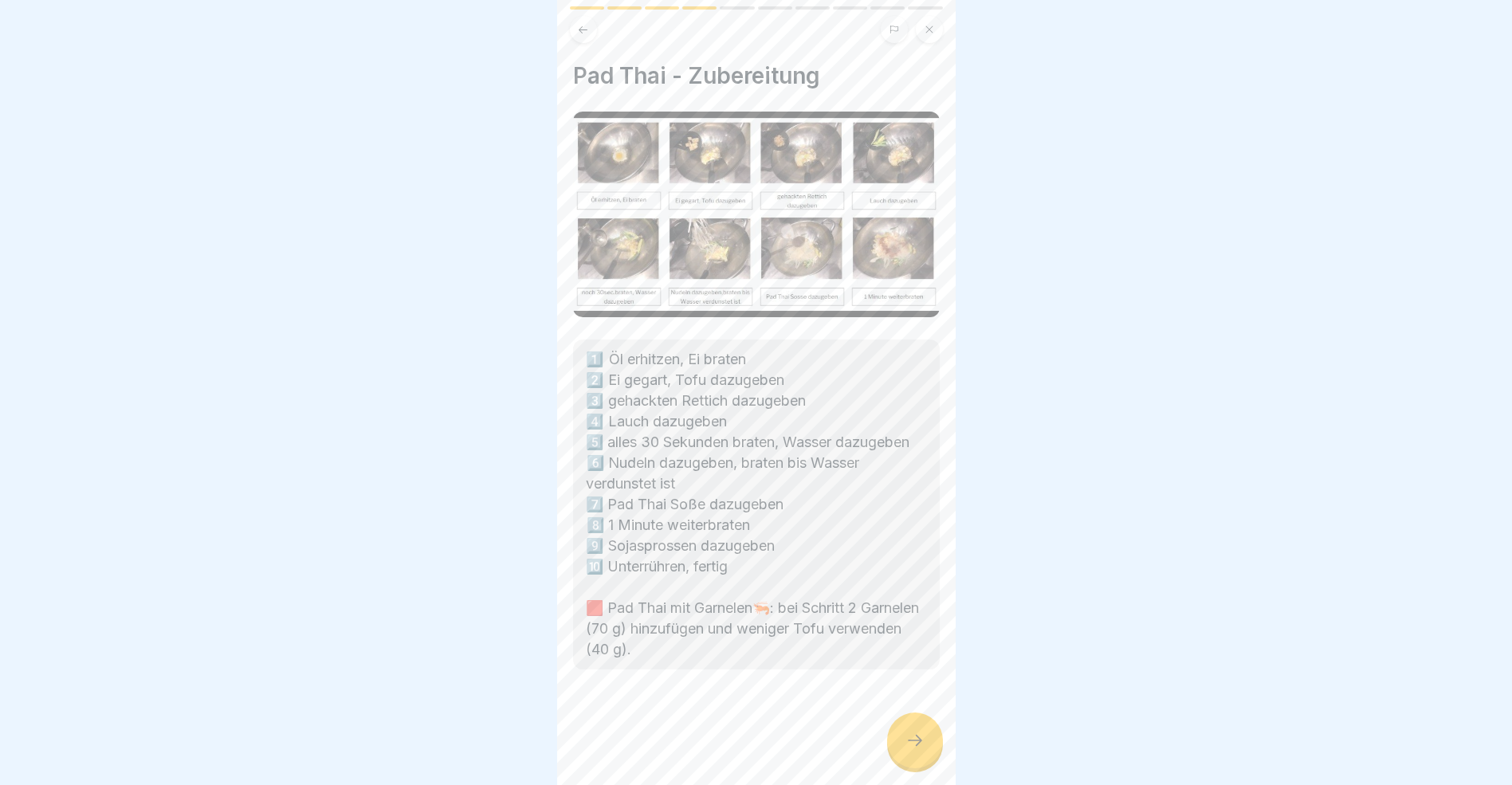
click at [925, 759] on div at bounding box center [916, 740] width 56 height 56
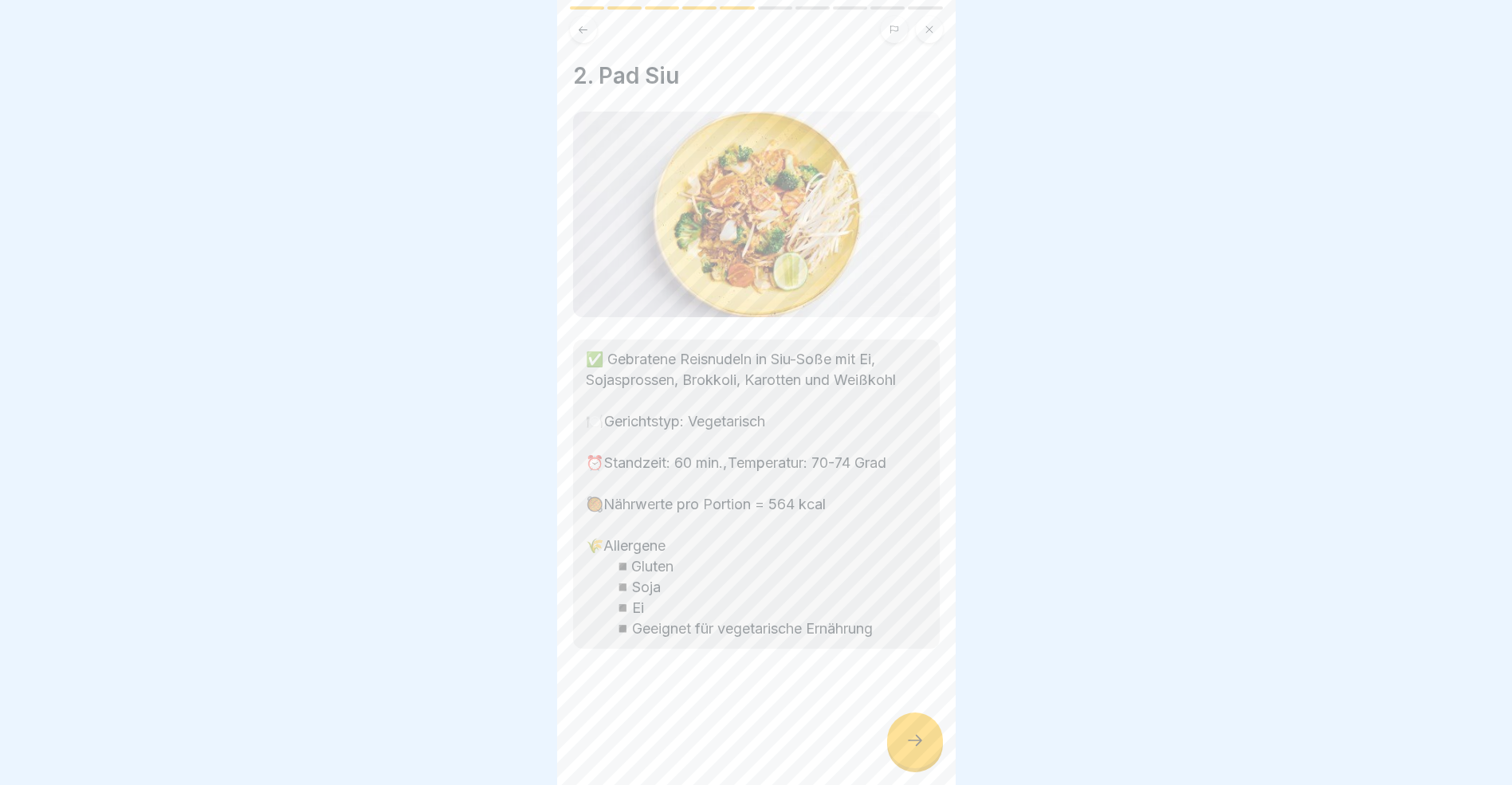
click at [925, 759] on div at bounding box center [916, 740] width 56 height 56
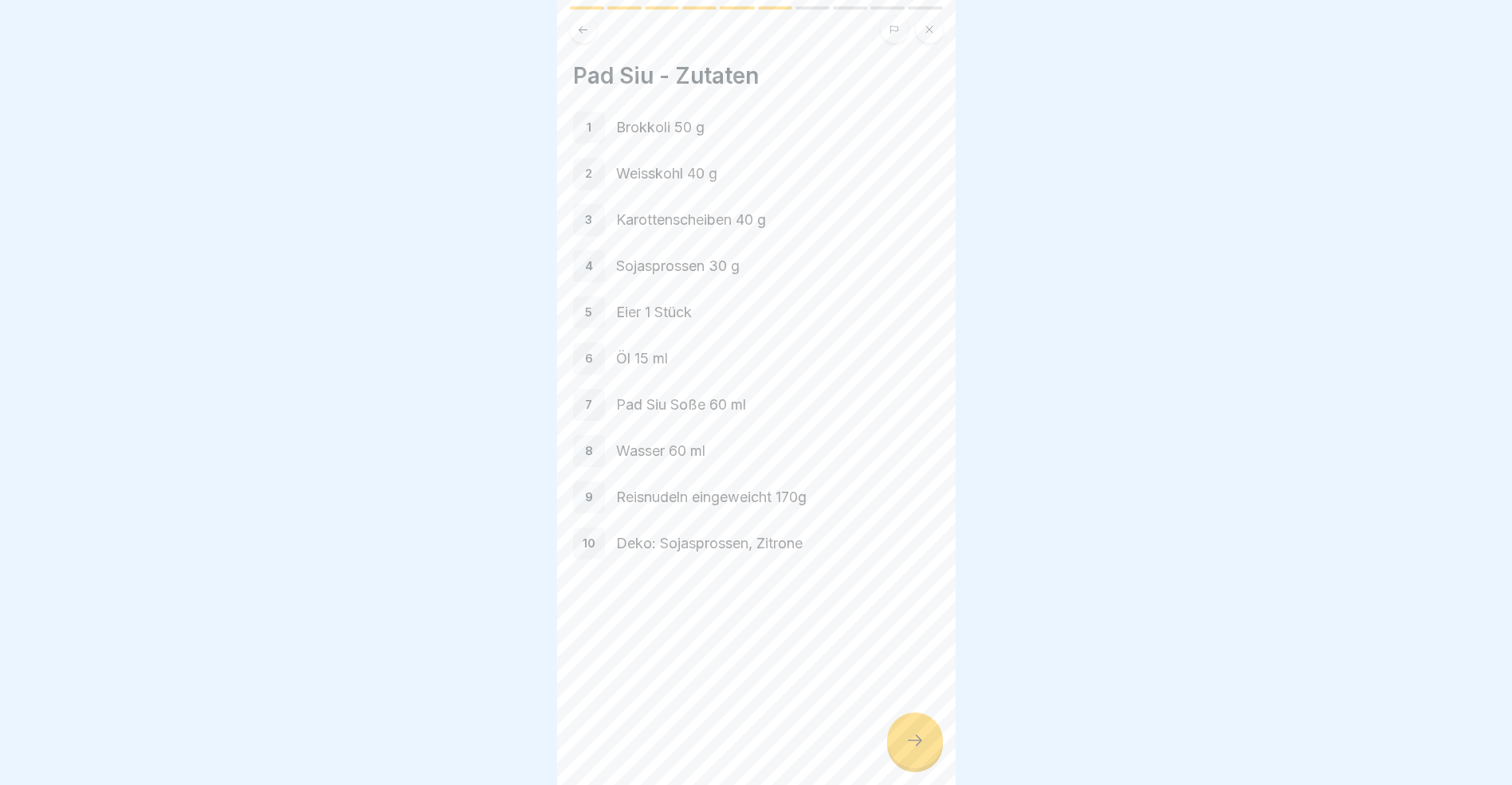
click at [925, 759] on div at bounding box center [916, 740] width 56 height 56
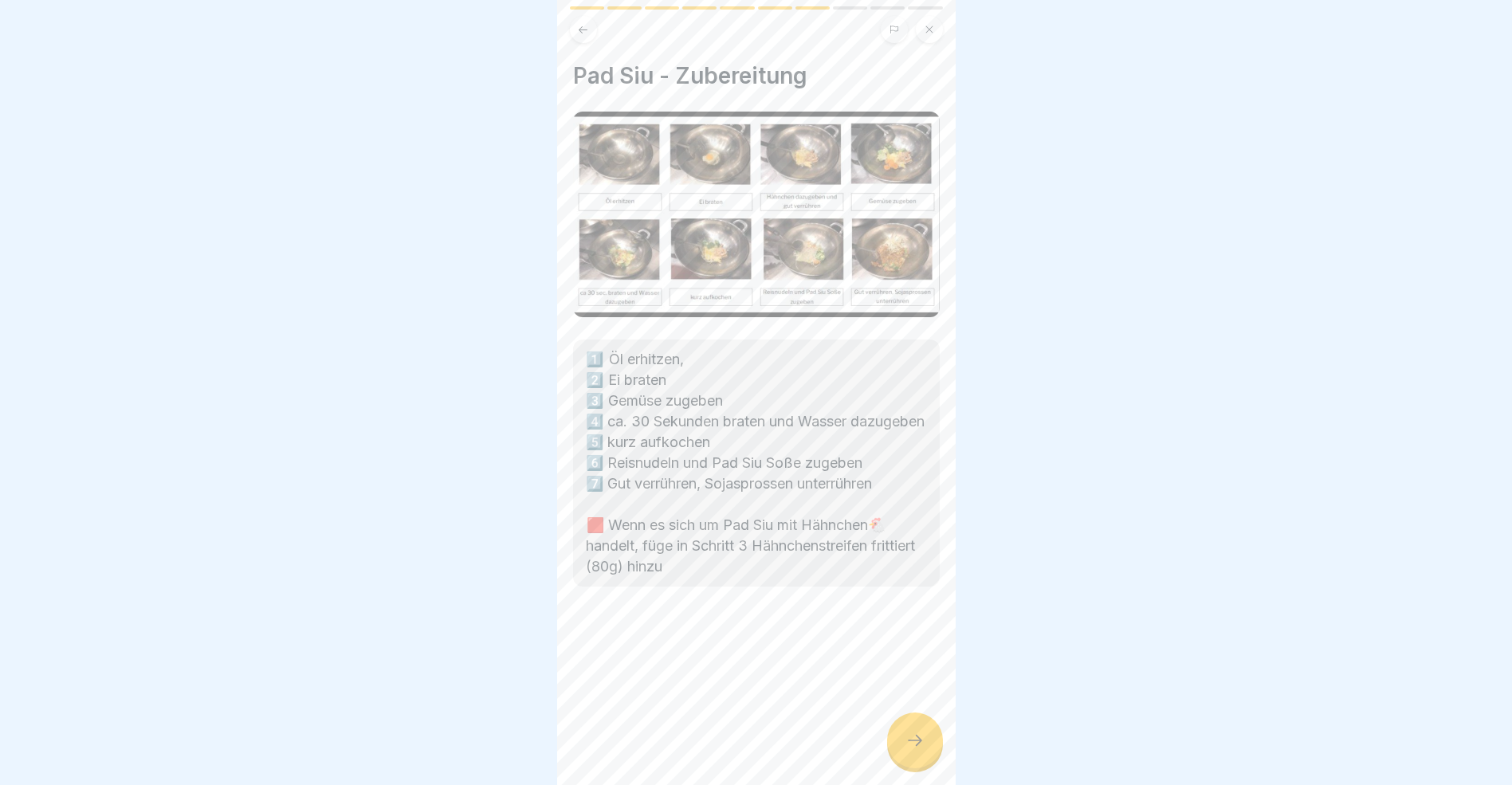
click at [925, 759] on div at bounding box center [916, 740] width 56 height 56
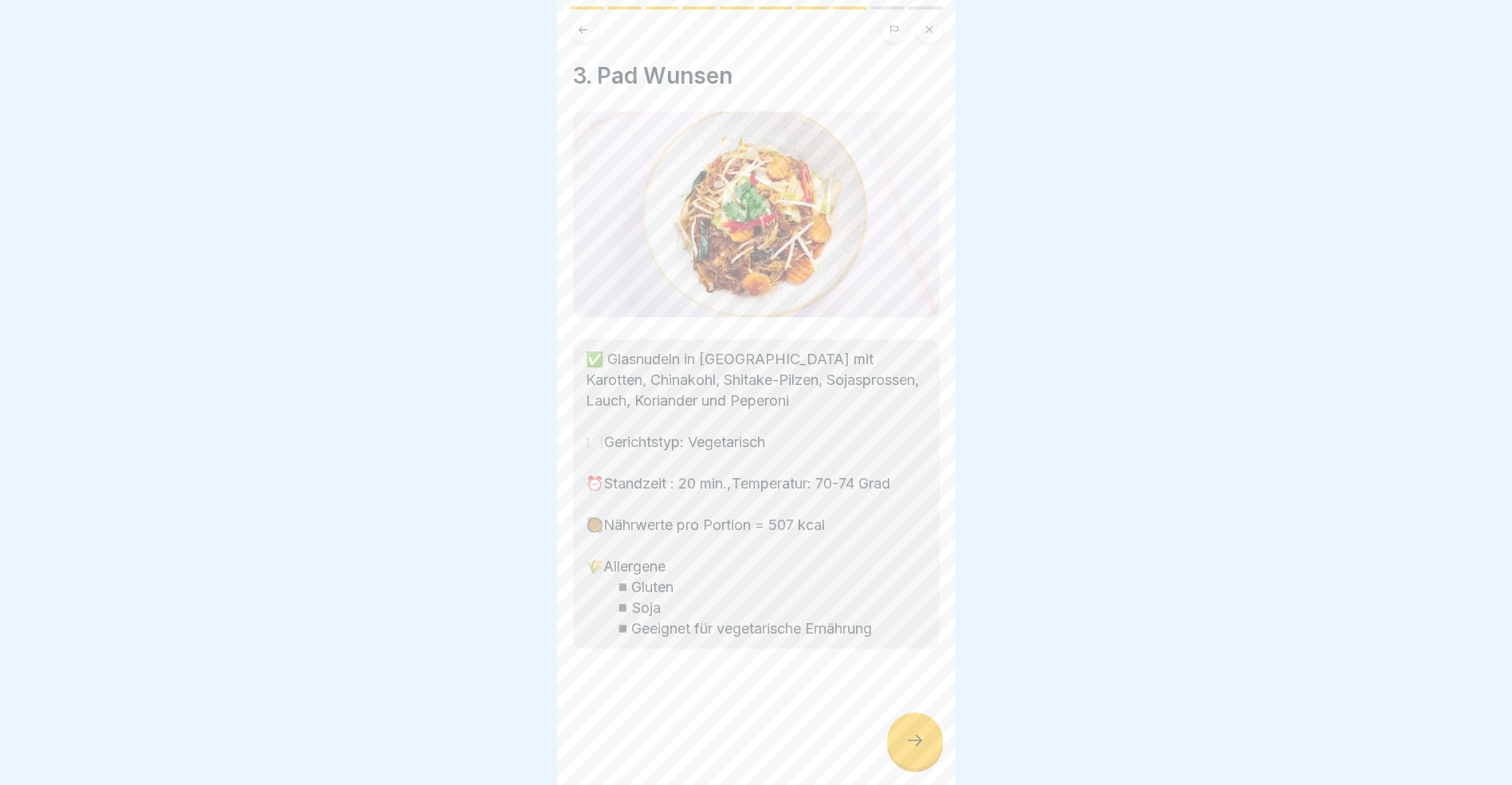
click at [925, 759] on div at bounding box center [916, 740] width 56 height 56
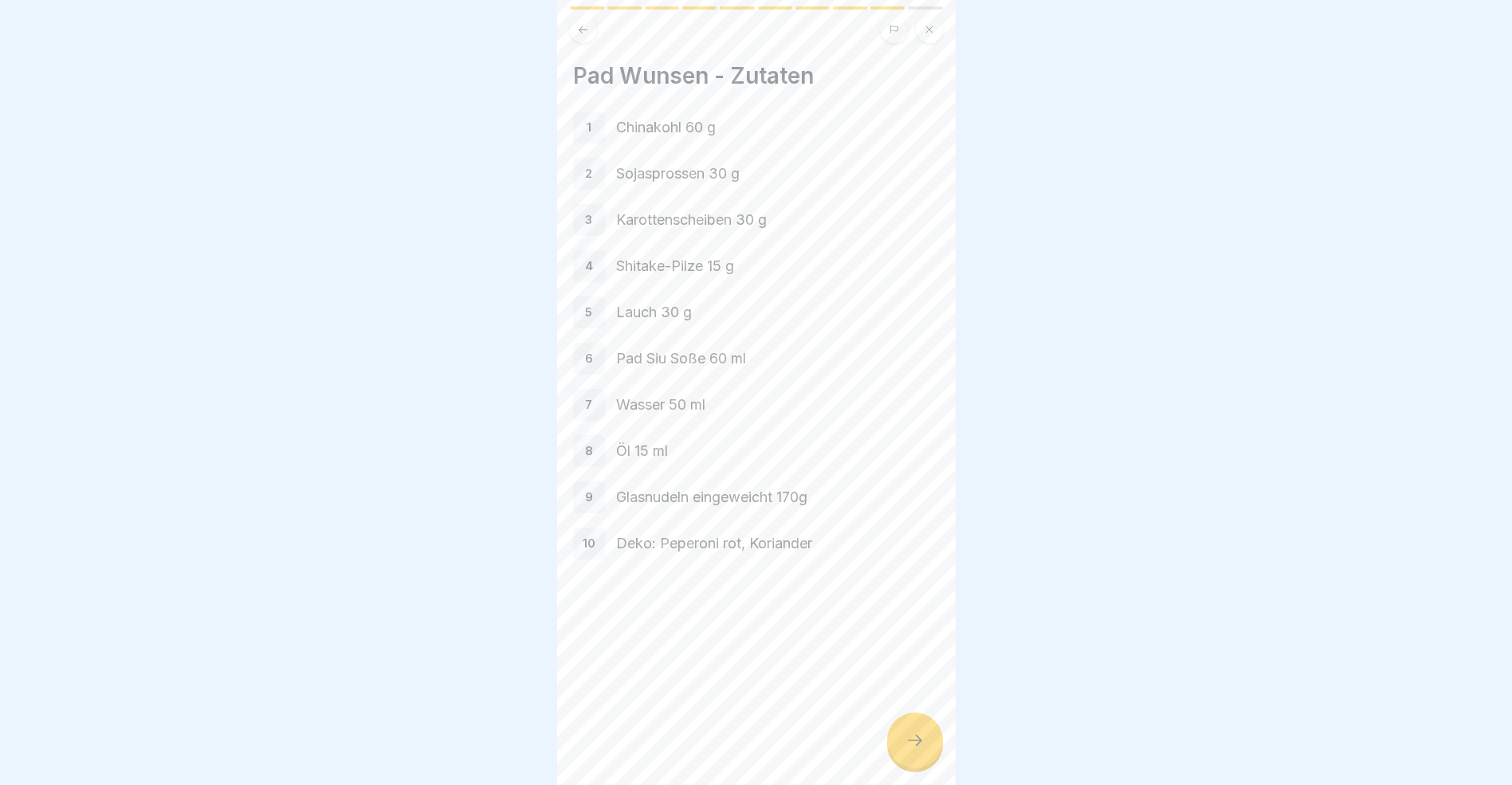
click at [925, 759] on div at bounding box center [916, 740] width 56 height 56
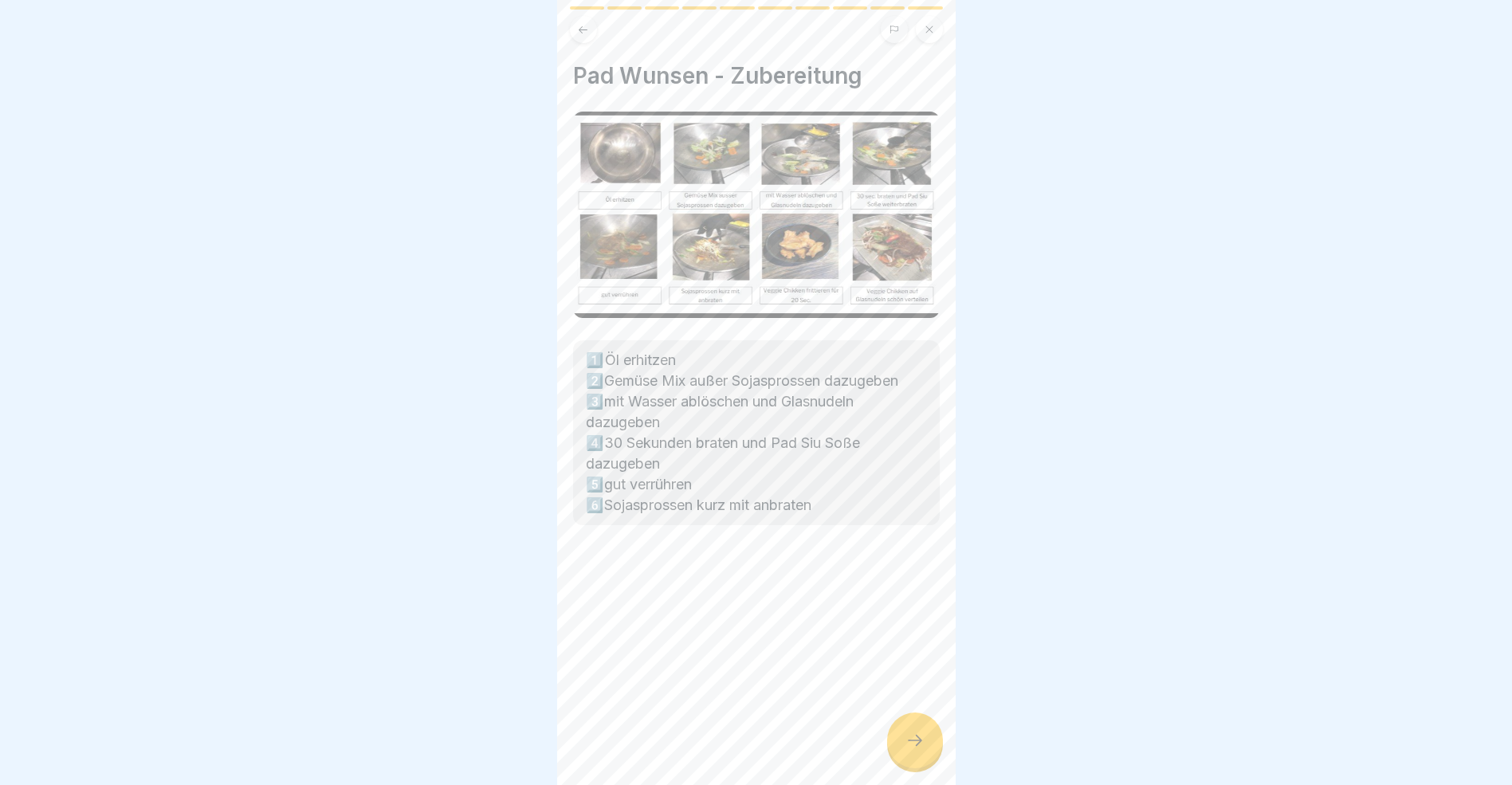
click at [925, 759] on div at bounding box center [916, 740] width 56 height 56
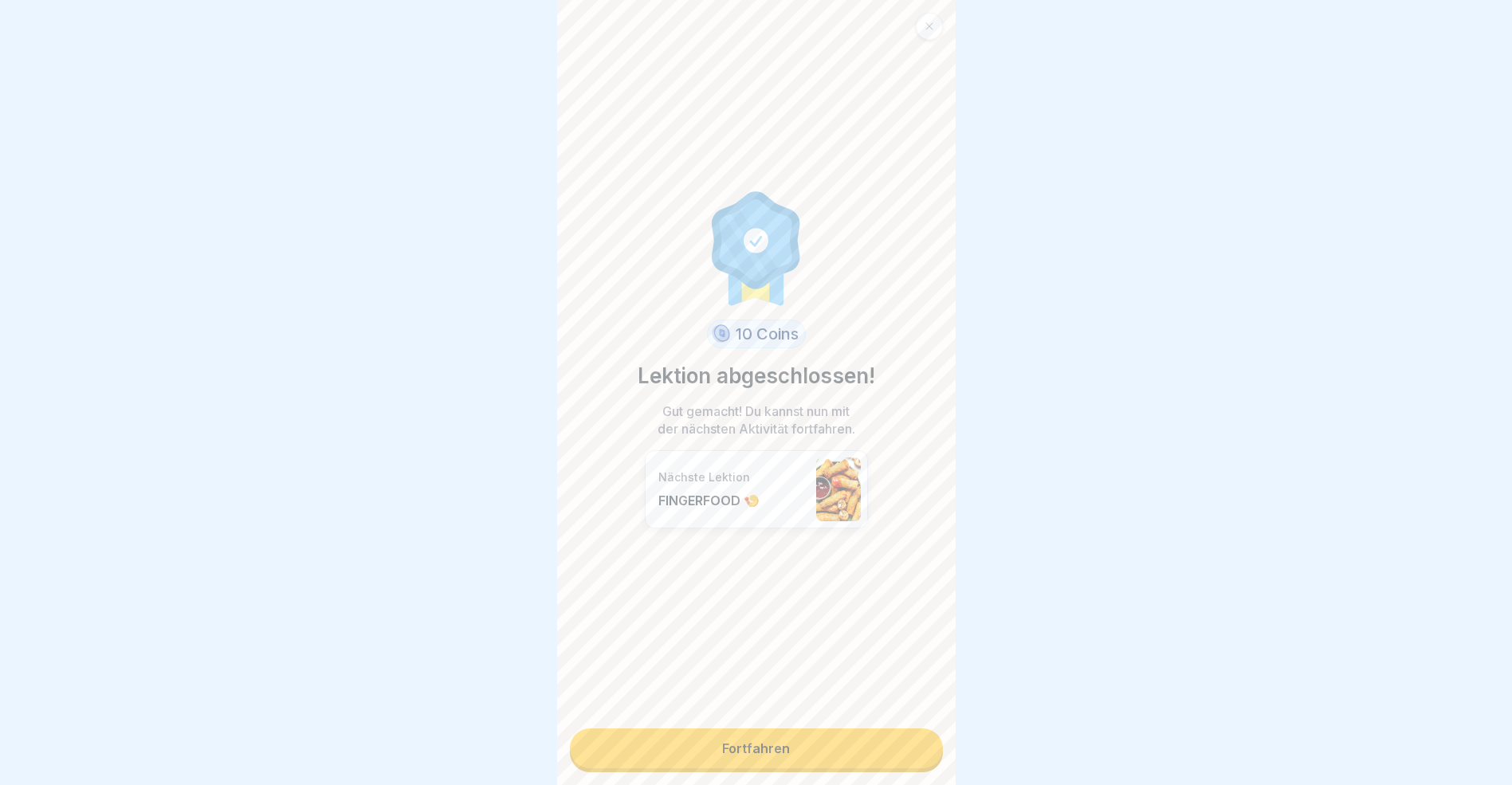
click at [913, 754] on link "Fortfahren" at bounding box center [756, 748] width 373 height 40
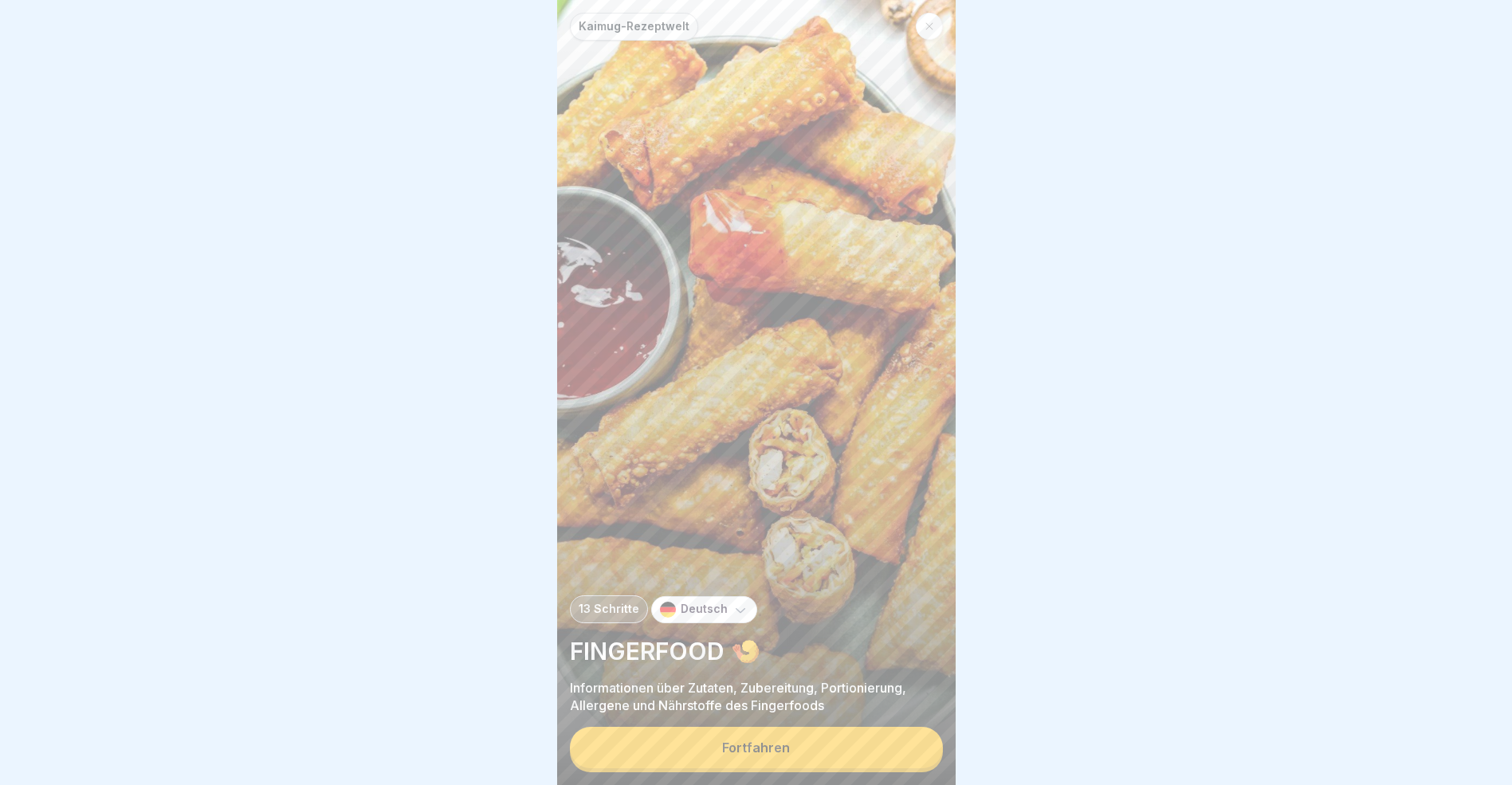
click at [908, 760] on button "Fortfahren" at bounding box center [756, 747] width 373 height 41
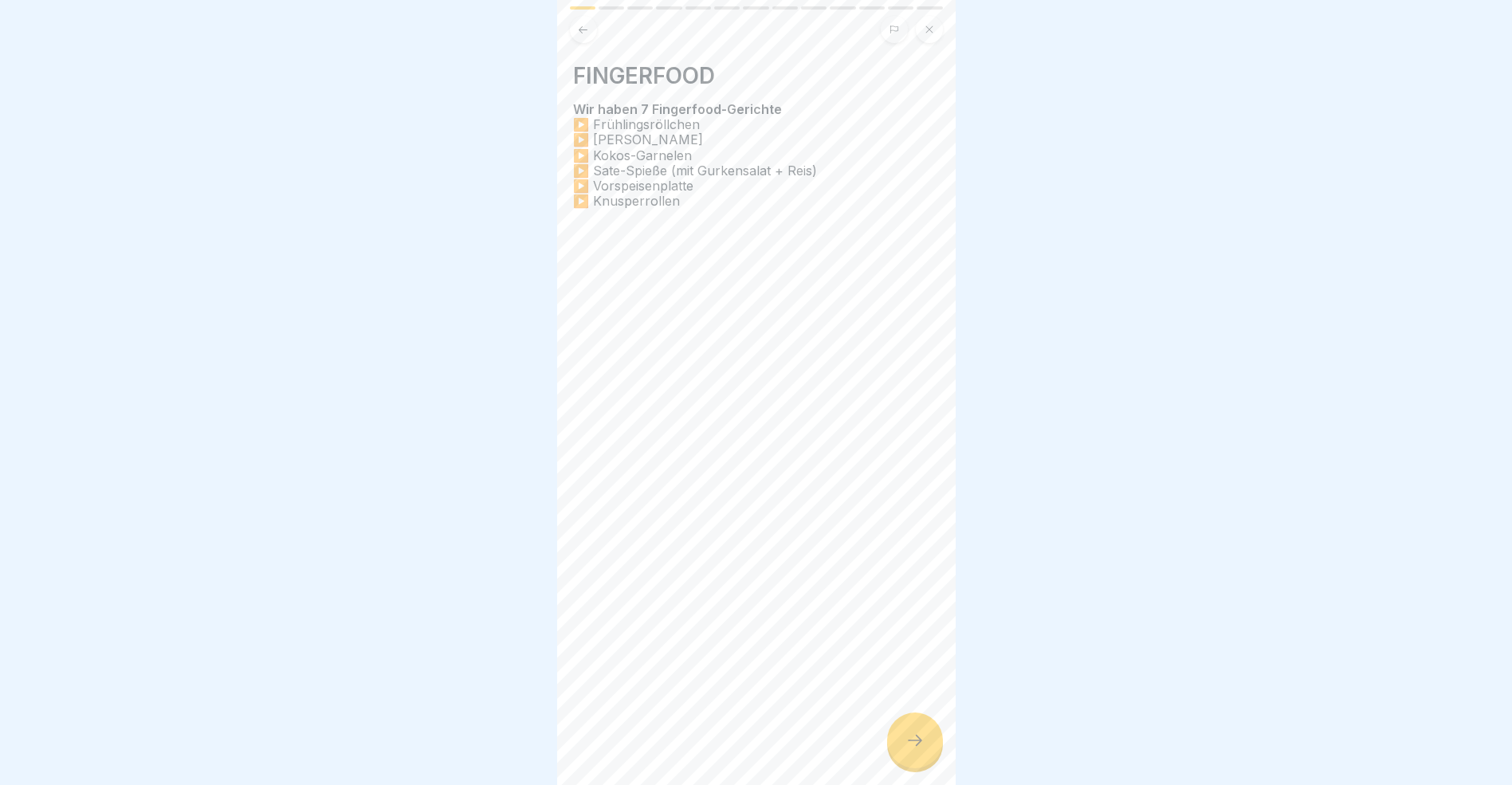
click at [908, 750] on icon at bounding box center [915, 740] width 19 height 19
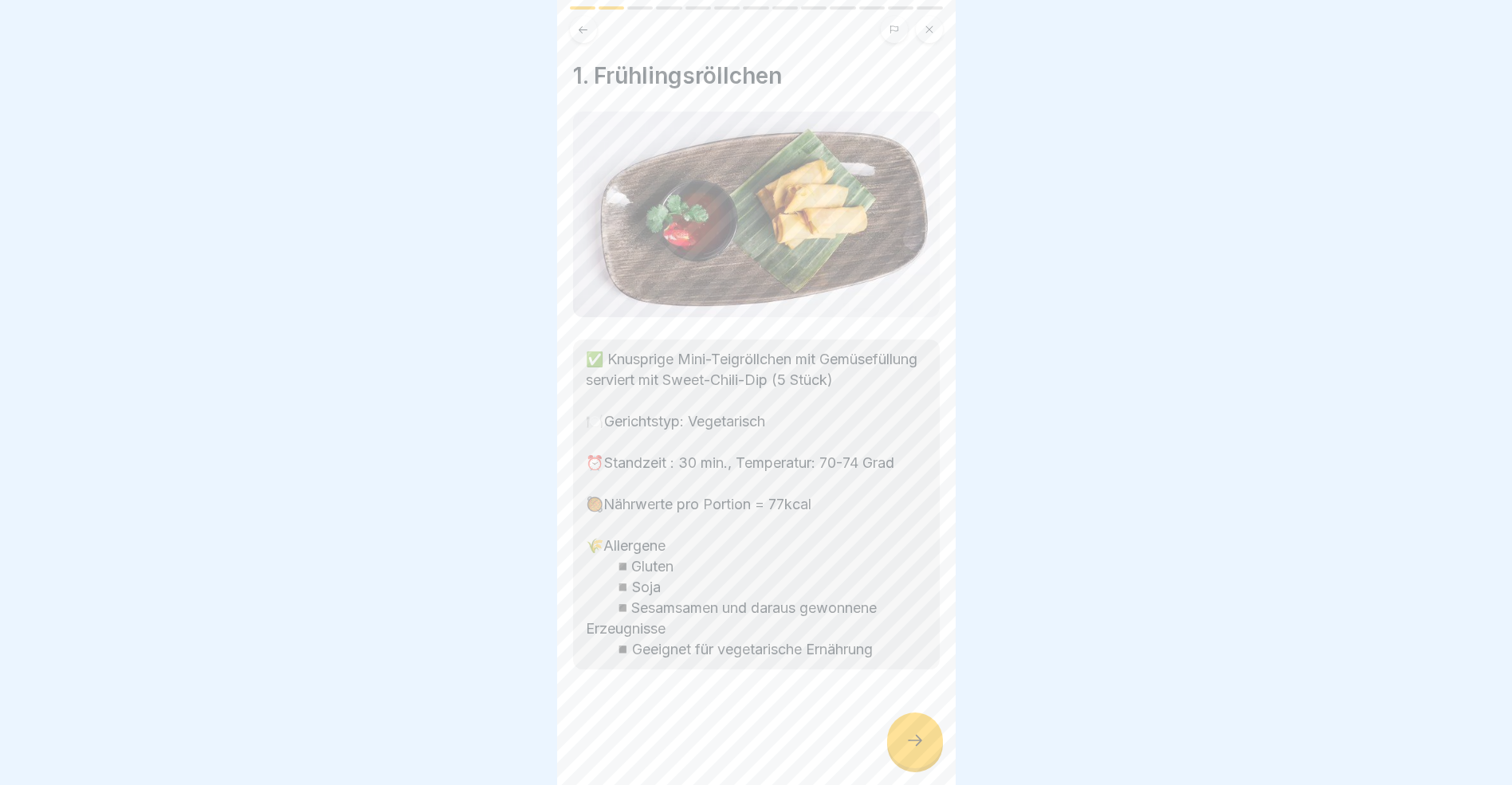
click at [908, 750] on icon at bounding box center [915, 740] width 19 height 19
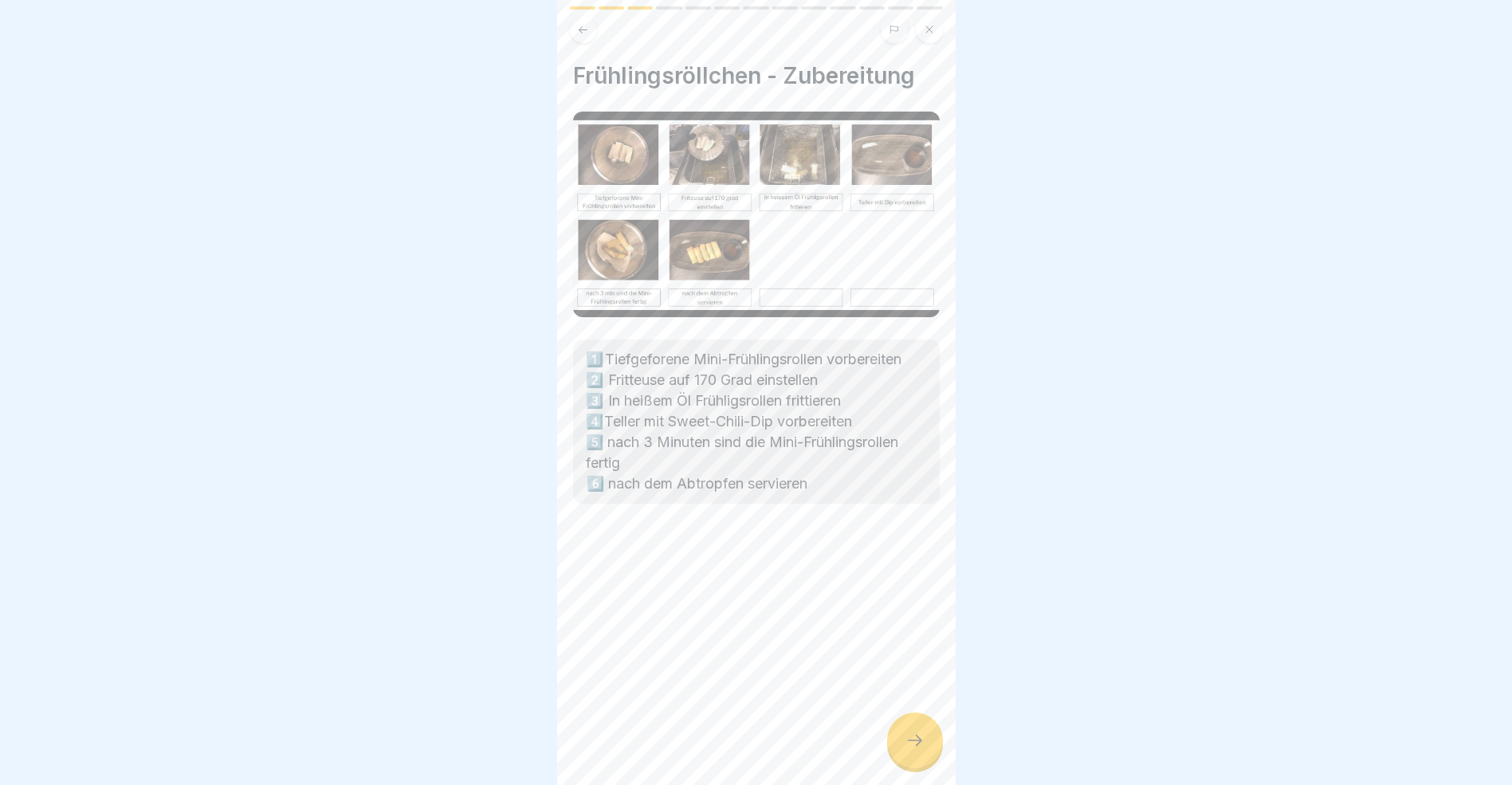
click at [908, 750] on icon at bounding box center [915, 740] width 19 height 19
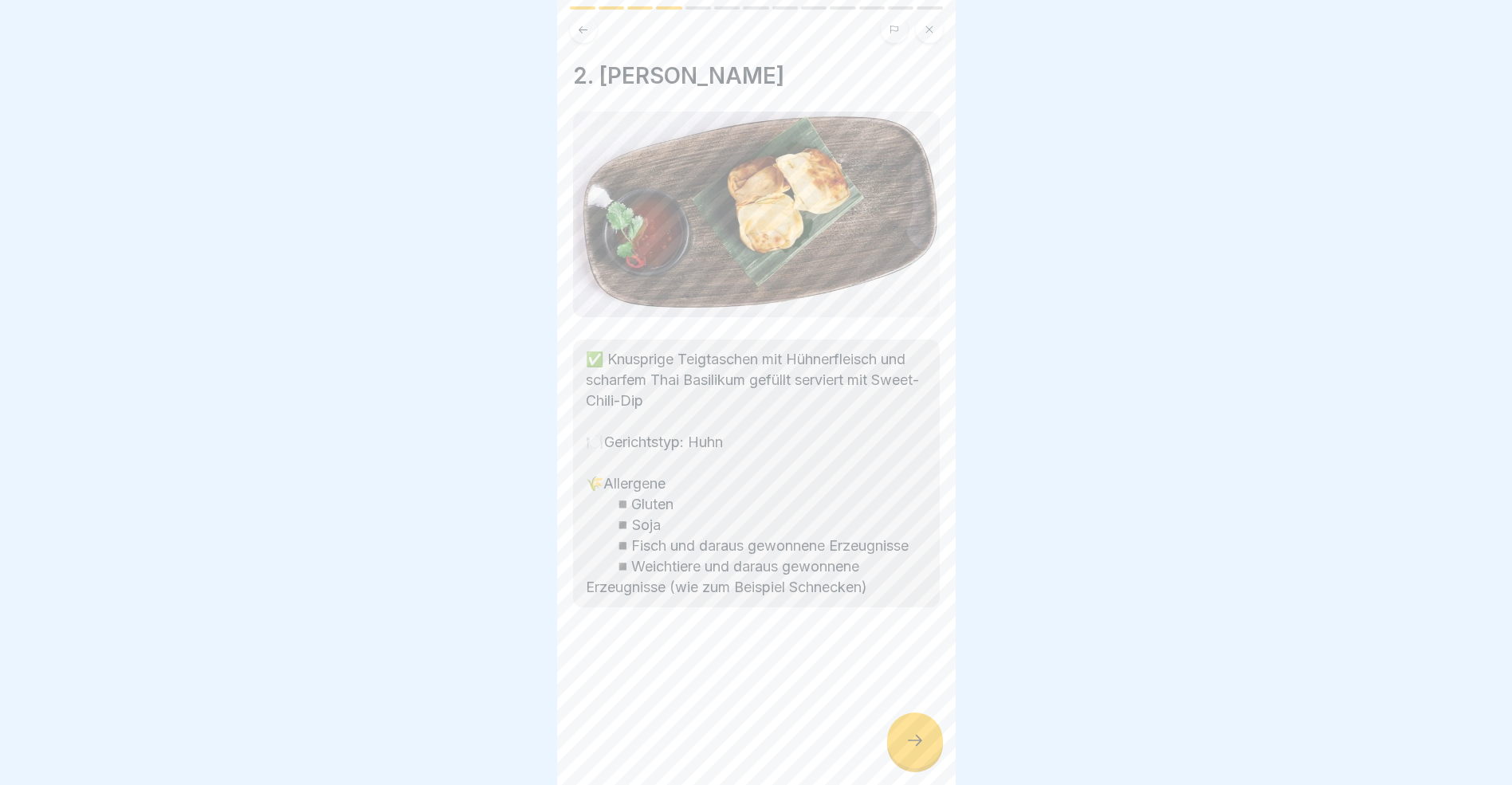
click at [908, 750] on icon at bounding box center [915, 740] width 19 height 19
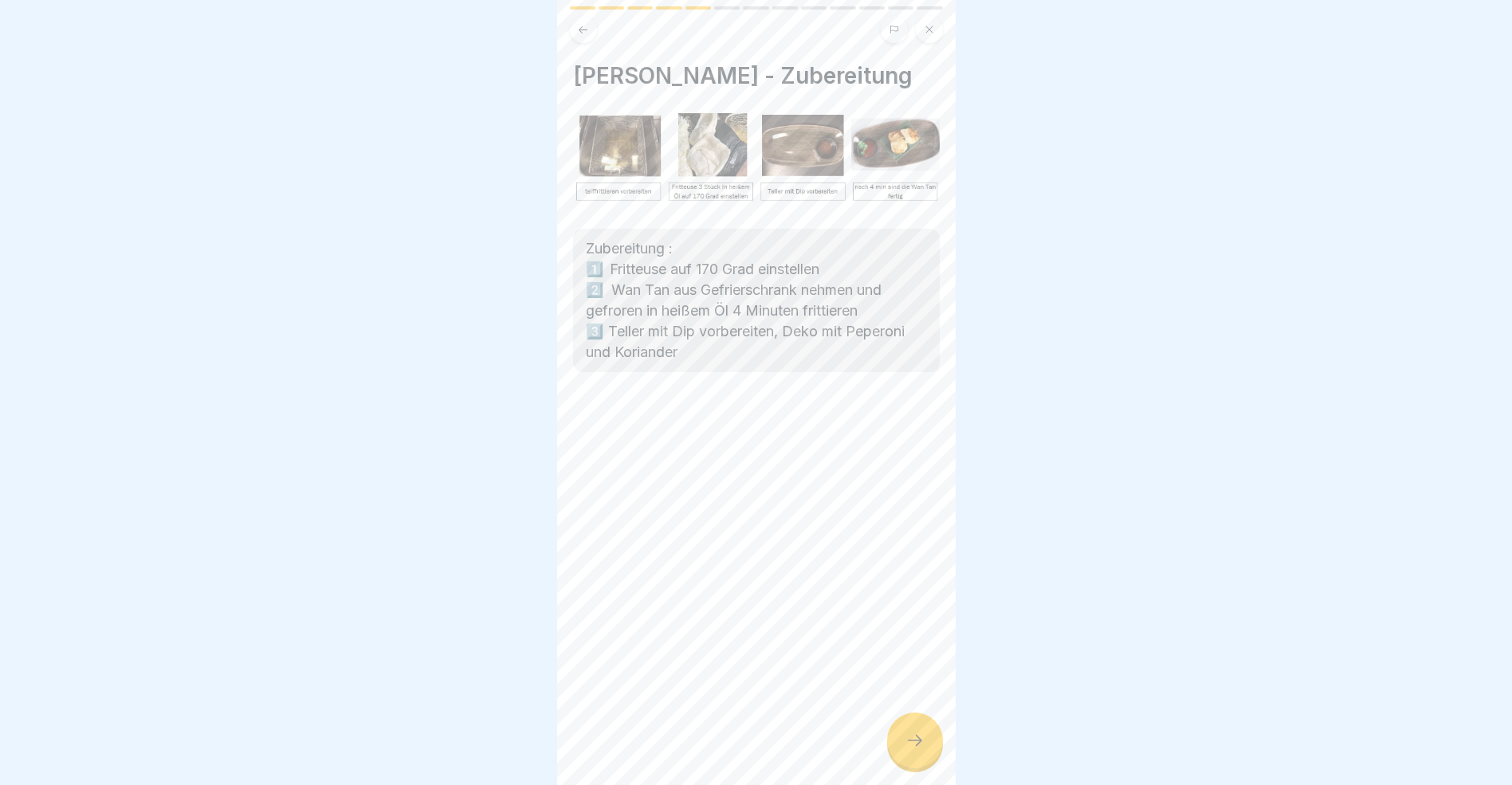
click at [908, 750] on icon at bounding box center [915, 740] width 19 height 19
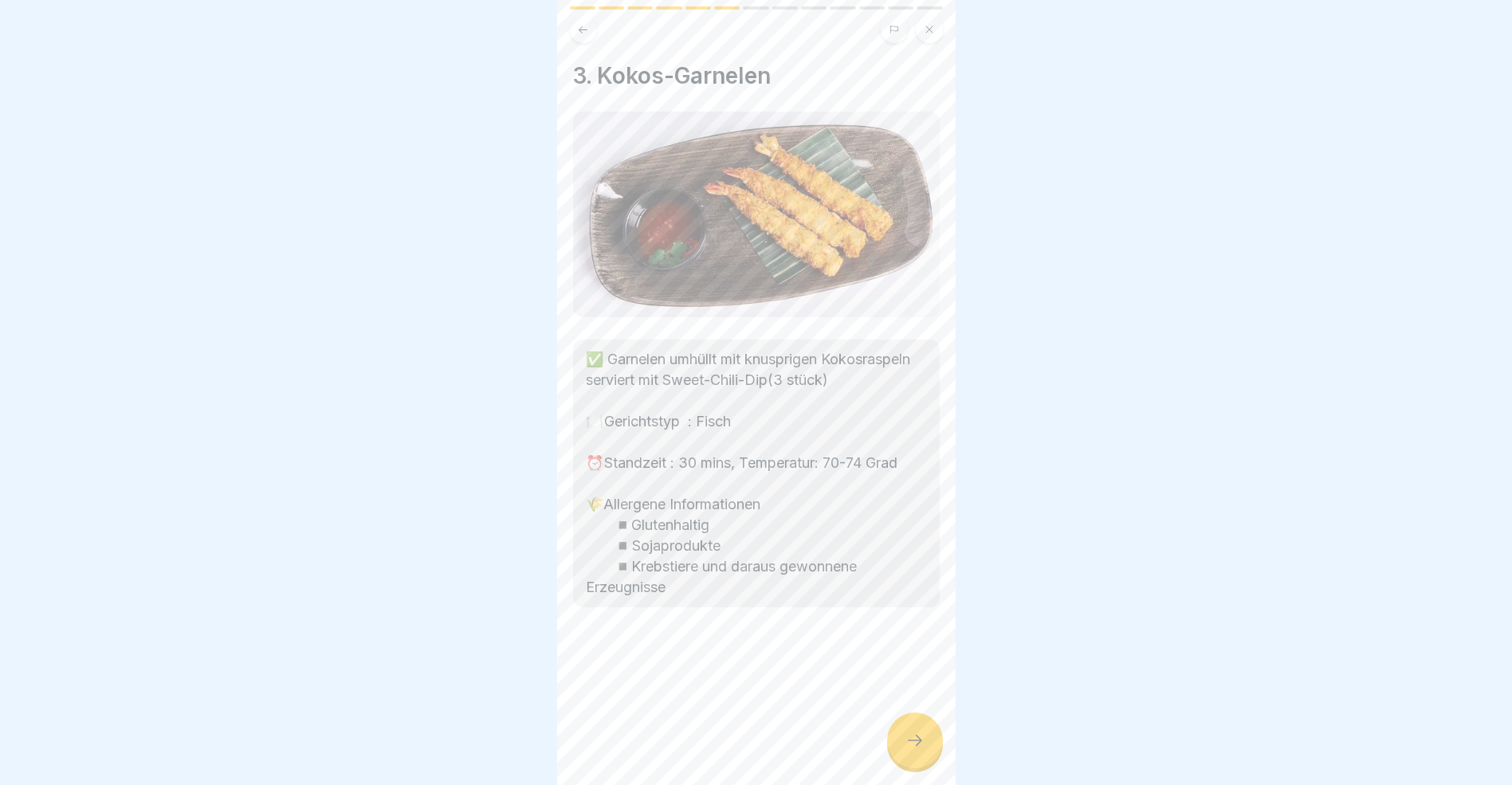
click at [908, 750] on icon at bounding box center [915, 740] width 19 height 19
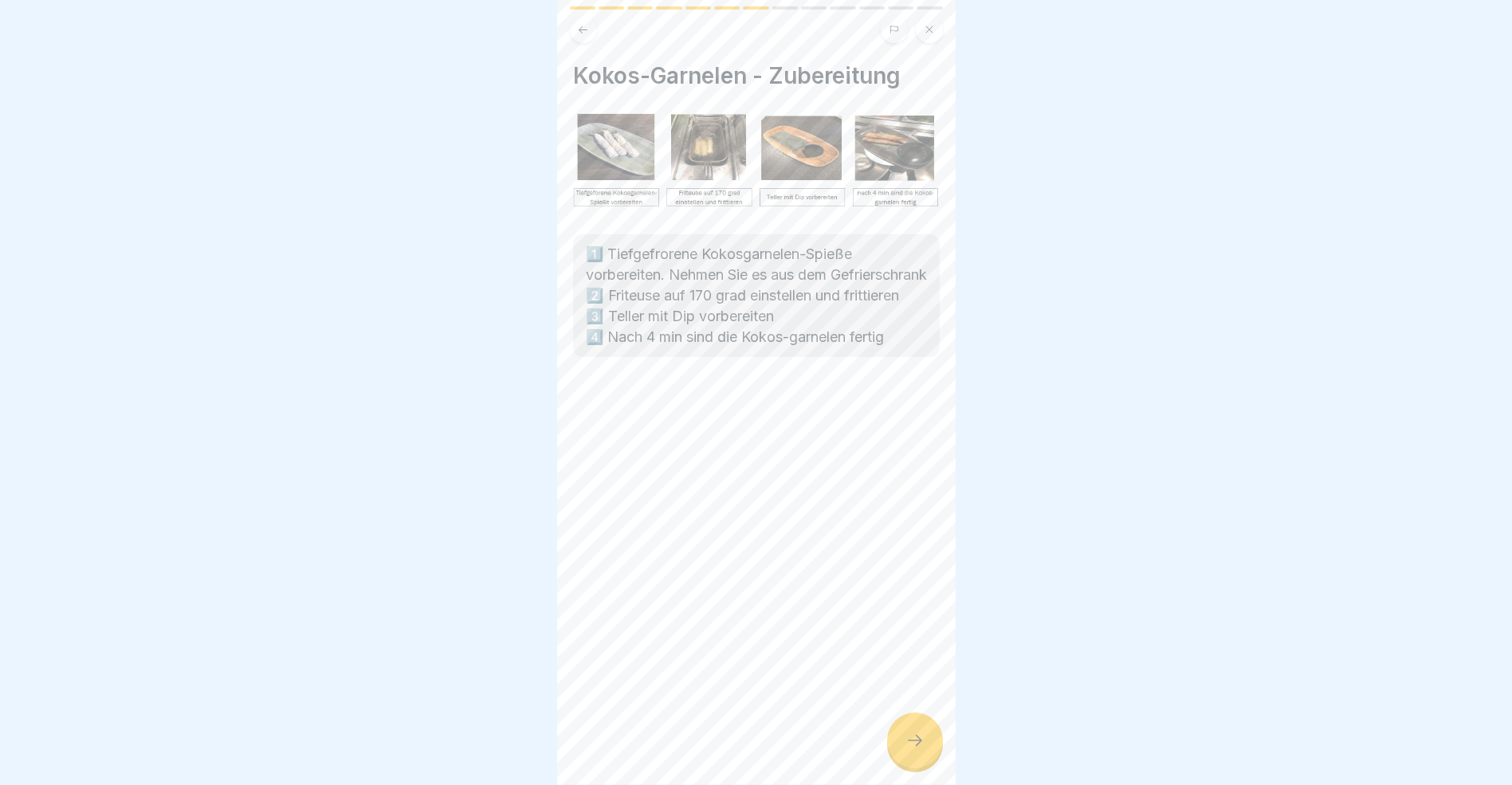
click at [908, 750] on icon at bounding box center [915, 740] width 19 height 19
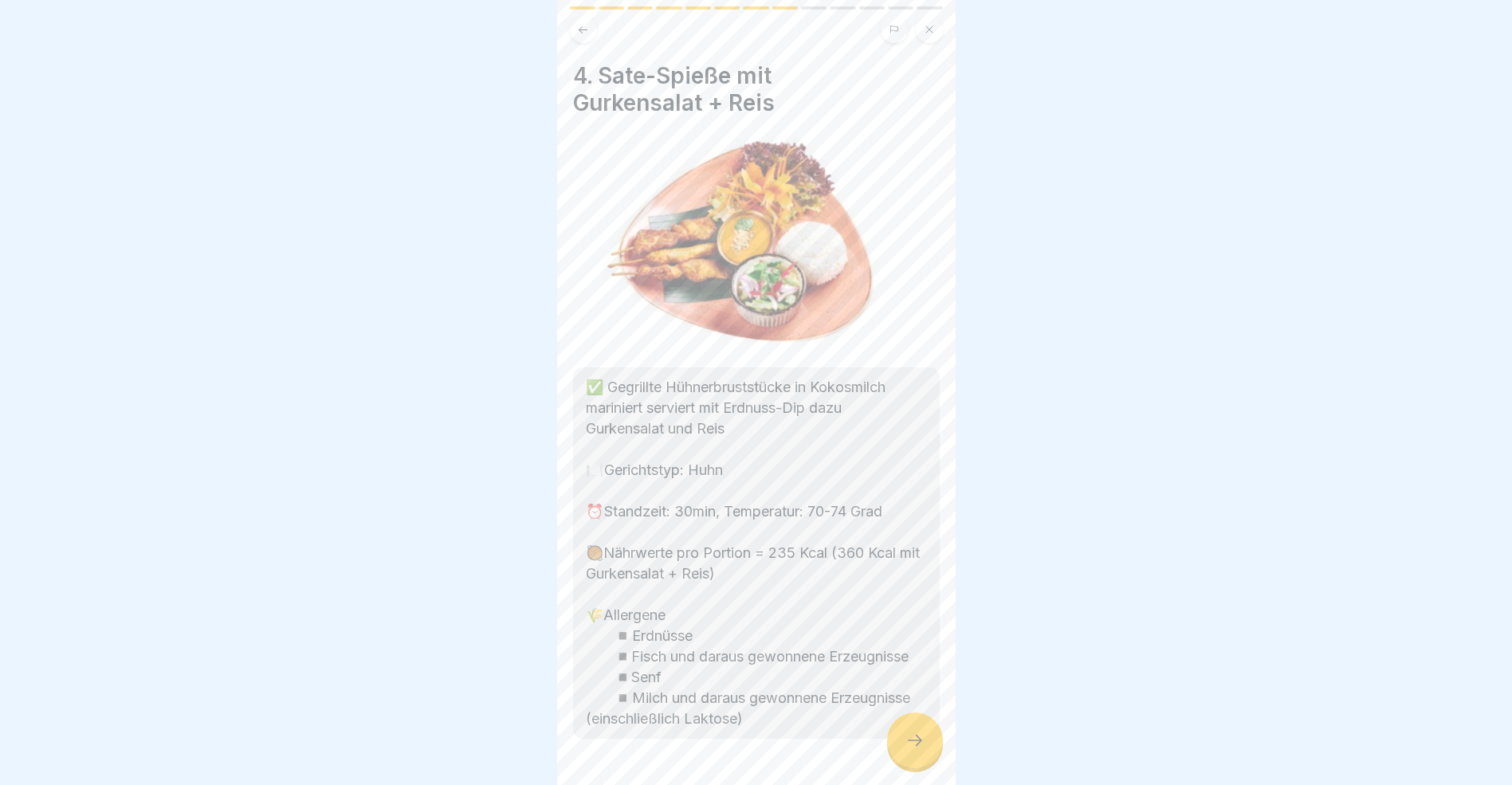
click at [908, 750] on icon at bounding box center [915, 740] width 19 height 19
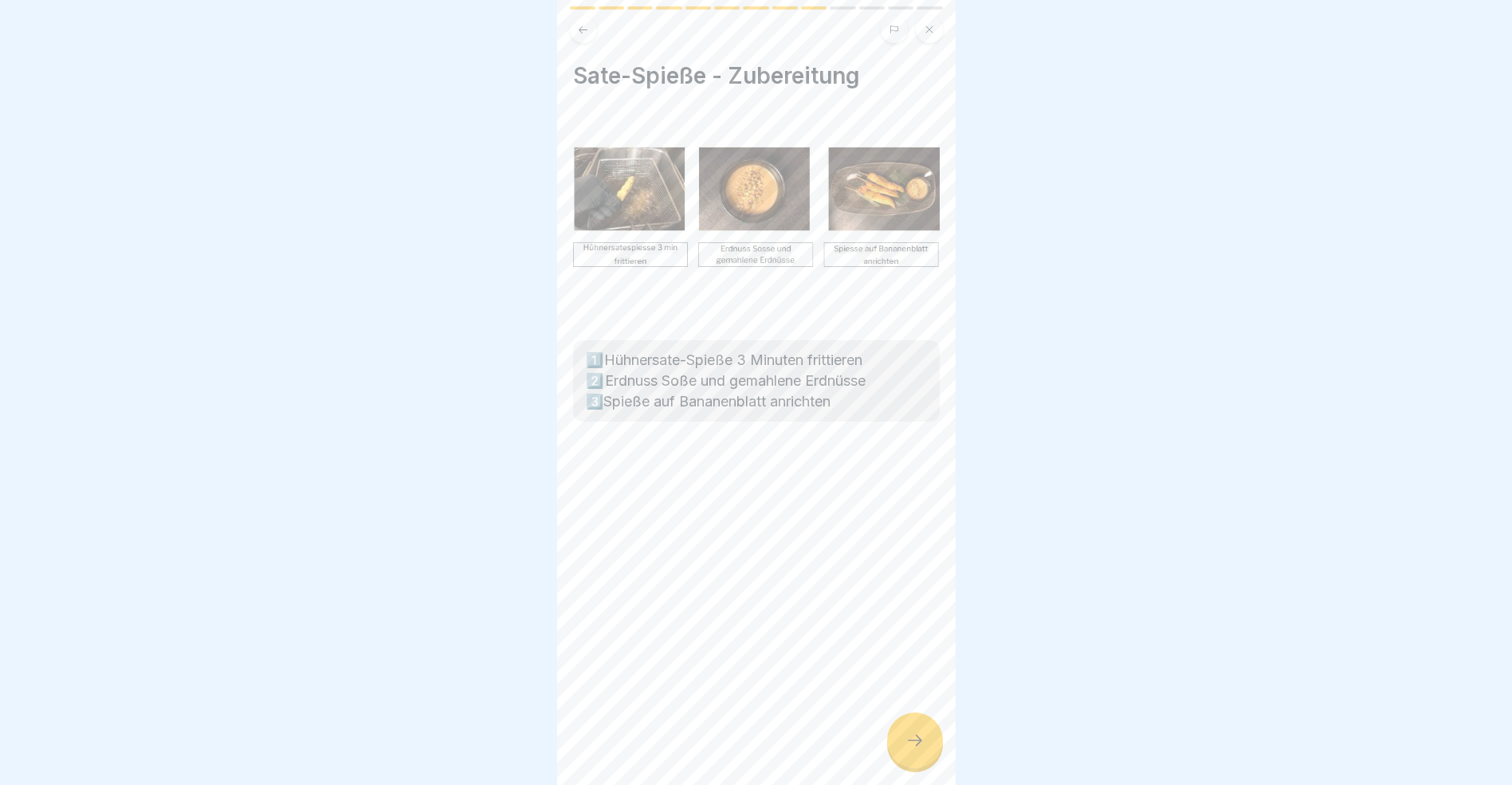
click at [908, 750] on icon at bounding box center [915, 740] width 19 height 19
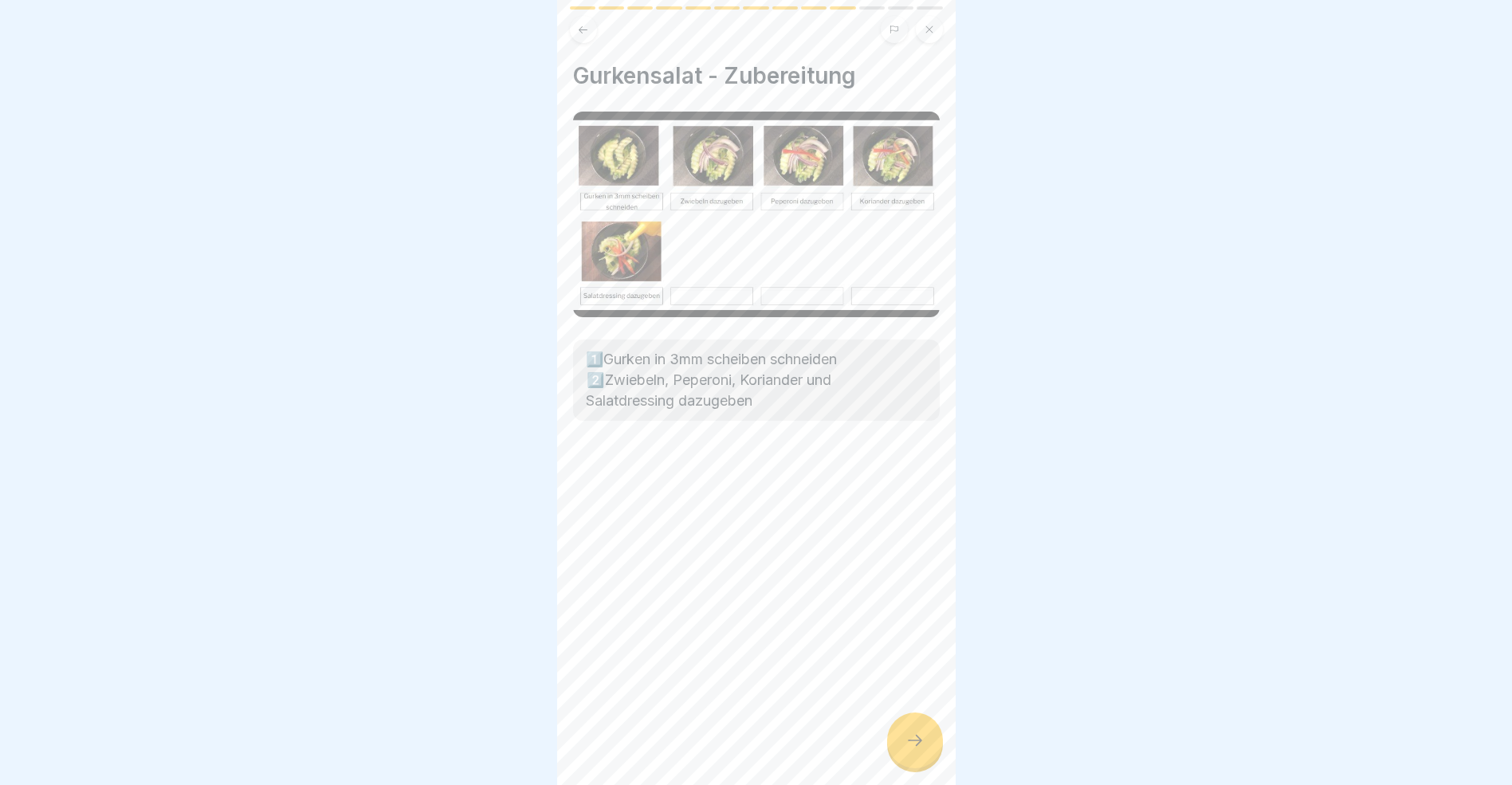
click at [908, 750] on icon at bounding box center [915, 740] width 19 height 19
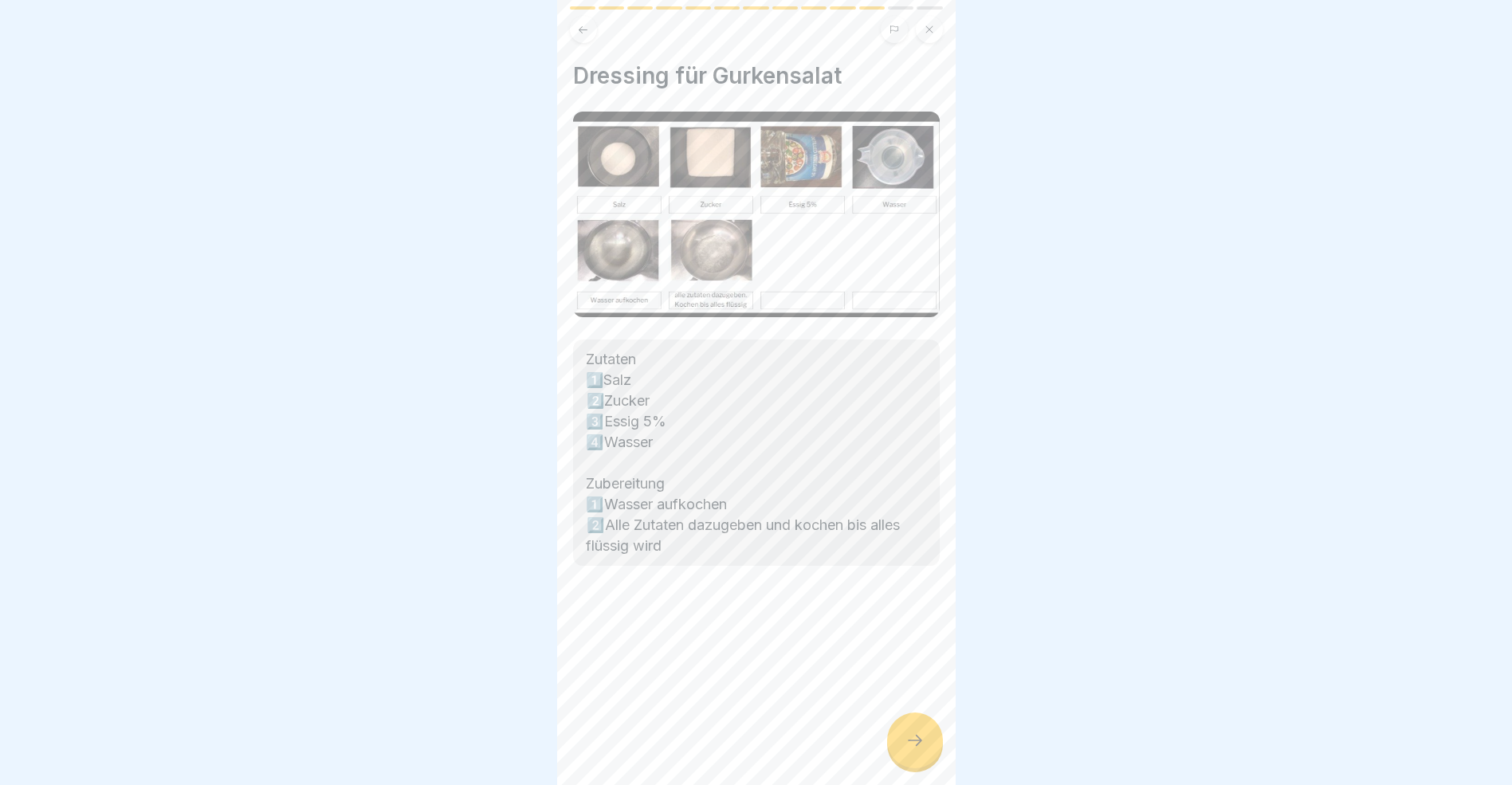
click at [908, 750] on icon at bounding box center [915, 740] width 19 height 19
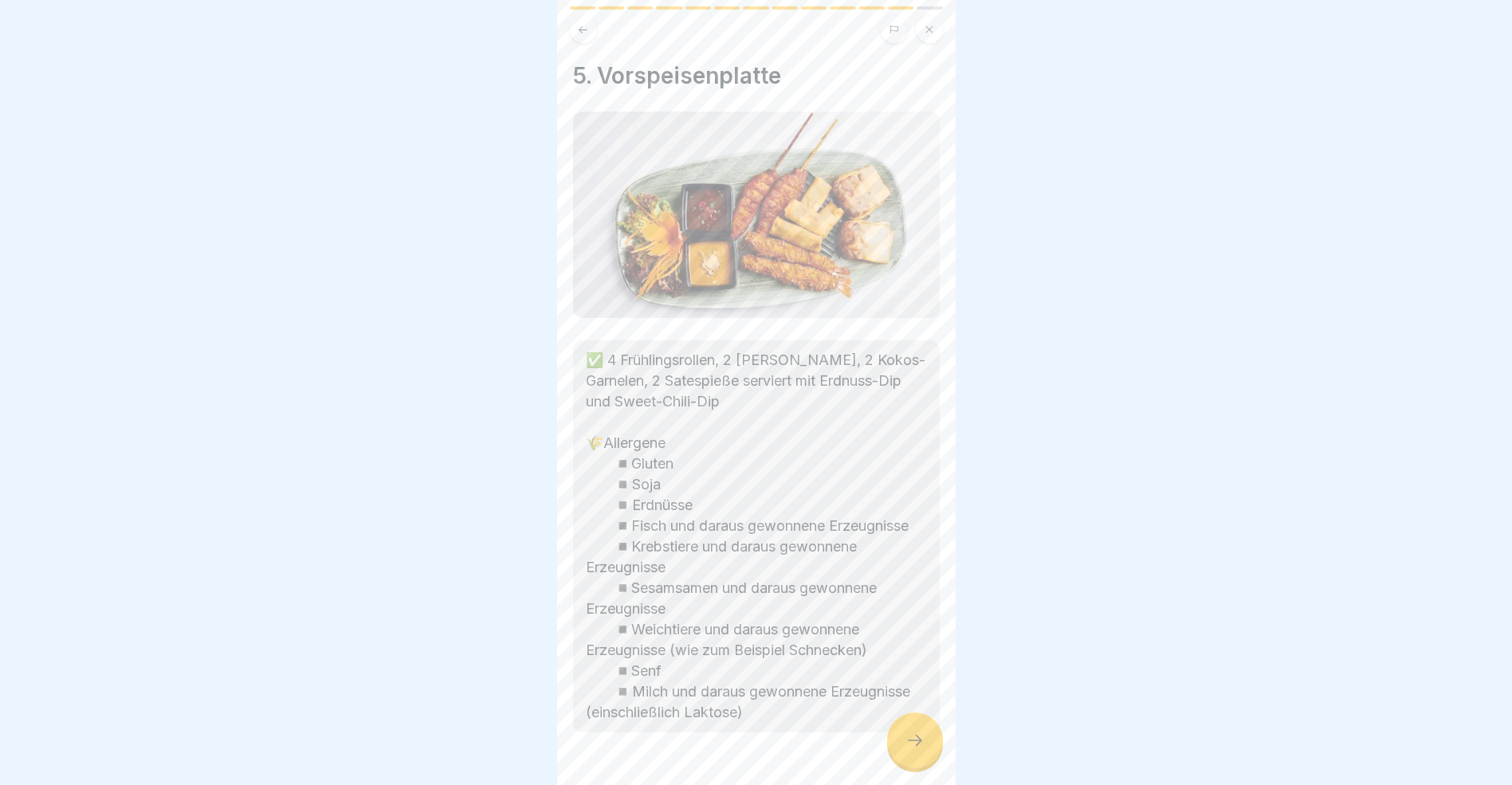
click at [908, 750] on icon at bounding box center [915, 740] width 19 height 19
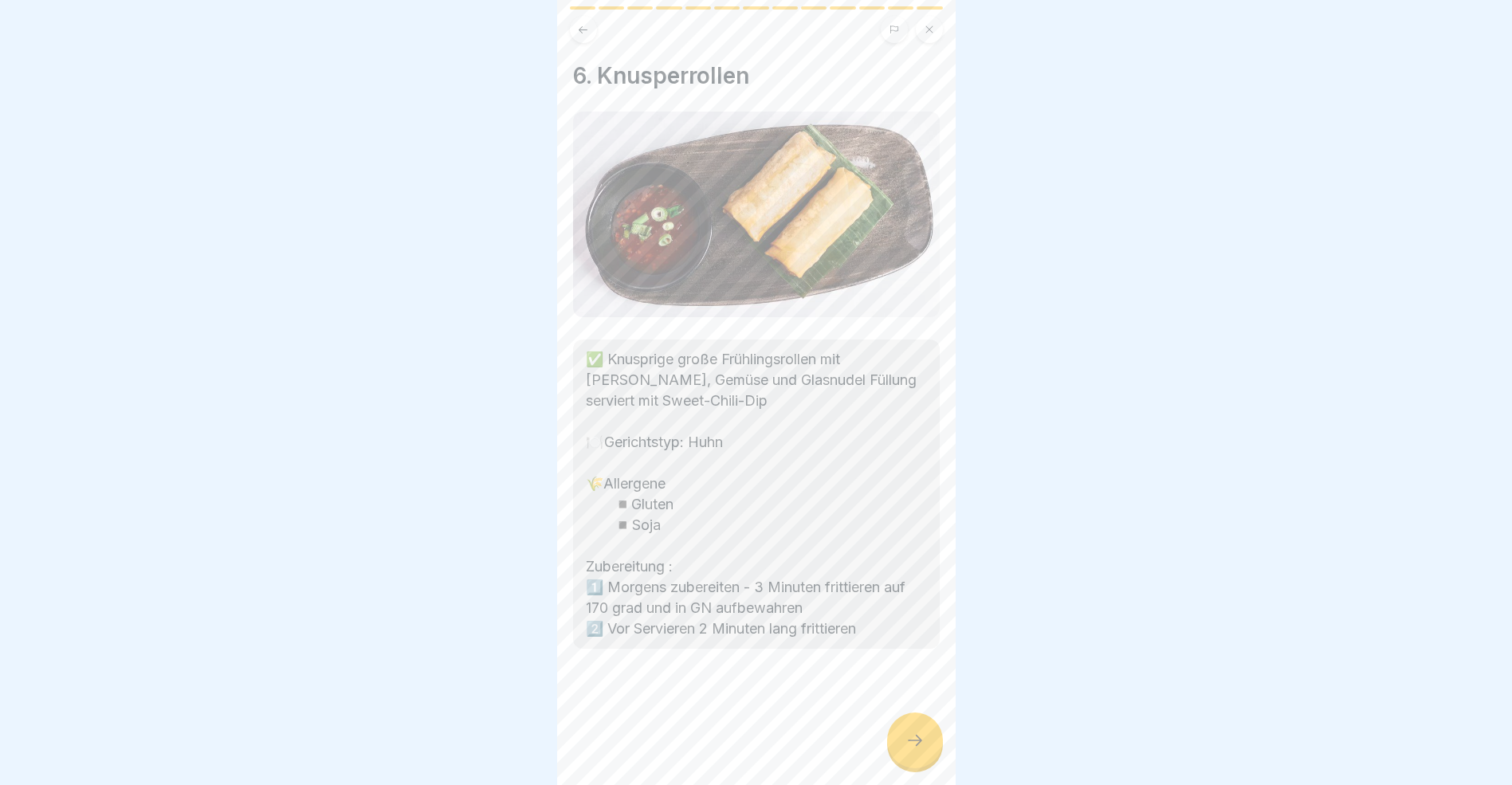
click at [908, 750] on icon at bounding box center [915, 740] width 19 height 19
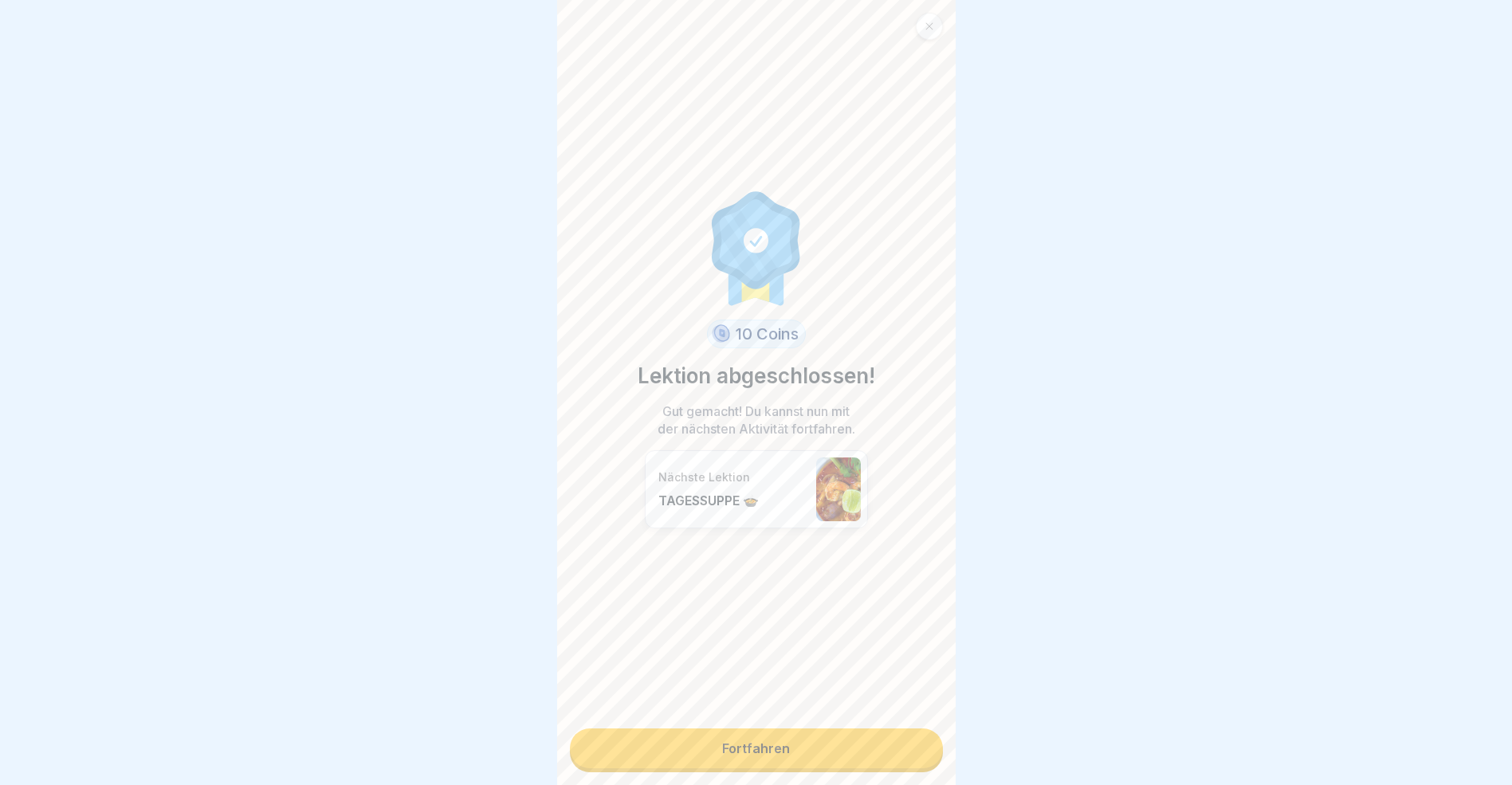
click at [908, 760] on link "Fortfahren" at bounding box center [756, 748] width 373 height 40
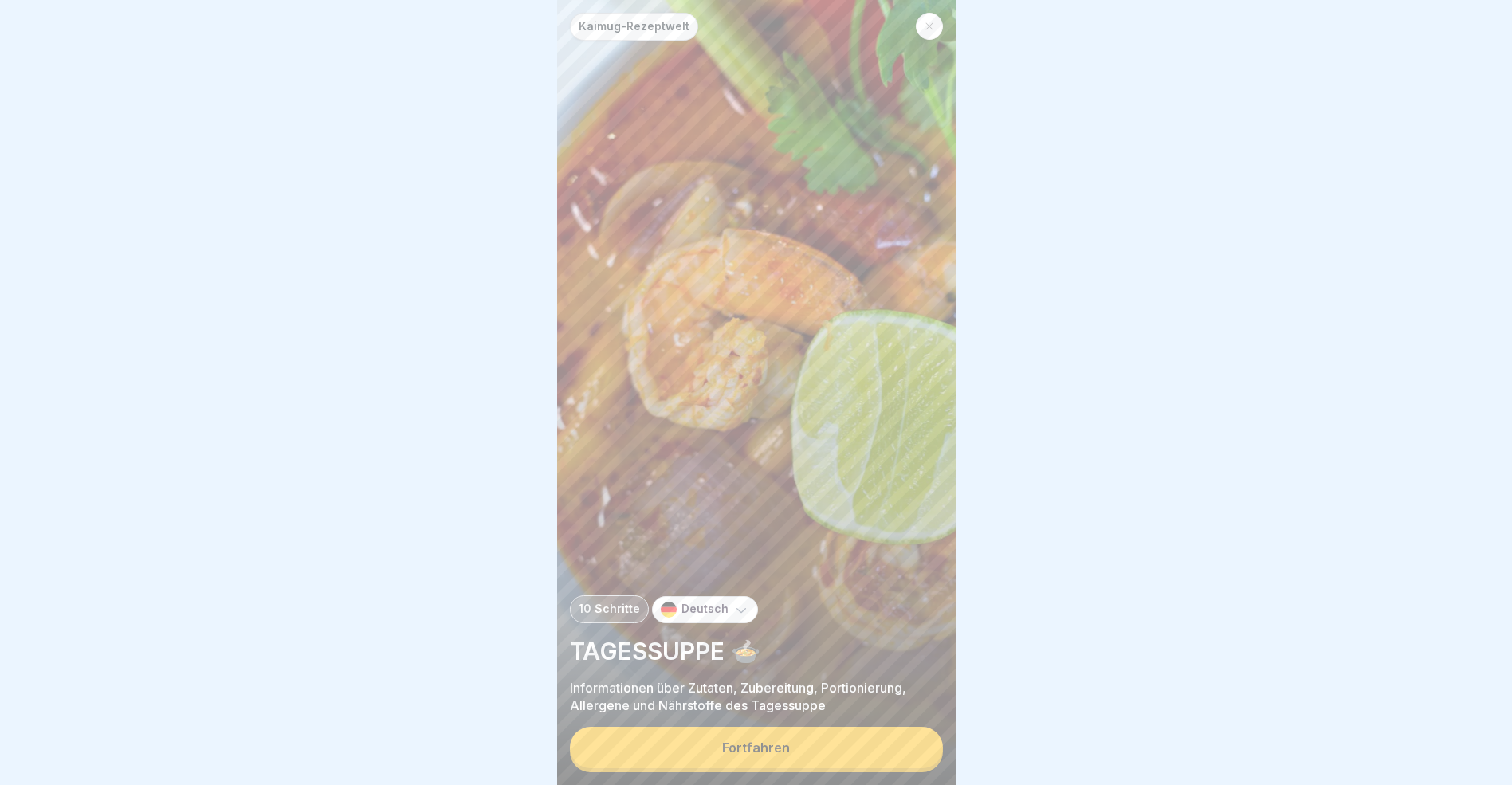
click at [908, 760] on button "Fortfahren" at bounding box center [756, 747] width 373 height 41
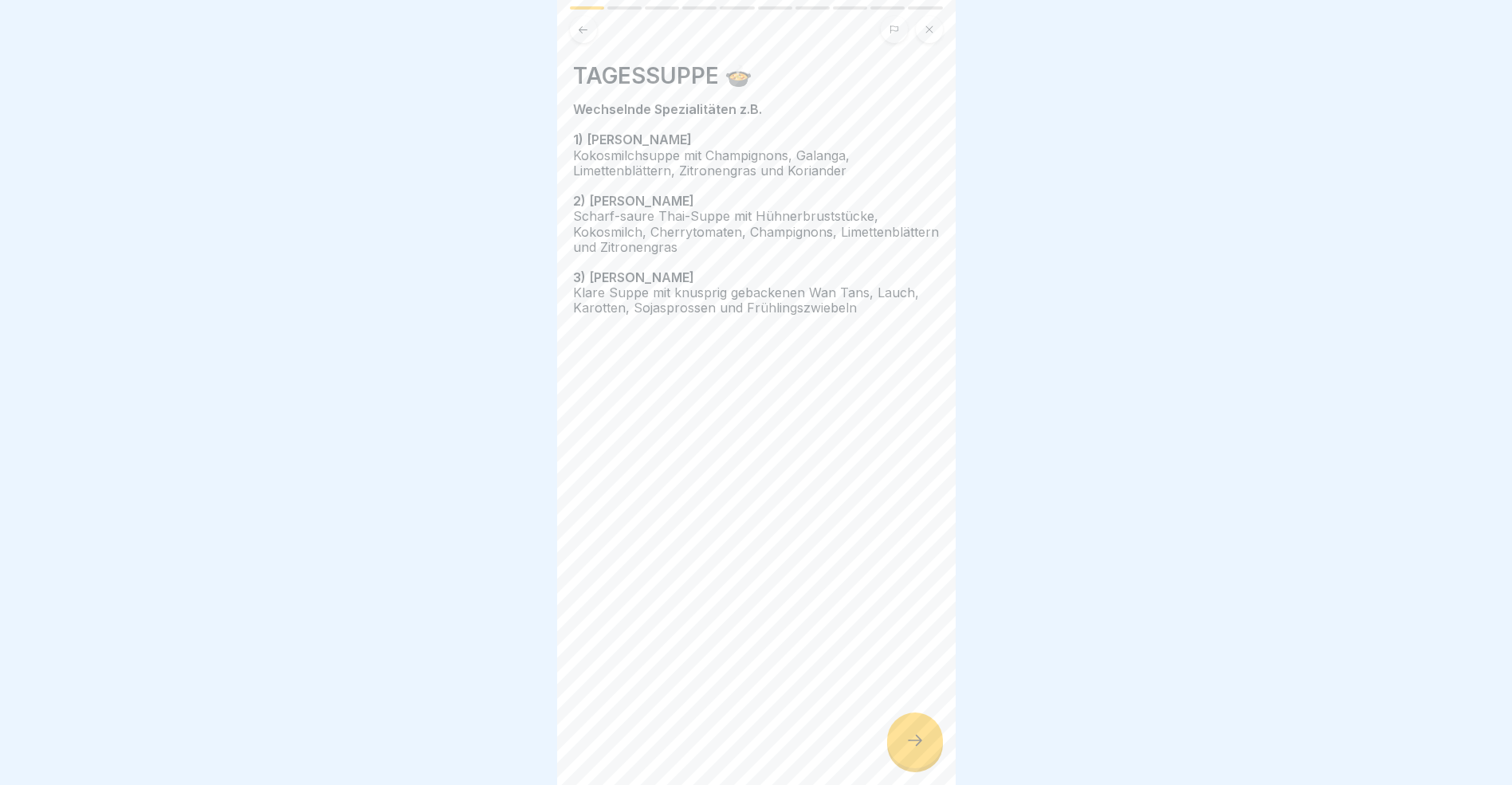
click at [908, 750] on icon at bounding box center [915, 740] width 19 height 19
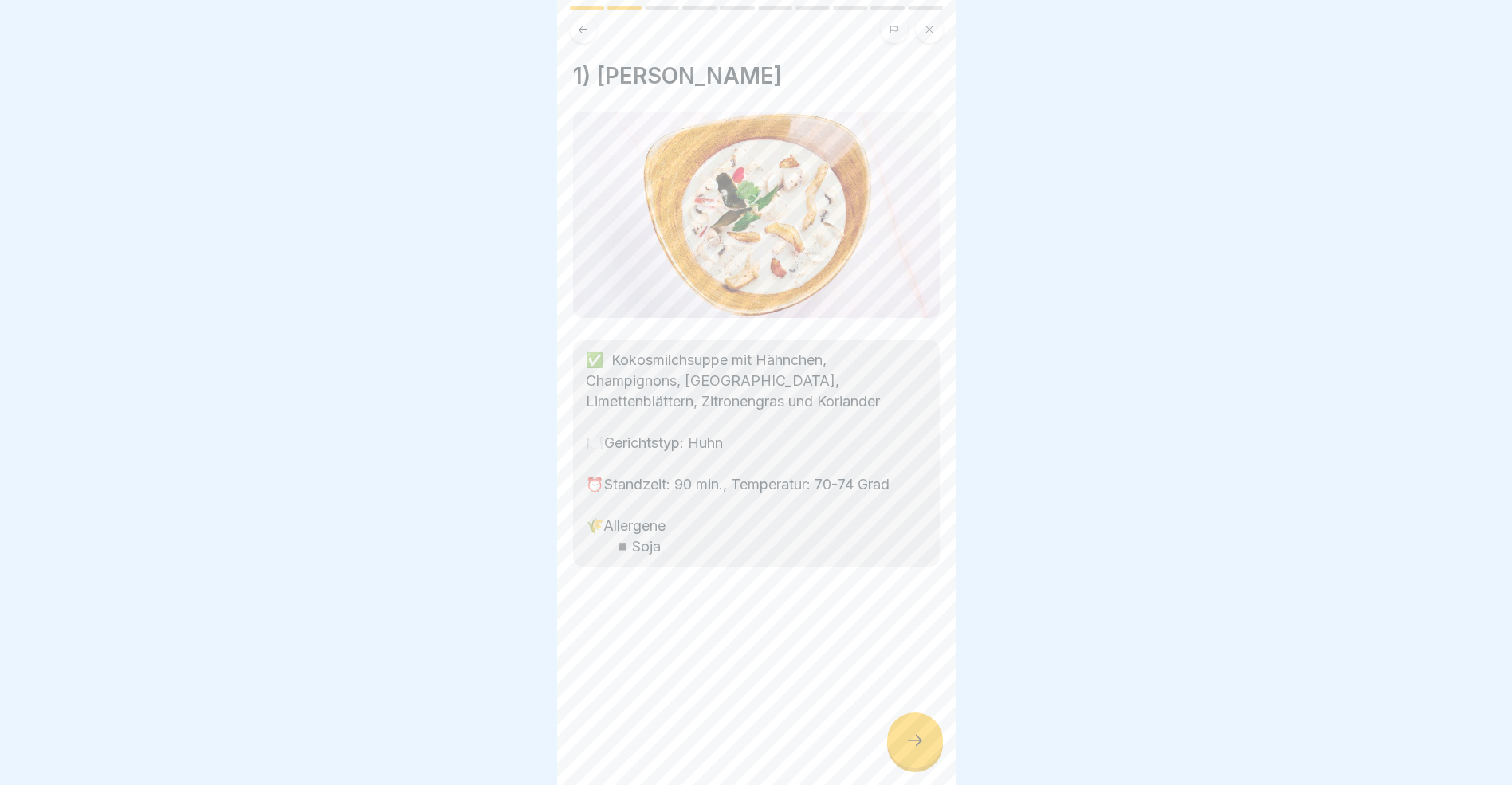
click at [908, 750] on icon at bounding box center [915, 740] width 19 height 19
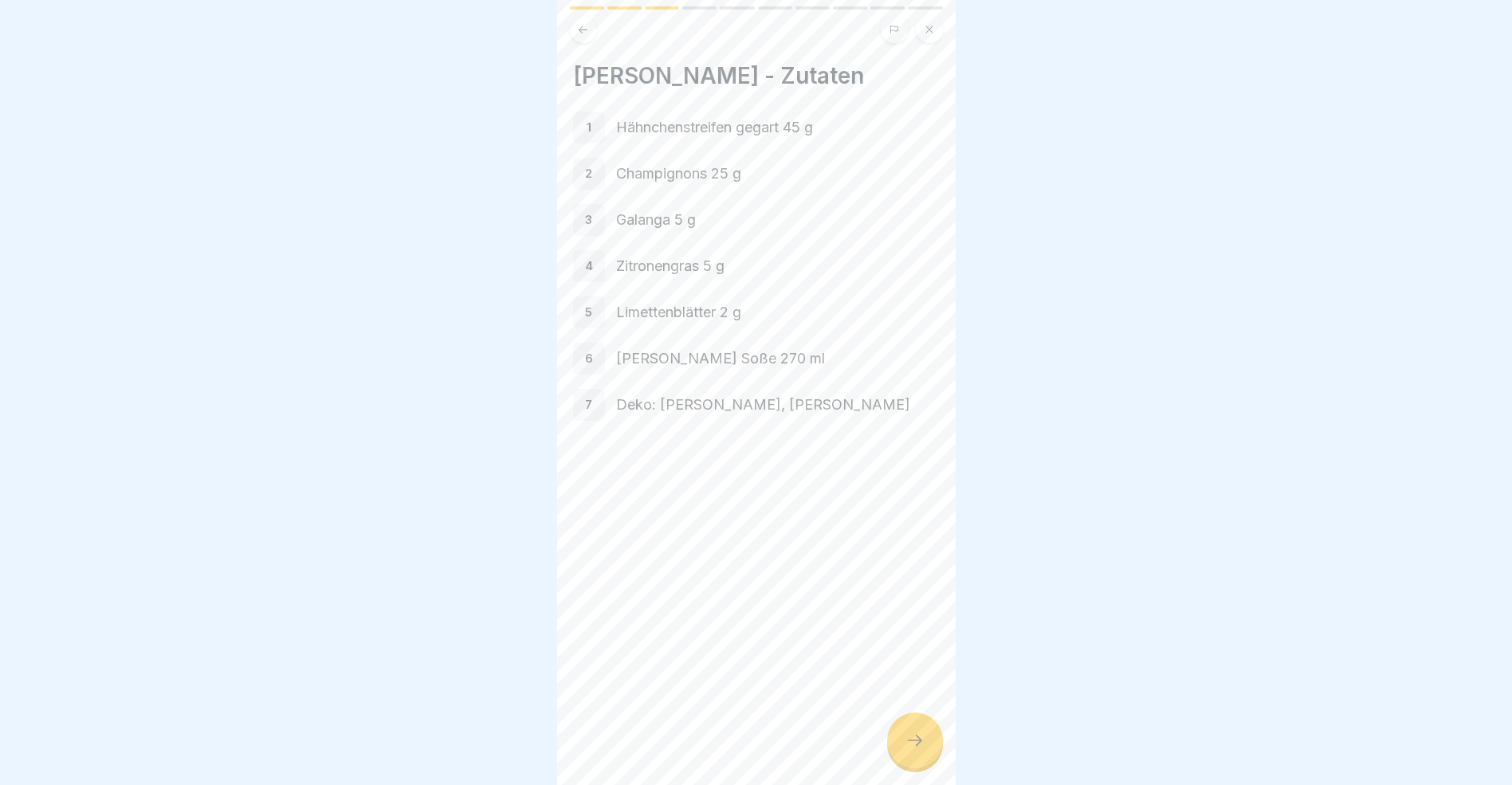
click at [908, 750] on icon at bounding box center [915, 740] width 19 height 19
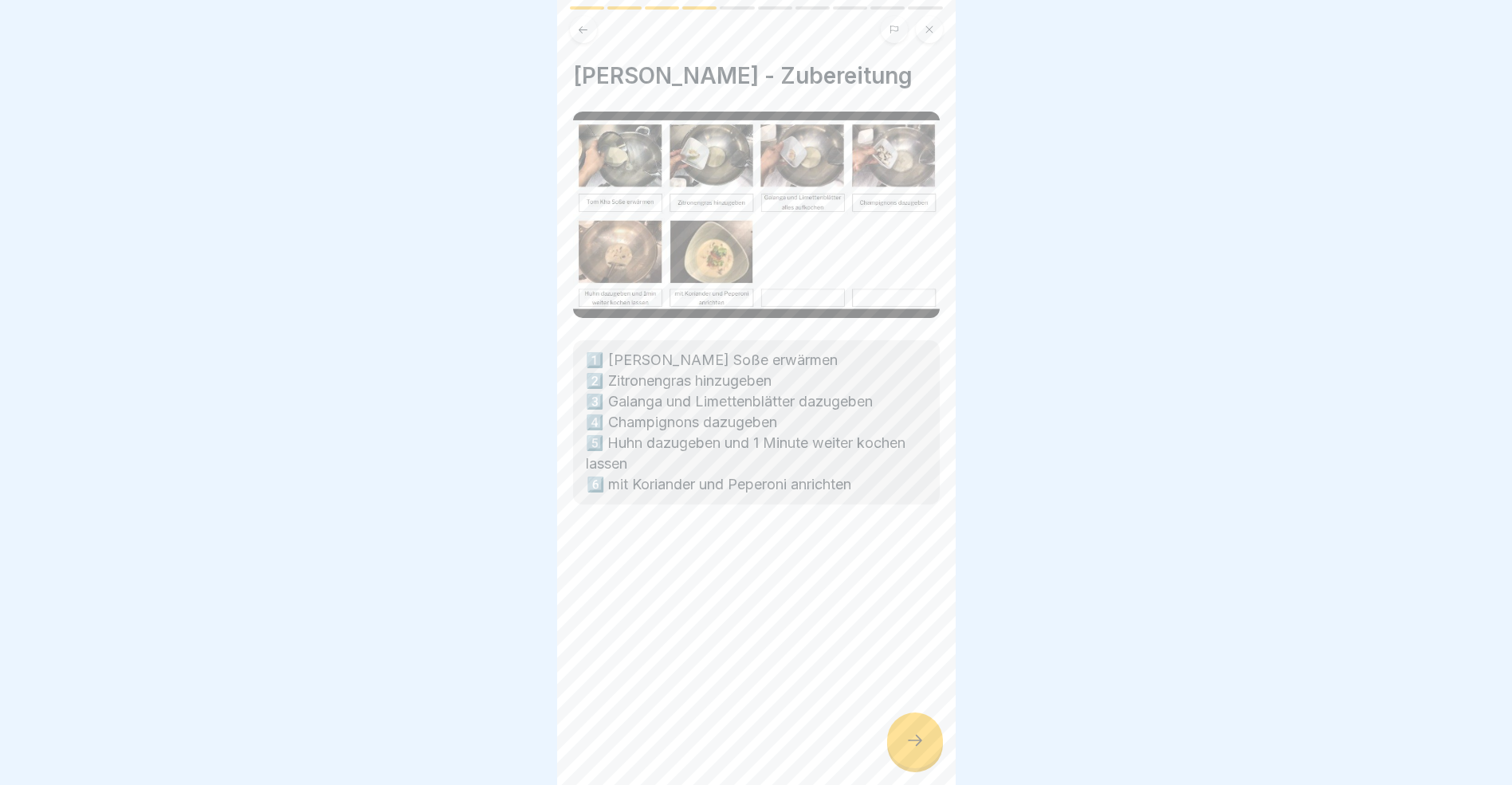
click at [908, 750] on icon at bounding box center [915, 740] width 19 height 19
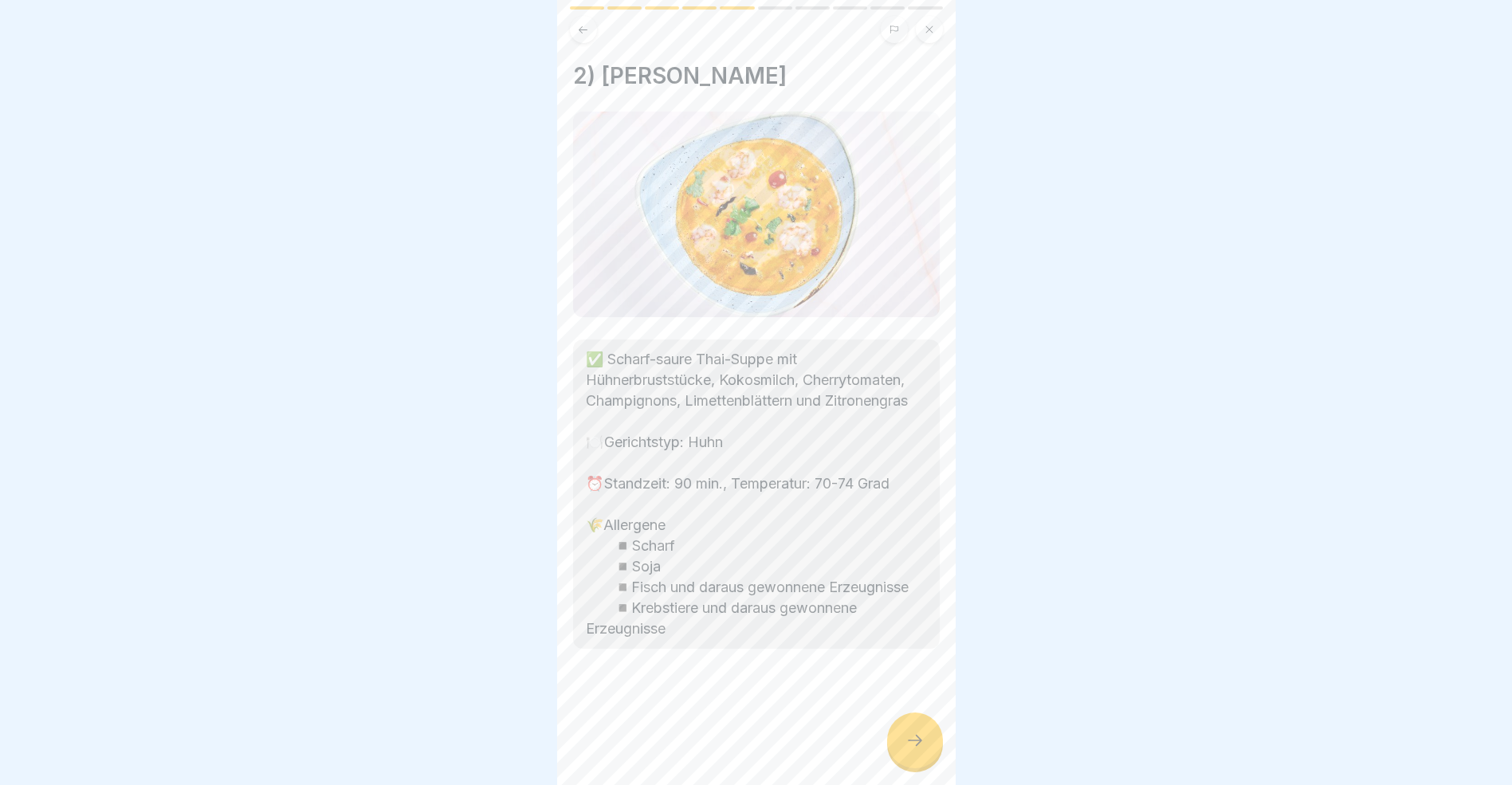
click at [908, 750] on icon at bounding box center [915, 740] width 19 height 19
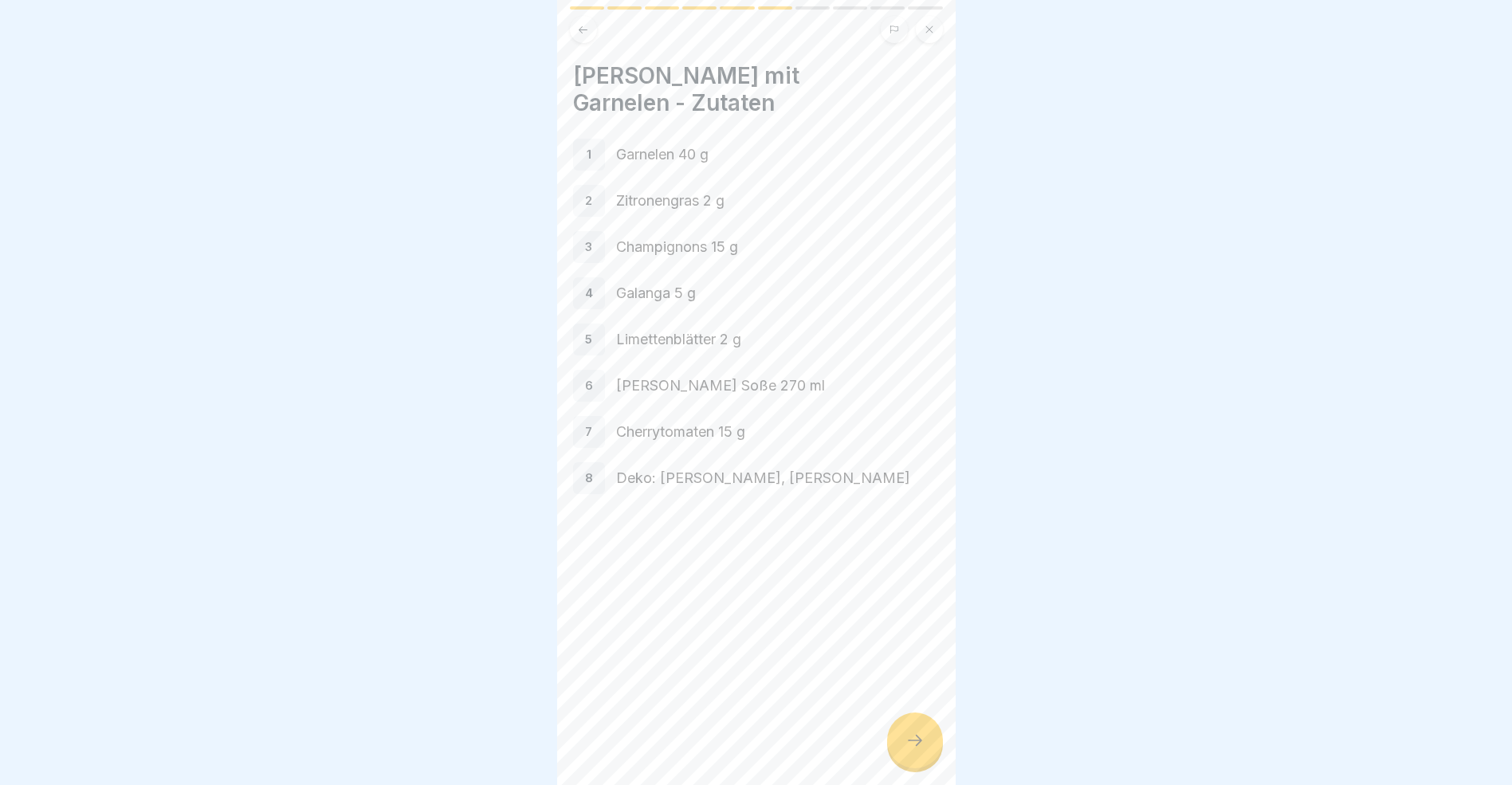
click at [908, 750] on icon at bounding box center [915, 740] width 19 height 19
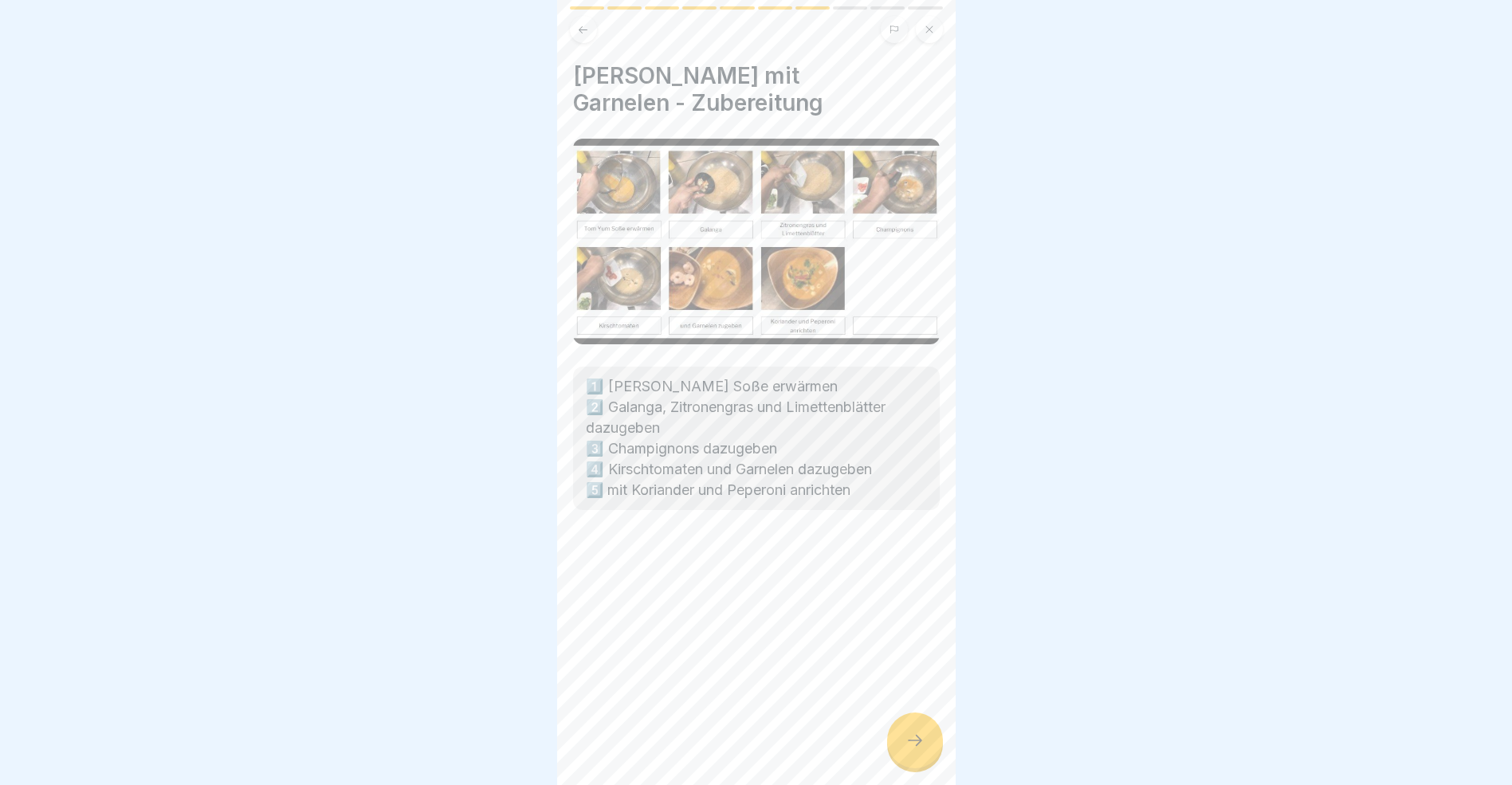
click at [908, 750] on icon at bounding box center [915, 740] width 19 height 19
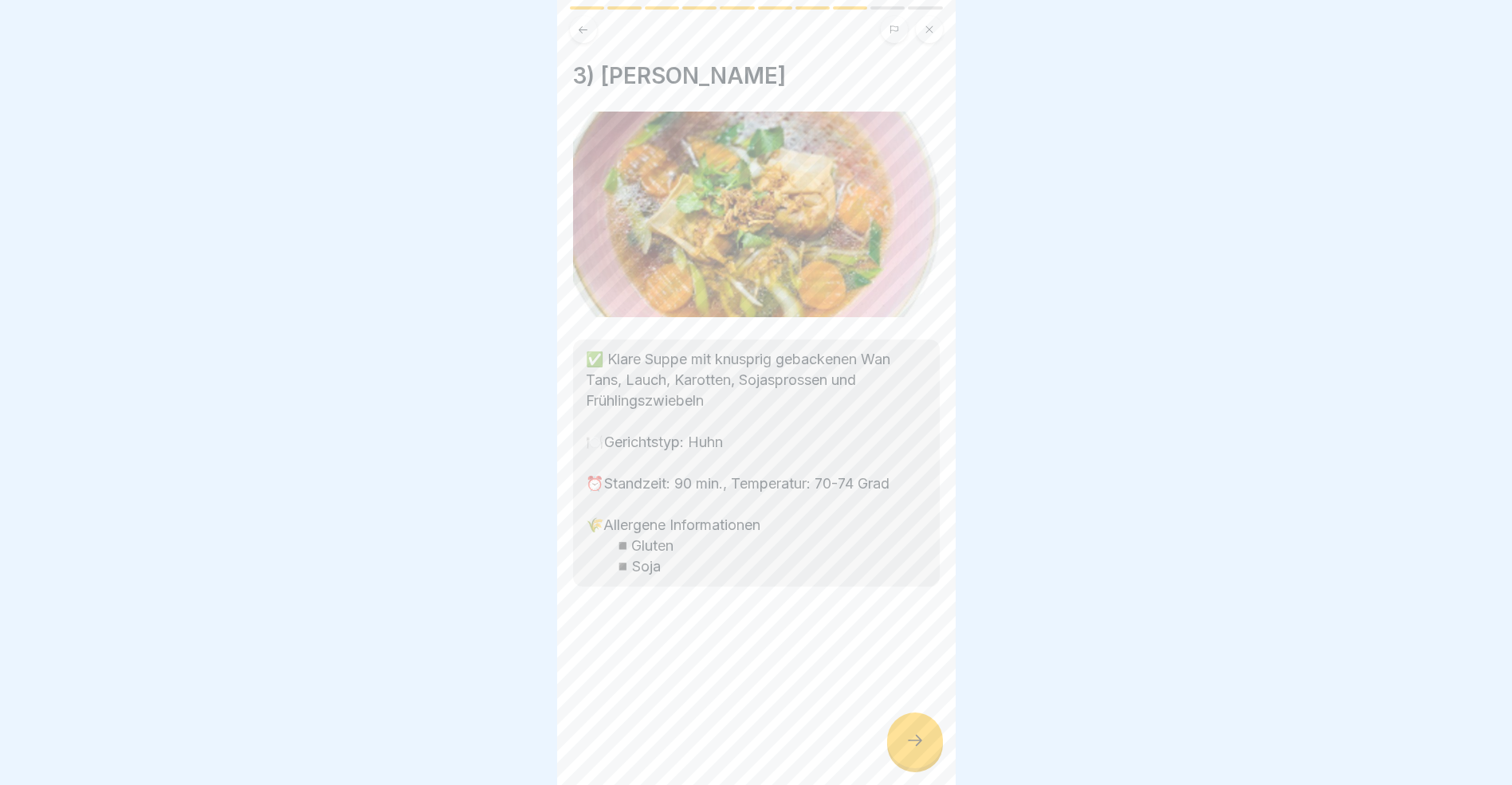
click at [908, 750] on icon at bounding box center [915, 740] width 19 height 19
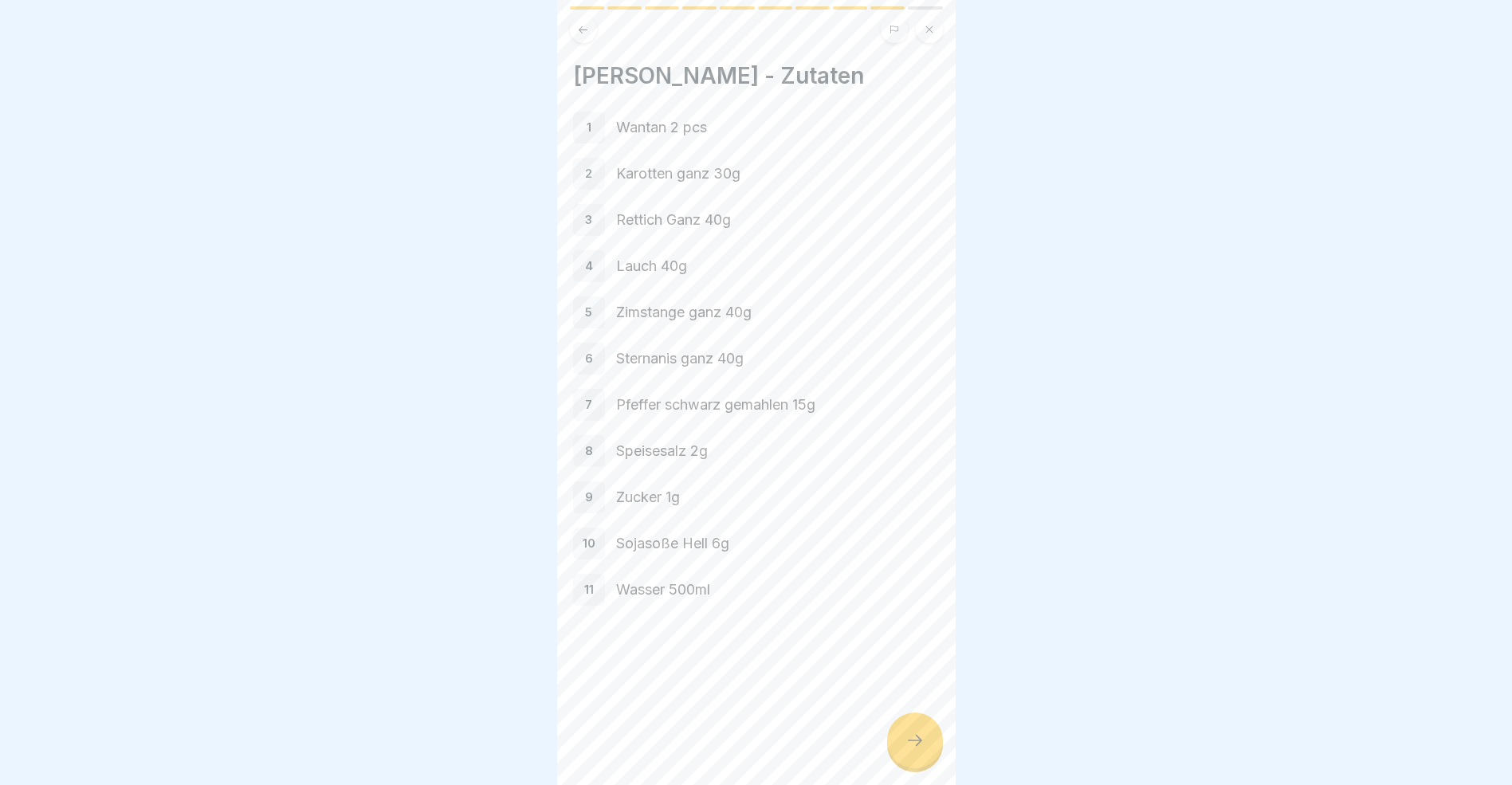
click at [908, 750] on icon at bounding box center [915, 740] width 19 height 19
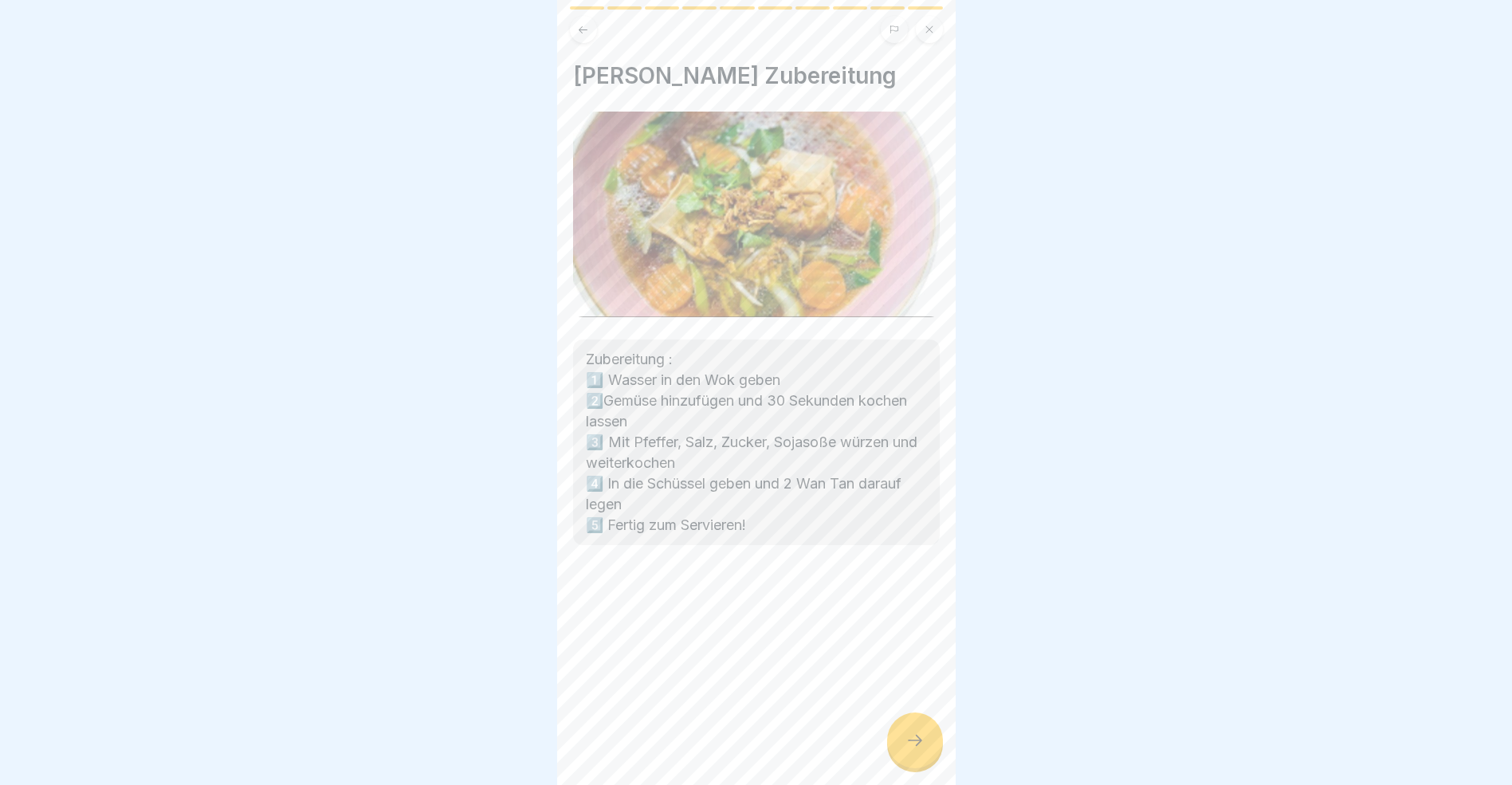
click at [908, 750] on icon at bounding box center [915, 740] width 19 height 19
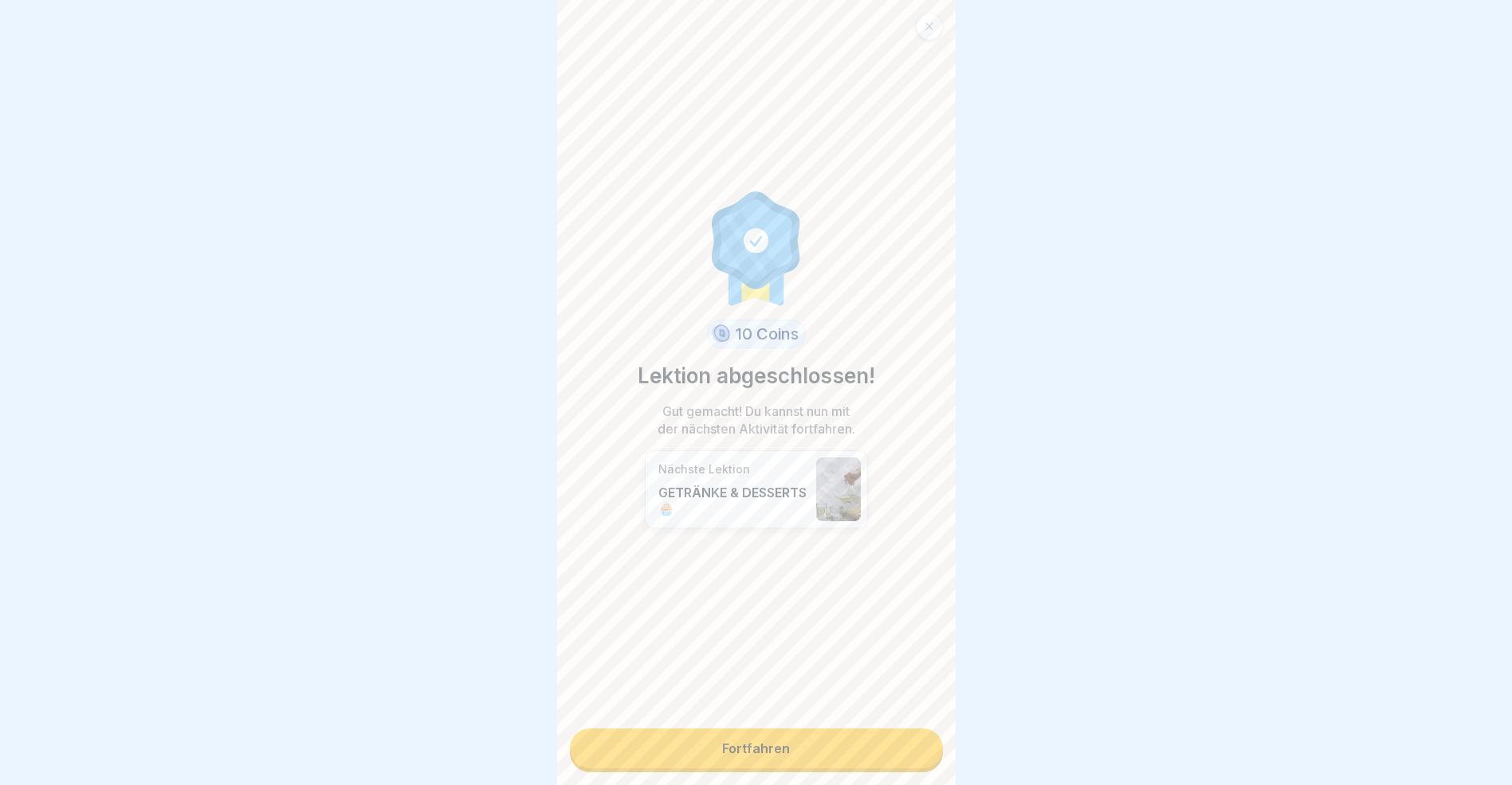
click at [908, 760] on link "Fortfahren" at bounding box center [756, 748] width 373 height 40
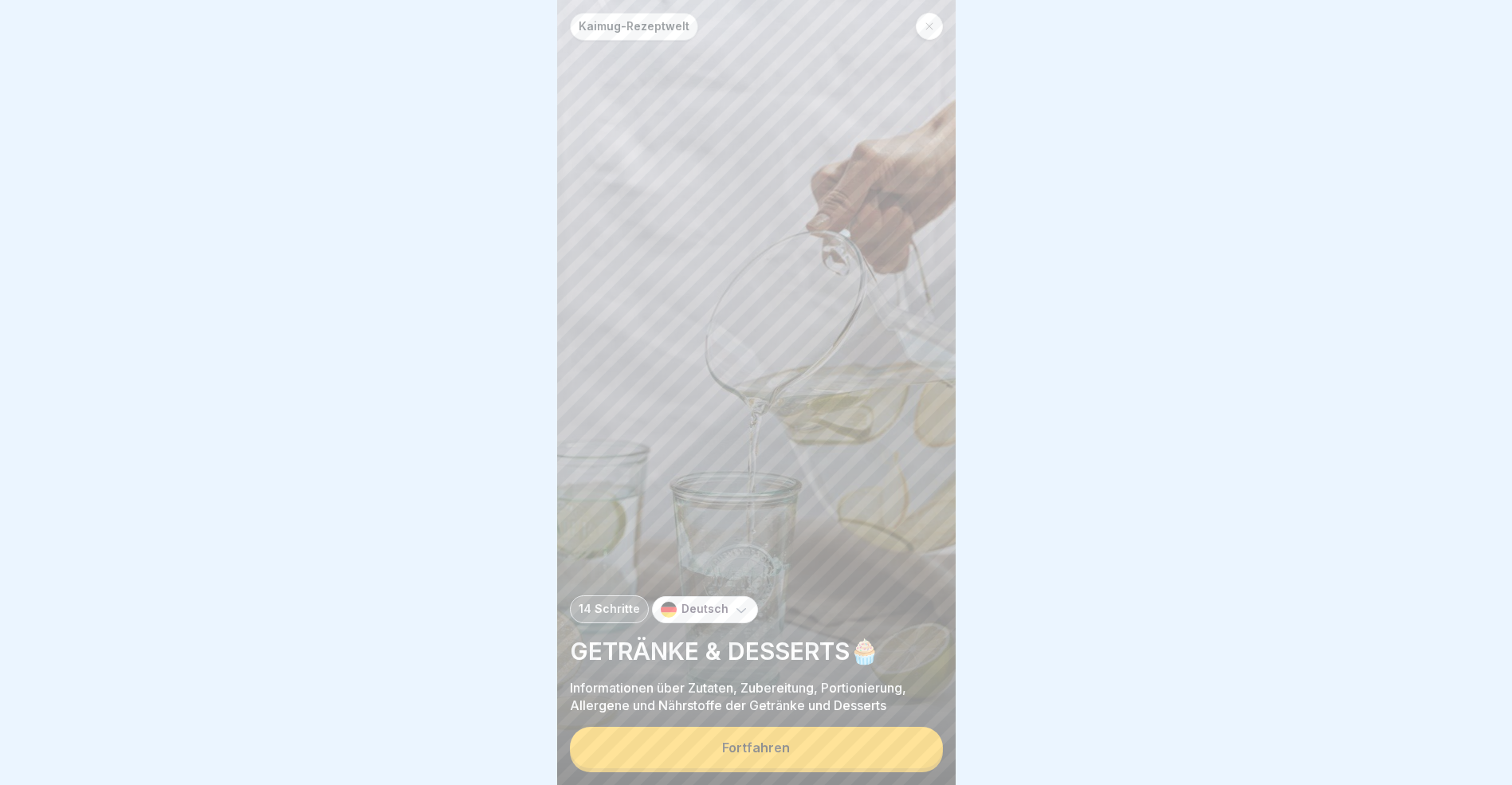
click at [908, 760] on button "Fortfahren" at bounding box center [756, 747] width 373 height 41
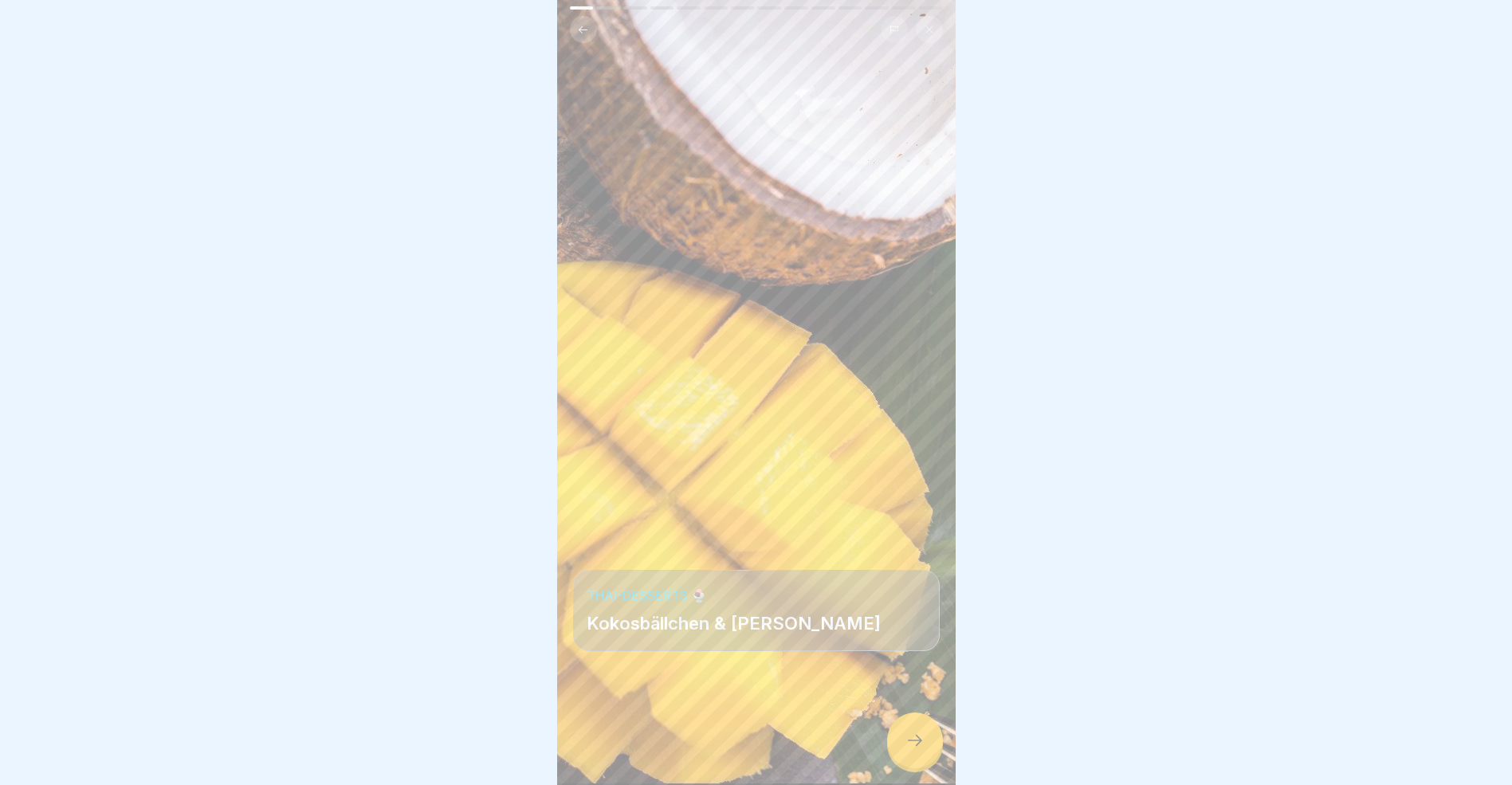
click at [908, 750] on icon at bounding box center [915, 740] width 19 height 19
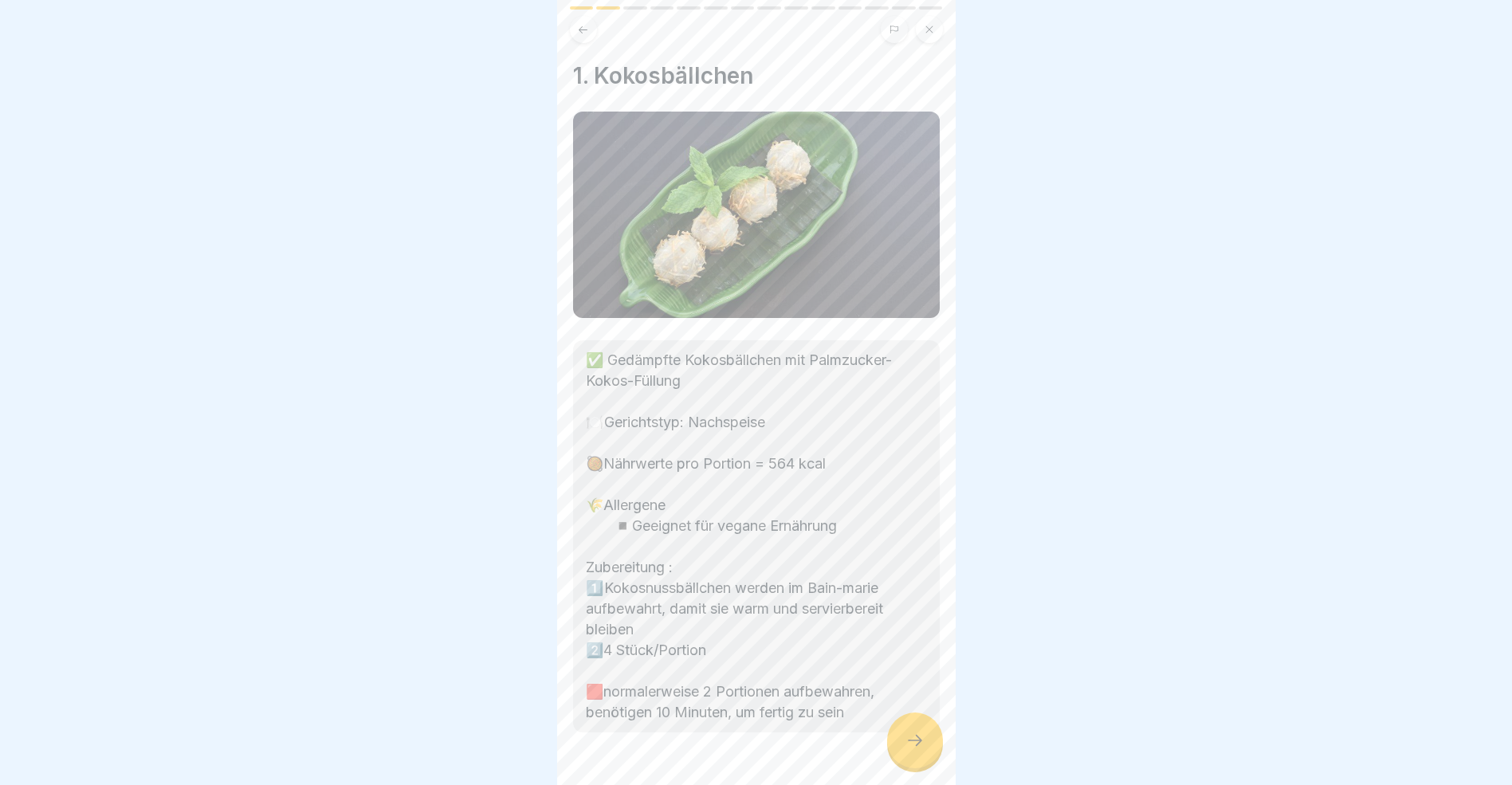
click at [908, 750] on icon at bounding box center [915, 740] width 19 height 19
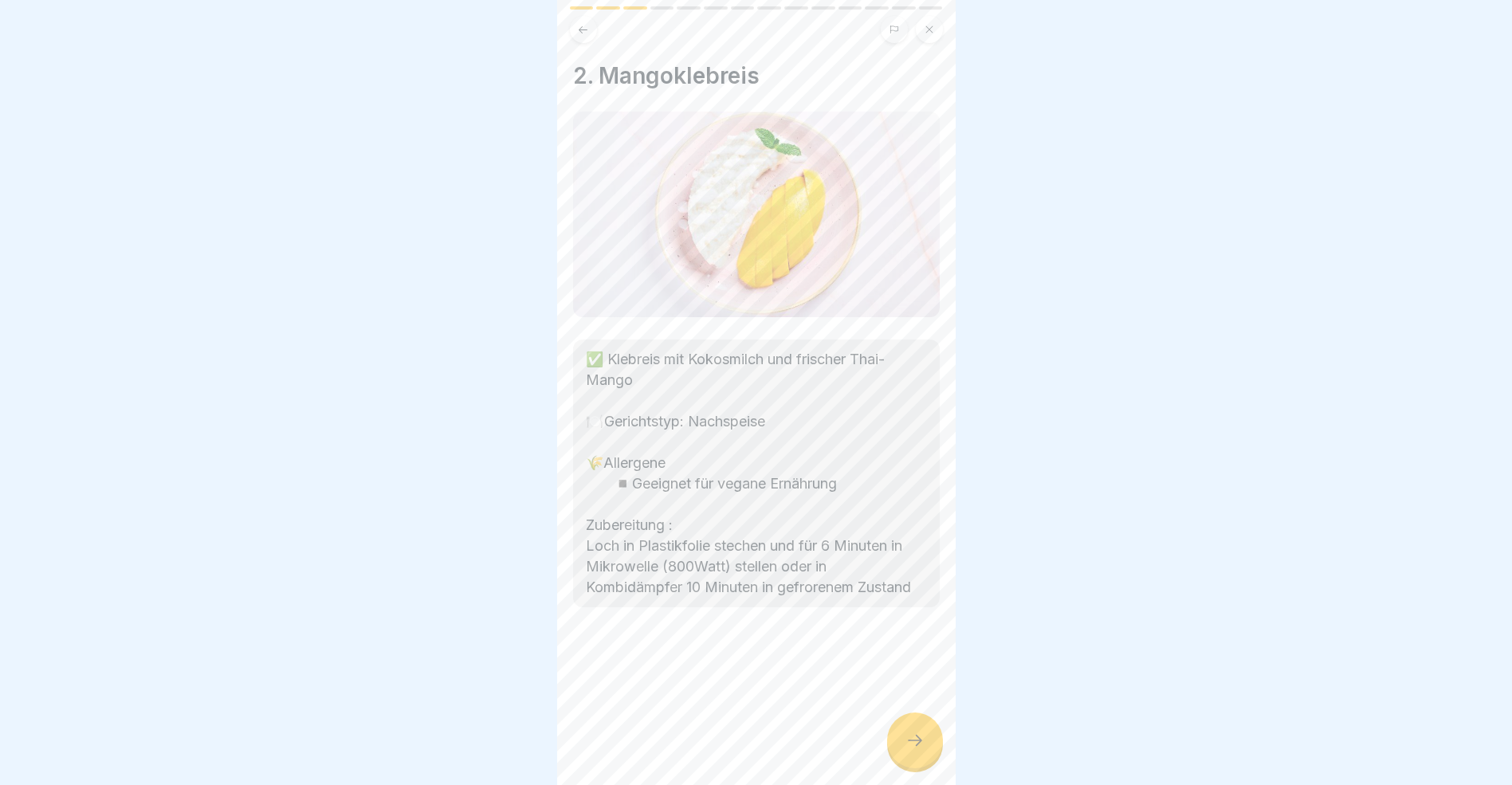
click at [908, 750] on icon at bounding box center [915, 740] width 19 height 19
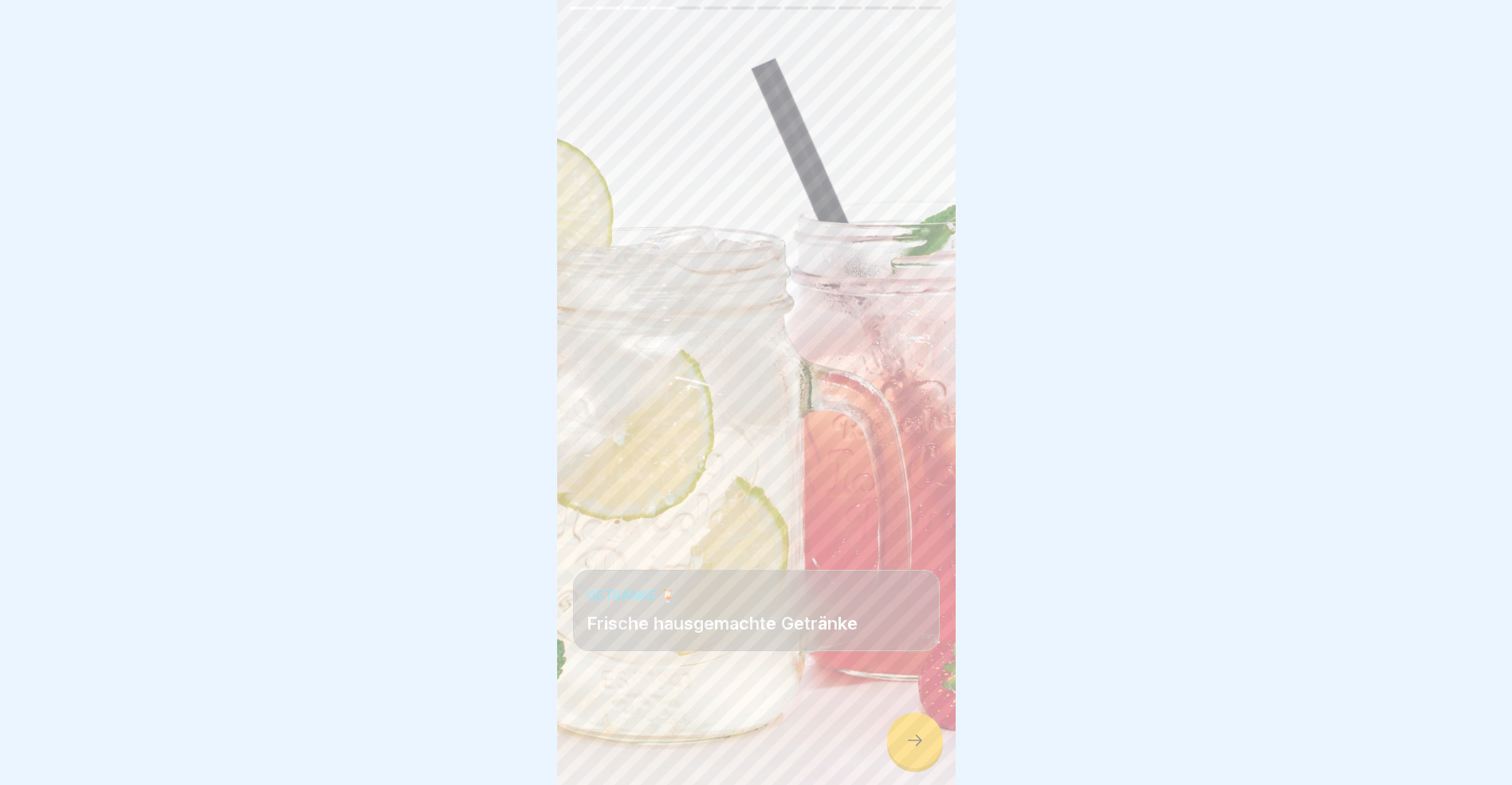
click at [908, 750] on icon at bounding box center [915, 740] width 19 height 19
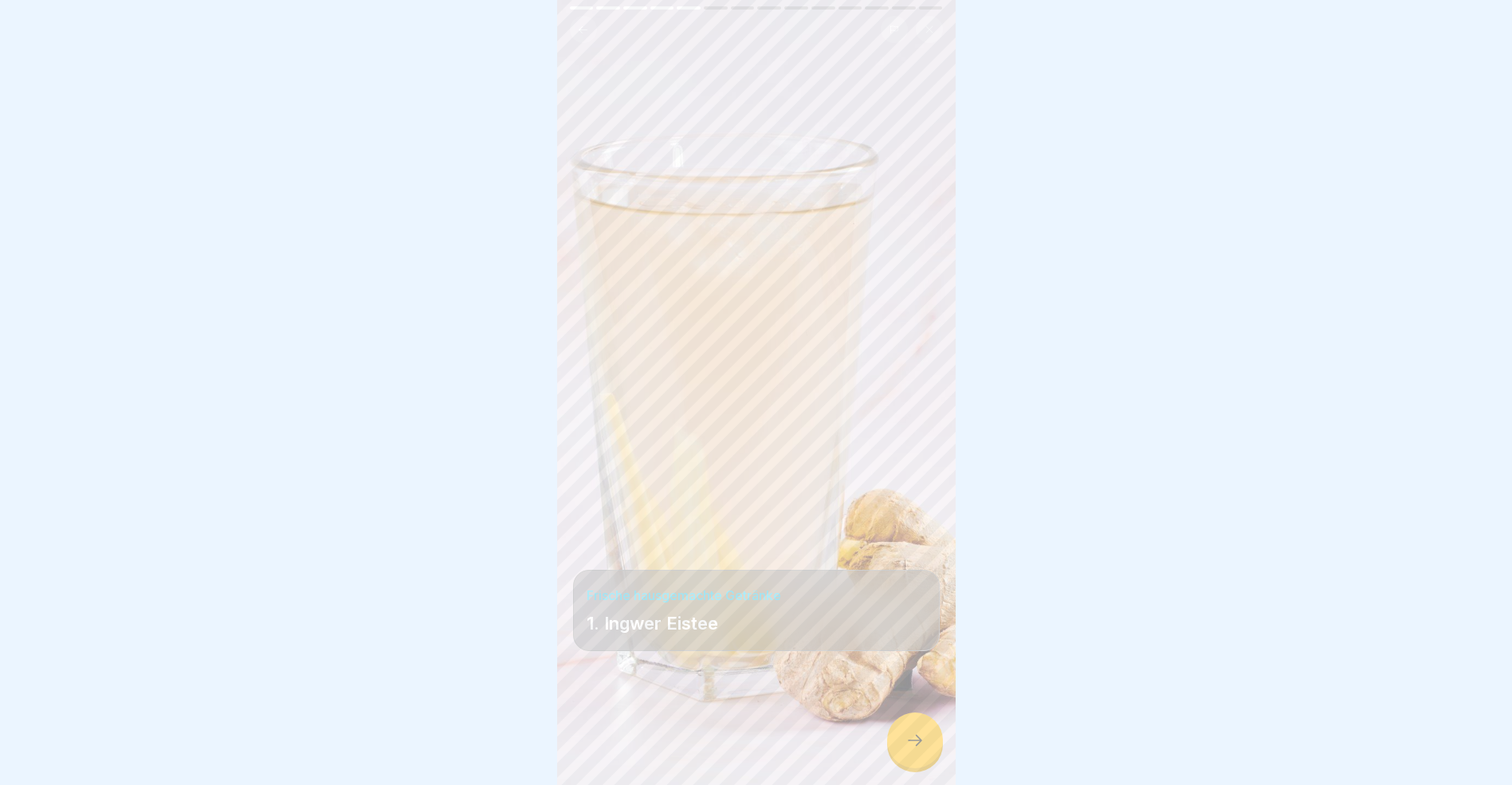
click at [908, 750] on icon at bounding box center [915, 740] width 19 height 19
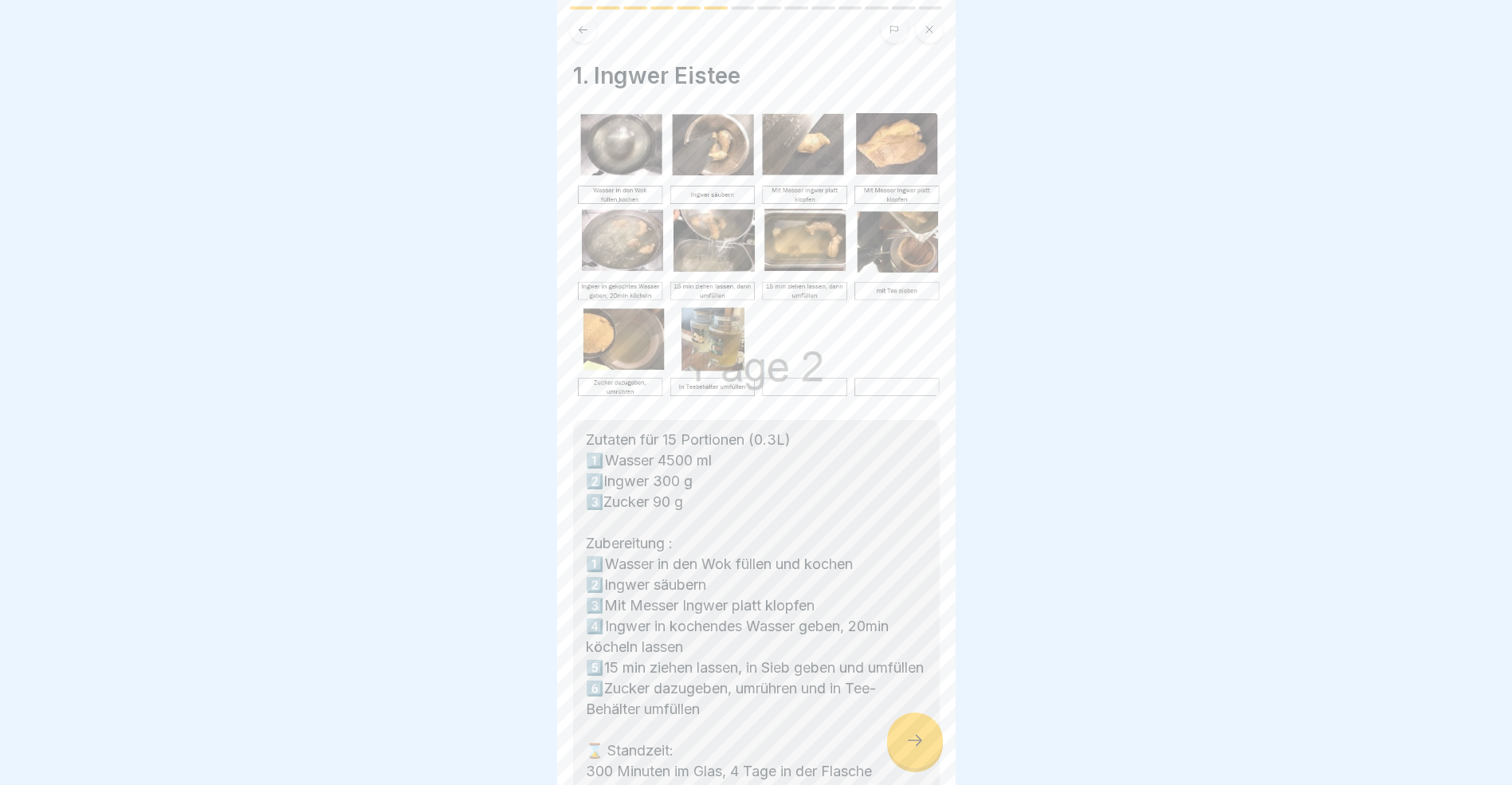
click at [908, 750] on icon at bounding box center [915, 740] width 19 height 19
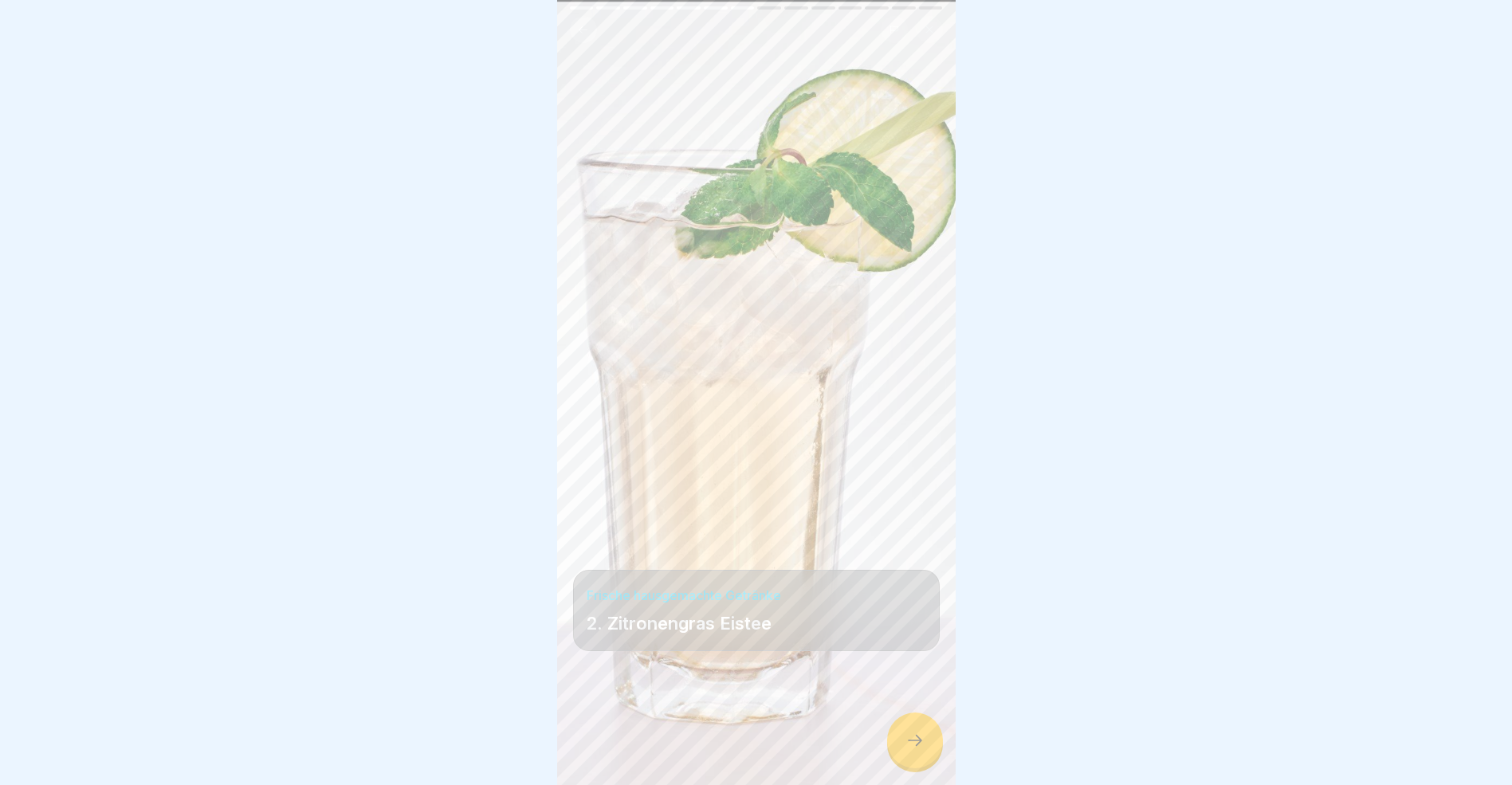
click at [908, 750] on icon at bounding box center [915, 740] width 19 height 19
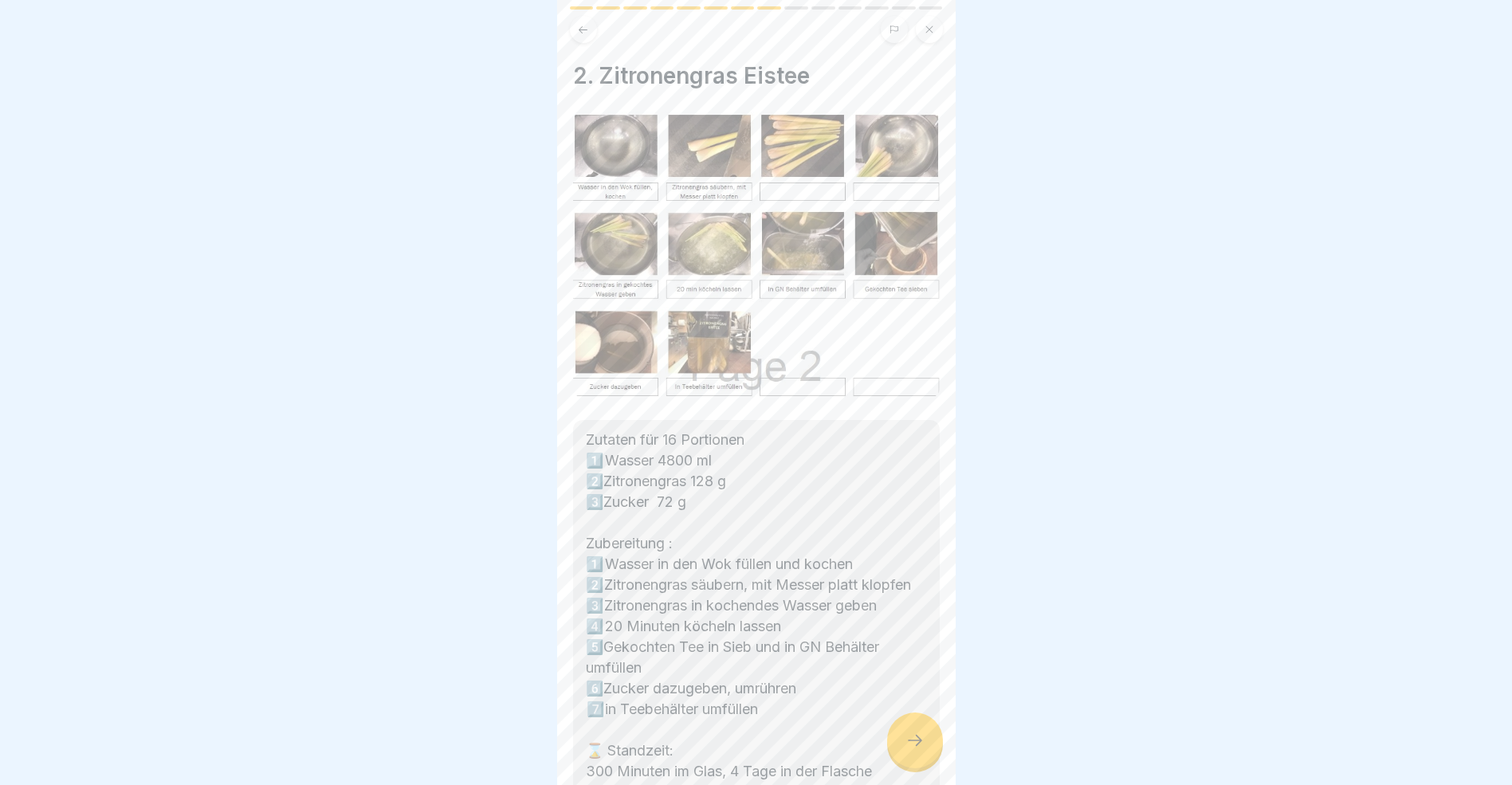
click at [908, 750] on icon at bounding box center [915, 740] width 19 height 19
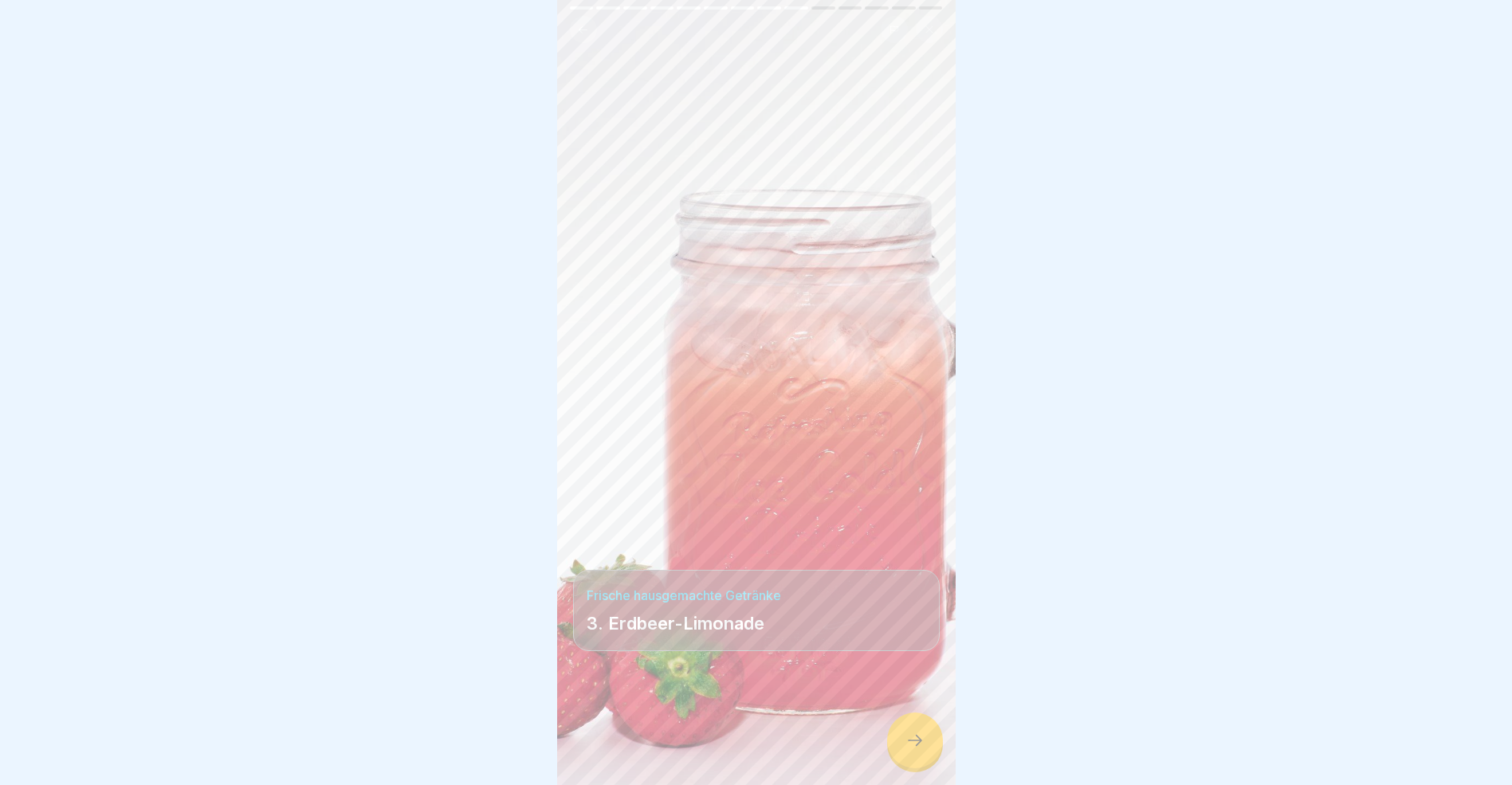
click at [908, 750] on icon at bounding box center [915, 740] width 19 height 19
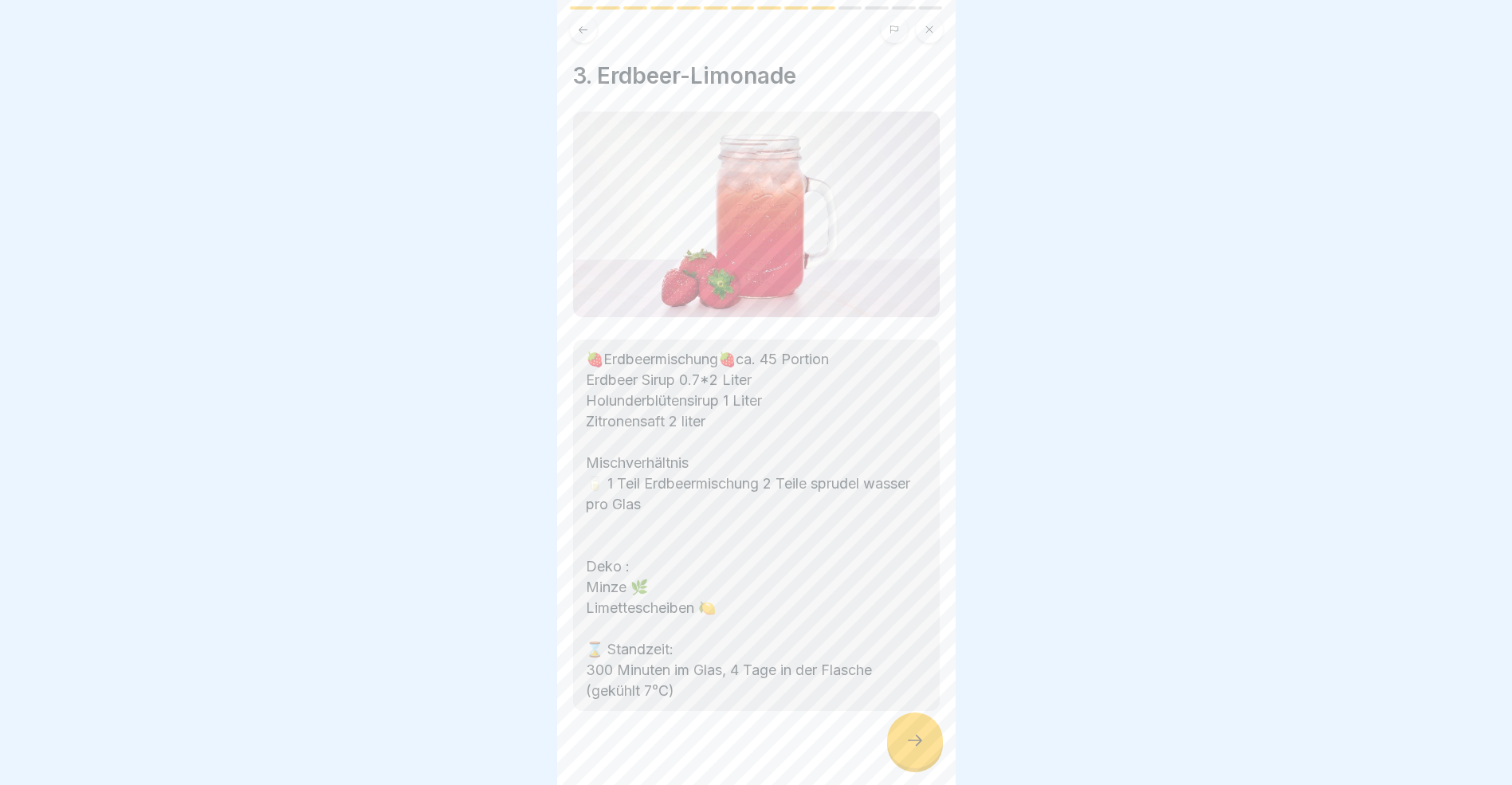
click at [908, 750] on icon at bounding box center [915, 740] width 19 height 19
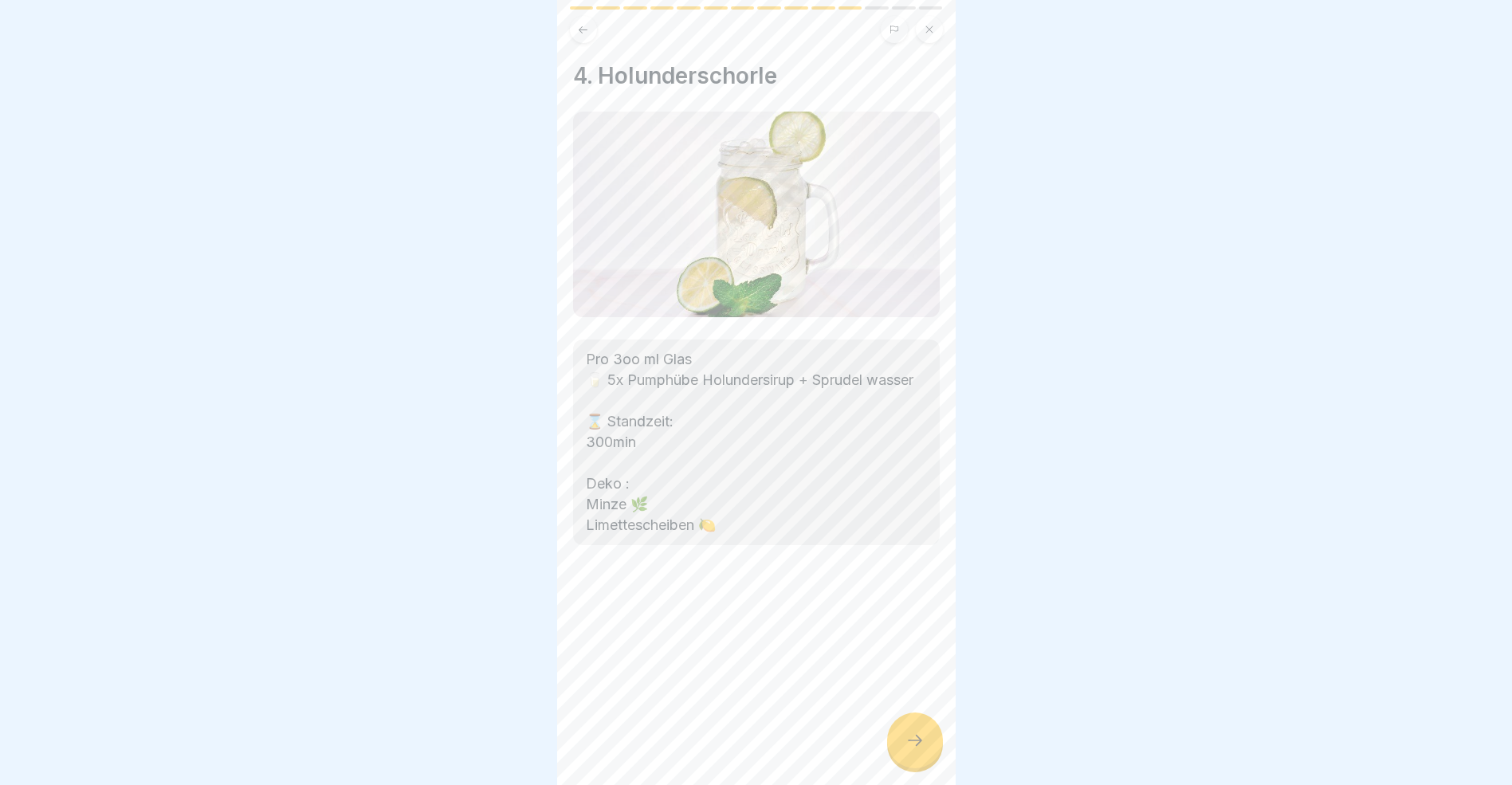
click at [908, 750] on icon at bounding box center [915, 740] width 19 height 19
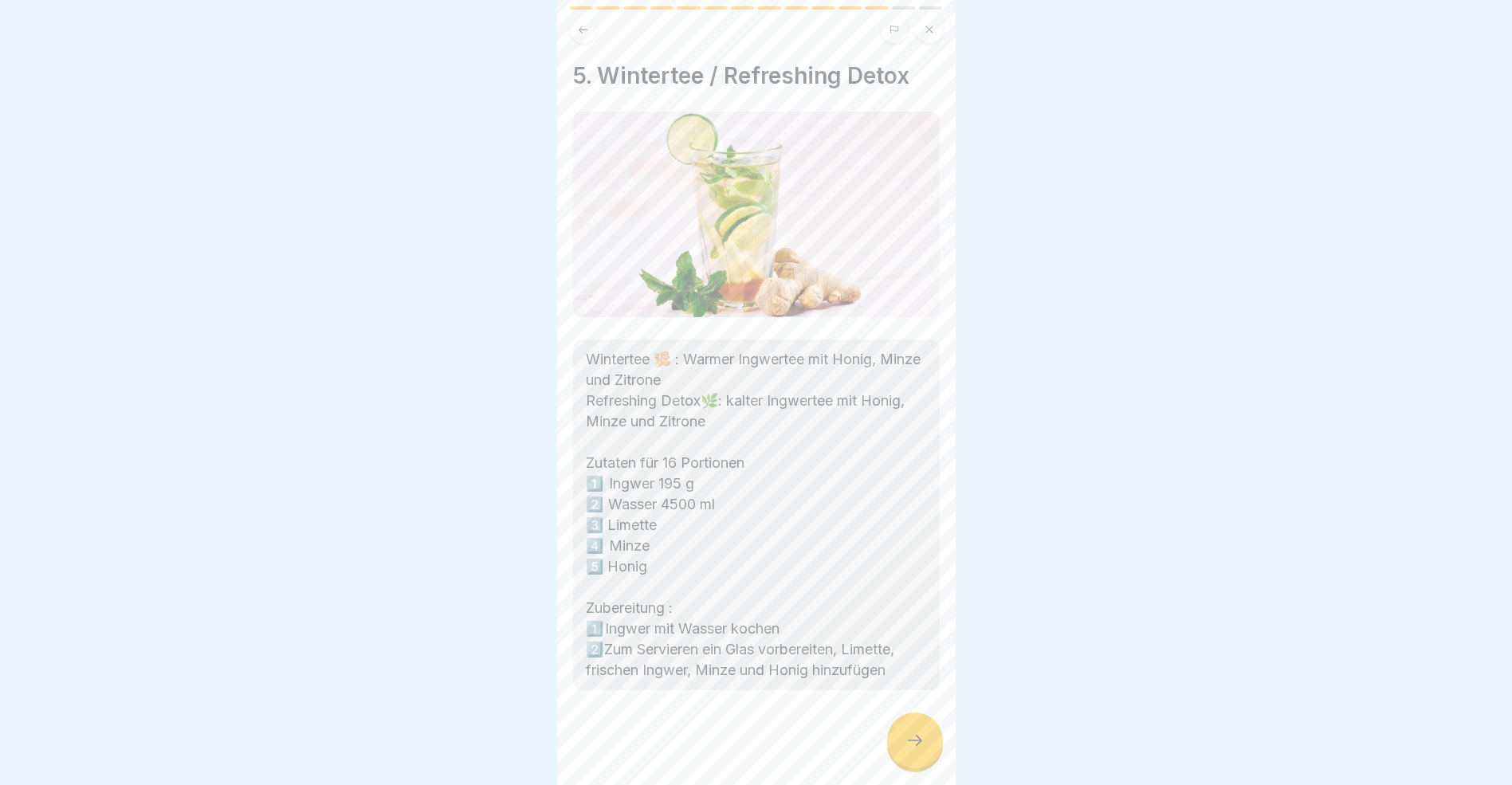
click at [908, 750] on icon at bounding box center [915, 740] width 19 height 19
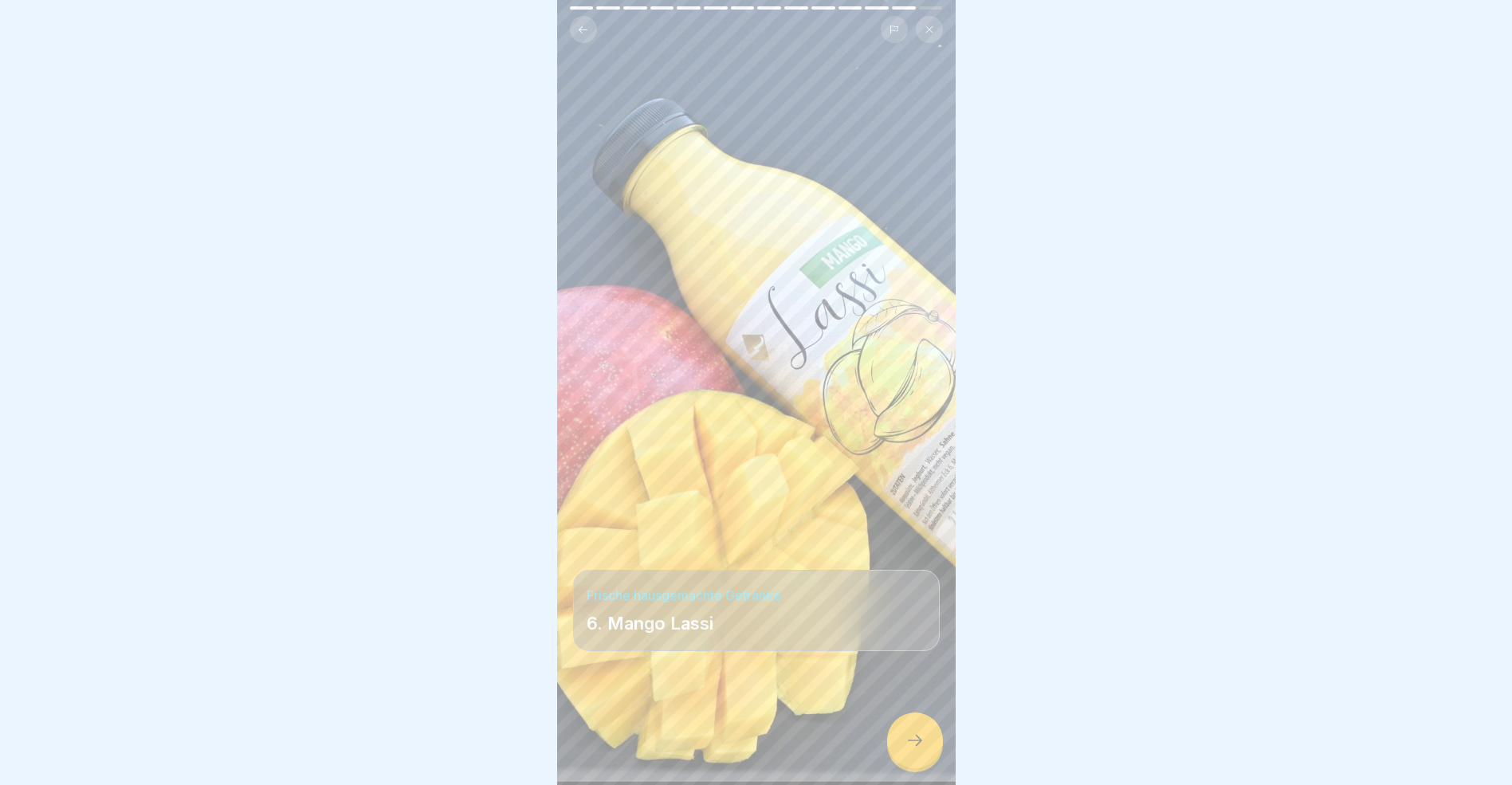
click at [908, 750] on icon at bounding box center [915, 740] width 19 height 19
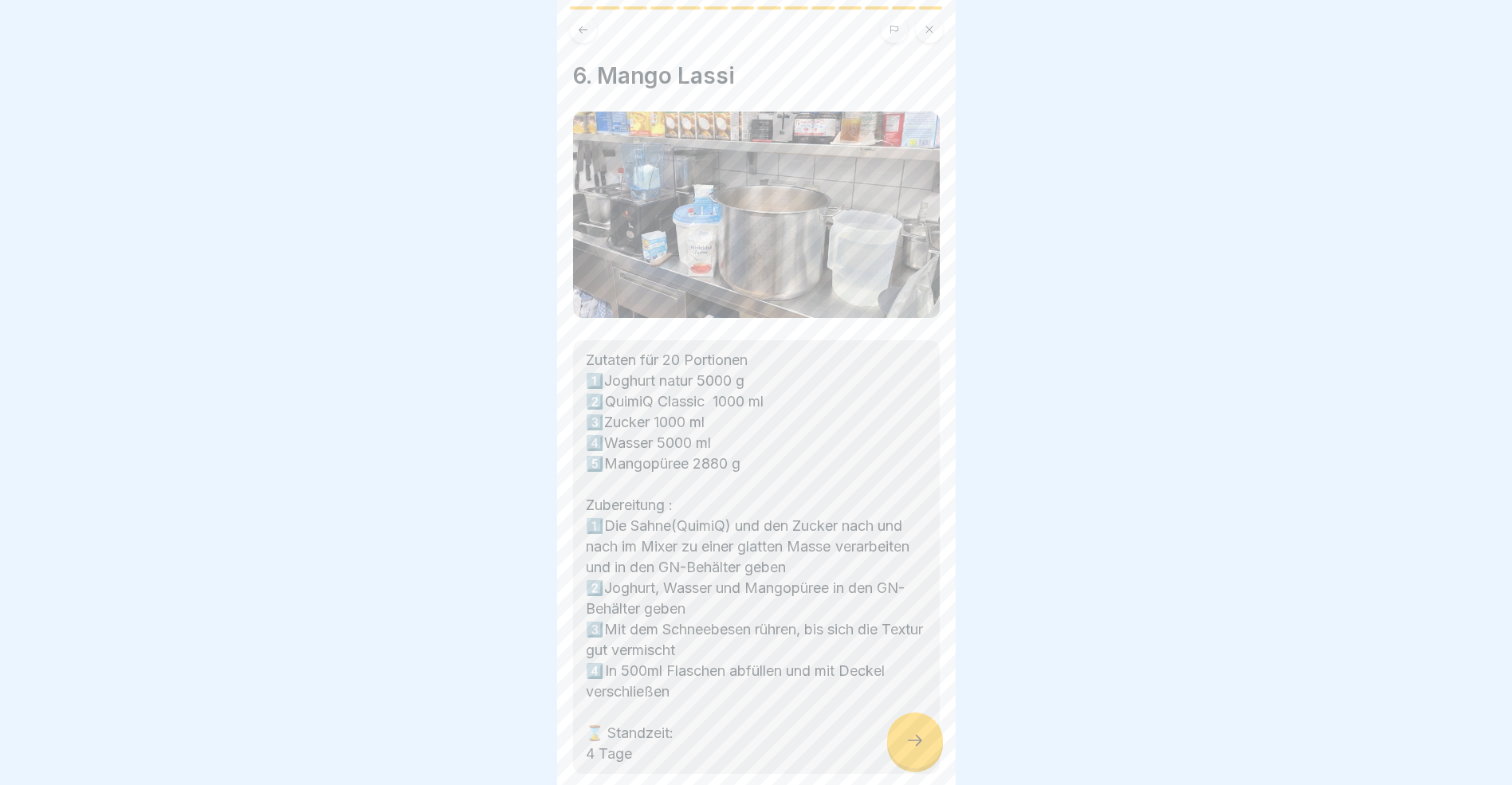
click at [908, 750] on icon at bounding box center [915, 740] width 19 height 19
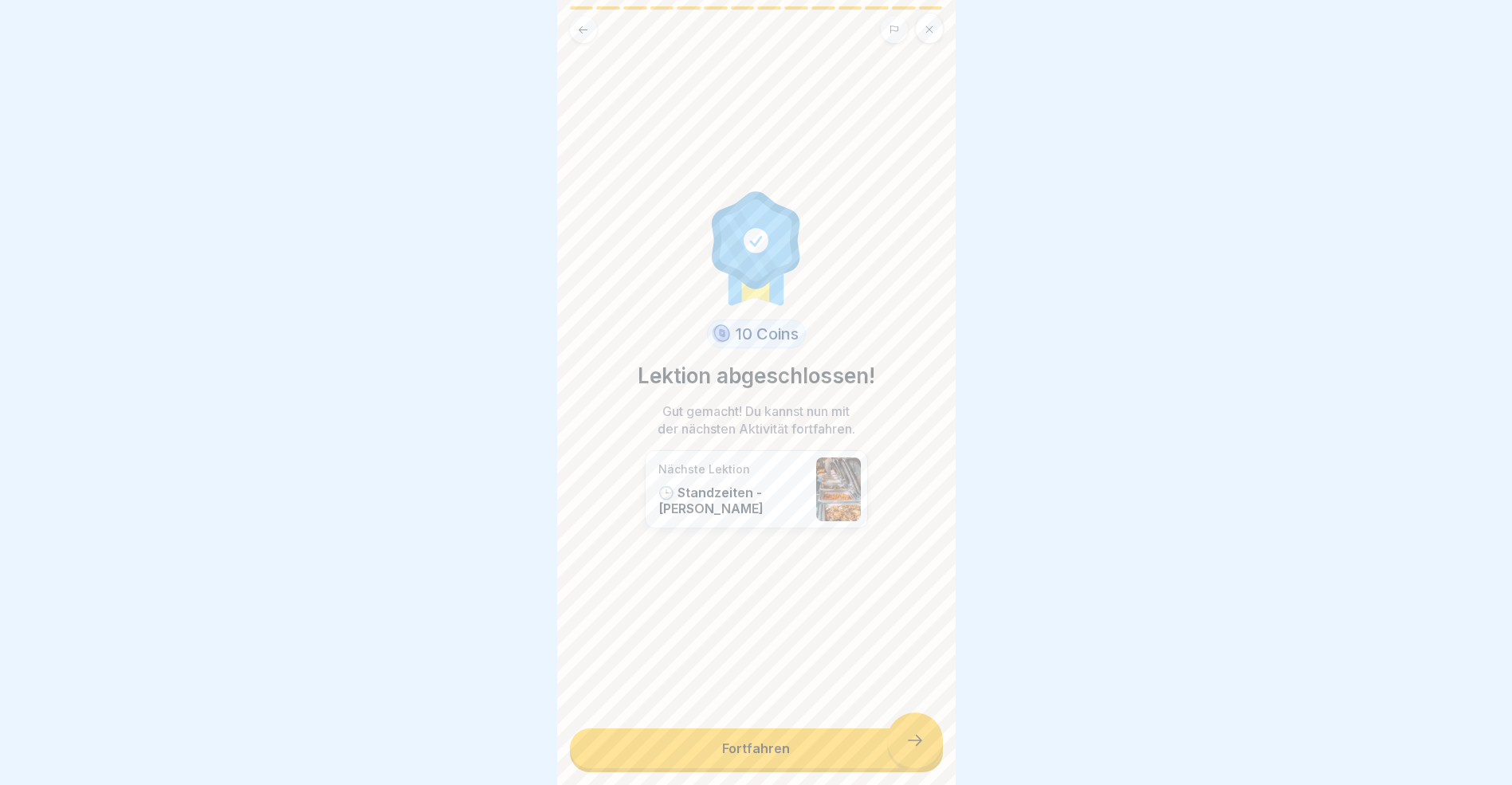
click at [908, 760] on link "Fortfahren" at bounding box center [756, 748] width 373 height 40
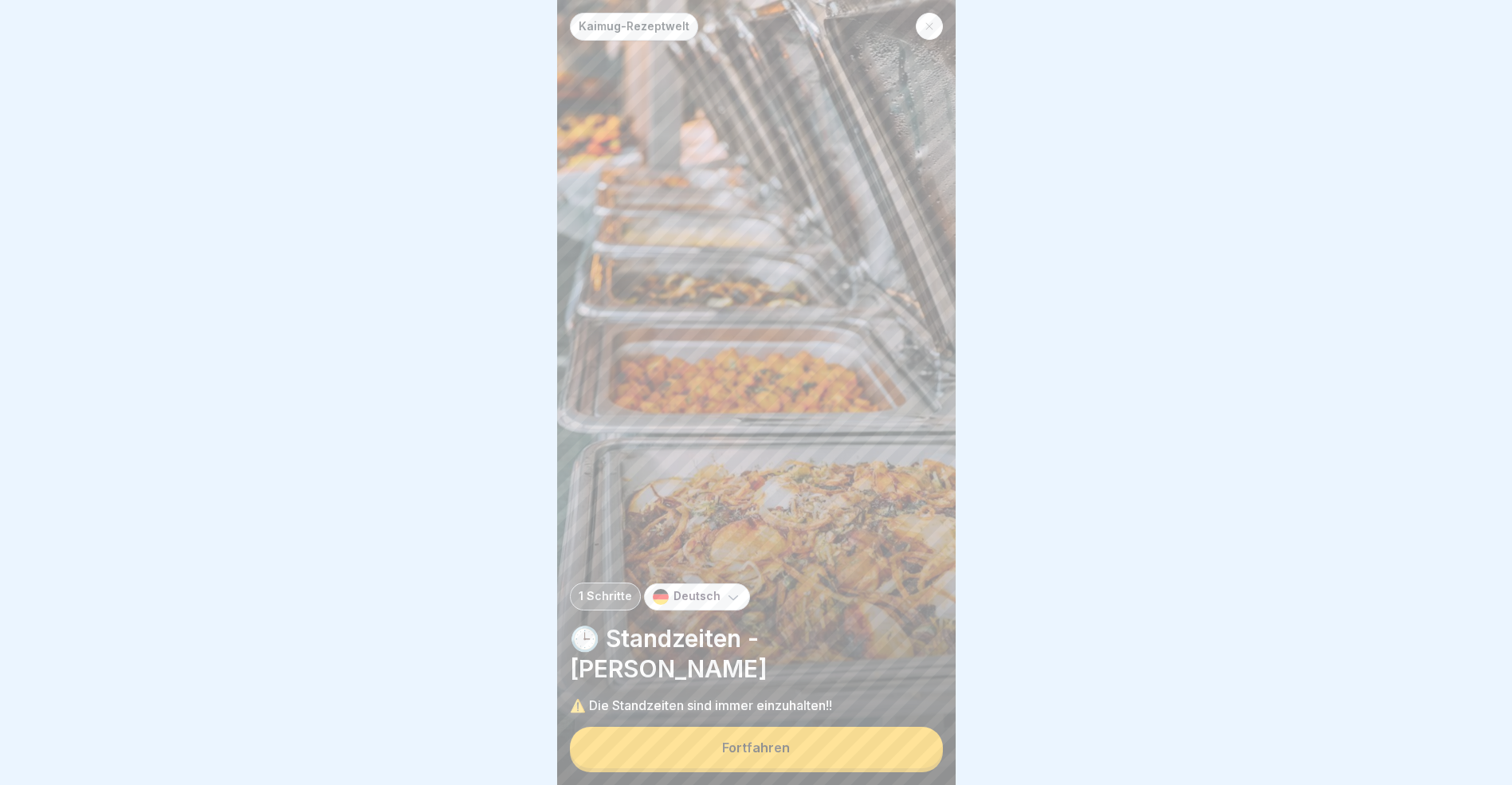
click at [908, 760] on button "Fortfahren" at bounding box center [756, 747] width 373 height 41
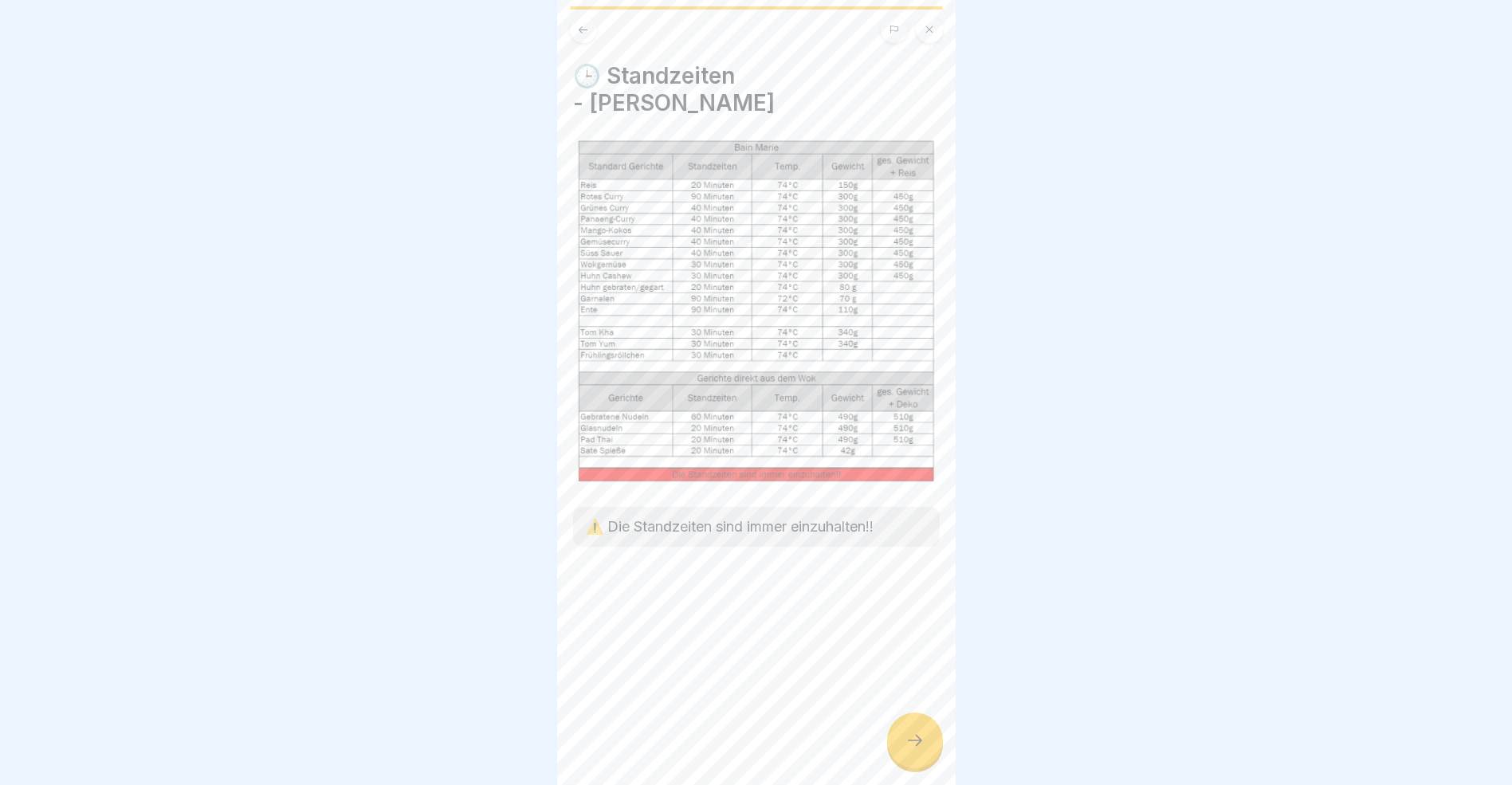
click at [908, 750] on icon at bounding box center [915, 740] width 19 height 19
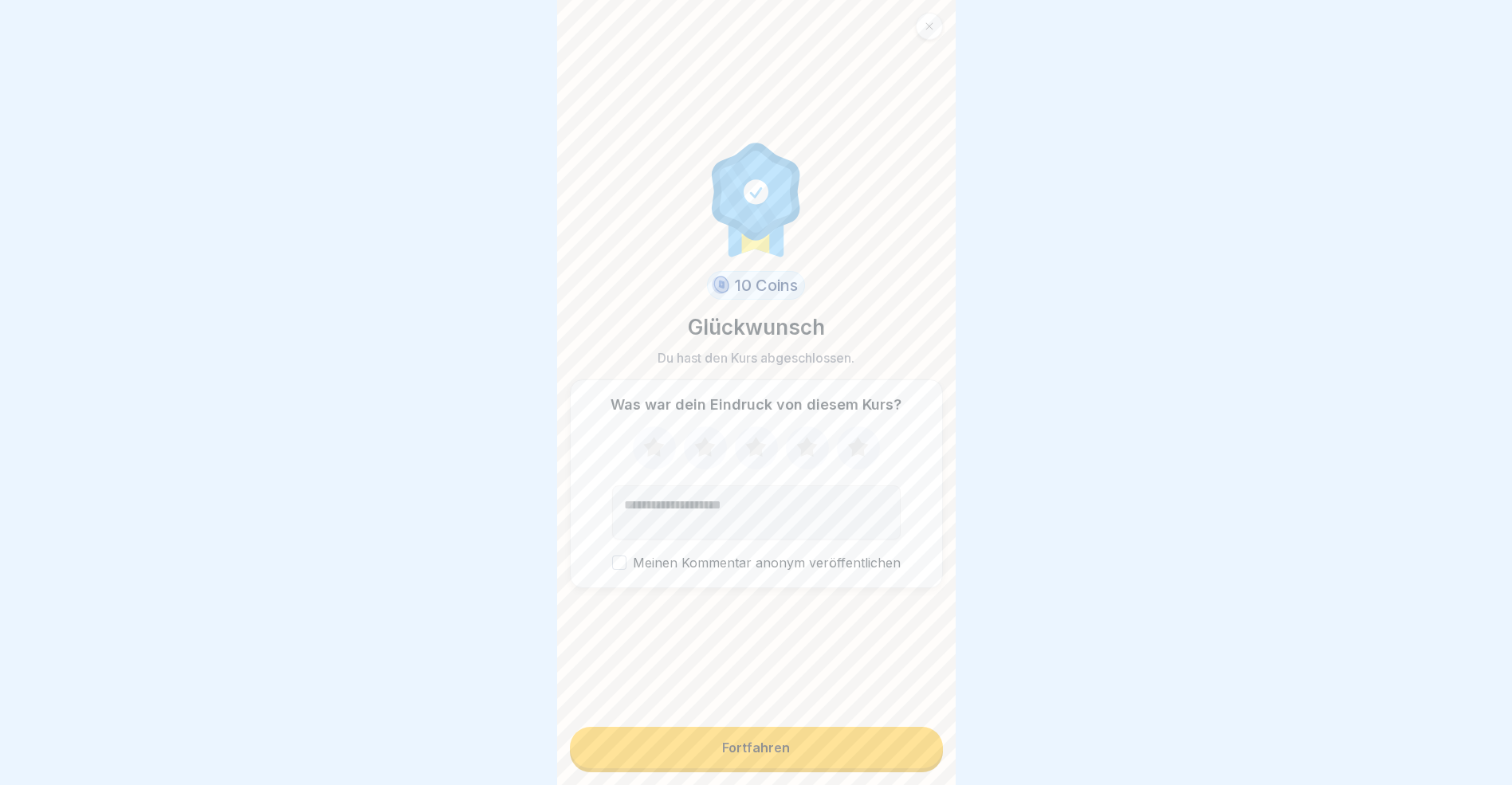
click at [908, 760] on button "Fortfahren" at bounding box center [756, 747] width 373 height 41
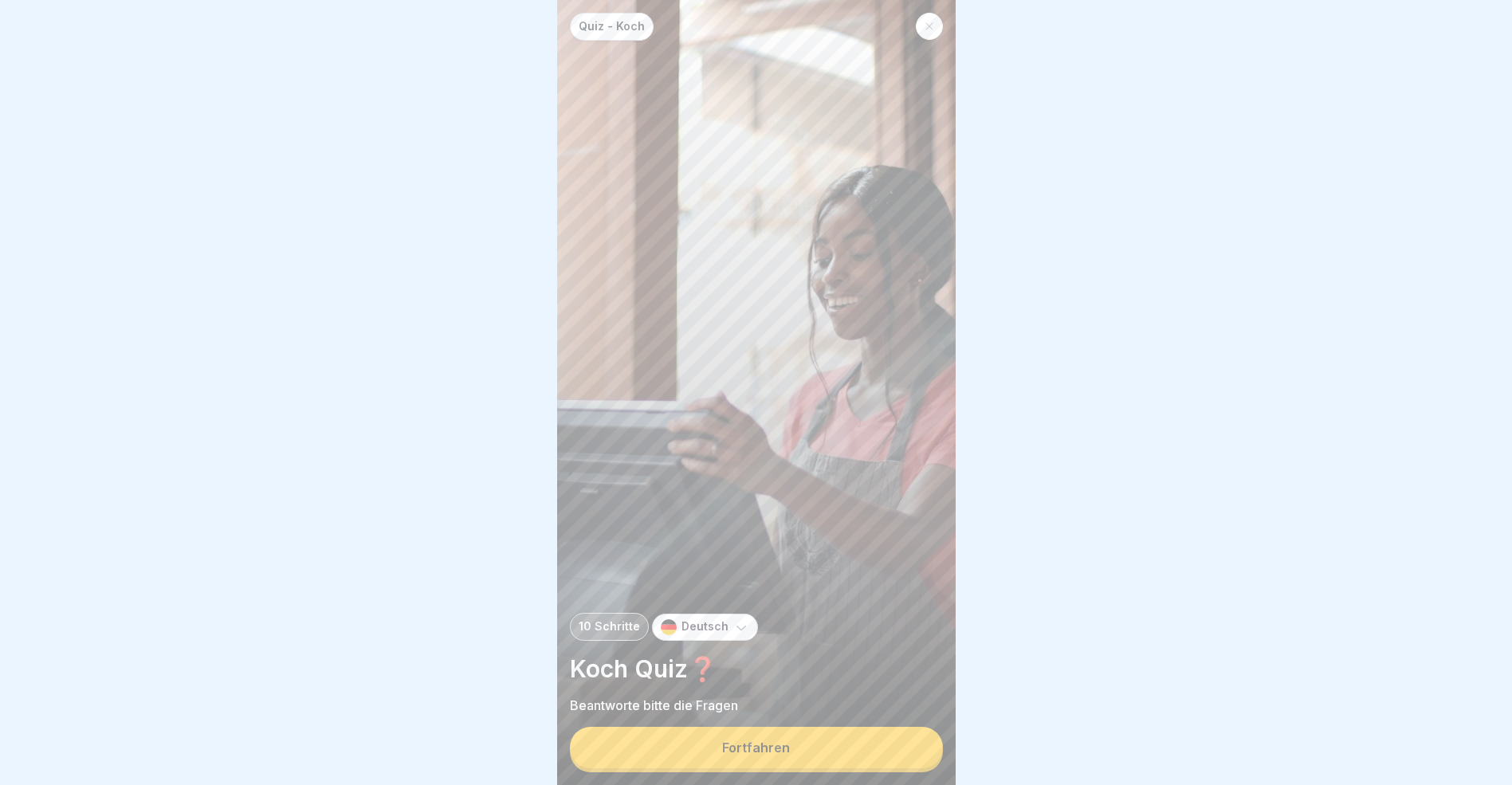
click at [908, 760] on button "Fortfahren" at bounding box center [756, 747] width 373 height 41
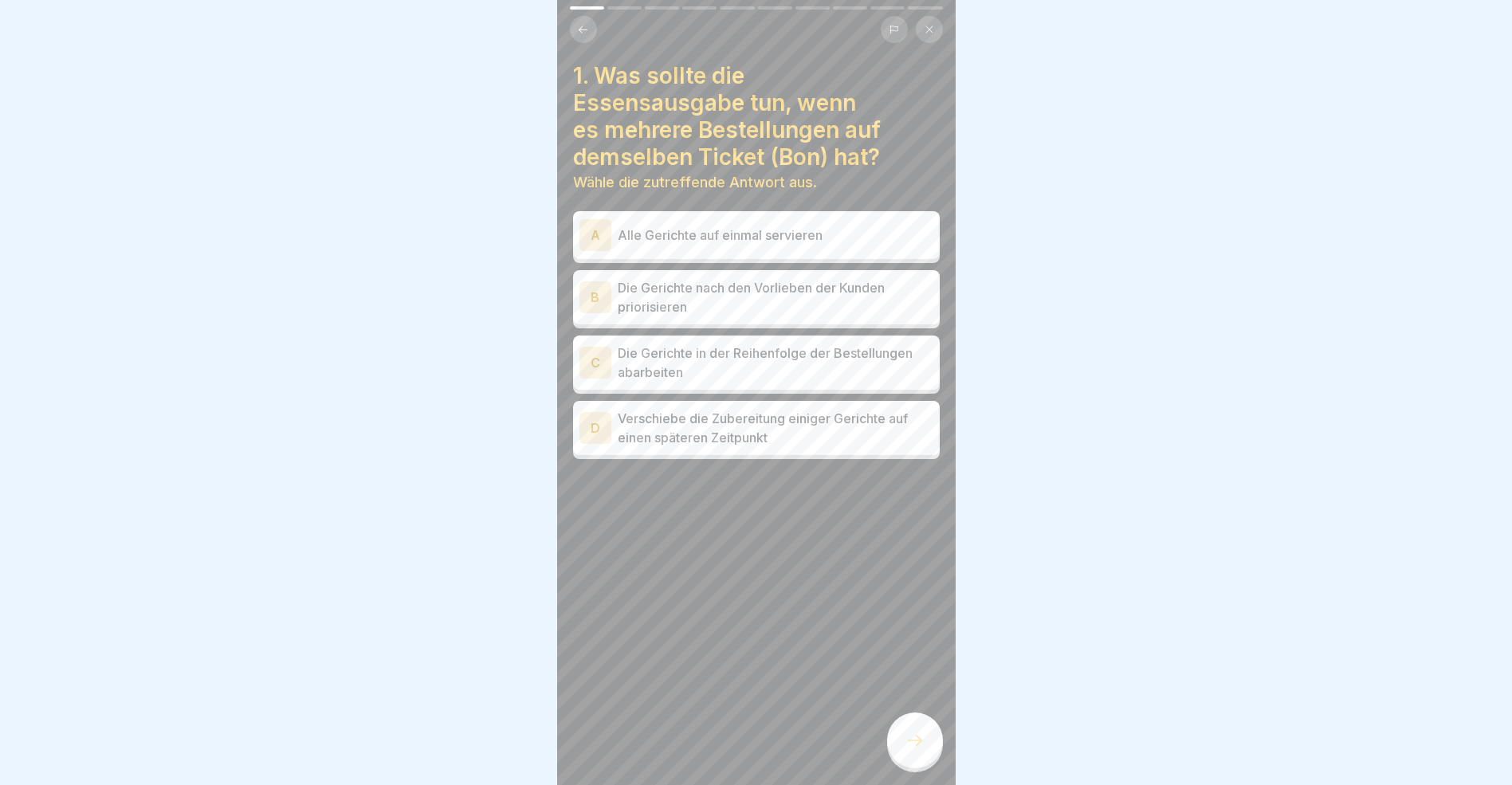
click at [589, 361] on div "C" at bounding box center [595, 362] width 32 height 32
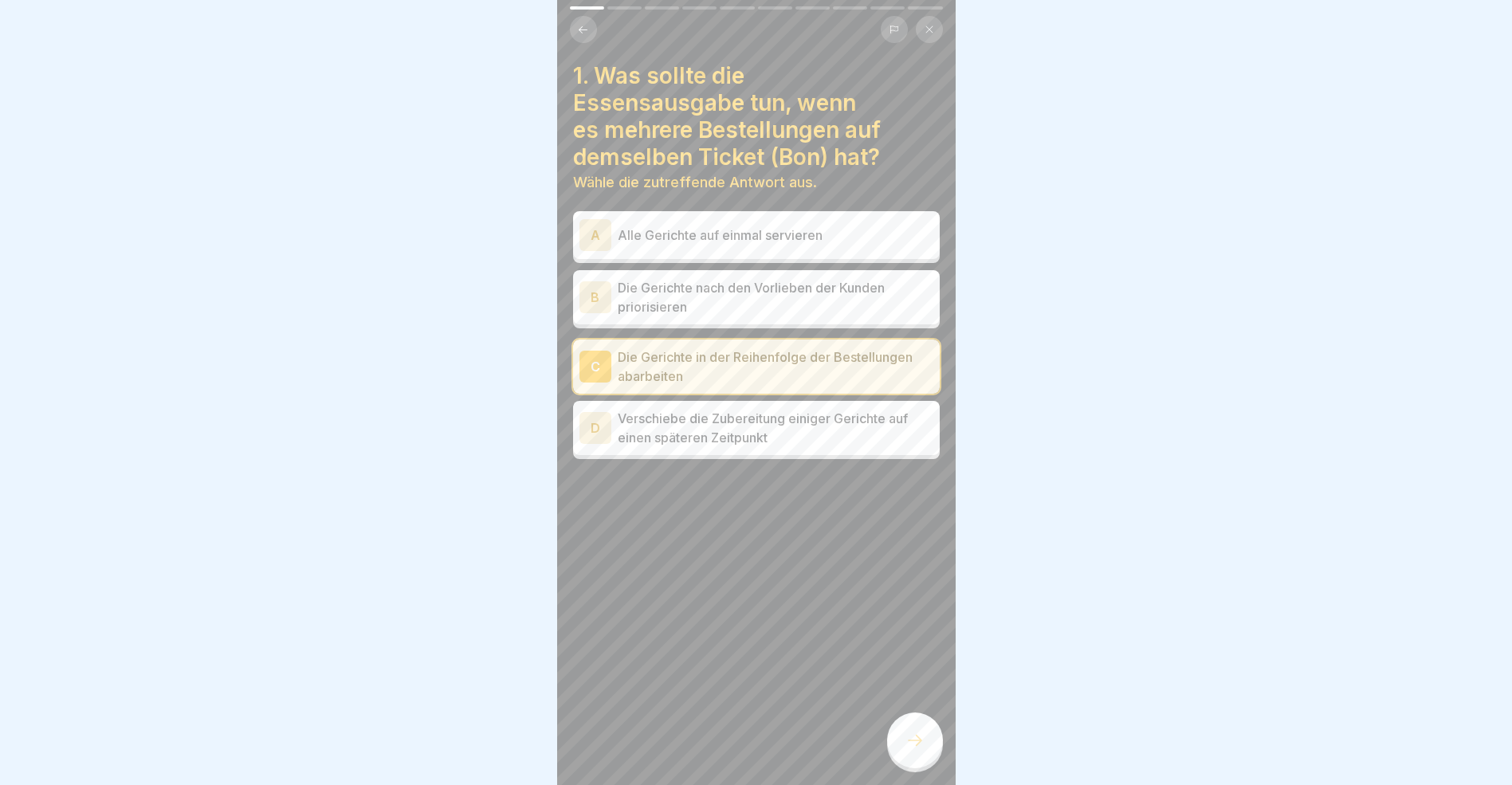
click at [906, 750] on icon at bounding box center [915, 740] width 19 height 19
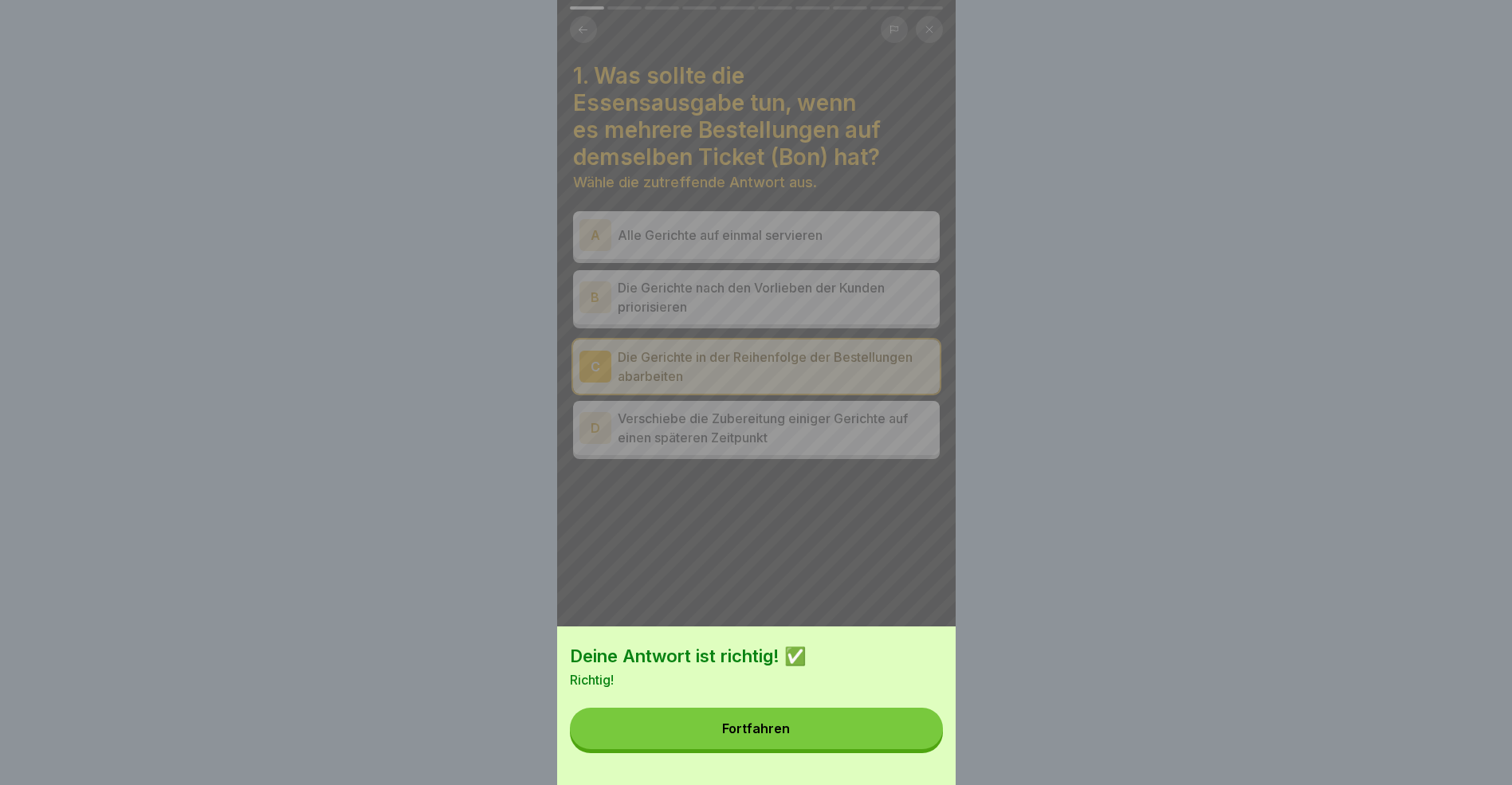
click at [904, 749] on button "Fortfahren" at bounding box center [756, 728] width 373 height 41
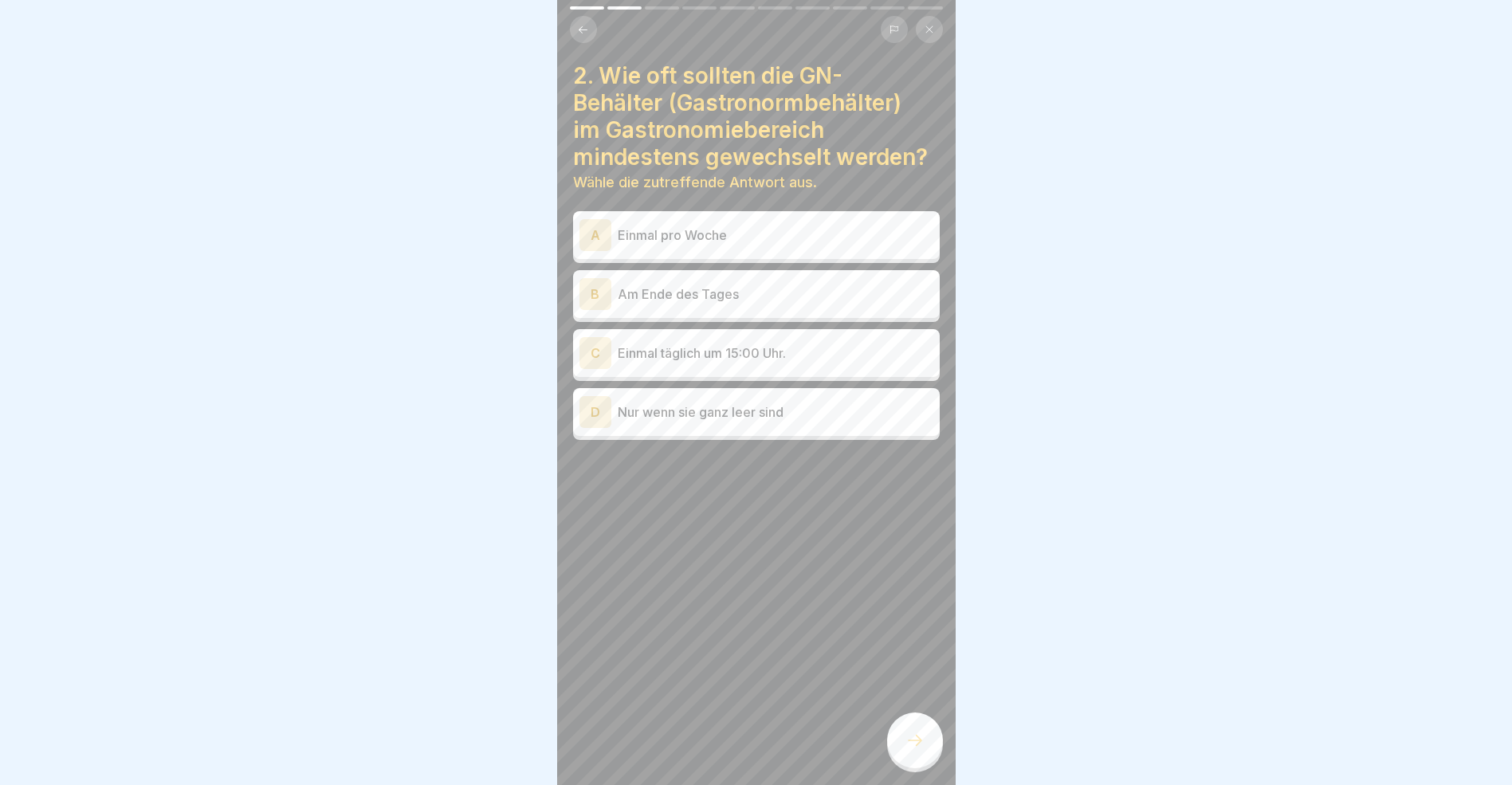
click at [597, 353] on div "C" at bounding box center [595, 352] width 32 height 32
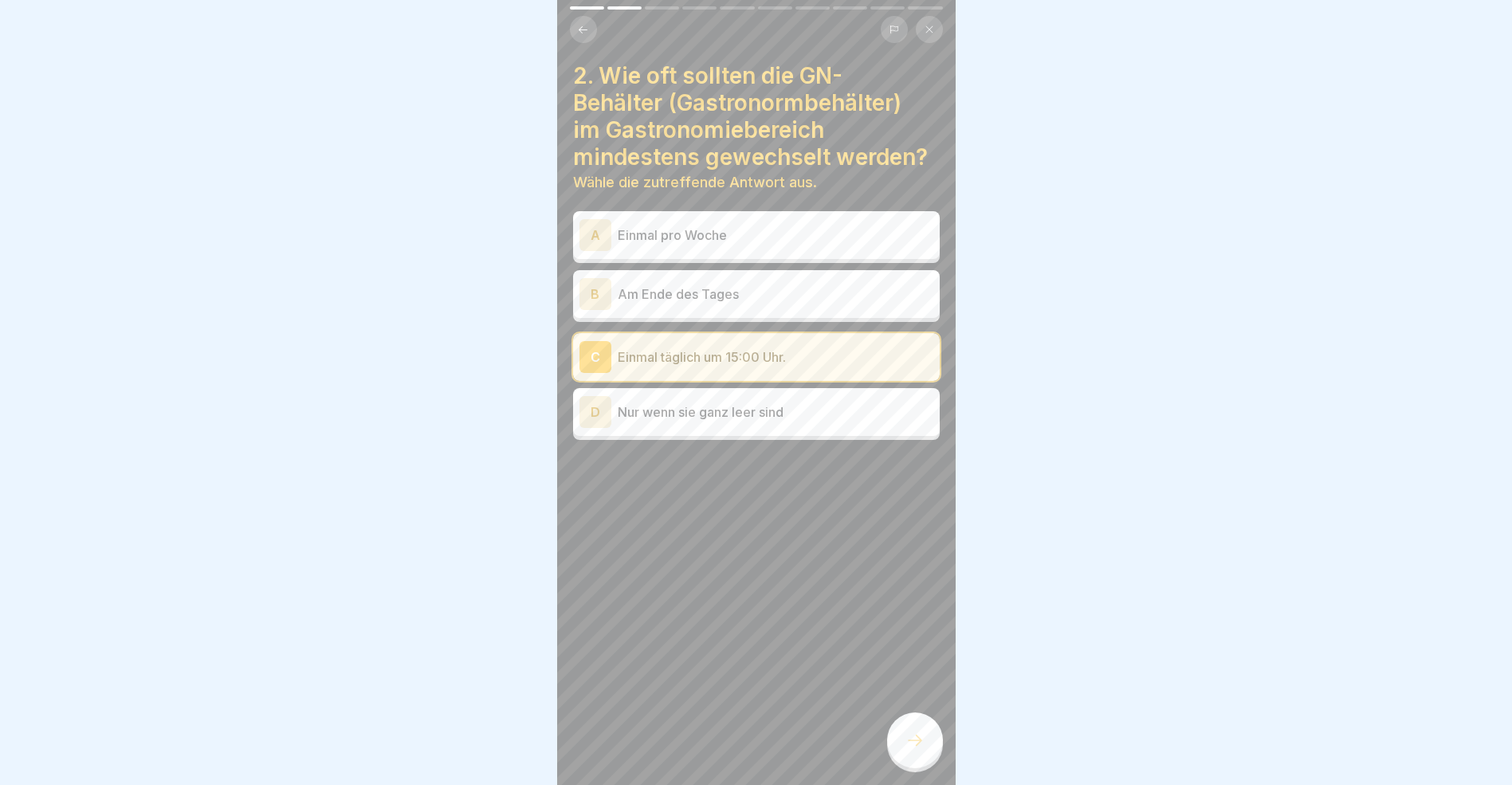
click at [917, 746] on icon at bounding box center [915, 740] width 19 height 19
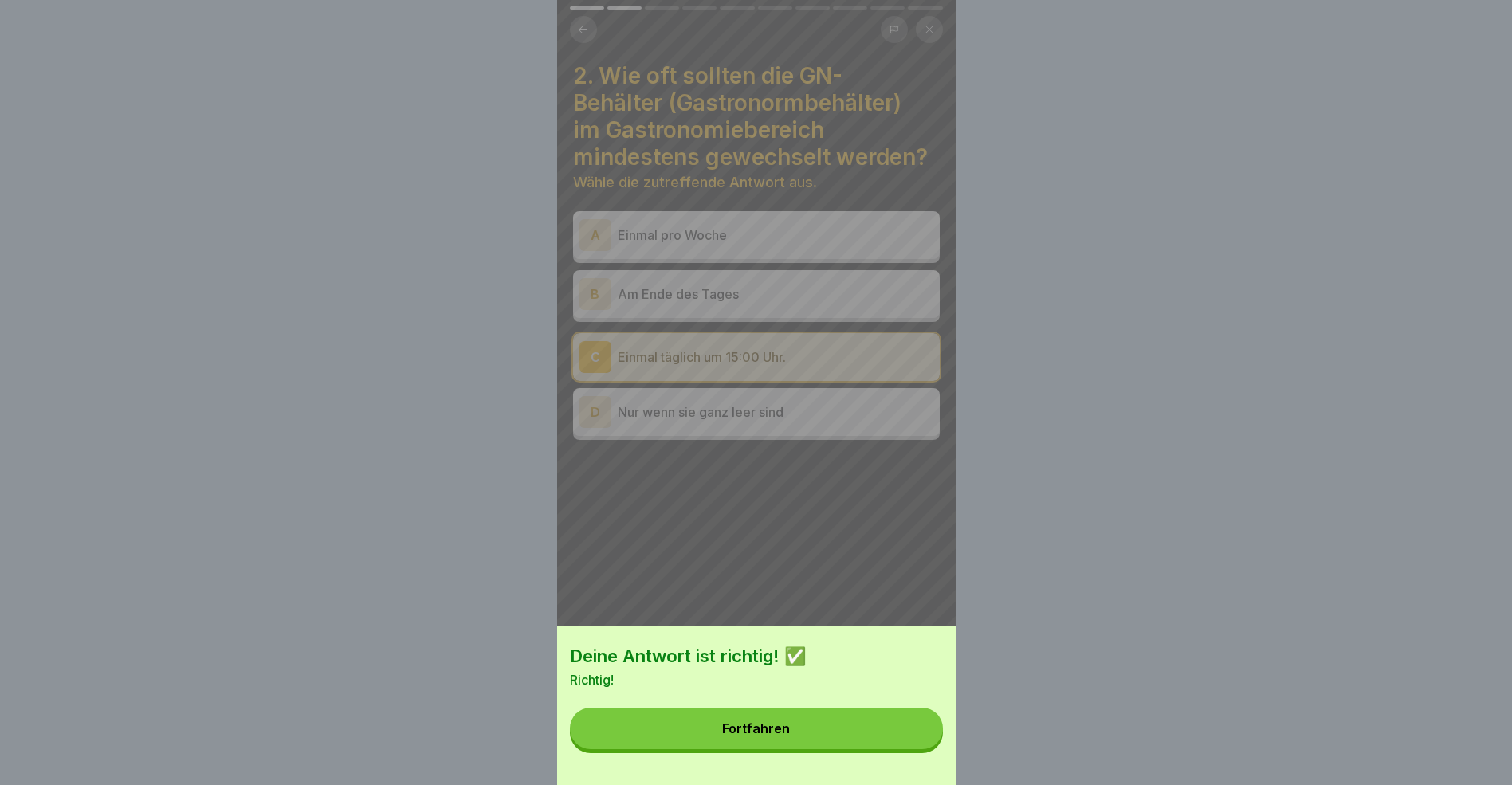
click at [852, 729] on button "Fortfahren" at bounding box center [756, 728] width 373 height 41
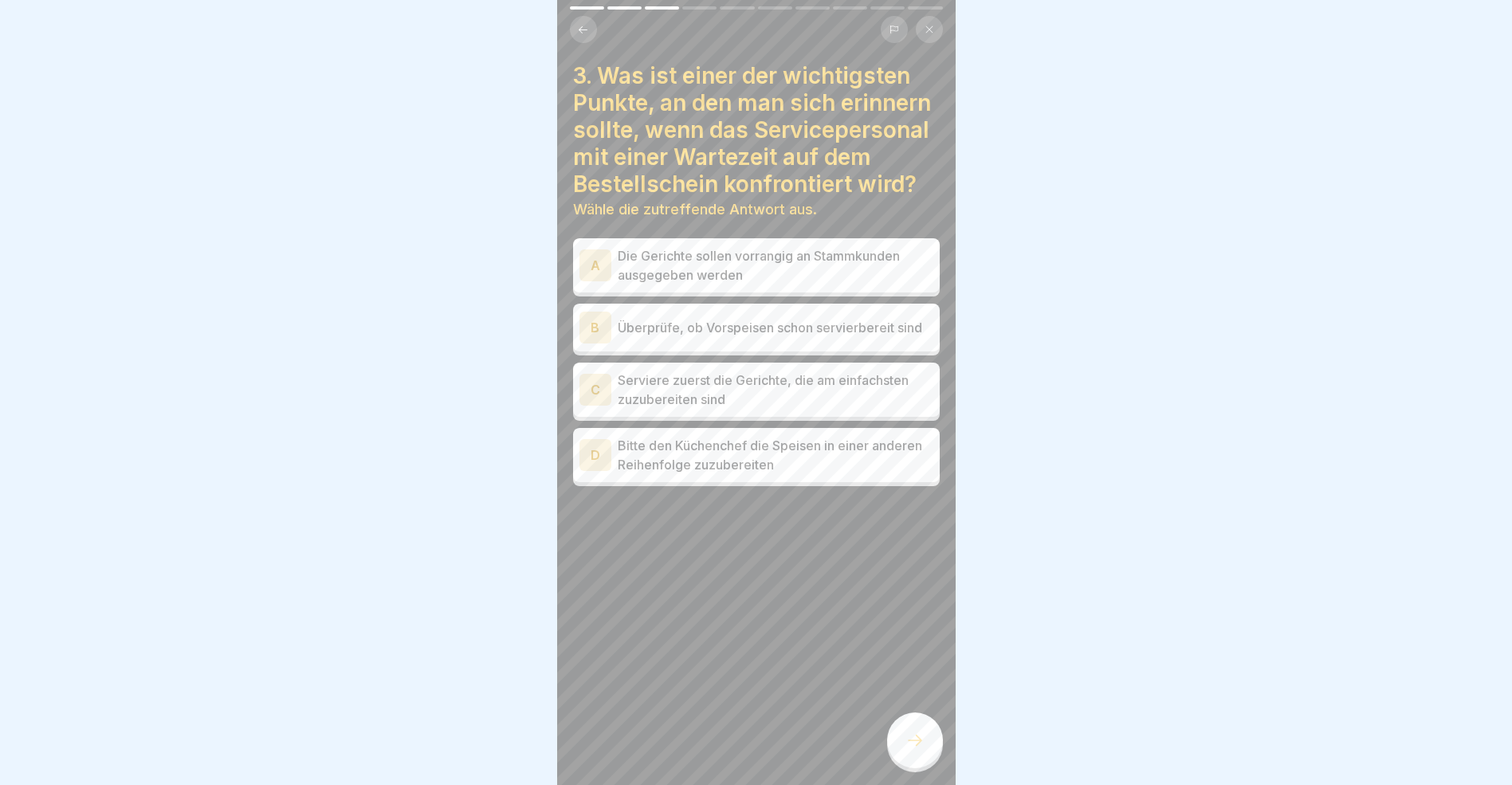
click at [596, 343] on div "B" at bounding box center [595, 327] width 32 height 32
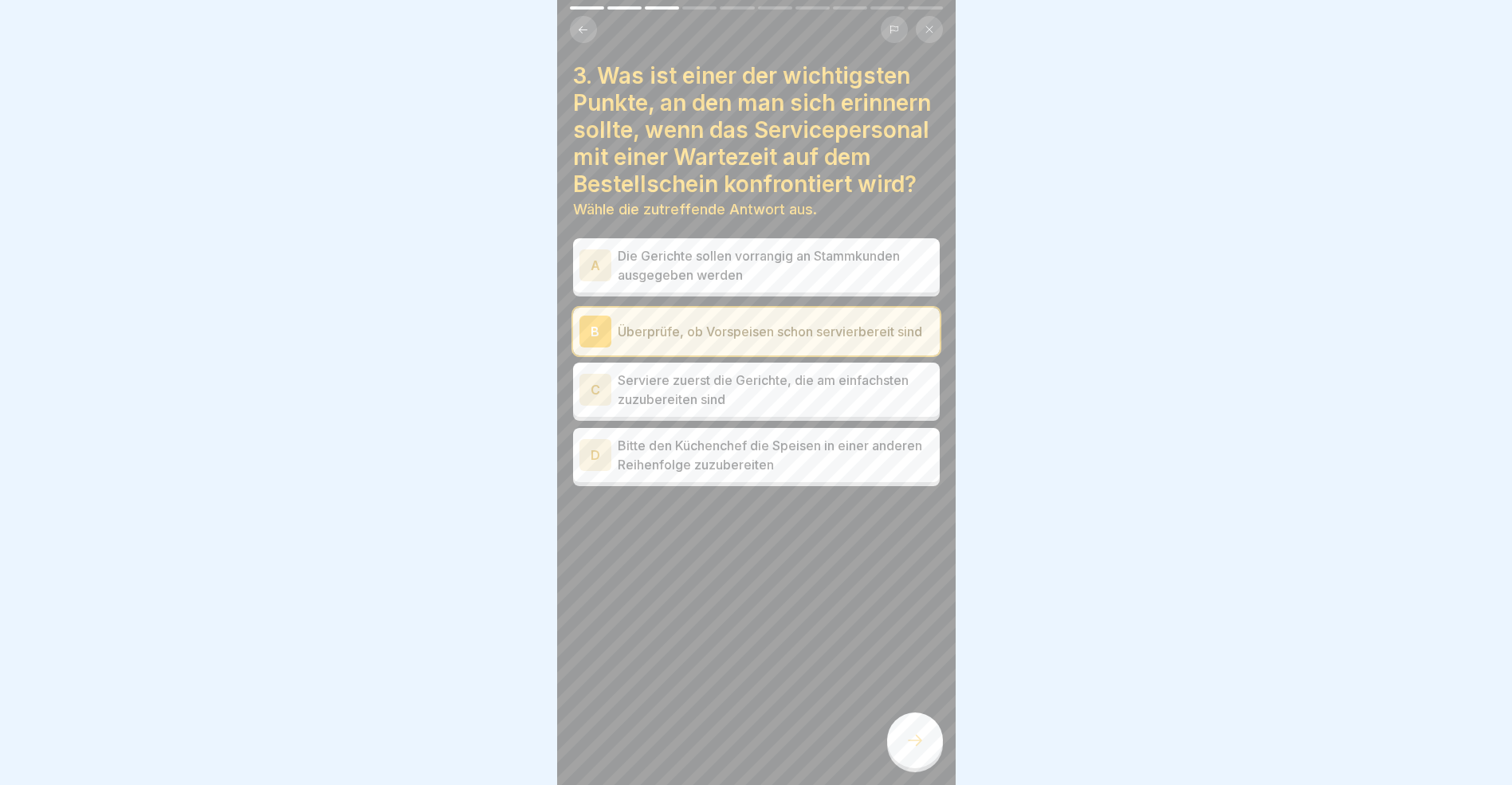
click at [912, 750] on icon at bounding box center [915, 740] width 19 height 19
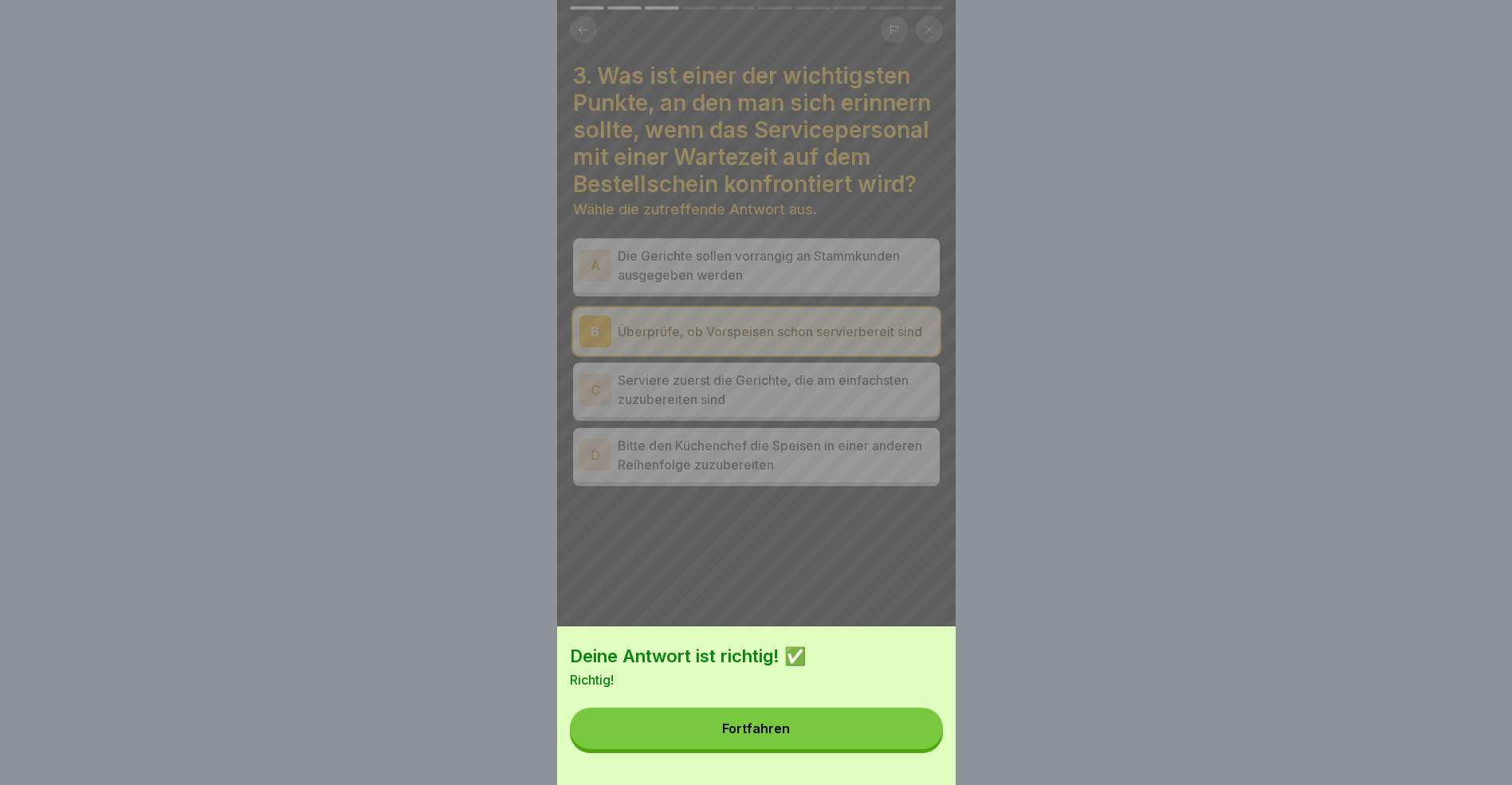
click at [835, 739] on button "Fortfahren" at bounding box center [756, 728] width 373 height 41
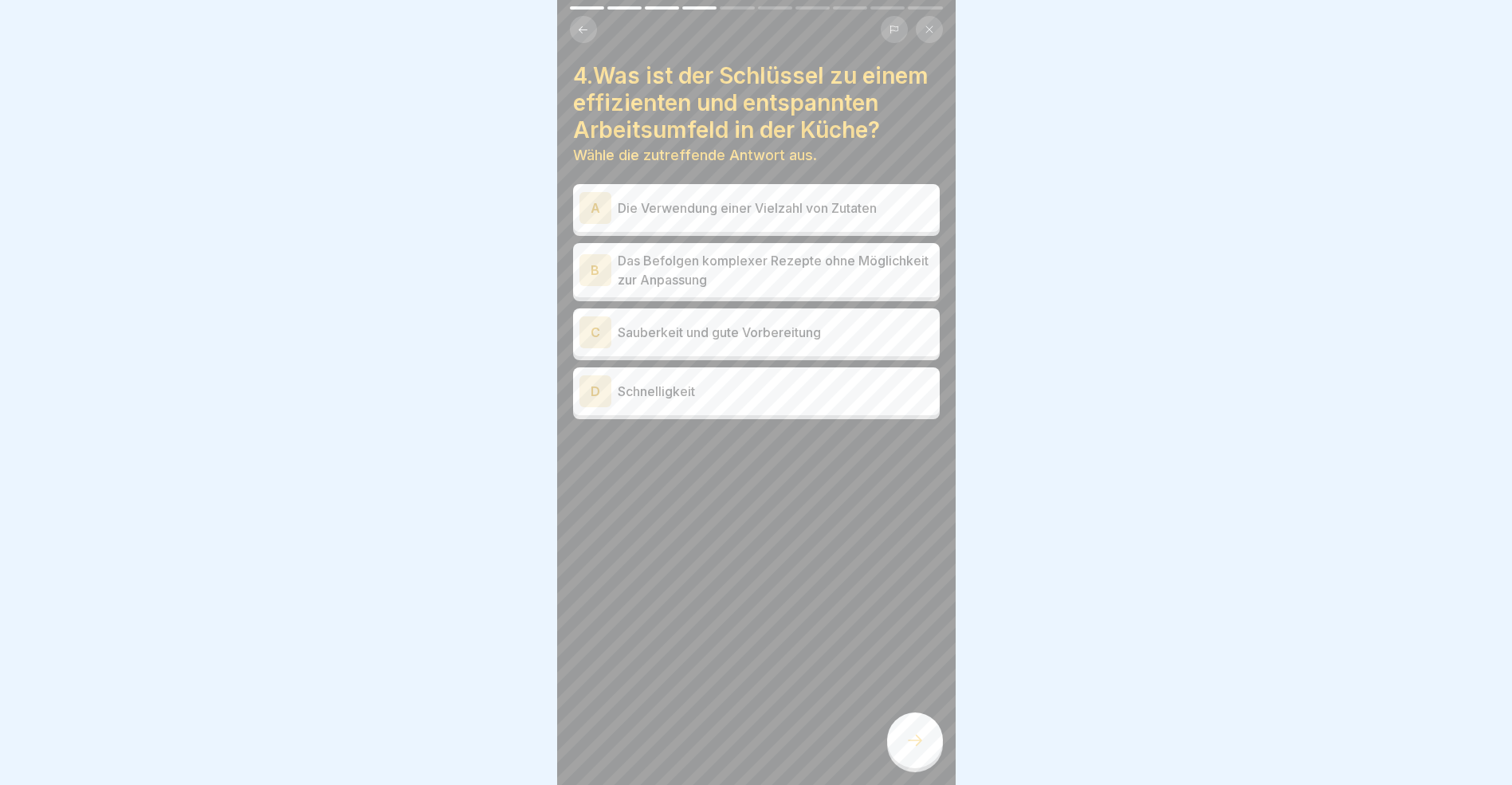
click at [597, 333] on div "C" at bounding box center [595, 332] width 32 height 32
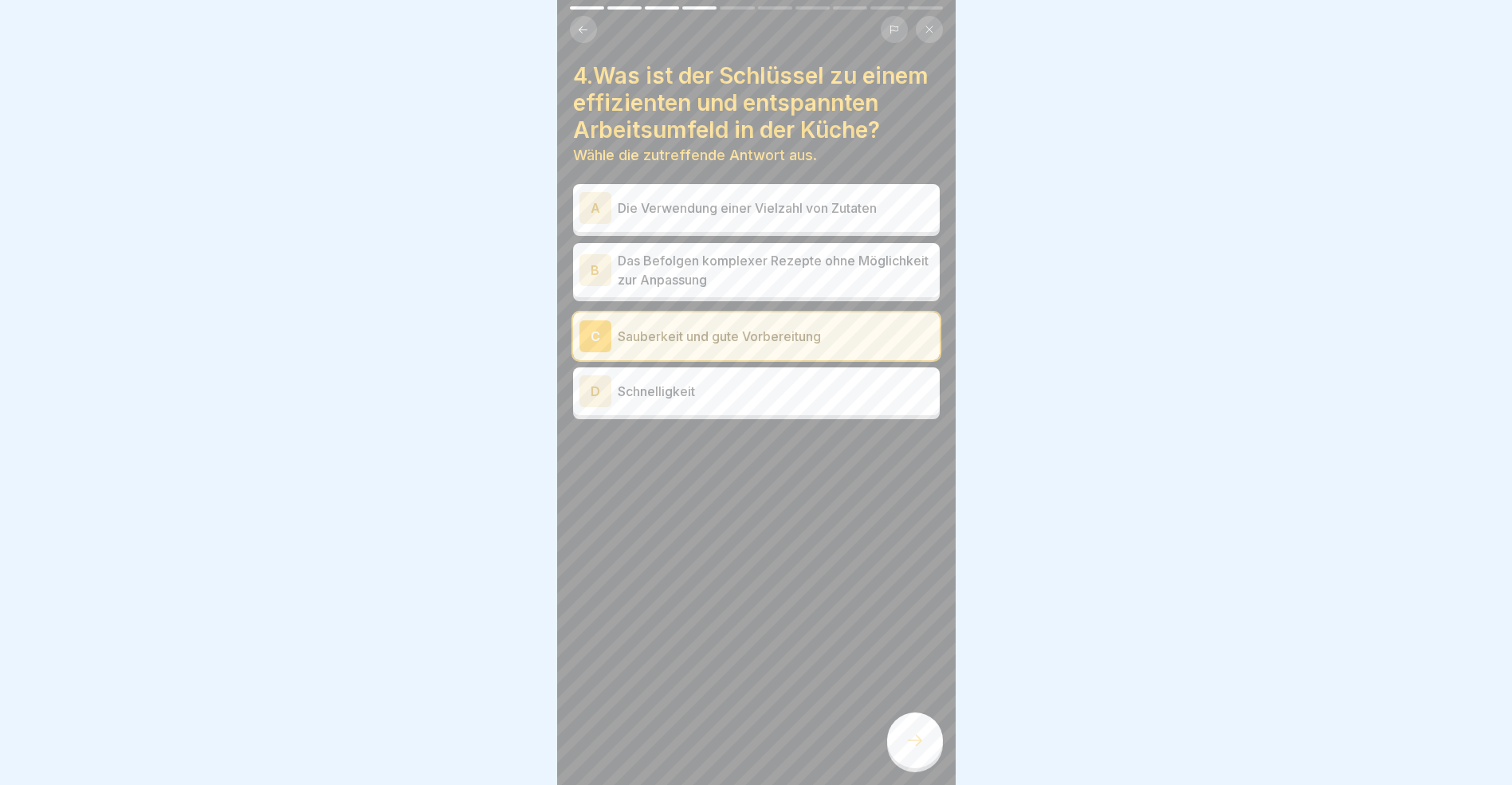
click at [897, 716] on div "4.Was ist der Schlüssel zu einem effizienten und entspannten Arbeitsumfeld in d…" at bounding box center [756, 392] width 399 height 785
click at [906, 750] on icon at bounding box center [915, 740] width 19 height 19
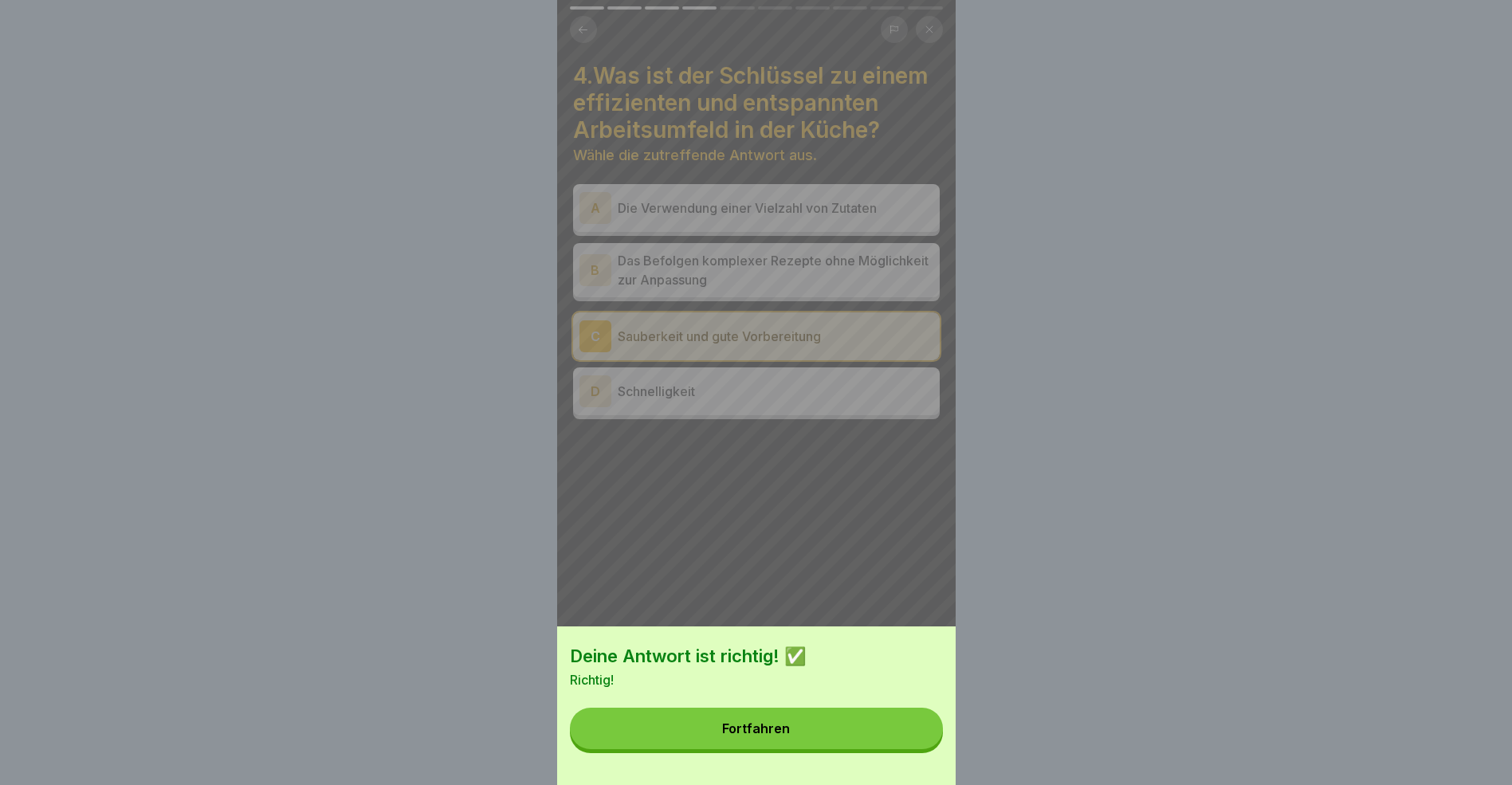
click at [890, 749] on button "Fortfahren" at bounding box center [756, 728] width 373 height 41
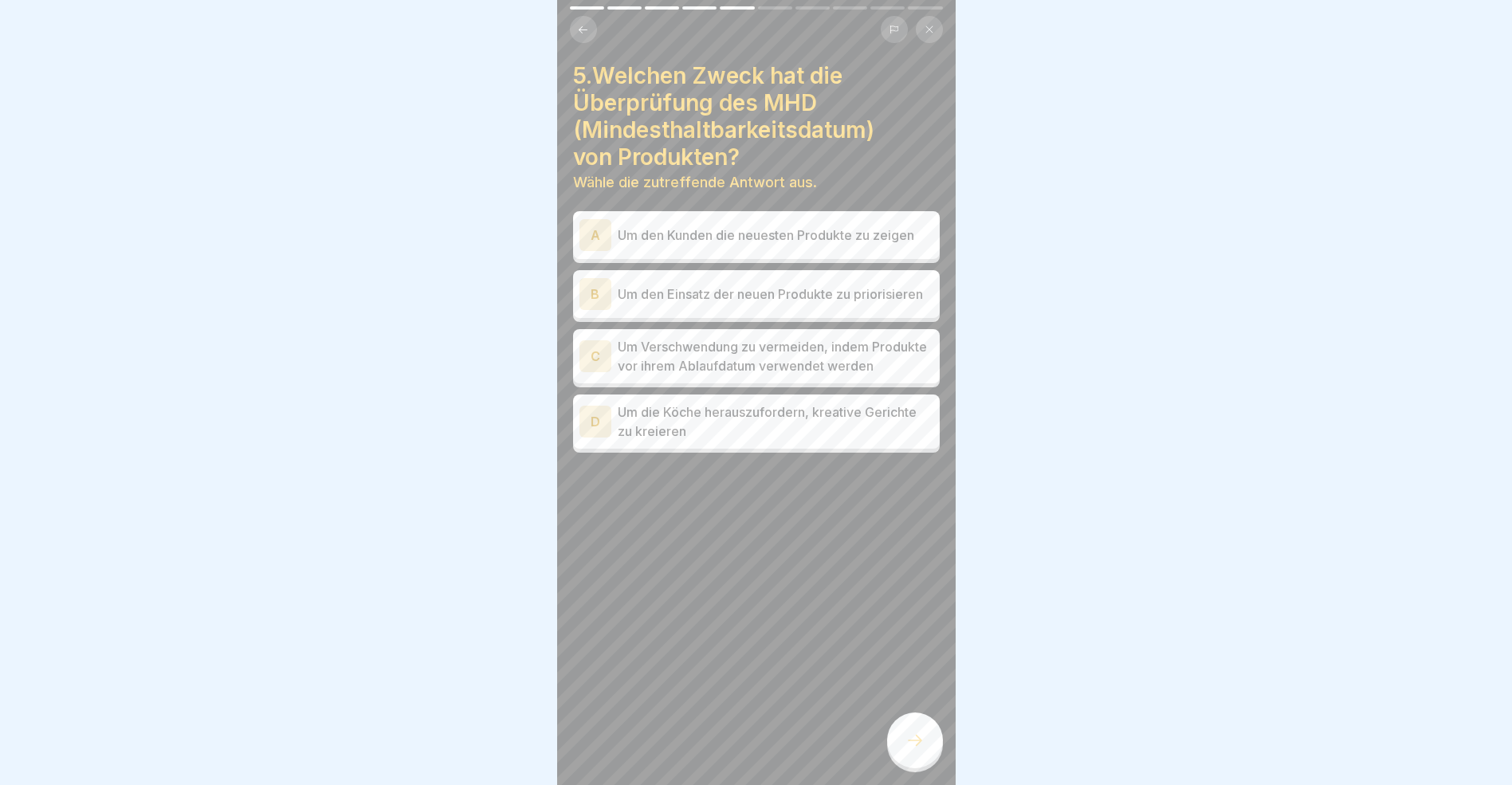
click at [590, 238] on div "A" at bounding box center [595, 234] width 32 height 32
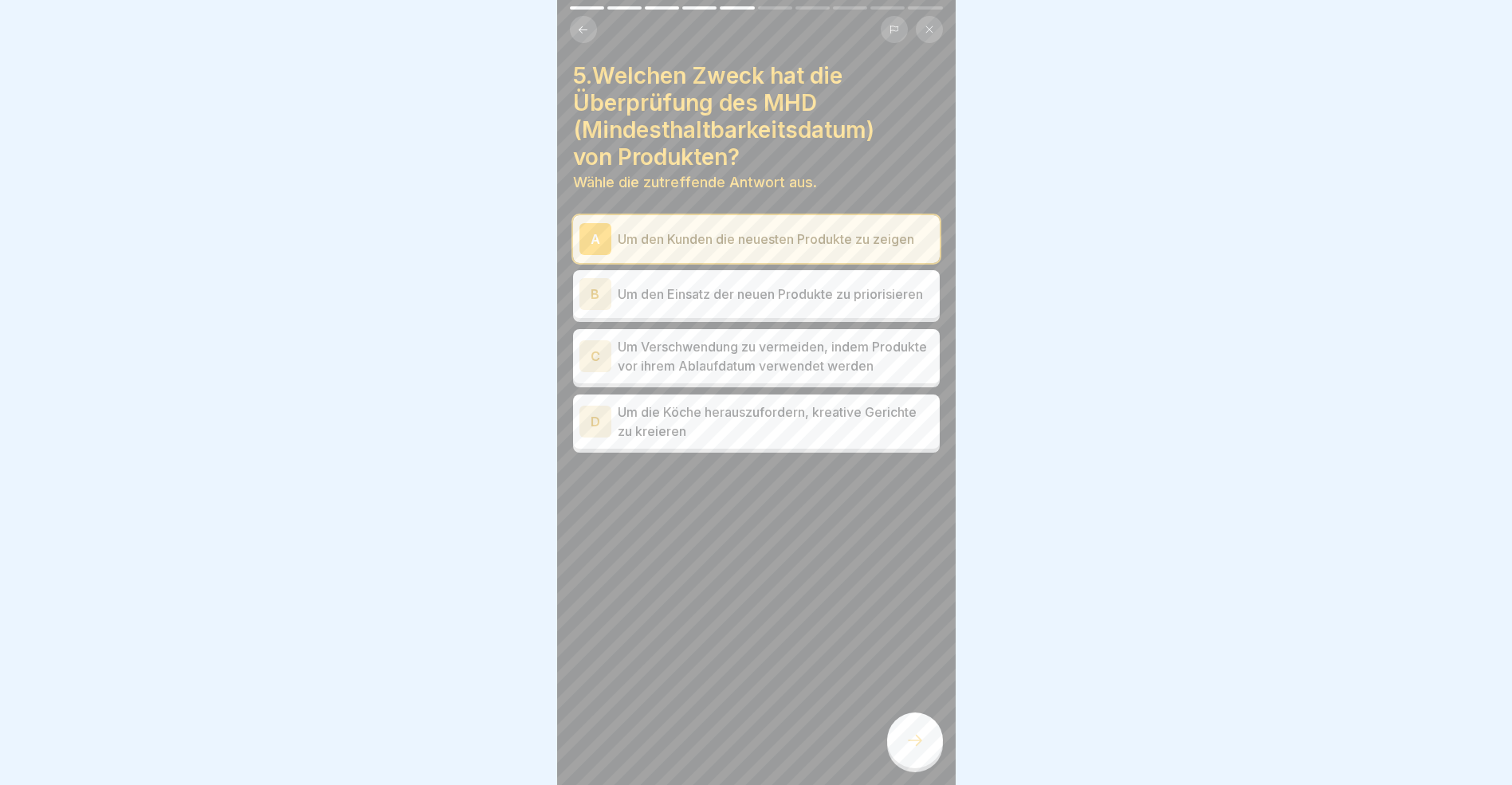
click at [920, 746] on icon at bounding box center [915, 740] width 14 height 12
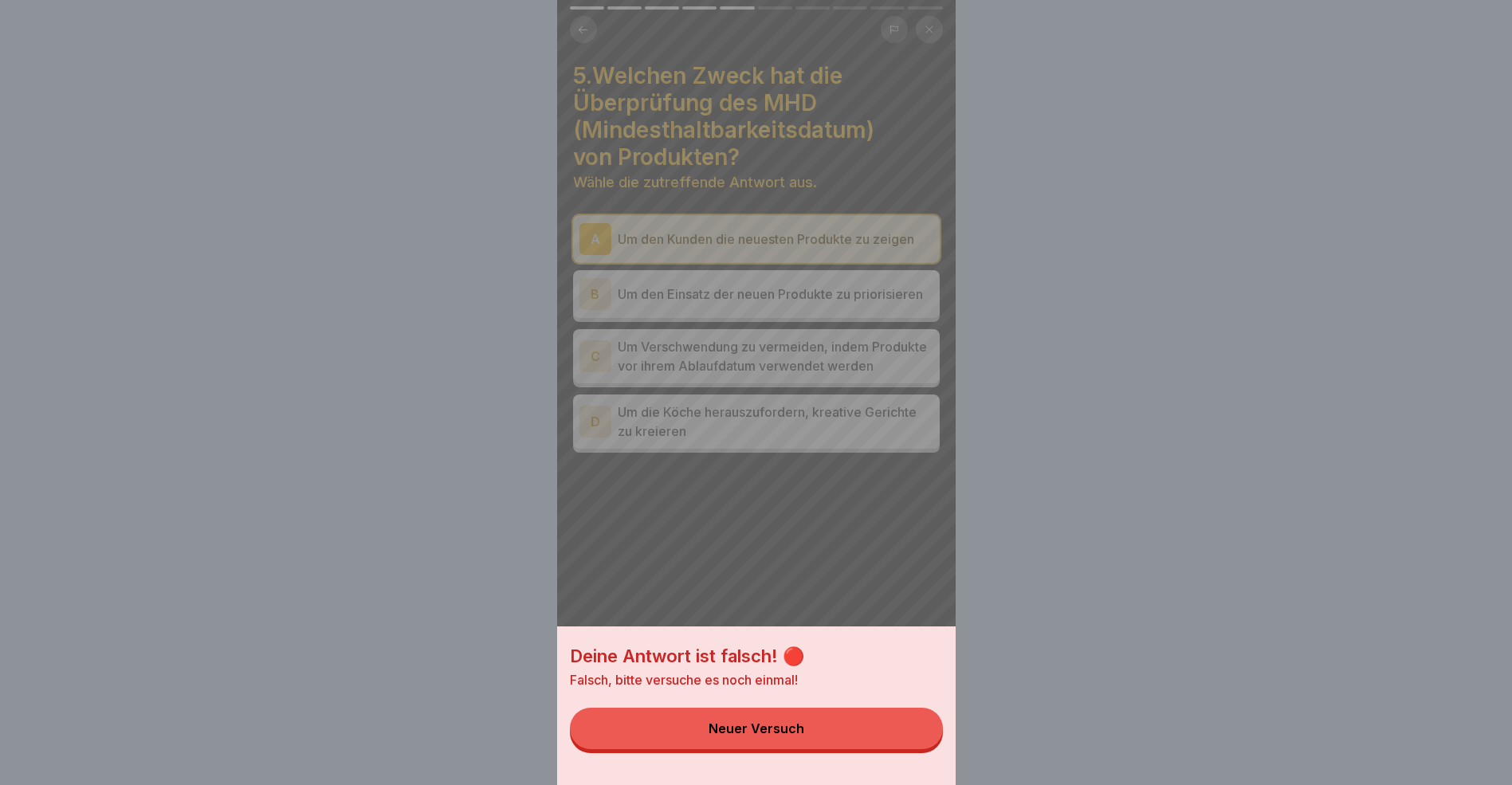
click at [846, 749] on button "Neuer Versuch" at bounding box center [756, 728] width 373 height 41
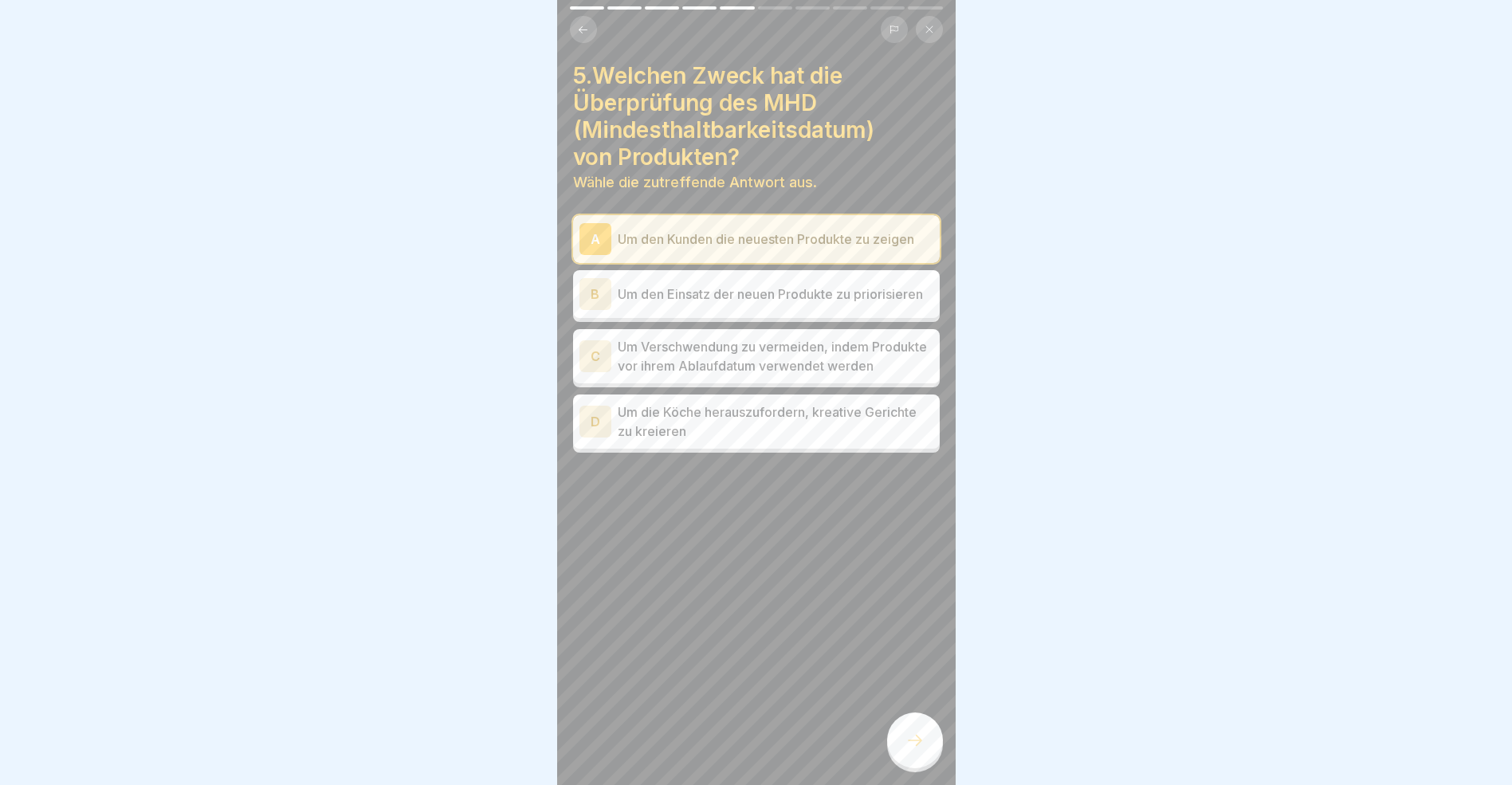
click at [602, 365] on div "C" at bounding box center [595, 356] width 32 height 32
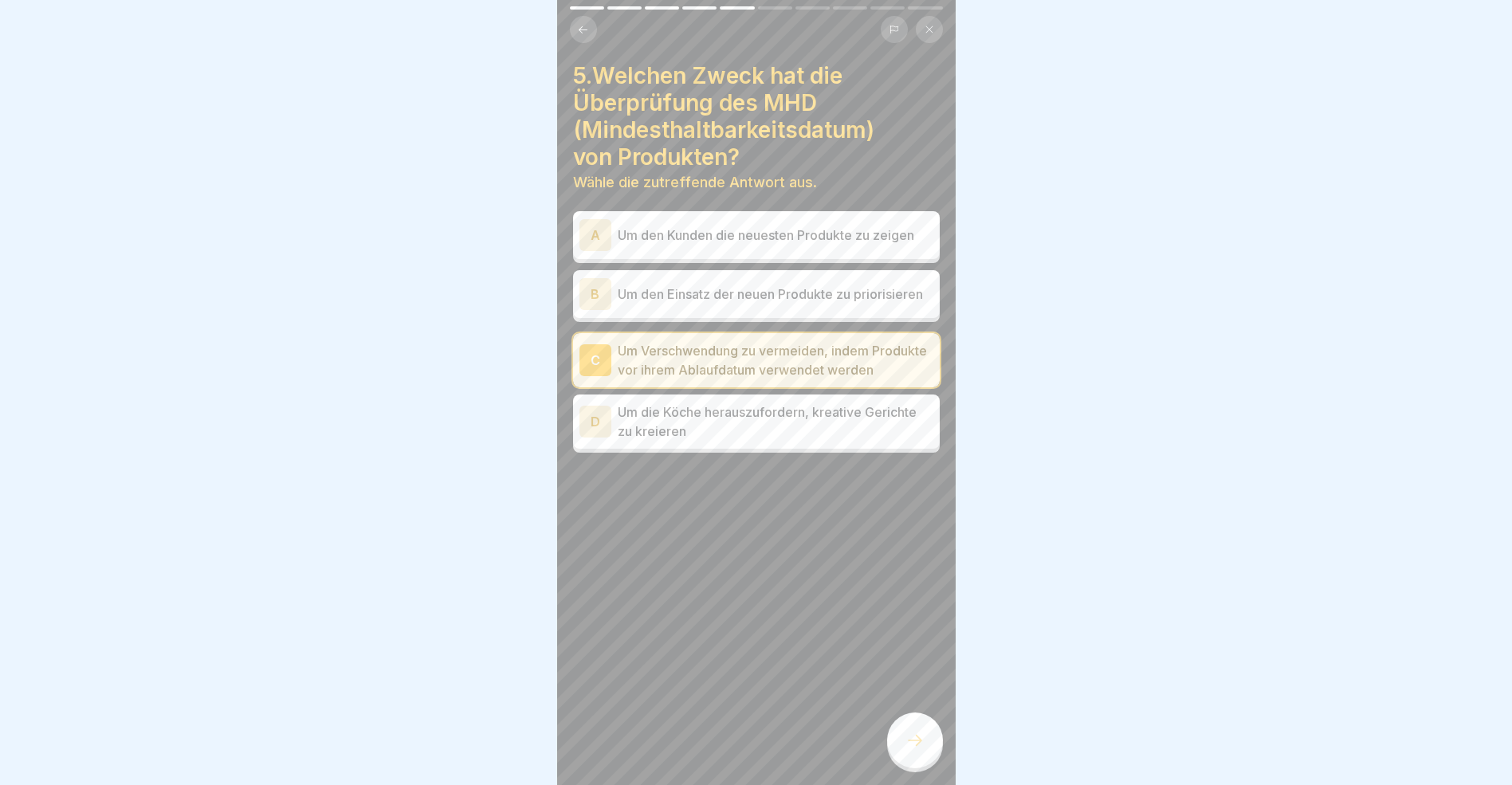
click at [921, 750] on icon at bounding box center [915, 740] width 19 height 19
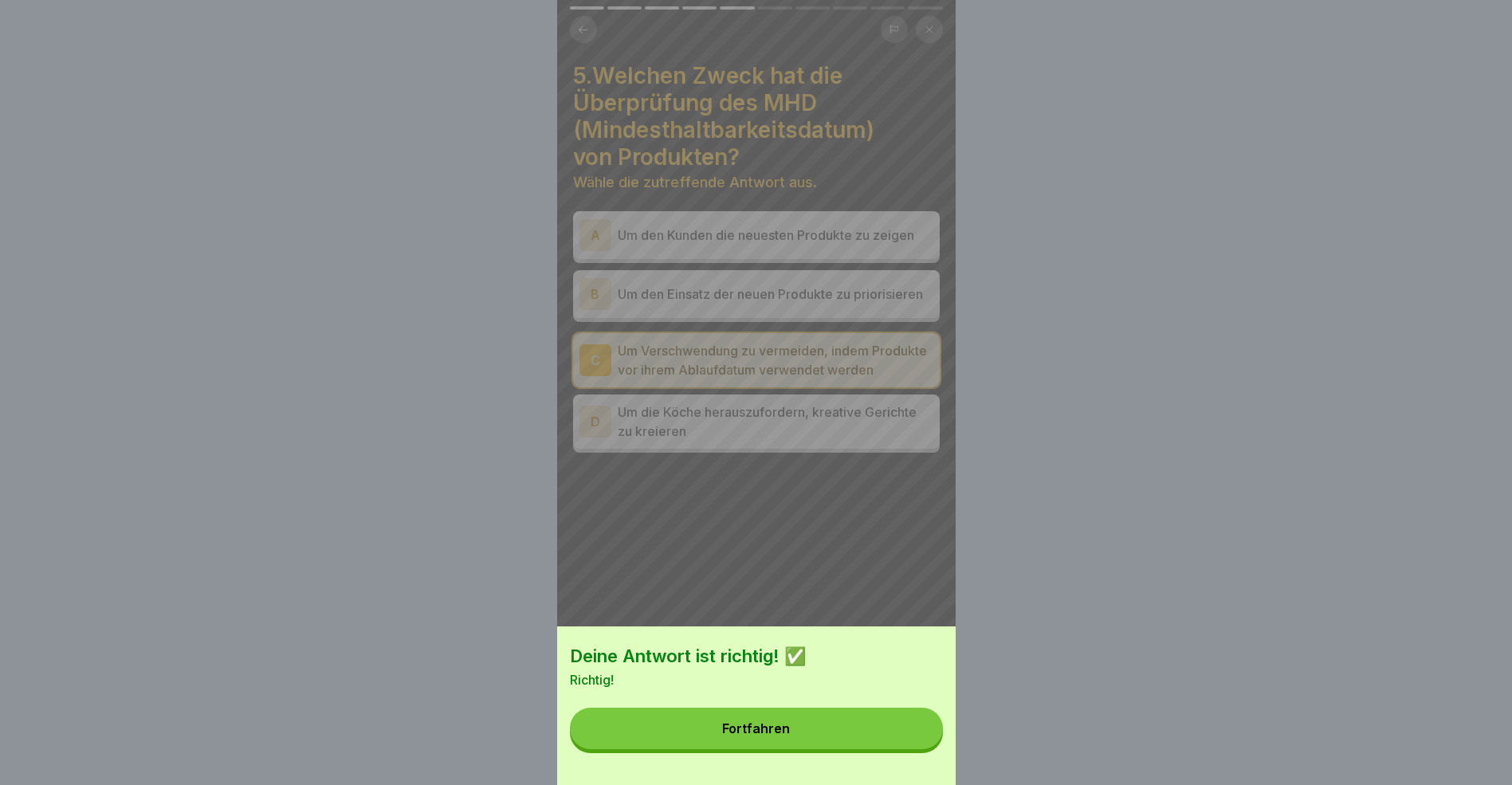
click at [800, 737] on button "Fortfahren" at bounding box center [756, 728] width 373 height 41
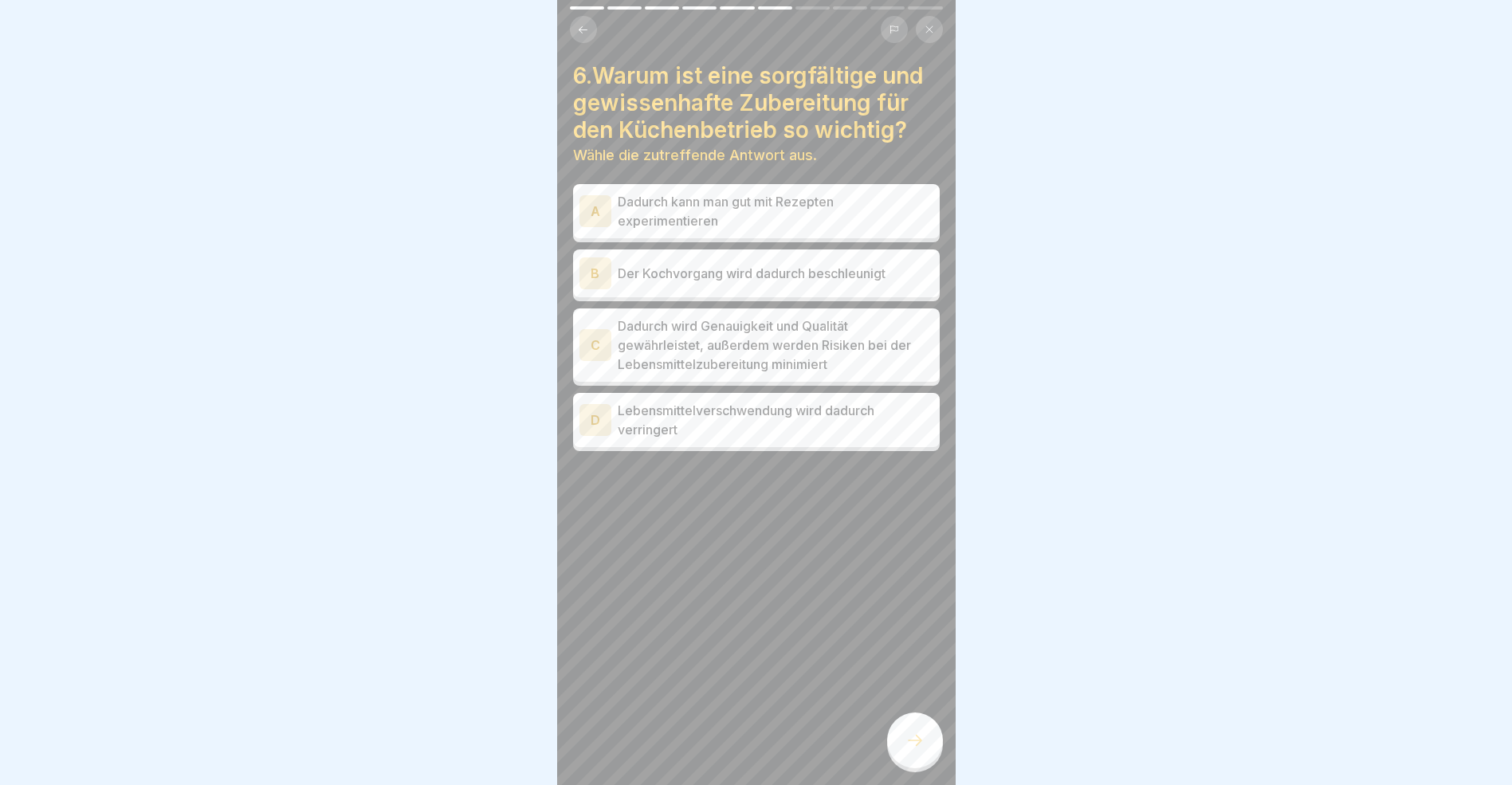
click at [590, 343] on div "C" at bounding box center [595, 345] width 32 height 32
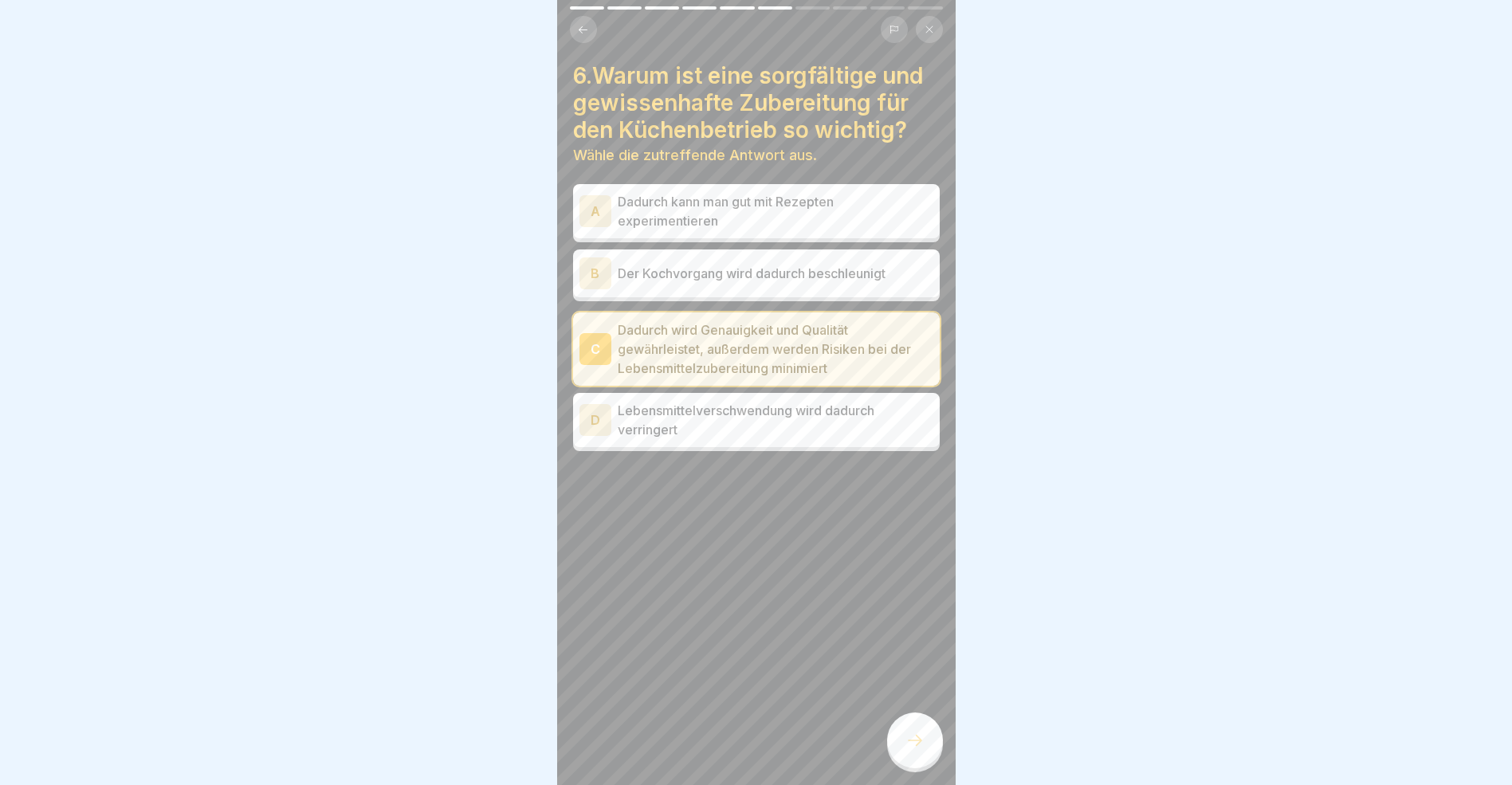
click at [917, 750] on icon at bounding box center [915, 740] width 19 height 19
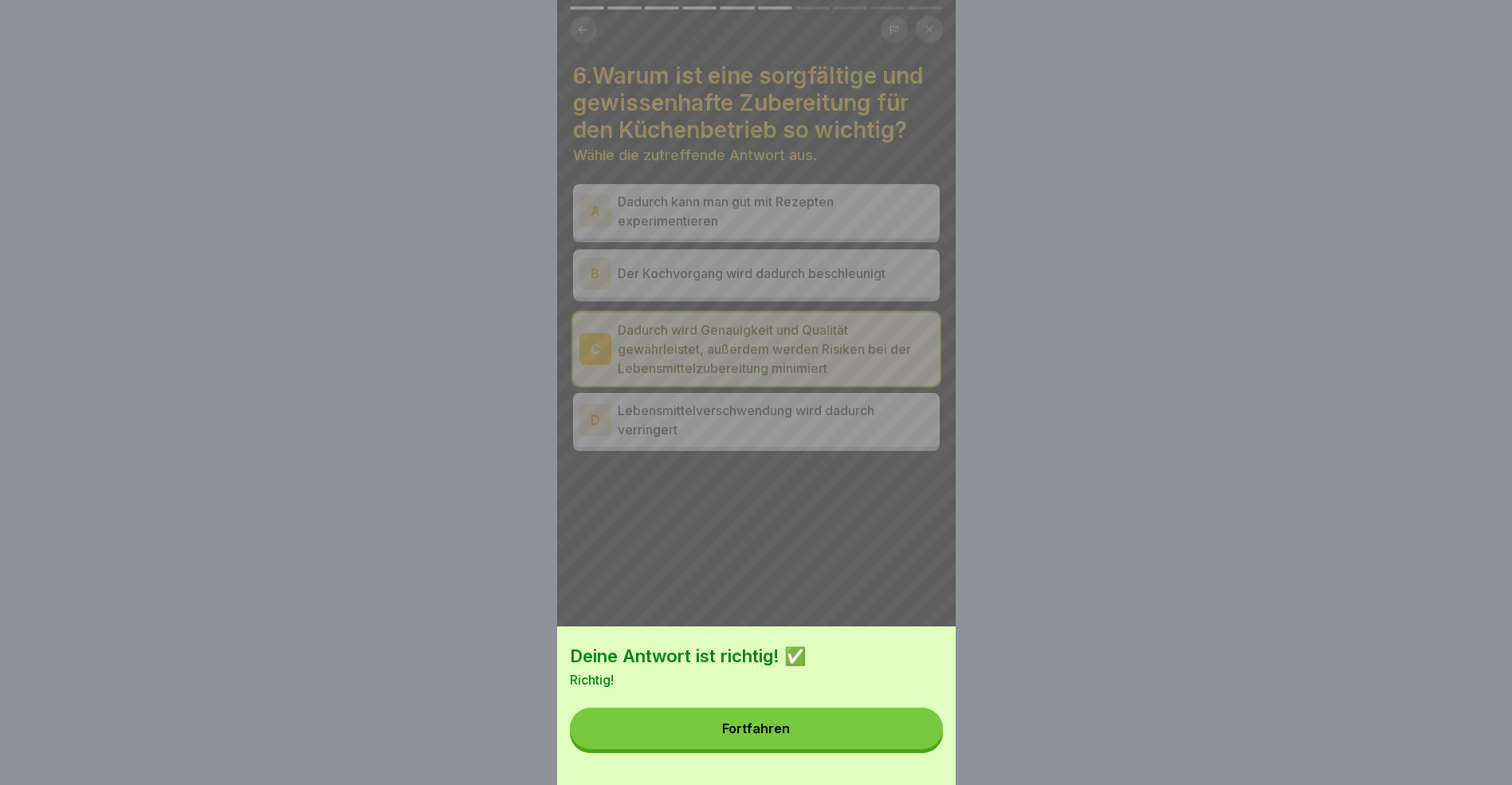
click at [906, 746] on button "Fortfahren" at bounding box center [756, 728] width 373 height 41
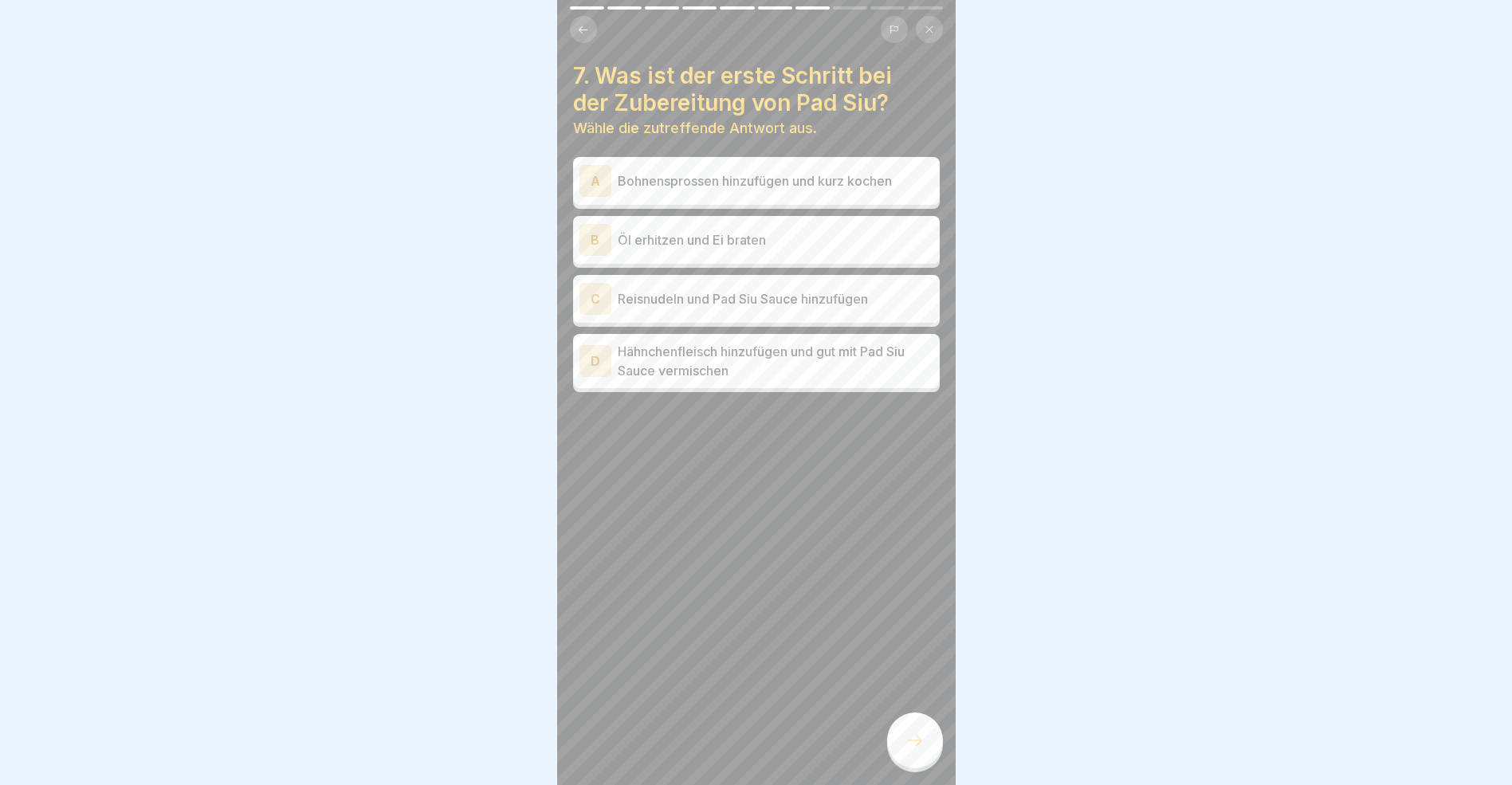
click at [597, 242] on div "B" at bounding box center [595, 239] width 32 height 32
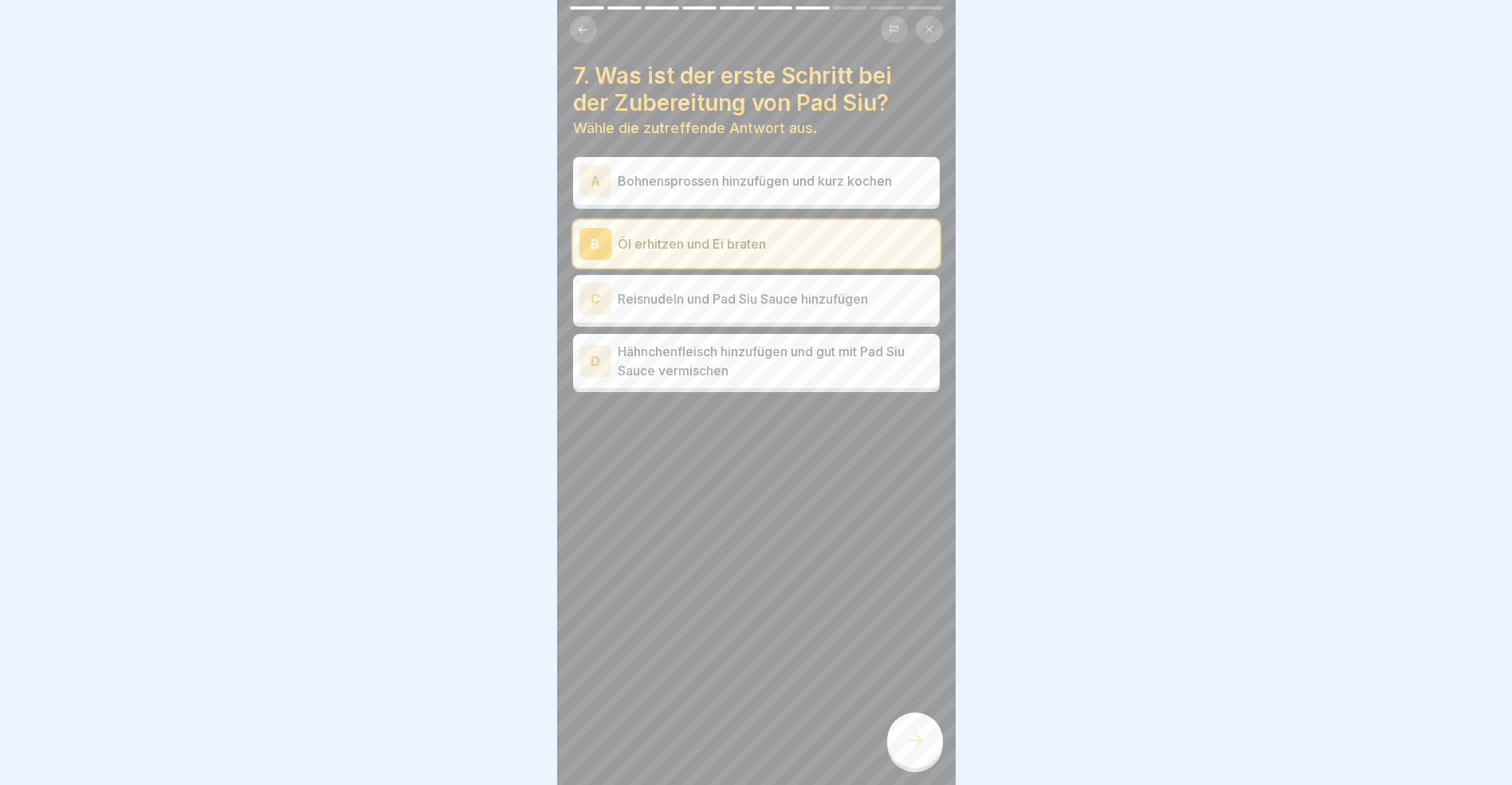
click at [913, 749] on icon at bounding box center [915, 740] width 19 height 19
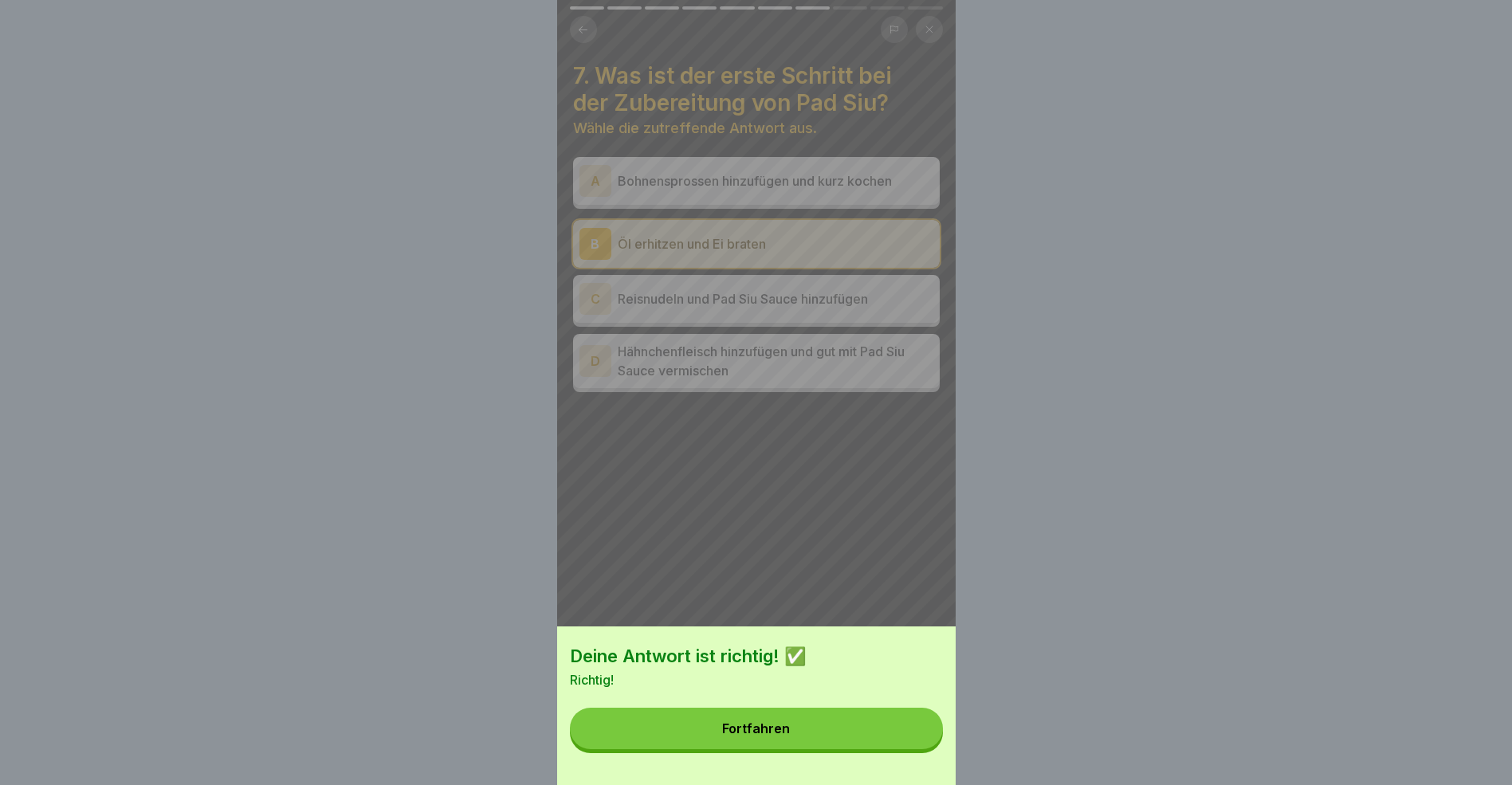
click at [883, 737] on button "Fortfahren" at bounding box center [756, 728] width 373 height 41
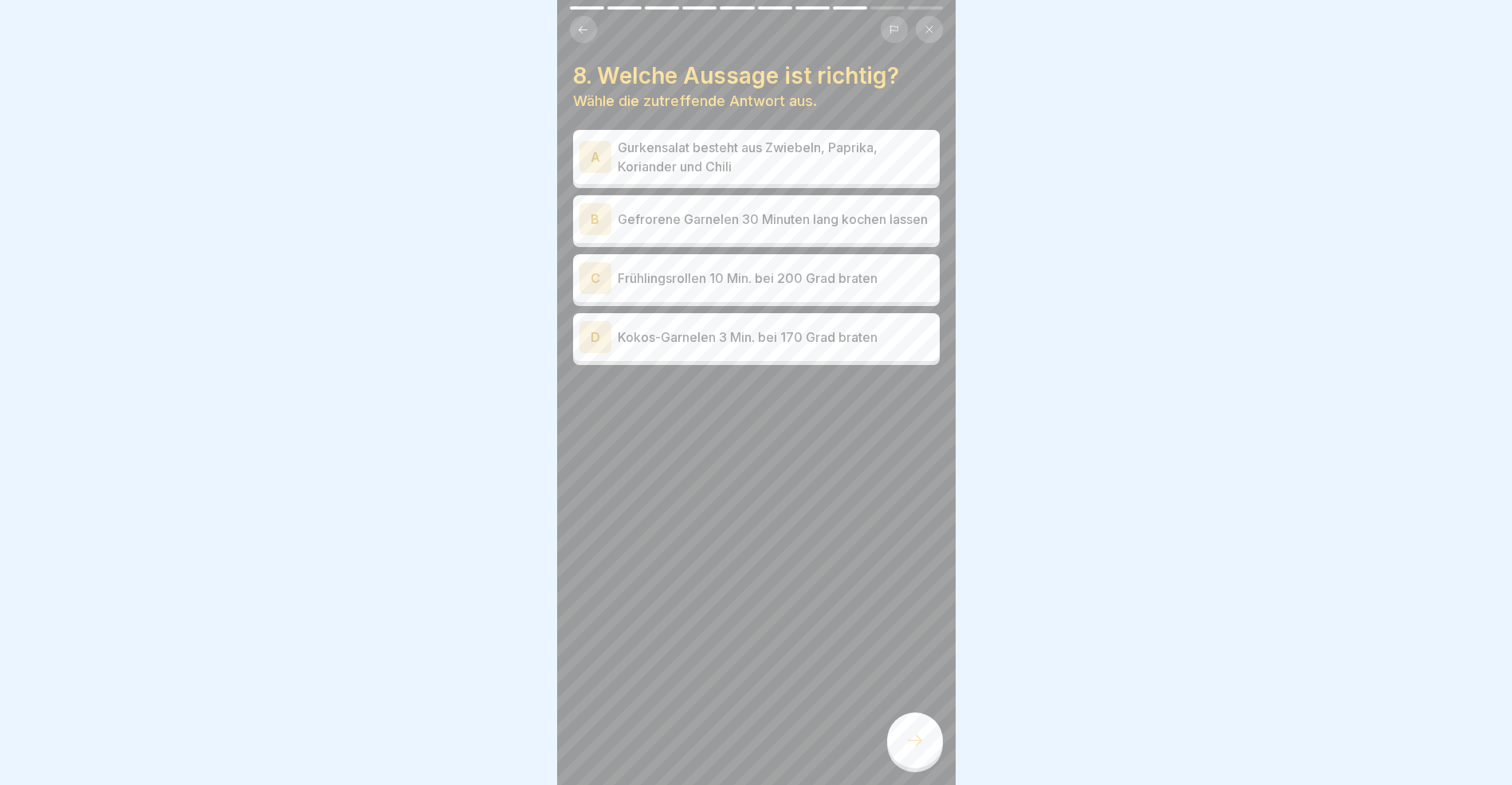
click at [595, 340] on div "D" at bounding box center [595, 337] width 32 height 32
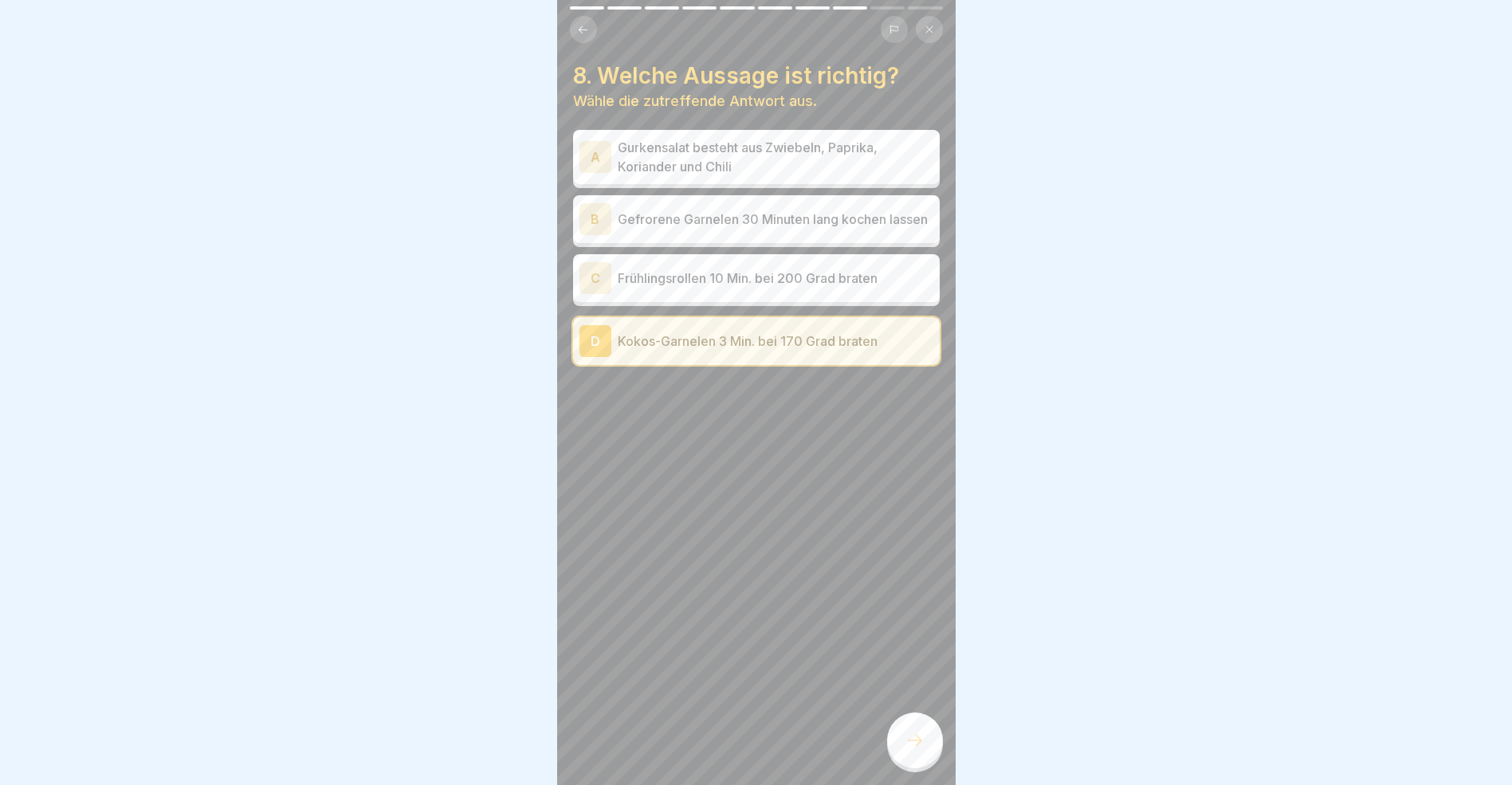
click at [912, 749] on icon at bounding box center [915, 740] width 19 height 19
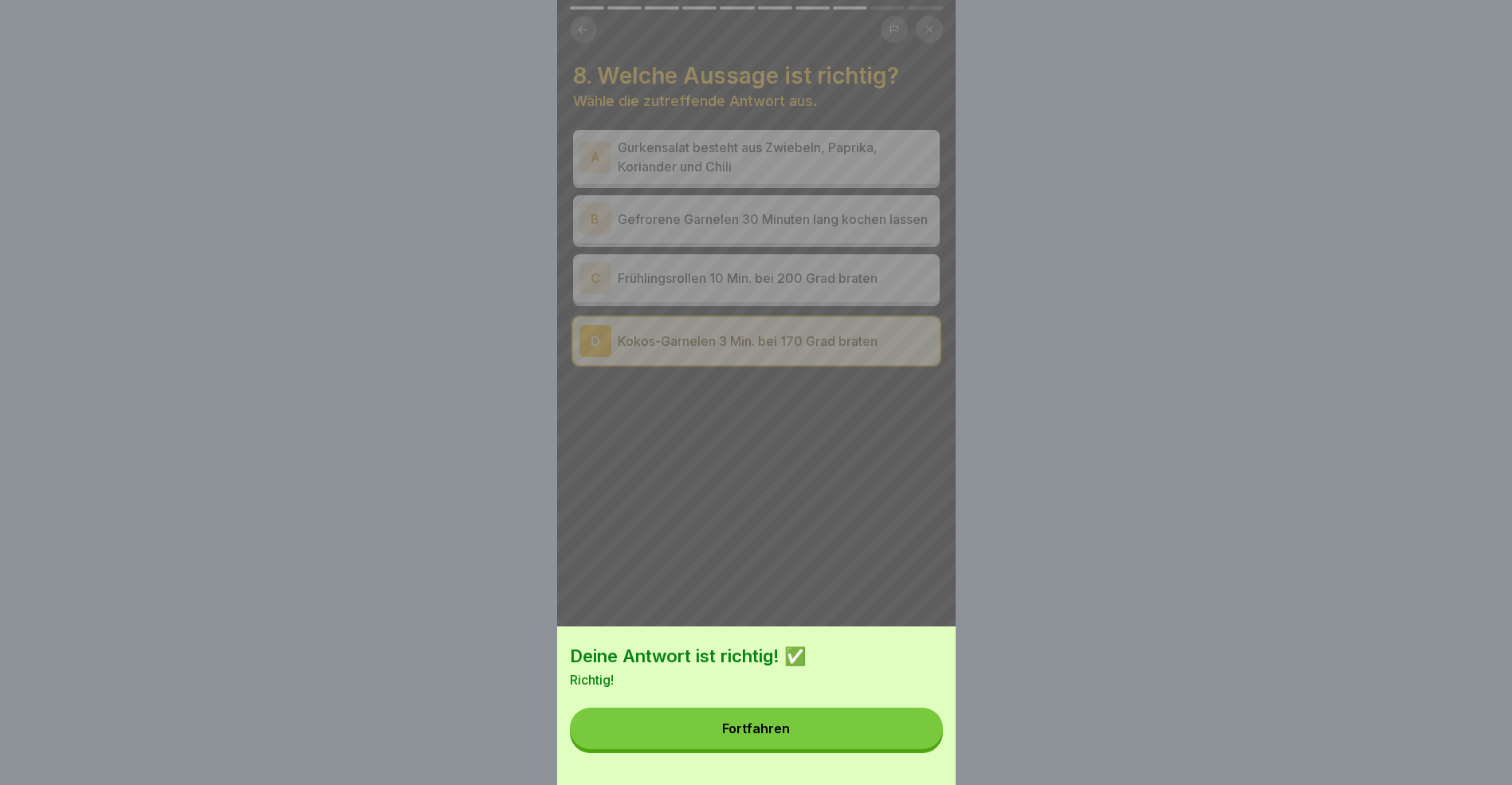
click at [897, 740] on button "Fortfahren" at bounding box center [756, 728] width 373 height 41
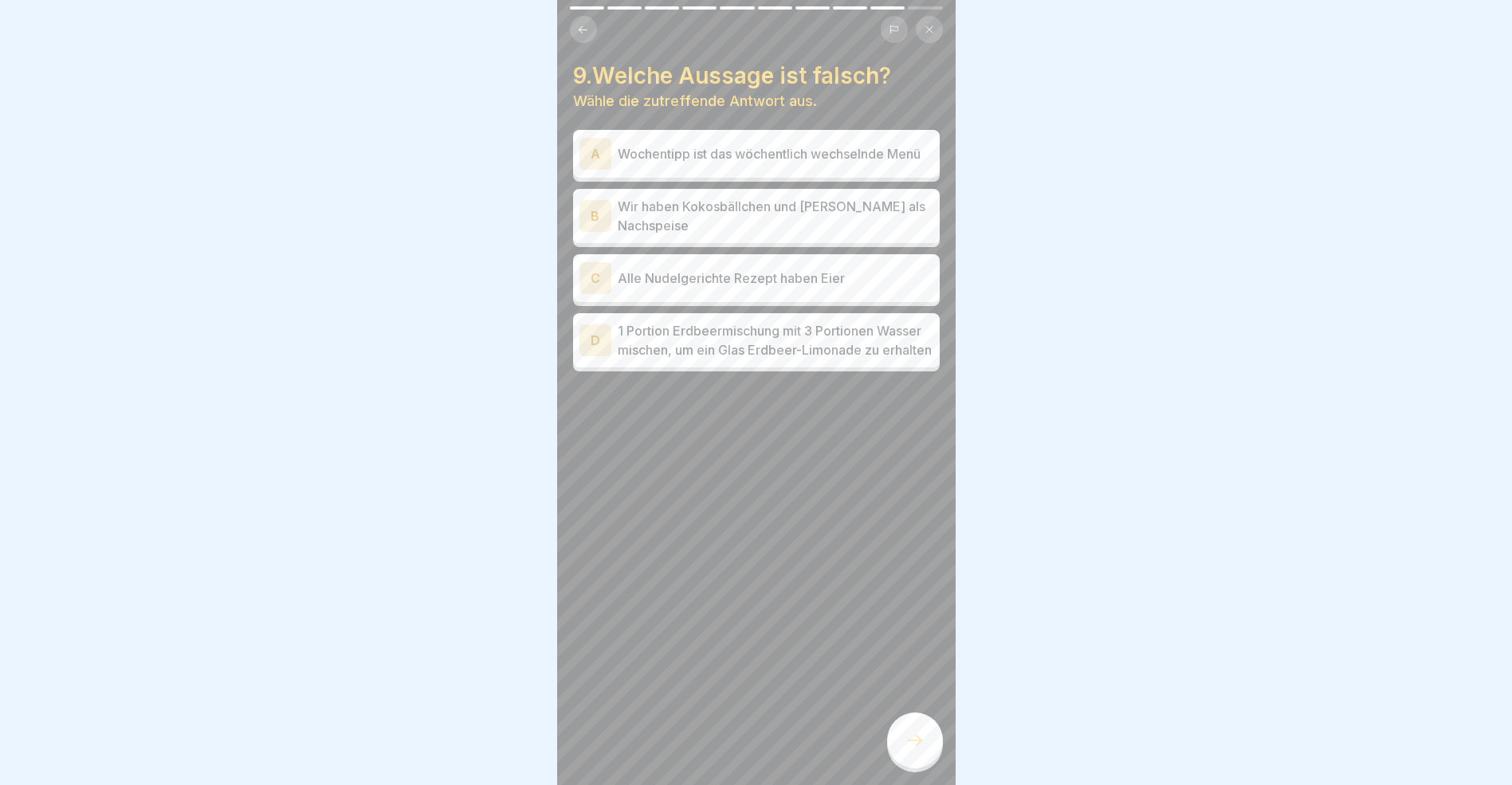
click at [599, 353] on div "D" at bounding box center [595, 340] width 32 height 32
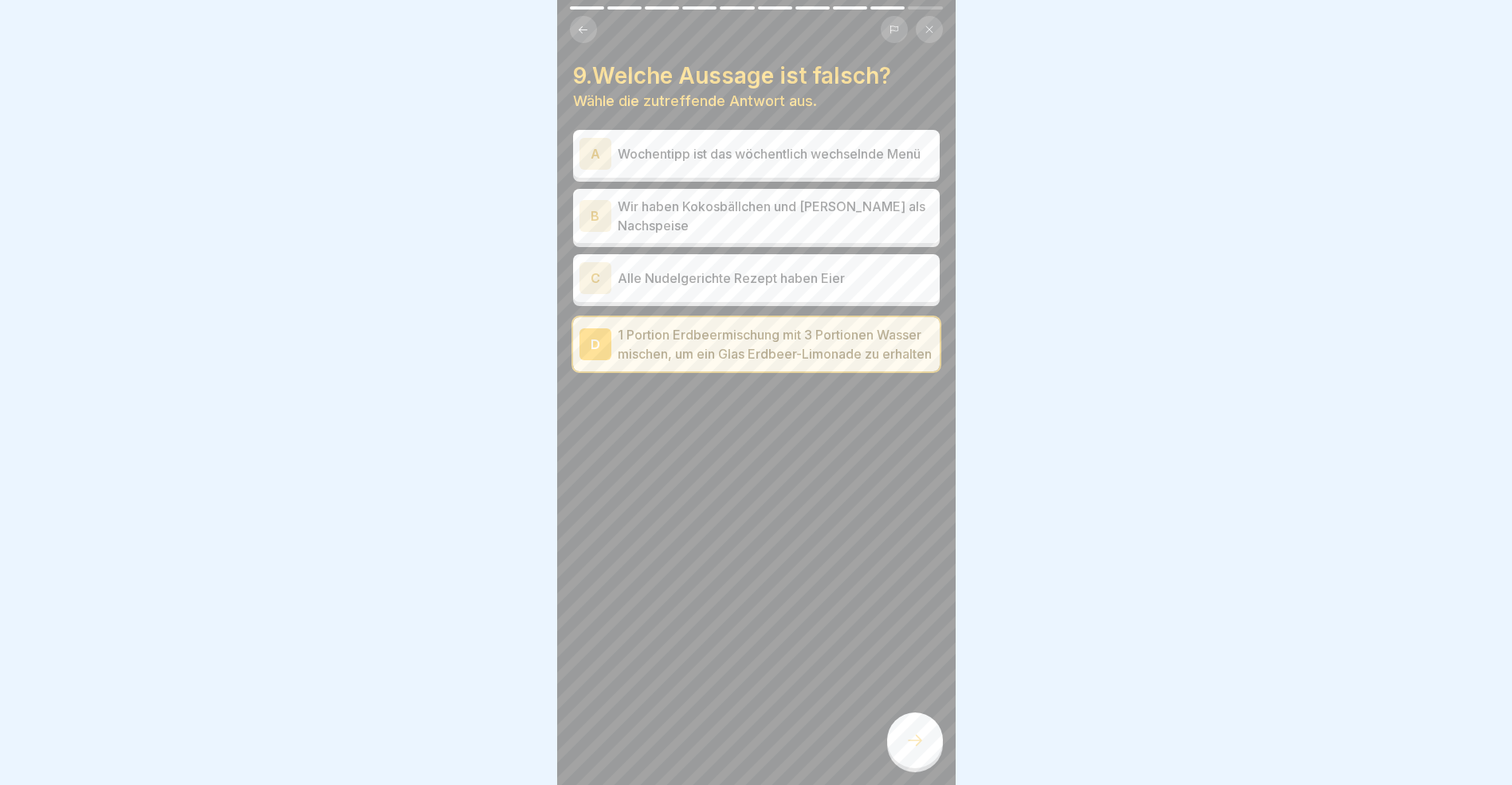
click at [908, 750] on icon at bounding box center [915, 740] width 19 height 19
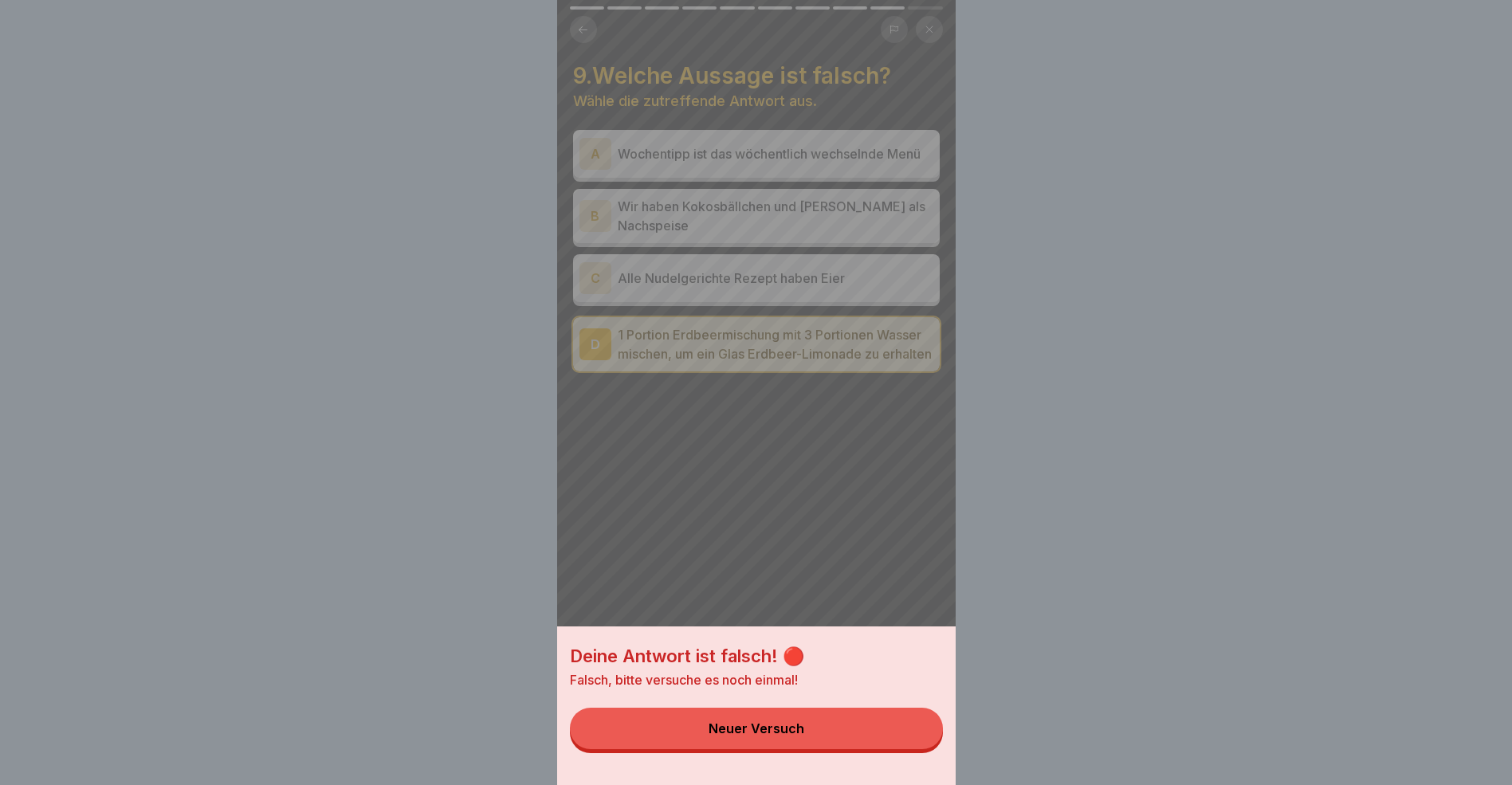
click at [879, 741] on button "Neuer Versuch" at bounding box center [756, 728] width 373 height 41
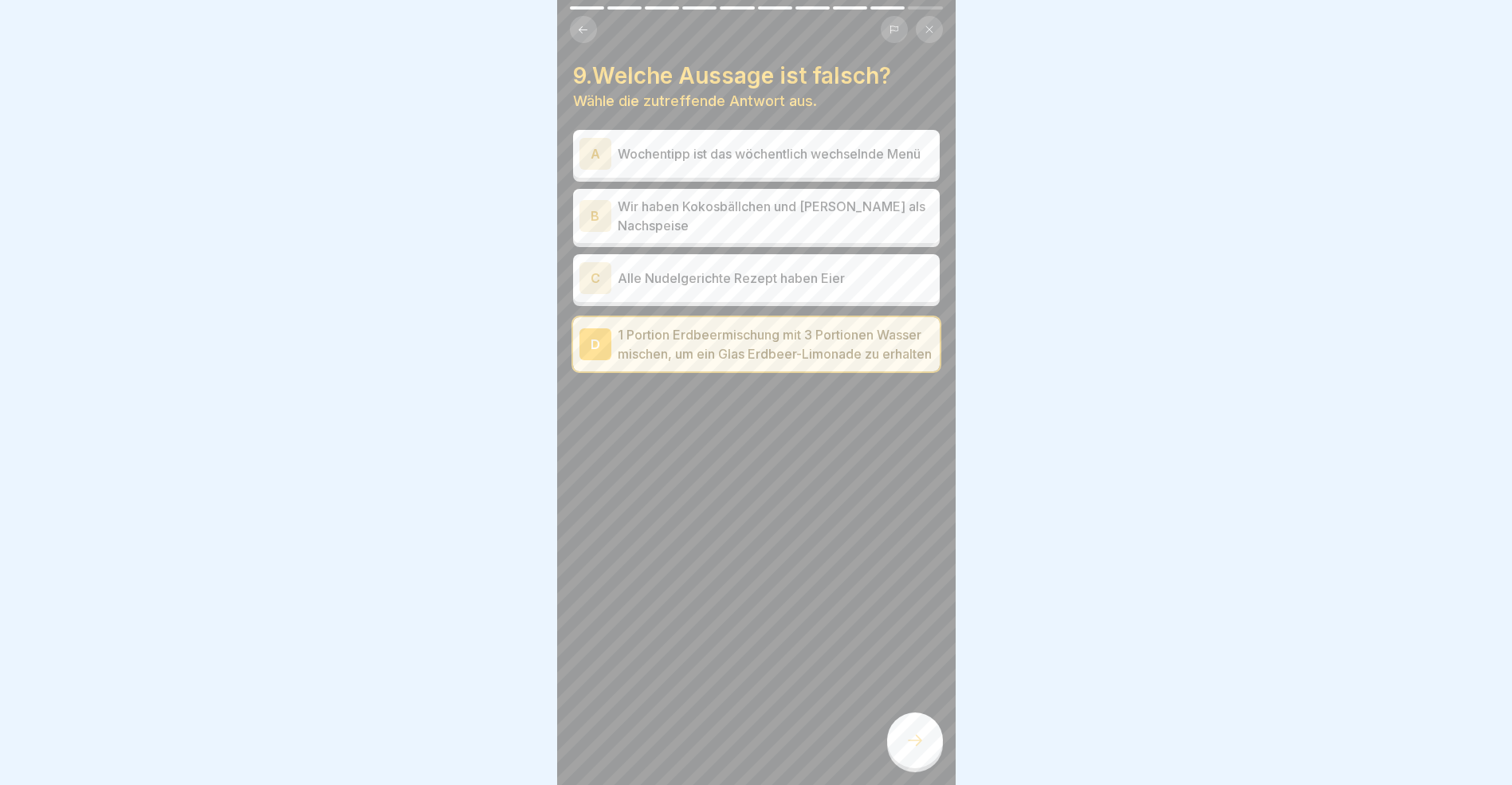
click at [601, 285] on div "C" at bounding box center [595, 278] width 32 height 32
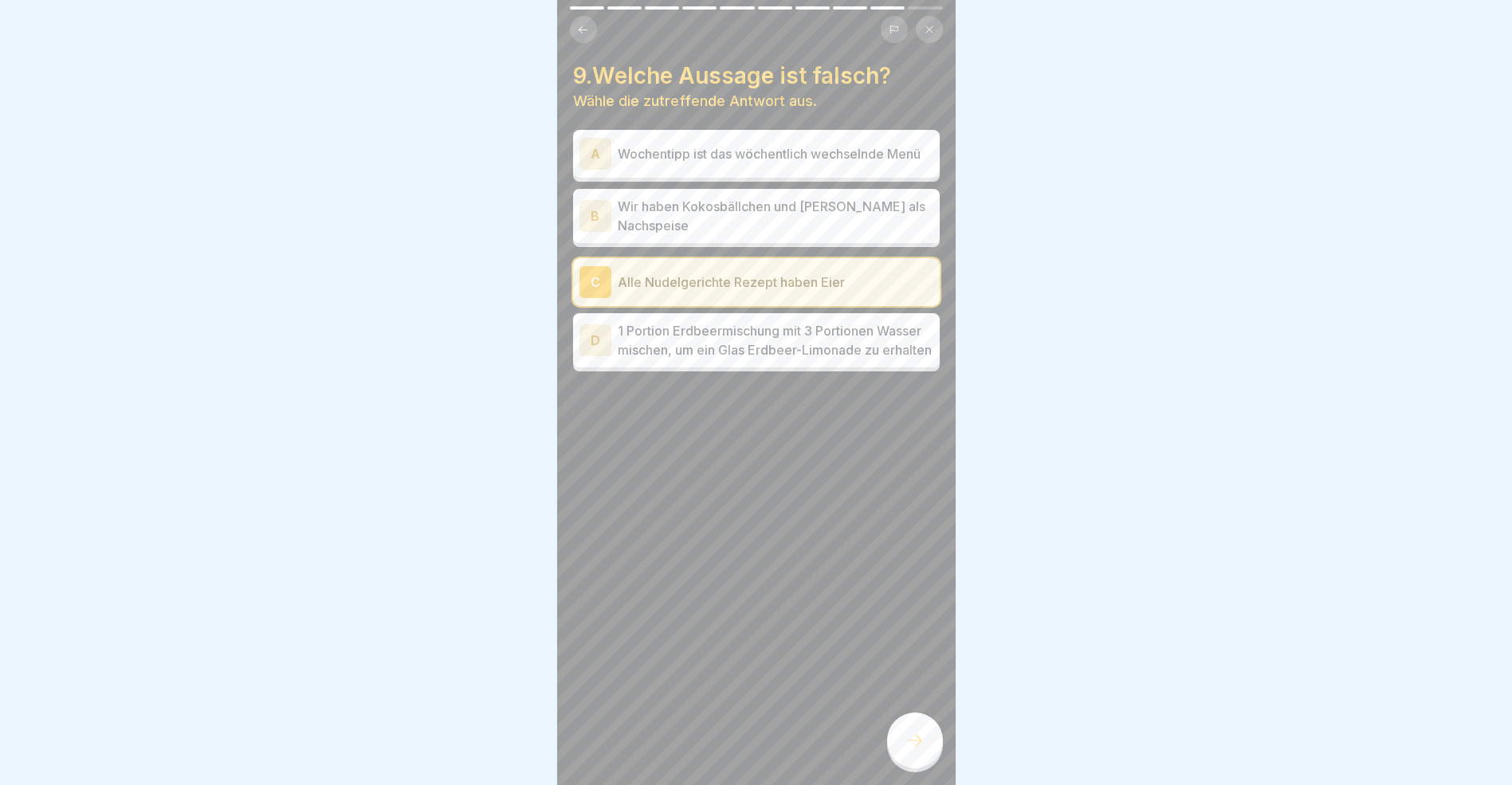
click at [925, 750] on div at bounding box center [916, 740] width 56 height 56
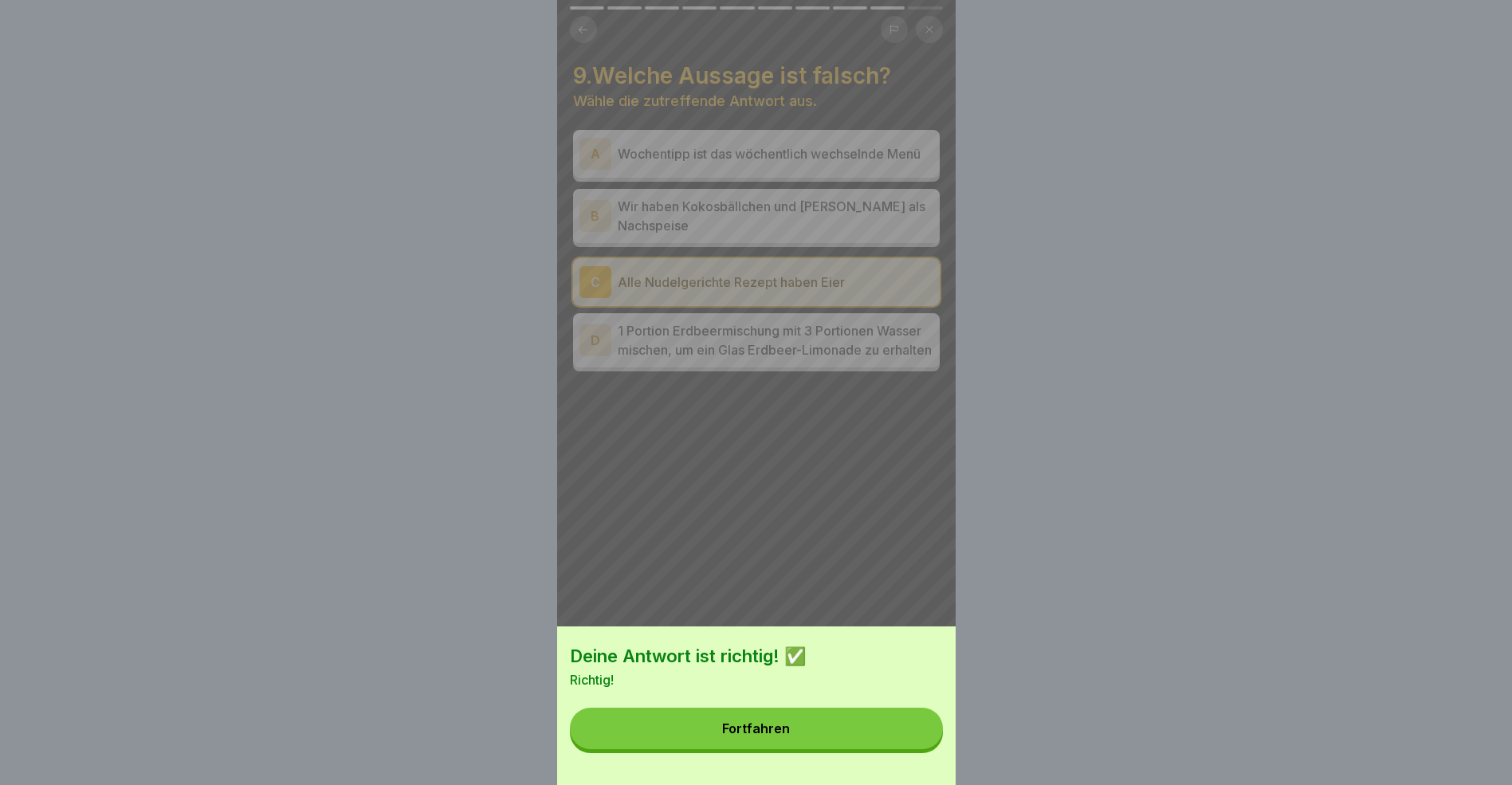
click at [868, 740] on button "Fortfahren" at bounding box center [756, 728] width 373 height 41
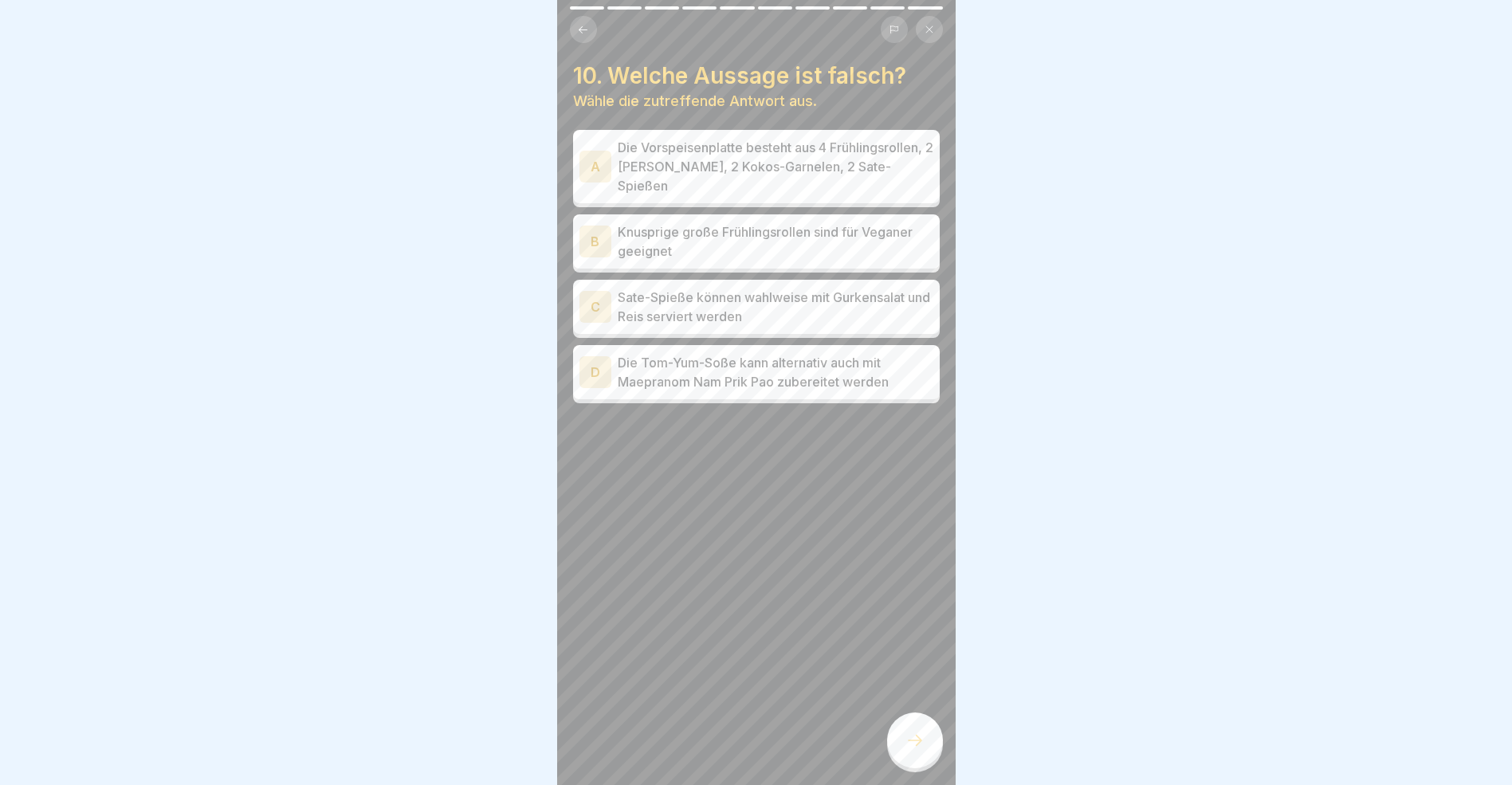
click at [597, 380] on div "D" at bounding box center [595, 372] width 32 height 32
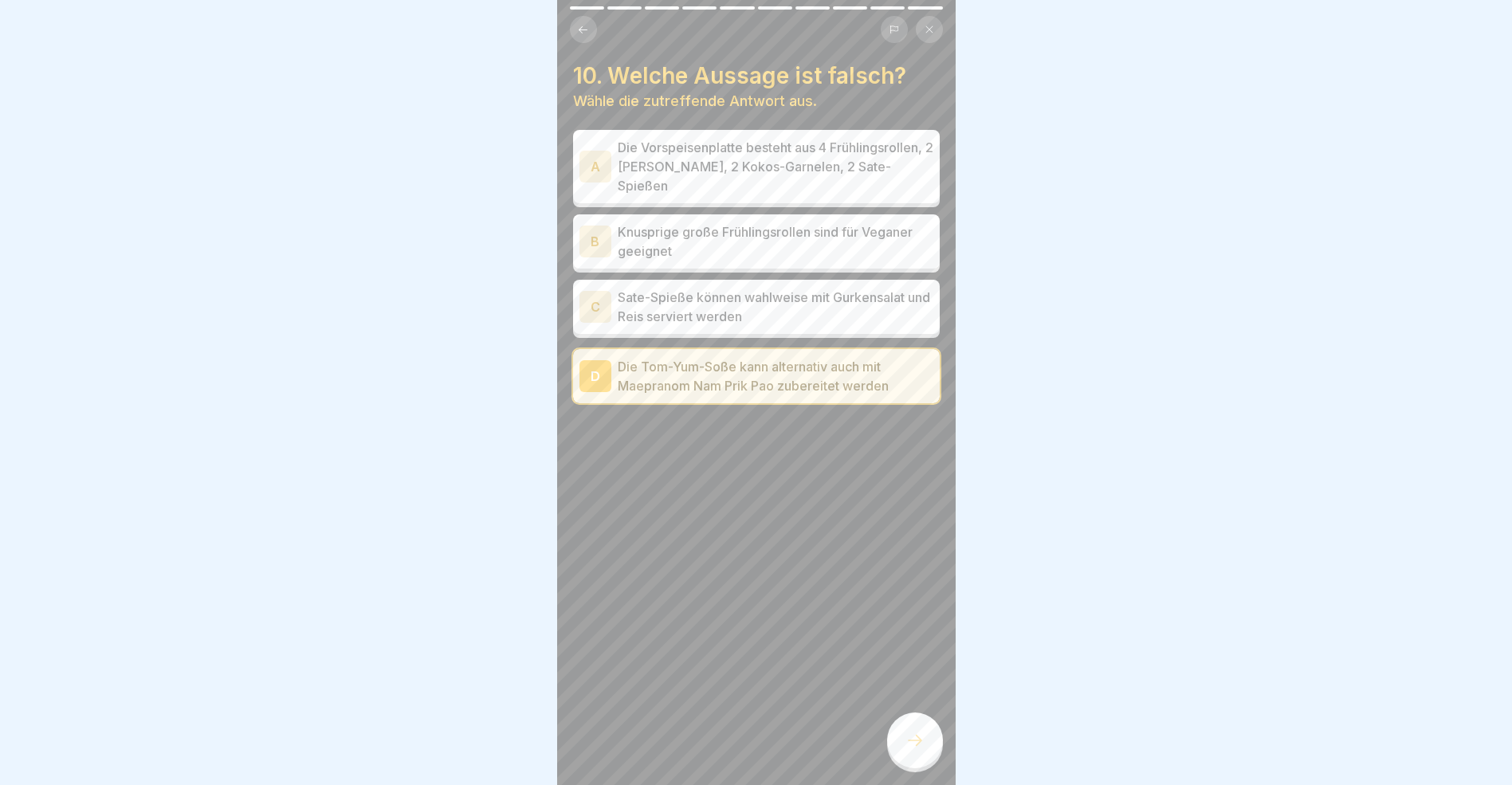
click at [911, 750] on icon at bounding box center [915, 740] width 19 height 19
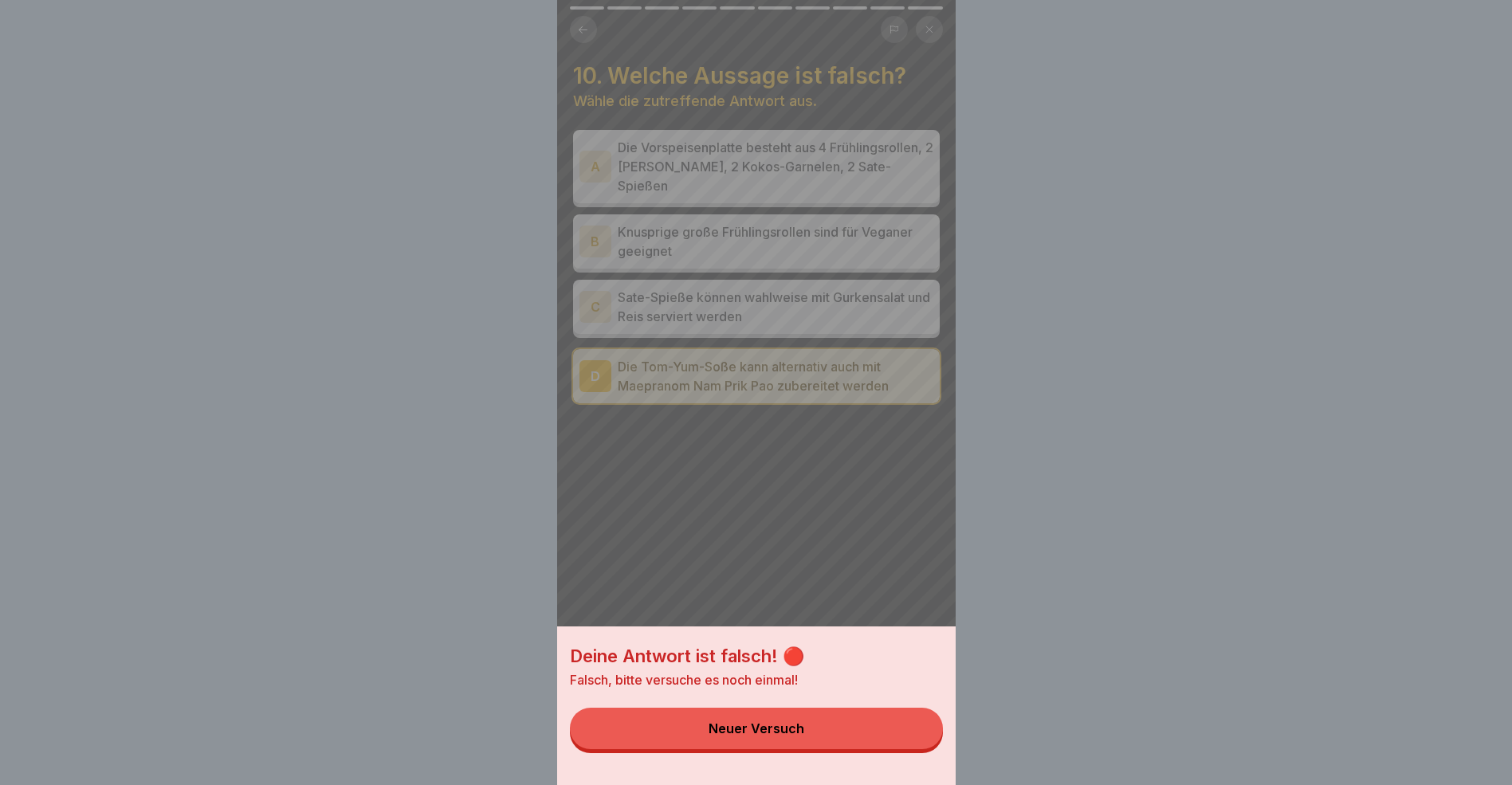
click at [891, 749] on button "Neuer Versuch" at bounding box center [756, 728] width 373 height 41
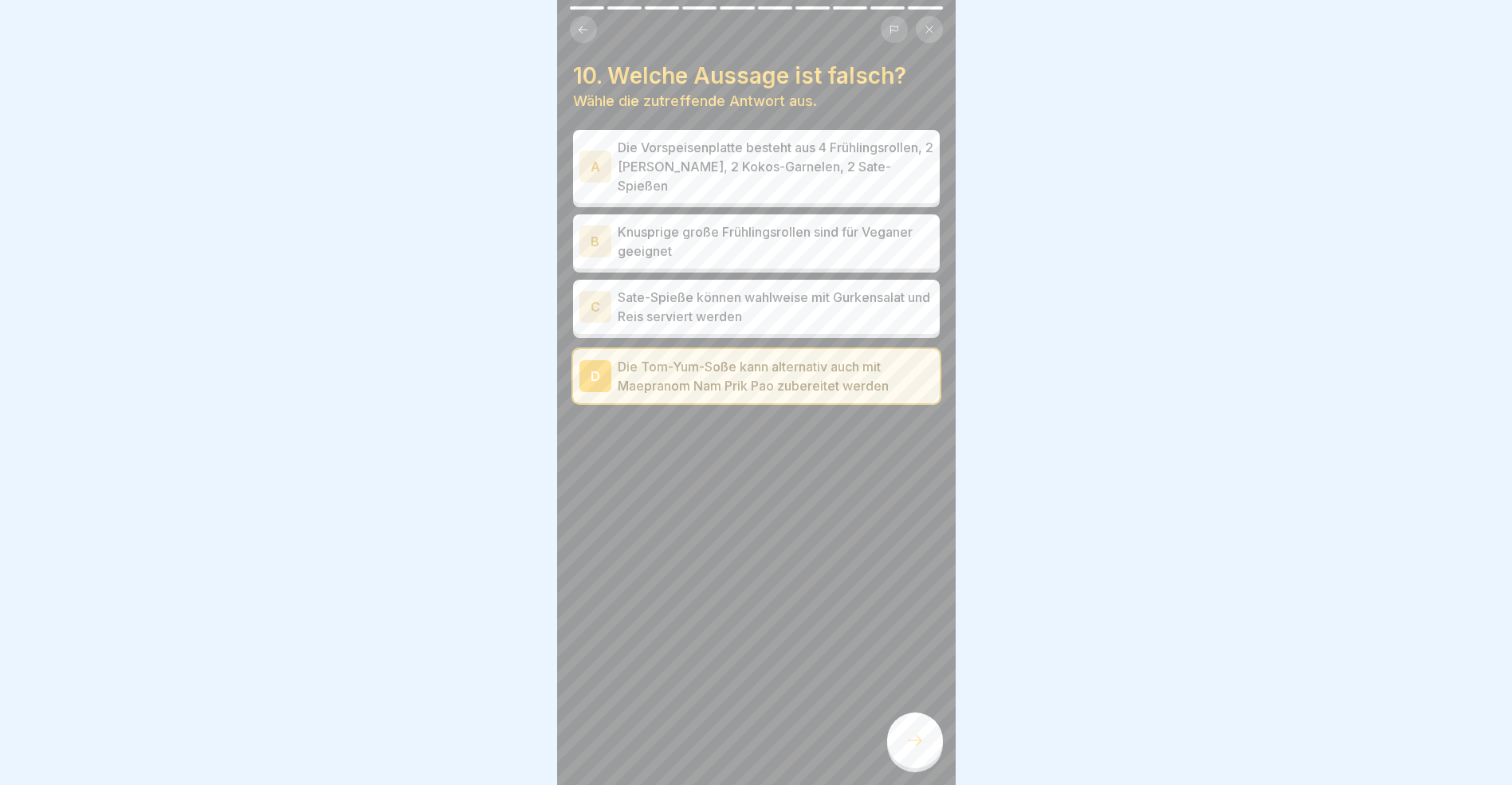
click at [597, 168] on div "A" at bounding box center [595, 166] width 32 height 32
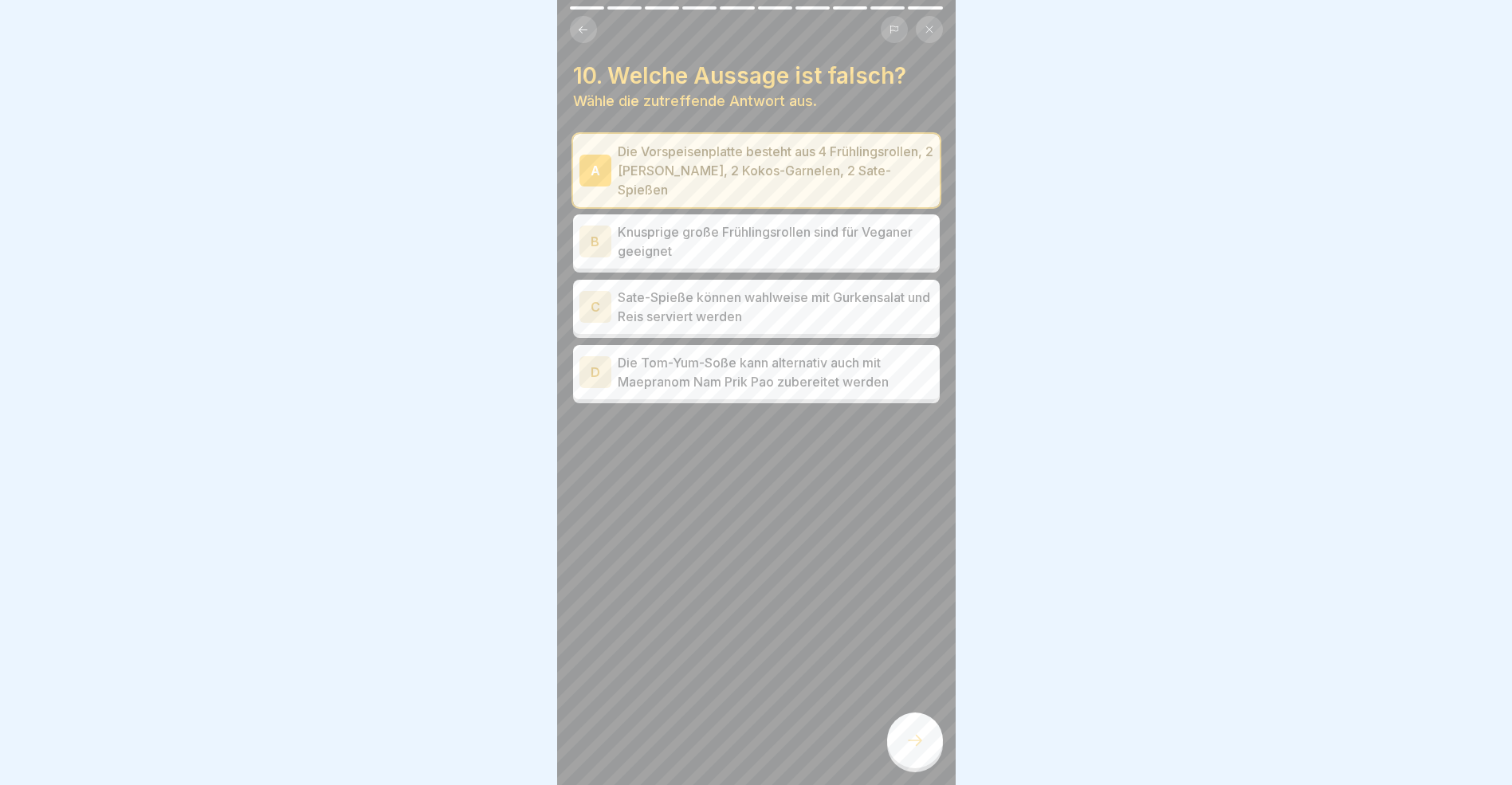
click at [925, 758] on div at bounding box center [916, 740] width 56 height 56
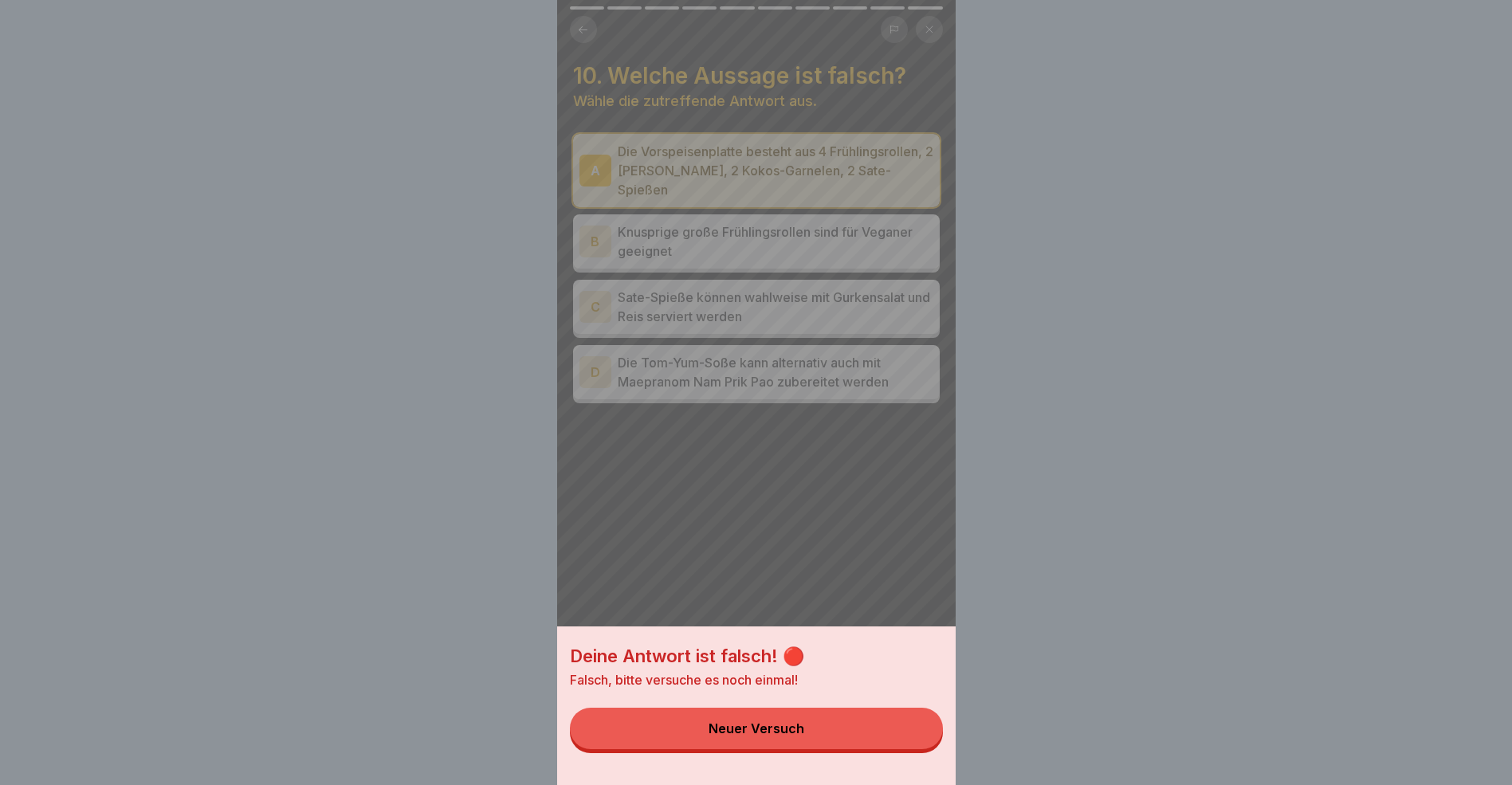
click at [835, 749] on button "Neuer Versuch" at bounding box center [756, 728] width 373 height 41
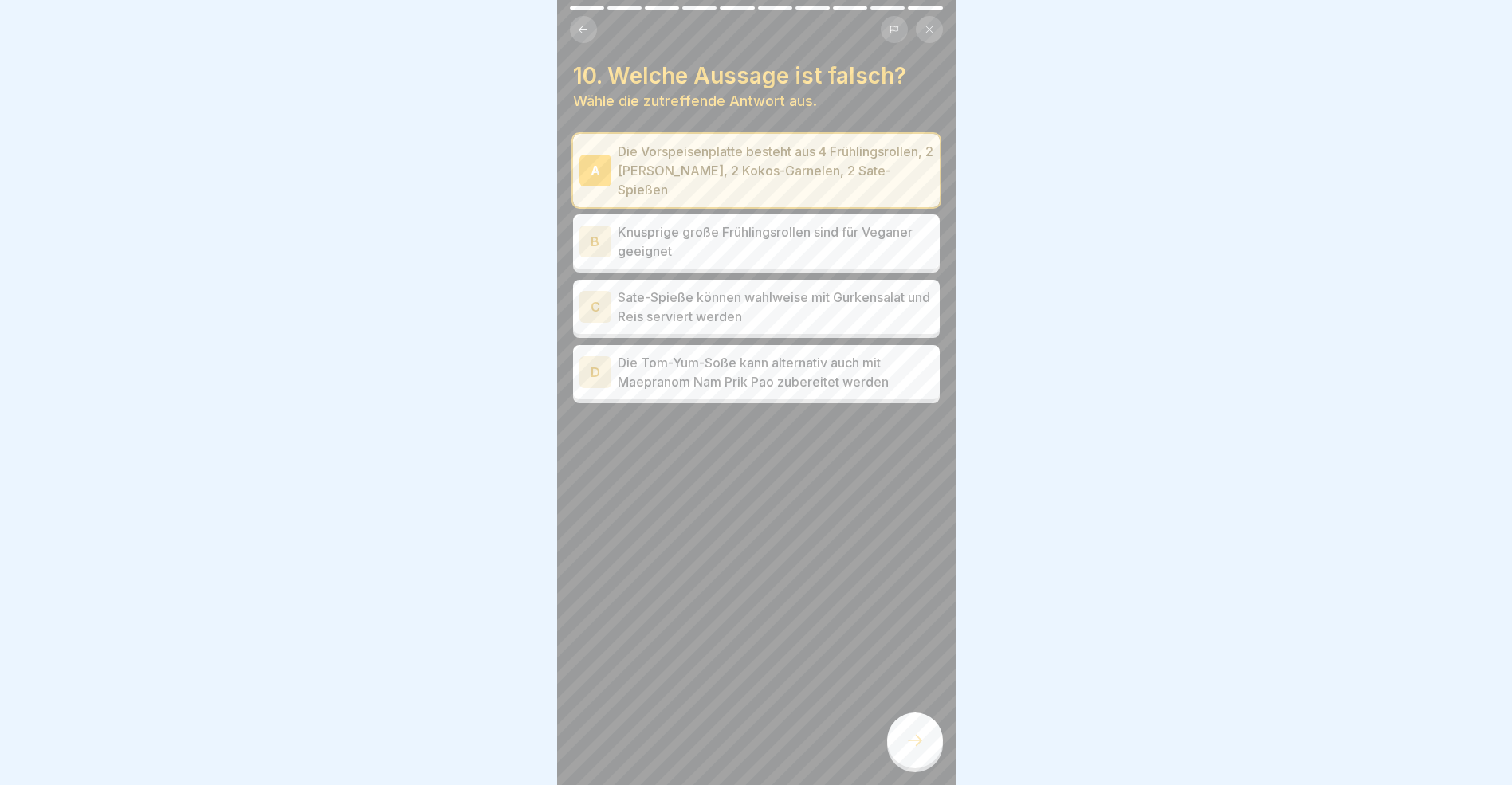
click at [599, 242] on div "B" at bounding box center [595, 241] width 32 height 32
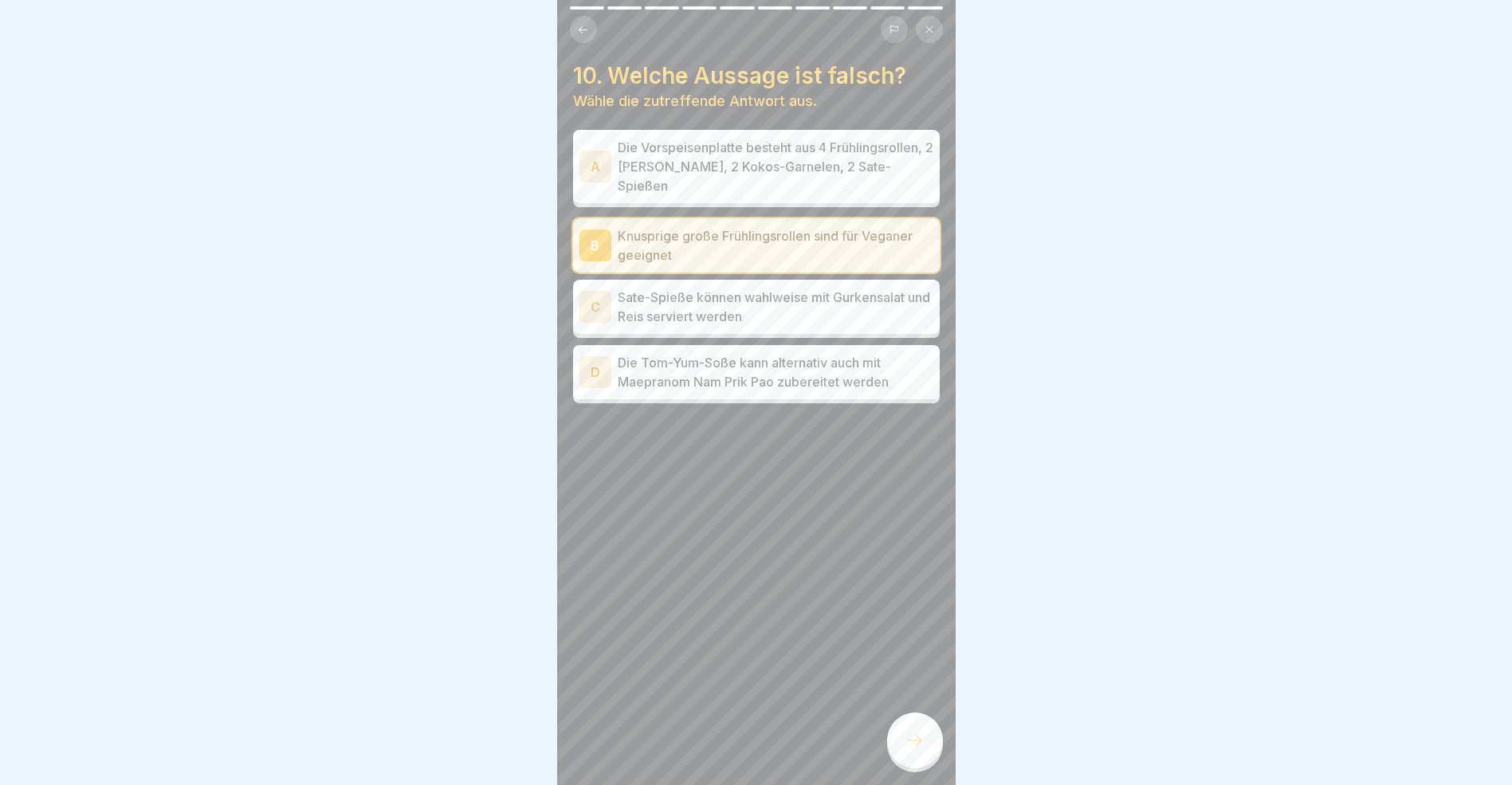
click at [917, 750] on icon at bounding box center [915, 740] width 19 height 19
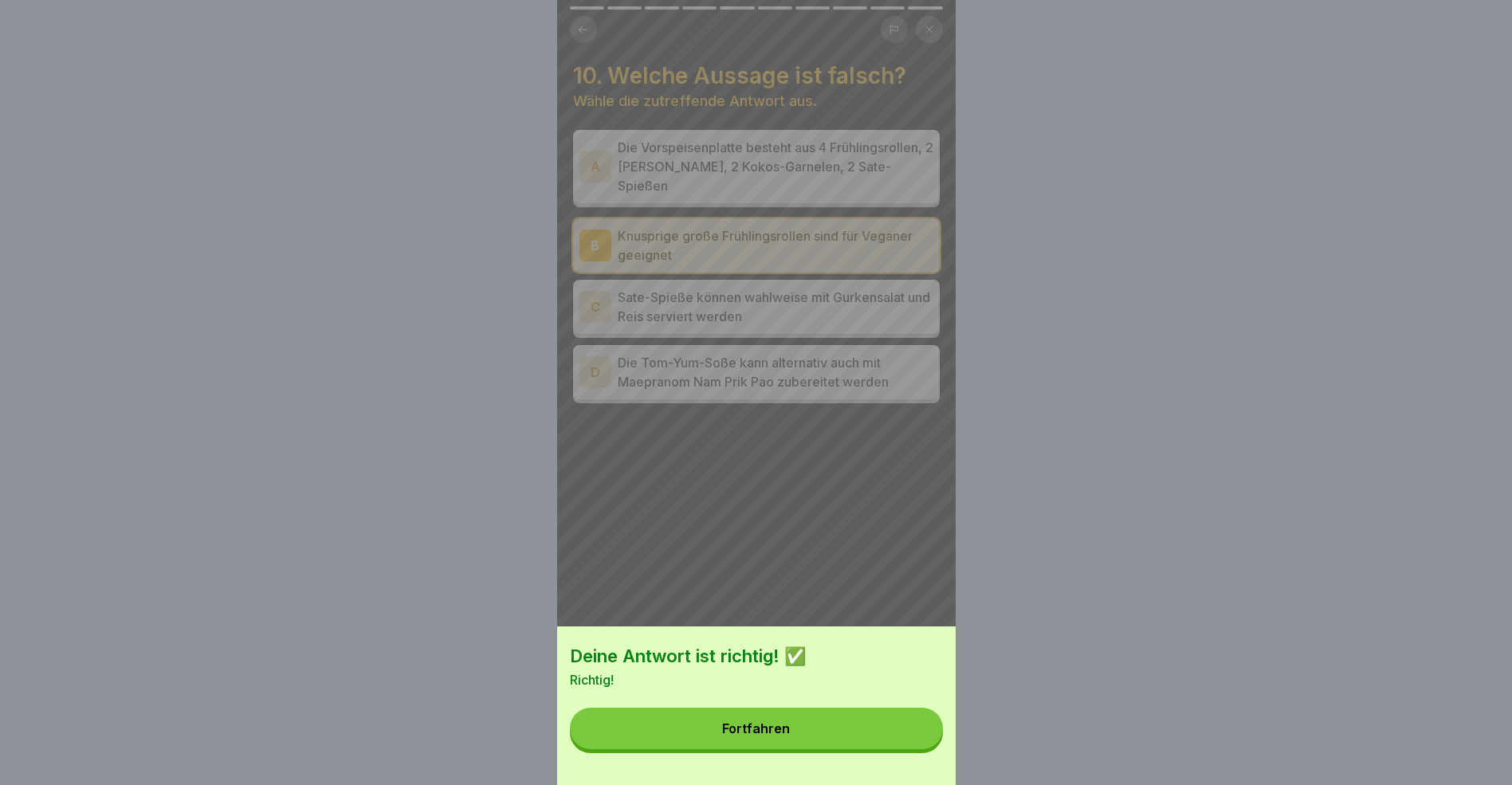
click at [844, 739] on button "Fortfahren" at bounding box center [756, 728] width 373 height 41
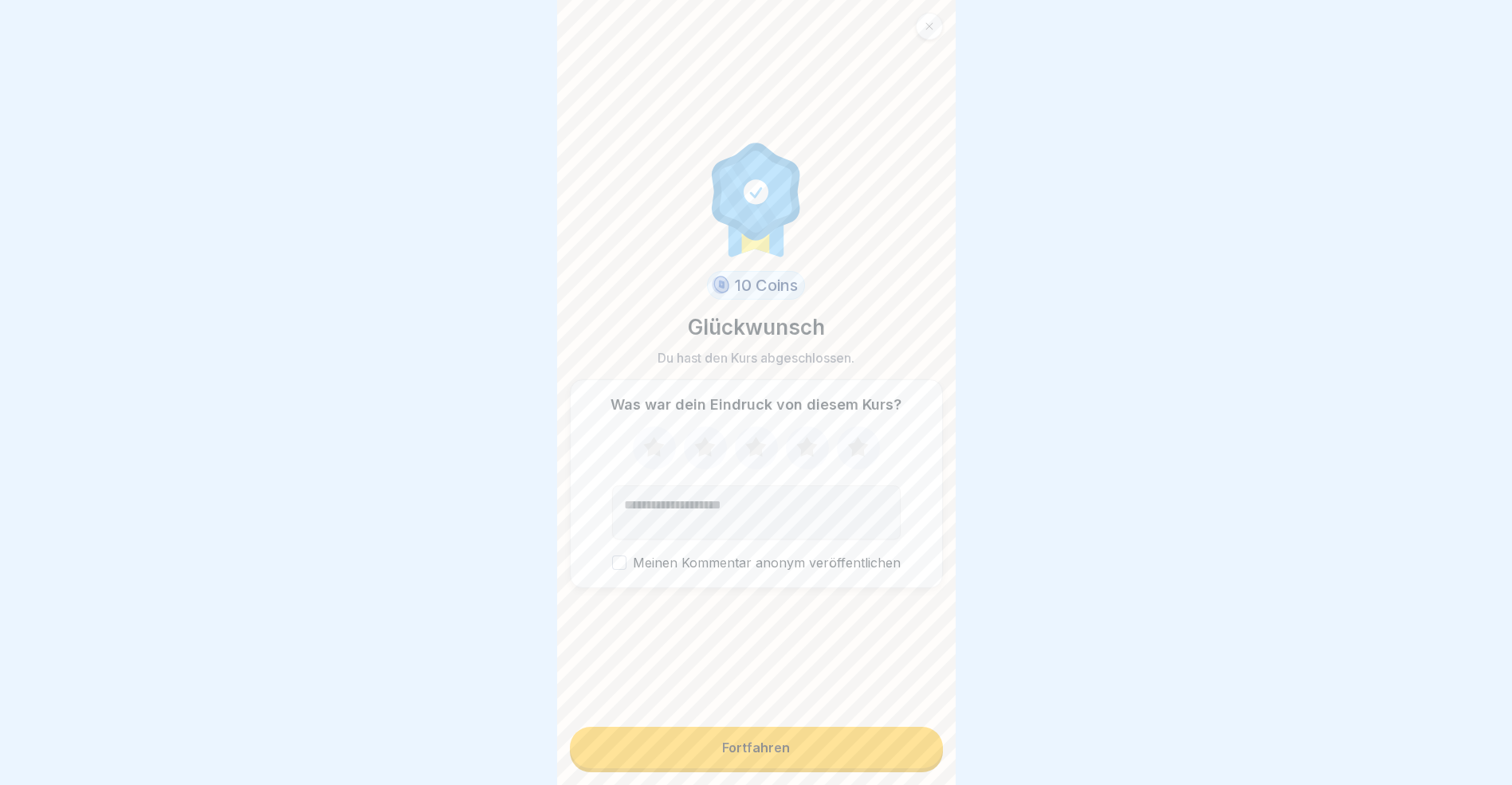
click at [823, 757] on button "Fortfahren" at bounding box center [756, 747] width 373 height 41
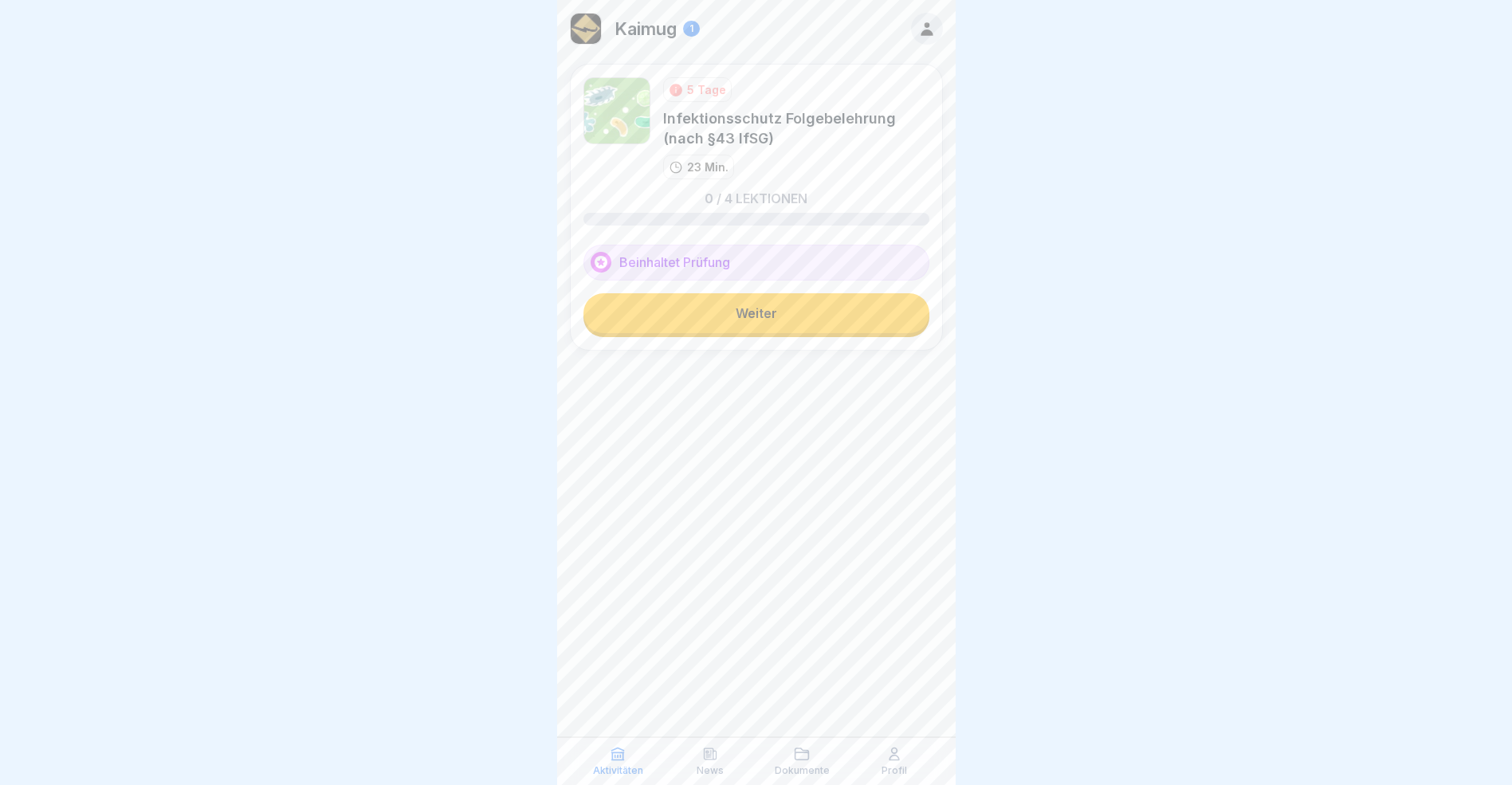
click at [773, 319] on link "Weiter" at bounding box center [756, 313] width 346 height 40
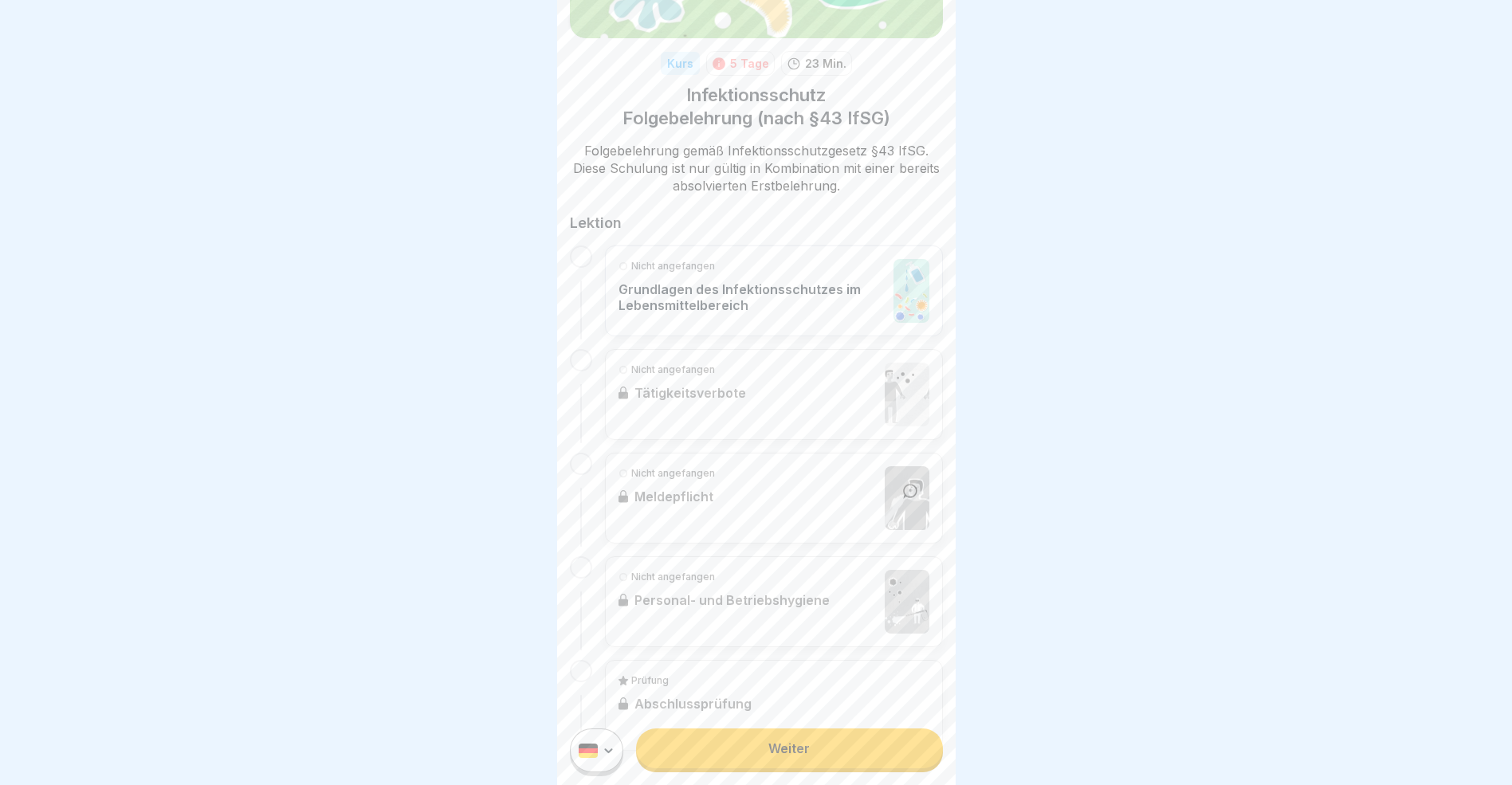
scroll to position [232, 0]
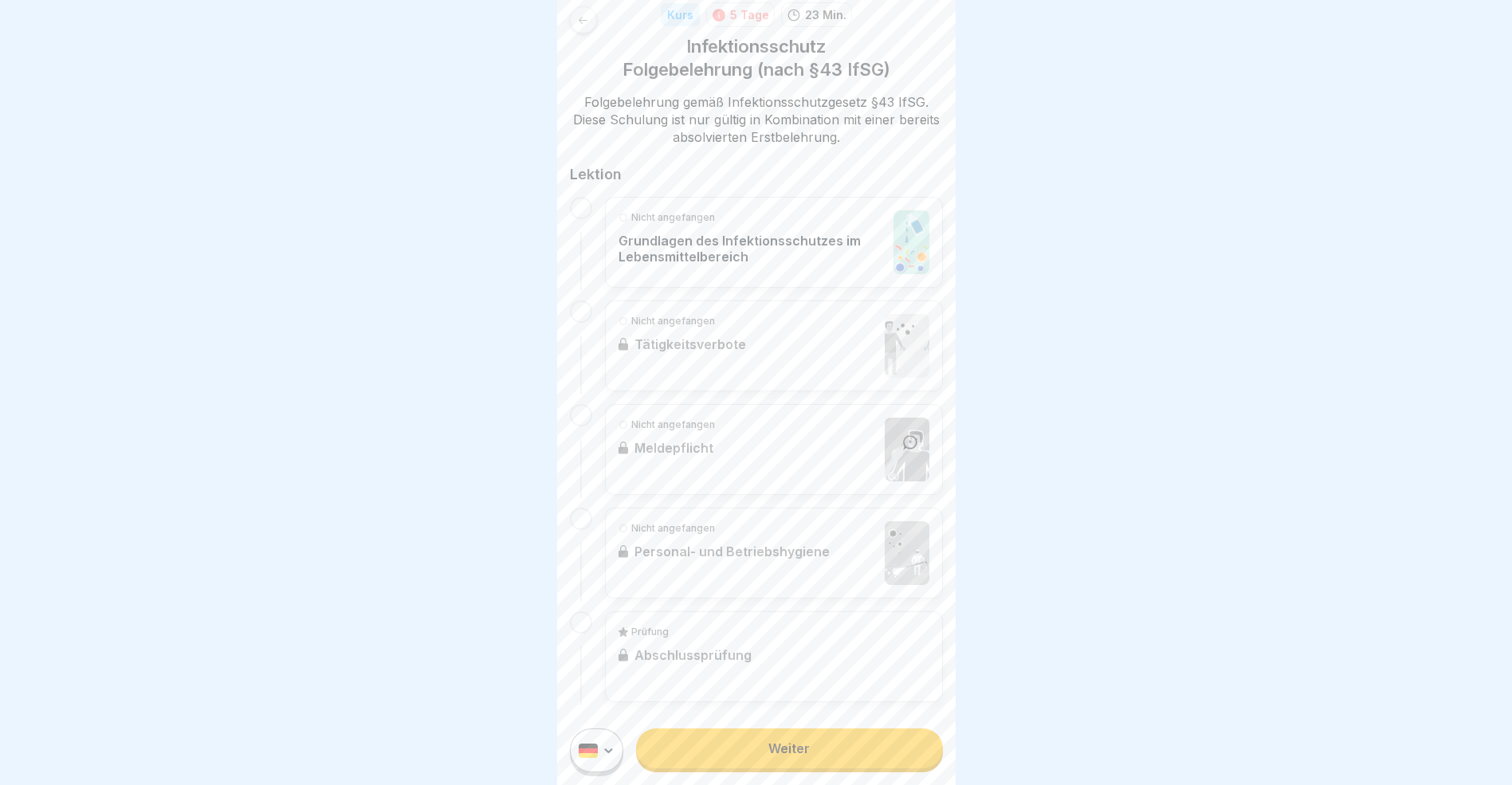
click at [798, 763] on link "Weiter" at bounding box center [789, 748] width 306 height 40
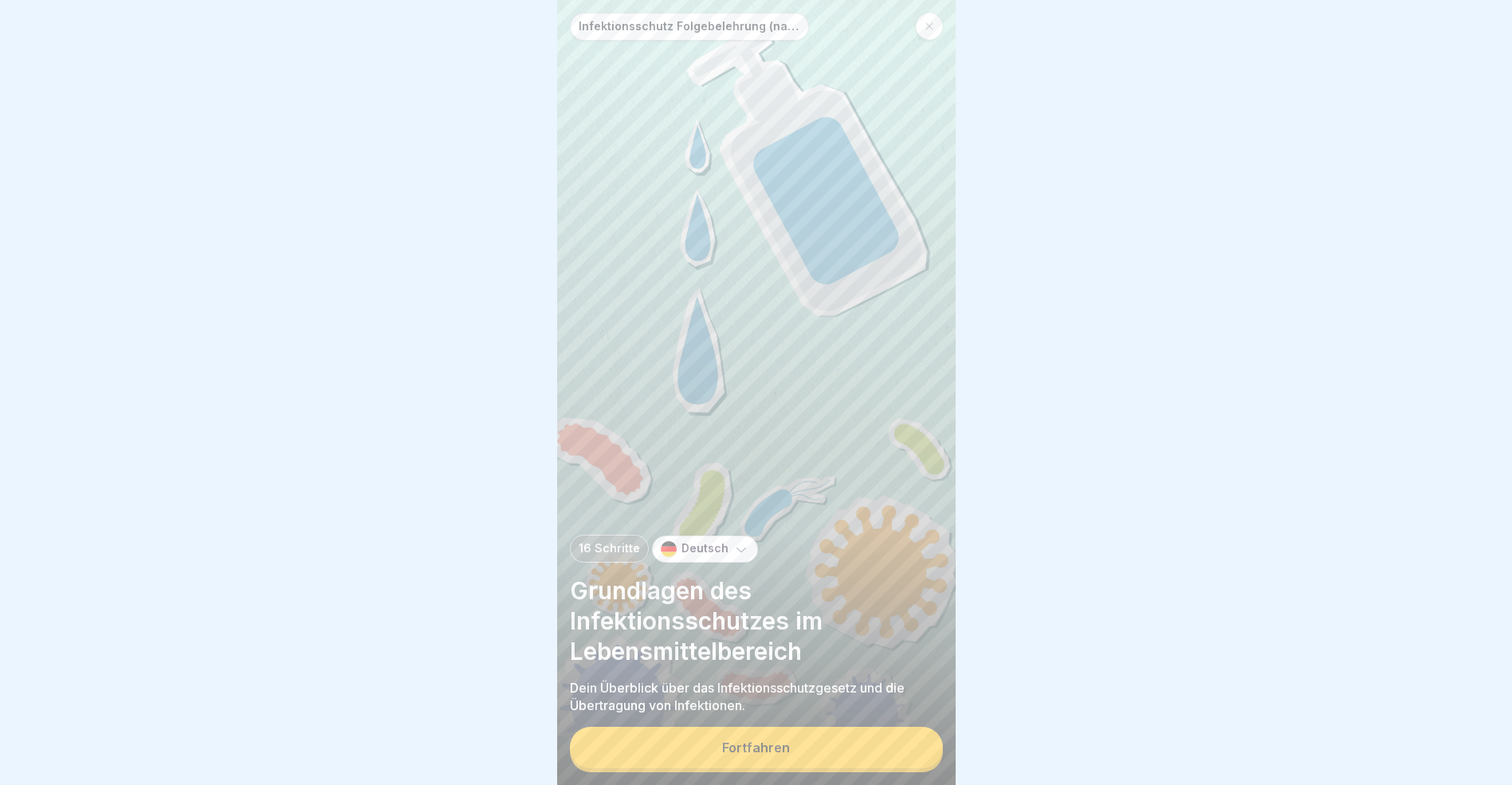
click at [796, 762] on button "Fortfahren" at bounding box center [756, 747] width 373 height 41
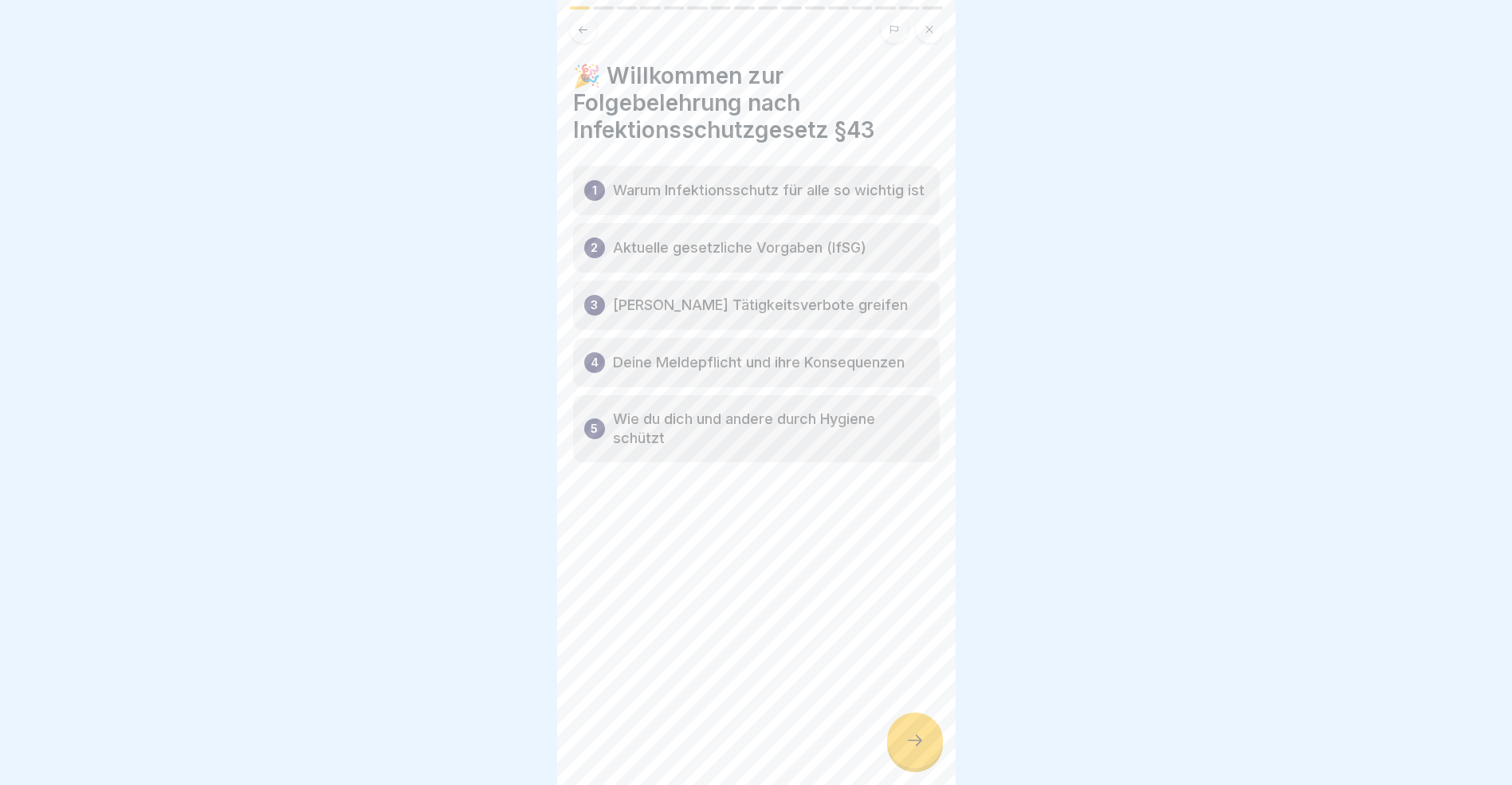
click at [919, 750] on icon at bounding box center [915, 740] width 19 height 19
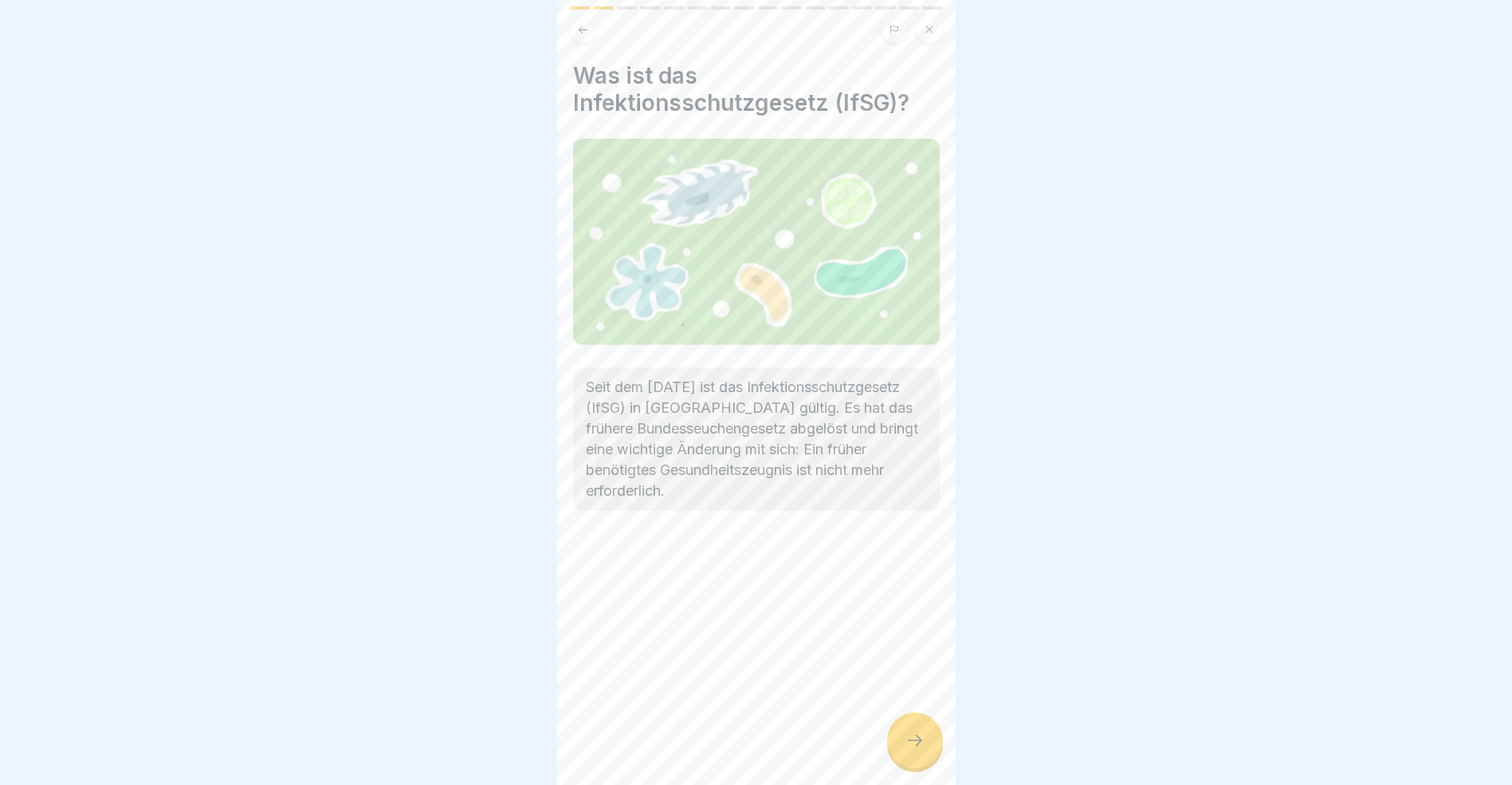
click at [917, 750] on icon at bounding box center [915, 740] width 19 height 19
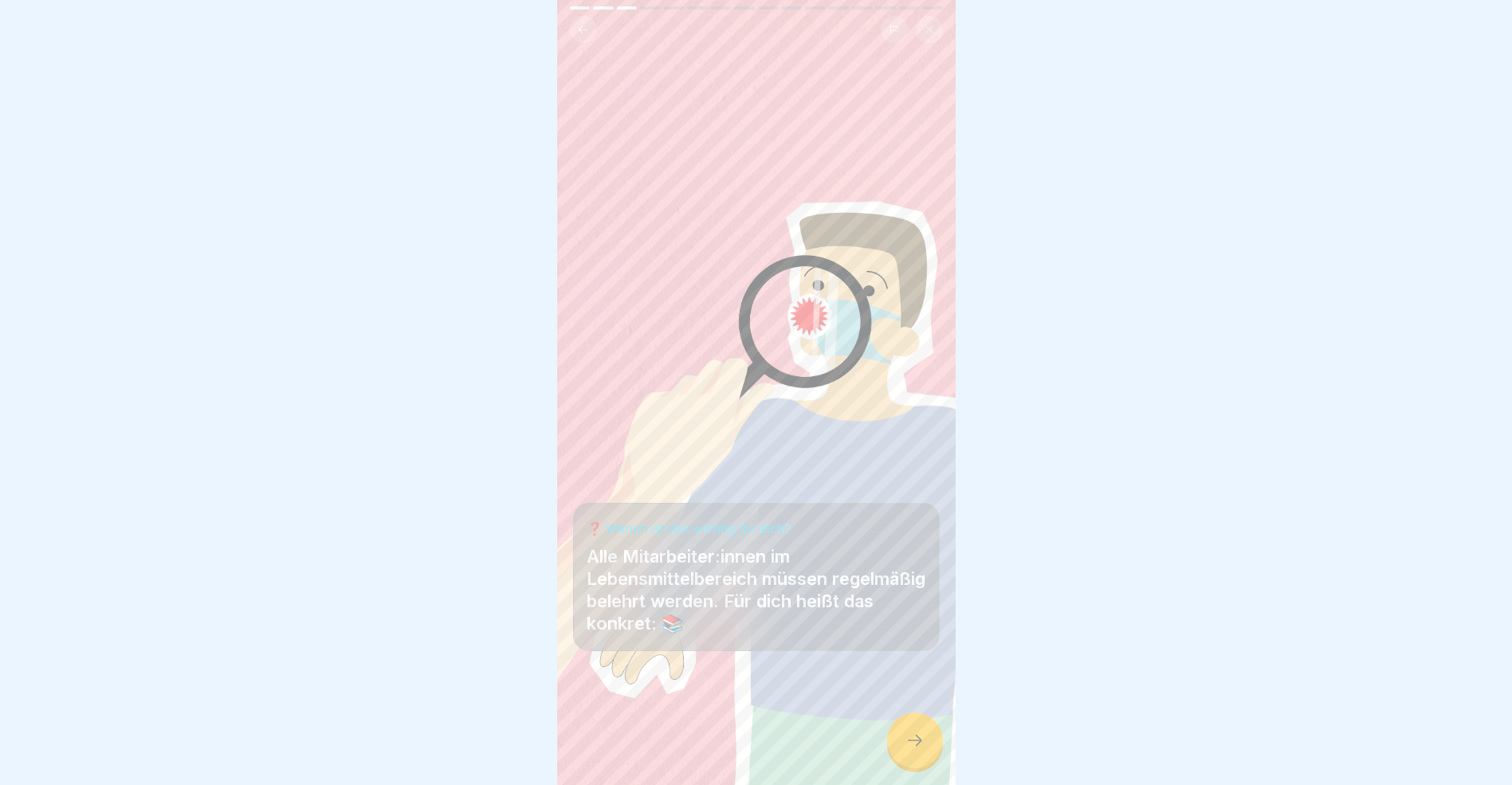
click at [917, 750] on icon at bounding box center [915, 740] width 19 height 19
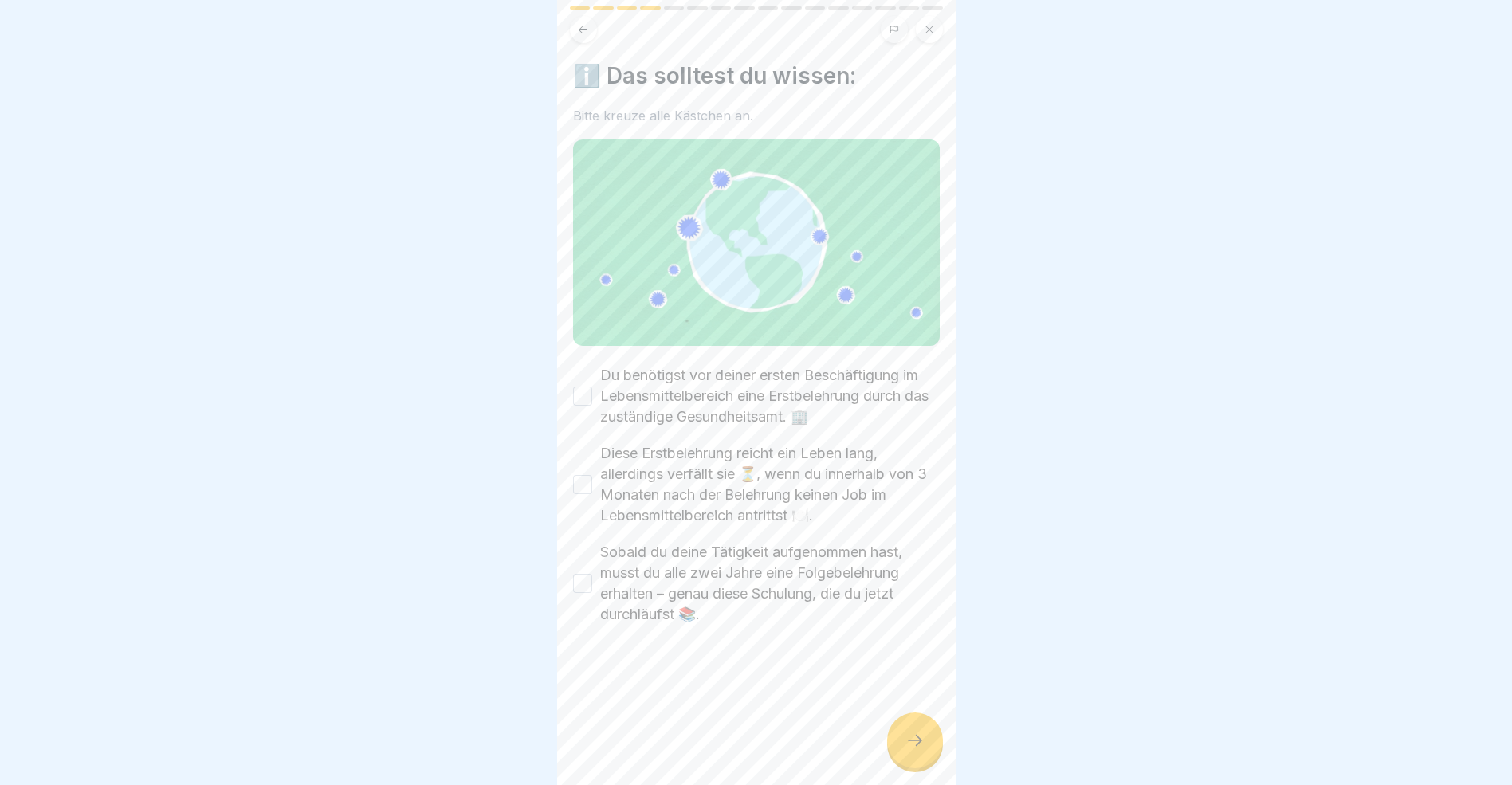
click at [584, 390] on button "Du benötigst vor deiner ersten Beschäftigung im Lebensmittelbereich eine Erstbe…" at bounding box center [582, 395] width 19 height 19
click at [587, 480] on button "Diese Erstbelehrung reicht ein Leben lang, allerdings verfällt sie ⏳, wenn du i…" at bounding box center [582, 484] width 19 height 19
click at [580, 577] on button "Sobald du deine Tätigkeit aufgenommen hast, musst du alle zwei Jahre eine Folge…" at bounding box center [582, 583] width 19 height 19
click at [912, 750] on icon at bounding box center [915, 740] width 19 height 19
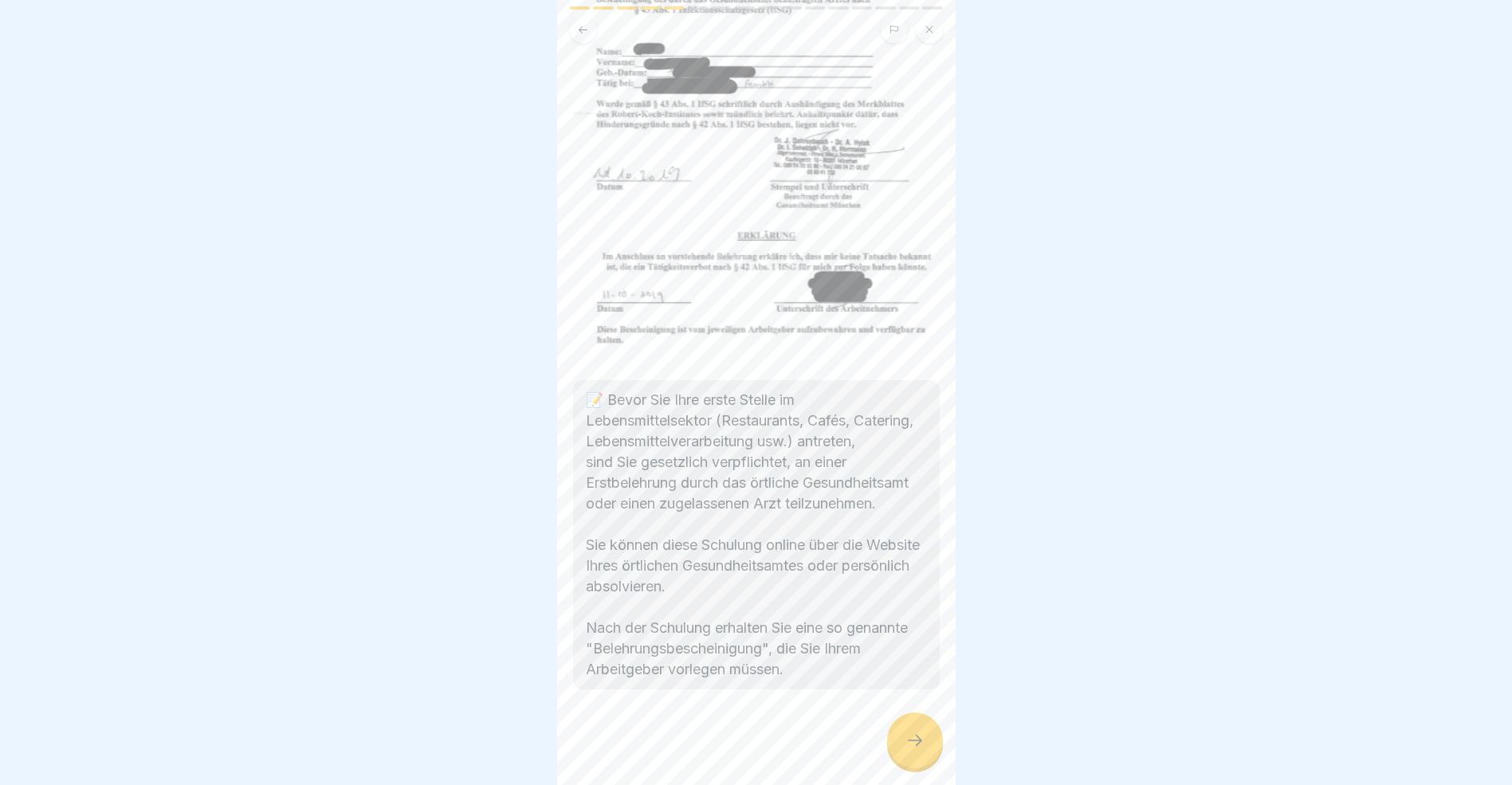
scroll to position [324, 0]
click at [922, 764] on div at bounding box center [916, 740] width 56 height 56
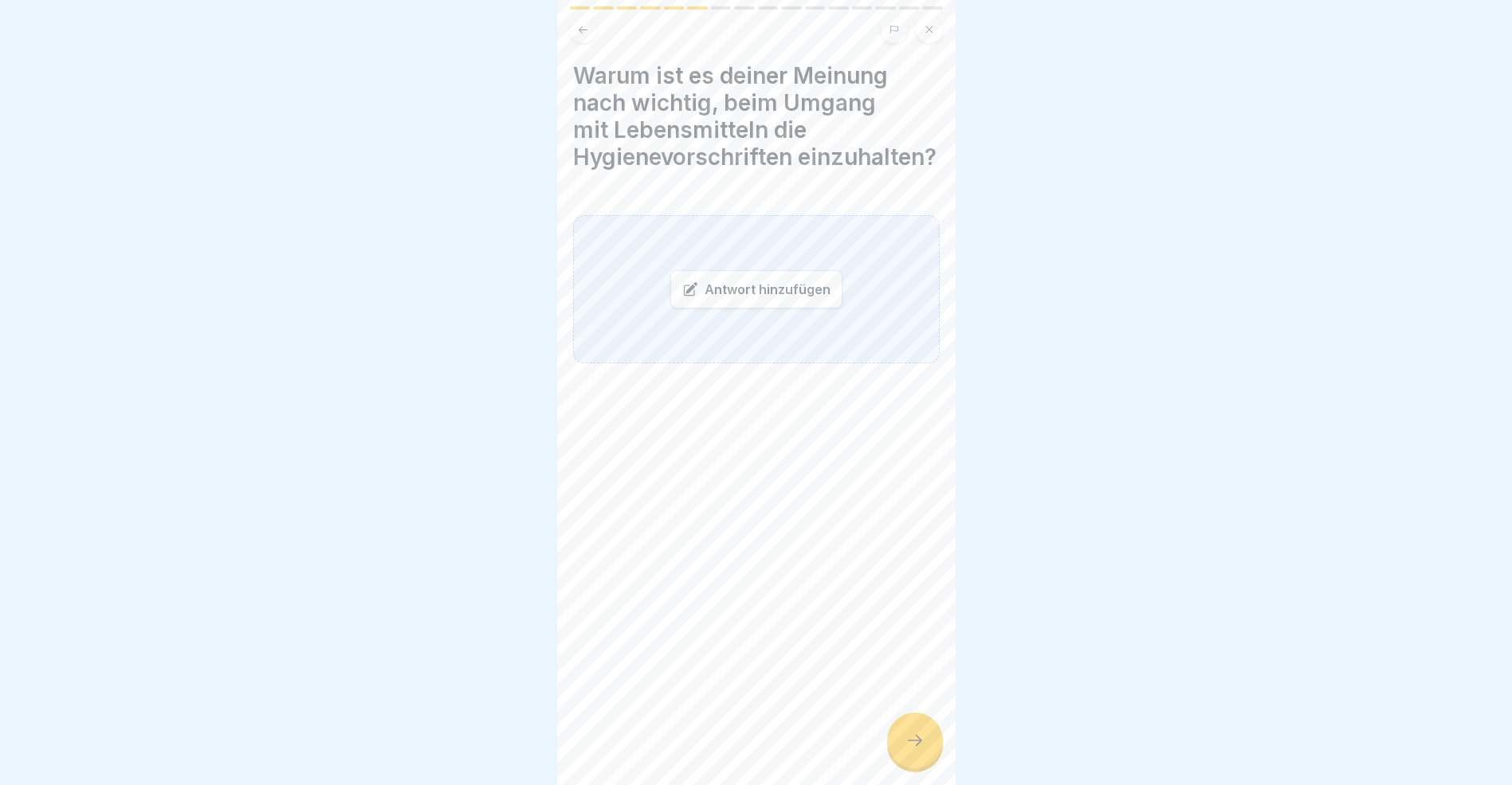
click at [588, 31] on icon at bounding box center [583, 30] width 12 height 12
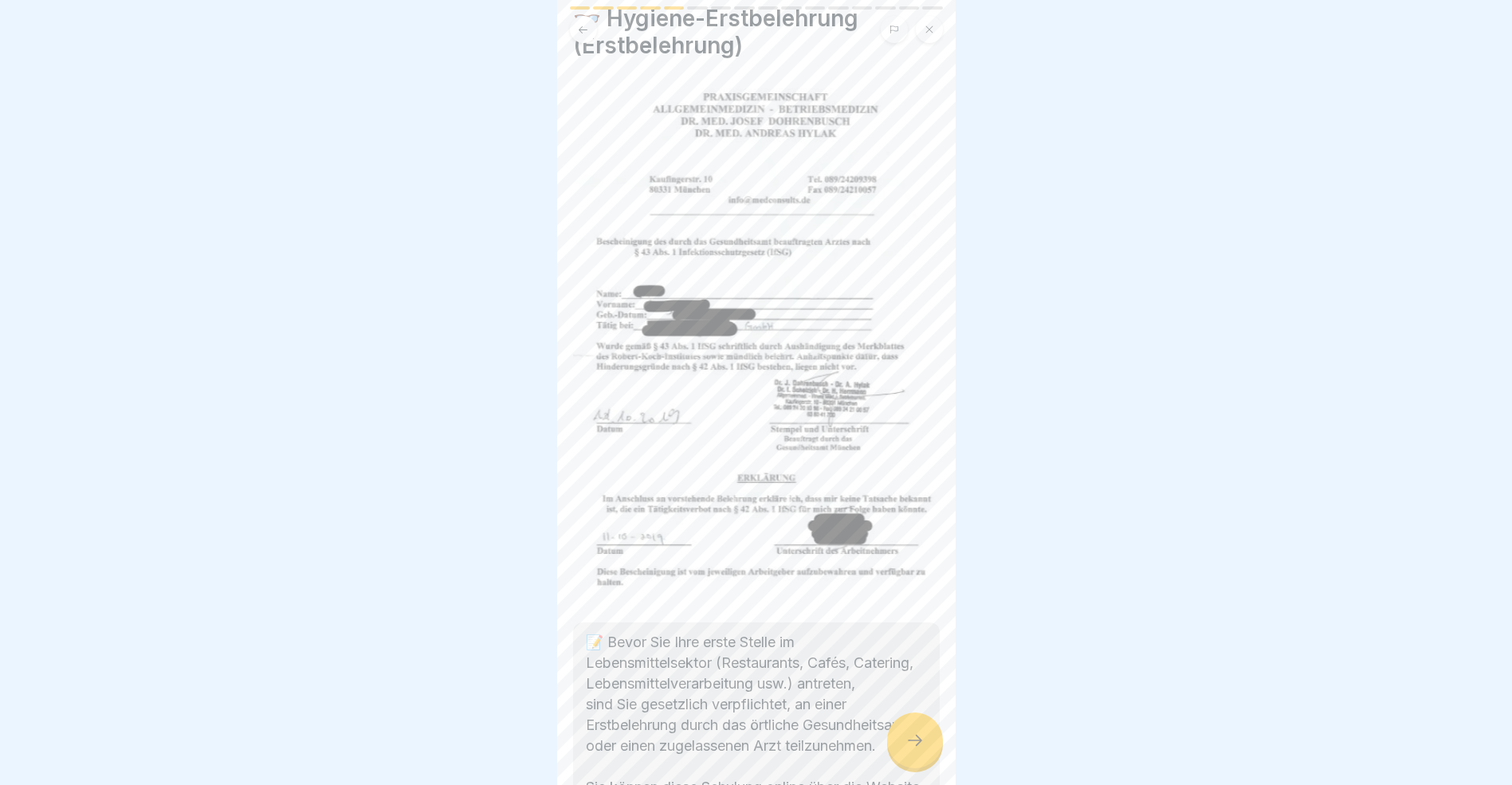
scroll to position [6, 0]
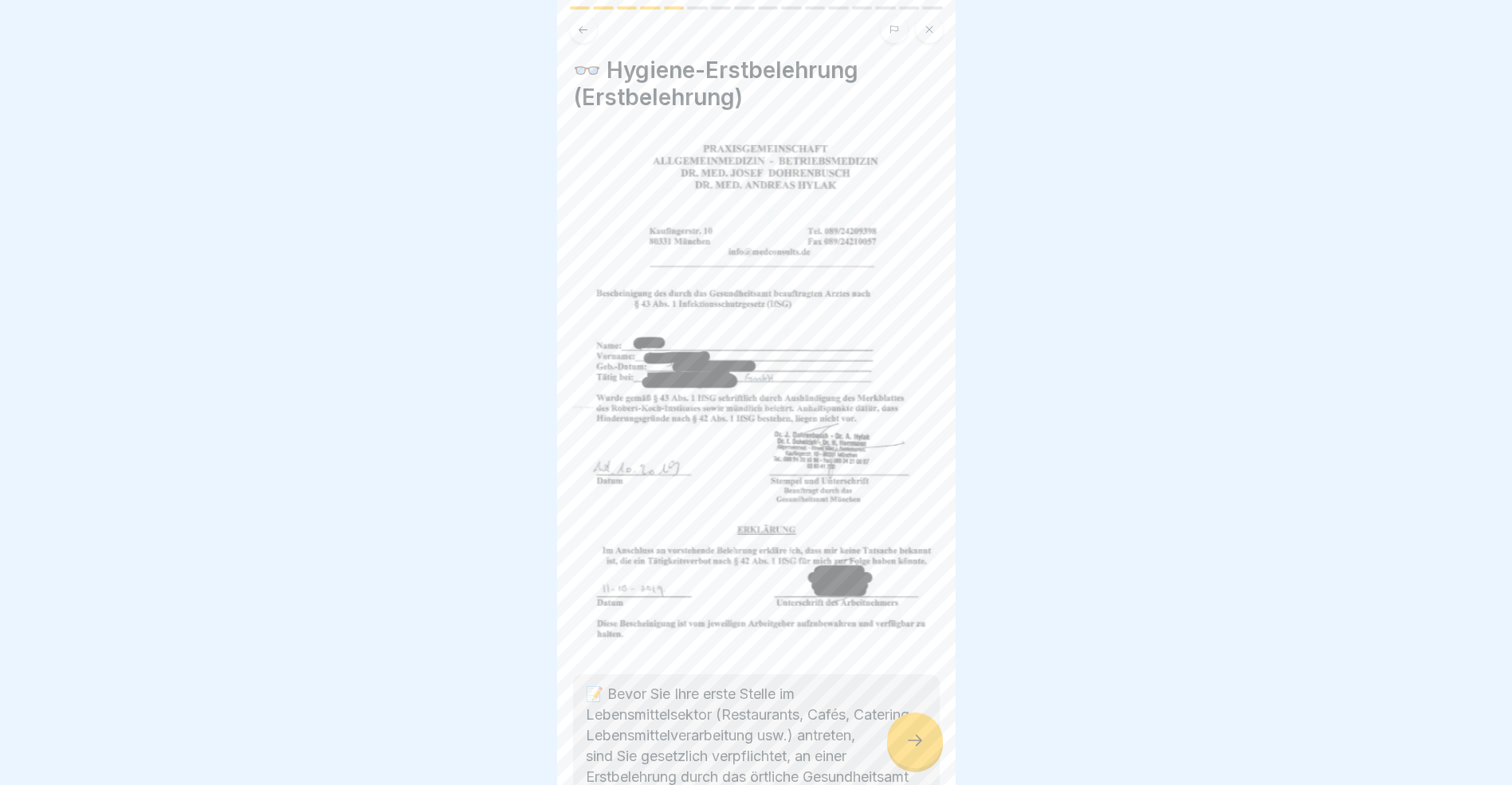
click at [584, 33] on icon at bounding box center [583, 30] width 12 height 12
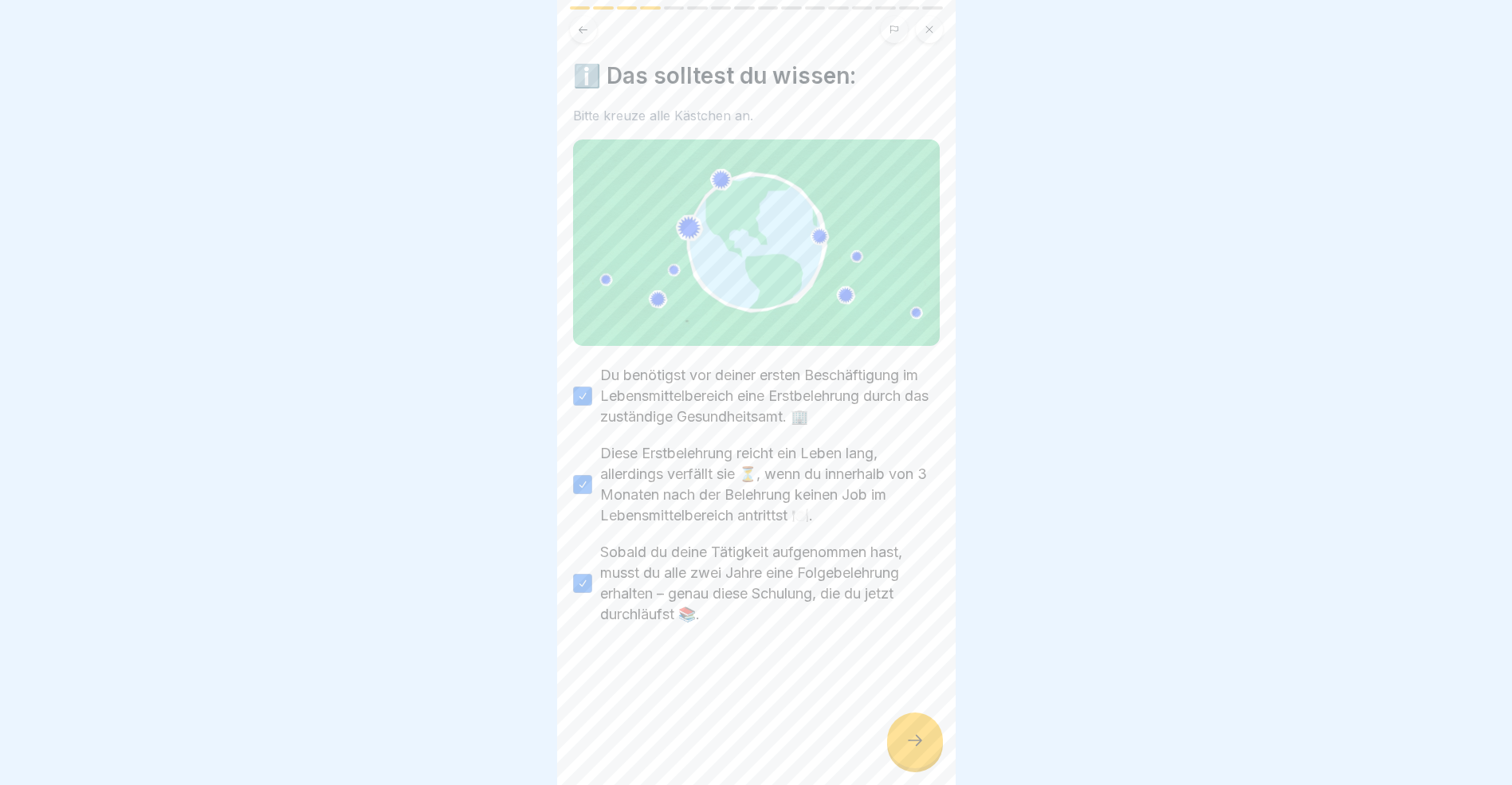
click at [584, 32] on icon at bounding box center [583, 30] width 12 height 12
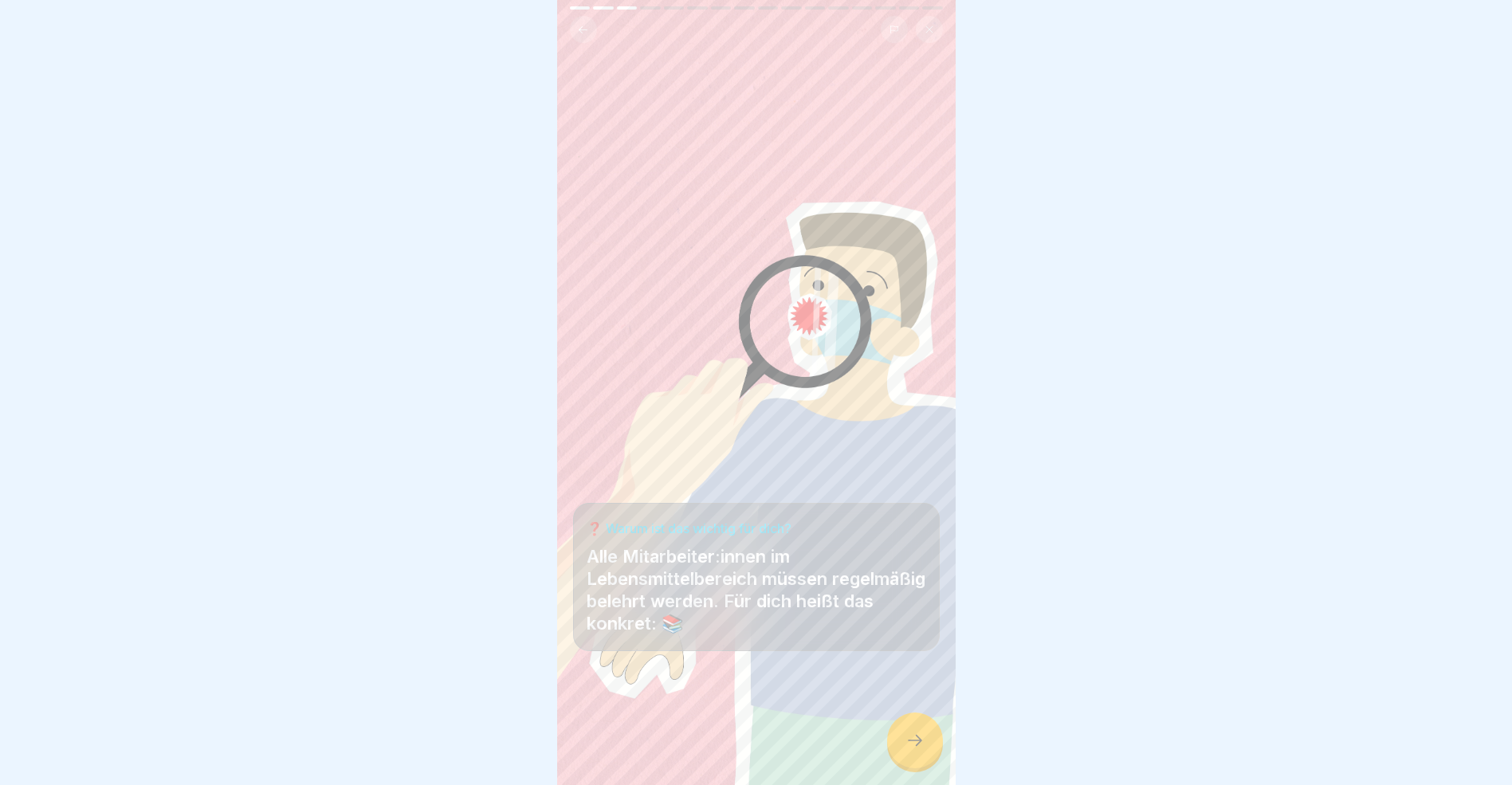
click at [584, 32] on icon at bounding box center [583, 30] width 12 height 12
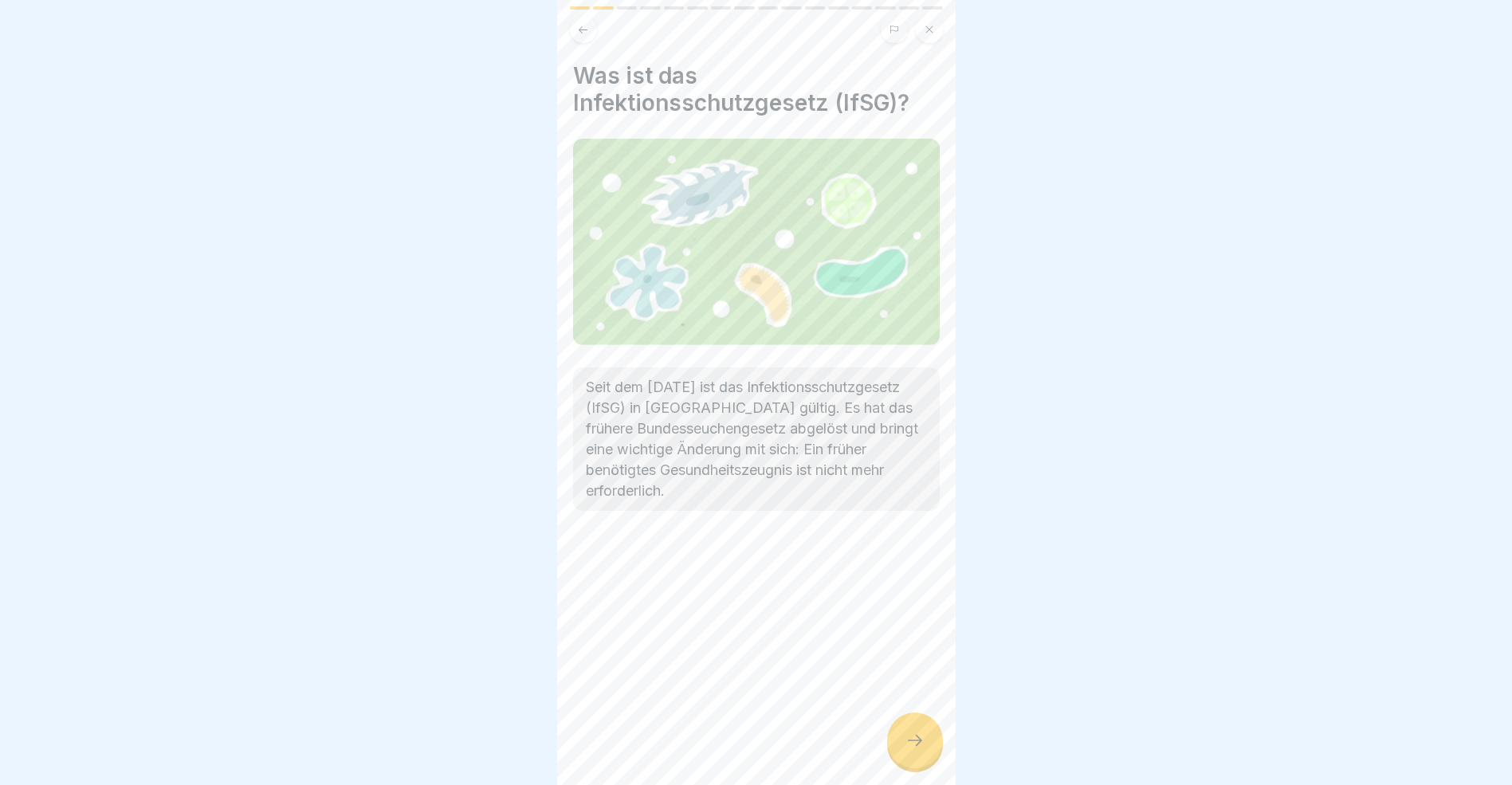
click at [913, 747] on icon at bounding box center [915, 740] width 19 height 19
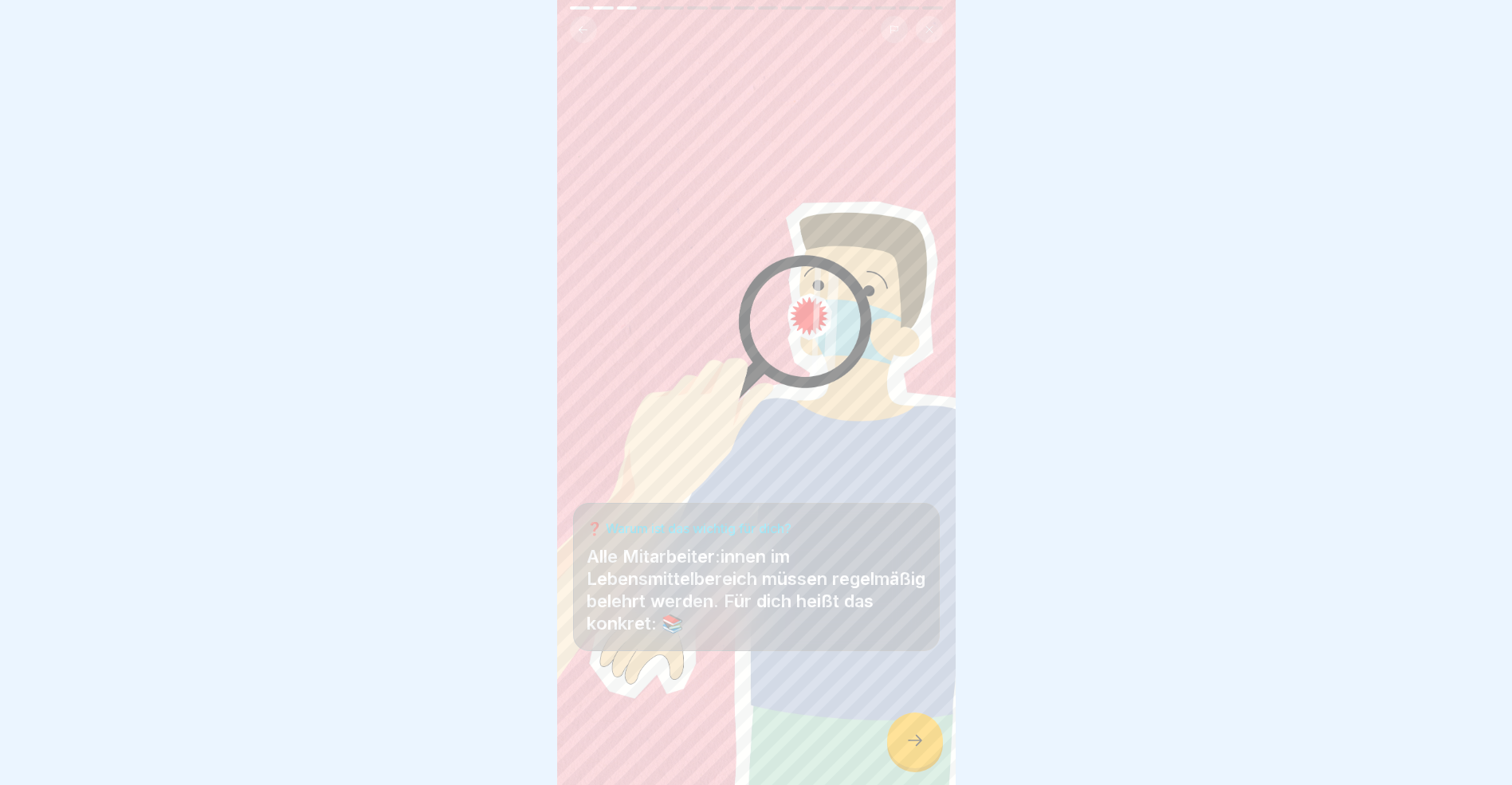
click at [912, 747] on icon at bounding box center [915, 740] width 19 height 19
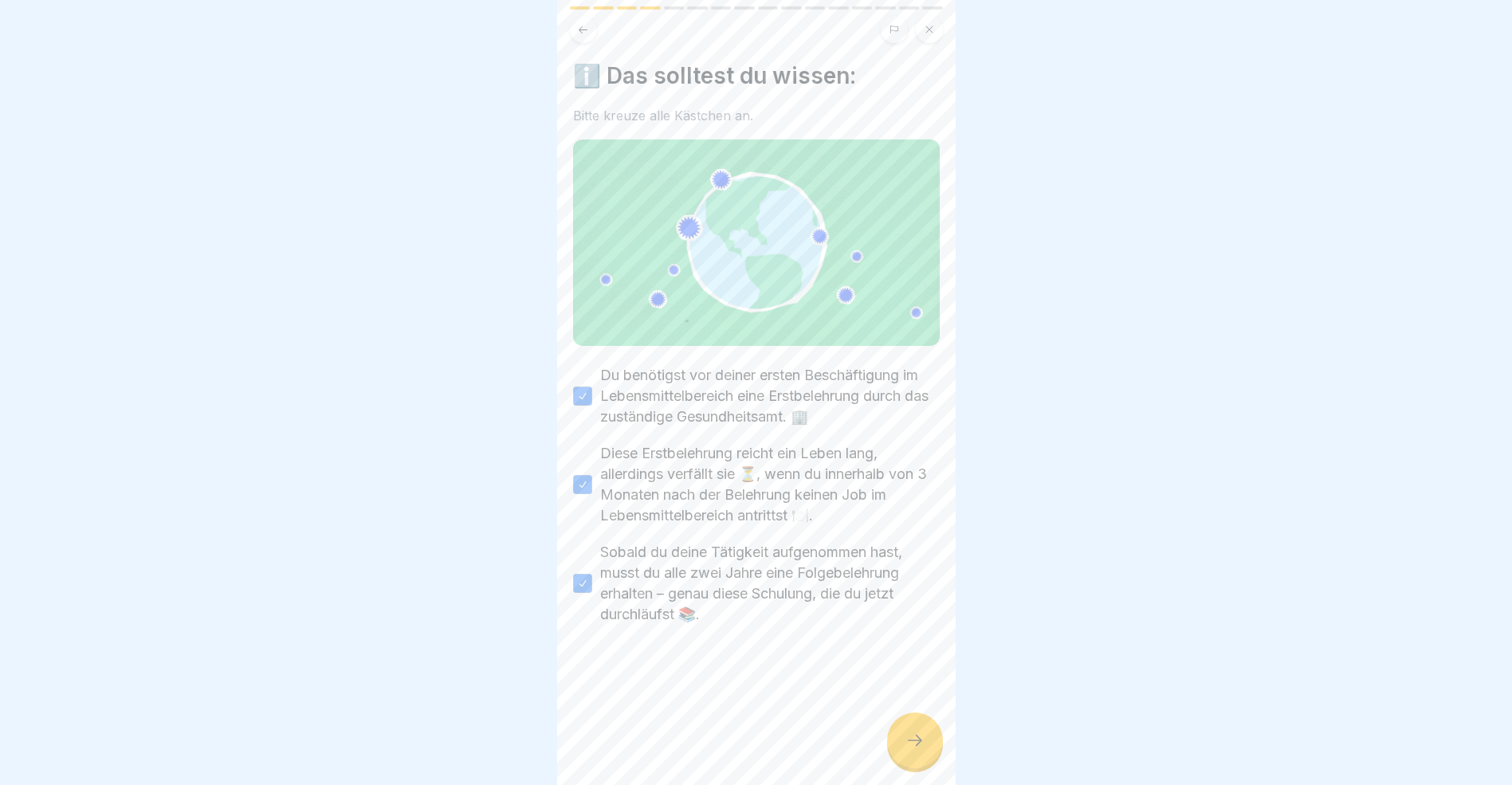
click at [911, 750] on icon at bounding box center [915, 740] width 19 height 19
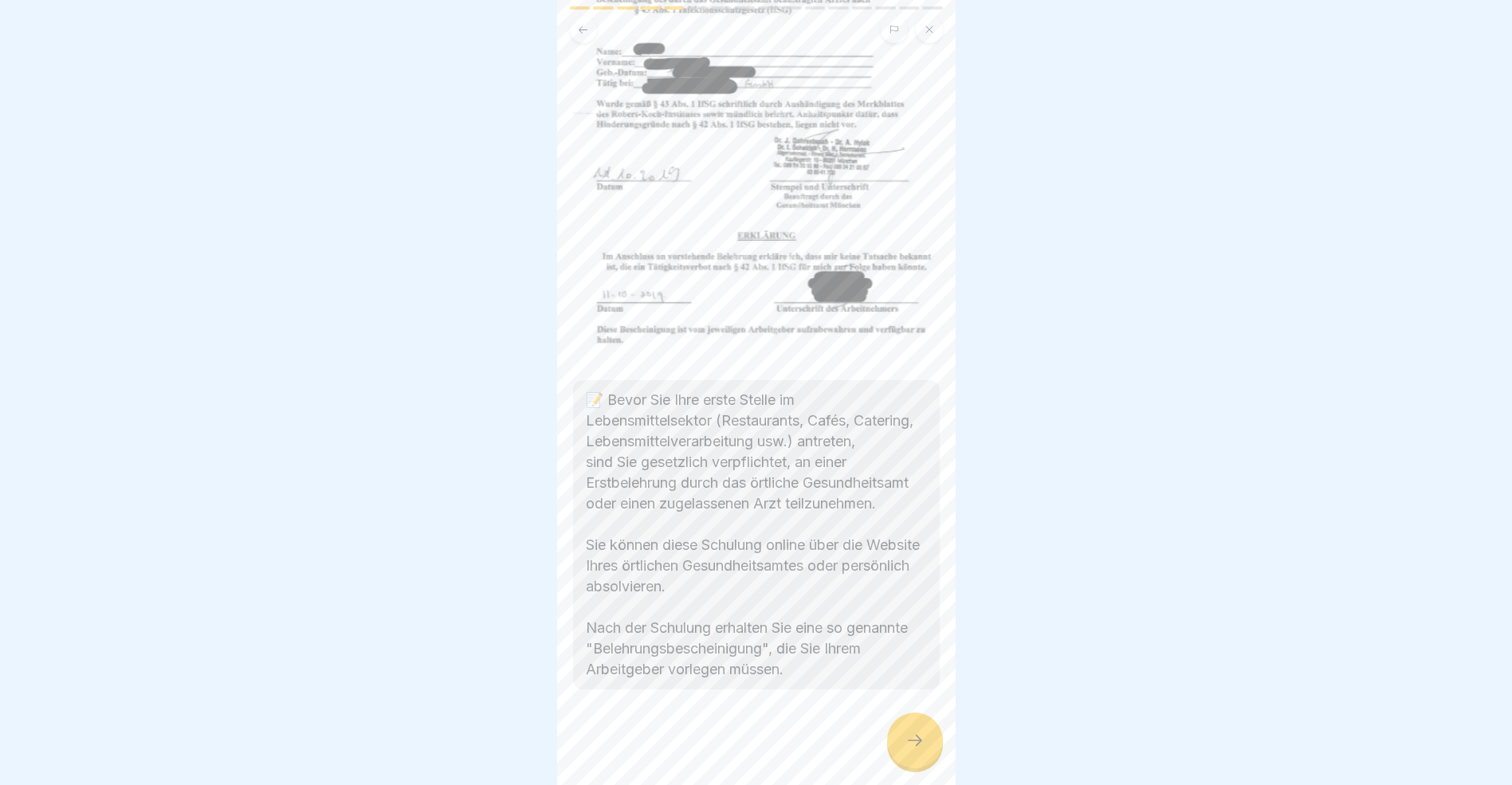
scroll to position [12, 0]
click at [910, 744] on icon at bounding box center [915, 740] width 19 height 19
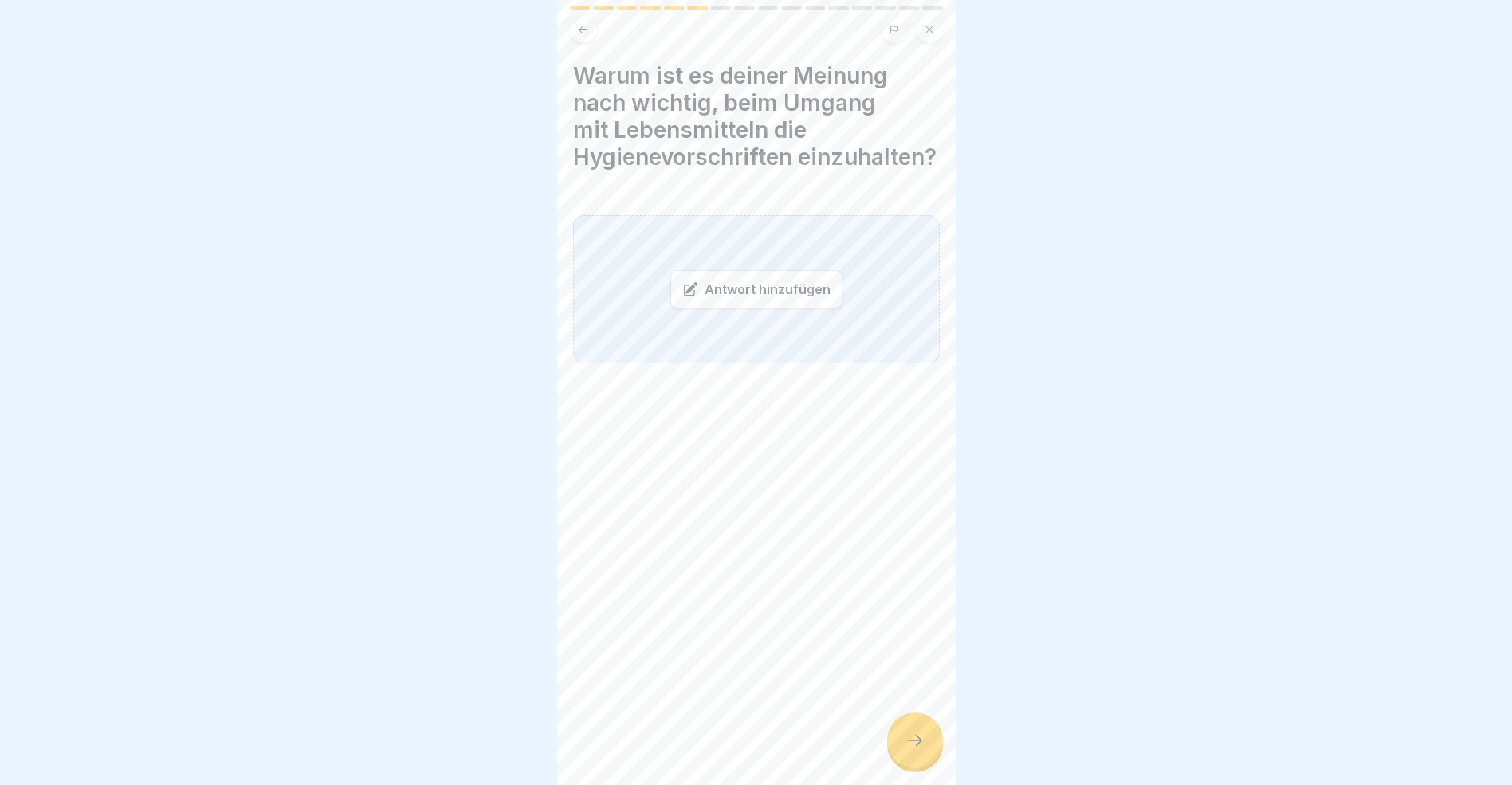
click at [736, 307] on div "Antwort hinzufügen" at bounding box center [756, 289] width 173 height 38
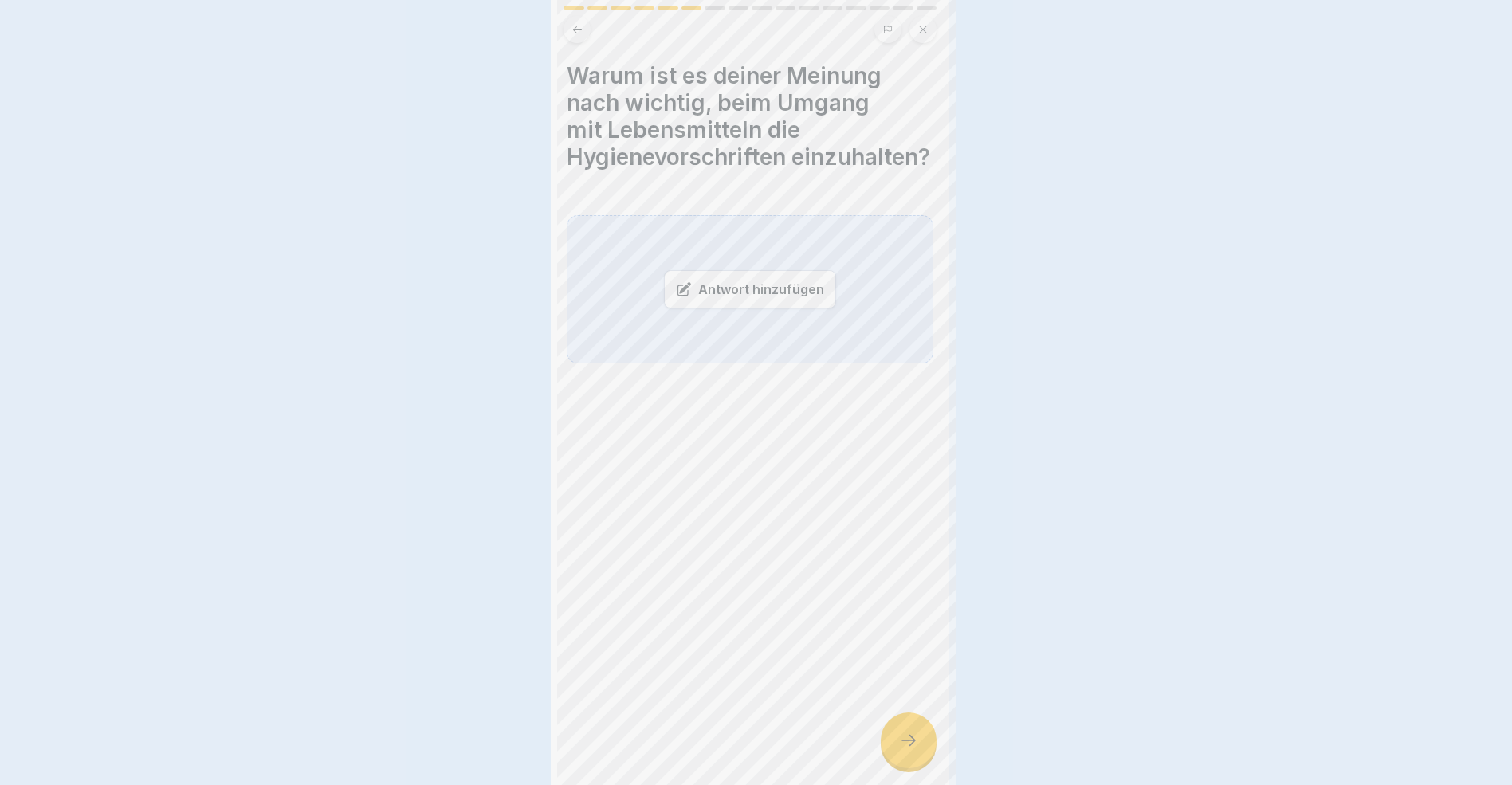
scroll to position [0, 0]
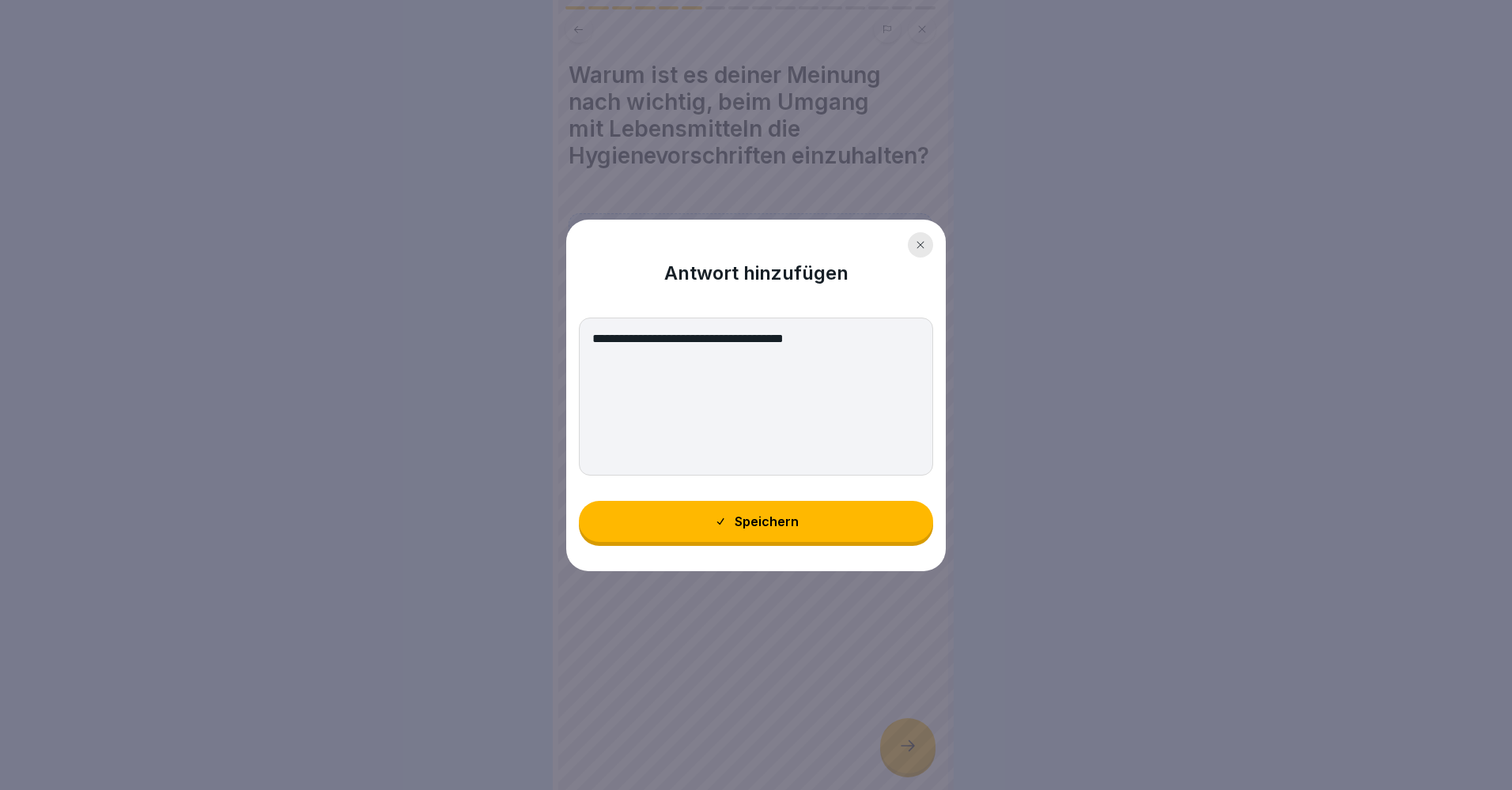
click at [642, 338] on textarea "**********" at bounding box center [756, 396] width 355 height 158
click at [704, 338] on textarea "**********" at bounding box center [756, 396] width 355 height 158
click at [702, 339] on textarea "**********" at bounding box center [756, 396] width 355 height 158
click at [874, 341] on textarea "**********" at bounding box center [756, 396] width 355 height 158
type textarea "**********"
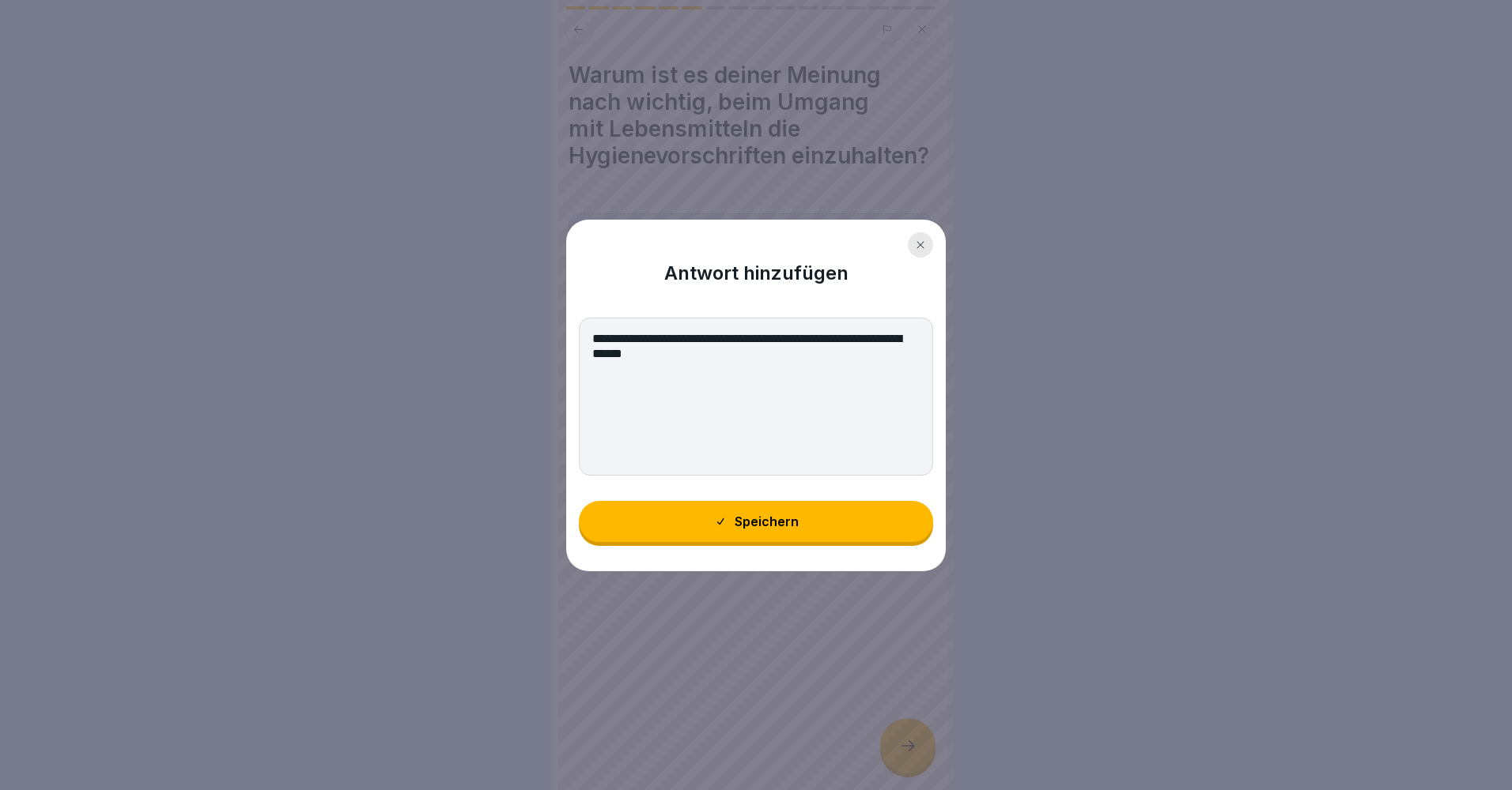
click at [750, 522] on div "Speichern" at bounding box center [756, 521] width 84 height 14
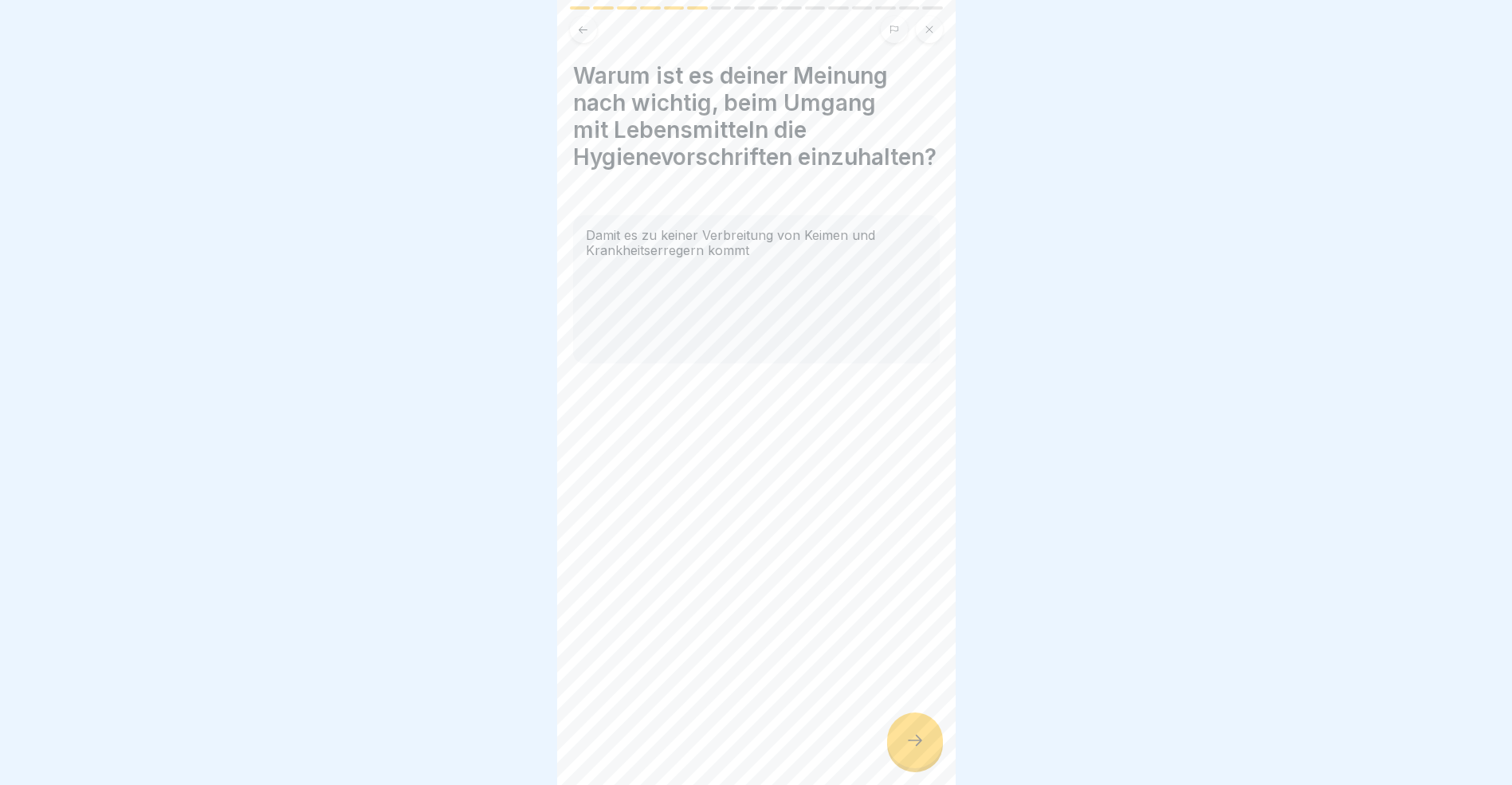
click at [909, 749] on icon at bounding box center [915, 740] width 19 height 19
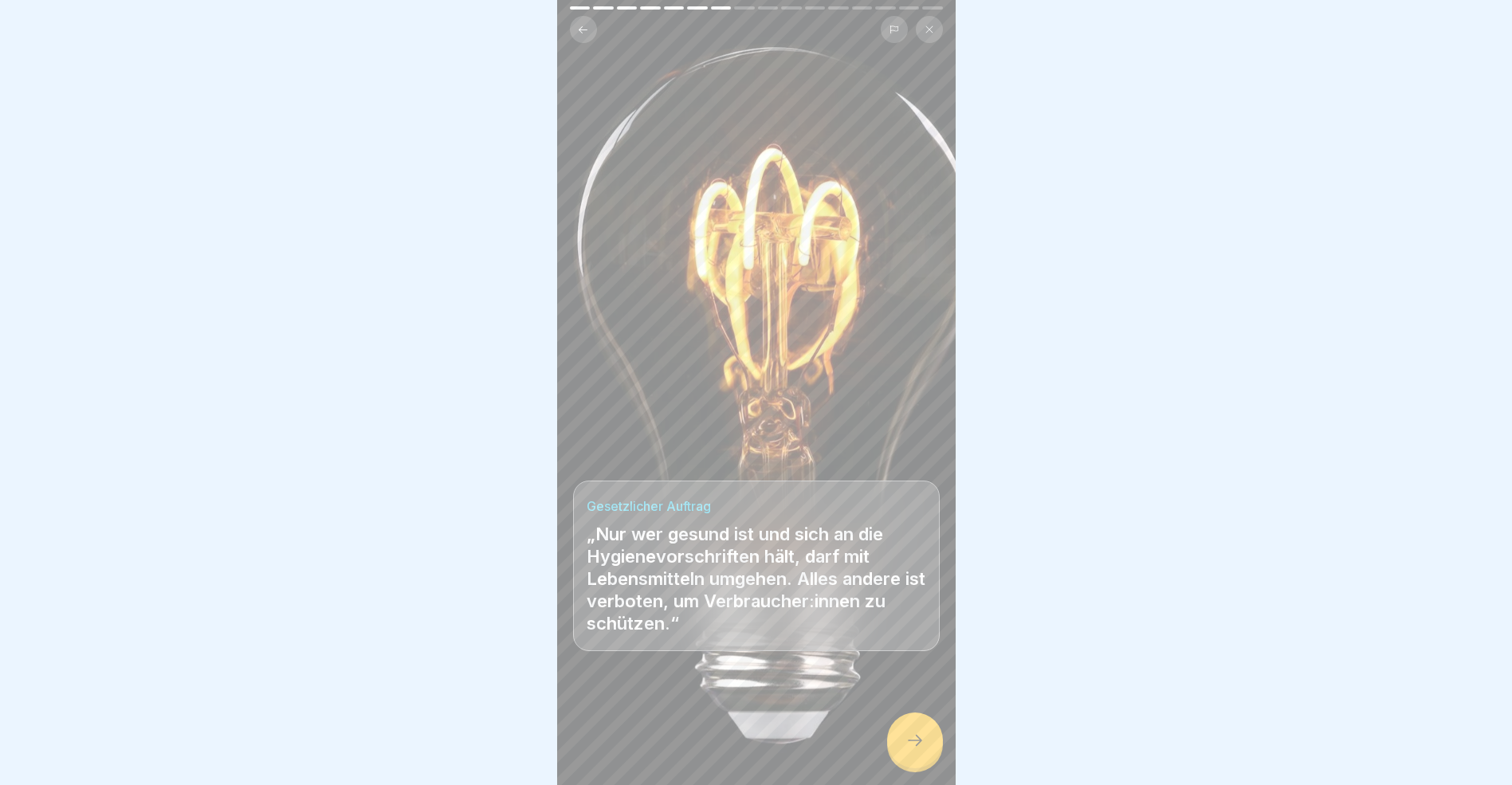
click at [918, 750] on icon at bounding box center [915, 740] width 19 height 19
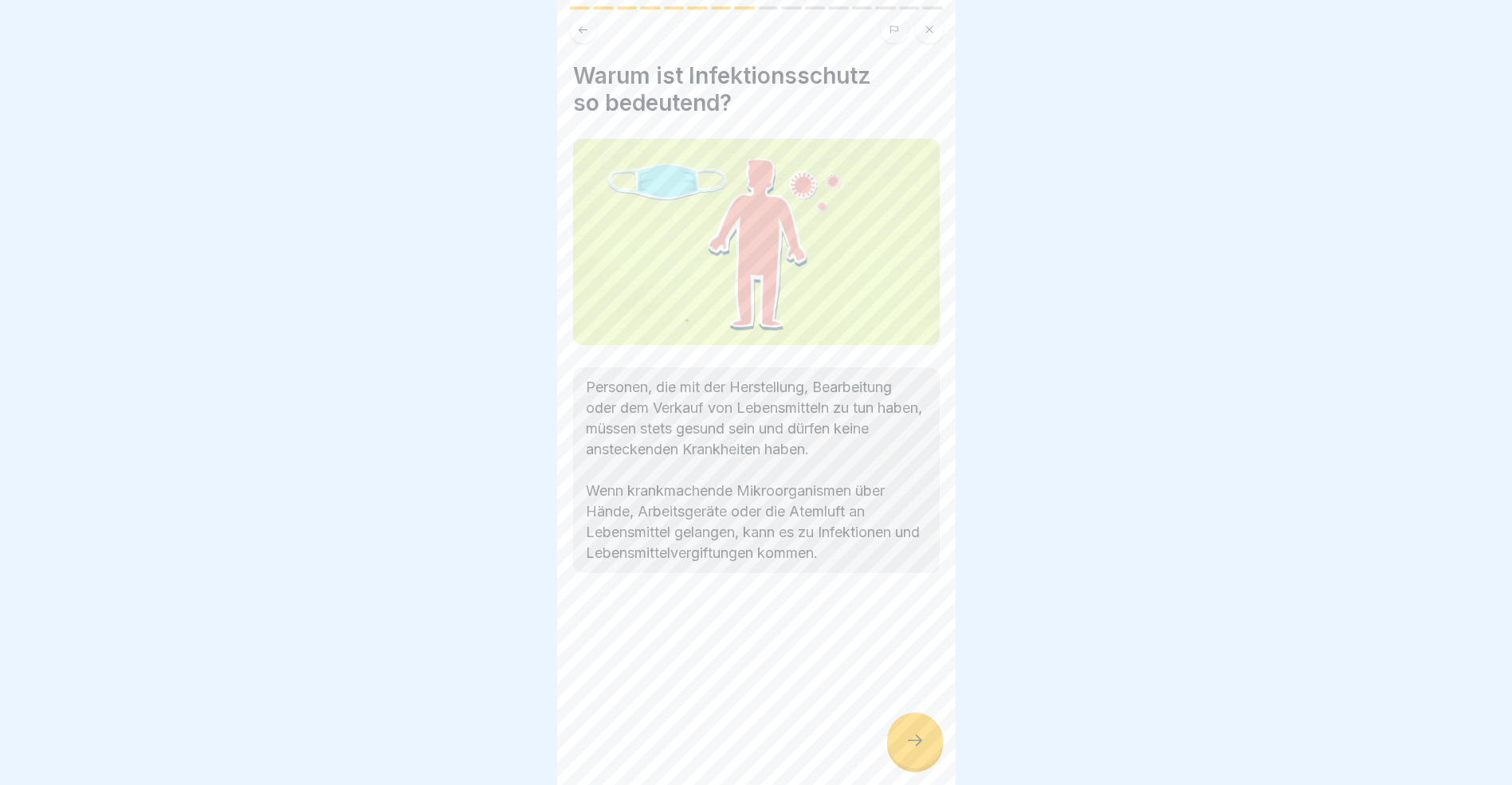
click at [918, 750] on icon at bounding box center [915, 740] width 19 height 19
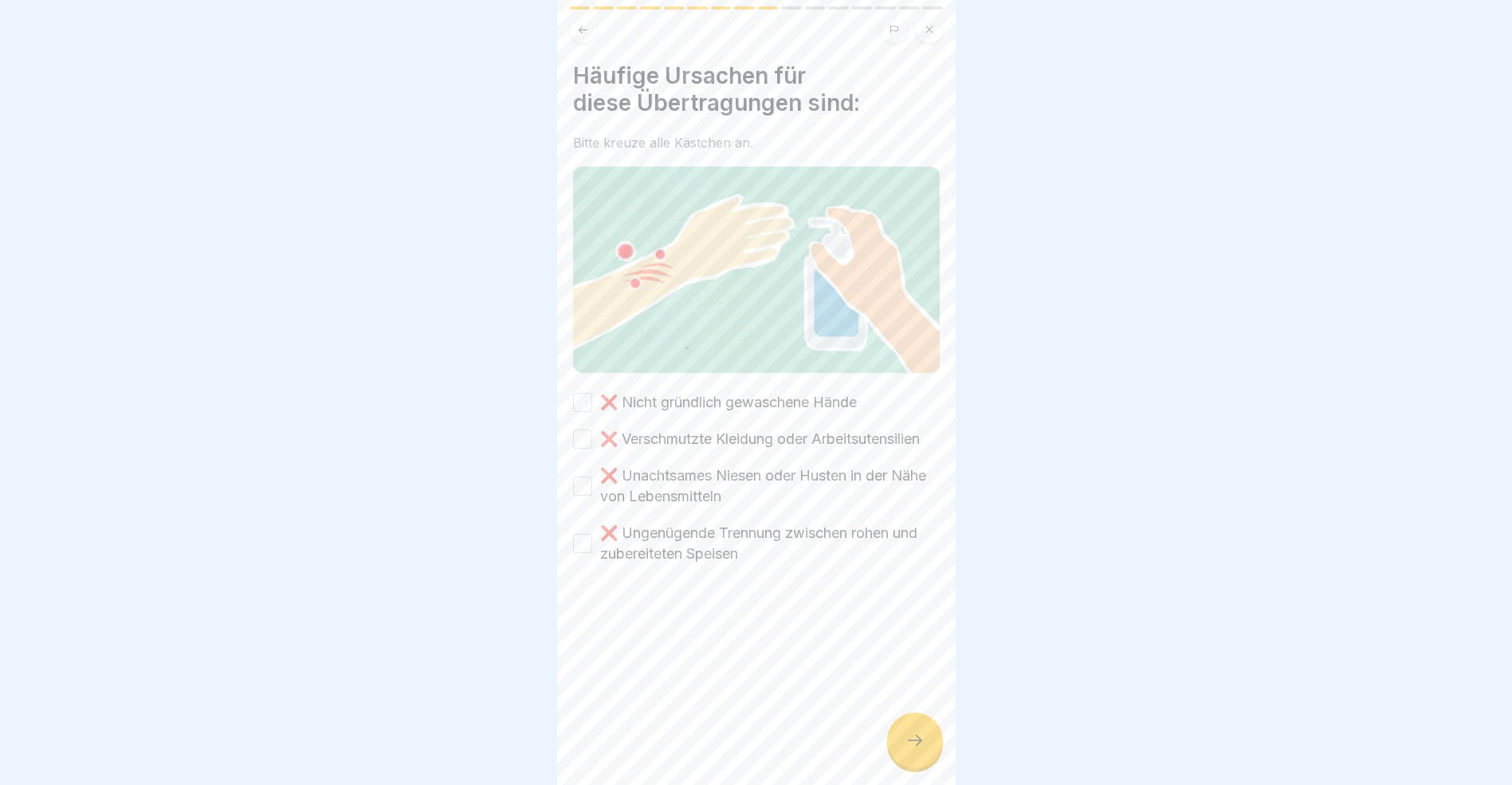
click at [584, 393] on button "❌ Nicht gründlich gewaschene Hände" at bounding box center [582, 402] width 19 height 19
click at [582, 443] on button "❌ Verschmutzte Kleidung oder Arbeitsutensilien" at bounding box center [582, 438] width 19 height 19
click at [581, 495] on button "❌ Unachtsames Niesen oder Husten in der Nähe von Lebensmitteln" at bounding box center [582, 485] width 19 height 19
click at [585, 553] on button "❌ Ungenügende Trennung zwischen rohen und zubereiteten Speisen" at bounding box center [582, 543] width 19 height 19
click at [913, 747] on icon at bounding box center [915, 740] width 19 height 19
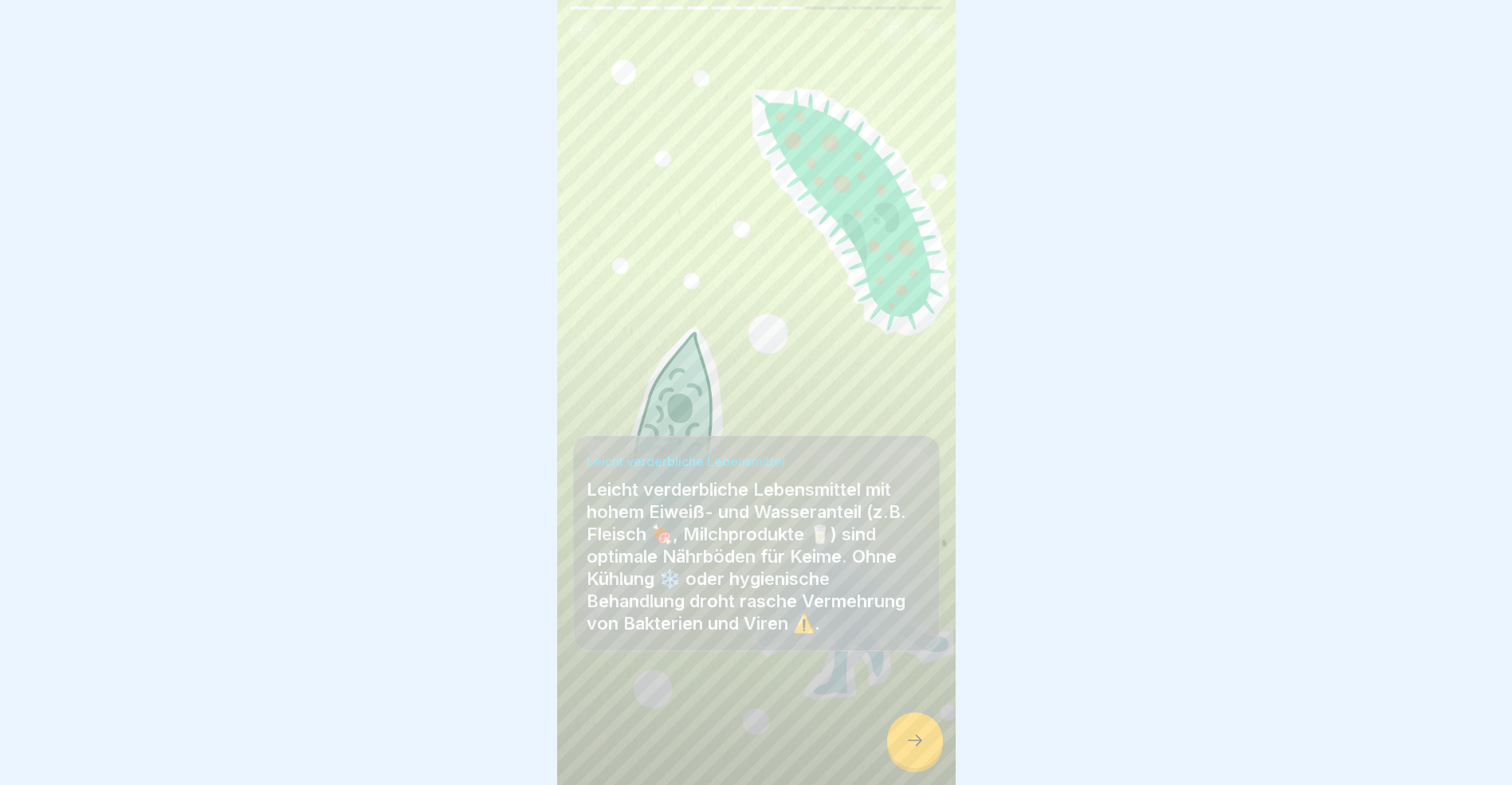
click at [913, 747] on icon at bounding box center [915, 740] width 19 height 19
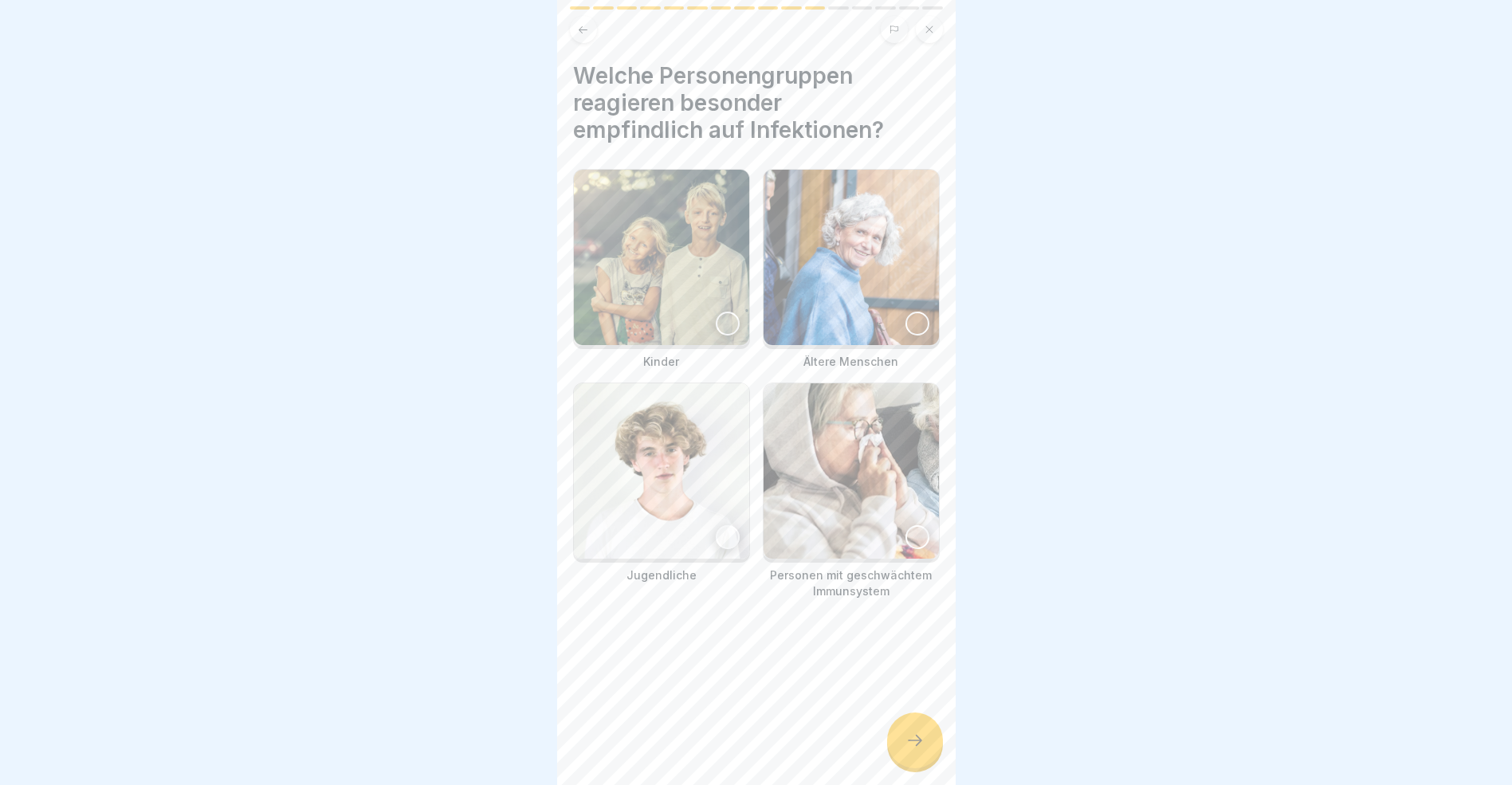
click at [723, 319] on div at bounding box center [728, 323] width 24 height 24
click at [906, 319] on div at bounding box center [917, 323] width 24 height 24
click at [717, 527] on div at bounding box center [728, 537] width 24 height 24
click at [911, 525] on div at bounding box center [917, 537] width 24 height 24
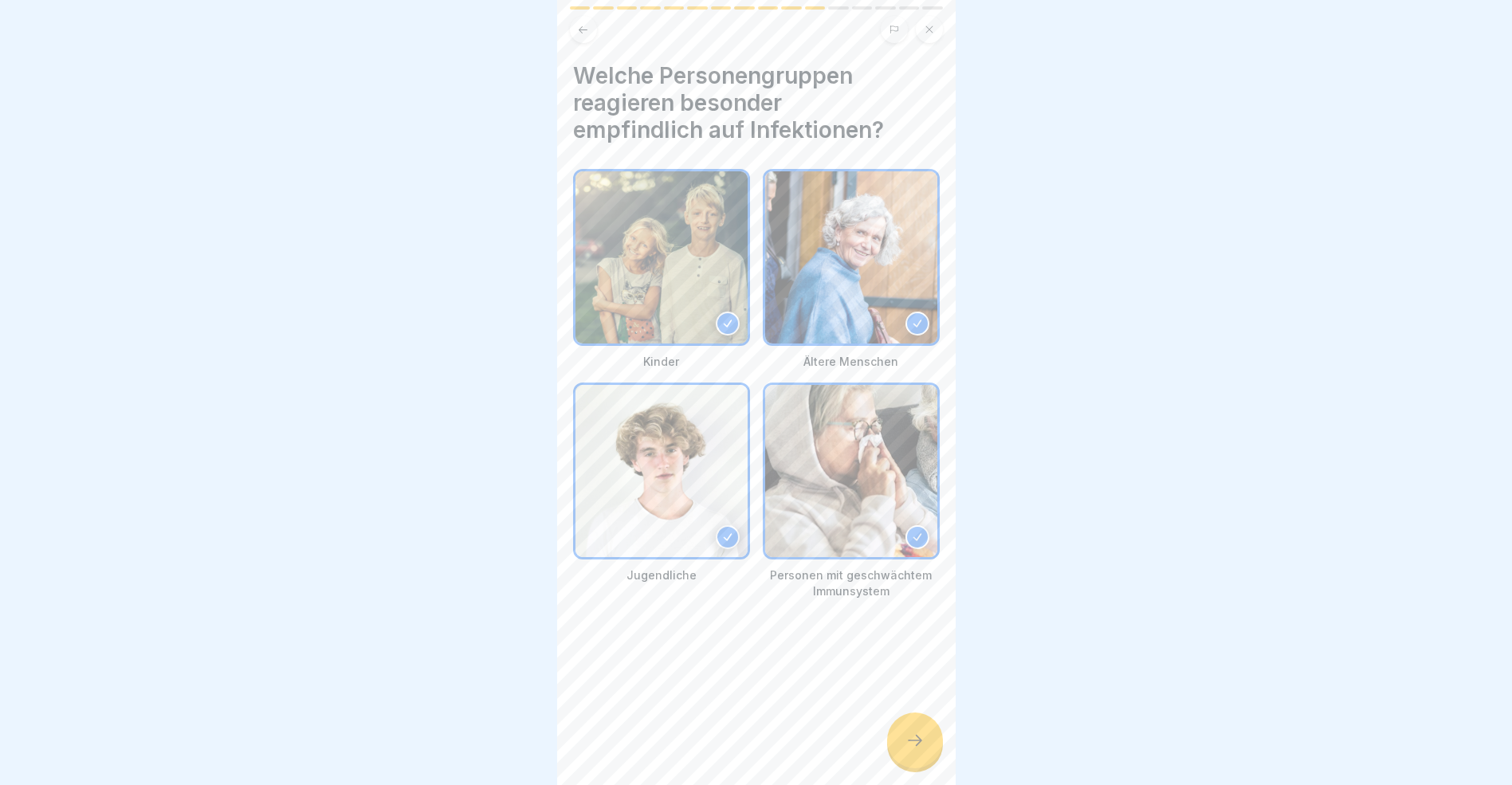
click at [923, 748] on icon at bounding box center [915, 740] width 19 height 19
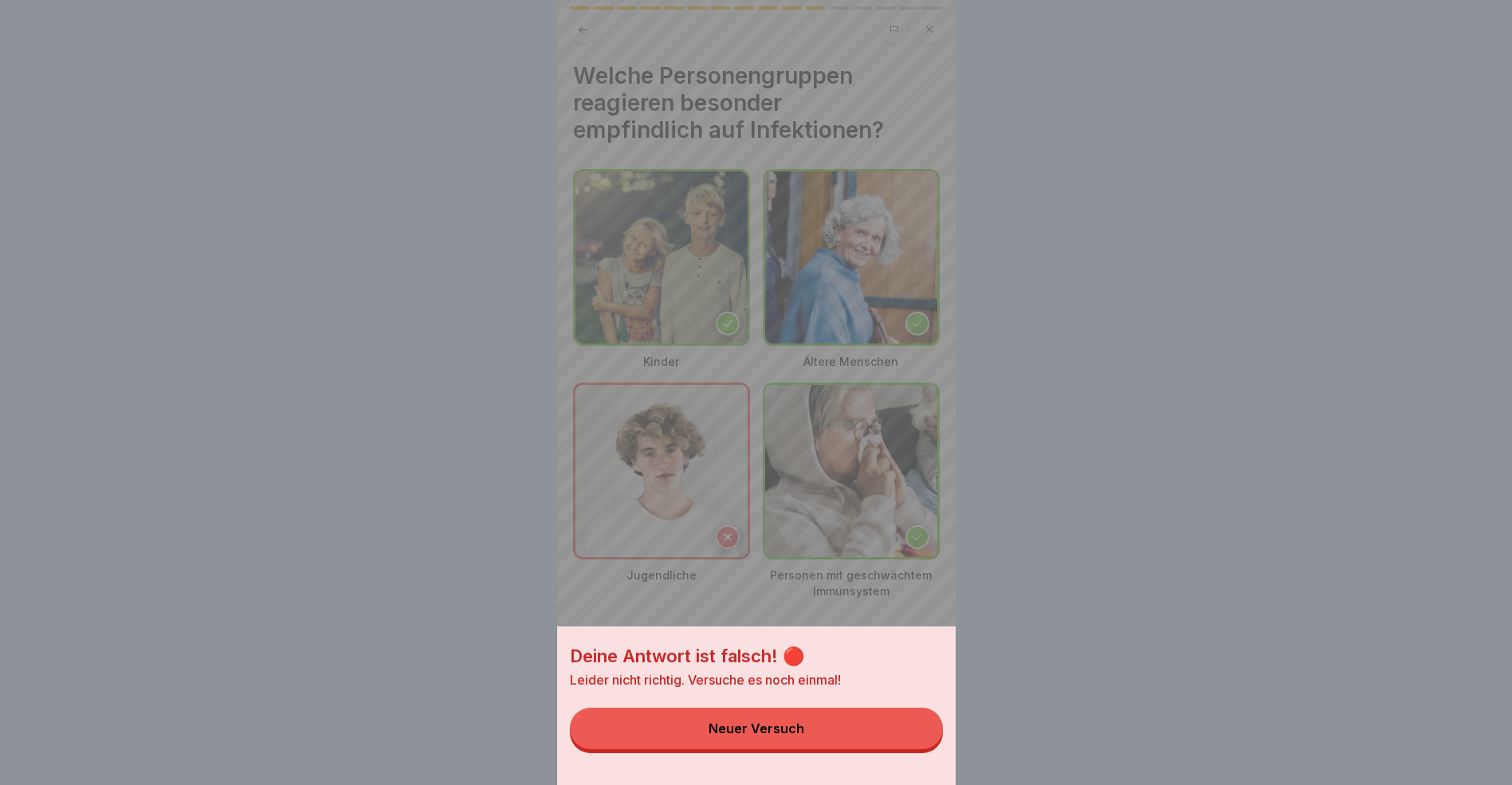
click at [923, 748] on button "Neuer Versuch" at bounding box center [756, 728] width 373 height 41
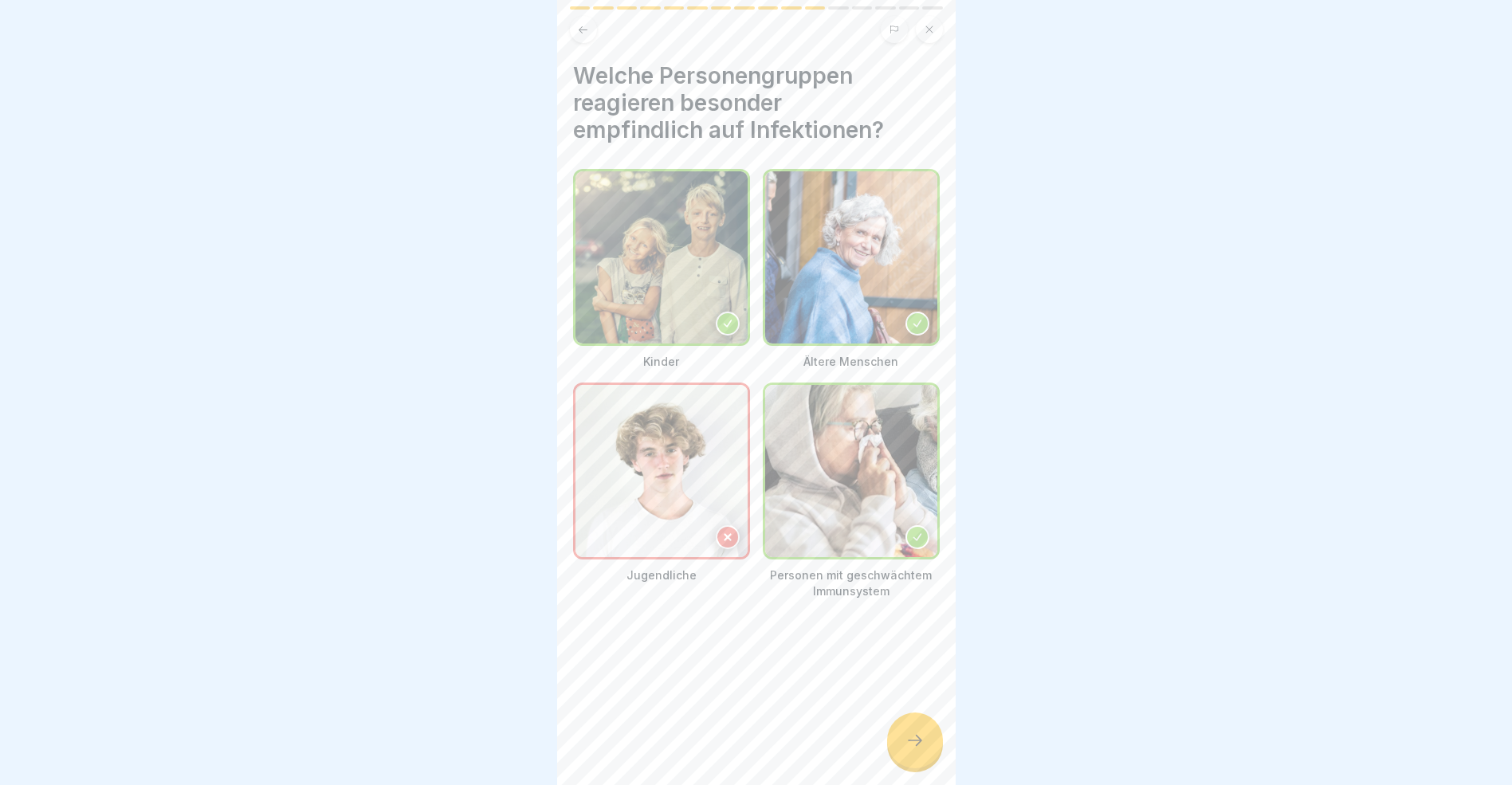
click at [904, 747] on div at bounding box center [916, 740] width 56 height 56
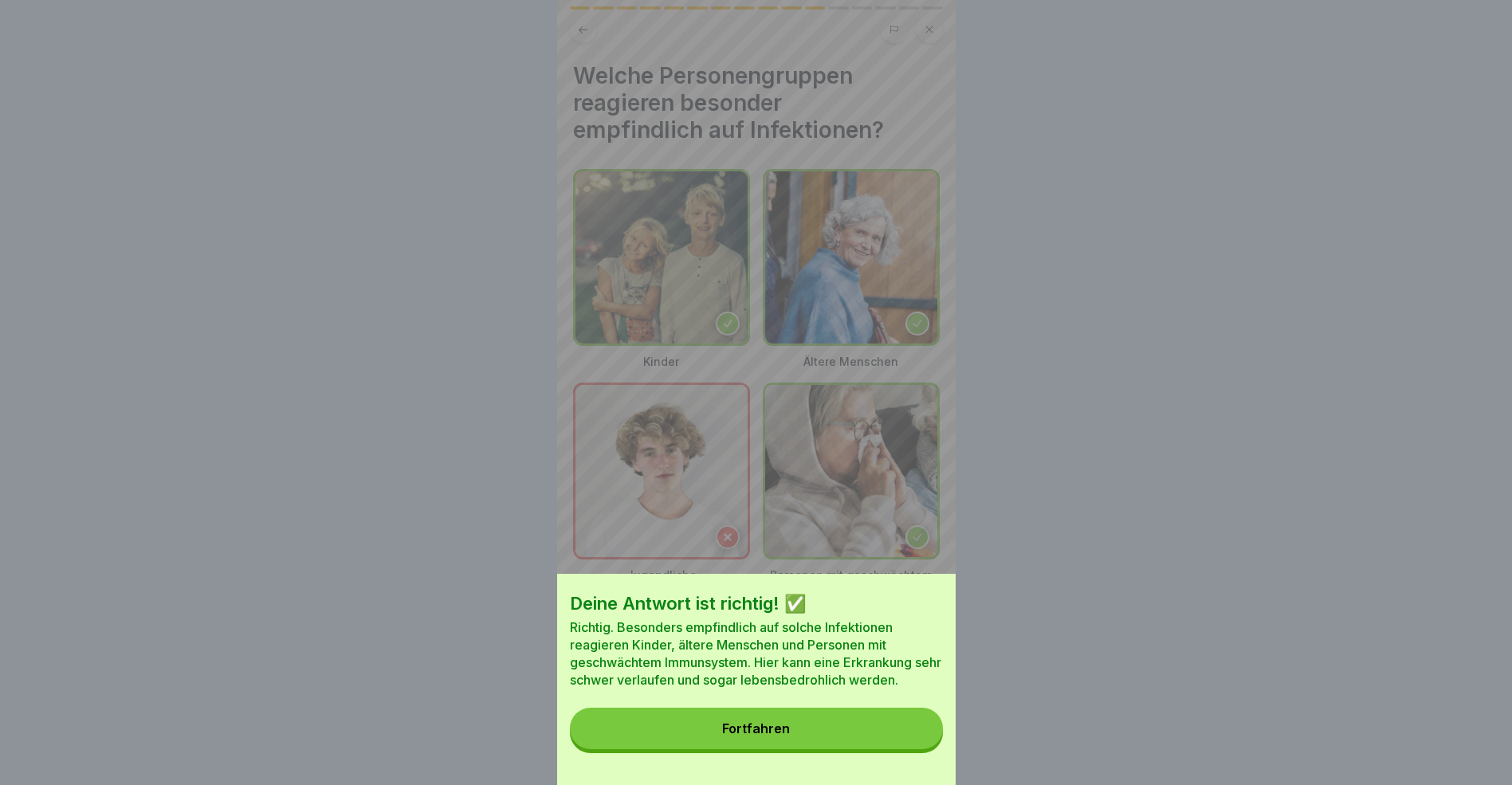
click at [884, 740] on button "Fortfahren" at bounding box center [756, 728] width 373 height 41
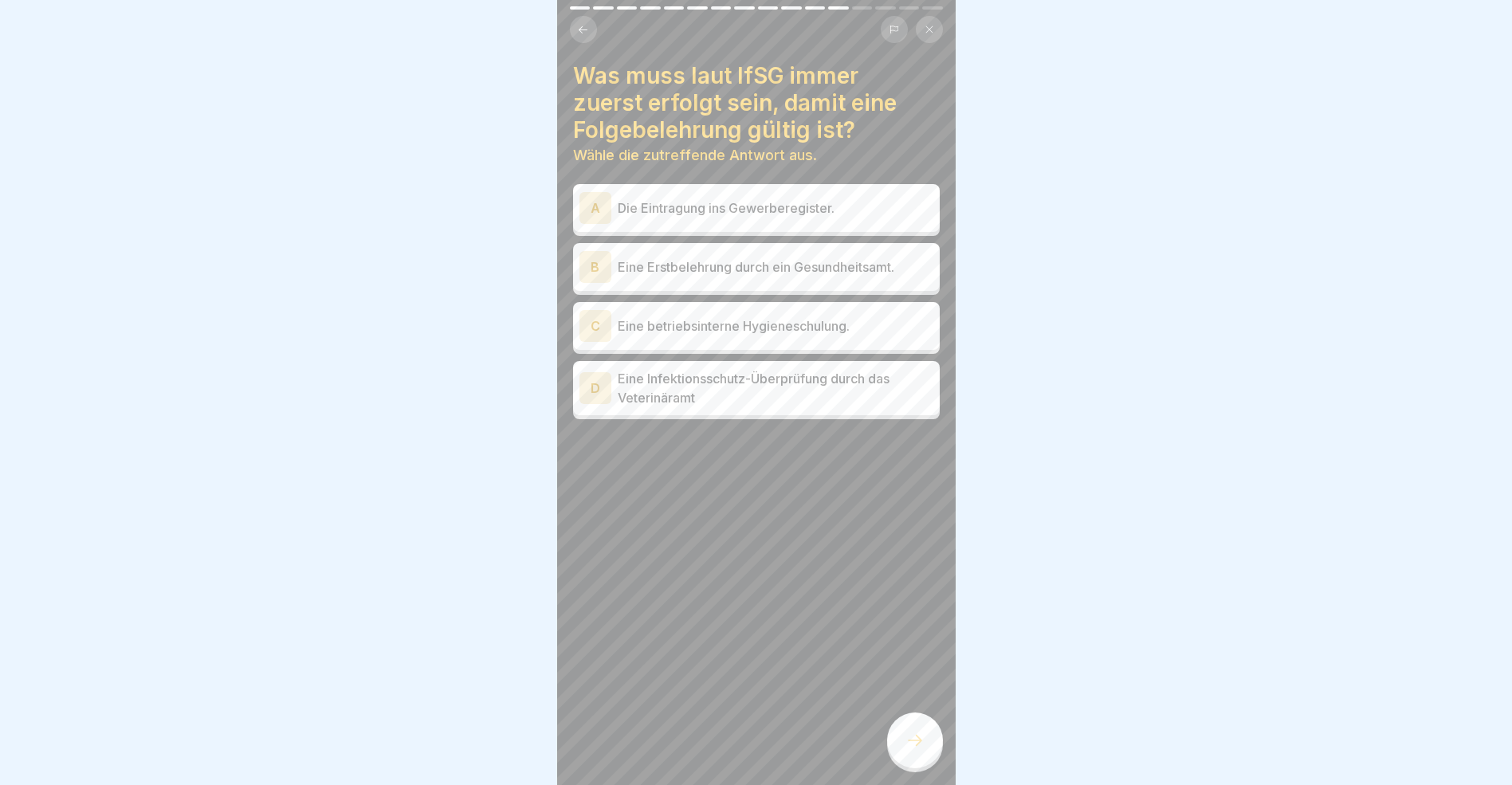
click at [595, 324] on div "C" at bounding box center [595, 326] width 32 height 32
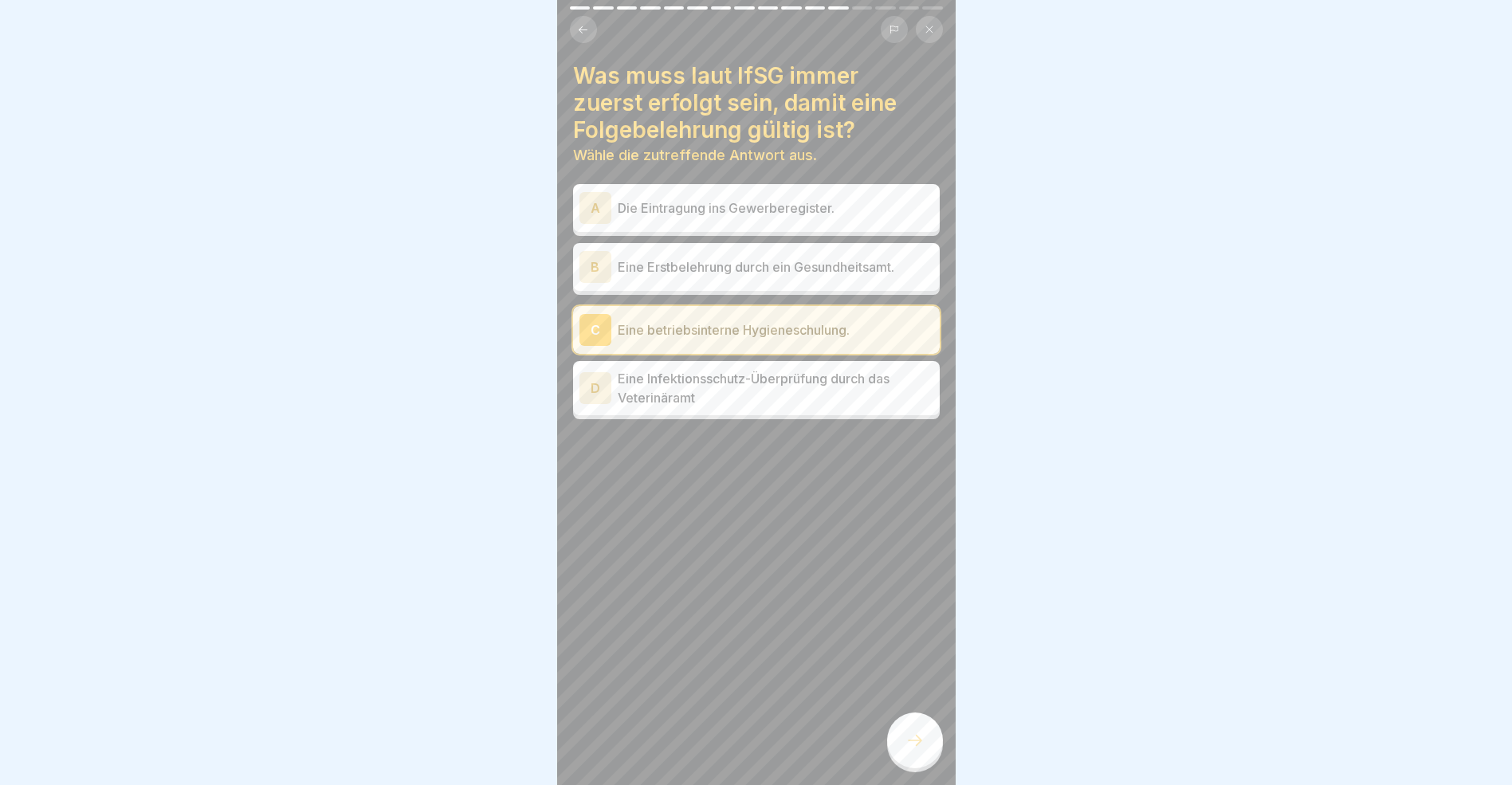
click at [921, 750] on icon at bounding box center [915, 740] width 19 height 19
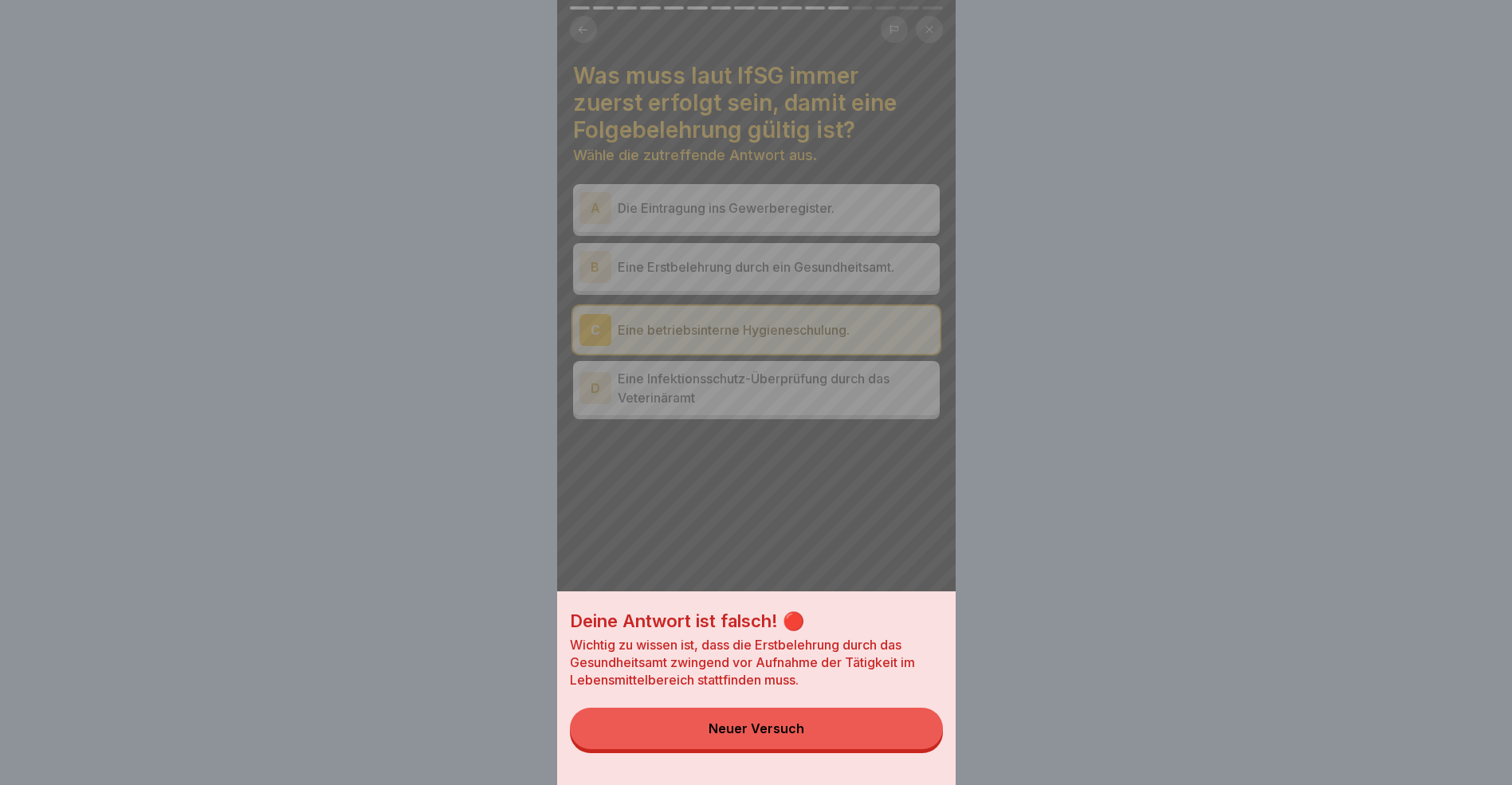
click at [886, 744] on button "Neuer Versuch" at bounding box center [756, 728] width 373 height 41
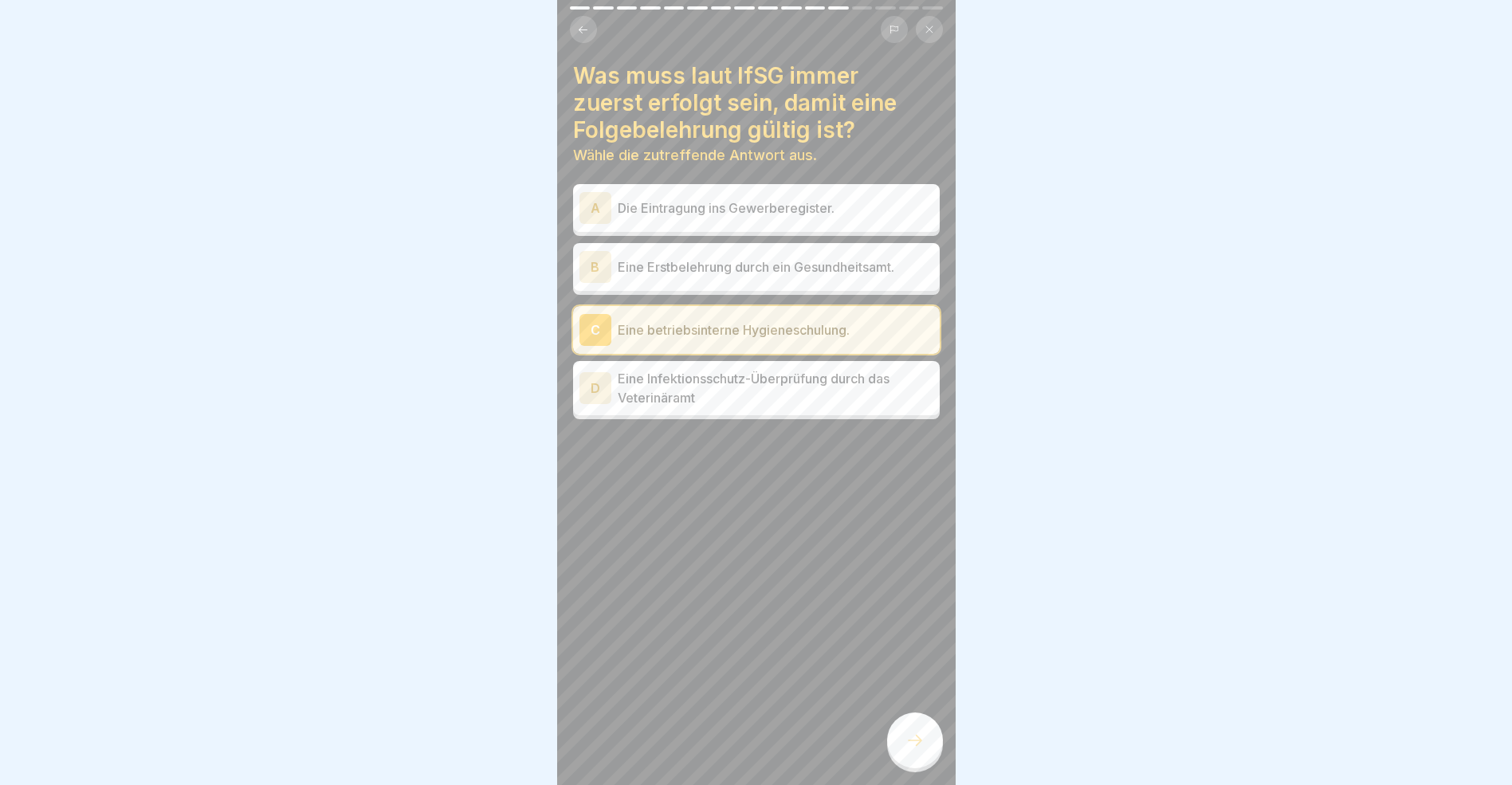
click at [599, 267] on div "B" at bounding box center [595, 267] width 32 height 32
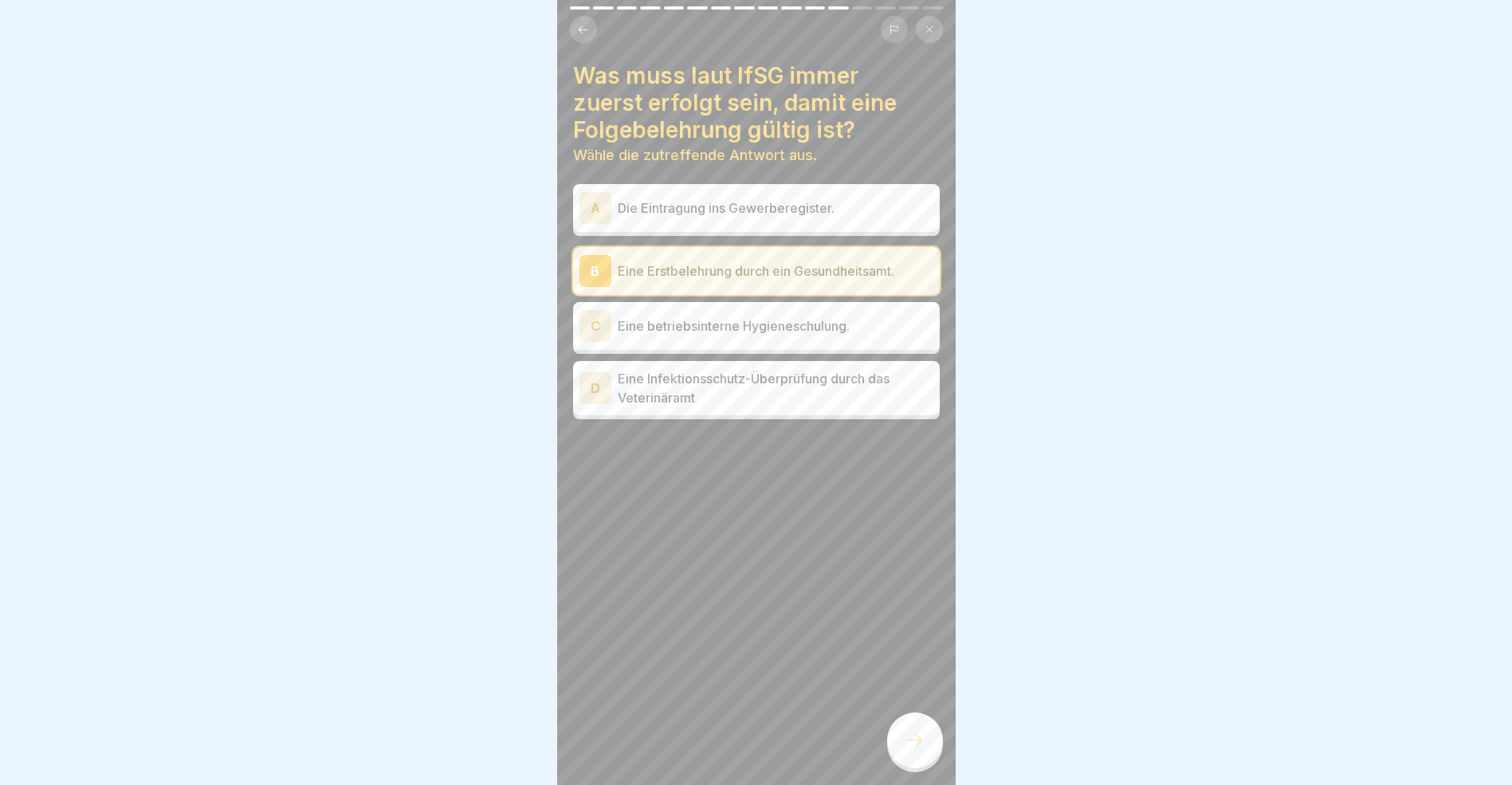
click at [916, 750] on icon at bounding box center [915, 740] width 19 height 19
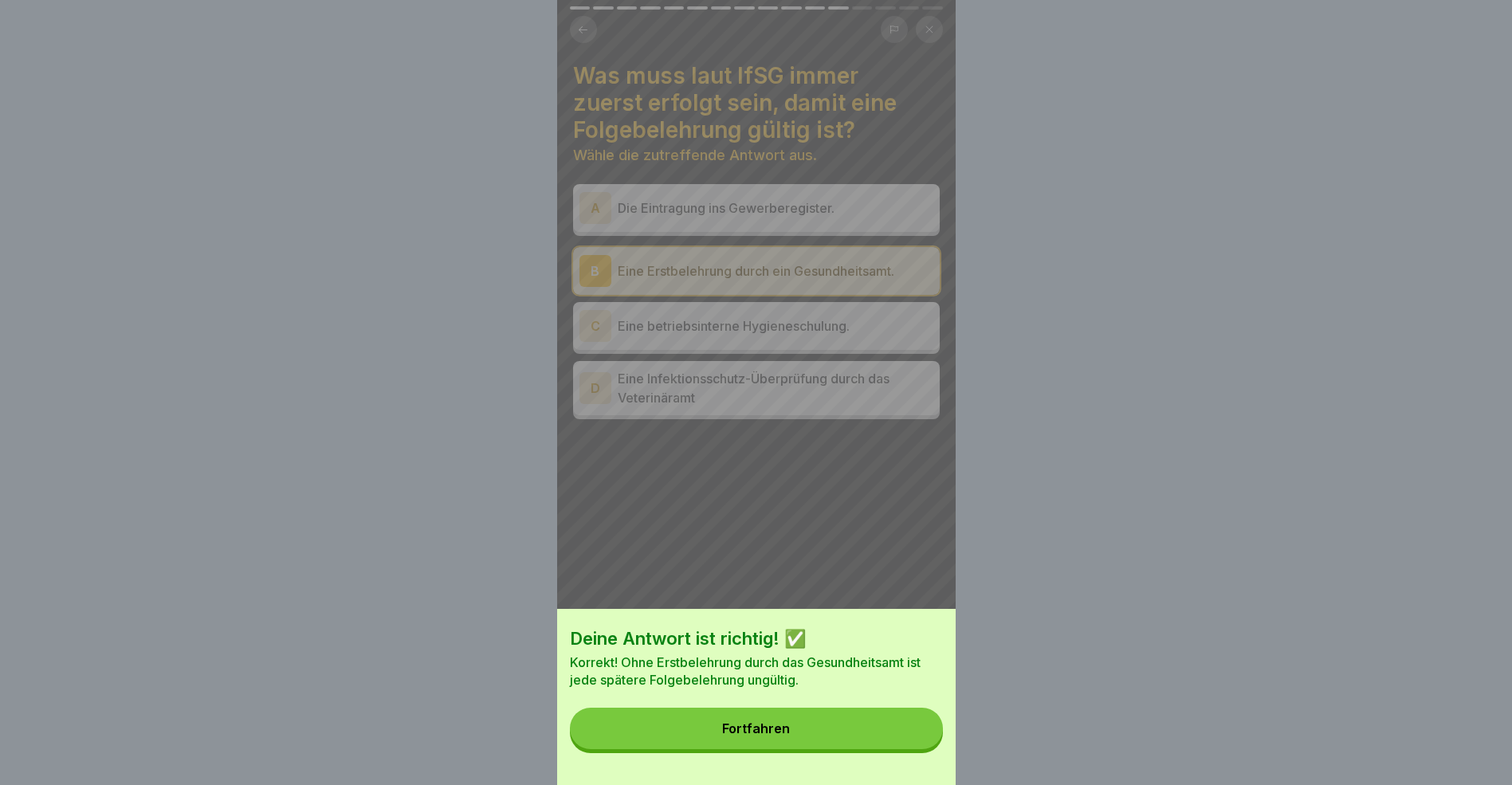
click at [837, 741] on button "Fortfahren" at bounding box center [756, 728] width 373 height 41
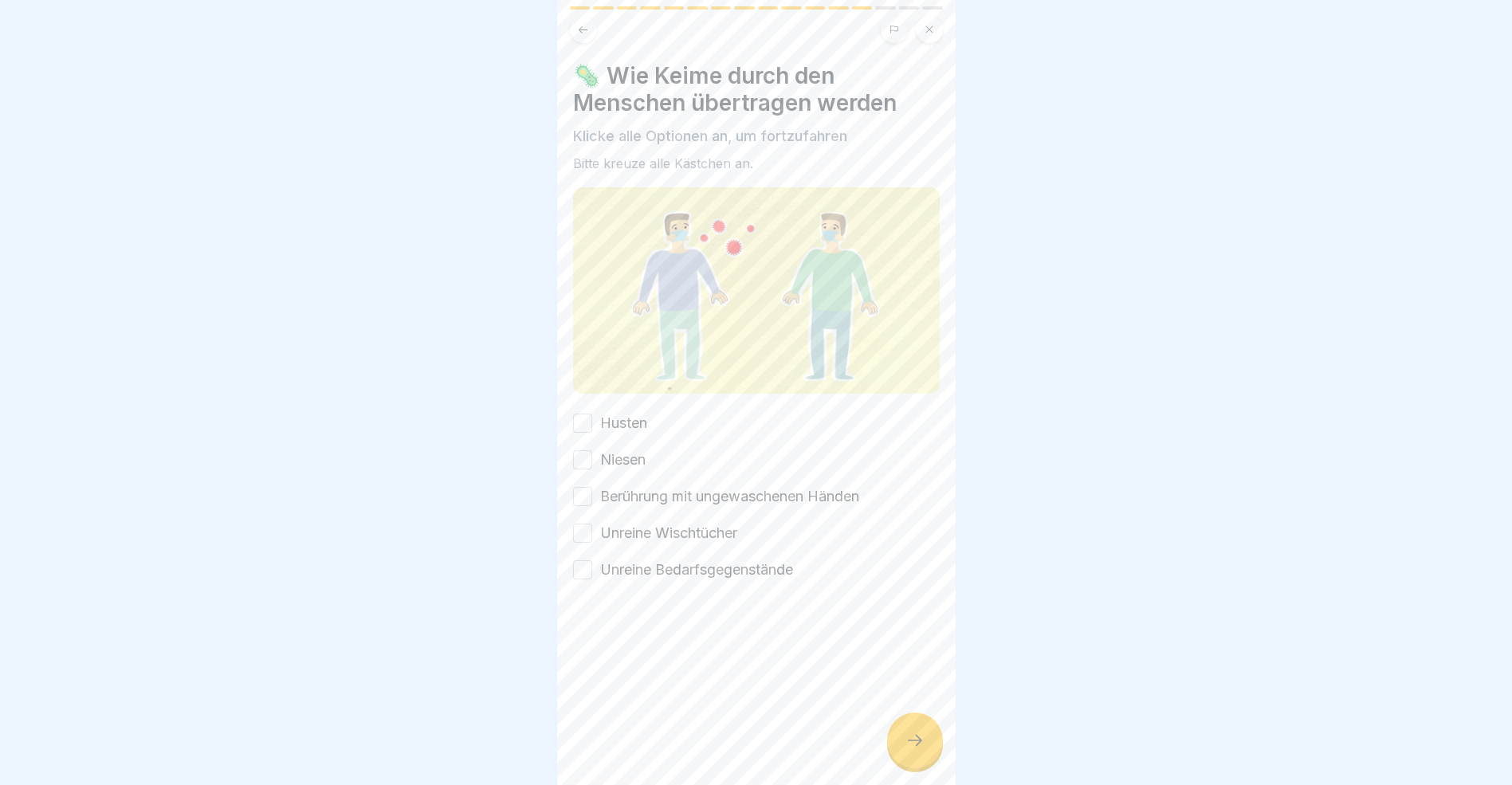
click at [583, 423] on button "Husten" at bounding box center [582, 423] width 19 height 19
click at [589, 455] on button "Niesen" at bounding box center [582, 459] width 19 height 19
click at [588, 488] on button "Berührung mit ungewaschenen Händen" at bounding box center [582, 496] width 19 height 19
click at [585, 527] on button "Unreine Wischtücher" at bounding box center [582, 532] width 19 height 19
click at [581, 565] on button "Unreine Bedarfsgegenstände" at bounding box center [582, 570] width 19 height 19
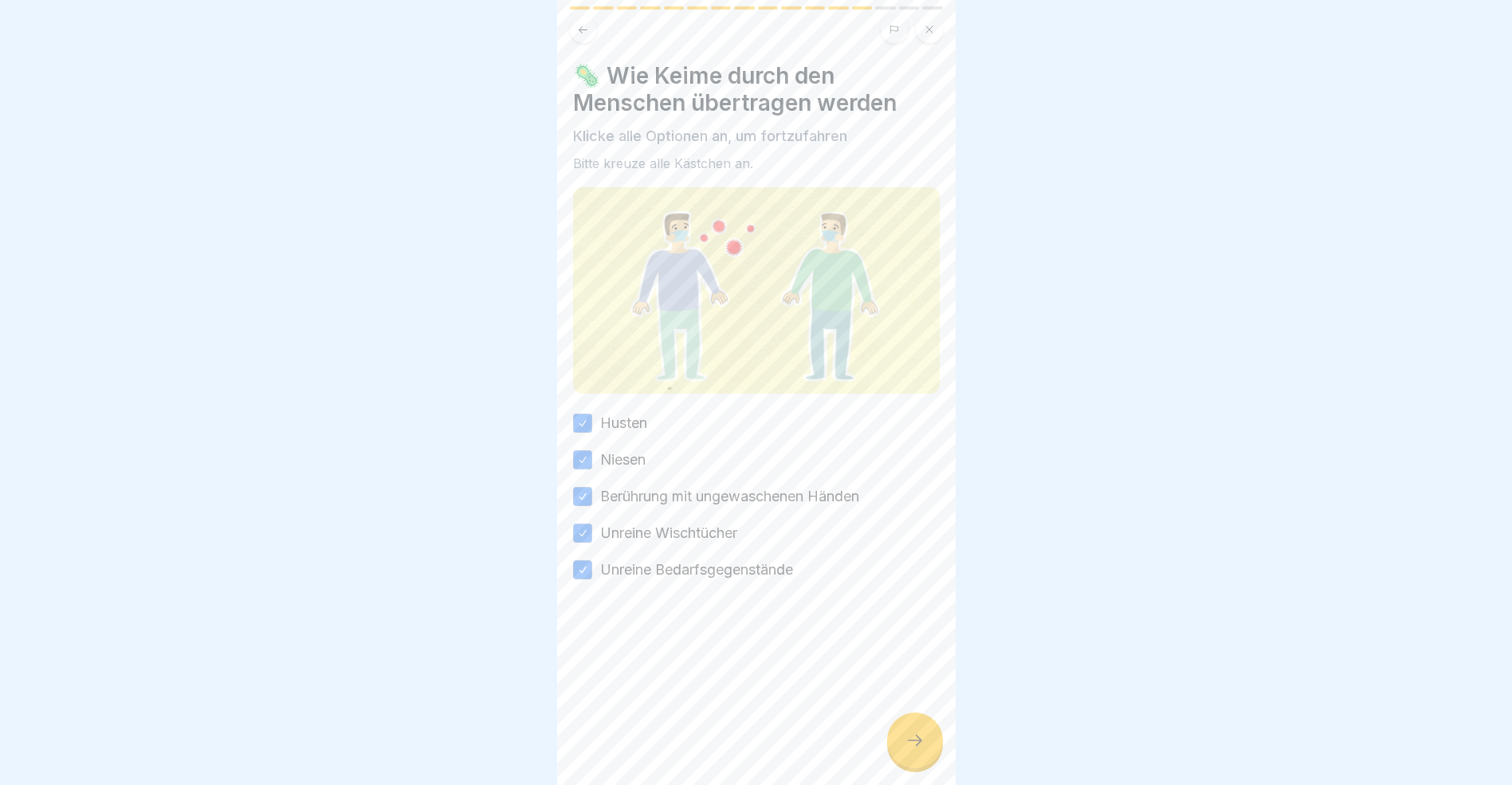
click at [914, 750] on icon at bounding box center [915, 740] width 19 height 19
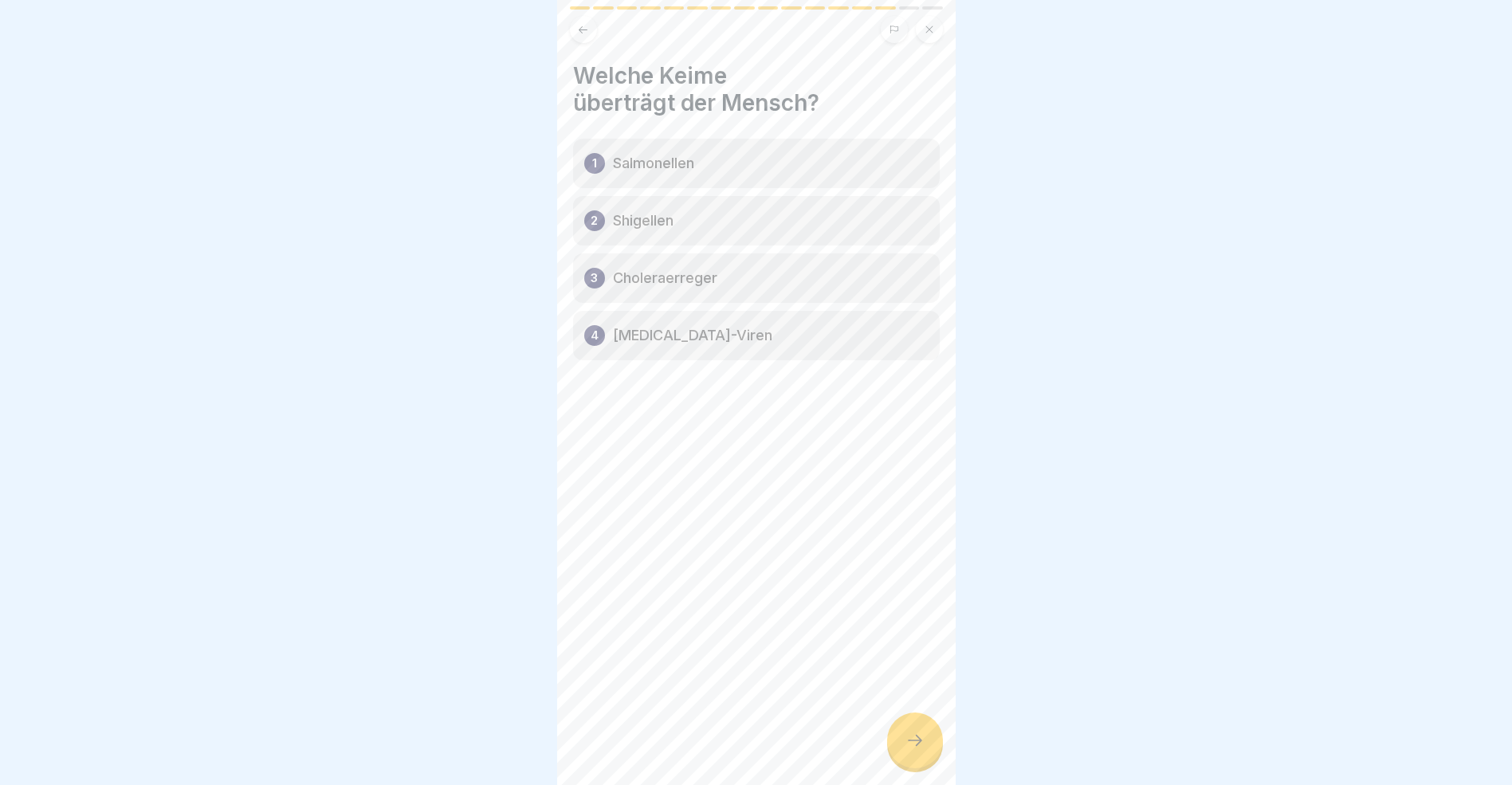
click at [914, 750] on icon at bounding box center [915, 740] width 19 height 19
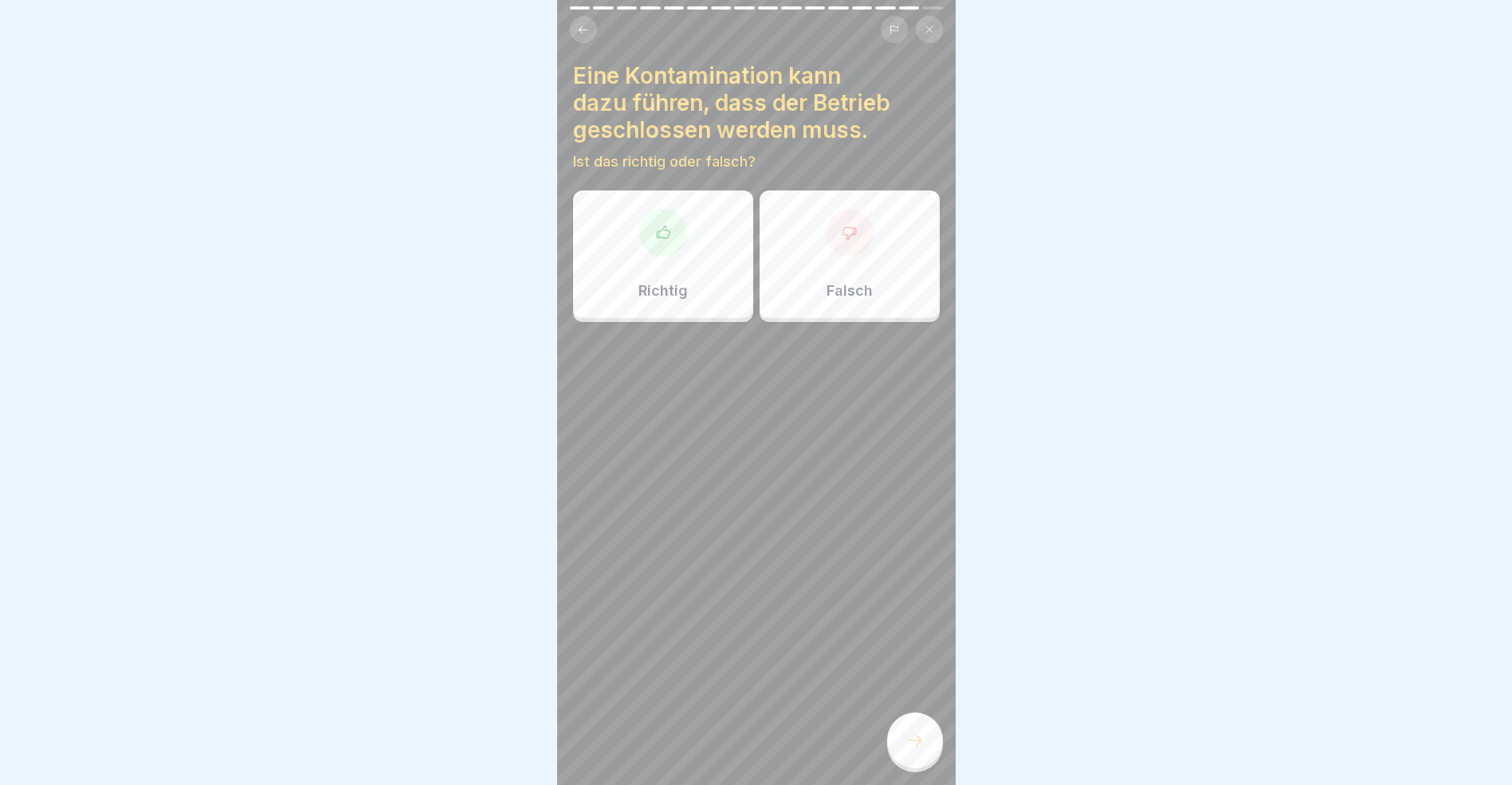
click at [658, 242] on div at bounding box center [663, 233] width 48 height 48
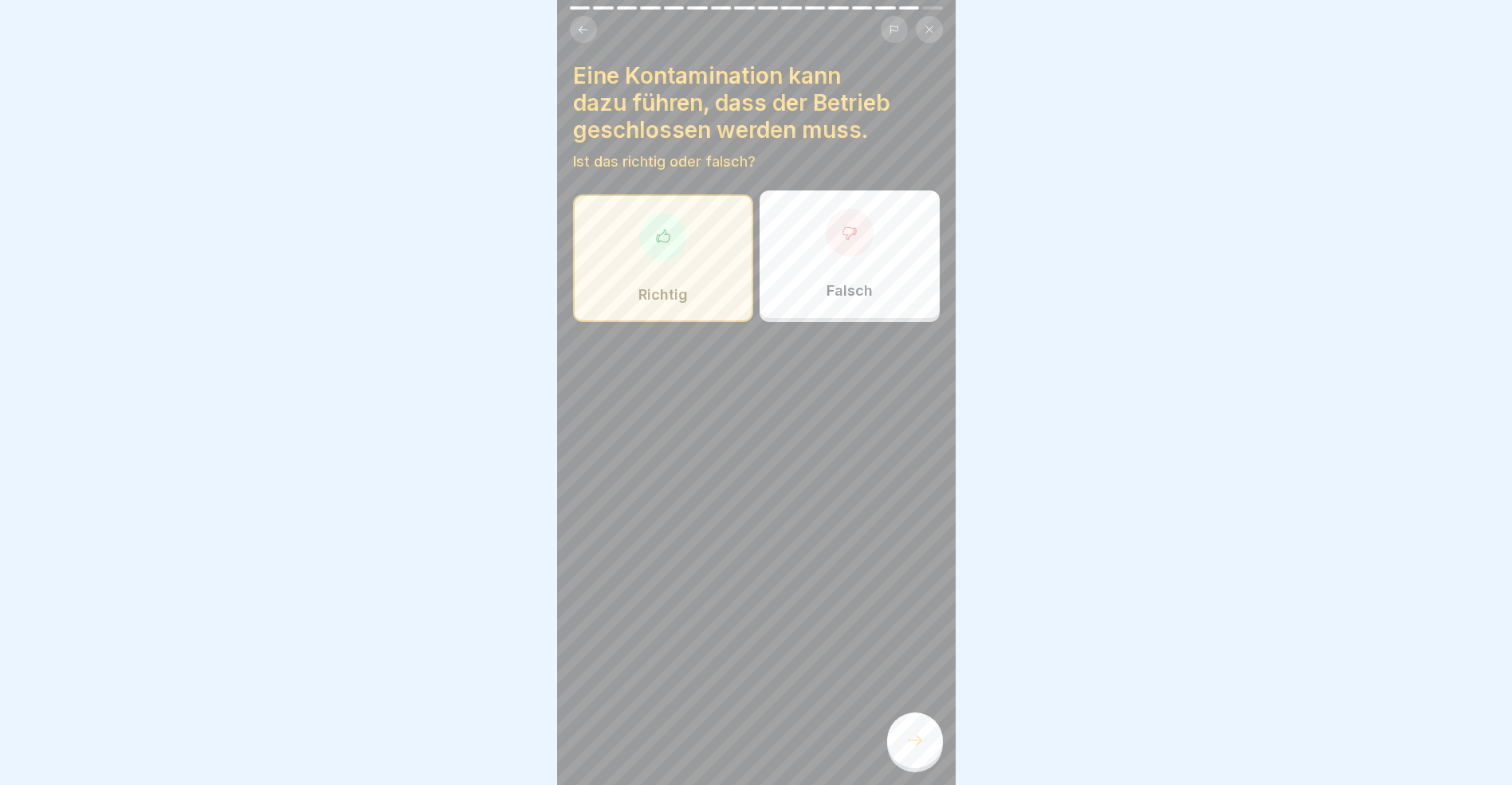
click at [928, 749] on div at bounding box center [916, 740] width 56 height 56
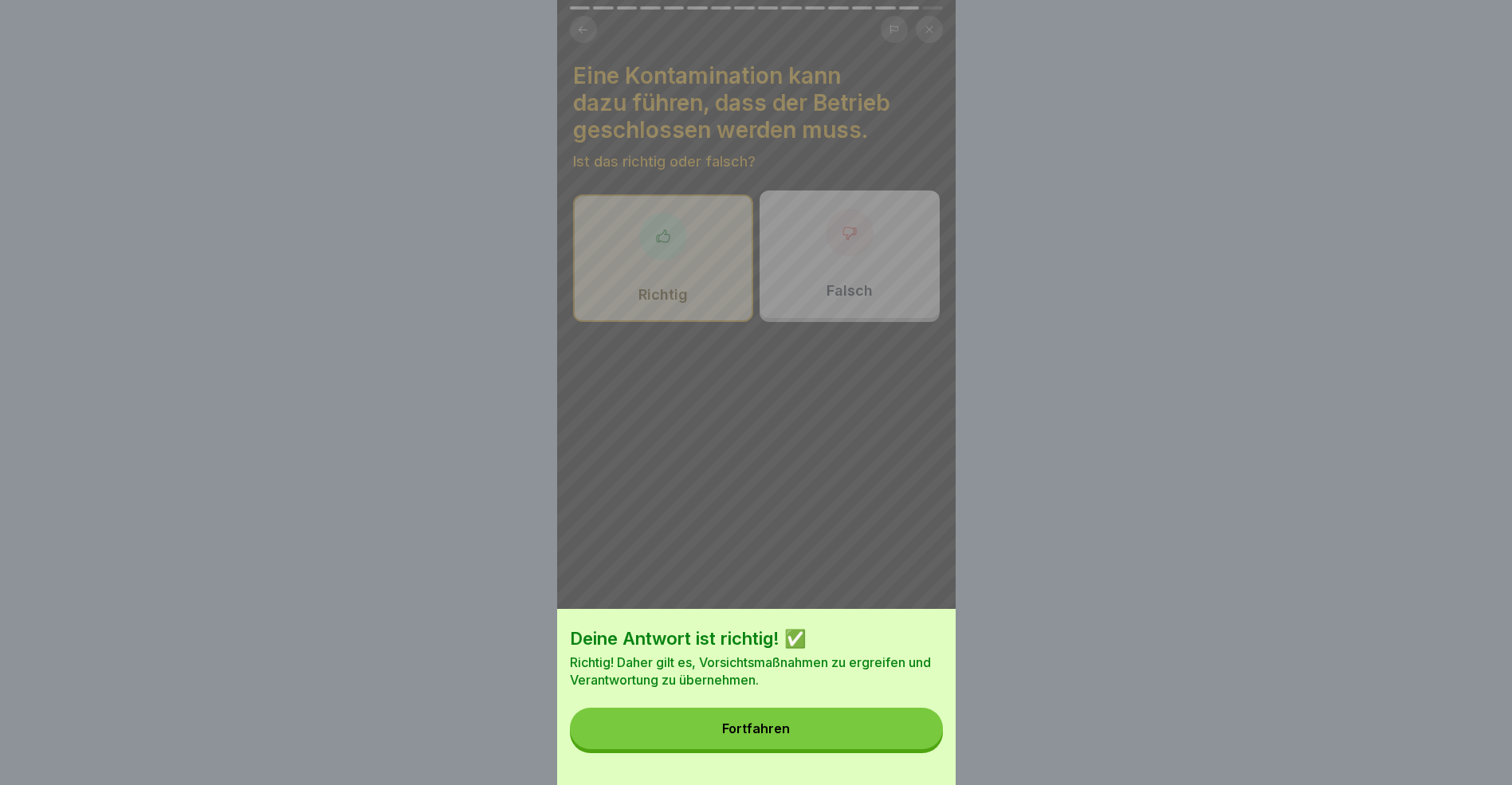
click at [917, 749] on button "Fortfahren" at bounding box center [756, 728] width 373 height 41
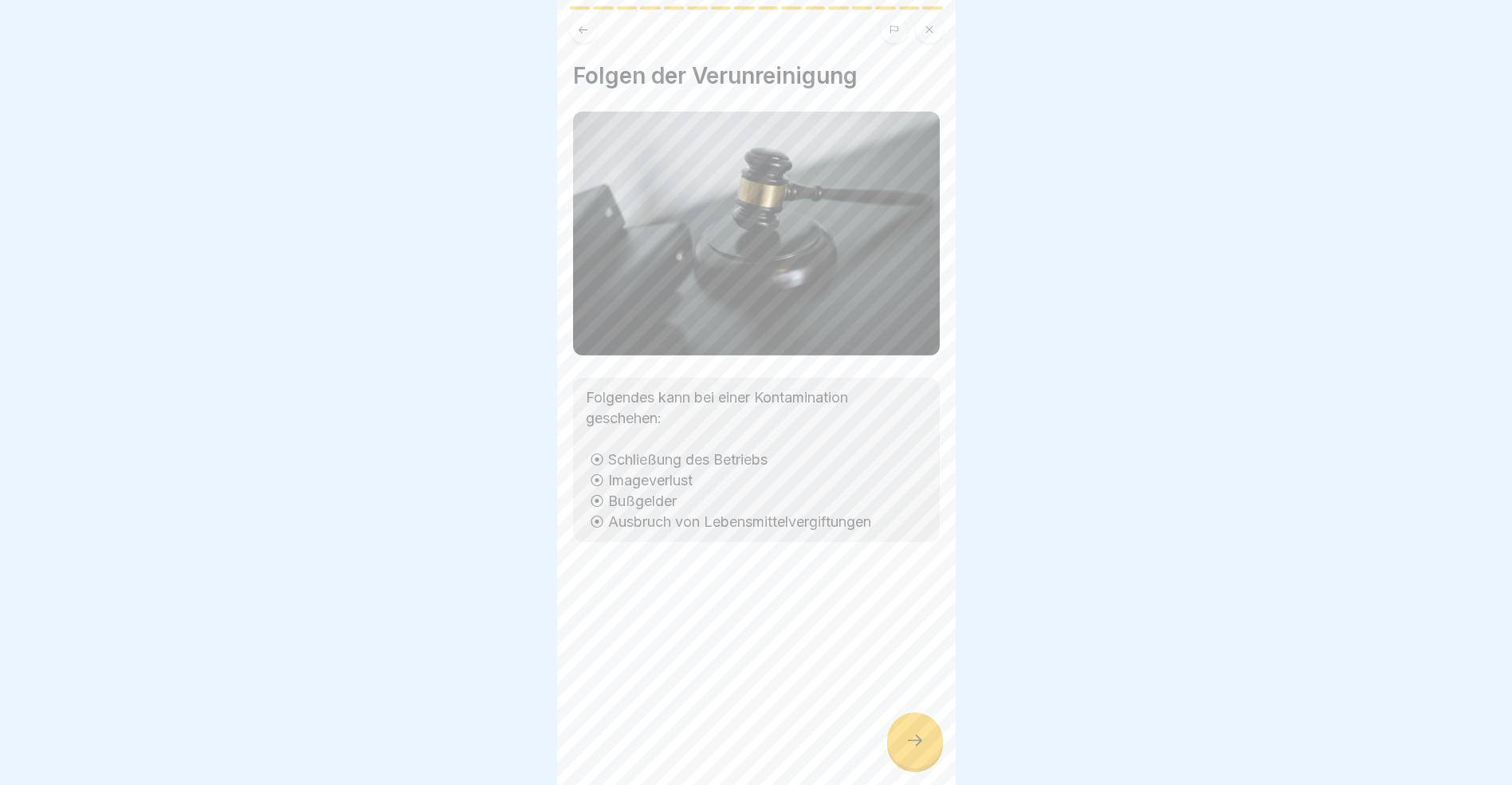
click at [907, 741] on div at bounding box center [916, 740] width 56 height 56
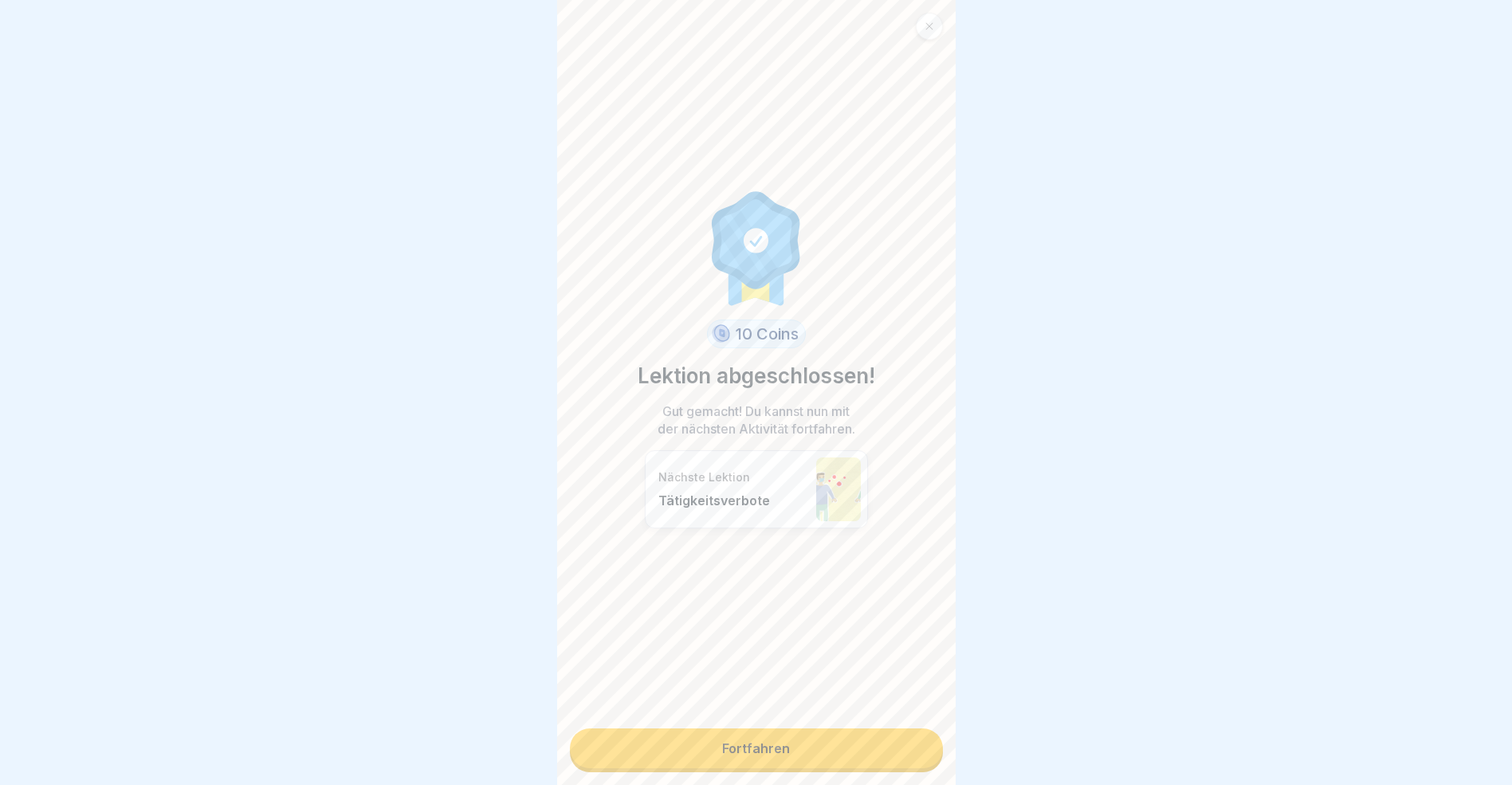
click at [868, 749] on link "Fortfahren" at bounding box center [756, 748] width 373 height 40
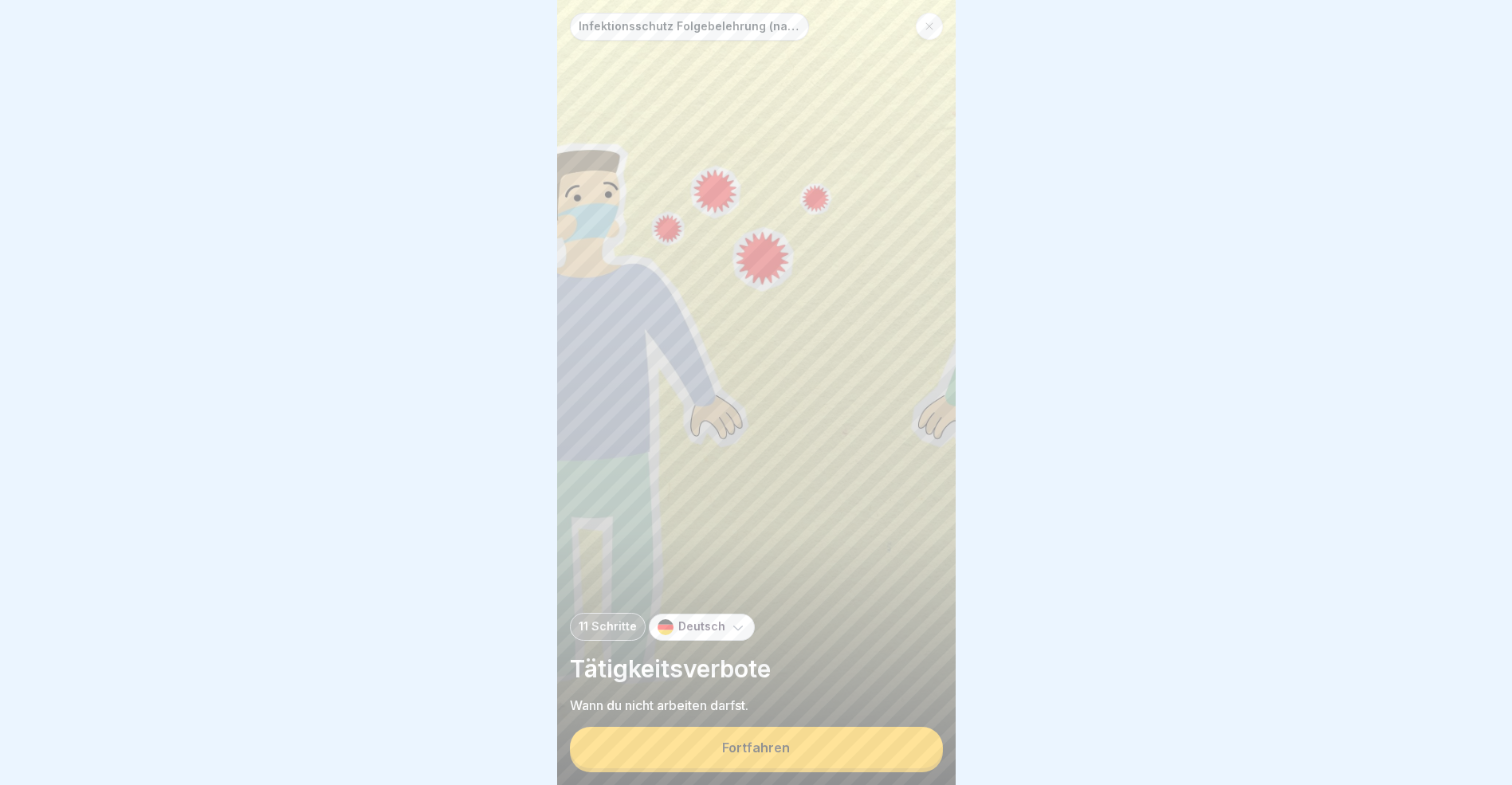
click at [868, 751] on button "Fortfahren" at bounding box center [756, 747] width 373 height 41
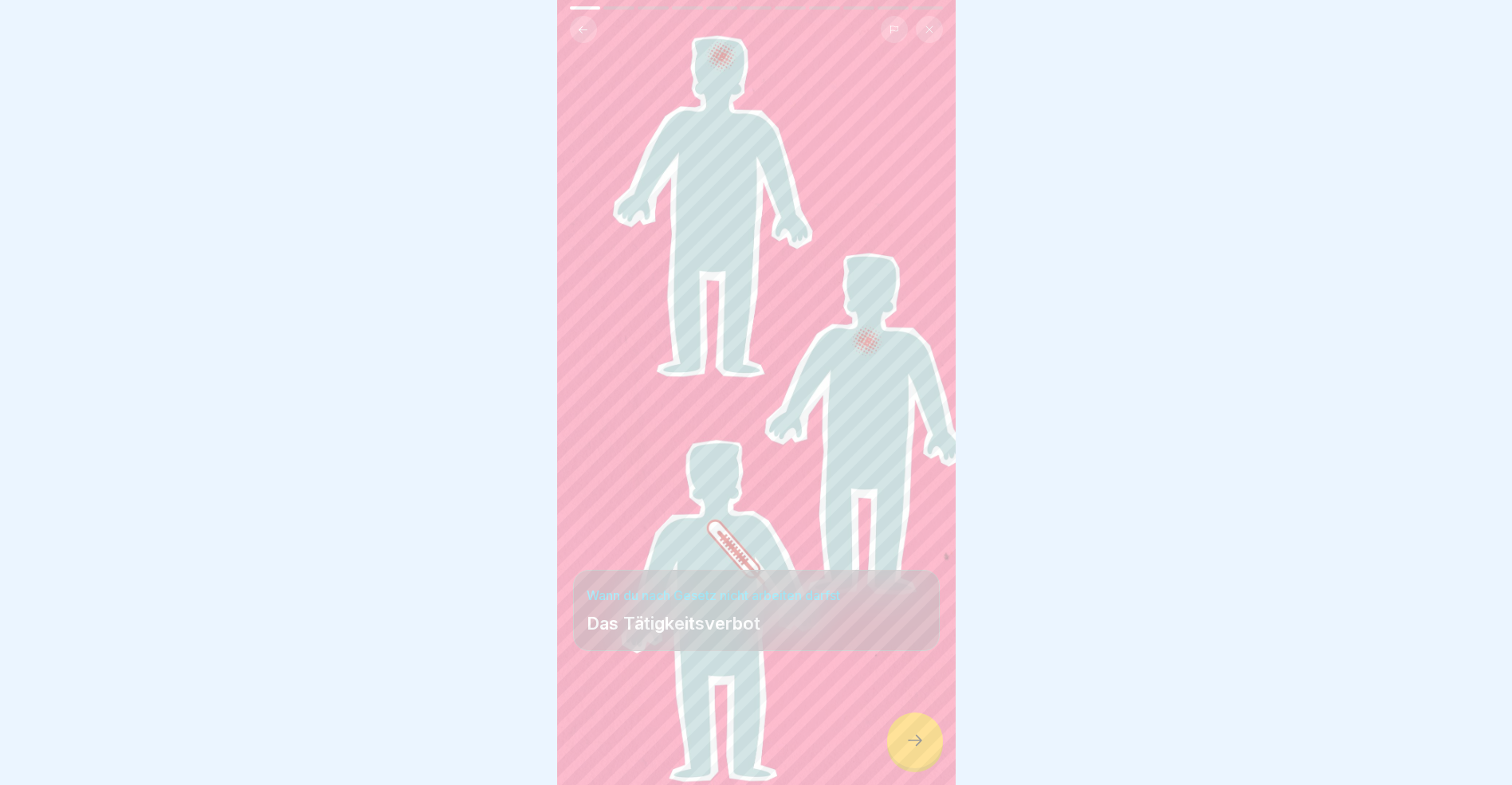
click at [920, 746] on icon at bounding box center [915, 740] width 14 height 12
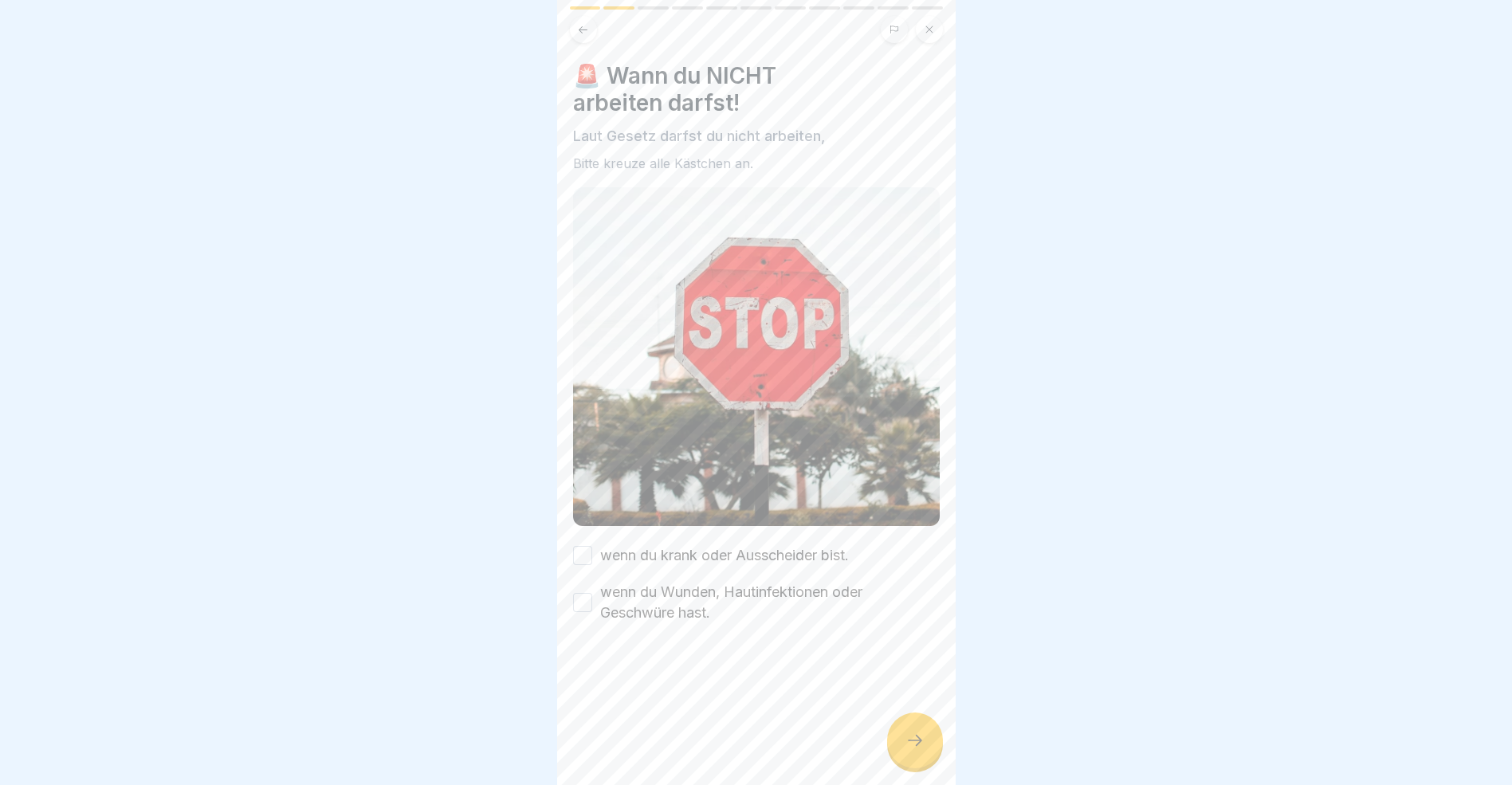
drag, startPoint x: 581, startPoint y: 593, endPoint x: 582, endPoint y: 579, distance: 14.0
click at [581, 593] on button "wenn du Wunden, Hautinfektionen oder Geschwüre hast." at bounding box center [582, 602] width 19 height 19
click at [583, 546] on button "wenn du krank oder Ausscheider bist." at bounding box center [582, 555] width 19 height 19
click at [917, 750] on icon at bounding box center [915, 740] width 19 height 19
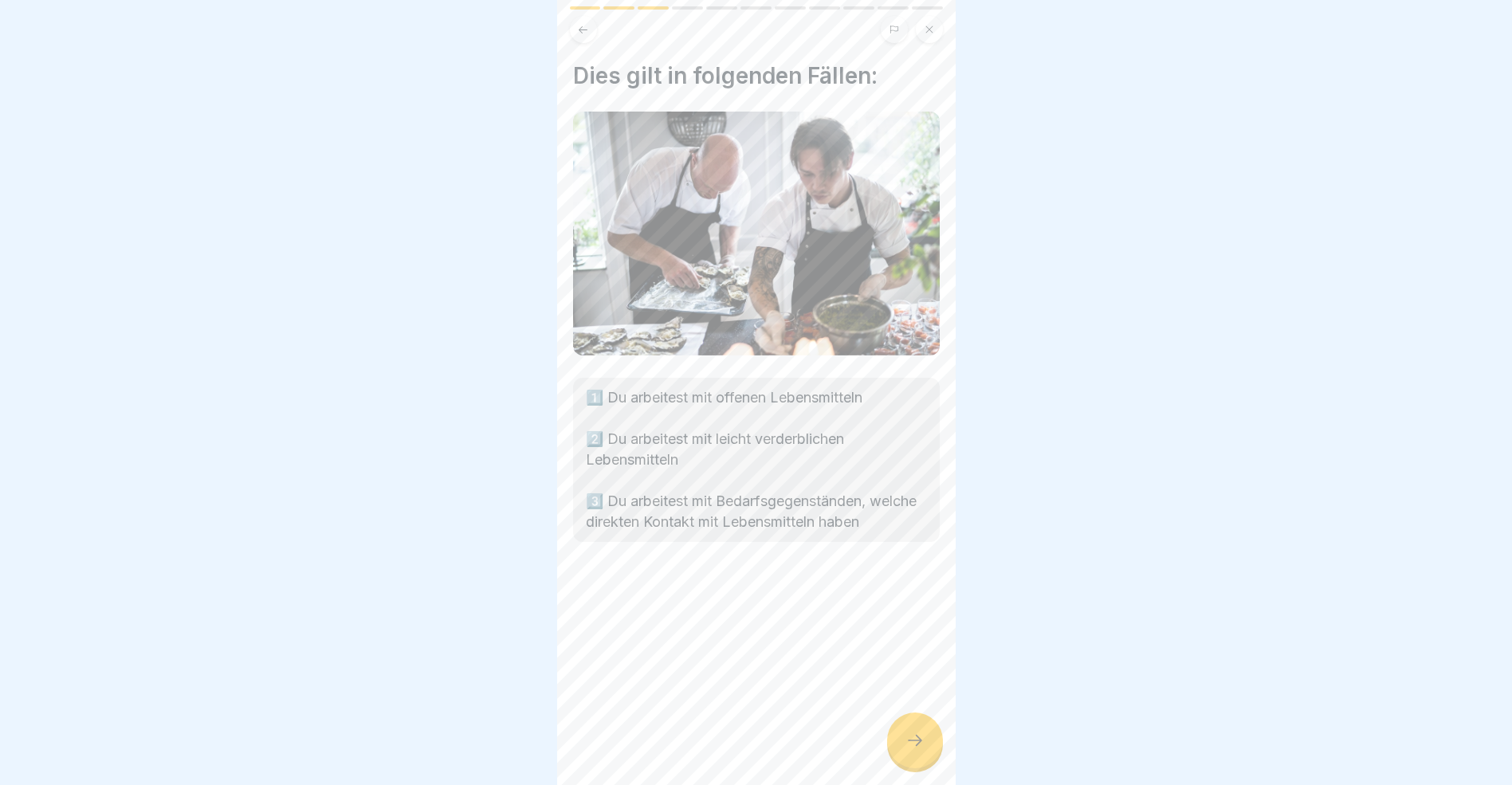
click at [917, 750] on icon at bounding box center [915, 740] width 19 height 19
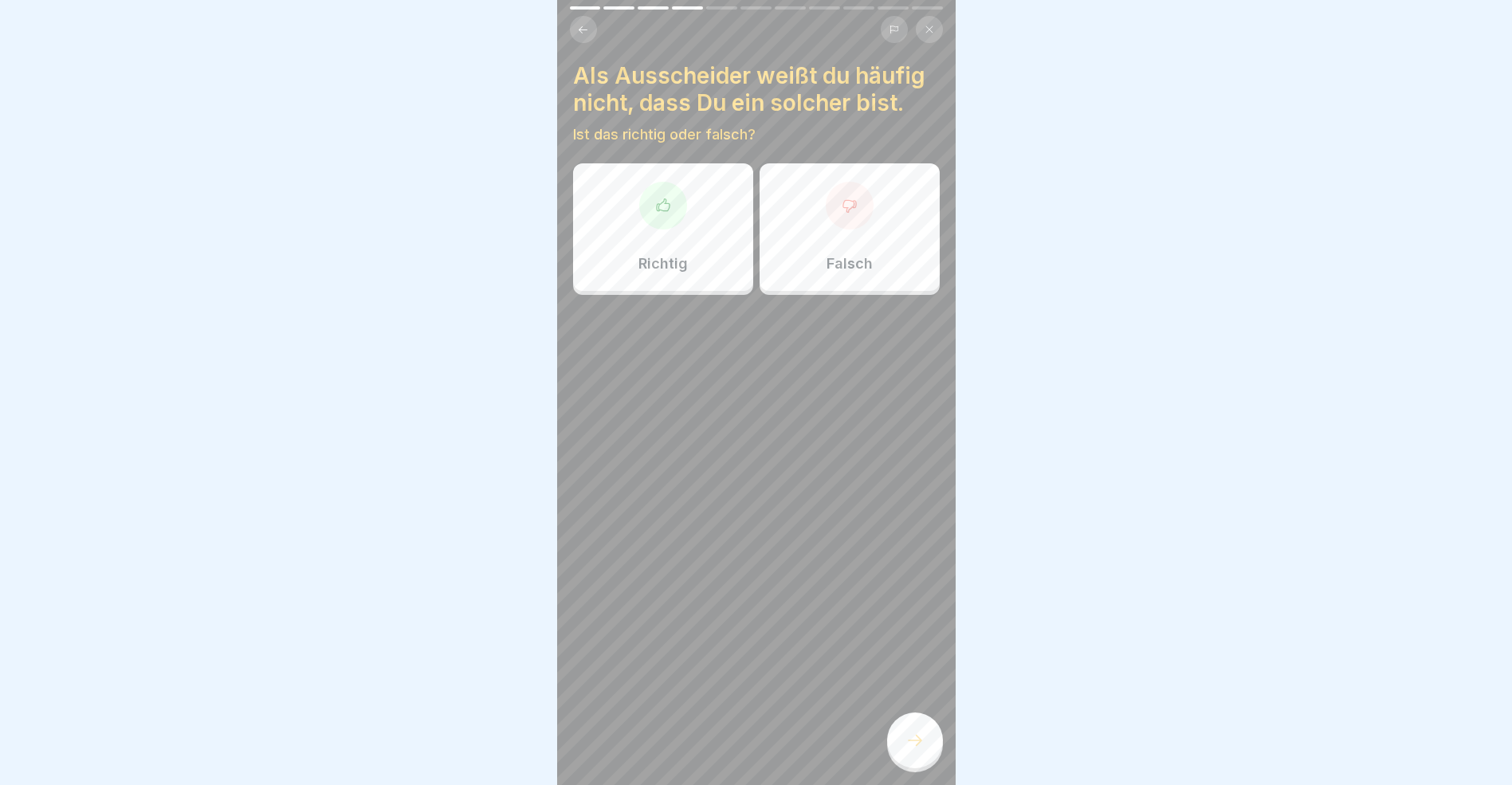
click at [675, 255] on p "Richtig" at bounding box center [663, 263] width 50 height 17
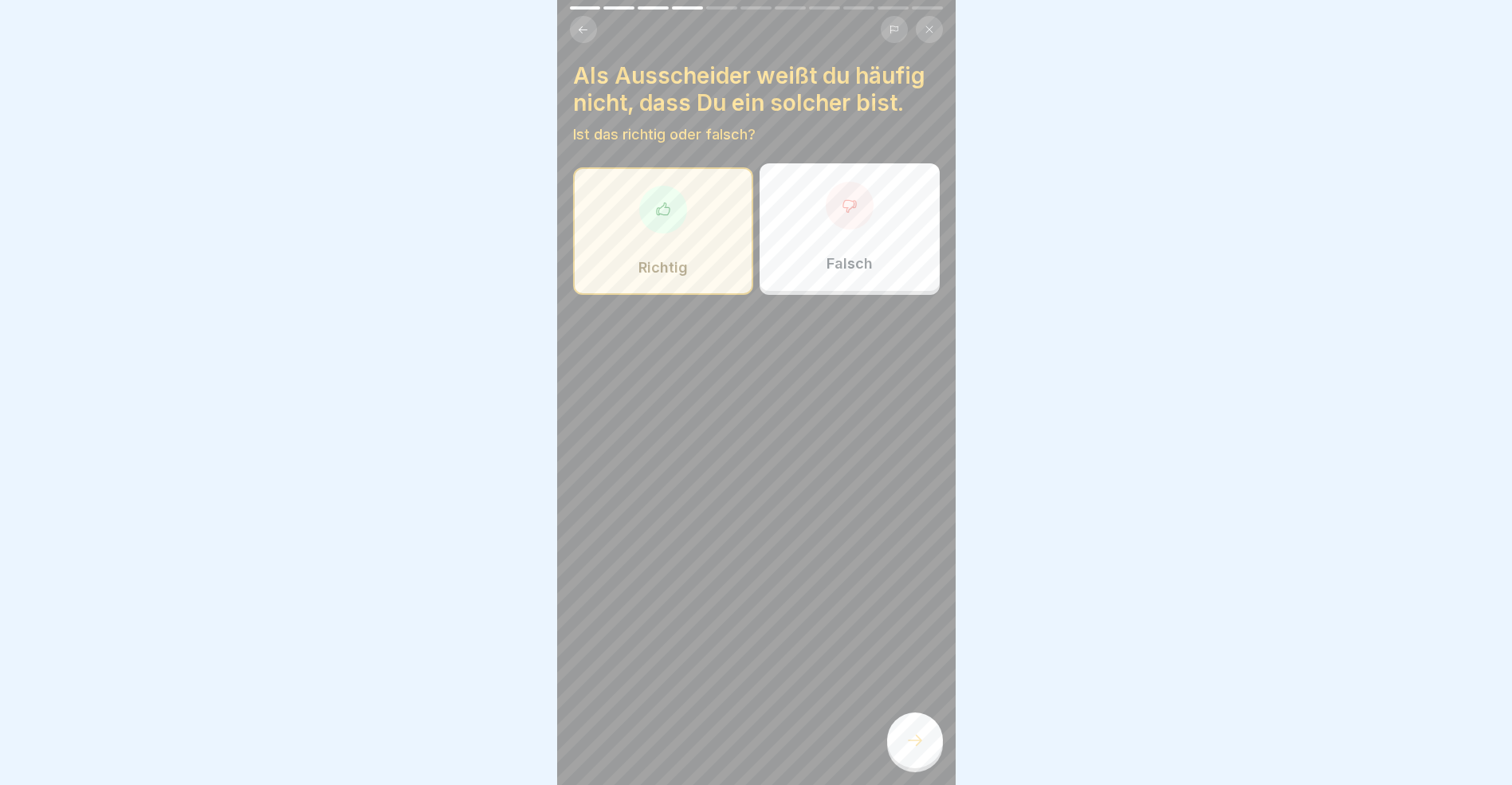
click at [918, 745] on div at bounding box center [916, 740] width 56 height 56
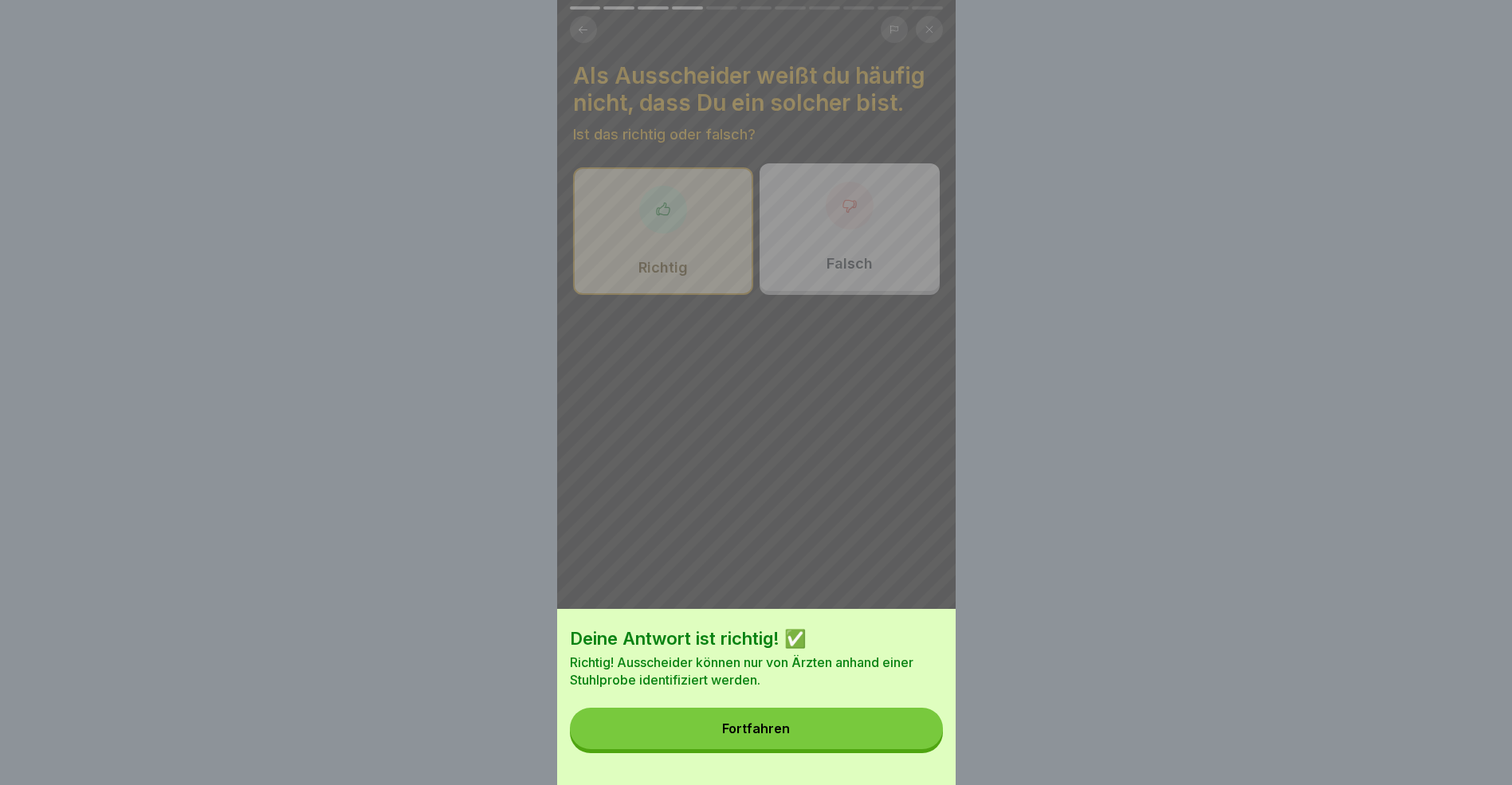
click at [918, 745] on button "Fortfahren" at bounding box center [756, 728] width 373 height 41
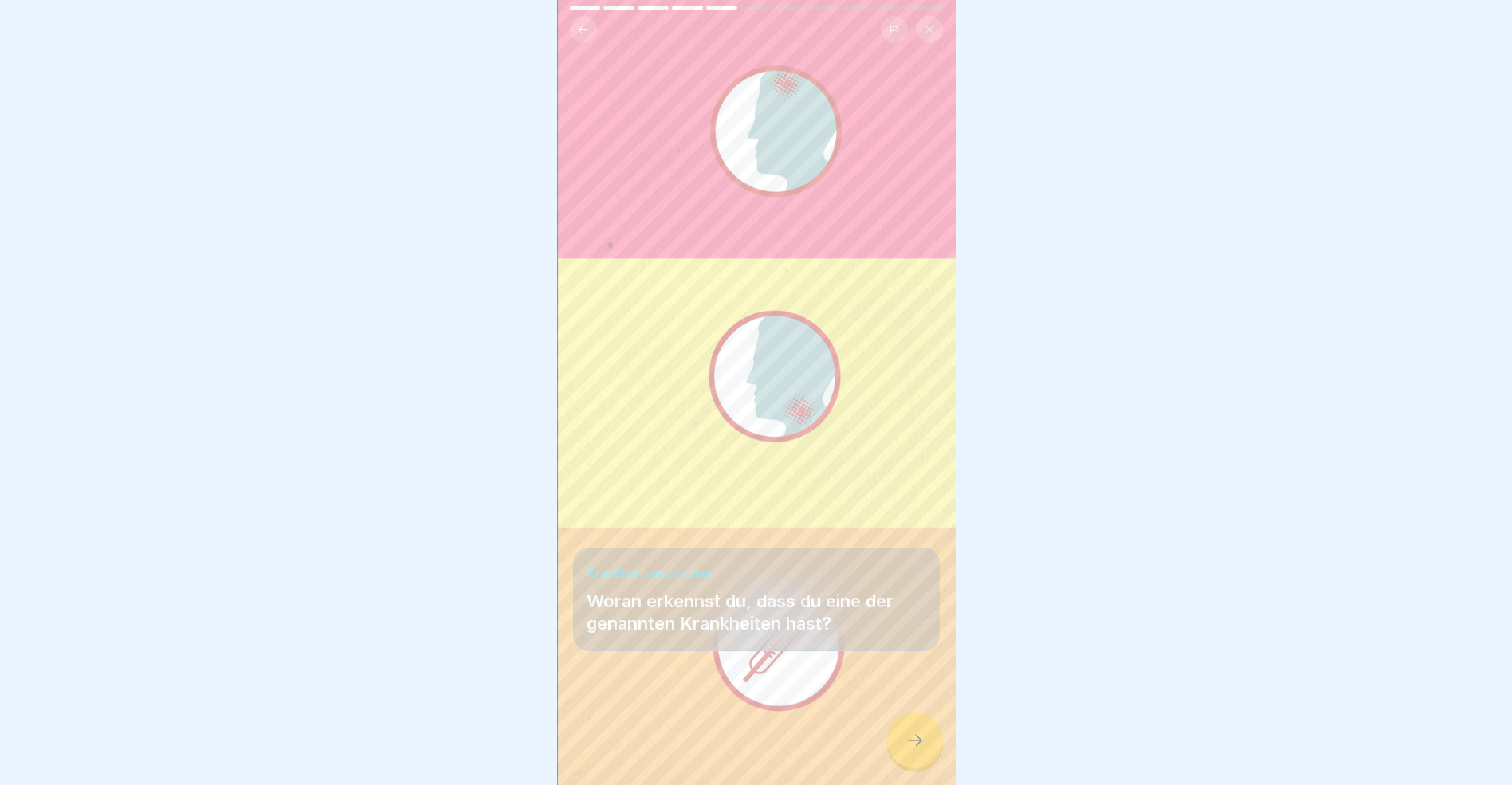
click at [923, 750] on icon at bounding box center [915, 740] width 19 height 19
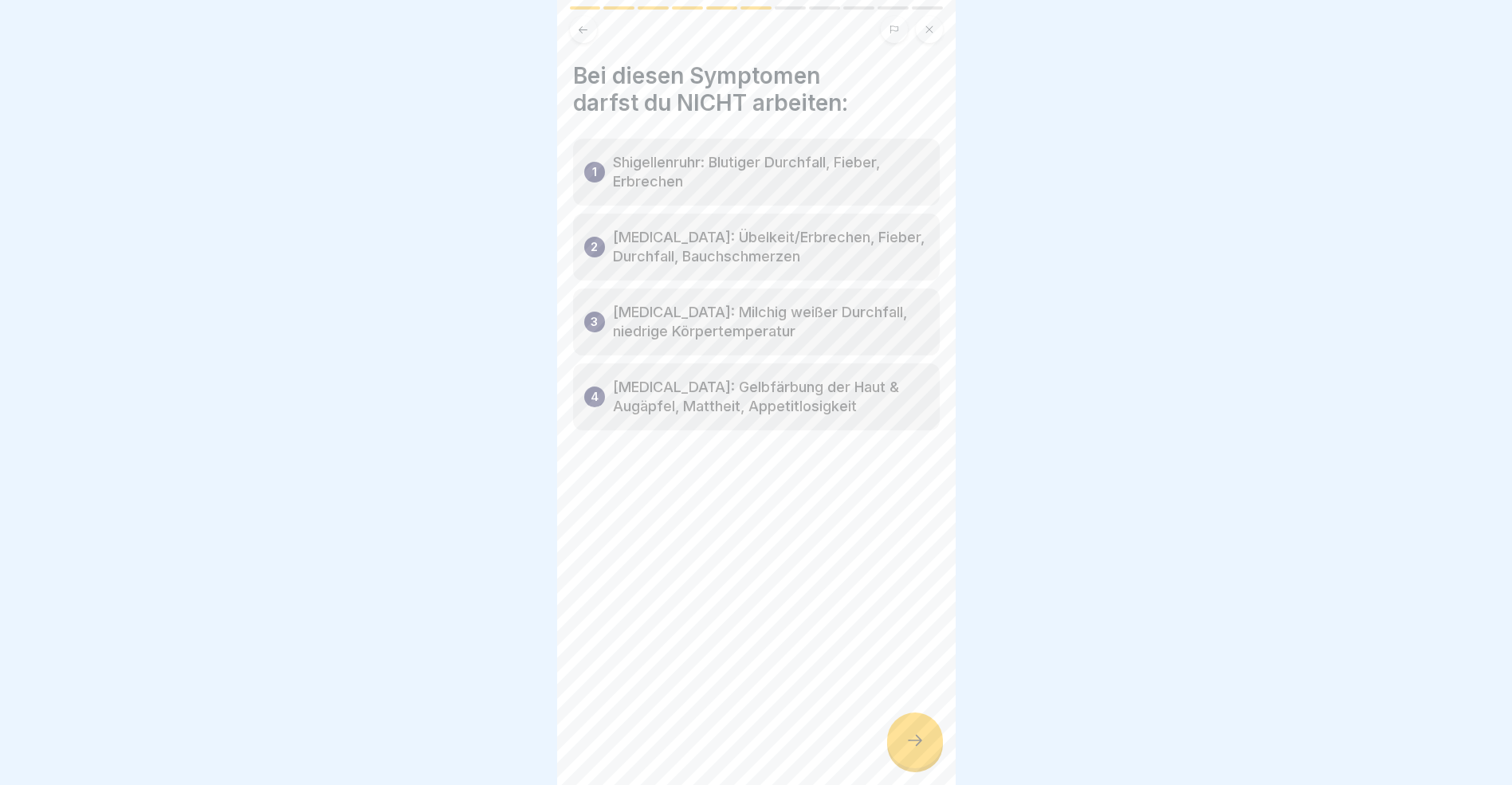
click at [923, 750] on icon at bounding box center [915, 740] width 19 height 19
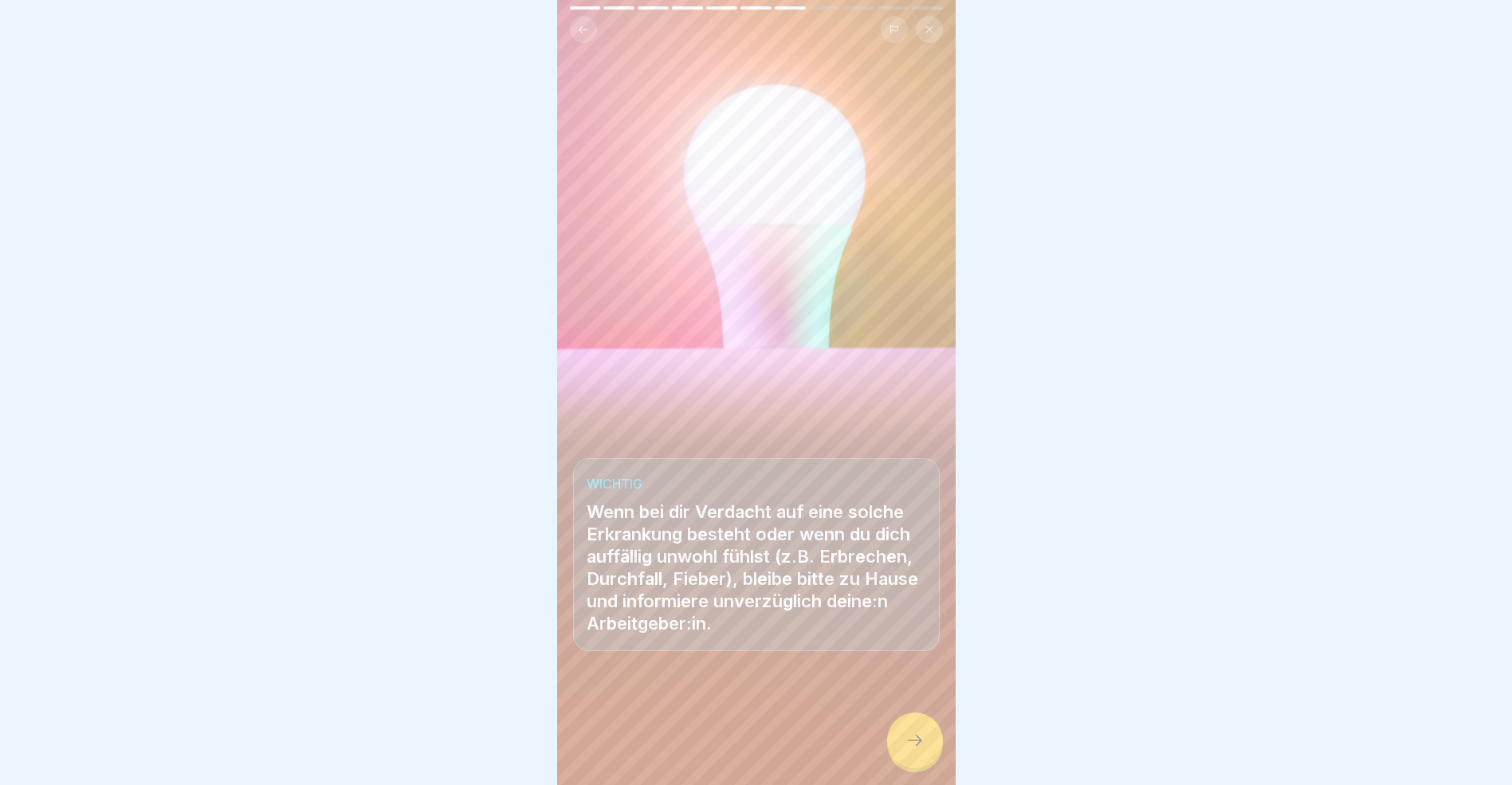
click at [923, 750] on icon at bounding box center [915, 740] width 19 height 19
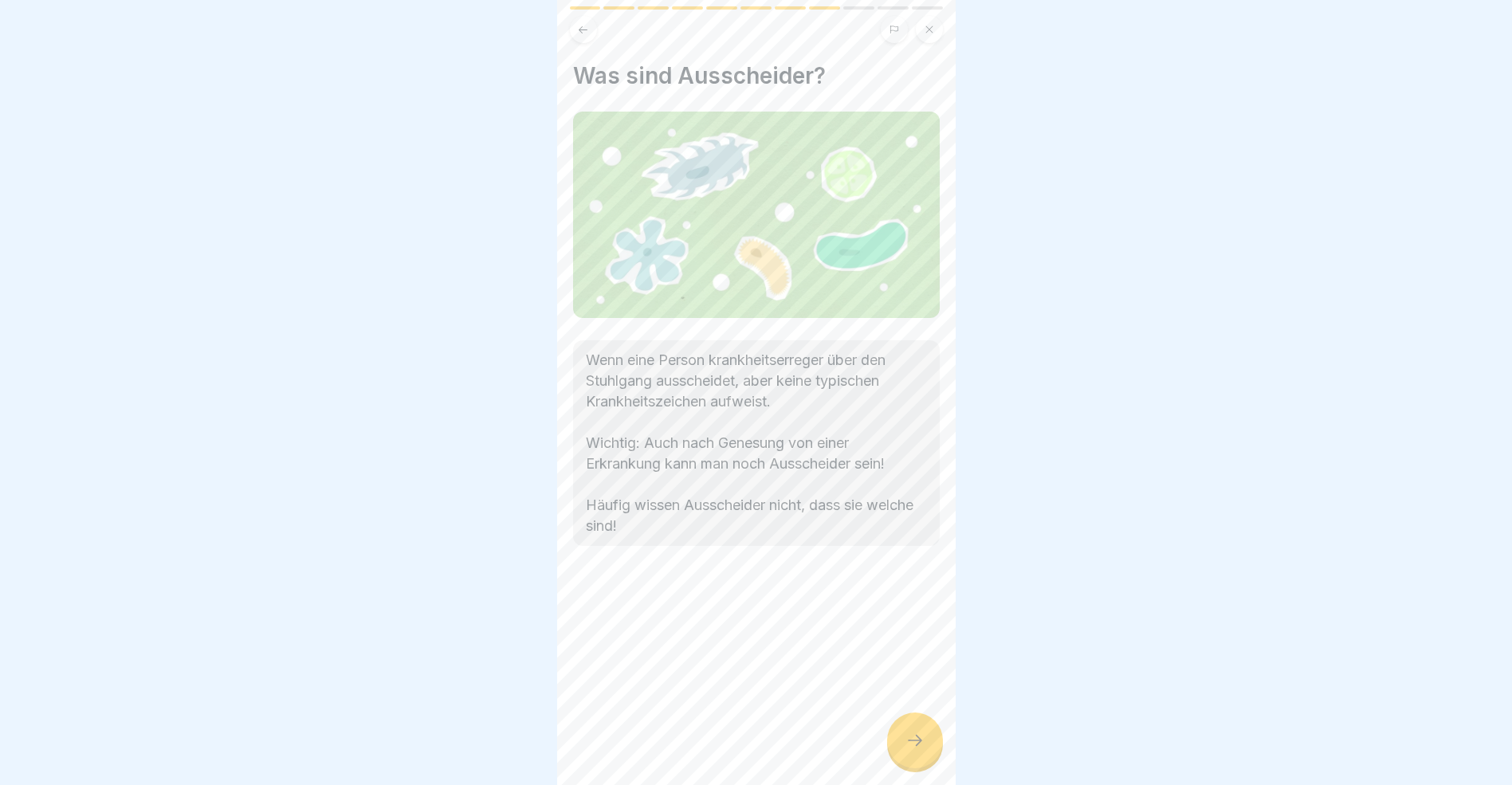
click at [923, 750] on icon at bounding box center [915, 740] width 19 height 19
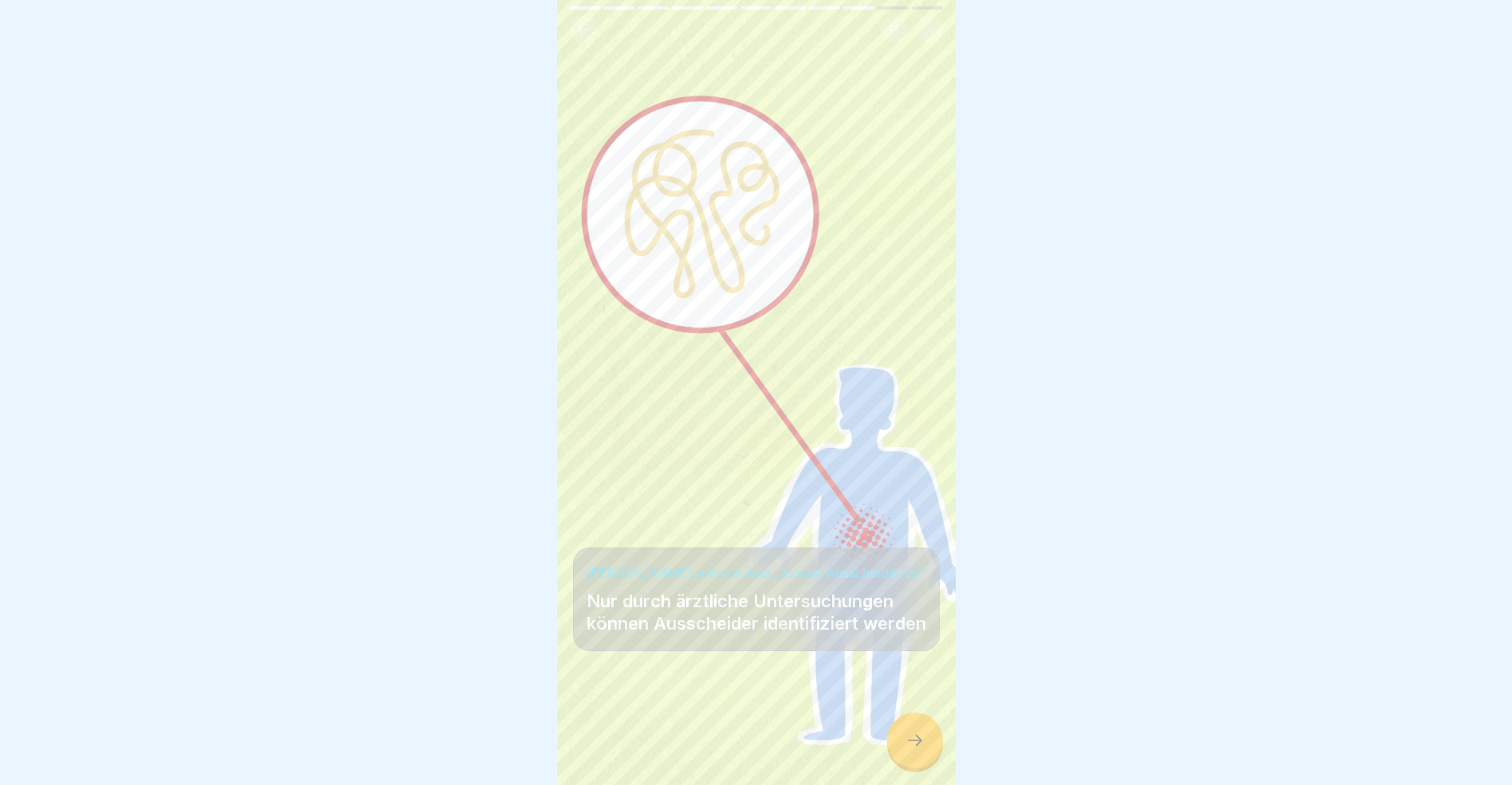
click at [923, 750] on icon at bounding box center [915, 740] width 19 height 19
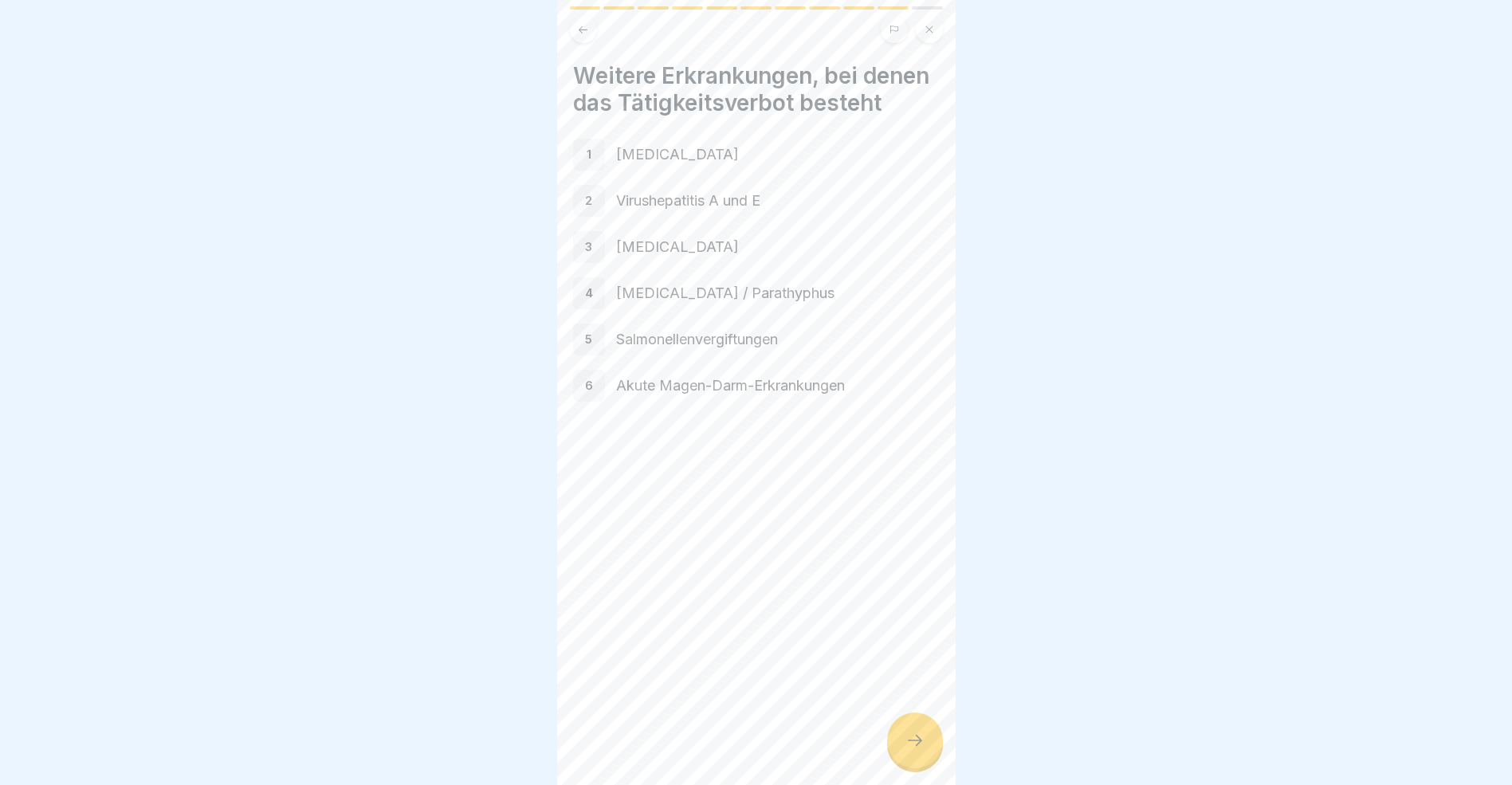
click at [923, 750] on icon at bounding box center [915, 740] width 19 height 19
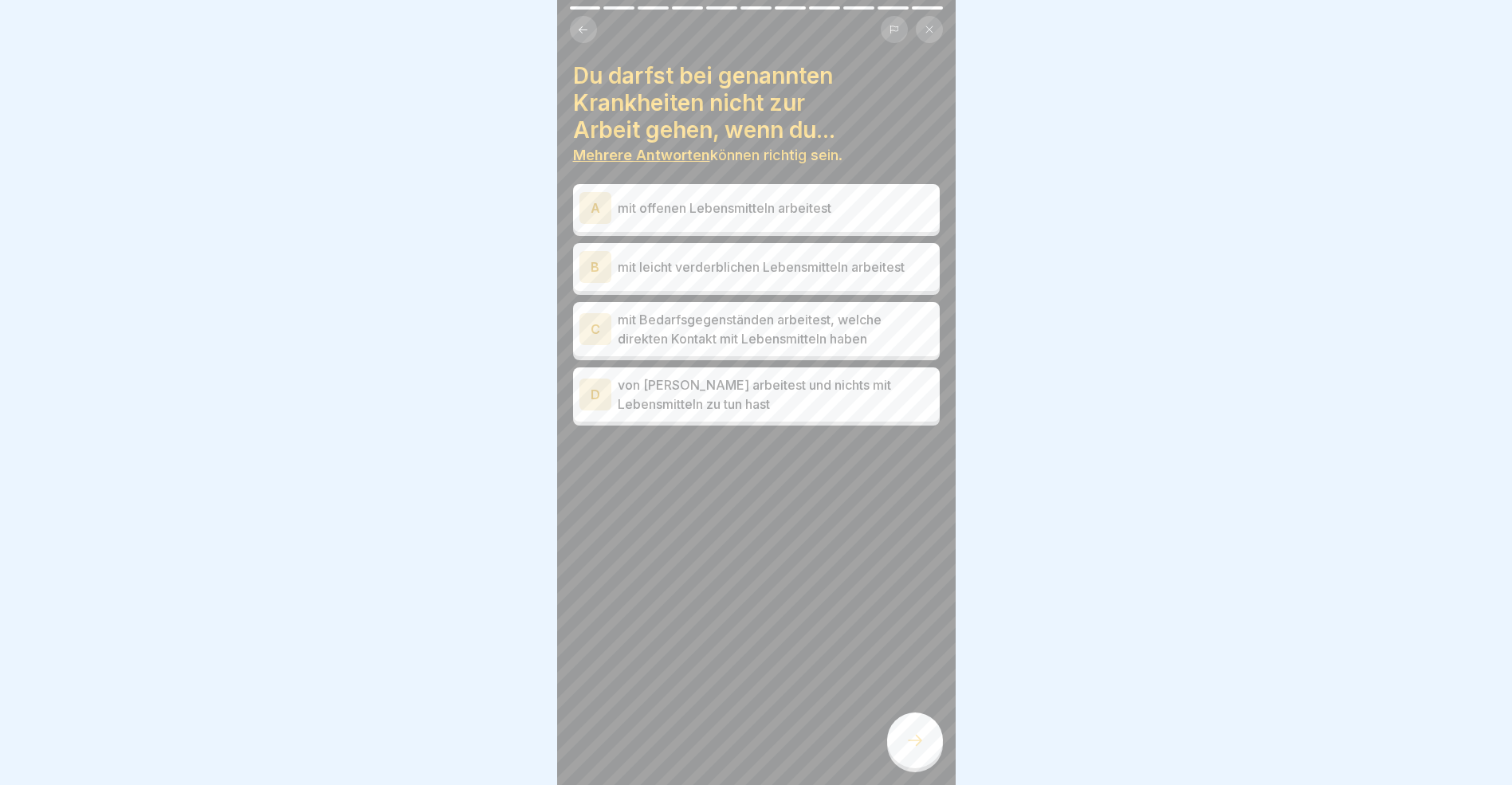
click at [596, 211] on div "A" at bounding box center [595, 208] width 32 height 32
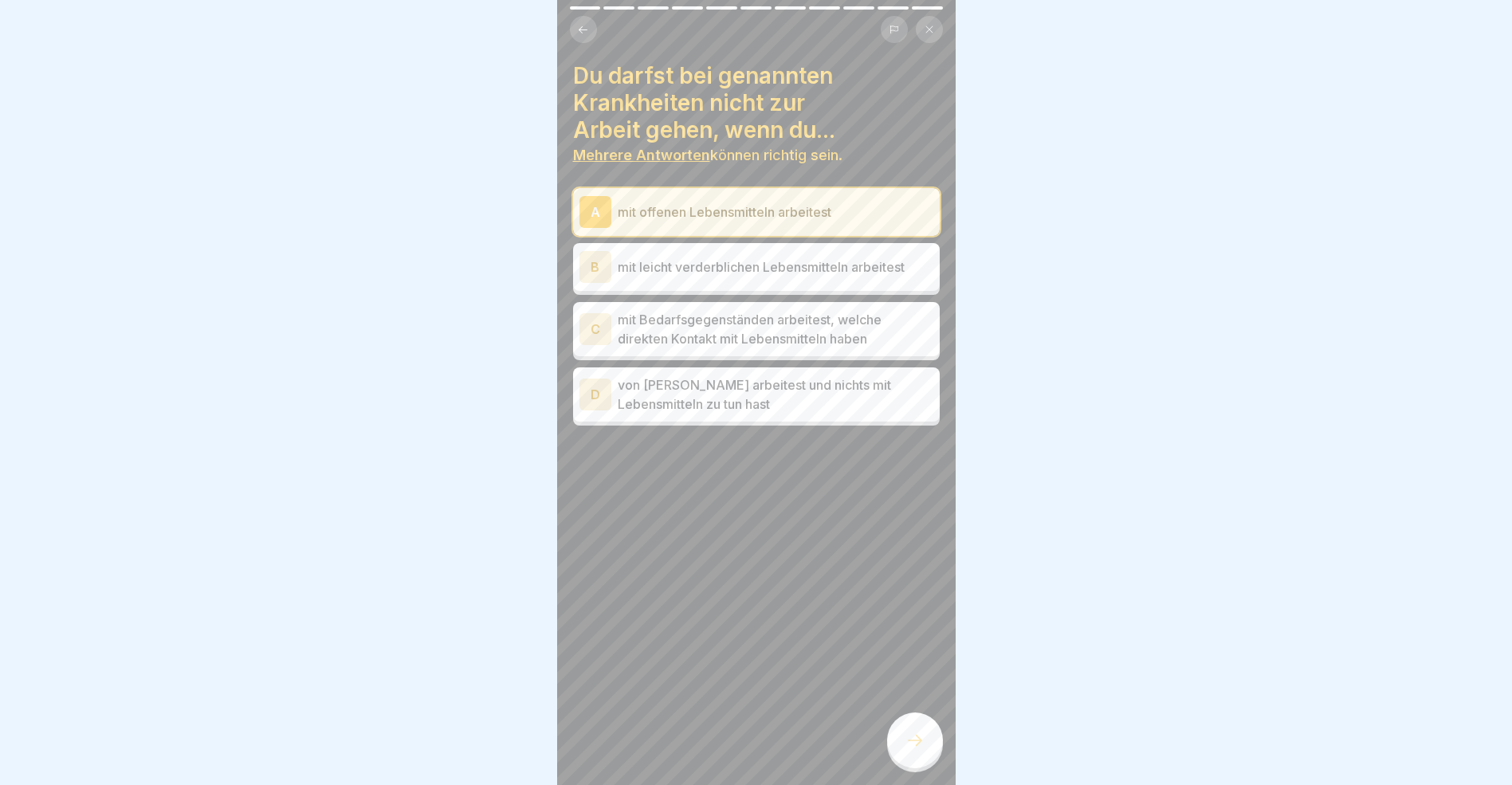
click at [912, 738] on div at bounding box center [916, 740] width 56 height 56
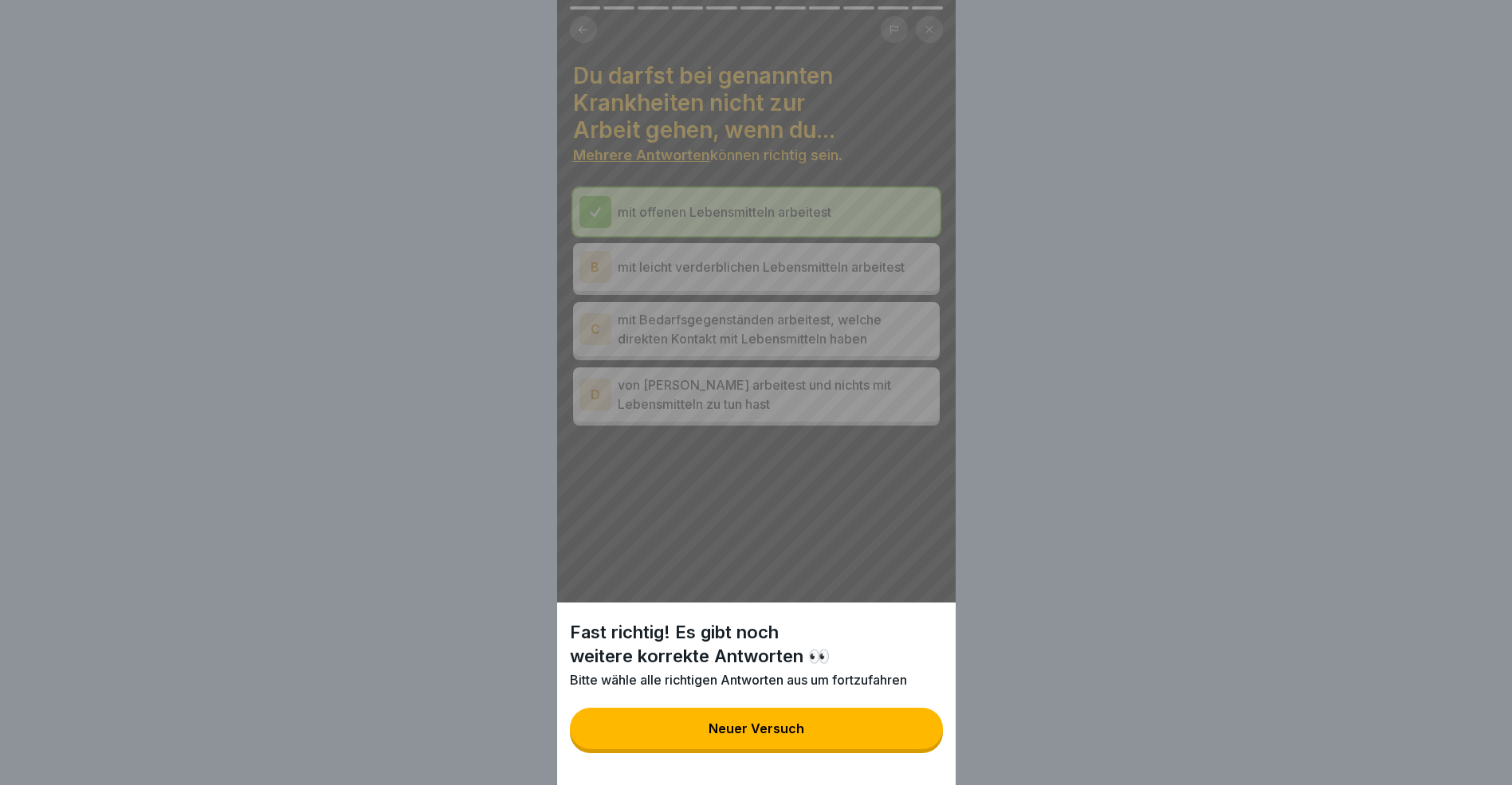
click at [903, 742] on button "Neuer Versuch" at bounding box center [756, 728] width 373 height 41
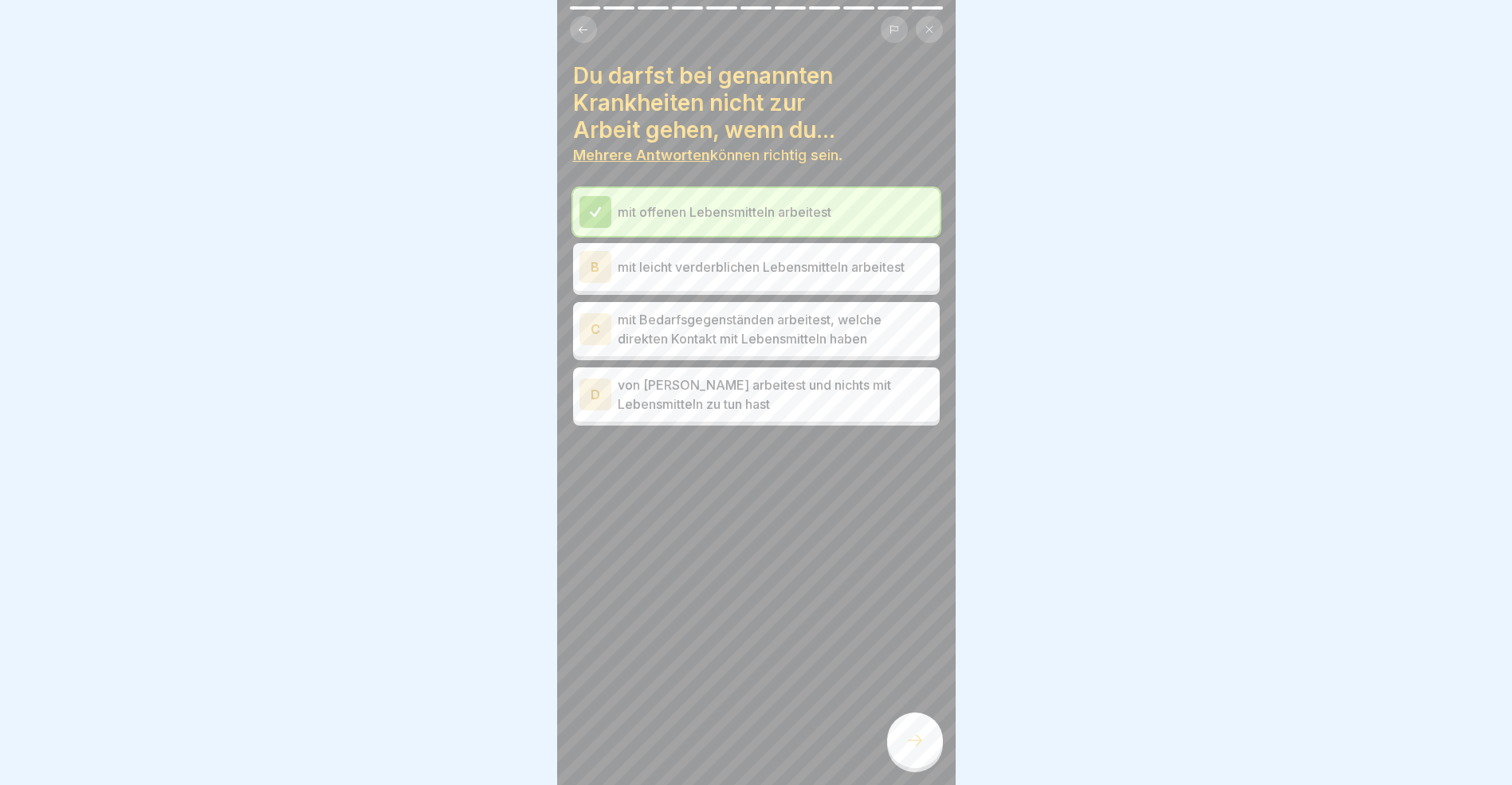
click at [603, 265] on div "B" at bounding box center [595, 267] width 32 height 32
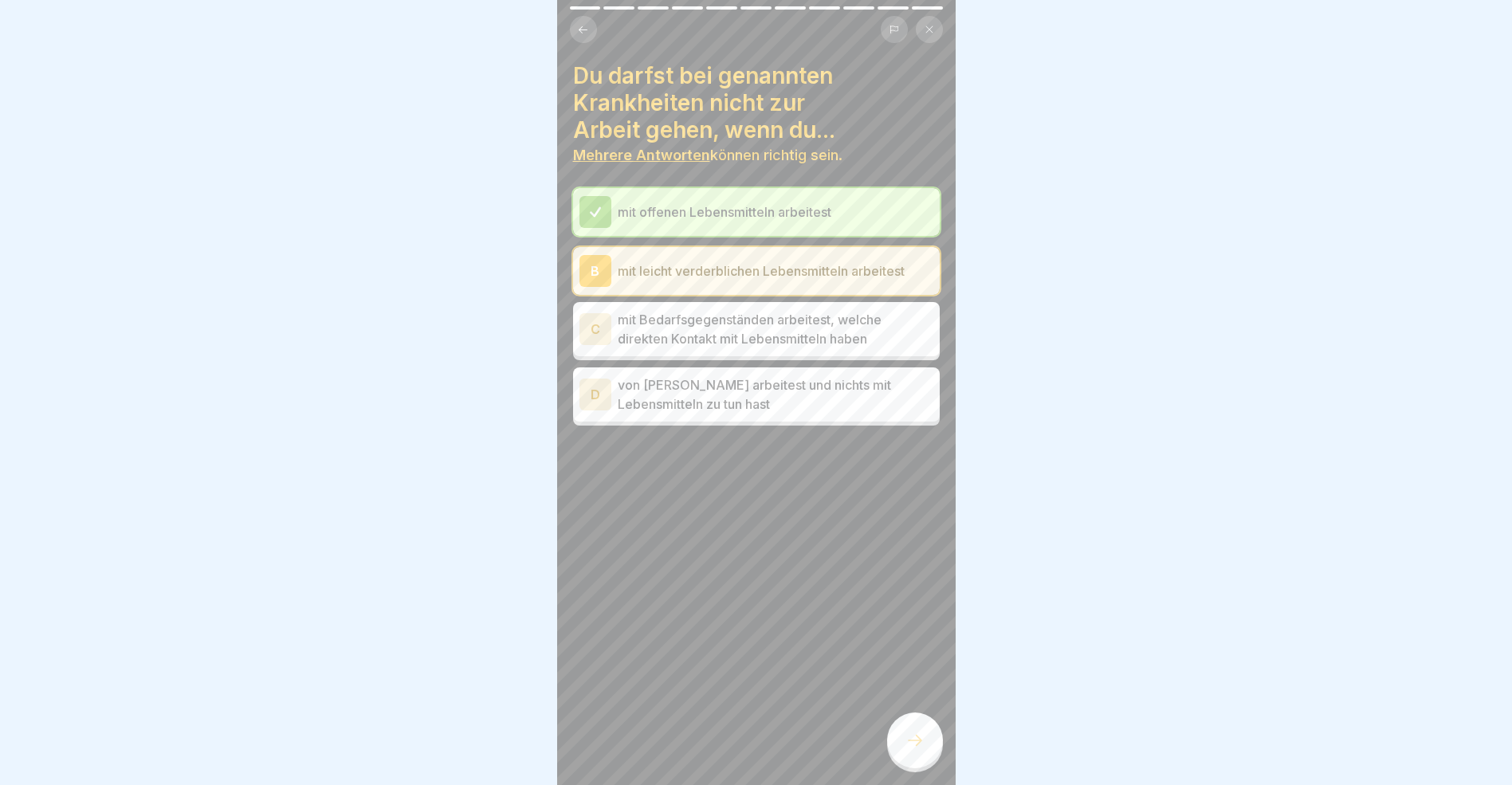
click at [597, 334] on div "C" at bounding box center [595, 329] width 32 height 32
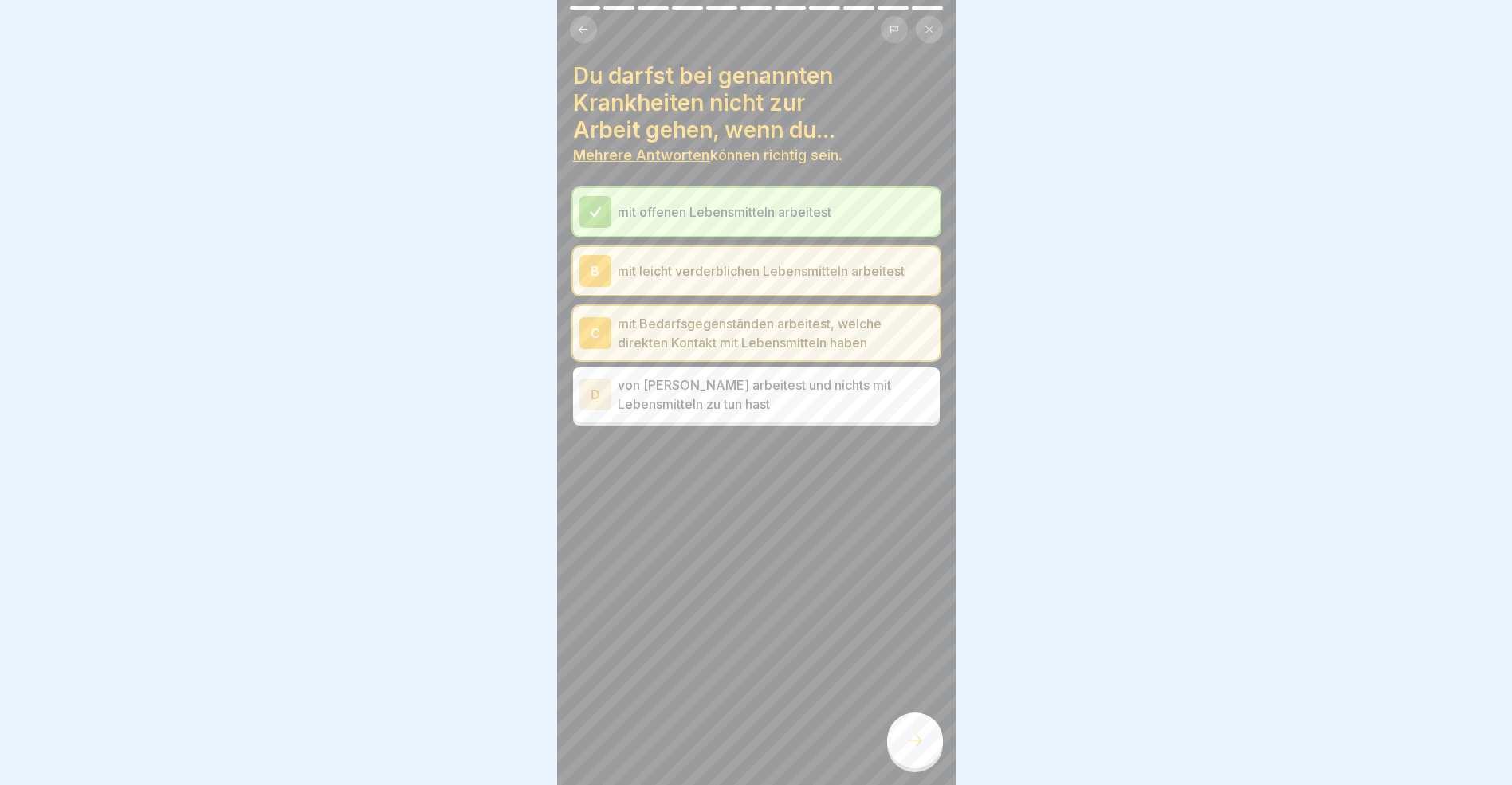
click at [912, 750] on icon at bounding box center [915, 740] width 19 height 19
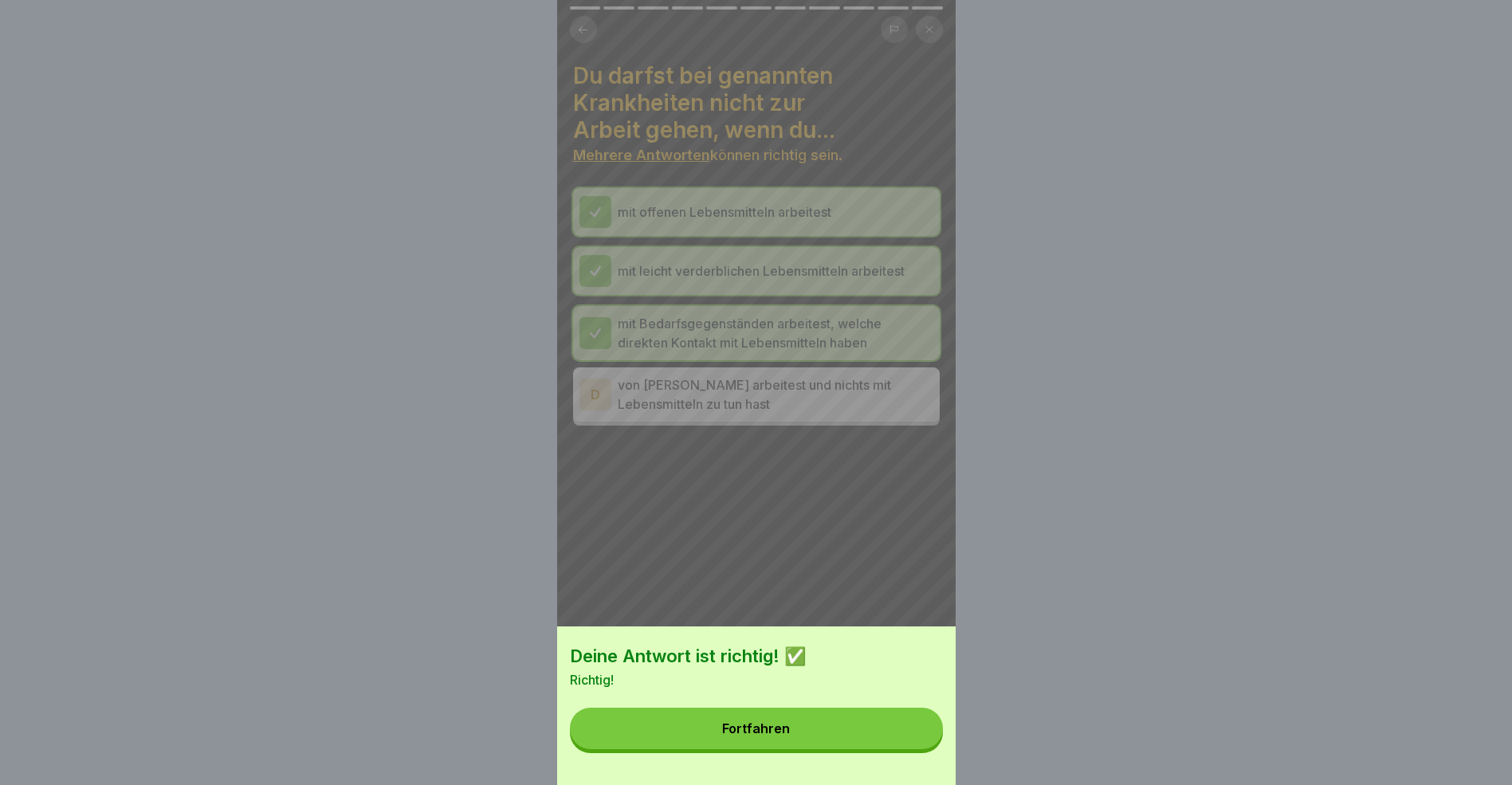
click at [827, 744] on button "Fortfahren" at bounding box center [756, 728] width 373 height 41
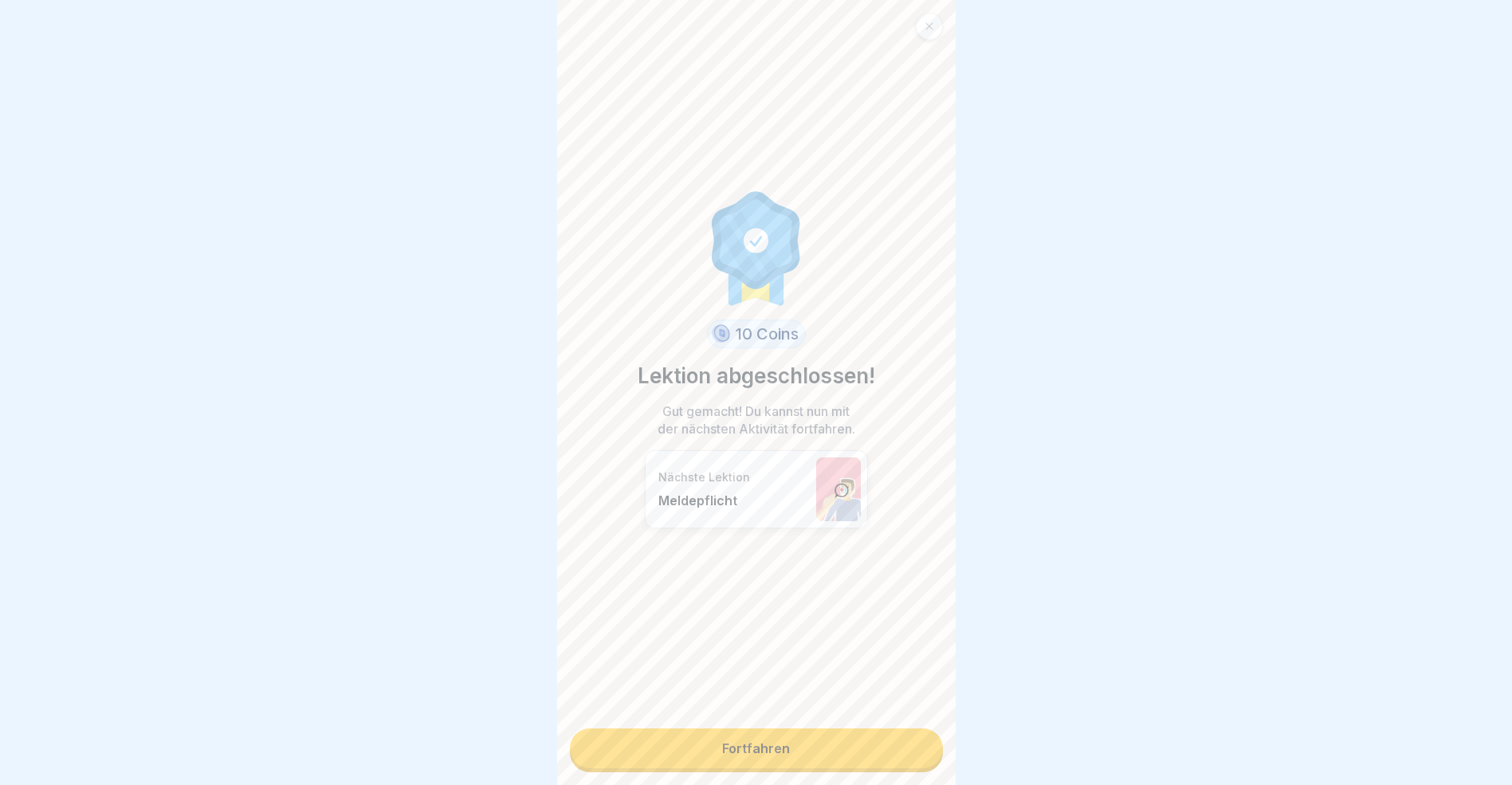
click at [742, 751] on link "Fortfahren" at bounding box center [756, 748] width 373 height 40
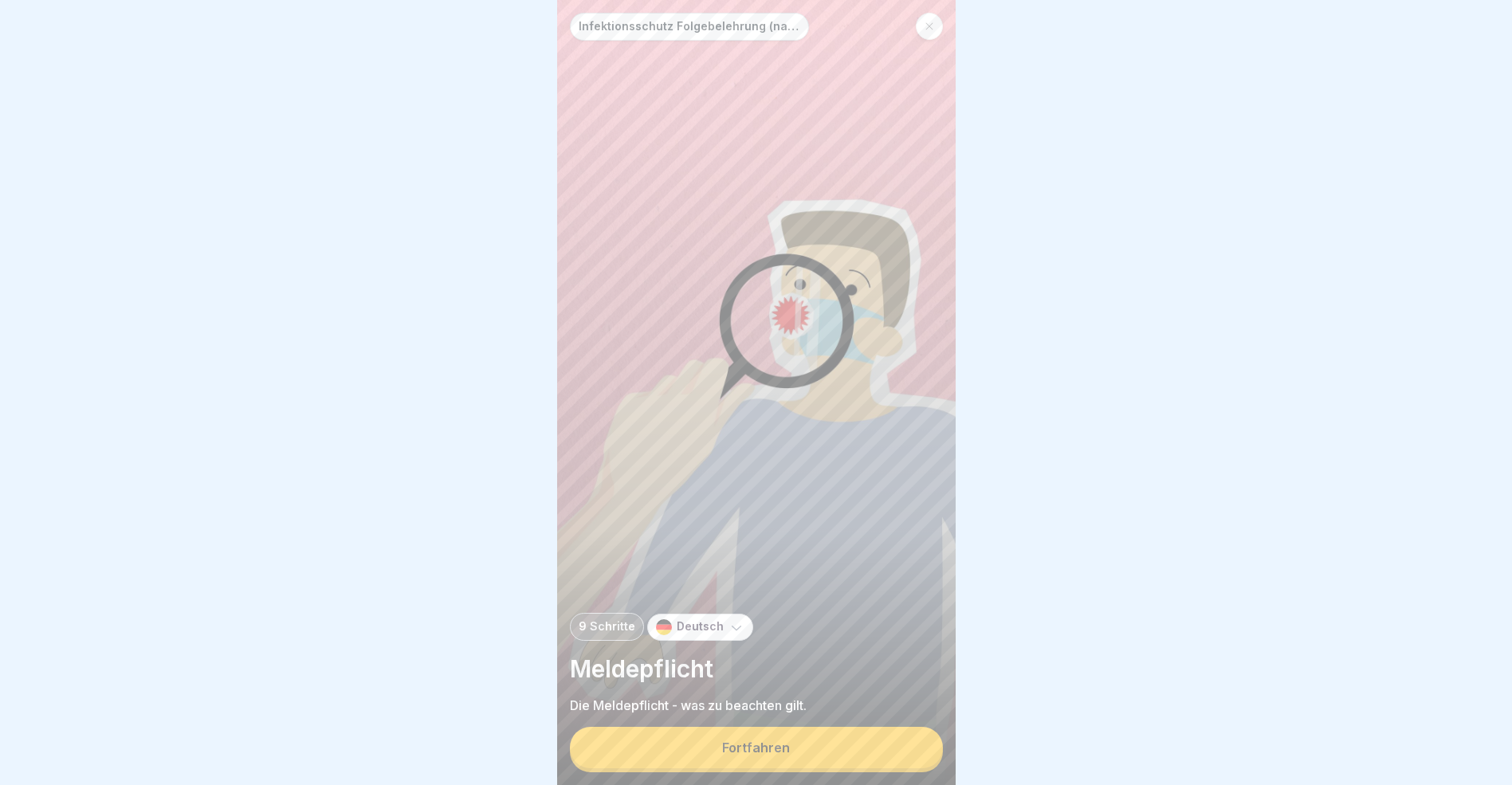
click at [742, 754] on div "Fortfahren" at bounding box center [756, 747] width 68 height 14
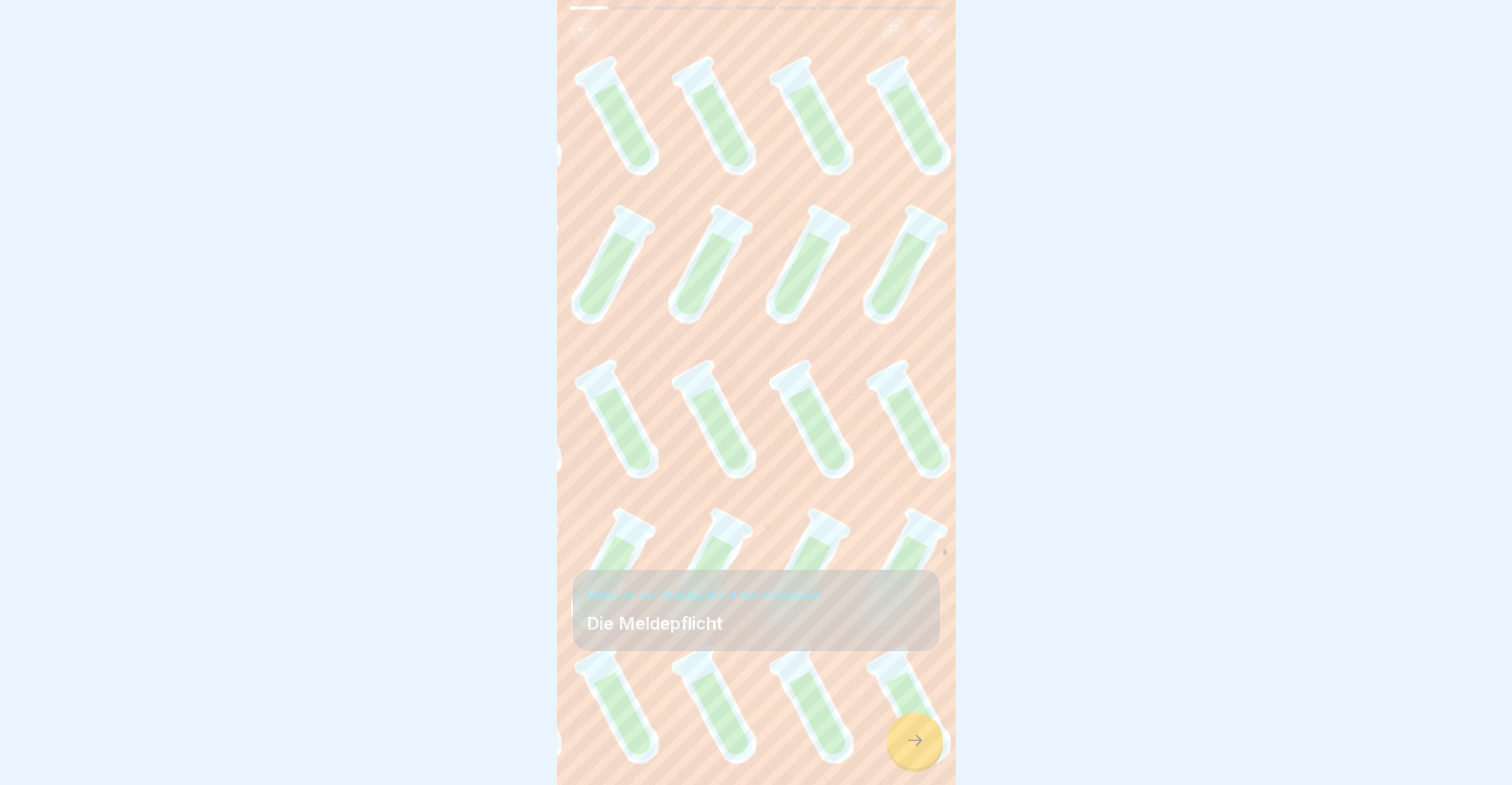
click at [920, 750] on icon at bounding box center [915, 740] width 19 height 19
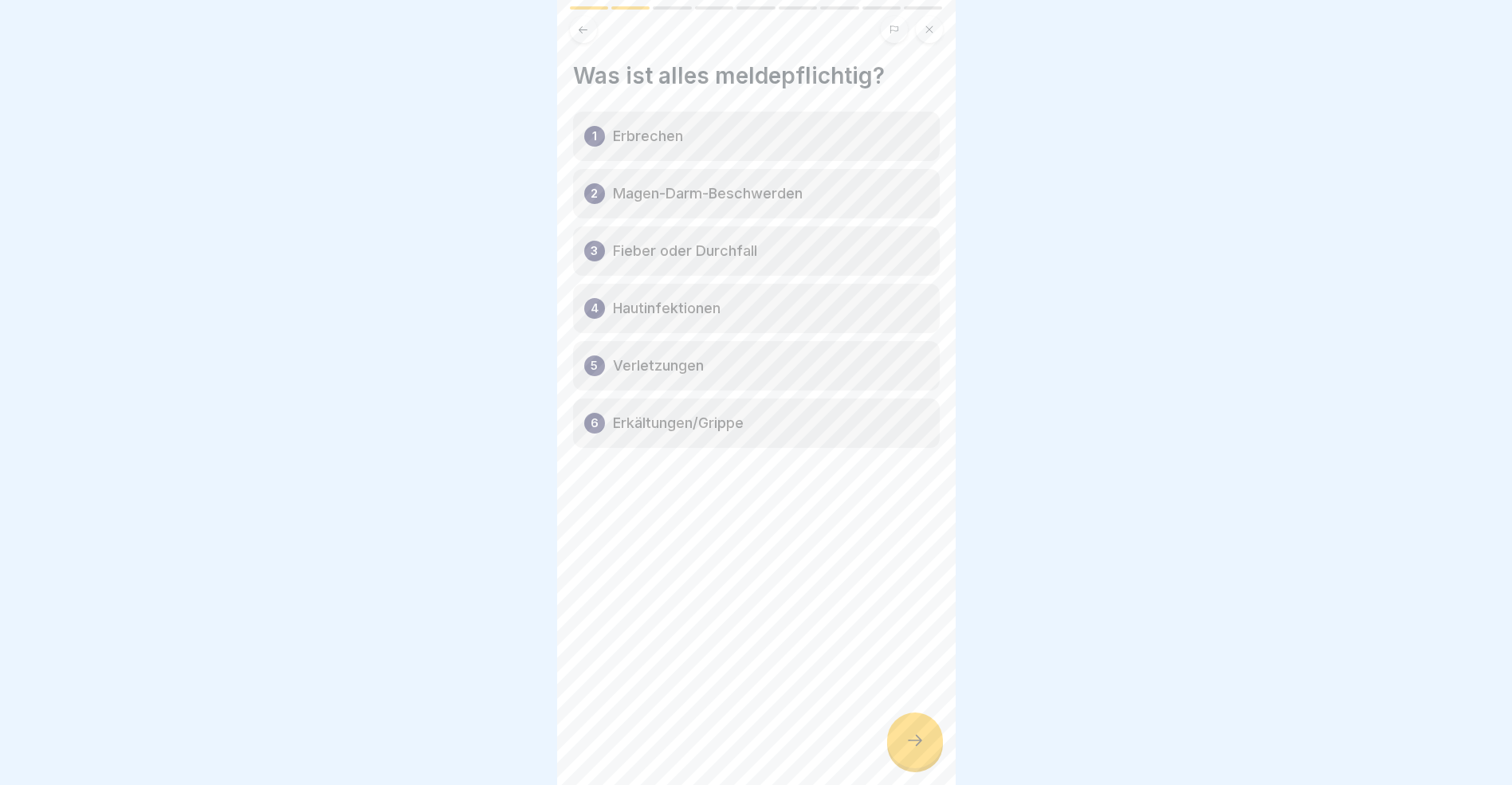
click at [920, 750] on icon at bounding box center [915, 740] width 19 height 19
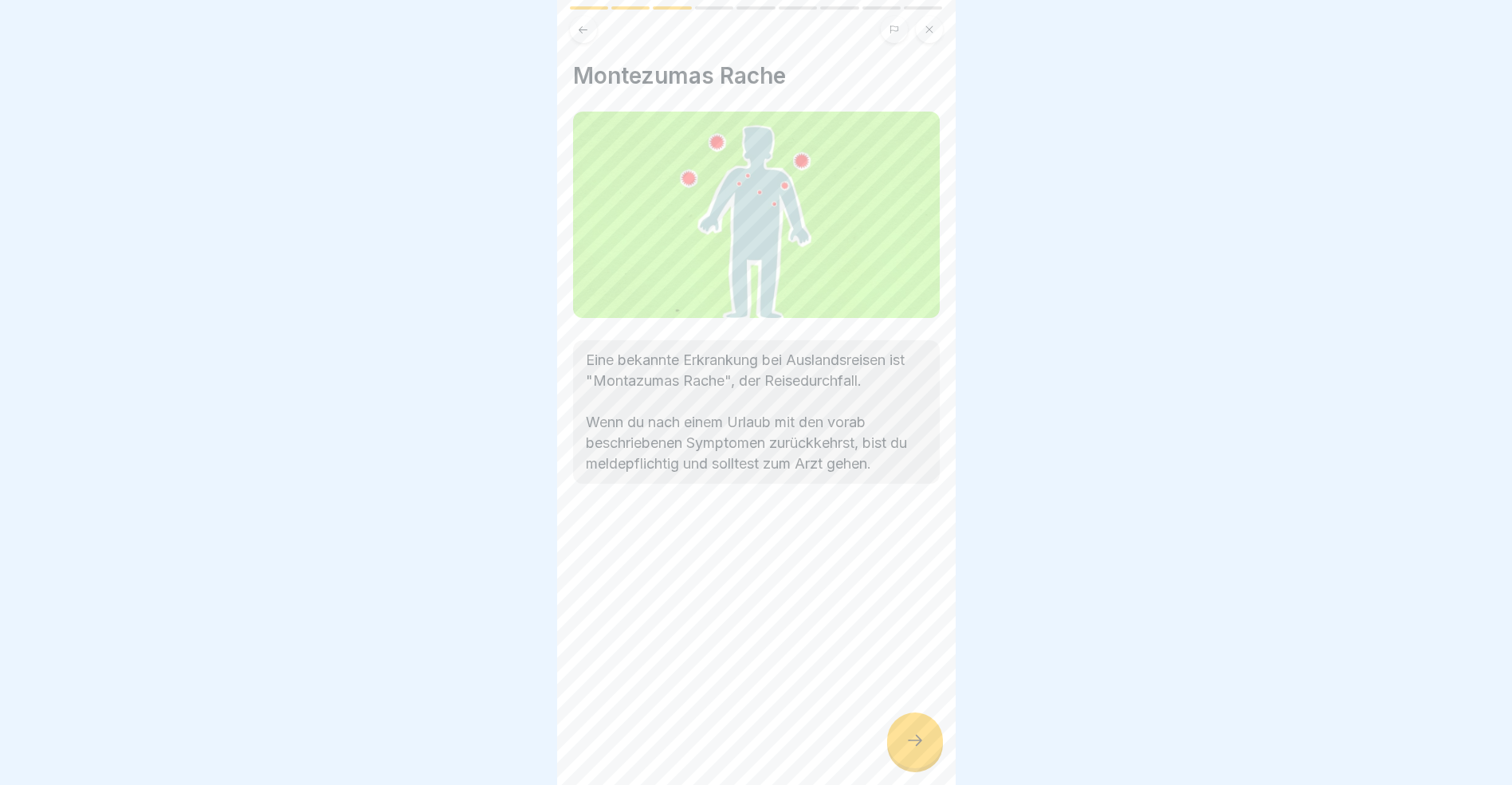
click at [920, 750] on icon at bounding box center [915, 740] width 19 height 19
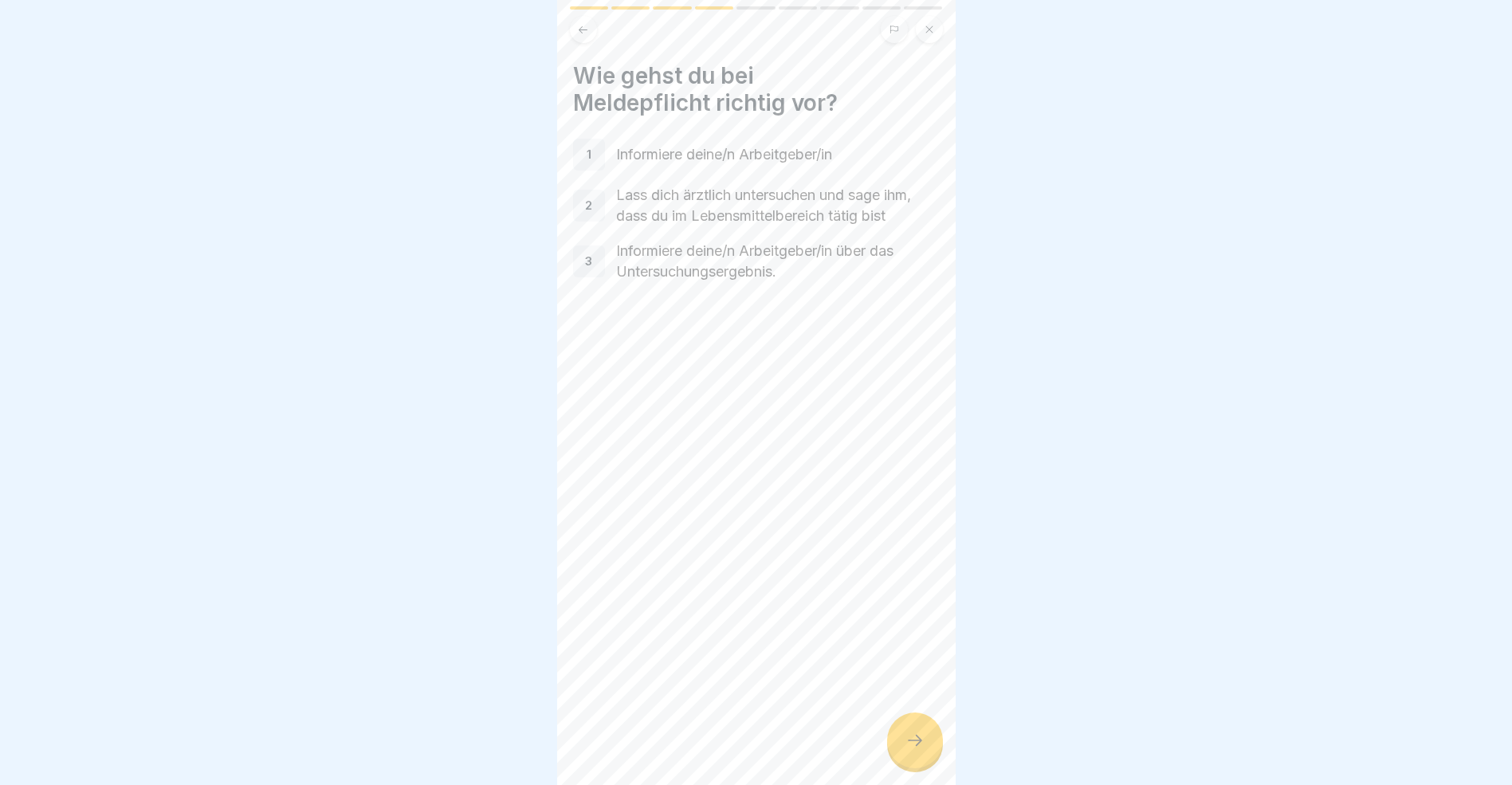
click at [920, 750] on icon at bounding box center [915, 740] width 19 height 19
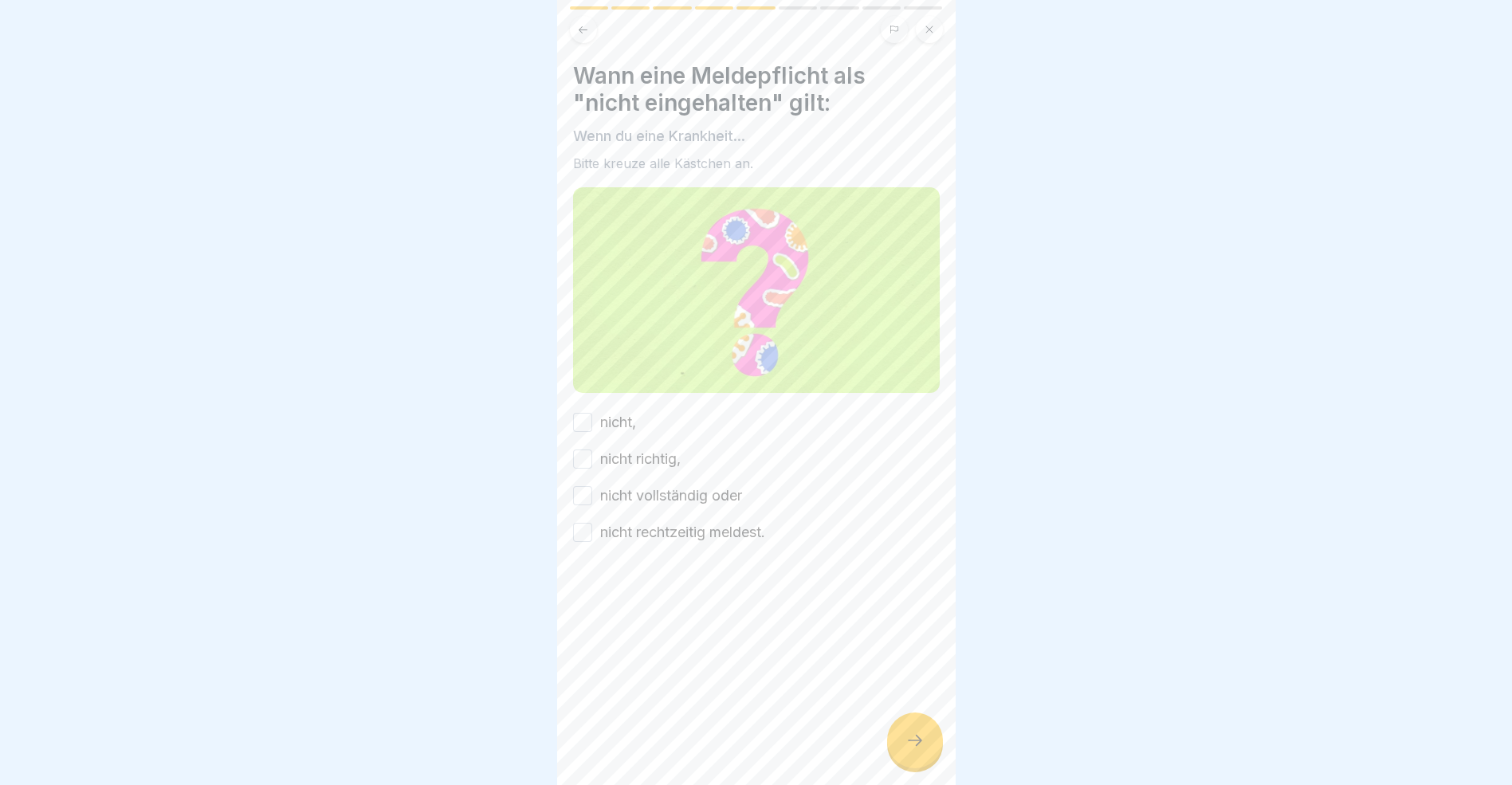
click at [579, 414] on button "nicht," at bounding box center [582, 422] width 19 height 19
click at [584, 454] on button "nicht richtig," at bounding box center [582, 458] width 19 height 19
click at [585, 491] on button "nicht vollständig oder" at bounding box center [582, 495] width 19 height 19
click at [590, 525] on button "nicht rechtzeitig meldest." at bounding box center [582, 532] width 19 height 19
click at [920, 746] on icon at bounding box center [915, 740] width 14 height 12
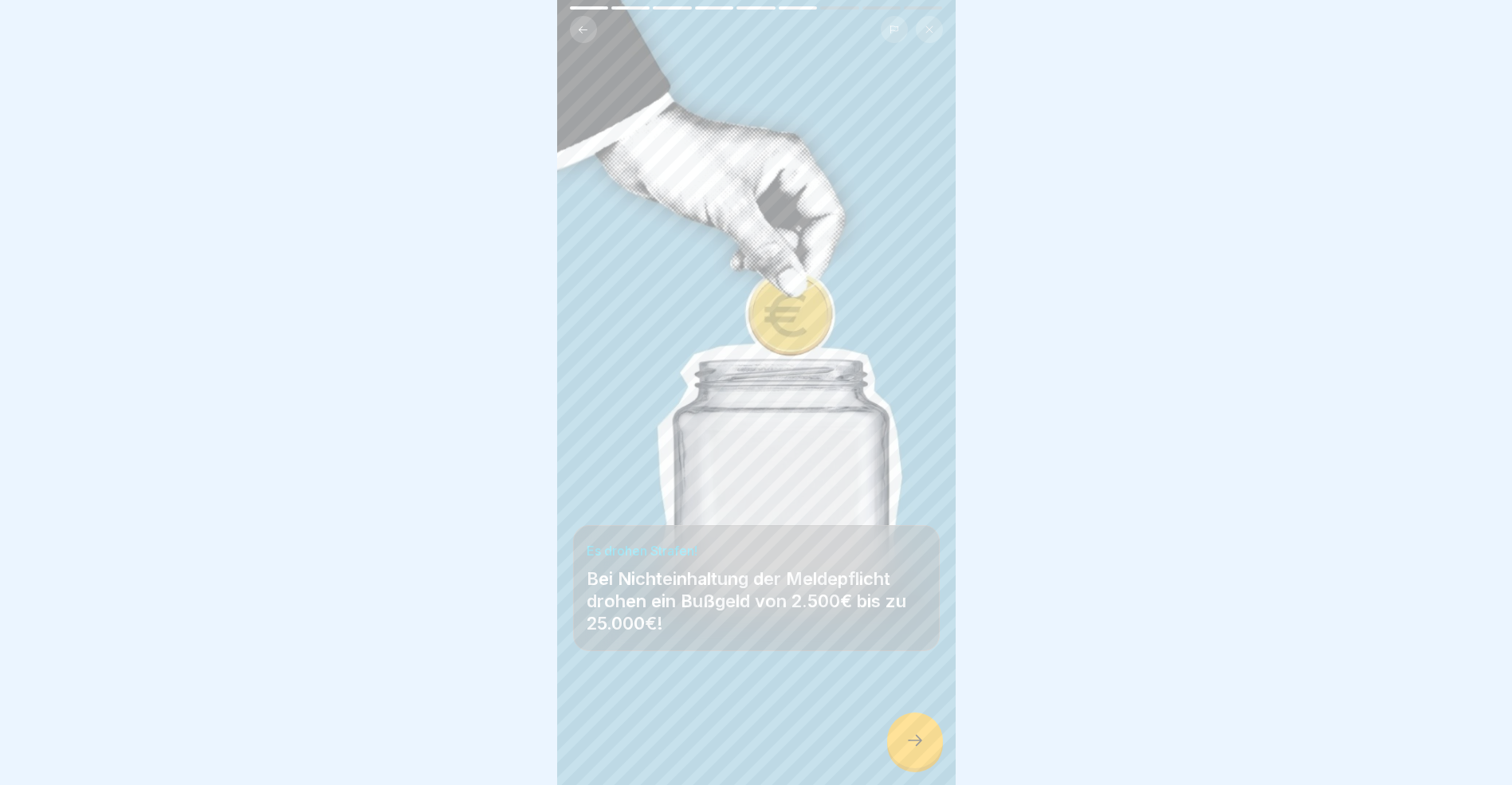
click at [920, 746] on icon at bounding box center [915, 740] width 14 height 12
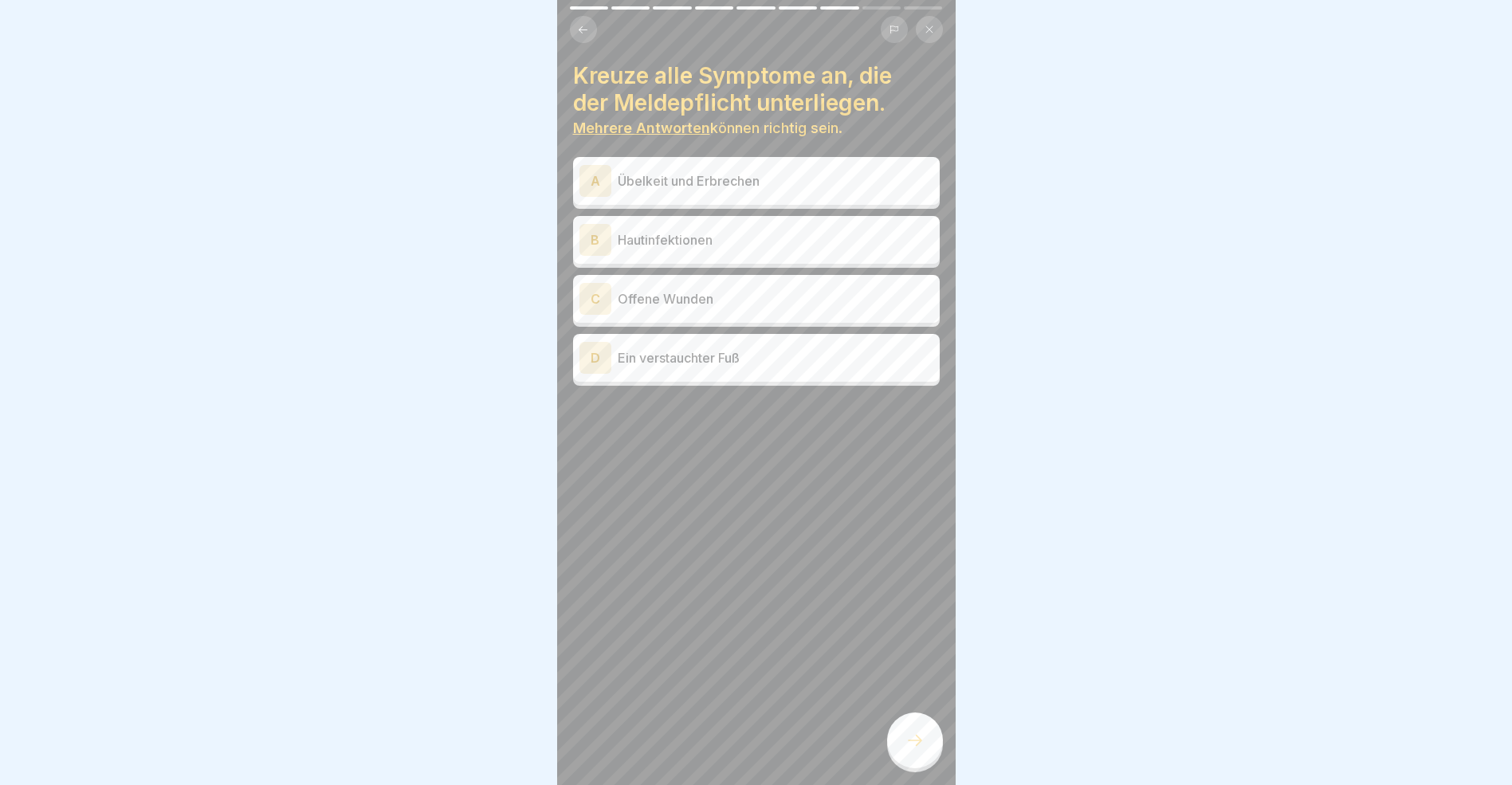
click at [595, 177] on div "A" at bounding box center [595, 181] width 32 height 32
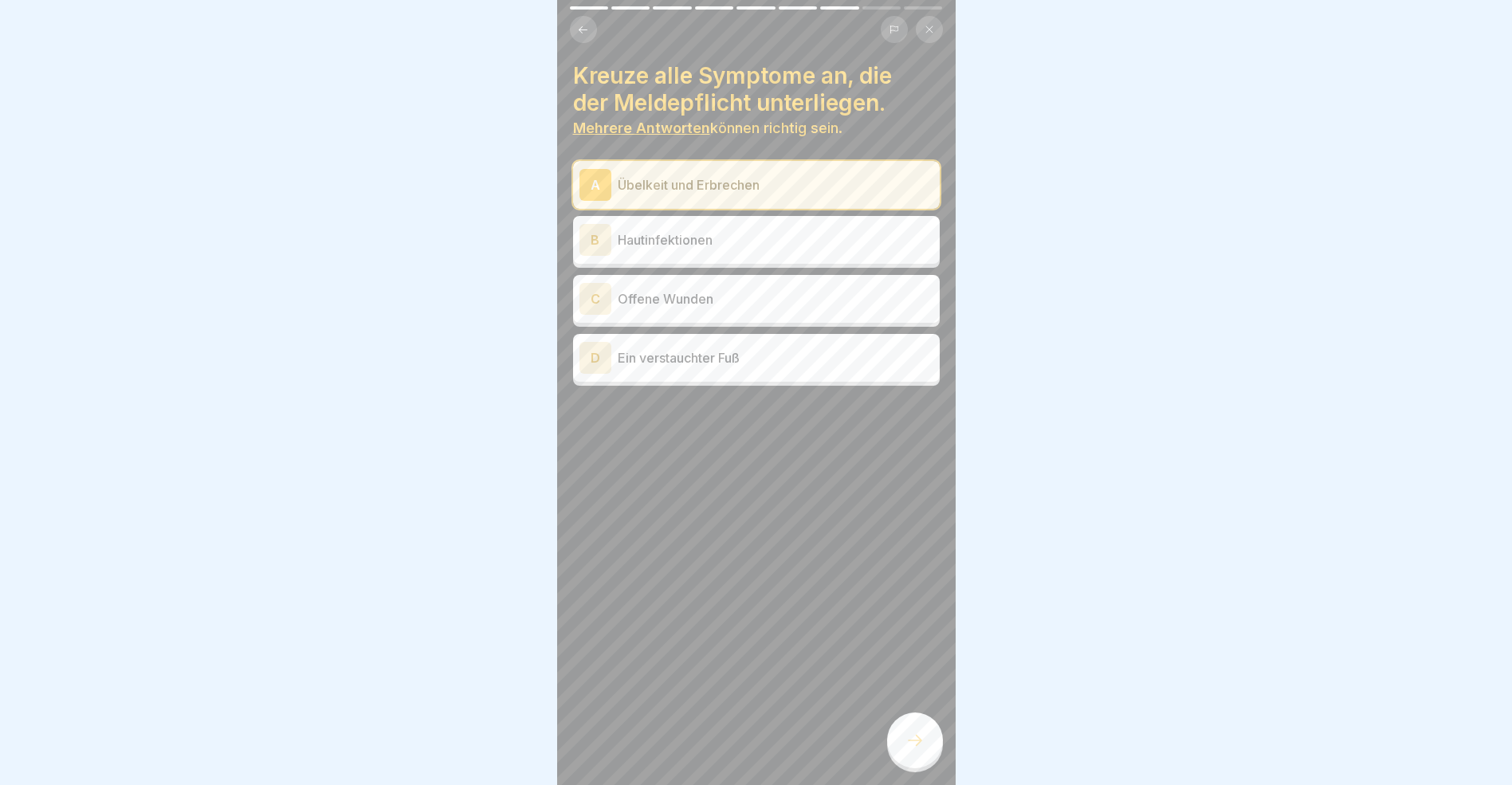
click at [595, 235] on div "B" at bounding box center [595, 239] width 32 height 32
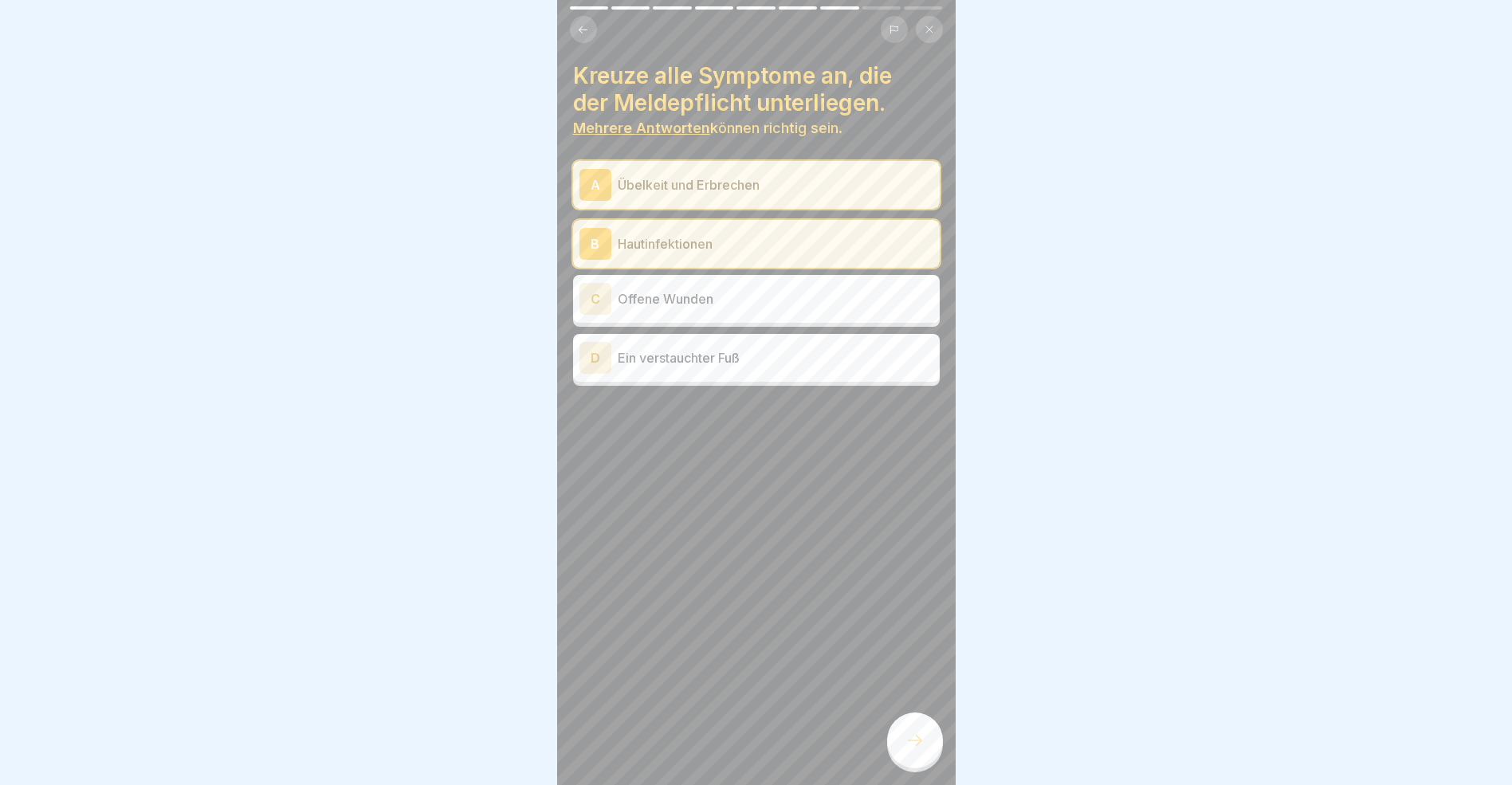
click at [594, 294] on div "C" at bounding box center [595, 299] width 32 height 32
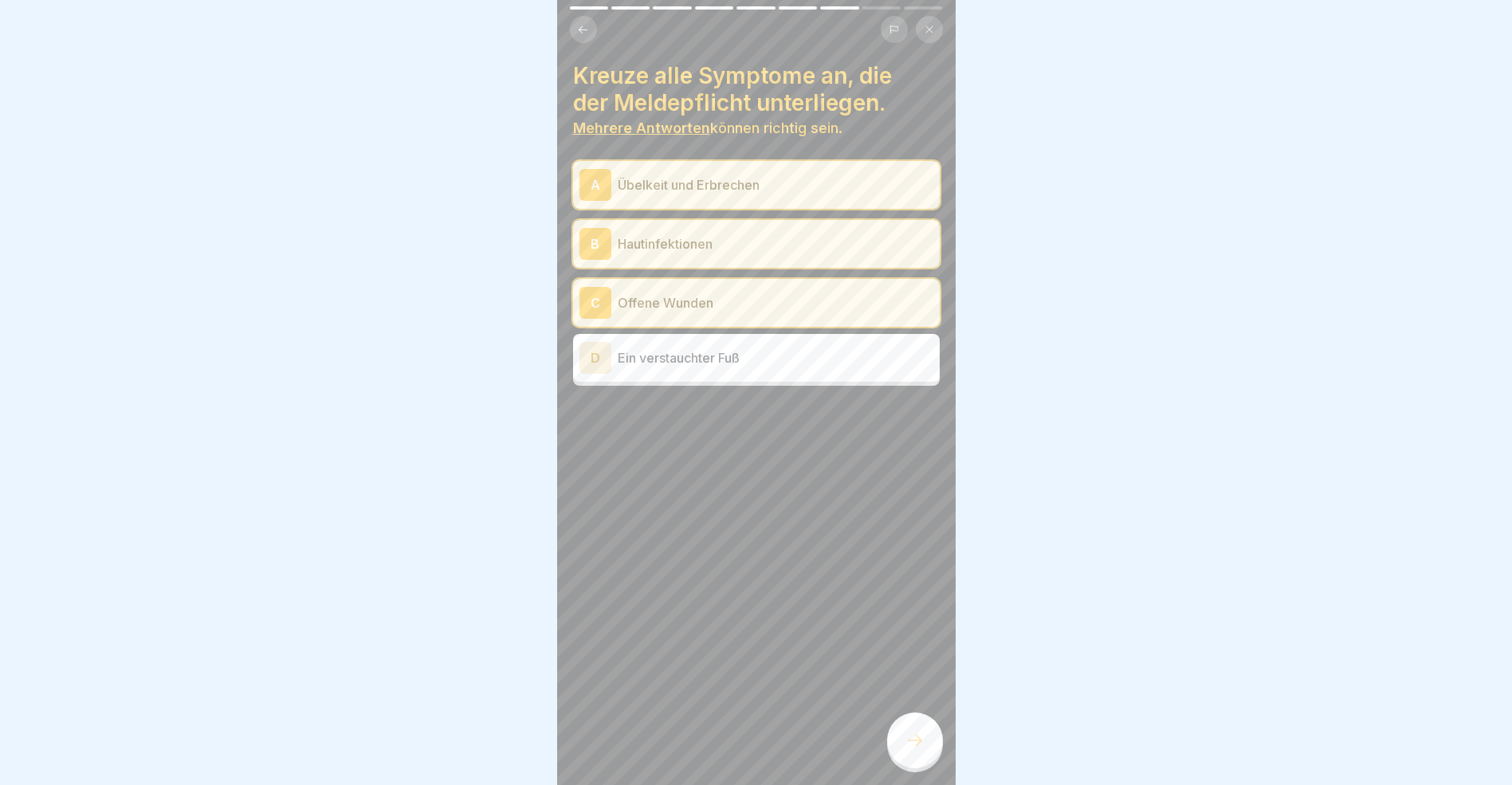
click at [922, 750] on icon at bounding box center [915, 740] width 19 height 19
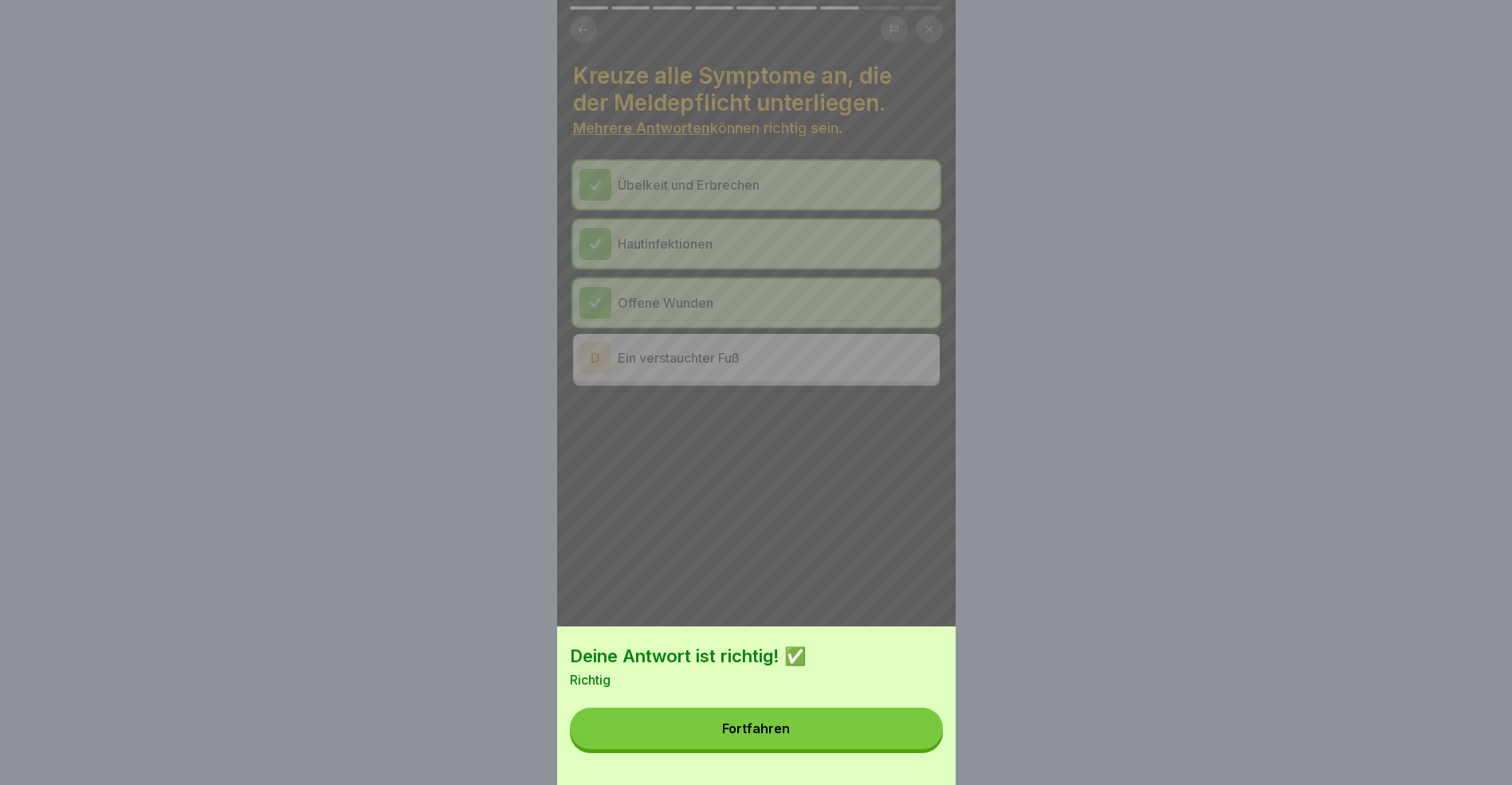
click at [870, 749] on button "Fortfahren" at bounding box center [756, 728] width 373 height 41
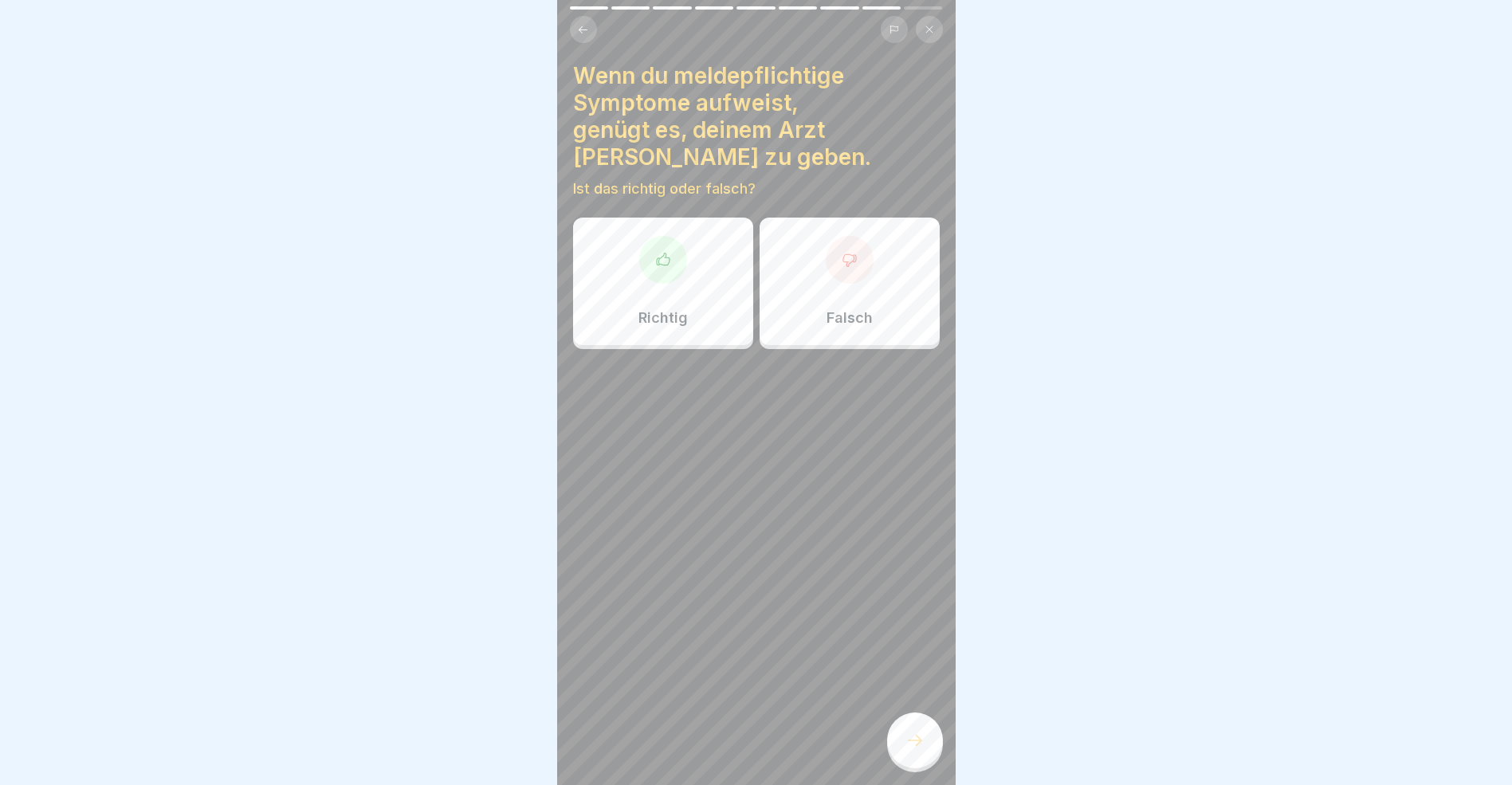
click at [830, 249] on div at bounding box center [850, 260] width 48 height 48
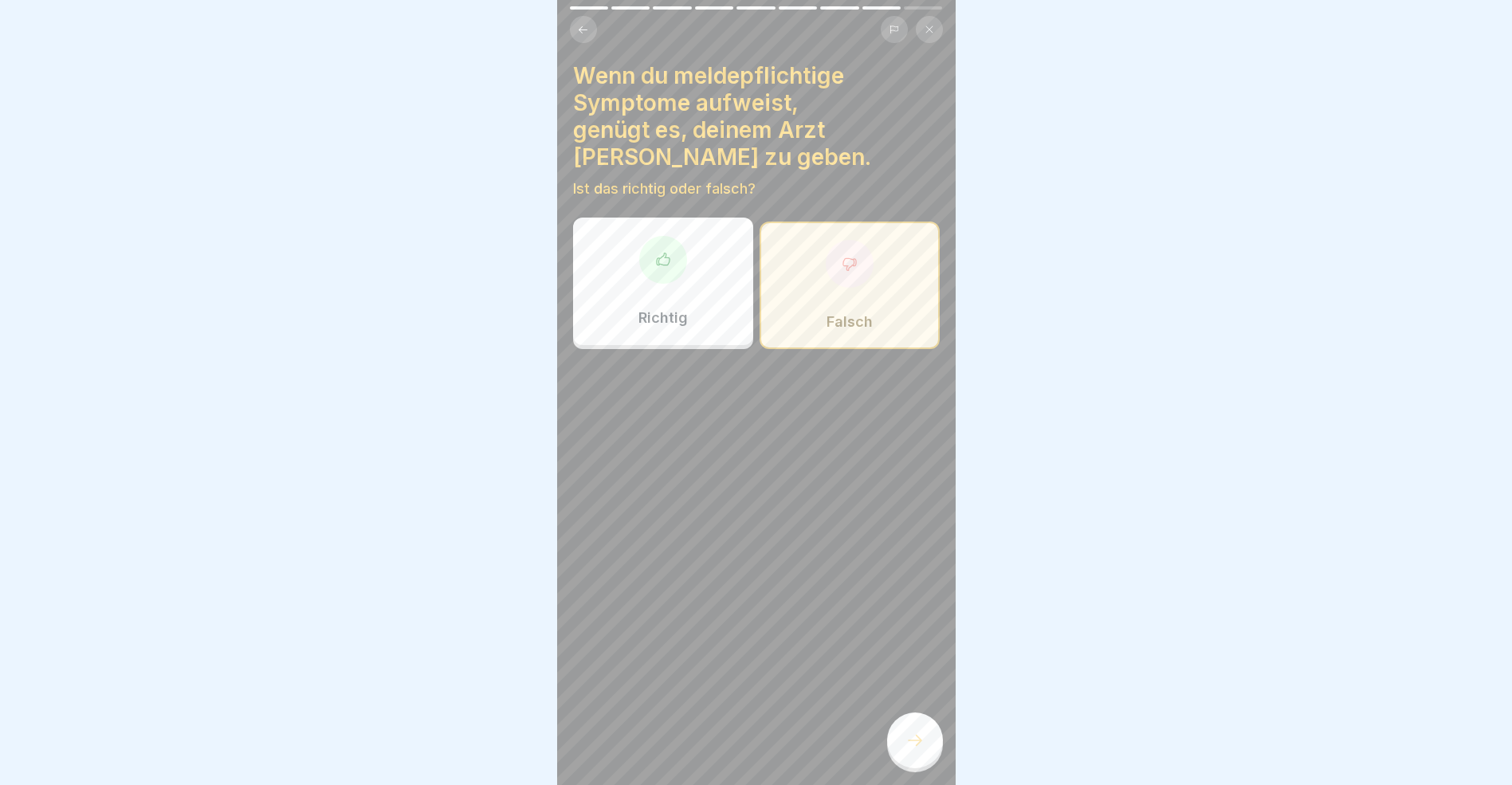
click at [917, 748] on icon at bounding box center [915, 740] width 19 height 19
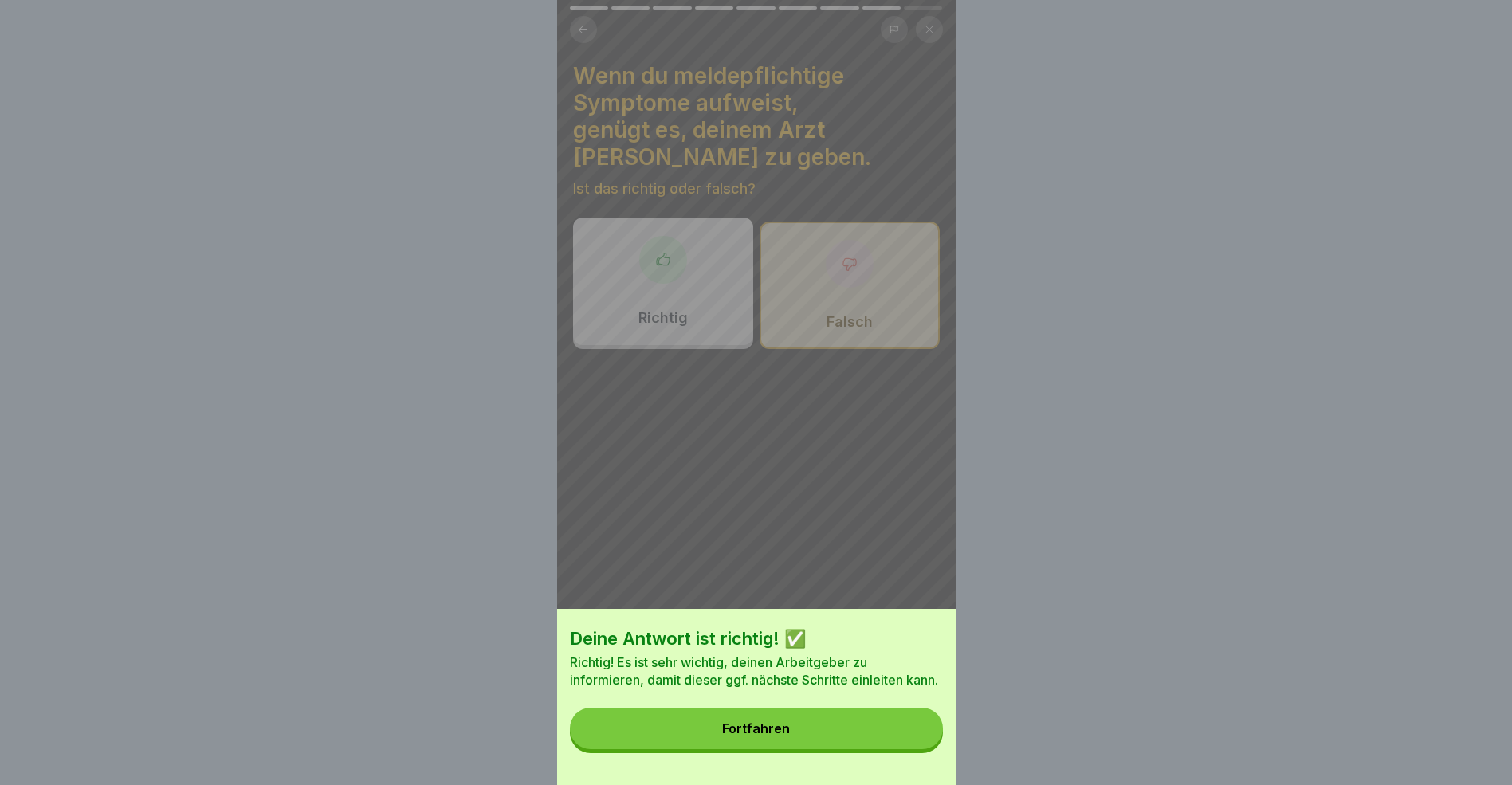
click at [863, 749] on button "Fortfahren" at bounding box center [756, 728] width 373 height 41
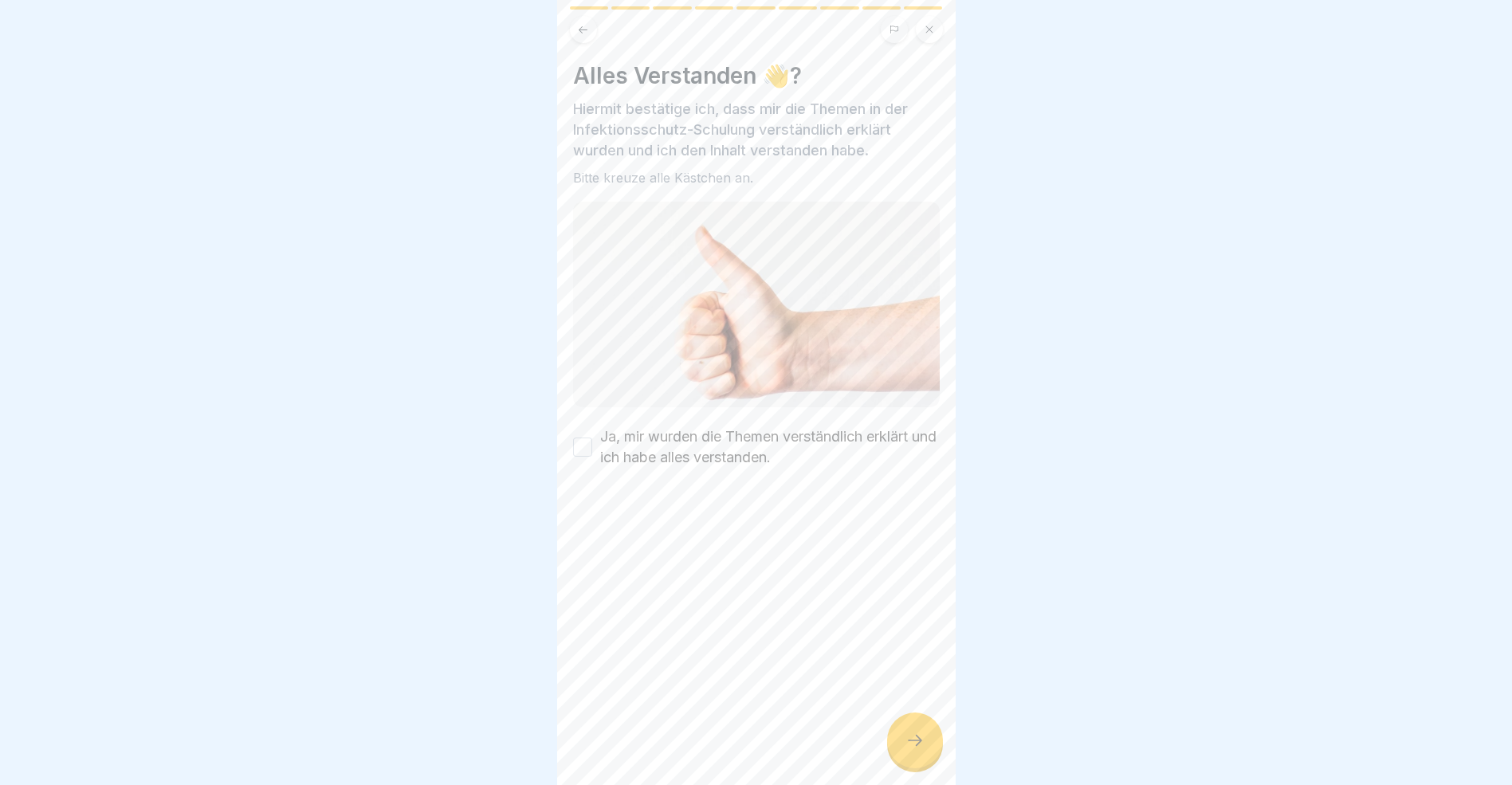
click at [925, 759] on div at bounding box center [916, 740] width 56 height 56
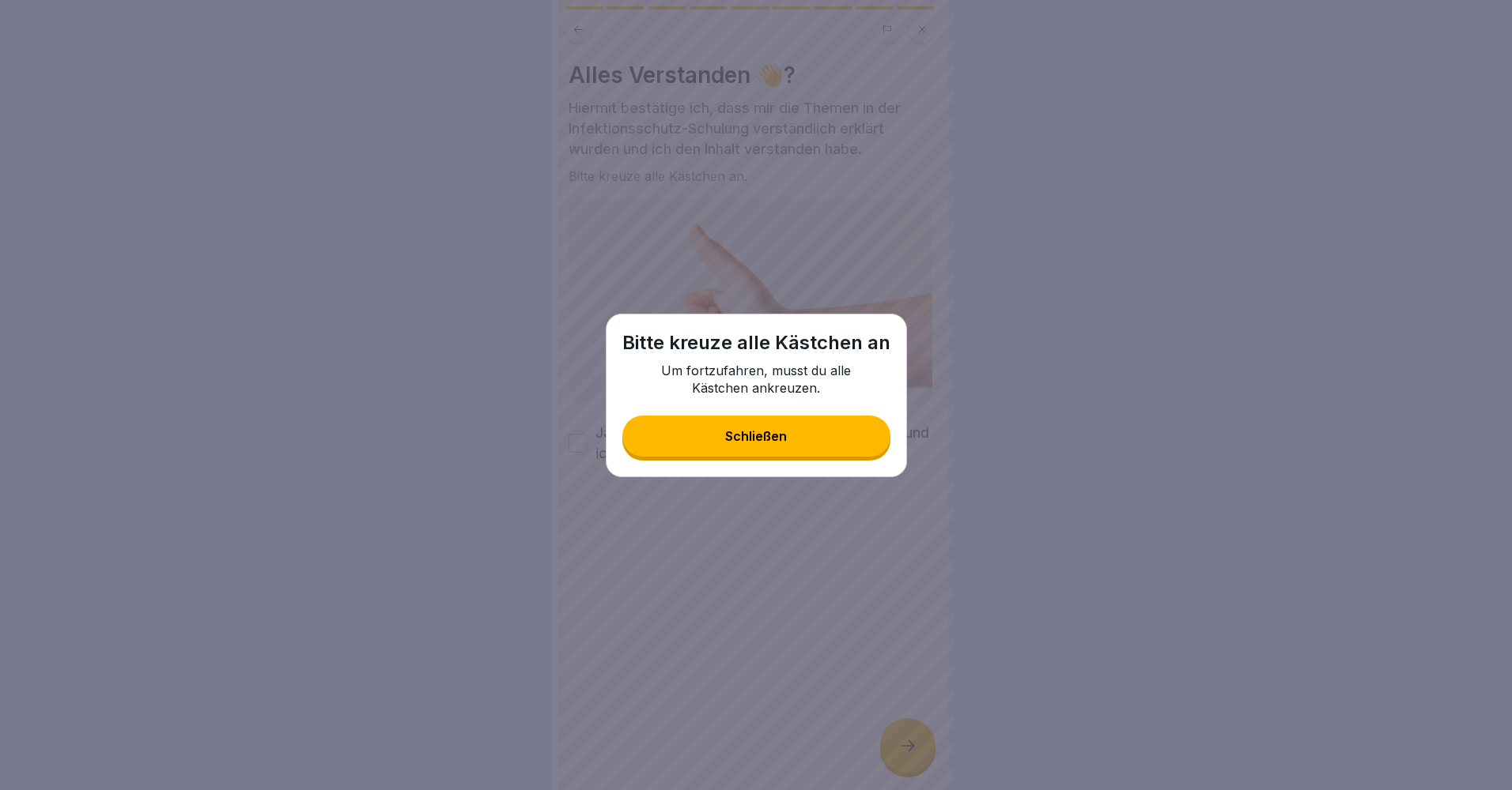
click at [822, 437] on button "Schließen" at bounding box center [756, 436] width 268 height 41
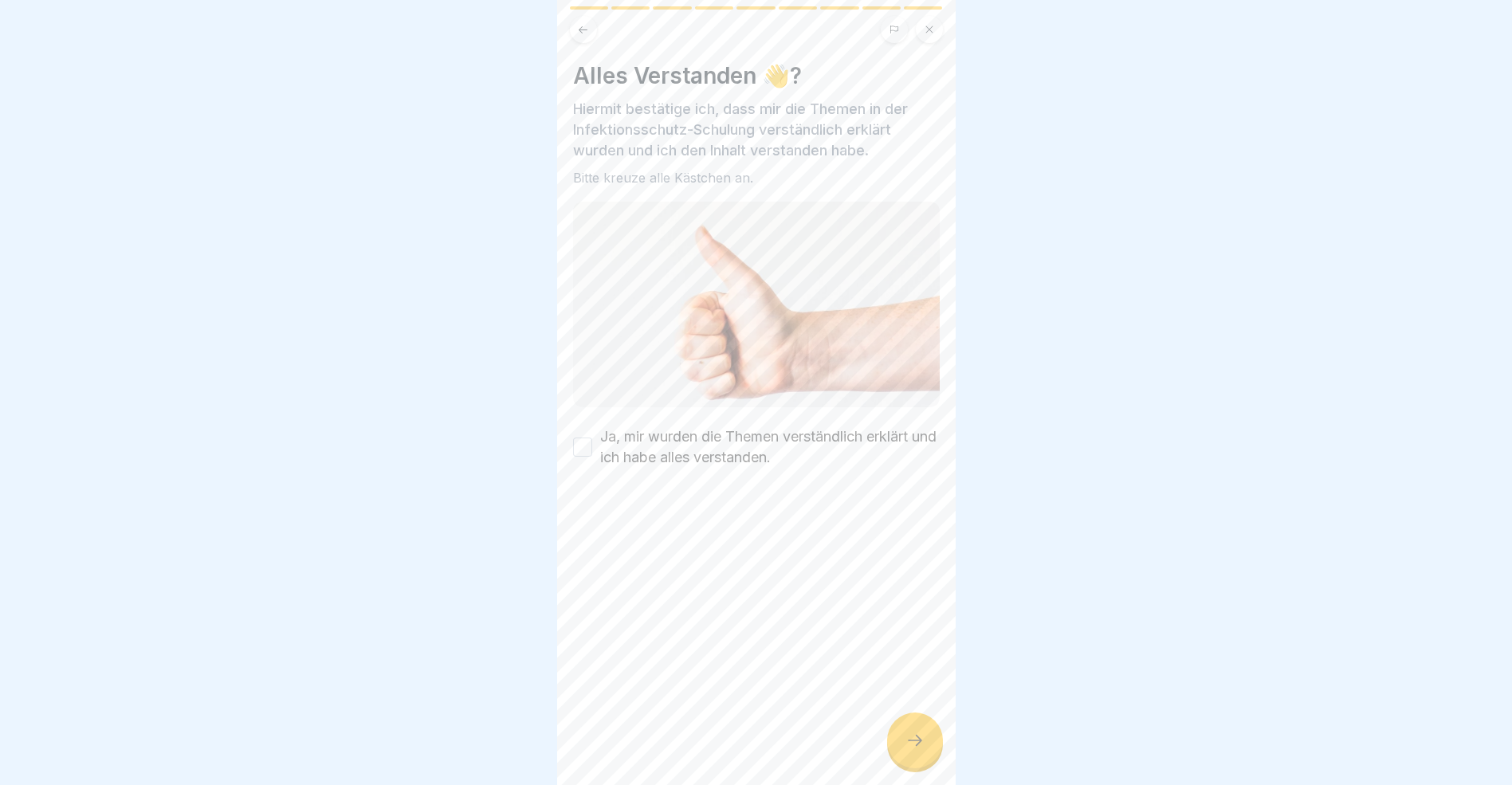
click at [580, 440] on button "Ja, mir wurden die Themen verständlich erklärt und ich habe alles verstanden." at bounding box center [582, 447] width 19 height 19
click at [931, 768] on div at bounding box center [916, 740] width 56 height 56
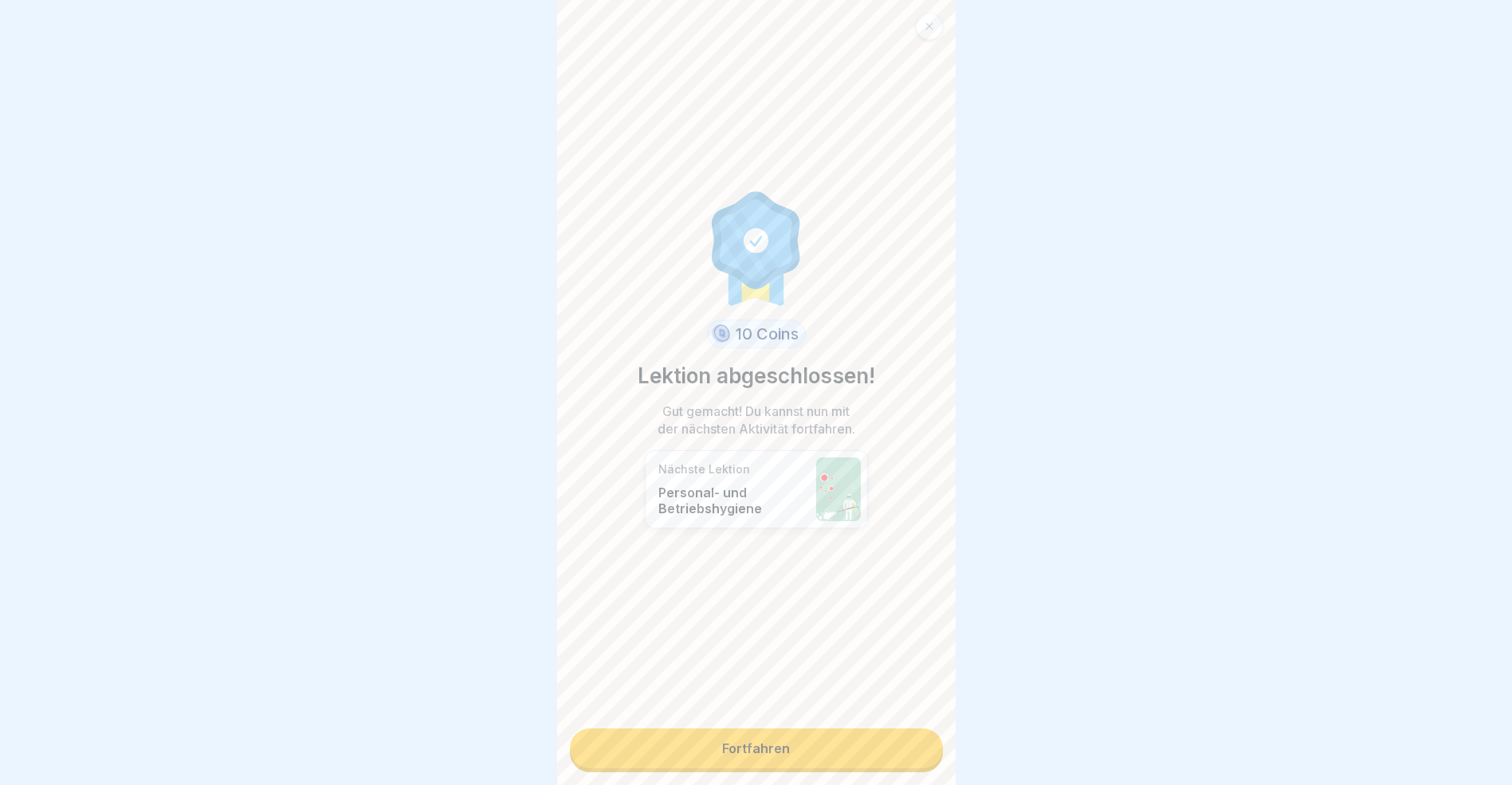
click at [907, 756] on link "Fortfahren" at bounding box center [756, 748] width 373 height 40
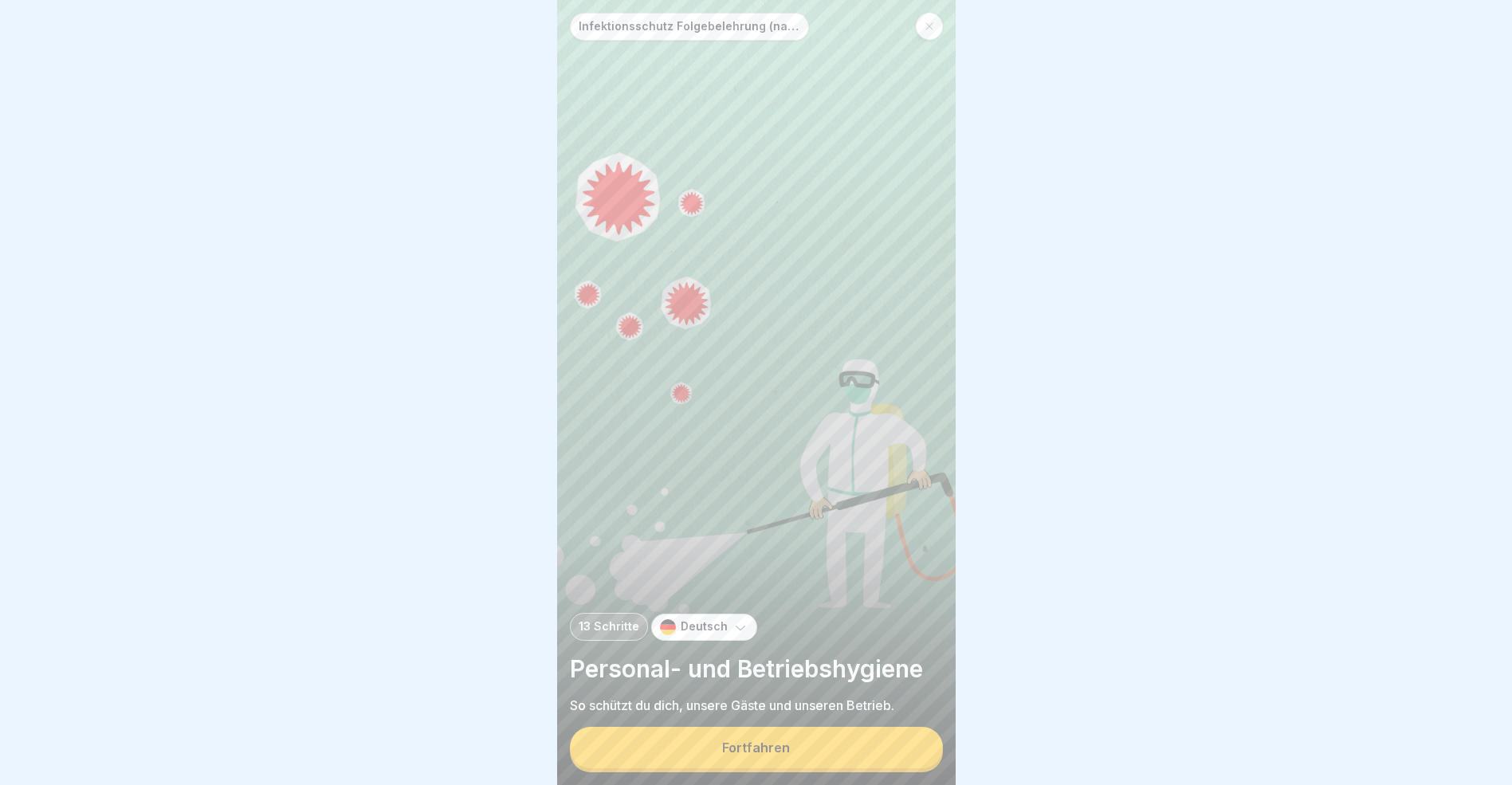
click at [907, 756] on button "Fortfahren" at bounding box center [756, 747] width 373 height 41
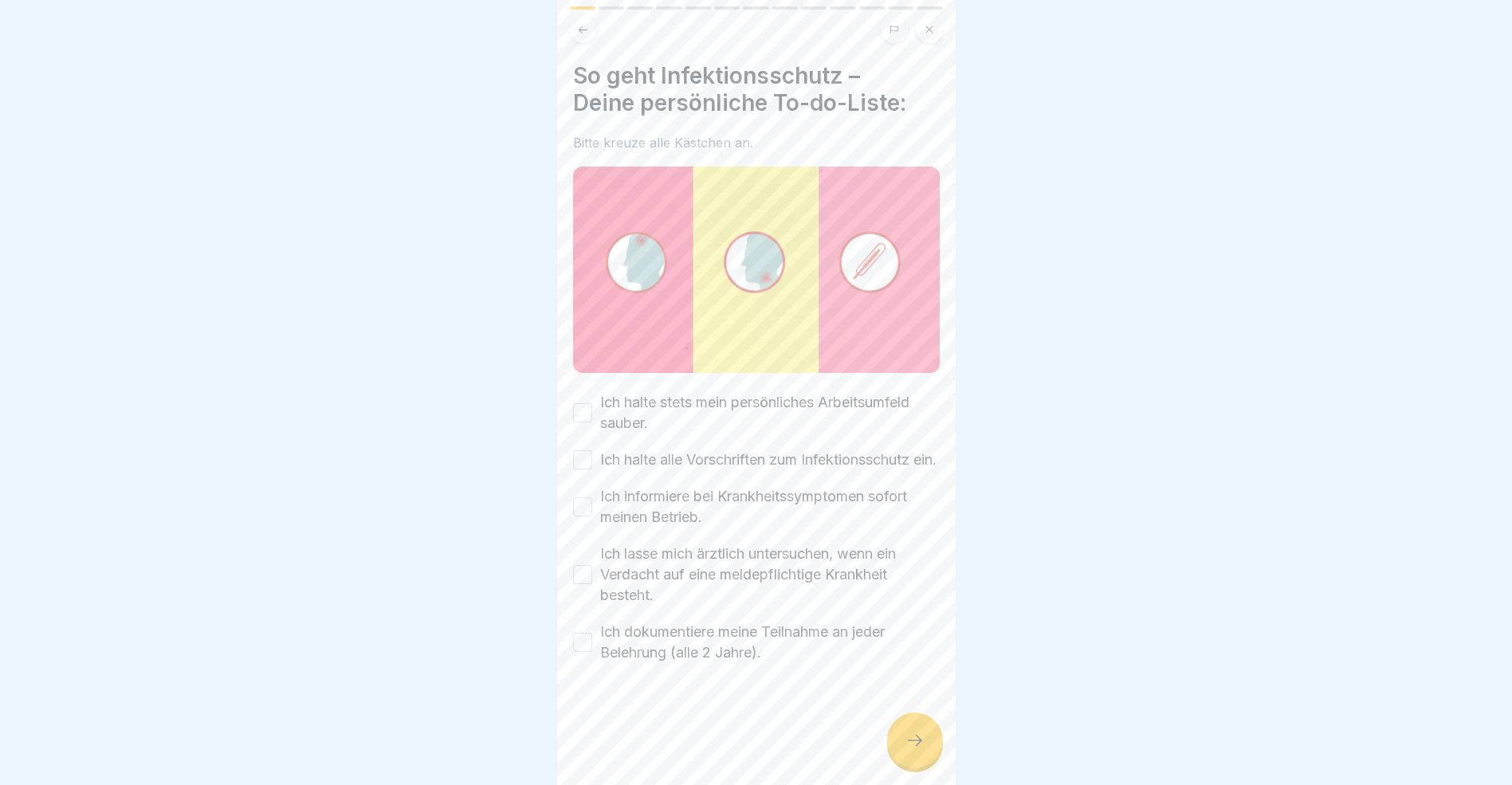
click at [582, 408] on button "Ich halte stets mein persönliches Arbeitsumfeld sauber." at bounding box center [582, 412] width 19 height 19
click at [581, 466] on button "Ich halte alle Vorschriften zum Infektionsschutz ein." at bounding box center [582, 459] width 19 height 19
click at [591, 517] on button "Ich informiere bei Krankheitssymptomen sofort meinen Betrieb." at bounding box center [582, 506] width 19 height 19
click at [576, 582] on button "Ich lasse mich ärztlich untersuchen, wenn ein Verdacht auf eine meldepflichtige…" at bounding box center [582, 574] width 19 height 19
click at [583, 652] on button "Ich dokumentiere meine Teilnahme an jeder Belehrung (alle 2 Jahre)." at bounding box center [582, 642] width 19 height 19
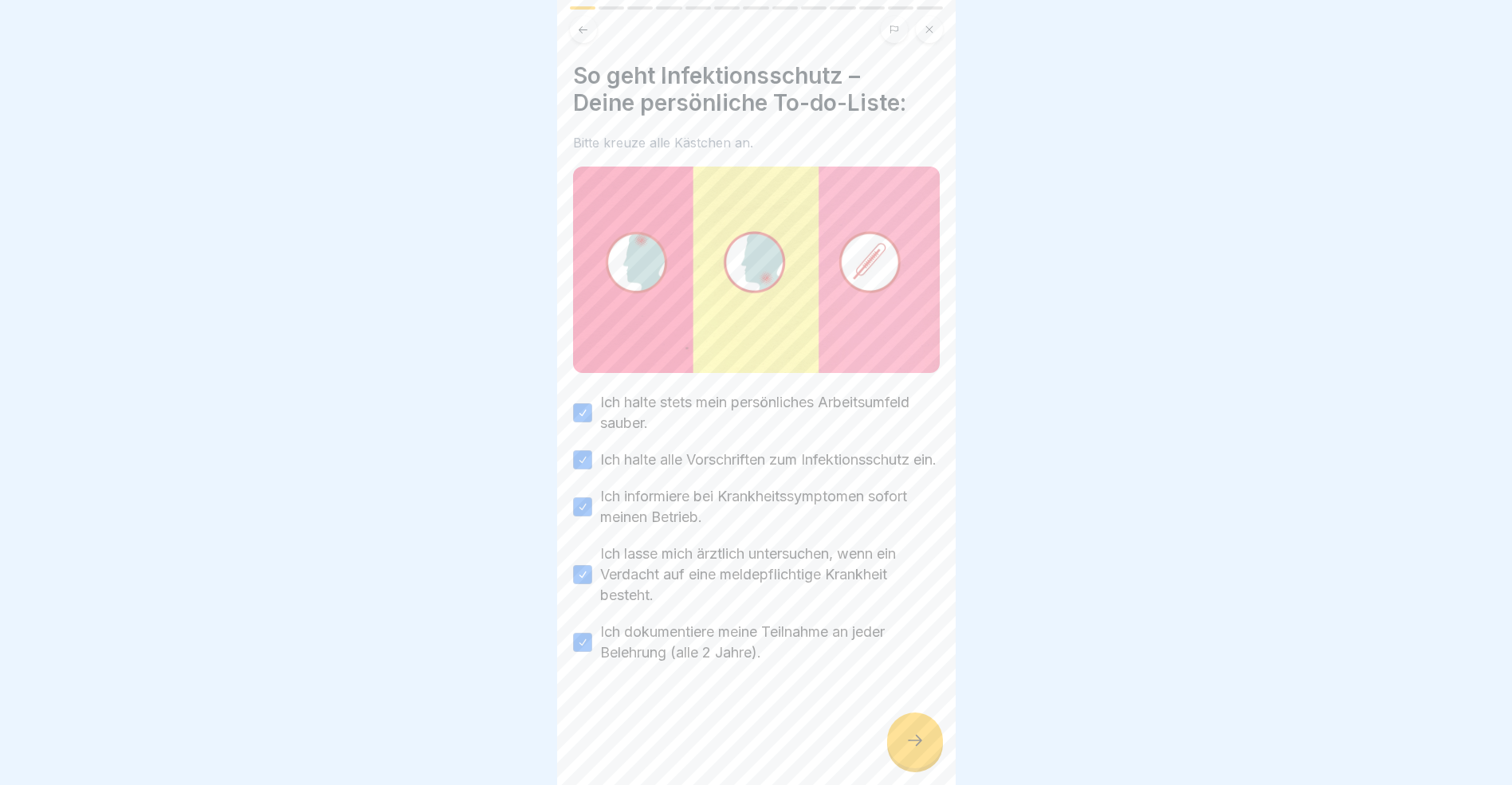
click at [912, 750] on icon at bounding box center [915, 740] width 19 height 19
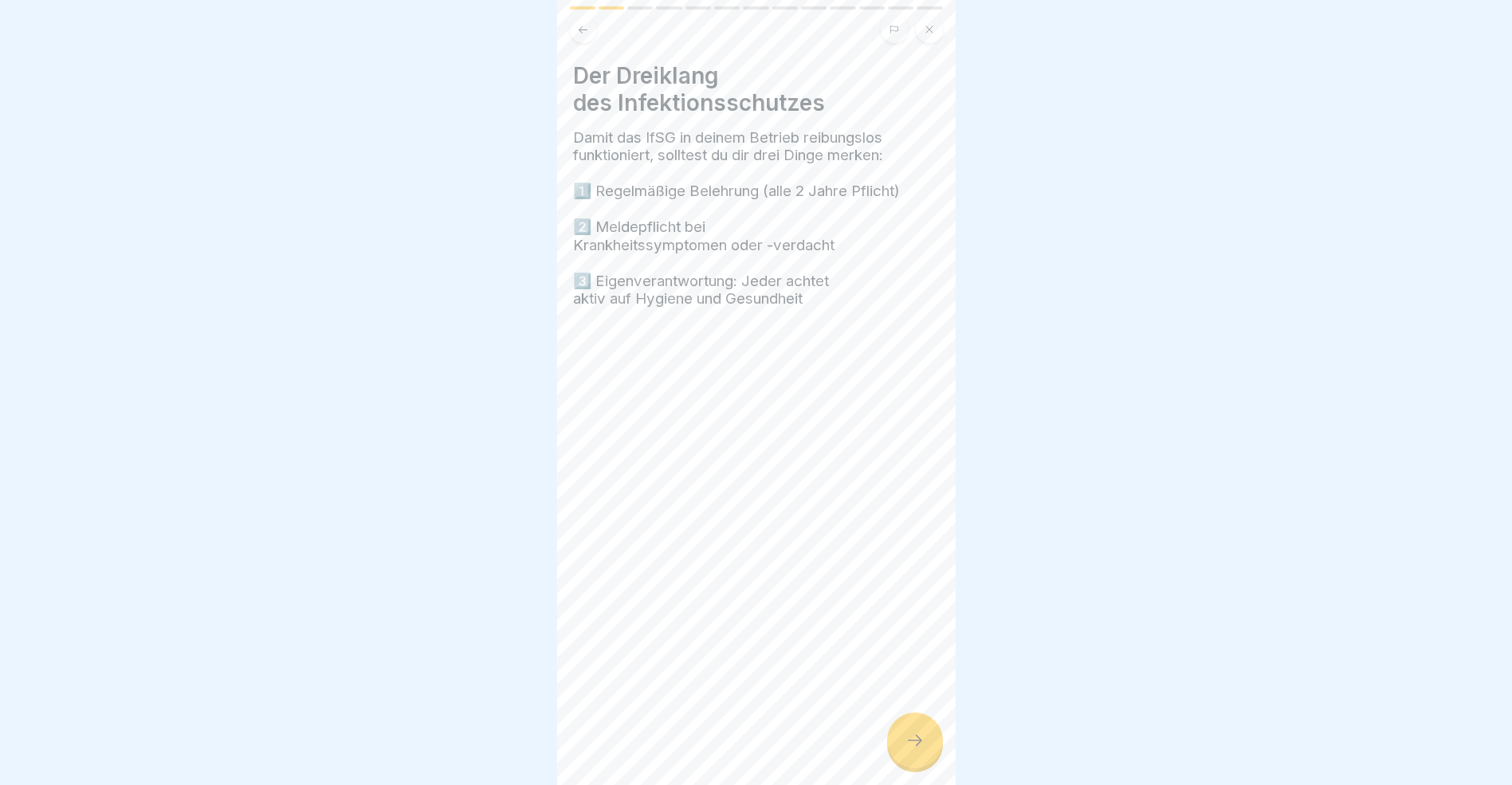
click at [912, 750] on icon at bounding box center [915, 740] width 19 height 19
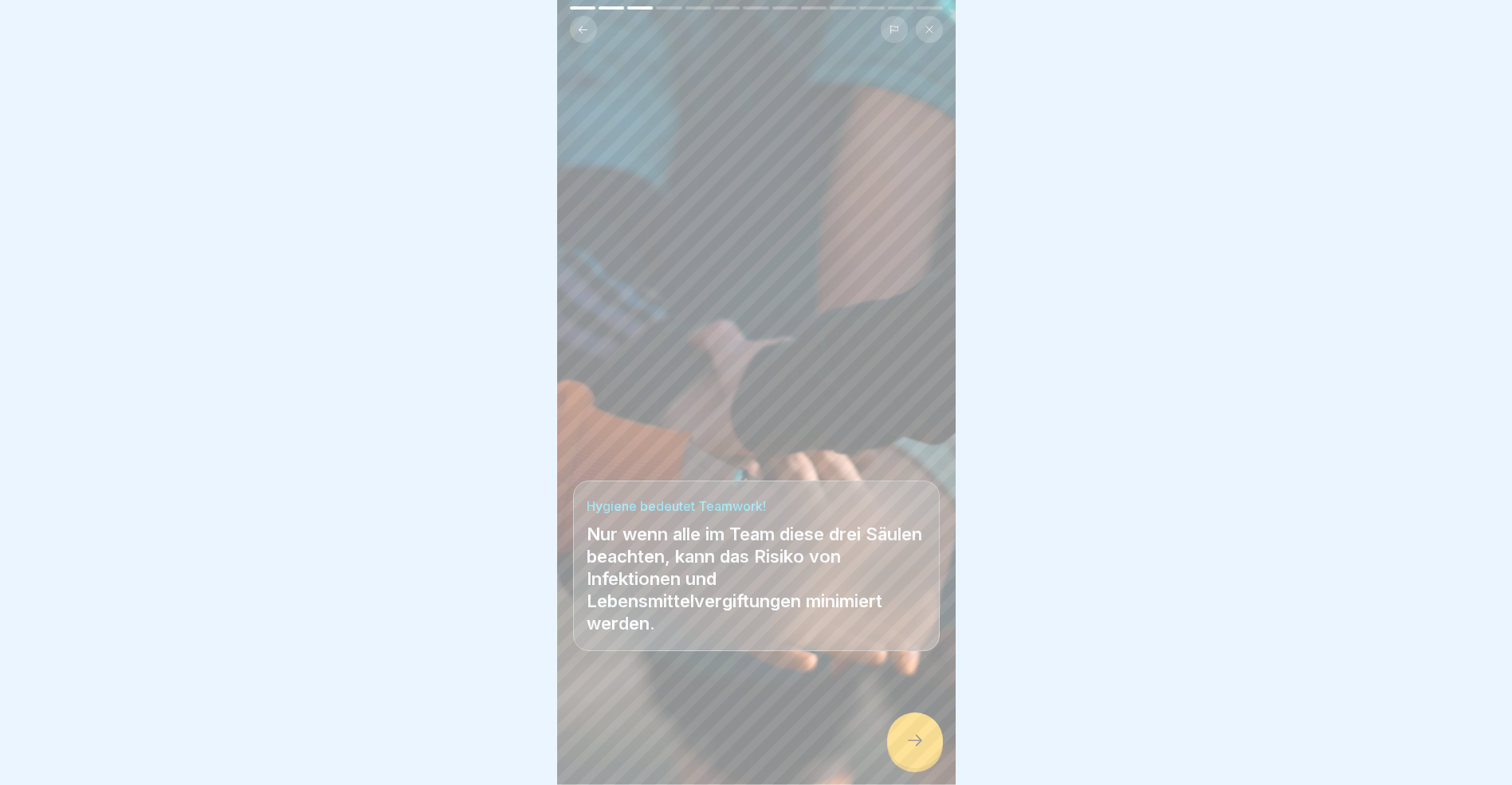
click at [912, 750] on icon at bounding box center [915, 740] width 19 height 19
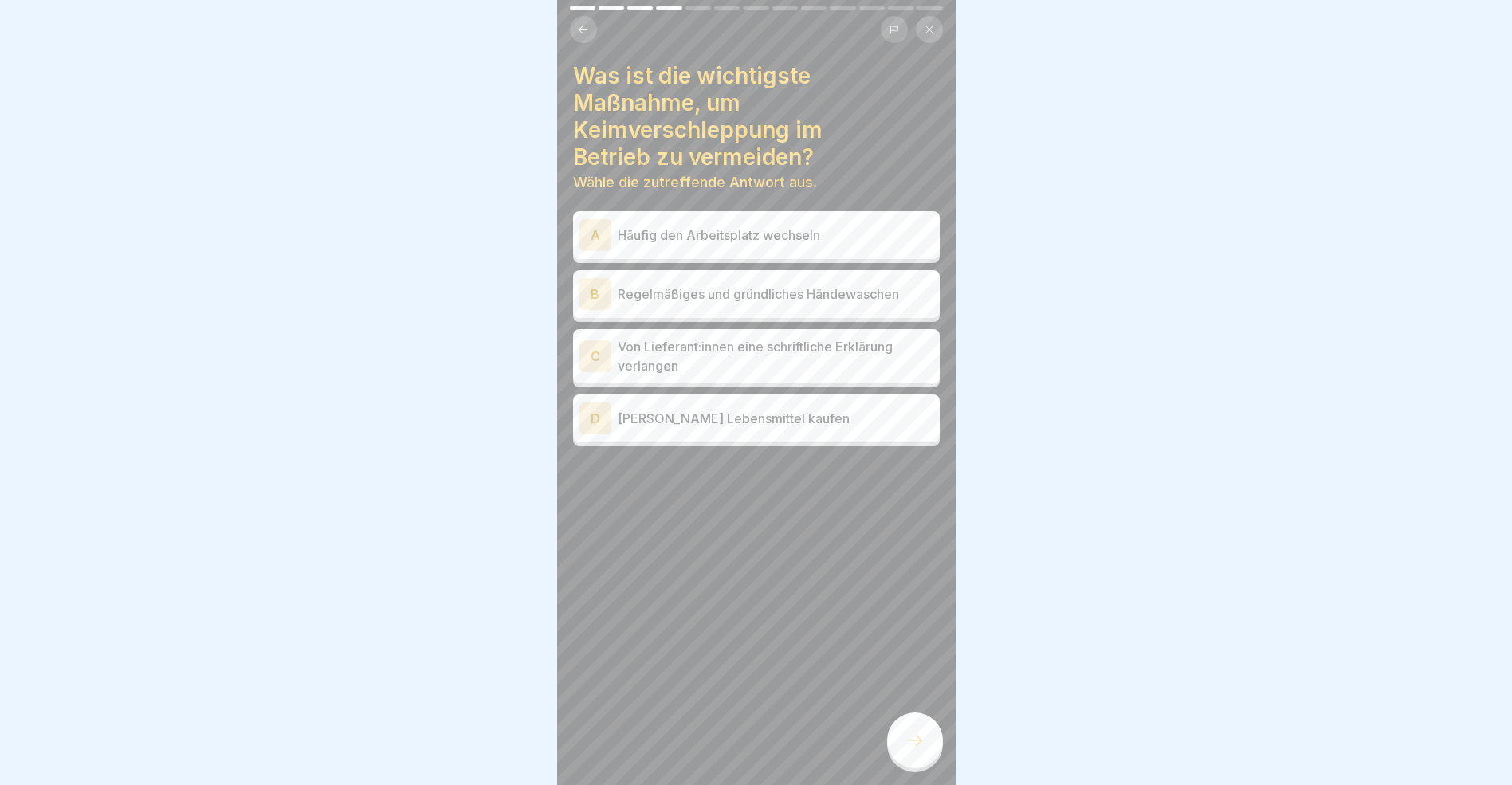
click at [599, 292] on div "B" at bounding box center [595, 294] width 32 height 32
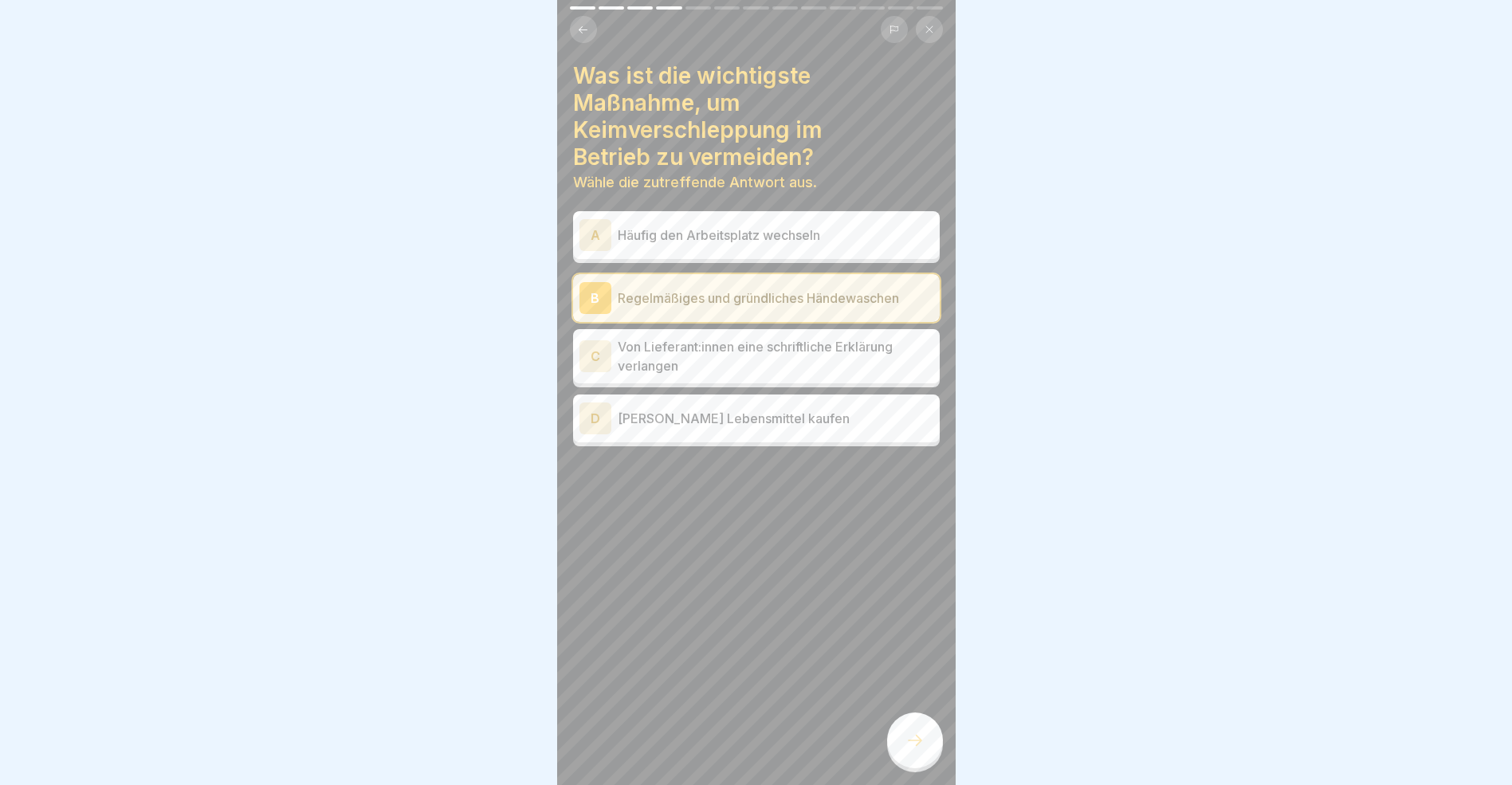
click at [922, 750] on icon at bounding box center [915, 740] width 19 height 19
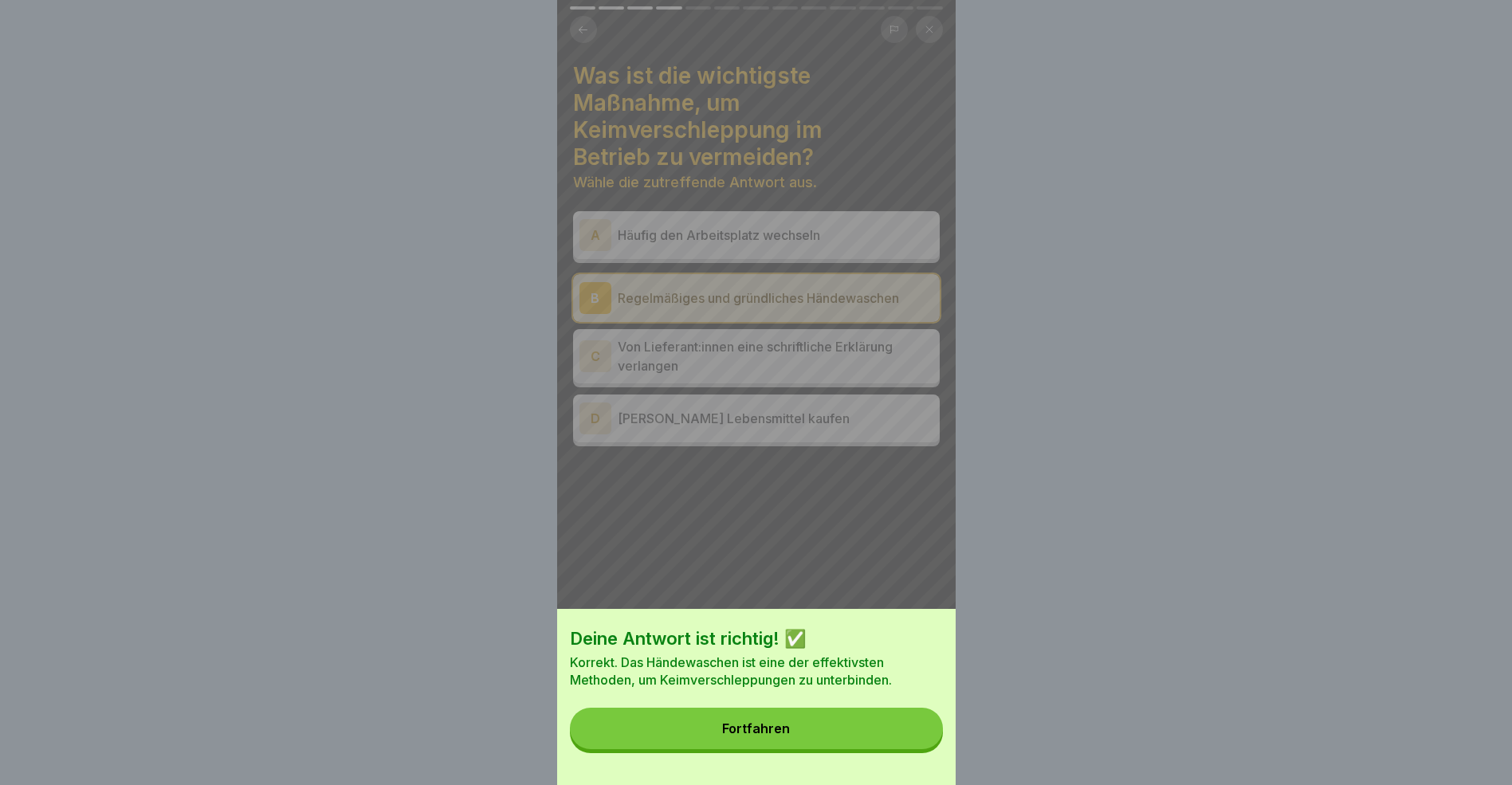
click at [841, 744] on button "Fortfahren" at bounding box center [756, 728] width 373 height 41
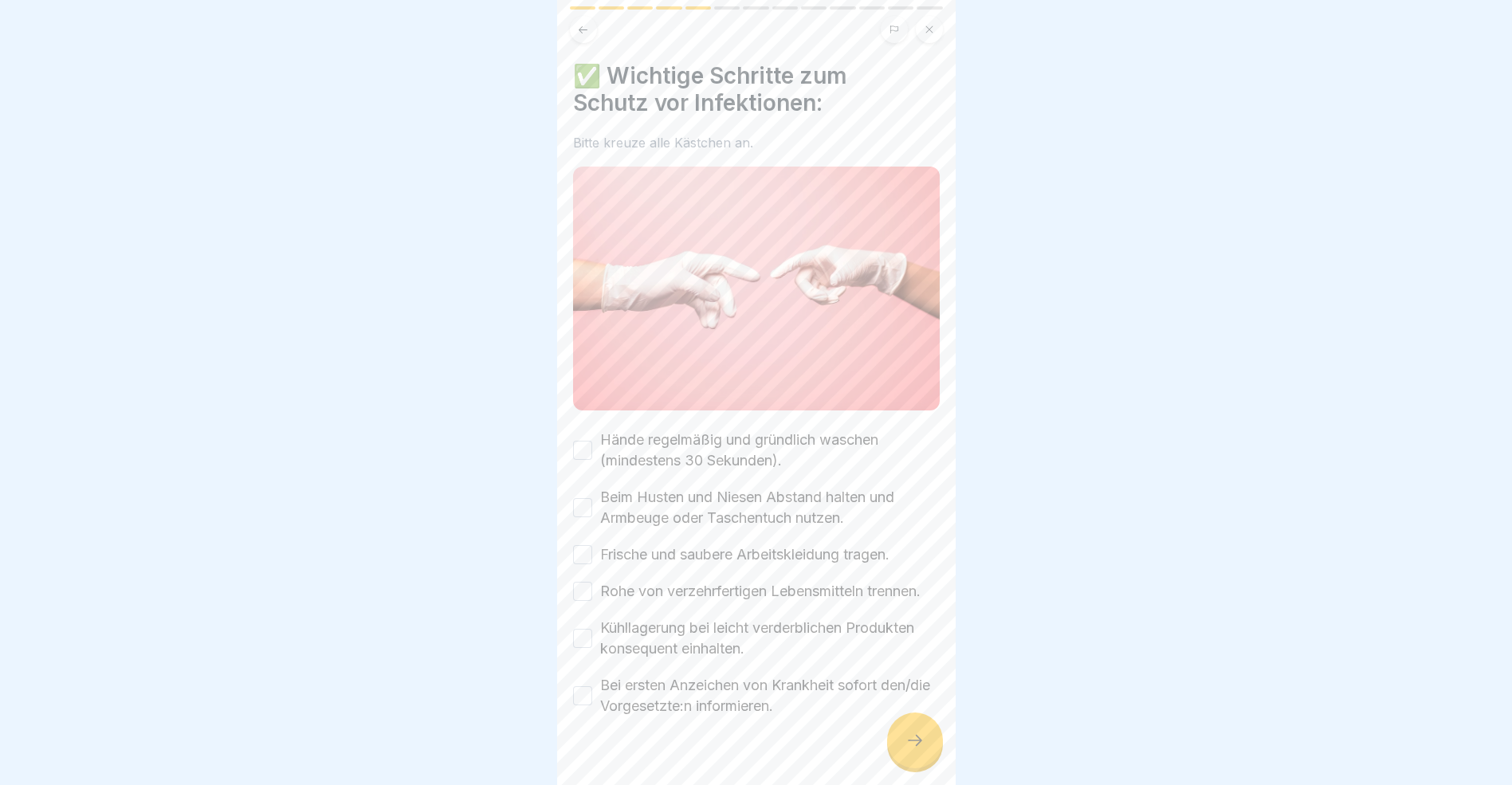
click at [587, 441] on button "Hände regelmäßig und gründlich waschen (mindestens 30 Sekunden)." at bounding box center [582, 450] width 19 height 19
click at [585, 499] on button "Beim Husten und Niesen Abstand halten und Armbeuge oder Taschentuch nutzen." at bounding box center [582, 507] width 19 height 19
click at [586, 554] on button "Frische und saubere Arbeitskleidung tragen." at bounding box center [582, 554] width 19 height 19
click at [587, 594] on button "Rohe von verzehrfertigen Lebensmitteln trennen." at bounding box center [582, 591] width 19 height 19
click at [583, 646] on button "Kühllagerung bei leicht verderblichen Produkten konsequent einhalten." at bounding box center [582, 638] width 19 height 19
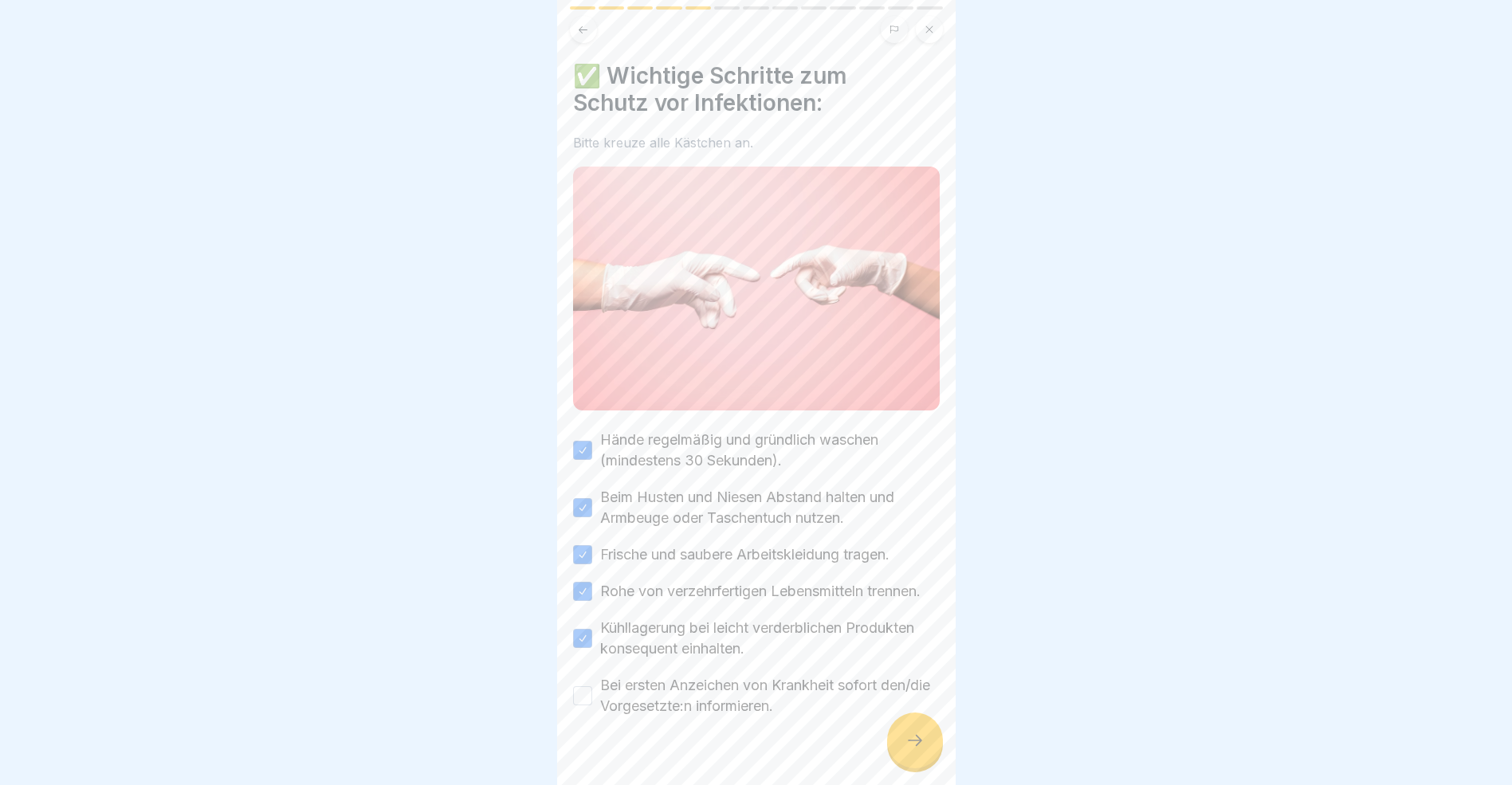
click at [584, 704] on button "Bei ersten Anzeichen von Krankheit sofort den/die Vorgesetzte:n informieren." at bounding box center [582, 695] width 19 height 19
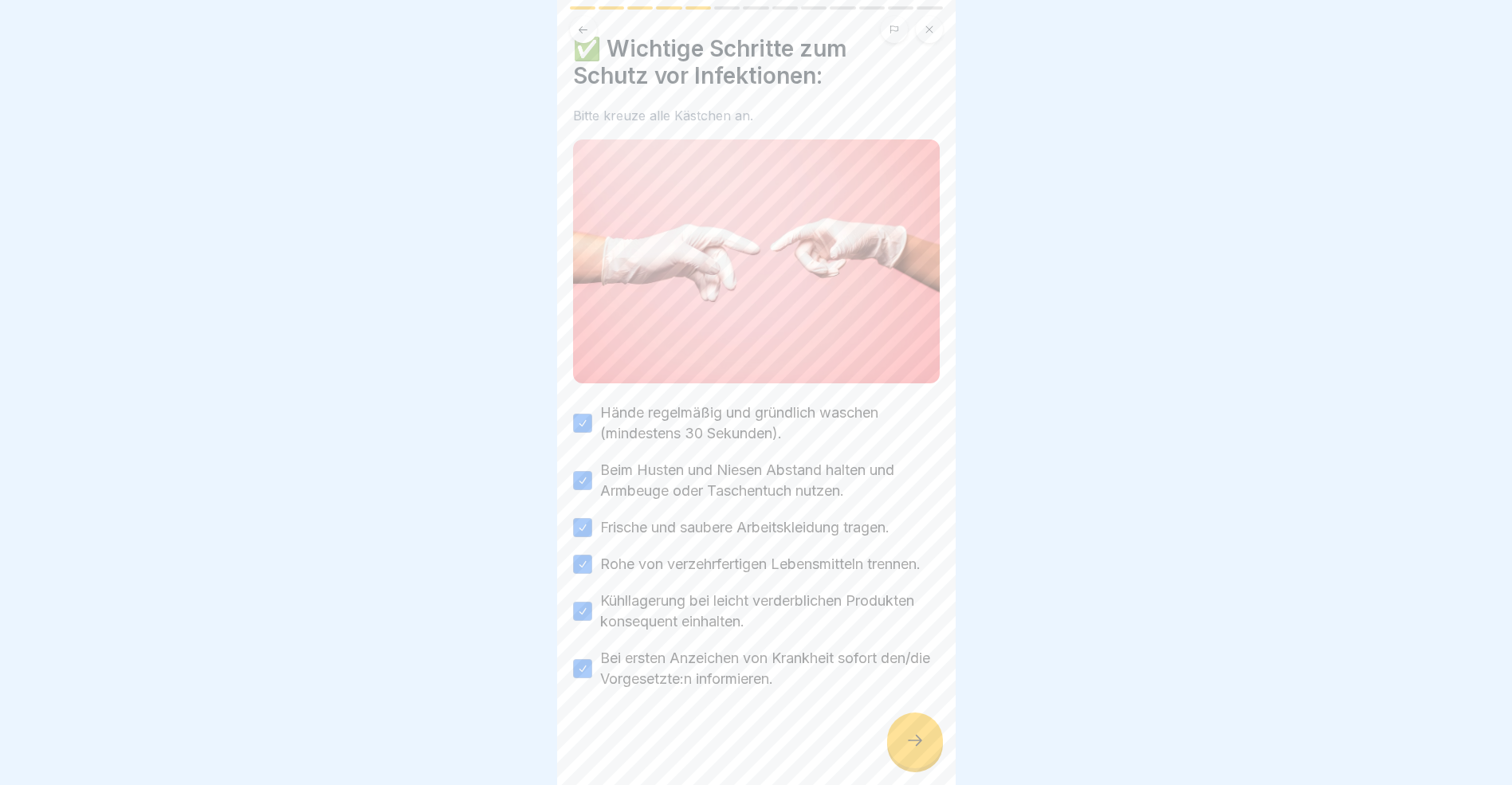
scroll to position [40, 0]
click at [924, 750] on icon at bounding box center [915, 740] width 19 height 19
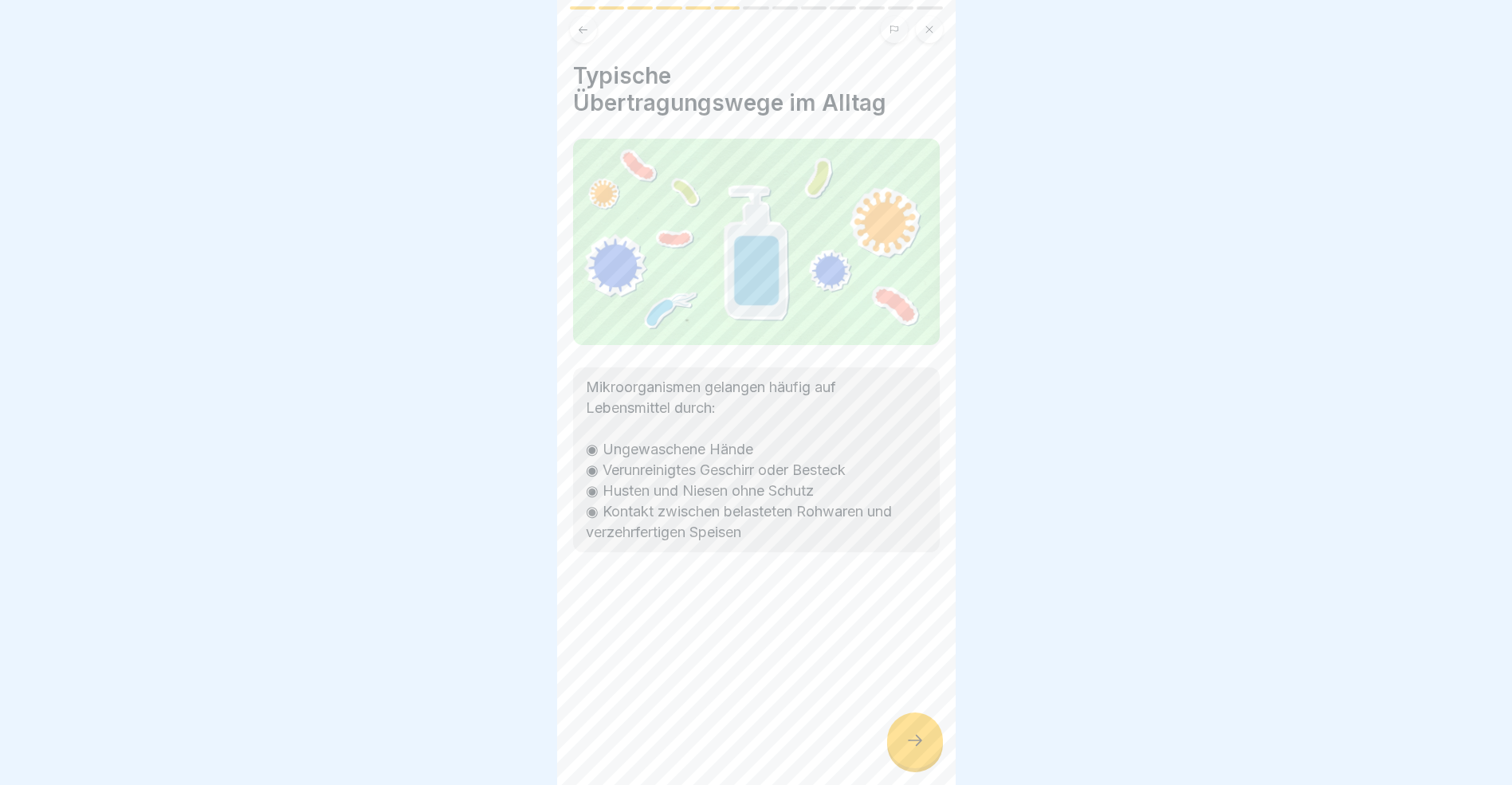
click at [915, 750] on icon at bounding box center [915, 740] width 19 height 19
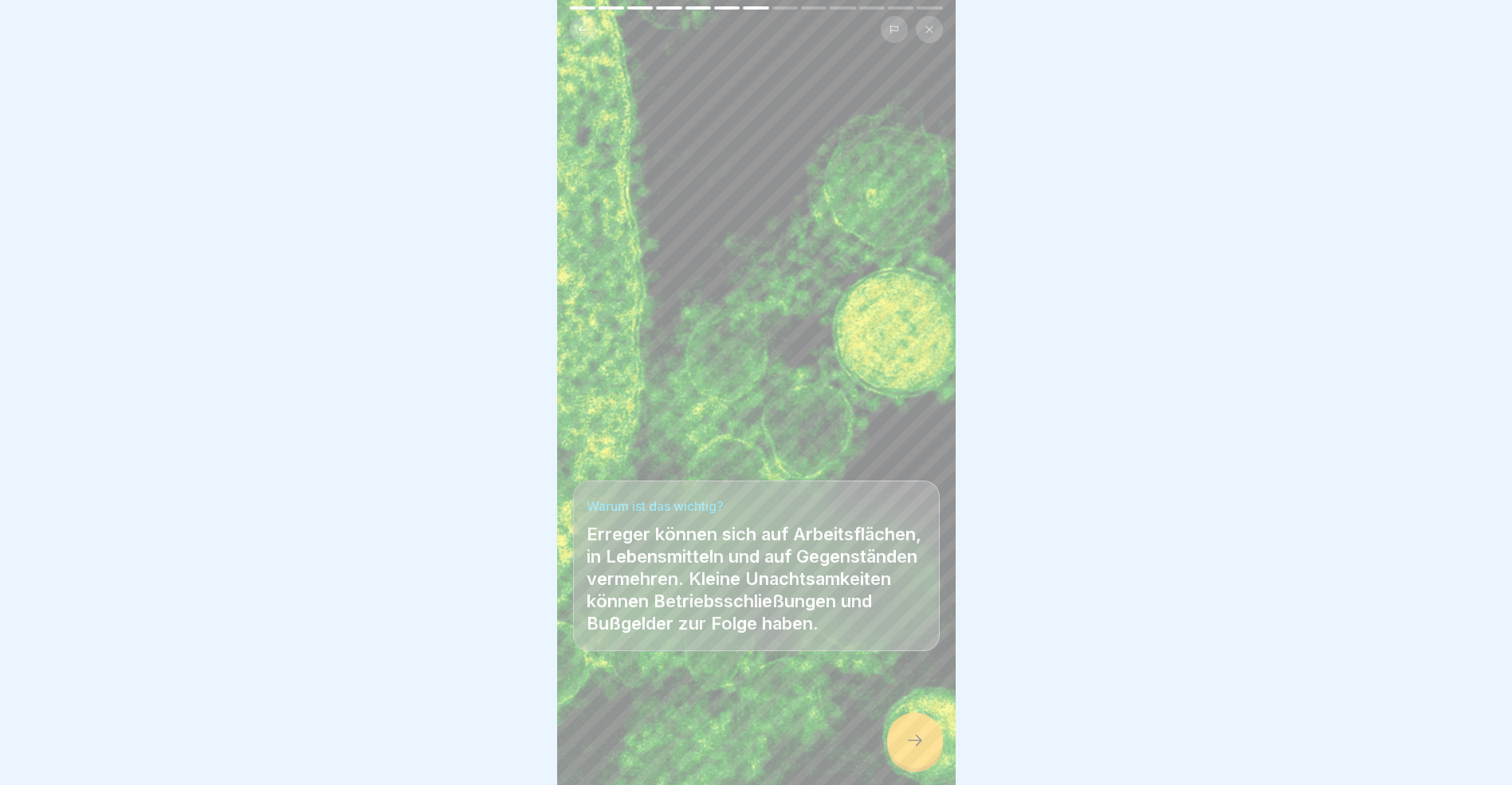
click at [915, 750] on icon at bounding box center [915, 740] width 19 height 19
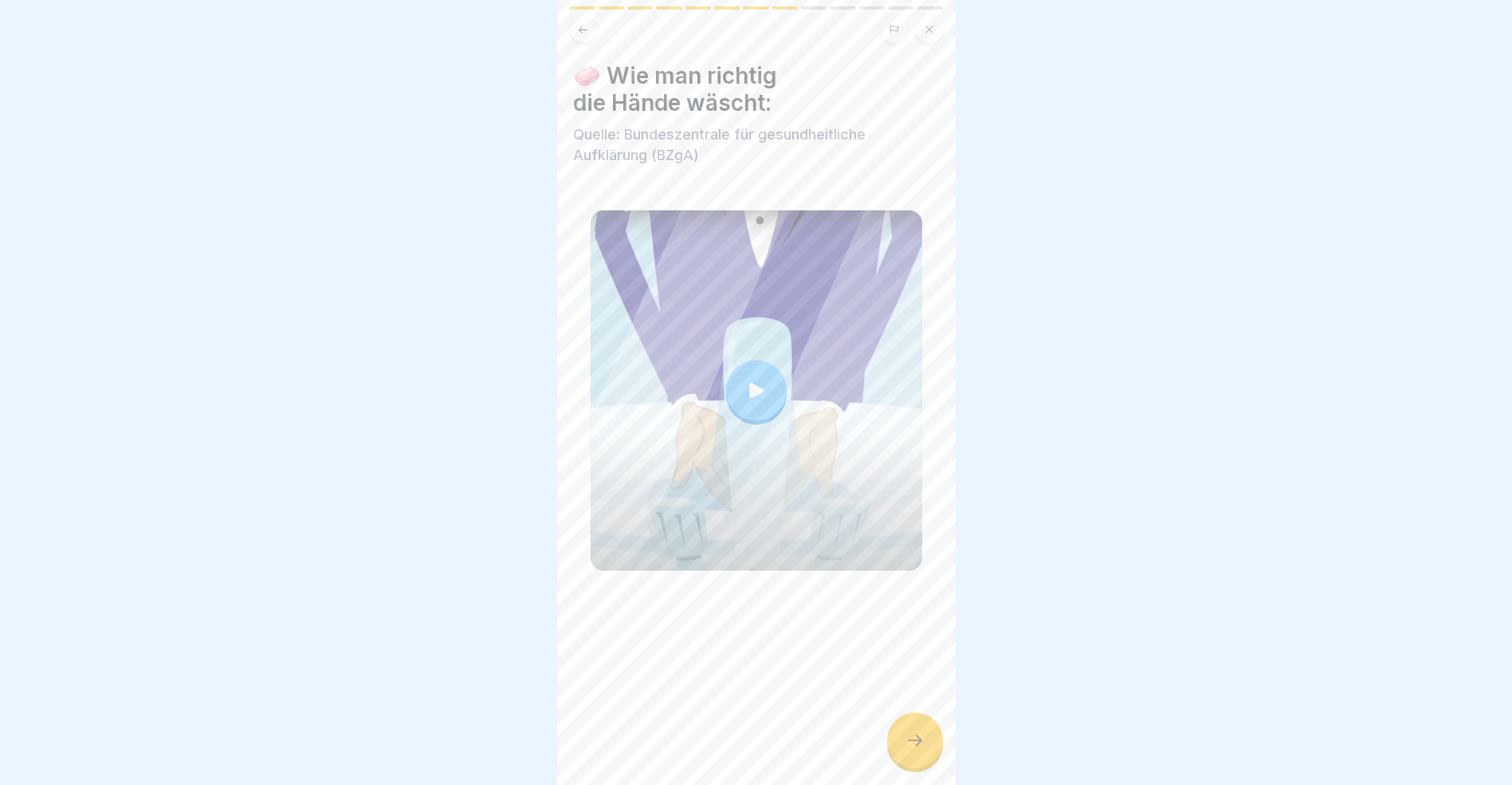
click at [917, 750] on icon at bounding box center [915, 740] width 19 height 19
click at [918, 746] on icon at bounding box center [915, 740] width 14 height 12
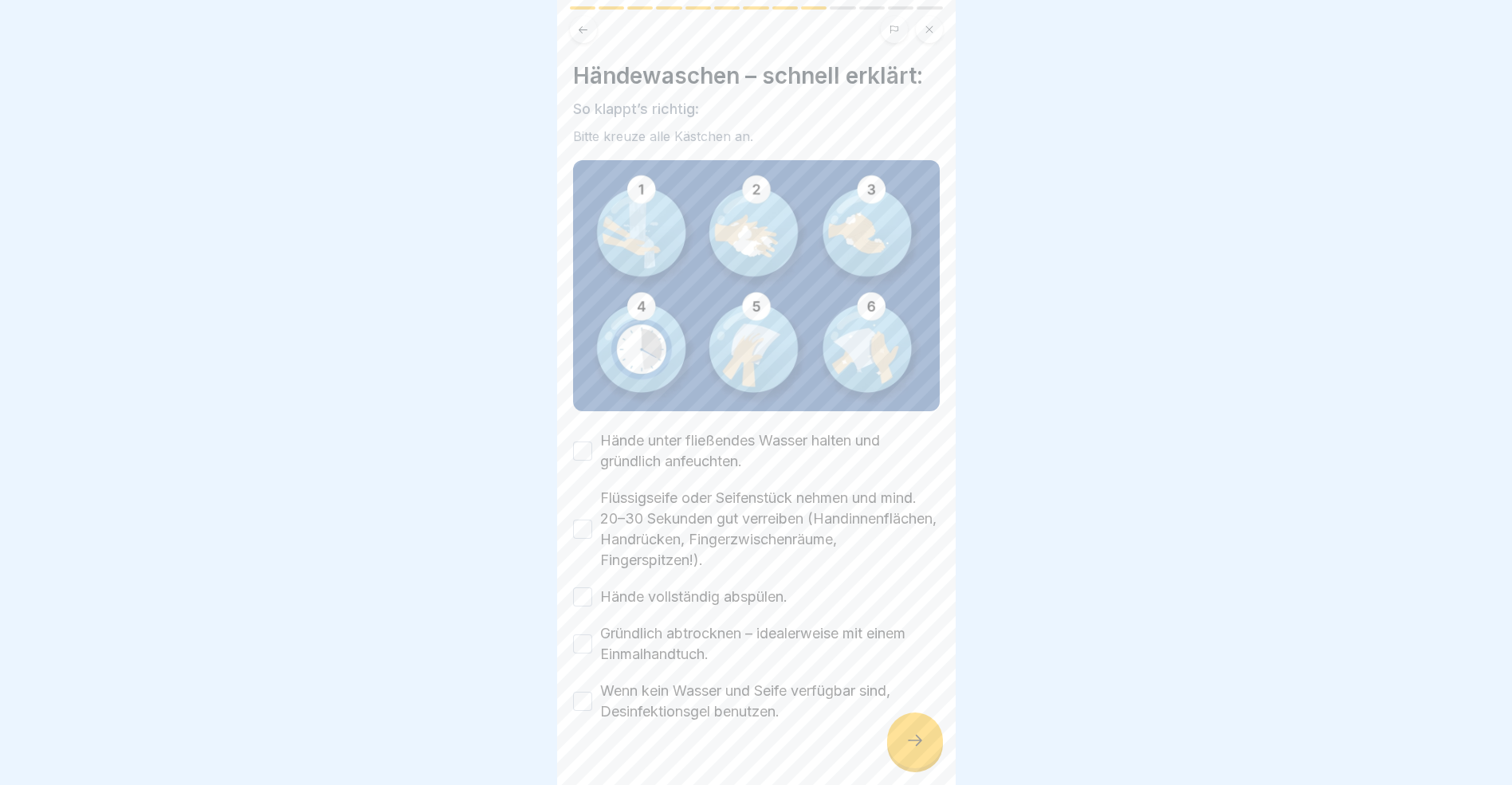
click at [581, 449] on button "Hände unter fließendes Wasser halten und gründlich anfeuchten." at bounding box center [582, 451] width 19 height 19
click at [586, 520] on button "Flüssigseife oder Seifenstück nehmen und mind. 20–30 Sekunden gut verreiben (Ha…" at bounding box center [582, 528] width 19 height 19
click at [577, 588] on button "Hände vollständig abspülen." at bounding box center [582, 597] width 19 height 19
click at [588, 640] on button "Gründlich abtrocknen – idealerweise mit einem Einmalhandtuch." at bounding box center [582, 643] width 19 height 19
click at [585, 692] on button "Wenn kein Wasser und Seife verfügbar sind, Desinfektionsgel benutzen." at bounding box center [582, 701] width 19 height 19
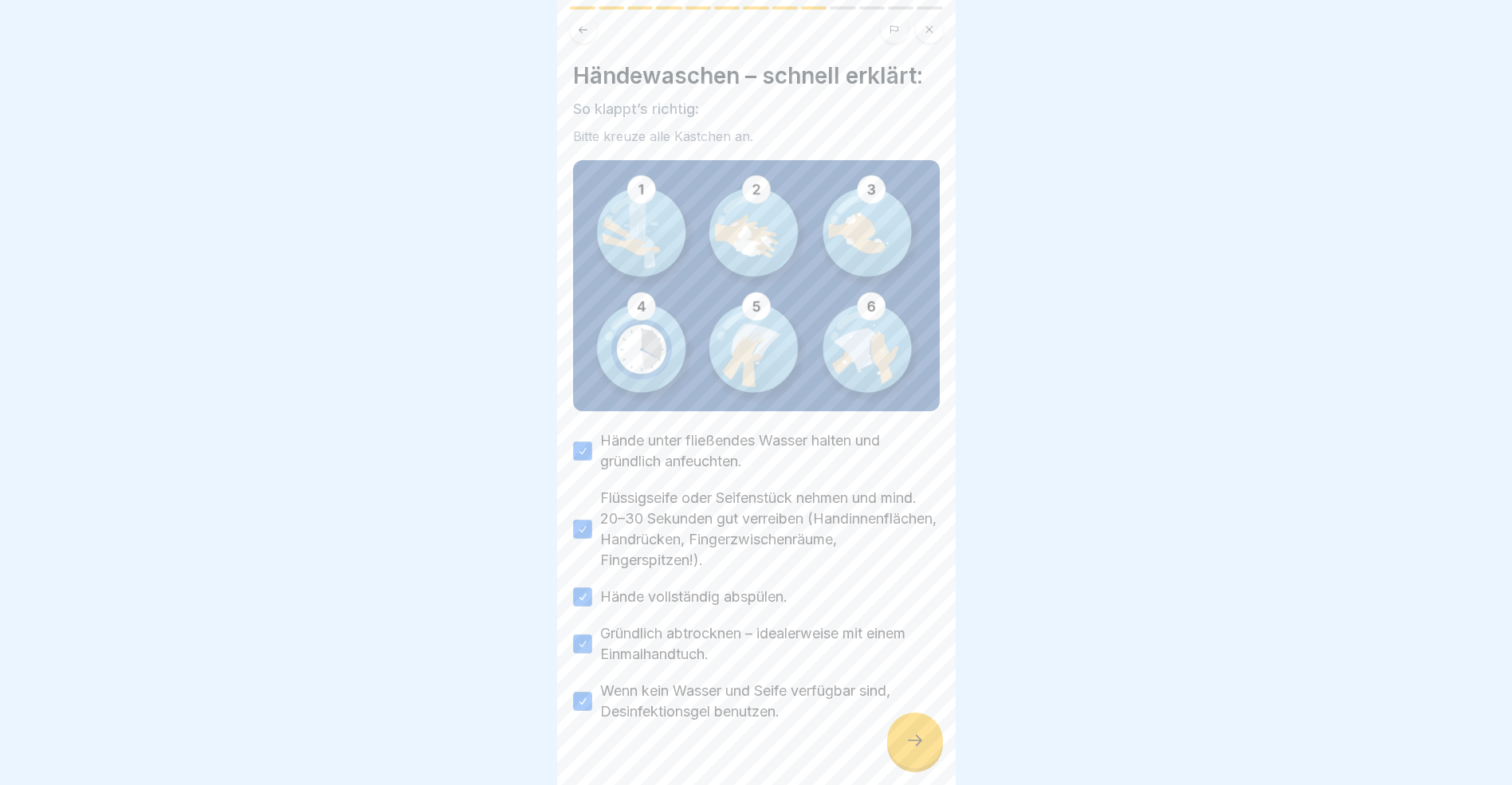
click at [908, 750] on icon at bounding box center [915, 740] width 19 height 19
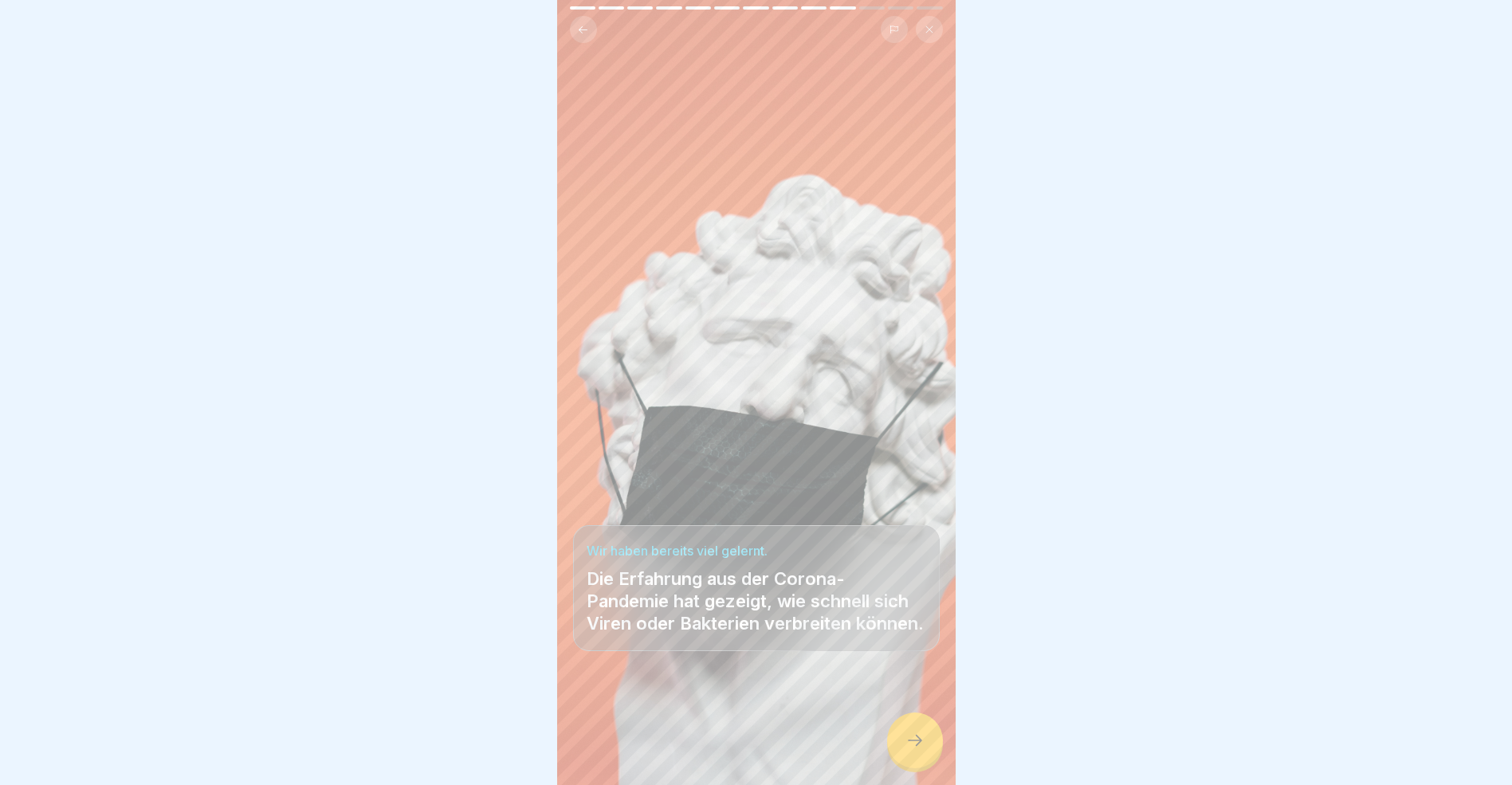
click at [907, 762] on div at bounding box center [916, 740] width 56 height 56
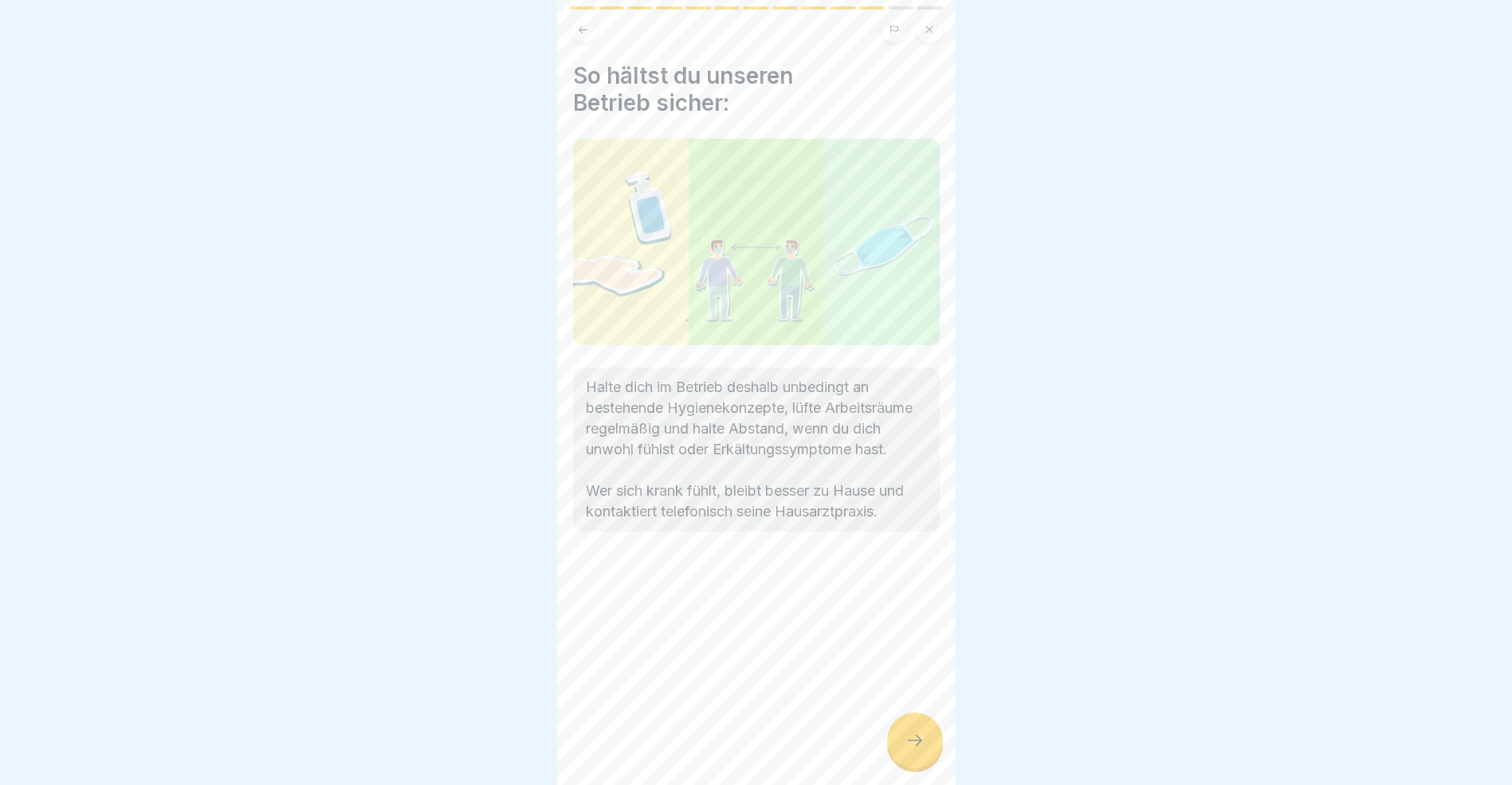
click at [918, 746] on icon at bounding box center [915, 740] width 14 height 12
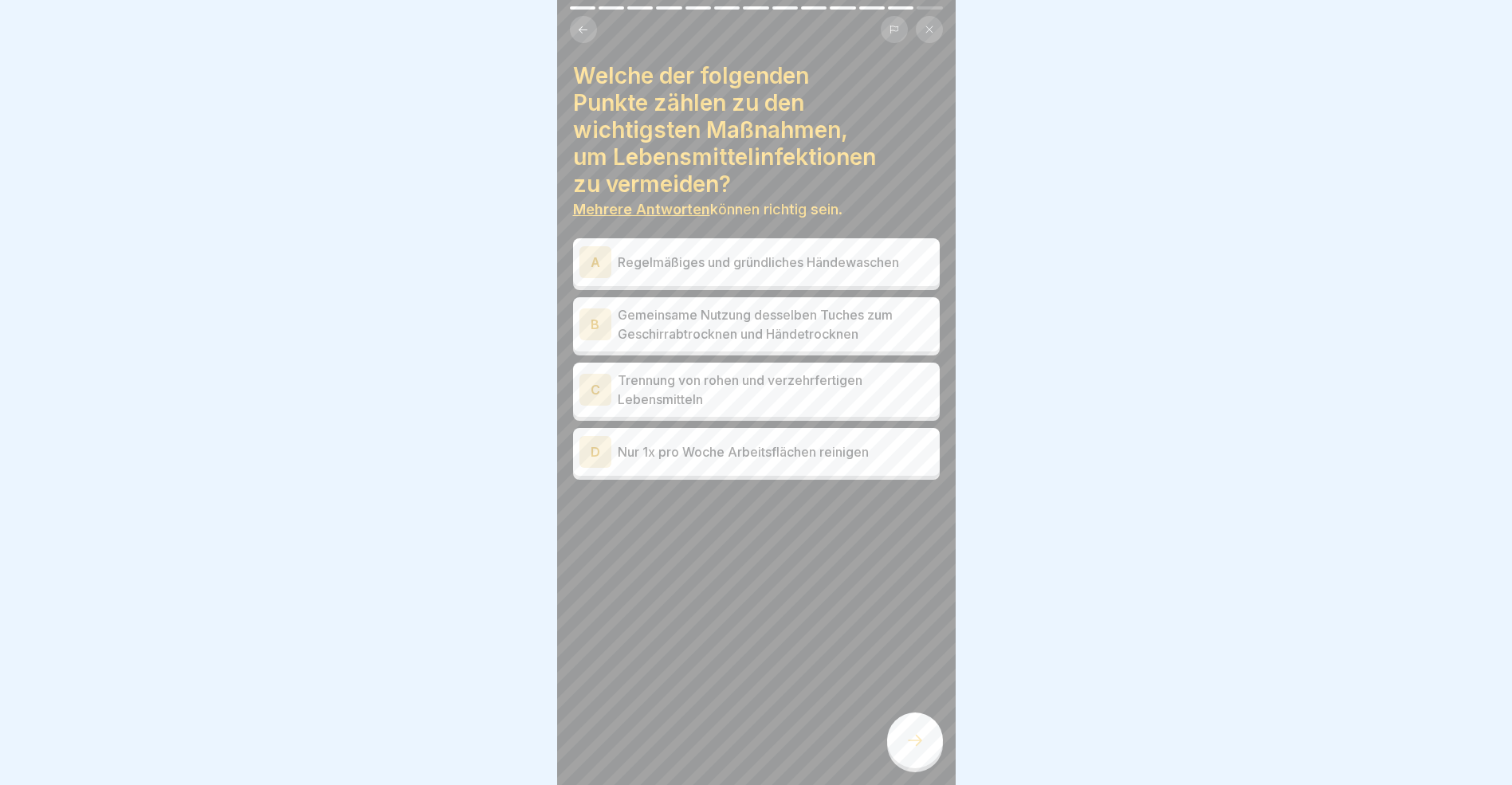
click at [599, 269] on div "A" at bounding box center [595, 262] width 32 height 32
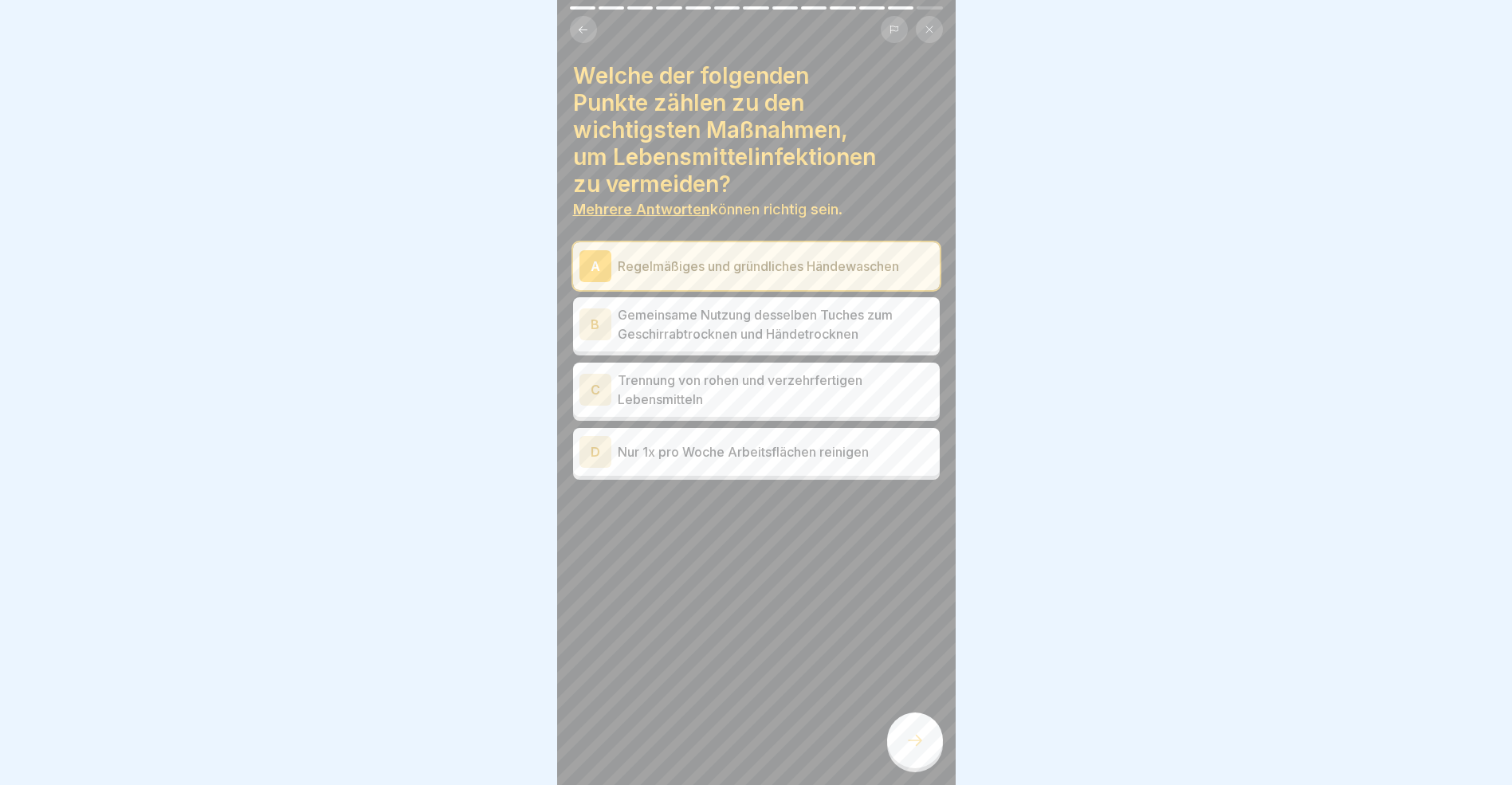
click at [592, 390] on div "C" at bounding box center [595, 390] width 32 height 32
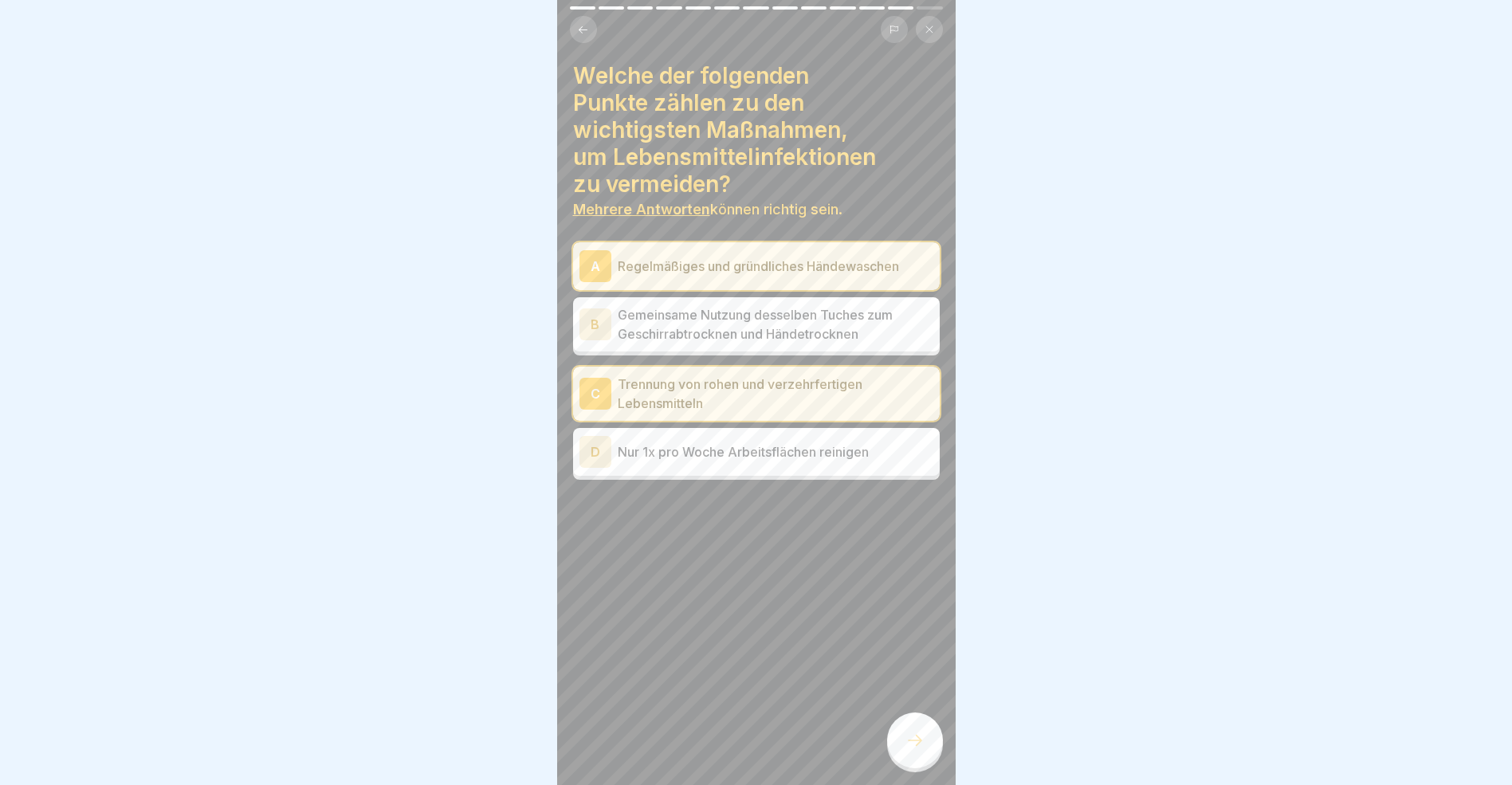
click at [912, 750] on icon at bounding box center [915, 740] width 19 height 19
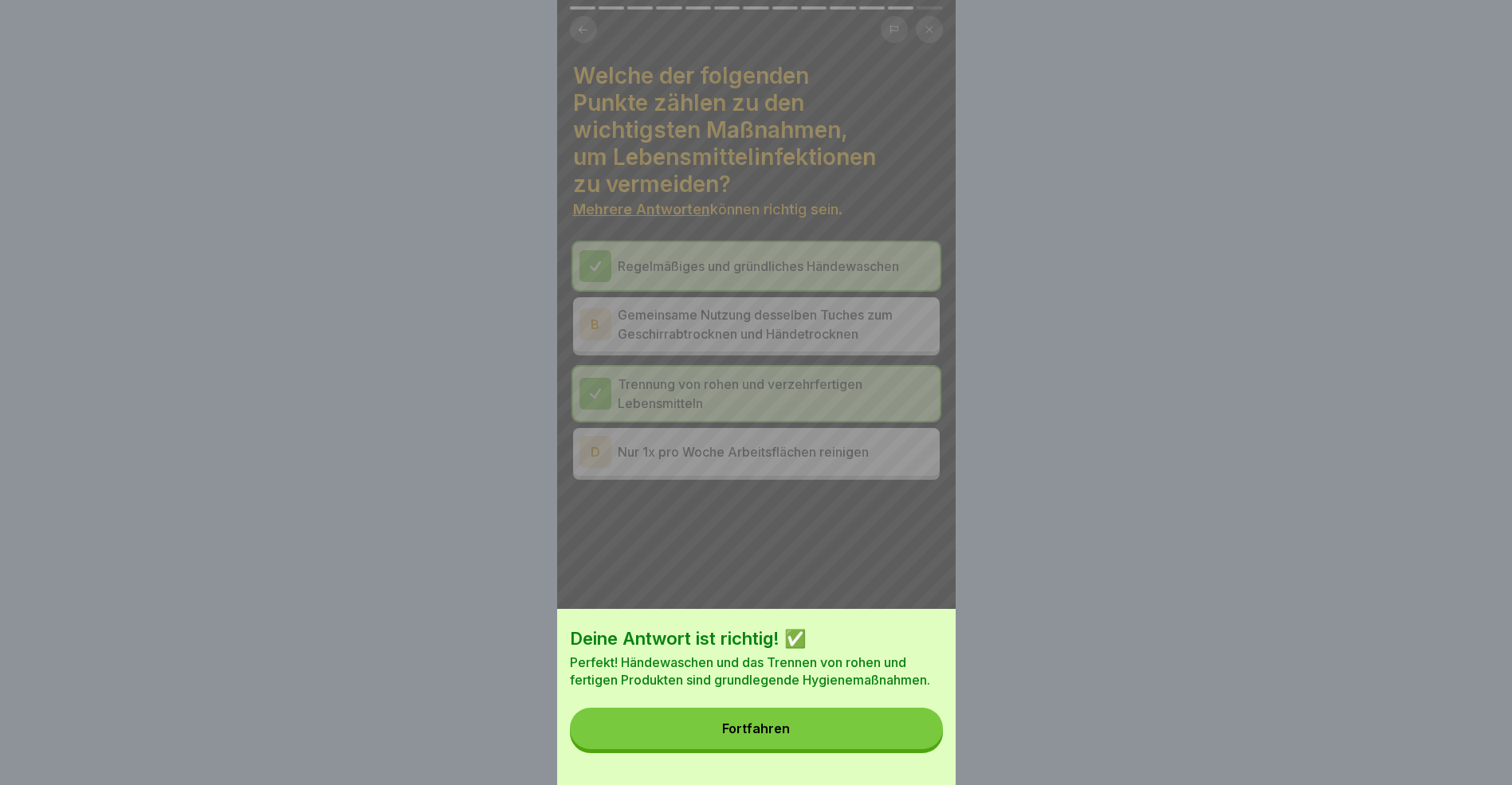
click at [852, 740] on button "Fortfahren" at bounding box center [756, 728] width 373 height 41
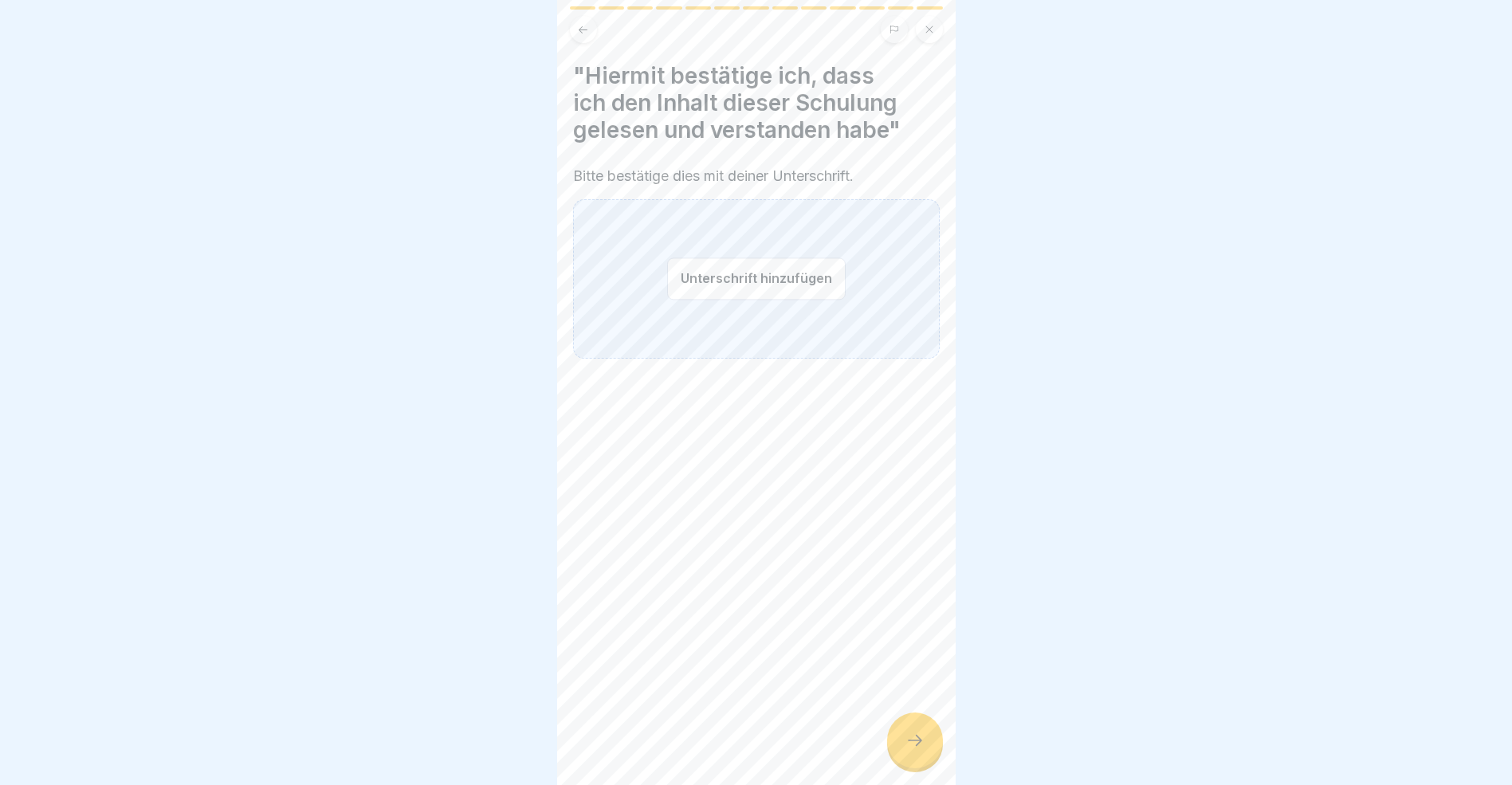
click at [726, 279] on button "Unterschrift hinzufügen" at bounding box center [756, 278] width 178 height 42
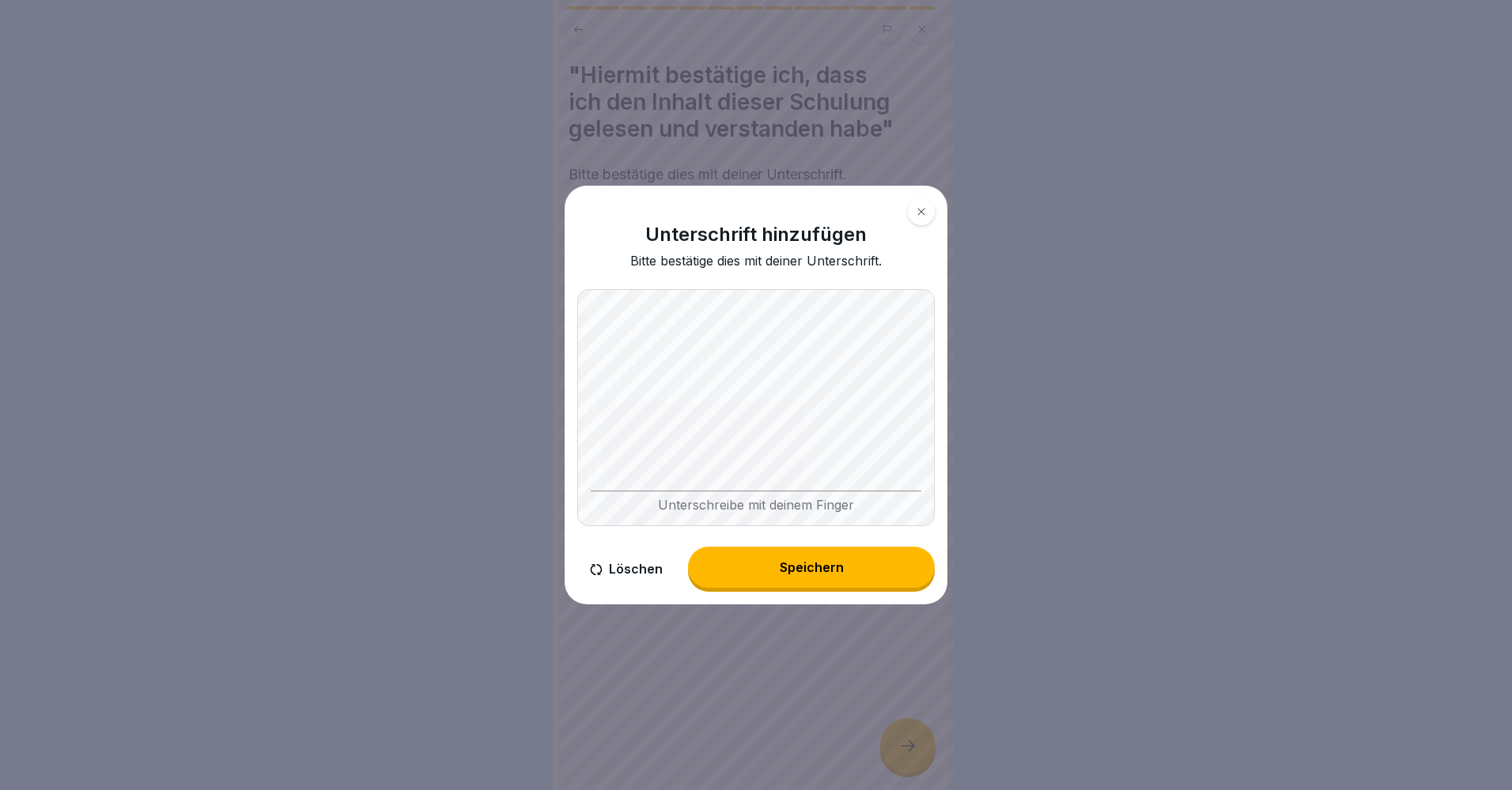
click at [791, 570] on div "Speichern" at bounding box center [812, 567] width 64 height 14
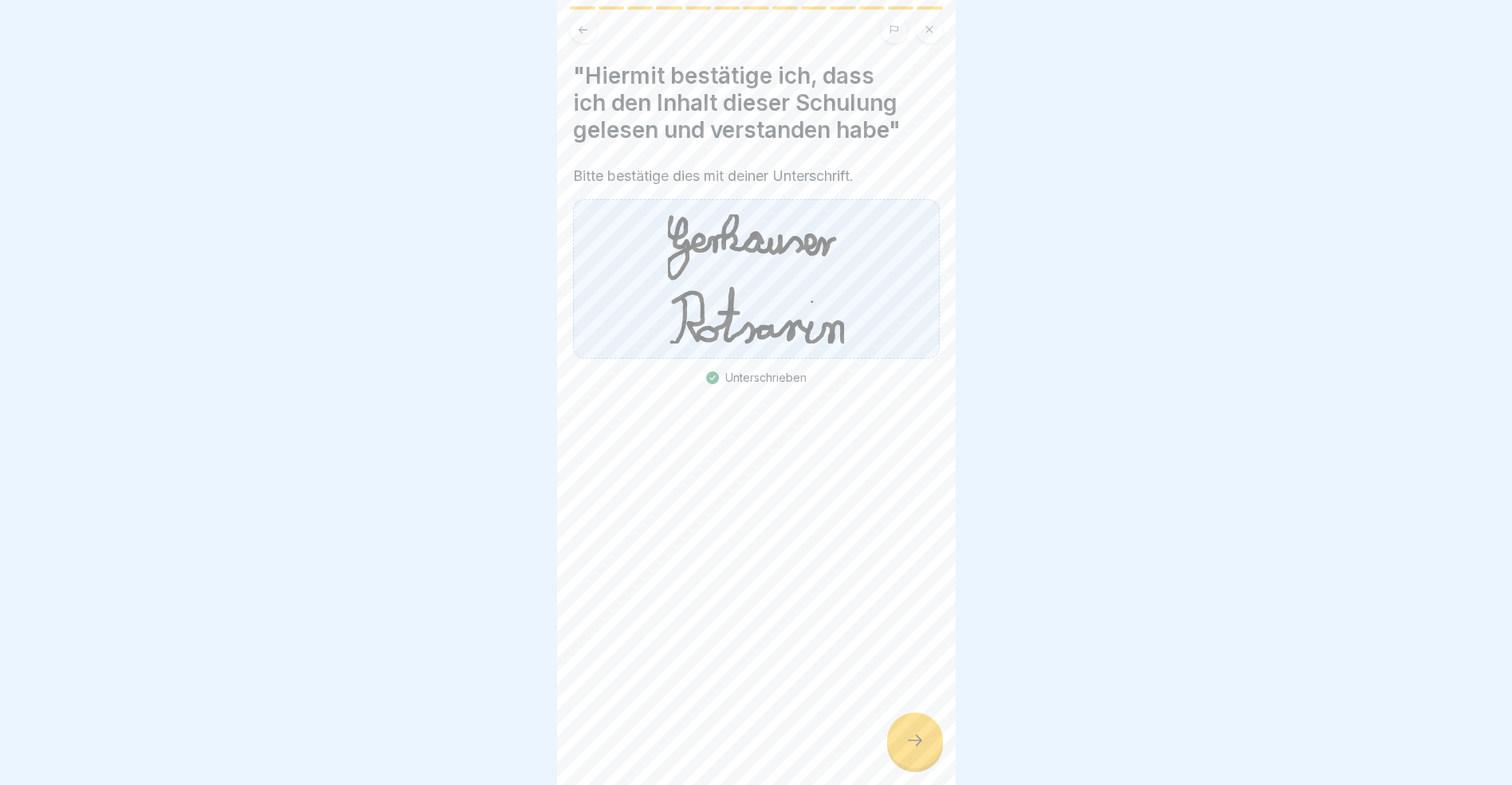
click at [919, 750] on icon at bounding box center [915, 740] width 19 height 19
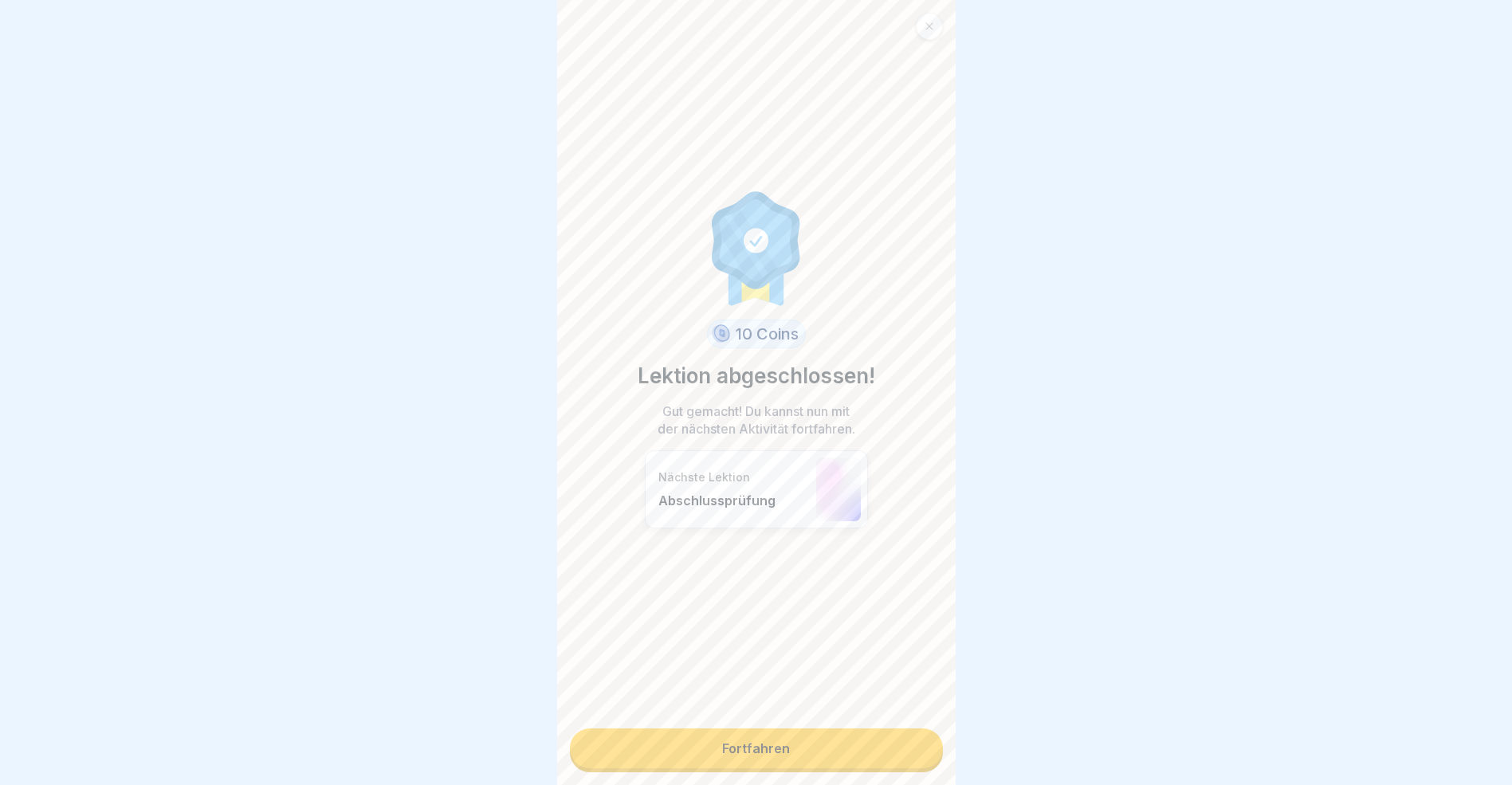
click at [878, 755] on link "Fortfahren" at bounding box center [756, 748] width 373 height 40
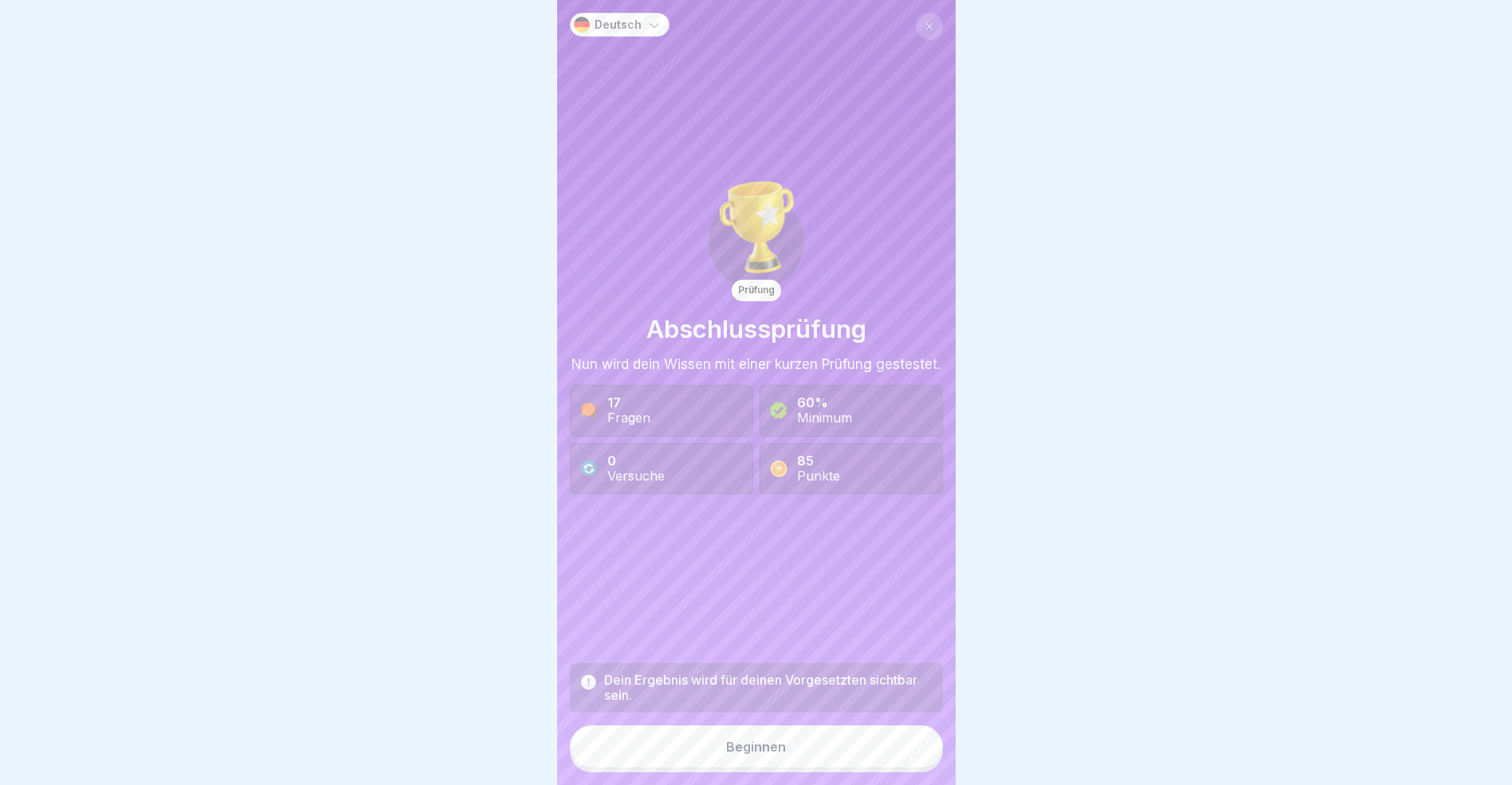
click at [808, 758] on button "Beginnen" at bounding box center [756, 747] width 373 height 43
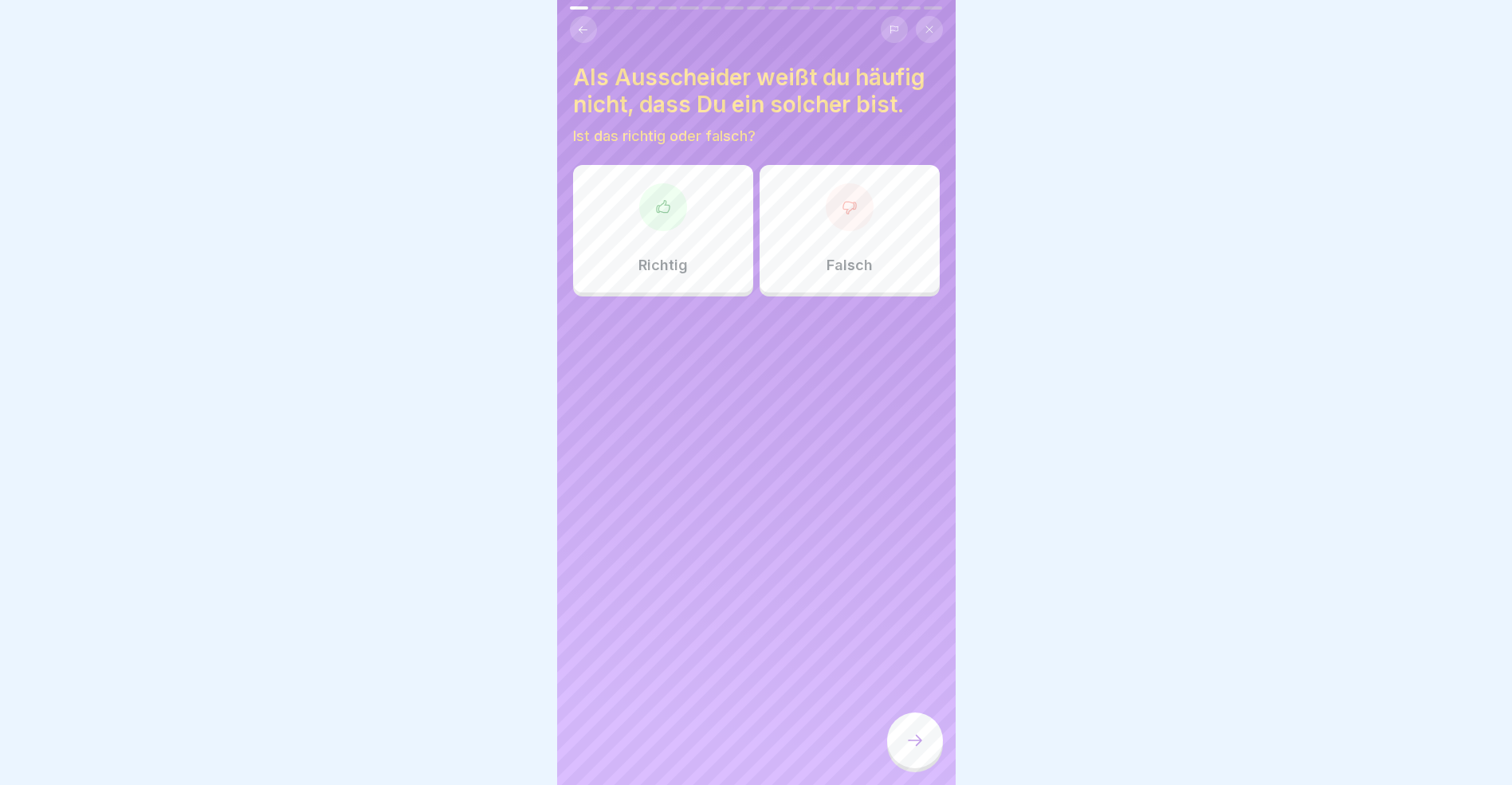
click at [652, 222] on div at bounding box center [663, 207] width 48 height 48
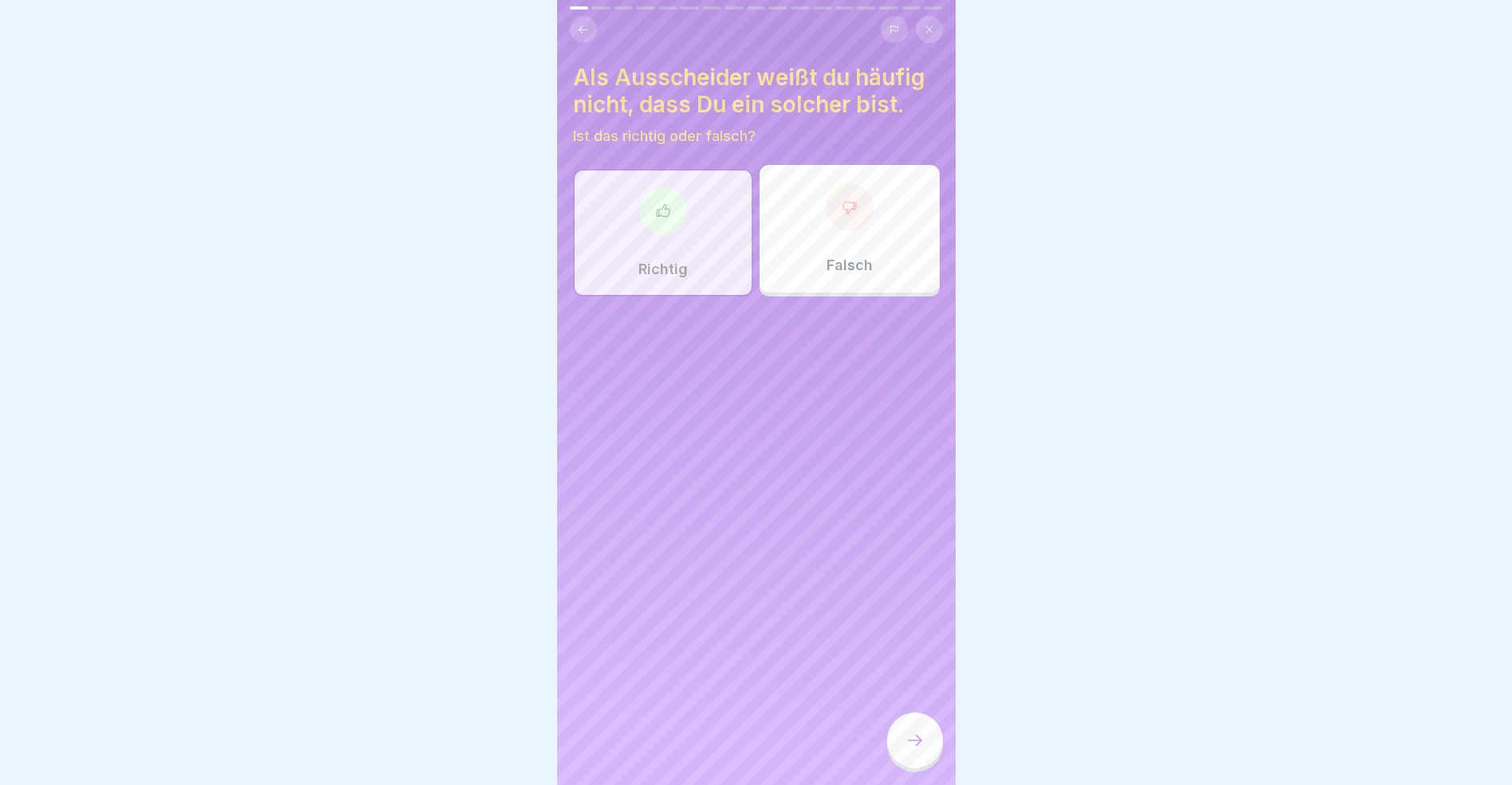
click at [906, 750] on icon at bounding box center [915, 740] width 19 height 19
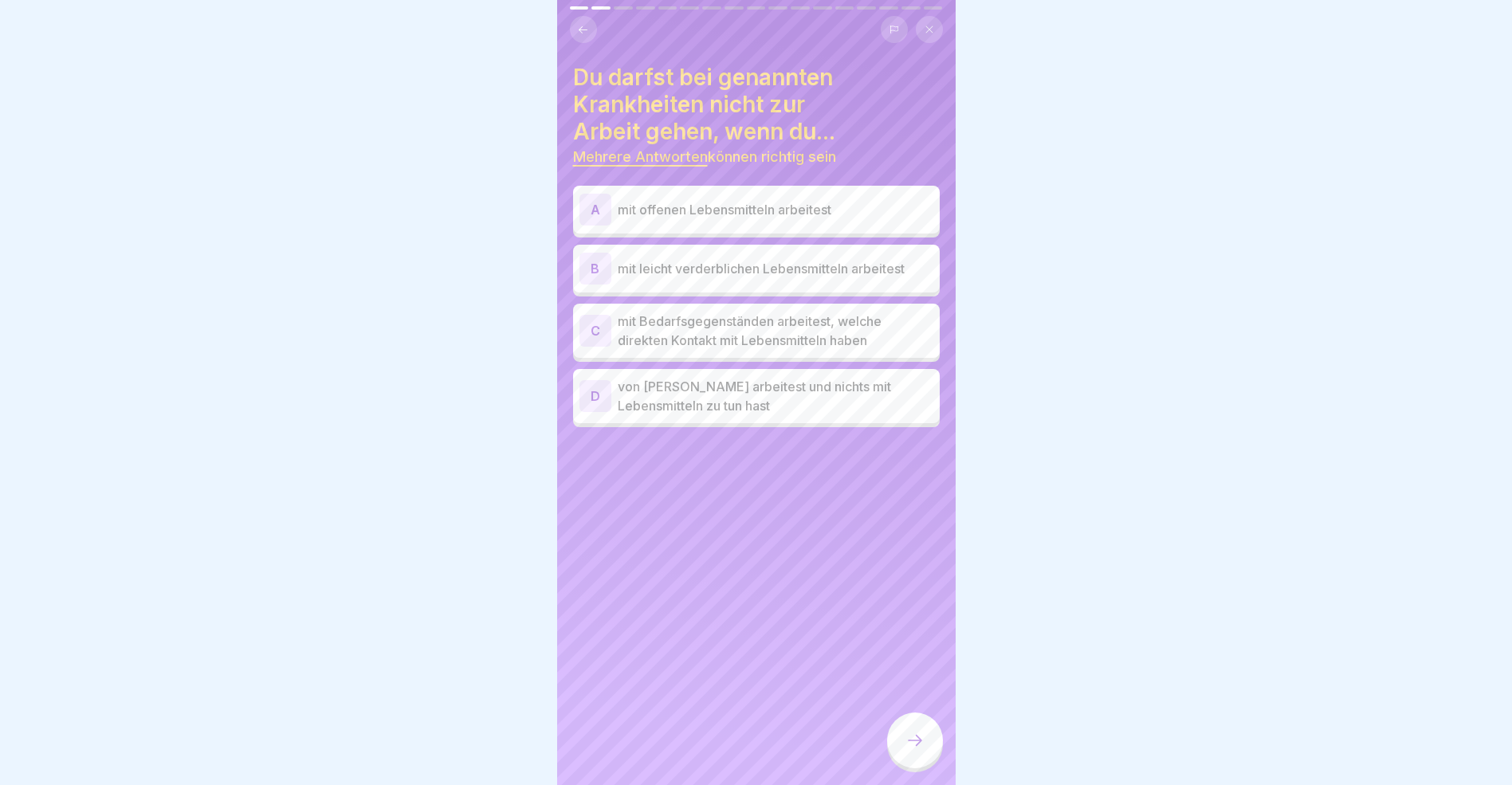
click at [589, 203] on div "A" at bounding box center [595, 210] width 32 height 32
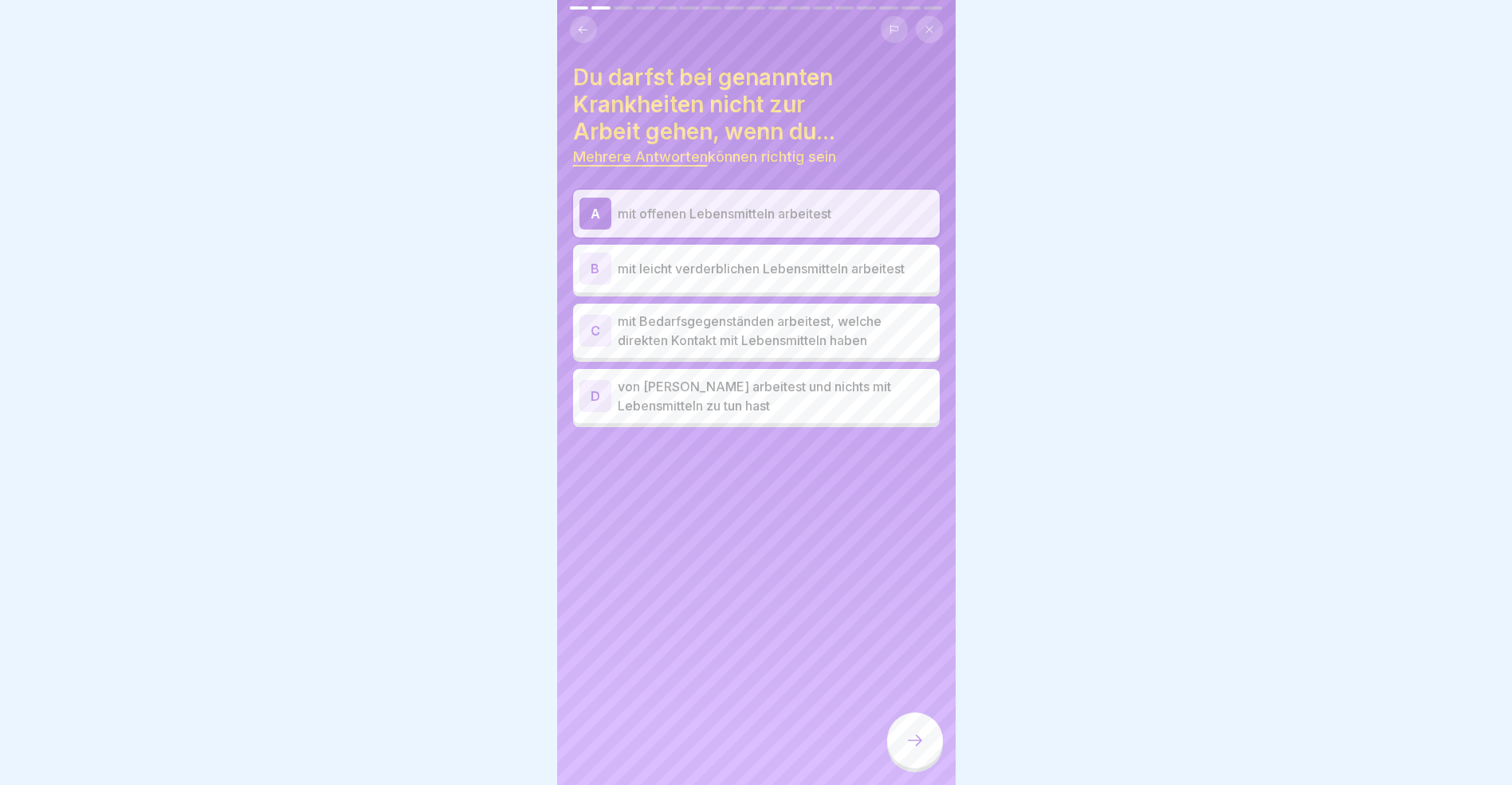
click at [592, 270] on div "B" at bounding box center [595, 268] width 32 height 32
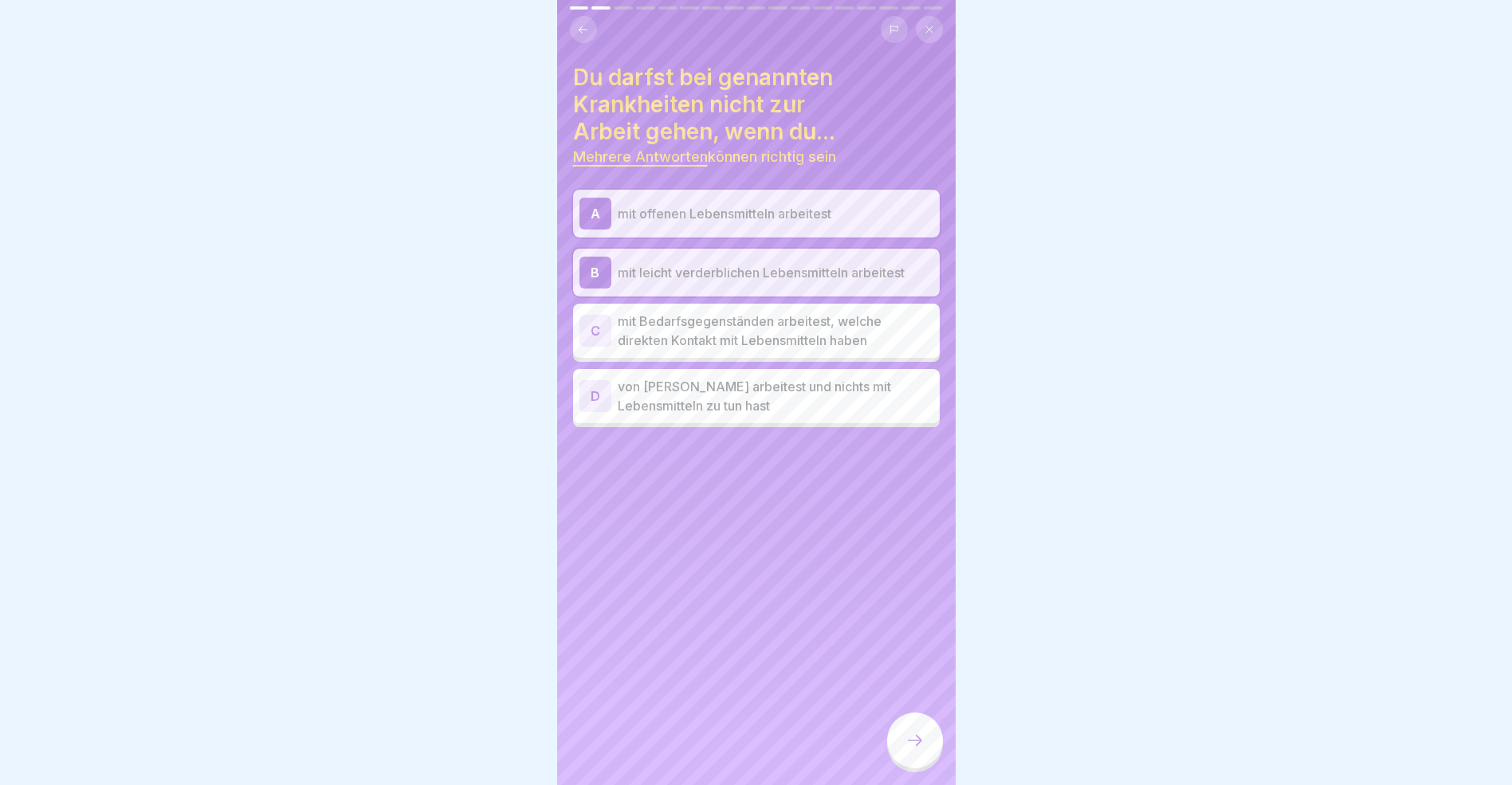
click at [600, 332] on div "C" at bounding box center [595, 330] width 32 height 32
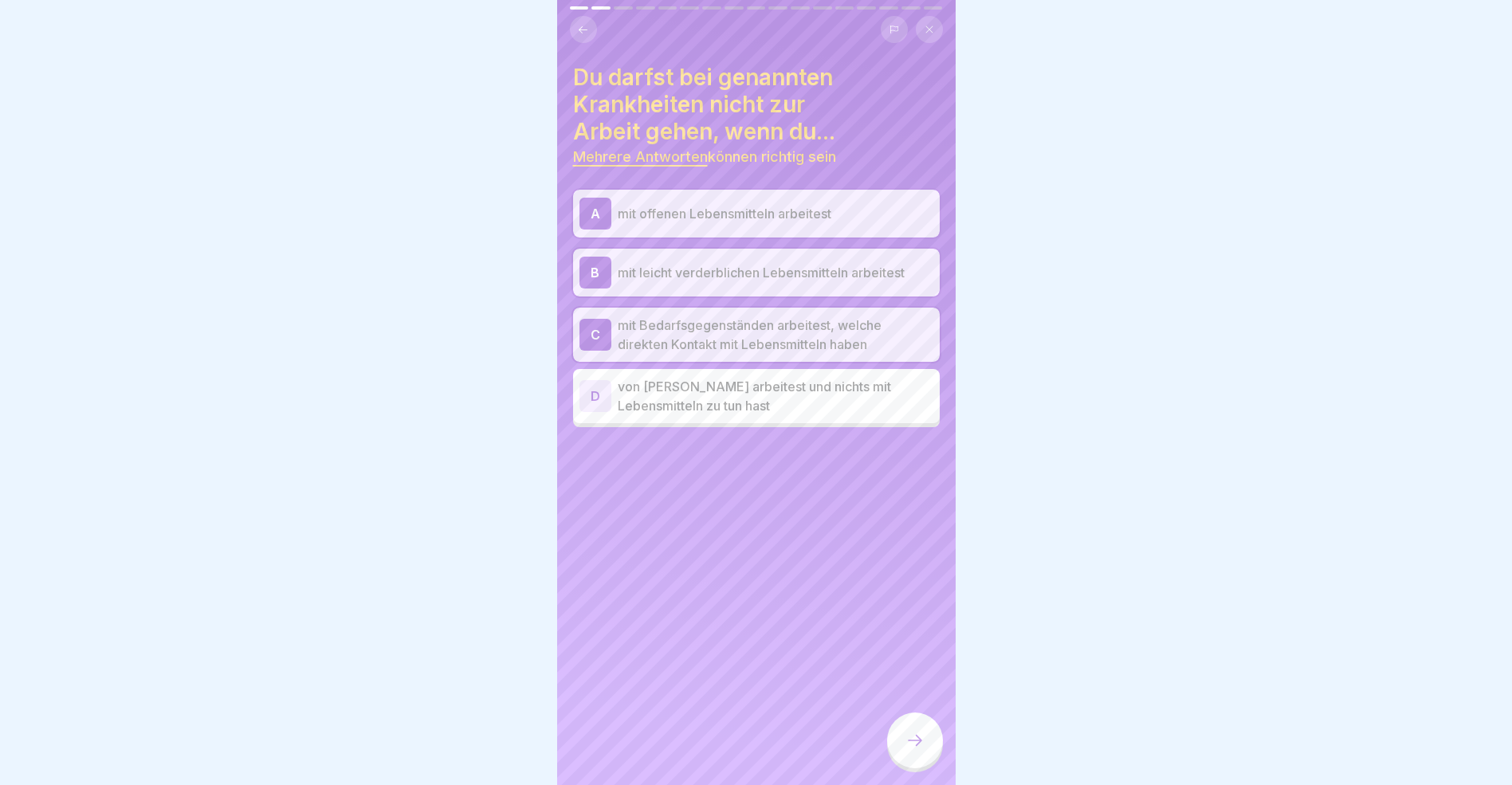
click at [907, 750] on icon at bounding box center [915, 740] width 19 height 19
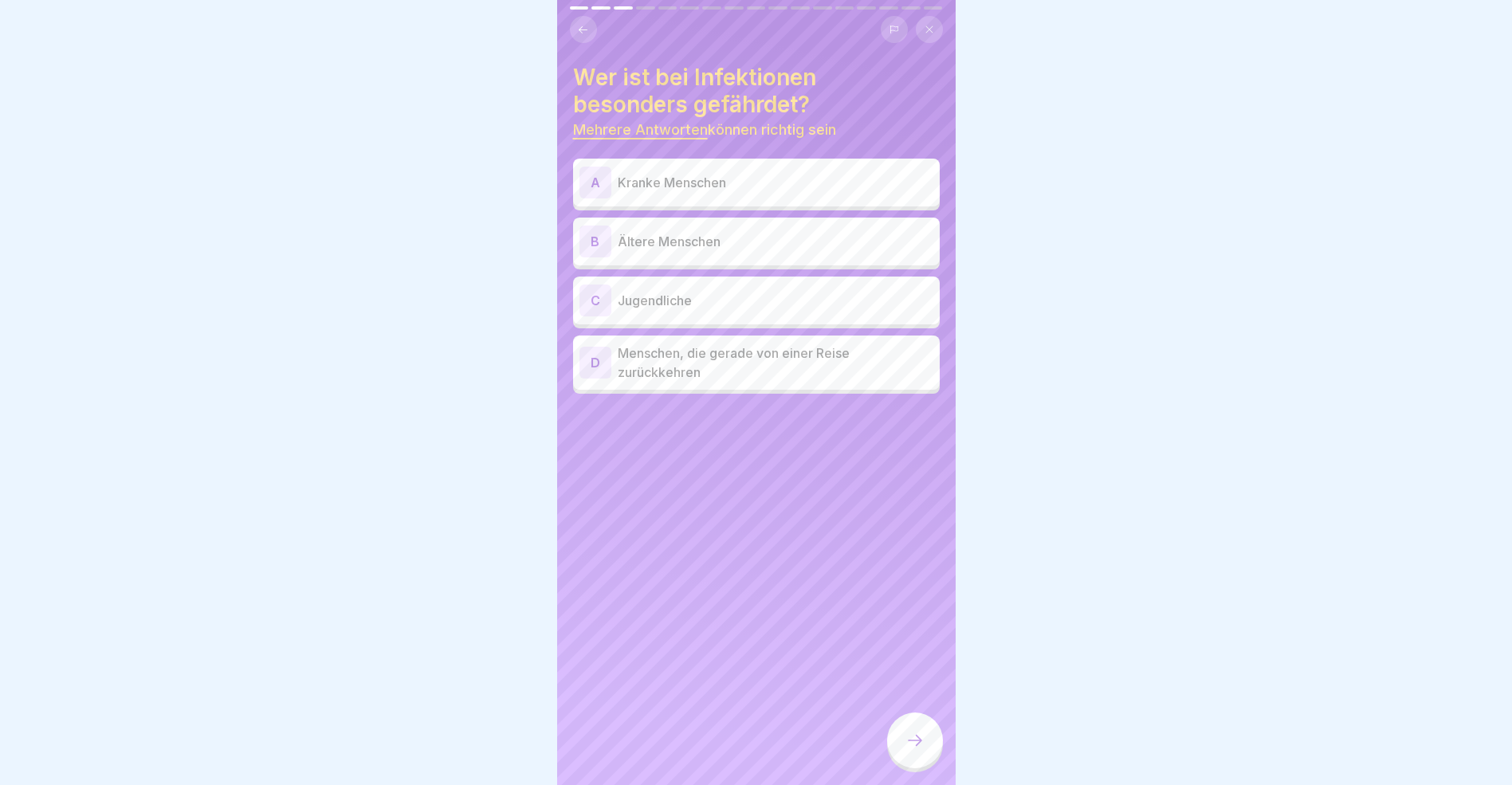
click at [588, 176] on div "A" at bounding box center [595, 182] width 32 height 32
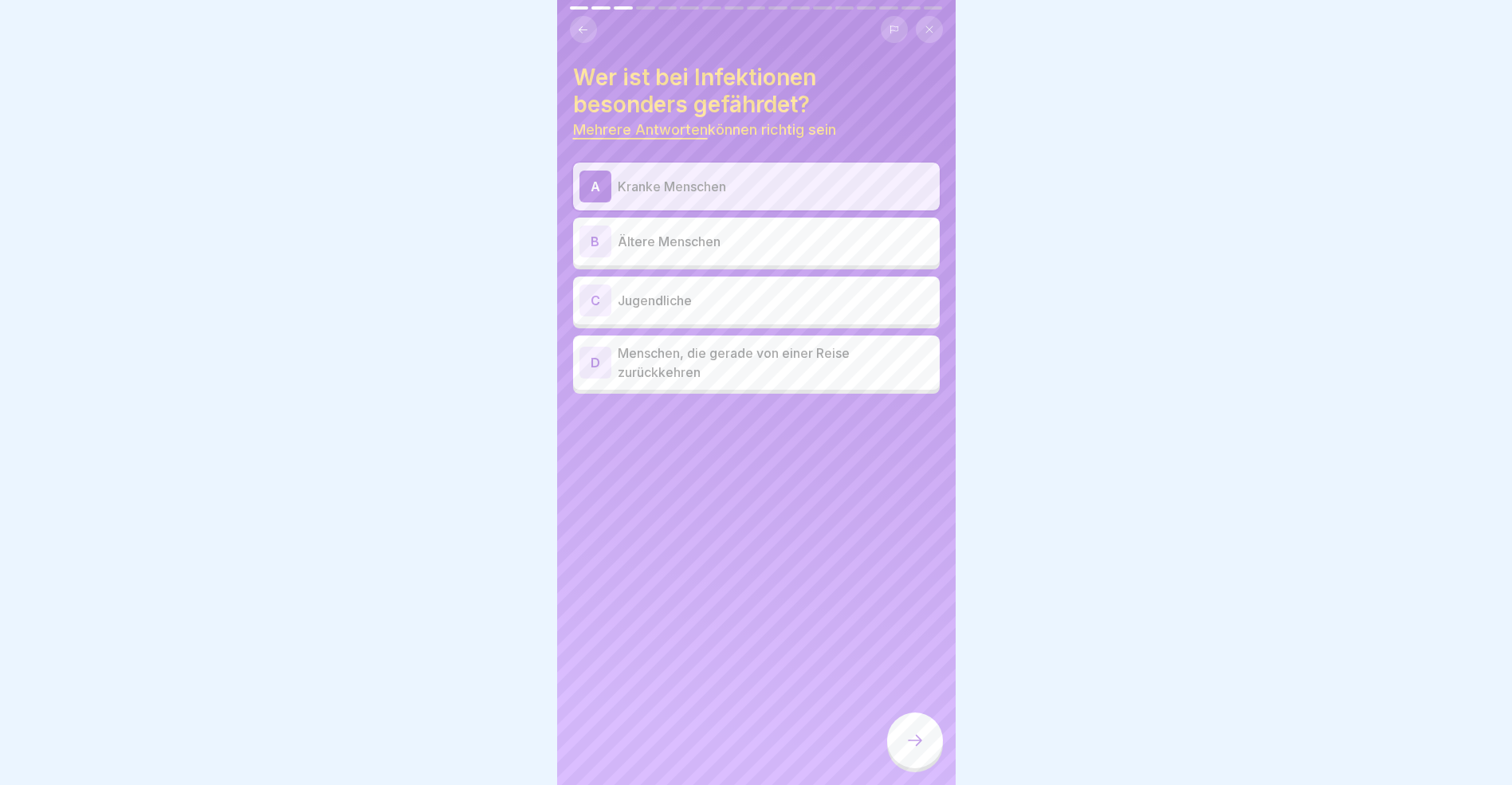
click at [590, 242] on div "B" at bounding box center [595, 241] width 32 height 32
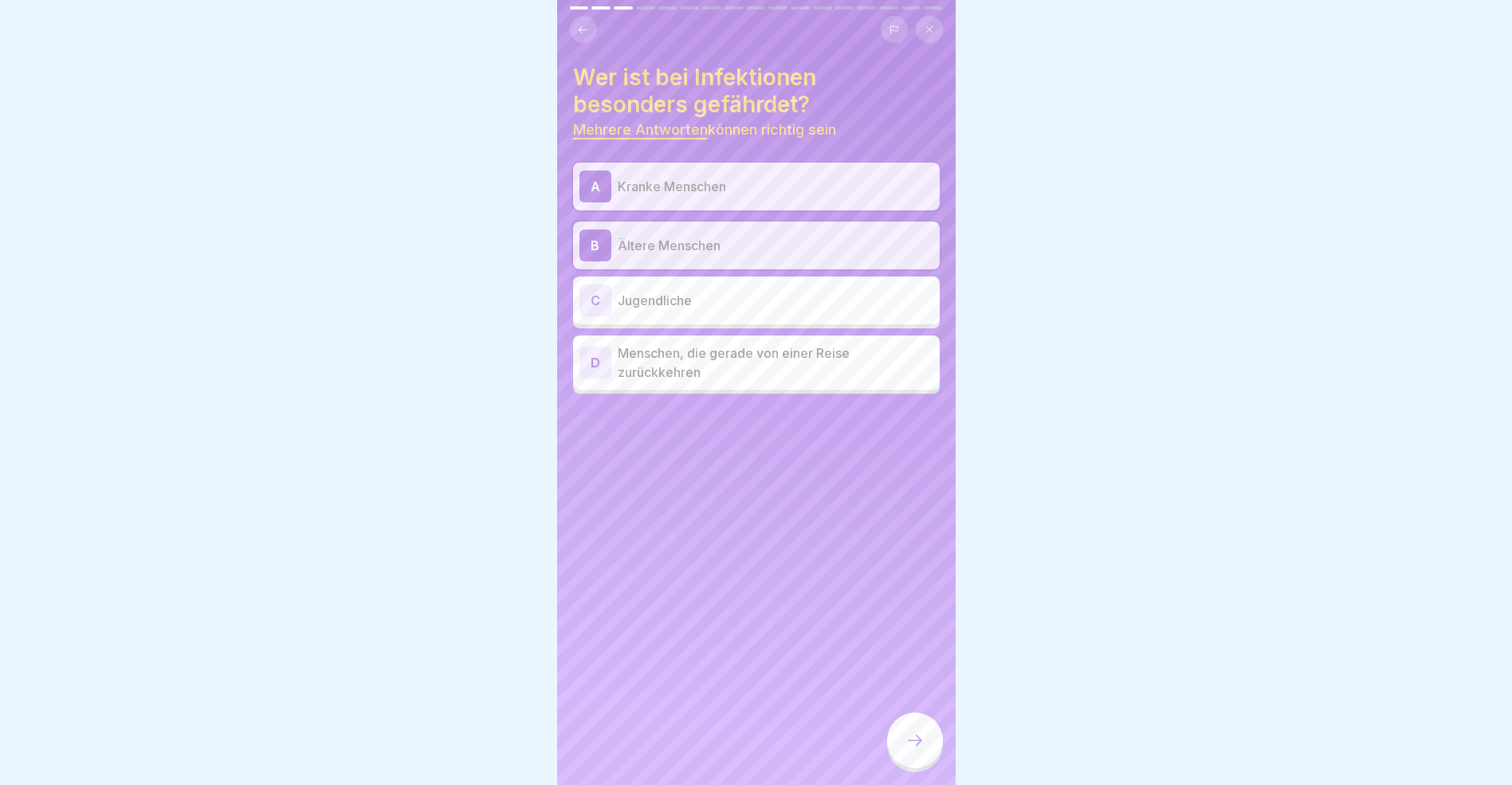
click at [592, 357] on div "D" at bounding box center [595, 362] width 32 height 32
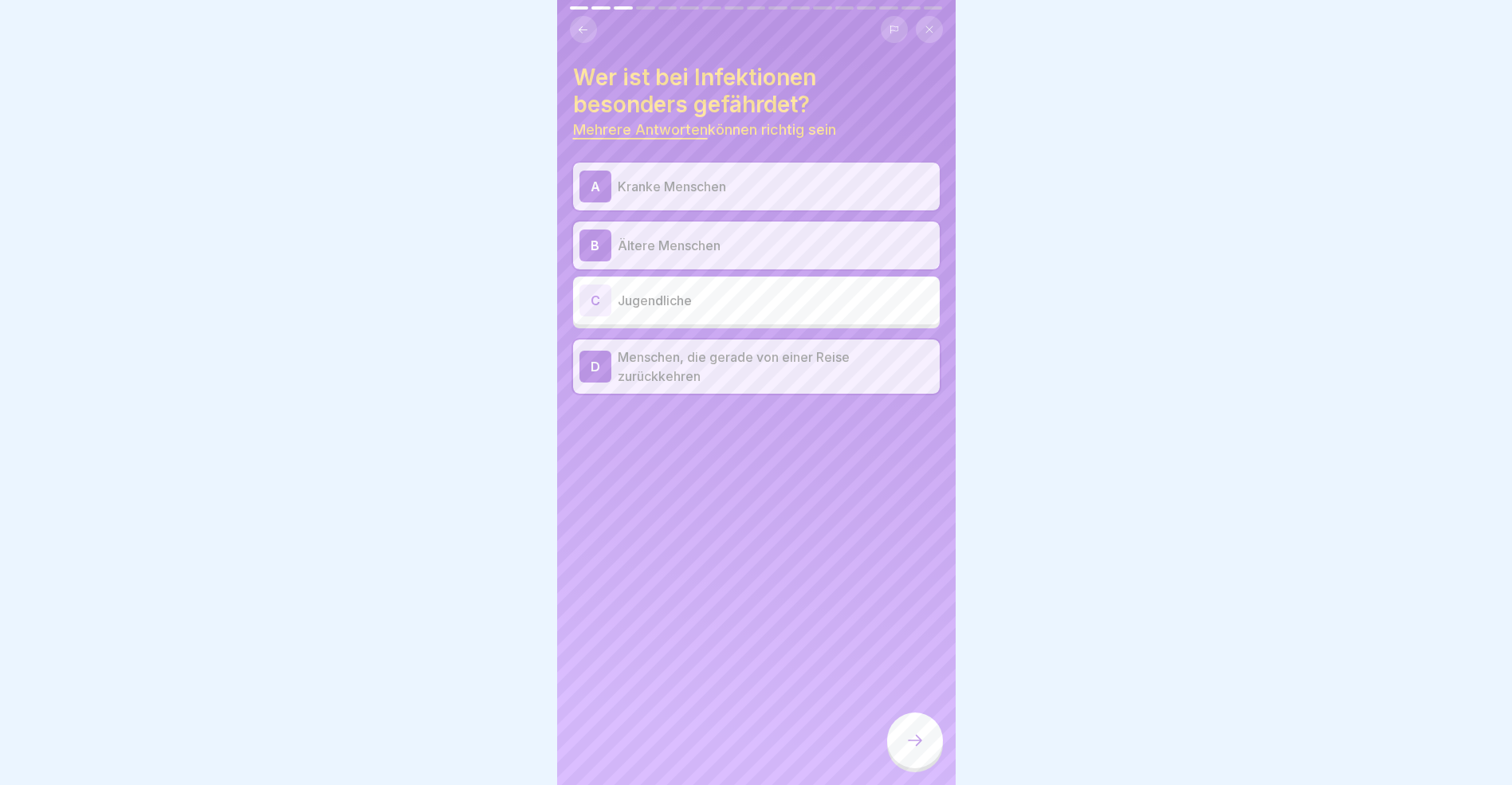
click at [917, 750] on icon at bounding box center [915, 740] width 19 height 19
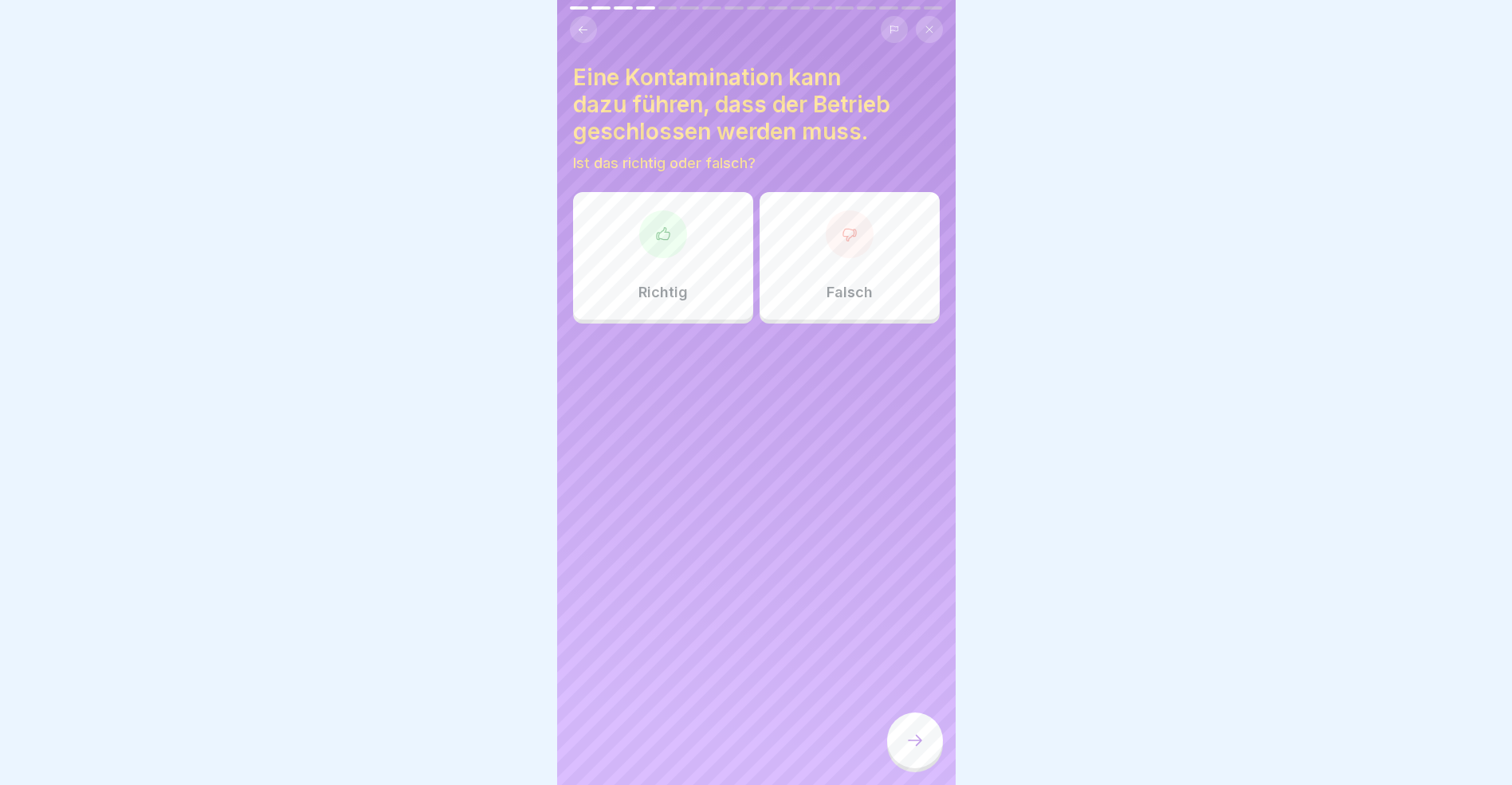
click at [656, 252] on div at bounding box center [663, 234] width 48 height 48
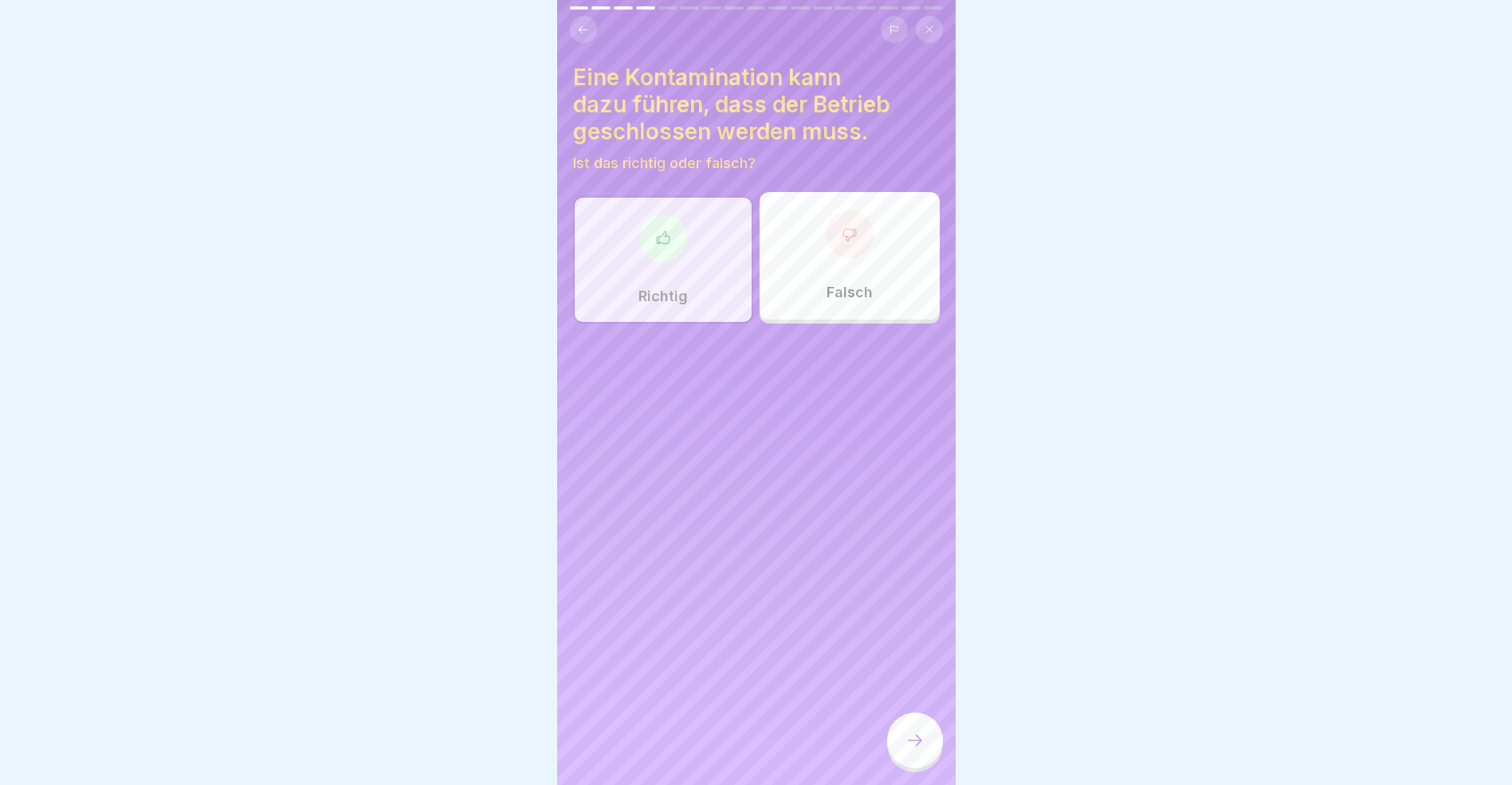
click at [923, 750] on icon at bounding box center [915, 740] width 19 height 19
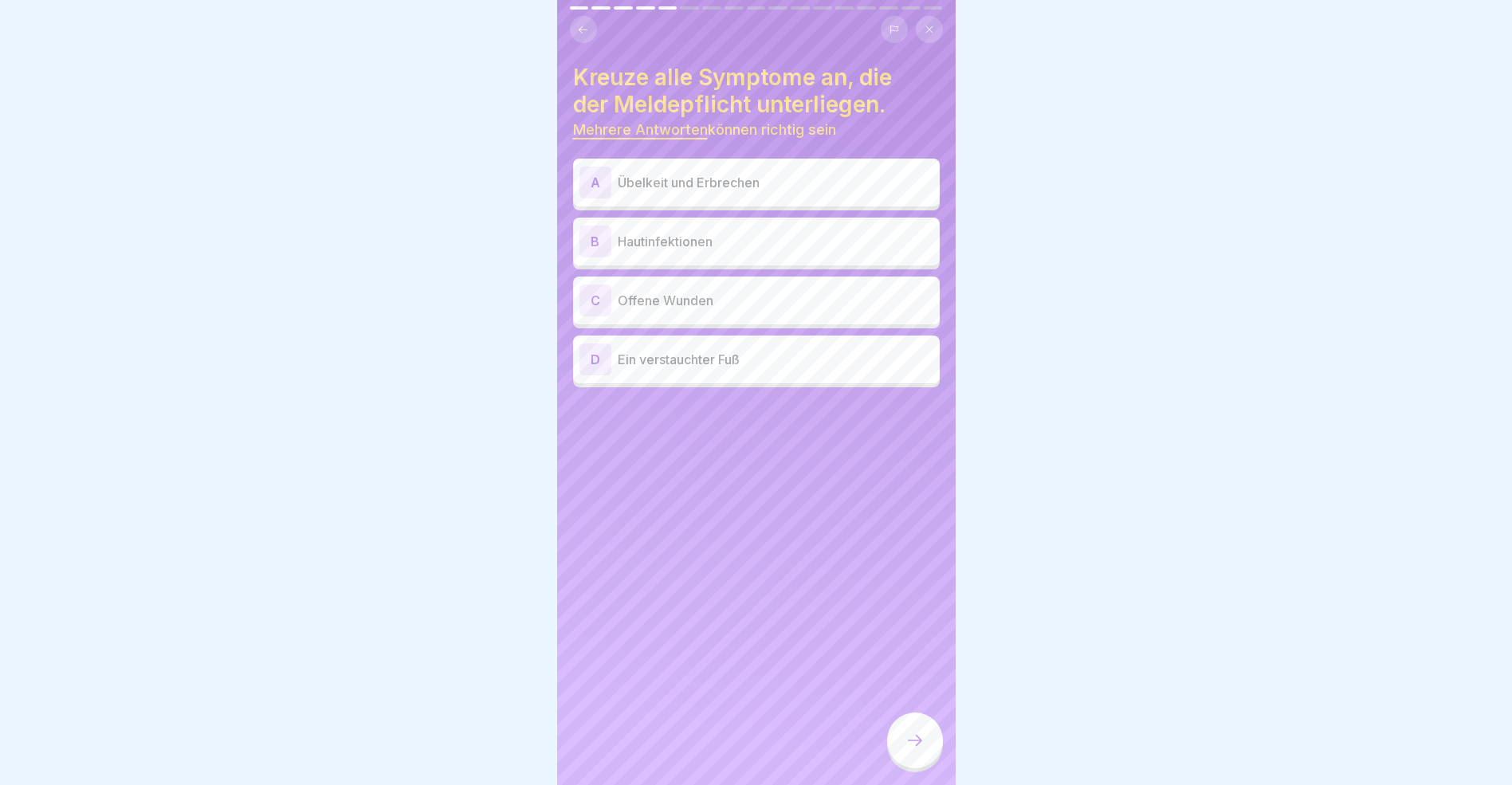
click at [597, 177] on div "A" at bounding box center [595, 182] width 32 height 32
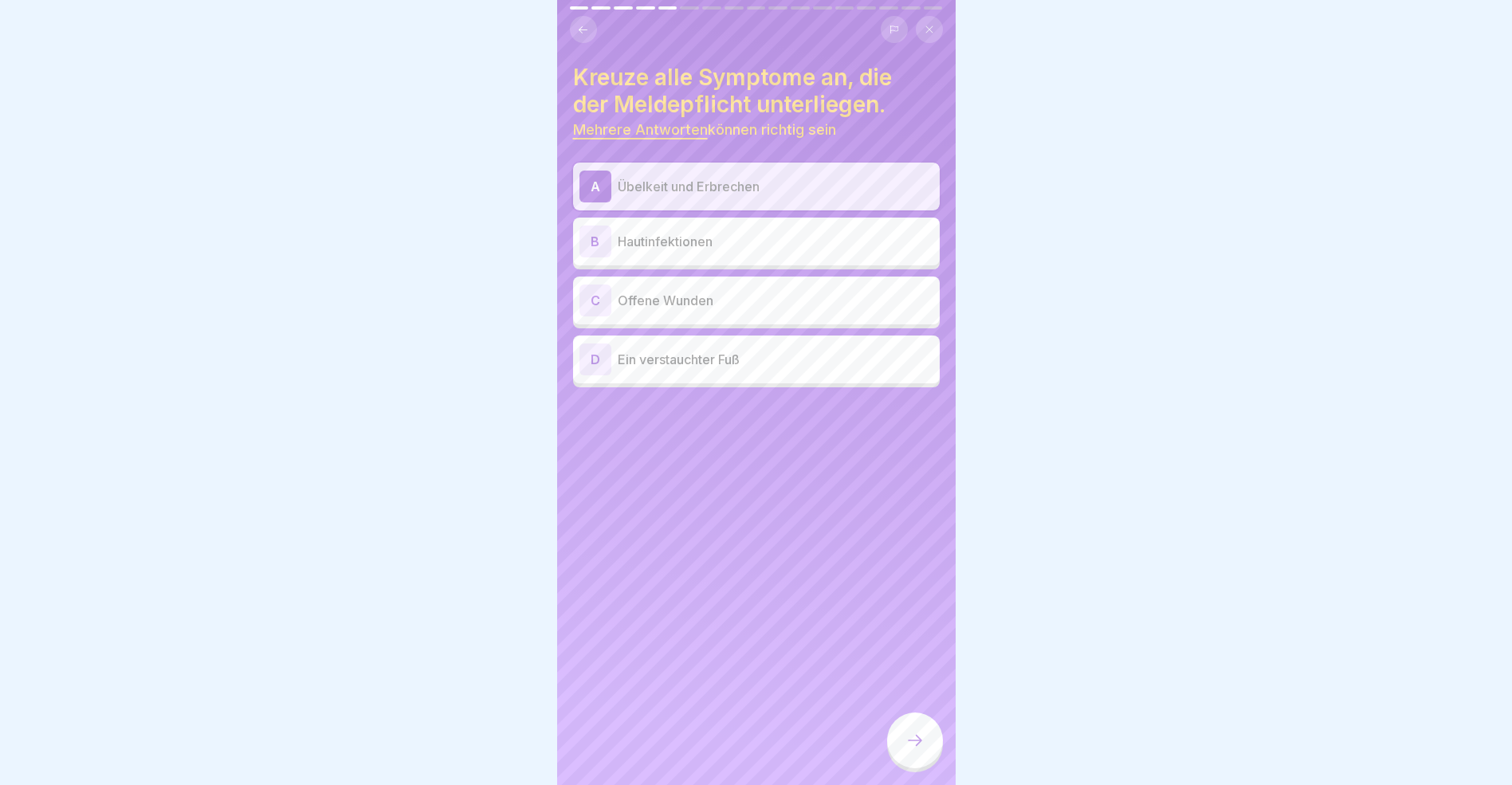
click at [594, 242] on div "B" at bounding box center [595, 241] width 32 height 32
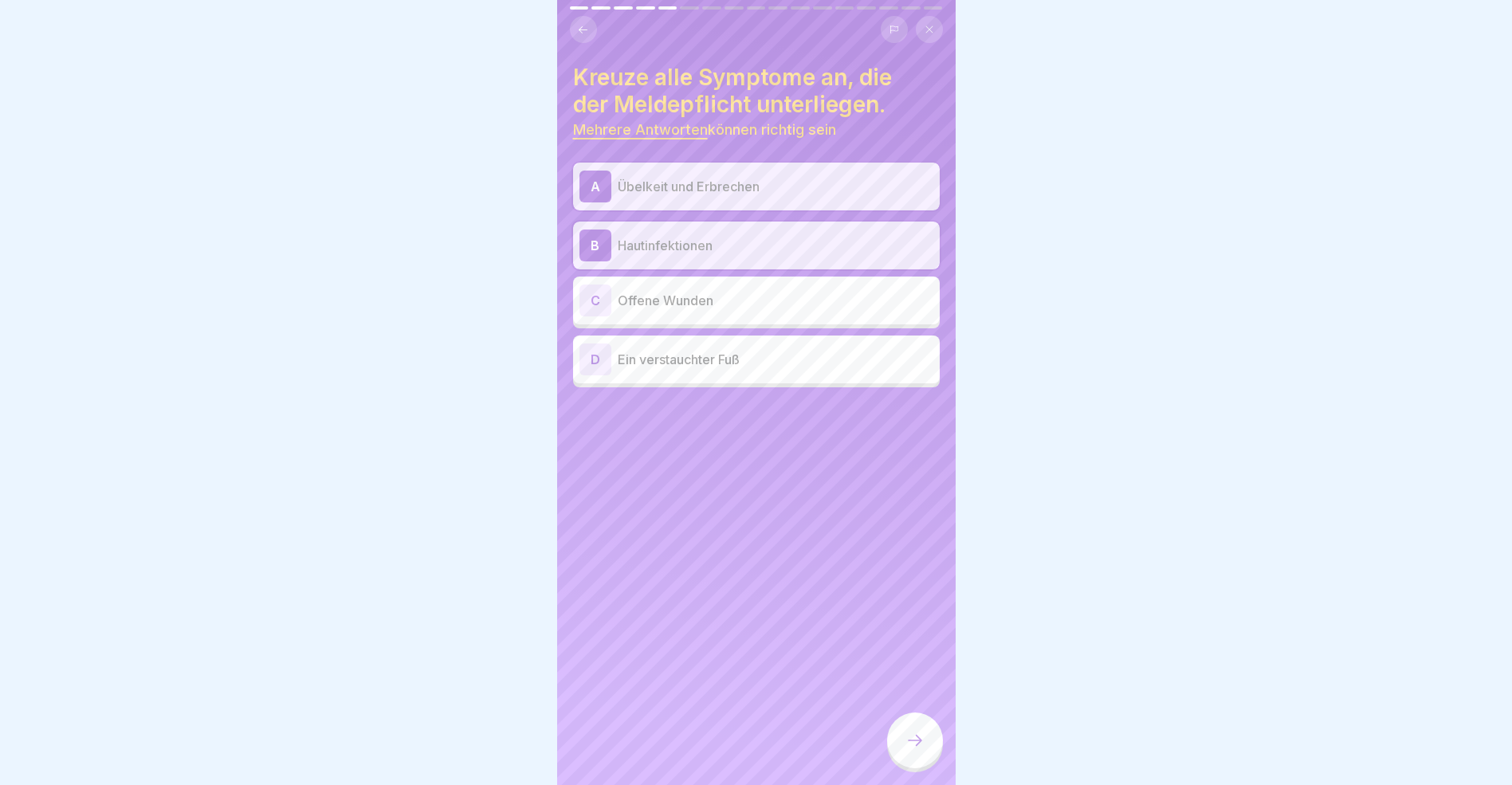
click at [600, 299] on div "C" at bounding box center [595, 300] width 32 height 32
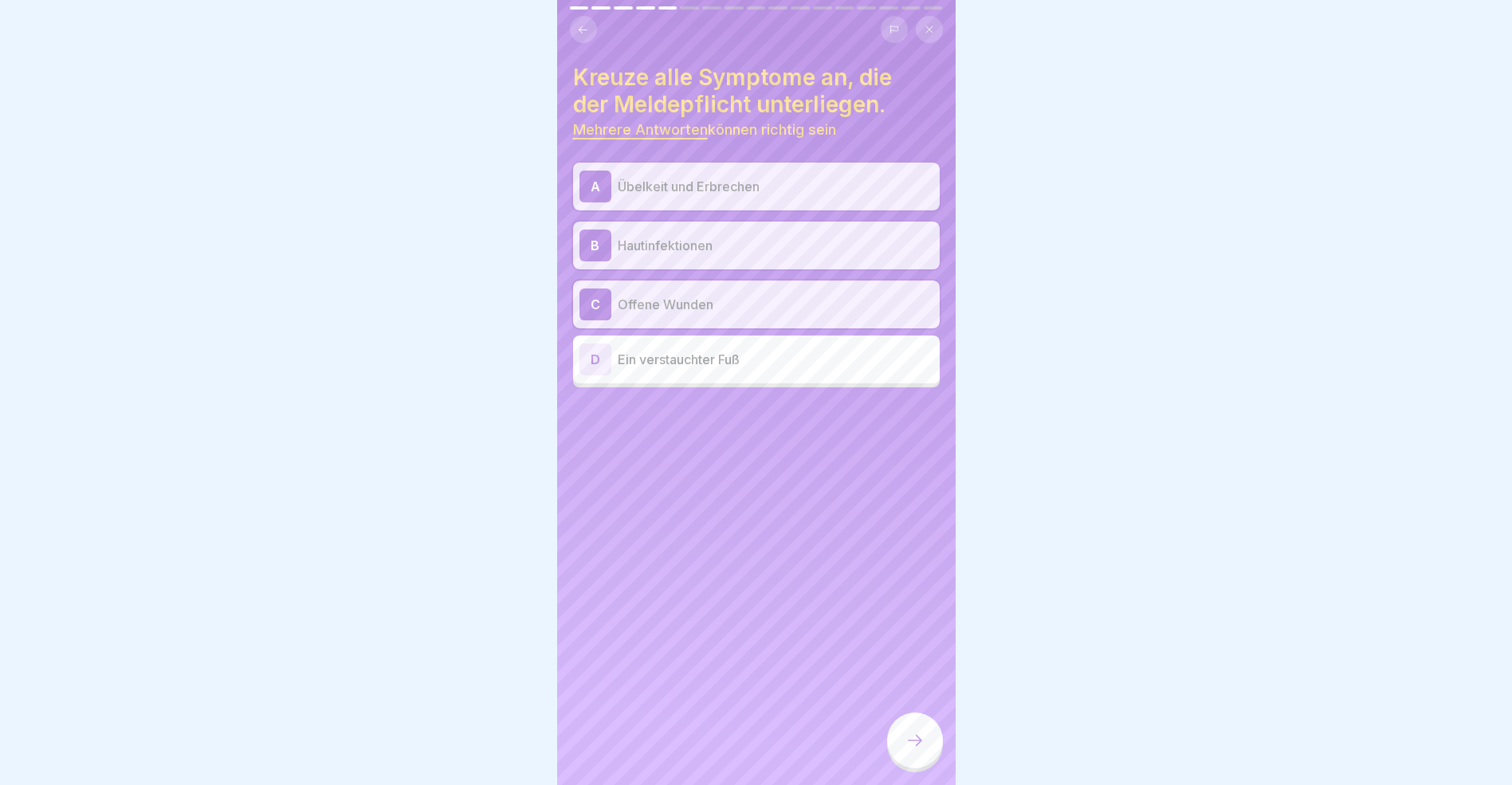
click at [908, 746] on icon at bounding box center [915, 740] width 19 height 19
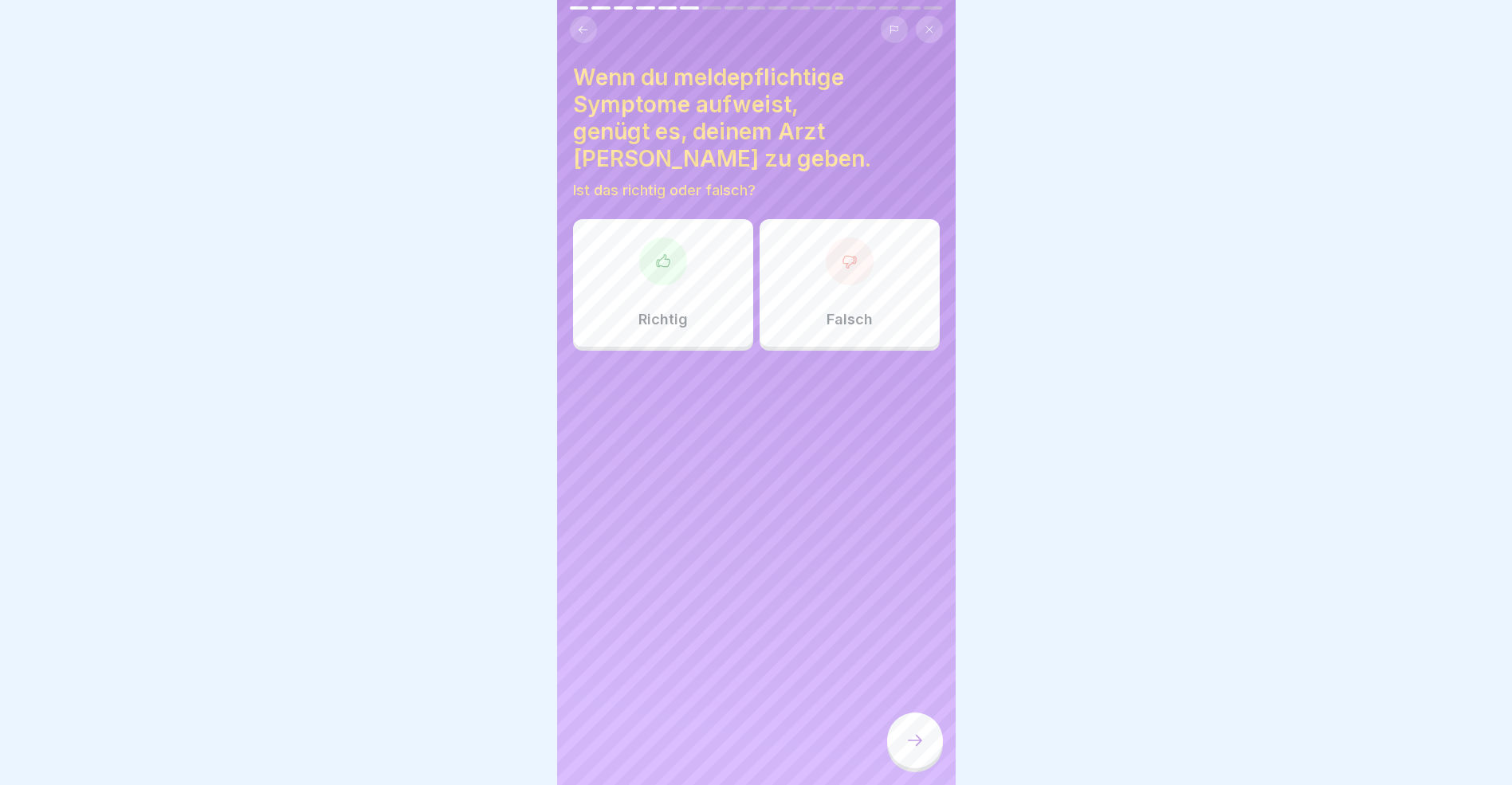
click at [826, 238] on div at bounding box center [850, 262] width 48 height 48
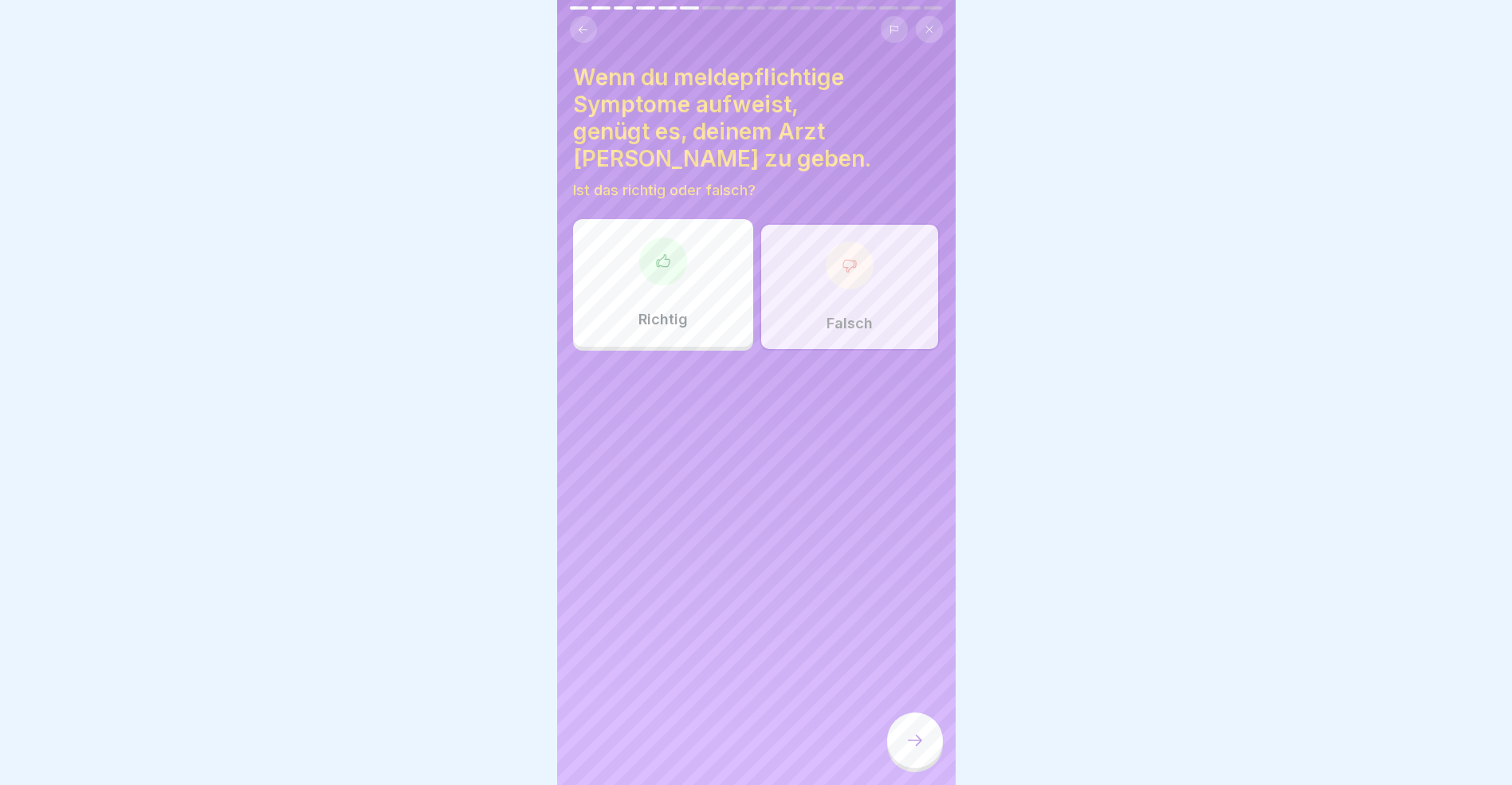
click at [910, 750] on icon at bounding box center [915, 740] width 19 height 19
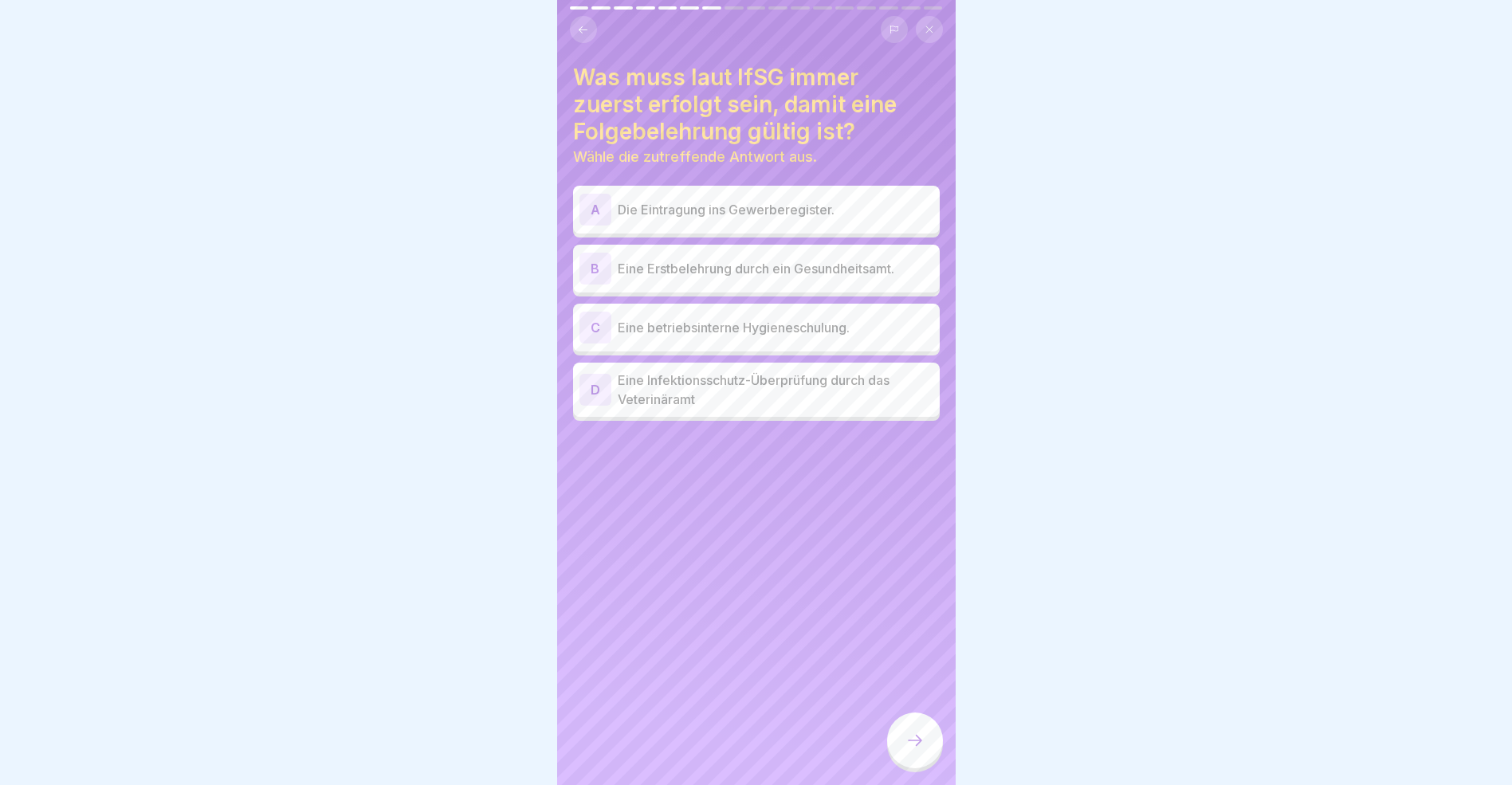
click at [592, 265] on div "B" at bounding box center [595, 268] width 32 height 32
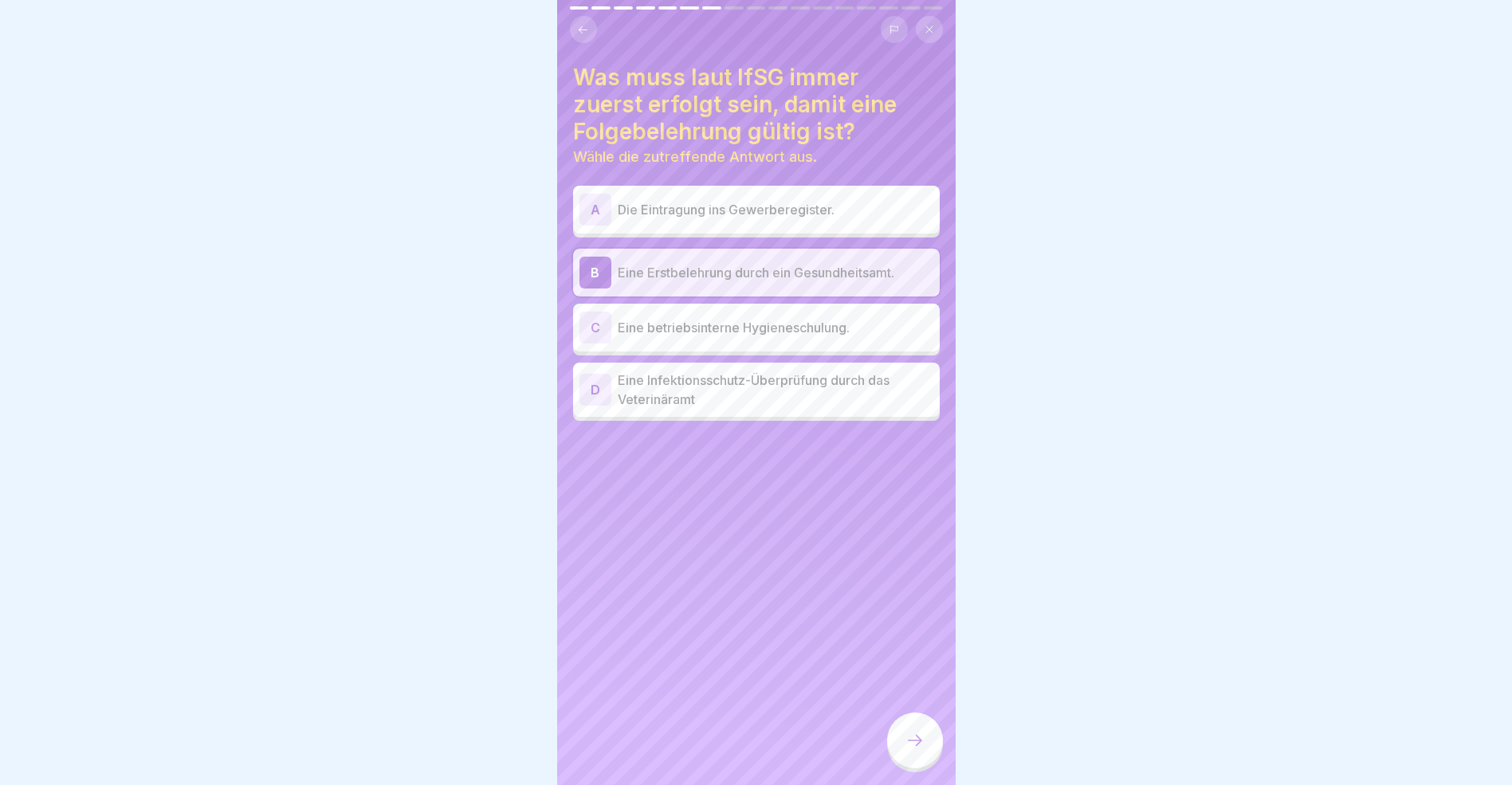
click at [919, 750] on icon at bounding box center [915, 740] width 19 height 19
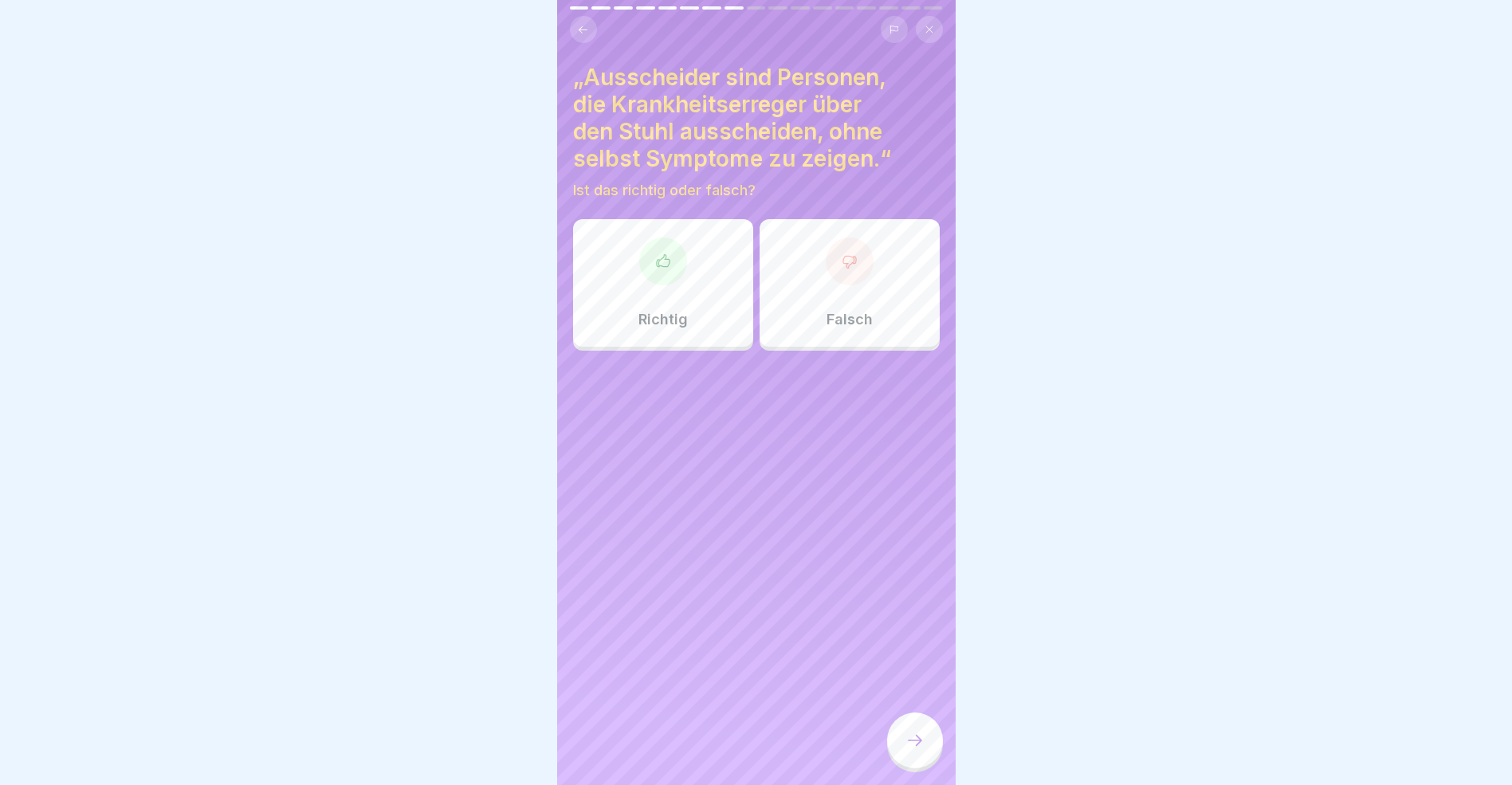
click at [664, 272] on div at bounding box center [663, 262] width 48 height 48
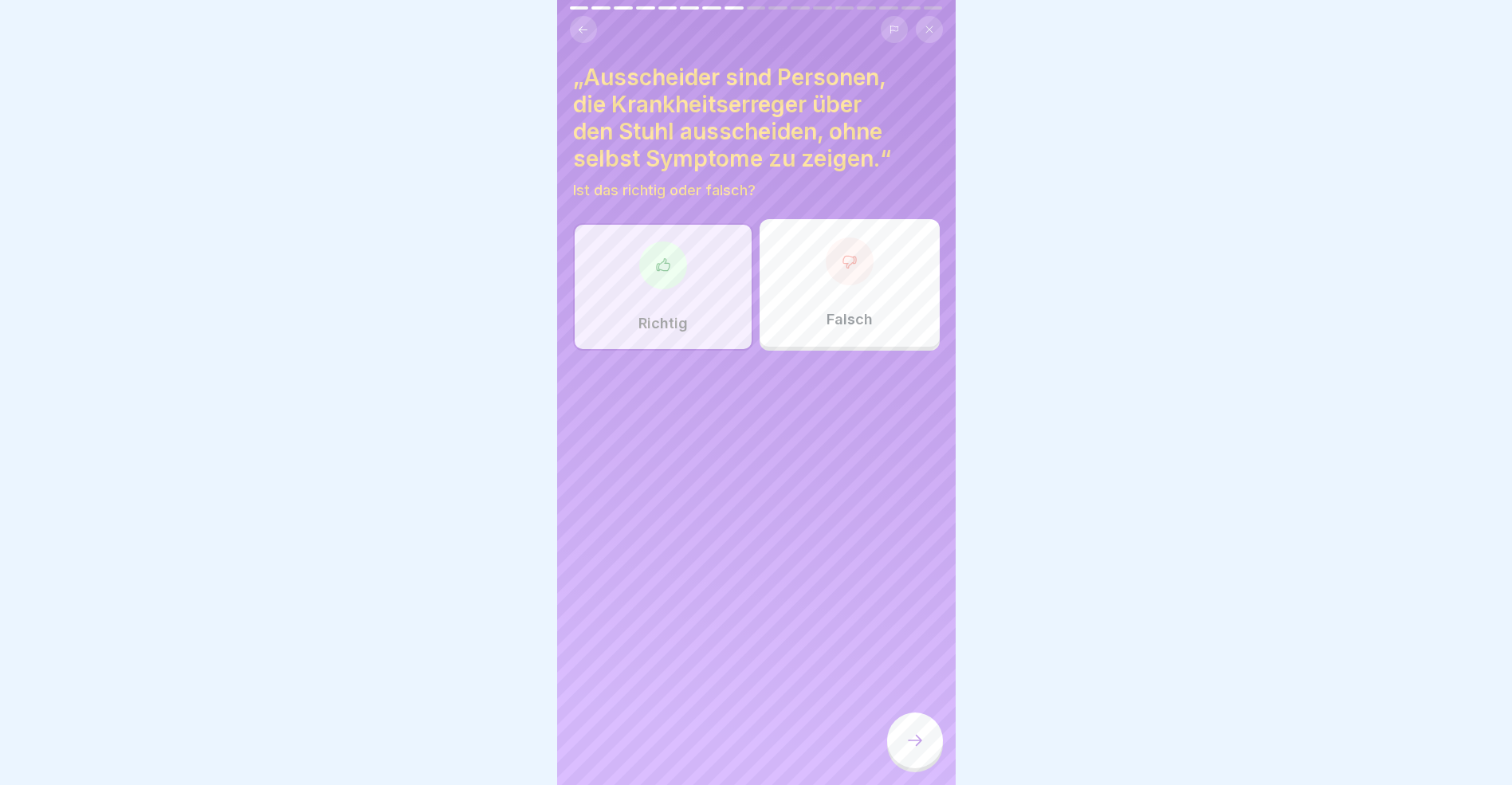
click at [911, 750] on icon at bounding box center [915, 740] width 19 height 19
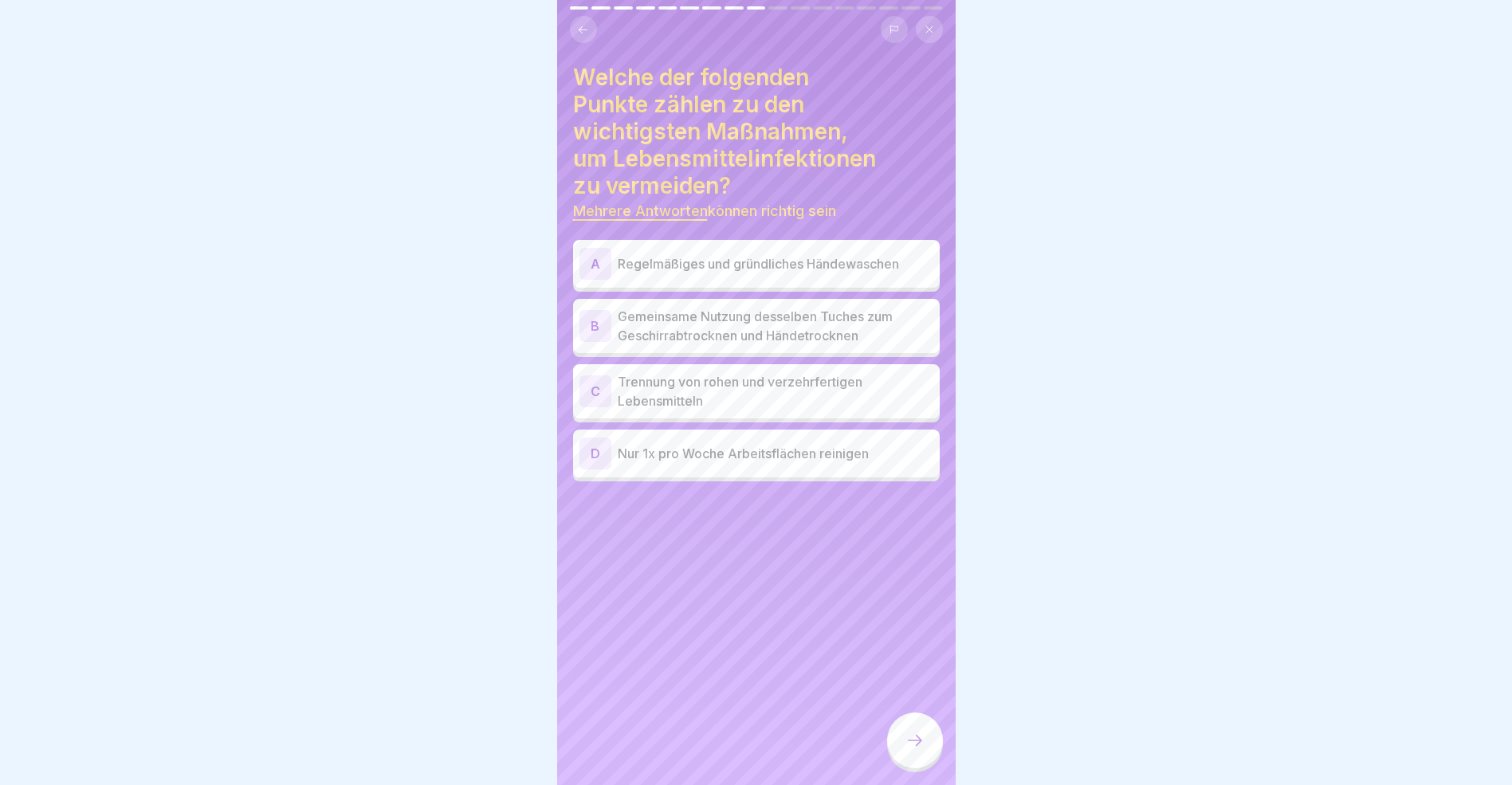
click at [595, 267] on div "A" at bounding box center [595, 263] width 32 height 32
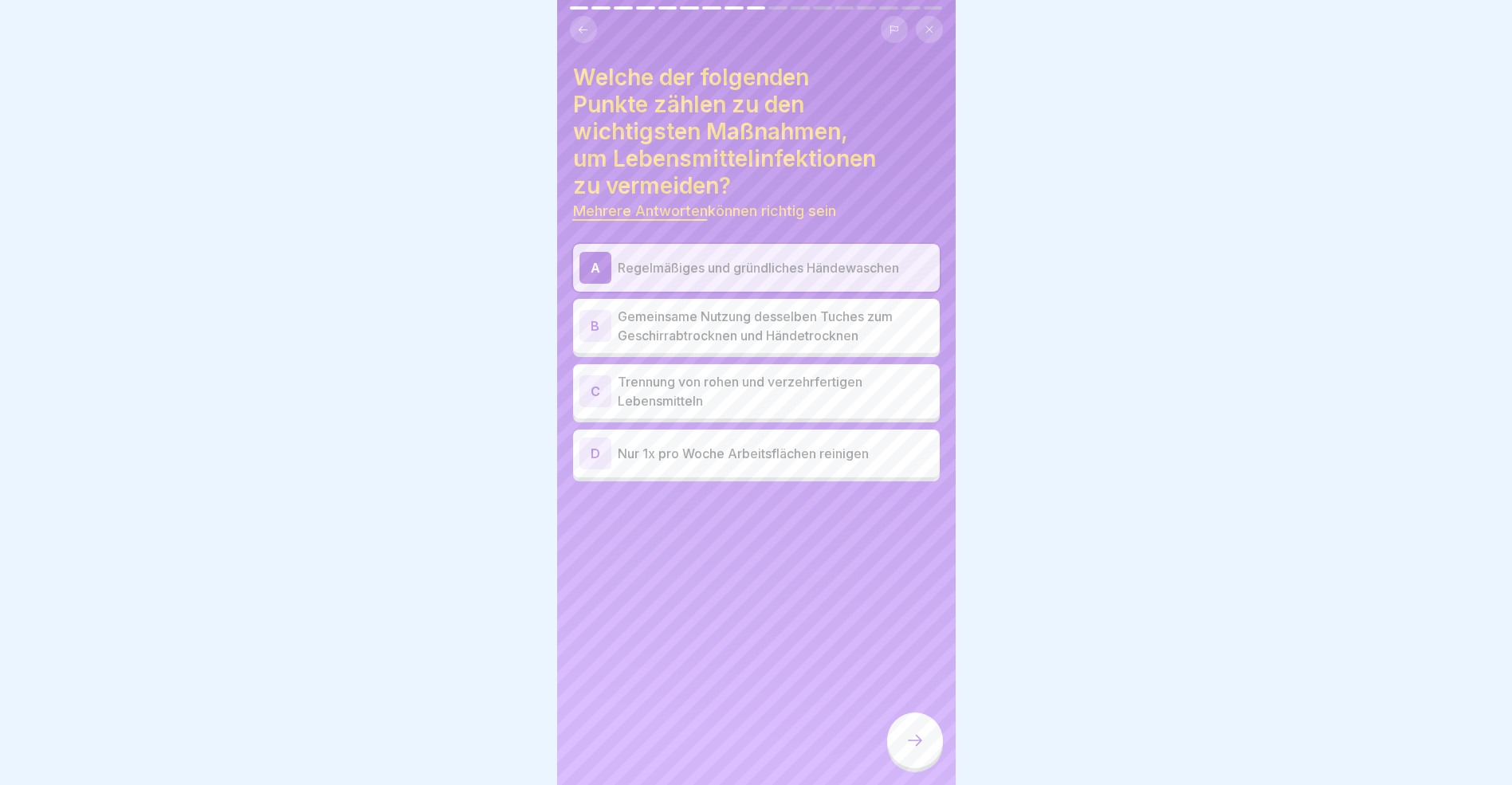
click at [598, 390] on div "C" at bounding box center [595, 391] width 32 height 32
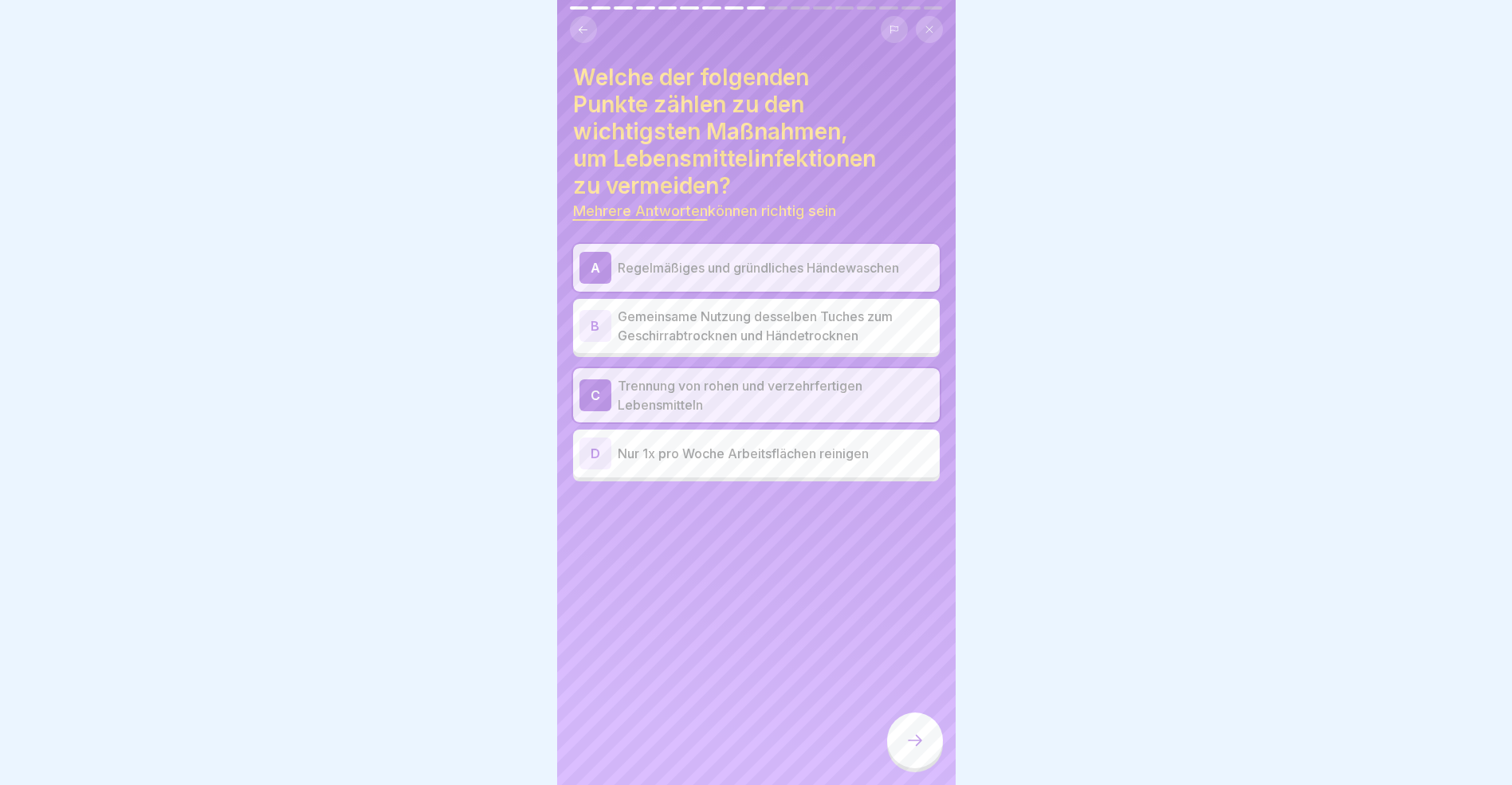
click at [913, 748] on icon at bounding box center [915, 740] width 19 height 19
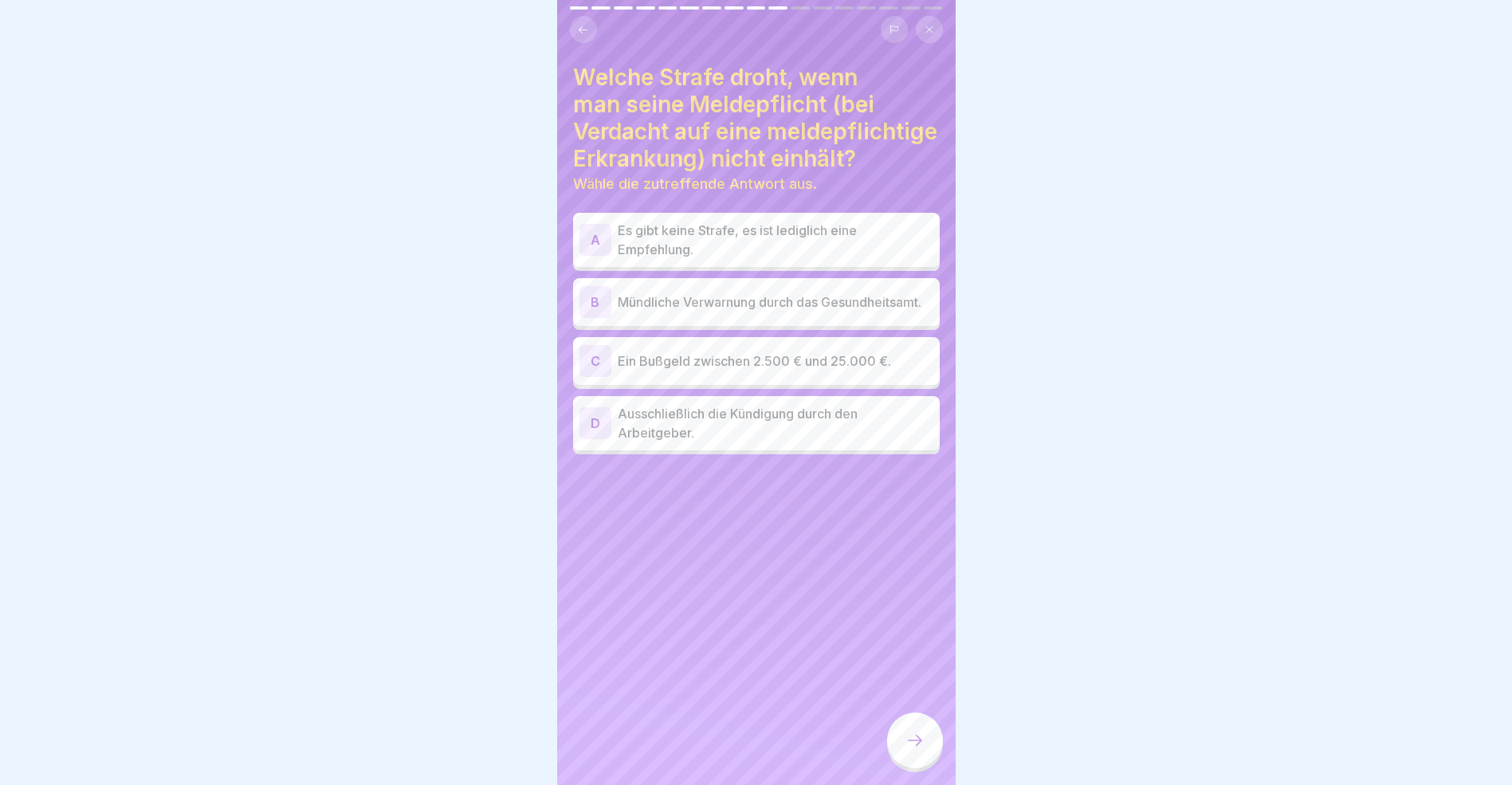
click at [595, 364] on div "C" at bounding box center [595, 361] width 32 height 32
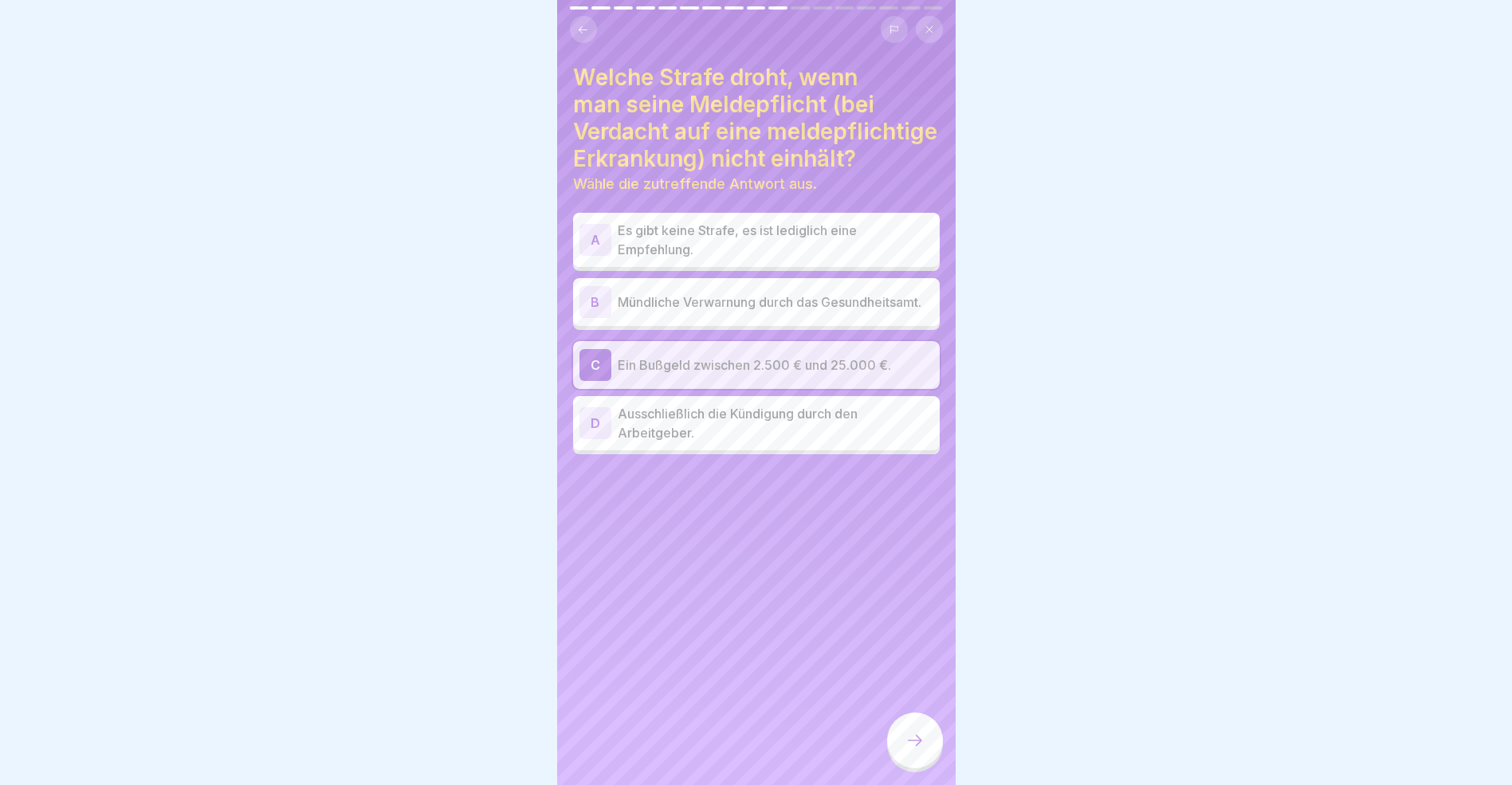
click at [918, 750] on icon at bounding box center [915, 740] width 19 height 19
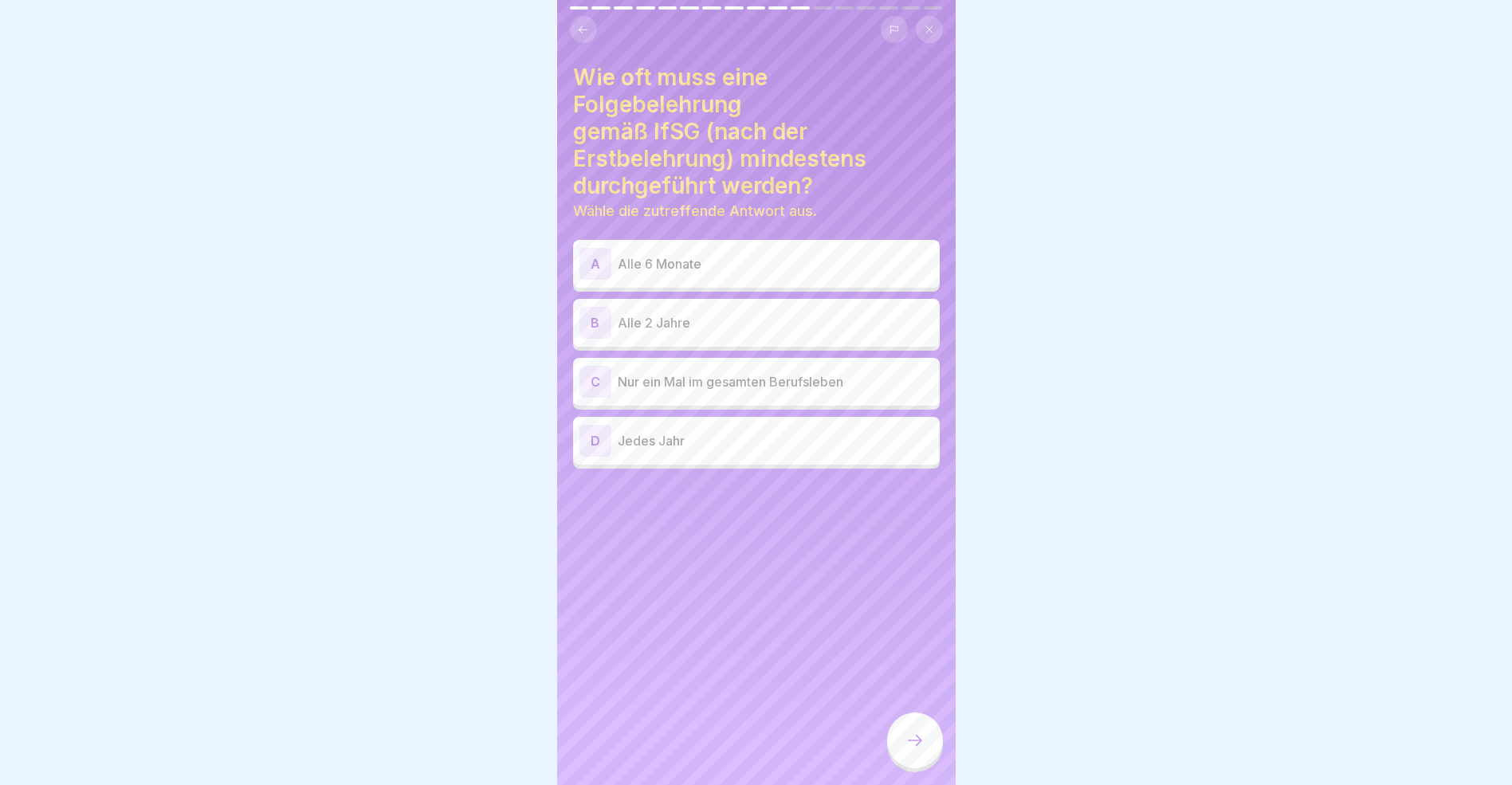
click at [595, 319] on div "B" at bounding box center [595, 323] width 32 height 32
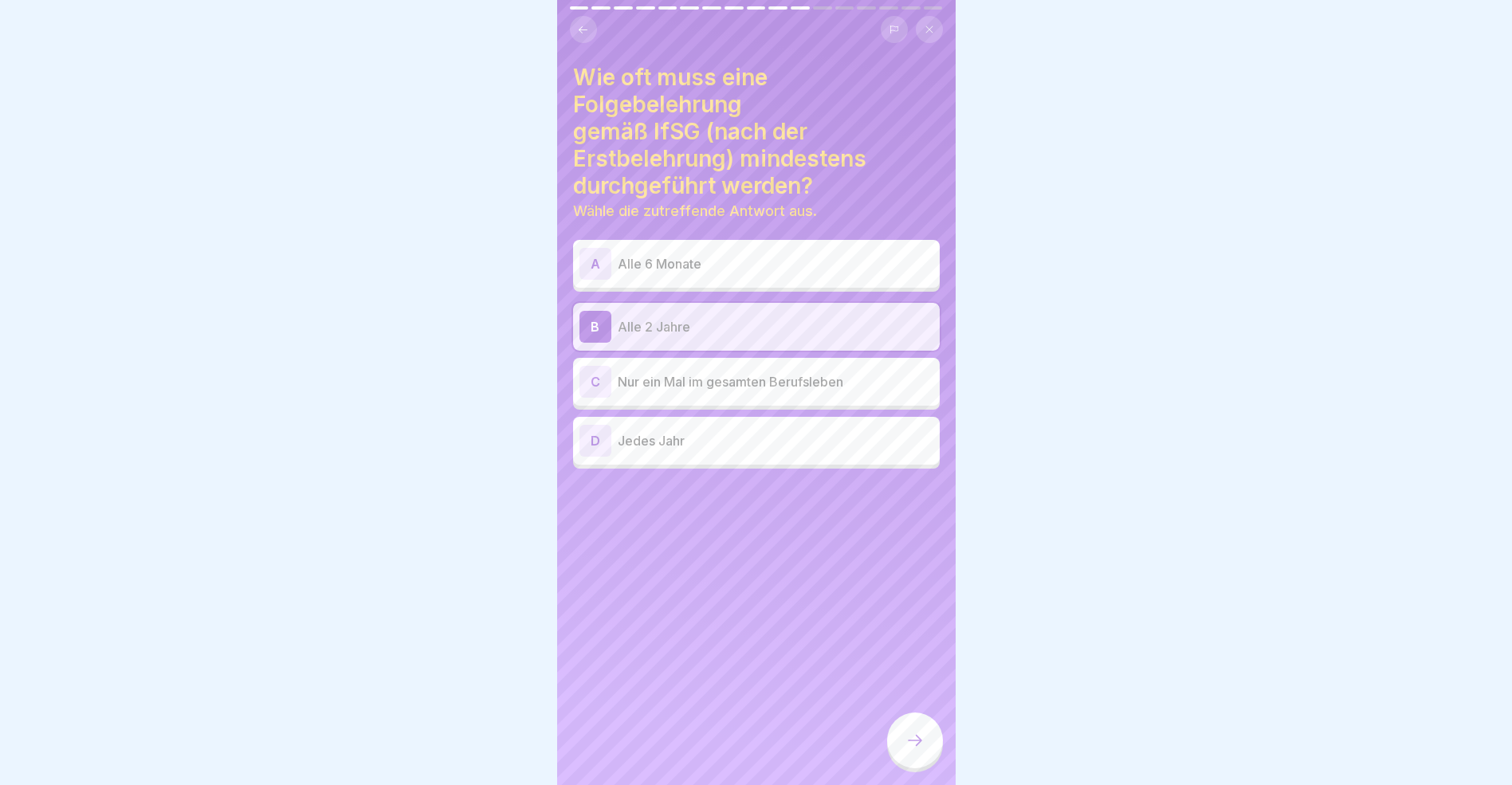
click at [910, 750] on icon at bounding box center [915, 740] width 19 height 19
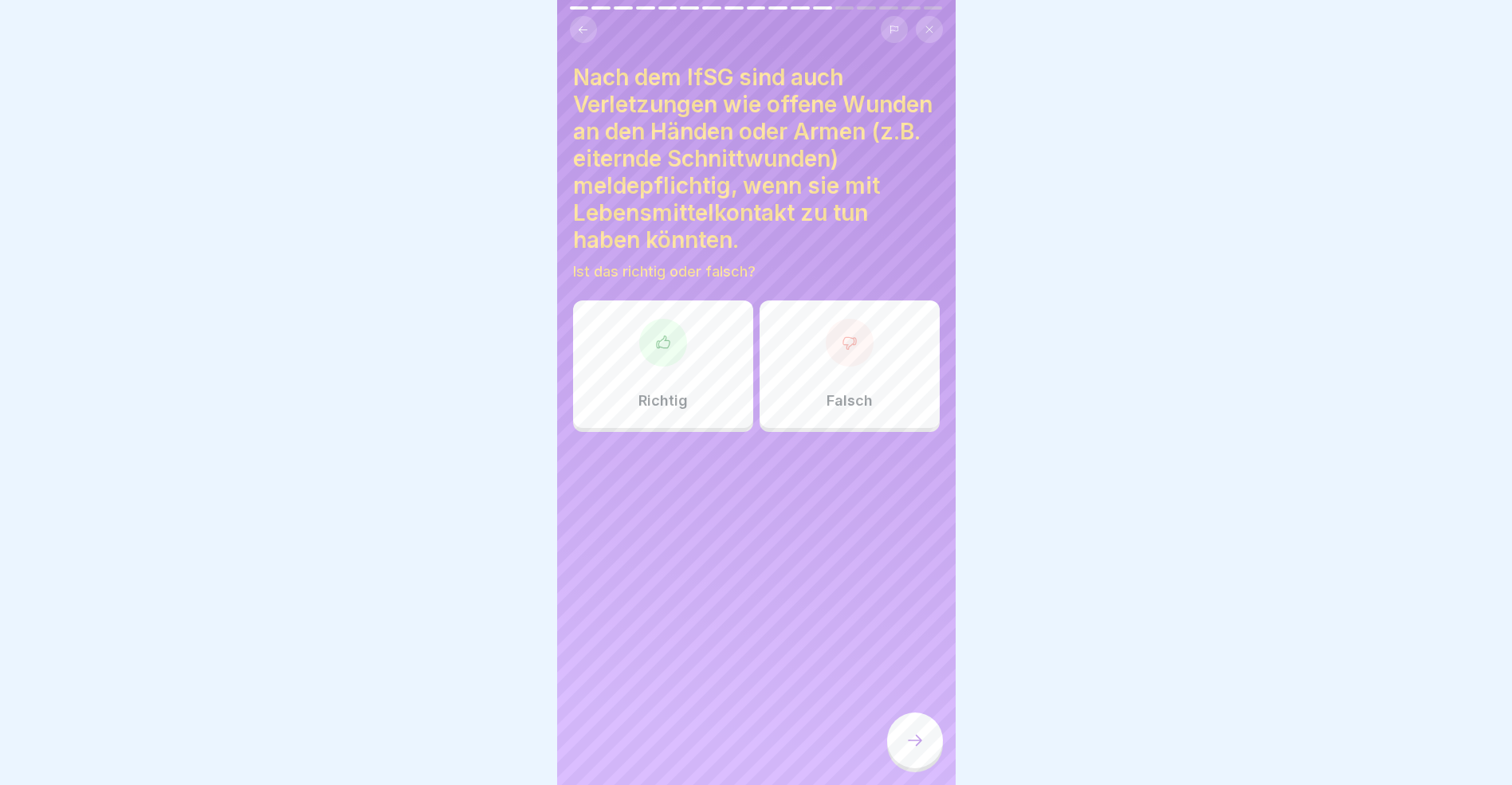
click at [656, 351] on icon at bounding box center [663, 342] width 16 height 16
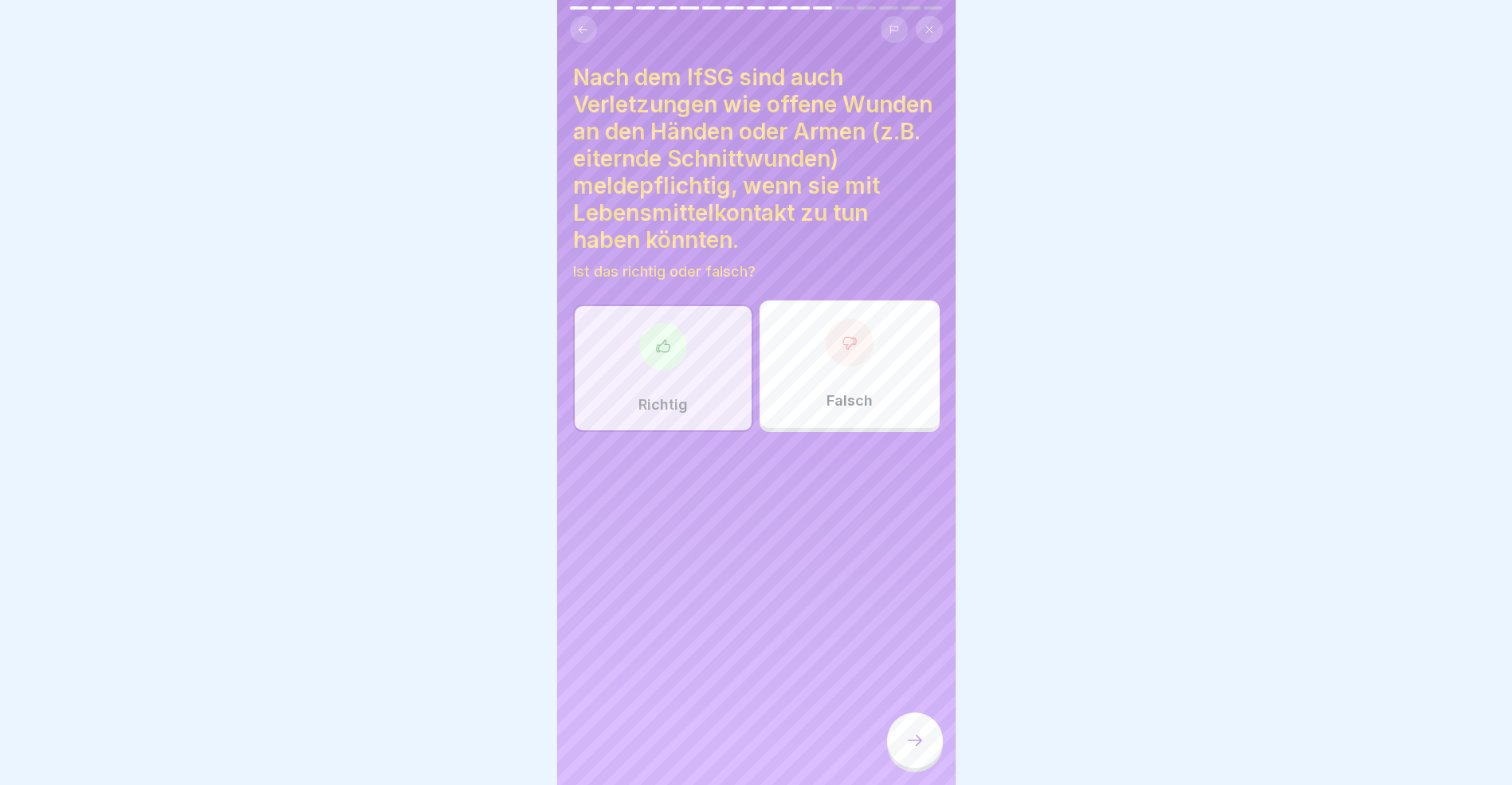
click at [912, 747] on icon at bounding box center [915, 740] width 19 height 19
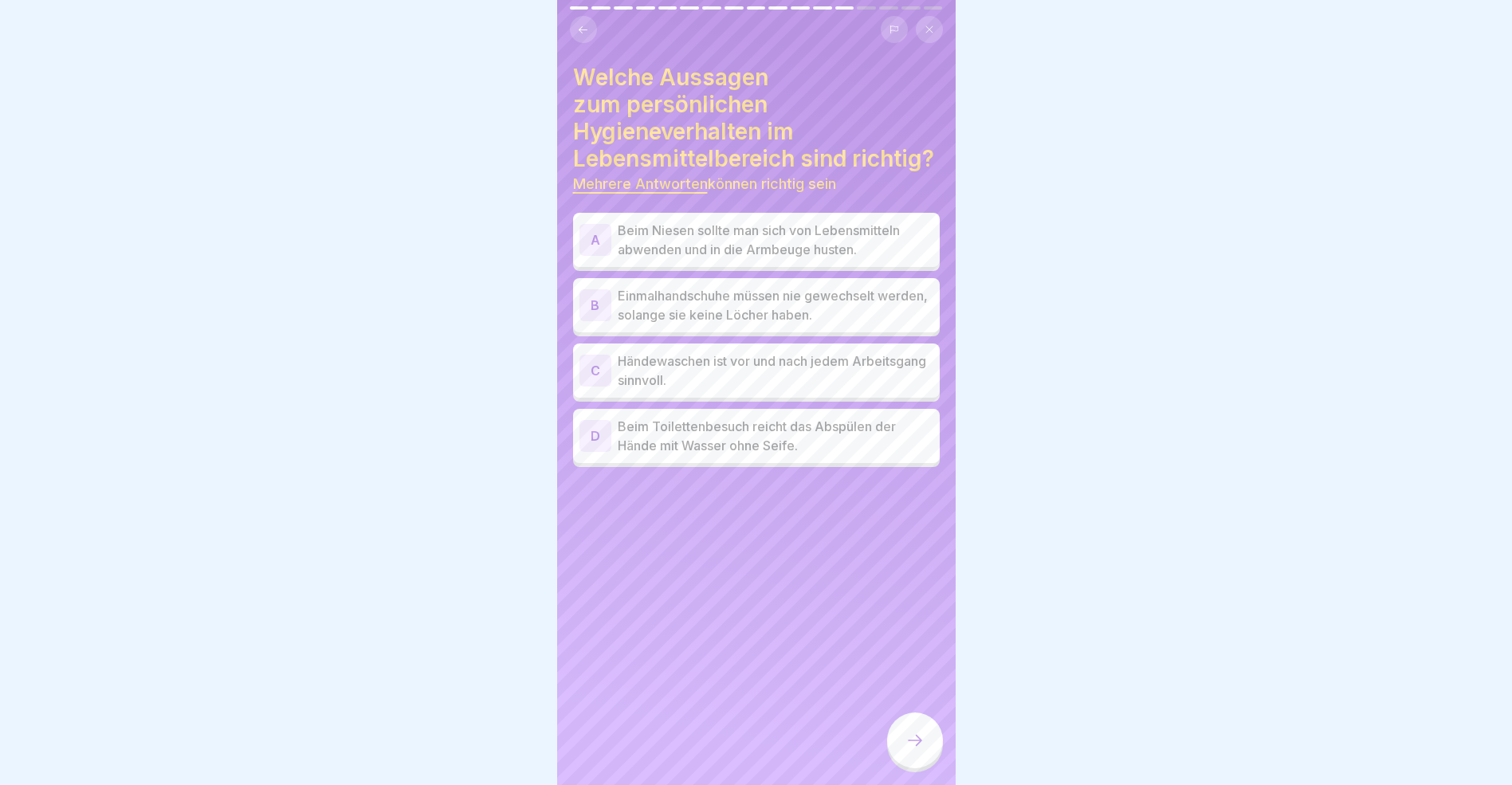
click at [591, 240] on div "A" at bounding box center [595, 239] width 32 height 32
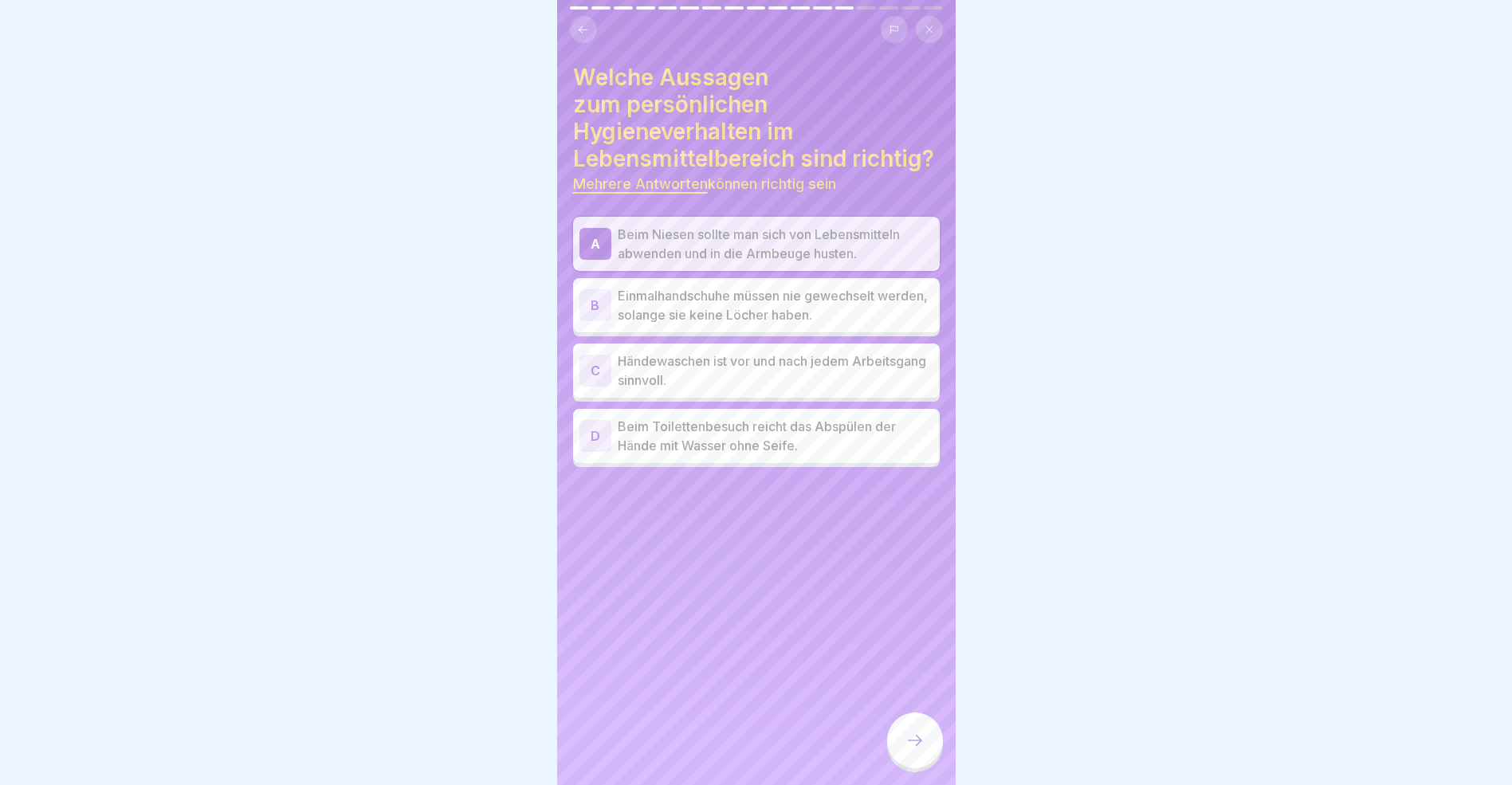
click at [591, 366] on div "C" at bounding box center [595, 371] width 32 height 32
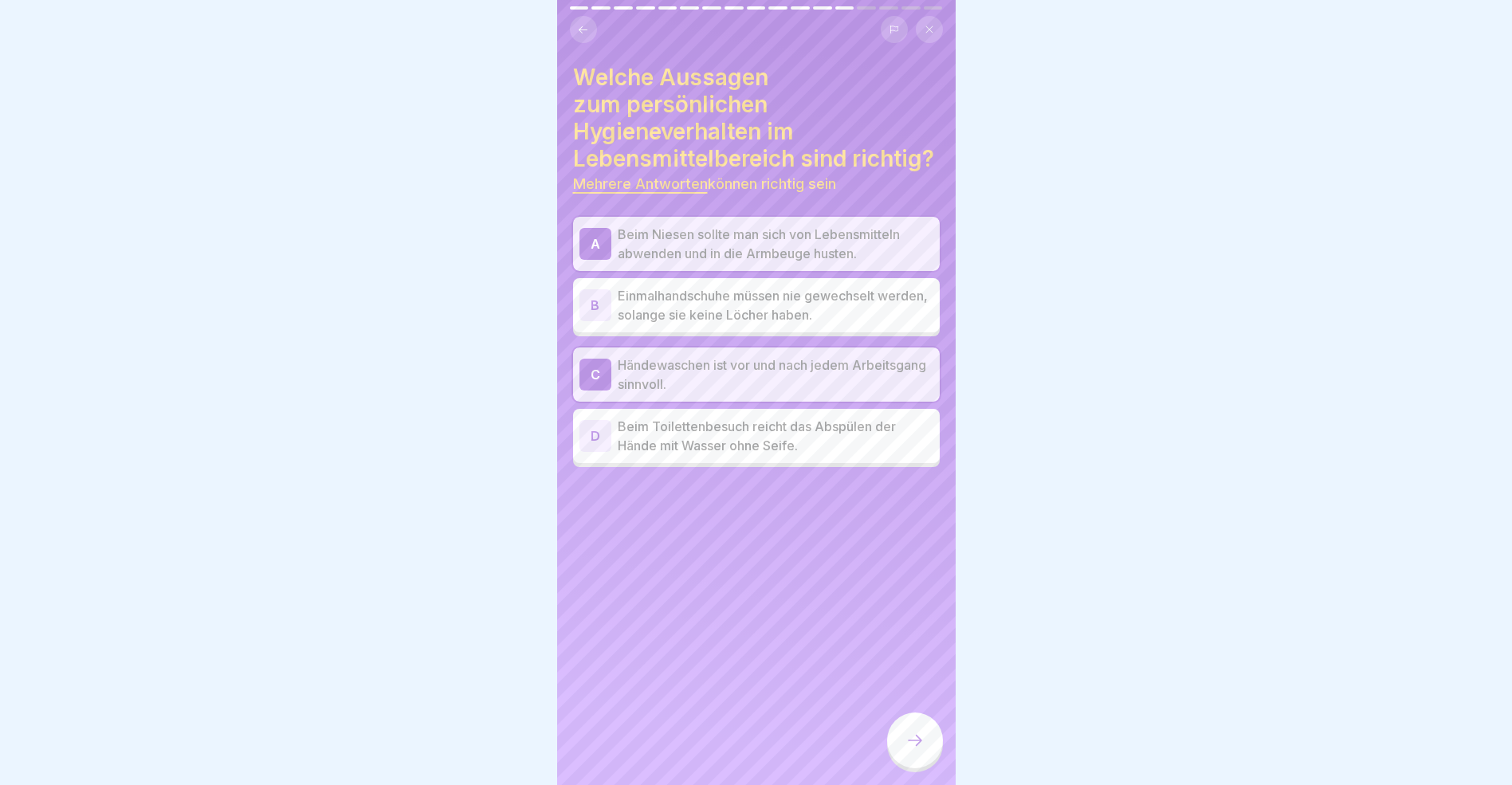
click at [917, 750] on icon at bounding box center [915, 740] width 19 height 19
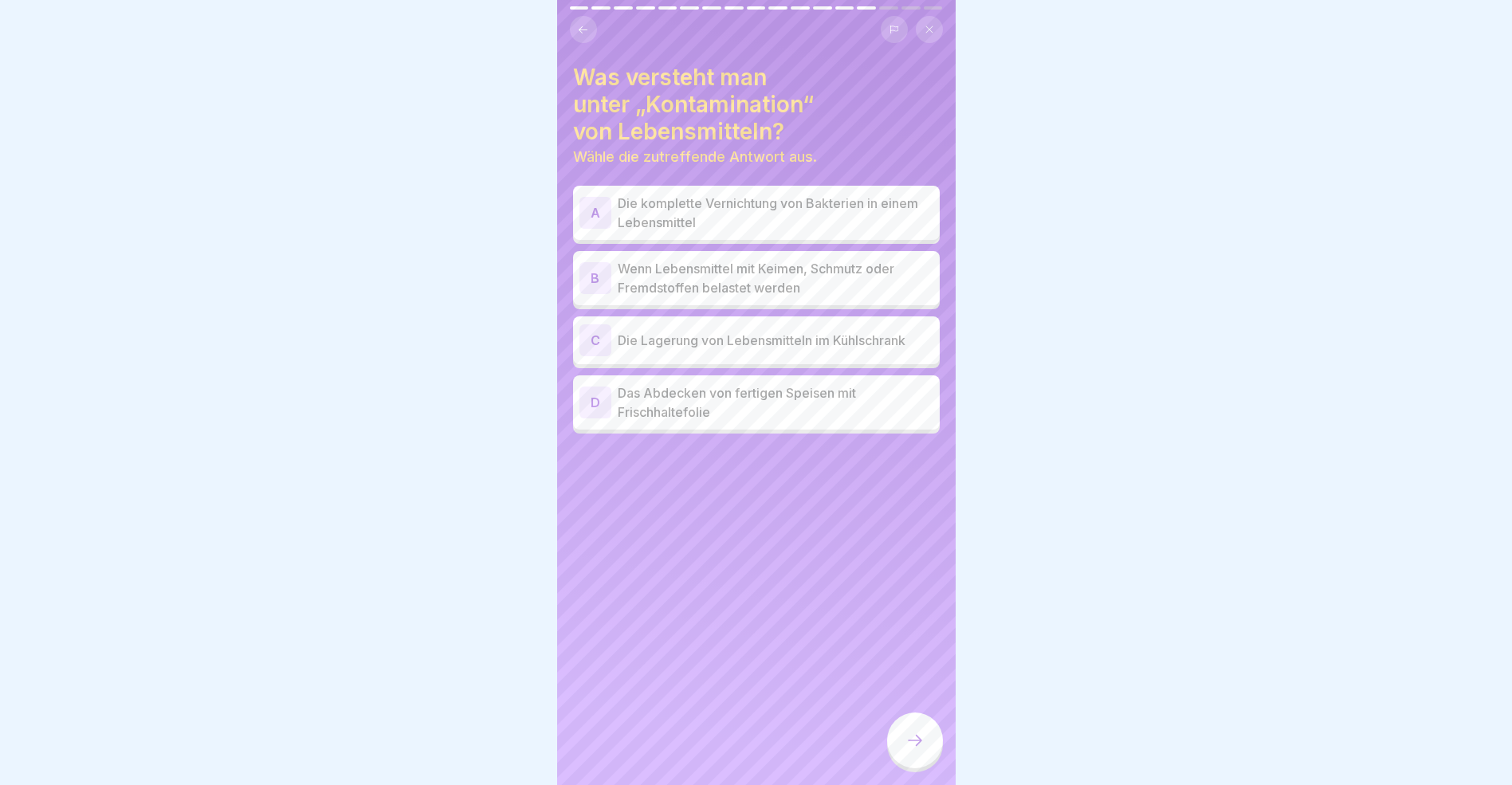
click at [596, 281] on div "B" at bounding box center [595, 278] width 32 height 32
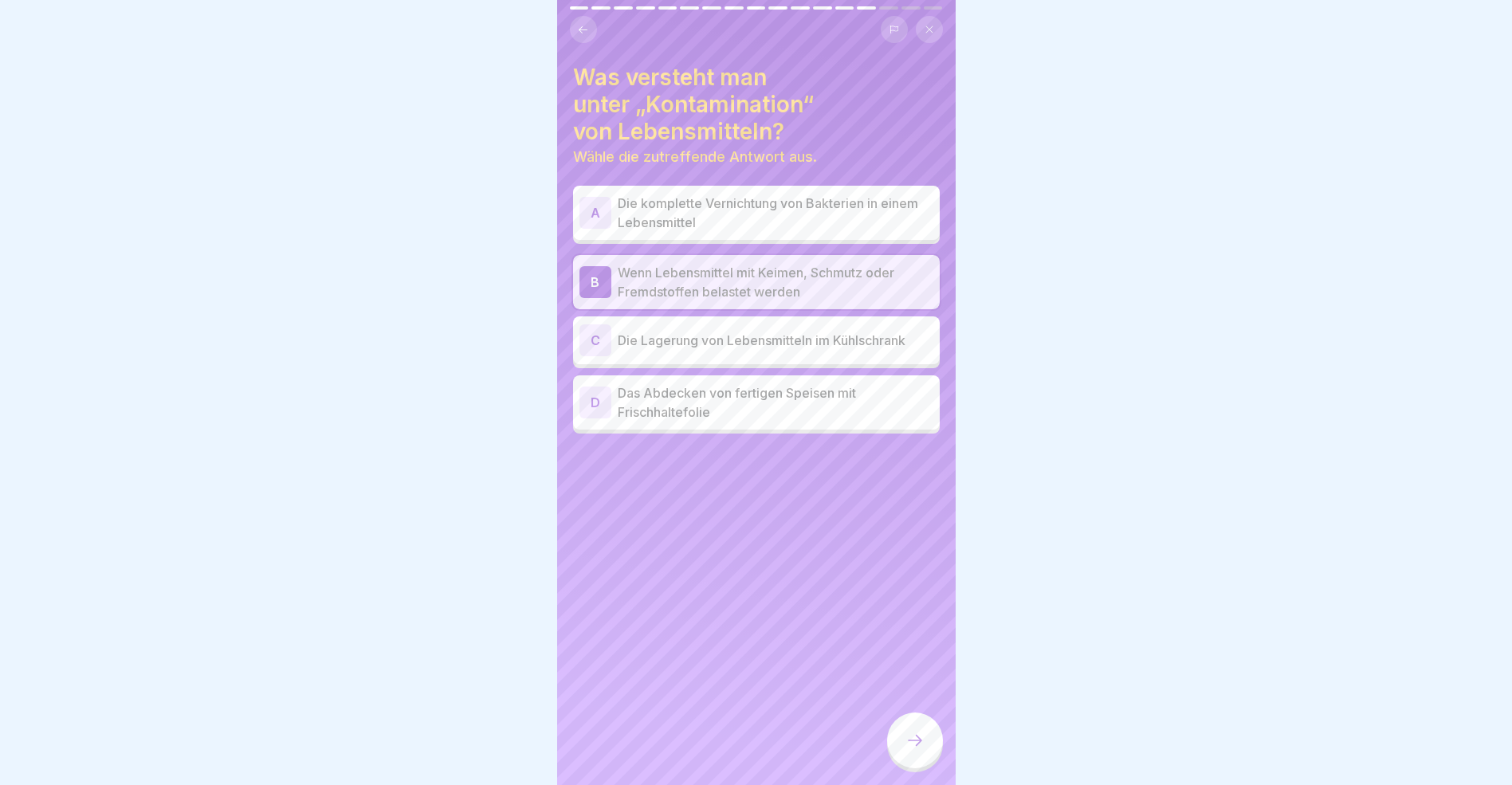
click at [917, 750] on icon at bounding box center [915, 740] width 19 height 19
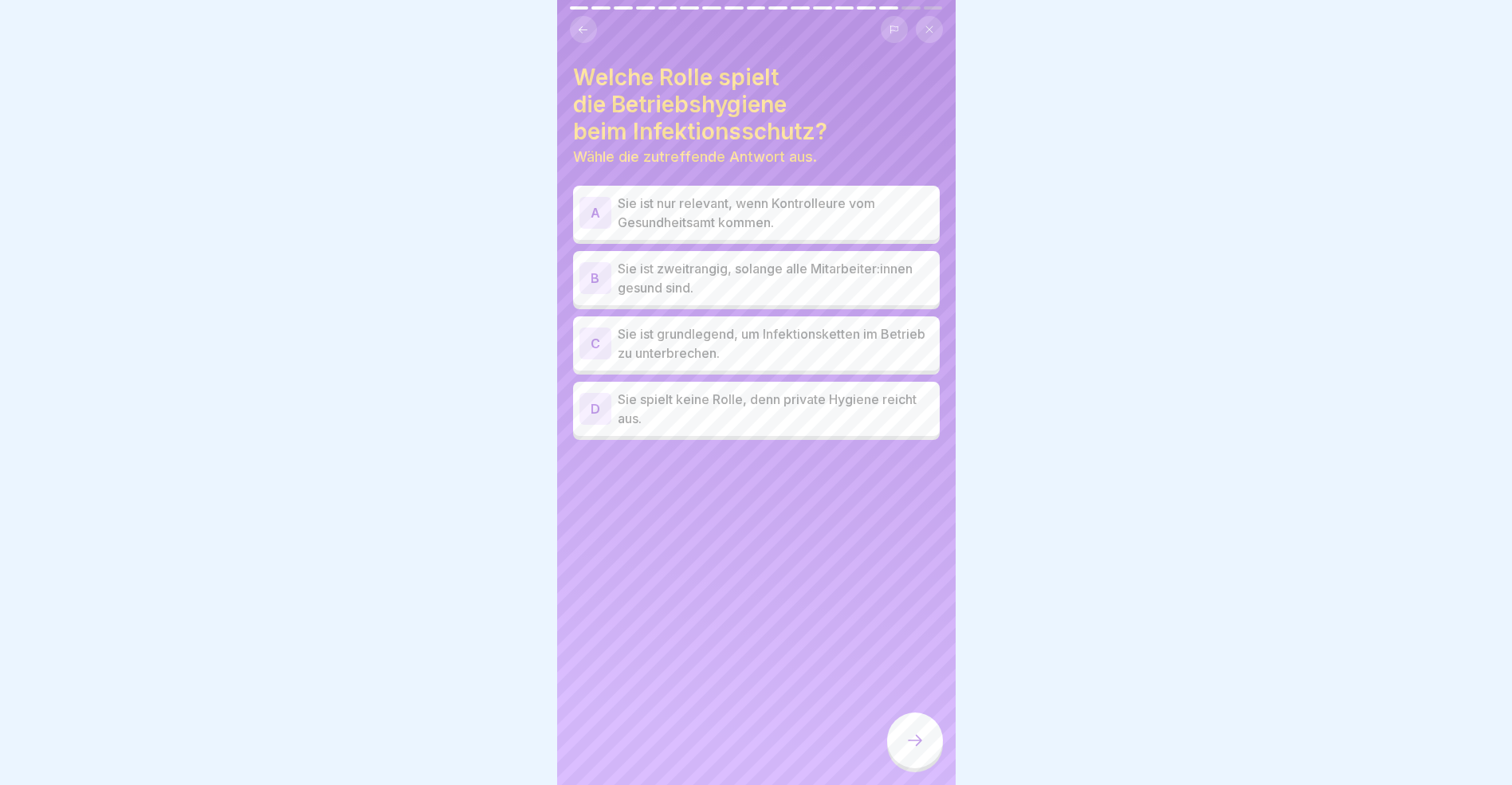
click at [590, 341] on div "C" at bounding box center [595, 343] width 32 height 32
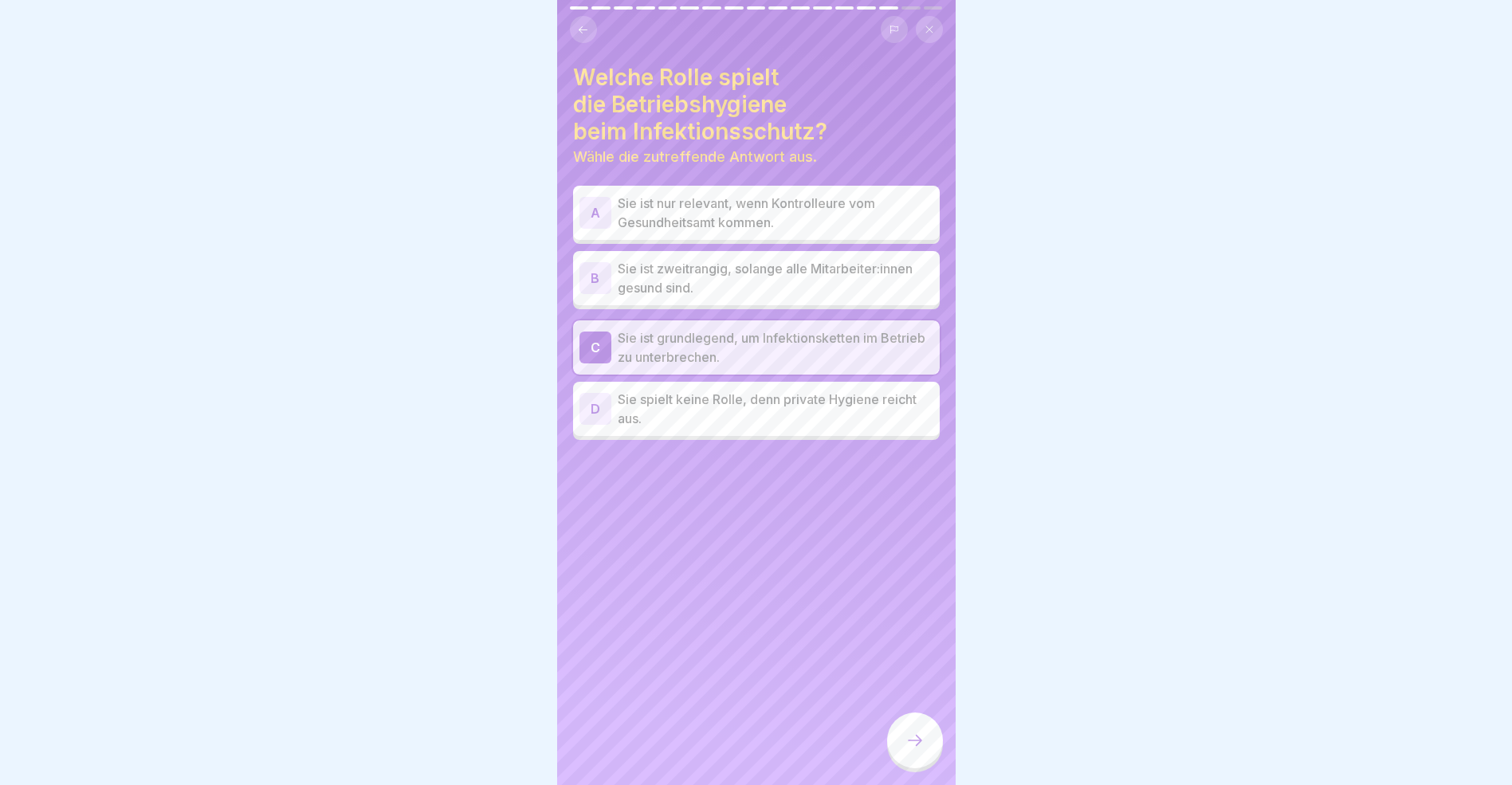
click at [908, 748] on icon at bounding box center [915, 740] width 19 height 19
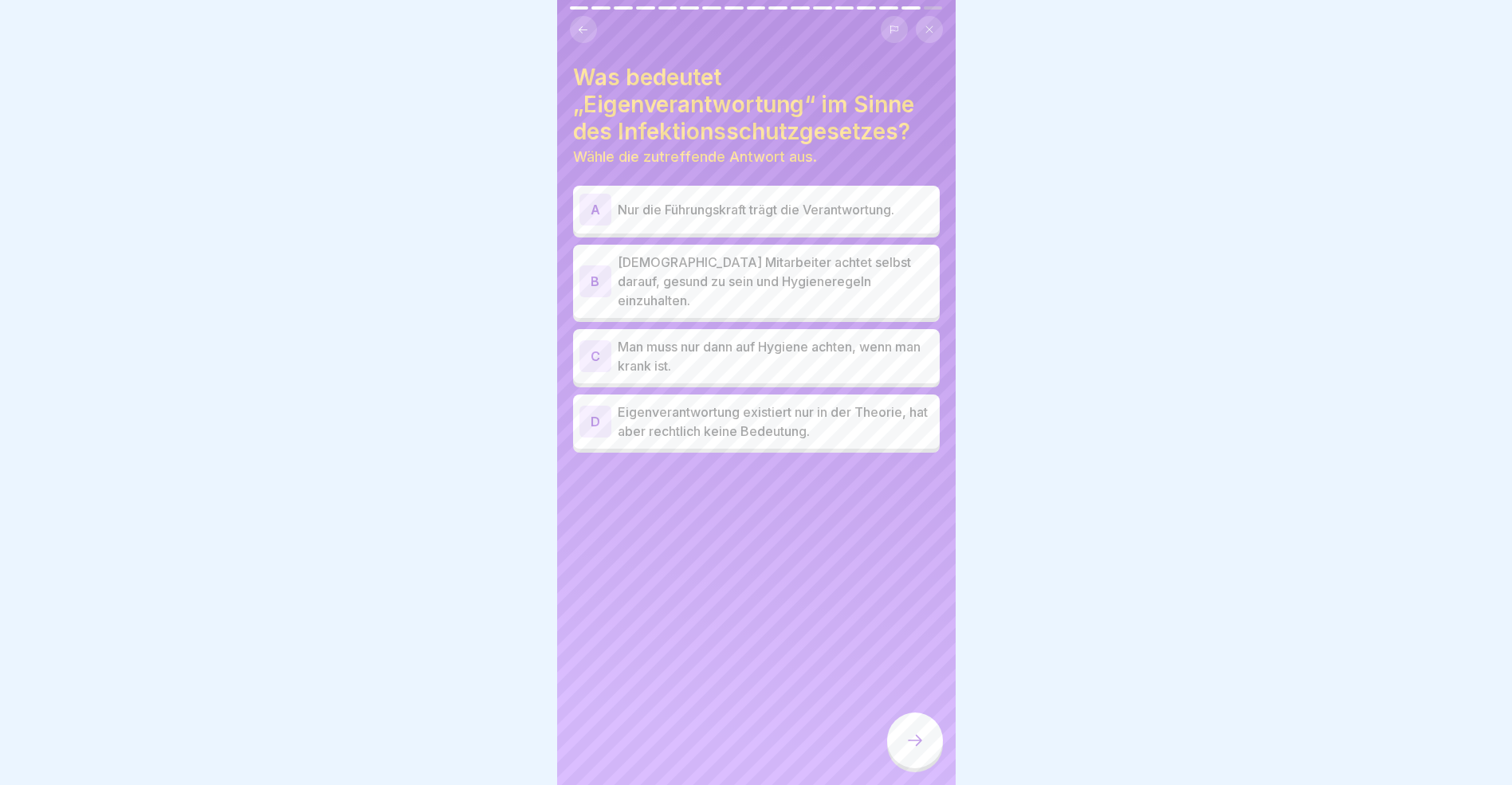
click at [596, 270] on div "B" at bounding box center [595, 281] width 32 height 32
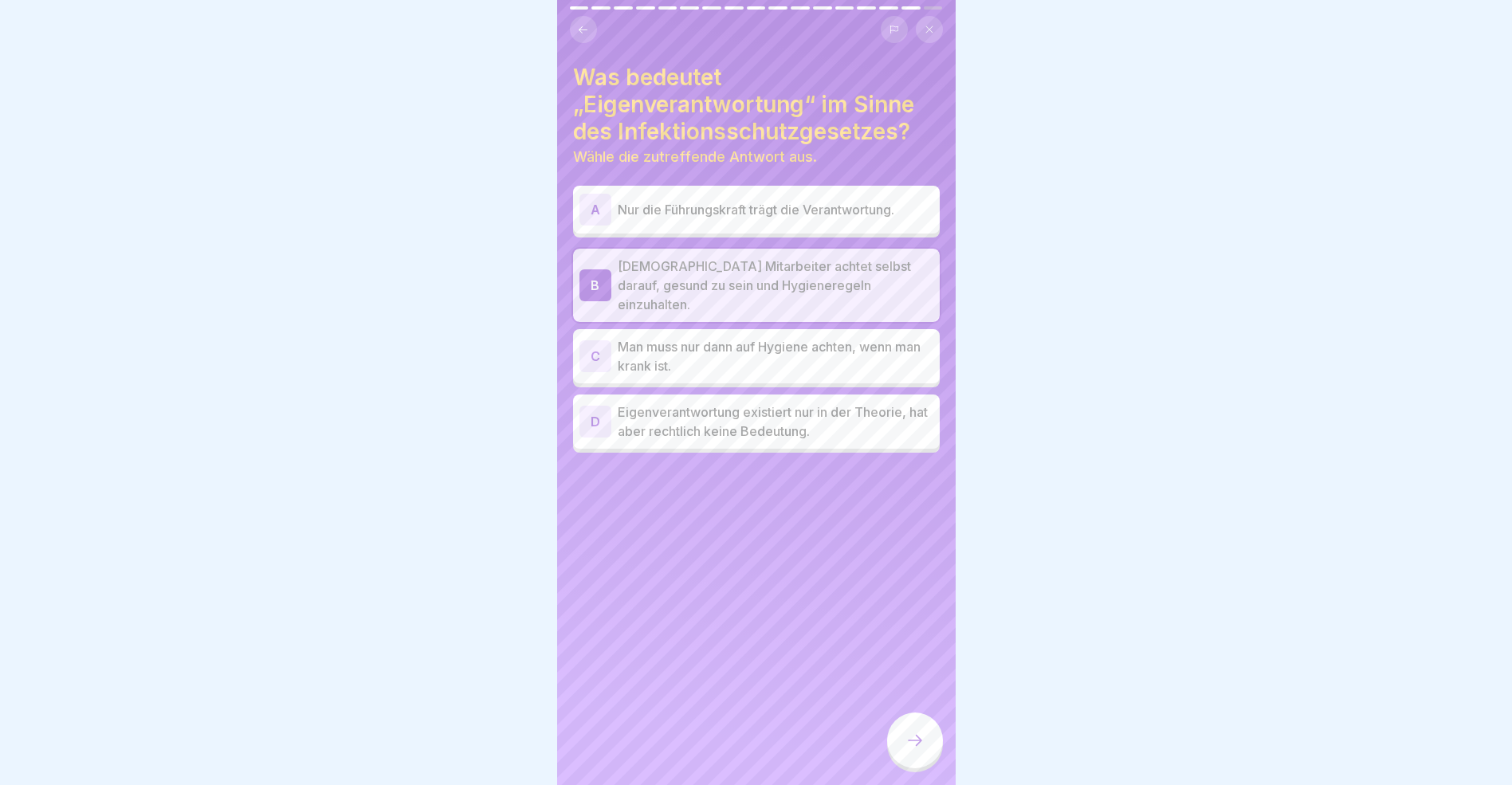
click at [911, 750] on icon at bounding box center [915, 740] width 19 height 19
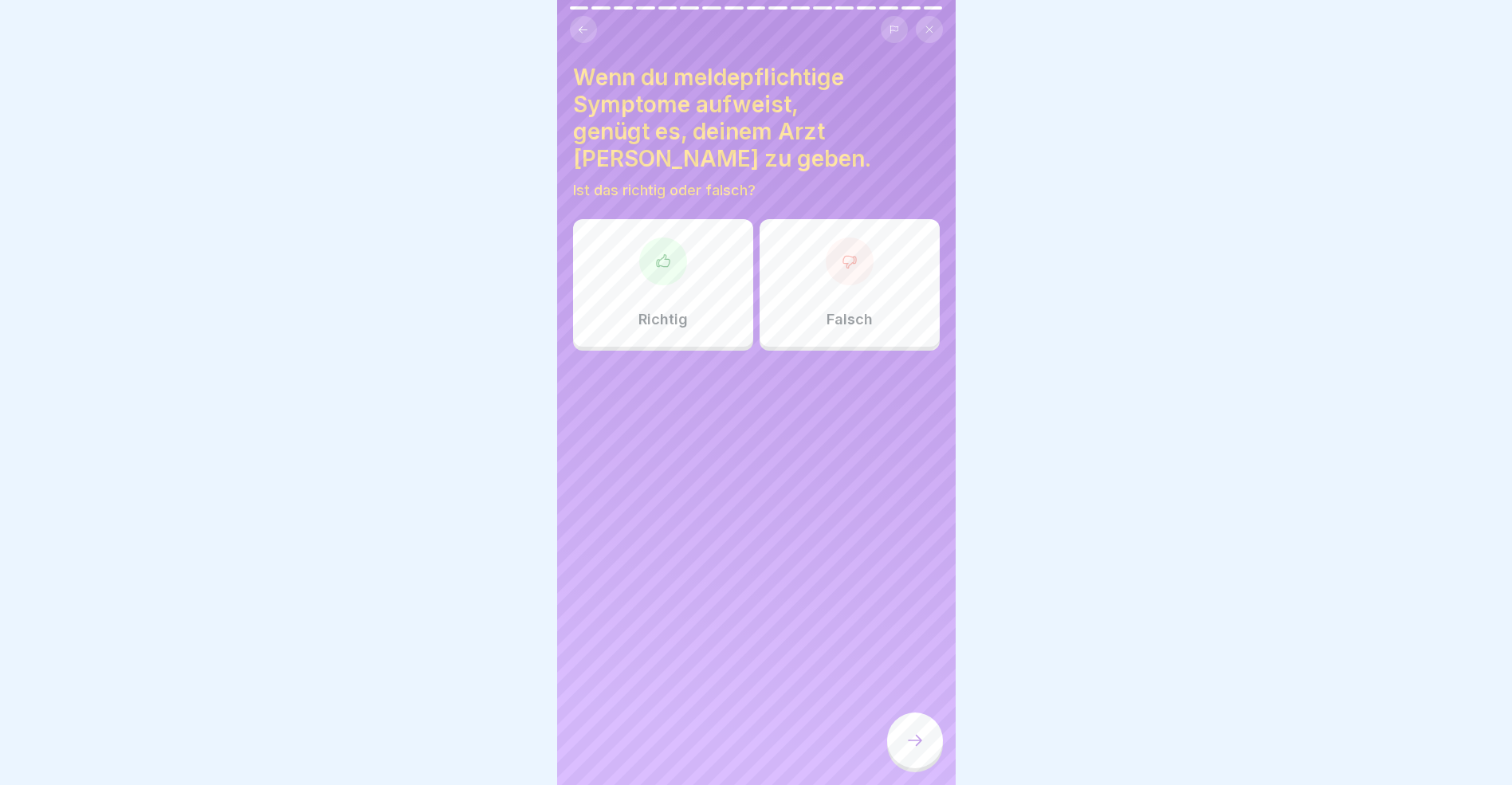
click at [842, 256] on icon at bounding box center [848, 262] width 12 height 12
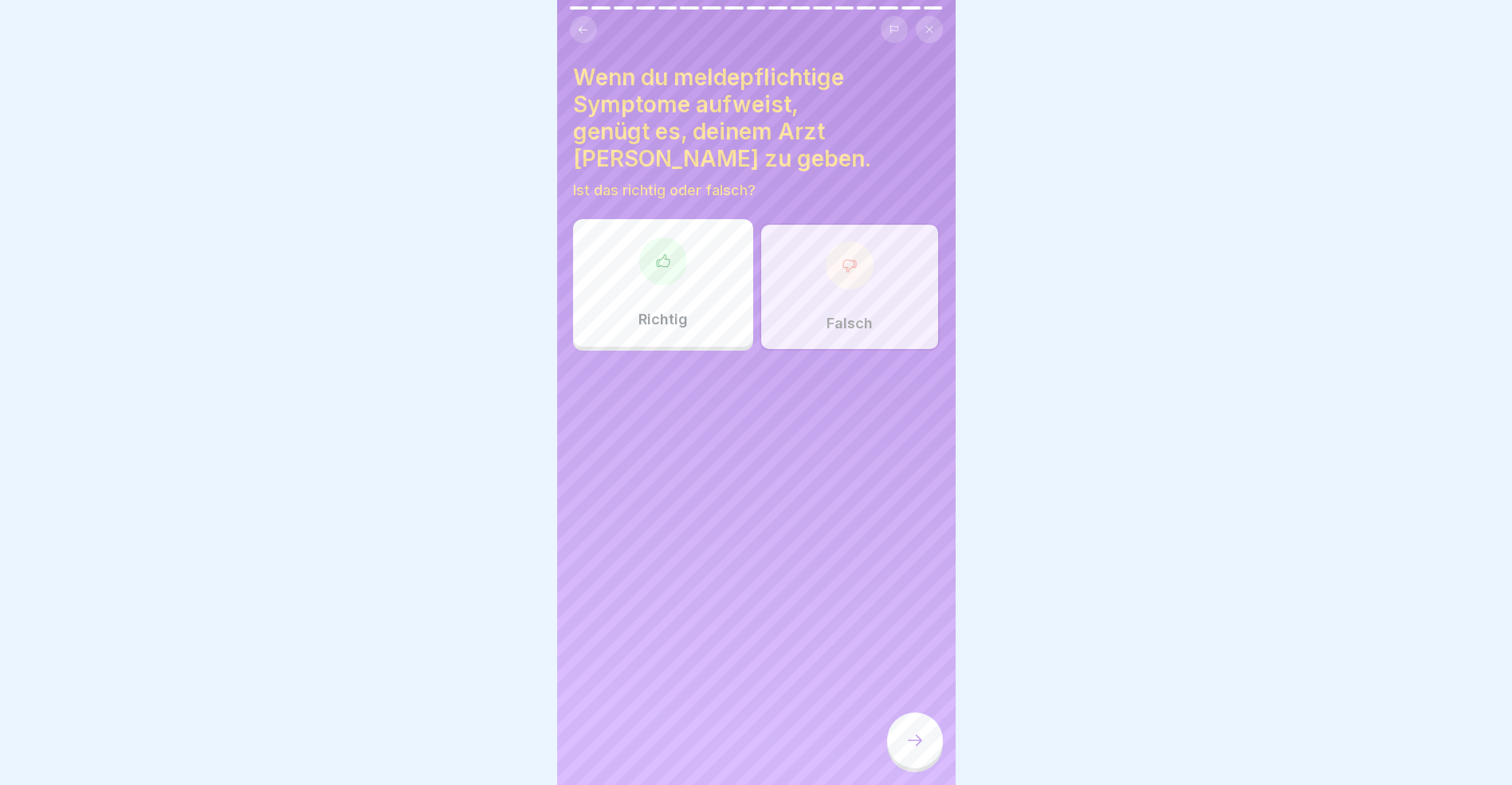
click at [912, 750] on icon at bounding box center [915, 740] width 19 height 19
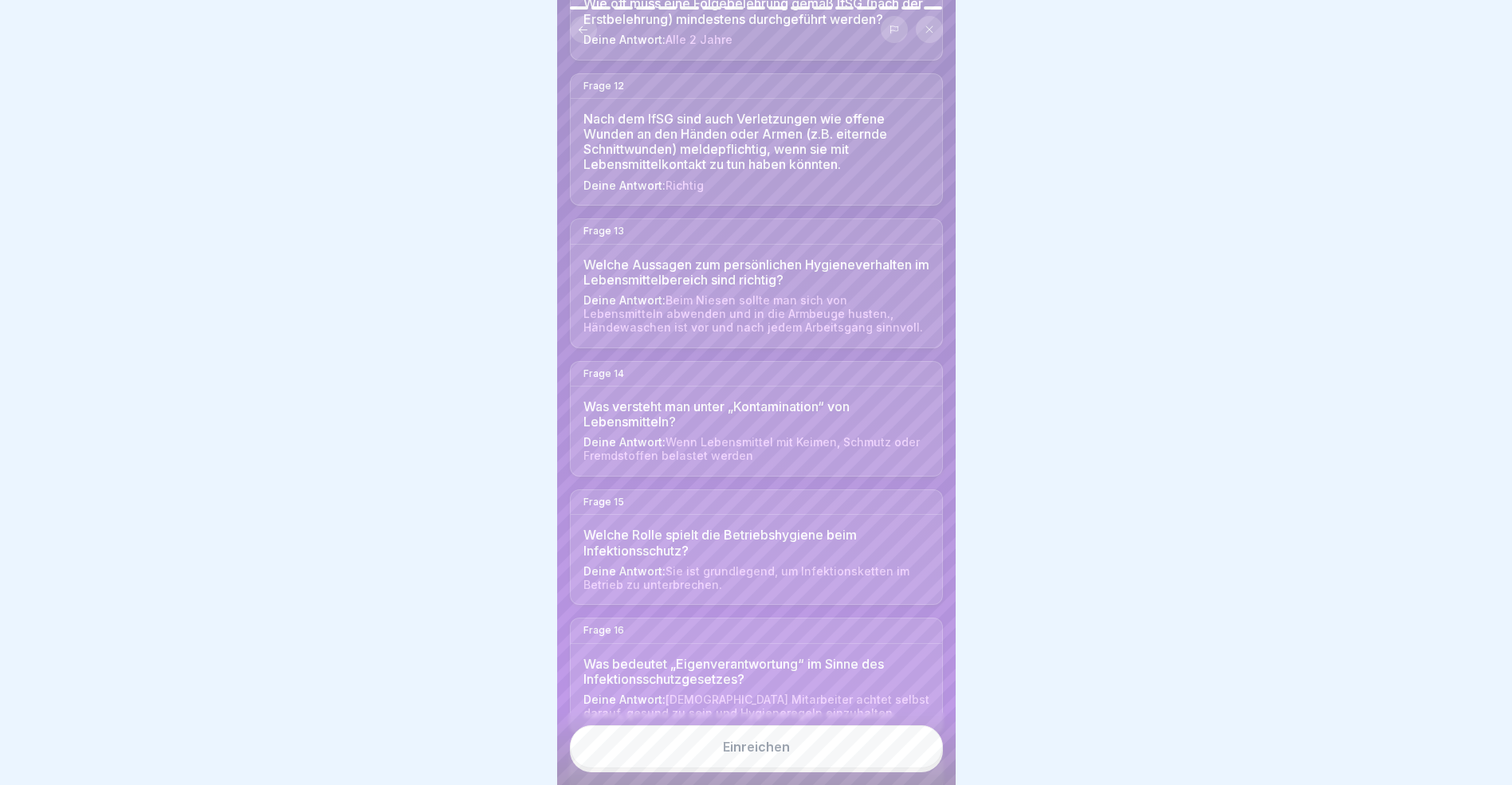
scroll to position [1617, 0]
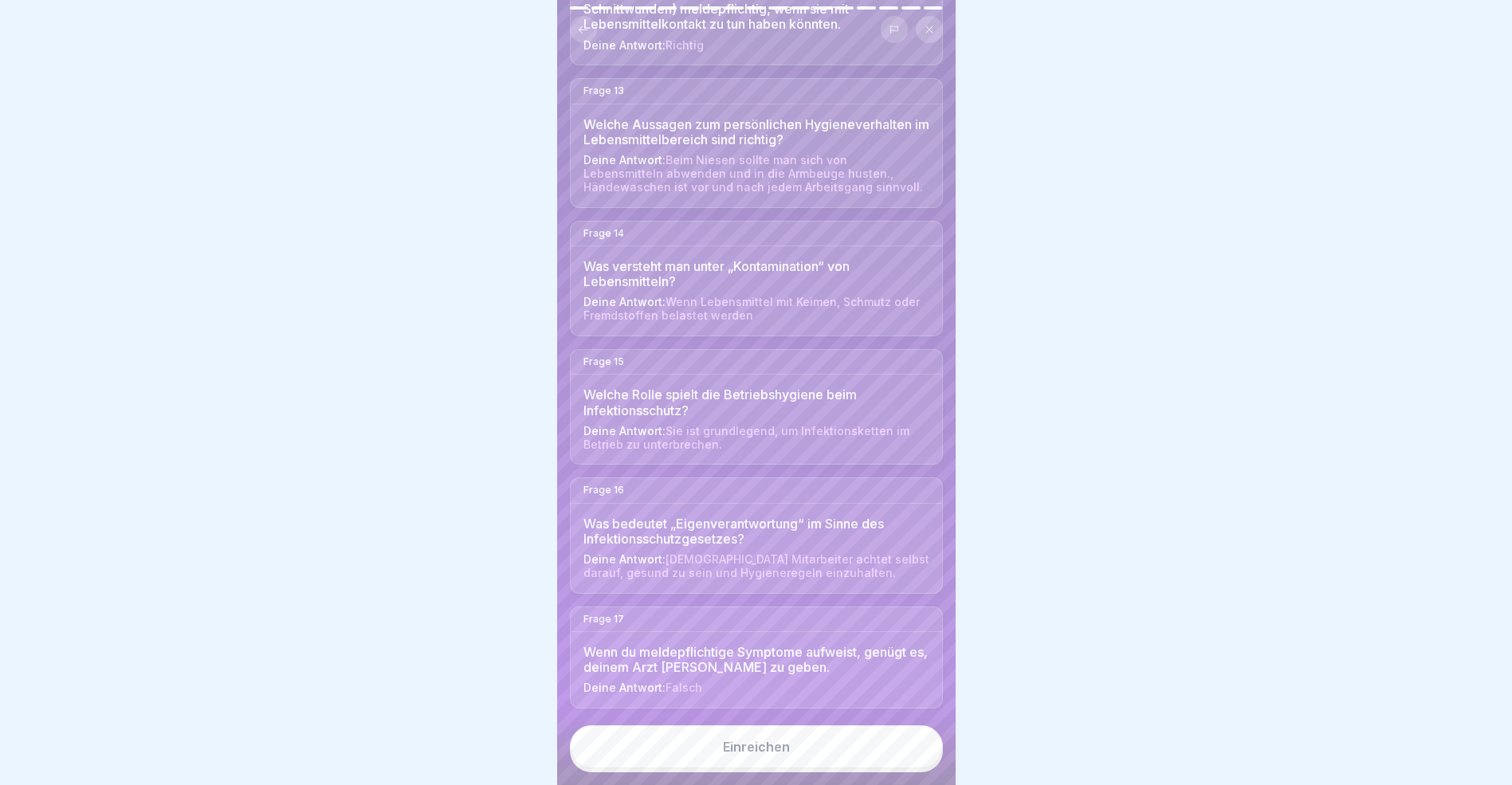
click at [737, 752] on button "Einreichen" at bounding box center [756, 747] width 373 height 43
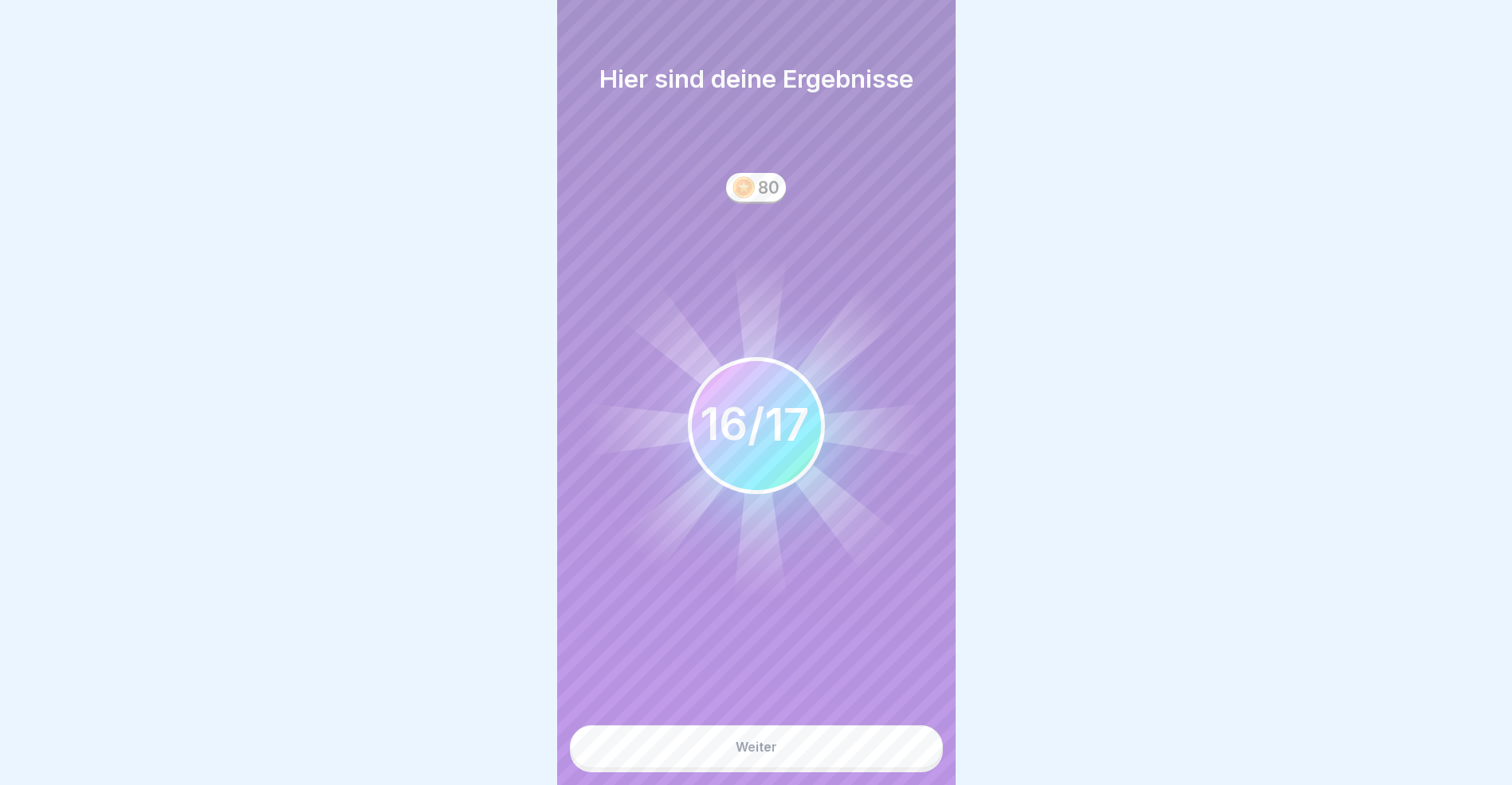
click at [758, 754] on div "Weiter" at bounding box center [756, 746] width 41 height 14
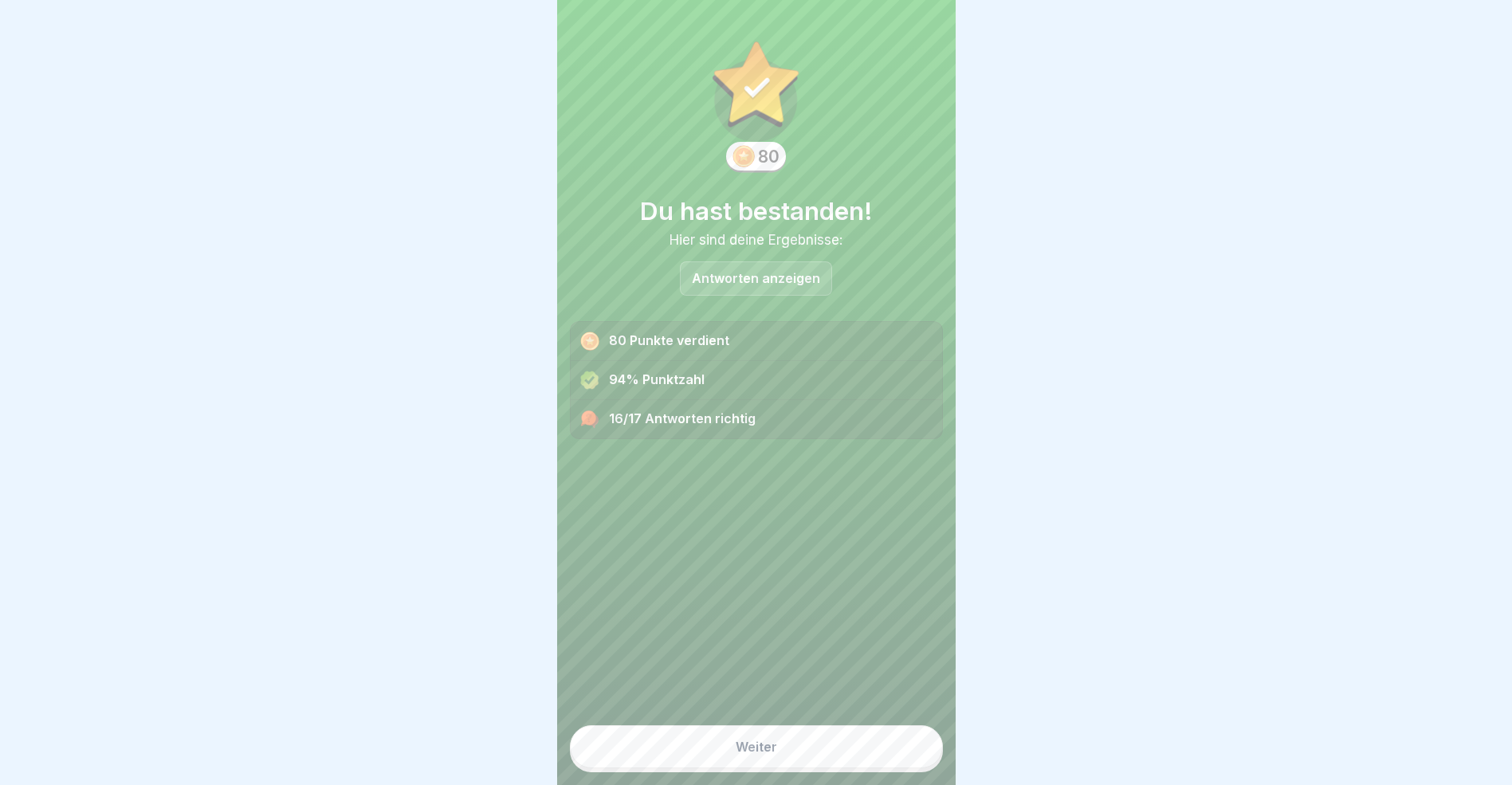
click at [760, 767] on button "Weiter" at bounding box center [756, 747] width 373 height 43
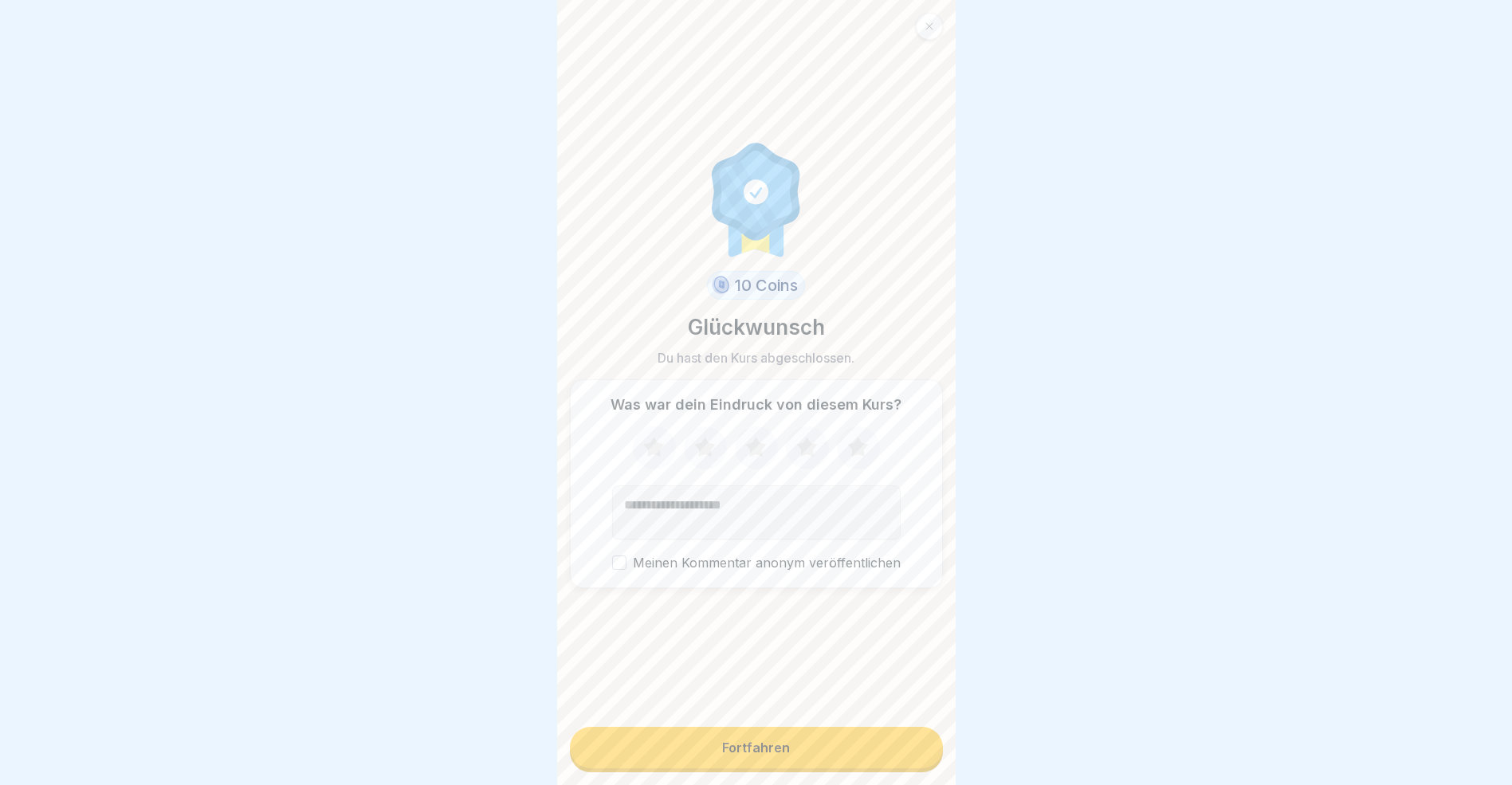
click at [760, 754] on div "Fortfahren" at bounding box center [756, 747] width 68 height 14
